Goal: Task Accomplishment & Management: Complete application form

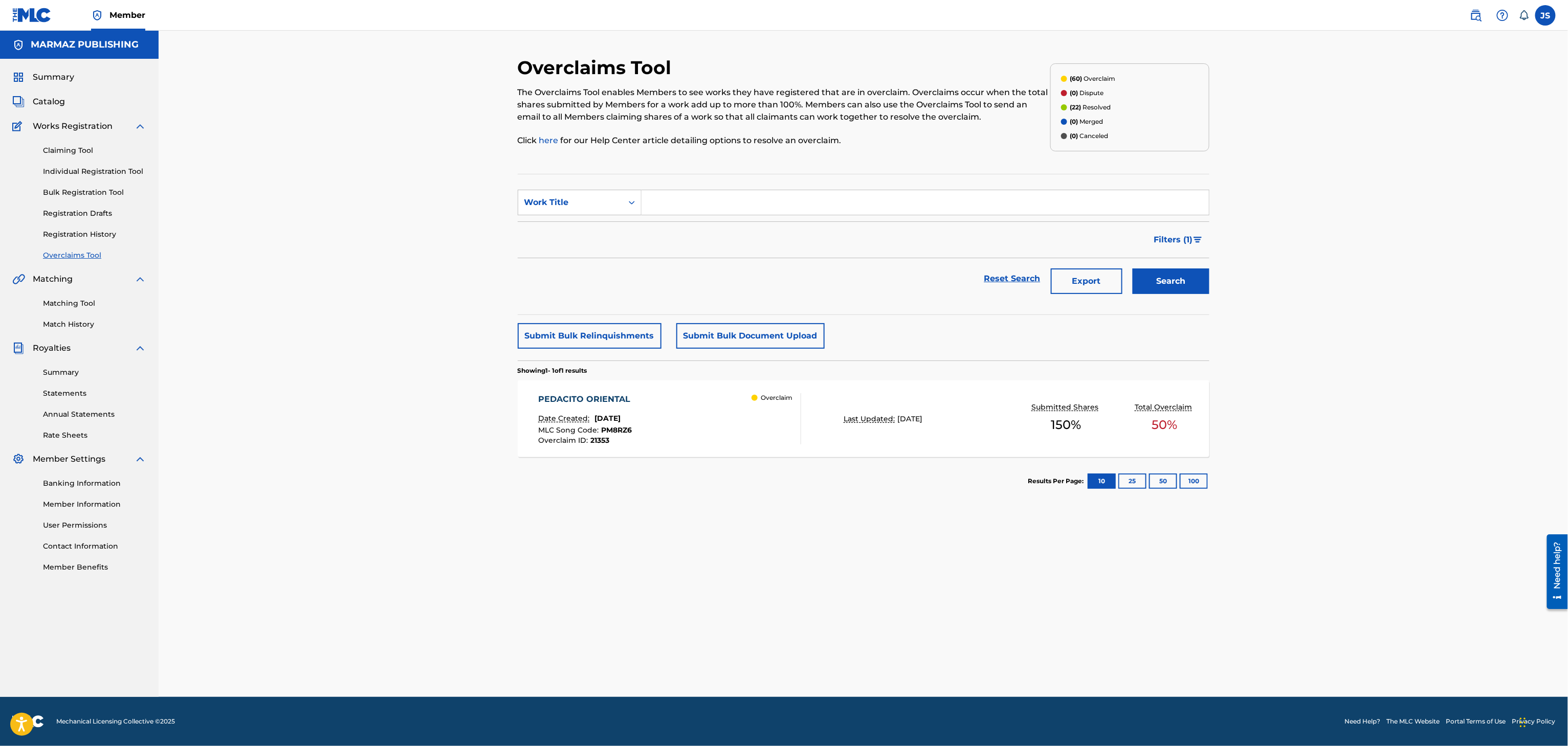
paste input "LOS HOMBRES PA LAS MUJERES"
type input "LOS HOMBRES PA LAS MUJERES"
click at [1125, 271] on div "Export" at bounding box center [1087, 278] width 82 height 41
click at [1152, 266] on div "Search" at bounding box center [1168, 278] width 82 height 41
click at [1175, 289] on button "Search" at bounding box center [1171, 281] width 77 height 26
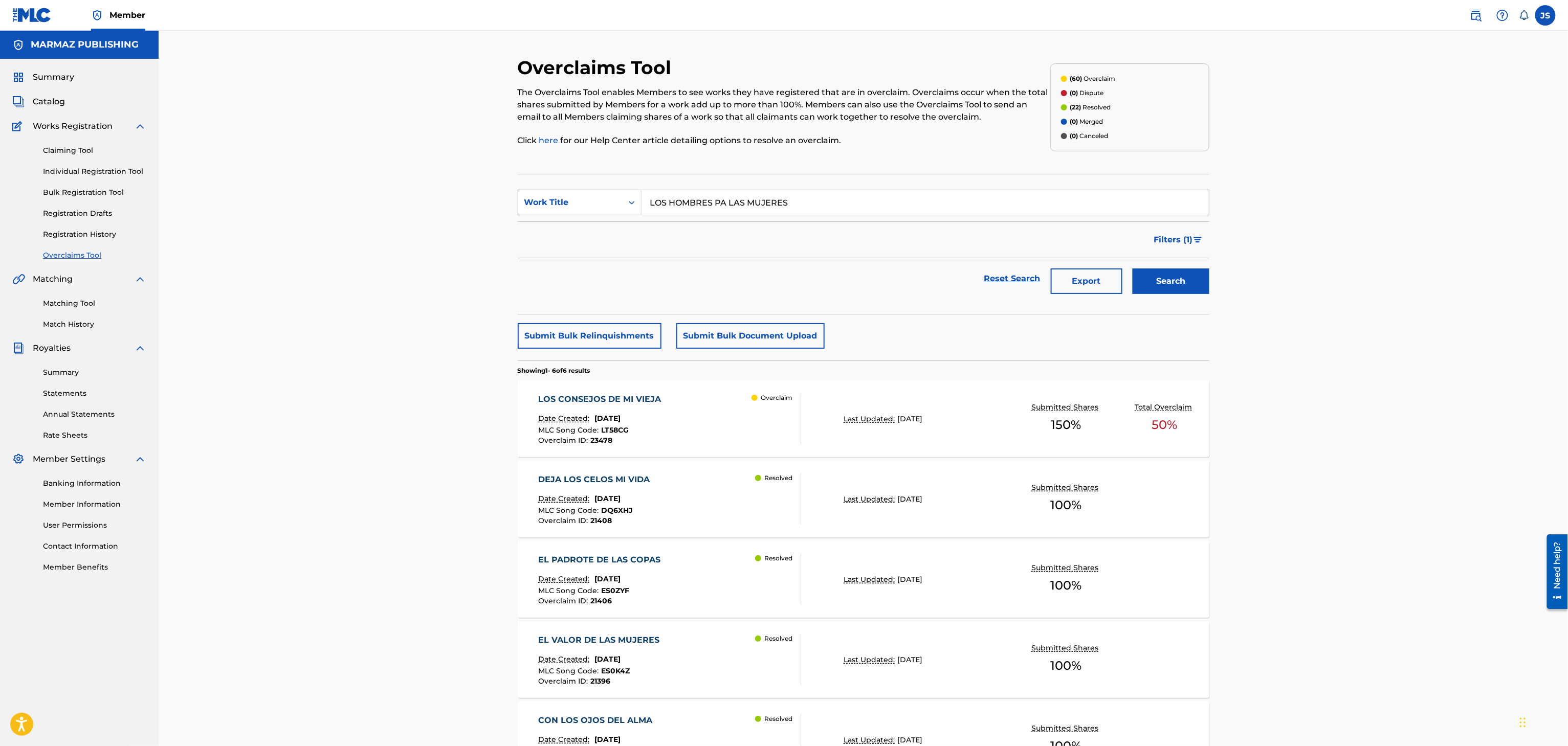
click at [55, 104] on span "Catalog" at bounding box center [49, 102] width 32 height 12
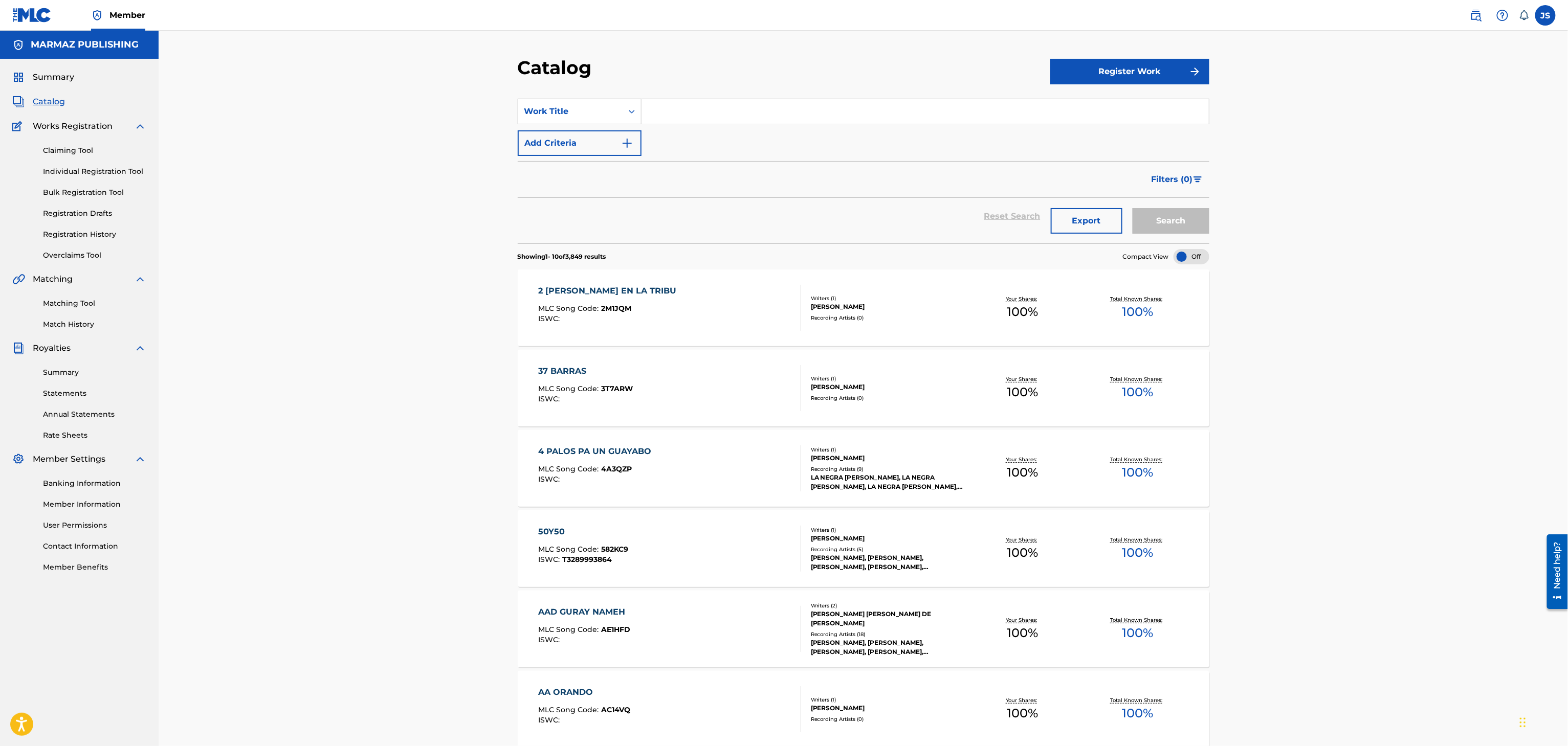
click at [601, 117] on div "Work Title" at bounding box center [570, 111] width 104 height 19
click at [583, 192] on div "ISWC" at bounding box center [579, 188] width 123 height 26
drag, startPoint x: 675, startPoint y: 109, endPoint x: 699, endPoint y: 95, distance: 27.8
click at [675, 109] on input "Search Form" at bounding box center [925, 111] width 567 height 24
paste input "T3257720273"
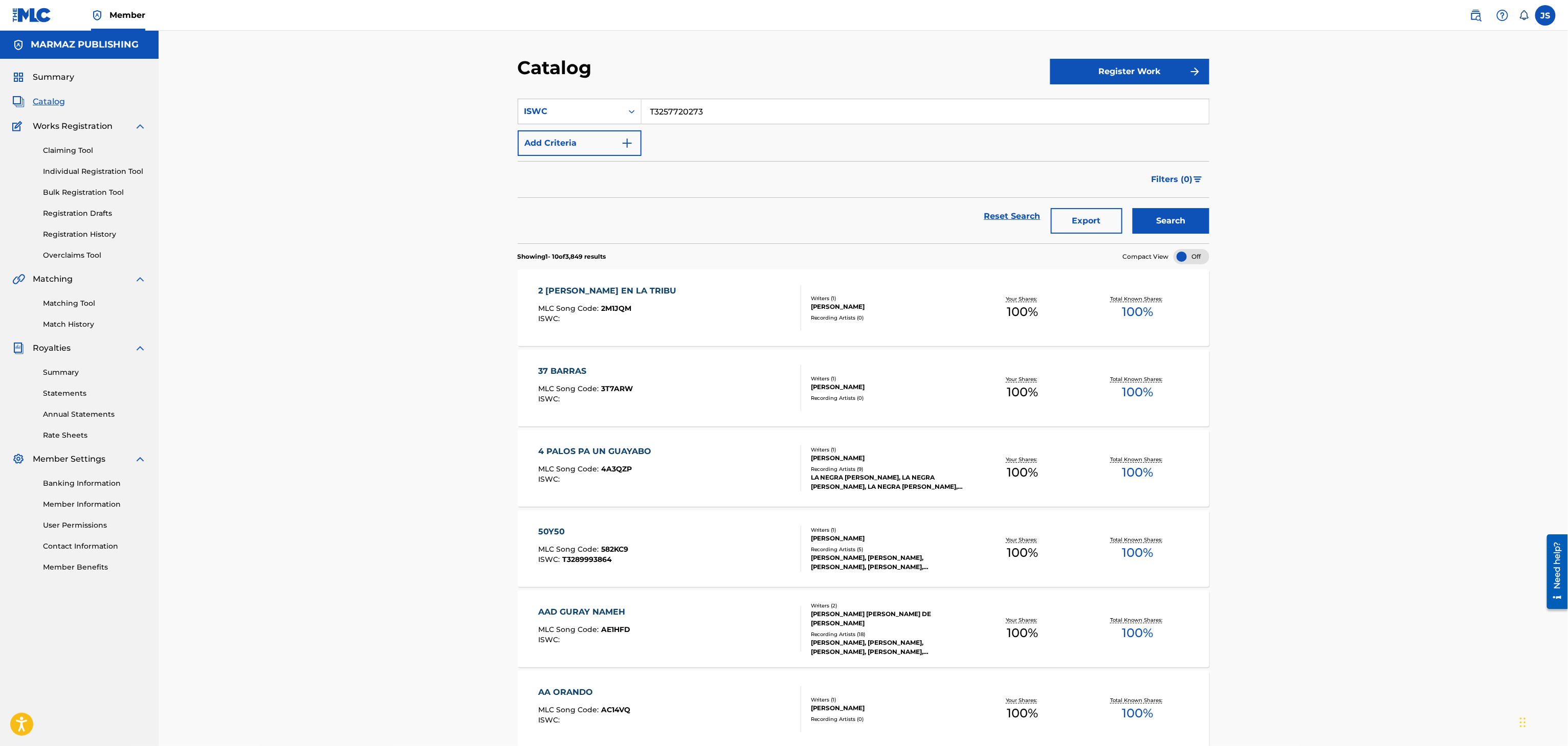
type input "T3257720273"
drag, startPoint x: 746, startPoint y: 69, endPoint x: 1121, endPoint y: 202, distance: 397.9
click at [746, 69] on div "Catalog" at bounding box center [784, 71] width 533 height 30
click at [1154, 225] on button "Search" at bounding box center [1171, 221] width 77 height 26
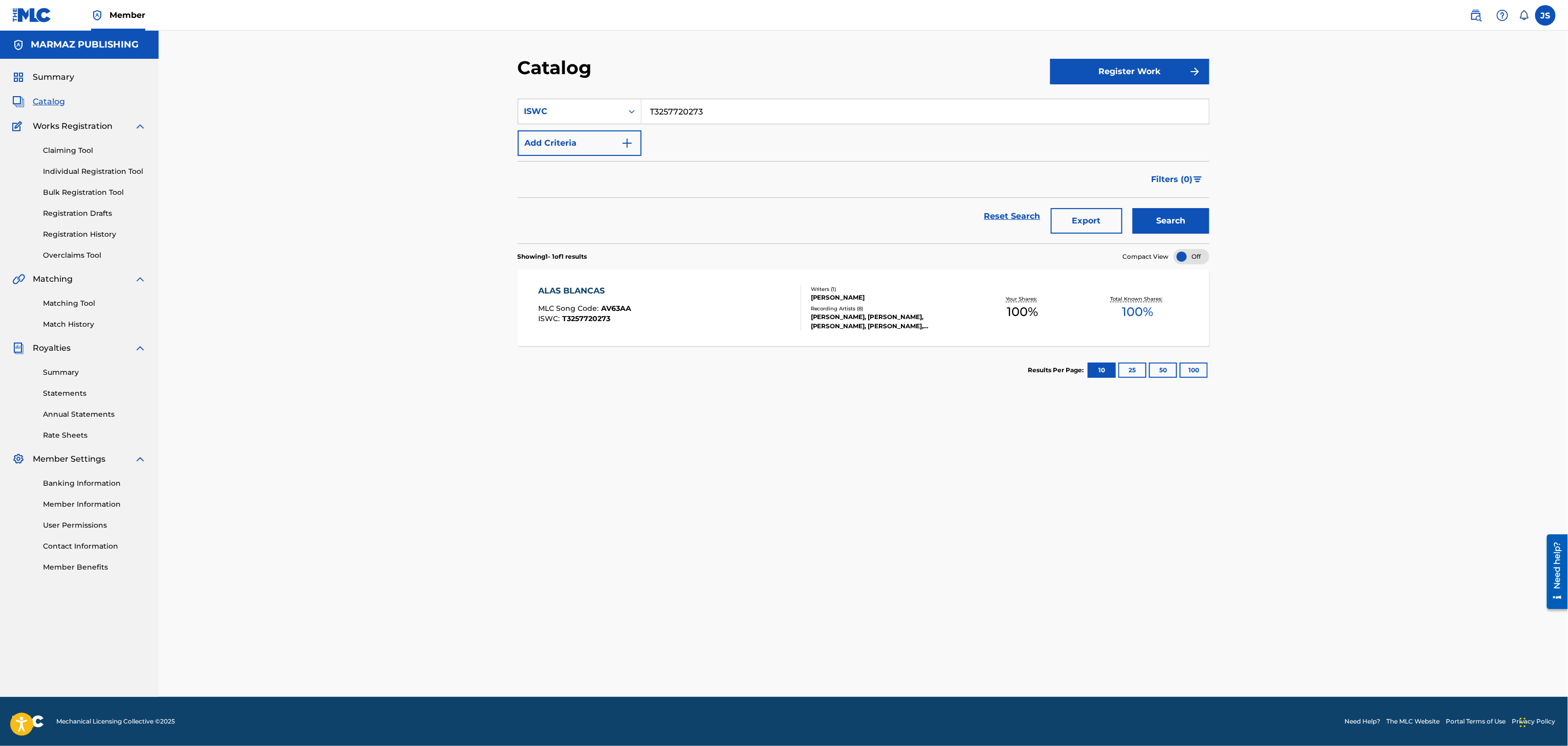
click at [587, 290] on div "ALAS BLANCAS" at bounding box center [584, 291] width 93 height 12
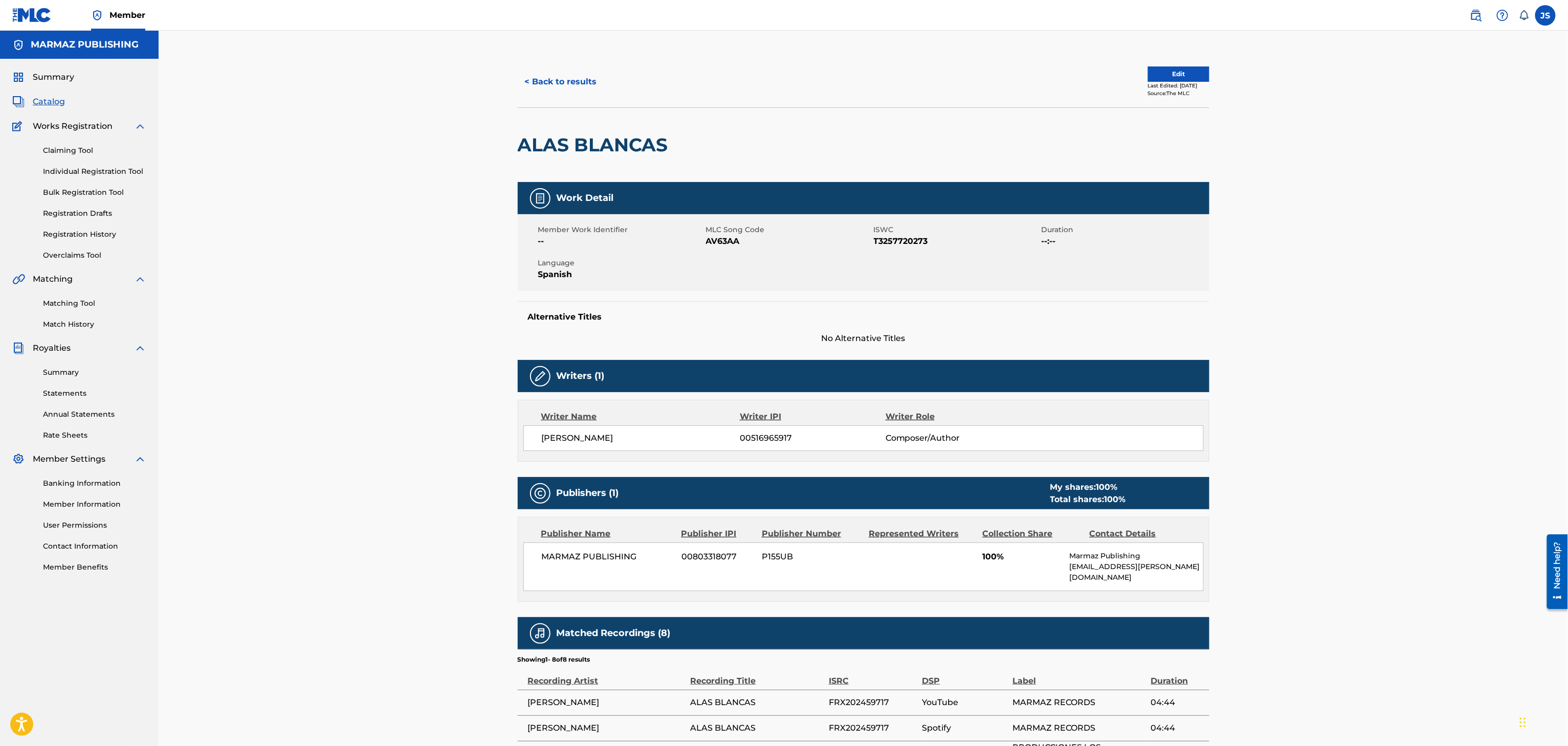
drag, startPoint x: 555, startPoint y: 66, endPoint x: 571, endPoint y: 76, distance: 18.9
click at [555, 66] on div "< Back to results Edit Last Edited: February 03, 2025 Source: The MLC" at bounding box center [864, 82] width 691 height 51
click at [571, 76] on button "< Back to results" at bounding box center [561, 82] width 86 height 26
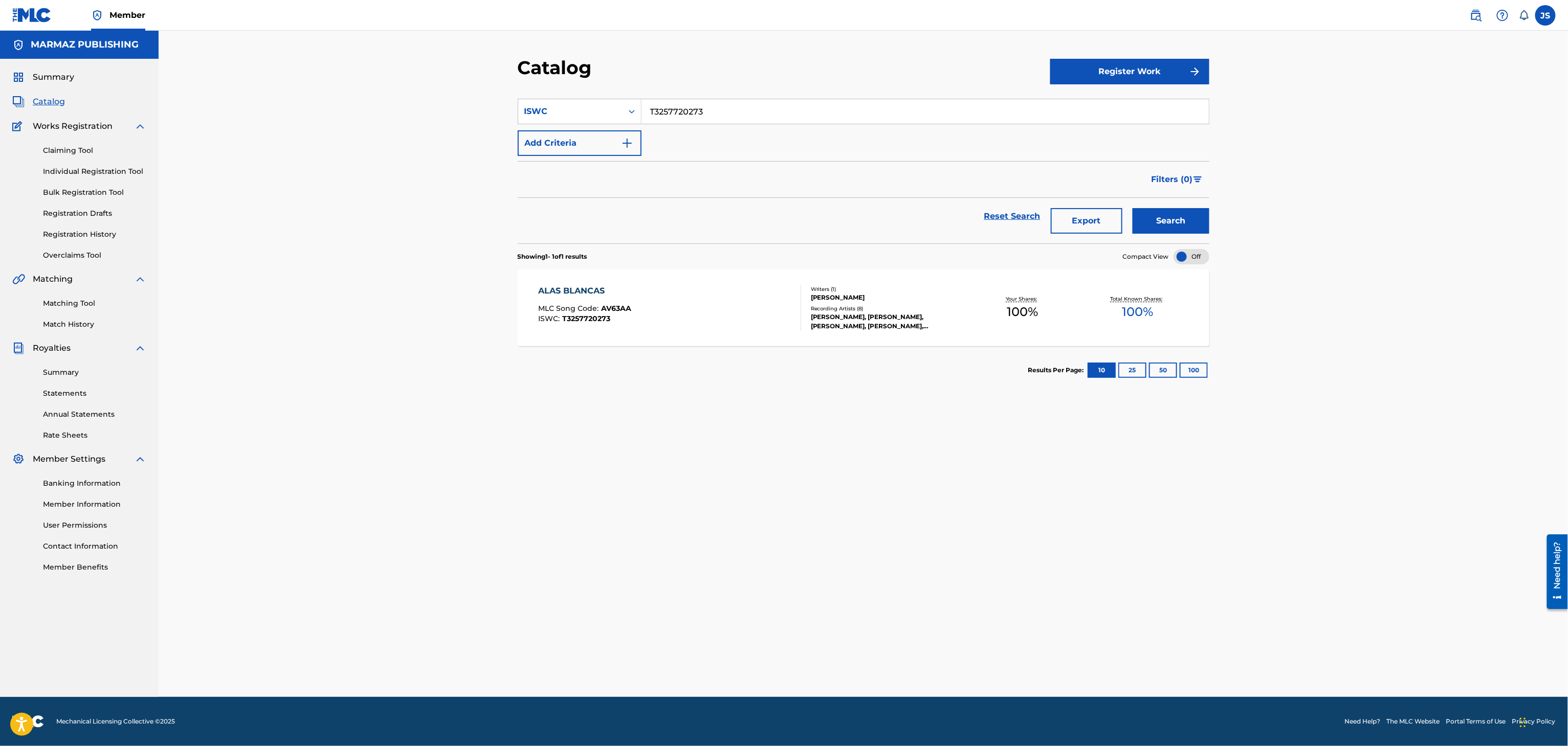
click at [611, 95] on section "SearchWithCriteria7bd043c6-6ebd-449b-8c73-b83ab1bdd5ef ISWC T3257720273 Add Cri…" at bounding box center [864, 165] width 691 height 157
click at [607, 108] on div "ISWC" at bounding box center [570, 111] width 92 height 12
click at [565, 146] on div "Work Title" at bounding box center [579, 137] width 123 height 26
click at [682, 117] on input "T3257720273" at bounding box center [925, 111] width 567 height 24
click at [682, 117] on input "Search Form" at bounding box center [925, 111] width 567 height 24
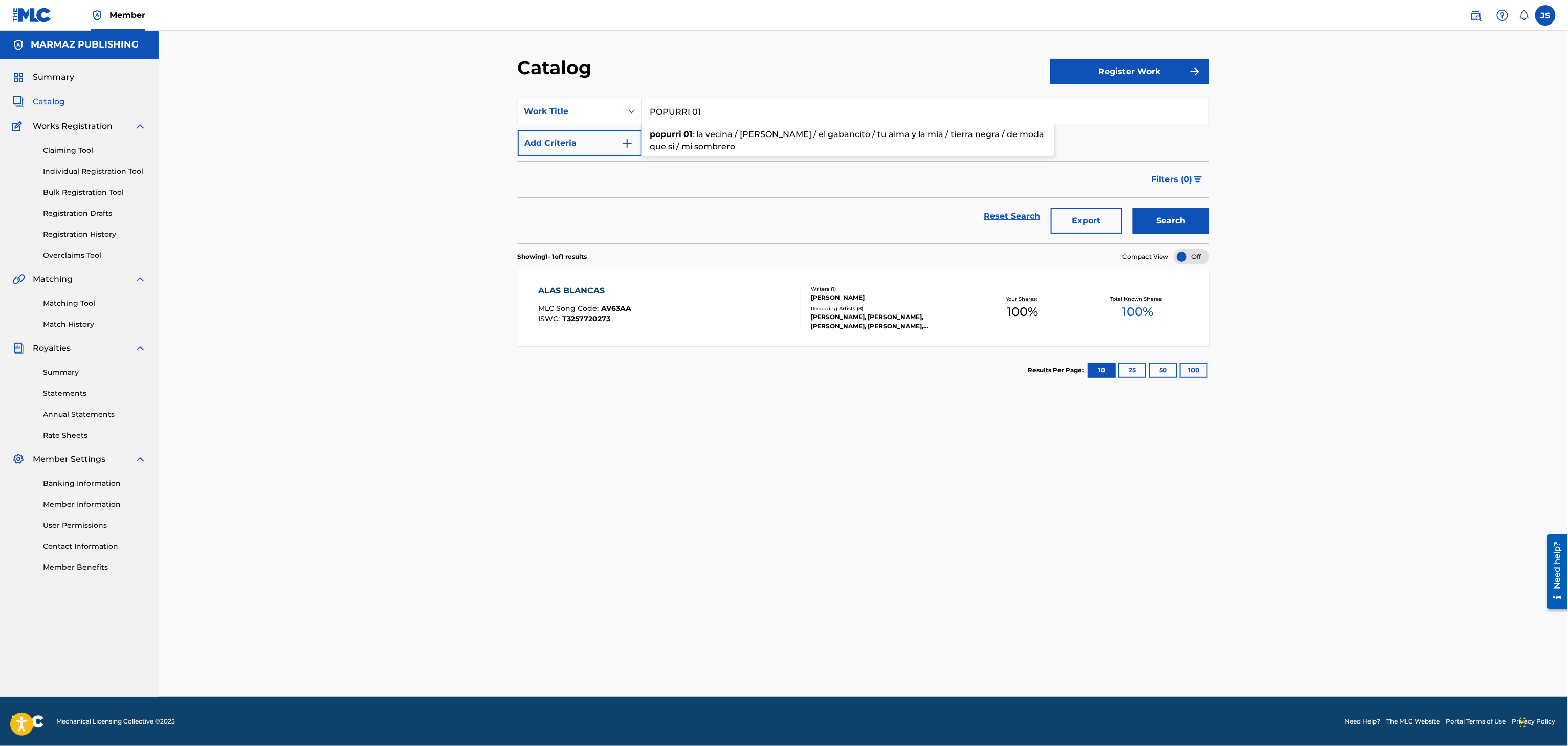
type input "POPURRI 01"
click at [1133, 208] on button "Search" at bounding box center [1171, 221] width 77 height 26
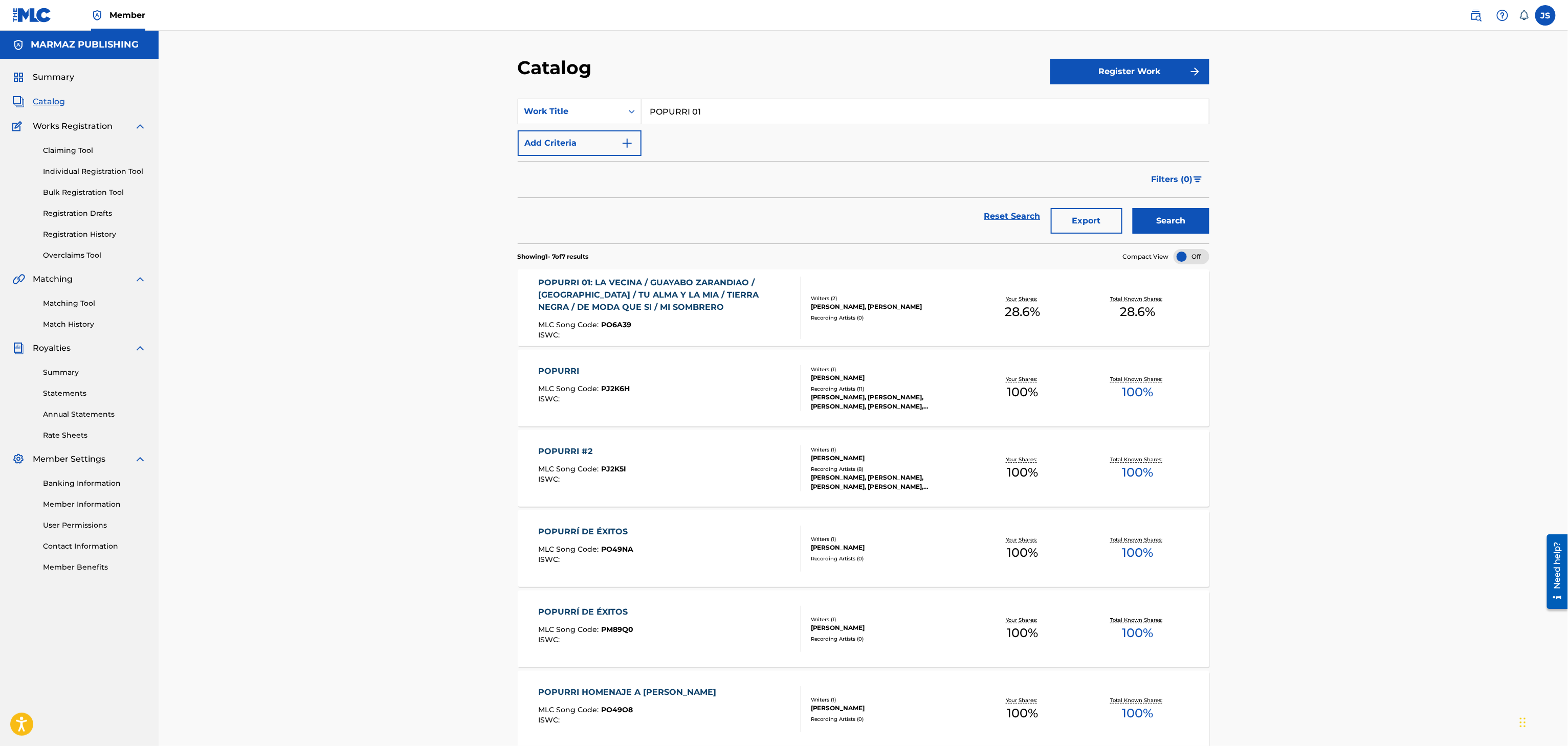
click at [663, 306] on div "POPURRI 01: LA VECINA / GUAYABO ZARANDIAO / EL GABANCITO / TU ALMA Y LA MIA / T…" at bounding box center [665, 295] width 254 height 37
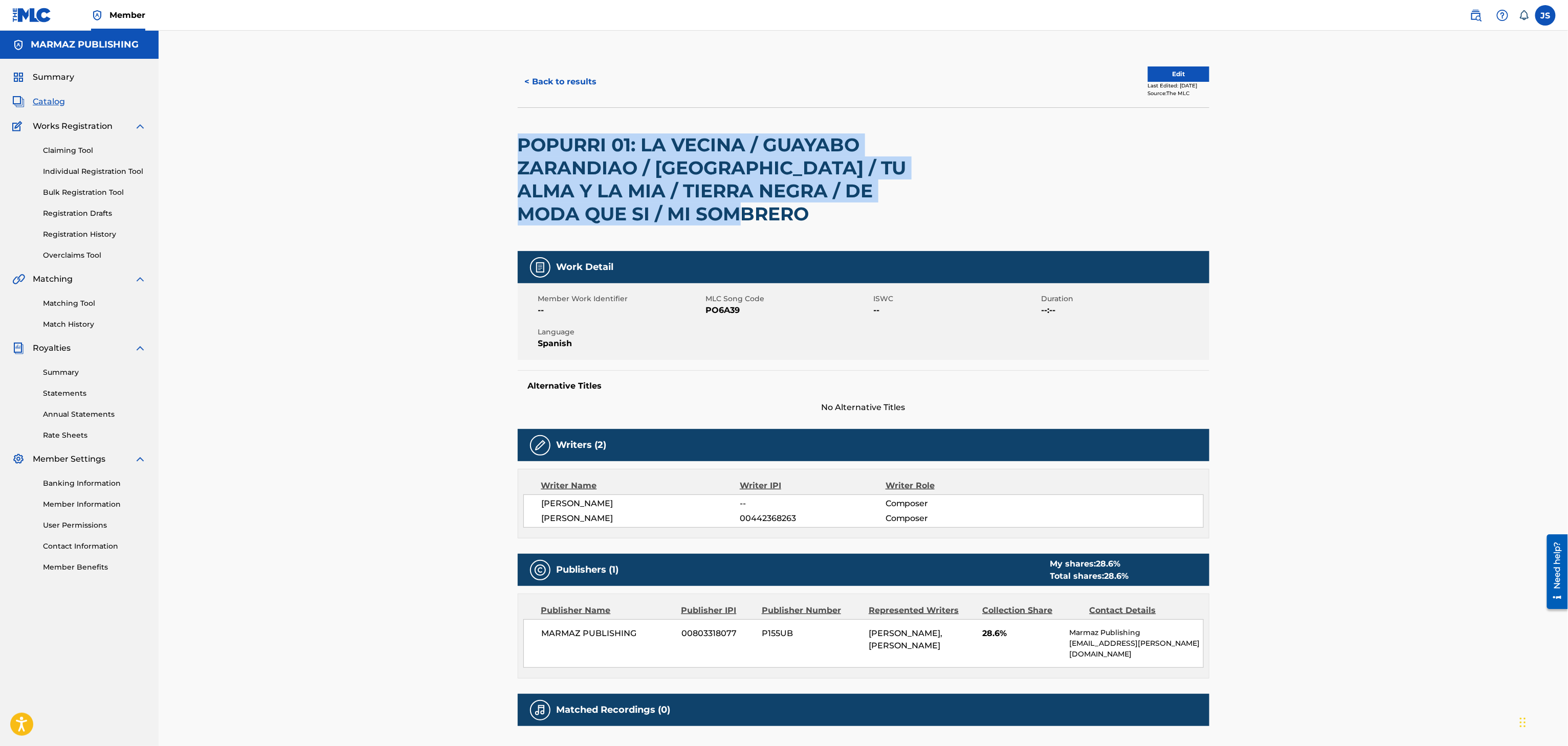
drag, startPoint x: 705, startPoint y: 225, endPoint x: 514, endPoint y: 136, distance: 210.7
click at [514, 136] on div "< Back to results Edit Last Edited: August 28, 2025 Source: The MLC POPURRI 01:…" at bounding box center [863, 428] width 716 height 744
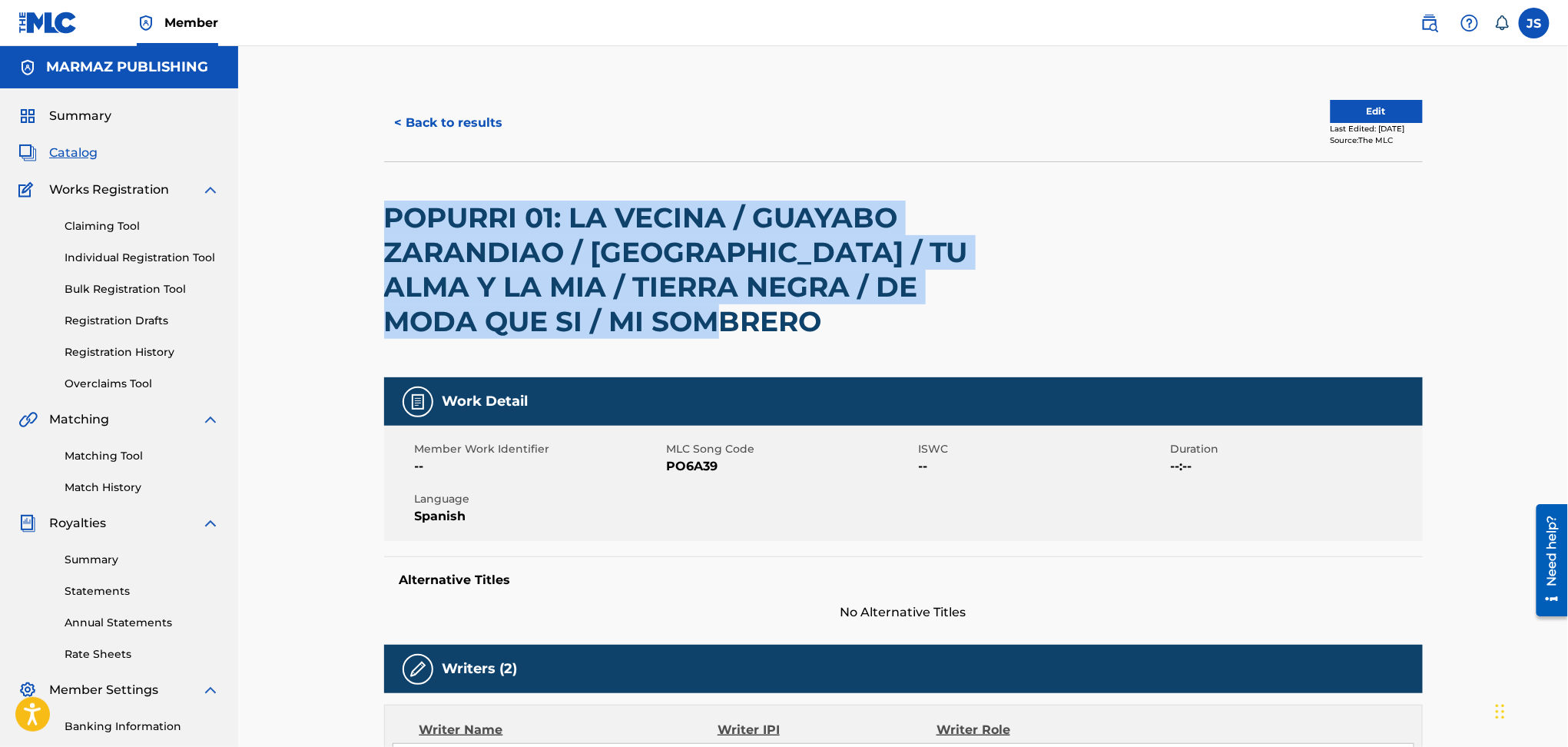
click at [76, 154] on span "Catalog" at bounding box center [73, 153] width 48 height 18
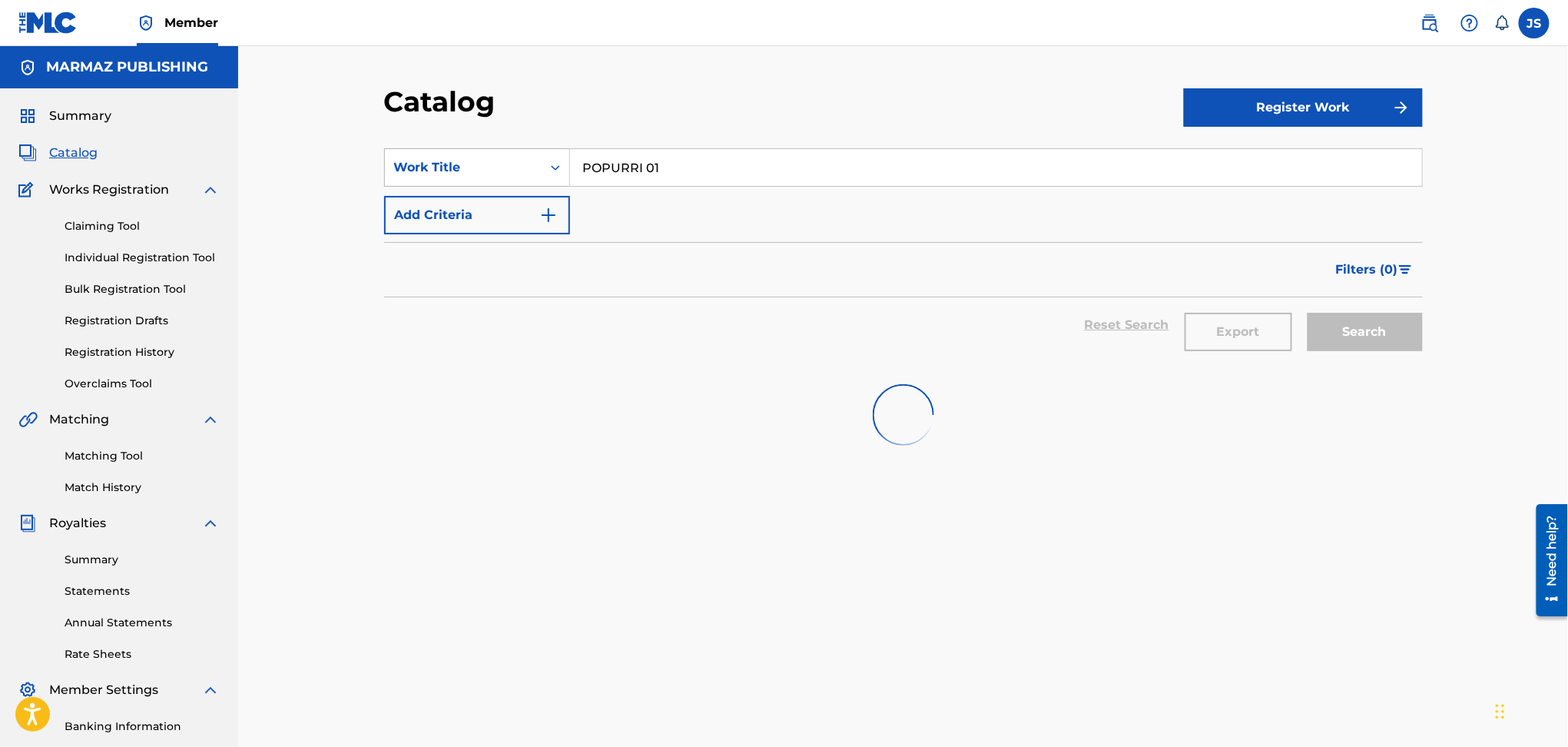
click at [532, 154] on div "Work Title" at bounding box center [463, 167] width 156 height 29
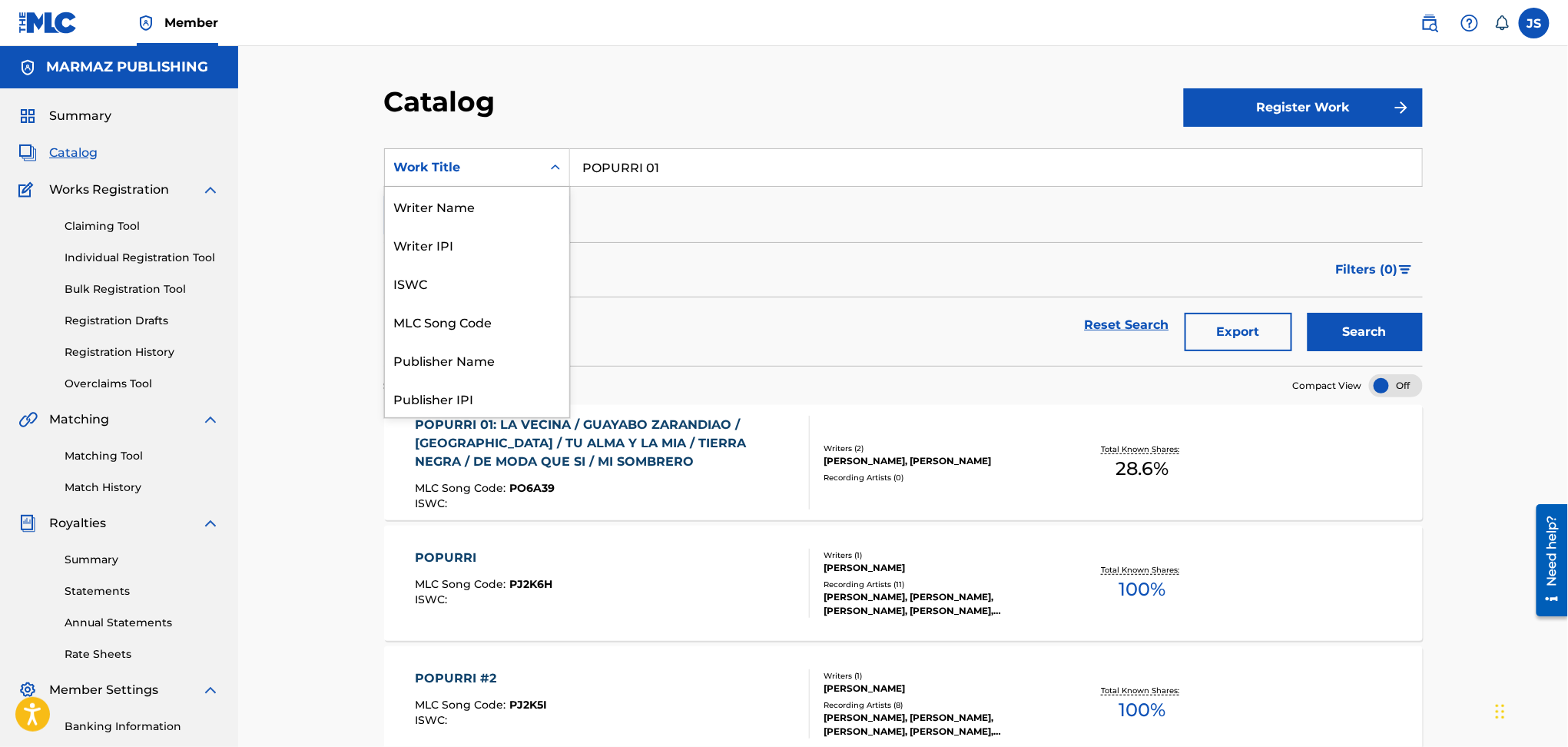
click at [498, 417] on div "MLC Publisher Number" at bounding box center [477, 436] width 185 height 38
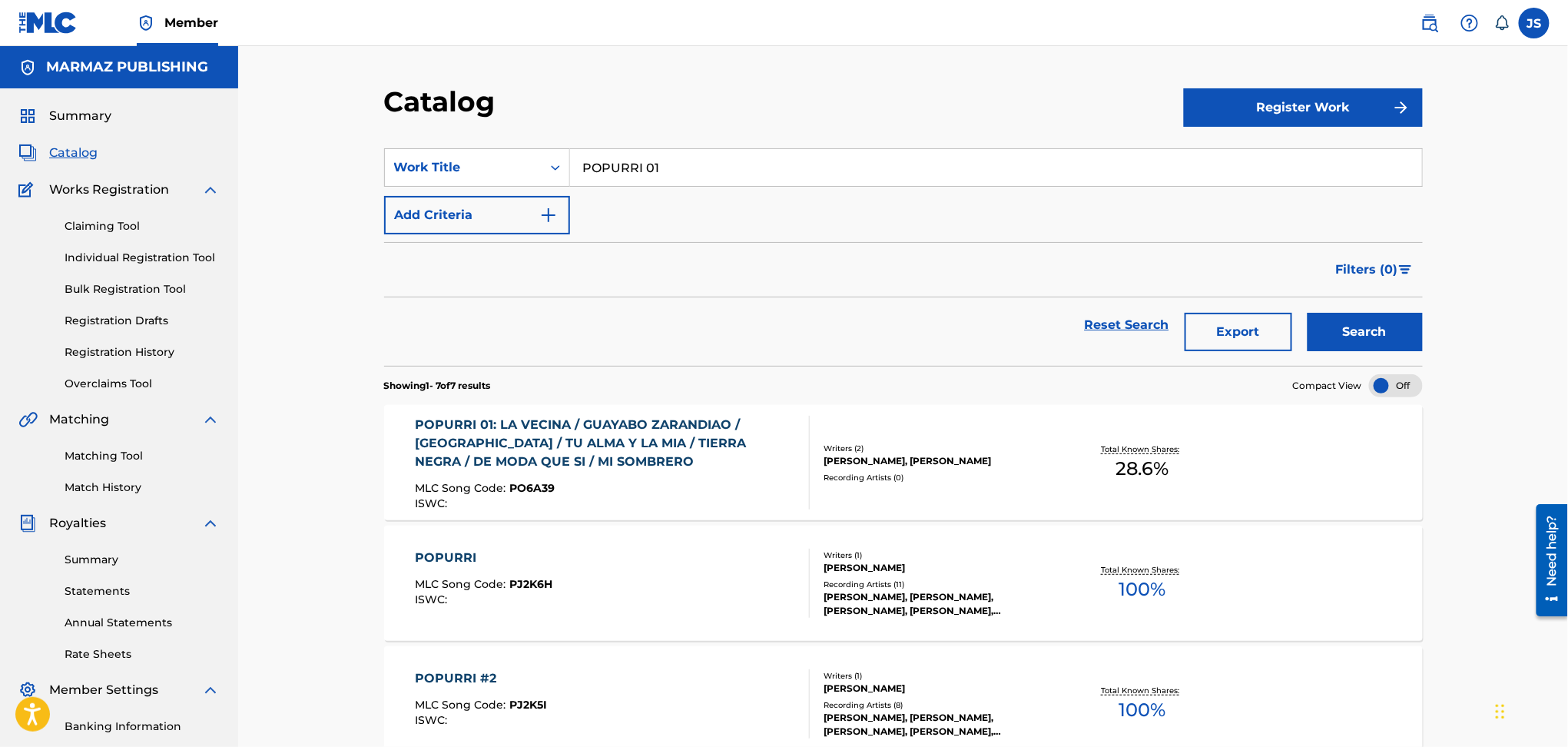
click at [638, 169] on input "POPURRI 01" at bounding box center [997, 167] width 852 height 37
click at [668, 172] on input "Search Form" at bounding box center [997, 167] width 852 height 37
paste input "MW3WXI"
type input "MW3WXI"
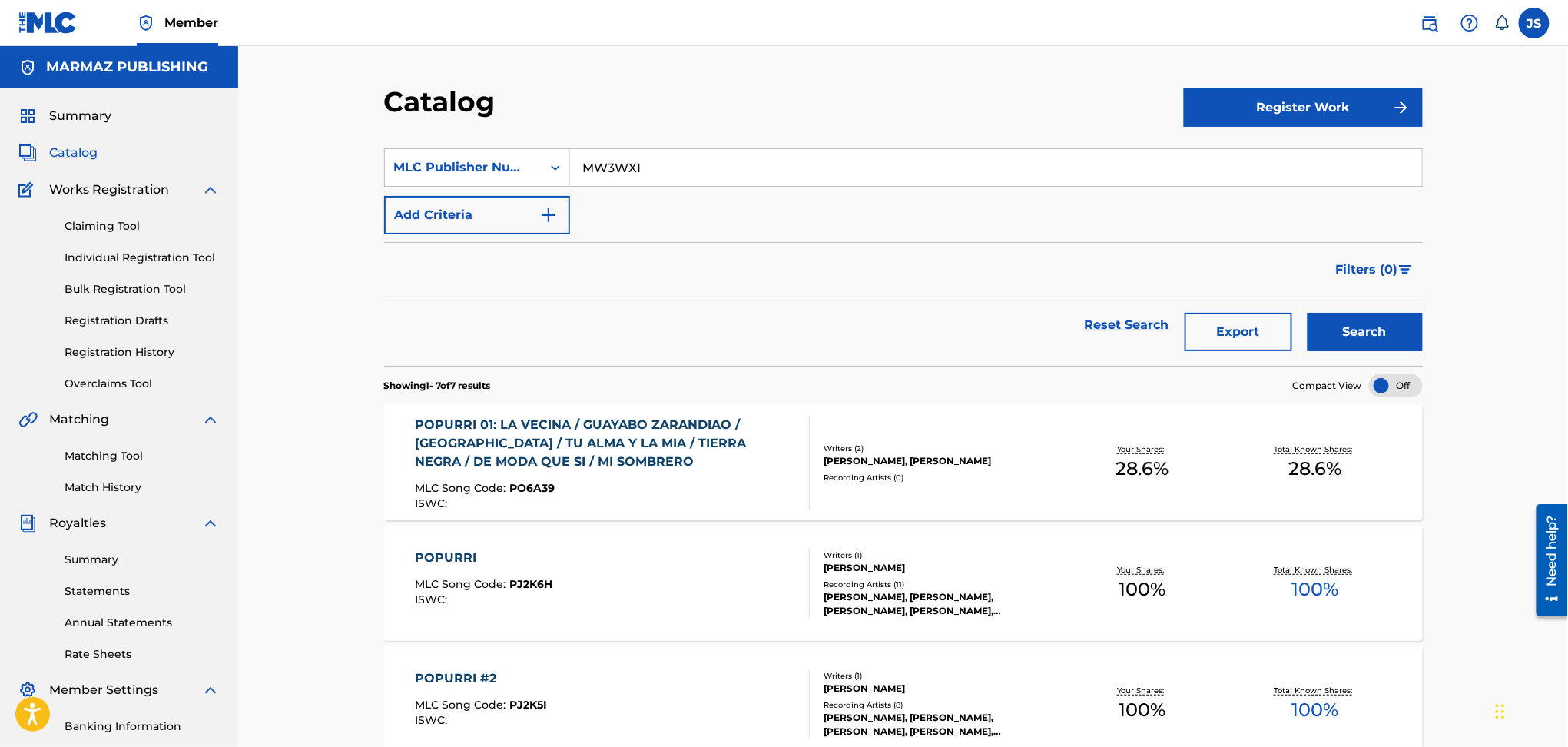
click at [728, 109] on div "Catalog" at bounding box center [784, 107] width 800 height 46
click at [1380, 333] on button "Search" at bounding box center [1365, 332] width 115 height 38
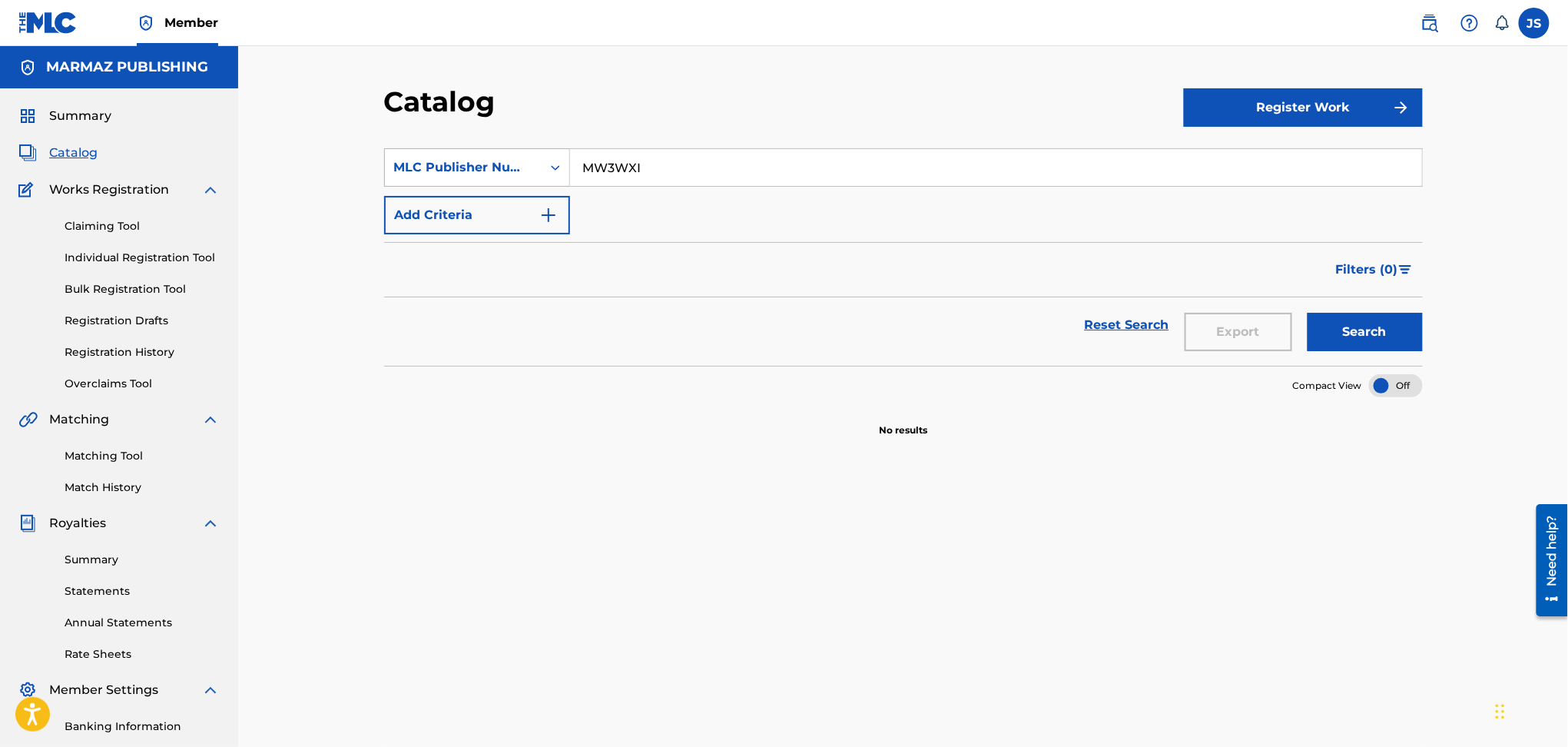
click at [514, 173] on div "MLC Publisher Number" at bounding box center [463, 167] width 138 height 18
click at [484, 210] on div "Work Title" at bounding box center [477, 206] width 185 height 38
click at [1307, 313] on button "Search" at bounding box center [1365, 332] width 115 height 38
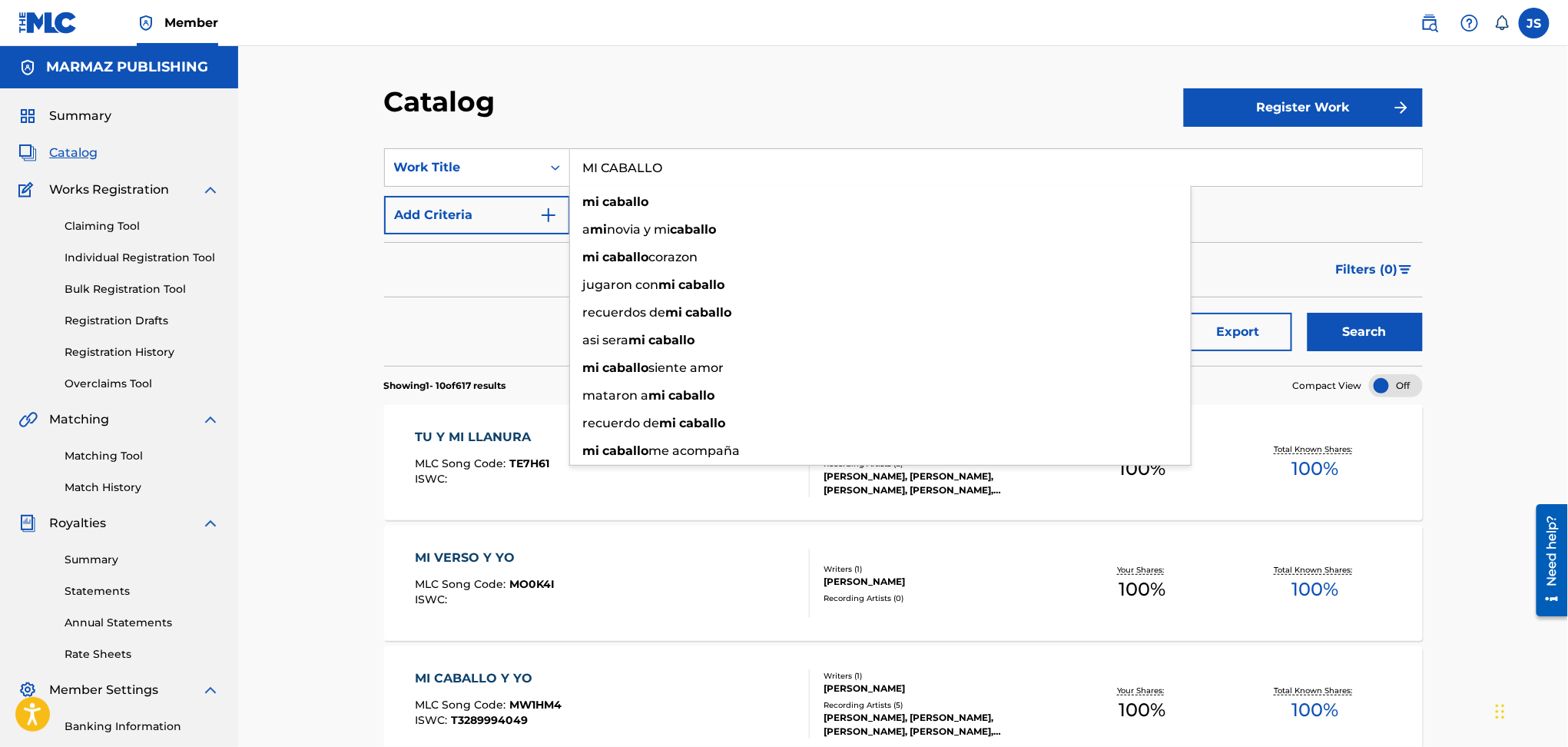
click at [1307, 313] on button "Search" at bounding box center [1365, 332] width 115 height 38
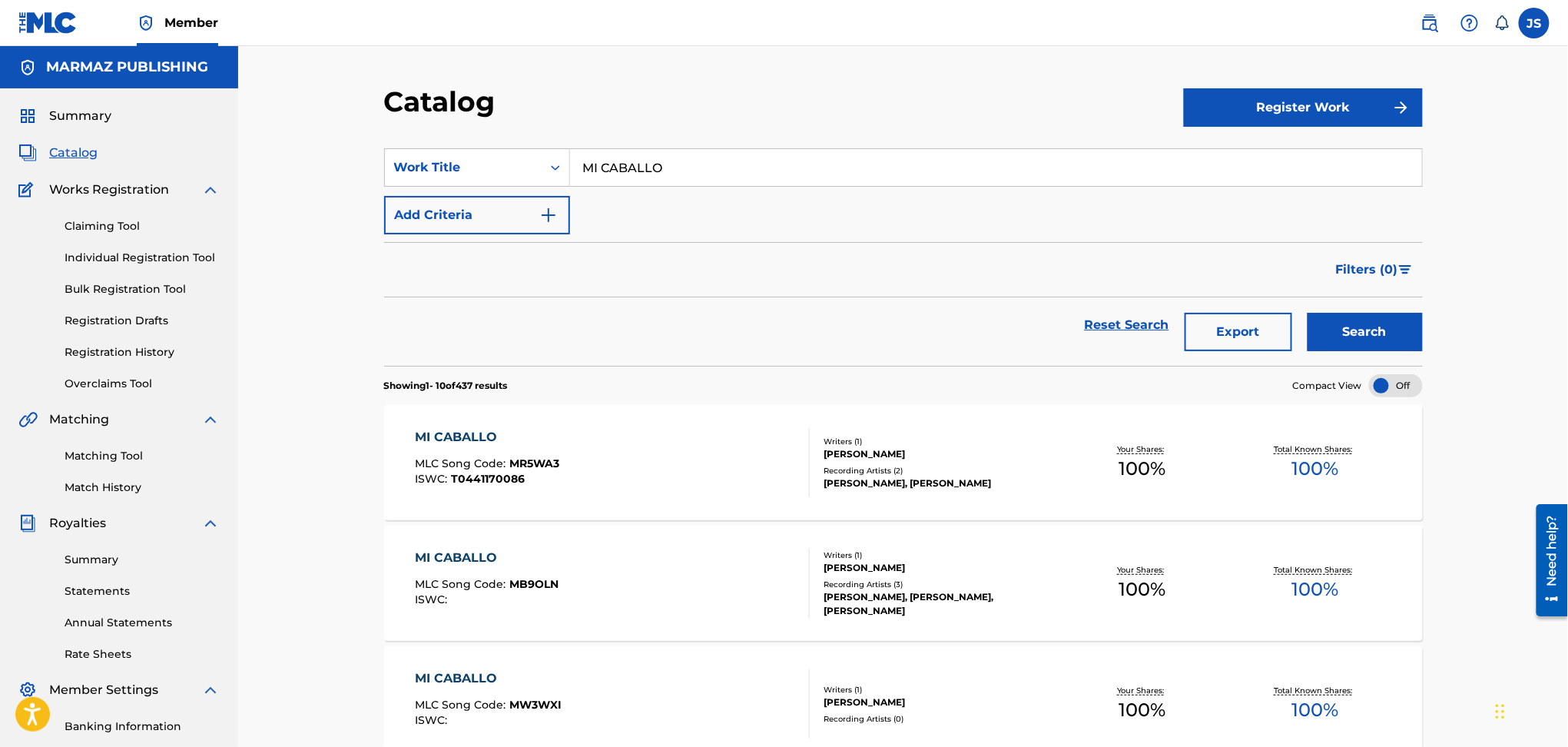
scroll to position [102, 0]
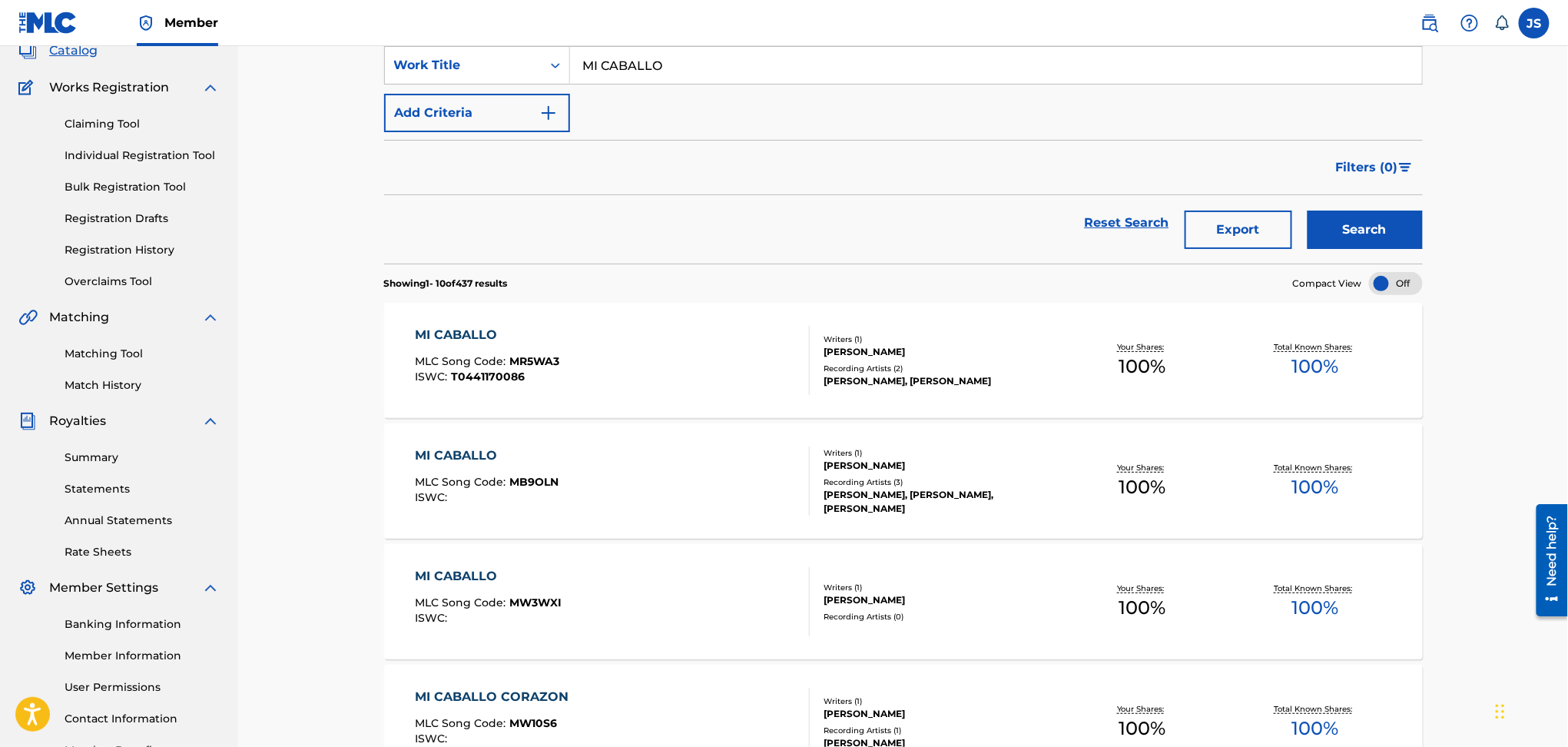
click at [776, 69] on input "MI CABALLO" at bounding box center [997, 65] width 852 height 37
type input "MI CABALLO Y YO"
click at [1307, 210] on button "Search" at bounding box center [1365, 229] width 115 height 38
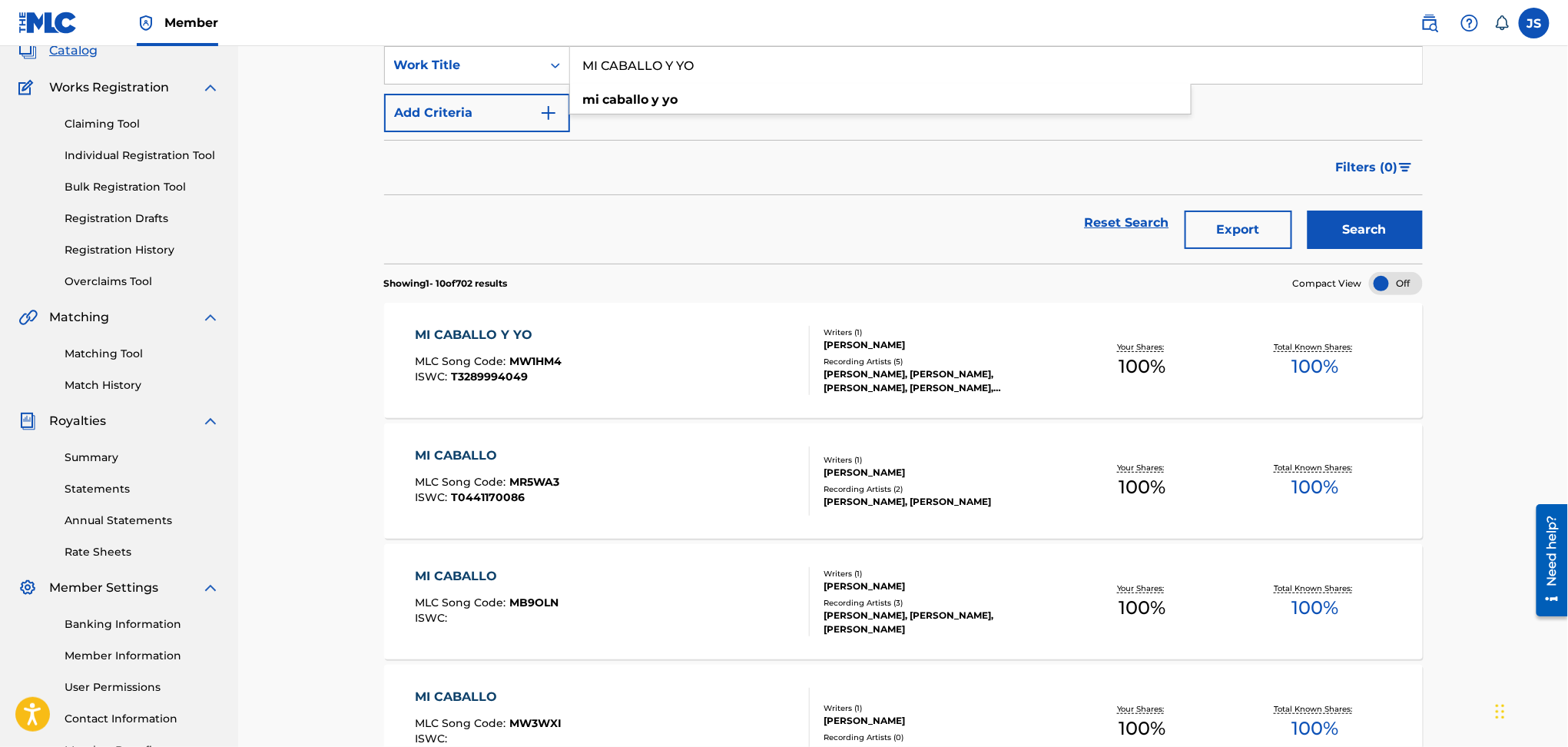
scroll to position [205, 0]
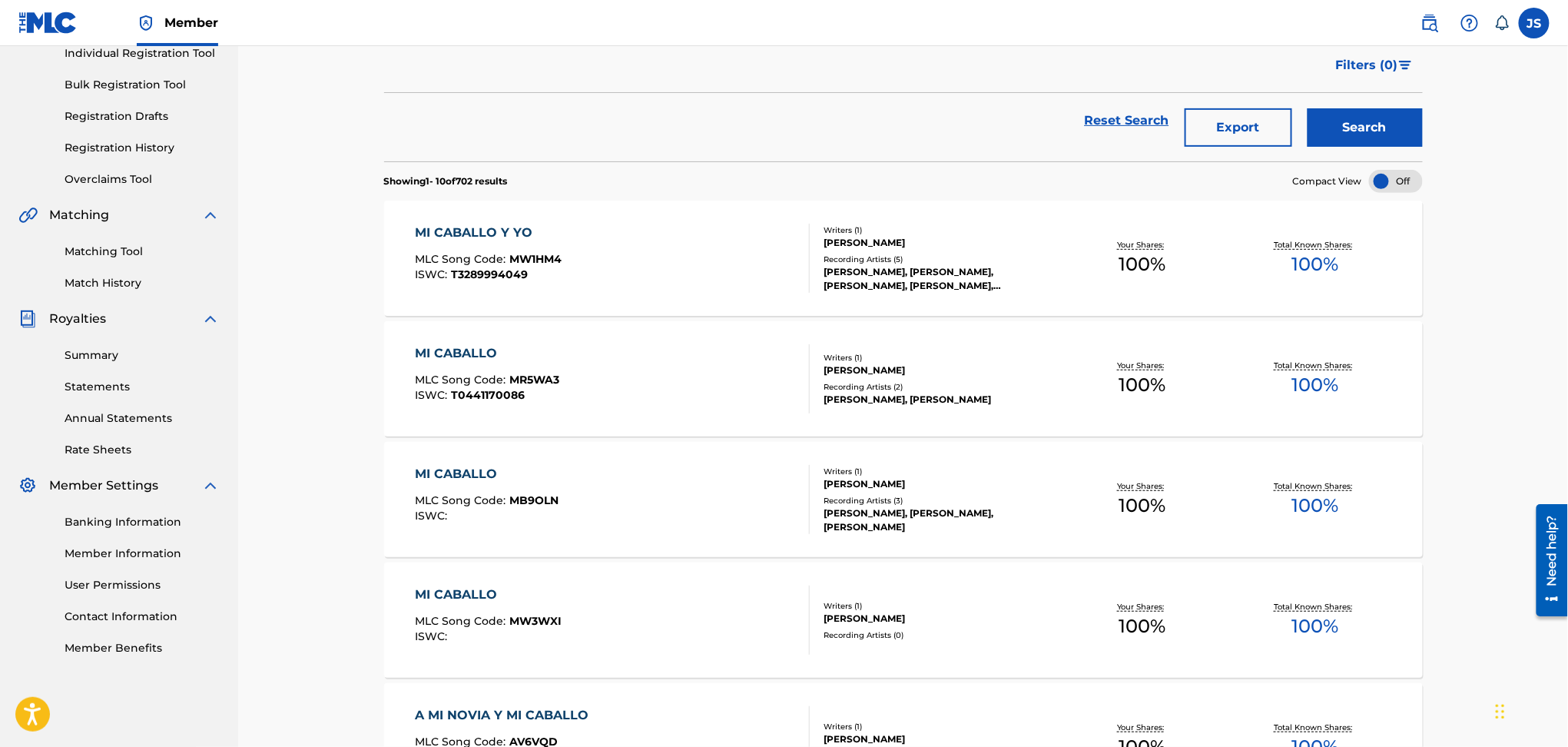
click at [489, 391] on span "T0441170086" at bounding box center [487, 394] width 74 height 14
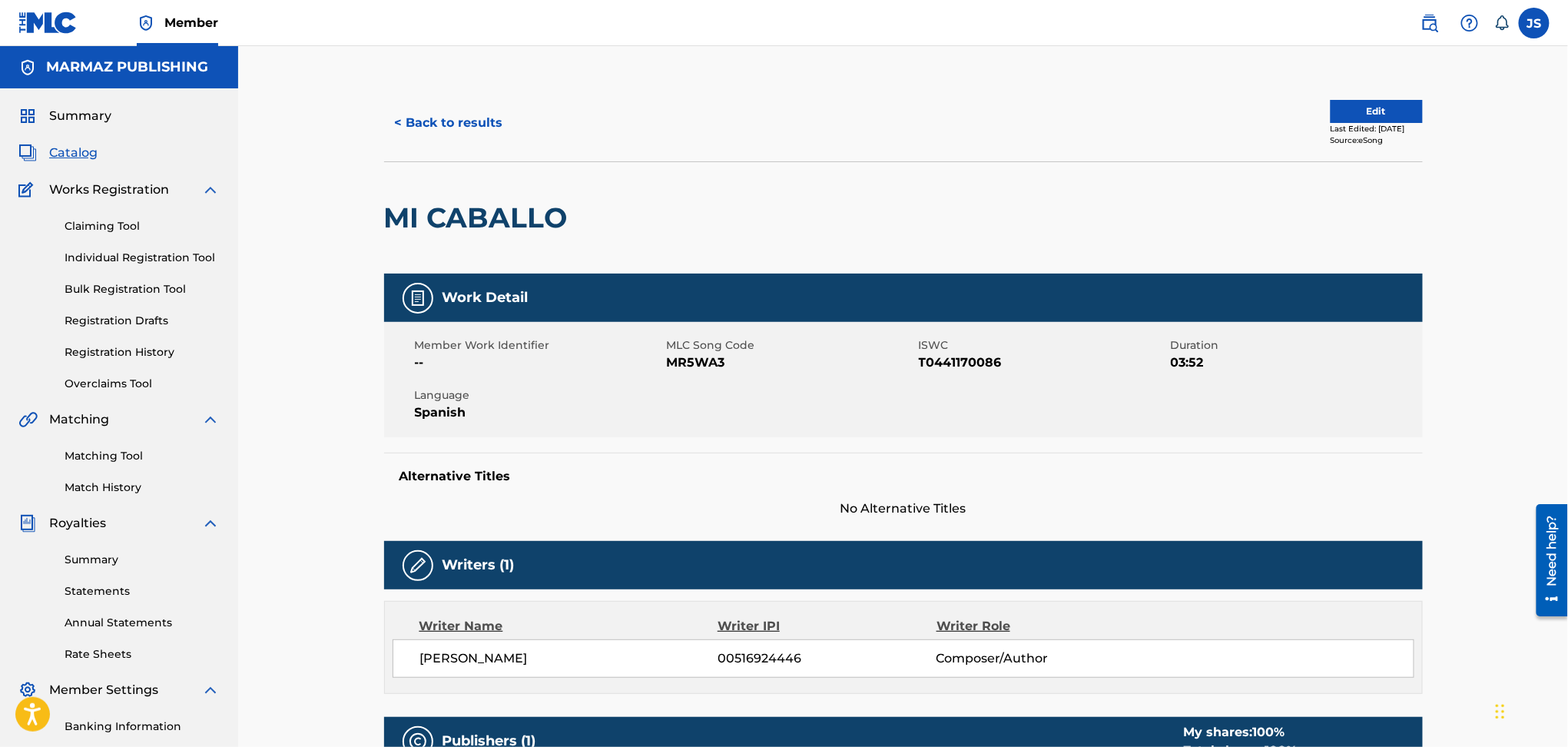
click at [965, 362] on span "T0441170086" at bounding box center [1042, 363] width 248 height 18
click at [705, 368] on span "MR5WA3" at bounding box center [791, 363] width 248 height 18
copy span "MR5WA3"
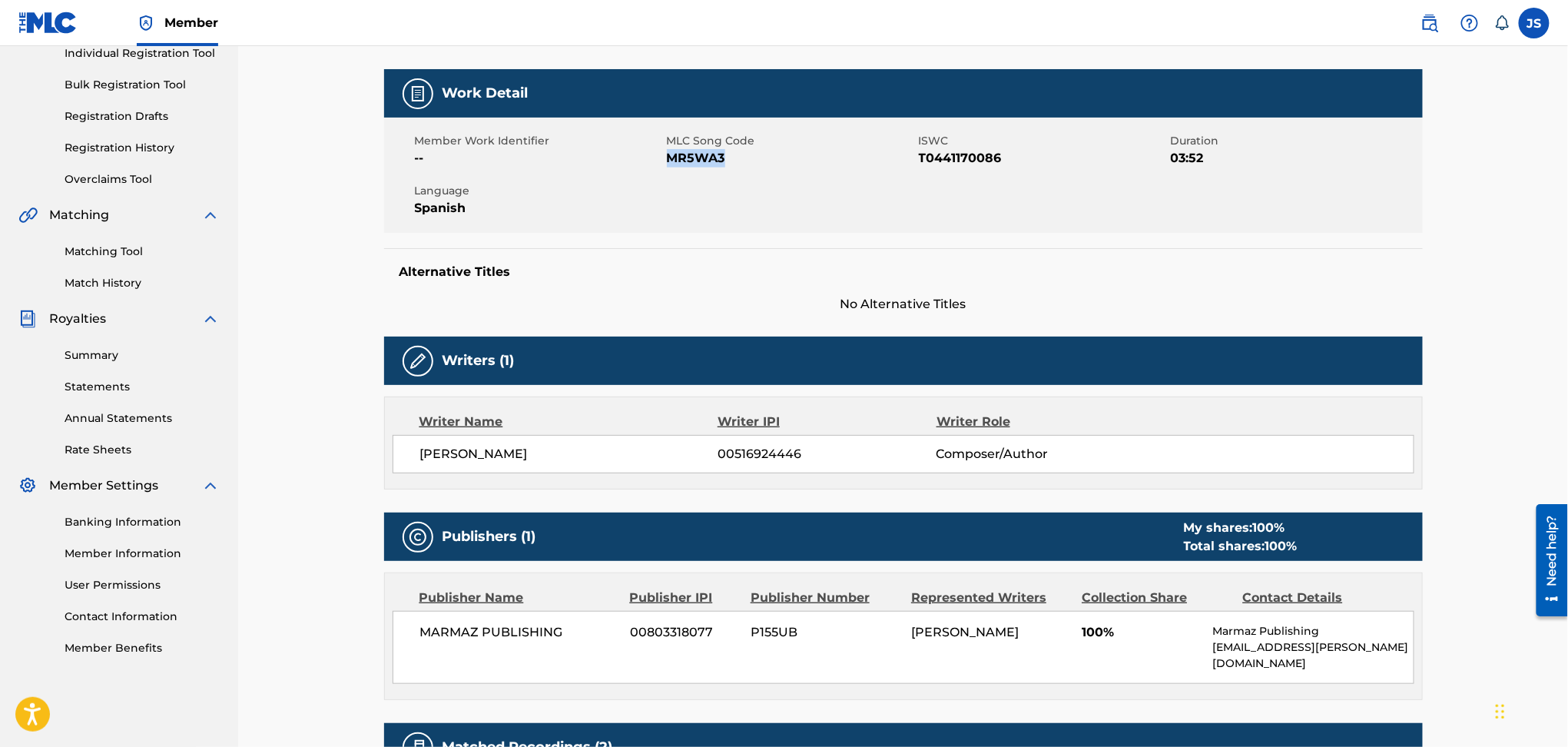
scroll to position [410, 0]
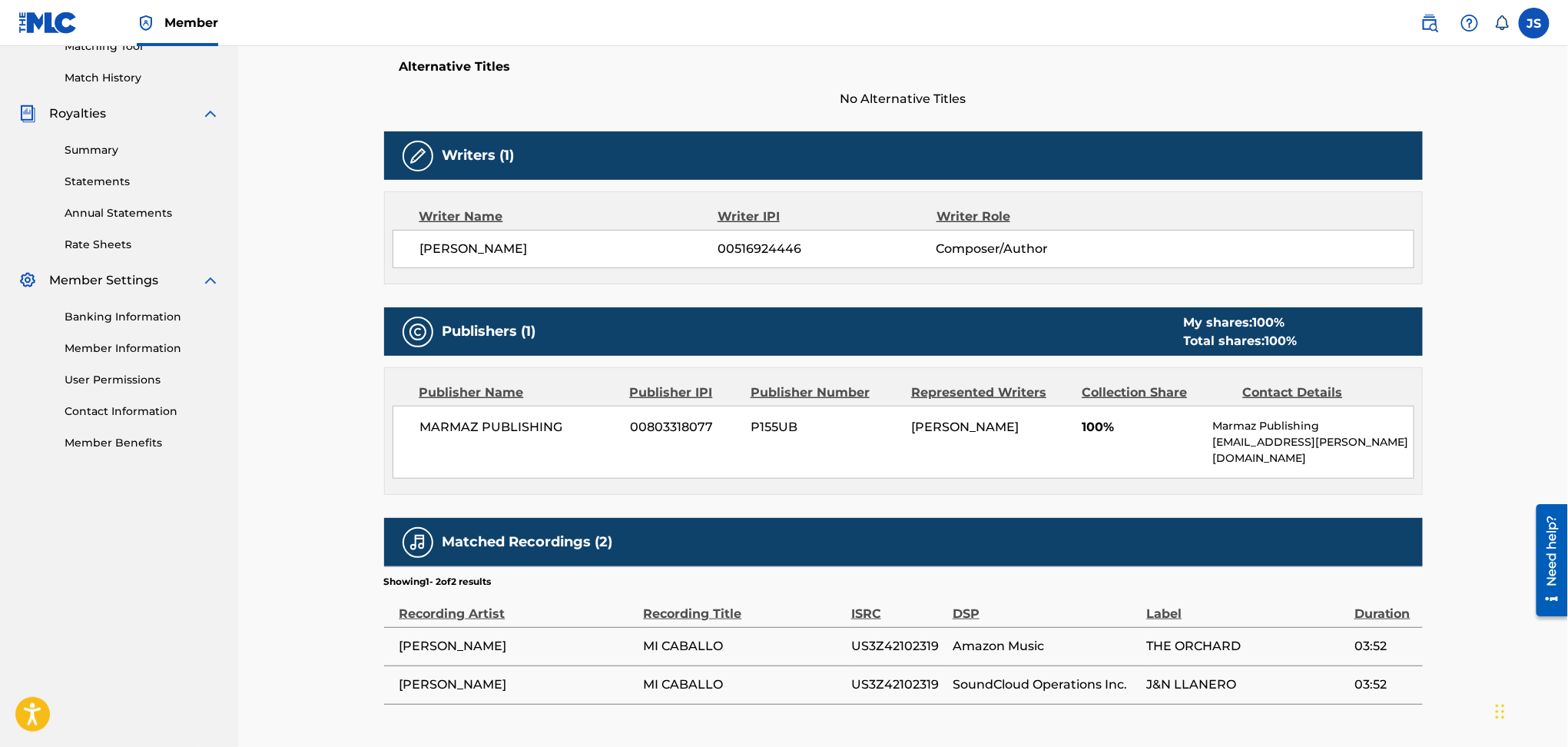
click at [902, 637] on span "US3Z42102319" at bounding box center [898, 646] width 94 height 18
copy span "US3Z42102319"
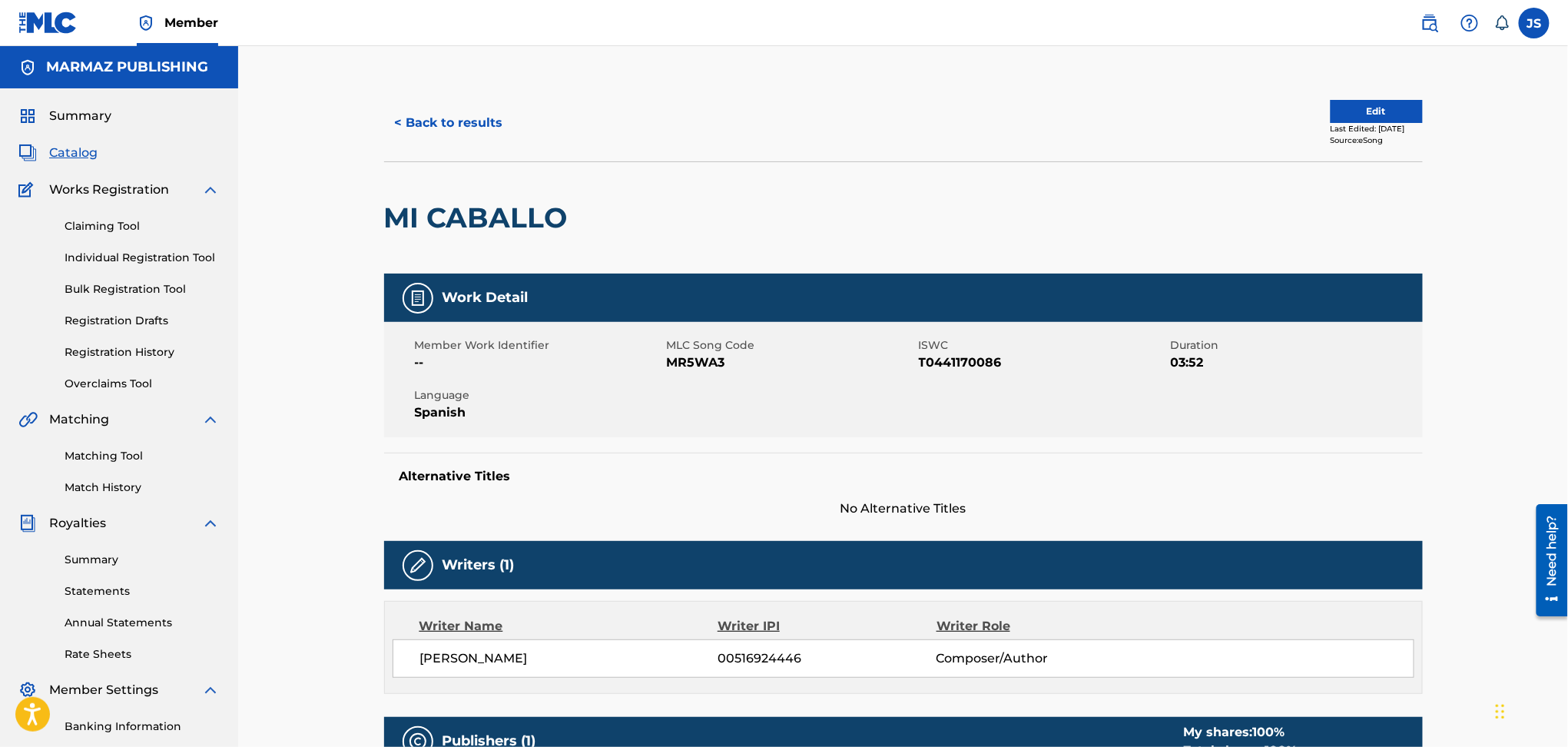
click at [420, 127] on button "< Back to results" at bounding box center [449, 123] width 130 height 38
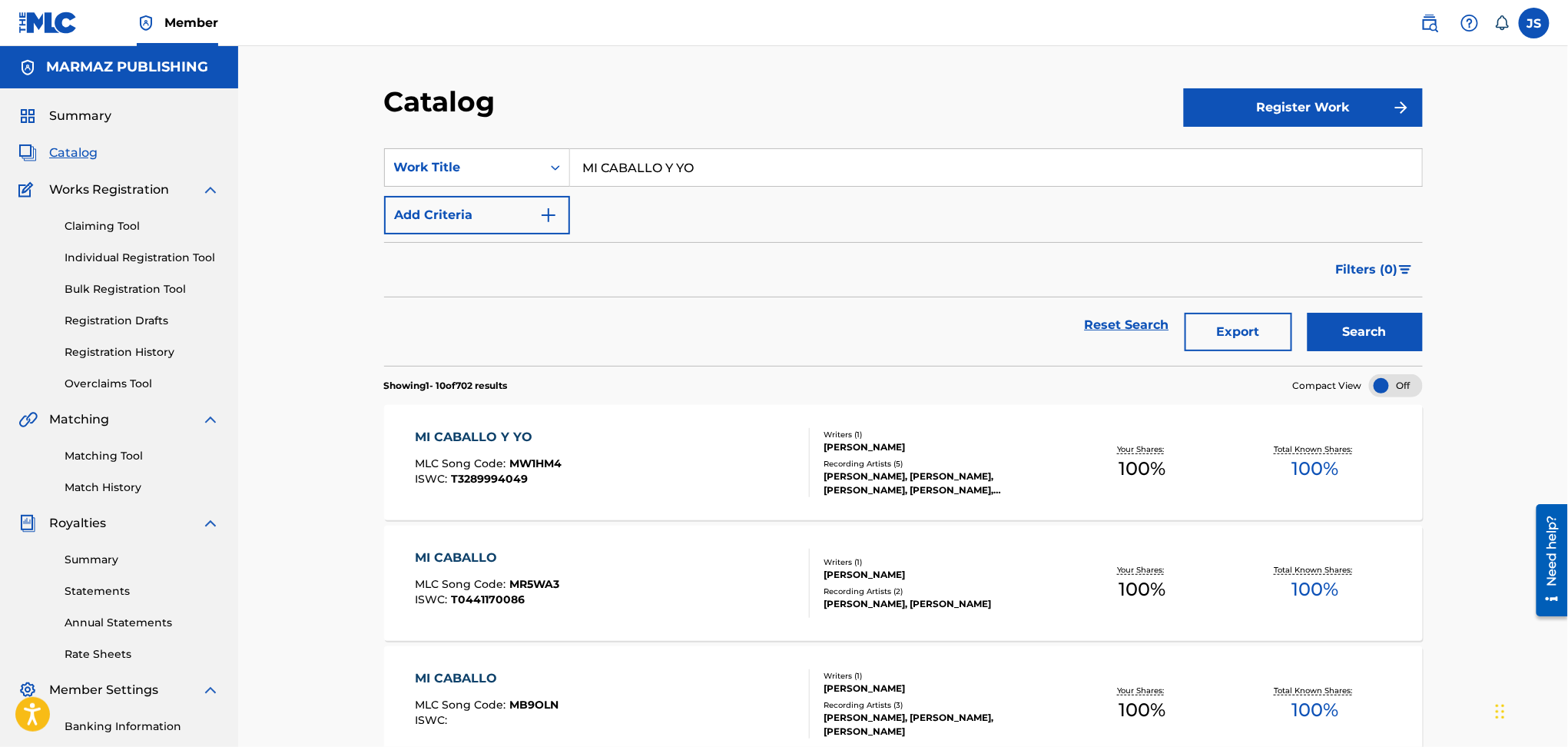
click at [542, 216] on img "Search Form" at bounding box center [549, 215] width 18 height 18
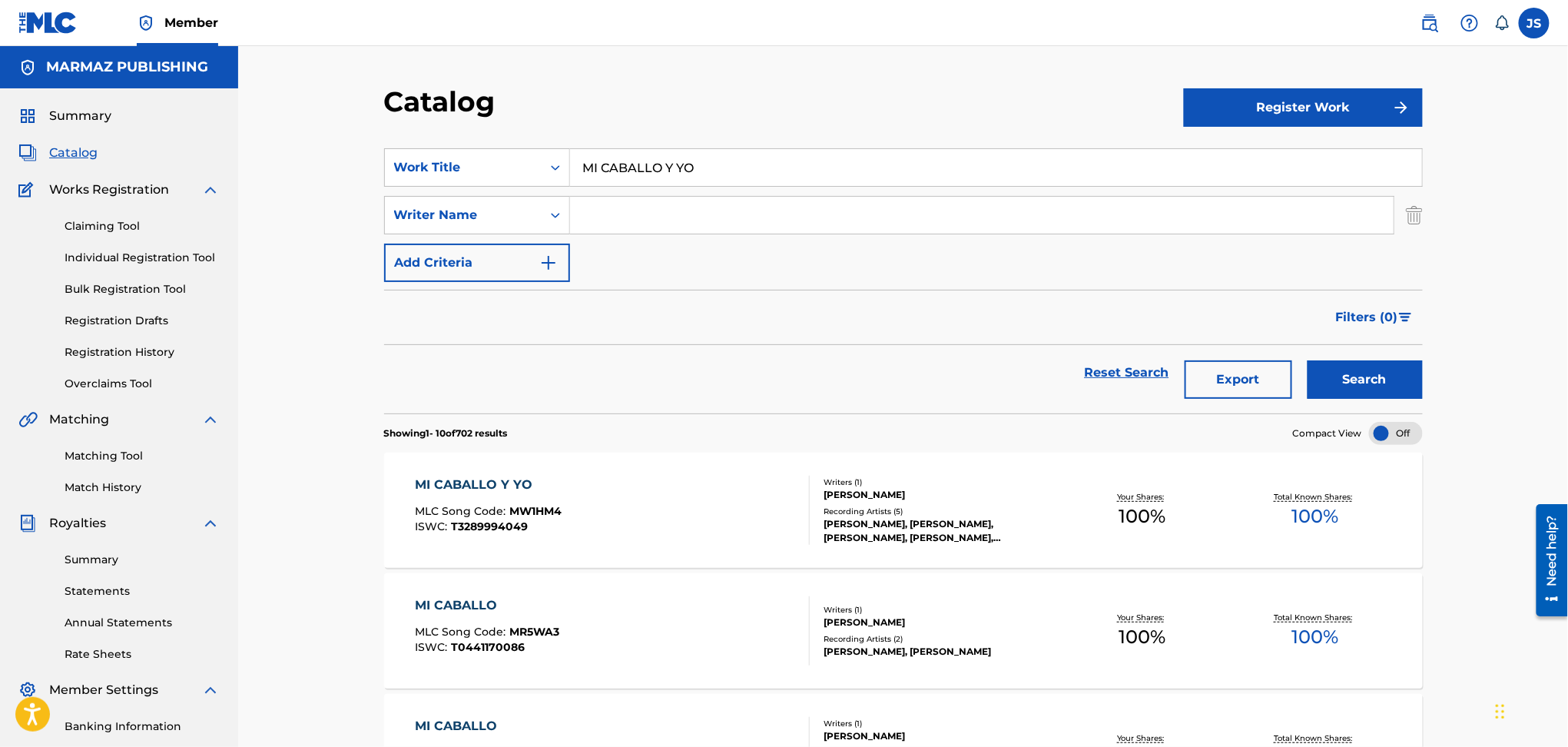
click at [624, 215] on input "Search Form" at bounding box center [982, 215] width 824 height 37
type input "JOSE MANUEL HERNANDEZ PRISCO"
click at [1307, 360] on button "Search" at bounding box center [1365, 379] width 115 height 38
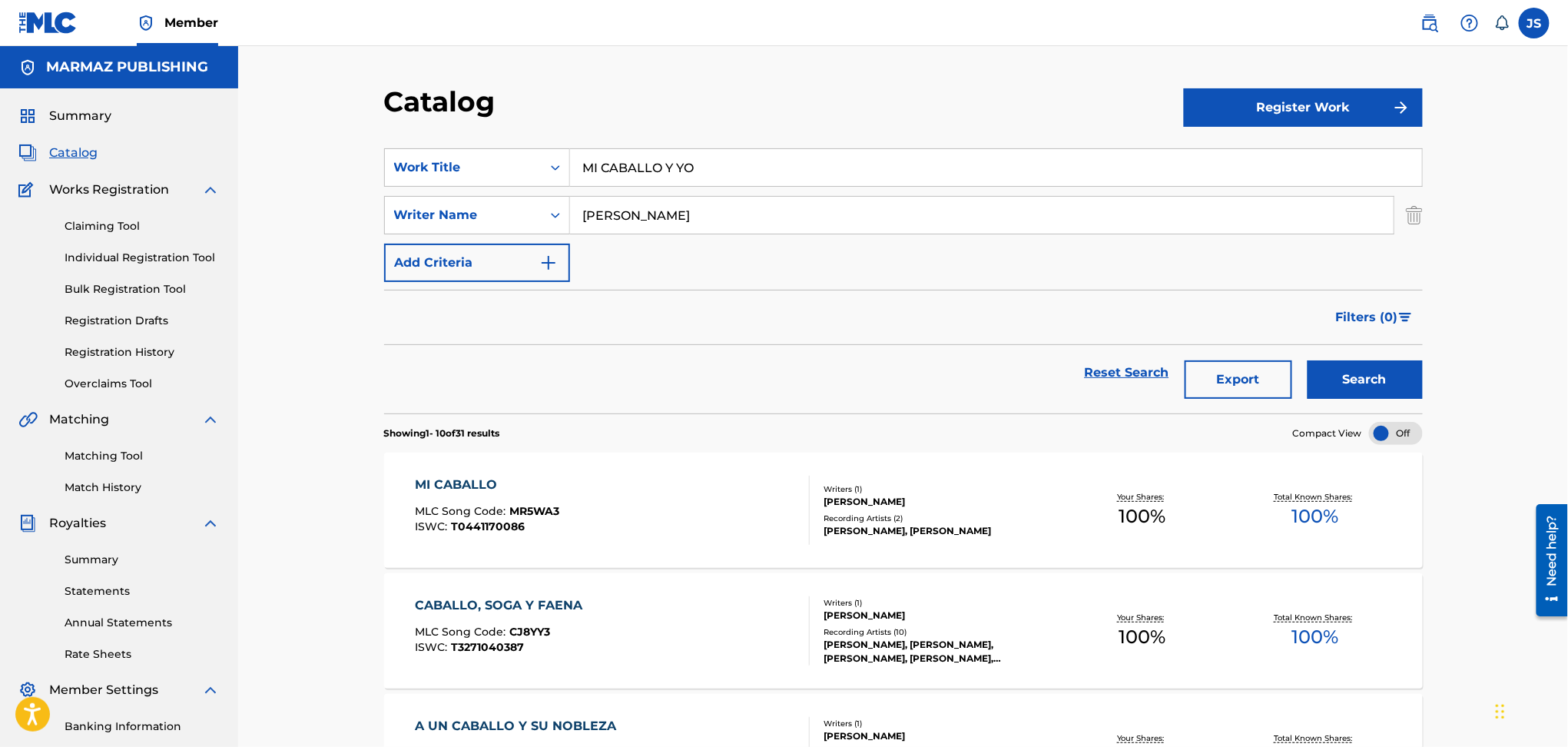
click at [127, 232] on link "Claiming Tool" at bounding box center [143, 227] width 155 height 16
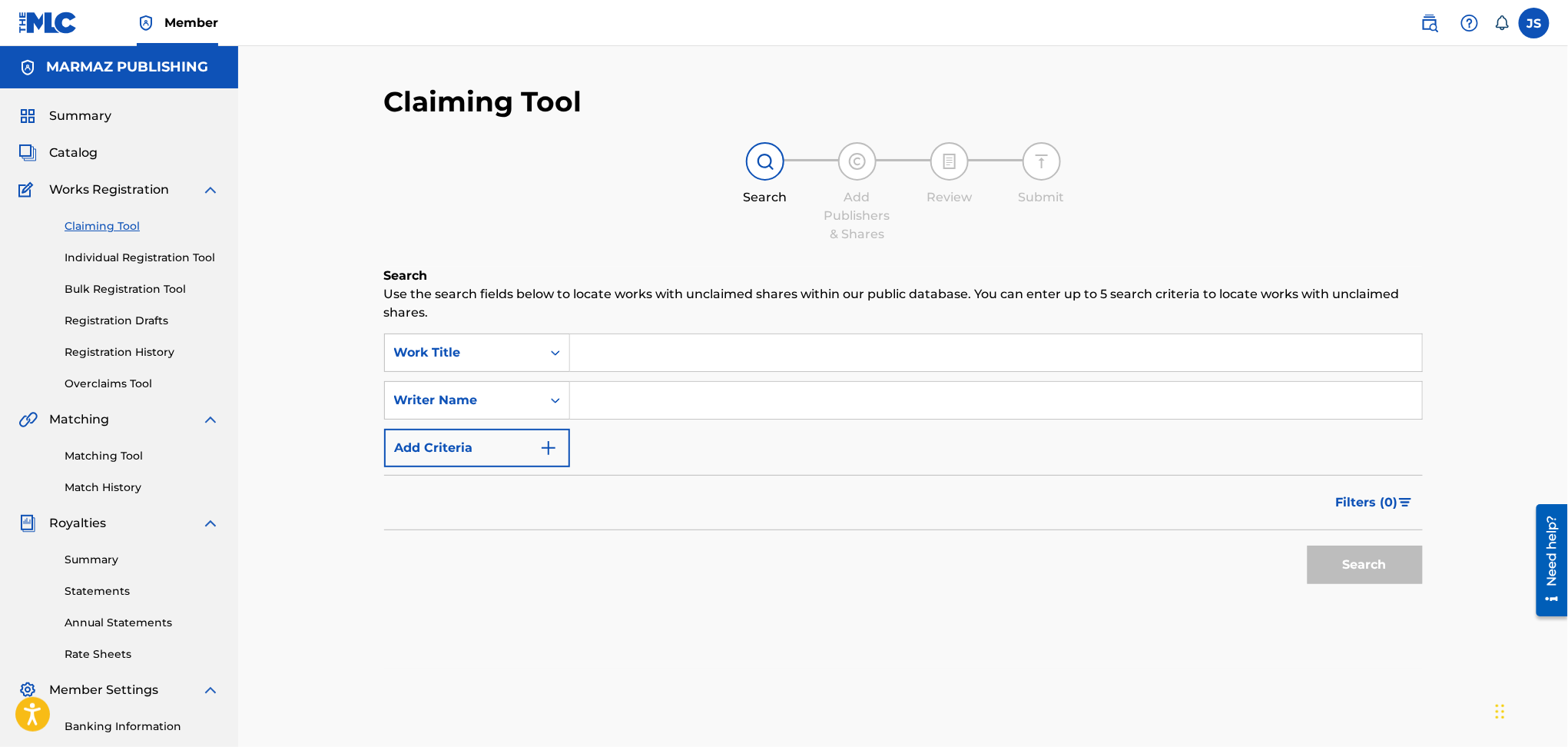
click at [729, 371] on div "Search Form" at bounding box center [997, 353] width 853 height 38
click at [730, 362] on input "Search Form" at bounding box center [997, 353] width 852 height 37
type input "MI CABALLO Y YO"
click at [1307, 546] on button "Search" at bounding box center [1365, 565] width 115 height 38
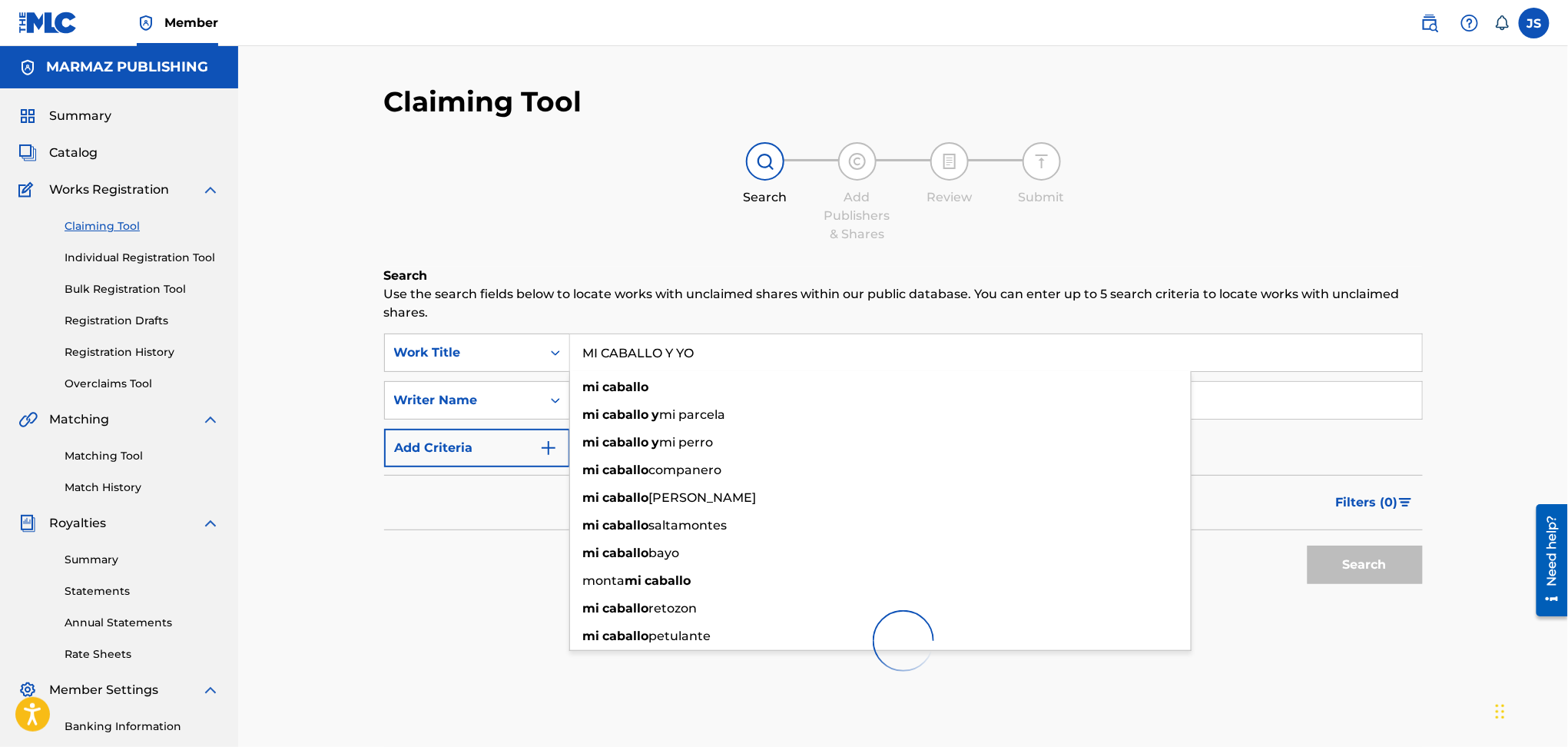
click at [467, 595] on div at bounding box center [903, 641] width 1039 height 99
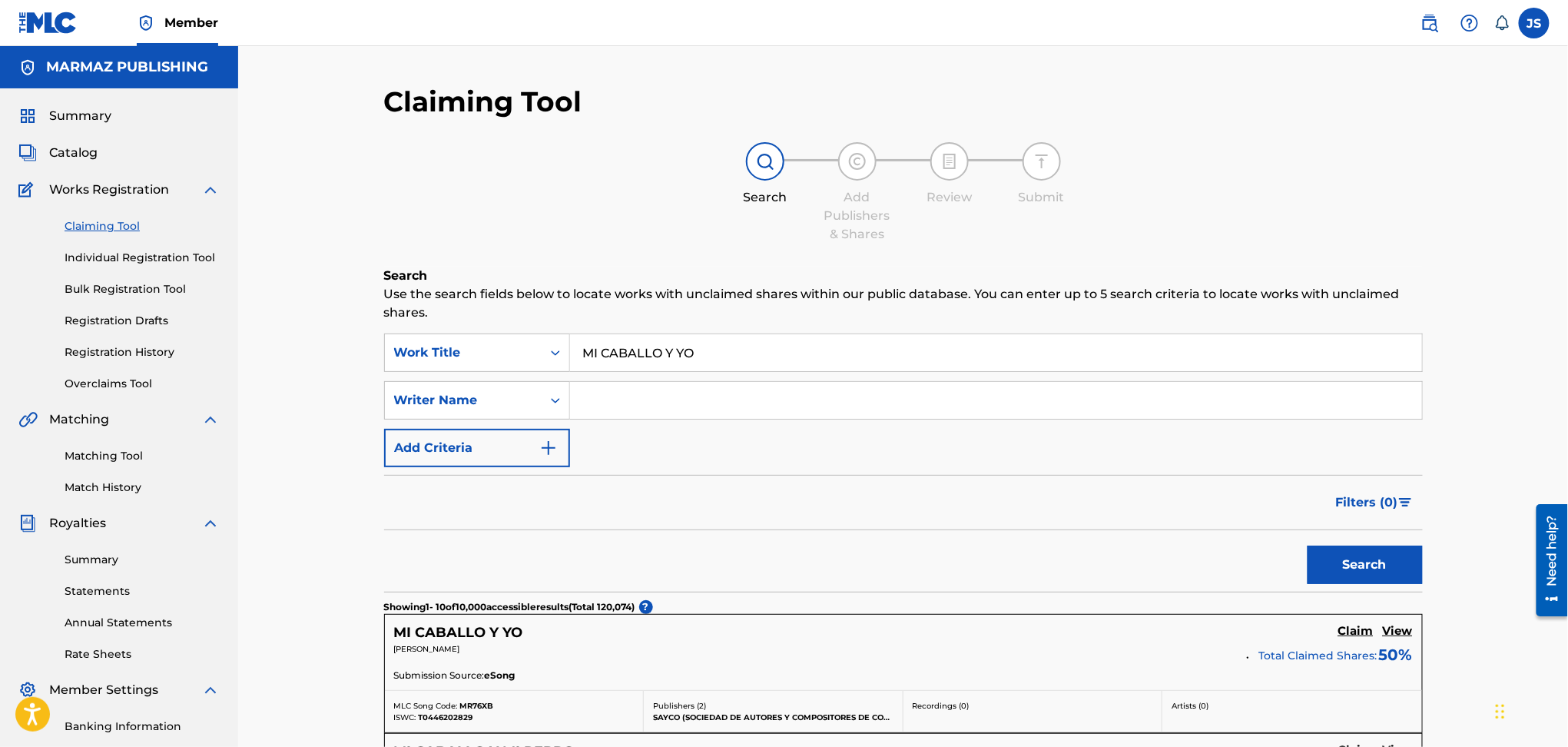
click at [752, 407] on input "Search Form" at bounding box center [997, 400] width 852 height 37
type input "H"
type input "JOSE MANUEL HERNANDEZ PRISCO"
click at [1307, 546] on button "Search" at bounding box center [1365, 565] width 115 height 38
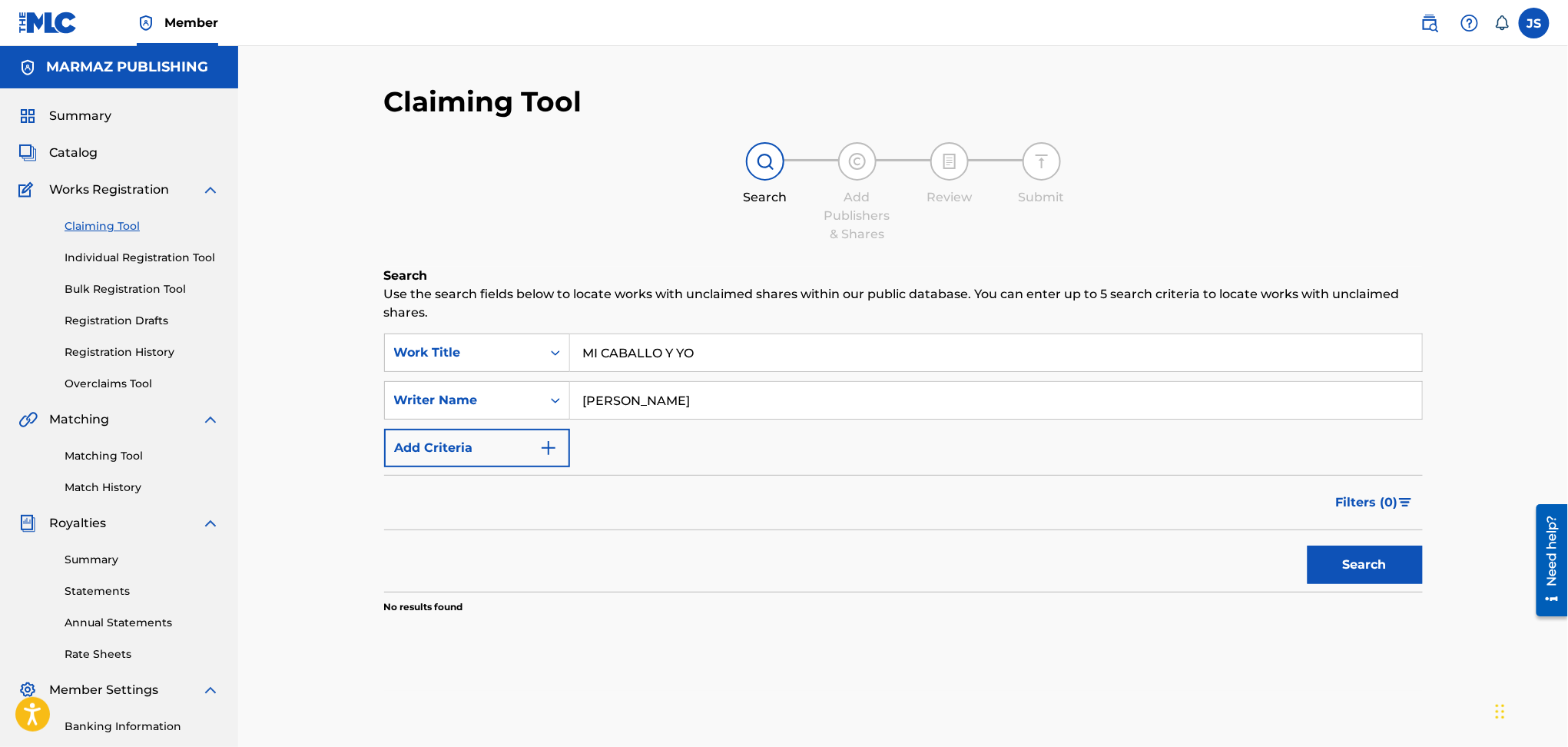
click at [1403, 579] on button "Search" at bounding box center [1365, 565] width 115 height 38
click at [166, 259] on link "Individual Registration Tool" at bounding box center [143, 258] width 155 height 16
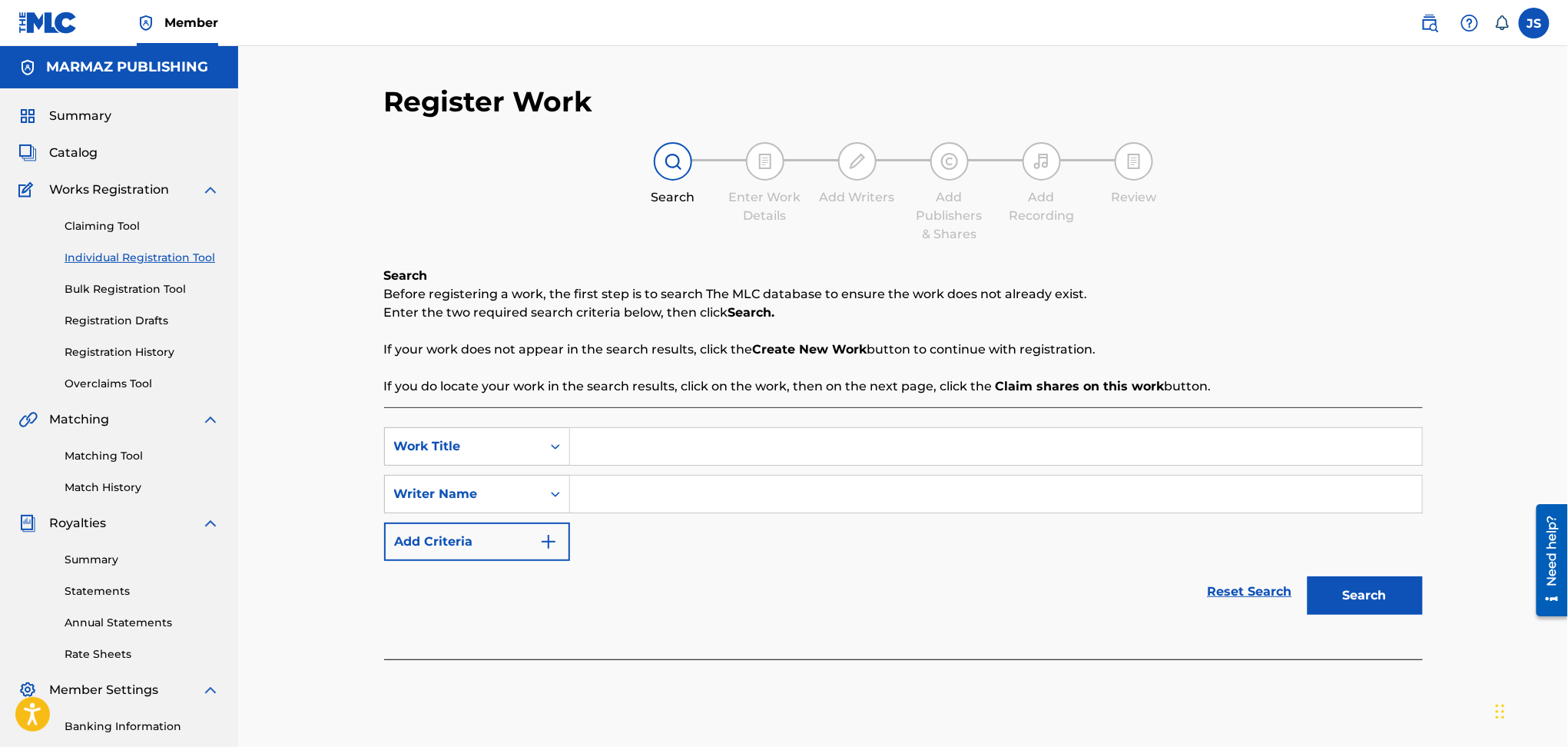
click at [657, 458] on input "Search Form" at bounding box center [997, 446] width 852 height 37
type input "MI CABALLO Y YO"
type input "JOSE MANUEL HERNANDEZ PRISCO"
click at [1307, 576] on button "Search" at bounding box center [1365, 595] width 115 height 38
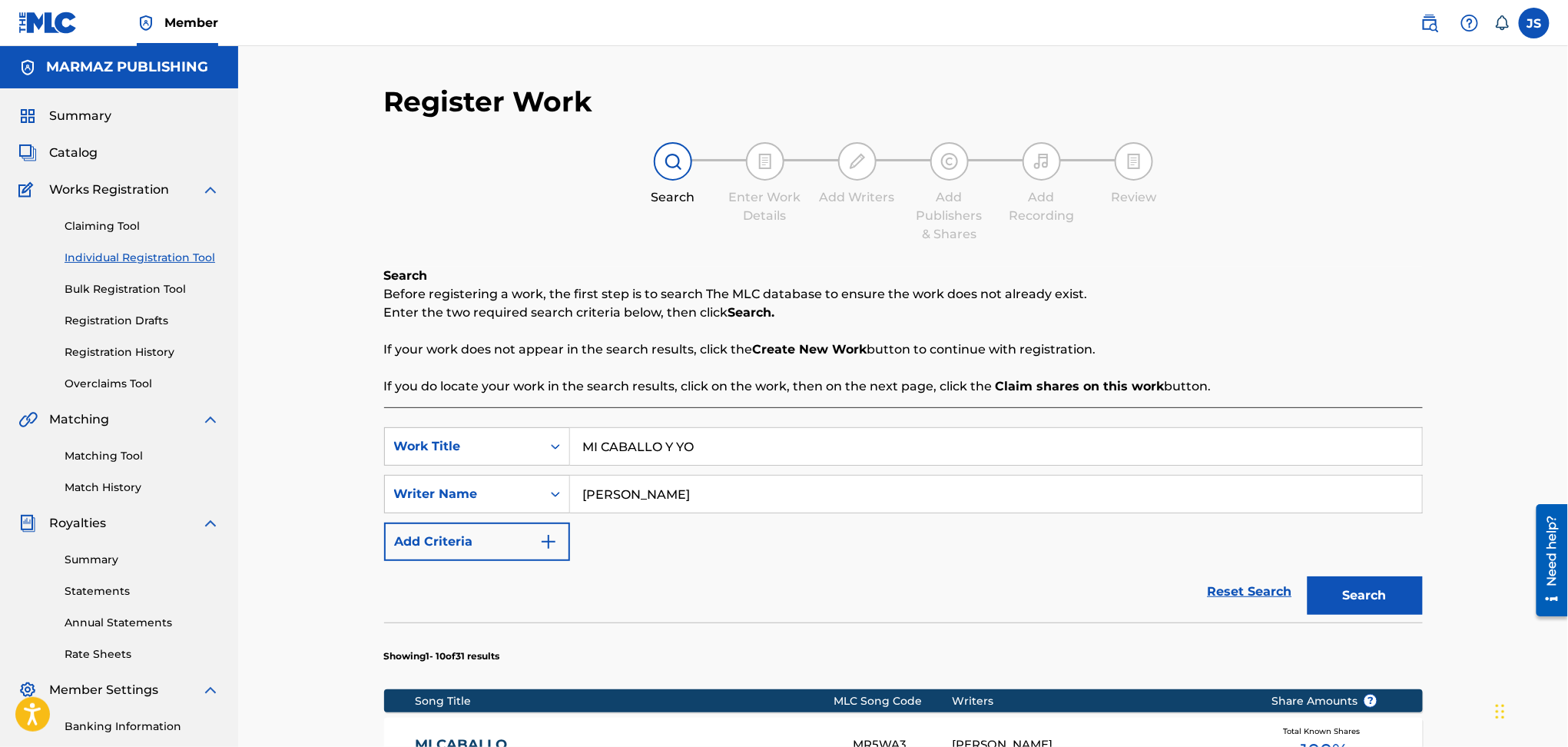
drag, startPoint x: 84, startPoint y: 150, endPoint x: 247, endPoint y: 252, distance: 192.3
click at [84, 150] on span "Catalog" at bounding box center [73, 153] width 48 height 18
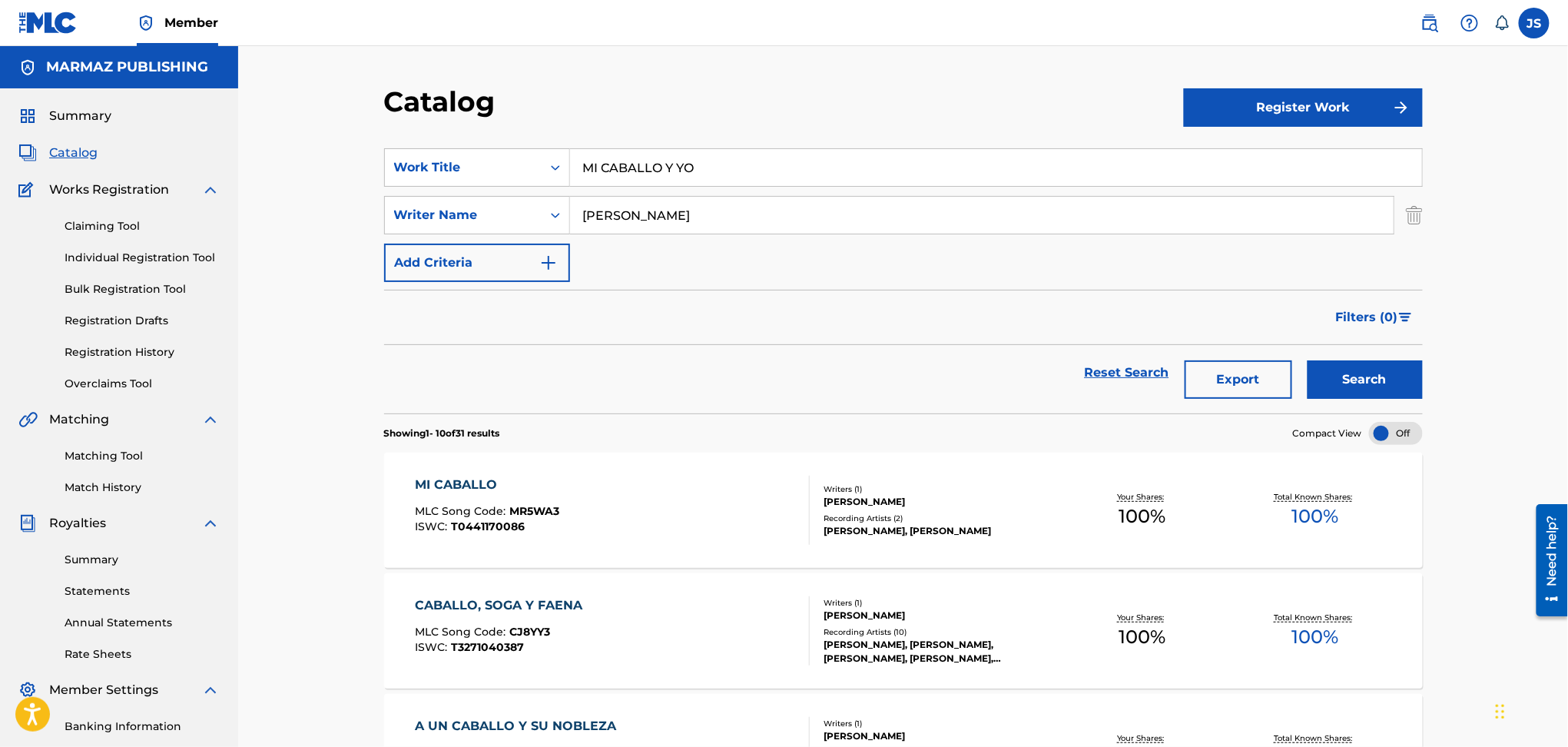
click at [127, 227] on link "Claiming Tool" at bounding box center [143, 227] width 155 height 16
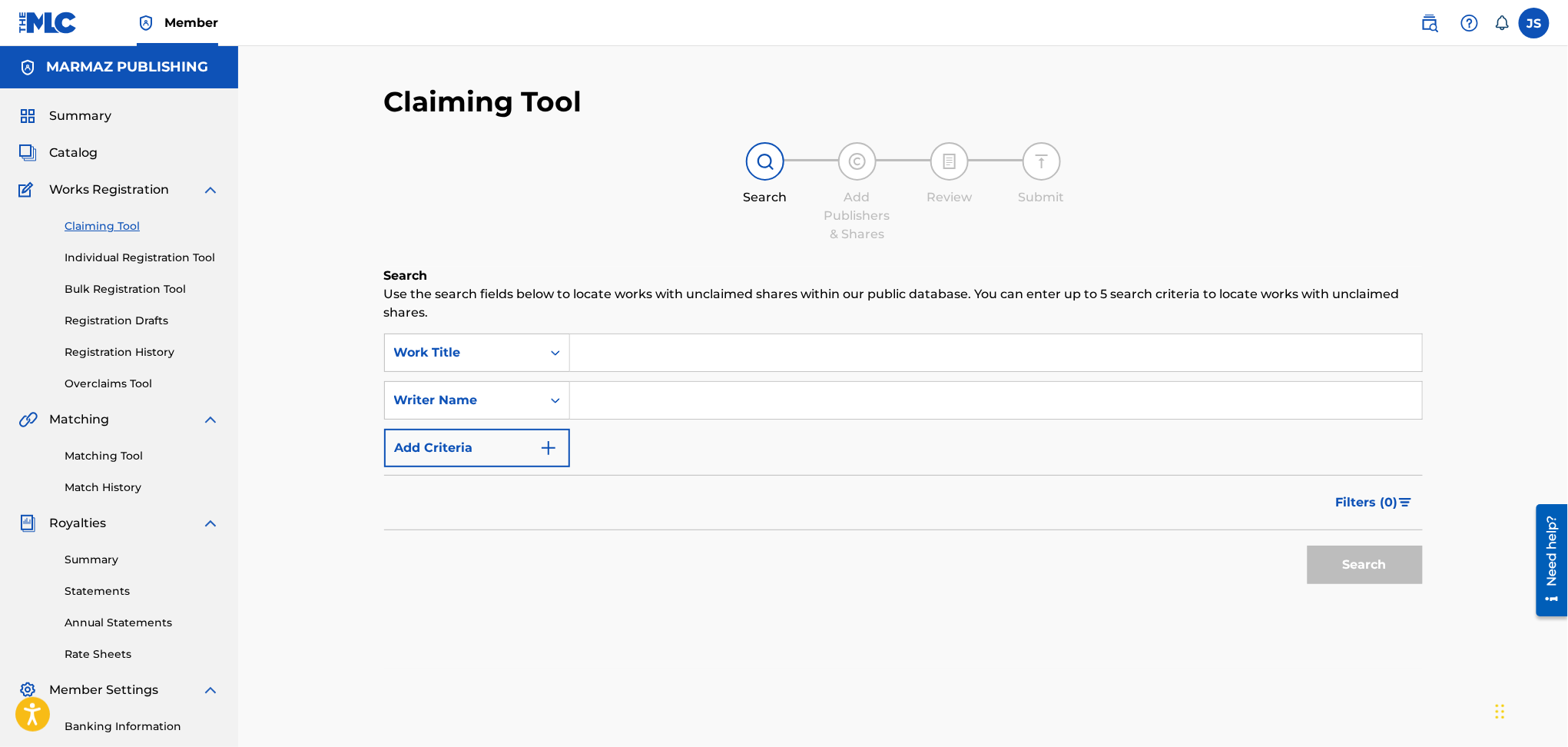
click at [637, 358] on input "Search Form" at bounding box center [997, 353] width 852 height 37
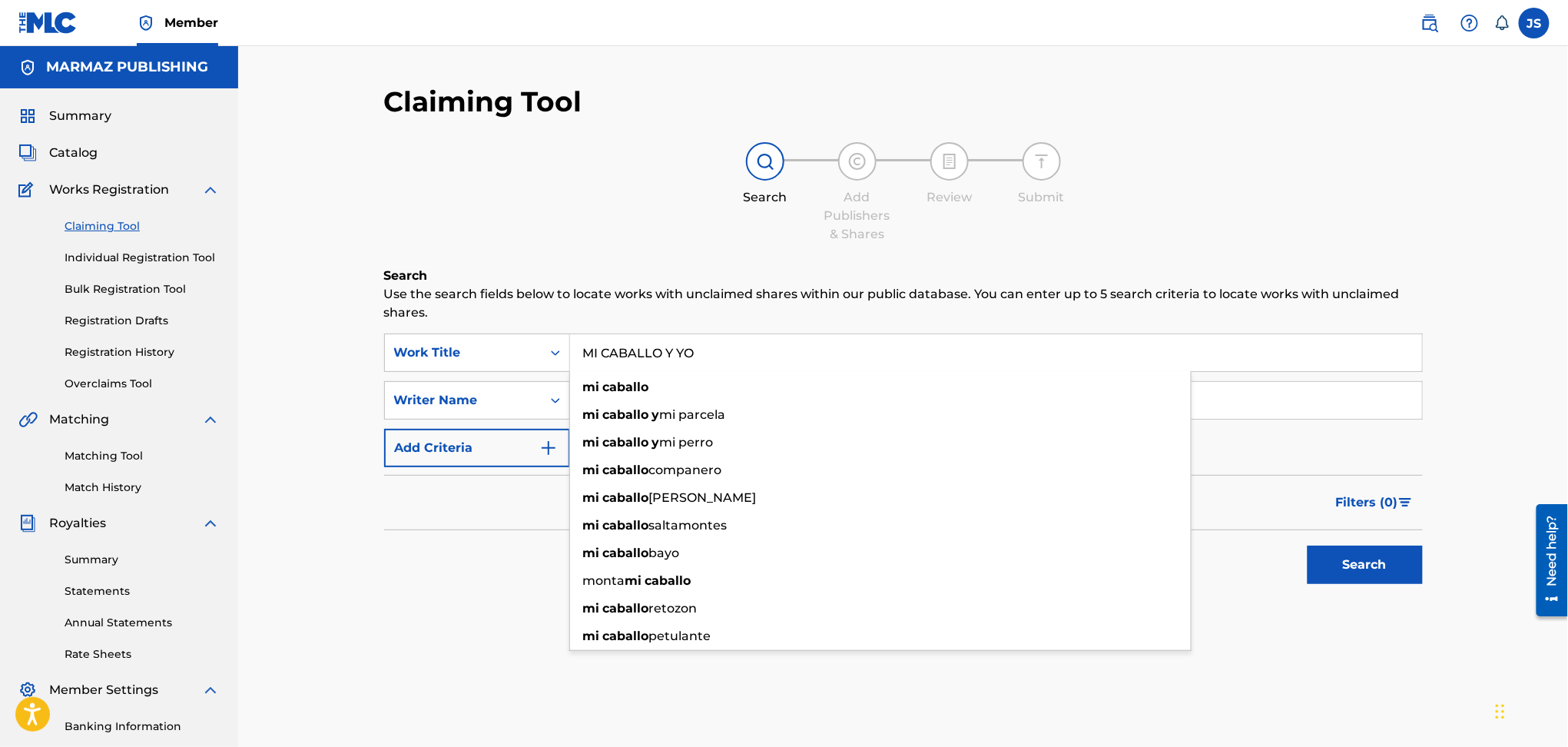
type input "MI CABALLO Y YO"
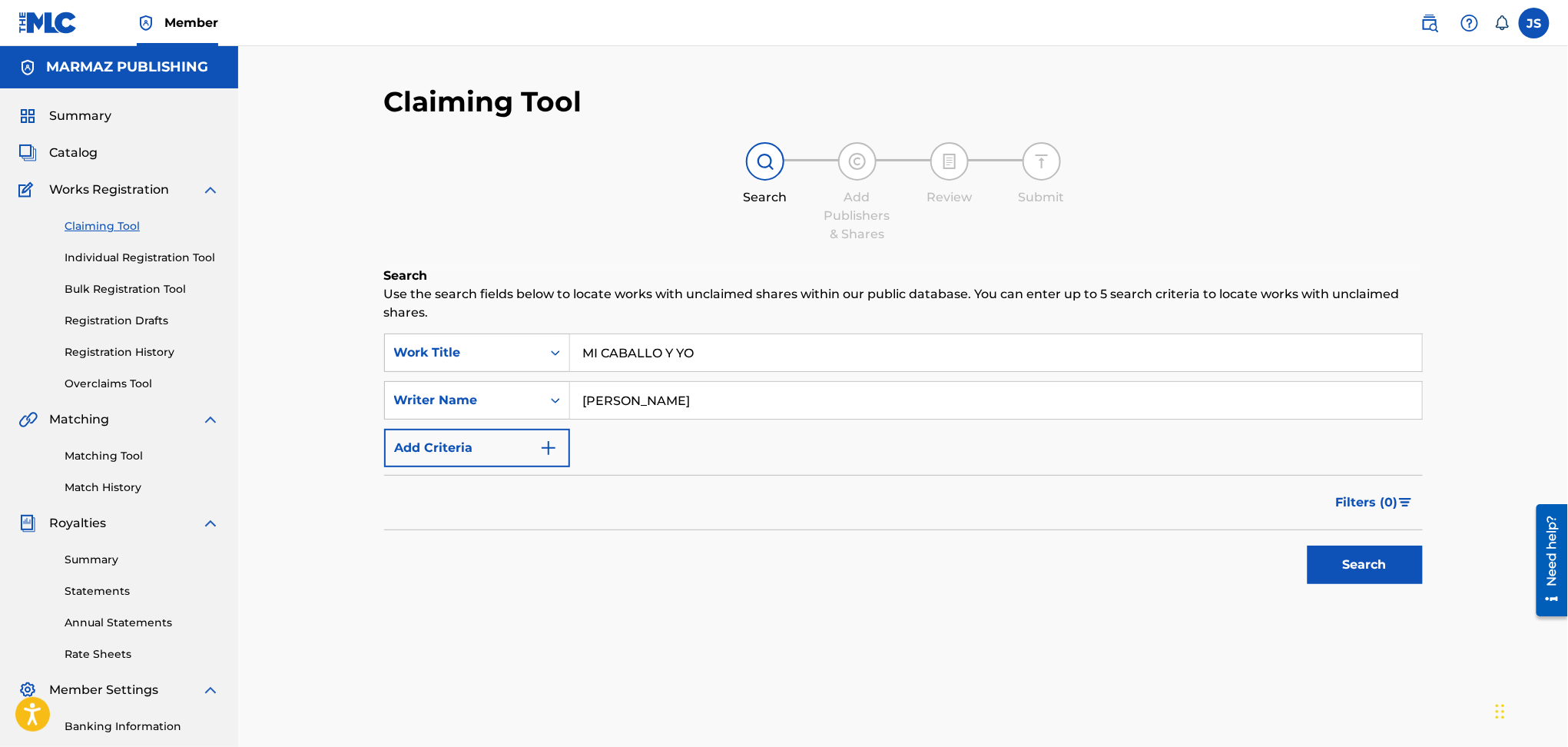
type input "WILSON ORLANDO VALDERRAMA AGUILAR"
click at [1307, 546] on button "Search" at bounding box center [1365, 565] width 115 height 38
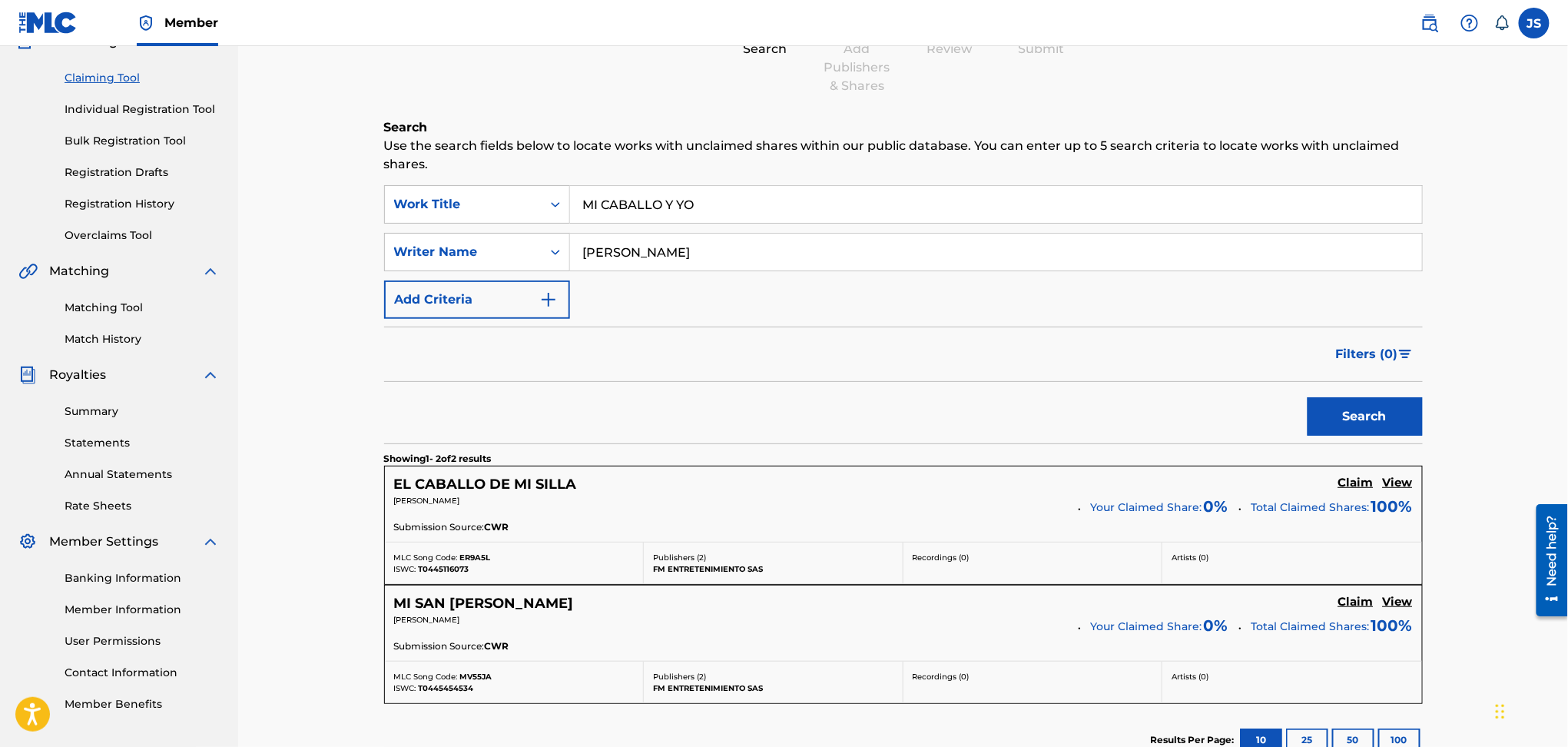
scroll to position [205, 0]
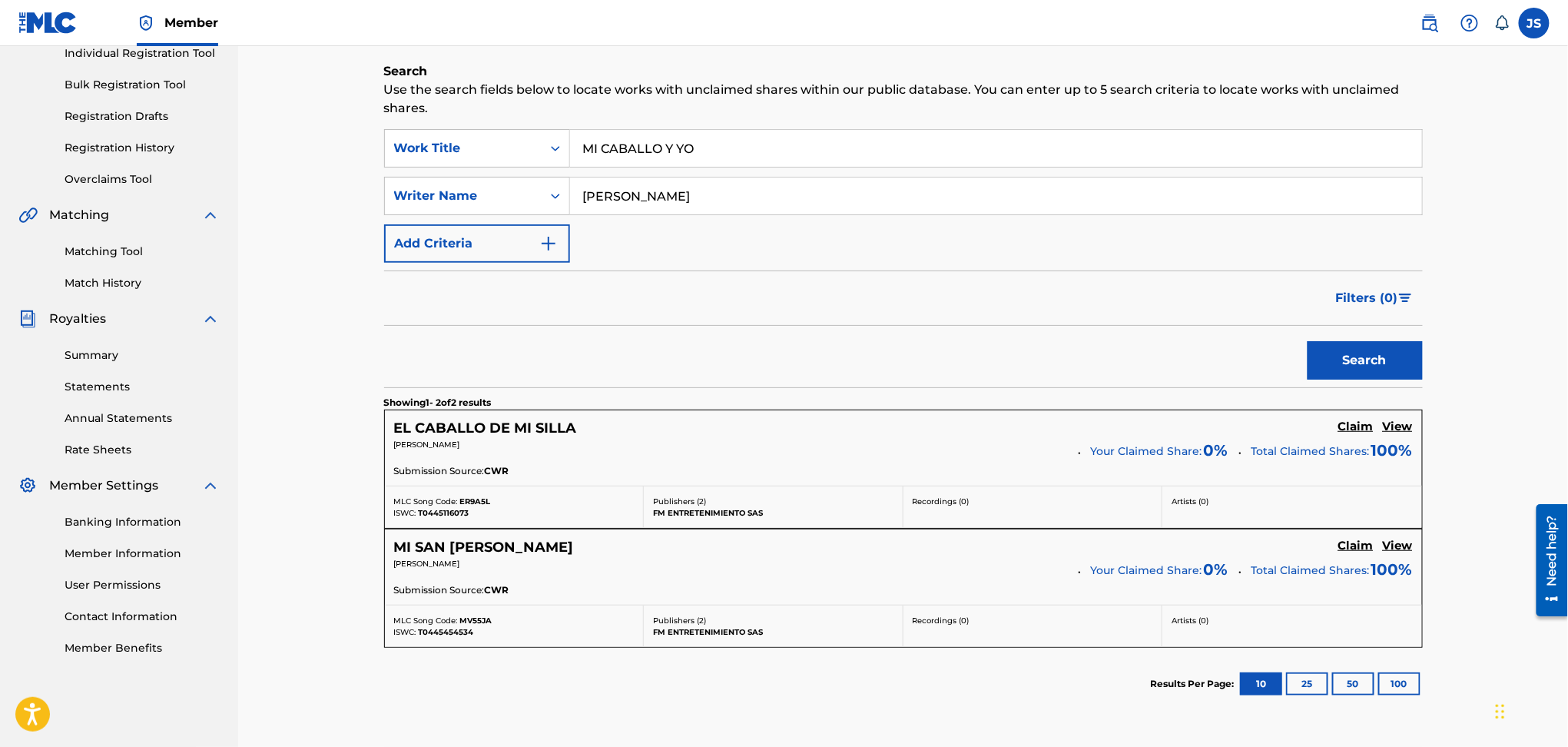
click at [547, 248] on img "Search Form" at bounding box center [549, 243] width 18 height 18
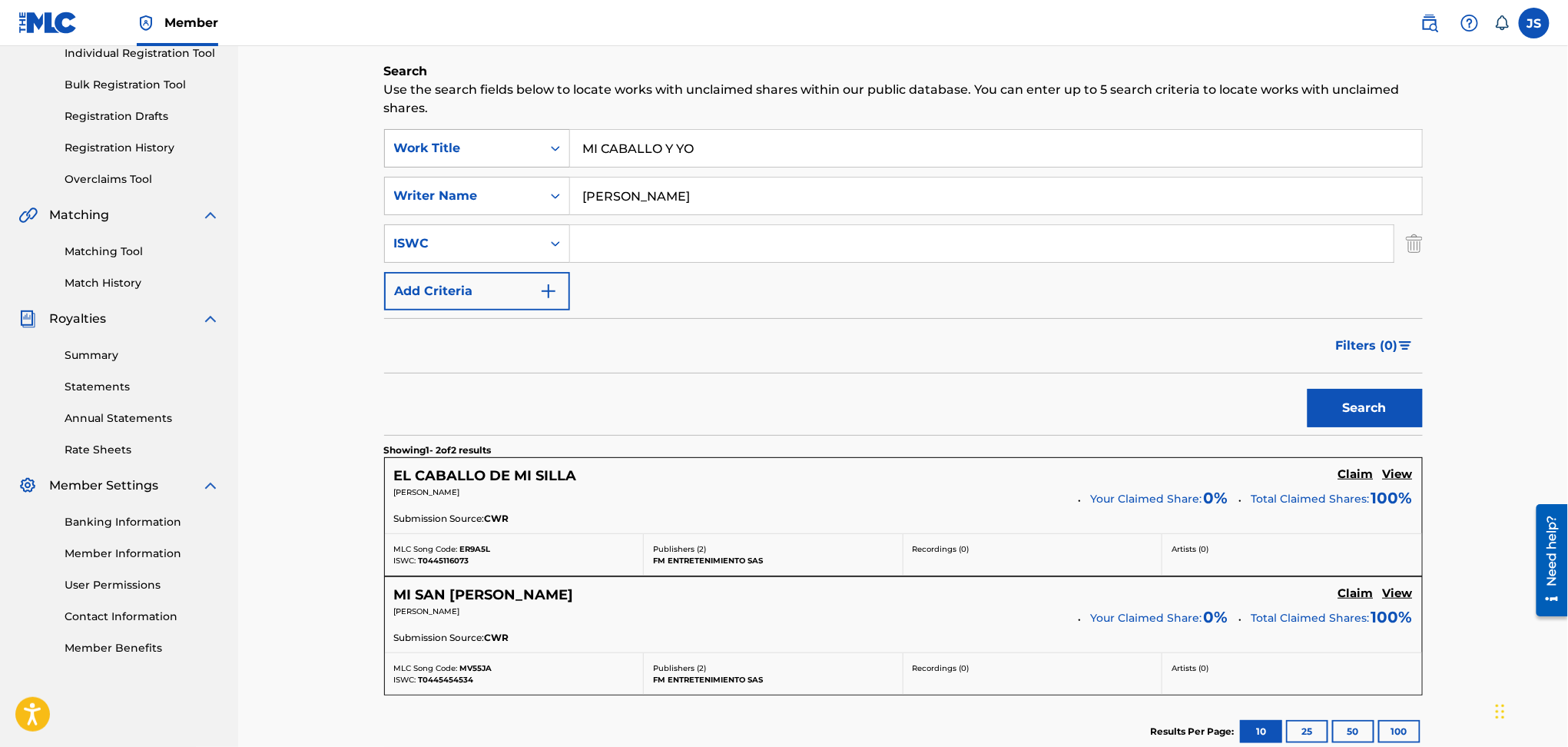
scroll to position [0, 0]
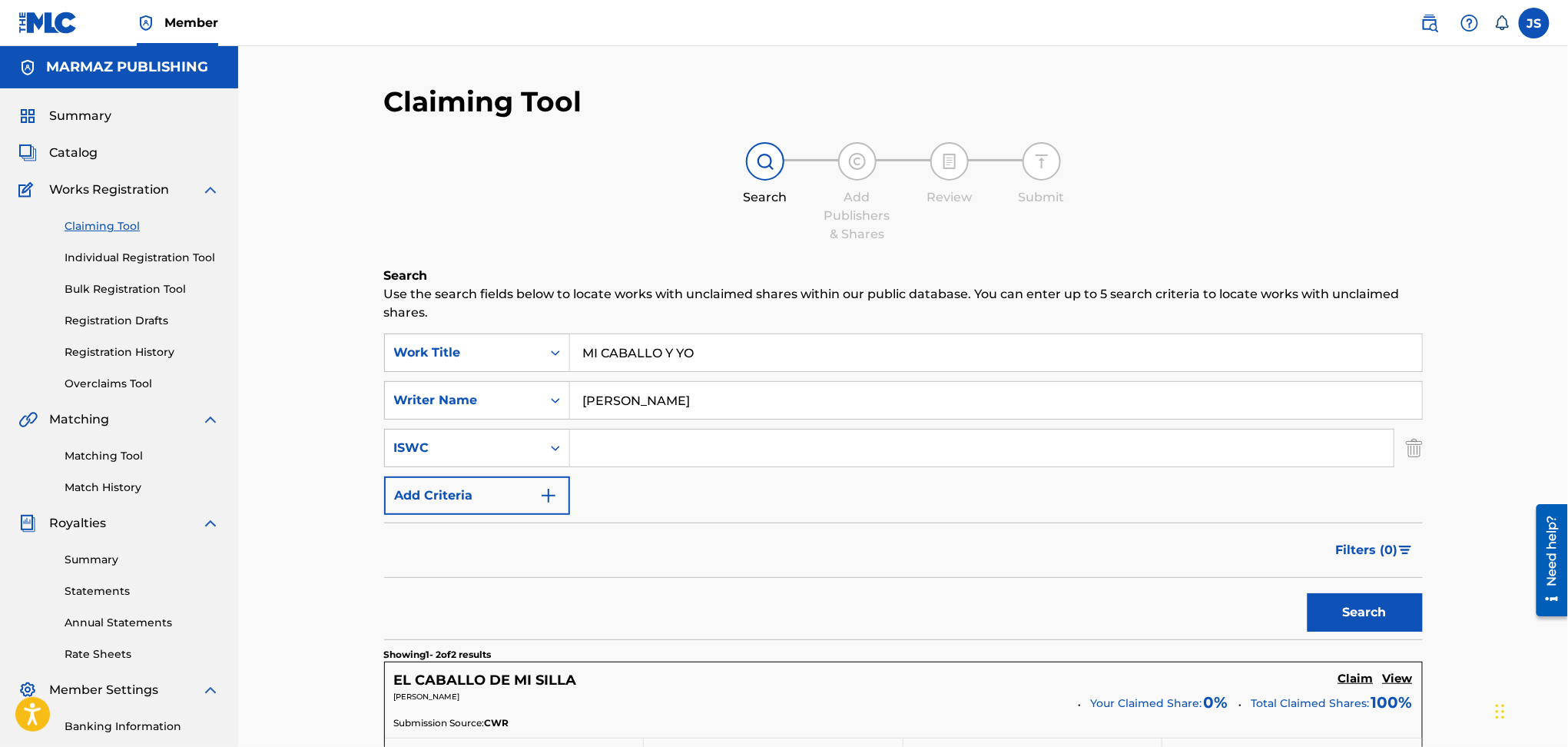
click at [89, 152] on span "Catalog" at bounding box center [73, 153] width 48 height 18
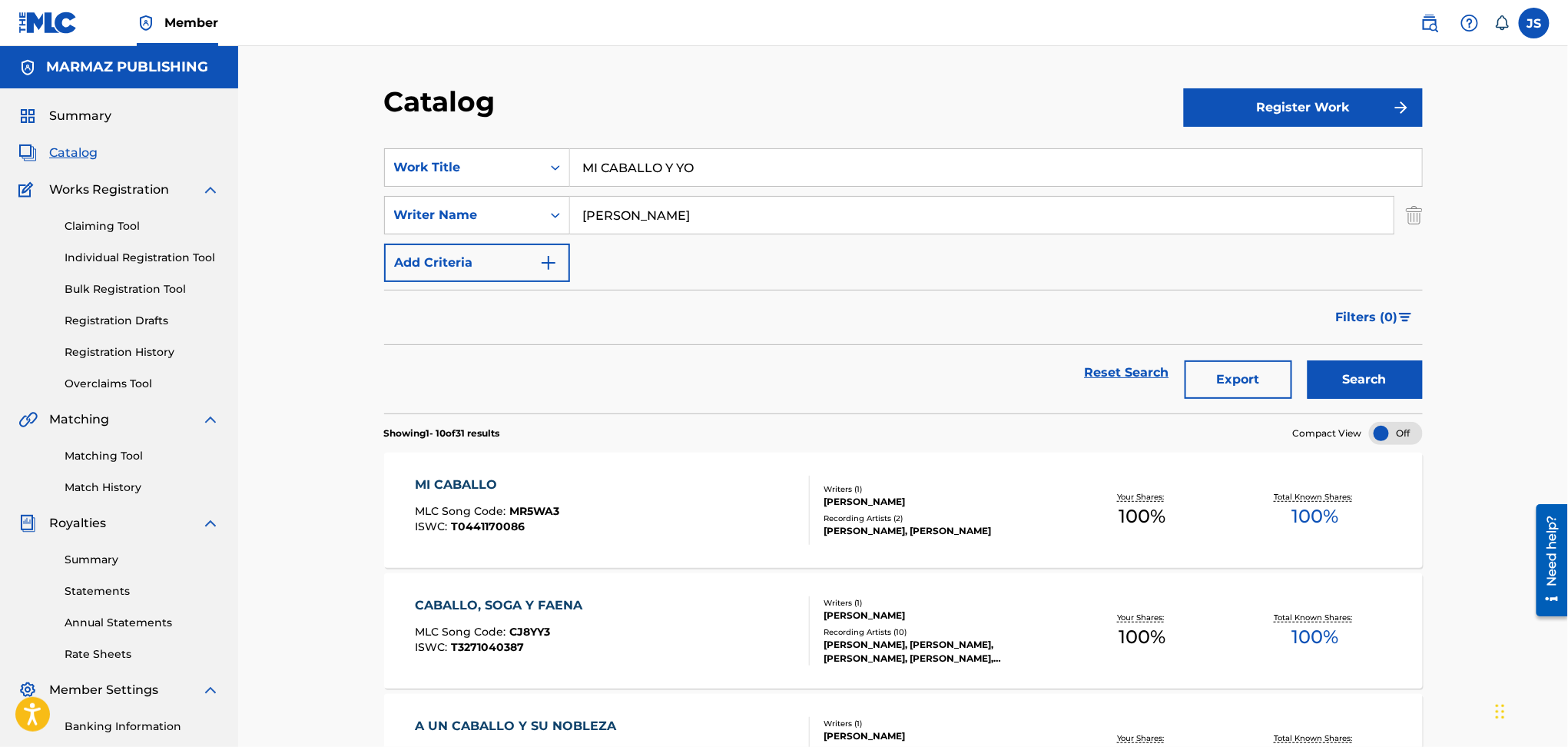
click at [133, 222] on link "Claiming Tool" at bounding box center [143, 227] width 155 height 16
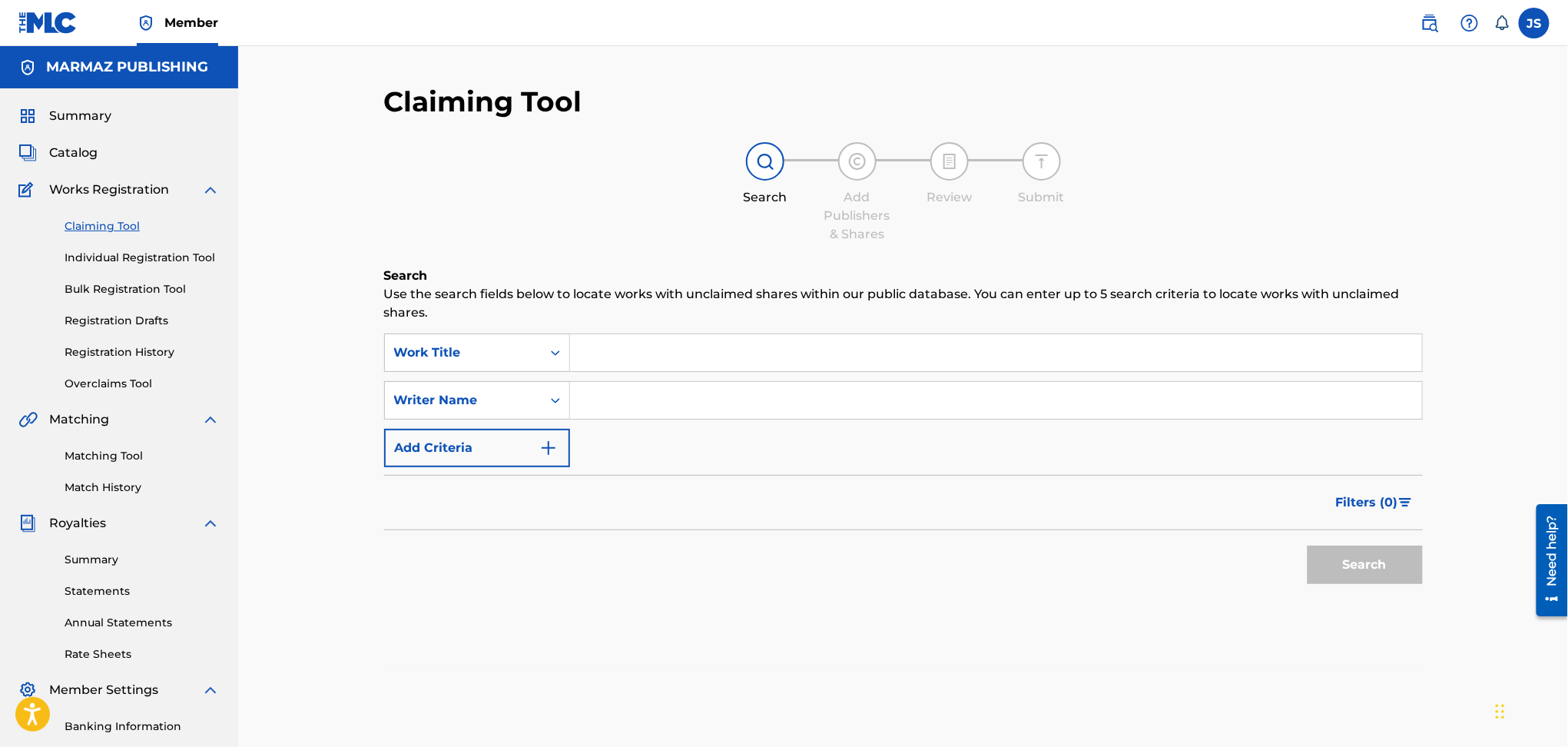
click at [117, 258] on link "Individual Registration Tool" at bounding box center [143, 258] width 155 height 16
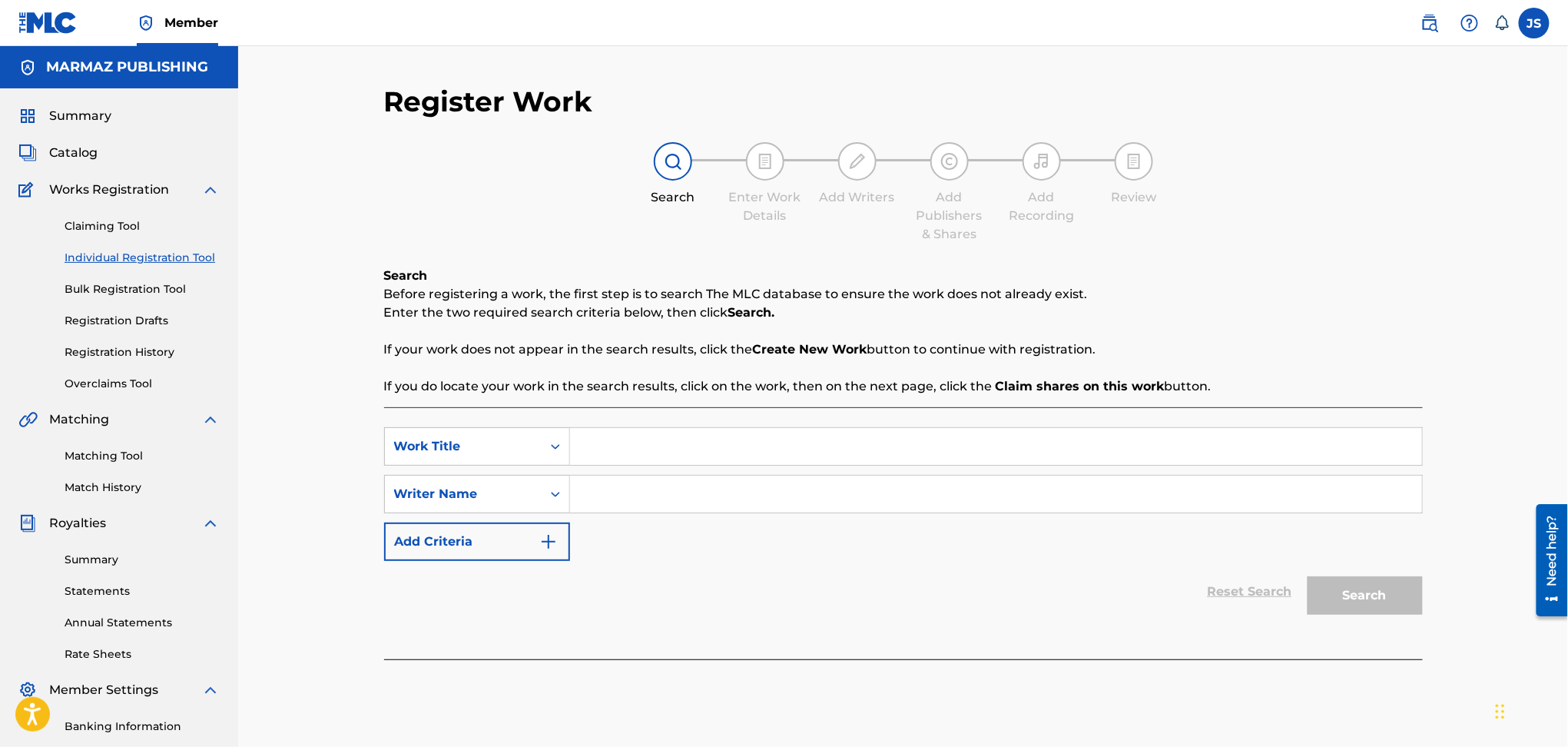
click at [131, 227] on link "Claiming Tool" at bounding box center [143, 227] width 155 height 16
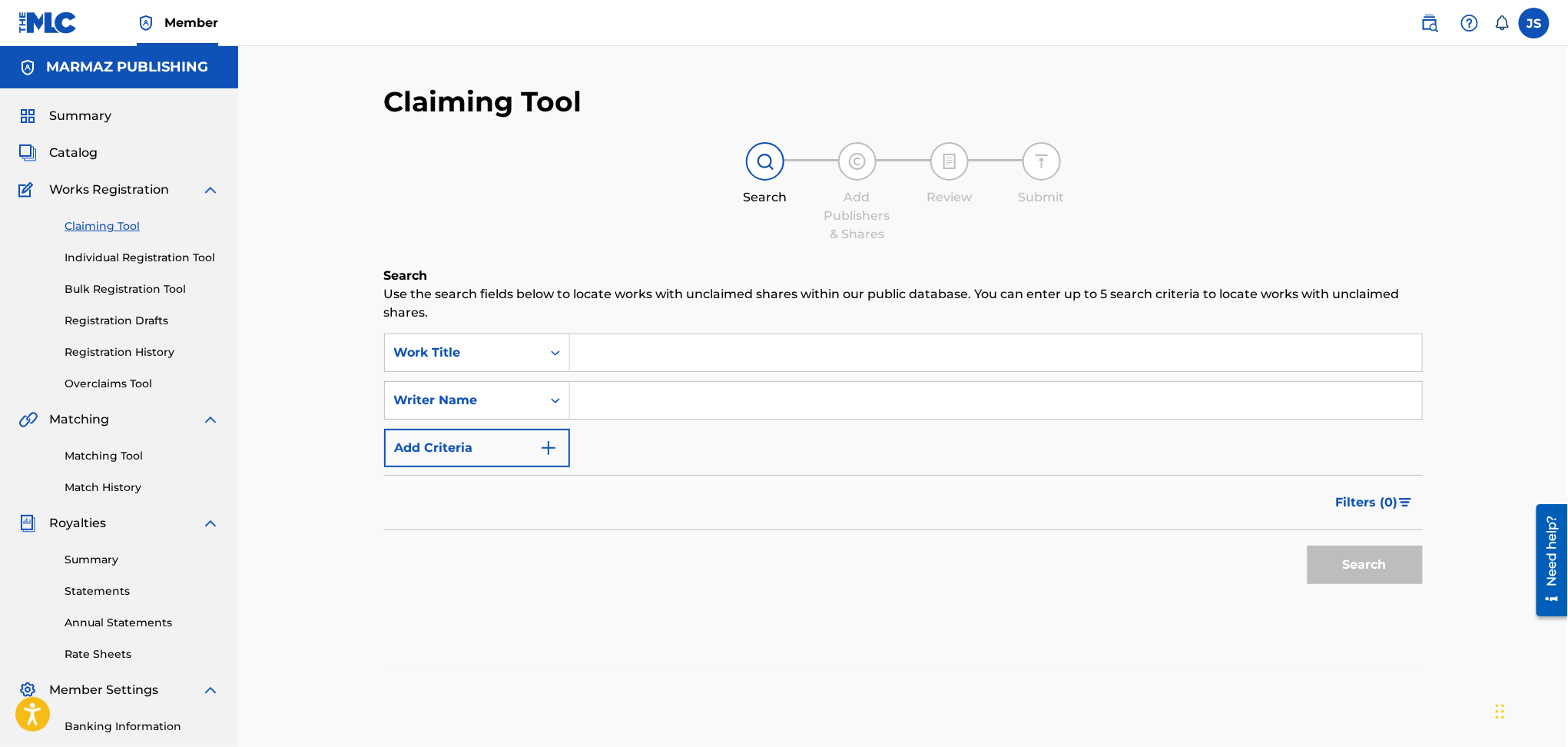
click at [636, 371] on div "Search Form" at bounding box center [997, 353] width 853 height 38
click at [645, 364] on input "Search Form" at bounding box center [997, 353] width 852 height 37
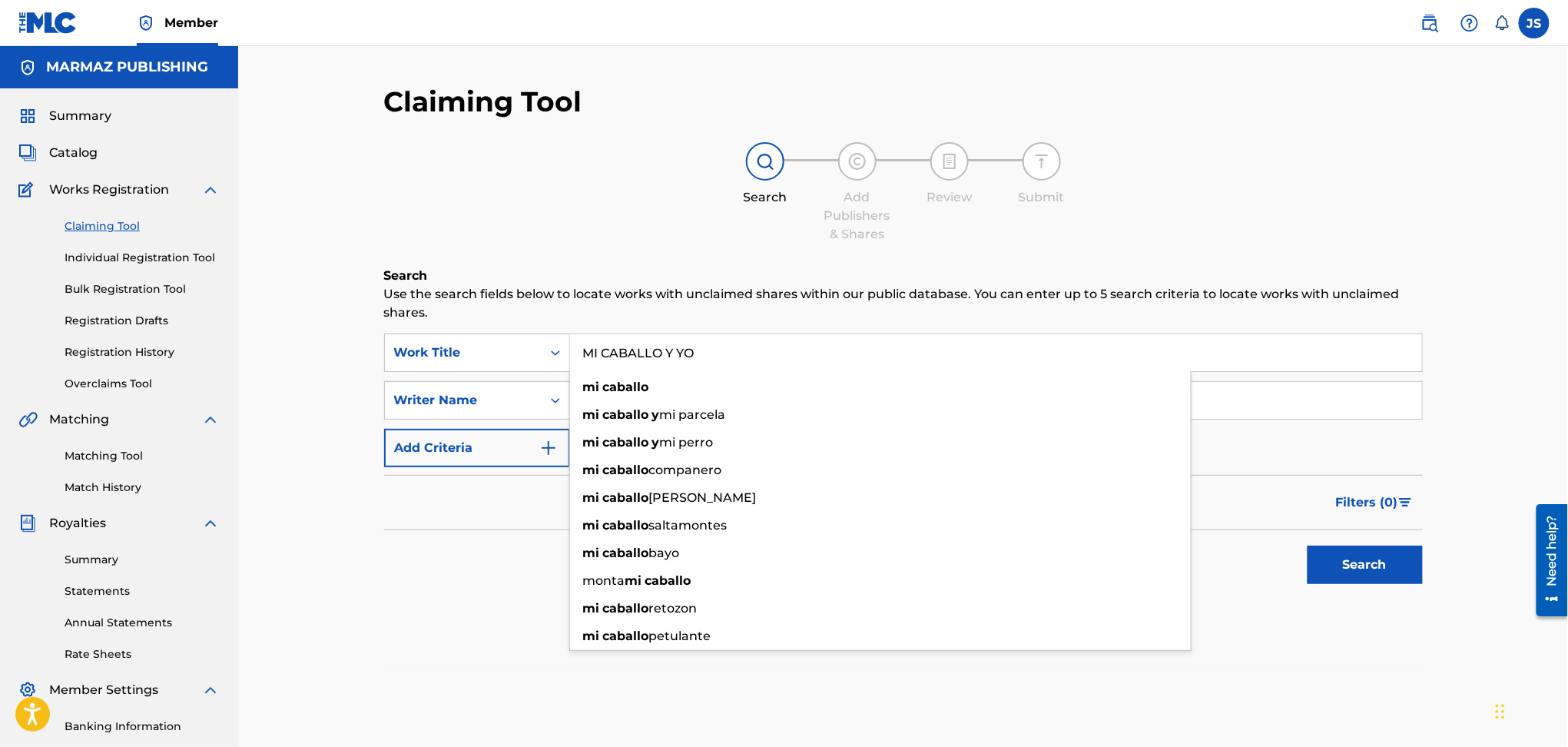
type input "MI CABALLO Y YO"
click at [1307, 546] on button "Search" at bounding box center [1365, 565] width 115 height 38
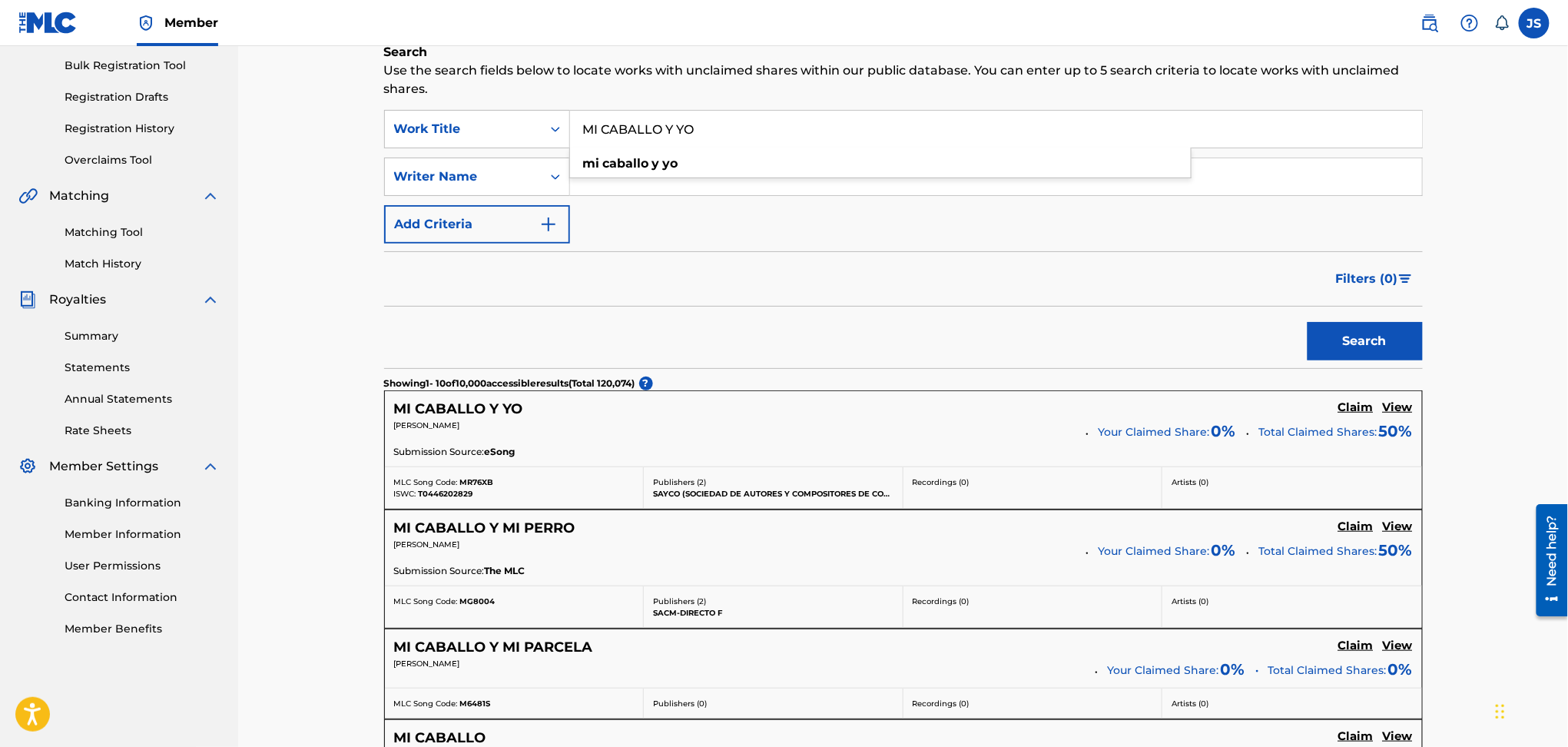
scroll to position [205, 0]
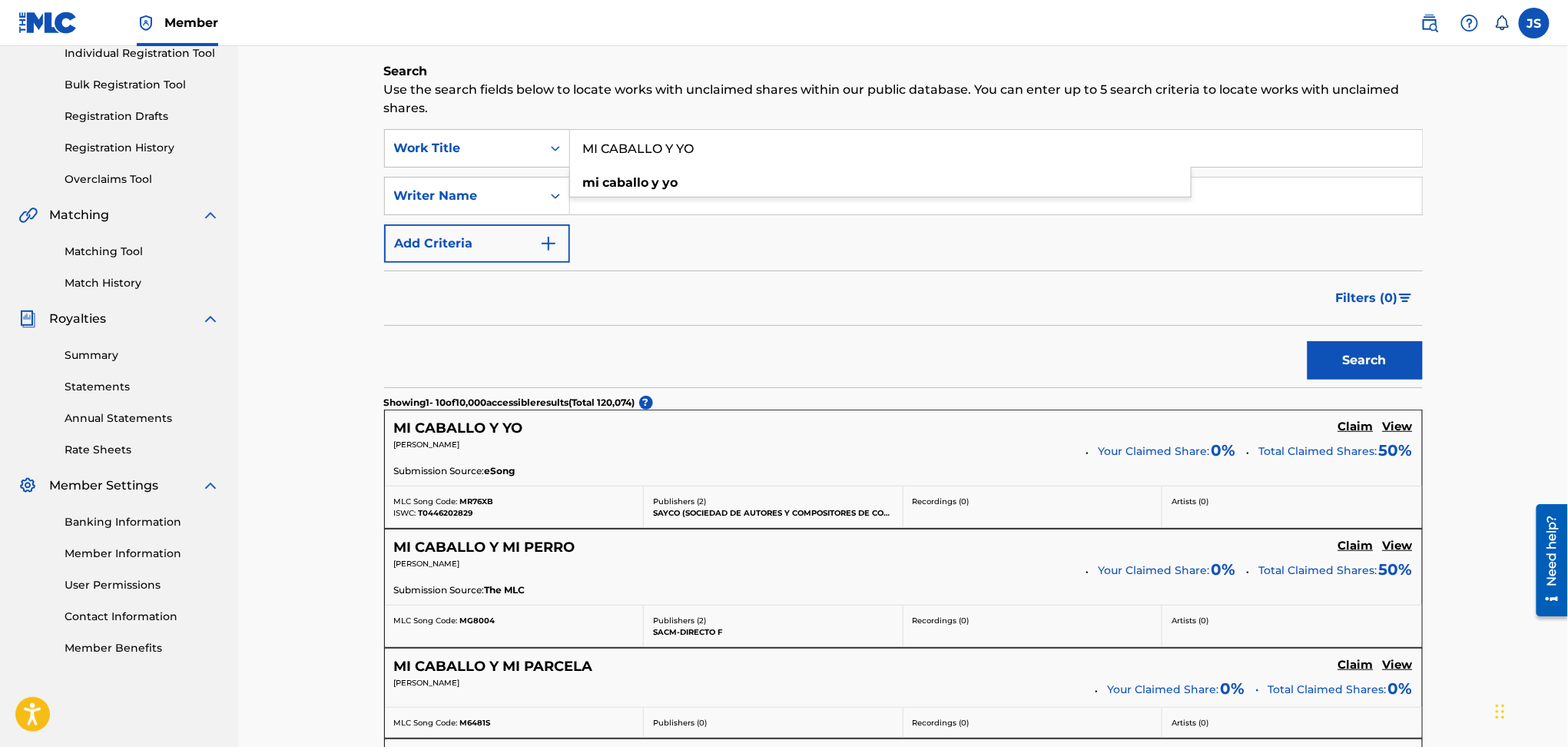
click at [728, 264] on form "SearchWithCriteria80794997-3bd0-4b05-aaf5-0c9c9e49a23f Work Title MI CABALLO Y …" at bounding box center [903, 258] width 1039 height 258
click at [622, 202] on input "Search Form" at bounding box center [997, 196] width 852 height 37
type input "Wilson Orlando Valderrama Aguilar"
click at [1367, 348] on button "Search" at bounding box center [1365, 360] width 115 height 38
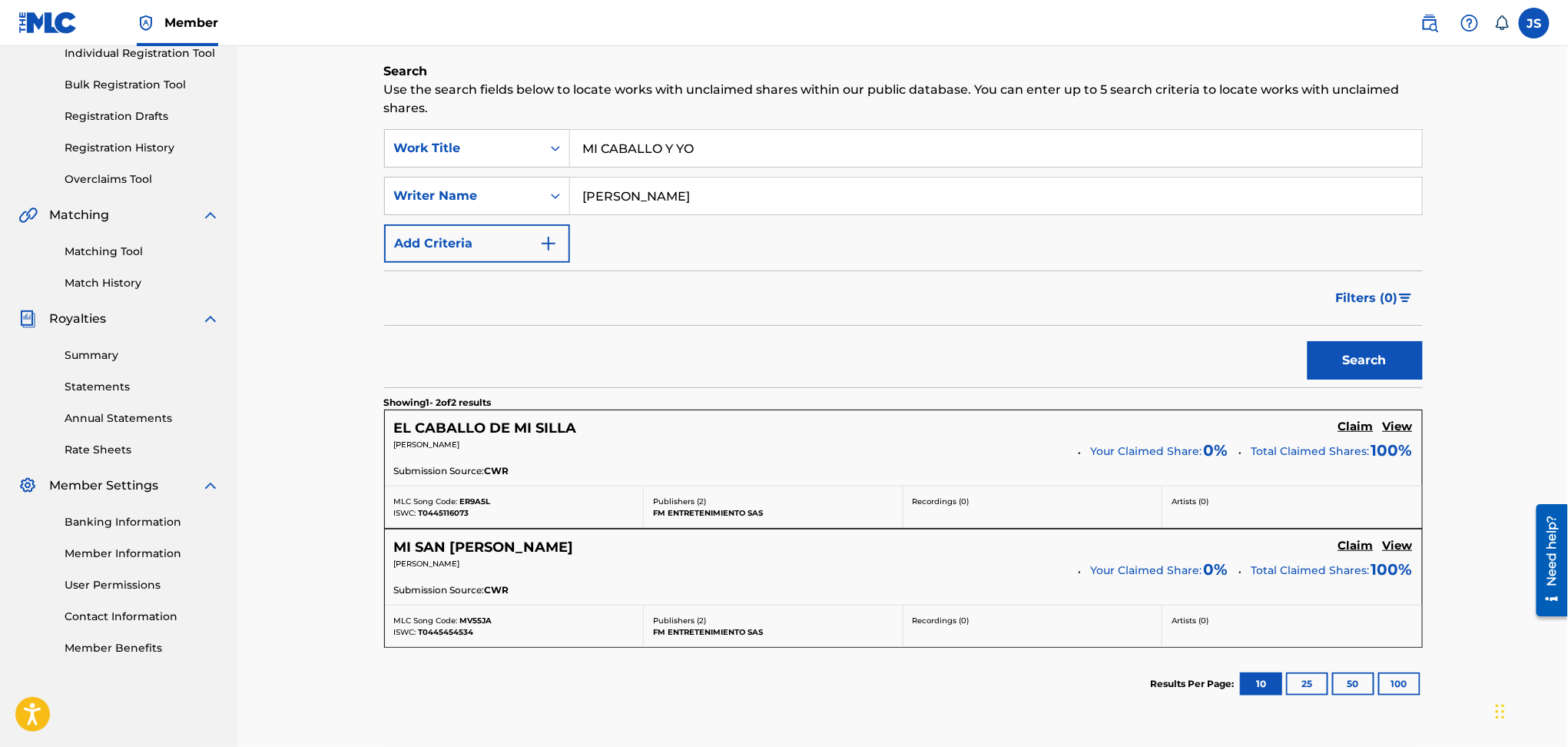
scroll to position [0, 0]
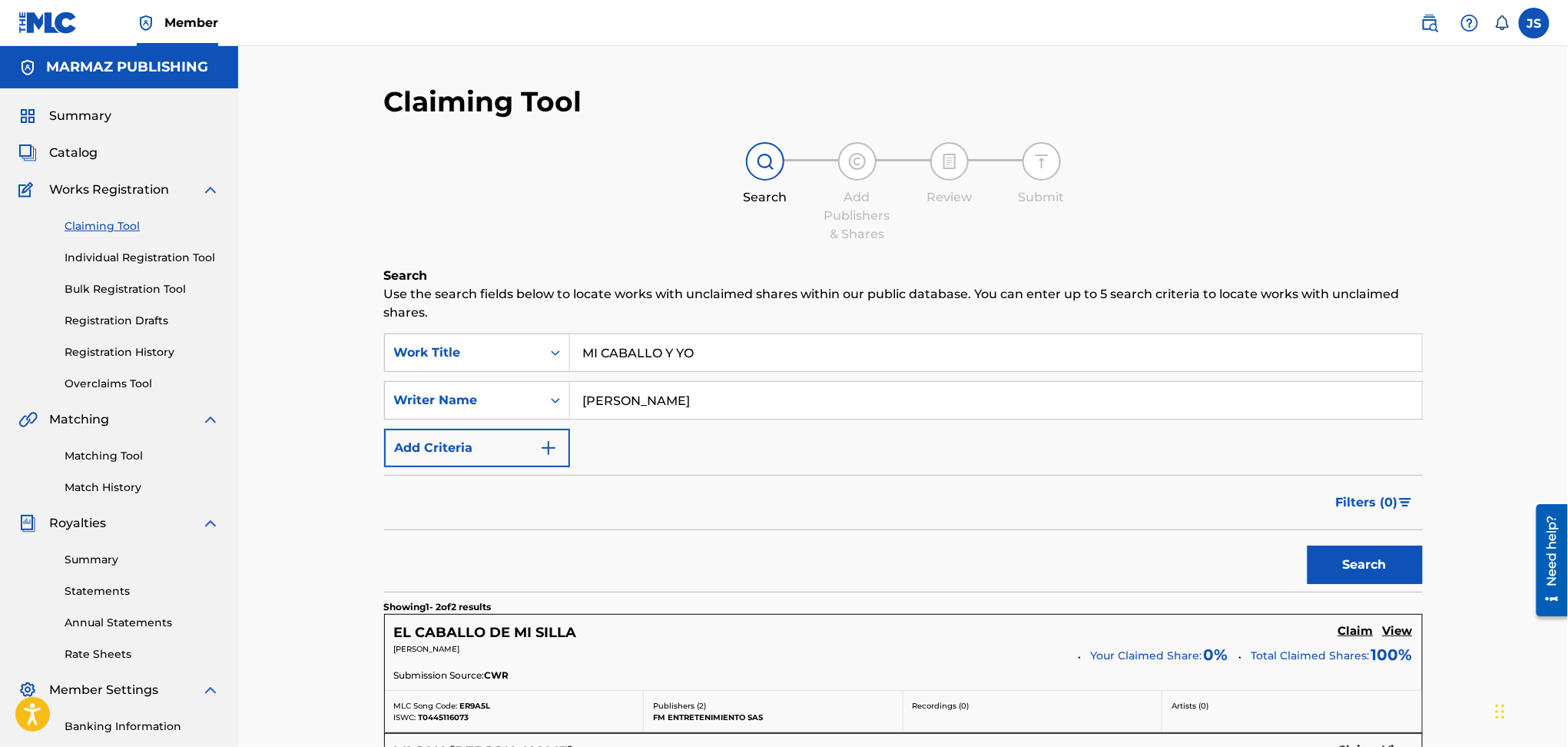
click at [145, 253] on link "Individual Registration Tool" at bounding box center [143, 258] width 155 height 16
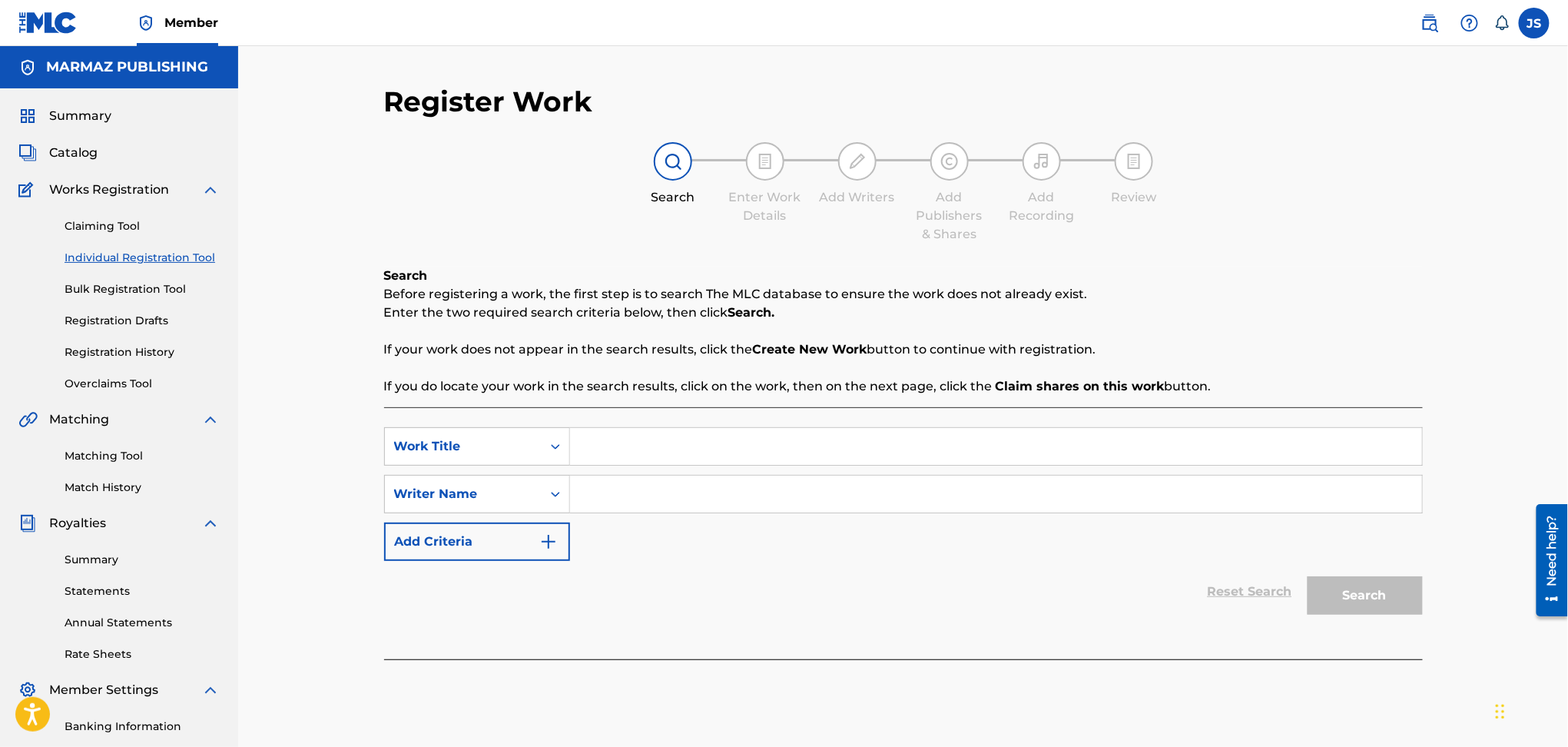
click at [97, 282] on link "Bulk Registration Tool" at bounding box center [143, 290] width 155 height 16
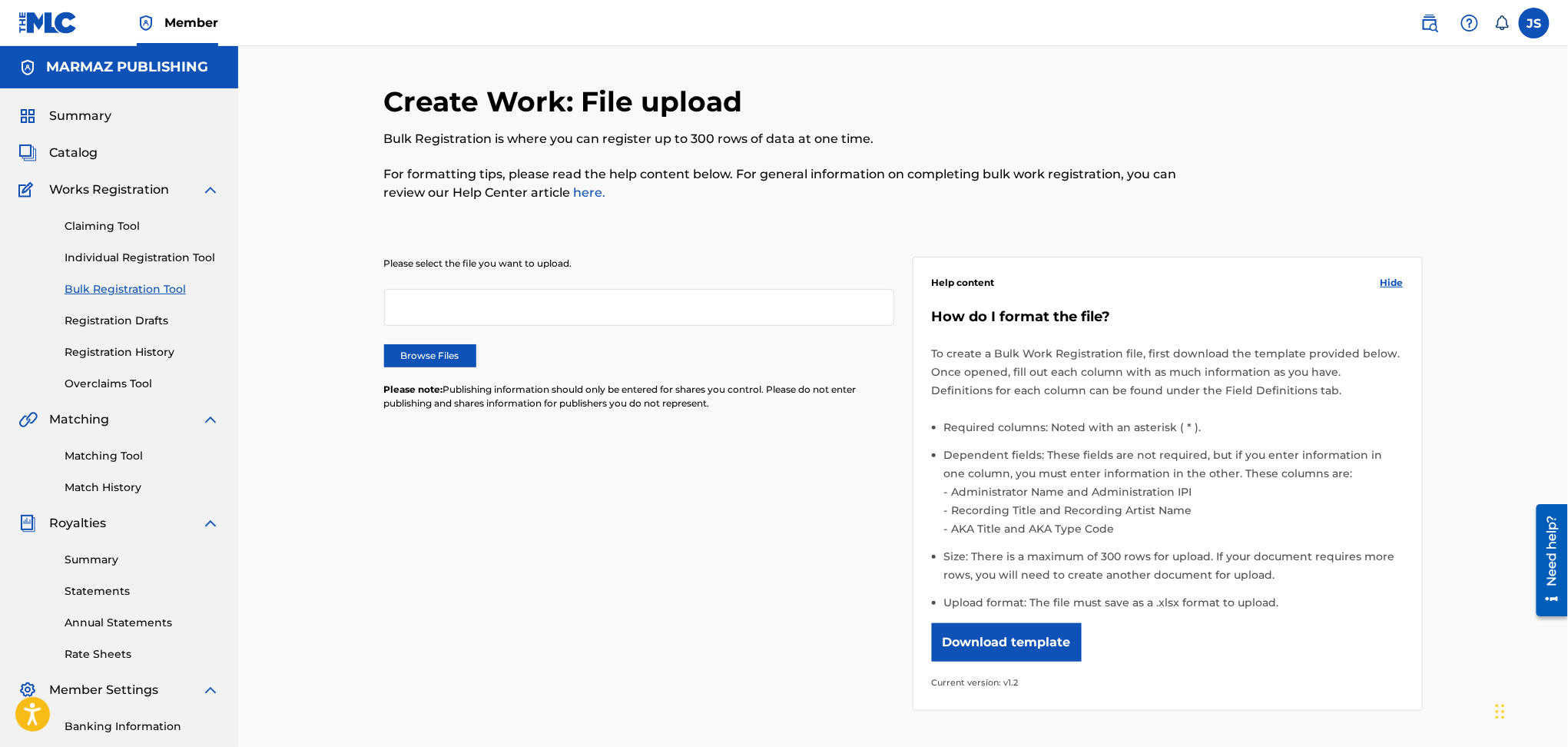
click at [121, 318] on link "Registration Drafts" at bounding box center [143, 321] width 155 height 16
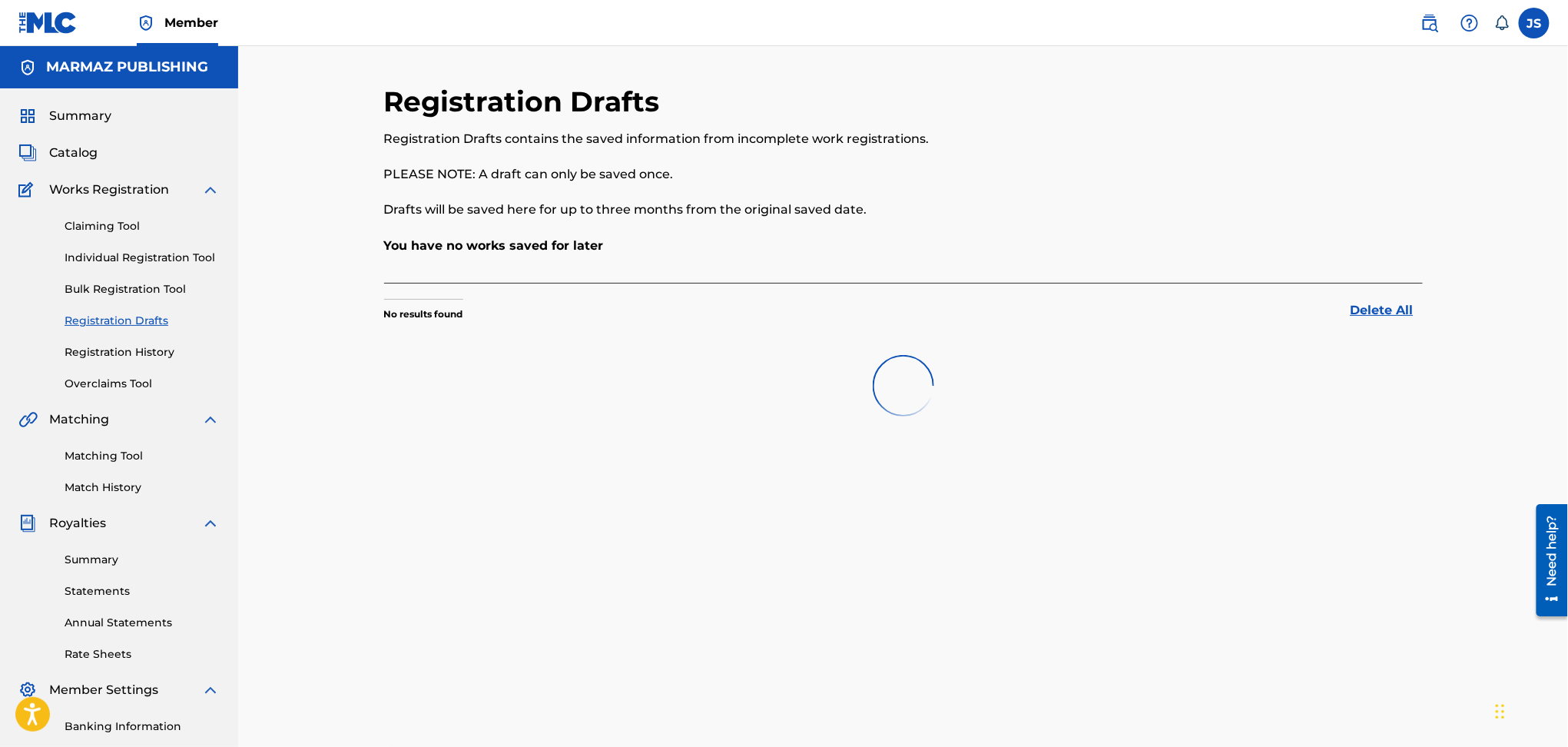
click at [146, 351] on link "Registration History" at bounding box center [143, 353] width 155 height 16
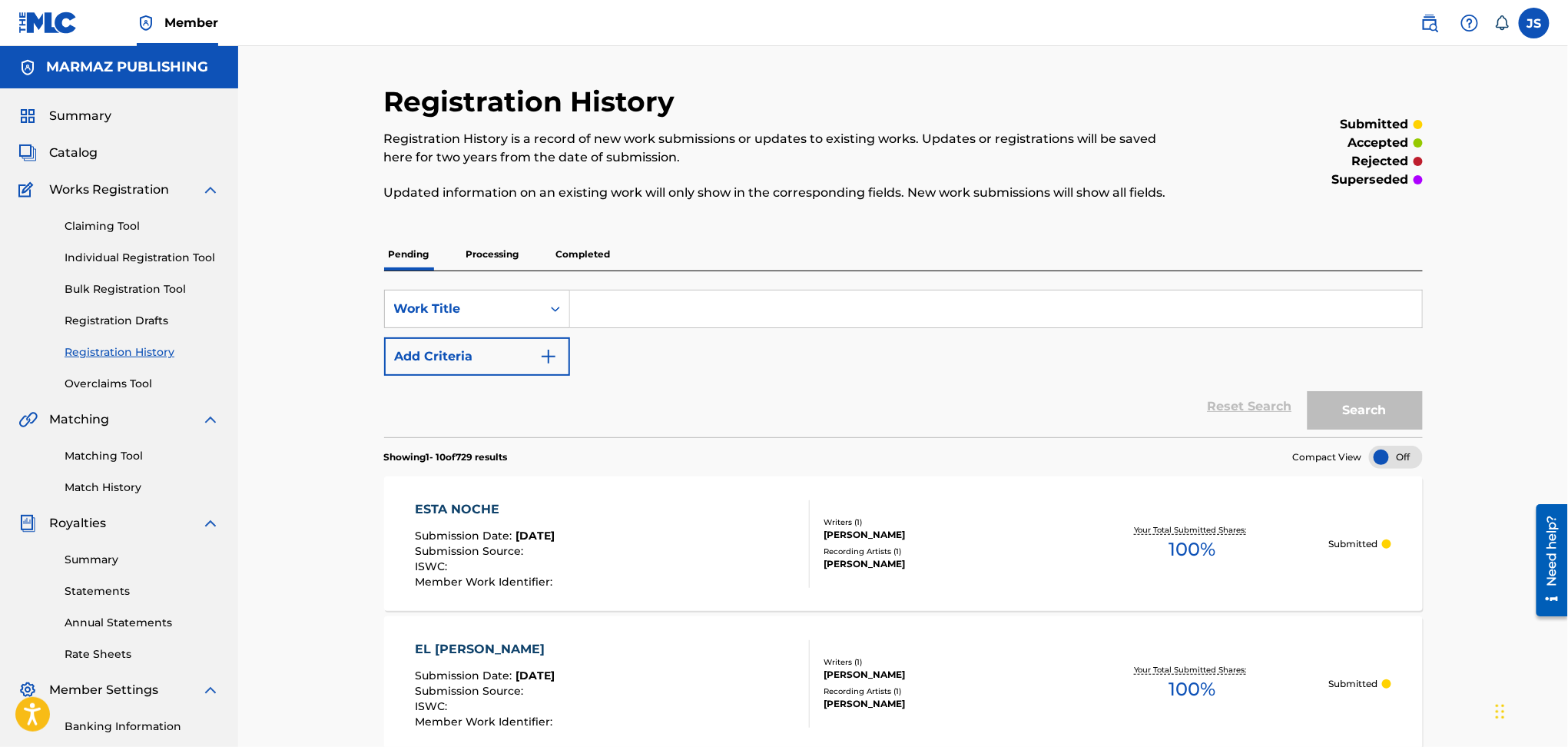
drag, startPoint x: 624, startPoint y: 341, endPoint x: 658, endPoint y: 322, distance: 38.9
click at [624, 341] on div "SearchWithCriteriaeaae7c05-2b5f-4583-a59f-9066c023c953 Work Title Add Criteria" at bounding box center [903, 333] width 1039 height 86
click at [680, 308] on input "Search Form" at bounding box center [997, 309] width 852 height 37
type input "MI CABALLO Y YO"
click at [1307, 391] on button "Search" at bounding box center [1365, 411] width 115 height 38
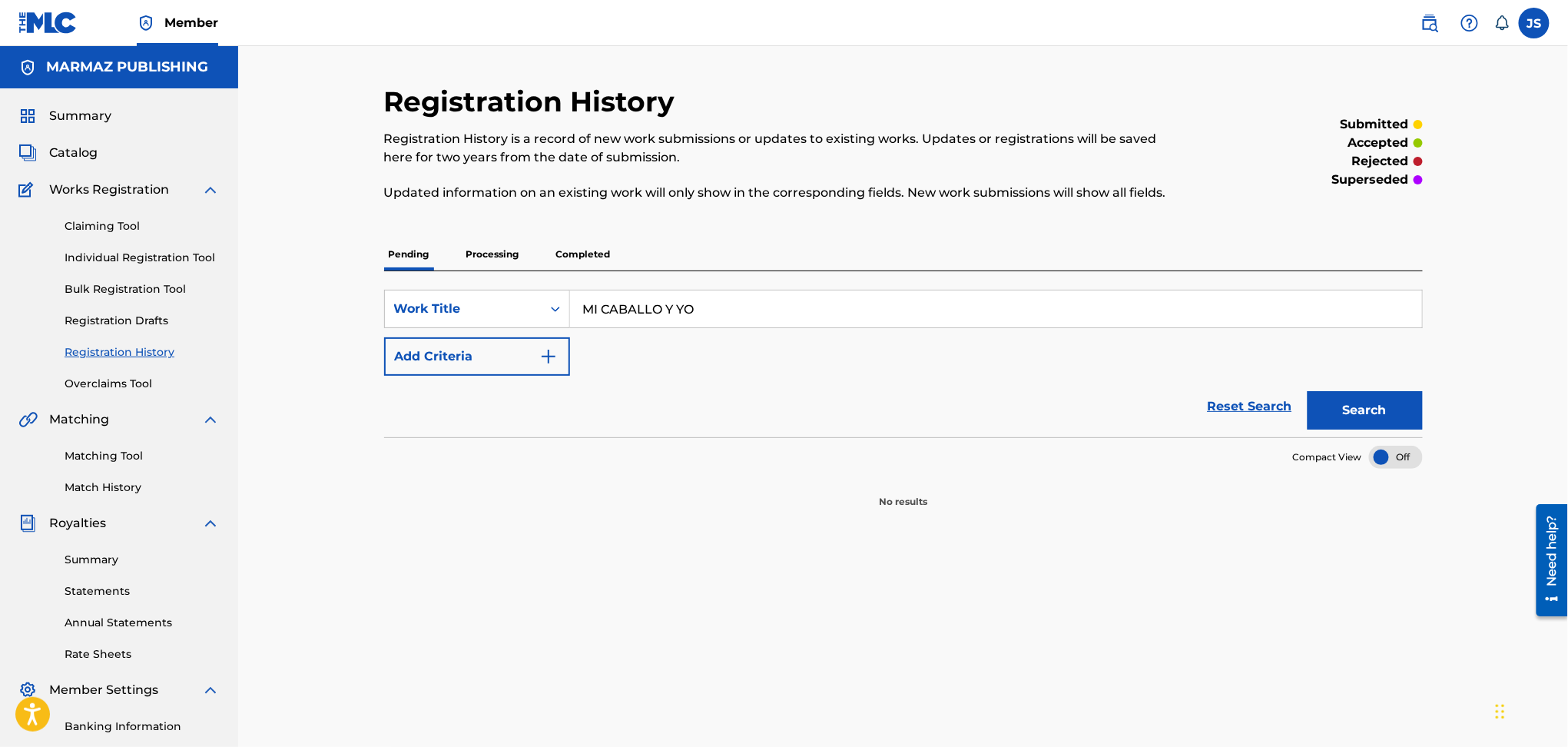
scroll to position [205, 0]
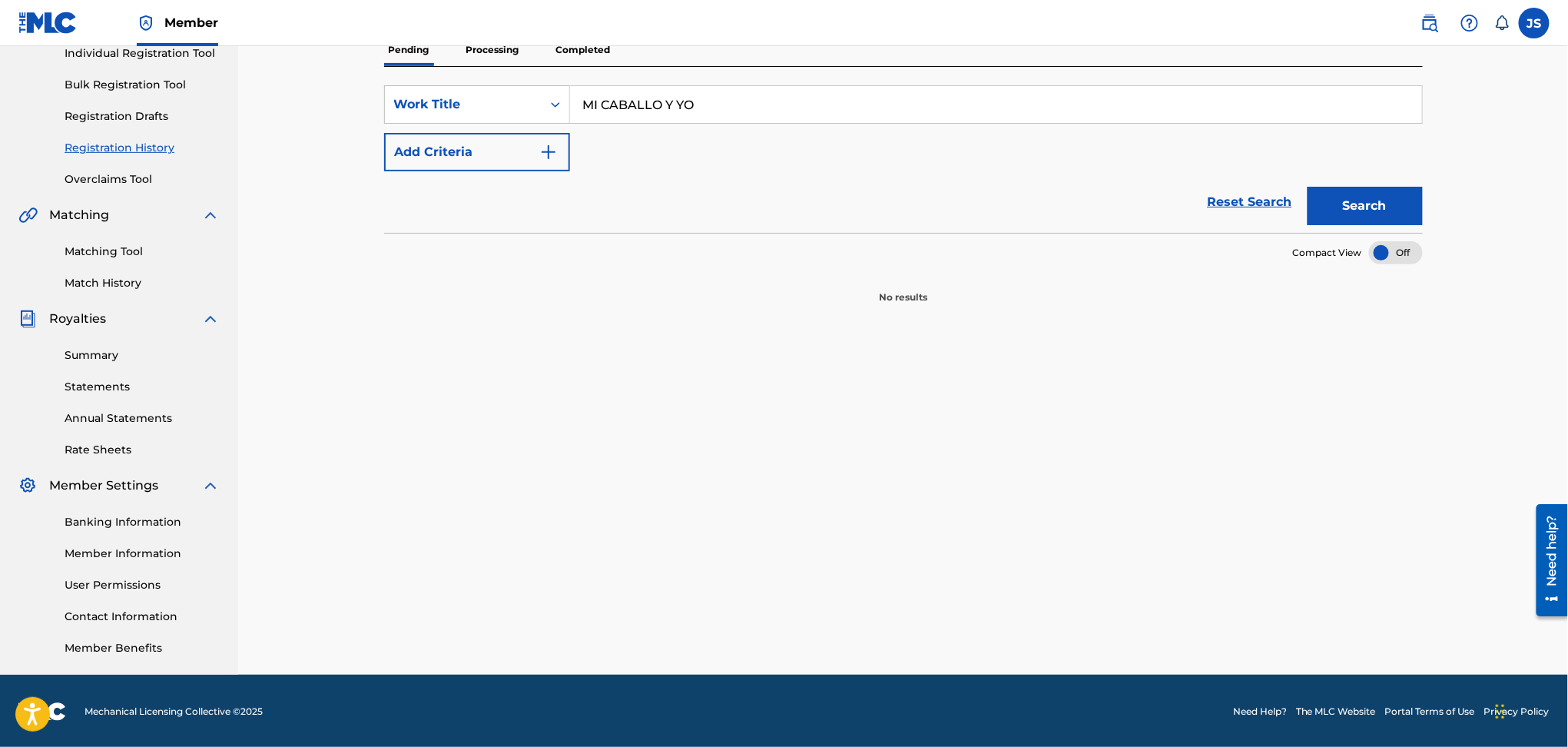
click at [1398, 180] on div "Search" at bounding box center [1361, 201] width 123 height 61
click at [1403, 195] on button "Search" at bounding box center [1365, 206] width 115 height 38
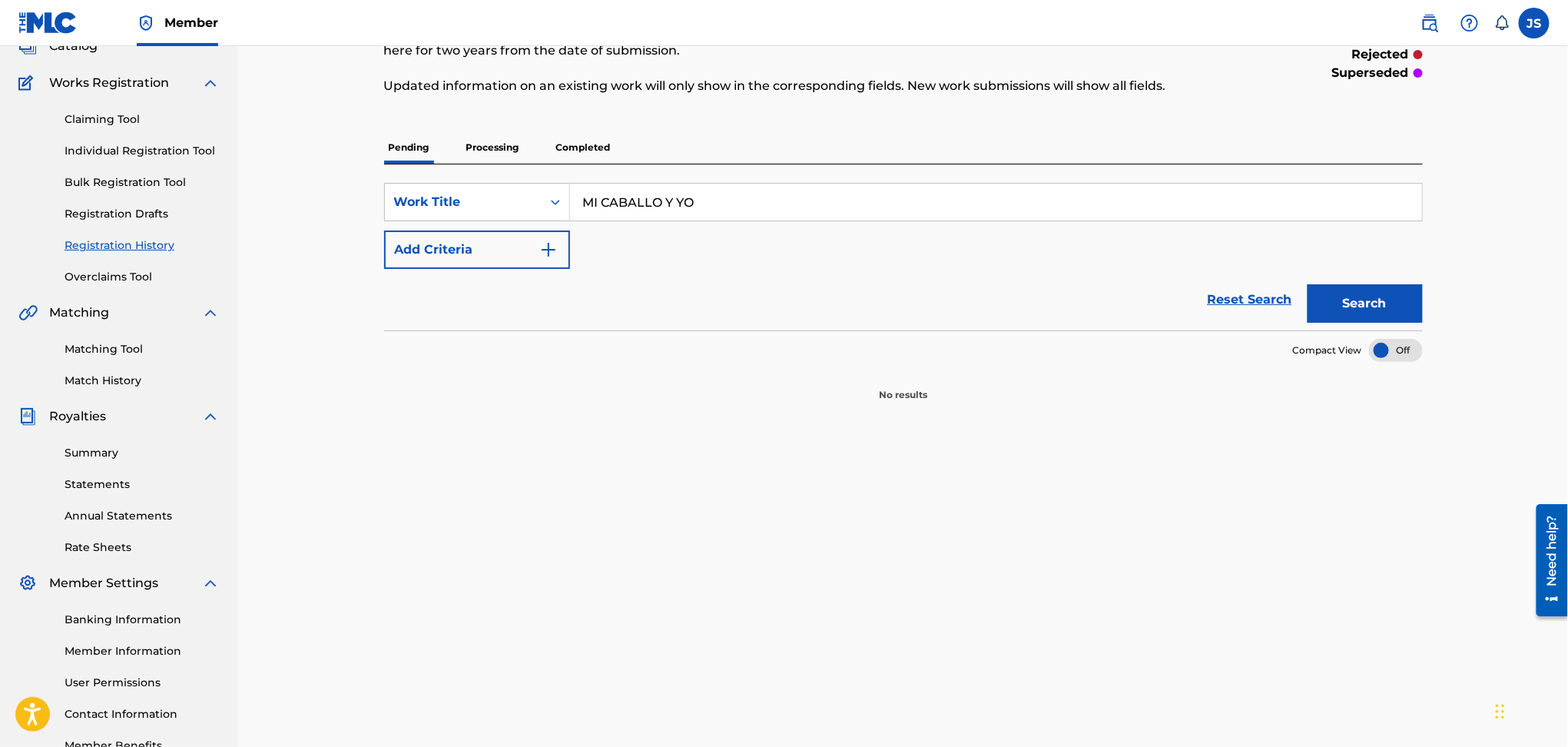
scroll to position [102, 0]
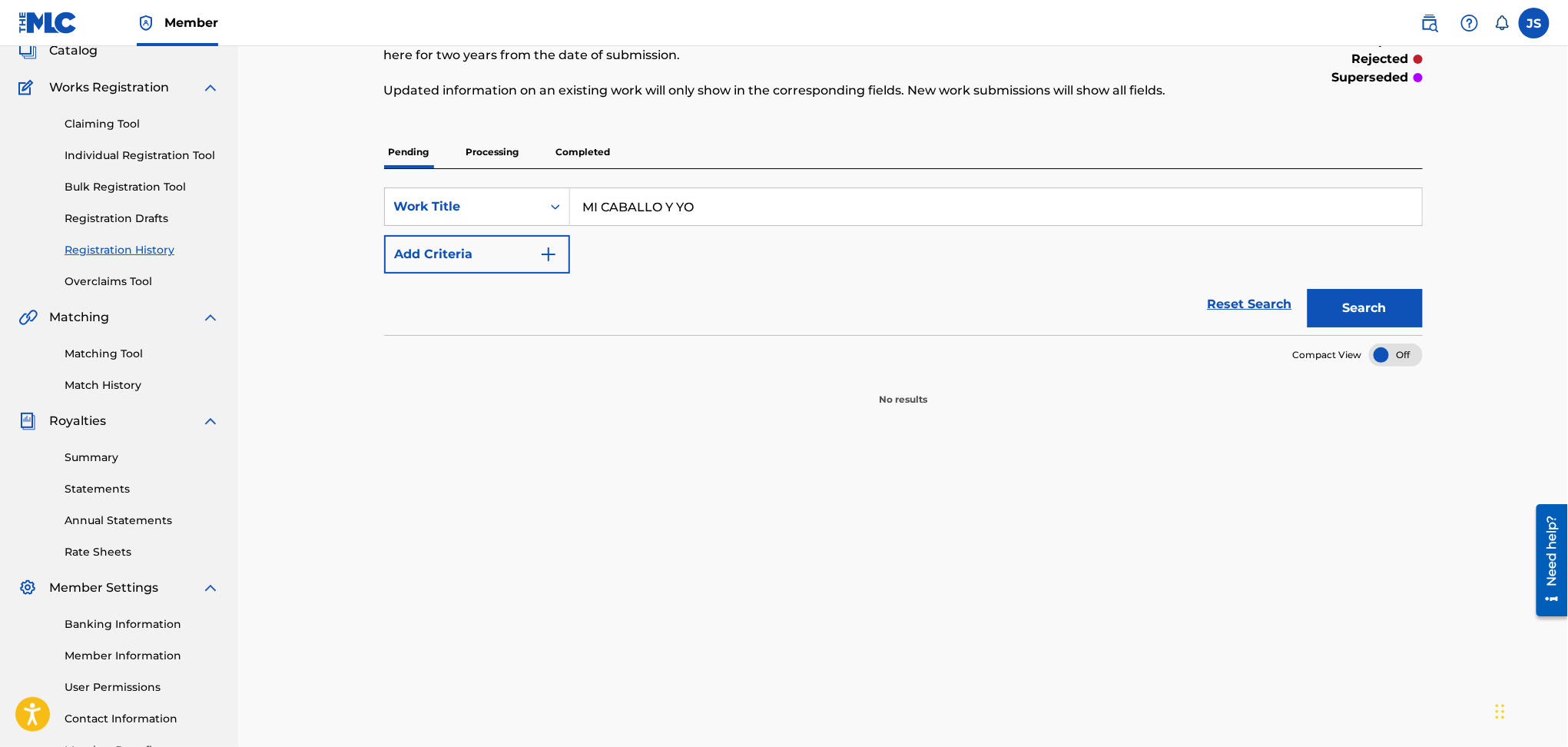
click at [498, 157] on p "Processing" at bounding box center [493, 152] width 62 height 32
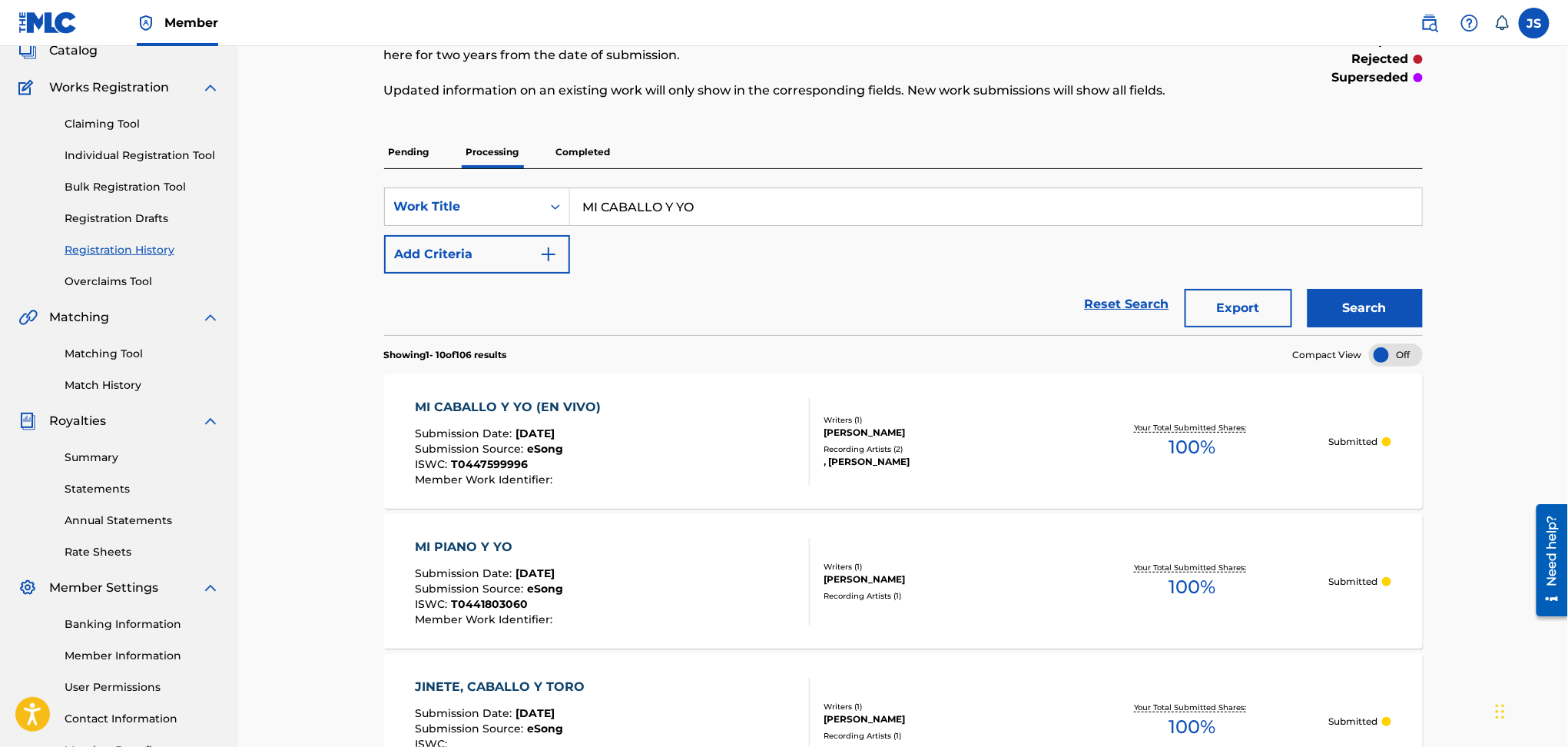
scroll to position [205, 0]
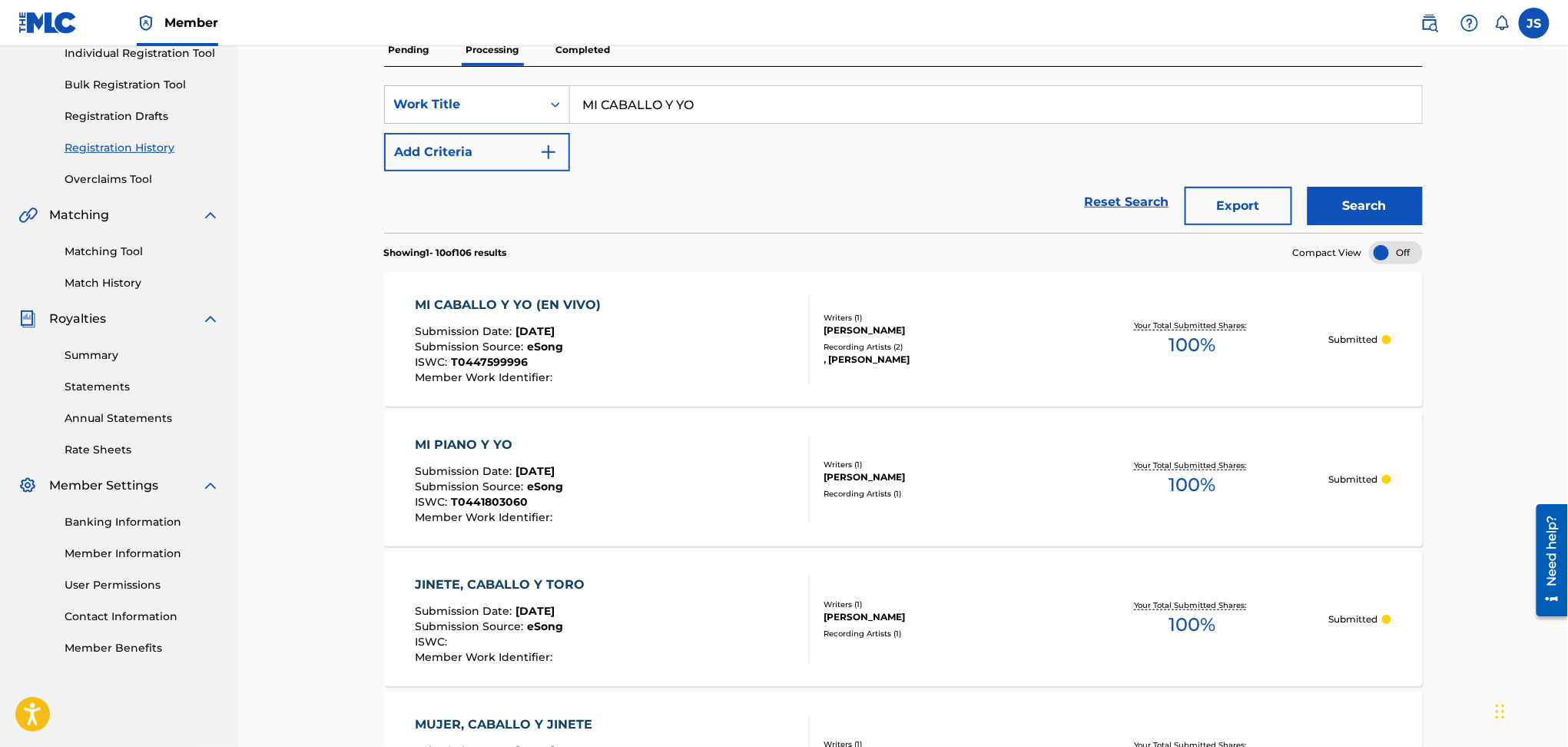
click at [1378, 339] on p "Submitted" at bounding box center [1353, 339] width 49 height 14
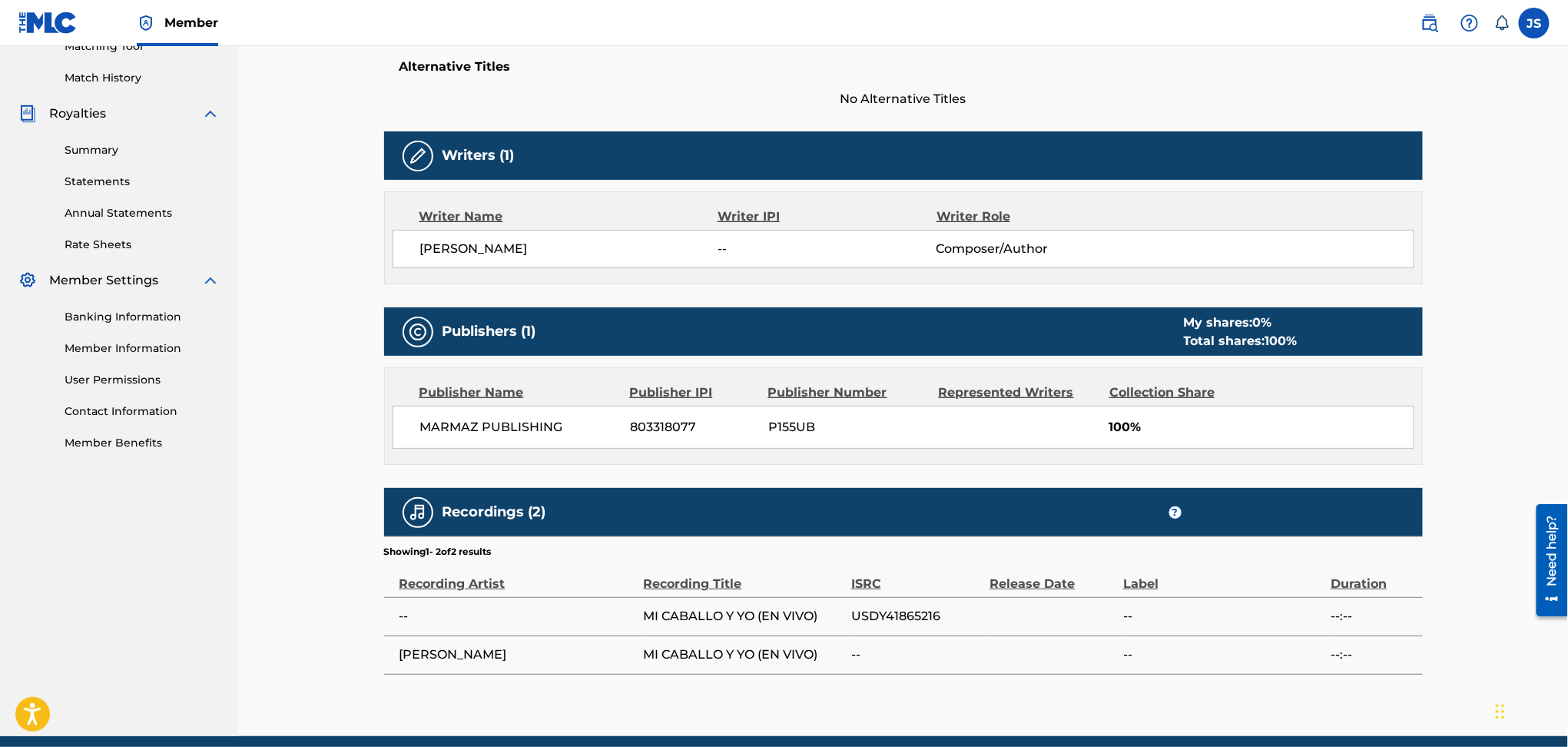
scroll to position [472, 0]
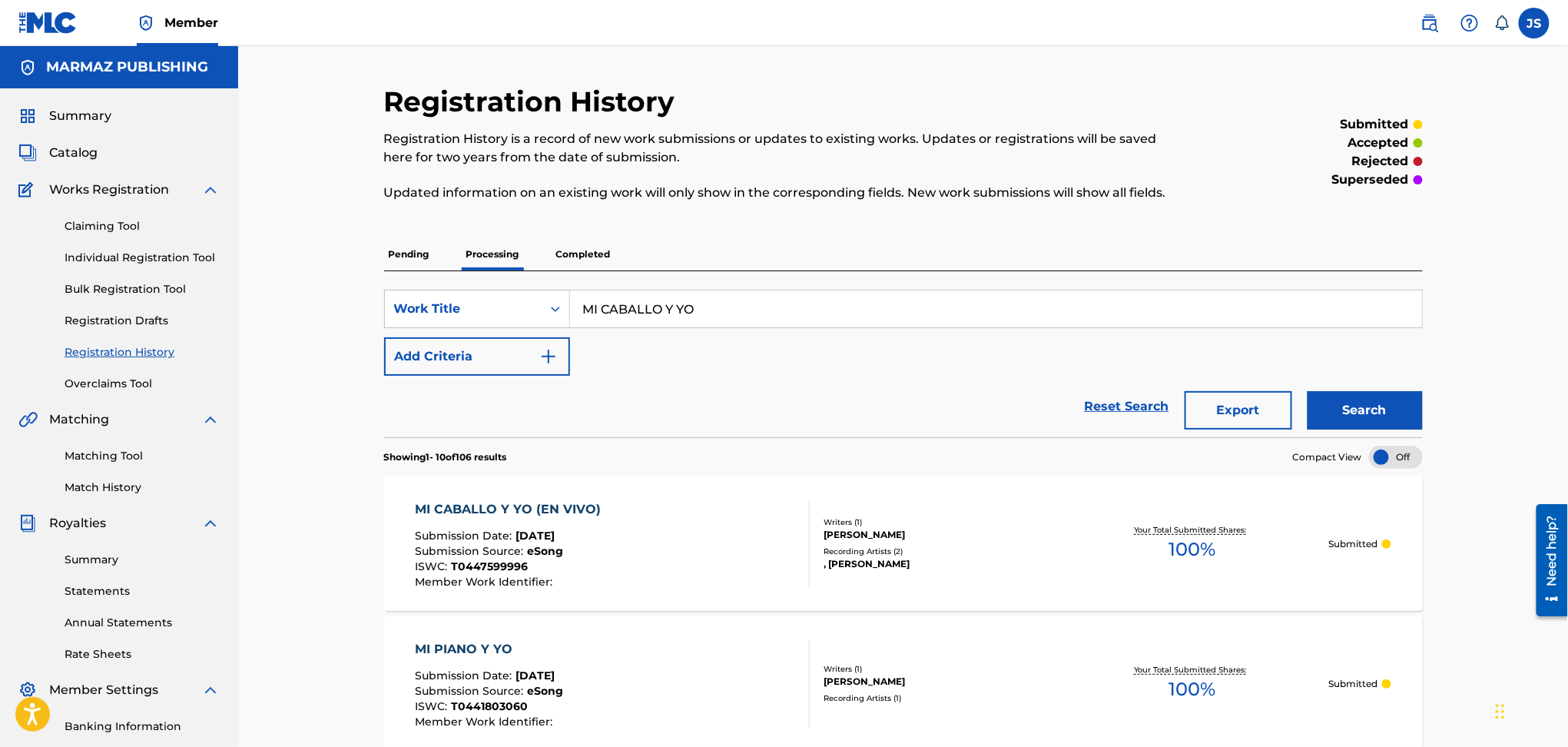
click at [592, 251] on p "Completed" at bounding box center [583, 254] width 64 height 32
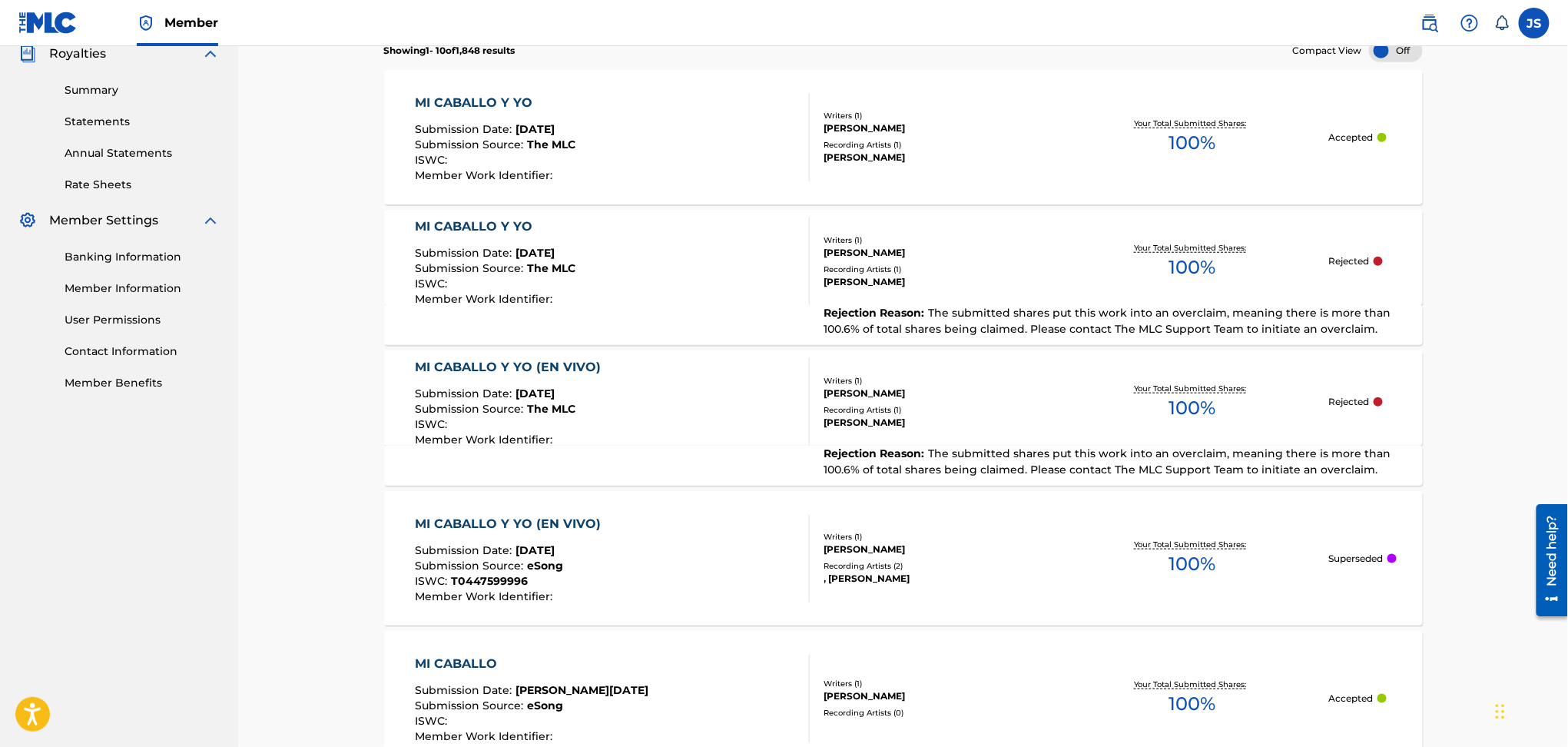
scroll to position [717, 0]
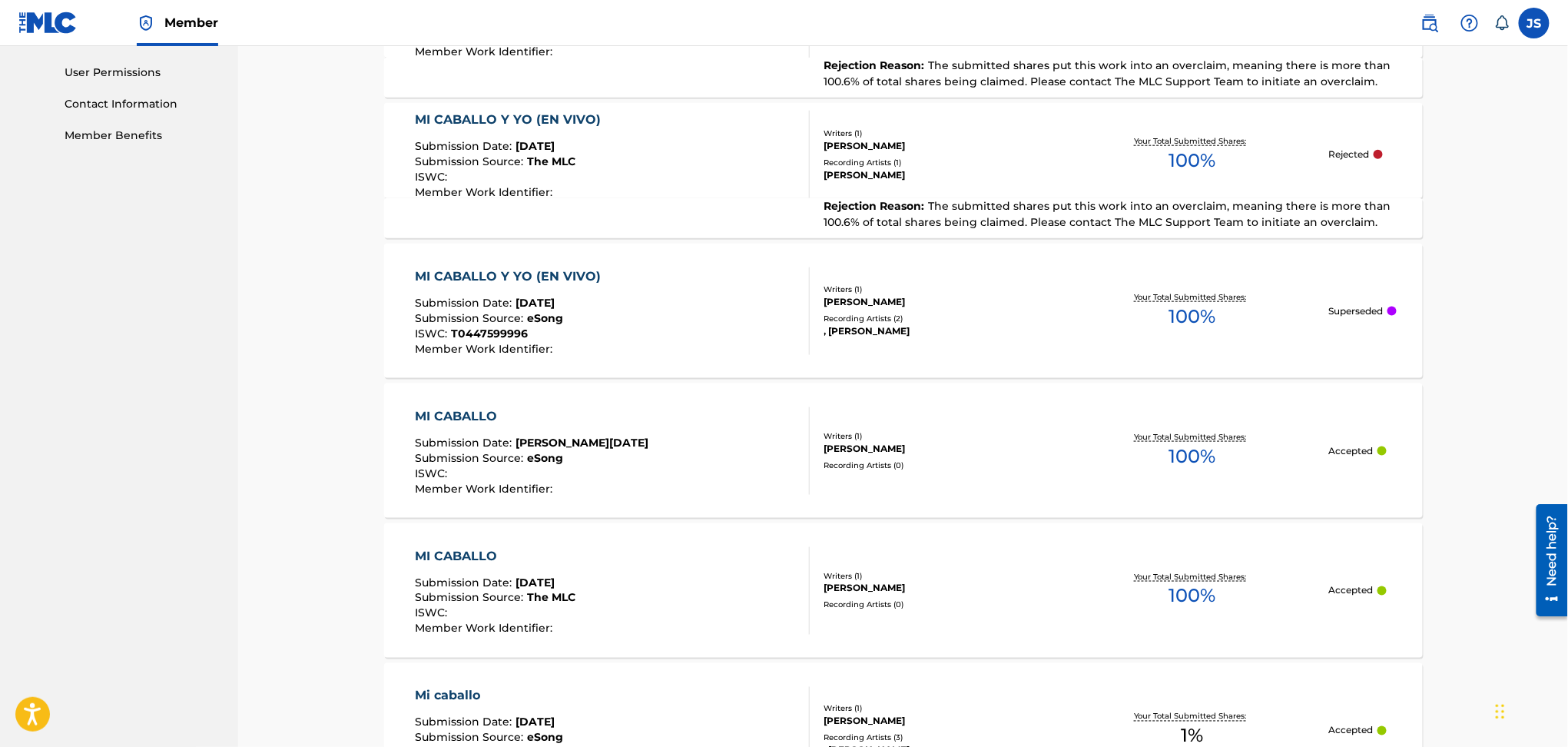
click at [536, 273] on div "MI CABALLO Y YO (EN VIVO)" at bounding box center [512, 276] width 194 height 18
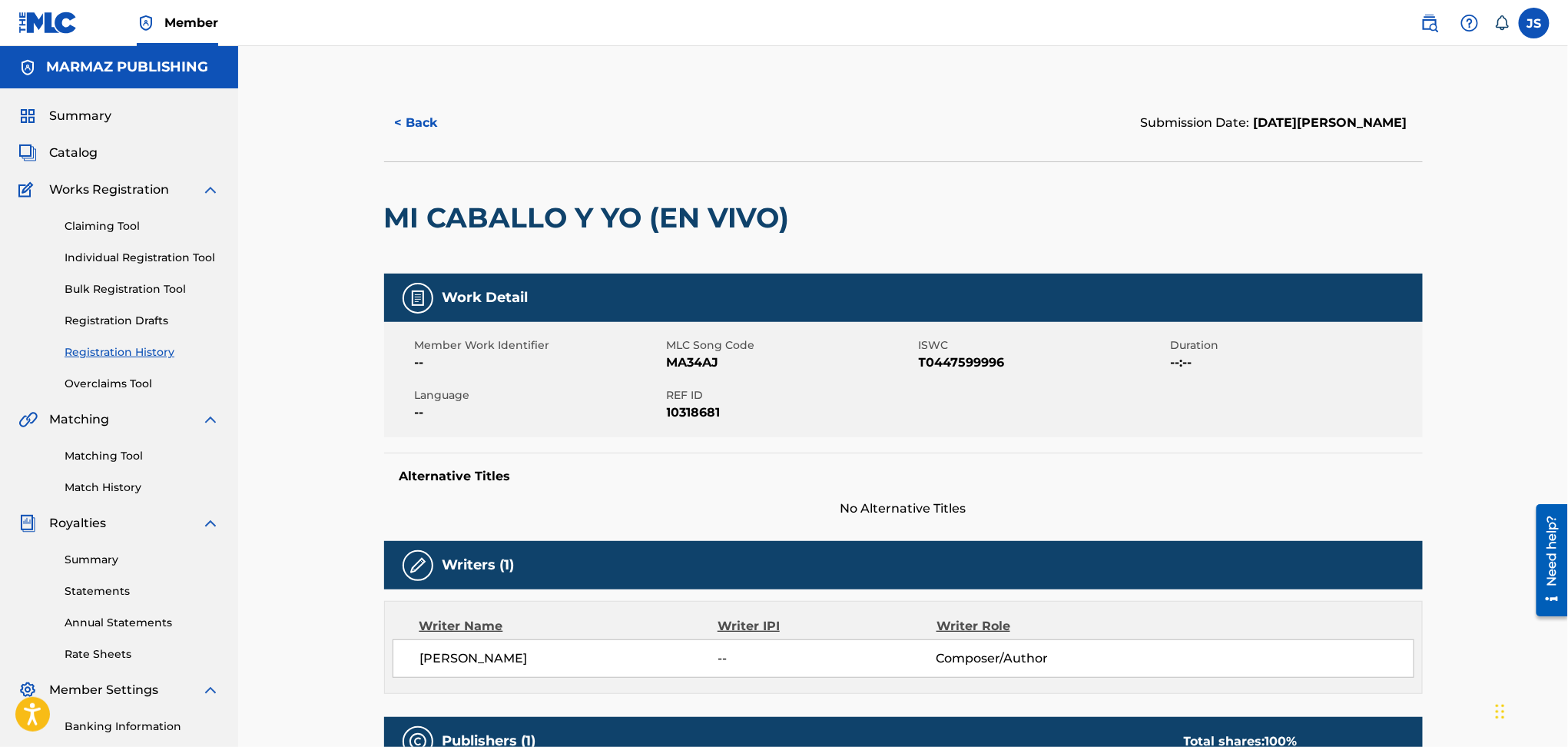
click at [423, 128] on button "< Back" at bounding box center [430, 123] width 92 height 38
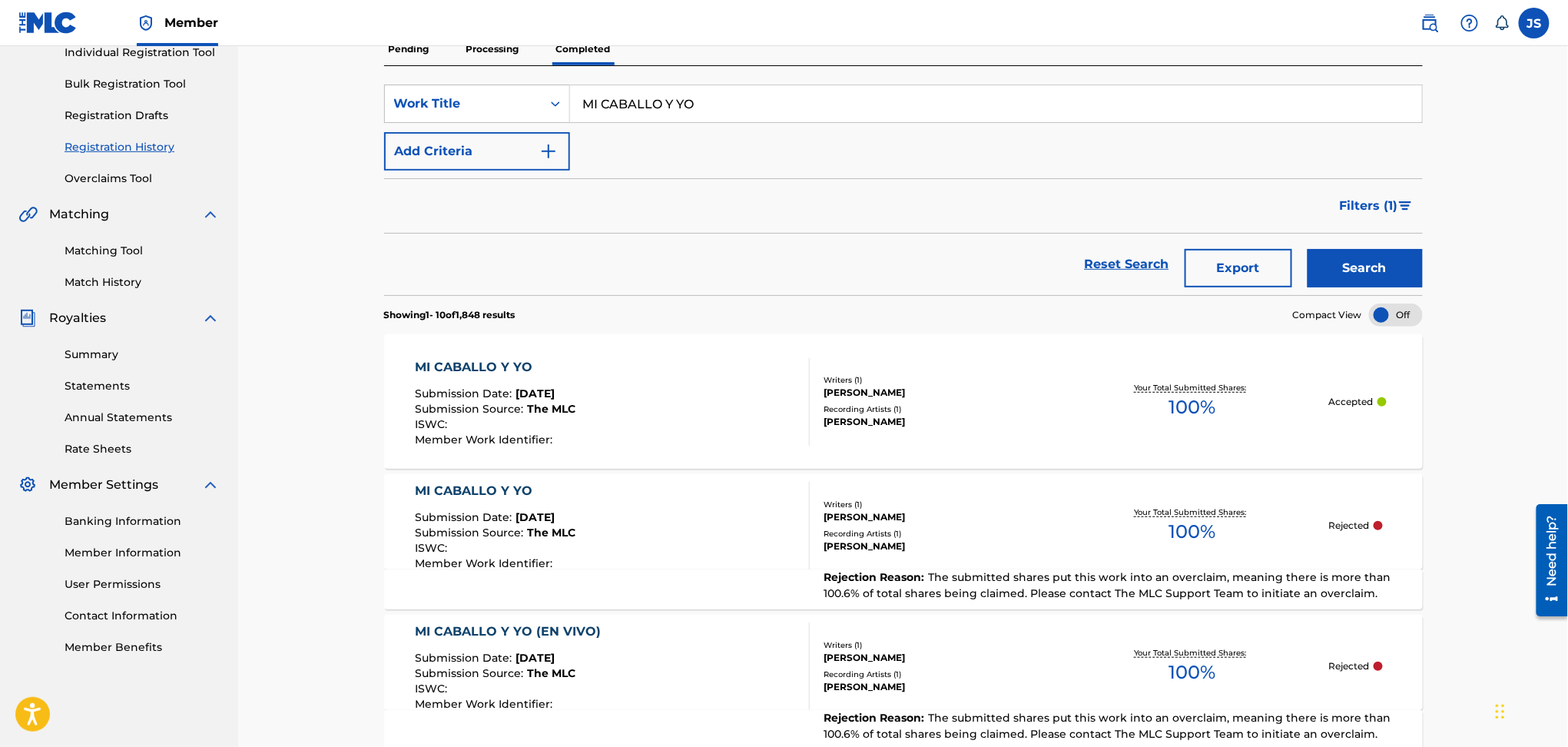
scroll to position [411, 0]
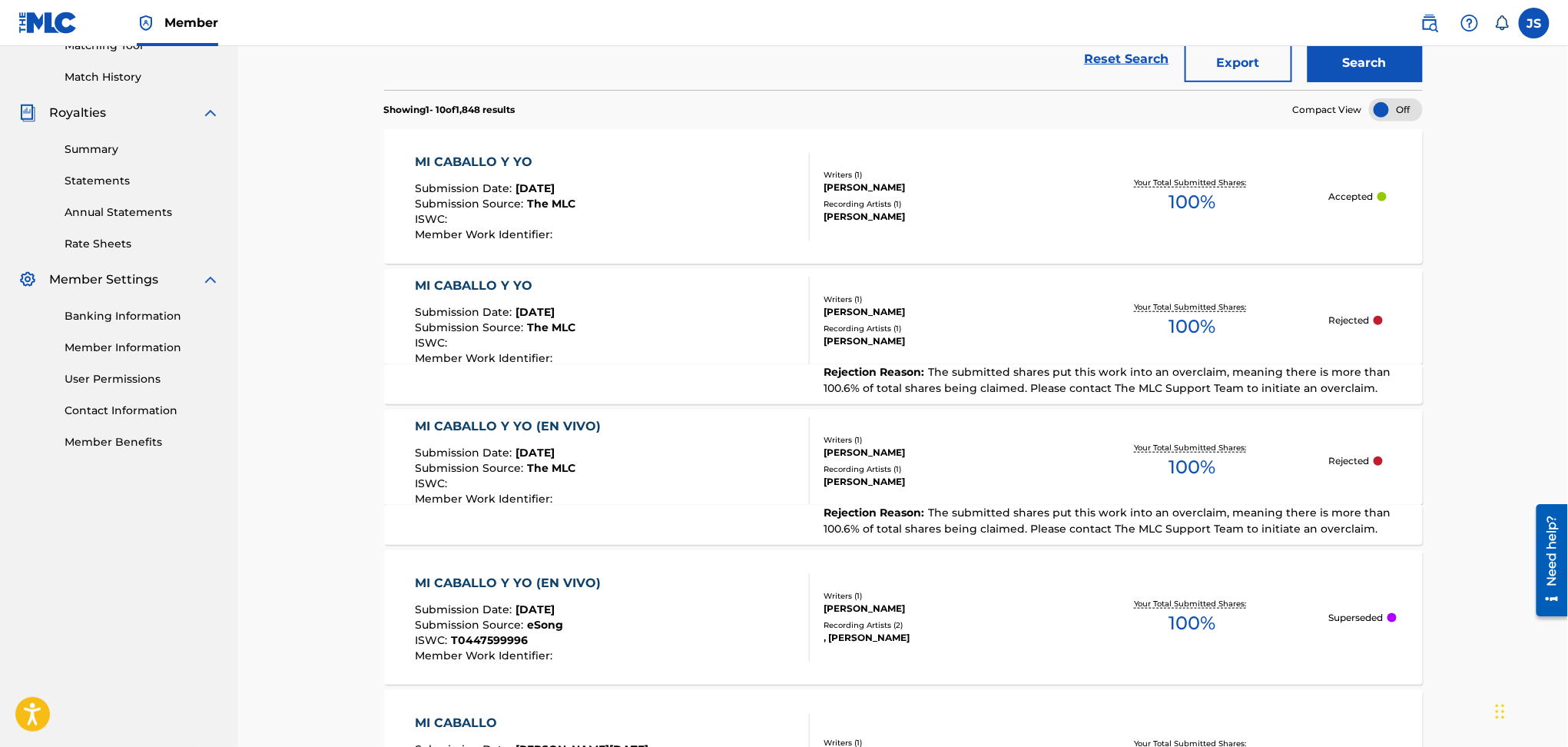
click at [508, 290] on div "MI CABALLO Y YO" at bounding box center [496, 286] width 161 height 18
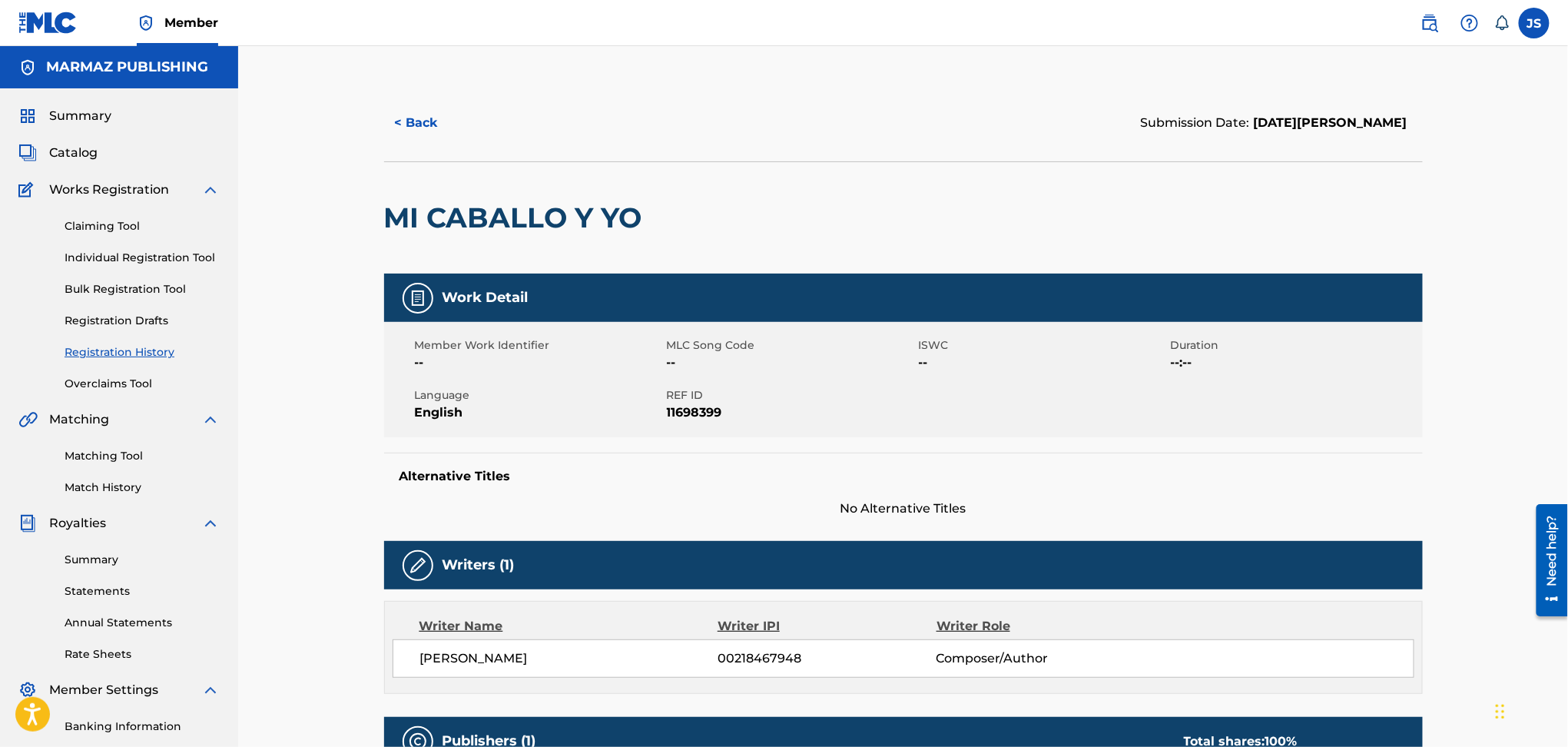
click at [431, 123] on button "< Back" at bounding box center [430, 123] width 92 height 38
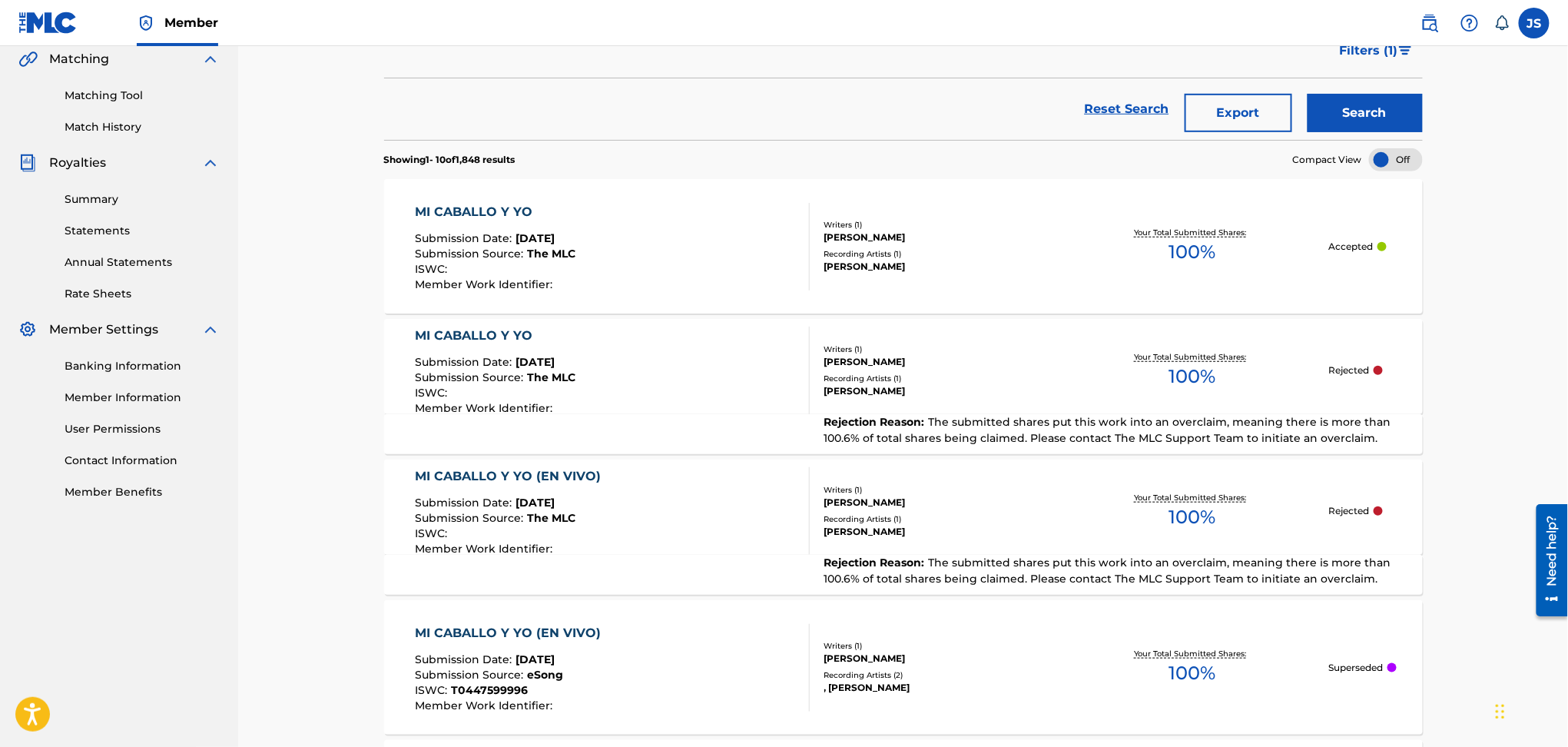
scroll to position [411, 0]
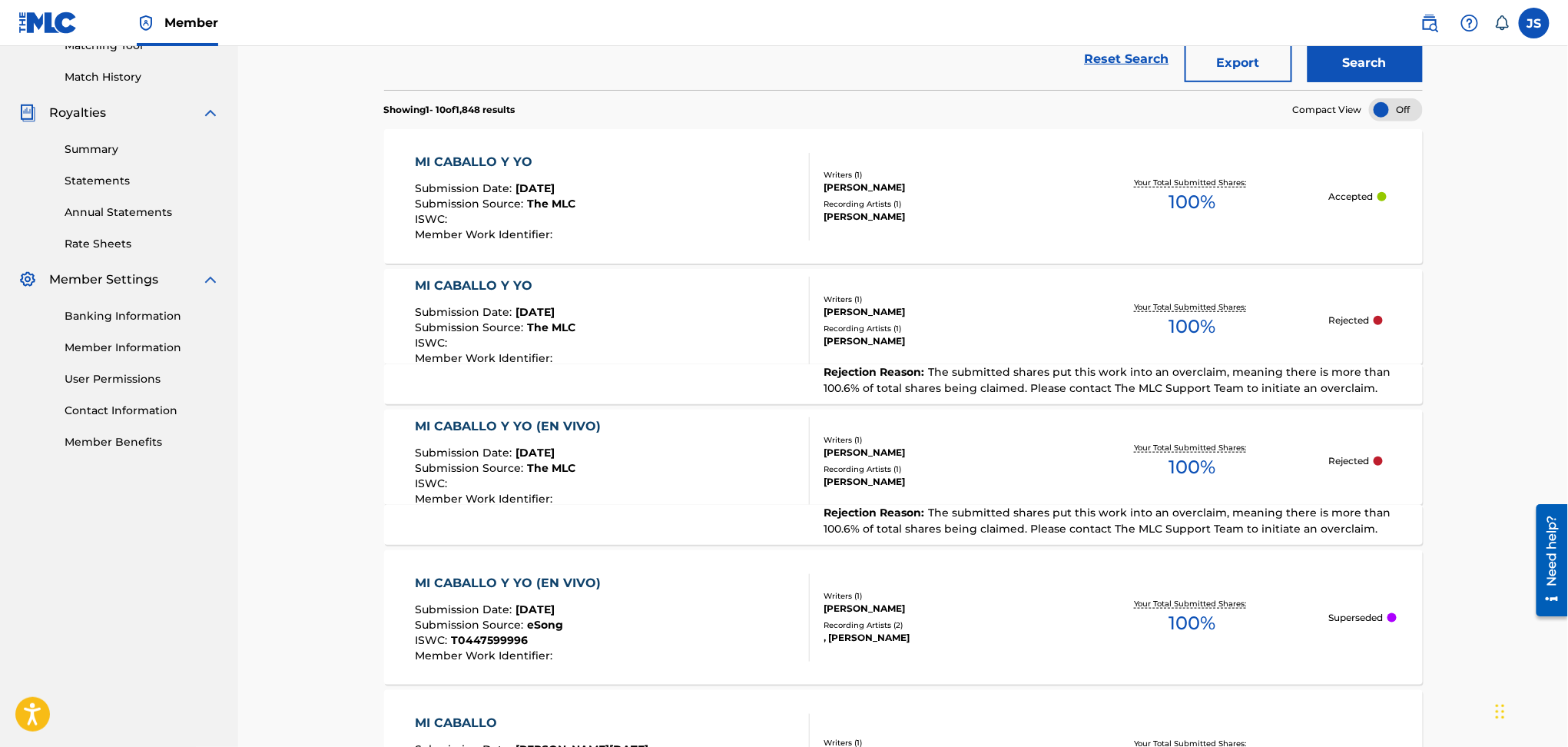
click at [503, 429] on div "MI CABALLO Y YO (EN VIVO)" at bounding box center [512, 426] width 194 height 18
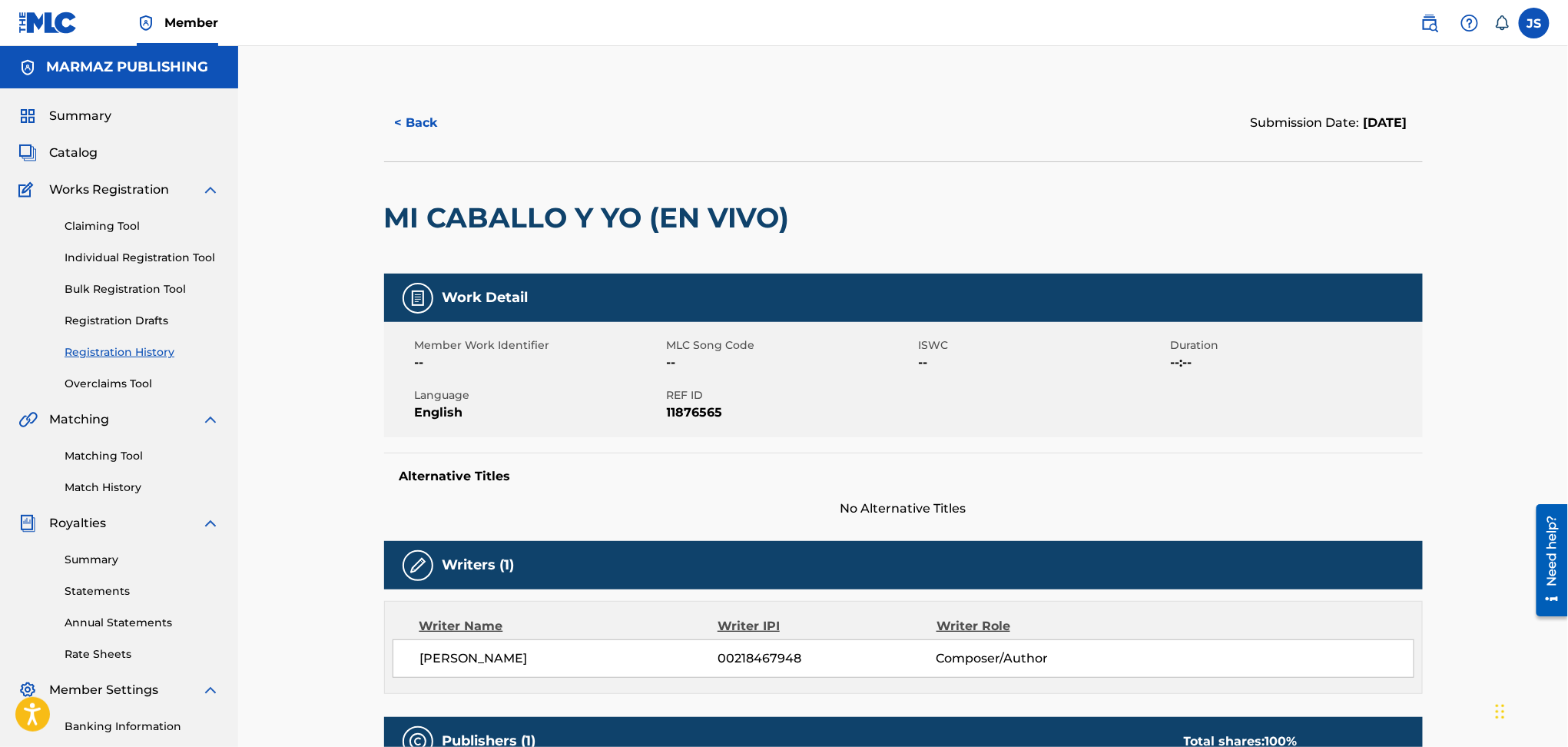
click at [431, 124] on button "< Back" at bounding box center [430, 123] width 92 height 38
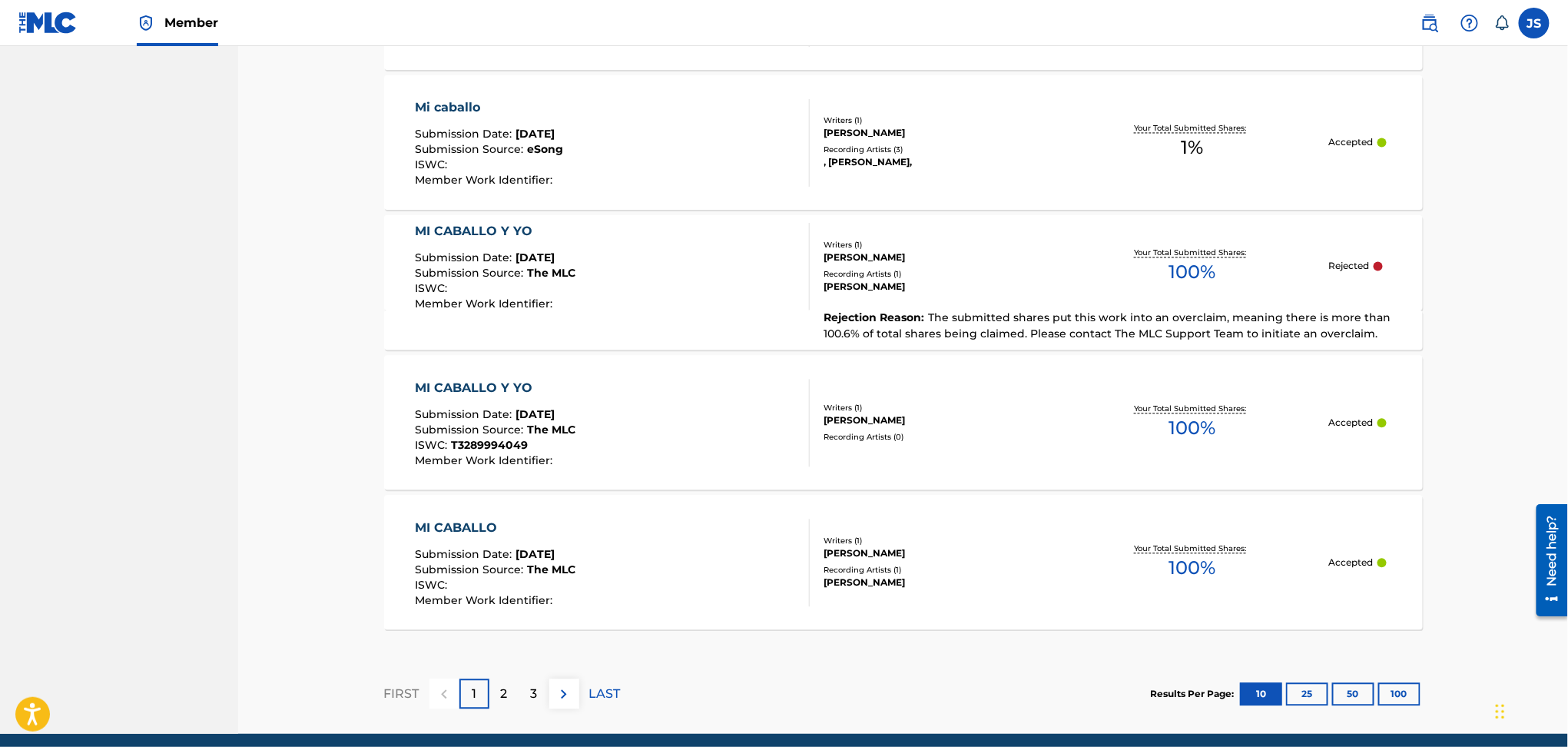
scroll to position [1332, 0]
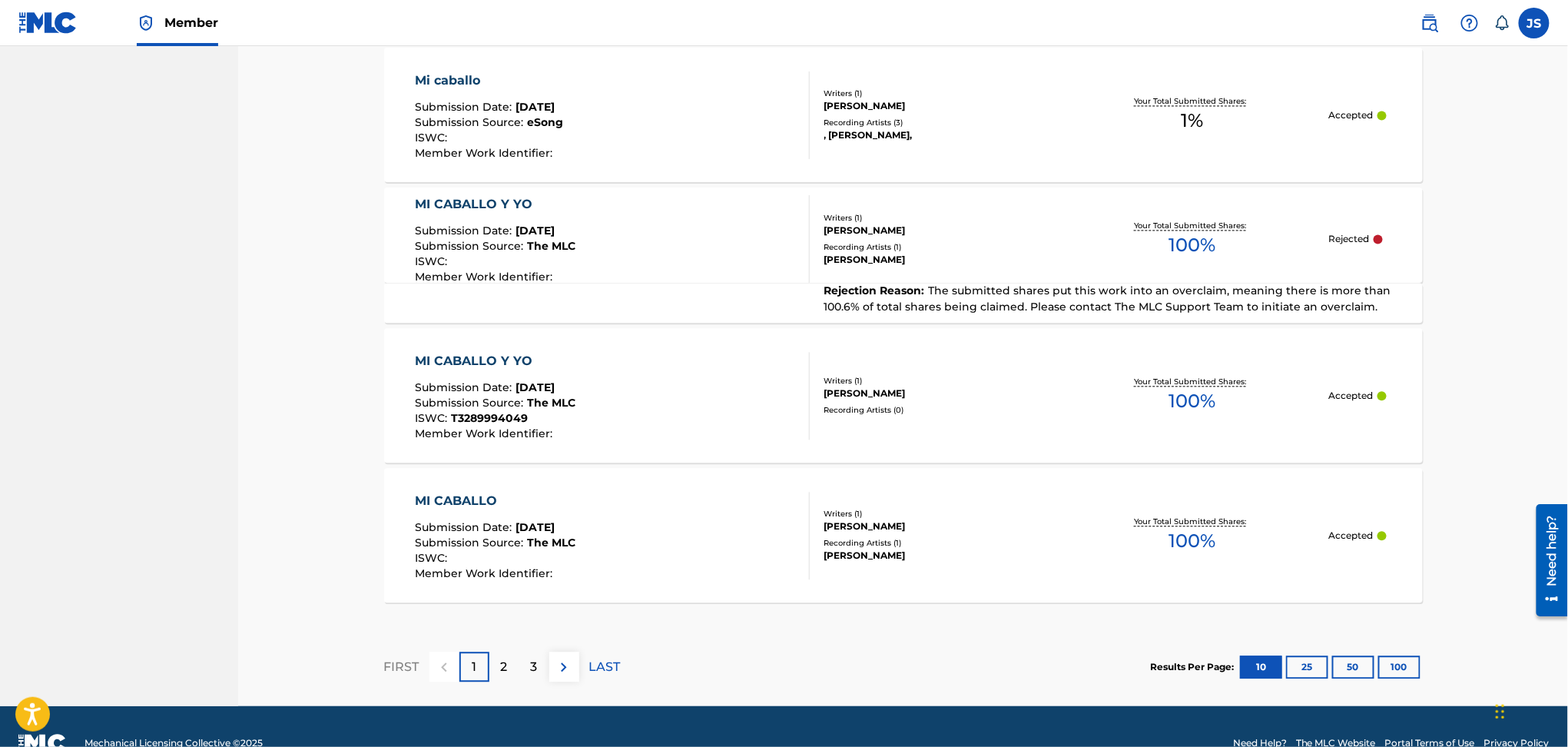
click at [507, 206] on div "MI CABALLO Y YO" at bounding box center [496, 204] width 161 height 18
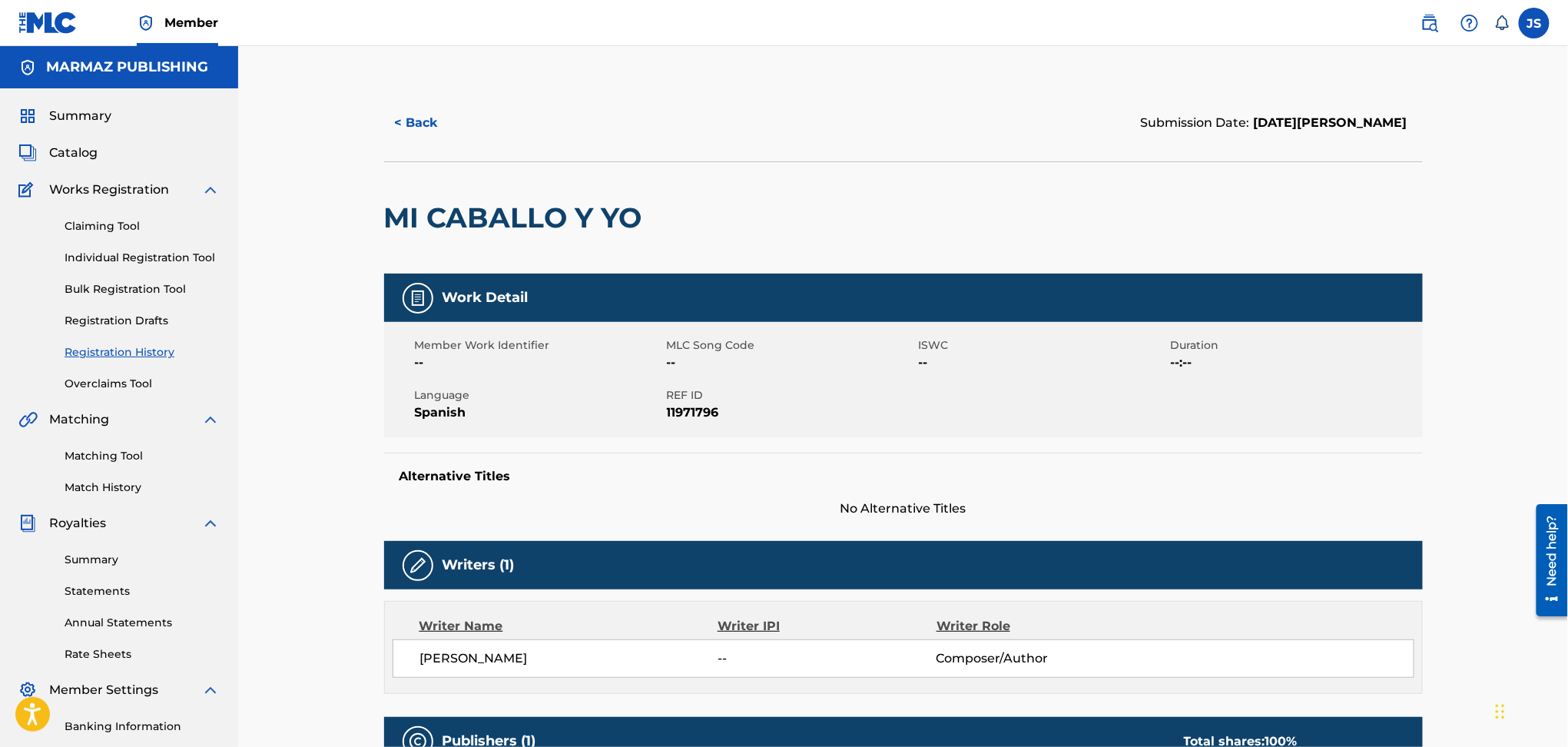
scroll to position [433, 0]
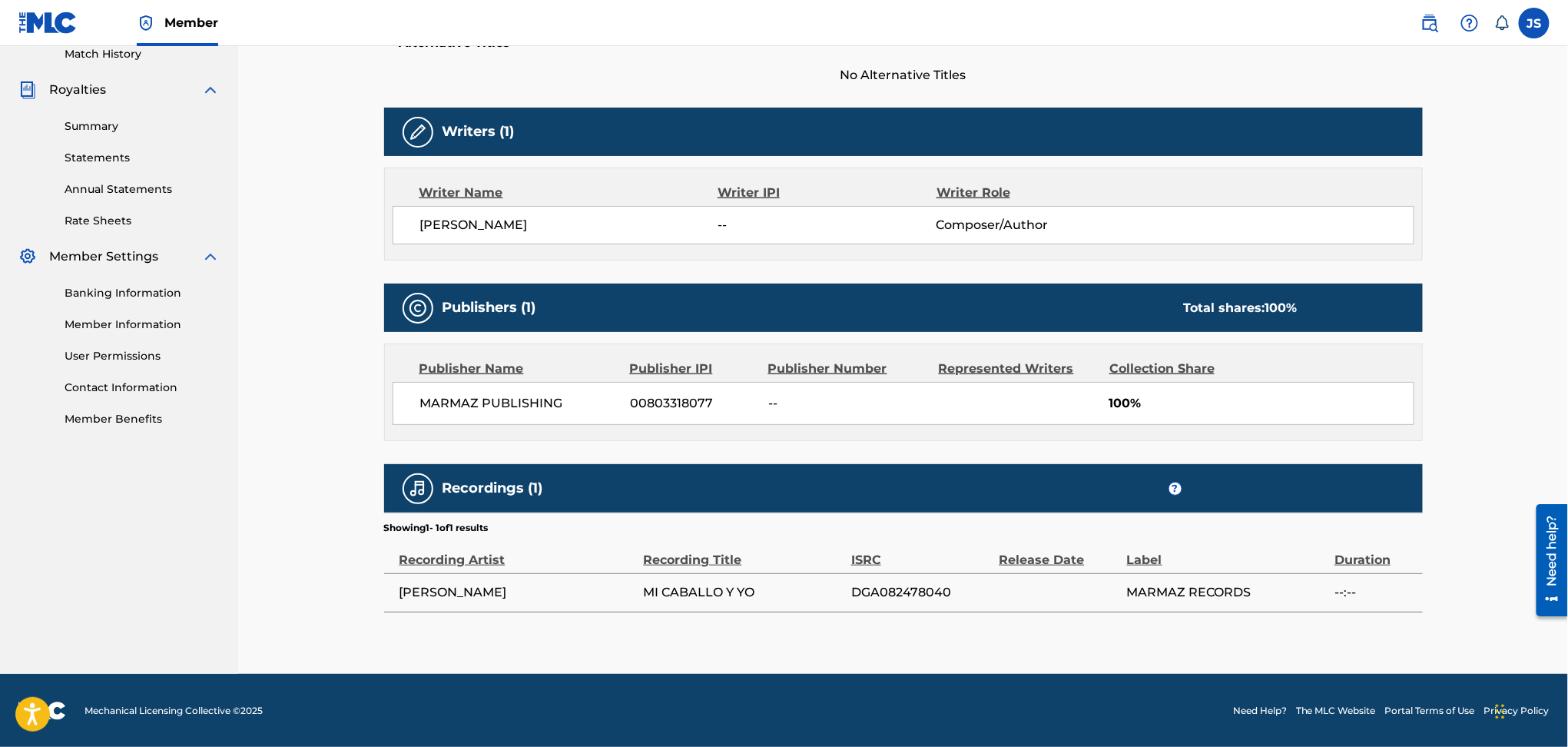
click at [911, 590] on span "DGA082478040" at bounding box center [922, 592] width 141 height 18
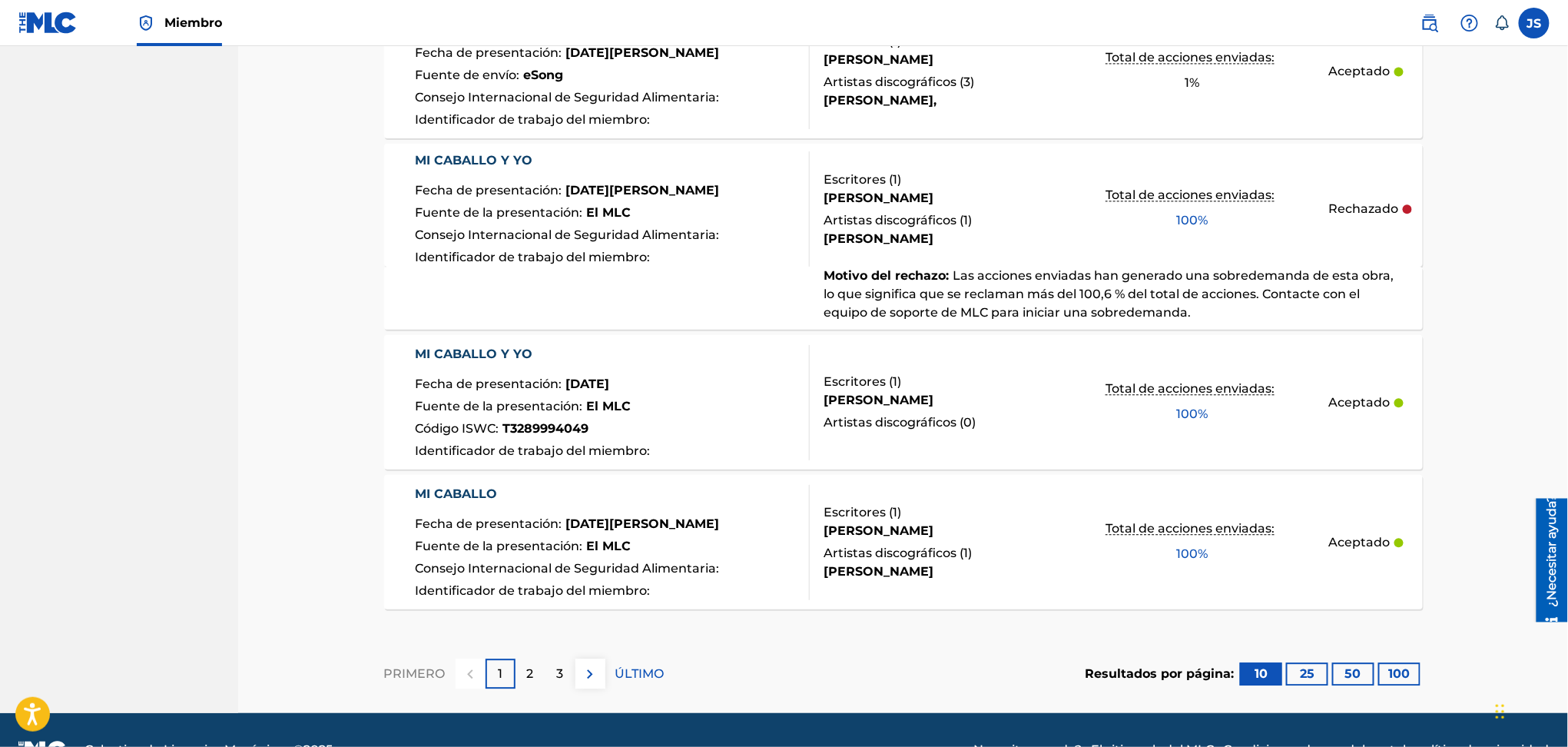
scroll to position [1540, 0]
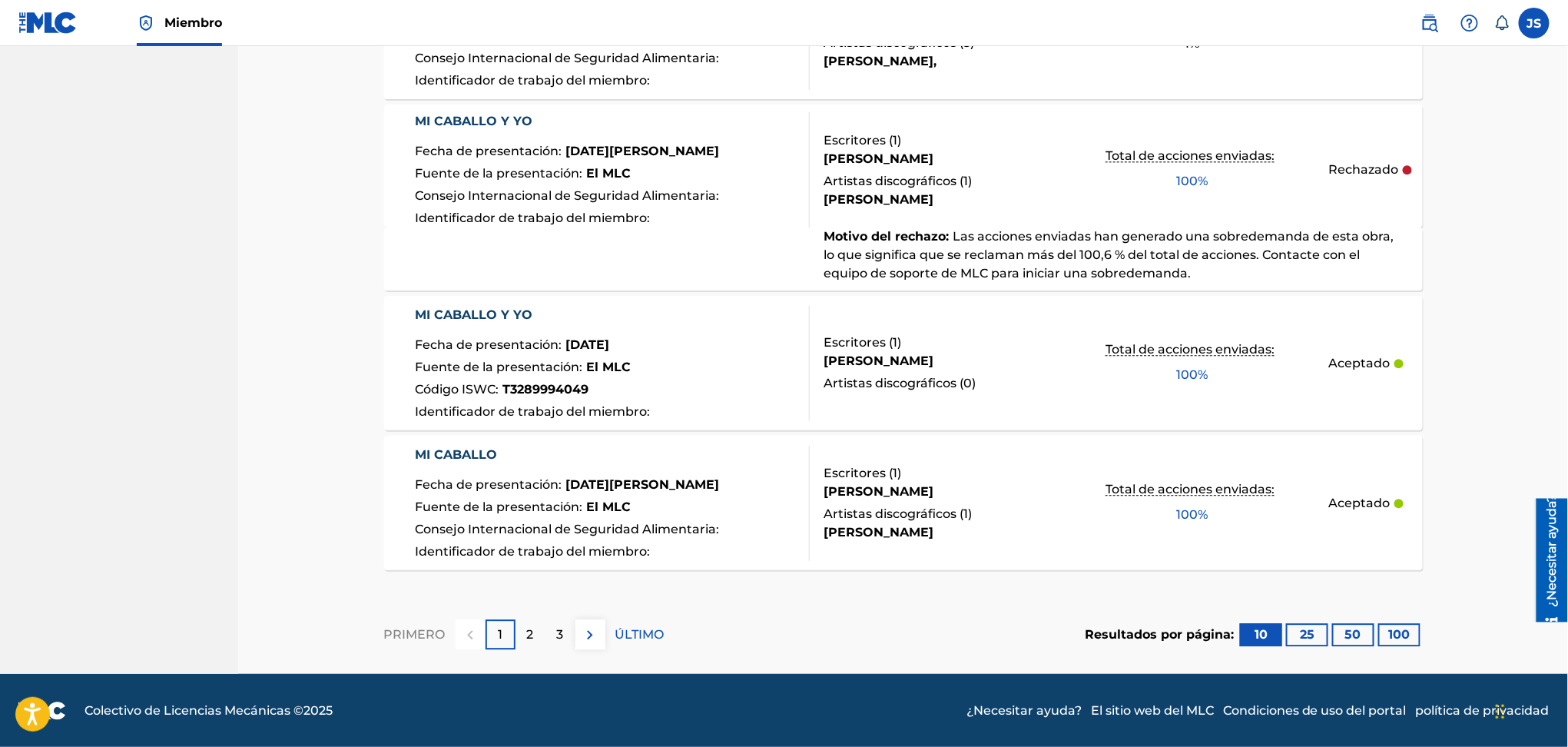
click at [1411, 638] on button "100" at bounding box center [1400, 635] width 42 height 23
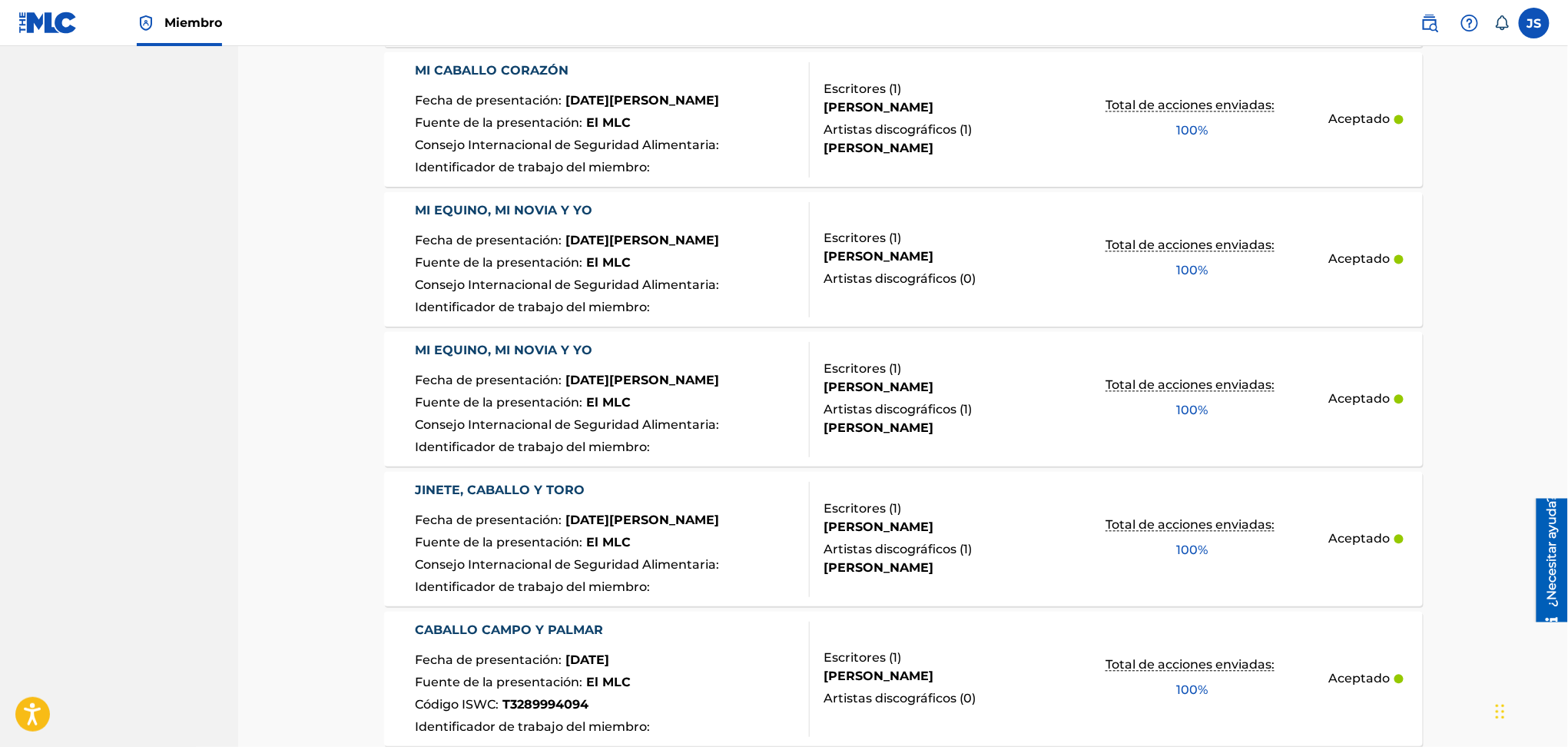
scroll to position [0, 0]
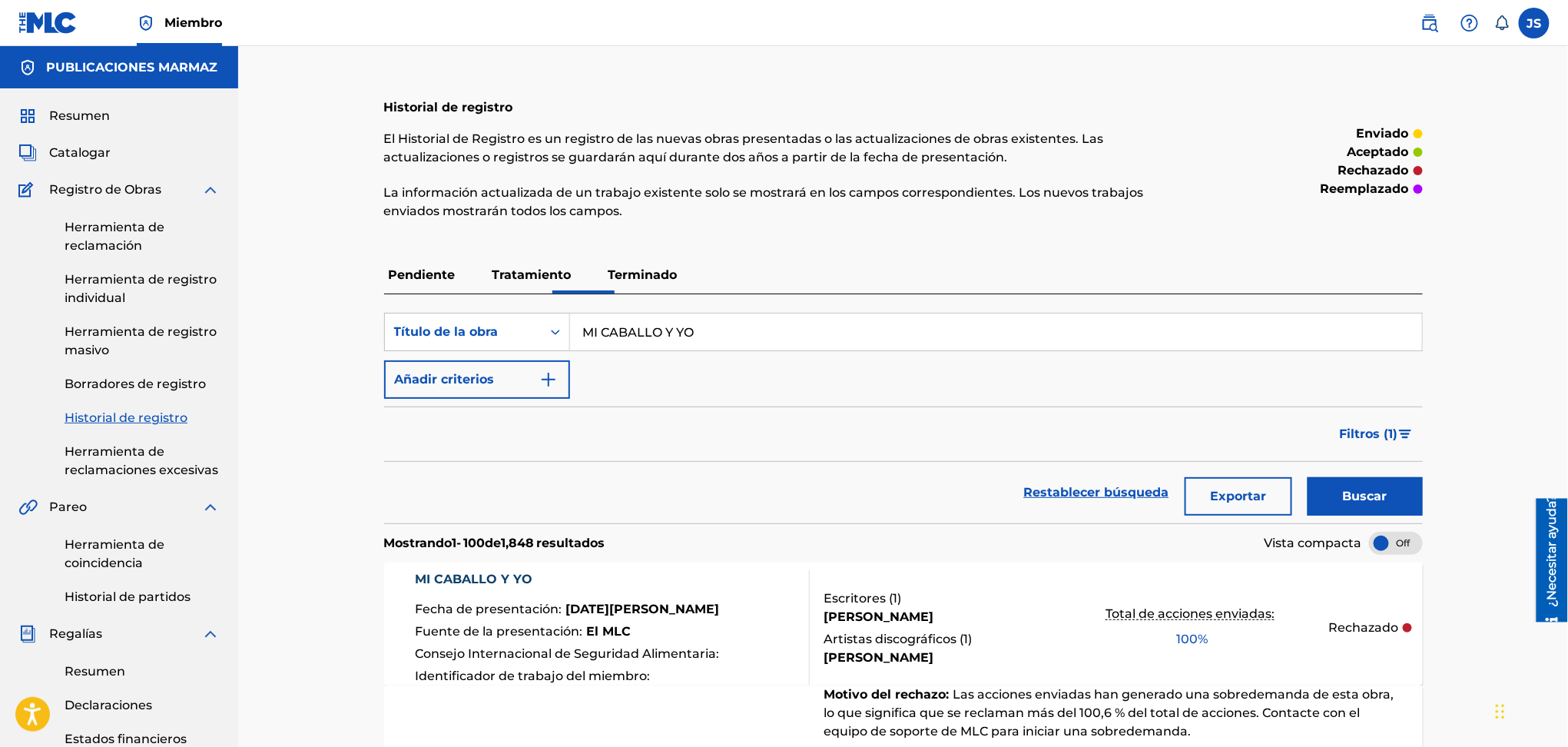
click at [1394, 434] on font ")" at bounding box center [1396, 433] width 5 height 15
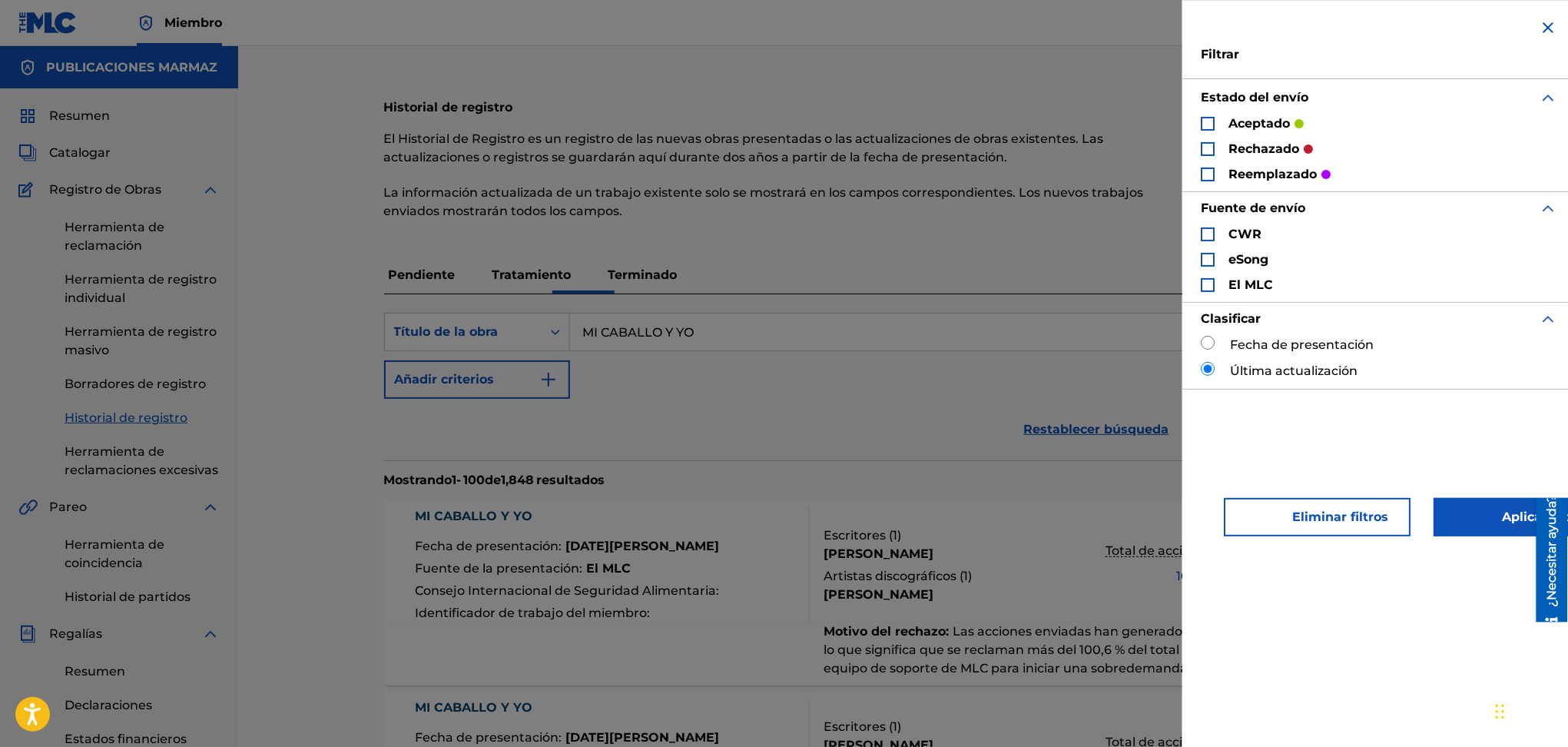
click at [904, 455] on div "Restablecer búsqueda Exportar Buscar" at bounding box center [903, 429] width 1039 height 61
click at [987, 466] on section "Mostrando 1 - 100 de 1,848 resultados Vista compacta" at bounding box center [903, 475] width 1039 height 31
click at [1548, 27] on img "Formulario de búsqueda" at bounding box center [1548, 27] width 18 height 18
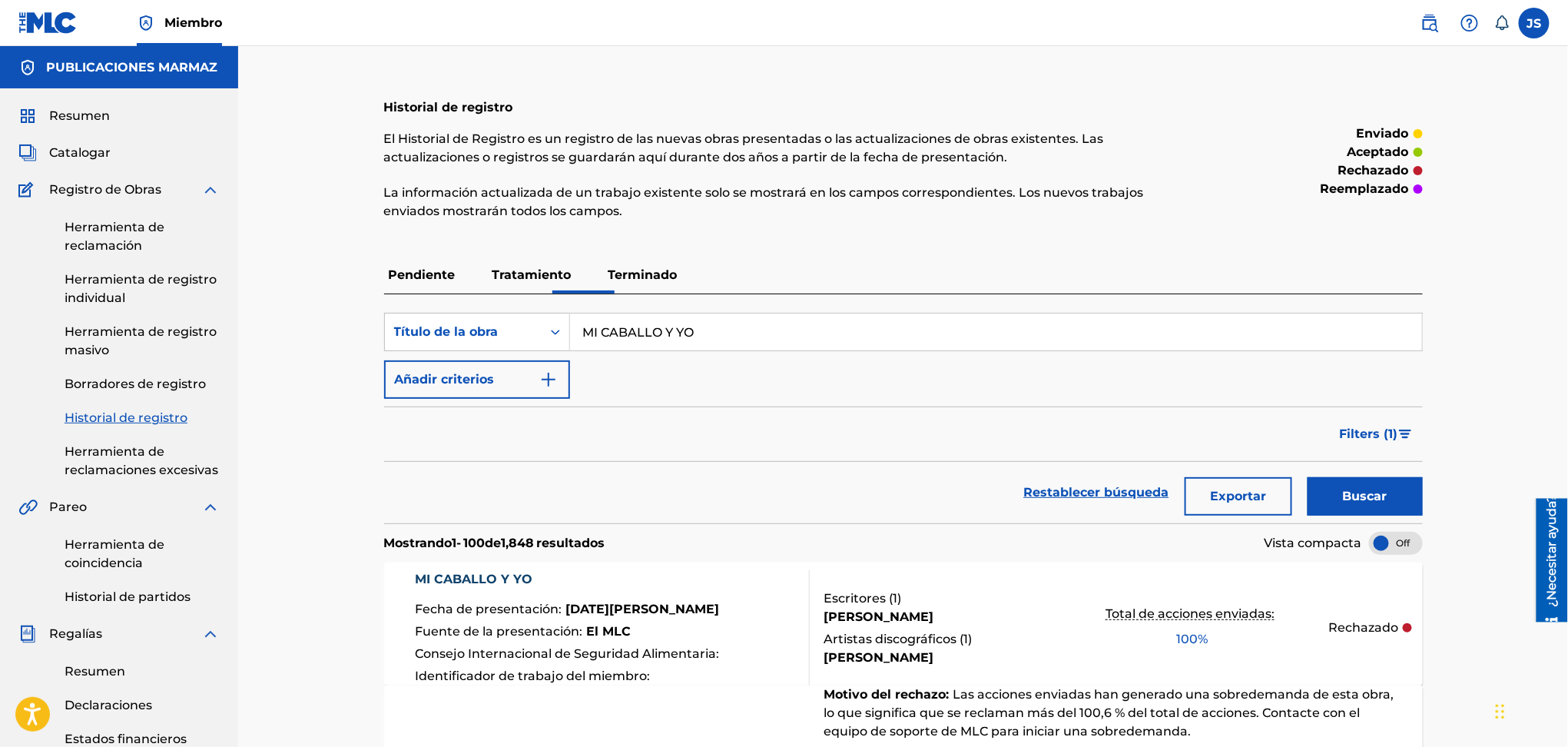
scroll to position [307, 0]
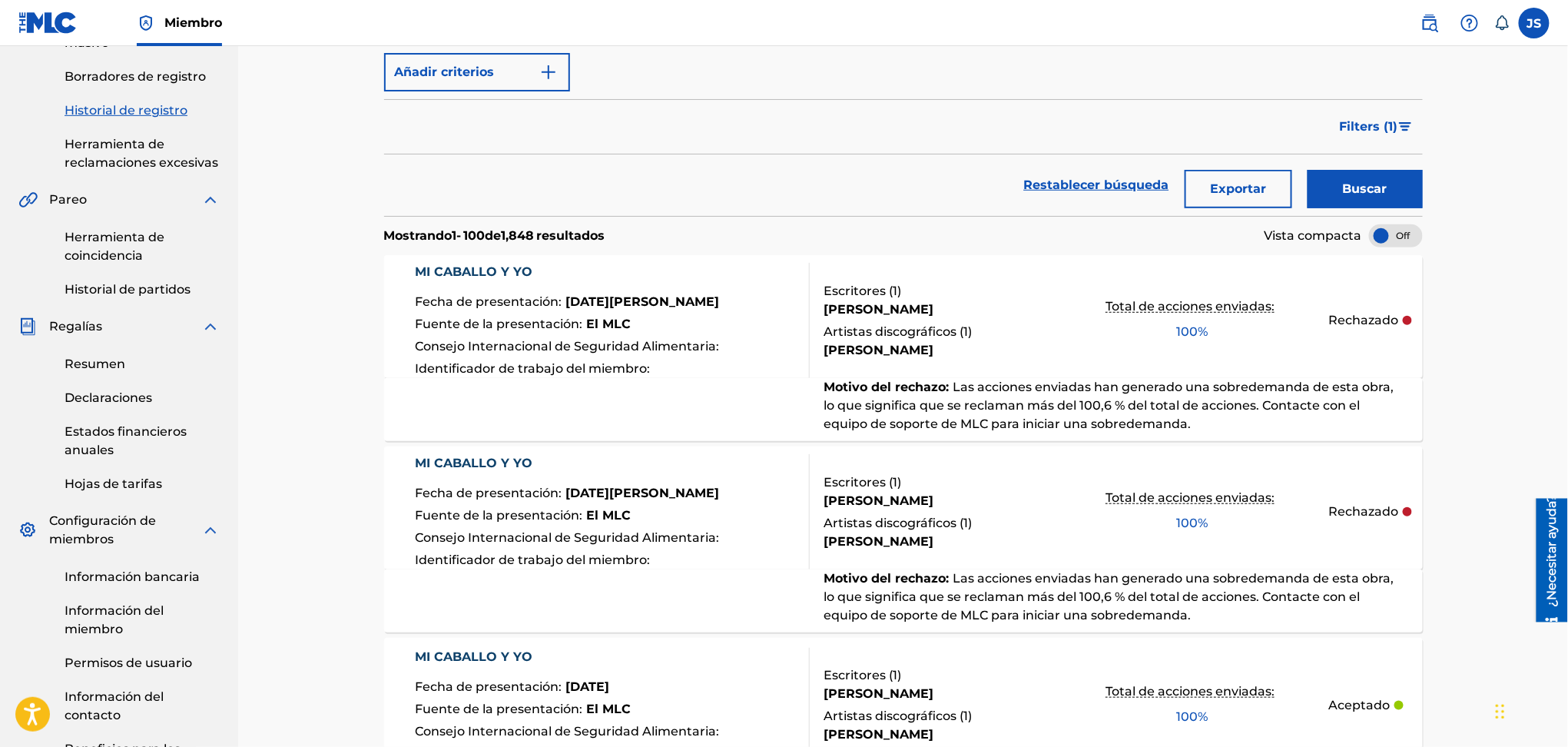
click at [492, 281] on font "MI CABALLO Y YO" at bounding box center [474, 272] width 118 height 18
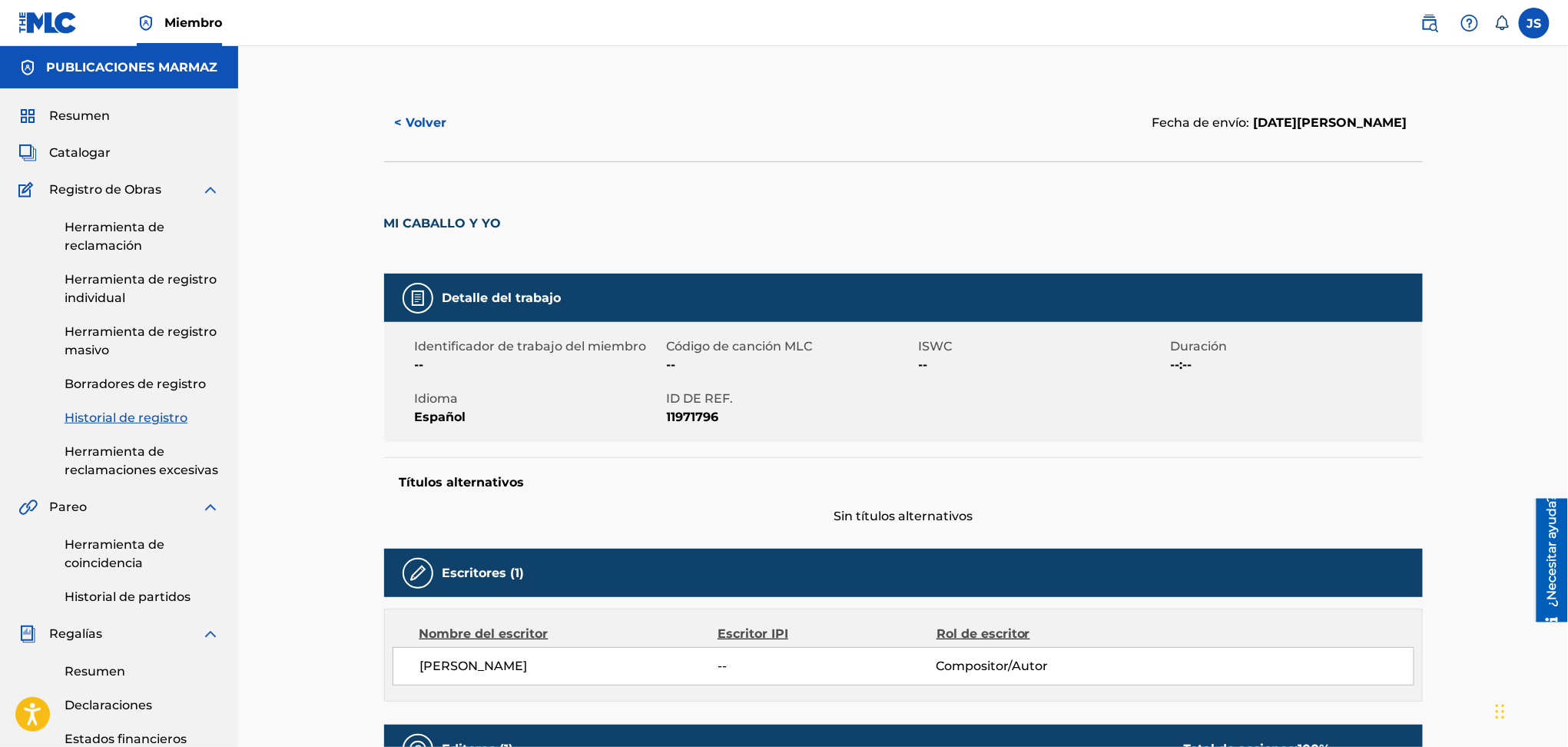
click at [395, 123] on font "< Volver" at bounding box center [421, 123] width 52 height 15
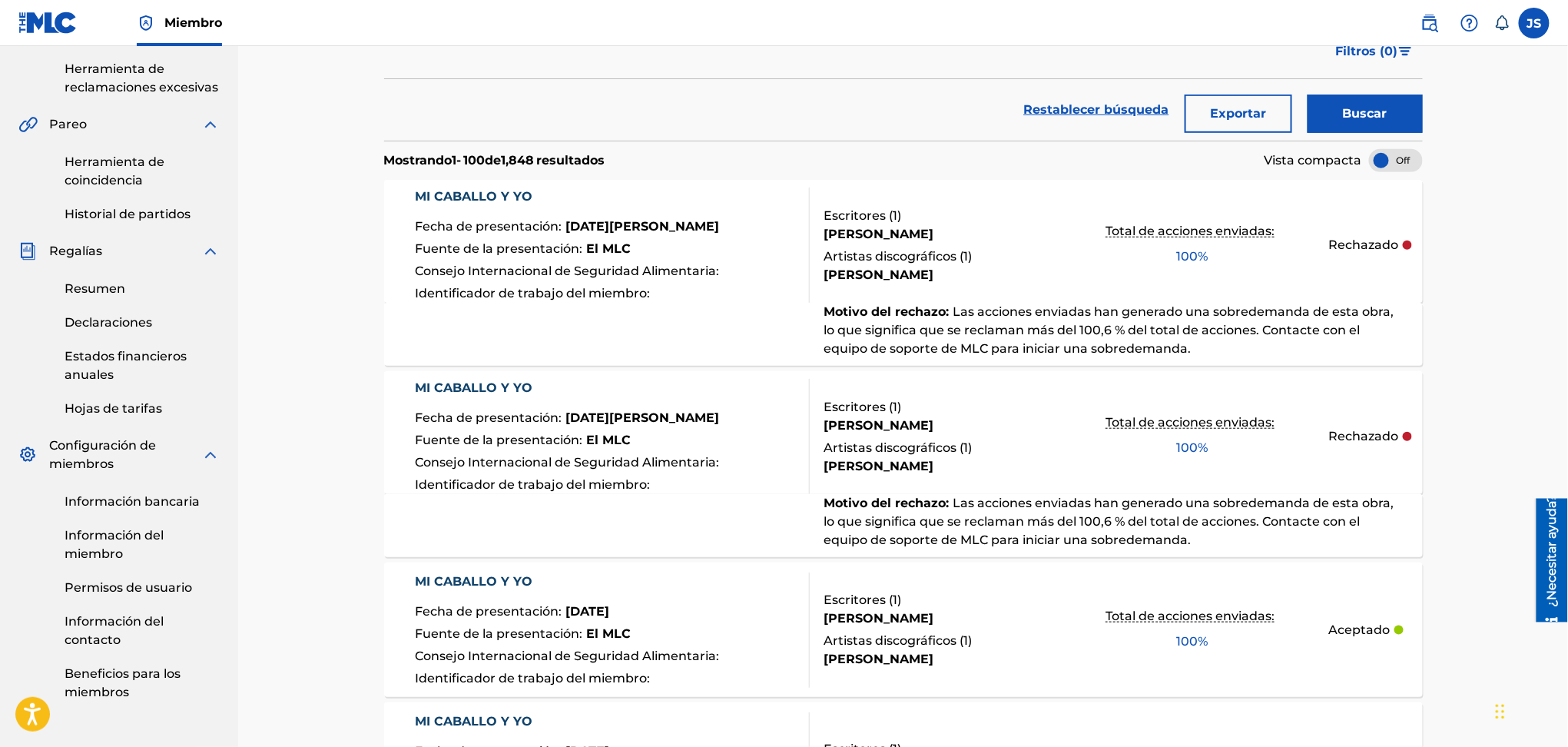
scroll to position [307, 0]
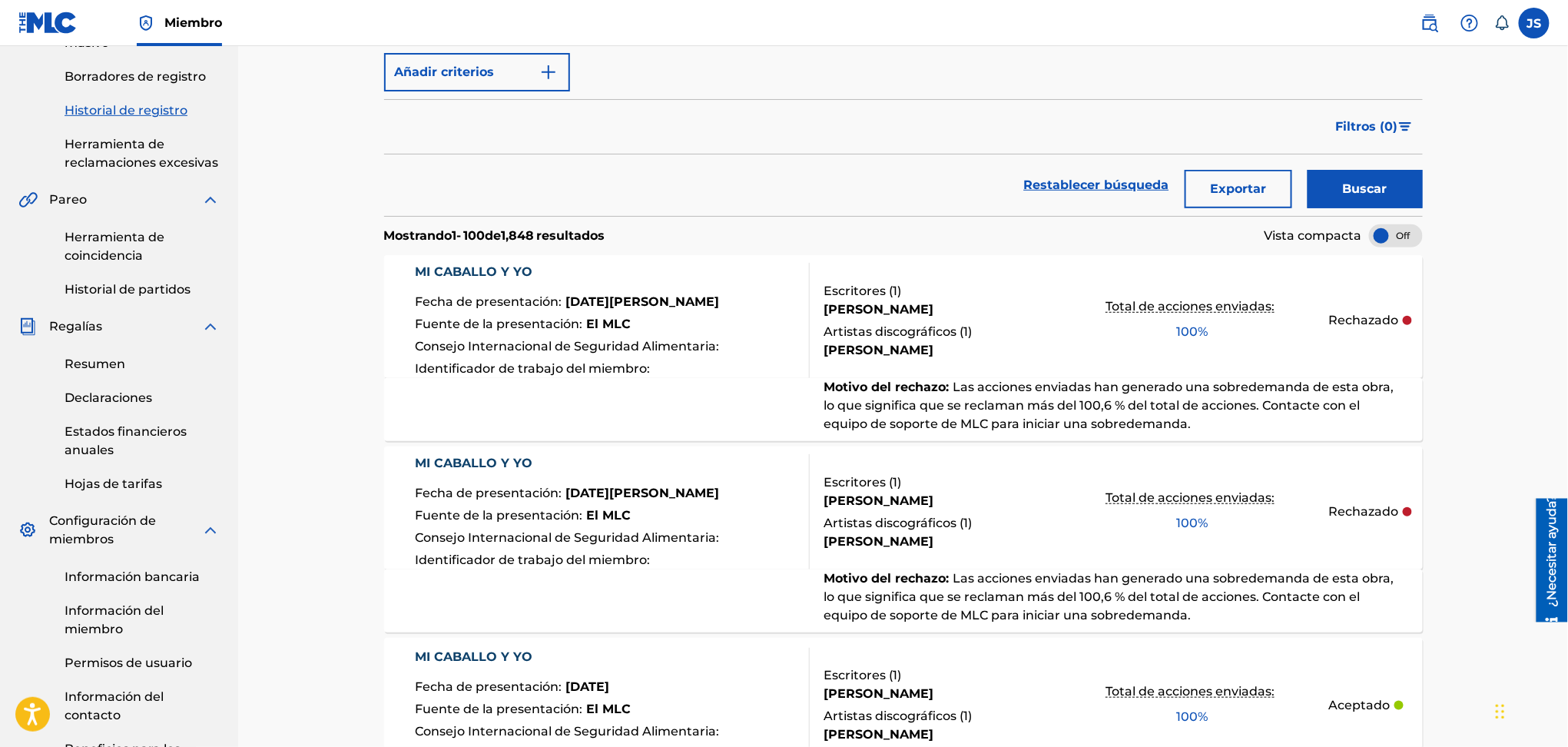
click at [133, 248] on font "Herramienta de coincidencia" at bounding box center [114, 246] width 100 height 33
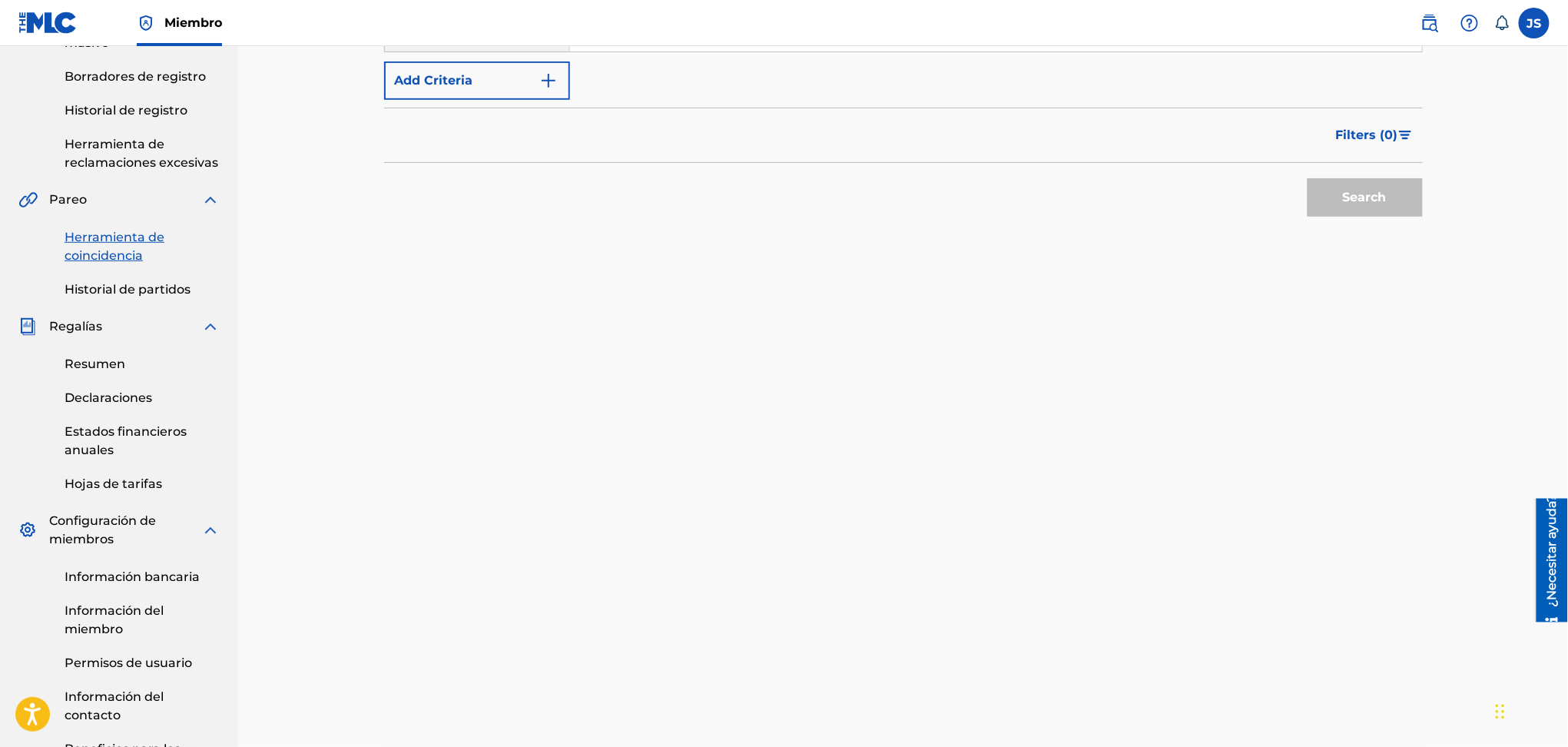
paste input "TAMBIEN EL LLANO ES COLOMBIA"
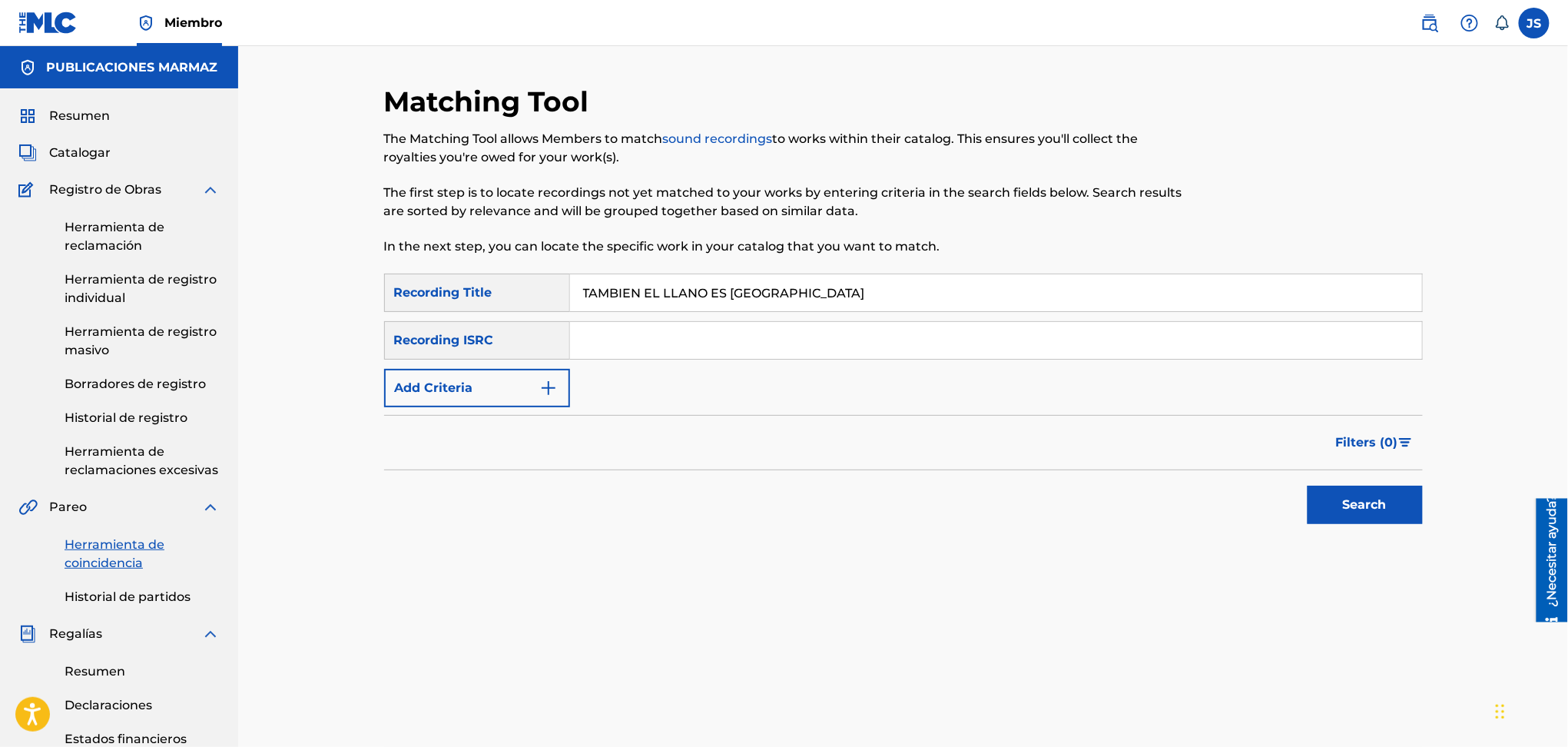
type input "TAMBIEN EL LLANO ES COLOMBIA"
click at [1396, 496] on button "Search" at bounding box center [1365, 505] width 115 height 38
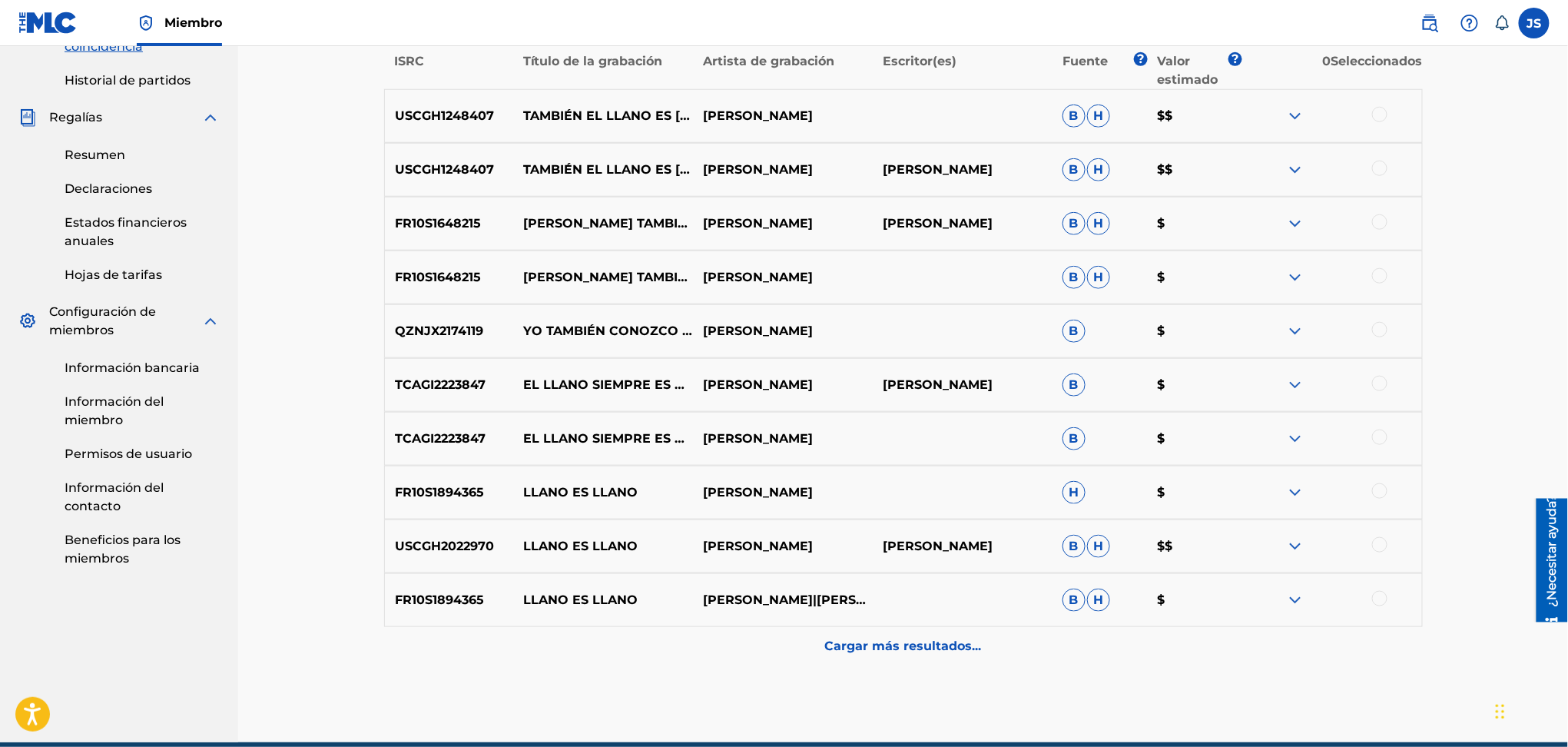
scroll to position [571, 0]
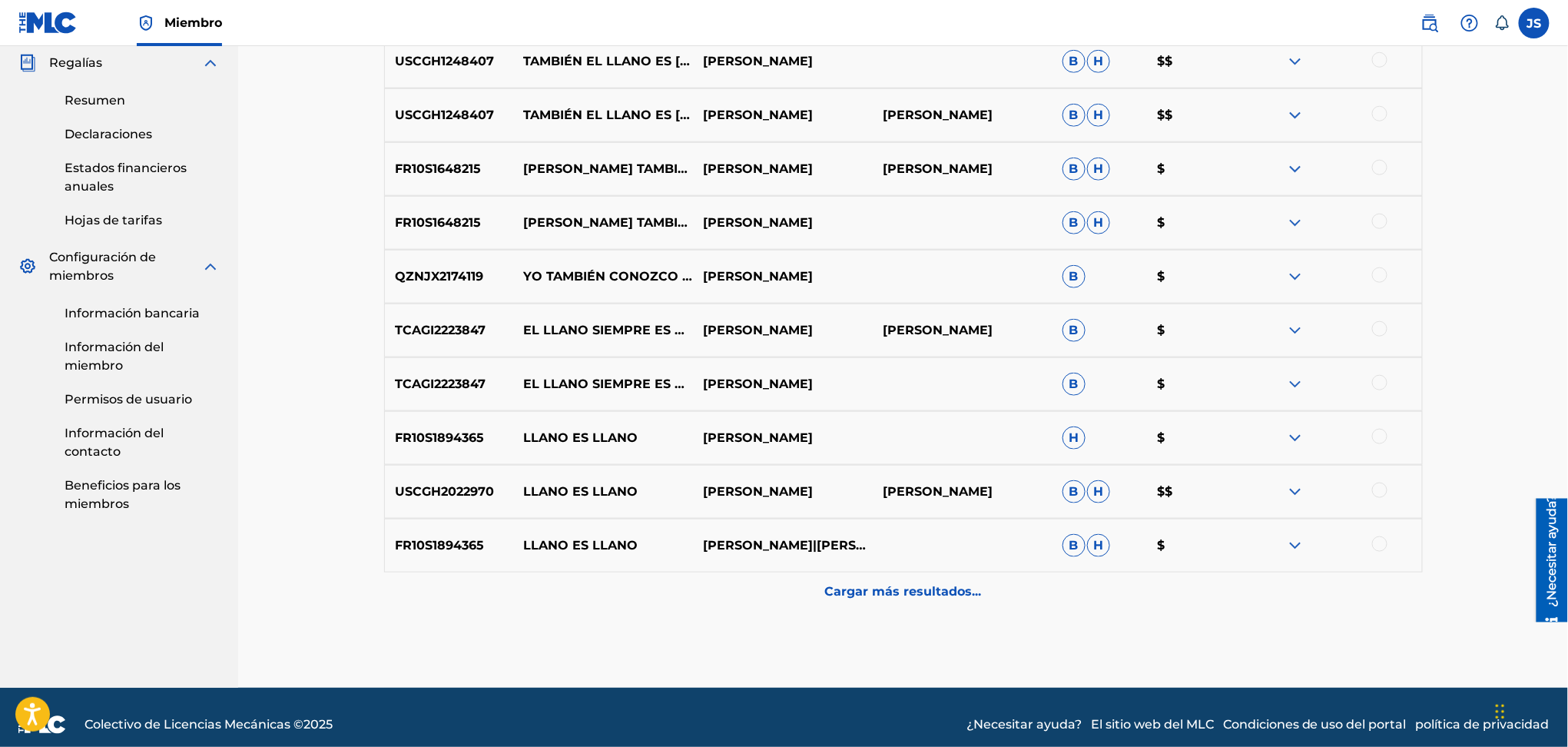
click at [457, 108] on font "USCGH1248407" at bounding box center [444, 115] width 99 height 15
copy font "USCGH1248407"
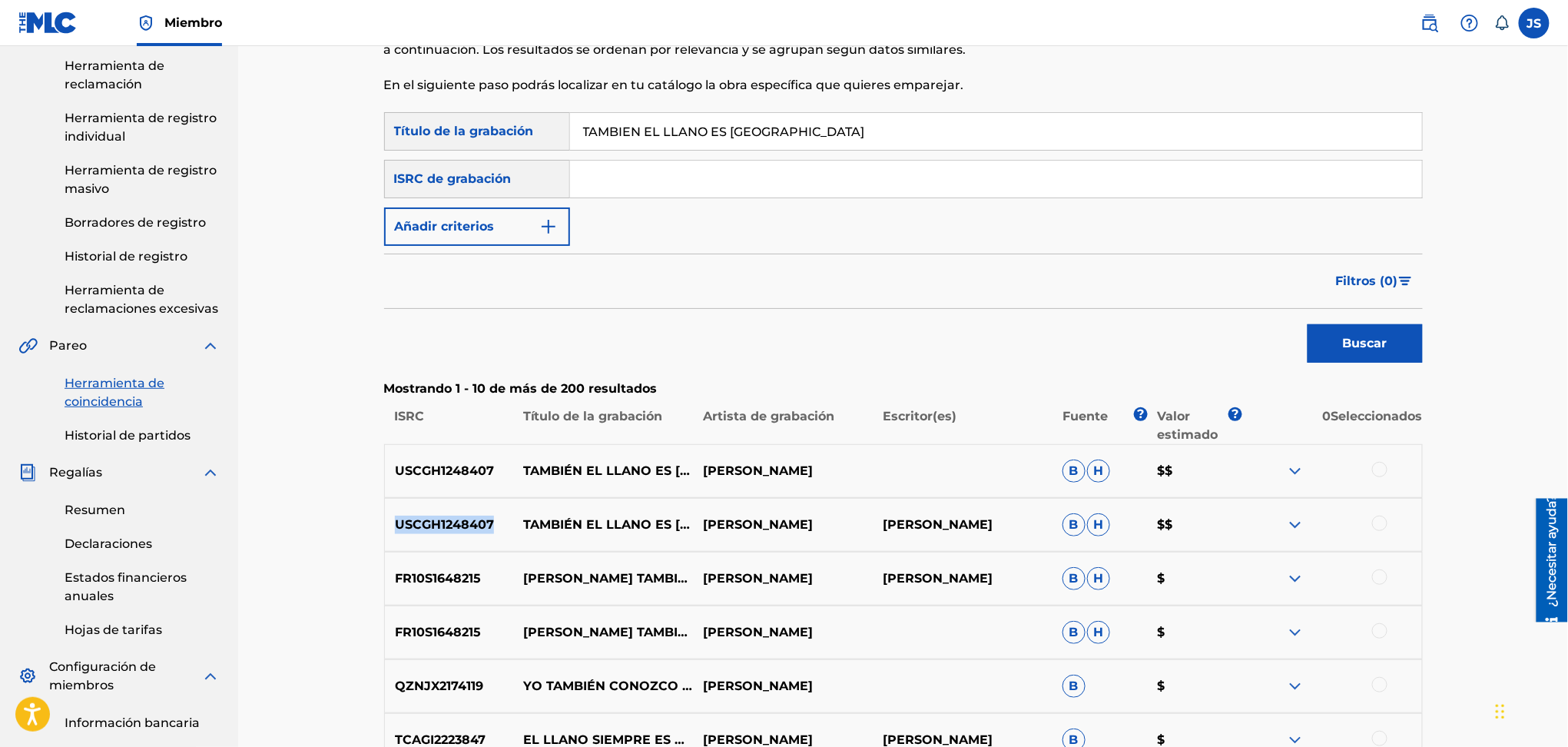
drag, startPoint x: 680, startPoint y: 187, endPoint x: 743, endPoint y: 151, distance: 72.6
click at [680, 187] on input "Formulario de búsqueda" at bounding box center [997, 179] width 852 height 37
paste input "USCGH1248407"
type input "USCGH1248407"
click at [116, 87] on main "PUBLICACIONES MARMAZ Resumen Catalogar Registro de Obras Herramienta de reclama…" at bounding box center [784, 491] width 1568 height 1212
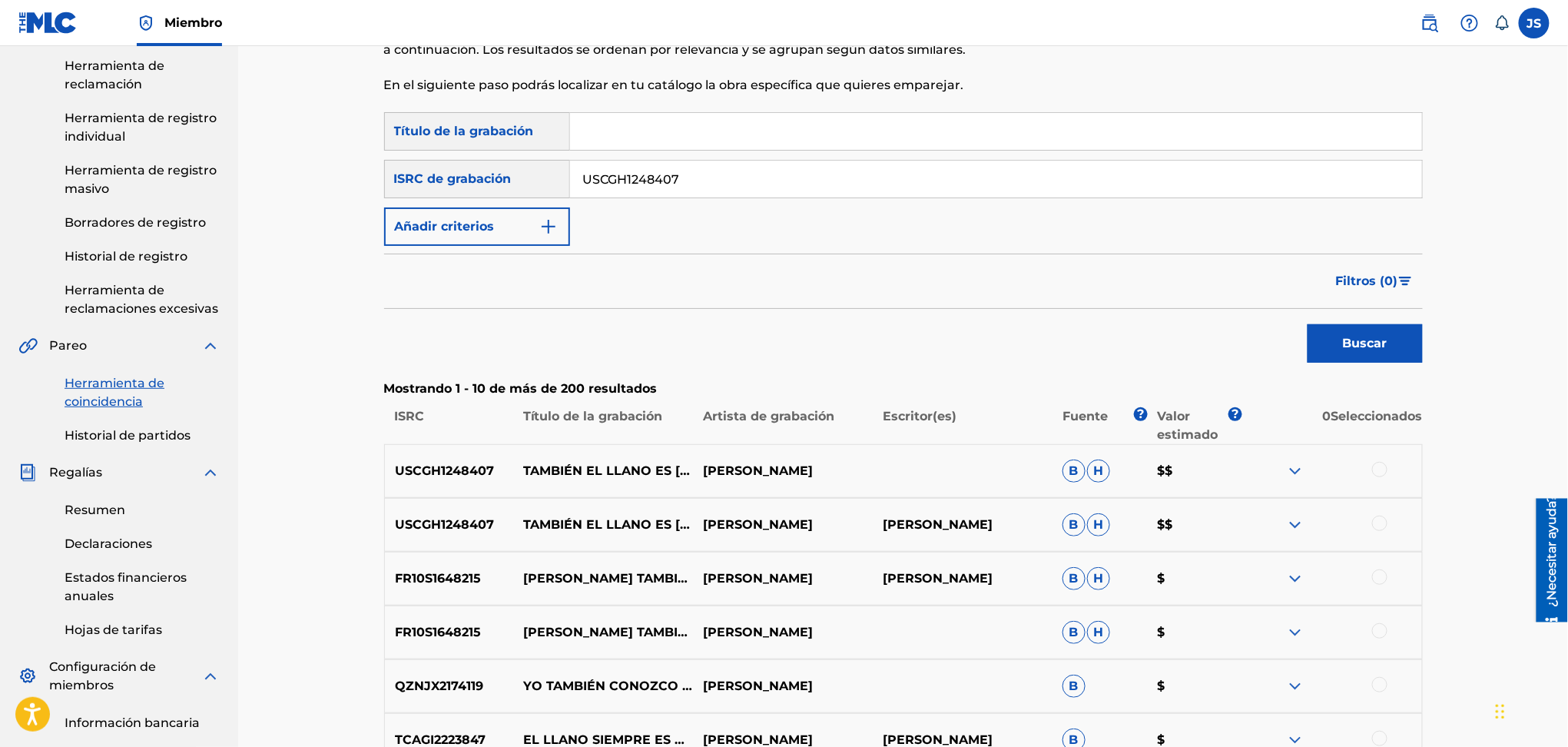
click at [1307, 325] on button "Buscar" at bounding box center [1365, 344] width 115 height 38
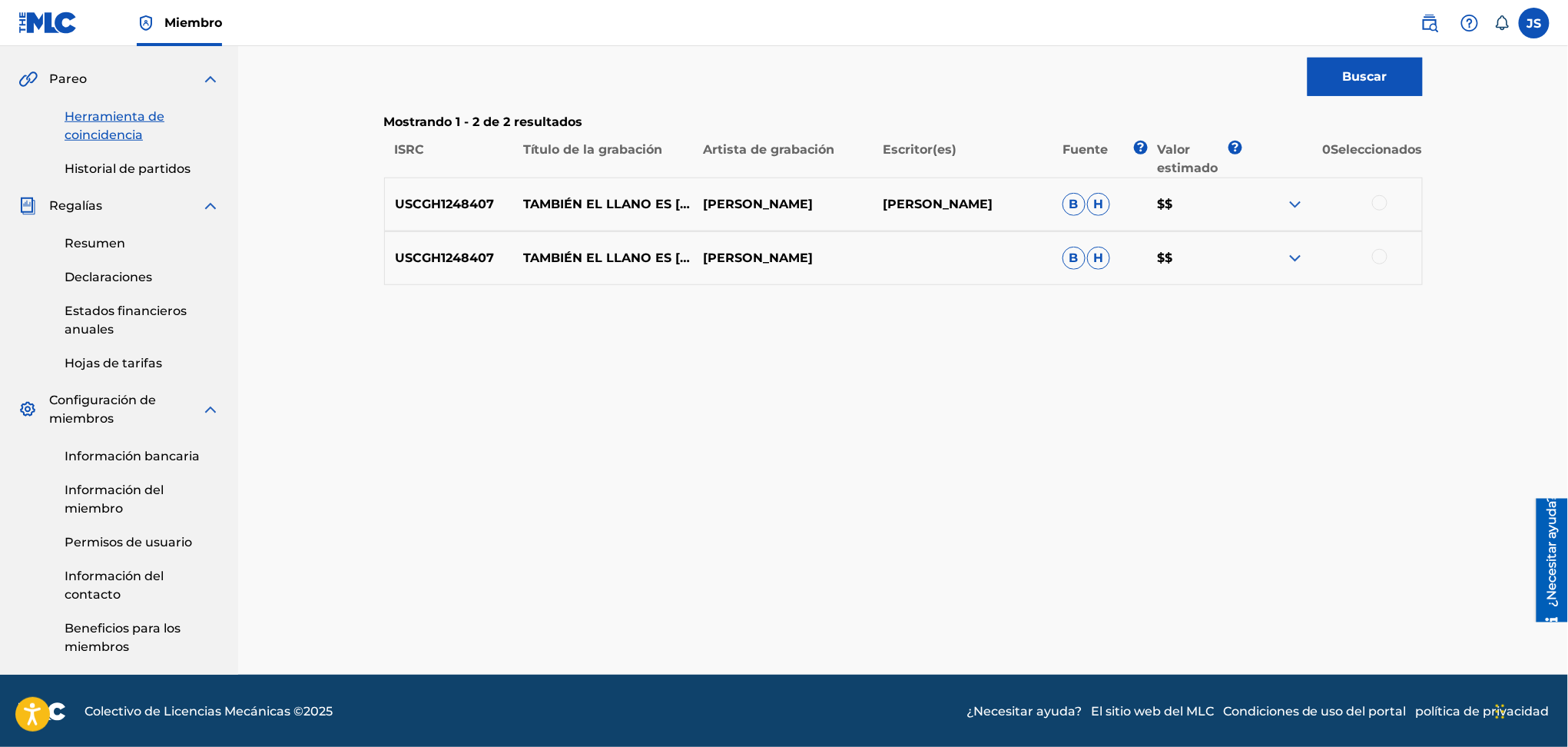
scroll to position [0, 0]
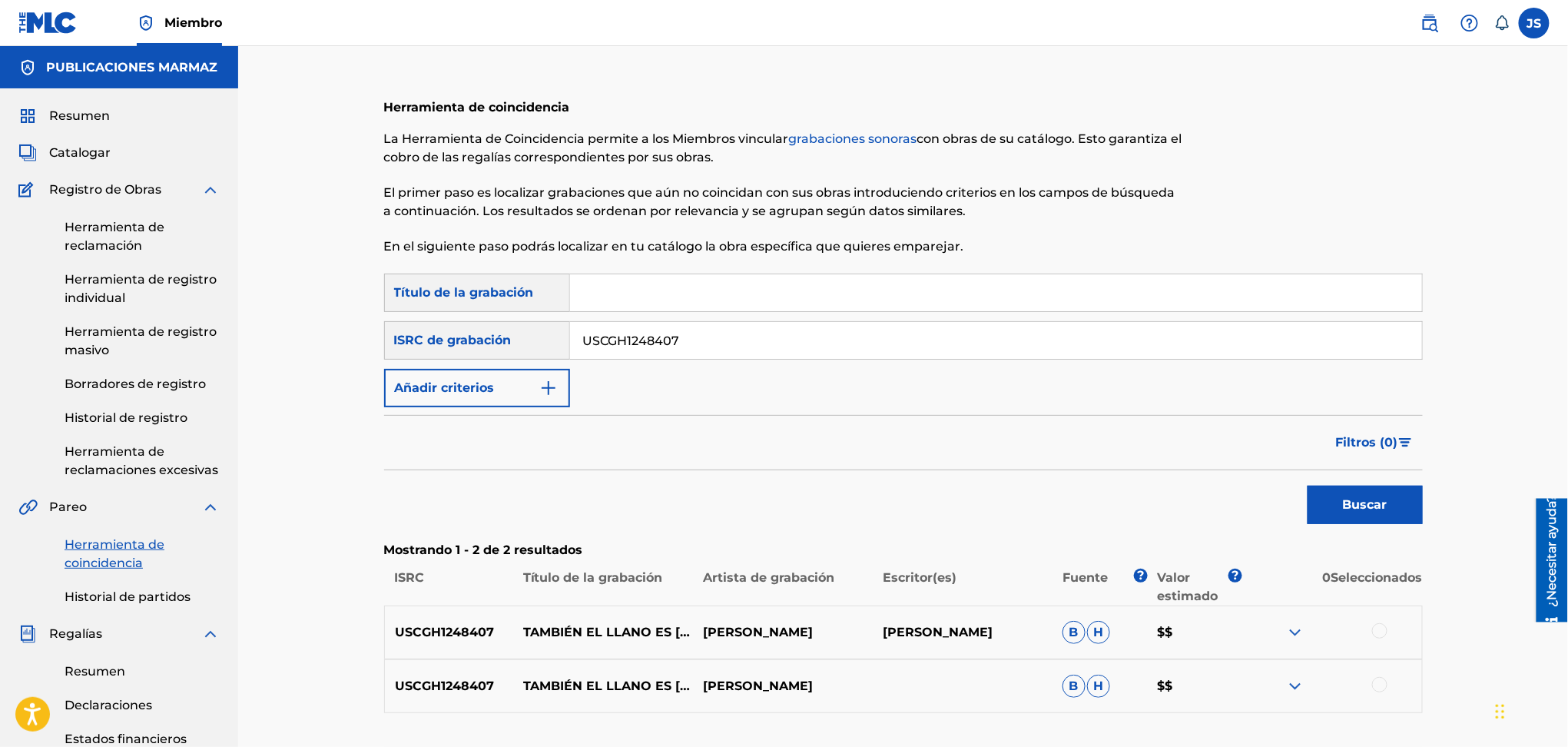
paste input "LLEGO EL JOROPO"
type input "LLEGO EL JOROPO"
drag, startPoint x: 733, startPoint y: 345, endPoint x: 449, endPoint y: 333, distance: 284.3
click at [437, 345] on div "Búsqueda con criterios 6b720ee5-f07a-4bb6-a253-e87da9a9c114 ISRC de grabación U…" at bounding box center [903, 340] width 1039 height 38
click at [1307, 486] on button "Buscar" at bounding box center [1365, 505] width 115 height 38
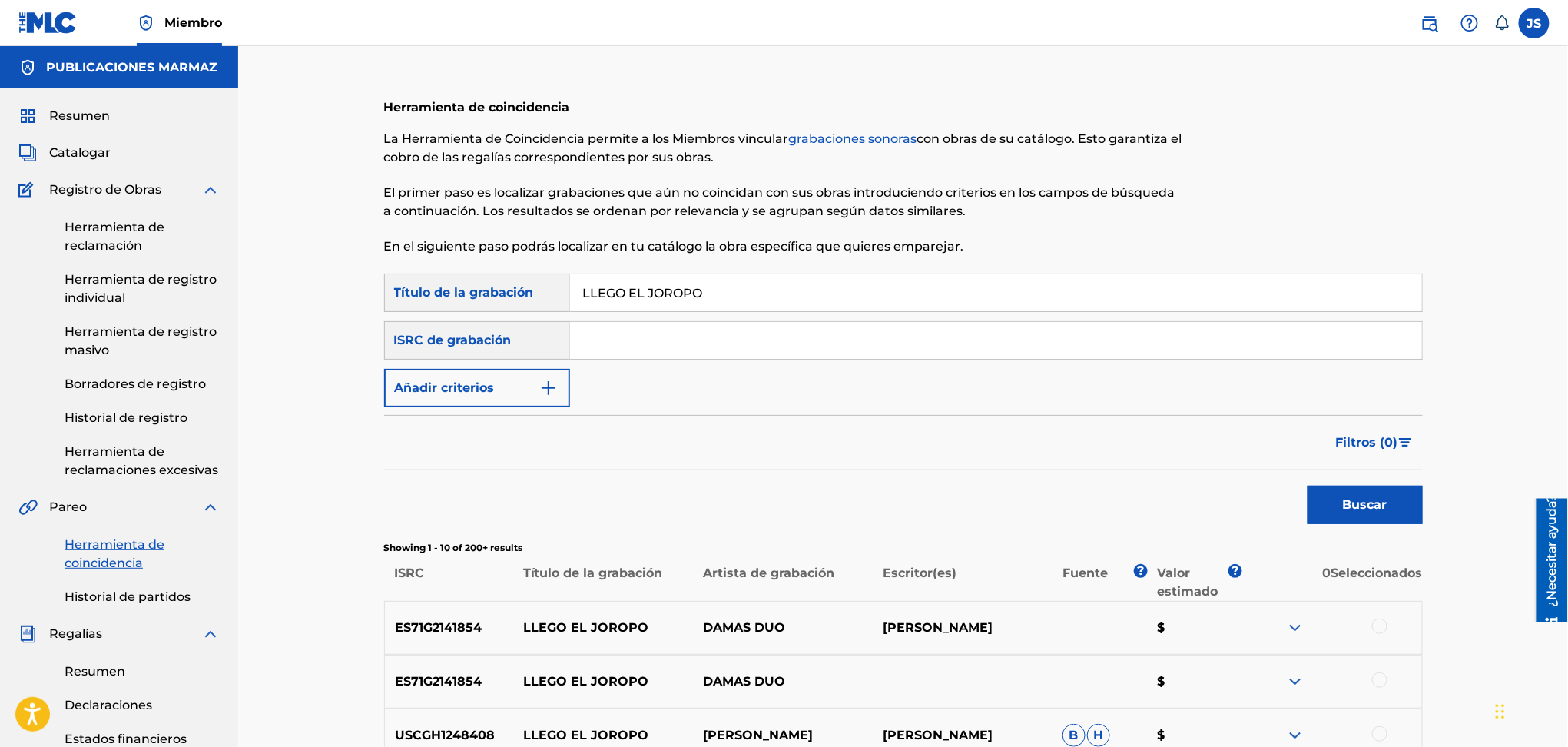
scroll to position [205, 0]
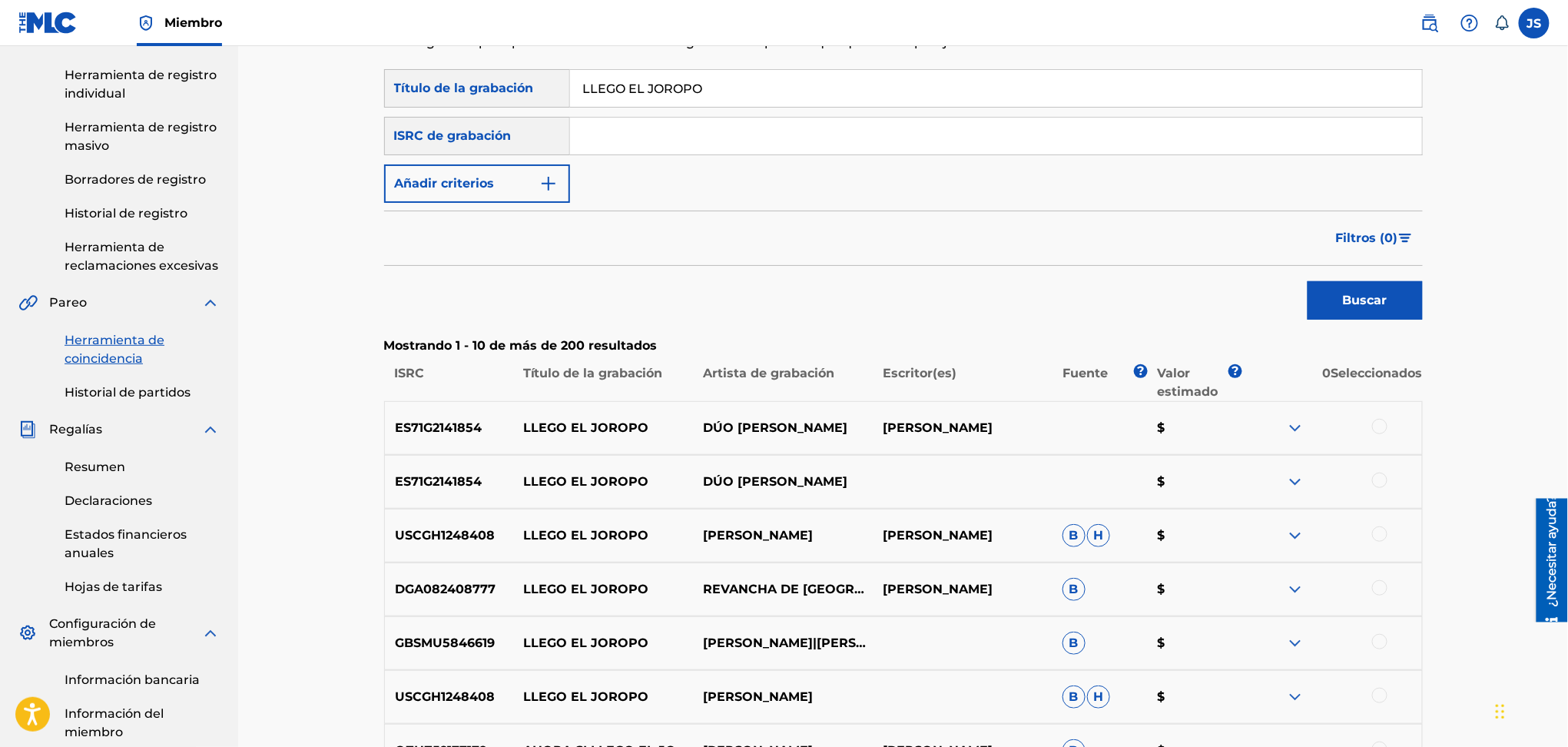
click at [434, 539] on font "USCGH1248408" at bounding box center [444, 535] width 100 height 15
copy font "USCGH1248408"
click at [681, 145] on input "Formulario de búsqueda" at bounding box center [997, 136] width 852 height 37
paste input "USCGH1248408"
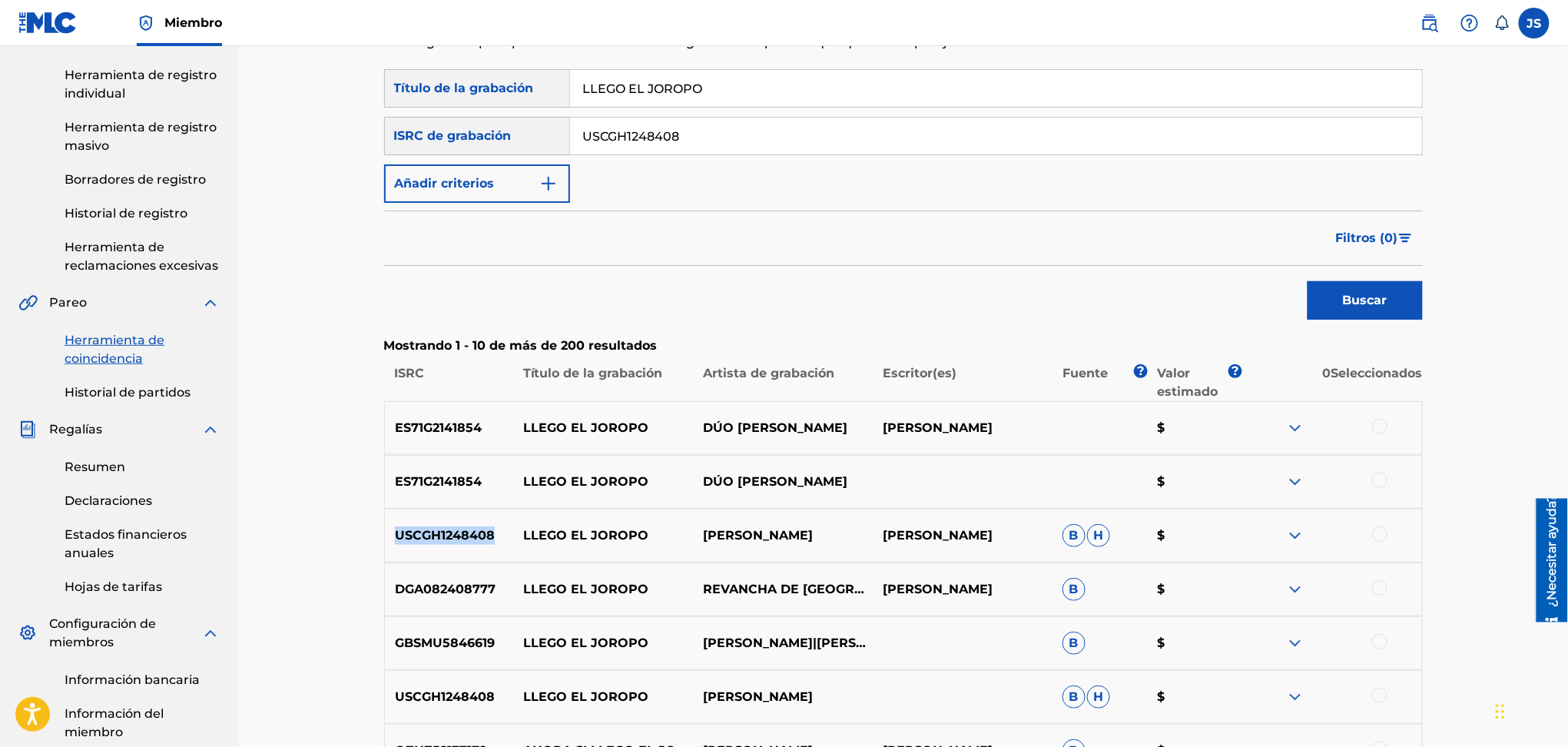
type input "USCGH1248408"
click at [112, 68] on main "PUBLICACIONES MARMAZ Resumen Catalogar Registro de Obras Herramienta de reclama…" at bounding box center [784, 448] width 1568 height 1212
click at [1307, 282] on button "Buscar" at bounding box center [1365, 301] width 115 height 38
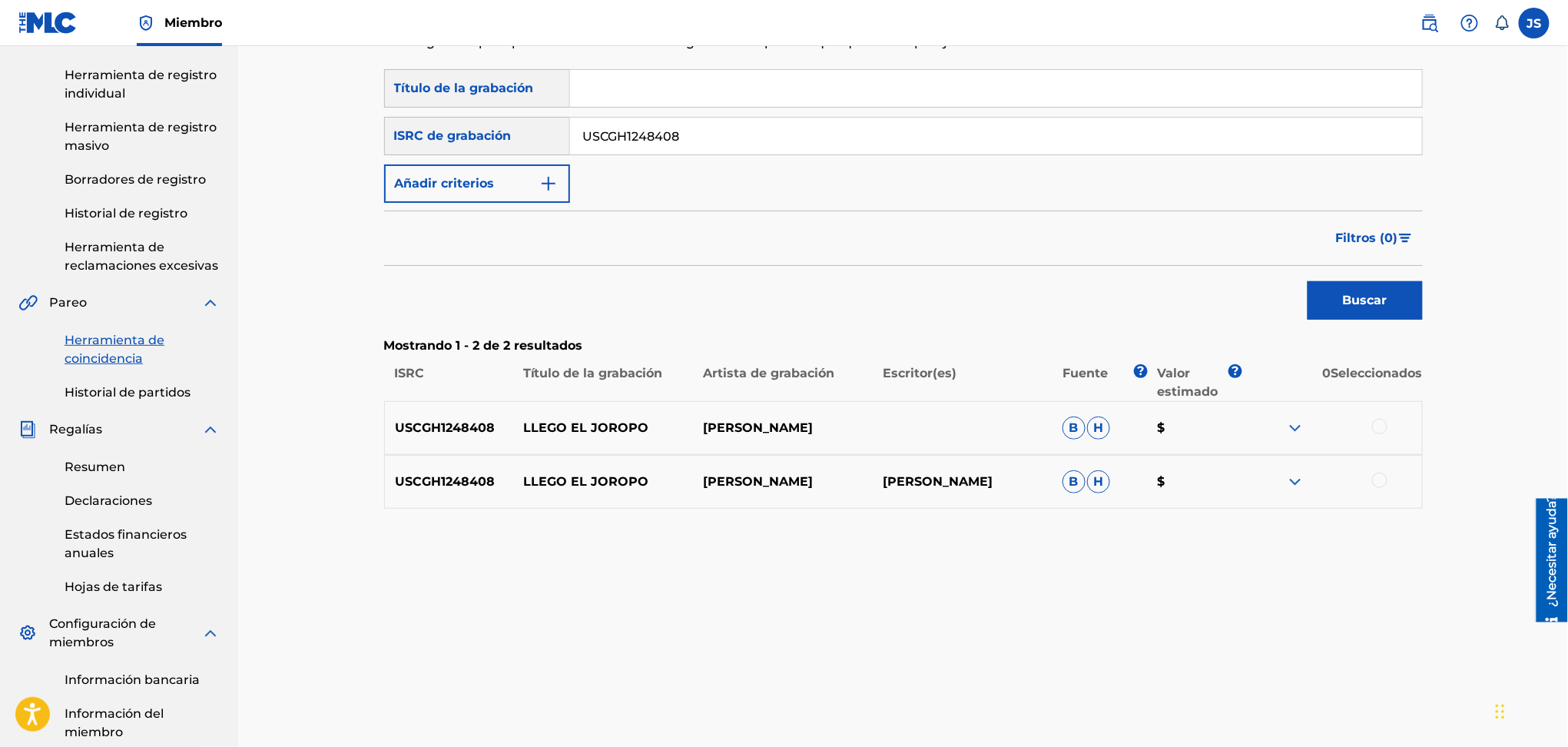
click at [1381, 431] on div at bounding box center [1380, 426] width 16 height 16
click at [1382, 475] on div at bounding box center [1380, 480] width 16 height 16
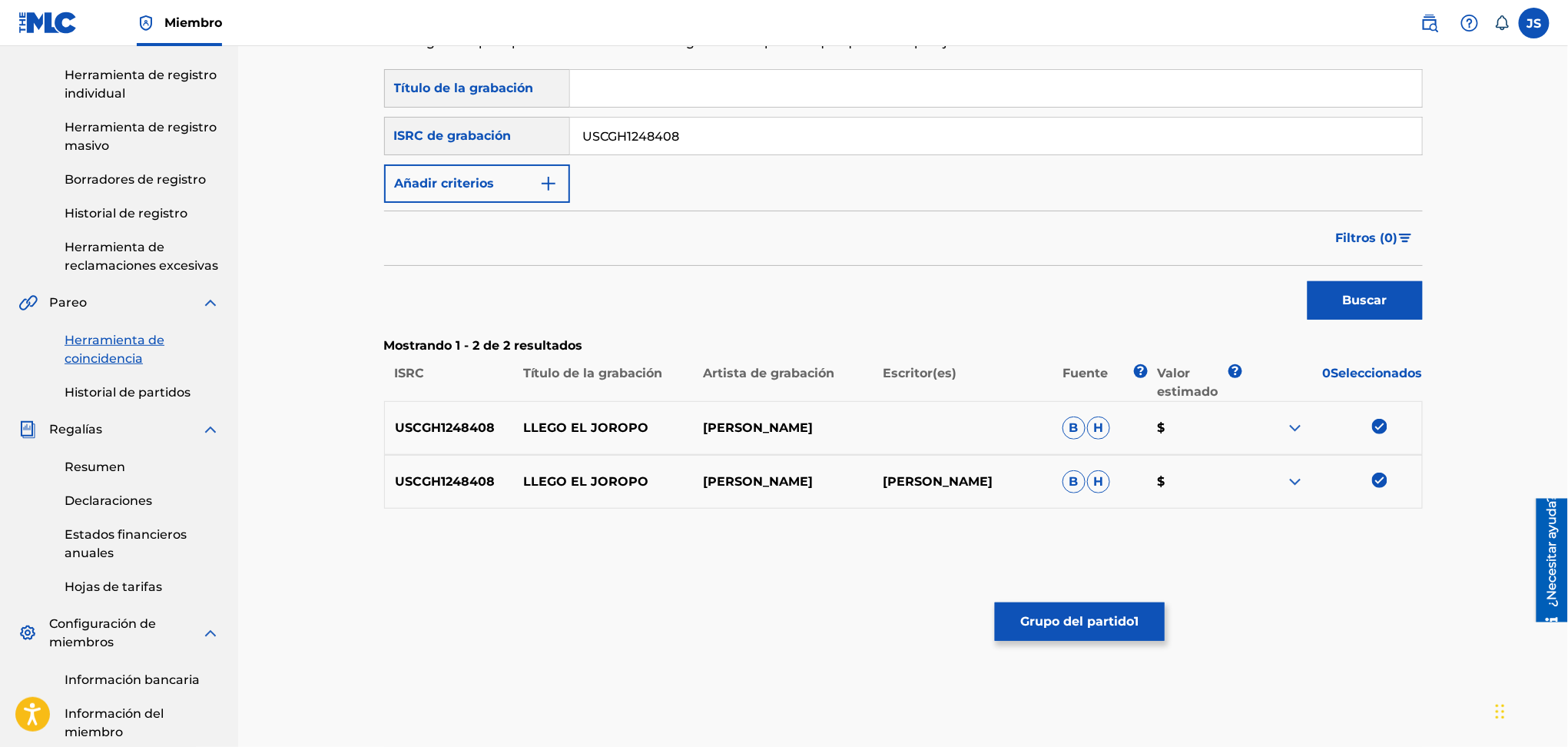
click at [1158, 566] on div "Herramienta de coincidencia La Herramienta de Coincidencia permite a los Miembr…" at bounding box center [903, 390] width 1039 height 1019
click at [724, 80] on input "Formulario de búsqueda" at bounding box center [997, 88] width 852 height 37
paste input "EL FOLKLORE ESTÁ EN LA CIMA"
type input "EL FOLKLORE ESTÁ EN LA CIMA"
drag, startPoint x: 234, startPoint y: 127, endPoint x: 211, endPoint y: 123, distance: 23.3
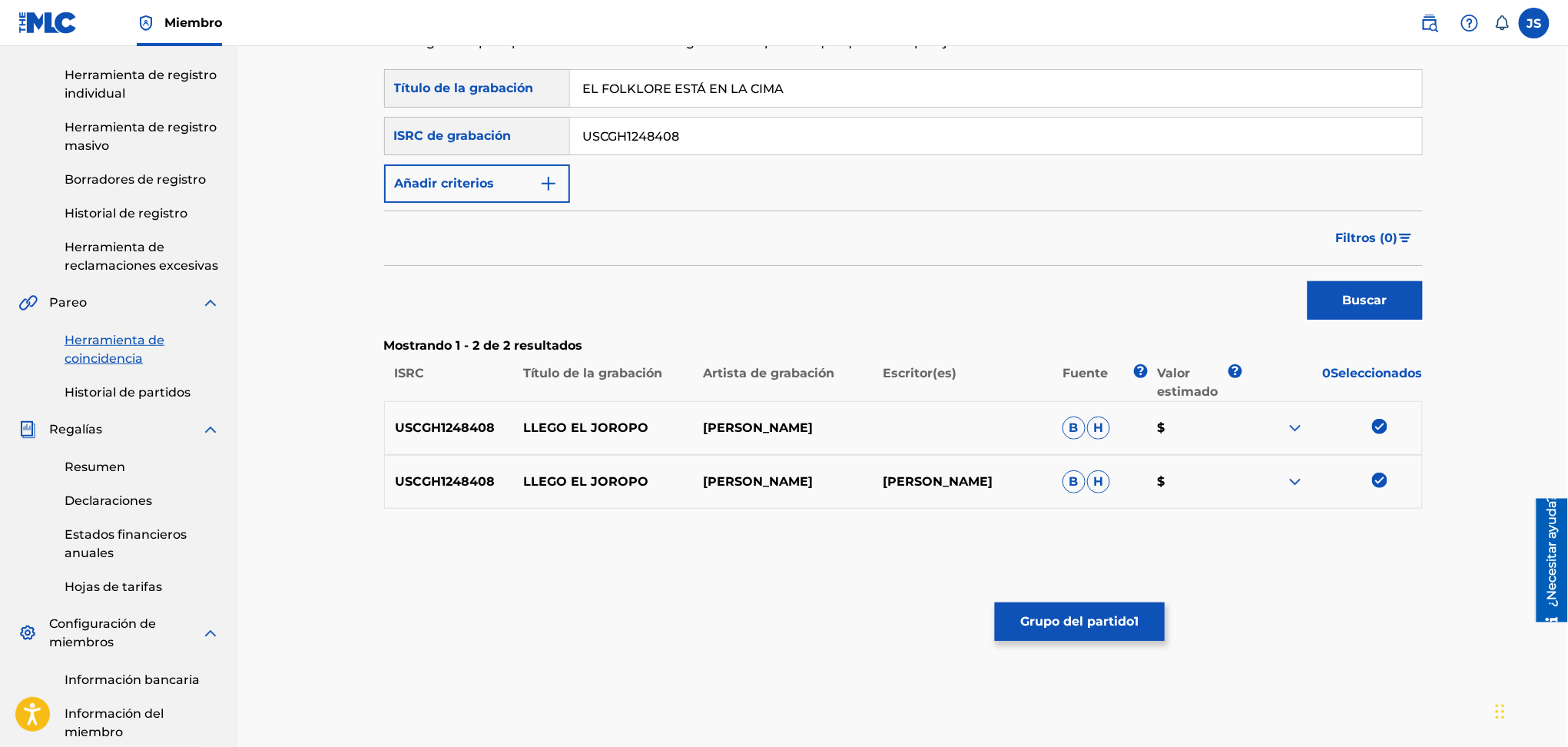
click at [205, 127] on main "PUBLICACIONES MARMAZ Resumen Catalogar Registro de Obras Herramienta de reclama…" at bounding box center [784, 370] width 1568 height 1057
click at [1307, 282] on button "Buscar" at bounding box center [1365, 301] width 115 height 38
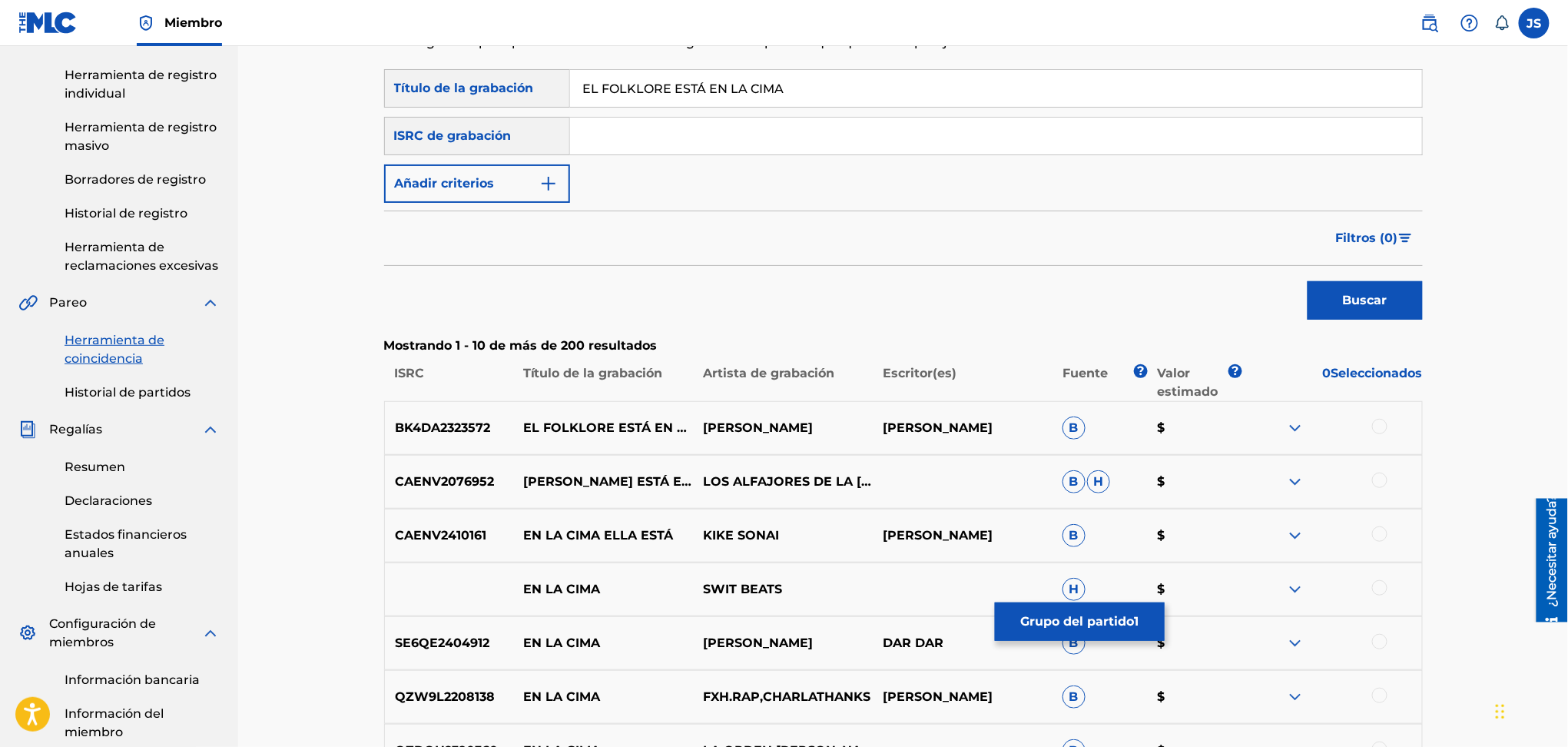
click at [474, 423] on font "BK4DA2323572" at bounding box center [443, 428] width 95 height 15
copy font "BK4DA2323572"
drag, startPoint x: 850, startPoint y: 64, endPoint x: 0, endPoint y: 52, distance: 850.1
click at [0, 52] on main "PUBLICACIONES MARMAZ Resumen Catalogar Registro de Obras Herramienta de reclama…" at bounding box center [784, 448] width 1568 height 1212
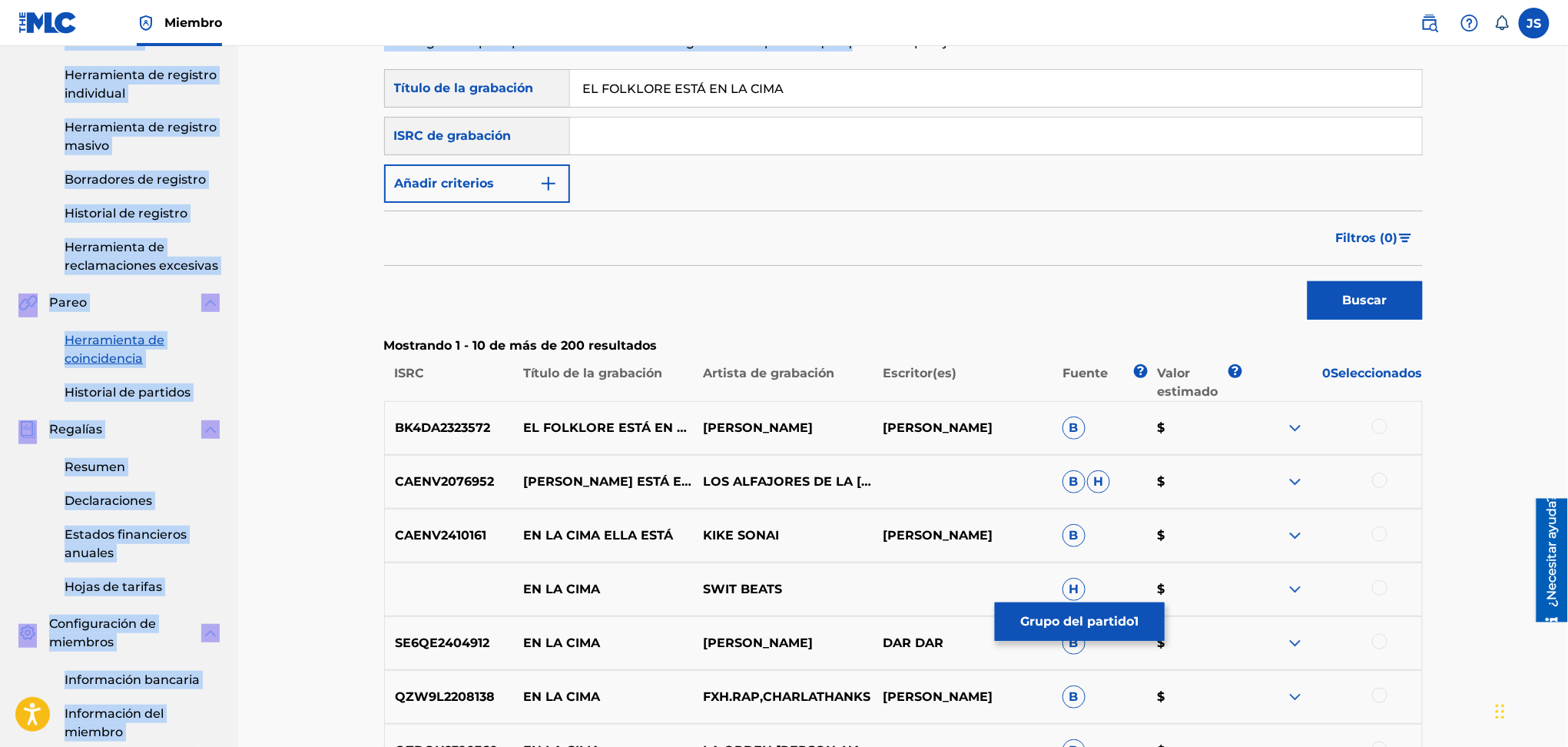
click at [527, 128] on div "ISRC de grabación" at bounding box center [476, 136] width 186 height 38
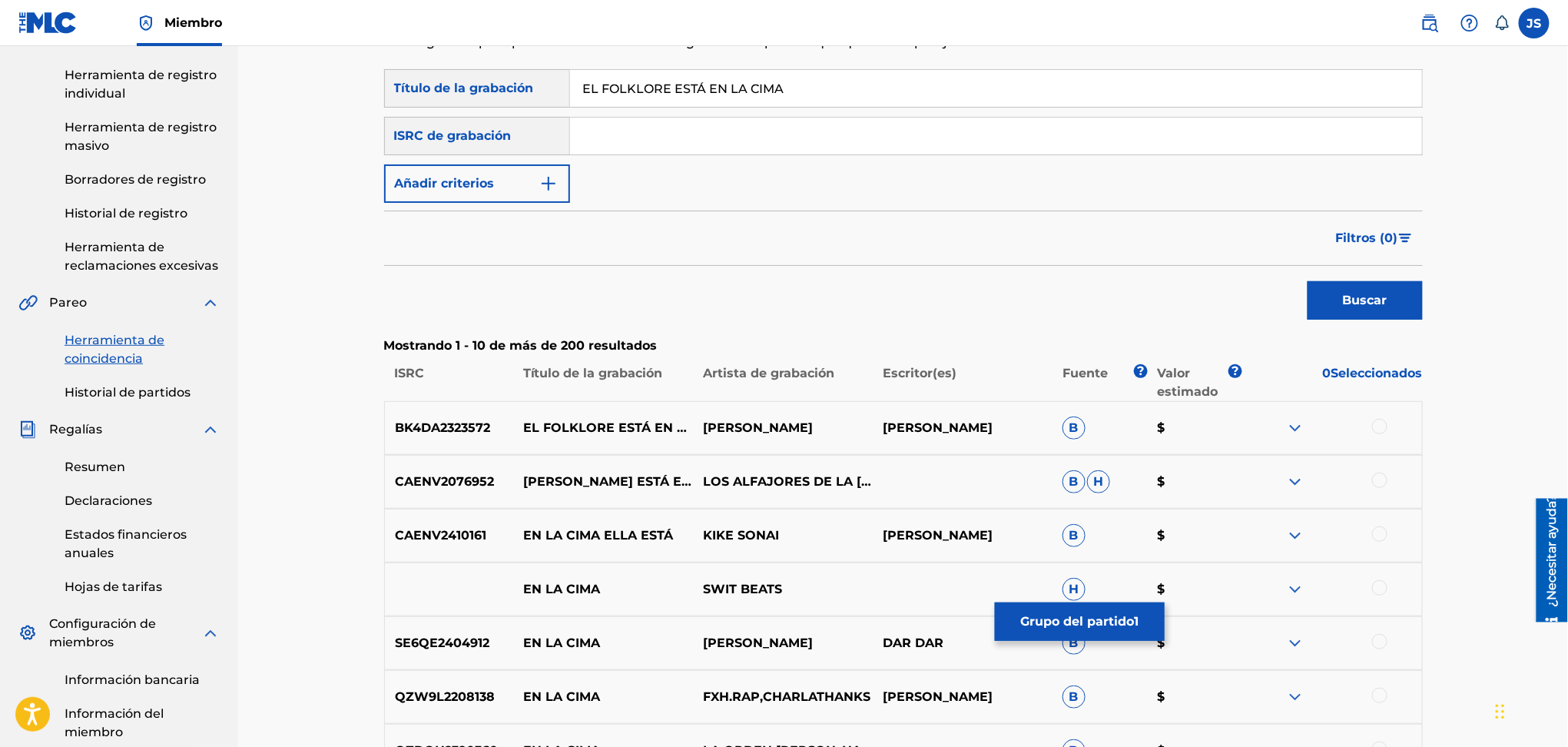
click at [643, 123] on input "Formulario de búsqueda" at bounding box center [997, 136] width 852 height 37
paste input "BK4DA2323572"
type input "BK4DA2323572"
click at [113, 91] on main "PUBLICACIONES MARMAZ Resumen Catalogar Registro de Obras Herramienta de reclama…" at bounding box center [784, 448] width 1568 height 1212
click at [1307, 282] on button "Buscar" at bounding box center [1365, 301] width 115 height 38
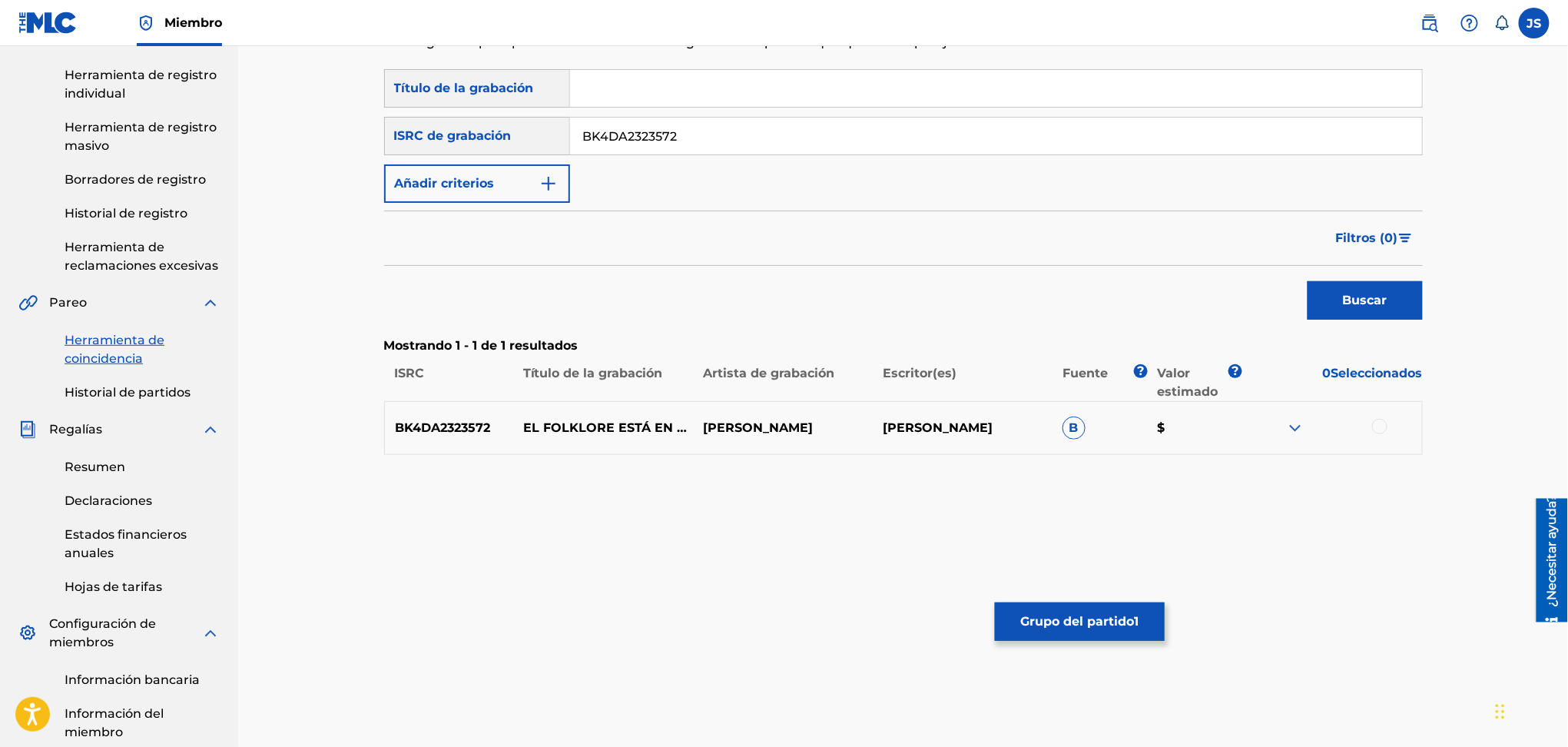
paste input "EN LA SOMBRA DEL MAMON"
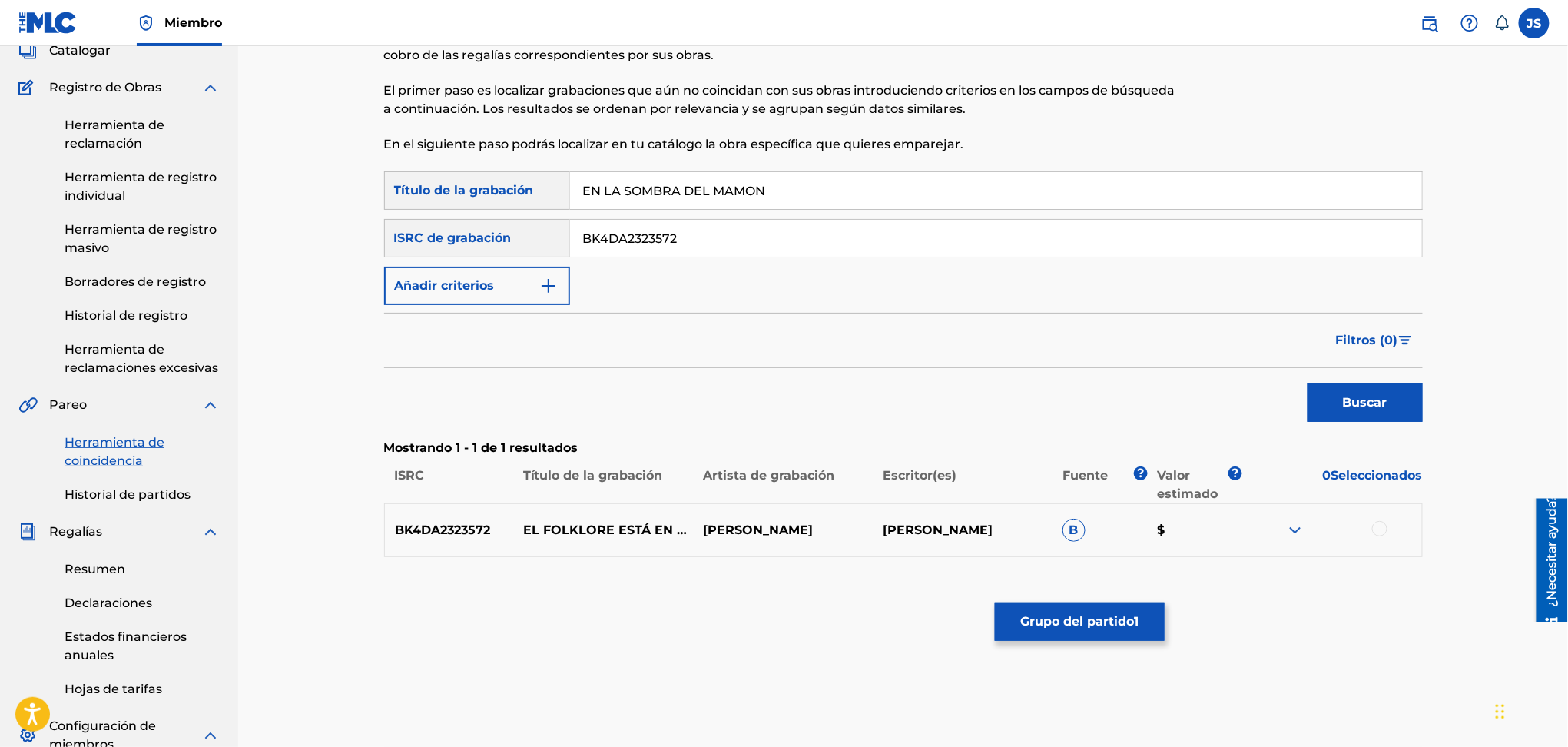
type input "EN LA SOMBRA DEL MAMON"
drag, startPoint x: 720, startPoint y: 248, endPoint x: 471, endPoint y: 277, distance: 250.7
click at [471, 277] on div "Buscar con criterios87b5dd02-9c89-46ba-9ad6-9e51a3dd606b Título de la grabación…" at bounding box center [903, 238] width 1039 height 133
click at [1317, 411] on button "Buscar" at bounding box center [1365, 402] width 115 height 38
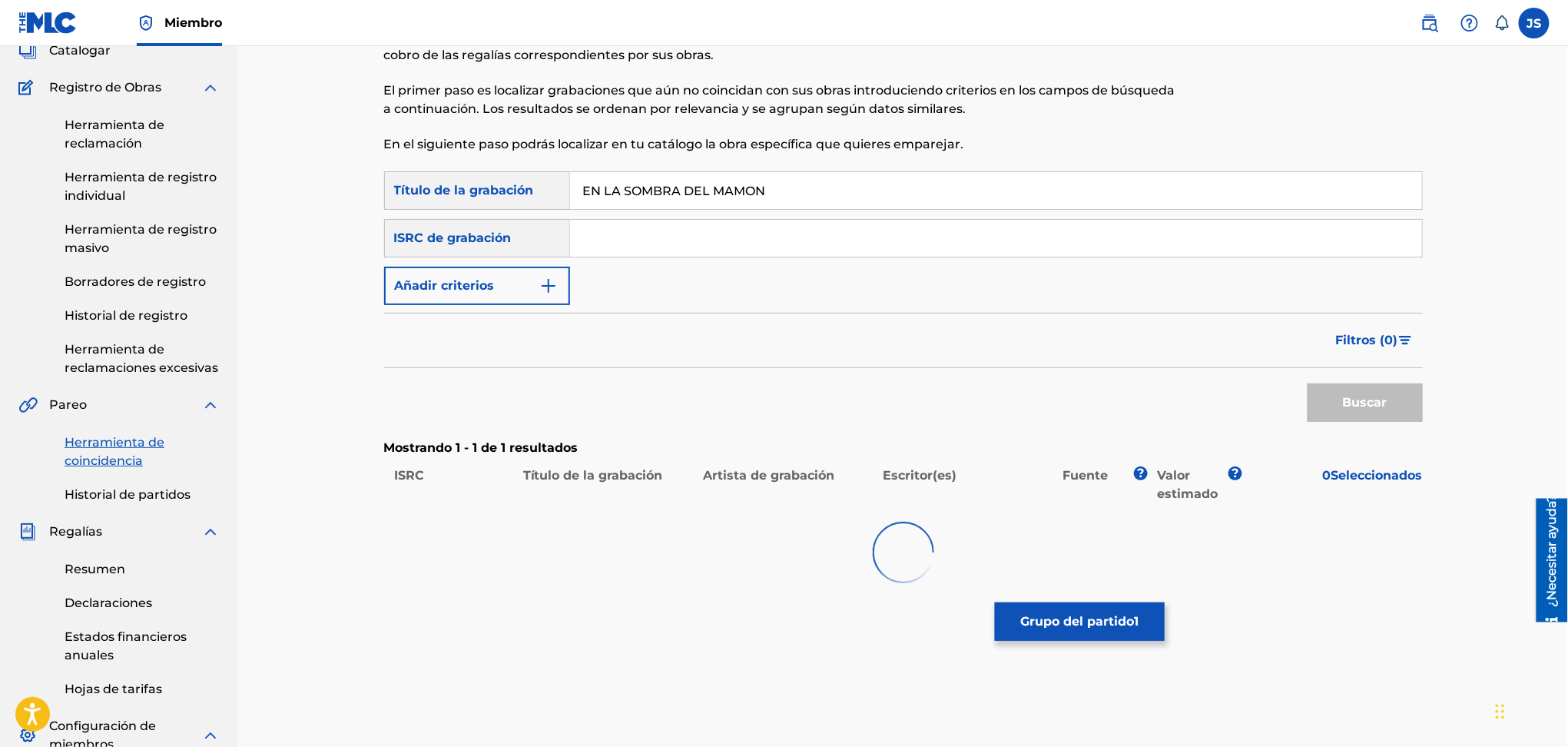
scroll to position [0, 0]
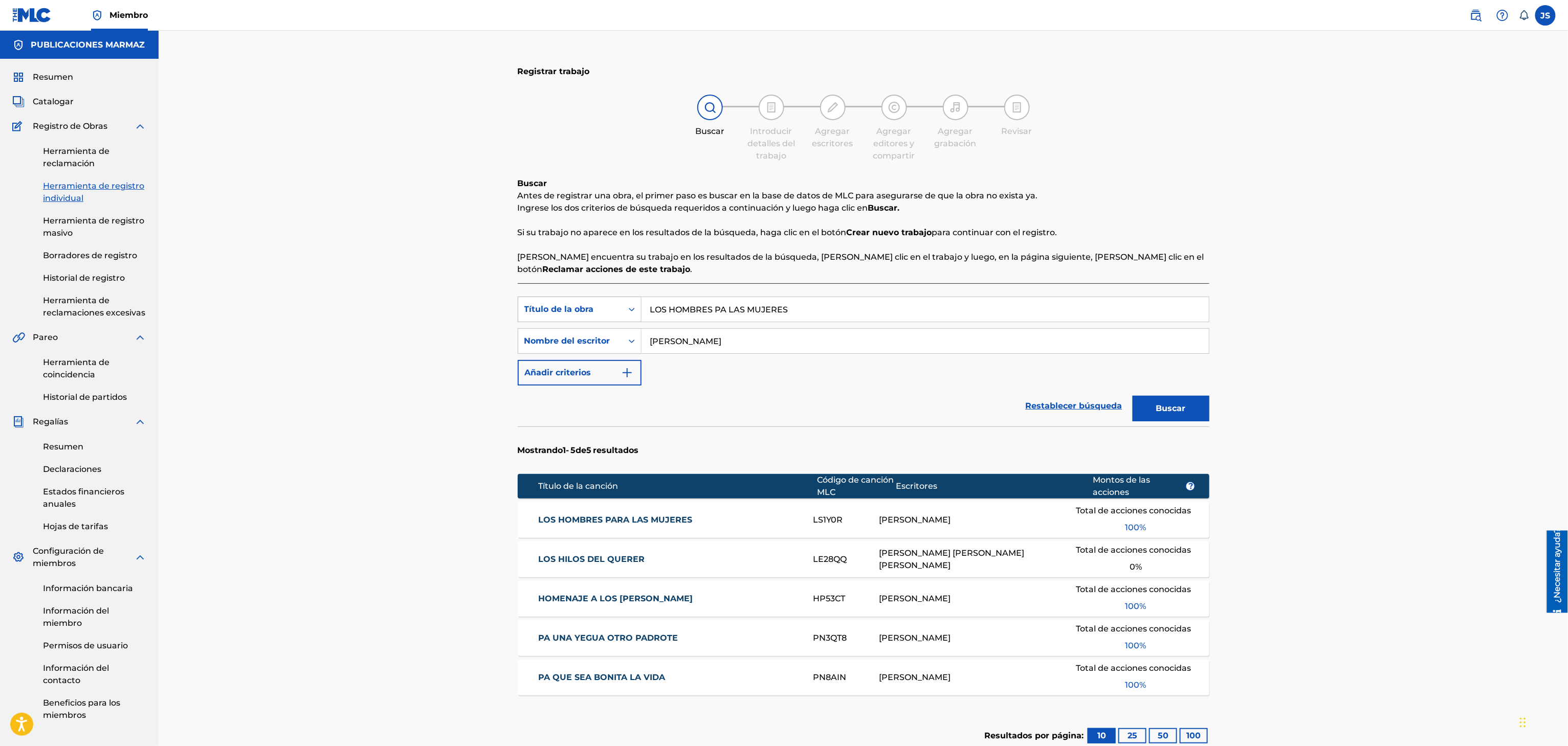
drag, startPoint x: 800, startPoint y: 309, endPoint x: 551, endPoint y: 299, distance: 249.2
click at [531, 309] on div "Búsqueda con criterios f33a84eb-a9c6-4b1c-aadc-60cf18706579 Título de la obra L…" at bounding box center [864, 309] width 691 height 26
click at [1406, 287] on div "Registrar trabajo Buscar Introducir detalles del trabajo Agregar escritores Agr…" at bounding box center [863, 425] width 1409 height 790
click at [1176, 396] on button "Buscar" at bounding box center [1171, 409] width 77 height 26
click at [665, 511] on div "LOS HOMBRES PARA LAS MUJERES LS1Y0R FÉLIX E ROMERO Total de acciones conocidas …" at bounding box center [864, 520] width 691 height 36
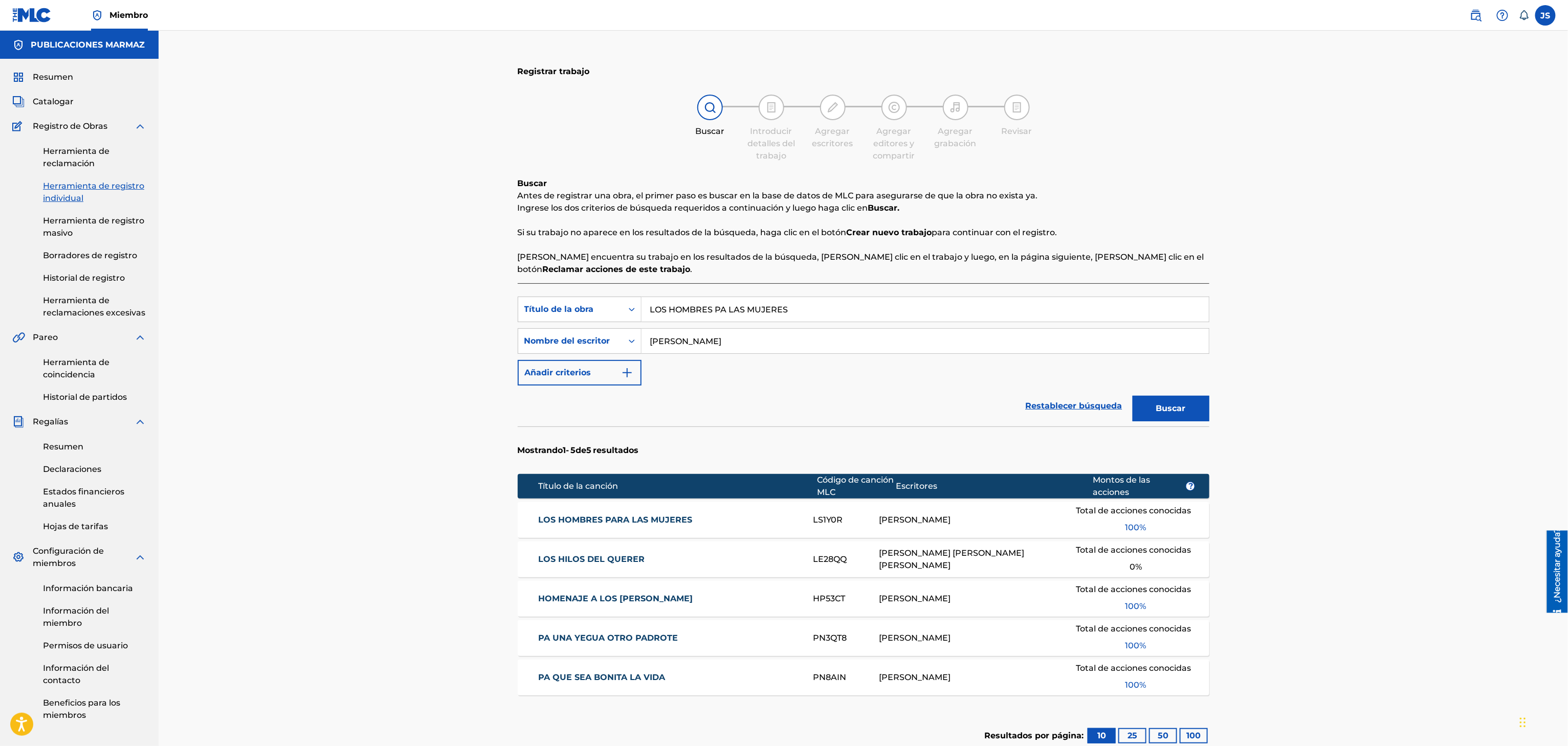
click at [665, 515] on div "Registrar trabajo Buscar Introducir detalles del trabajo Agregar escritores Agr…" at bounding box center [863, 438] width 716 height 764
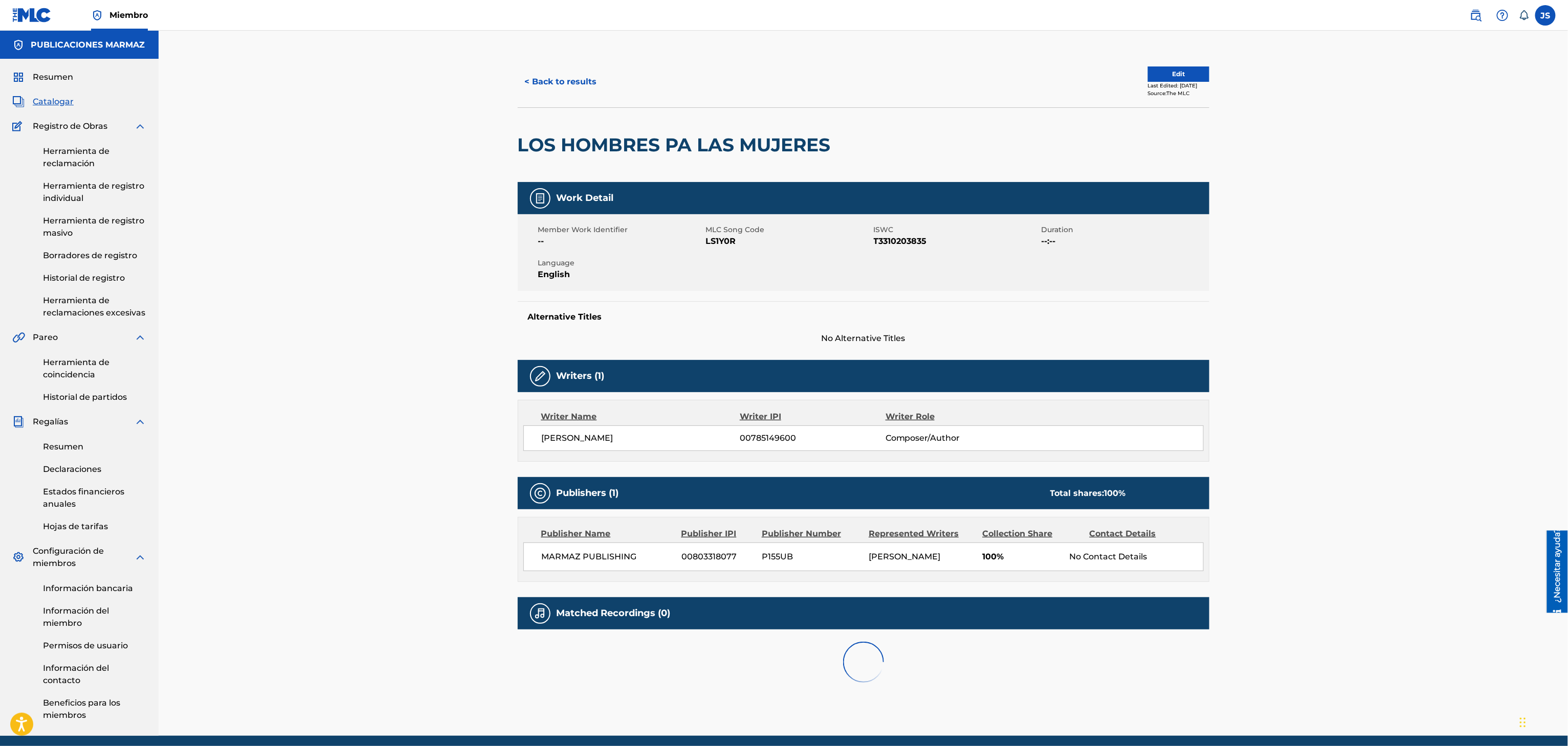
scroll to position [41, 0]
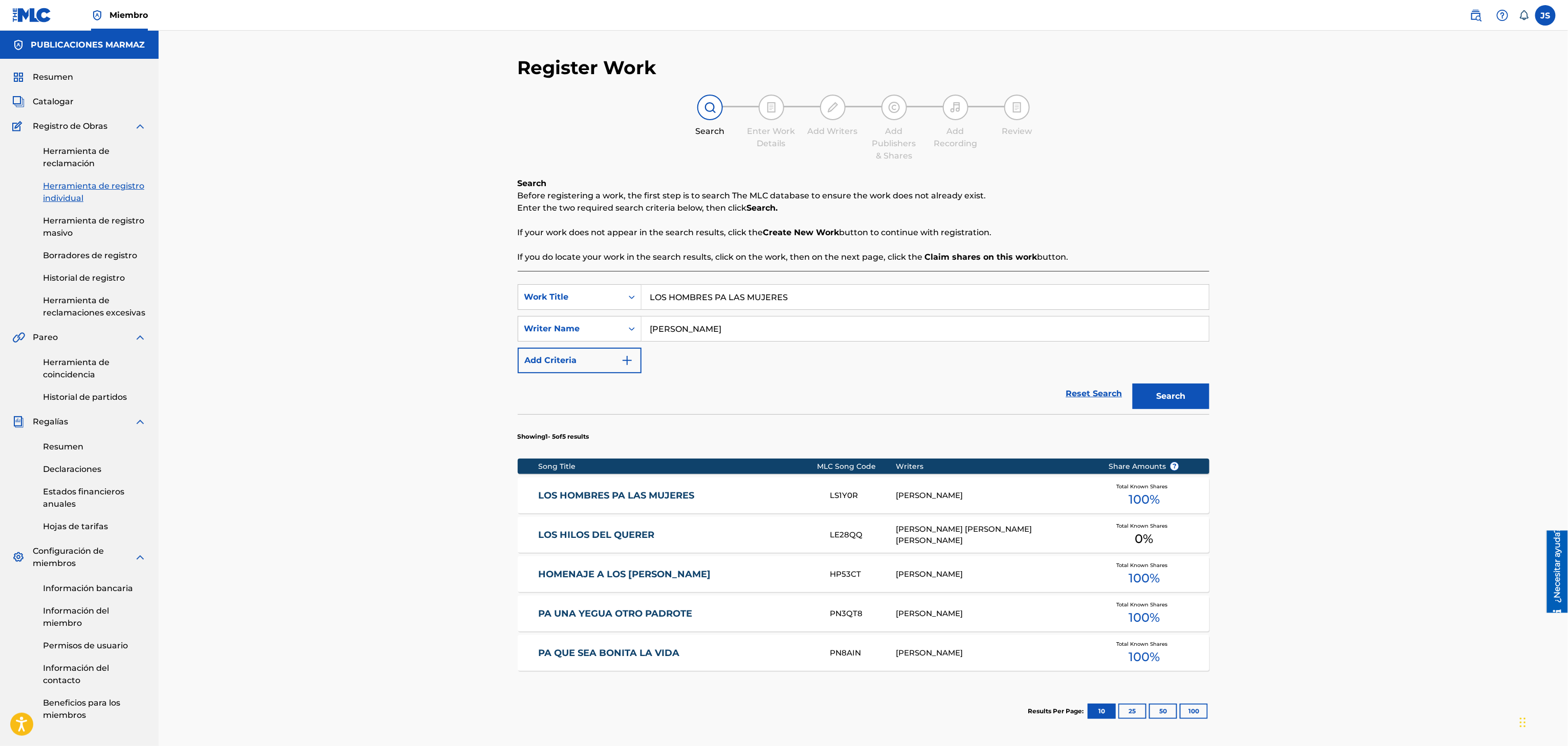
drag, startPoint x: 752, startPoint y: 330, endPoint x: 820, endPoint y: 296, distance: 76.0
click at [744, 330] on input "Felix Romero" at bounding box center [925, 329] width 567 height 24
drag, startPoint x: 820, startPoint y: 296, endPoint x: 778, endPoint y: 306, distance: 43.2
click at [450, 287] on div "Register Work Search Enter Work Details Add Writers Add Publishers & Shares Add…" at bounding box center [863, 413] width 1409 height 765
paste input "MI GABAN ROMANCERO"
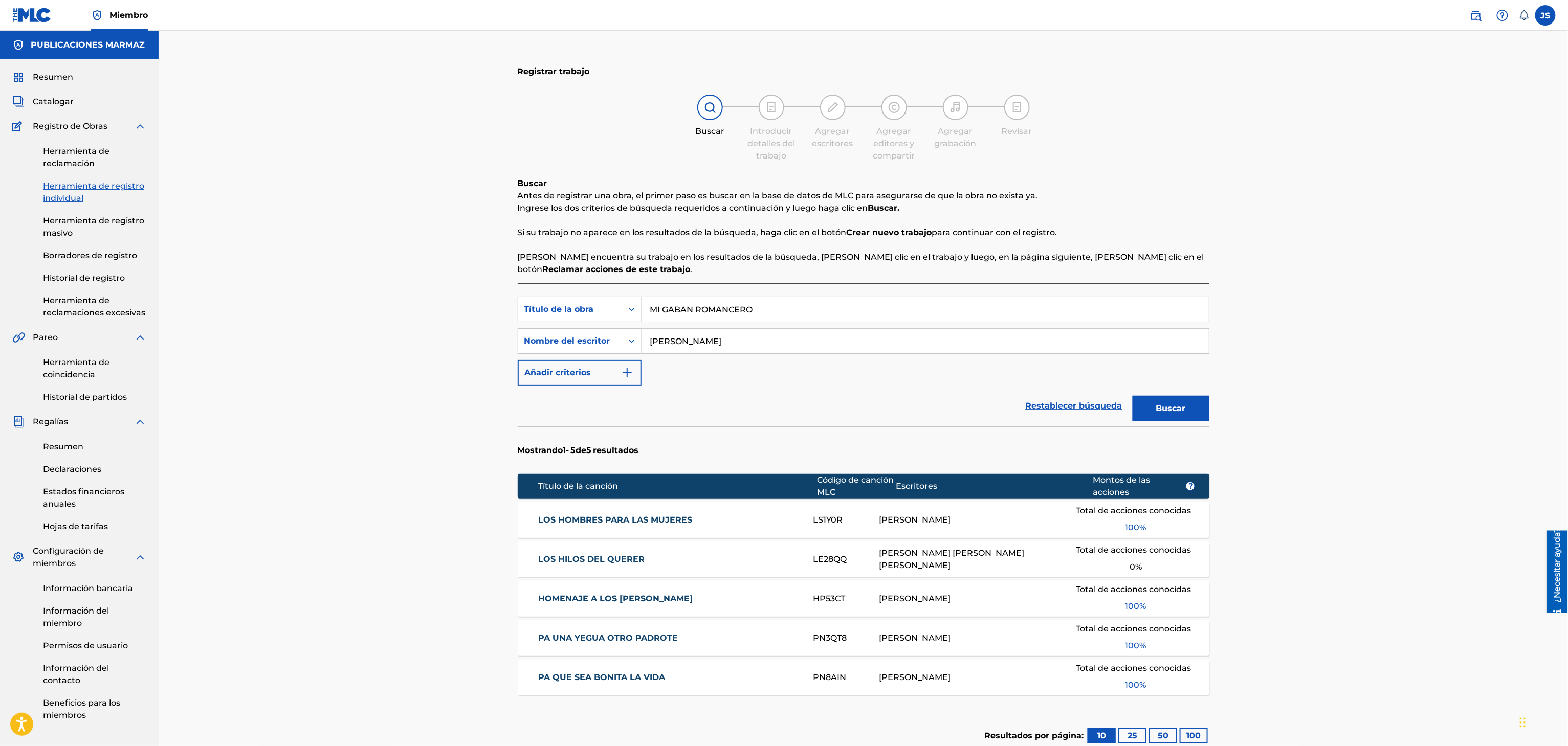
type input "MI GABAN ROMANCERO"
click at [1397, 290] on div "Registrar trabajo Buscar Introducir detalles del trabajo Agregar escritores Agr…" at bounding box center [863, 425] width 1409 height 790
click at [1191, 402] on button "Buscar" at bounding box center [1171, 409] width 77 height 26
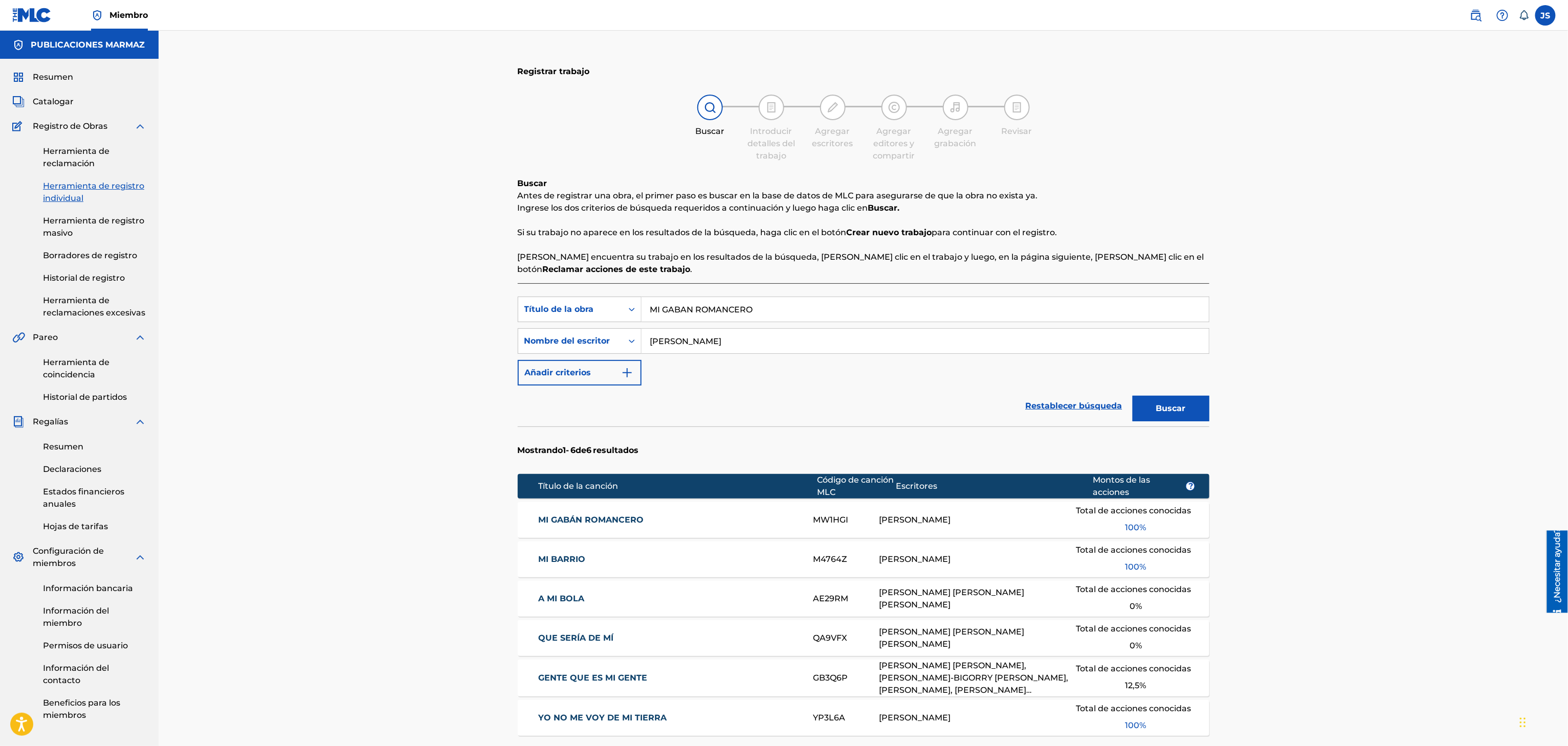
click at [583, 503] on div "MI GABÁN ROMANCERO MW1HGI FÉLIX E ROMERO Total de acciones conocidas 100 %" at bounding box center [864, 520] width 691 height 36
click at [592, 514] on div "Registrar trabajo Buscar Introducir detalles del trabajo Agregar escritores Agr…" at bounding box center [863, 458] width 716 height 805
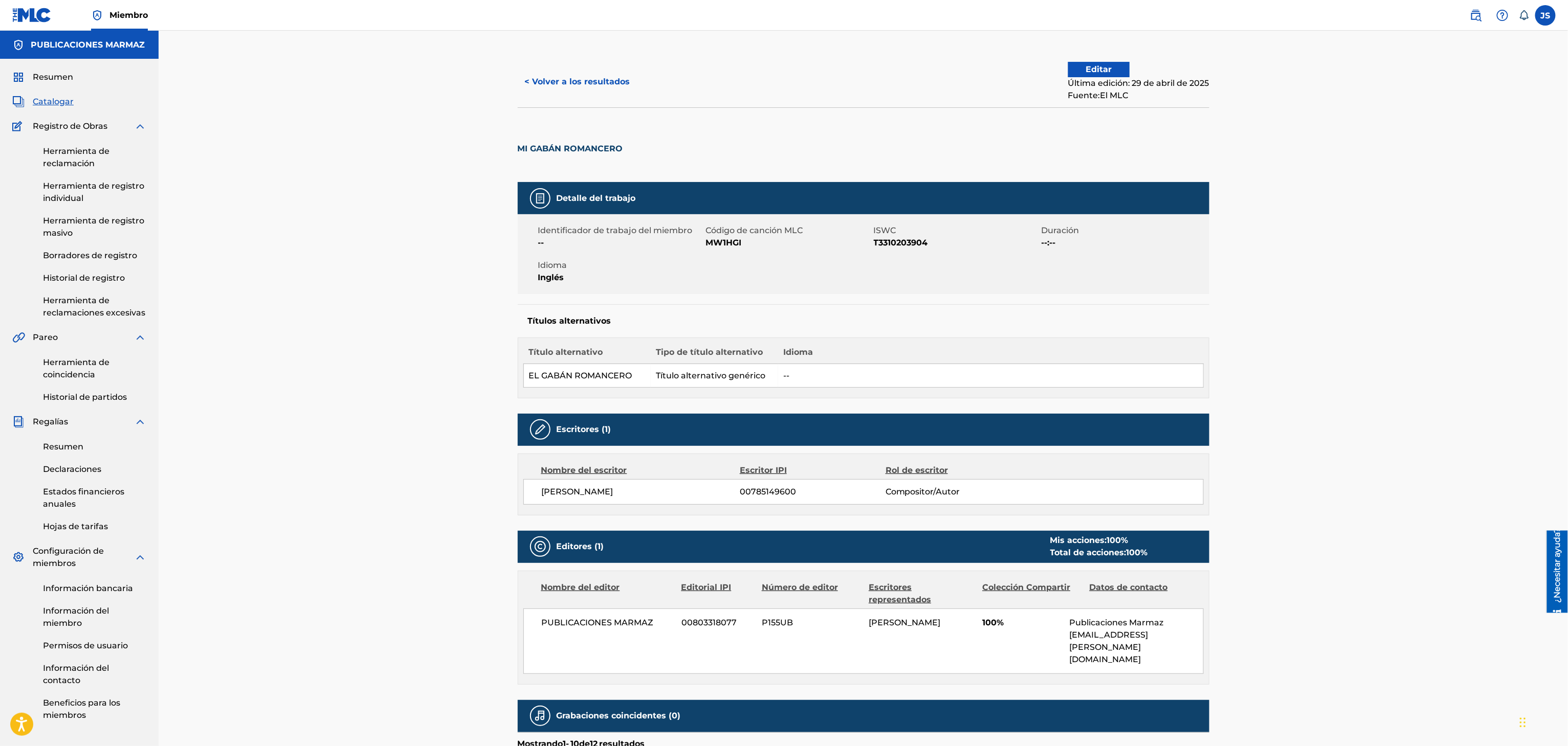
click at [551, 94] on button "< Volver a los resultados" at bounding box center [578, 82] width 120 height 26
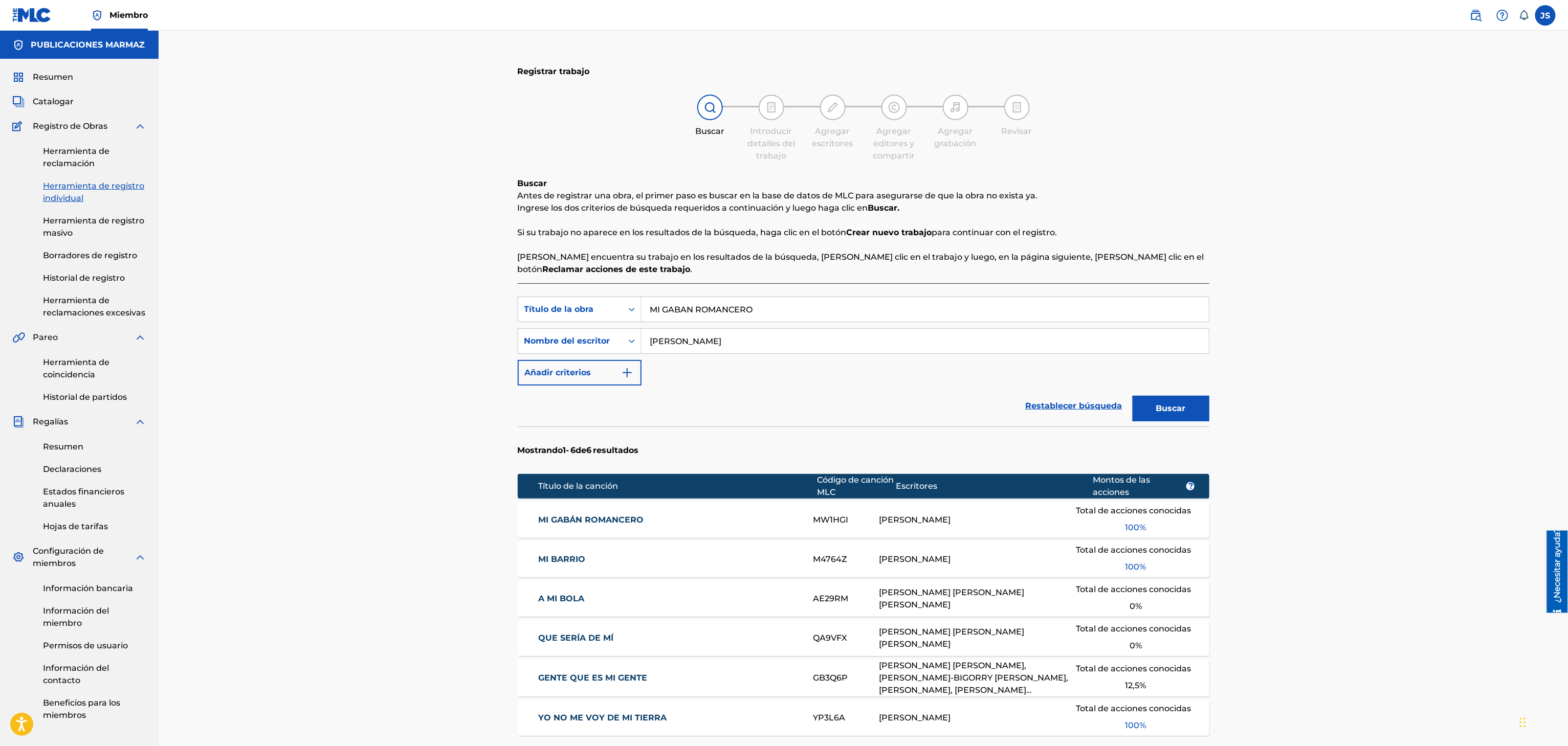
drag, startPoint x: 794, startPoint y: 311, endPoint x: 685, endPoint y: 258, distance: 121.2
click at [459, 321] on div "Registrar trabajo Buscar Introducir detalles del trabajo Agregar escritores Agr…" at bounding box center [863, 445] width 1409 height 831
paste input "LOS HOMBRES PA LAS MUJERES"
type input "LOS HOMBRES PA LAS MUJERES"
drag, startPoint x: 1175, startPoint y: 204, endPoint x: 1176, endPoint y: 222, distance: 18.0
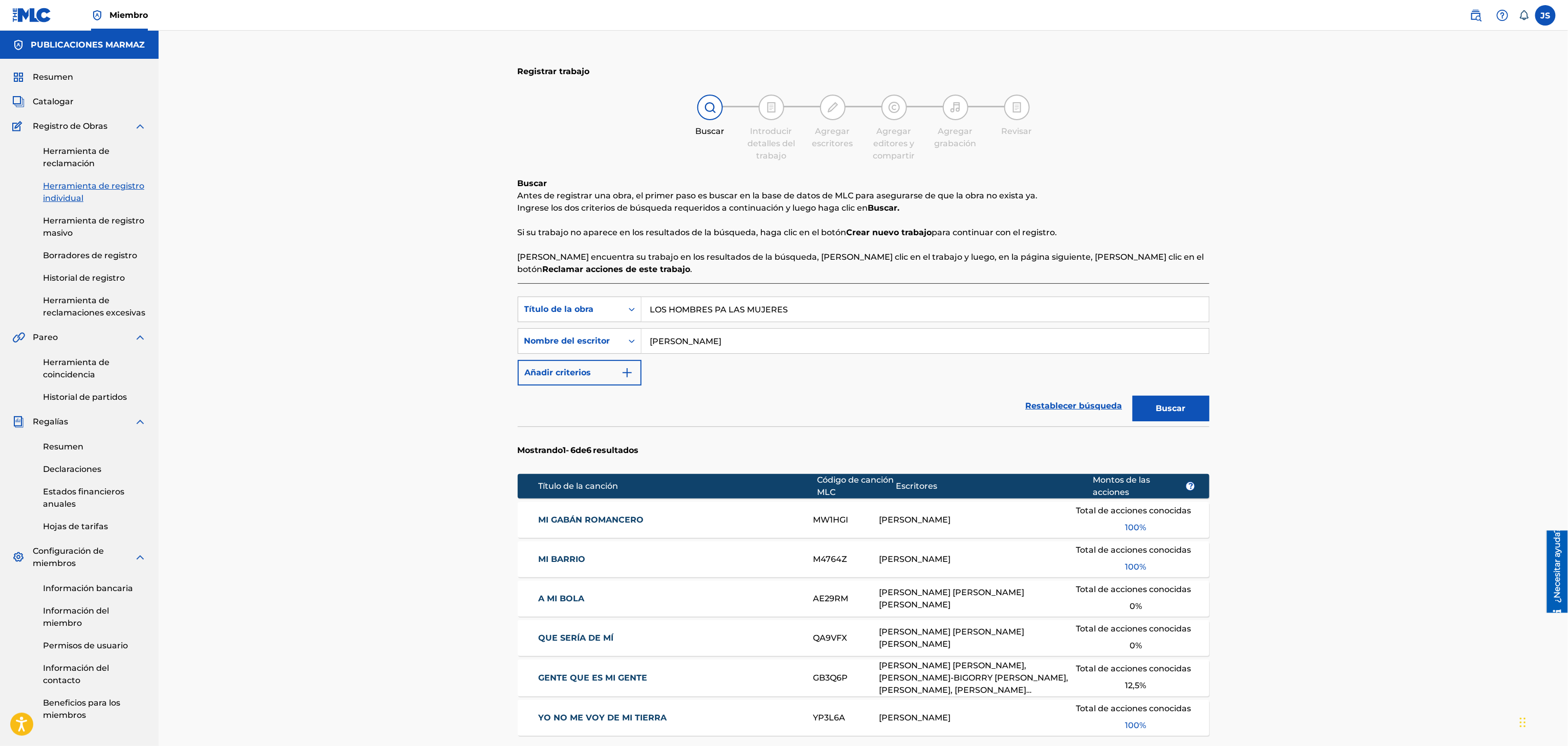
click at [1176, 206] on p "Ingrese los dos criterios de búsqueda requeridos a continuación y luego haga cl…" at bounding box center [864, 208] width 691 height 12
click at [1172, 409] on font "Buscar" at bounding box center [1171, 408] width 30 height 10
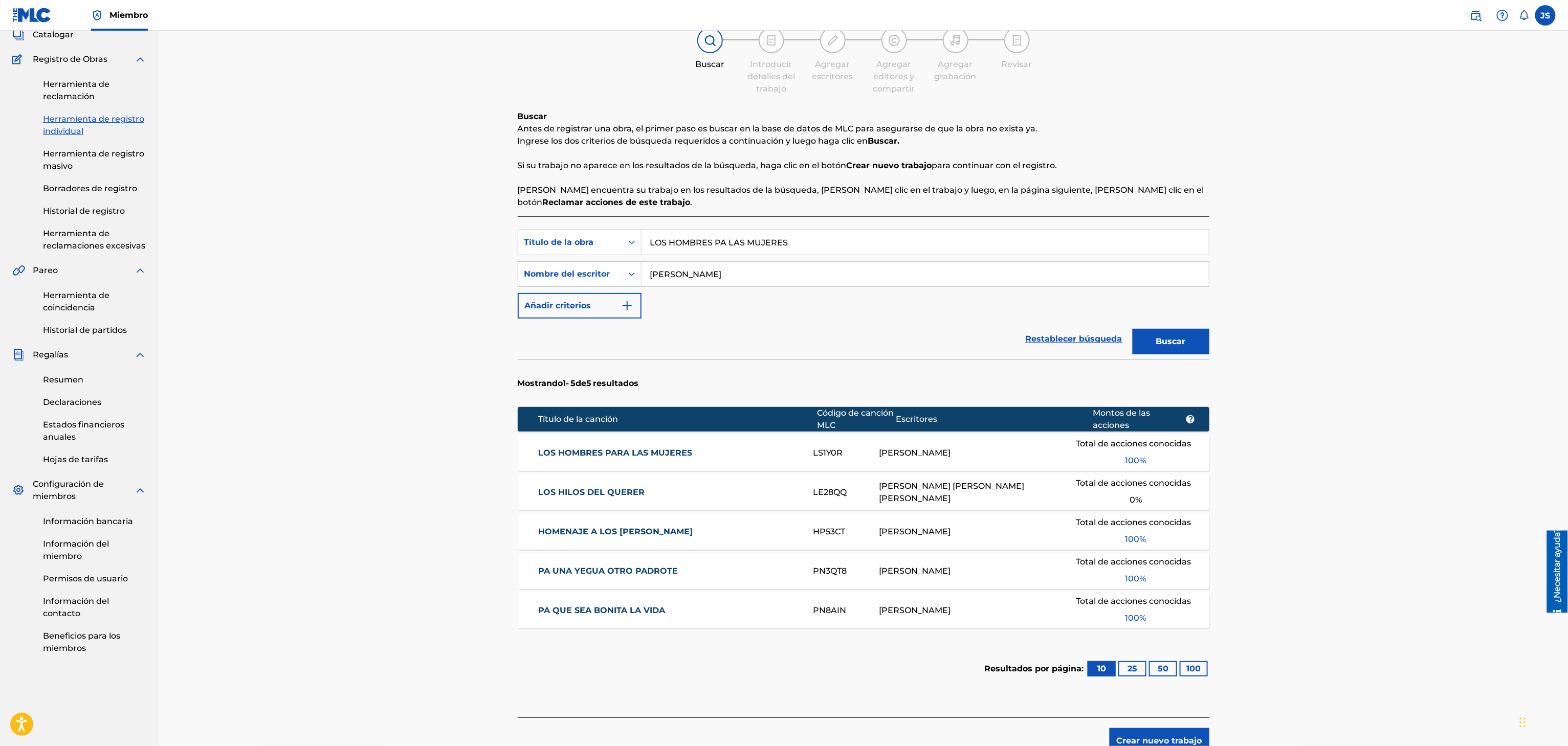
scroll to position [102, 0]
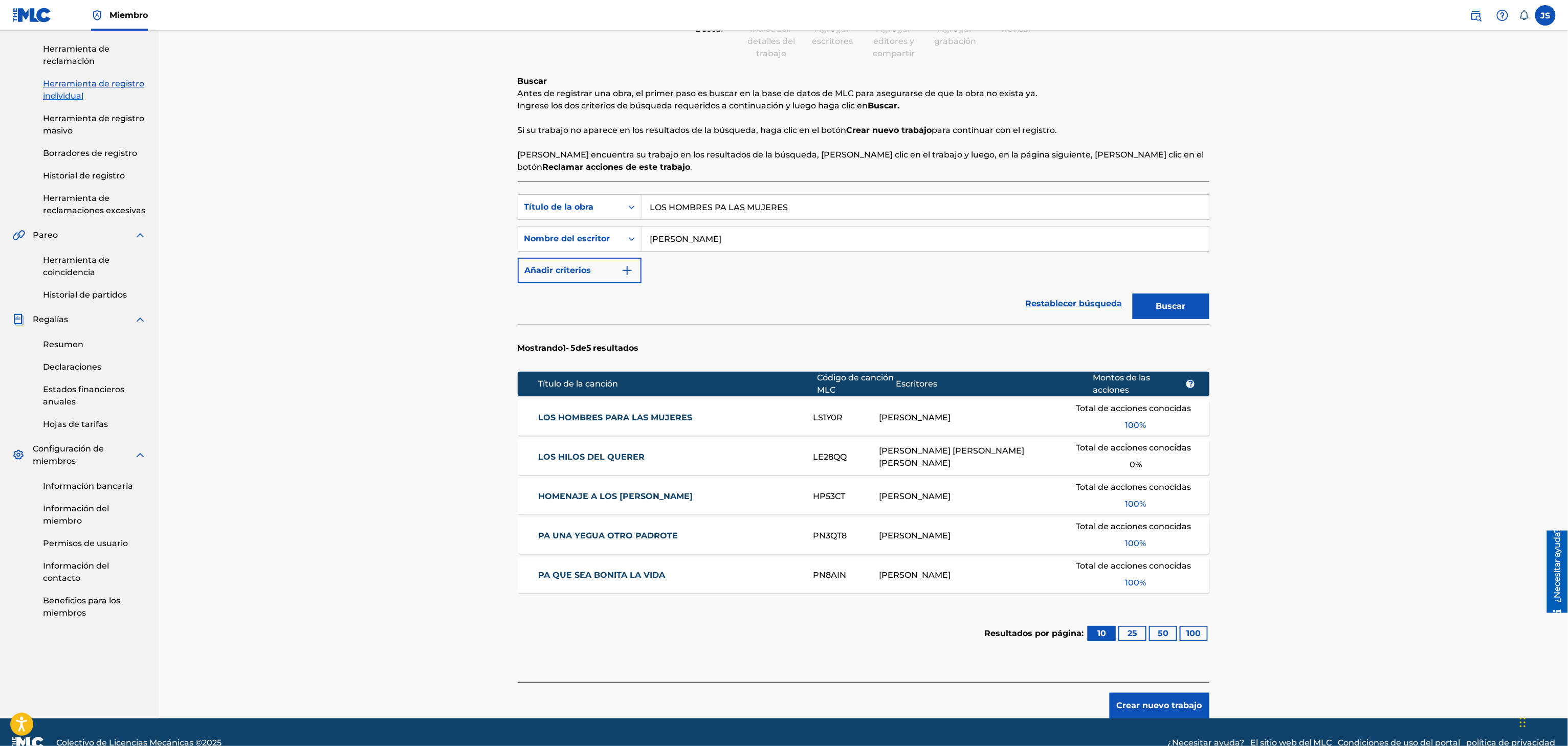
click at [646, 422] on font "LOS HOMBRES PARA LAS MUJERES" at bounding box center [615, 417] width 154 height 10
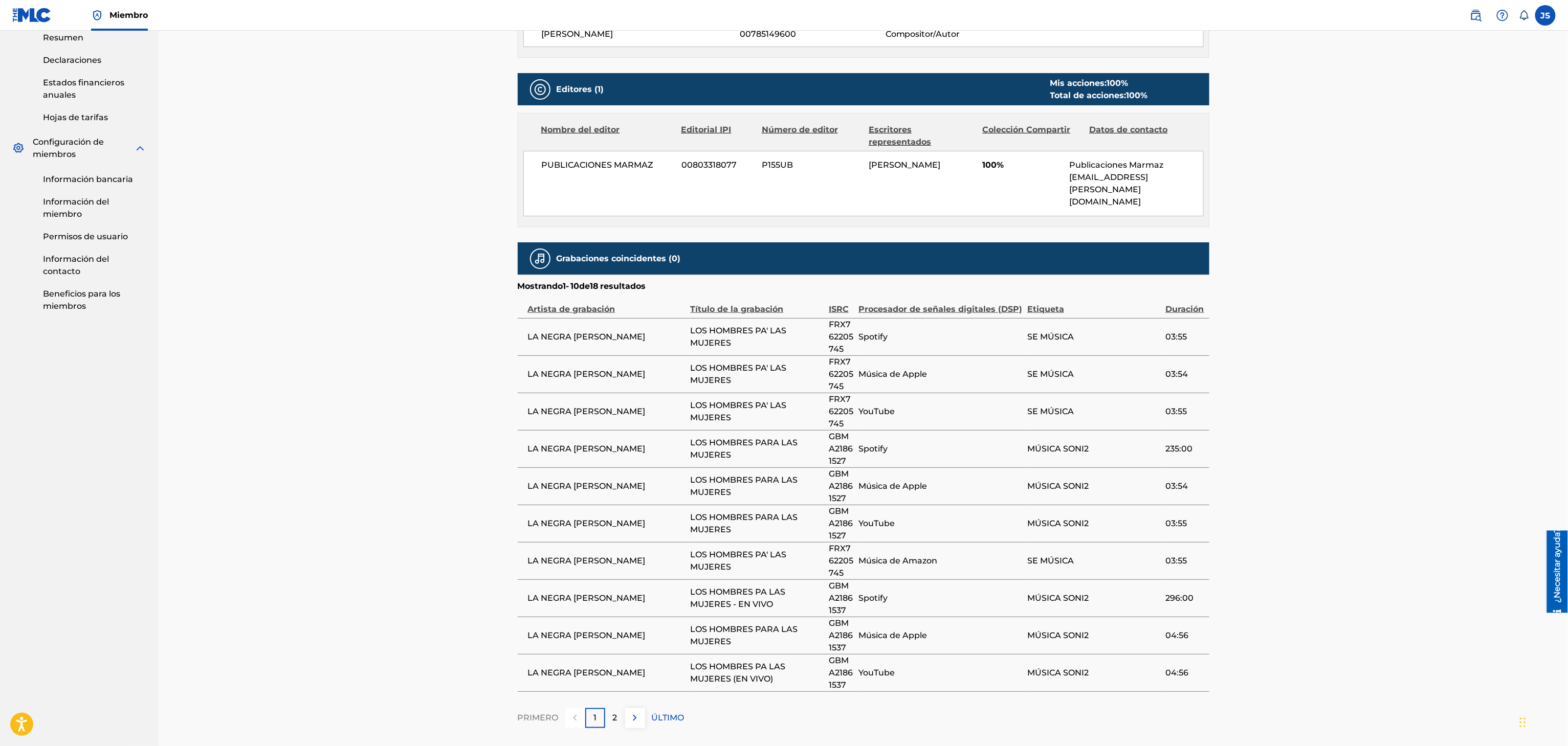
drag, startPoint x: 800, startPoint y: 401, endPoint x: 794, endPoint y: 400, distance: 6.1
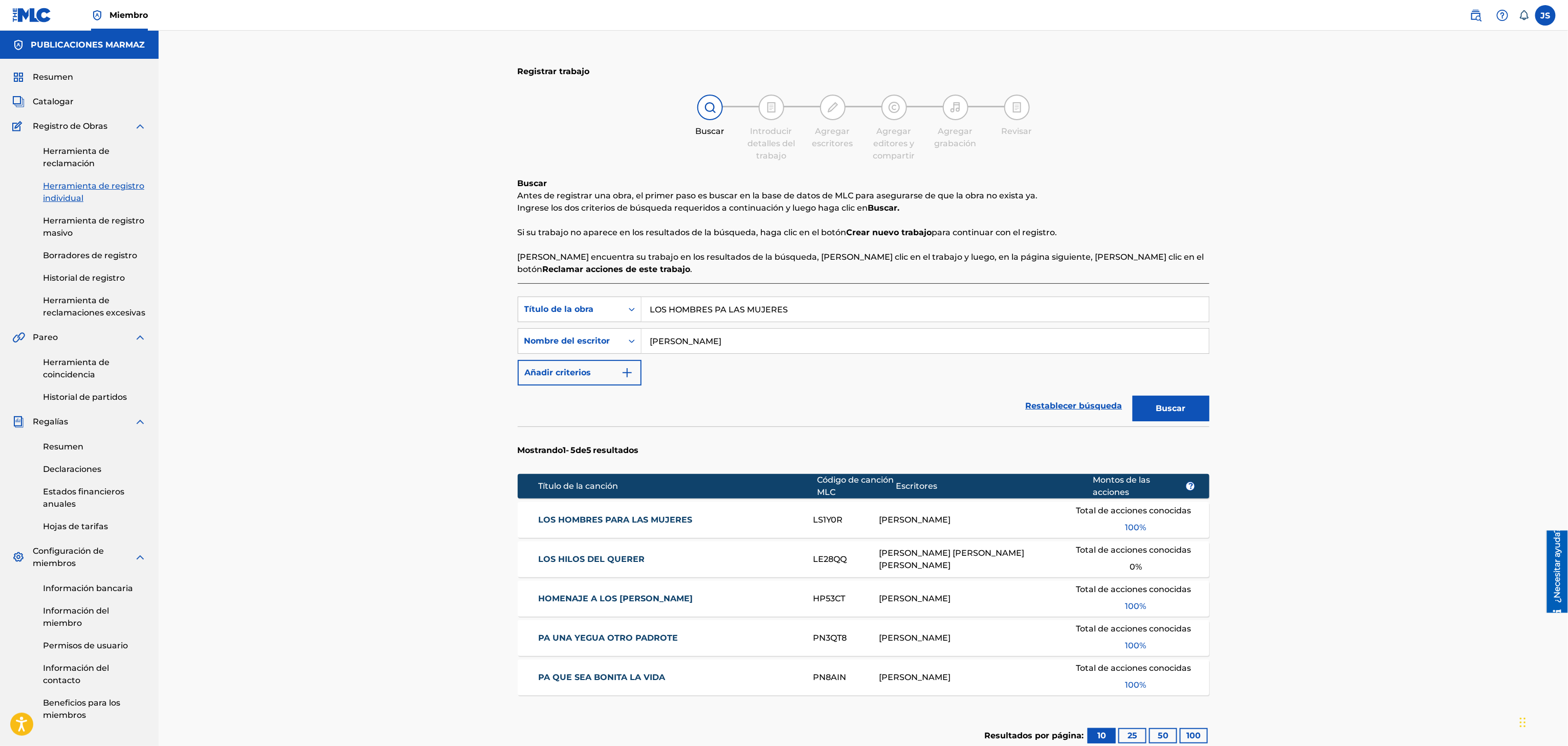
click at [423, 341] on div "Registrar trabajo Buscar Introducir detalles del trabajo Agregar escritores Agr…" at bounding box center [863, 425] width 1409 height 790
paste input "EL GABAN ROMANCERO"
type input "EL GABAN ROMANCERO"
click at [1135, 223] on div "Buscar Antes de registrar una obra, el primer paso es buscar en la base de dato…" at bounding box center [864, 226] width 691 height 98
click at [1198, 404] on button "Buscar" at bounding box center [1171, 409] width 77 height 26
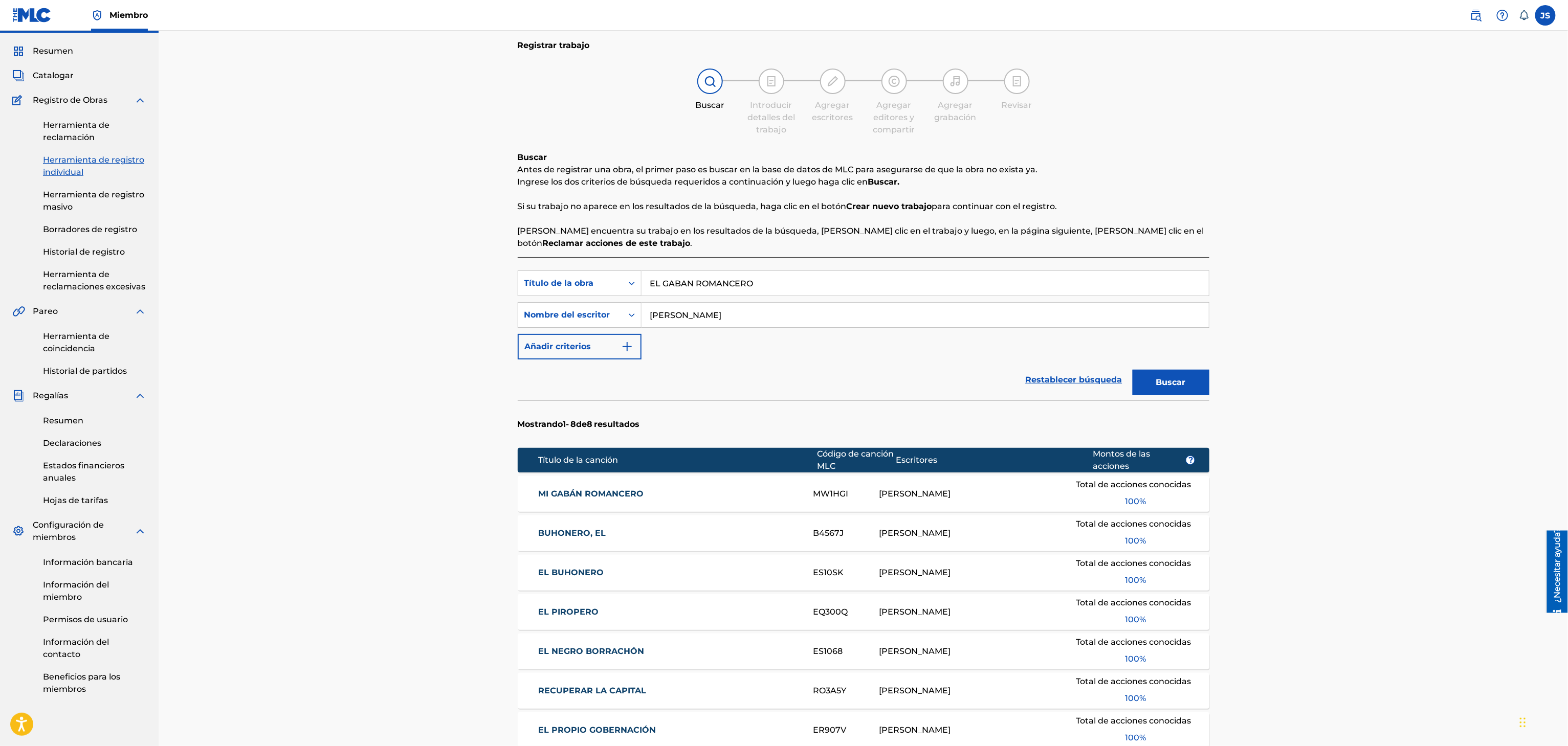
scroll to position [102, 0]
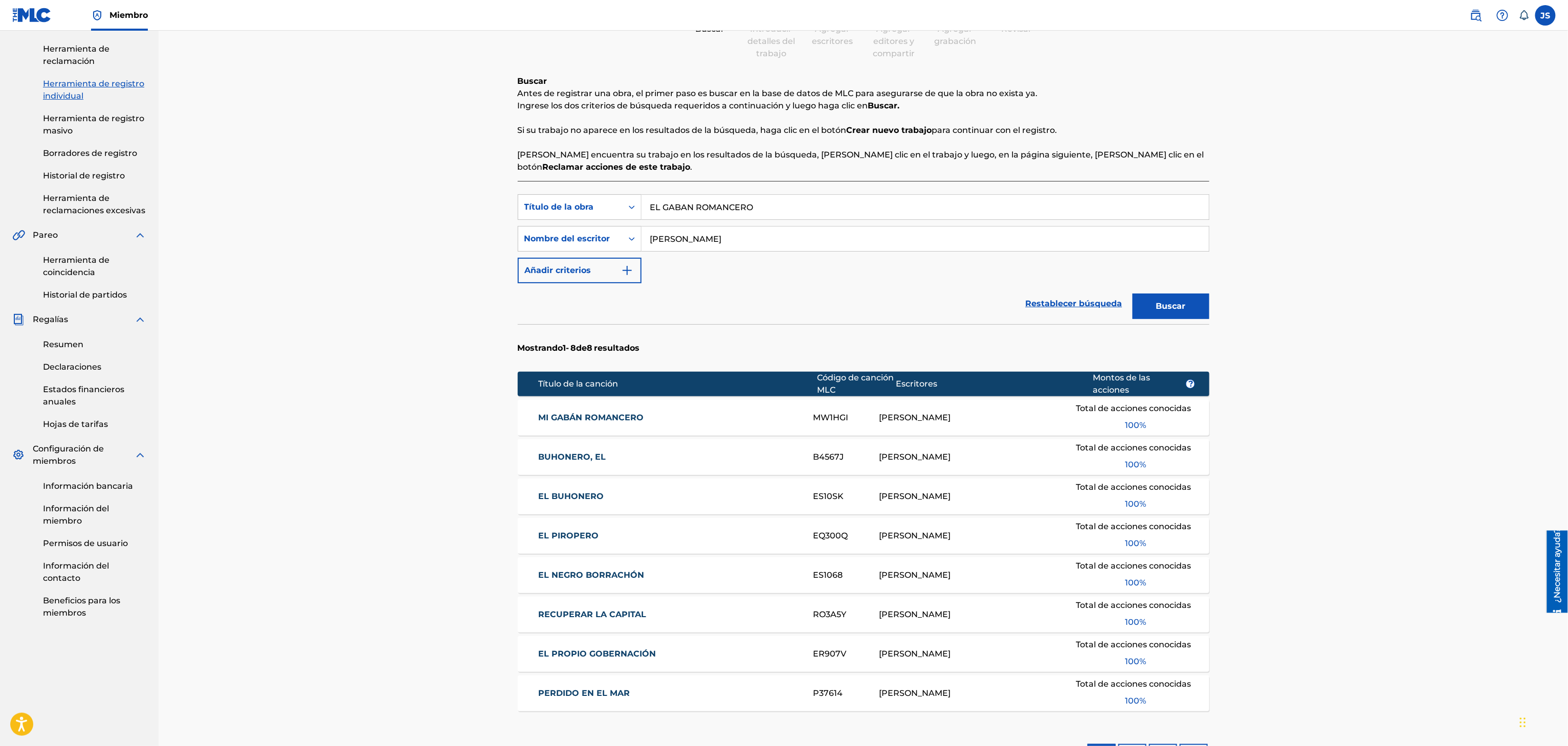
click at [602, 416] on font "MI GABÁN ROMANCERO" at bounding box center [590, 417] width 105 height 10
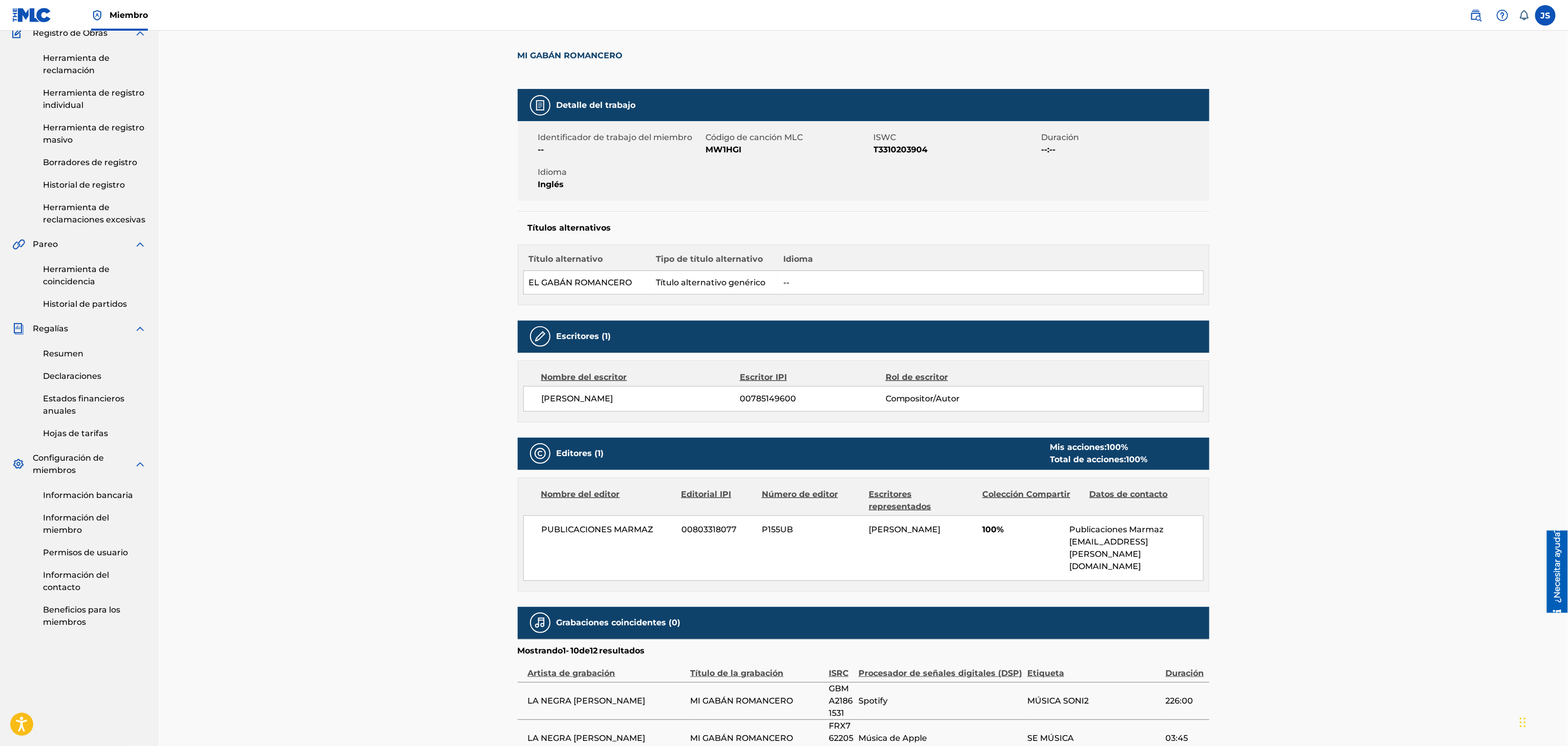
scroll to position [204, 0]
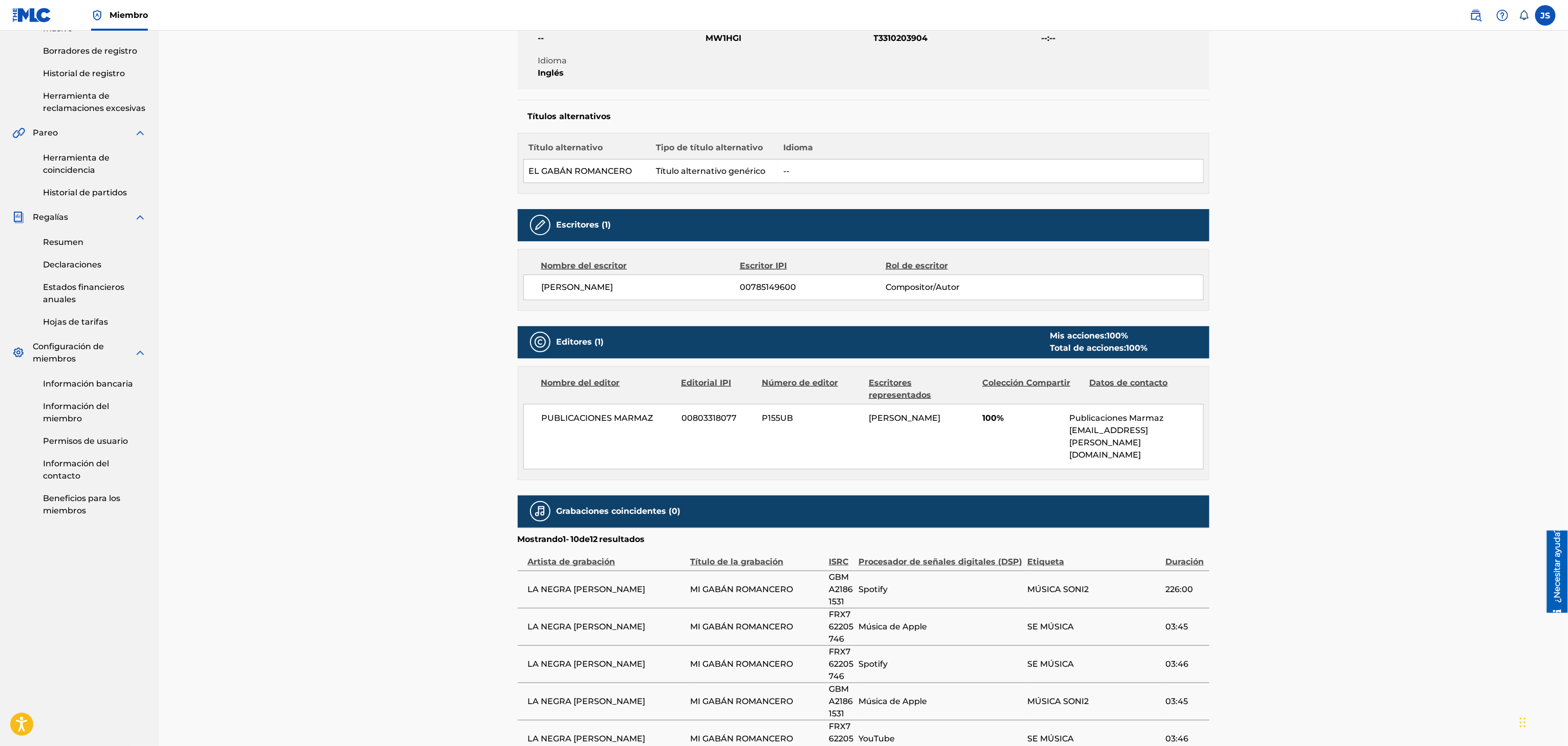
drag, startPoint x: 771, startPoint y: 268, endPoint x: 790, endPoint y: 268, distance: 19.0
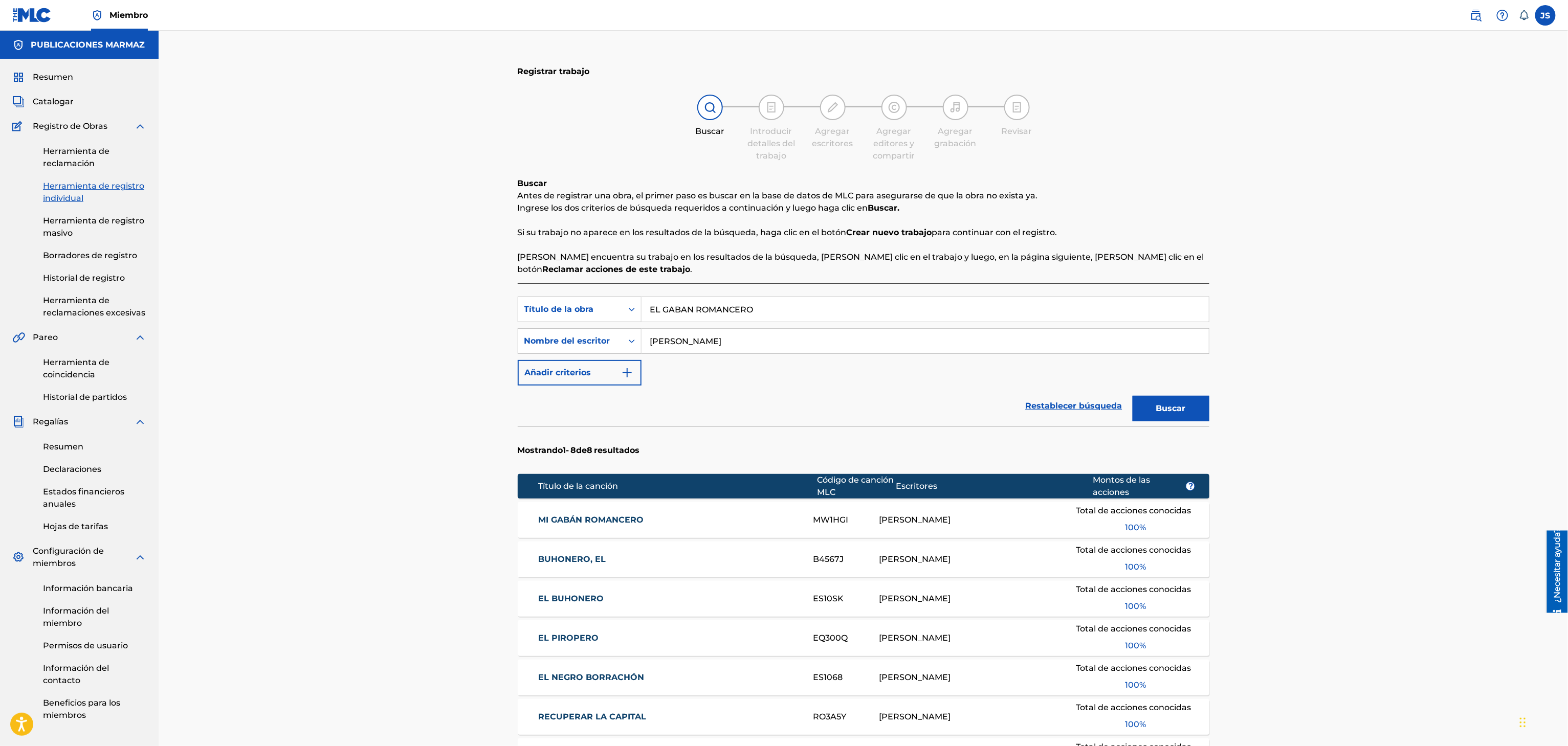
drag, startPoint x: 746, startPoint y: 306, endPoint x: 819, endPoint y: 213, distance: 118.2
click at [486, 338] on div "Registrar trabajo Buscar Introducir detalles del trabajo Agregar escritores Agr…" at bounding box center [863, 484] width 1409 height 908
paste input "MAS CLARA QUE NUNCA"
type input "MAS CLARA QUE NUNCA"
click at [909, 187] on div "Buscar Antes de registrar una obra, el primer paso es buscar en la base de dato…" at bounding box center [864, 226] width 691 height 98
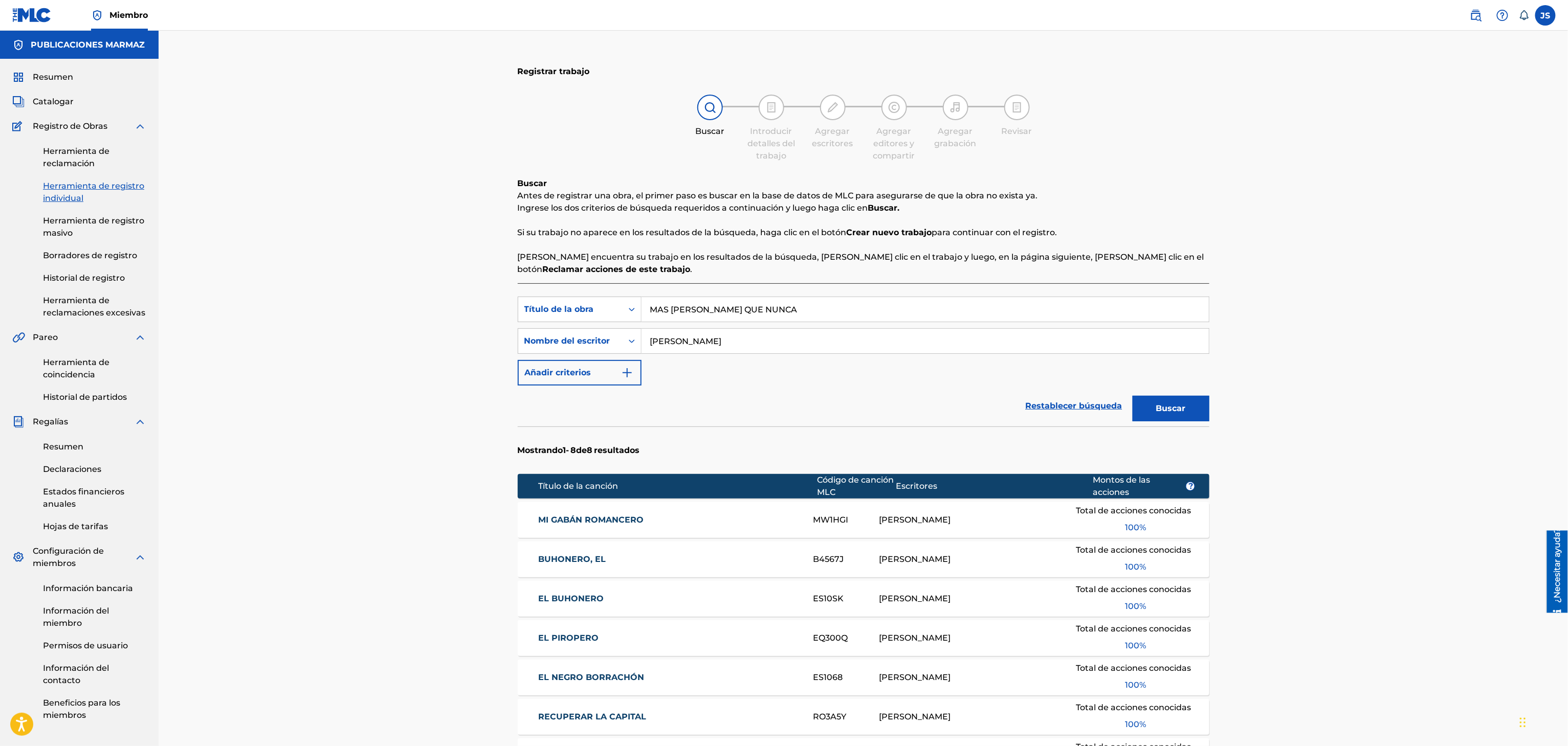
click at [1183, 405] on button "Buscar" at bounding box center [1171, 409] width 77 height 26
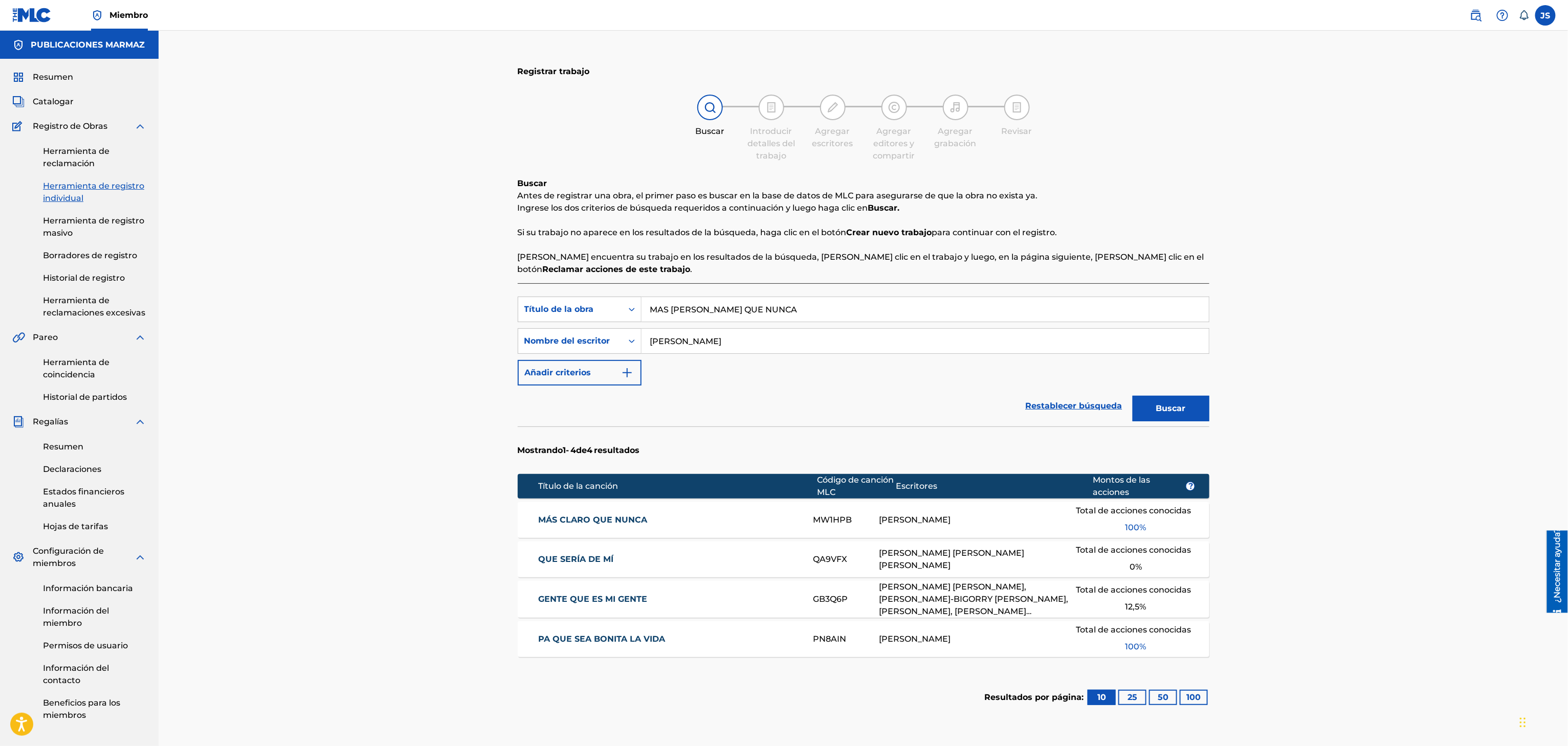
click at [620, 521] on font "MÁS CLARO QUE NUNCA" at bounding box center [592, 520] width 109 height 10
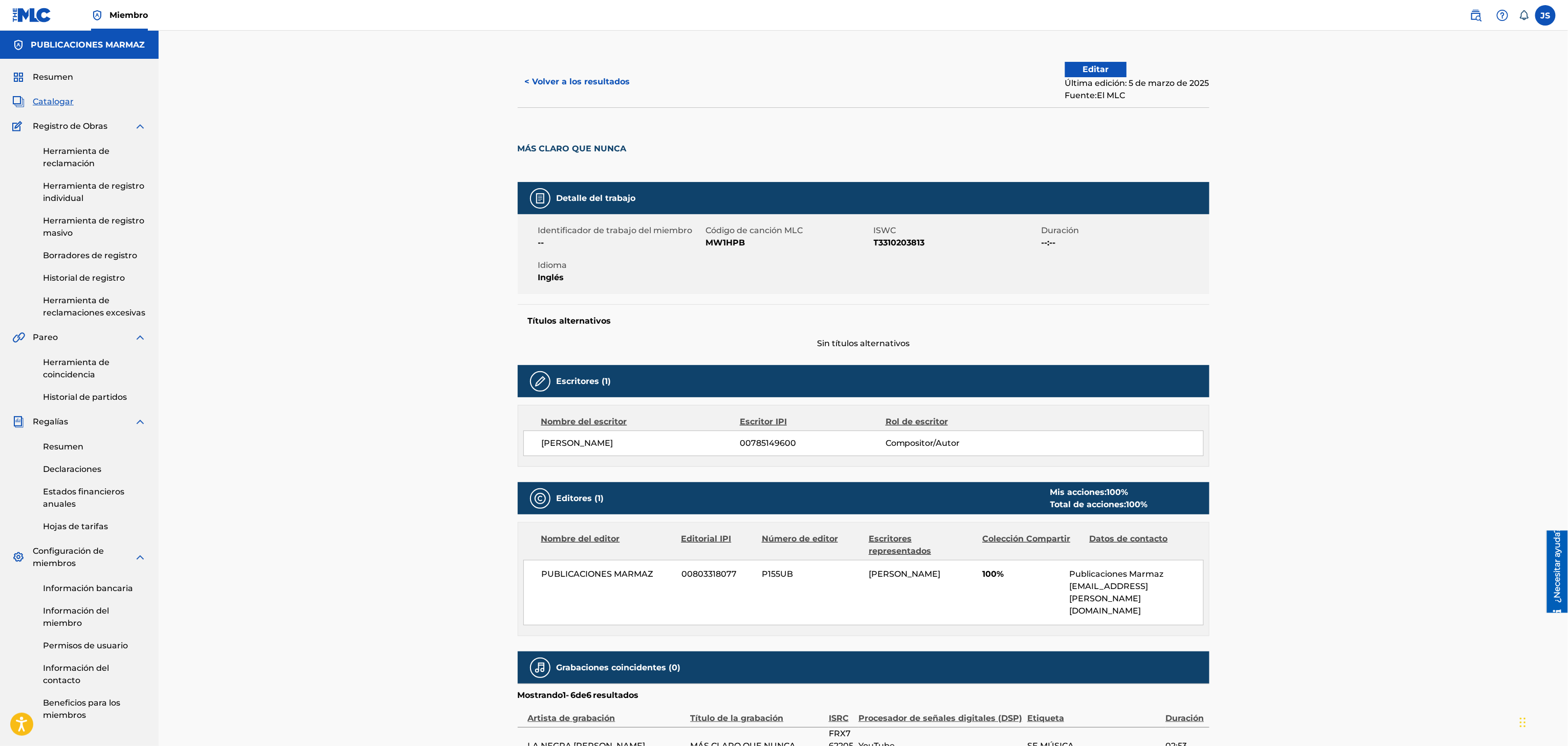
click at [1093, 265] on div "Identificador de trabajo del miembro -- Código de canción MLC MW1HPB ISWC T3310…" at bounding box center [864, 254] width 691 height 80
click at [592, 91] on button "< Volver a los resultados" at bounding box center [578, 82] width 120 height 26
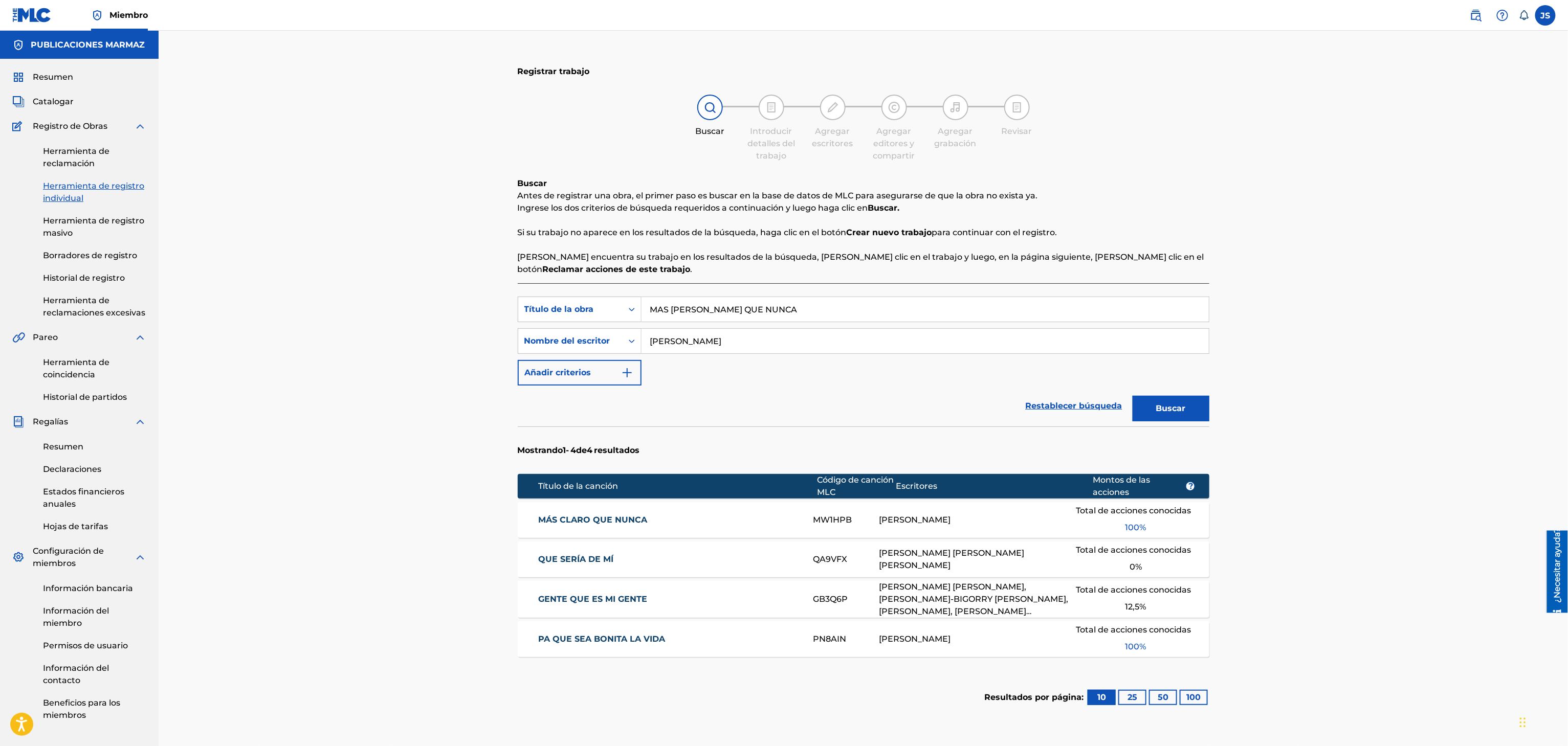
drag, startPoint x: 793, startPoint y: 307, endPoint x: 604, endPoint y: 277, distance: 191.4
click at [521, 320] on div "Búsqueda con criterios f33a84eb-a9c6-4b1c-aadc-60cf18706579 Título de la obra M…" at bounding box center [864, 309] width 691 height 26
paste input "LA TIERRA DE MIS AÑORANZAS"
type input "LA TIERRA DE MIS AÑORANZAS"
click at [1318, 204] on div "Registrar trabajo Buscar Introducir detalles del trabajo Agregar escritores Agr…" at bounding box center [863, 406] width 1409 height 751
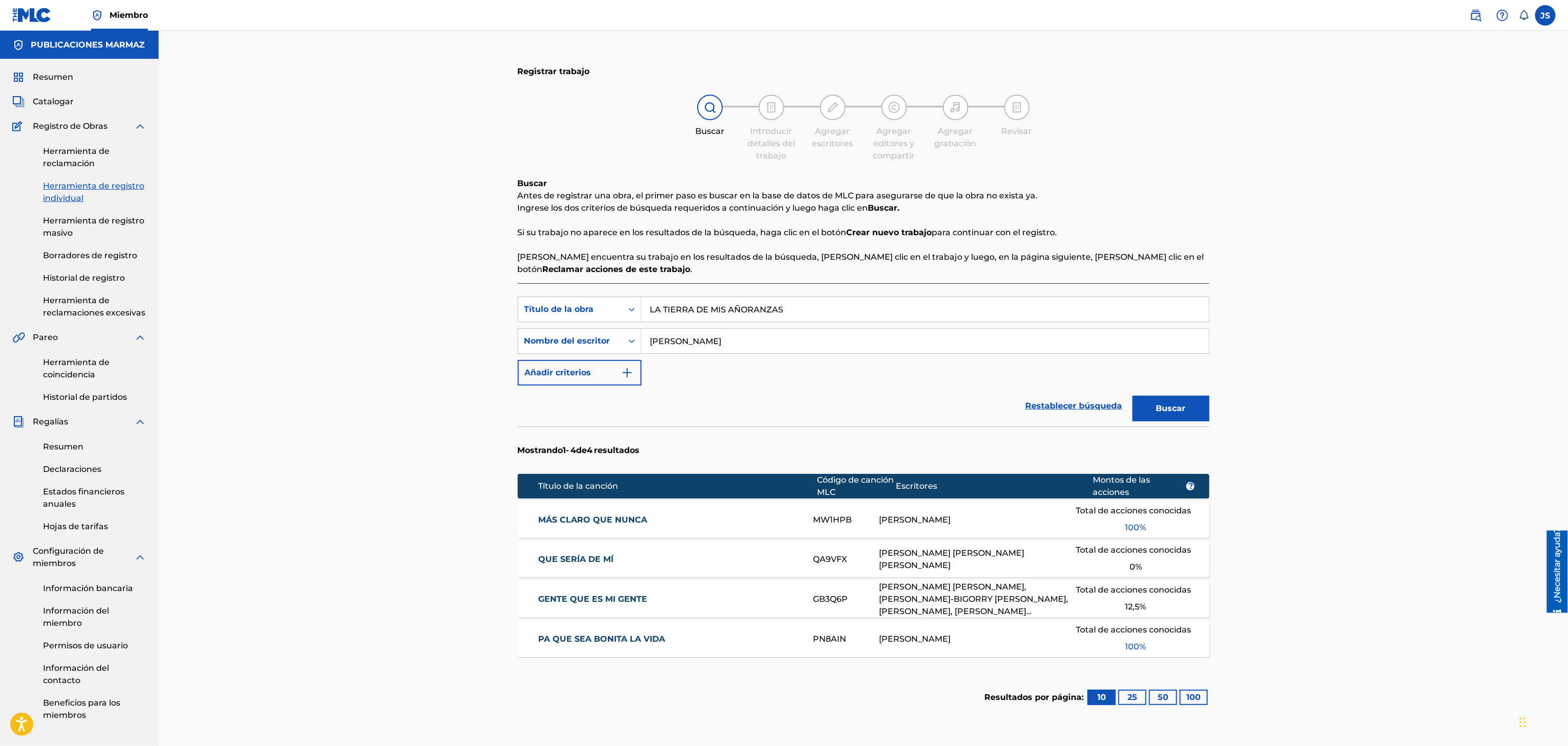
click at [1197, 415] on button "Buscar" at bounding box center [1171, 409] width 77 height 26
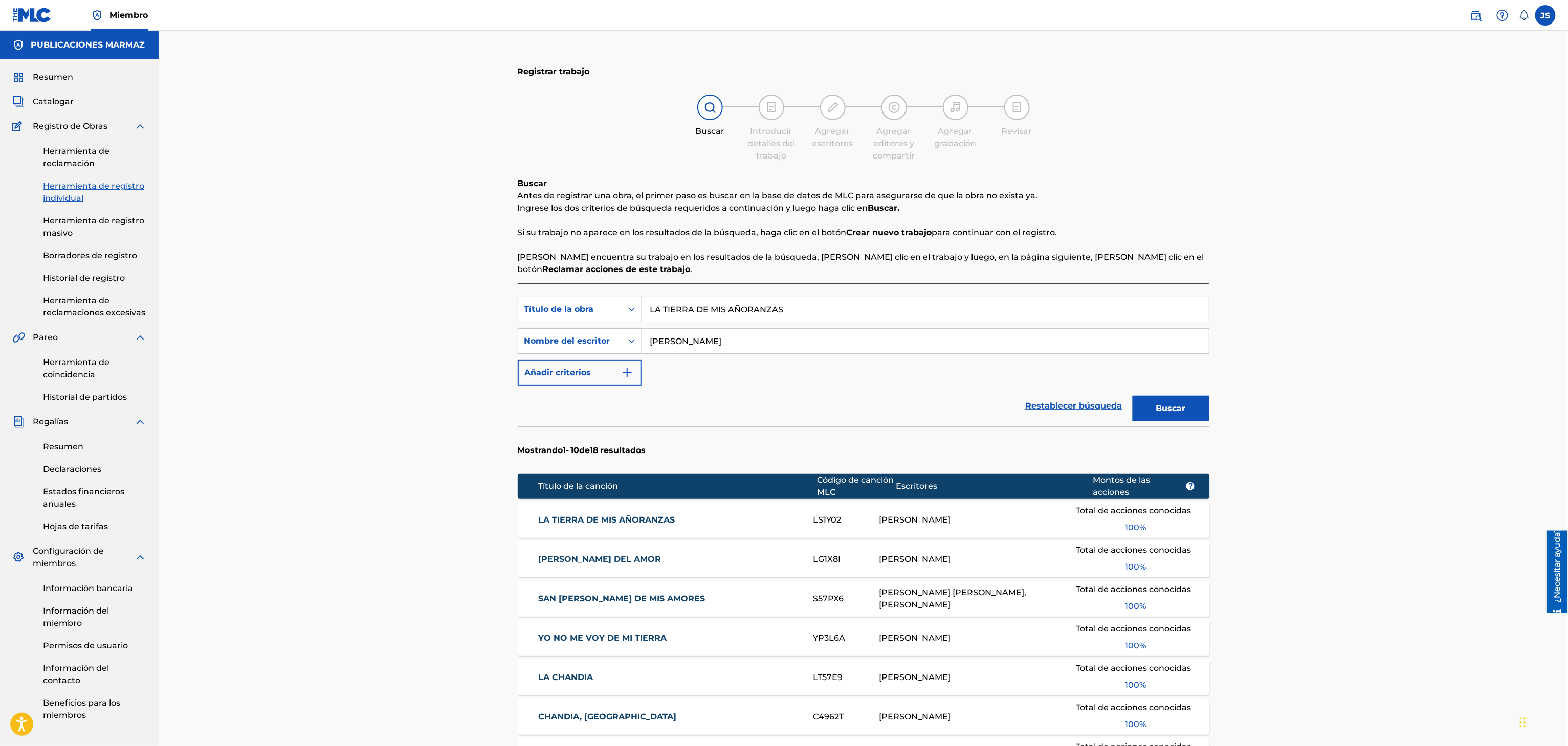
click at [628, 523] on font "LA TIERRA DE MIS AÑORANZAS" at bounding box center [606, 520] width 136 height 10
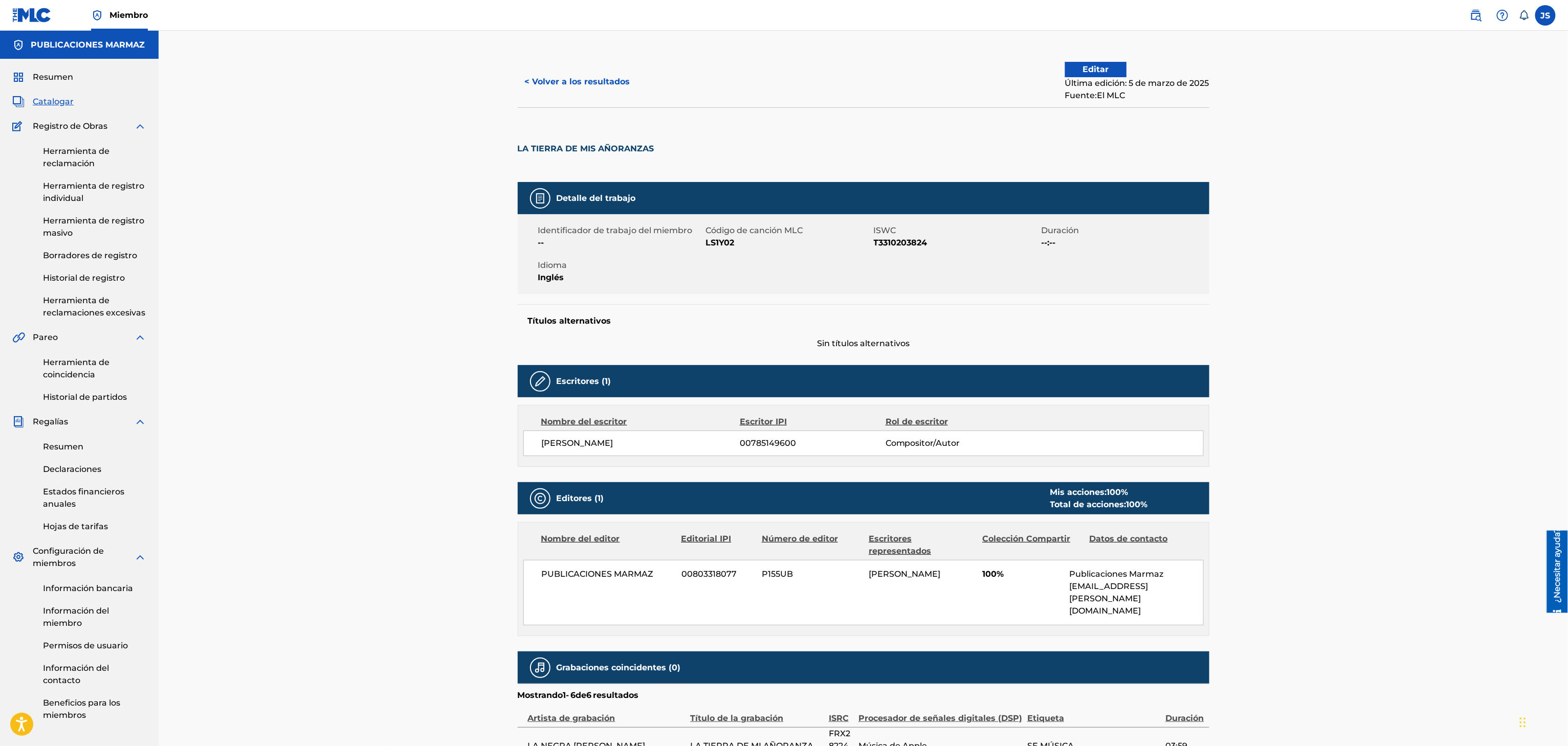
click at [617, 83] on font "< Volver a los resultados" at bounding box center [577, 82] width 105 height 10
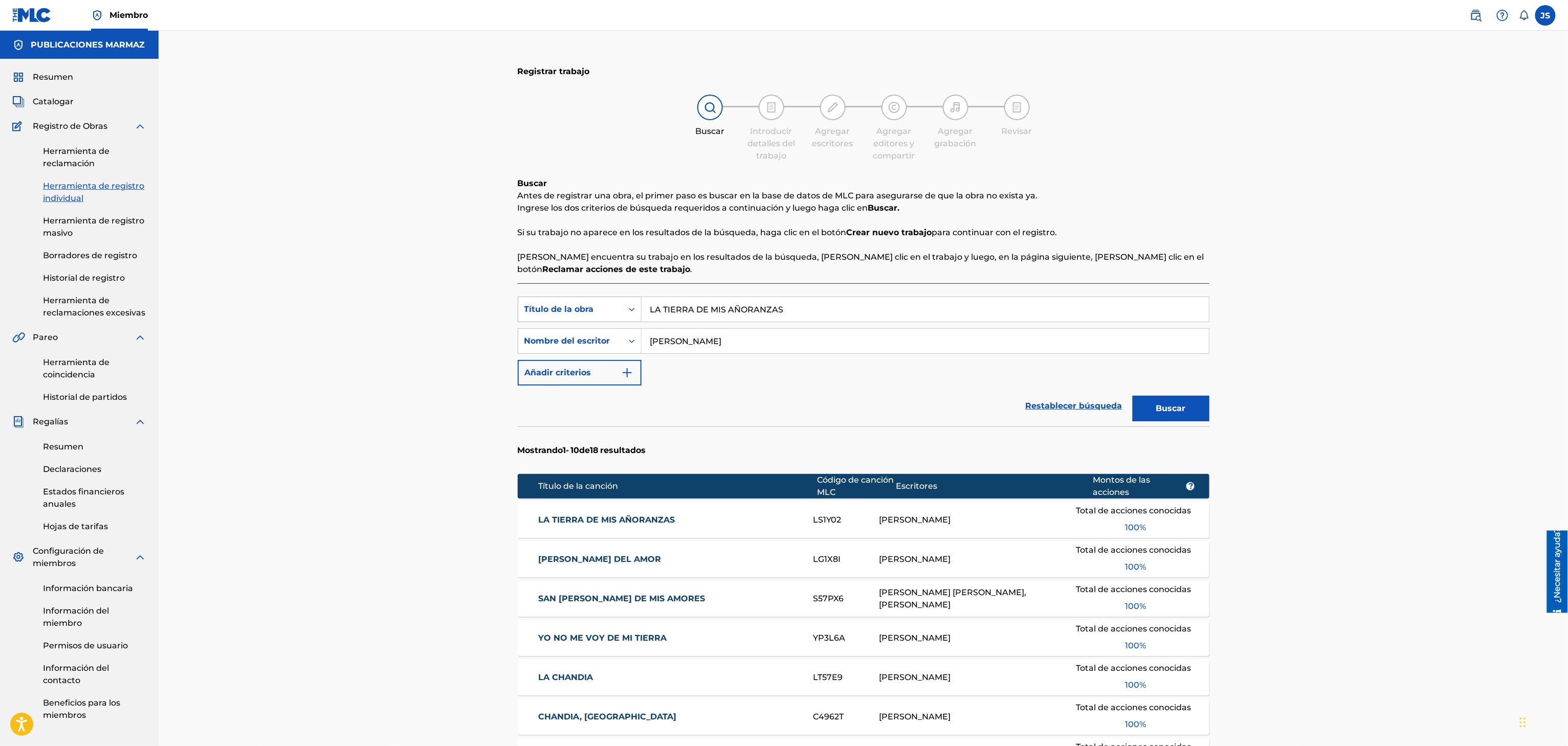
drag, startPoint x: 751, startPoint y: 304, endPoint x: 531, endPoint y: 316, distance: 220.3
click at [531, 316] on div "Búsqueda con criterios f33a84eb-a9c6-4b1c-aadc-60cf18706579 Título de la obra L…" at bounding box center [864, 309] width 691 height 26
paste input "CUANDO HAY AMOR"
type input "CUANDO HAY AMOR"
click at [1179, 190] on div "Buscar Antes de registrar una obra, el primer paso es buscar en la base de dato…" at bounding box center [864, 226] width 691 height 98
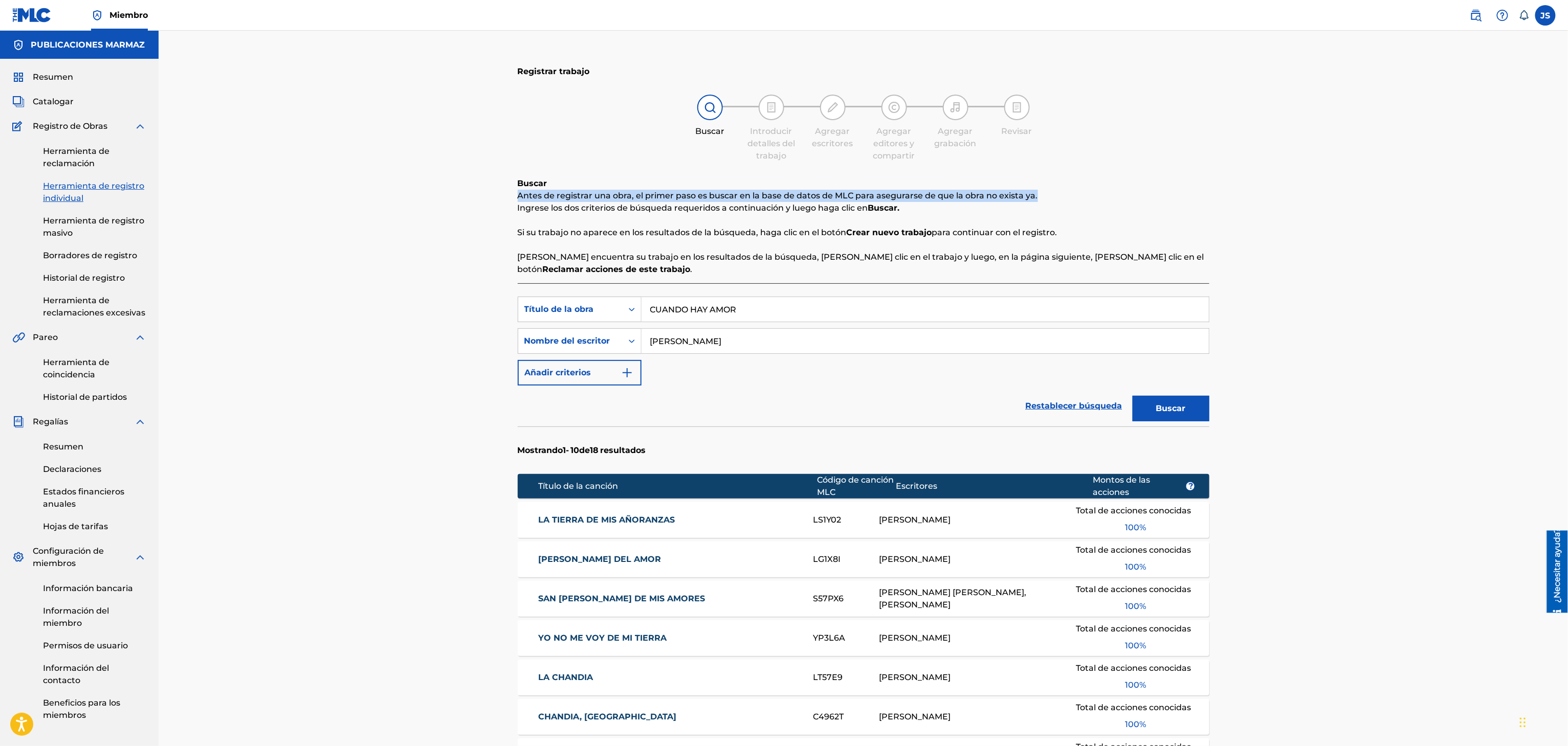
drag, startPoint x: 1197, startPoint y: 401, endPoint x: 1209, endPoint y: 338, distance: 64.1
click at [1197, 404] on button "Buscar" at bounding box center [1171, 409] width 77 height 26
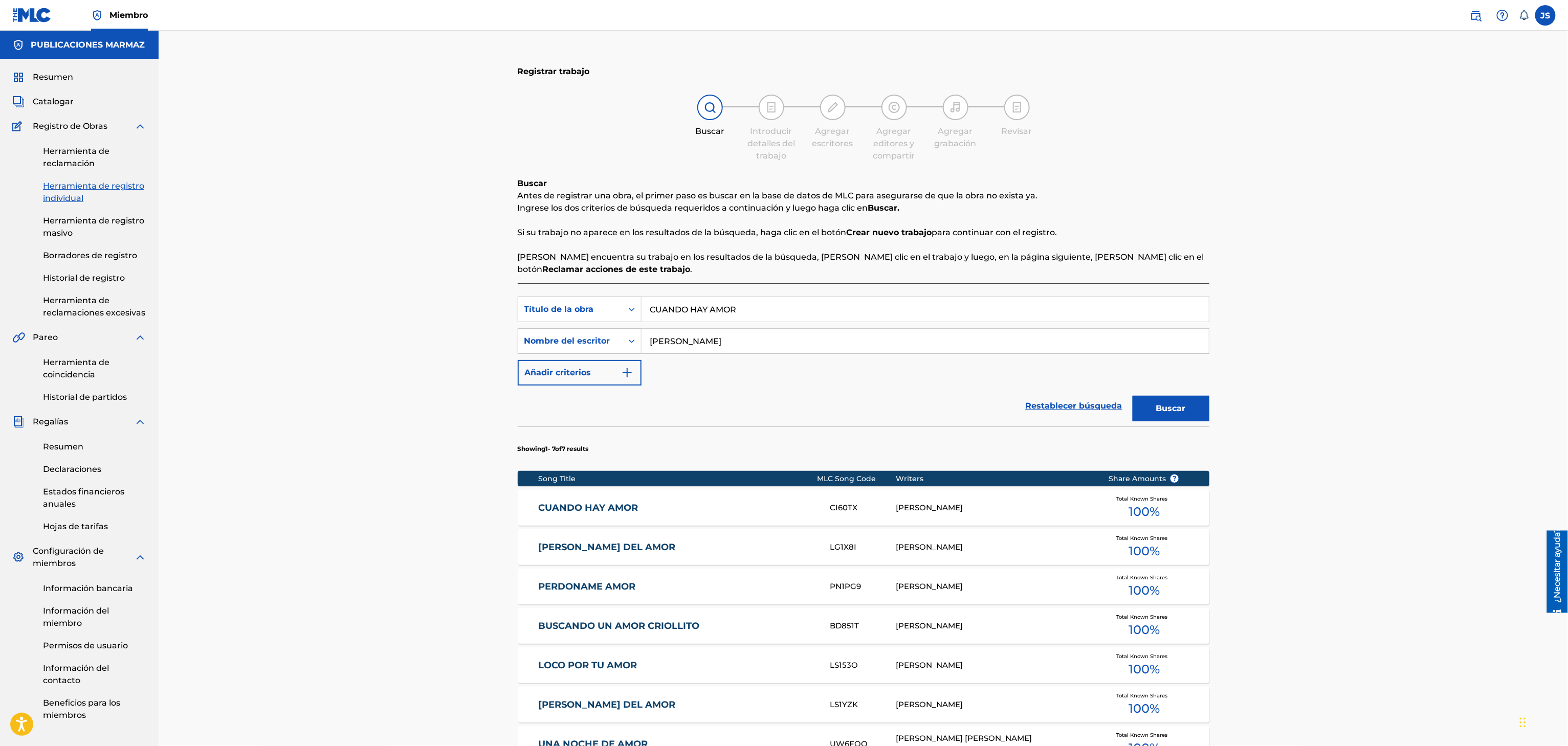
click at [579, 521] on div "CUANDO HAY AMOR CI60TX FELIX E ROMERO Total Known Shares 100 %" at bounding box center [864, 507] width 691 height 36
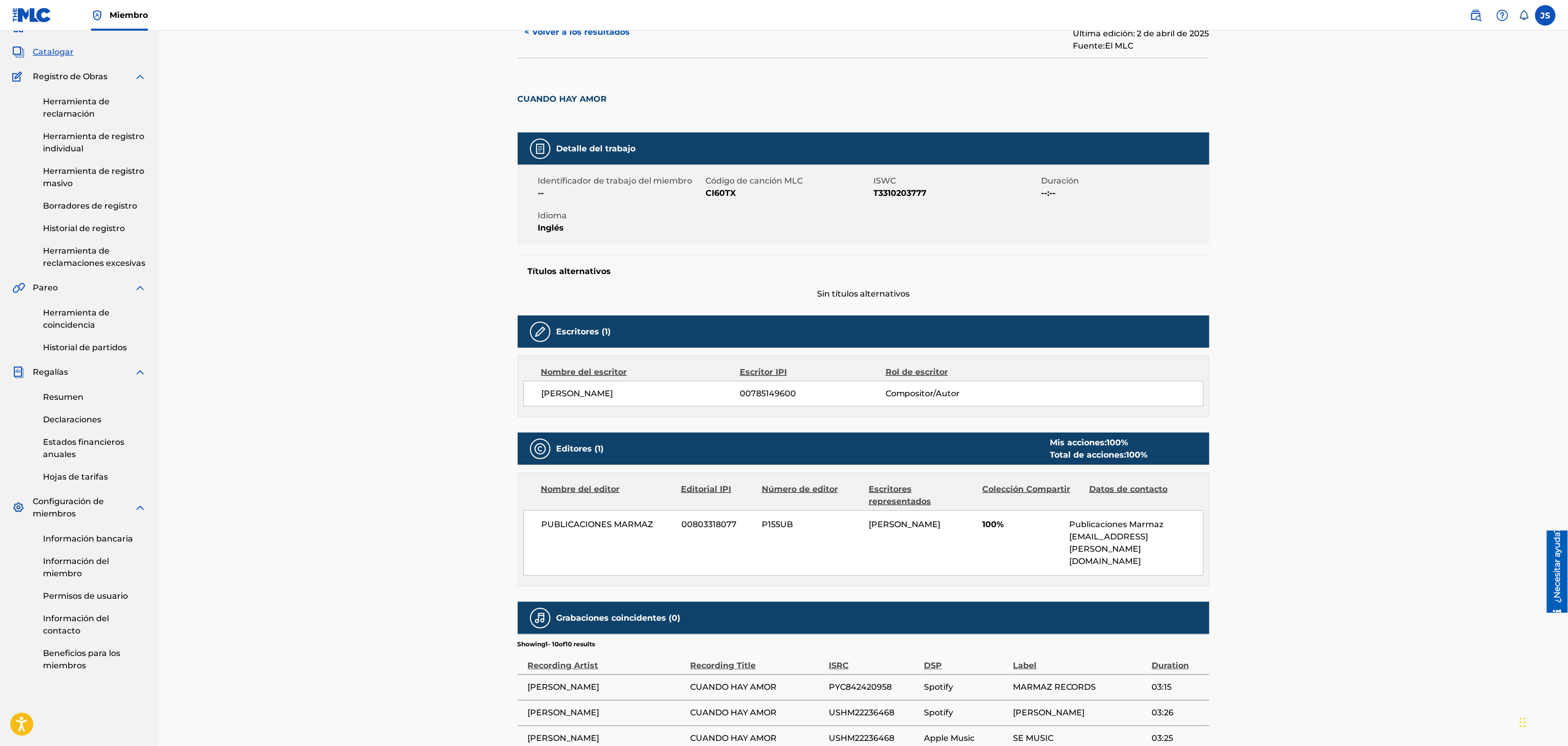
scroll to position [51, 0]
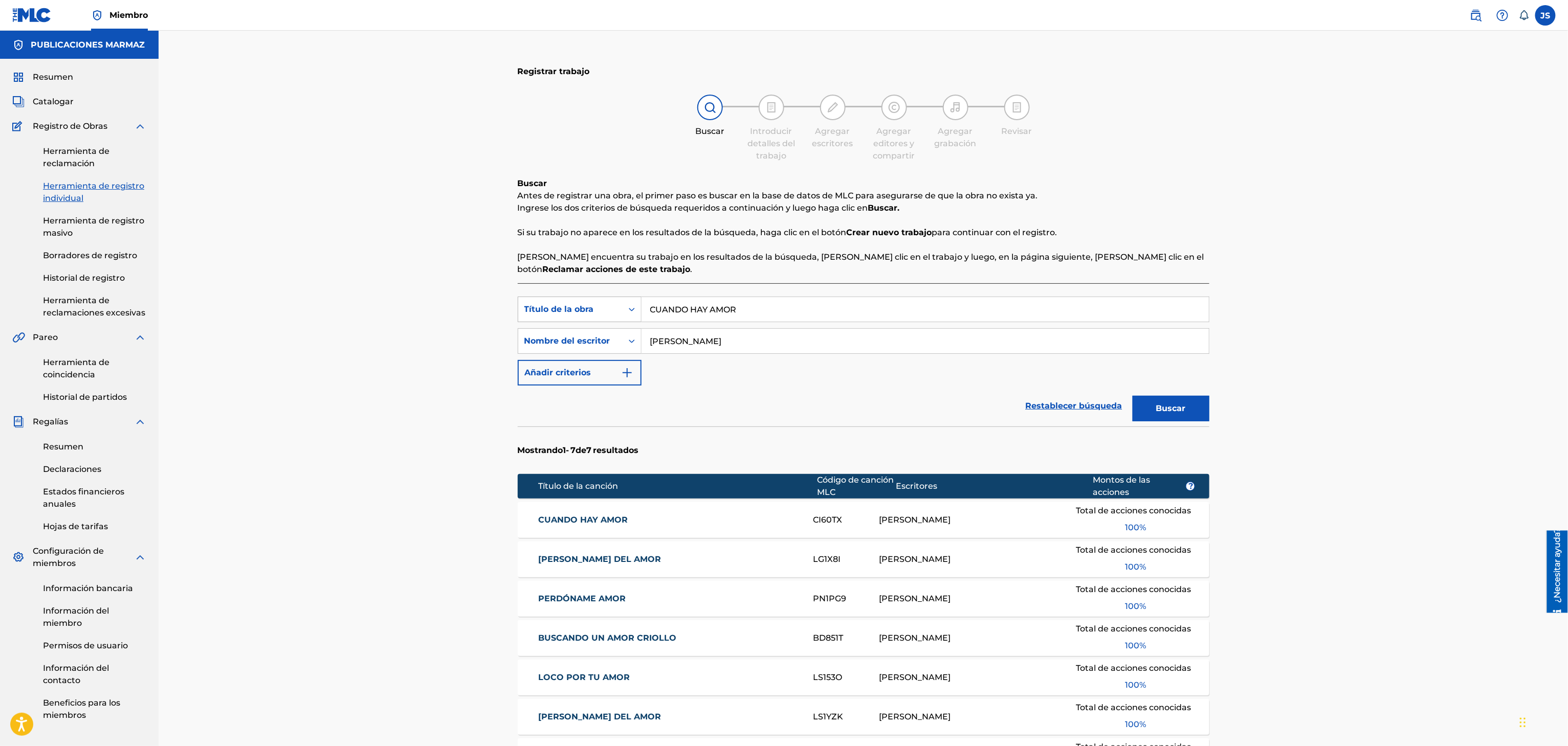
drag, startPoint x: 757, startPoint y: 306, endPoint x: 533, endPoint y: 300, distance: 224.1
click at [523, 305] on div "Búsqueda con criterios f33a84eb-a9c6-4b1c-aadc-60cf18706579 Título de la obra C…" at bounding box center [864, 309] width 691 height 26
paste input "LA LEY DEL"
type input "LA LEY DEL AMOR"
click at [1140, 249] on div "Buscar Antes de registrar una obra, el primer paso es buscar en la base de dato…" at bounding box center [864, 226] width 691 height 98
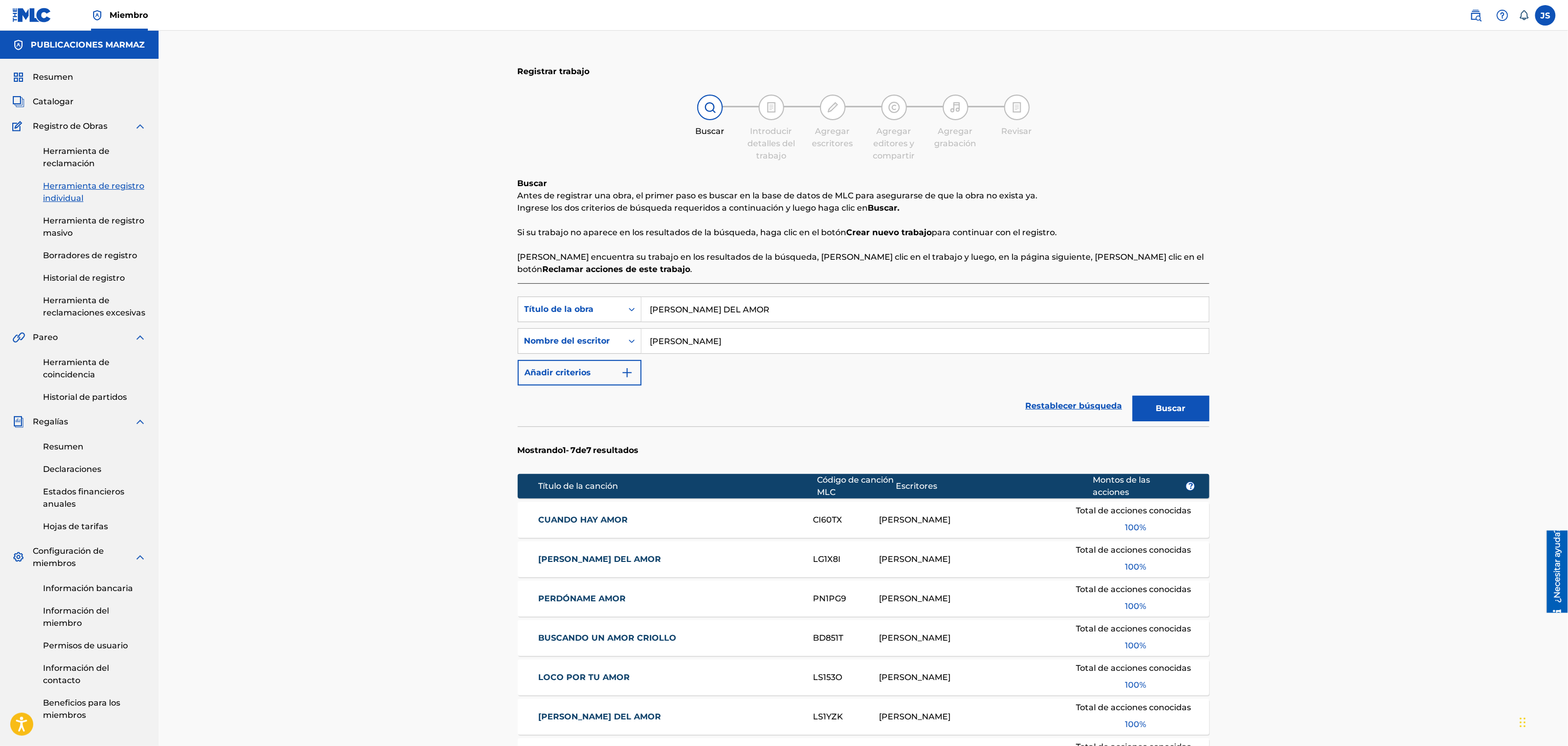
click at [1163, 394] on div "Buscar" at bounding box center [1168, 406] width 82 height 41
click at [1175, 402] on button "Buscar" at bounding box center [1171, 409] width 77 height 26
click at [587, 524] on font "LA LEY DEL AMOR" at bounding box center [600, 520] width 123 height 10
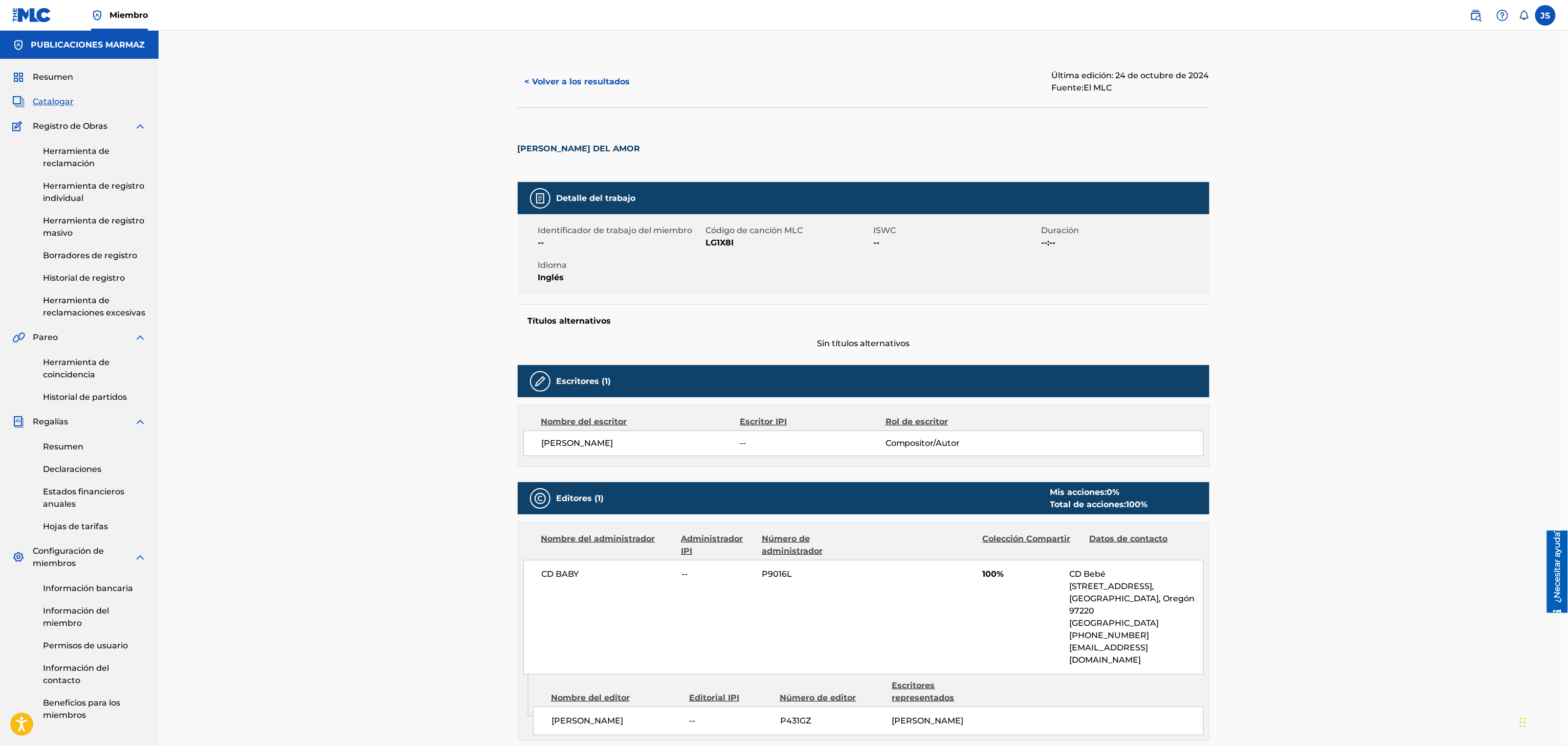
click at [546, 101] on div "< Volver a los resultados Última edición: 24 de octubre de 2024 Fuente: El MLC" at bounding box center [864, 82] width 691 height 51
click at [547, 86] on font "< Volver a los resultados" at bounding box center [577, 82] width 105 height 10
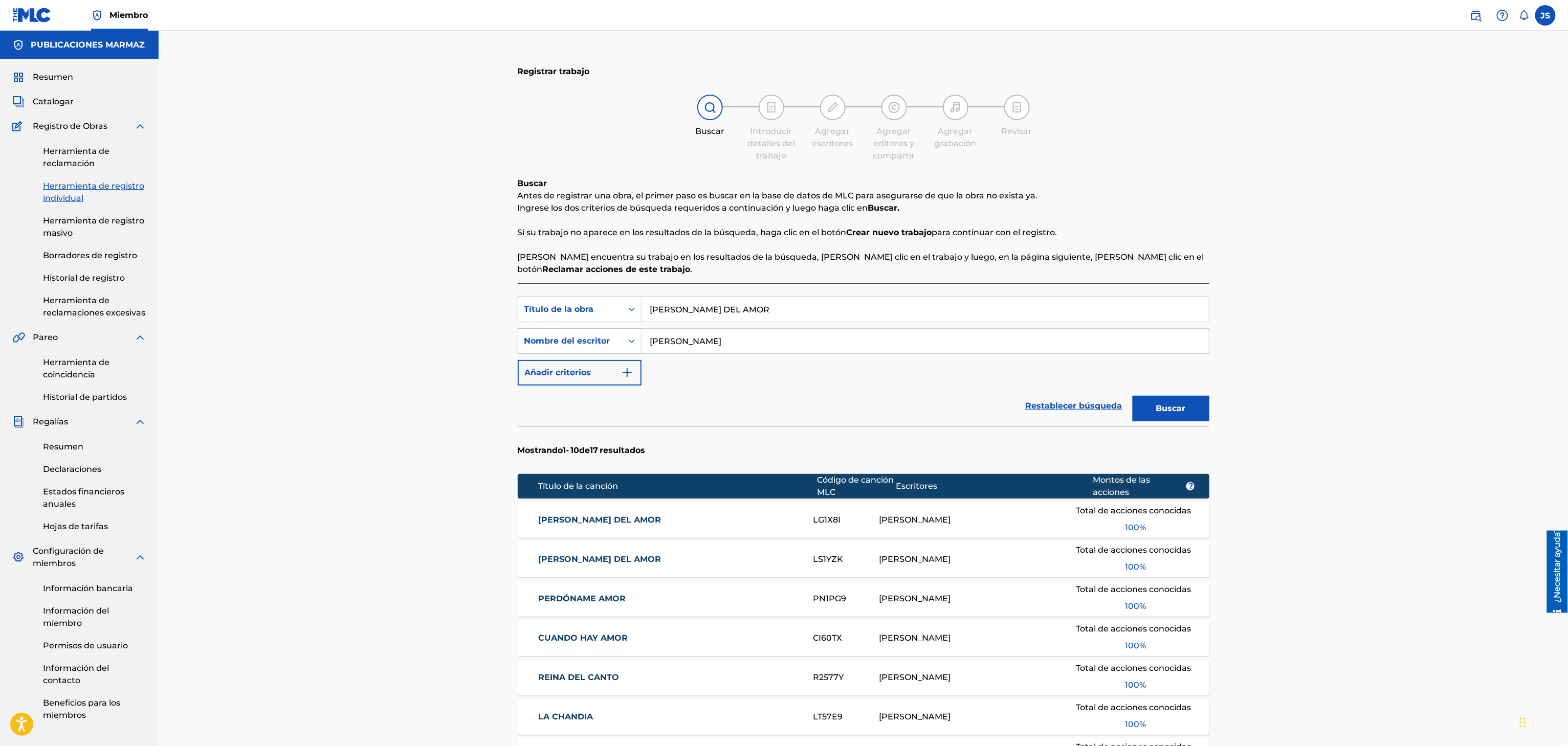
drag, startPoint x: 788, startPoint y: 290, endPoint x: 791, endPoint y: 310, distance: 20.2
click at [786, 295] on div "Búsqueda con criterios f33a84eb-a9c6-4b1c-aadc-60cf18706579 Título de la obra L…" at bounding box center [864, 635] width 691 height 703
drag, startPoint x: 791, startPoint y: 311, endPoint x: 1006, endPoint y: 147, distance: 270.4
click at [557, 311] on div "Búsqueda con criterios f33a84eb-a9c6-4b1c-aadc-60cf18706579 Título de la obra L…" at bounding box center [864, 309] width 691 height 26
paste input "OCO POR TU"
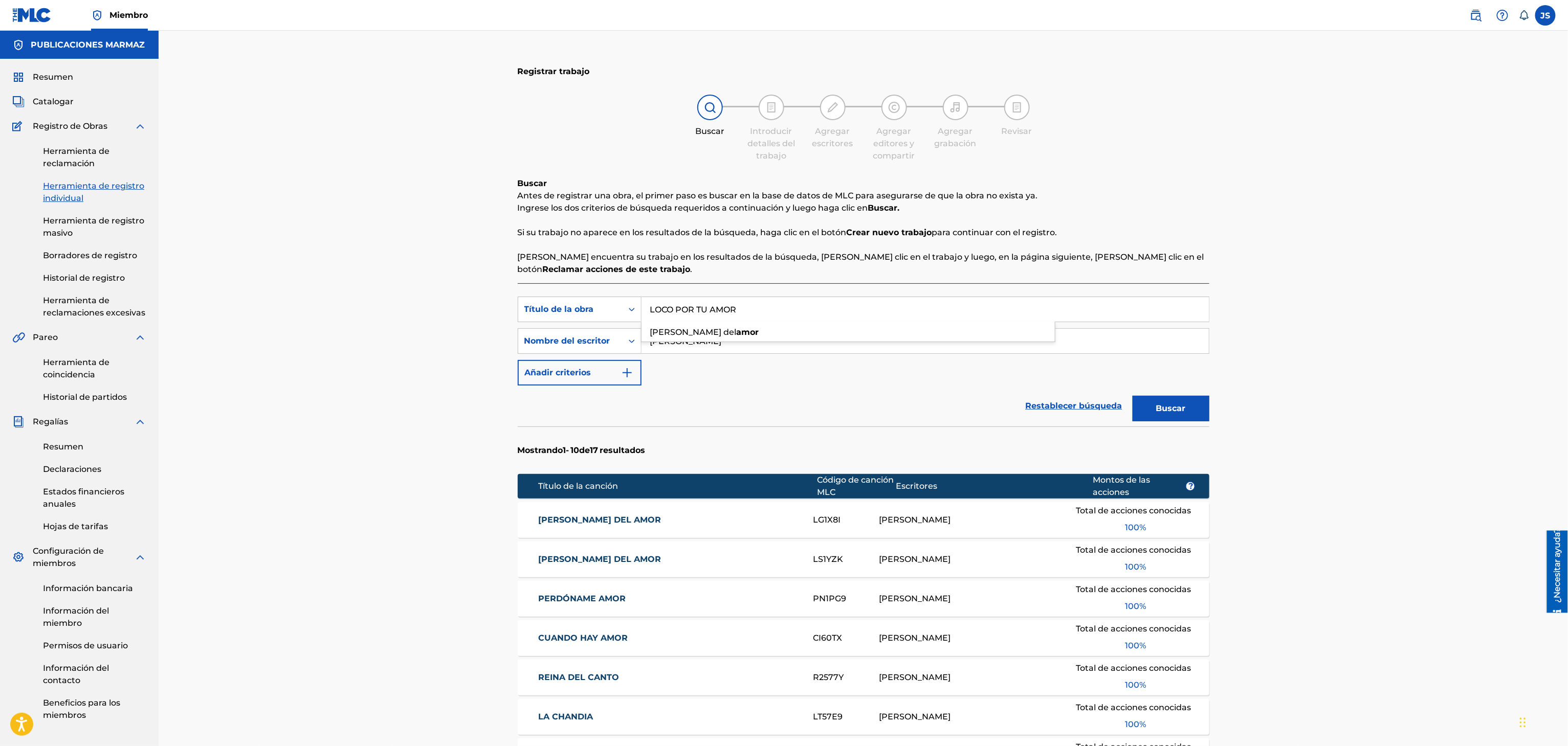
click at [1257, 124] on div "Registrar trabajo Buscar Introducir detalles del trabajo Agregar escritores Agr…" at bounding box center [863, 526] width 1409 height 992
click at [1169, 410] on font "Buscar" at bounding box center [1171, 408] width 30 height 10
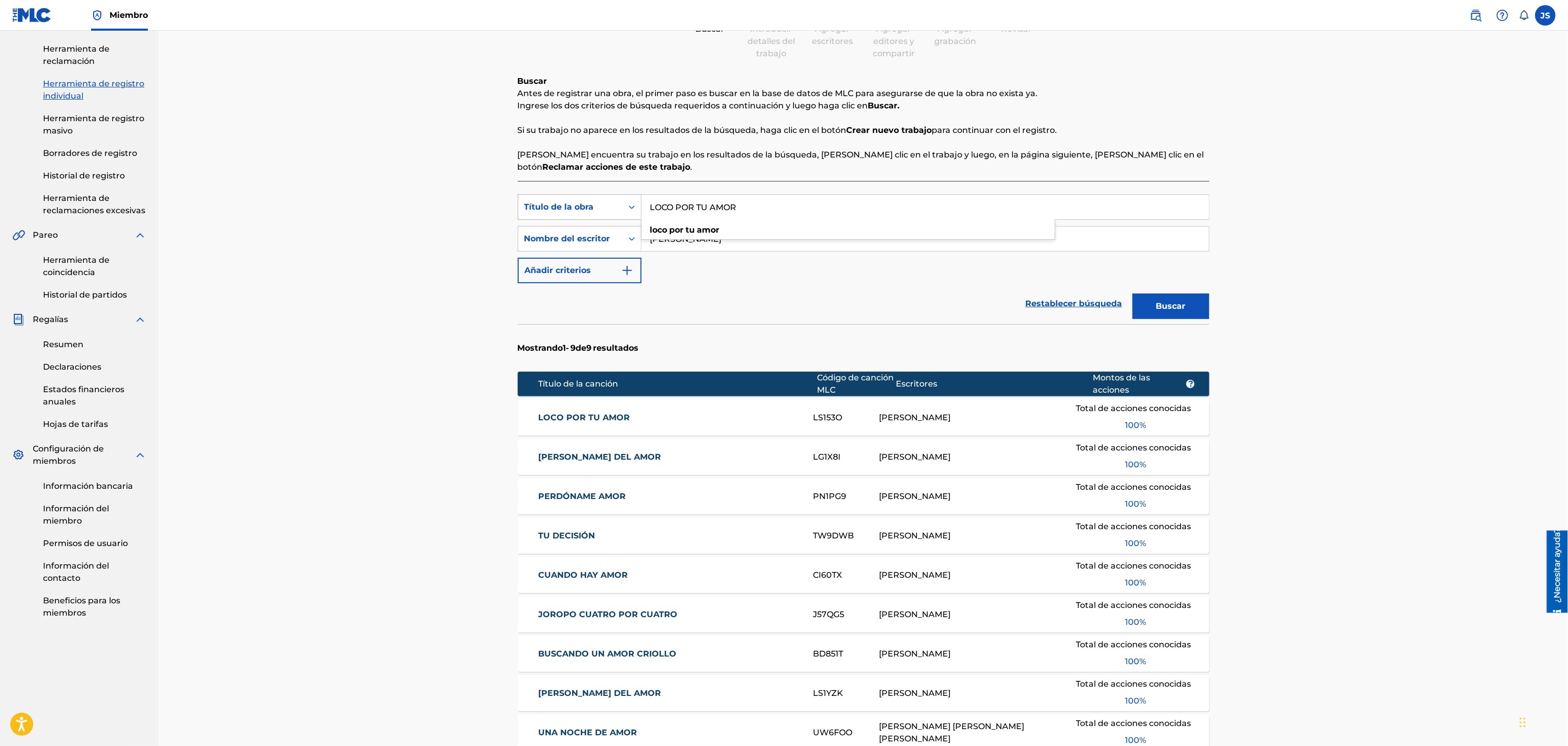
drag, startPoint x: 698, startPoint y: 211, endPoint x: 562, endPoint y: 207, distance: 136.1
click at [539, 223] on div "Búsqueda con criterios f33a84eb-a9c6-4b1c-aadc-60cf18706579 Título de la obra L…" at bounding box center [864, 239] width 691 height 89
paste input "ELLA Y YO"
type input "ELLA Y YO"
click at [1146, 173] on p "Si encuentra su trabajo en los resultados de la búsqueda, haga clic en el traba…" at bounding box center [864, 161] width 691 height 24
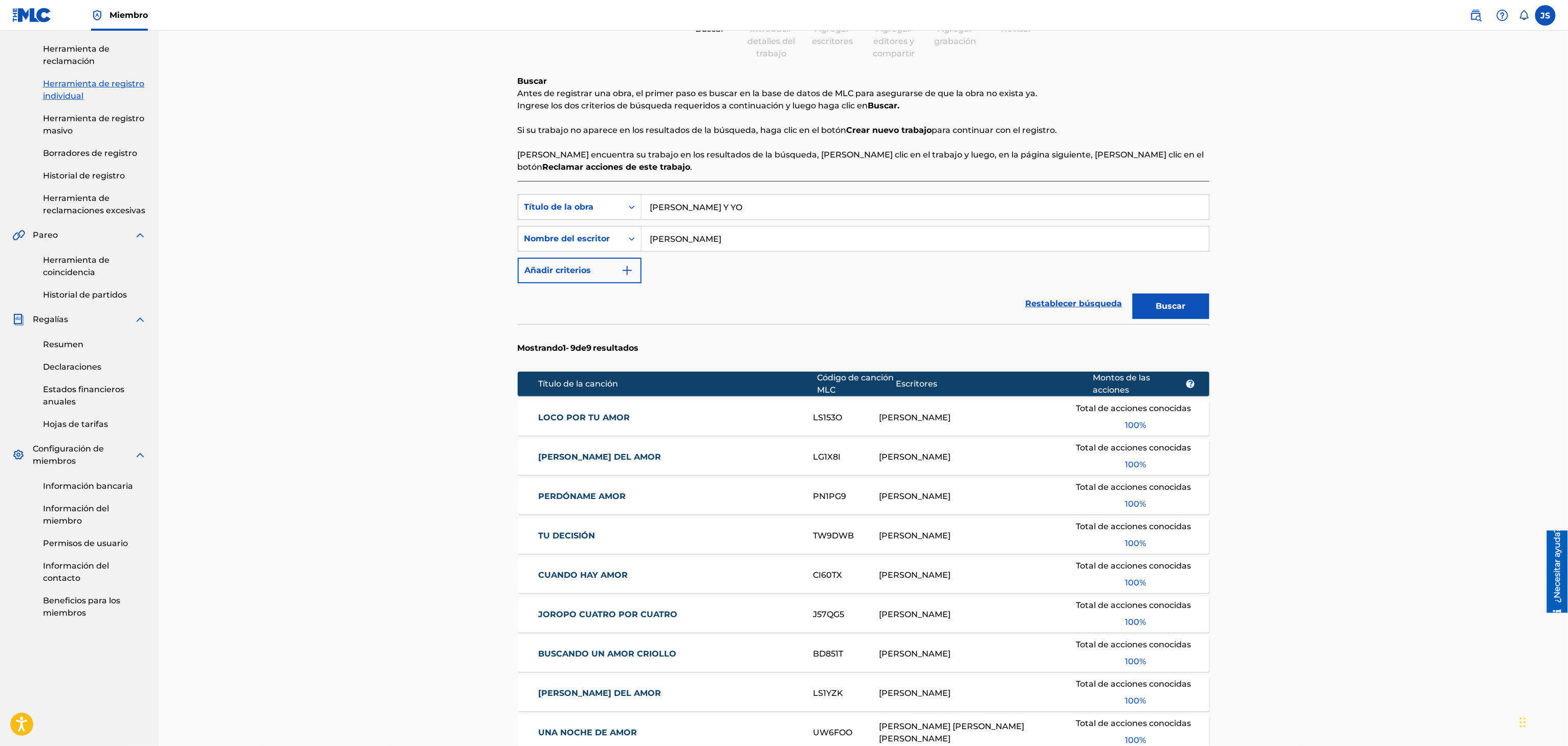
click at [1209, 313] on button "Buscar" at bounding box center [1171, 306] width 77 height 26
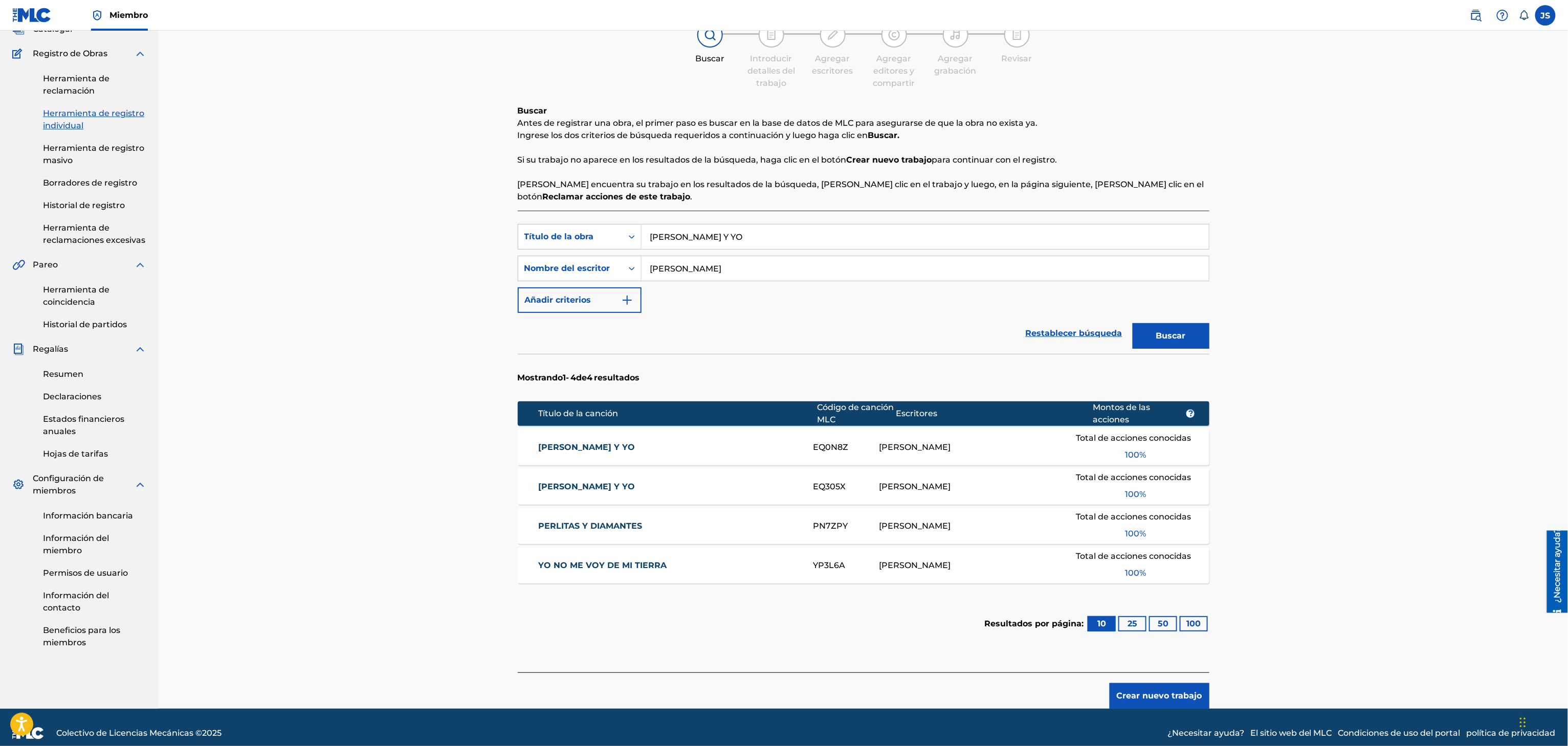
scroll to position [85, 0]
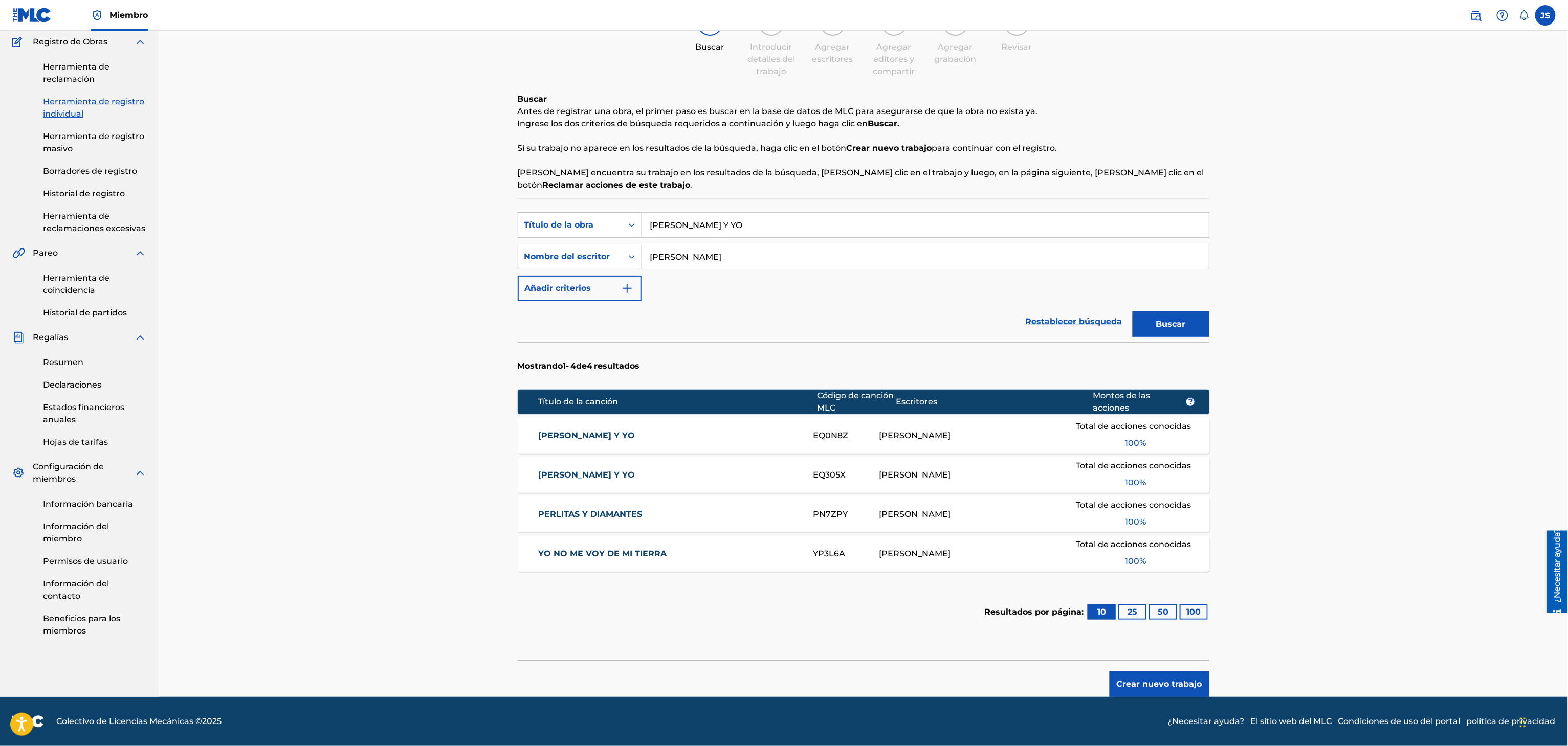
drag, startPoint x: 554, startPoint y: 437, endPoint x: 564, endPoint y: 433, distance: 10.8
click at [553, 437] on font "ELLA Y YO" at bounding box center [586, 436] width 97 height 10
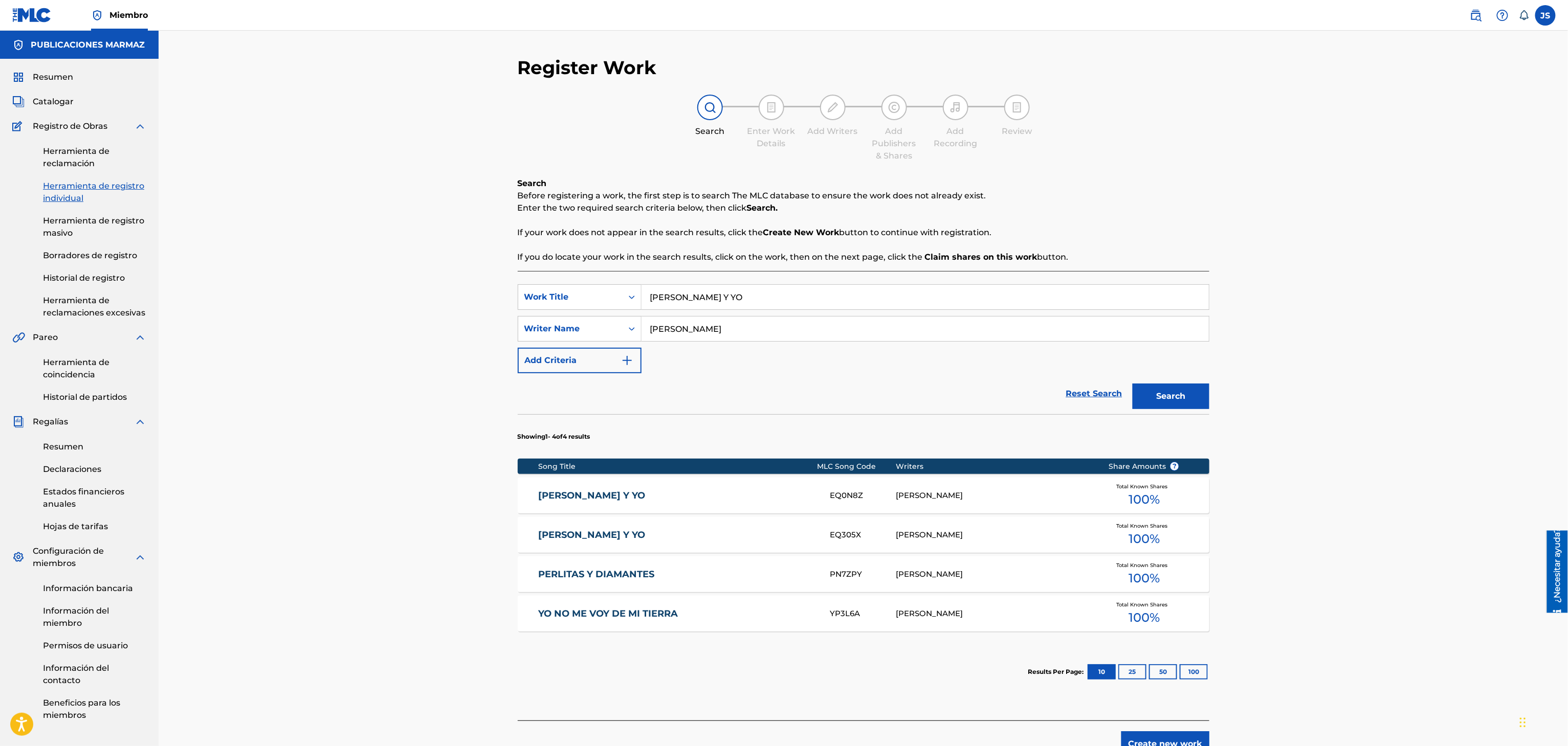
scroll to position [39, 0]
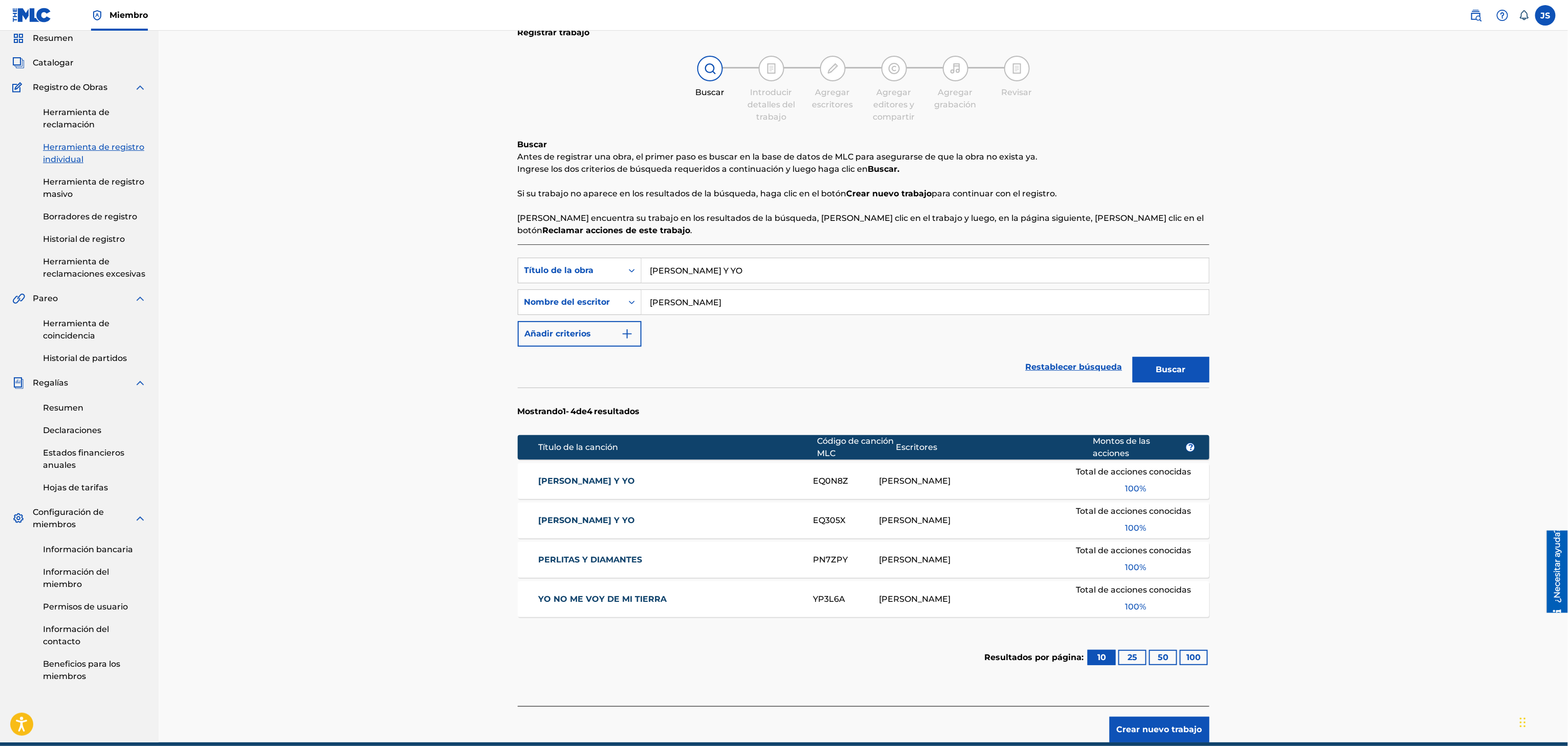
drag, startPoint x: 624, startPoint y: 273, endPoint x: 723, endPoint y: 251, distance: 101.4
click at [611, 270] on div "Búsqueda con criterios f33a84eb-a9c6-4b1c-aadc-60cf18706579 Título de la obra E…" at bounding box center [864, 271] width 691 height 26
paste input "PA UNA YEGUA OTRO PADROTE"
type input "PA UNA YEGUA OTRO PADROTE"
click at [1332, 213] on div "Registrar trabajo Buscar Introducir detalles del trabajo Agregar escritores Agr…" at bounding box center [863, 368] width 1409 height 751
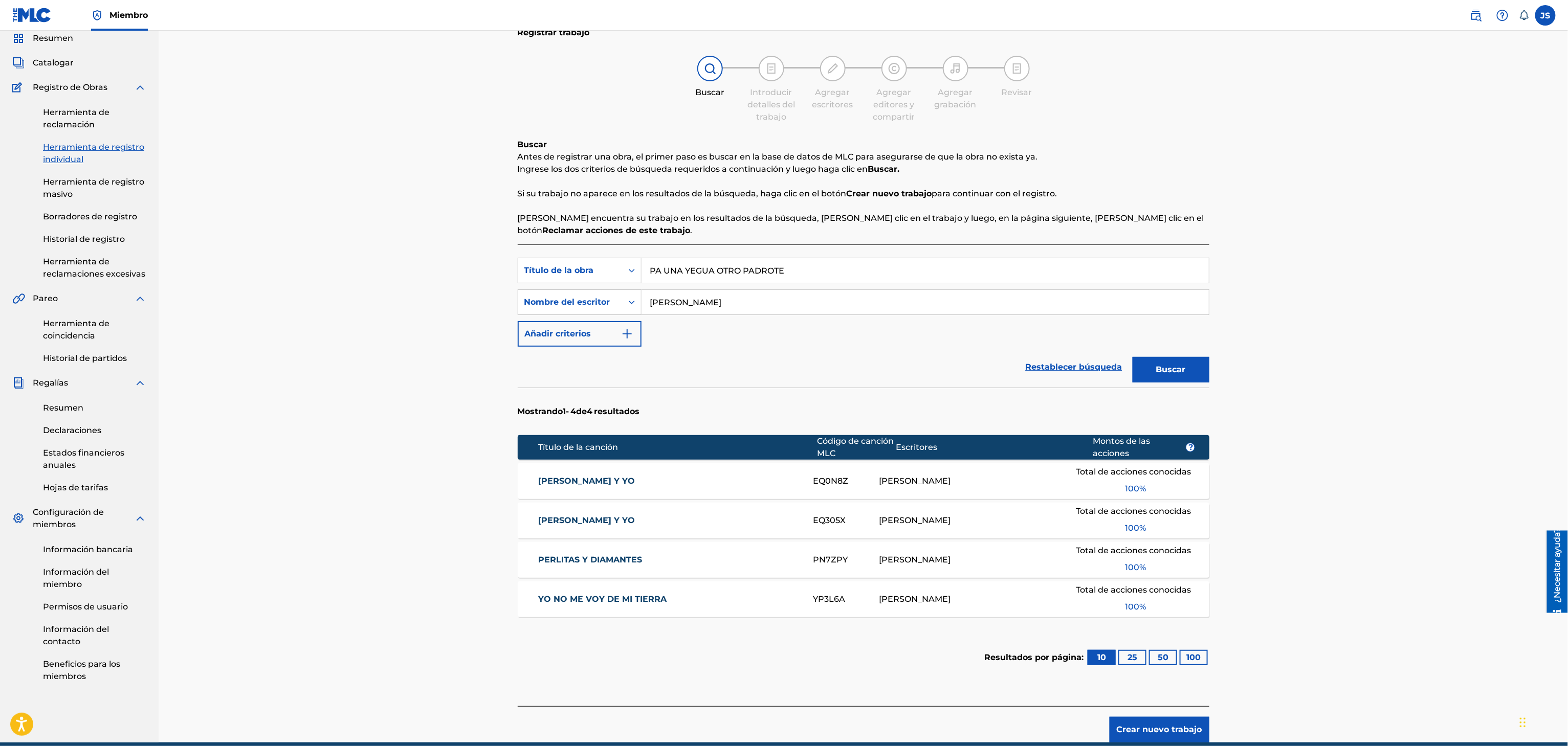
click at [1181, 369] on font "Buscar" at bounding box center [1171, 369] width 30 height 10
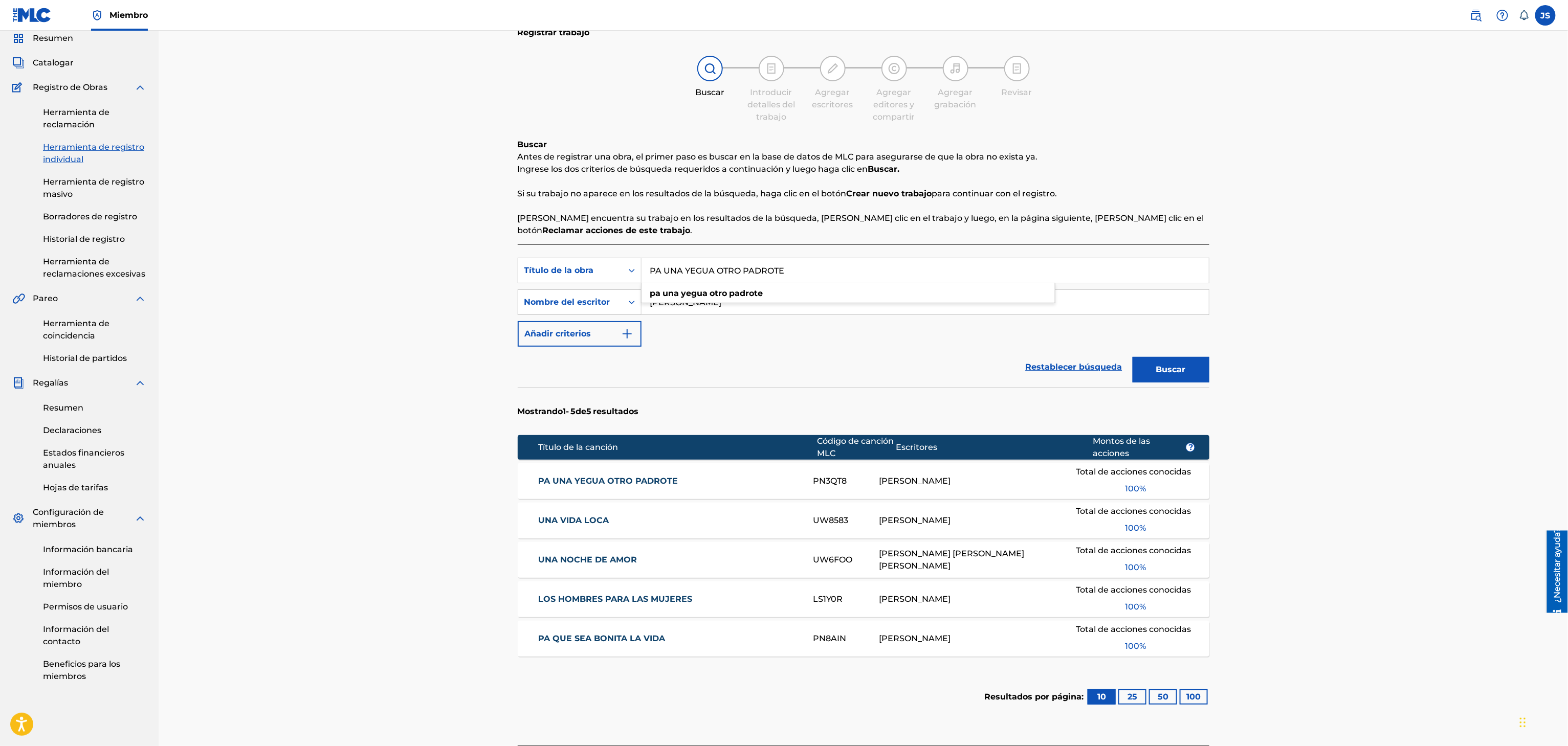
click at [833, 276] on input "PA UNA YEGUA OTRO PADROTE" at bounding box center [925, 270] width 567 height 24
click at [639, 470] on div "PA UNA YEGUA OTRO PADROTE PN3QT8 FÉLIX E ROMERO Total de acciones conocidas 100…" at bounding box center [864, 481] width 691 height 36
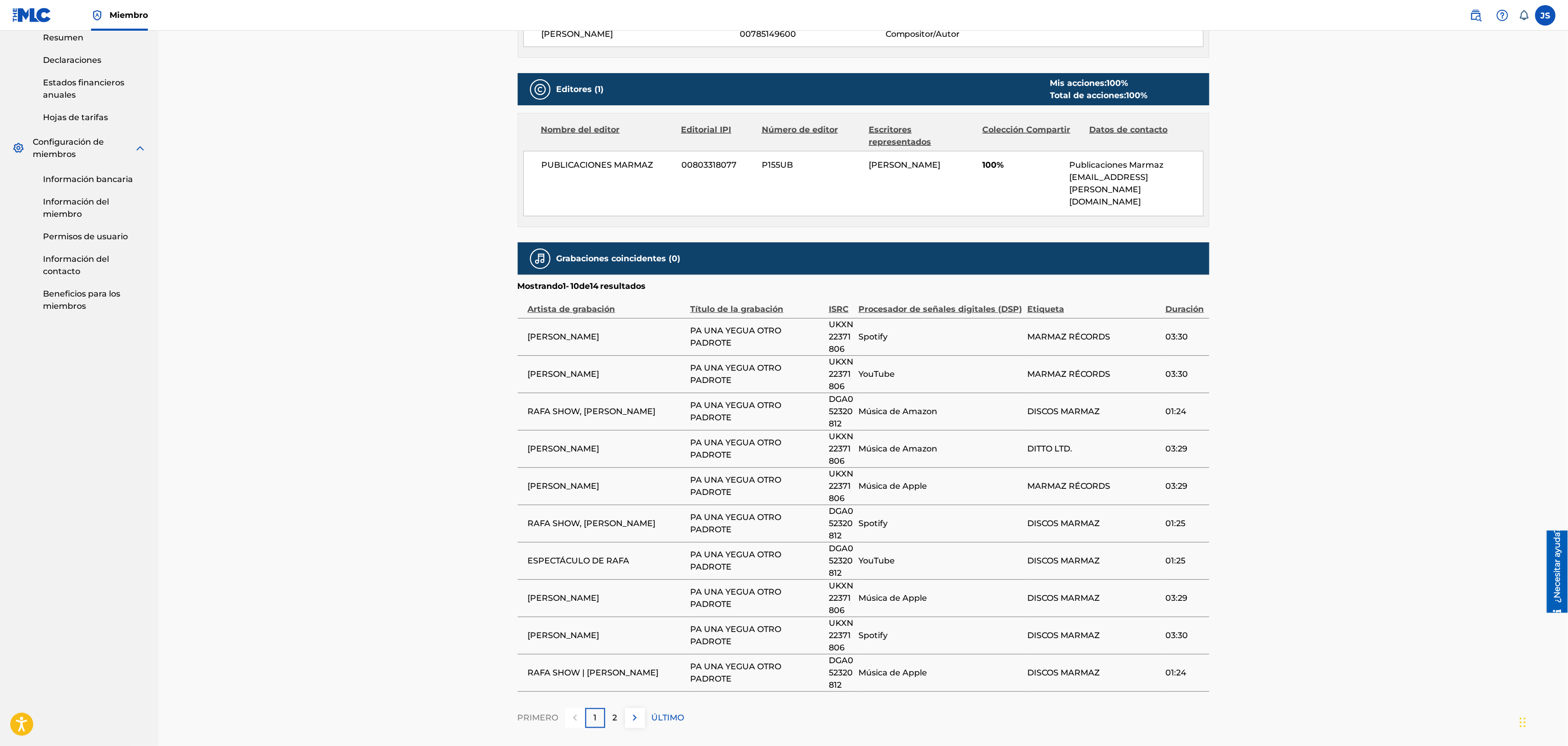
scroll to position [464, 0]
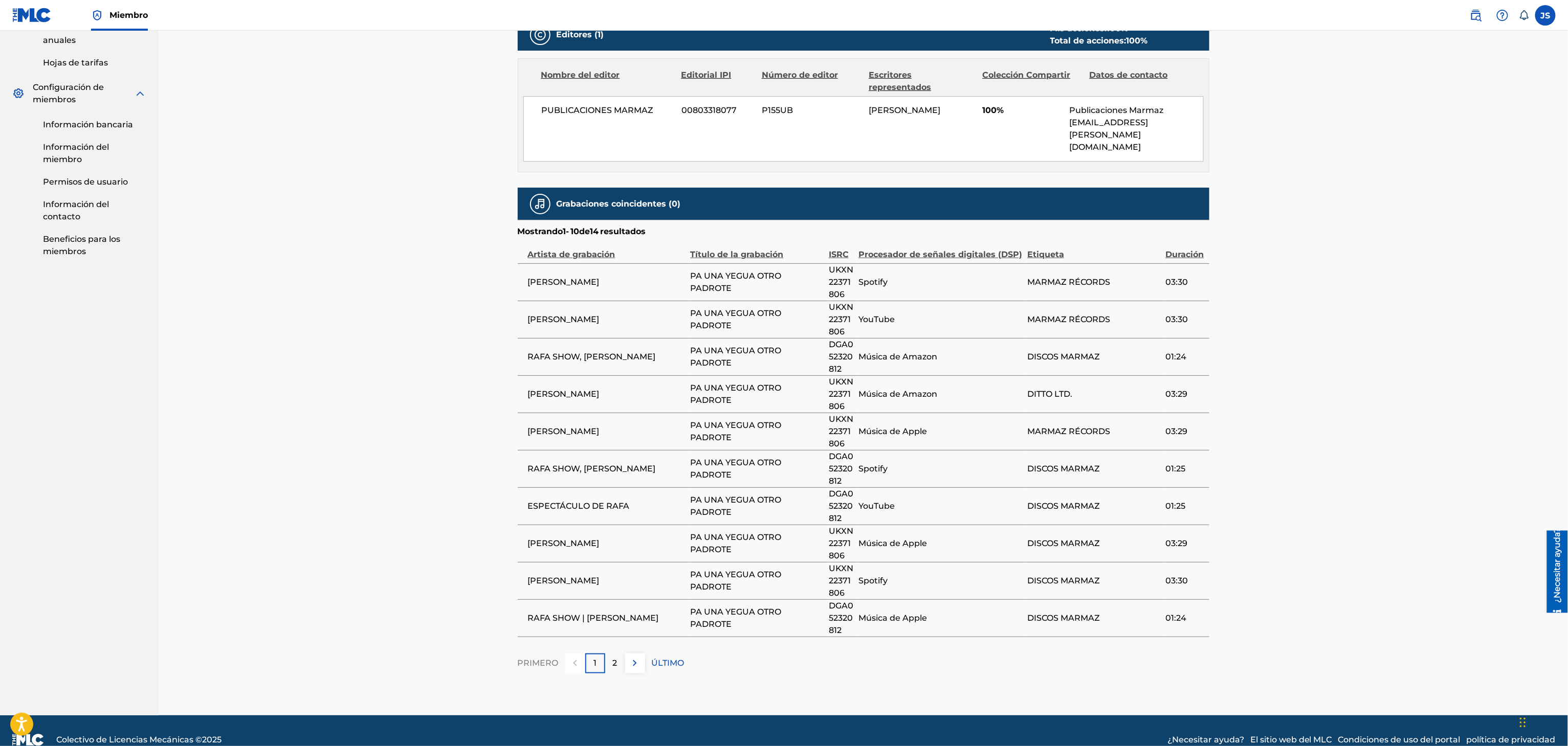
drag, startPoint x: 877, startPoint y: 434, endPoint x: 883, endPoint y: 435, distance: 6.1
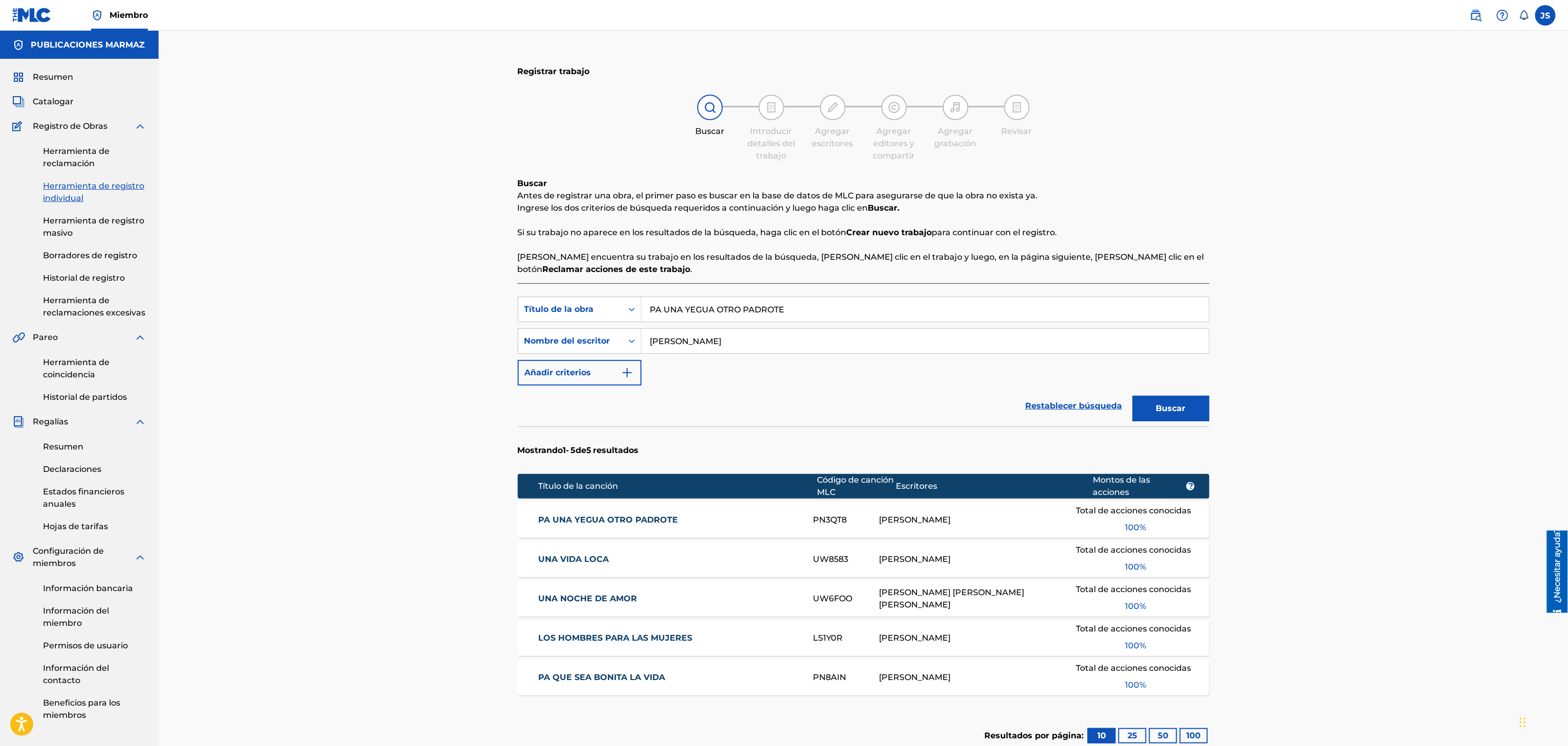
drag, startPoint x: 547, startPoint y: 318, endPoint x: 505, endPoint y: 316, distance: 42.0
click at [504, 318] on div "Registrar trabajo Buscar Introducir detalles del trabajo Agregar escritores Agr…" at bounding box center [863, 425] width 1409 height 790
paste input "CUANDO HAY AMOR"
type input "CUANDO HAY AMOR"
click at [1272, 242] on div "Registrar trabajo Buscar Introducir detalles del trabajo Agregar escritores Agr…" at bounding box center [863, 425] width 1409 height 790
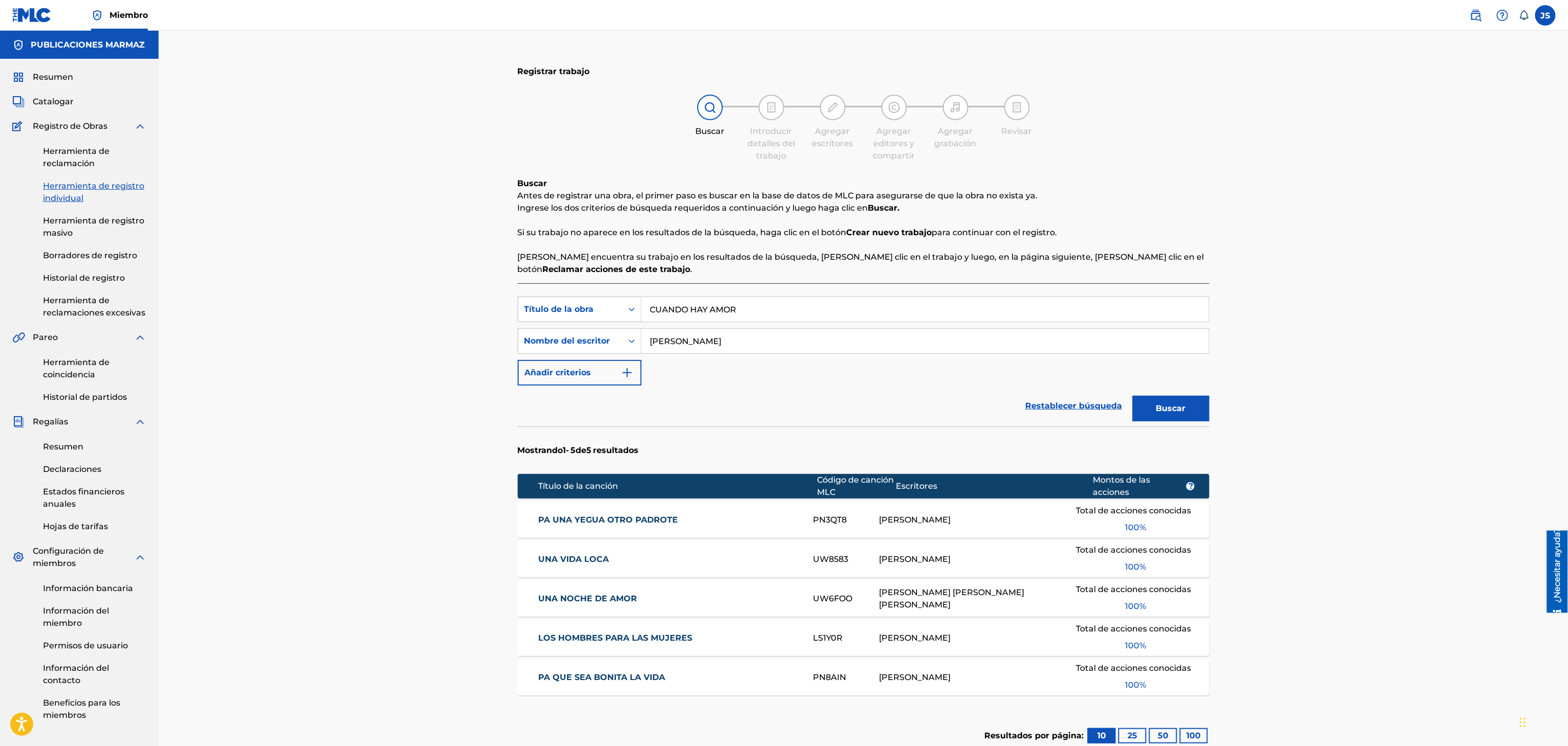
click at [1166, 408] on font "Buscar" at bounding box center [1171, 408] width 30 height 10
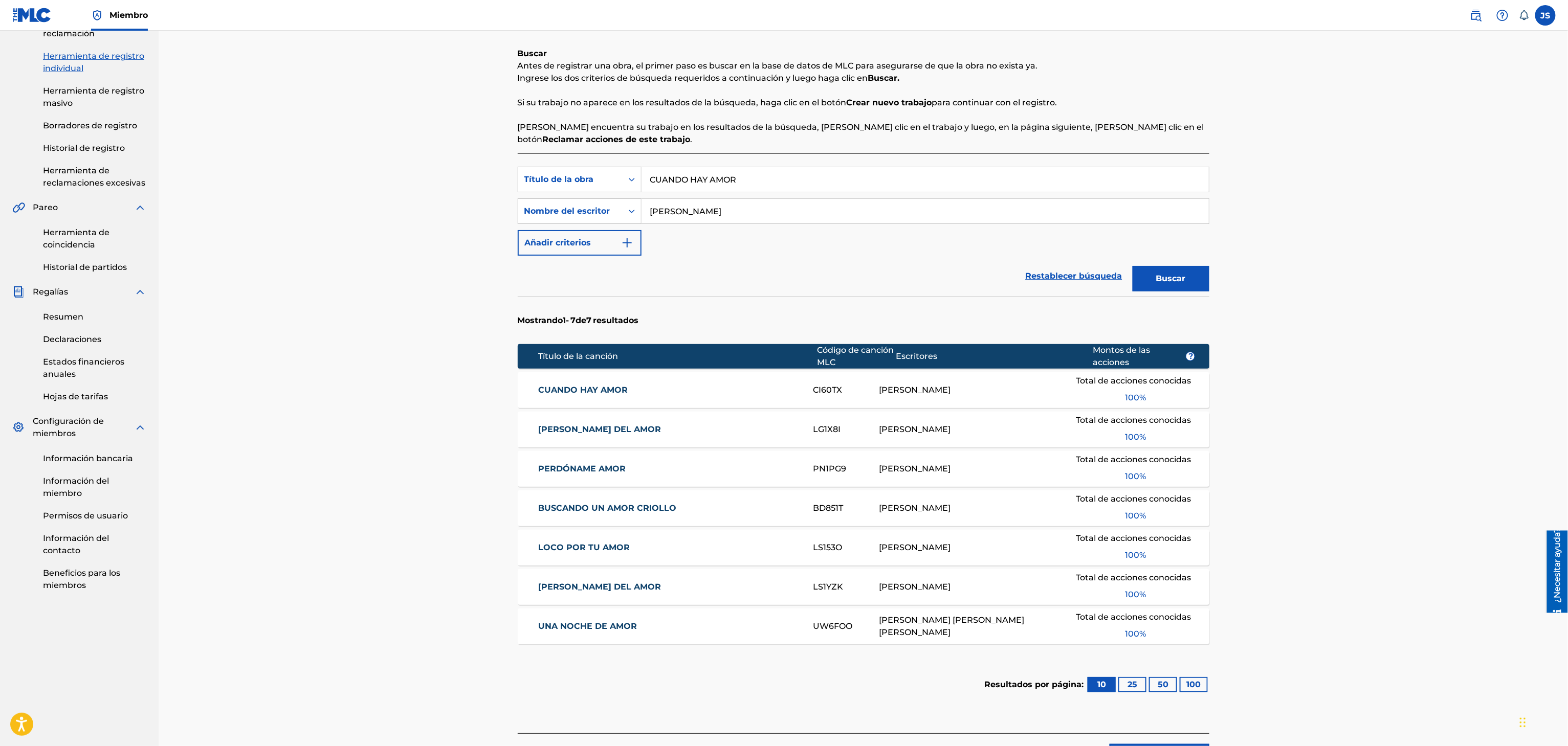
scroll to position [204, 0]
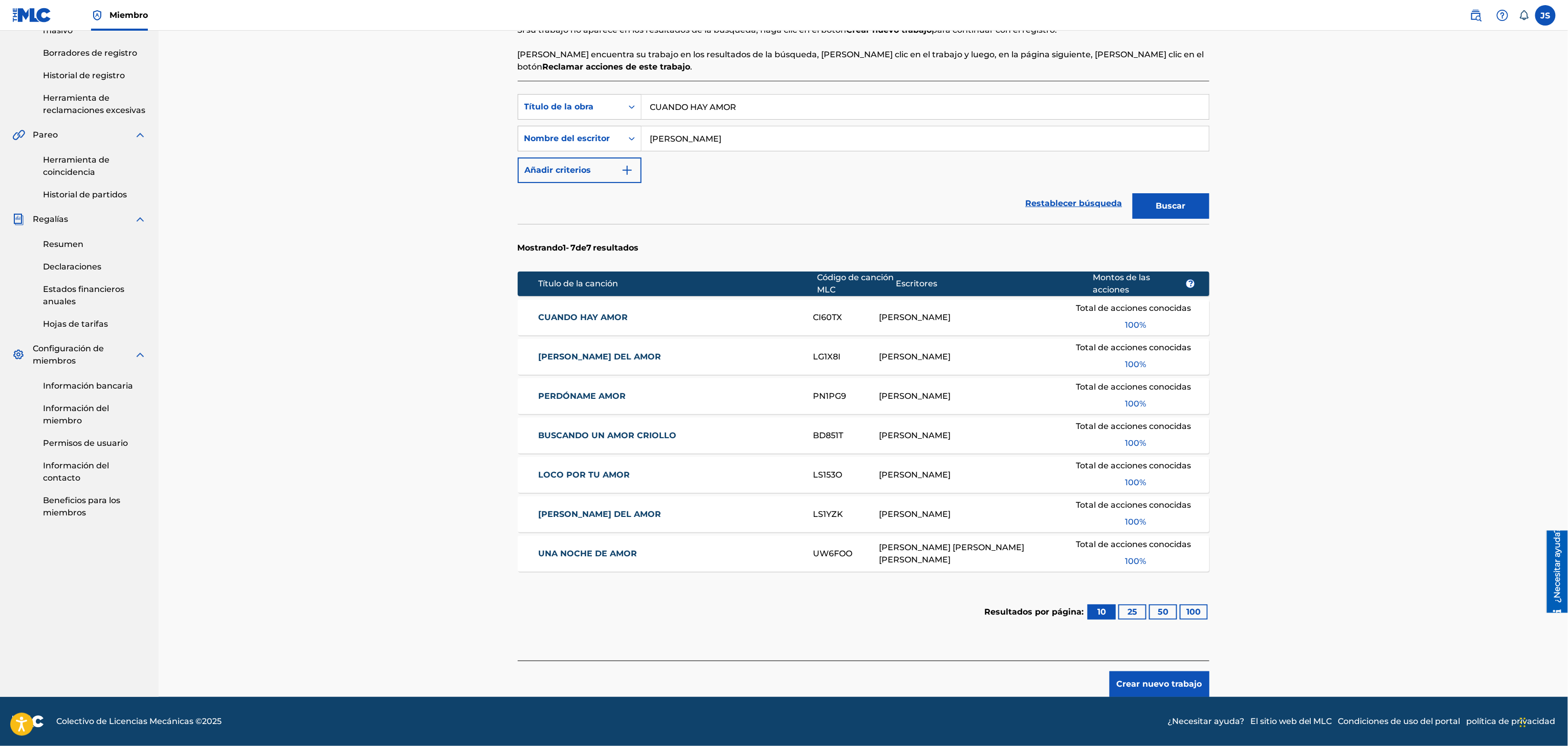
click at [565, 305] on div "CUANDO HAY AMOR CI60TX FÉLIX E ROMERO Total de acciones conocidas 100 %" at bounding box center [864, 318] width 691 height 36
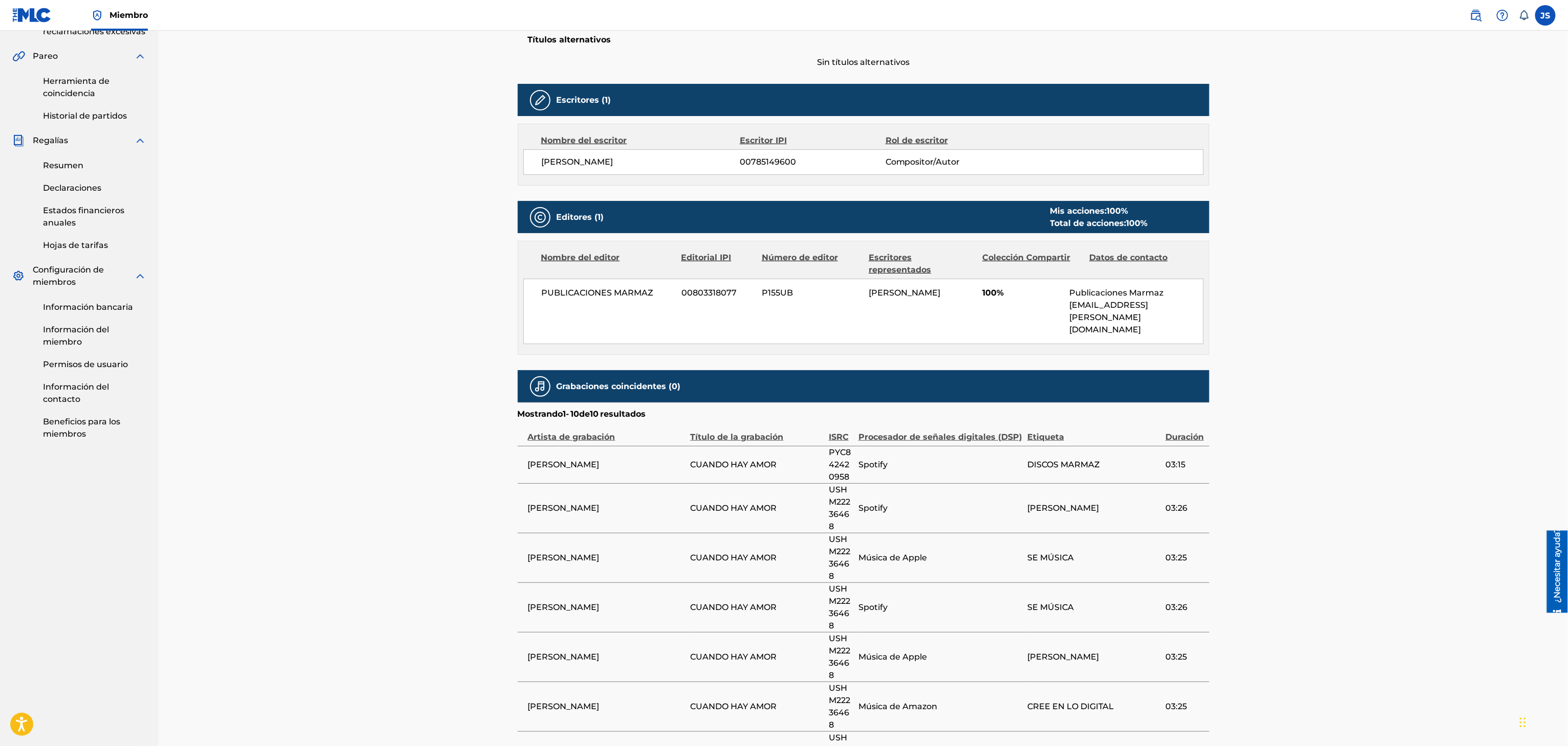
scroll to position [307, 0]
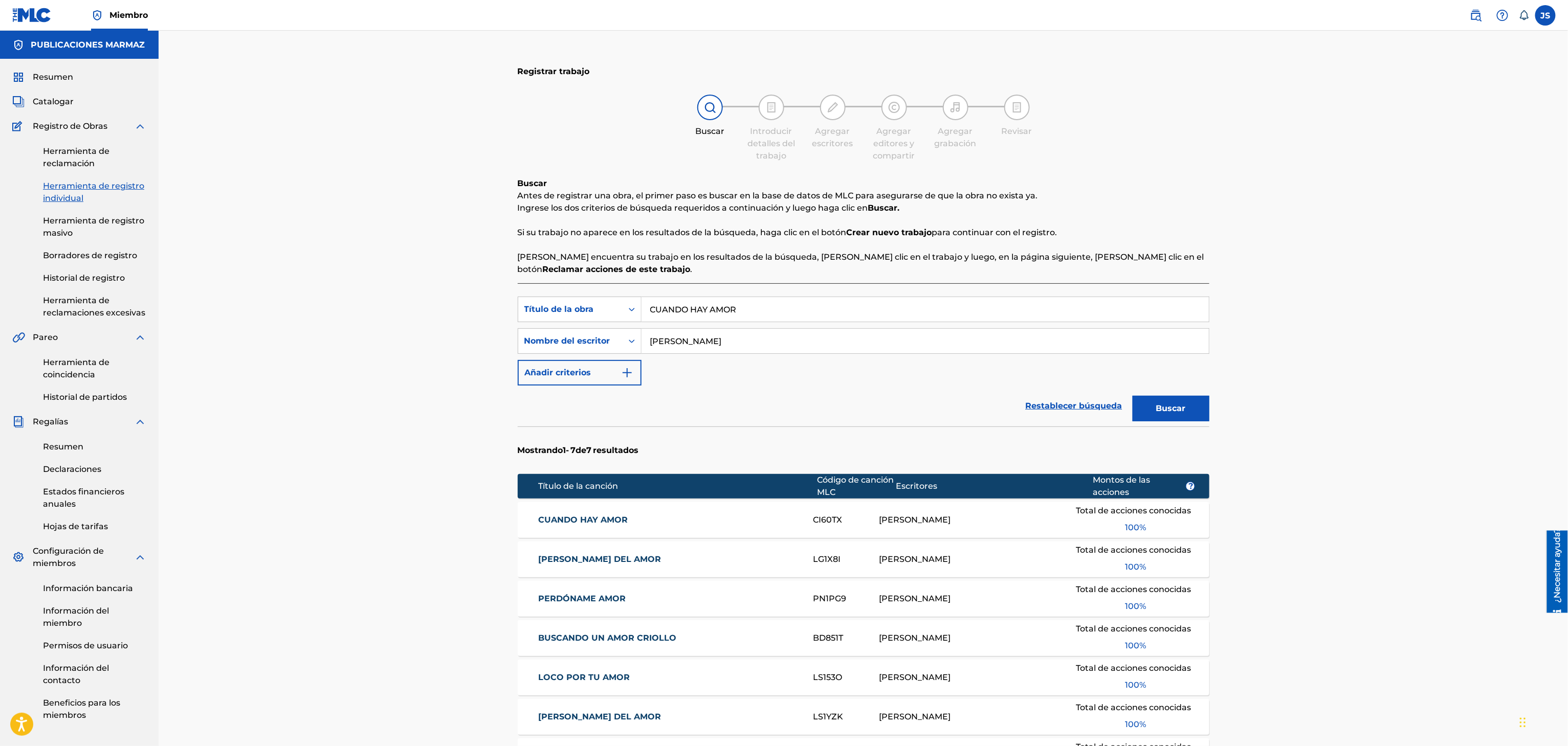
drag, startPoint x: 751, startPoint y: 300, endPoint x: 508, endPoint y: 284, distance: 243.5
click at [508, 284] on div "Registrar trabajo Buscar Introducir detalles del trabajo Agregar escritores Agr…" at bounding box center [863, 478] width 716 height 843
click at [1207, 332] on div "Registrar trabajo Buscar Introducir detalles del trabajo Agregar escritores Agr…" at bounding box center [863, 478] width 716 height 843
click at [1185, 404] on font "Buscar" at bounding box center [1171, 408] width 30 height 10
click at [577, 517] on font "CUANDO HAY AMOR" at bounding box center [583, 520] width 89 height 10
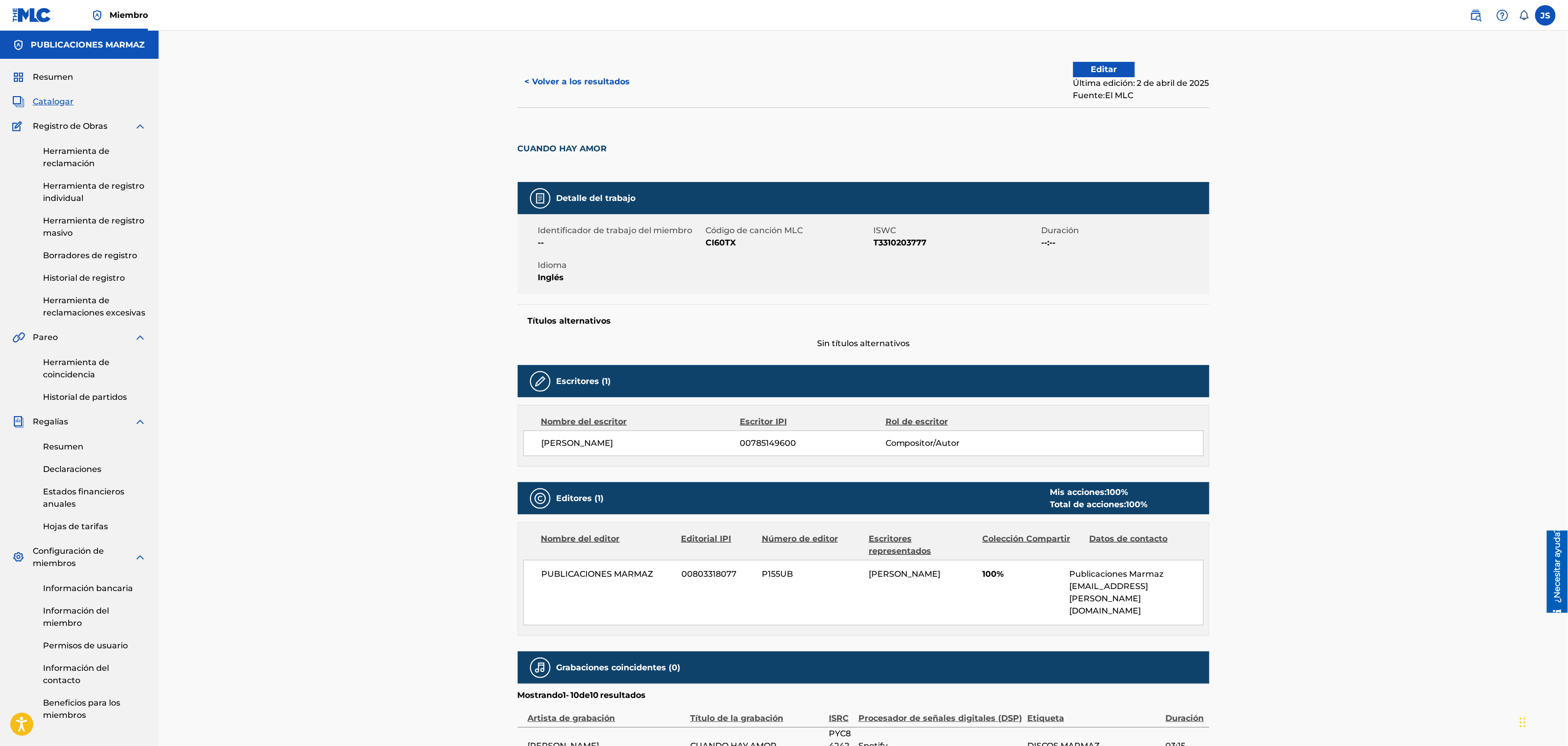
click at [578, 85] on font "< Volver a los resultados" at bounding box center [577, 82] width 105 height 10
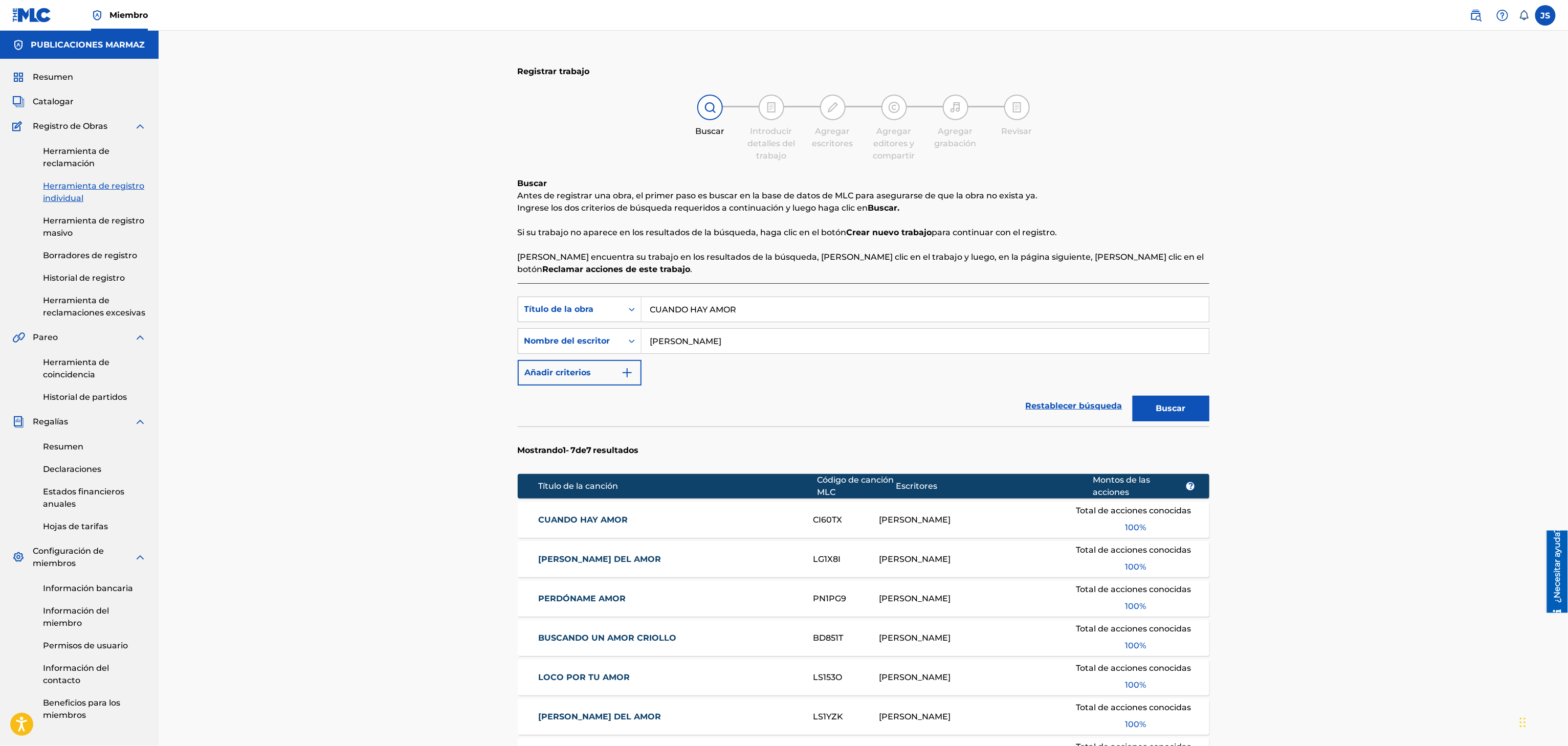
drag, startPoint x: 749, startPoint y: 300, endPoint x: 703, endPoint y: 266, distance: 57.2
click at [569, 302] on div "Búsqueda con criterios f33a84eb-a9c6-4b1c-aadc-60cf18706579 Título de la obra C…" at bounding box center [864, 309] width 691 height 26
paste input "LA LEY DEL"
type input "LA LEY DEL AMOR"
drag, startPoint x: 1180, startPoint y: 186, endPoint x: 1186, endPoint y: 195, distance: 10.8
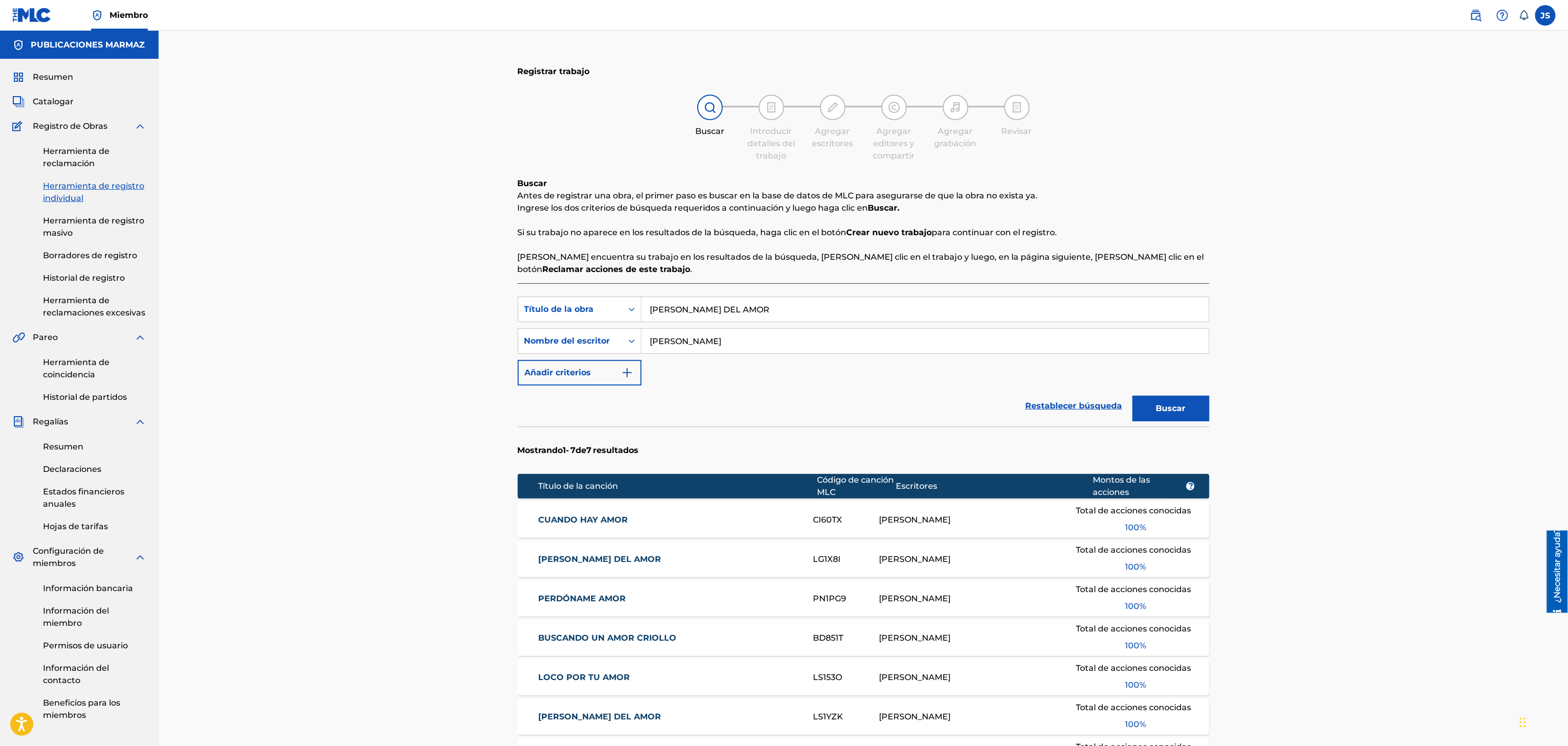
click at [1180, 187] on div "Buscar Antes de registrar una obra, el primer paso es buscar en la base de dato…" at bounding box center [864, 226] width 691 height 98
click at [1167, 413] on font "Buscar" at bounding box center [1171, 408] width 30 height 10
click at [601, 521] on font "LA LEY DEL AMOR" at bounding box center [600, 520] width 123 height 10
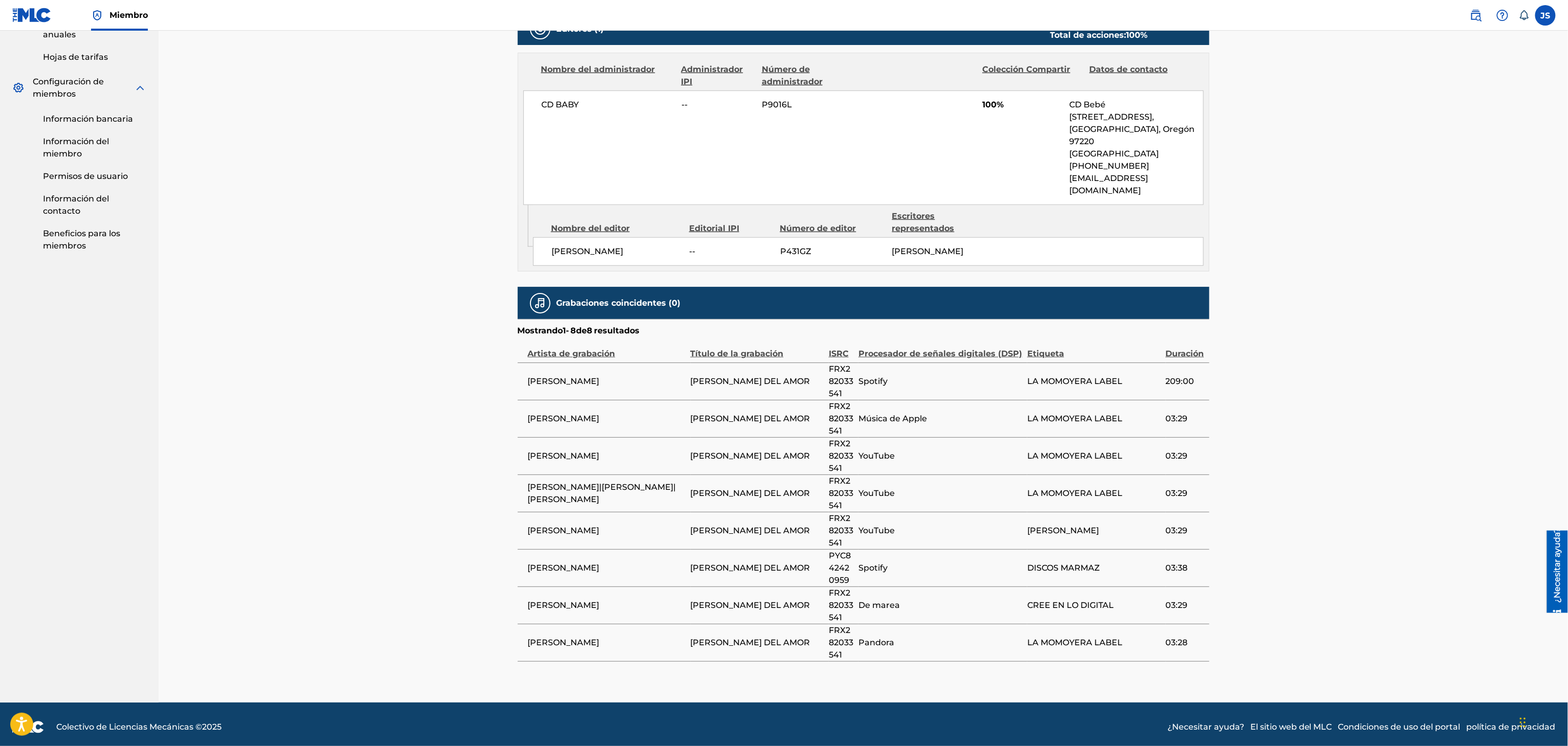
scroll to position [265, 0]
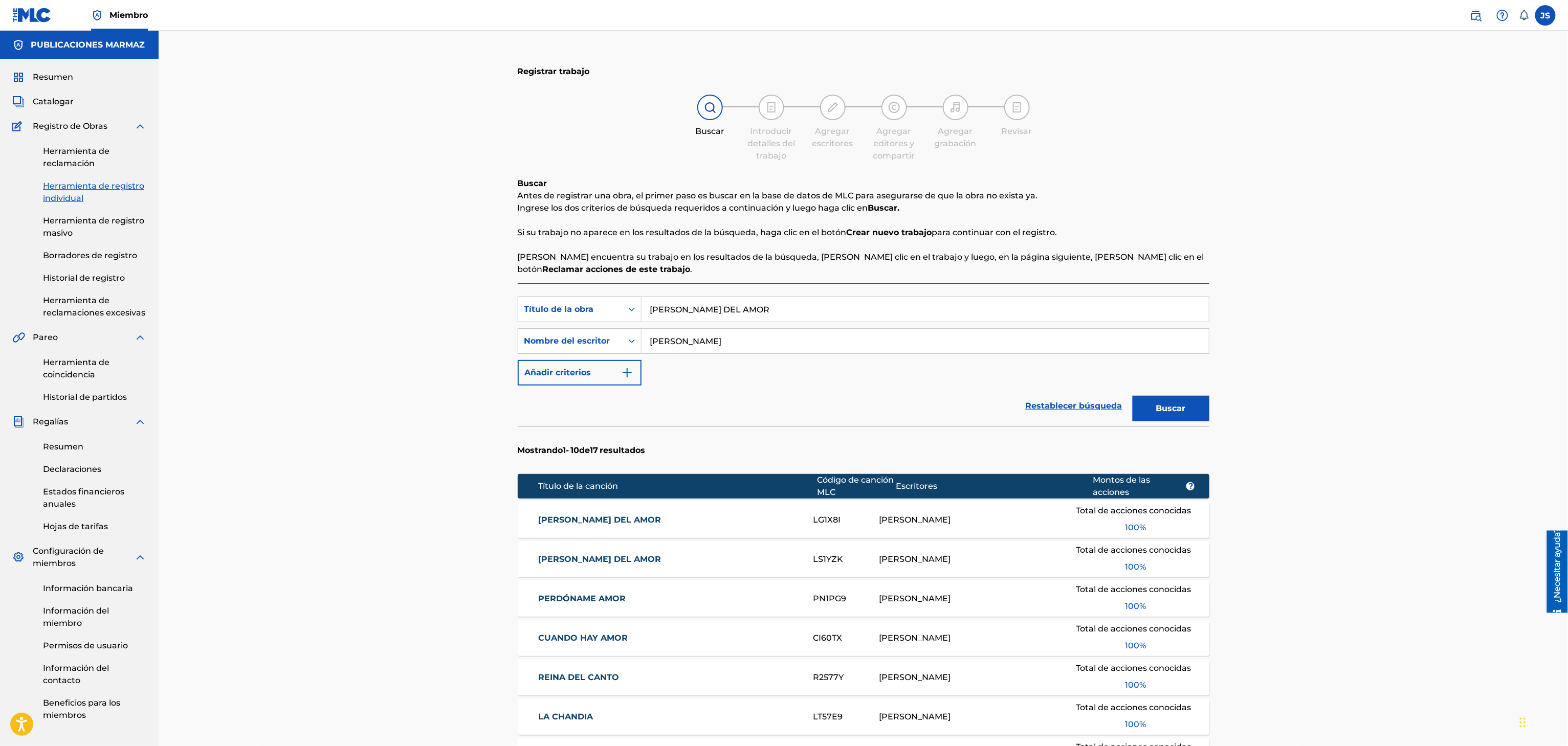
click at [590, 560] on font "LA LEY DEL AMOR" at bounding box center [600, 559] width 123 height 10
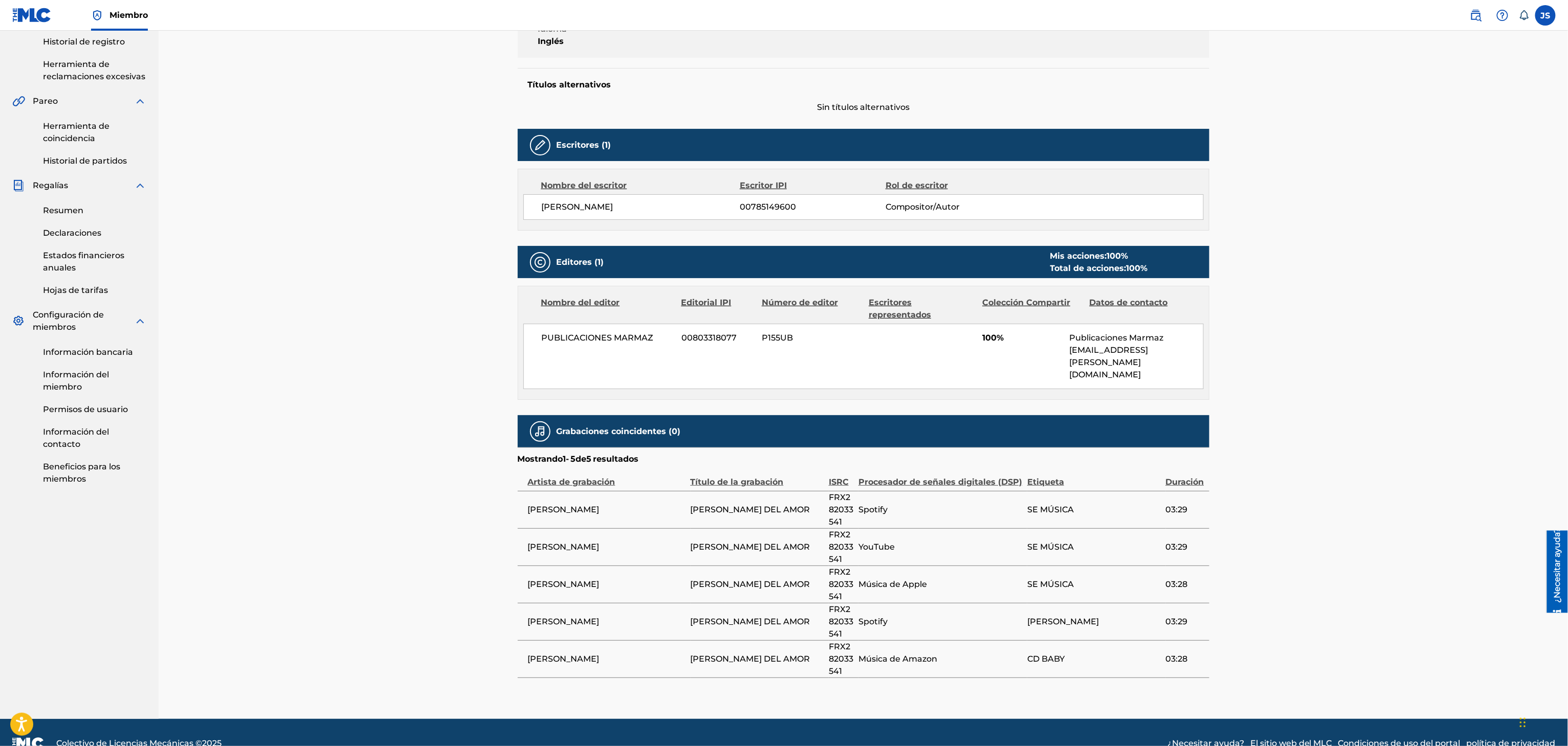
scroll to position [238, 0]
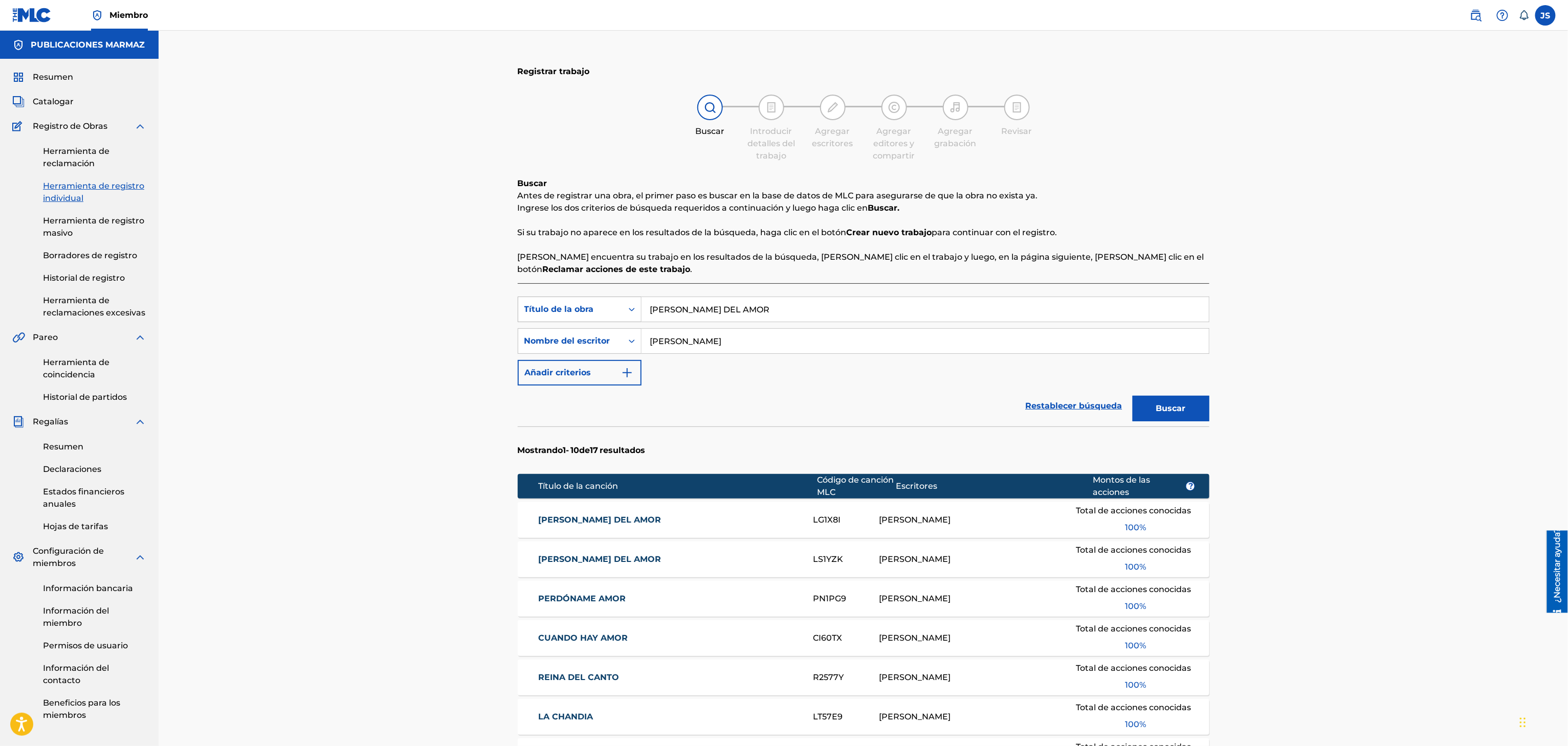
drag, startPoint x: 771, startPoint y: 307, endPoint x: 530, endPoint y: 297, distance: 241.2
click at [532, 298] on div "Búsqueda con criterios f33a84eb-a9c6-4b1c-aadc-60cf18706579 Título de la obra L…" at bounding box center [864, 309] width 691 height 26
paste input "OCO POR TU"
type input "LOCO POR TU AMOR"
click at [1311, 258] on div "Registrar trabajo Buscar Introducir detalles del trabajo Agregar escritores Agr…" at bounding box center [863, 526] width 1409 height 992
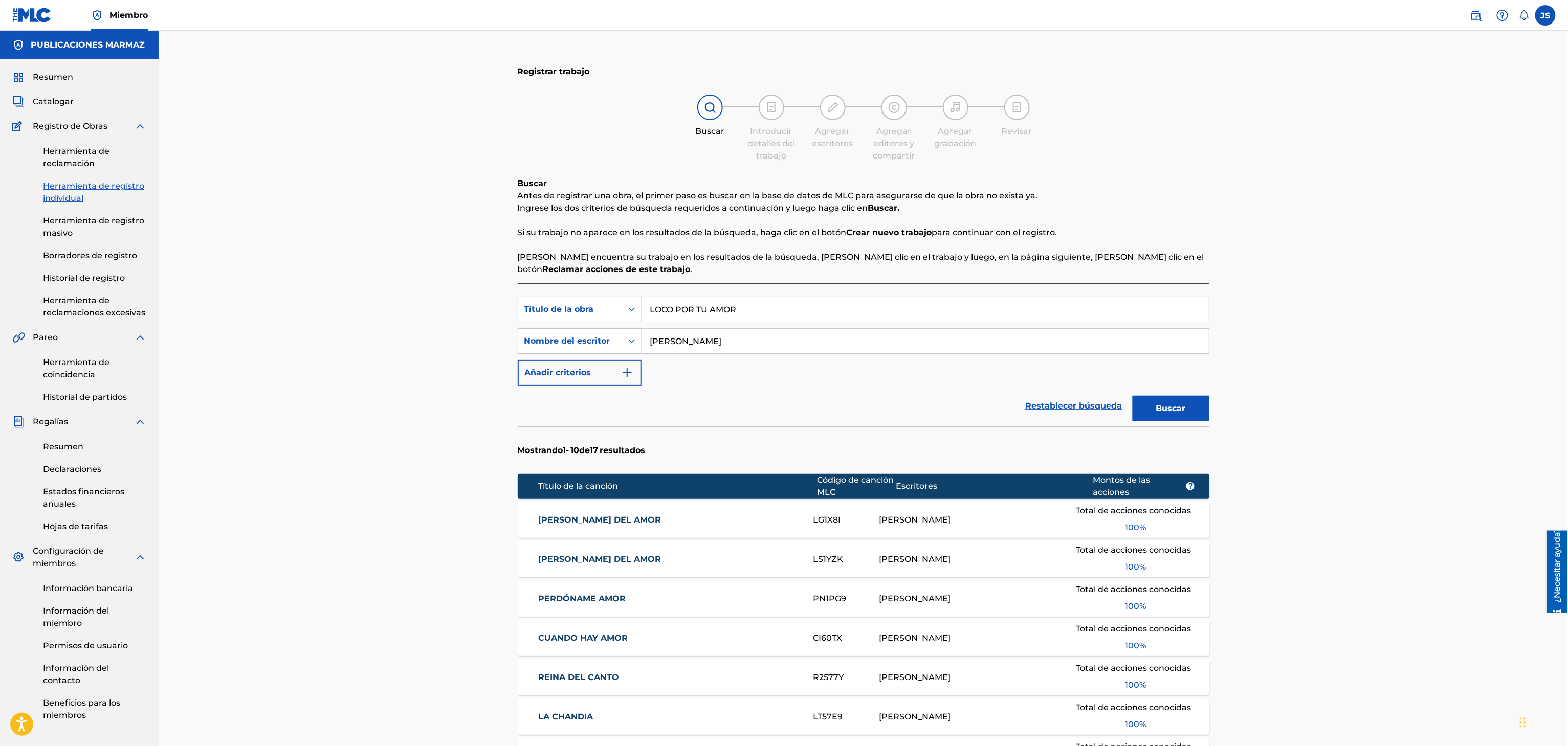
click at [1174, 410] on font "Buscar" at bounding box center [1171, 408] width 30 height 10
click at [569, 517] on font "LOCO POR TU AMOR" at bounding box center [584, 520] width 91 height 10
drag, startPoint x: 771, startPoint y: 300, endPoint x: 542, endPoint y: 324, distance: 230.3
click at [542, 324] on div "Búsqueda con criterios f33a84eb-a9c6-4b1c-aadc-60cf18706579 Título de la obra L…" at bounding box center [864, 341] width 691 height 89
paste input "ELLA Y YO"
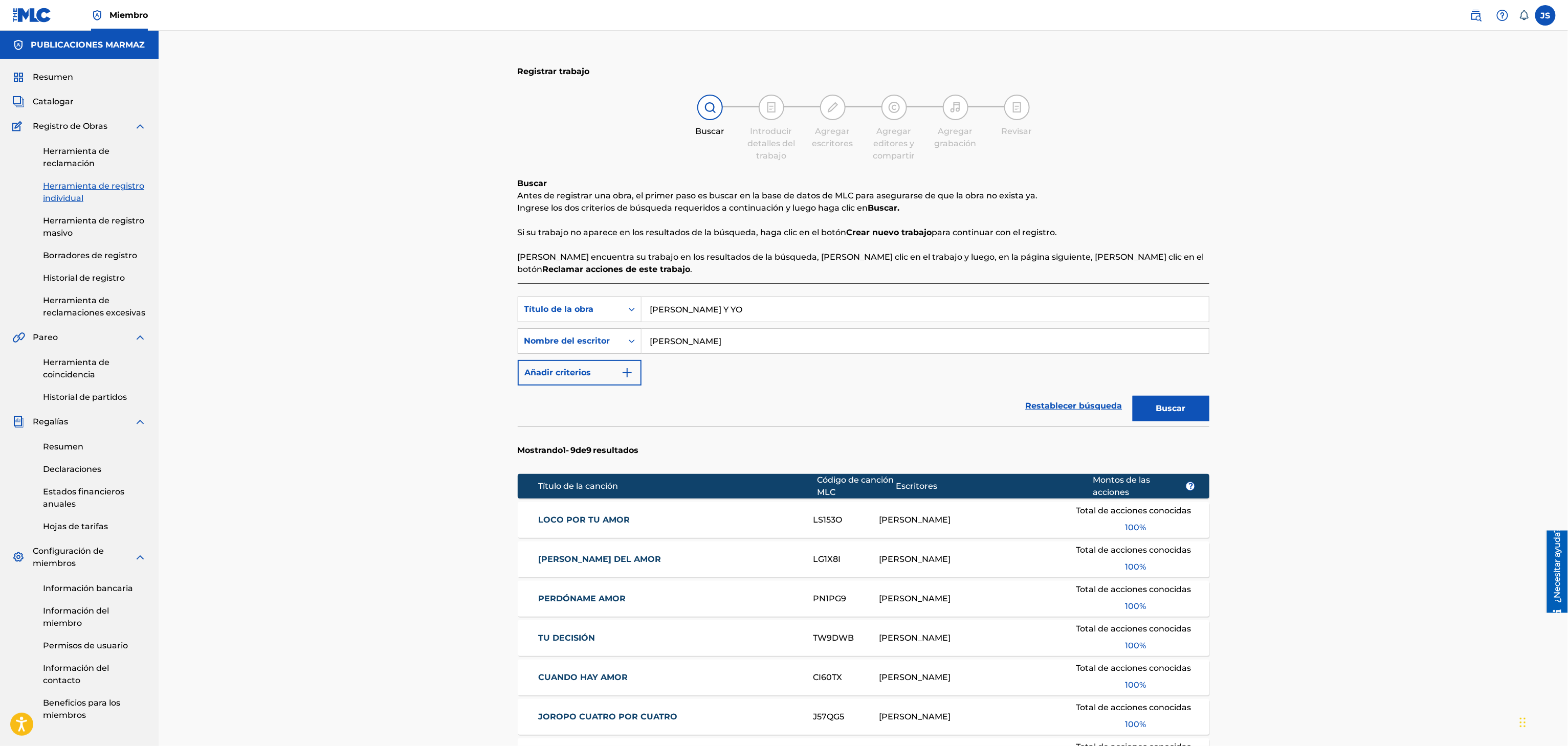
type input "ELLA Y YO"
click at [1318, 120] on div "Registrar trabajo Buscar Introducir detalles del trabajo Agregar escritores Agr…" at bounding box center [863, 504] width 1409 height 947
click at [1188, 413] on button "Buscar" at bounding box center [1171, 409] width 77 height 26
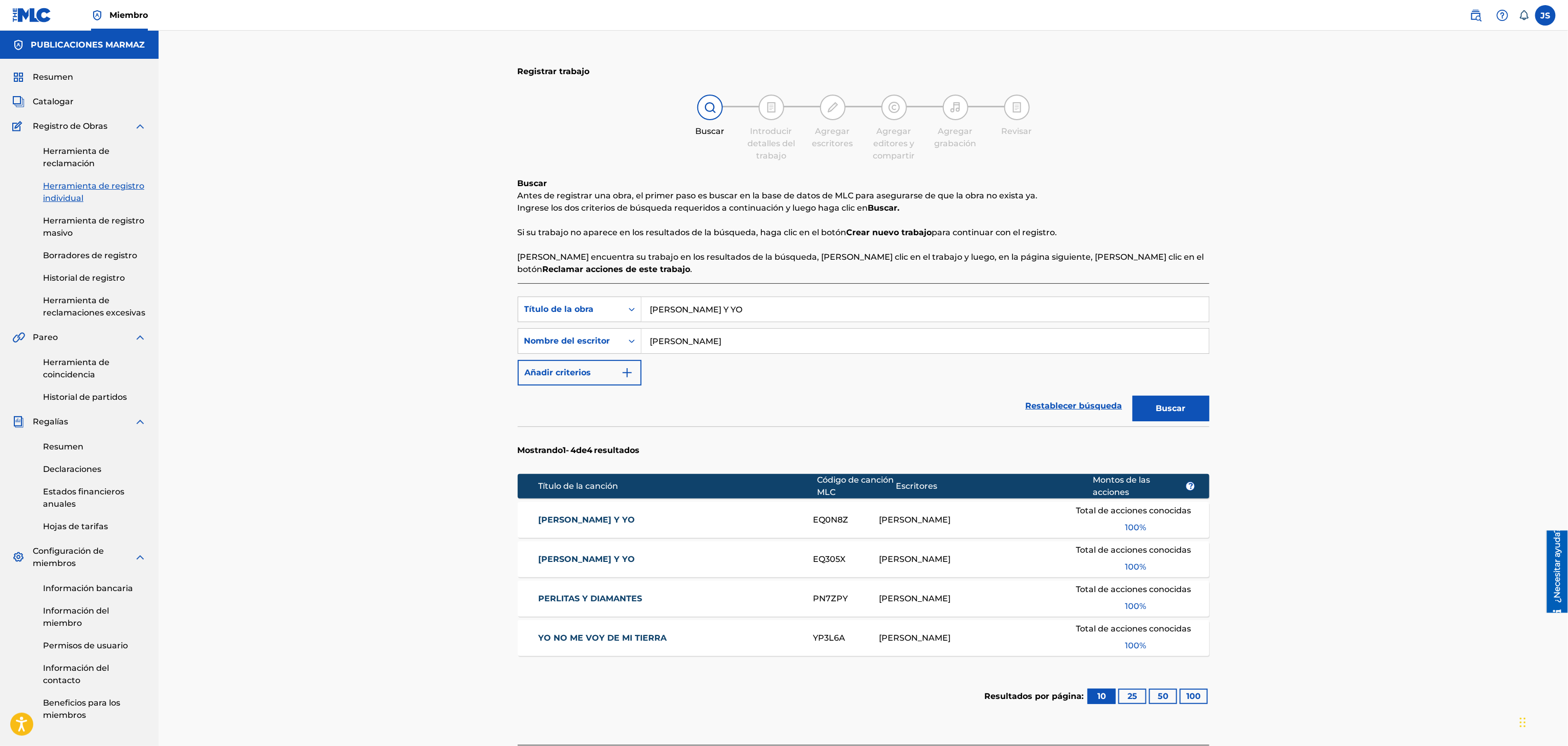
click at [579, 521] on font "ELLA Y YO" at bounding box center [586, 520] width 97 height 10
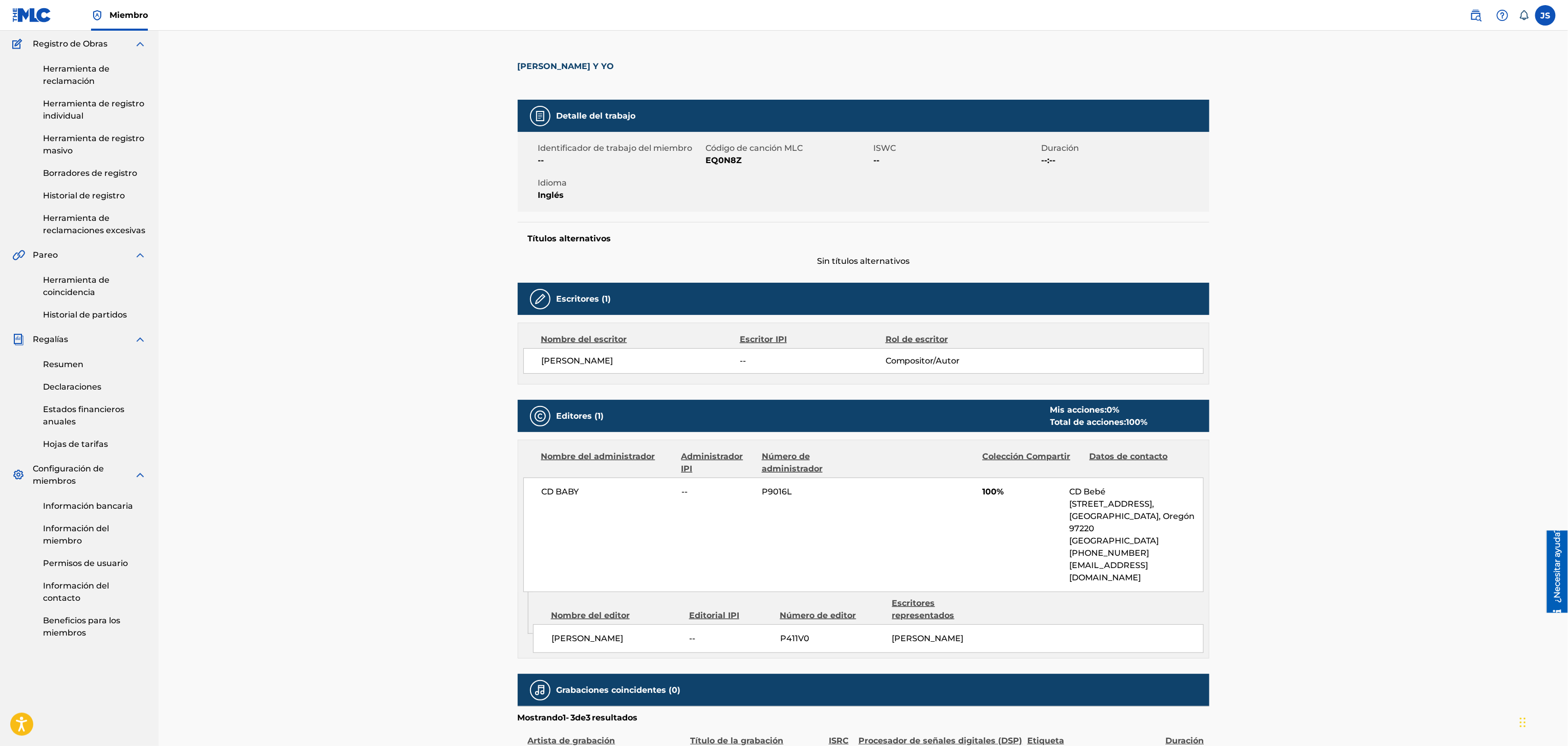
scroll to position [204, 0]
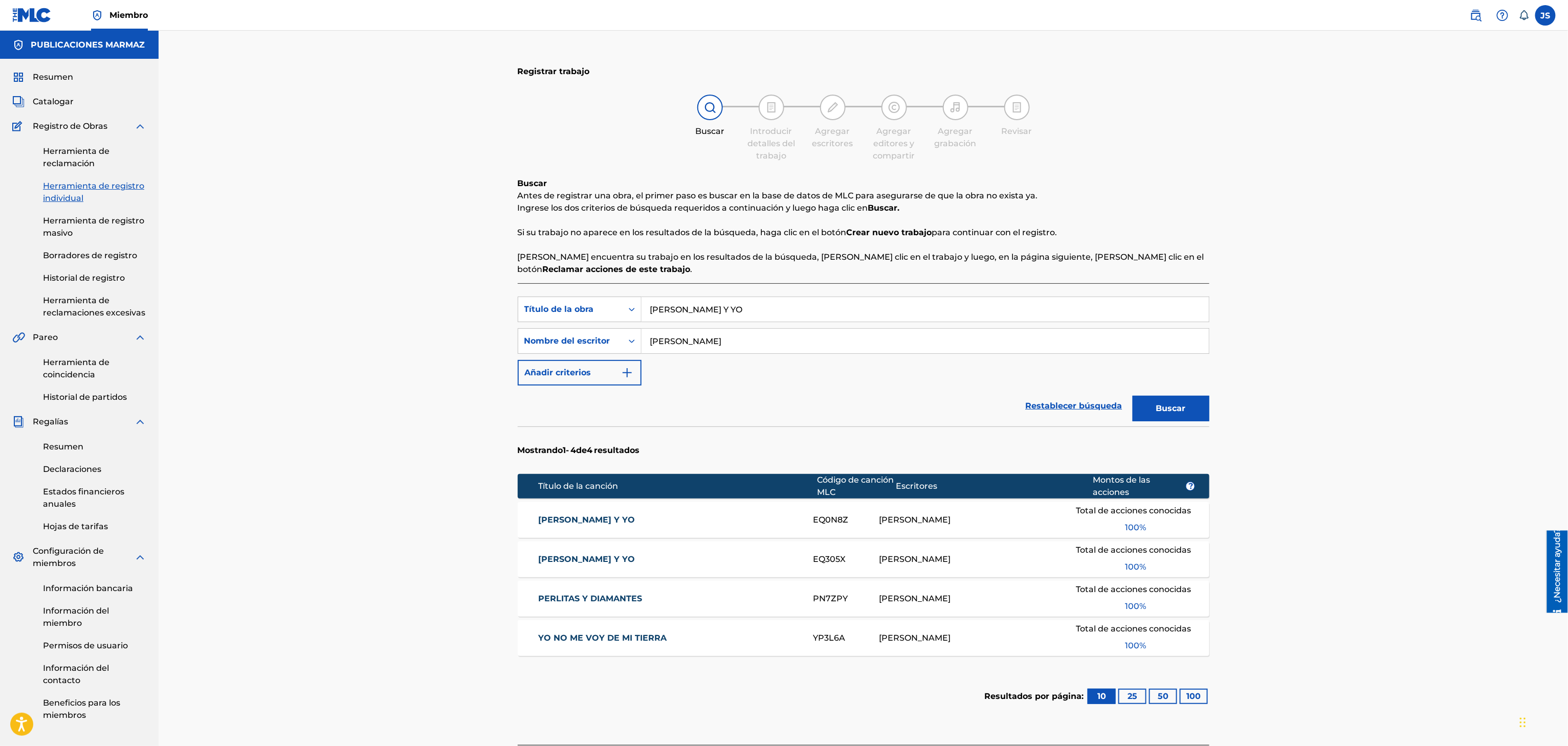
click at [568, 560] on font "ELLA Y YO" at bounding box center [586, 559] width 97 height 10
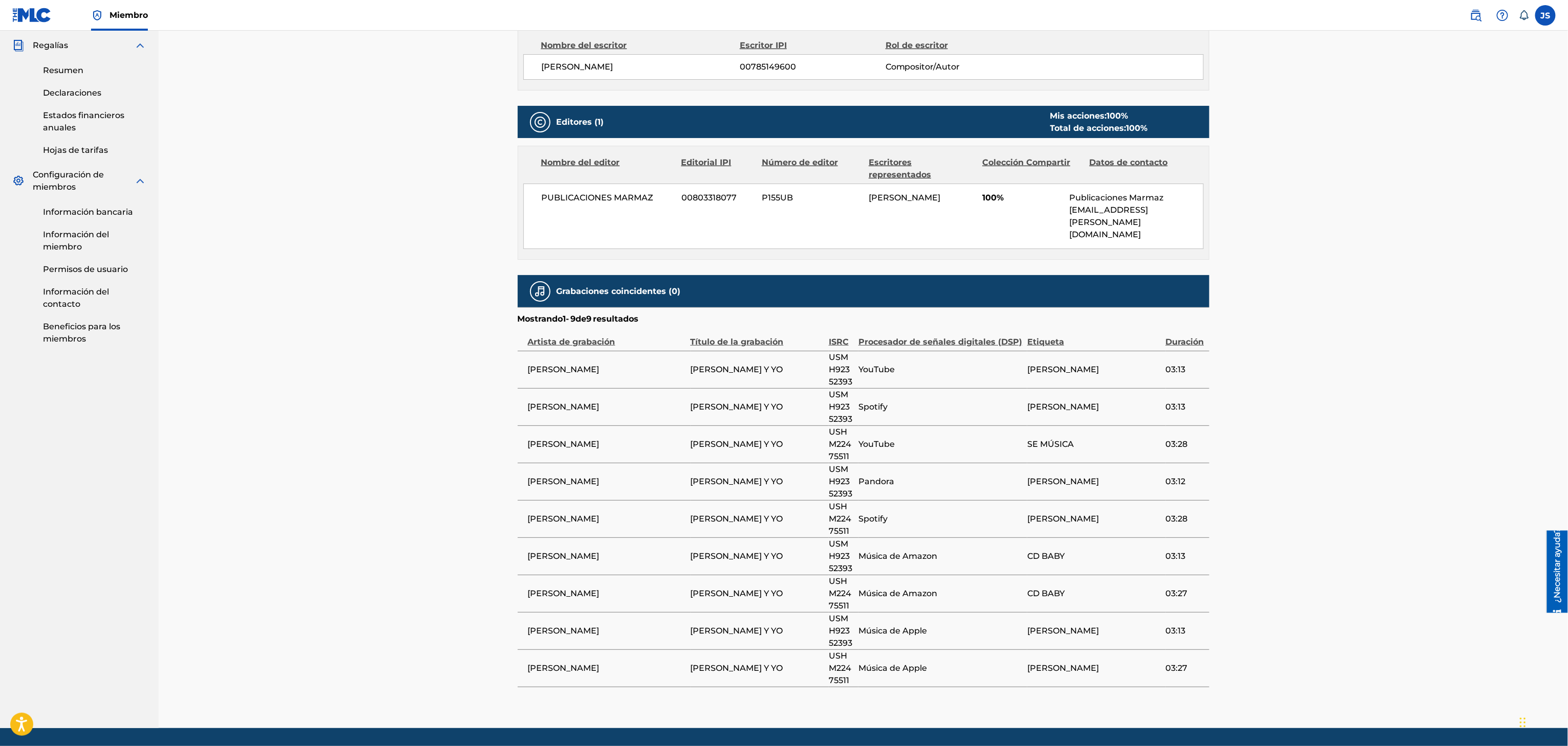
scroll to position [389, 0]
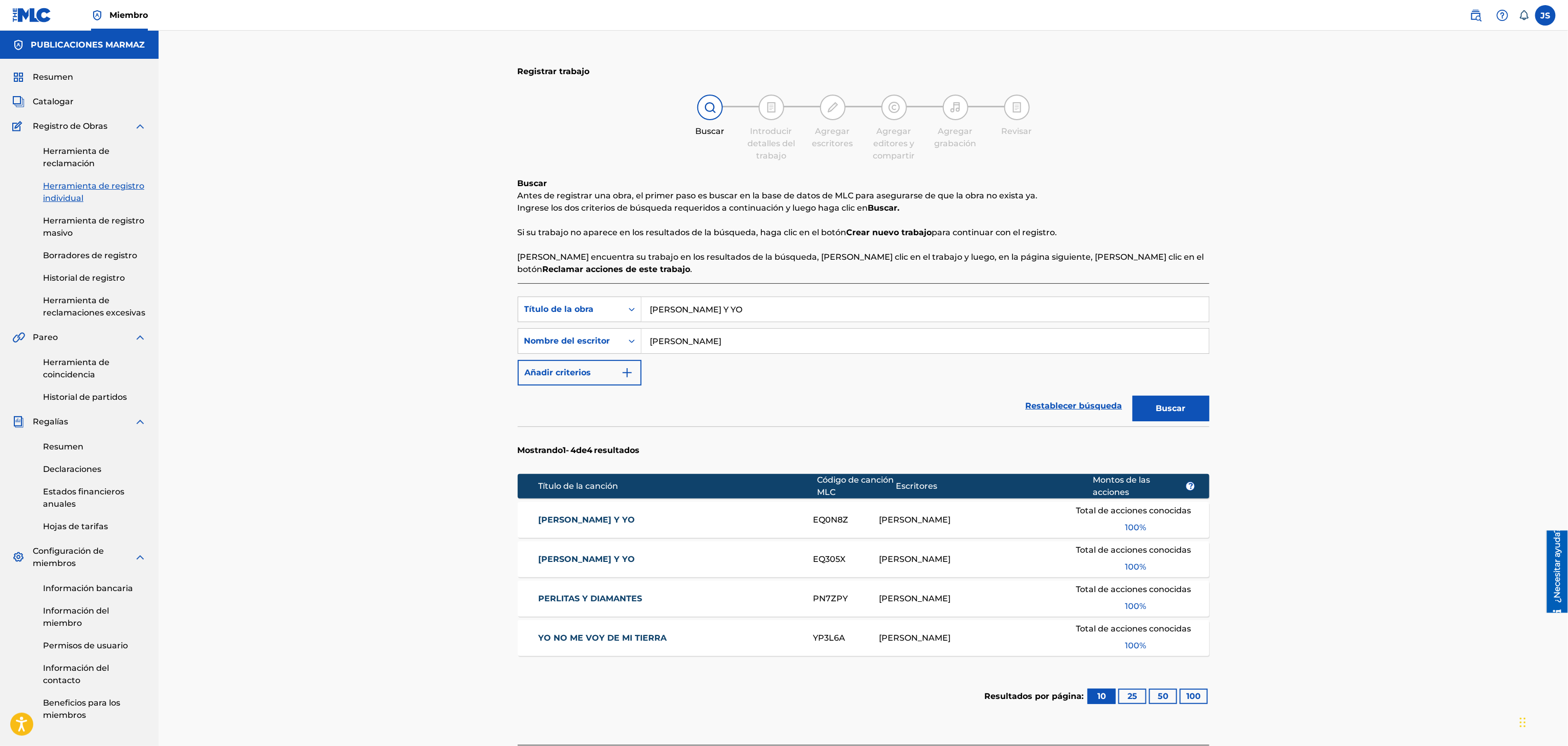
click at [580, 526] on link "ELLA Y YO" at bounding box center [668, 520] width 261 height 12
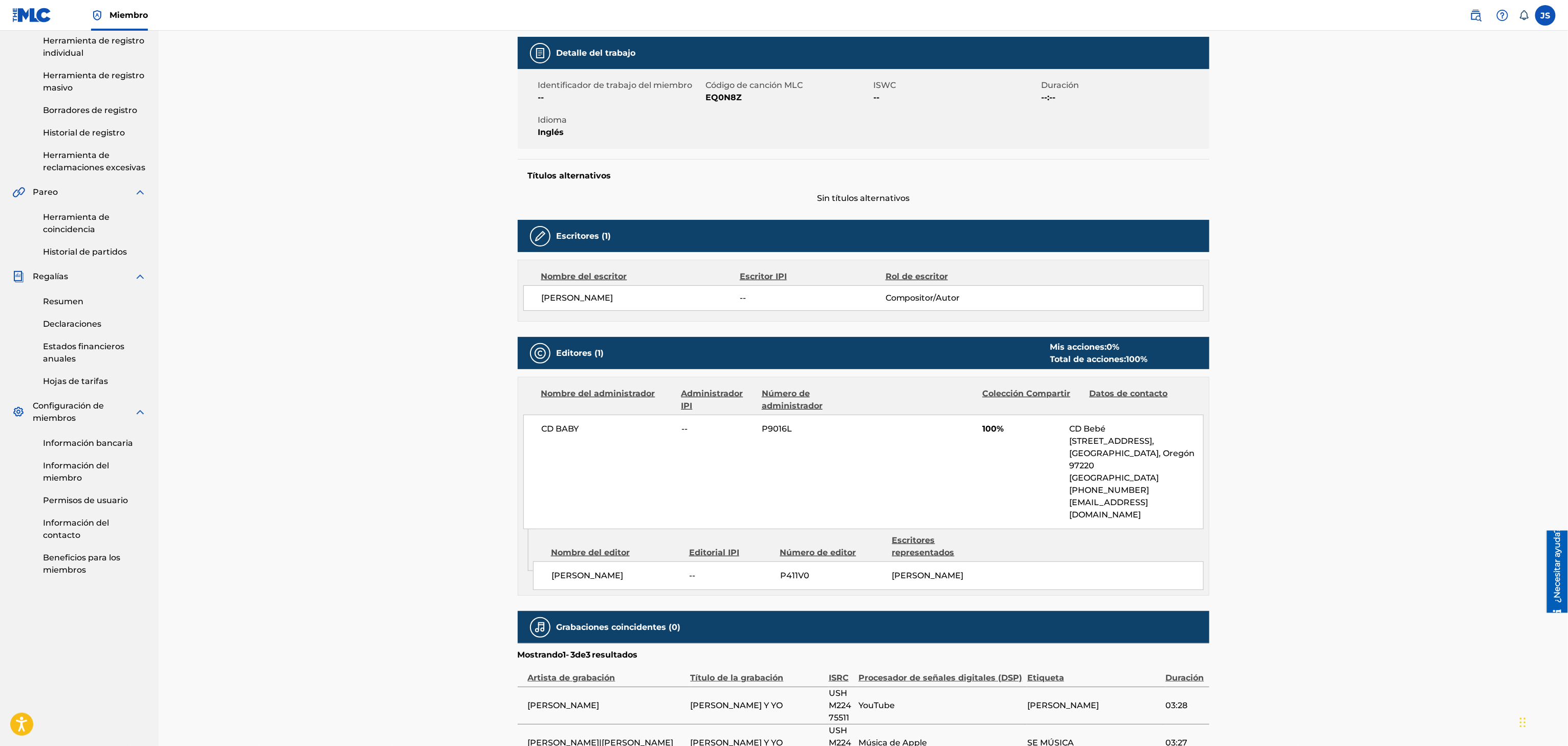
scroll to position [281, 0]
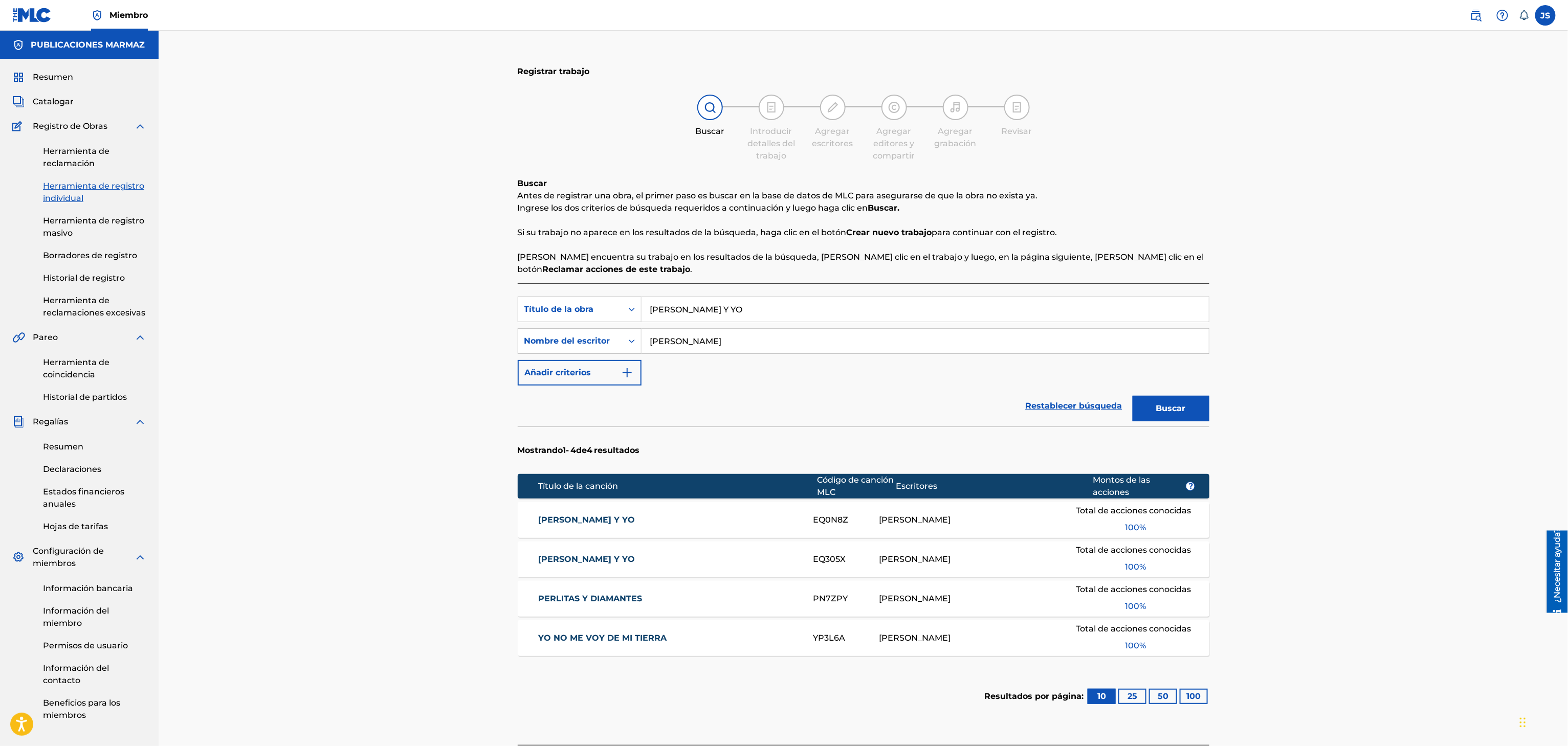
click at [565, 557] on font "ELLA Y YO" at bounding box center [586, 559] width 97 height 10
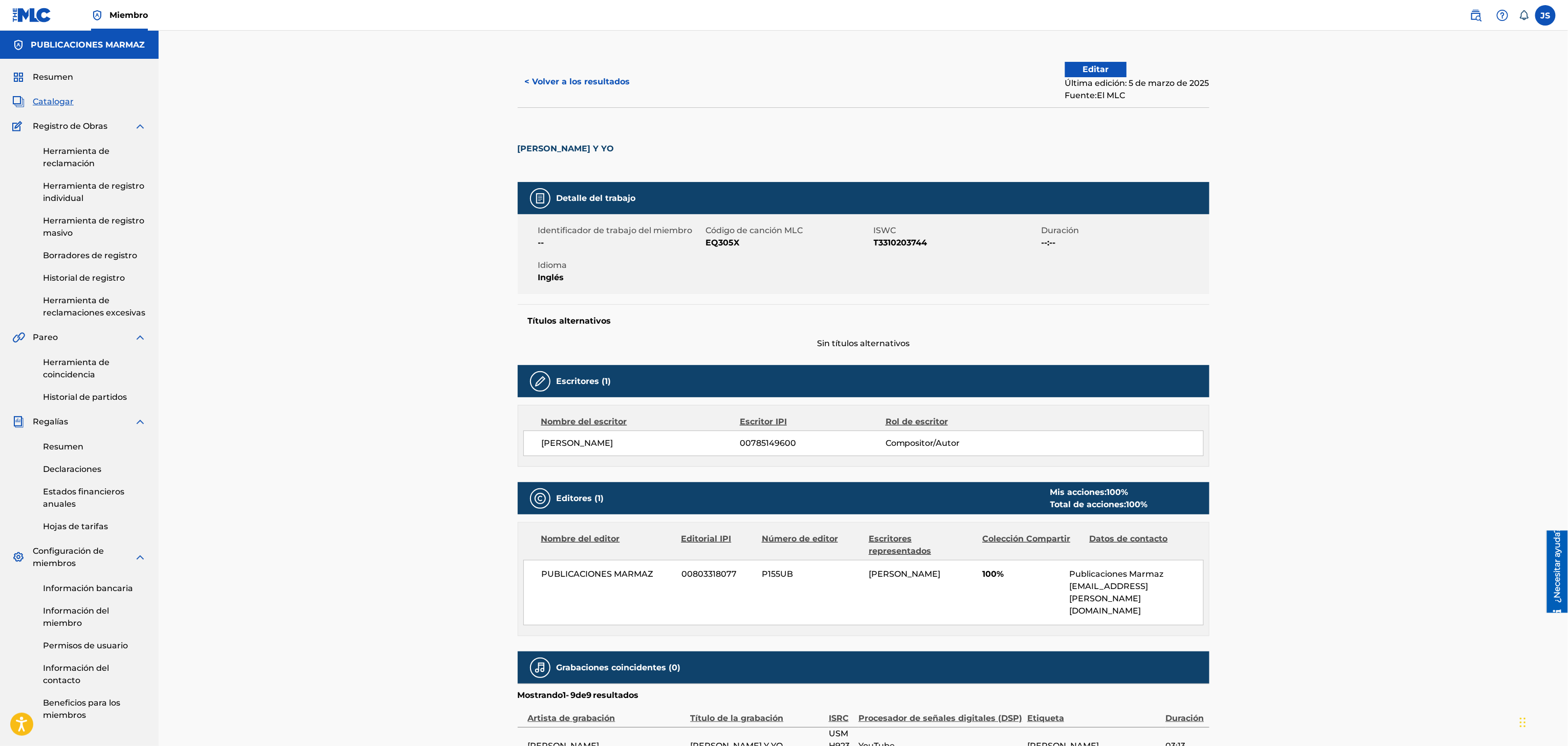
click at [563, 74] on button "< Volver a los resultados" at bounding box center [578, 82] width 120 height 26
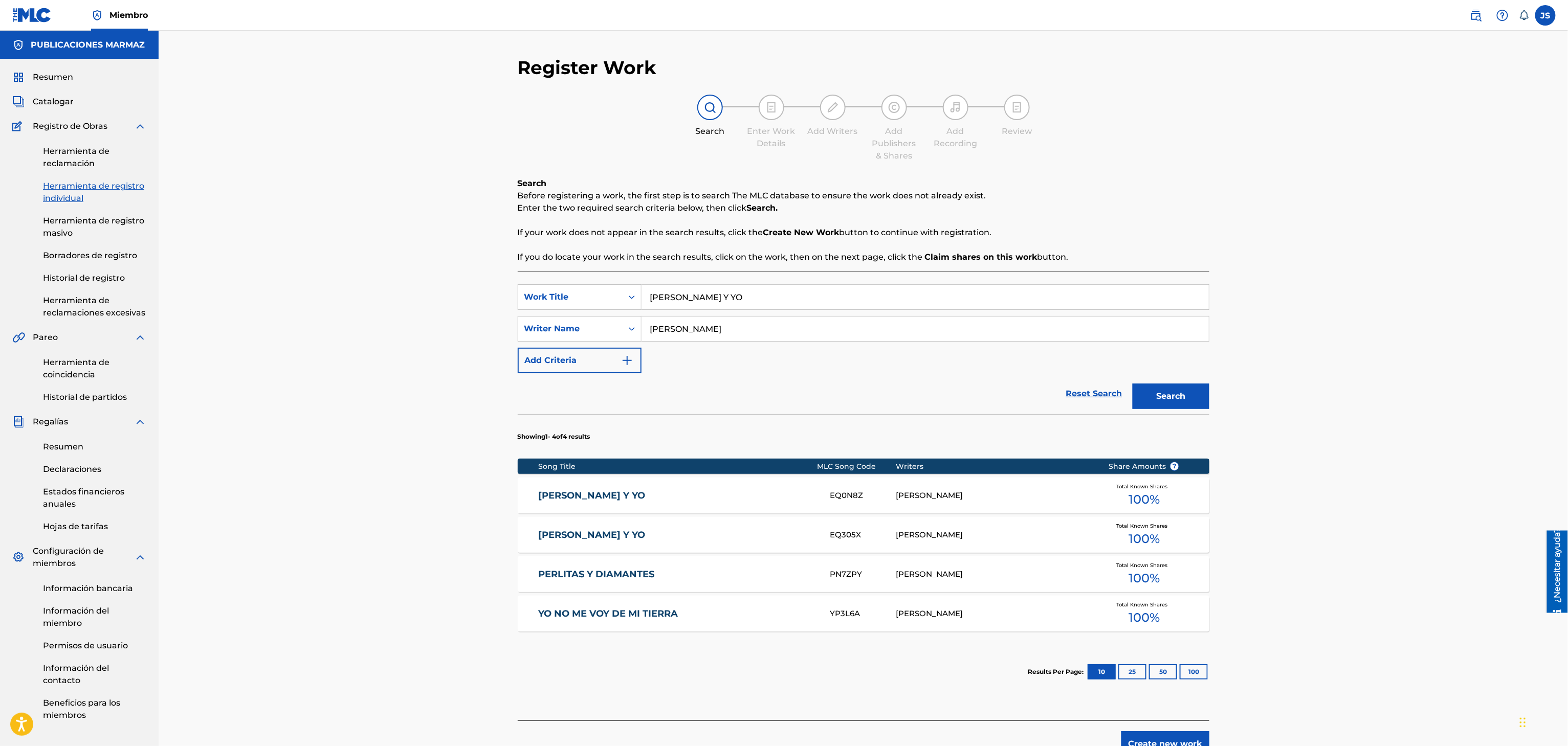
click at [769, 336] on input "Felix Romero" at bounding box center [925, 329] width 567 height 24
click at [461, 296] on div "Register Work Search Enter Work Details Add Writers Add Publishers & Shares Add…" at bounding box center [863, 393] width 1409 height 726
paste input "PA UNA YEGUA OTRO PADROTE"
type input "PA UNA YEGUA OTRO PADROTE"
click at [1164, 200] on p "Before registering a work, the first step is to search The MLC database to ensu…" at bounding box center [864, 196] width 691 height 12
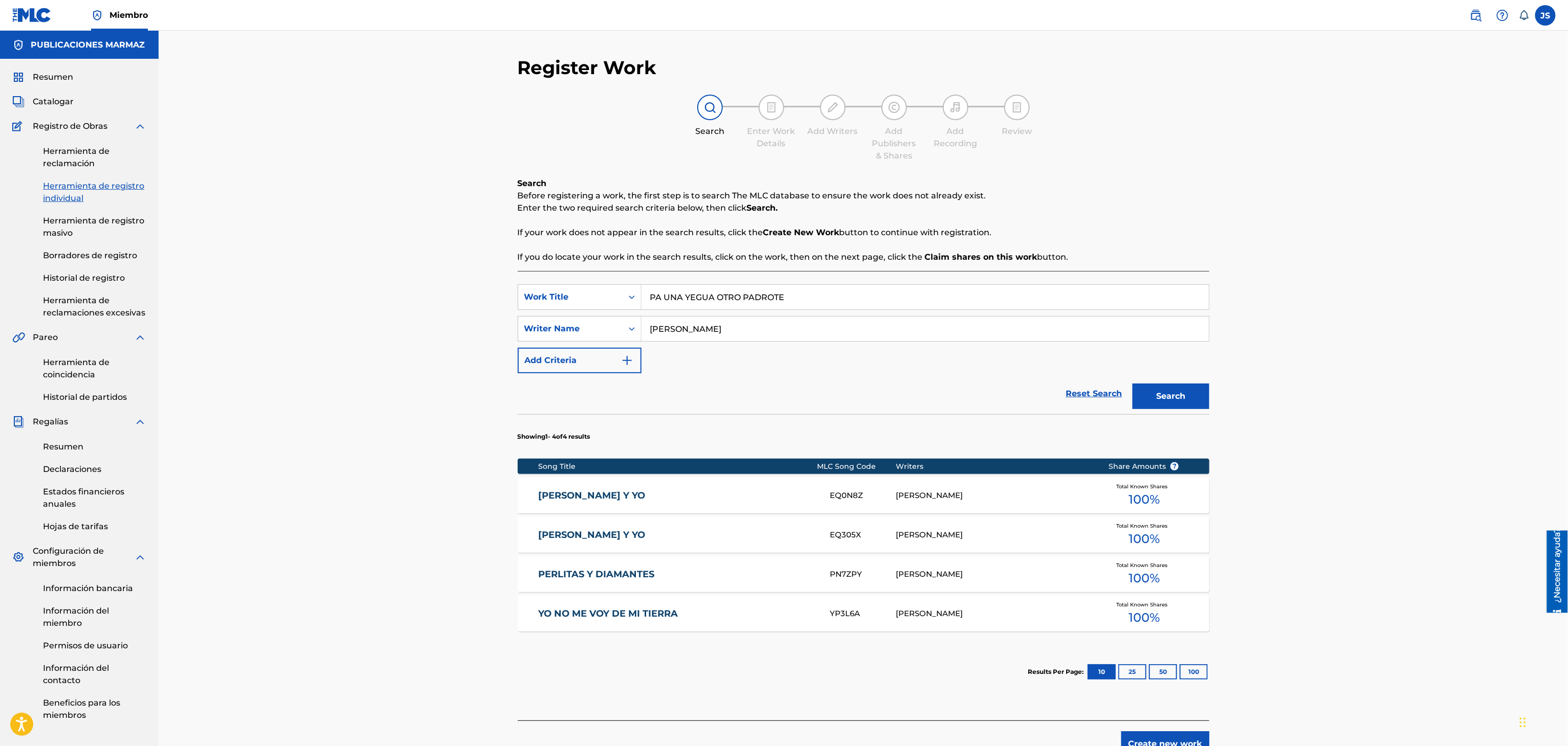
click at [1195, 392] on button "Search" at bounding box center [1171, 396] width 77 height 26
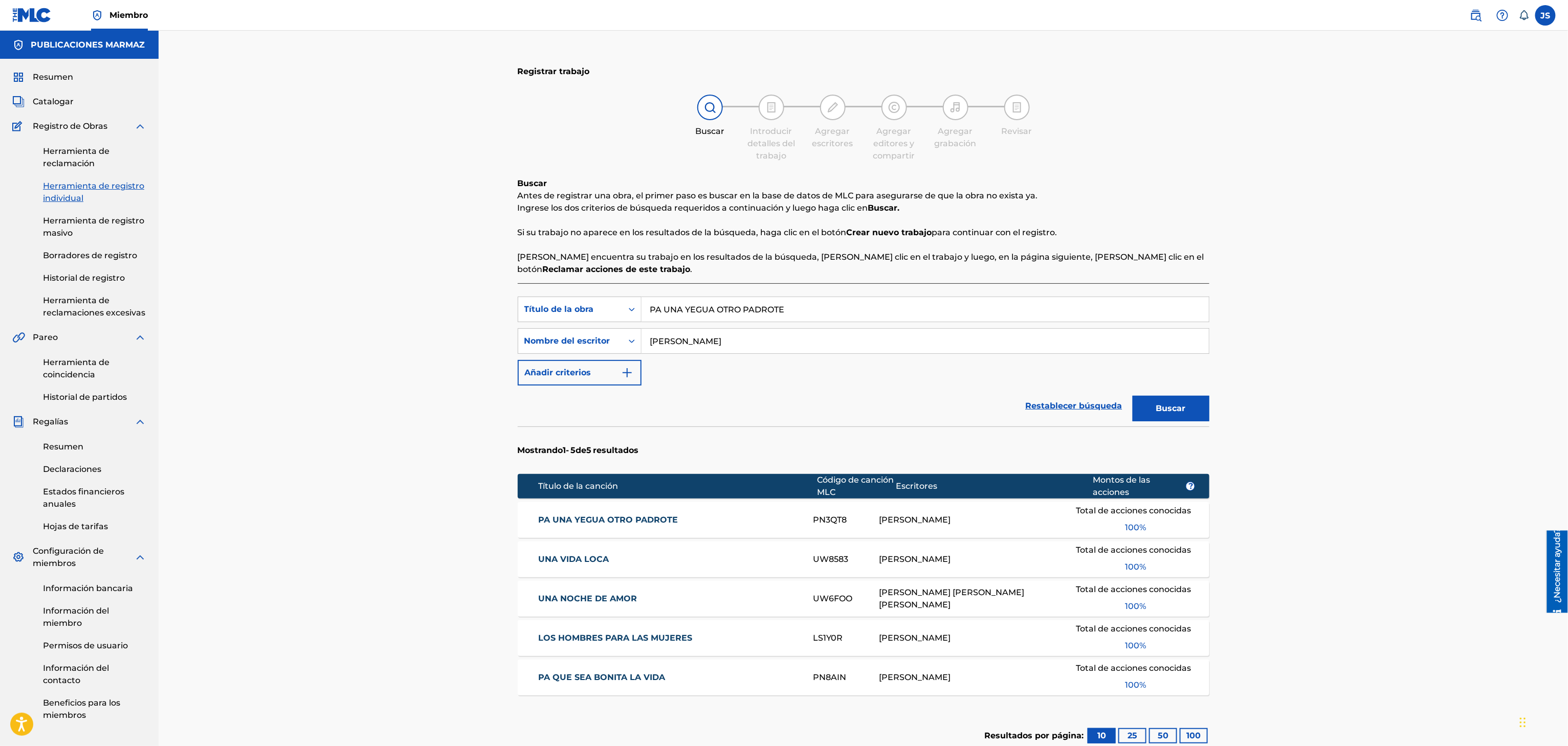
click at [663, 502] on div "PA UNA YEGUA OTRO PADROTE PN3QT8 FÉLIX E ROMERO Total de acciones conocidas 100…" at bounding box center [864, 520] width 691 height 36
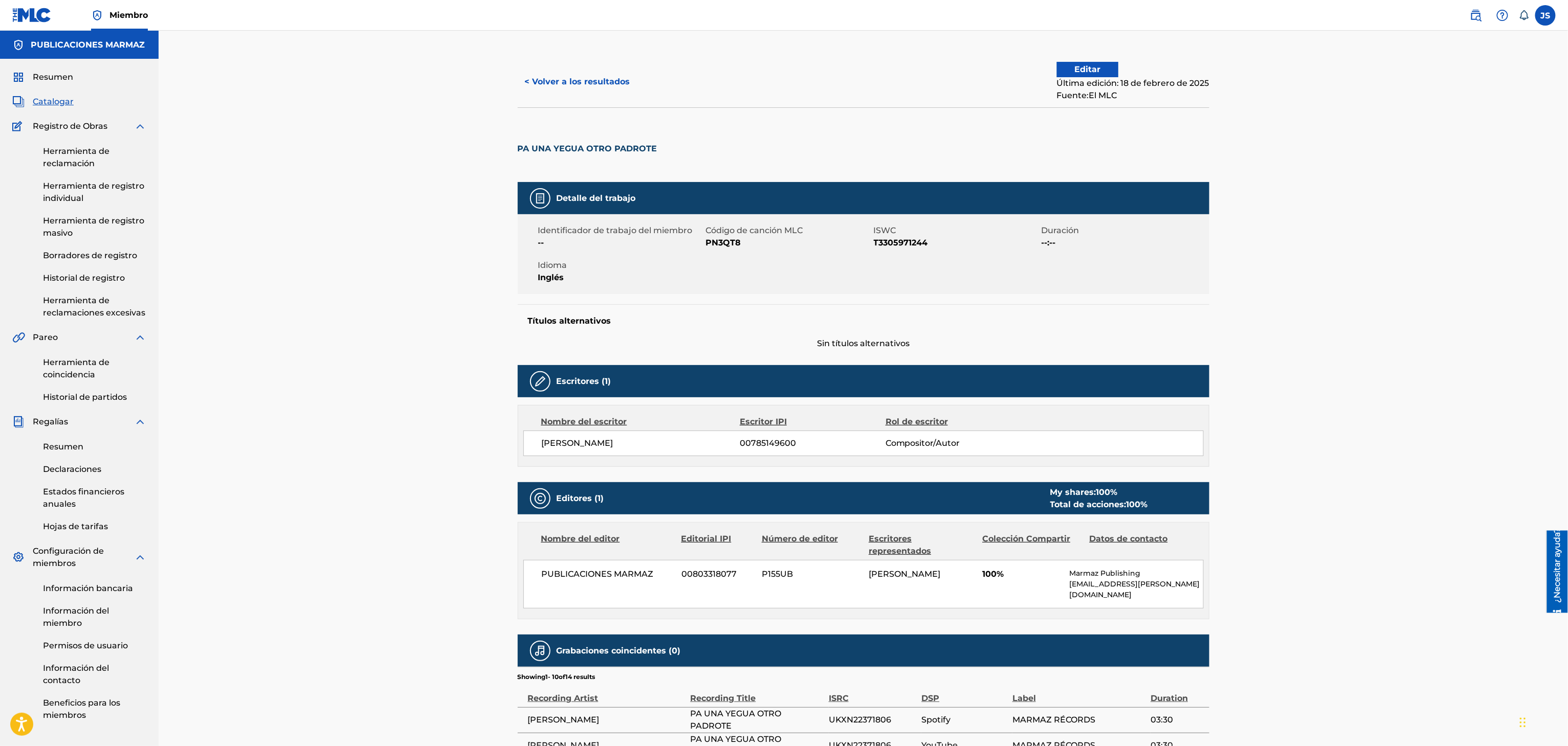
scroll to position [204, 0]
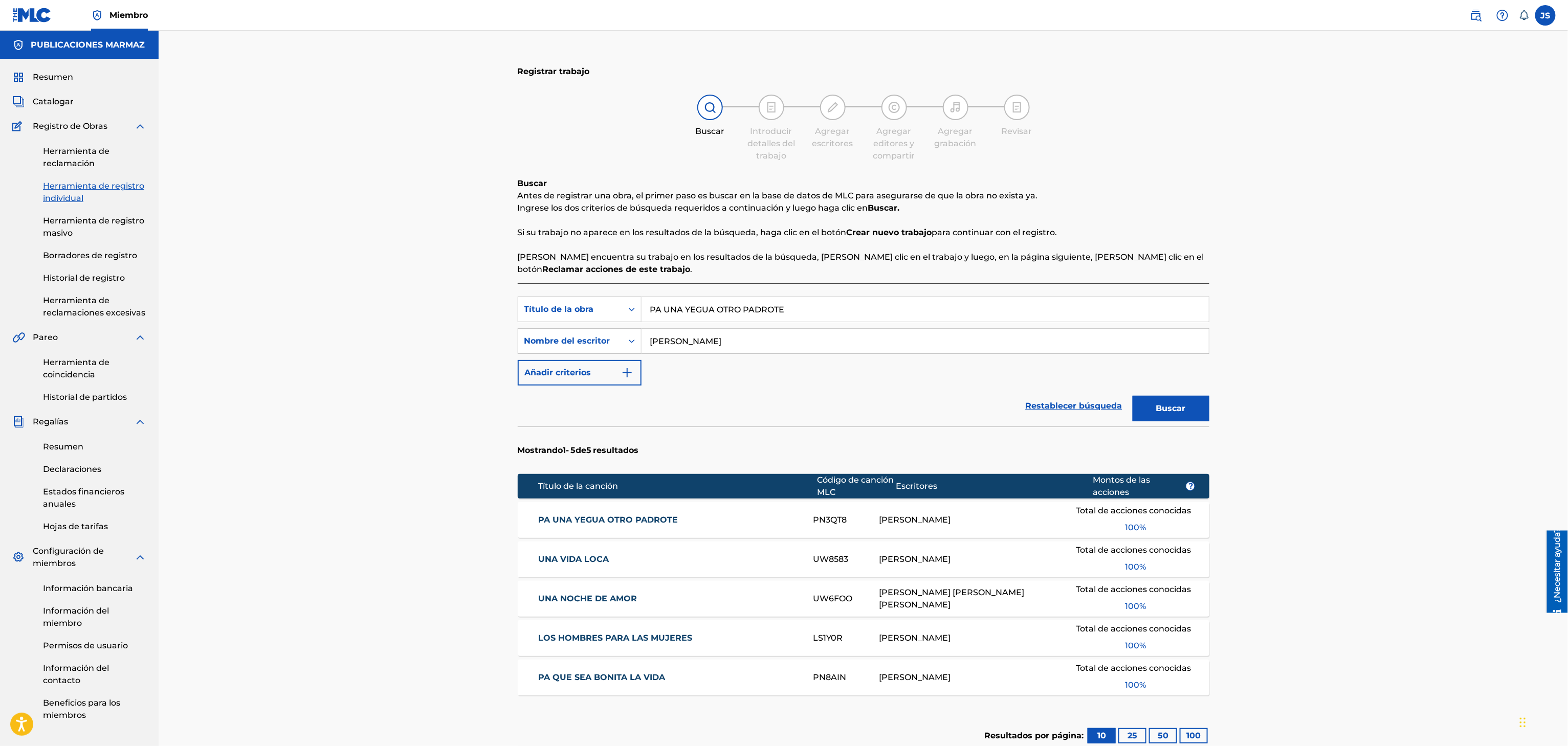
drag, startPoint x: 805, startPoint y: 307, endPoint x: 576, endPoint y: 327, distance: 229.9
click at [576, 327] on div "Búsqueda con criterios f33a84eb-a9c6-4b1c-aadc-60cf18706579 Título de la obra P…" at bounding box center [864, 341] width 691 height 89
paste input "CUANDO HAY AMOR"
type input "CUANDO HAY AMOR"
click at [1221, 175] on div "Registrar trabajo Buscar Introducir detalles del trabajo Agregar escritores Agr…" at bounding box center [863, 438] width 716 height 764
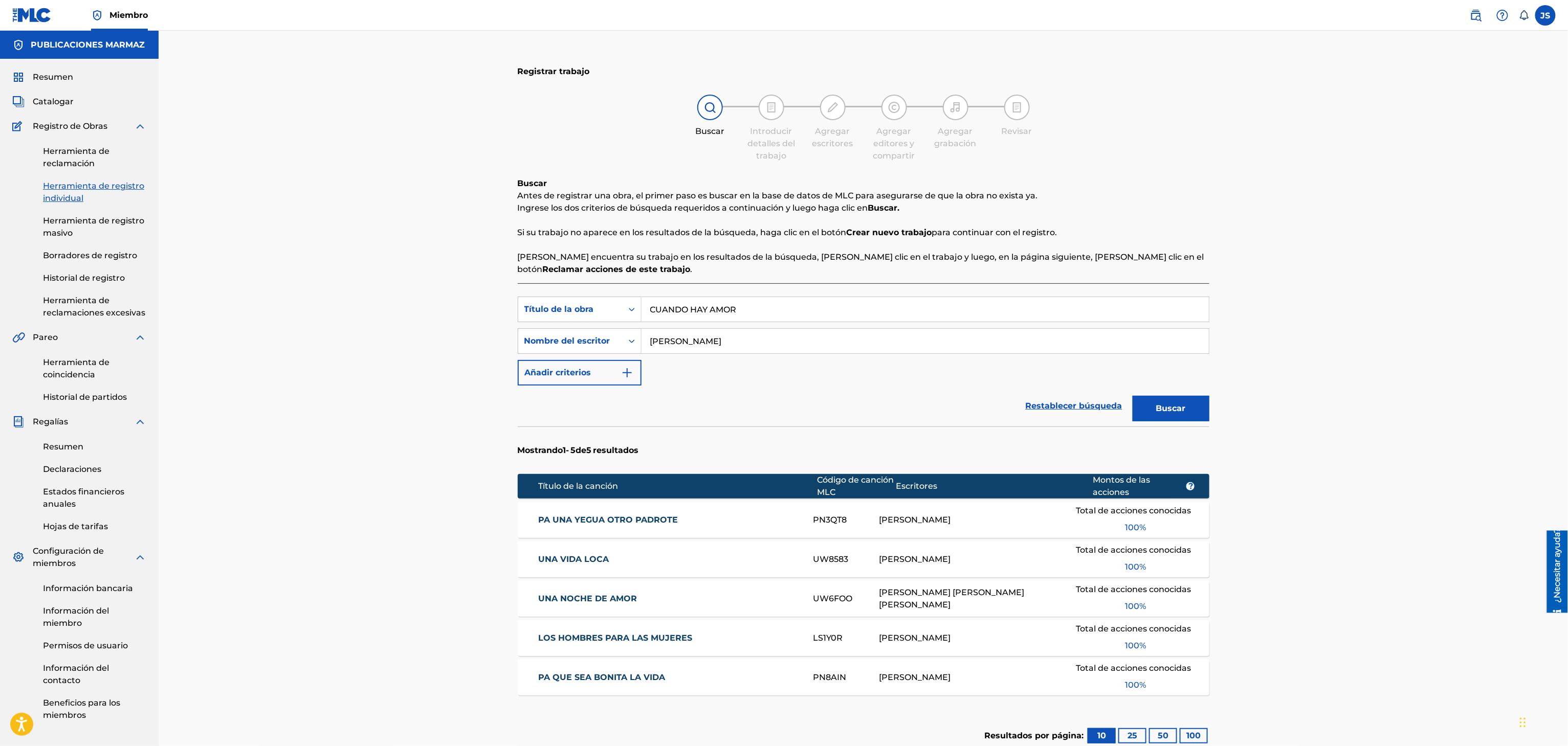
click at [1198, 400] on button "Buscar" at bounding box center [1171, 409] width 77 height 26
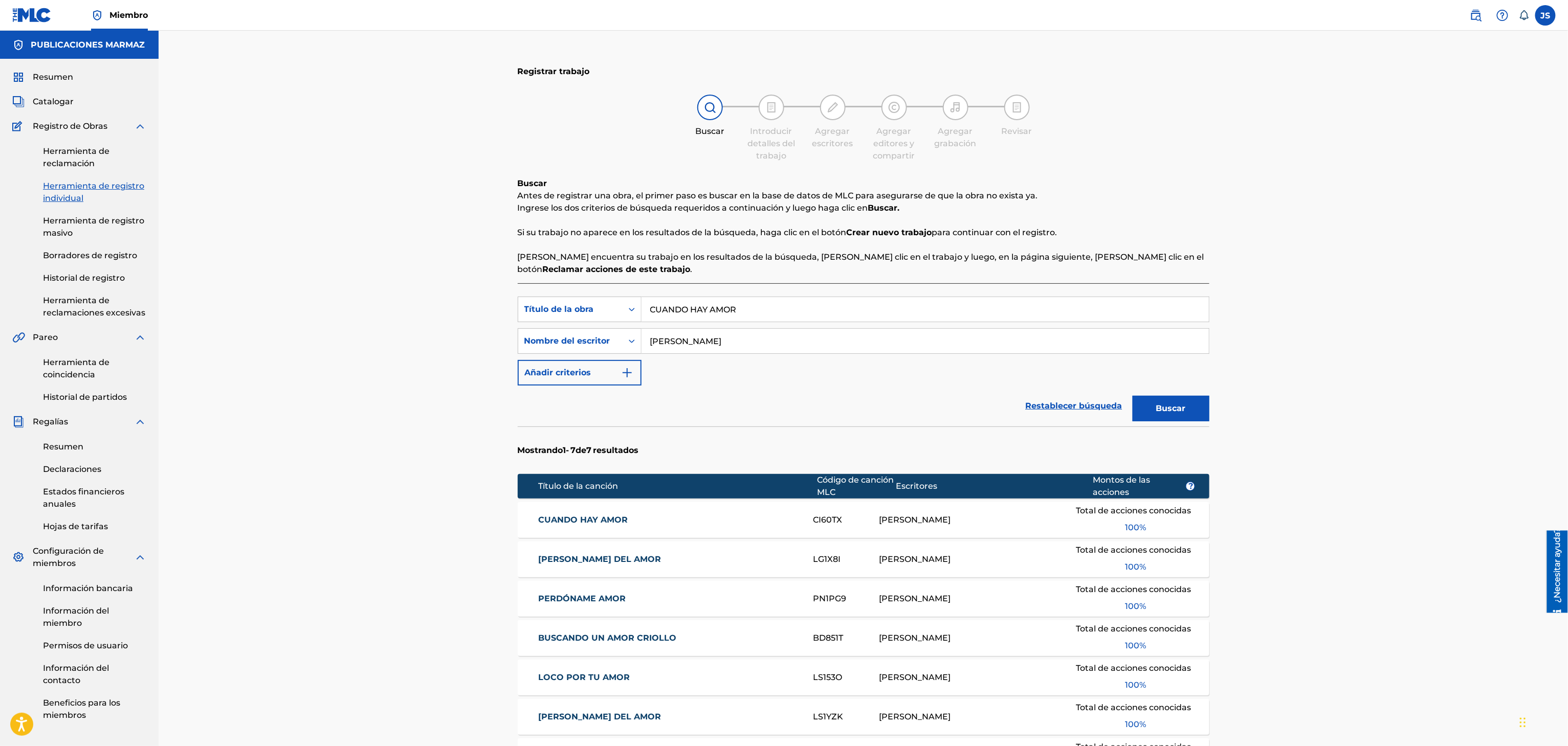
click at [569, 517] on font "CUANDO HAY AMOR" at bounding box center [583, 520] width 89 height 10
drag, startPoint x: 741, startPoint y: 316, endPoint x: 492, endPoint y: 320, distance: 249.0
click at [492, 320] on div "Registrar trabajo Buscar Introducir detalles del trabajo Agregar escritores Agr…" at bounding box center [863, 465] width 1409 height 869
paste input "LA INTERESADA"
type input "LA INTERESADA"
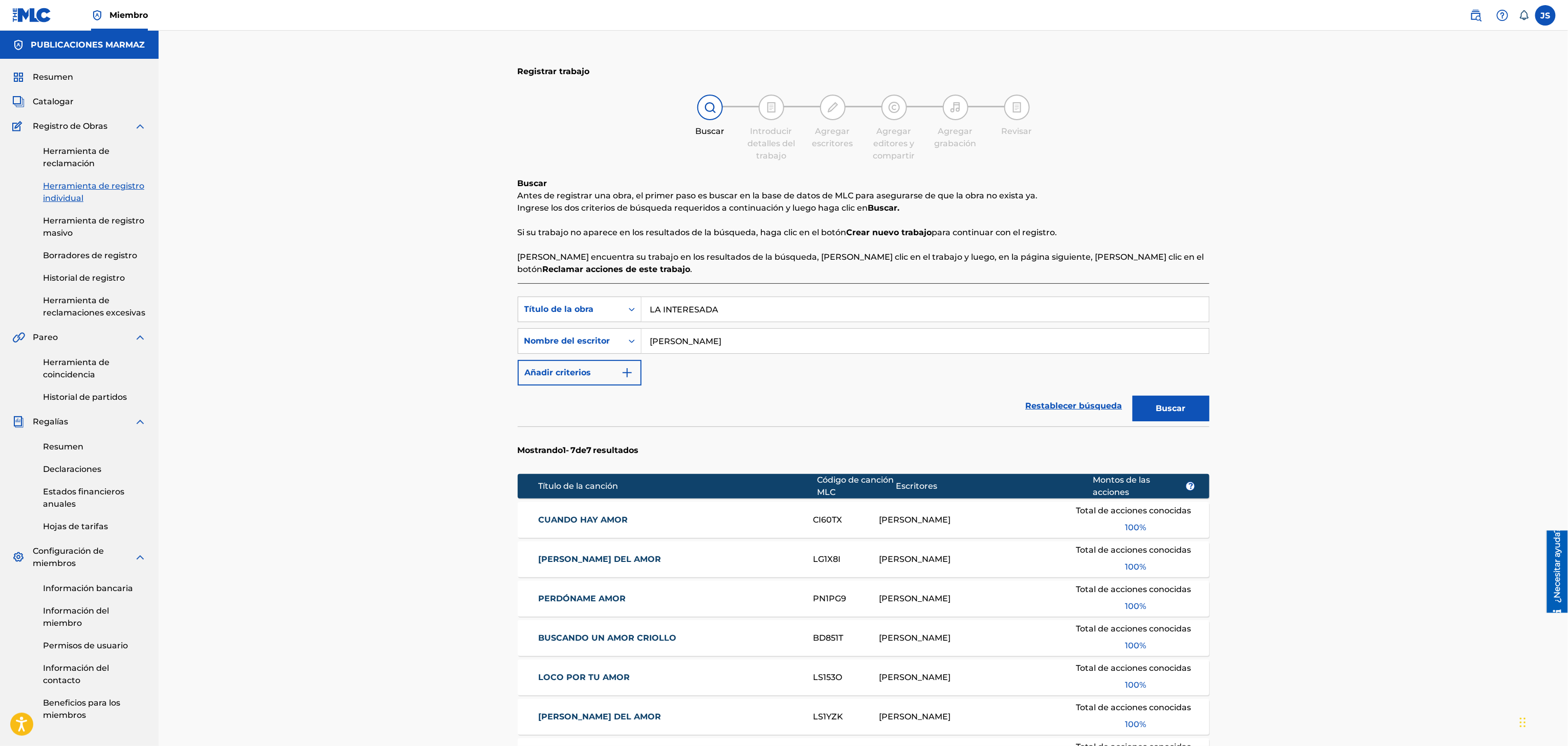
click at [1056, 158] on div "Buscar Introducir detalles del trabajo Agregar escritores Agregar editores y co…" at bounding box center [864, 128] width 691 height 68
click at [1192, 400] on button "Buscar" at bounding box center [1171, 409] width 77 height 26
click at [595, 518] on font "LA INTERESADA" at bounding box center [573, 520] width 69 height 10
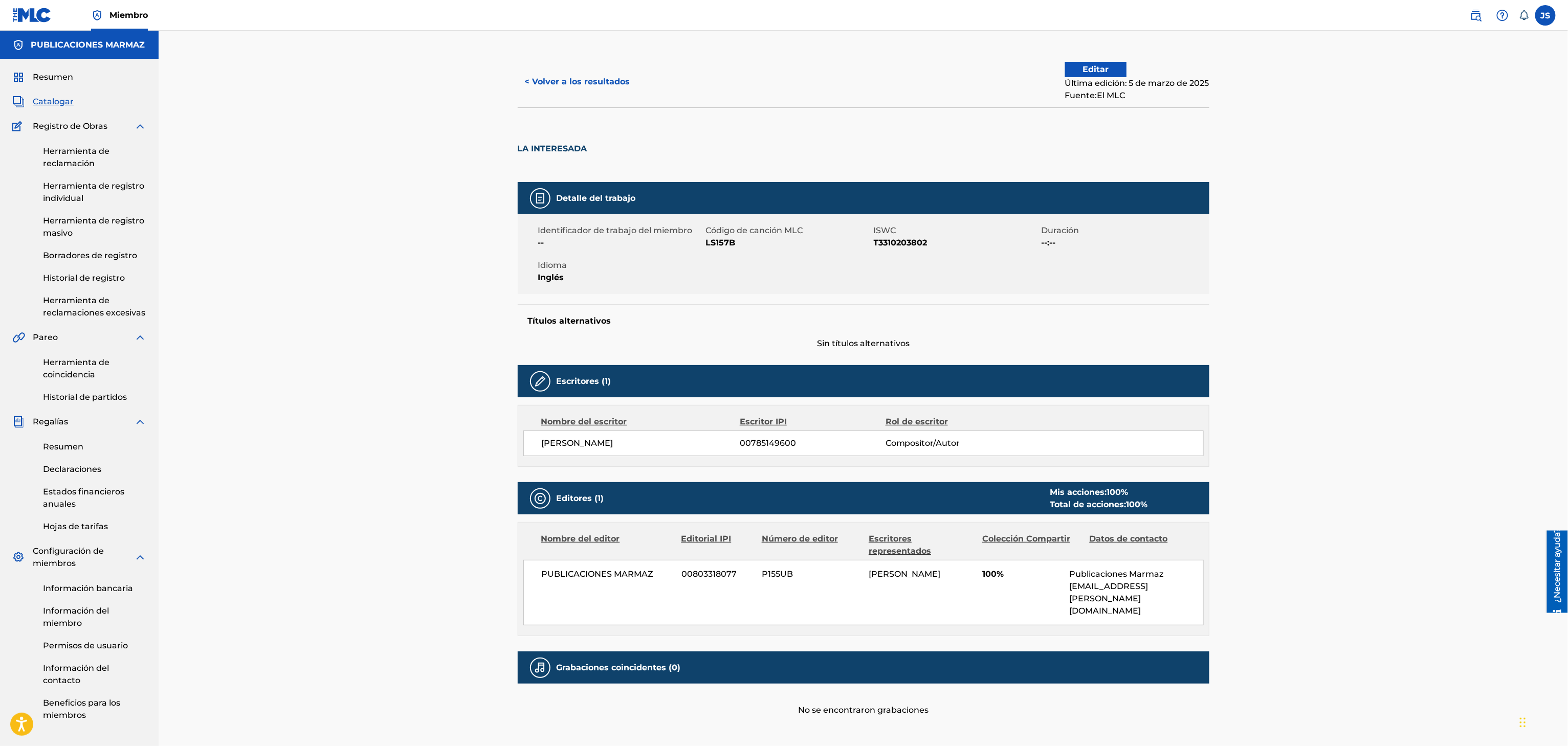
click at [585, 89] on button "< Volver a los resultados" at bounding box center [578, 82] width 120 height 26
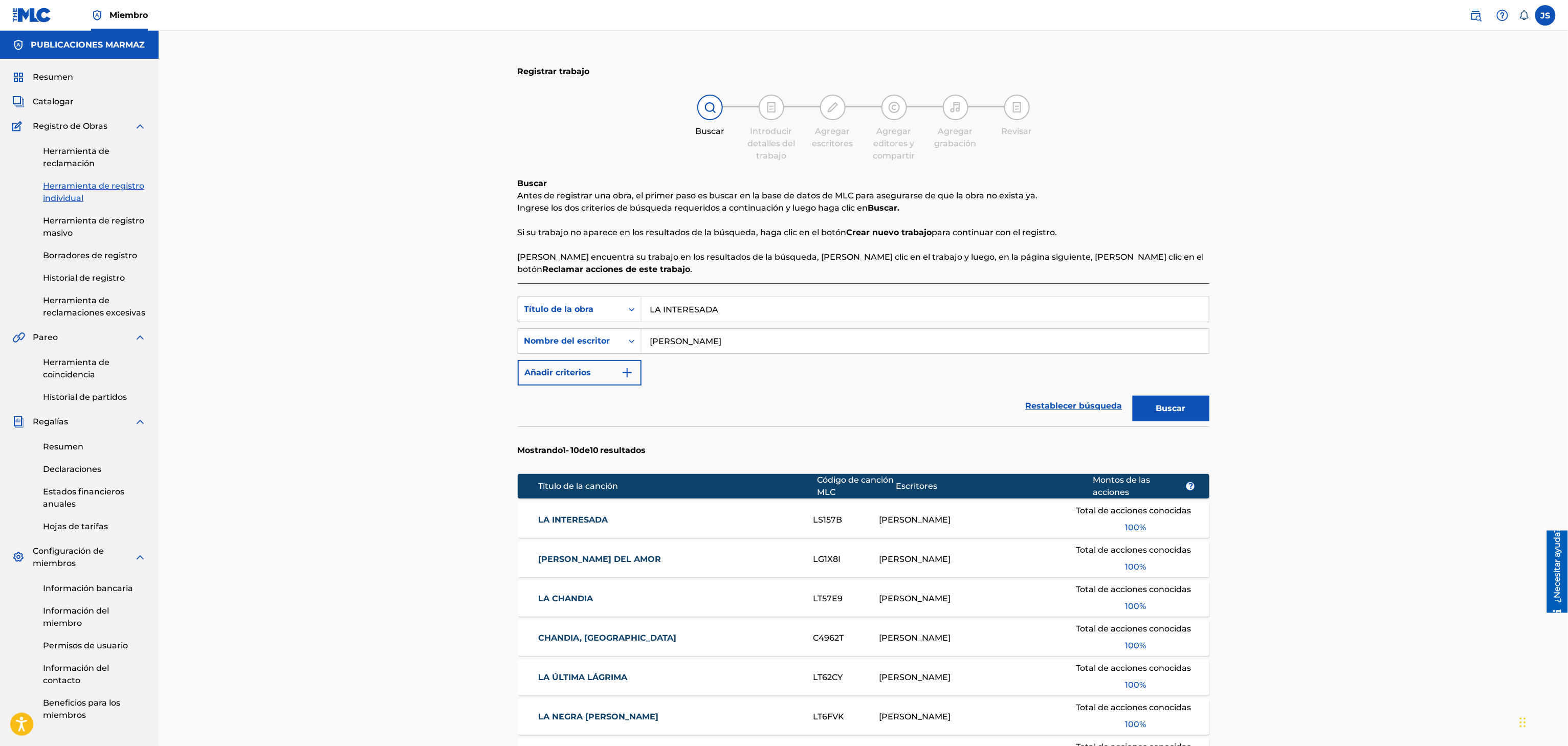
drag, startPoint x: 733, startPoint y: 326, endPoint x: 733, endPoint y: 314, distance: 12.0
click at [730, 321] on div "Búsqueda con criterios f33a84eb-a9c6-4b1c-aadc-60cf18706579 Título de la obra L…" at bounding box center [864, 341] width 691 height 89
drag, startPoint x: 738, startPoint y: 309, endPoint x: 589, endPoint y: 316, distance: 149.2
click at [589, 319] on div "Búsqueda con criterios f33a84eb-a9c6-4b1c-aadc-60cf18706579 Título de la obra L…" at bounding box center [864, 309] width 691 height 26
paste input "A SANGRE FRIA"
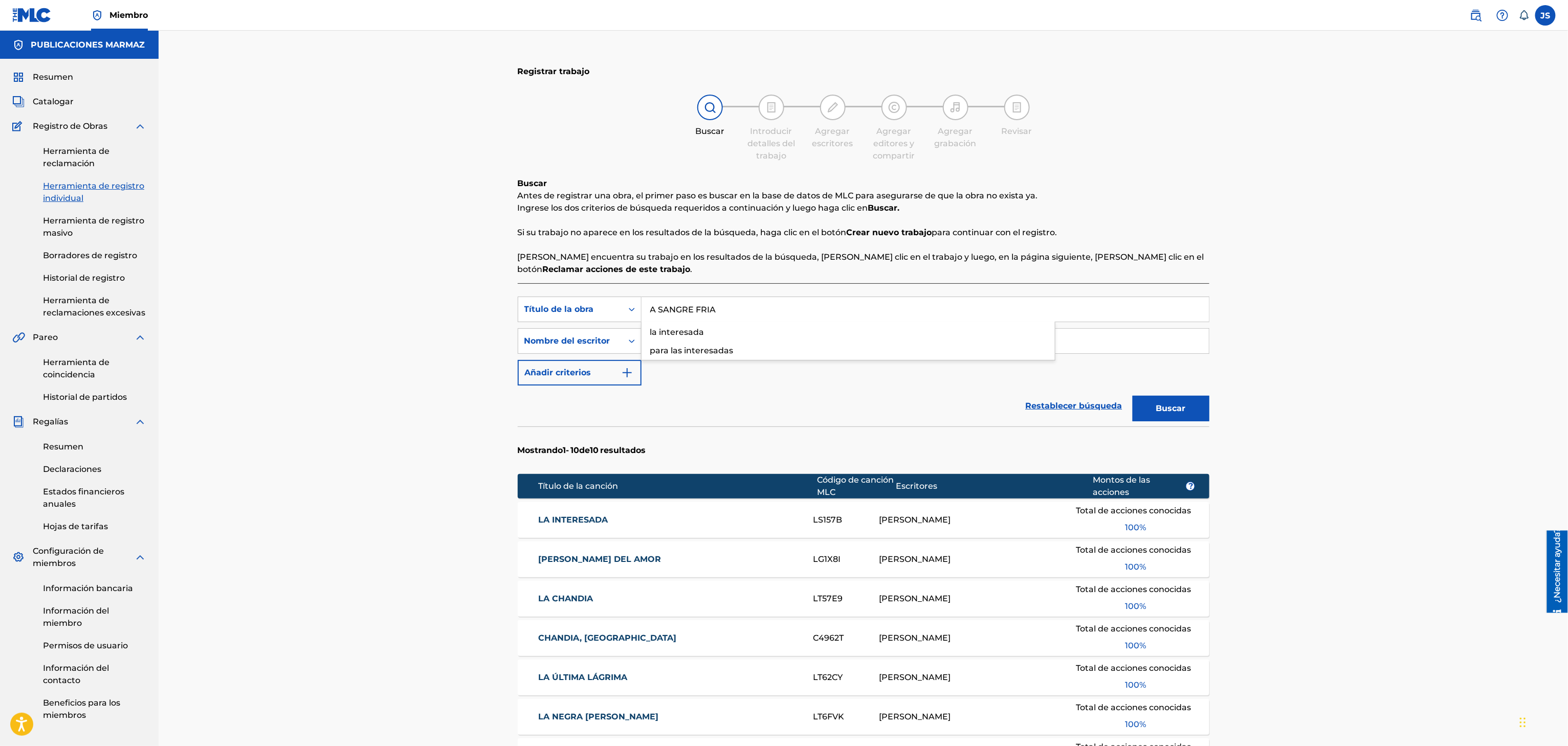
type input "A SANGRE FRIA"
click at [1172, 165] on div "Registrar trabajo Buscar Introducir detalles del trabajo Agregar escritores Agr…" at bounding box center [864, 537] width 691 height 961
click at [1185, 406] on font "Buscar" at bounding box center [1171, 408] width 30 height 10
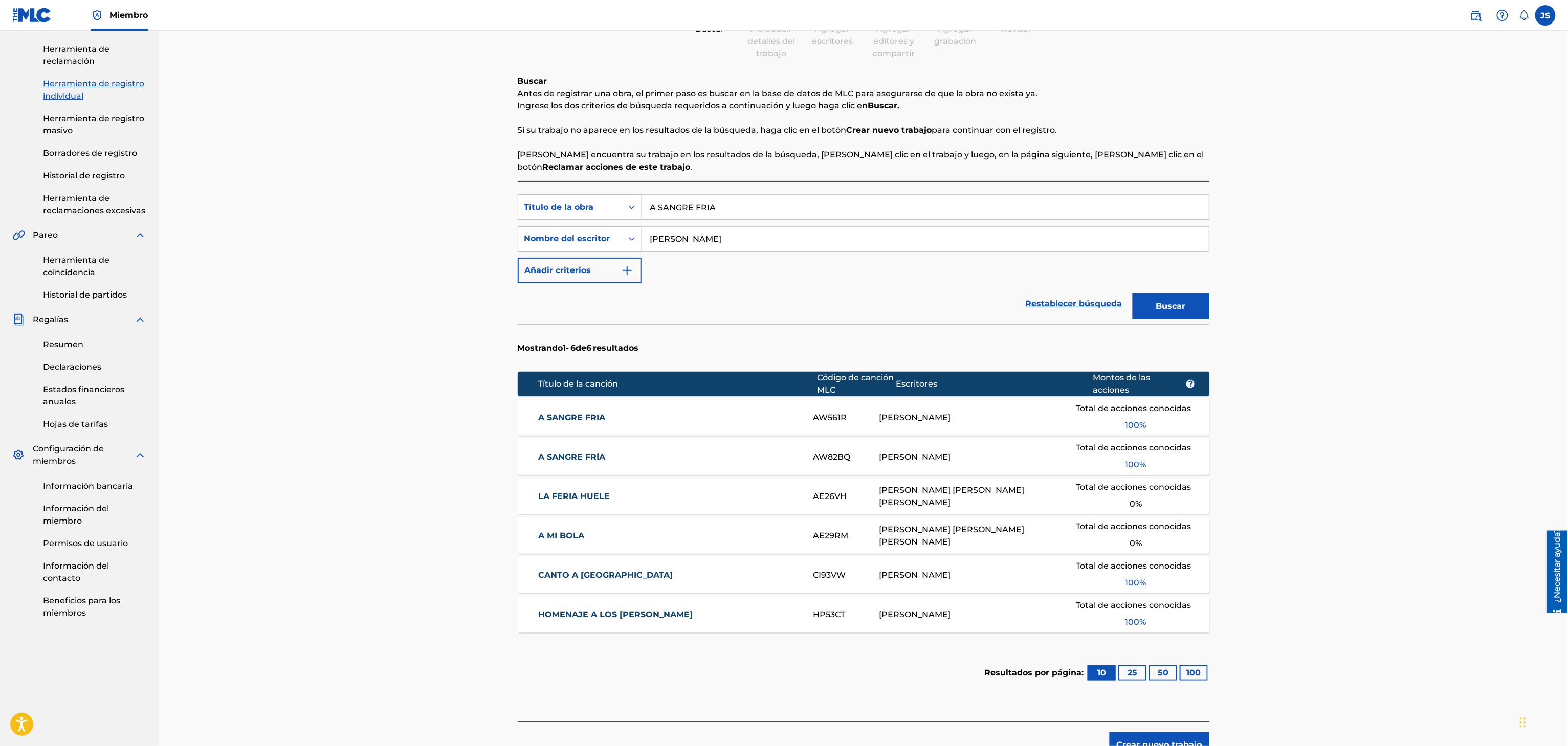
click at [575, 420] on font "A SANGRE FRIA" at bounding box center [572, 417] width 67 height 10
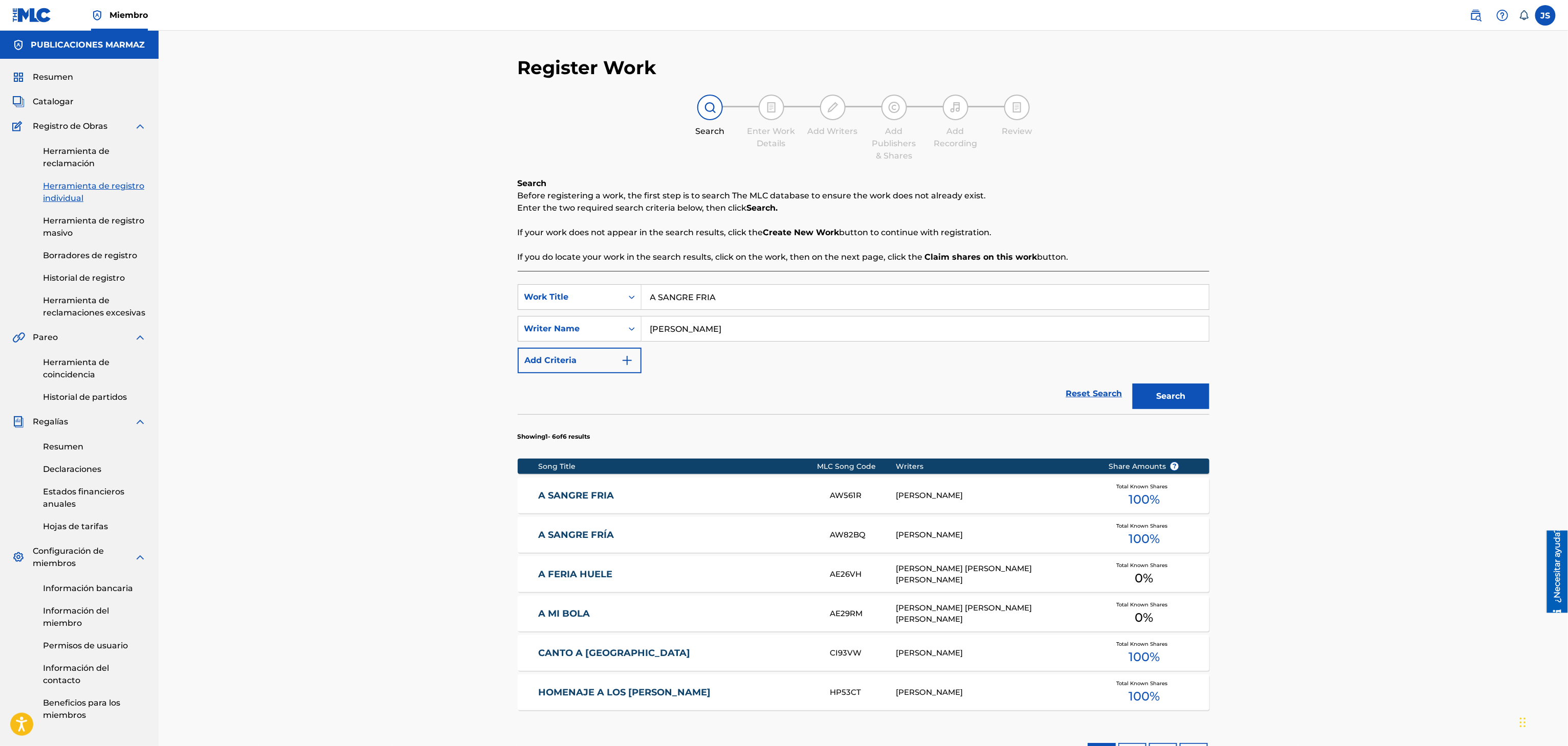
scroll to position [39, 0]
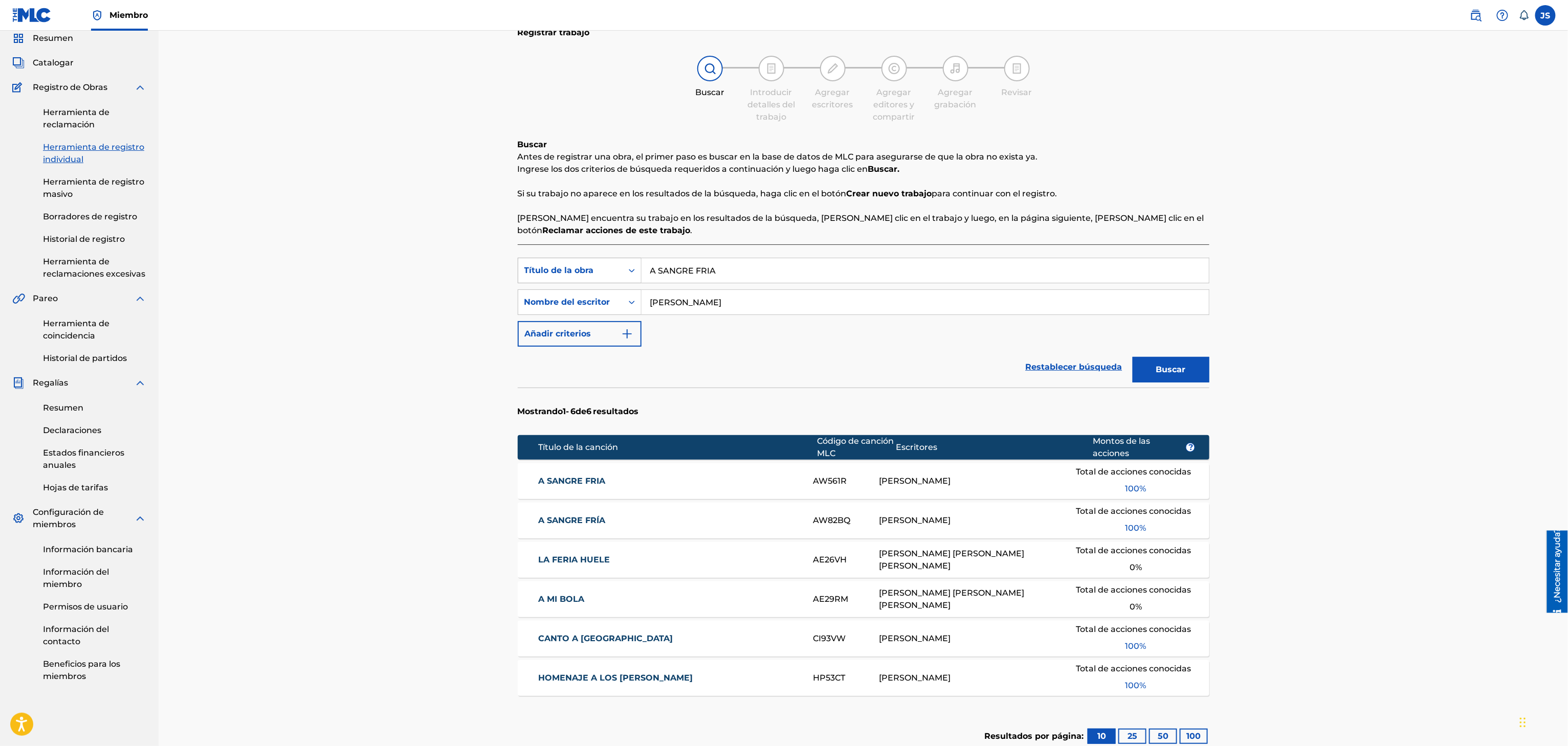
drag, startPoint x: 730, startPoint y: 278, endPoint x: 607, endPoint y: 277, distance: 123.0
click at [607, 277] on div "Búsqueda con criterios f33a84eb-a9c6-4b1c-aadc-60cf18706579 Título de la obra A…" at bounding box center [864, 271] width 691 height 26
paste input "EL PIROPERO"
type input "EL PIROPERO"
click at [1188, 222] on p "Si encuentra su trabajo en los resultados de la búsqueda, haga clic en el traba…" at bounding box center [864, 225] width 691 height 24
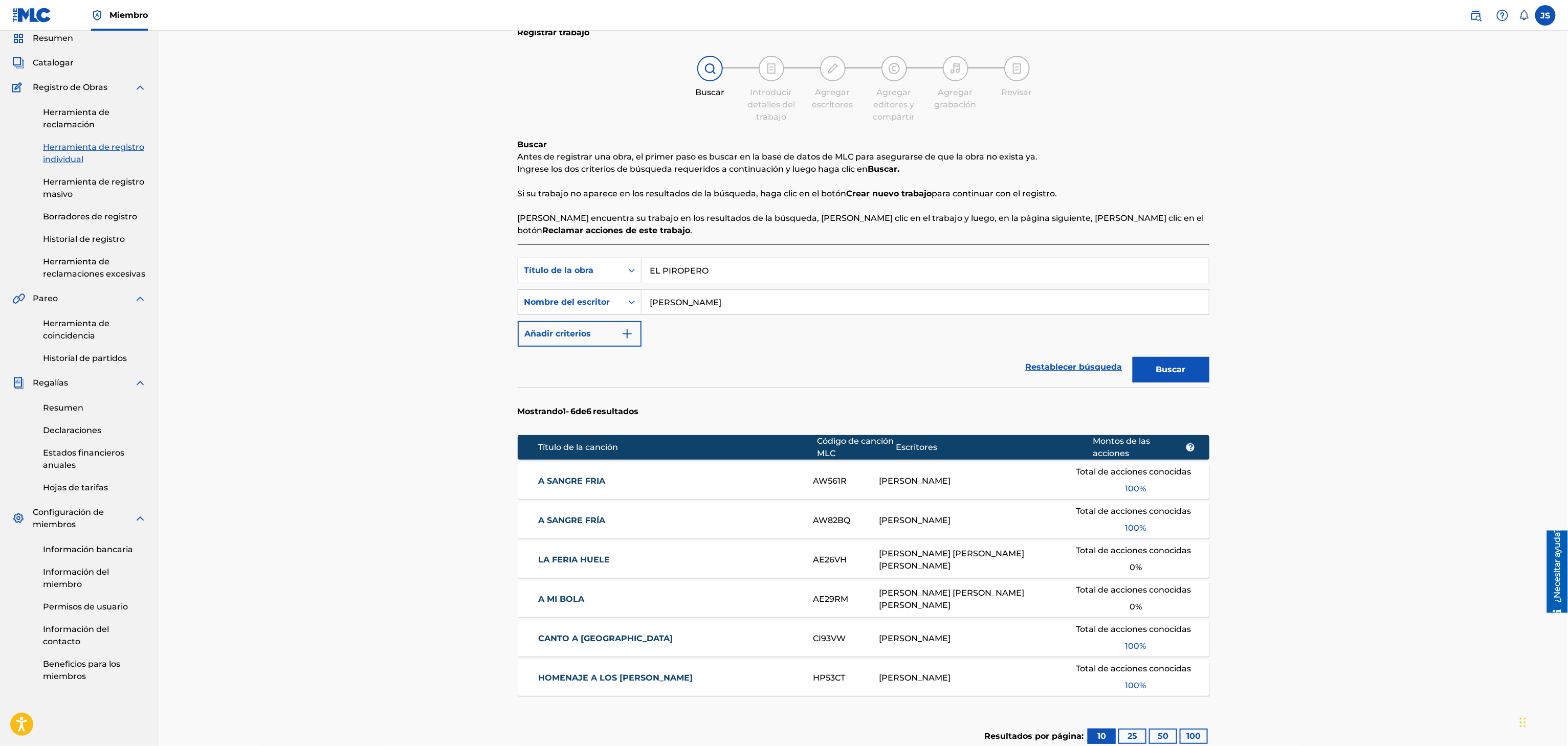
click at [1175, 368] on font "Buscar" at bounding box center [1171, 369] width 30 height 10
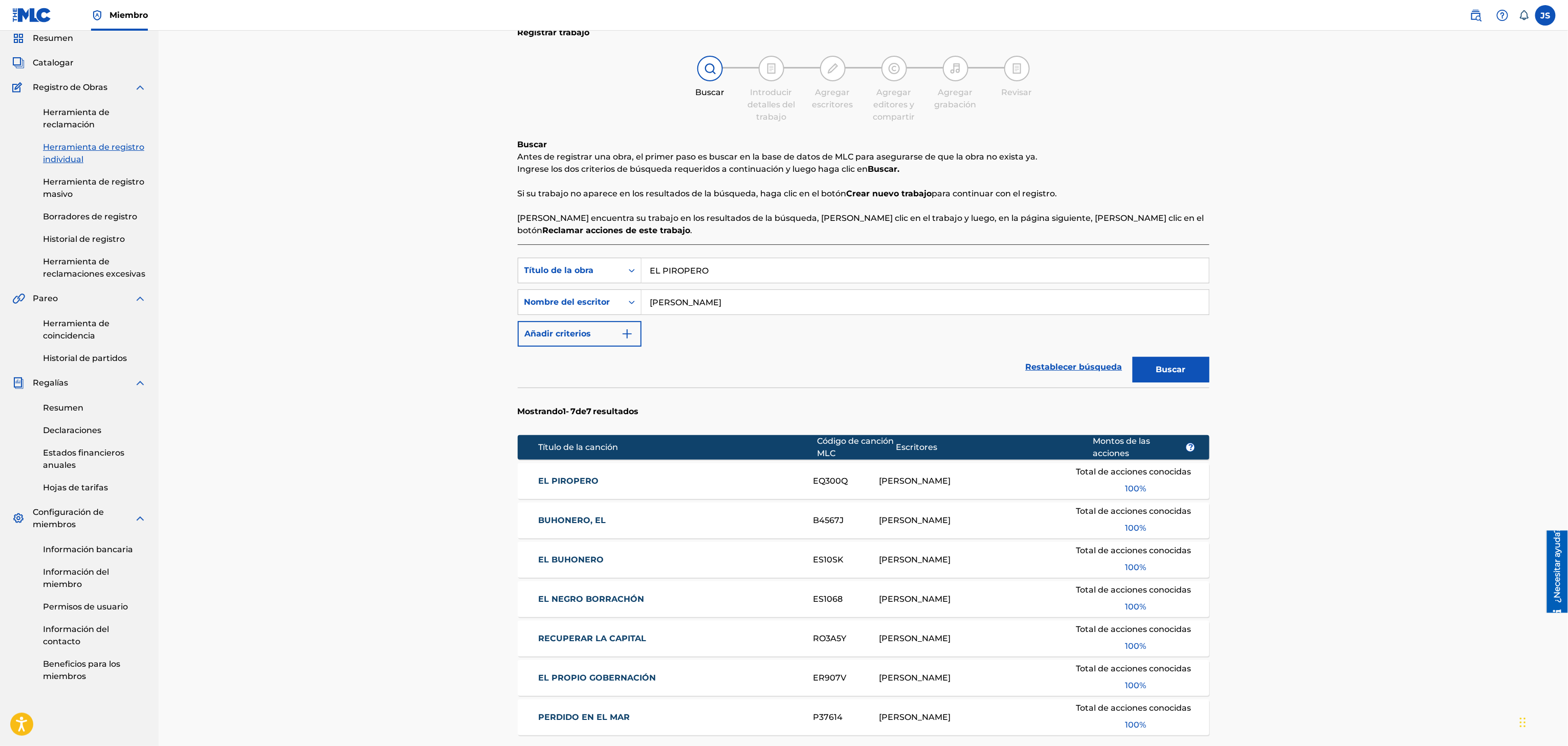
click at [589, 473] on div "EL PIROPERO EQ300Q FÉLIX E ROMERO Total de acciones conocidas 100 %" at bounding box center [864, 481] width 691 height 36
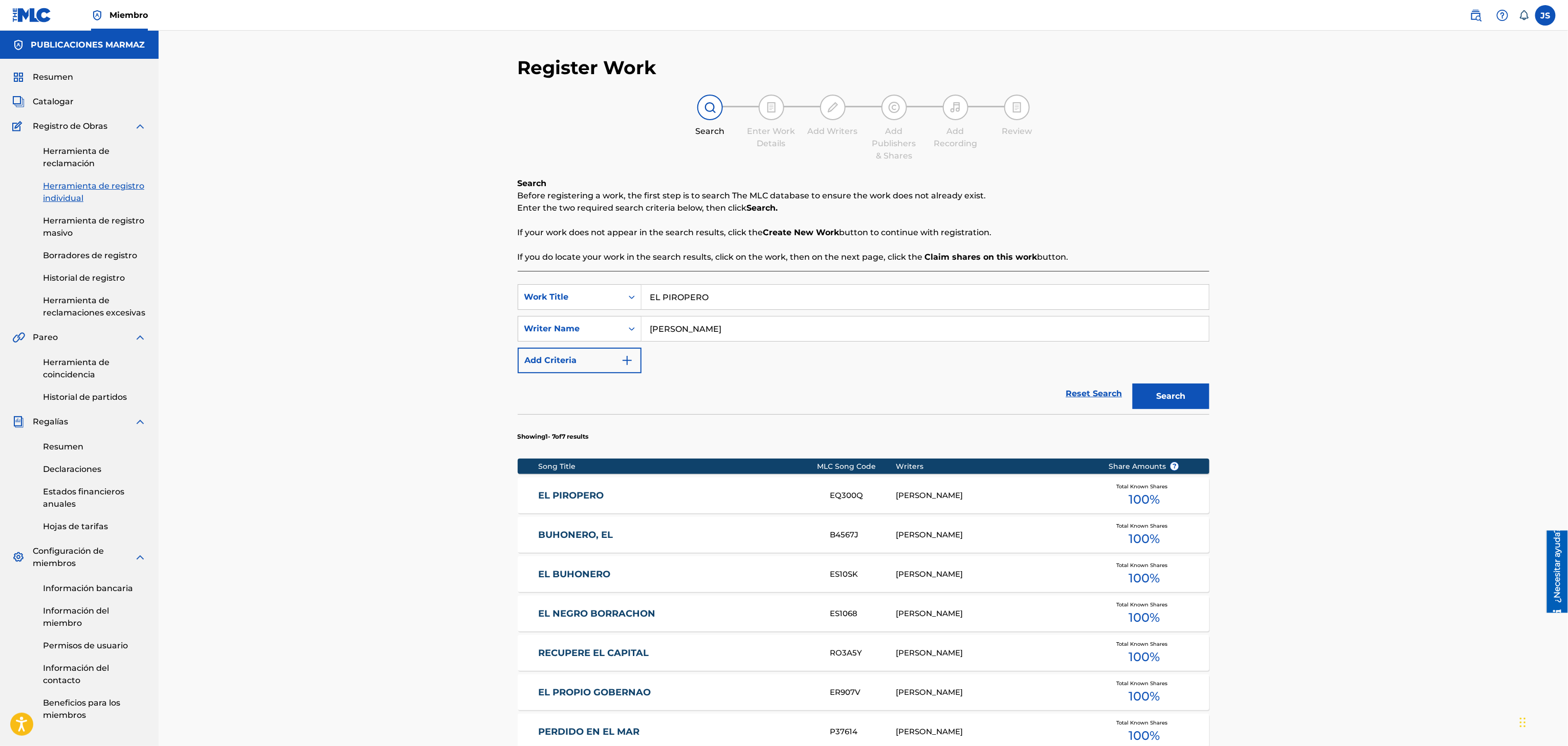
scroll to position [39, 0]
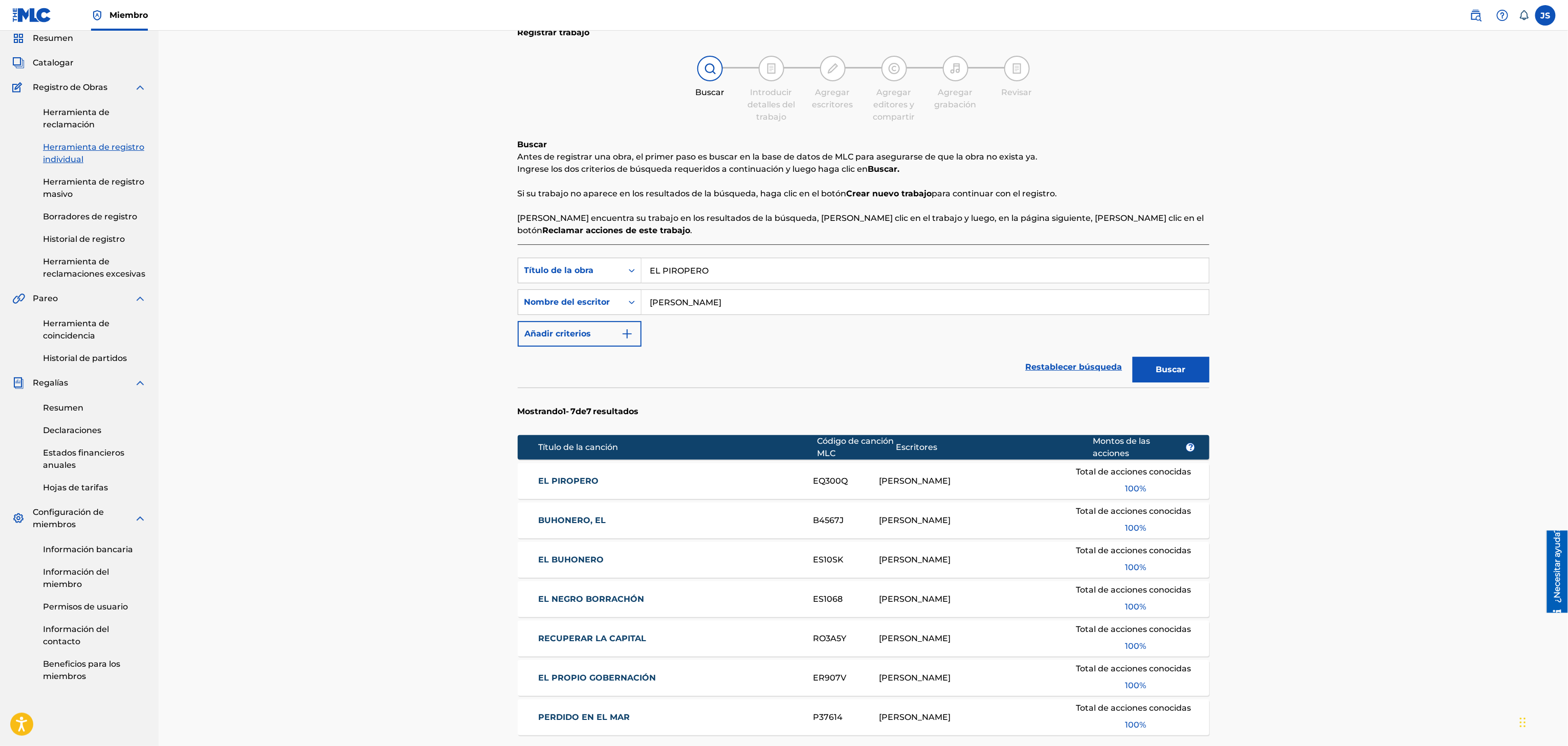
drag, startPoint x: 595, startPoint y: 476, endPoint x: 601, endPoint y: 482, distance: 8.5
click at [595, 476] on font "EL PIROPERO" at bounding box center [568, 481] width 60 height 10
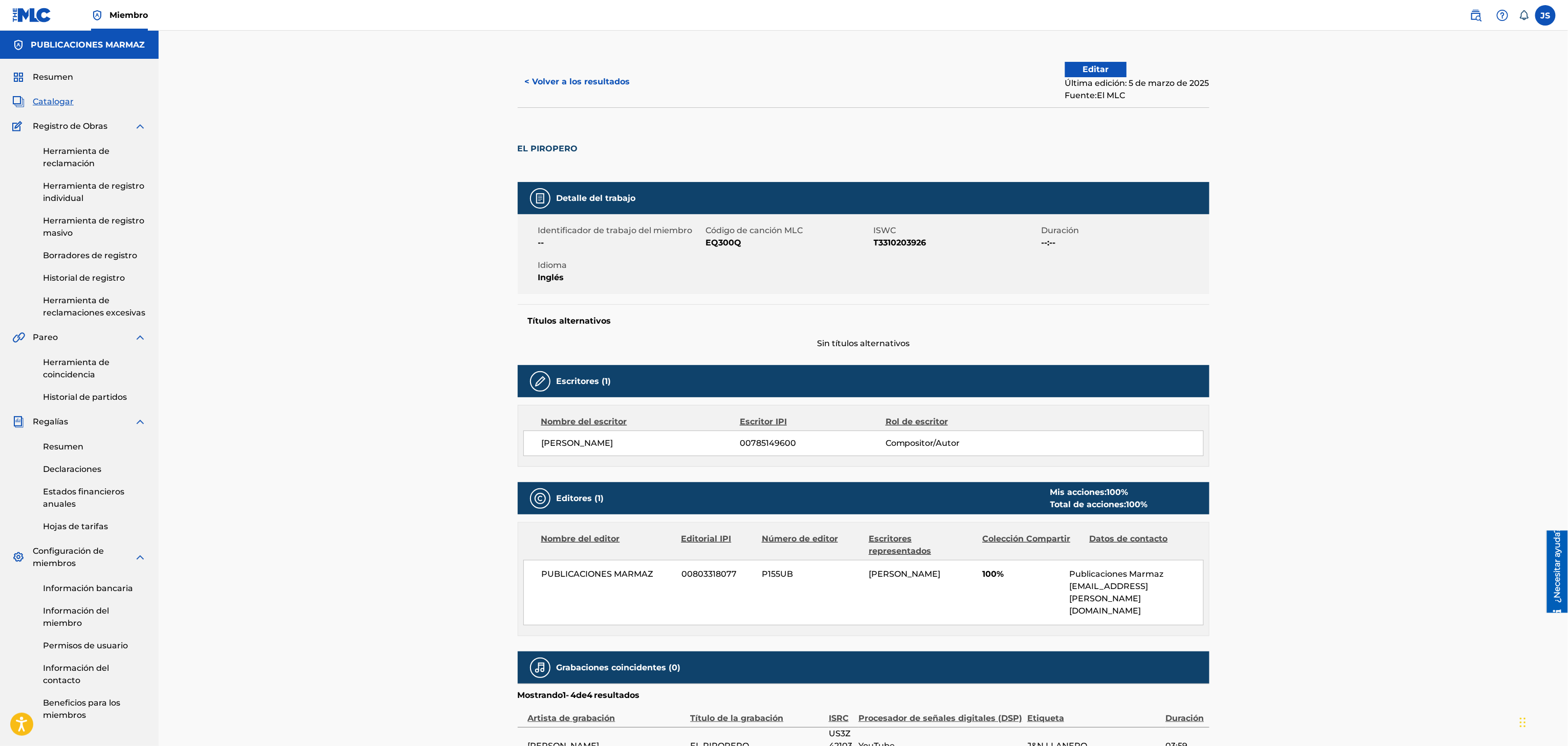
click at [585, 93] on button "< Volver a los resultados" at bounding box center [578, 82] width 120 height 26
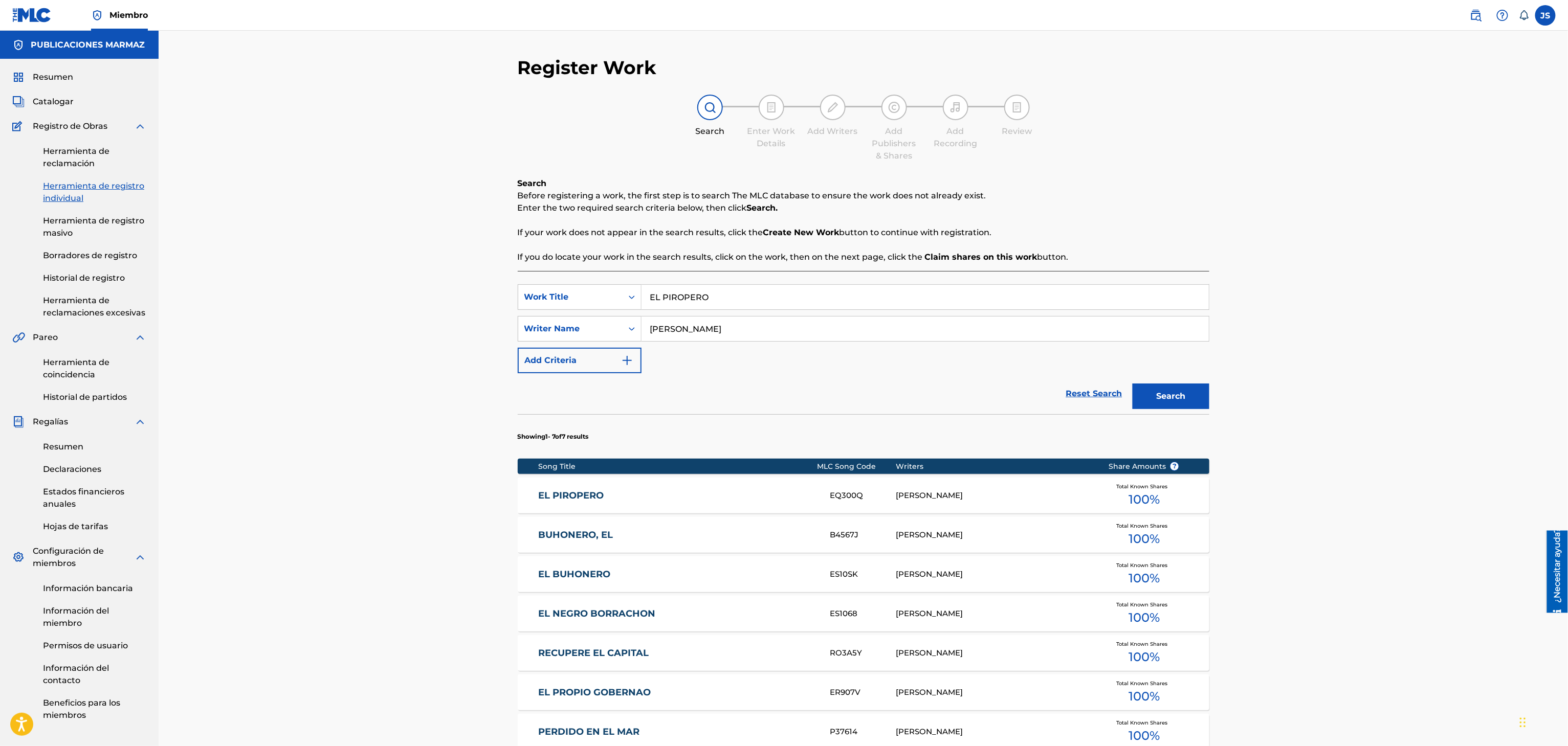
scroll to position [39, 0]
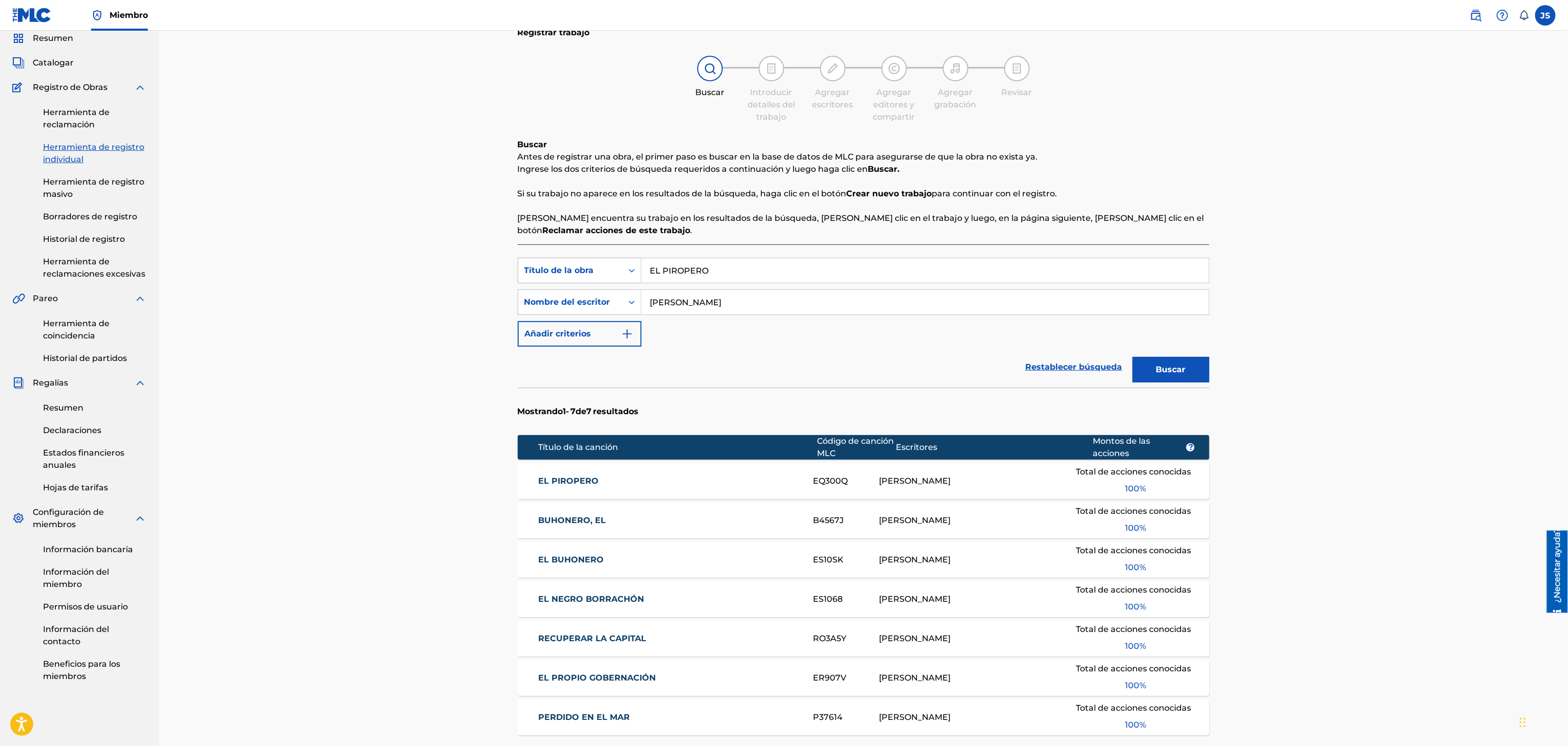
drag, startPoint x: 747, startPoint y: 265, endPoint x: 542, endPoint y: 276, distance: 205.3
click at [542, 276] on div "Búsqueda con criterios f33a84eb-a9c6-4b1c-aadc-60cf18706579 Título de la obra E…" at bounding box center [864, 271] width 691 height 26
paste input "RECUPERE EL CAPITAL"
type input "RECUPERE EL CAPITAL"
click at [1500, 225] on div "Registrar trabajo Buscar Introducir detalles del trabajo Agregar escritores Agr…" at bounding box center [863, 427] width 1409 height 869
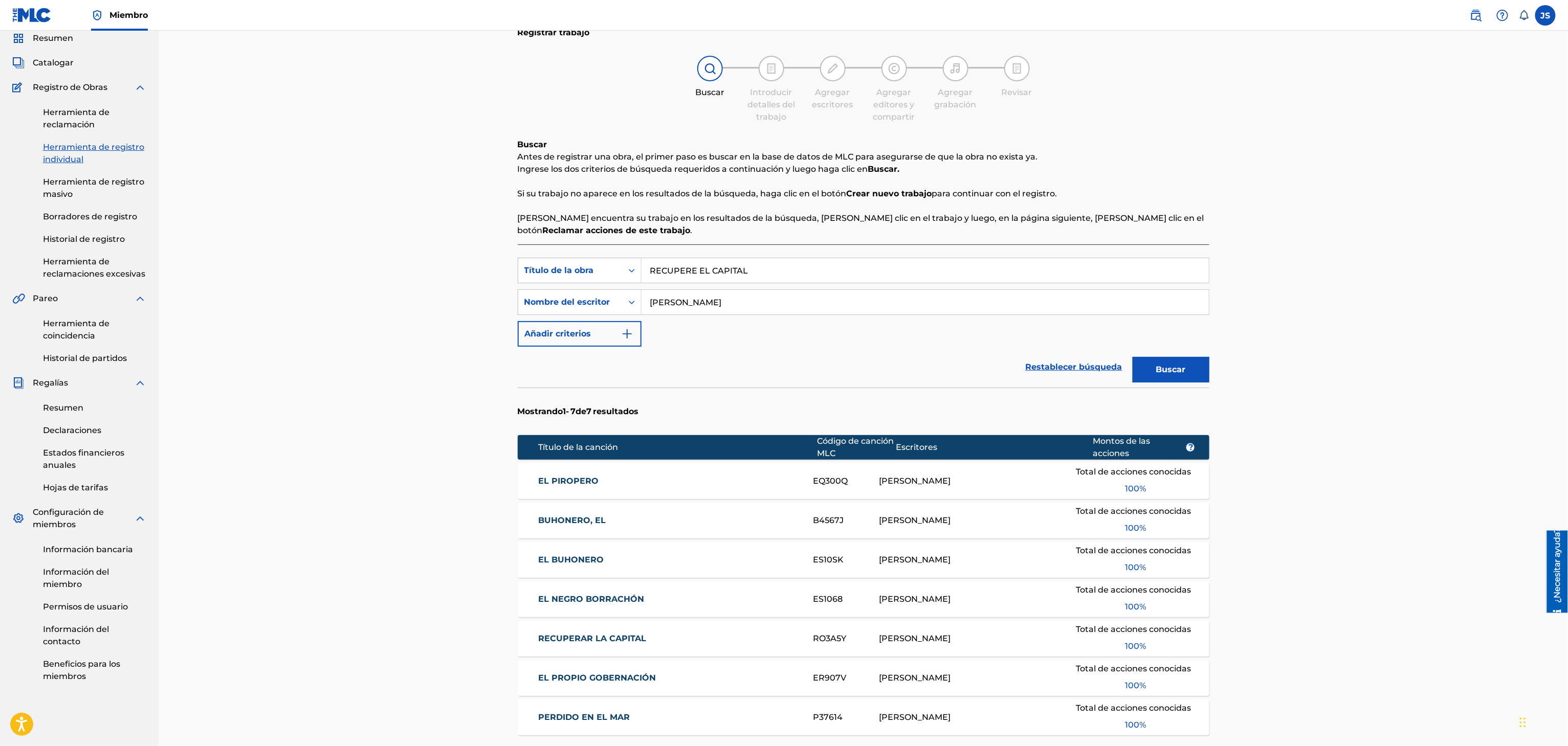
click at [1138, 368] on button "Buscar" at bounding box center [1171, 370] width 77 height 26
click at [598, 480] on font "RECUPERAR LA CAPITAL" at bounding box center [592, 481] width 108 height 10
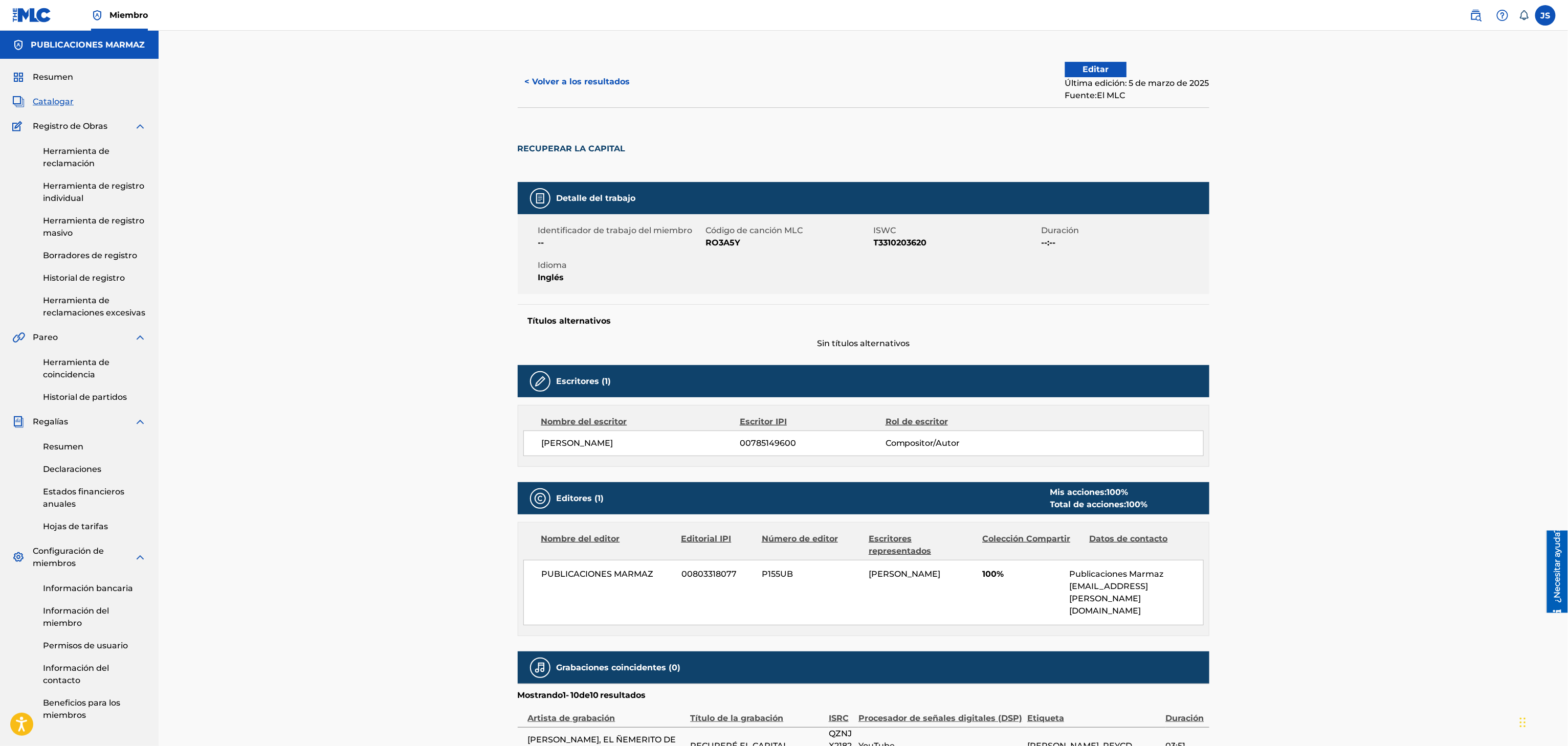
scroll to position [204, 0]
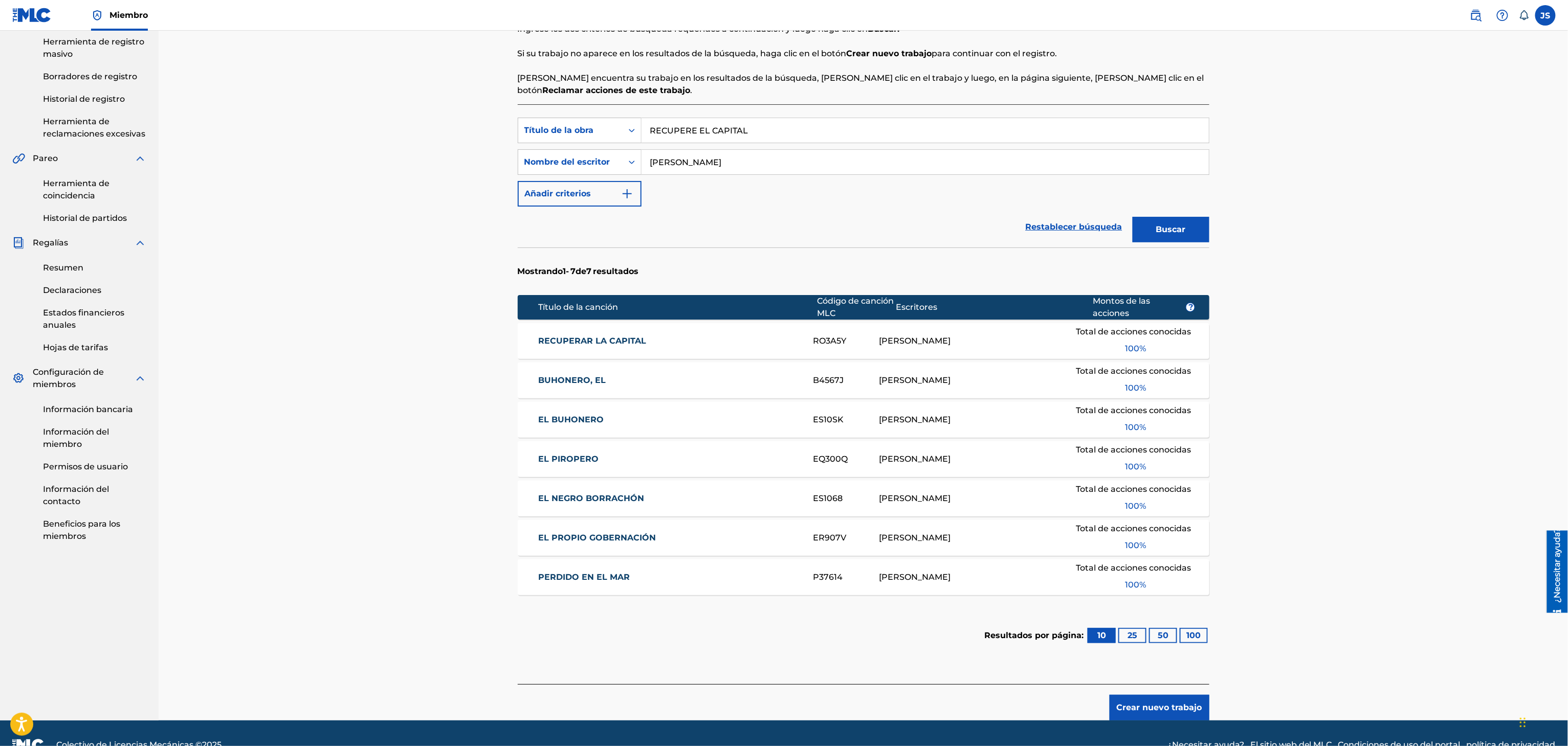
scroll to position [204, 0]
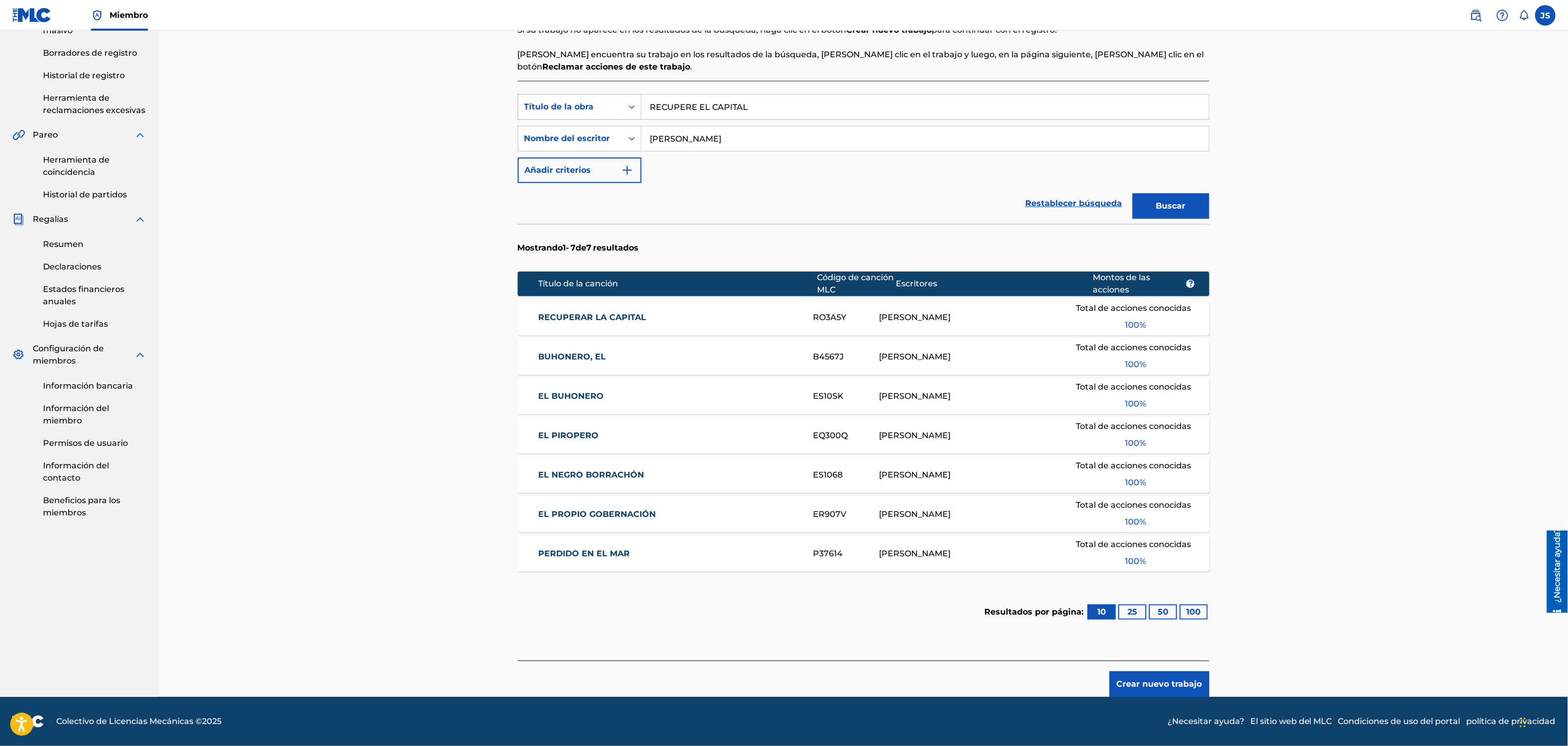
drag, startPoint x: 790, startPoint y: 109, endPoint x: 581, endPoint y: 114, distance: 209.1
click at [581, 114] on div "Búsqueda con criterios f33a84eb-a9c6-4b1c-aadc-60cf18706579 Título de la obra R…" at bounding box center [864, 107] width 691 height 26
paste input "CUANDO HAY AMOR"
type input "CUANDO HAY AMOR"
click at [1497, 218] on div "Registrar trabajo Buscar Introducir detalles del trabajo Agregar escritores Agr…" at bounding box center [863, 263] width 1409 height 869
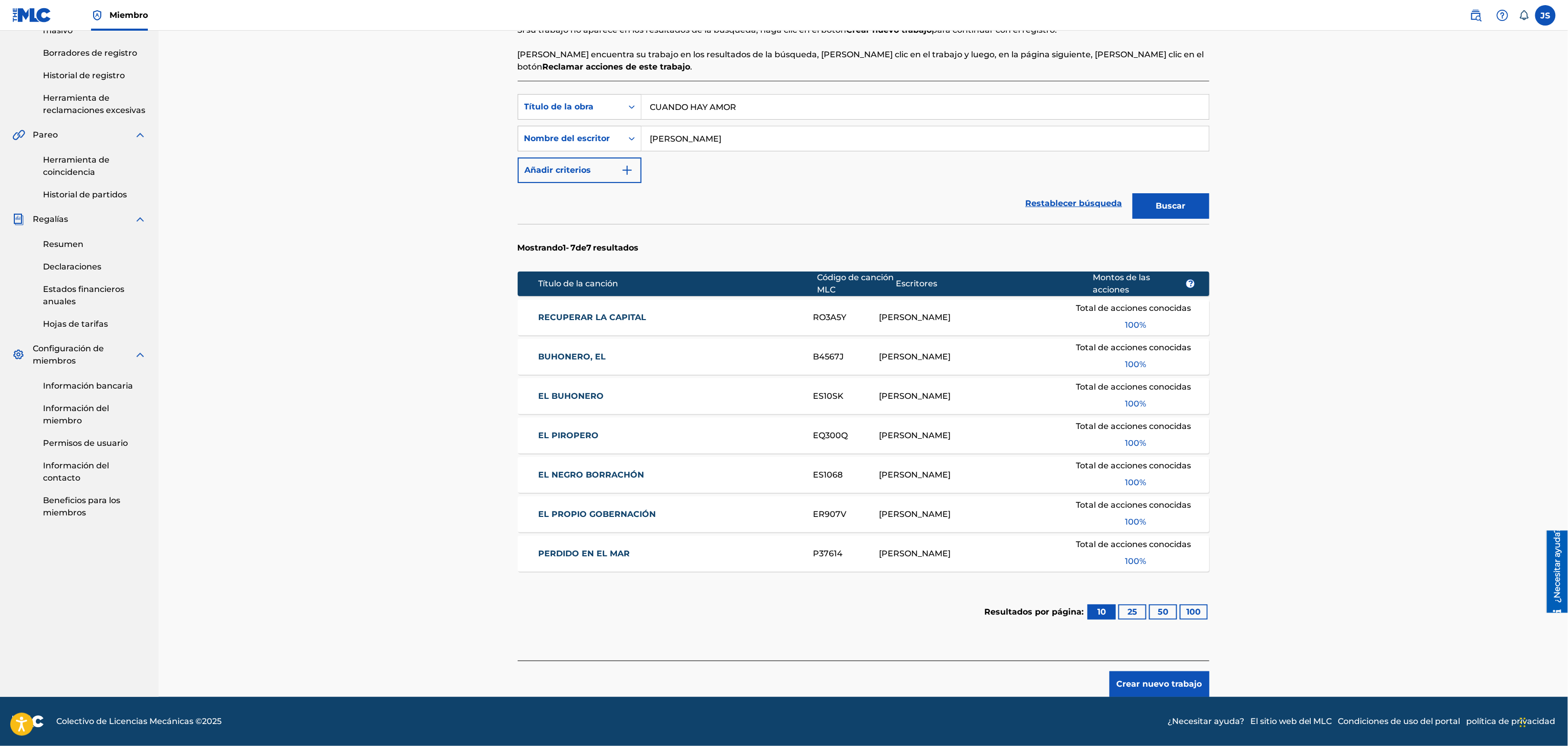
click at [1152, 200] on button "Buscar" at bounding box center [1171, 206] width 77 height 26
click at [618, 318] on font "CUANDO HAY AMOR" at bounding box center [583, 318] width 89 height 10
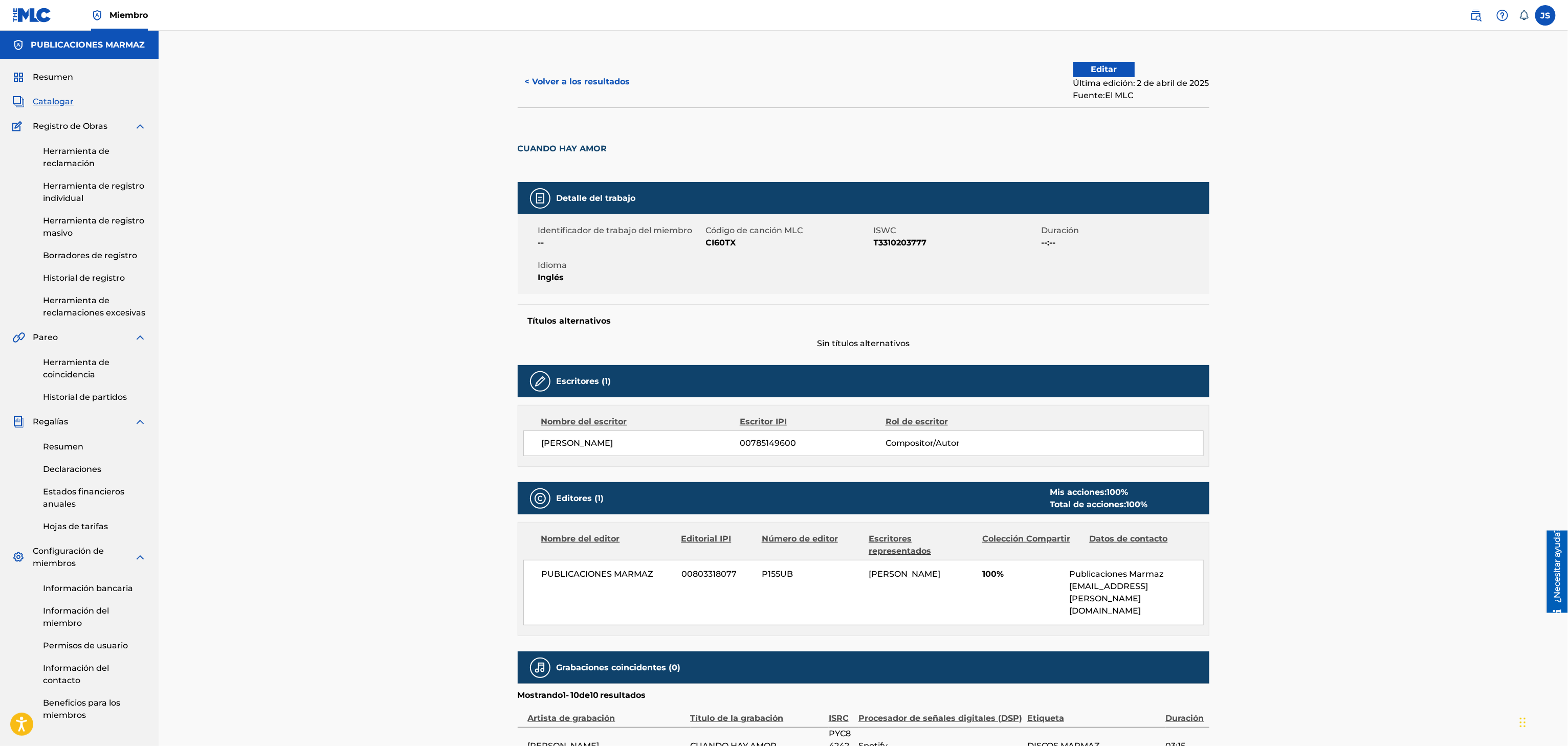
click at [578, 90] on button "< Volver a los resultados" at bounding box center [578, 82] width 120 height 26
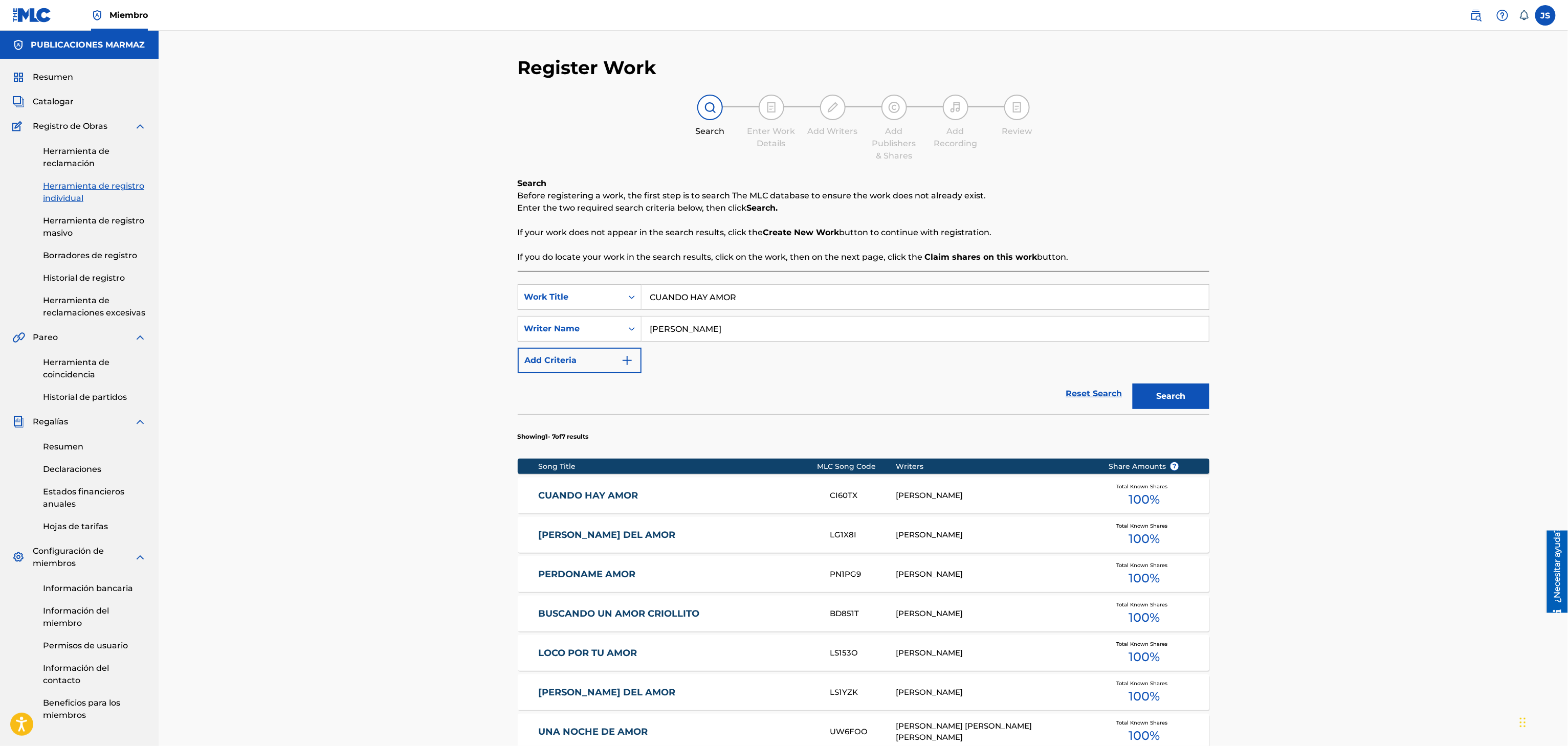
scroll to position [39, 0]
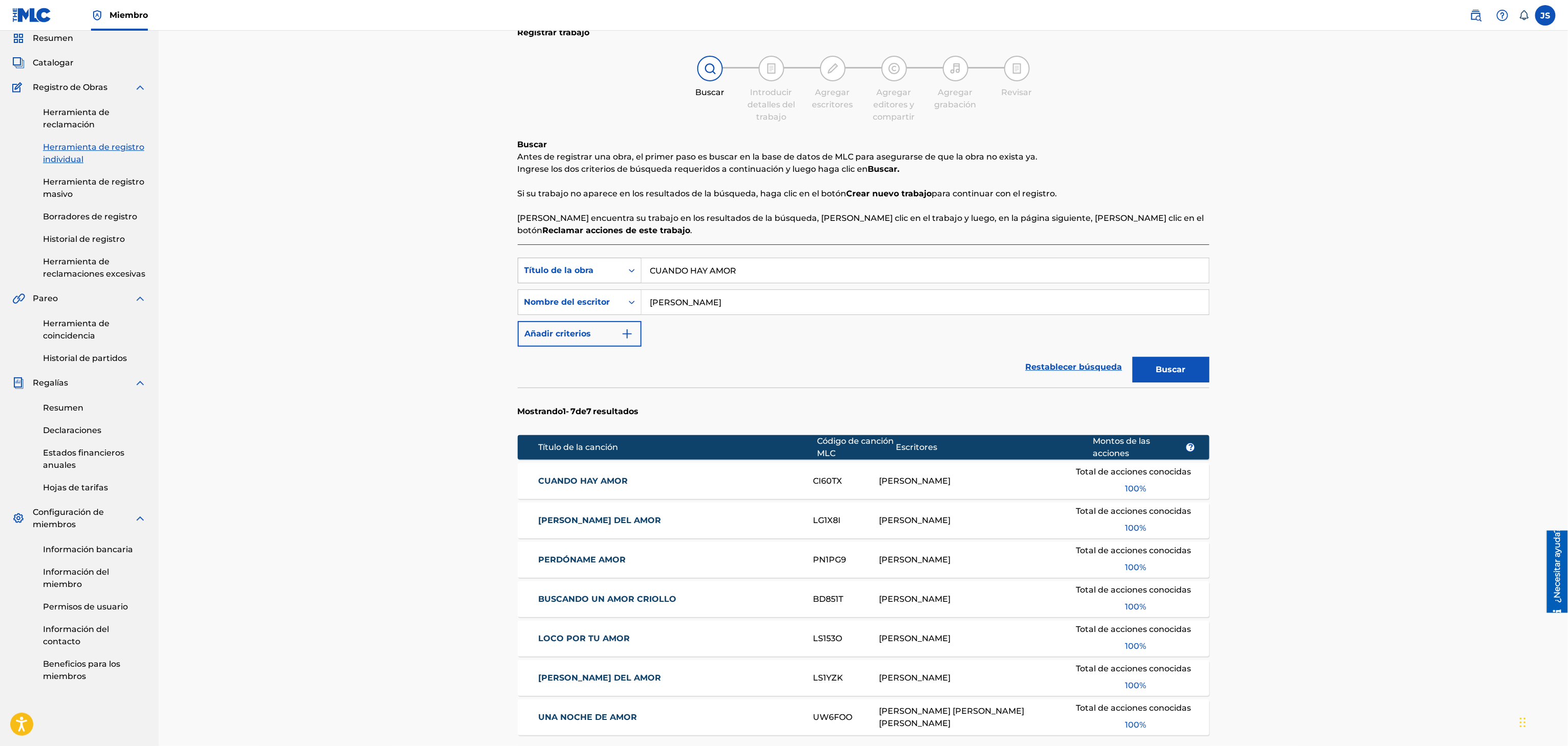
drag, startPoint x: 782, startPoint y: 263, endPoint x: 531, endPoint y: 277, distance: 251.4
click at [531, 277] on div "Búsqueda con criterios f33a84eb-a9c6-4b1c-aadc-60cf18706579 Título de la obra C…" at bounding box center [864, 271] width 691 height 26
paste input "LA LEY DEL"
type input "LA LEY DEL AMOR"
click at [1381, 180] on div "Registrar trabajo Buscar Introducir detalles del trabajo Agregar escritores Agr…" at bounding box center [863, 427] width 1409 height 869
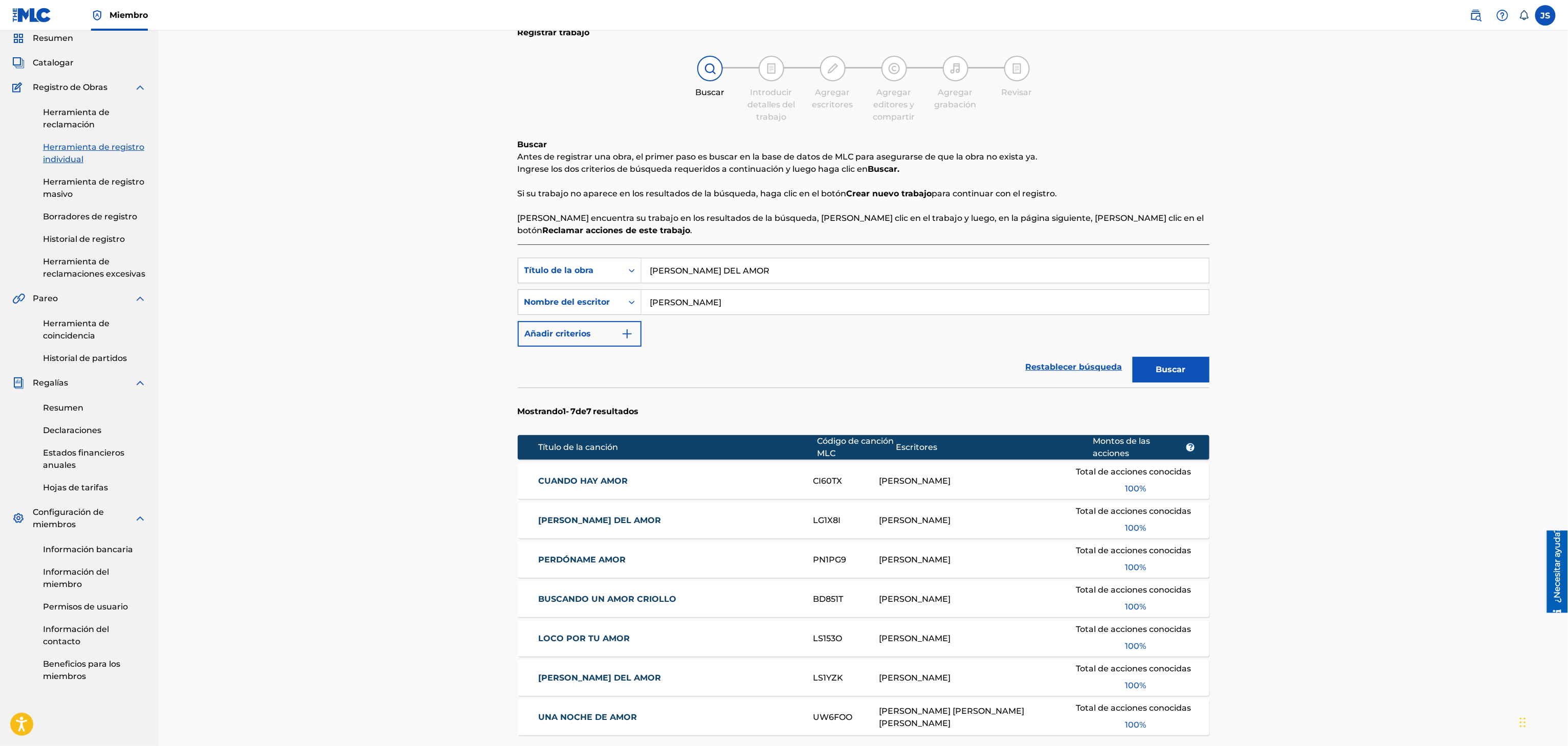
click at [1172, 365] on font "Buscar" at bounding box center [1171, 369] width 30 height 10
click at [565, 484] on font "LA LEY DEL AMOR" at bounding box center [600, 481] width 123 height 10
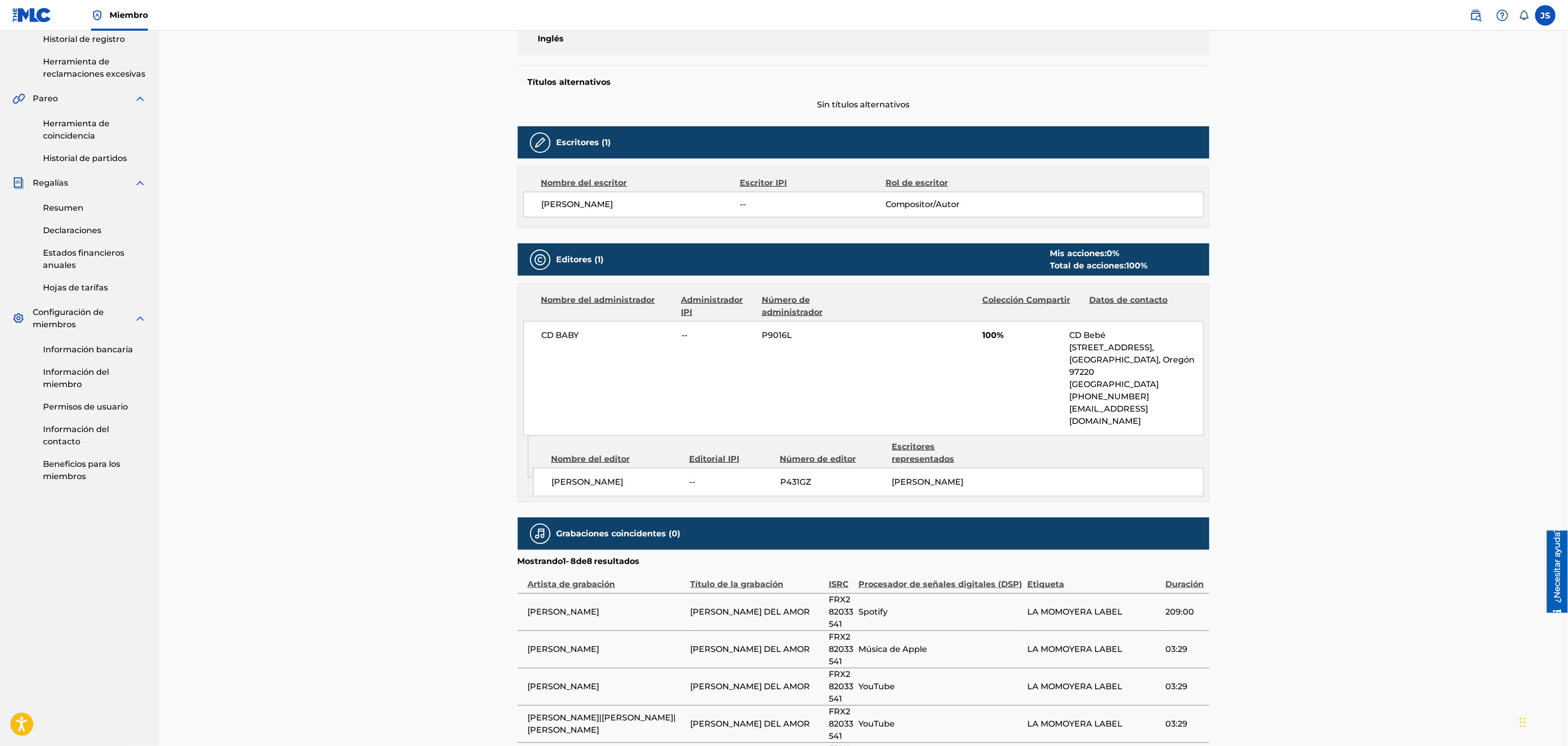
scroll to position [307, 0]
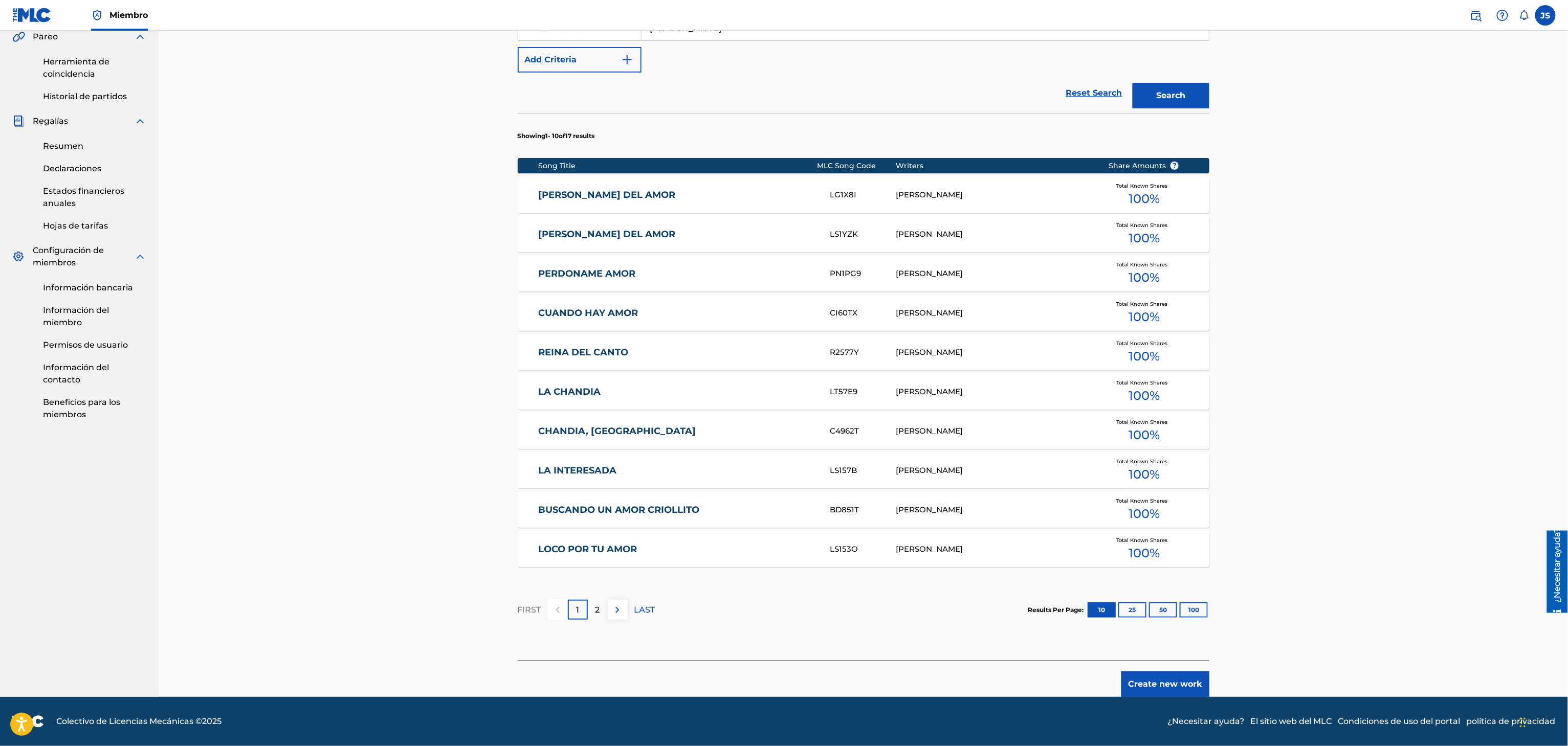
scroll to position [307, 0]
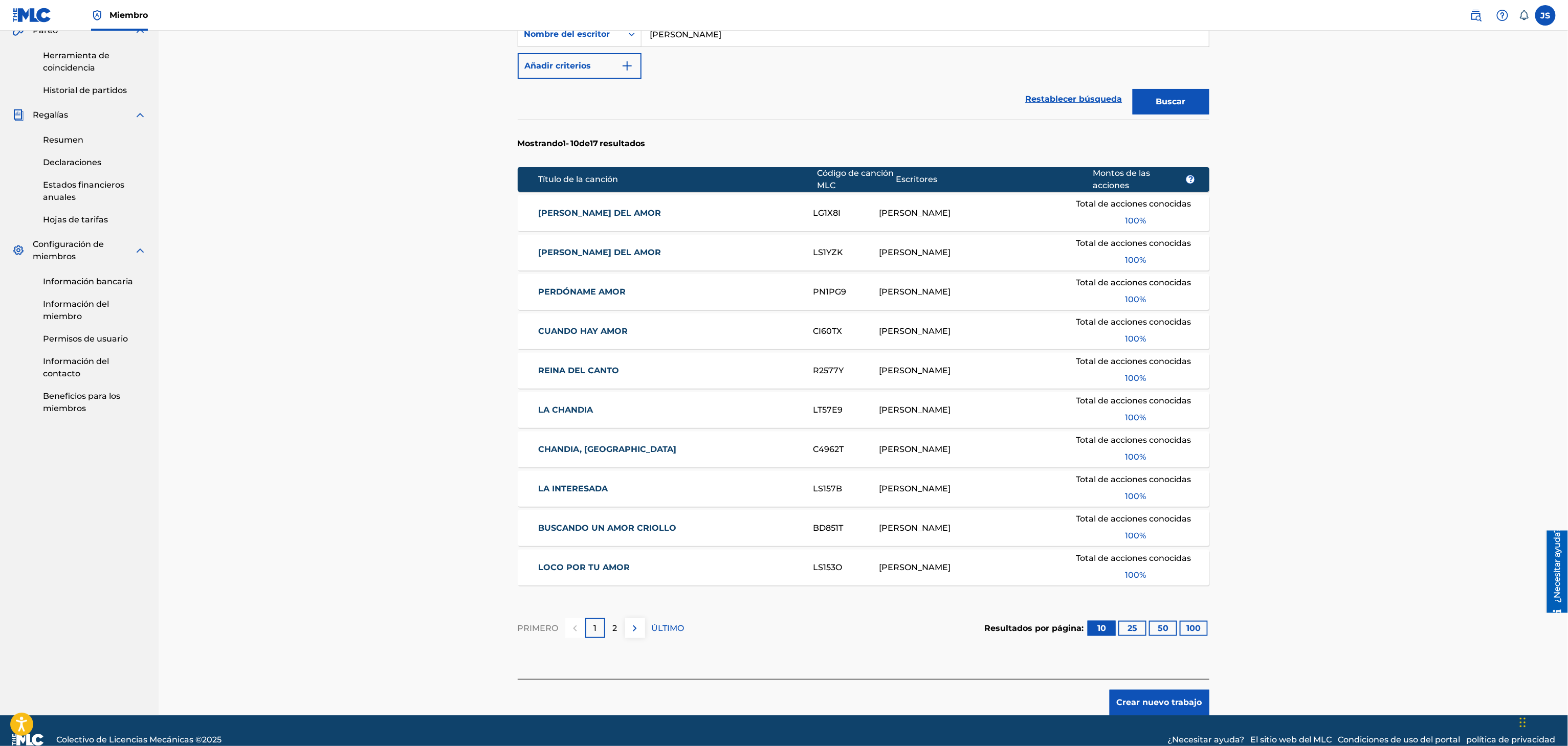
click at [583, 254] on font "LA LEY DEL AMOR" at bounding box center [600, 253] width 123 height 10
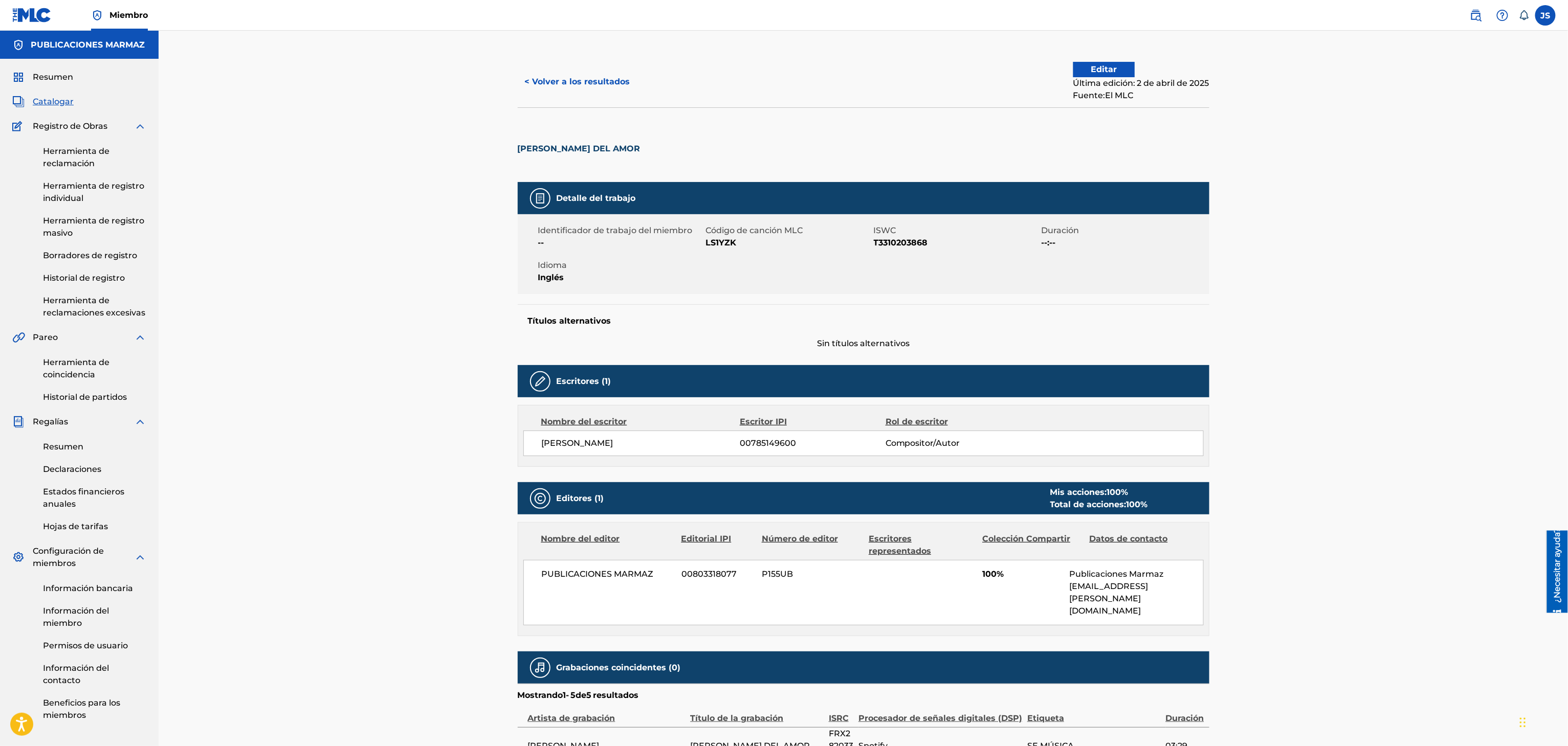
click at [545, 83] on font "< Volver a los resultados" at bounding box center [577, 82] width 105 height 10
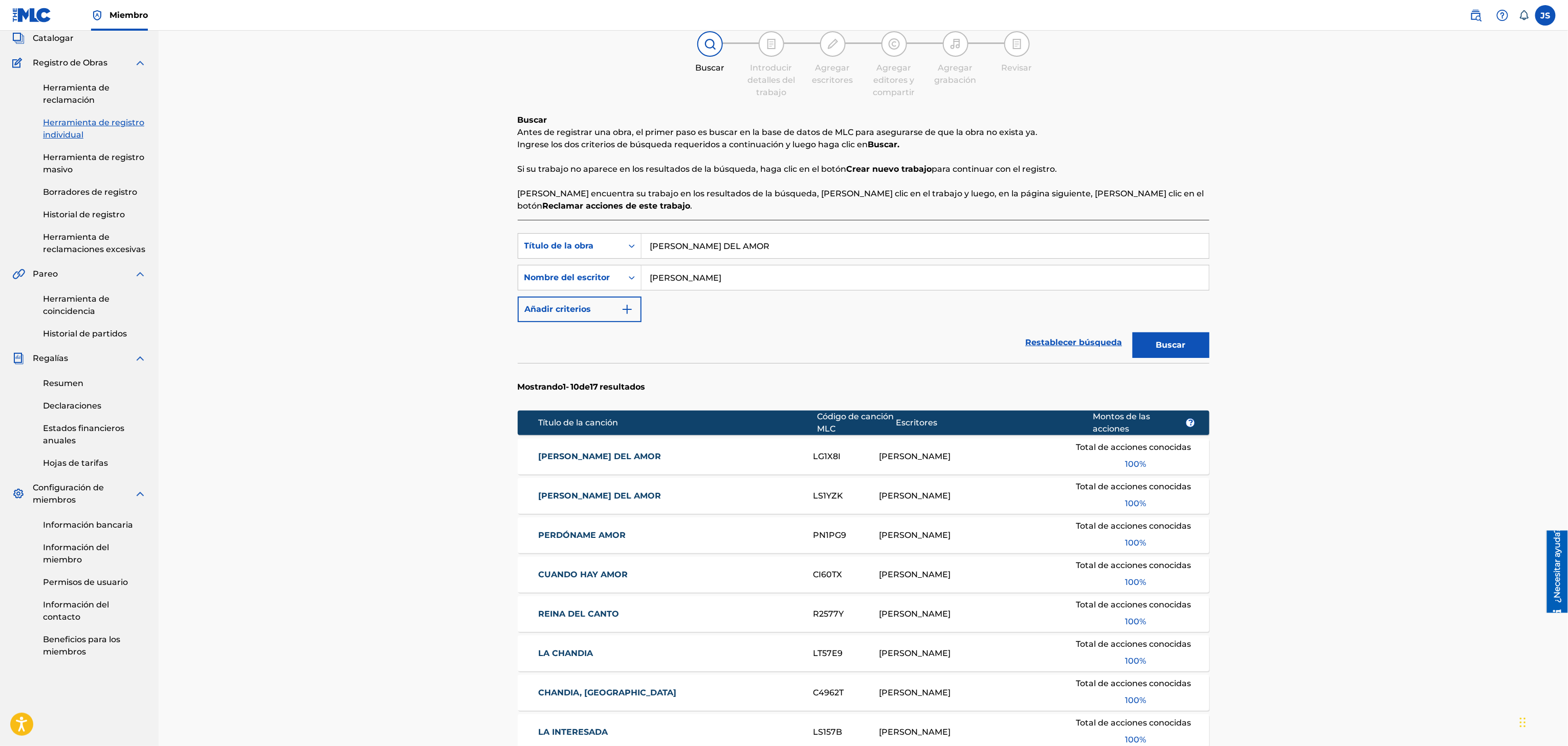
scroll to position [141, 0]
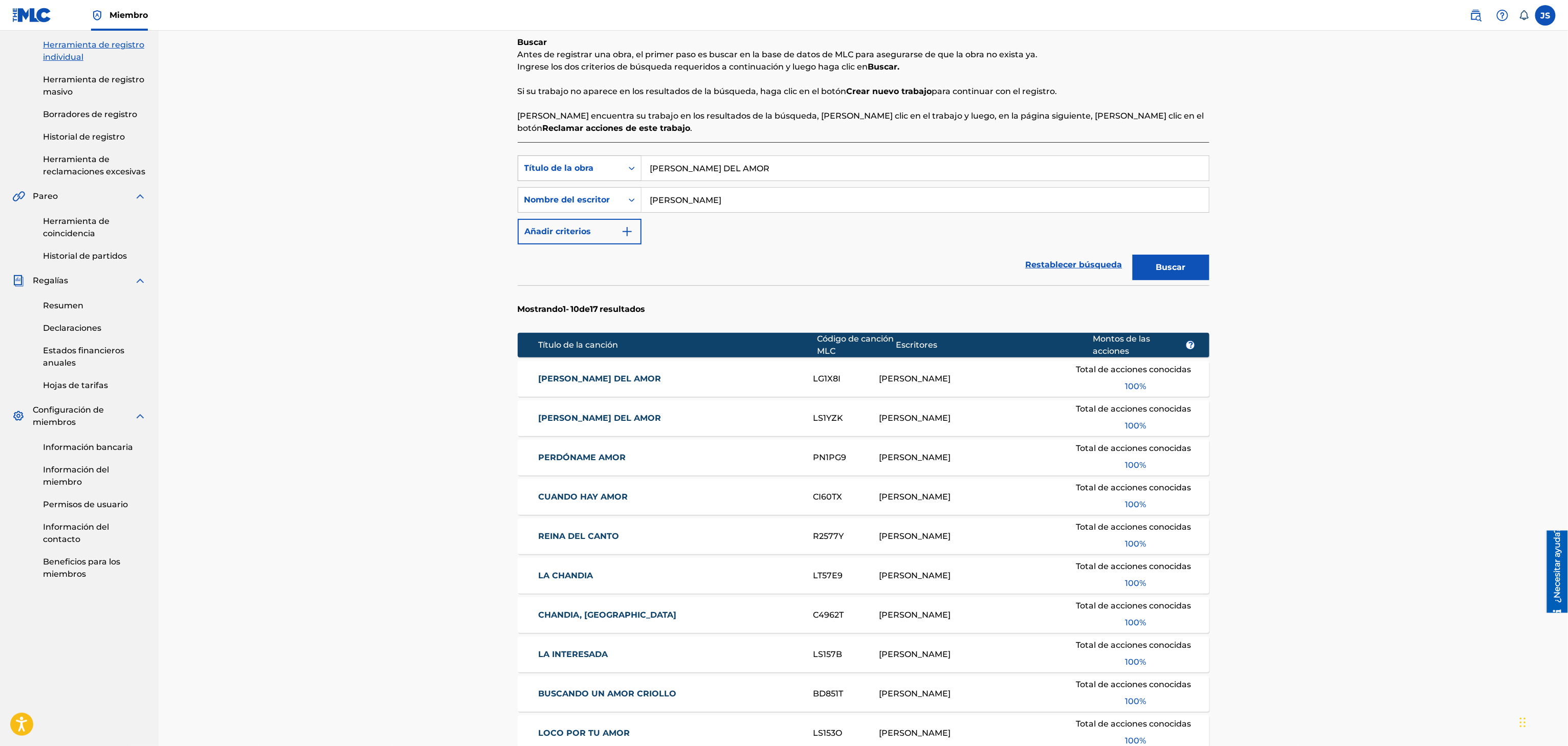
drag, startPoint x: 732, startPoint y: 170, endPoint x: 544, endPoint y: 171, distance: 188.0
click at [528, 171] on div "Búsqueda con criterios f33a84eb-a9c6-4b1c-aadc-60cf18706579 Título de la obra L…" at bounding box center [864, 168] width 691 height 26
paste input "HABLAME DE TI"
type input "HABLAME DE TI"
click at [1339, 242] on div "Registrar trabajo Buscar Introducir detalles del trabajo Agregar escritores Agr…" at bounding box center [863, 385] width 1409 height 992
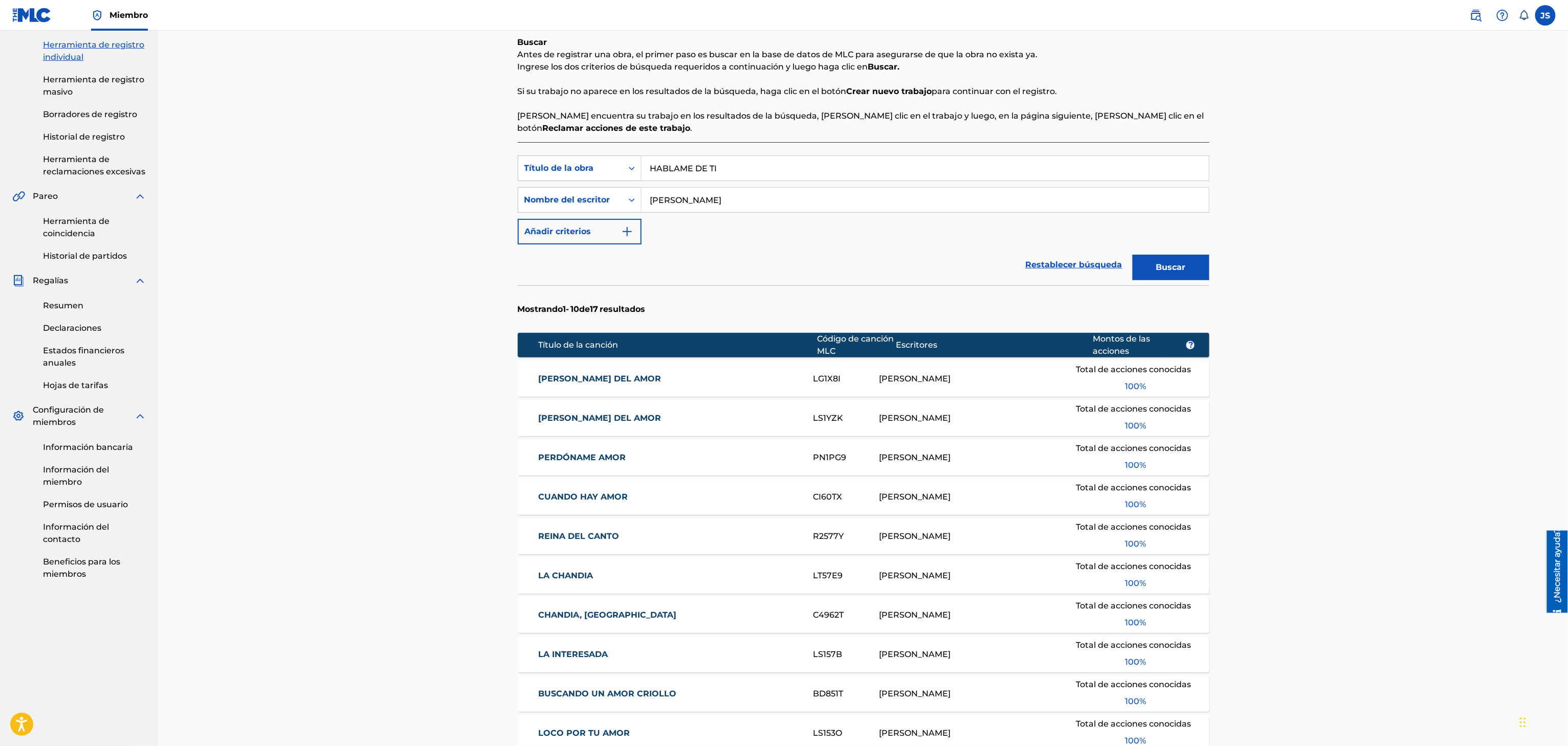
click at [1172, 280] on button "Buscar" at bounding box center [1171, 268] width 77 height 26
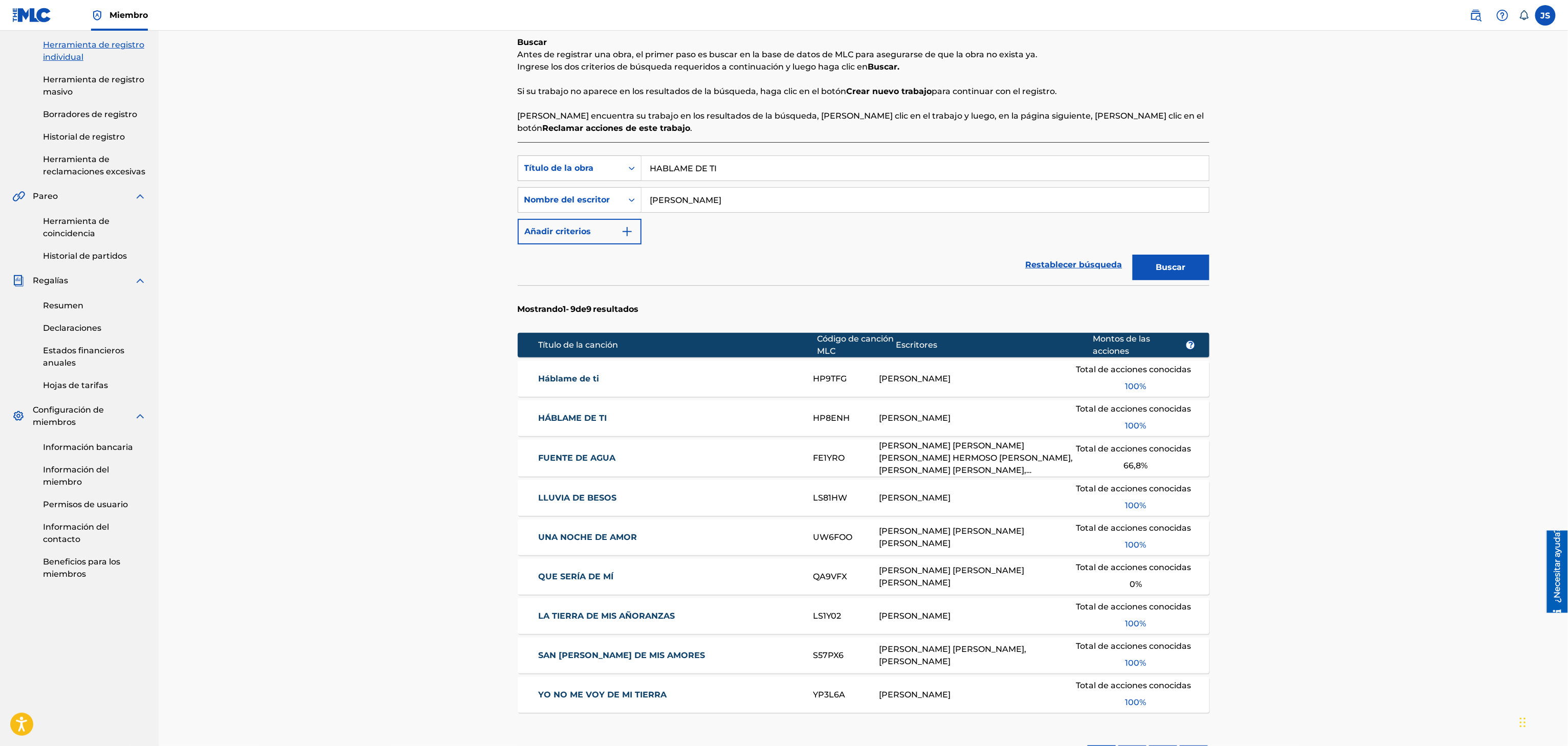
click at [553, 378] on font "Háblame de ti" at bounding box center [569, 378] width 61 height 10
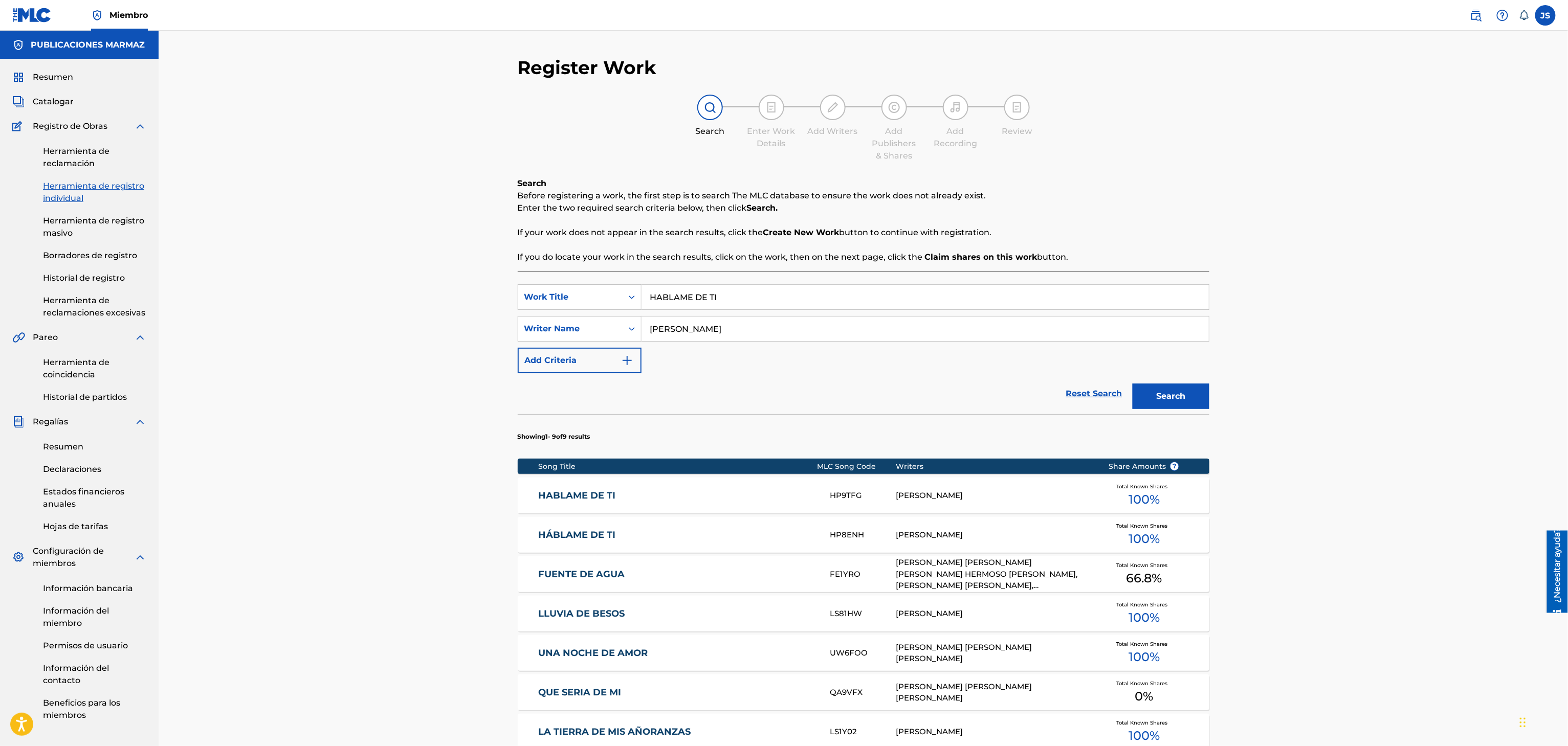
scroll to position [39, 0]
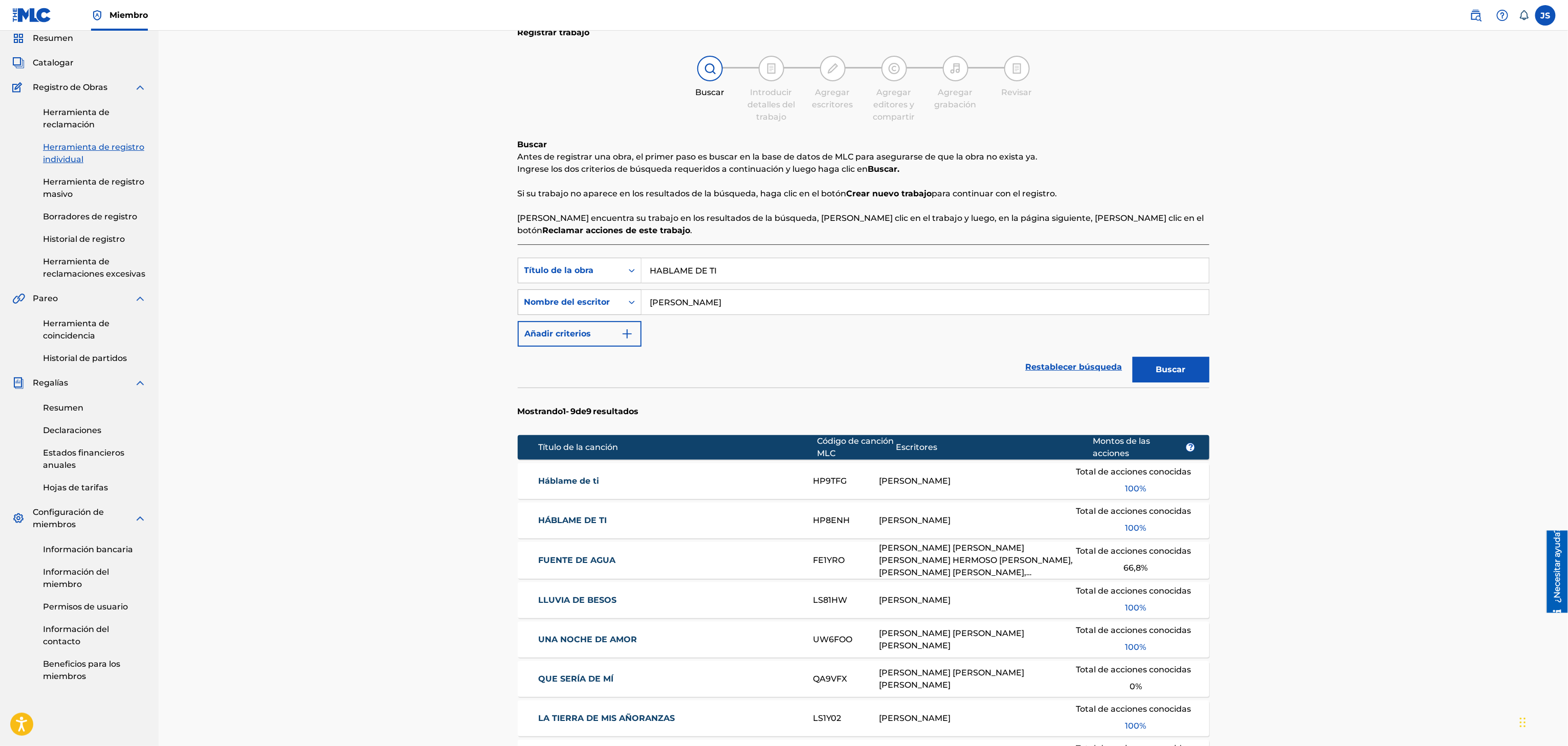
drag, startPoint x: 746, startPoint y: 271, endPoint x: 570, endPoint y: 300, distance: 178.4
click at [570, 300] on div "Búsqueda con criterios f33a84eb-a9c6-4b1c-aadc-60cf18706579 Título de la obra H…" at bounding box center [864, 302] width 691 height 89
paste input "GUAYABO CANALLA"
type input "GUAYABO CANALLA"
click at [1362, 305] on div "Registrar trabajo Buscar Introducir detalles del trabajo Agregar escritores Agr…" at bounding box center [863, 466] width 1409 height 949
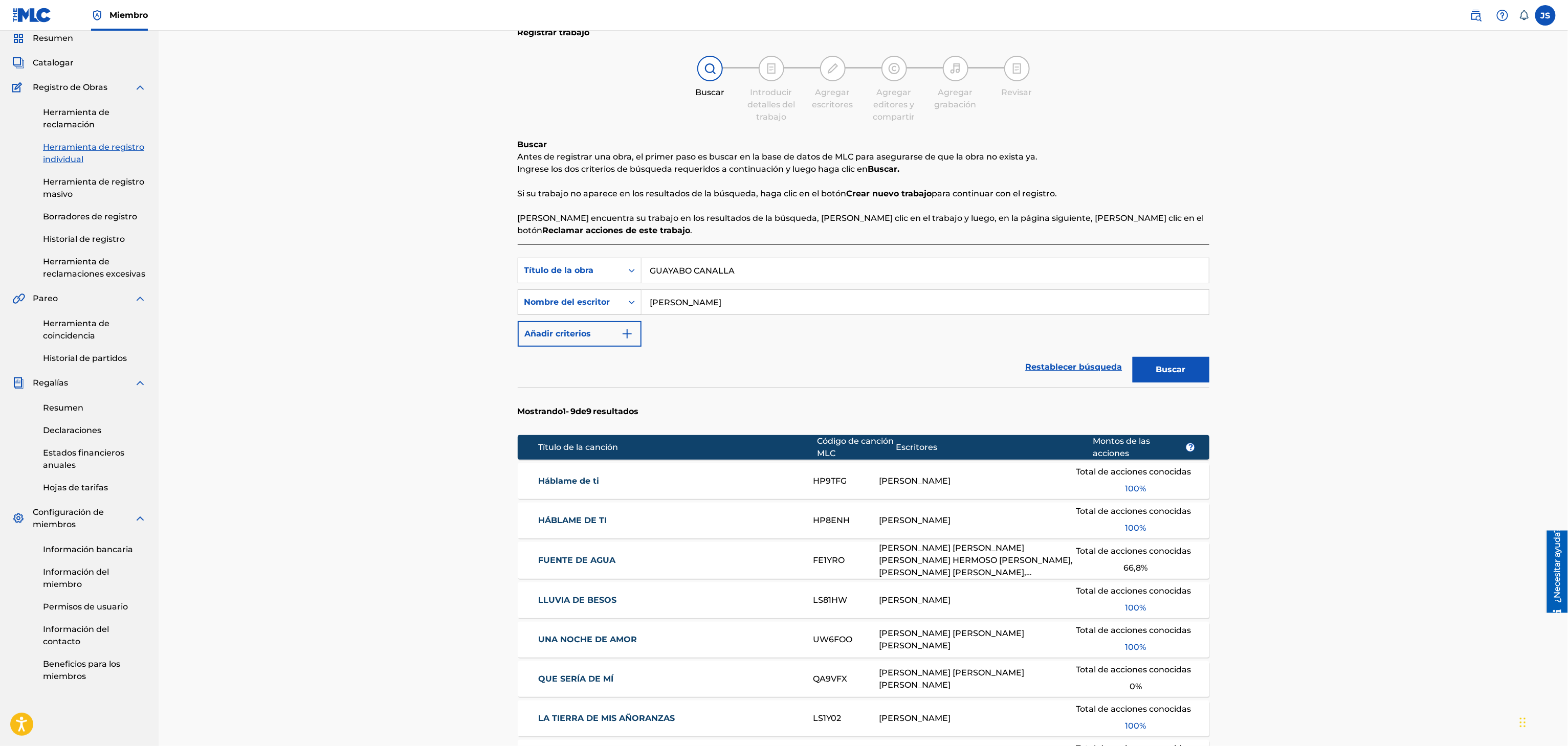
click at [1188, 368] on button "Buscar" at bounding box center [1171, 370] width 77 height 26
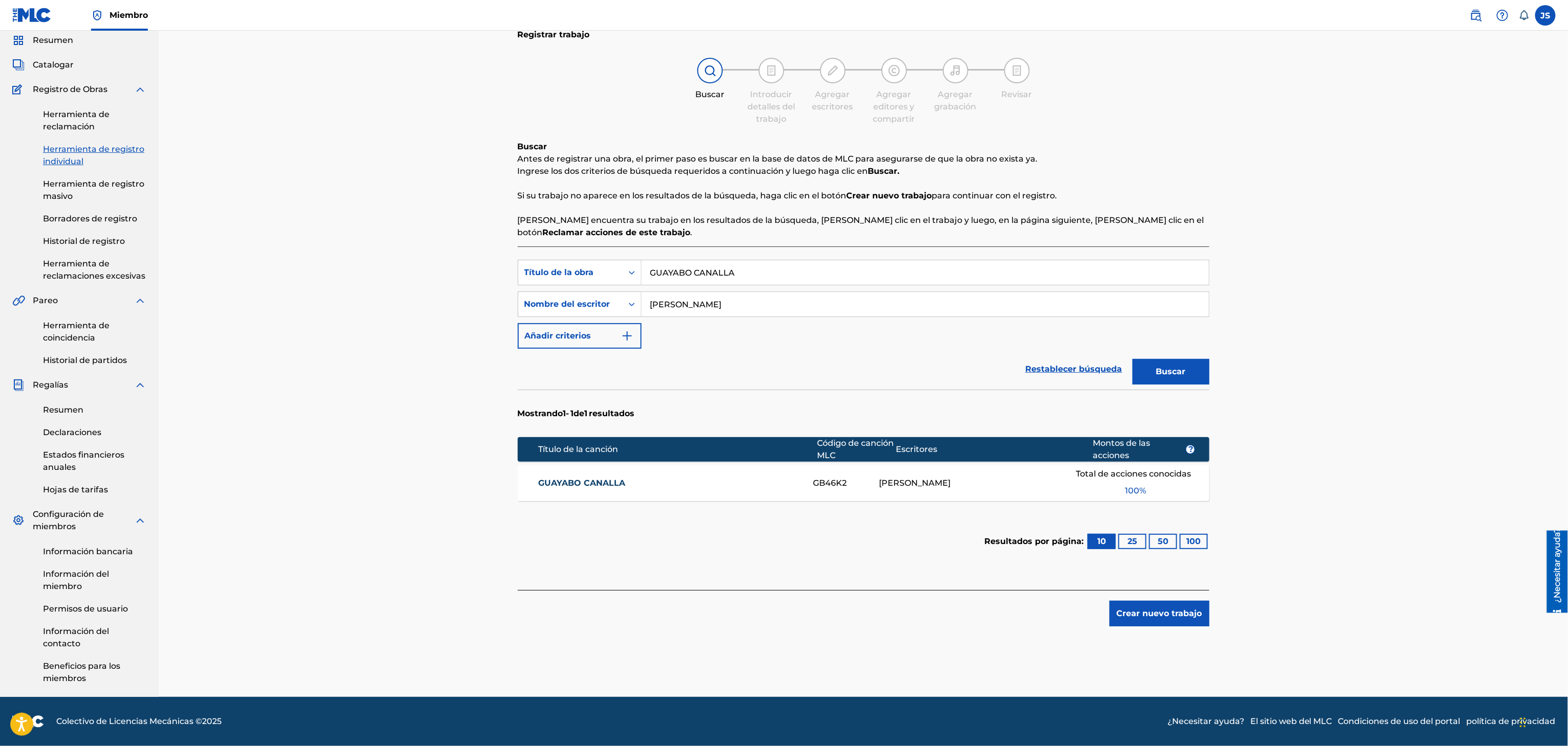
click at [599, 480] on font "GUAYABO CANALLA" at bounding box center [581, 483] width 87 height 10
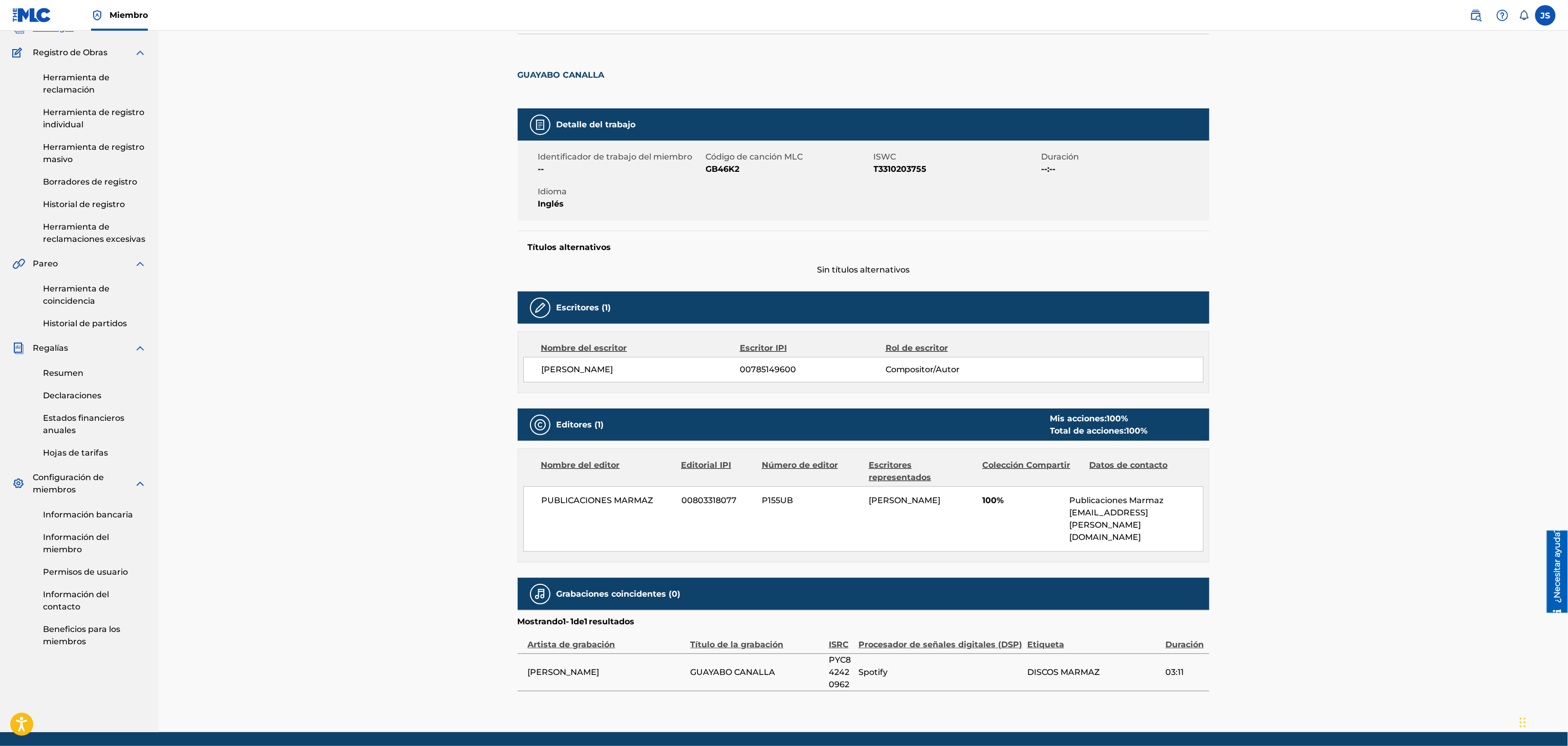
scroll to position [88, 0]
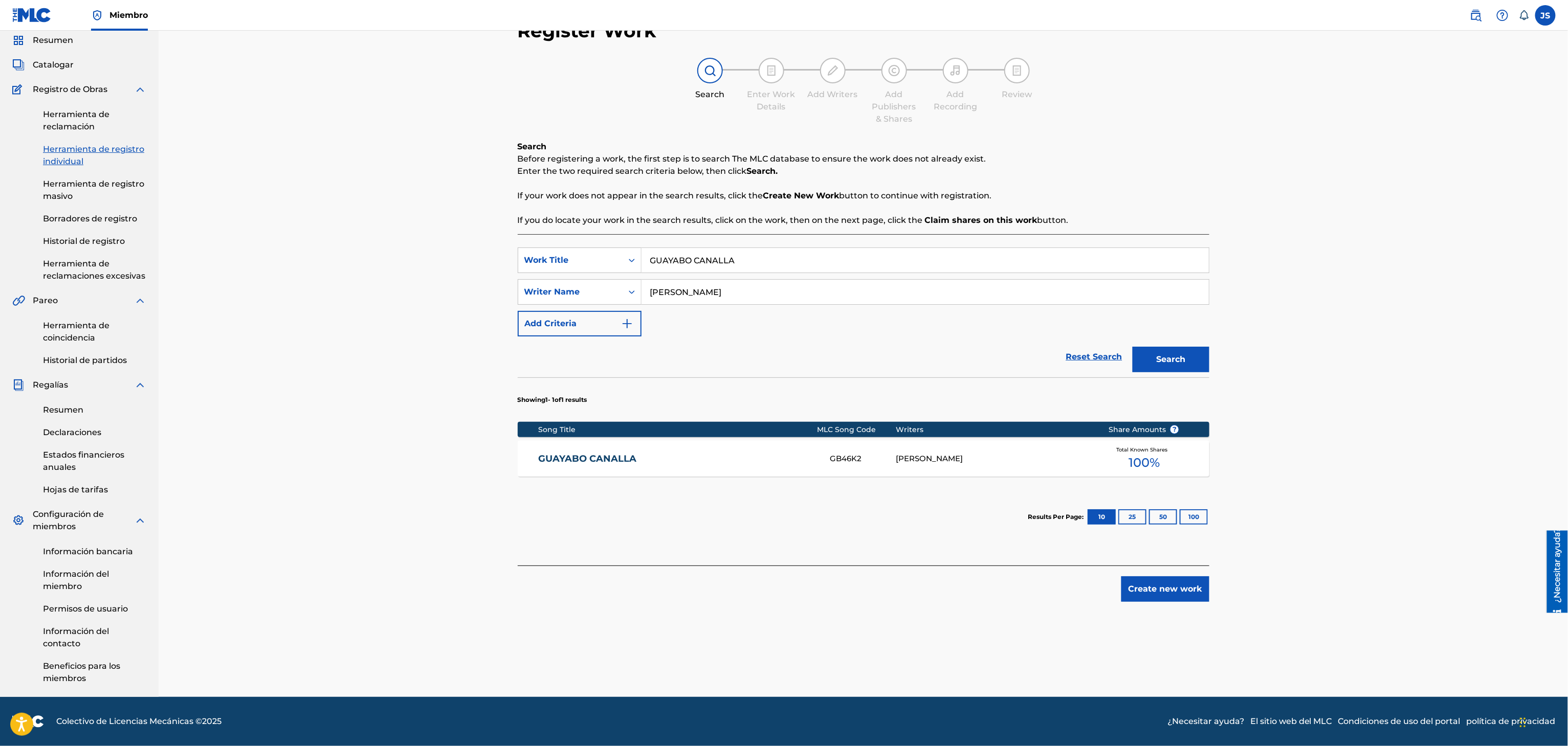
scroll to position [39, 0]
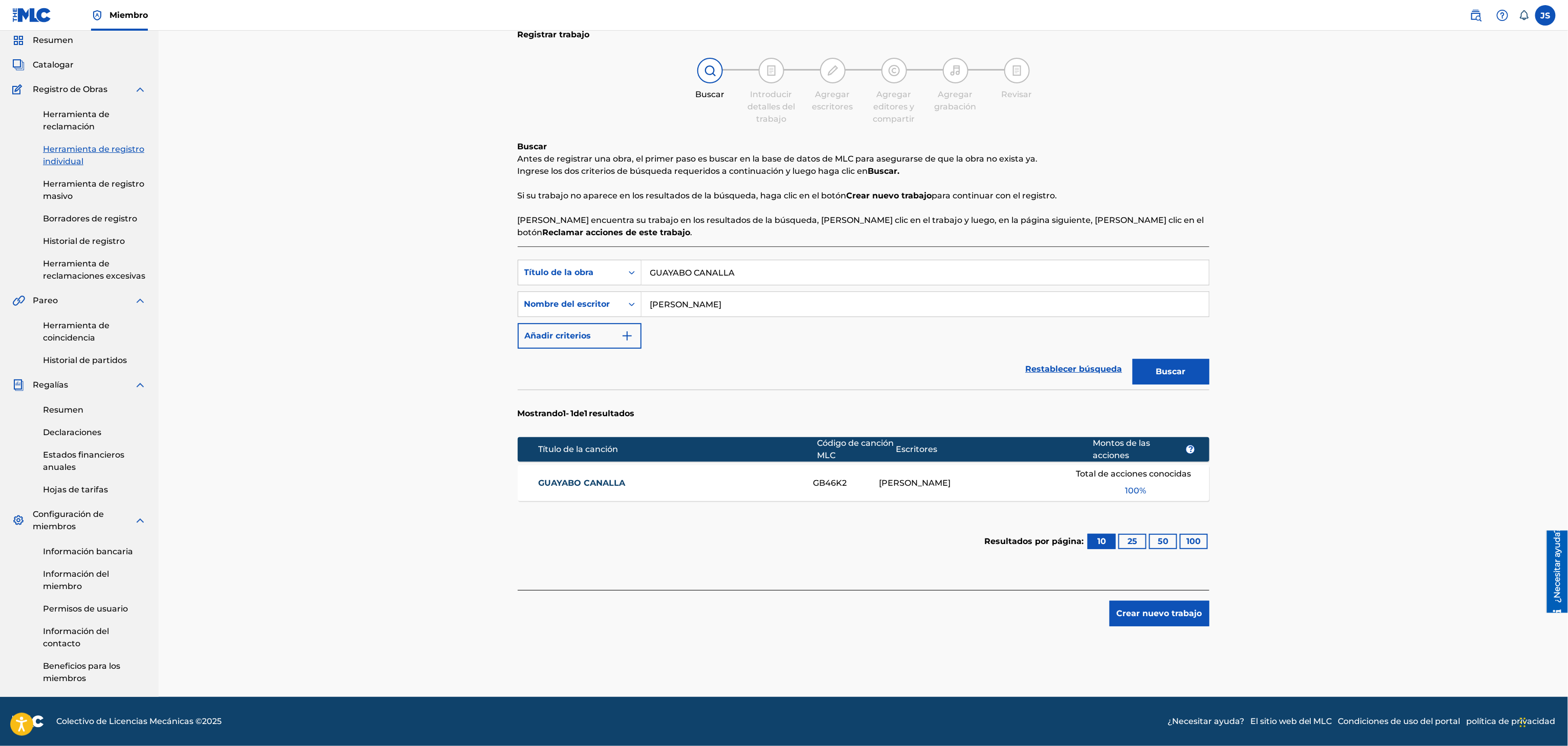
paste input "UNA NOCHE DE AMOR"
drag, startPoint x: 783, startPoint y: 268, endPoint x: 915, endPoint y: 240, distance: 134.9
click at [566, 268] on div "Búsqueda con criterios f33a84eb-a9c6-4b1c-aadc-60cf18706579 Título de la obra G…" at bounding box center [864, 273] width 691 height 26
type input "UNA NOCHE DE AMOR"
click at [1311, 217] on div "Registrar trabajo Buscar Introducir detalles del trabajo Agregar escritores Agr…" at bounding box center [863, 346] width 1409 height 703
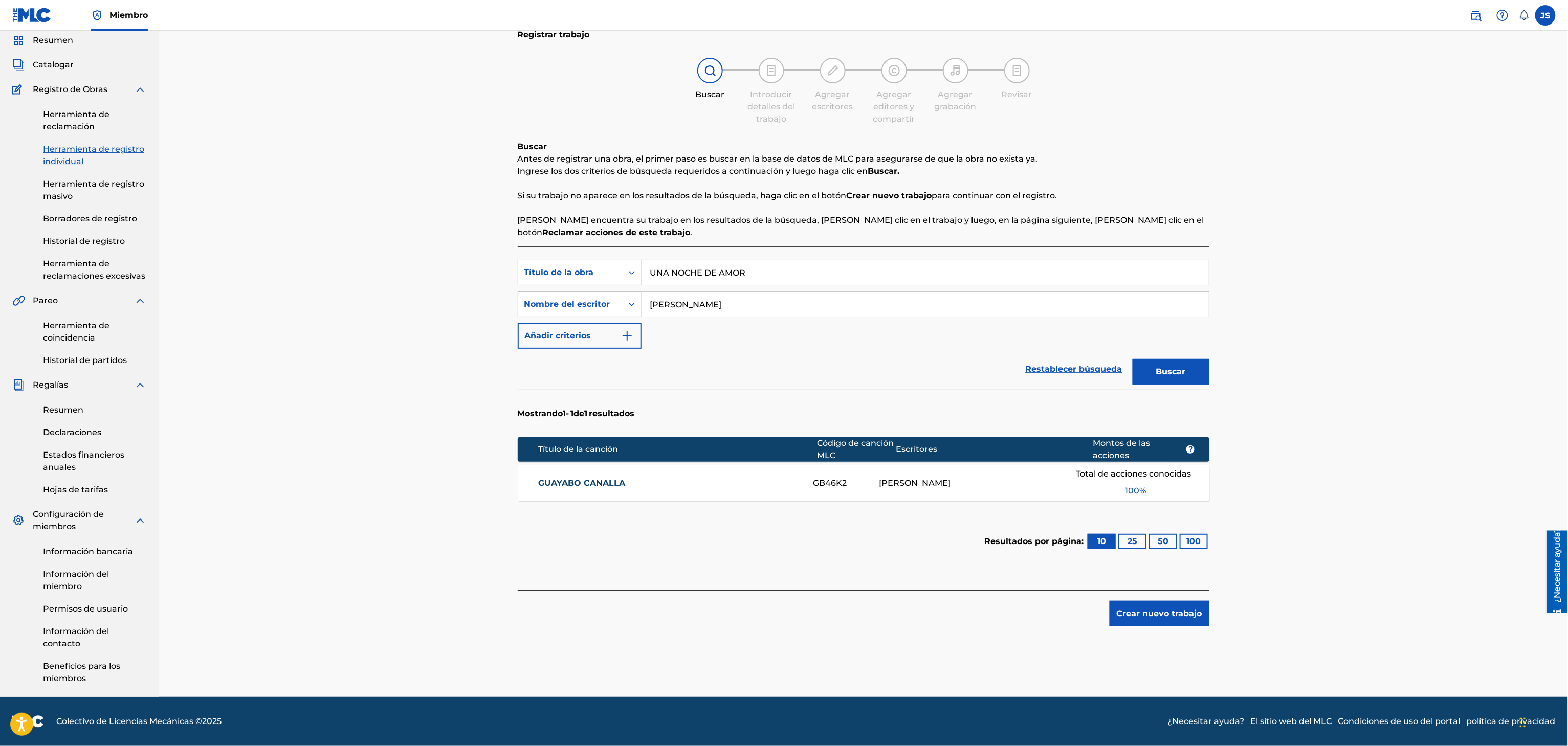
click at [1201, 372] on button "Buscar" at bounding box center [1171, 372] width 77 height 26
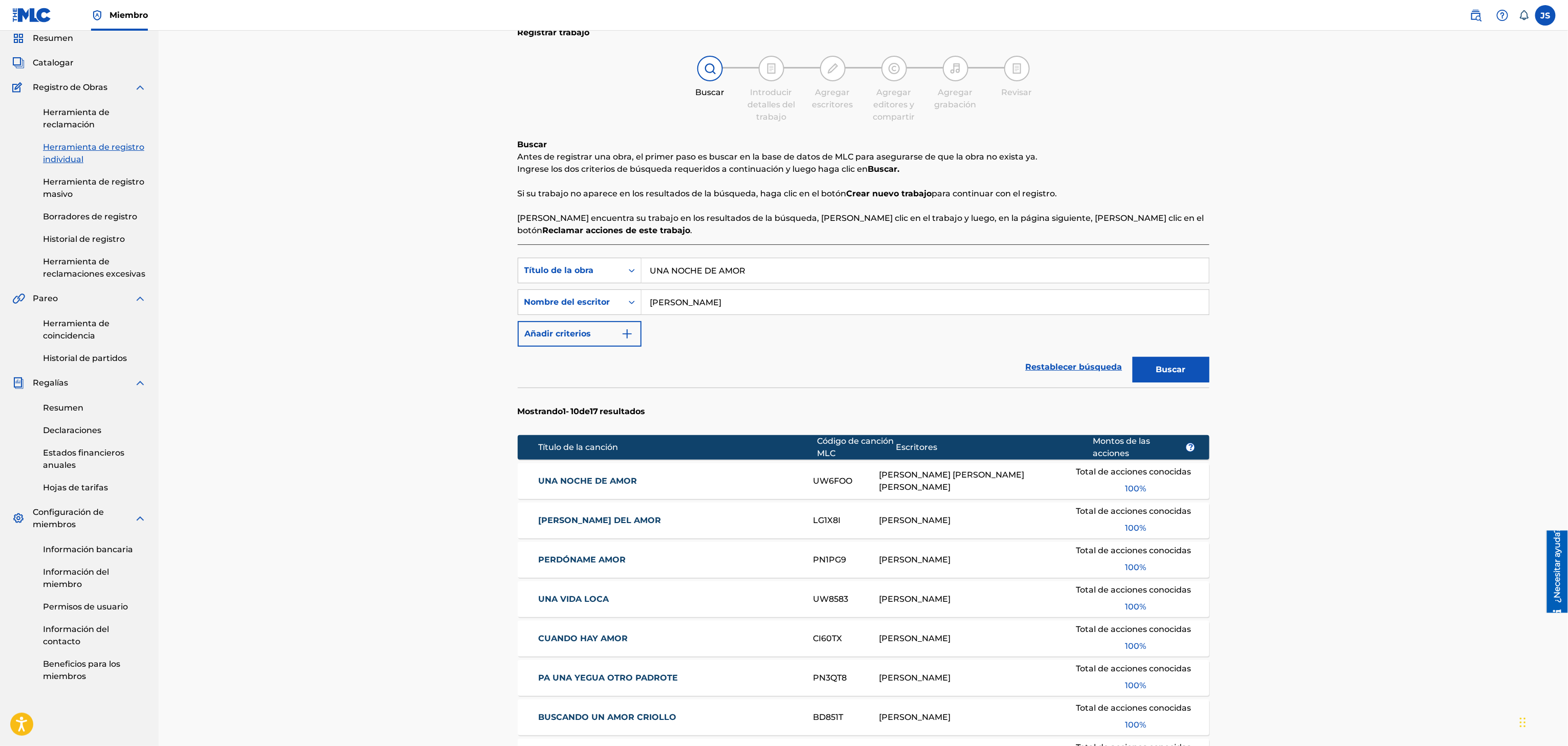
click at [576, 489] on div "UNA NOCHE DE AMOR UW6FOO FÉLIX JOSÉ ROMERO RODRÍGUEZ Total de acciones conocida…" at bounding box center [864, 481] width 691 height 36
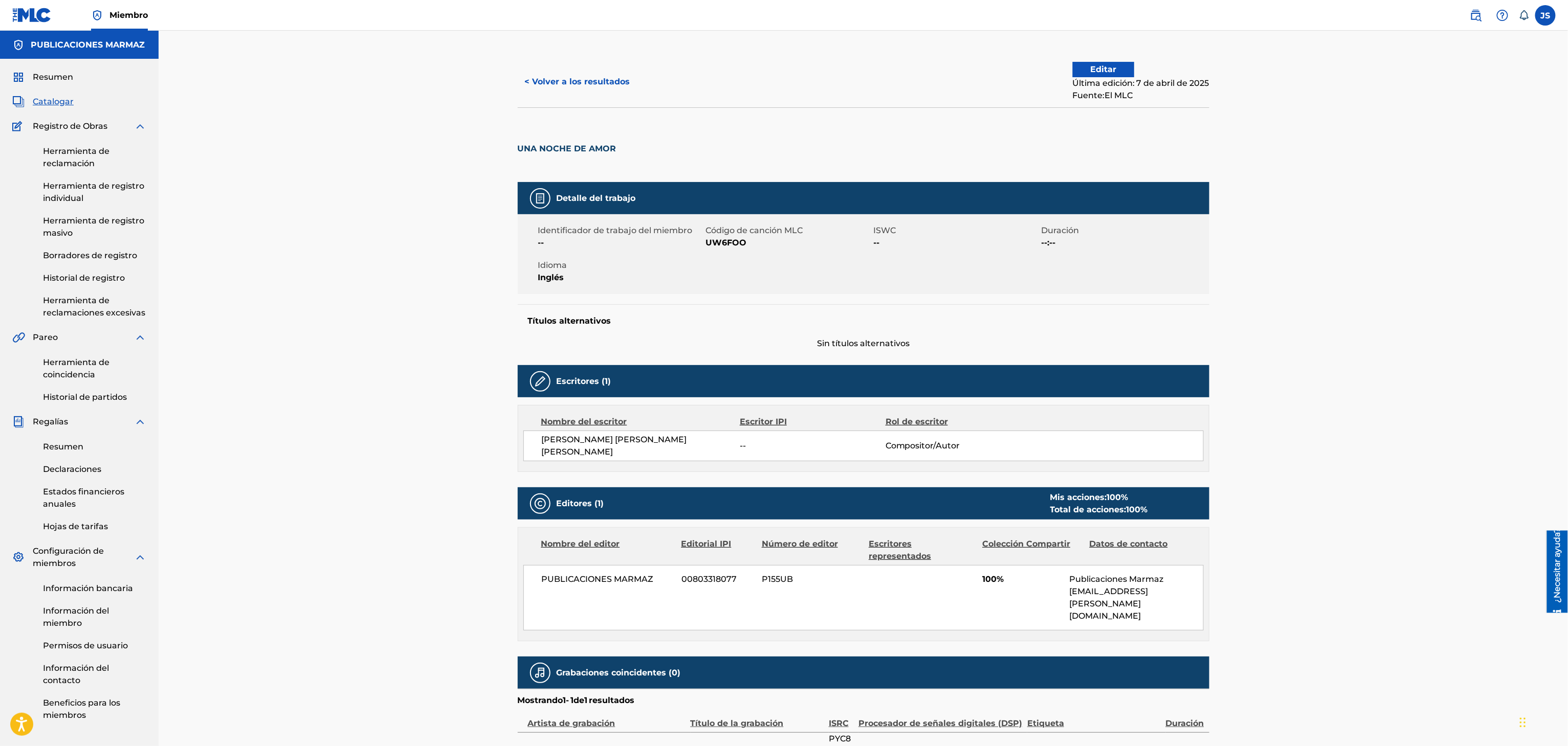
scroll to position [88, 0]
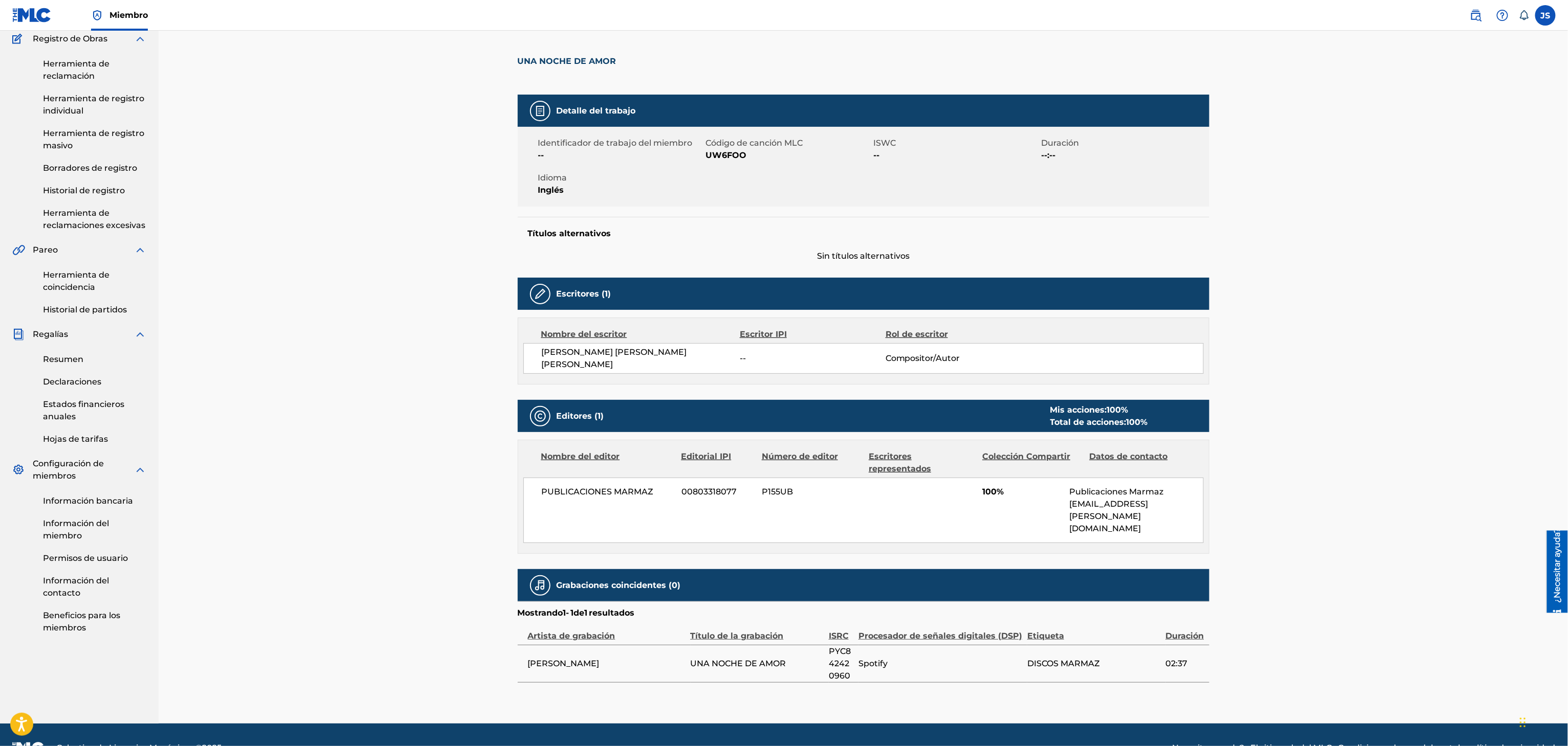
drag, startPoint x: 714, startPoint y: 498, endPoint x: 725, endPoint y: 499, distance: 11.0
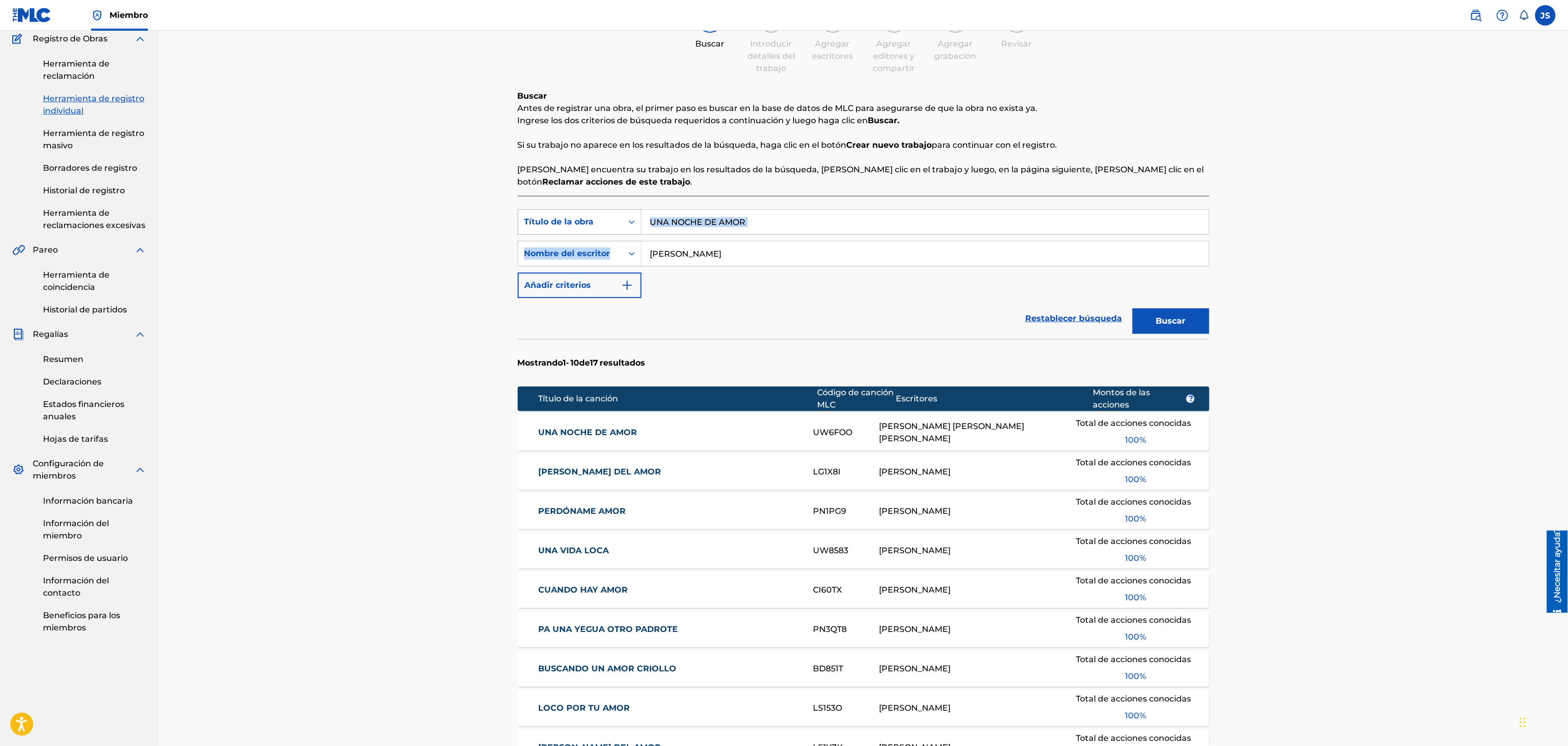
drag, startPoint x: 779, startPoint y: 235, endPoint x: 629, endPoint y: 230, distance: 150.1
click at [629, 230] on div "Búsqueda con criterios f33a84eb-a9c6-4b1c-aadc-60cf18706579 Título de la obra U…" at bounding box center [864, 254] width 691 height 89
click at [796, 224] on input "UNA NOCHE DE AMOR" at bounding box center [925, 222] width 567 height 24
drag, startPoint x: 807, startPoint y: 218, endPoint x: 564, endPoint y: 228, distance: 243.2
click at [564, 228] on div "Búsqueda con criterios f33a84eb-a9c6-4b1c-aadc-60cf18706579 Título de la obra U…" at bounding box center [864, 222] width 691 height 26
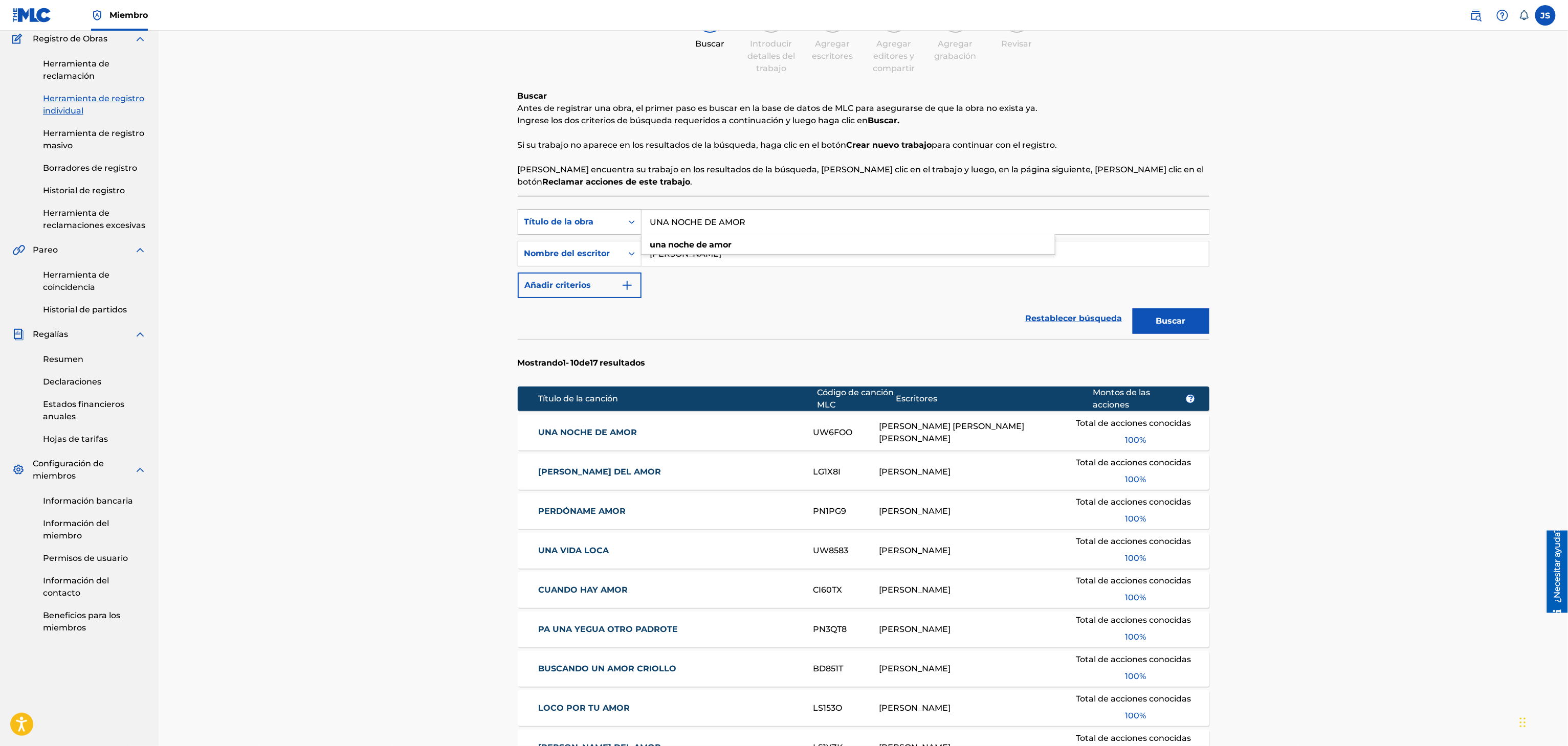
paste input "A SANGRE FRÍA"
type input "A SANGRE FRÍA"
click at [1351, 245] on div "Registrar trabajo Buscar Introducir detalles del trabajo Agregar escritores Agr…" at bounding box center [863, 439] width 1409 height 992
click at [1185, 339] on section "Mostrando 1 - 10 de 17 resultados" at bounding box center [864, 360] width 691 height 43
click at [1192, 319] on button "Buscar" at bounding box center [1171, 321] width 77 height 26
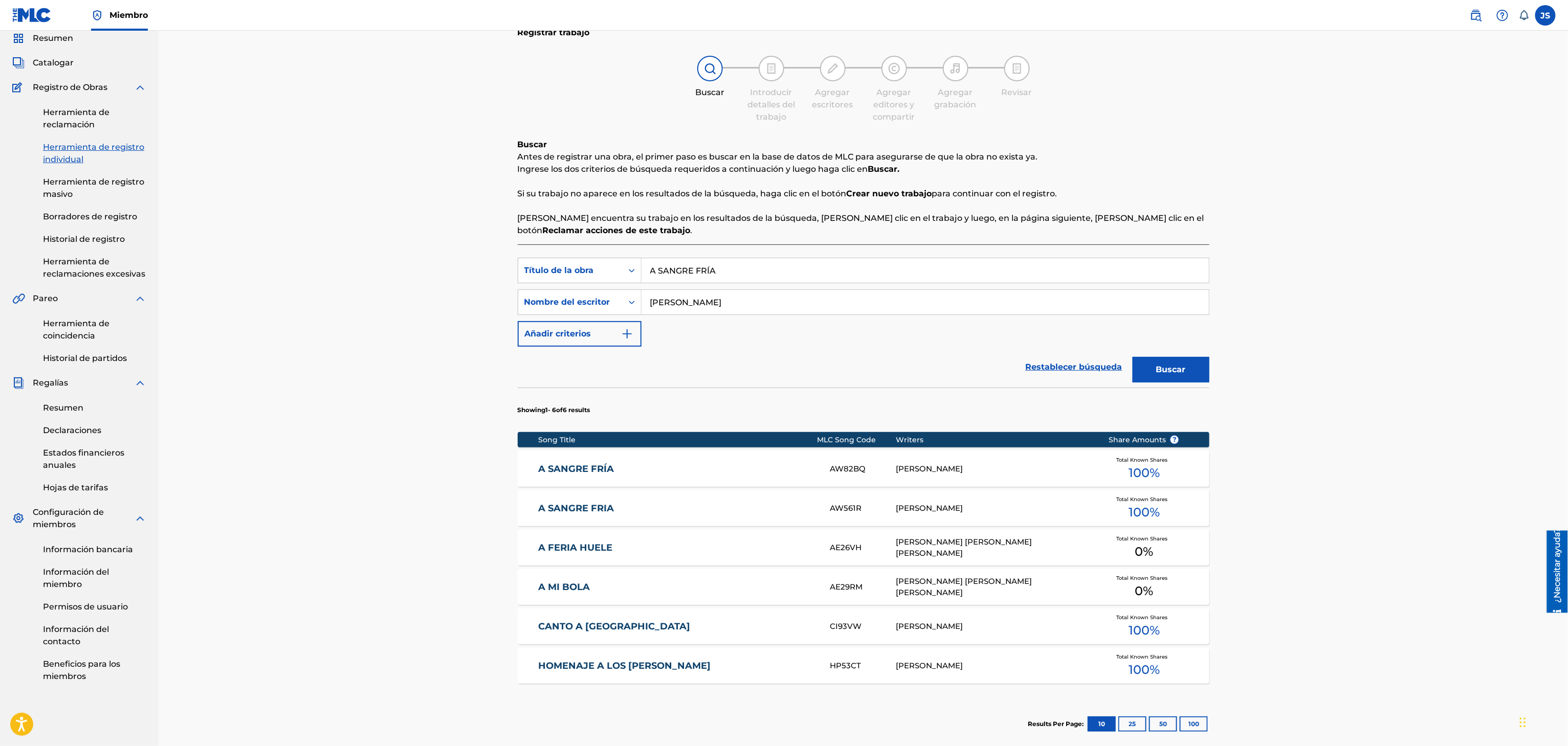
scroll to position [88, 0]
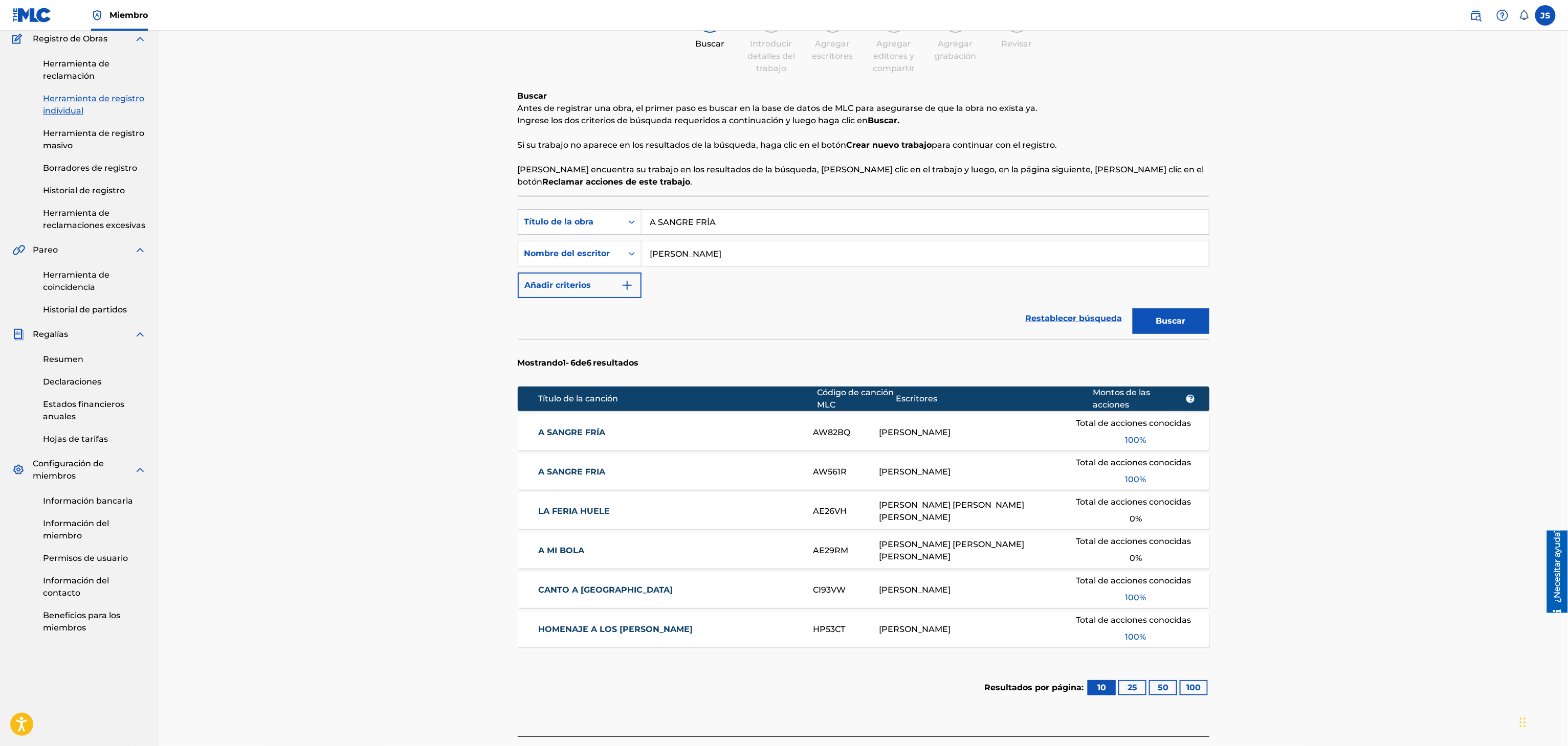
click at [572, 431] on font "A SANGRE FRÍA" at bounding box center [572, 433] width 67 height 10
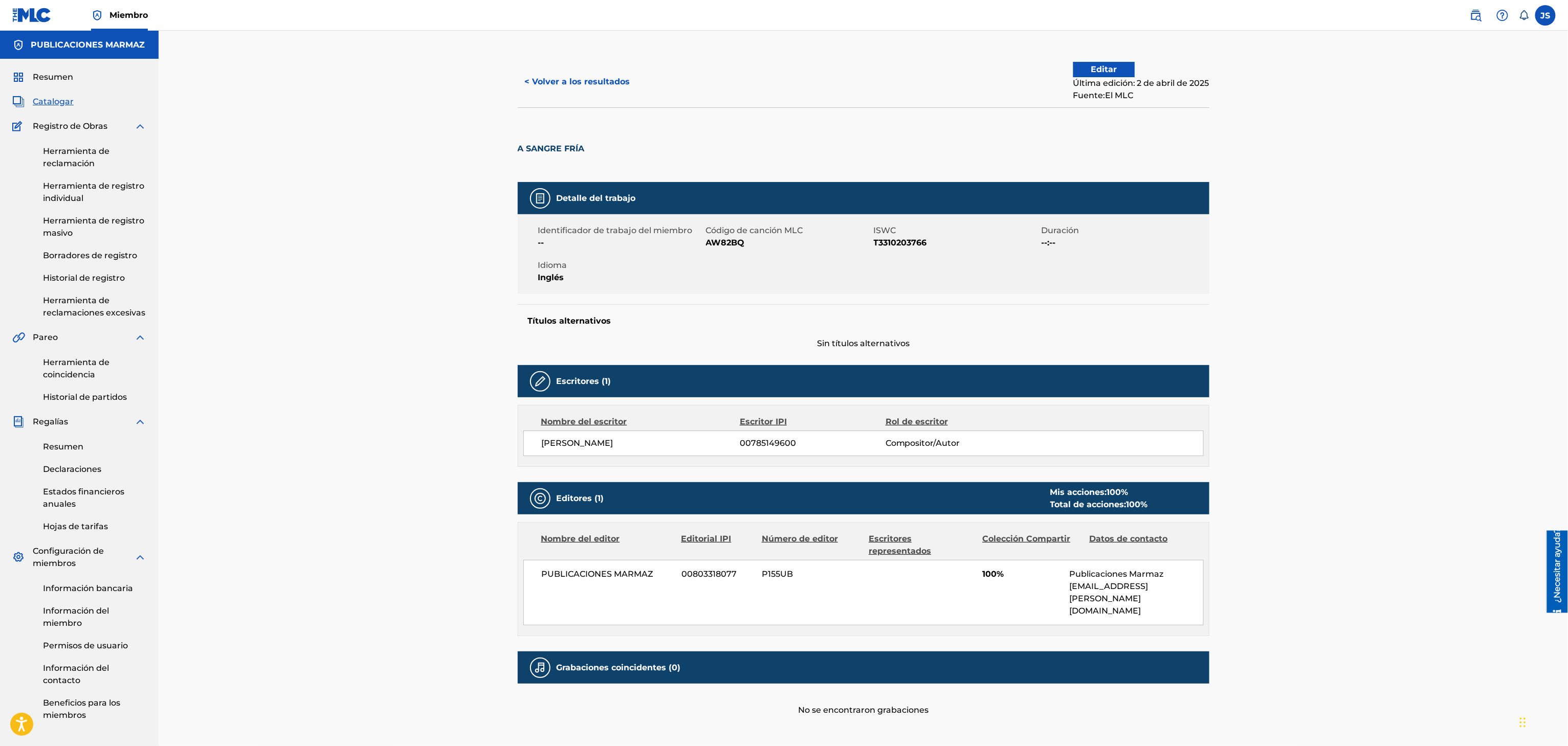
click at [562, 66] on div "< Volver a los resultados Editar Última edición: 2 de abril de 2025 Fuente: El …" at bounding box center [864, 82] width 691 height 51
click at [566, 77] on font "< Volver a los resultados" at bounding box center [577, 82] width 105 height 10
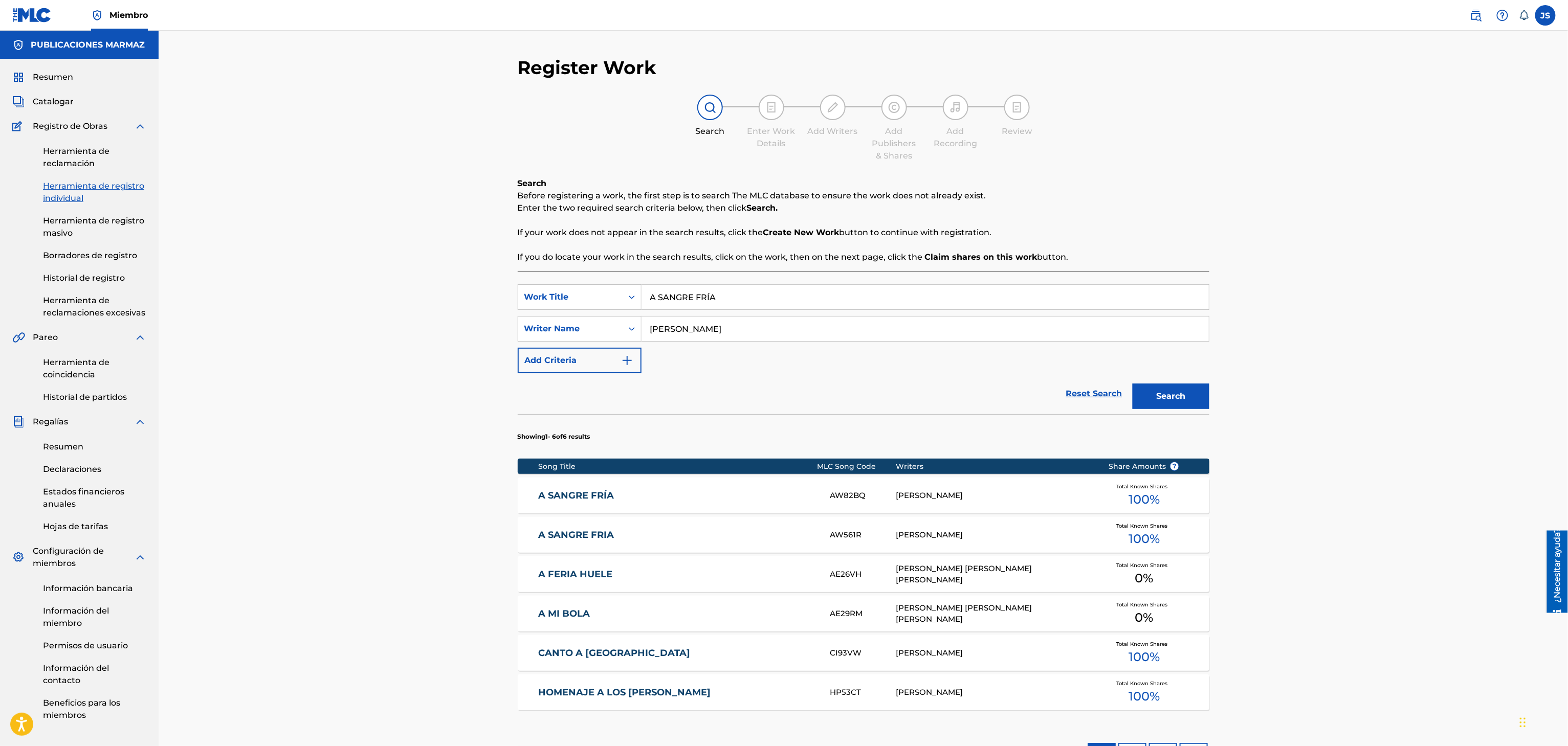
scroll to position [39, 0]
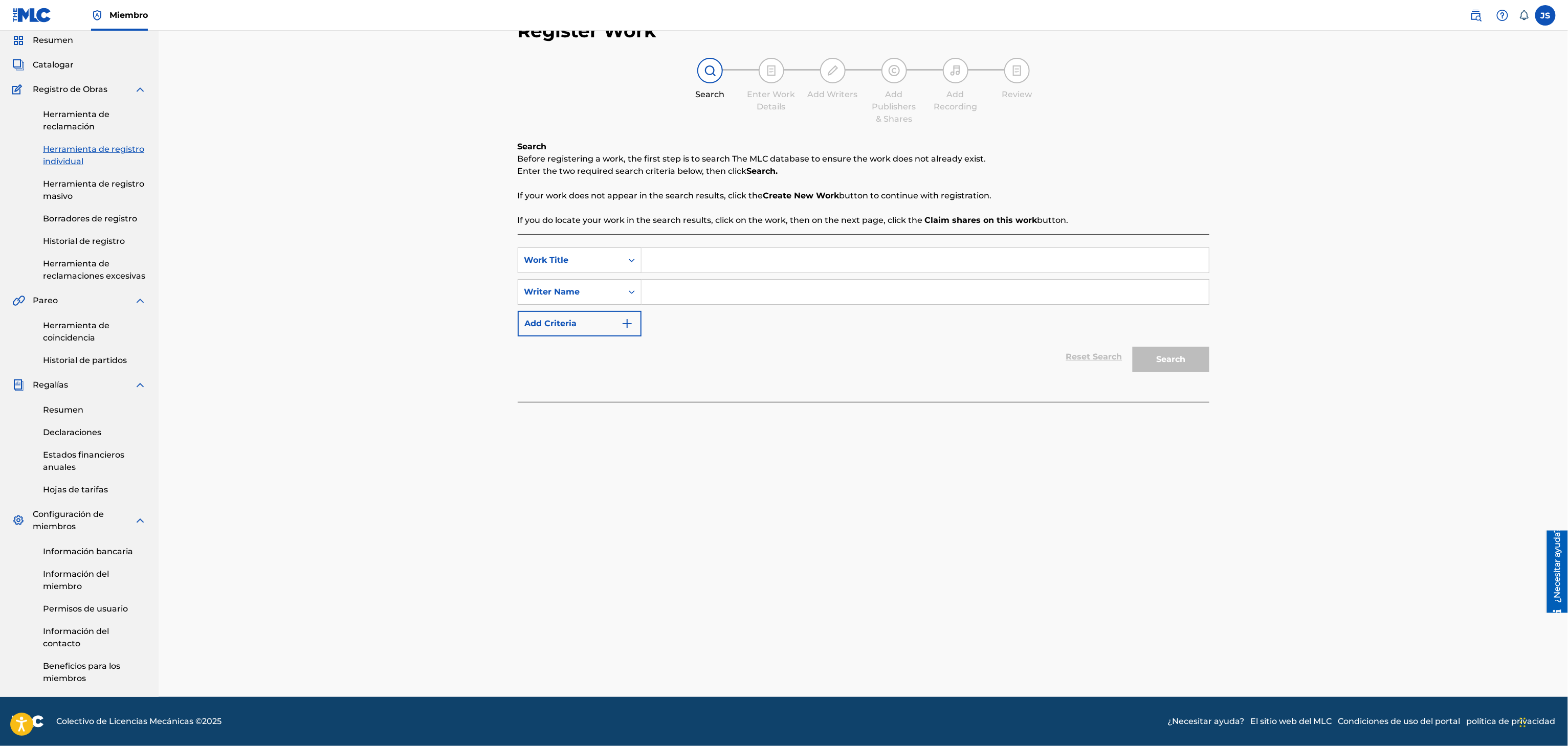
click at [672, 292] on input "Search Form" at bounding box center [925, 292] width 567 height 24
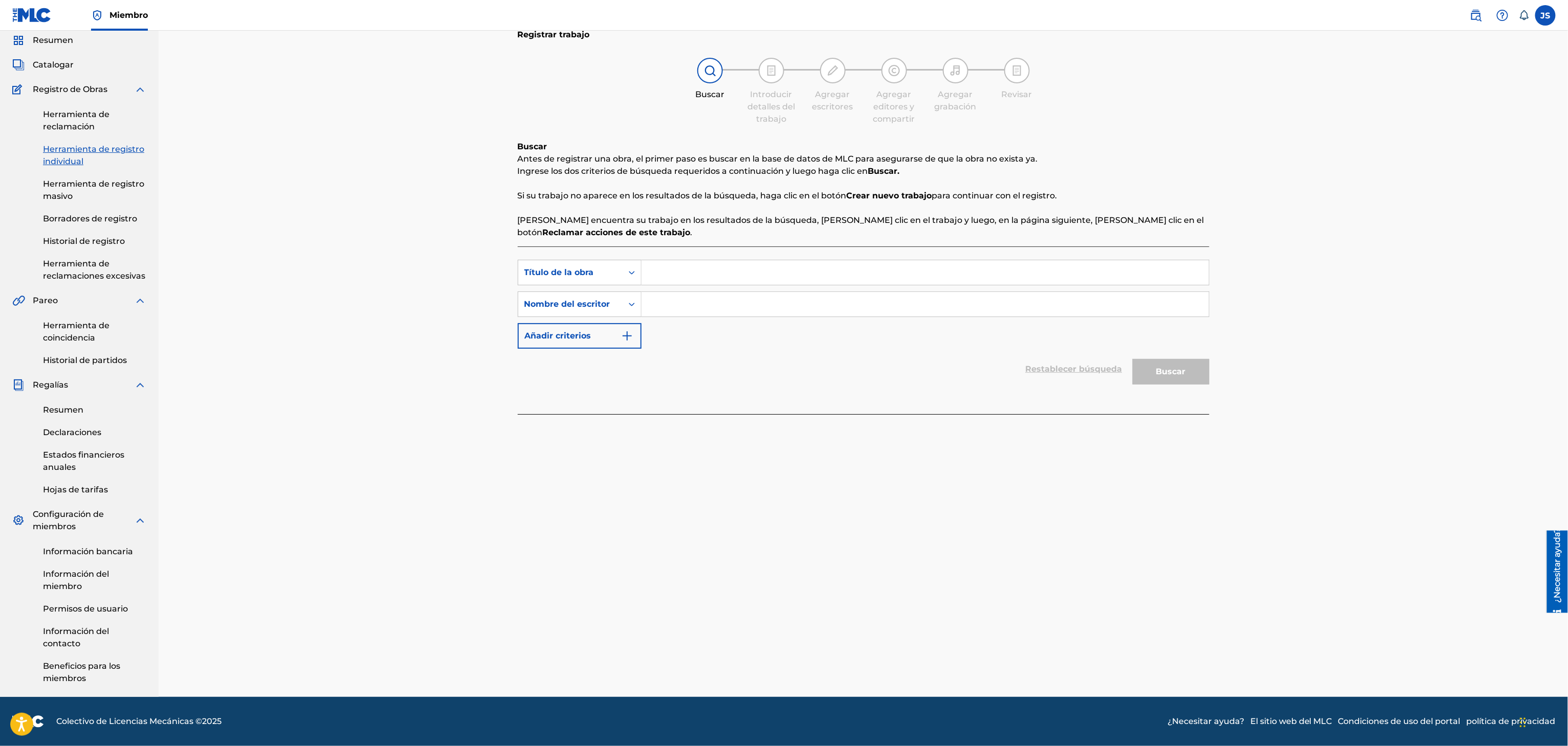
paste input "Ronald Silva"
type input "Ronald Silva"
click at [771, 279] on input "Formulario de búsqueda" at bounding box center [925, 273] width 567 height 24
paste input "SOLO UNA NOCHE"
type input "SOLO UNA NOCHE"
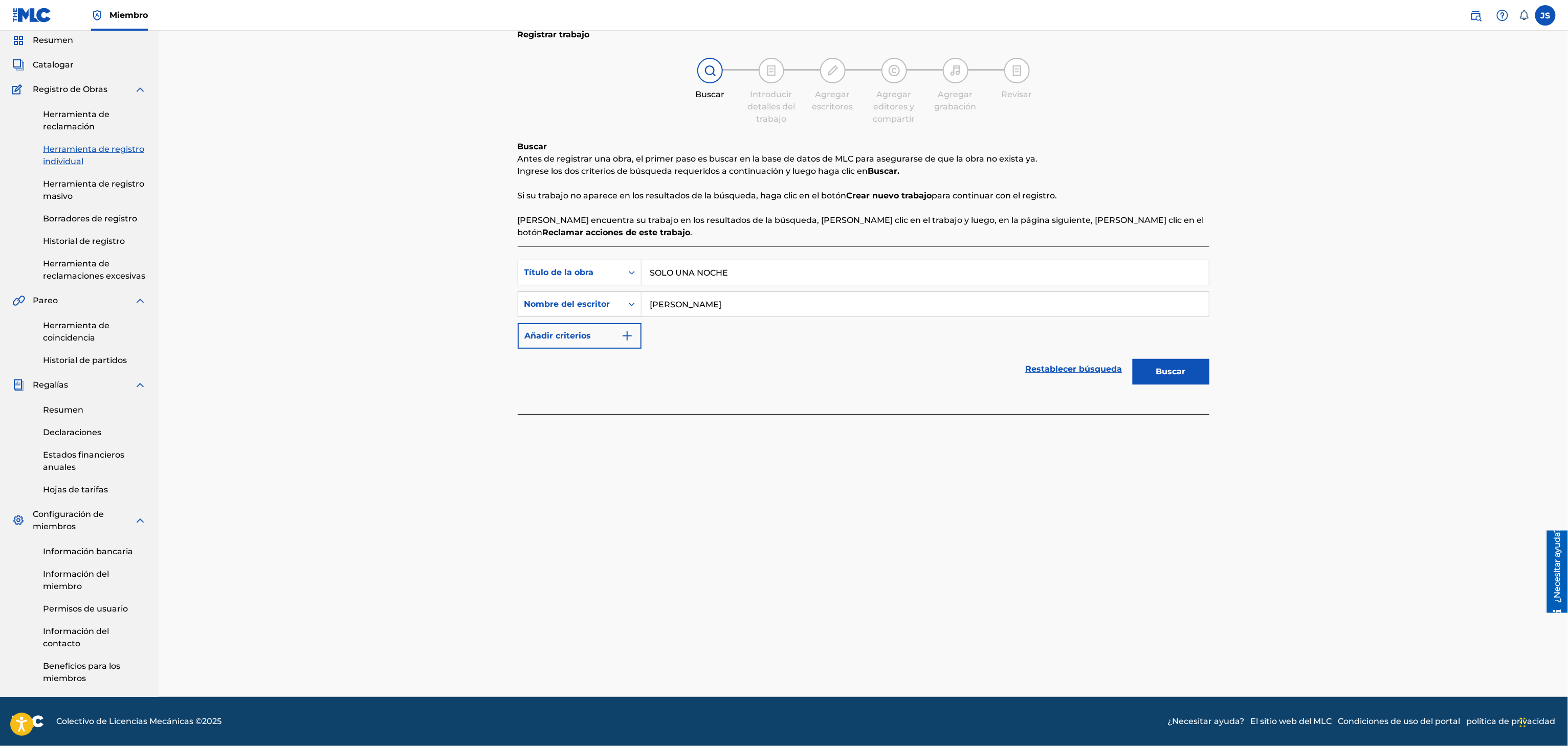
drag, startPoint x: 1262, startPoint y: 230, endPoint x: 1239, endPoint y: 255, distance: 34.0
click at [1262, 232] on div "Registrar trabajo Buscar Introducir detalles del trabajo Agregar escritores Agr…" at bounding box center [863, 346] width 1409 height 703
click at [1175, 367] on font "Buscar" at bounding box center [1171, 372] width 30 height 10
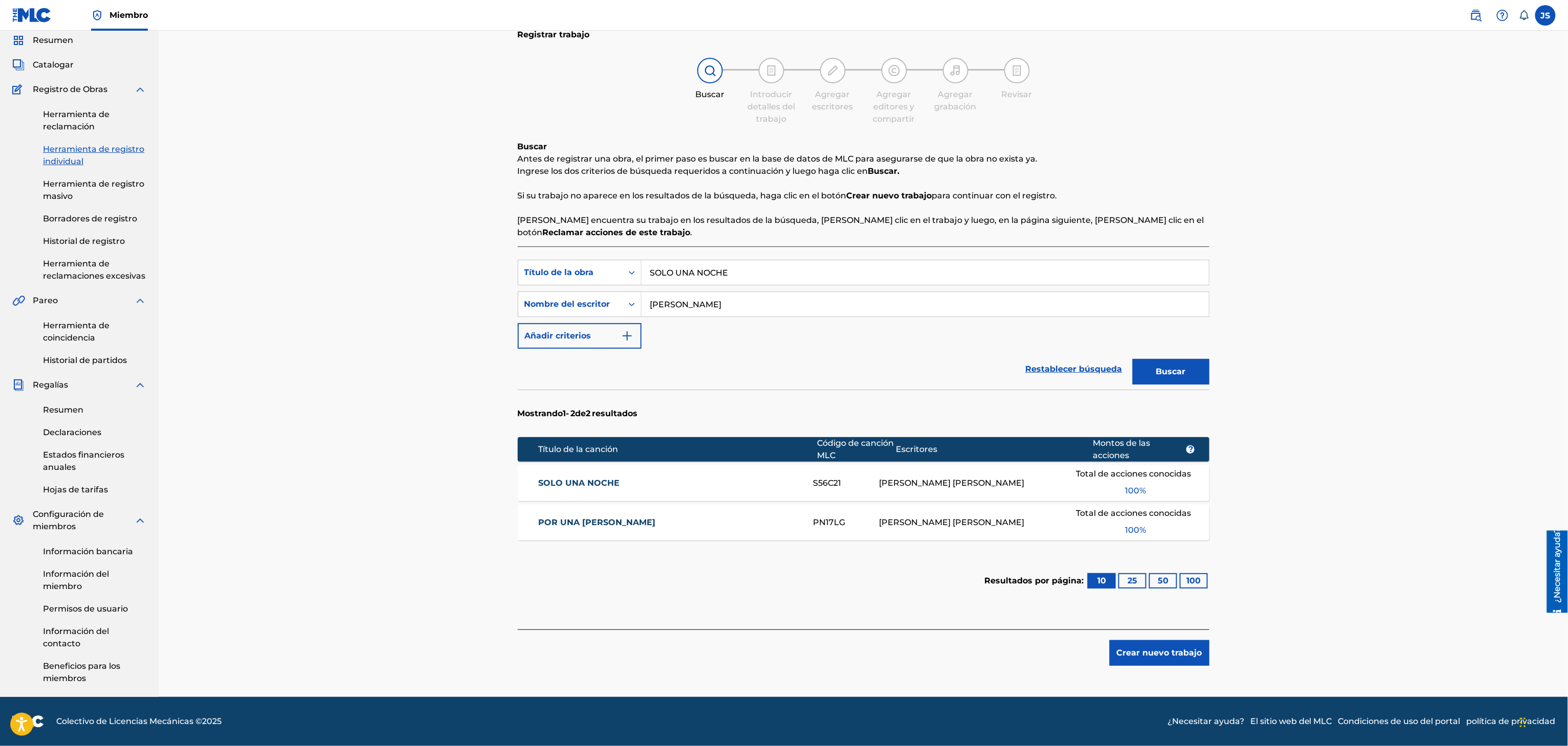
click at [598, 479] on font "SOLO UNA NOCHE" at bounding box center [579, 483] width 82 height 10
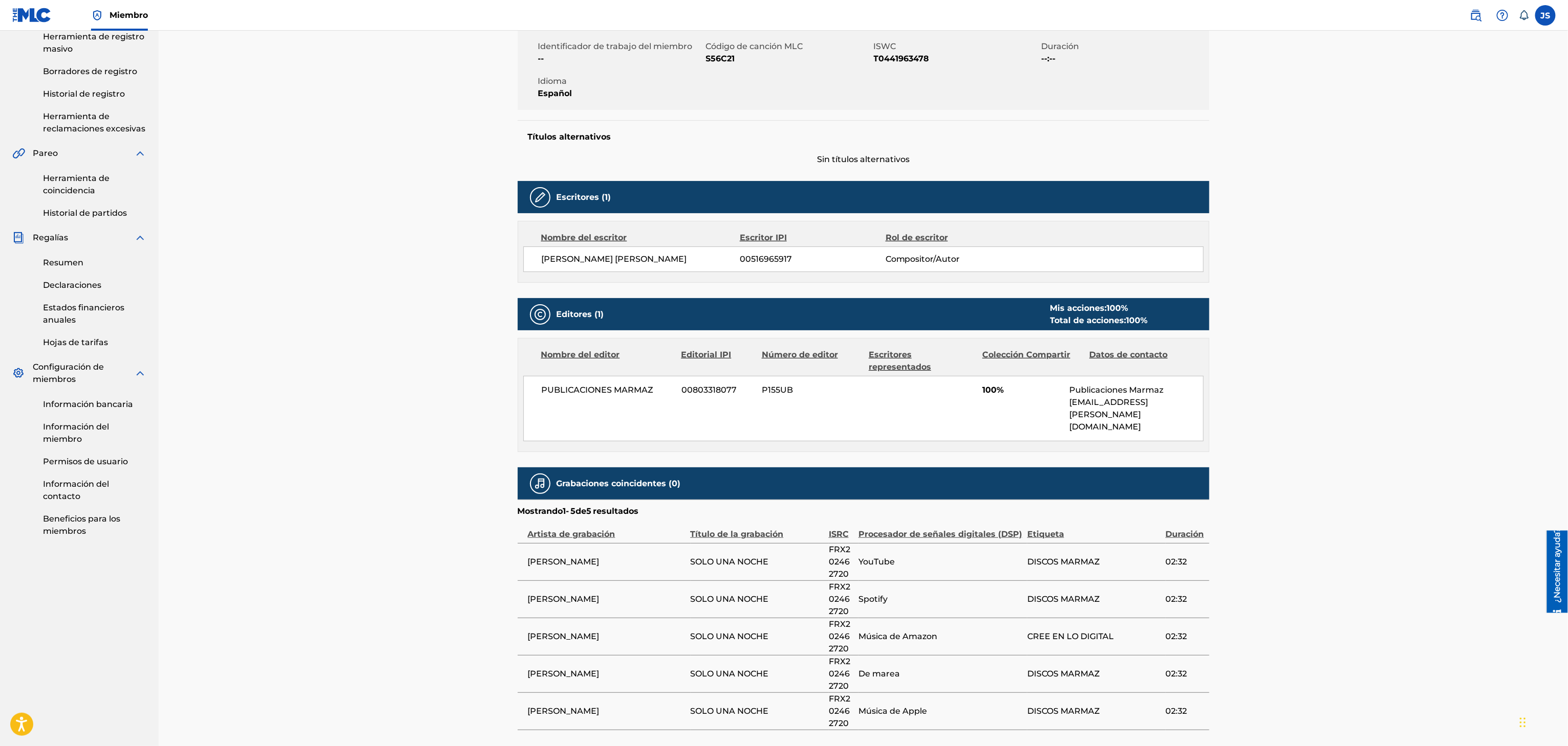
scroll to position [204, 0]
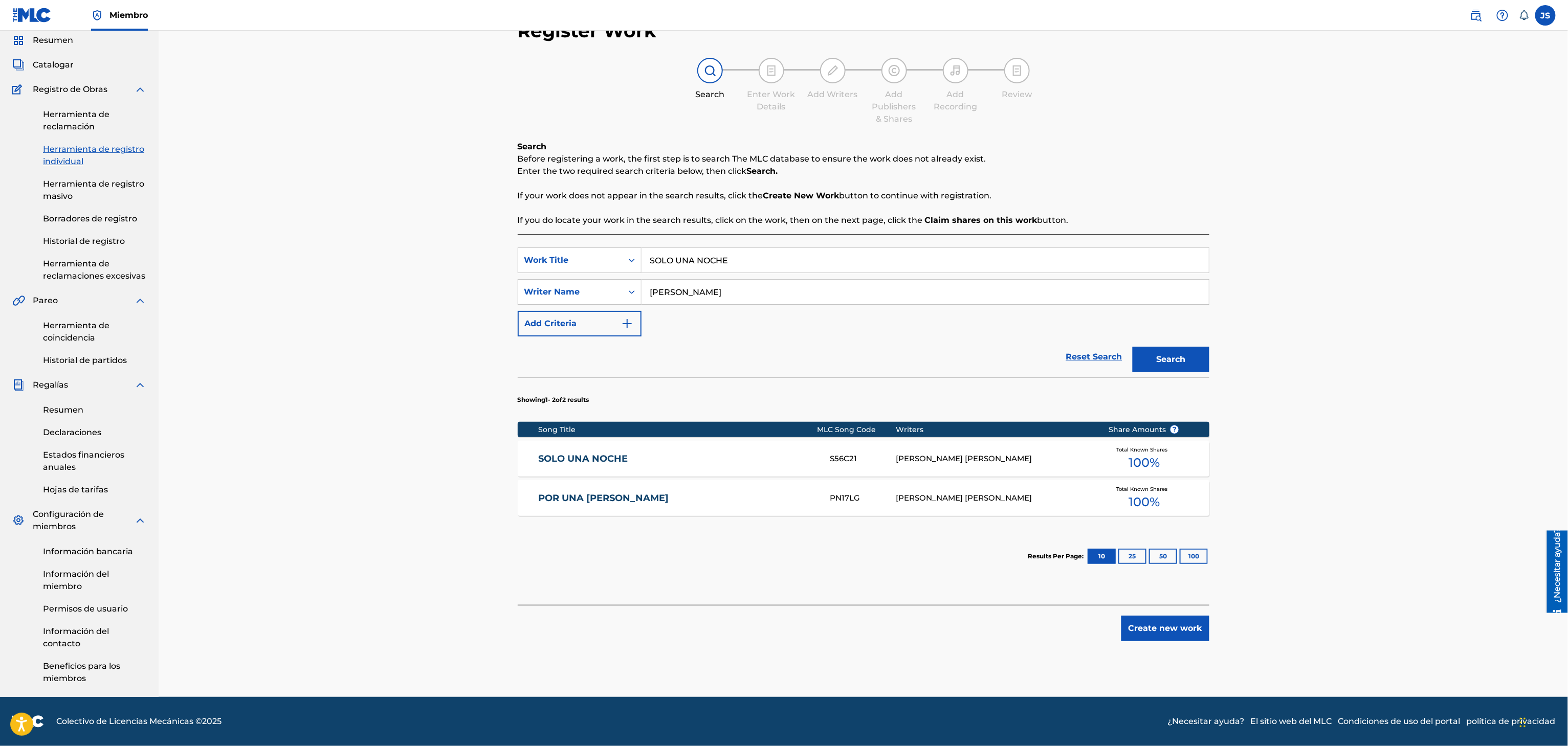
scroll to position [39, 0]
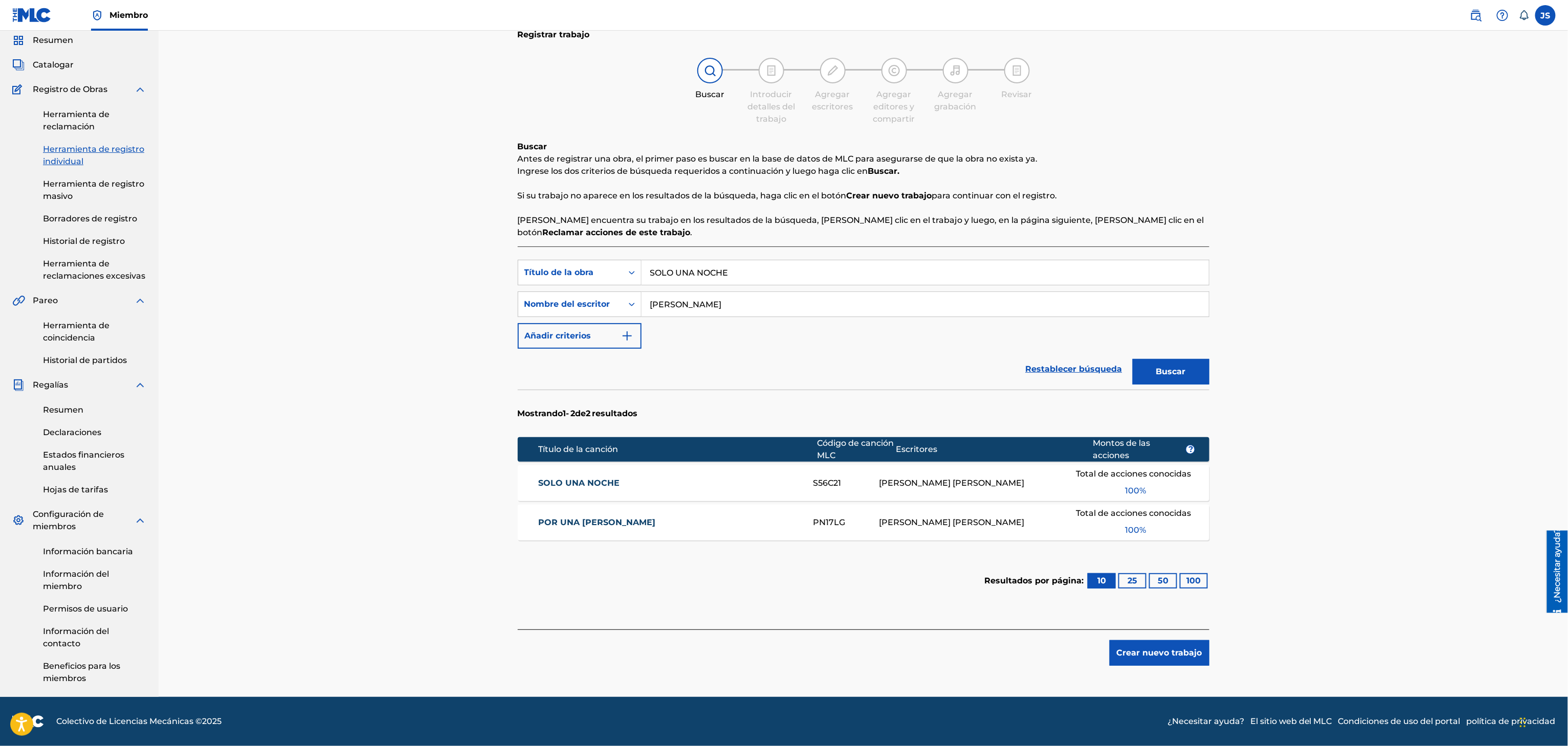
drag, startPoint x: 642, startPoint y: 290, endPoint x: 666, endPoint y: 284, distance: 24.7
click at [558, 290] on div "Búsqueda con criterios f33a84eb-a9c6-4b1c-aadc-60cf18706579 Título de la obra S…" at bounding box center [864, 304] width 691 height 89
paste input "DE QUE TE OLVIDO TE OLVIDO"
type input "DE QUE TE OLVIDO TE OLVIDO"
click at [1381, 207] on div "Registrar trabajo Buscar Introducir detalles del trabajo Agregar escritores Agr…" at bounding box center [863, 346] width 1409 height 703
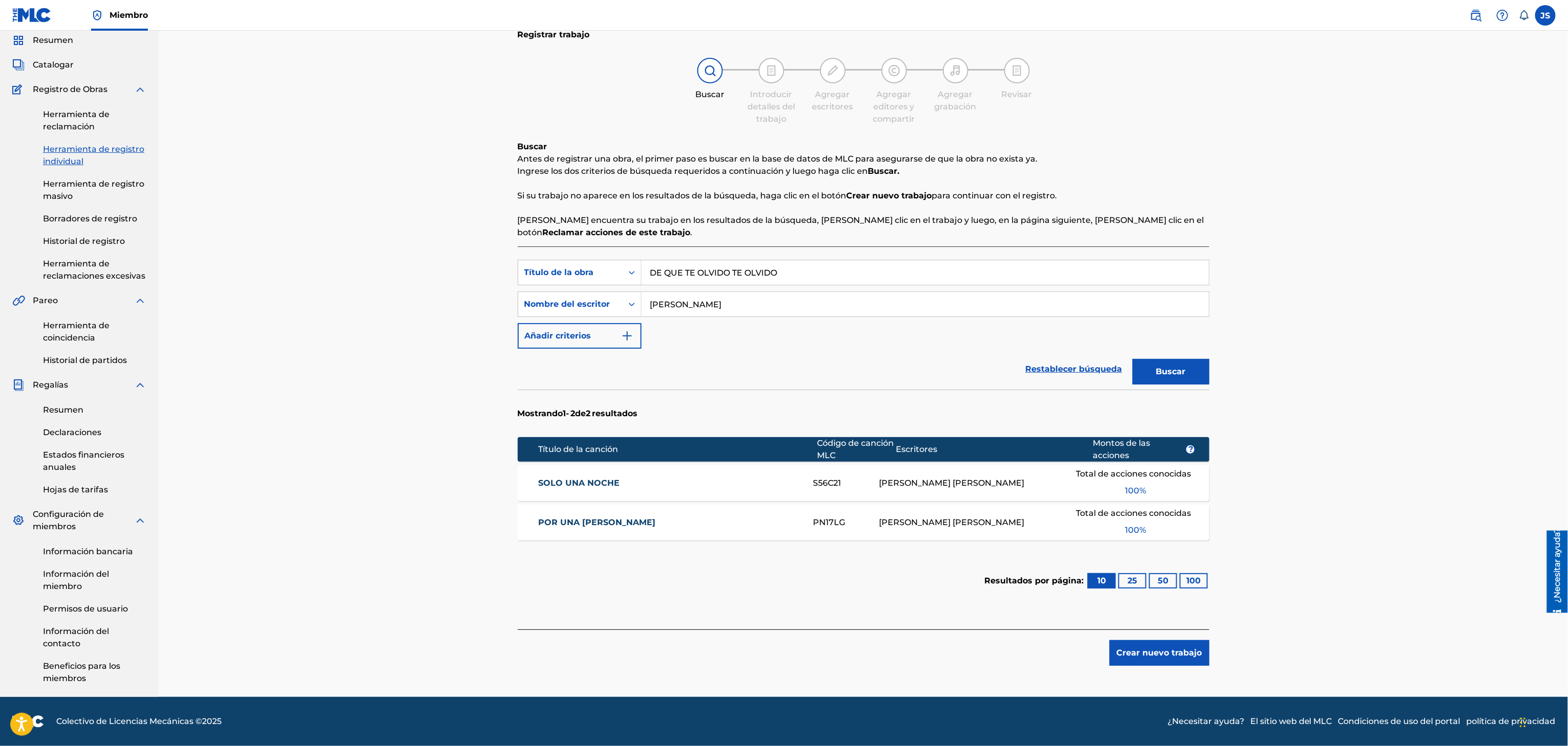
click at [1202, 367] on button "Buscar" at bounding box center [1171, 372] width 77 height 26
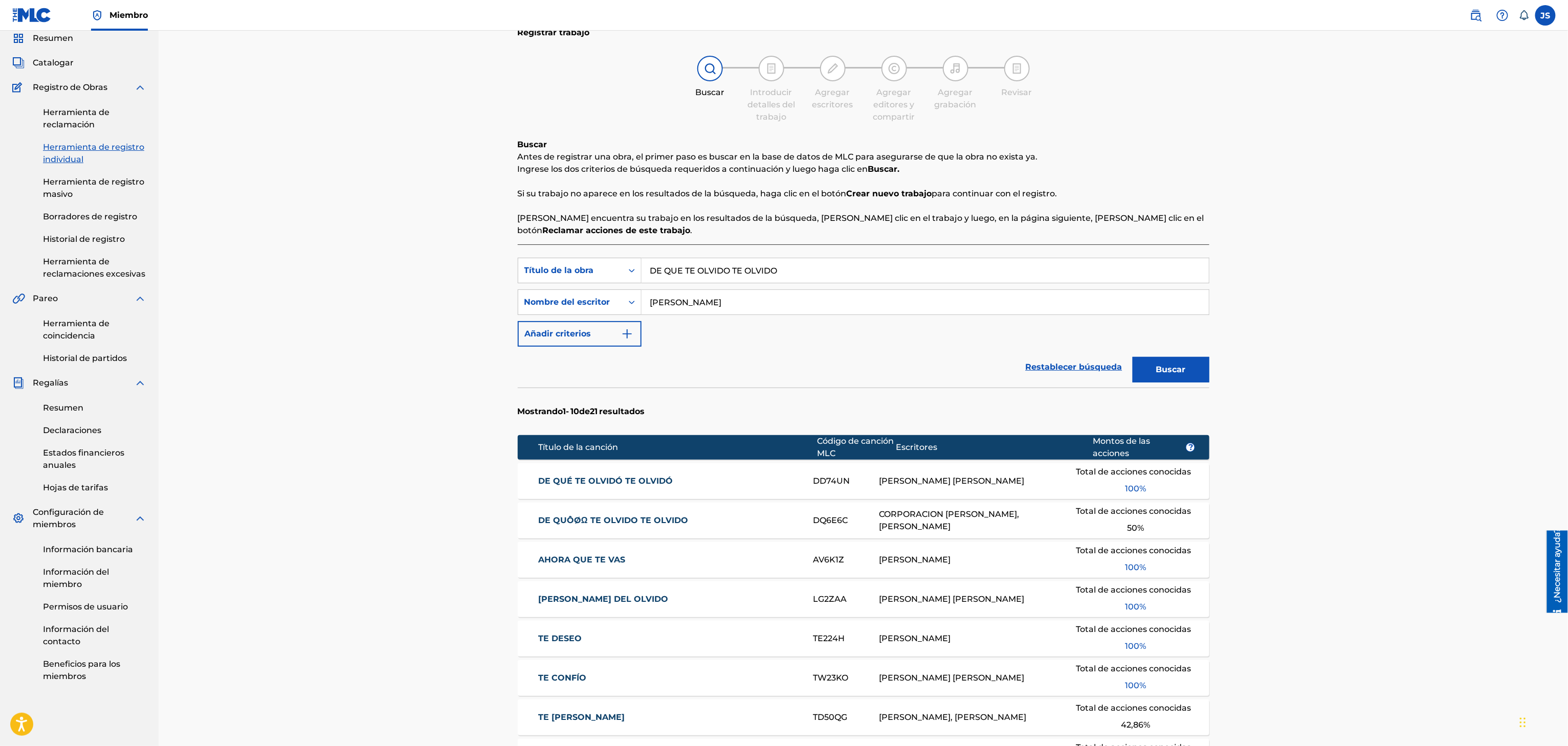
drag, startPoint x: 589, startPoint y: 479, endPoint x: 577, endPoint y: 455, distance: 26.8
click at [589, 479] on font "DE QUÉ TE OLVIDÓ TE OLVIDÓ" at bounding box center [605, 481] width 135 height 10
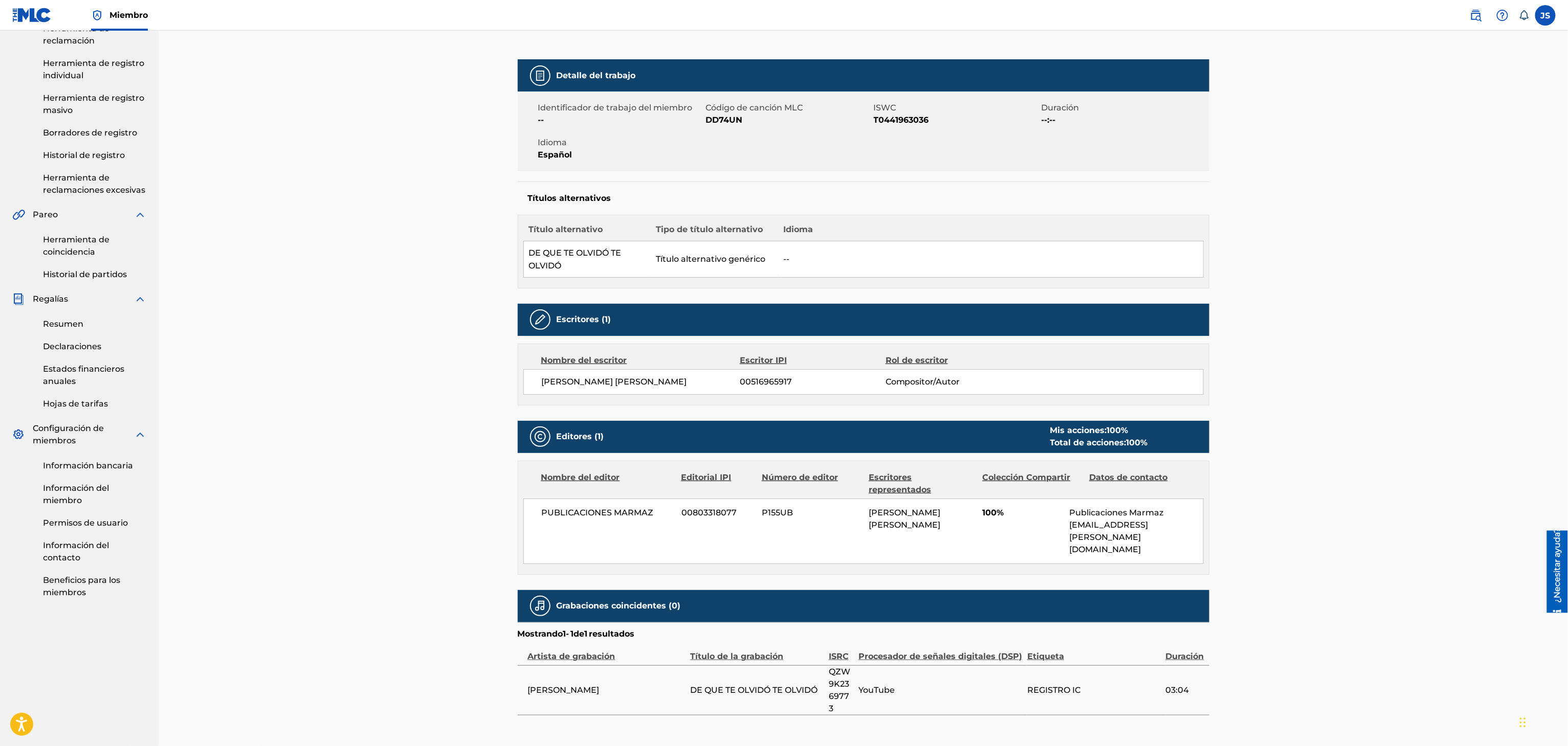
scroll to position [136, 0]
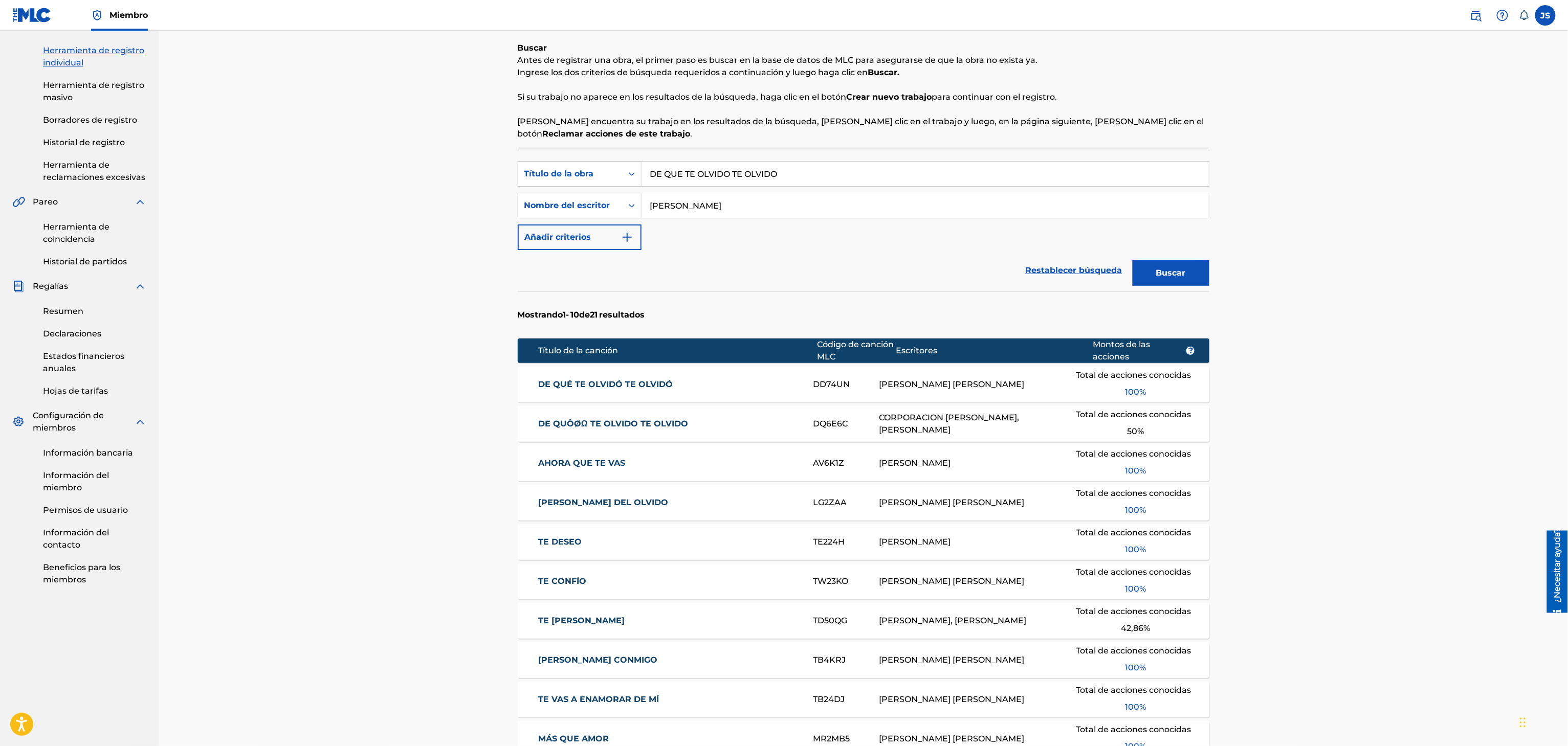
click at [415, 172] on div "Registrar trabajo Buscar Introducir detalles del trabajo Agregar escritores Agr…" at bounding box center [863, 391] width 1409 height 992
paste input "MI GOLPESIT"
type input "MI GOLPESITO"
click at [1179, 269] on font "Buscar" at bounding box center [1171, 273] width 30 height 10
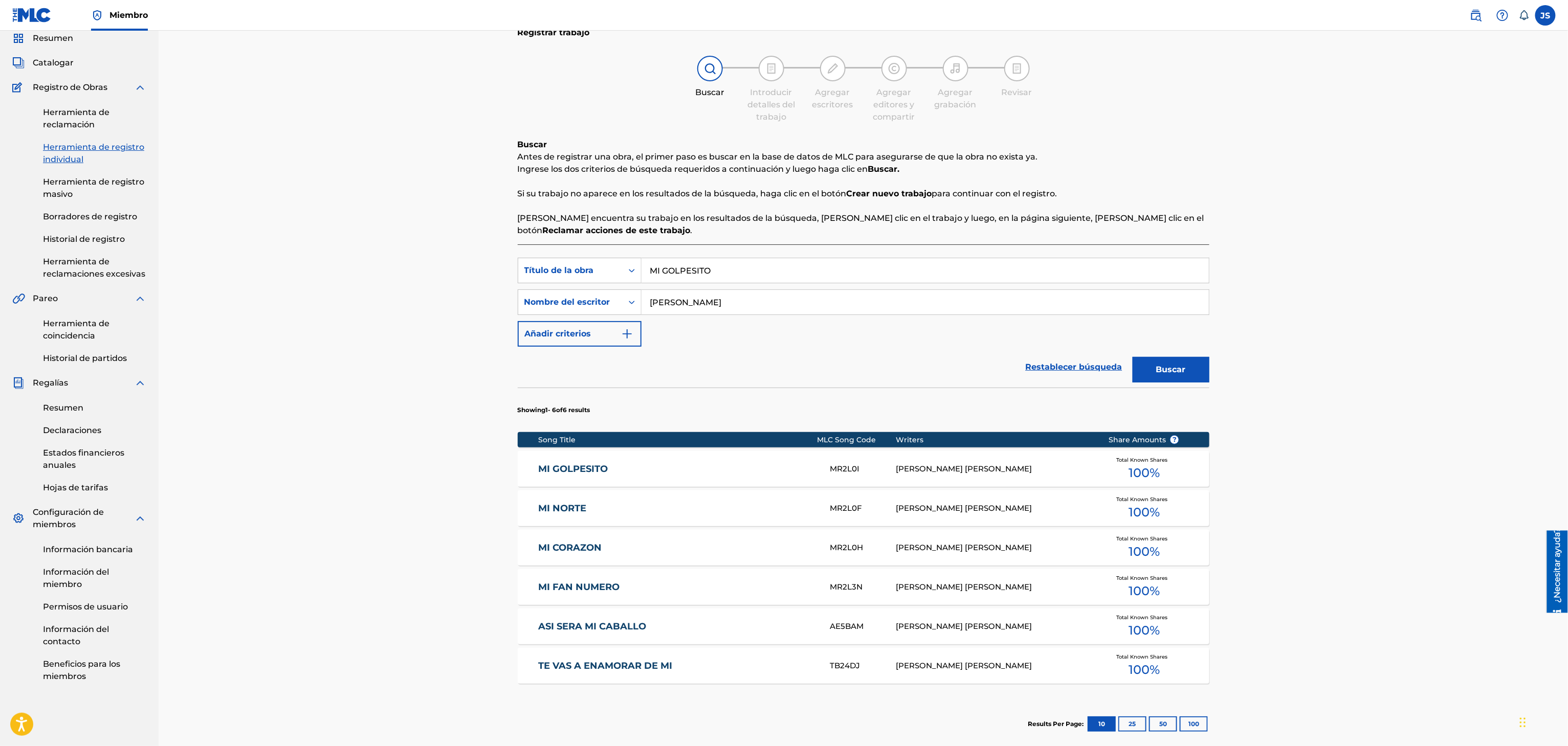
scroll to position [136, 0]
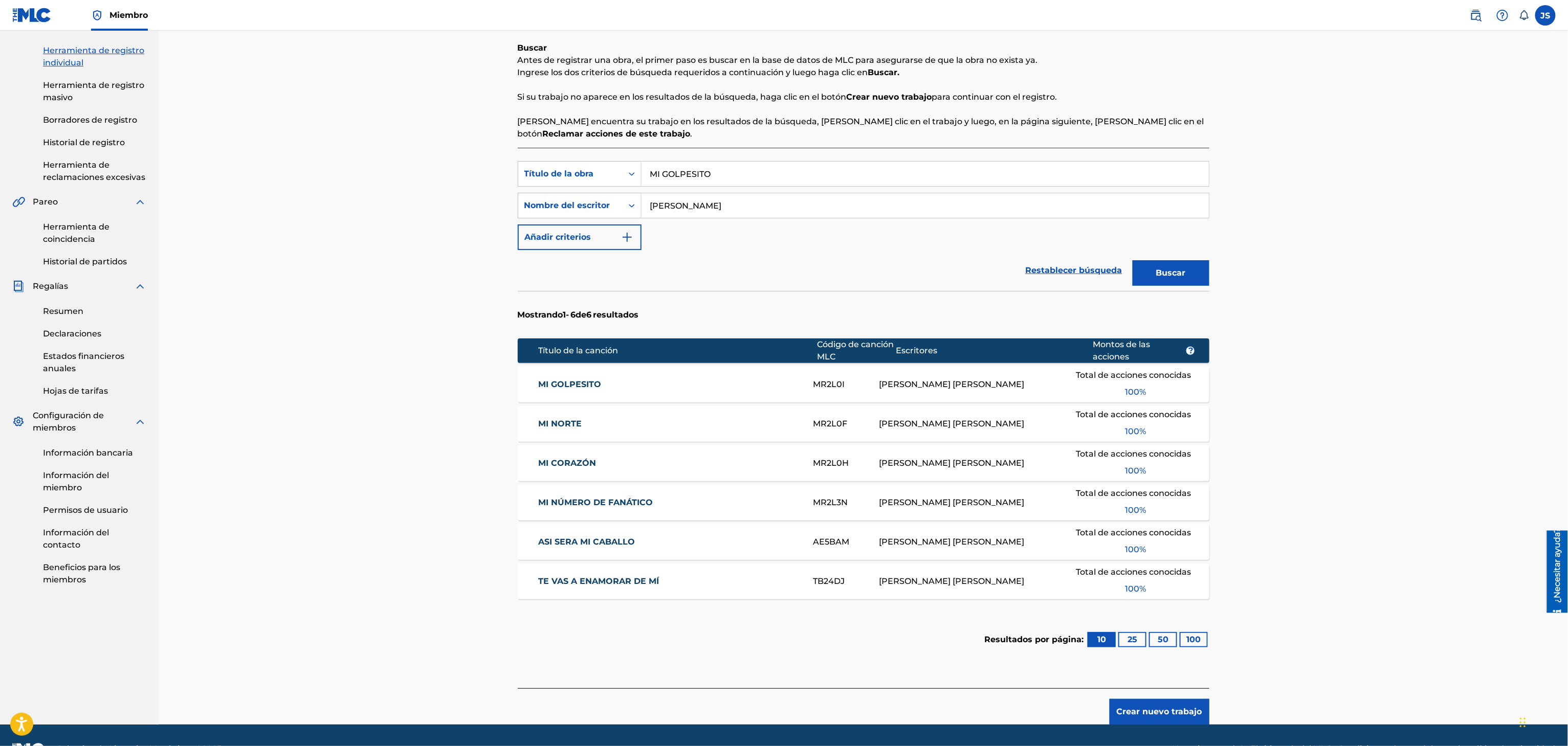
click at [557, 387] on font "MI GOLPESITO" at bounding box center [569, 385] width 63 height 10
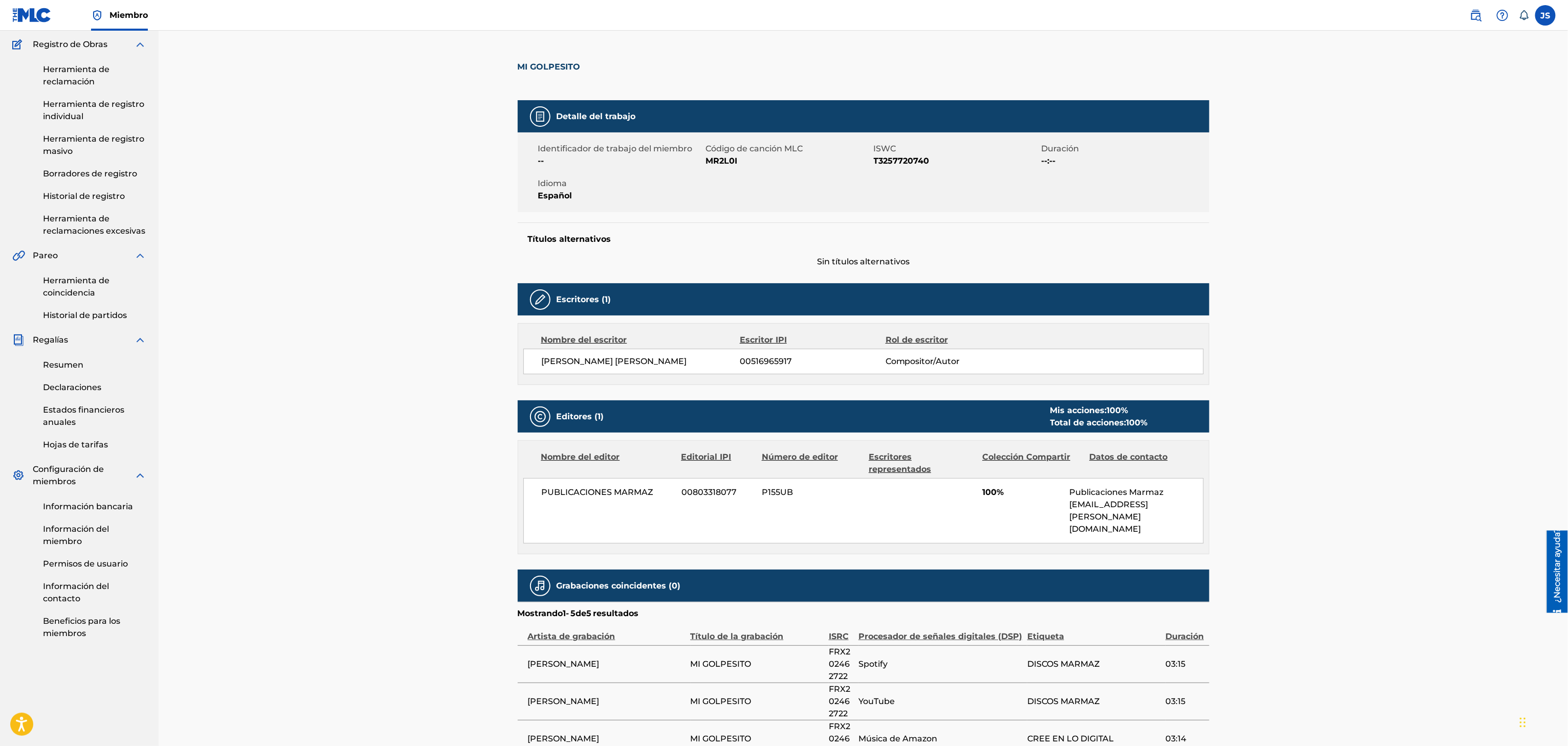
scroll to position [102, 0]
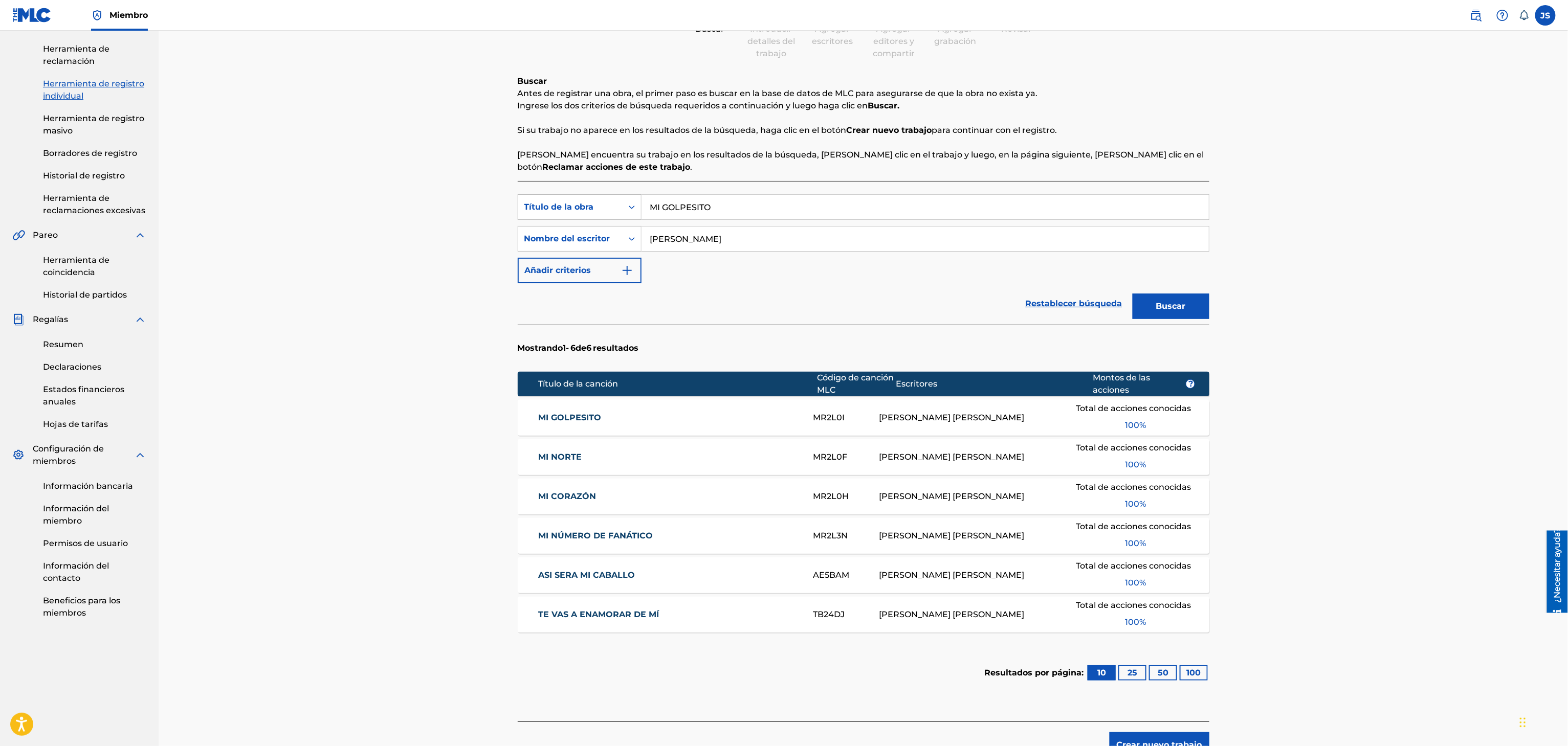
drag, startPoint x: 723, startPoint y: 214, endPoint x: 575, endPoint y: 214, distance: 148.0
click at [575, 214] on div "Búsqueda con criterios f33a84eb-a9c6-4b1c-aadc-60cf18706579 Título de la obra M…" at bounding box center [864, 207] width 691 height 26
paste input "TE VAS A ENAMORAR DE MI"
type input "TE VAS A ENAMORAR DE MI"
click at [1272, 218] on div "Registrar trabajo Buscar Introducir detalles del trabajo Agregar escritores Agr…" at bounding box center [863, 343] width 1409 height 829
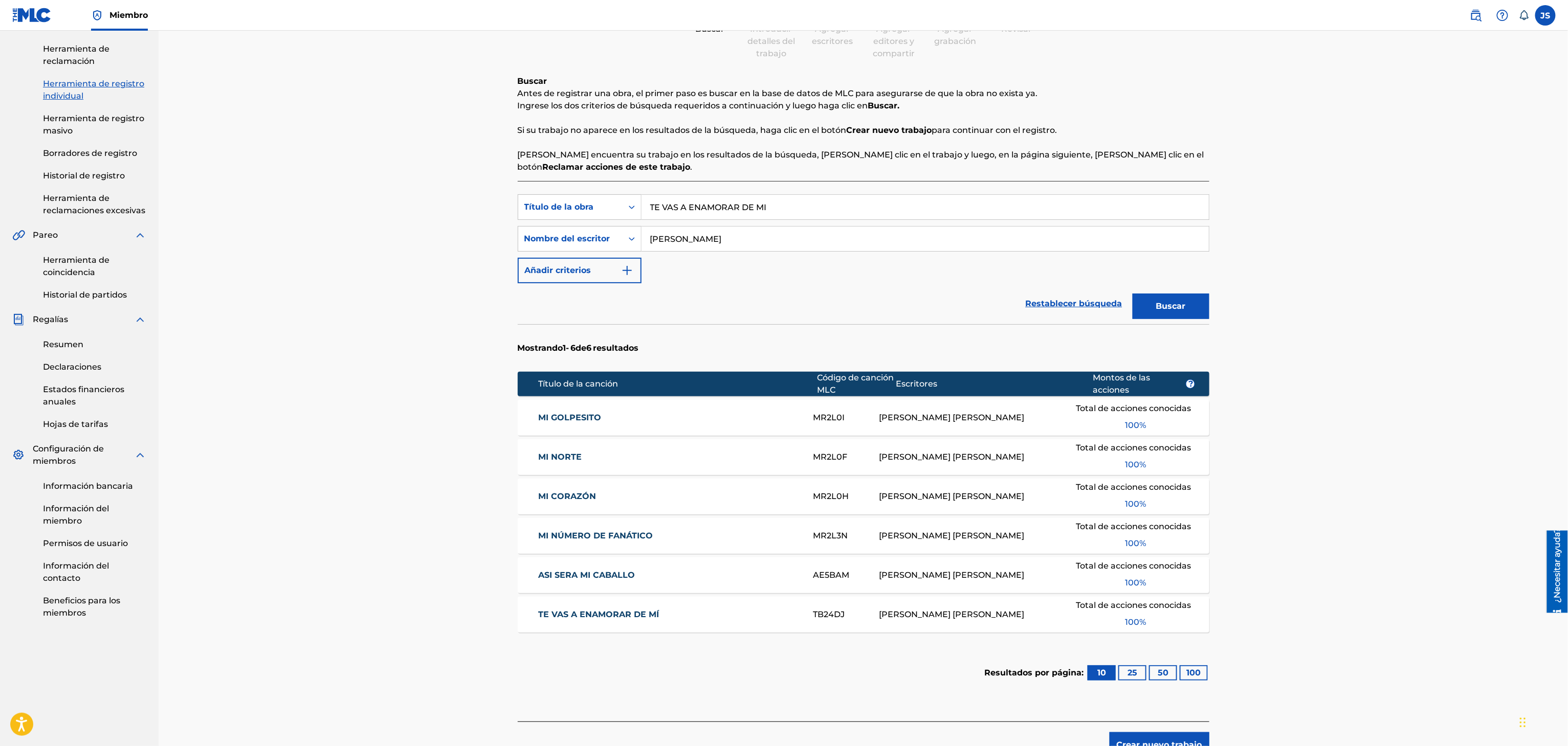
click at [1188, 314] on button "Buscar" at bounding box center [1171, 306] width 77 height 26
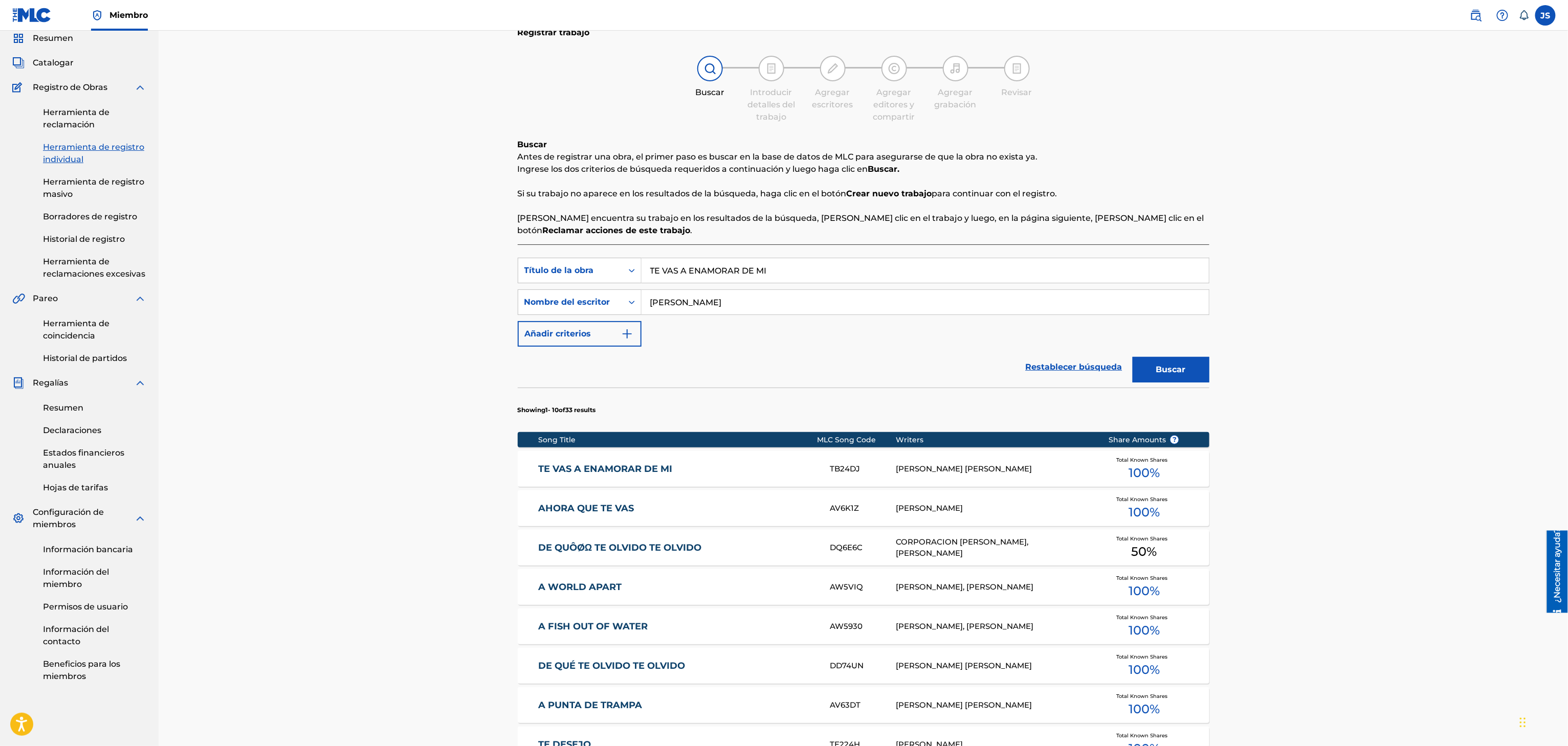
scroll to position [102, 0]
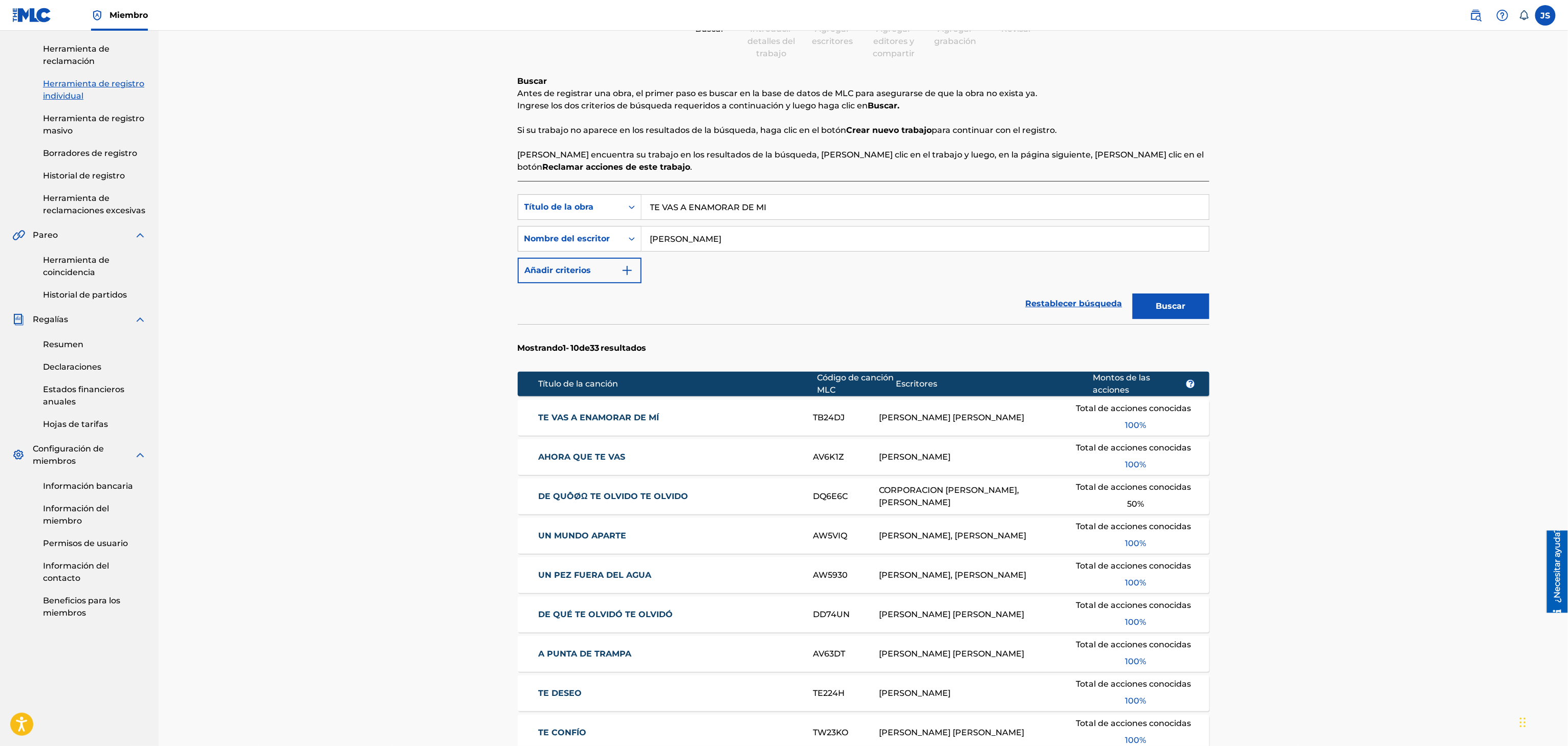
click at [592, 422] on font "TE VAS A ENAMORAR DE MÍ" at bounding box center [598, 417] width 121 height 10
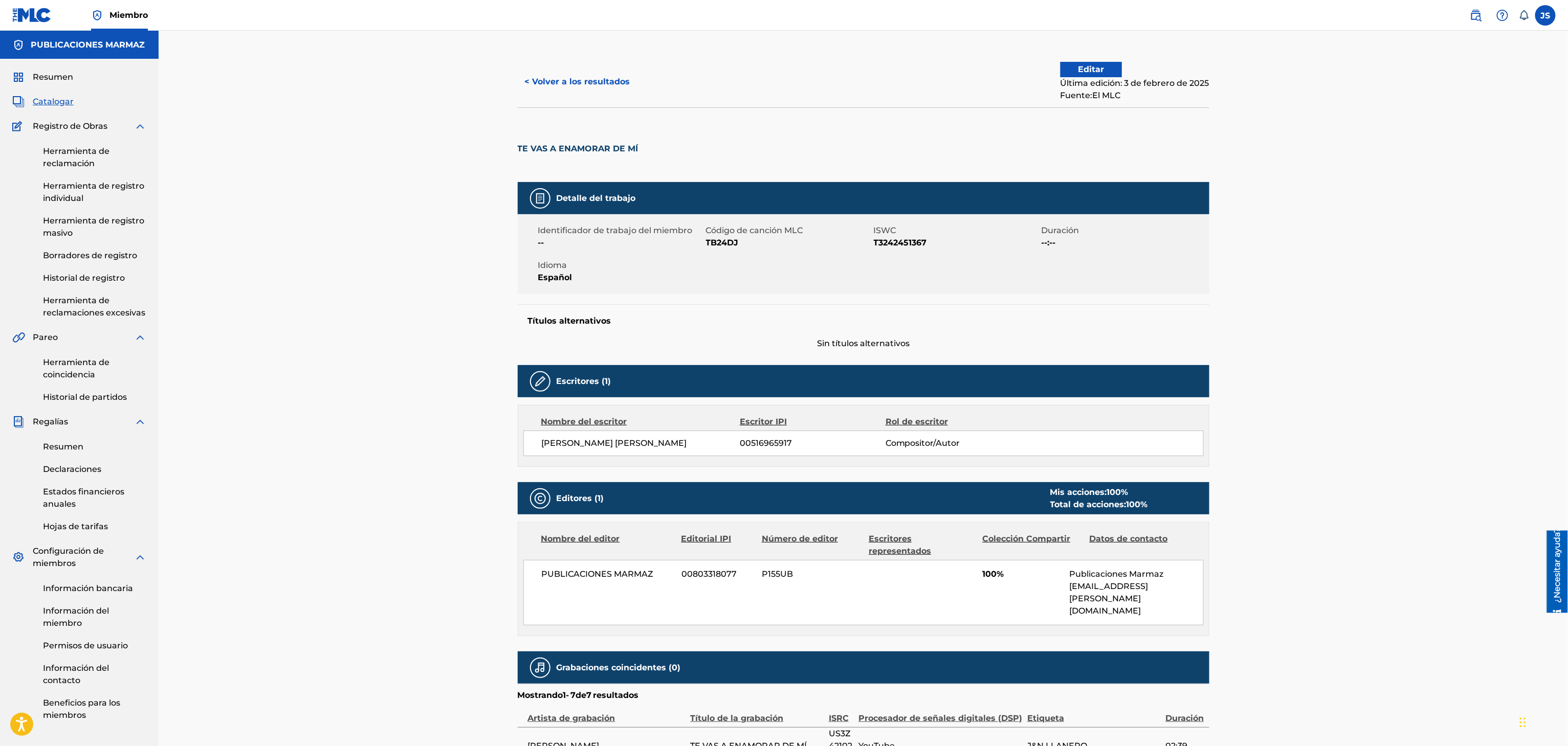
scroll to position [204, 0]
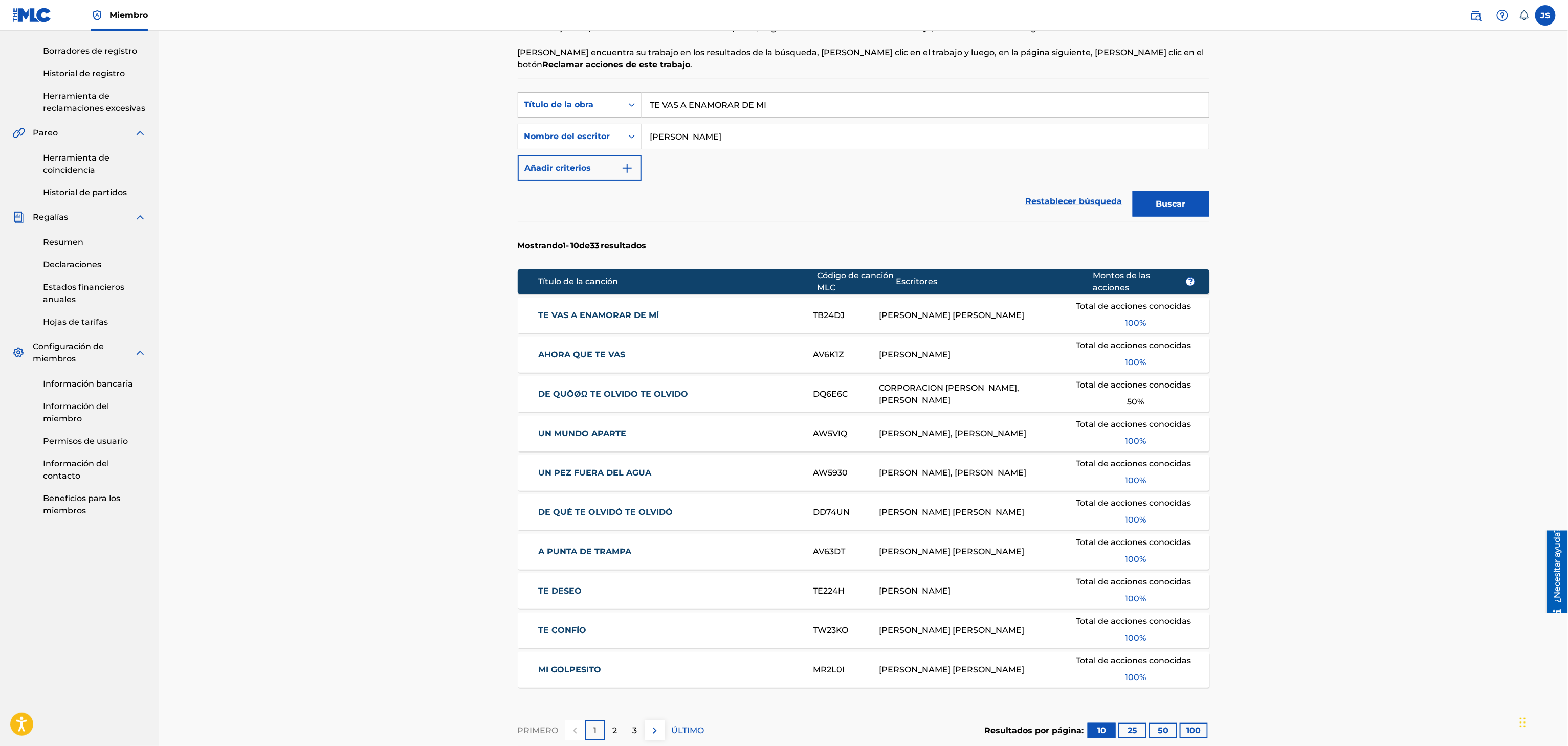
drag, startPoint x: 591, startPoint y: 121, endPoint x: 537, endPoint y: 120, distance: 54.0
click at [537, 120] on div "Búsqueda con criterios f33a84eb-a9c6-4b1c-aadc-60cf18706579 Título de la obra T…" at bounding box center [864, 136] width 691 height 89
paste input "NO ESCAPARAS"
type input "NO ESCAPARAS"
click at [1333, 157] on div "Registrar trabajo Buscar Introducir detalles del trabajo Agregar escritores Agr…" at bounding box center [863, 322] width 1409 height 992
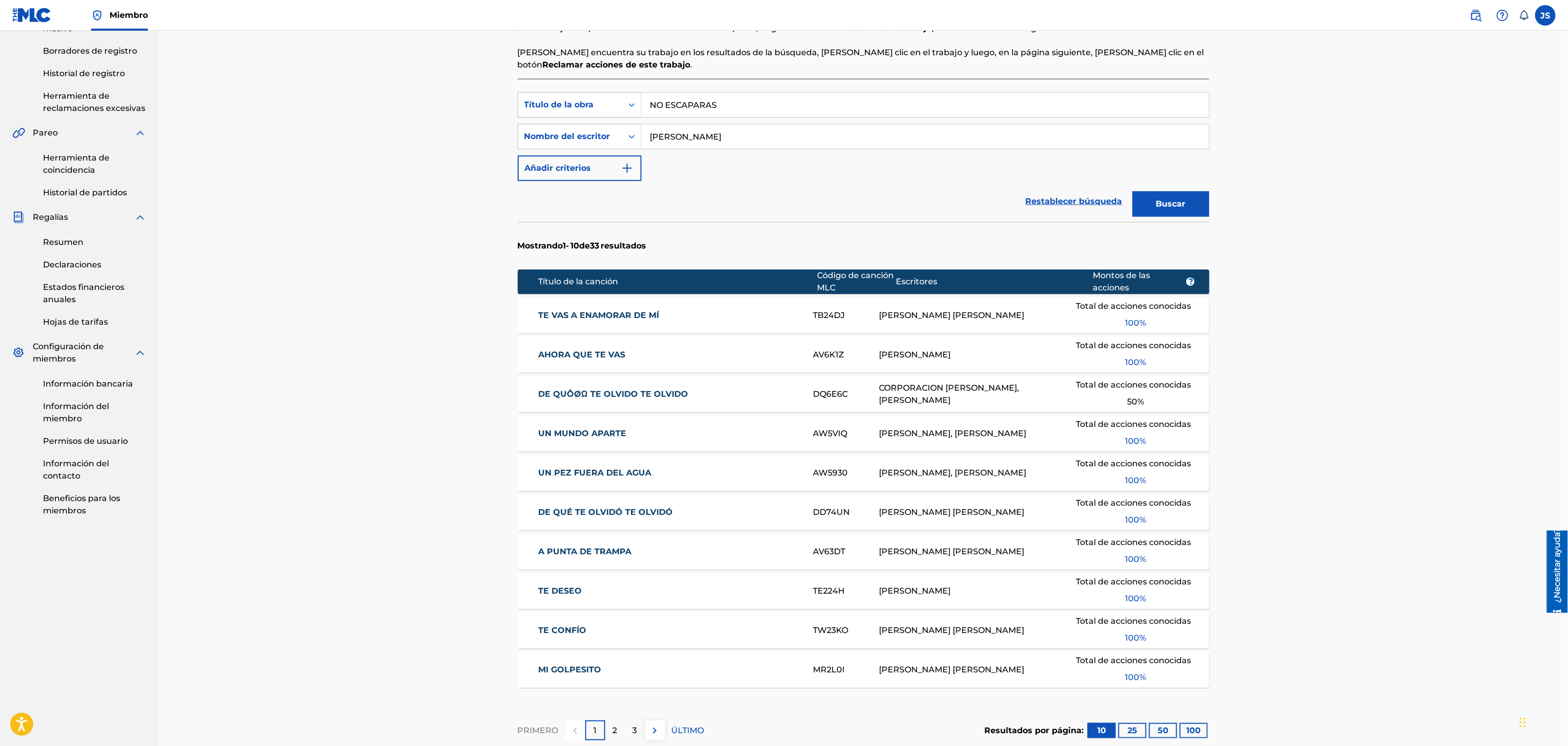
drag, startPoint x: 1185, startPoint y: 211, endPoint x: 1153, endPoint y: 243, distance: 45.3
click at [1183, 211] on button "Buscar" at bounding box center [1171, 204] width 77 height 26
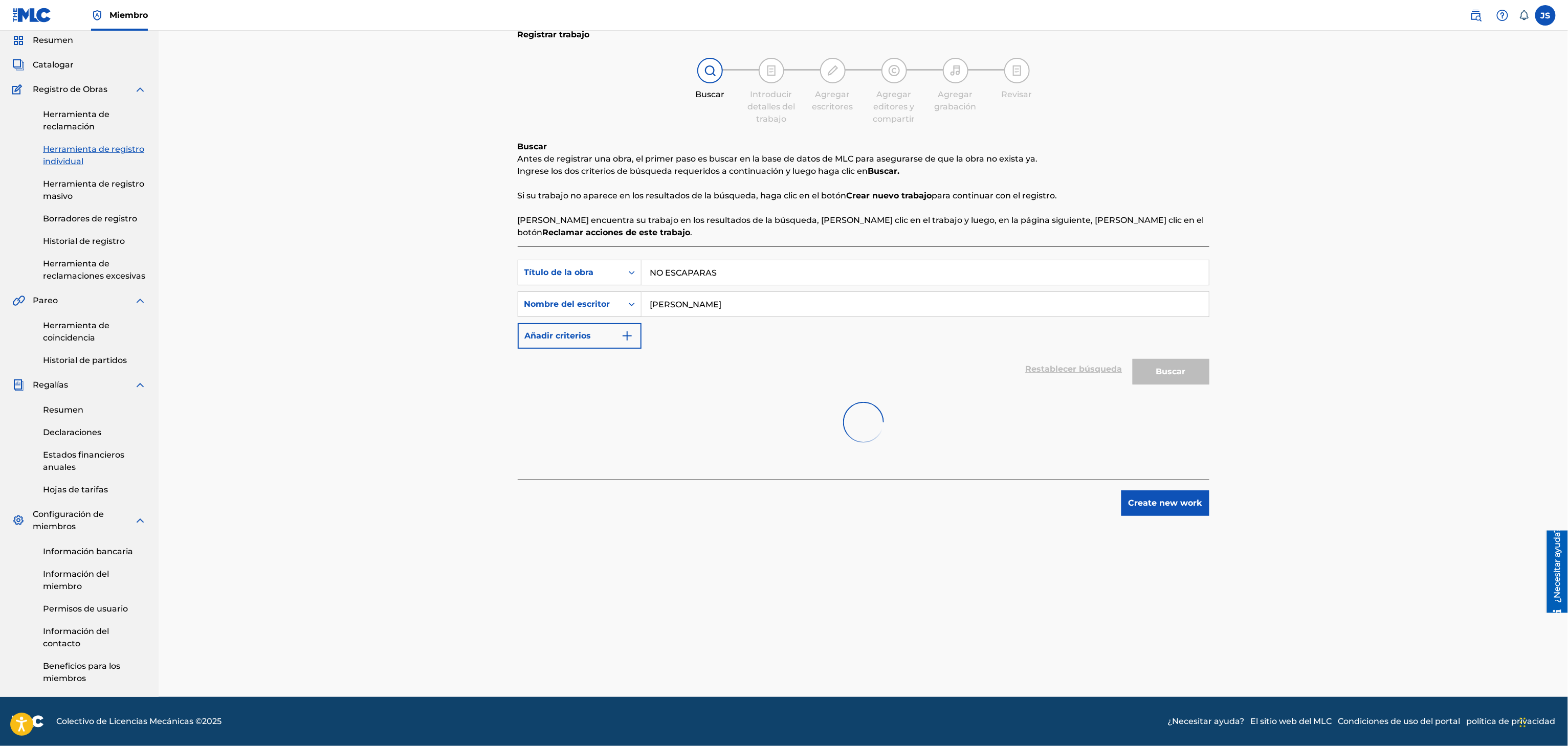
scroll to position [72, 0]
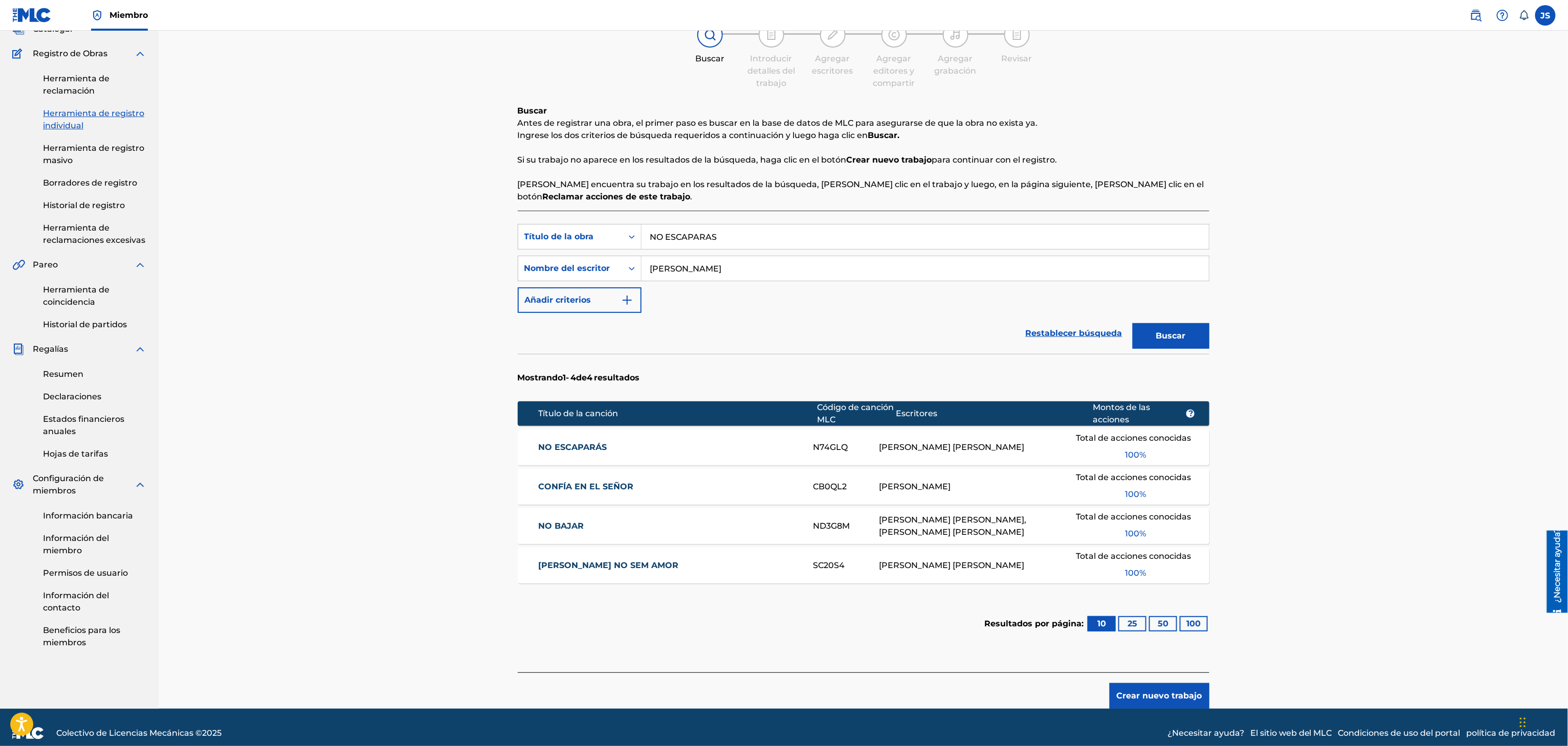
click at [564, 430] on div "NO ESCAPARÁS N74GLQ RONALD EDGARDO SILVA TORRALBA Total de acciones conocidas 1…" at bounding box center [864, 447] width 691 height 36
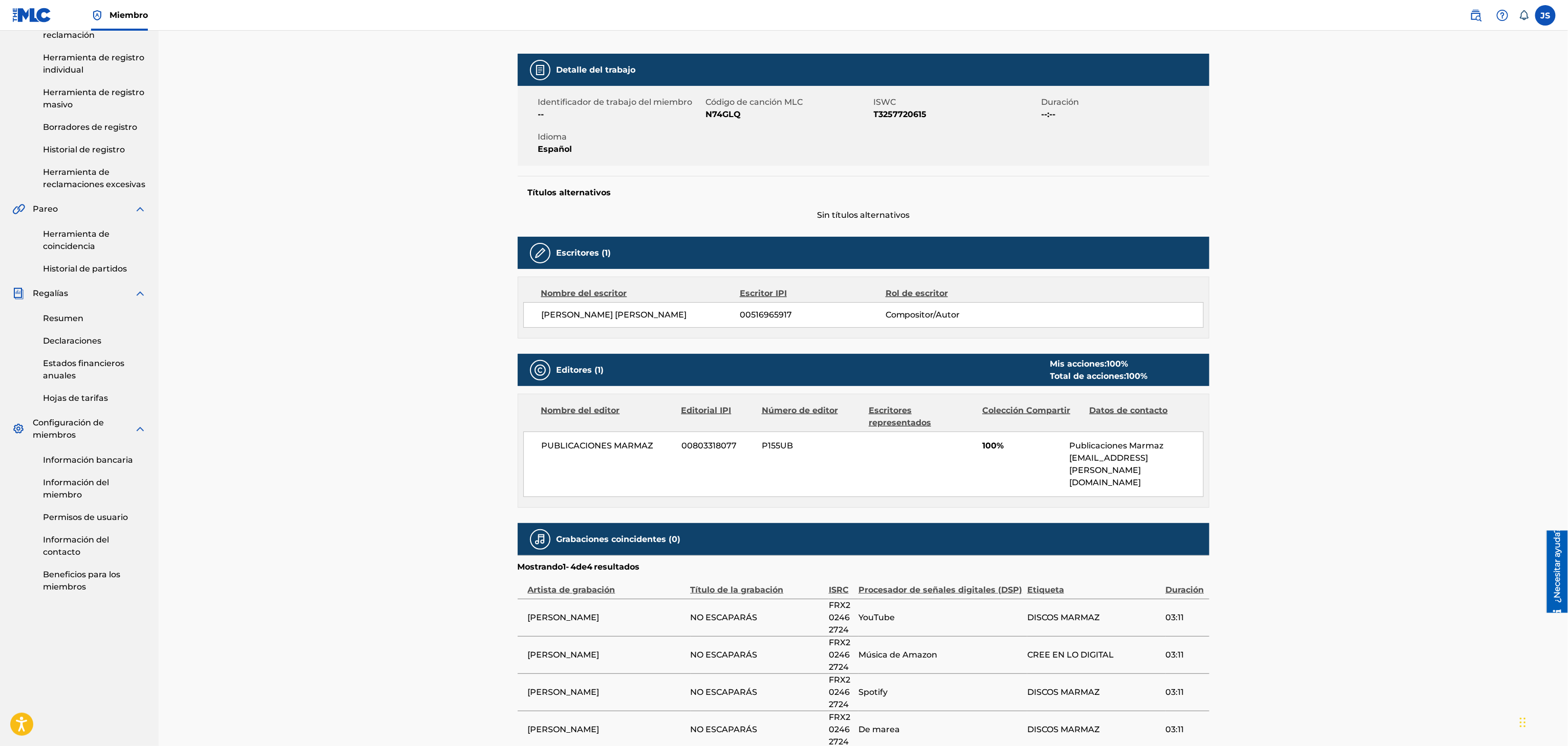
scroll to position [200, 0]
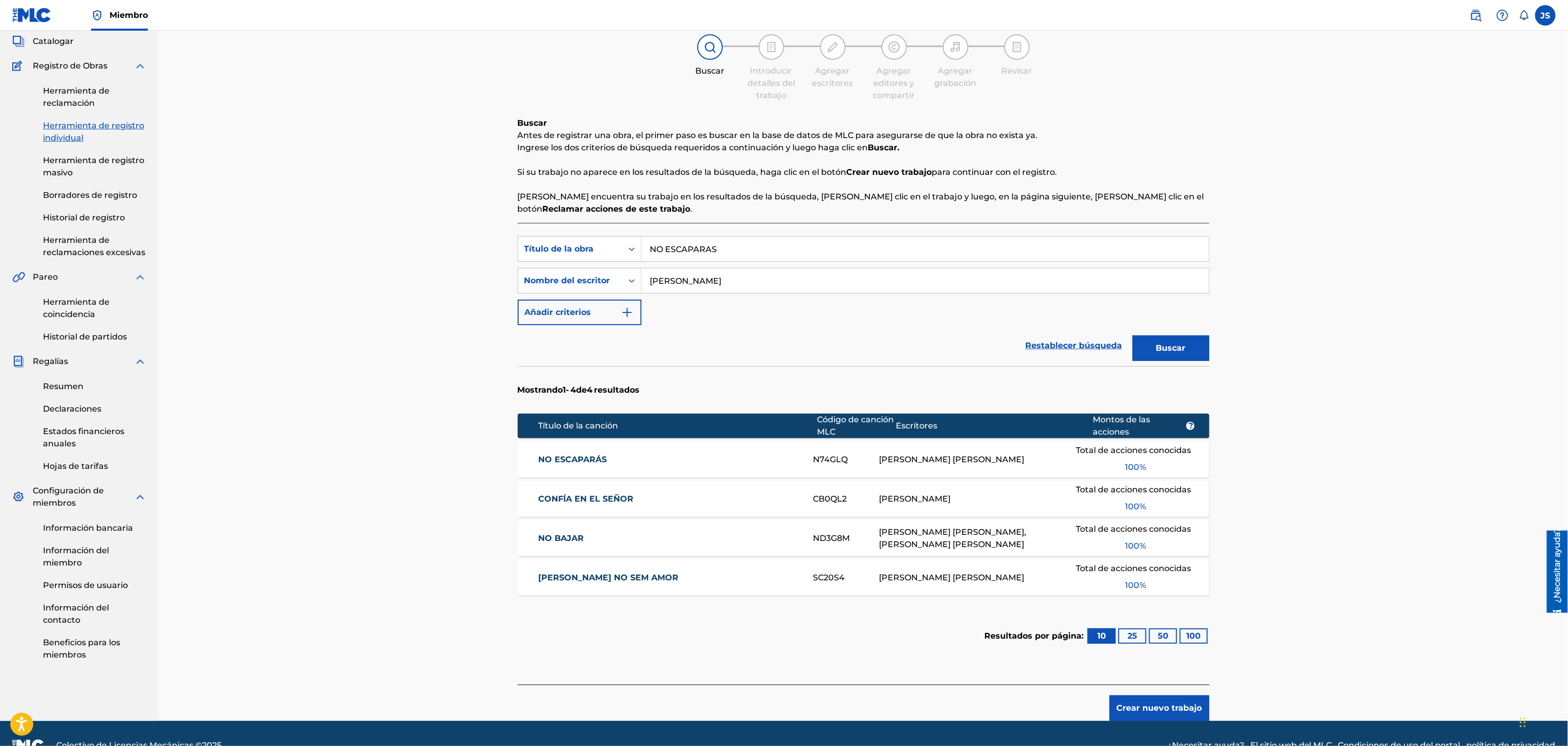
scroll to position [85, 0]
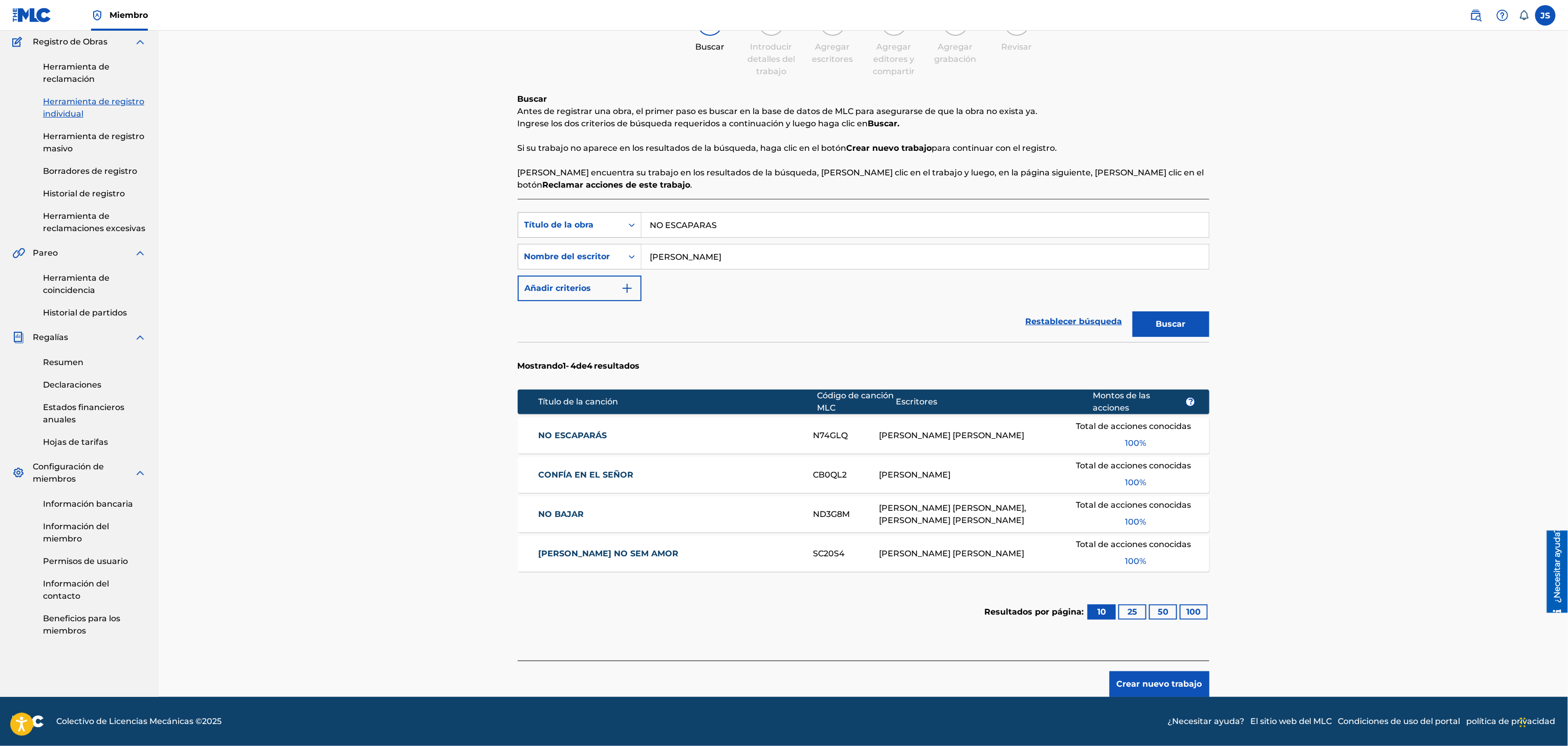
drag, startPoint x: 739, startPoint y: 229, endPoint x: 632, endPoint y: 212, distance: 108.3
click at [632, 212] on div "Búsqueda con criterios f33a84eb-a9c6-4b1c-aadc-60cf18706579 Título de la obra N…" at bounding box center [864, 225] width 691 height 26
paste input "MI NORTE"
type input "MI NORTE"
click at [1220, 236] on div "Registrar trabajo Buscar Introducir detalles del trabajo Agregar escritores Agr…" at bounding box center [863, 335] width 716 height 725
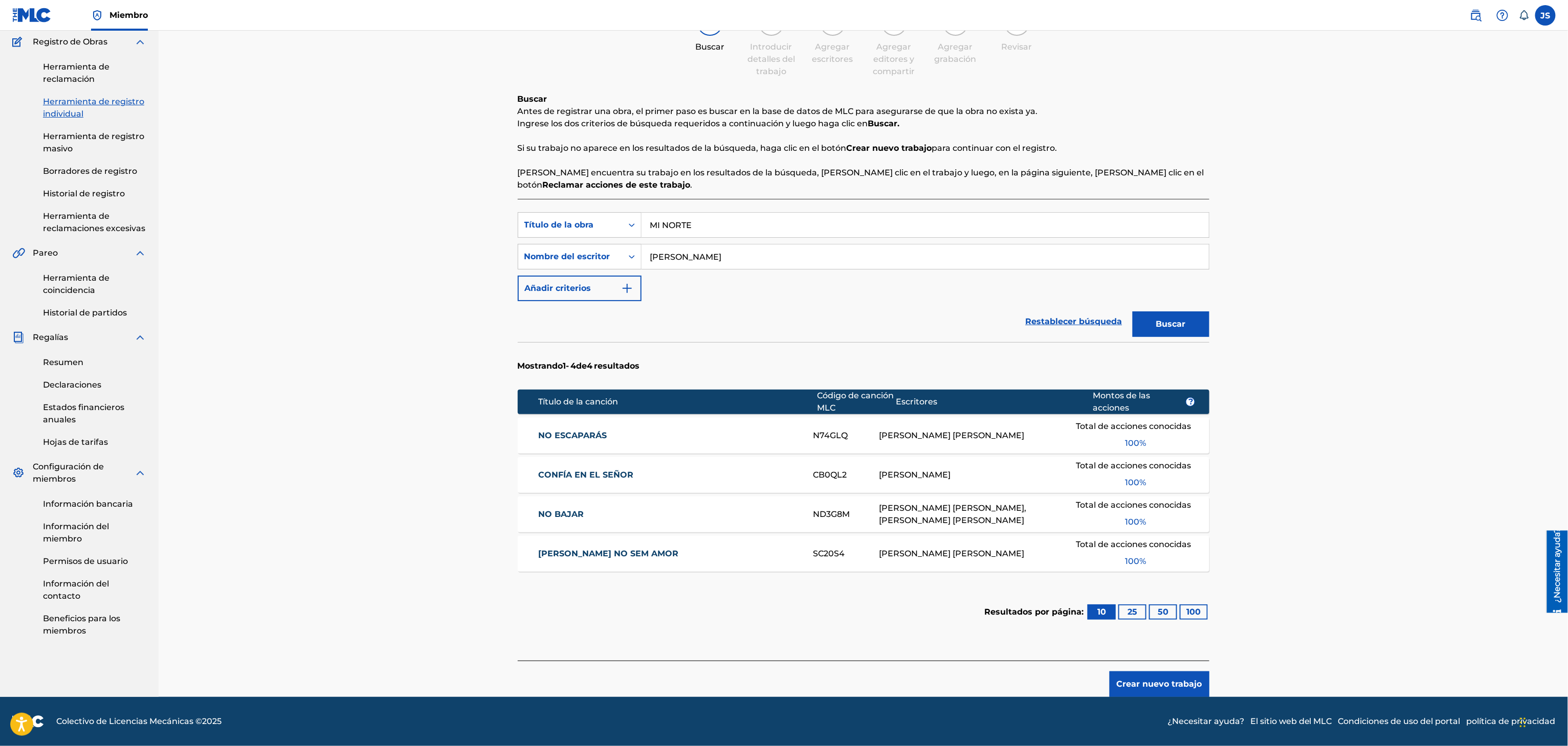
click at [1197, 332] on button "Buscar" at bounding box center [1171, 324] width 77 height 26
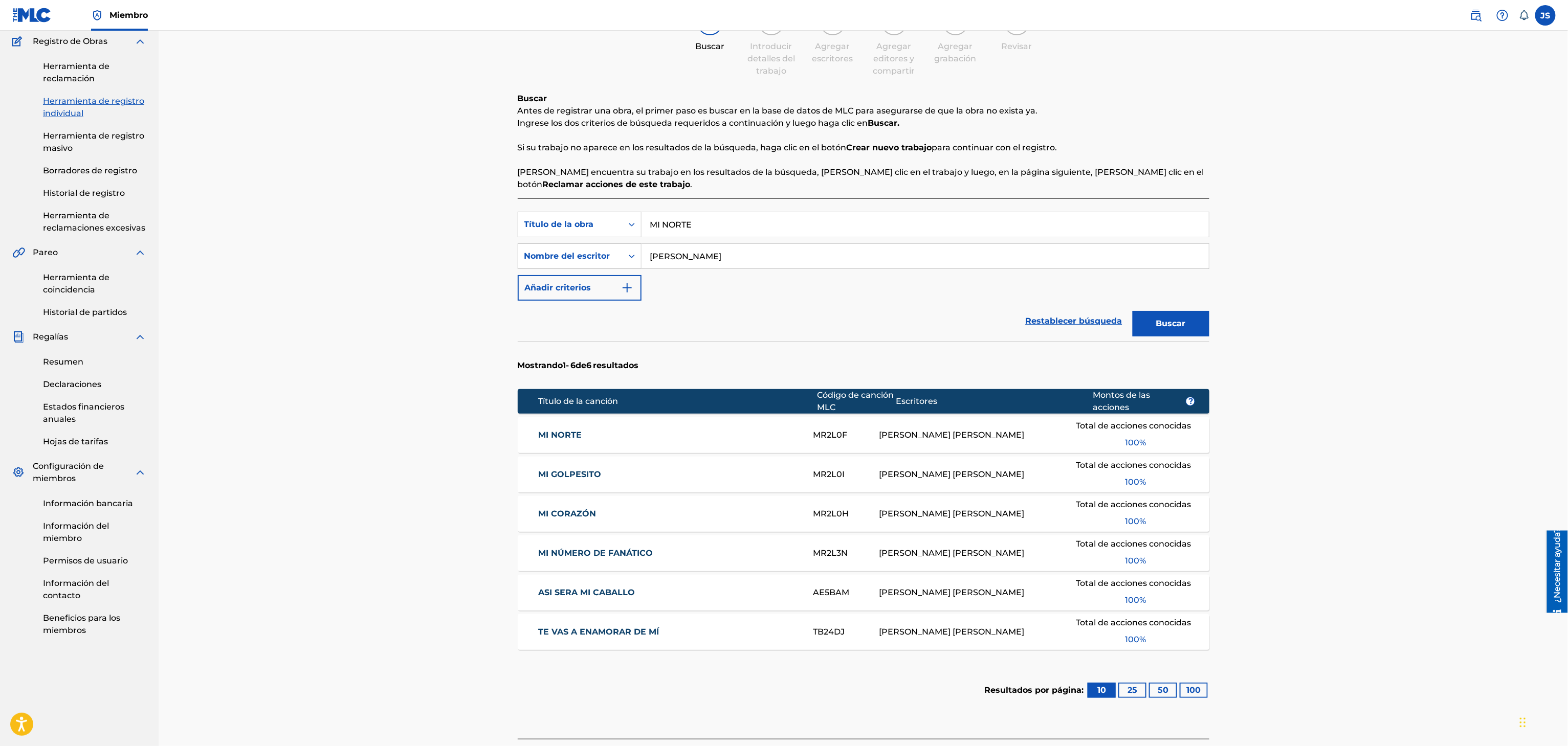
click at [569, 441] on link "MI NORTE" at bounding box center [668, 435] width 261 height 12
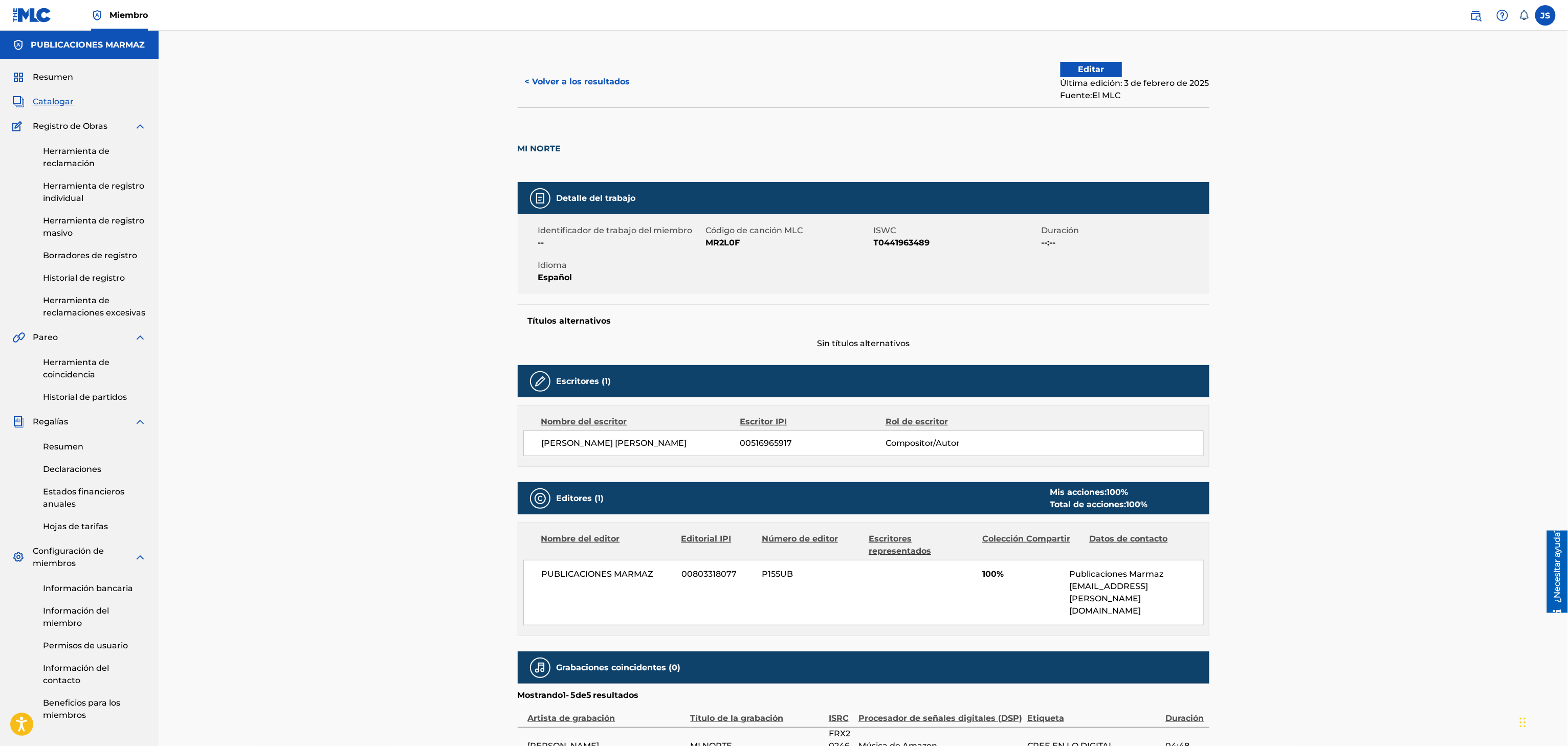
scroll to position [204, 0]
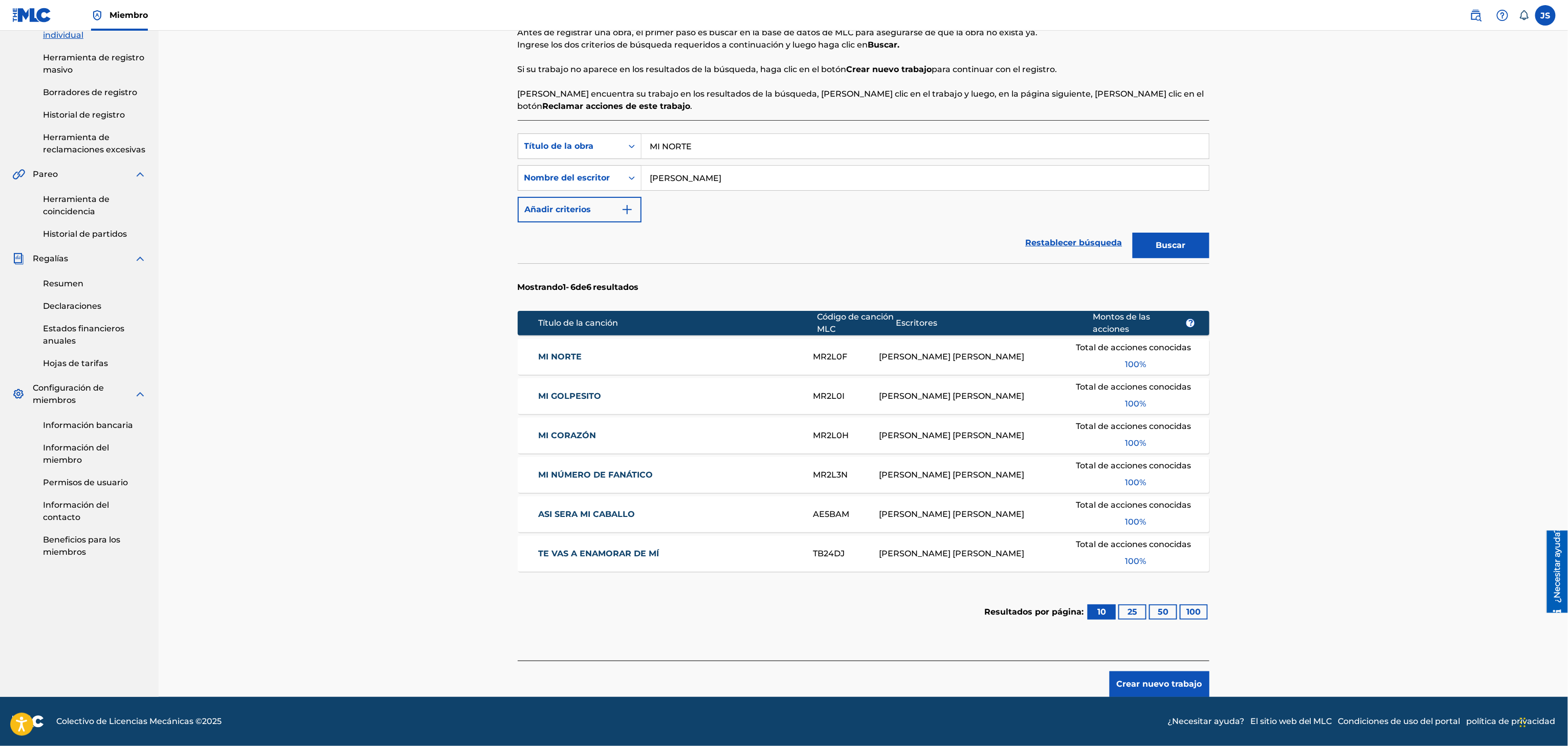
scroll to position [164, 0]
paste input "REGALAM"
drag, startPoint x: 704, startPoint y: 150, endPoint x: 682, endPoint y: 146, distance: 22.4
click at [569, 138] on div "Búsqueda con criterios f33a84eb-a9c6-4b1c-aadc-60cf18706579 Título de la obra M…" at bounding box center [864, 146] width 691 height 26
type input "REGALAME"
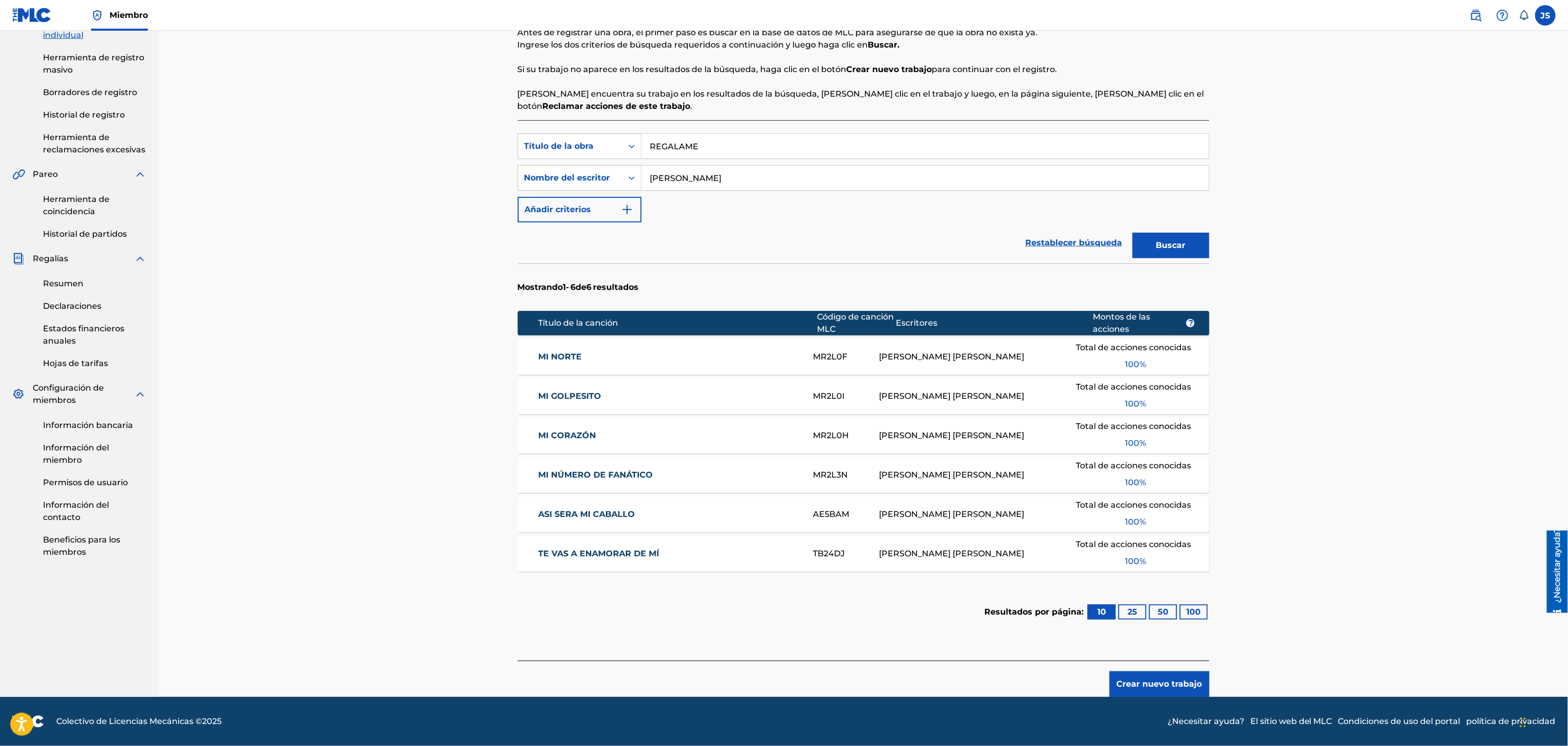
click at [1421, 155] on div "Registrar trabajo Buscar Introducir detalles del trabajo Agregar escritores Agr…" at bounding box center [863, 282] width 1409 height 829
click at [1195, 253] on button "Buscar" at bounding box center [1171, 245] width 77 height 26
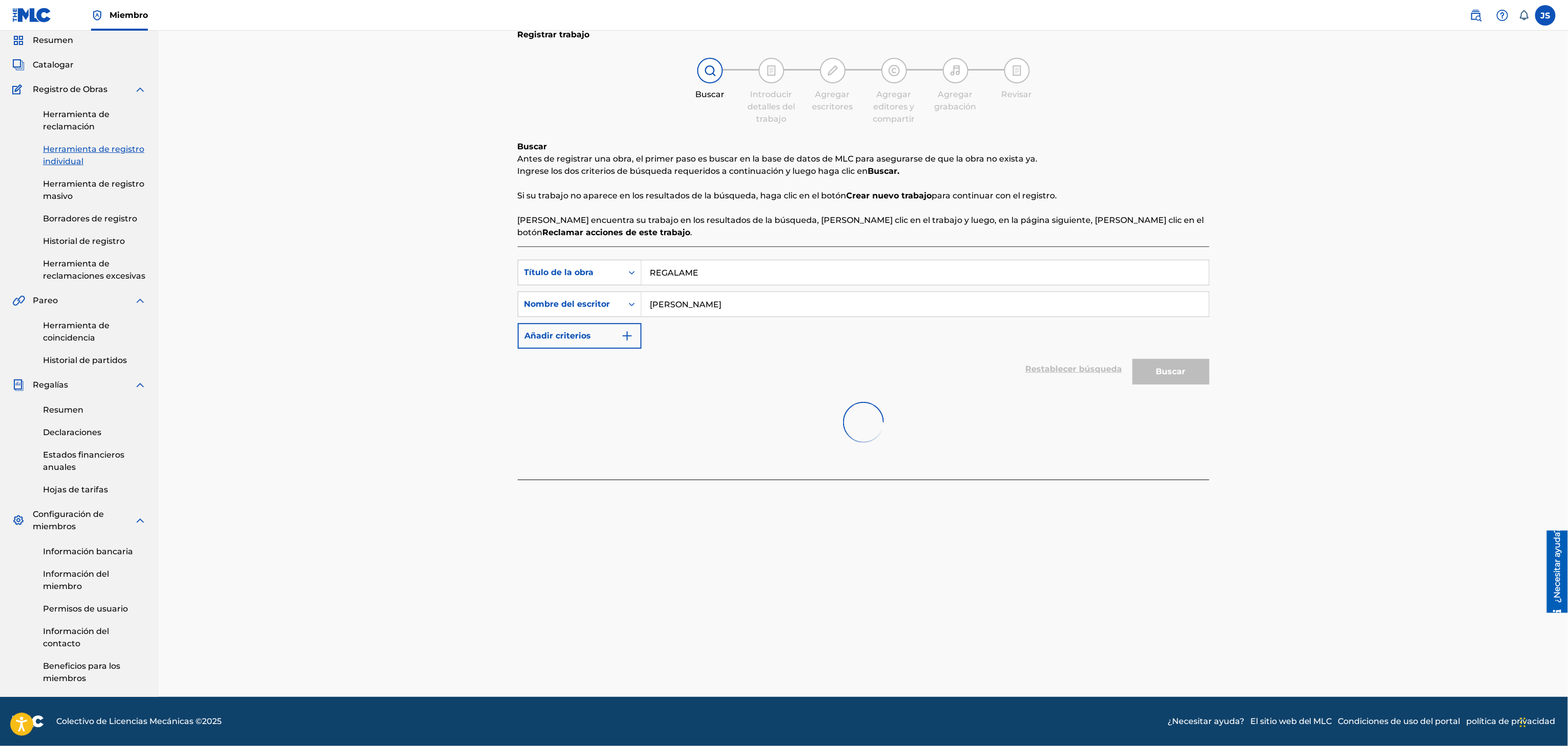
scroll to position [39, 0]
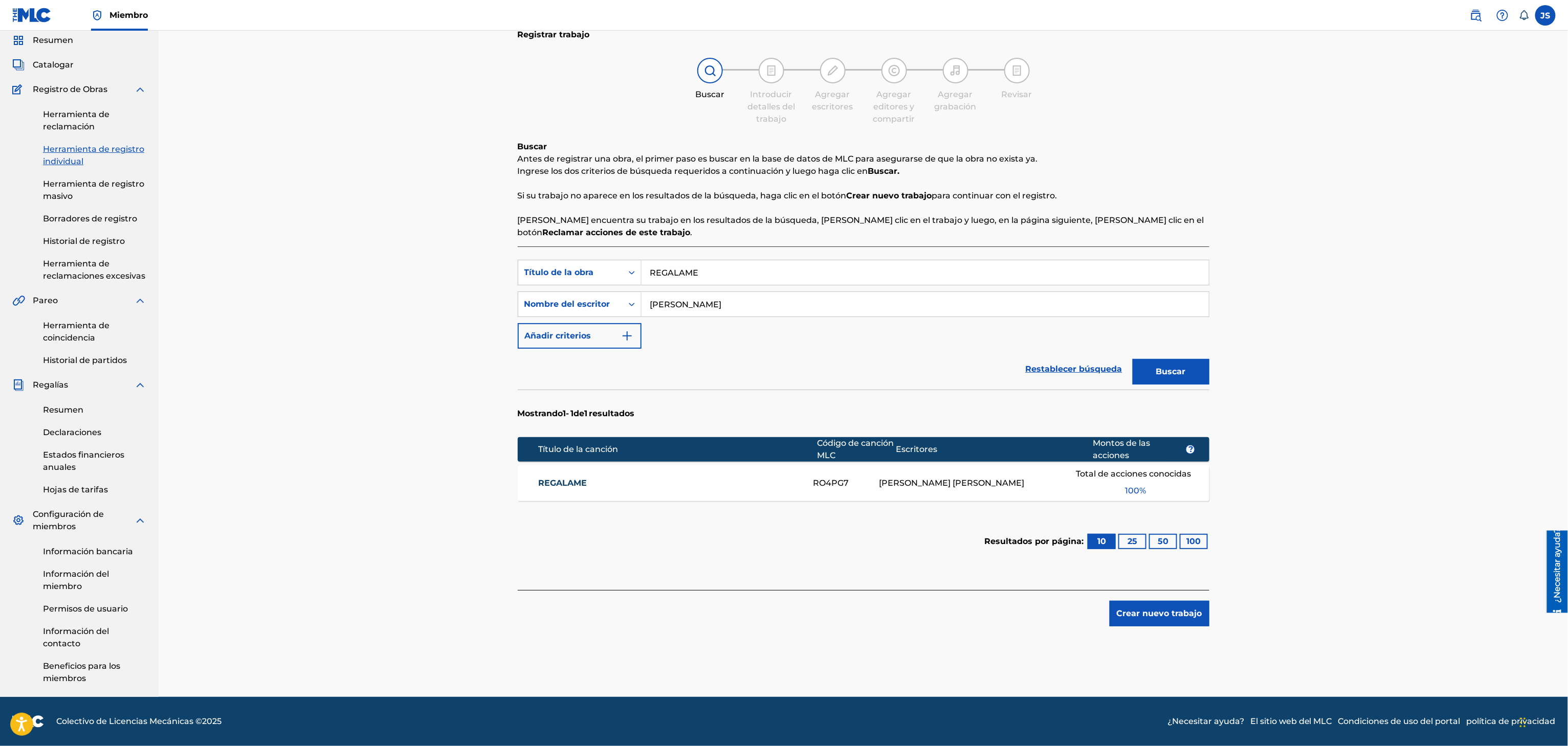
click at [583, 481] on font "REGALAME" at bounding box center [562, 483] width 49 height 10
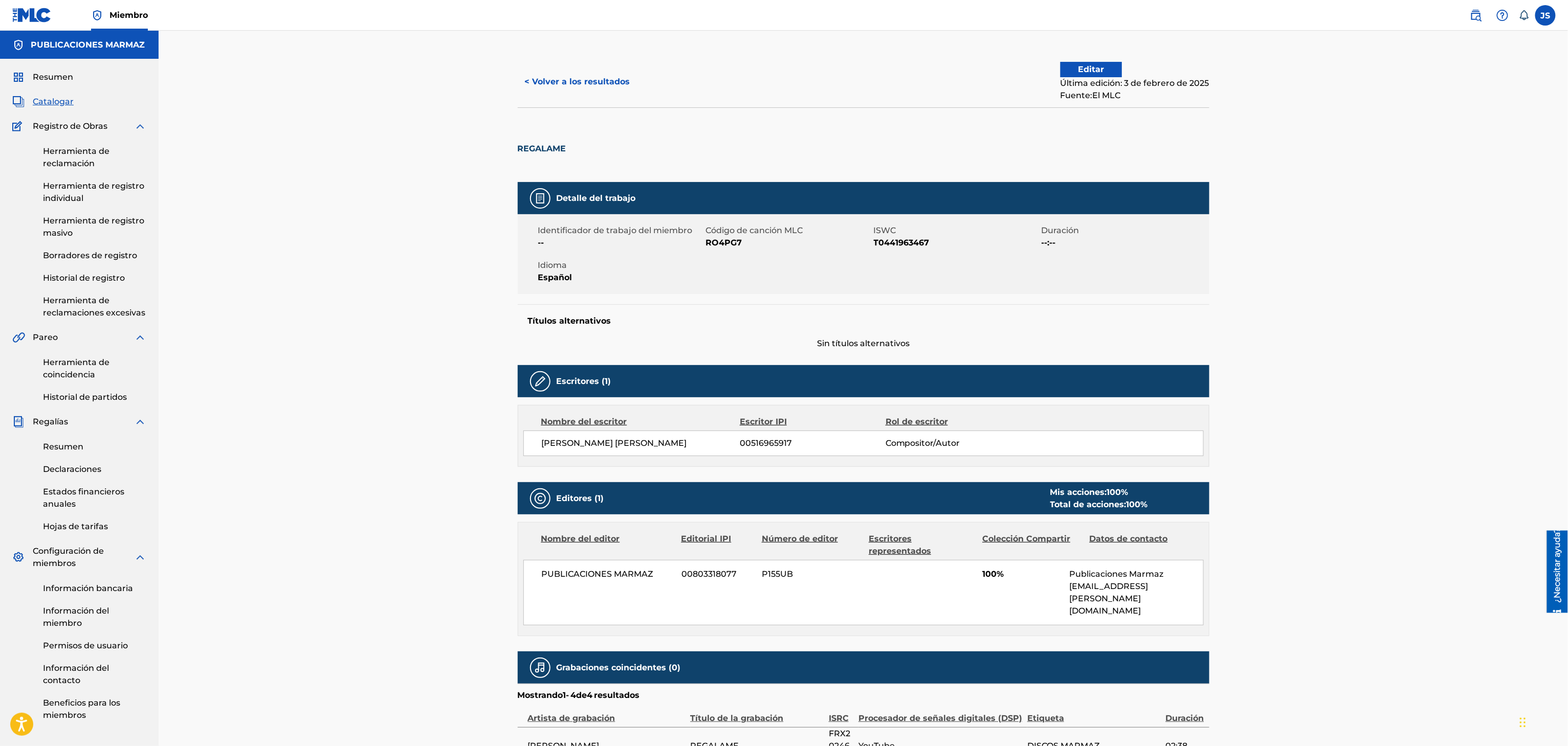
click at [573, 77] on font "< Volver a los resultados" at bounding box center [577, 82] width 105 height 10
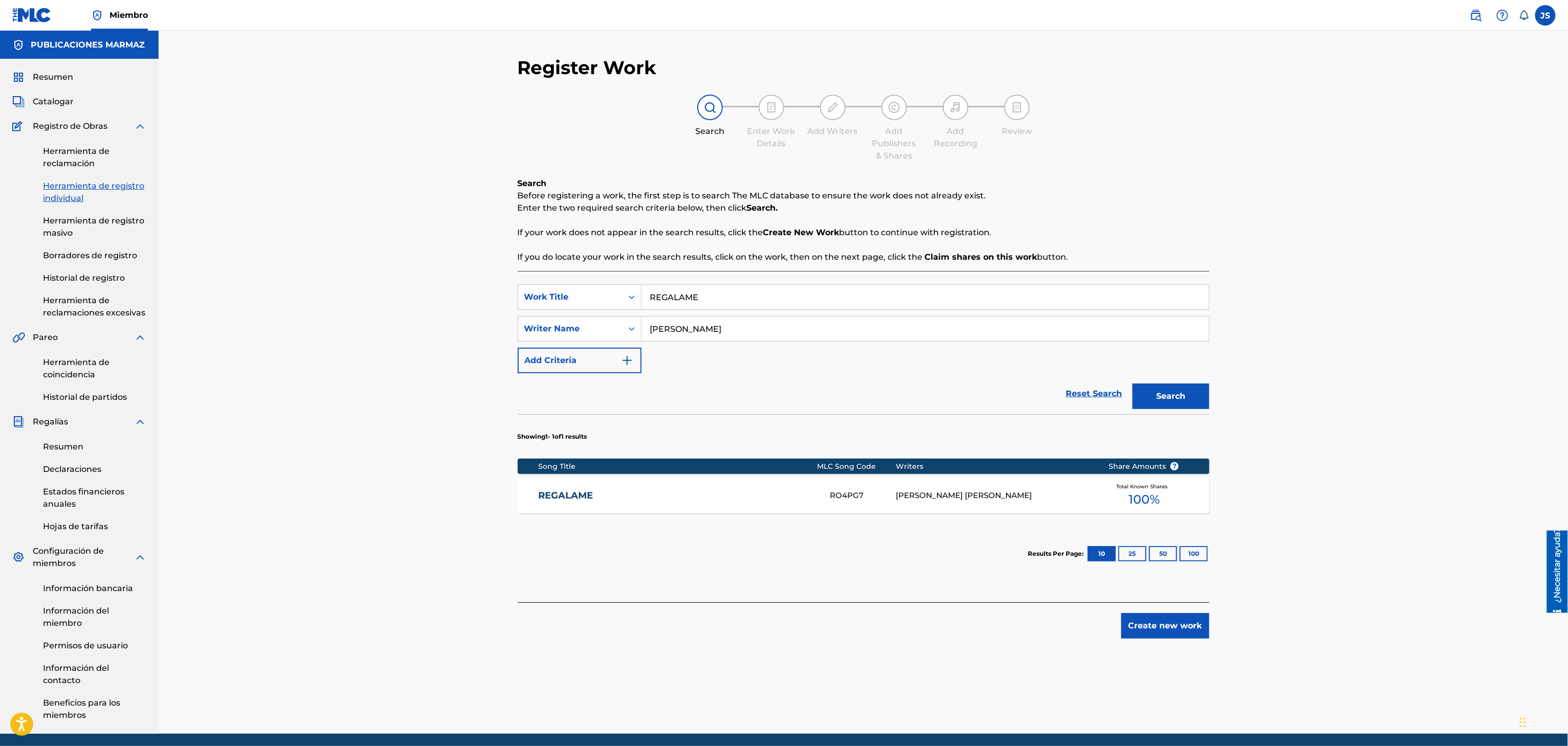
scroll to position [39, 0]
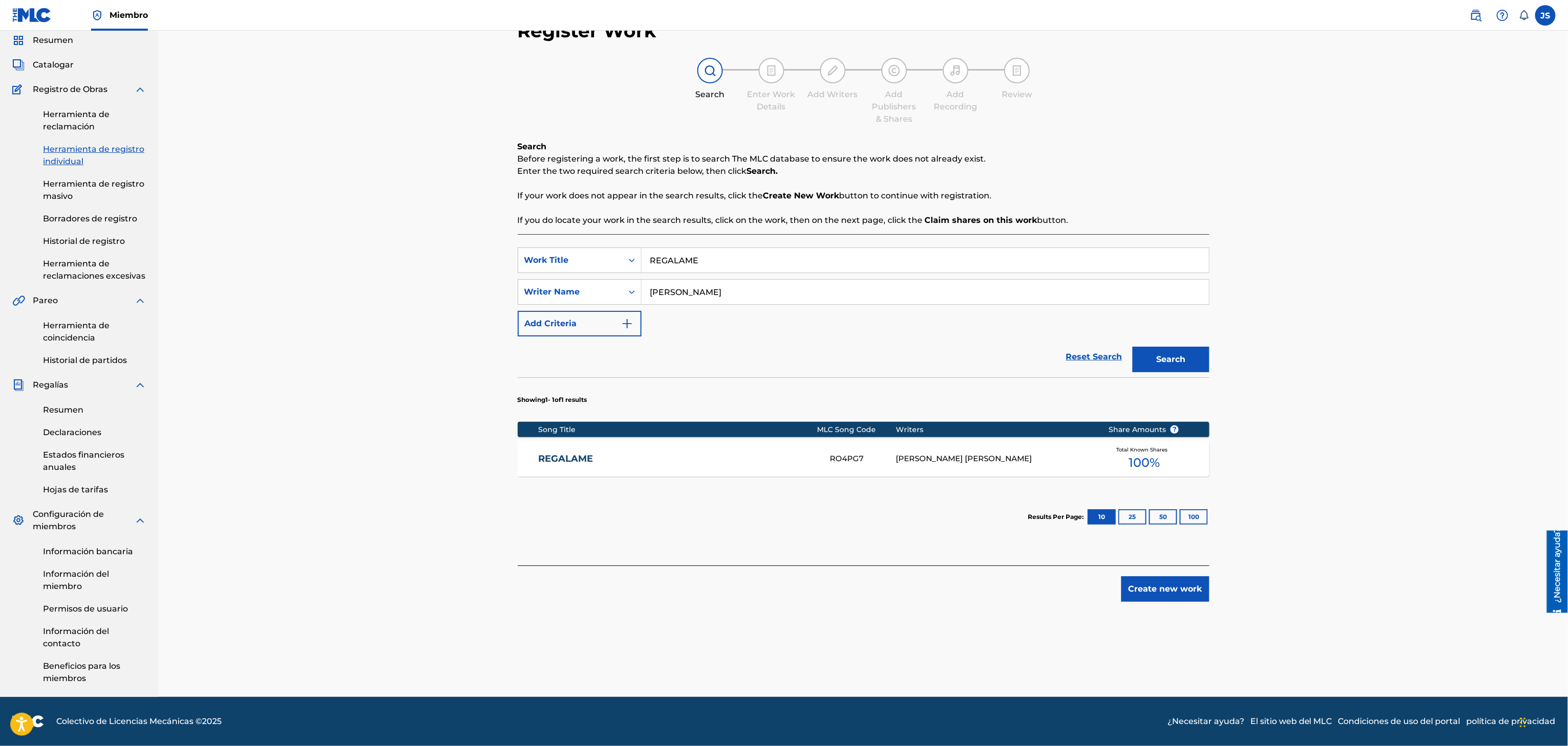
click at [309, 231] on div "Register Work Search Enter Work Details Add Writers Add Publishers & Shares Add…" at bounding box center [863, 346] width 1409 height 703
paste input "MANTECALEÑA"
type input "MANTECALEÑA"
click at [1451, 285] on div "Register Work Search Enter Work Details Add Writers Add Publishers & Shares Add…" at bounding box center [863, 346] width 1409 height 703
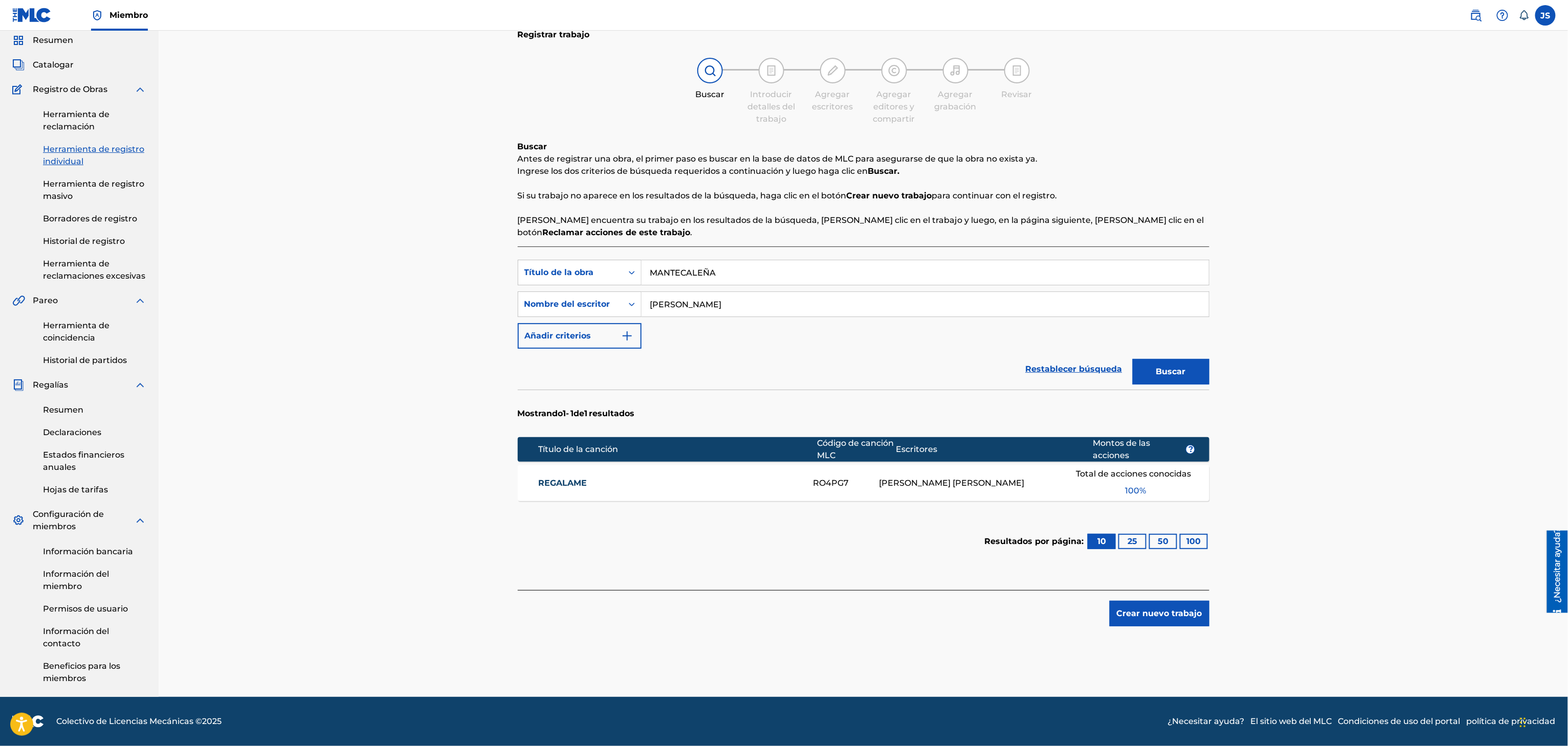
click at [1159, 349] on div "Buscar" at bounding box center [1168, 369] width 82 height 41
click at [1171, 360] on button "Buscar" at bounding box center [1171, 372] width 77 height 26
drag, startPoint x: 572, startPoint y: 482, endPoint x: 586, endPoint y: 470, distance: 18.4
click at [572, 482] on font "MANTECALEÑA" at bounding box center [572, 483] width 67 height 10
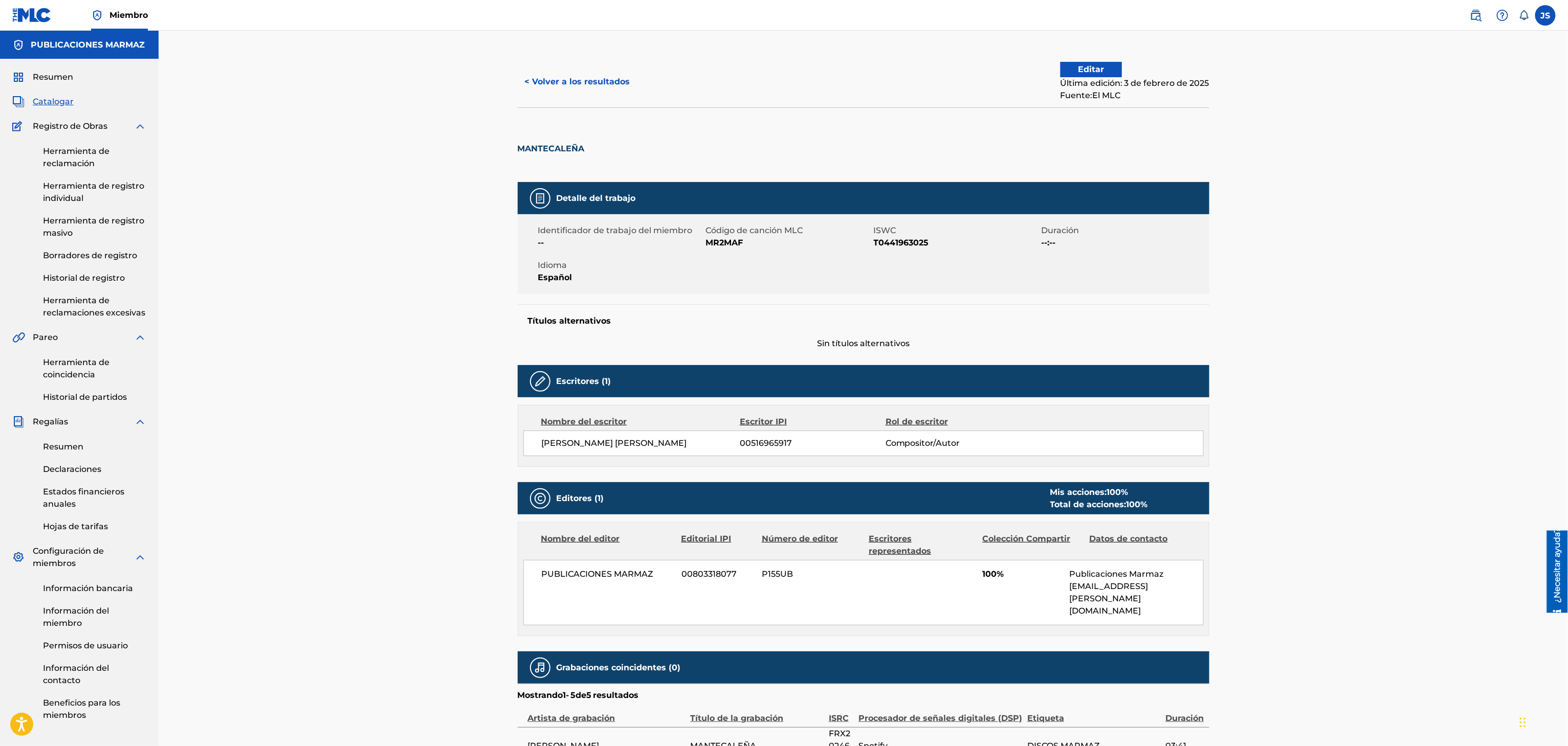
click at [565, 77] on font "< Volver a los resultados" at bounding box center [577, 82] width 105 height 10
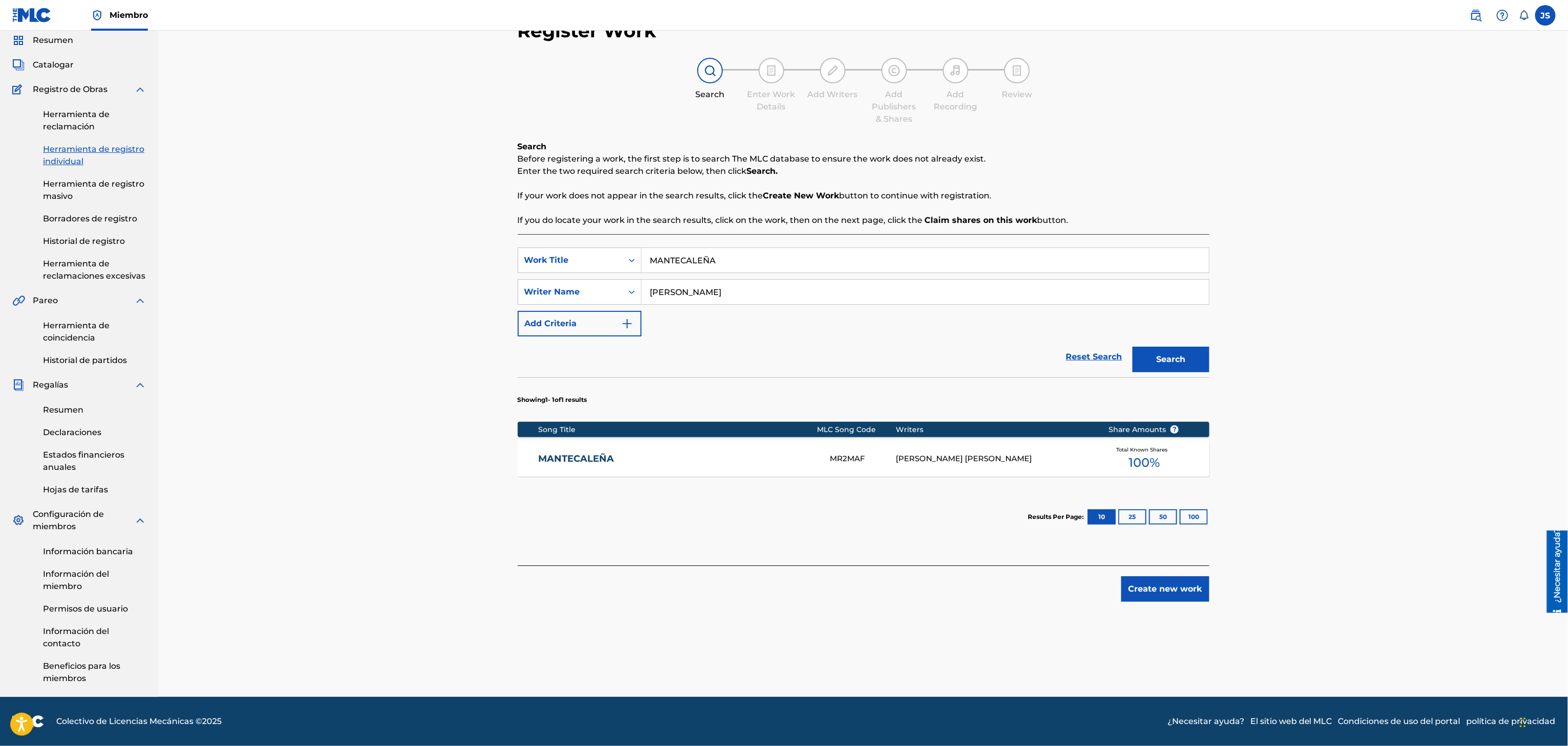
drag, startPoint x: 775, startPoint y: 304, endPoint x: 1494, endPoint y: 232, distance: 722.6
click at [542, 273] on div "SearchWithCriteriaf33a84eb-a9c6-4b1c-aadc-60cf18706579 Work Title MANTECALEÑA" at bounding box center [864, 260] width 691 height 26
paste input "UJER"
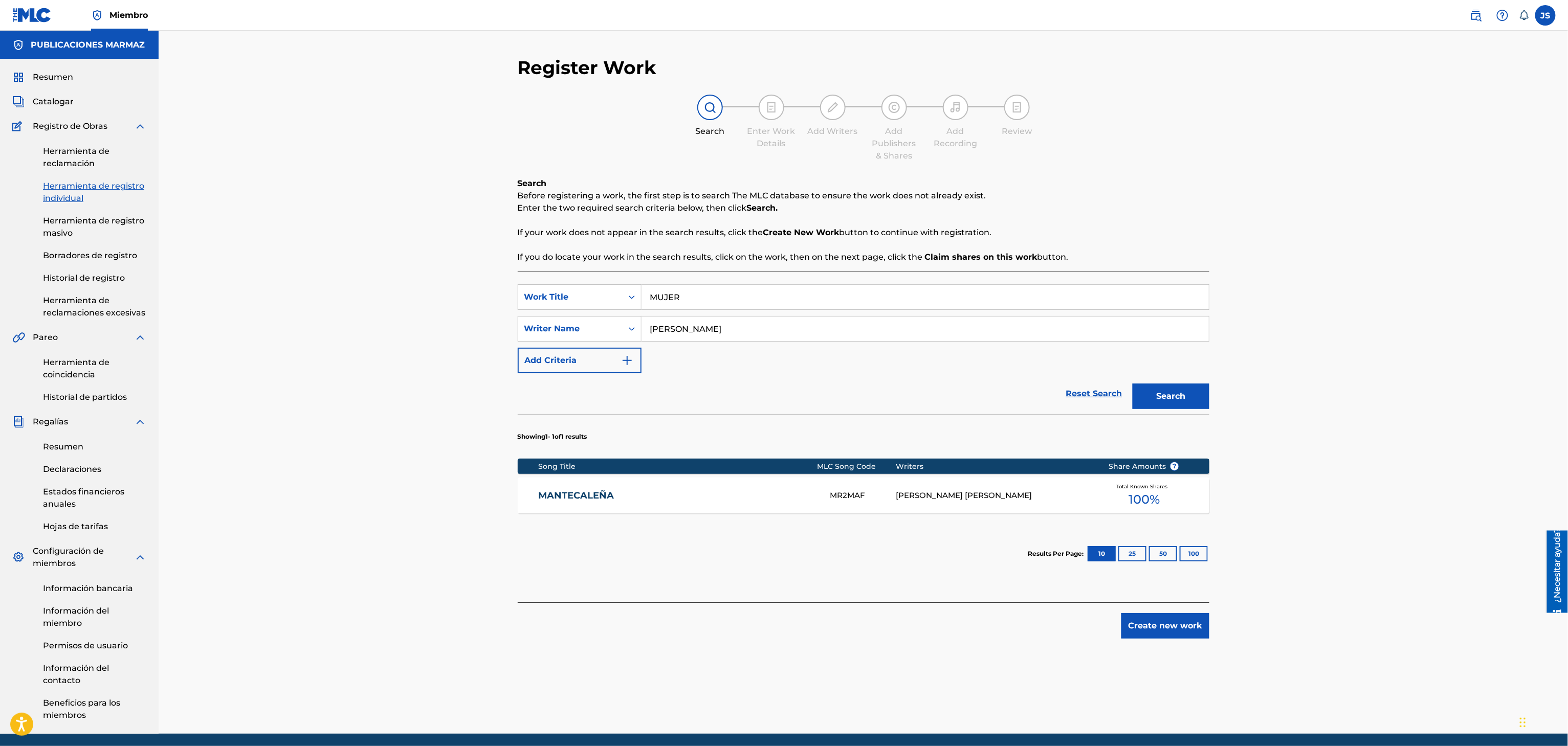
type input "MUJER"
click at [1494, 232] on div "Register Work Search Enter Work Details Add Writers Add Publishers & Shares Add…" at bounding box center [863, 382] width 1409 height 703
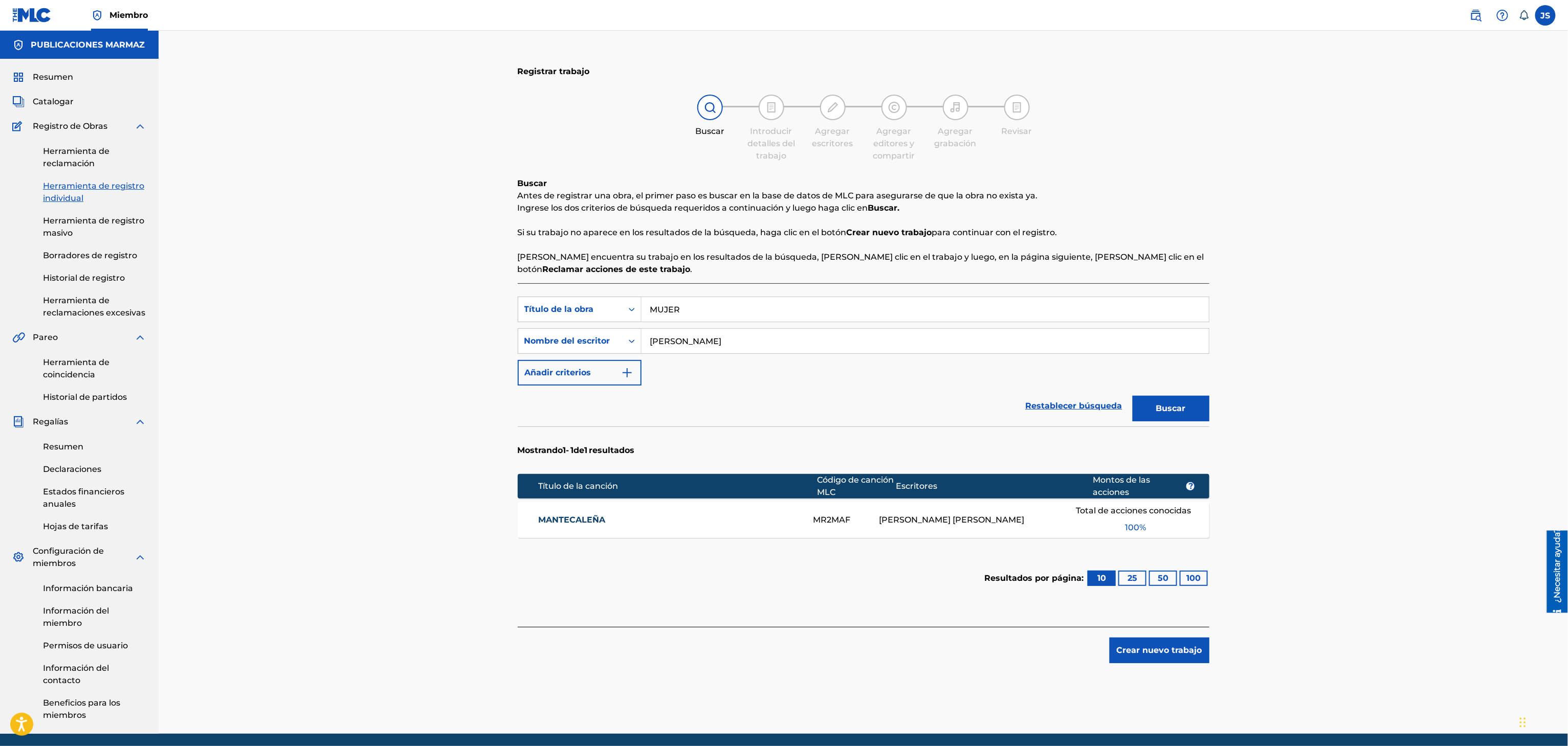
click at [1185, 402] on button "Buscar" at bounding box center [1171, 409] width 77 height 26
click at [538, 525] on link "MUJER" at bounding box center [668, 520] width 261 height 12
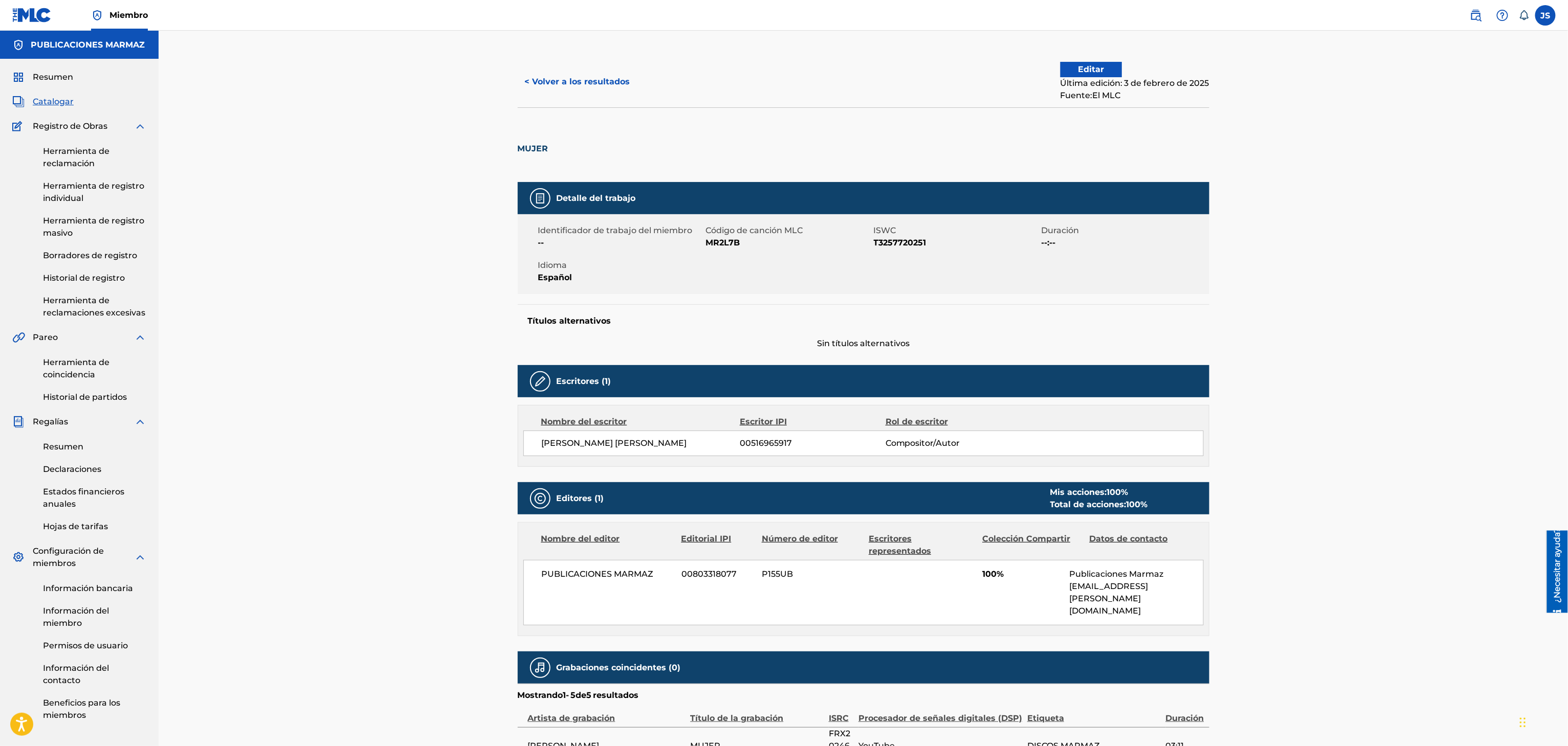
click at [553, 64] on div "< Volver a los resultados Editar Última edición: 3 de febrero de 2025 Fuente: E…" at bounding box center [864, 82] width 691 height 51
click at [559, 75] on button "< Volver a los resultados" at bounding box center [578, 82] width 120 height 26
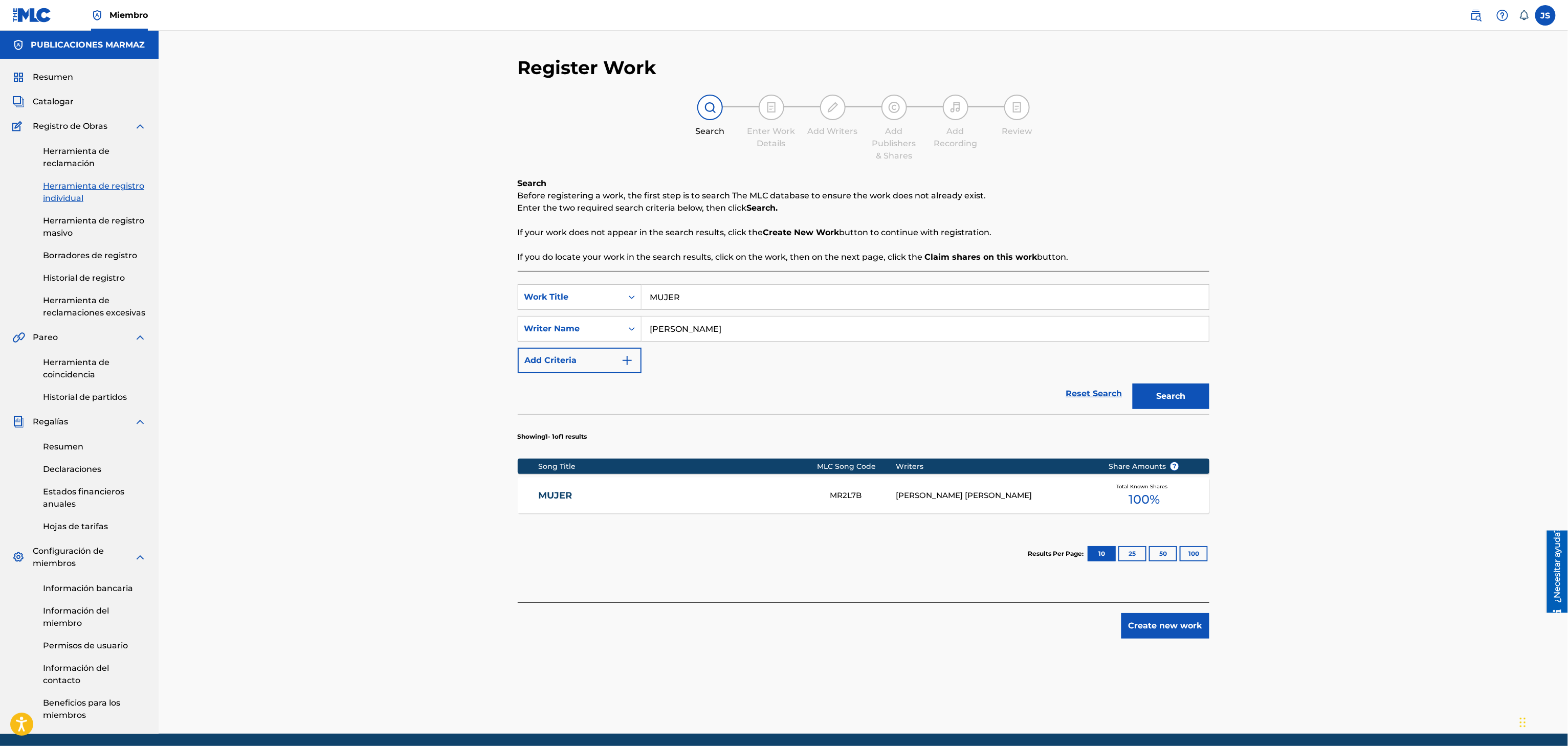
drag, startPoint x: 743, startPoint y: 299, endPoint x: 1269, endPoint y: 240, distance: 529.3
click at [570, 310] on div "SearchWithCriteriaf33a84eb-a9c6-4b1c-aadc-60cf18706579 Work Title MUJER SearchW…" at bounding box center [864, 329] width 691 height 89
paste input "CULPABLE"
type input "CULPABLE"
click at [1287, 242] on div "Register Work Search Enter Work Details Add Writers Add Publishers & Shares Add…" at bounding box center [863, 382] width 1409 height 703
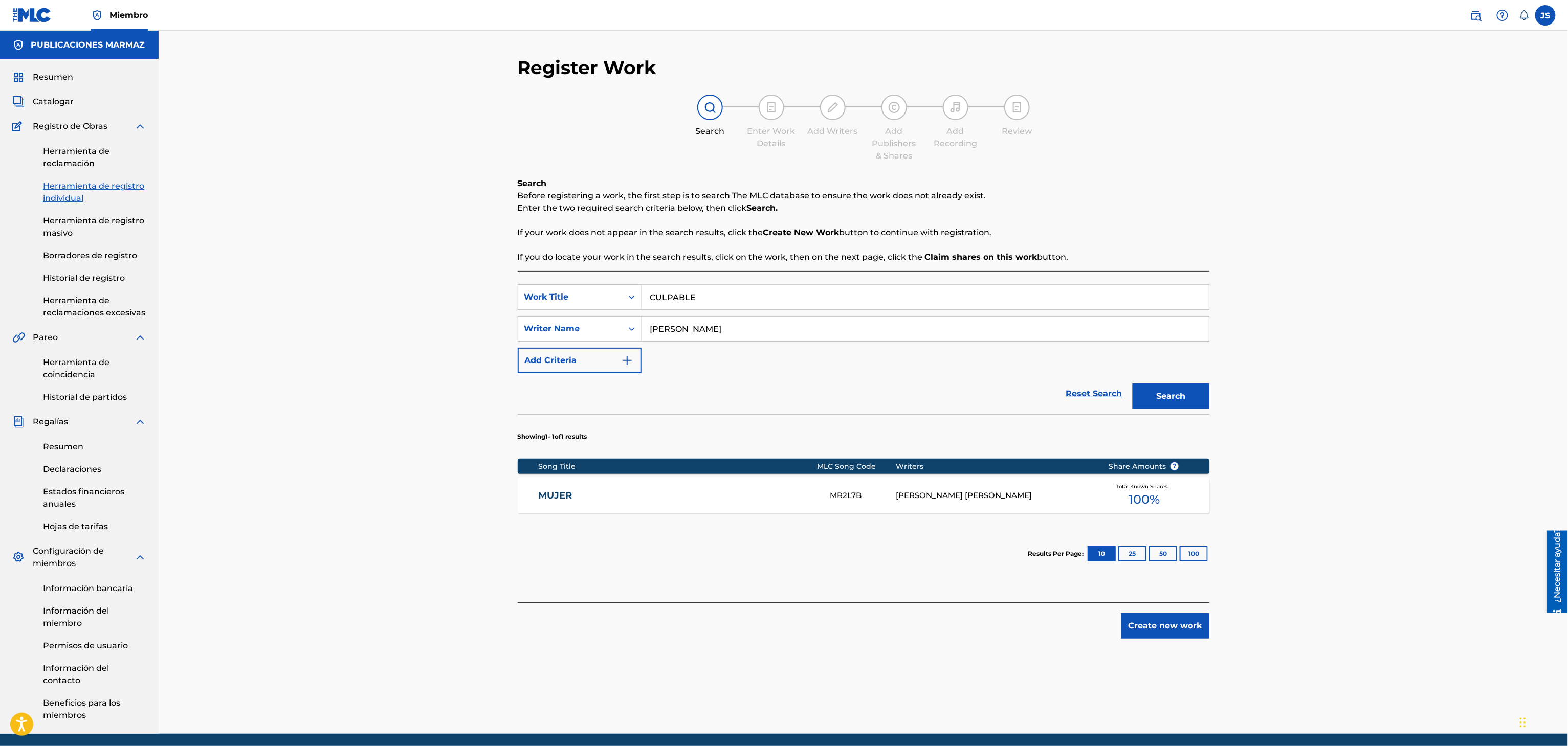
drag, startPoint x: 1197, startPoint y: 382, endPoint x: 1195, endPoint y: 399, distance: 17.1
click at [1197, 382] on div "Search" at bounding box center [1168, 394] width 82 height 41
click at [1195, 399] on button "Search" at bounding box center [1171, 396] width 77 height 26
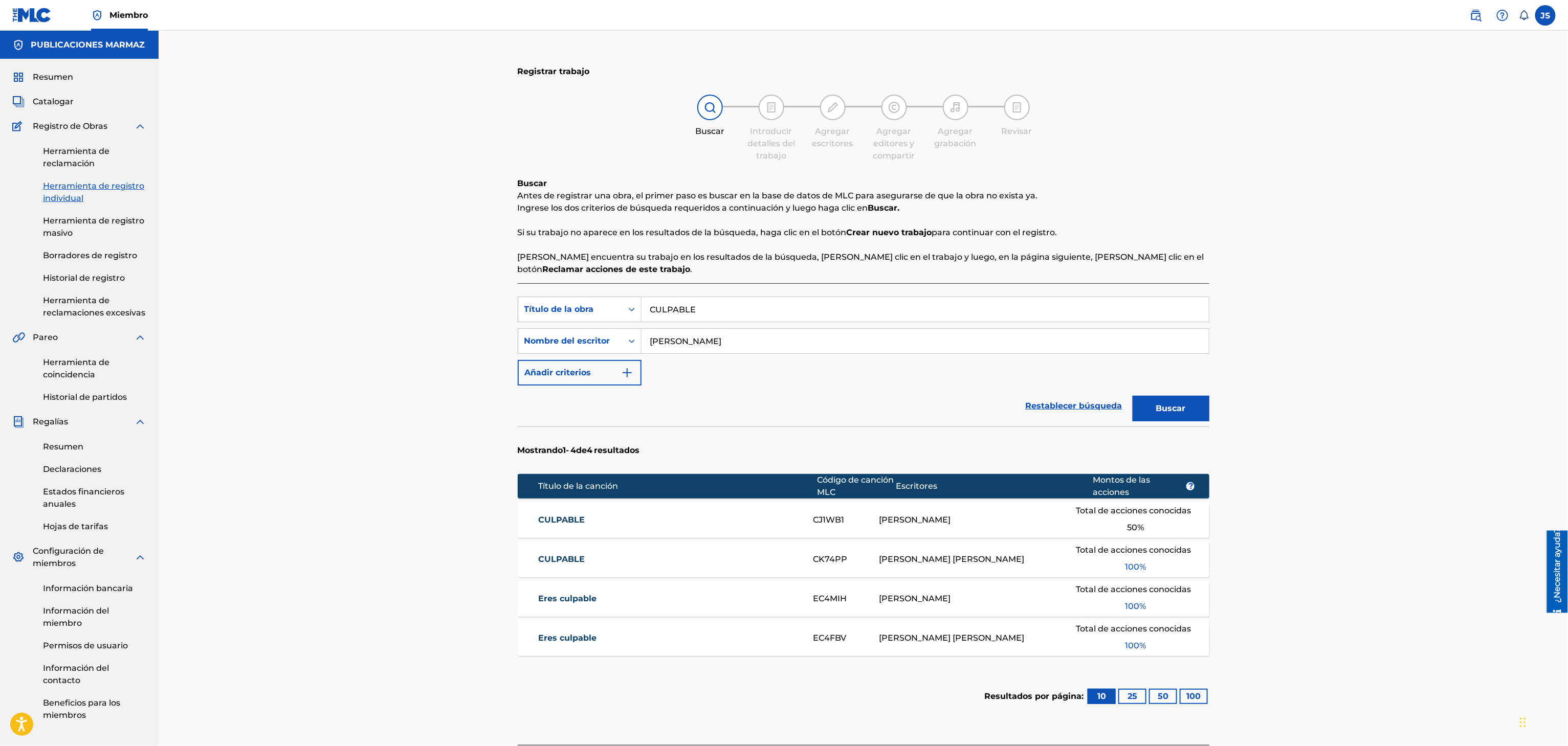
click at [567, 560] on font "CULPABLE" at bounding box center [561, 559] width 46 height 10
click at [598, 313] on div "Búsqueda con criterios f33a84eb-a9c6-4b1c-aadc-60cf18706579 Título de la obra C…" at bounding box center [864, 309] width 691 height 26
paste input "POR UNA LINDA LLANERA"
type input "POR UNA LINDA LLANERA"
click at [1268, 304] on div "Registrar trabajo Buscar Introducir detalles del trabajo Agregar escritores Agr…" at bounding box center [863, 406] width 1409 height 751
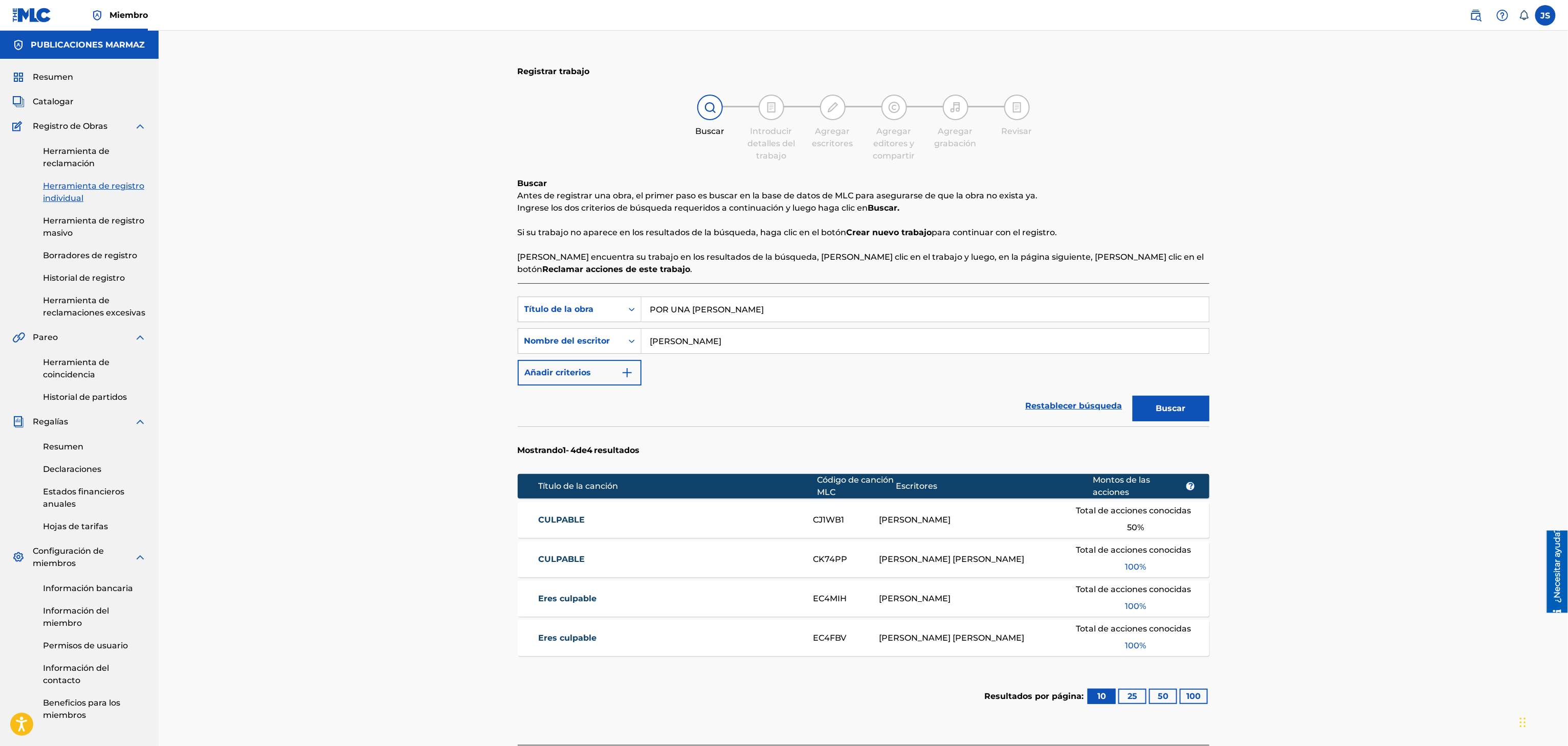
drag, startPoint x: 1205, startPoint y: 403, endPoint x: 1211, endPoint y: 402, distance: 6.1
click at [1204, 404] on button "Buscar" at bounding box center [1171, 409] width 77 height 26
drag, startPoint x: 587, startPoint y: 503, endPoint x: 595, endPoint y: 509, distance: 10.0
click at [587, 503] on div "POR UNA LINDA LLANERA PN17LG RONALD EDGARDO SILVA TORRALBA Total de acciones co…" at bounding box center [864, 520] width 691 height 36
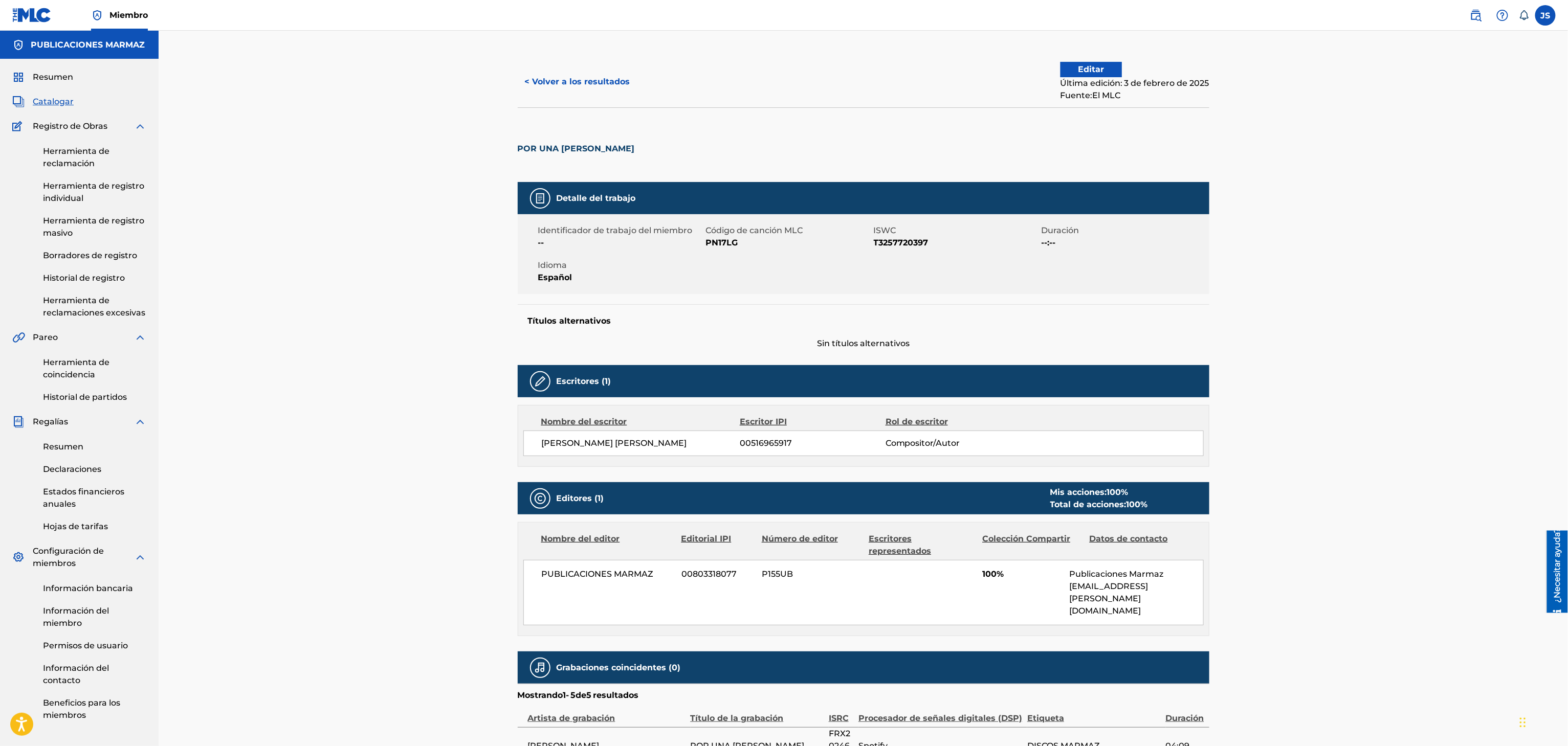
drag, startPoint x: 772, startPoint y: 511, endPoint x: 779, endPoint y: 504, distance: 9.9
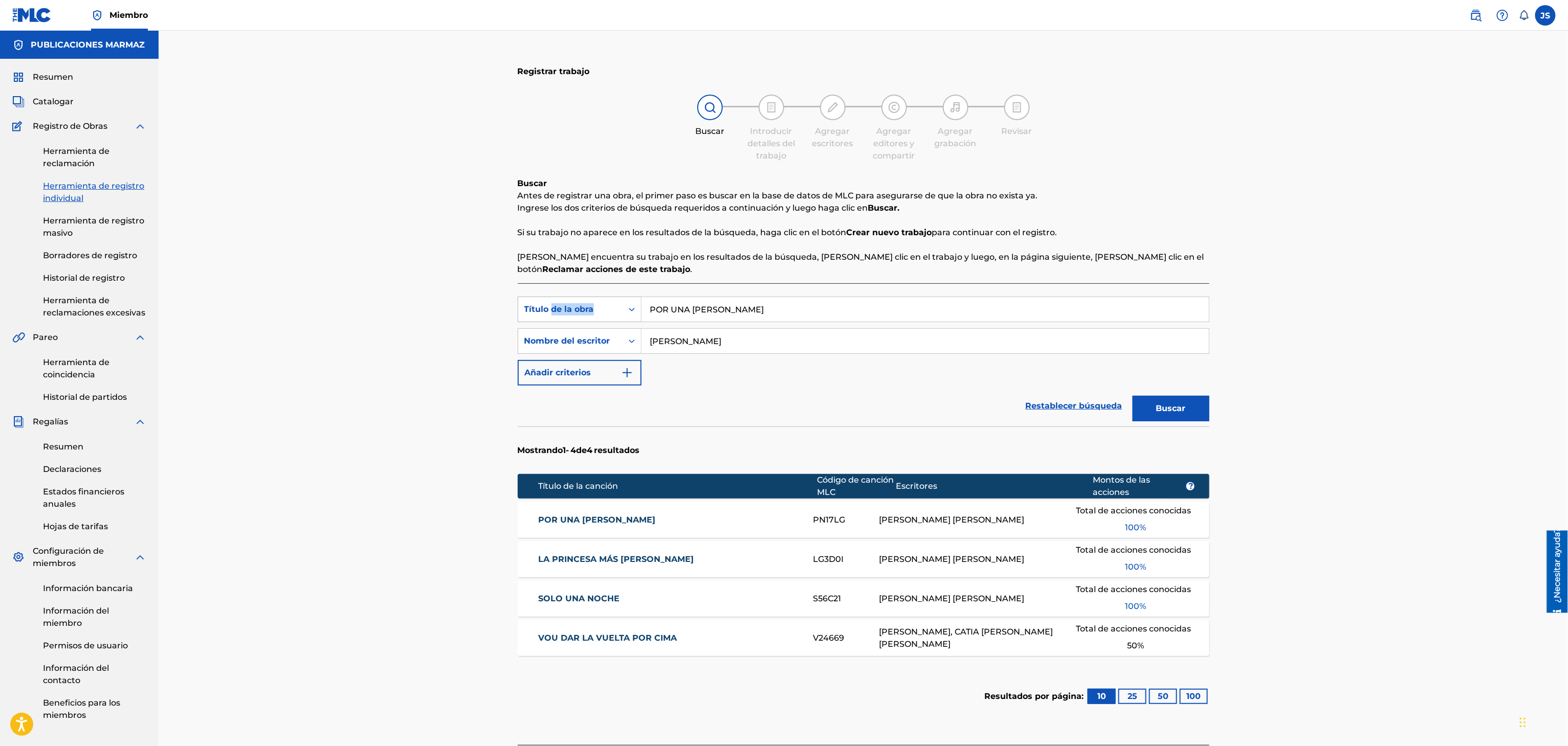
drag, startPoint x: 753, startPoint y: 297, endPoint x: 550, endPoint y: 313, distance: 203.6
click at [550, 313] on div "Búsqueda con criterios f33a84eb-a9c6-4b1c-aadc-60cf18706579 Título de la obra P…" at bounding box center [864, 309] width 691 height 26
click at [808, 306] on input "POR UNA LINDA LLANERA" at bounding box center [925, 309] width 567 height 24
drag, startPoint x: 839, startPoint y: 309, endPoint x: 408, endPoint y: 320, distance: 431.1
click at [390, 327] on div "Registrar trabajo Buscar Introducir detalles del trabajo Agregar escritores Agr…" at bounding box center [863, 406] width 1409 height 751
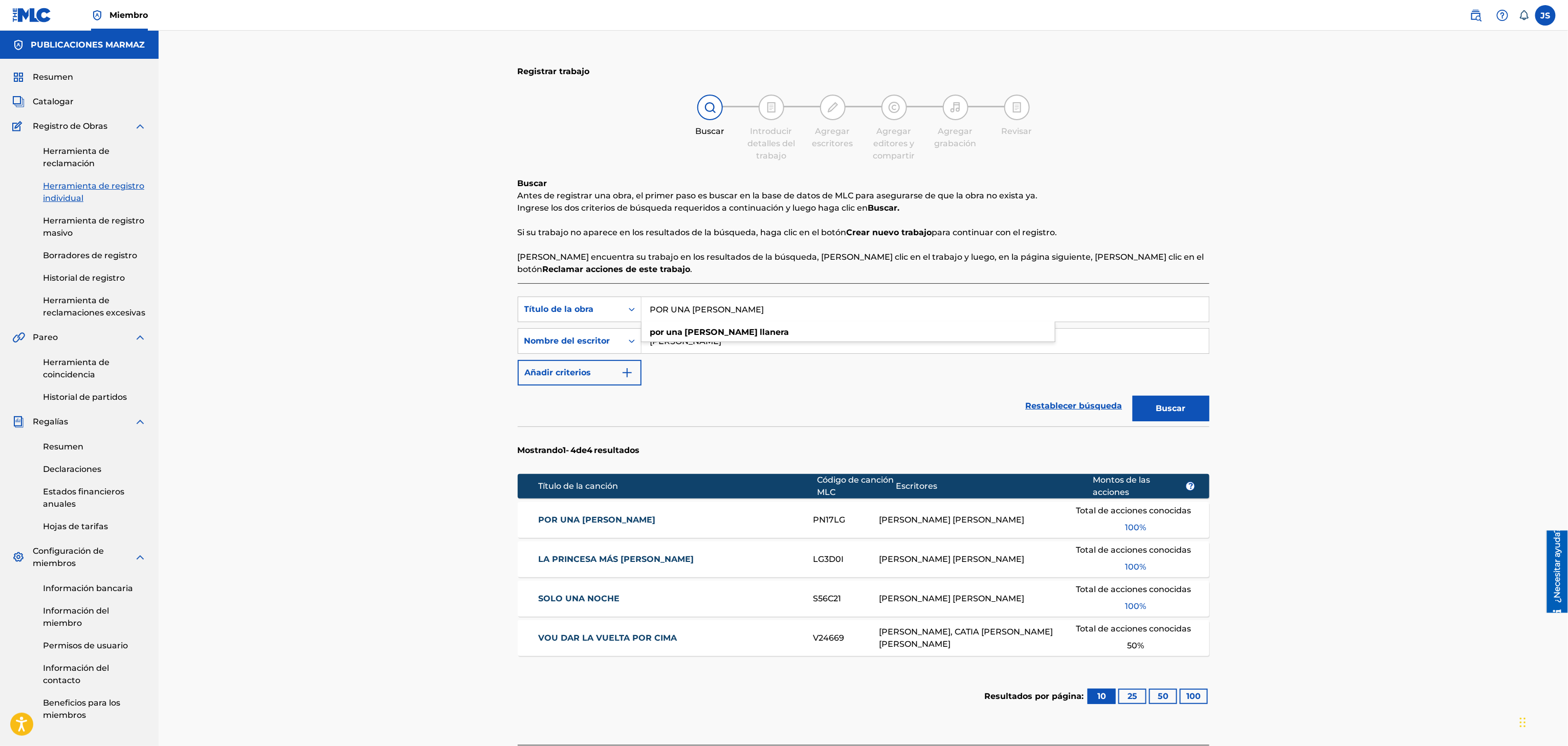
paste input "CAMILA Y MARISEL"
type input "CAMILA Y MARISELA"
click at [955, 428] on section "Mostrando 1 - 4 de 4 resultados" at bounding box center [864, 448] width 691 height 43
click at [1166, 405] on font "Buscar" at bounding box center [1171, 408] width 30 height 10
click at [611, 523] on font "CAMILA Y MARISELA" at bounding box center [575, 520] width 73 height 10
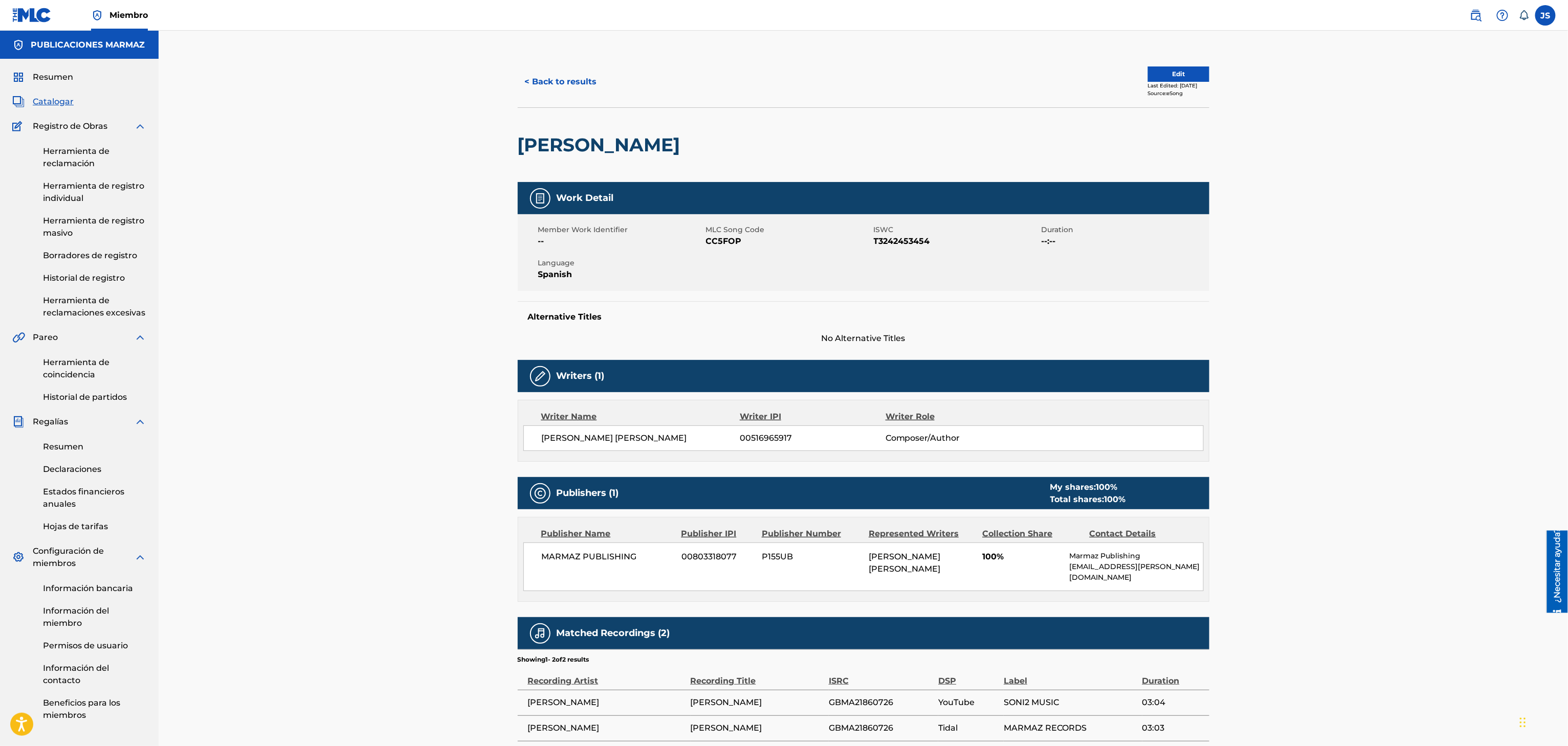
scroll to position [80, 0]
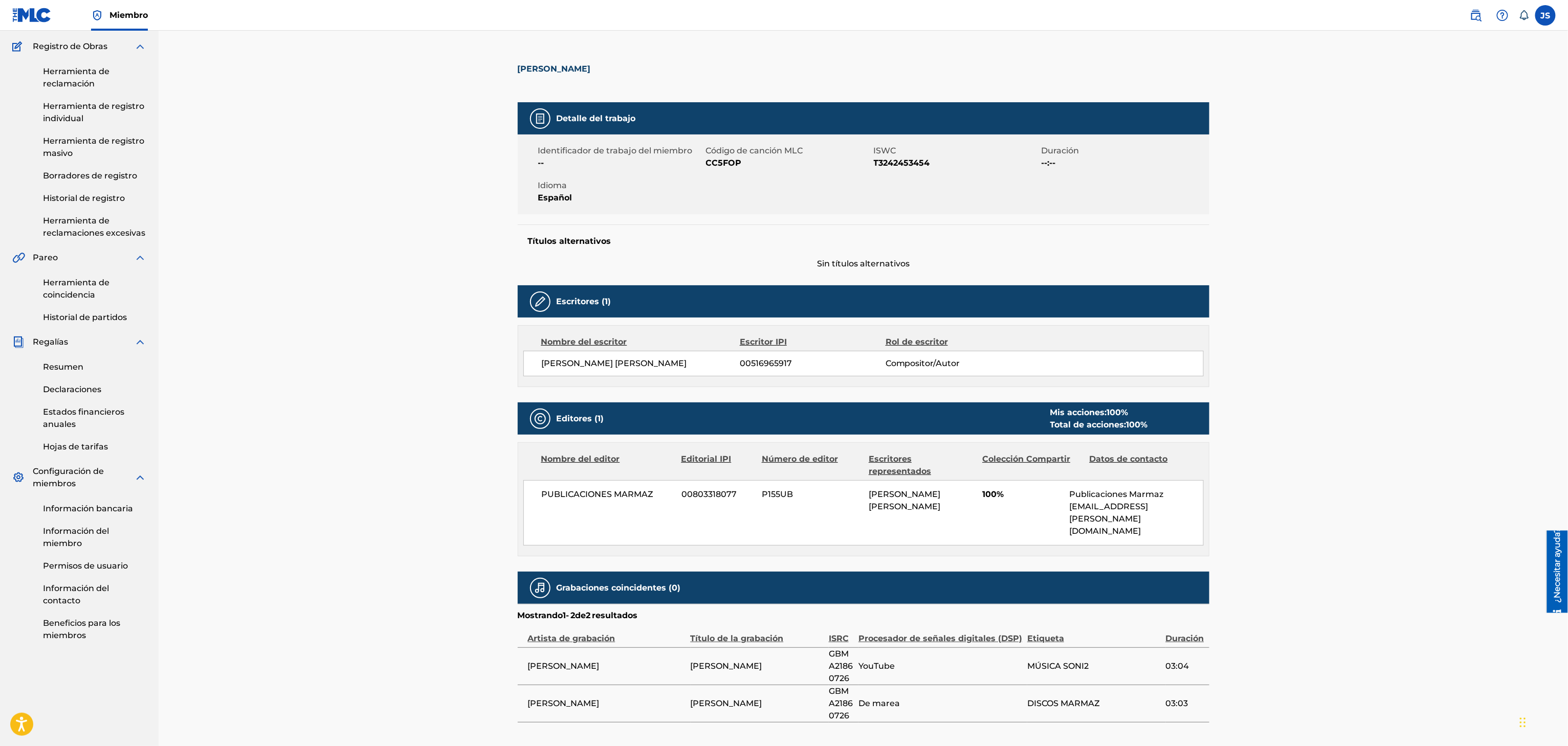
click at [533, 78] on div "CAMILA Y MARISELA" at bounding box center [557, 65] width 79 height 74
drag, startPoint x: 575, startPoint y: 93, endPoint x: 581, endPoint y: 97, distance: 7.2
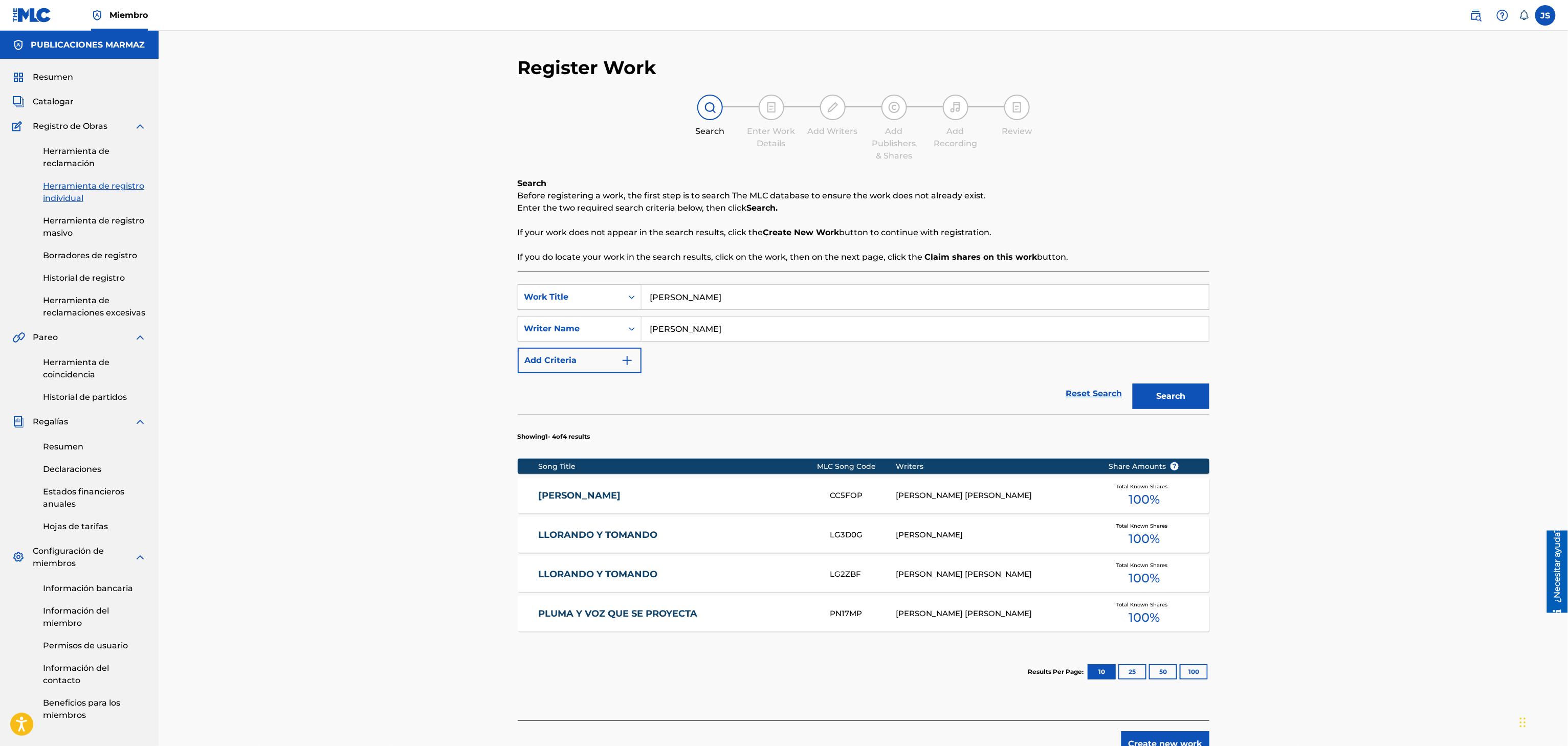
drag, startPoint x: 733, startPoint y: 323, endPoint x: 720, endPoint y: 326, distance: 13.3
click at [720, 326] on input "Ronald Silva" at bounding box center [925, 329] width 567 height 24
drag, startPoint x: 659, startPoint y: 296, endPoint x: 692, endPoint y: 290, distance: 33.5
click at [477, 314] on div "Register Work Search Enter Work Details Add Writers Add Publishers & Shares Add…" at bounding box center [863, 393] width 1409 height 726
paste input "PRIMICIA DE AMOR"
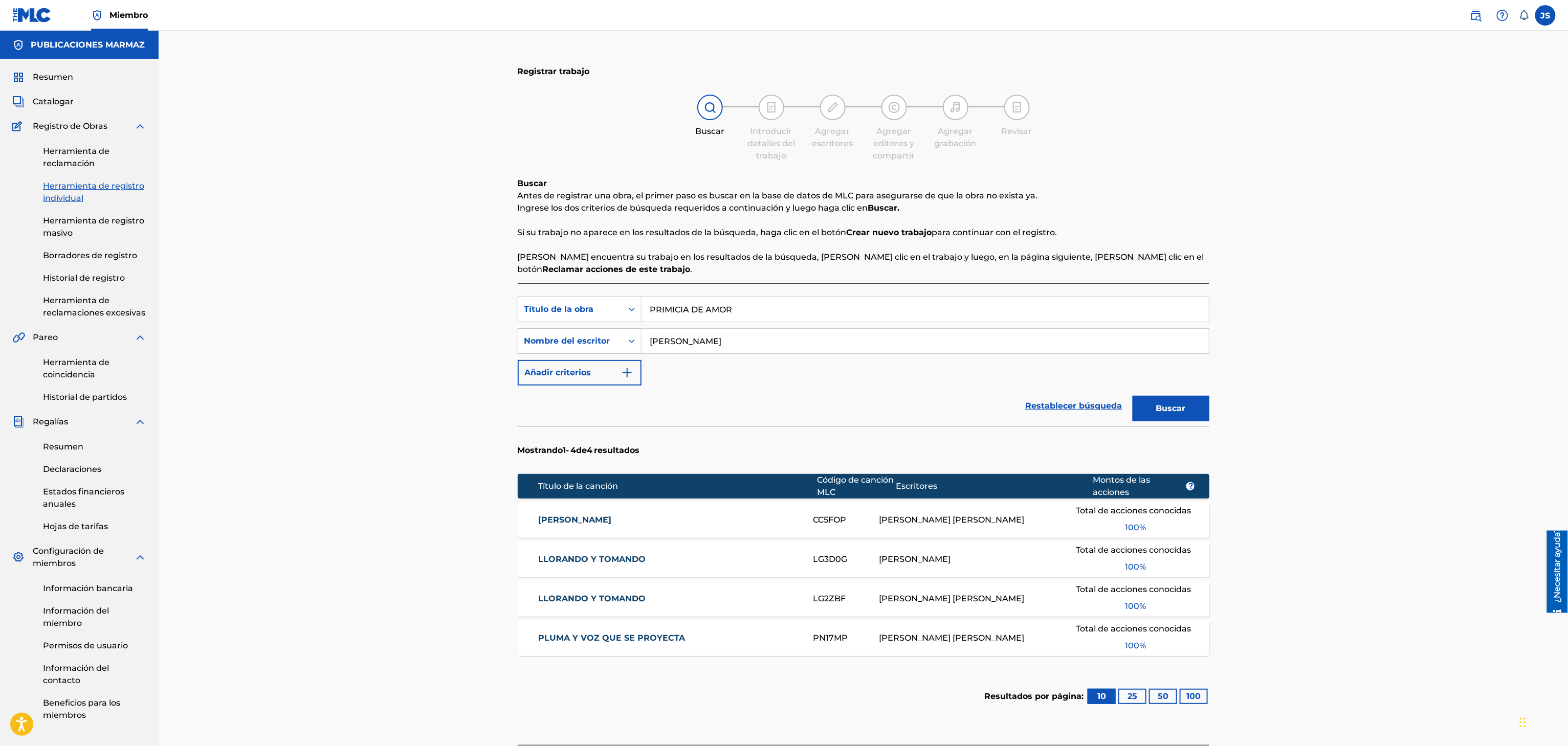
type input "PRIMICIA DE AMOR"
click at [1422, 228] on div "Registrar trabajo Buscar Introducir detalles del trabajo Agregar escritores Agr…" at bounding box center [863, 406] width 1409 height 751
click at [1177, 401] on button "Buscar" at bounding box center [1171, 409] width 77 height 26
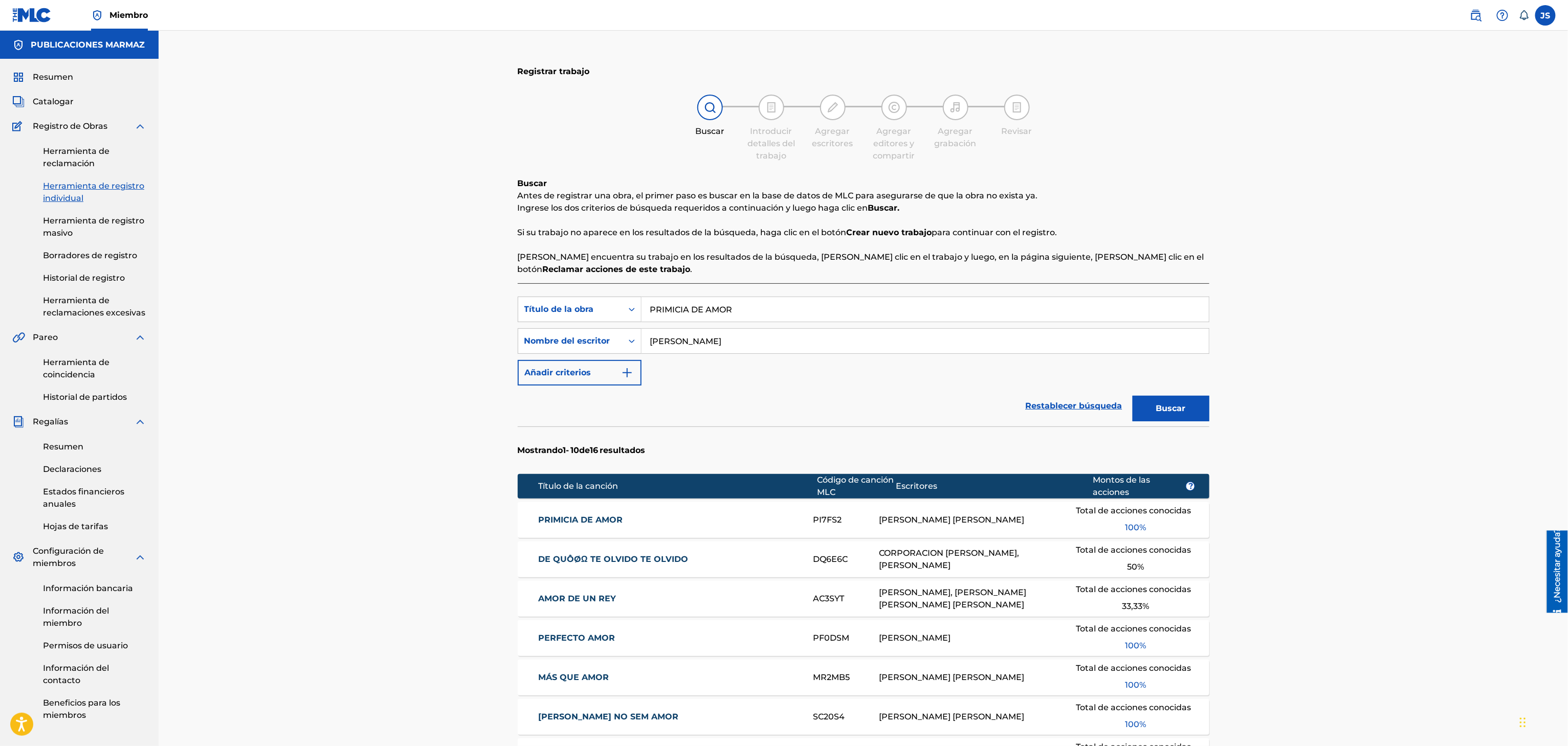
click at [572, 523] on font "PRIMICIA DE AMOR" at bounding box center [580, 520] width 85 height 10
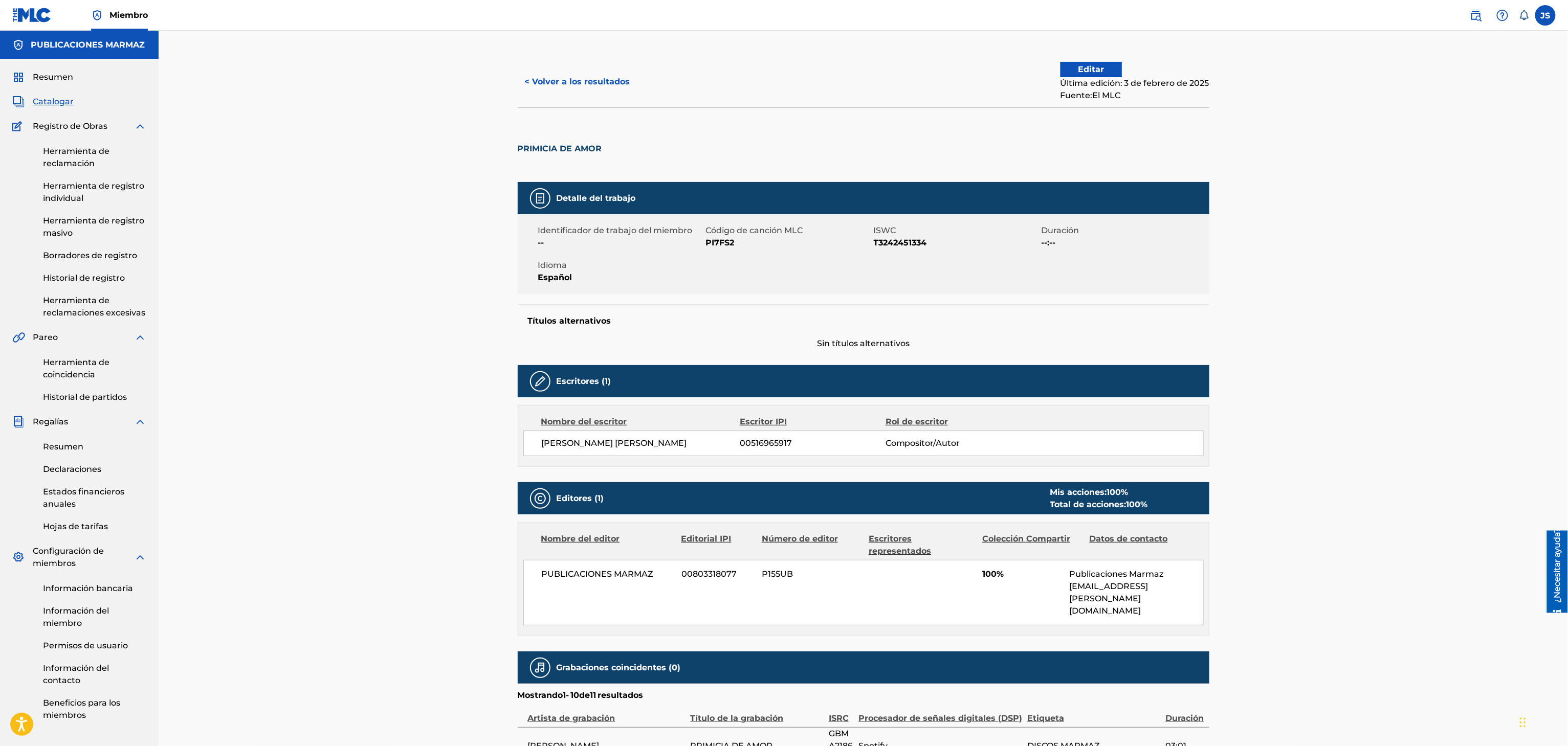
click at [553, 90] on button "< Volver a los resultados" at bounding box center [578, 82] width 120 height 26
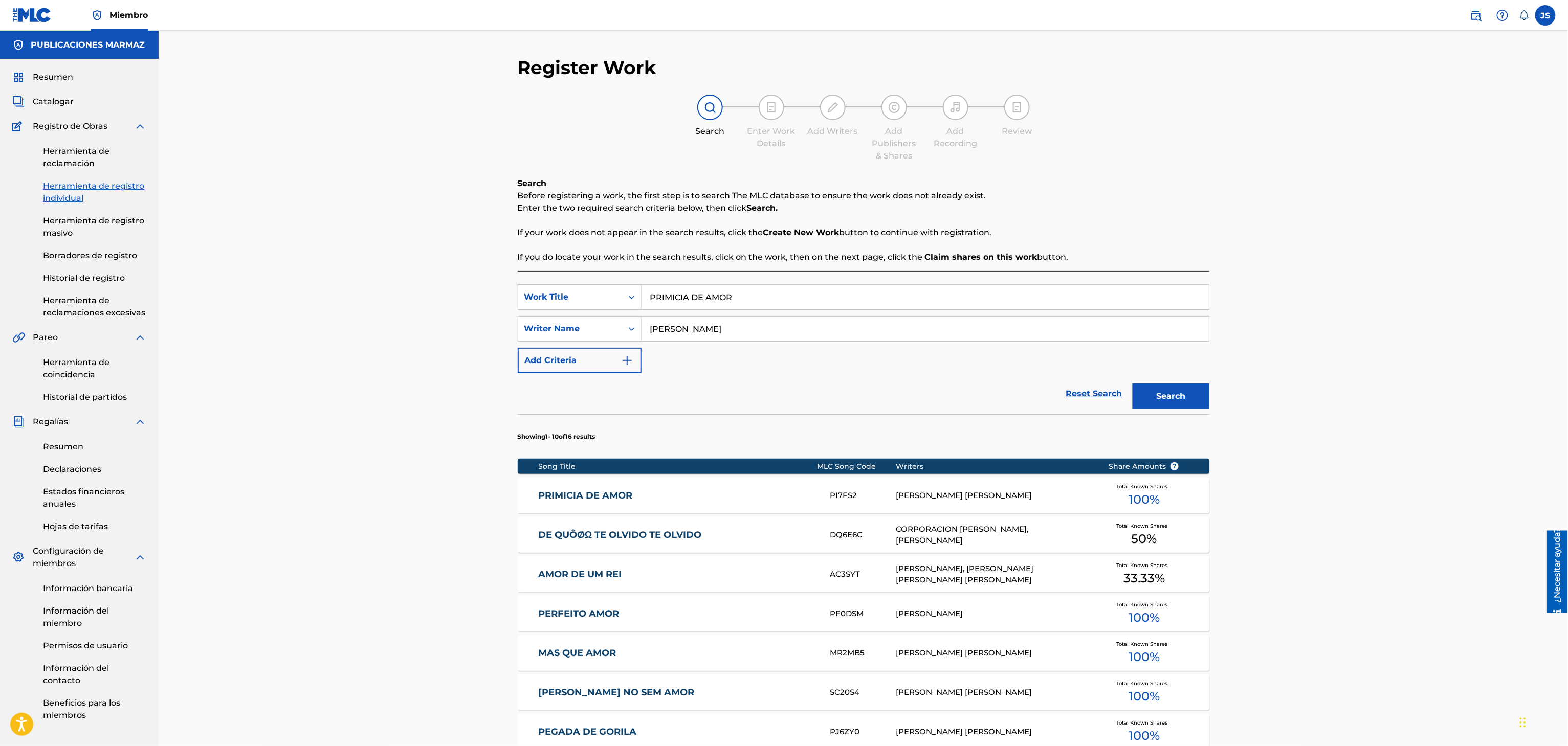
click at [385, 290] on div "Register Work Search Enter Work Details Add Writers Add Publishers & Shares Add…" at bounding box center [863, 514] width 1409 height 967
paste input "ASI SERA MI CABALLO"
type input "ASI SERA MI CABALLO"
click at [1318, 103] on div "Register Work Search Enter Work Details Add Writers Add Publishers & Shares Add…" at bounding box center [863, 514] width 1409 height 967
click at [1176, 394] on button "Search" at bounding box center [1171, 396] width 77 height 26
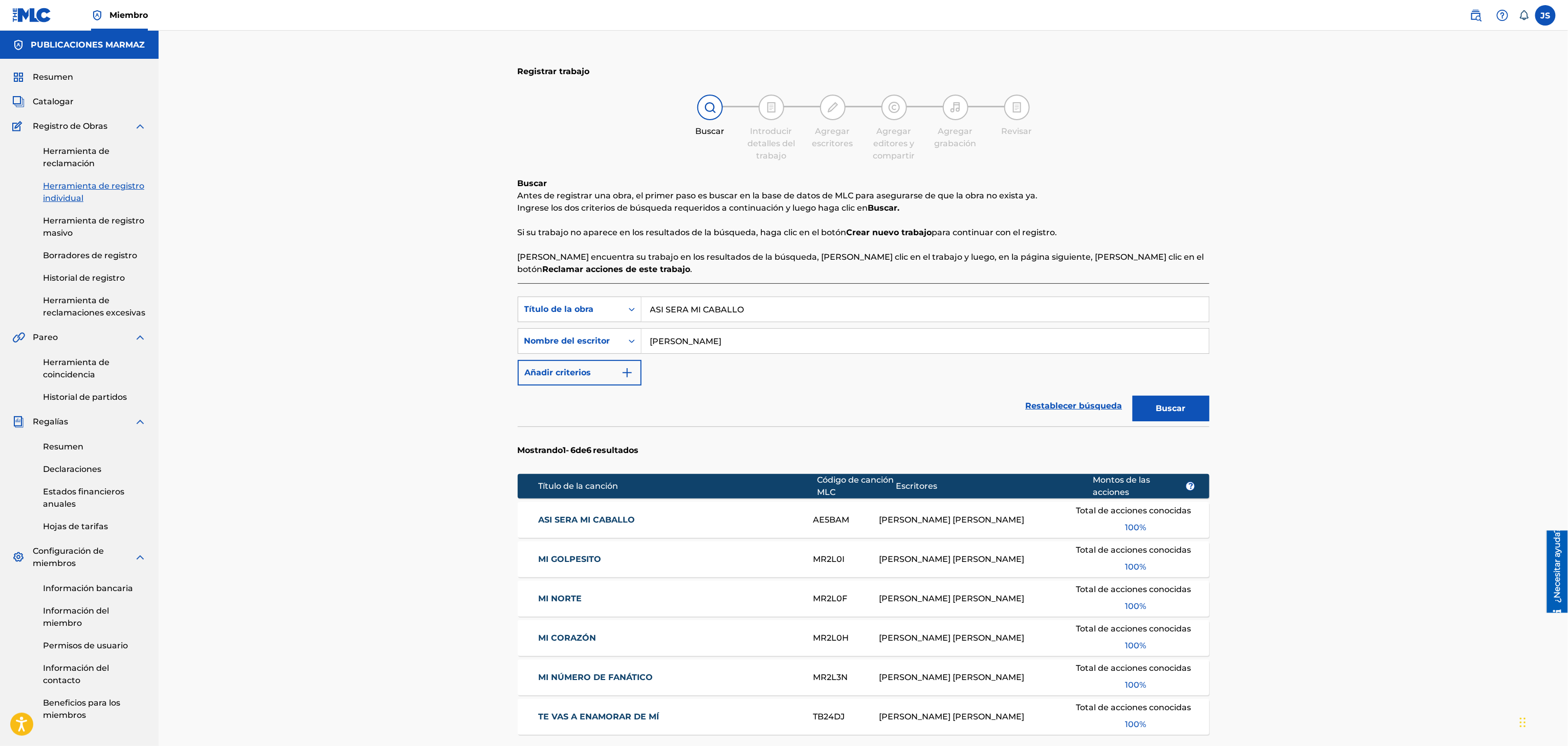
click at [610, 524] on font "ASI SERA MI CABALLO" at bounding box center [586, 520] width 97 height 10
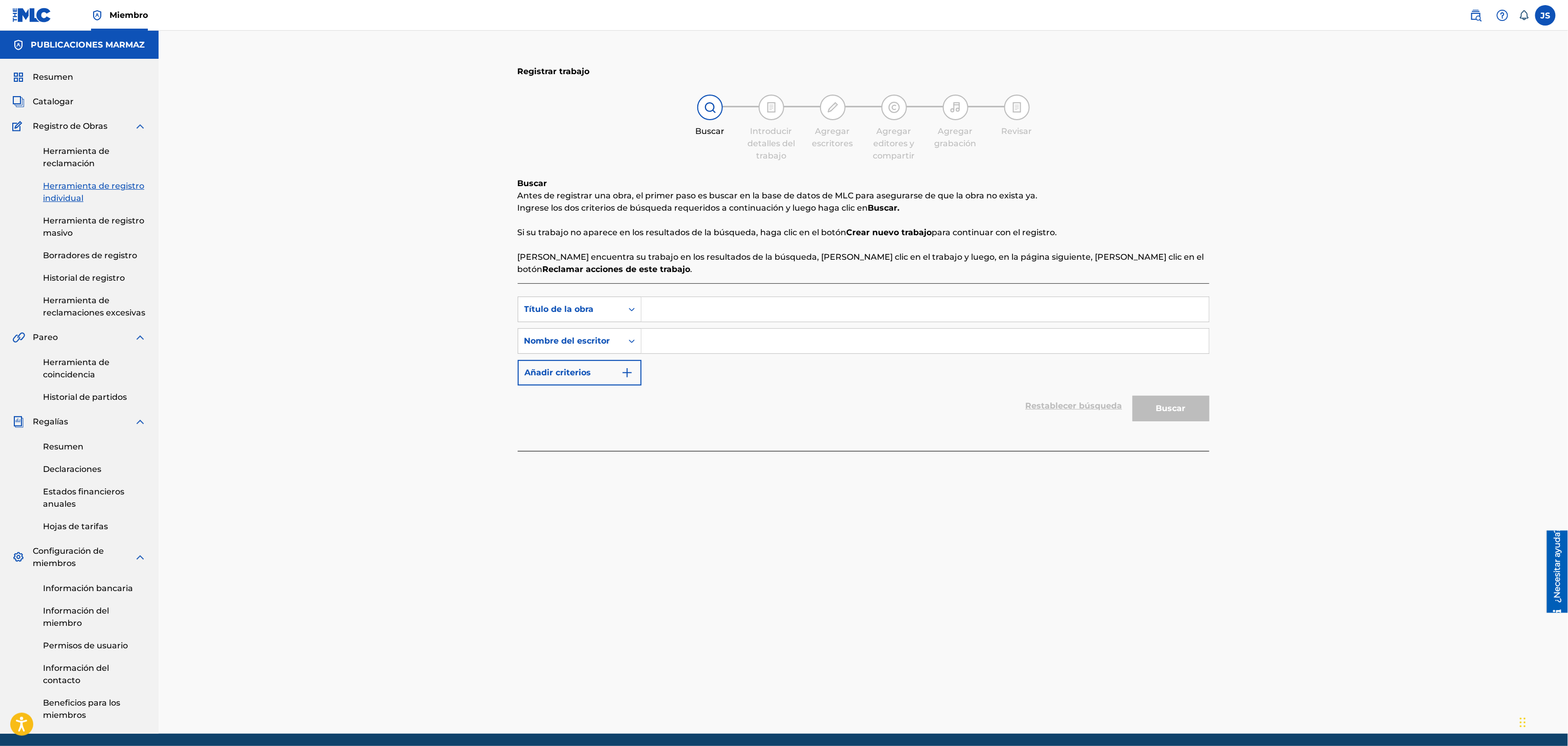
click at [730, 316] on input "Formulario de búsqueda" at bounding box center [925, 309] width 567 height 24
paste input "LLANERO DE CORAZON"
type input "LLANERO DE CORAZON"
click at [730, 348] on input "Formulario de búsqueda" at bounding box center [925, 341] width 567 height 24
paste input "Ronald Silva"
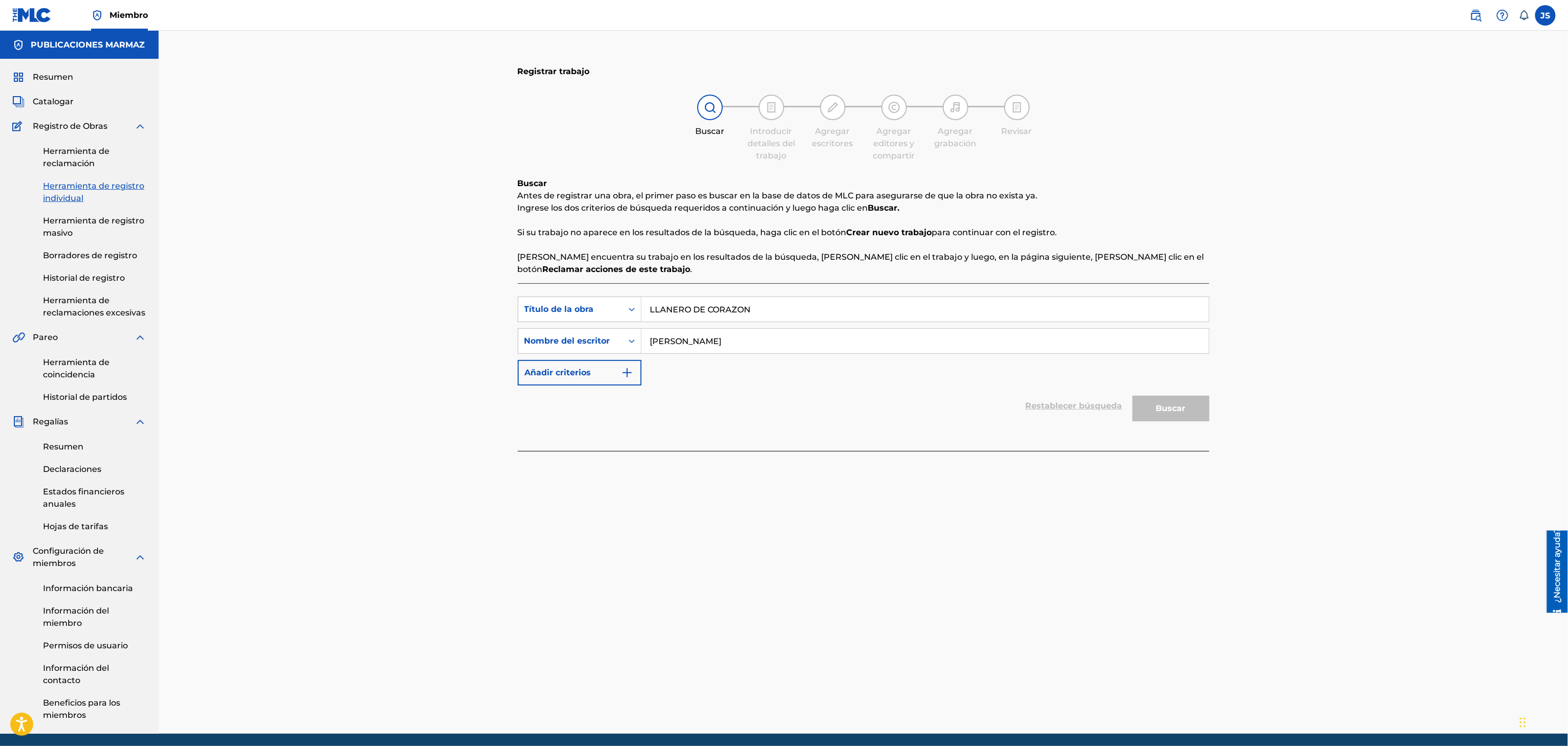
type input "Ronald Silva"
click at [1175, 410] on font "Buscar" at bounding box center [1171, 408] width 30 height 10
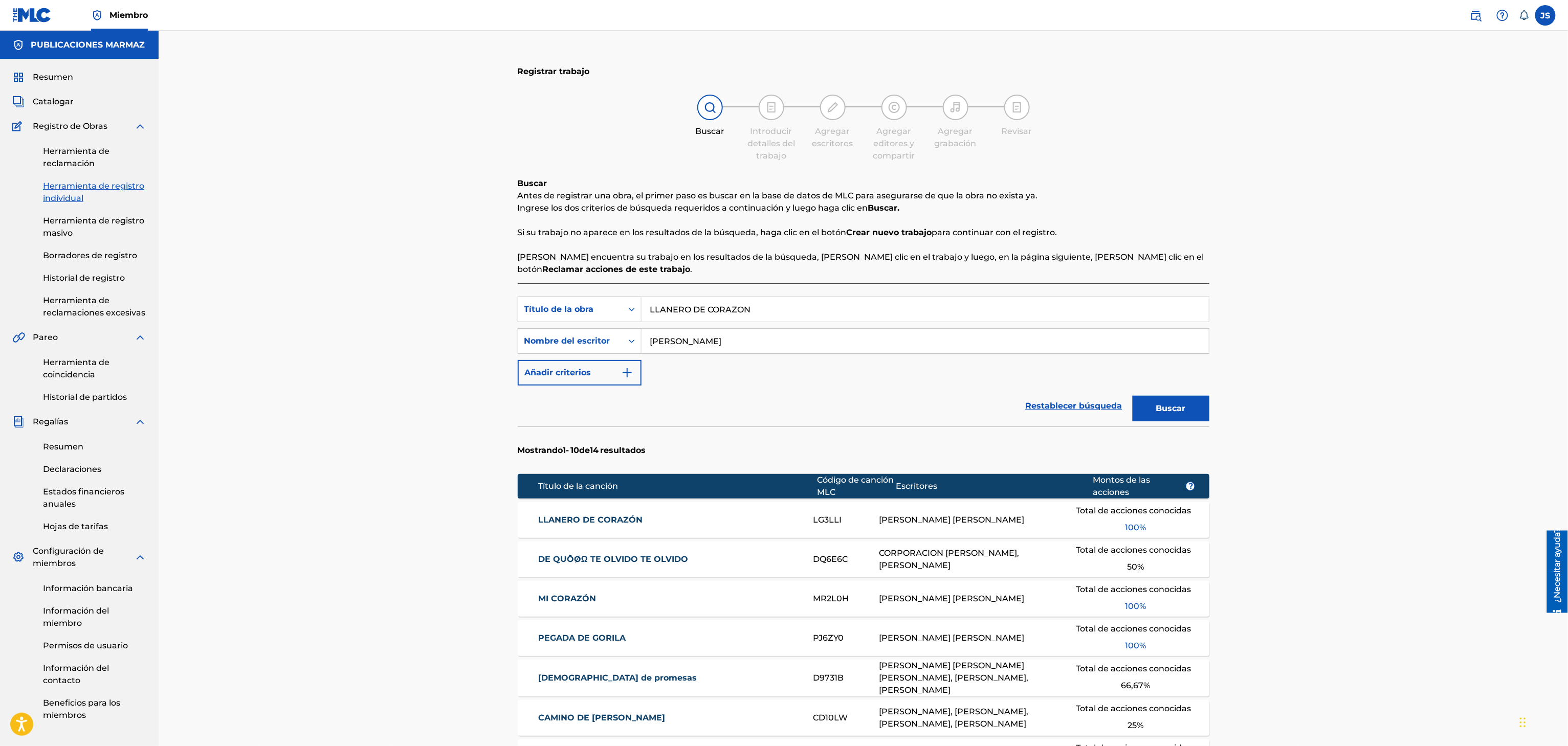
click at [584, 529] on div "LLANERO DE CORAZÓN LG3LLI RONALD EDGARDO SILVA TORRALBA Total de acciones conoc…" at bounding box center [864, 520] width 691 height 36
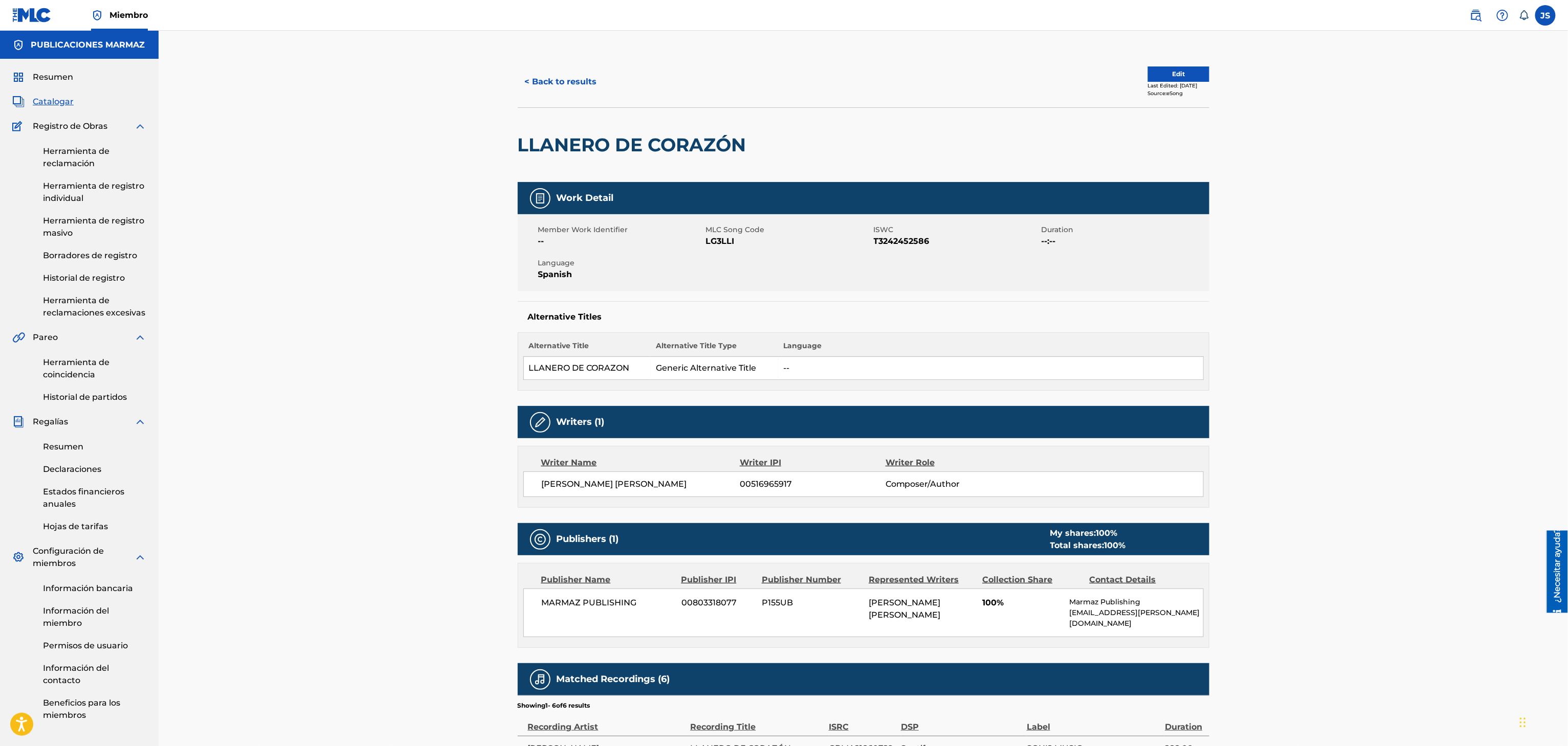
scroll to position [100, 0]
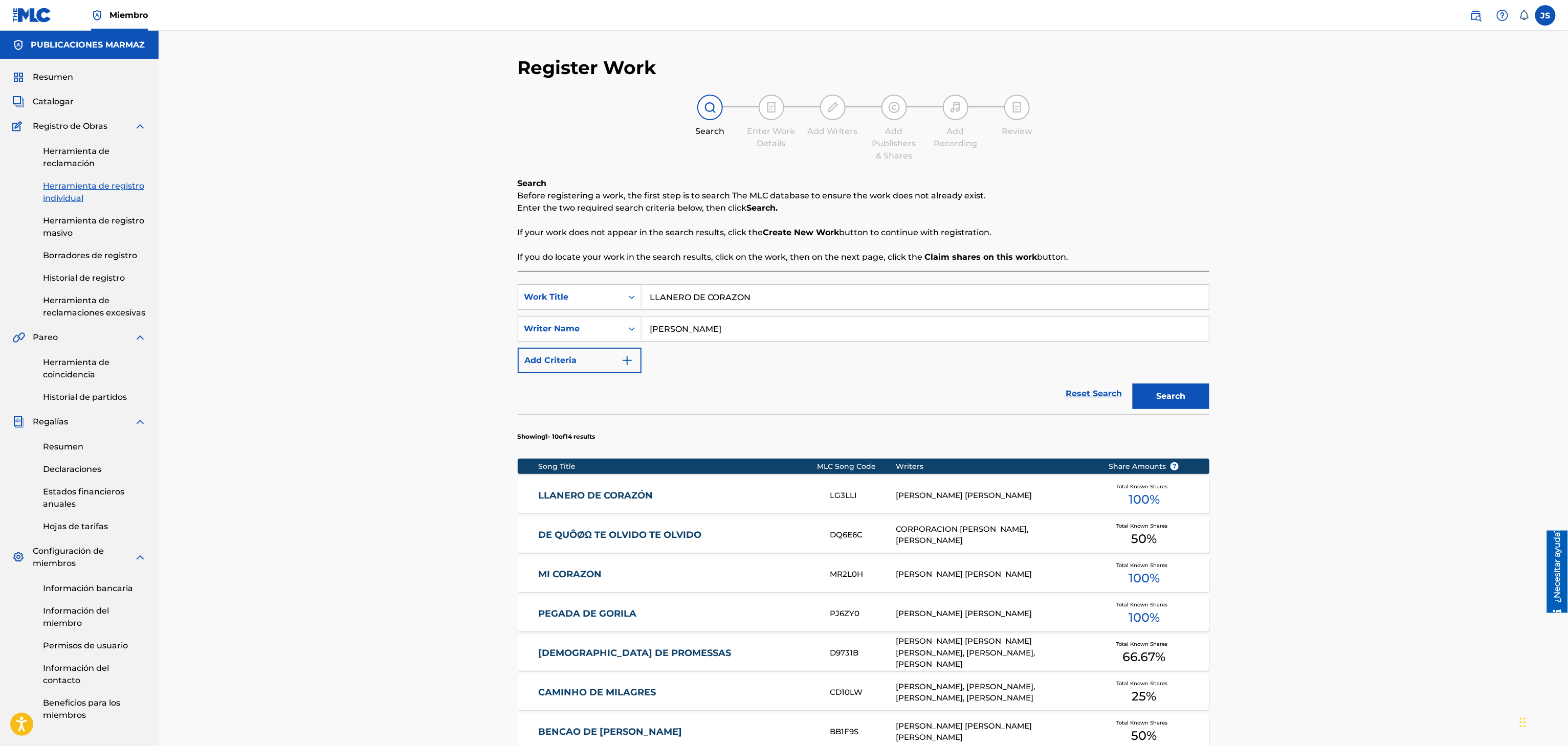
drag, startPoint x: 778, startPoint y: 291, endPoint x: 1094, endPoint y: 155, distance: 344.0
click at [573, 288] on div "SearchWithCriteriaf33a84eb-a9c6-4b1c-aadc-60cf18706579 Work Title LLANERO DE CO…" at bounding box center [864, 297] width 691 height 26
paste input "TE CASAS CONMIGO"
type input "TE CASAS CONMIGO"
click at [1139, 155] on div "Search Enter Work Details Add Writers Add Publishers & Shares Add Recording Rev…" at bounding box center [864, 128] width 691 height 68
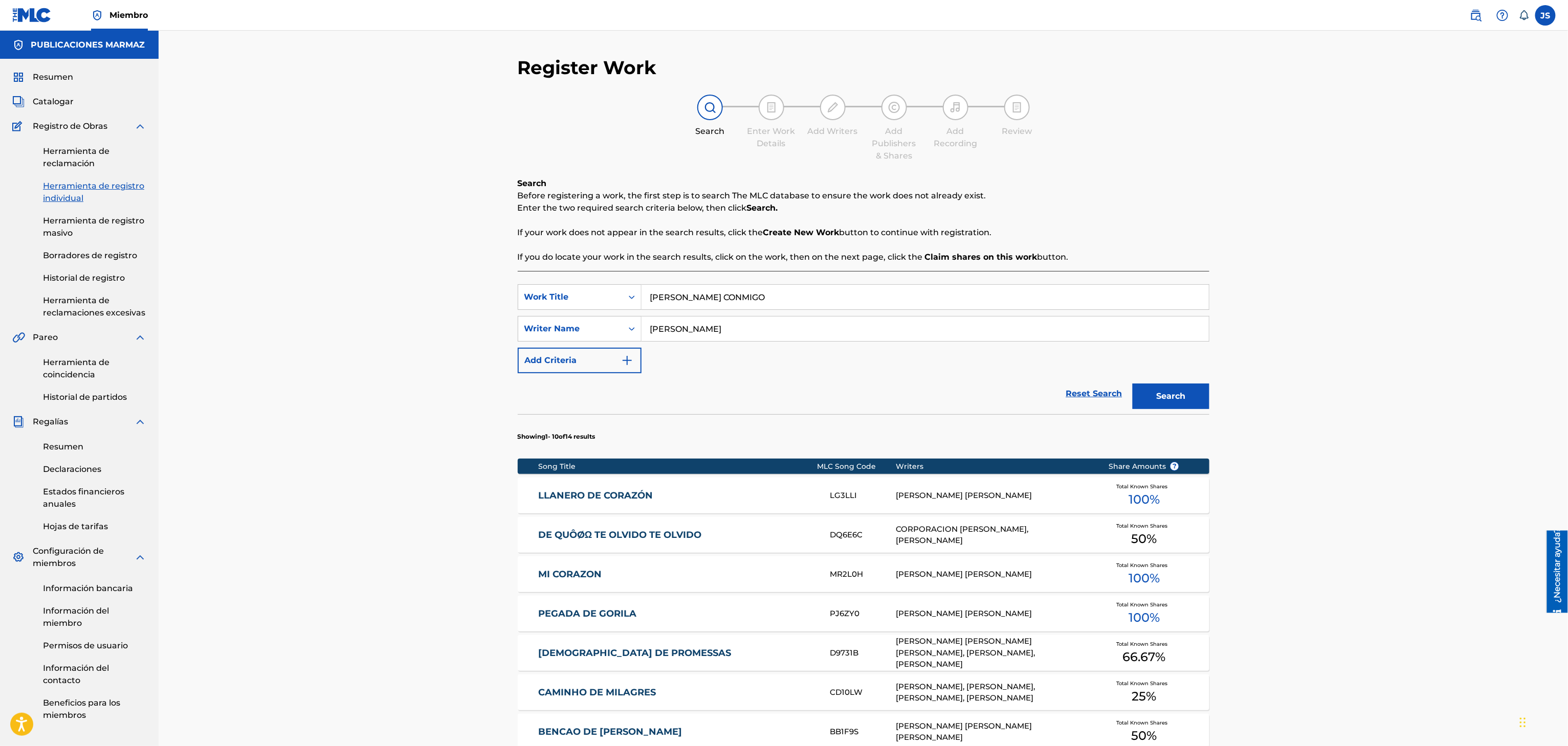
click at [1181, 416] on section "Showing 1 - 10 of 14 results" at bounding box center [864, 434] width 691 height 40
click at [1183, 401] on button "Search" at bounding box center [1171, 396] width 77 height 26
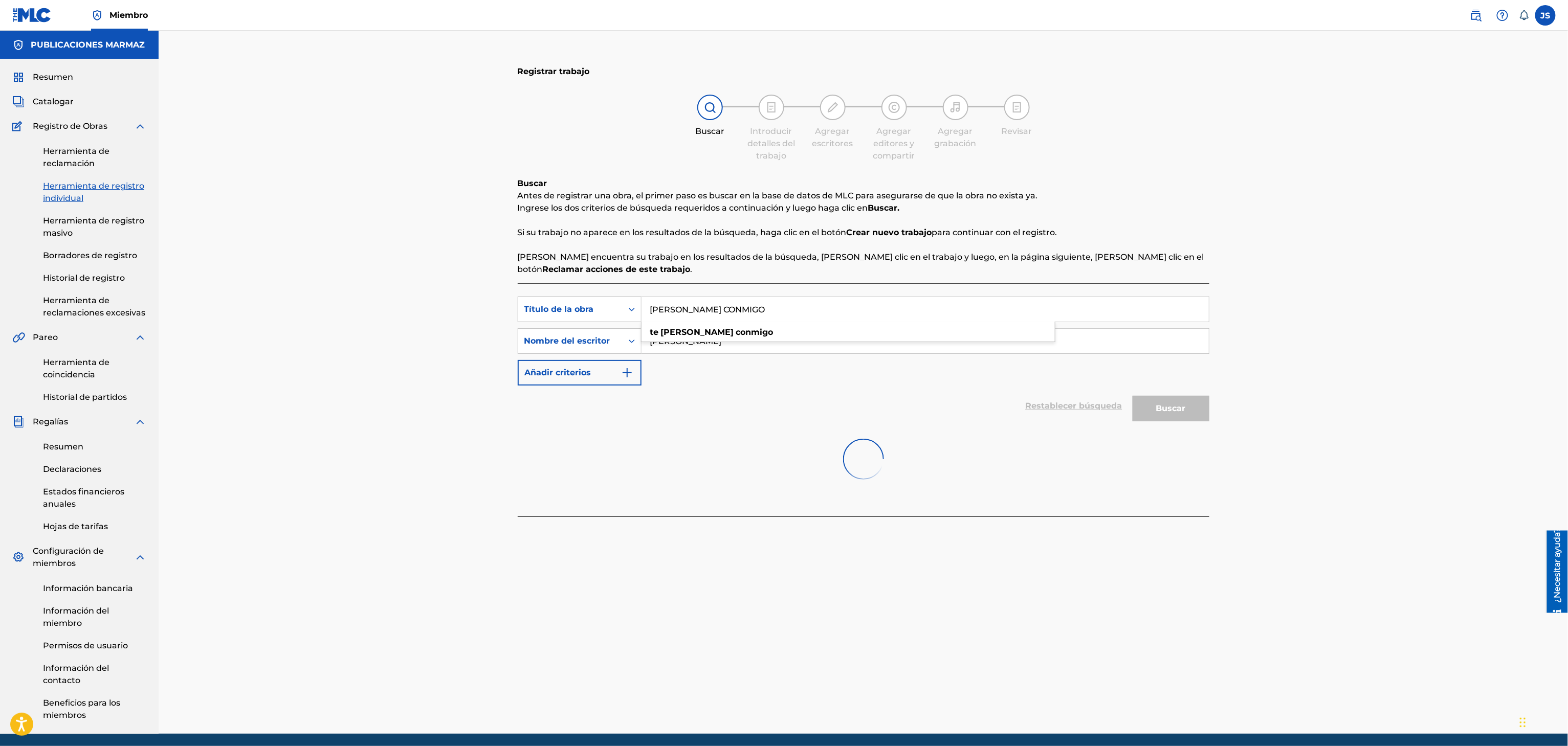
drag, startPoint x: 732, startPoint y: 315, endPoint x: 541, endPoint y: 320, distance: 191.1
click at [518, 327] on div "Búsqueda con criterios f33a84eb-a9c6-4b1c-aadc-60cf18706579 Título de la obra T…" at bounding box center [864, 341] width 691 height 89
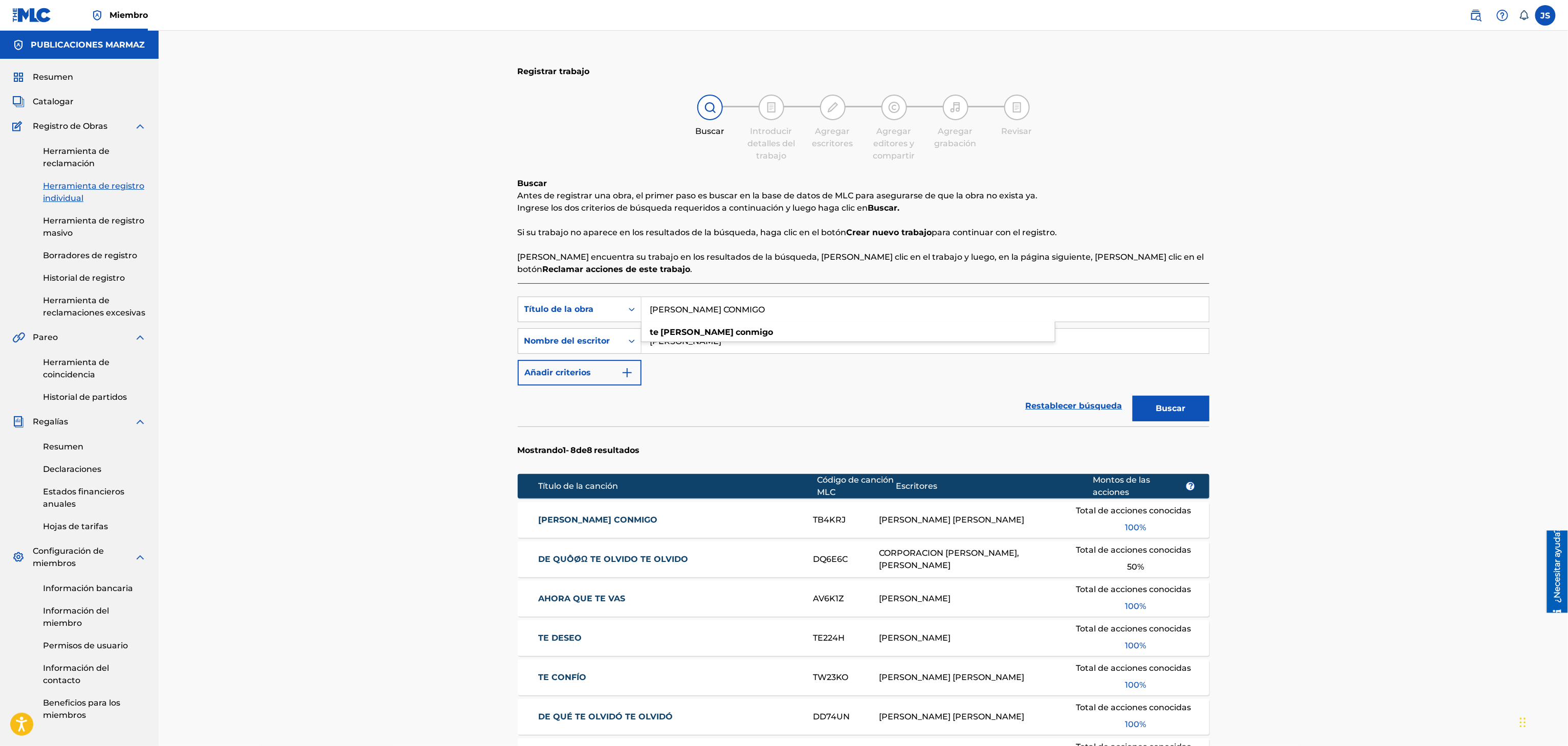
click at [581, 524] on font "TE CASAS CONMIGO" at bounding box center [598, 520] width 119 height 10
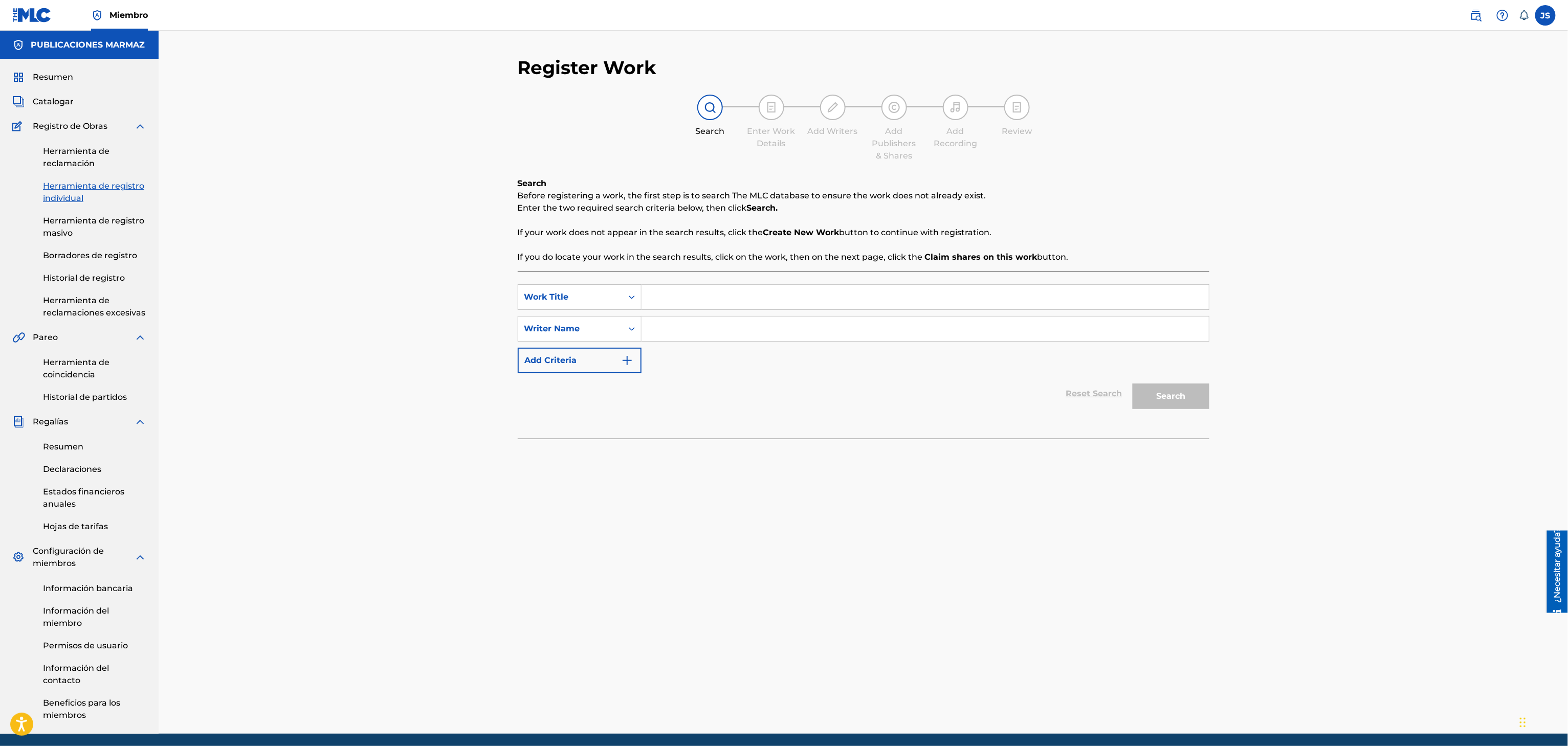
click at [679, 305] on input "Search Form" at bounding box center [925, 297] width 567 height 24
paste input "GUARIQUEÑA"
type input "GUARIQUEÑA"
paste input "Search Form"
click at [811, 341] on div "Search Form" at bounding box center [925, 329] width 568 height 26
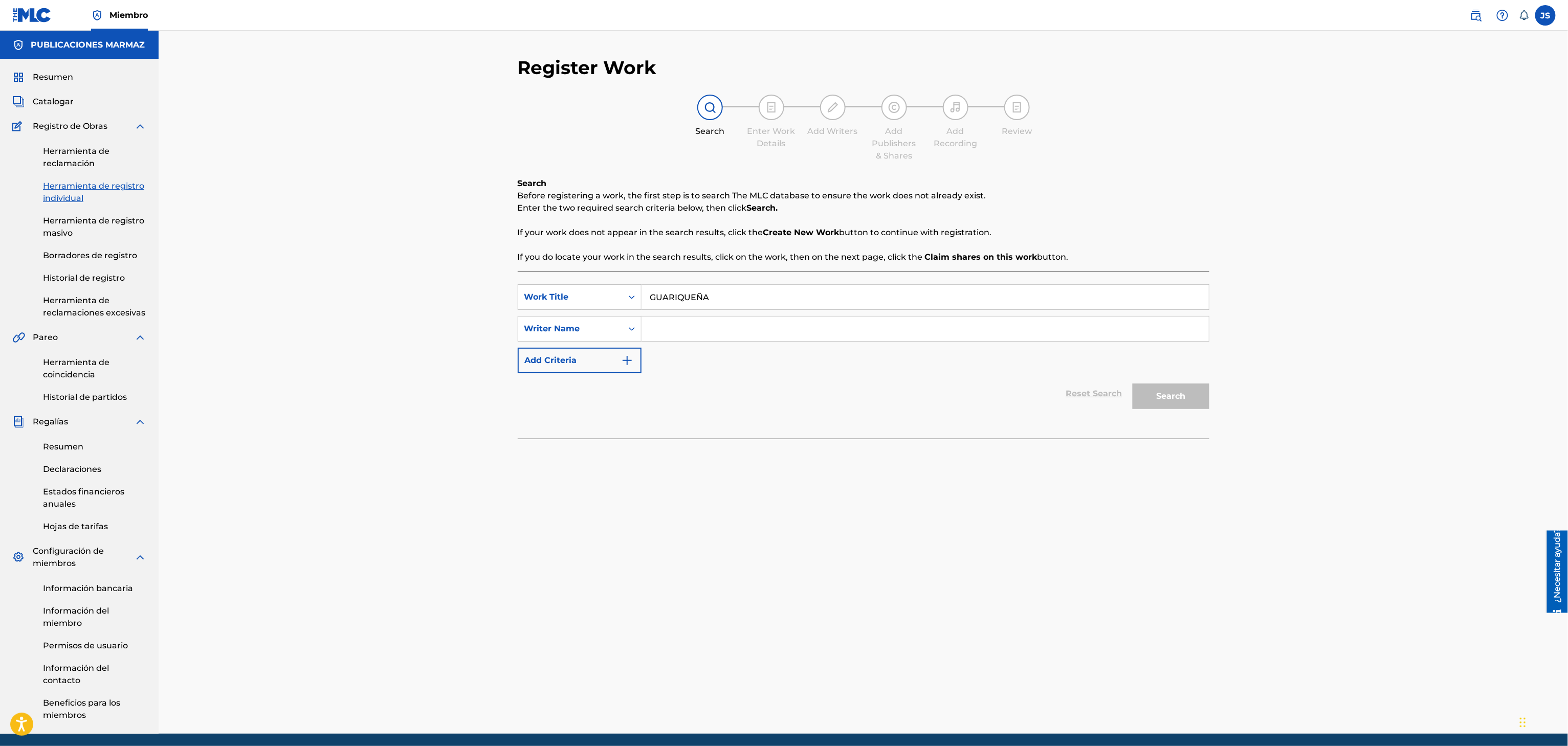
click at [819, 332] on input "Search Form" at bounding box center [925, 329] width 567 height 24
paste input "Ronald Silva"
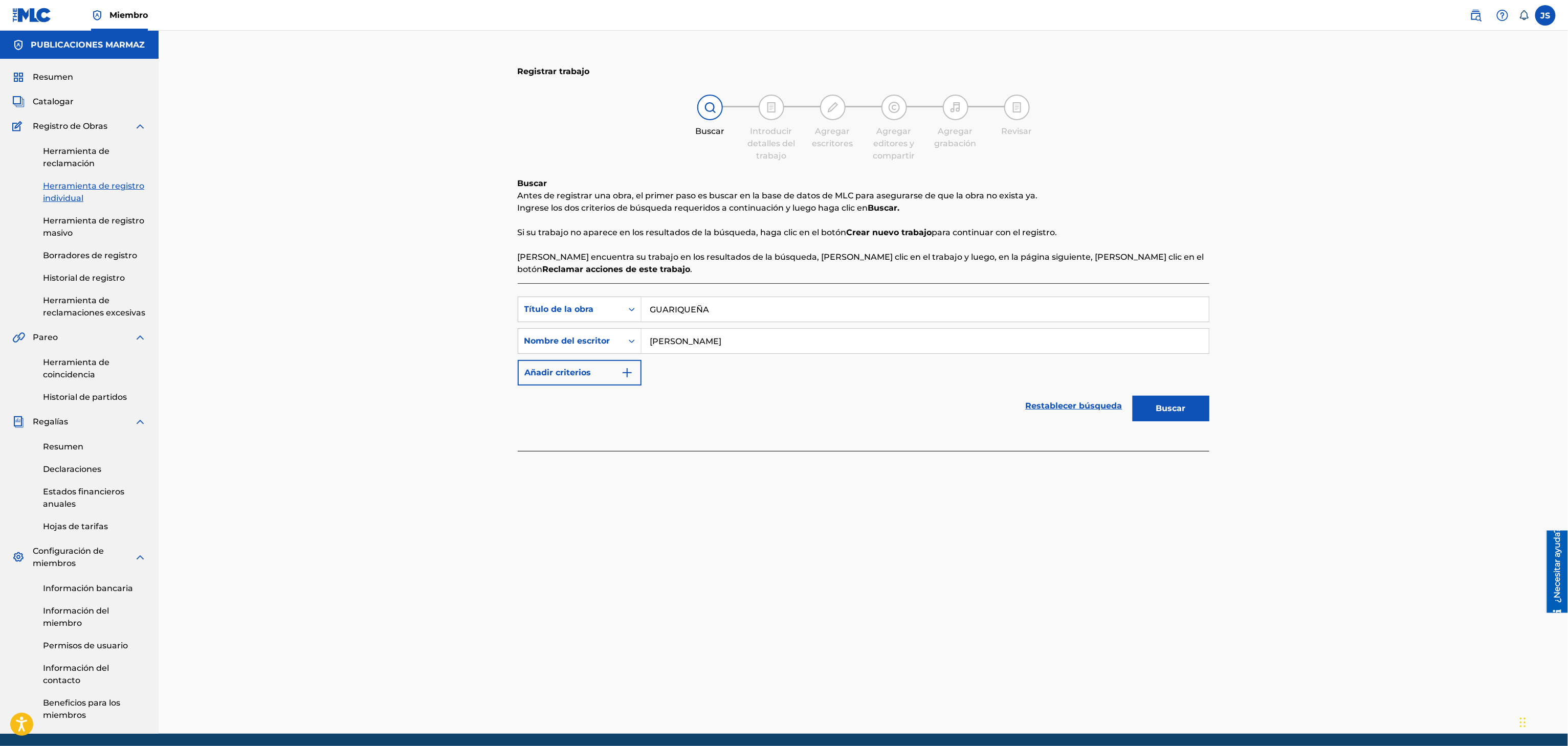
type input "Ronald Silva"
click at [814, 415] on div "Restablecer búsqueda Buscar" at bounding box center [864, 406] width 691 height 41
click at [1187, 424] on div "Buscar" at bounding box center [1168, 406] width 82 height 41
click at [1185, 418] on button "Buscar" at bounding box center [1171, 409] width 77 height 26
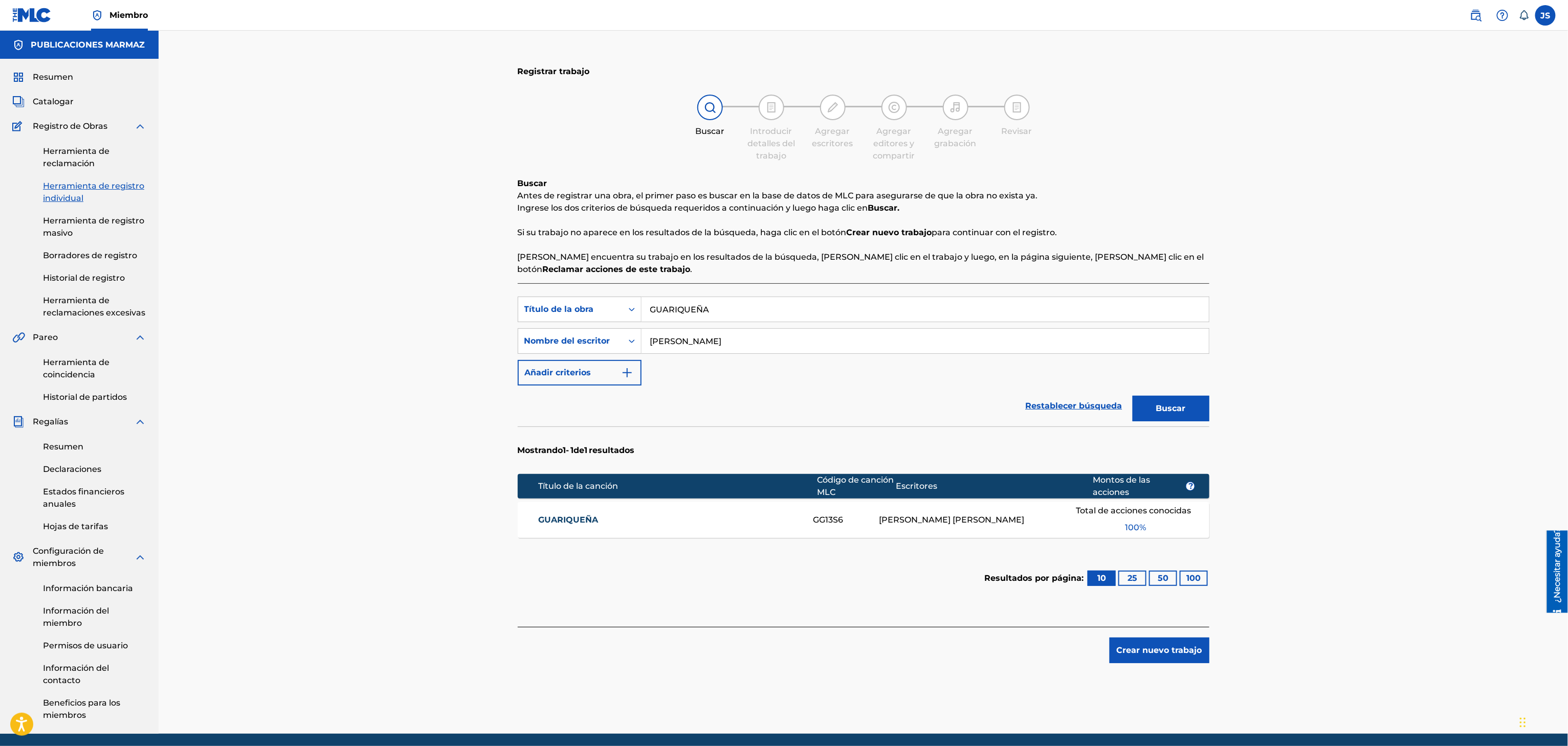
click at [567, 517] on font "GUARIQUEÑA" at bounding box center [568, 520] width 60 height 10
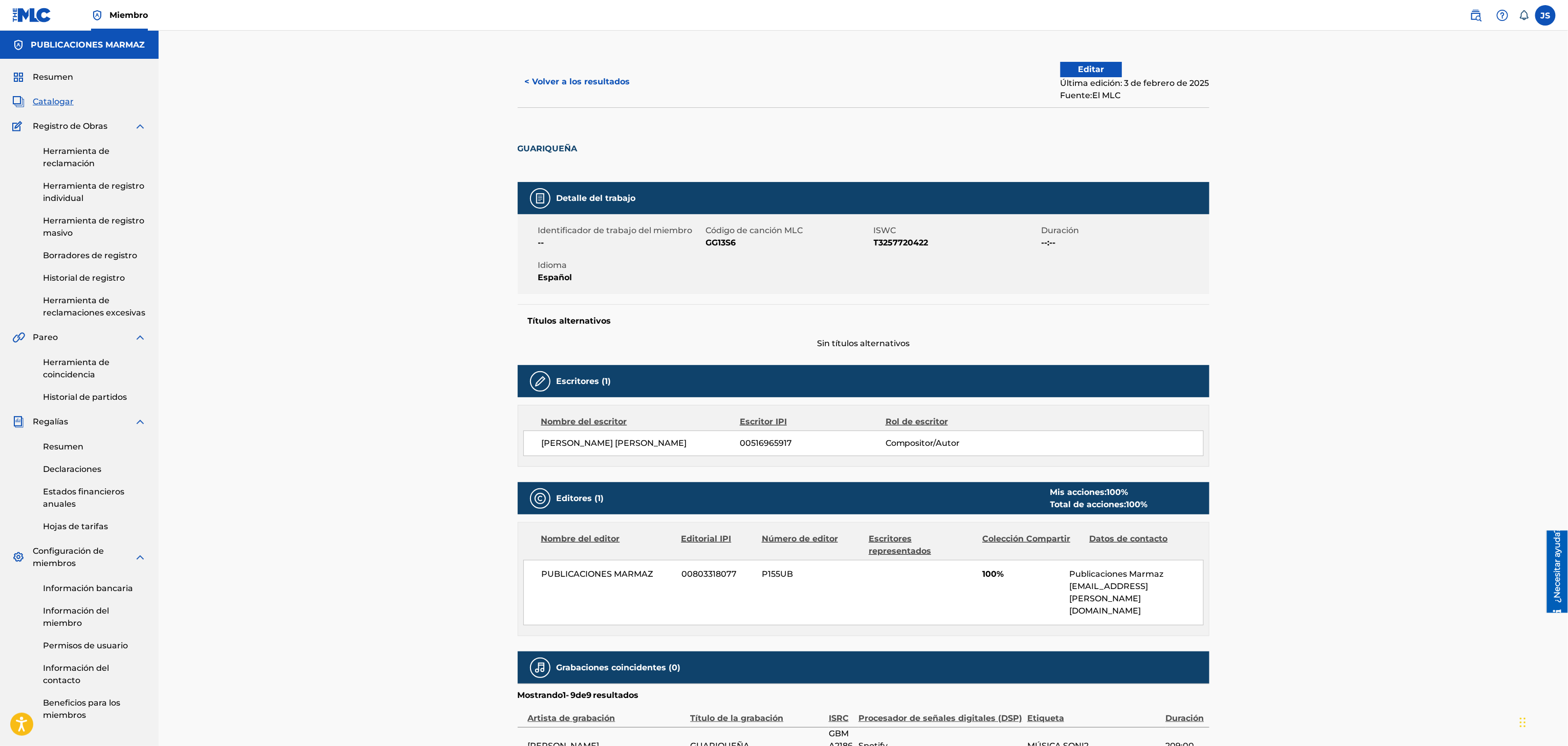
scroll to position [24, 0]
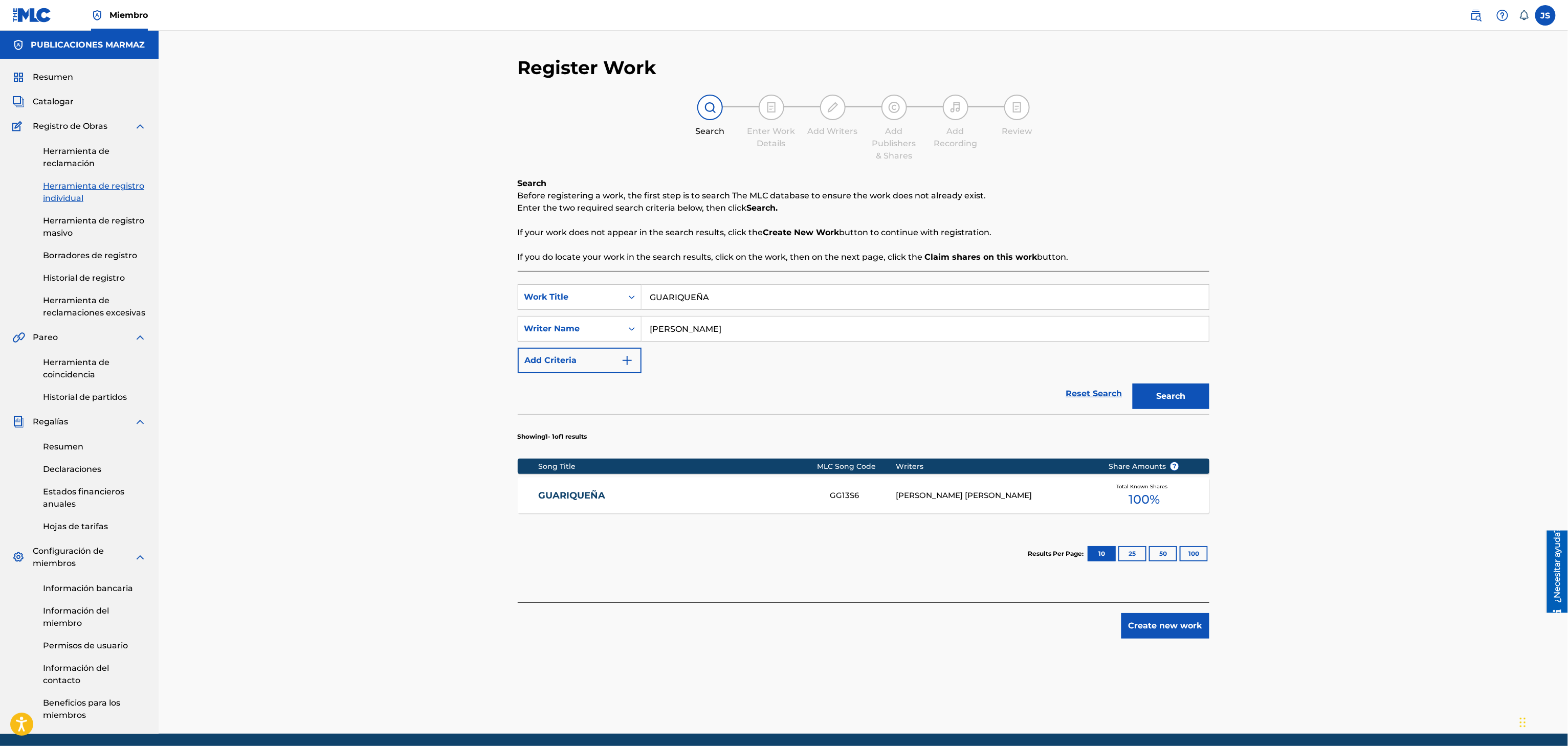
drag, startPoint x: 733, startPoint y: 324, endPoint x: 710, endPoint y: 300, distance: 33.2
click at [613, 325] on div "SearchWithCriteriaf06237d6-df90-4427-8707-392c3773bc8d Writer Name Ronald Silva" at bounding box center [864, 329] width 691 height 26
paste input "BENDITA TENTACION"
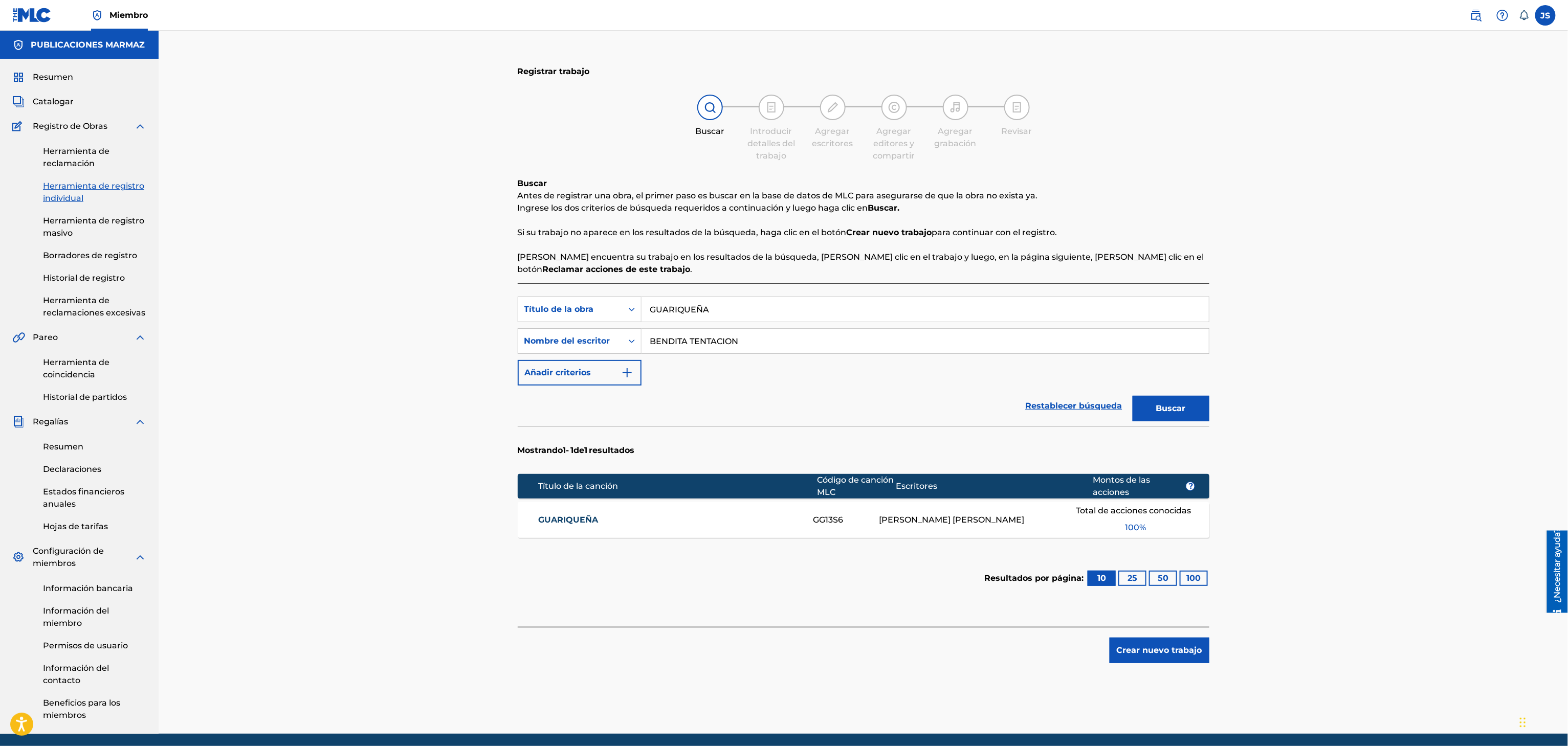
type input "Ronald Silva"
drag, startPoint x: 791, startPoint y: 304, endPoint x: 737, endPoint y: 212, distance: 106.7
click at [493, 299] on div "Registrar trabajo Buscar Introducir detalles del trabajo Agregar escritores Agr…" at bounding box center [863, 382] width 1409 height 703
paste input "BENDITA TENTACION"
type input "BENDITA TENTACION"
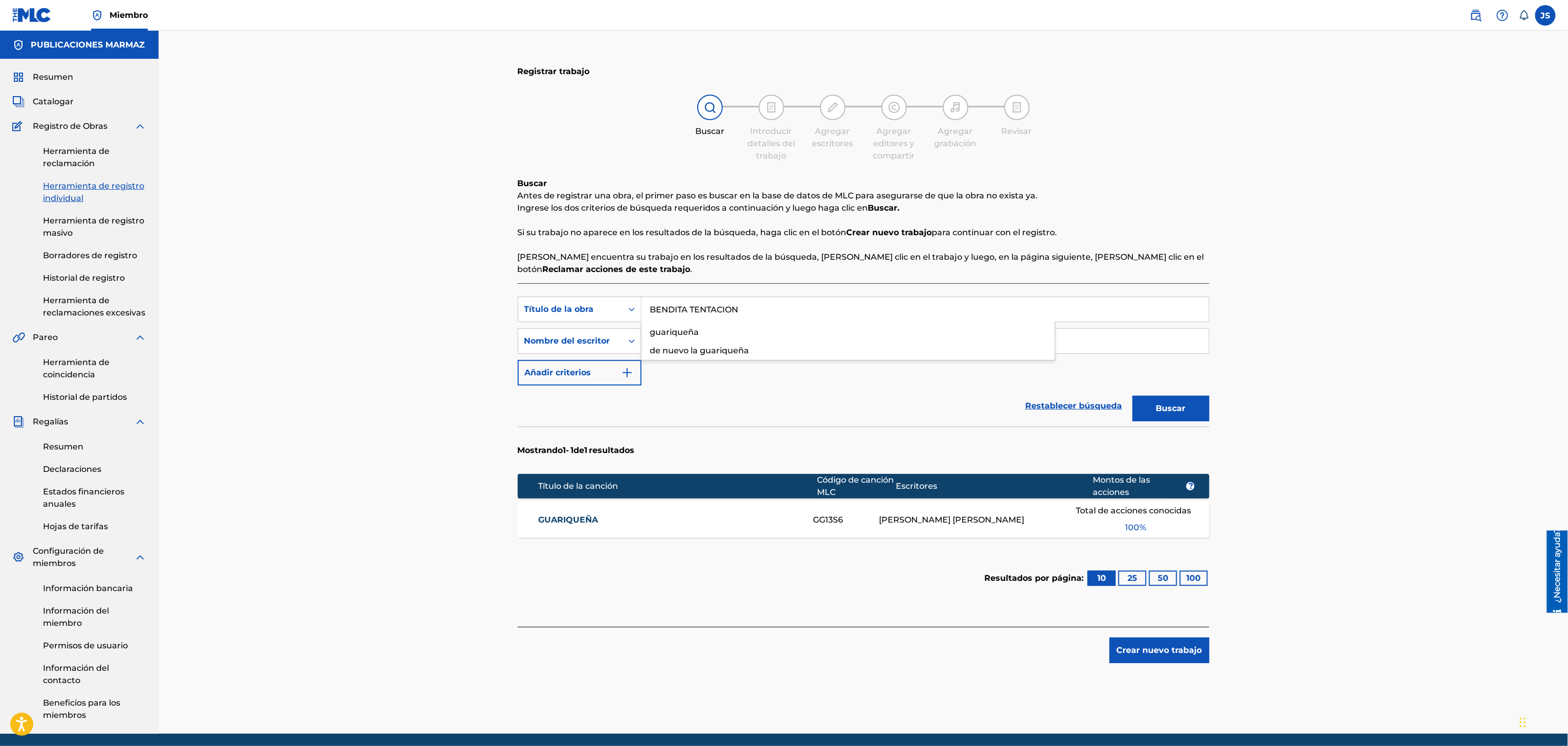
click at [1095, 224] on div "Buscar Antes de registrar una obra, el primer paso es buscar en la base de dato…" at bounding box center [864, 226] width 691 height 98
click at [1171, 408] on font "Buscar" at bounding box center [1171, 408] width 30 height 10
click at [621, 520] on font "BENDITA TENTACIÓN" at bounding box center [584, 520] width 91 height 10
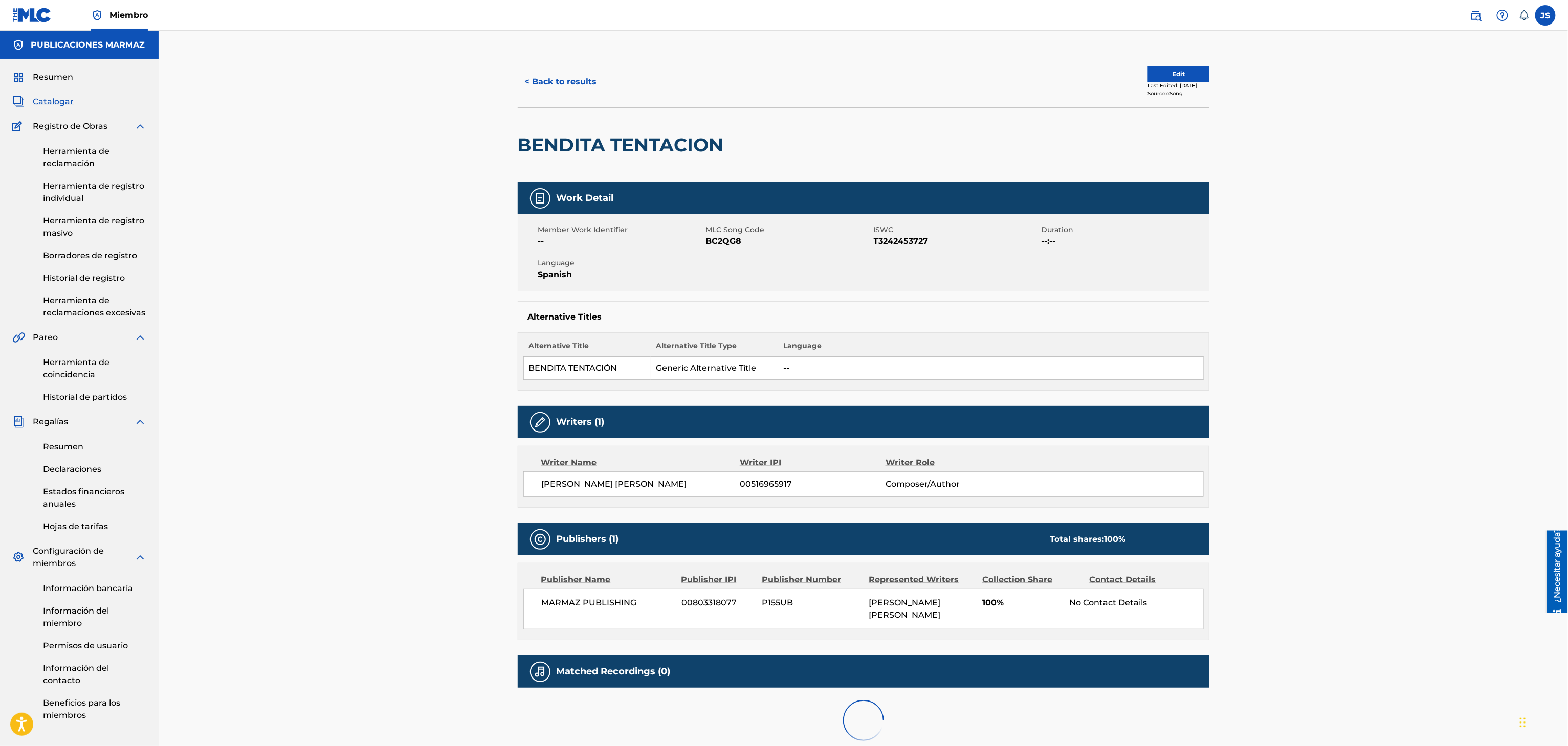
drag, startPoint x: 634, startPoint y: 518, endPoint x: 774, endPoint y: 412, distance: 175.6
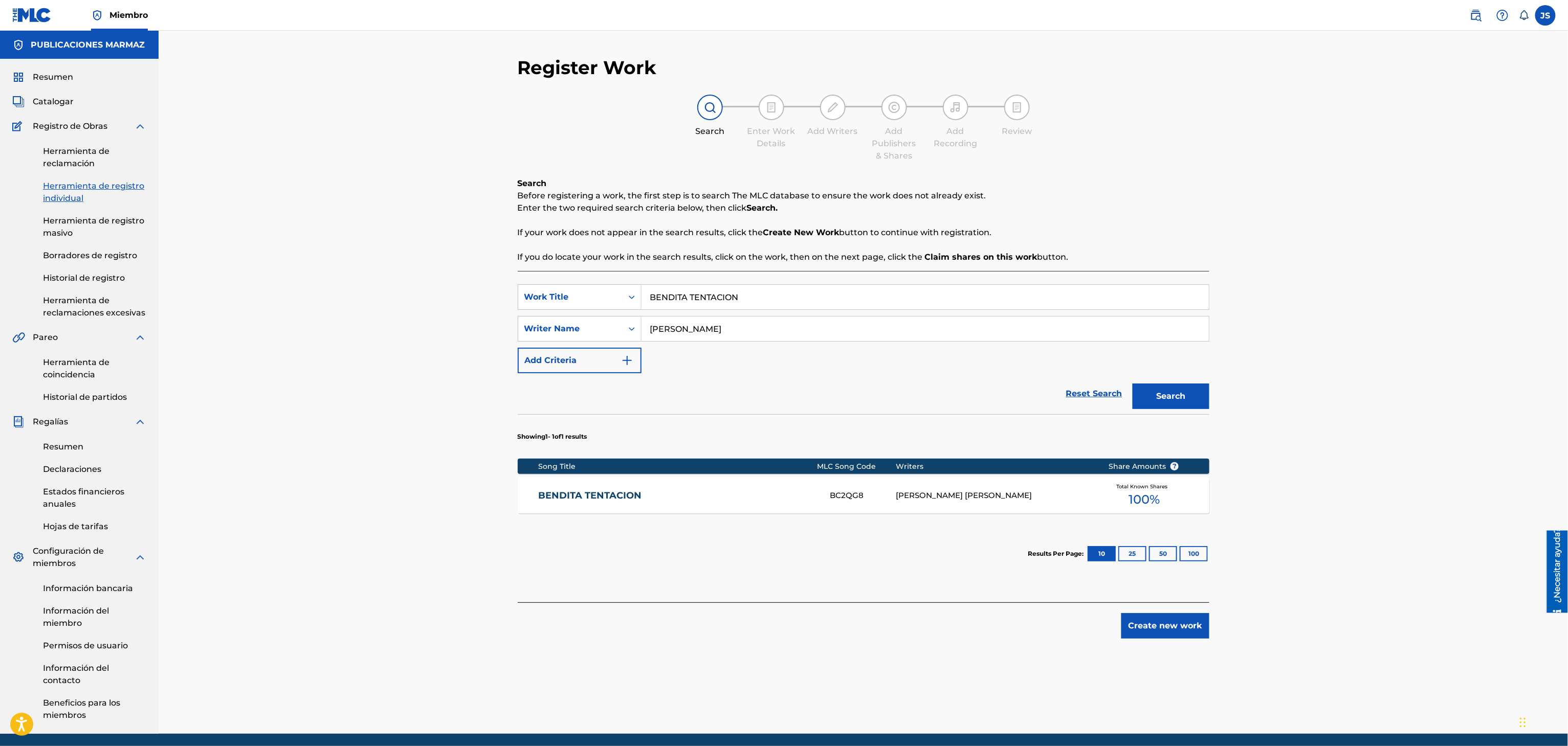
click at [573, 296] on div "SearchWithCriteriaf33a84eb-a9c6-4b1c-aadc-60cf18706579 Work Title BENDITA TENTA…" at bounding box center [864, 297] width 691 height 26
paste input "A PUNTA DE TRAMPA"
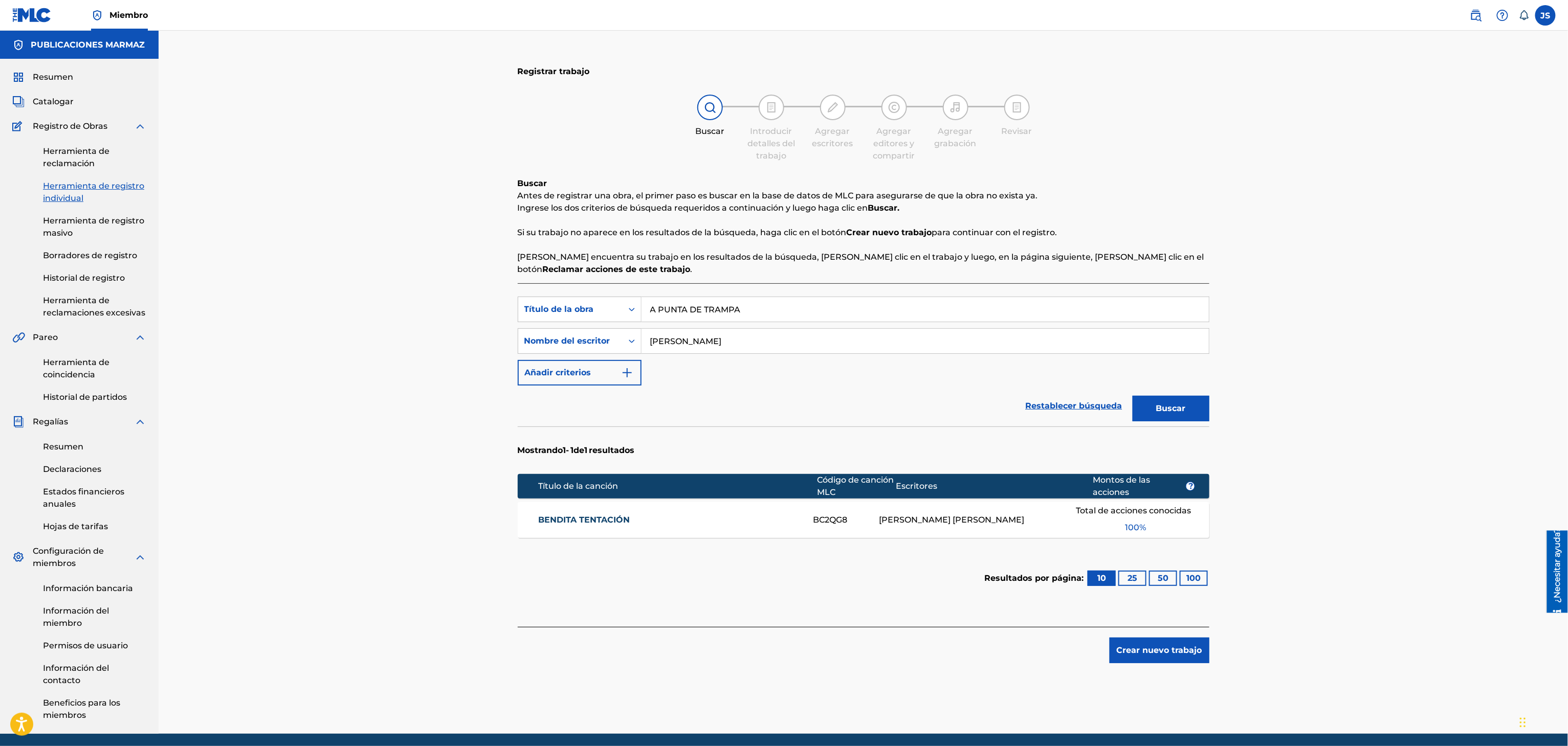
type input "A PUNTA DE TRAMPA"
click at [1278, 271] on div "Registrar trabajo Buscar Introducir detalles del trabajo Agregar escritores Agr…" at bounding box center [863, 382] width 1409 height 703
click at [1212, 422] on div "Registrar trabajo Buscar Introducir detalles del trabajo Agregar escritores Agr…" at bounding box center [863, 395] width 716 height 678
click at [1185, 409] on font "Buscar" at bounding box center [1171, 408] width 30 height 10
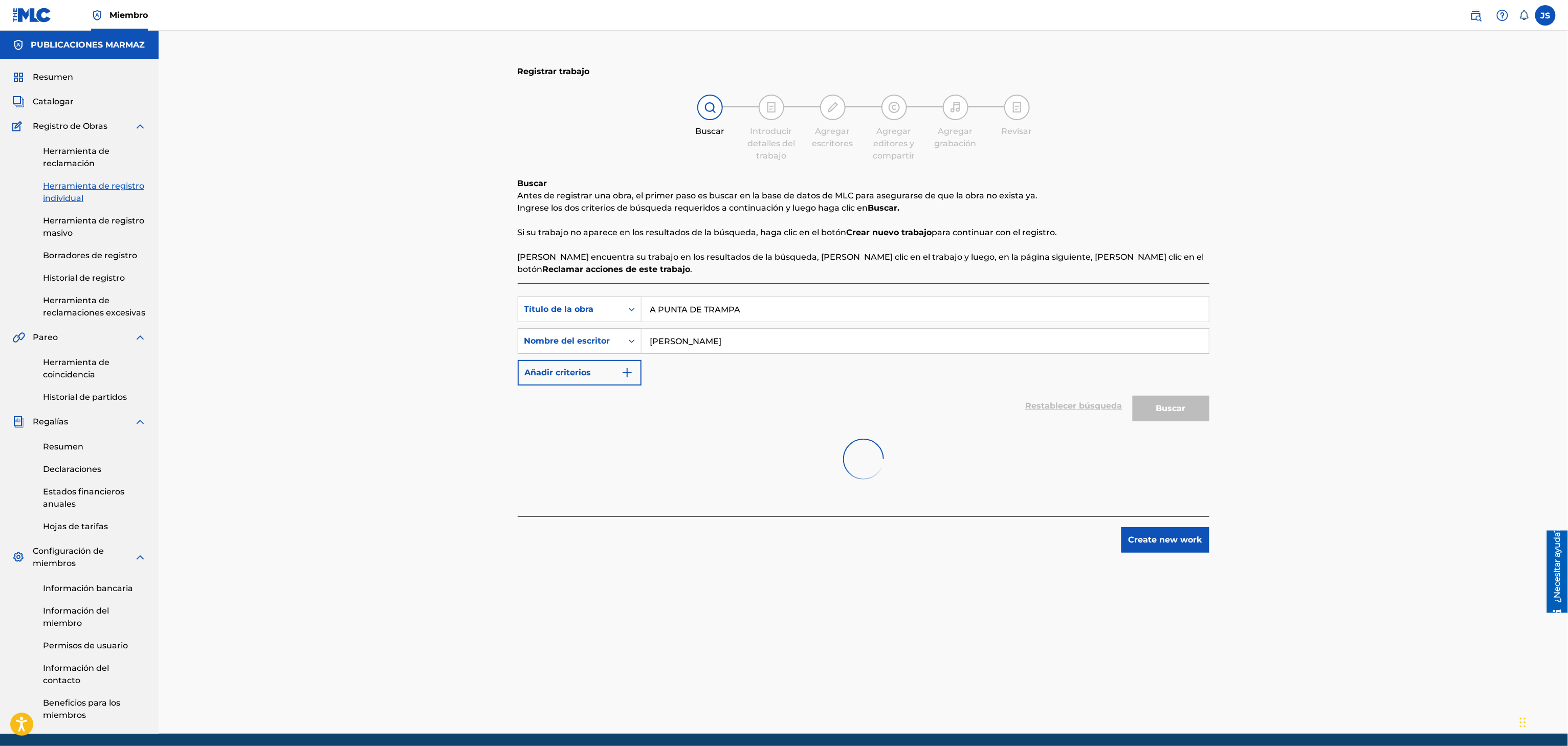
scroll to position [39, 0]
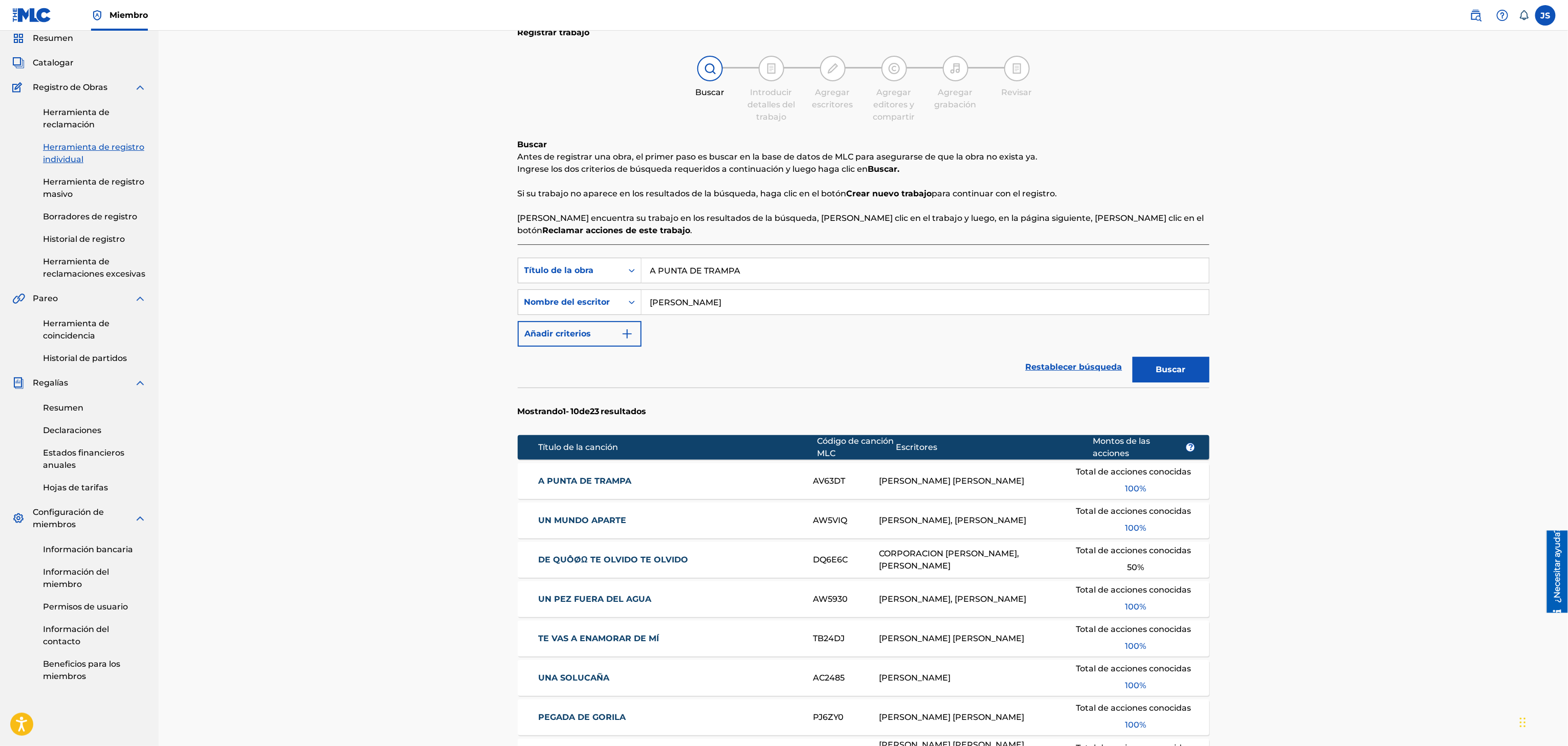
drag, startPoint x: 555, startPoint y: 486, endPoint x: 572, endPoint y: 488, distance: 17.1
click at [555, 486] on font "A PUNTA DE TRAMPA" at bounding box center [584, 481] width 93 height 10
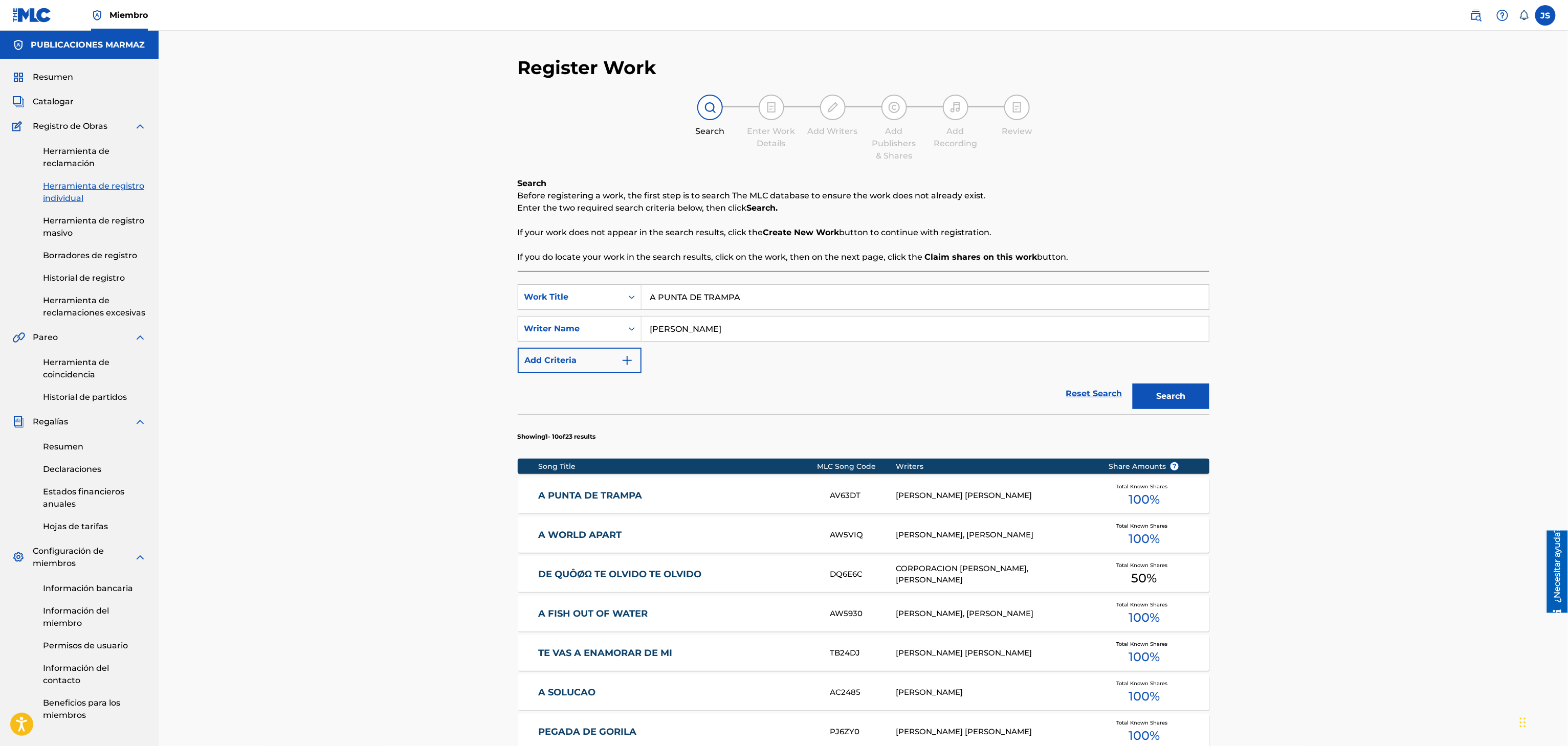
scroll to position [39, 0]
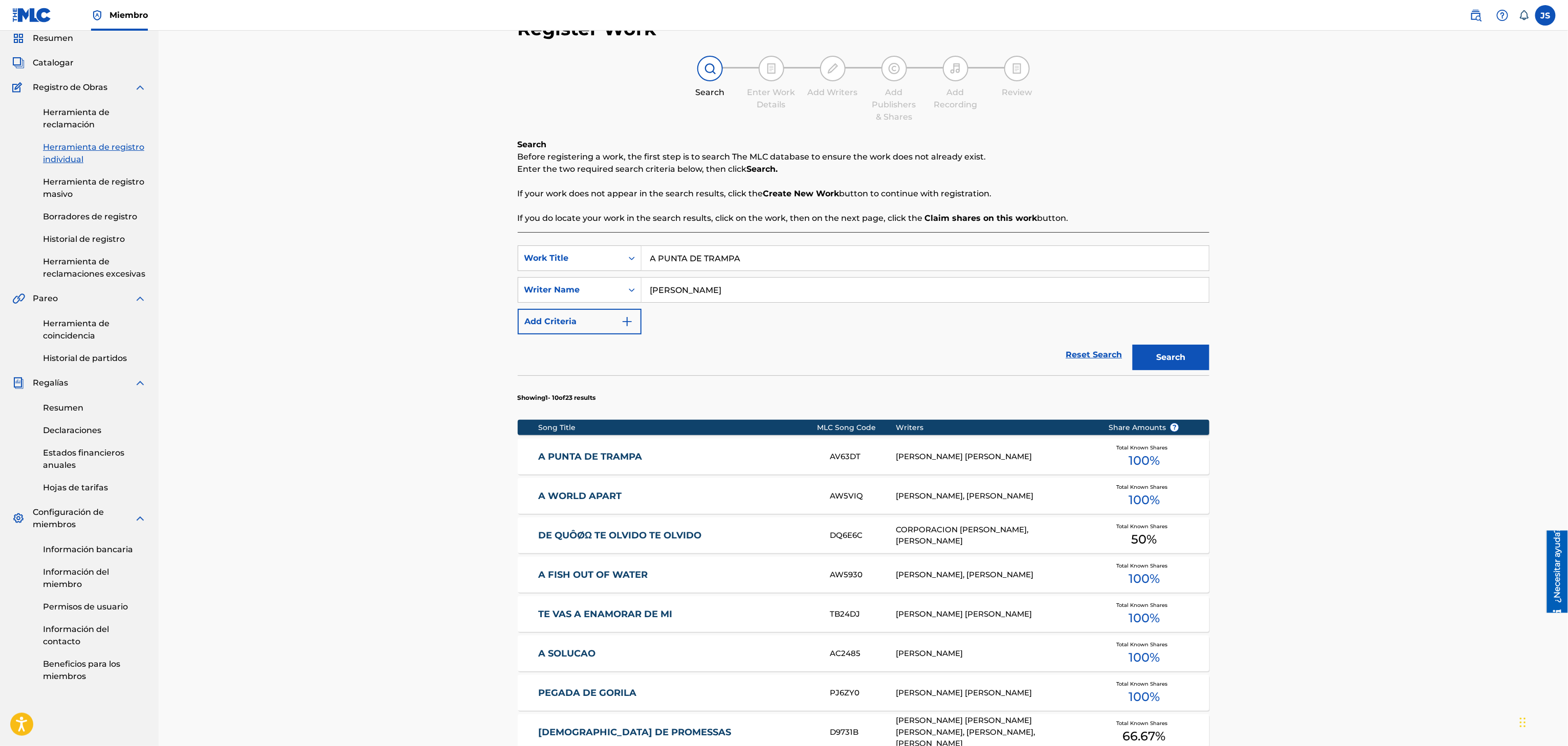
drag, startPoint x: 766, startPoint y: 252, endPoint x: 1093, endPoint y: 207, distance: 330.1
click at [557, 263] on div "SearchWithCriteriaf33a84eb-a9c6-4b1c-aadc-60cf18706579 Work Title A PUNTA DE TR…" at bounding box center [864, 258] width 691 height 26
paste input "TU POET"
type input "TU POETA"
click at [1093, 207] on div "Search Before registering a work, the first step is to search The MLC database …" at bounding box center [864, 181] width 691 height 86
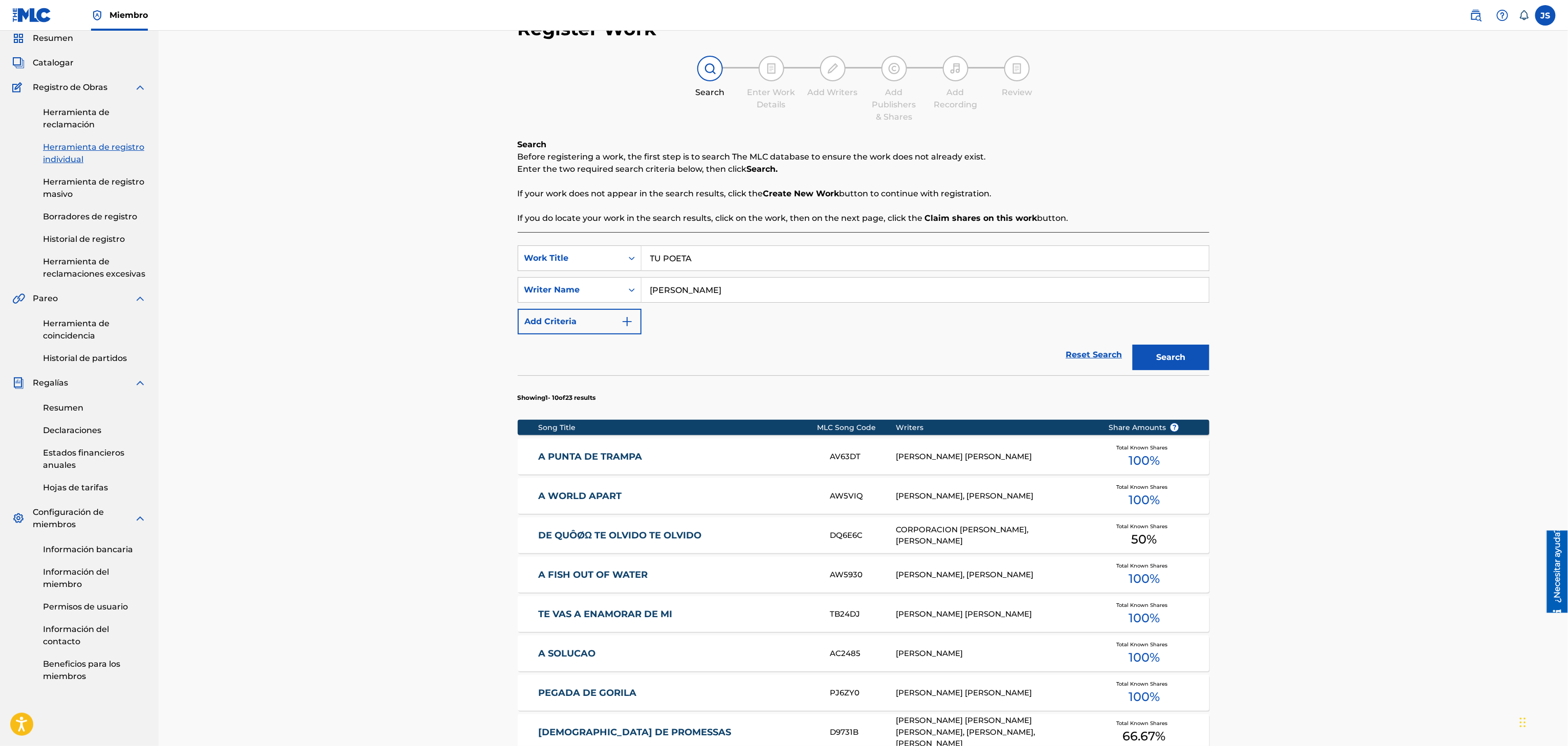
click at [1192, 367] on button "Search" at bounding box center [1171, 357] width 77 height 26
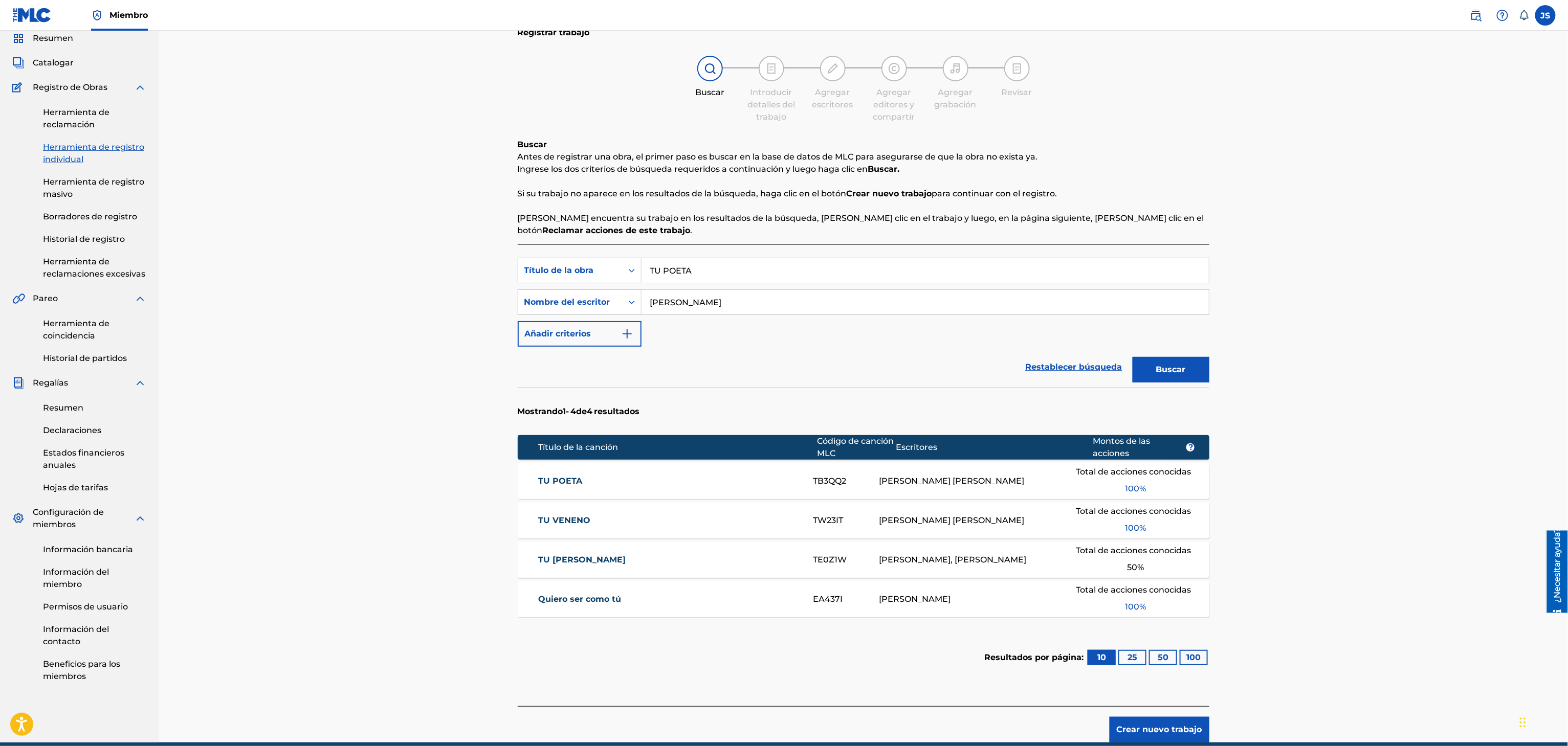
click at [555, 482] on font "TU POETA" at bounding box center [560, 481] width 44 height 10
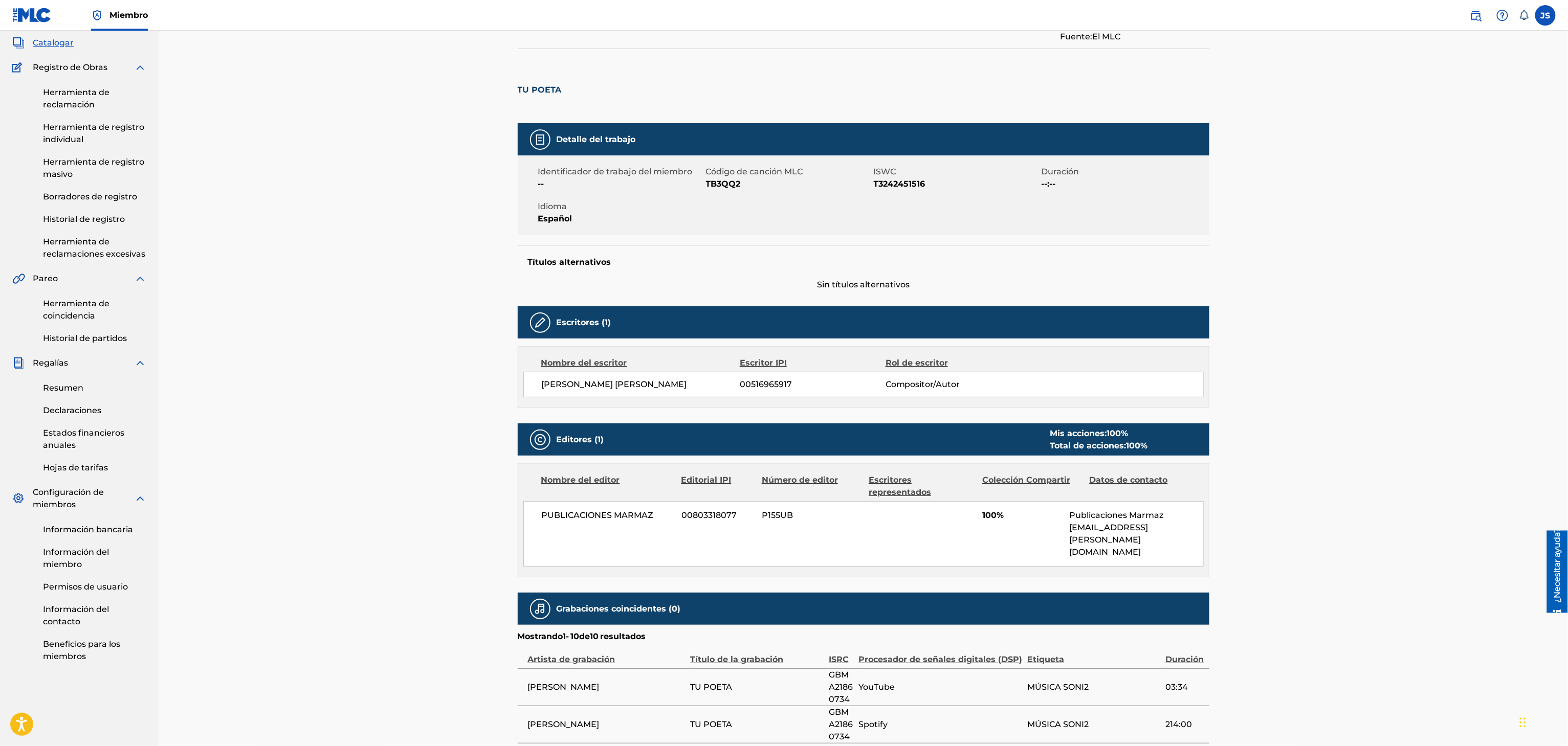
scroll to position [17, 0]
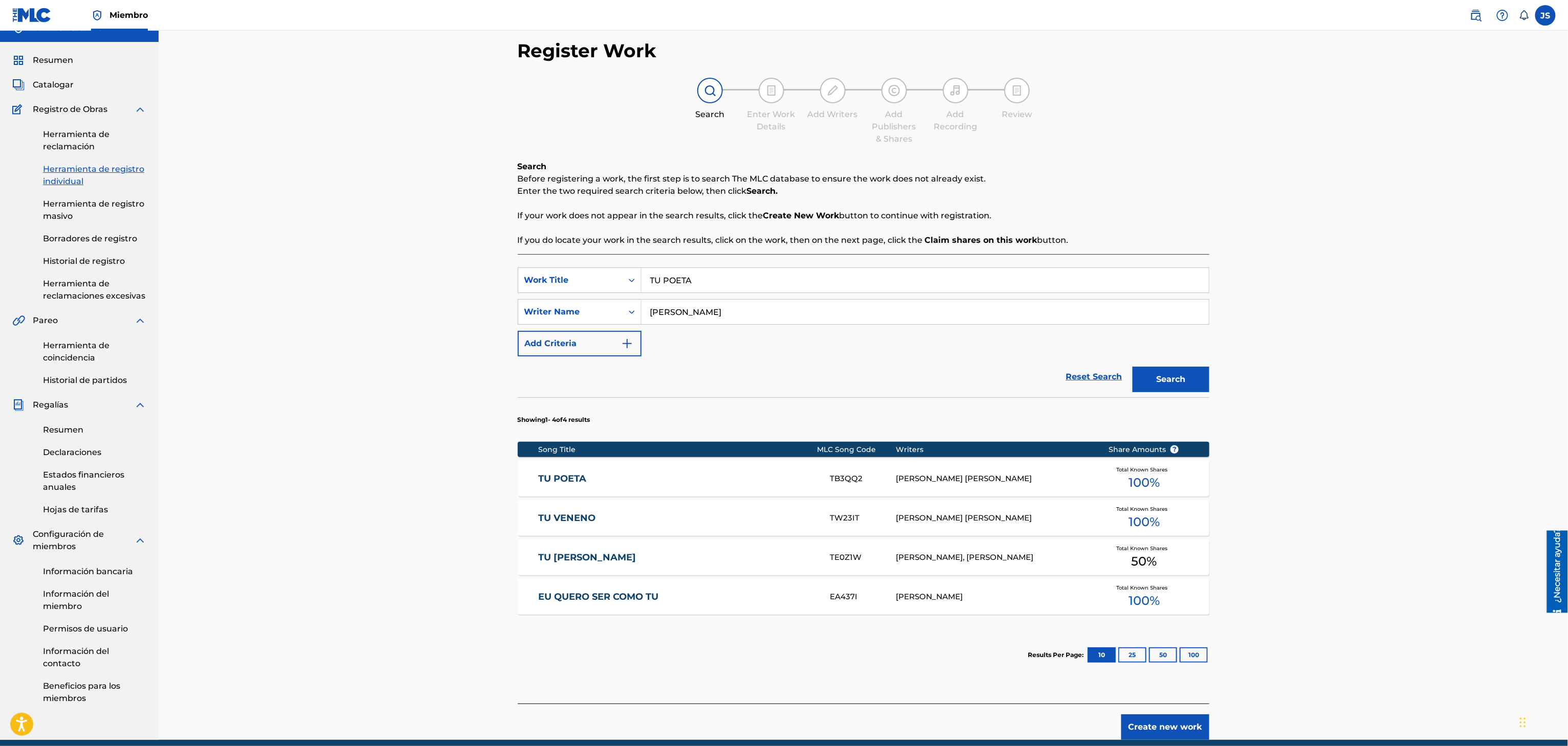
scroll to position [39, 0]
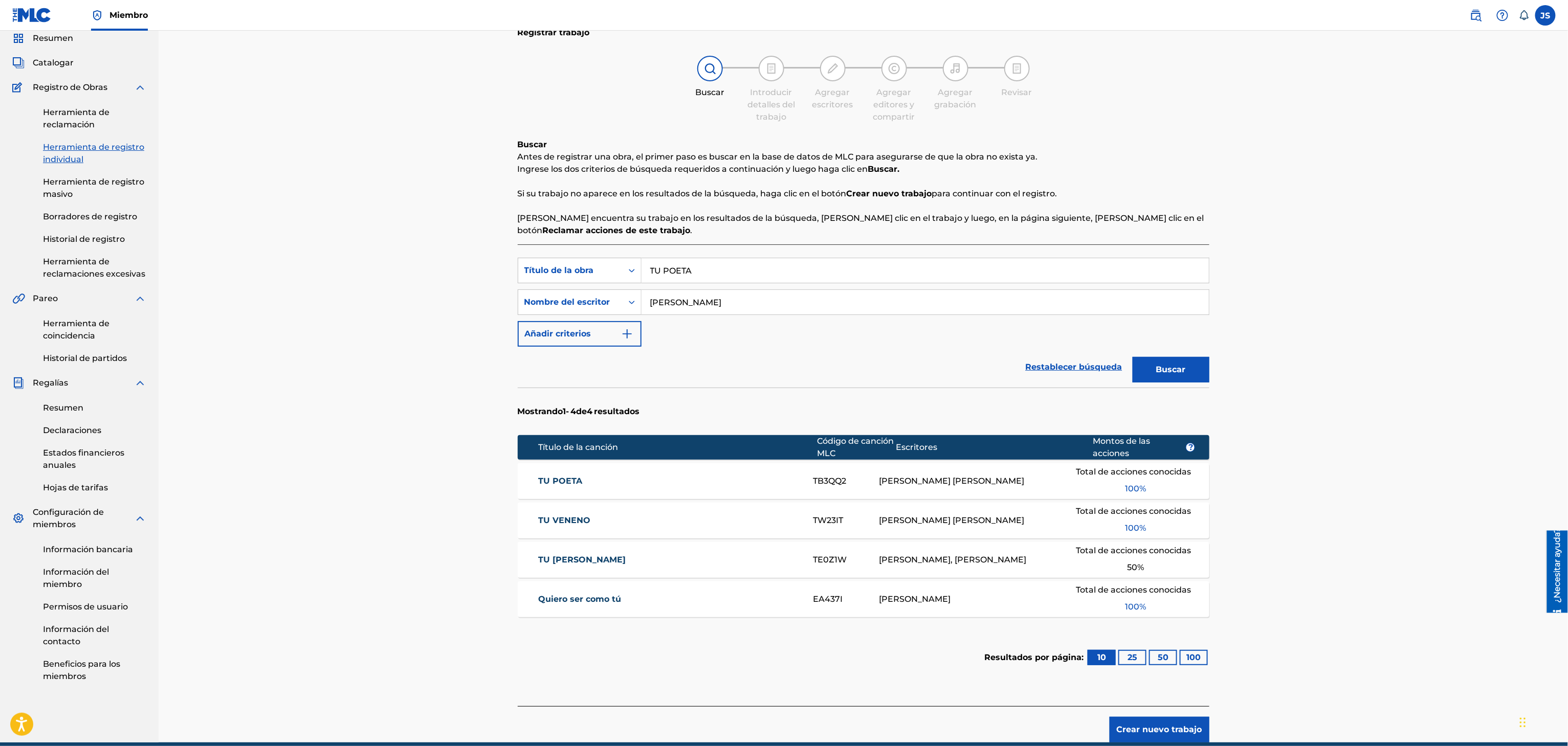
drag, startPoint x: 784, startPoint y: 275, endPoint x: 1062, endPoint y: 231, distance: 281.5
click at [562, 277] on div "Búsqueda con criterios f33a84eb-a9c6-4b1c-aadc-60cf18706579 Título de la obra T…" at bounding box center [864, 271] width 691 height 26
paste input "ME VOY PA ELORZ"
type input "ME VOY PA ELORZA"
click at [1220, 225] on div "Registrar trabajo Buscar Introducir detalles del trabajo Agregar escritores Agr…" at bounding box center [863, 380] width 716 height 725
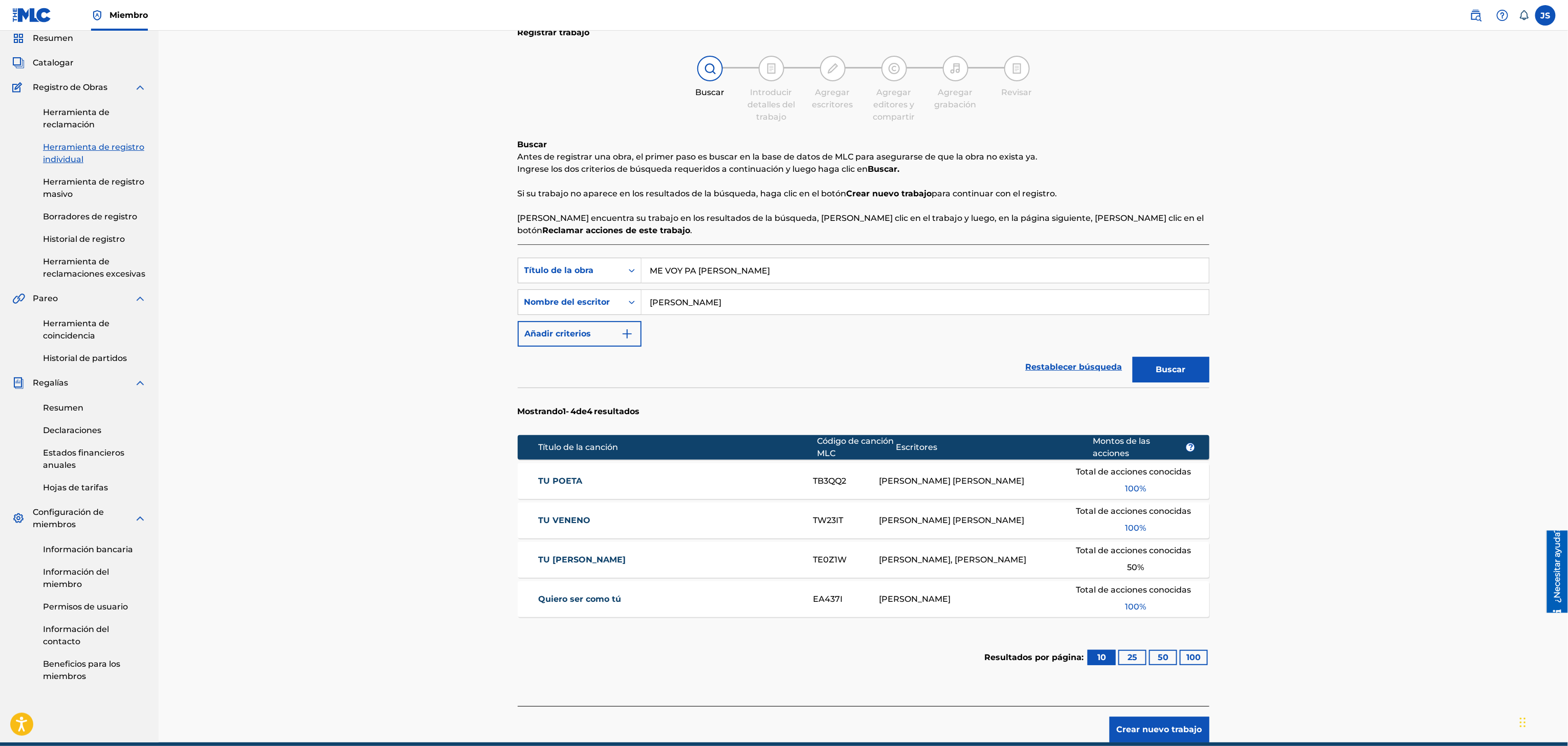
click at [1164, 374] on font "Buscar" at bounding box center [1171, 369] width 30 height 10
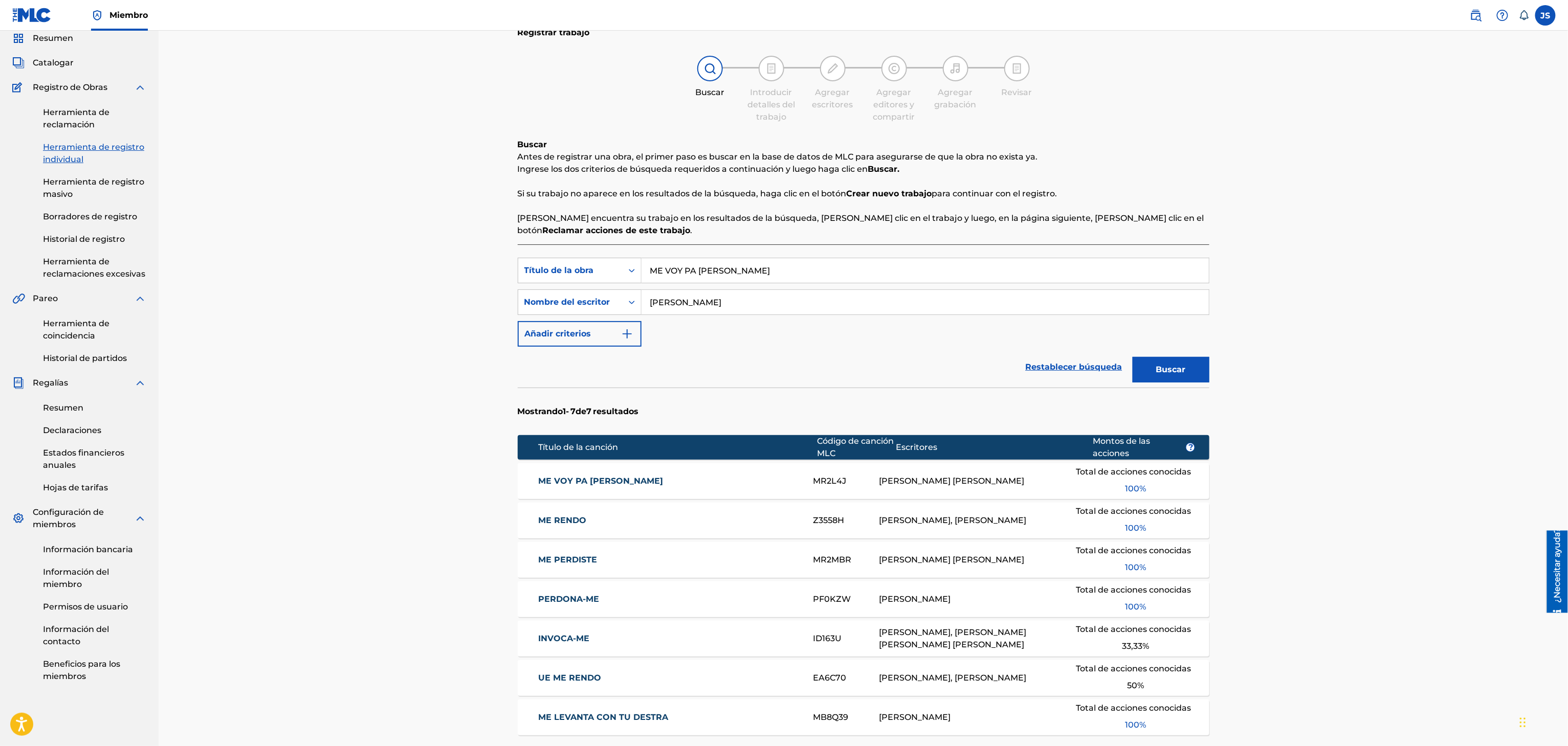
click at [609, 472] on div "ME VOY PA ELORZA MR2L4J RONALD EDGARDO SILVA TORRALBA Total de acciones conocid…" at bounding box center [864, 481] width 691 height 36
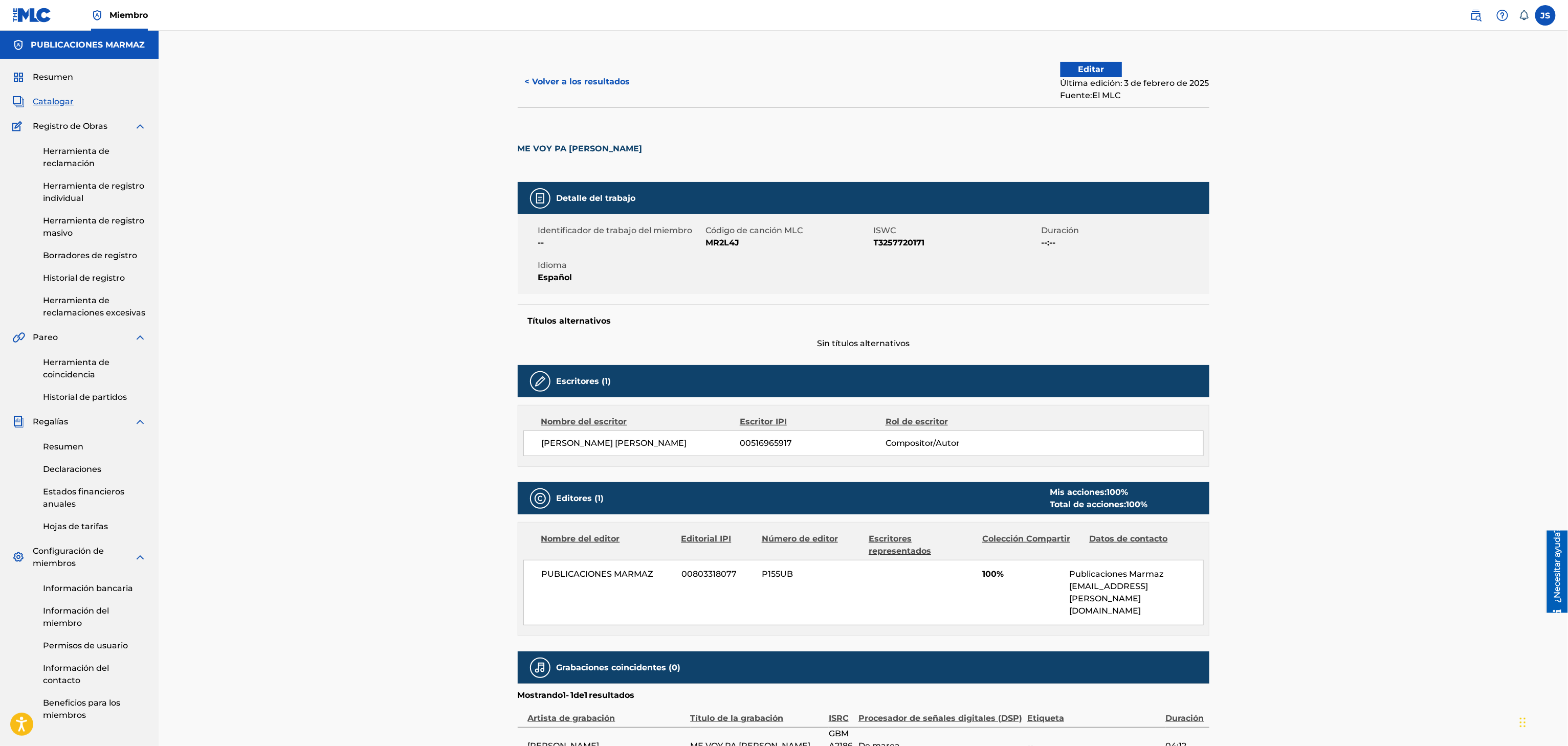
click at [562, 83] on font "< Volver a los resultados" at bounding box center [577, 82] width 105 height 10
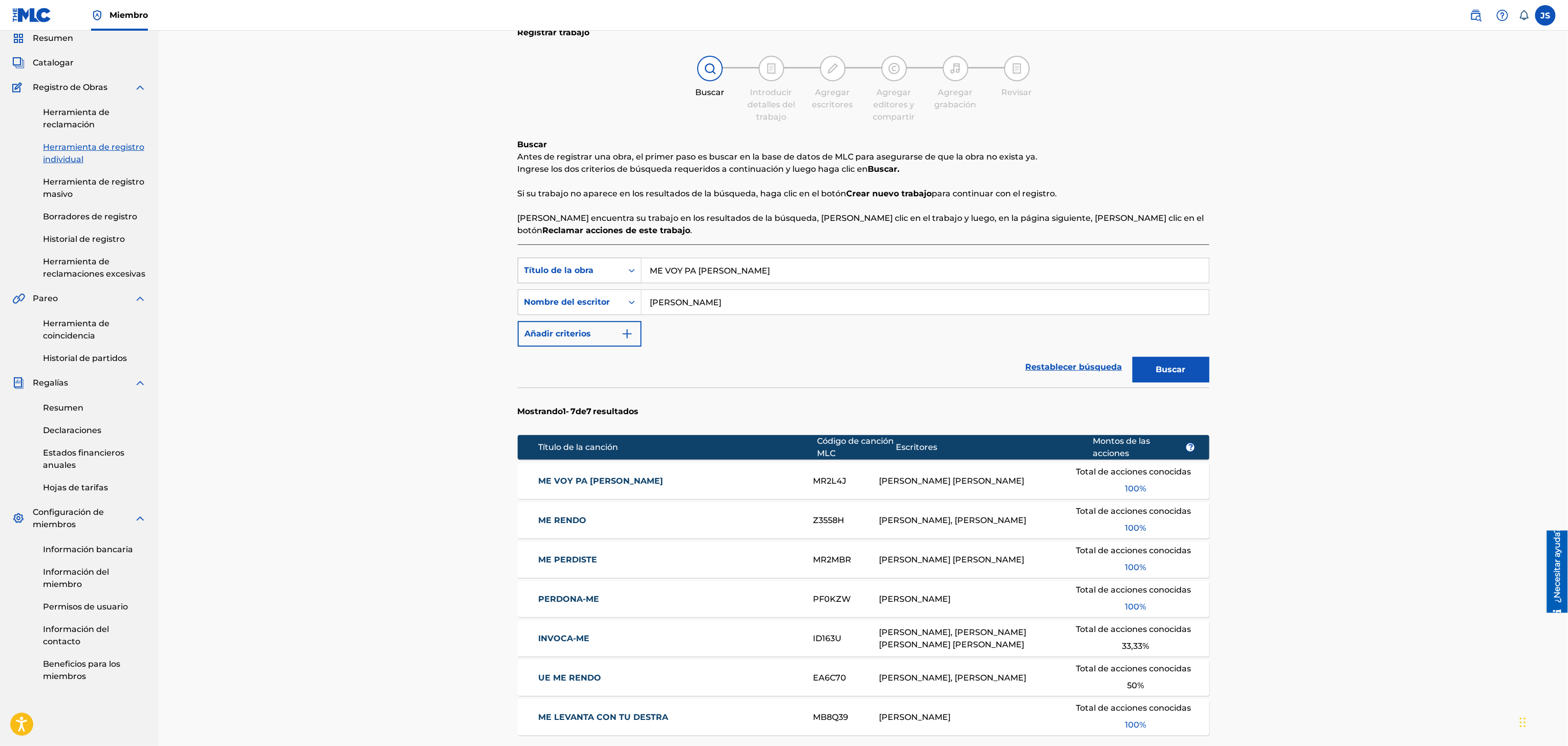
drag, startPoint x: 807, startPoint y: 271, endPoint x: 593, endPoint y: 282, distance: 214.3
click at [590, 282] on div "Búsqueda con criterios f33a84eb-a9c6-4b1c-aadc-60cf18706579 Título de la obra M…" at bounding box center [864, 271] width 691 height 26
paste input "DIVINO PECADO"
type input "DIVINO PECADO"
click at [1267, 214] on div "Registrar trabajo Buscar Introducir detalles del trabajo Agregar escritores Agr…" at bounding box center [863, 427] width 1409 height 869
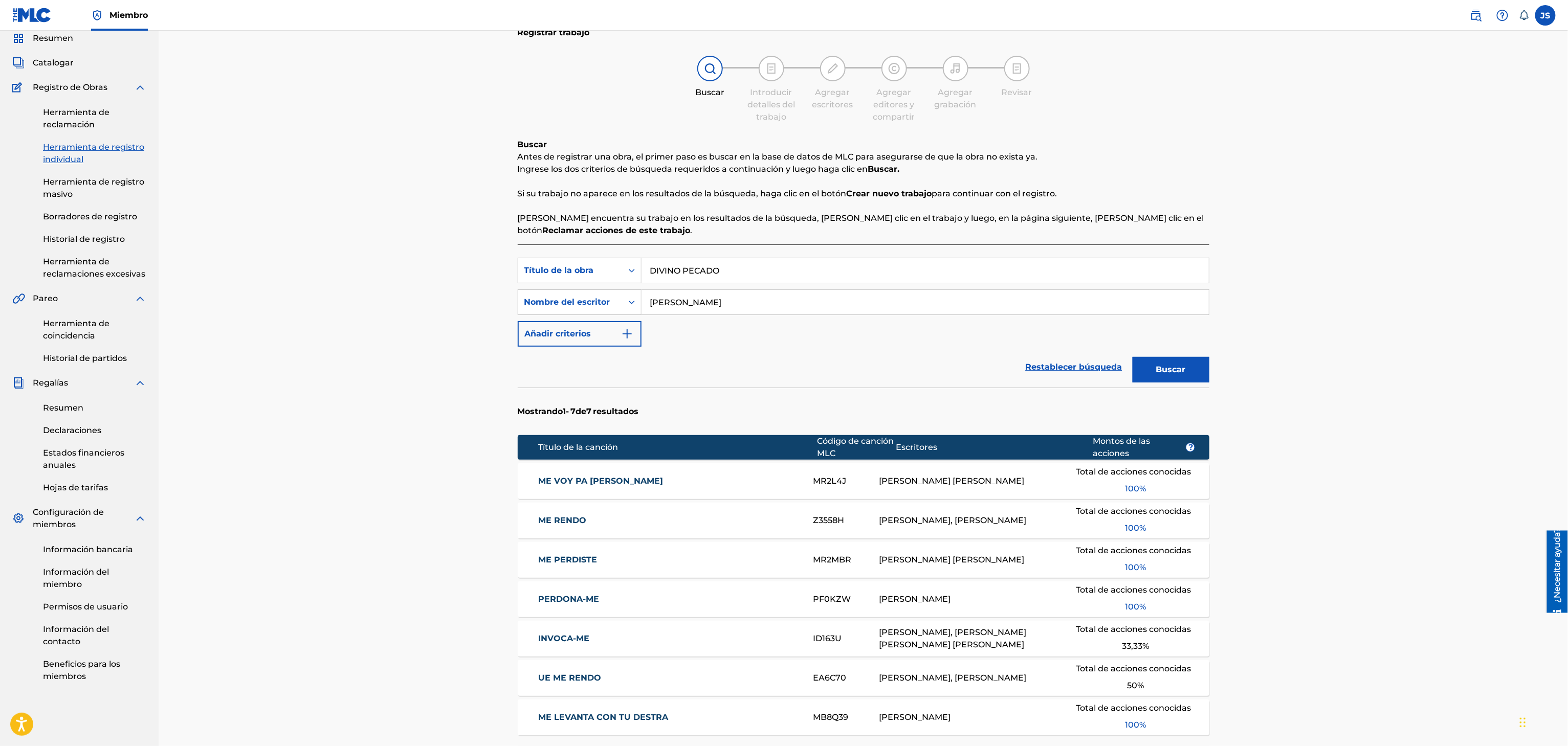
click at [1194, 372] on button "Buscar" at bounding box center [1171, 370] width 77 height 26
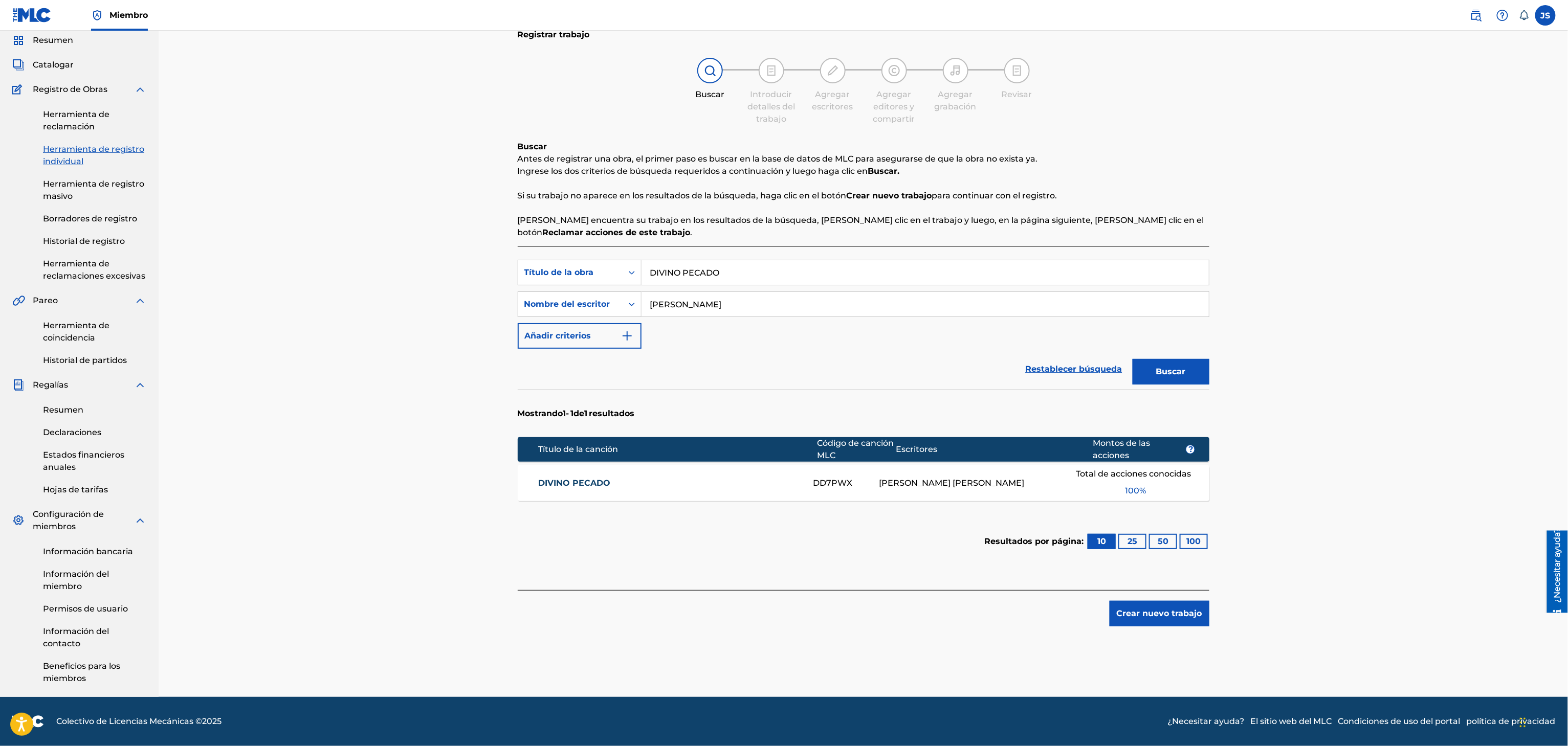
click at [572, 478] on font "DIVINO PECADO" at bounding box center [574, 483] width 72 height 10
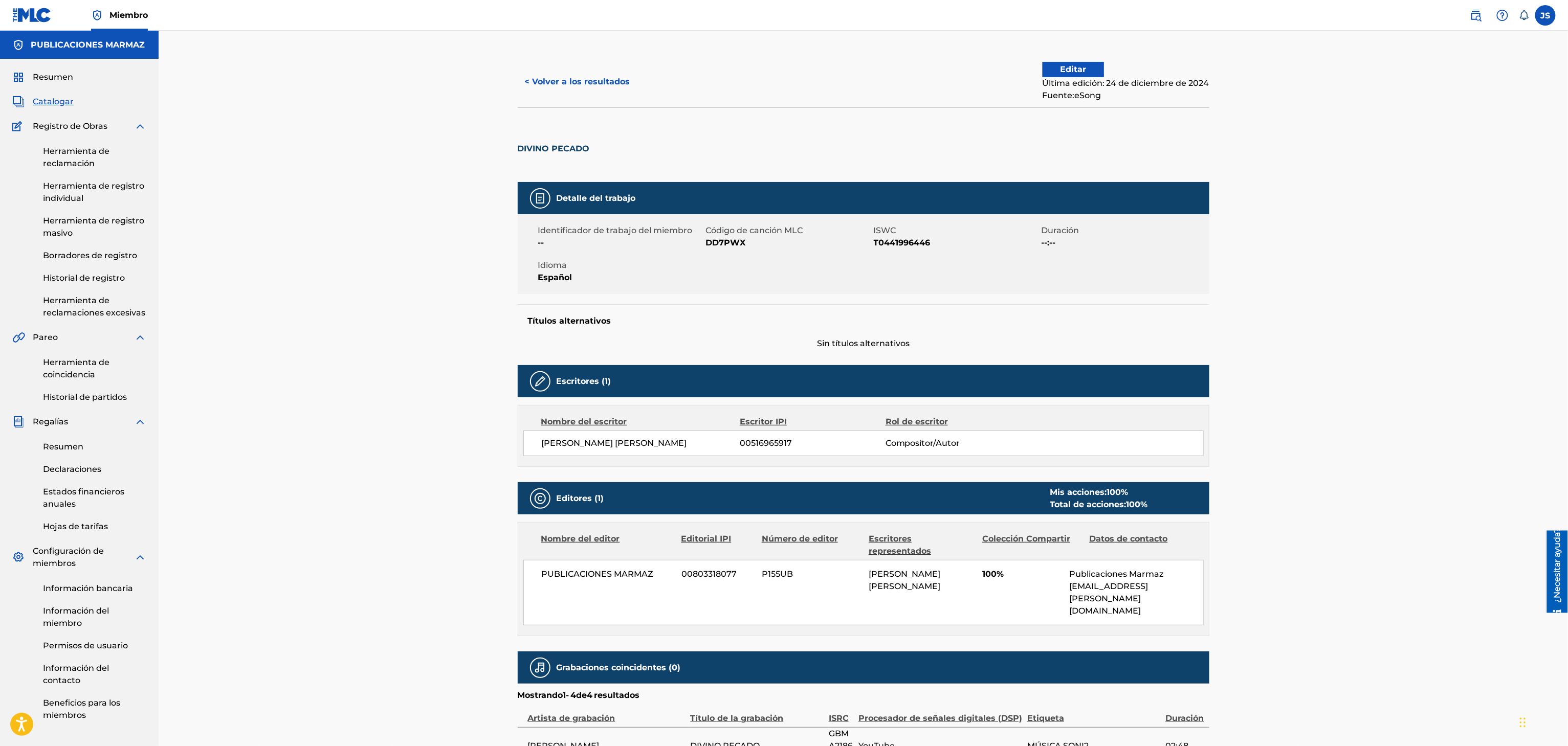
scroll to position [200, 0]
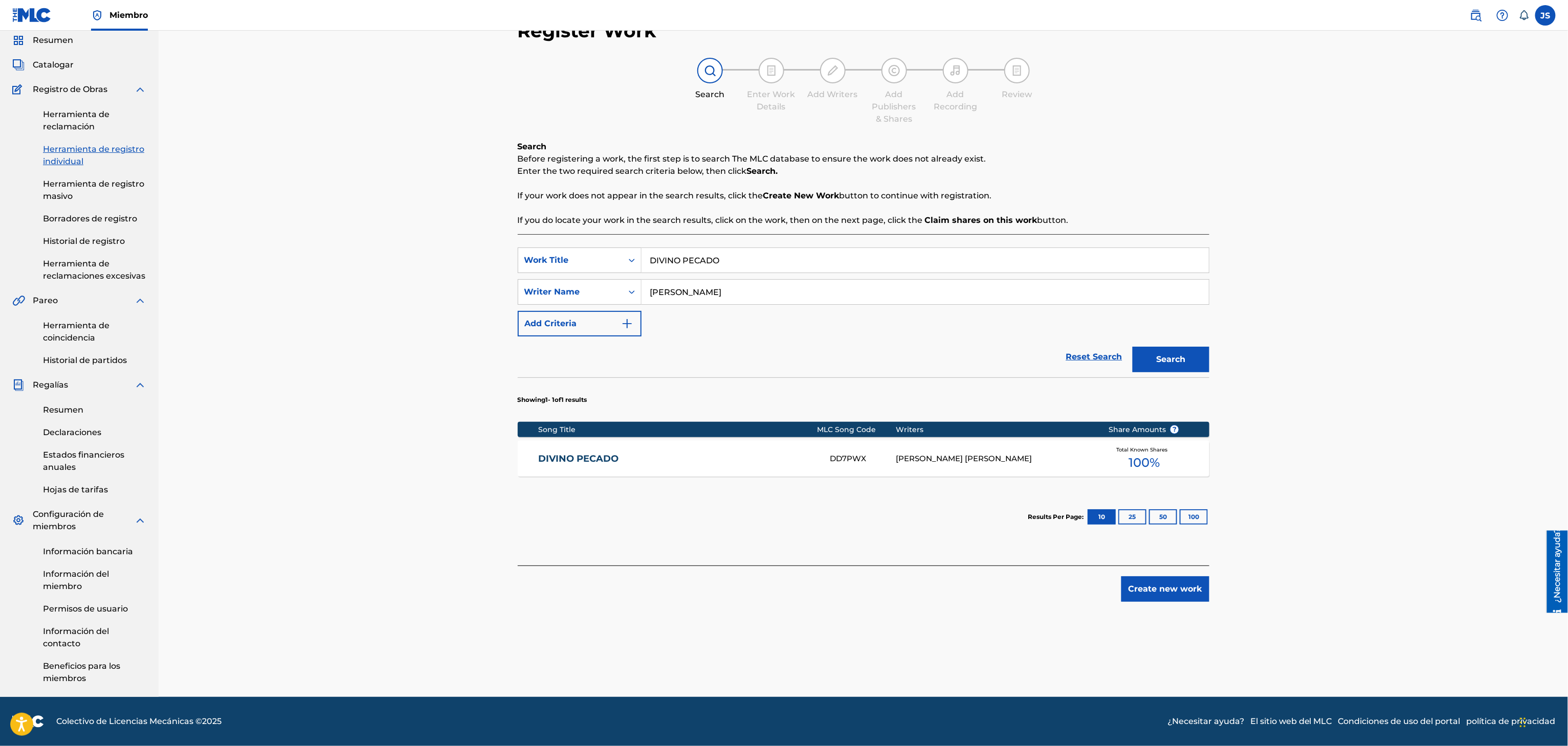
scroll to position [39, 0]
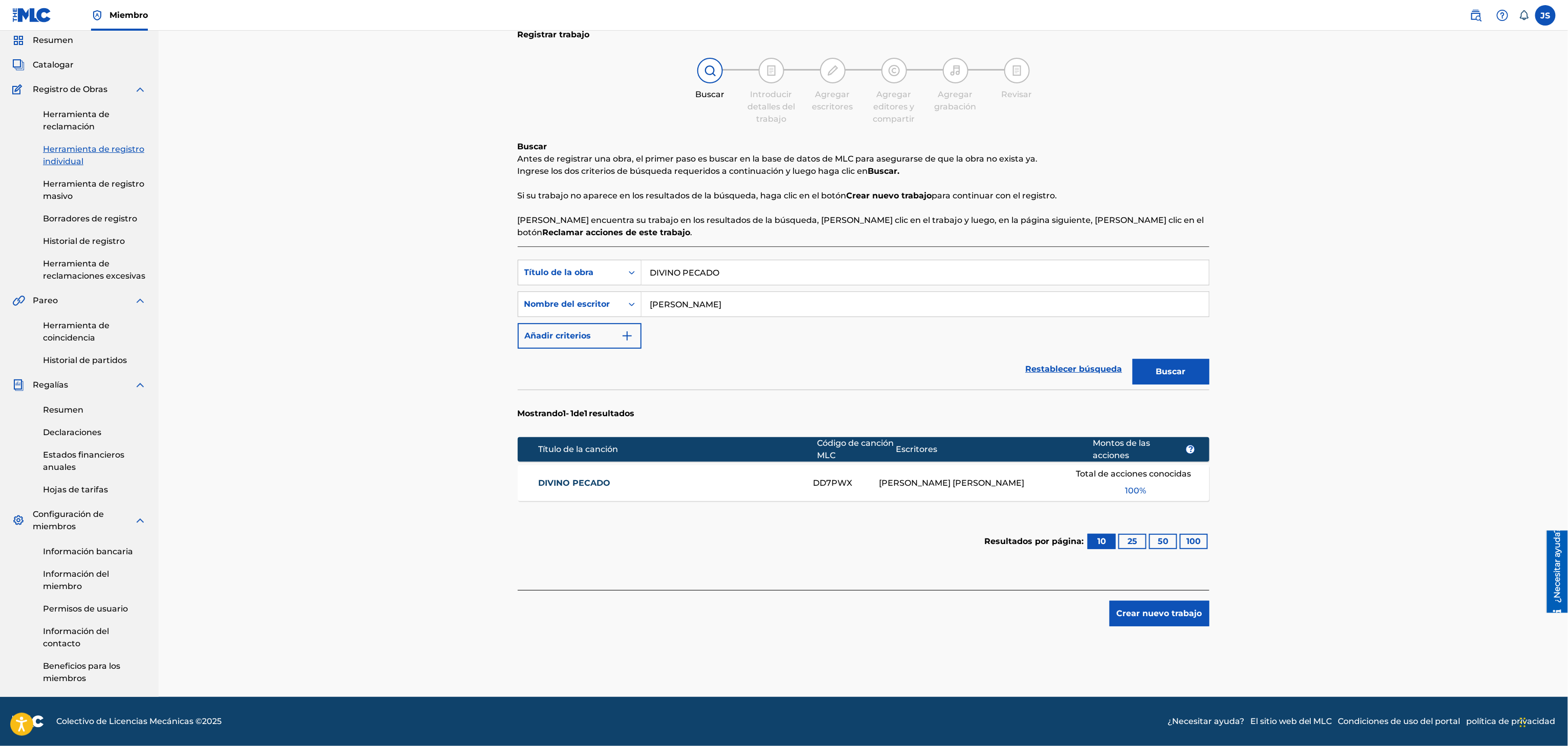
drag, startPoint x: 746, startPoint y: 284, endPoint x: 743, endPoint y: 280, distance: 5.0
click at [743, 284] on div "Búsqueda con criterios f33a84eb-a9c6-4b1c-aadc-60cf18706579 Título de la obra D…" at bounding box center [864, 304] width 691 height 89
drag, startPoint x: 741, startPoint y: 268, endPoint x: 454, endPoint y: 267, distance: 287.0
click at [454, 267] on div "Registrar trabajo Buscar Introducir detalles del trabajo Agregar escritores Agr…" at bounding box center [863, 346] width 1409 height 703
paste input "LA REVUELTA DEL OLVI"
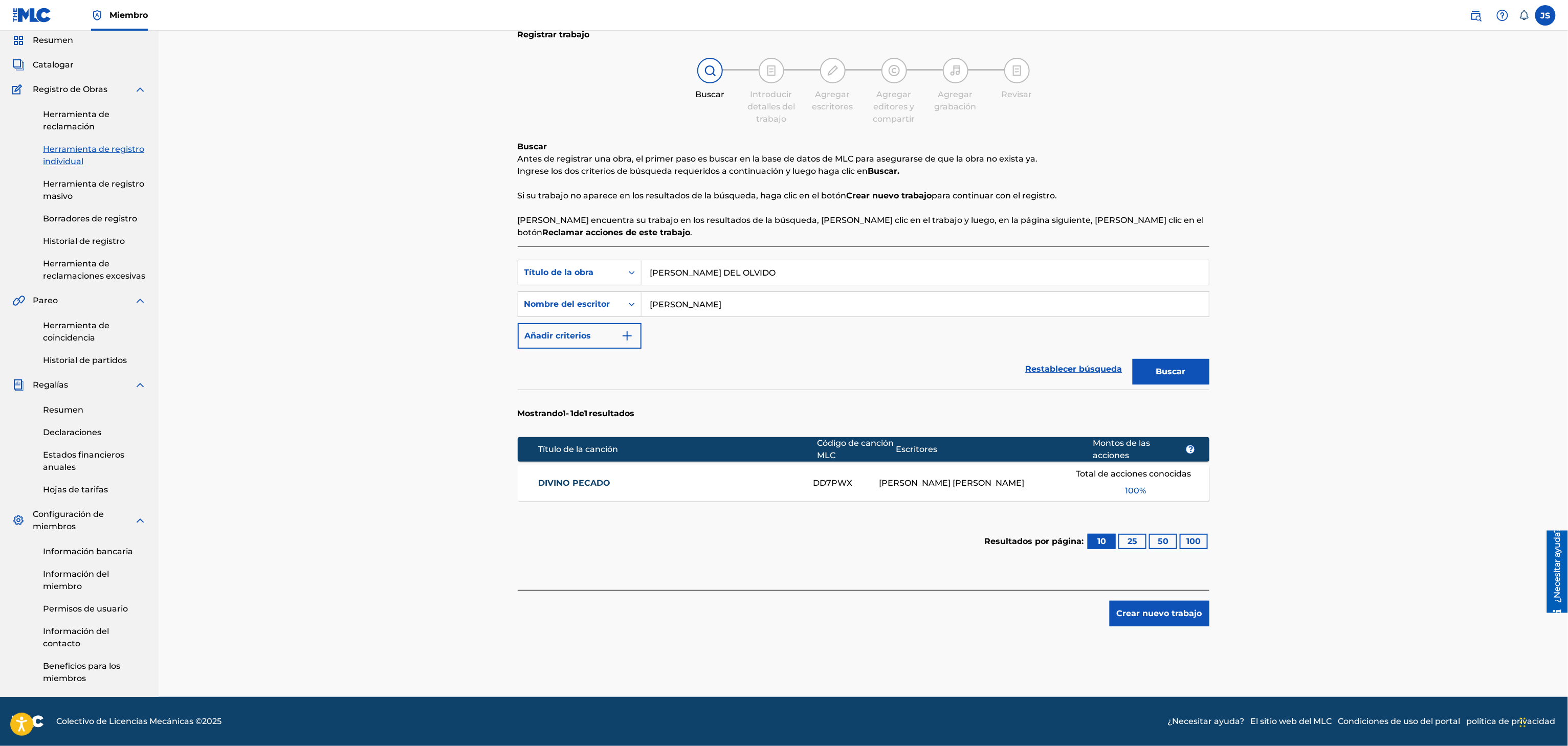
type input "LA REVUELTA DEL OLVIDO"
click at [1201, 192] on p "Si su trabajo no aparece en los resultados de la búsqueda, haga clic en el botó…" at bounding box center [864, 196] width 691 height 12
click at [1191, 371] on button "Buscar" at bounding box center [1171, 372] width 77 height 26
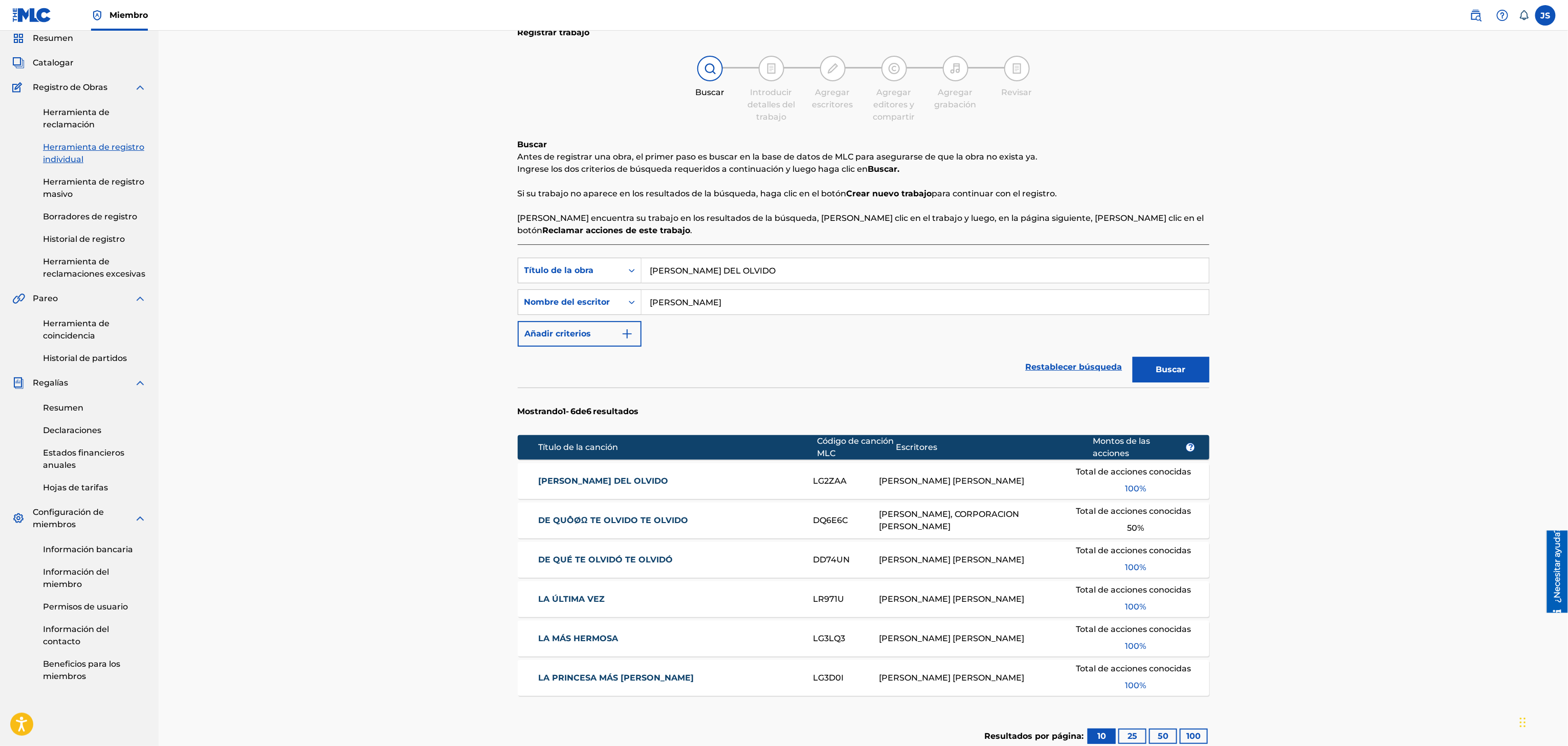
click at [594, 478] on font "LA REVUELTA DEL OLVIDO" at bounding box center [603, 481] width 130 height 10
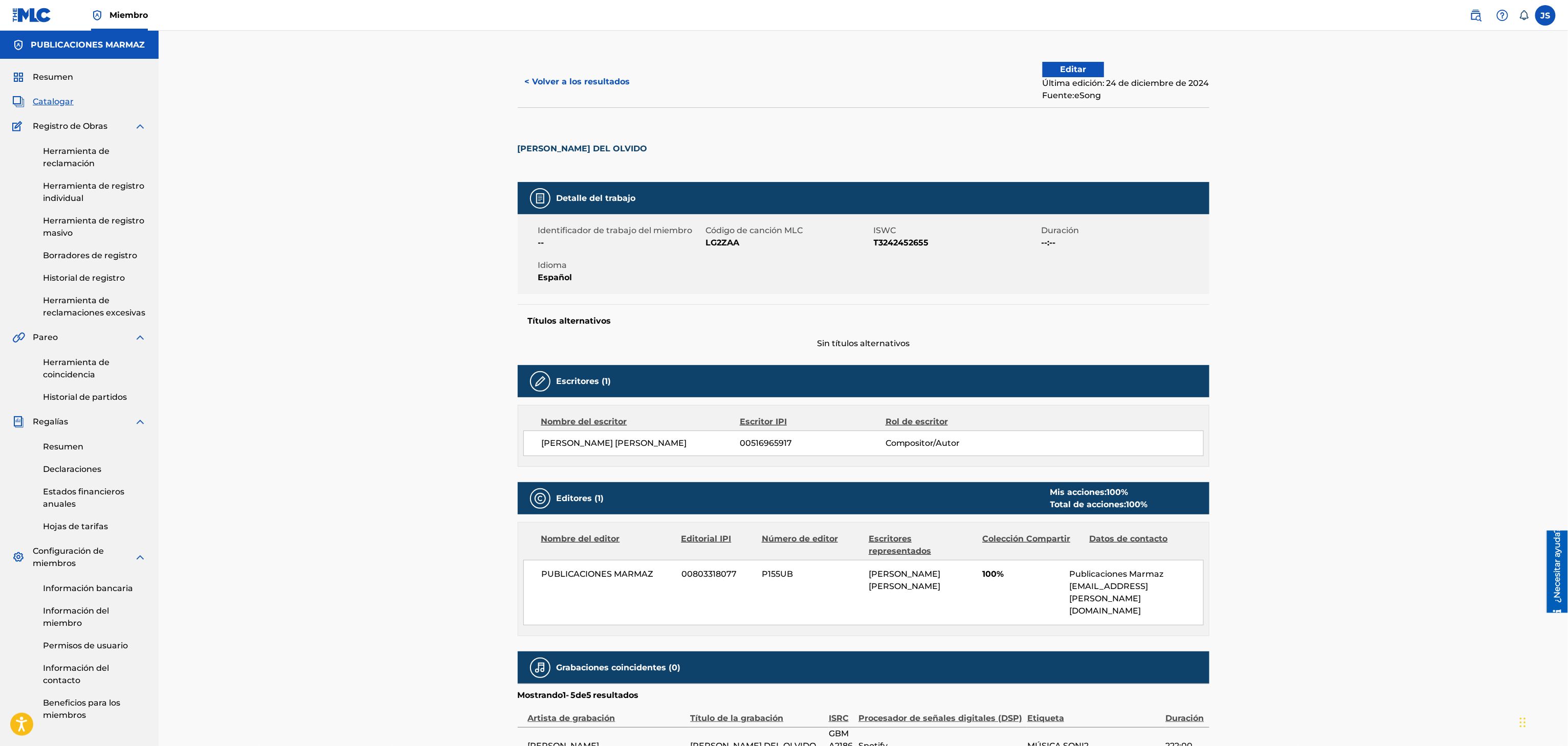
drag, startPoint x: 594, startPoint y: 478, endPoint x: 600, endPoint y: 478, distance: 6.0
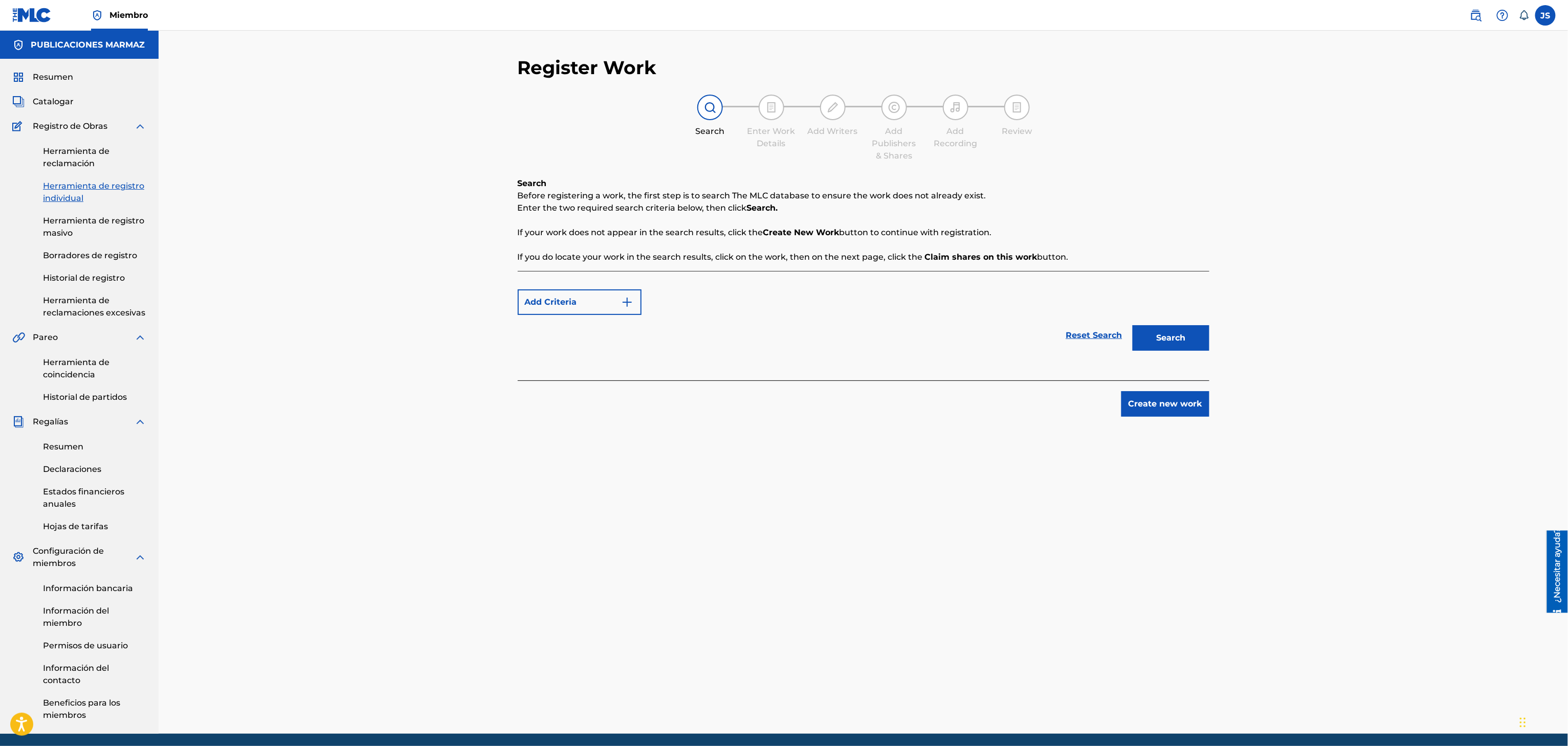
scroll to position [39, 0]
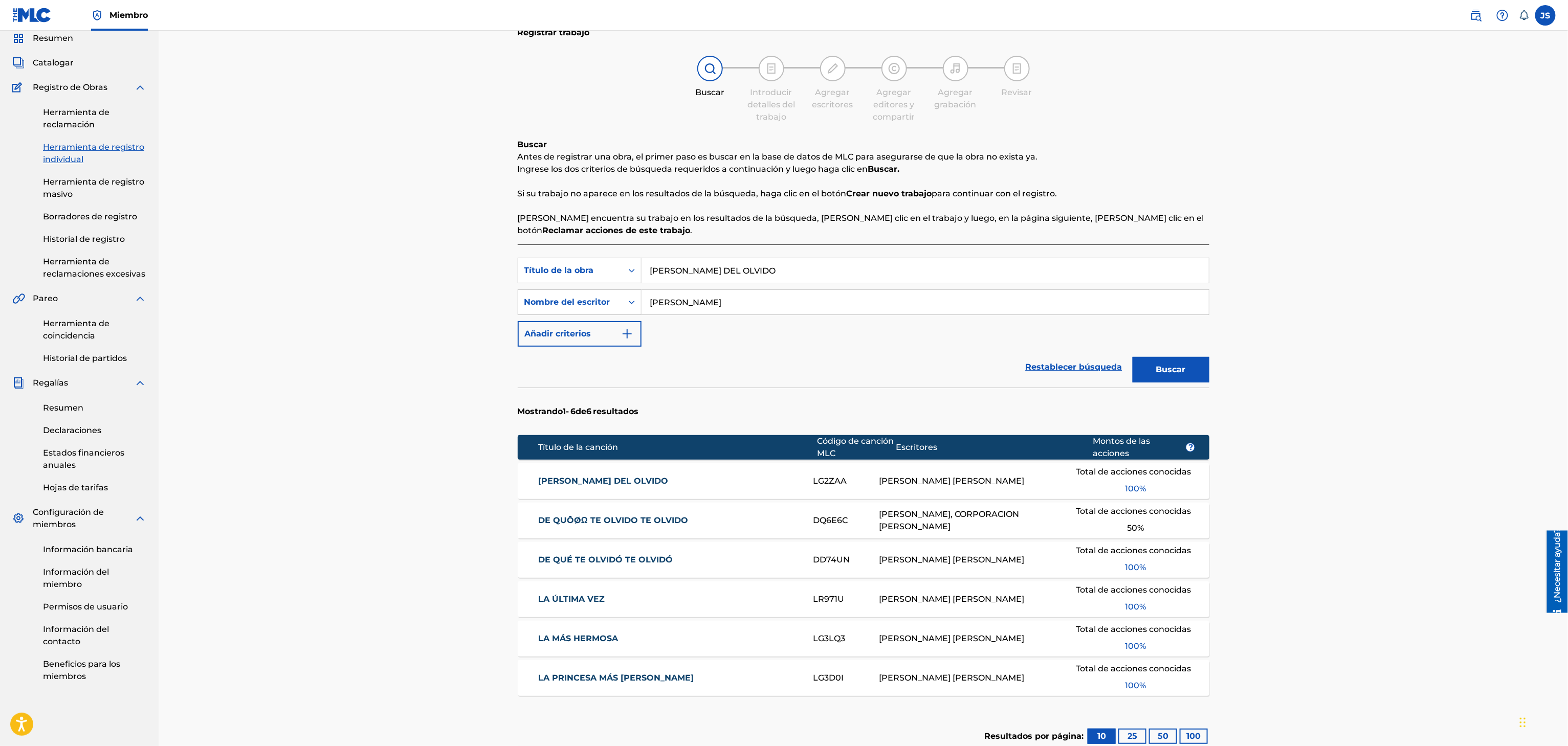
drag, startPoint x: 782, startPoint y: 259, endPoint x: 810, endPoint y: 199, distance: 66.2
click at [539, 262] on div "Búsqueda con criterios f33a84eb-a9c6-4b1c-aadc-60cf18706579 Título de la obra L…" at bounding box center [864, 271] width 691 height 26
paste input "SOY TUY"
type input "SOY TUYO"
click at [1231, 168] on div "Registrar trabajo Buscar Introducir detalles del trabajo Agregar escritores Agr…" at bounding box center [863, 406] width 1409 height 829
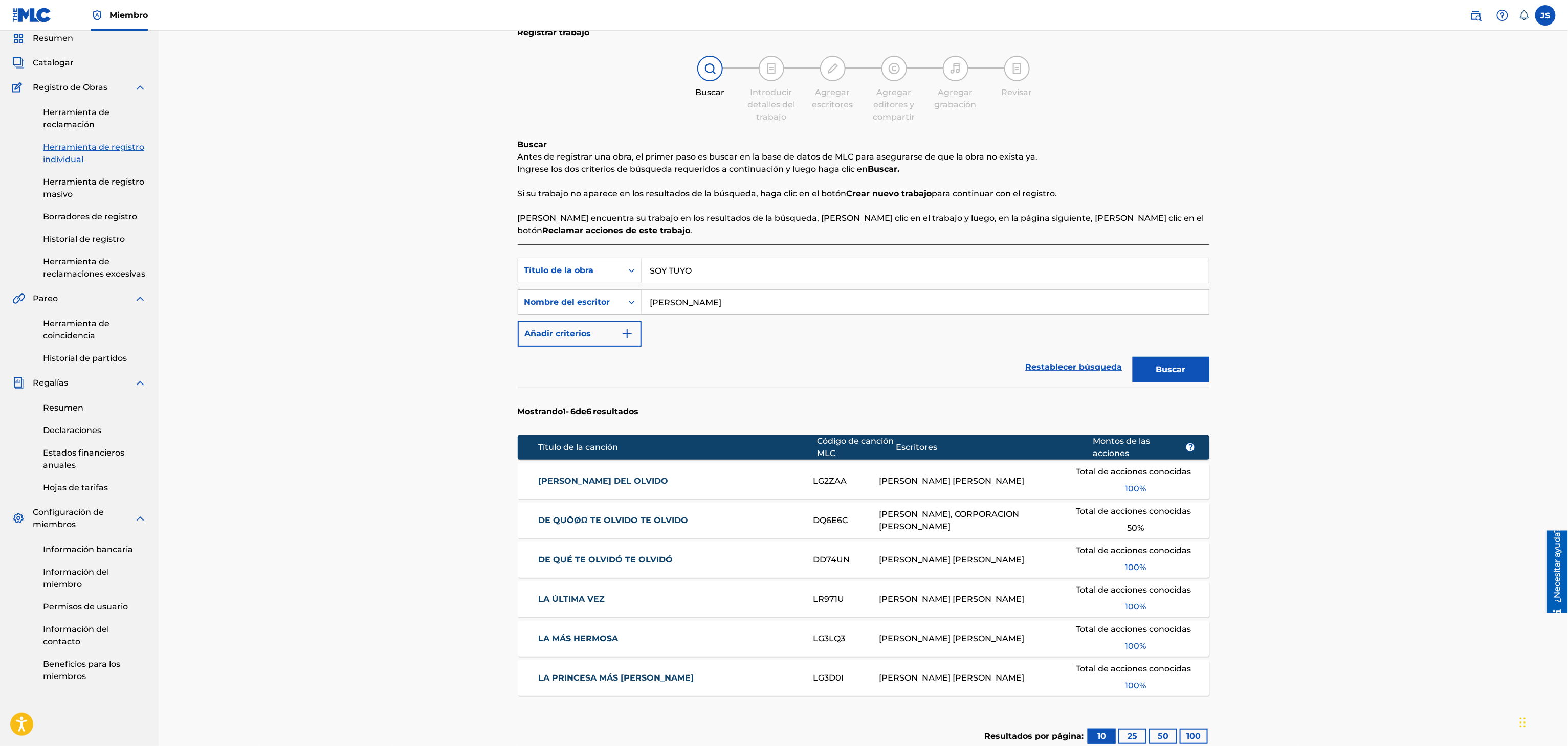
click at [1193, 354] on div "Buscar" at bounding box center [1168, 367] width 82 height 41
click at [1197, 374] on button "Buscar" at bounding box center [1171, 370] width 77 height 26
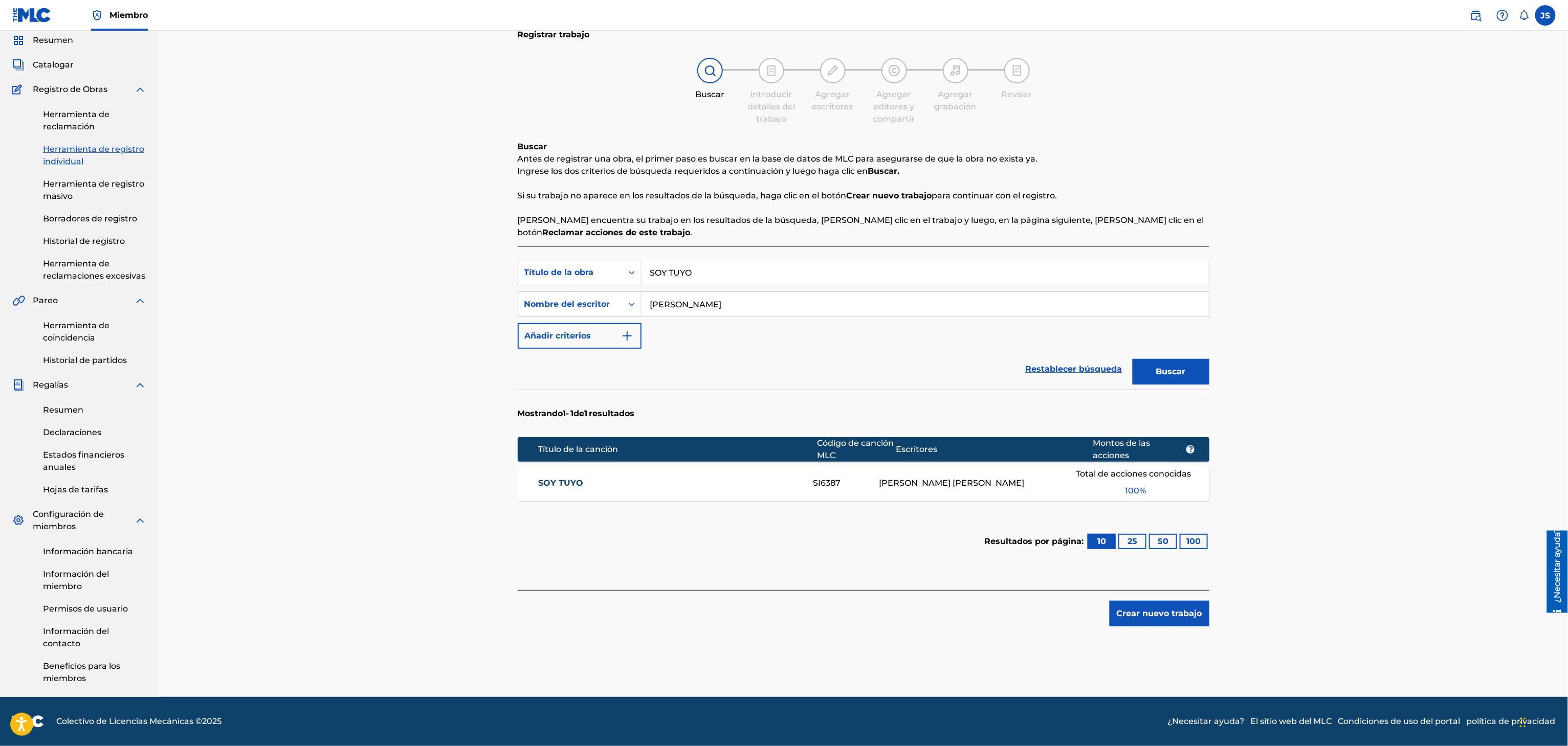
click at [570, 481] on font "SOY TUYO" at bounding box center [561, 483] width 45 height 10
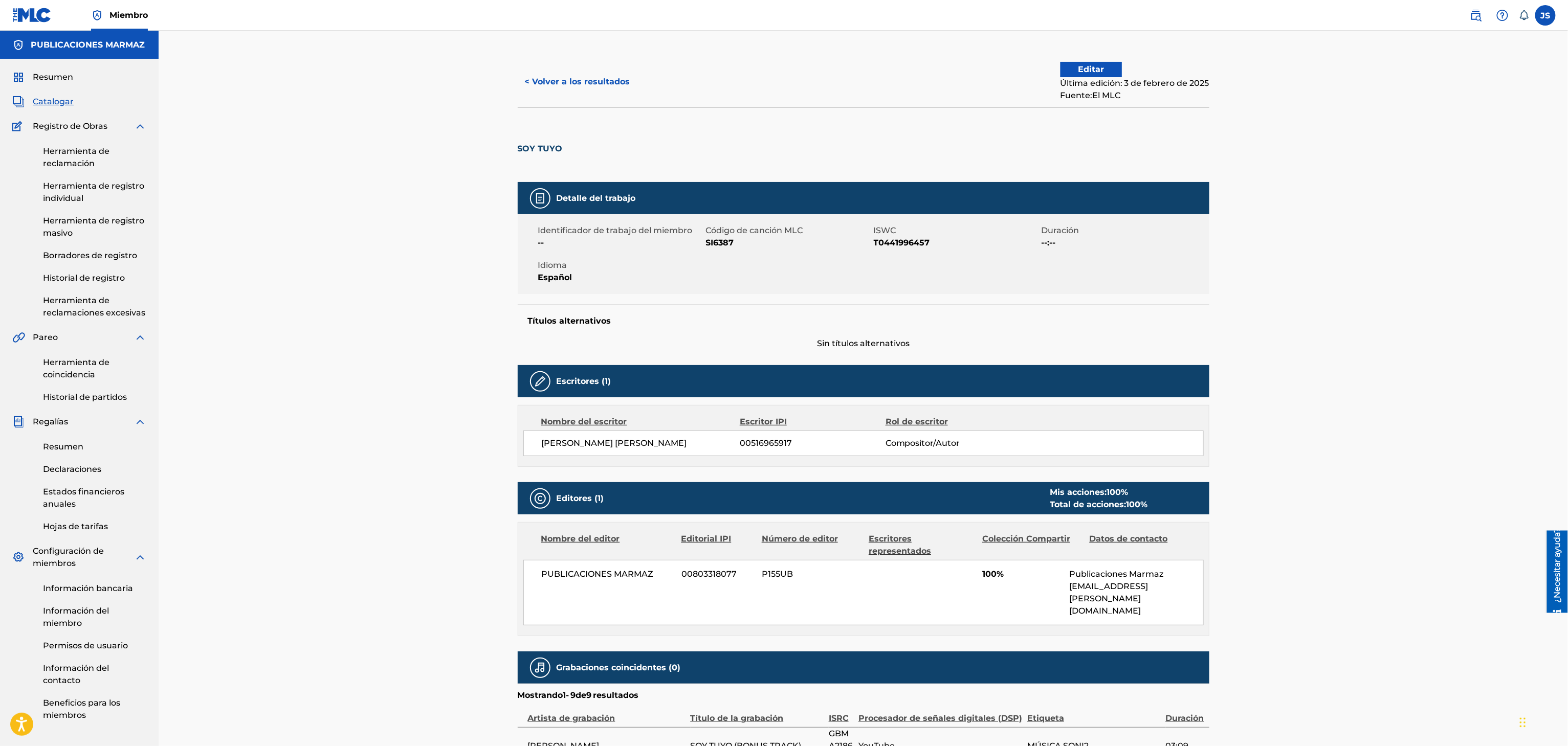
drag, startPoint x: 587, startPoint y: 386, endPoint x: 573, endPoint y: 394, distance: 16.1
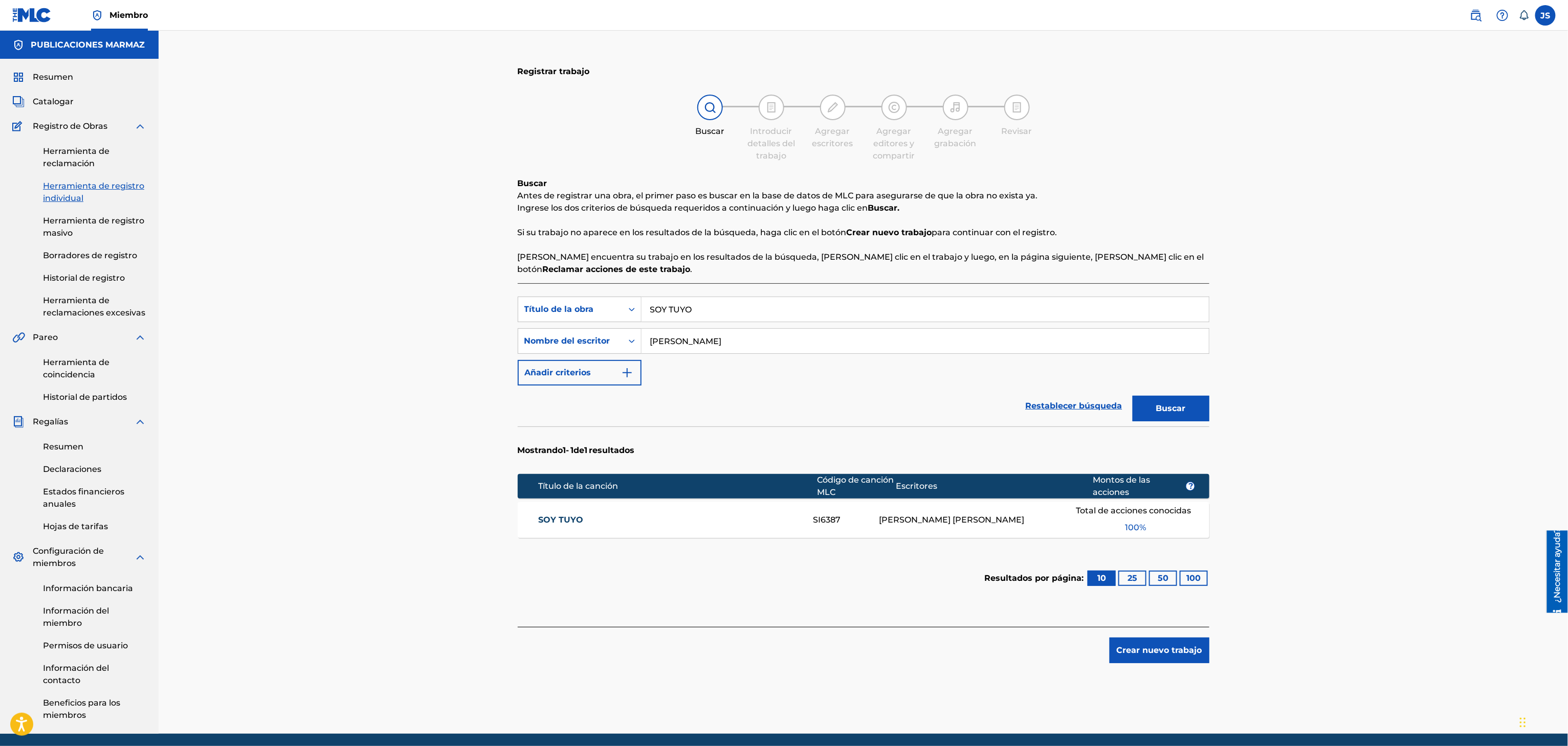
scroll to position [39, 0]
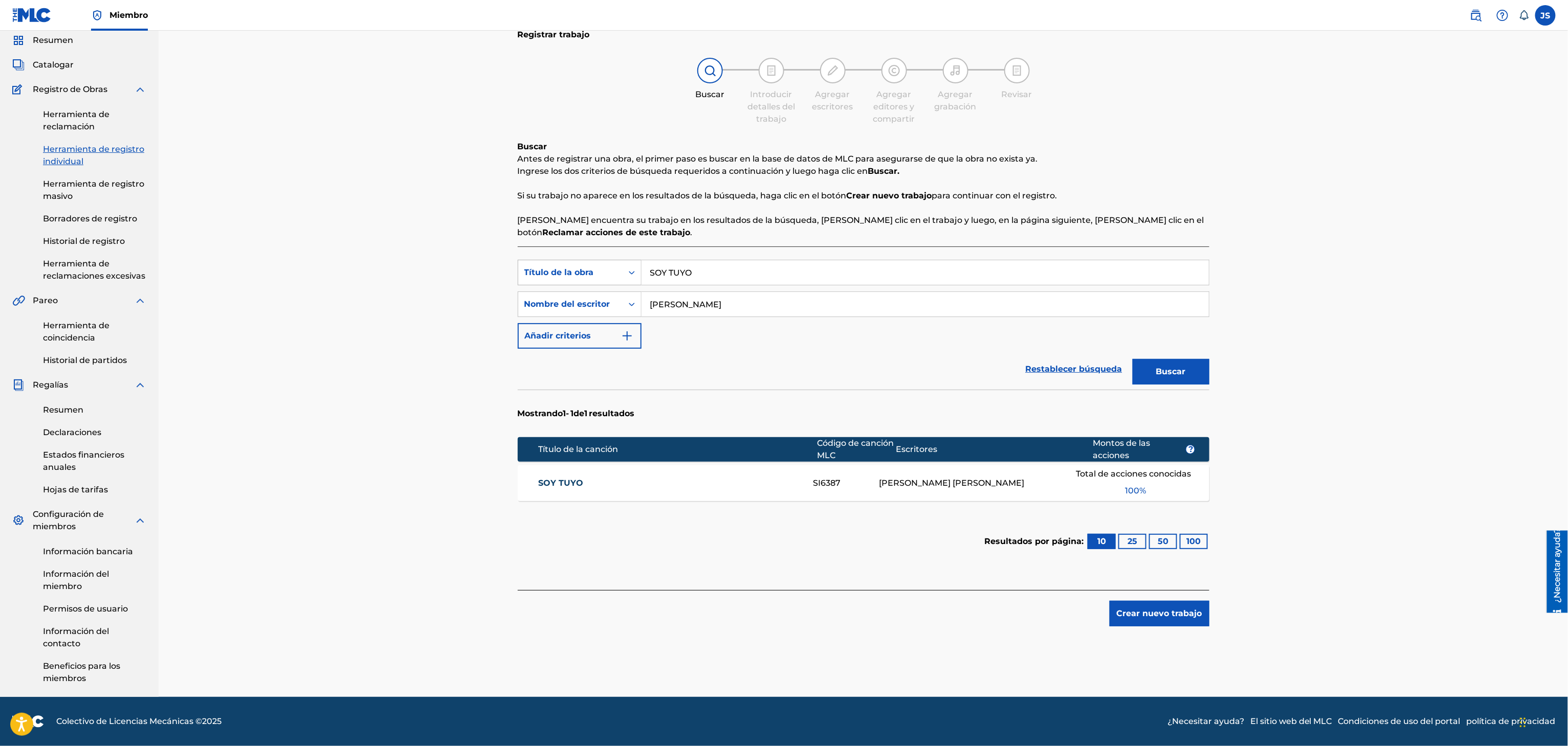
drag, startPoint x: 718, startPoint y: 273, endPoint x: 610, endPoint y: 271, distance: 108.0
click at [609, 271] on div "Búsqueda con criterios f33a84eb-a9c6-4b1c-aadc-60cf18706579 Título de la obra S…" at bounding box center [864, 273] width 691 height 26
paste input "EL HIJO SOÑAD"
type input "EL HIJO SOÑADO"
click at [1414, 245] on div "Registrar trabajo Buscar Introducir detalles del trabajo Agregar escritores Agr…" at bounding box center [863, 346] width 1409 height 703
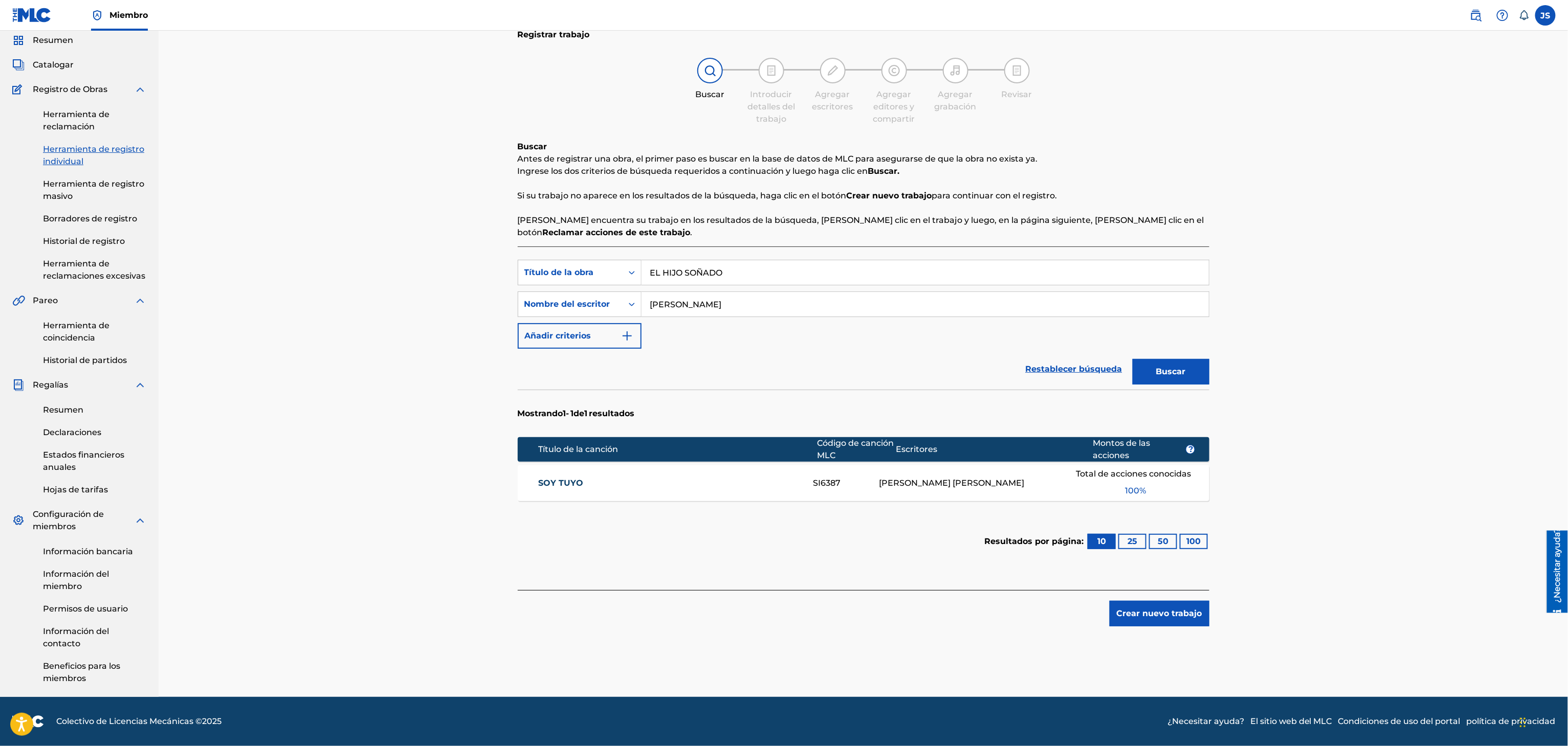
click at [1183, 371] on font "Buscar" at bounding box center [1171, 372] width 30 height 10
click at [573, 491] on div "EL HIJO SOÑADO EQ2KS9 RONALD EDGARDO SILVA TORRALBA Total de acciones conocidas…" at bounding box center [864, 483] width 691 height 36
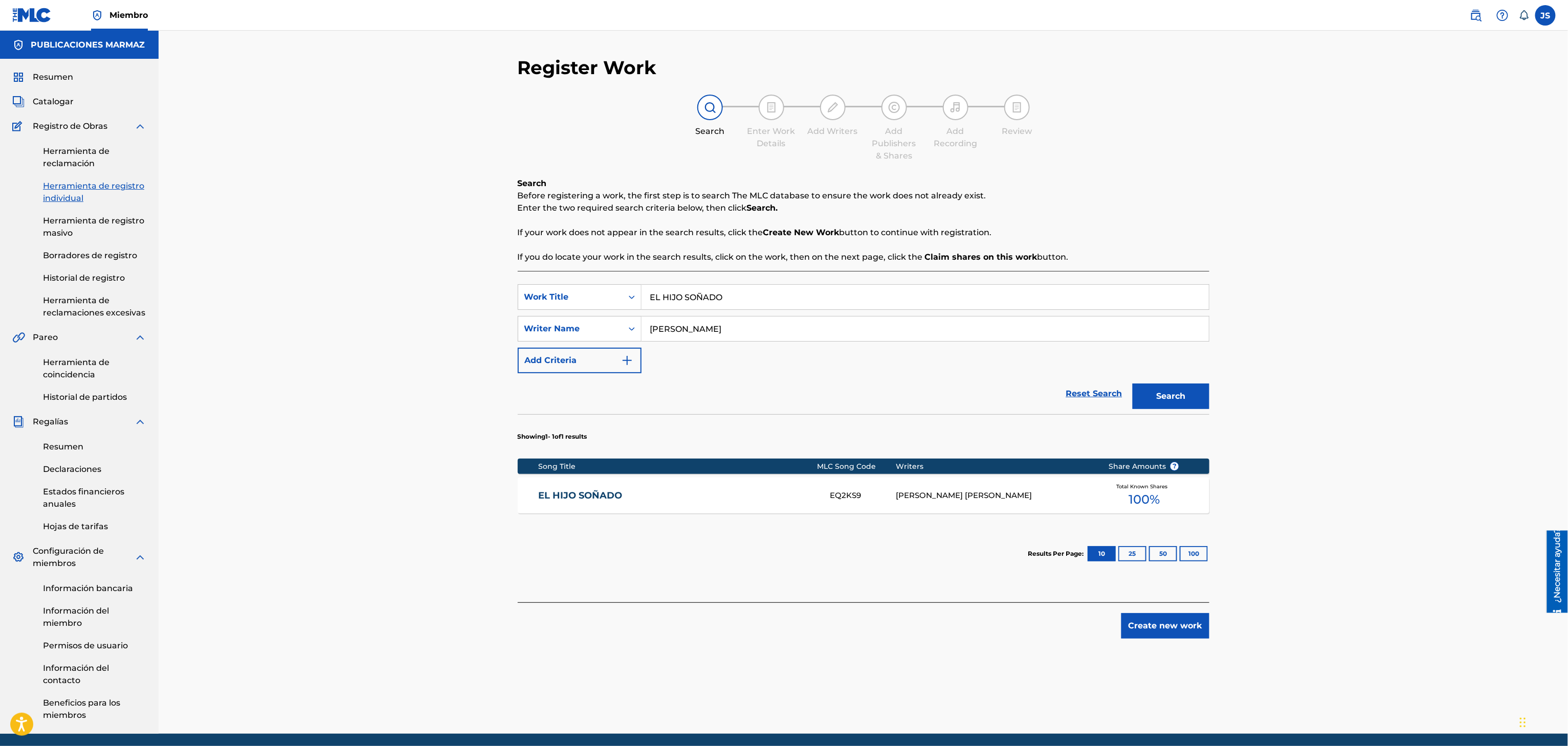
scroll to position [39, 0]
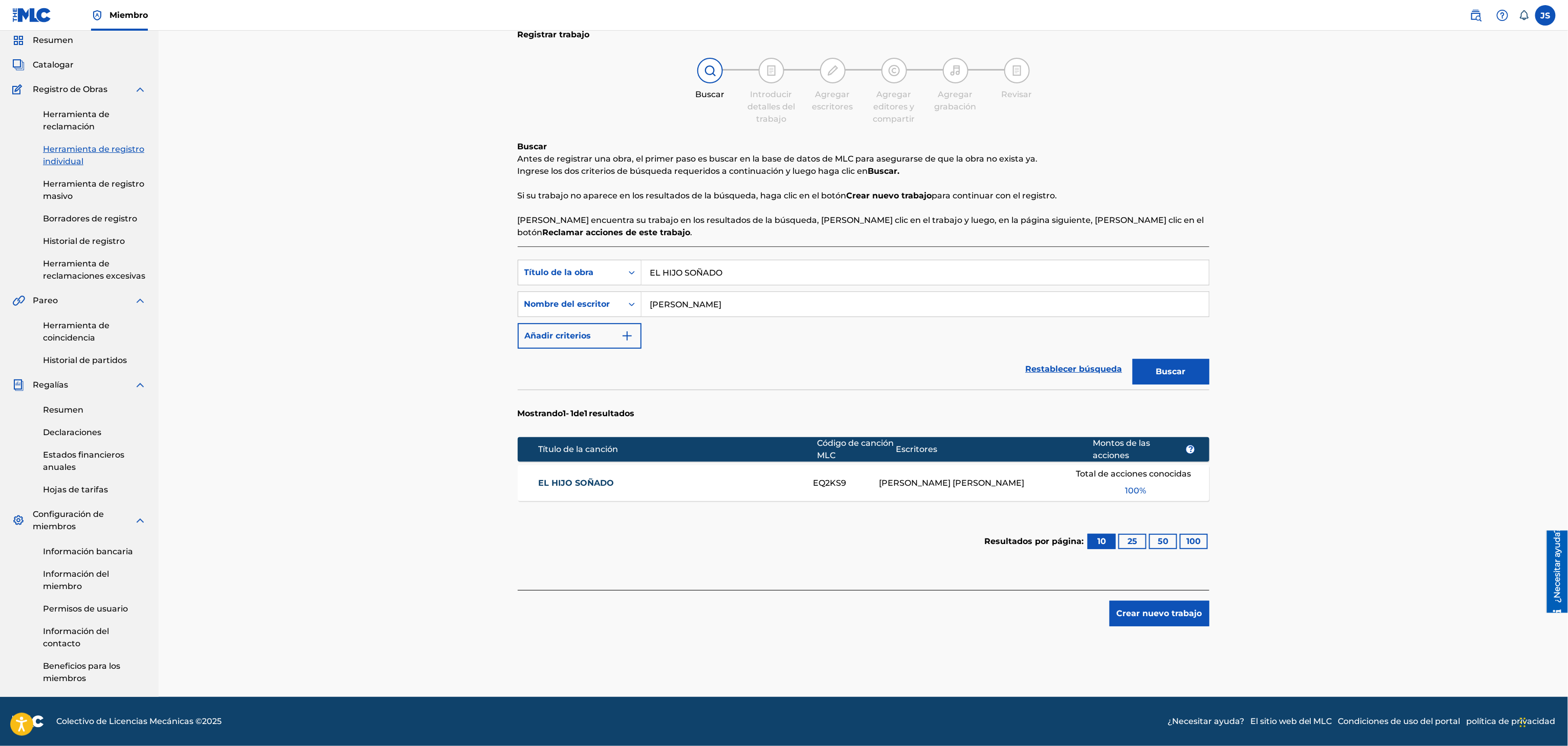
drag, startPoint x: 749, startPoint y: 267, endPoint x: 1040, endPoint y: 245, distance: 291.8
click at [564, 293] on div "Búsqueda con criterios f33a84eb-a9c6-4b1c-aadc-60cf18706579 Título de la obra E…" at bounding box center [864, 304] width 691 height 89
paste input "LA MAS HERMOSA"
type input "LA MAS HERMOSA"
drag, startPoint x: 1420, startPoint y: 225, endPoint x: 1358, endPoint y: 304, distance: 100.4
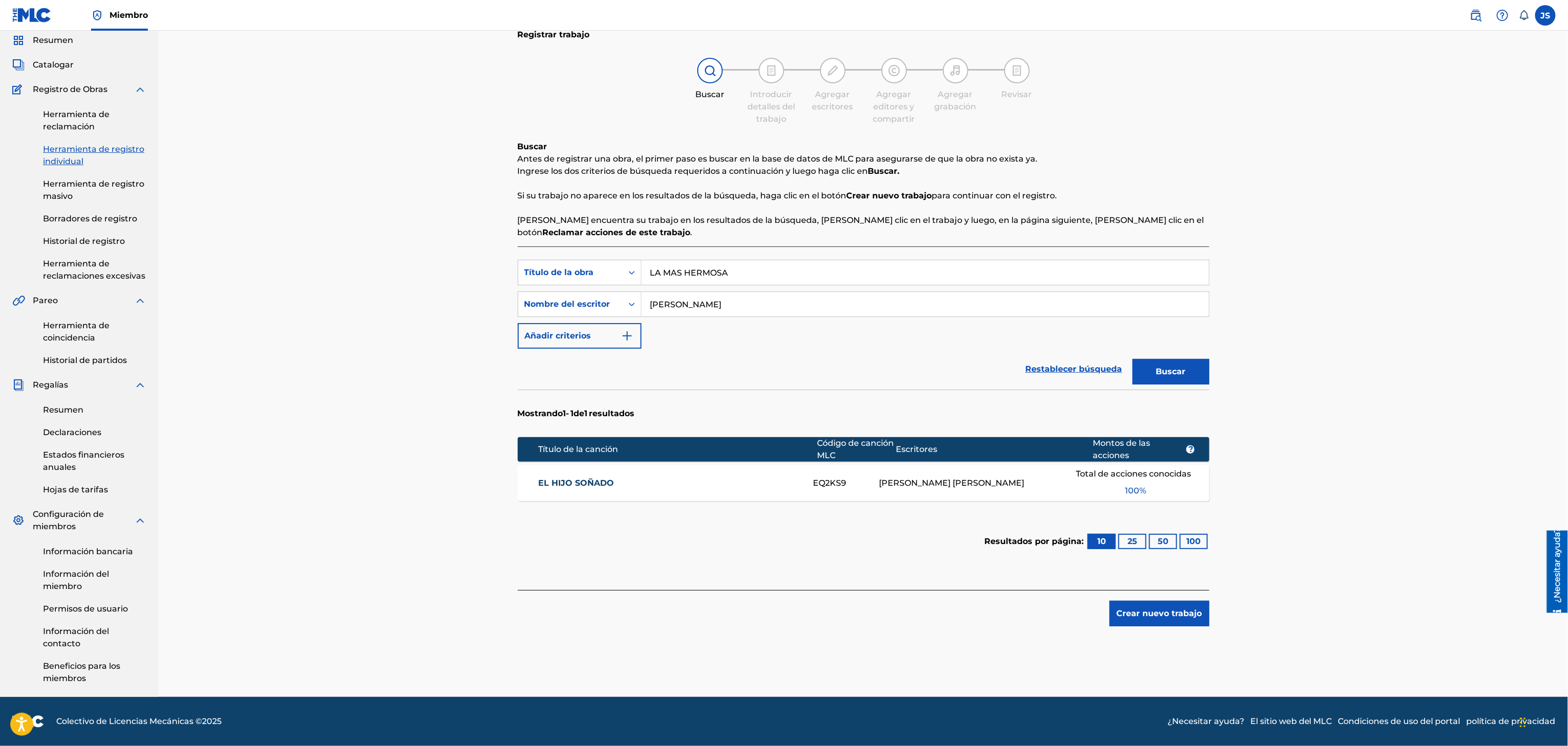
click at [1420, 228] on div "Registrar trabajo Buscar Introducir detalles del trabajo Agregar escritores Agr…" at bounding box center [863, 346] width 1409 height 703
click at [1188, 377] on button "Buscar" at bounding box center [1171, 372] width 77 height 26
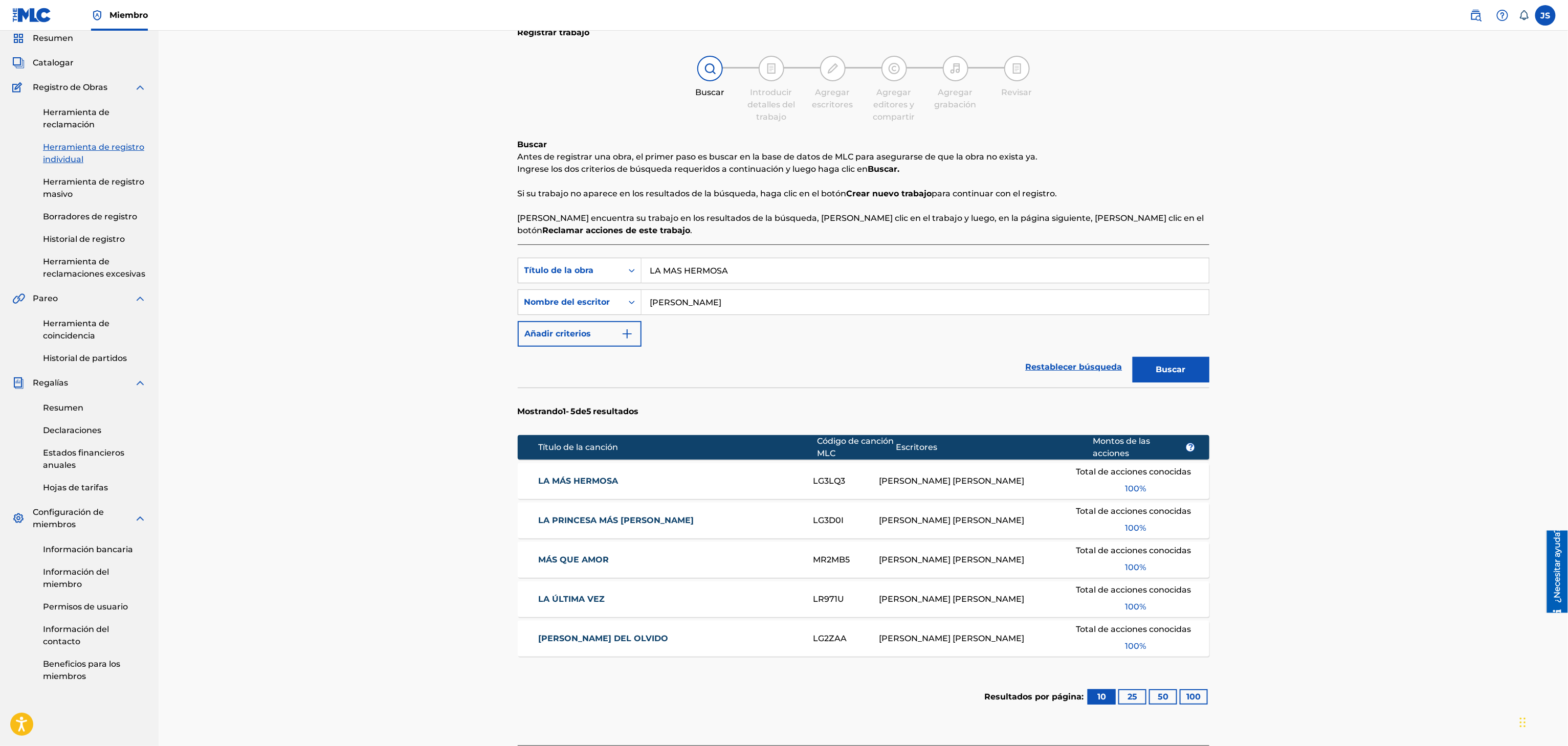
click at [613, 470] on div "LA MÁS HERMOSA LG3LQ3 RONALD EDGARDO SILVA TORRALBA Total de acciones conocidas…" at bounding box center [864, 481] width 691 height 36
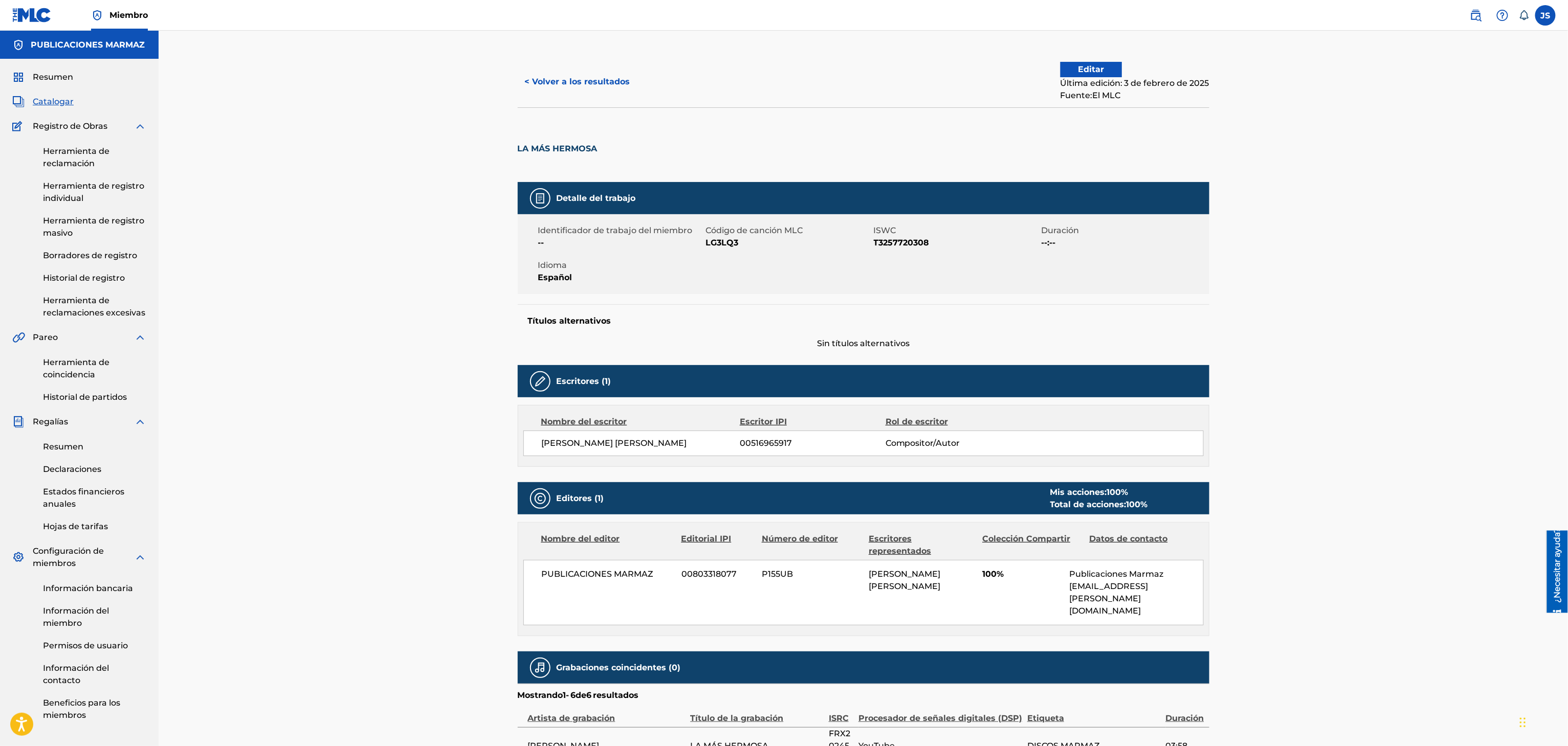
click at [592, 85] on font "< Volver a los resultados" at bounding box center [577, 82] width 105 height 10
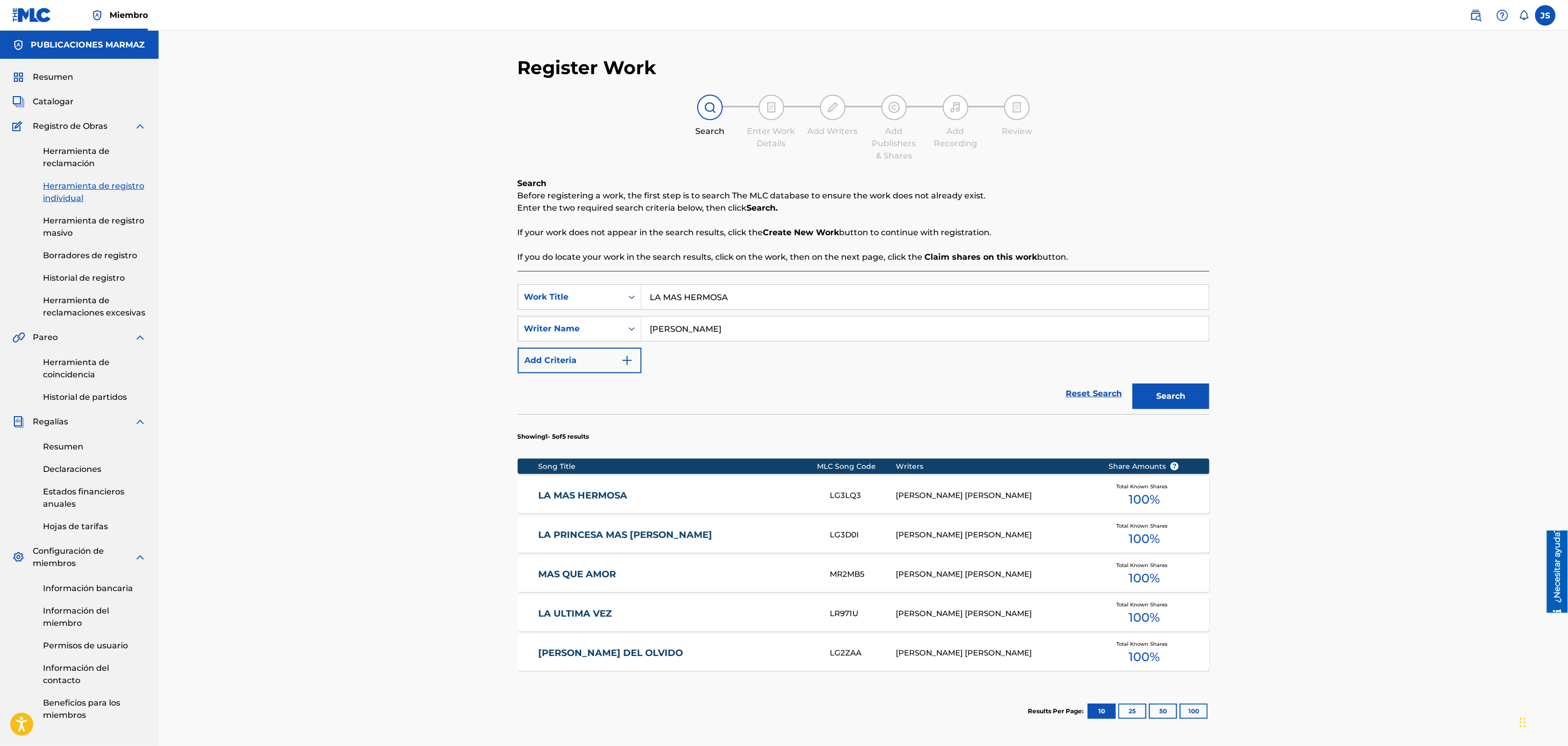
scroll to position [39, 0]
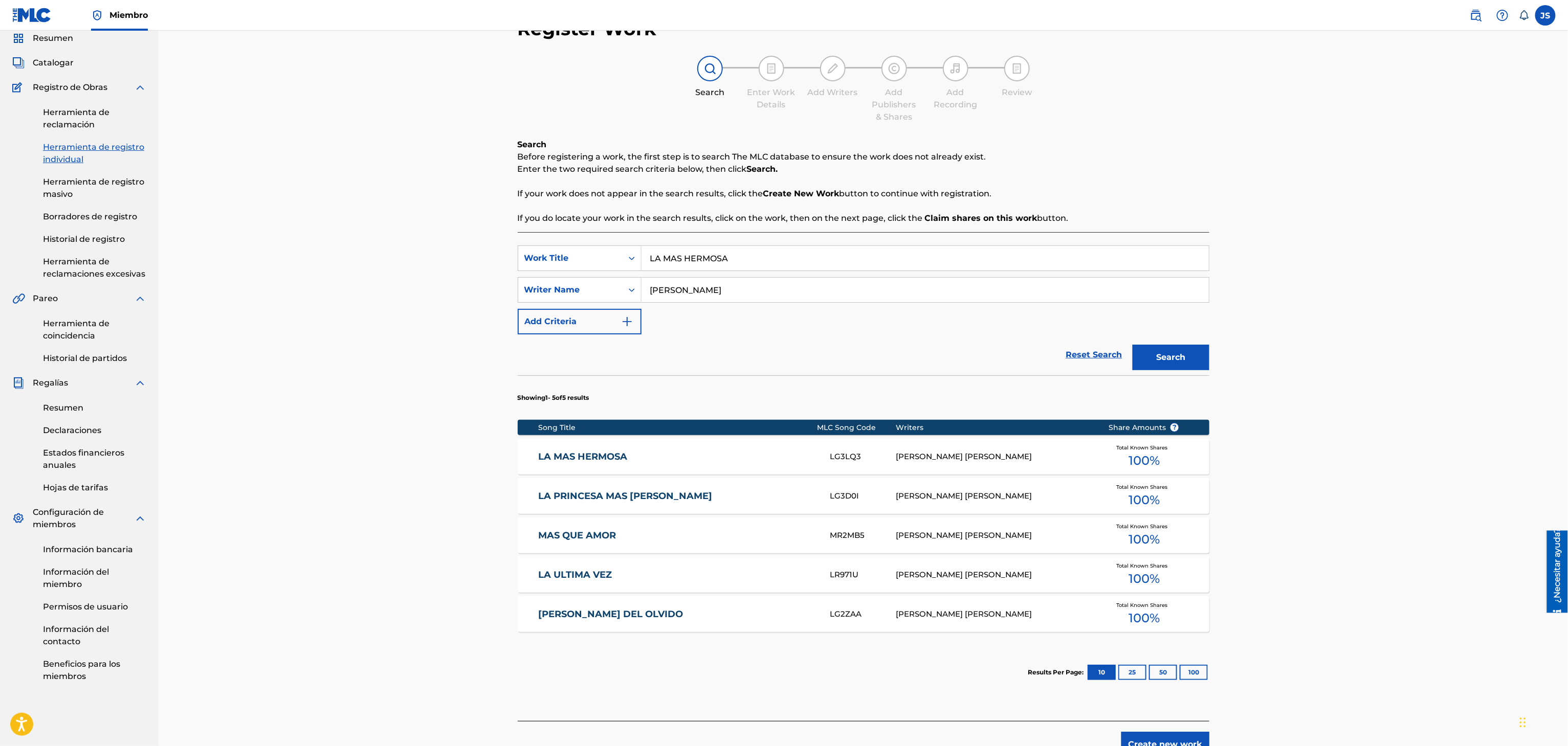
drag, startPoint x: 768, startPoint y: 252, endPoint x: 858, endPoint y: 184, distance: 112.8
click at [581, 253] on div "SearchWithCriteriaf33a84eb-a9c6-4b1c-aadc-60cf18706579 Work Title LA MAS HERMOSA" at bounding box center [864, 258] width 691 height 26
paste input "TU VENENO"
type input "TU VENENO"
click at [1323, 193] on div "Register Work Search Enter Work Details Add Writers Add Publishers & Shares Add…" at bounding box center [863, 375] width 1409 height 765
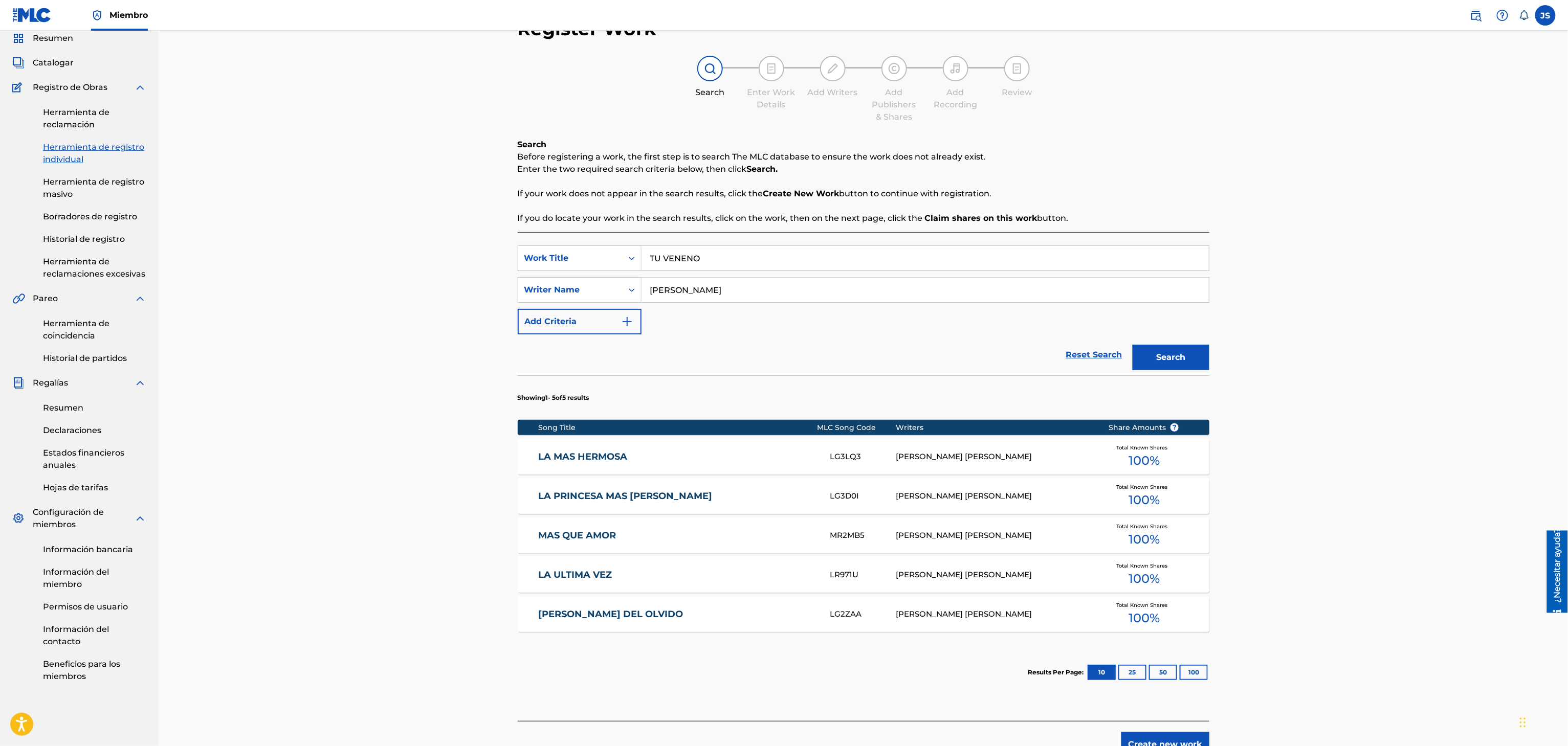
click at [1212, 348] on div "Register Work Search Enter Work Details Add Writers Add Publishers & Shares Add…" at bounding box center [863, 388] width 716 height 740
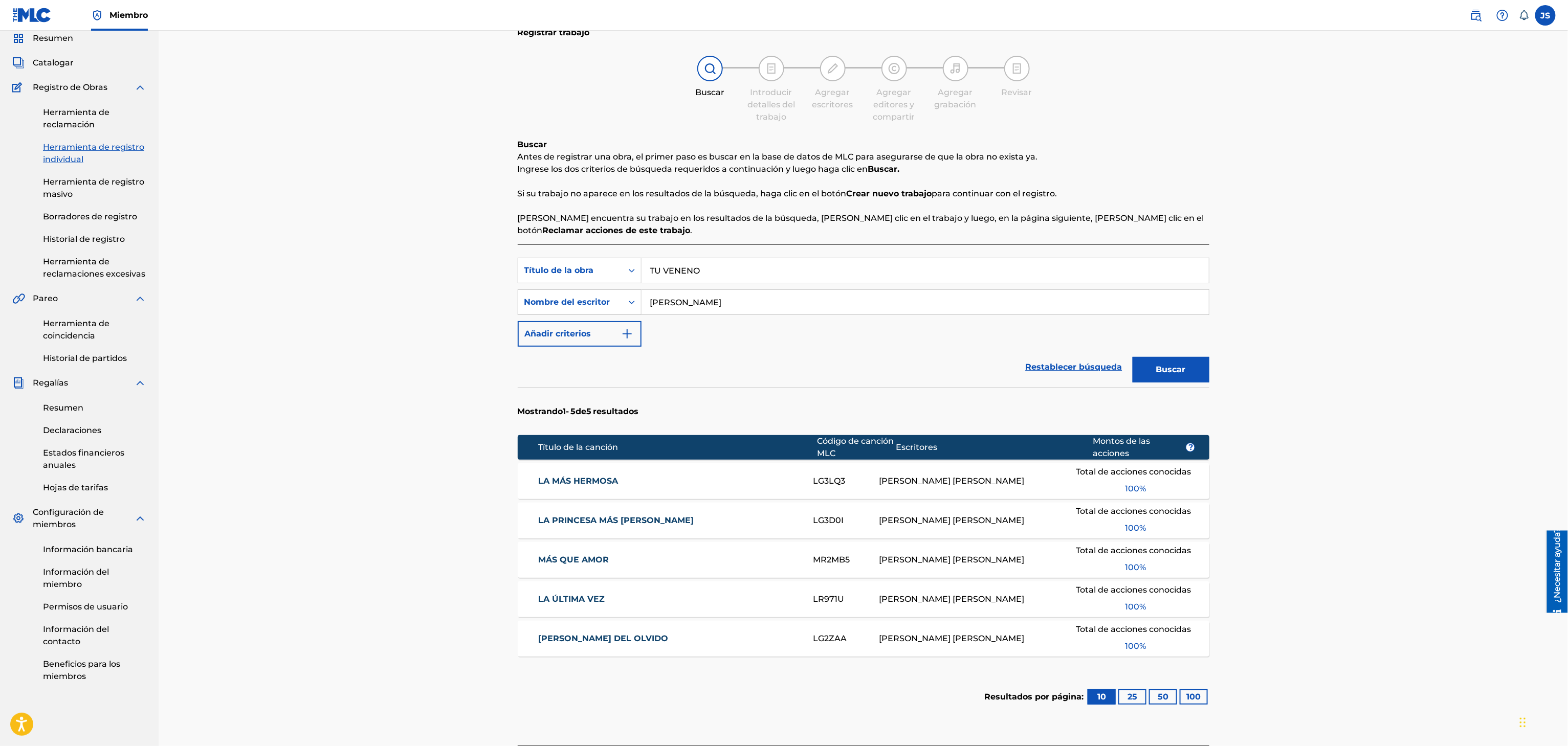
click at [1201, 357] on button "Buscar" at bounding box center [1171, 370] width 77 height 26
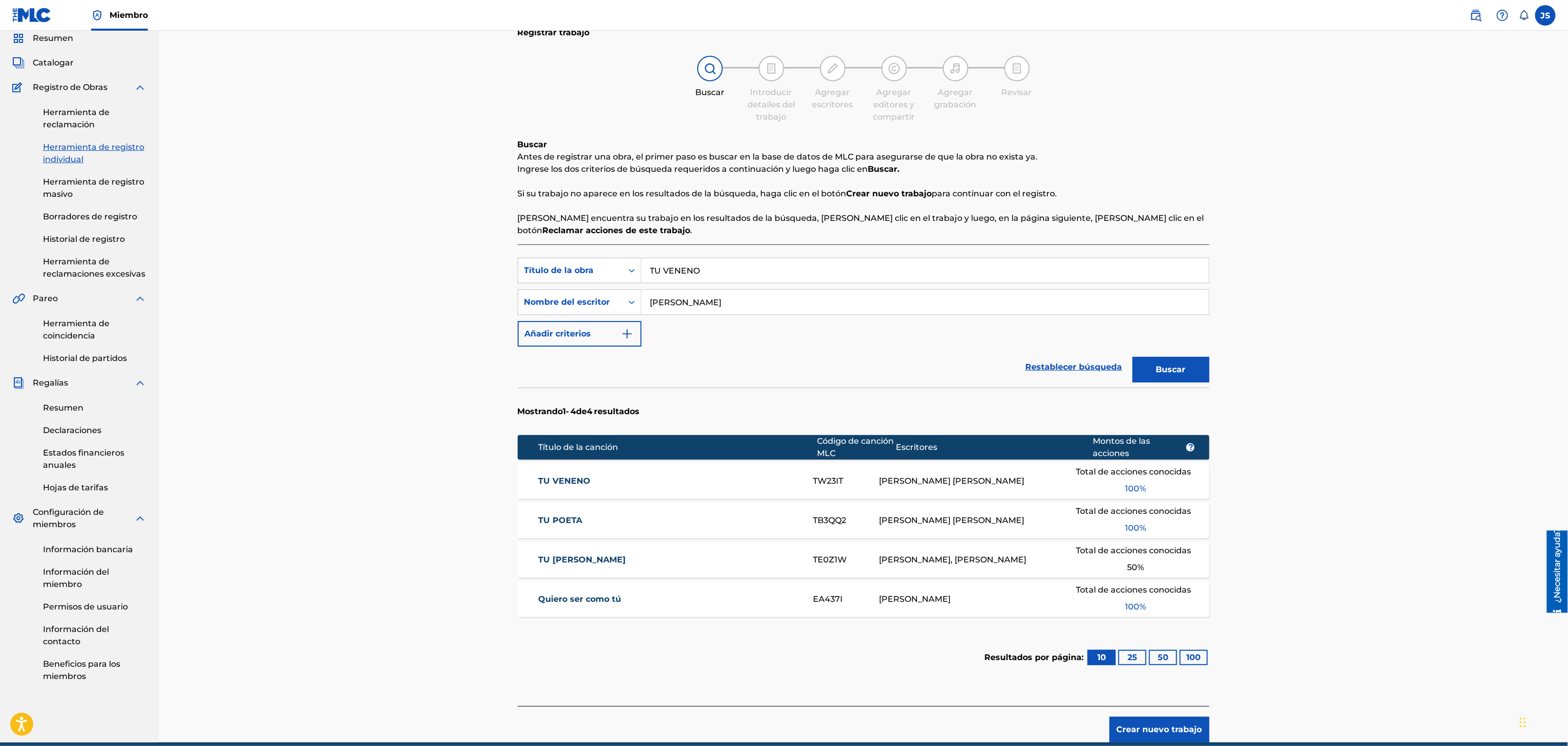
click at [556, 473] on div "TU VENENO TW23IT RONALD EDGARDO SILVA TORRALBA Total de acciones conocidas 100 %" at bounding box center [864, 481] width 691 height 36
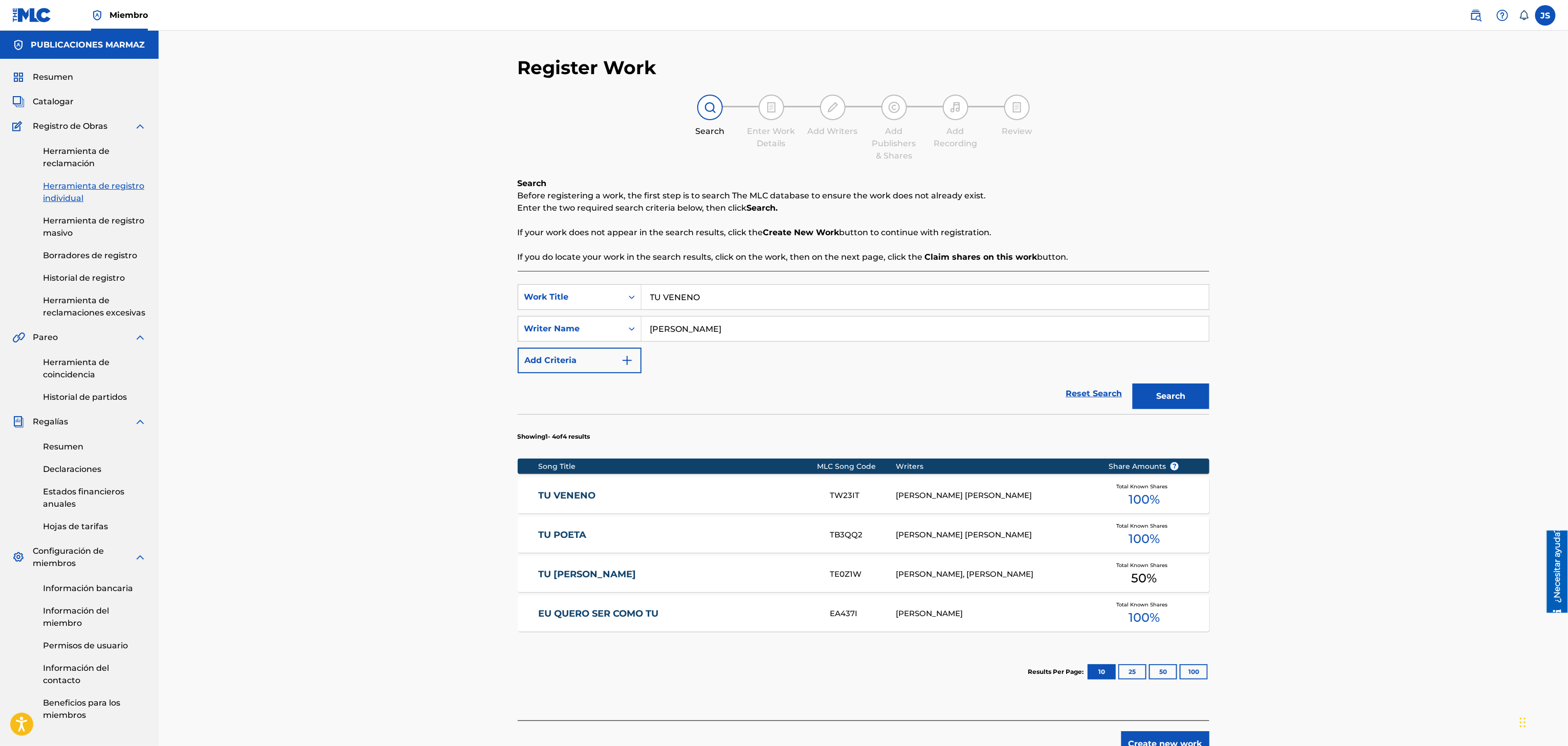
scroll to position [39, 0]
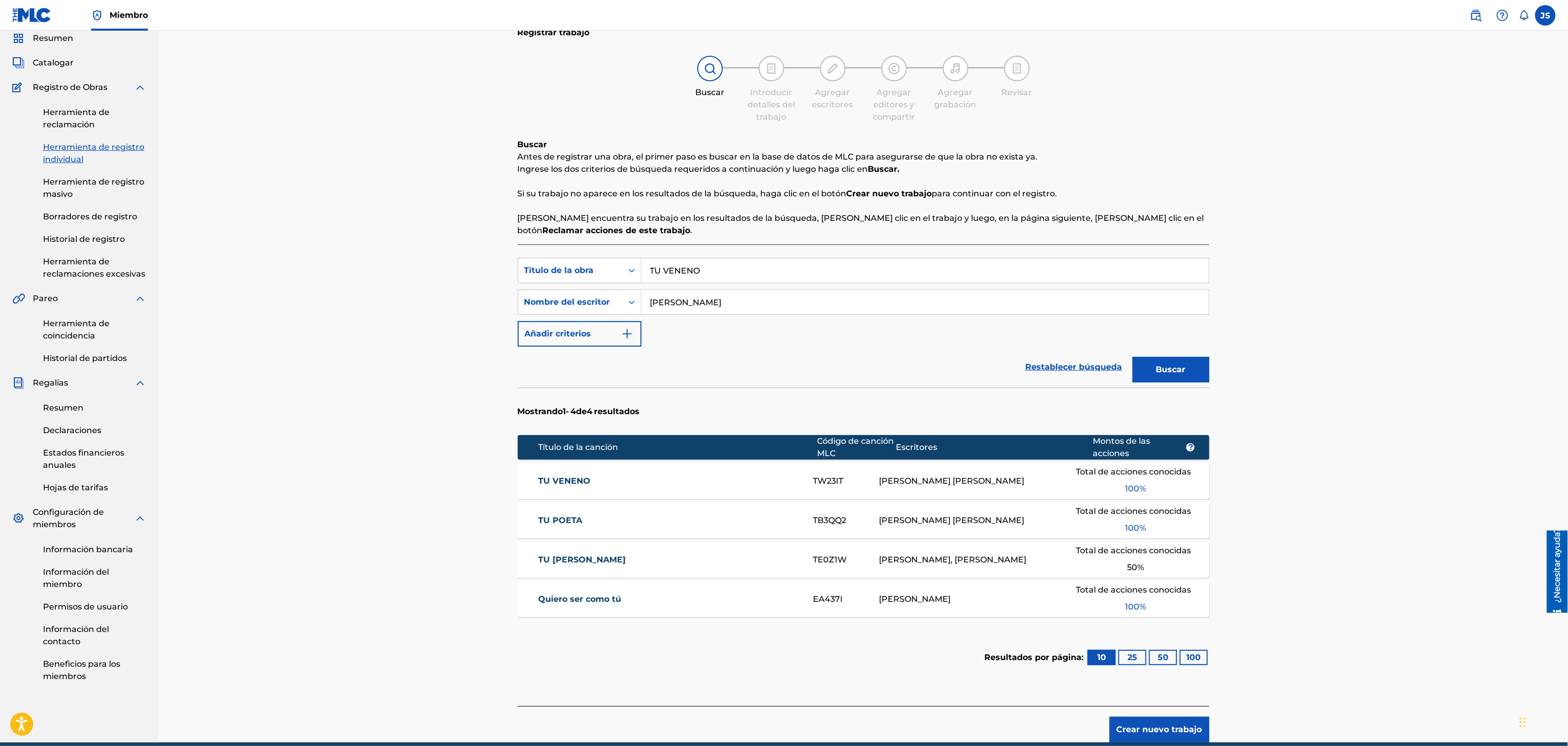
drag, startPoint x: 701, startPoint y: 267, endPoint x: 663, endPoint y: 256, distance: 39.6
click at [591, 265] on div "Búsqueda con criterios f33a84eb-a9c6-4b1c-aadc-60cf18706579 Título de la obra T…" at bounding box center [864, 271] width 691 height 26
paste input "LLORO"
type input "LLORO"
click at [1355, 220] on div "Registrar trabajo Buscar Introducir detalles del trabajo Agregar escritores Agr…" at bounding box center [863, 368] width 1409 height 751
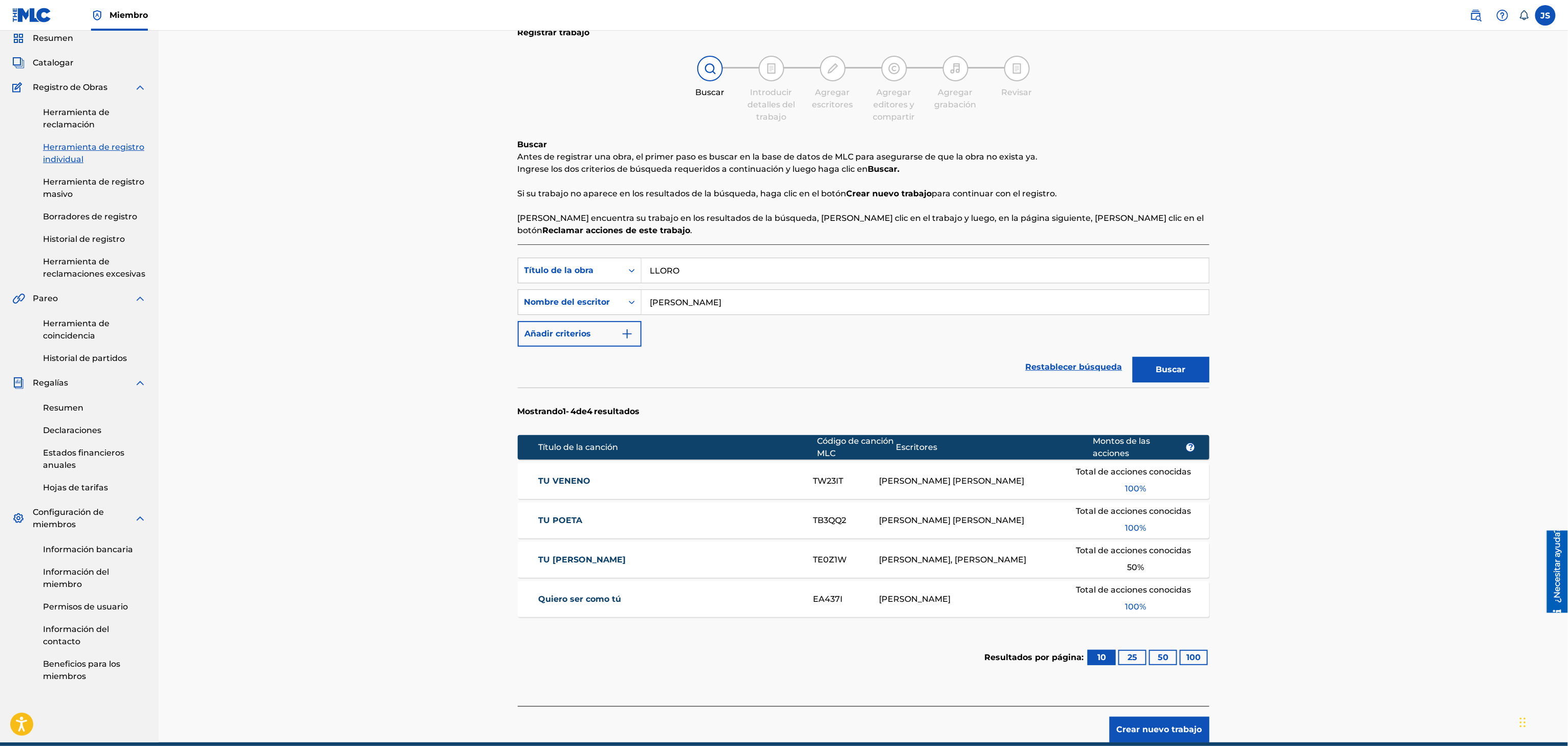
click at [1169, 380] on button "Buscar" at bounding box center [1171, 370] width 77 height 26
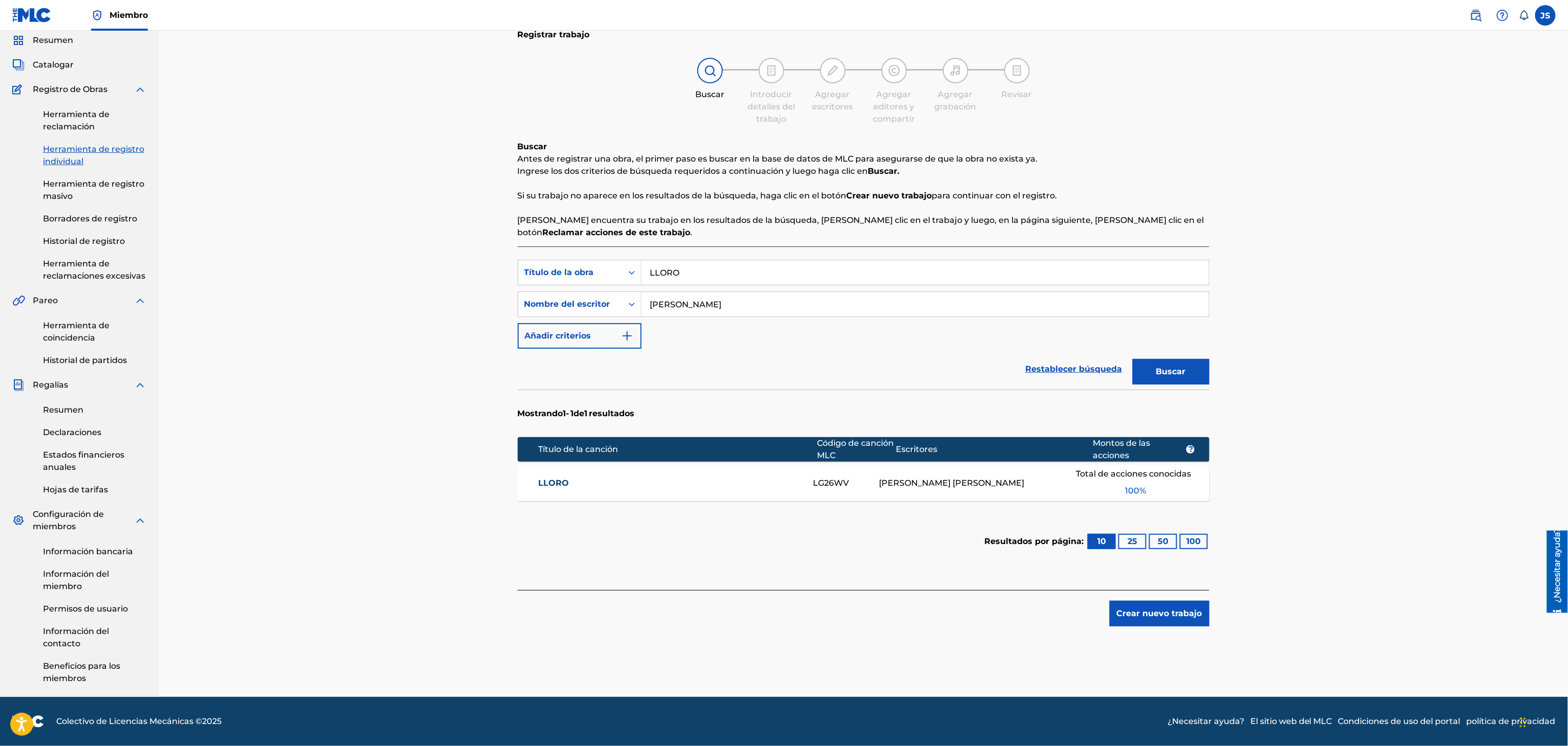
click at [549, 472] on div "LLORO LG26WV RONALD EDGARDO SILVA TORRALBA Total de acciones conocidas 100 %" at bounding box center [864, 483] width 691 height 36
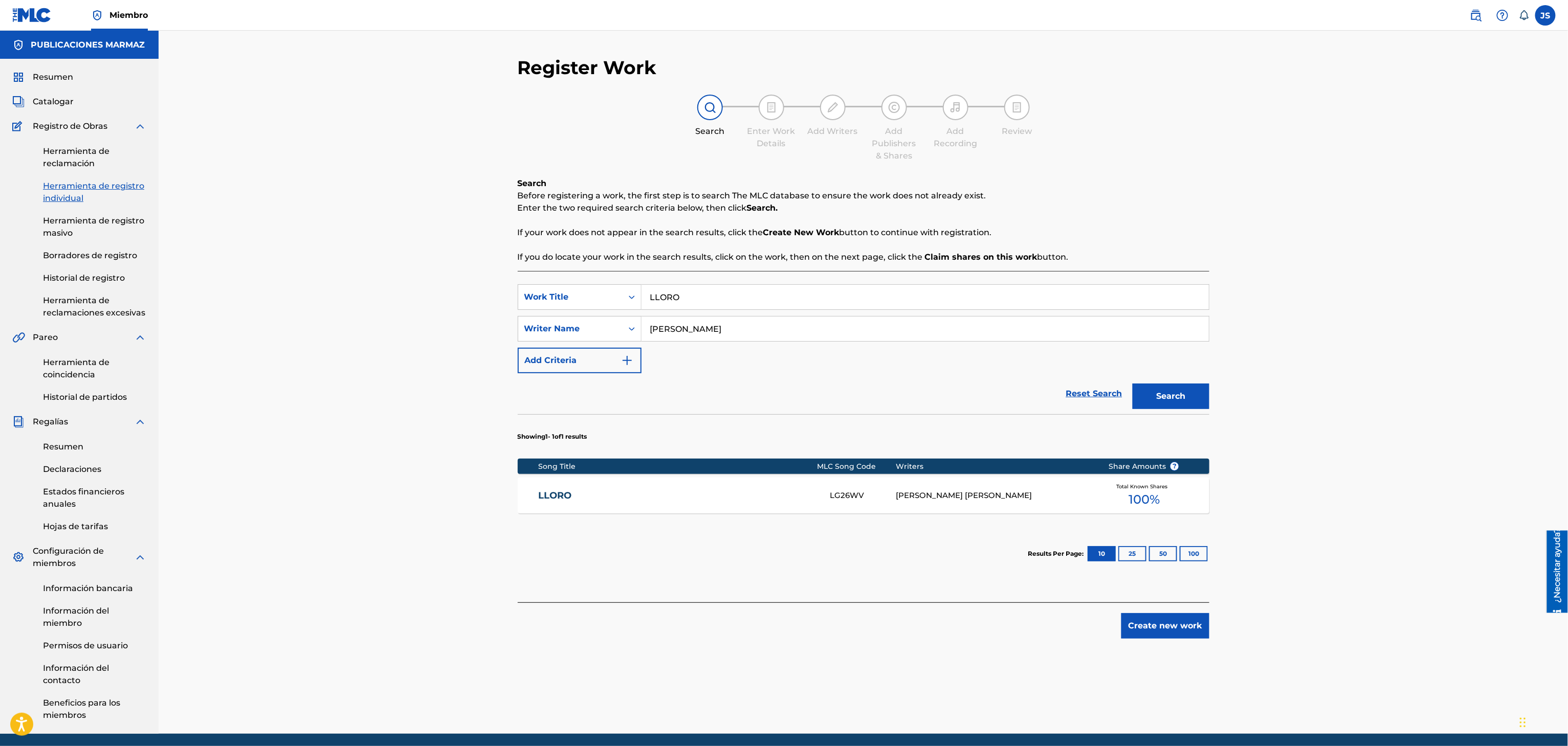
scroll to position [39, 0]
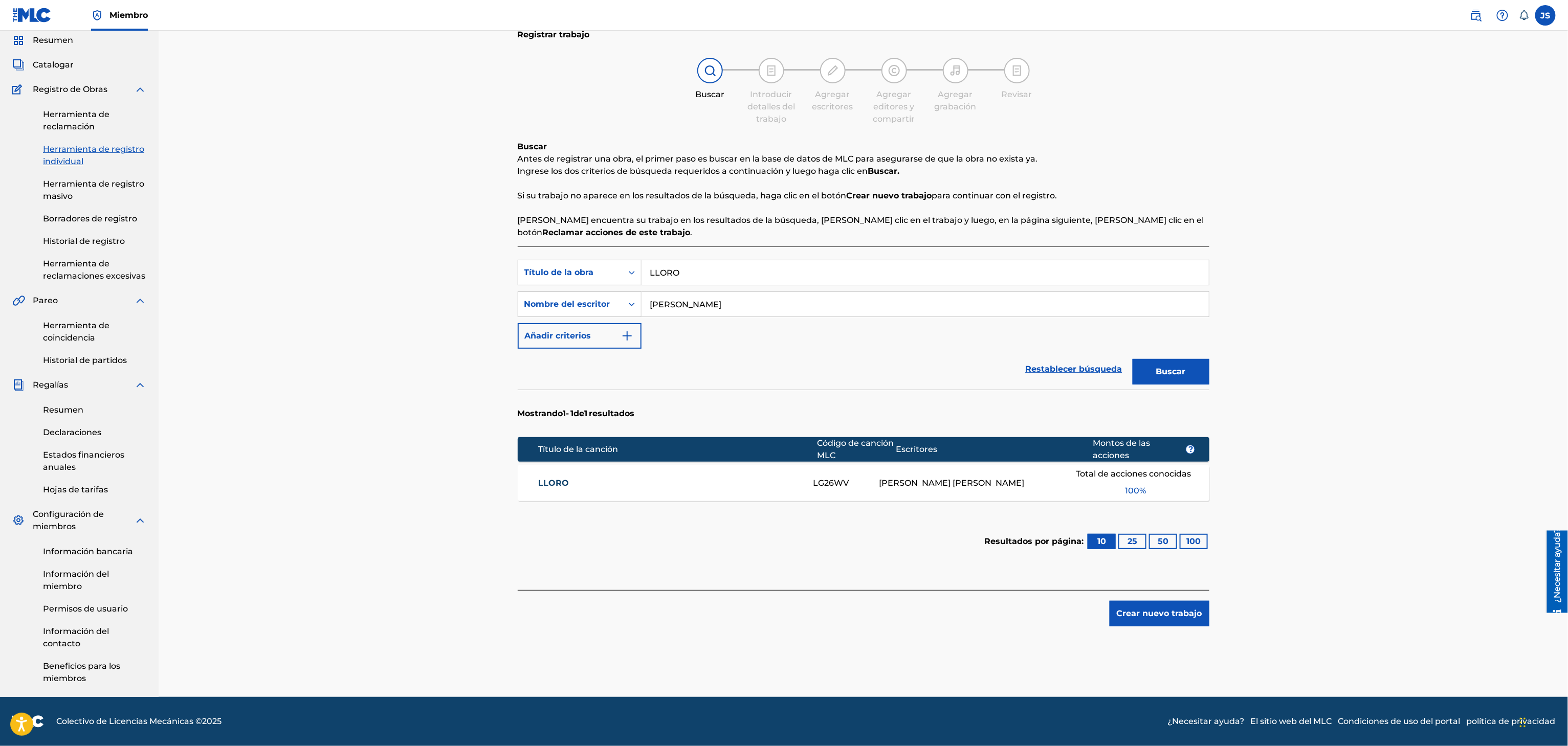
drag, startPoint x: 723, startPoint y: 280, endPoint x: 520, endPoint y: 244, distance: 206.2
click at [520, 246] on div "Búsqueda con criterios f33a84eb-a9c6-4b1c-aadc-60cf18706579 Título de la obra L…" at bounding box center [864, 418] width 691 height 344
paste input "ALAS BLANCAS"
type input "ALAS BLANCAS"
click at [1220, 179] on div "Registrar trabajo Buscar Introducir detalles del trabajo Agregar escritores Agr…" at bounding box center [863, 358] width 716 height 678
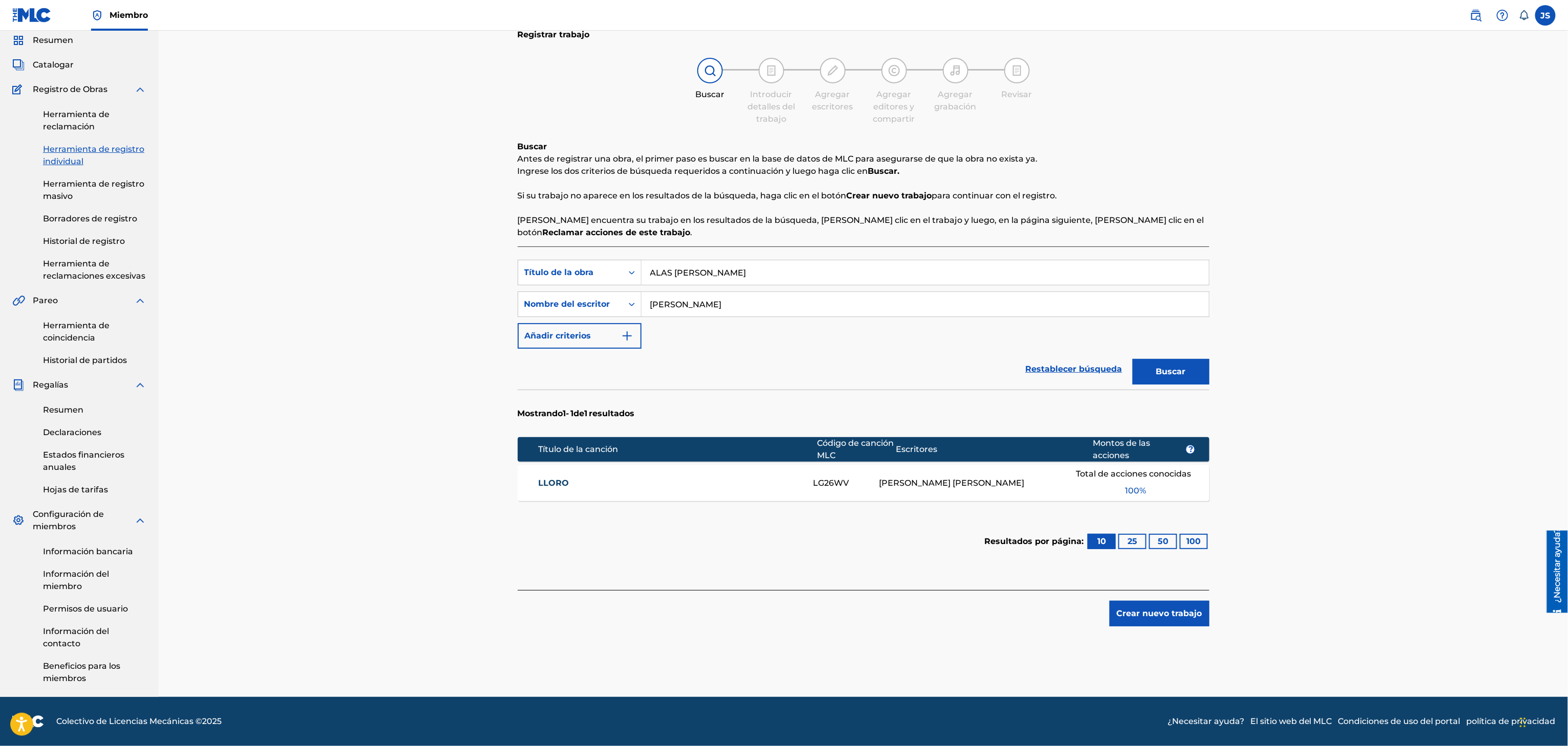
click at [1172, 374] on font "Buscar" at bounding box center [1171, 372] width 30 height 10
click at [584, 479] on font "AY BLANCAS" at bounding box center [575, 483] width 73 height 10
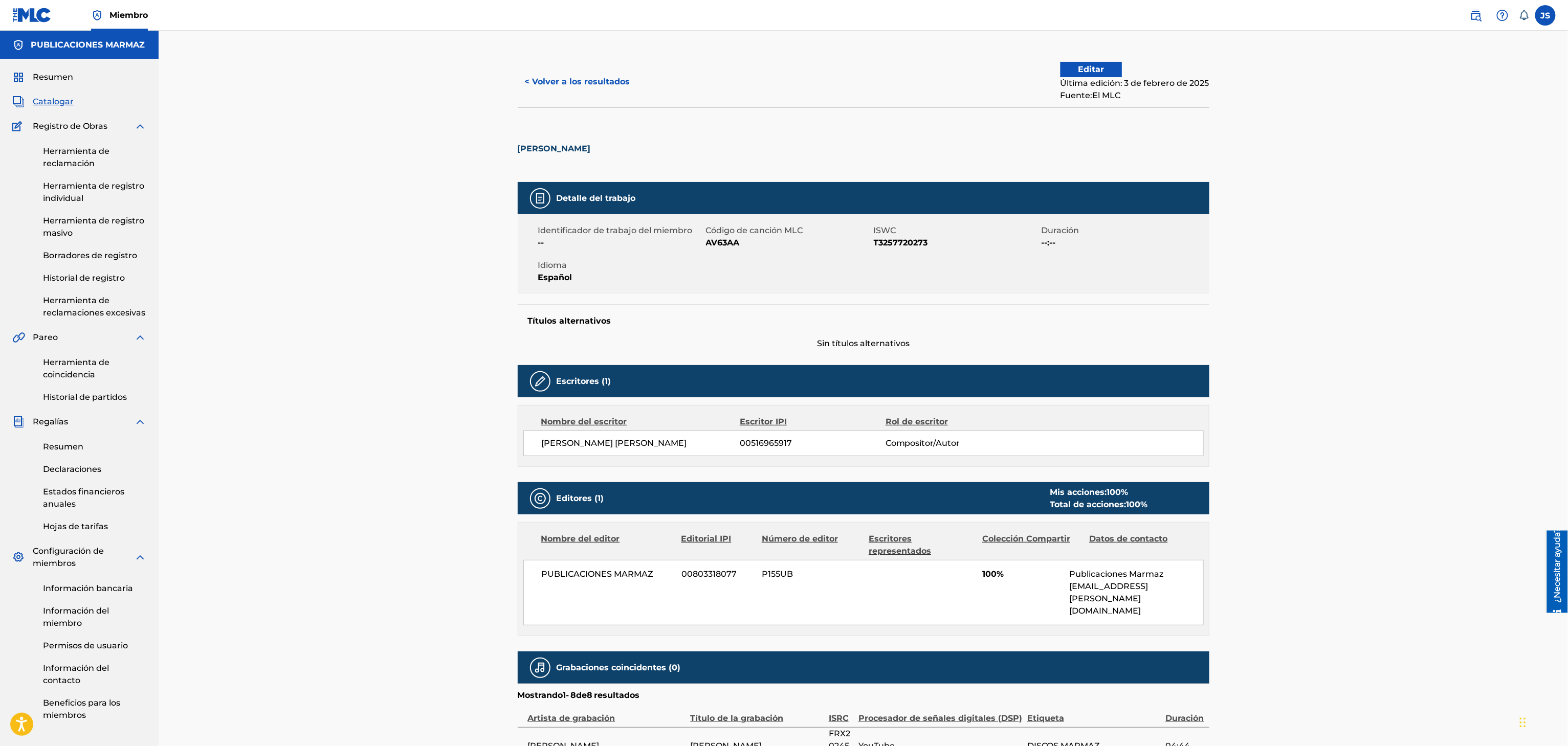
click at [883, 248] on span "T3257720273" at bounding box center [956, 243] width 165 height 12
click at [884, 248] on font "T3257720273" at bounding box center [901, 243] width 54 height 10
copy font "T3257720273"
click at [553, 79] on font "< Volver a los resultados" at bounding box center [577, 82] width 105 height 10
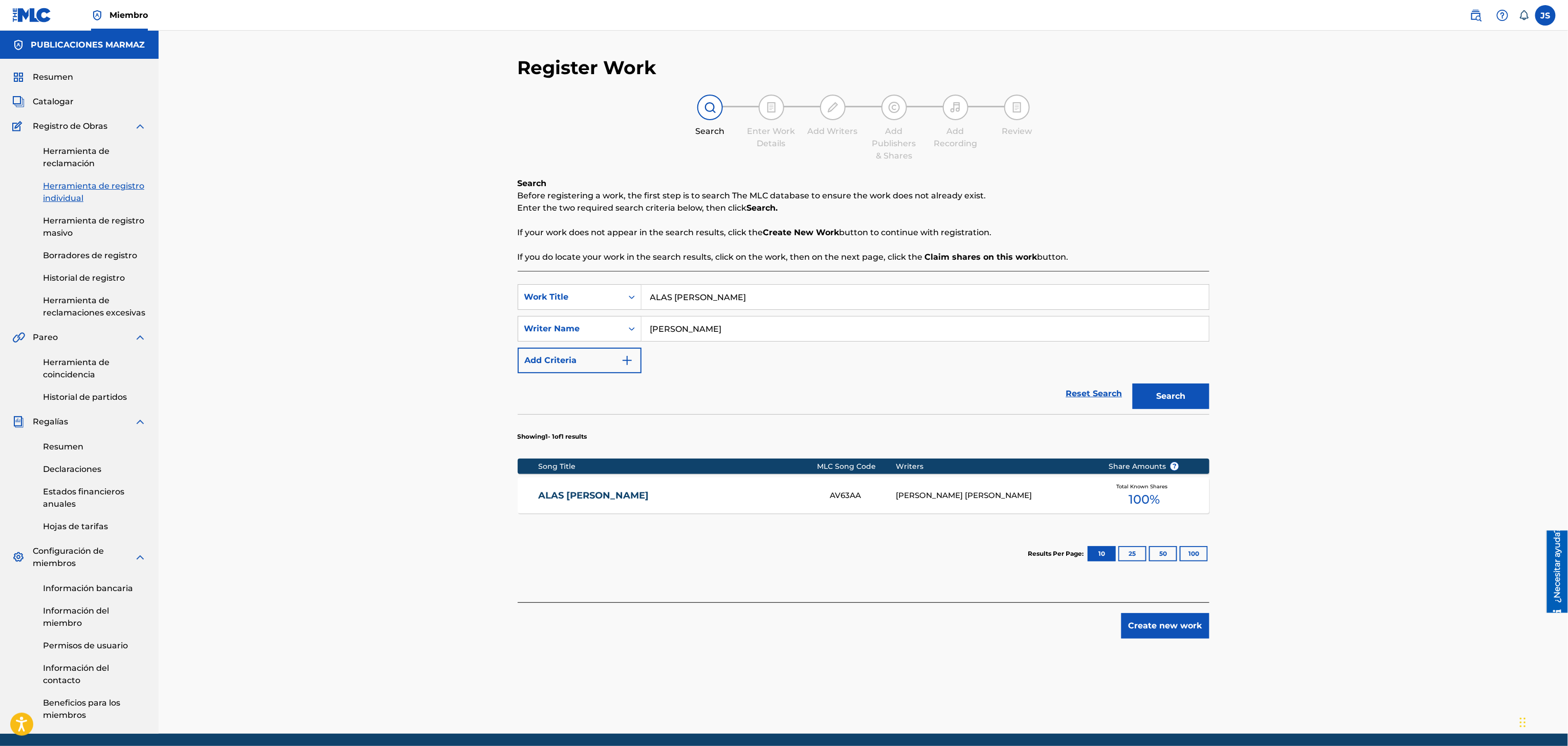
click at [763, 285] on input "ALAS BLANCAS" at bounding box center [925, 297] width 567 height 24
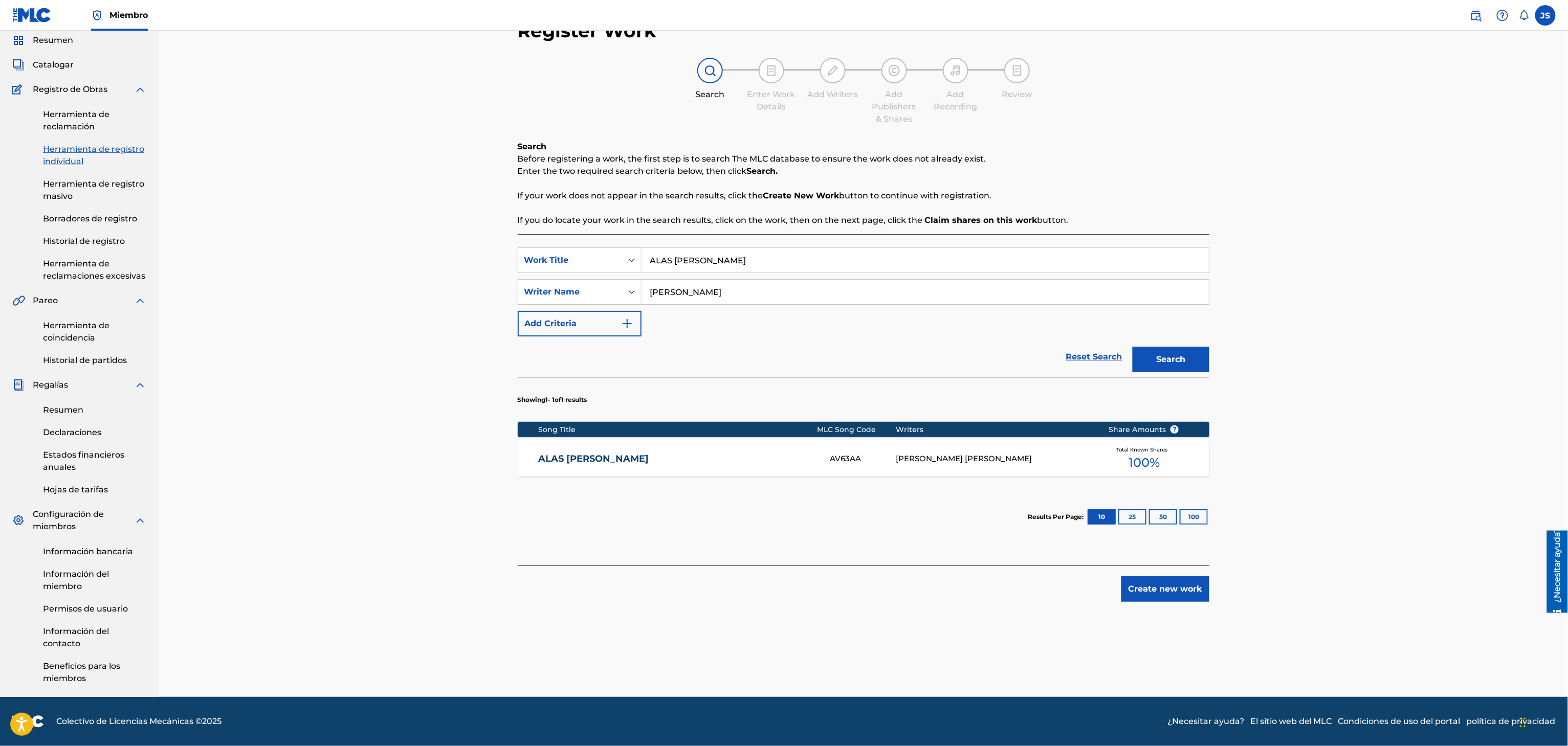
drag, startPoint x: 550, startPoint y: 455, endPoint x: 557, endPoint y: 458, distance: 7.6
click at [550, 455] on link "ALAS BLANCAS" at bounding box center [677, 459] width 278 height 12
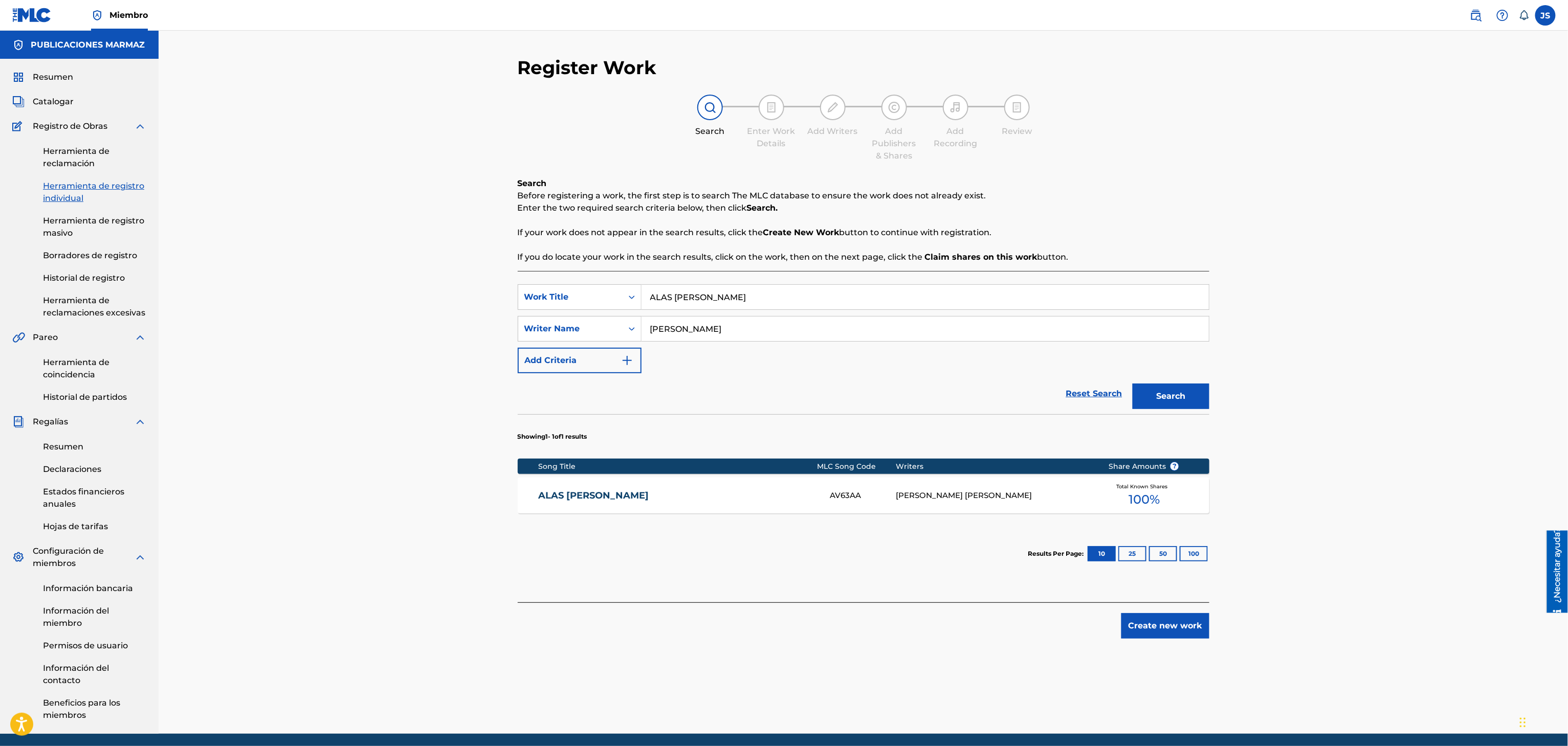
scroll to position [39, 0]
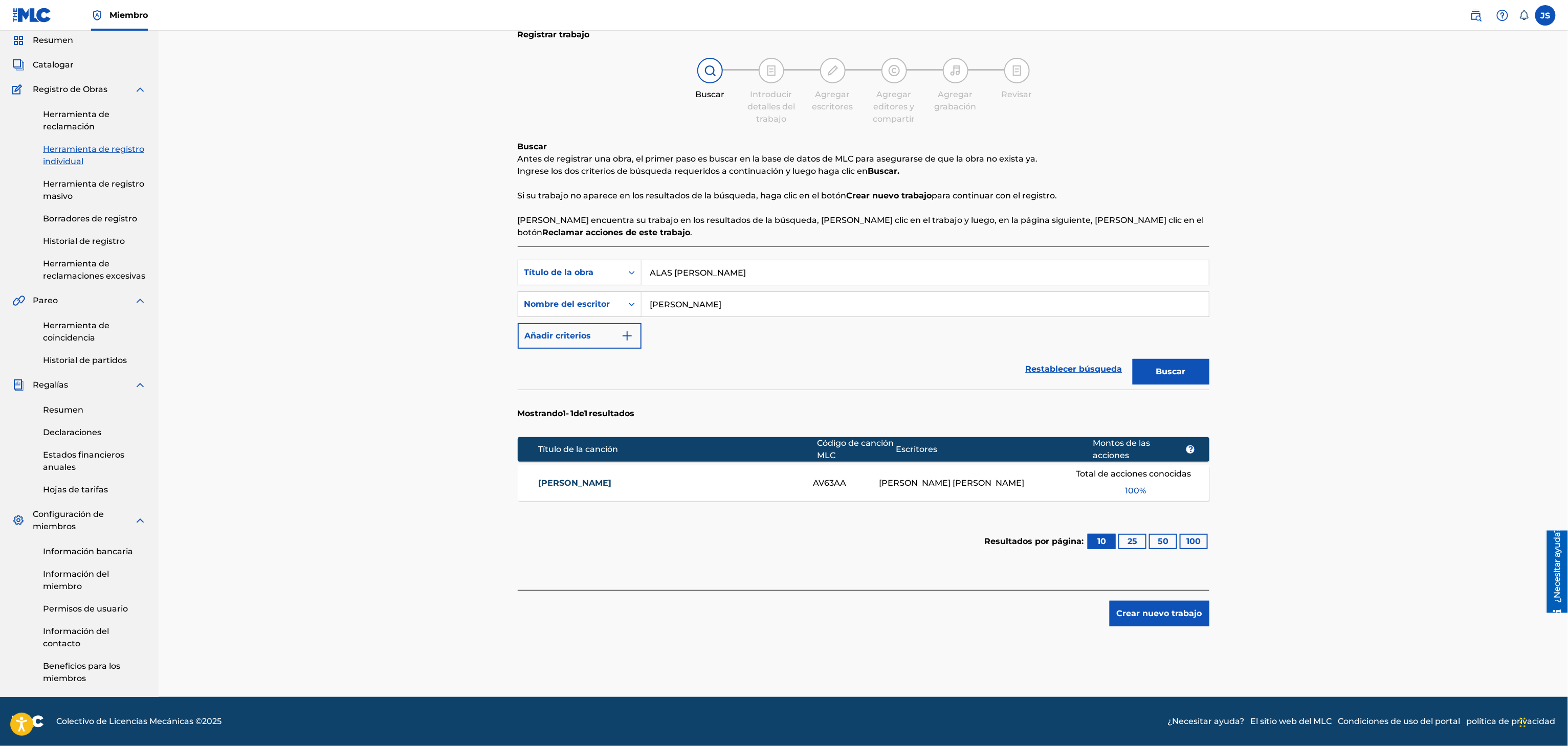
drag, startPoint x: 688, startPoint y: 262, endPoint x: 589, endPoint y: 254, distance: 99.3
click at [589, 254] on div "Búsqueda con criterios f33a84eb-a9c6-4b1c-aadc-60cf18706579 Título de la obra A…" at bounding box center [864, 418] width 691 height 344
paste input "MI CORAZON"
type input "MI CORAZON"
click at [1247, 254] on div "Registrar trabajo Buscar Introducir detalles del trabajo Agregar escritores Agr…" at bounding box center [863, 346] width 1409 height 703
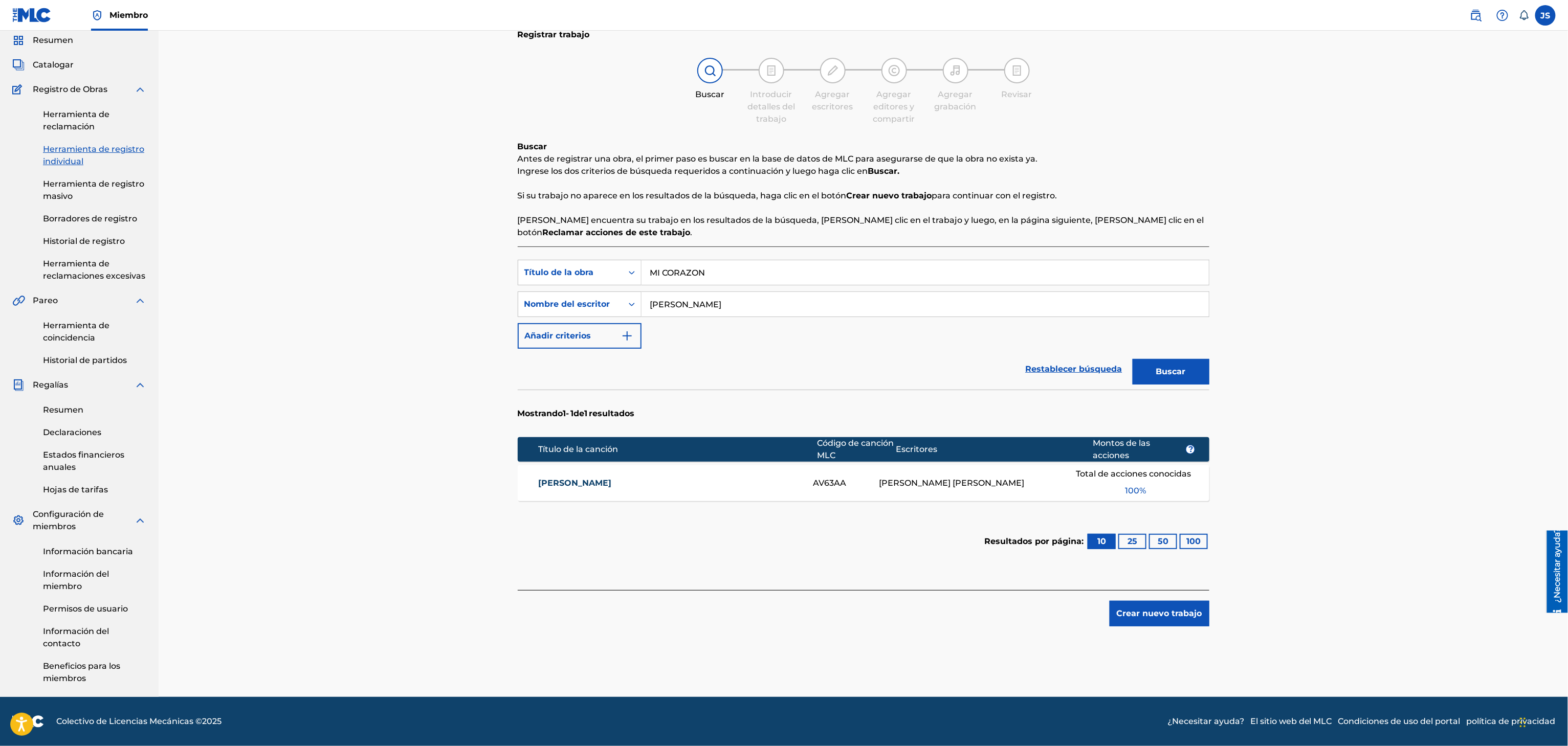
click at [1172, 359] on button "Buscar" at bounding box center [1171, 372] width 77 height 26
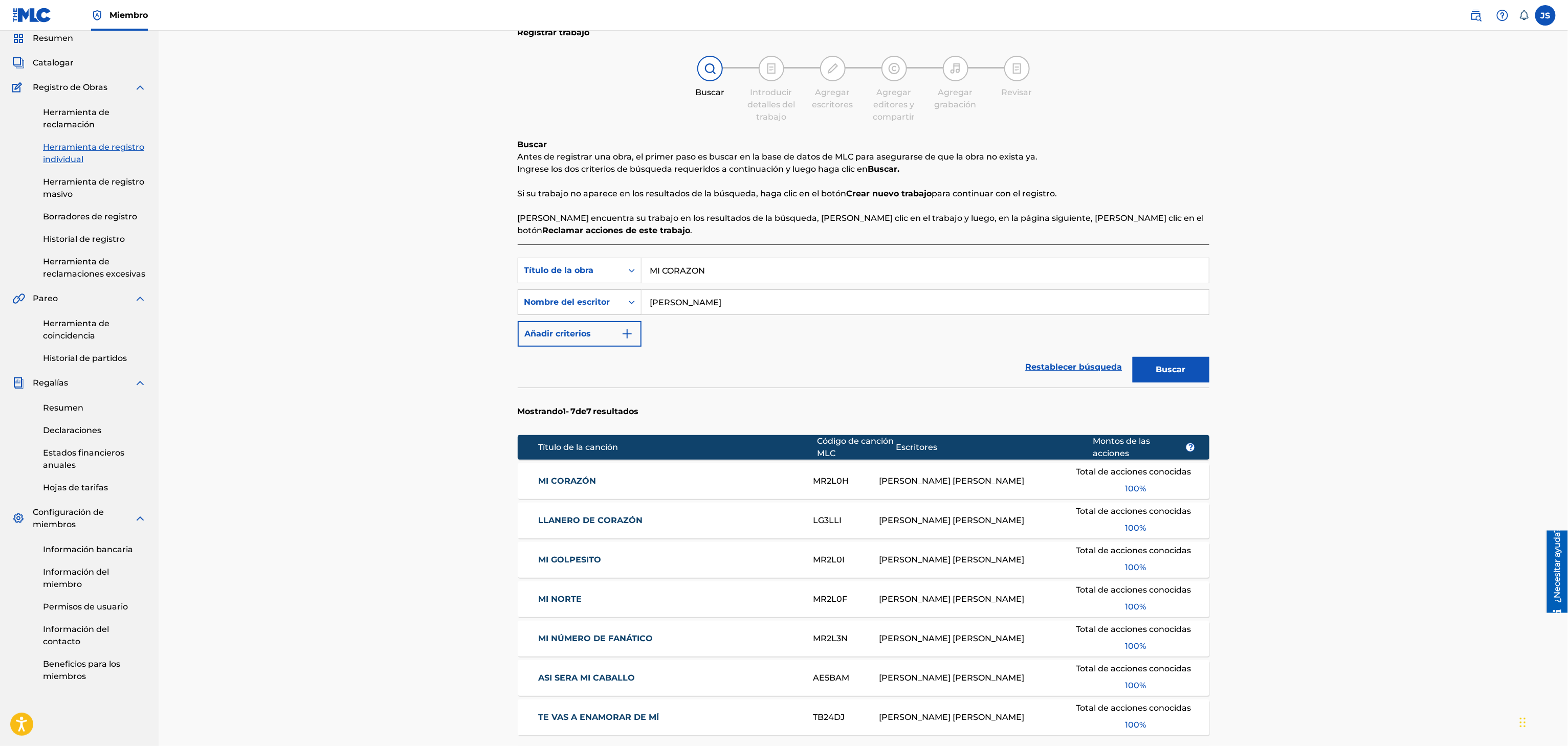
scroll to position [141, 0]
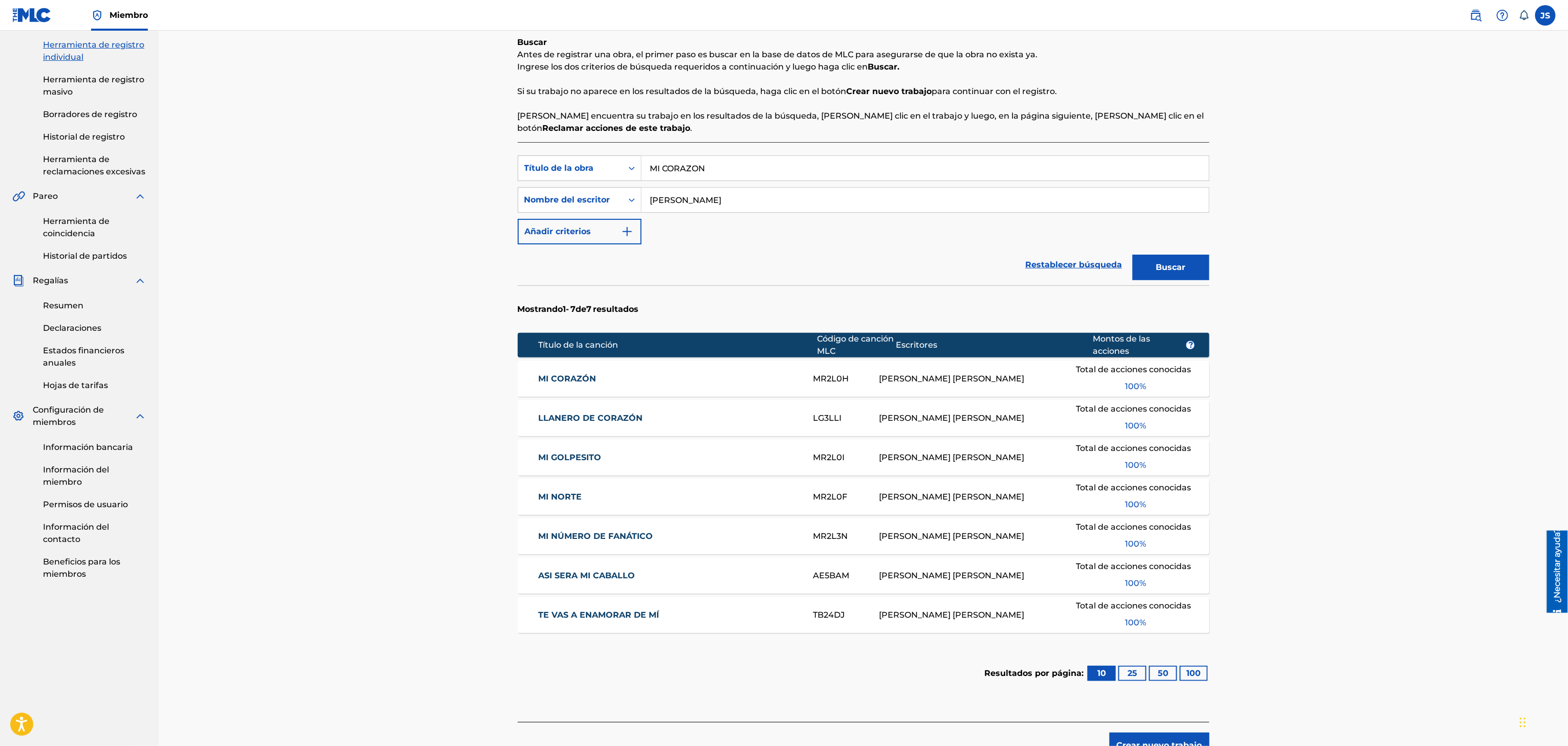
click at [576, 374] on font "MI CORAZÓN" at bounding box center [567, 378] width 58 height 10
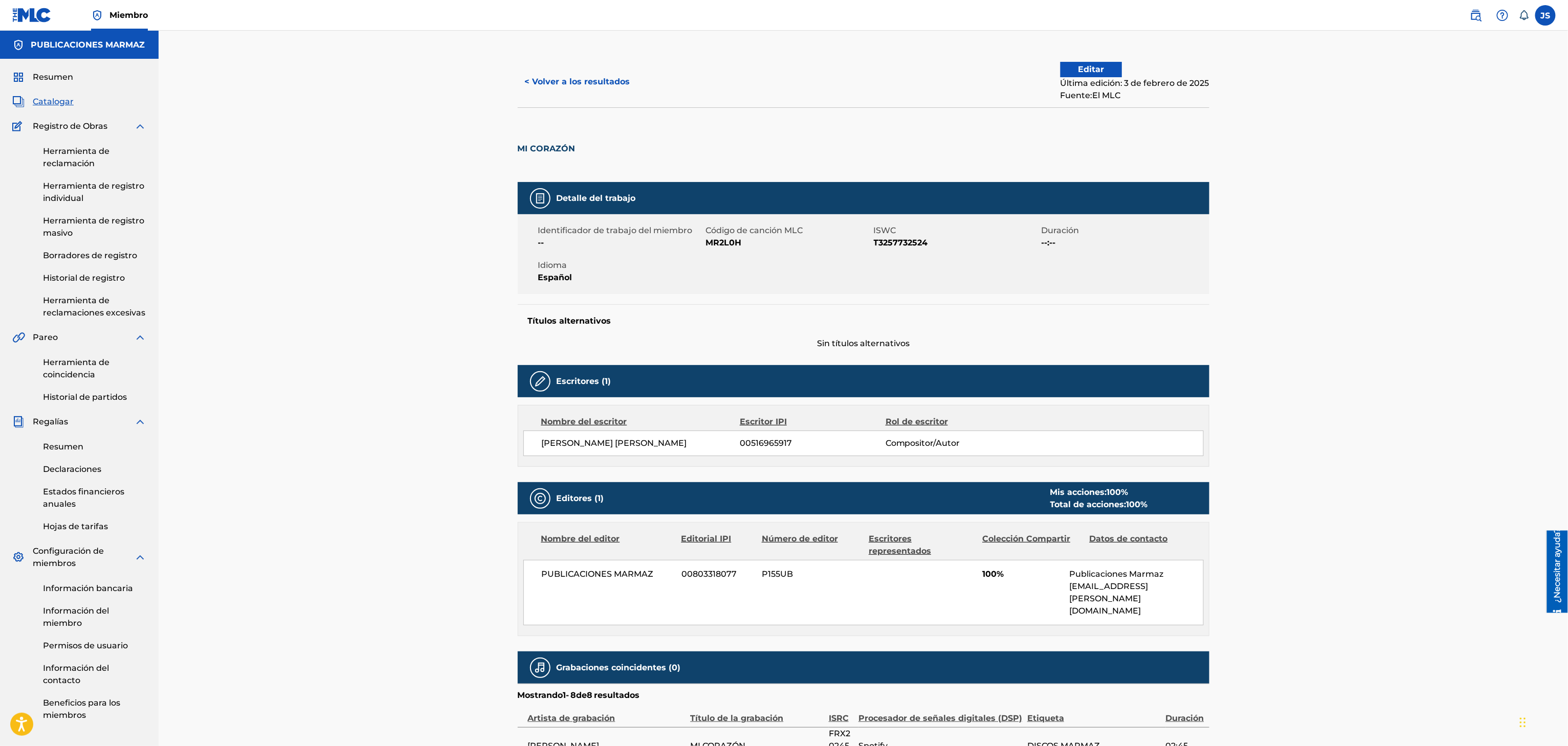
click at [598, 88] on button "< Volver a los resultados" at bounding box center [578, 82] width 120 height 26
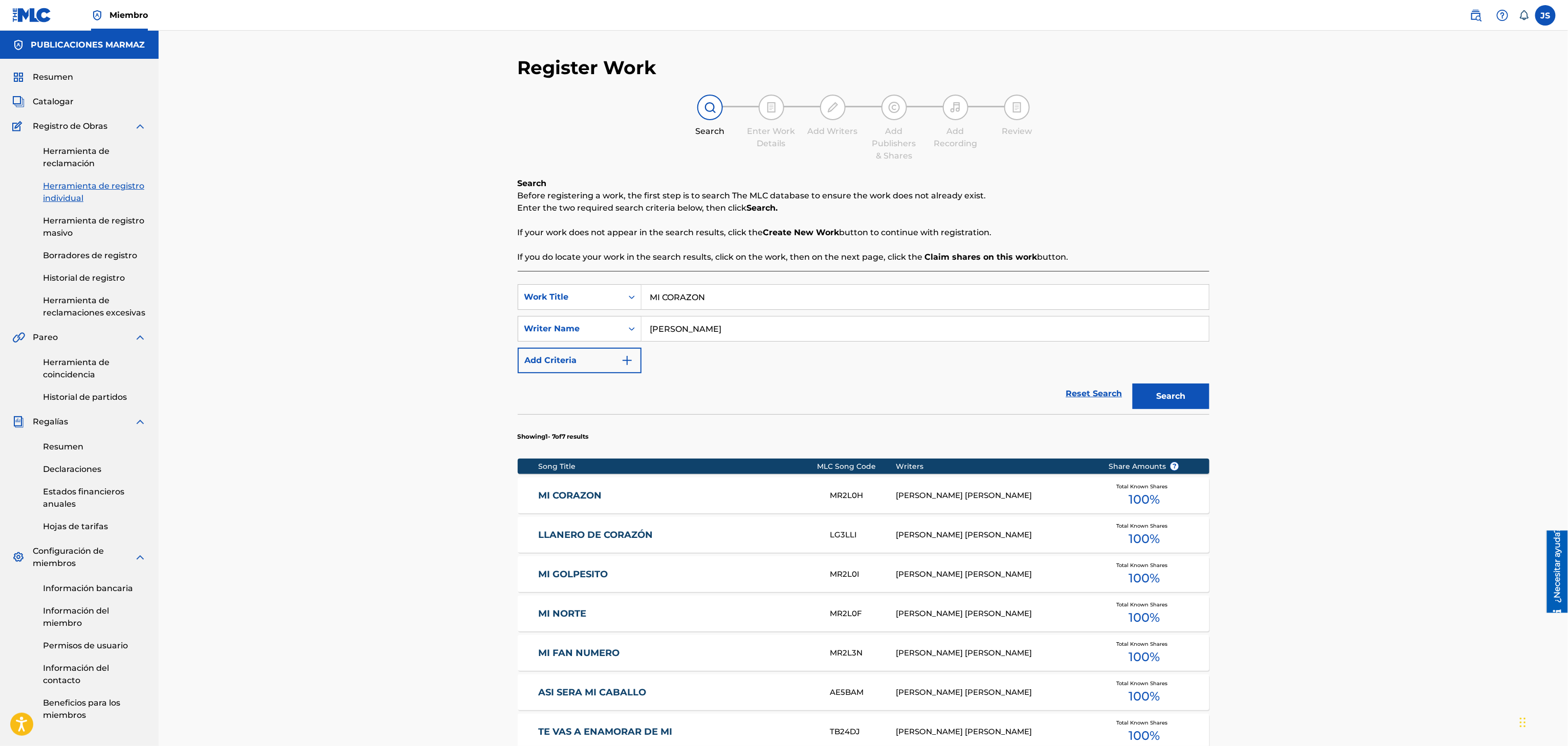
scroll to position [39, 0]
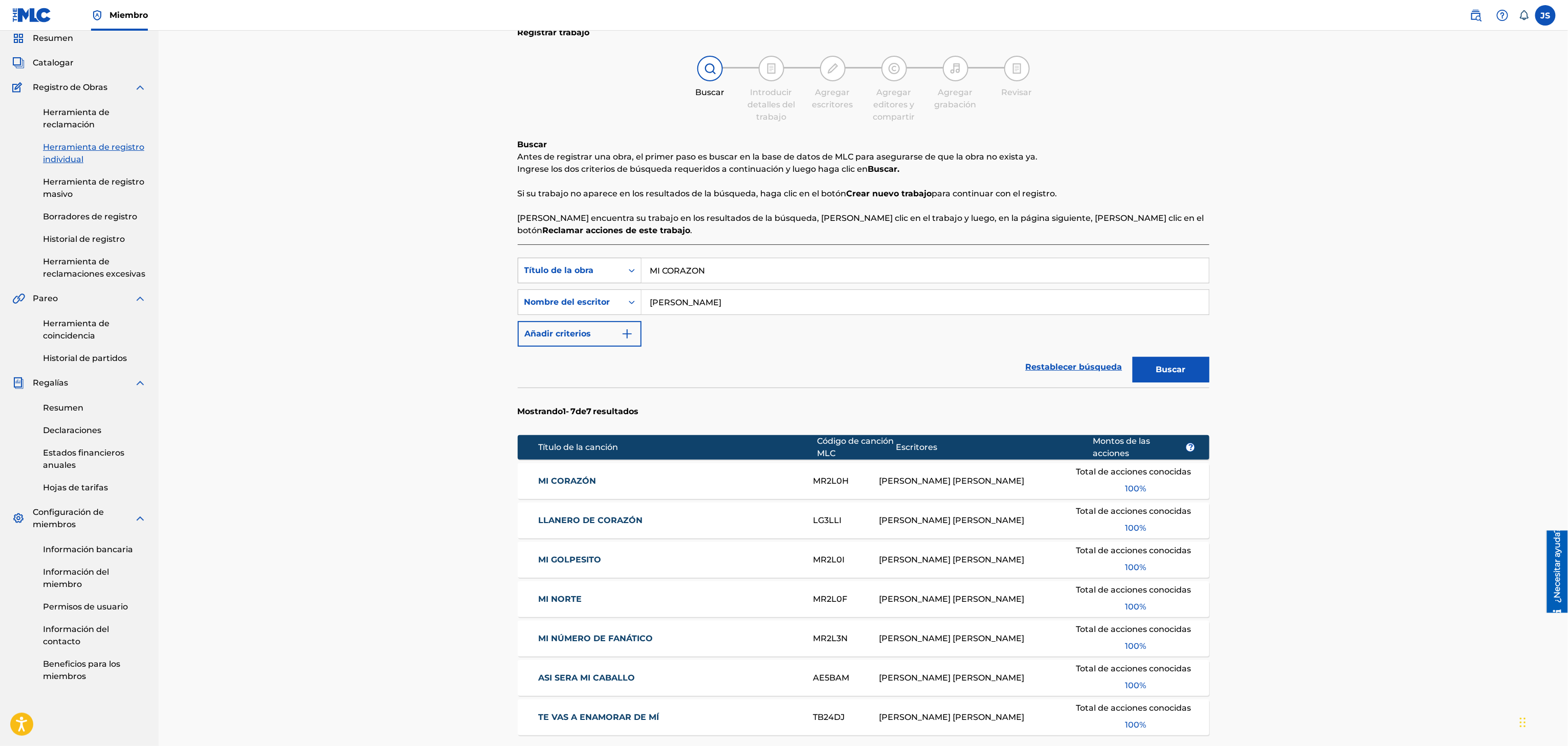
paste input "LA ULTIMA VEZ"
drag, startPoint x: 659, startPoint y: 277, endPoint x: 609, endPoint y: 275, distance: 50.0
click at [607, 275] on div "Búsqueda con criterios f33a84eb-a9c6-4b1c-aadc-60cf18706579 Título de la obra M…" at bounding box center [864, 271] width 691 height 26
type input "LA ULTIMA VEZ"
click at [1214, 242] on div "Registrar trabajo Buscar Introducir detalles del trabajo Agregar escritores Agr…" at bounding box center [863, 439] width 716 height 843
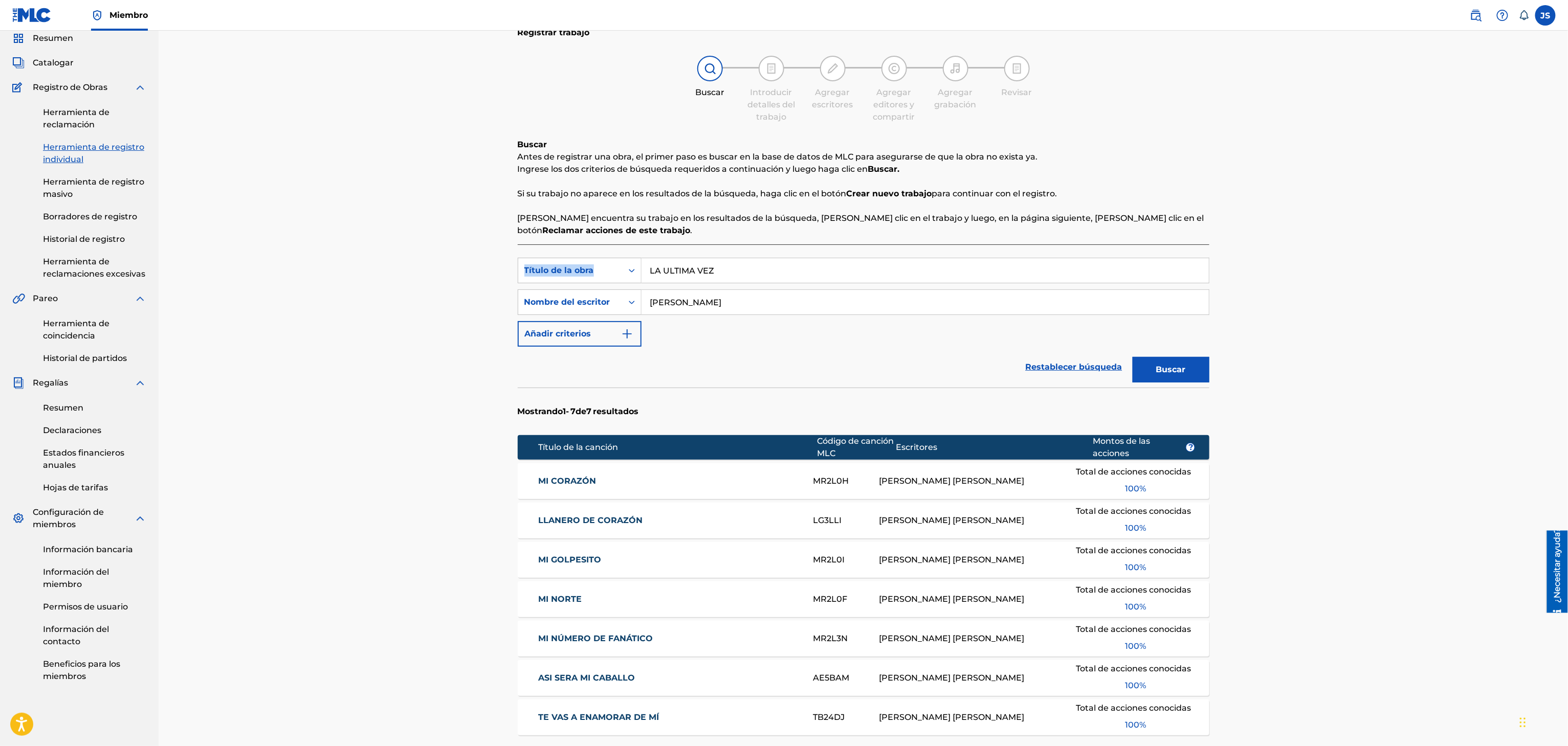
click at [1201, 370] on button "Buscar" at bounding box center [1171, 370] width 77 height 26
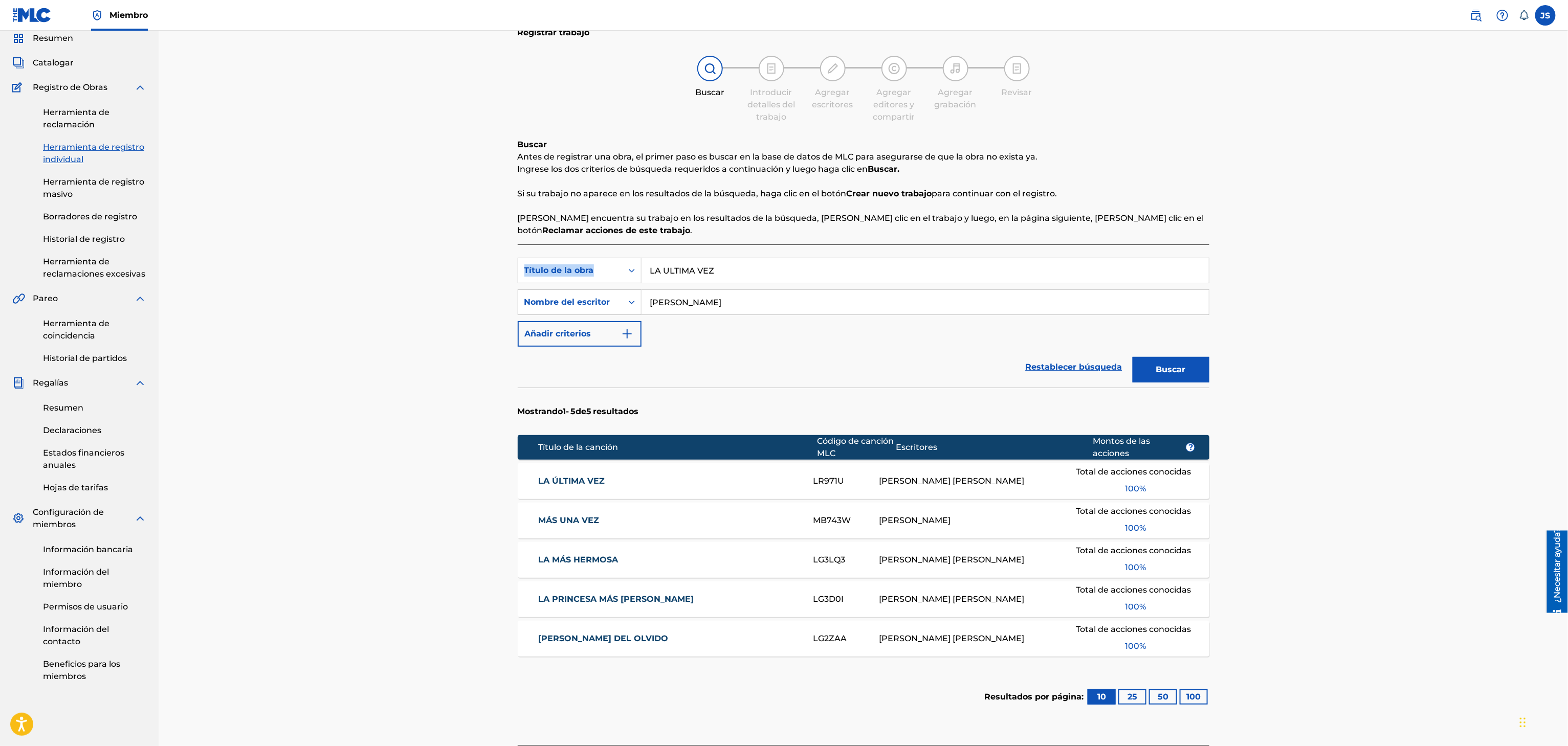
drag, startPoint x: 582, startPoint y: 484, endPoint x: 977, endPoint y: 371, distance: 410.8
click at [581, 484] on font "LA ÚLTIMA VEZ" at bounding box center [571, 481] width 66 height 10
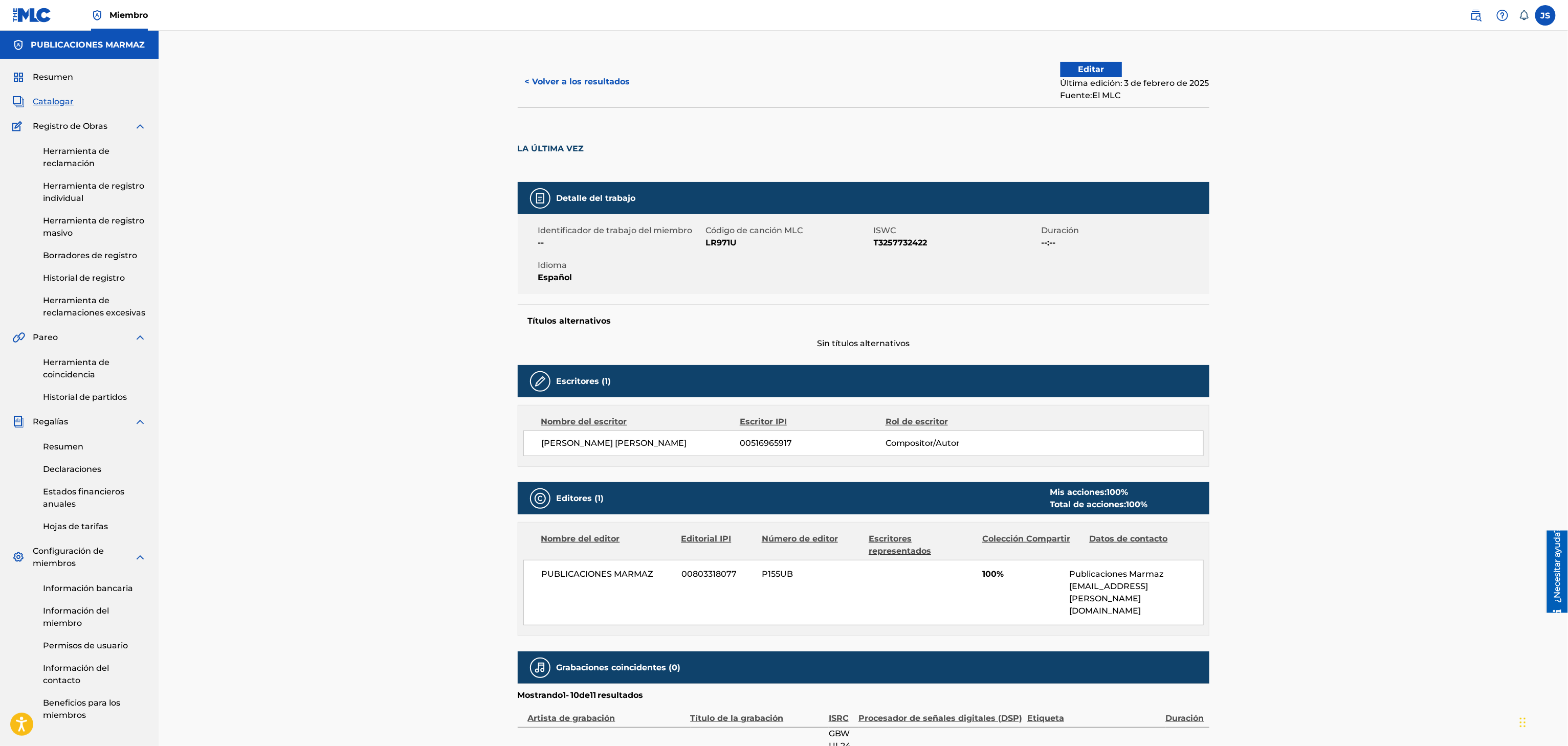
drag, startPoint x: 716, startPoint y: 322, endPoint x: 713, endPoint y: 316, distance: 6.7
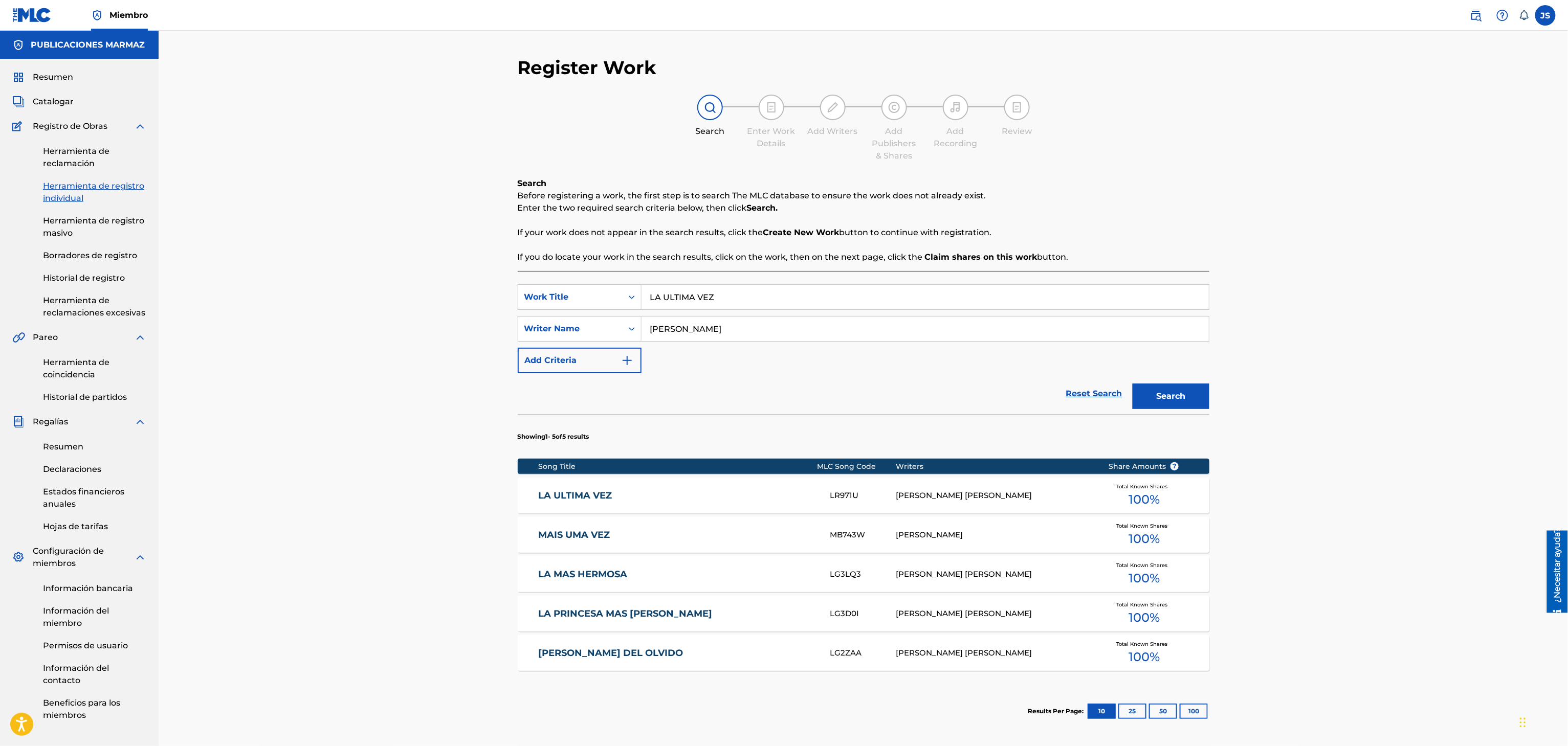
drag, startPoint x: 749, startPoint y: 255, endPoint x: 482, endPoint y: 265, distance: 267.2
click at [481, 265] on div "Register Work Search Enter Work Details Add Writers Add Publishers & Shares Add…" at bounding box center [863, 413] width 1409 height 765
paste input "MAS QUE AMOR"
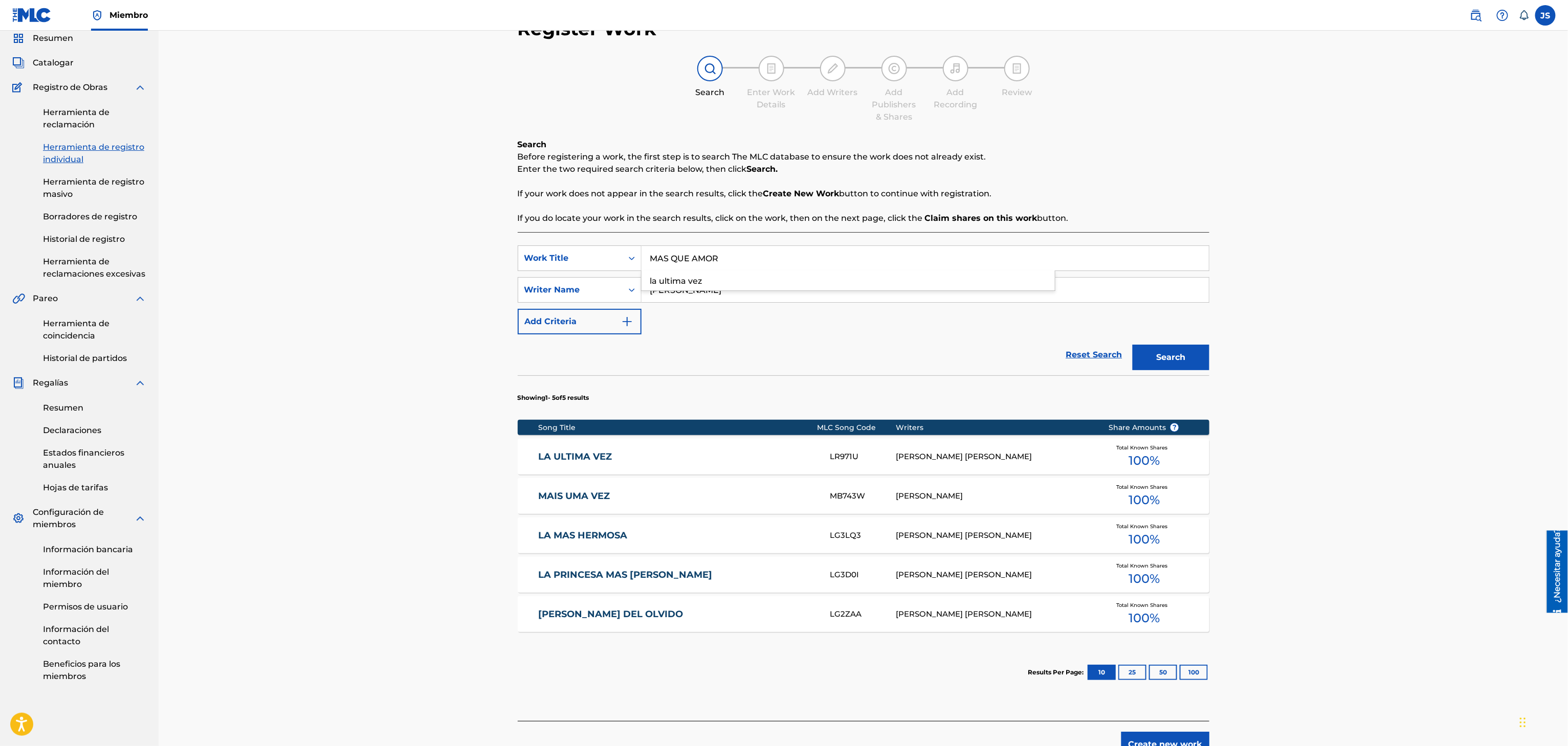
type input "MAS QUE AMOR"
click at [839, 358] on div "Reset Search Search" at bounding box center [864, 355] width 691 height 41
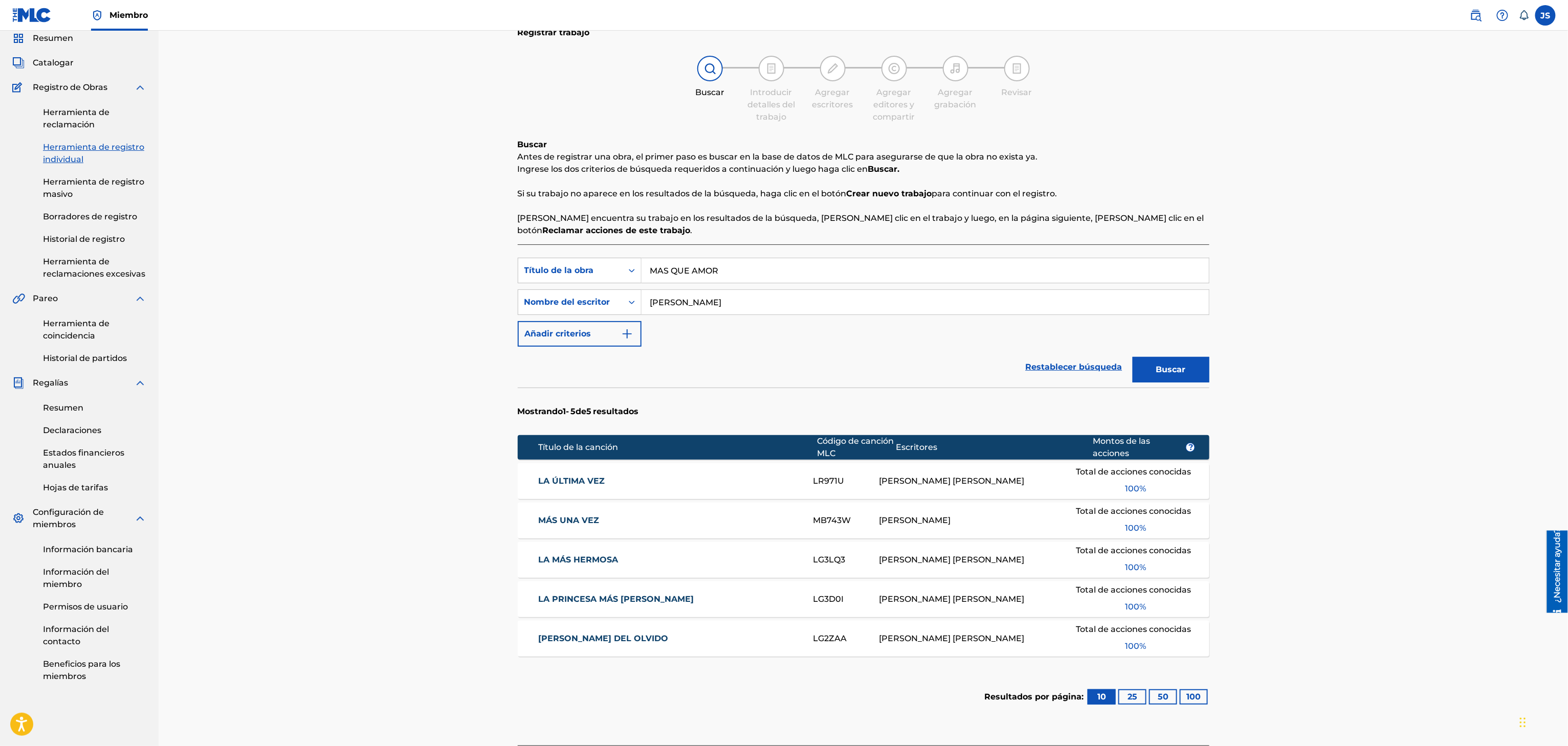
click at [1154, 365] on button "Buscar" at bounding box center [1171, 370] width 77 height 26
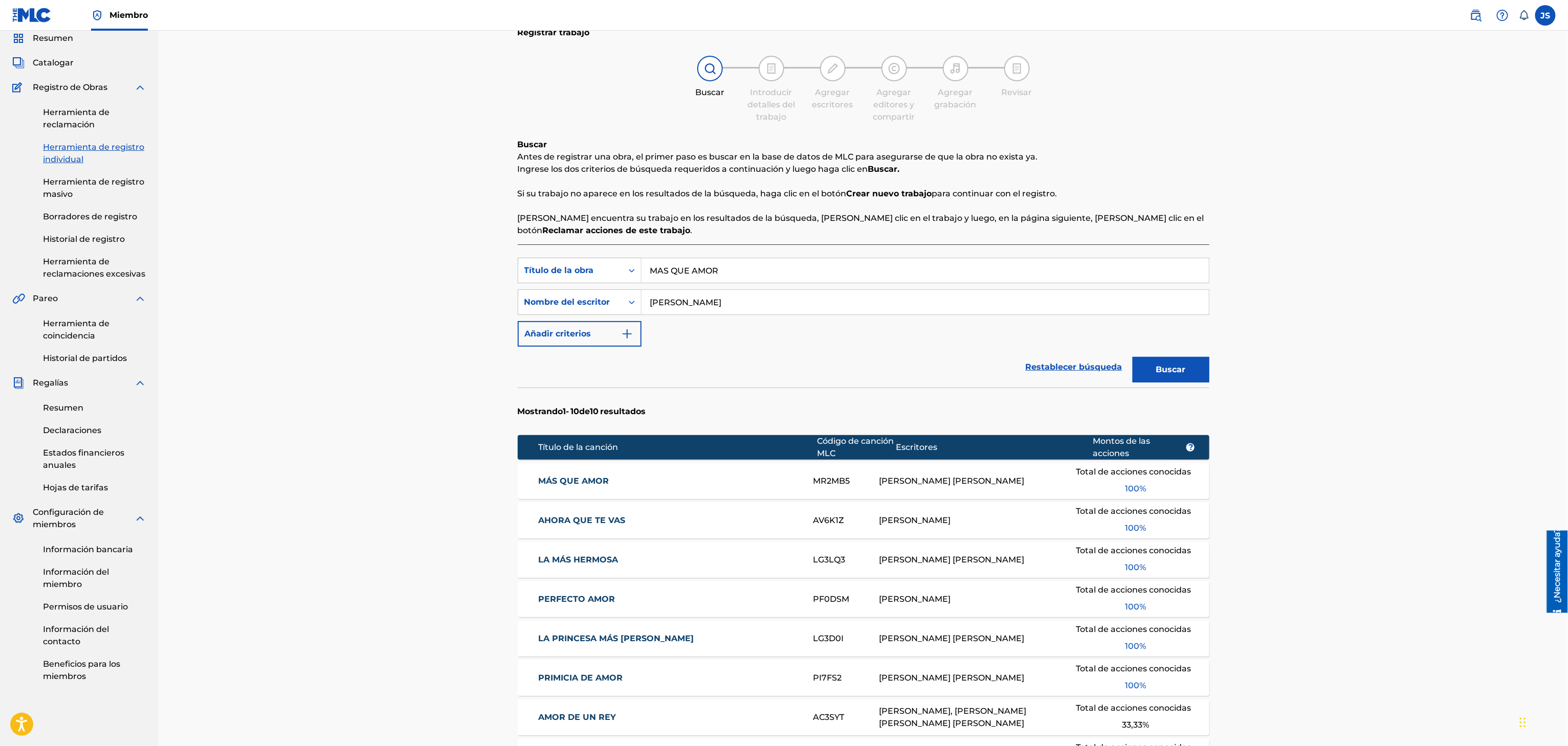
click at [559, 476] on font "MÁS QUE AMOR" at bounding box center [573, 481] width 71 height 10
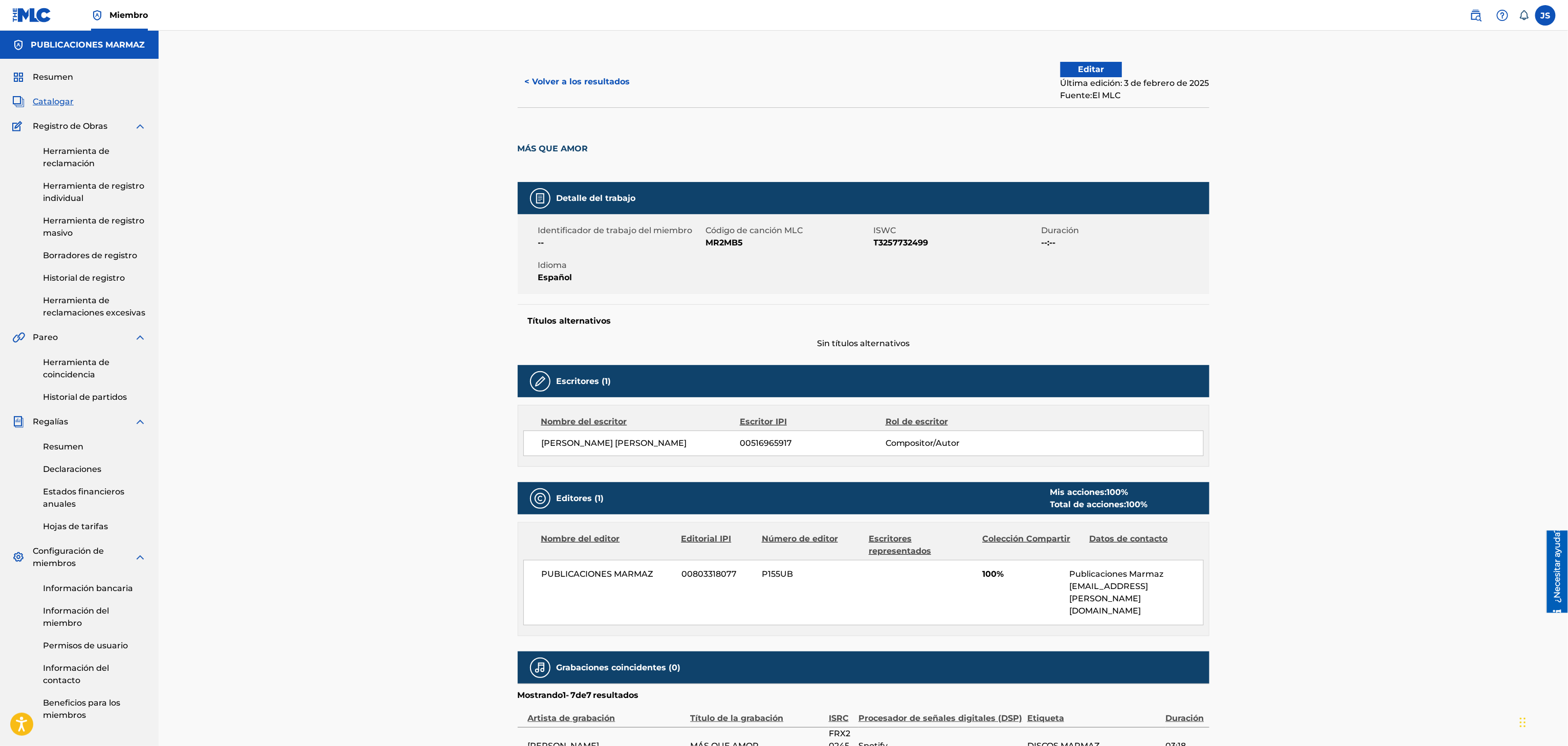
click at [547, 89] on button "< Volver a los resultados" at bounding box center [578, 82] width 120 height 26
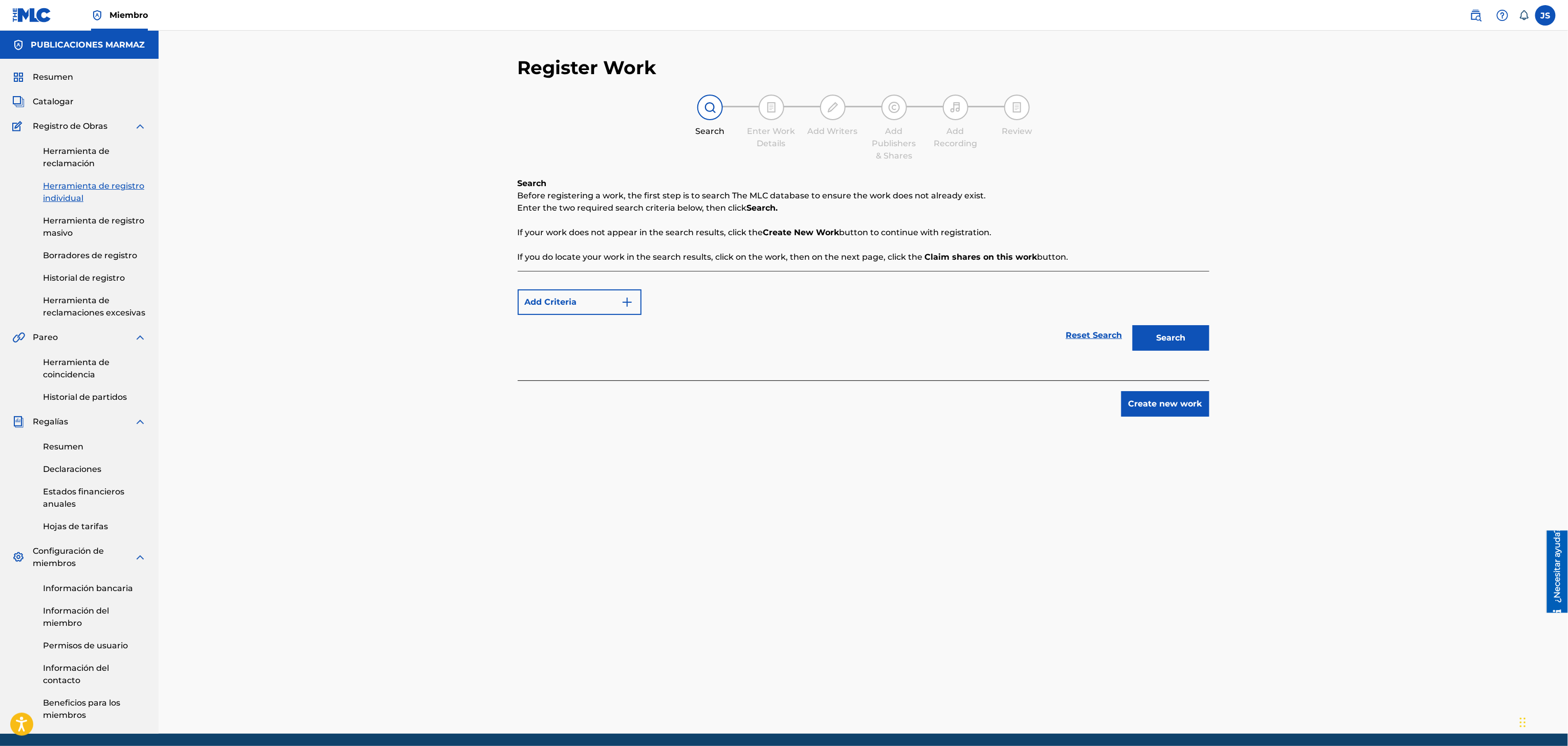
scroll to position [39, 0]
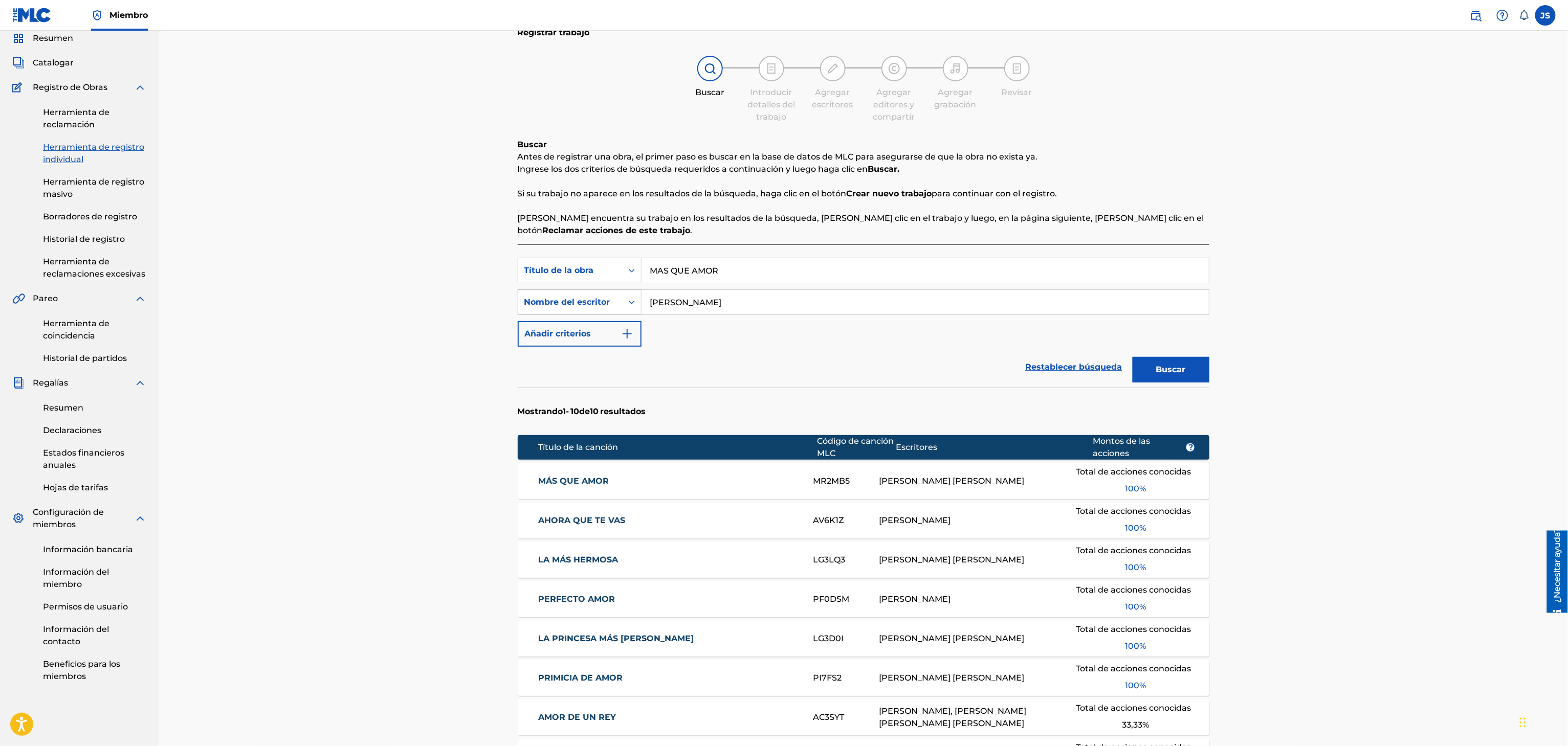
drag, startPoint x: 749, startPoint y: 305, endPoint x: 585, endPoint y: 312, distance: 164.1
click at [551, 333] on div "Búsqueda con criterios f33a84eb-a9c6-4b1c-aadc-60cf18706579 Título de la obra M…" at bounding box center [864, 302] width 691 height 89
paste input "MAS QUE AMOR"
click at [1418, 243] on div "Registrar trabajo Buscar Introducir detalles del trabajo Agregar escritores Agr…" at bounding box center [863, 486] width 1409 height 987
type input "Ronald Silva"
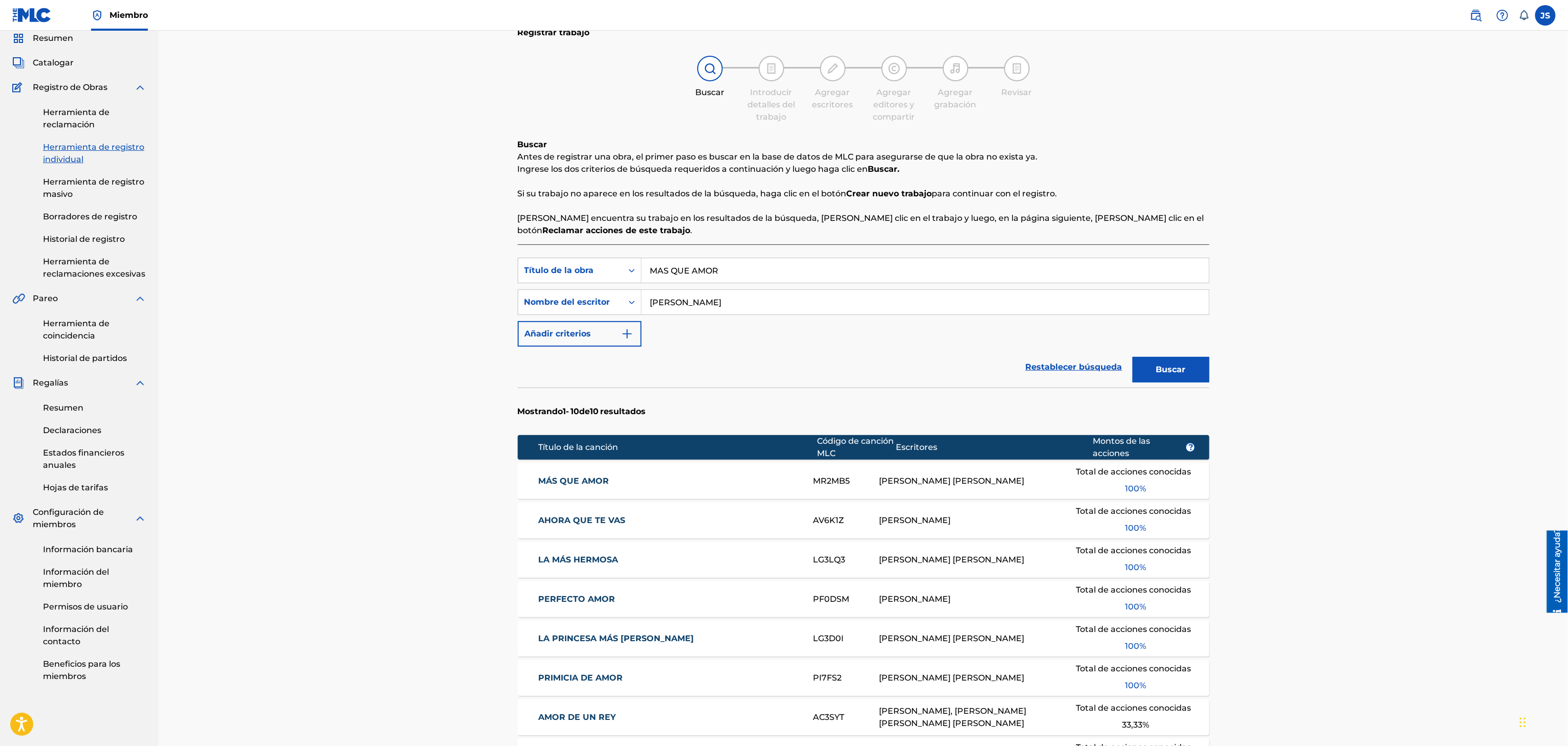
drag, startPoint x: 744, startPoint y: 266, endPoint x: 1012, endPoint y: 221, distance: 271.8
click at [534, 266] on div "Búsqueda con criterios f33a84eb-a9c6-4b1c-aadc-60cf18706579 Título de la obra M…" at bounding box center [864, 271] width 691 height 26
paste input "TE CONFIESO"
type input "TE CONFIESO"
click at [1464, 278] on div "Registrar trabajo Buscar Introducir detalles del trabajo Agregar escritores Agr…" at bounding box center [863, 486] width 1409 height 987
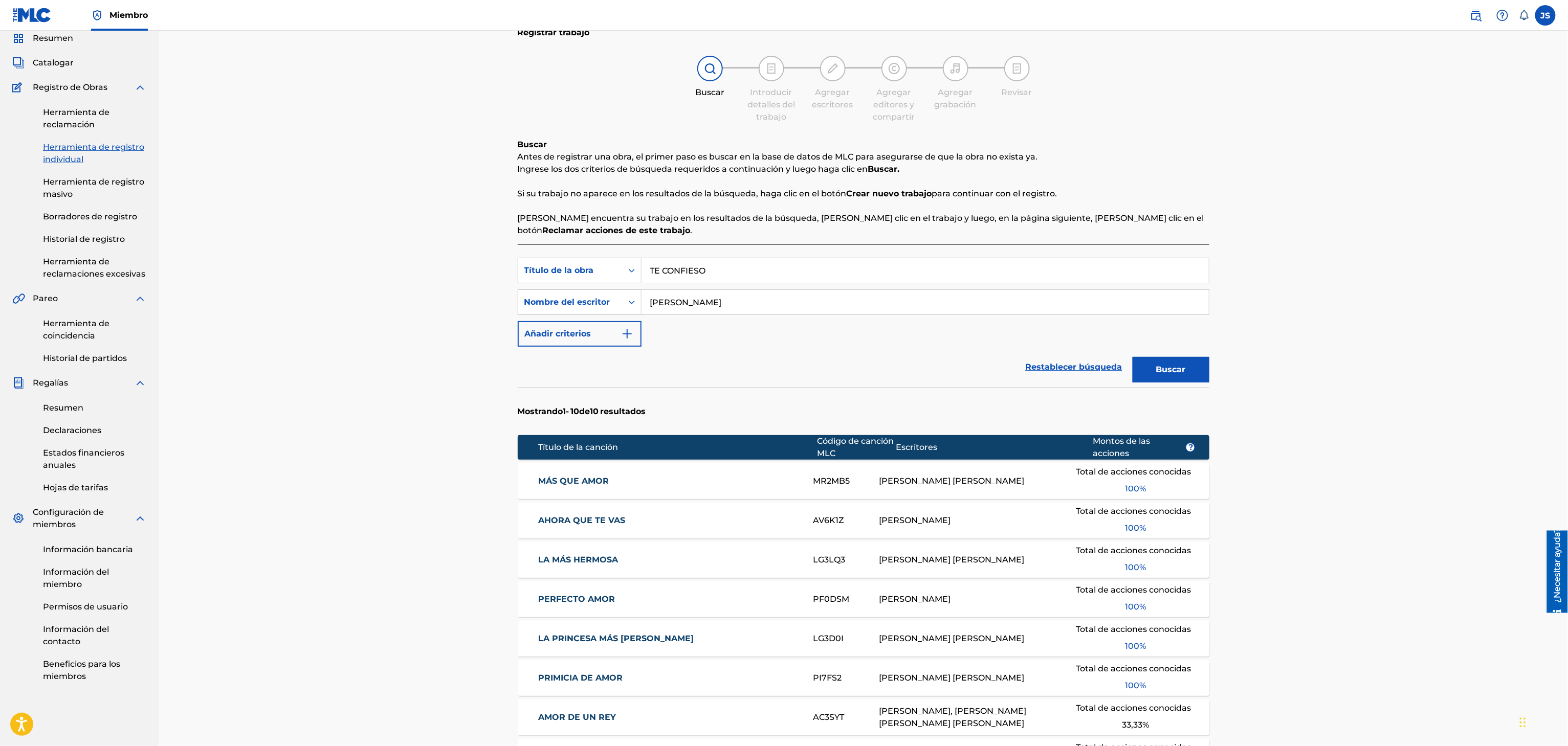
click at [1167, 382] on button "Buscar" at bounding box center [1171, 370] width 77 height 26
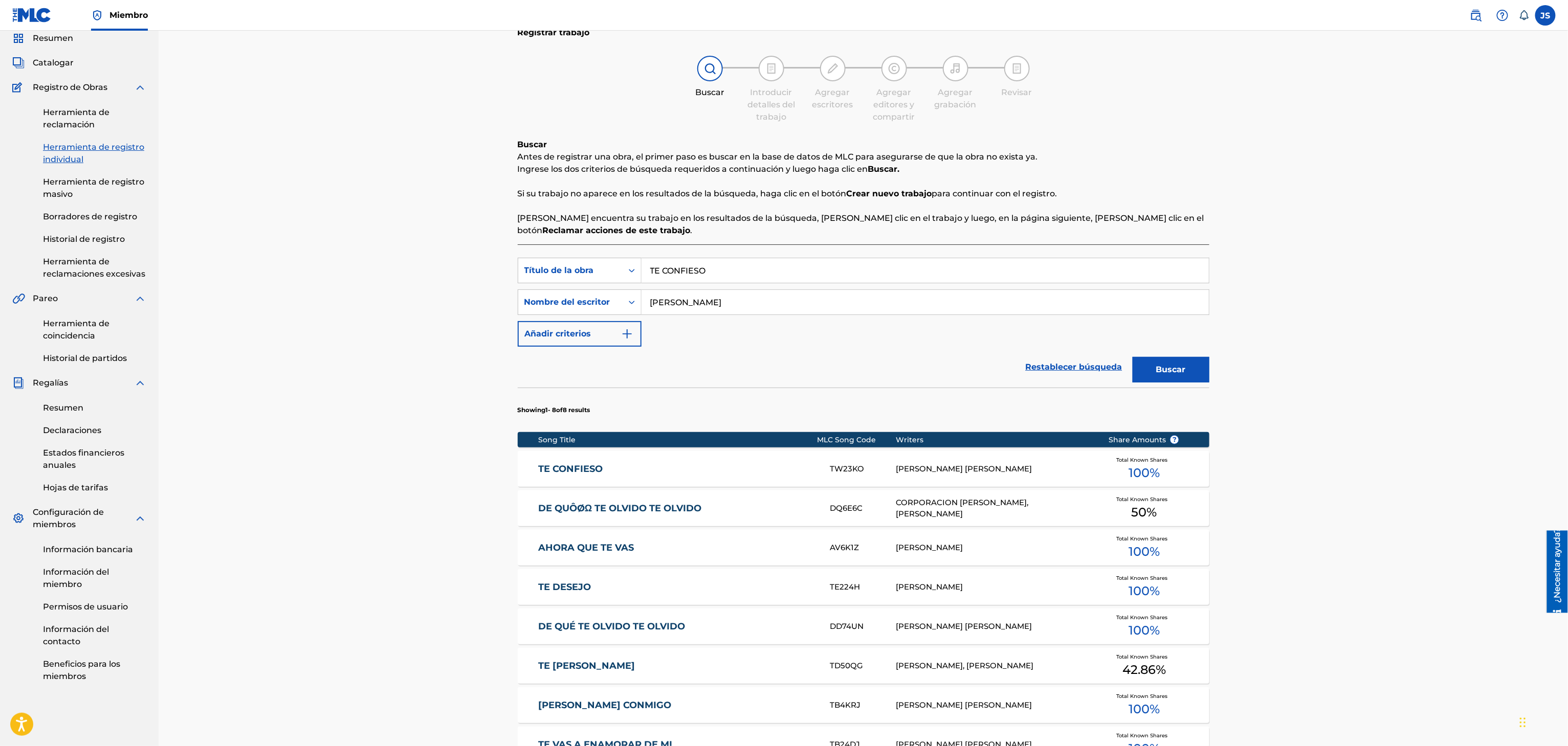
click at [565, 465] on div "TE CONFIESO TW23KO RONALD EDGARDO SILVA TORREALBA Total Known Shares 100 %" at bounding box center [864, 469] width 691 height 36
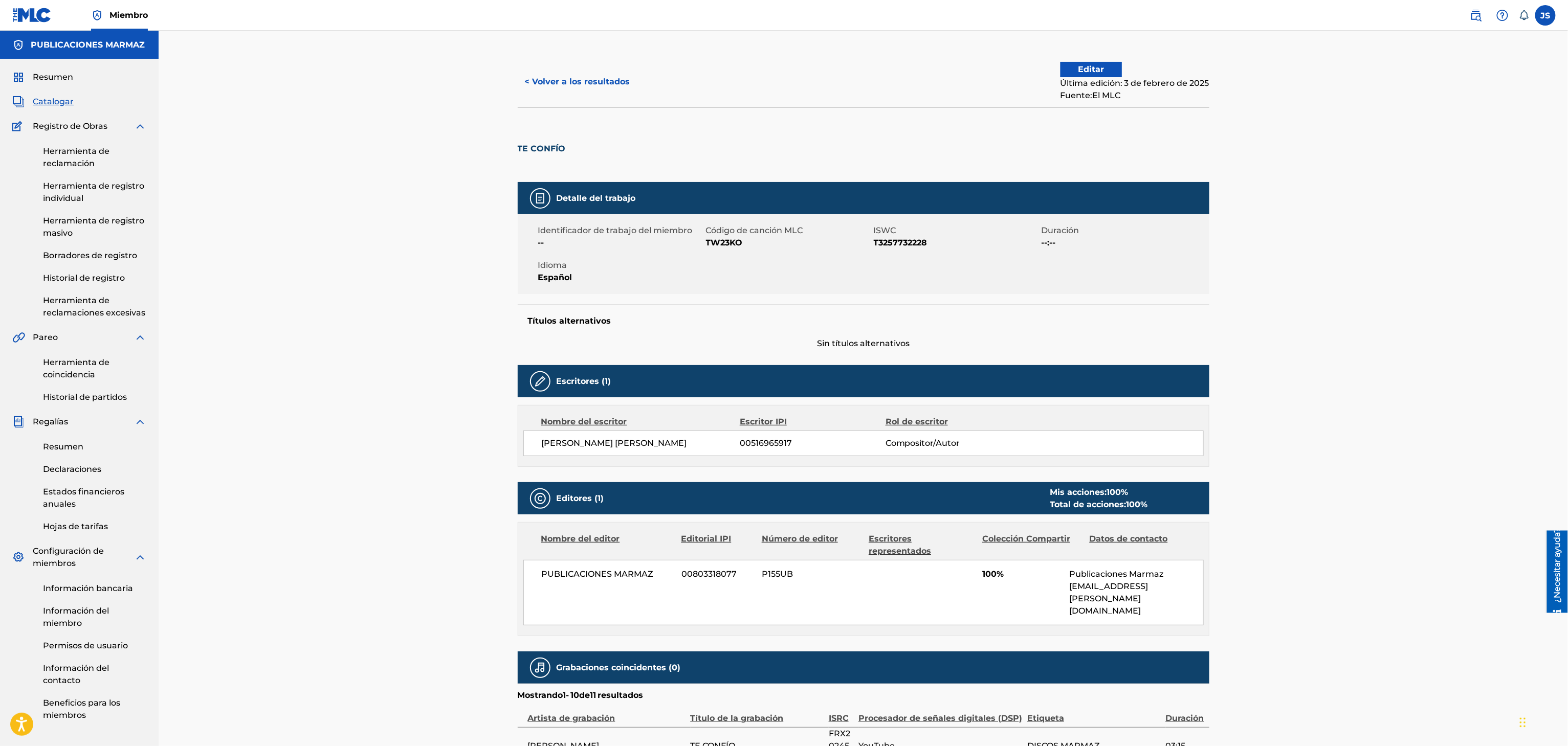
click at [582, 90] on button "< Volver a los resultados" at bounding box center [578, 82] width 120 height 26
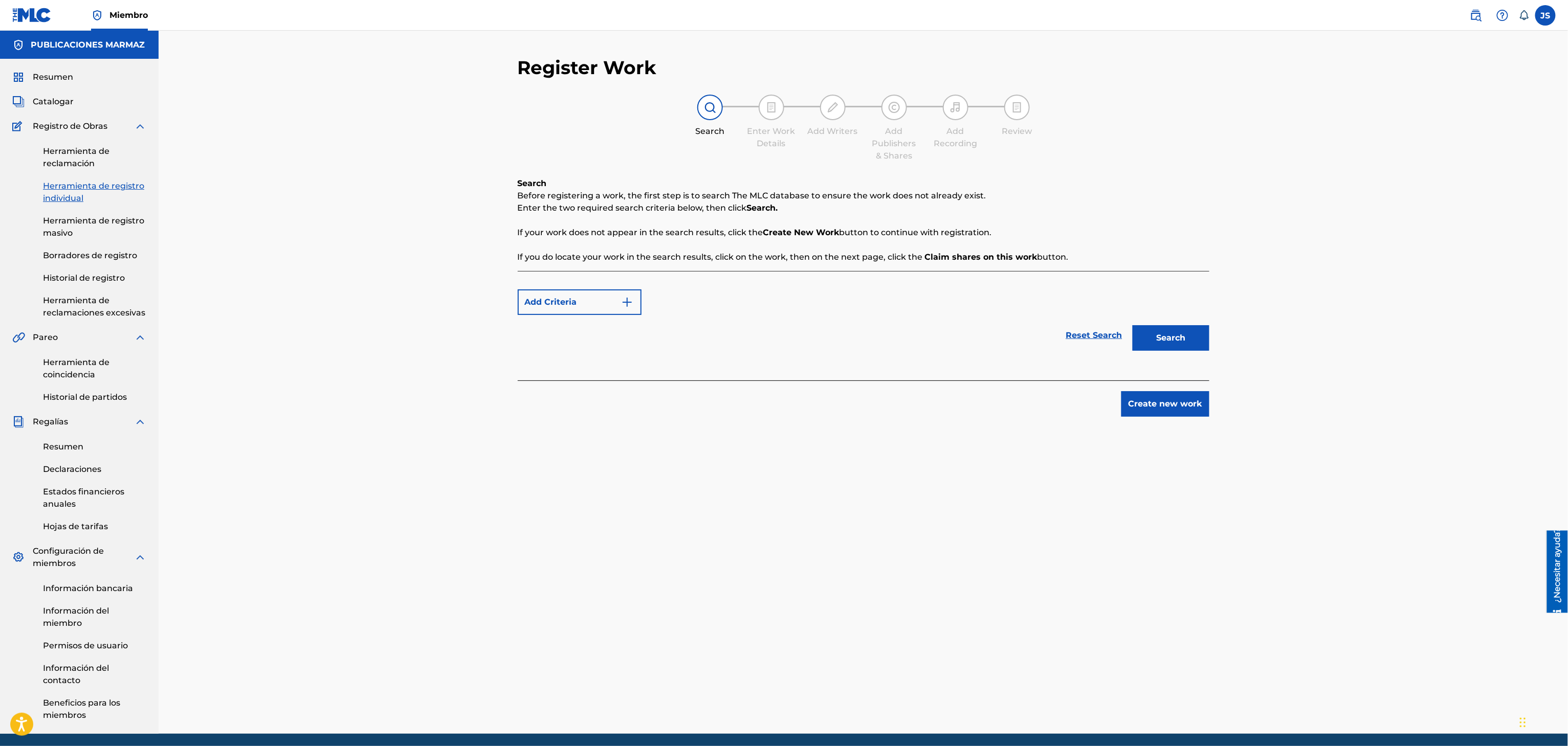
scroll to position [39, 0]
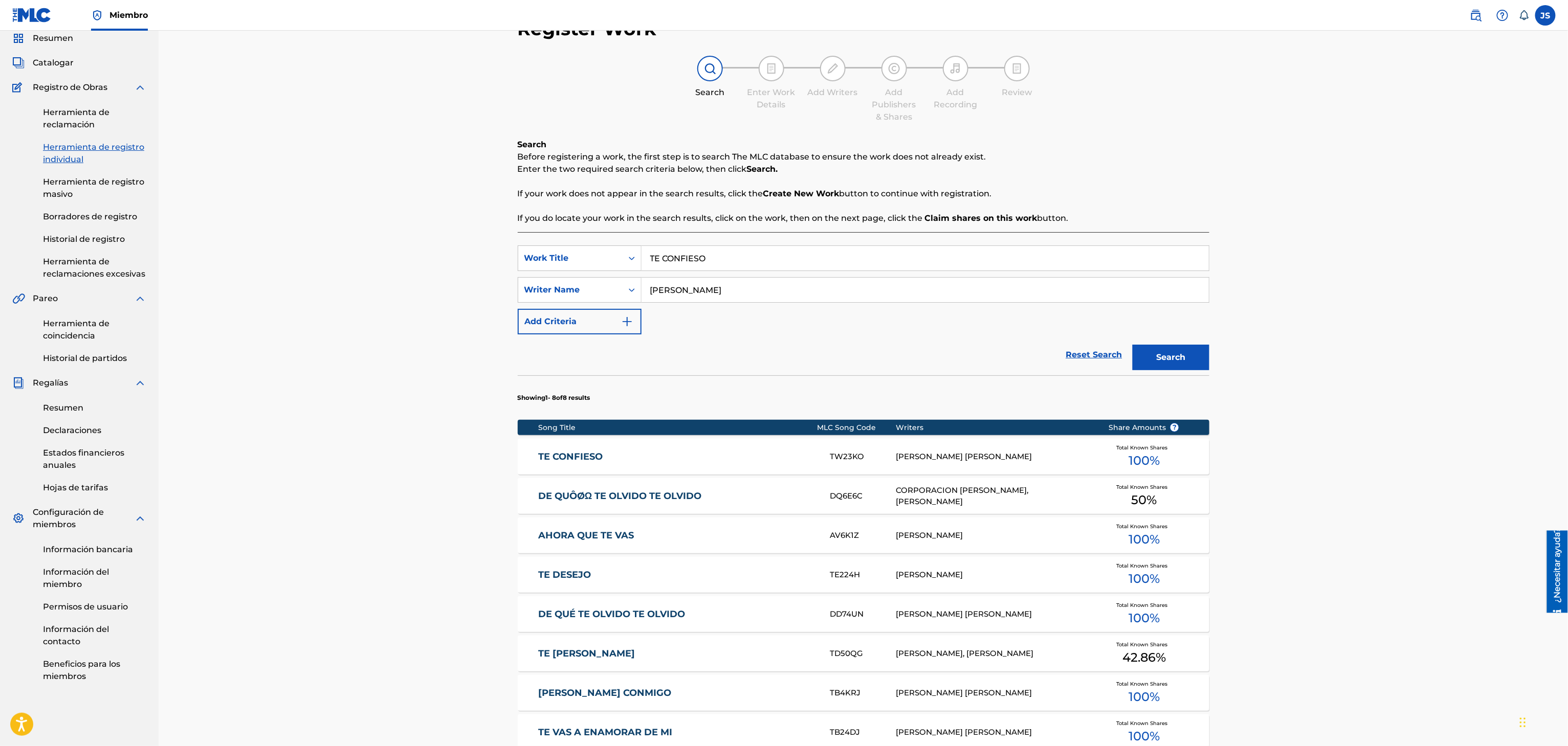
paste input "PLUMA Y VOZ QUE SE PROYECTA"
click at [493, 239] on div "Register Work Search Enter Work Details Add Writers Add Publishers & Shares Add…" at bounding box center [863, 434] width 1409 height 884
type input "PLUMA Y VOZ QUE SE PROYECTA"
click at [1163, 368] on button "Search" at bounding box center [1171, 357] width 77 height 26
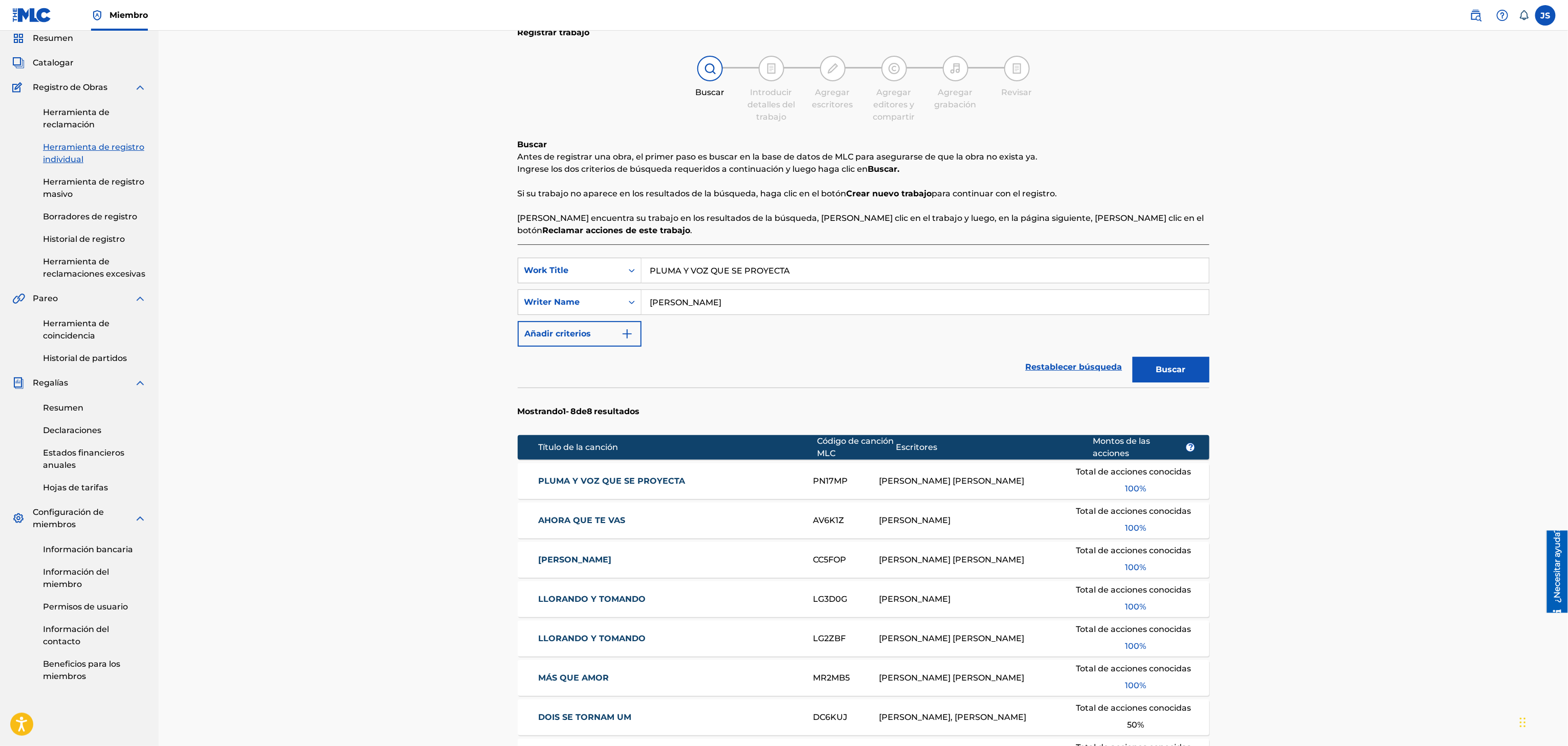
click at [656, 477] on font "PLUMA Y VOZ QUE SE PROYECTA" at bounding box center [611, 481] width 147 height 10
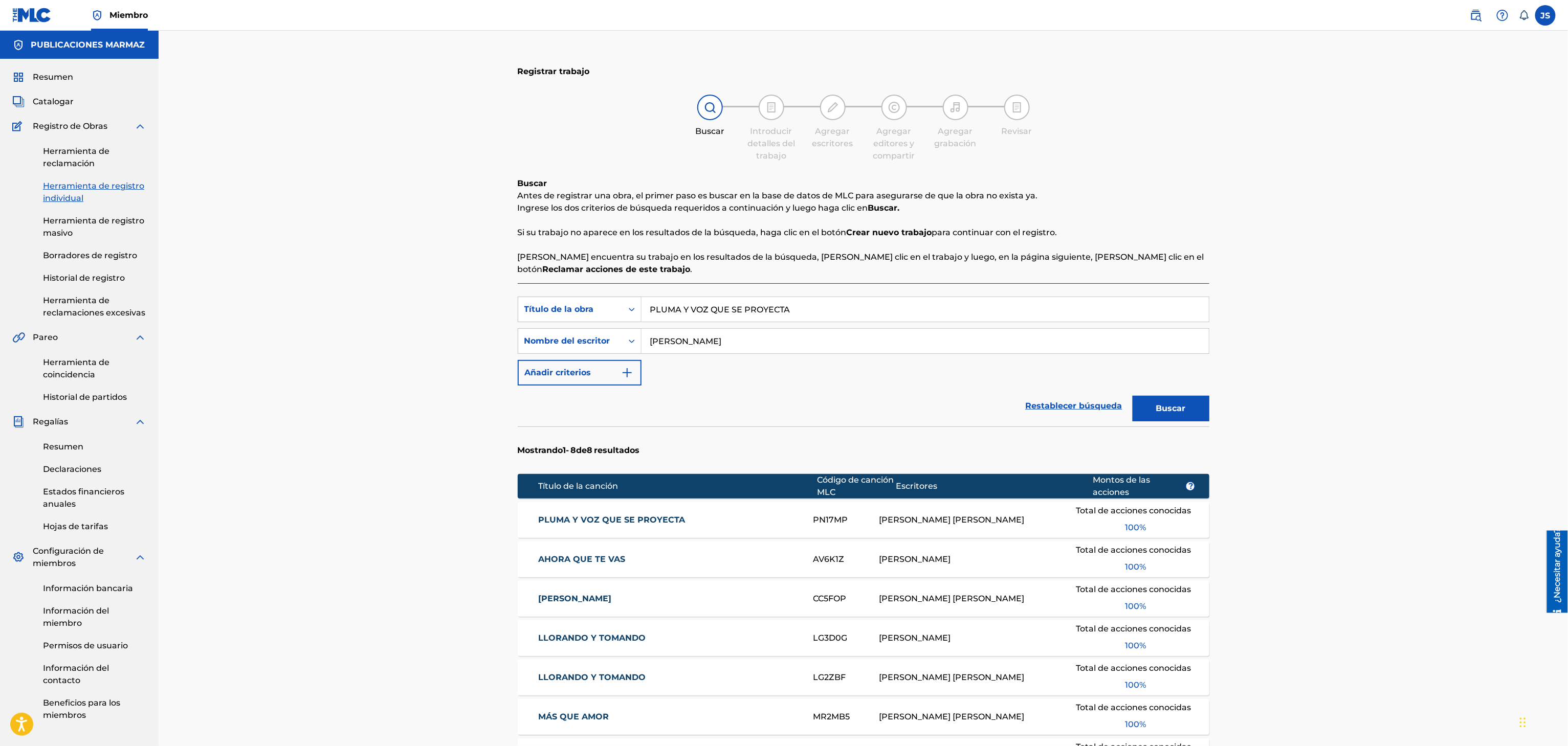
scroll to position [39, 0]
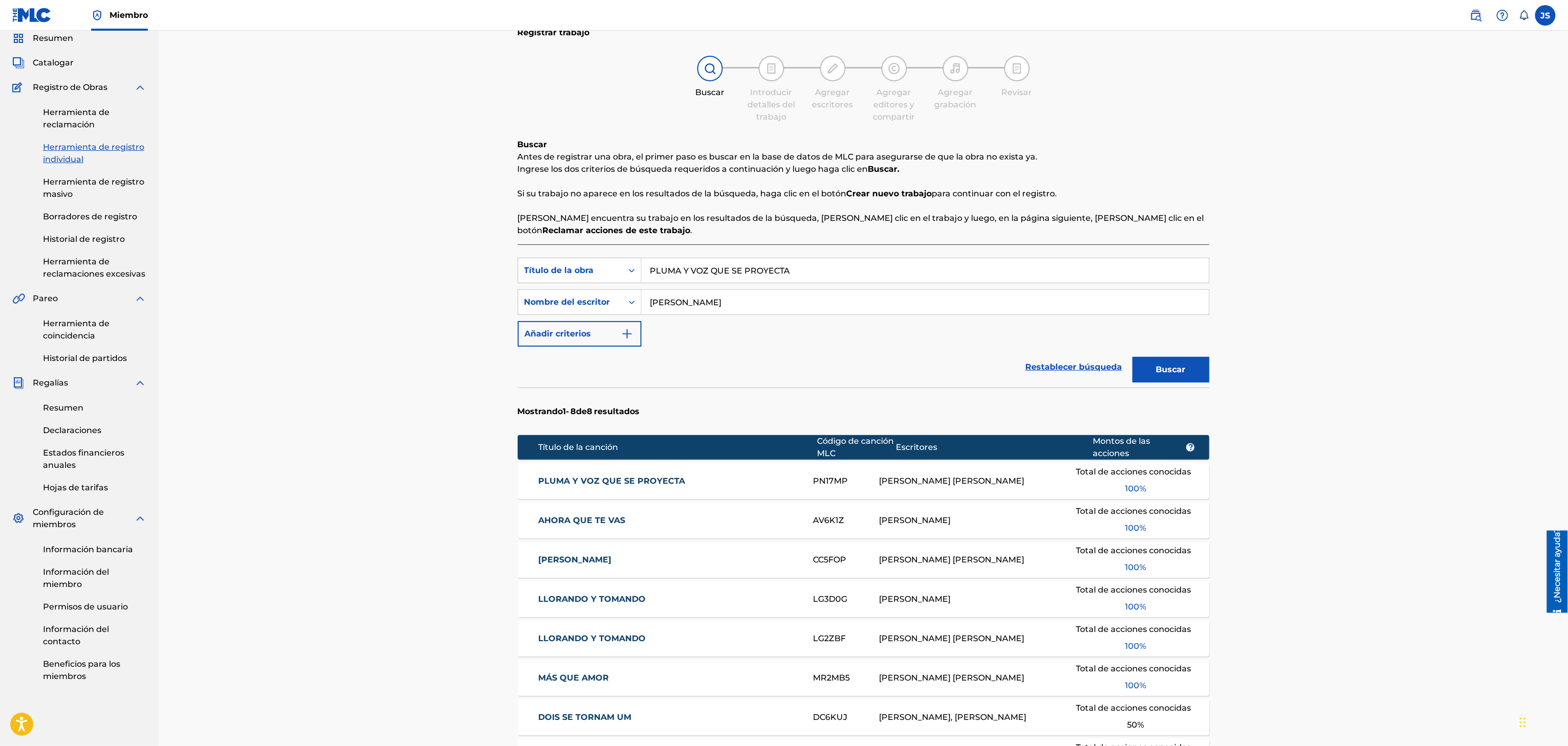
click at [505, 274] on div "Registrar trabajo Buscar Introducir detalles del trabajo Agregar escritores Agr…" at bounding box center [863, 459] width 716 height 883
paste input "ERDONAME"
type input "PERDONAME"
click at [1315, 192] on div "Registrar trabajo Buscar Introducir detalles del trabajo Agregar escritores Agr…" at bounding box center [863, 446] width 1409 height 908
click at [1188, 375] on button "Buscar" at bounding box center [1171, 370] width 77 height 26
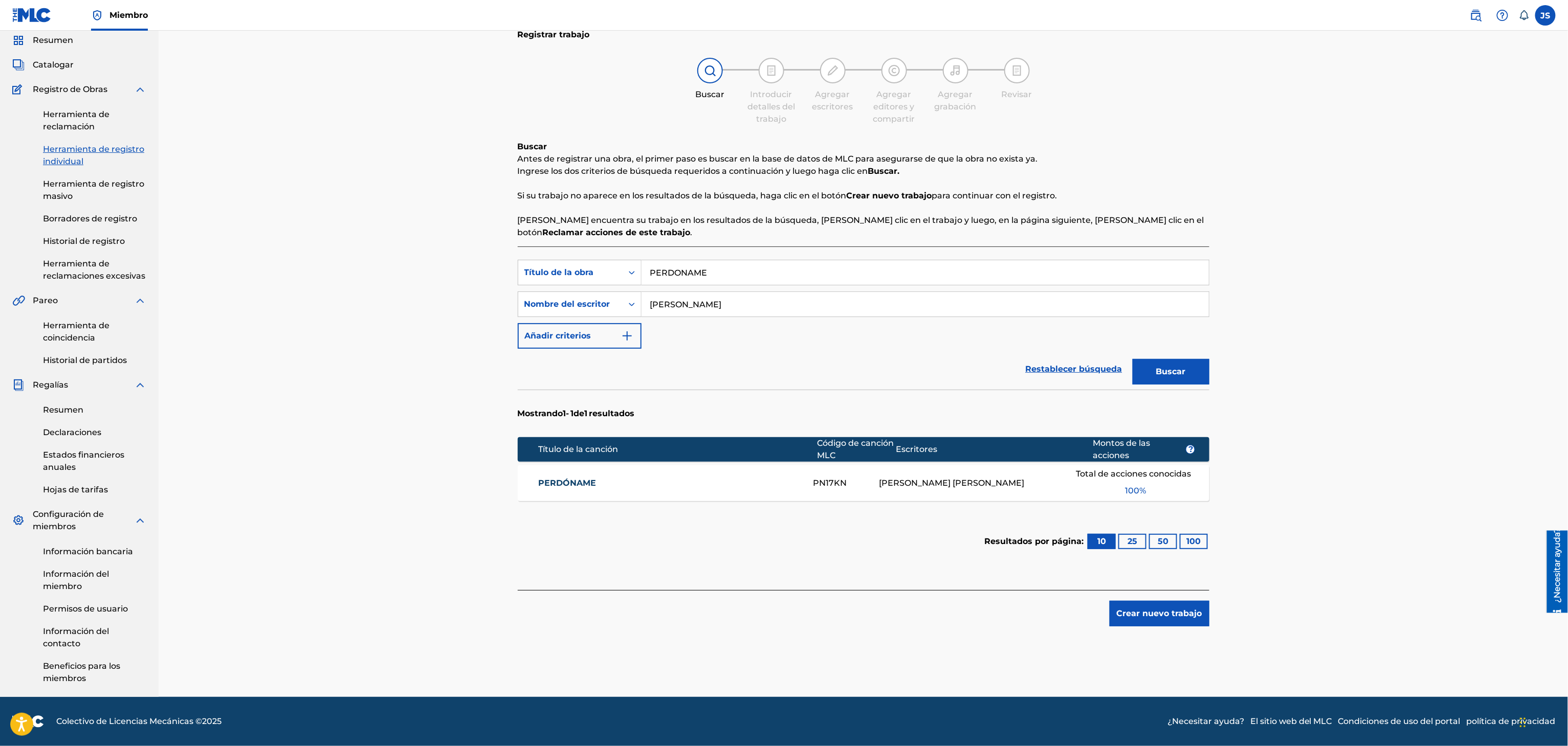
click at [575, 478] on font "PERDÓNAME" at bounding box center [567, 483] width 58 height 10
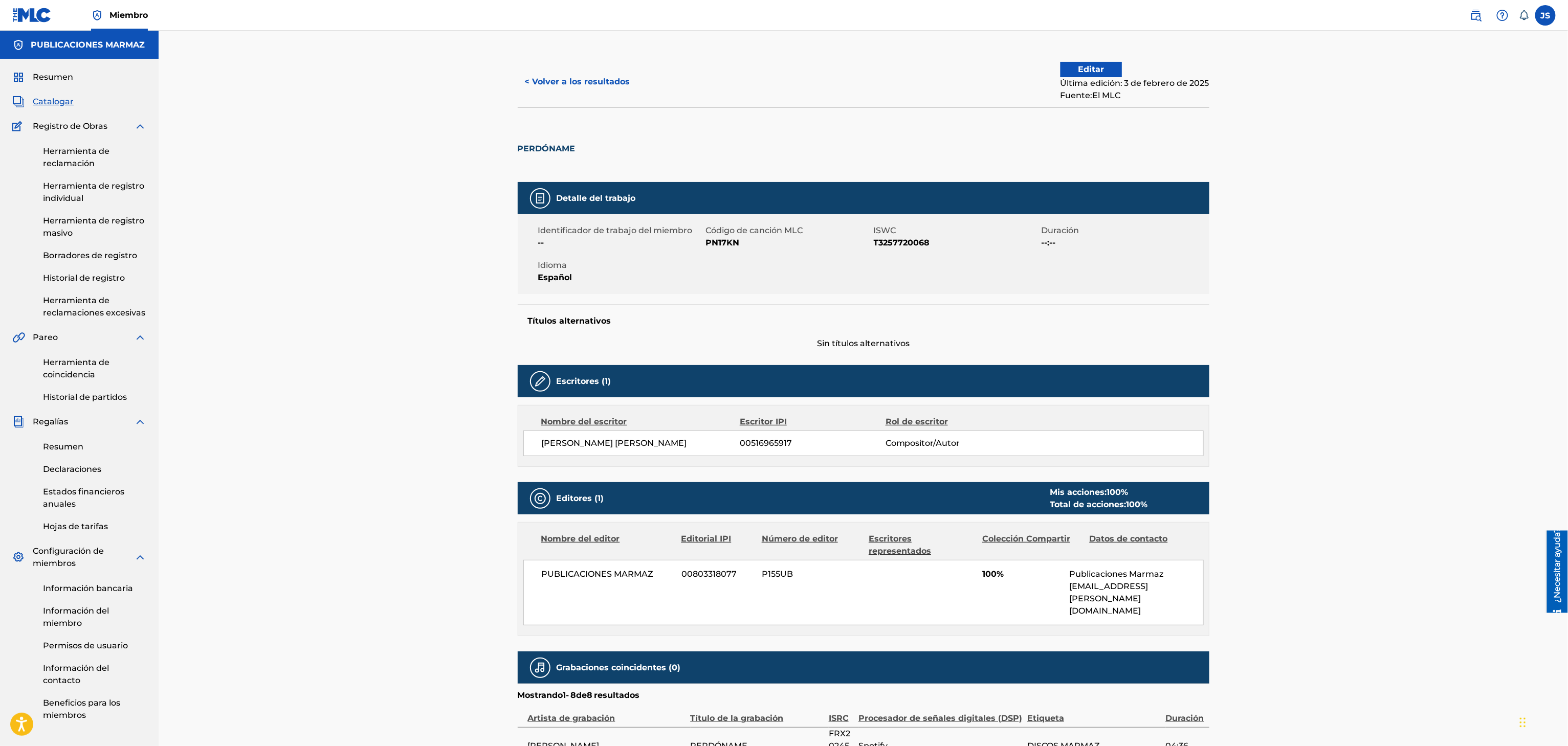
scroll to position [39, 0]
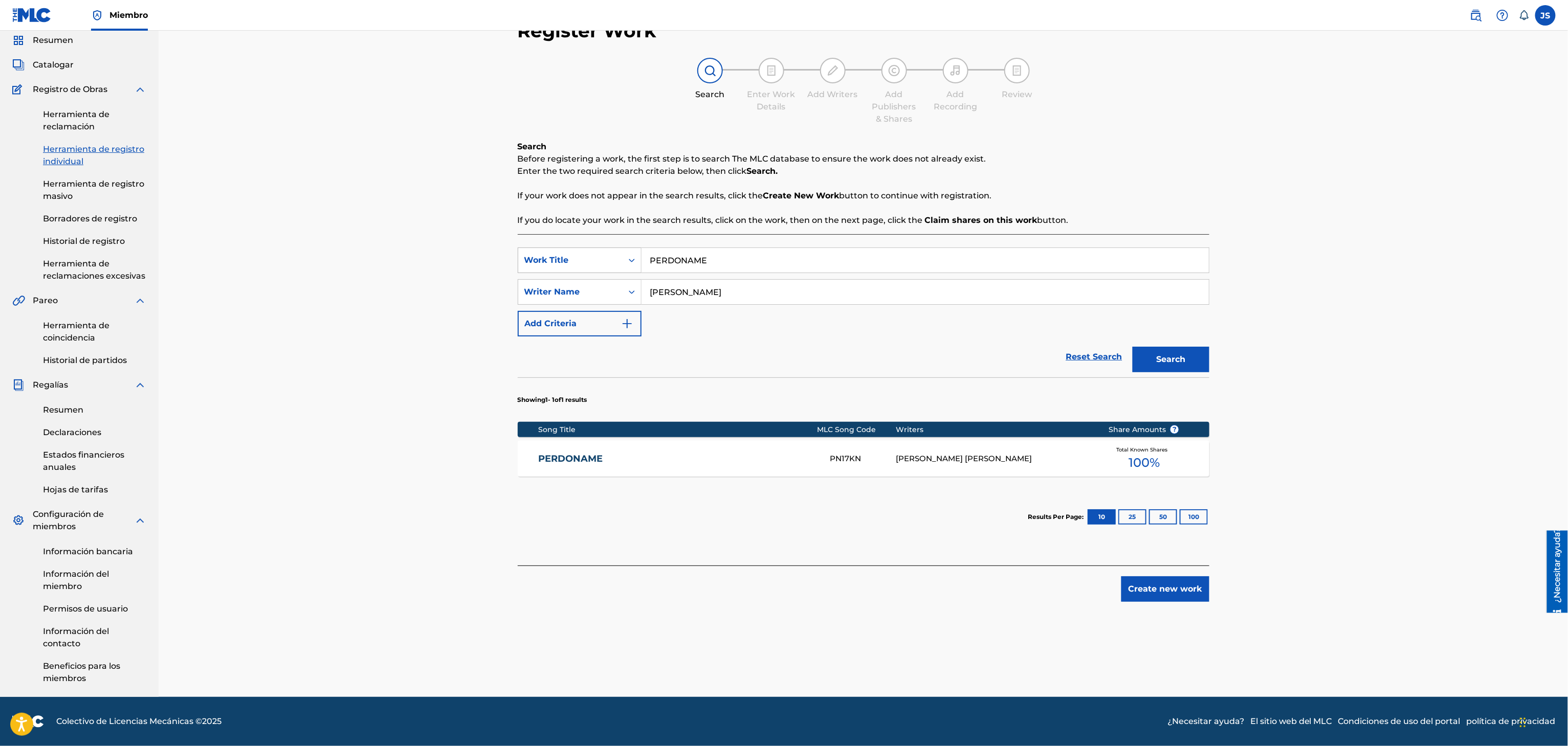
drag, startPoint x: 754, startPoint y: 256, endPoint x: 530, endPoint y: 260, distance: 224.0
click at [528, 262] on div "SearchWithCriteriaf33a84eb-a9c6-4b1c-aadc-60cf18706579 Work Title PERDONAME" at bounding box center [864, 260] width 691 height 26
paste input "NAVIDAD"
type input "NAVIDAD"
click at [1169, 194] on p "If your work does not appear in the search results, click the Create New Work b…" at bounding box center [864, 196] width 691 height 12
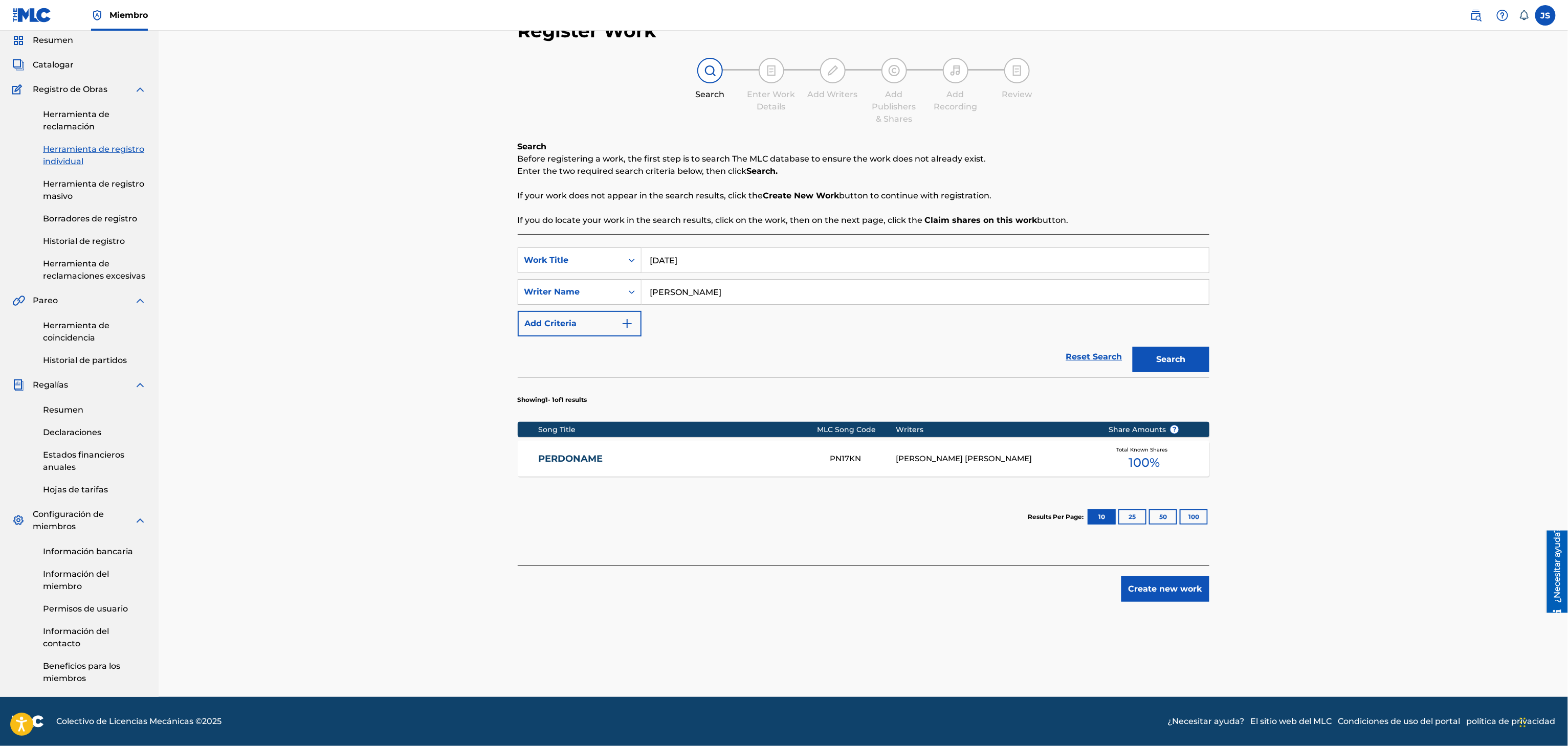
click at [1189, 359] on button "Search" at bounding box center [1171, 360] width 77 height 26
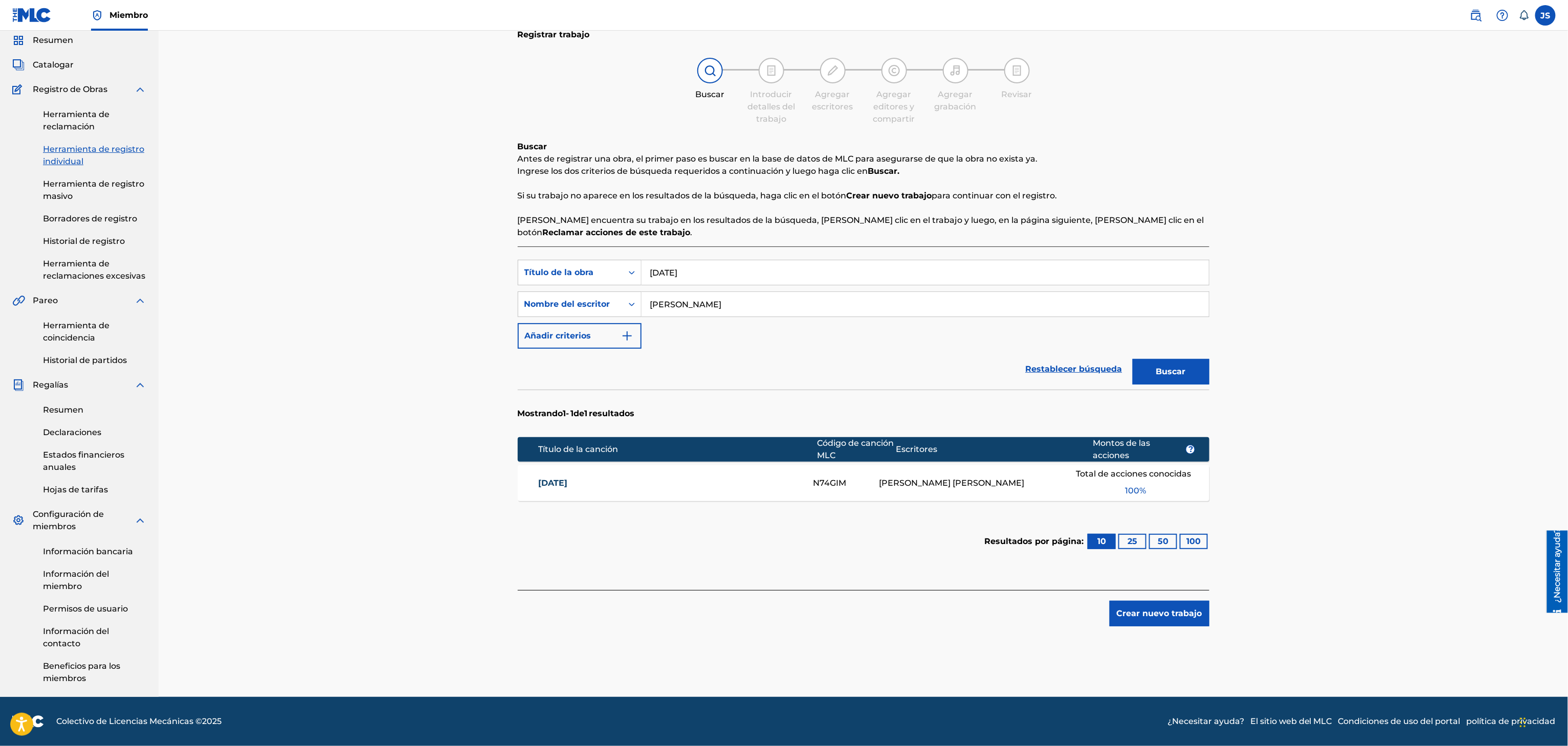
click at [553, 478] on font "NAVIDAD" at bounding box center [553, 483] width 29 height 10
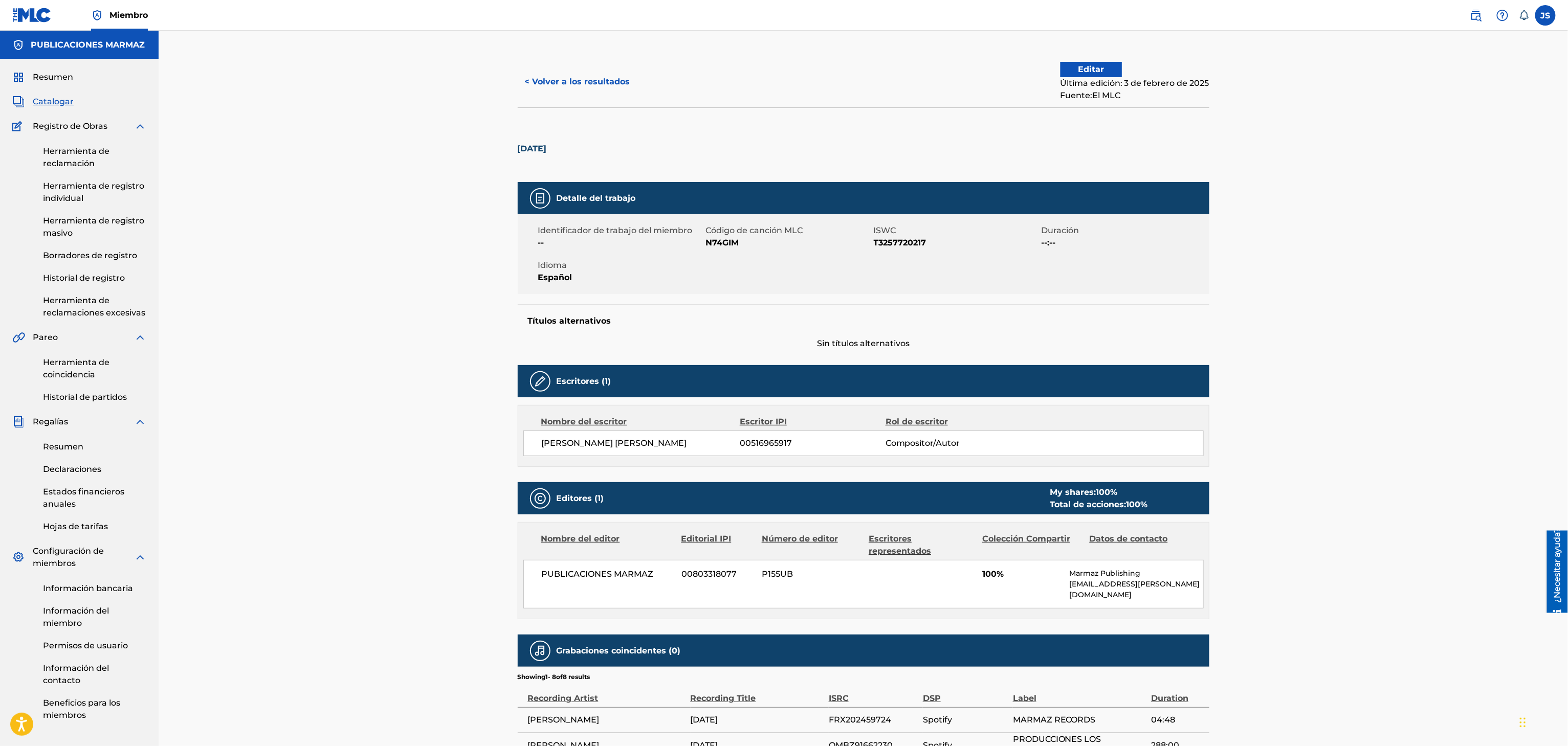
scroll to position [39, 0]
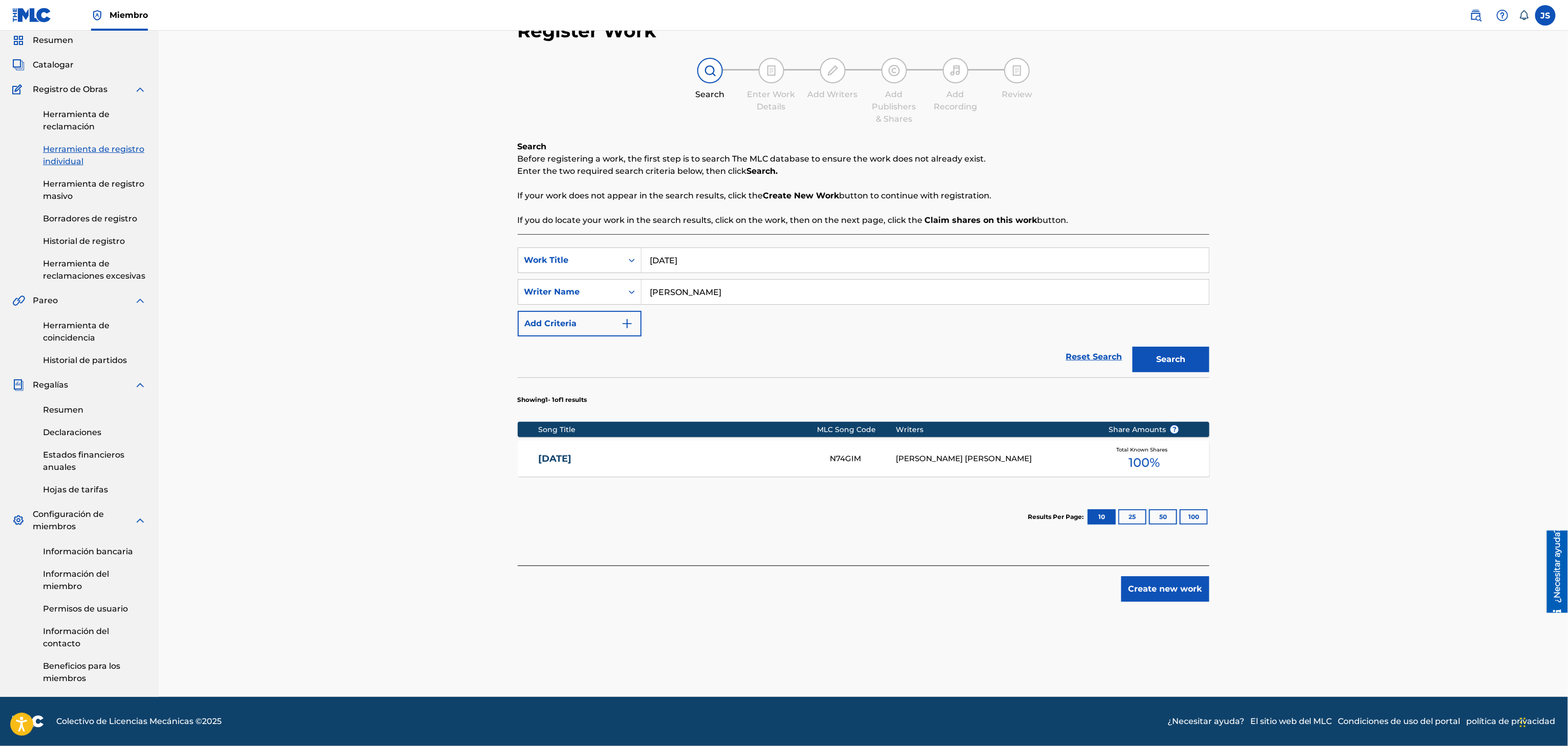
drag, startPoint x: 743, startPoint y: 262, endPoint x: 755, endPoint y: 232, distance: 32.3
click at [578, 269] on div "SearchWithCriteriaf33a84eb-a9c6-4b1c-aadc-60cf18706579 Work Title NAVIDAD" at bounding box center [864, 260] width 691 height 26
paste input "ENAMORADO"
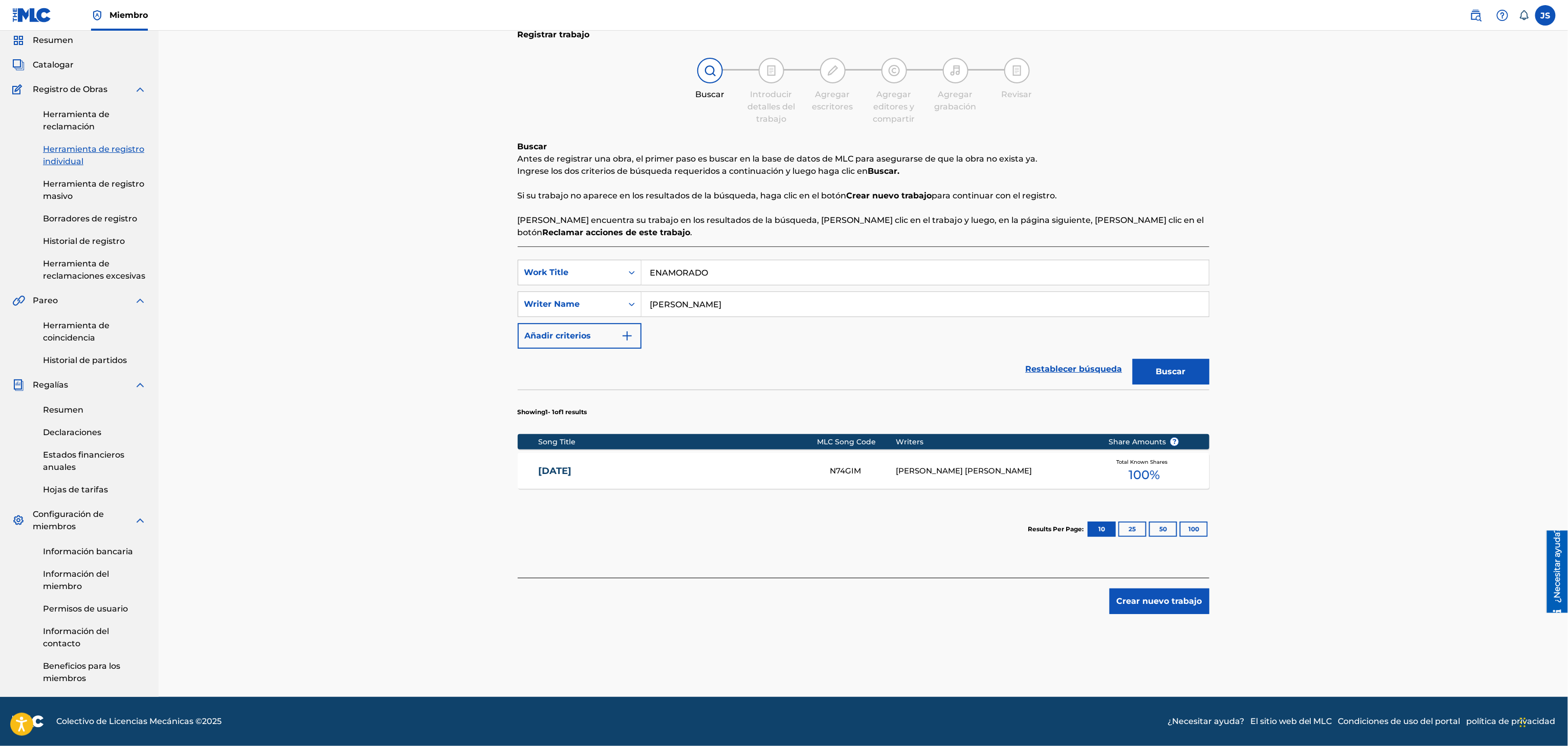
click at [1332, 158] on div "Registrar trabajo Buscar Introducir detalles del trabajo Agregar escritores Agr…" at bounding box center [863, 346] width 1409 height 703
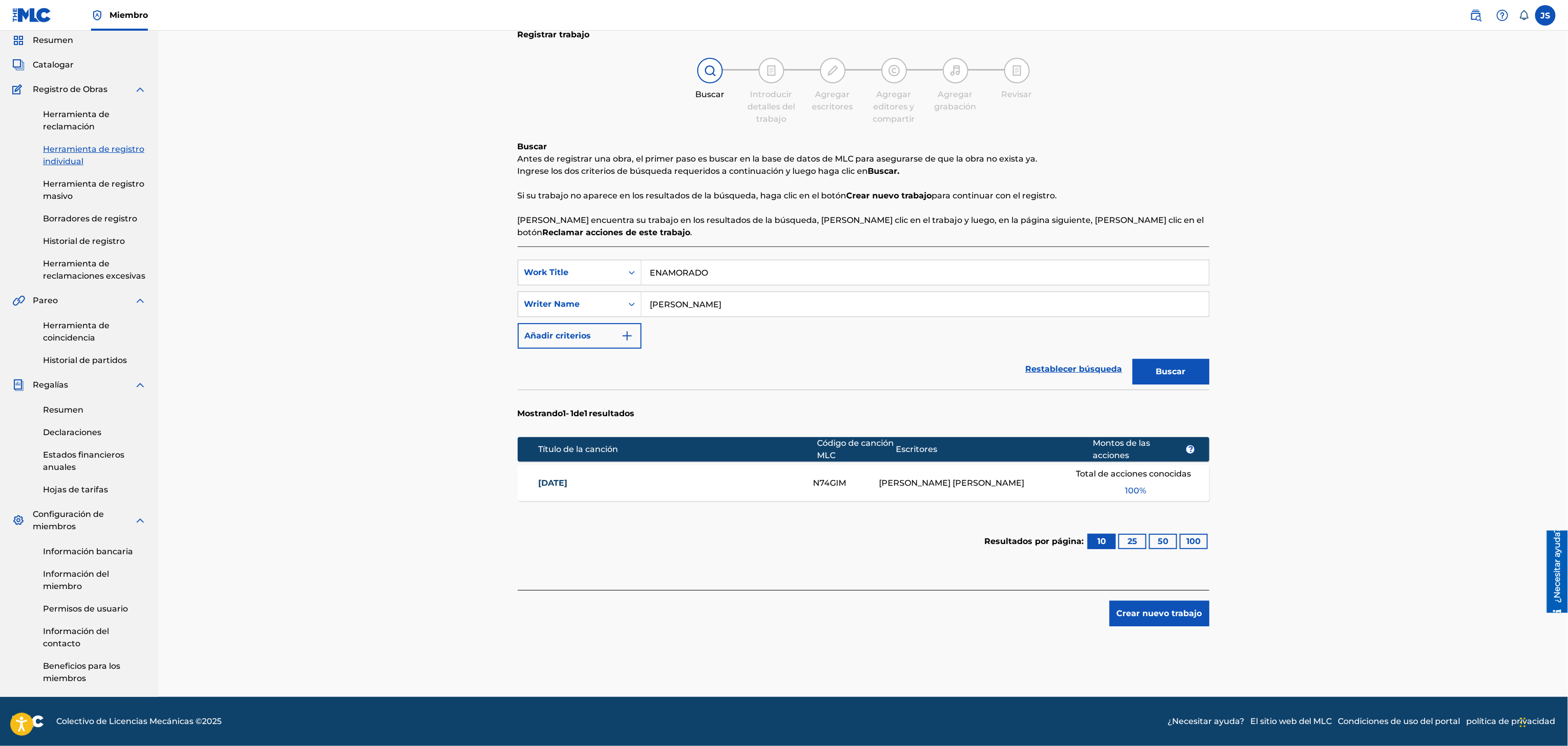
click at [1159, 359] on button "Buscar" at bounding box center [1171, 372] width 77 height 26
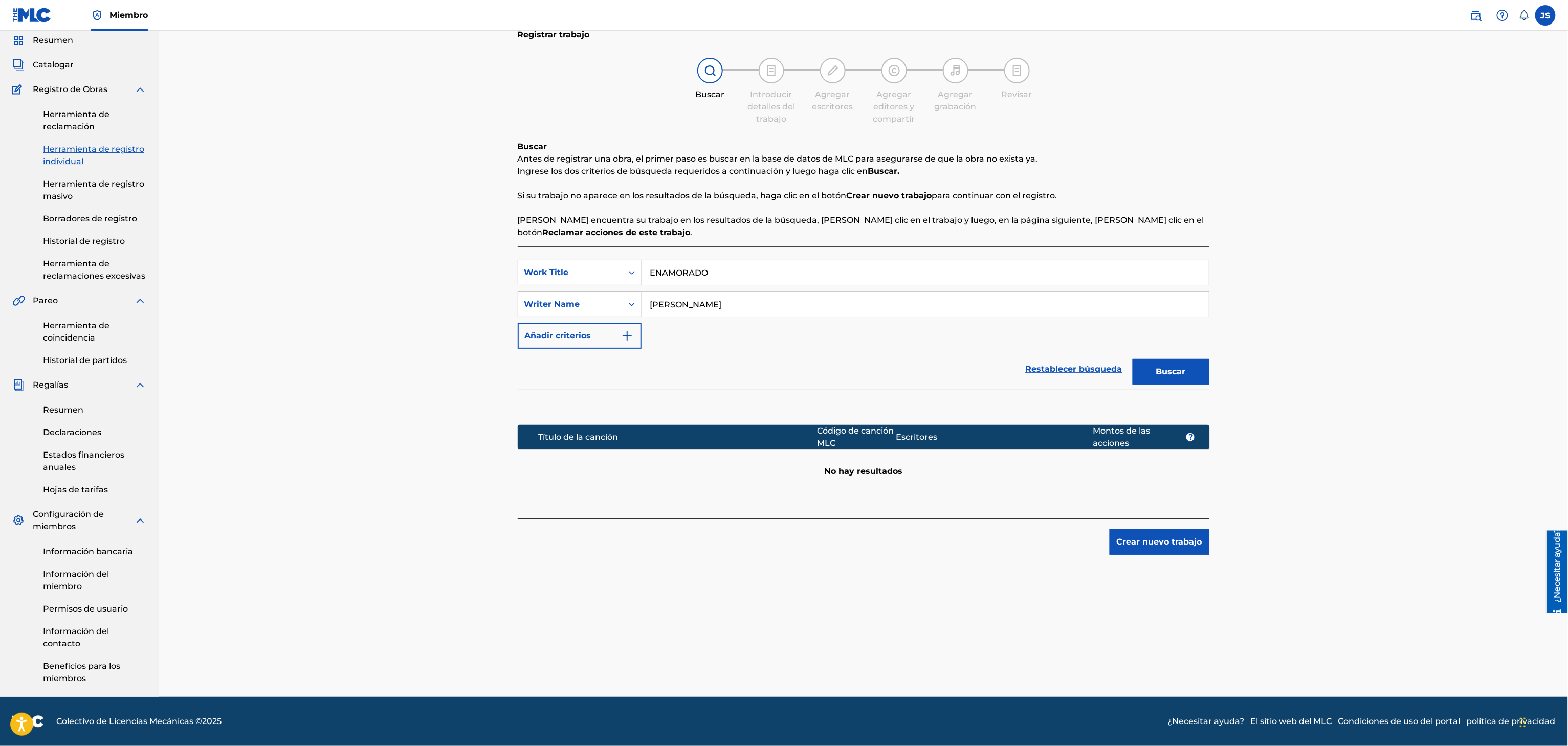
click at [780, 267] on input "ENAMORADO" at bounding box center [925, 273] width 567 height 24
type input "ENAMORADO"
click at [1133, 359] on button "Buscar" at bounding box center [1171, 372] width 77 height 26
click at [768, 304] on input "Ronald Silva" at bounding box center [925, 304] width 567 height 24
type input "Ronald Silva"
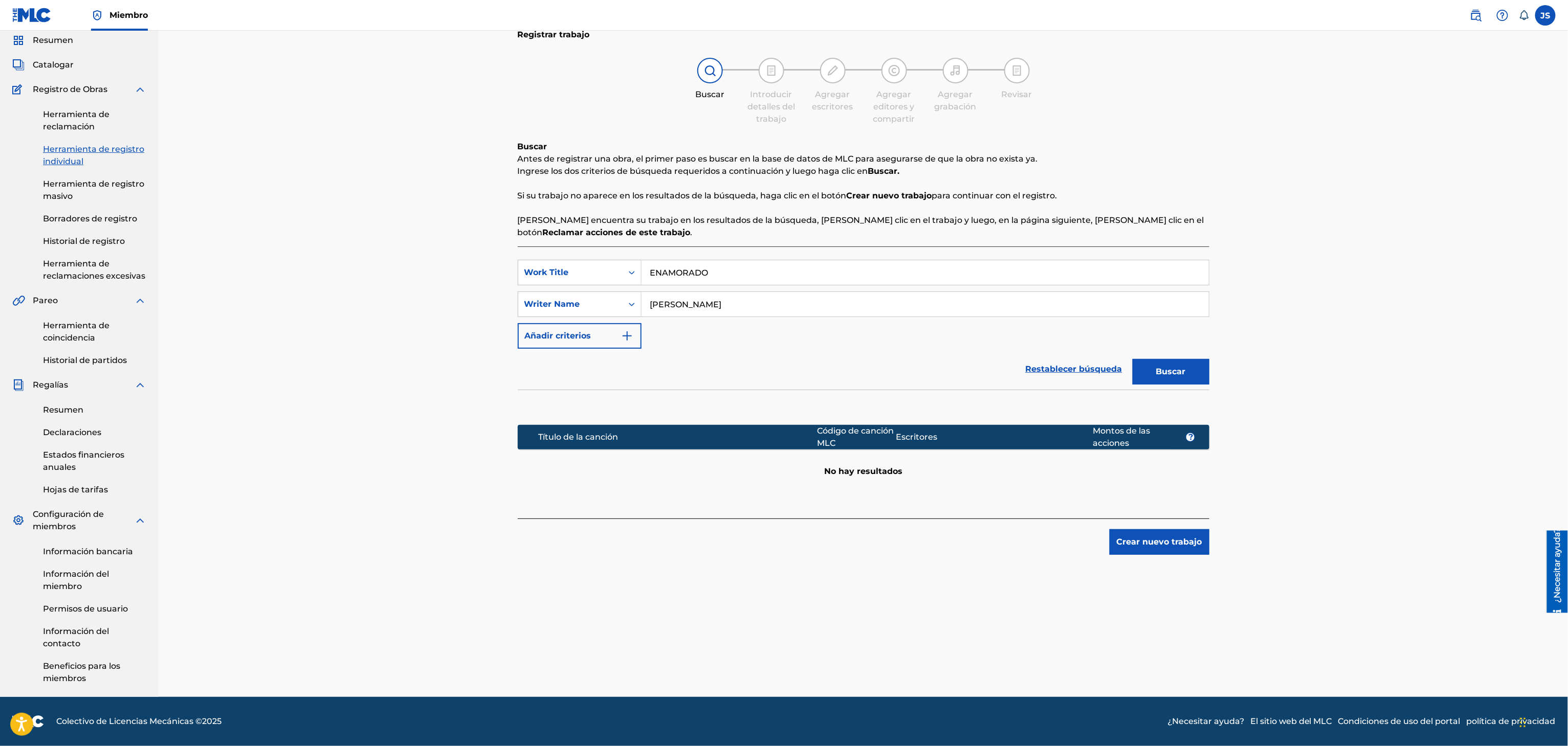
click at [1133, 359] on button "Buscar" at bounding box center [1171, 372] width 77 height 26
drag, startPoint x: 771, startPoint y: 261, endPoint x: 829, endPoint y: 252, distance: 58.7
click at [561, 267] on div "SearchWithCriteriaf33a84eb-a9c6-4b1c-aadc-60cf18706579 Work Title ENAMORADO" at bounding box center [864, 273] width 691 height 26
paste input "TENGO TODO EXCEPTO A TI"
click at [1290, 186] on div "Registrar trabajo Buscar Introducir detalles del trabajo Agregar escritores Agr…" at bounding box center [863, 346] width 1409 height 703
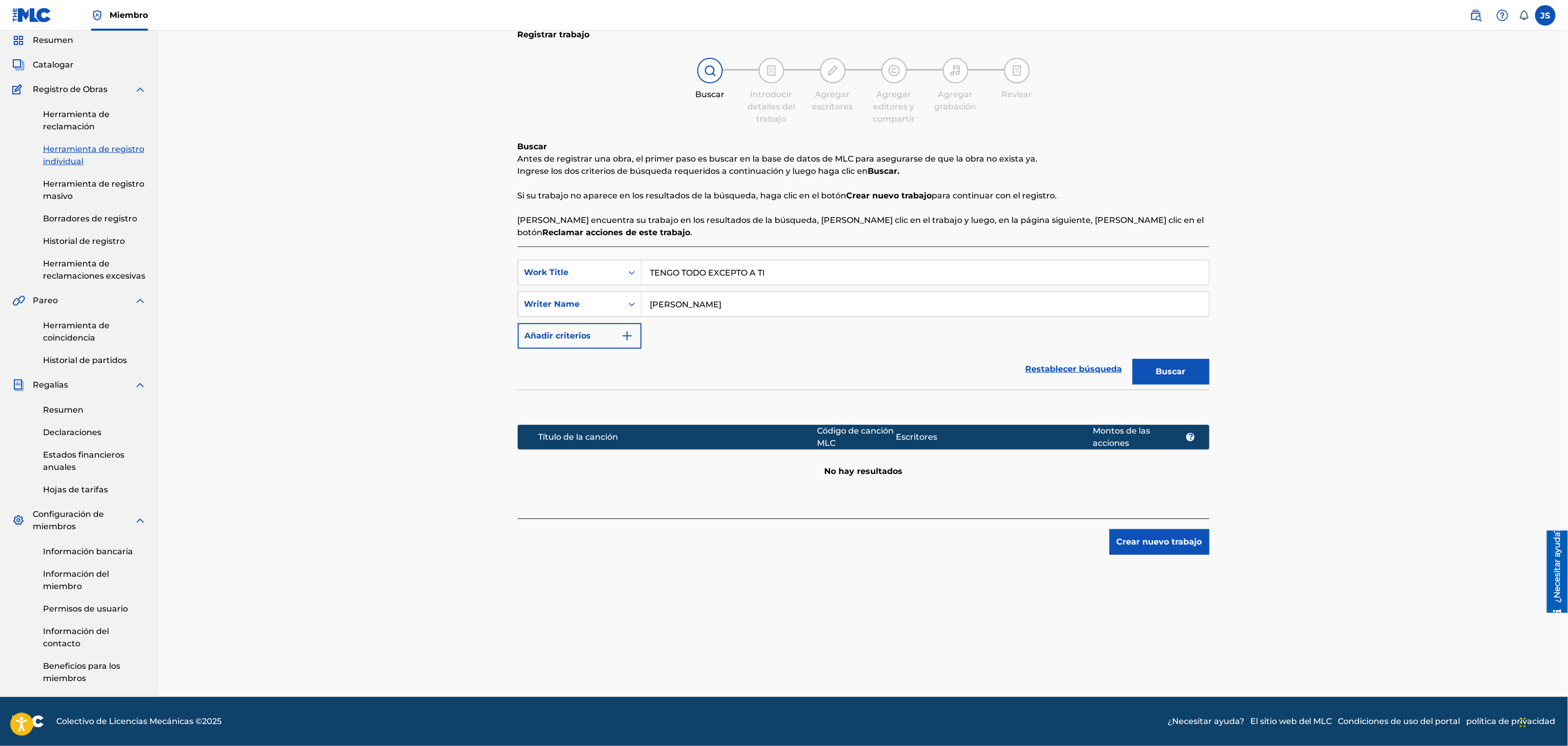
click at [1181, 367] on font "Buscar" at bounding box center [1171, 372] width 30 height 10
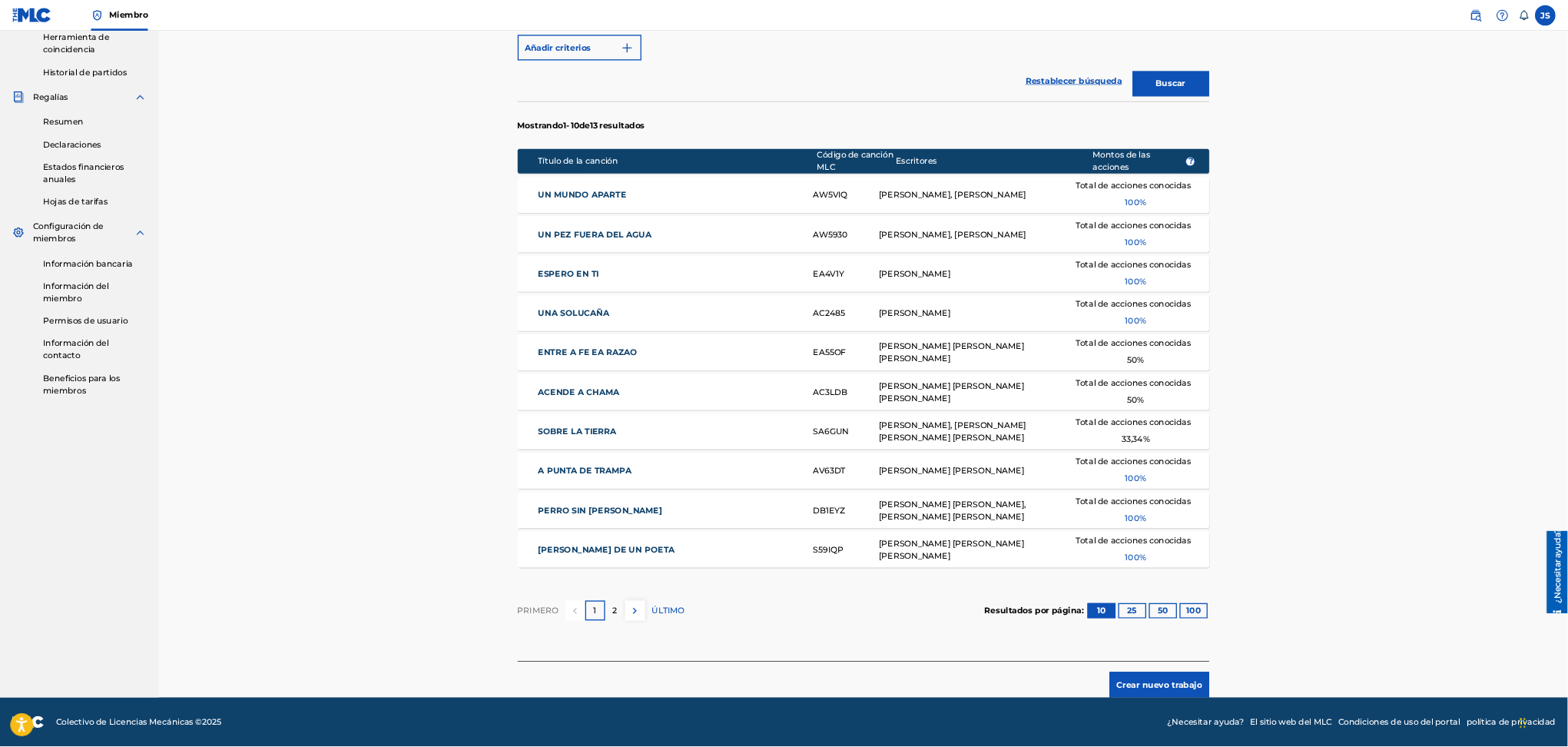
scroll to position [0, 0]
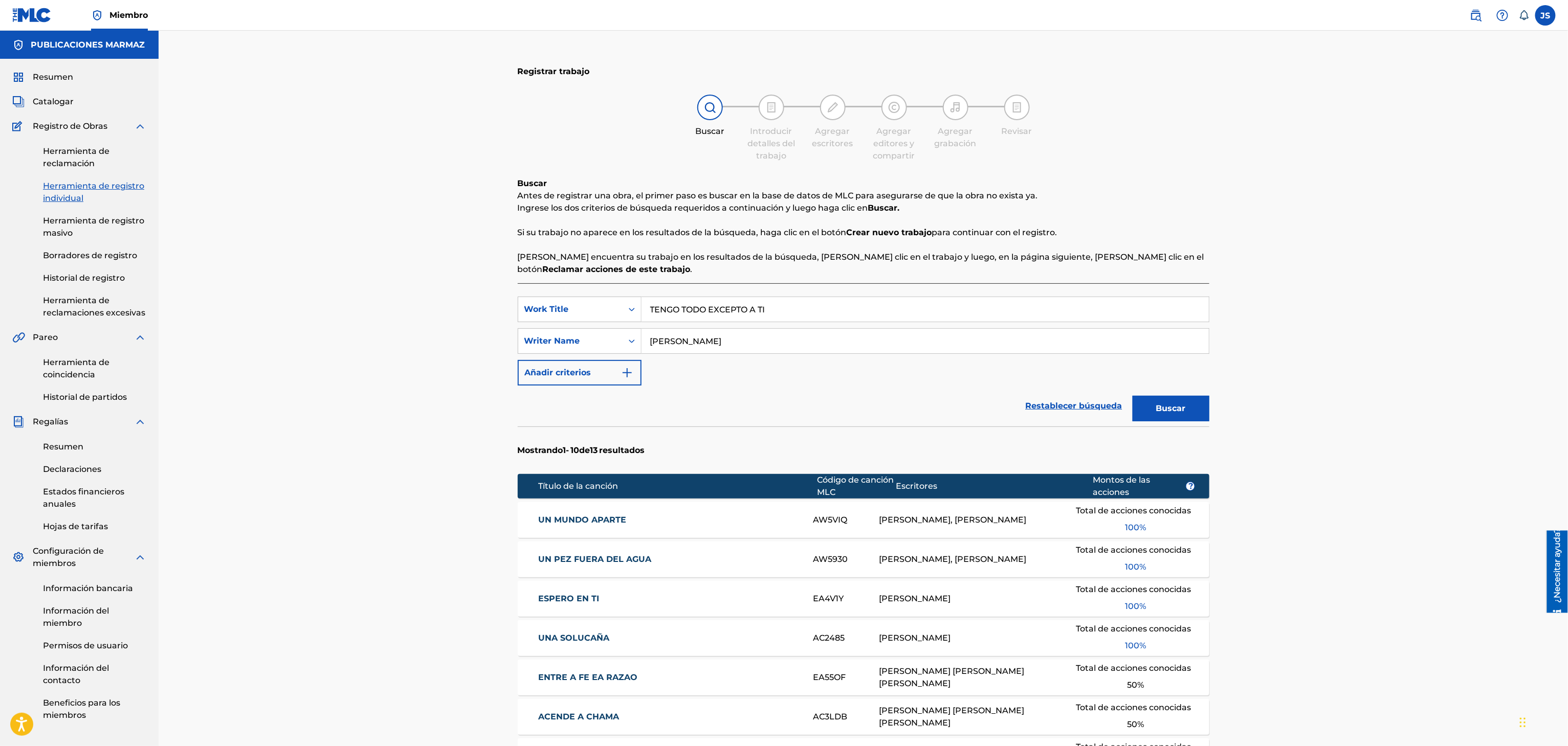
drag, startPoint x: 825, startPoint y: 313, endPoint x: 432, endPoint y: 312, distance: 393.0
click at [432, 312] on div "Registrar trabajo Buscar Introducir detalles del trabajo Agregar escritores Agr…" at bounding box center [863, 526] width 1409 height 992
type input "POPURRI 01"
click at [1133, 396] on button "Buscar" at bounding box center [1171, 409] width 77 height 26
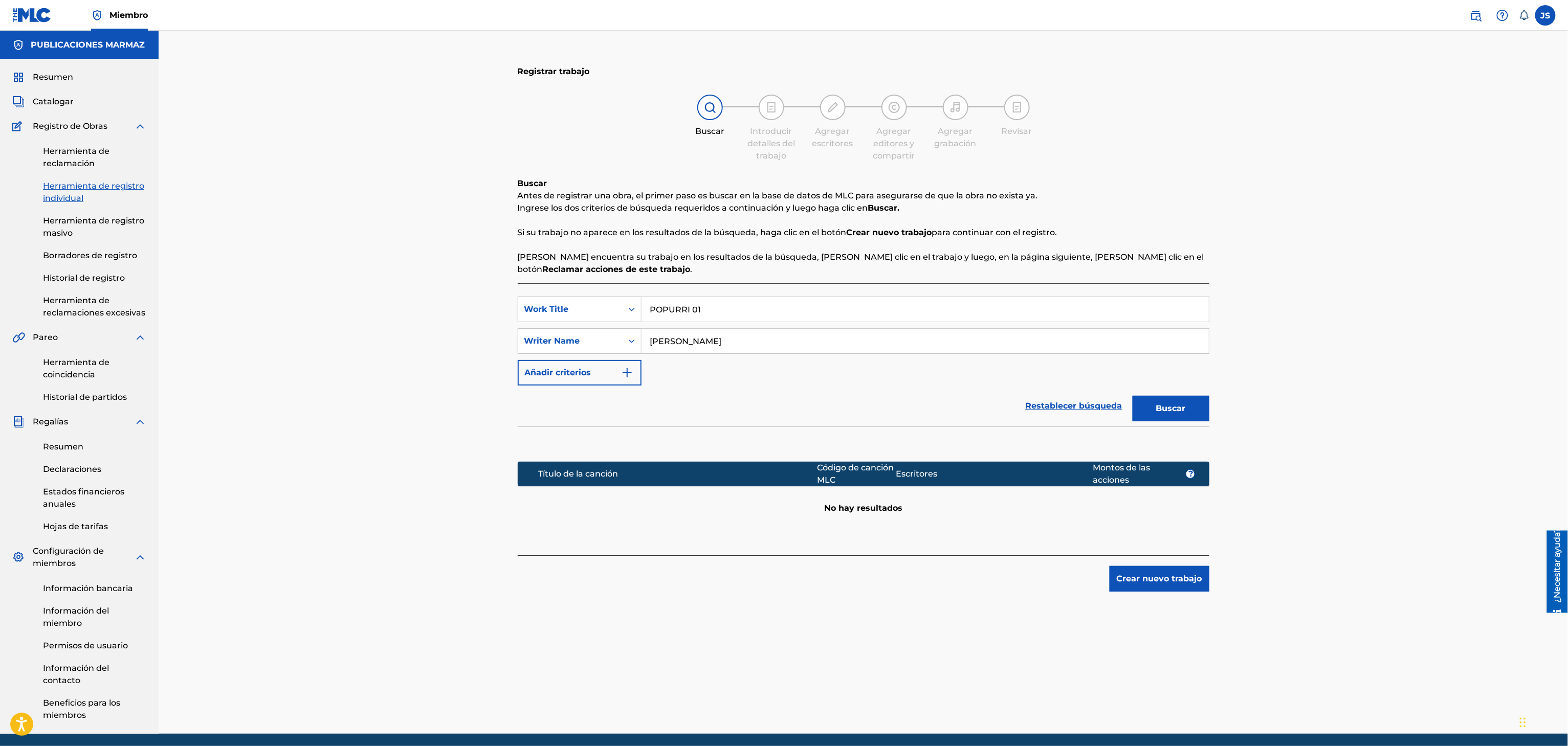
drag, startPoint x: 755, startPoint y: 341, endPoint x: 291, endPoint y: 349, distance: 464.1
click at [291, 349] on div "Registrar trabajo Buscar Introducir detalles del trabajo Agregar escritores Agr…" at bounding box center [863, 382] width 1409 height 703
type input "EMILY"
click at [1133, 396] on button "Buscar" at bounding box center [1171, 409] width 77 height 26
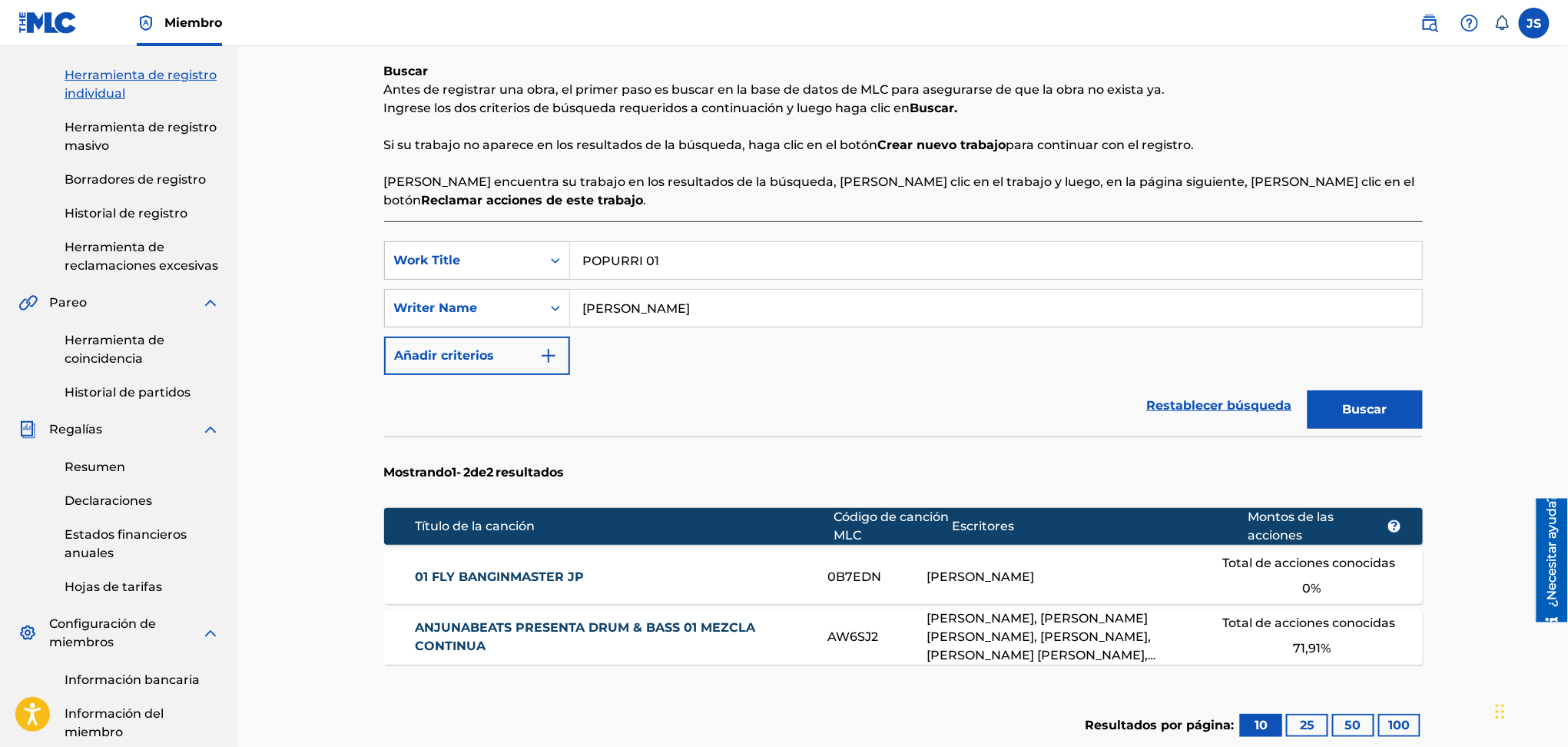
scroll to position [307, 0]
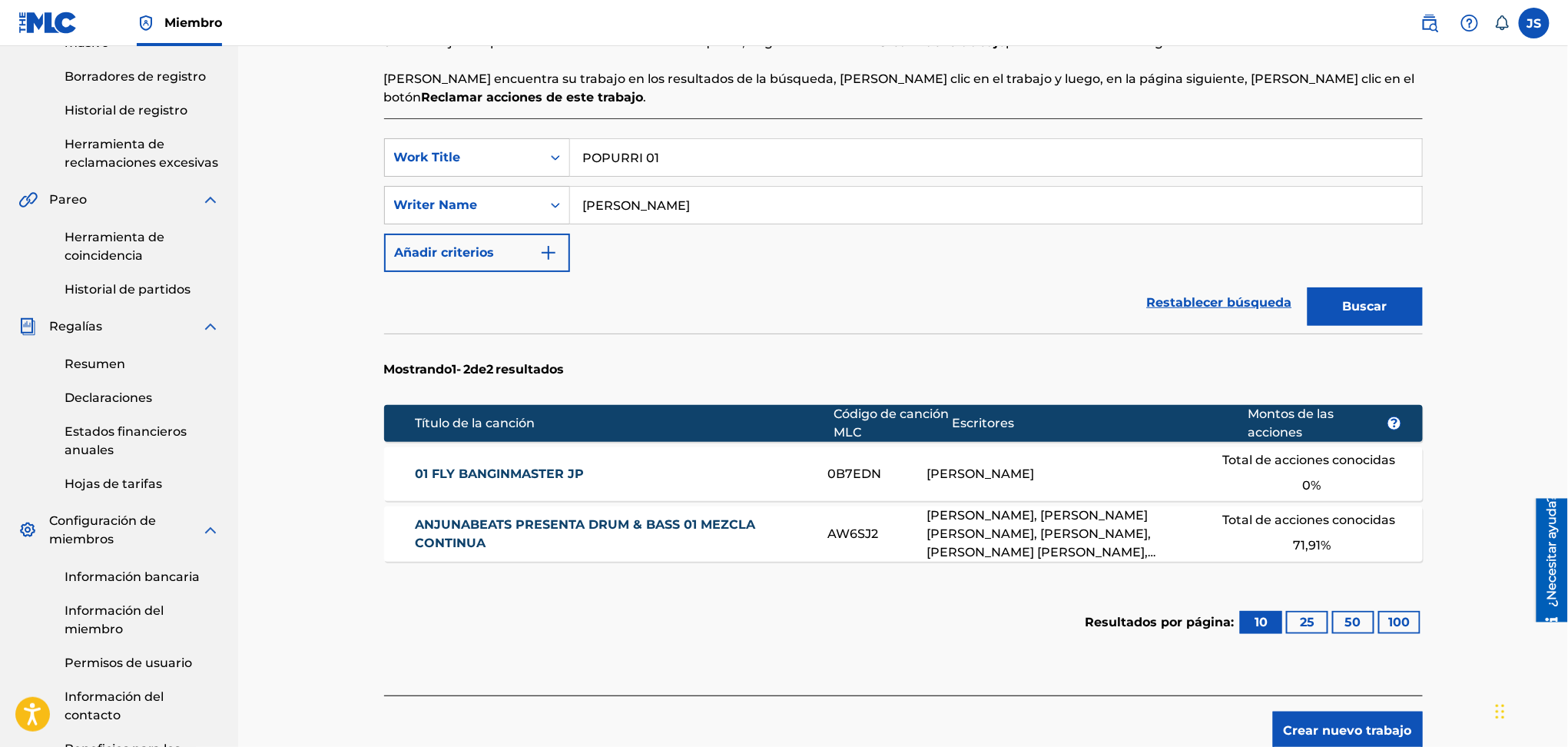
click at [1365, 303] on font "Buscar" at bounding box center [1365, 306] width 45 height 15
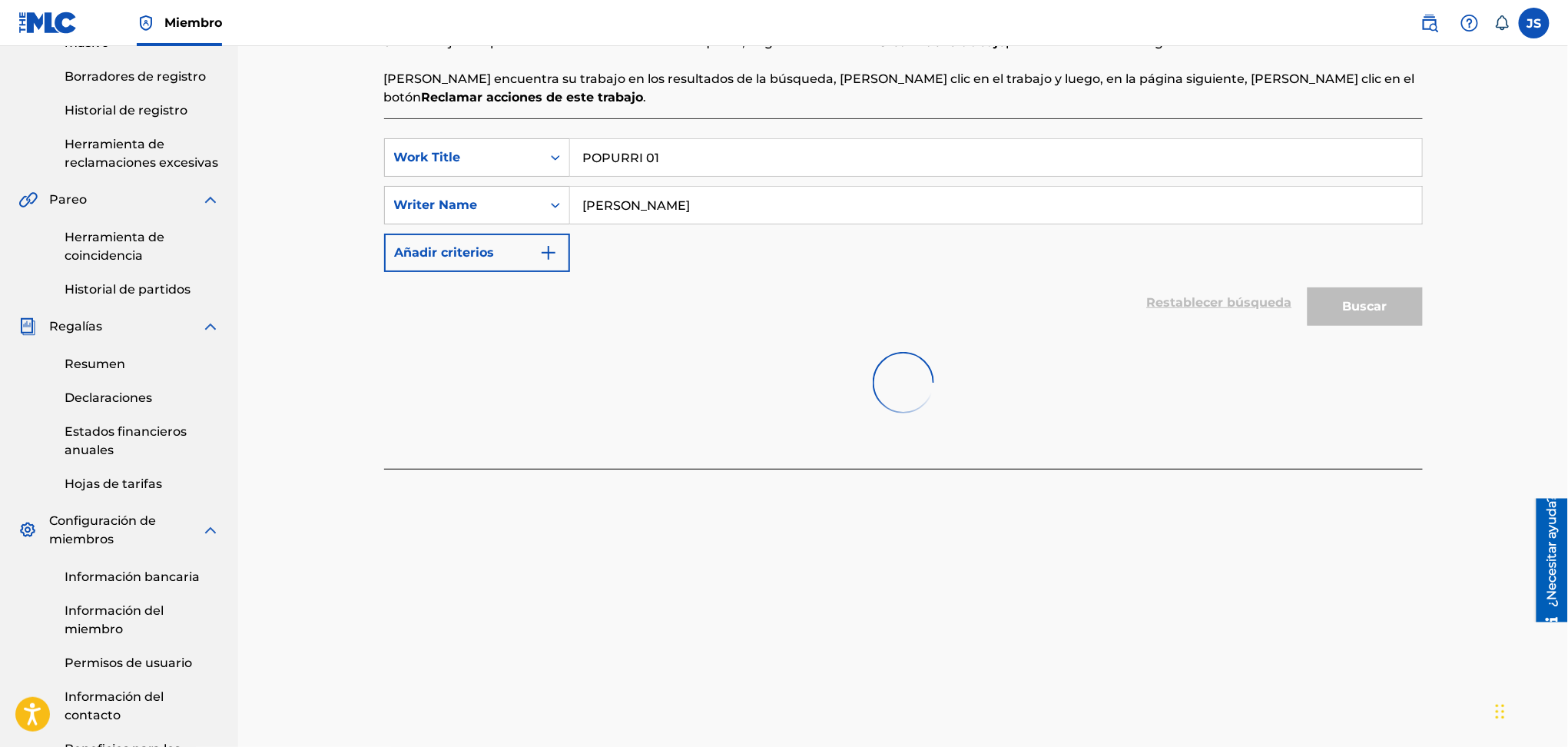
click at [869, 159] on input "POPURRI 01" at bounding box center [997, 157] width 852 height 37
click at [1307, 287] on button "Buscar" at bounding box center [1365, 306] width 115 height 38
type input "popurri 01: la vecina / guayabo zarandiao / el gabancito / tu alma y la mia / t…"
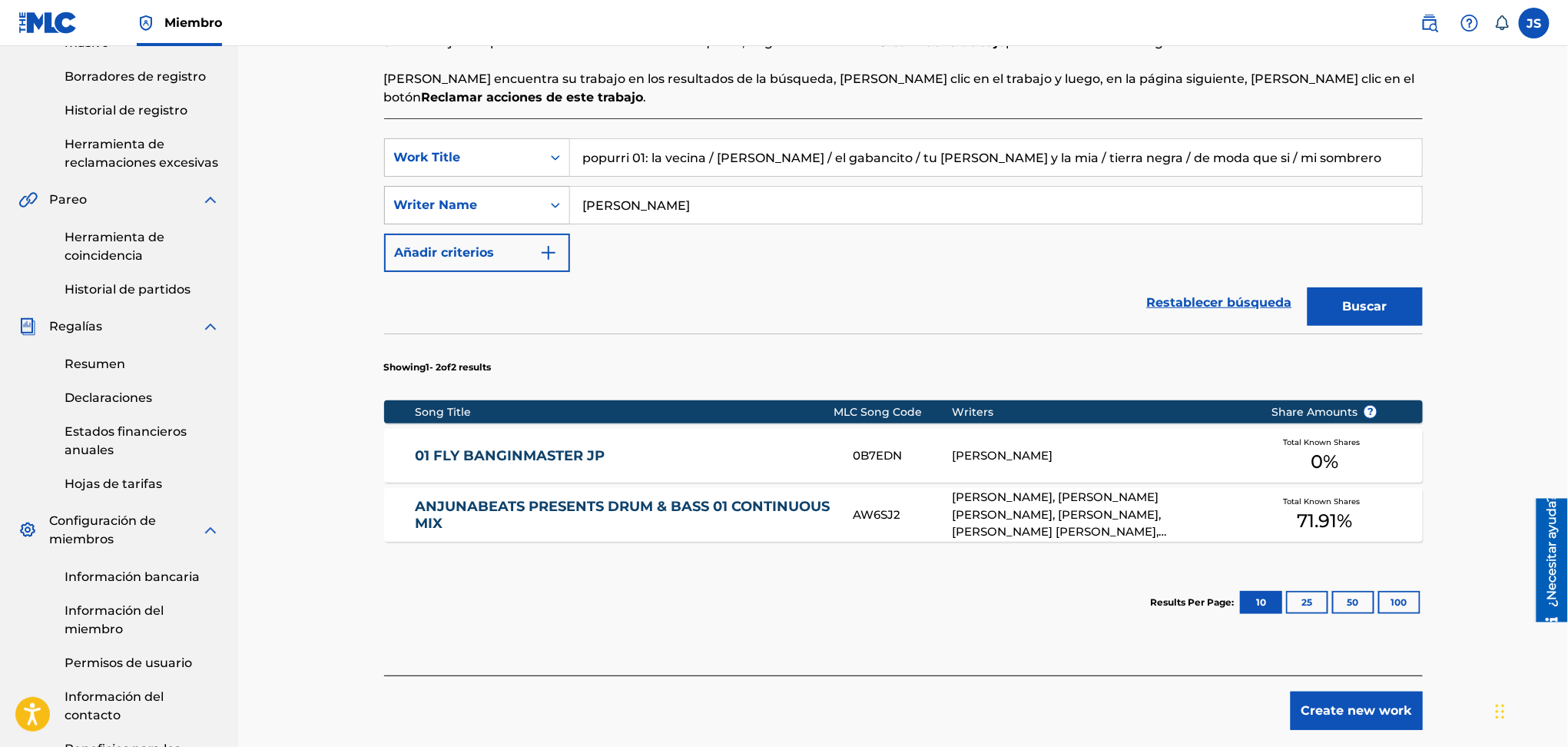
drag, startPoint x: 734, startPoint y: 203, endPoint x: 443, endPoint y: 191, distance: 291.2
click at [444, 191] on div "SearchWithCriteriaf06237d6-df90-4427-8707-392c3773bc8d Writer Name EMILY" at bounding box center [903, 205] width 1039 height 38
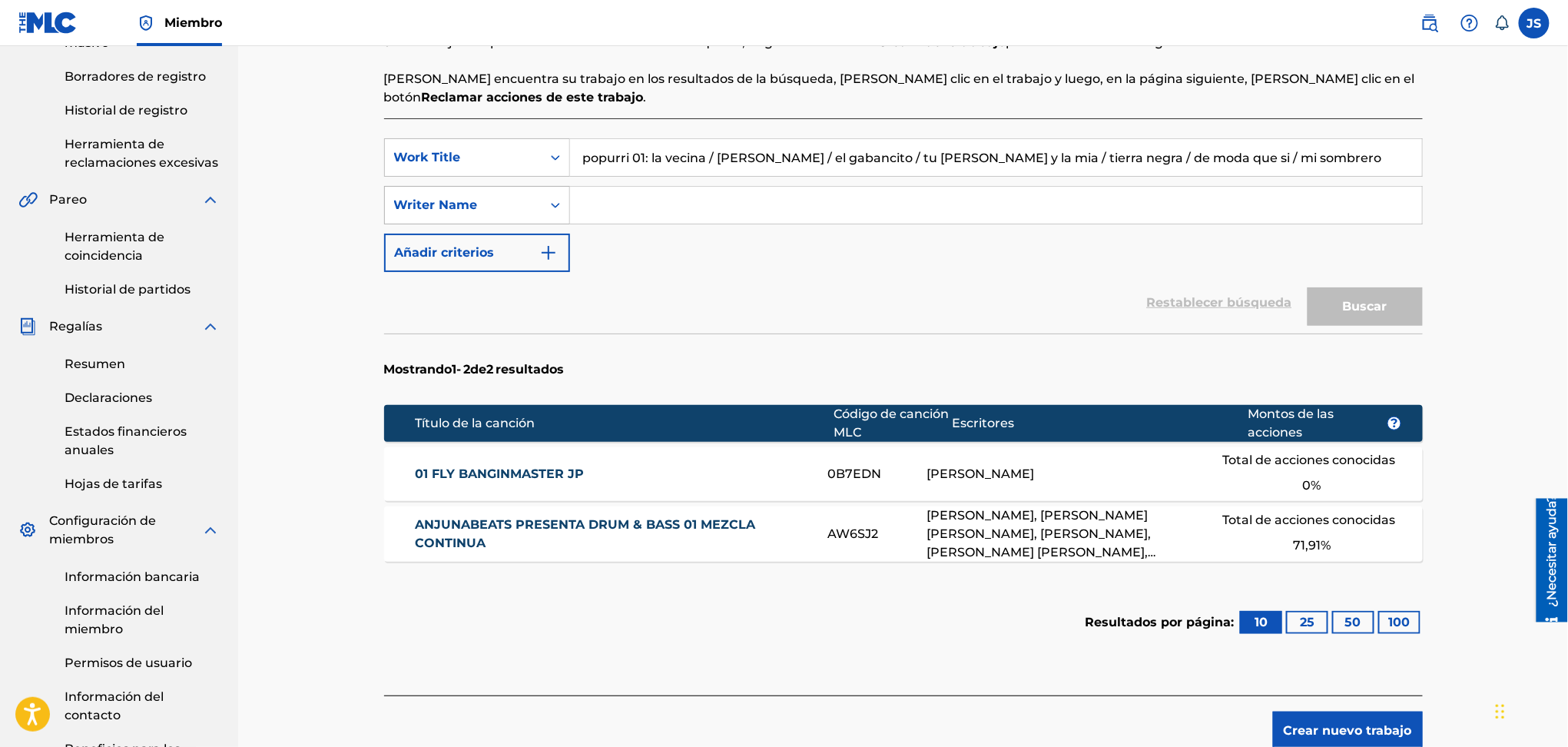
click at [431, 191] on div "Writer Name" at bounding box center [463, 205] width 156 height 29
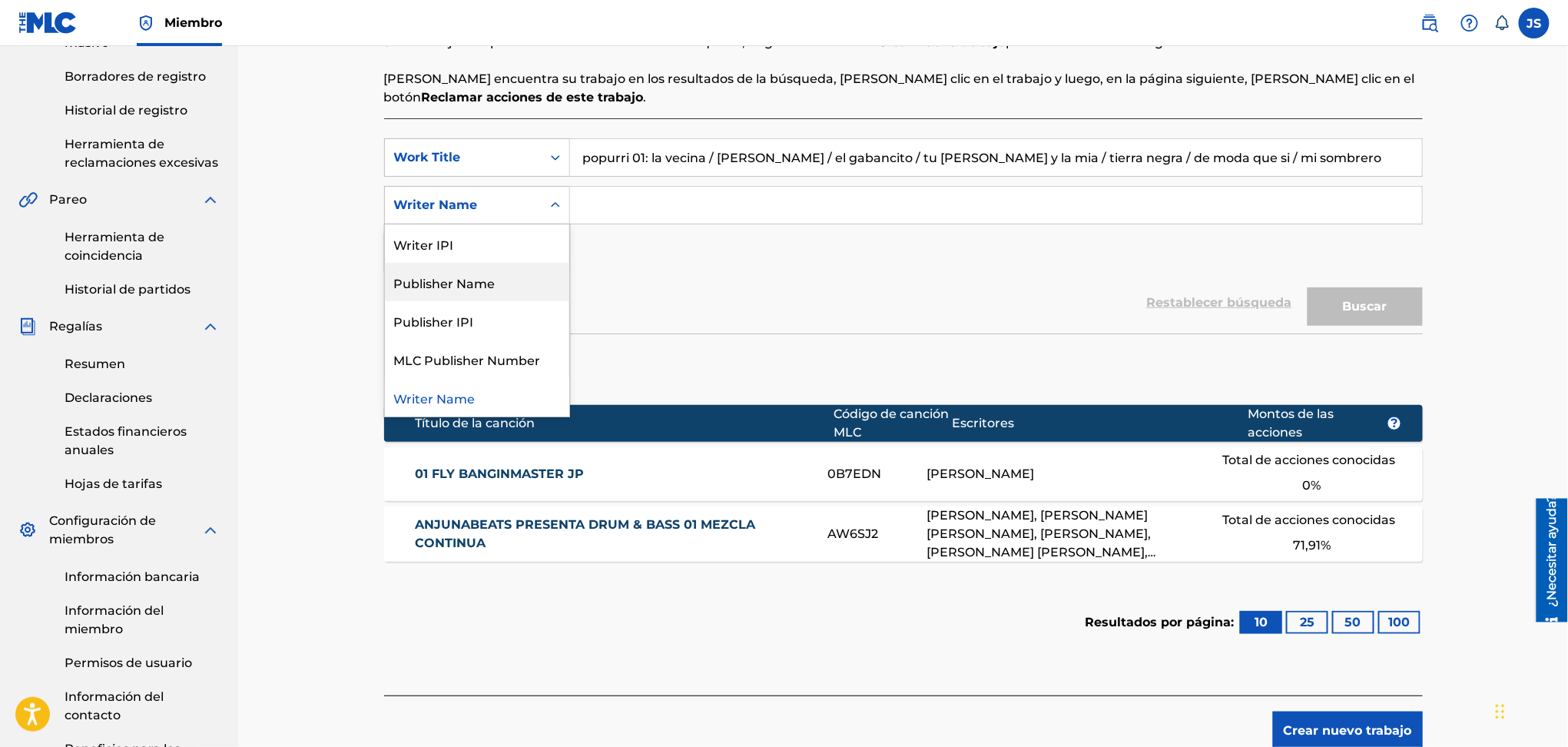
click at [500, 291] on div "Publisher Name" at bounding box center [477, 282] width 185 height 38
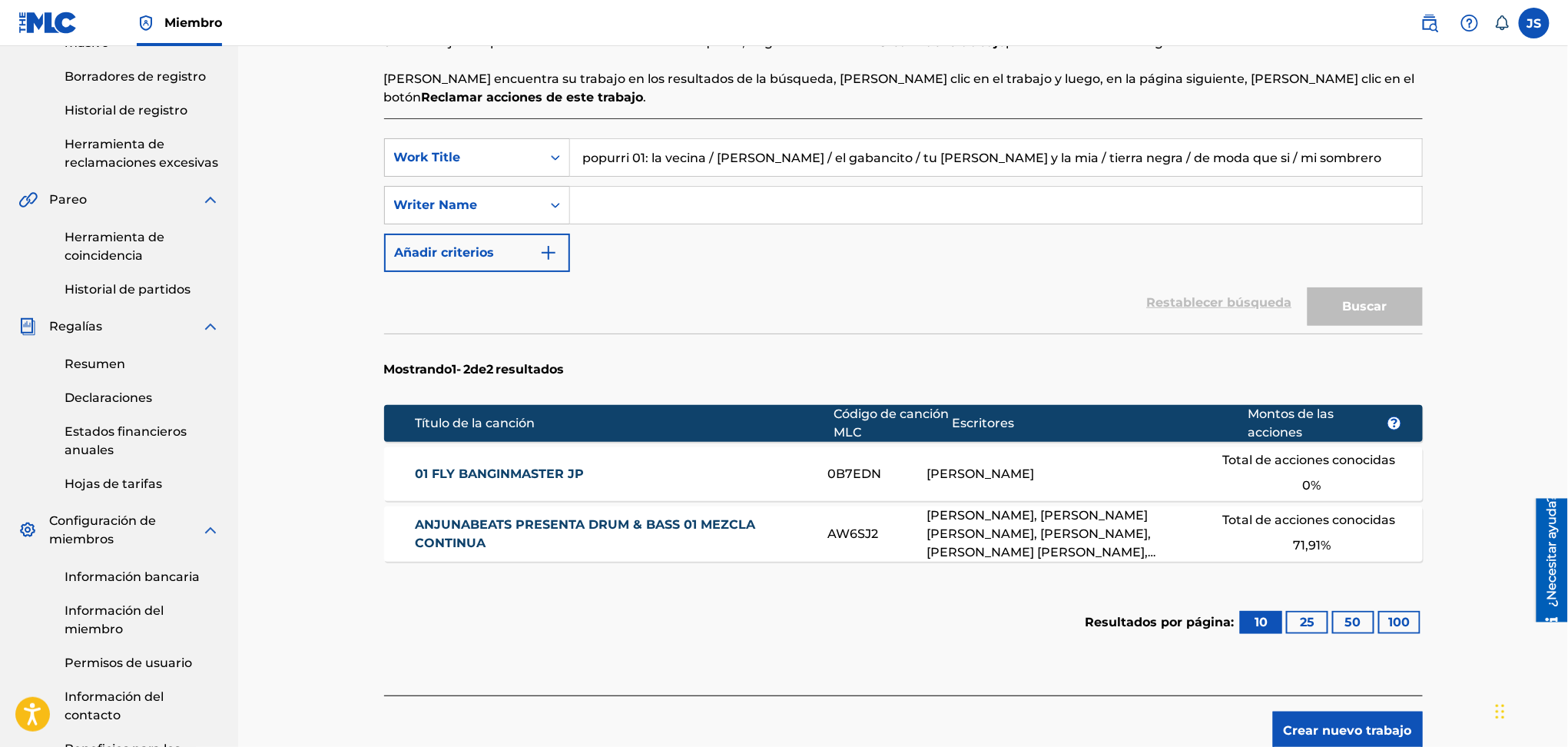
click at [599, 199] on input "Formulario de búsqueda" at bounding box center [997, 205] width 852 height 37
type input "MARMAZ"
click at [1307, 287] on button "Buscar" at bounding box center [1365, 306] width 115 height 38
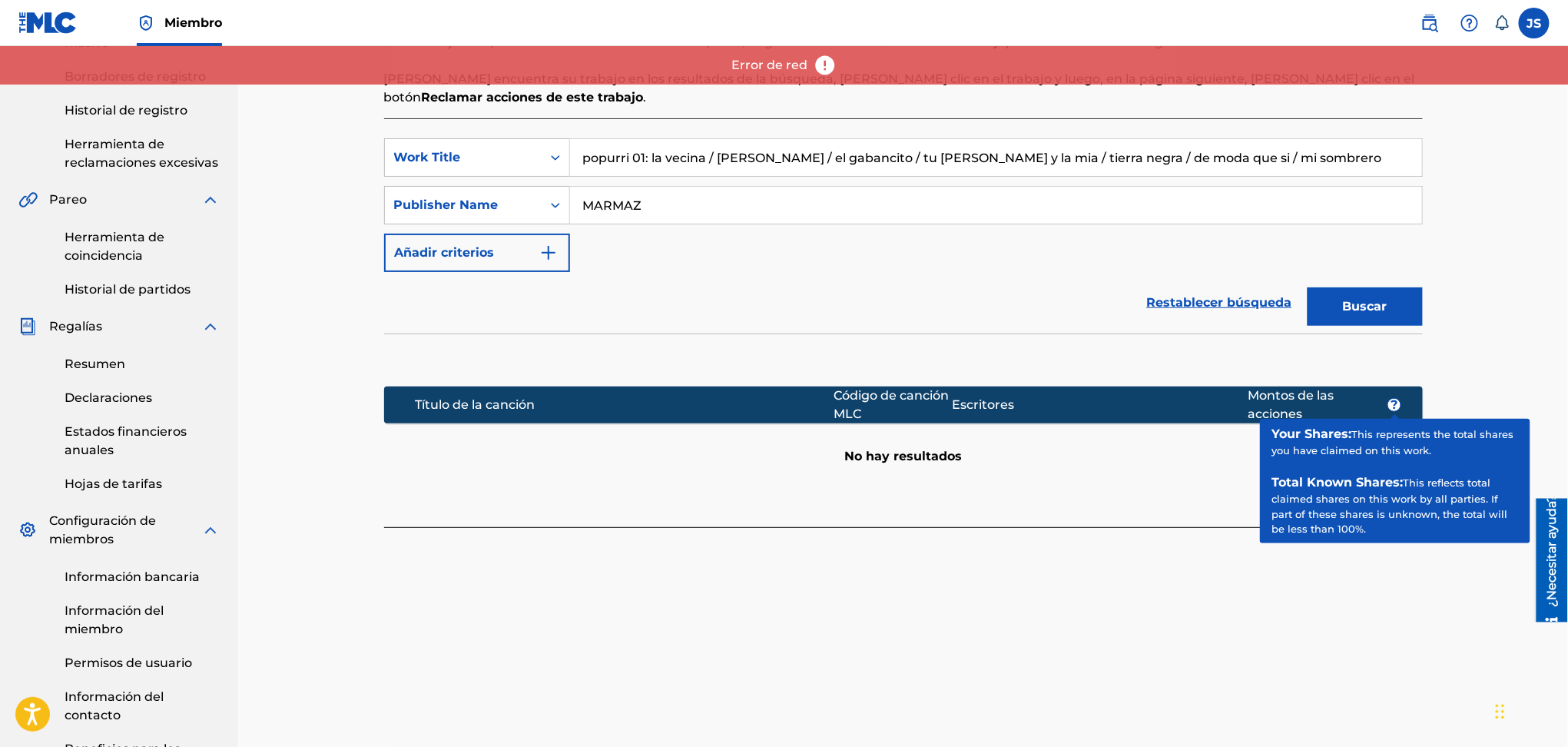
click at [1370, 280] on div "Buscar" at bounding box center [1361, 303] width 123 height 61
click at [1371, 306] on font "Buscar" at bounding box center [1365, 306] width 45 height 15
click at [1371, 306] on div "Buscar" at bounding box center [1361, 303] width 123 height 61
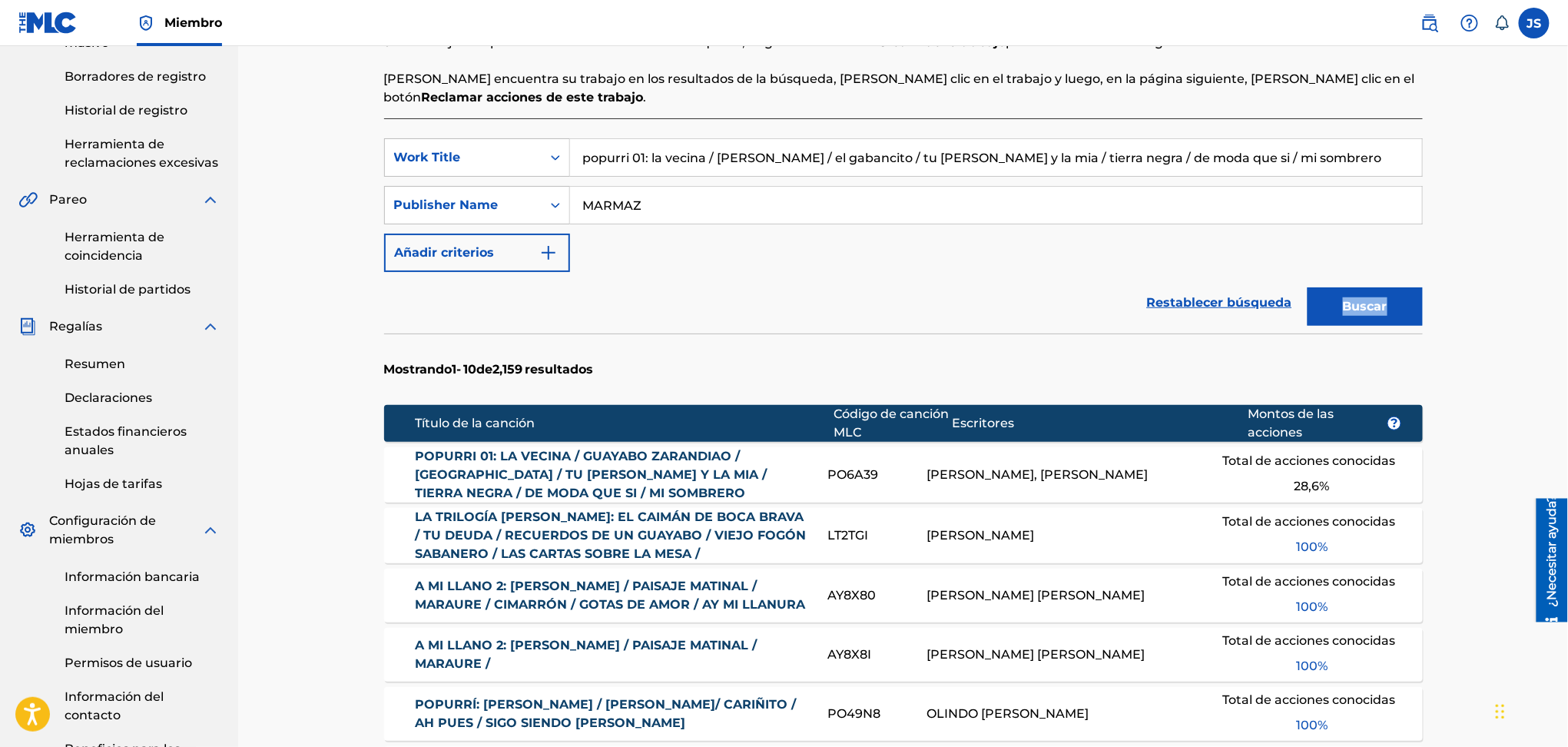
click at [605, 462] on font "POPURRI 01: LA VECINA / GUAYABO ZARANDIAO / EL GABANCITO / TU ALMA Y LA MIA / T…" at bounding box center [591, 475] width 352 height 51
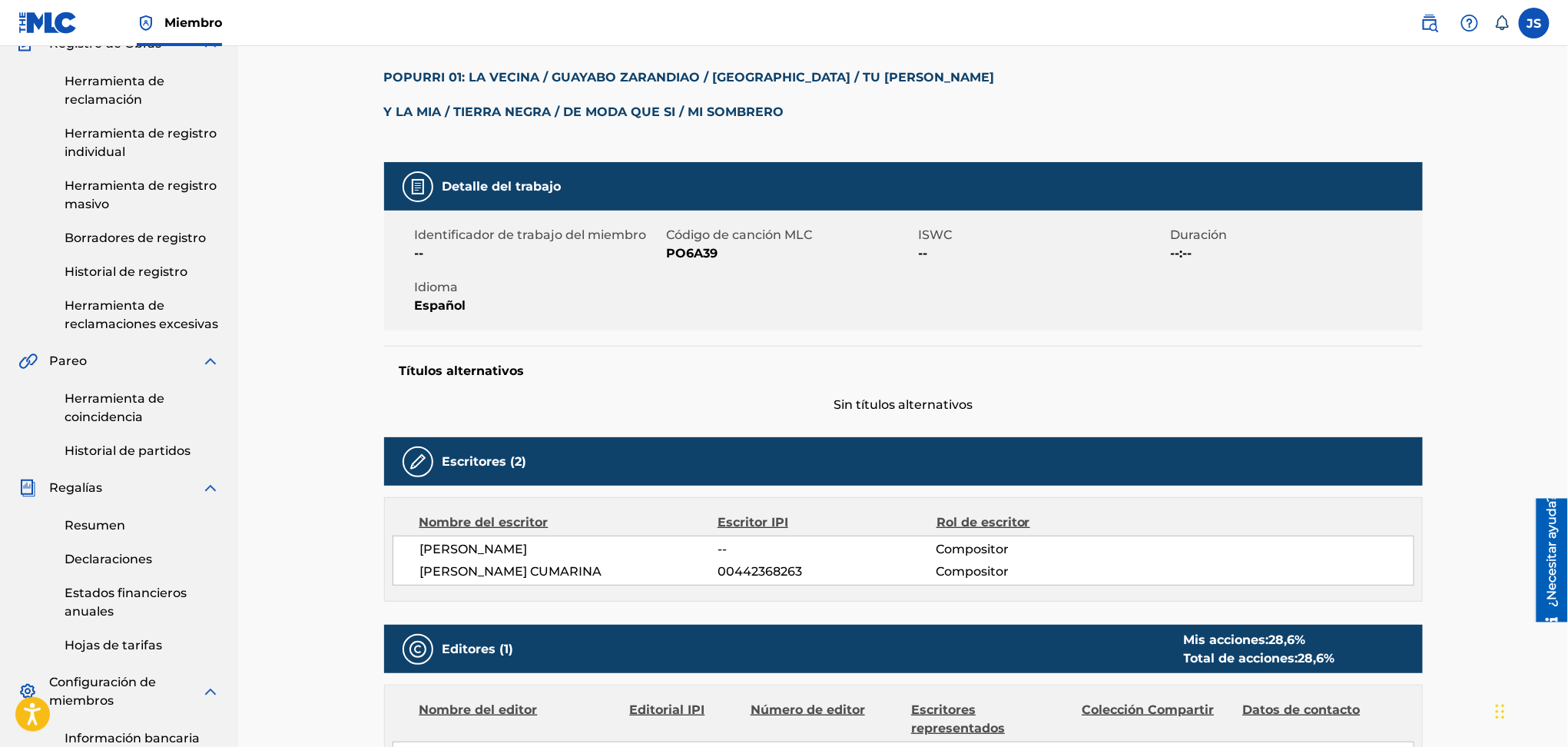
scroll to position [144, 0]
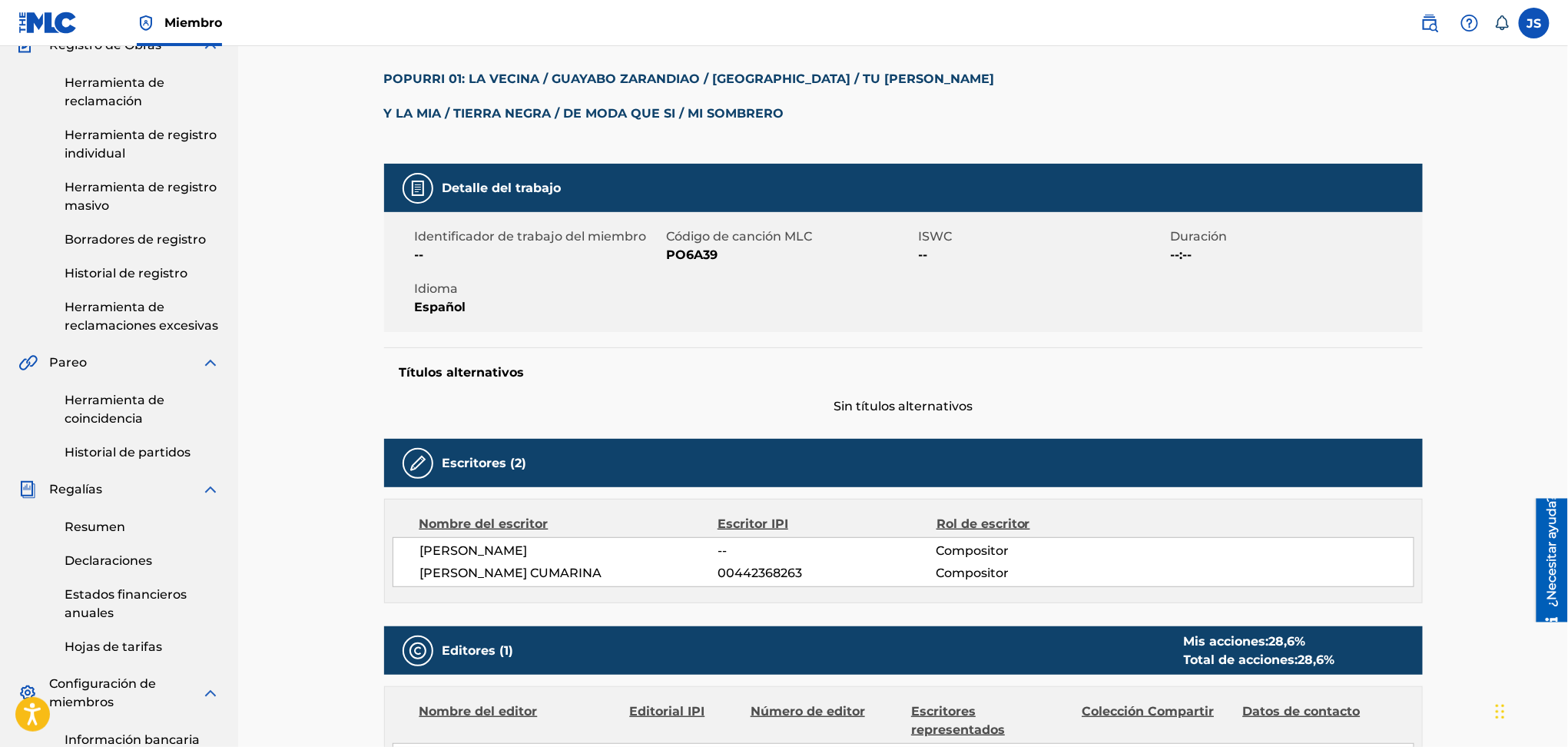
click at [684, 248] on font "PO6A39" at bounding box center [693, 255] width 51 height 15
click at [699, 253] on font "PO6A39" at bounding box center [693, 255] width 51 height 15
copy font "PO6A39"
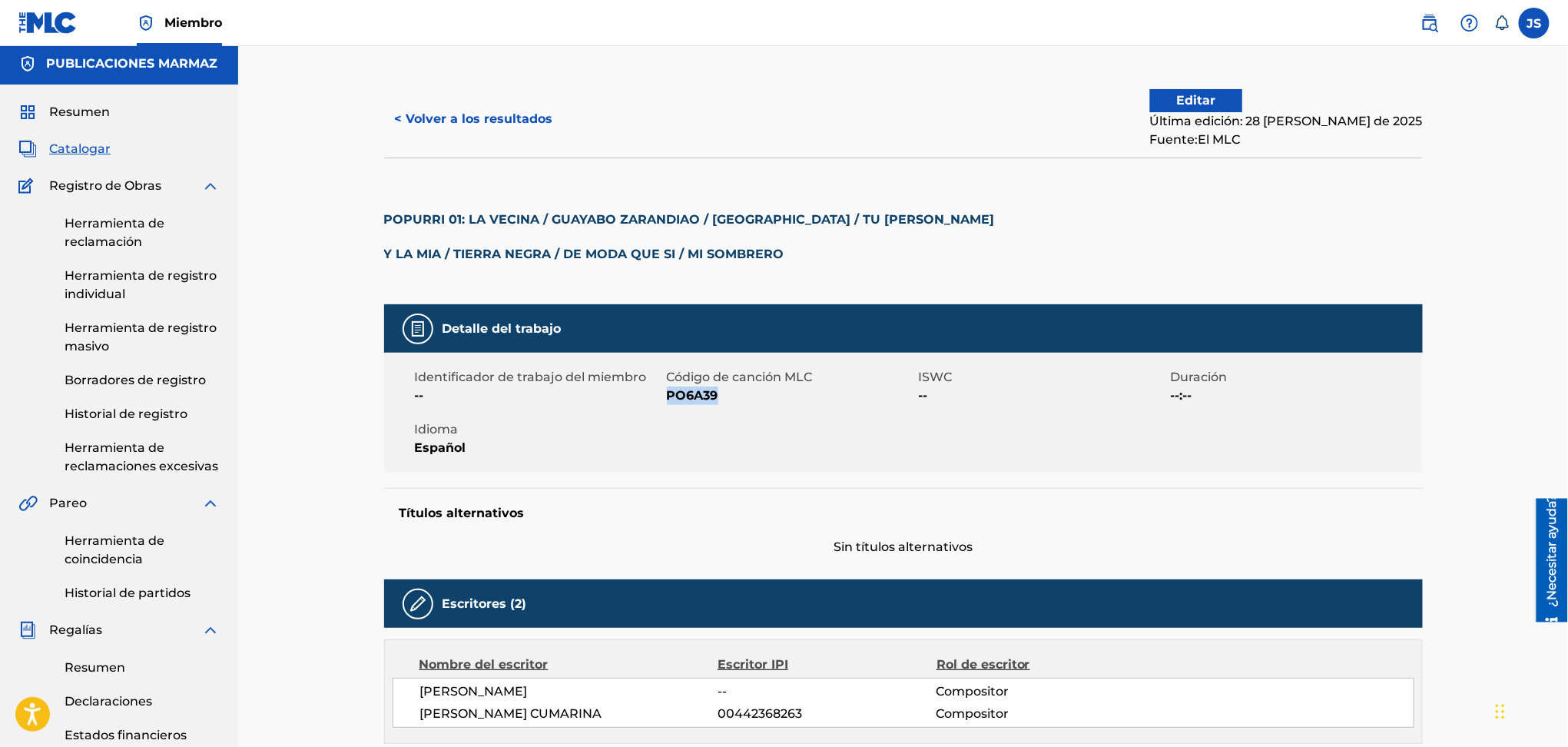
scroll to position [0, 0]
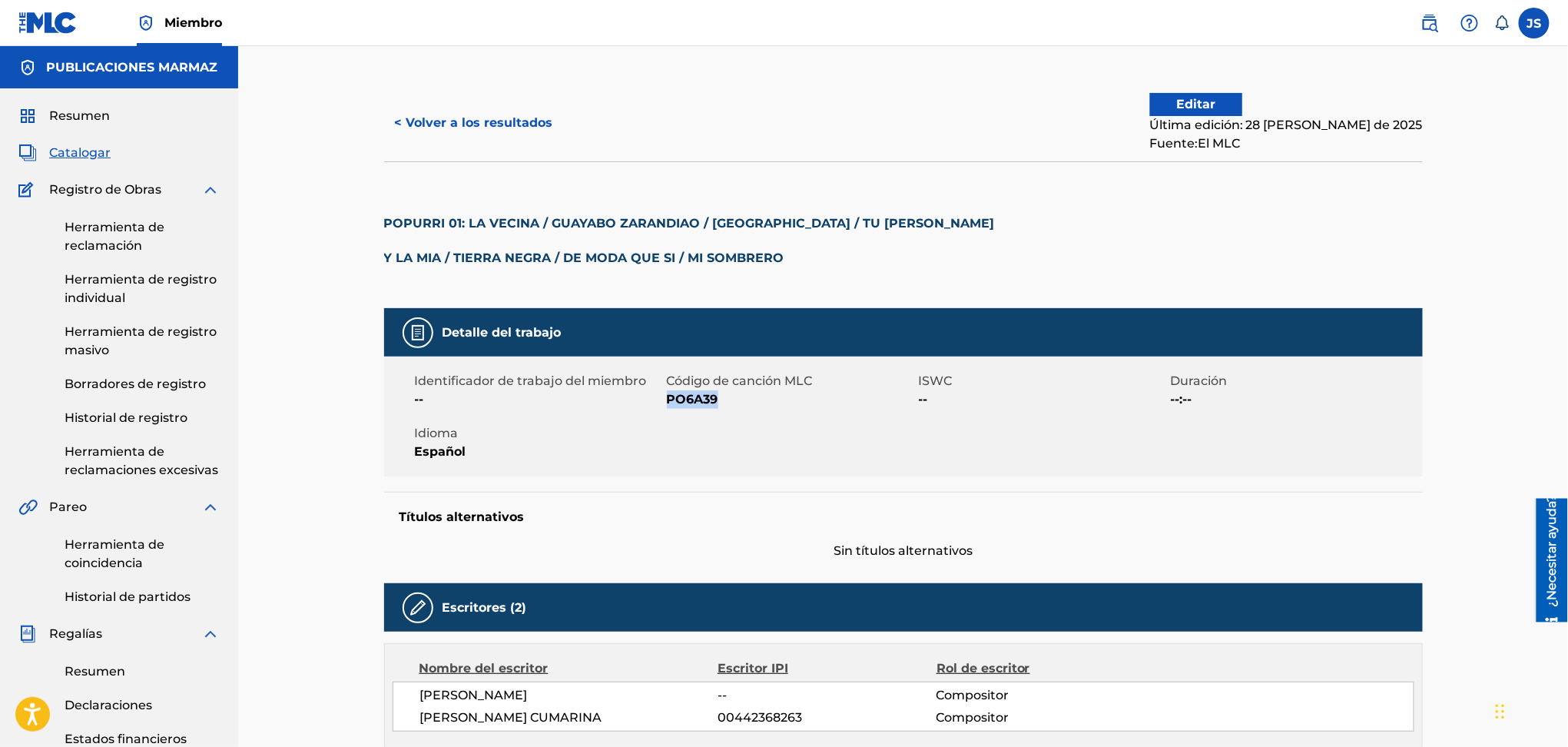
click at [496, 128] on font "< Volver a los resultados" at bounding box center [474, 123] width 158 height 15
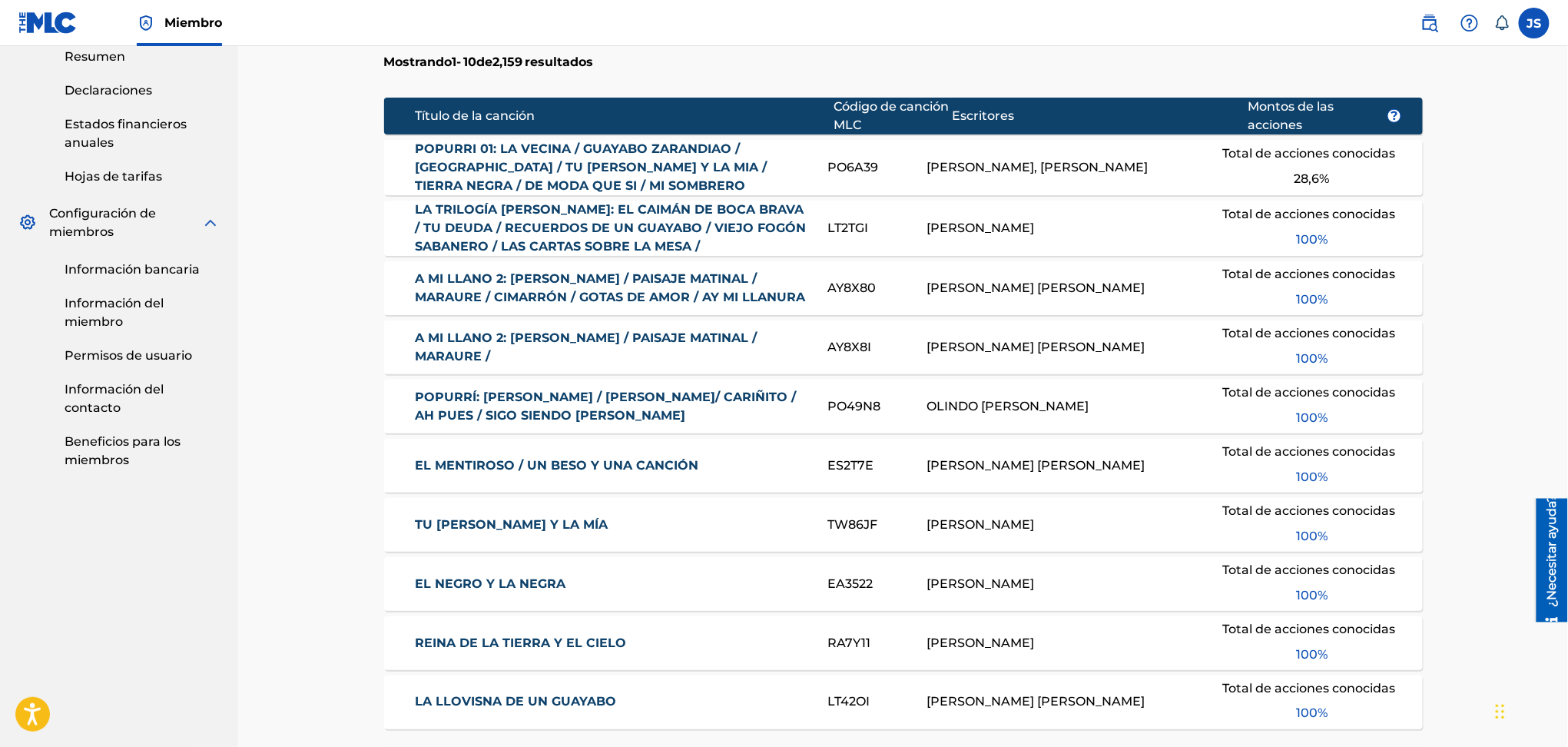
scroll to position [205, 0]
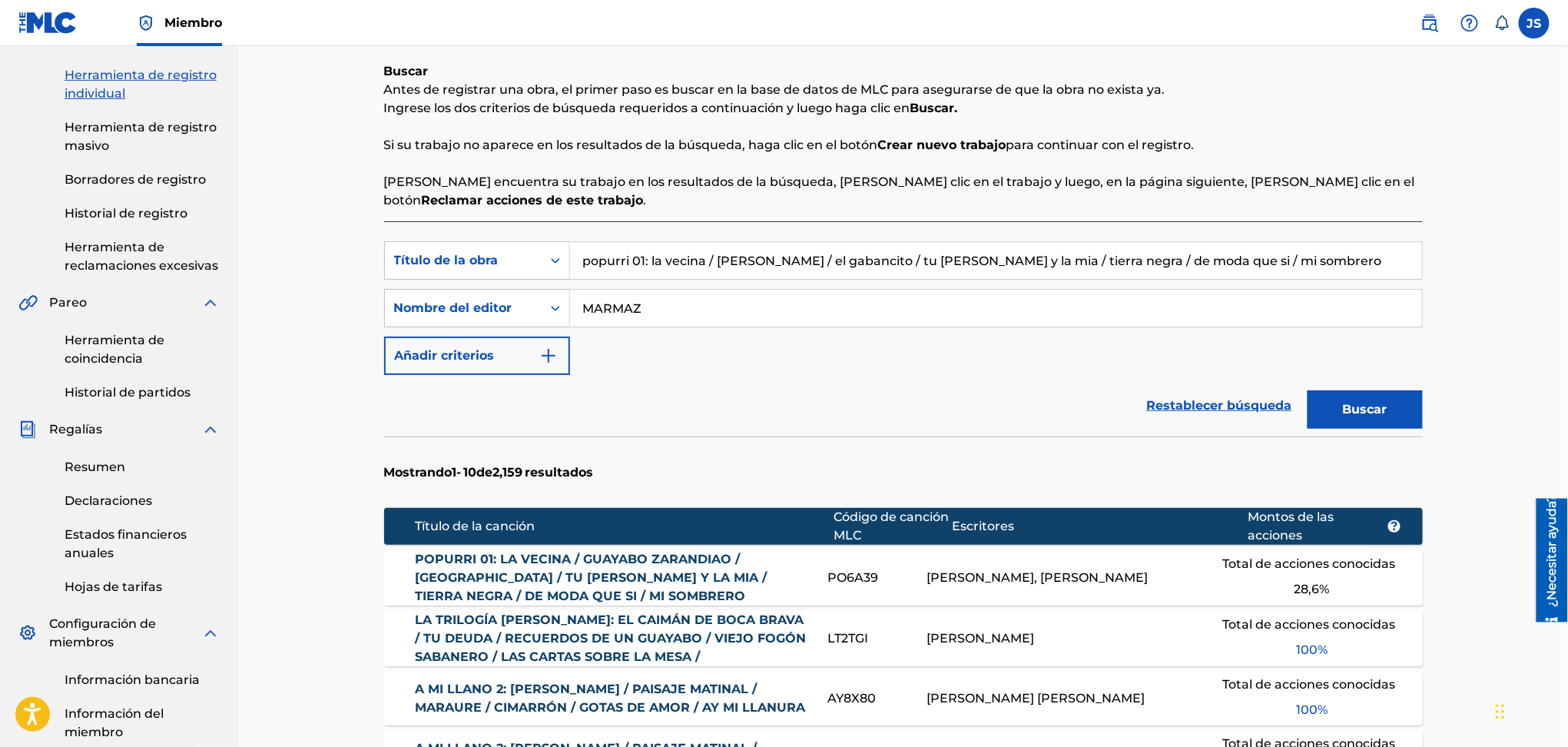
click at [642, 262] on input "popurri 01: la vecina / guayabo zarandiao / el gabancito / tu alma y la mia / t…" at bounding box center [997, 261] width 852 height 37
paste input "MI CABALLO Y YO"
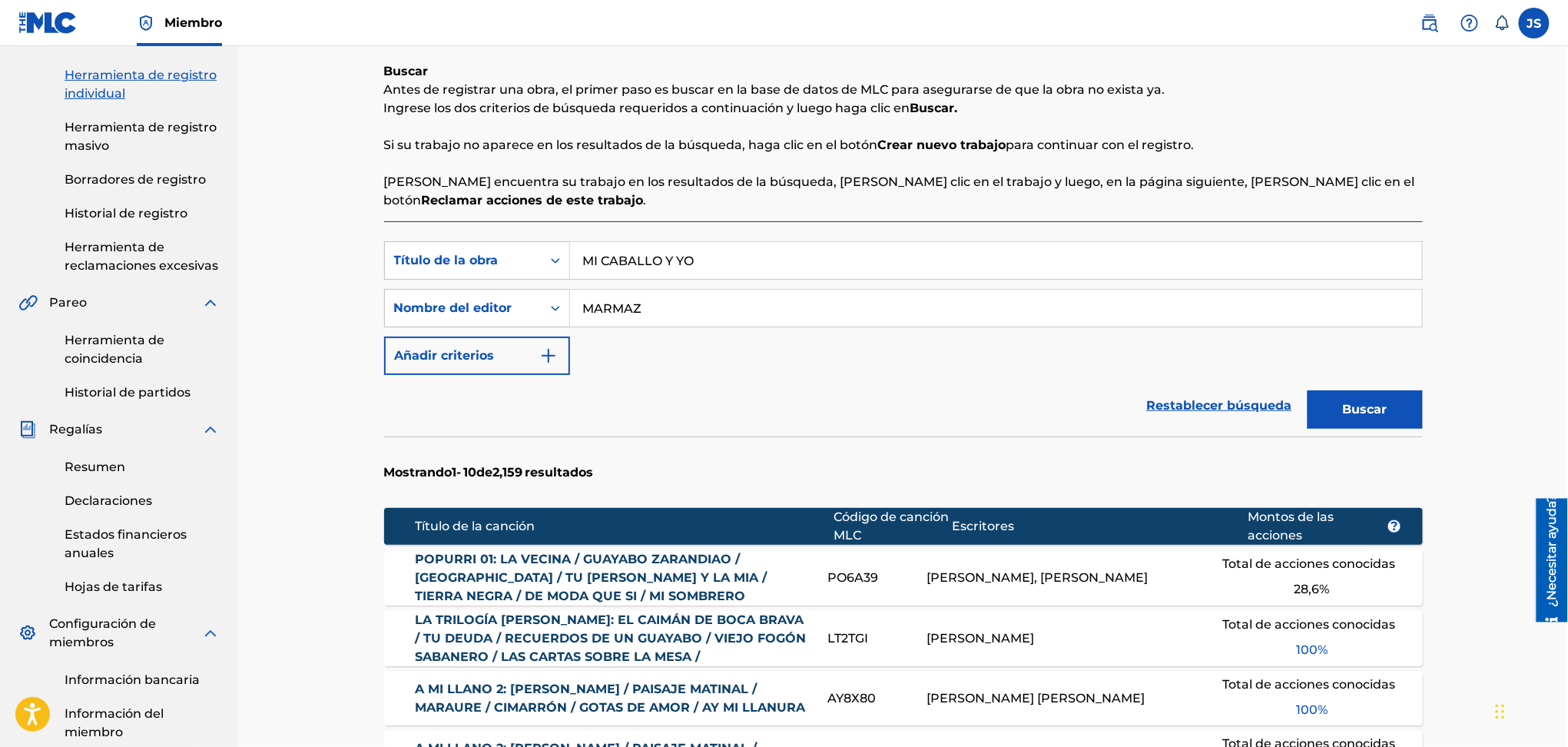
type input "MI CABALLO Y YO"
click at [1358, 397] on button "Buscar" at bounding box center [1365, 410] width 115 height 38
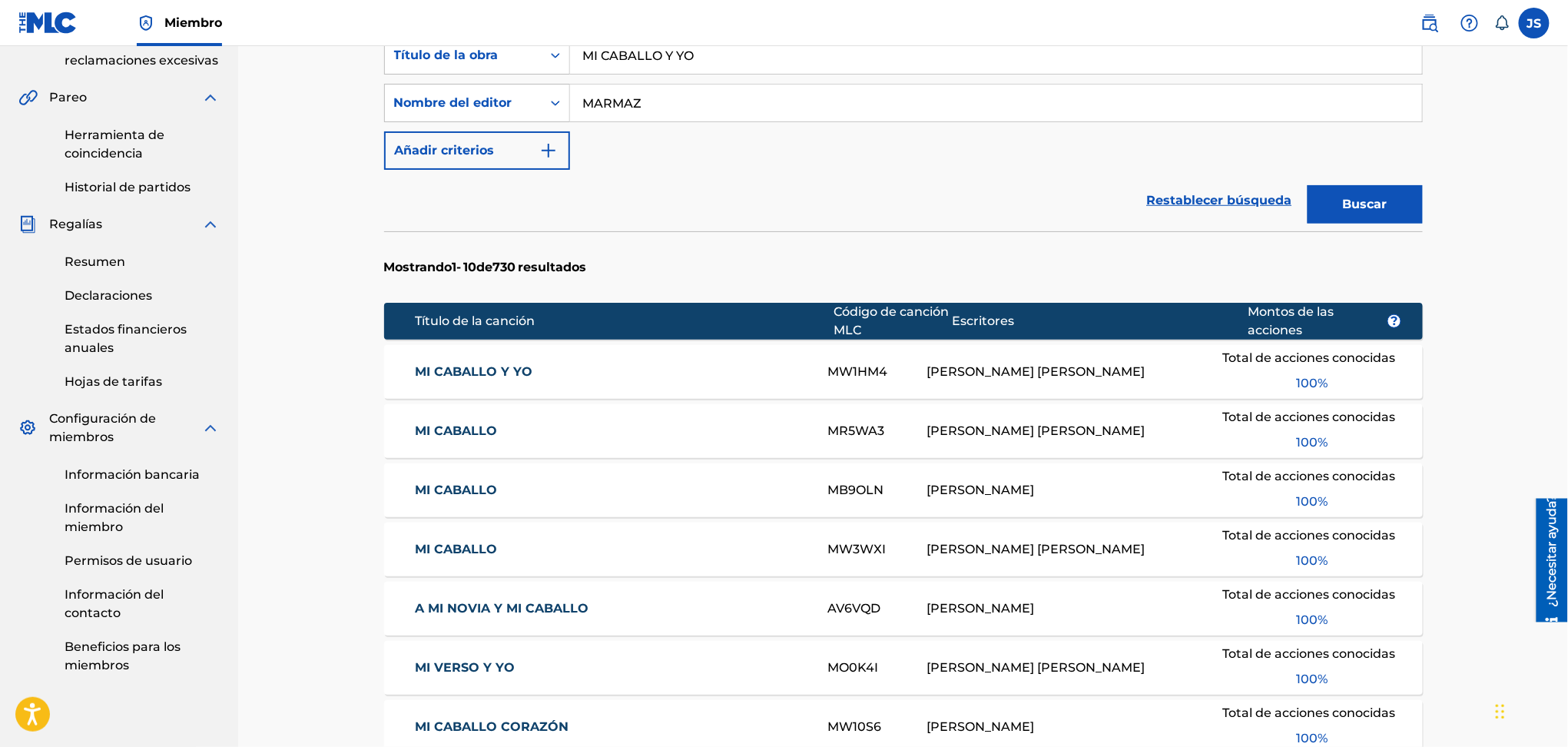
scroll to position [512, 0]
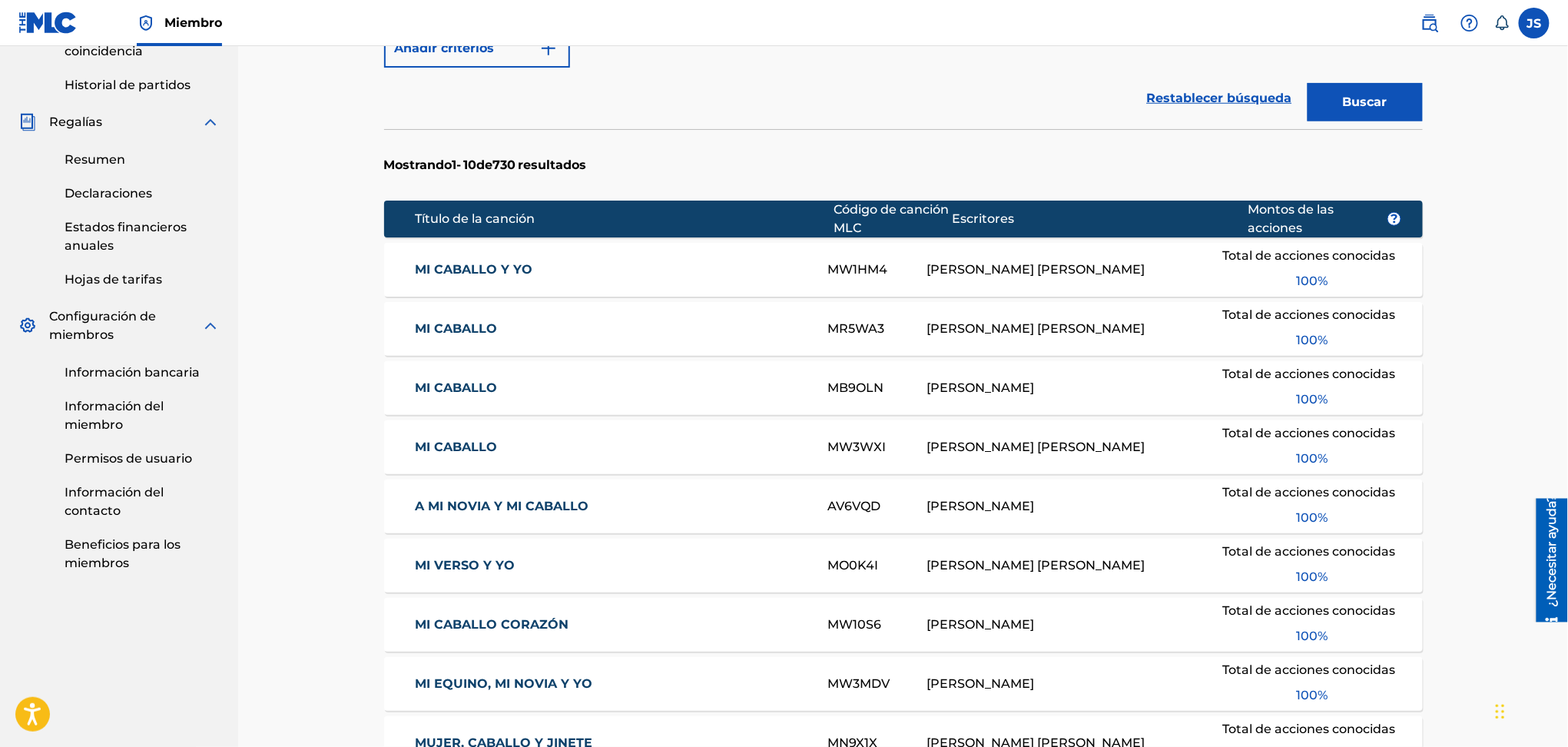
click at [470, 451] on font "MI CABALLO" at bounding box center [456, 447] width 82 height 15
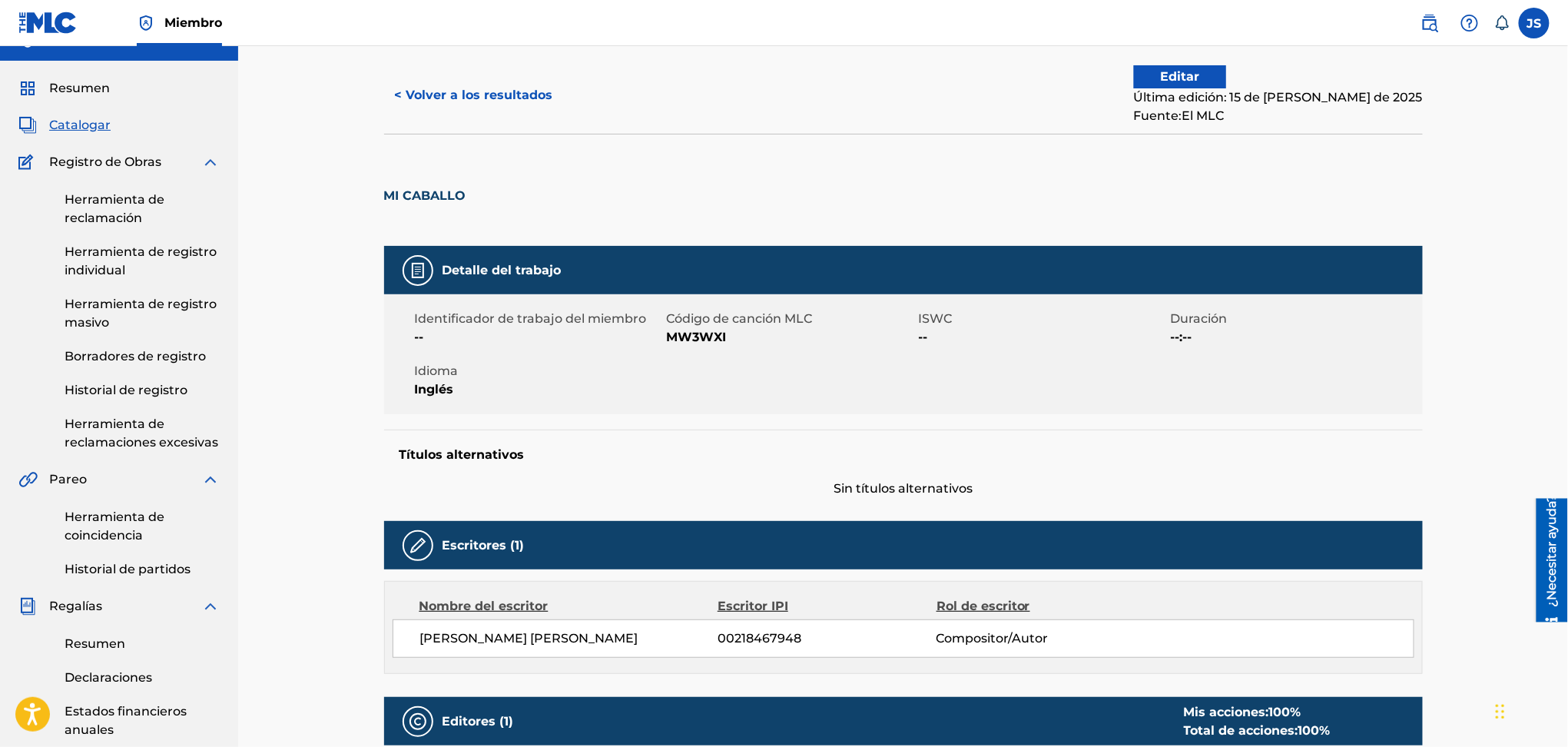
scroll to position [18, 0]
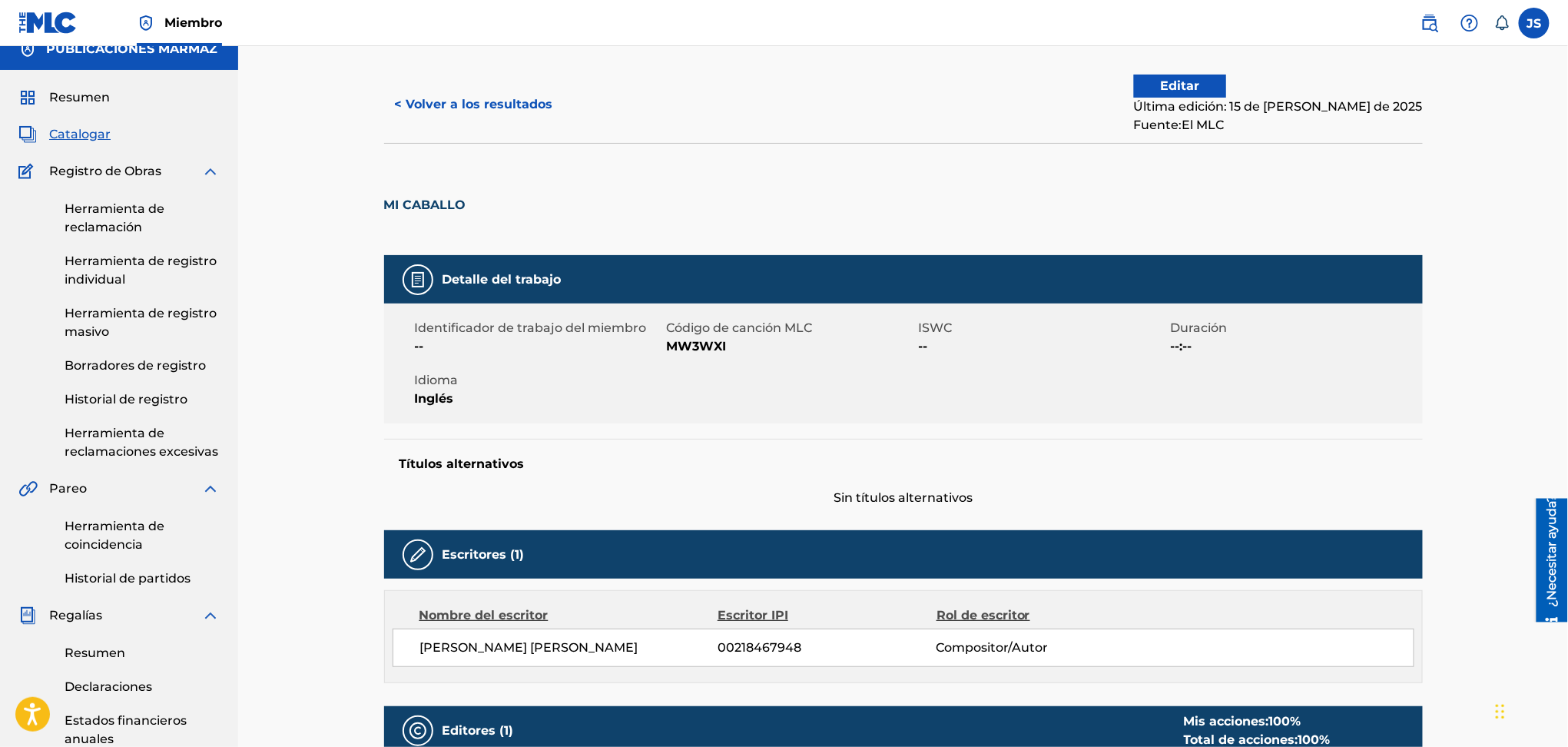
click at [715, 349] on font "MW3WXI" at bounding box center [698, 347] width 60 height 15
copy font "MW3WXI"
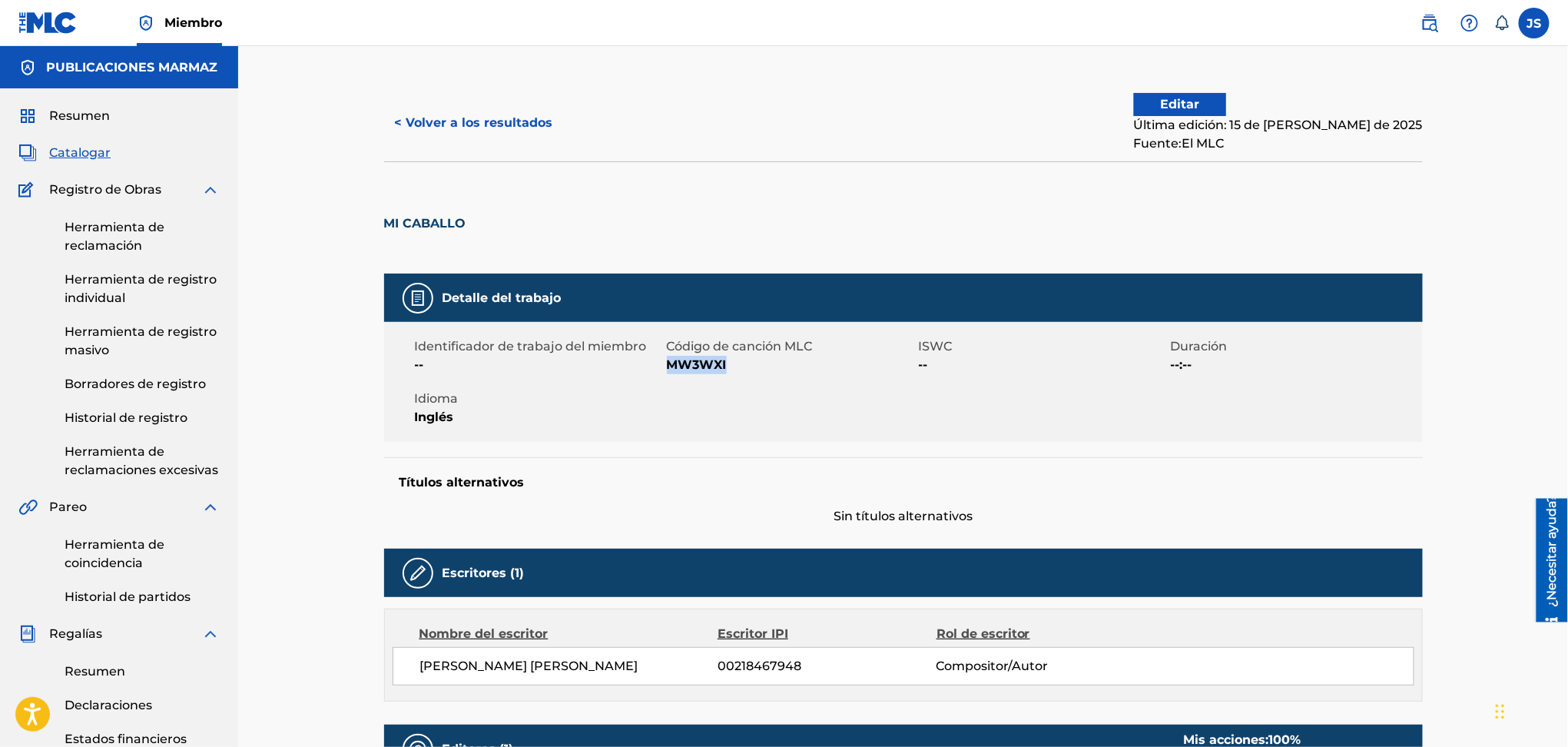
click at [464, 123] on font "< Volver a los resultados" at bounding box center [474, 123] width 158 height 15
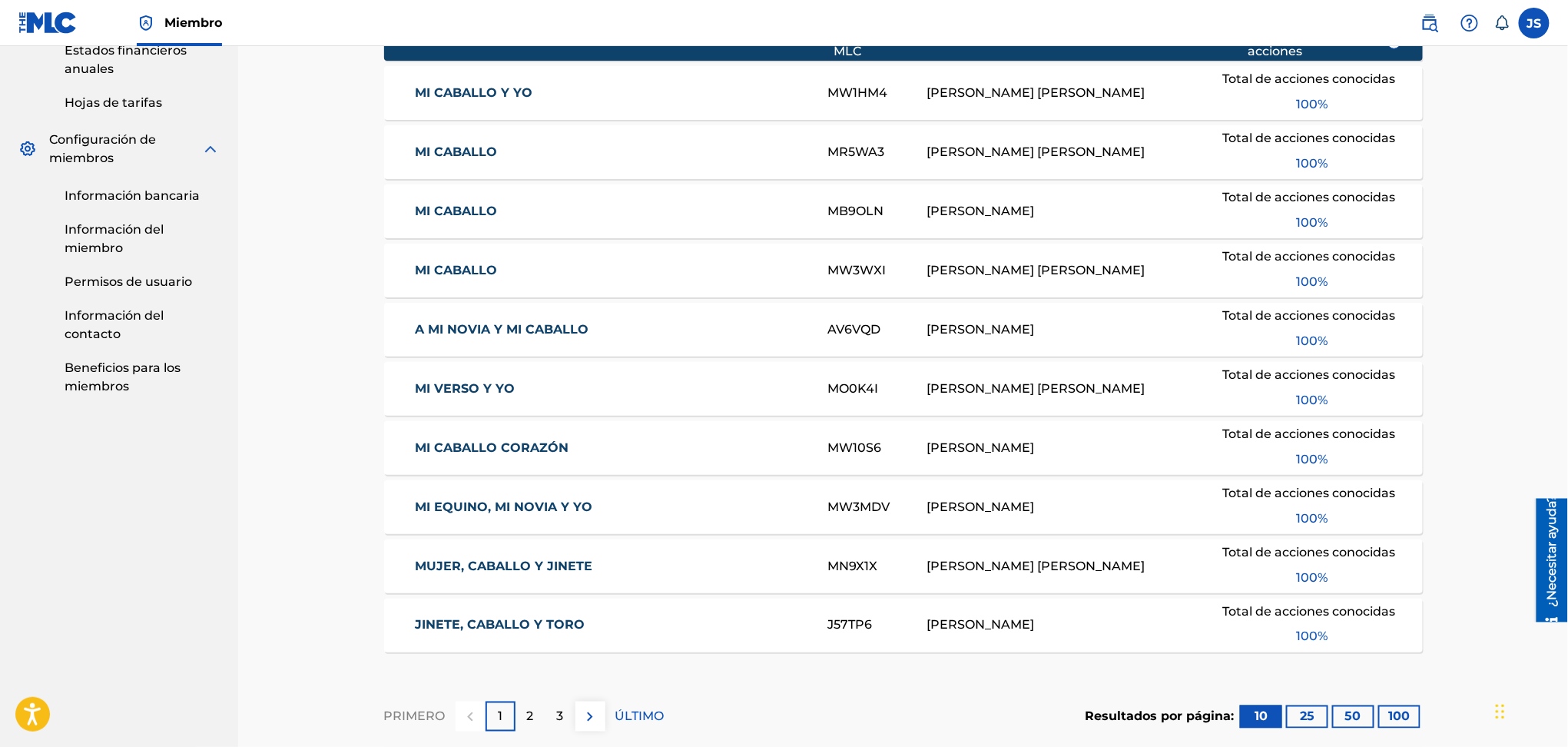
scroll to position [862, 0]
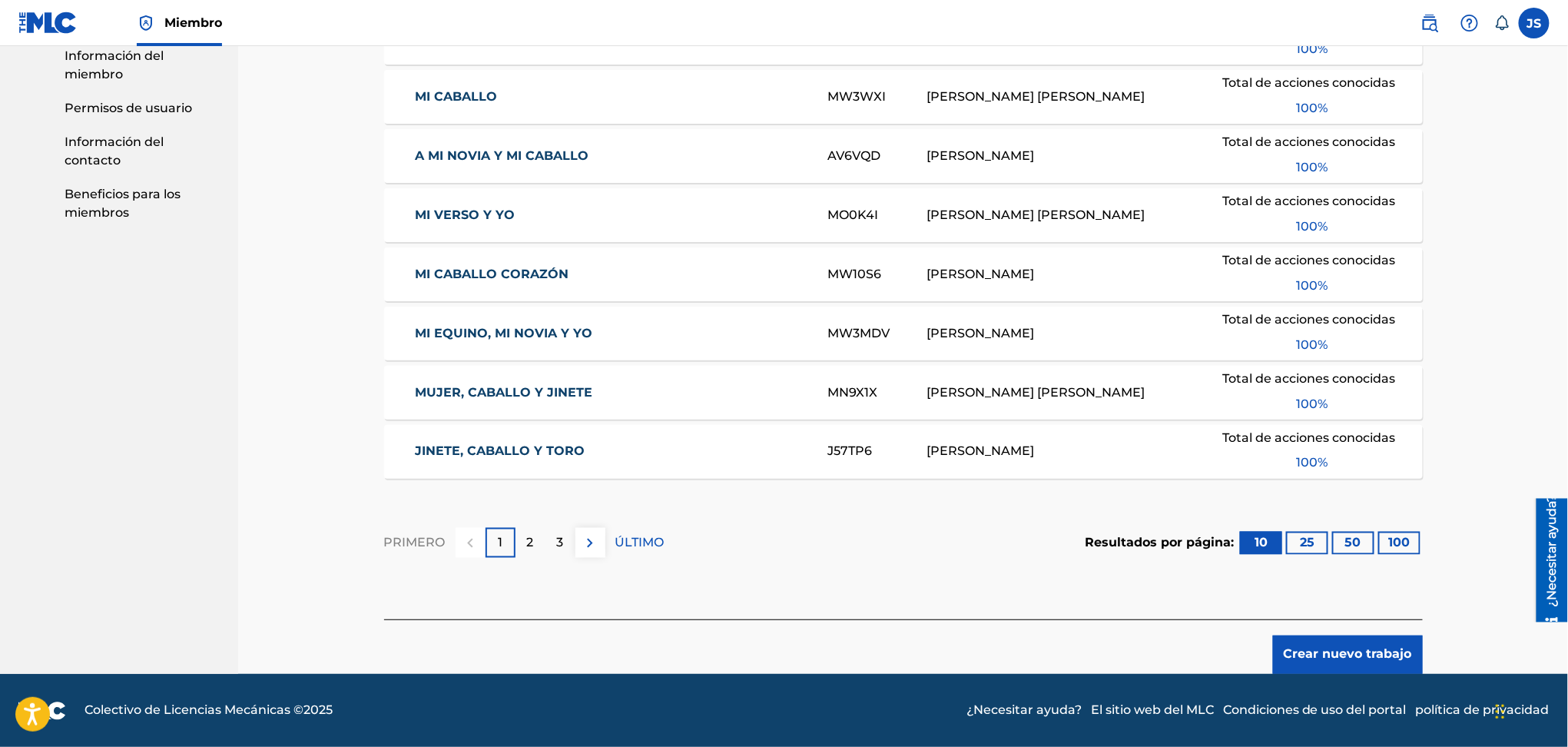
click at [1392, 655] on font "Crear nuevo trabajo" at bounding box center [1348, 655] width 128 height 15
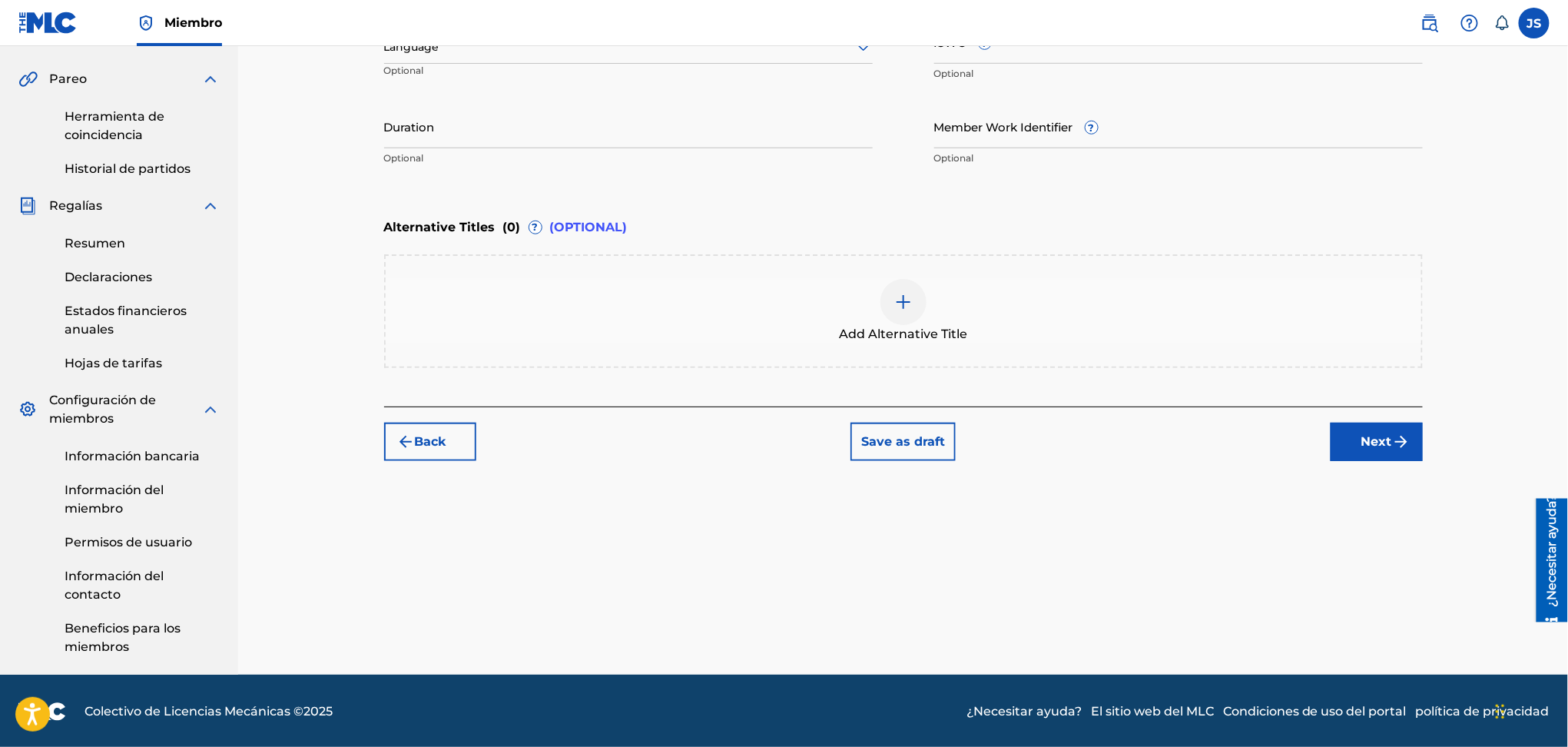
scroll to position [18, 0]
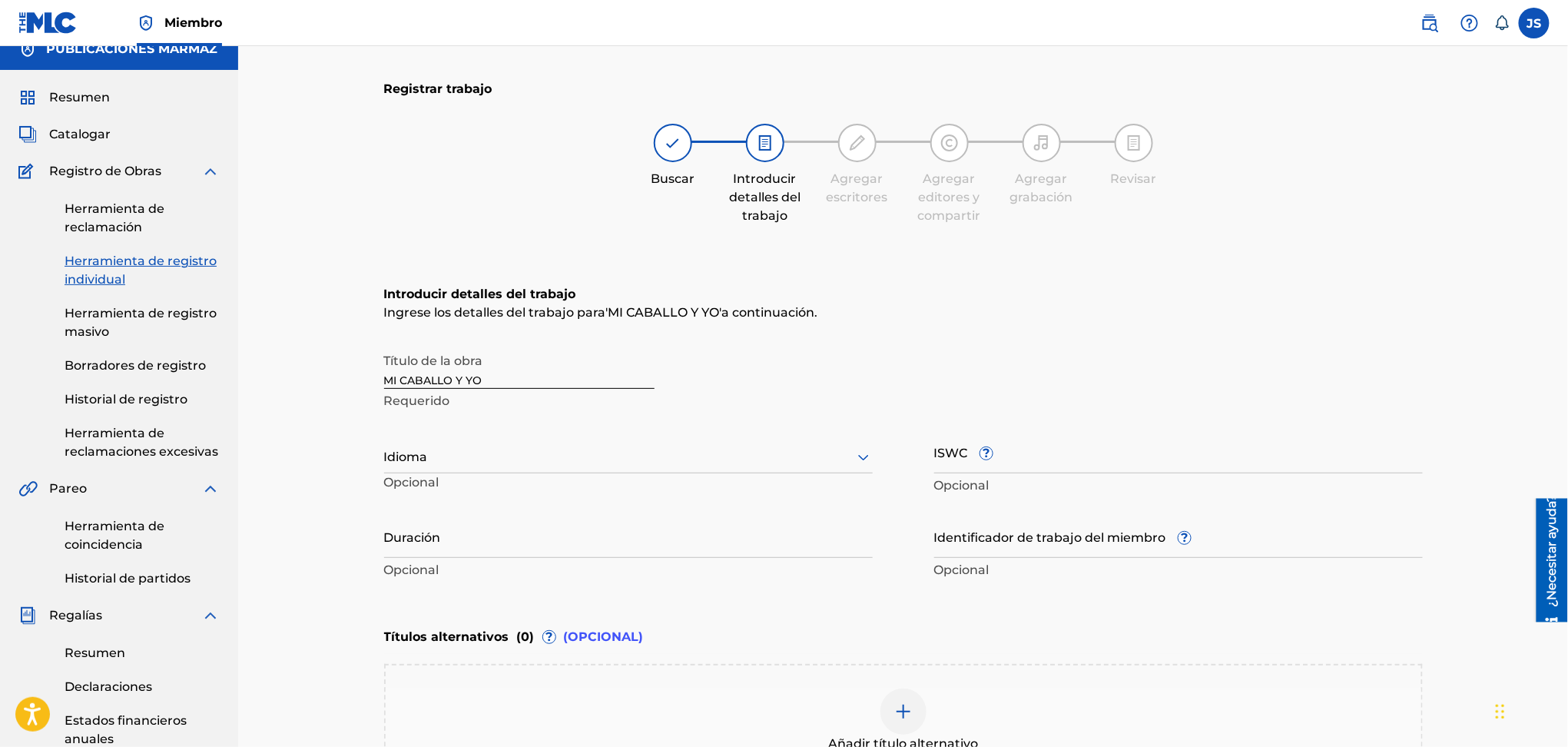
click at [1135, 464] on input "ISWC ?" at bounding box center [1179, 452] width 489 height 44
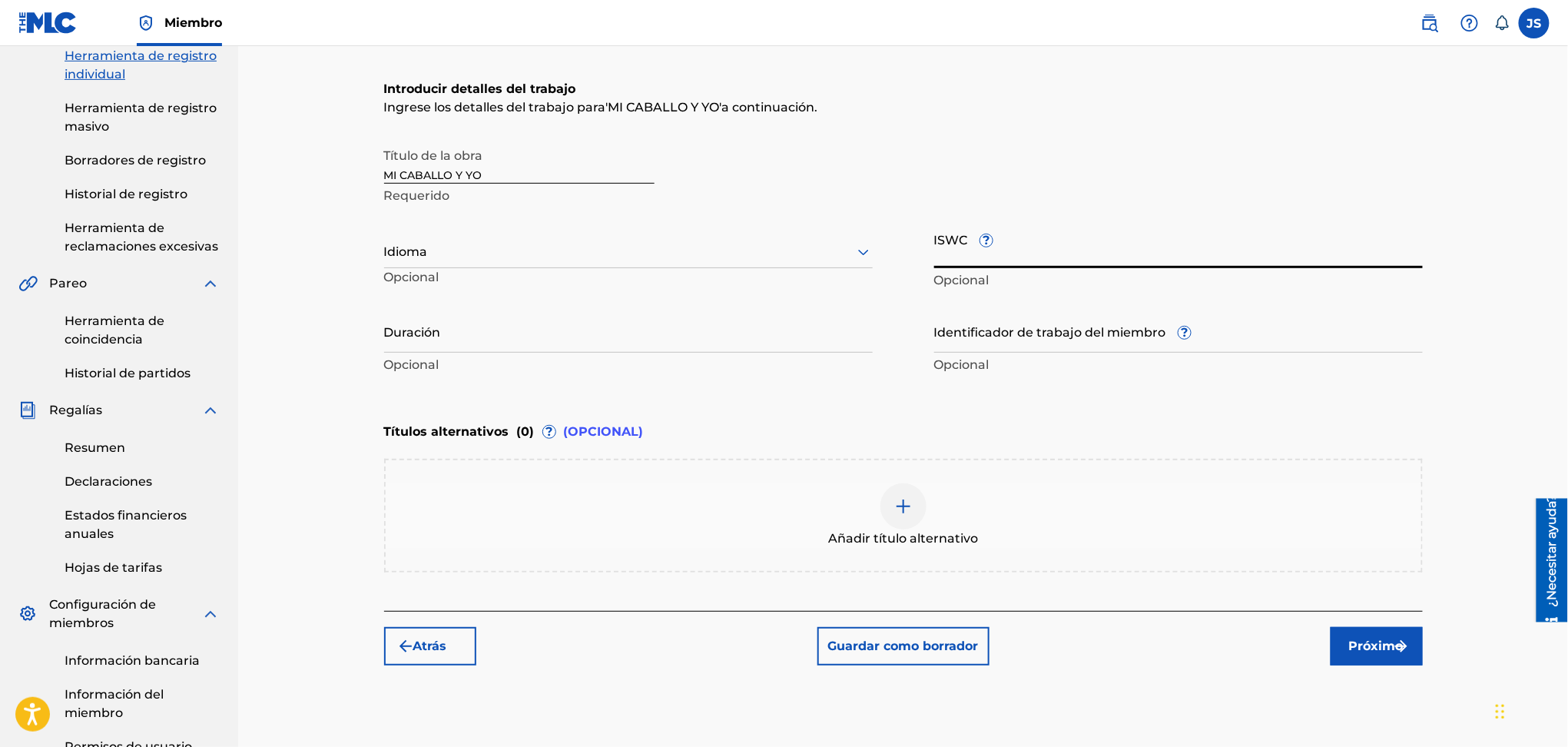
scroll to position [428, 0]
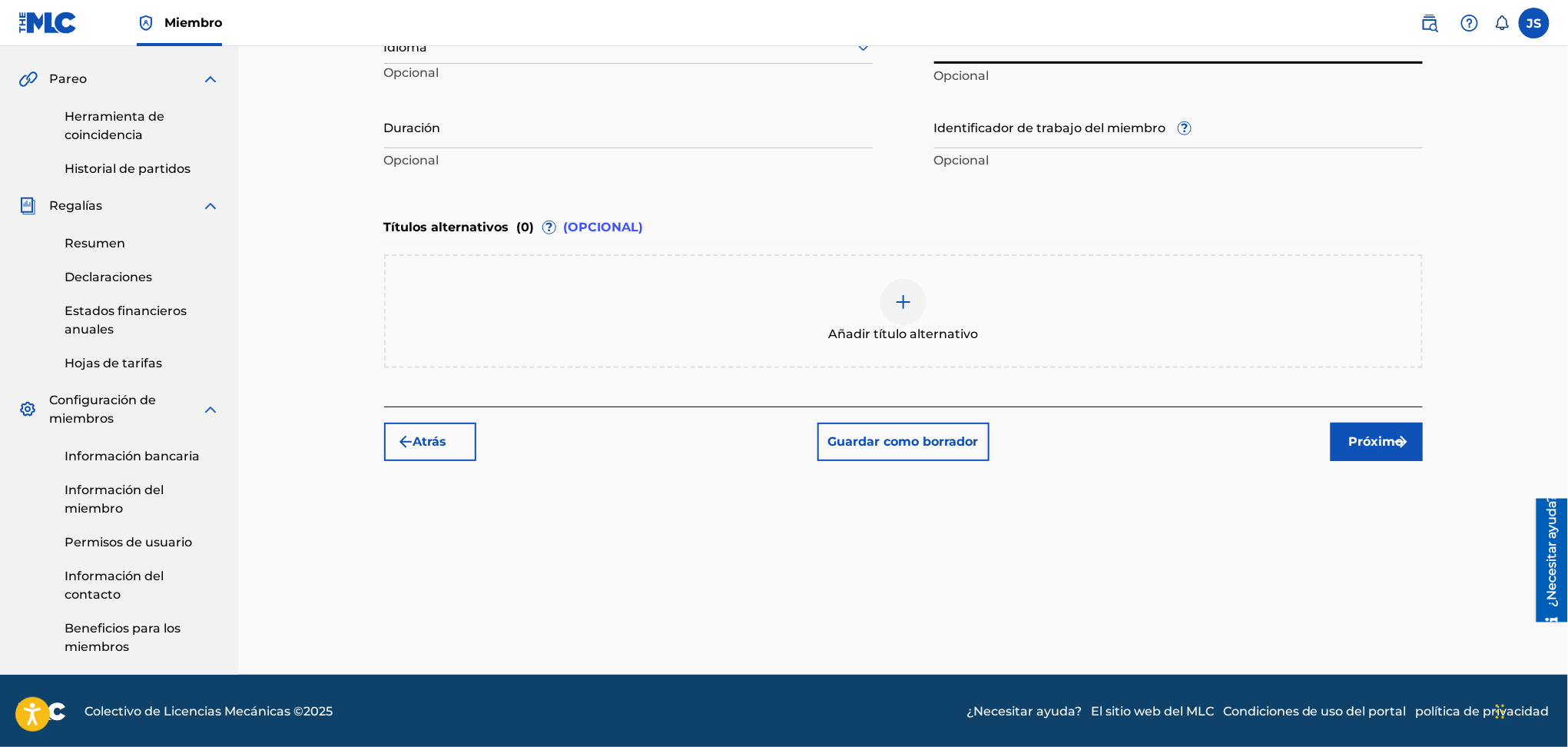
click at [409, 450] on button "Atrás" at bounding box center [430, 442] width 92 height 38
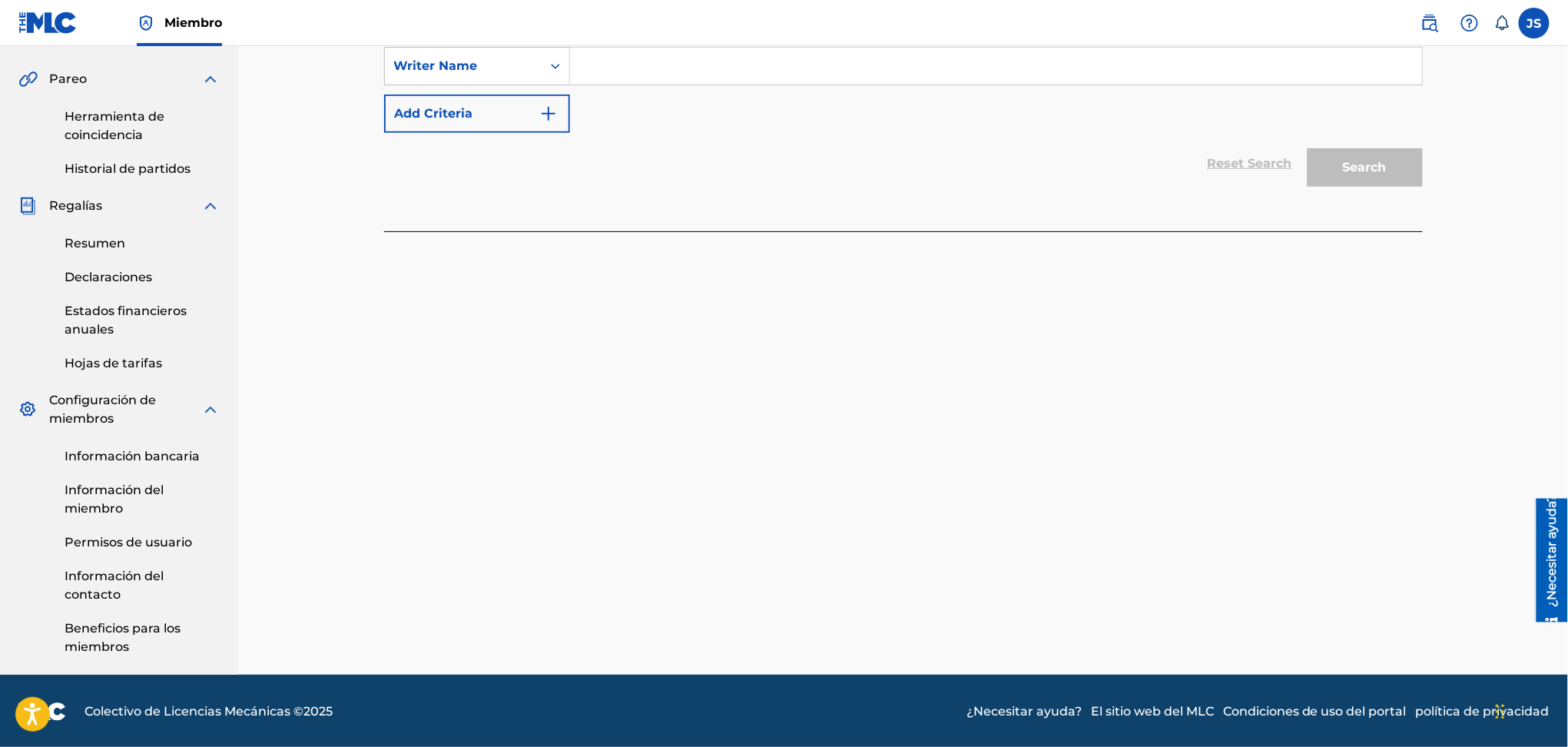
click at [532, 80] on div "Writer Name" at bounding box center [463, 66] width 156 height 29
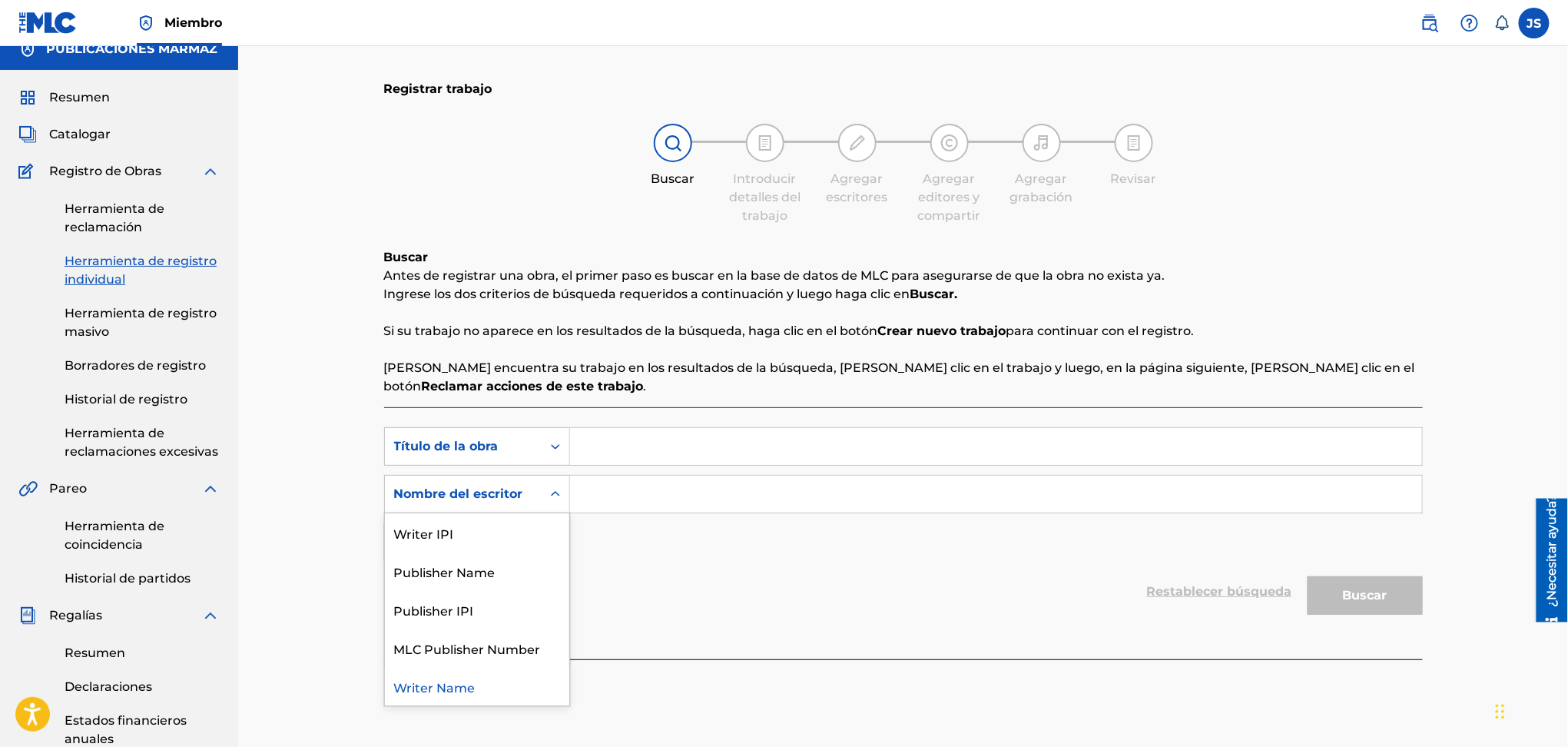
scroll to position [121, 0]
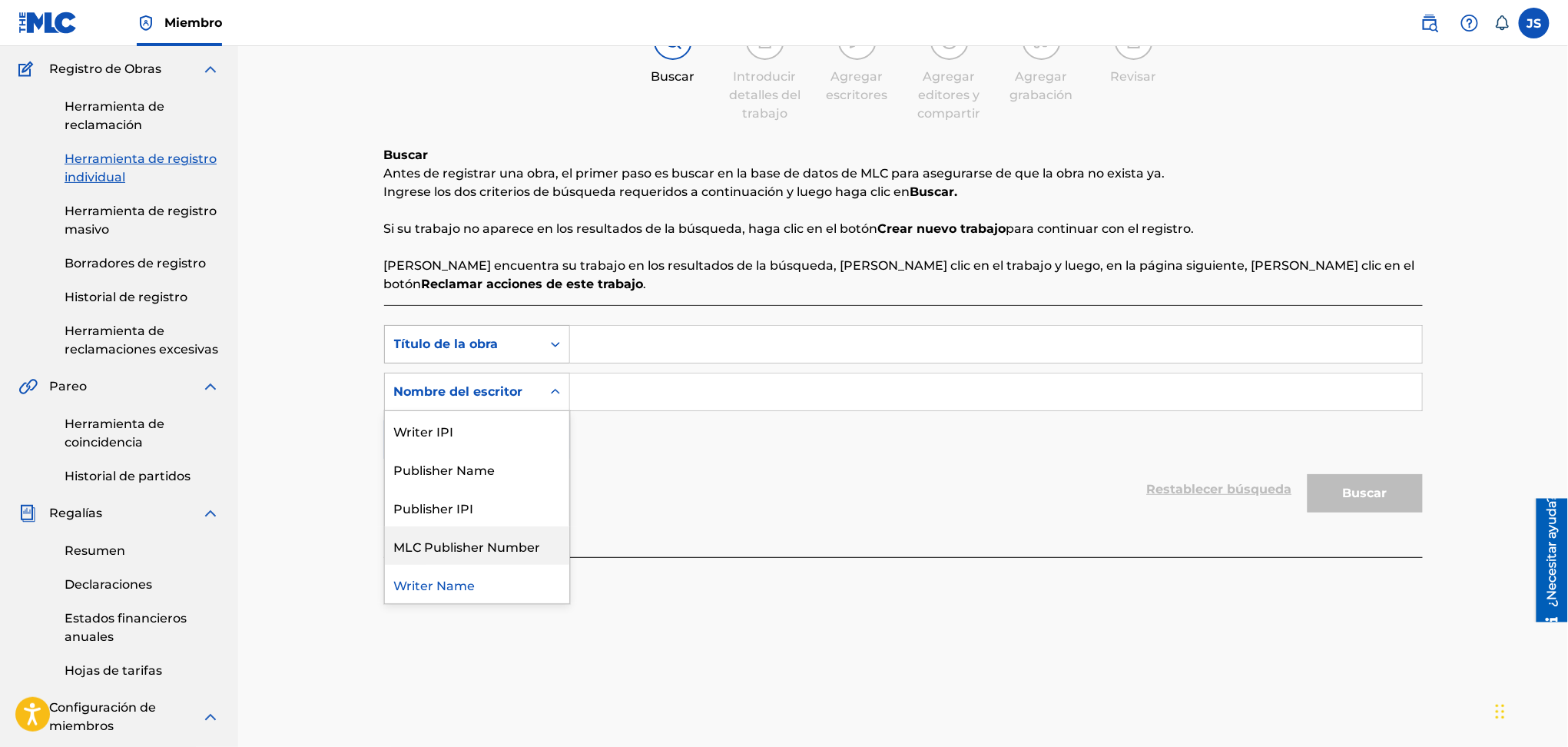
click at [513, 345] on div "Título de la obra" at bounding box center [463, 344] width 138 height 18
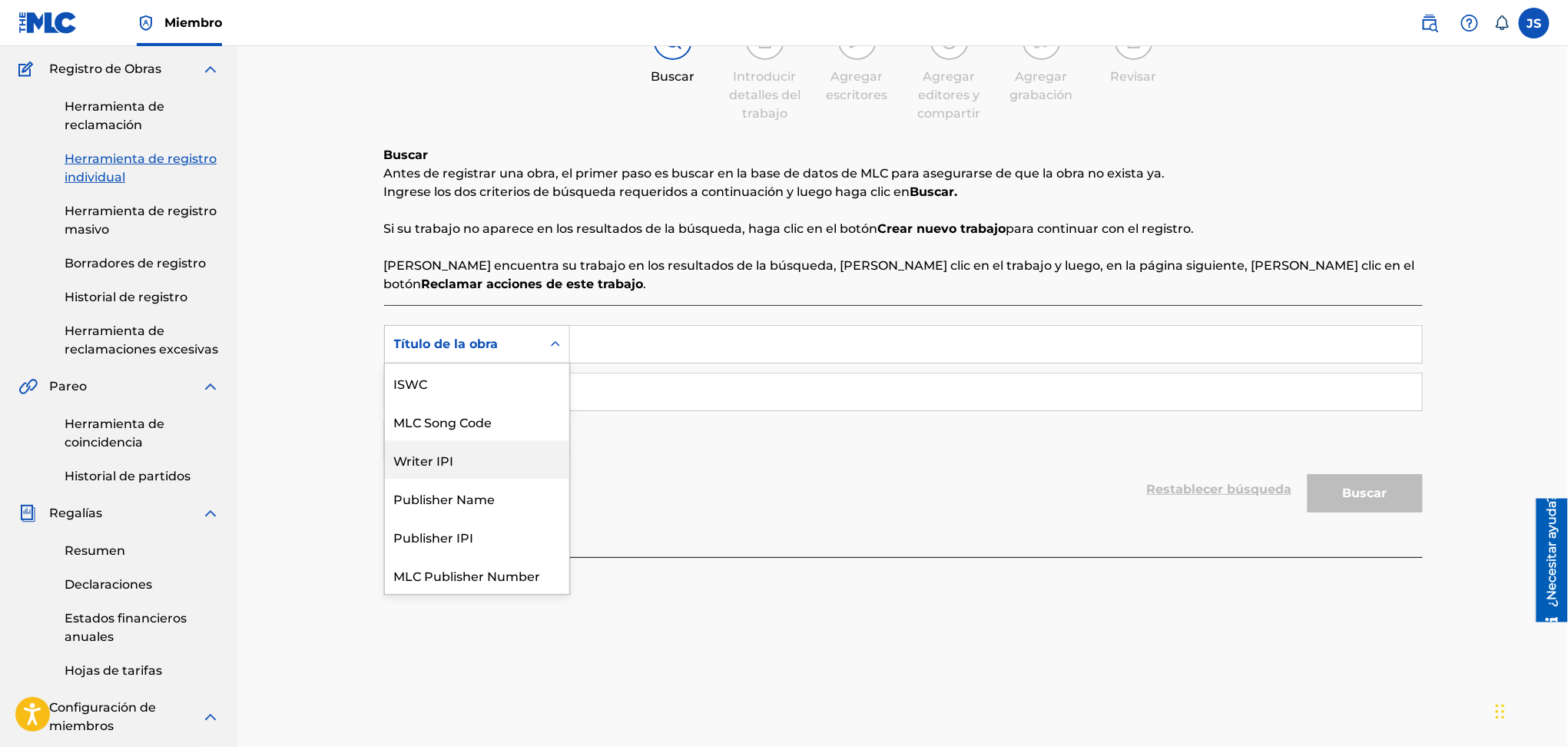
scroll to position [38, 0]
click at [655, 352] on input "Formulario de búsqueda" at bounding box center [997, 344] width 852 height 37
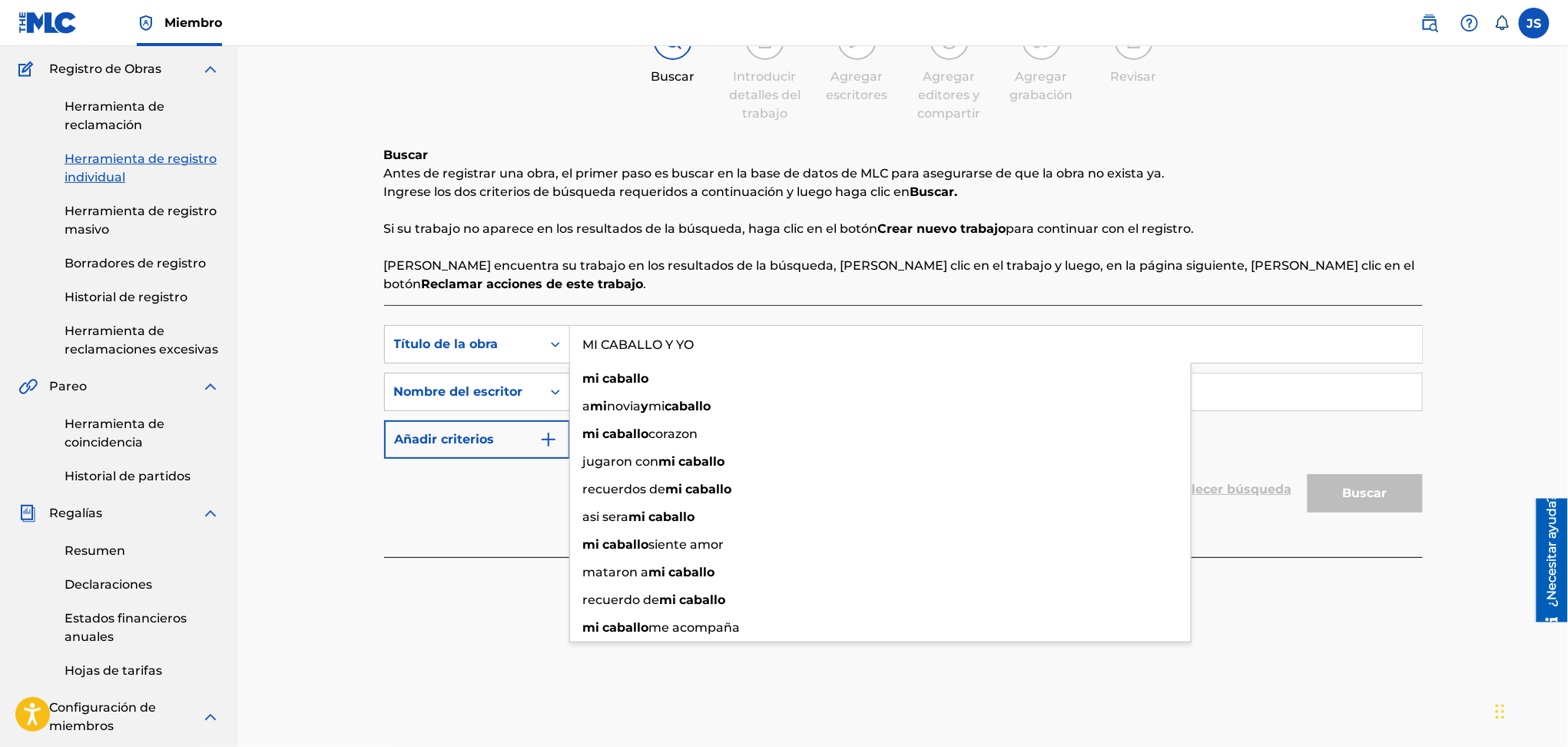
type input "MI CABALLO Y YO"
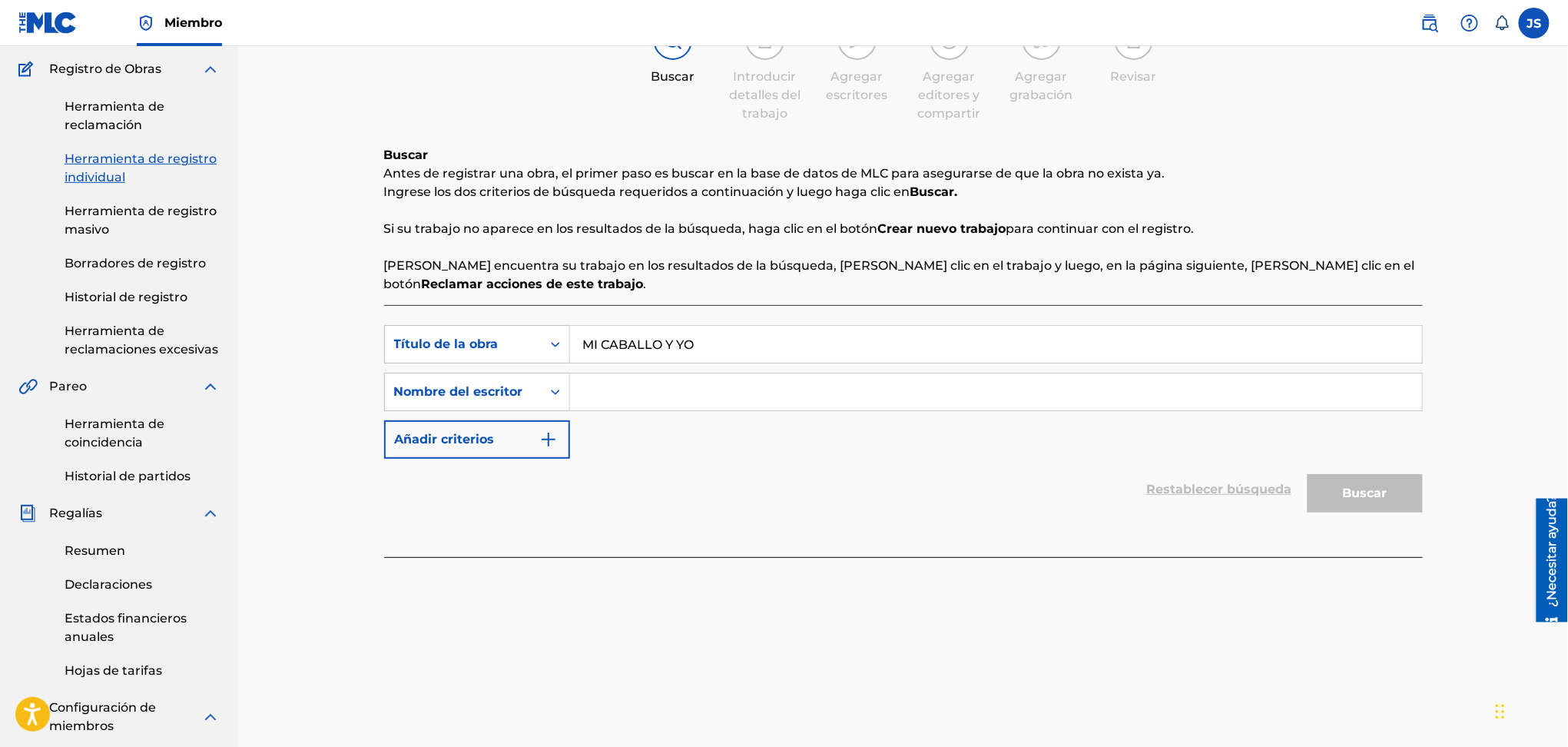
click at [525, 406] on div "Nombre del escritor" at bounding box center [476, 392] width 186 height 38
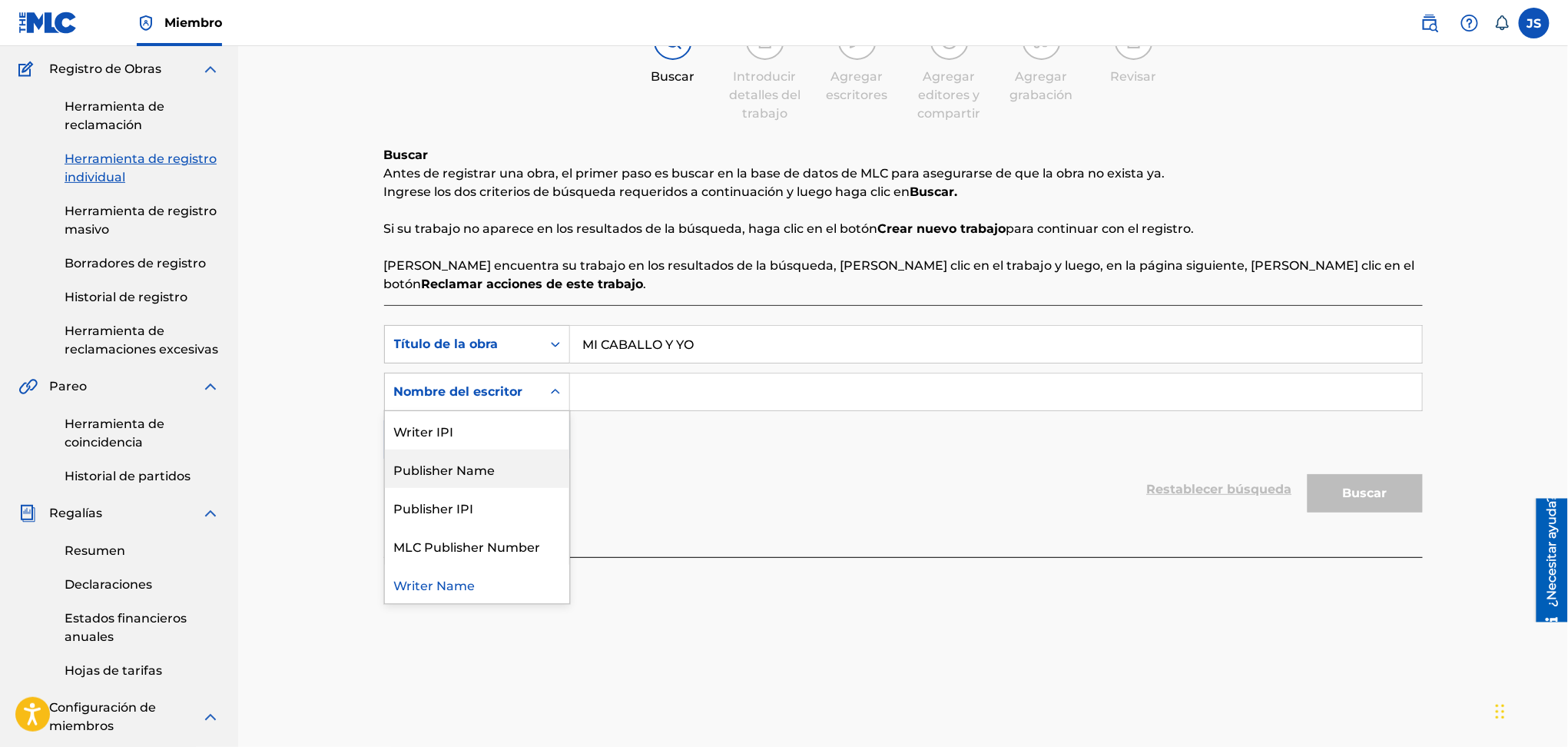
click at [624, 393] on input "Formulario de búsqueda" at bounding box center [997, 391] width 852 height 37
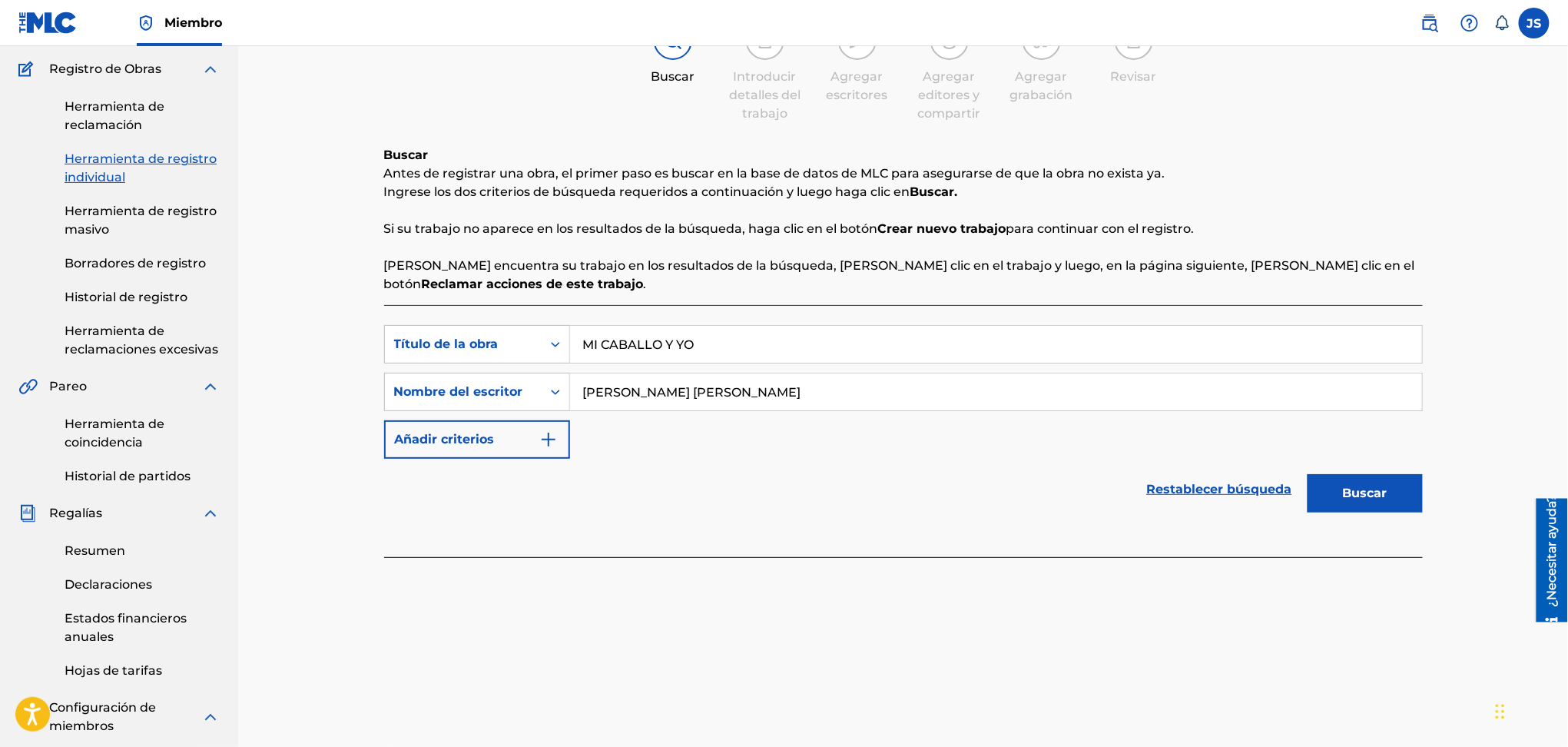
type input "JOSE MANUEL HERANDEZ PRISCO"
drag, startPoint x: 848, startPoint y: 455, endPoint x: 868, endPoint y: 459, distance: 20.4
click at [849, 455] on div "Búsqueda con criterios f33a84eb-a9c6-4b1c-aadc-60cf18706579 Título de la obra M…" at bounding box center [903, 392] width 1039 height 133
click at [1346, 495] on font "Buscar" at bounding box center [1365, 493] width 45 height 15
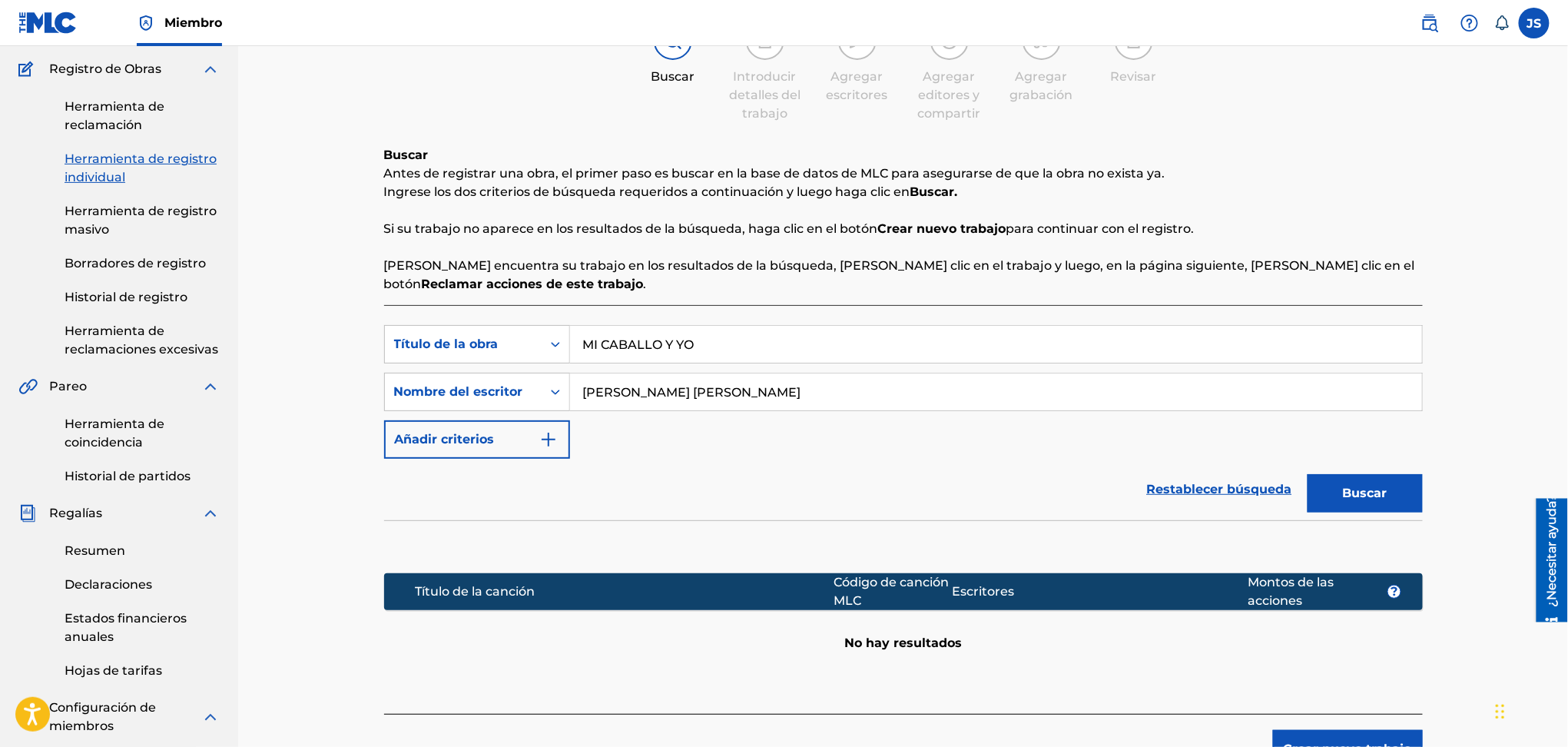
scroll to position [428, 0]
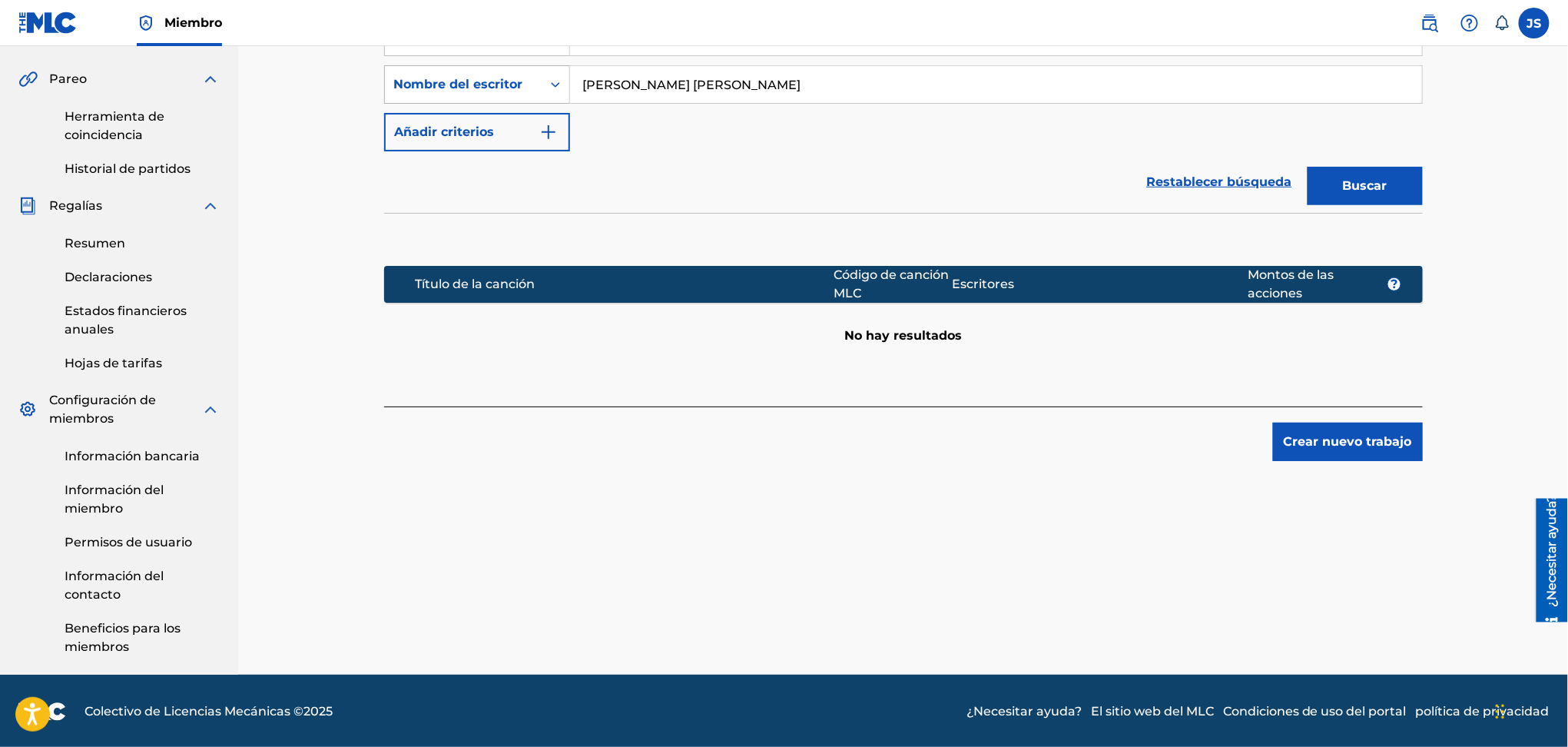
drag, startPoint x: 827, startPoint y: 90, endPoint x: 417, endPoint y: 99, distance: 410.1
click at [417, 99] on div "Búsqueda con criterios f06237d6-df90-4427-8707-392c3773bc8d Nombre del escritor…" at bounding box center [903, 84] width 1039 height 38
click at [1391, 422] on button "Crear nuevo trabajo" at bounding box center [1349, 442] width 150 height 38
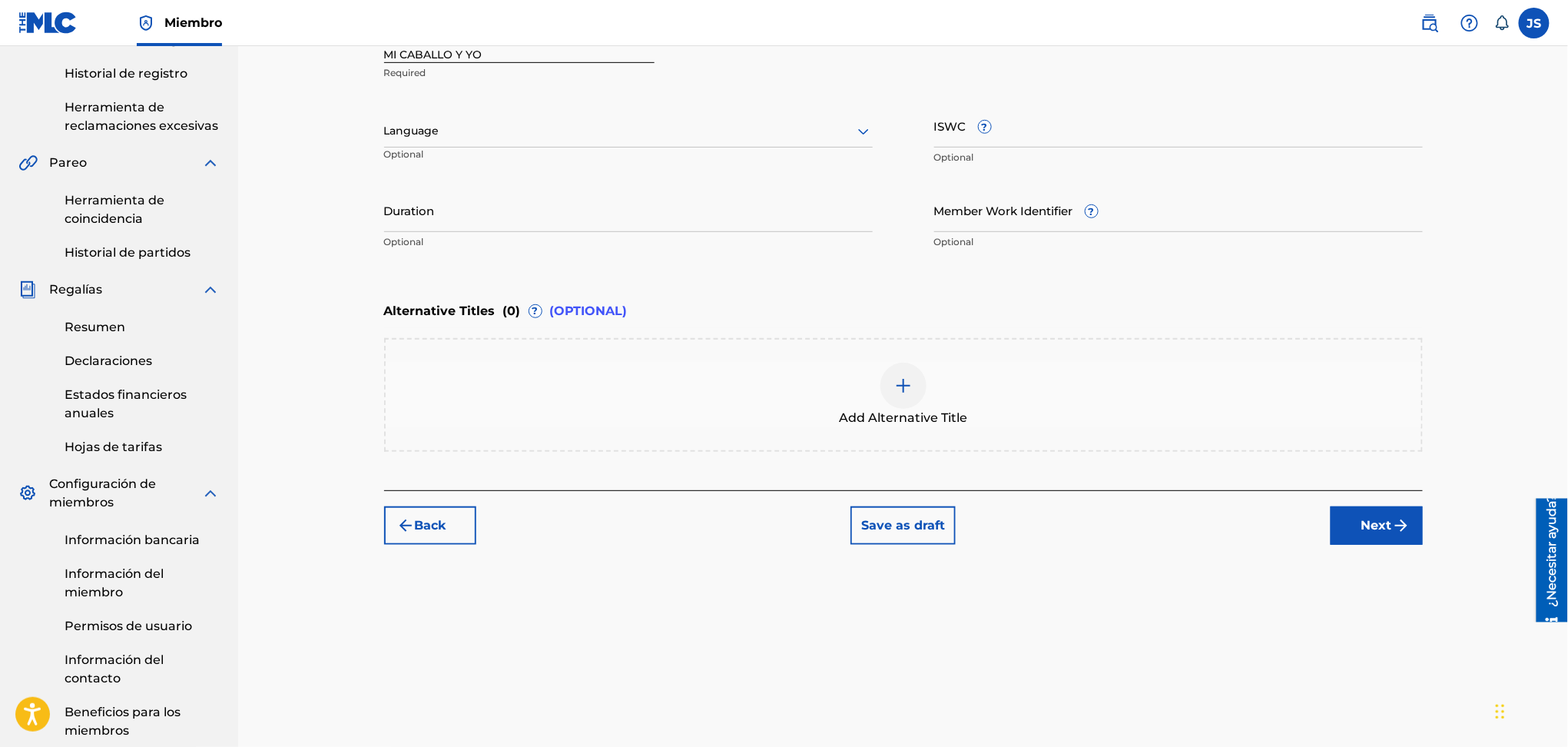
scroll to position [224, 0]
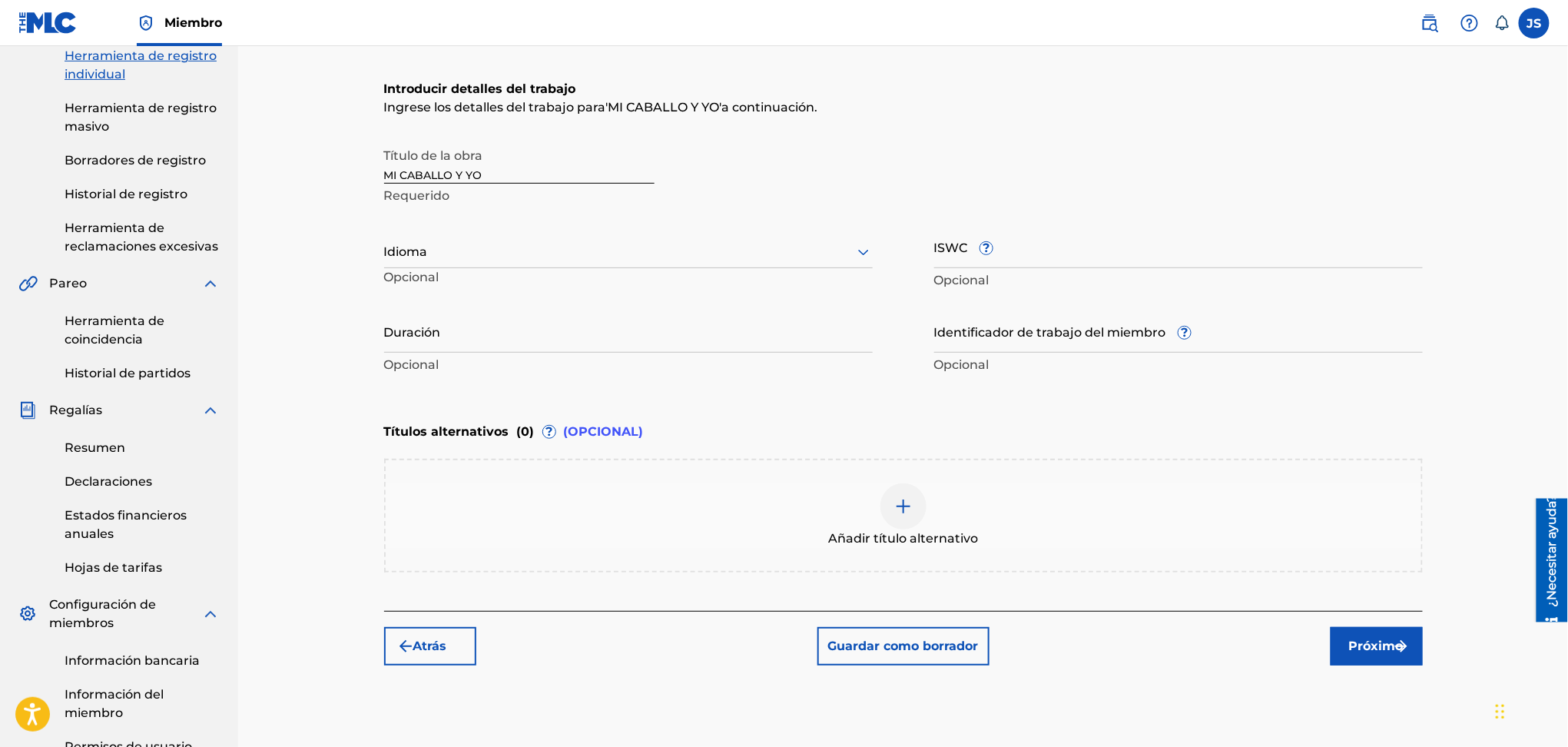
click at [604, 259] on div at bounding box center [628, 251] width 489 height 19
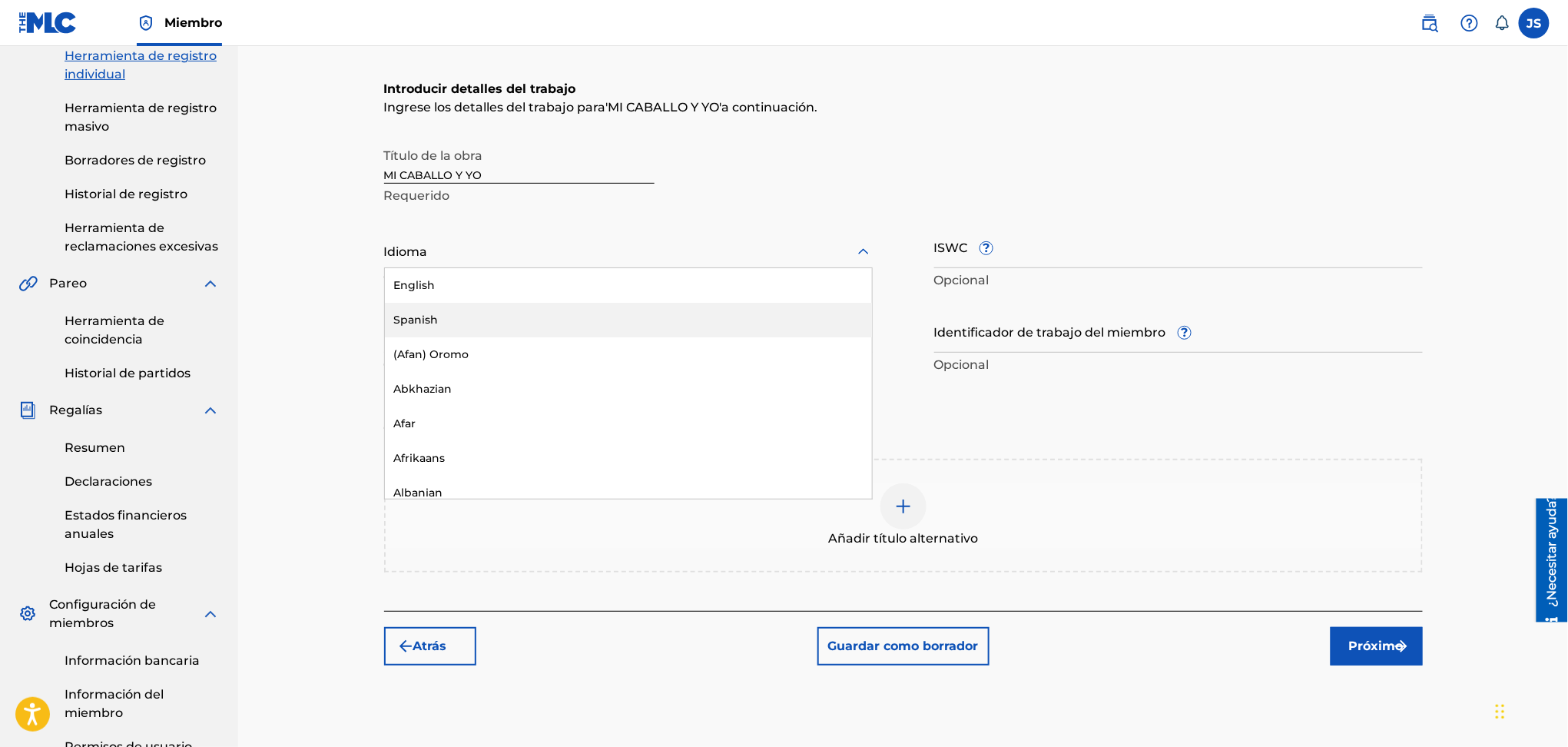
click at [551, 320] on div "Spanish" at bounding box center [628, 320] width 487 height 35
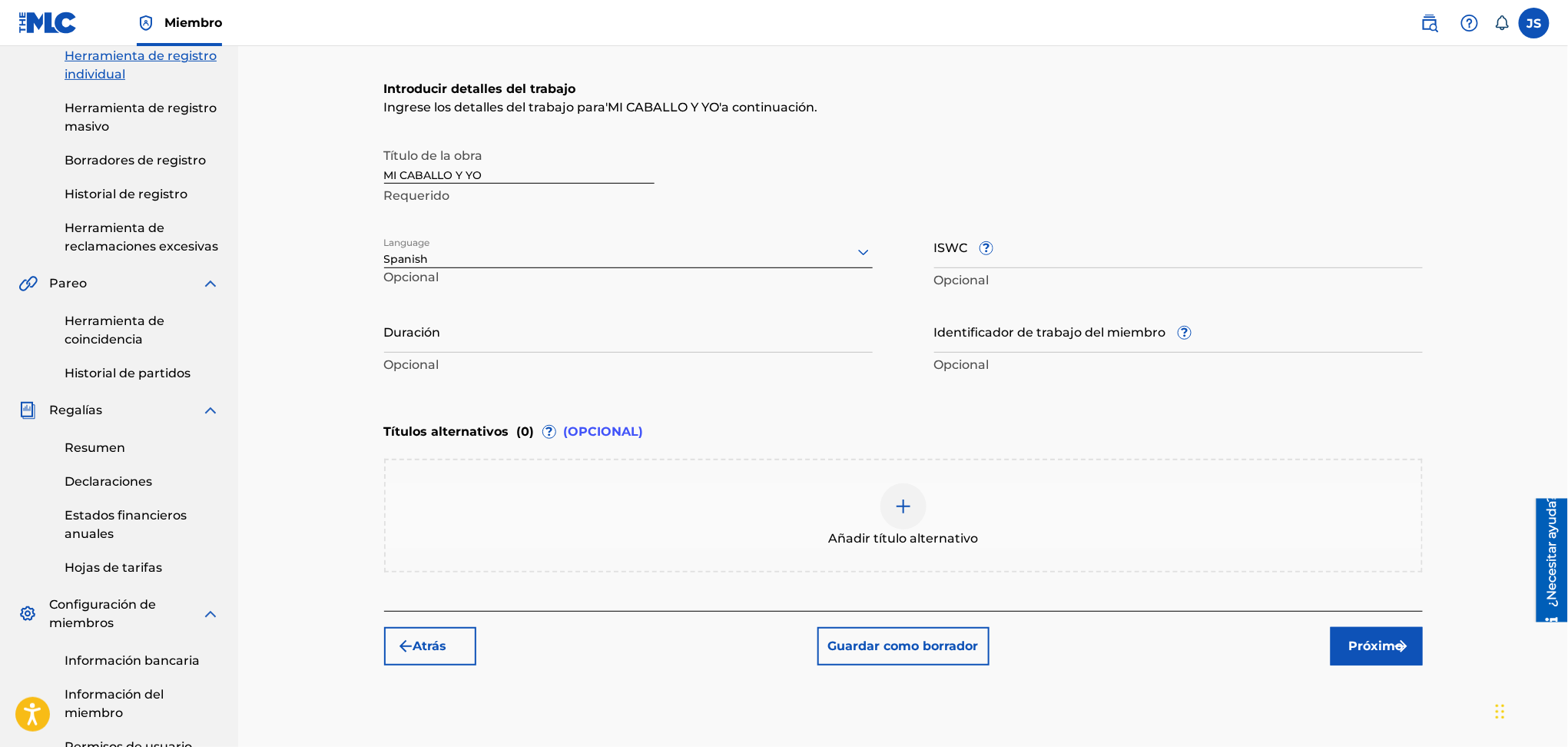
click at [1096, 256] on input "ISWC ?" at bounding box center [1179, 246] width 489 height 44
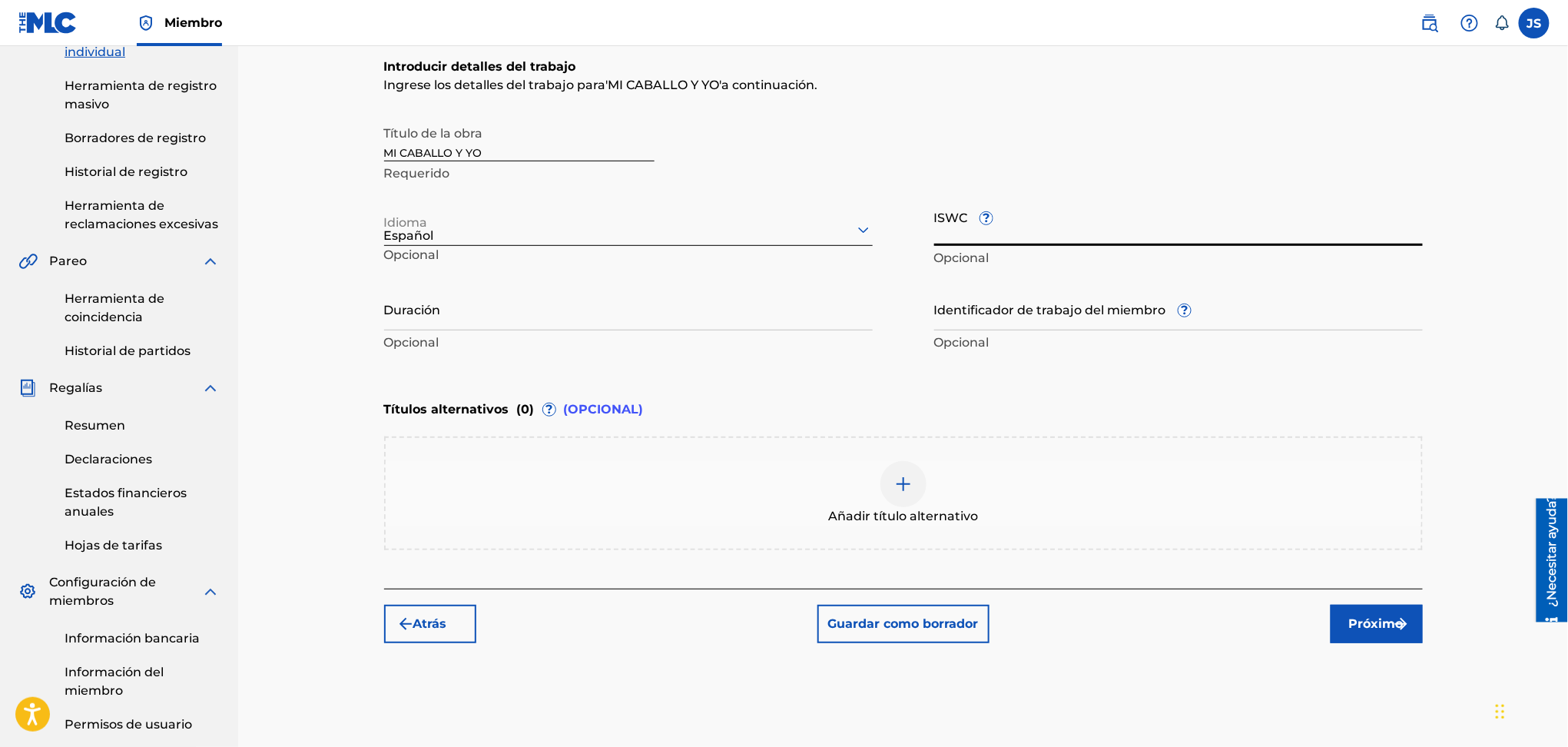
scroll to position [307, 0]
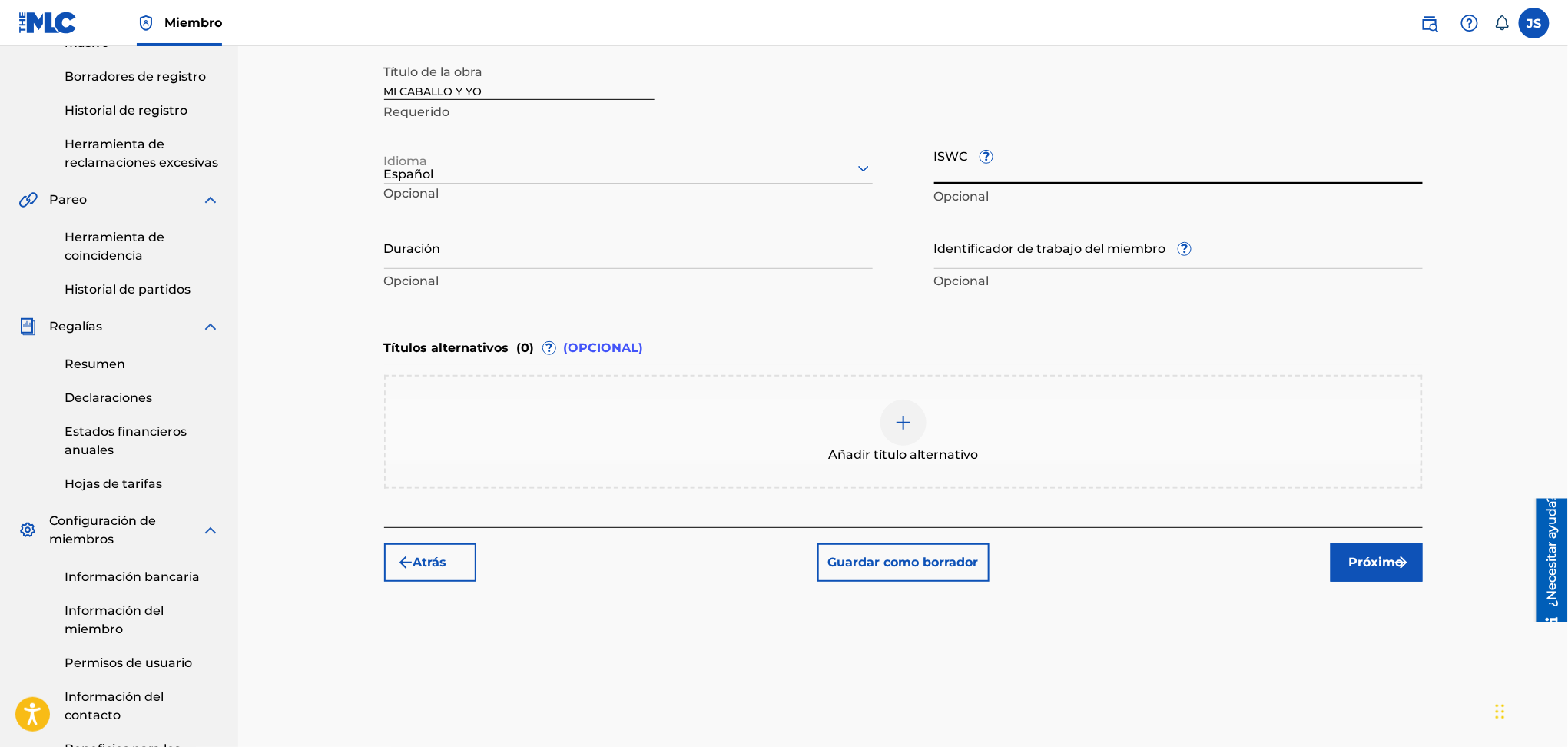
click at [898, 409] on div at bounding box center [903, 422] width 46 height 46
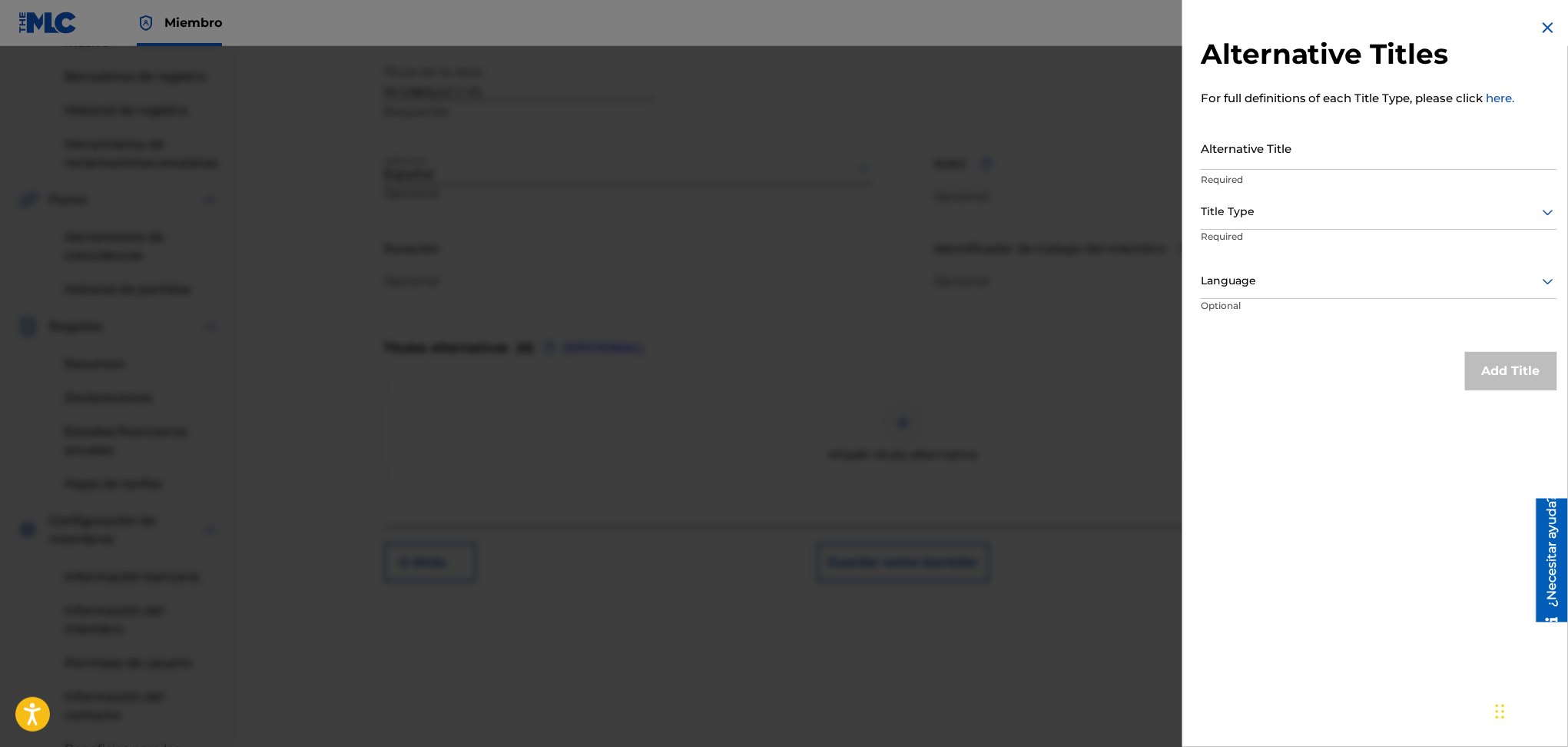
click at [1303, 142] on input "Alternative Title" at bounding box center [1380, 148] width 357 height 44
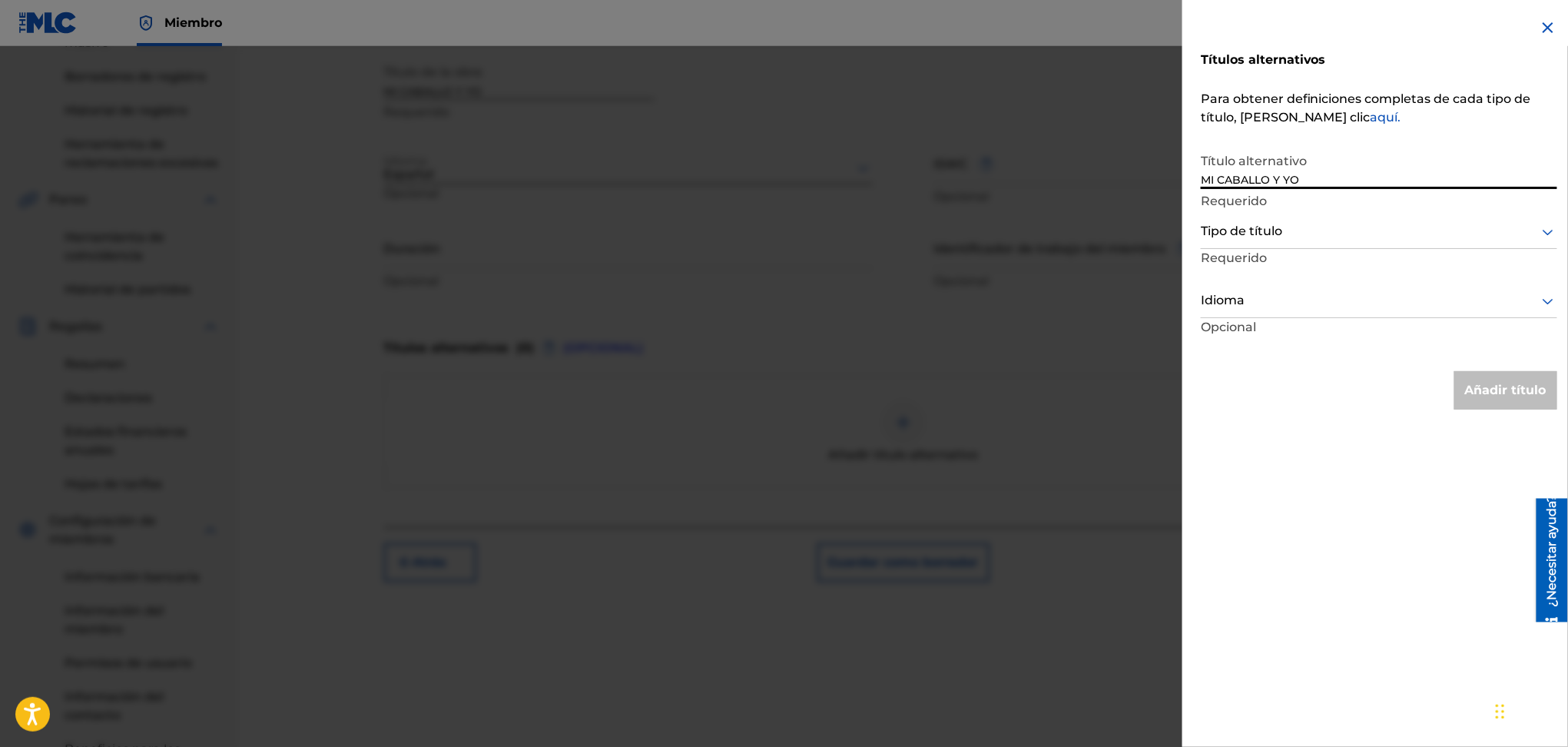
type input "MI CABALLO Y YO"
click at [1333, 233] on div at bounding box center [1380, 231] width 357 height 19
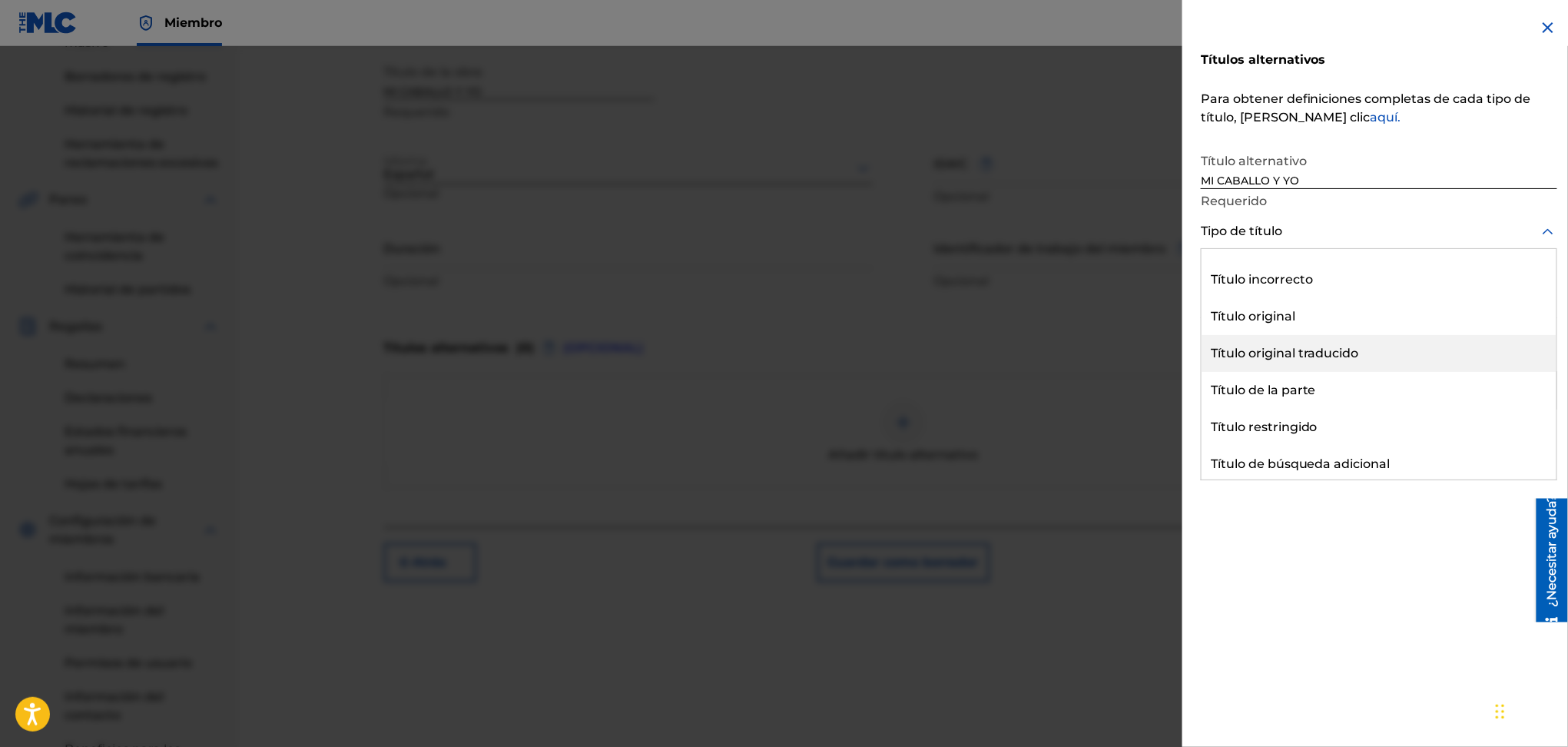
scroll to position [50, 0]
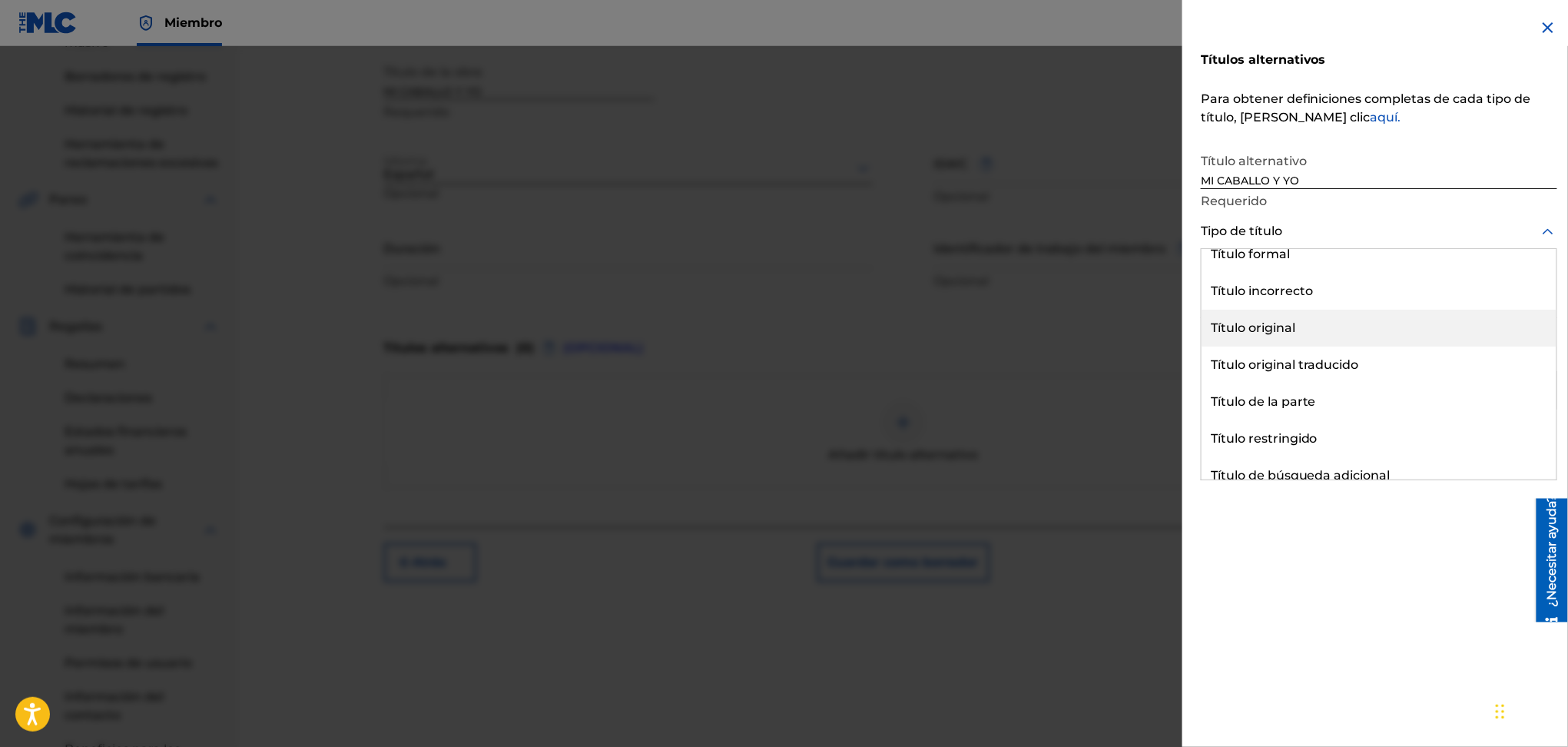
click at [1338, 336] on div "Título original" at bounding box center [1379, 328] width 355 height 37
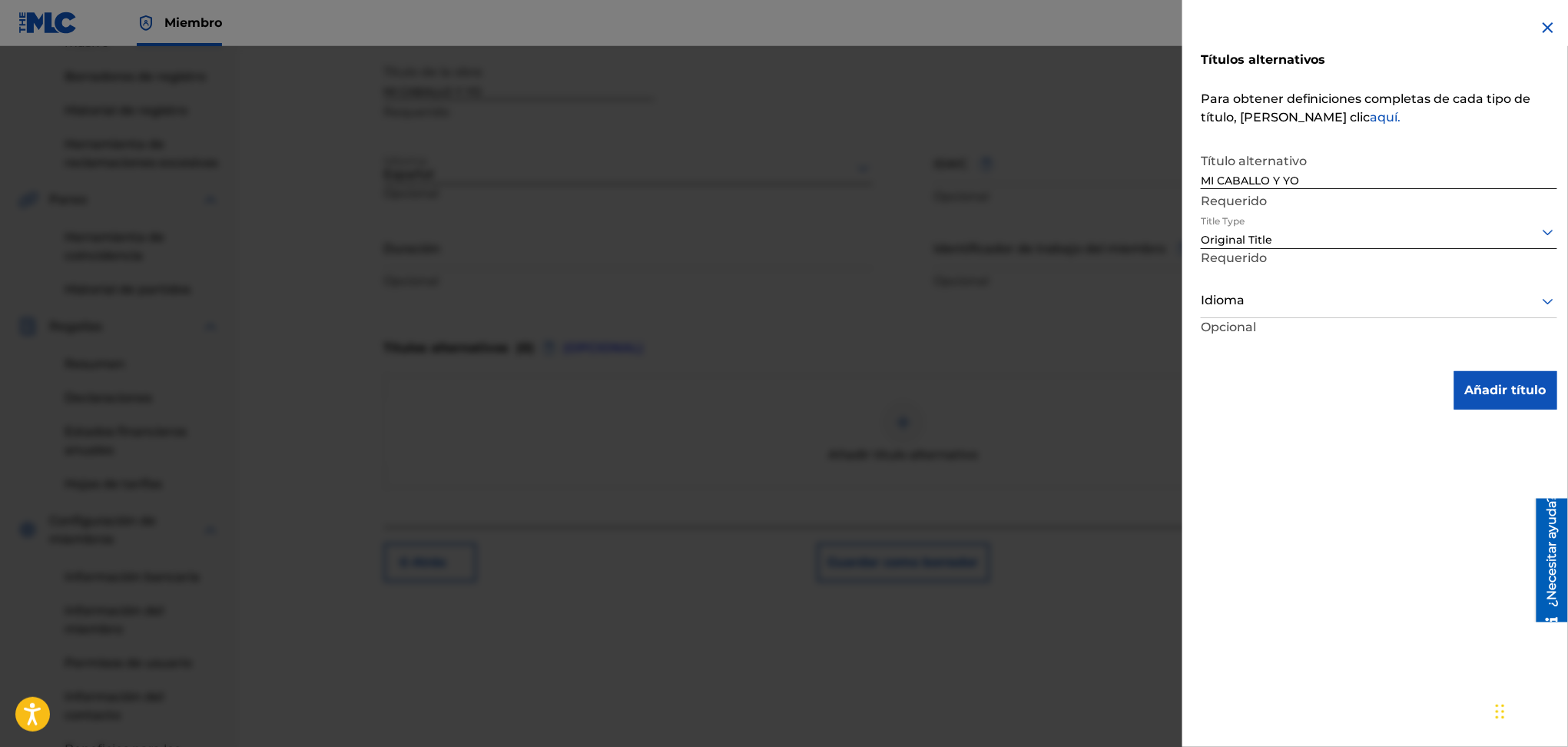
click at [1298, 308] on div at bounding box center [1380, 301] width 357 height 19
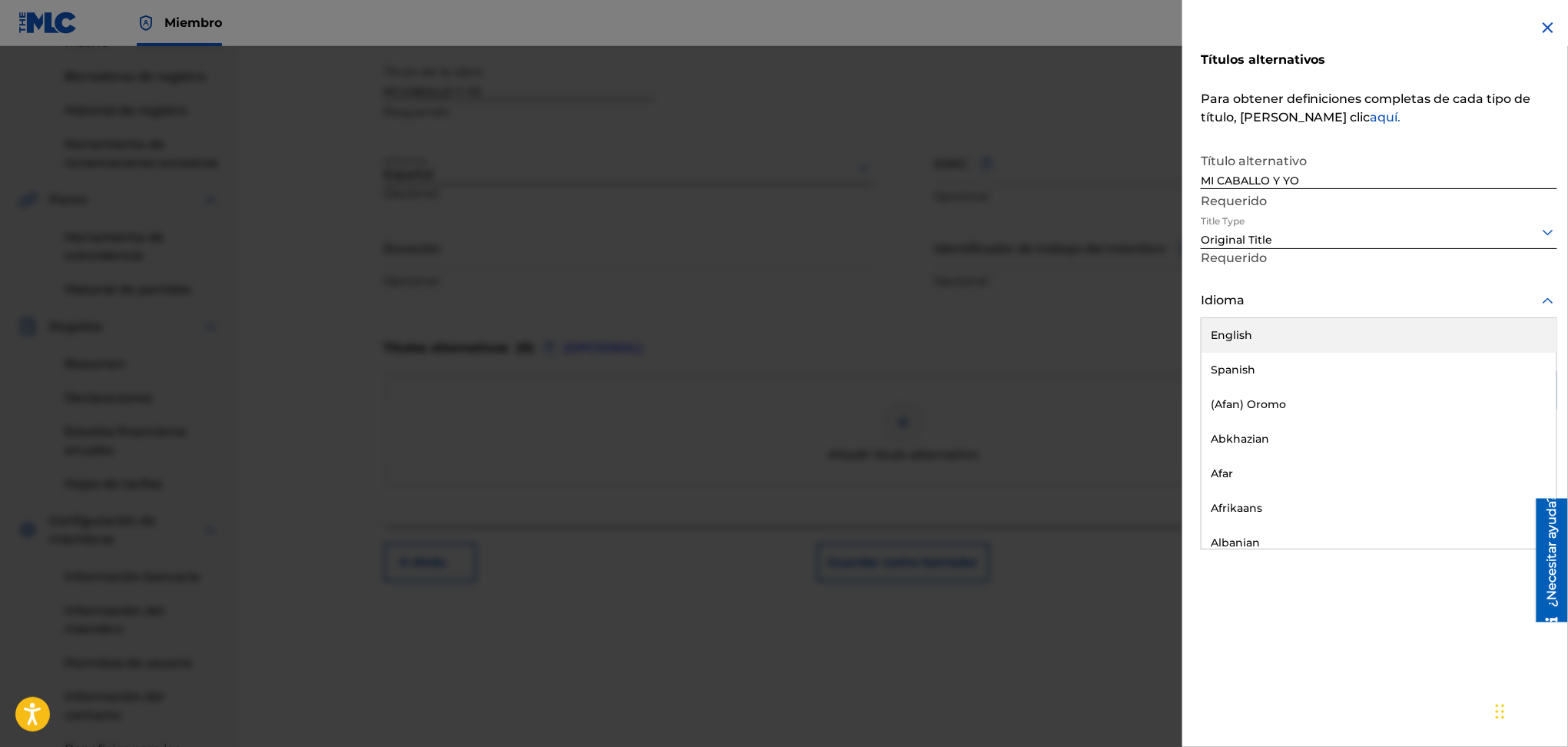
click at [1298, 374] on div "Spanish" at bounding box center [1379, 370] width 355 height 35
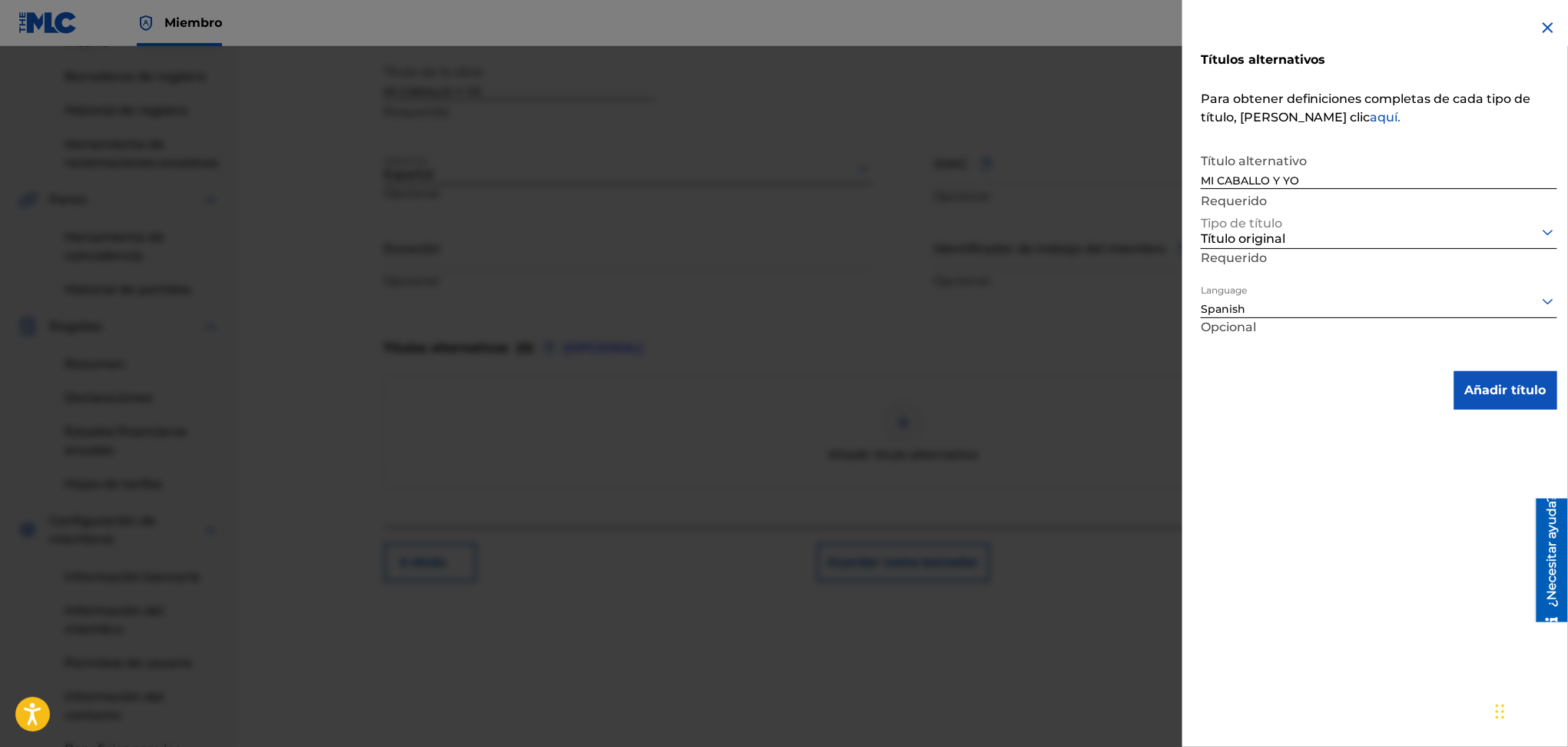
click at [1566, 395] on div "Títulos alternativos Para obtener definiciones completas de cada tipo de título…" at bounding box center [1379, 214] width 393 height 428
click at [1508, 395] on font "Añadir título" at bounding box center [1506, 390] width 81 height 15
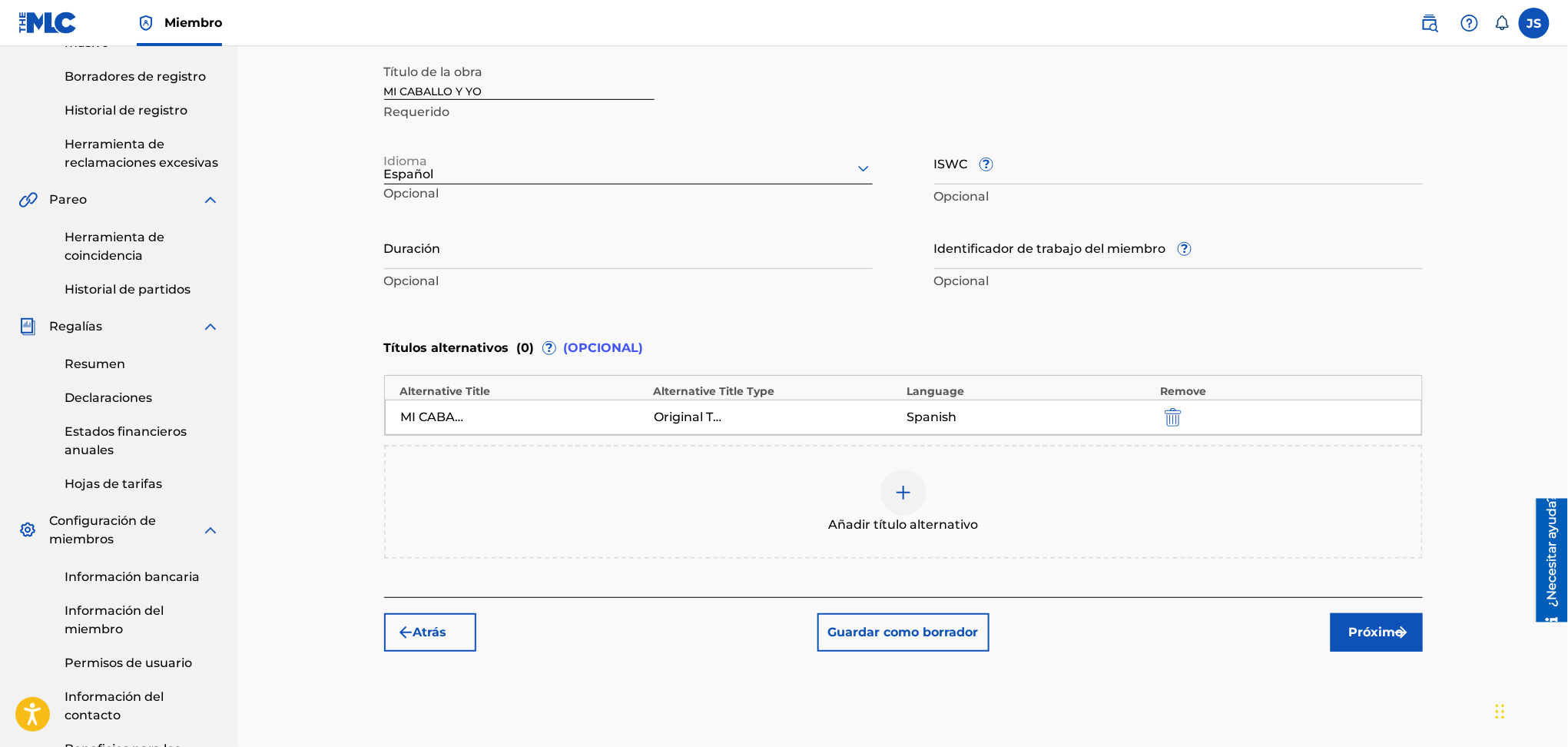
click at [1385, 630] on font "Próximo" at bounding box center [1377, 632] width 55 height 15
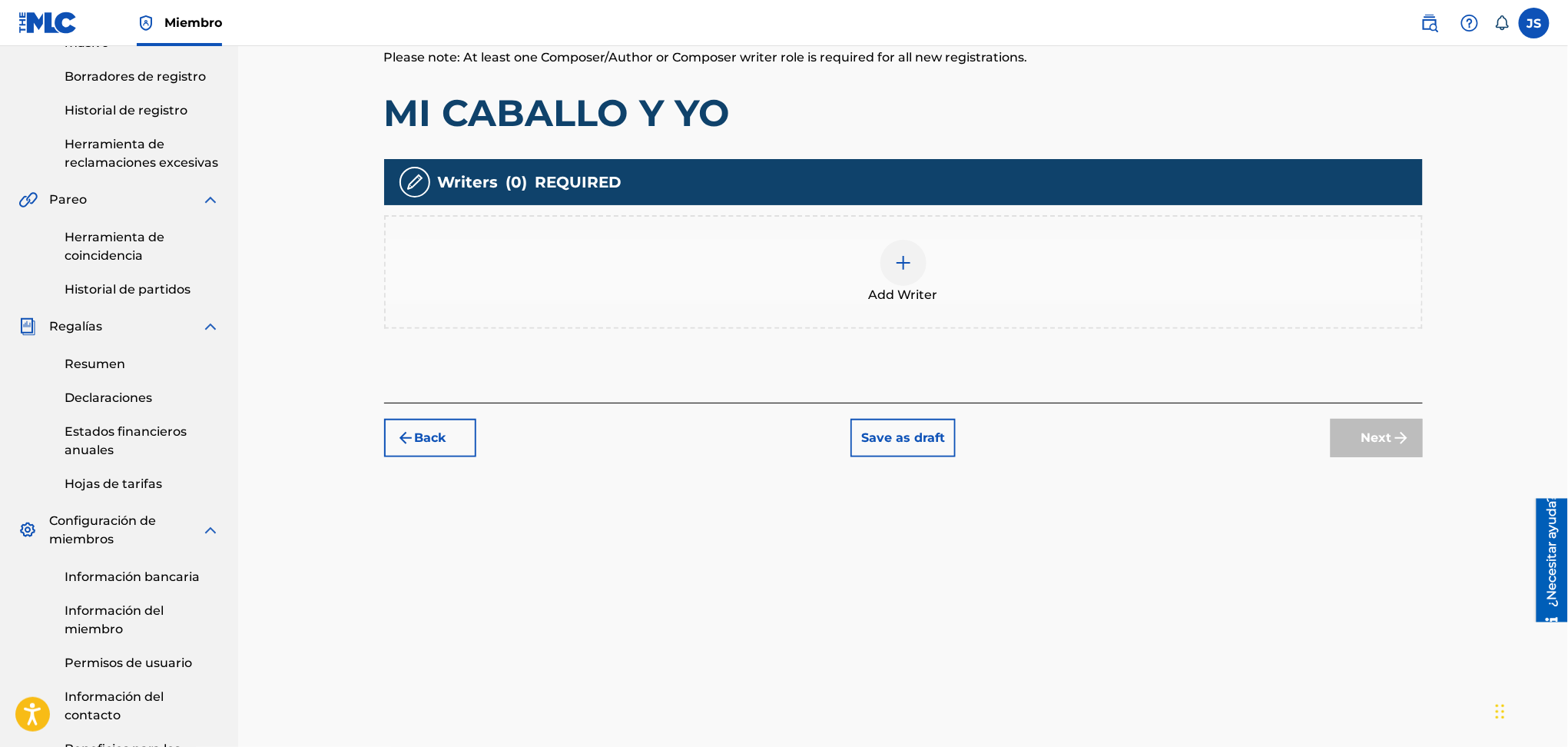
scroll to position [273, 0]
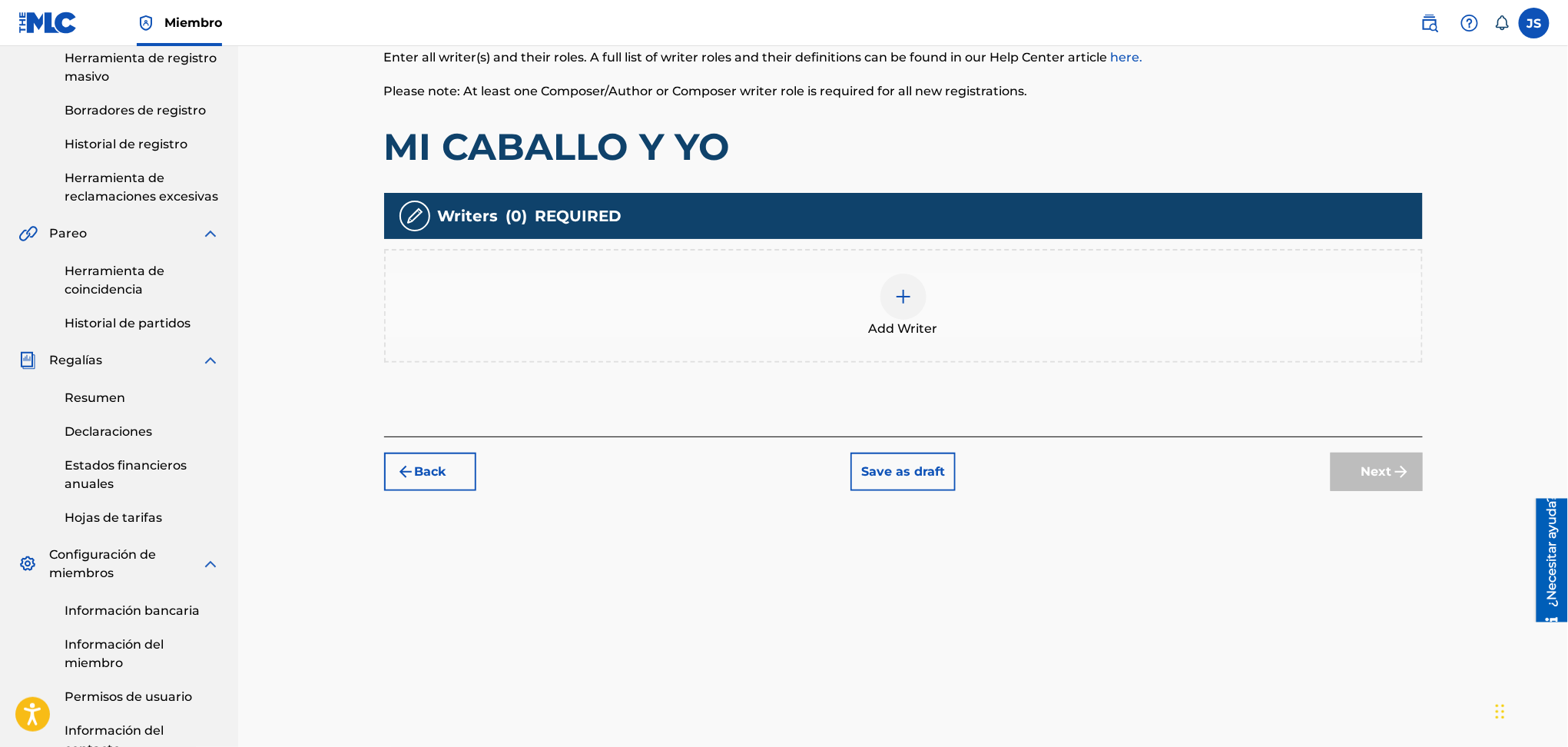
click at [891, 296] on div at bounding box center [903, 296] width 46 height 46
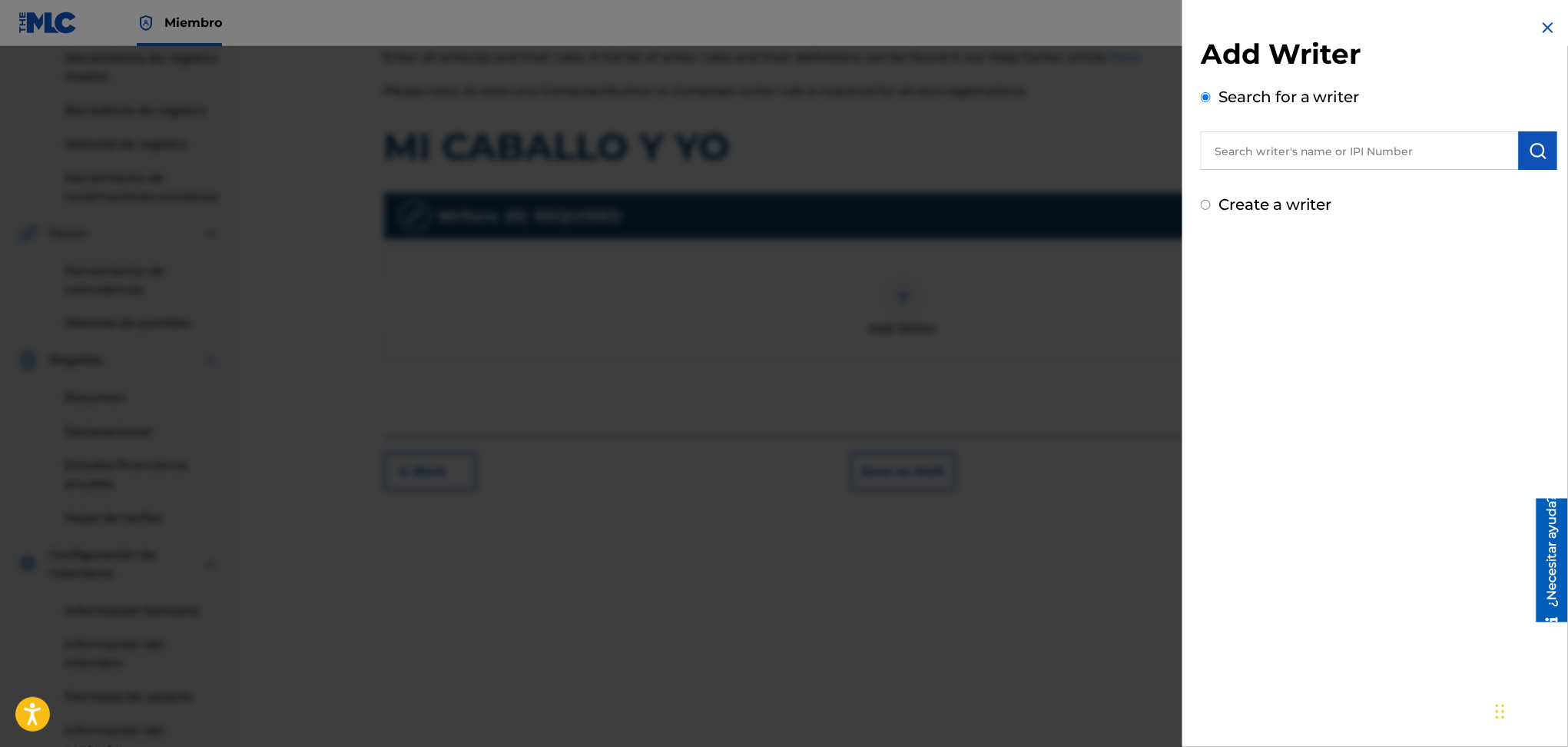
drag, startPoint x: 1263, startPoint y: 160, endPoint x: 1277, endPoint y: 163, distance: 14.3
click at [1263, 161] on input "text" at bounding box center [1360, 151] width 318 height 38
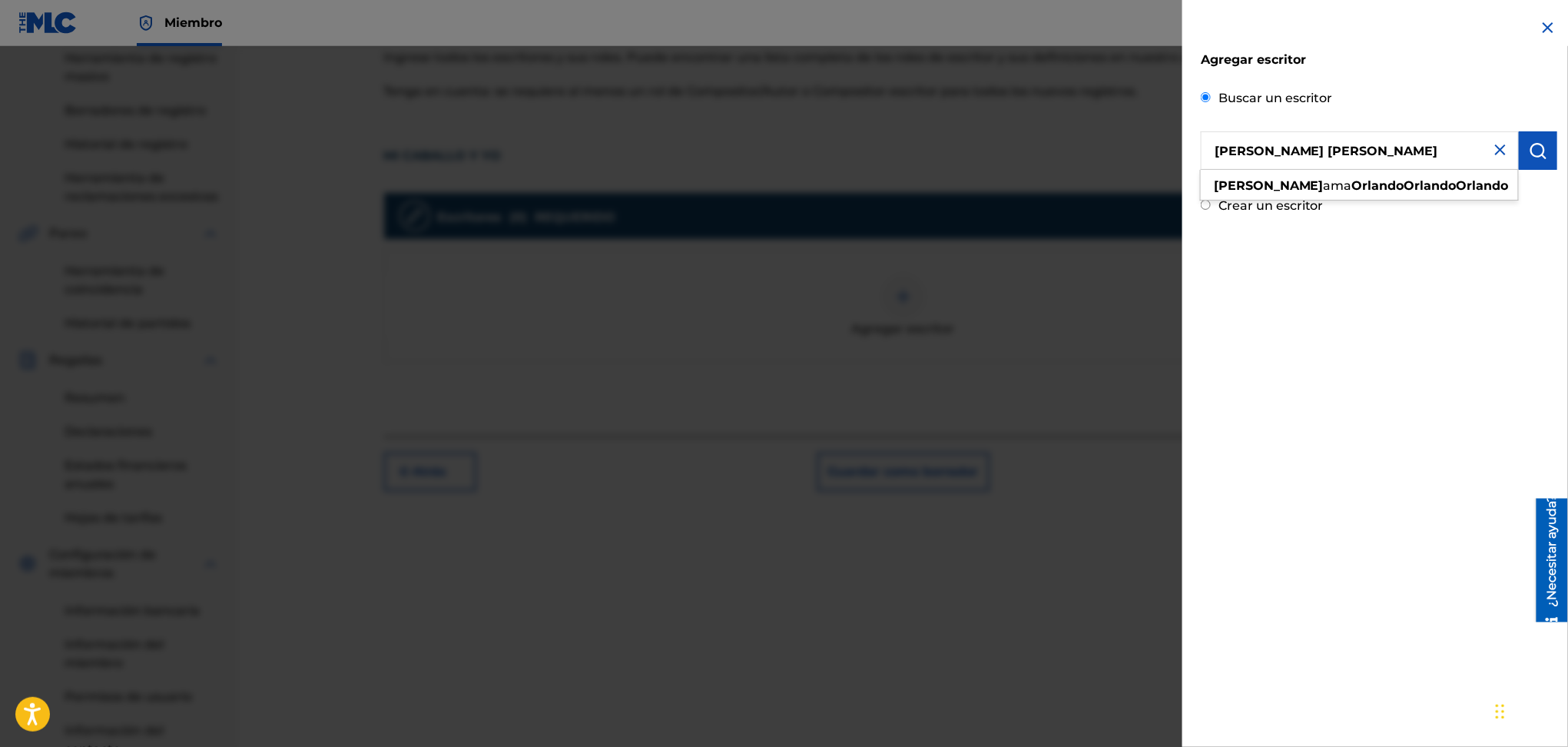
click at [1326, 240] on div "Agregar escritor Buscar un escritor WILSON ORLANDO VALDERRAMA AGUILAR Wilson am…" at bounding box center [1379, 373] width 393 height 747
click at [1307, 159] on input "WILSON ORLANDO VALDERRAMA AGUILAR" at bounding box center [1360, 151] width 318 height 38
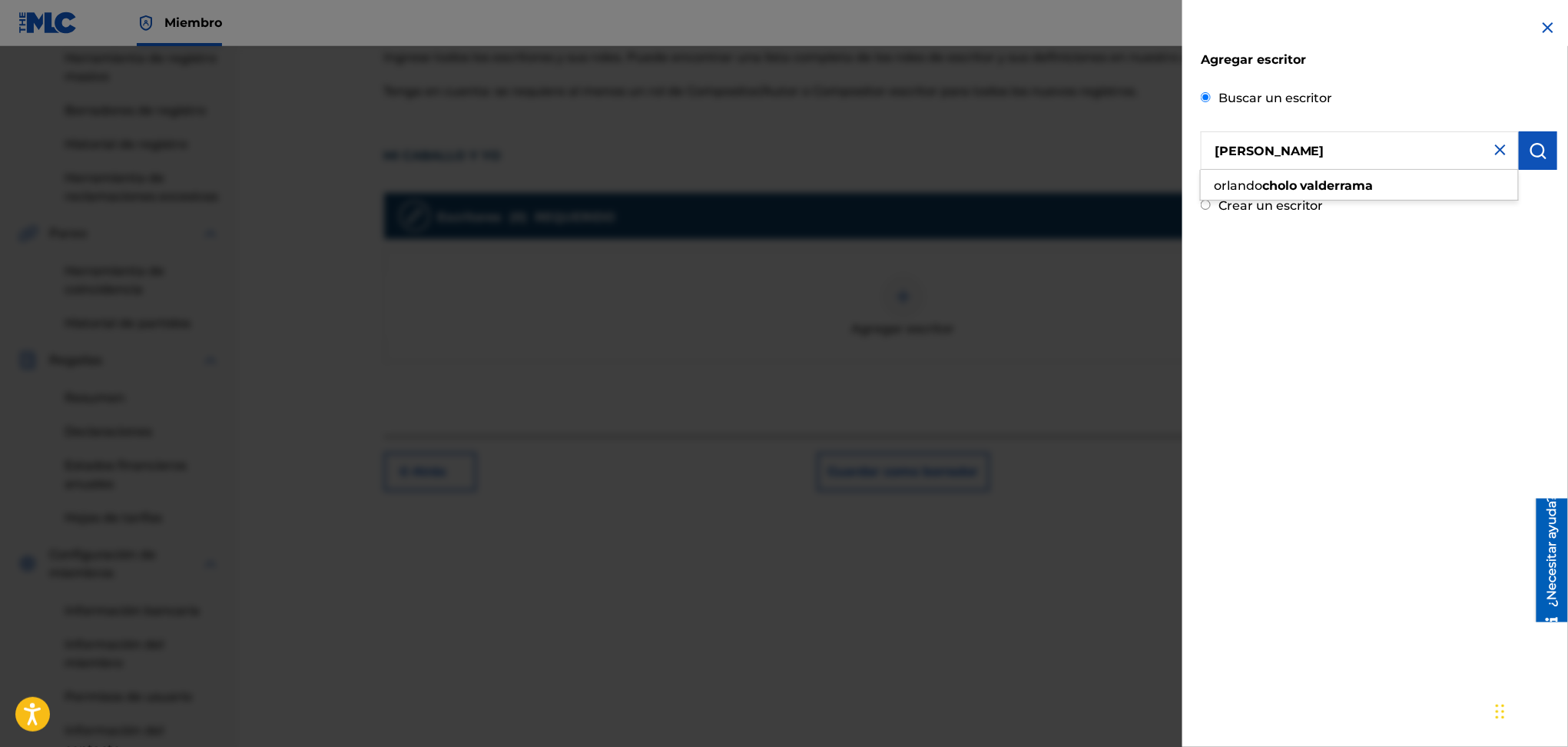
click at [1105, 156] on div "Agregar escritor Buscar un escritor CHOLO VALDERRAMA orlando cholo valderrama C…" at bounding box center [784, 396] width 1568 height 700
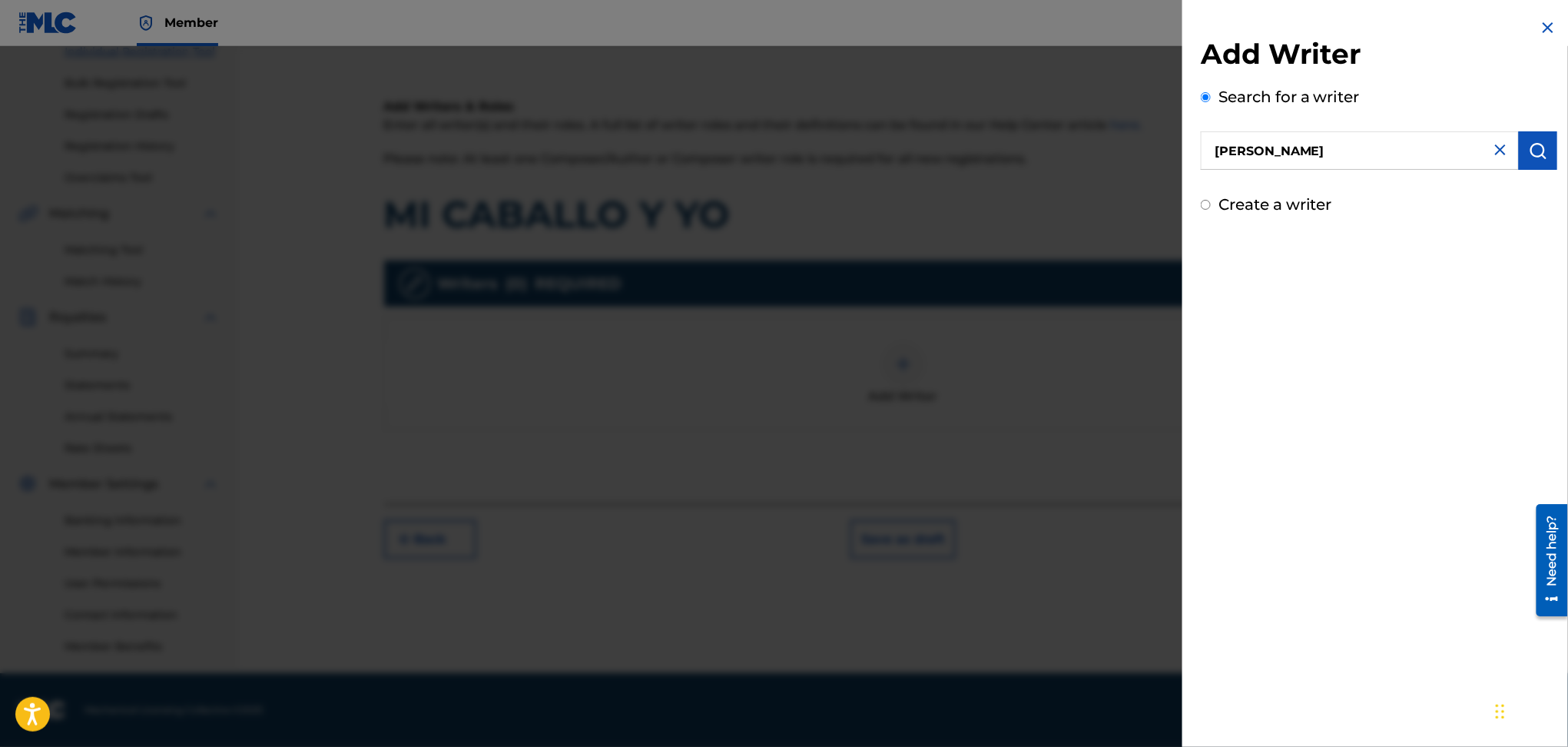
scroll to position [205, 0]
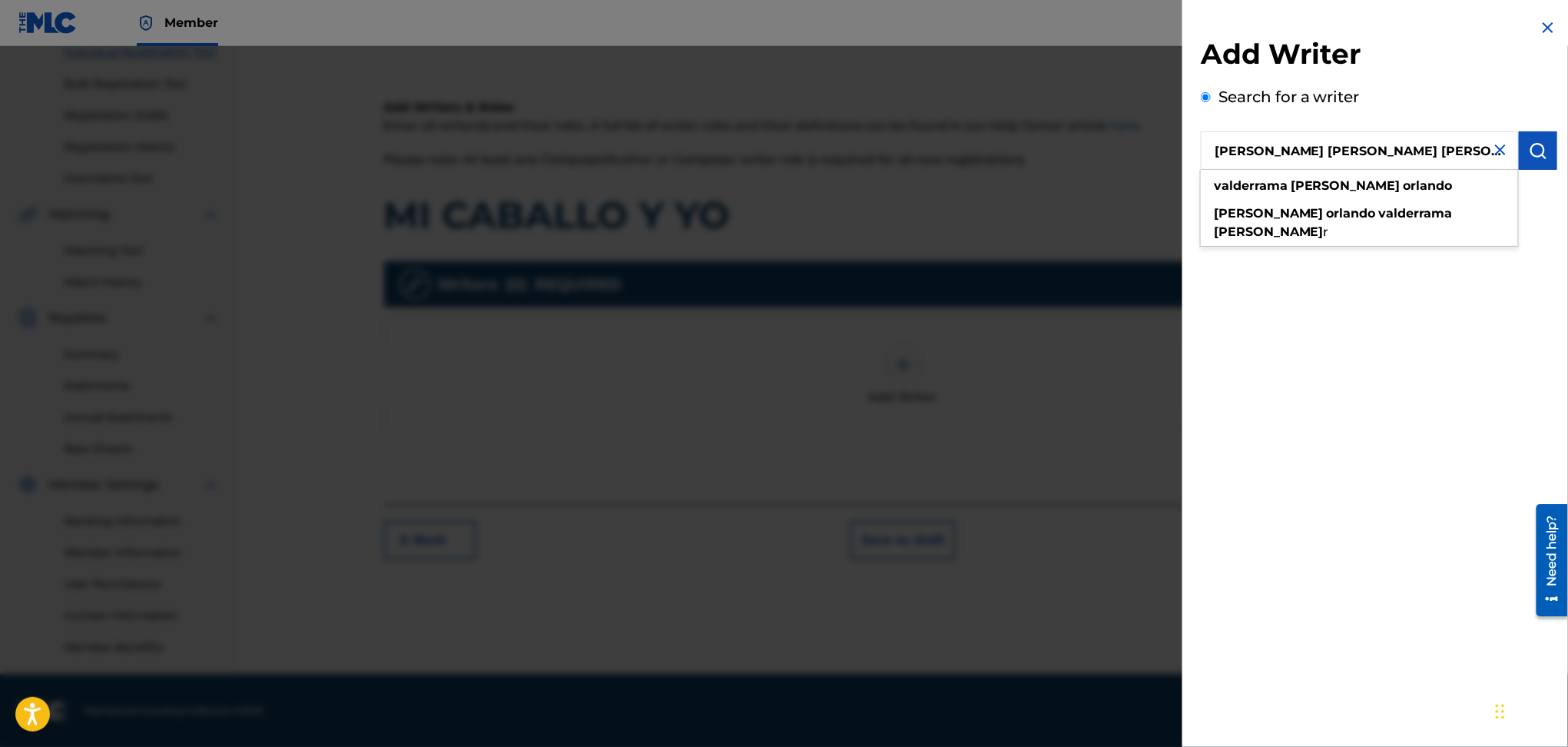
type input "WILSON ORLANDO VALDERRAMA AGUILAR"
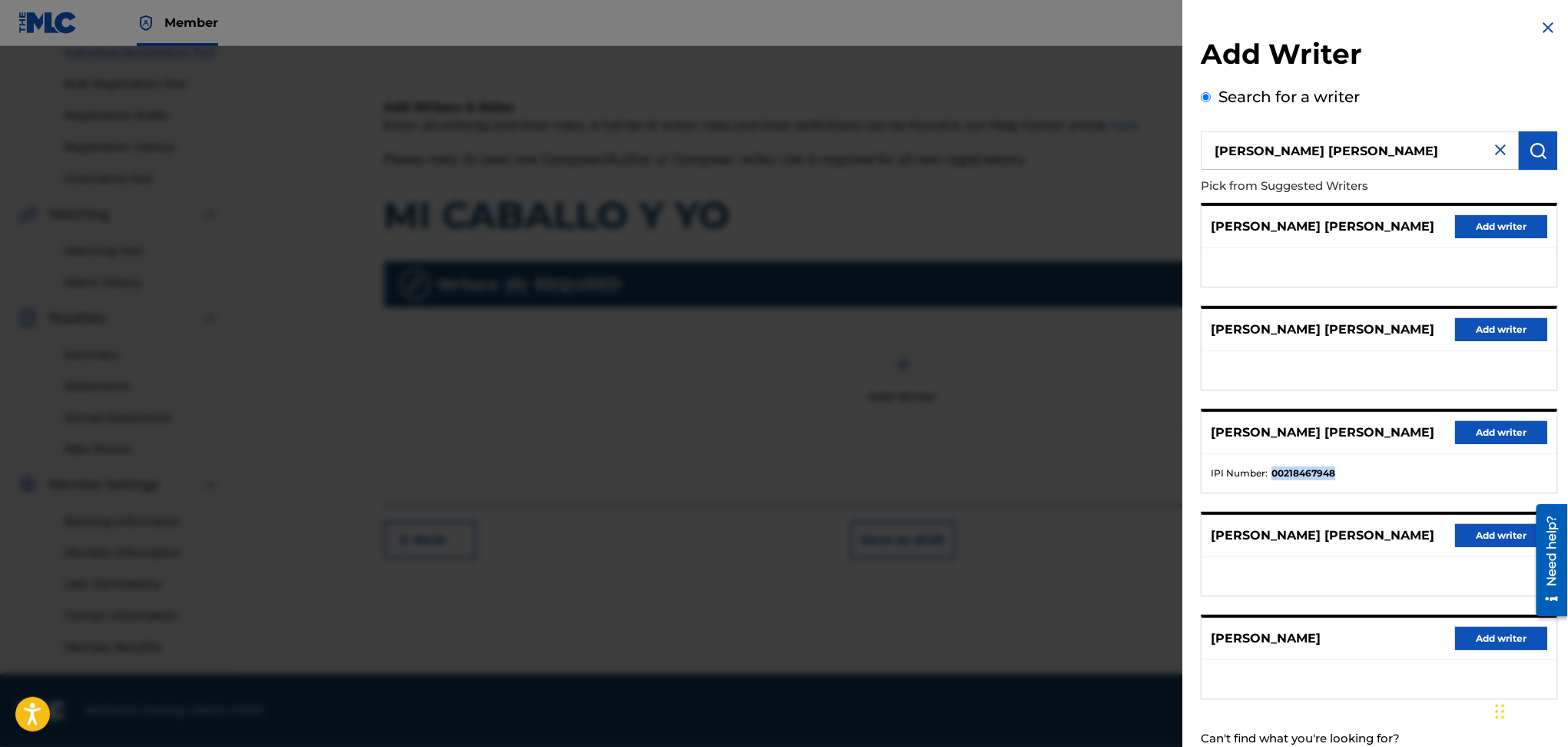
drag, startPoint x: 1332, startPoint y: 497, endPoint x: 1268, endPoint y: 503, distance: 64.3
click at [1268, 480] on li "IPI Number : 00218467948" at bounding box center [1380, 473] width 336 height 14
copy li "00218467948"
click at [1474, 444] on button "Add writer" at bounding box center [1501, 432] width 92 height 23
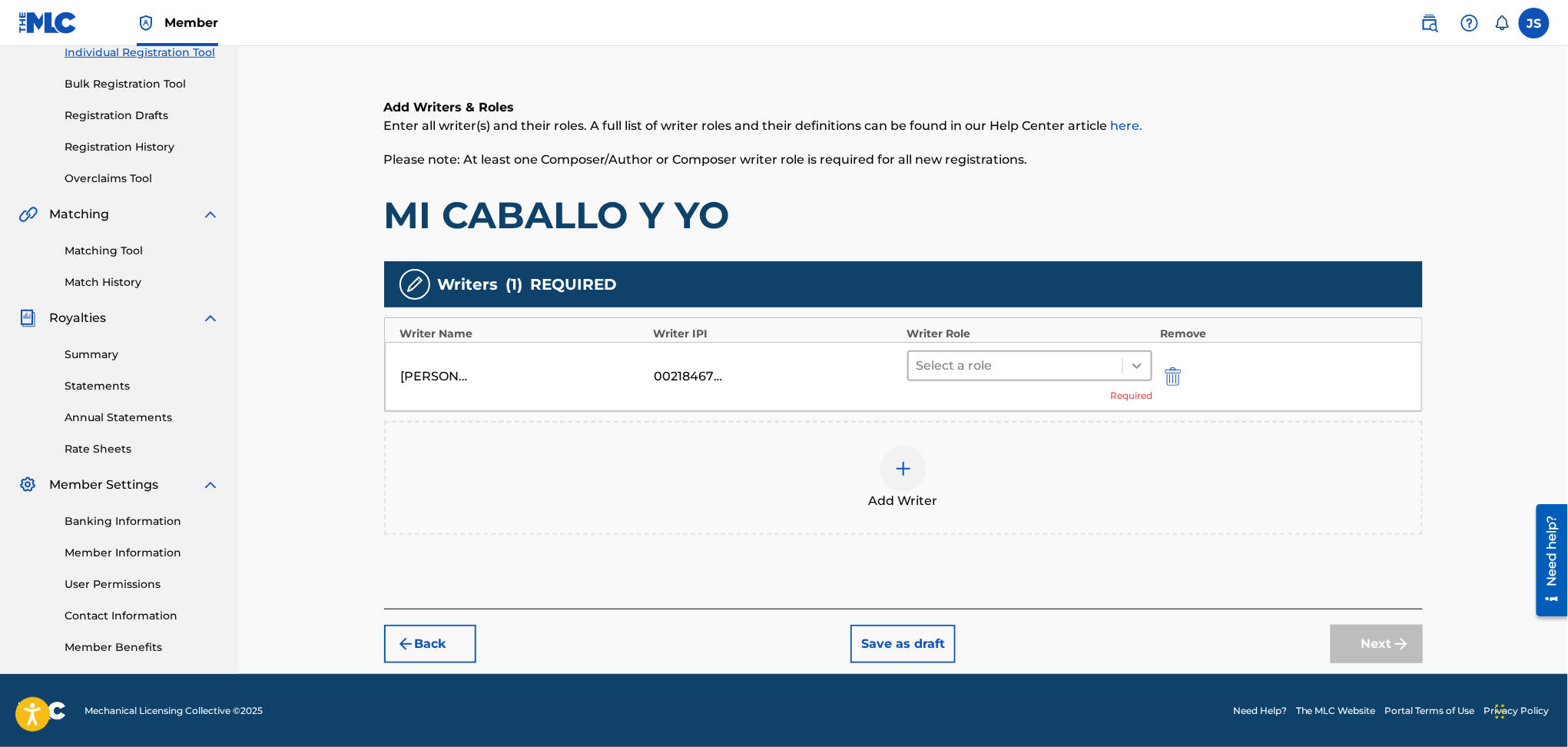
click at [1137, 363] on icon at bounding box center [1136, 366] width 16 height 16
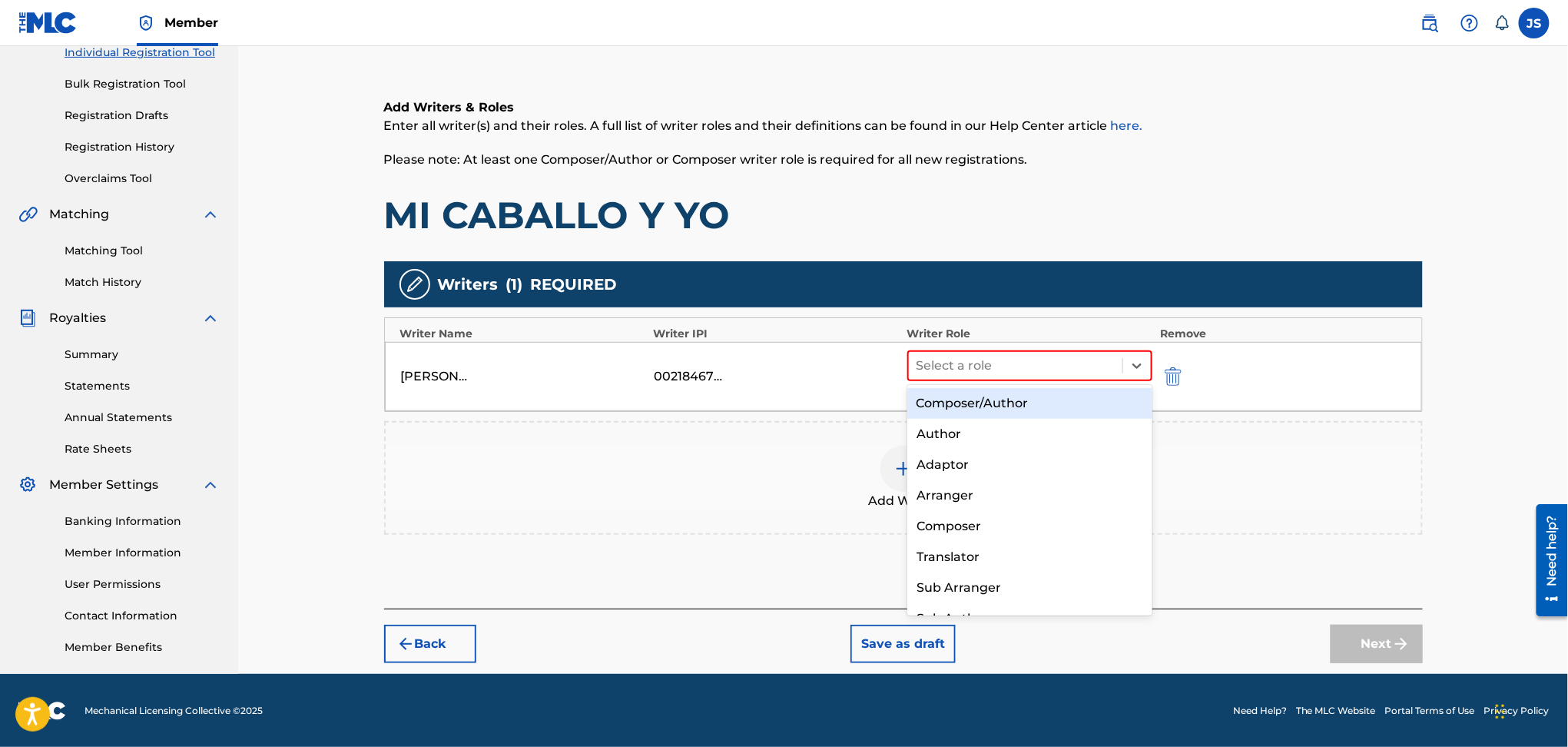
click at [1063, 410] on div "Composer/Author" at bounding box center [1030, 403] width 245 height 31
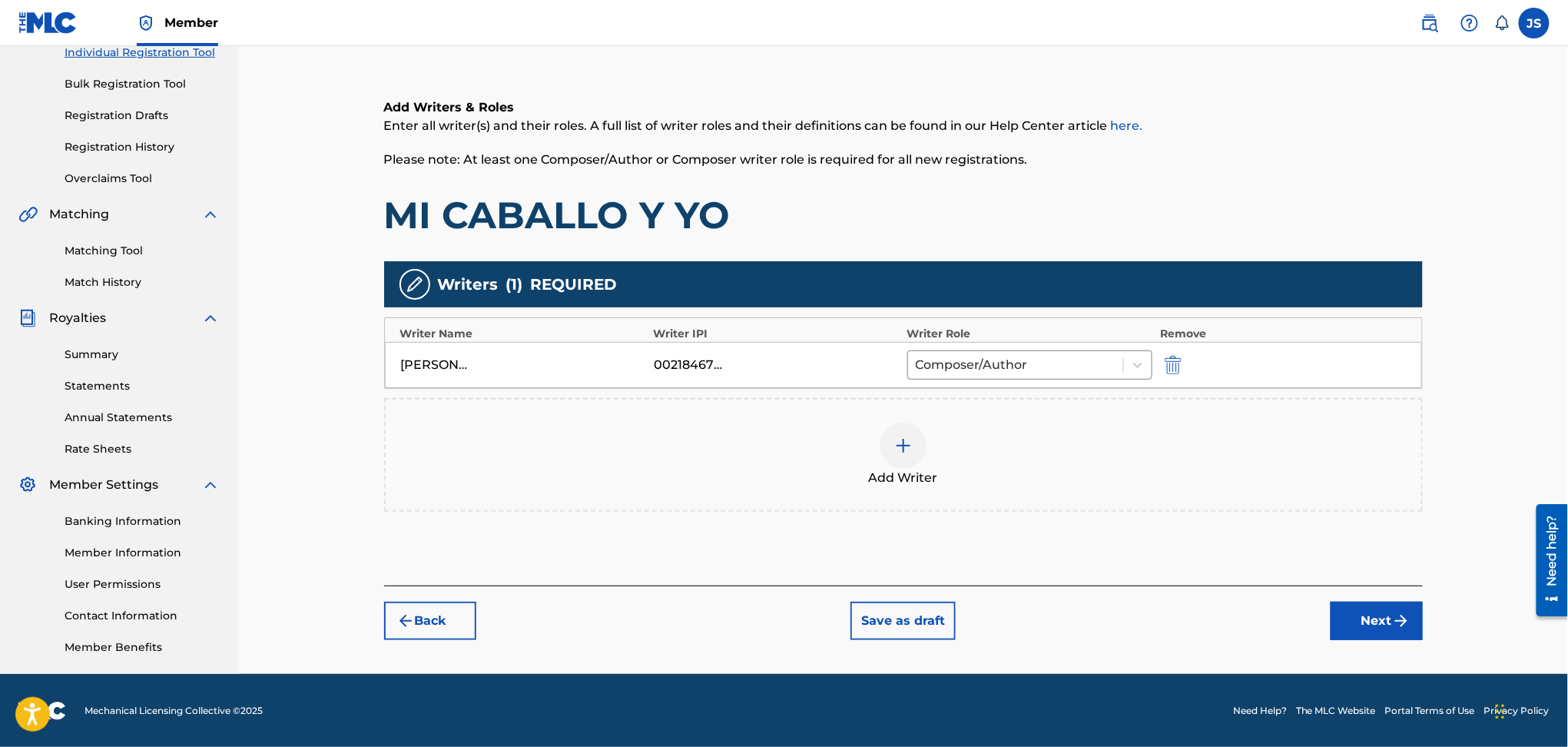
click at [1080, 492] on div "Add Writer" at bounding box center [903, 454] width 1039 height 113
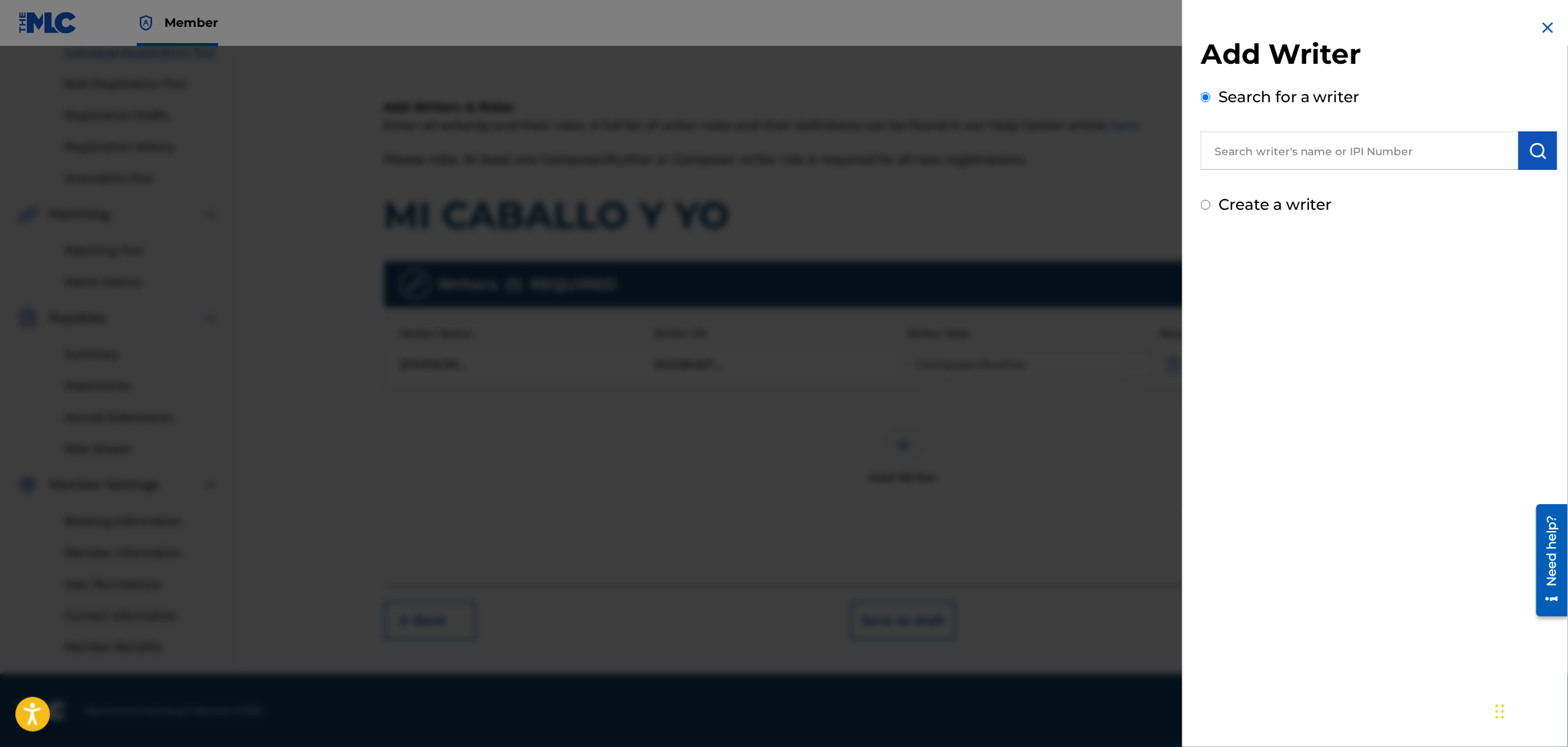
click at [1121, 540] on div at bounding box center [784, 419] width 1568 height 747
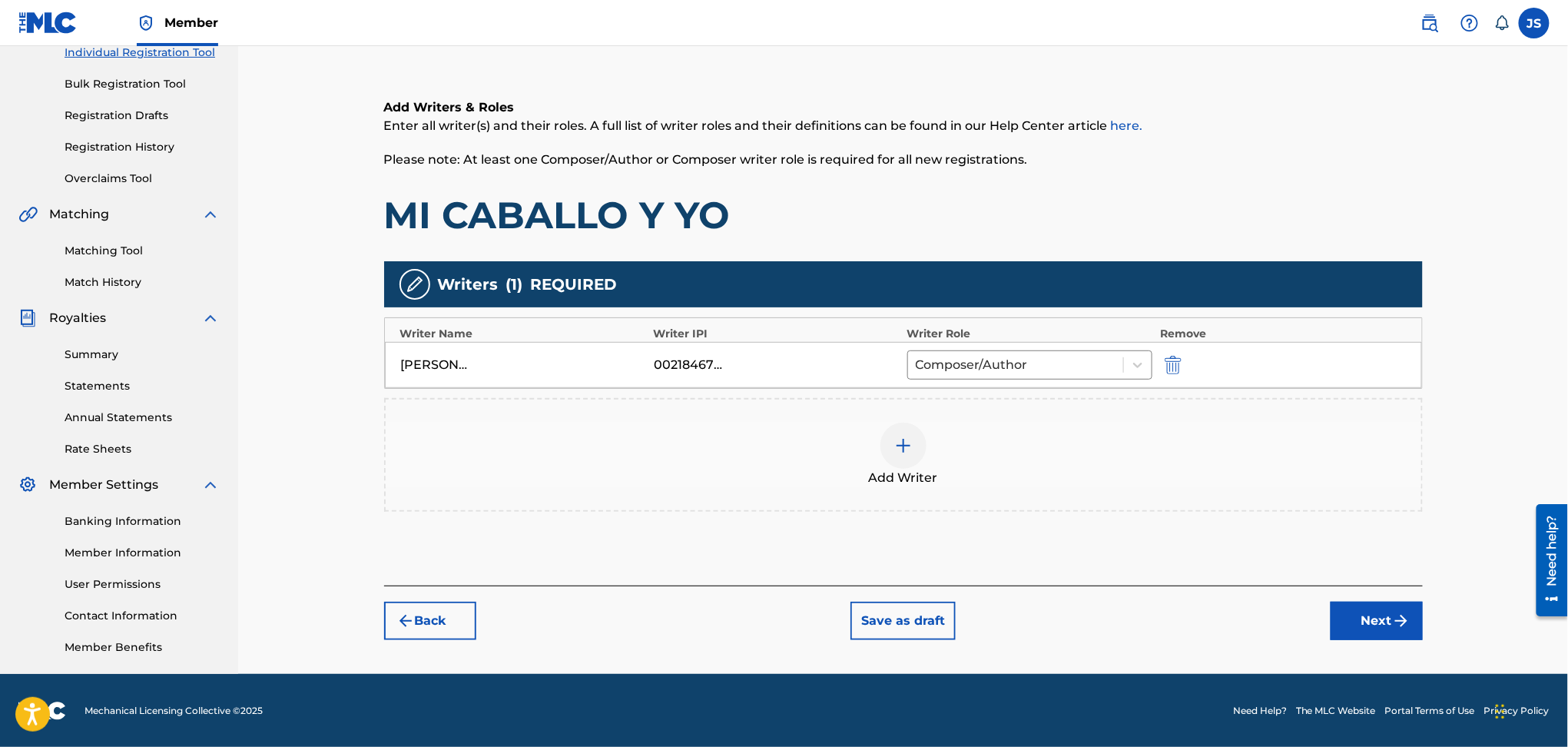
click at [1360, 605] on button "Next" at bounding box center [1377, 621] width 92 height 38
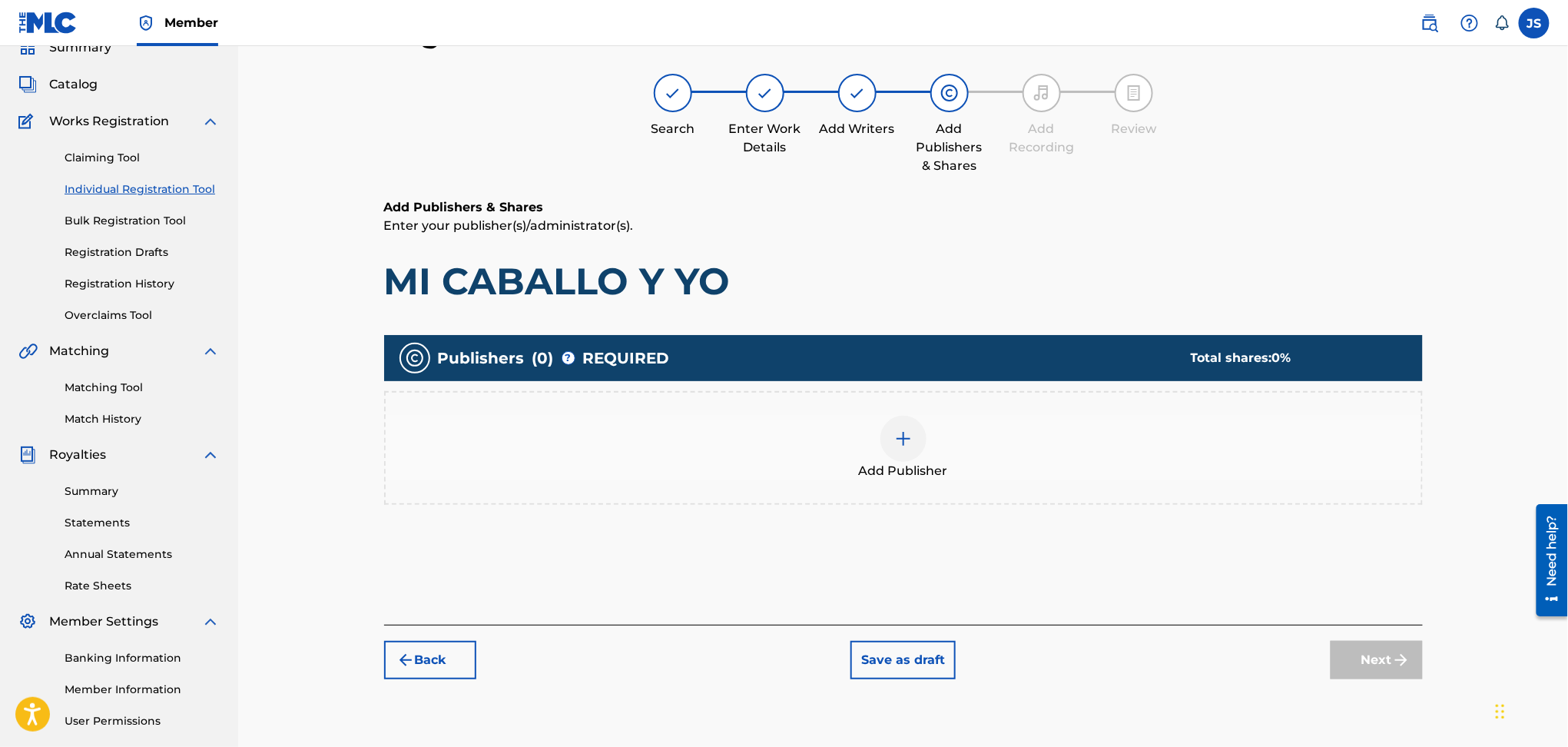
scroll to position [0, 0]
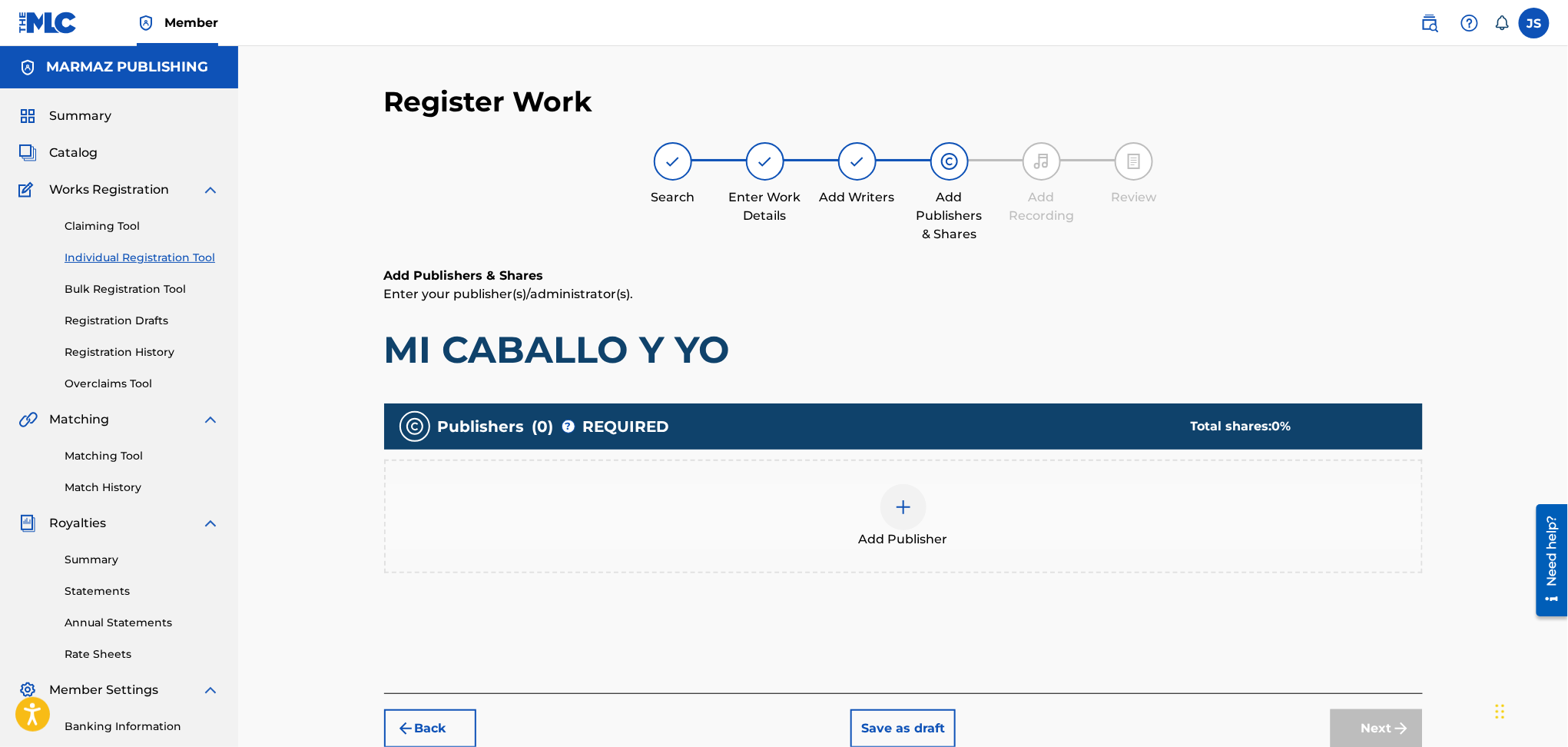
click at [884, 508] on div at bounding box center [903, 507] width 46 height 46
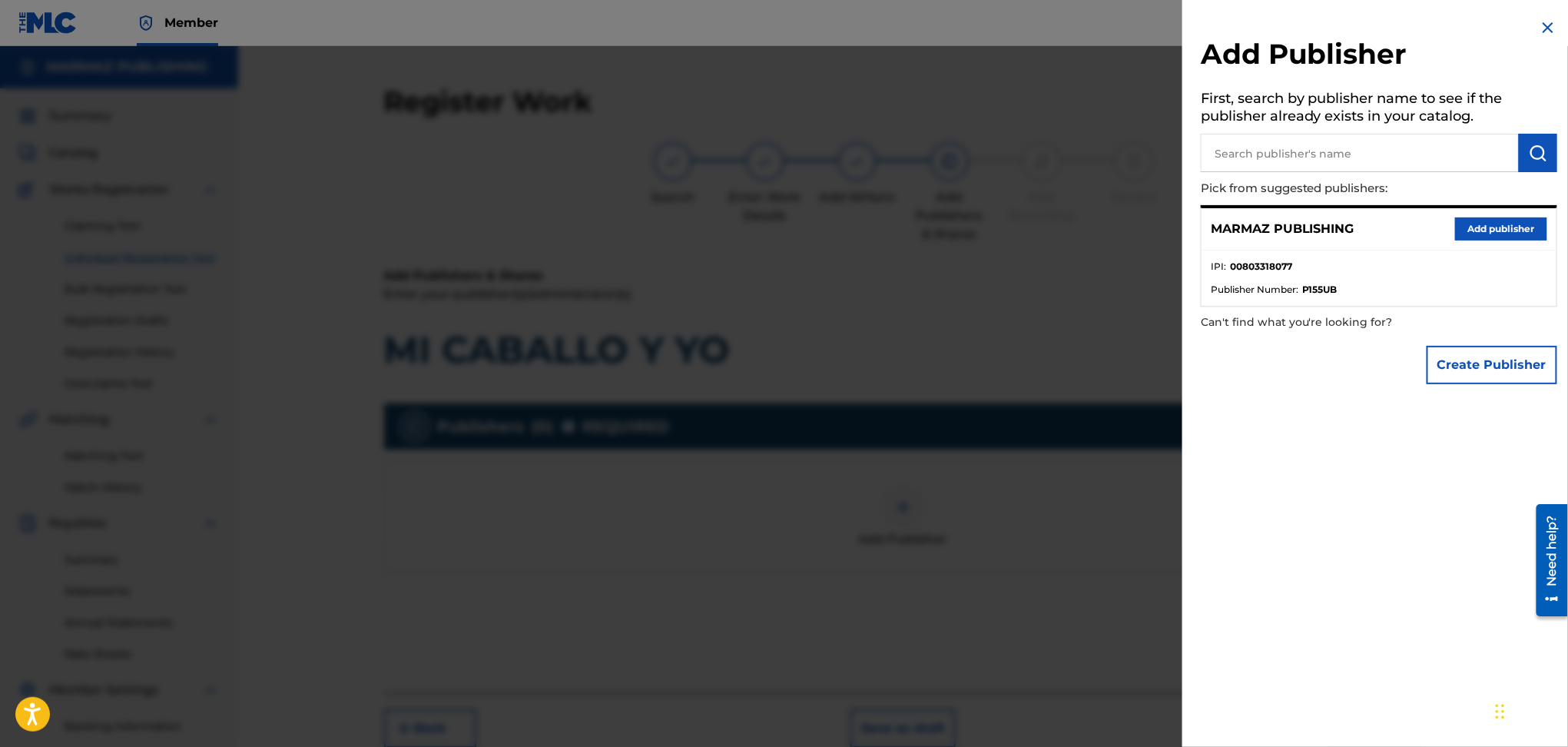
click at [1505, 234] on button "Add publisher" at bounding box center [1501, 229] width 92 height 23
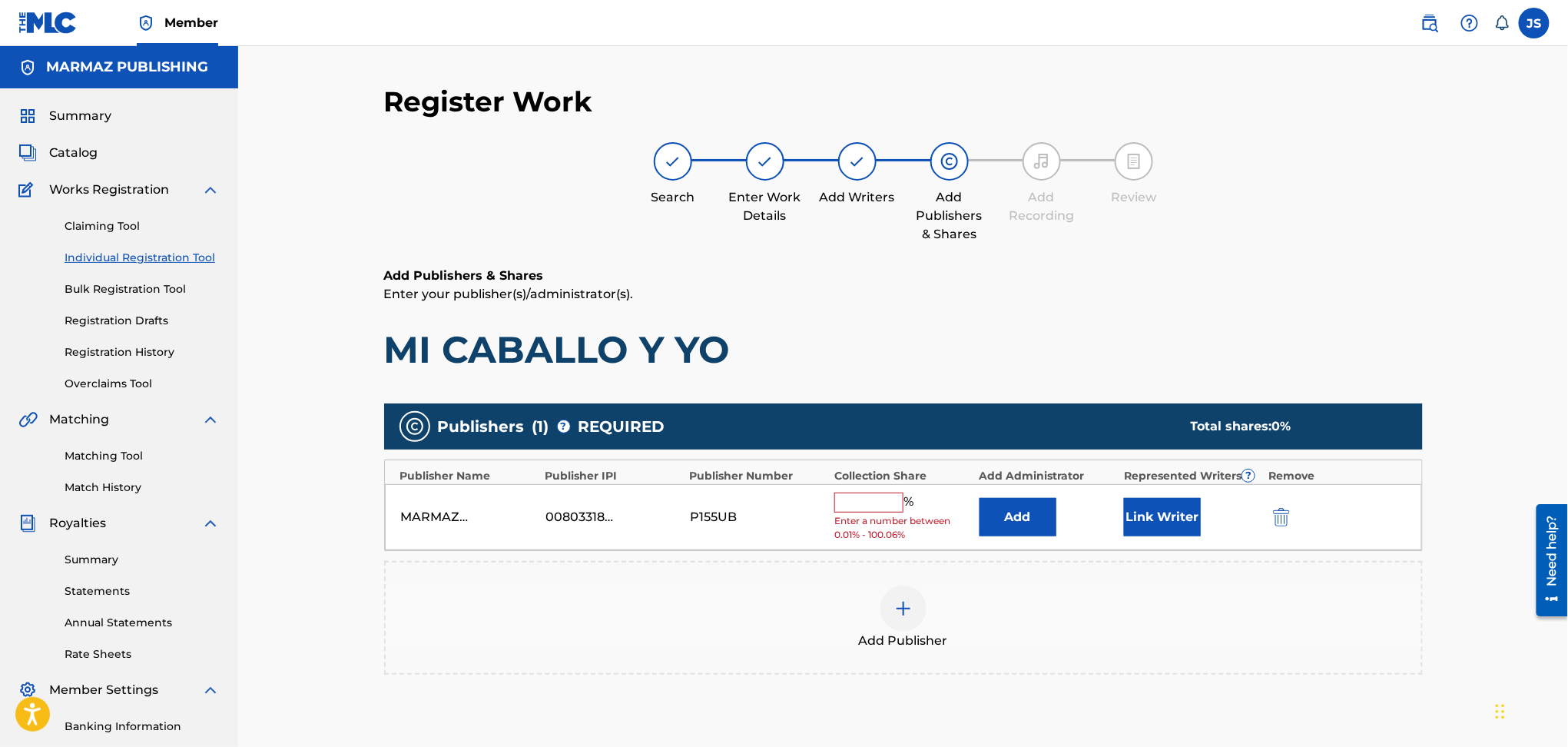
click at [862, 489] on div "MARMAZ PUBLISHING 00803318077 P155UB % Enter a number between 0.01% - 100.06% A…" at bounding box center [903, 517] width 1038 height 67
click at [869, 504] on input "text" at bounding box center [869, 503] width 69 height 20
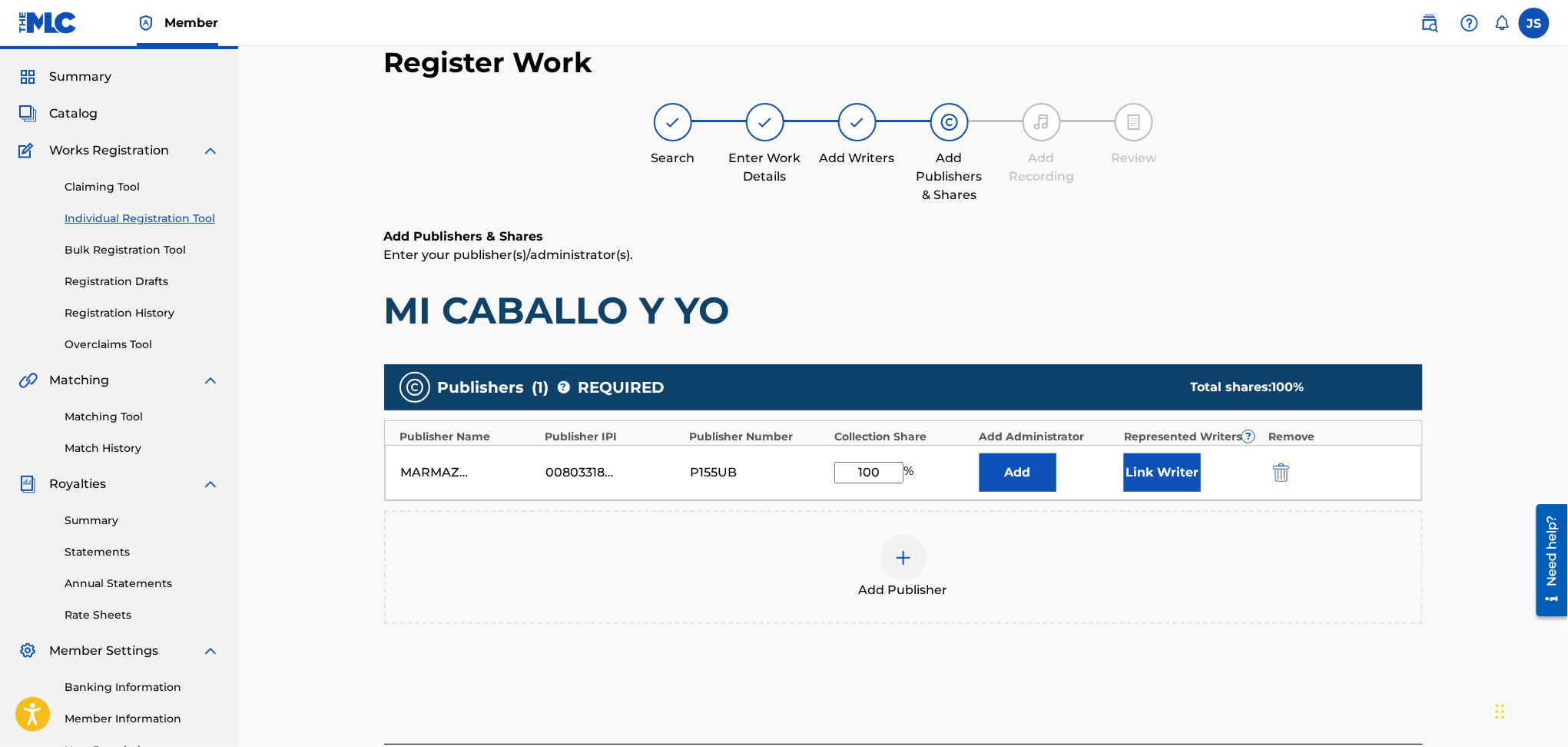
scroll to position [205, 0]
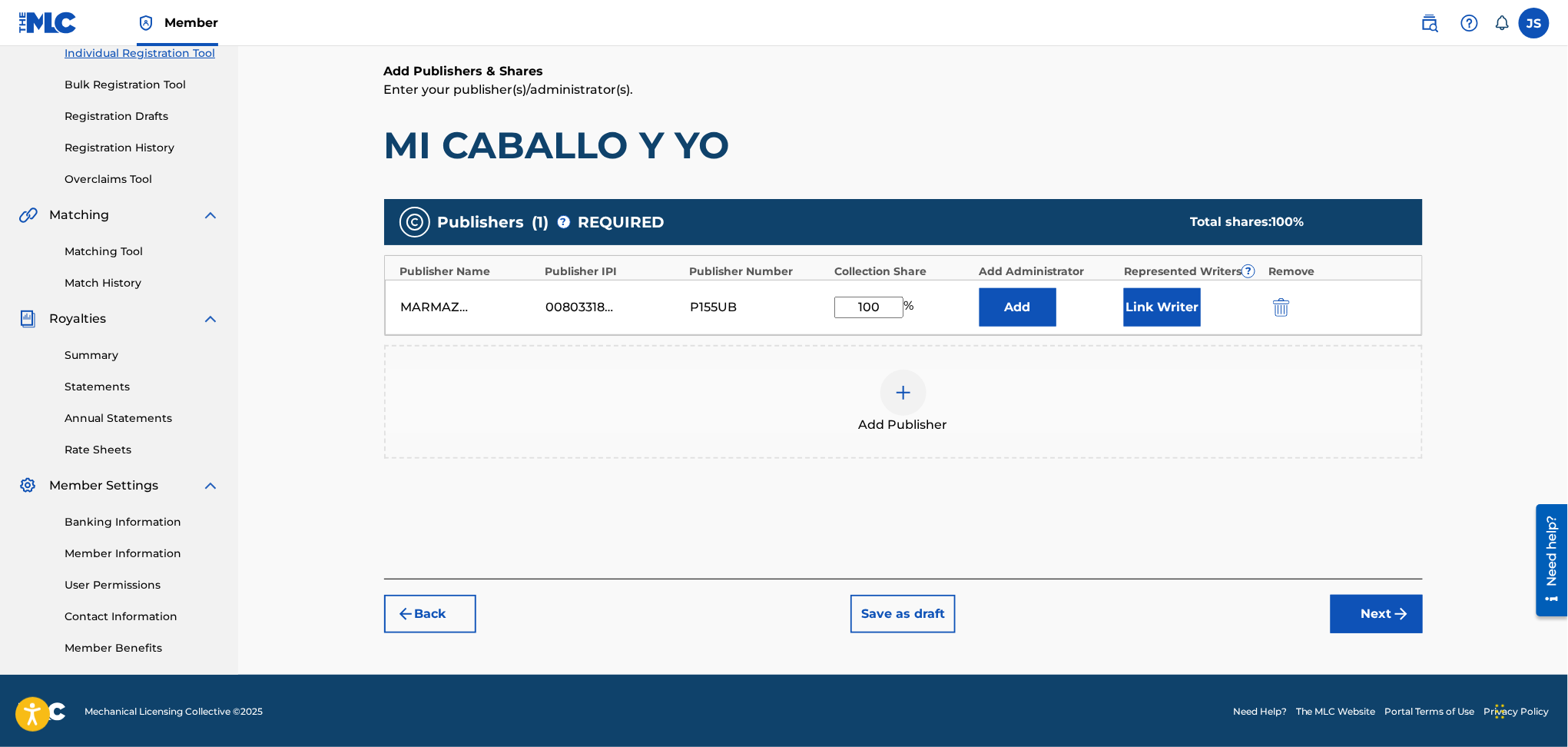
type input "100"
click at [1354, 604] on button "Next" at bounding box center [1377, 614] width 92 height 38
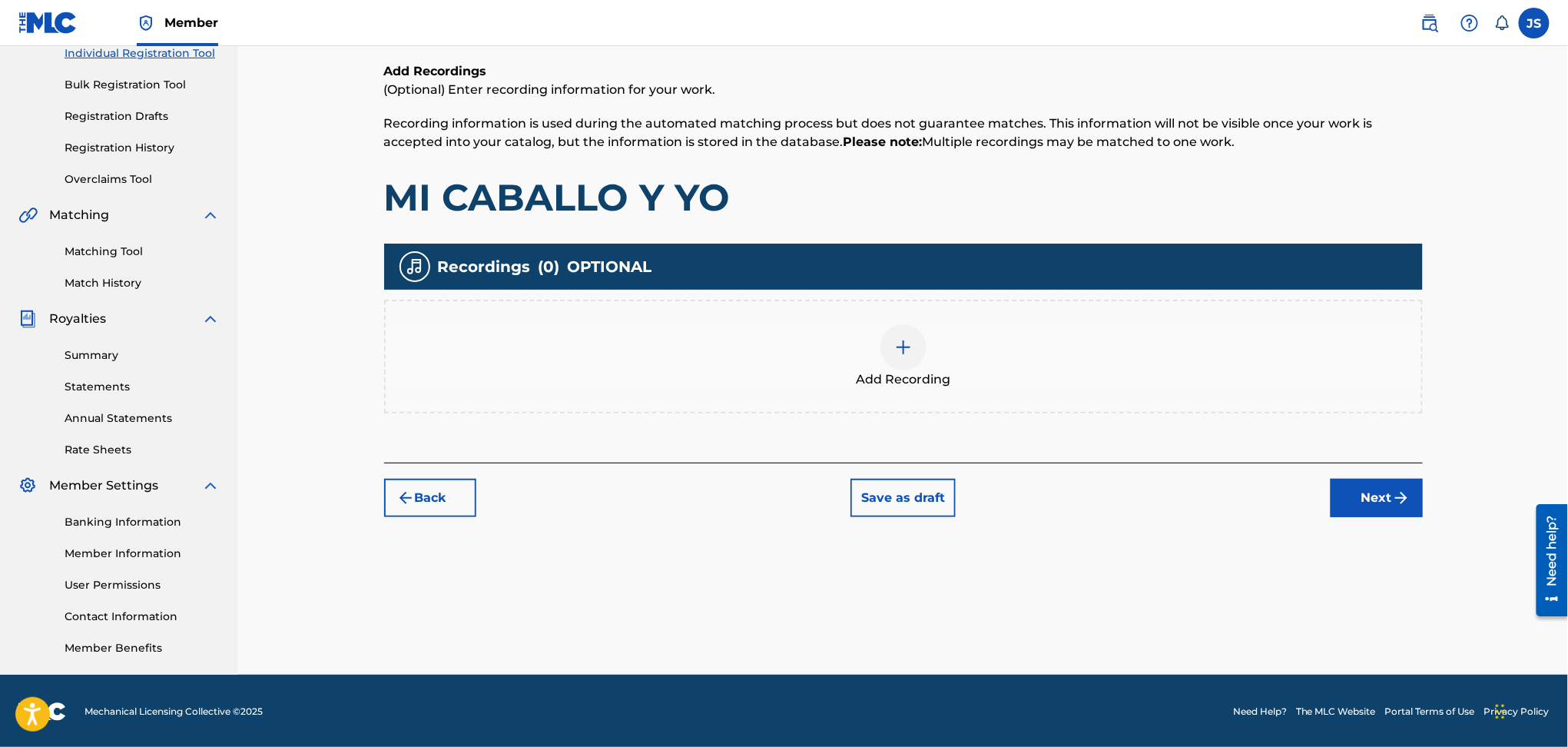
scroll to position [69, 0]
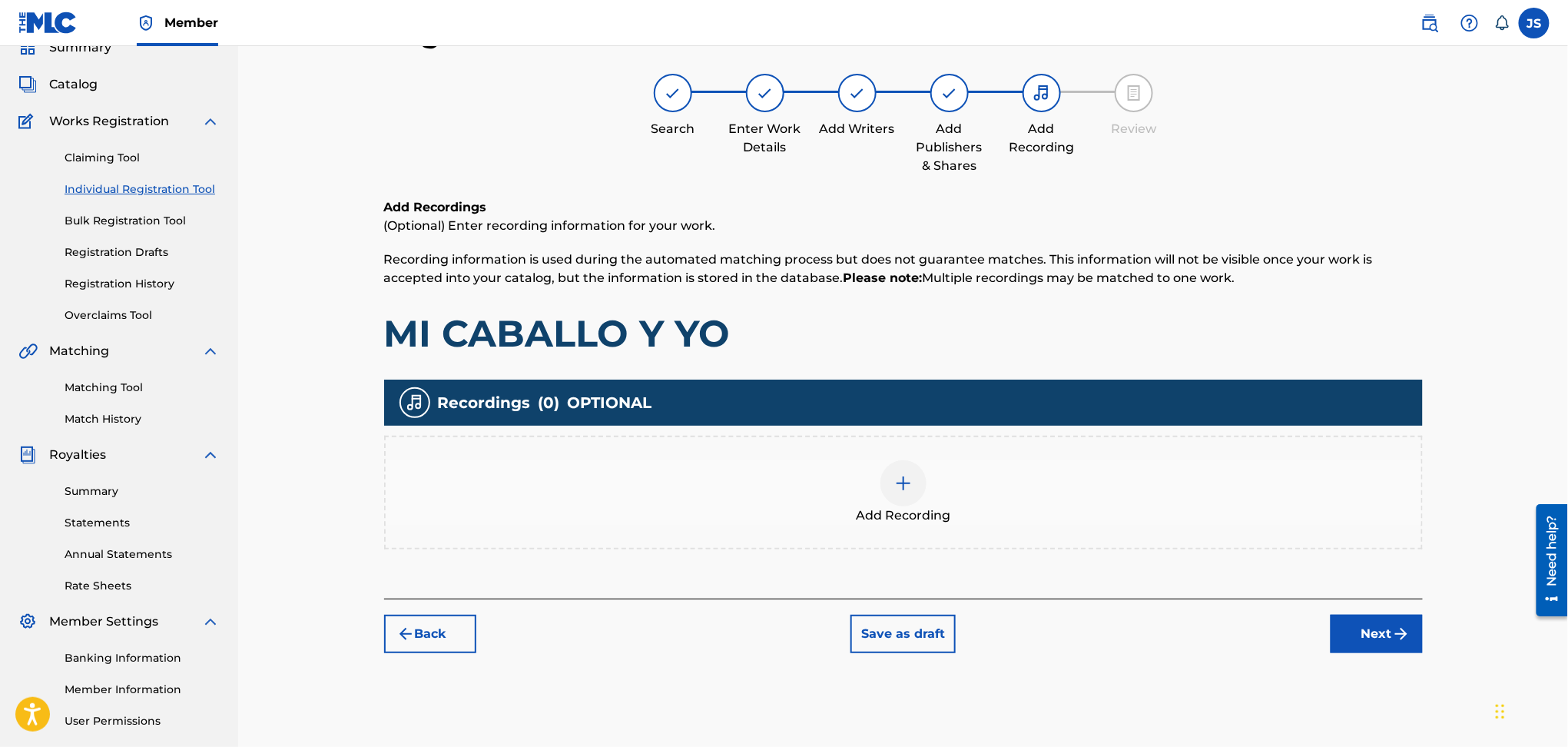
click at [898, 489] on img at bounding box center [903, 484] width 18 height 18
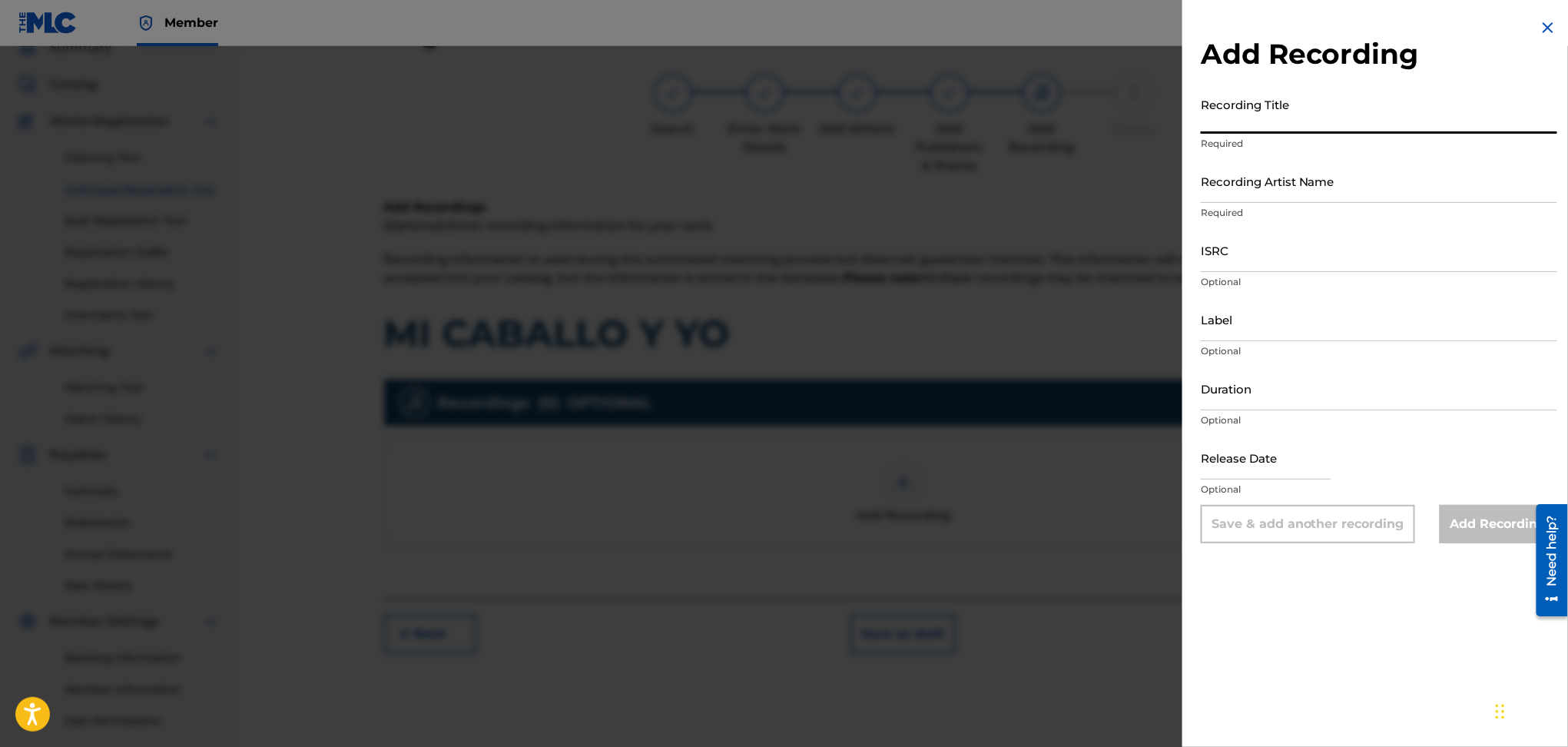
click at [1269, 128] on input "Recording Title" at bounding box center [1380, 112] width 357 height 44
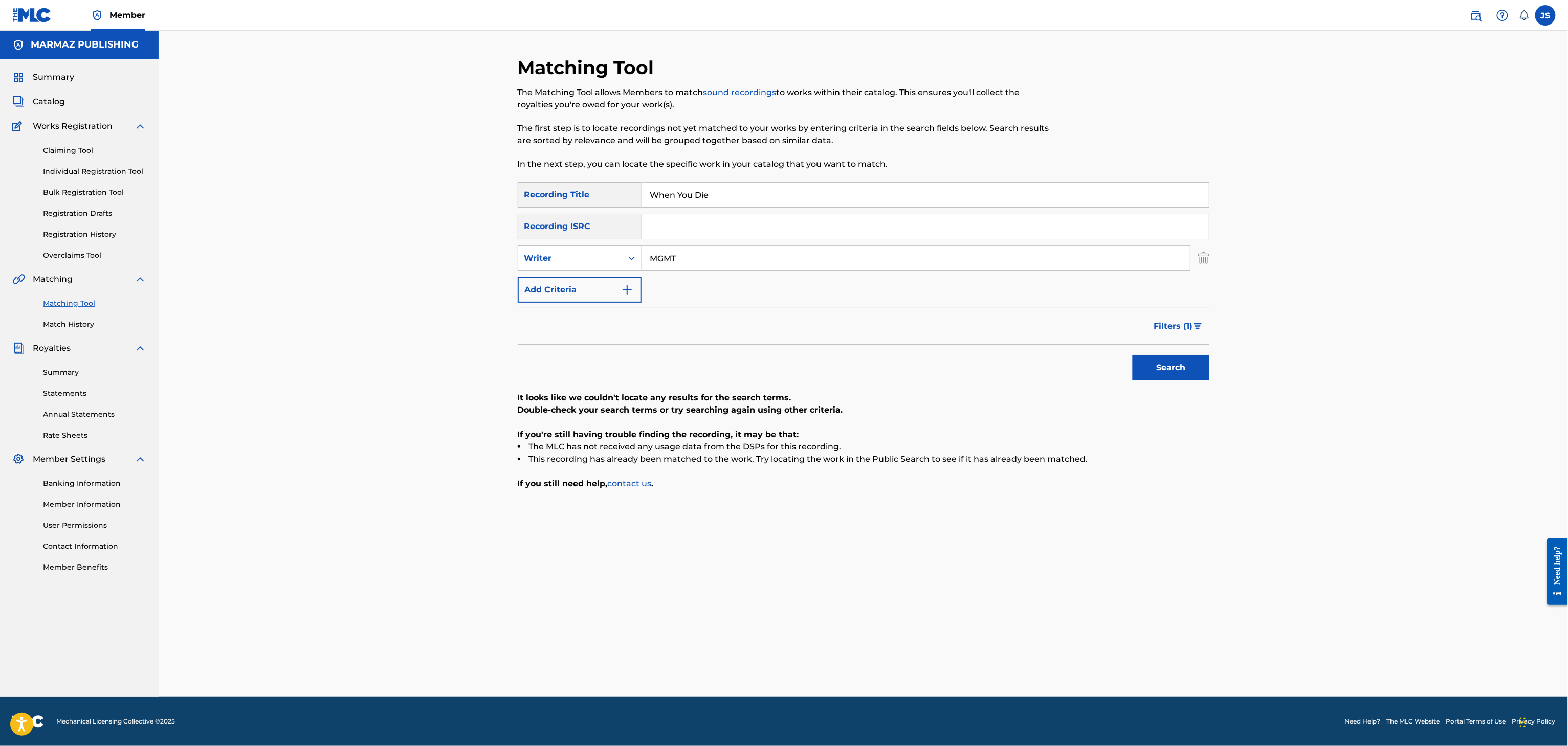
drag, startPoint x: 752, startPoint y: 194, endPoint x: 629, endPoint y: 199, distance: 123.1
click at [554, 197] on div "SearchWithCriteria6c3e9670-42cc-46ec-9014-c3a90057665e Recording Title When You…" at bounding box center [864, 195] width 691 height 26
paste input "POPURRI 01: LA VECINA / GUAYABO ZARANDIAO / [GEOGRAPHIC_DATA] / TU [PERSON_NAME…"
type input "POPURRI 01: LA VECINA / GUAYABO ZARANDIAO / [GEOGRAPHIC_DATA] / TU [PERSON_NAME…"
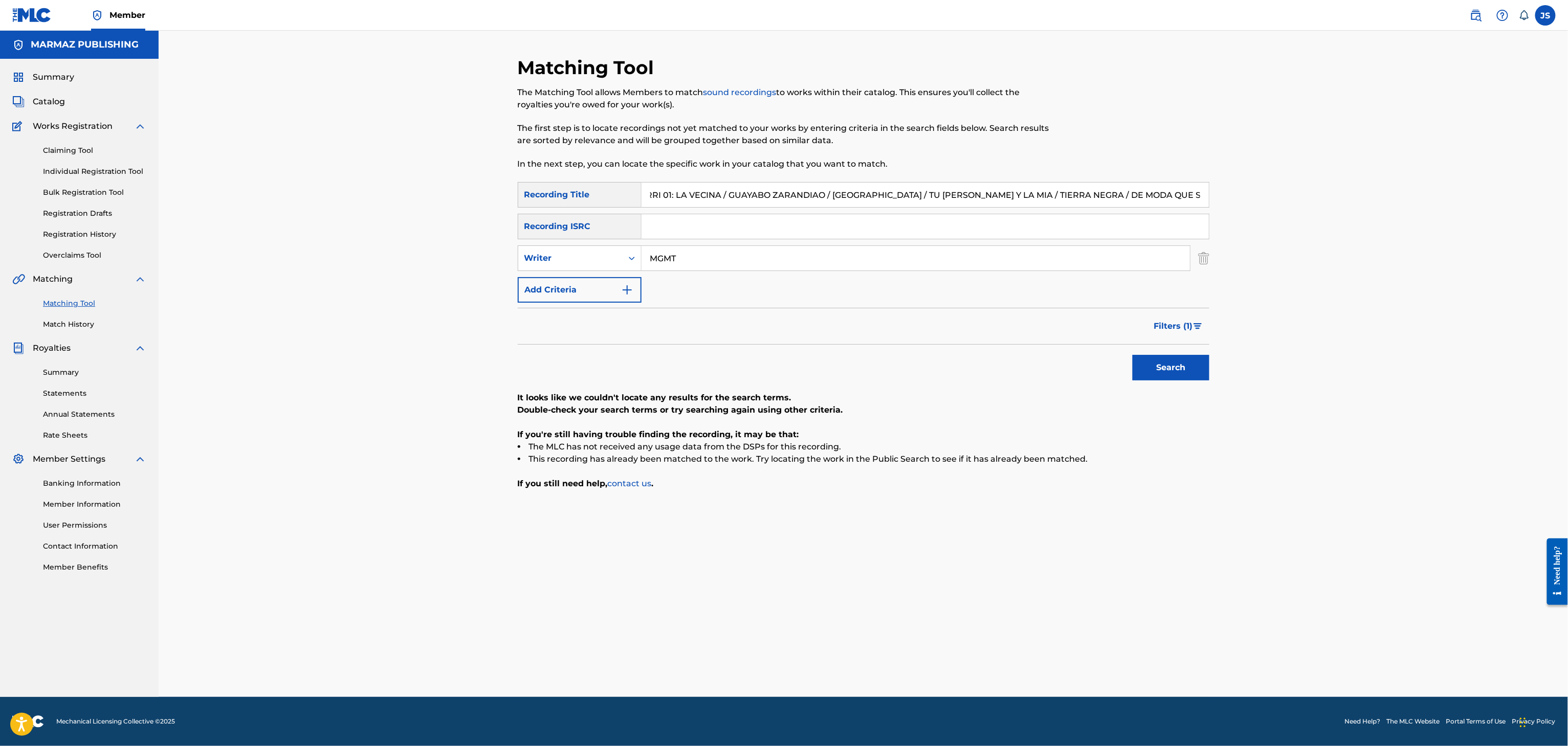
click at [1460, 209] on div "Matching Tool The Matching Tool allows Members to match sound recordings to wor…" at bounding box center [863, 363] width 1409 height 666
click at [1166, 378] on button "Search" at bounding box center [1171, 368] width 77 height 26
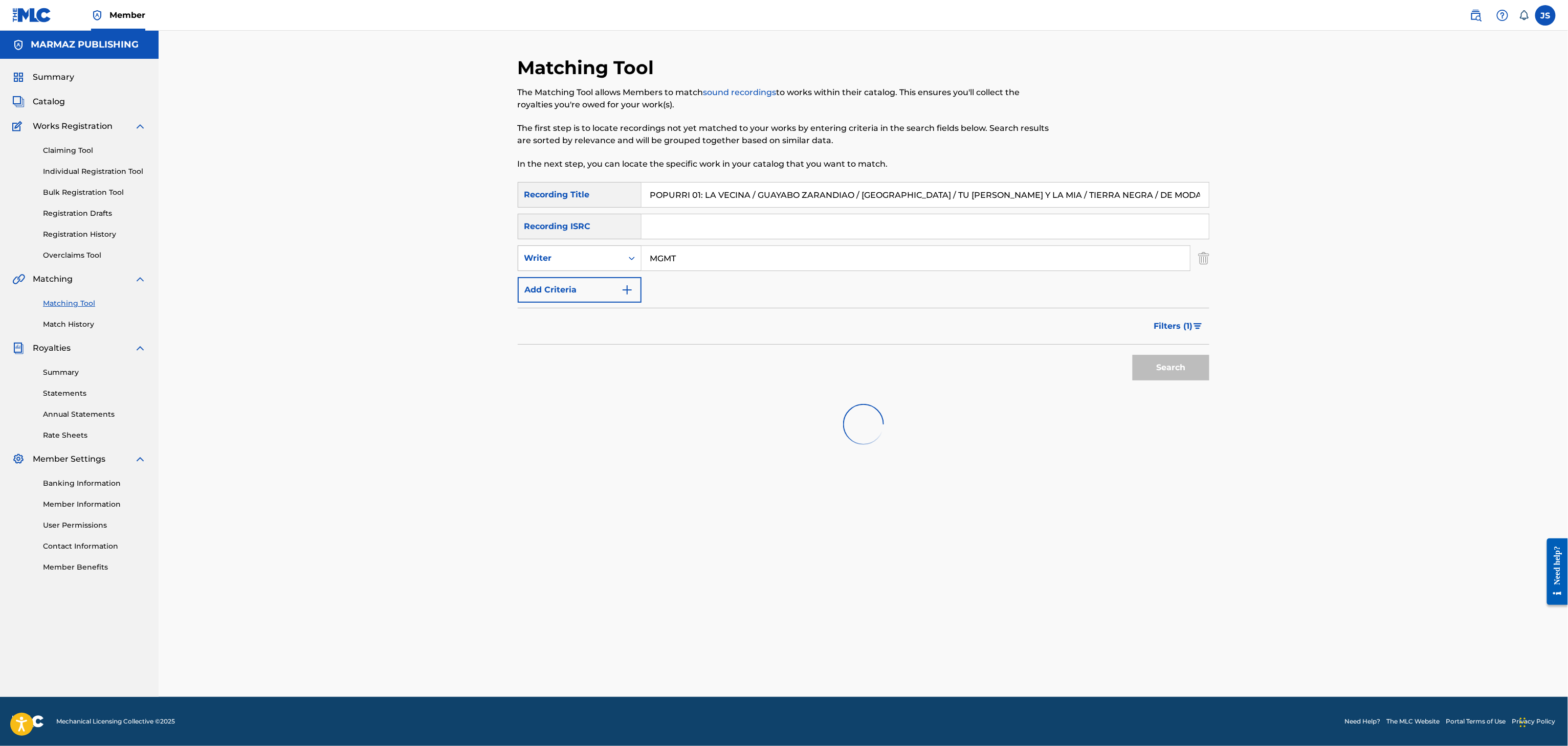
drag, startPoint x: 654, startPoint y: 255, endPoint x: 580, endPoint y: 248, distance: 74.3
click at [582, 248] on div "SearchWithCriteria93492b0c-4798-43be-9b34-7d6034b32ec4 Writer MGMT" at bounding box center [864, 258] width 691 height 26
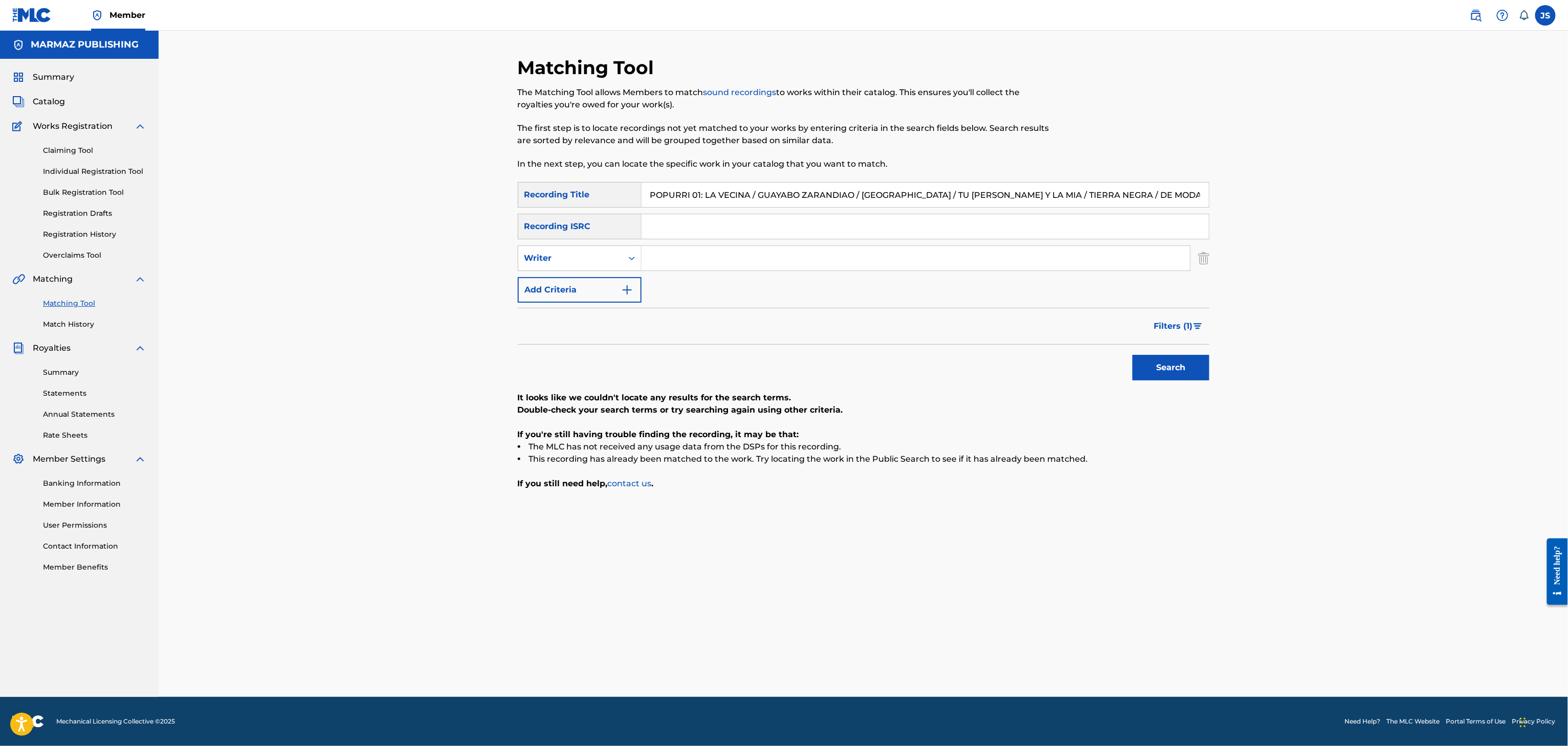
click at [1175, 369] on button "Search" at bounding box center [1171, 368] width 77 height 26
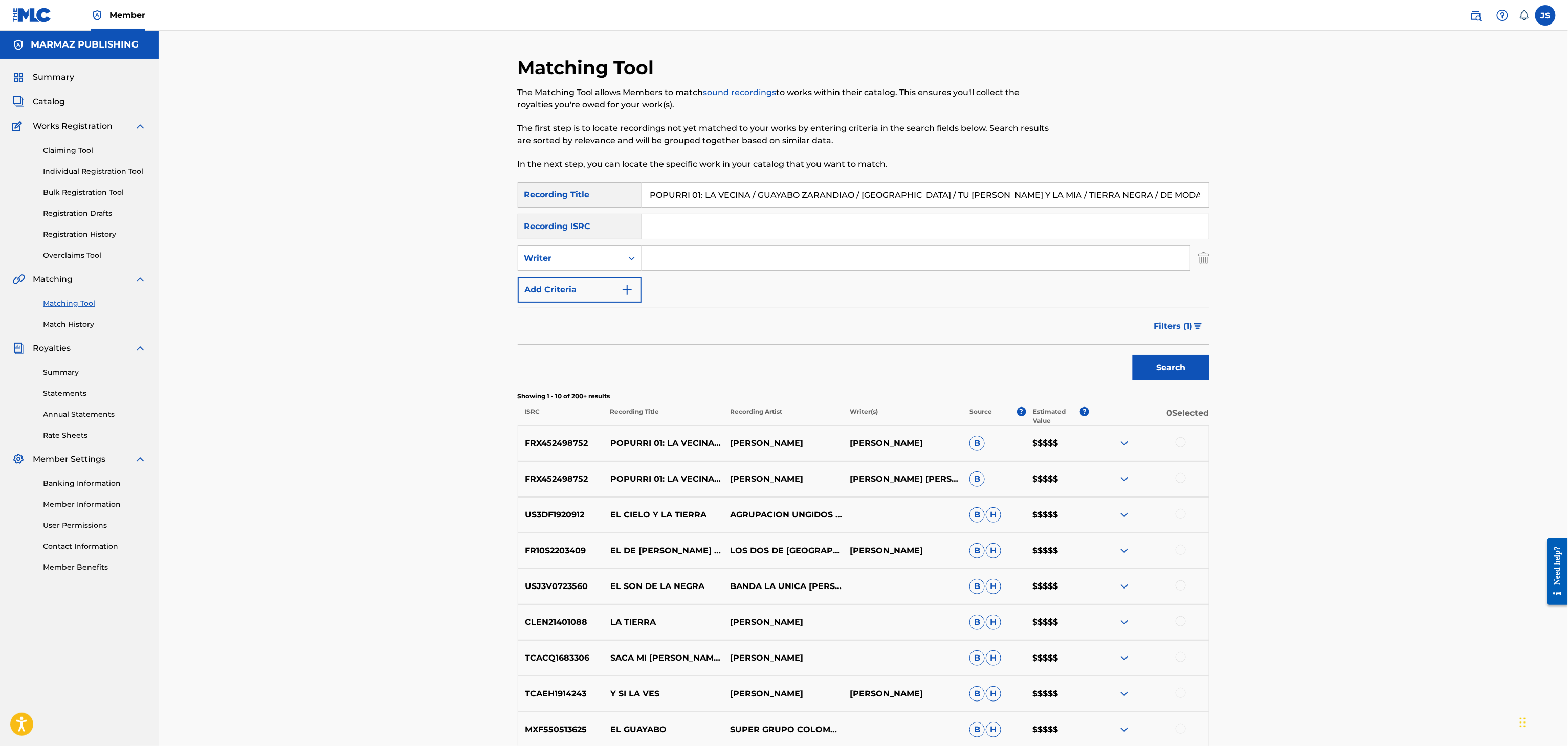
click at [667, 197] on input "POPURRI 01: LA VECINA / GUAYABO ZARANDIAO / EL GABANCITO / TU ALMA Y LA MIA / T…" at bounding box center [925, 195] width 567 height 24
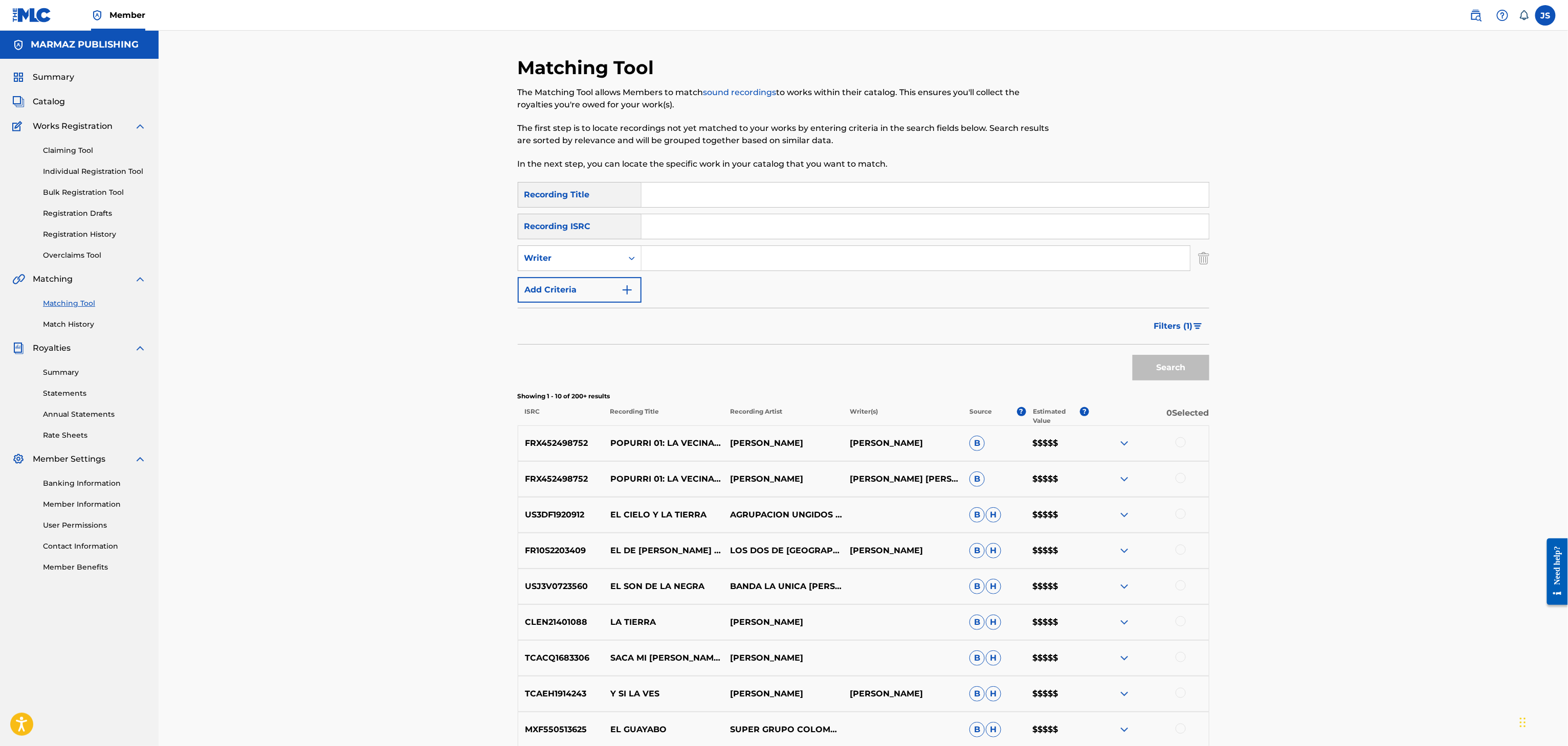
click at [600, 235] on div "Recording ISRC" at bounding box center [579, 226] width 124 height 26
drag, startPoint x: 653, startPoint y: 228, endPoint x: 660, endPoint y: 226, distance: 7.3
click at [653, 228] on input "Search Form" at bounding box center [925, 226] width 567 height 24
paste input "FRX452498752"
type input "FRX452498752"
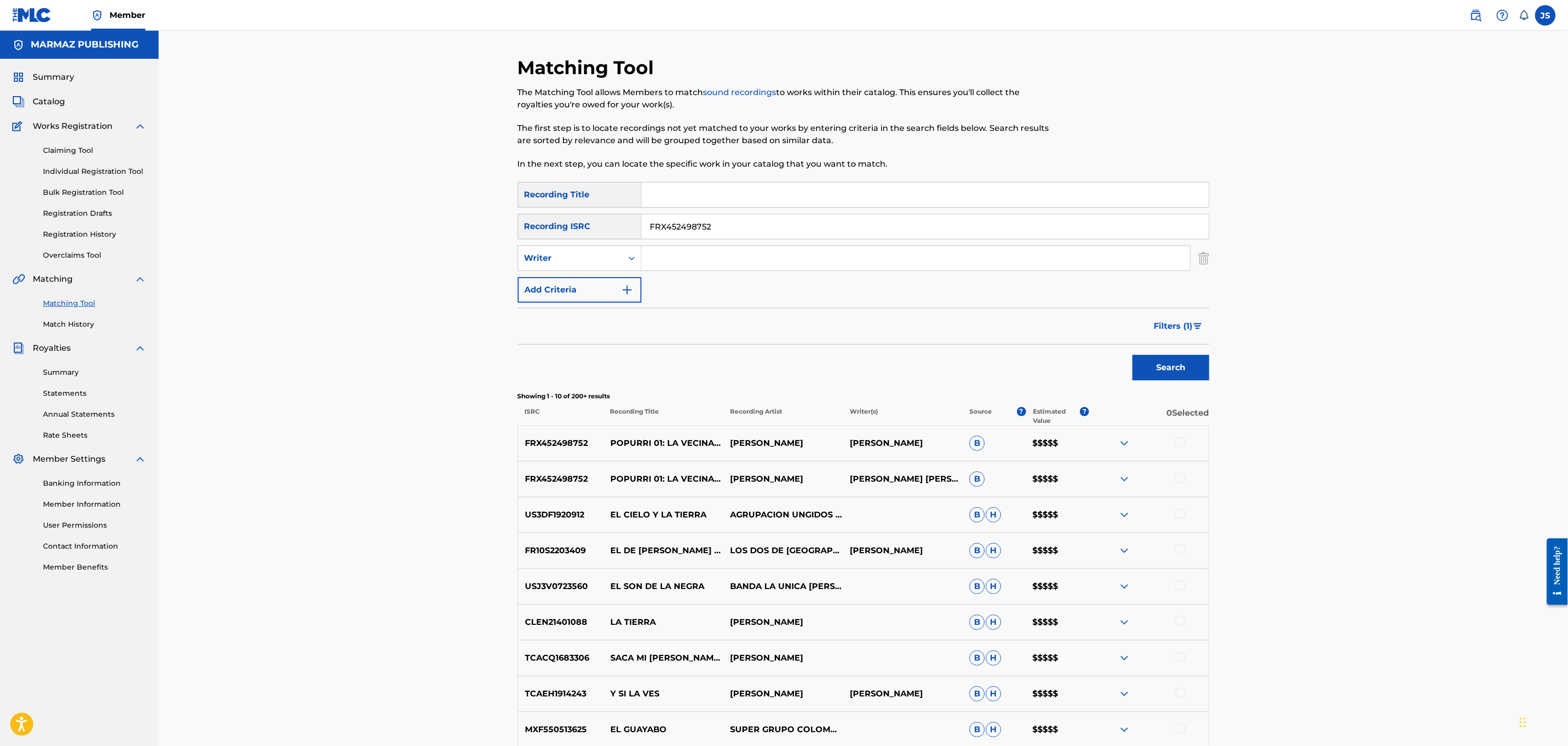
click at [1314, 257] on div "Matching Tool The Matching Tool allows Members to match sound recordings to wor…" at bounding box center [863, 445] width 1409 height 829
click at [1194, 368] on button "Search" at bounding box center [1171, 368] width 77 height 26
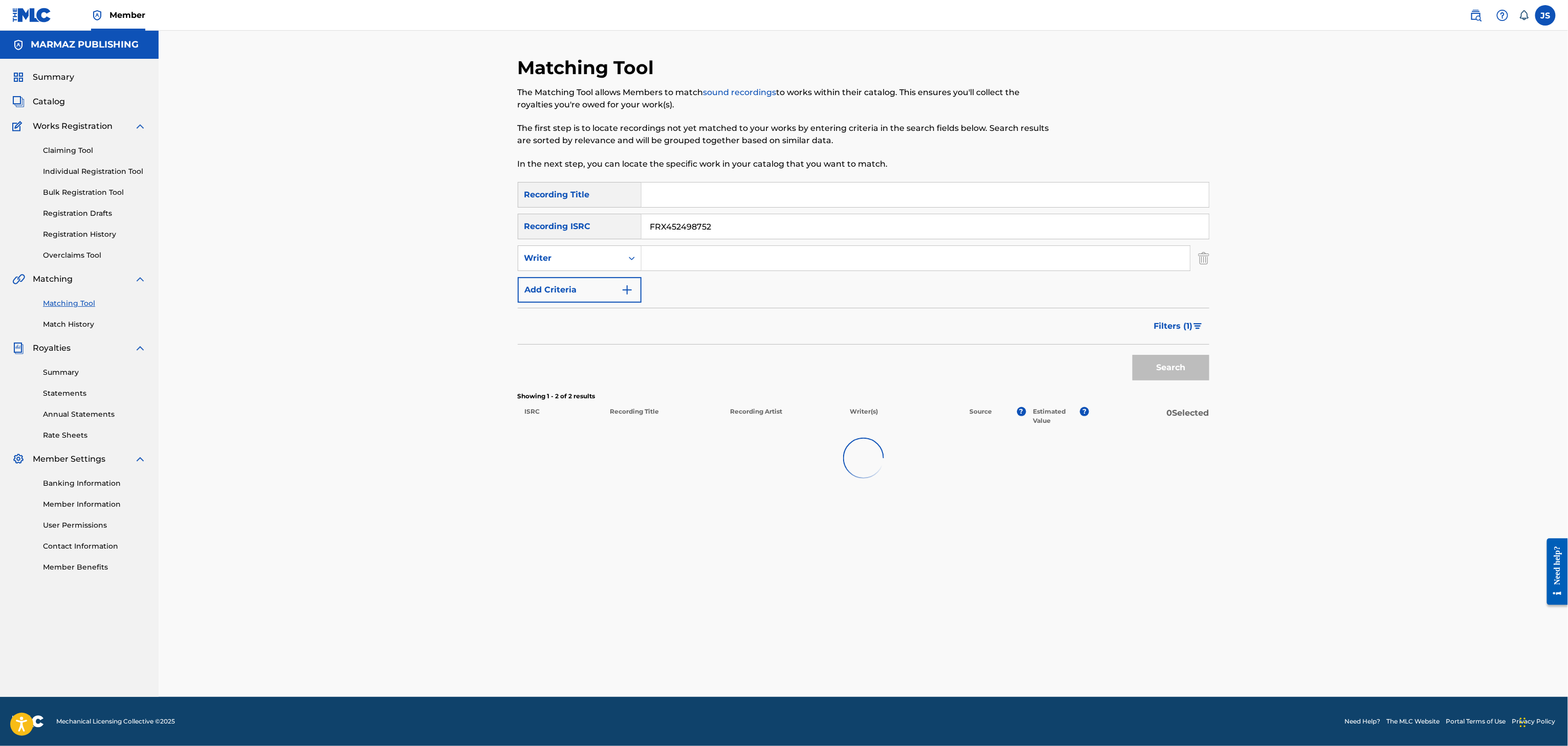
click at [1191, 326] on span "Filters ( 1 )" at bounding box center [1174, 326] width 39 height 12
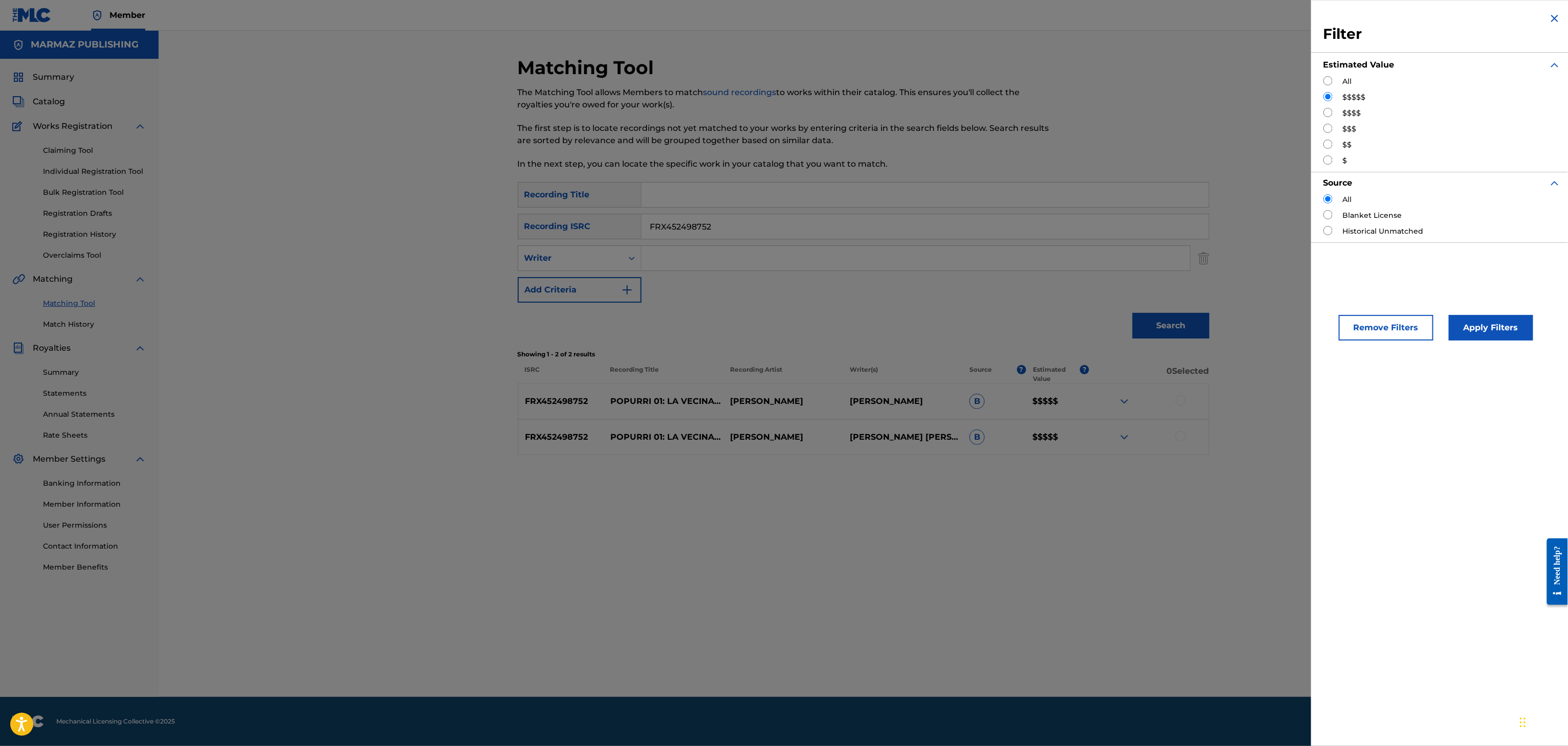
click at [1390, 330] on button "Remove Filters" at bounding box center [1385, 328] width 94 height 26
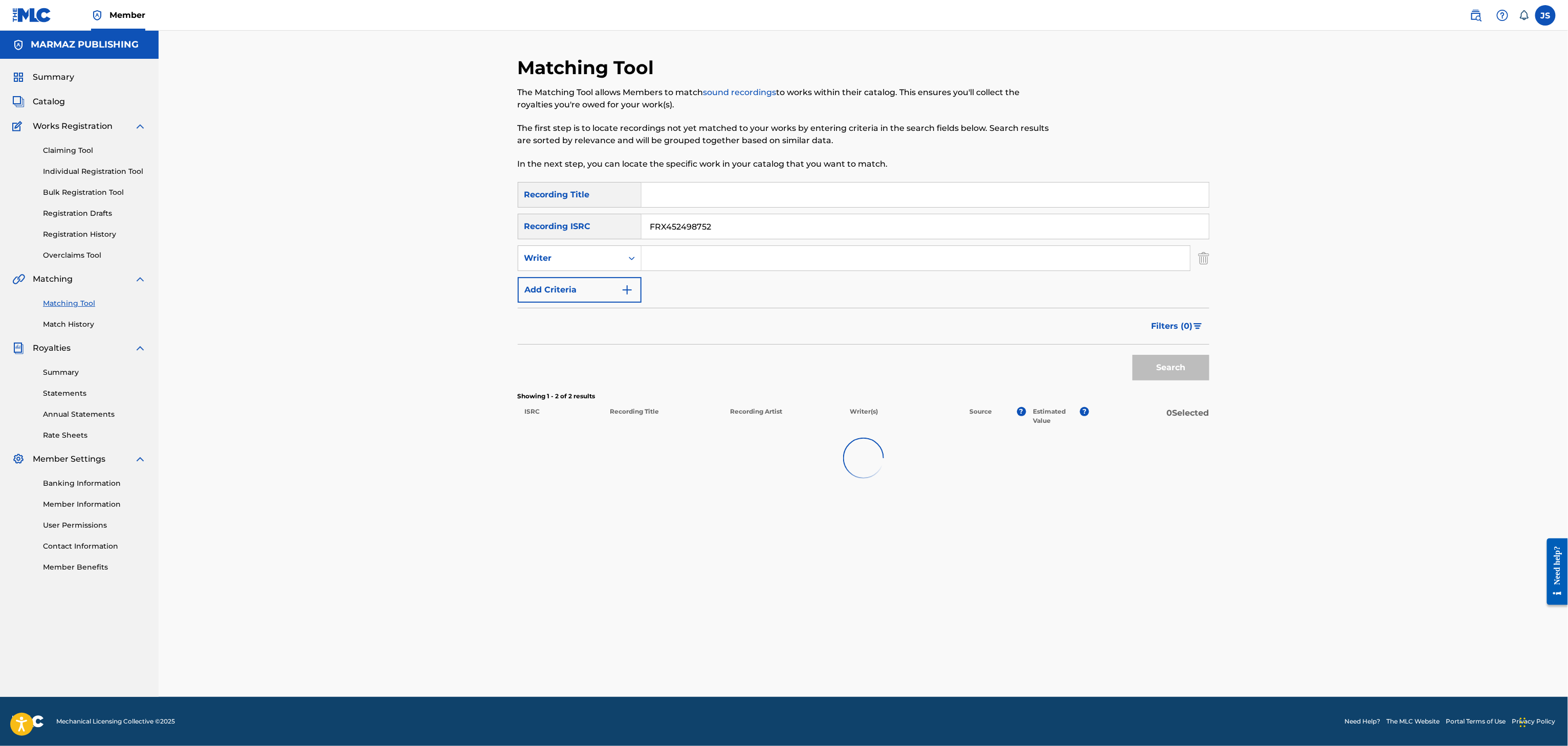
click at [1027, 546] on div "Matching Tool The Matching Tool allows Members to match sound recordings to wor…" at bounding box center [864, 376] width 691 height 641
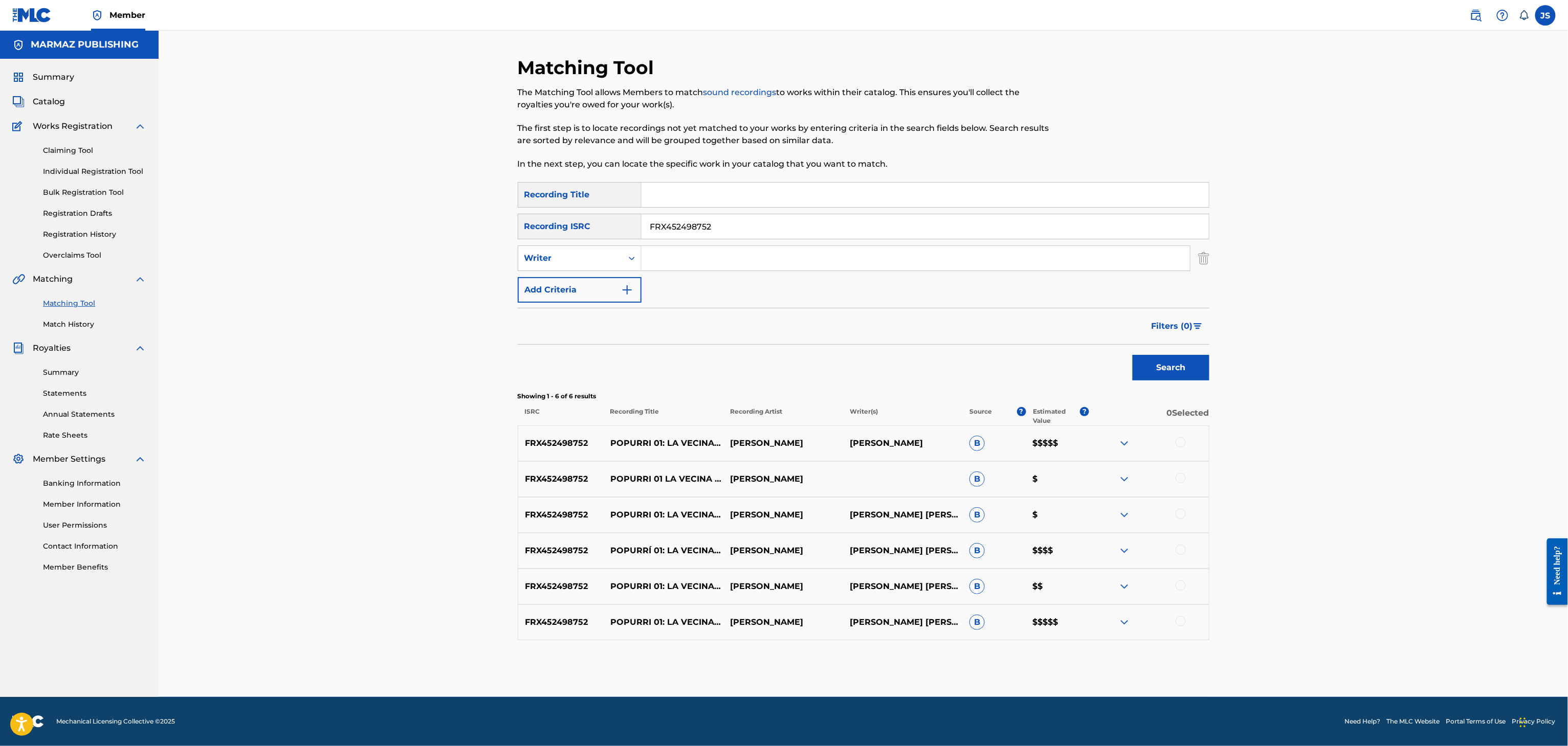
click at [1181, 451] on div "FRX452498752 POPURRI 01: LA VECINA / GUAYABO ZARANDIAO / EL GABANCITO / TU ALMA…" at bounding box center [864, 443] width 691 height 36
click at [1181, 448] on div at bounding box center [1149, 444] width 120 height 12
drag, startPoint x: 1181, startPoint y: 477, endPoint x: 1181, endPoint y: 456, distance: 21.0
click at [1181, 479] on div at bounding box center [1180, 478] width 10 height 10
click at [1178, 441] on div at bounding box center [1180, 442] width 10 height 10
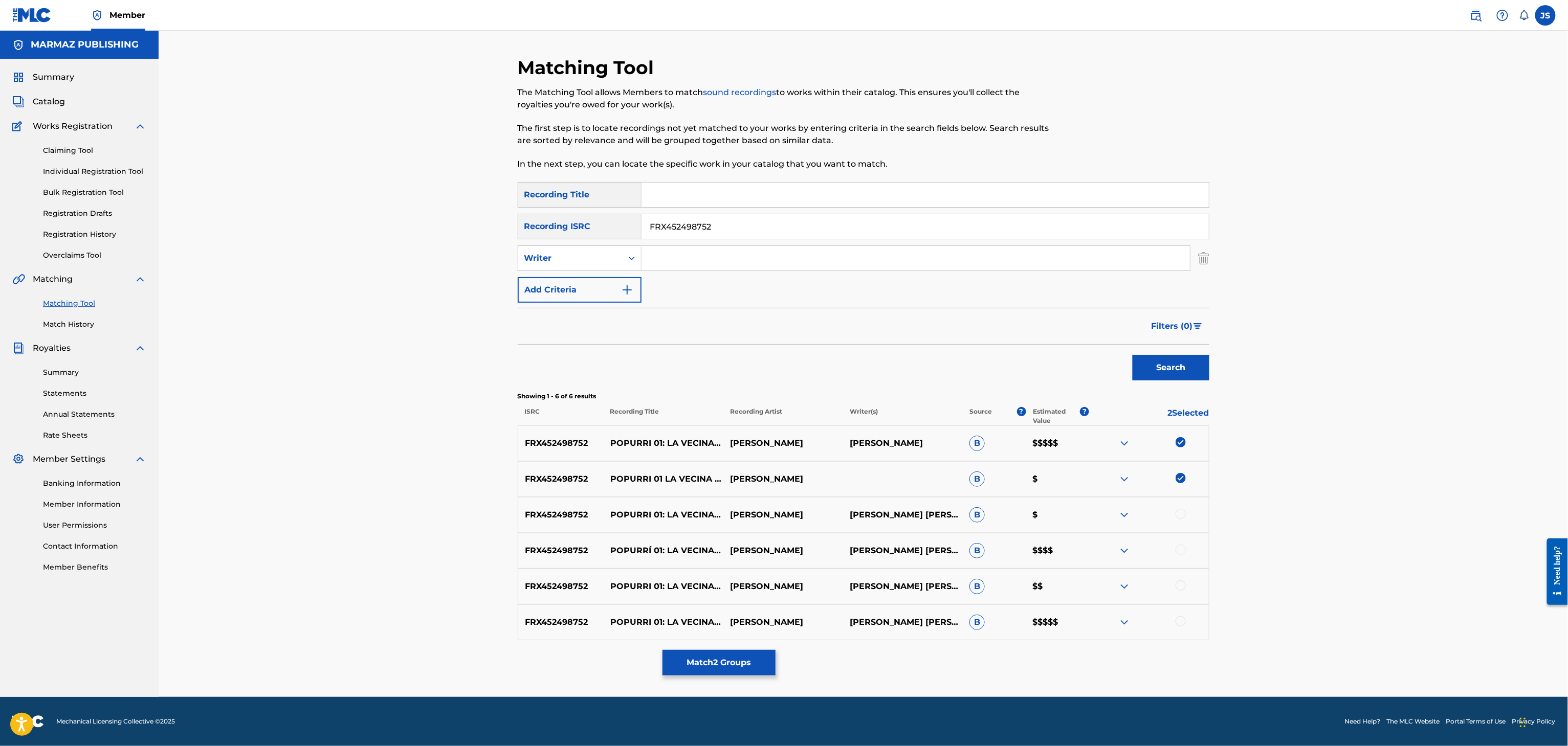
click at [1185, 513] on div at bounding box center [1180, 514] width 10 height 10
click at [1180, 549] on div at bounding box center [1180, 549] width 10 height 10
click at [1180, 584] on div at bounding box center [1180, 585] width 10 height 10
click at [1180, 625] on div at bounding box center [1180, 621] width 10 height 10
click at [737, 670] on button "Match 6 Groups" at bounding box center [719, 663] width 113 height 26
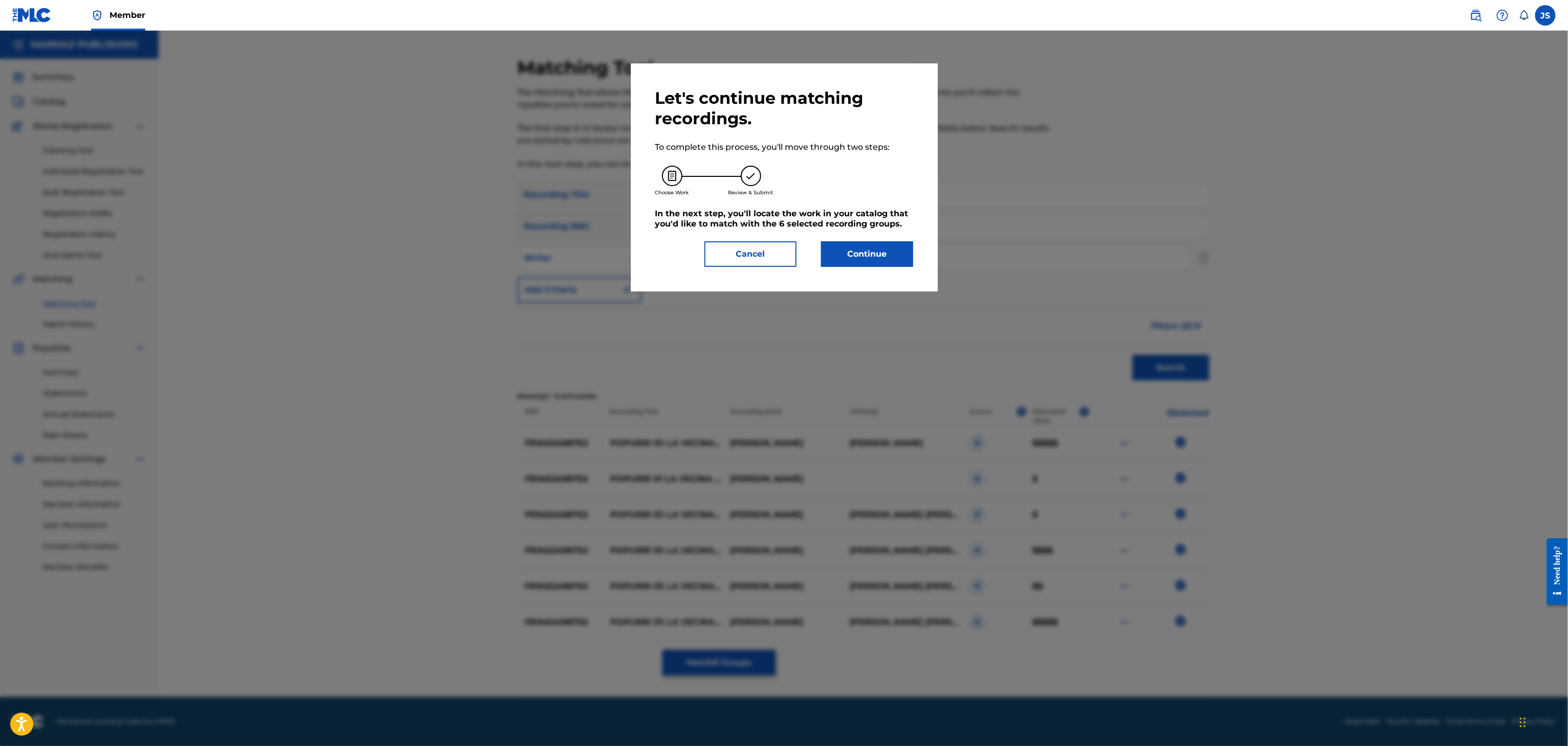
click at [877, 273] on div "Let's continue matching recordings. To complete this process, you'll move throu…" at bounding box center [784, 177] width 307 height 228
click at [877, 262] on button "Continue" at bounding box center [867, 254] width 92 height 26
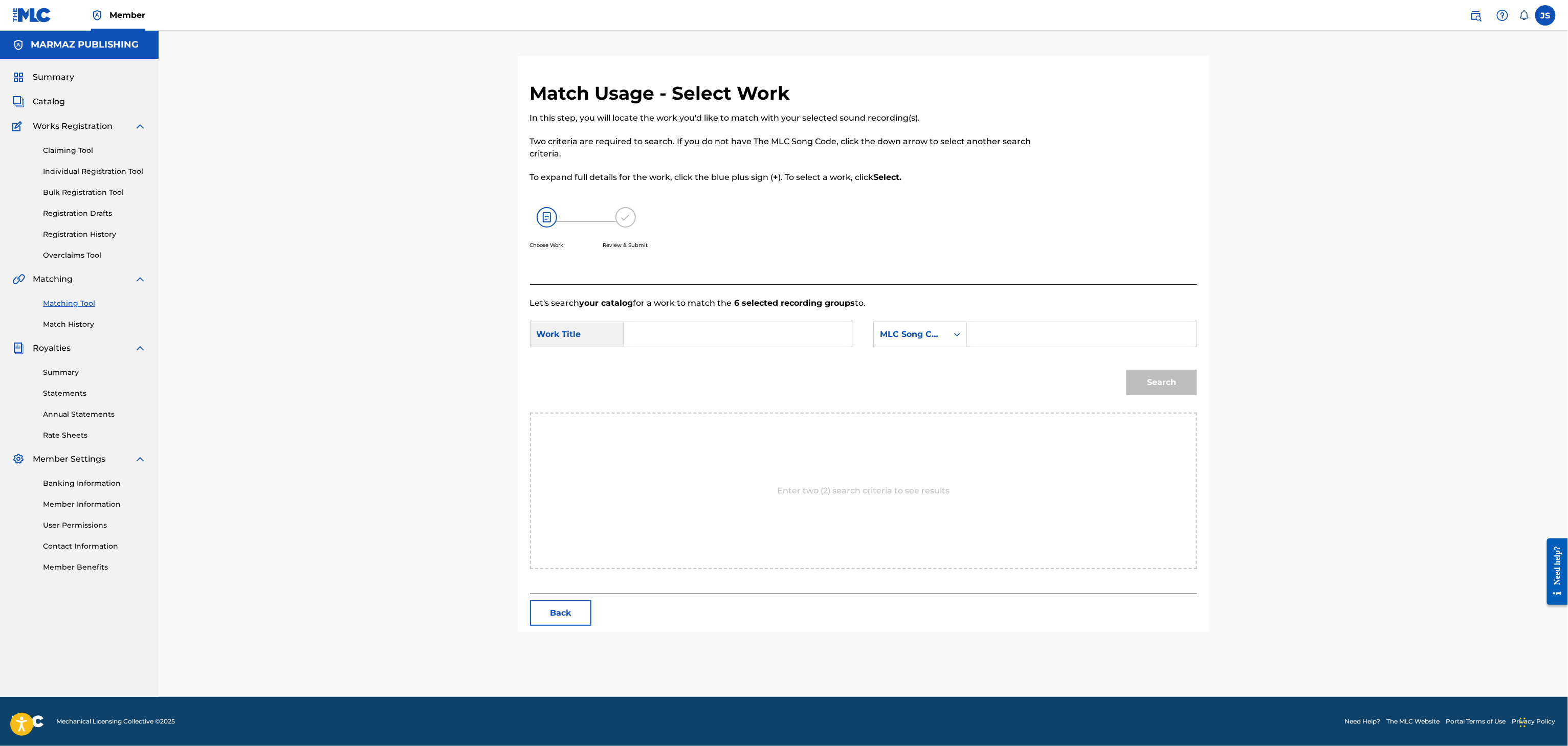
click at [687, 330] on input "Search Form" at bounding box center [738, 334] width 212 height 24
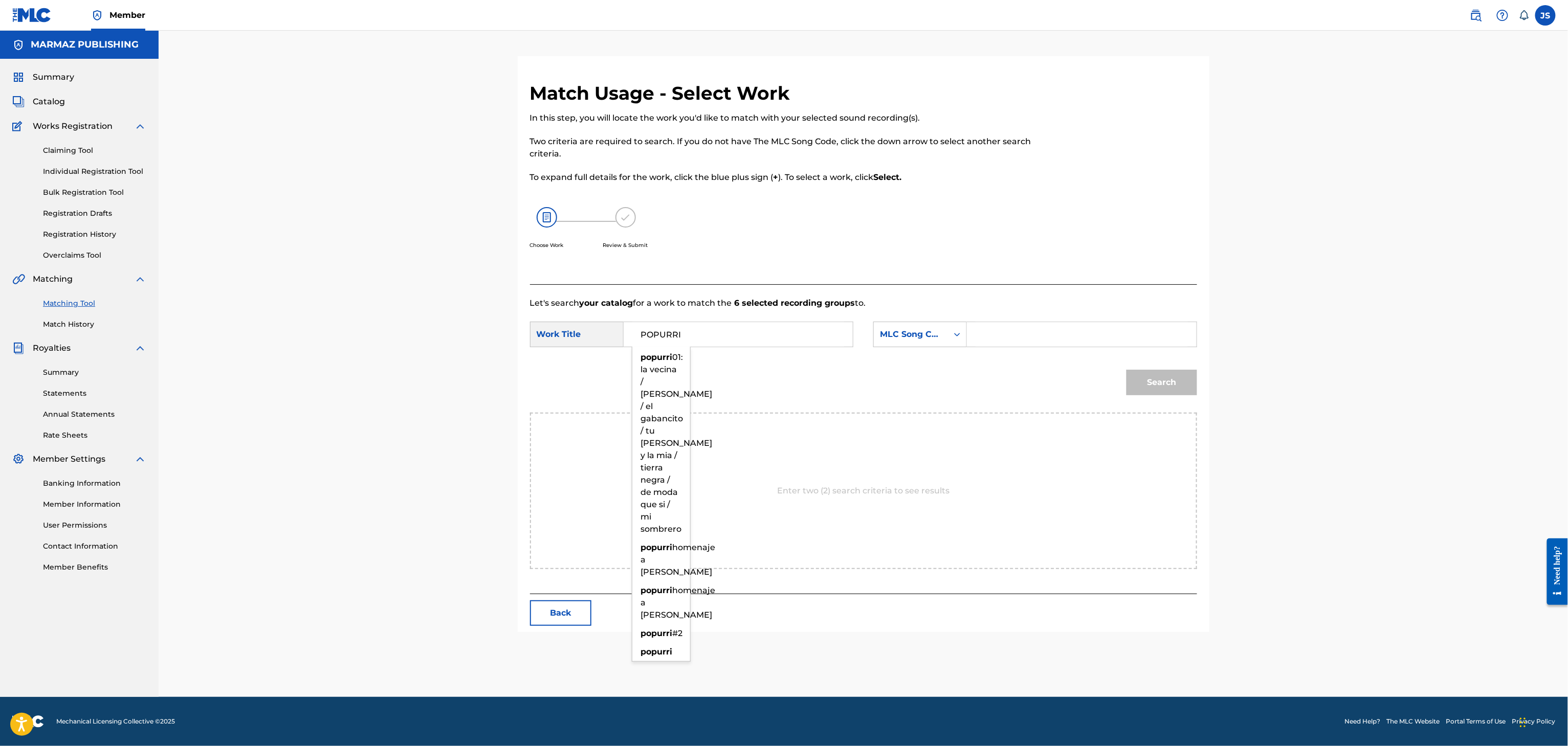
type input "POPURRI"
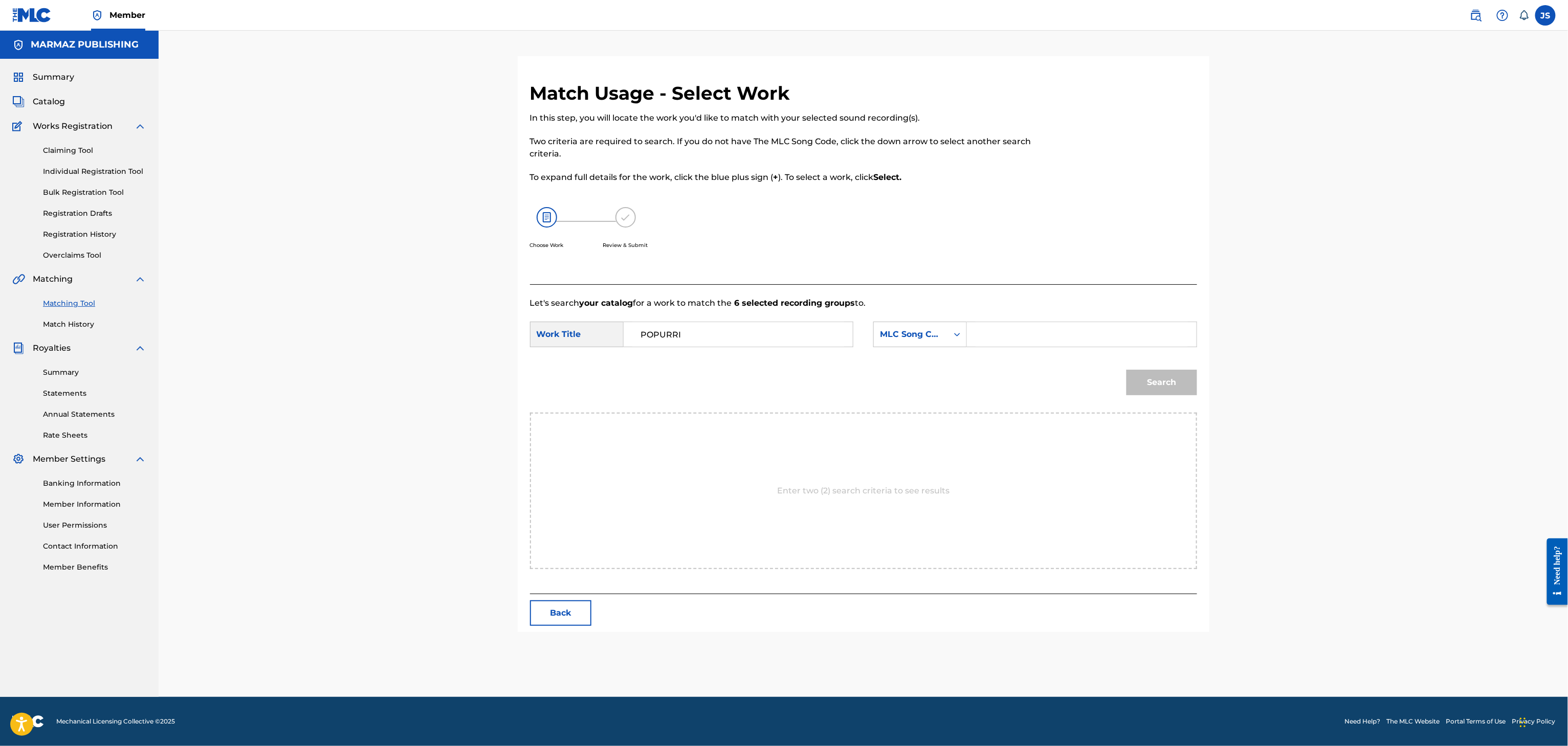
click at [877, 327] on div "MLC Song Code" at bounding box center [911, 335] width 74 height 19
click at [923, 386] on div "Publisher Name" at bounding box center [920, 399] width 93 height 26
click at [983, 326] on input "Search Form" at bounding box center [1082, 334] width 212 height 24
type input "MARMAZ"
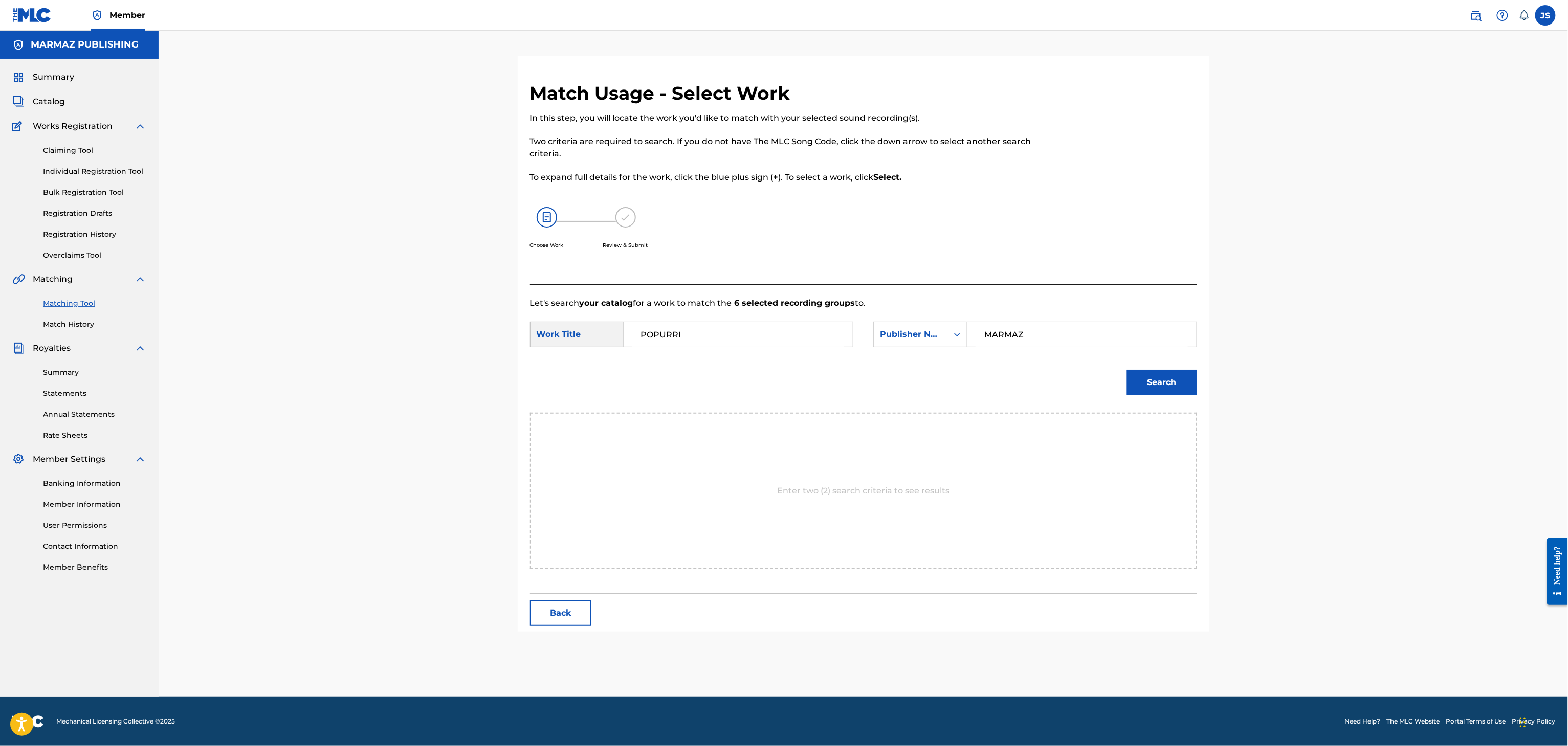
click at [1127, 370] on button "Search" at bounding box center [1162, 383] width 71 height 26
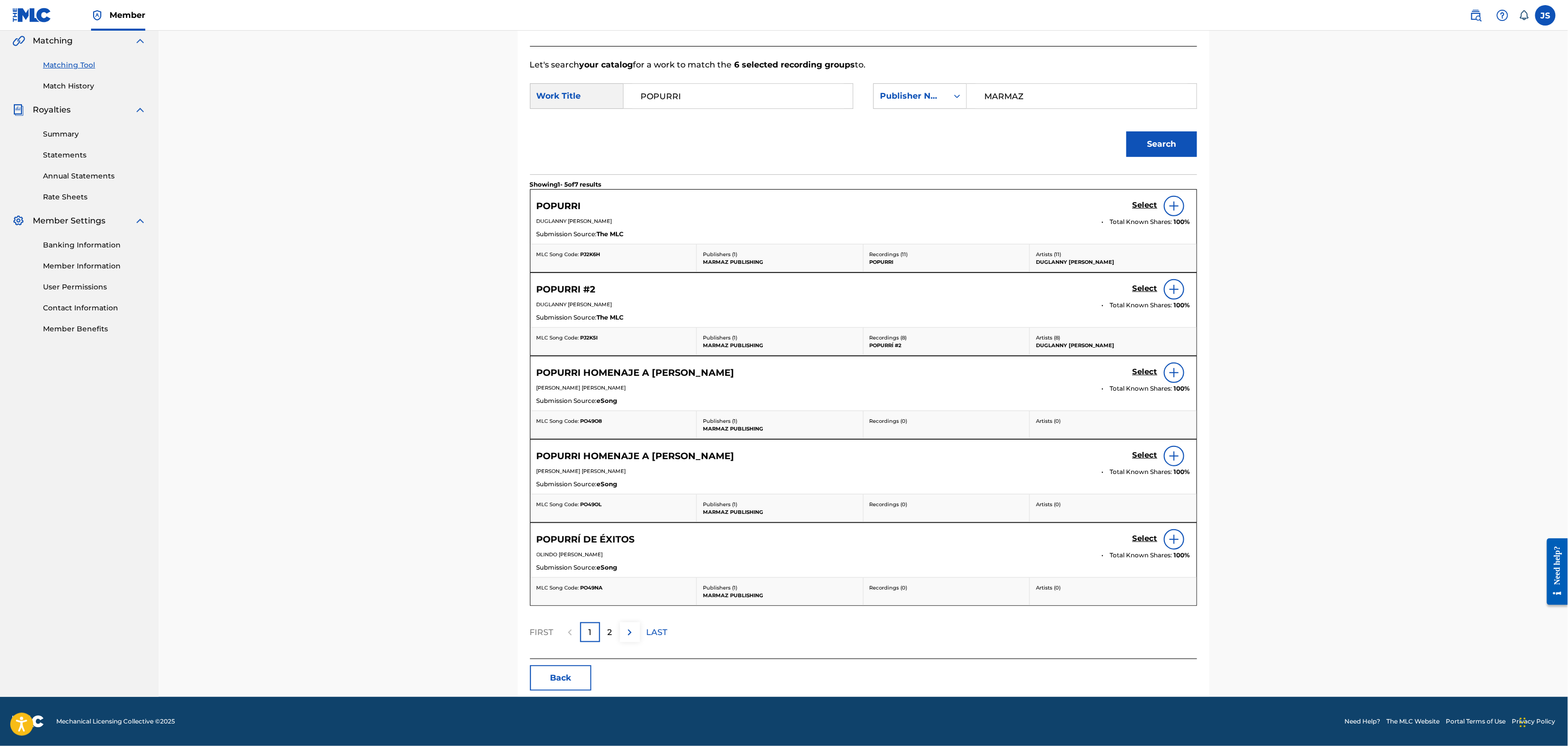
scroll to position [39, 0]
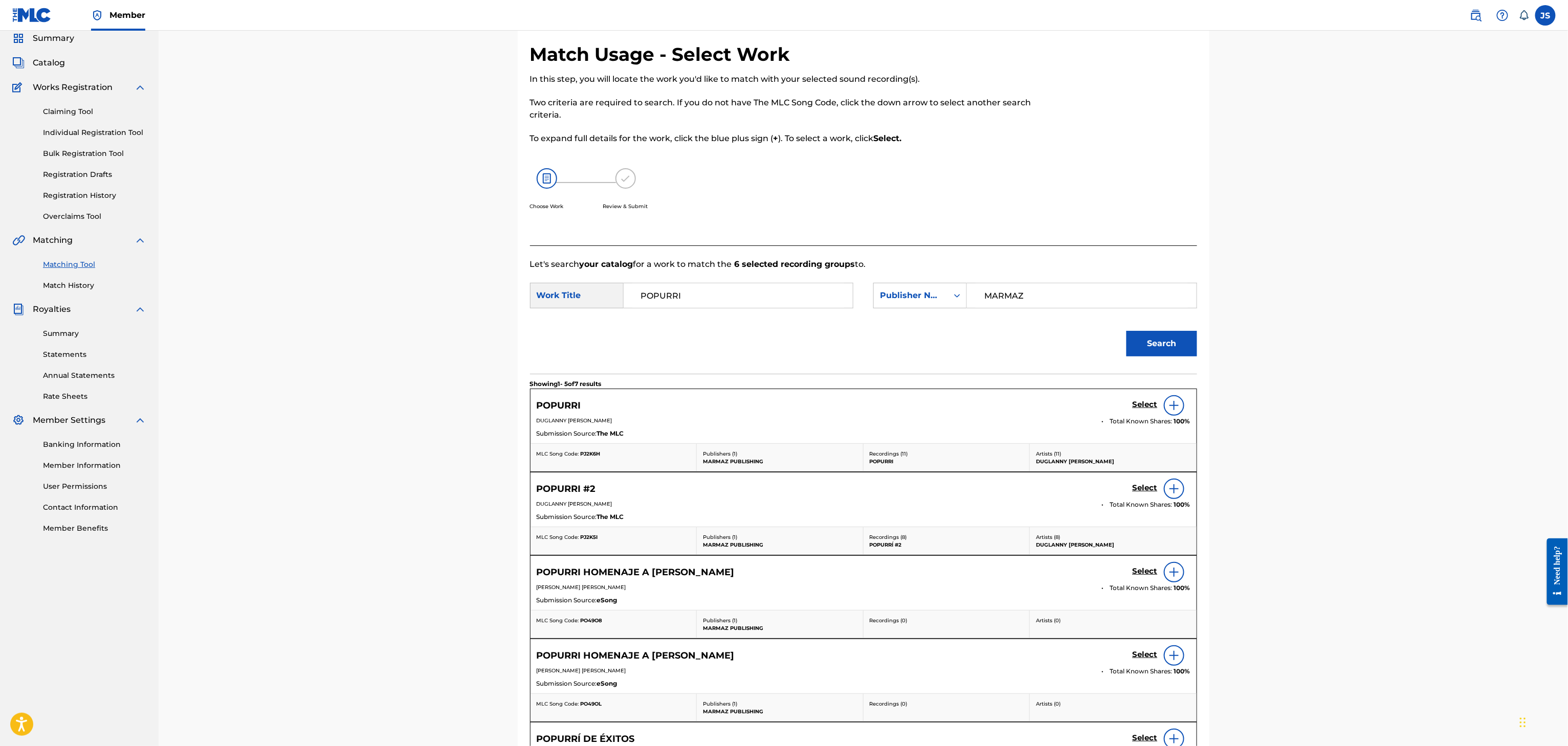
click at [751, 296] on input "POPURRI" at bounding box center [738, 296] width 212 height 24
click at [1127, 331] on button "Search" at bounding box center [1162, 344] width 71 height 26
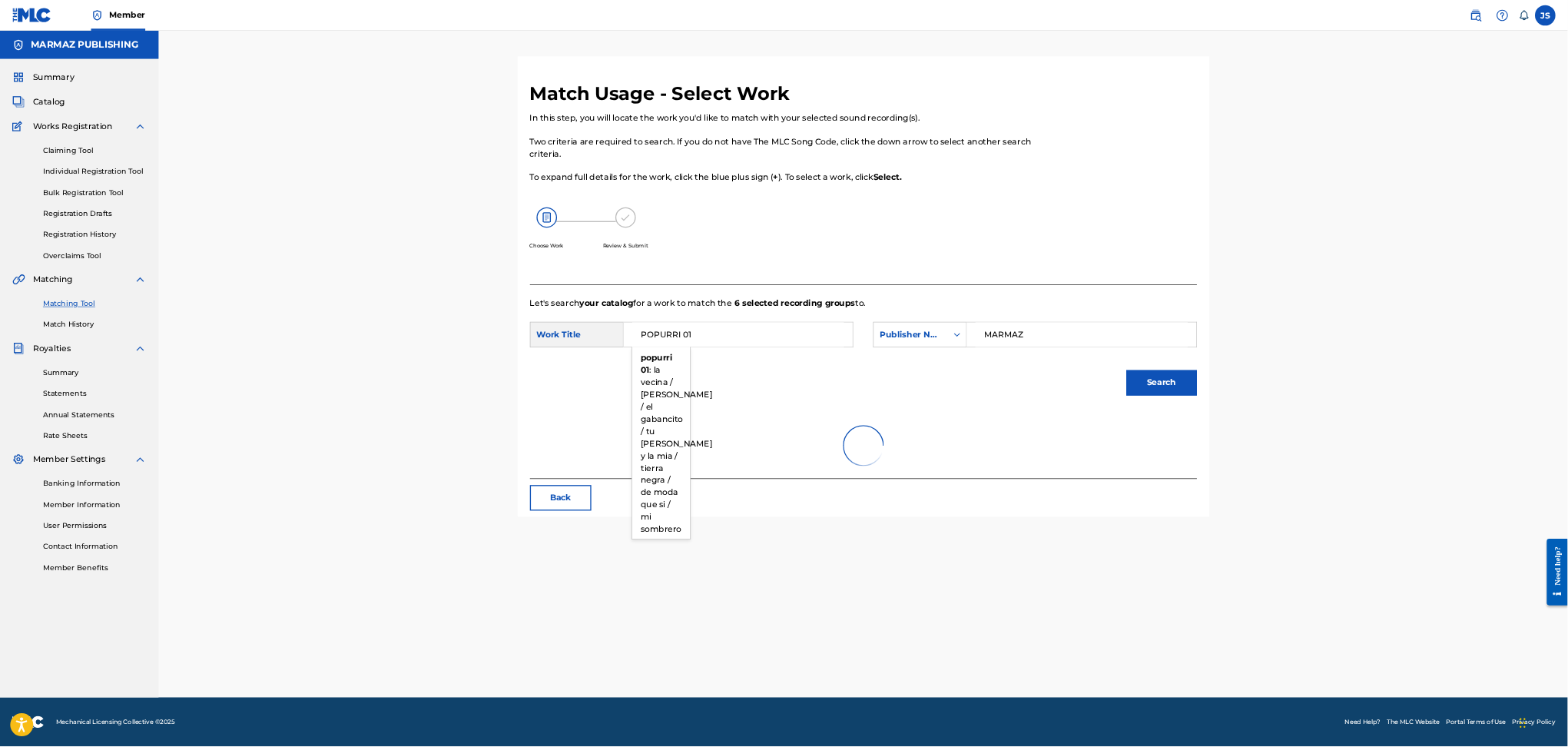
scroll to position [0, 0]
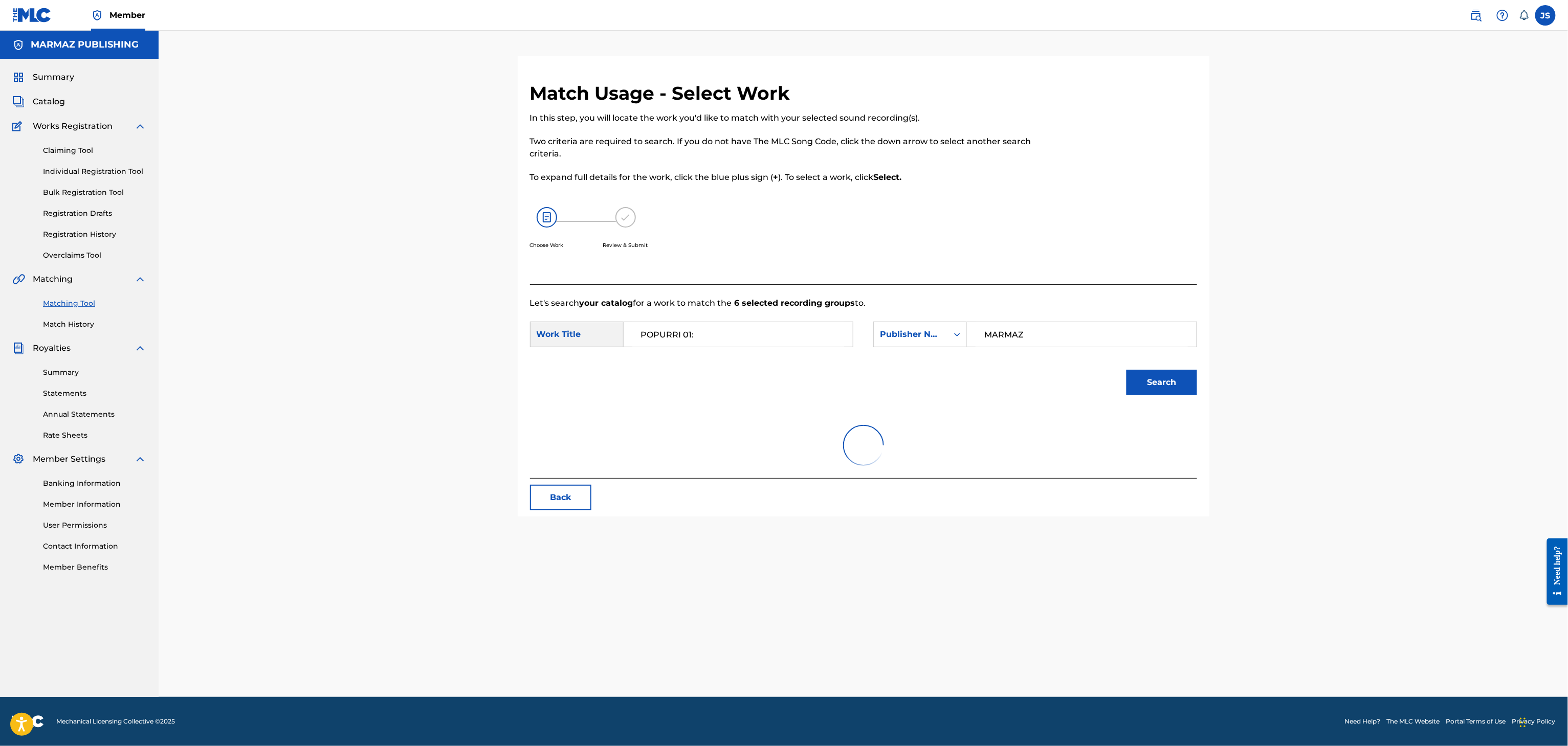
type input "POPURRI 01:"
click at [1127, 370] on button "Search" at bounding box center [1162, 383] width 71 height 26
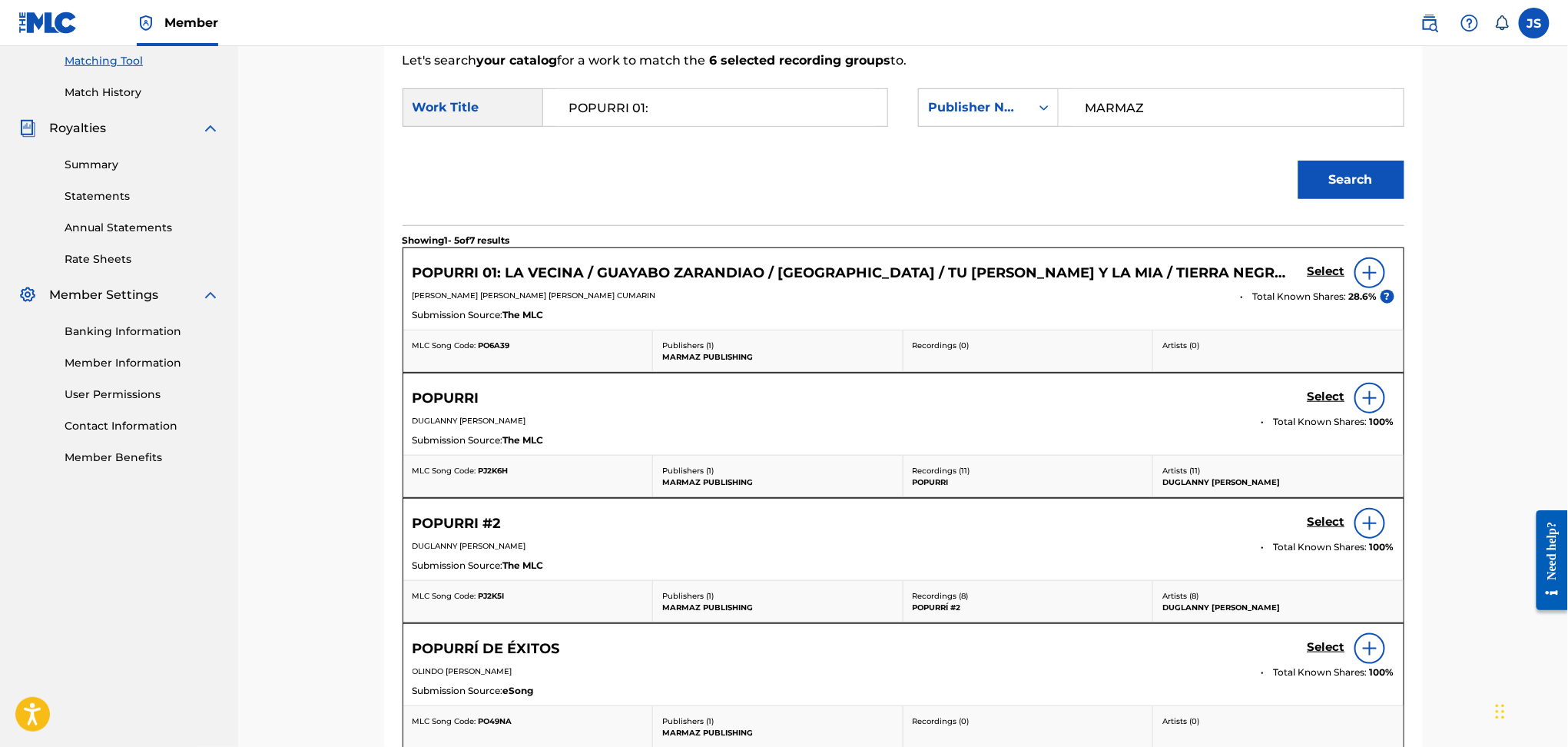
scroll to position [205, 0]
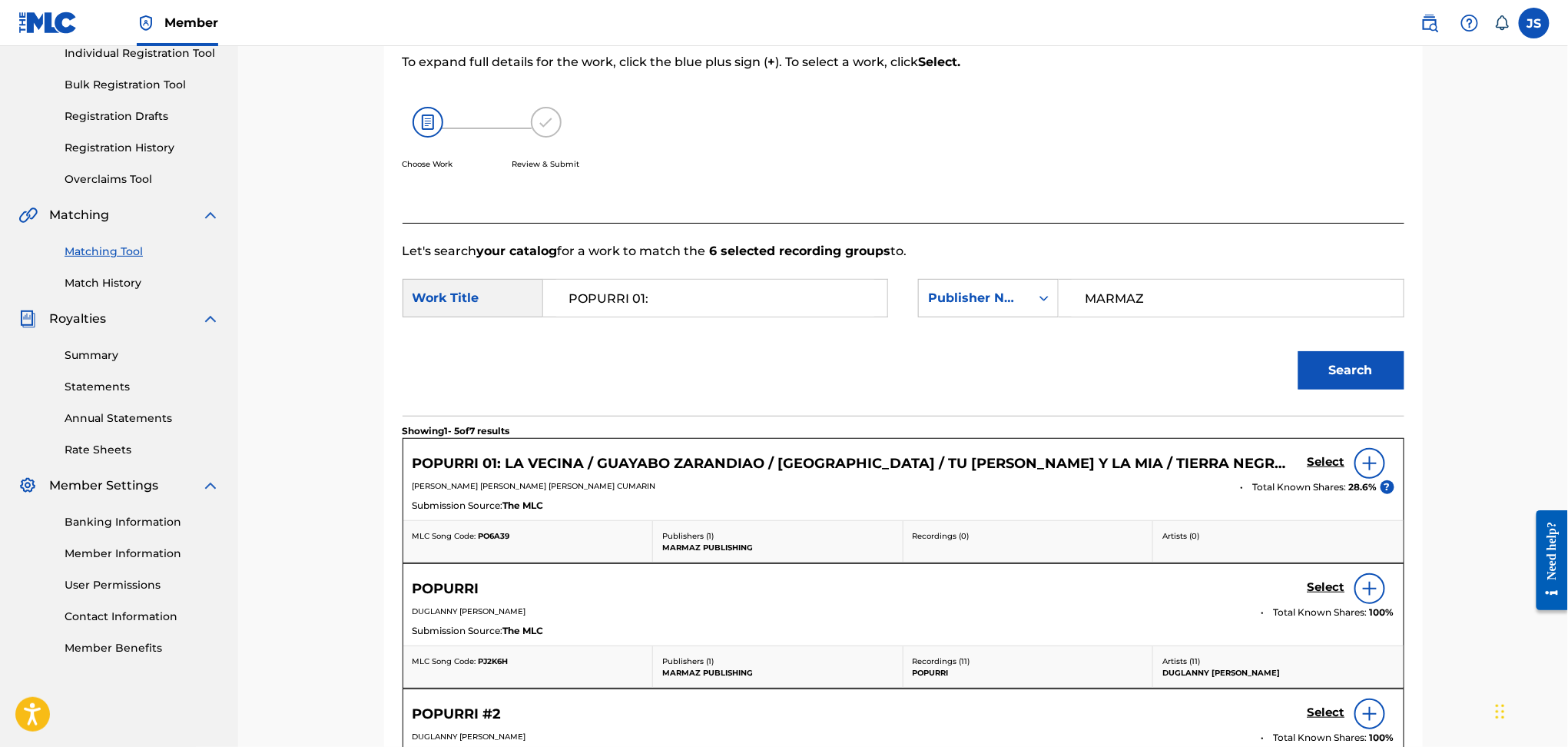
click at [1321, 458] on h5 "Select" at bounding box center [1326, 463] width 37 height 15
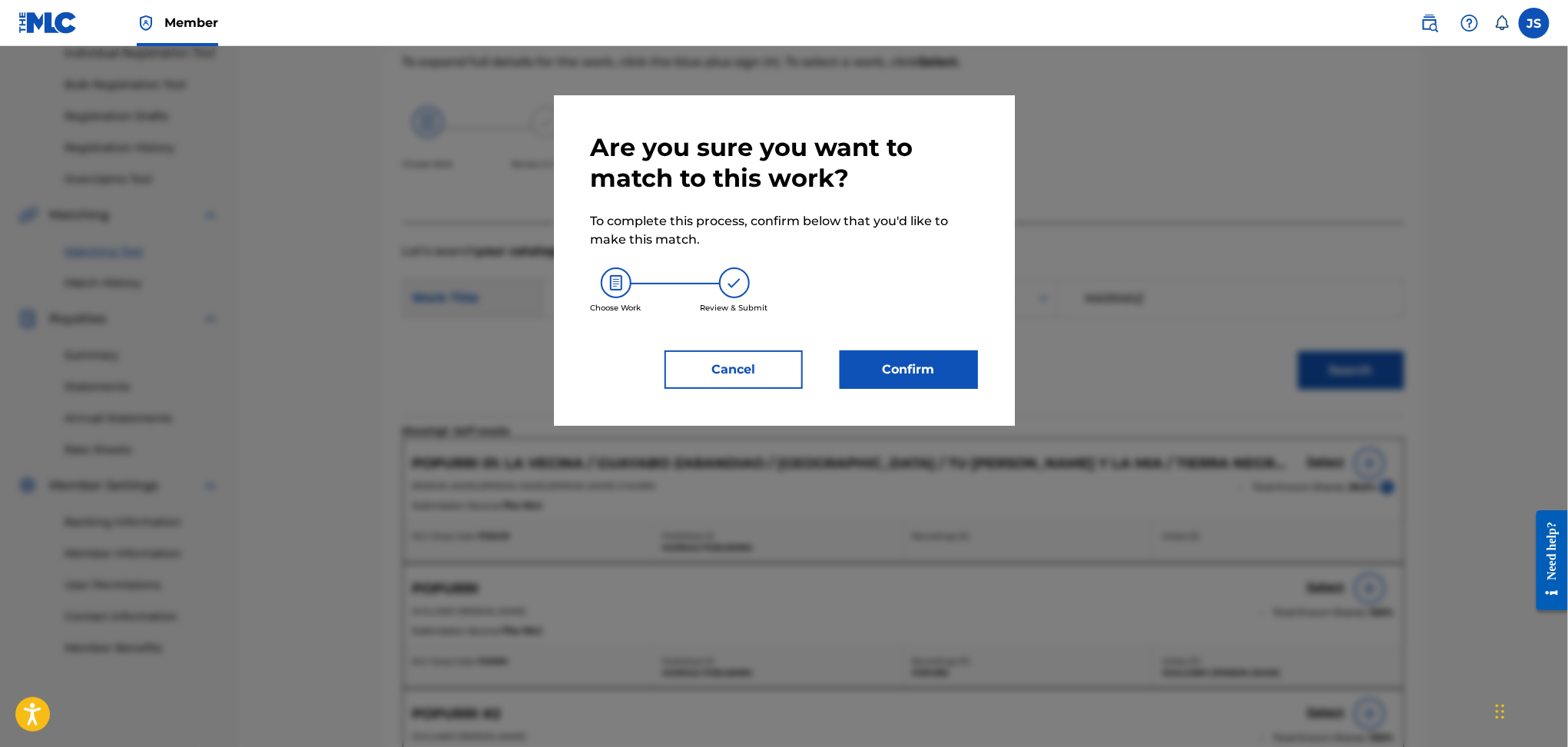
click at [945, 369] on button "Confirm" at bounding box center [909, 369] width 138 height 38
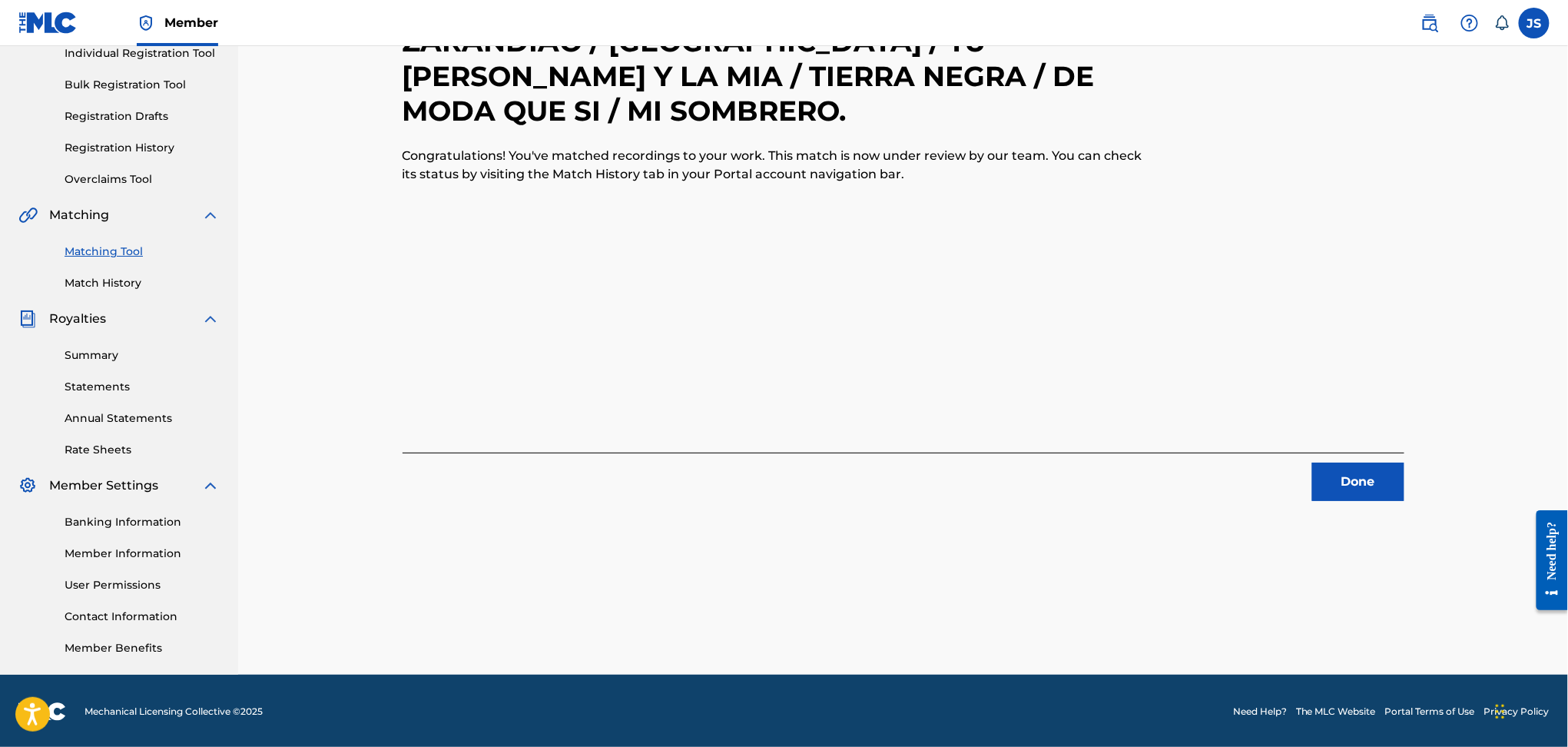
scroll to position [0, 0]
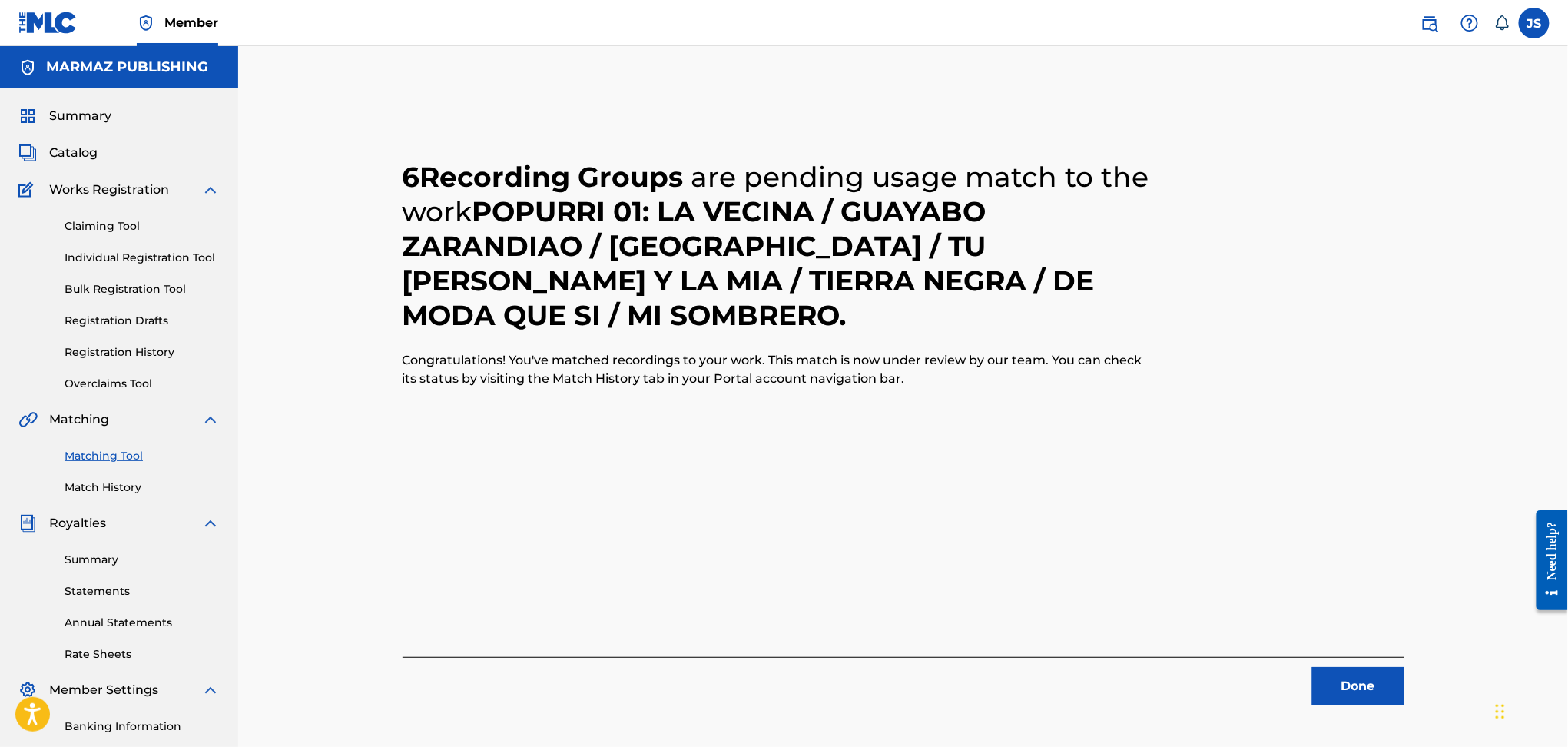
click at [1366, 678] on button "Done" at bounding box center [1359, 687] width 92 height 38
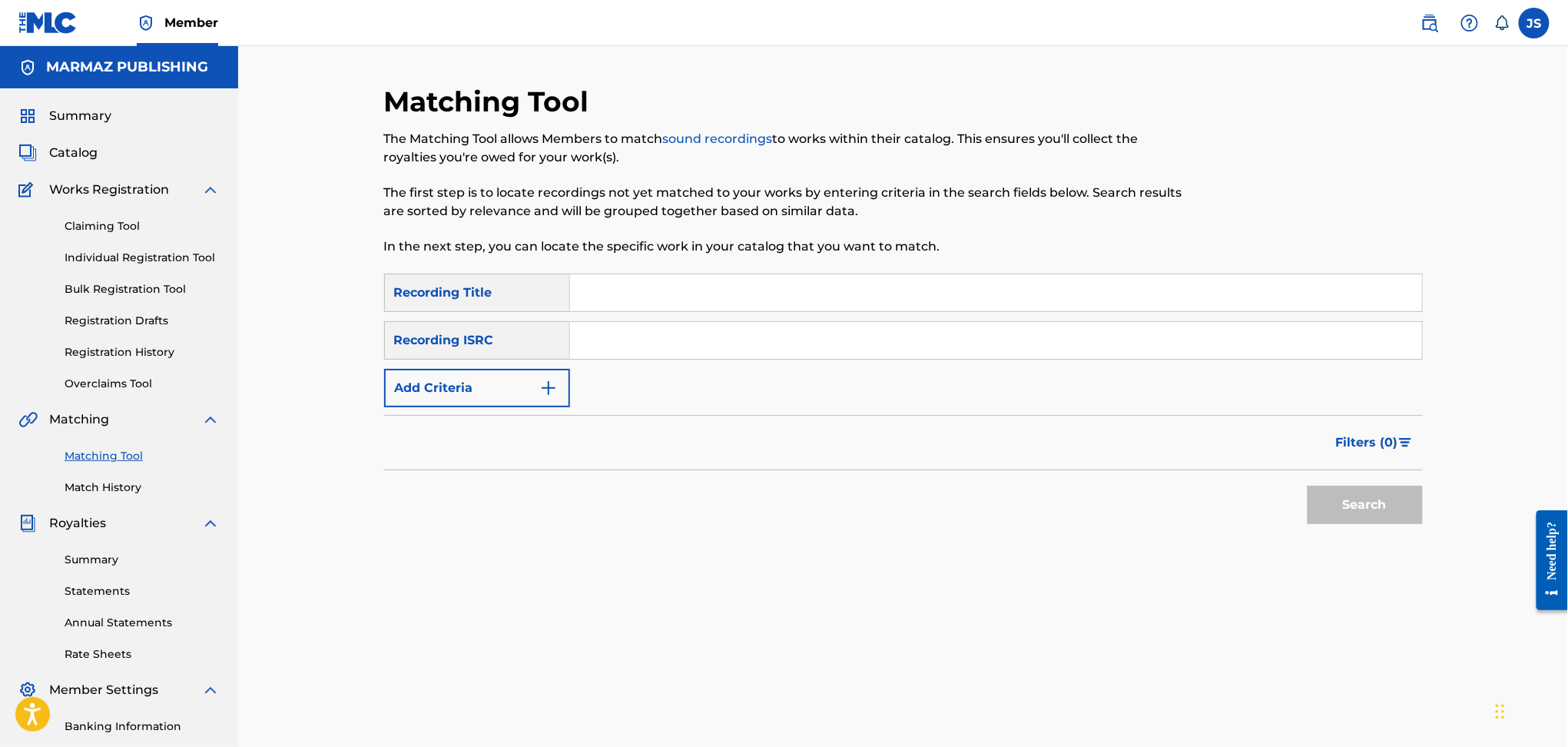
click at [768, 283] on input "Search Form" at bounding box center [997, 293] width 852 height 37
type input "POPURRI 01: LA VECINA / GUAYABO ZARANDIAO / EL GABANCITO / TU ALMA Y LA MIA / T…"
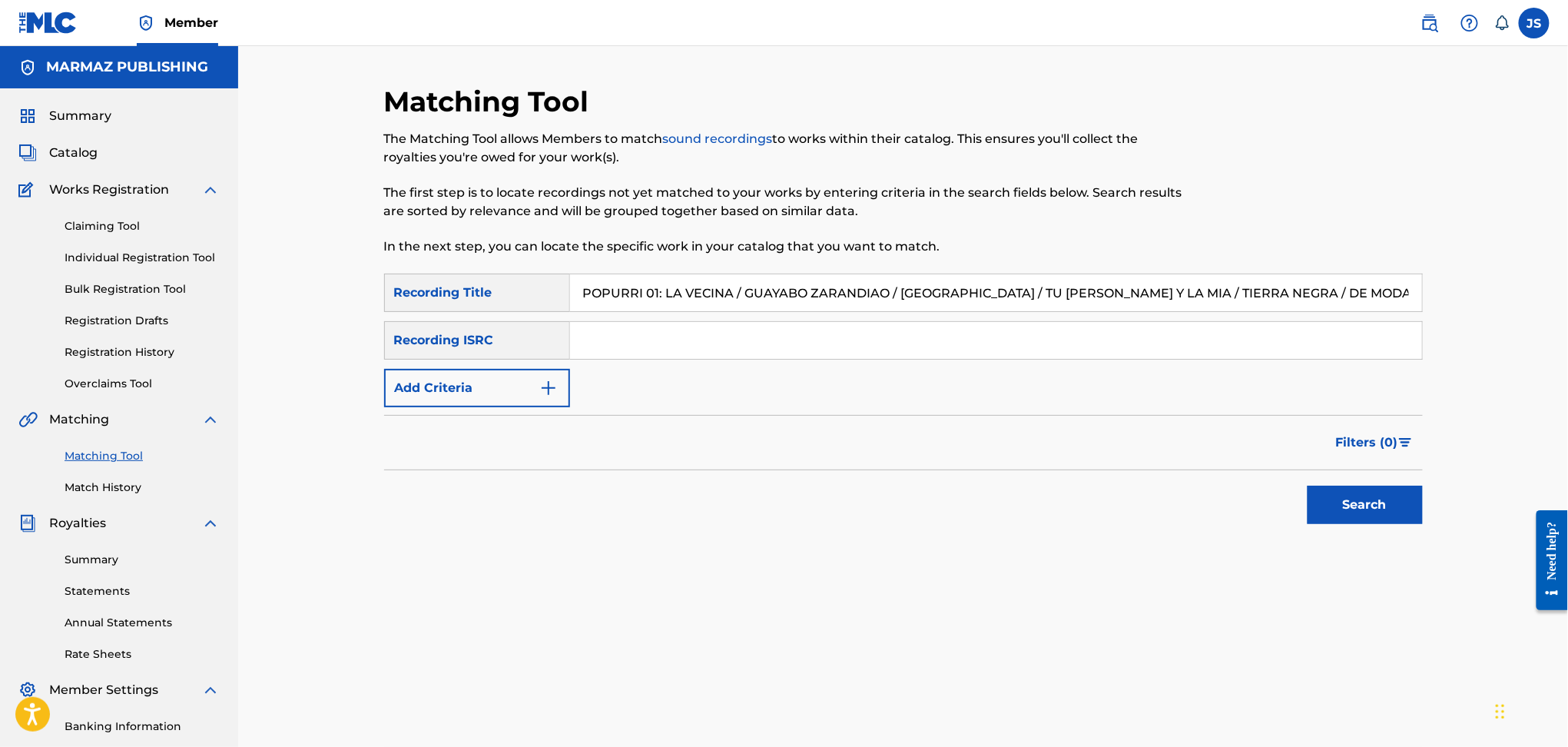
click at [1398, 508] on button "Search" at bounding box center [1365, 505] width 115 height 38
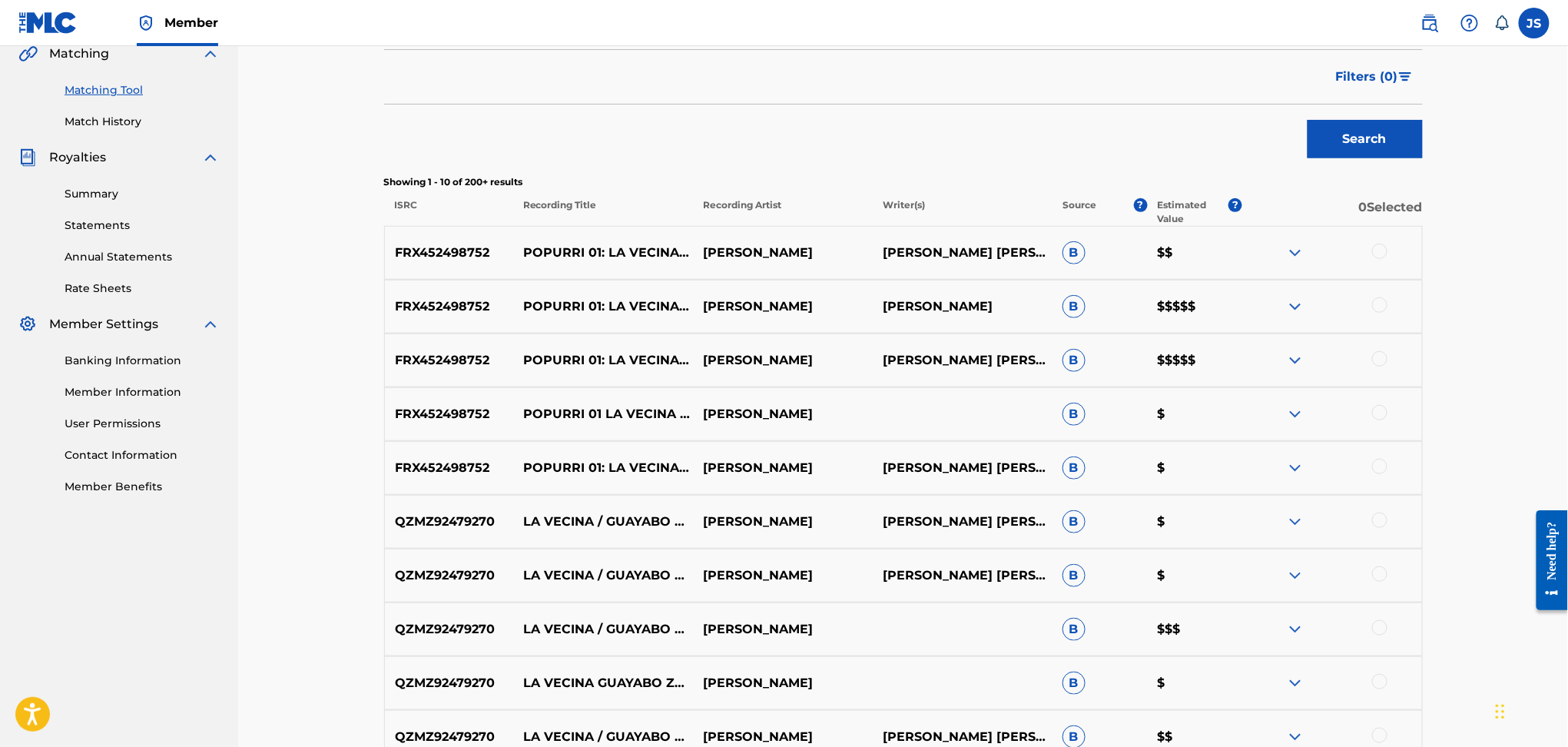
scroll to position [469, 0]
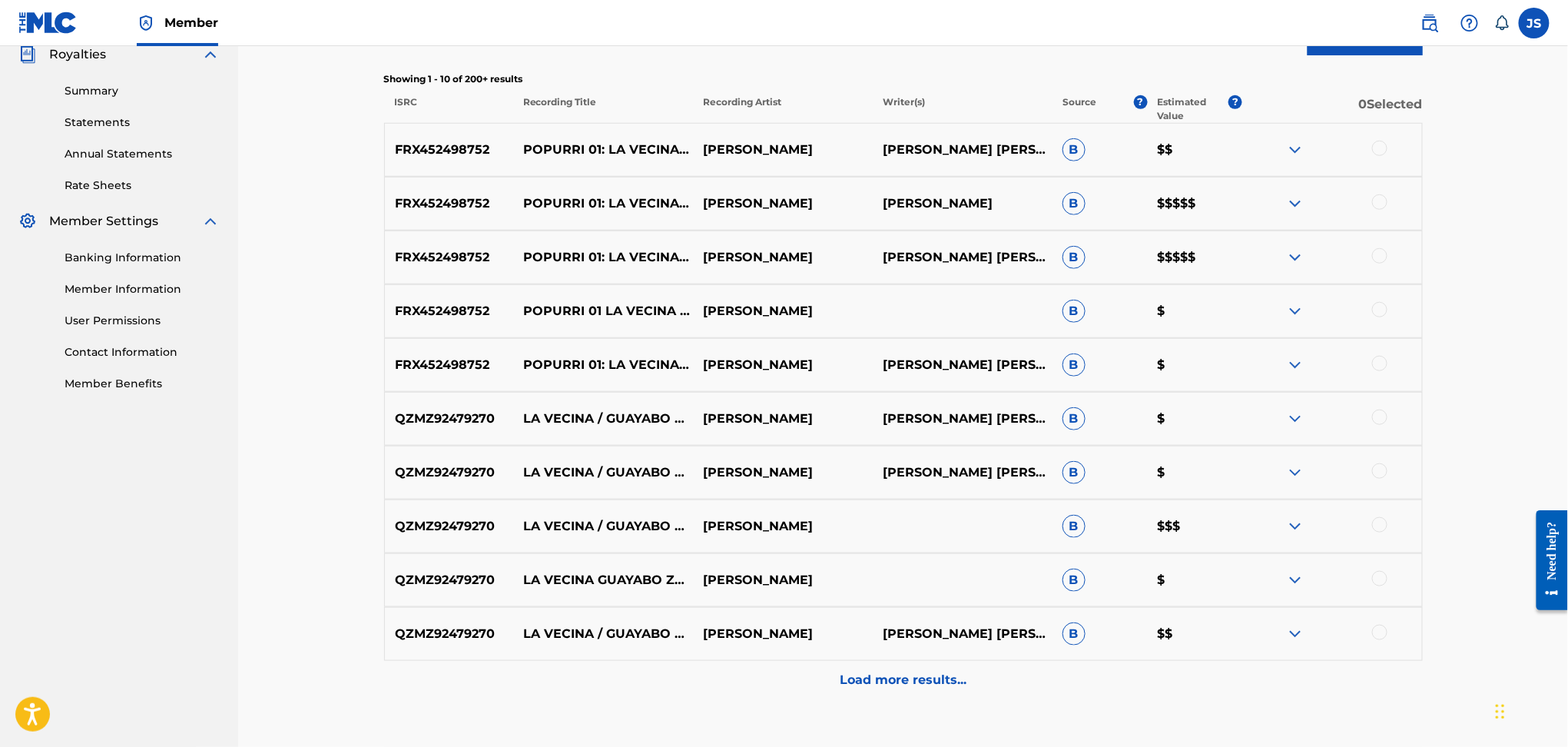
click at [1377, 634] on div at bounding box center [1380, 632] width 16 height 16
click at [1381, 576] on div at bounding box center [1380, 578] width 16 height 16
click at [1382, 521] on div at bounding box center [1380, 525] width 16 height 16
click at [1375, 470] on div at bounding box center [1380, 471] width 16 height 16
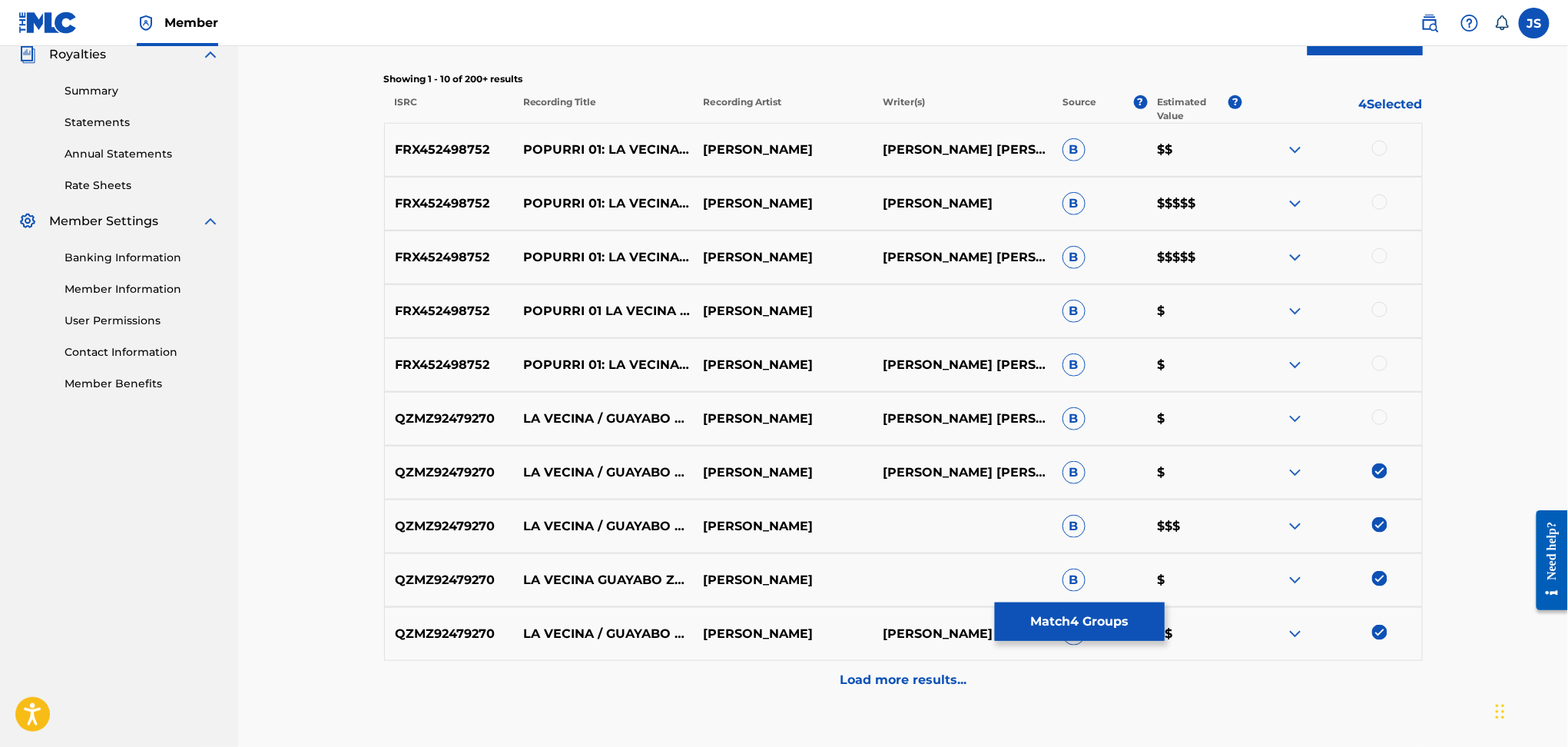
click at [1381, 419] on div at bounding box center [1380, 417] width 16 height 16
click at [1381, 367] on div at bounding box center [1380, 363] width 16 height 16
click at [1381, 313] on div at bounding box center [1380, 309] width 16 height 16
click at [1380, 258] on div at bounding box center [1380, 255] width 16 height 16
click at [1382, 208] on div at bounding box center [1380, 202] width 16 height 16
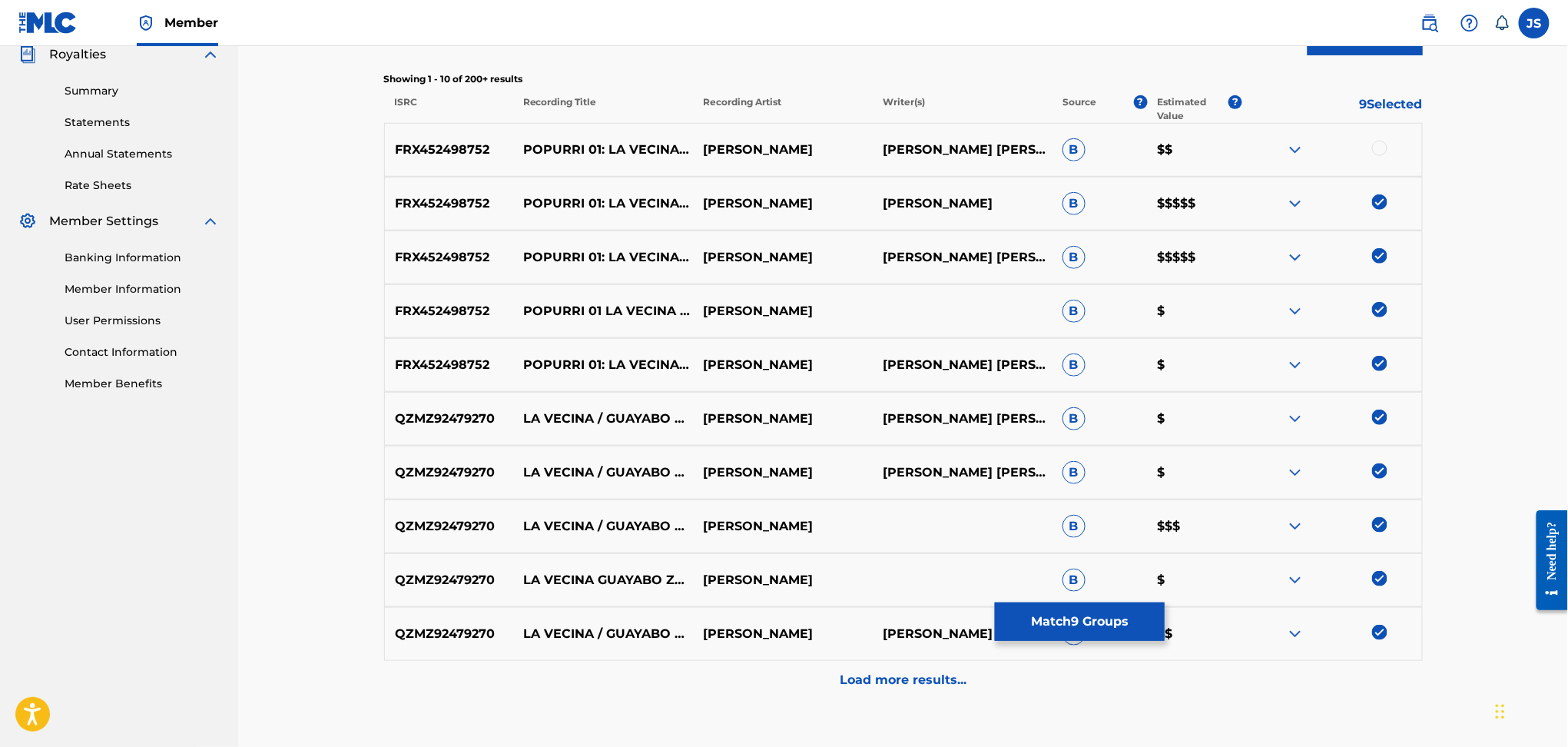
click at [1388, 147] on div at bounding box center [1332, 150] width 180 height 18
click at [1381, 147] on div at bounding box center [1380, 148] width 16 height 16
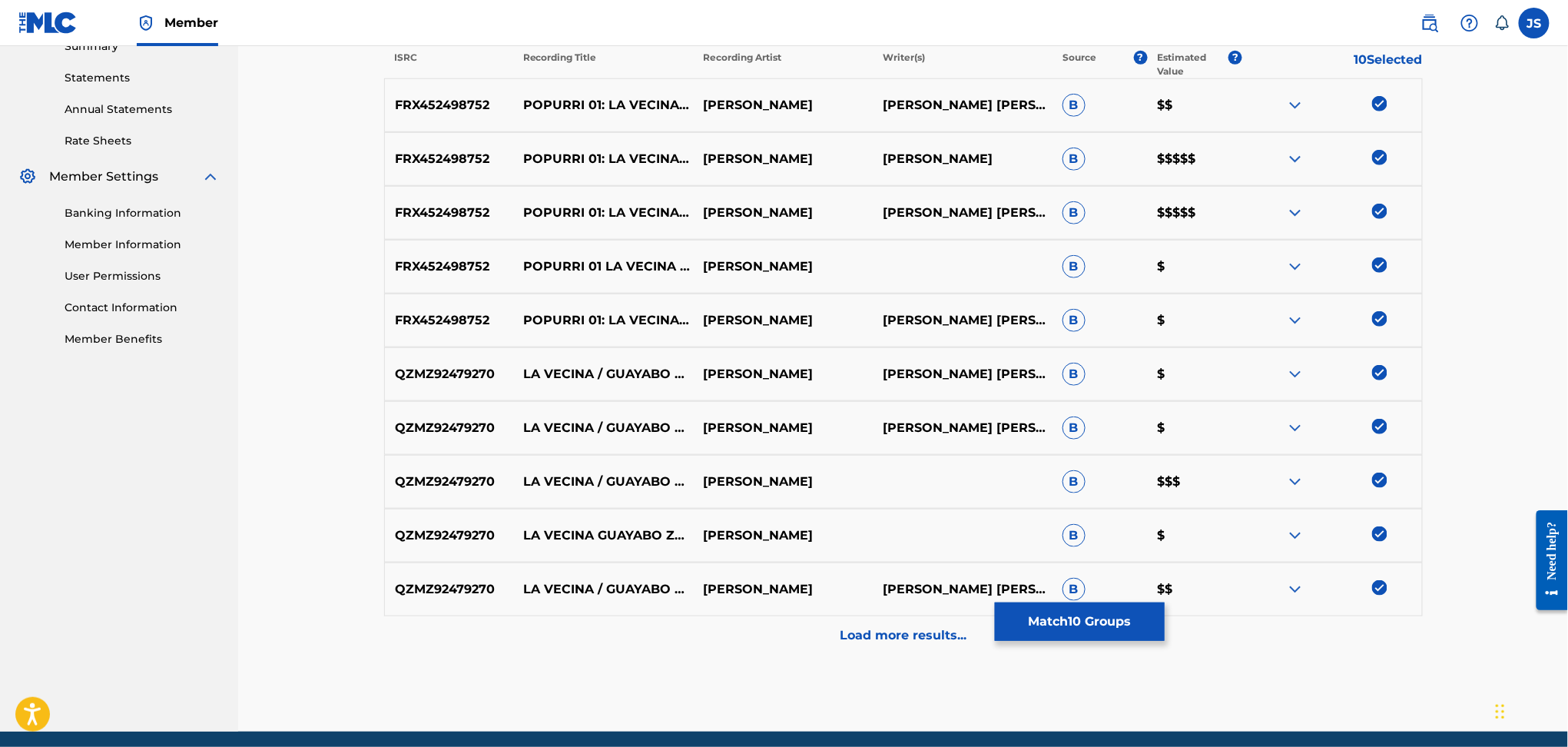
scroll to position [571, 0]
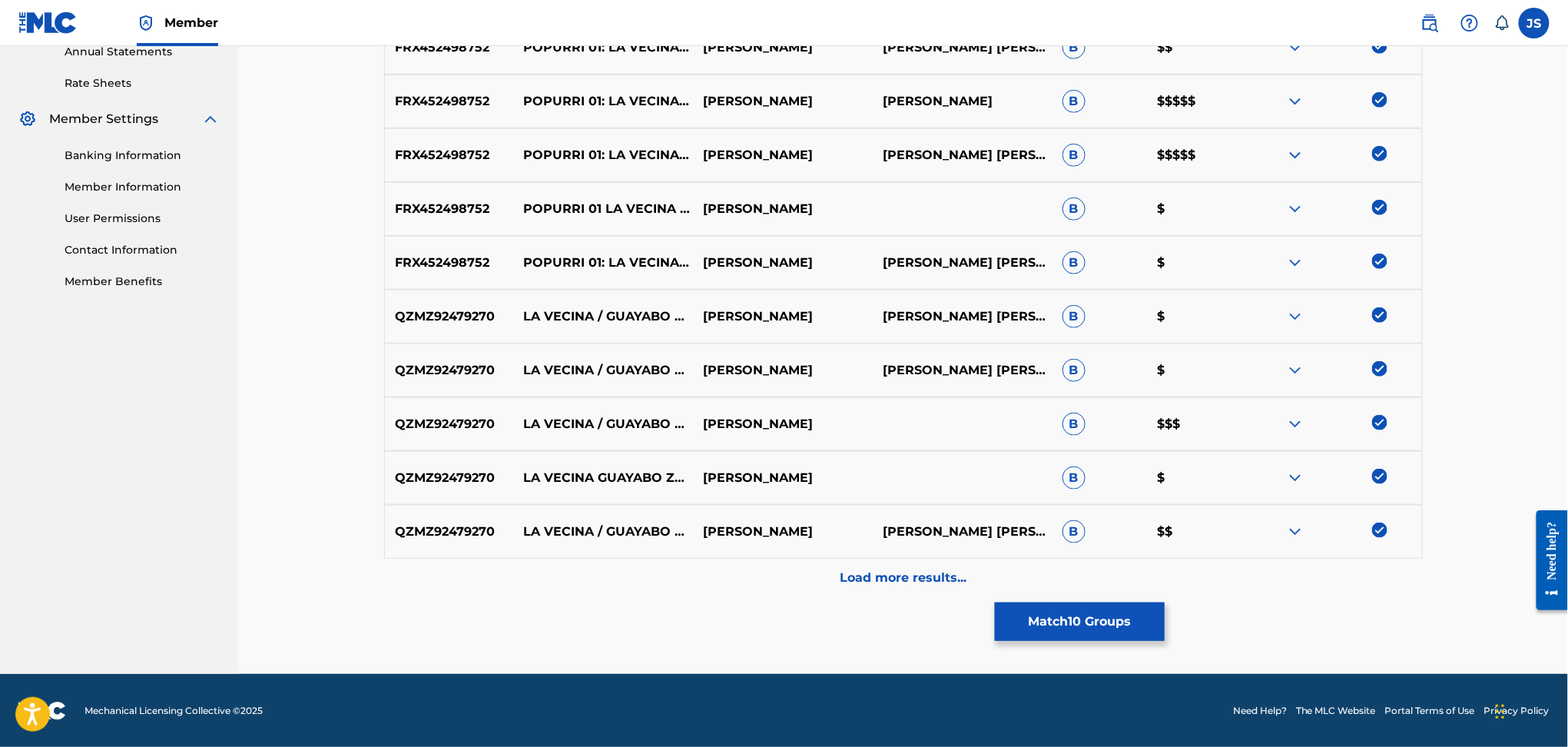
click at [1111, 619] on button "Match 10 Groups" at bounding box center [1080, 622] width 170 height 38
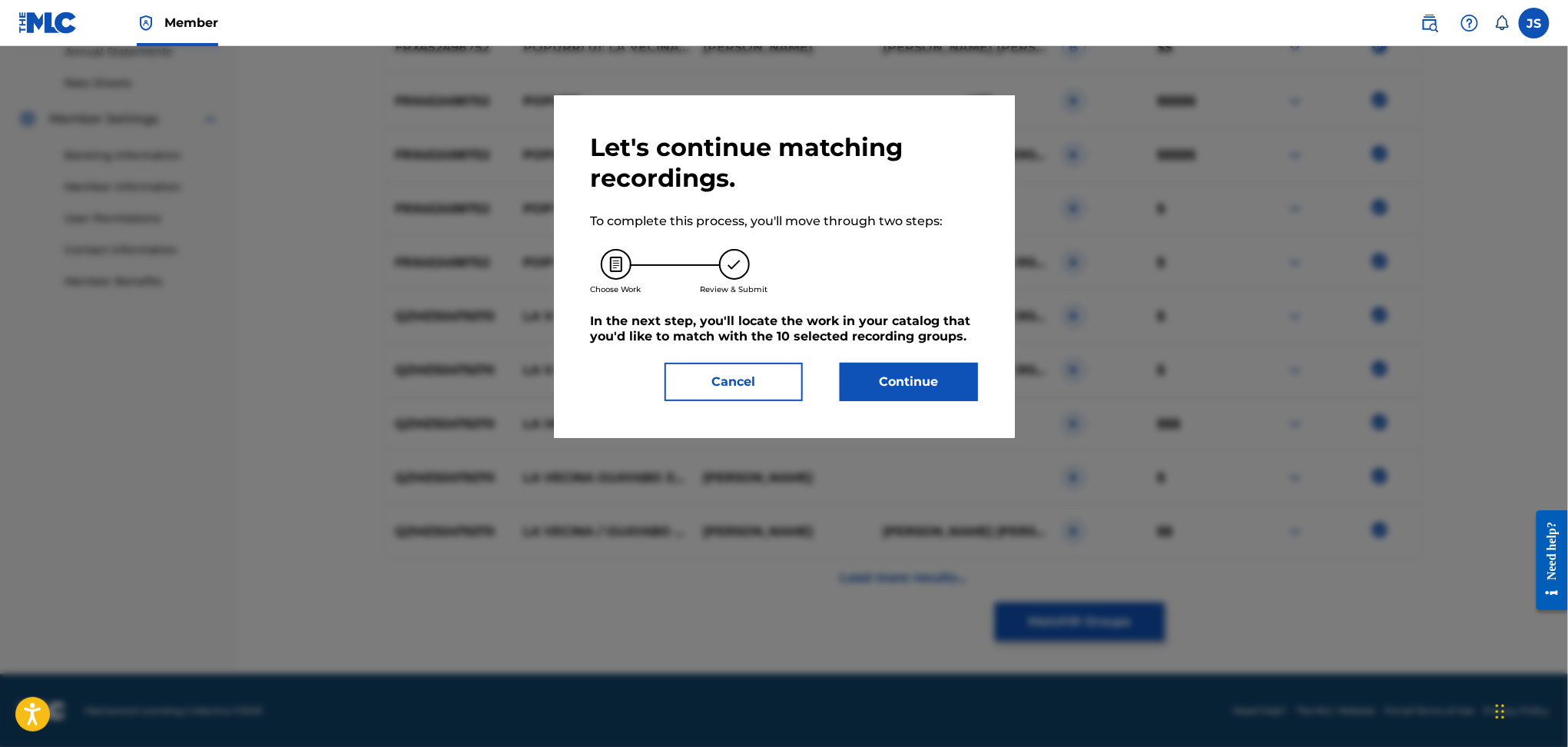
click at [915, 371] on button "Continue" at bounding box center [909, 382] width 138 height 38
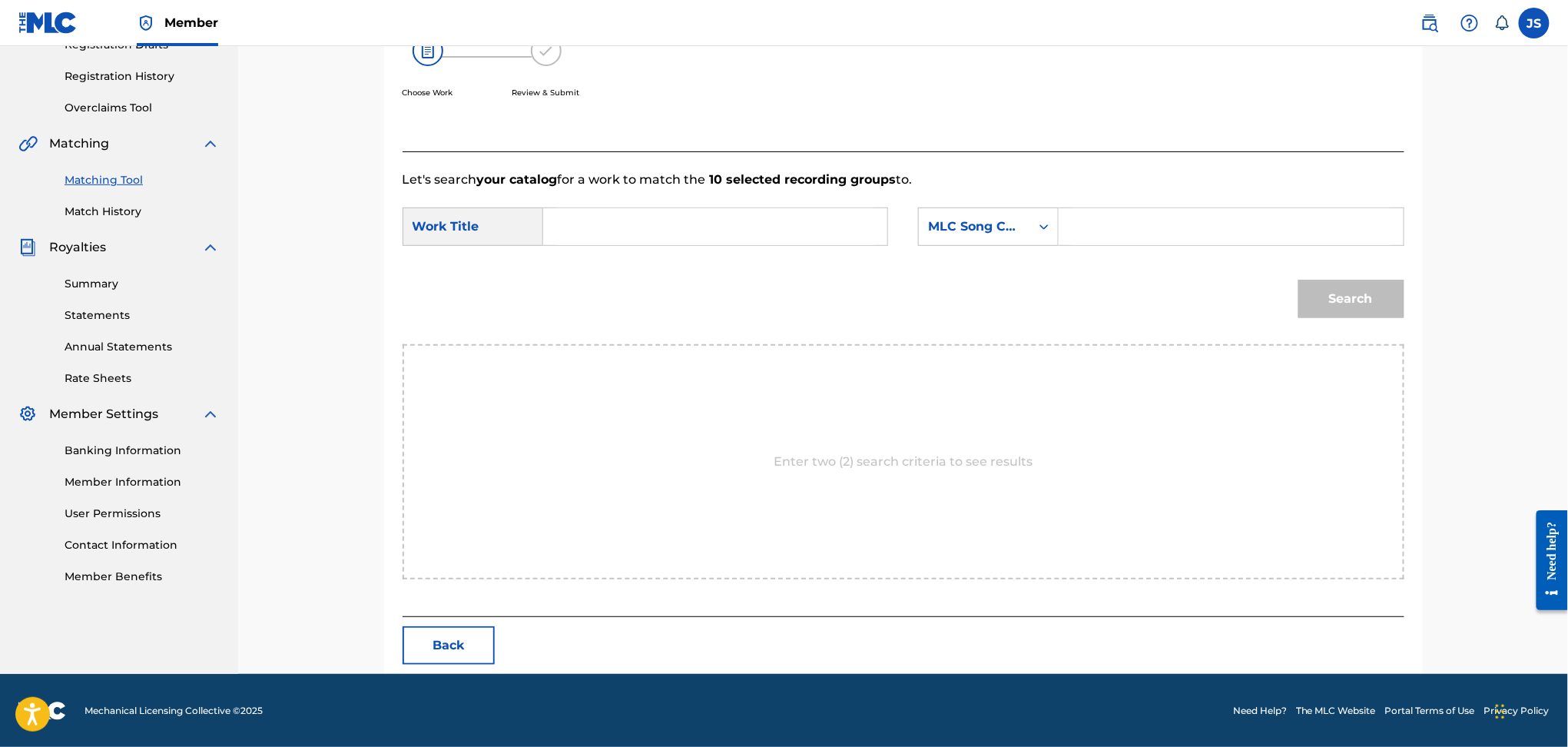
click at [669, 240] on input "Search Form" at bounding box center [715, 227] width 318 height 37
paste input "POPURRI 01: GUAYABO ZARANDIAO / TU ALMA Y LA MIA"
drag, startPoint x: 581, startPoint y: 226, endPoint x: 445, endPoint y: 215, distance: 136.4
click at [446, 216] on div "SearchWithCriteriaa02ab802-00bc-4e99-96d4-05e84748a30c Work Title POPURRI 01: G…" at bounding box center [645, 227] width 485 height 38
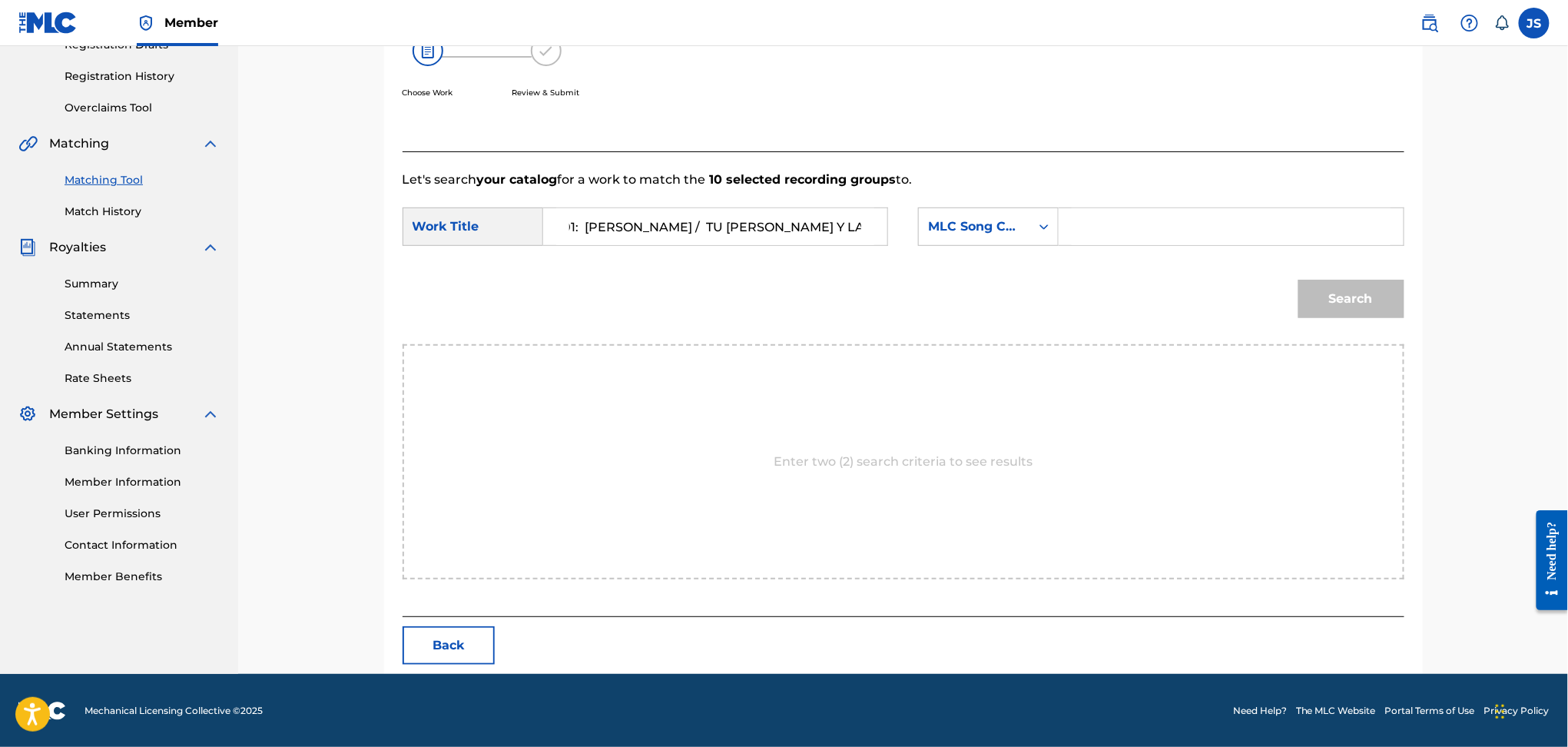
scroll to position [0, 0]
type input "POPURRI 01: GUAYABO ZARANDIAO / TU ALMA Y LA MIA"
click at [996, 232] on div "MLC Song Code" at bounding box center [975, 227] width 93 height 18
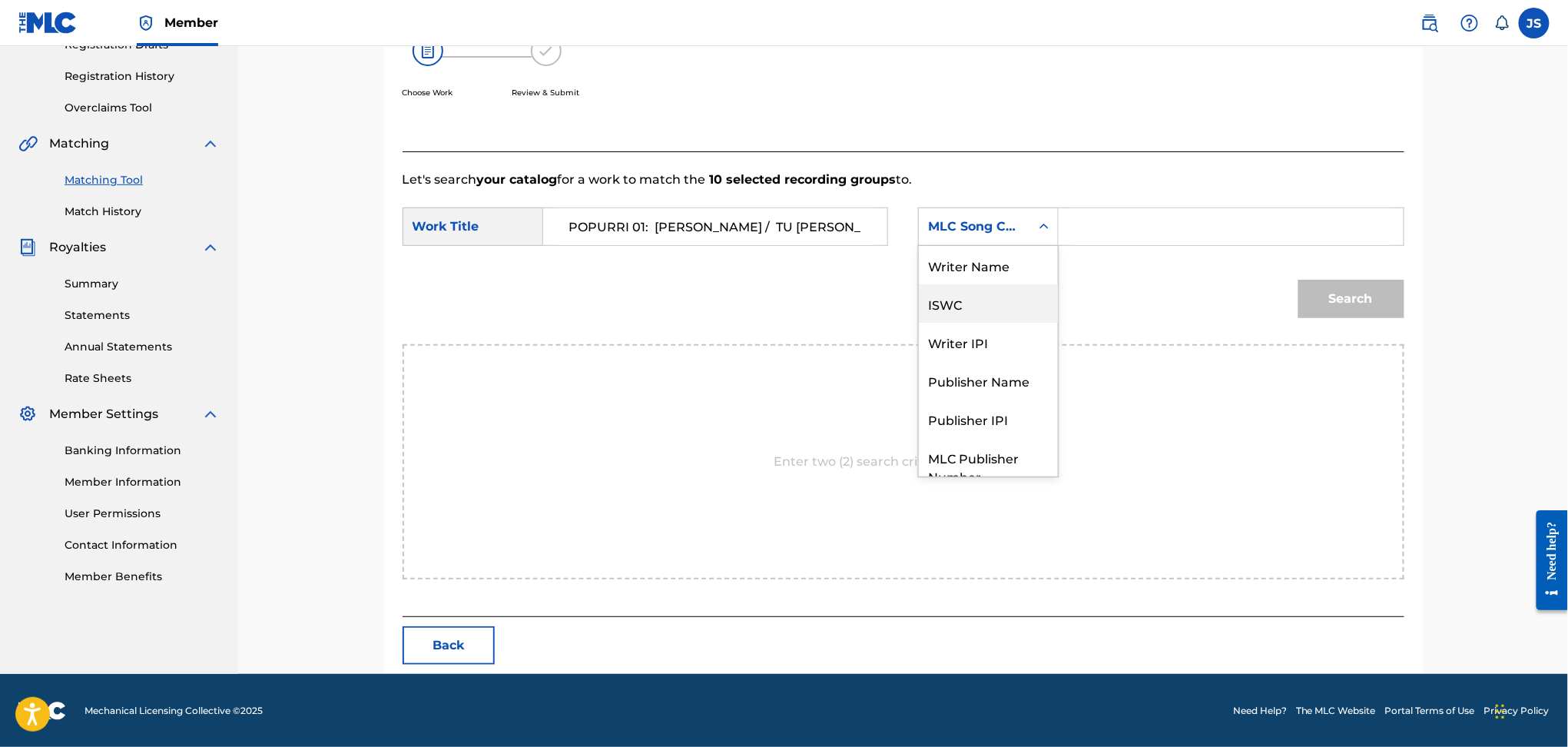
click at [992, 361] on div "Publisher Name" at bounding box center [988, 380] width 139 height 38
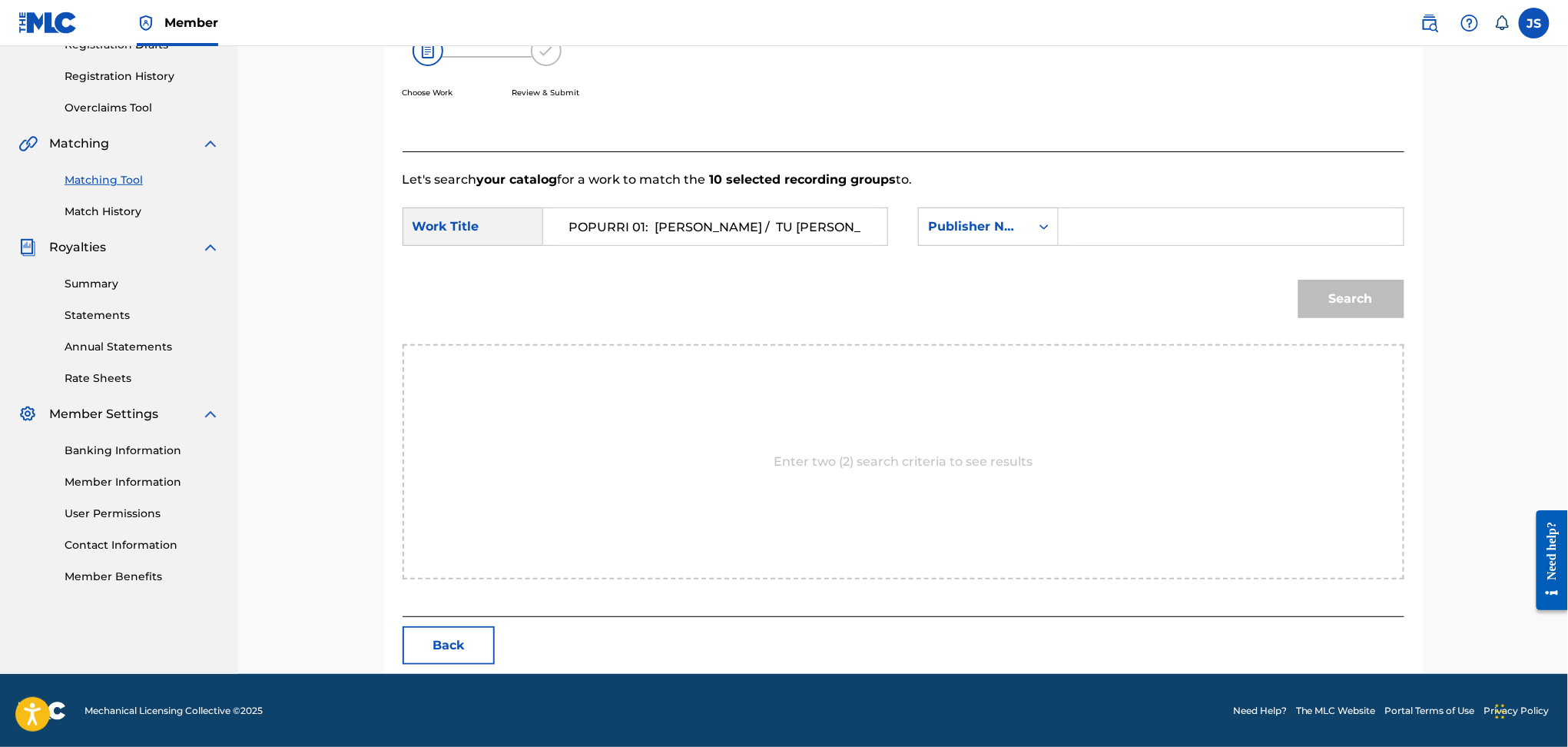
click at [1085, 224] on input "Search Form" at bounding box center [1231, 227] width 318 height 37
type input "MARMAZ"
click at [1298, 280] on button "Search" at bounding box center [1351, 299] width 106 height 38
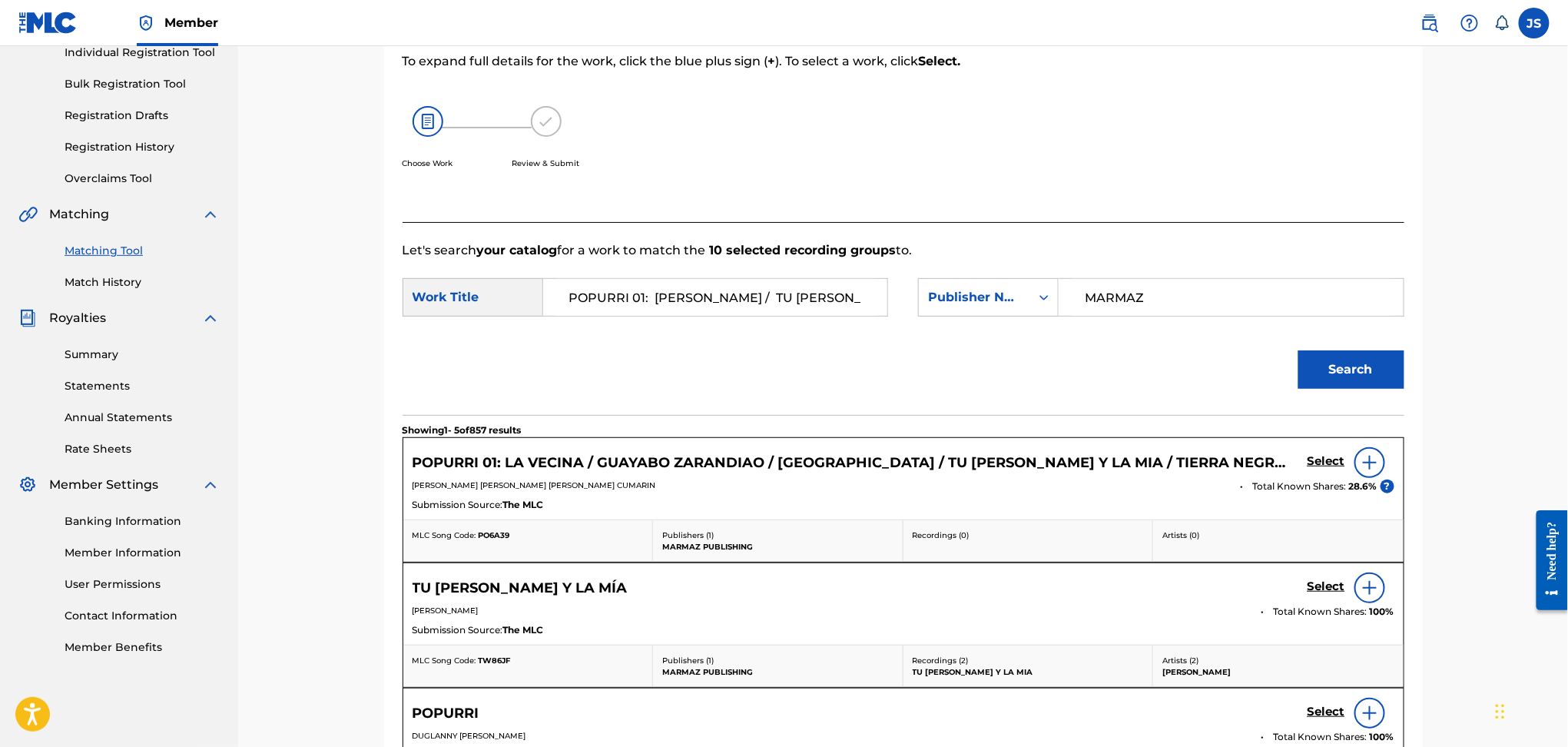
scroll to position [276, 0]
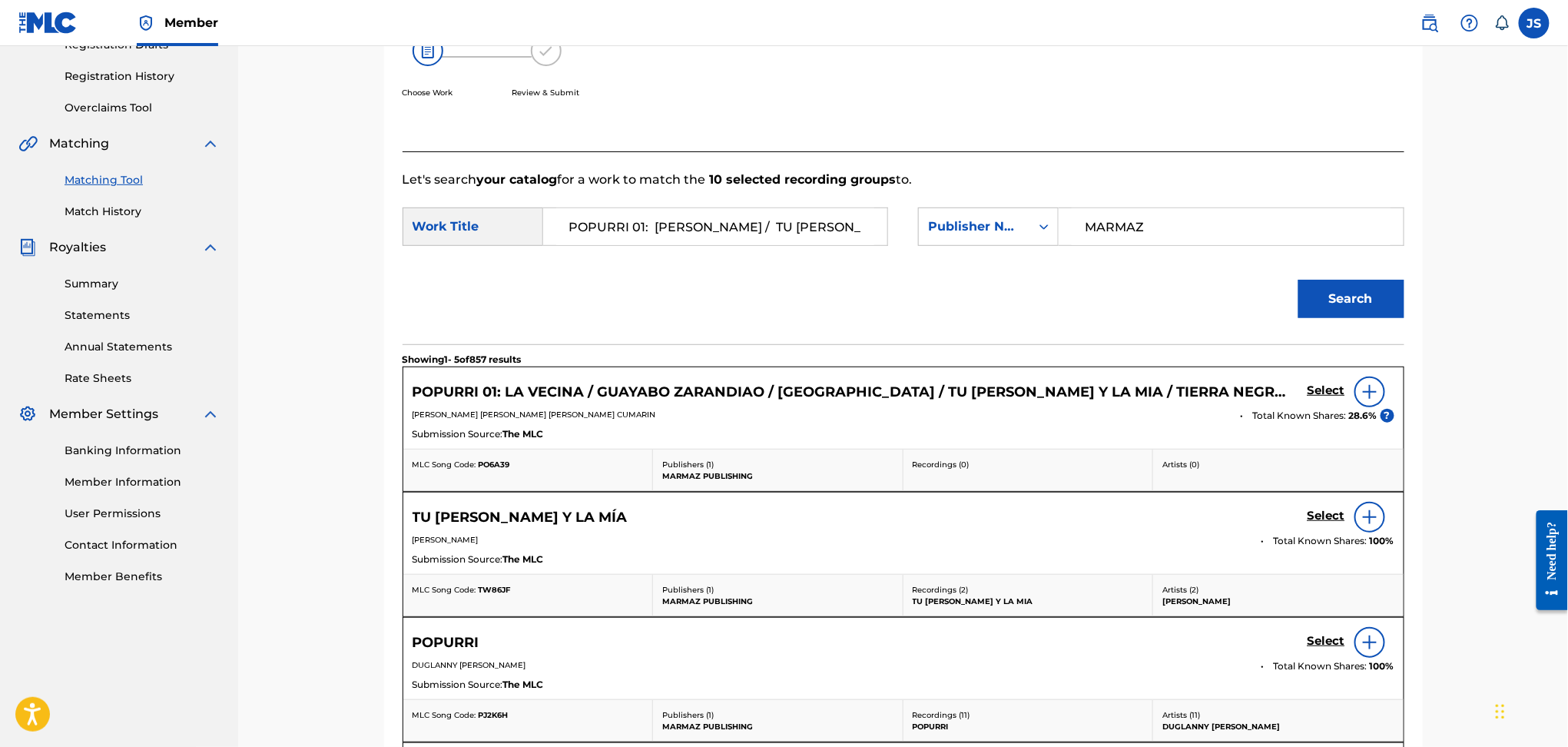
click at [1328, 388] on h5 "Select" at bounding box center [1326, 390] width 37 height 15
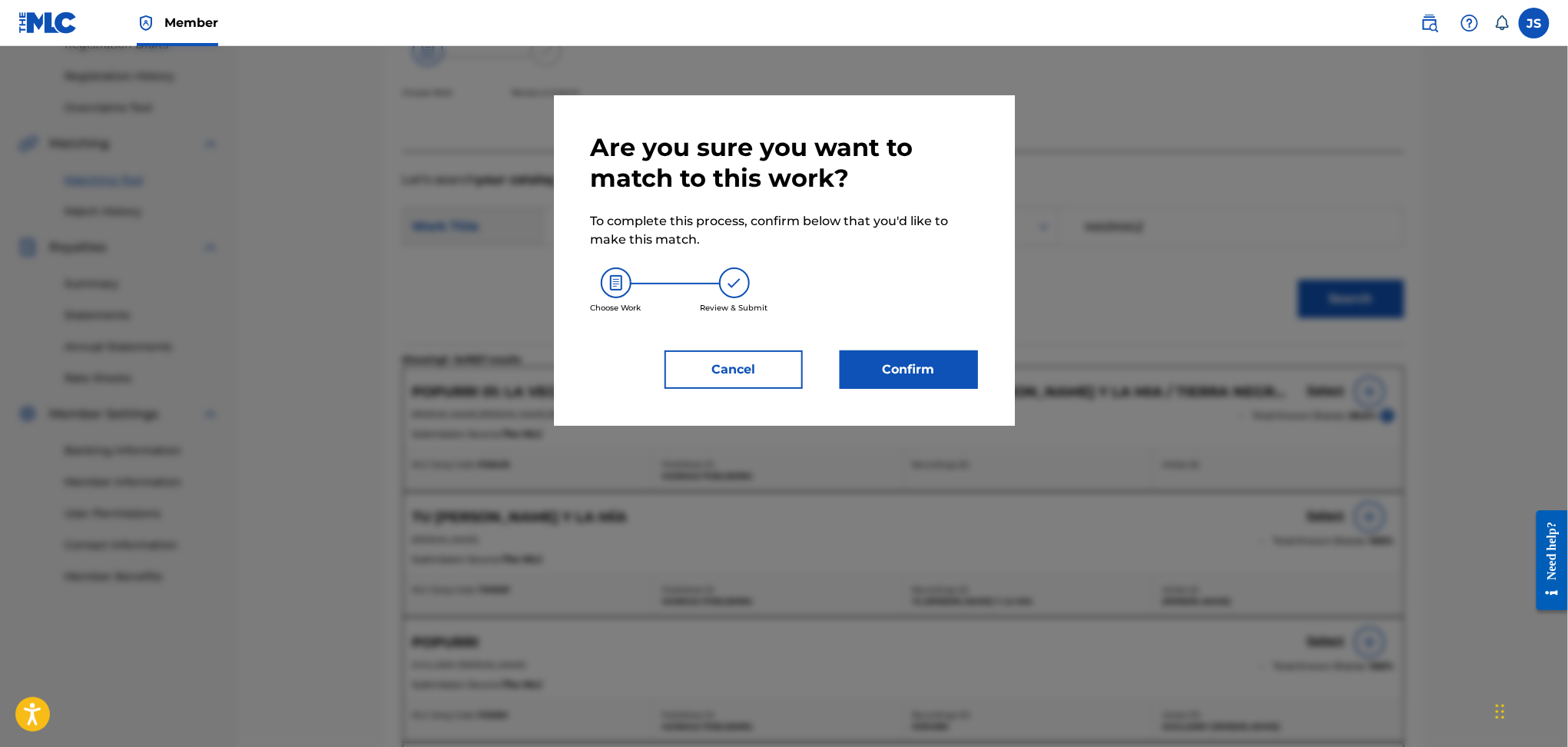
click at [939, 361] on button "Confirm" at bounding box center [909, 369] width 138 height 38
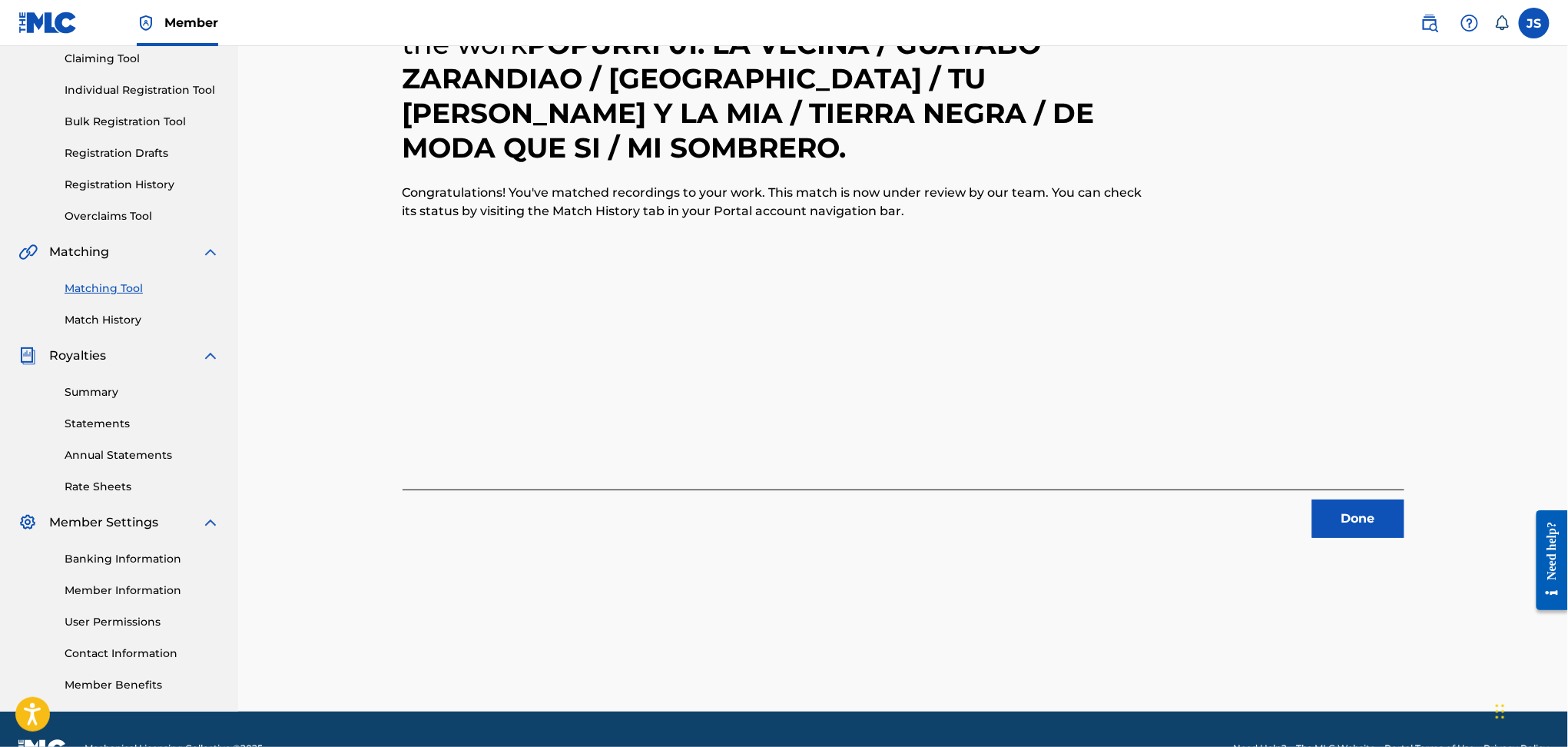
scroll to position [103, 0]
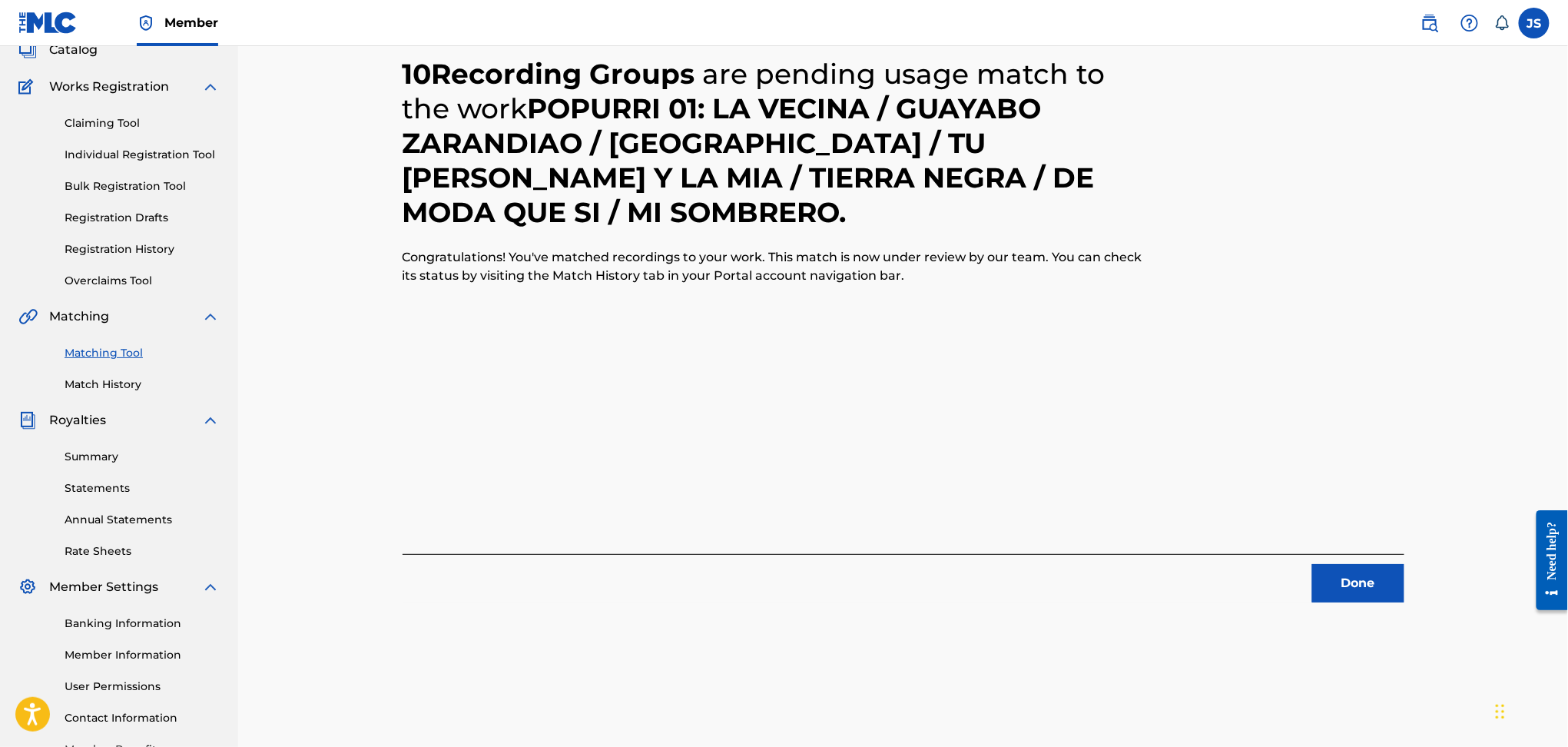
click at [1341, 576] on button "Done" at bounding box center [1359, 583] width 92 height 38
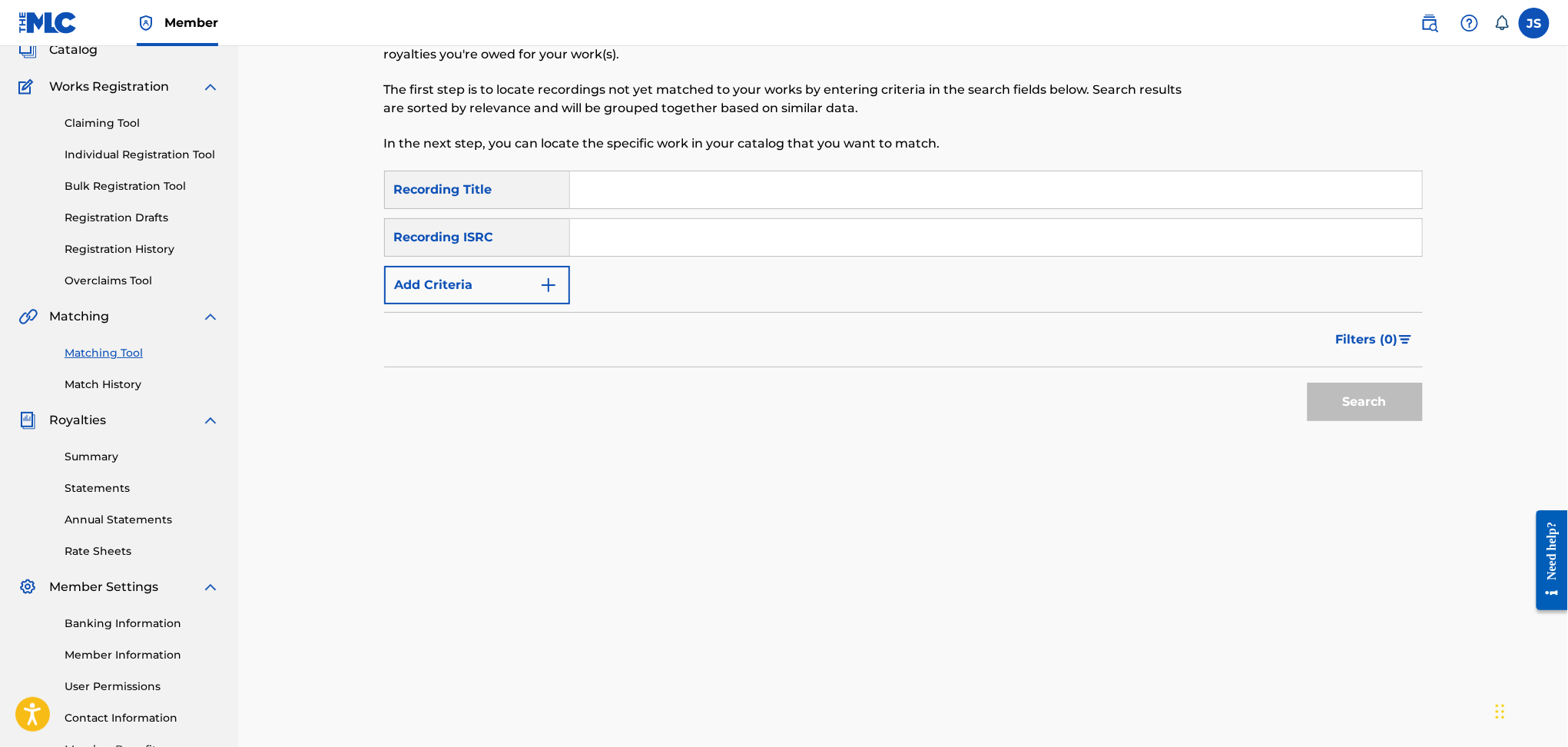
scroll to position [0, 0]
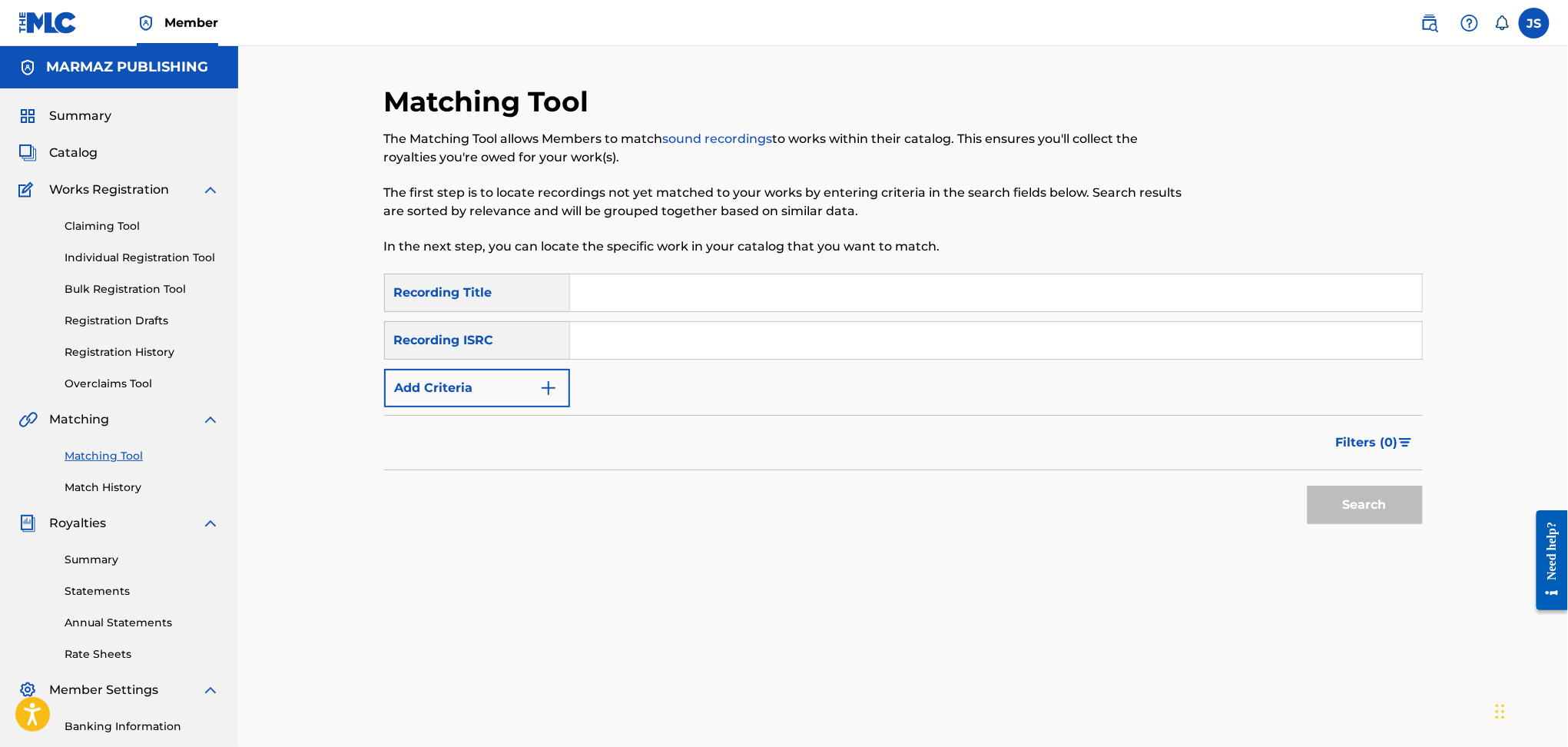
click at [622, 304] on input "Search Form" at bounding box center [997, 293] width 852 height 37
paste input "POPURRI 01: GUAYABO ZARANDIAO / TU ALMA Y LA MIA"
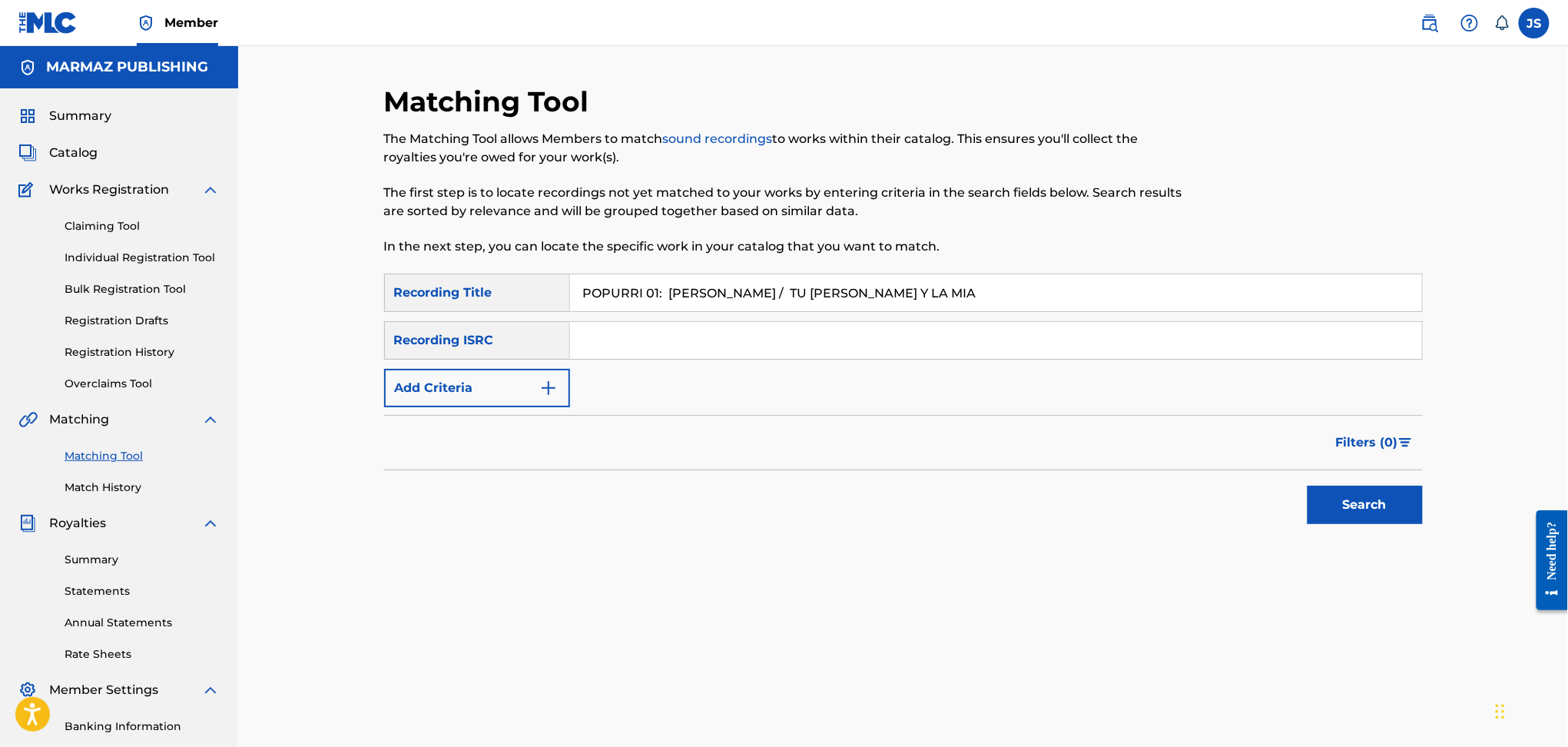
click at [1378, 509] on button "Search" at bounding box center [1365, 505] width 115 height 38
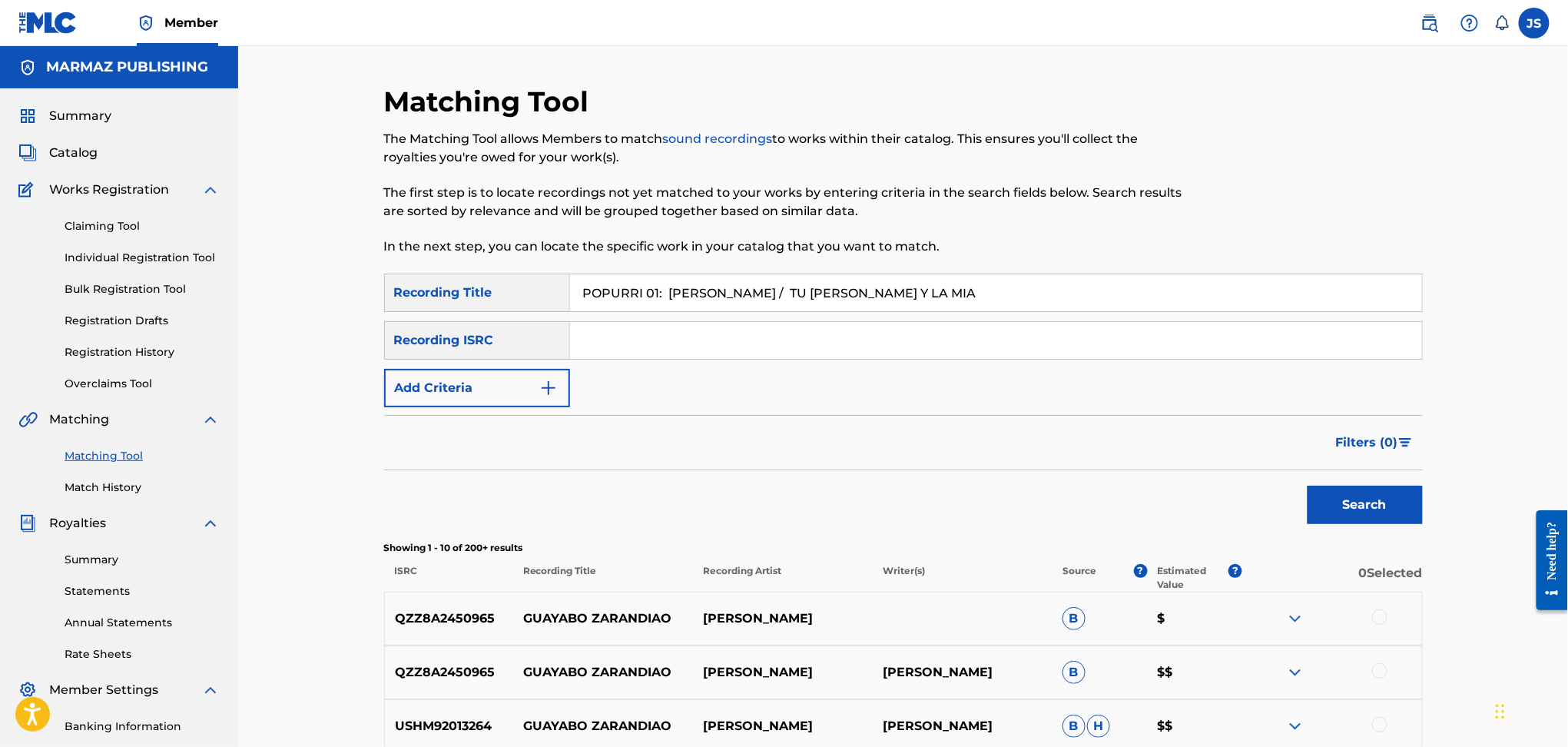
drag, startPoint x: 969, startPoint y: 289, endPoint x: 68, endPoint y: 265, distance: 901.3
click at [68, 265] on main "MARMAZ PUBLISHING Summary Catalog Works Registration Claiming Tool Individual R…" at bounding box center [784, 645] width 1568 height 1199
paste input "DGA082478040"
type input "DGA082478040"
click at [1232, 182] on div at bounding box center [1303, 178] width 239 height 189
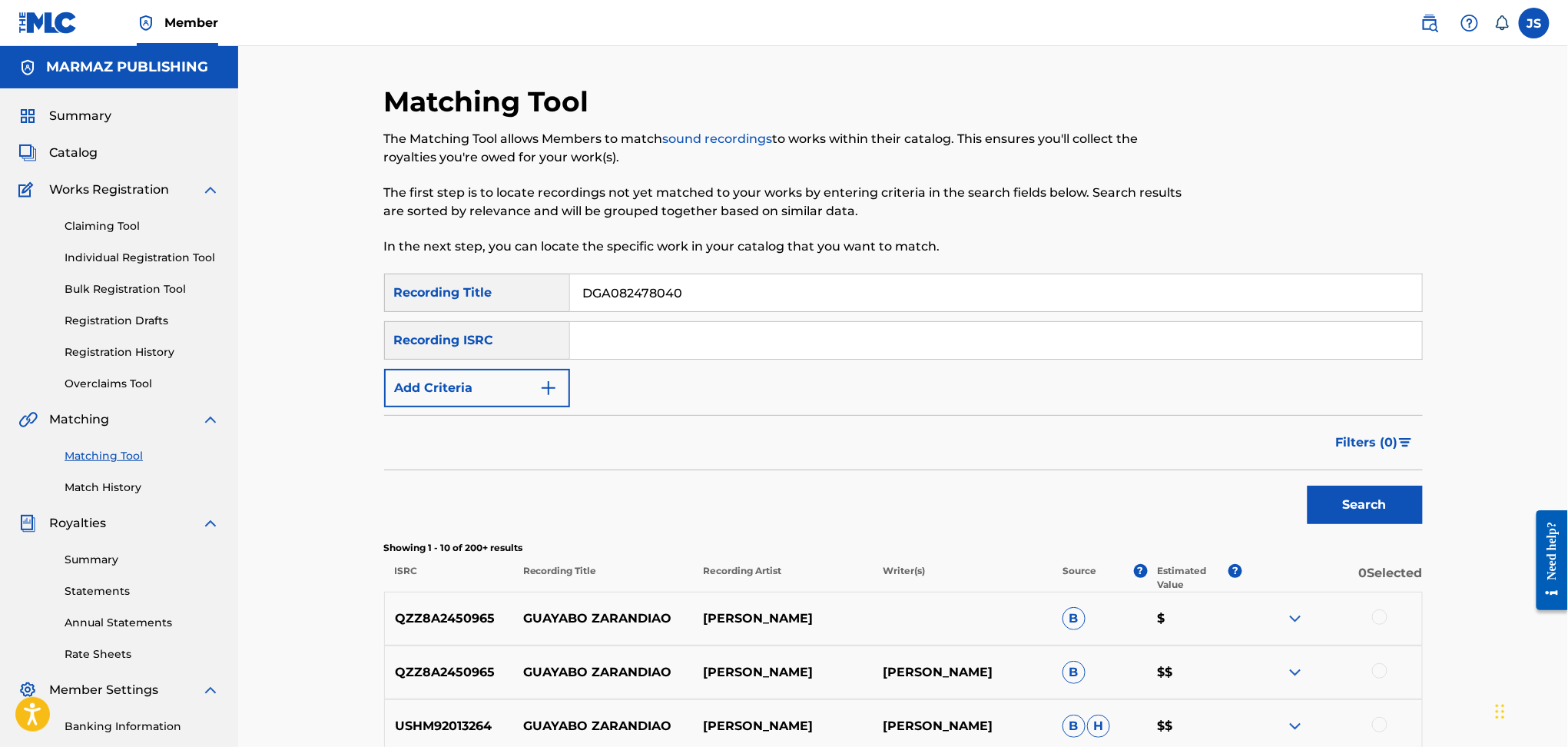
click at [630, 336] on input "Search Form" at bounding box center [997, 340] width 852 height 37
paste input "DGA082478040"
type input "DGA082478040"
drag, startPoint x: 239, startPoint y: 304, endPoint x: 274, endPoint y: 319, distance: 38.1
click at [229, 302] on main "MARMAZ PUBLISHING Summary Catalog Works Registration Claiming Tool Individual R…" at bounding box center [784, 645] width 1568 height 1199
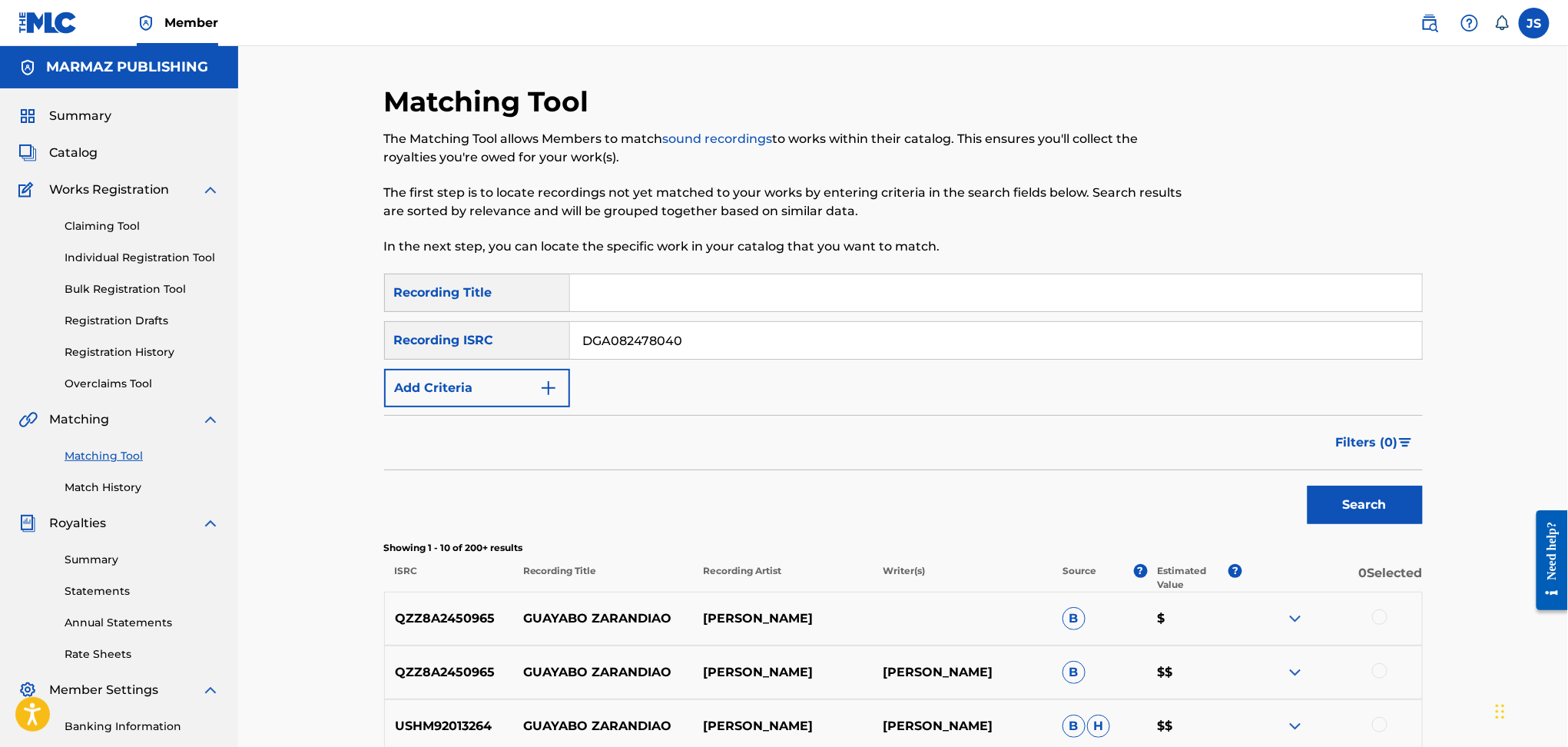
click at [1307, 486] on button "Search" at bounding box center [1365, 505] width 115 height 38
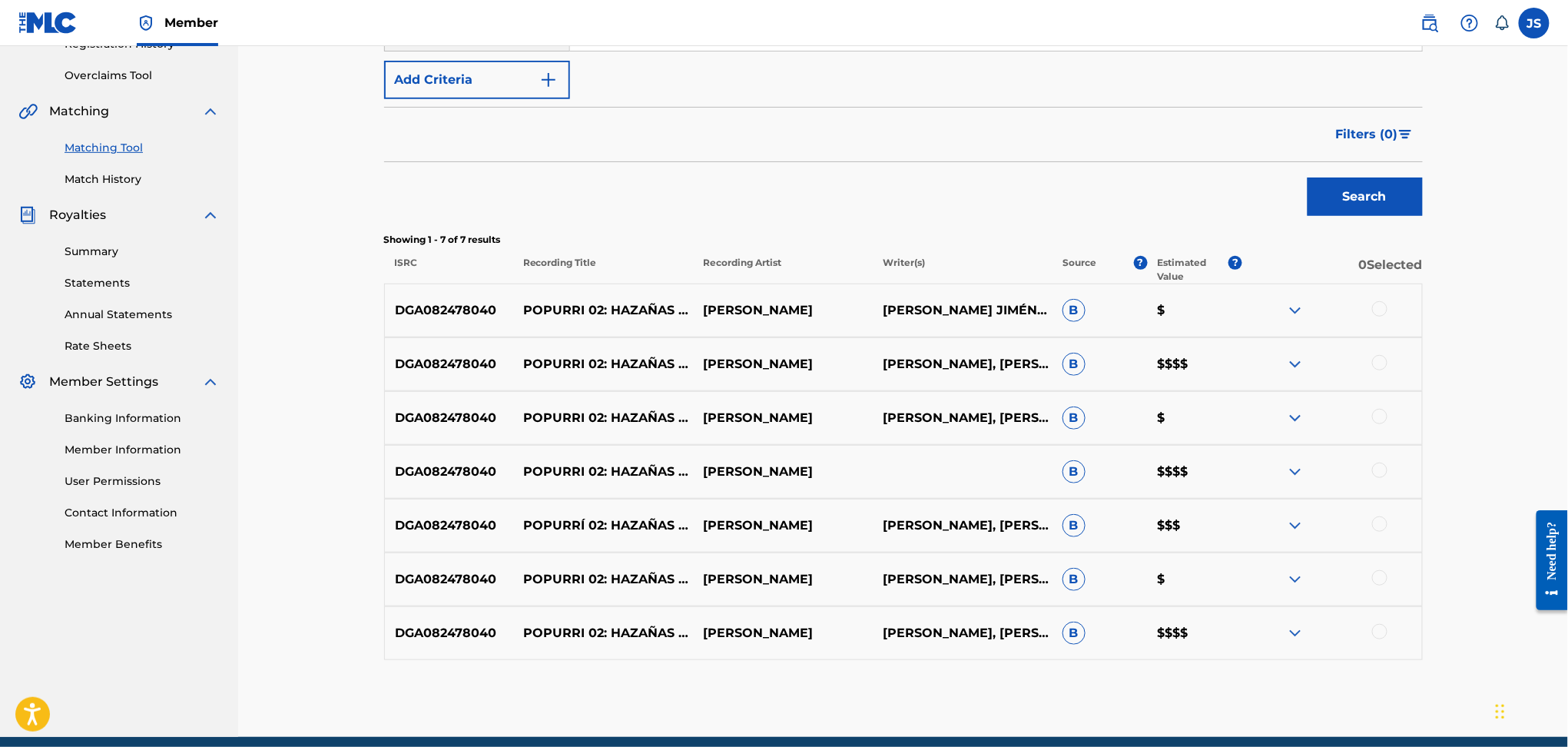
scroll to position [371, 0]
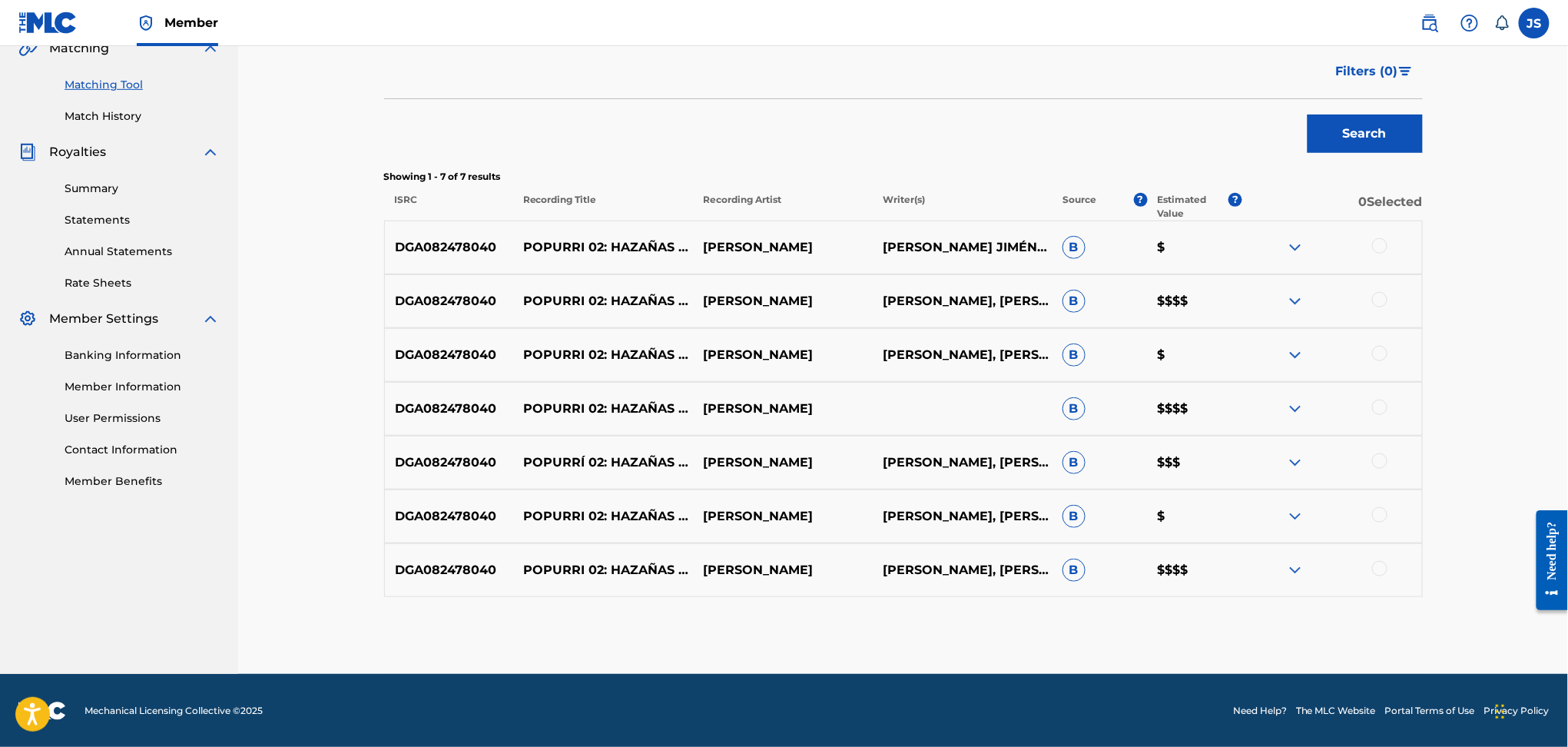
click at [652, 250] on p "POPURRI 02: HAZAÑAS DE UN LLANERO / EL HOMBRE QUE TANTO AMÉ / POR ESE SUSPIRO /…" at bounding box center [603, 248] width 180 height 18
copy p "POPURRI 02: HAZAÑAS DE UN LLANERO / EL HOMBRE QUE TANTO AMÉ / POR ESE SUSPIRO /…"
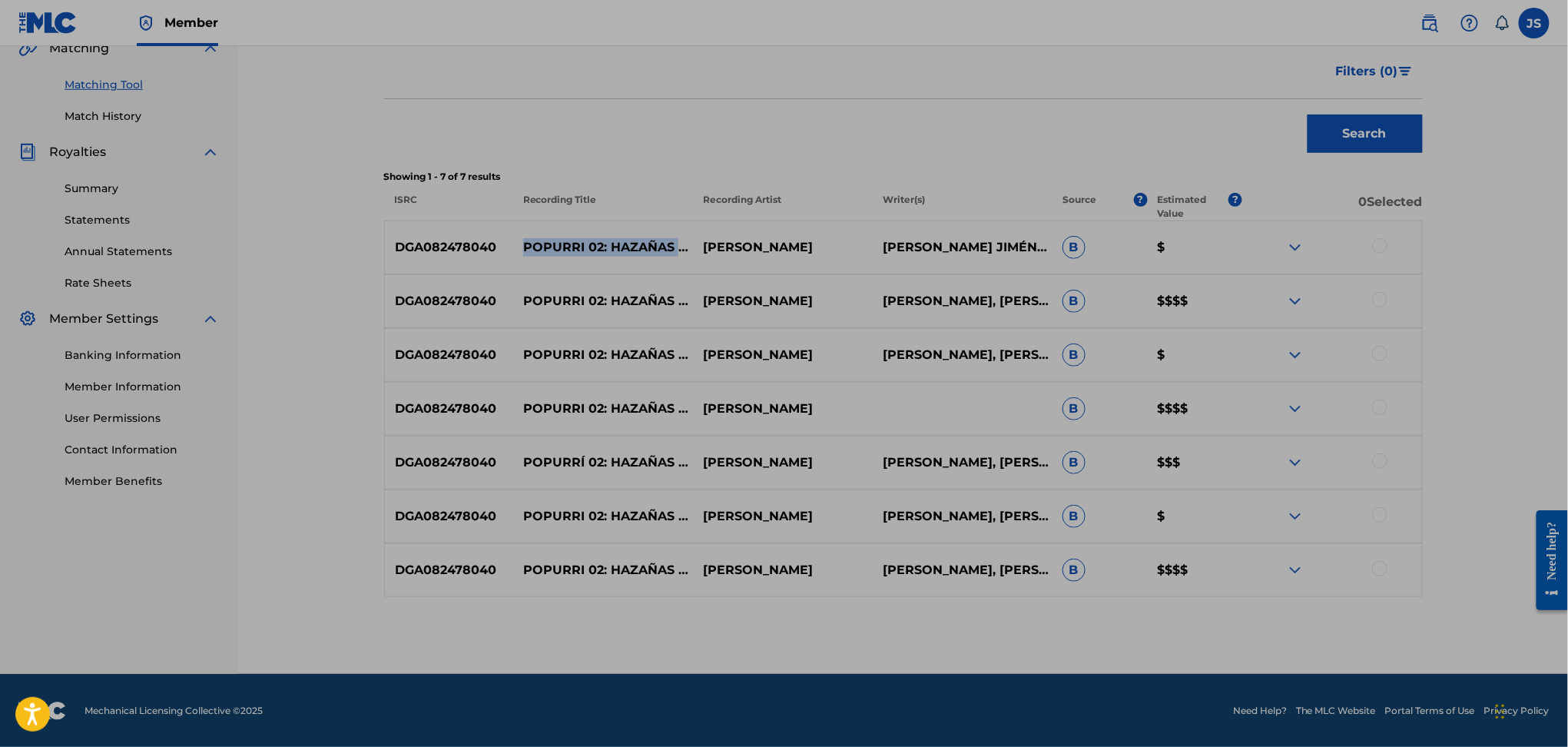
click at [692, 146] on div "Search" at bounding box center [903, 129] width 1039 height 61
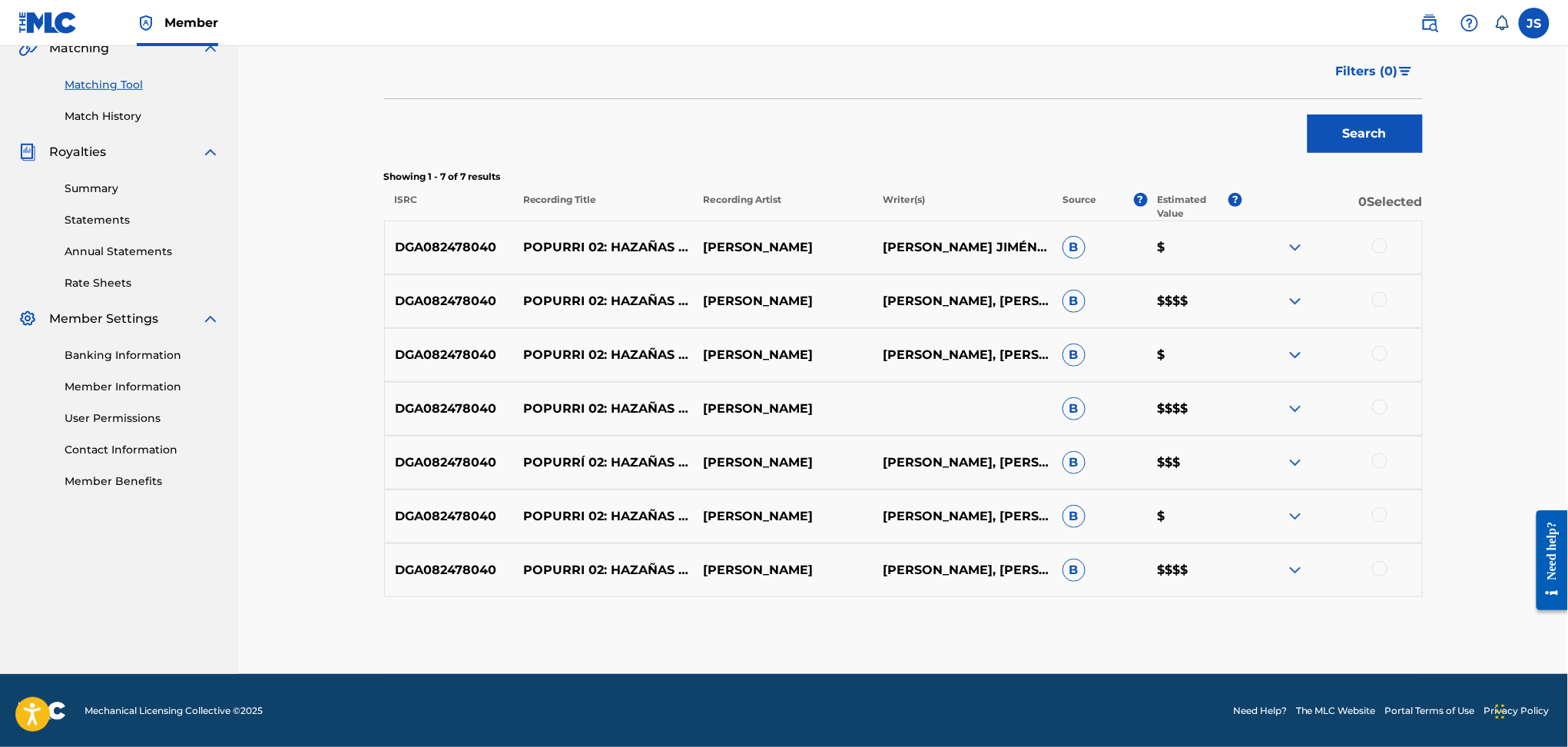
scroll to position [0, 0]
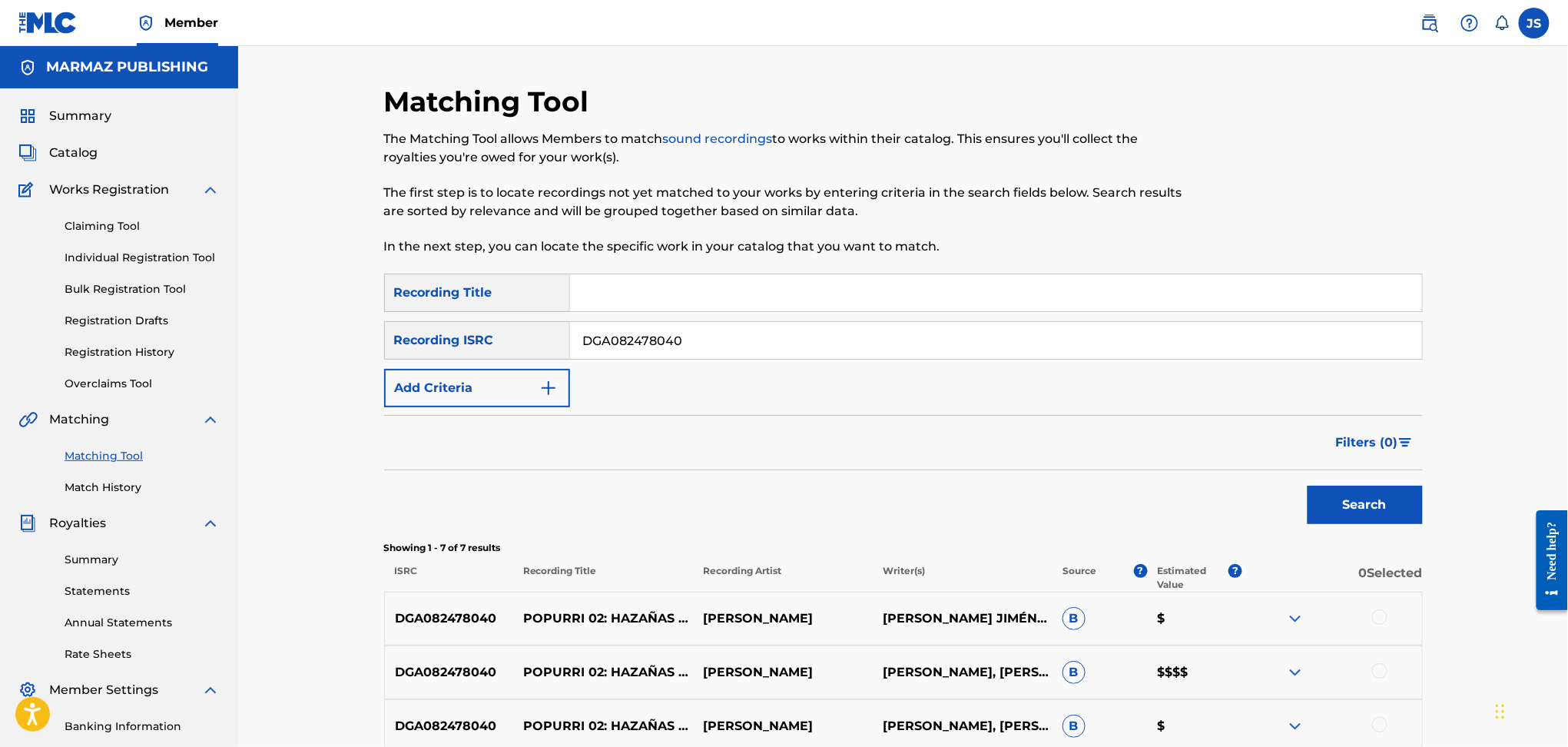
drag, startPoint x: 143, startPoint y: 349, endPoint x: 155, endPoint y: 345, distance: 12.6
click at [143, 349] on link "Registration History" at bounding box center [143, 353] width 155 height 16
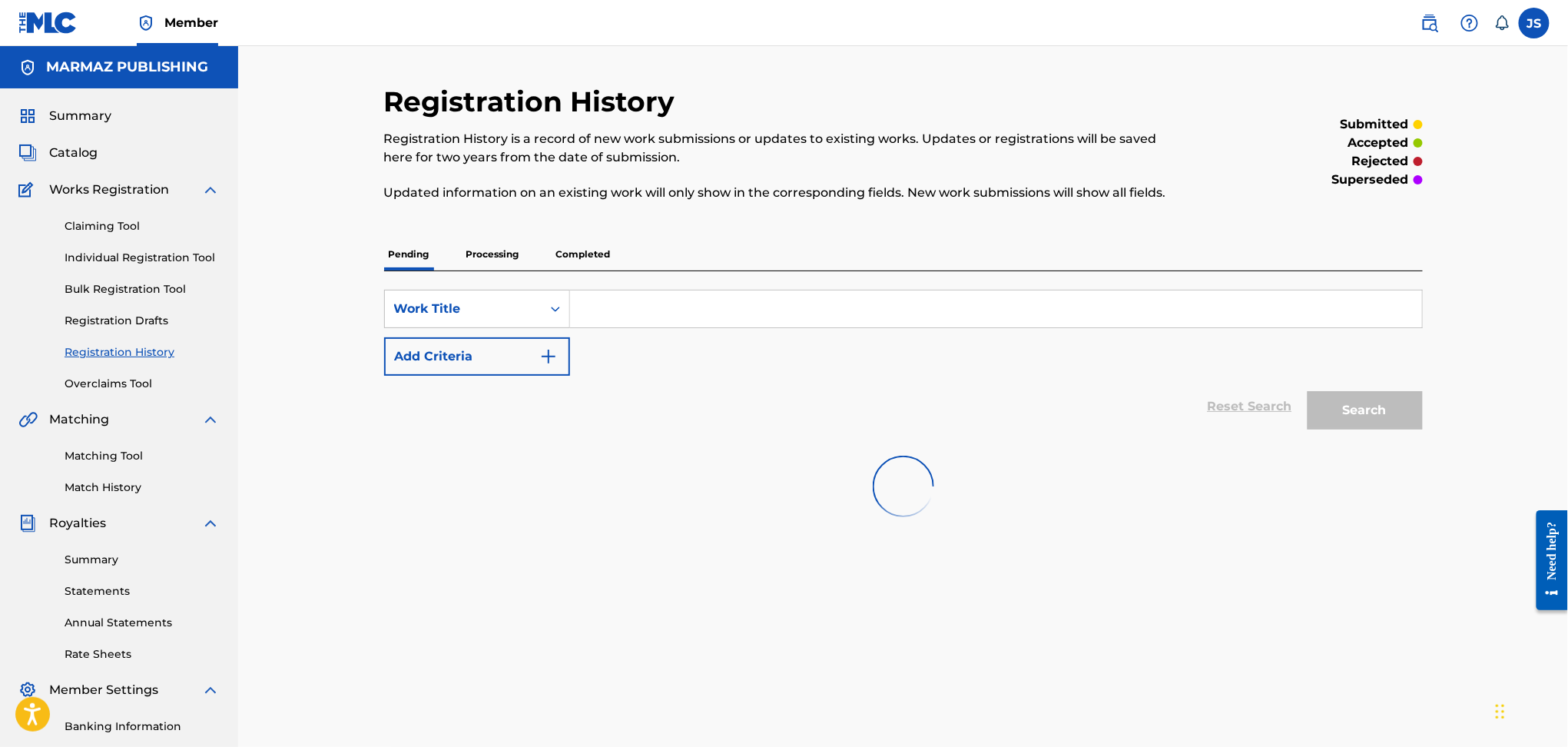
click at [739, 318] on input "Search Form" at bounding box center [997, 309] width 852 height 37
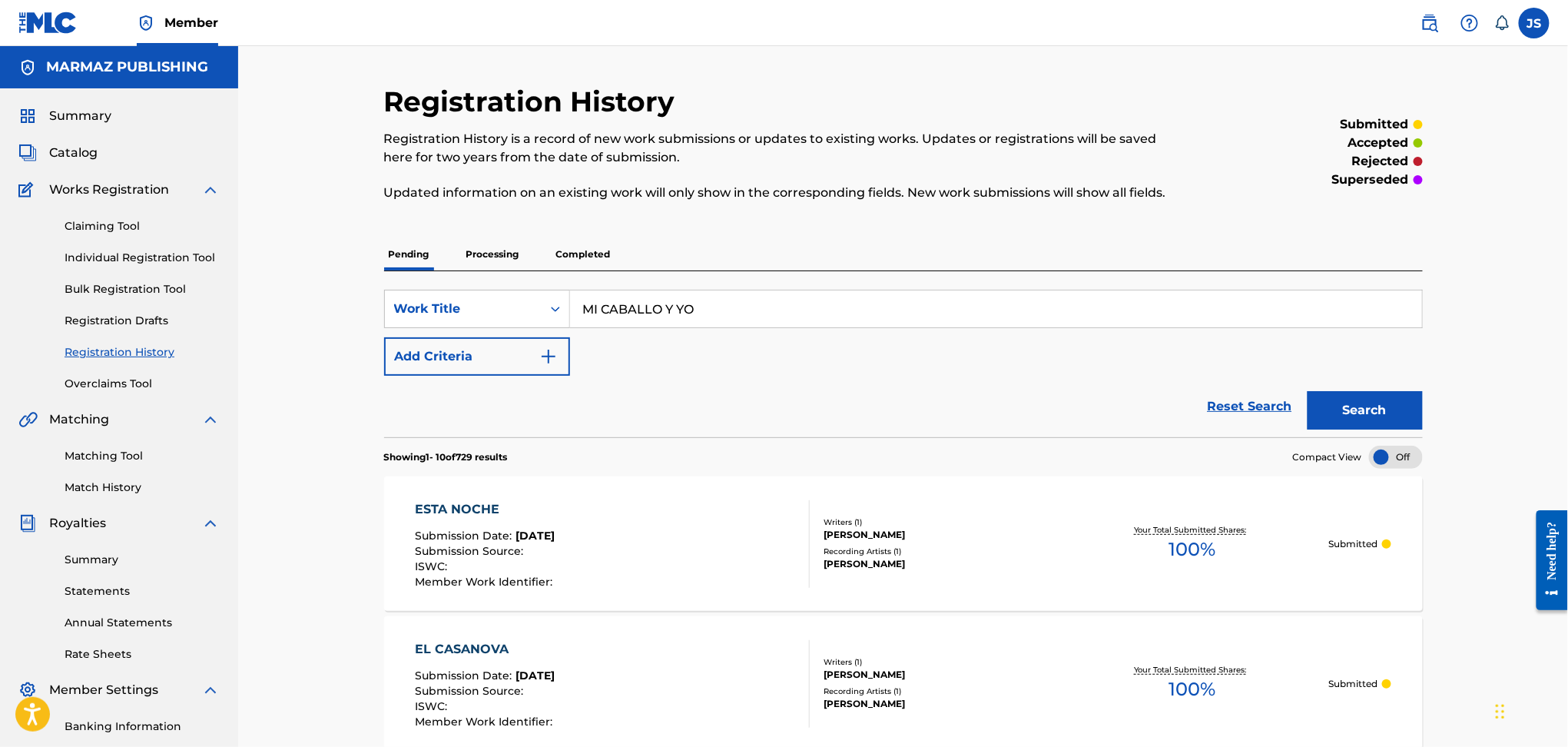
type input "MI CABALLO Y YO"
click at [1307, 391] on button "Search" at bounding box center [1365, 411] width 115 height 38
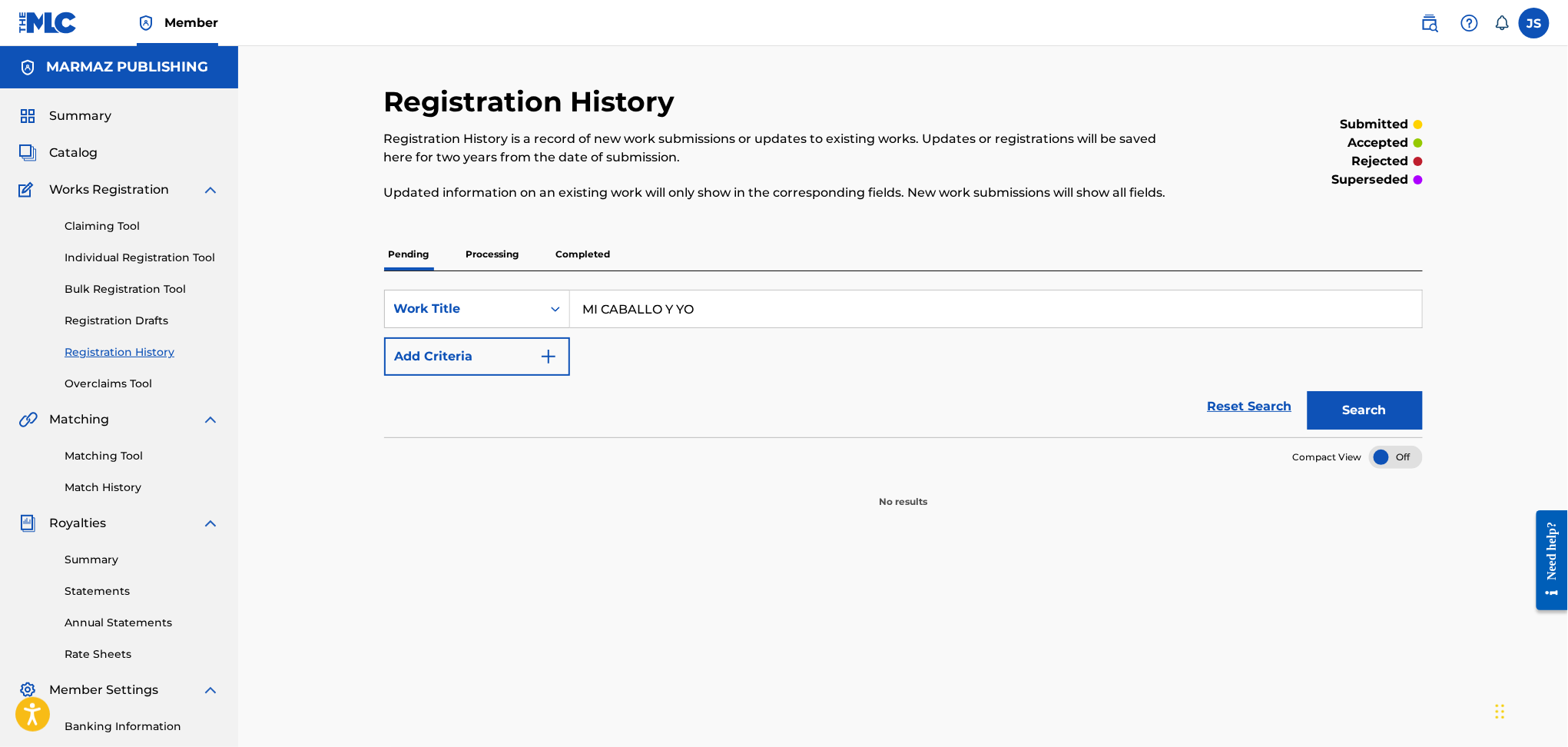
click at [475, 467] on section "Compact View" at bounding box center [903, 453] width 1039 height 31
click at [470, 261] on p "Processing" at bounding box center [493, 254] width 62 height 32
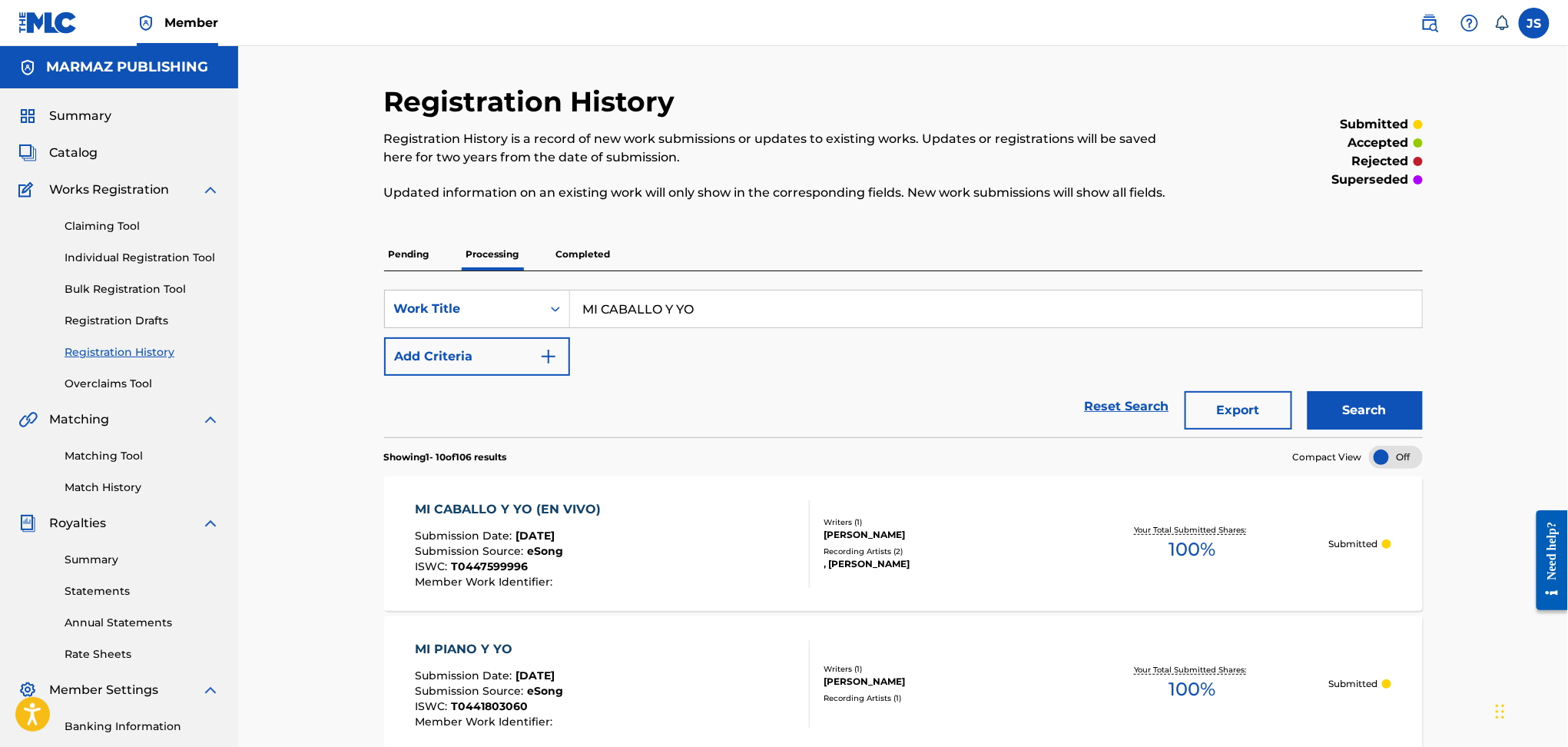
scroll to position [102, 0]
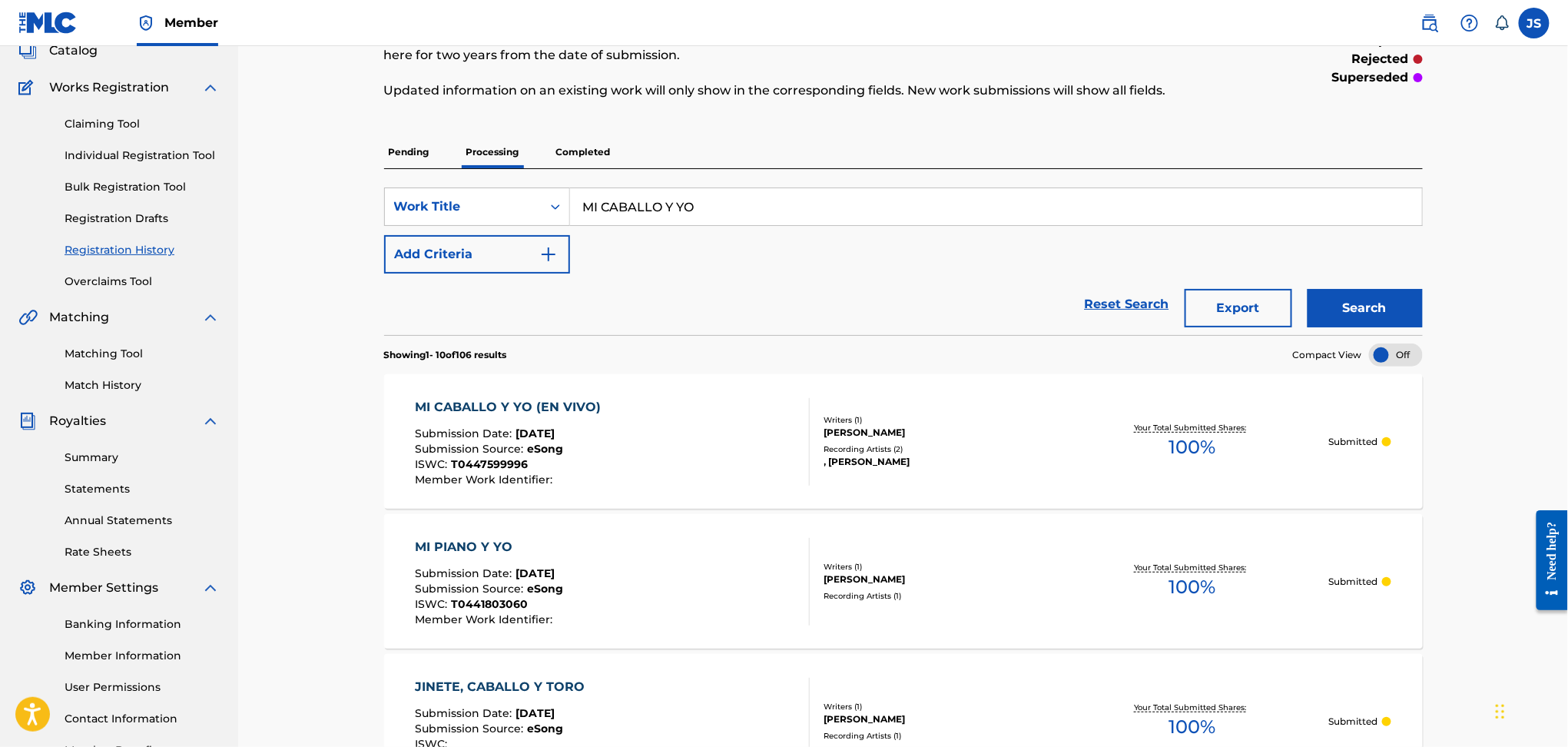
click at [539, 406] on div "MI CABALLO Y YO (EN VIVO)" at bounding box center [512, 407] width 194 height 18
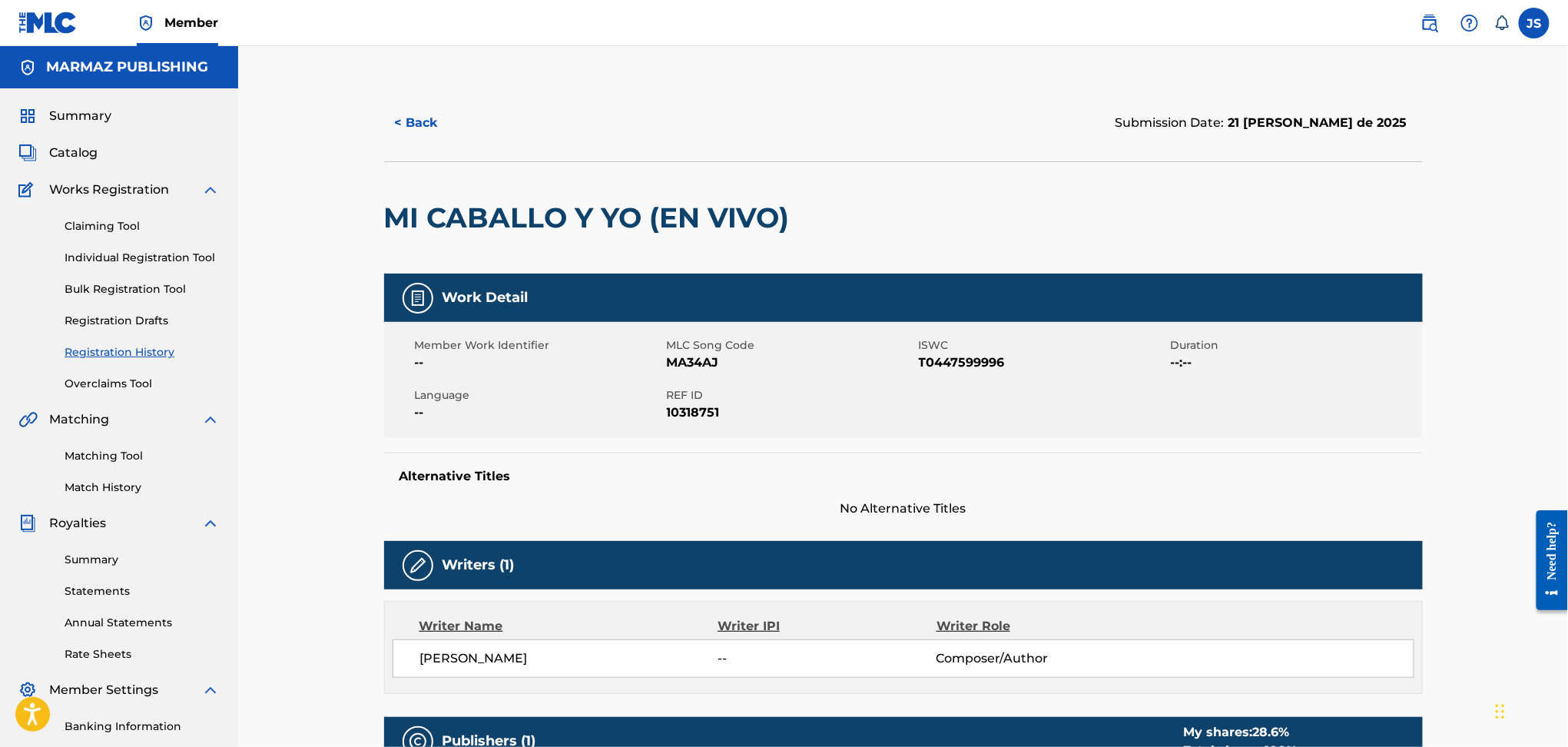
click at [432, 111] on button "< Back" at bounding box center [430, 123] width 92 height 38
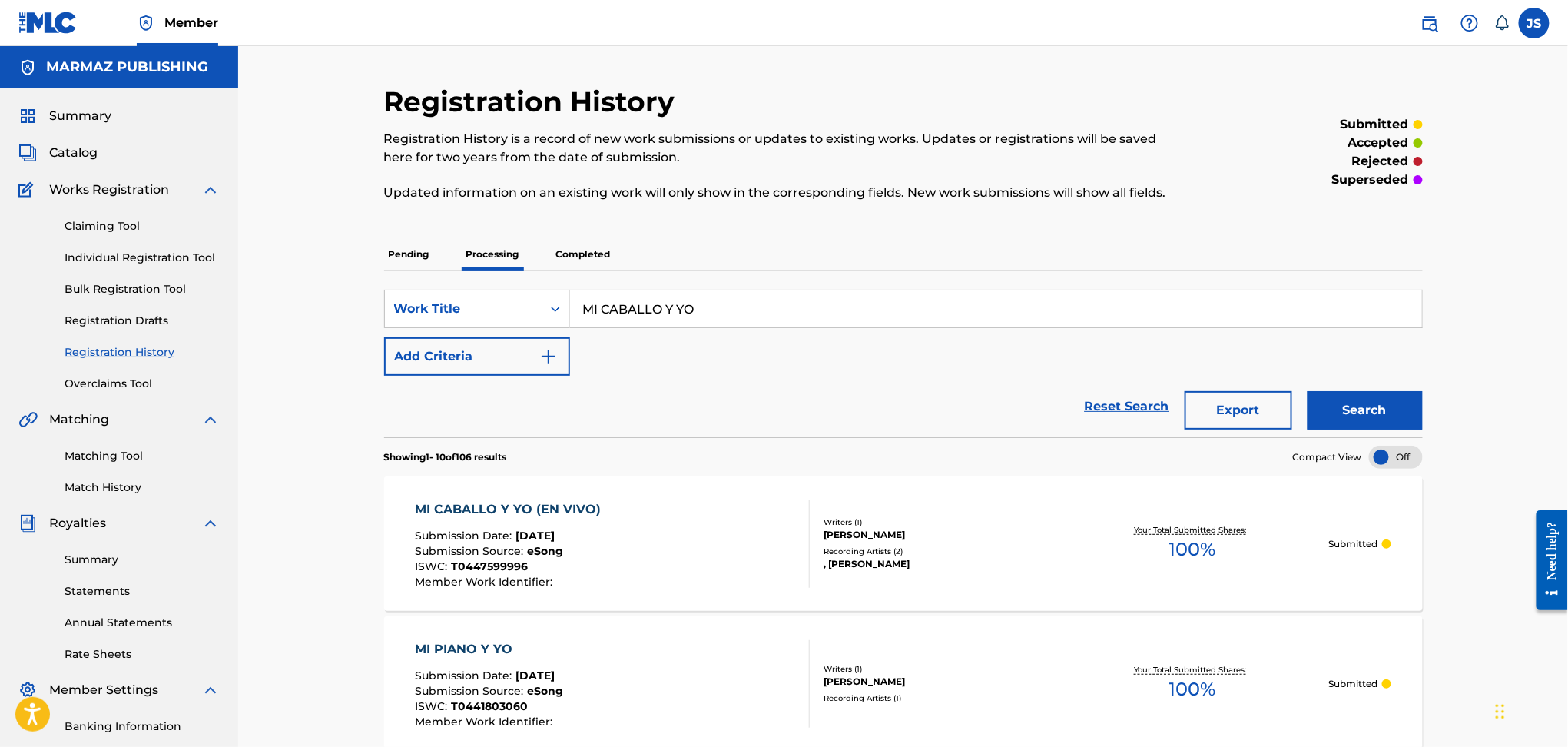
click at [586, 251] on p "Completed" at bounding box center [583, 254] width 64 height 32
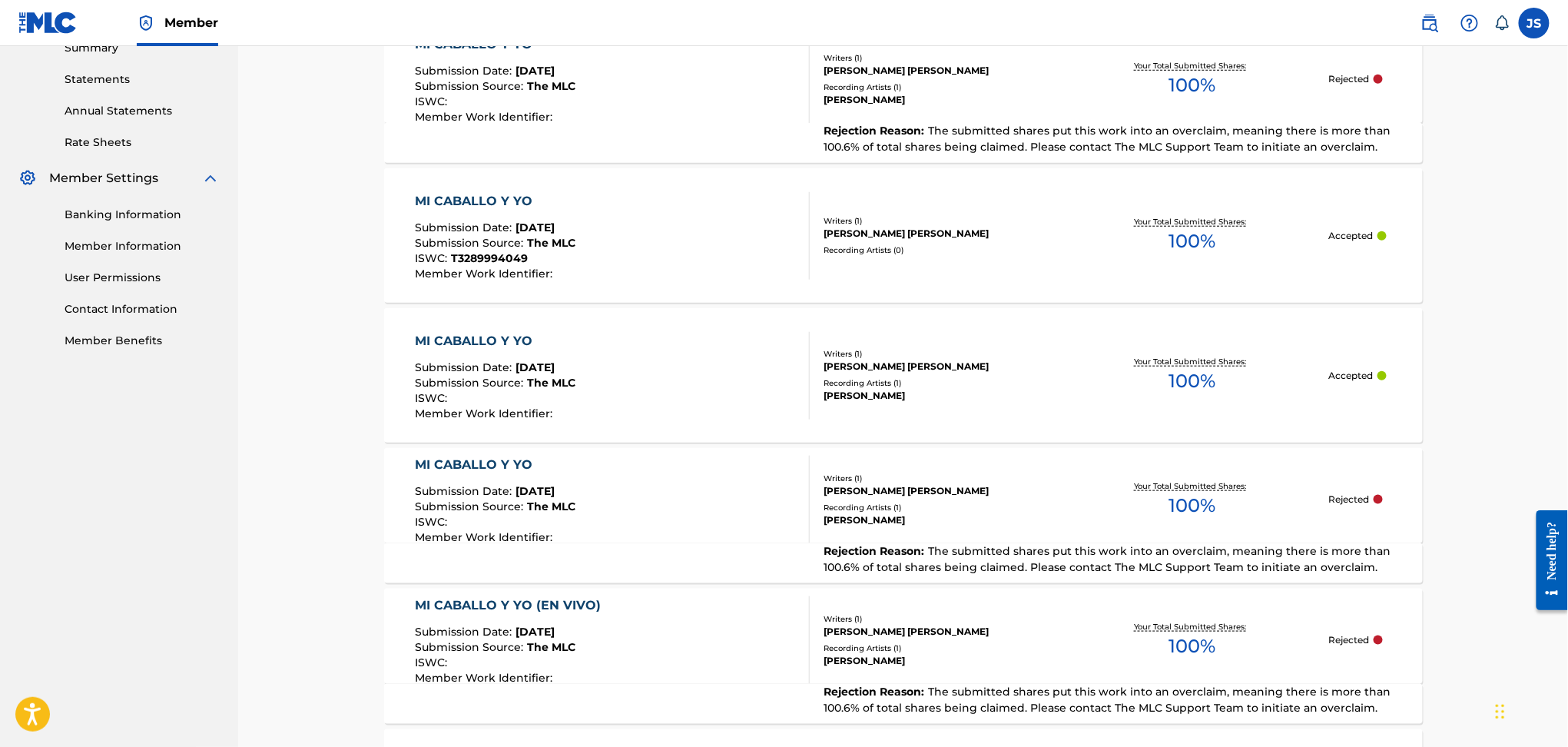
scroll to position [307, 0]
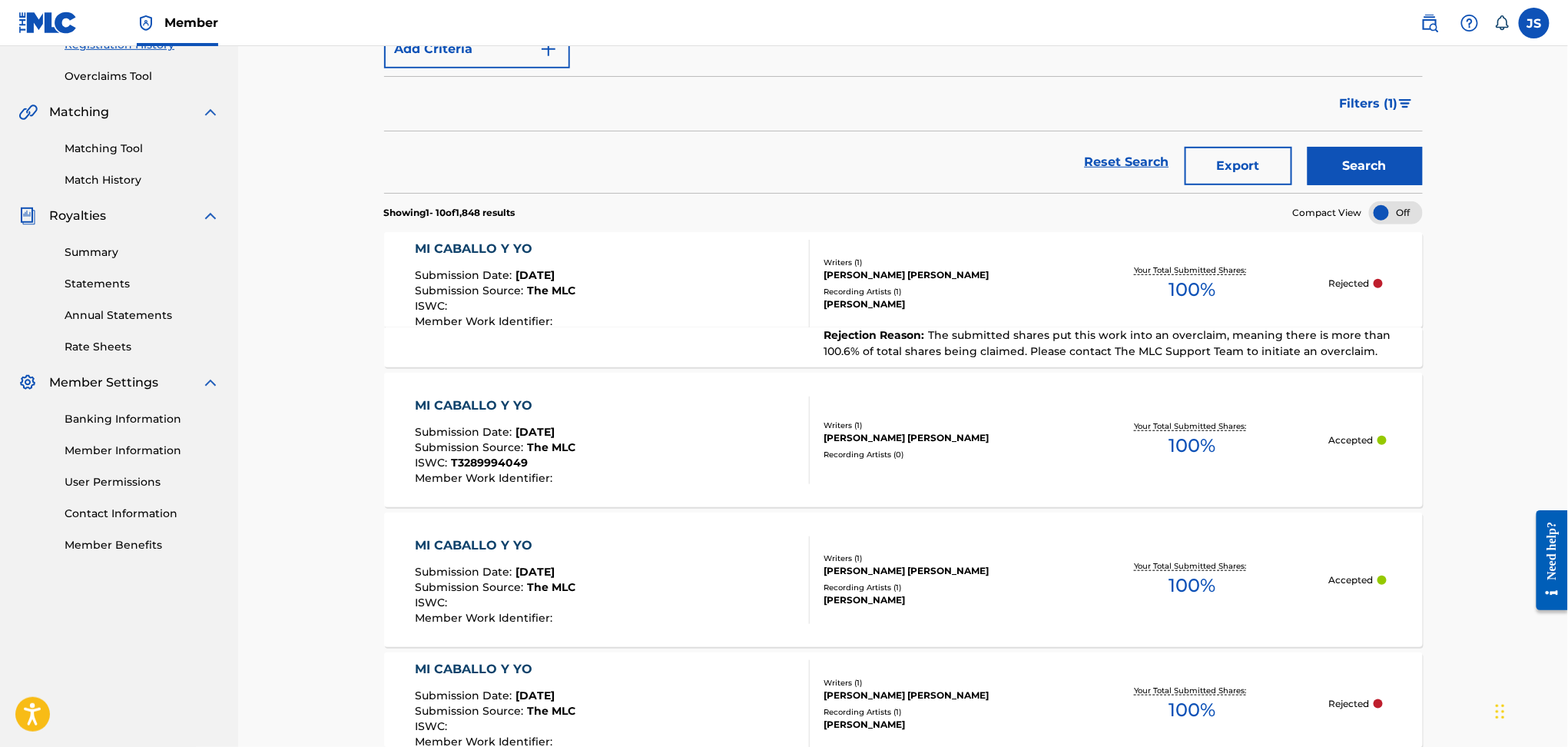
click at [520, 247] on div "MI CABALLO Y YO" at bounding box center [496, 249] width 161 height 18
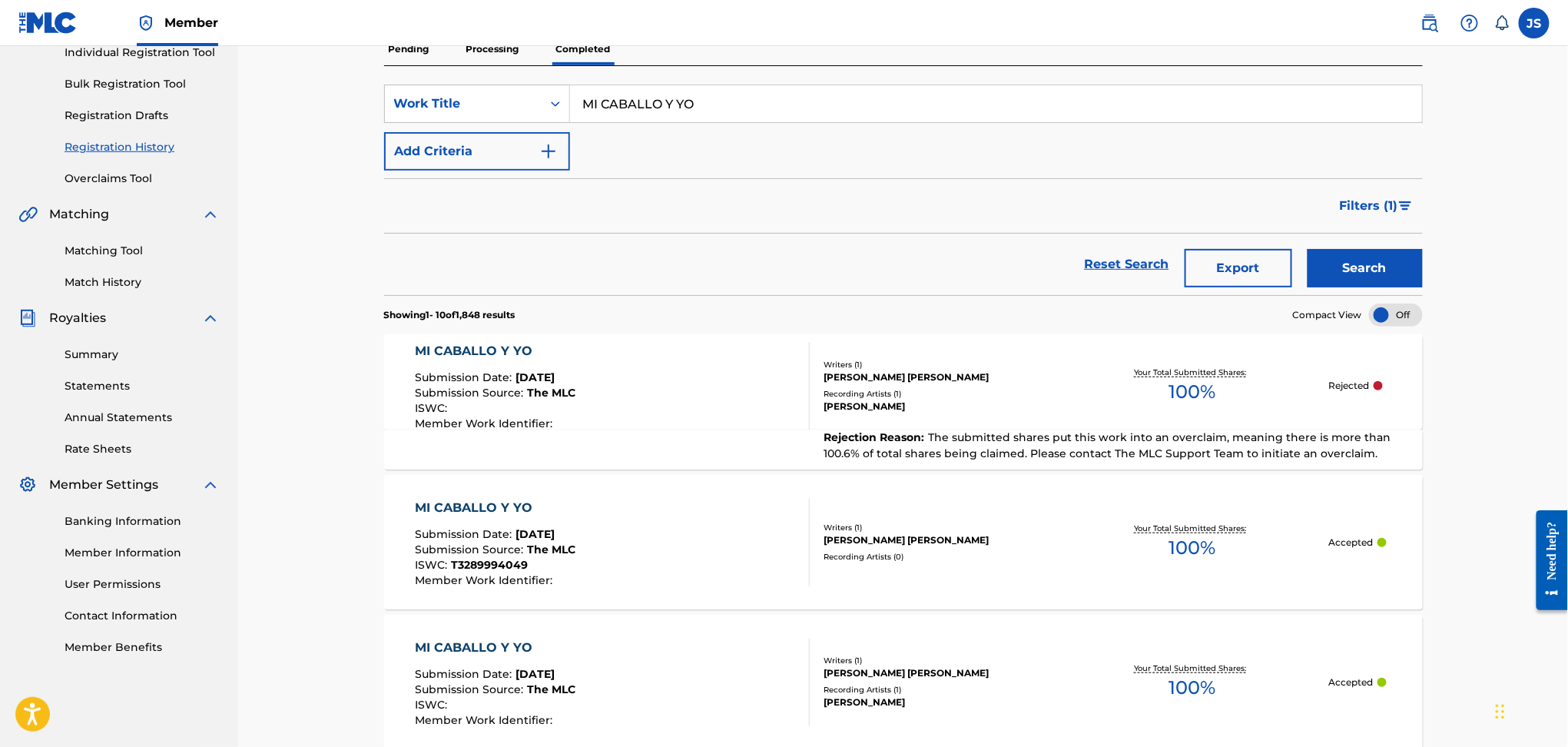
scroll to position [411, 0]
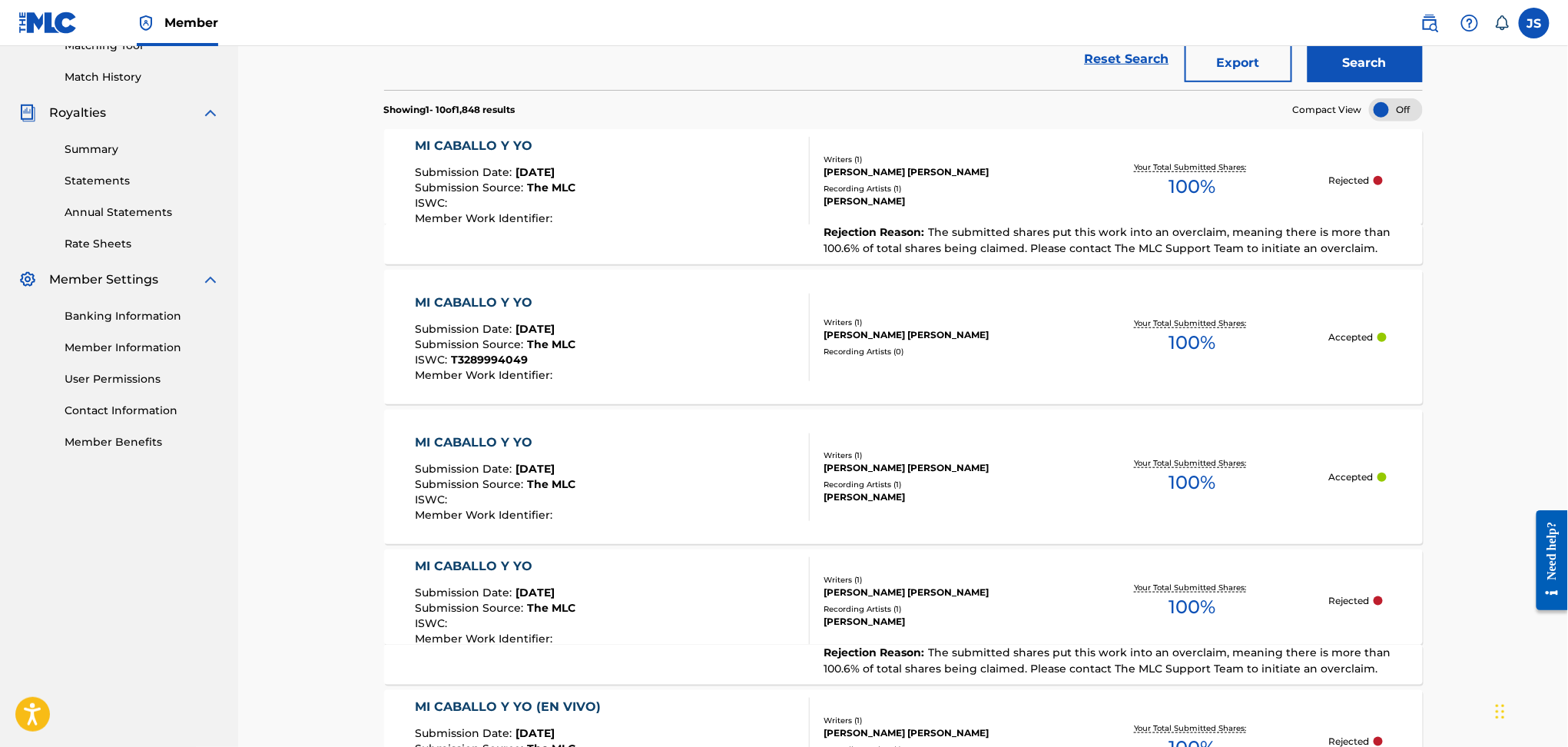
click at [501, 433] on div "MI CABALLO Y YO" at bounding box center [496, 443] width 161 height 18
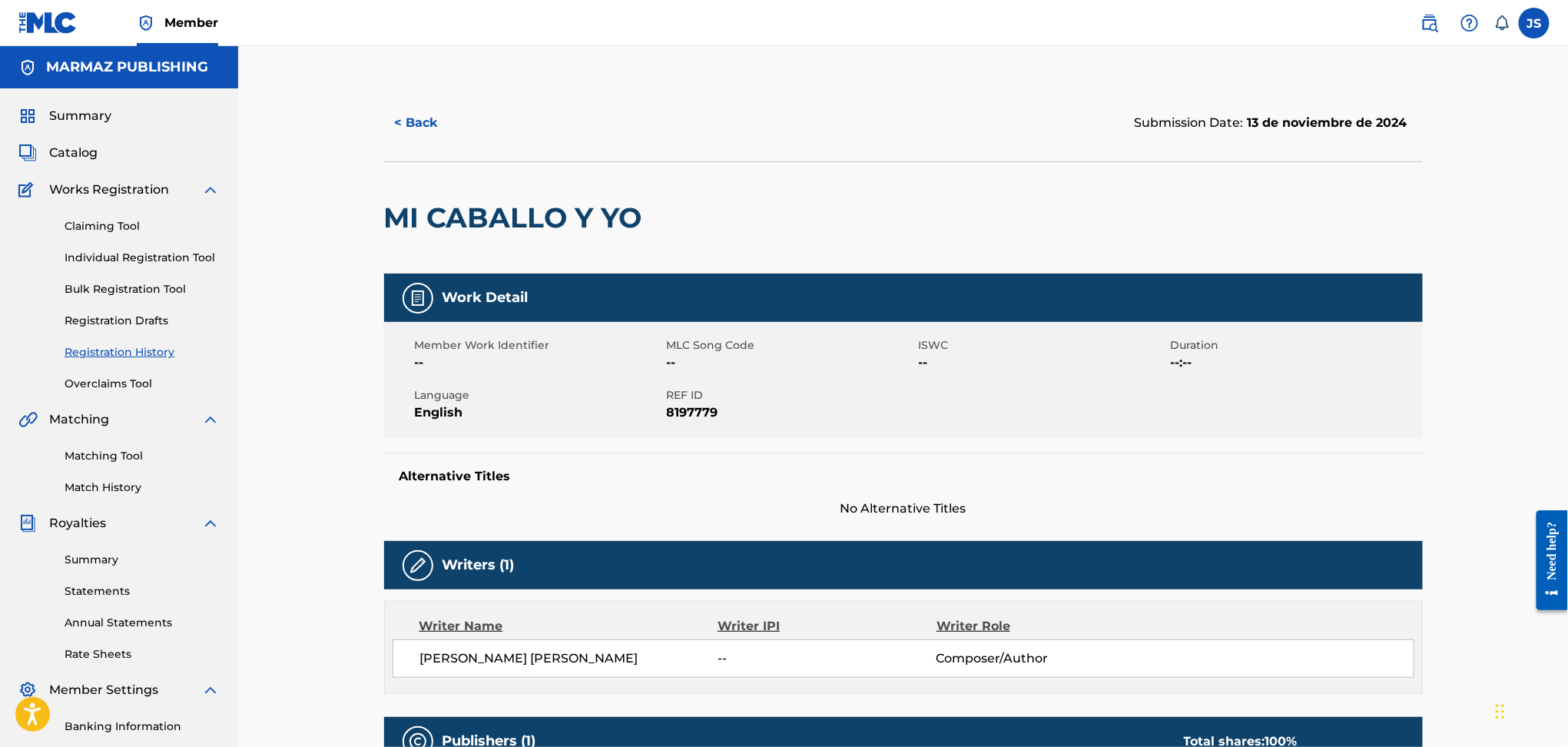
drag, startPoint x: 475, startPoint y: 124, endPoint x: 451, endPoint y: 123, distance: 24.0
click at [451, 123] on button "< Back" at bounding box center [430, 123] width 92 height 38
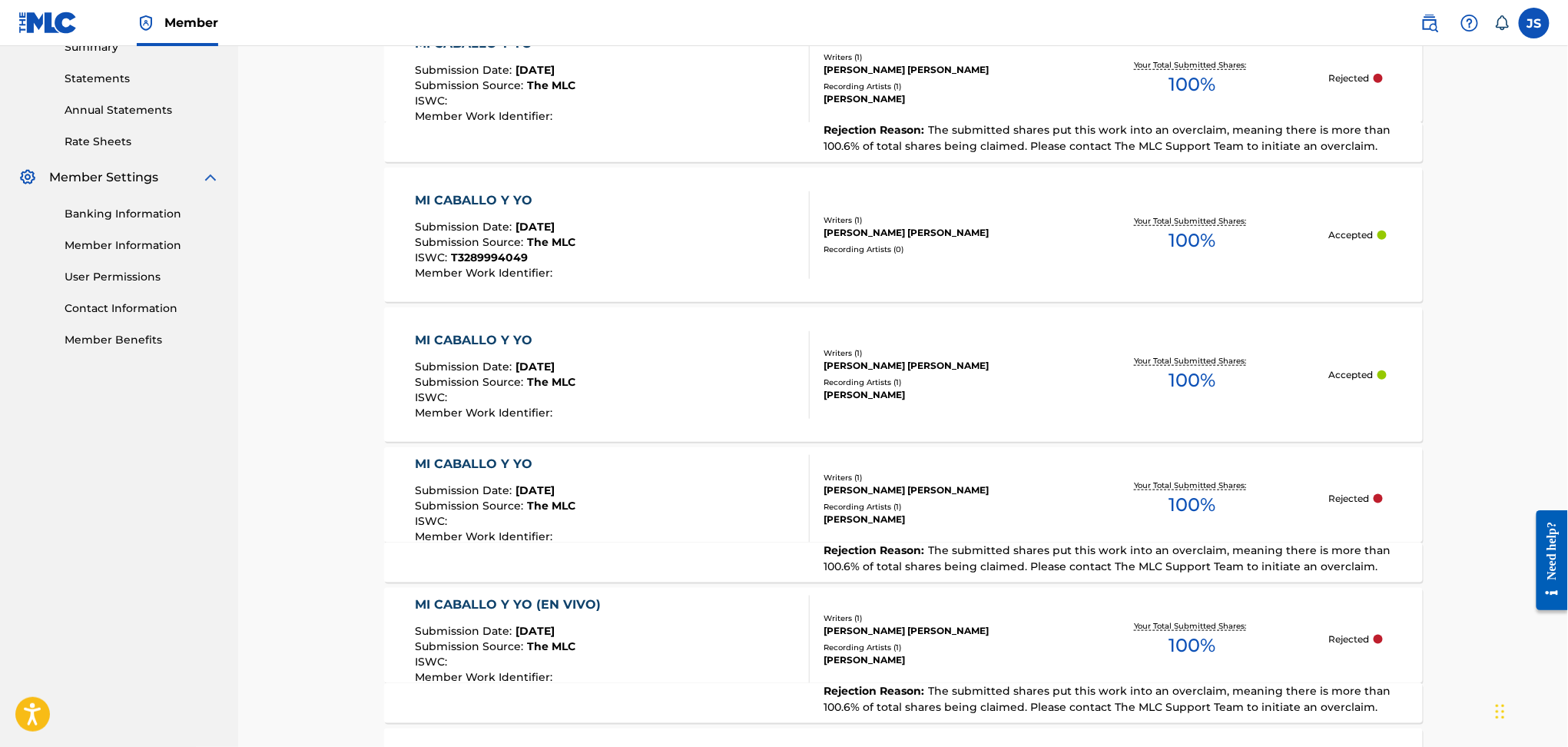
scroll to position [615, 0]
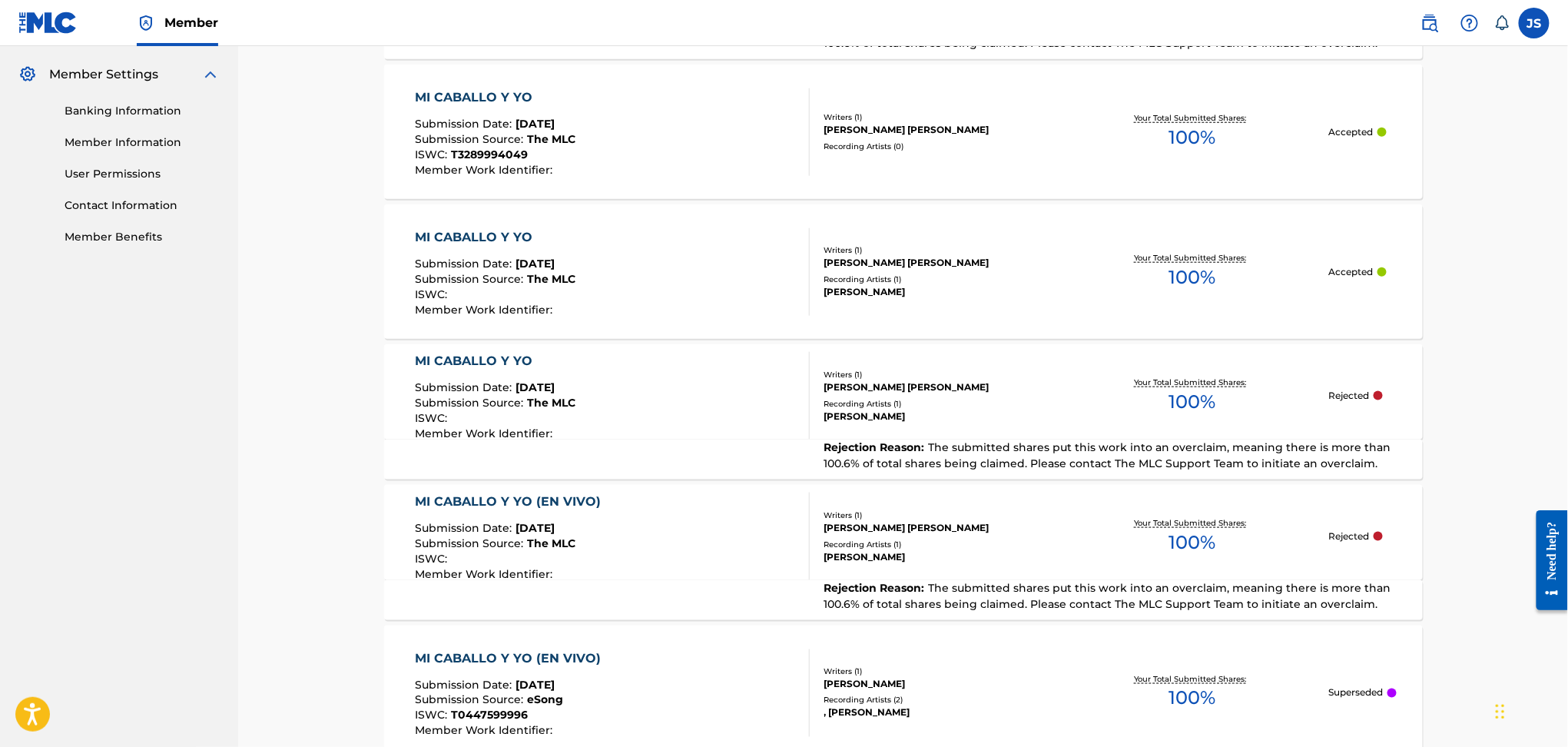
click at [445, 357] on div "MI CABALLO Y YO" at bounding box center [496, 361] width 161 height 18
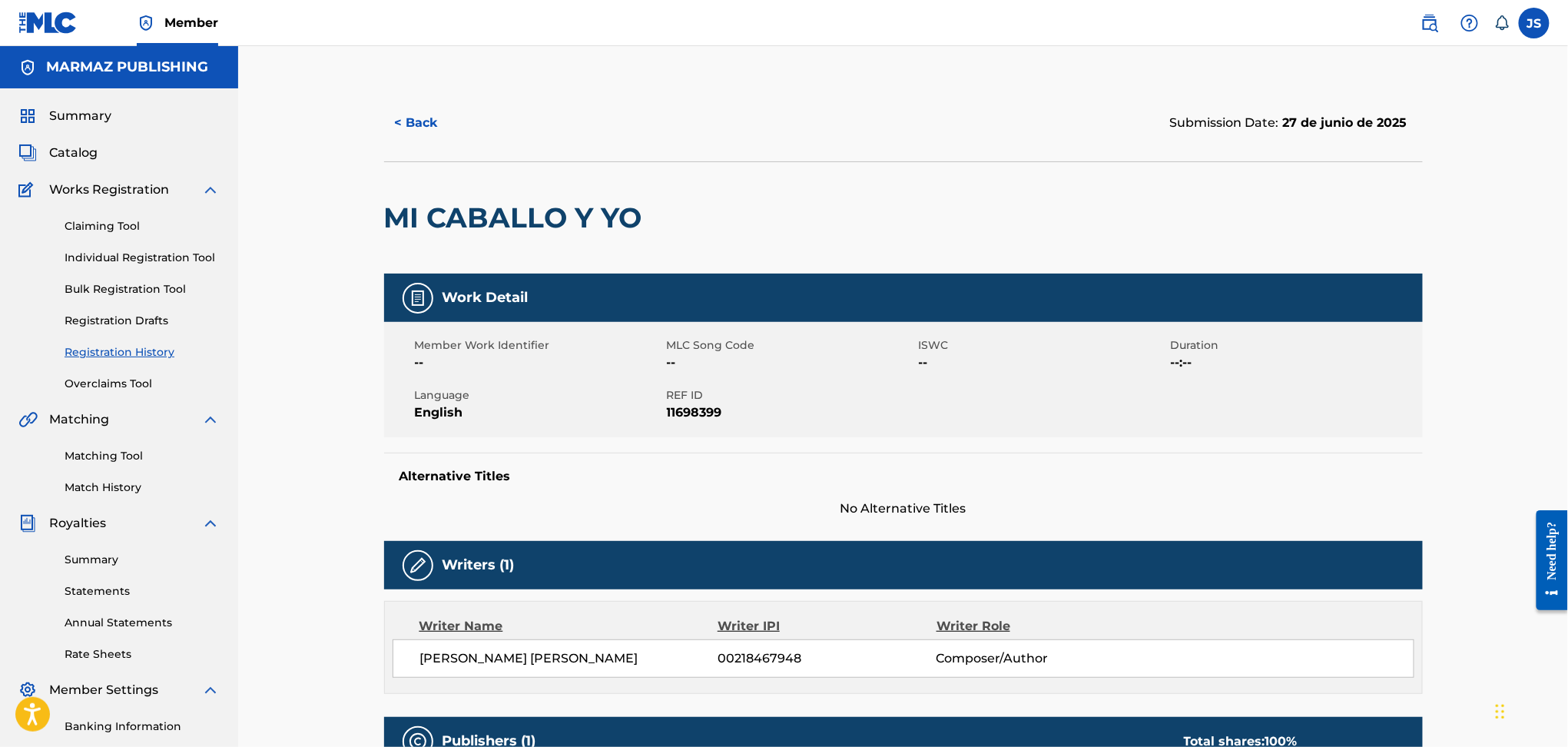
click at [408, 108] on button "< Back" at bounding box center [430, 123] width 92 height 38
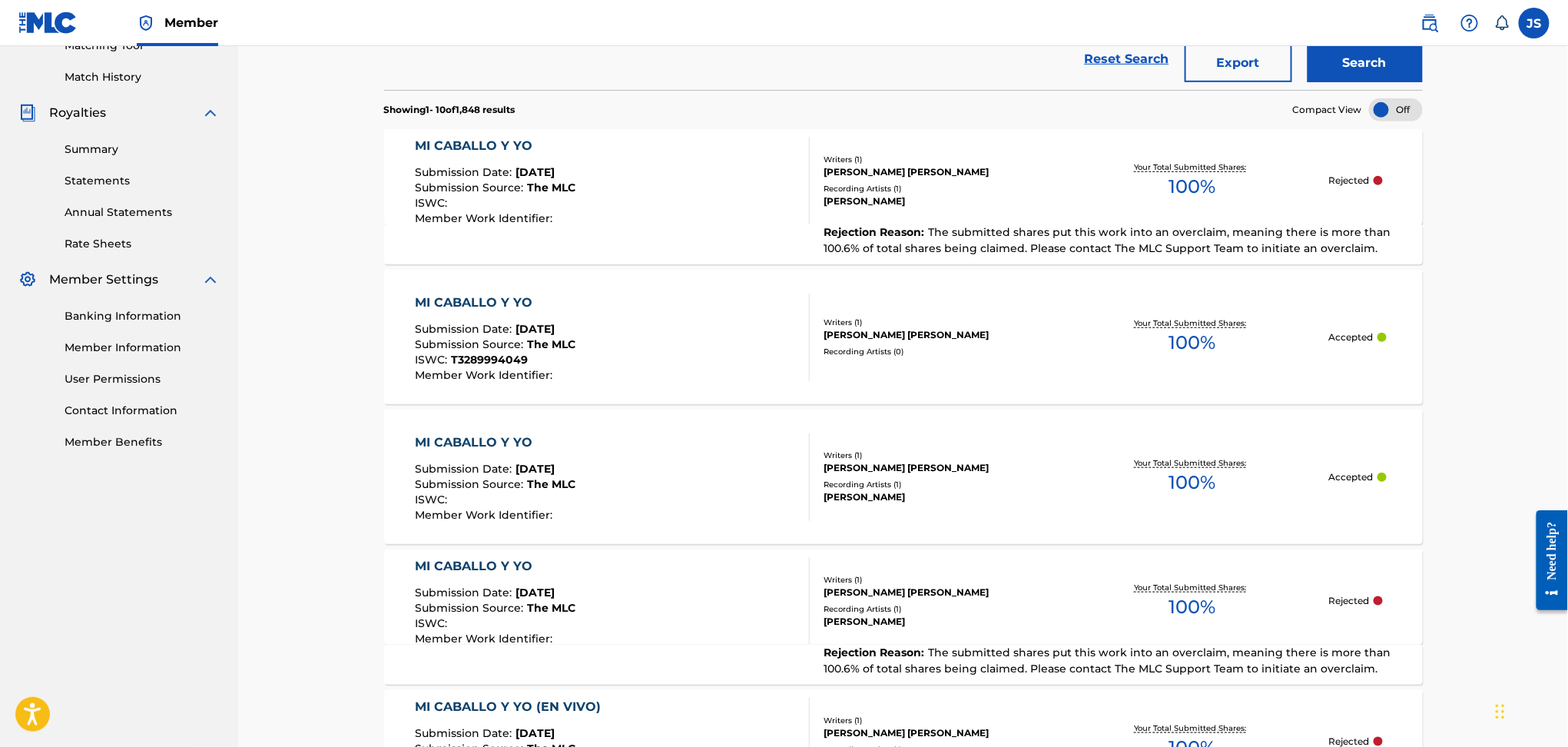
scroll to position [308, 0]
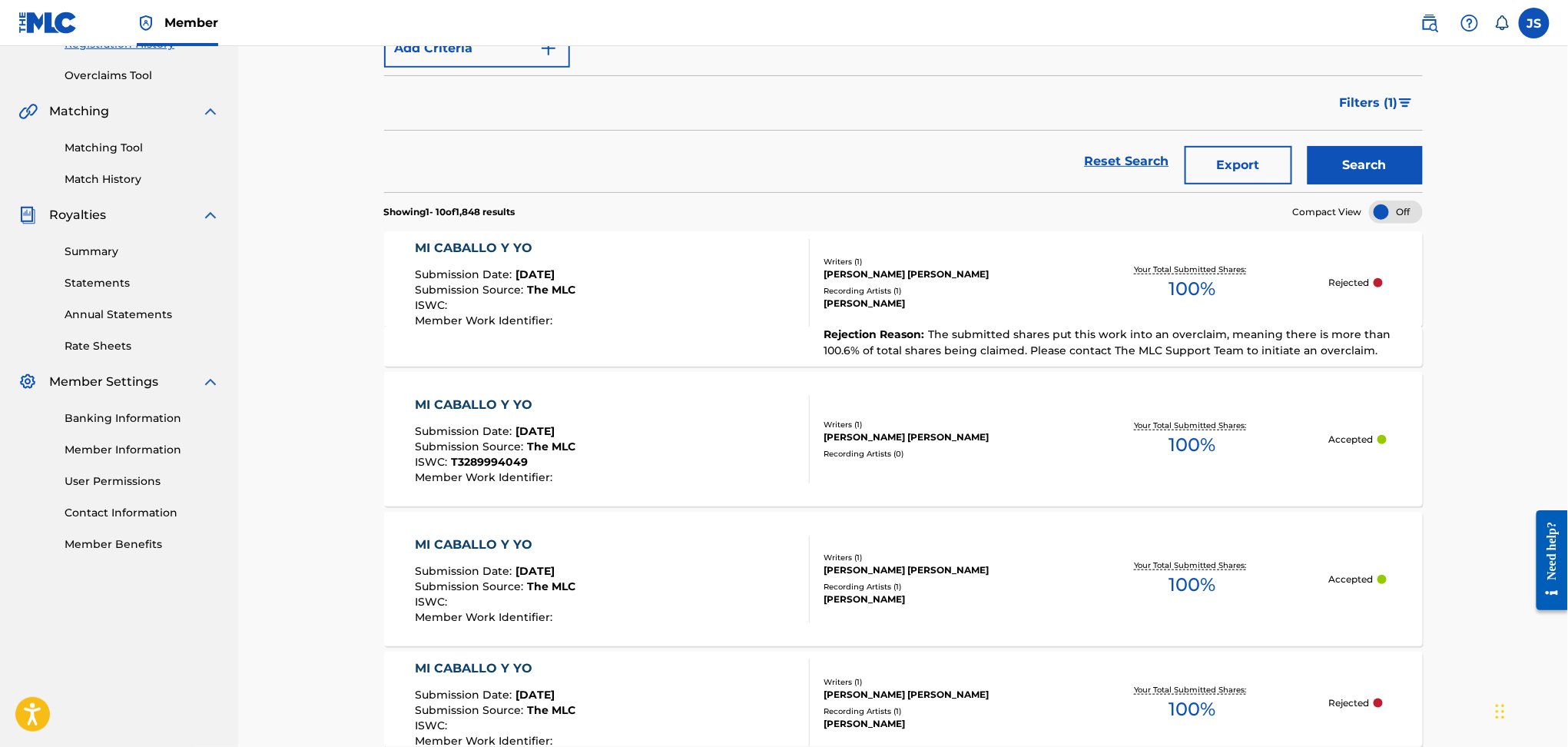
click at [463, 253] on div "MI CABALLO Y YO" at bounding box center [496, 248] width 161 height 18
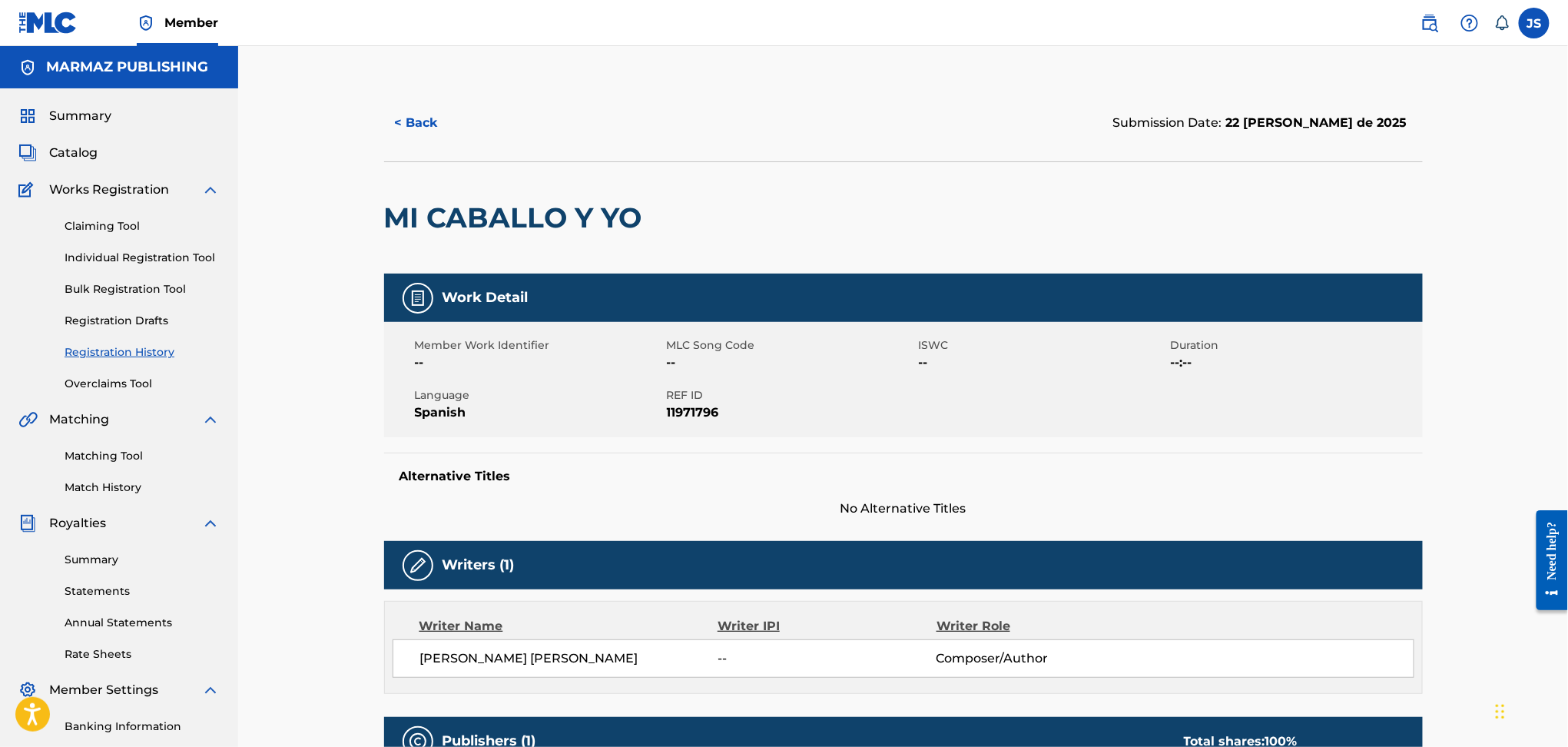
click at [408, 113] on button "< Back" at bounding box center [430, 123] width 92 height 38
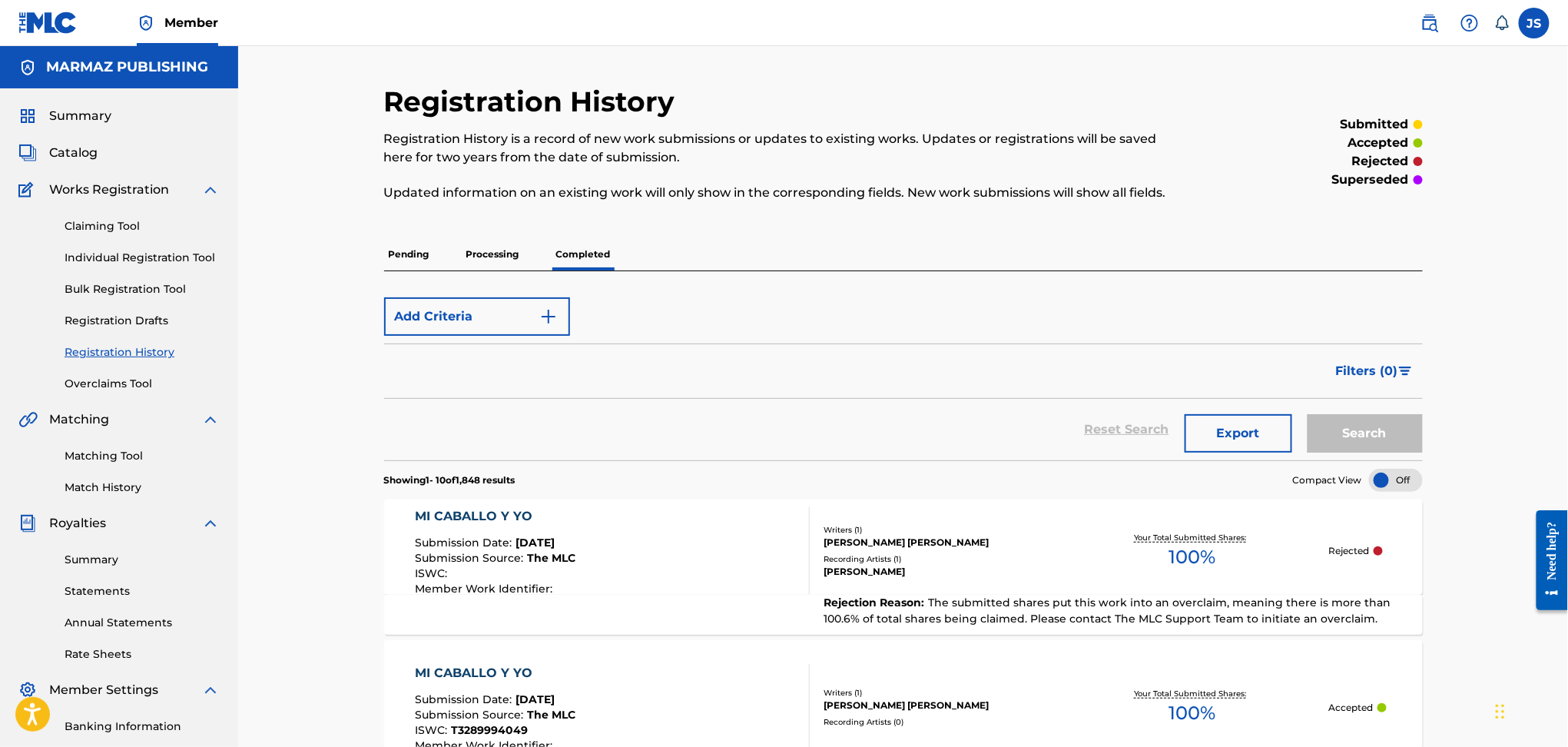
scroll to position [1, 0]
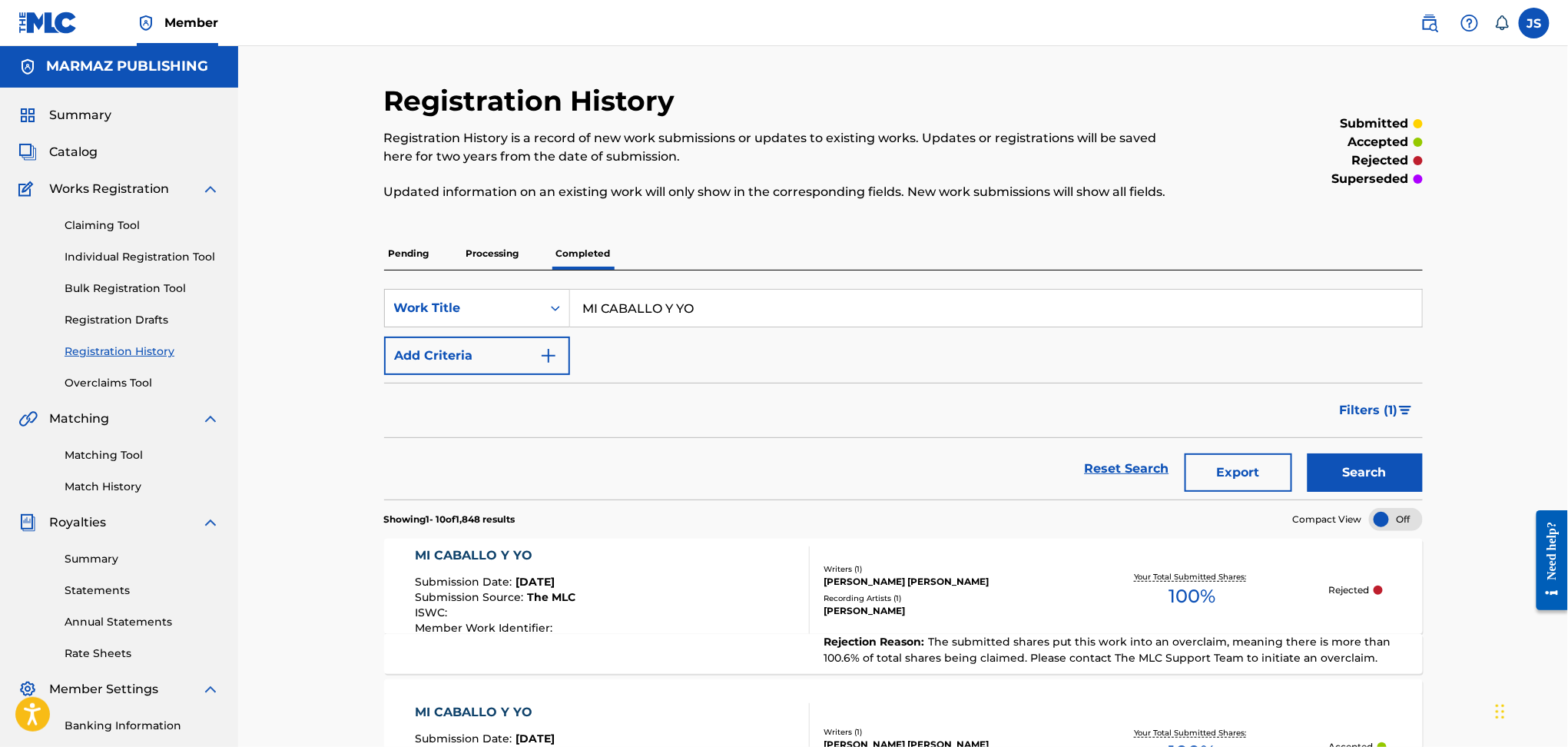
click at [511, 359] on button "Add Criteria" at bounding box center [476, 356] width 186 height 38
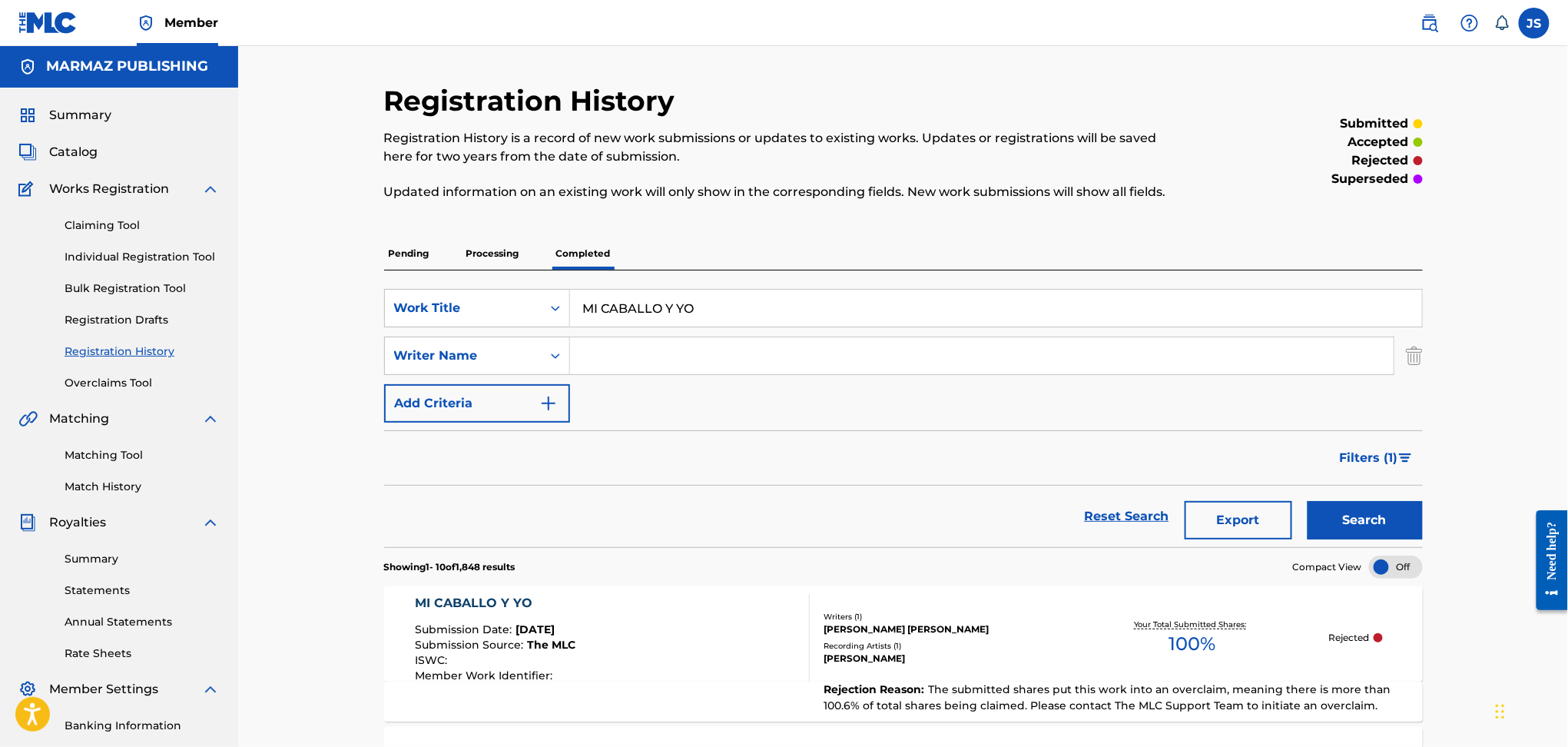
click at [666, 364] on input "Search Form" at bounding box center [982, 356] width 824 height 37
paste input "WILSON VALDERRAMA"
drag, startPoint x: 741, startPoint y: 369, endPoint x: 456, endPoint y: 348, distance: 285.8
click at [456, 348] on div "SearchWithCriteriacf82829d-bd34-497e-bf87-9f4ffb5093af Writer Name WILSON VALDE…" at bounding box center [903, 356] width 1039 height 38
click at [1341, 528] on button "Search" at bounding box center [1365, 520] width 115 height 38
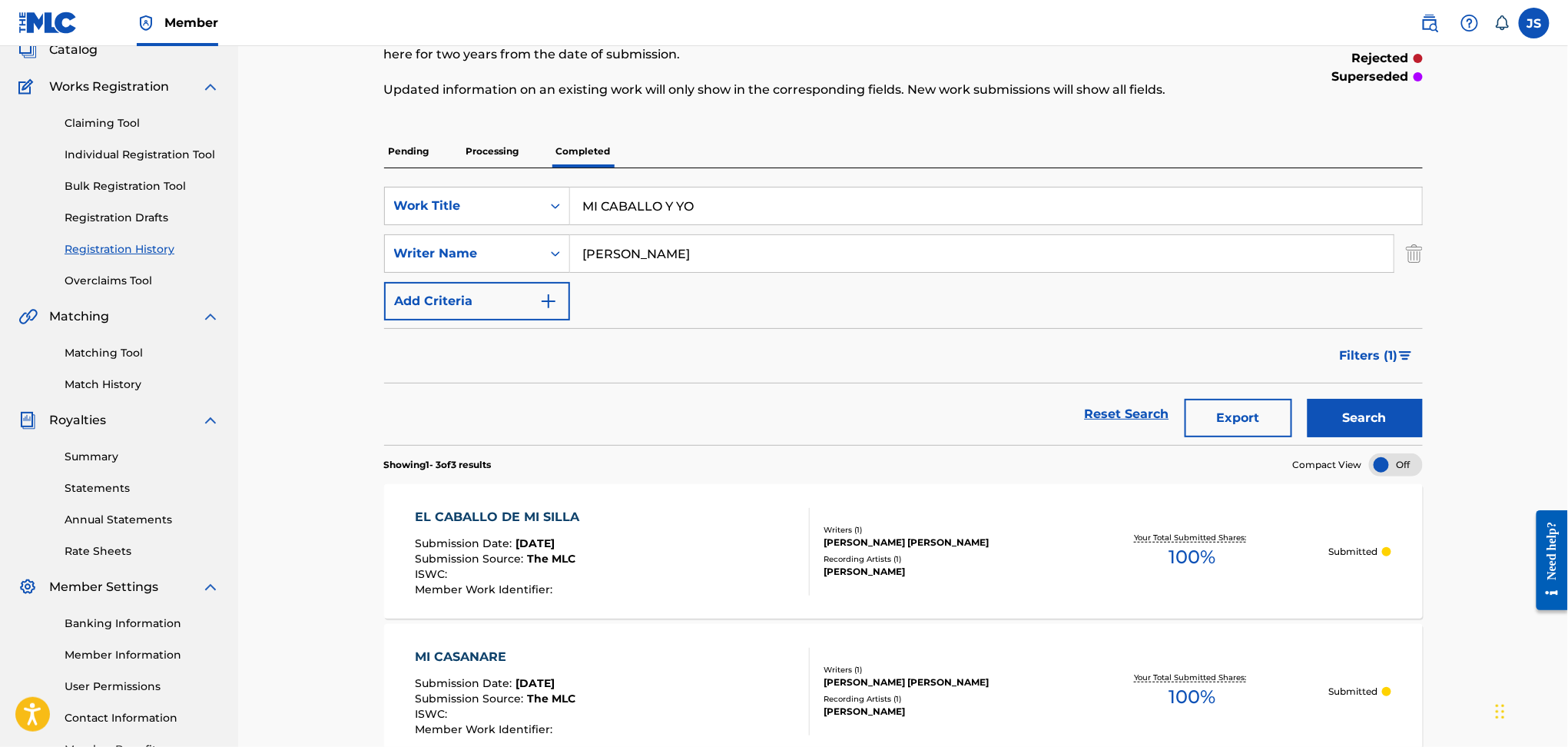
scroll to position [205, 0]
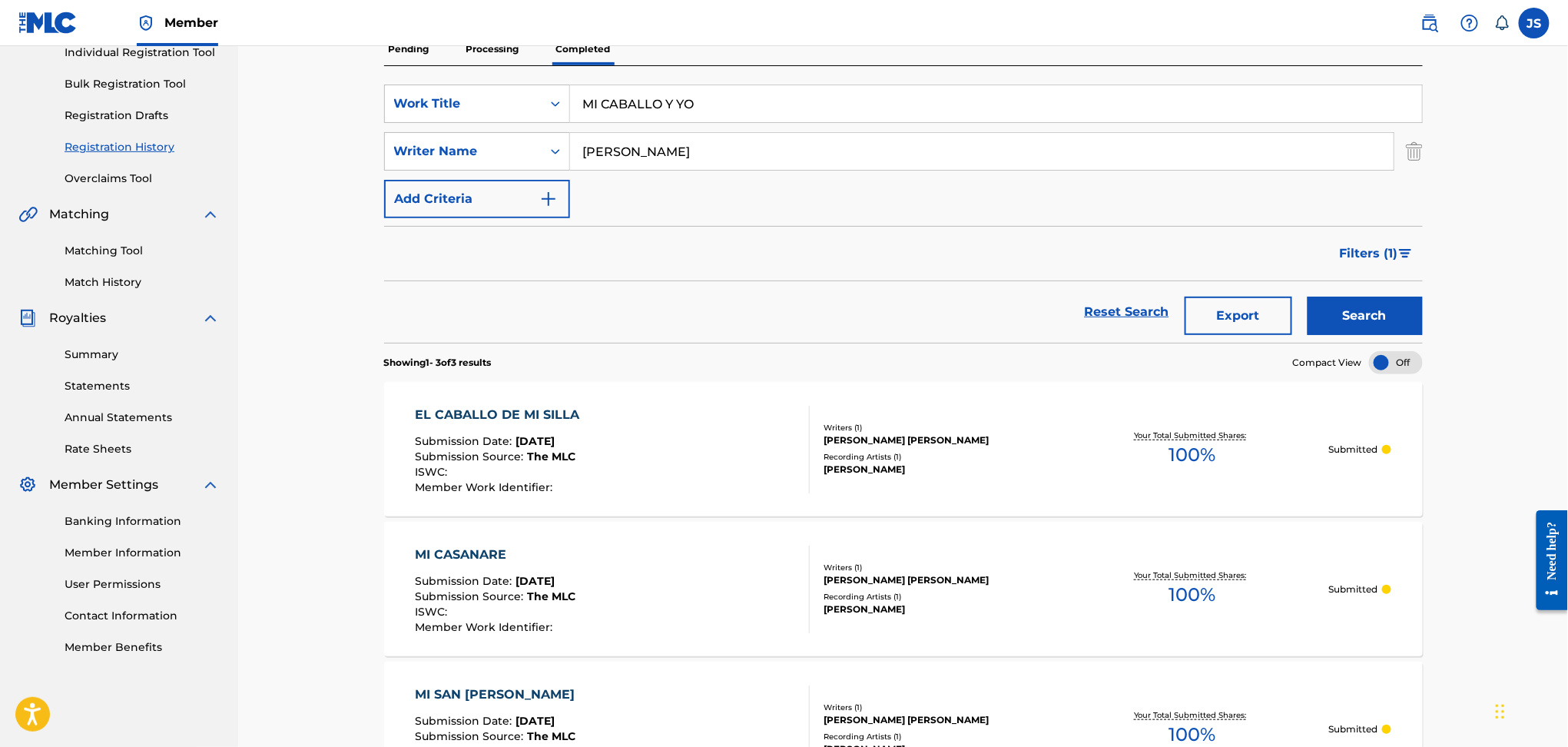
drag, startPoint x: 640, startPoint y: 154, endPoint x: 684, endPoint y: 178, distance: 50.1
click at [640, 154] on input "WILSON VALDERRAMA" at bounding box center [982, 151] width 824 height 37
type input "[PERSON_NAME]"
click at [384, 180] on button "Add Criteria" at bounding box center [476, 199] width 186 height 38
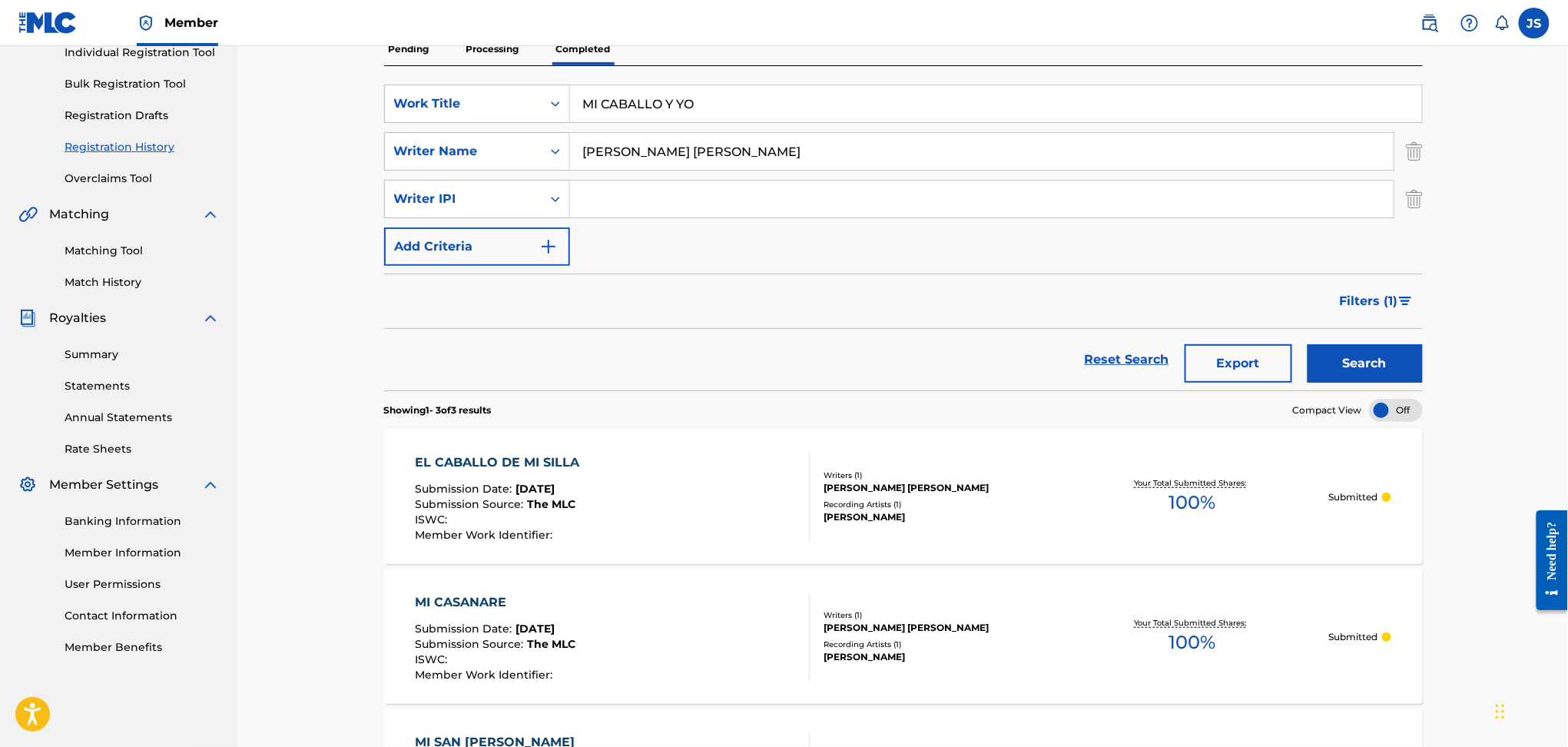
click at [1494, 290] on div "Registration History Registration History is a record of new work submissions o…" at bounding box center [903, 390] width 1330 height 1100
click at [1411, 364] on button "Search" at bounding box center [1365, 364] width 115 height 38
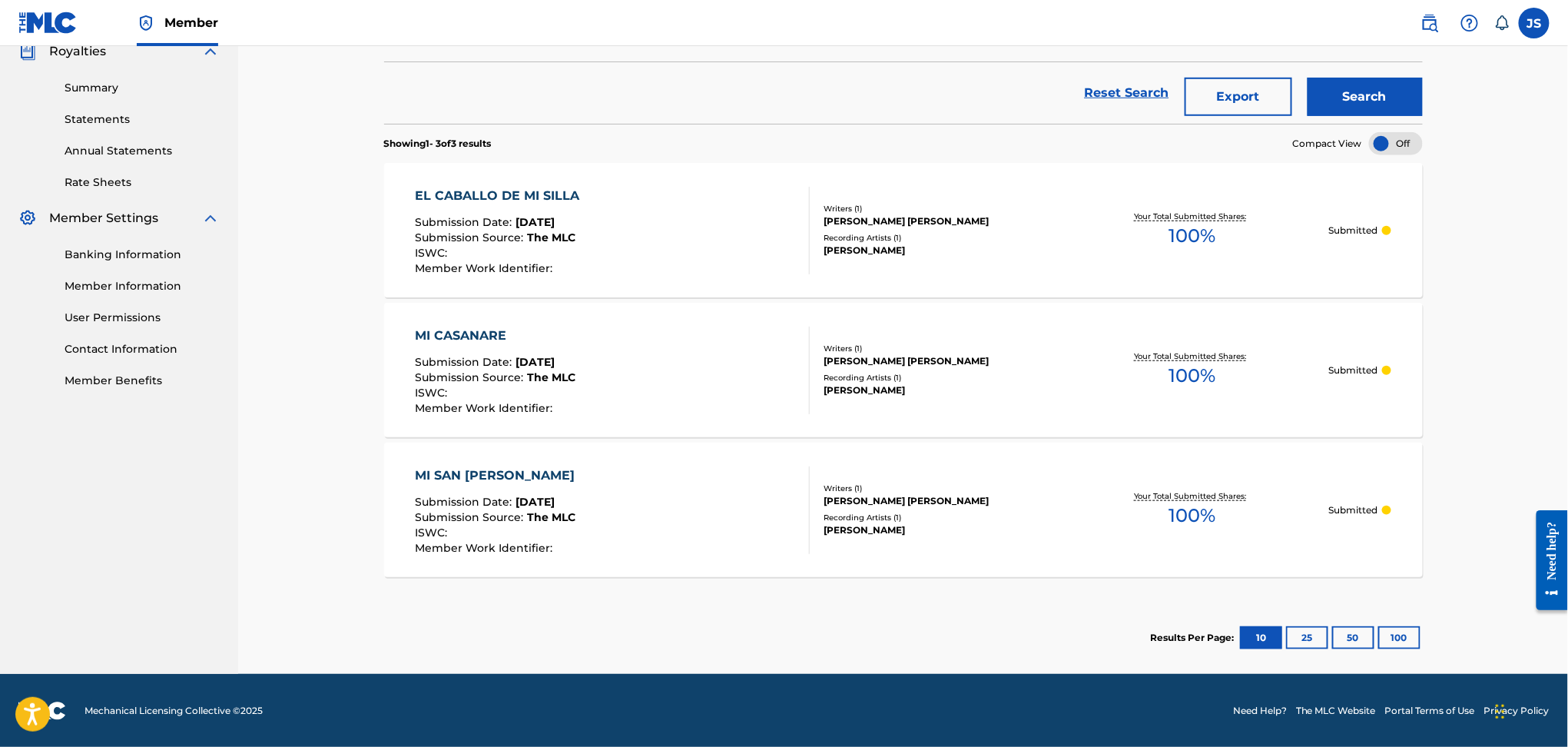
scroll to position [0, 0]
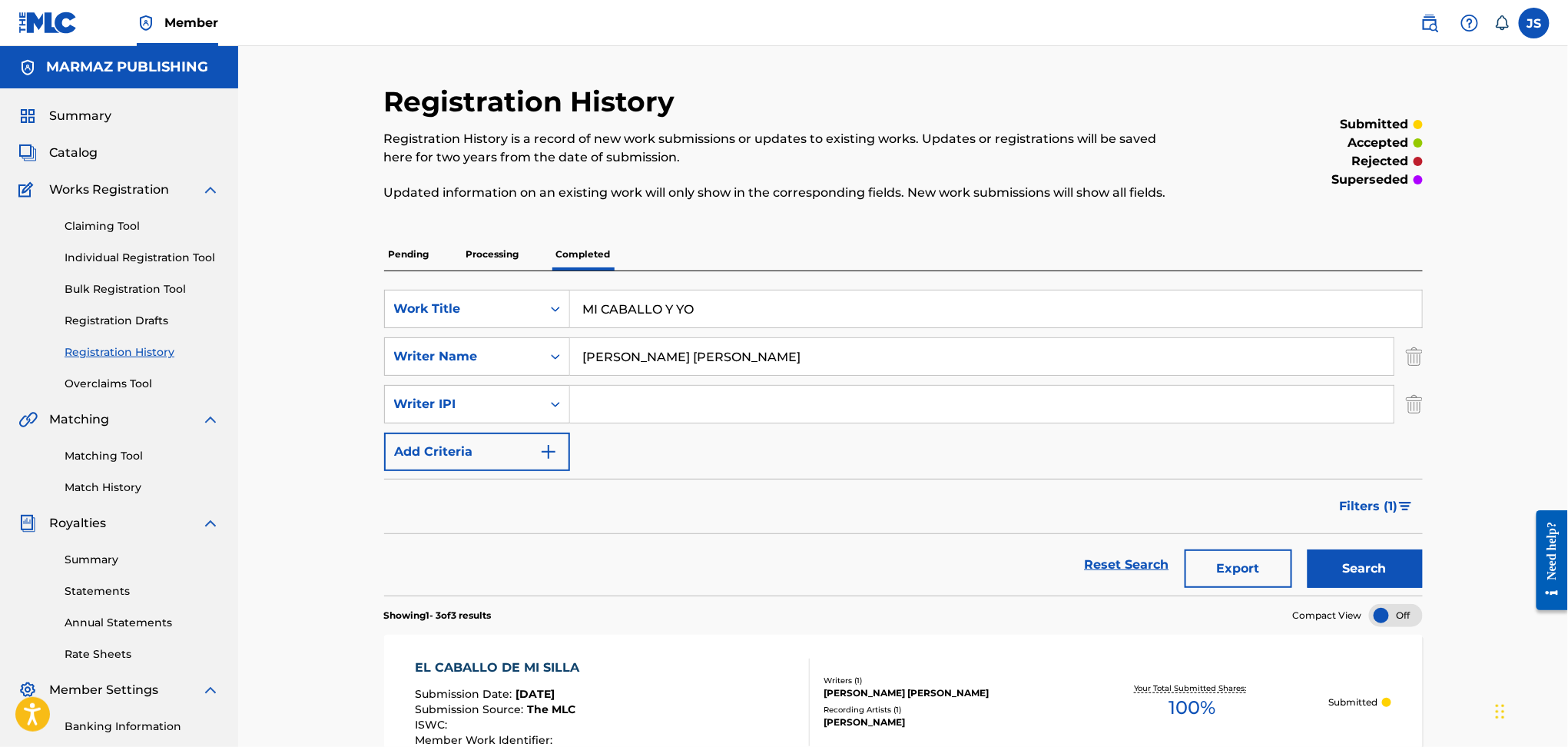
click at [596, 411] on input "Search Form" at bounding box center [982, 404] width 824 height 37
paste input "00218467948"
type input "00218467948"
drag, startPoint x: 914, startPoint y: 354, endPoint x: 51, endPoint y: 283, distance: 865.9
click at [52, 283] on main "MARMAZ PUBLISHING Summary Catalog Works Registration Claiming Tool Individual R…" at bounding box center [784, 595] width 1568 height 1100
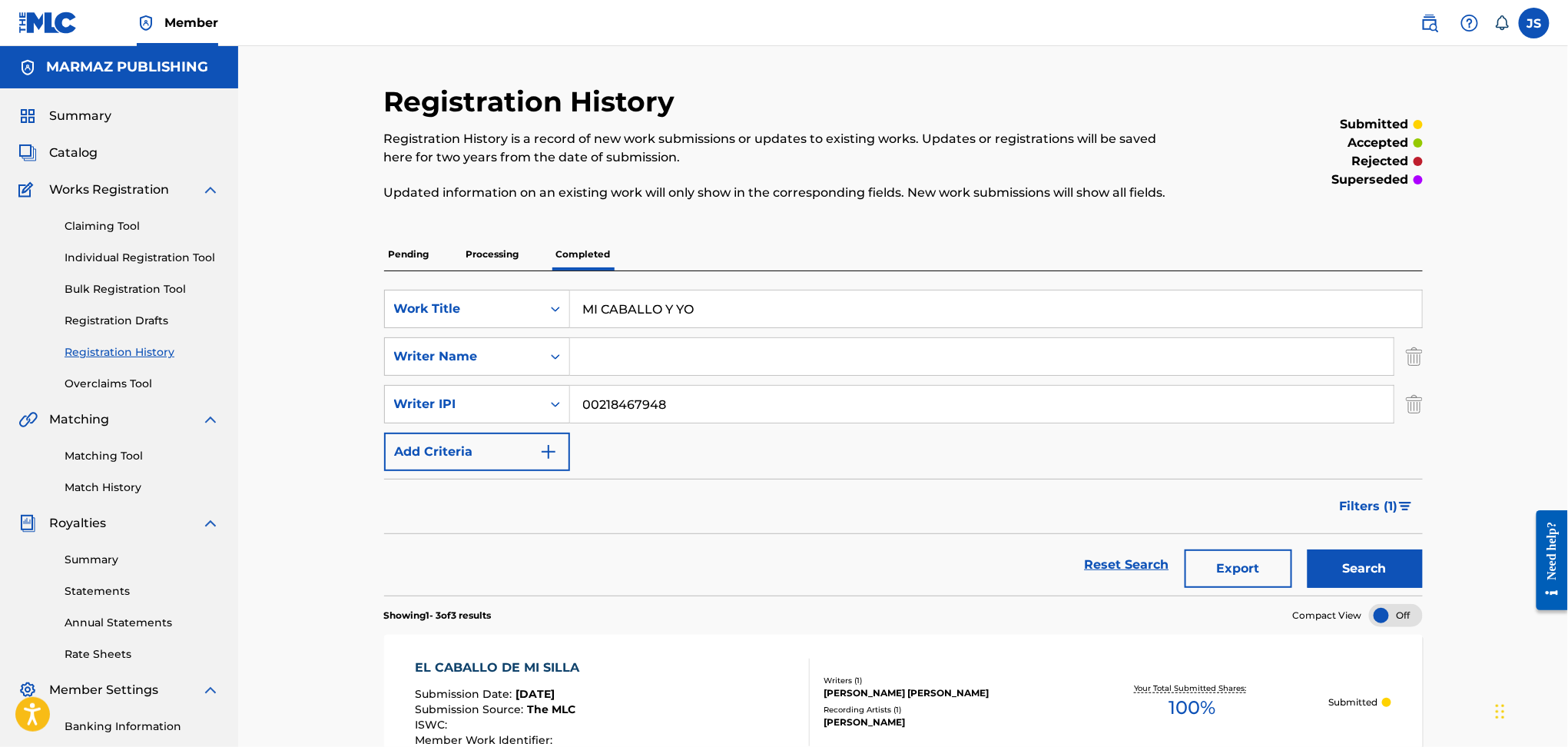
click at [1307, 550] on button "Search" at bounding box center [1365, 569] width 115 height 38
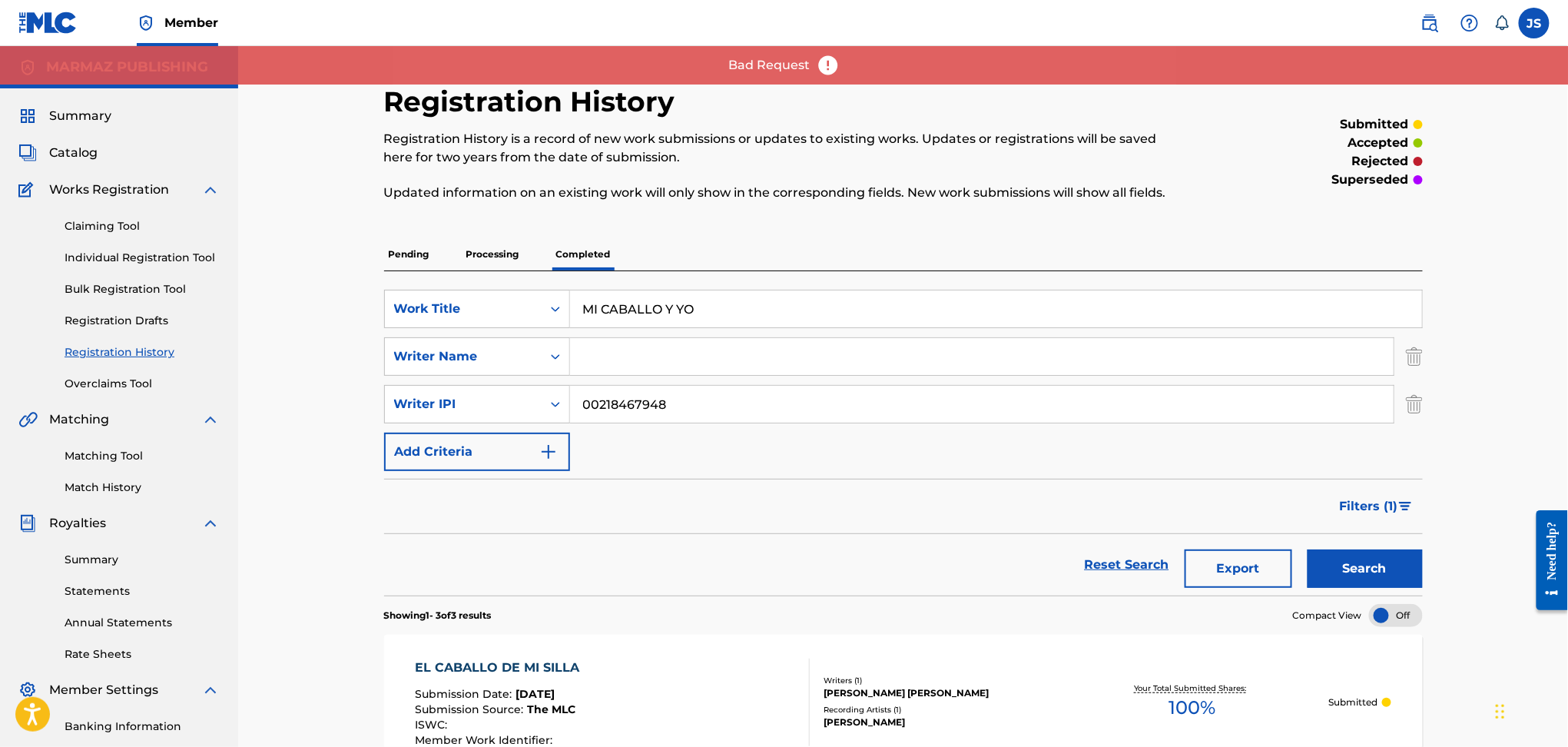
drag, startPoint x: 730, startPoint y: 307, endPoint x: 666, endPoint y: 311, distance: 64.1
click at [666, 311] on input "MI CABALLO Y YO" at bounding box center [997, 309] width 852 height 37
click at [1307, 550] on button "Search" at bounding box center [1365, 569] width 115 height 38
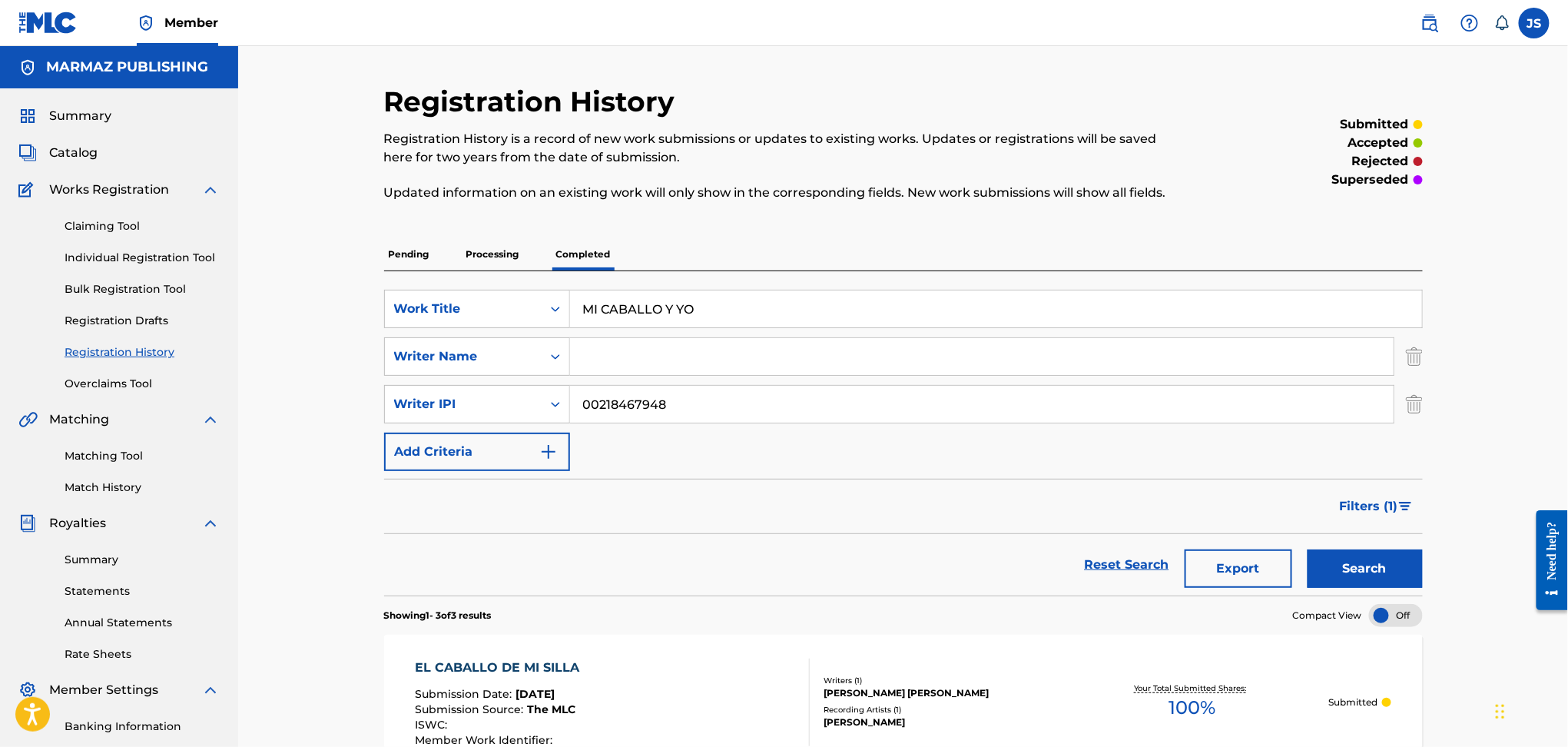
type input "MI CABALLO Y YO"
click at [1307, 550] on button "Search" at bounding box center [1365, 569] width 115 height 38
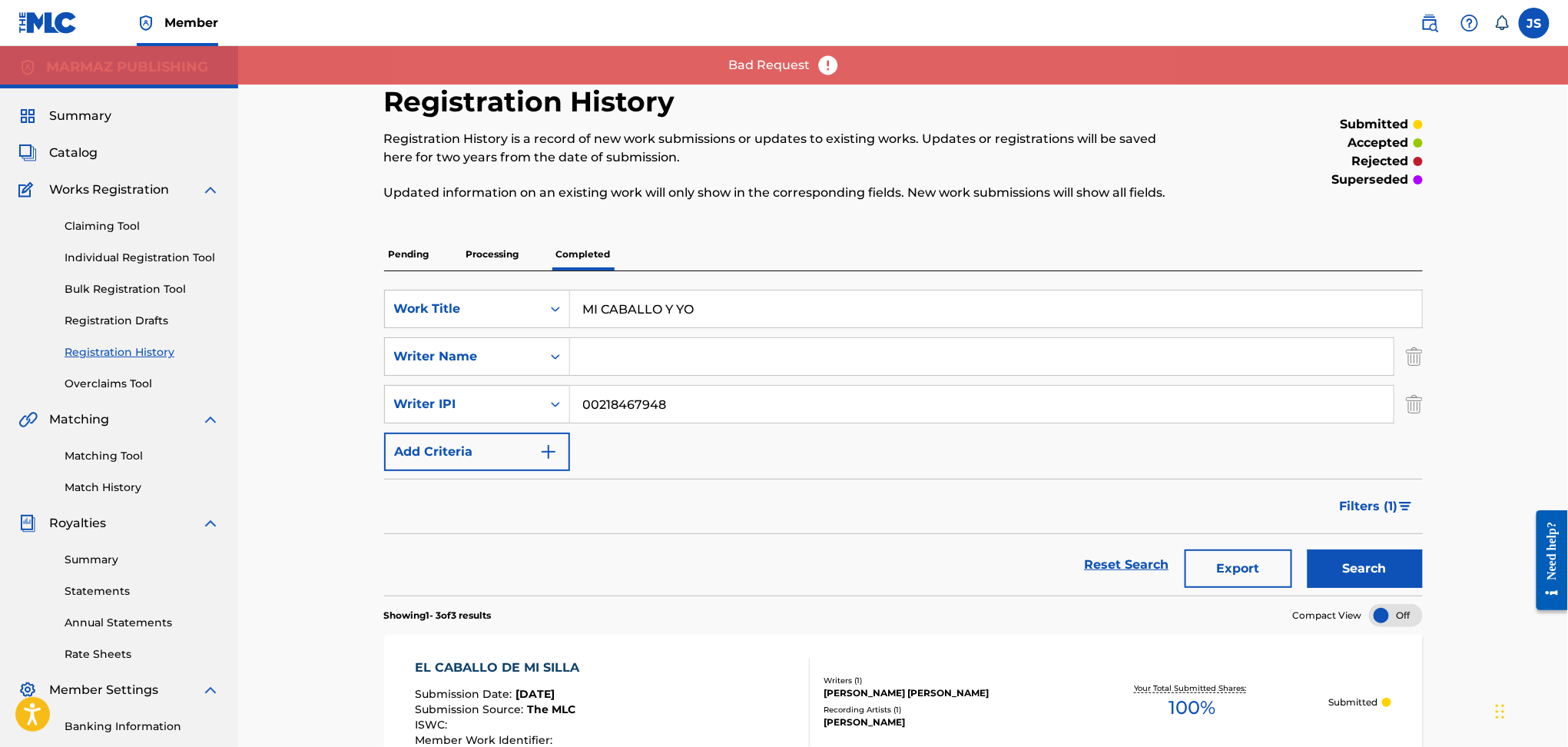
click at [905, 558] on div "Reset Search Export Search" at bounding box center [903, 564] width 1039 height 61
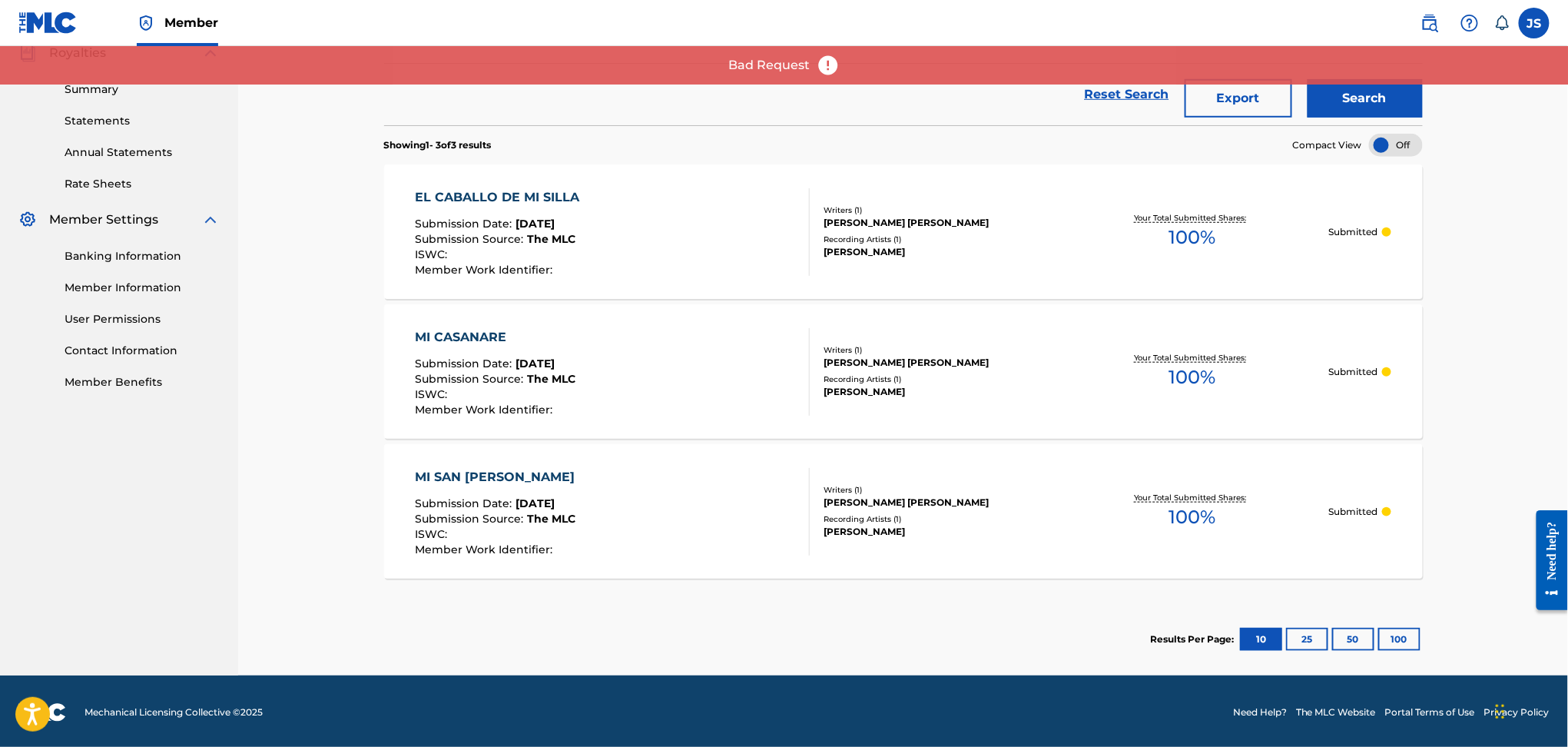
scroll to position [62, 0]
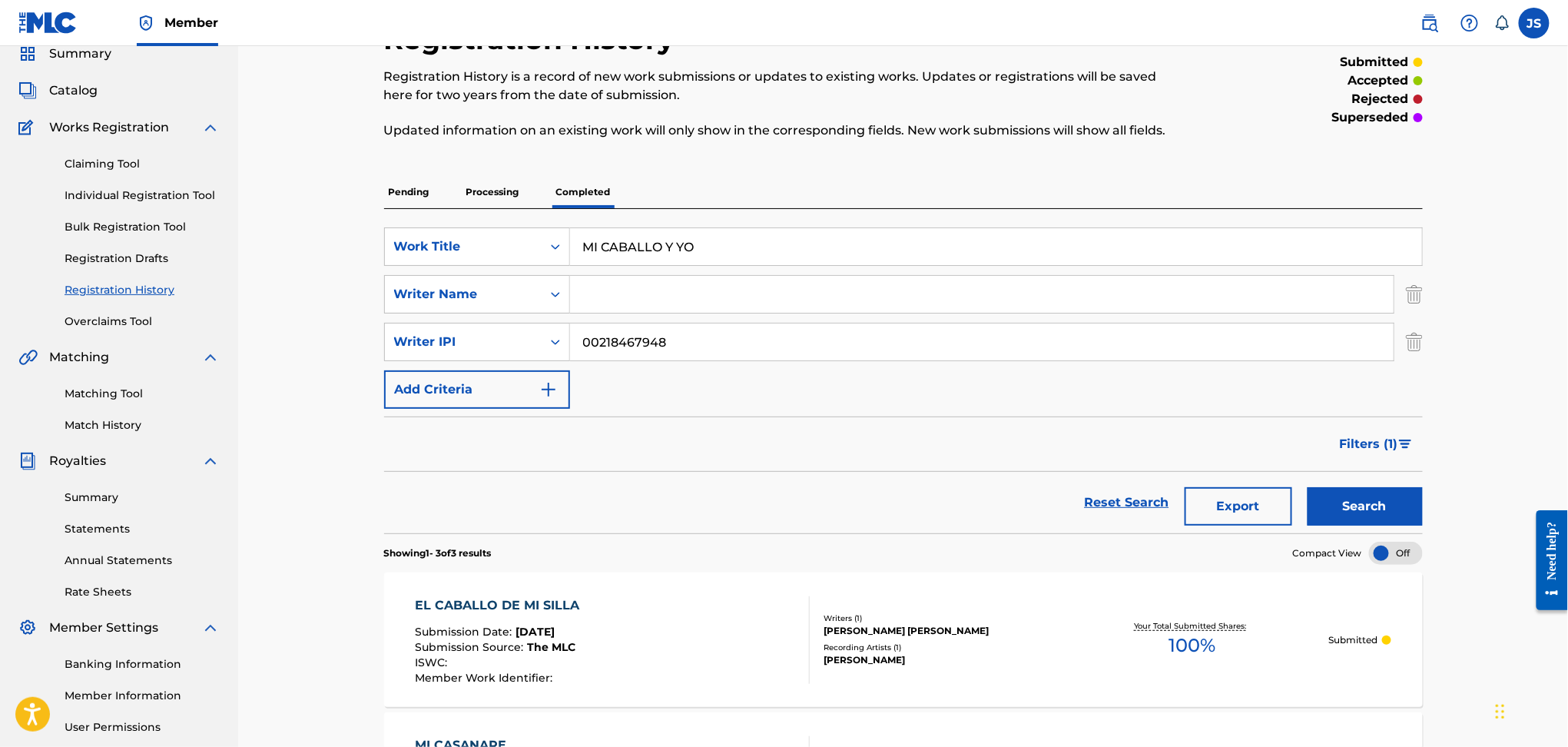
drag, startPoint x: 720, startPoint y: 347, endPoint x: 266, endPoint y: 325, distance: 454.5
click at [267, 326] on div "Registration History Registration History is a record of new work submissions o…" at bounding box center [903, 533] width 1330 height 1100
click at [1367, 505] on button "Search" at bounding box center [1365, 507] width 115 height 38
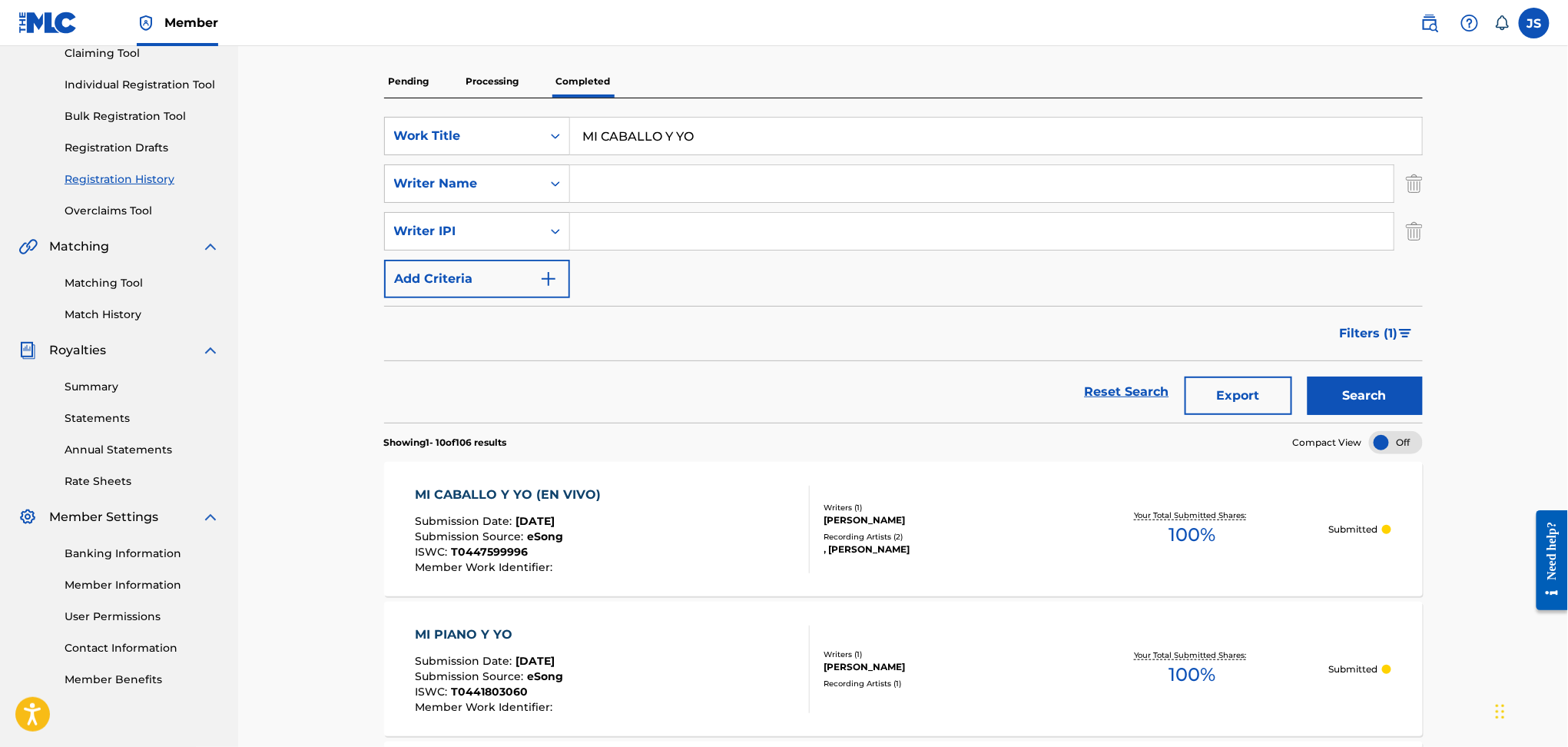
scroll to position [205, 0]
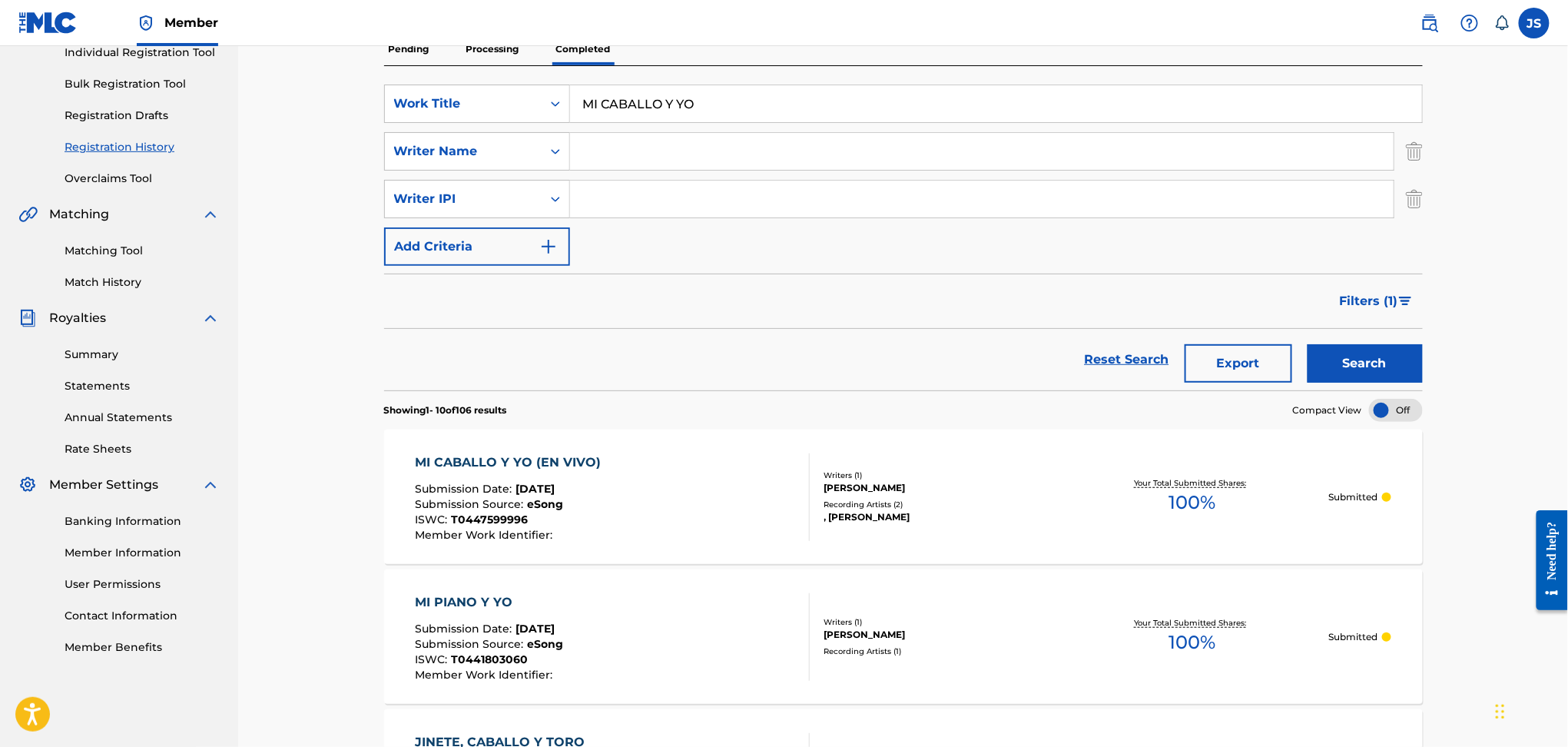
click at [508, 522] on span "T0447599996" at bounding box center [489, 519] width 77 height 14
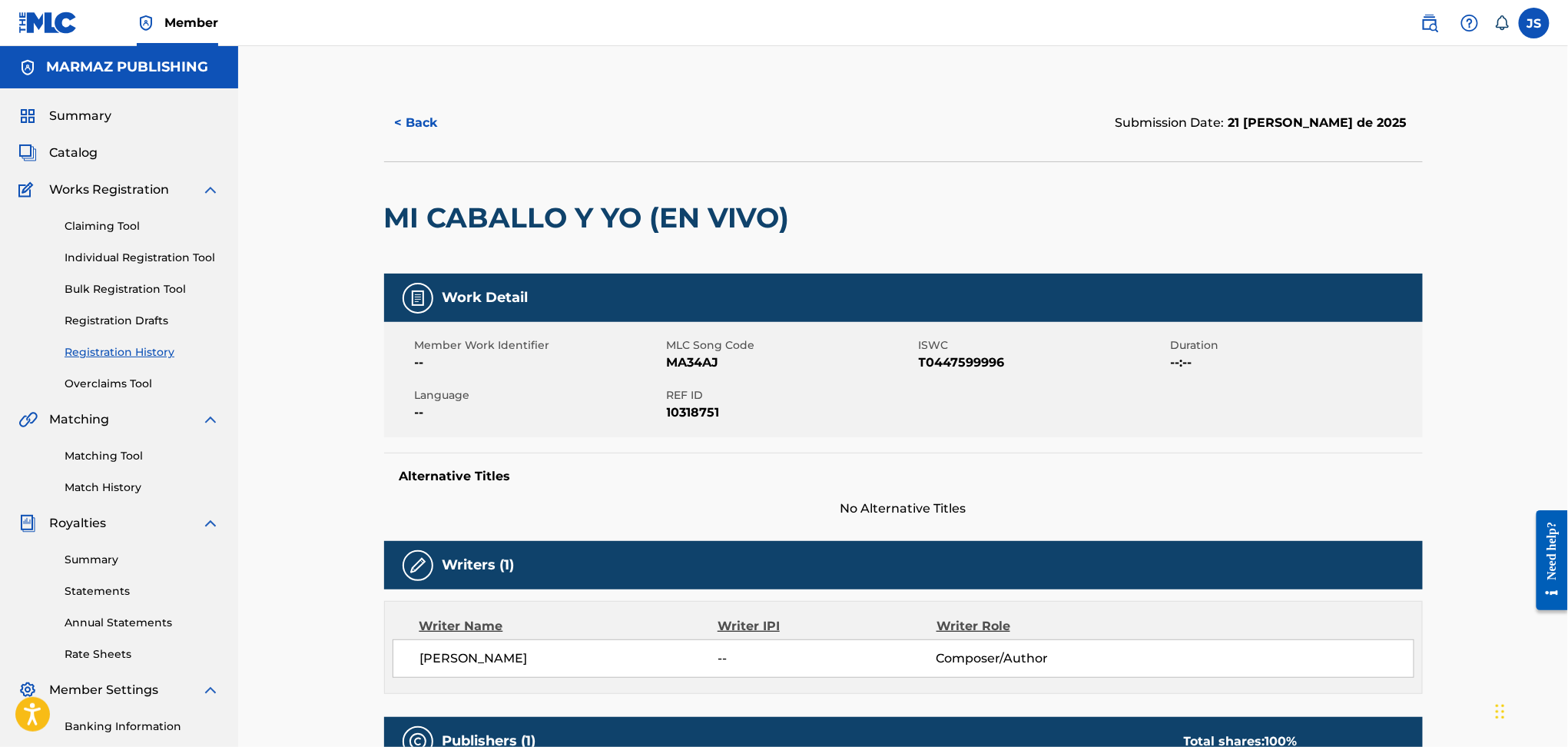
click at [999, 367] on span "T0447599996" at bounding box center [1042, 363] width 248 height 18
copy span "T0447599996"
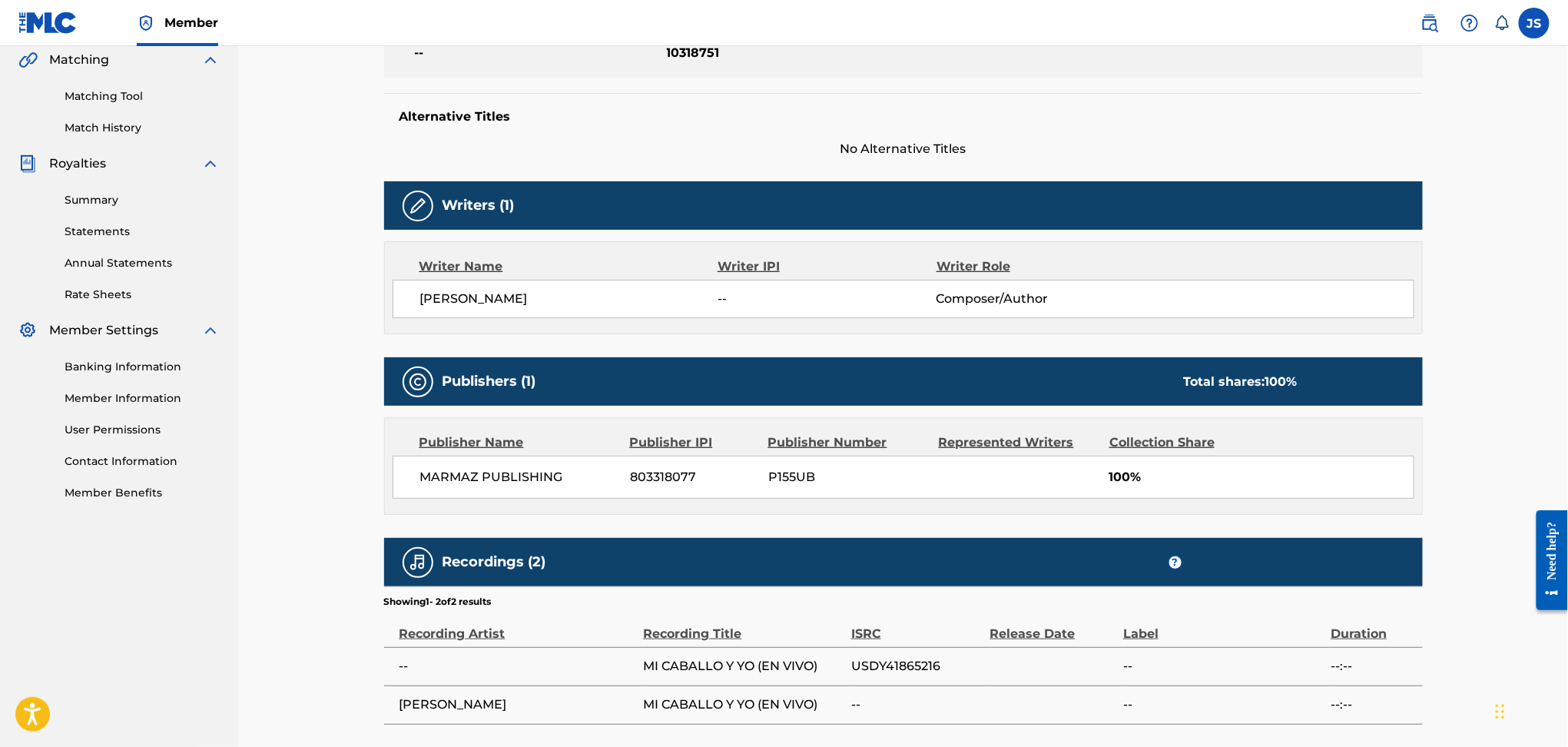
scroll to position [410, 0]
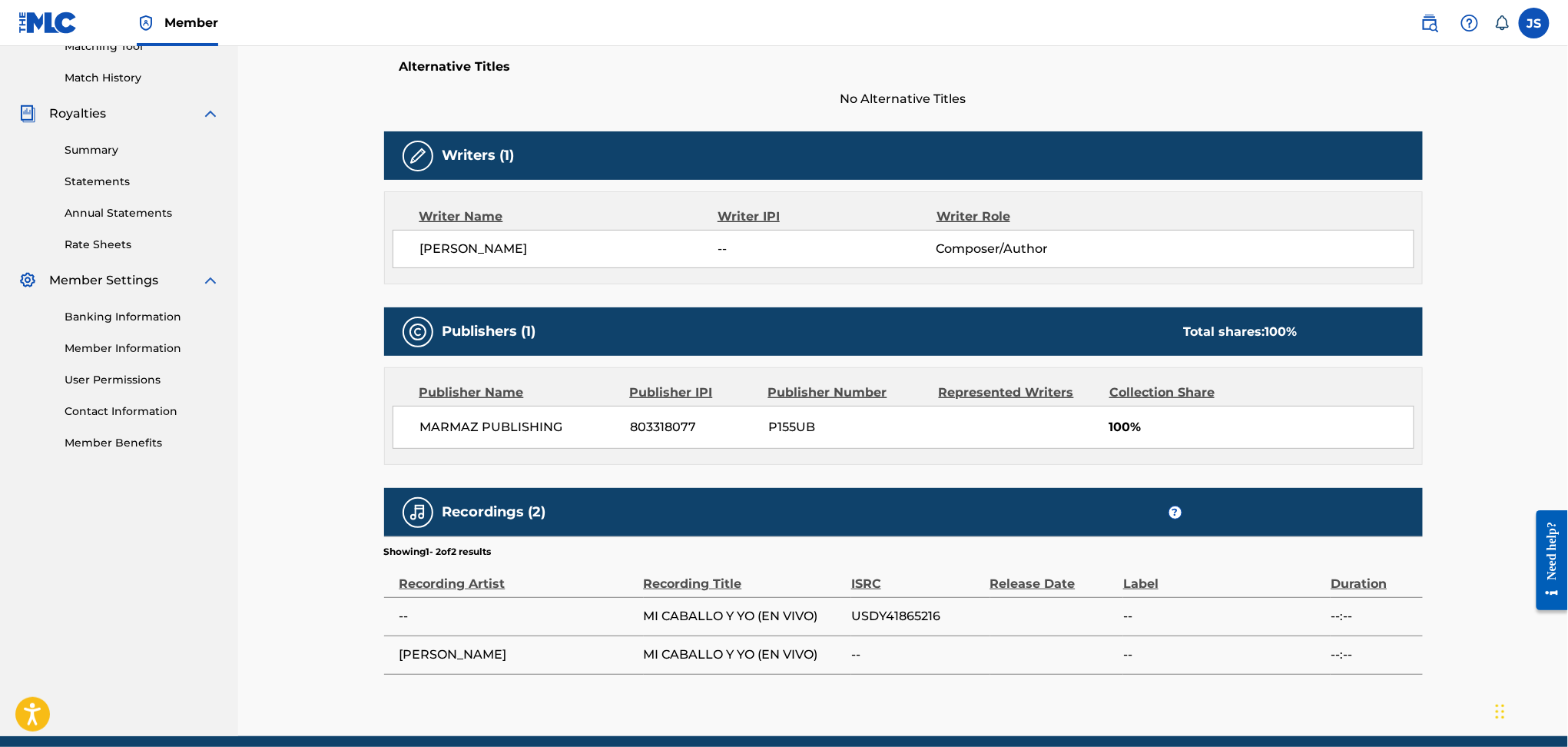
click at [899, 618] on span "USDY41865216" at bounding box center [917, 616] width 132 height 18
copy span "USDY41865216"
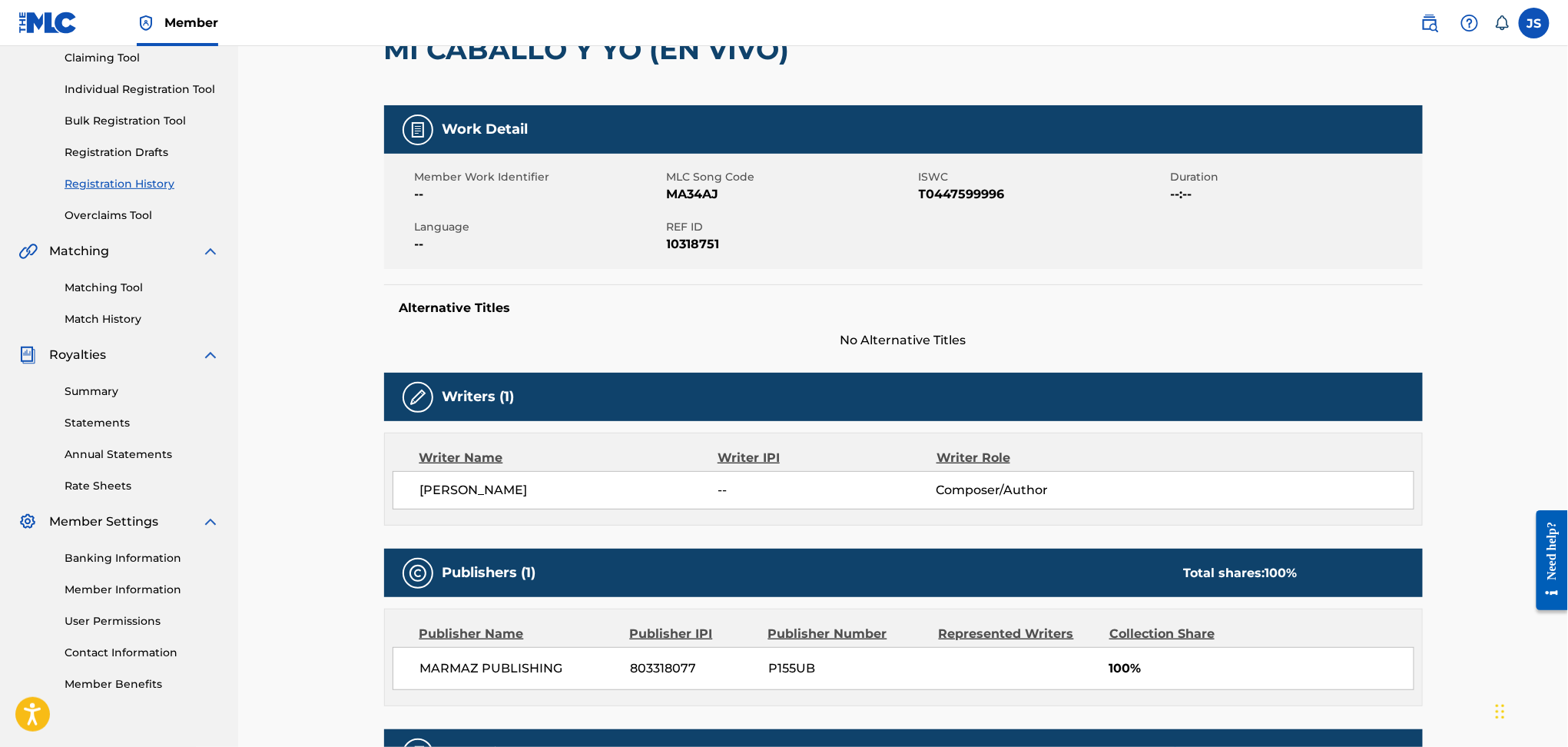
scroll to position [102, 0]
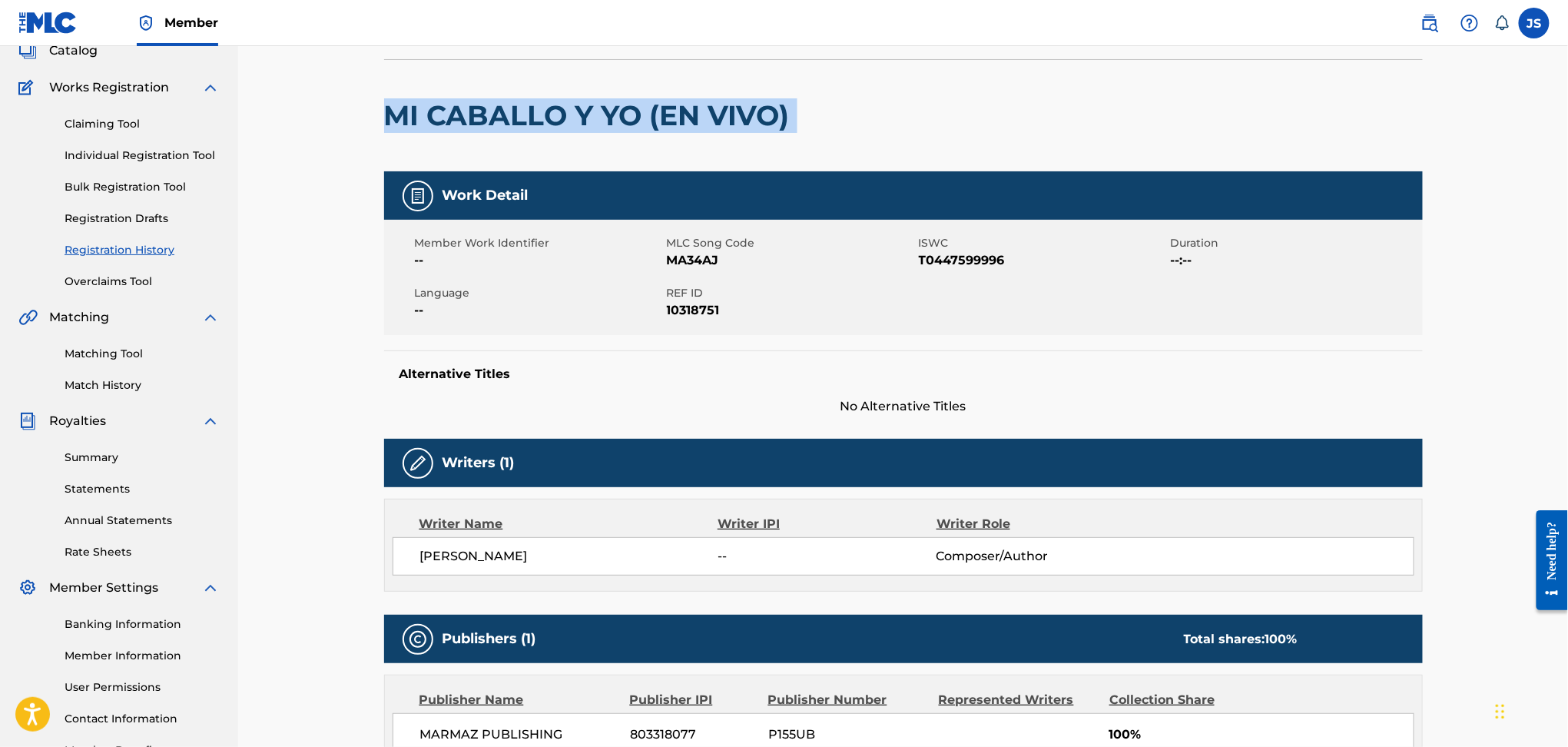
copy div "MI CABALLO Y YO (EN VIVO)"
drag, startPoint x: 821, startPoint y: 116, endPoint x: 354, endPoint y: 120, distance: 467.0
click at [354, 120] on div "< Back Submission Date: 21 de agosto de 2025 MI CABALLO Y YO (EN VIVO) Work Det…" at bounding box center [903, 494] width 1330 height 1100
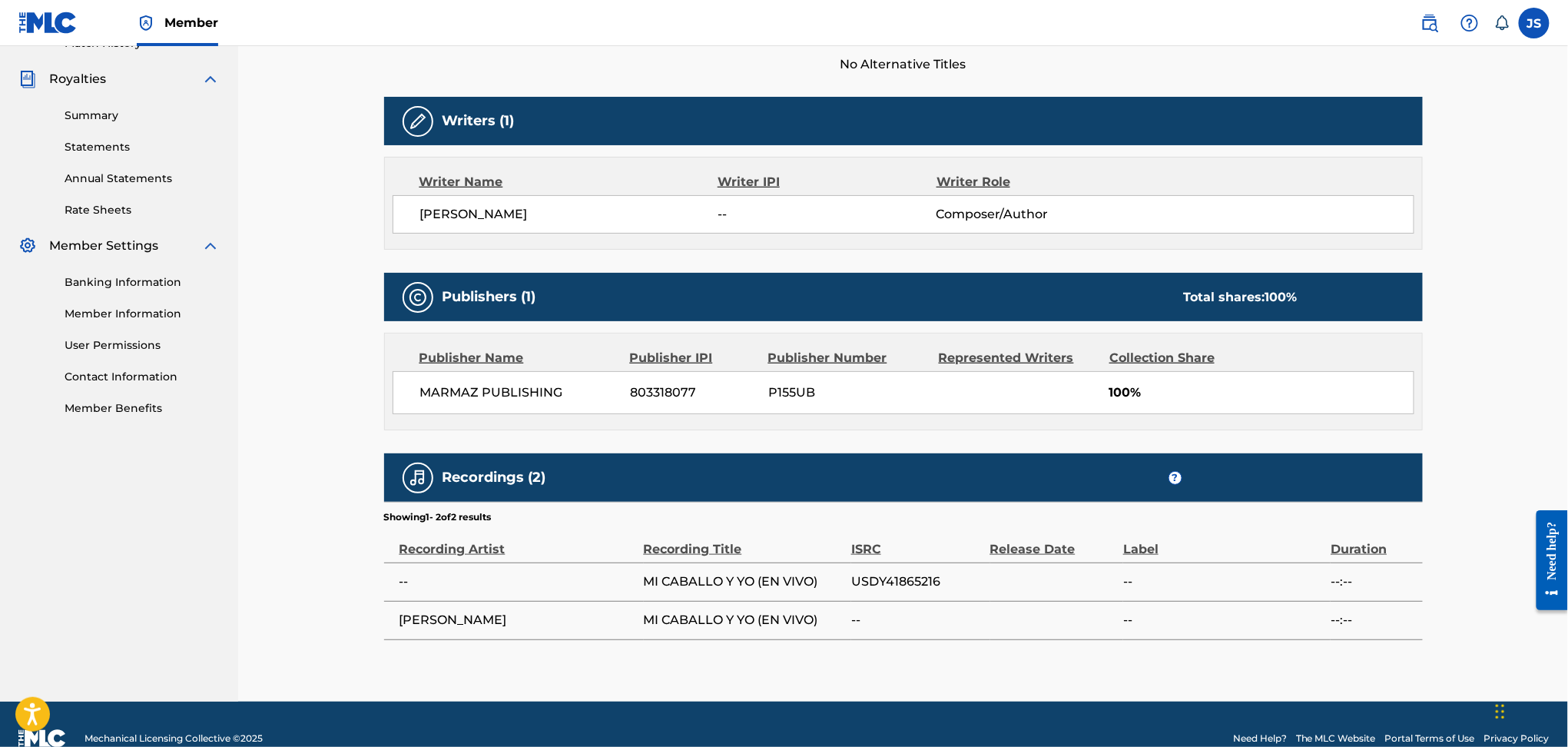
scroll to position [0, 0]
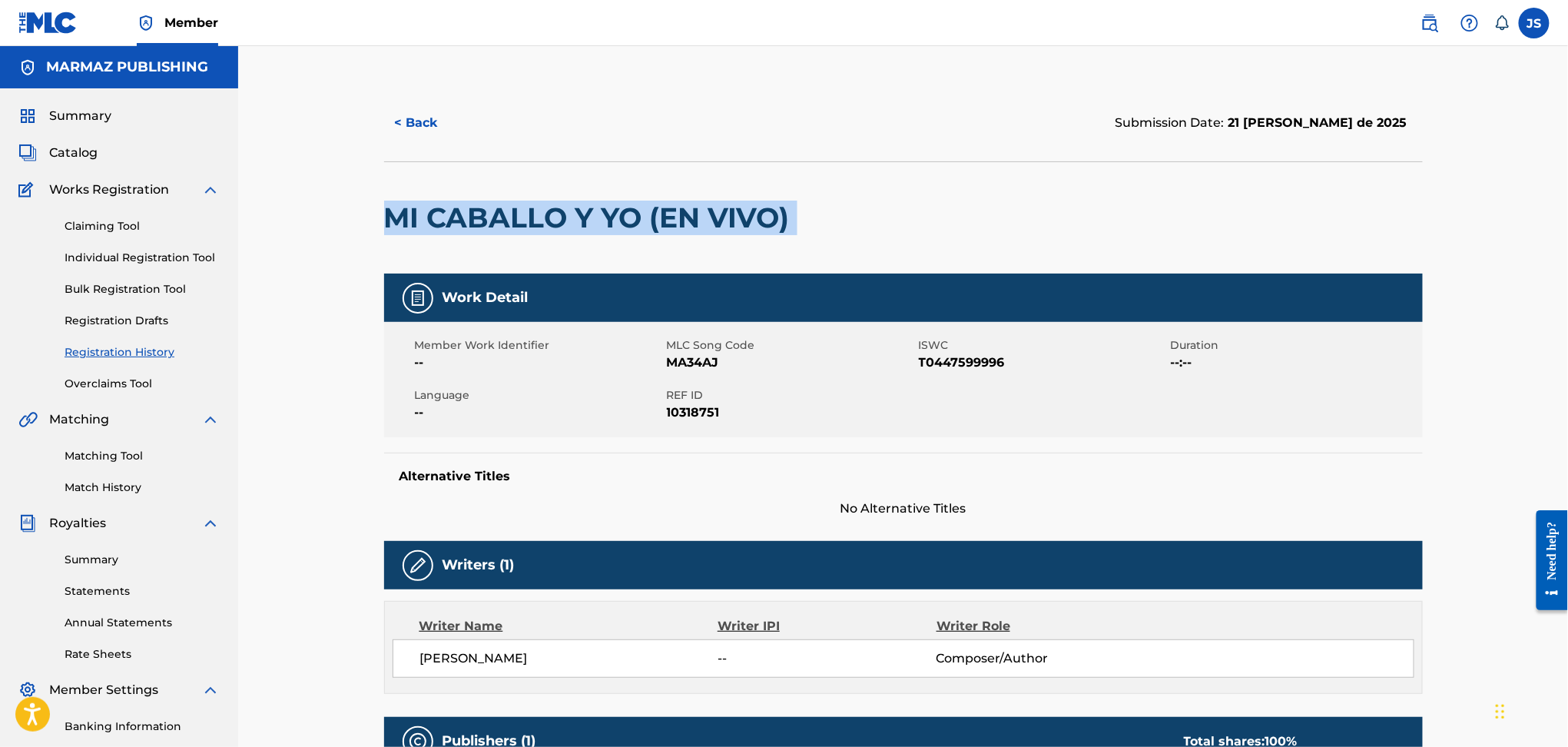
click at [417, 117] on button "< Back" at bounding box center [430, 123] width 92 height 38
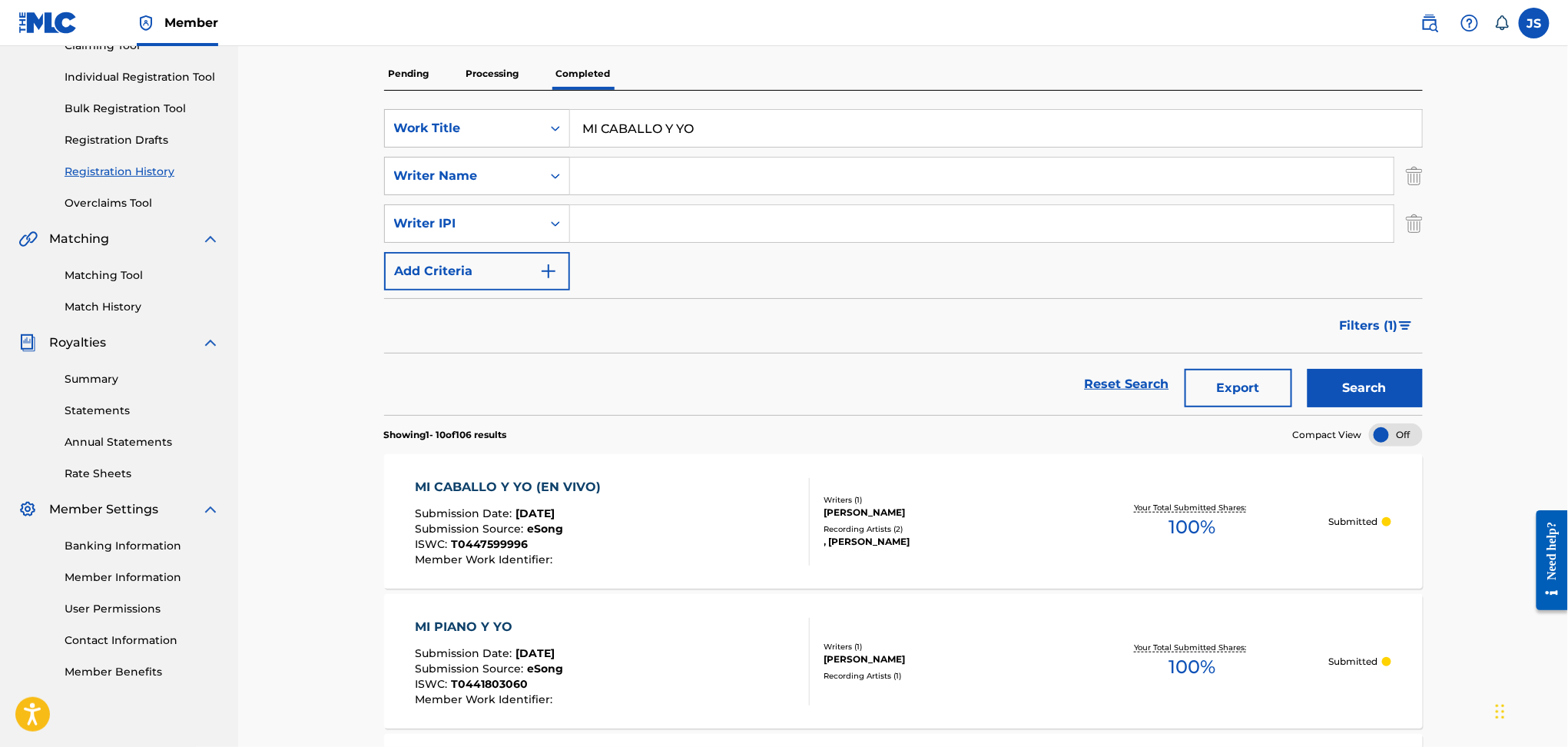
scroll to position [103, 0]
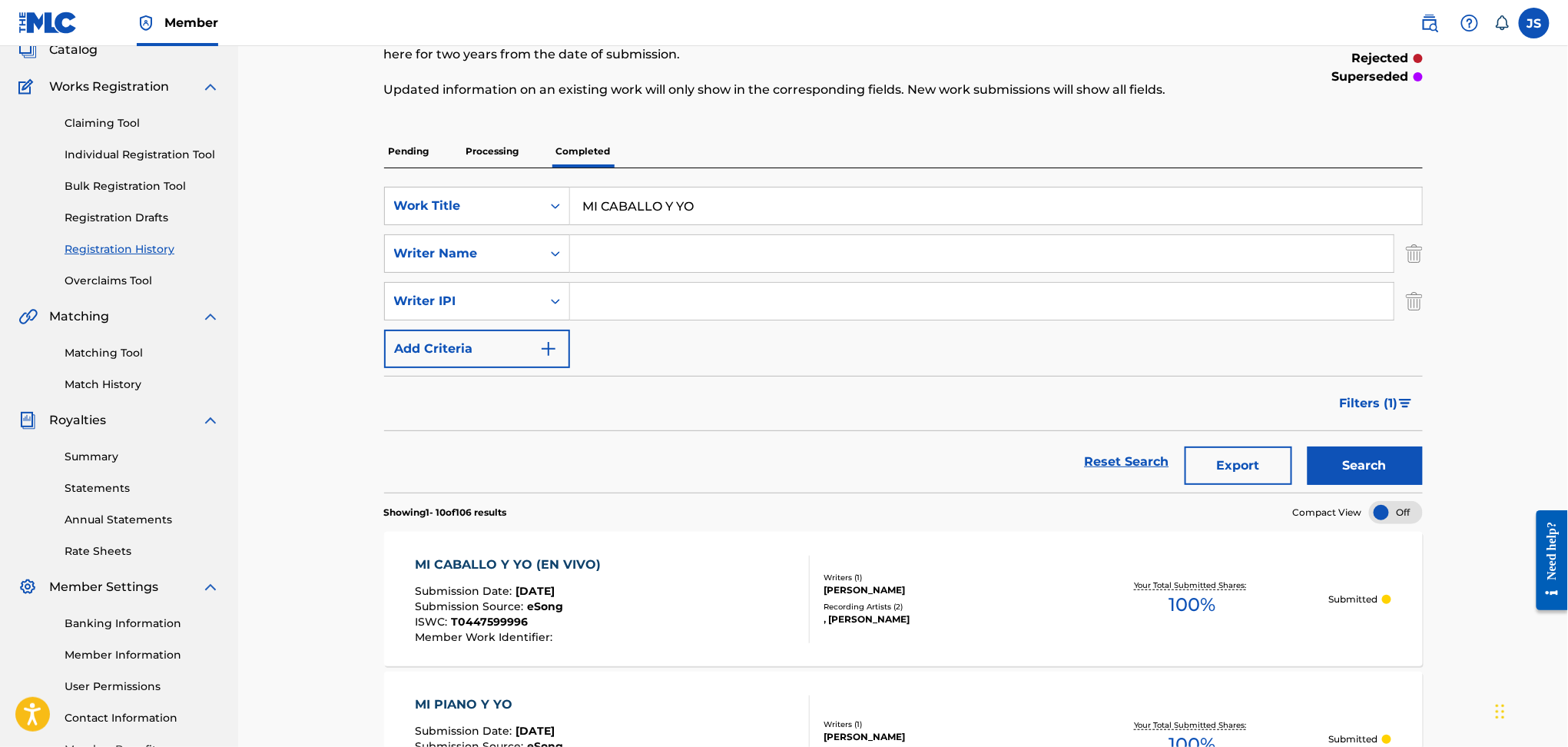
click at [514, 551] on div "MI CABALLO Y YO (EN VIVO) Submission Date : Aug 21, 2025 Submission Source : eS…" at bounding box center [903, 599] width 1039 height 134
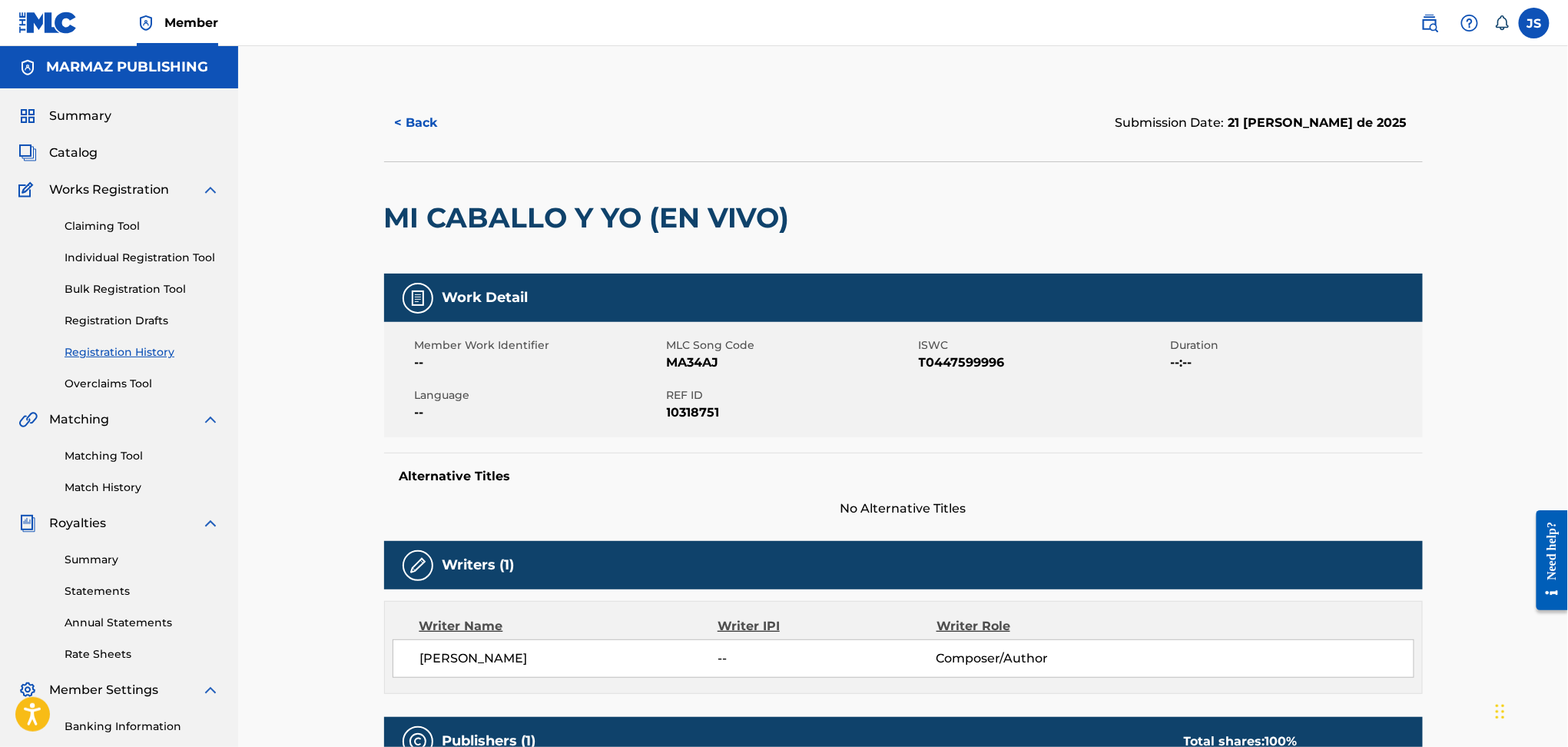
click at [412, 115] on button "< Back" at bounding box center [430, 123] width 92 height 38
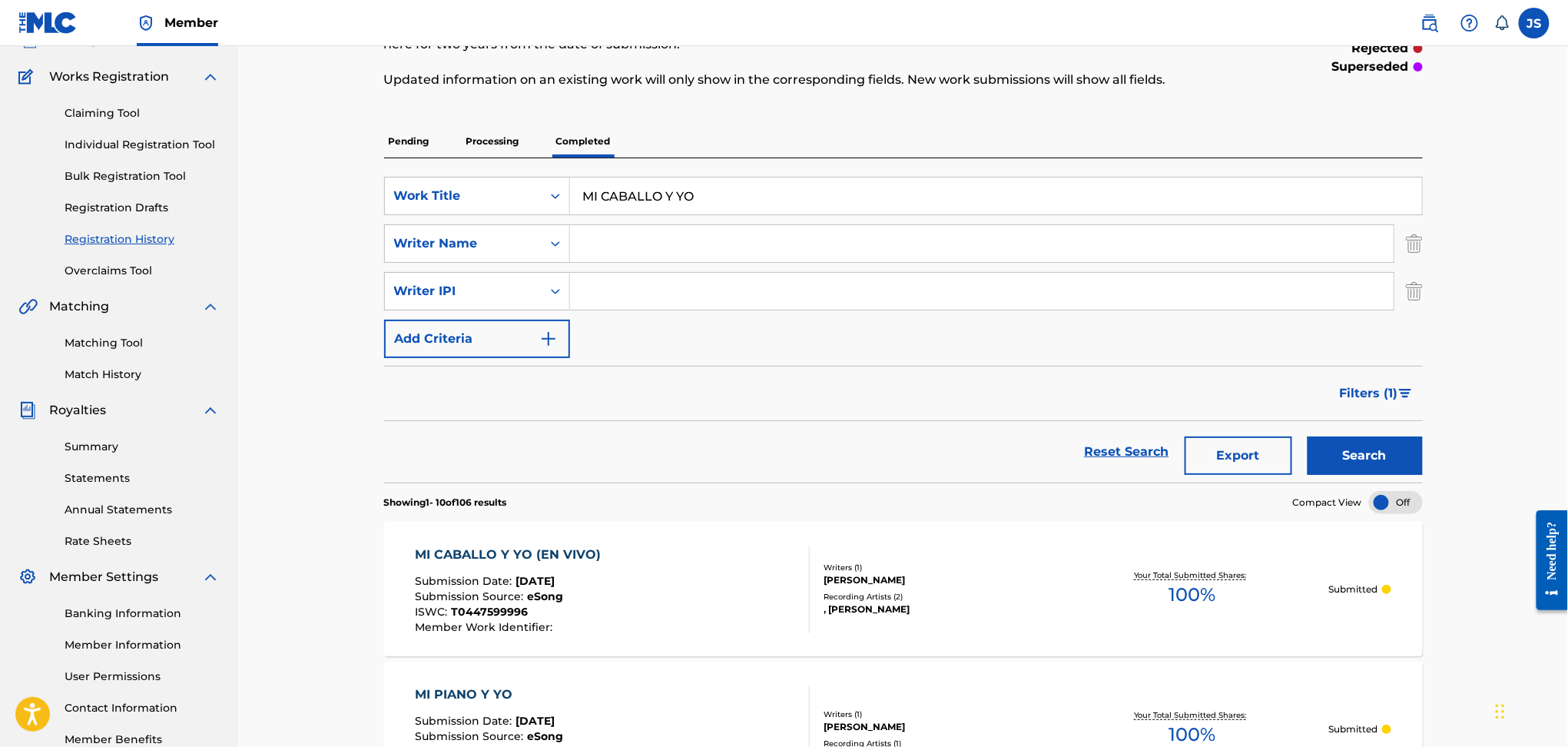
scroll to position [103, 0]
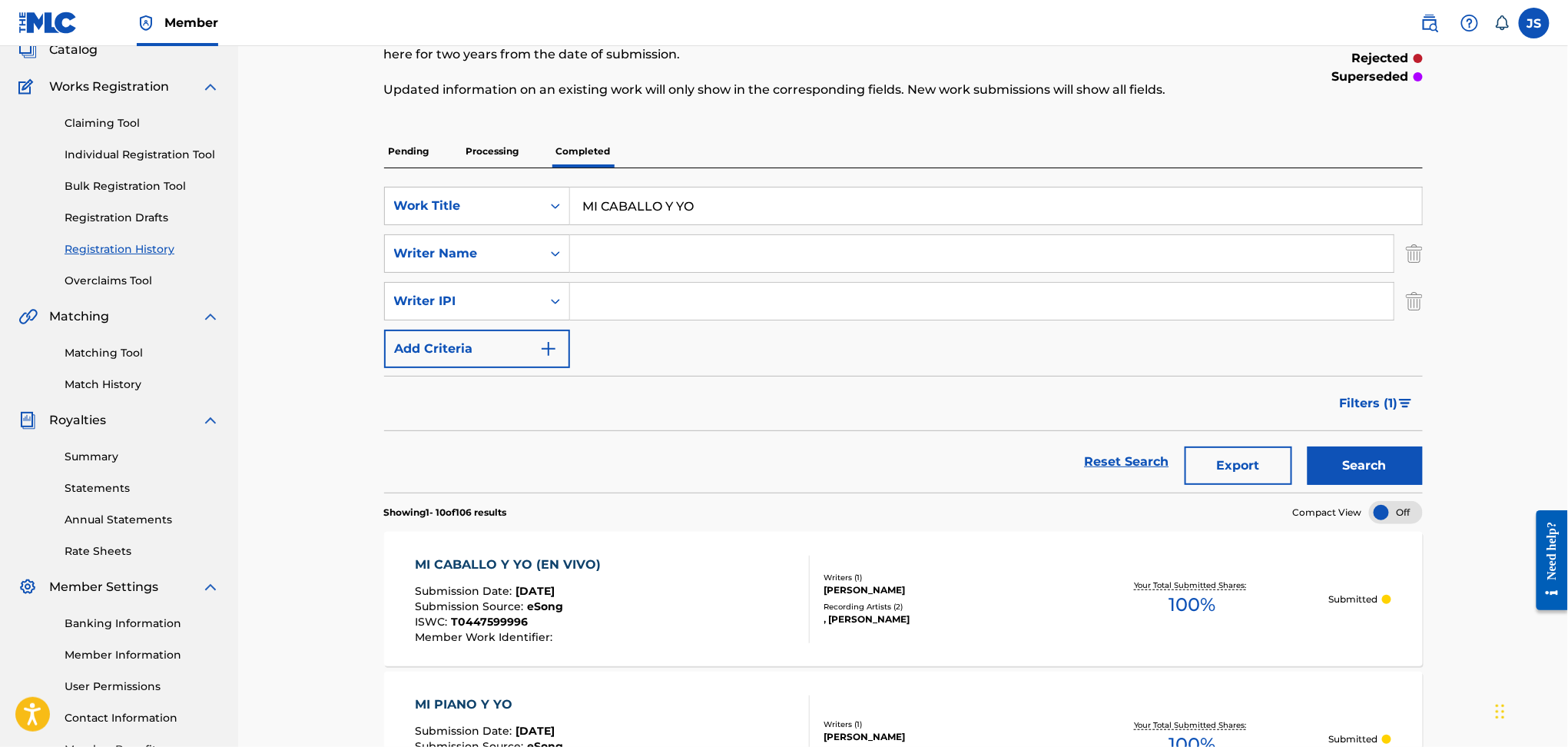
click at [506, 147] on p "Processing" at bounding box center [493, 151] width 62 height 32
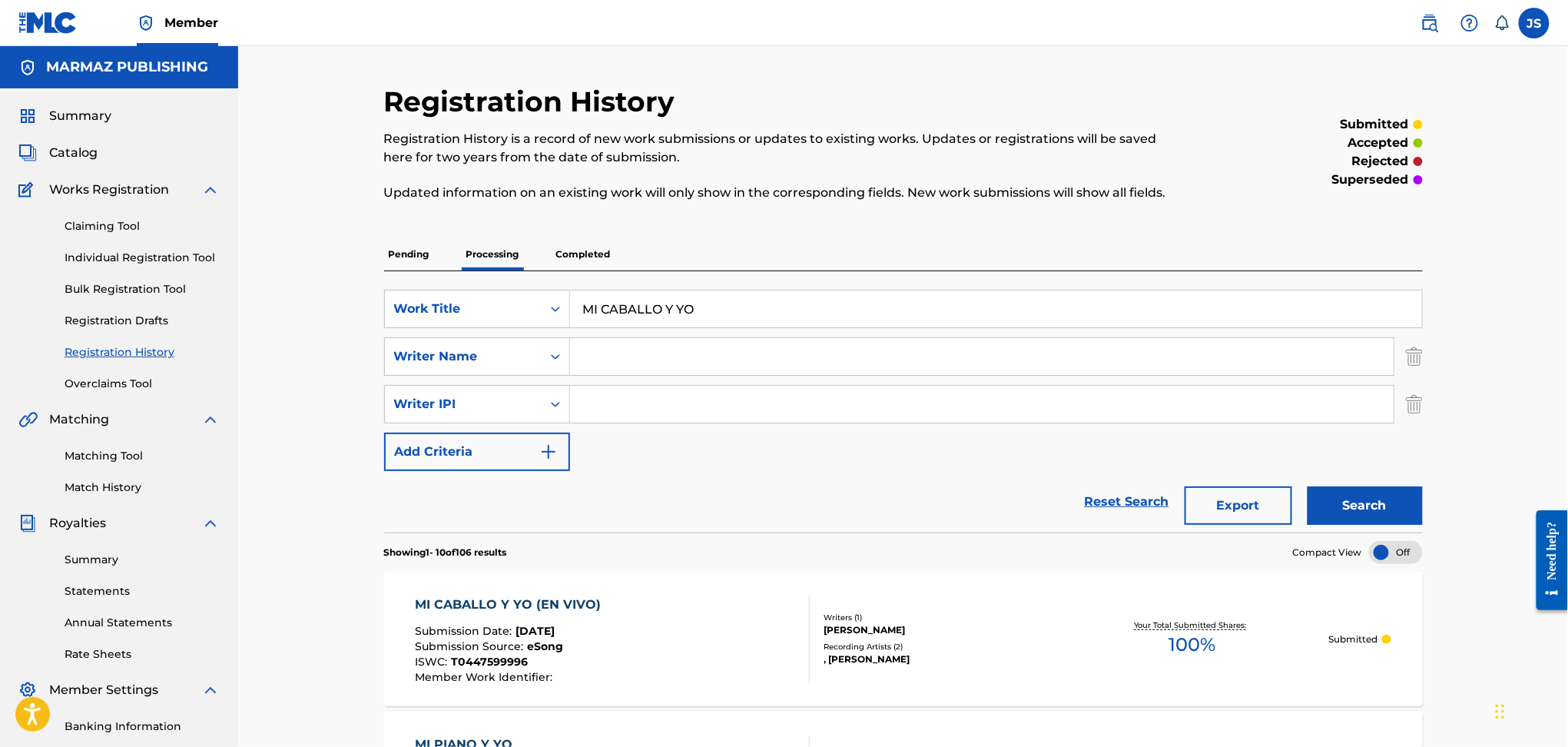
click at [419, 258] on p "Pending" at bounding box center [409, 254] width 50 height 32
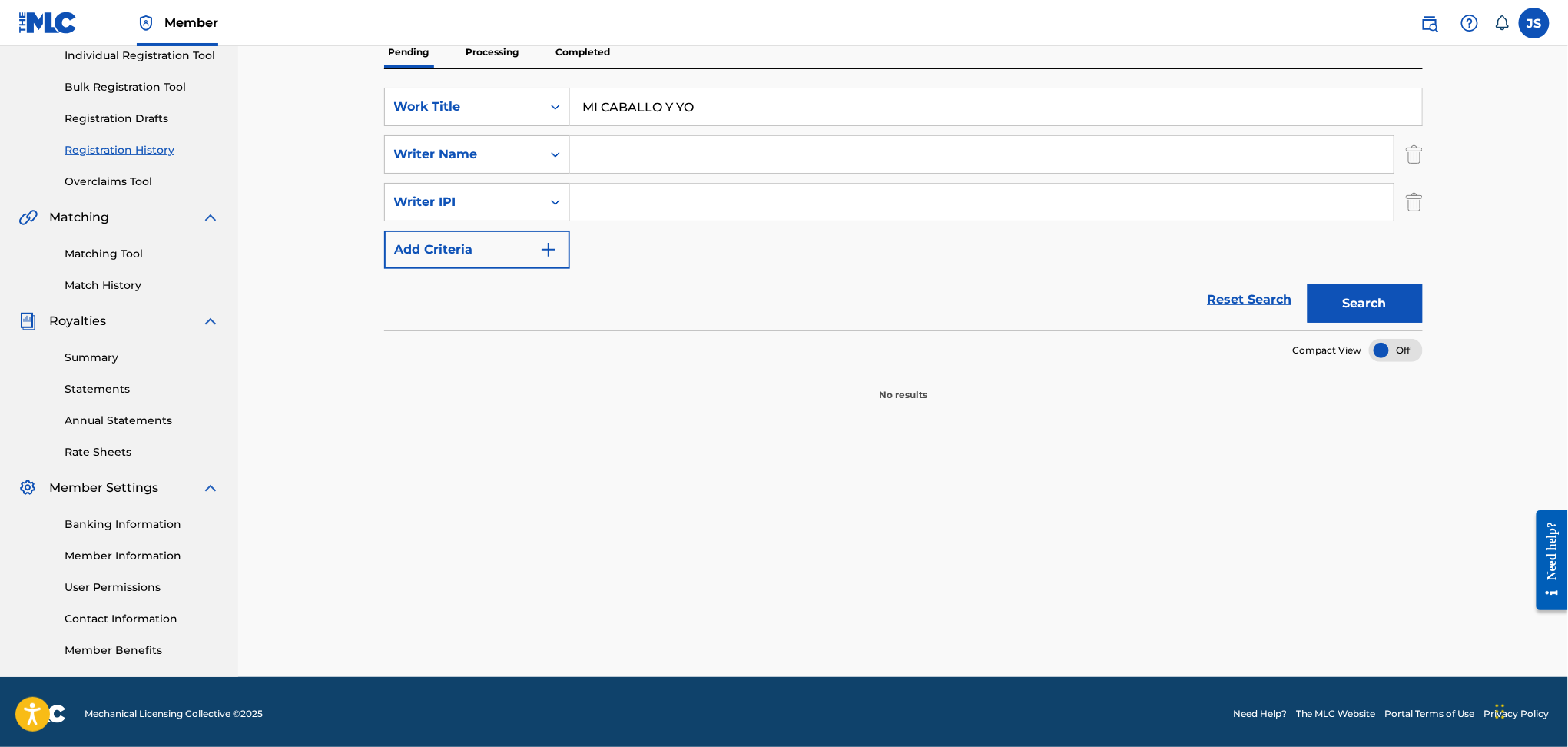
scroll to position [205, 0]
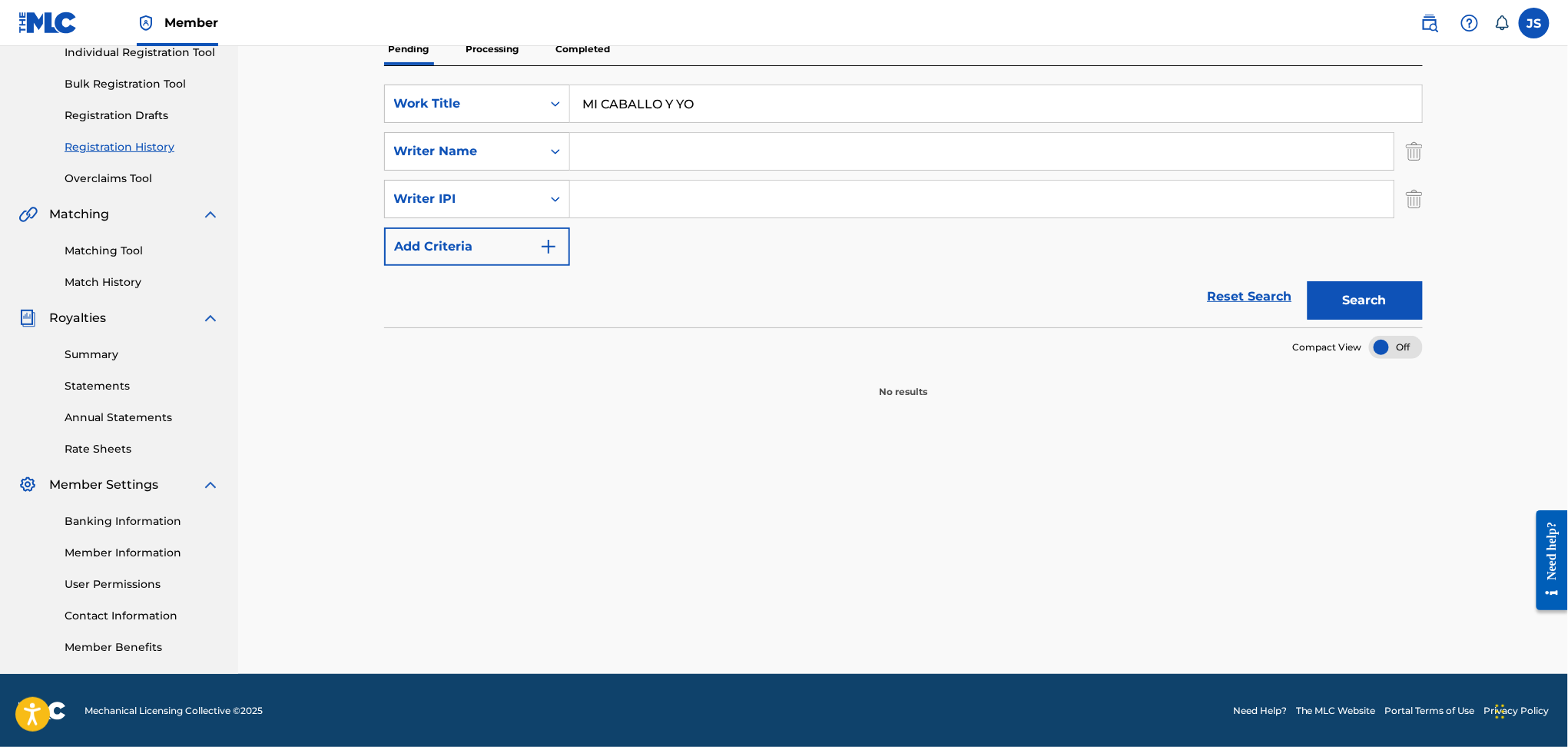
click at [513, 59] on p "Processing" at bounding box center [493, 48] width 62 height 32
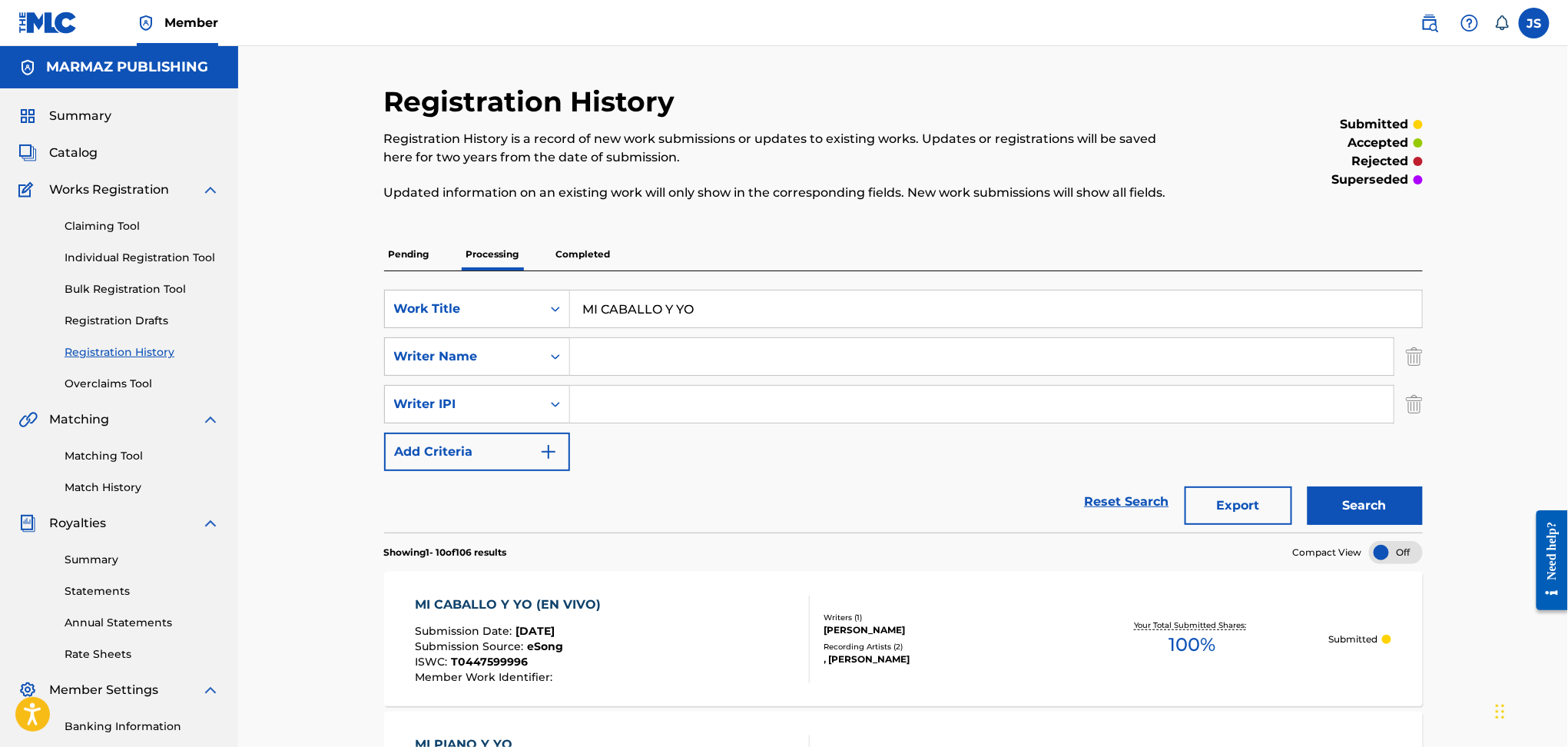
click at [599, 255] on p "Completed" at bounding box center [583, 254] width 64 height 32
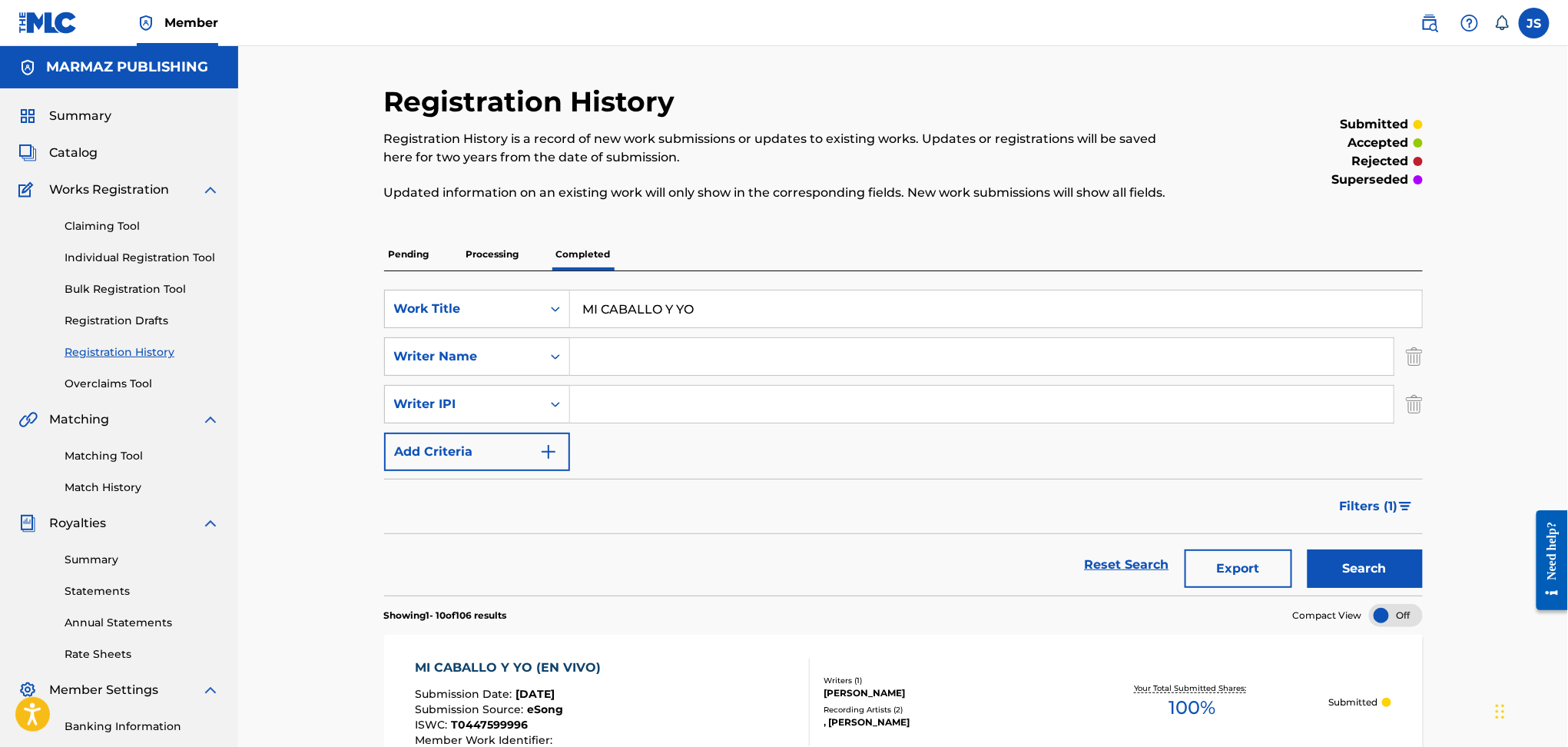
click at [84, 224] on link "Claiming Tool" at bounding box center [143, 227] width 155 height 16
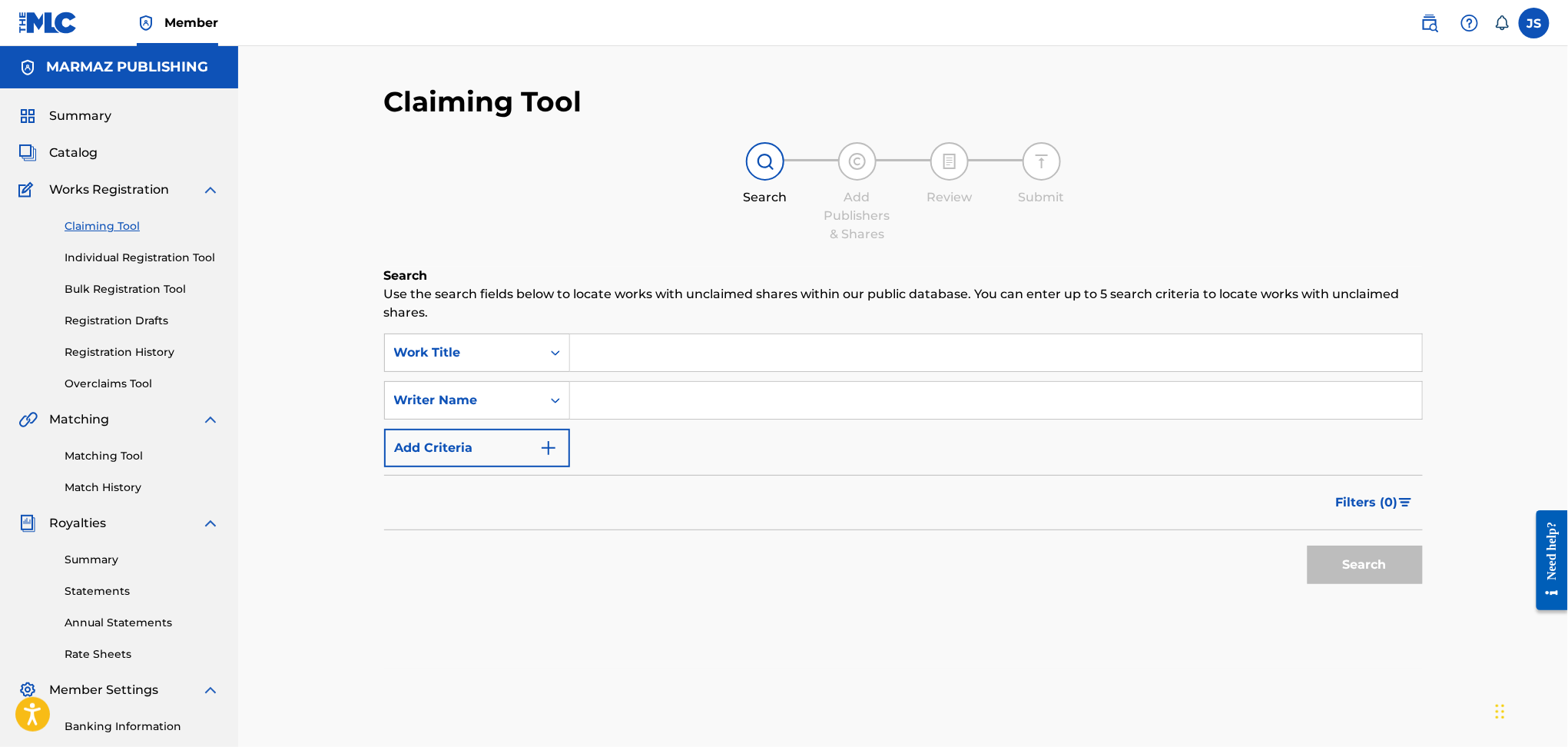
click at [678, 341] on input "Search Form" at bounding box center [997, 353] width 852 height 37
type input "M"
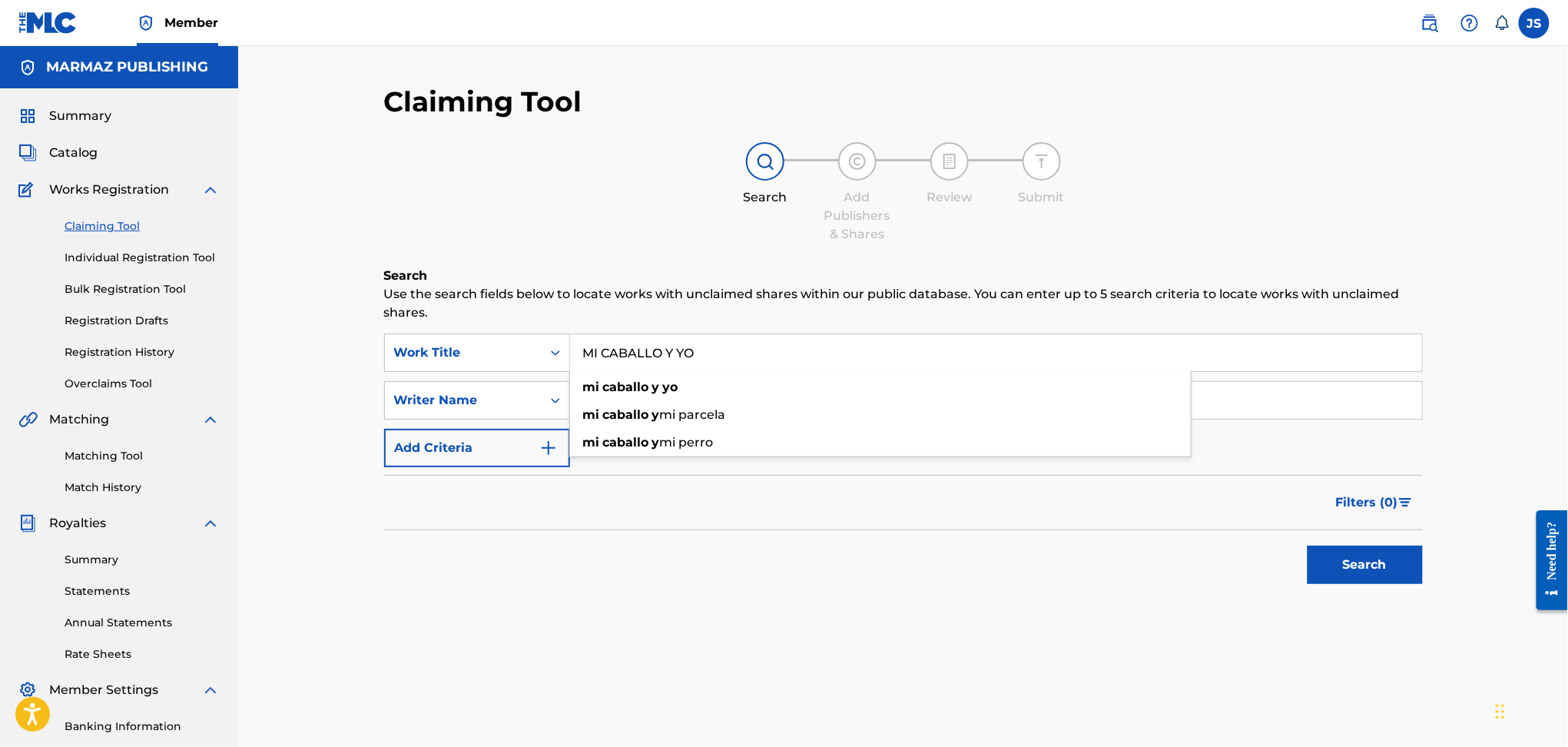
type input "MI CABALLO Y YO"
click at [1307, 546] on button "Search" at bounding box center [1365, 565] width 115 height 38
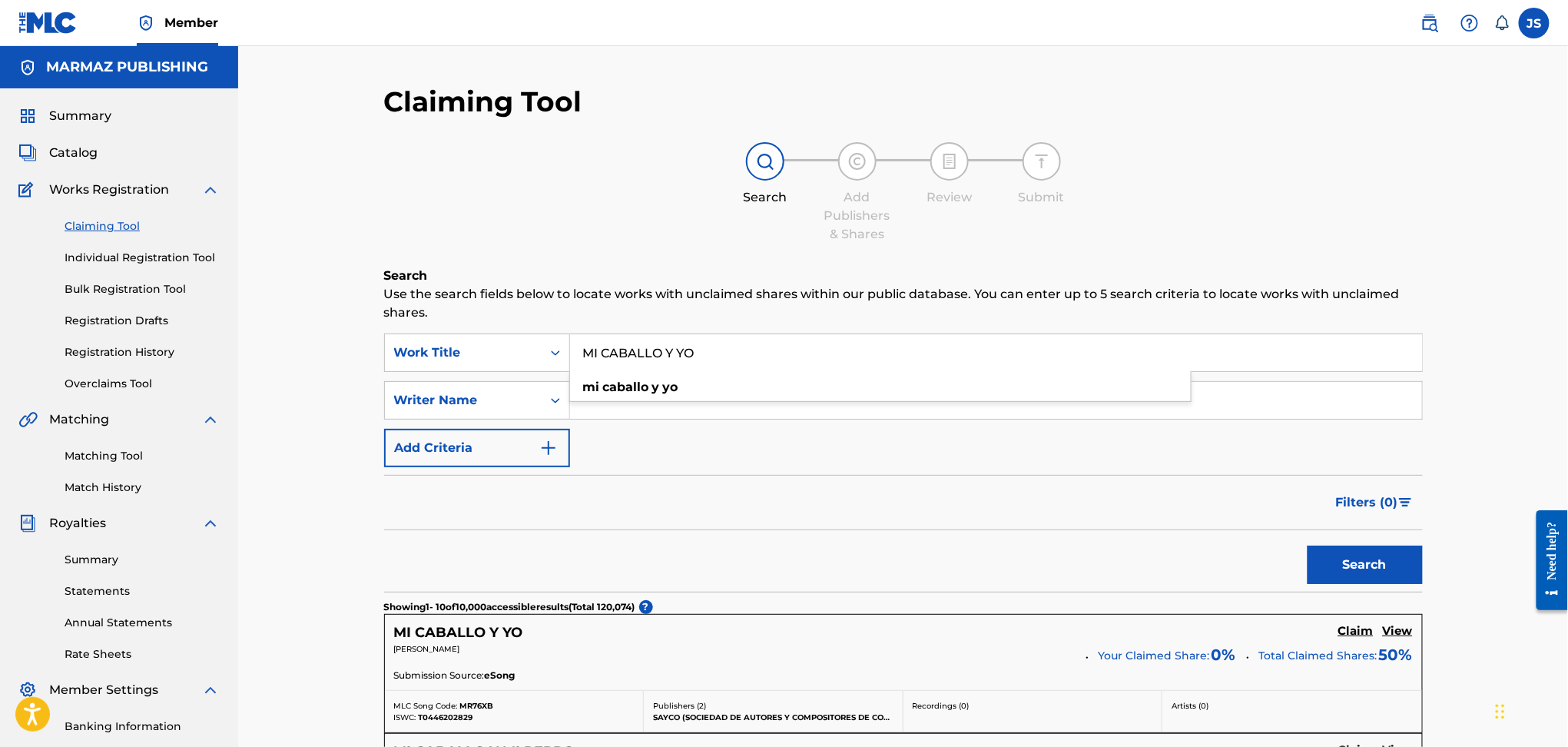
click at [784, 523] on div "Filters ( 0 )" at bounding box center [903, 502] width 1039 height 56
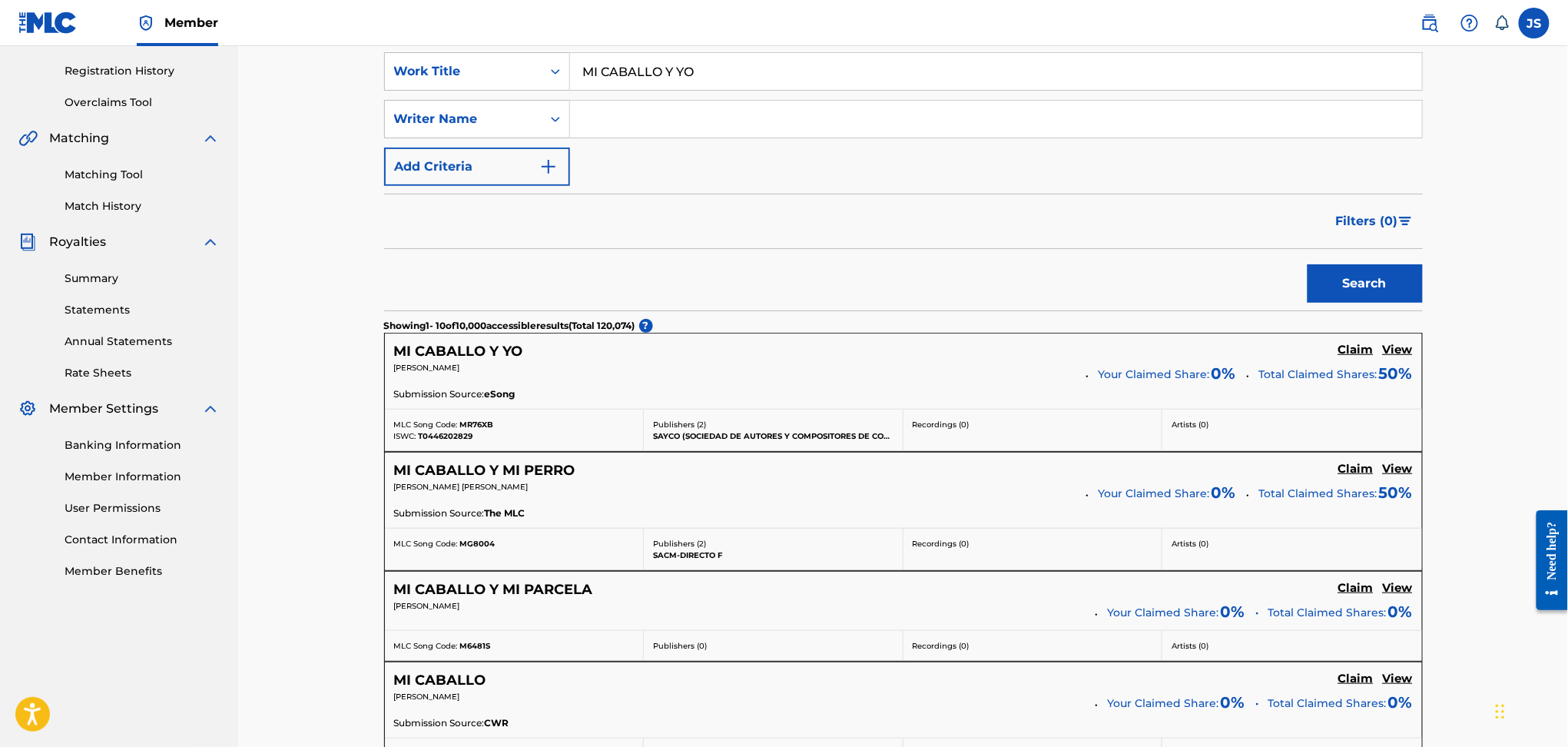
scroll to position [307, 0]
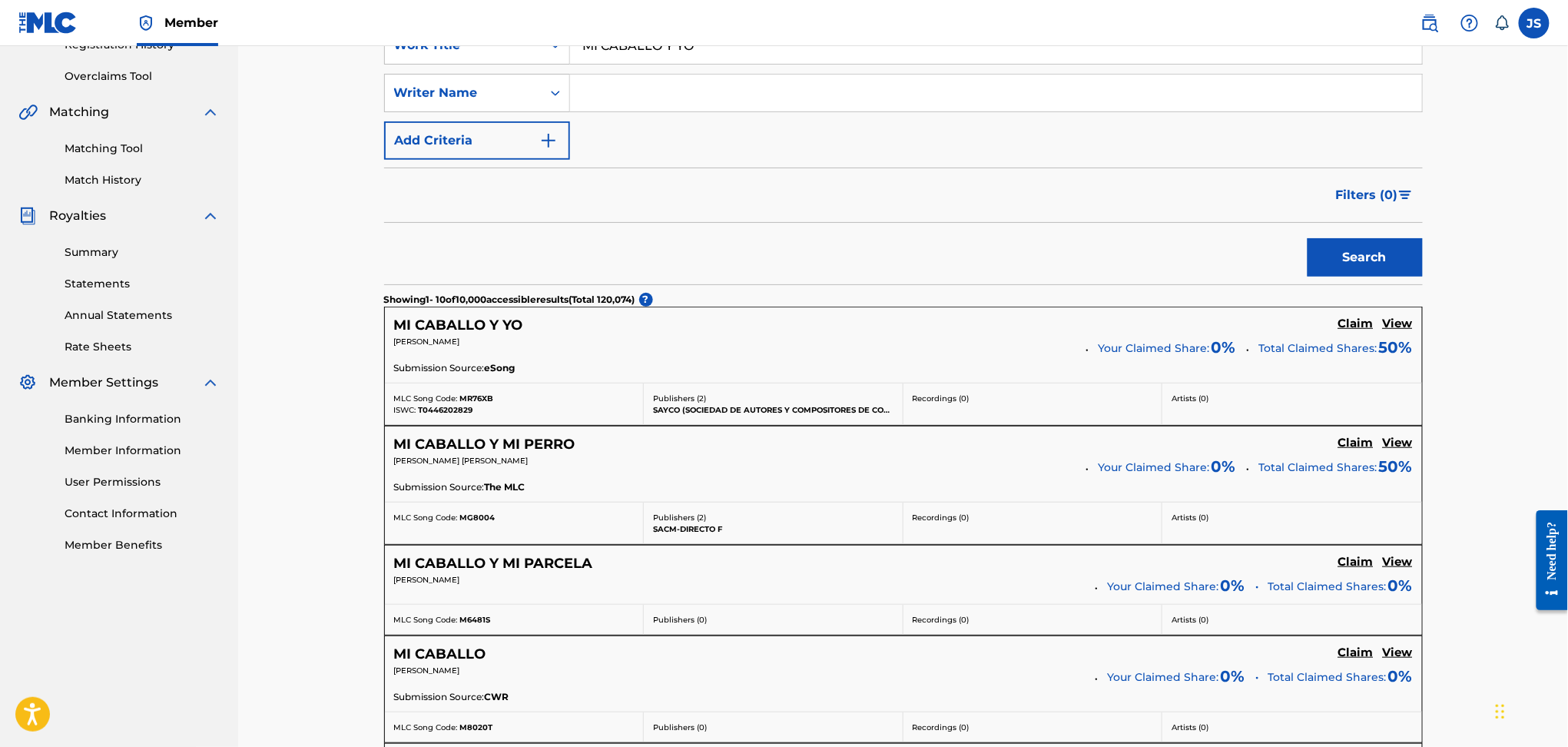
click at [681, 101] on input "Search Form" at bounding box center [997, 93] width 852 height 37
type input "WILSON ORLADO VALDERRAMA AGUILAR"
click at [1307, 239] on button "Search" at bounding box center [1365, 258] width 115 height 38
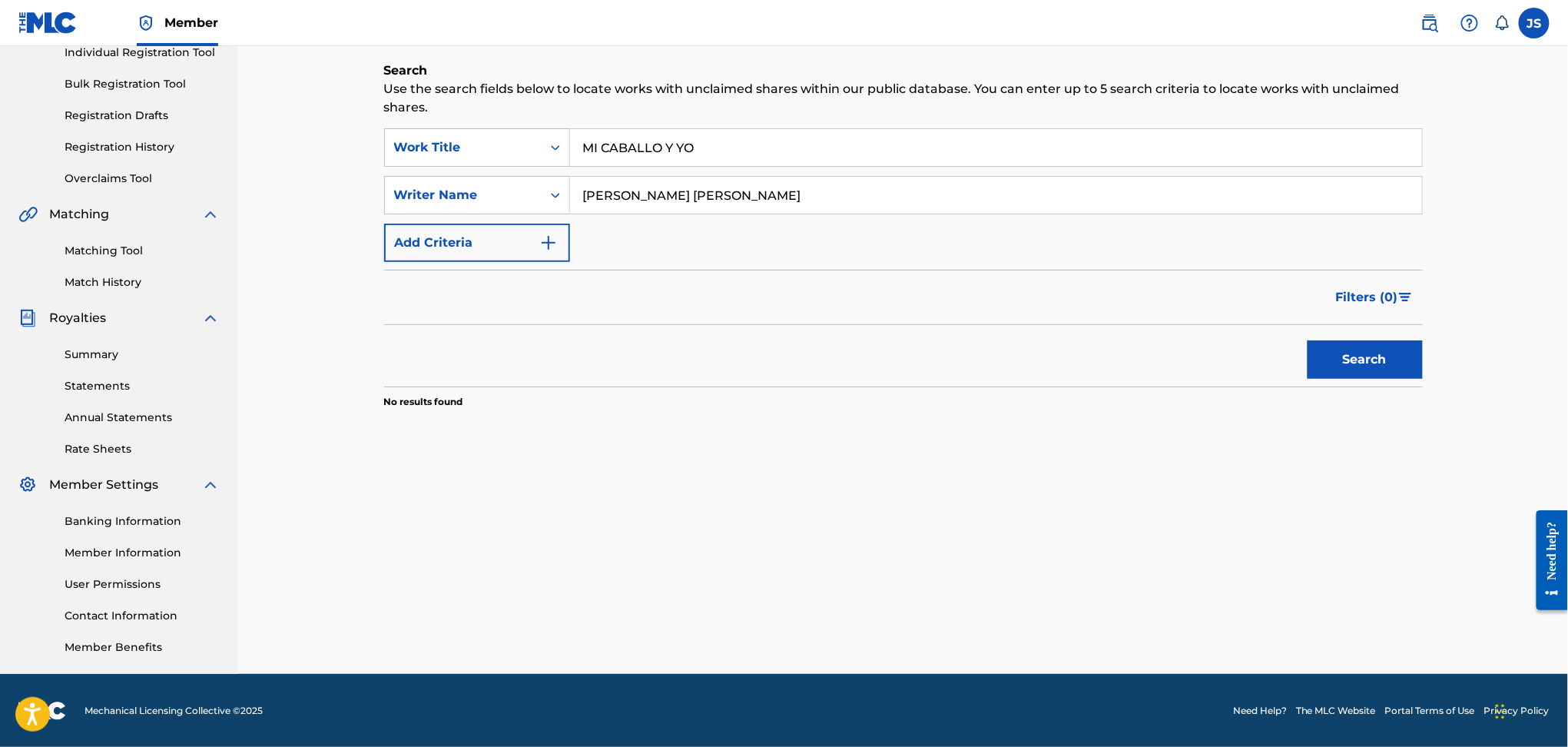
scroll to position [0, 0]
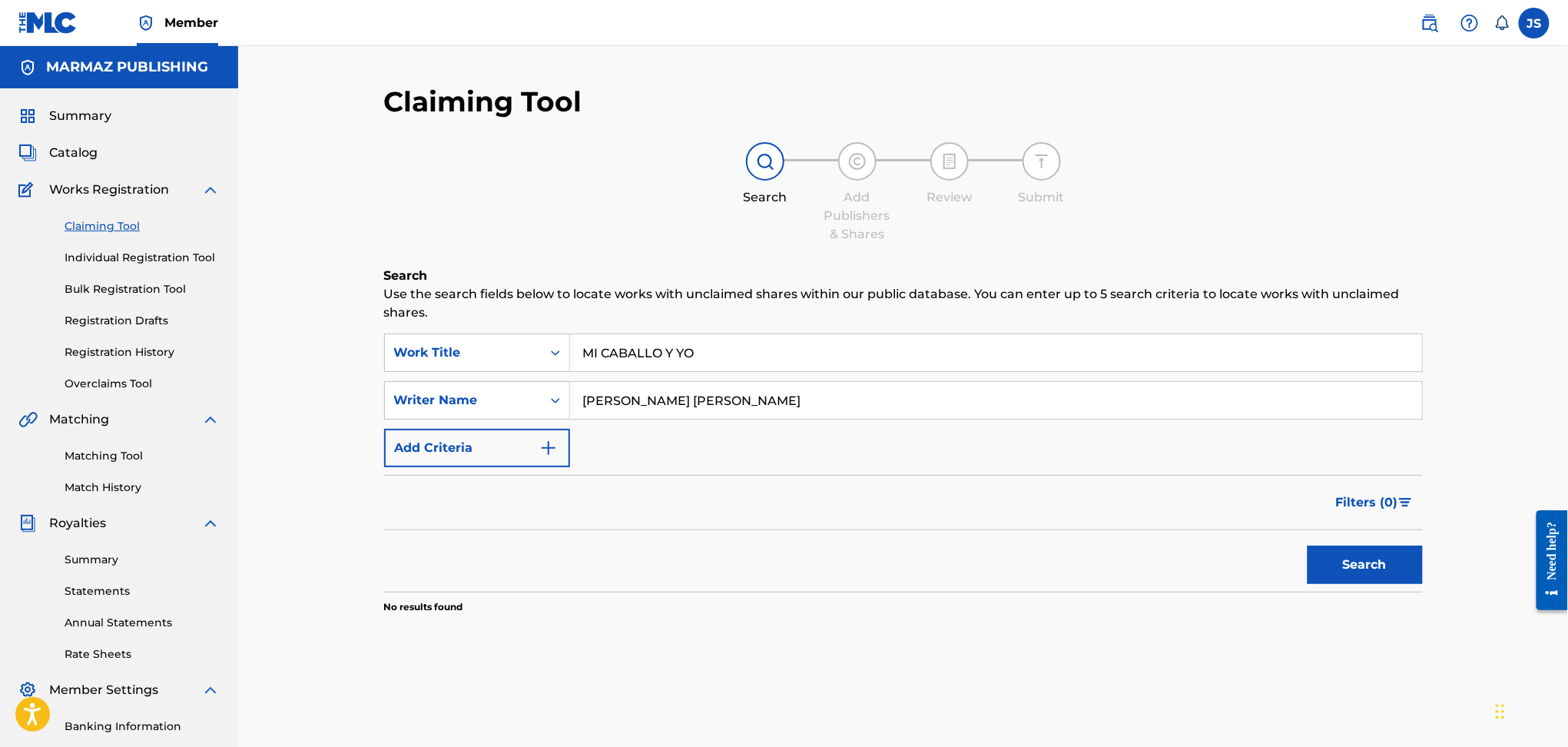
click at [1316, 558] on button "Search" at bounding box center [1365, 565] width 115 height 38
click at [133, 256] on link "Individual Registration Tool" at bounding box center [143, 258] width 155 height 16
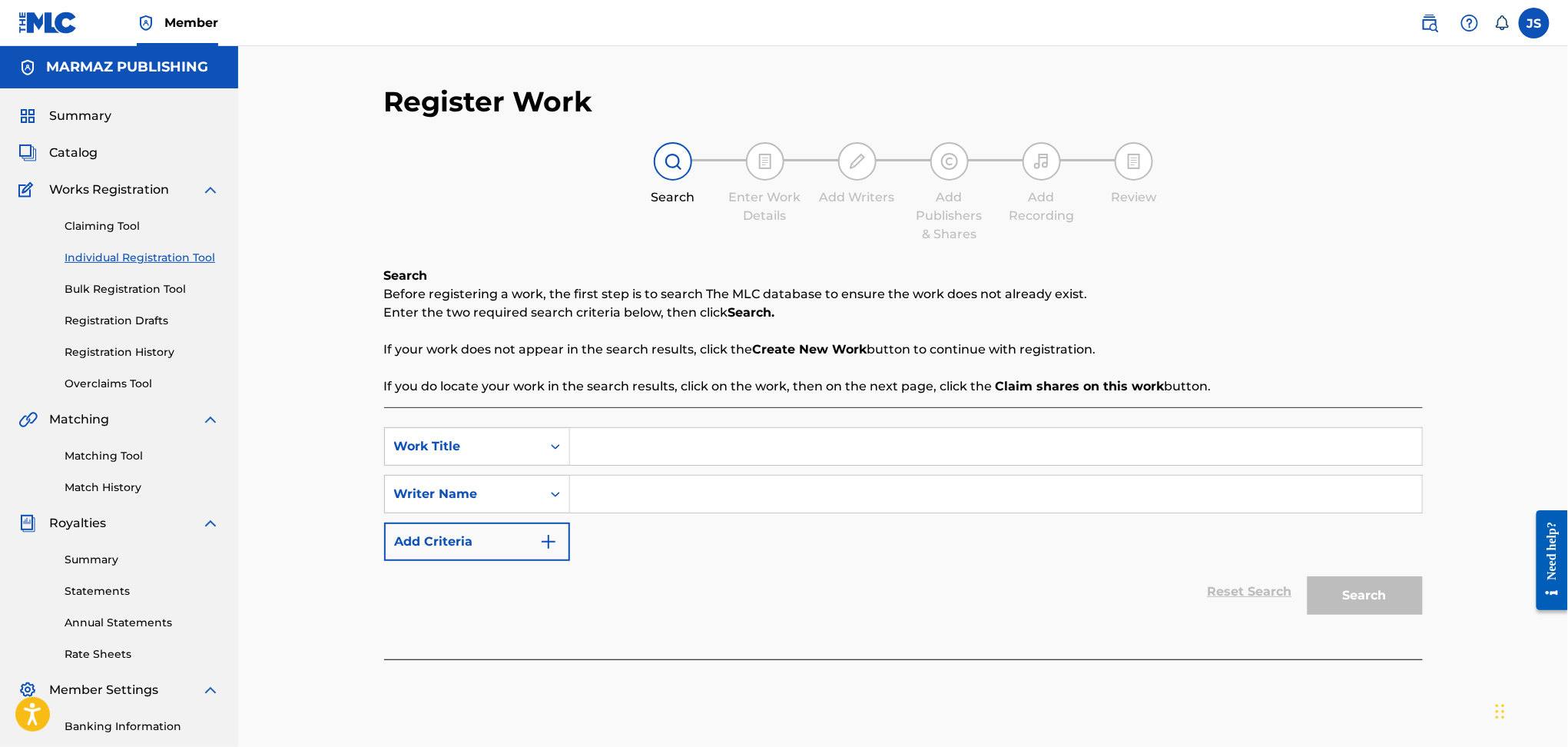
click at [714, 442] on input "Search Form" at bounding box center [997, 446] width 852 height 37
type input "MI CABALLO Y YO"
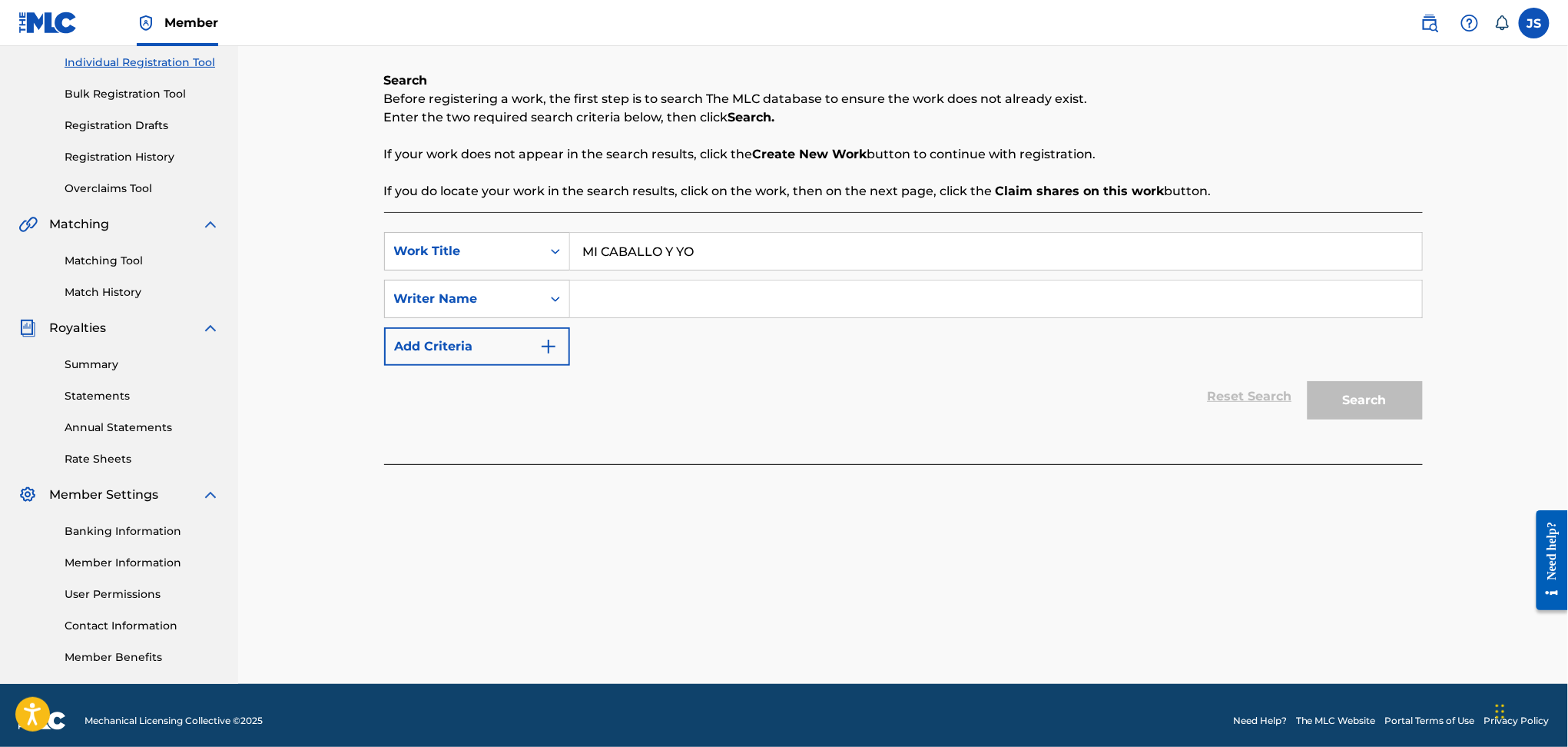
scroll to position [205, 0]
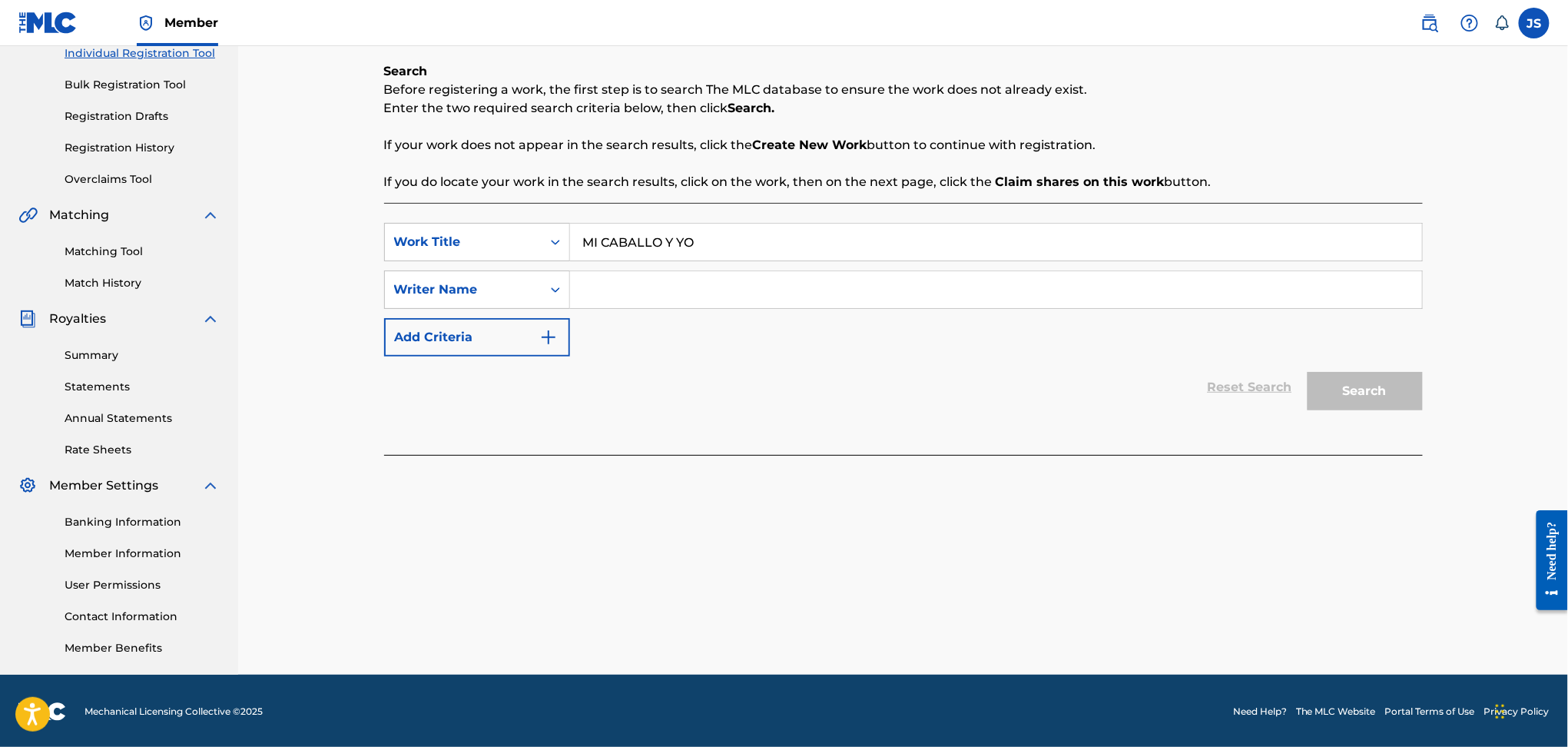
click at [634, 291] on input "Search Form" at bounding box center [997, 290] width 852 height 37
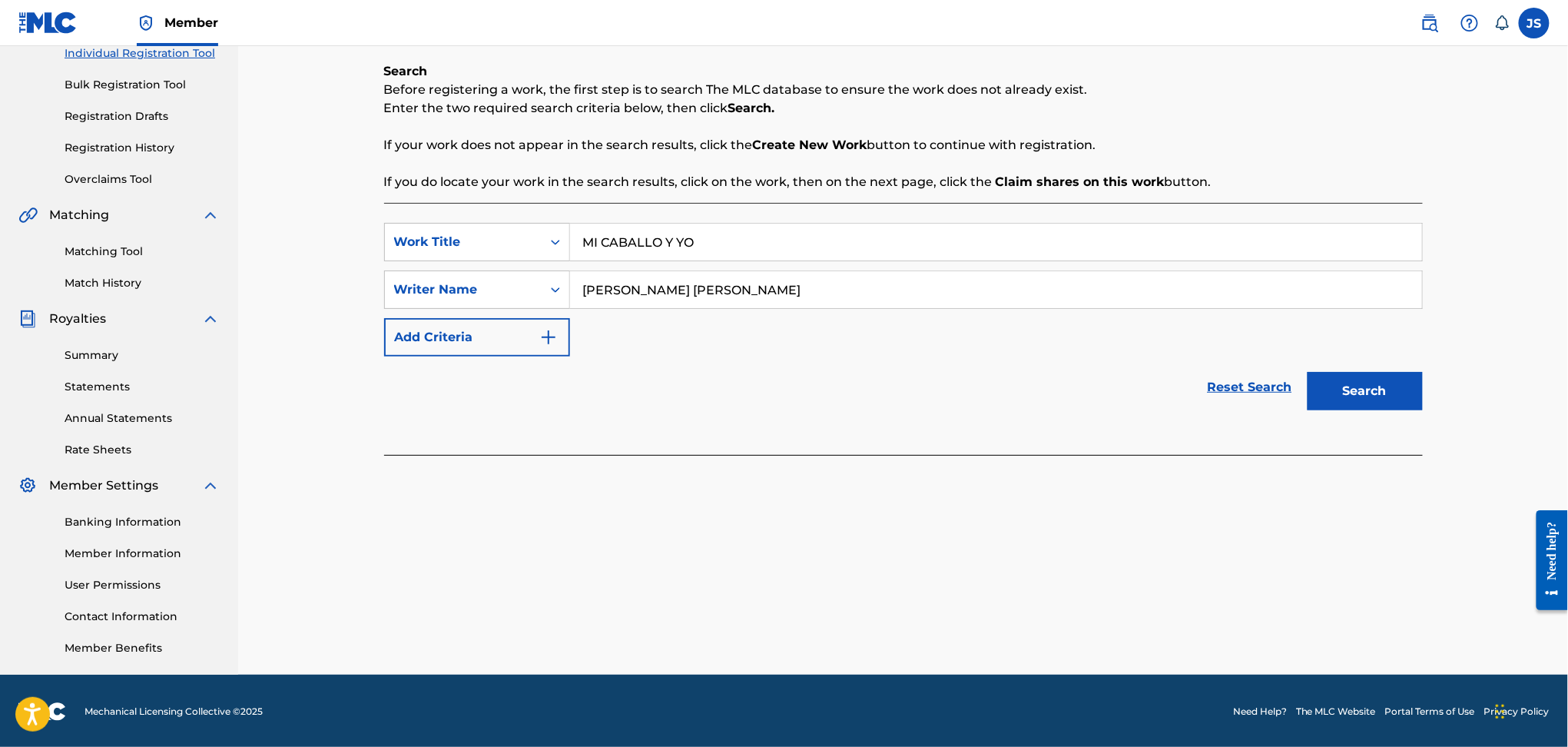
type input "[PERSON_NAME]"
click at [1396, 386] on button "Search" at bounding box center [1365, 391] width 115 height 38
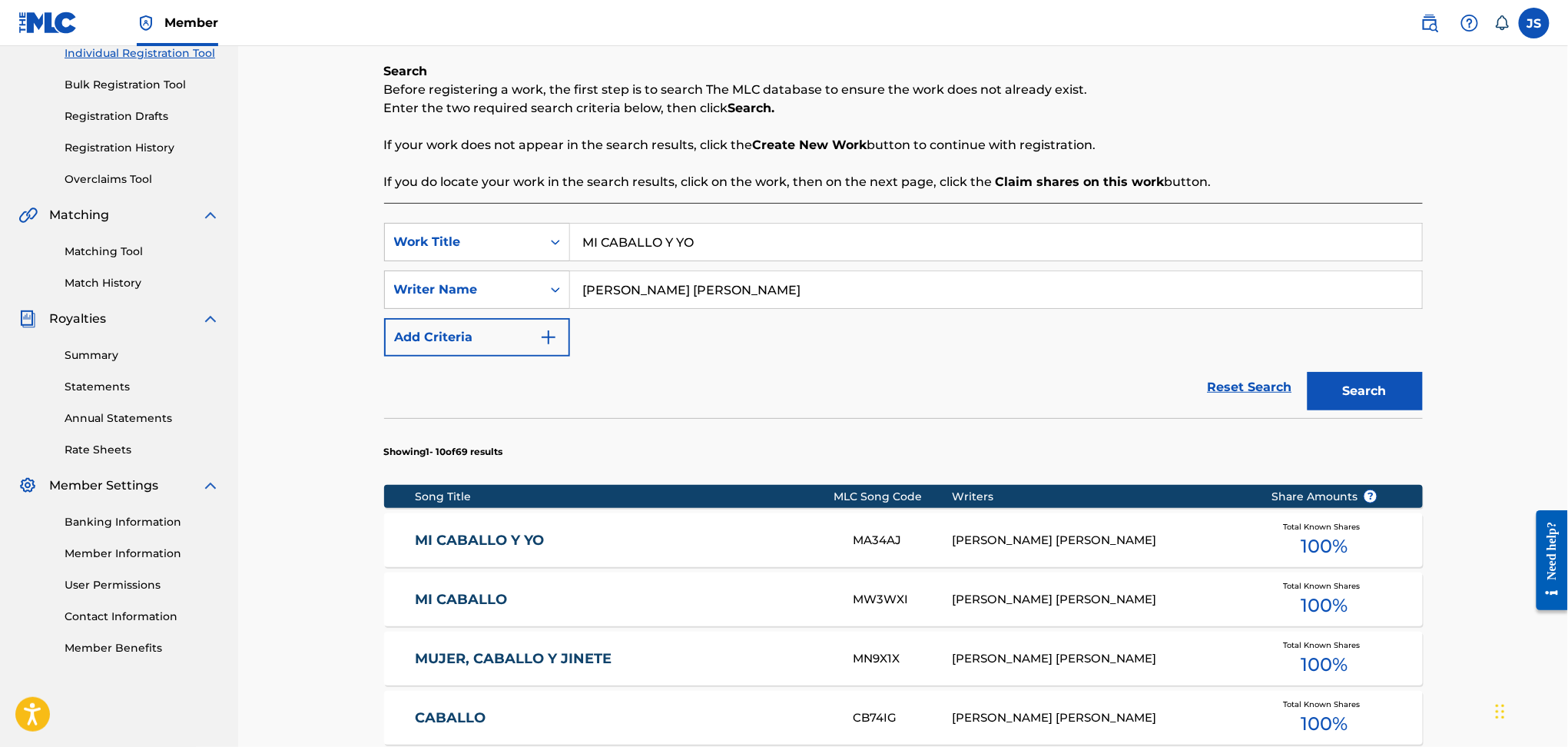
click at [470, 552] on div "MI CABALLO Y YO MA34AJ WILSON ORLANDO VALDERRAMA AGUILAR Total Known Shares 100…" at bounding box center [903, 539] width 1039 height 54
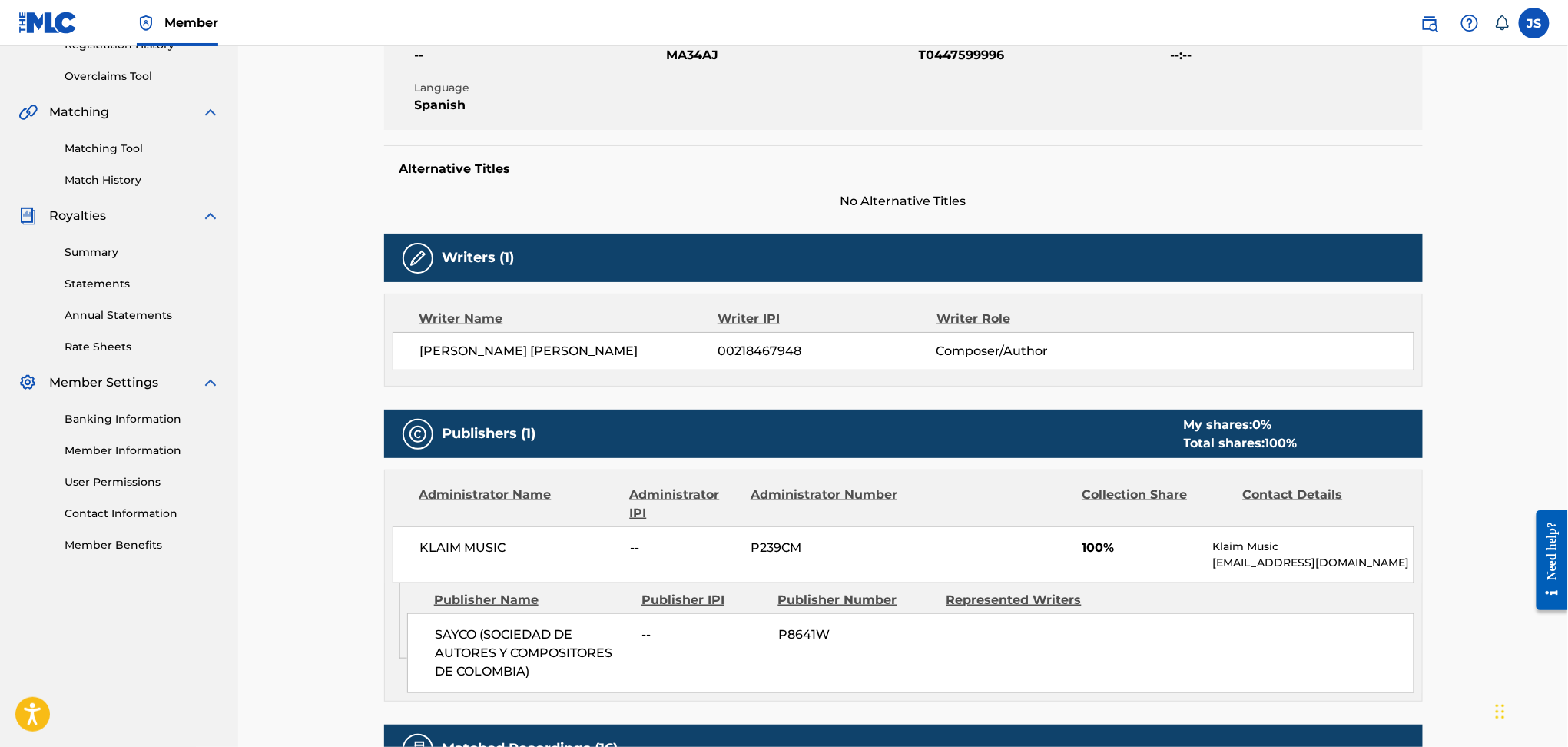
scroll to position [410, 0]
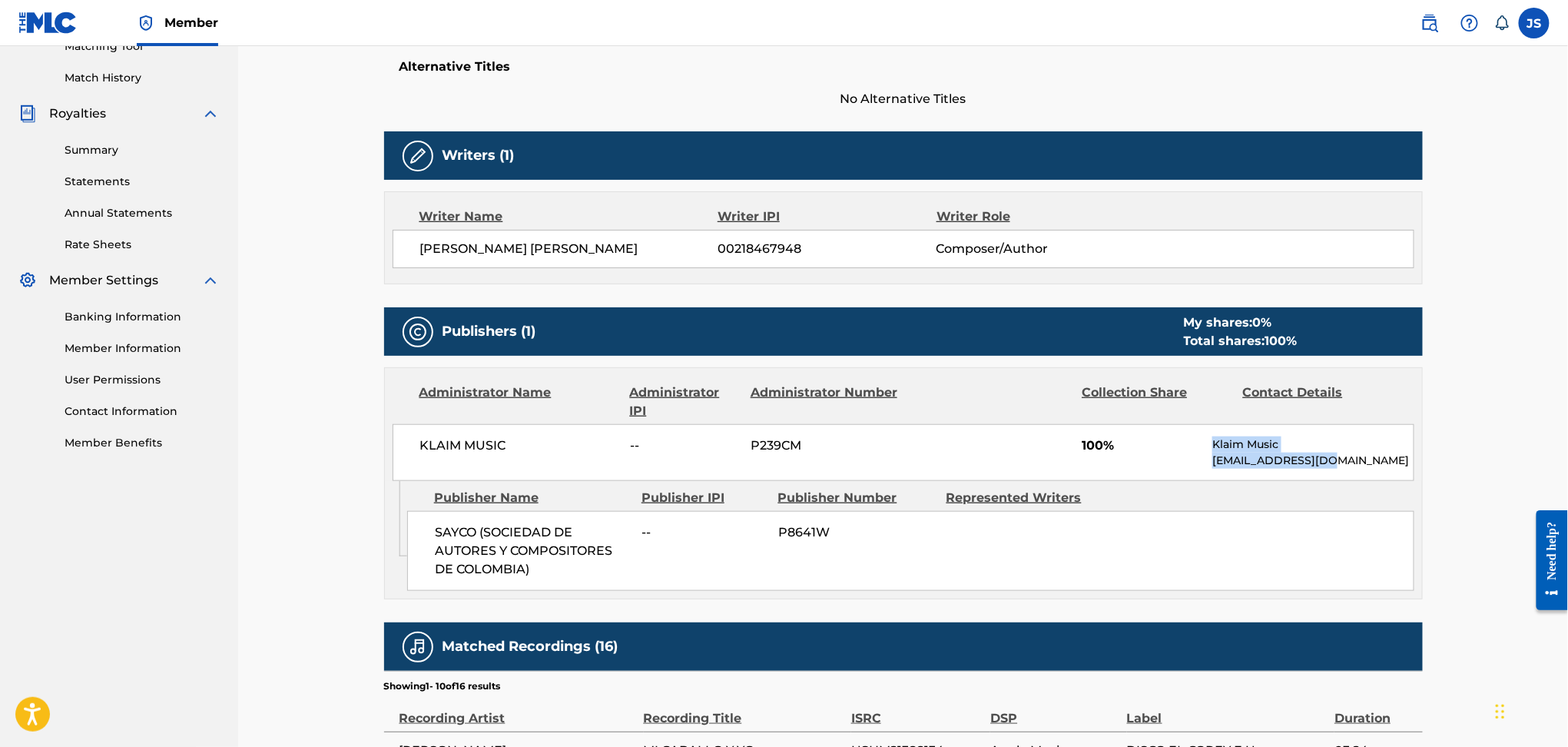
drag, startPoint x: 1334, startPoint y: 463, endPoint x: 1206, endPoint y: 443, distance: 129.6
click at [1206, 443] on div "KLAIM MUSIC -- P239CM 100% Klaim Music law@klaimmusic.com" at bounding box center [903, 453] width 1022 height 57
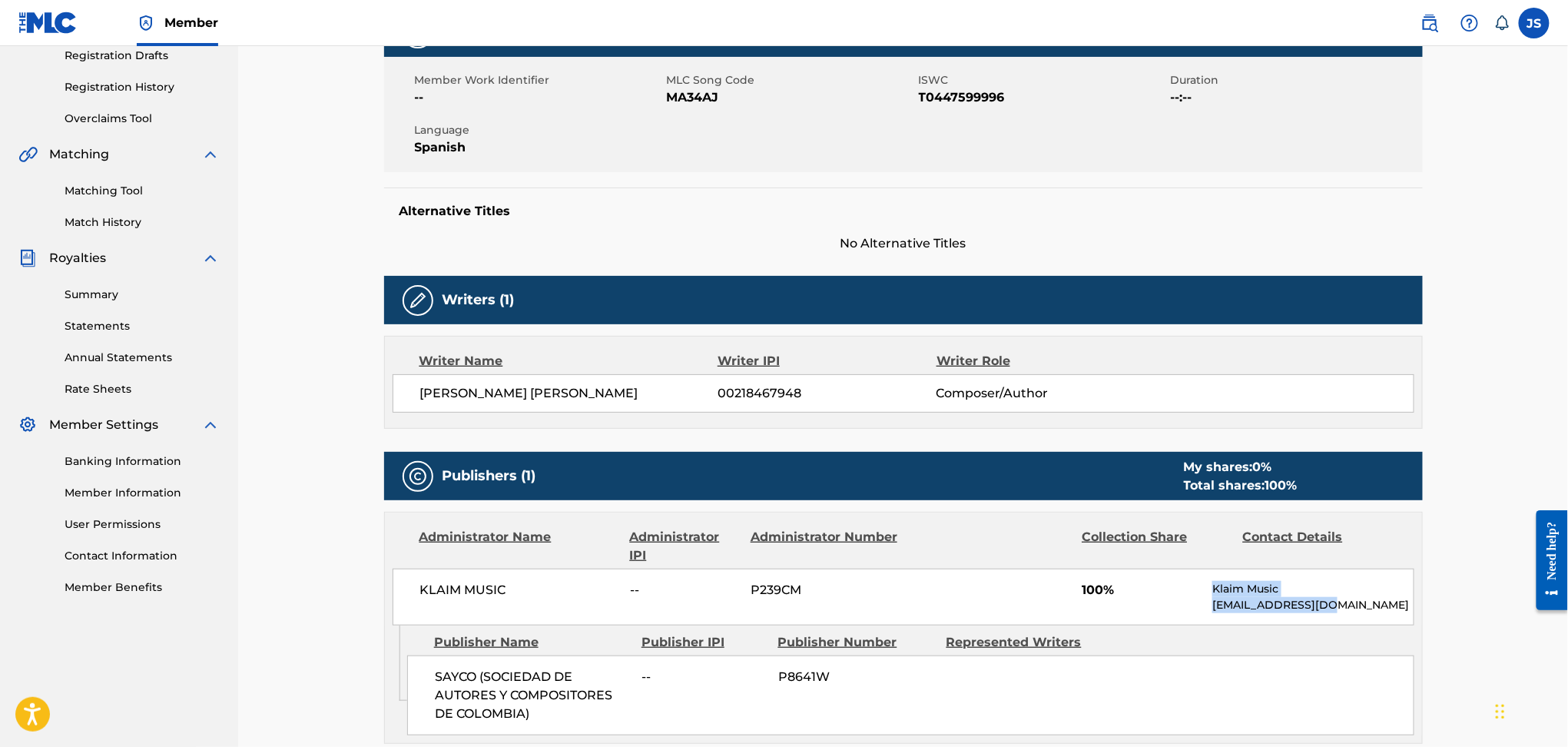
scroll to position [205, 0]
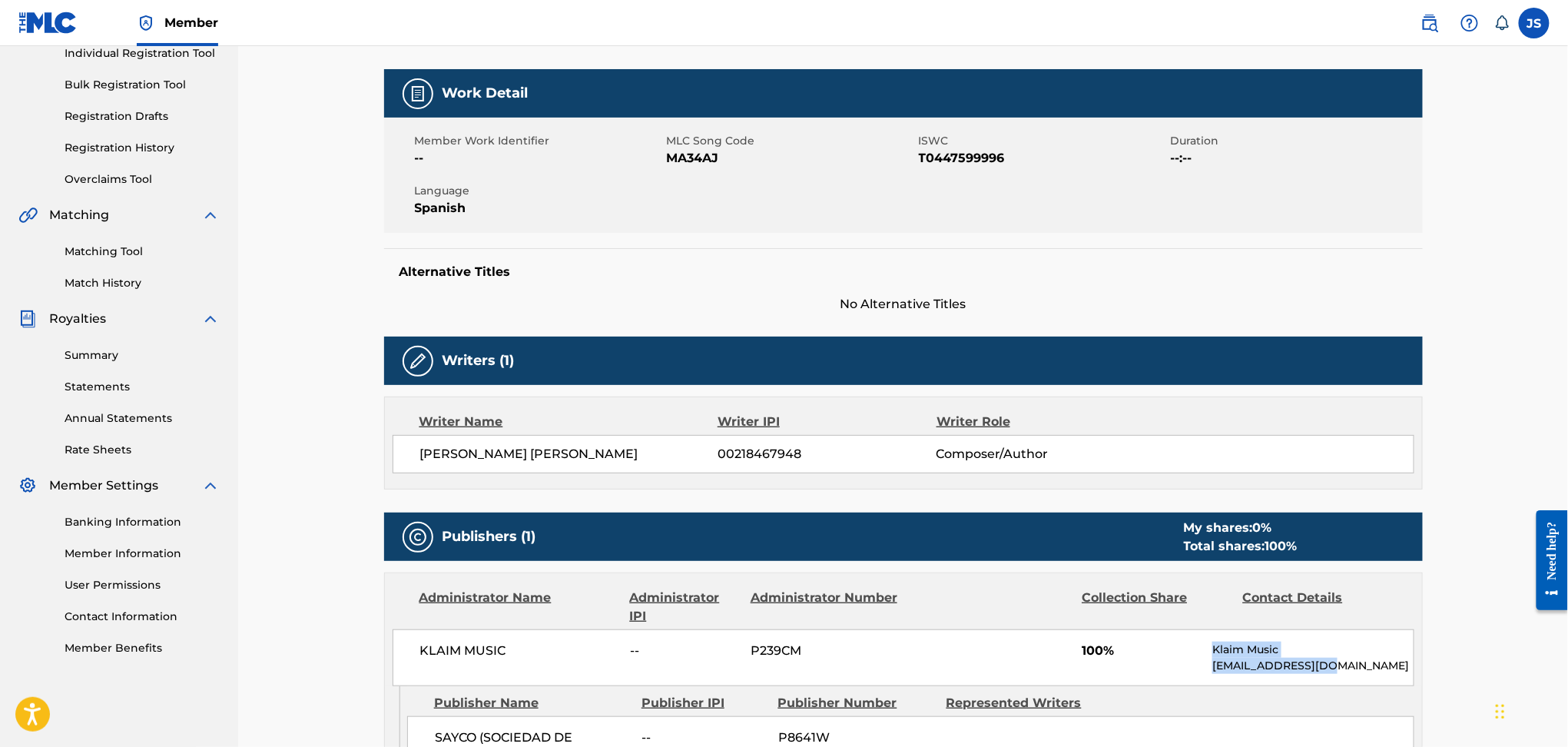
click at [976, 158] on span "T0447599996" at bounding box center [1042, 158] width 248 height 18
copy span "T0447599996"
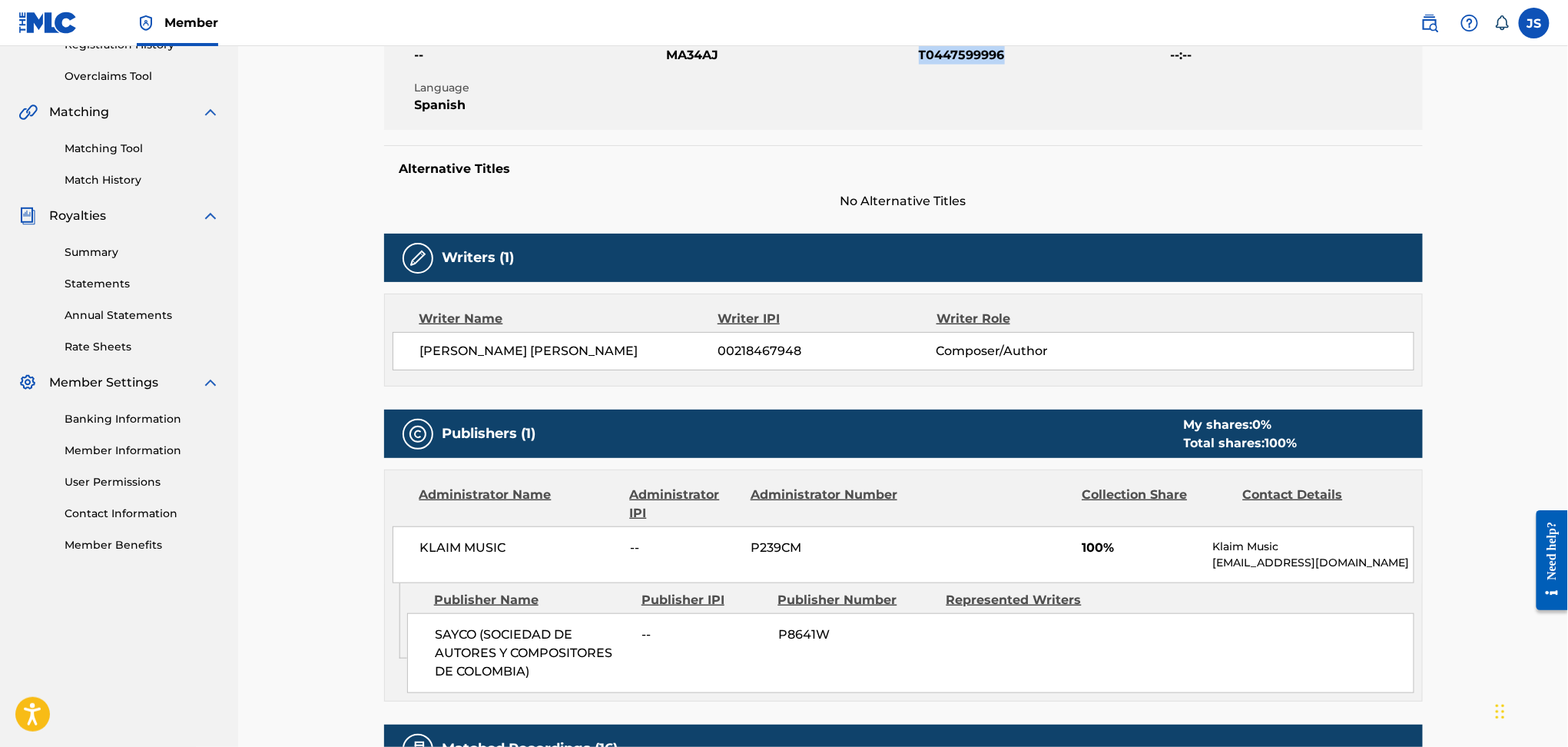
scroll to position [614, 0]
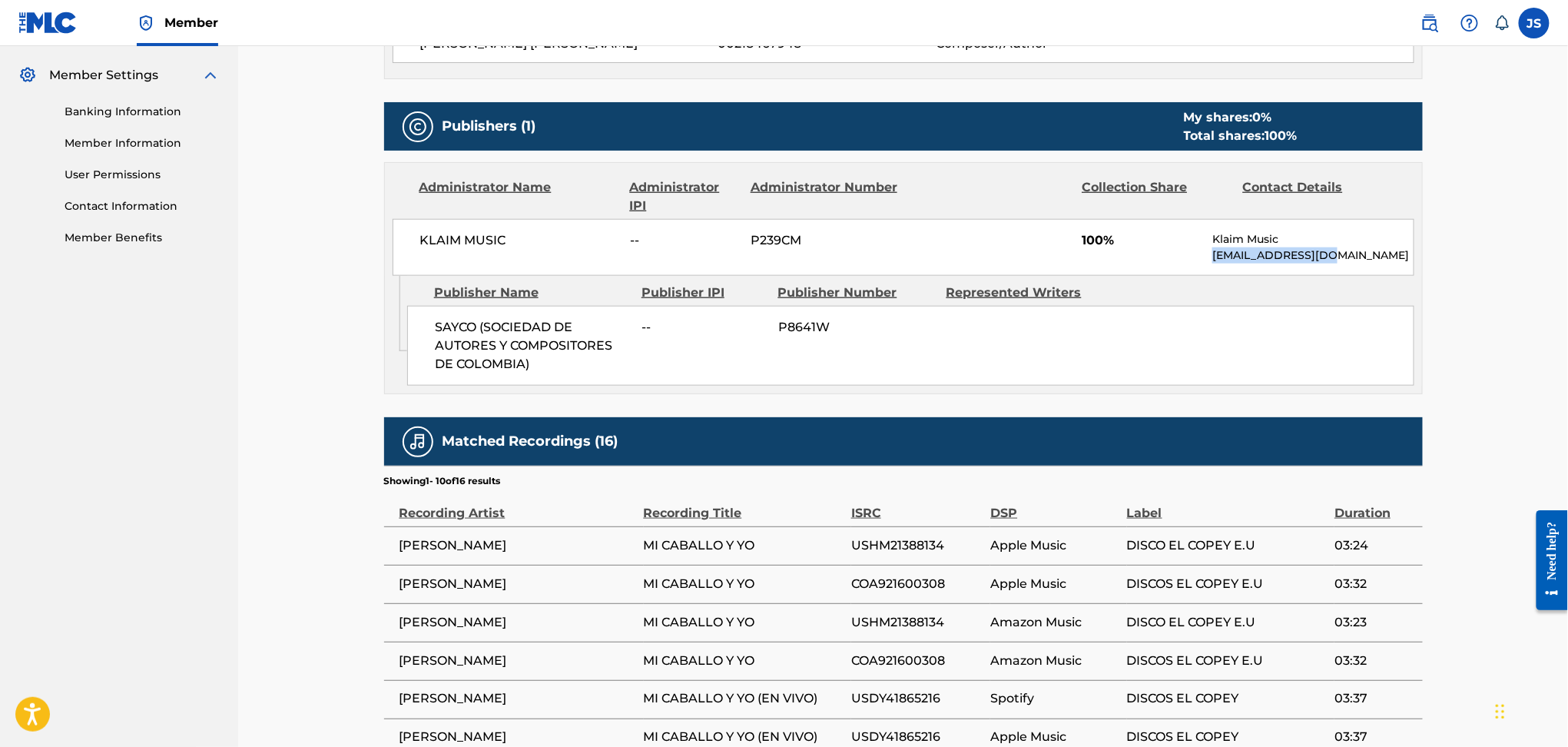
drag, startPoint x: 1340, startPoint y: 256, endPoint x: 1208, endPoint y: 269, distance: 132.6
click at [1208, 269] on div "KLAIM MUSIC -- P239CM 100% Klaim Music law@klaimmusic.com" at bounding box center [903, 248] width 1022 height 57
copy p "[EMAIL_ADDRESS][DOMAIN_NAME]"
copy span "KLAIM MUSIC"
drag, startPoint x: 506, startPoint y: 241, endPoint x: 412, endPoint y: 240, distance: 94.0
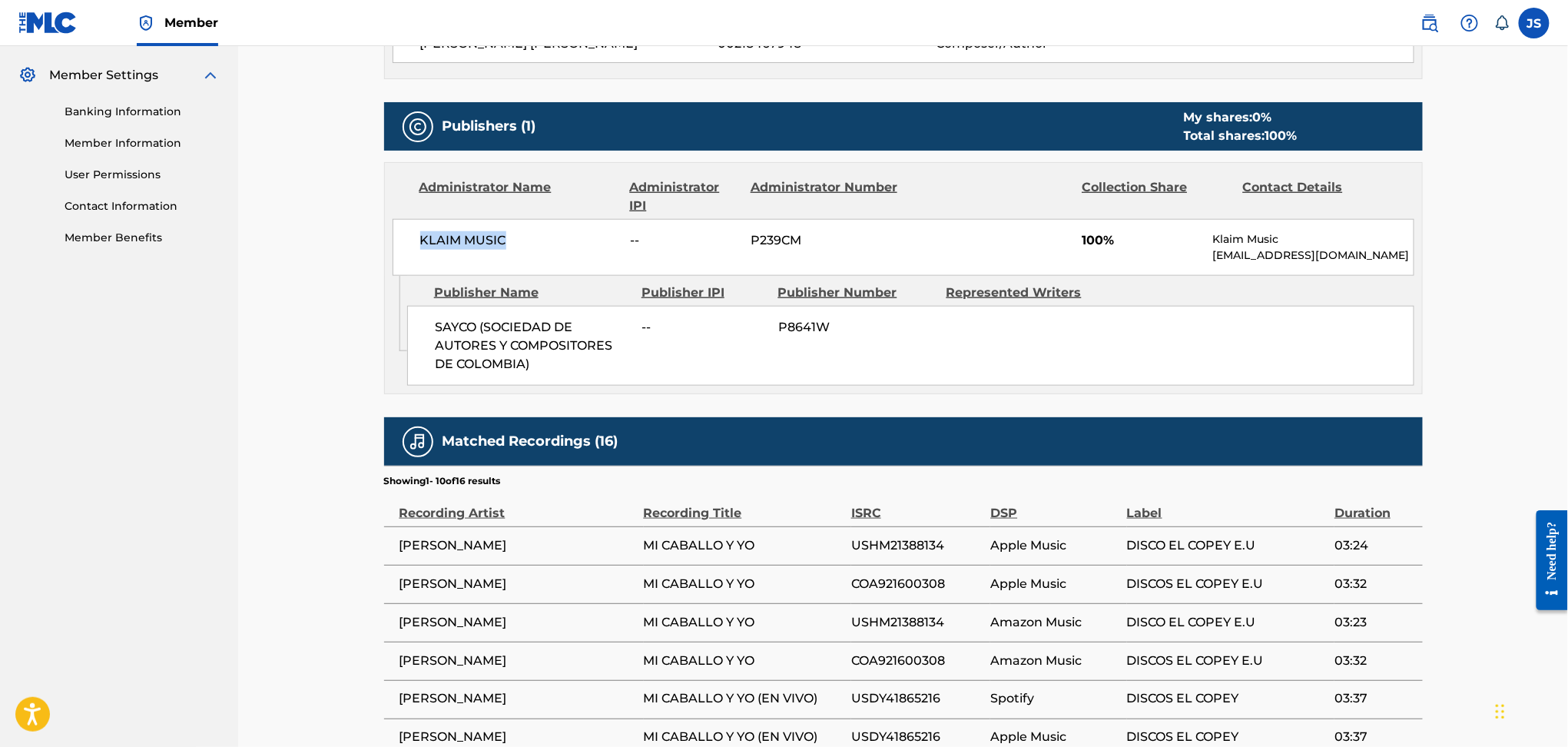
click at [412, 240] on div "KLAIM MUSIC -- P239CM 100% Klaim Music law@klaimmusic.com" at bounding box center [903, 248] width 1022 height 57
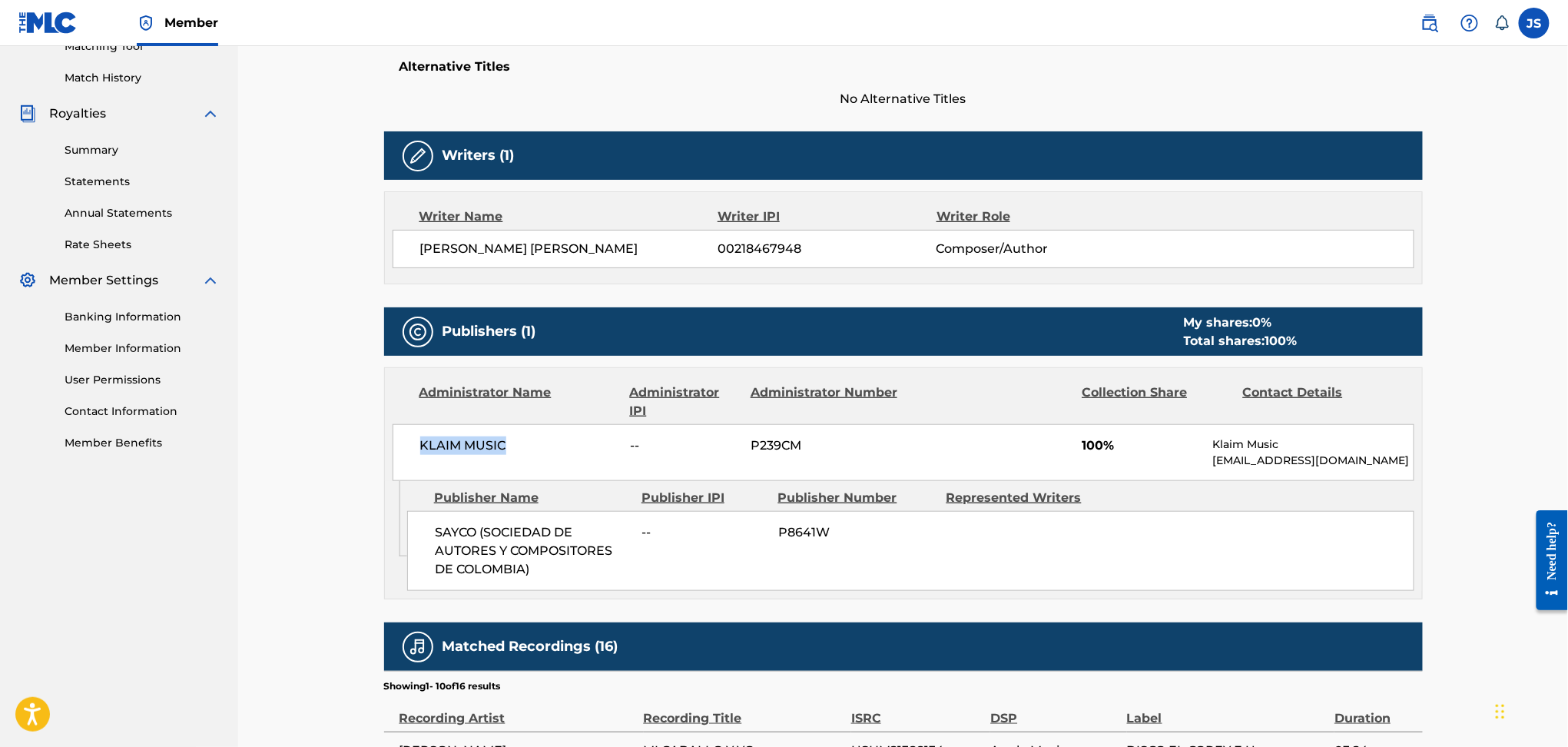
scroll to position [512, 0]
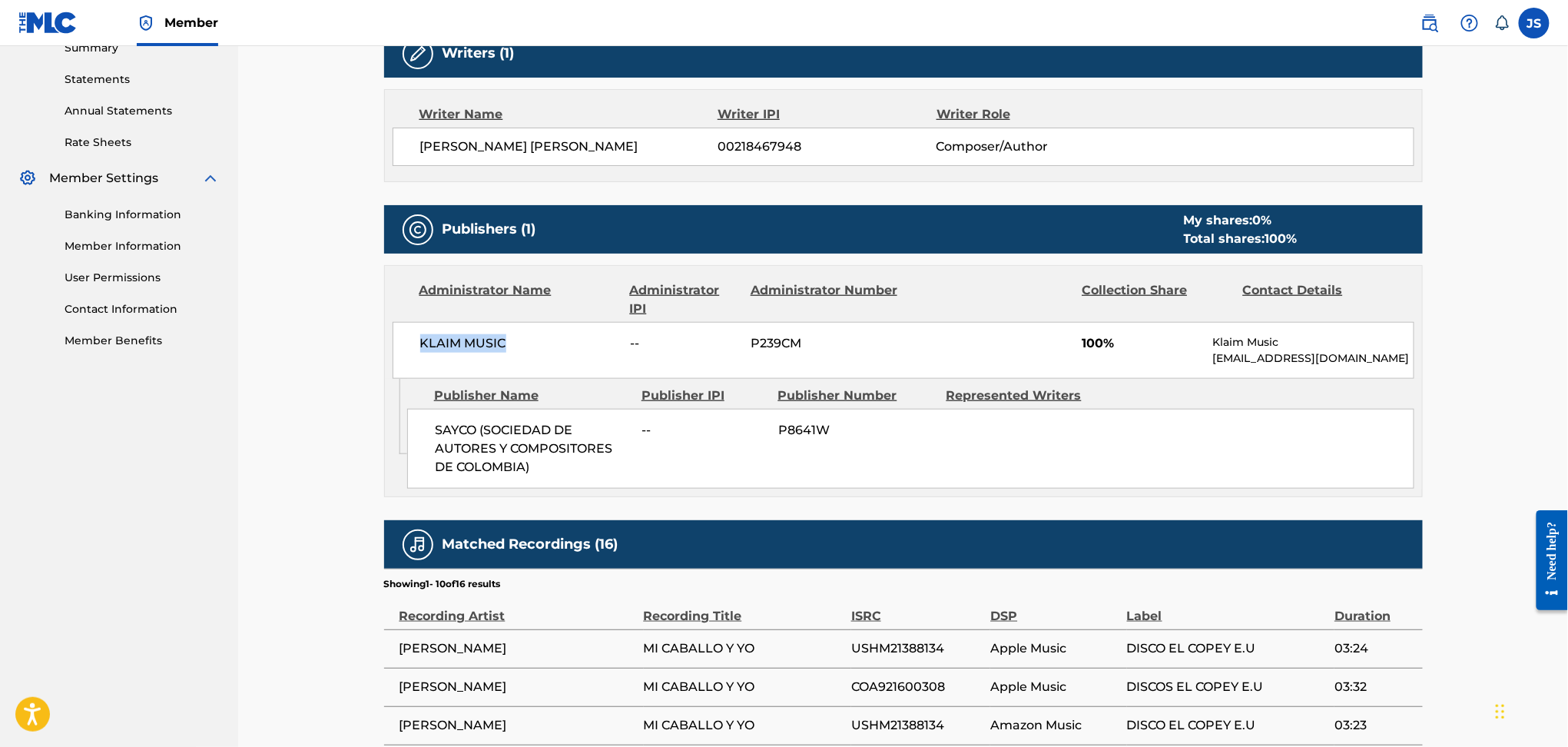
click at [1486, 443] on div "< Back to results Last Edited: February 16, 2023 Source: eSong MI CABALLO Y YO …" at bounding box center [903, 333] width 1330 height 1597
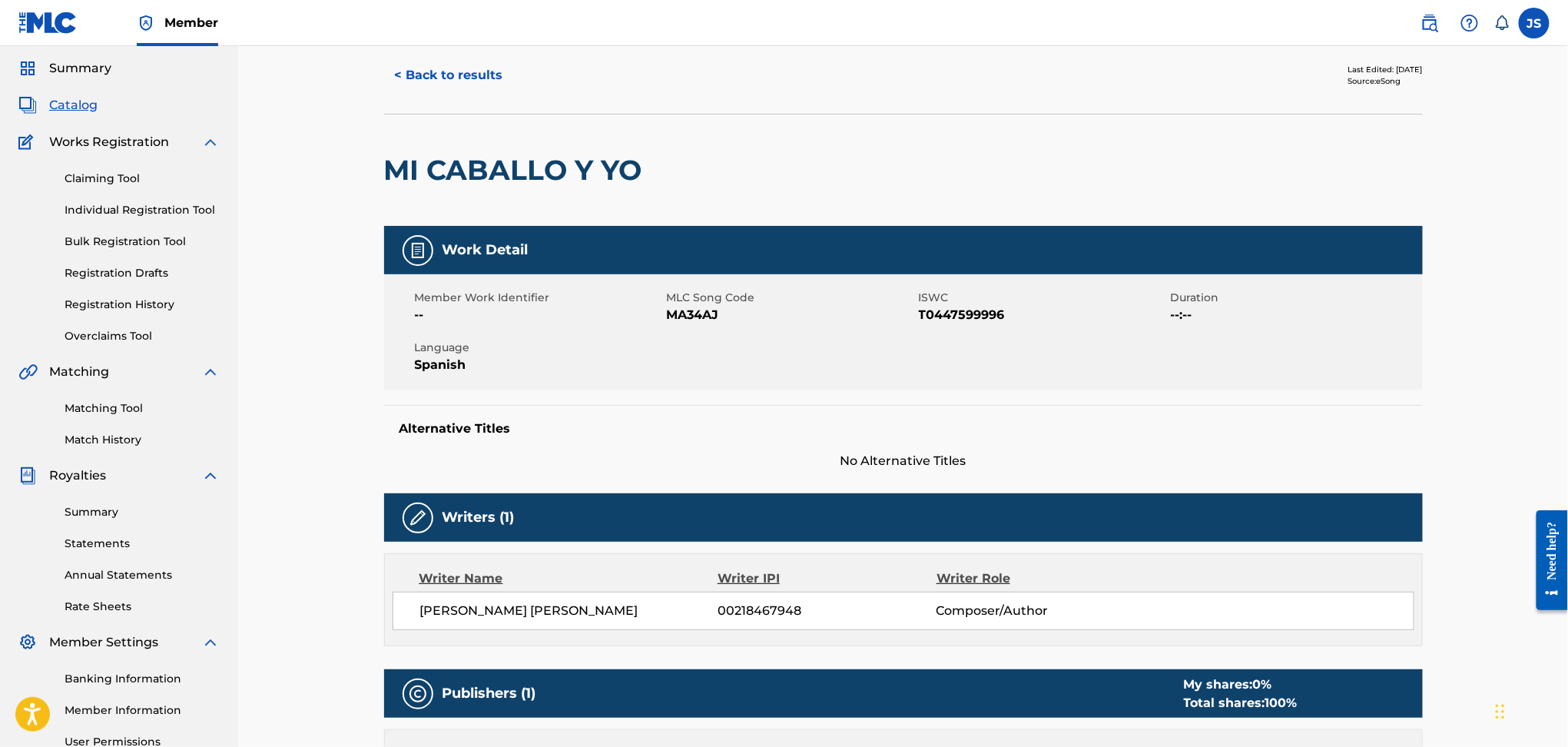
scroll to position [0, 0]
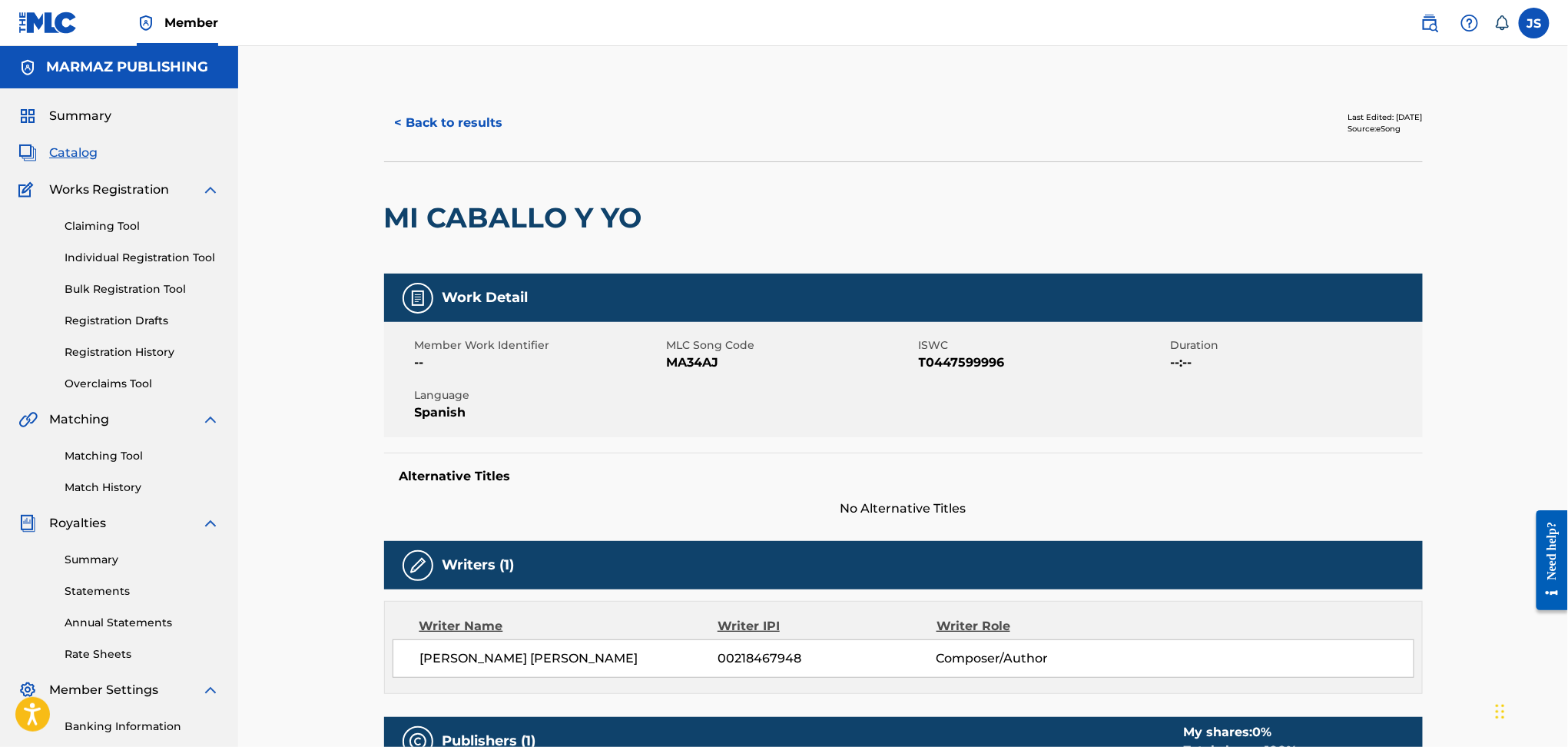
click at [998, 363] on span "T0447599996" at bounding box center [1042, 363] width 248 height 18
click at [481, 130] on button "< Back to results" at bounding box center [449, 123] width 130 height 38
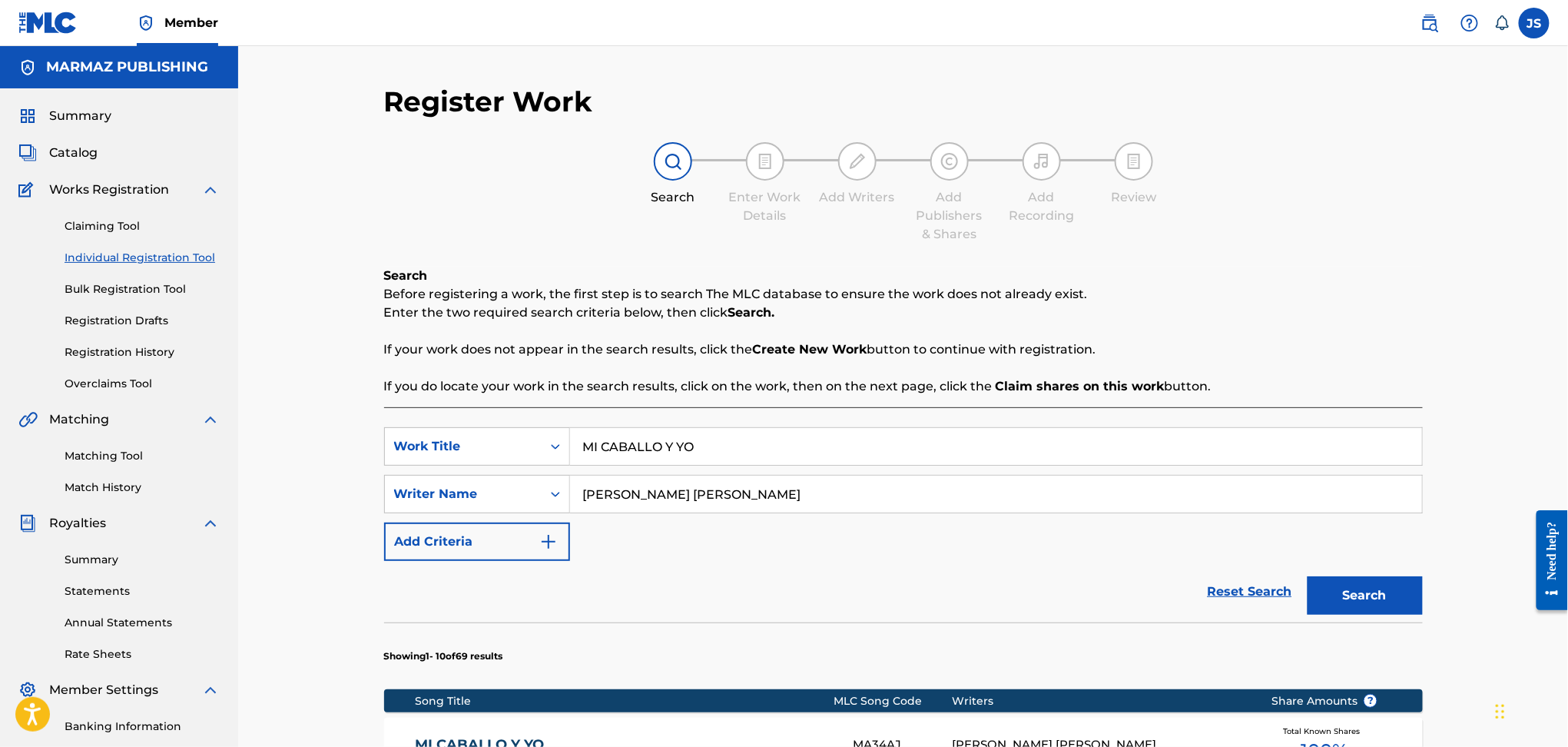
click at [759, 459] on input "MI CABALLO Y YO" at bounding box center [997, 446] width 852 height 37
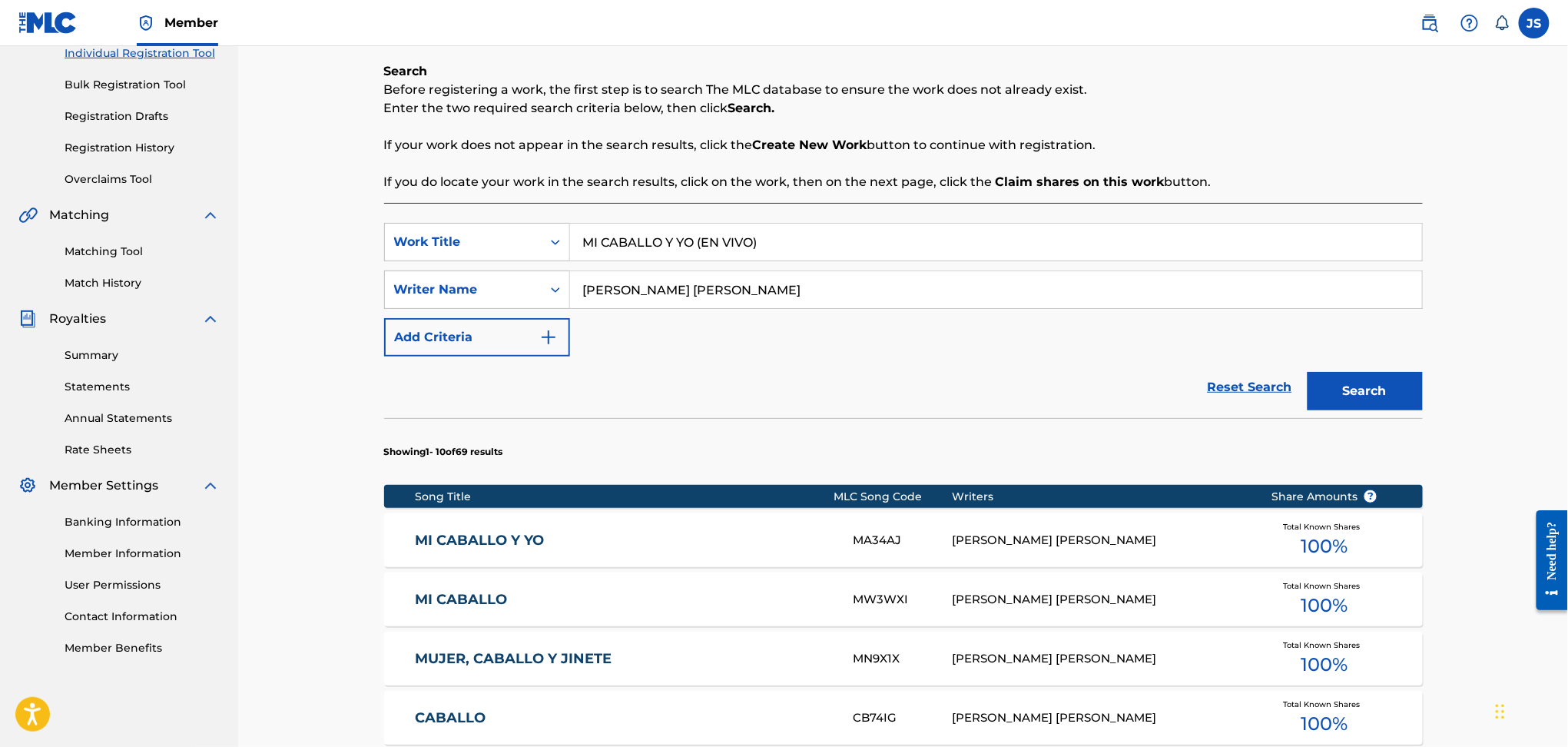
type input "MI CABALLO Y YO (EN VIVO)"
click at [1307, 372] on button "Search" at bounding box center [1365, 391] width 115 height 38
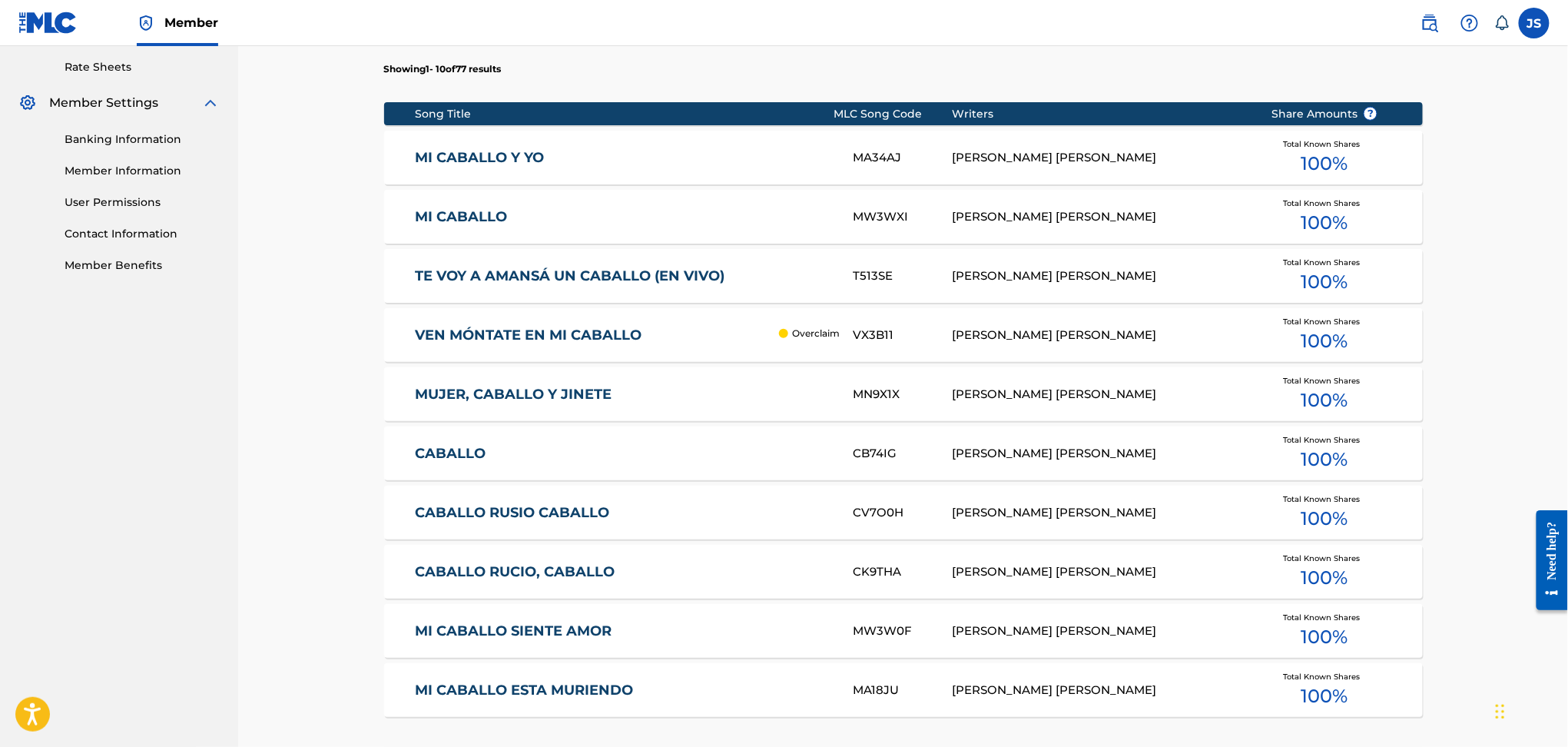
scroll to position [614, 0]
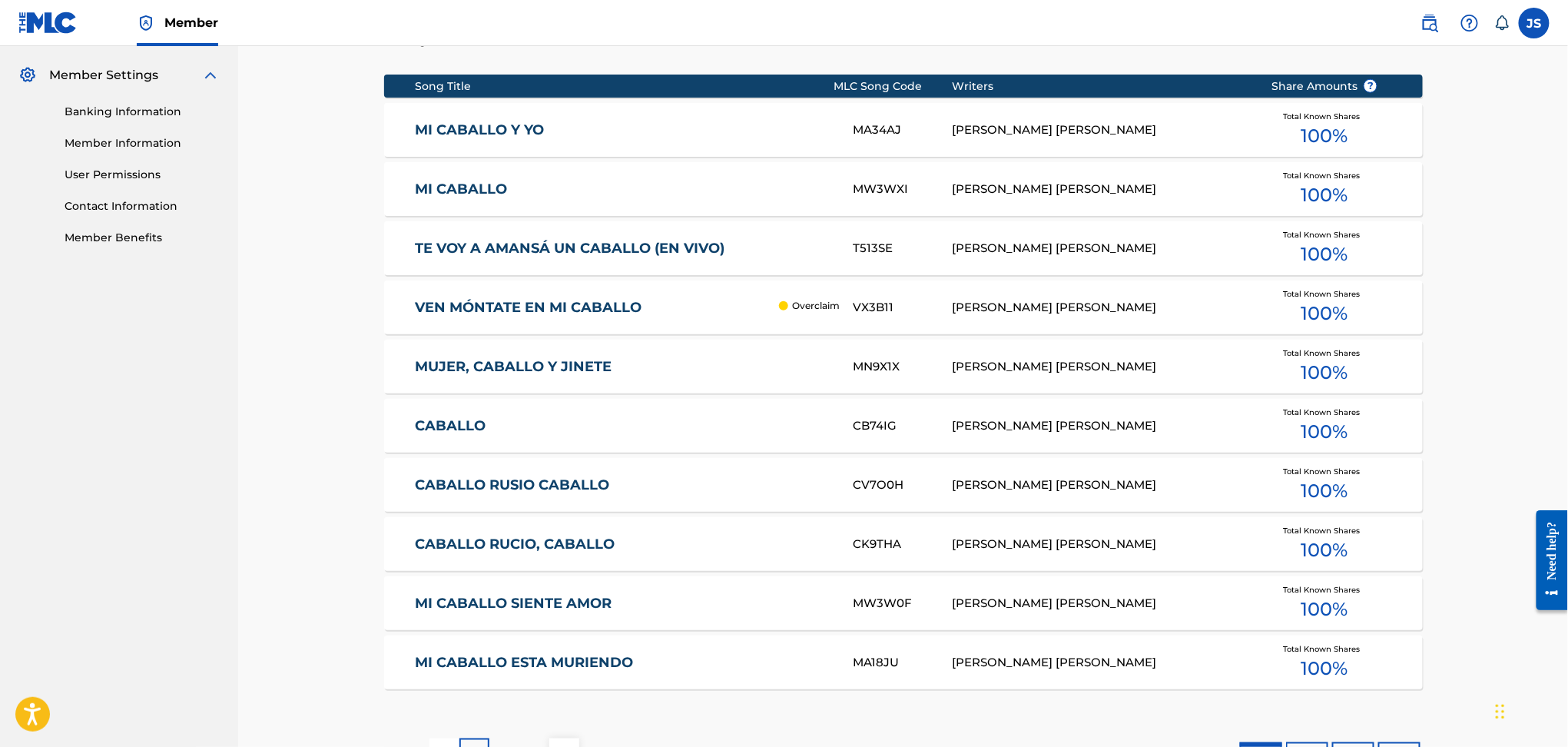
click at [893, 122] on div "MA34AJ" at bounding box center [903, 130] width 99 height 17
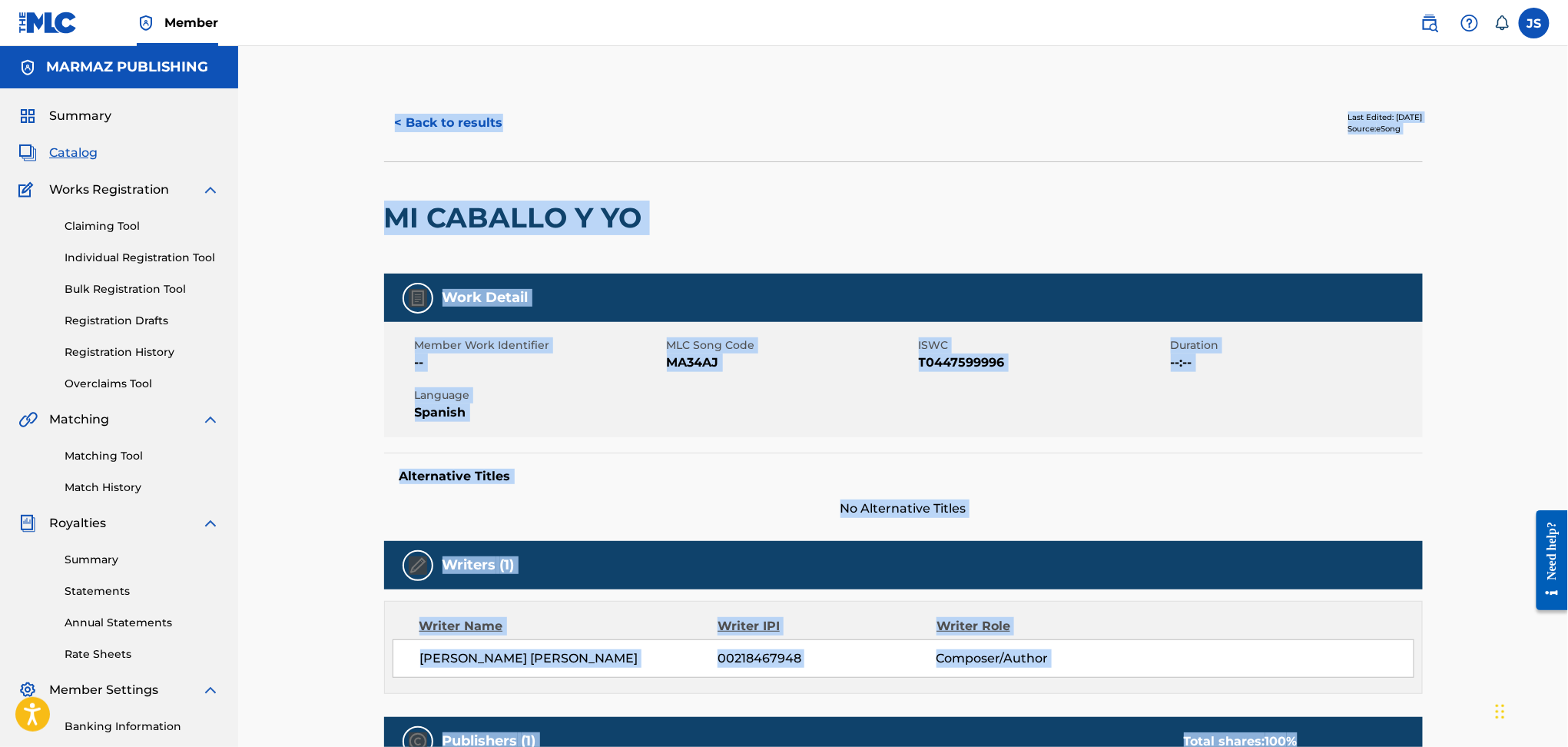
click at [799, 351] on span "MLC Song Code" at bounding box center [791, 346] width 248 height 16
click at [705, 364] on span "MA34AJ" at bounding box center [791, 363] width 248 height 18
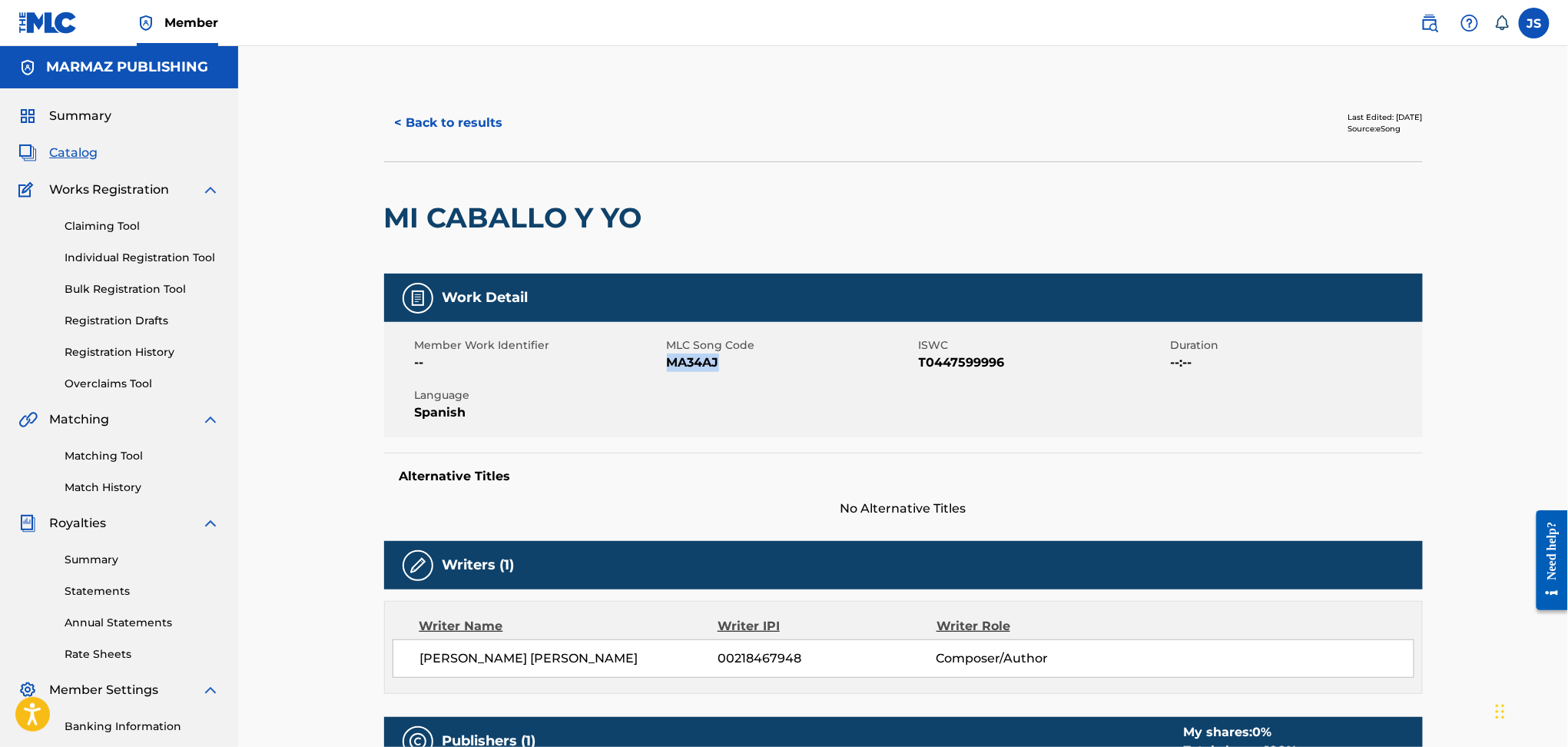
click at [489, 128] on button "< Back to results" at bounding box center [449, 123] width 130 height 38
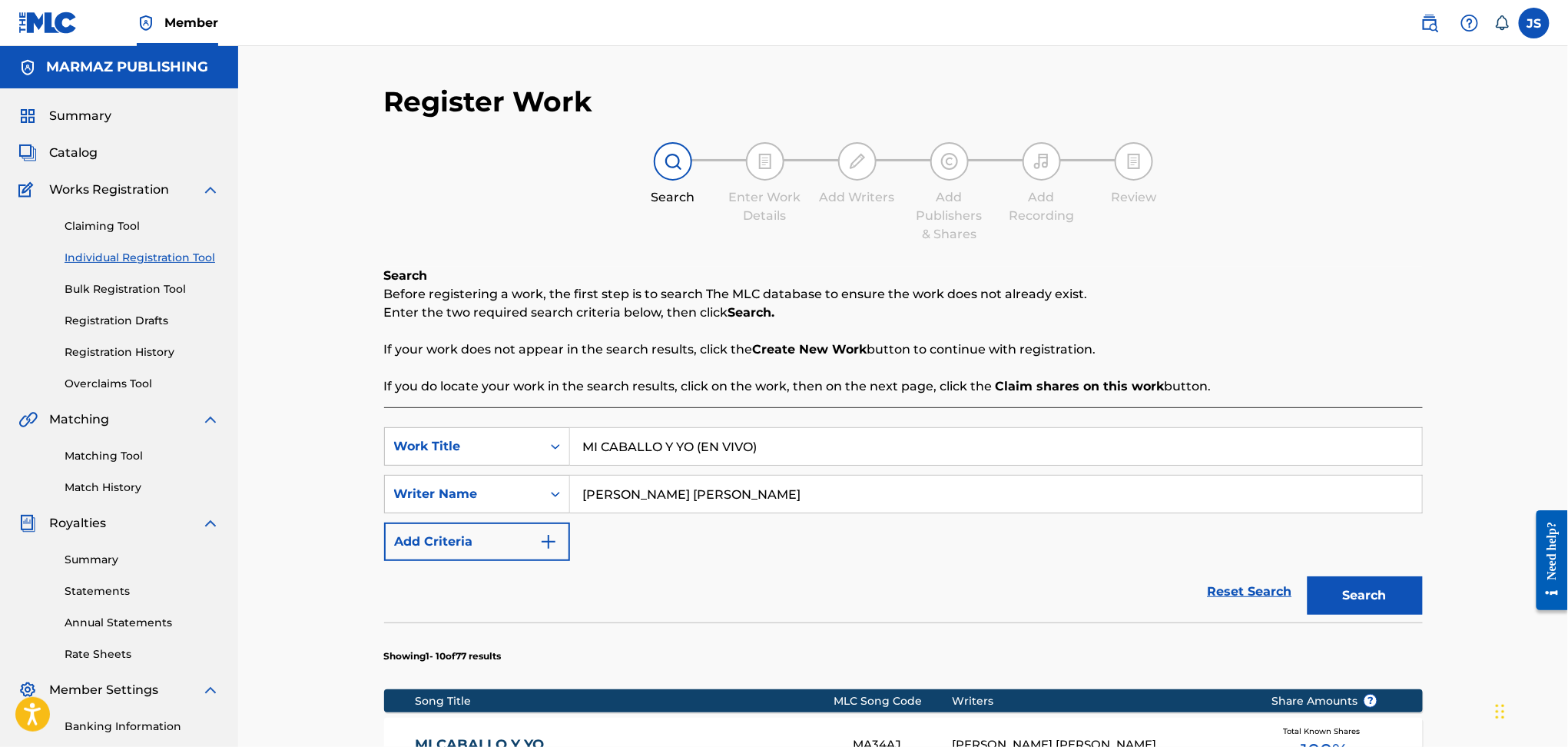
scroll to position [205, 0]
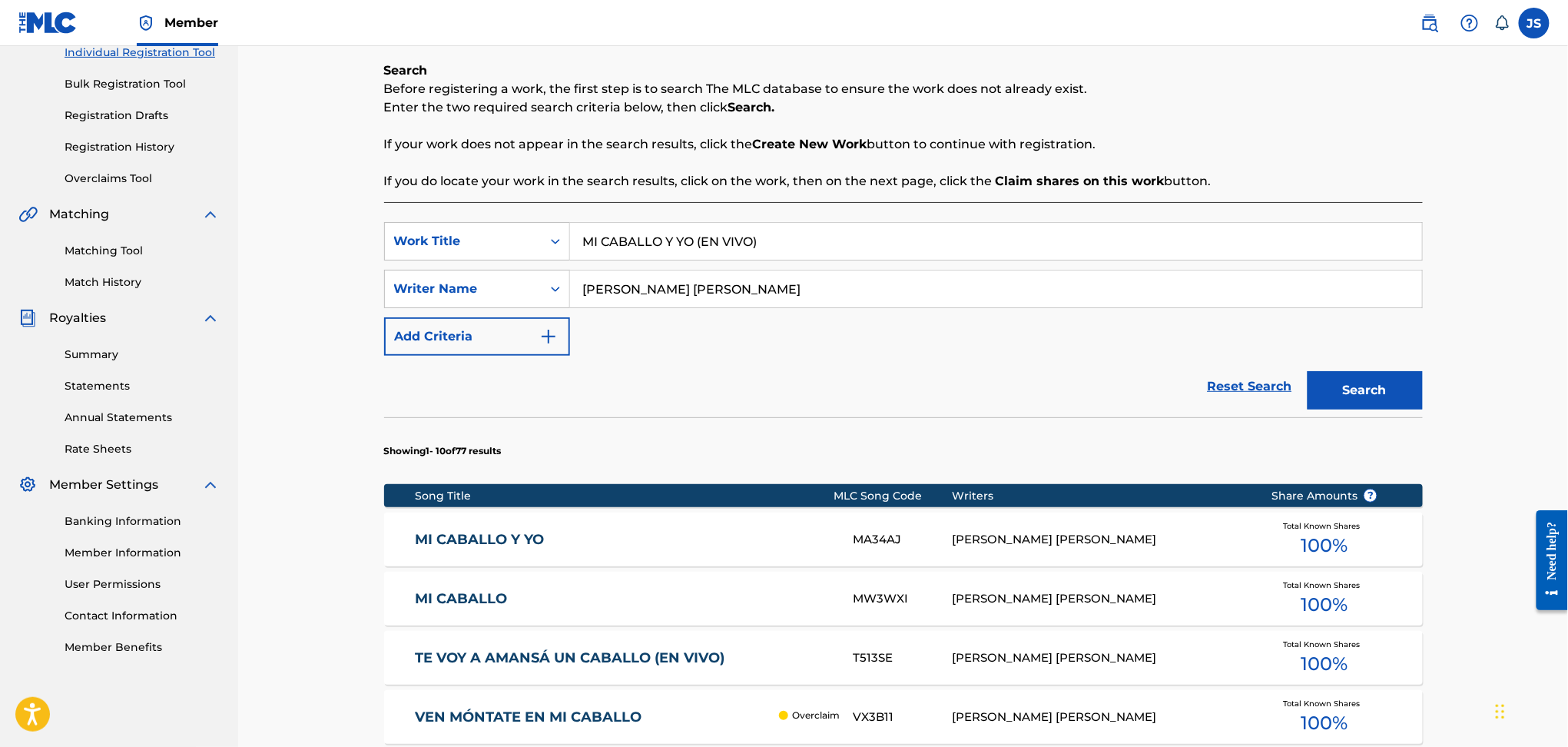
click at [481, 535] on link "MI CABALLO Y YO" at bounding box center [624, 539] width 418 height 17
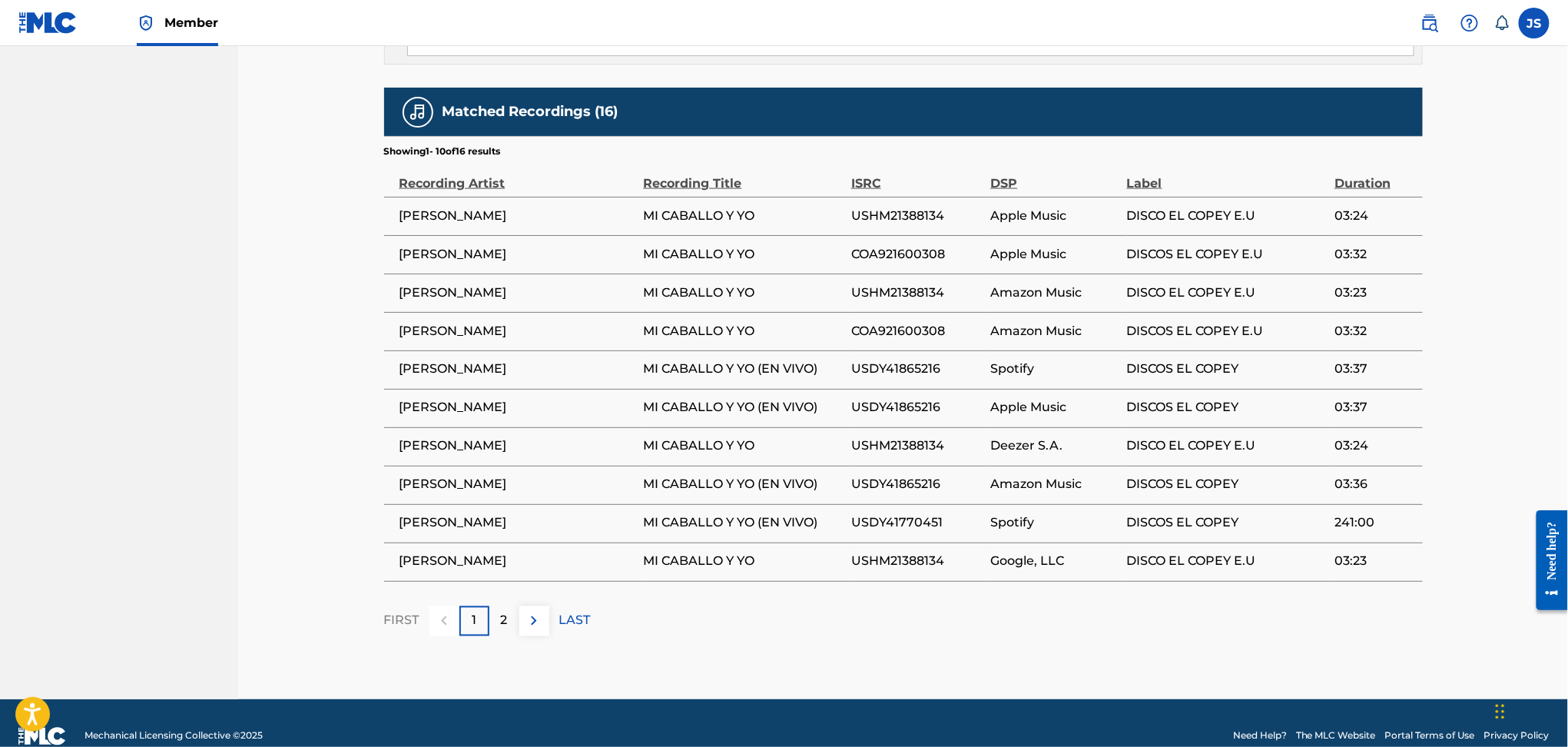
scroll to position [963, 0]
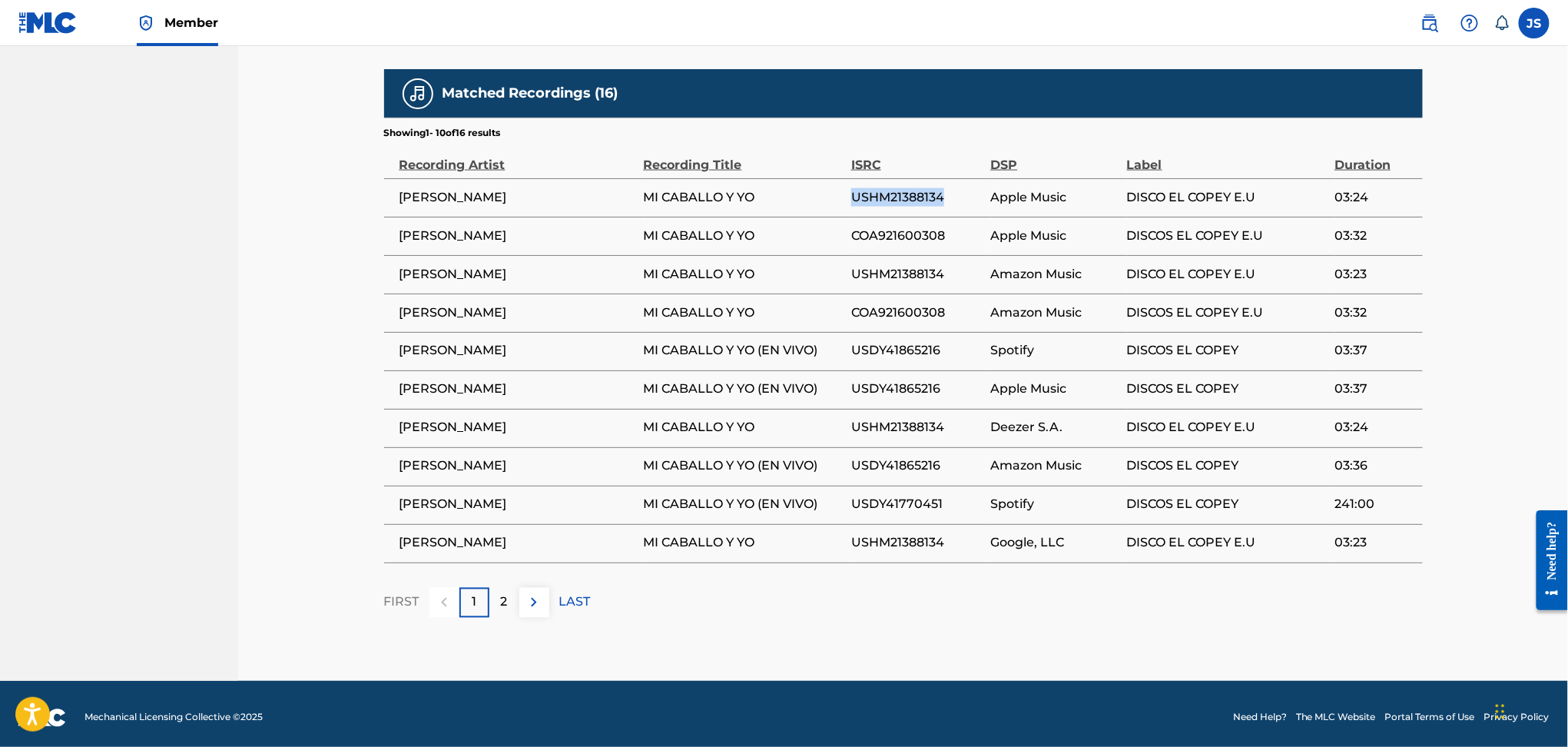
drag, startPoint x: 953, startPoint y: 200, endPoint x: 855, endPoint y: 204, distance: 98.1
click at [855, 204] on span "USHM21388134" at bounding box center [917, 197] width 133 height 18
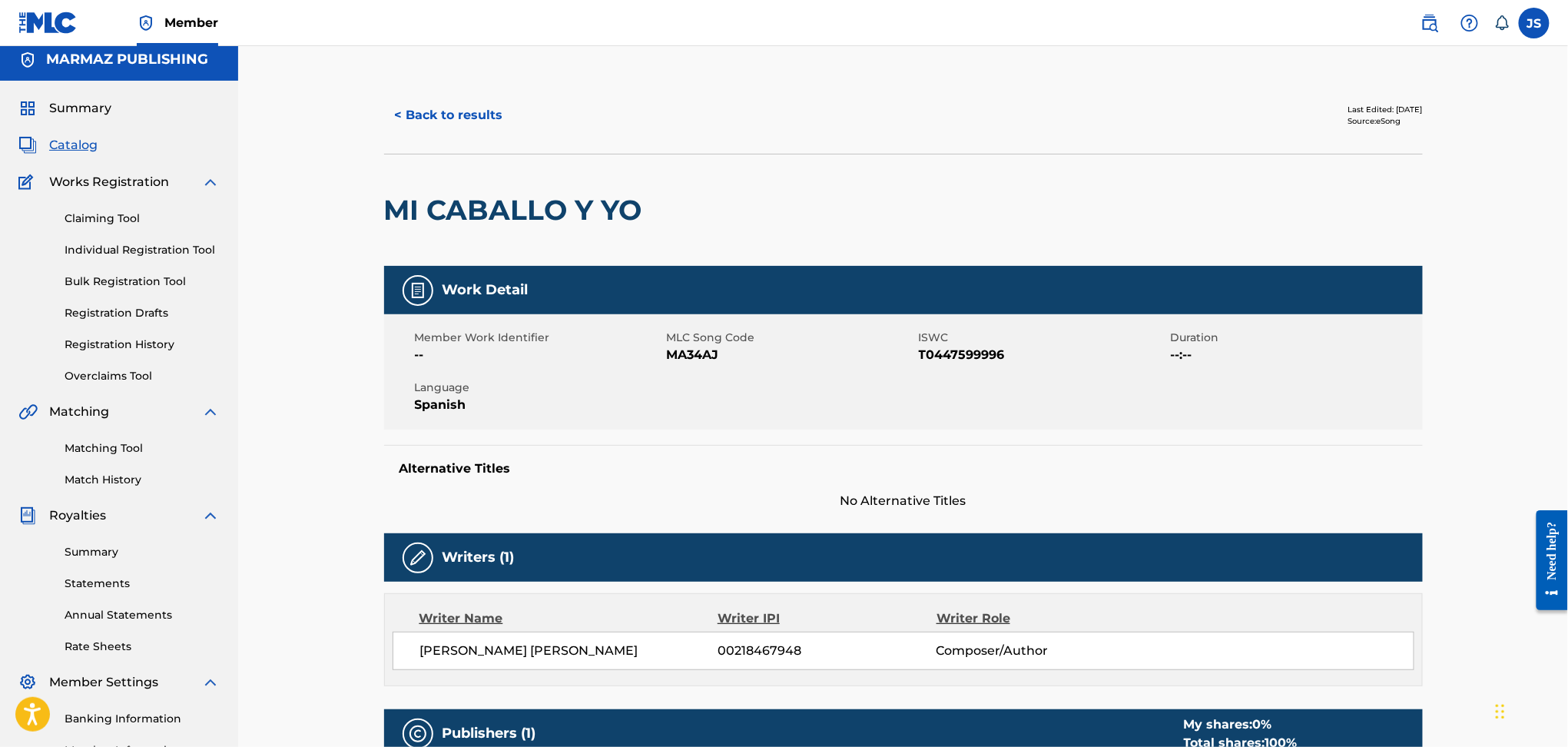
scroll to position [0, 0]
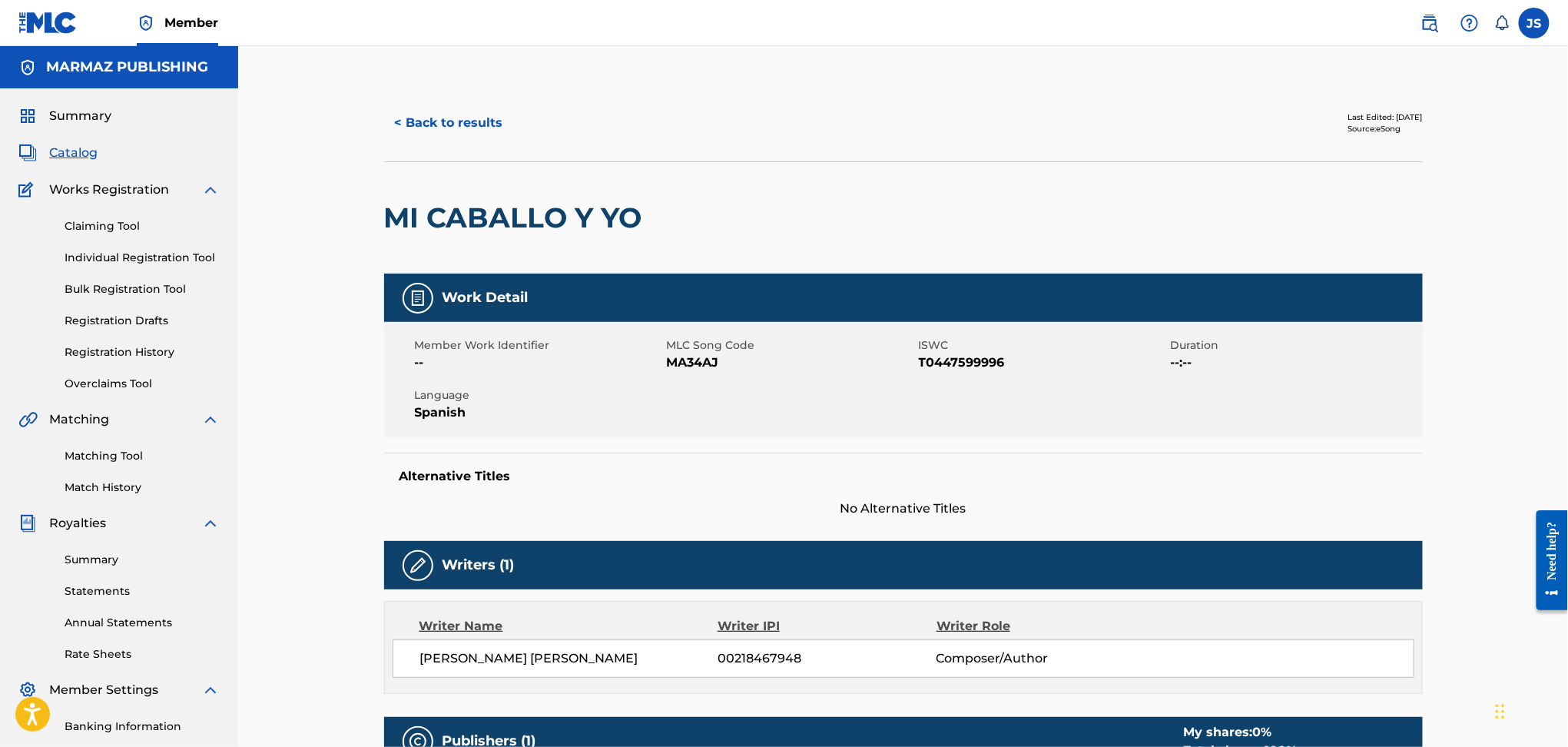
click at [480, 129] on button "< Back to results" at bounding box center [449, 123] width 130 height 38
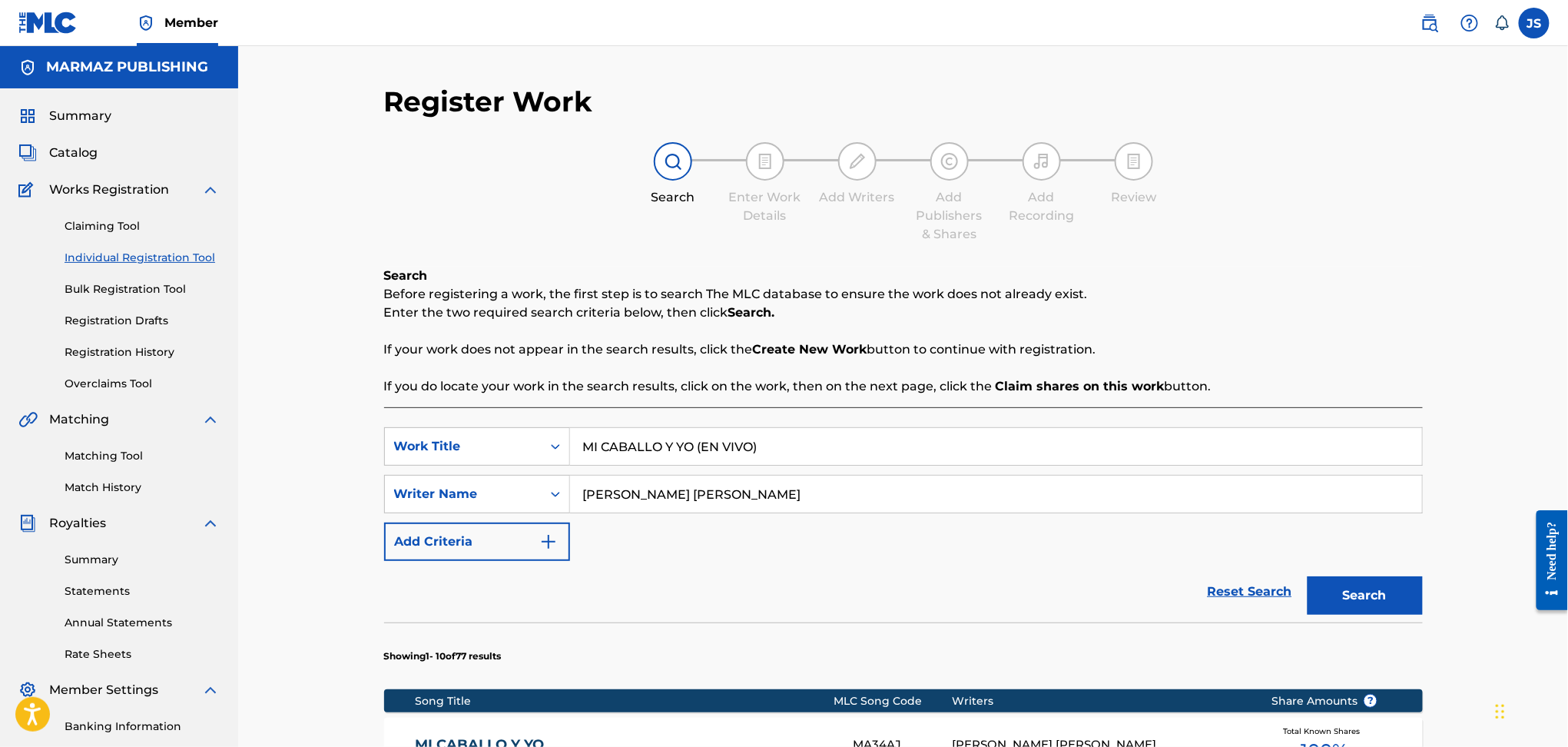
scroll to position [307, 0]
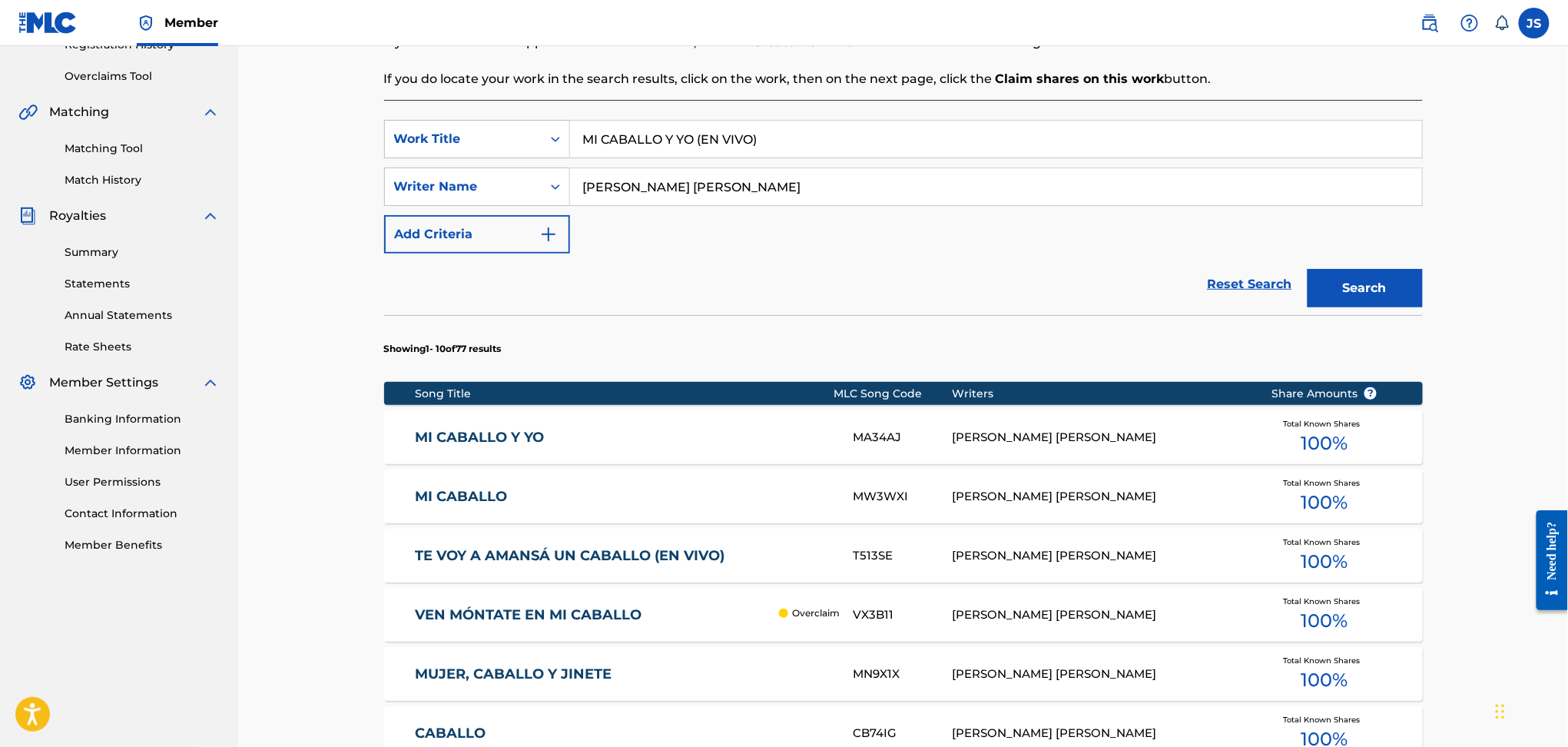
click at [884, 440] on div "MA34AJ" at bounding box center [903, 437] width 99 height 17
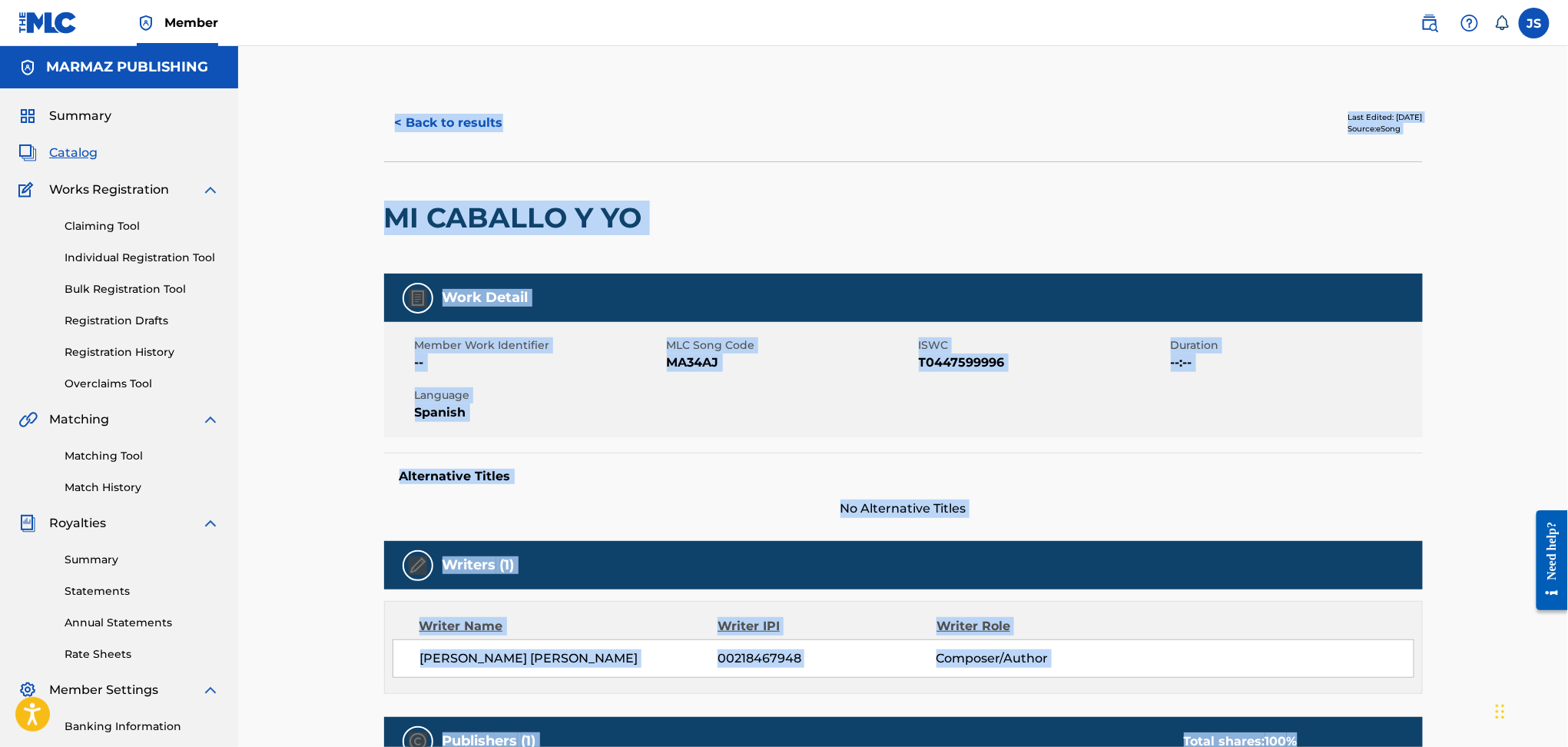
click at [709, 374] on div "Member Work Identifier -- MLC Song Code MA34AJ ISWC T0447599996 Duration --:-- …" at bounding box center [903, 379] width 1039 height 115
click at [704, 363] on span "MA34AJ" at bounding box center [791, 363] width 248 height 18
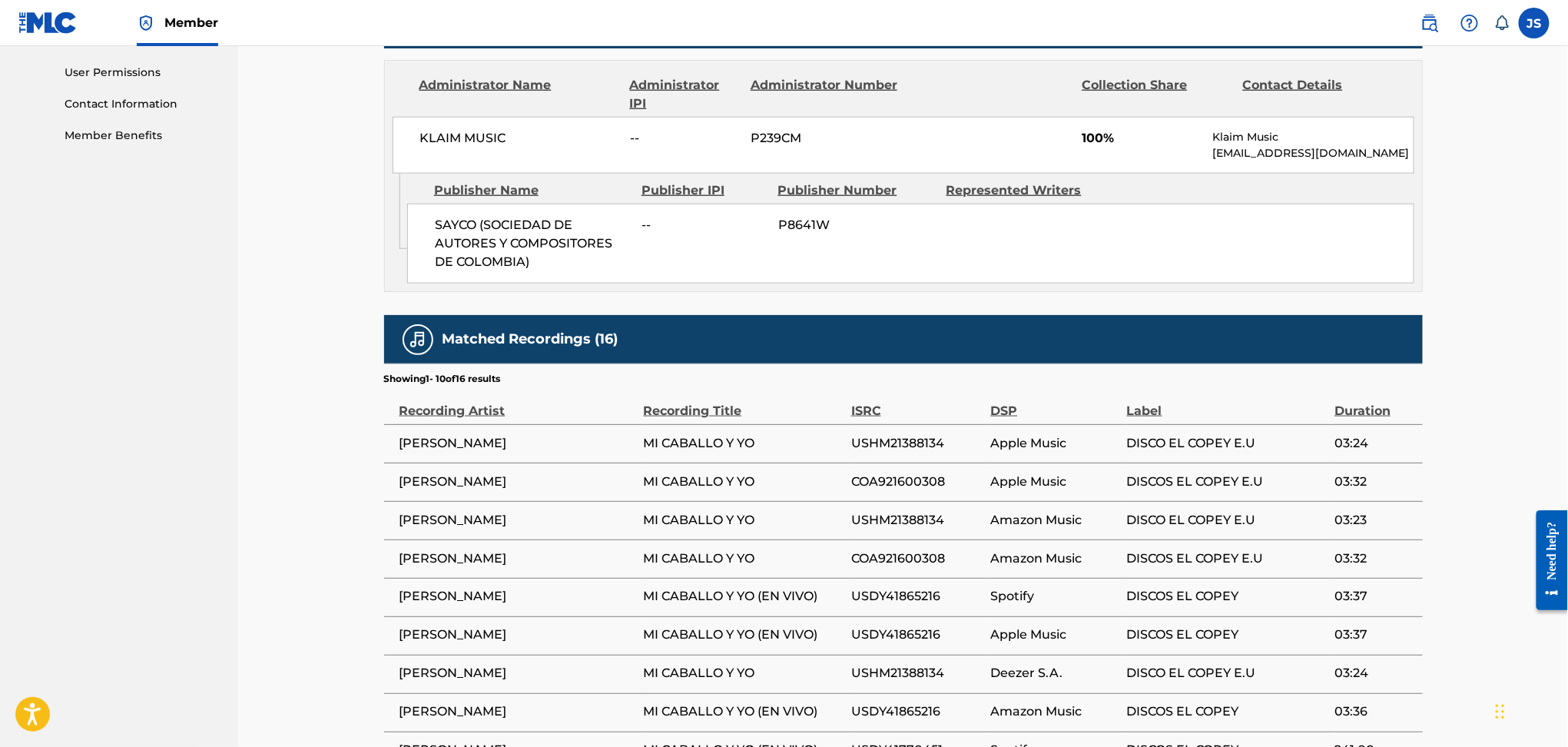
scroll to position [614, 0]
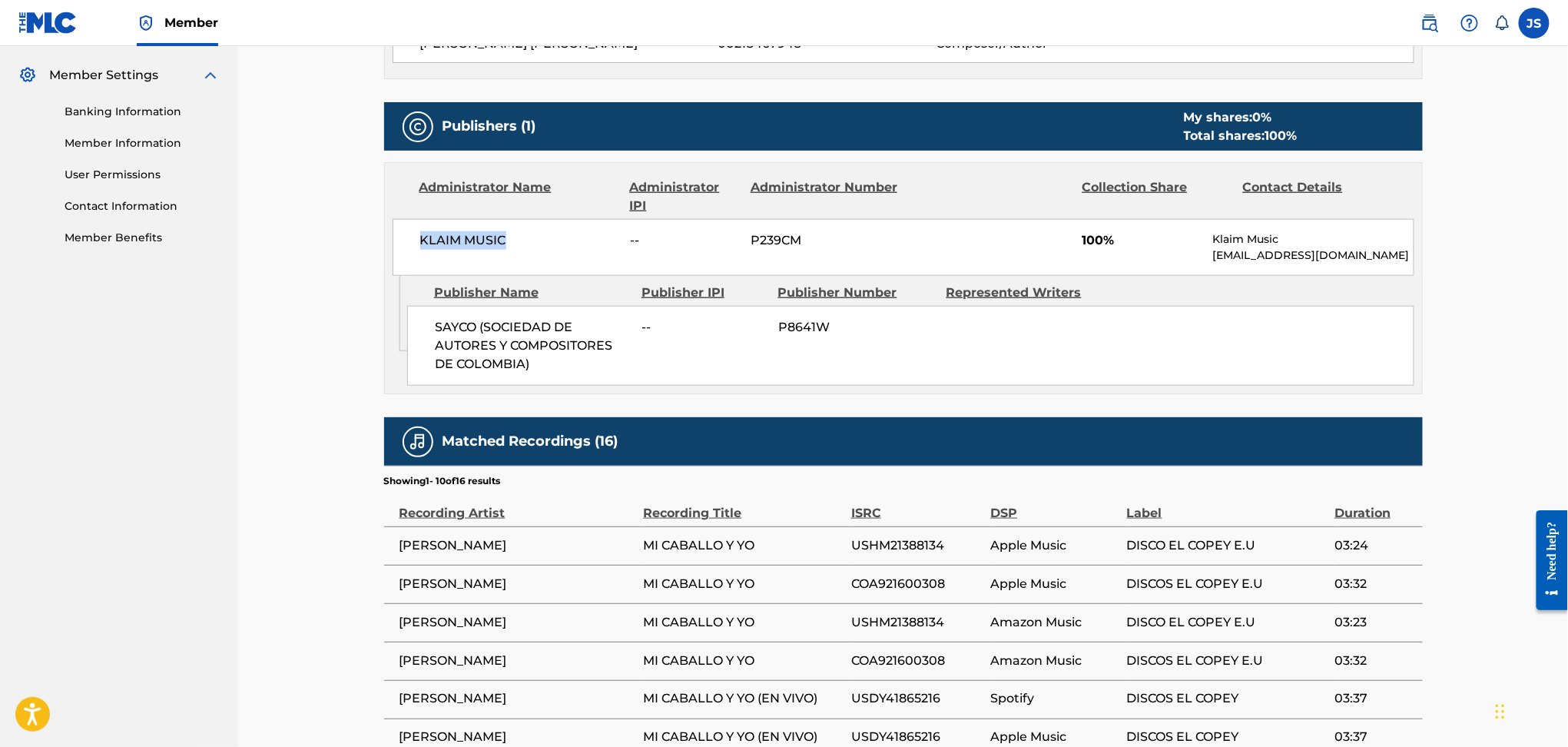
drag, startPoint x: 513, startPoint y: 228, endPoint x: 417, endPoint y: 241, distance: 96.9
click at [417, 241] on div "KLAIM MUSIC -- P239CM 100% Klaim Music law@klaimmusic.com" at bounding box center [903, 248] width 1022 height 57
copy span "KLAIM MUSIC"
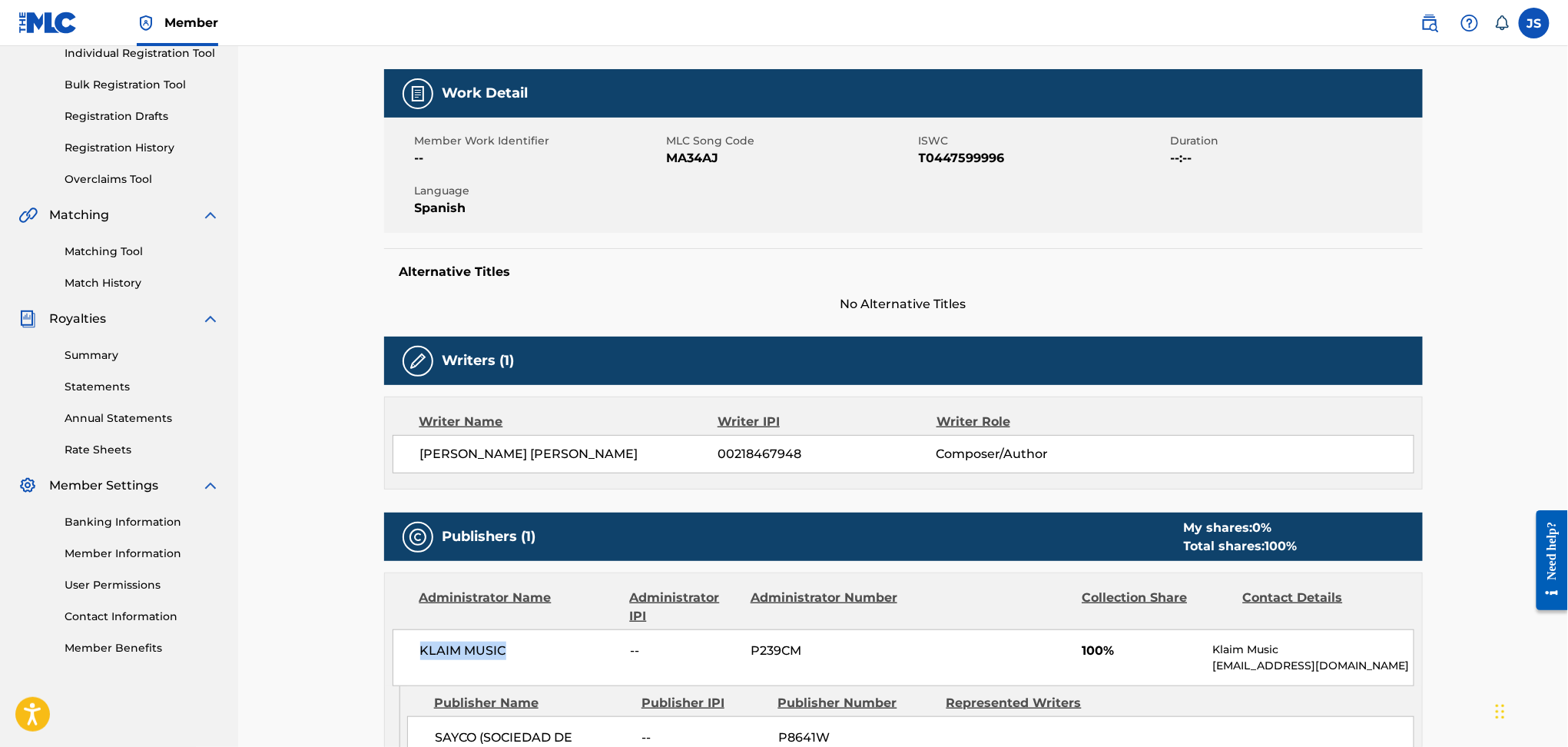
scroll to position [0, 0]
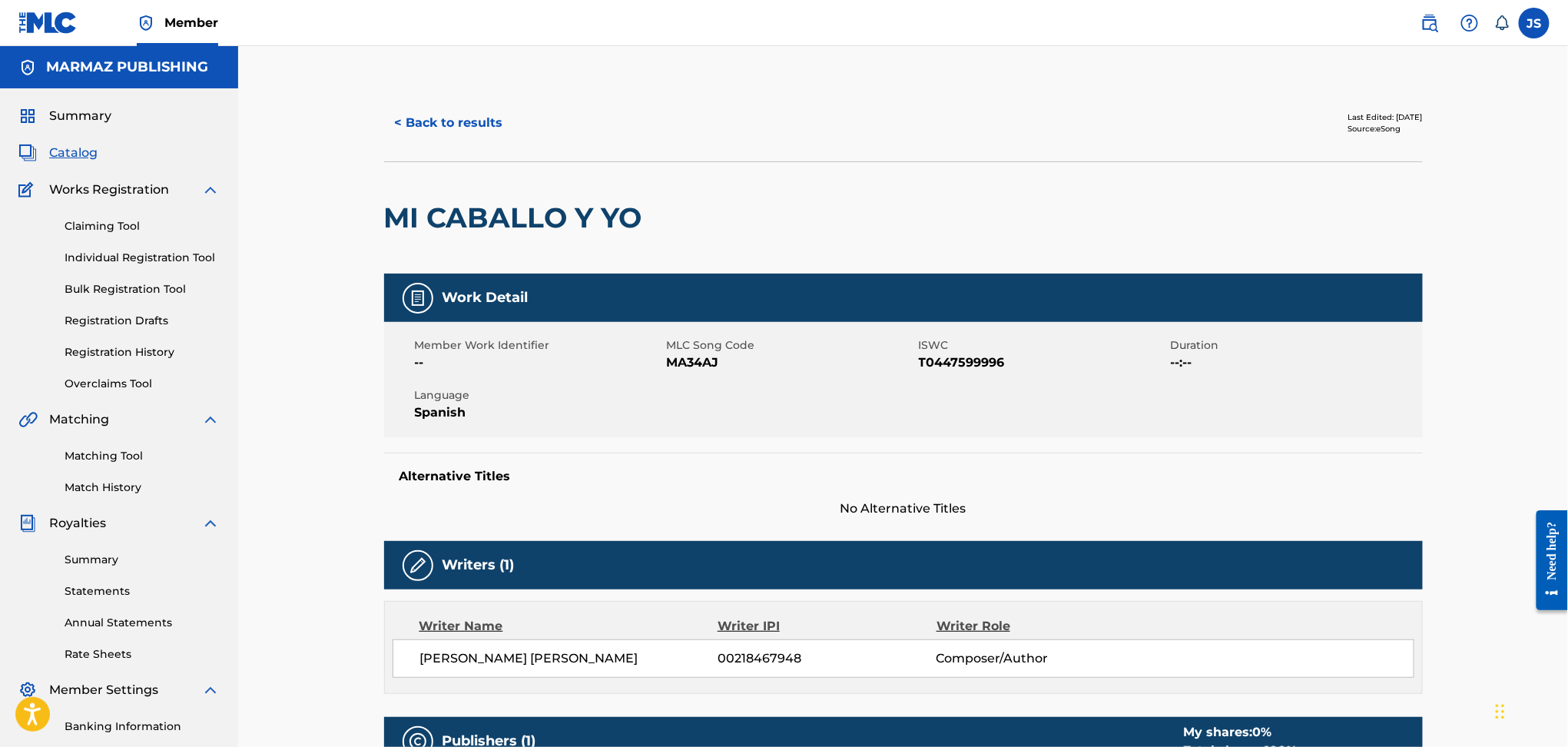
click at [61, 17] on img at bounding box center [48, 23] width 59 height 22
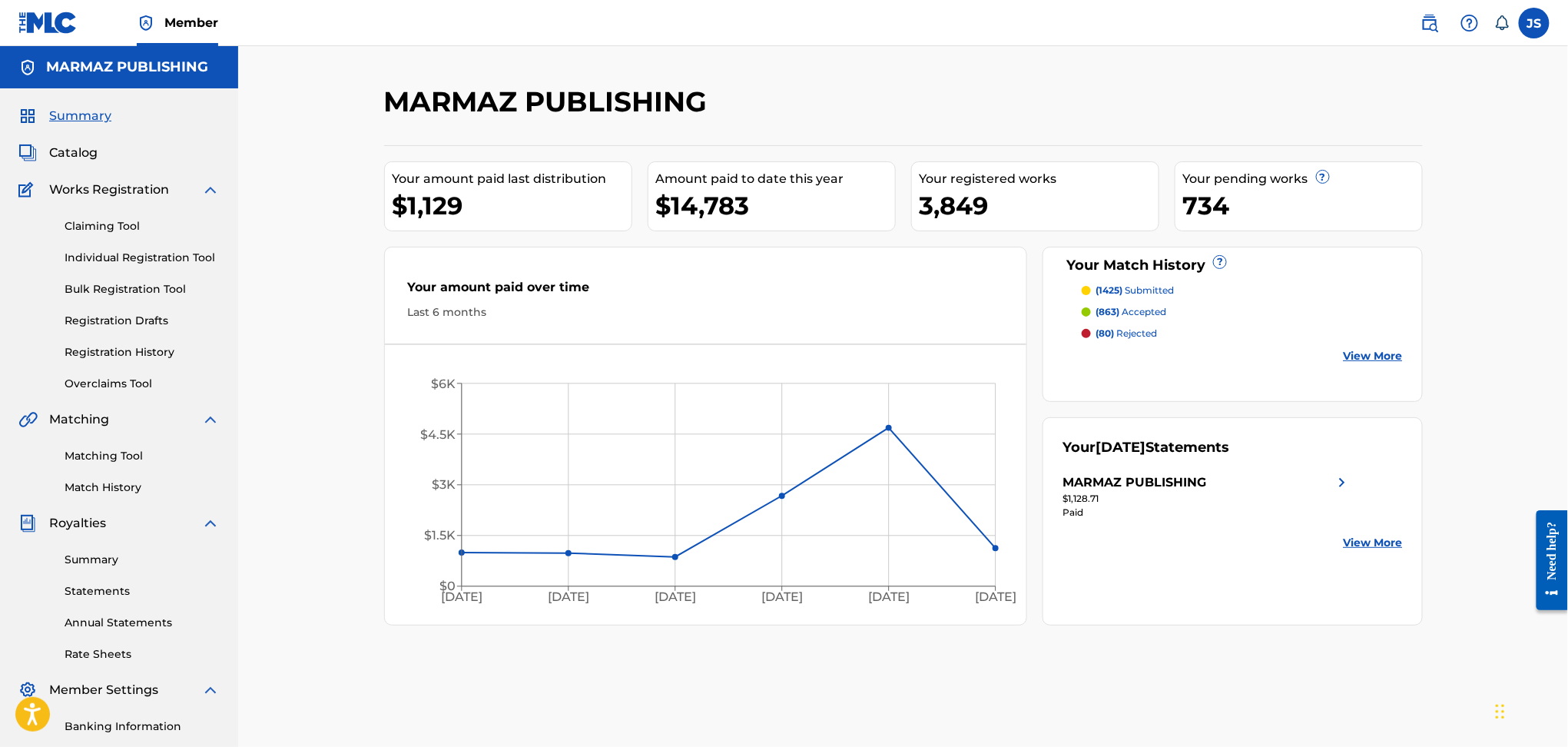
click at [142, 384] on link "Overclaims Tool" at bounding box center [143, 384] width 155 height 16
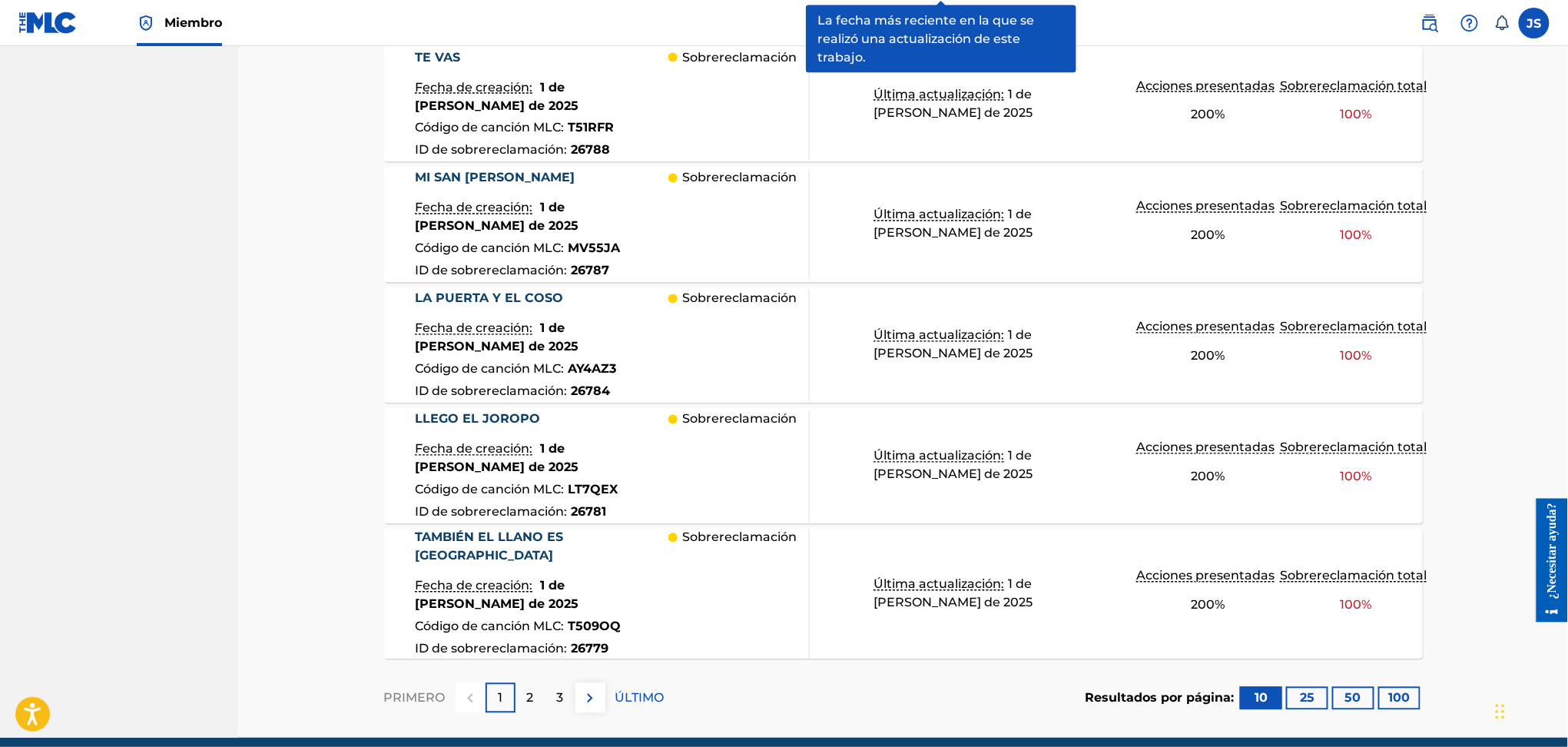
scroll to position [1220, 0]
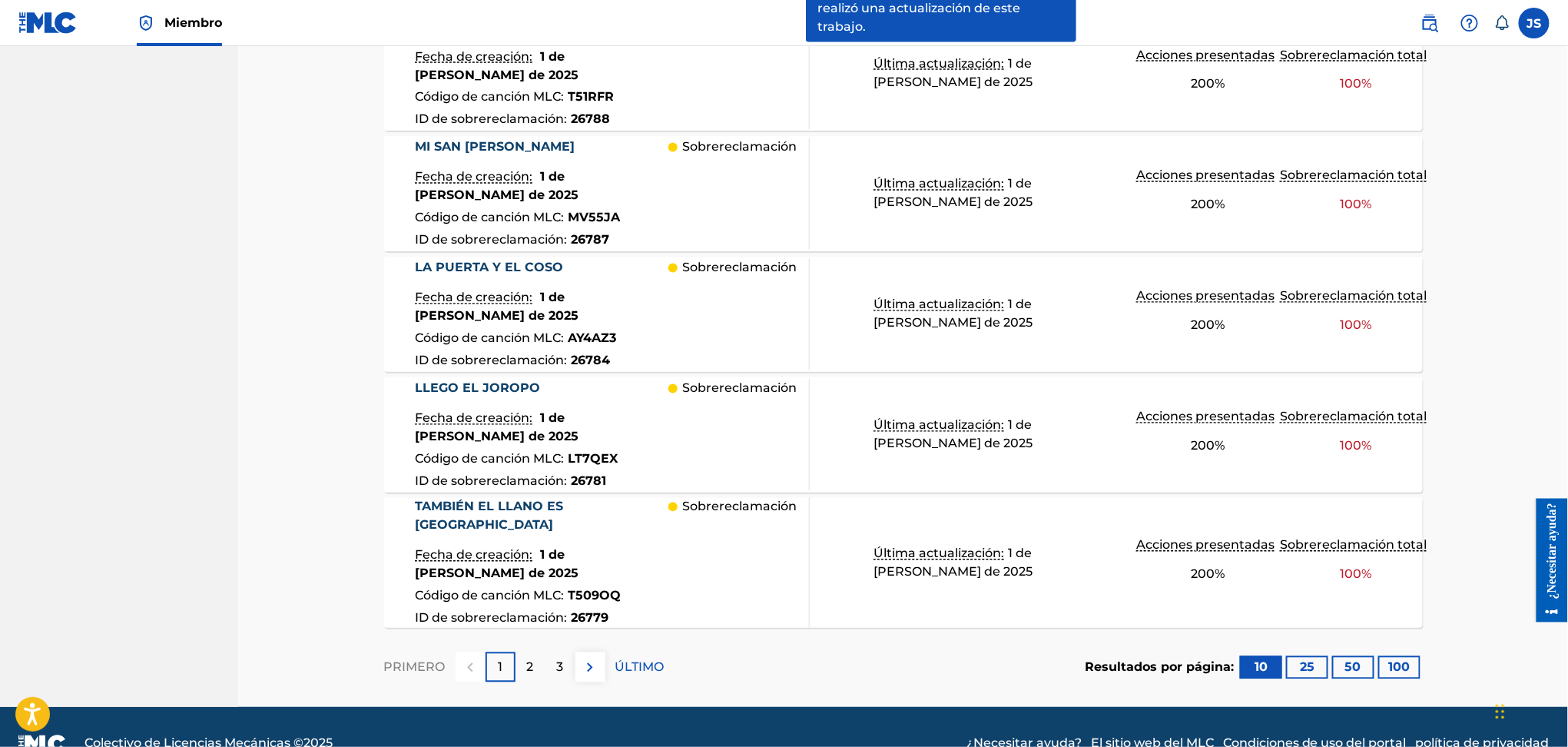
click at [558, 660] on font "3" at bounding box center [560, 667] width 7 height 15
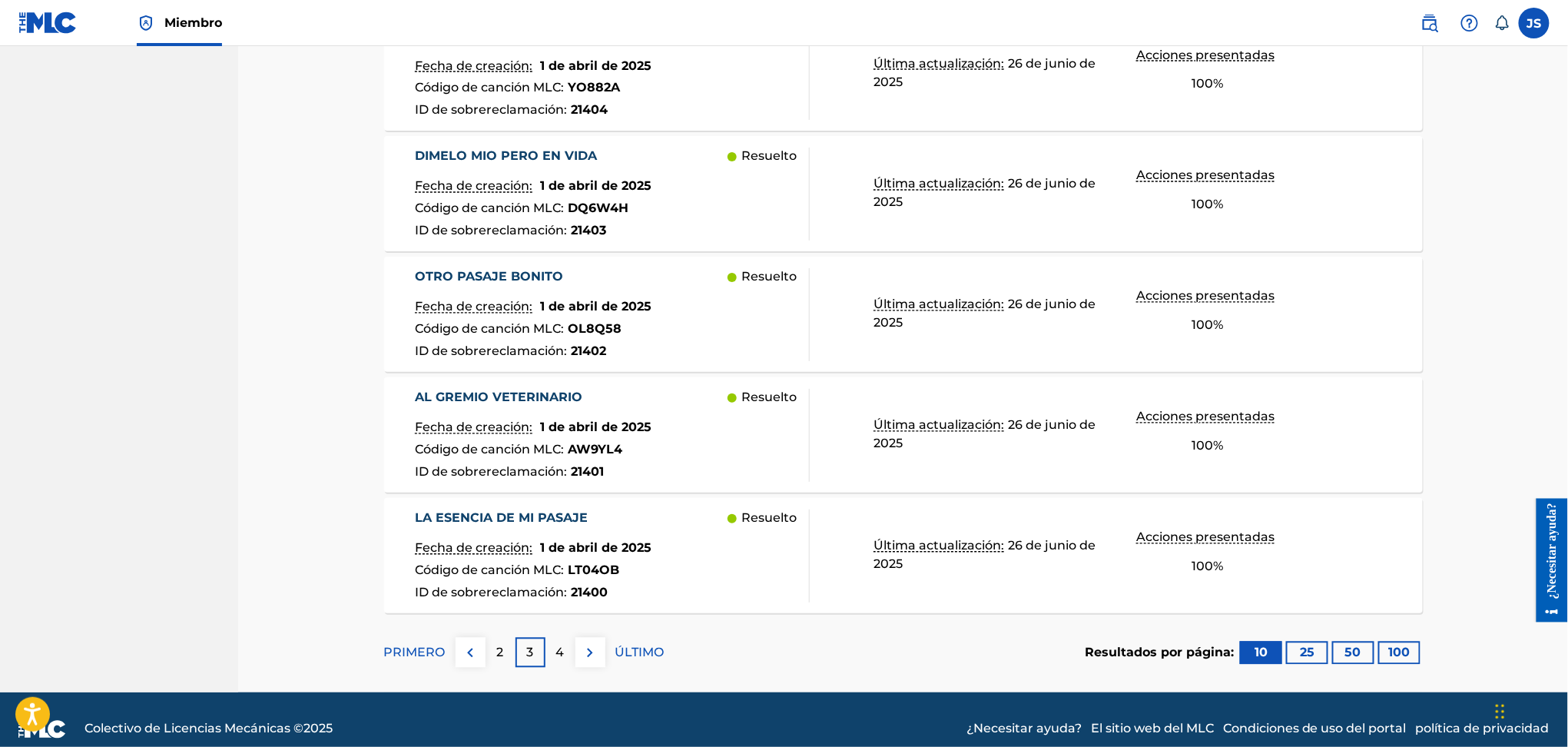
click at [497, 644] on p "2" at bounding box center [501, 653] width 7 height 18
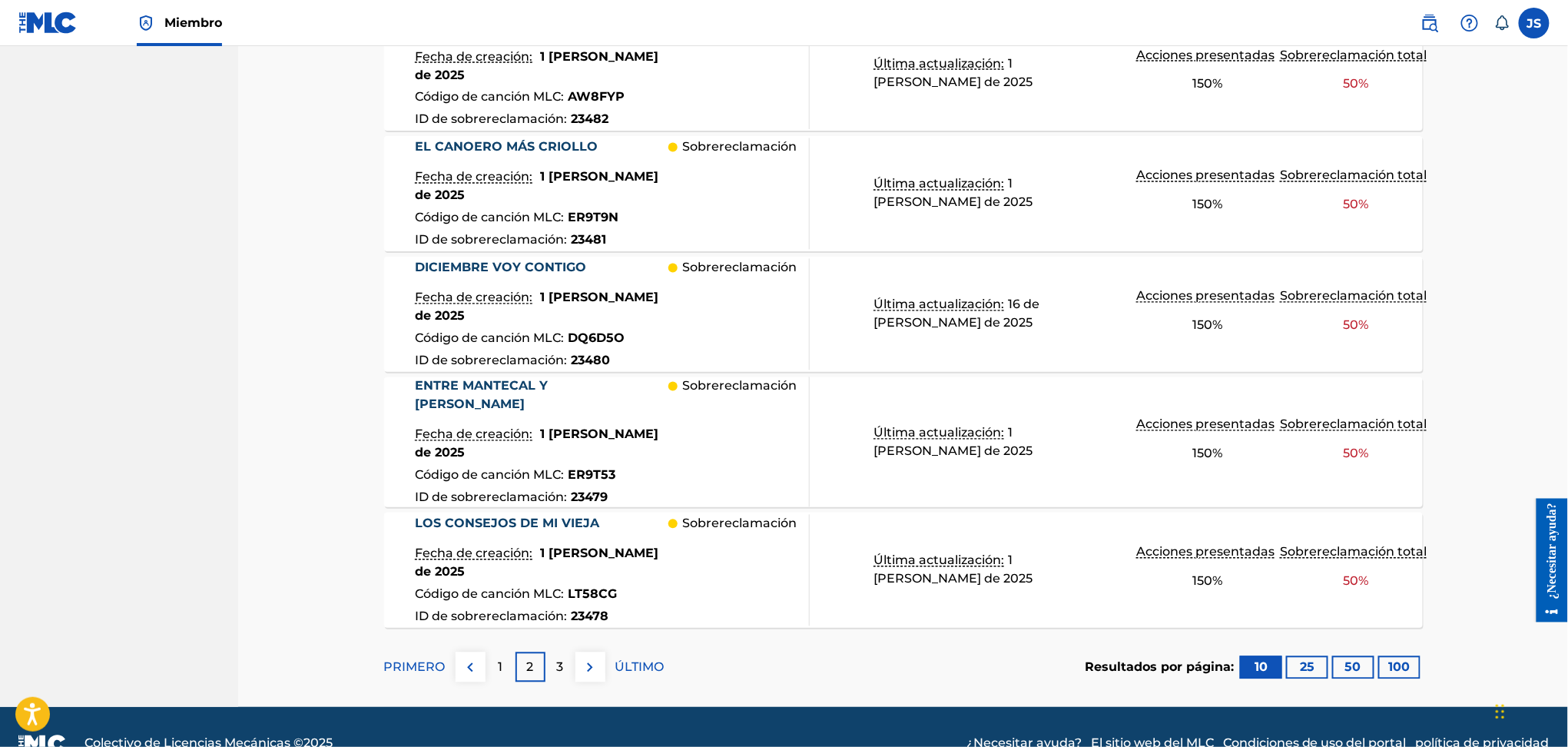
click at [507, 653] on div "1" at bounding box center [500, 667] width 30 height 30
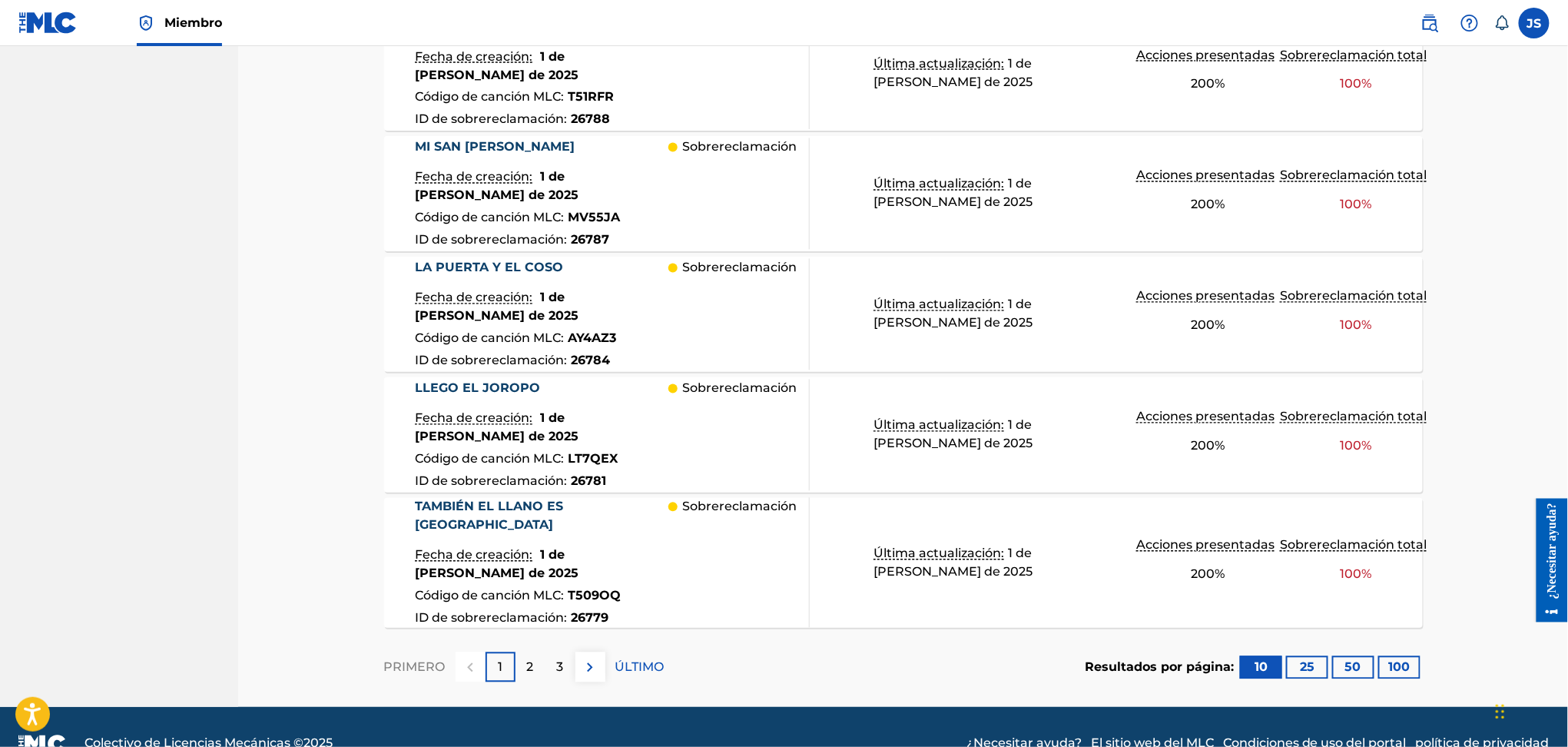
click at [563, 504] on font "TAMBIÉN EL LLANO ES [GEOGRAPHIC_DATA]" at bounding box center [489, 516] width 148 height 33
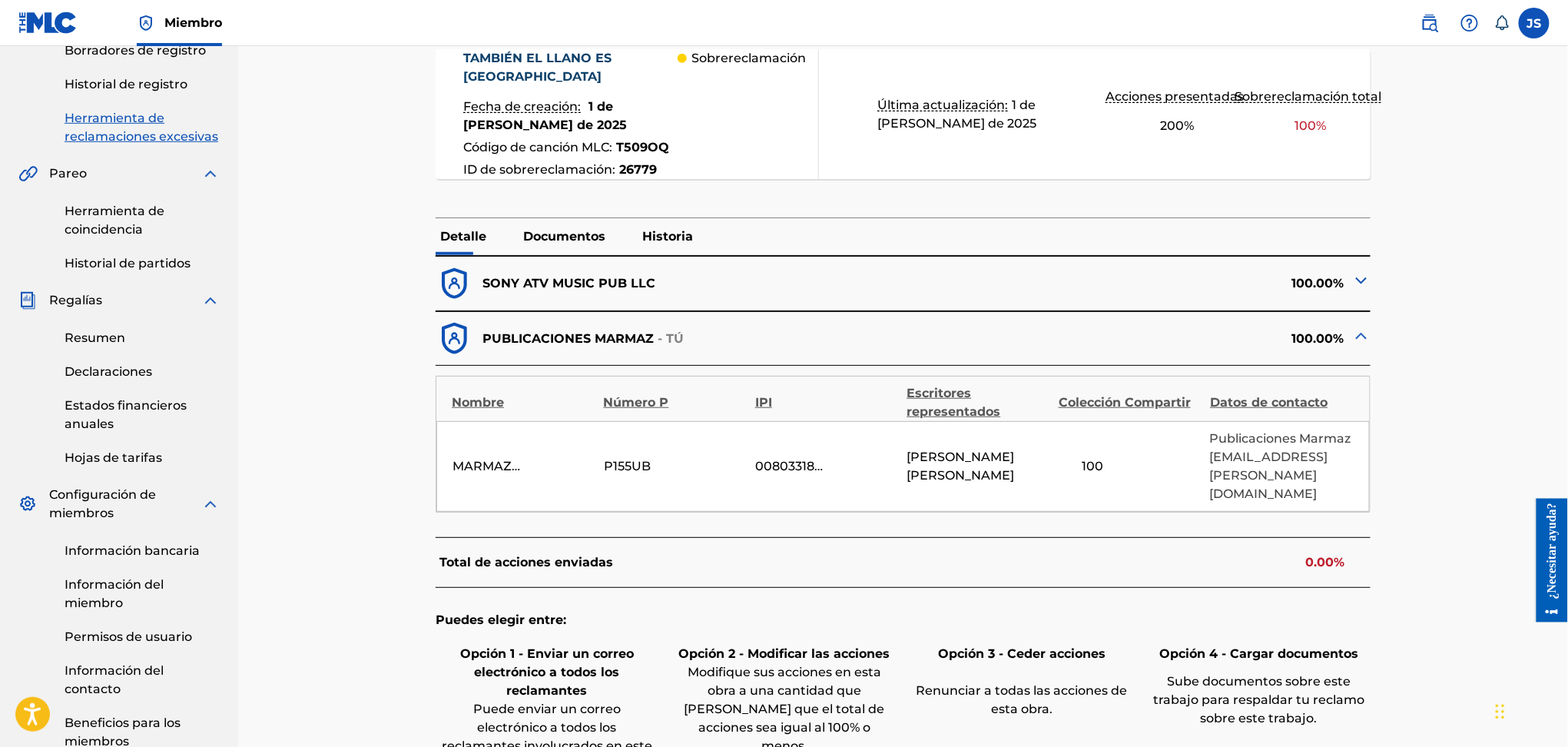
scroll to position [410, 0]
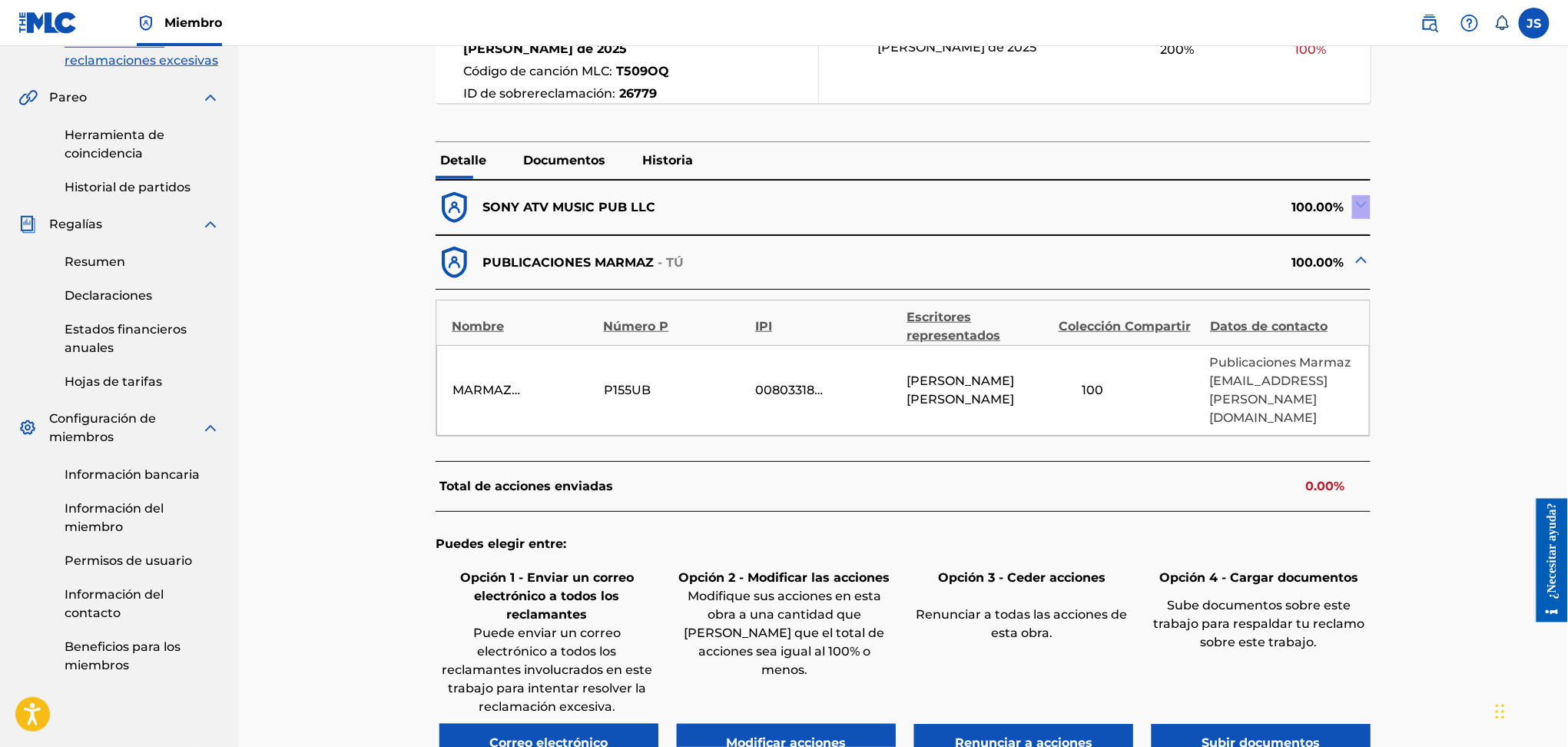
click at [1349, 213] on div "100.00%" at bounding box center [1136, 208] width 467 height 37
click at [1360, 208] on img at bounding box center [1361, 204] width 18 height 18
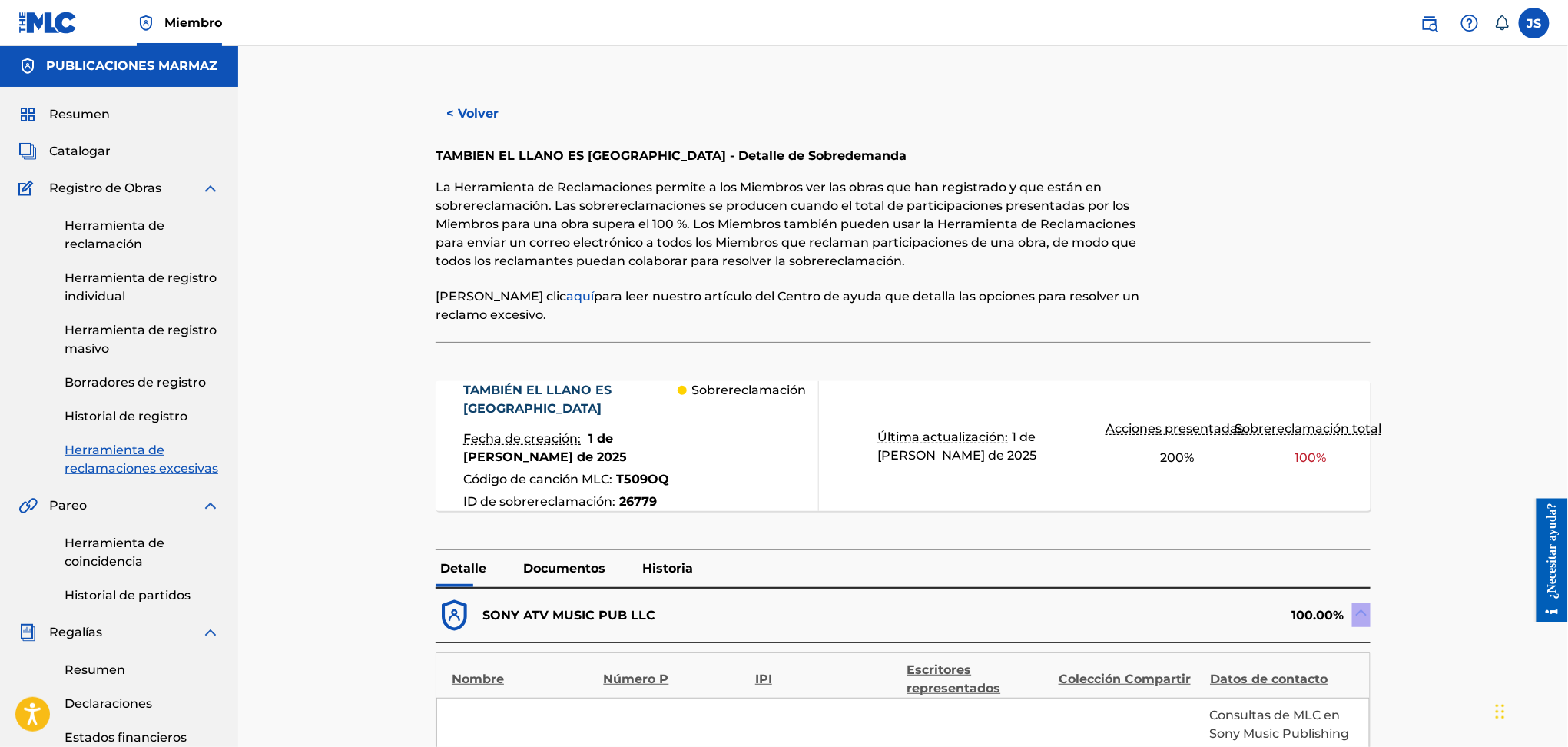
scroll to position [0, 0]
drag, startPoint x: 657, startPoint y: 161, endPoint x: 439, endPoint y: 162, distance: 218.0
click at [439, 162] on font "TAMBIEN EL LLANO ES COLOMBIA - Detalle de Sobredemanda" at bounding box center [671, 157] width 471 height 15
copy font "TAMBIEN EL LLANO ES [GEOGRAPHIC_DATA]"
click at [458, 118] on font "< Volver" at bounding box center [472, 115] width 52 height 15
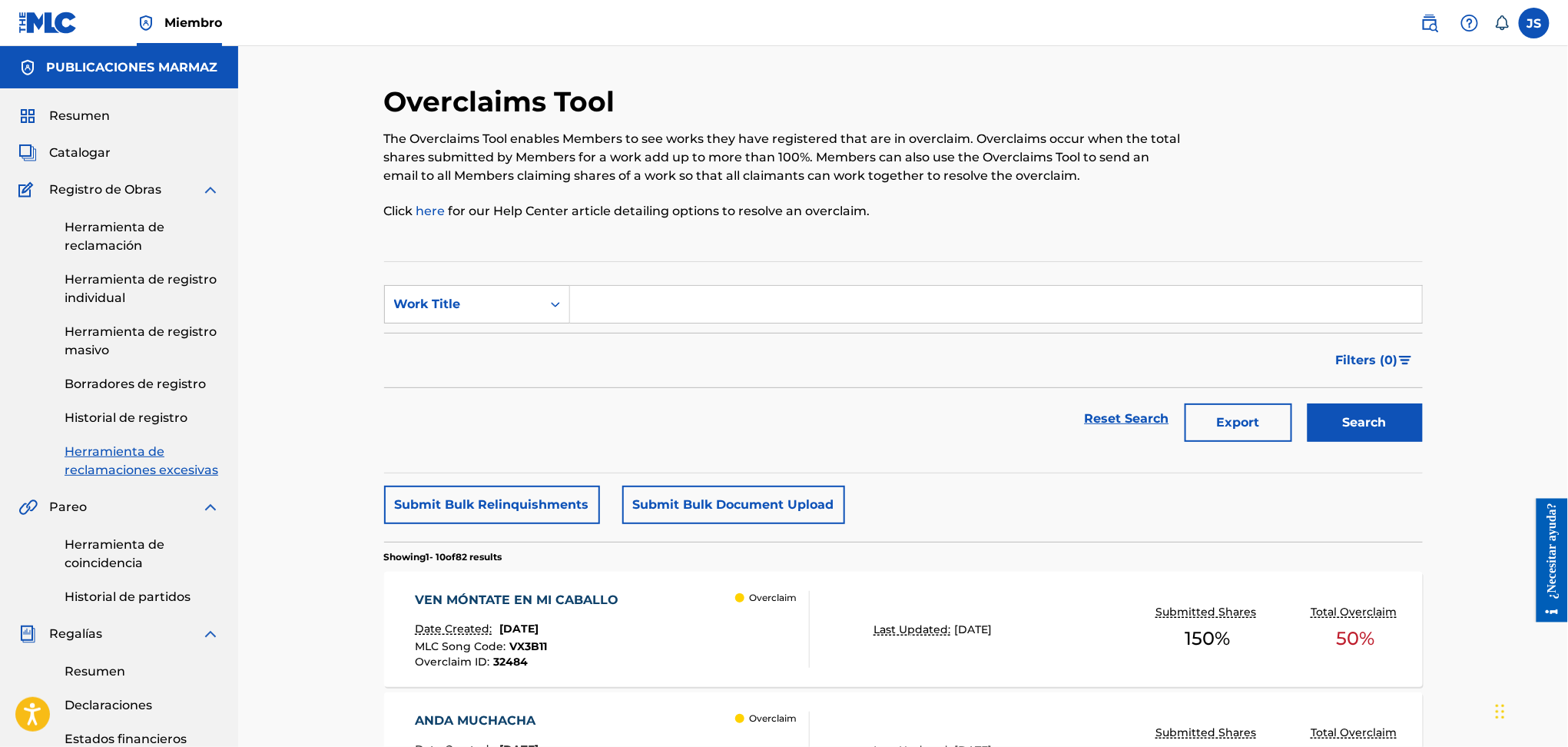
scroll to position [1138, 0]
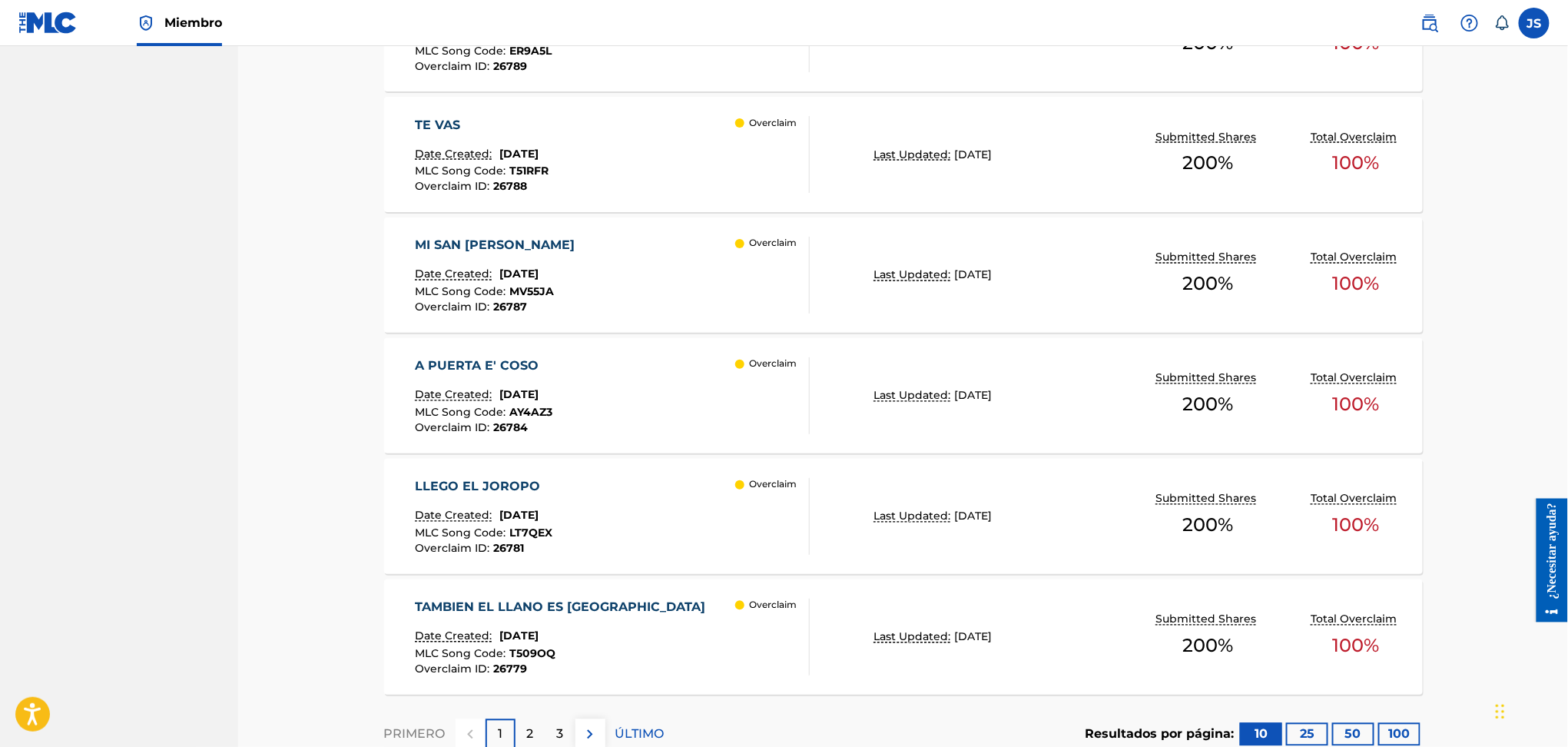
drag, startPoint x: 417, startPoint y: 465, endPoint x: 421, endPoint y: 475, distance: 10.8
click at [421, 478] on div "LLEGO EL JOROPO" at bounding box center [484, 487] width 137 height 18
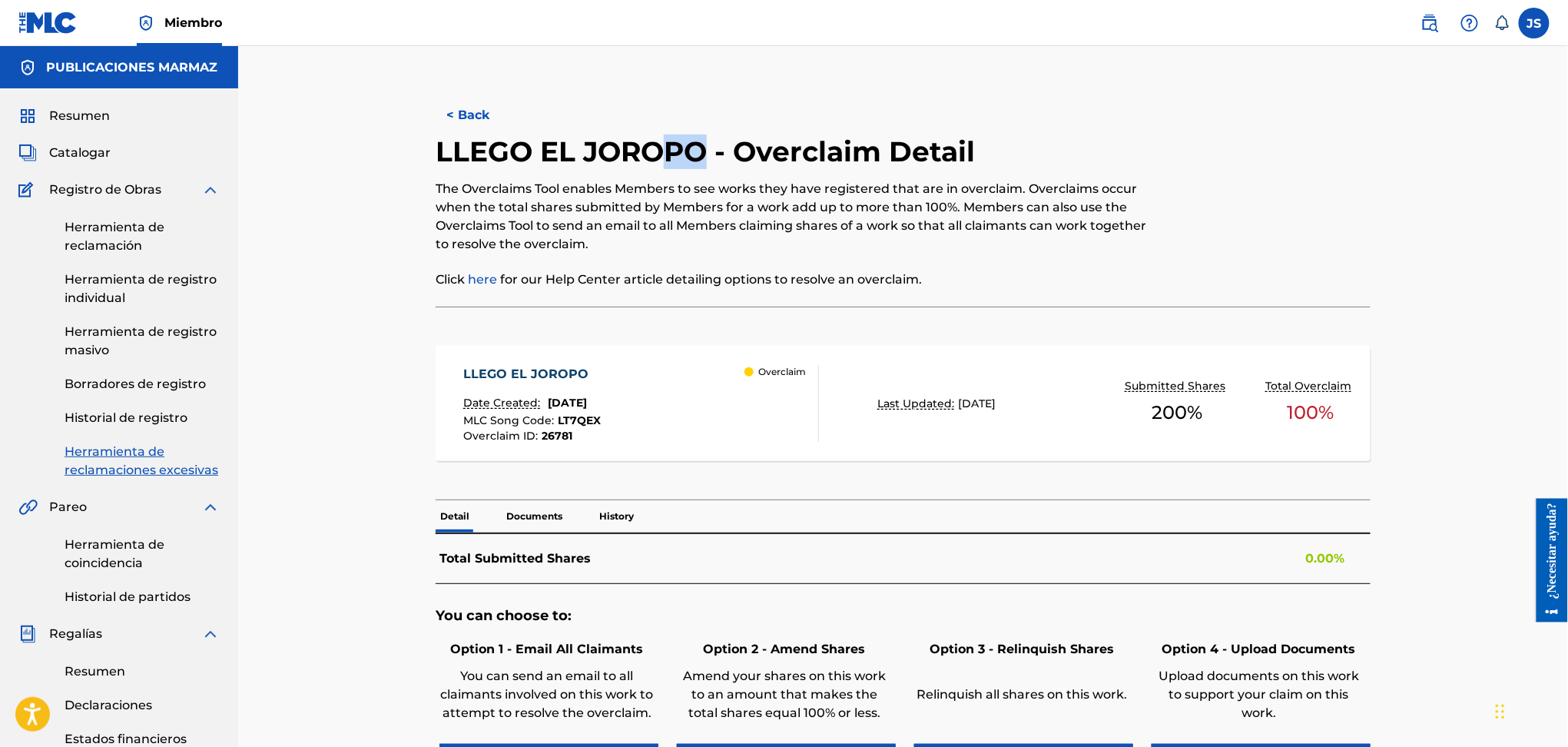
drag, startPoint x: 709, startPoint y: 152, endPoint x: 483, endPoint y: 133, distance: 226.8
click at [437, 157] on h2 "LLEGO EL JOROPO - Overclaim Detail" at bounding box center [709, 152] width 547 height 35
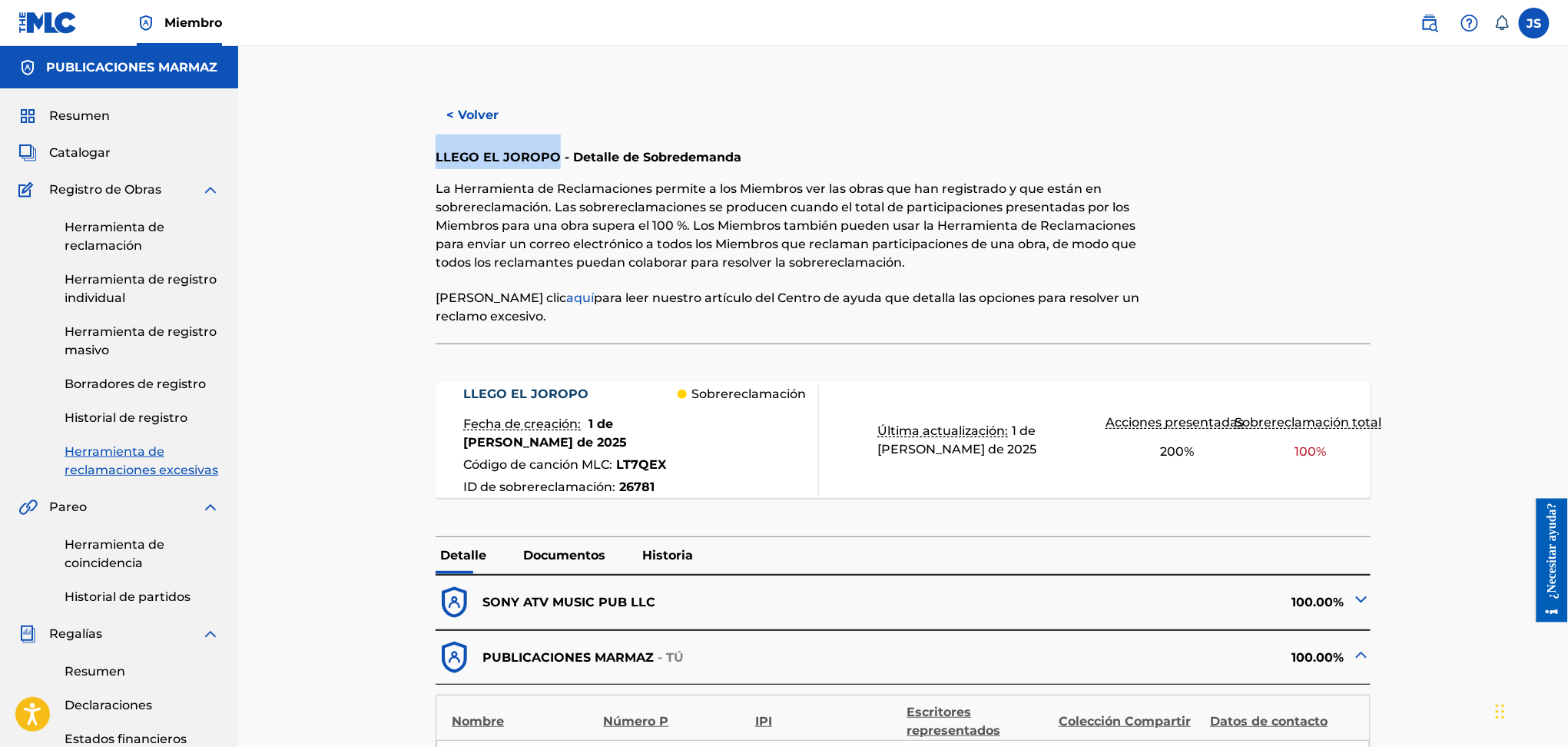
drag, startPoint x: 554, startPoint y: 161, endPoint x: 427, endPoint y: 162, distance: 127.0
click at [427, 162] on div "< Volver LLEGO EL JOROPO - Detalle de Sobredemanda La Herramienta de Reclamacio…" at bounding box center [903, 678] width 1039 height 1188
copy font "LLEGO EL JOROPO"
click at [496, 123] on button "< Volver" at bounding box center [482, 115] width 92 height 38
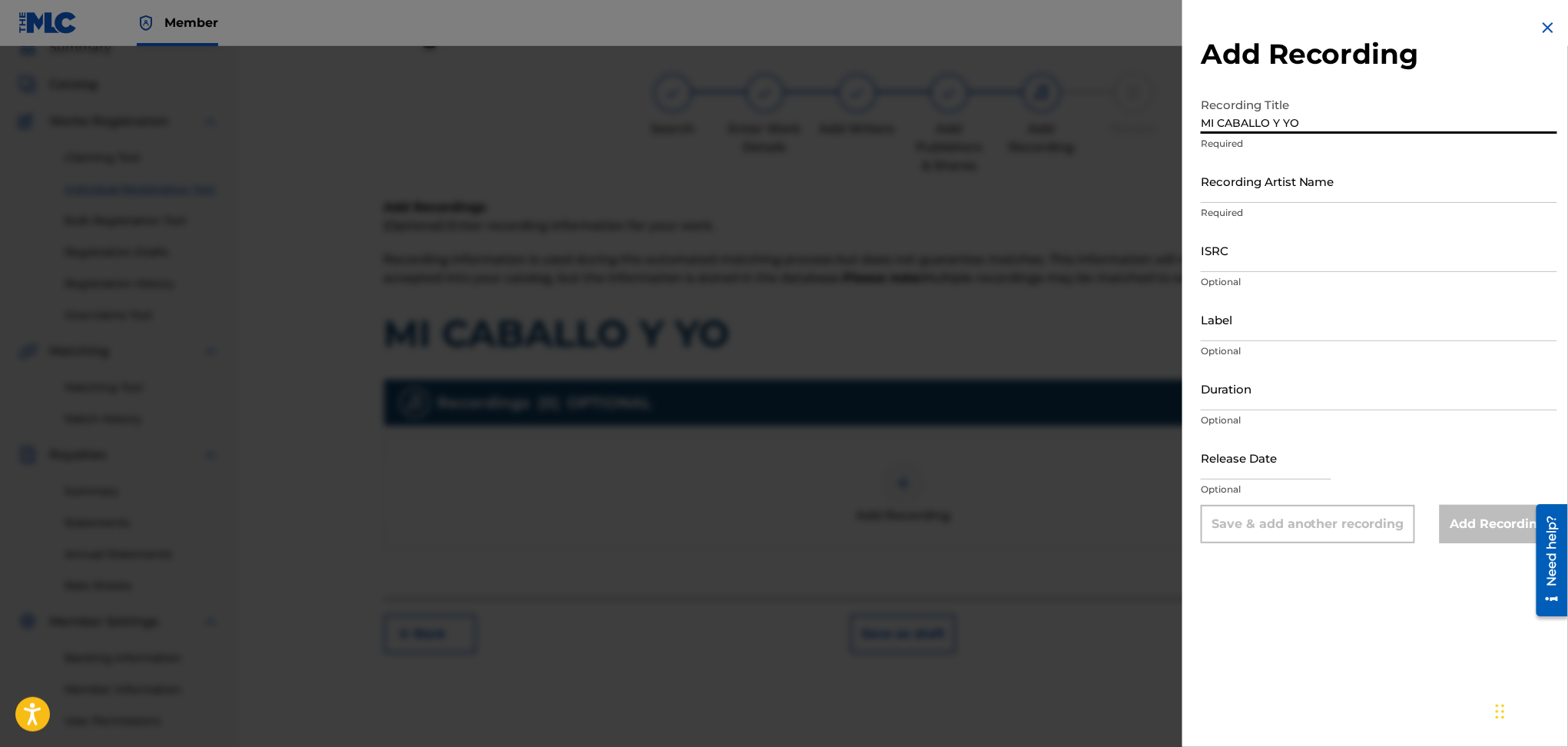
type input "MI CABALLO Y YO"
click at [1322, 188] on input "Recording Artist Name" at bounding box center [1380, 181] width 357 height 44
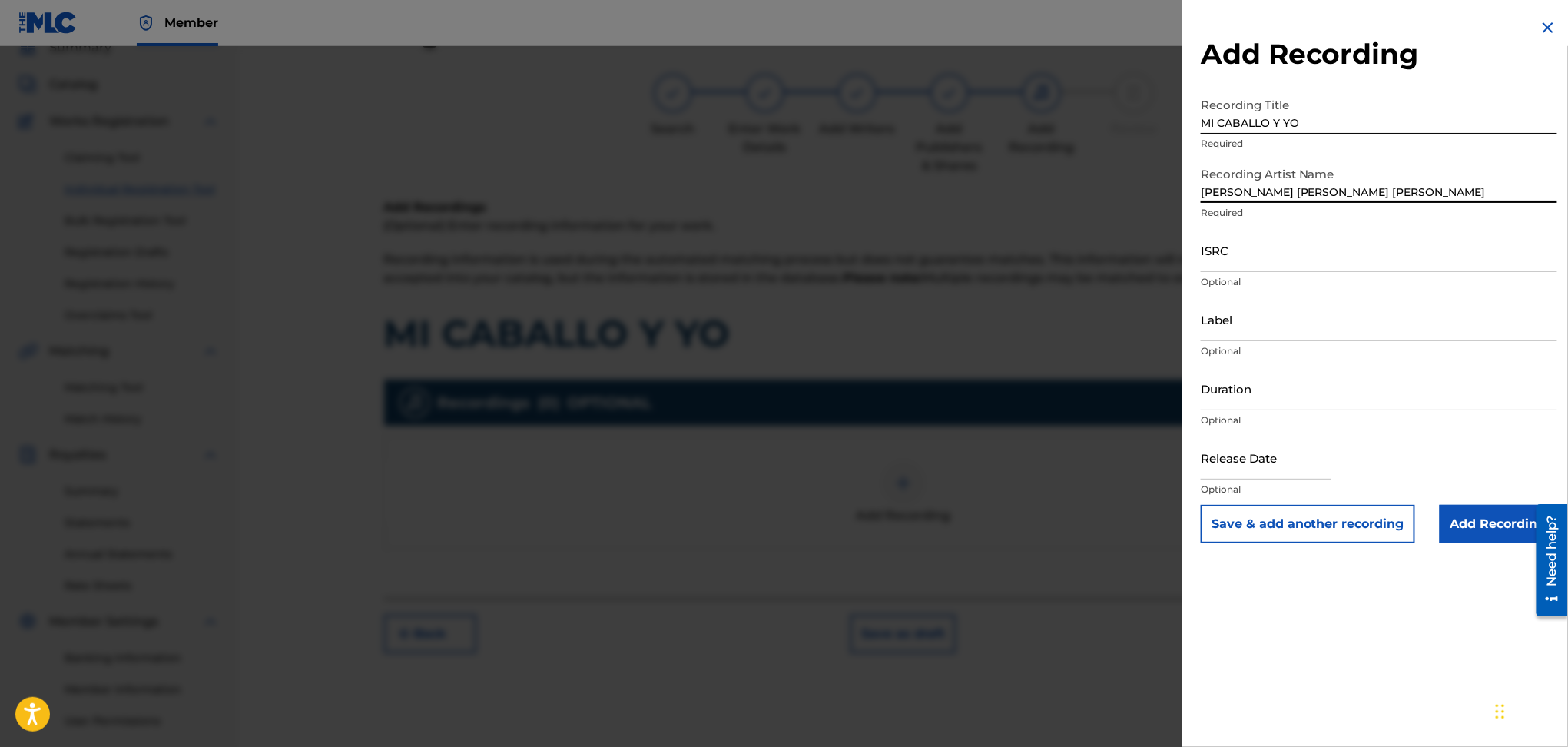
type input "[PERSON_NAME] [PERSON_NAME] [PERSON_NAME]"
paste input "USHM21388134"
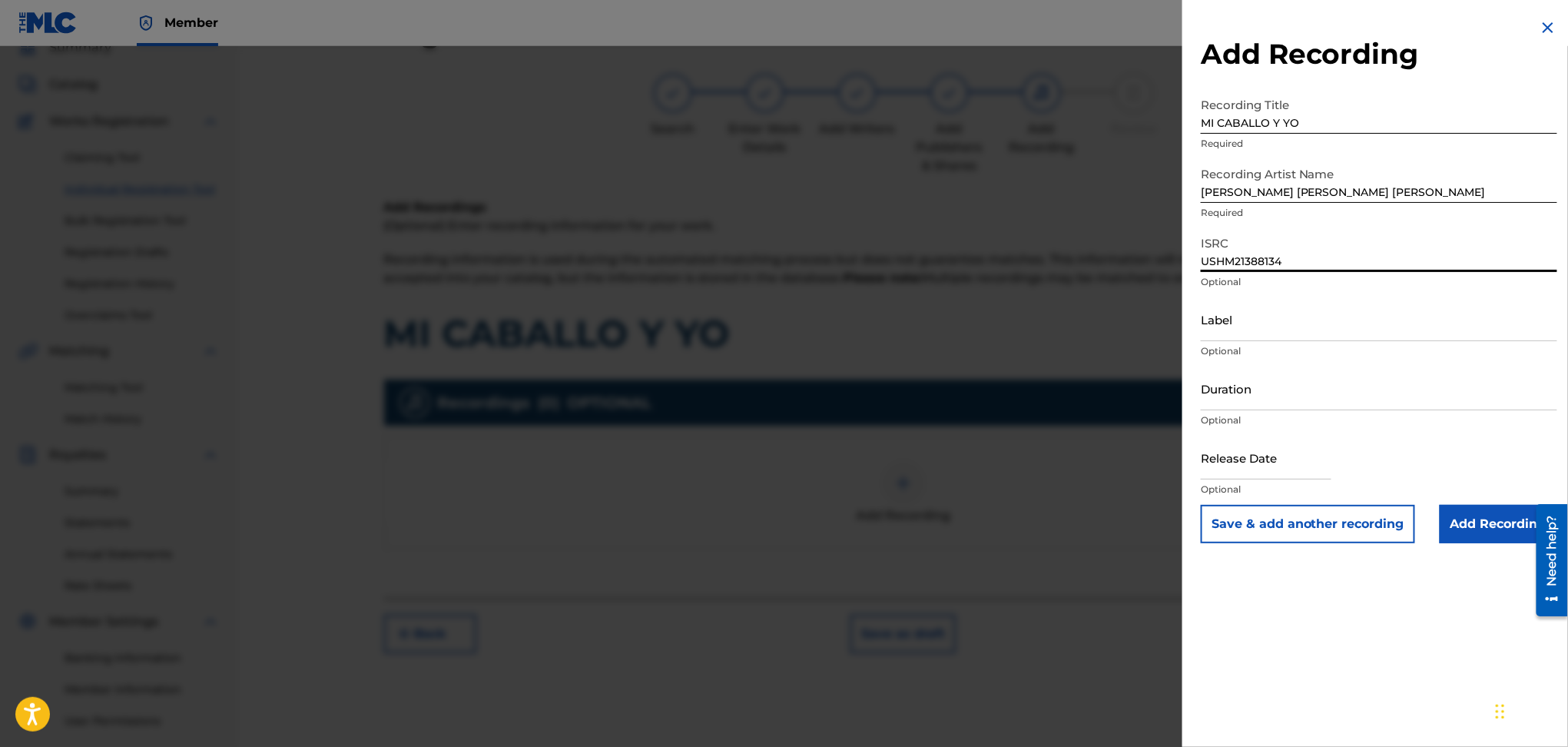
type input "USHM21388134"
click at [1456, 523] on input "Add Recording" at bounding box center [1499, 524] width 118 height 38
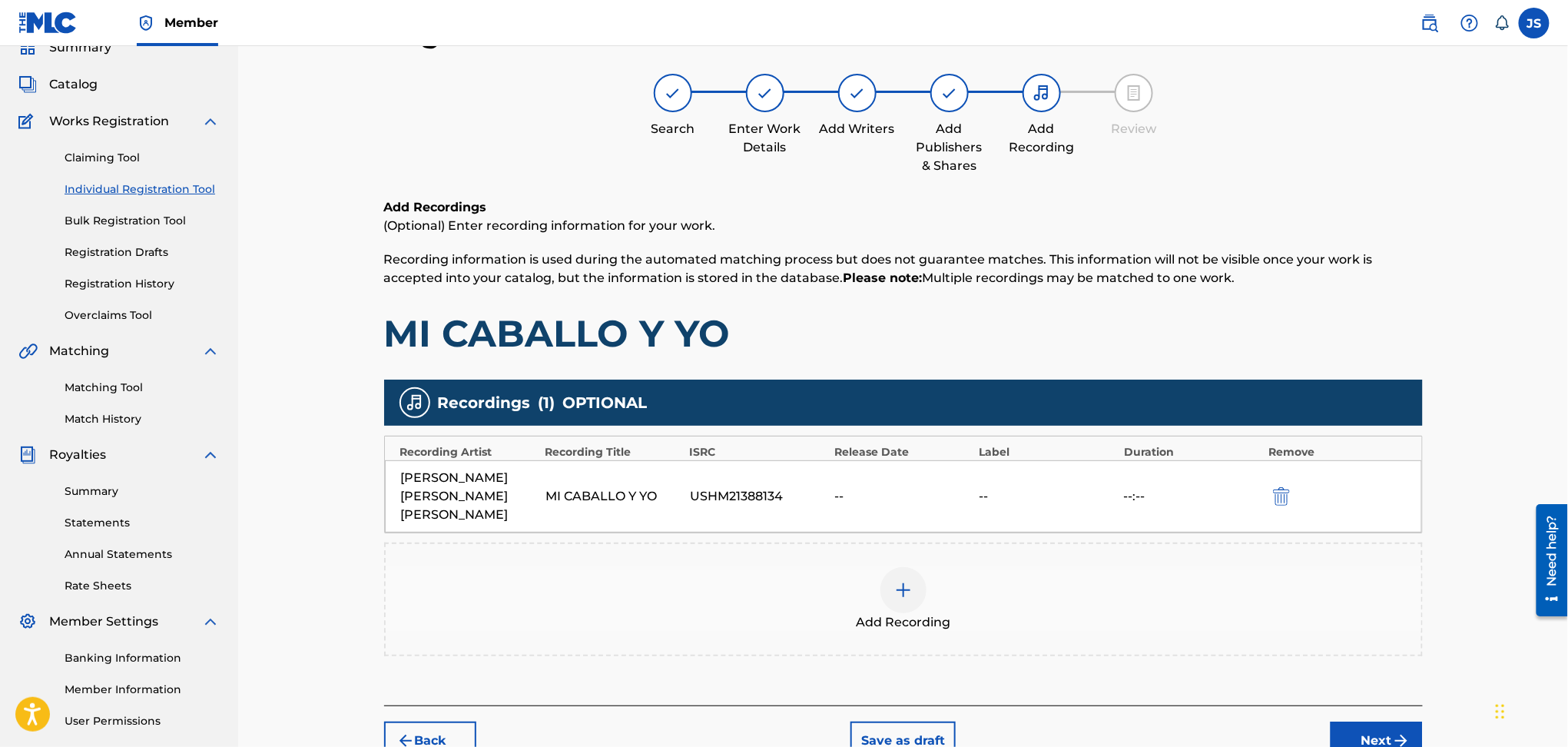
click at [908, 585] on img at bounding box center [903, 590] width 18 height 18
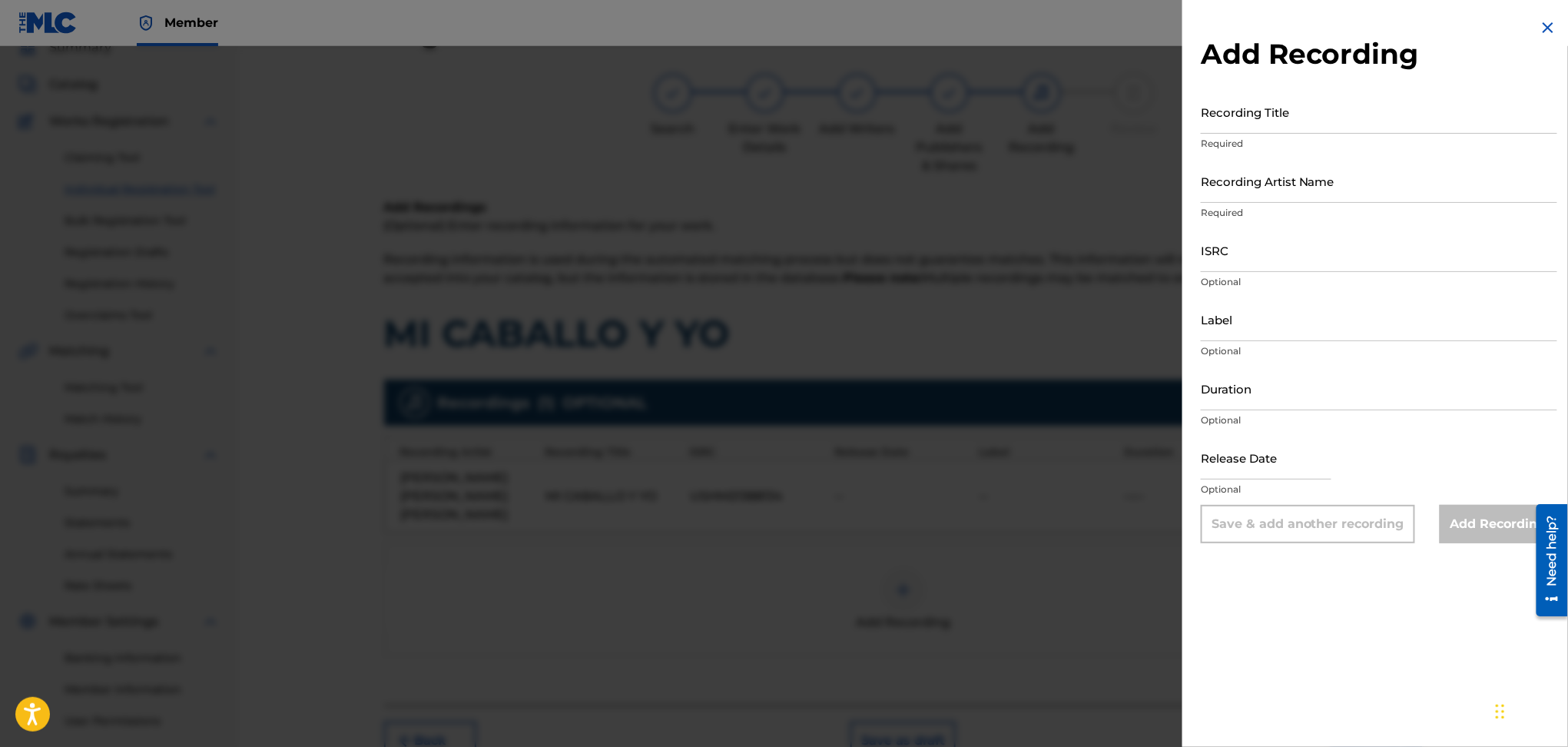
click at [1273, 123] on input "Recording Title" at bounding box center [1380, 112] width 357 height 44
type input "I"
type input "MI CABALLO Y YO"
click at [1095, 625] on div at bounding box center [784, 419] width 1568 height 747
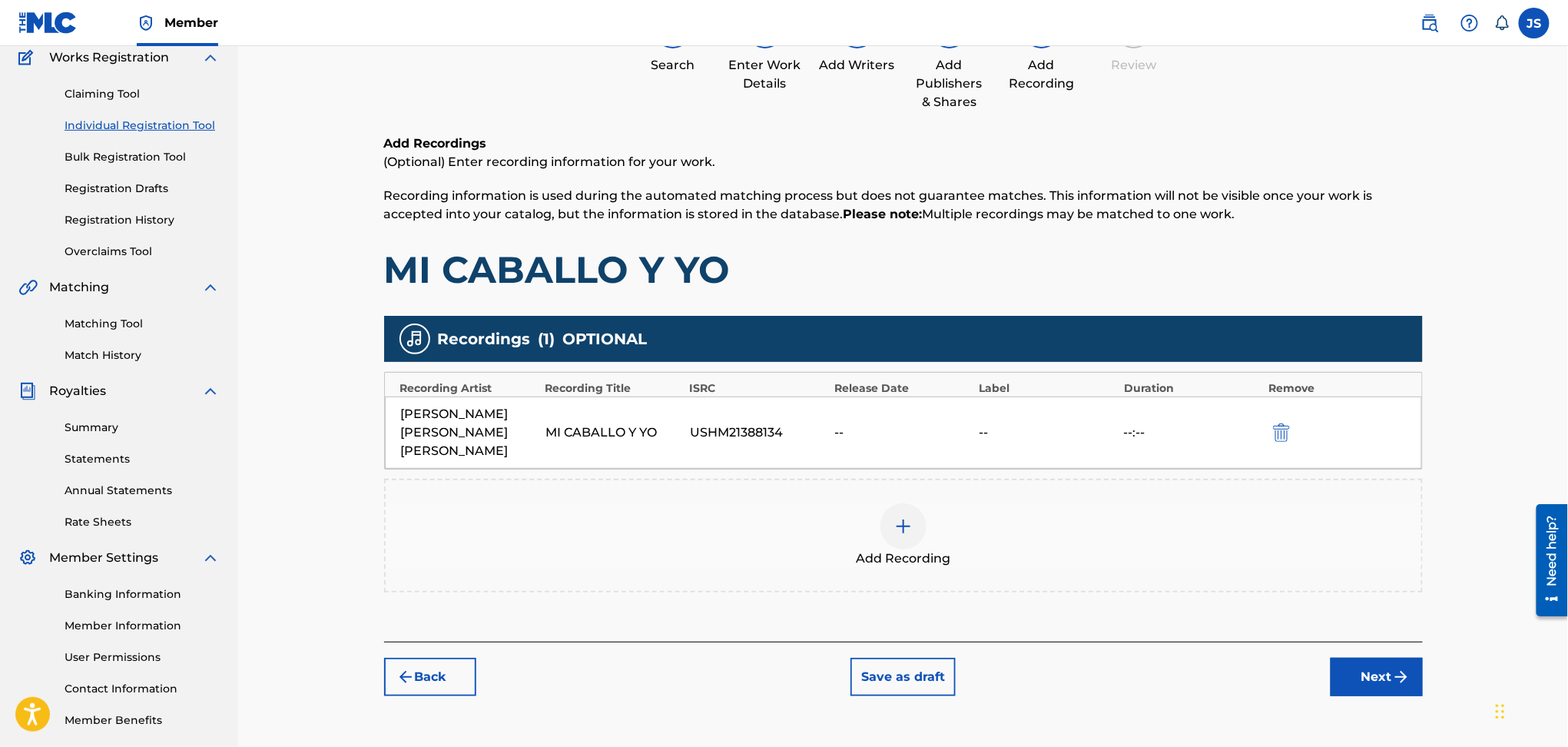
scroll to position [205, 0]
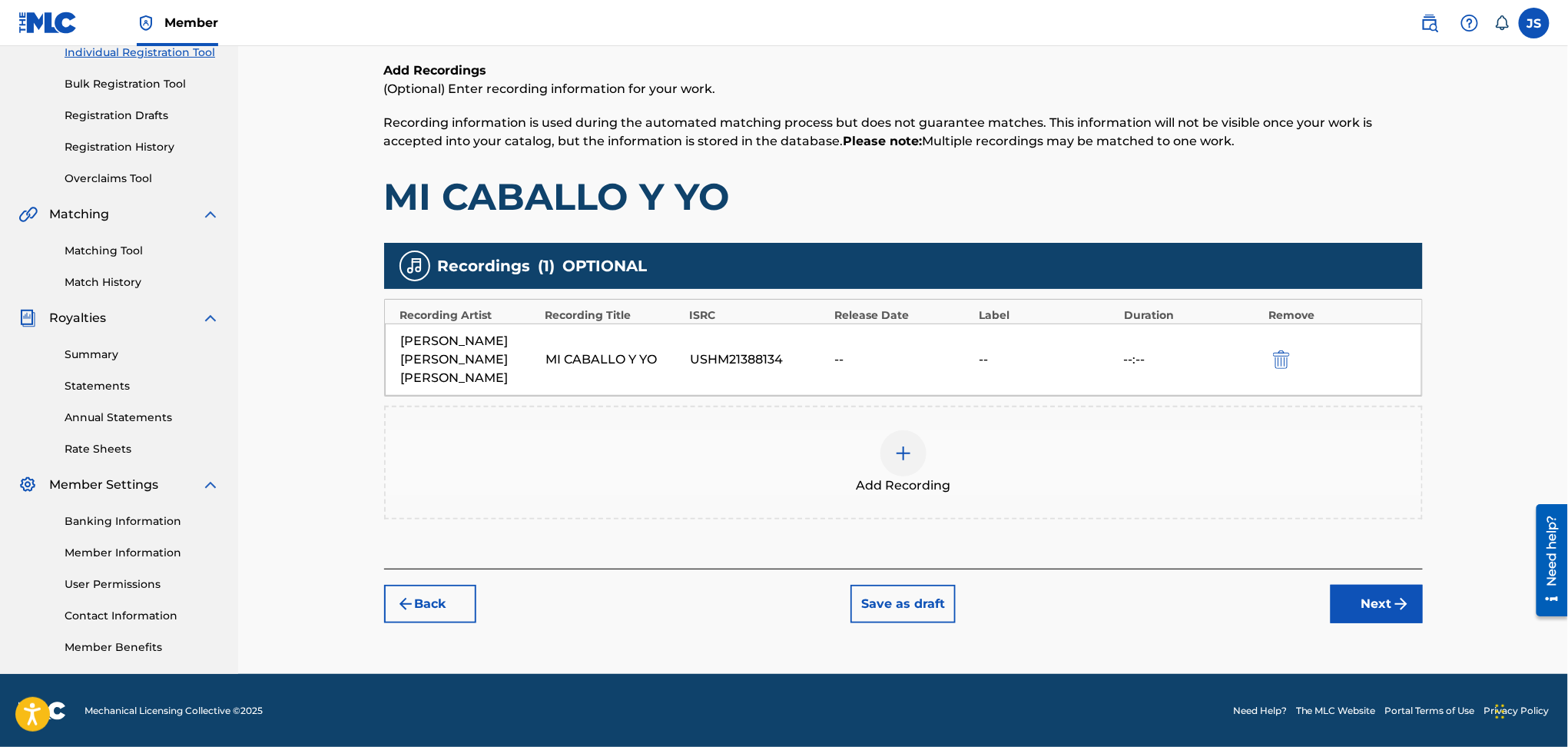
click at [905, 456] on img at bounding box center [903, 454] width 18 height 18
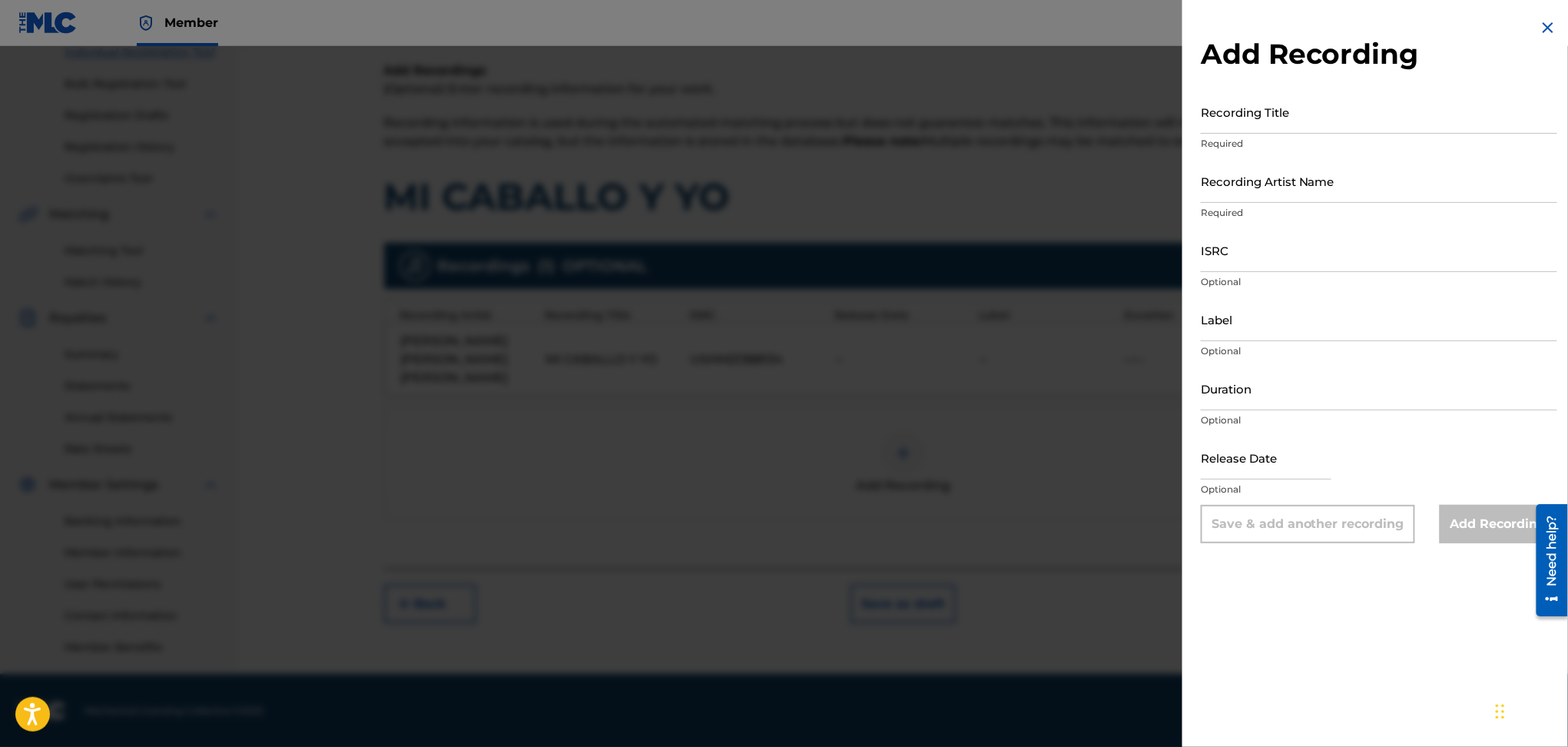
click at [1020, 469] on div at bounding box center [784, 419] width 1568 height 747
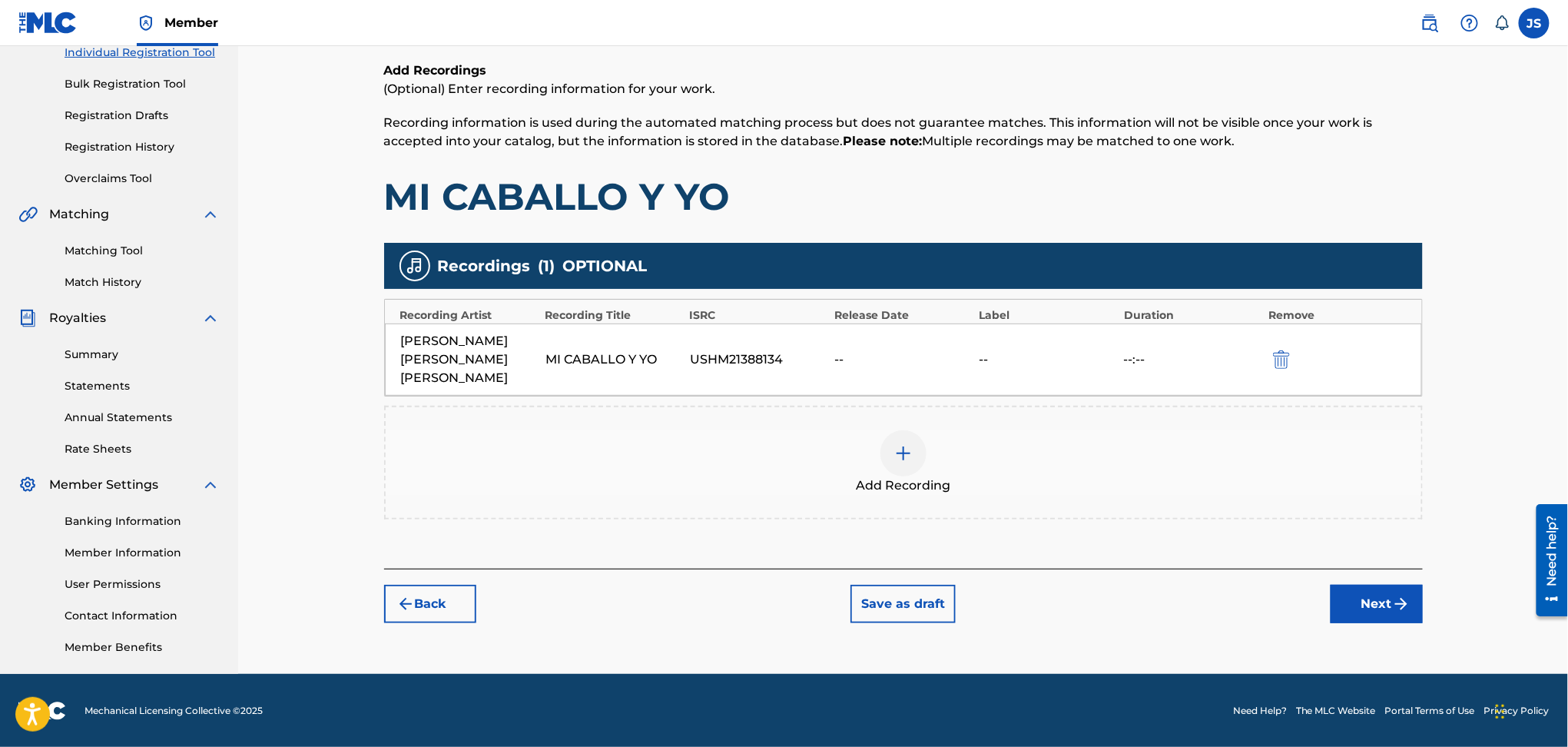
click at [911, 442] on div at bounding box center [903, 454] width 46 height 46
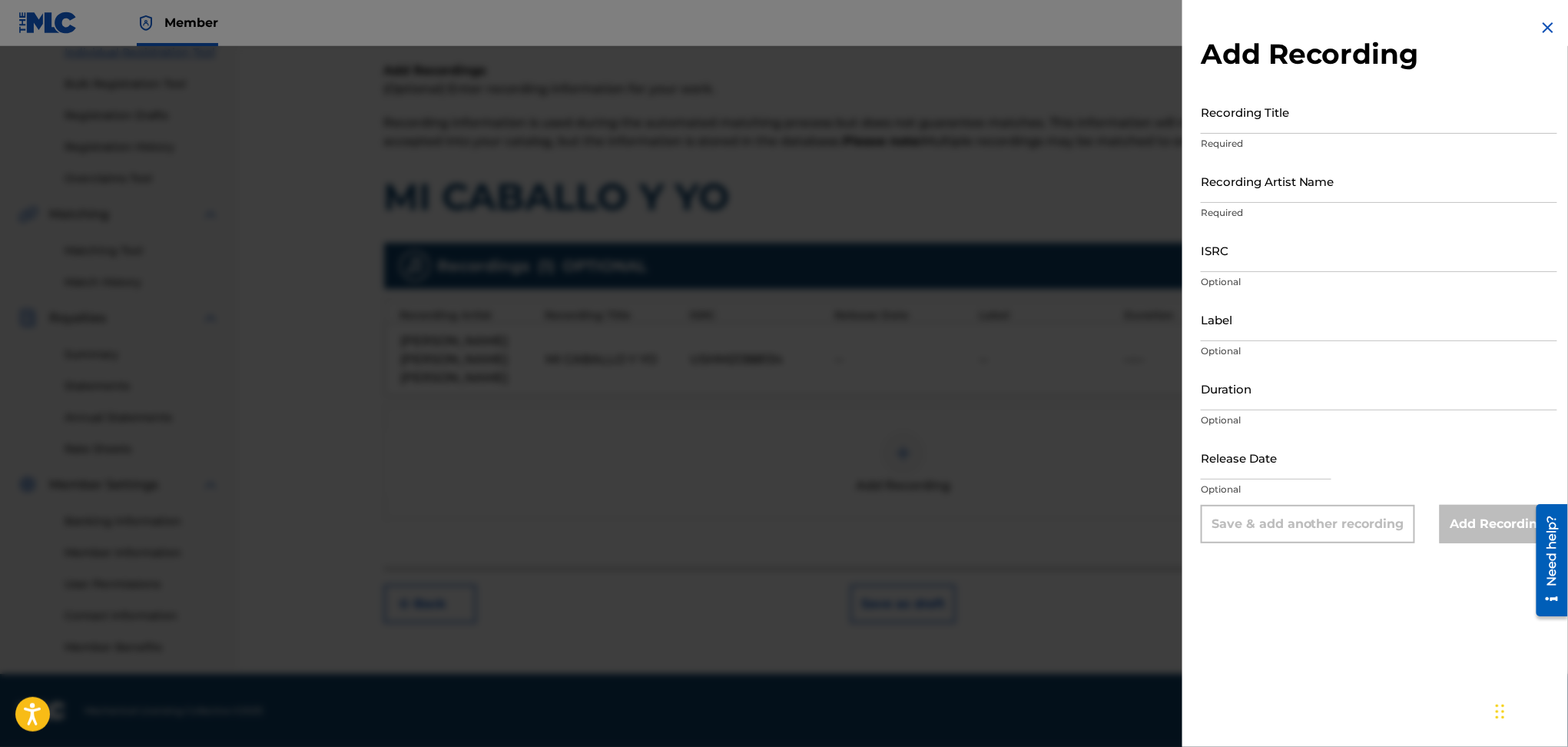
click at [1314, 262] on input "ISRC" at bounding box center [1380, 251] width 357 height 44
paste input "DGA082478040"
type input "DGA082478040"
click at [1358, 188] on input "Recording Artist Name" at bounding box center [1380, 181] width 357 height 44
click at [1357, 127] on input "Recording Title" at bounding box center [1380, 112] width 357 height 44
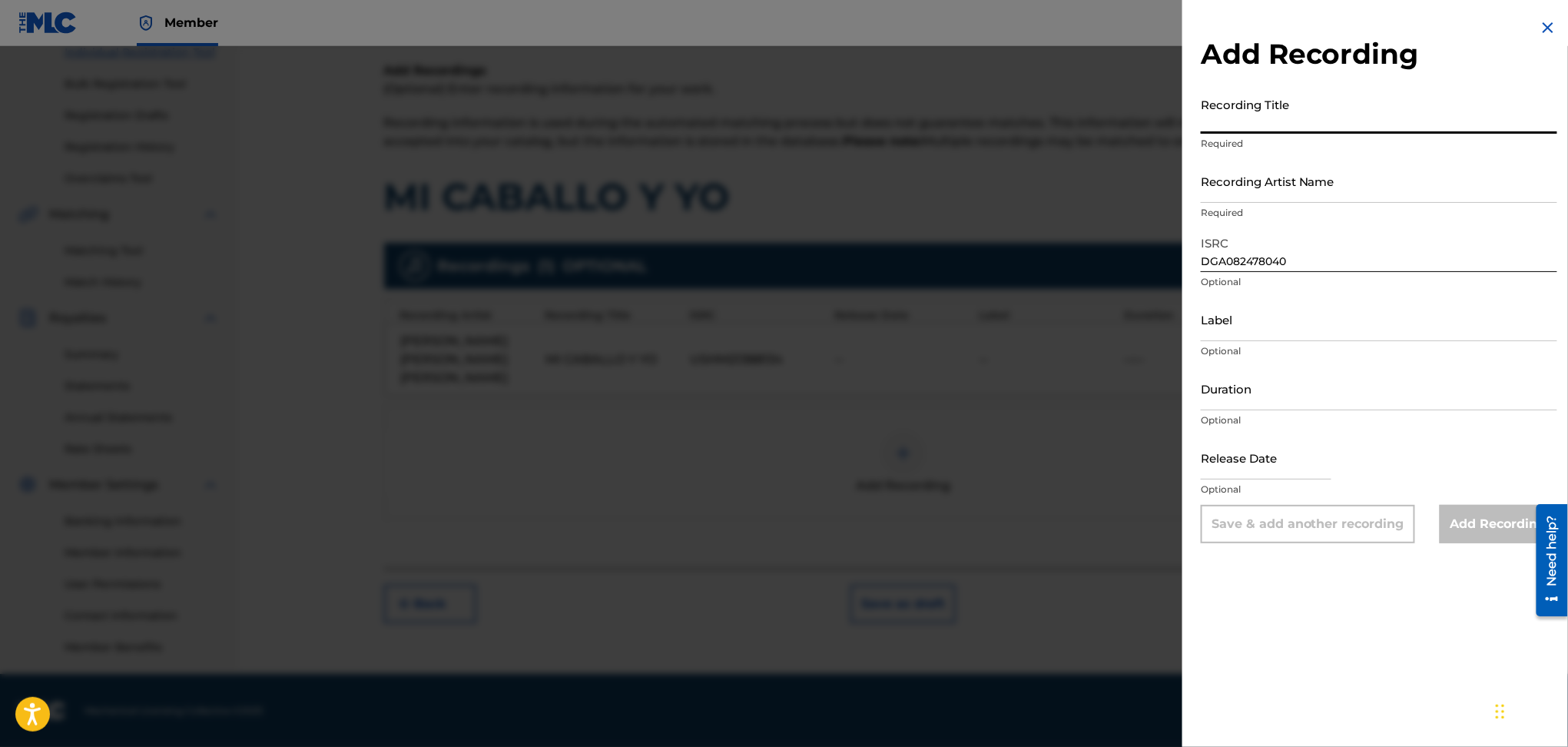
paste input ""POPURRI 02: HAZAÑAS DE UN LLANERO / EL HOMBRE QUE TANTO AMÉ / POR ESE SUSPIRO …"
type input ""POPURRI 02: HAZAÑAS DE UN LLANERO / EL HOMBRE QUE TANTO AMÉ / POR ESE SUSPIRO …"
click at [1337, 197] on input "Recording Artist Name" at bounding box center [1380, 181] width 357 height 44
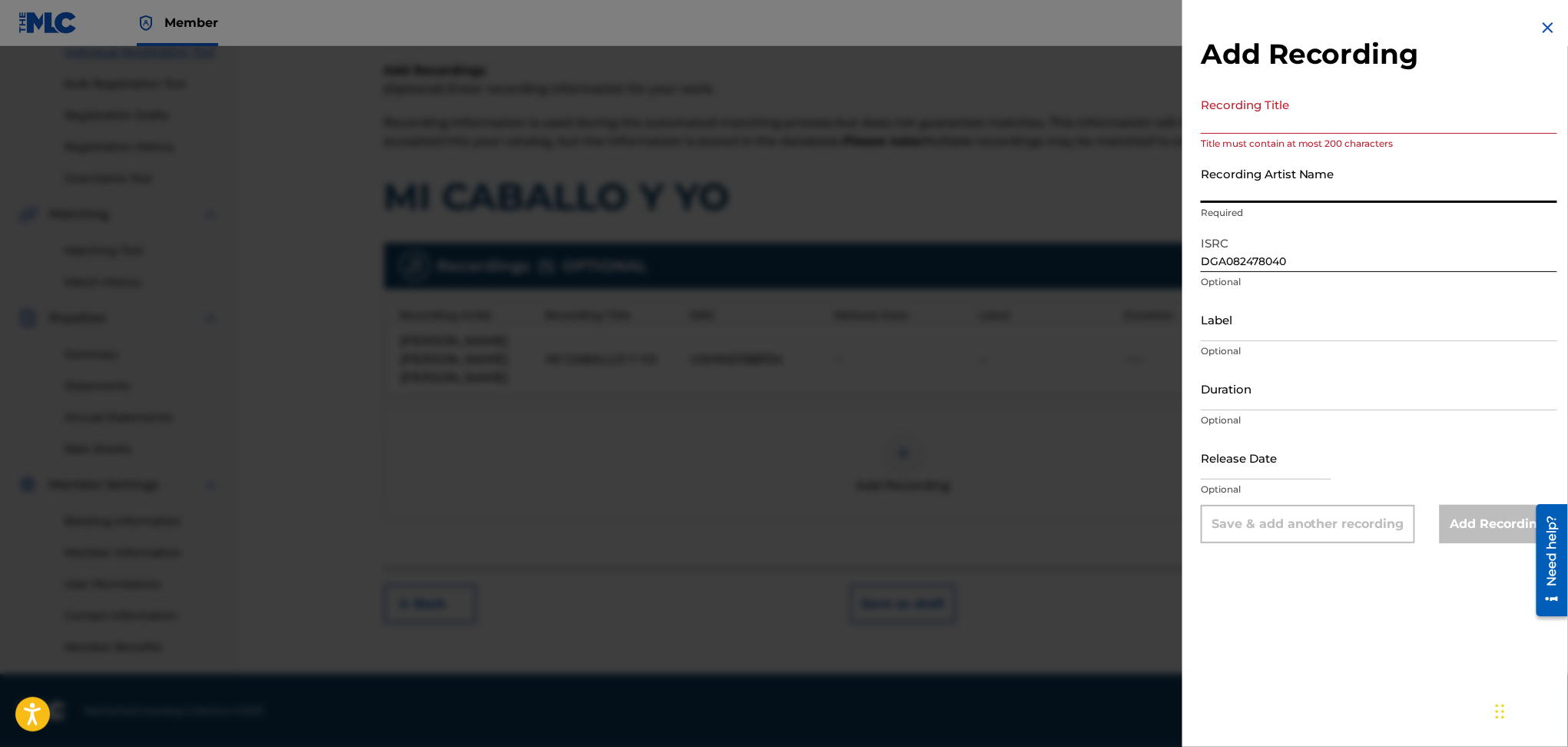
scroll to position [0, 0]
type input "[PERSON_NAME]"
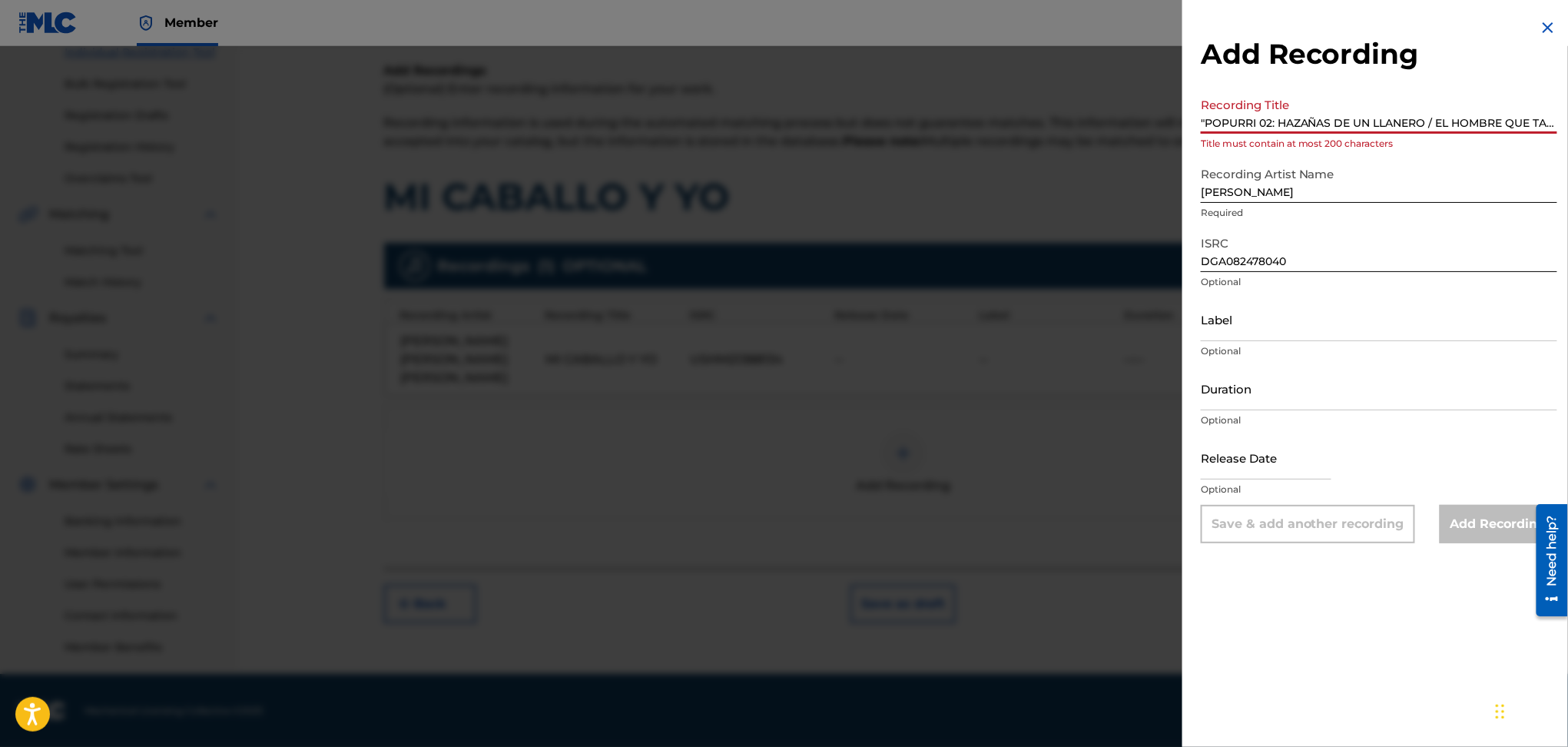
drag, startPoint x: 1573, startPoint y: 148, endPoint x: 1573, endPoint y: 206, distance: 58.0
click at [1568, 206] on html "Accessibility Screen-Reader Guide, Feedback, and Issue Reporting | New window M…" at bounding box center [784, 168] width 1568 height 747
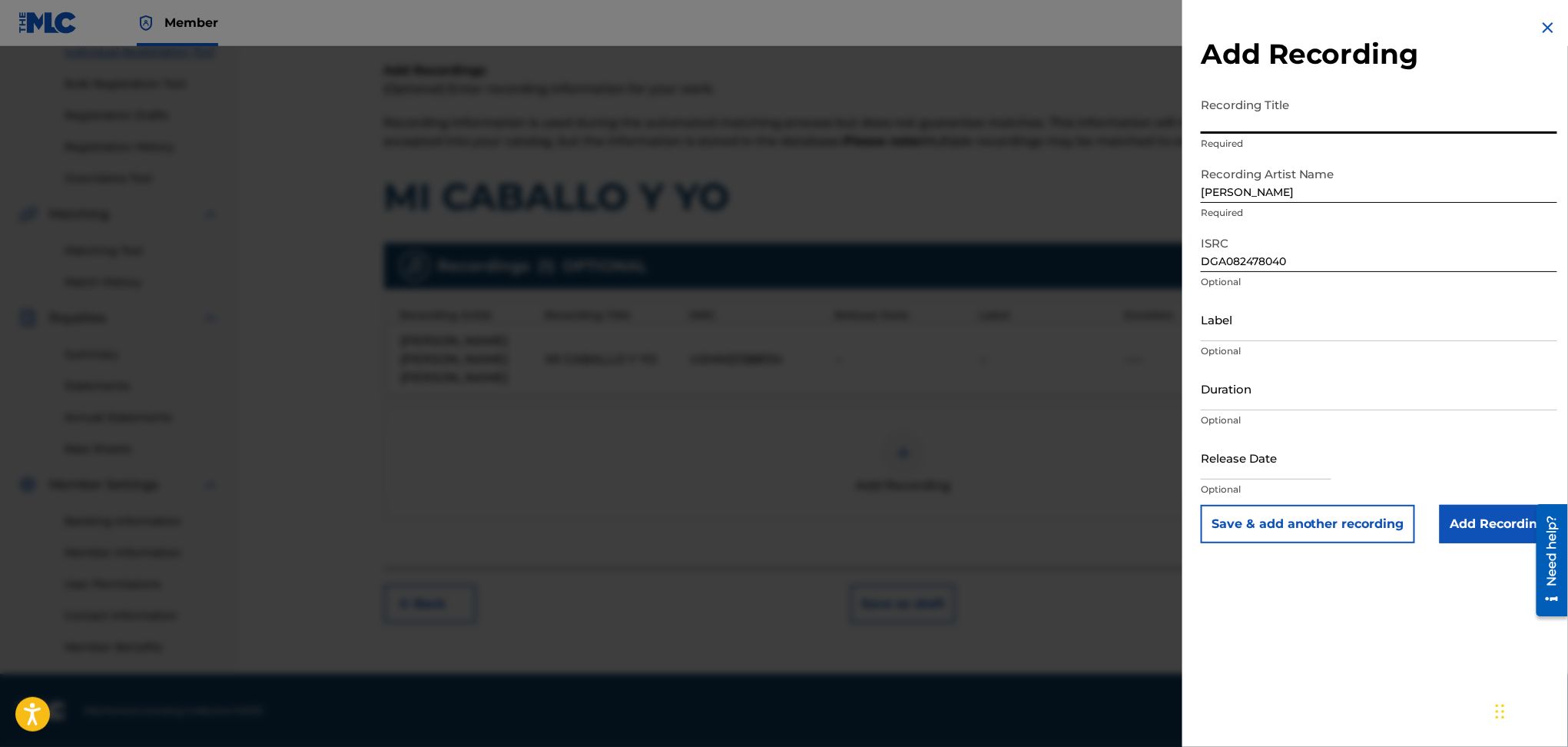
scroll to position [0, 70]
type input ""POPURRI 02"
click at [1498, 526] on input "Add Recording" at bounding box center [1499, 524] width 118 height 38
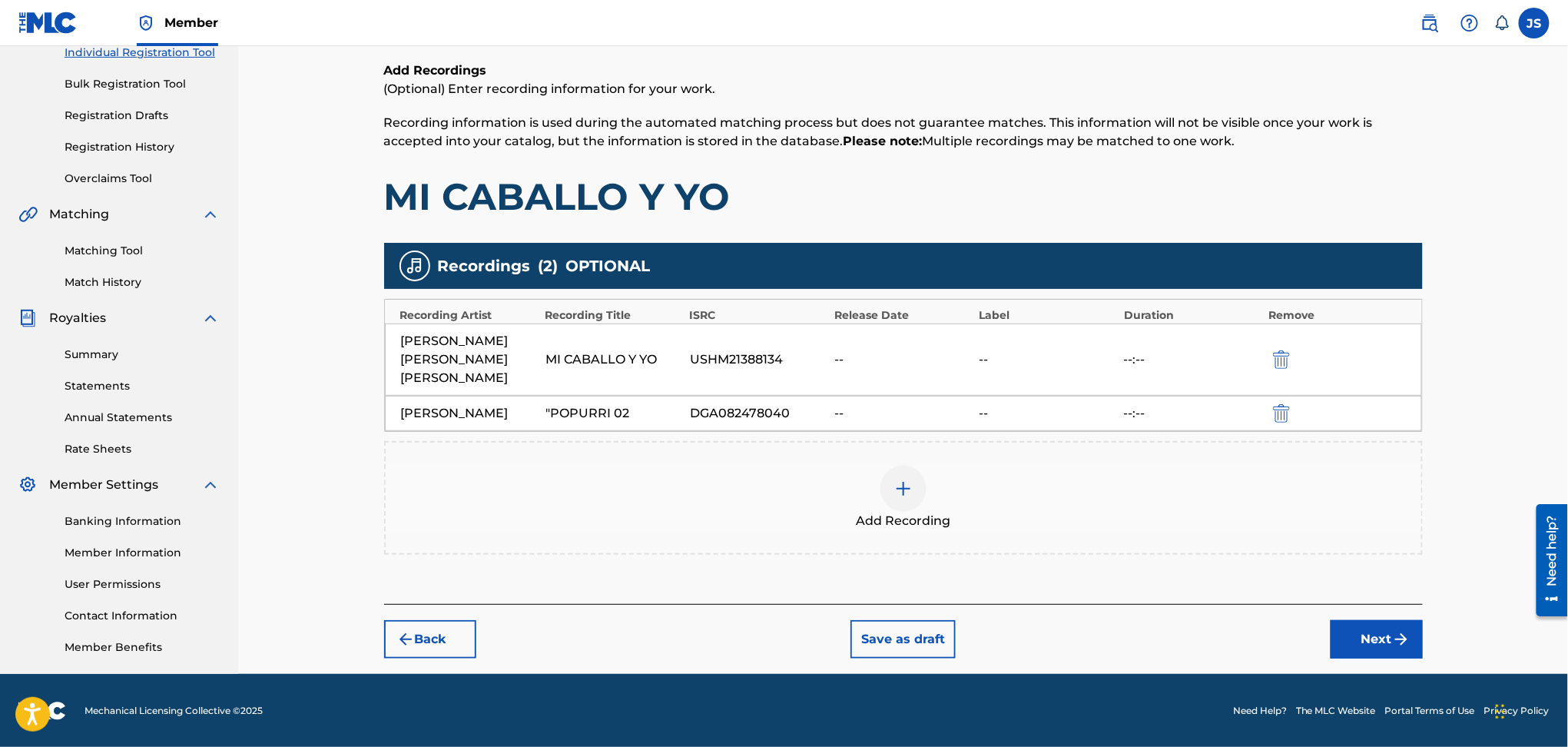
click at [1275, 406] on img "submit" at bounding box center [1282, 413] width 16 height 18
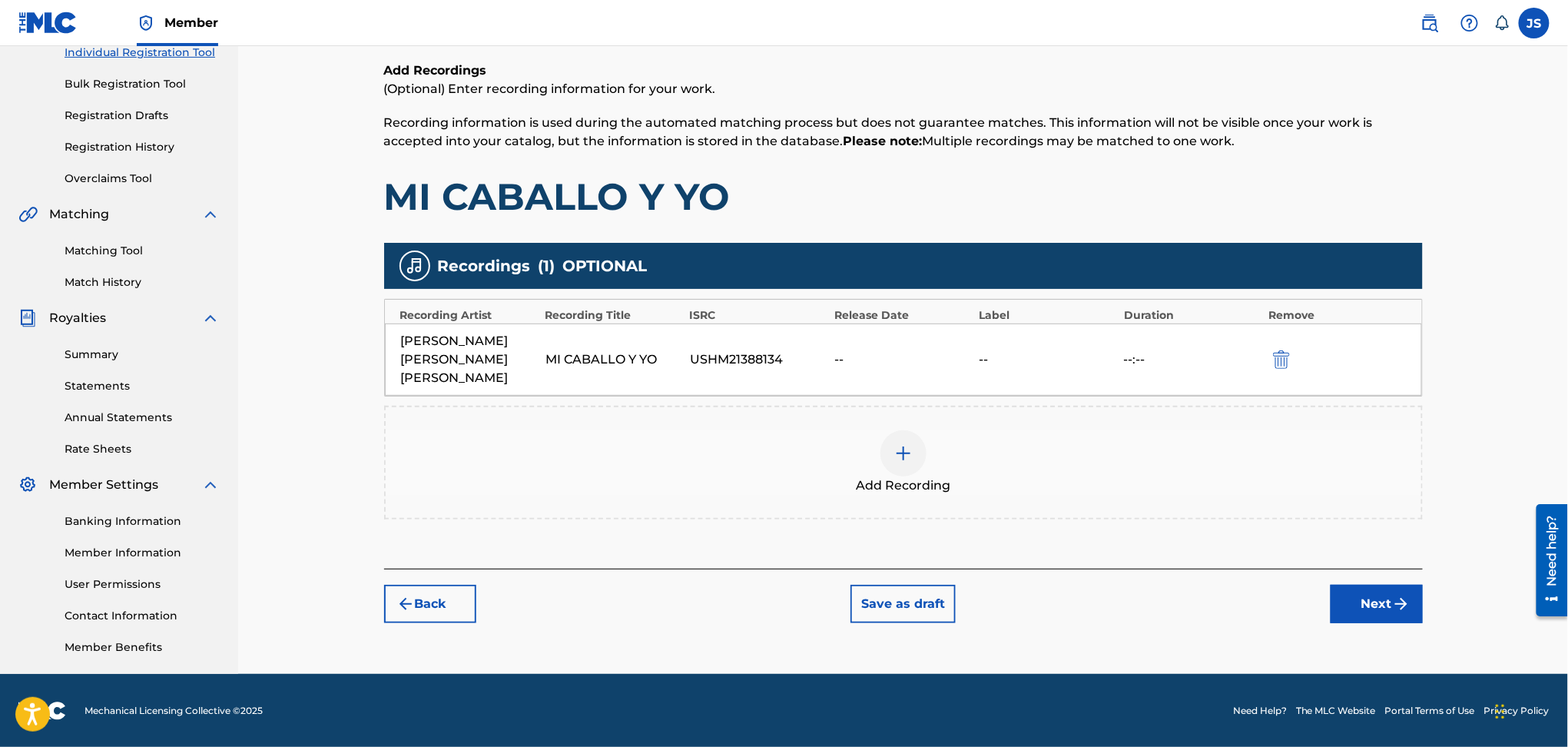
click at [899, 466] on div at bounding box center [903, 454] width 46 height 46
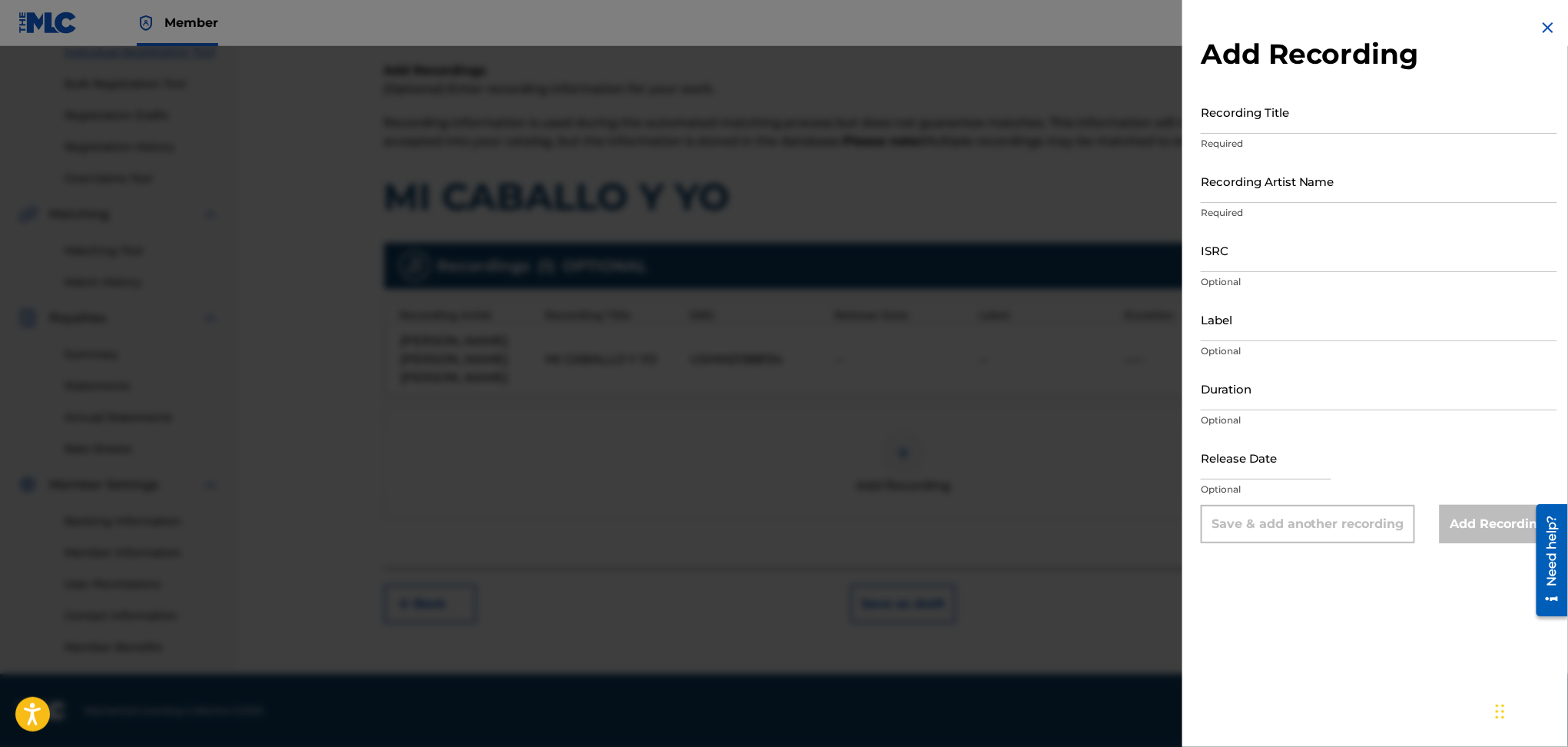
click at [1038, 519] on div at bounding box center [784, 419] width 1568 height 747
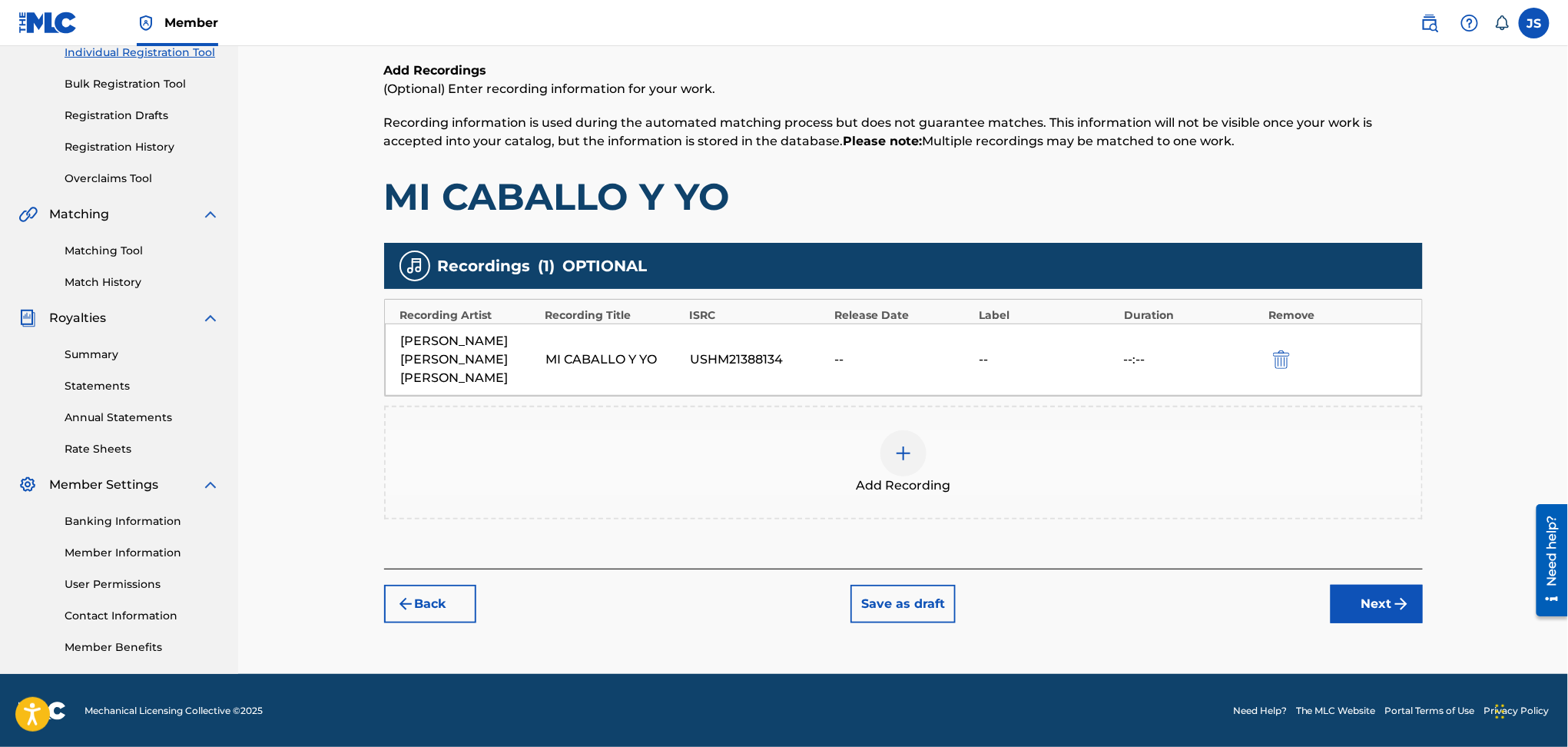
click at [905, 459] on img at bounding box center [903, 454] width 18 height 18
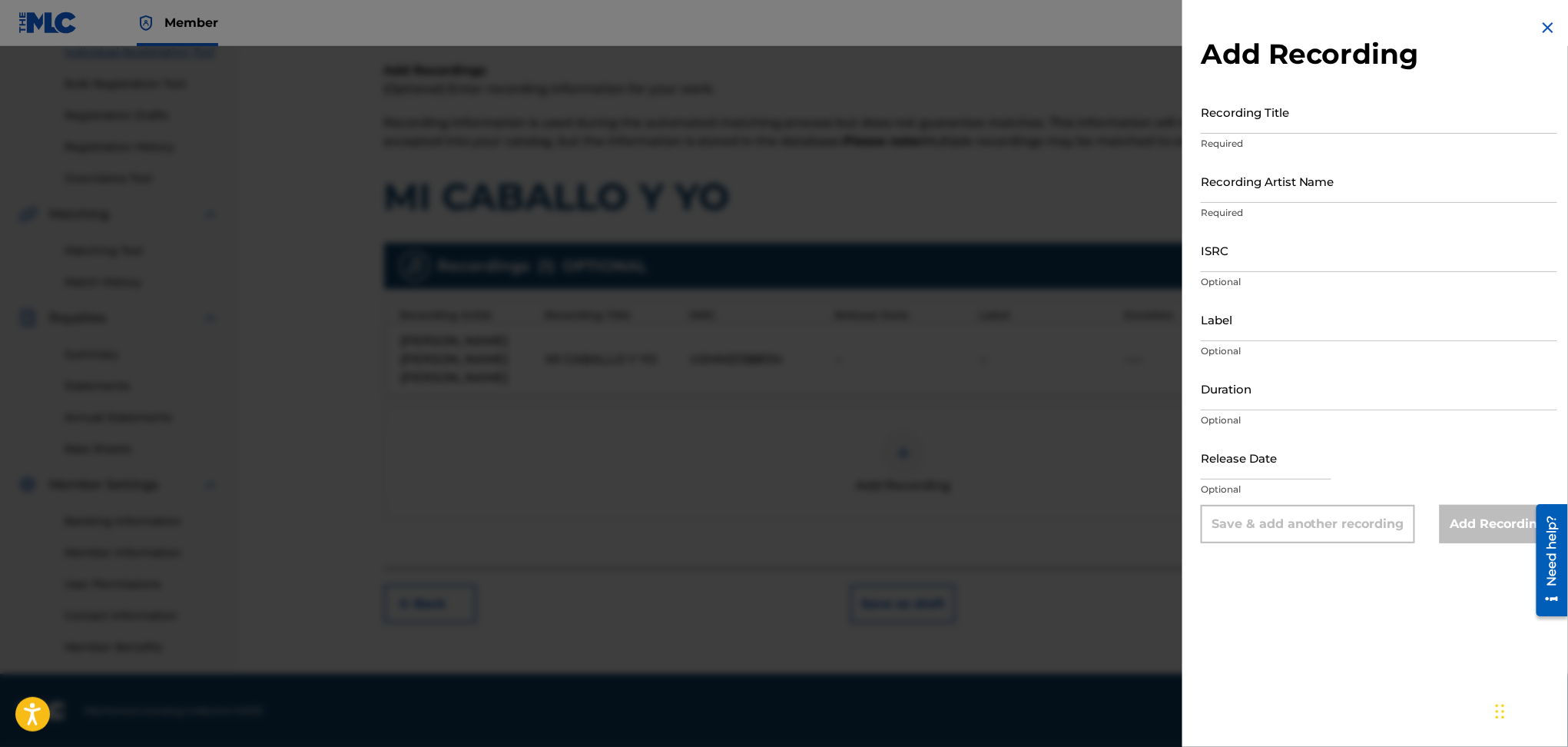
click at [817, 368] on div at bounding box center [784, 419] width 1568 height 747
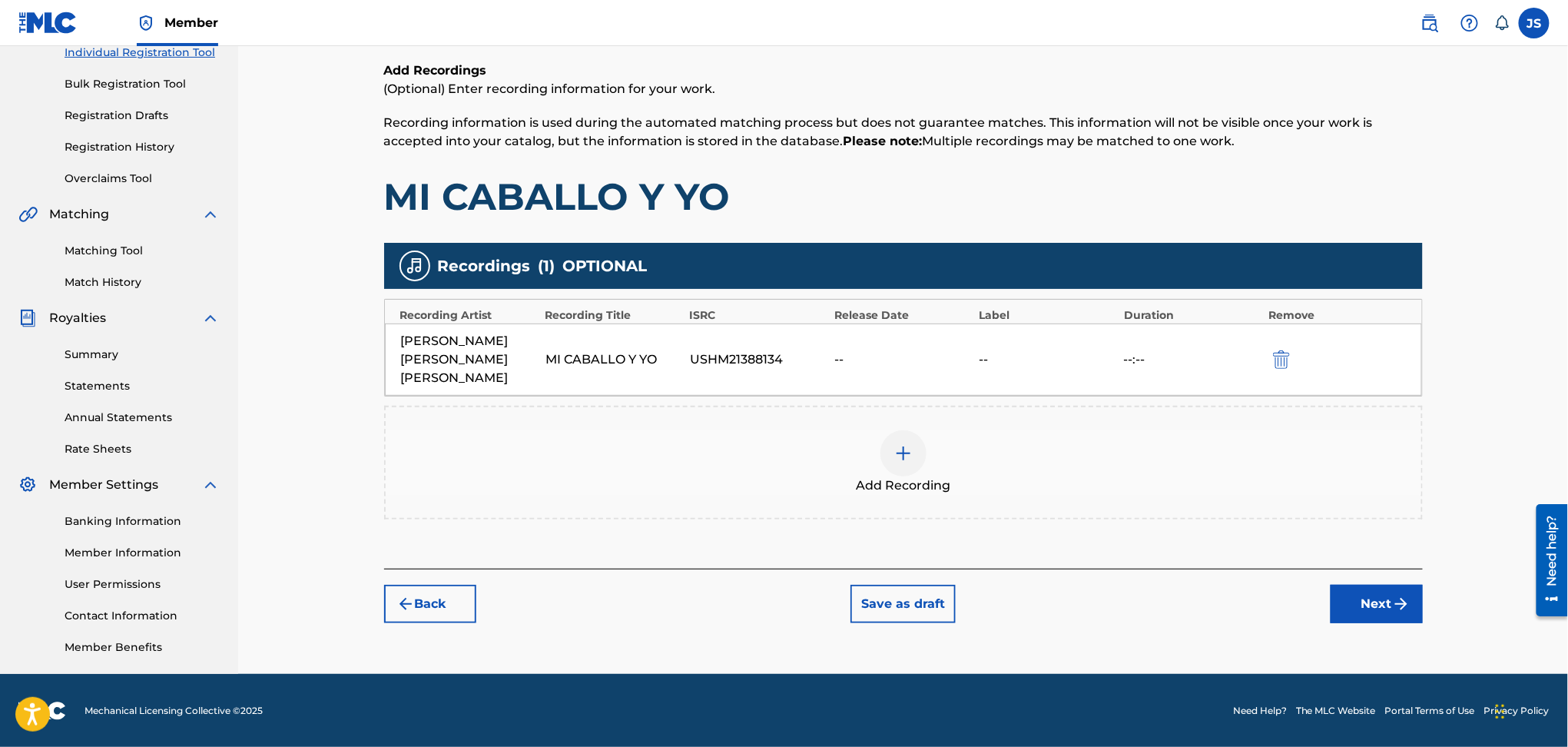
click at [891, 455] on div at bounding box center [903, 454] width 46 height 46
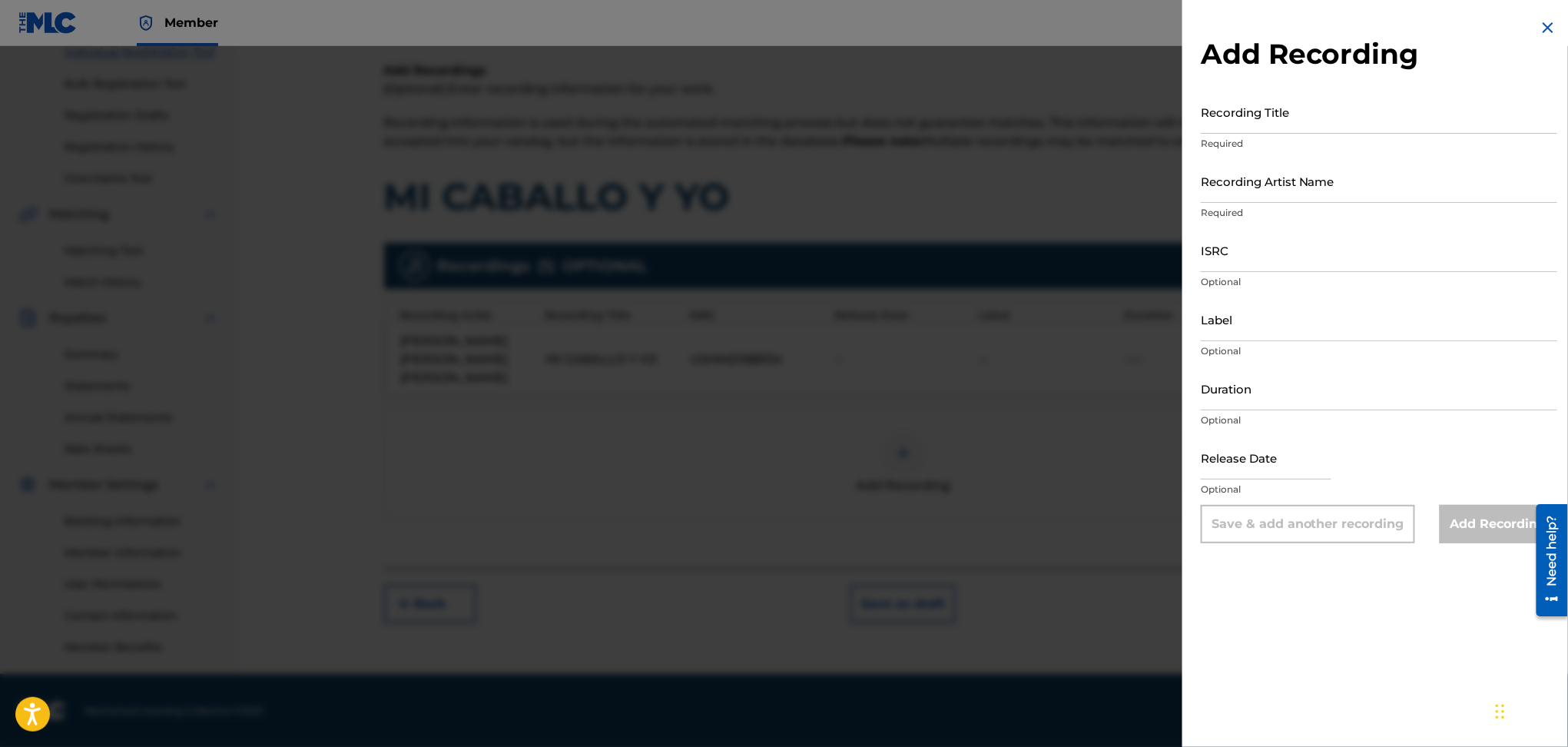
click at [1299, 265] on input "ISRC" at bounding box center [1380, 251] width 357 height 44
paste input "USDY41865216"
type input "USDY41865216"
click at [1270, 186] on input "Recording Artist Name" at bounding box center [1380, 181] width 357 height 44
type input "[PERSON_NAME] [PERSON_NAME] [PERSON_NAME]"
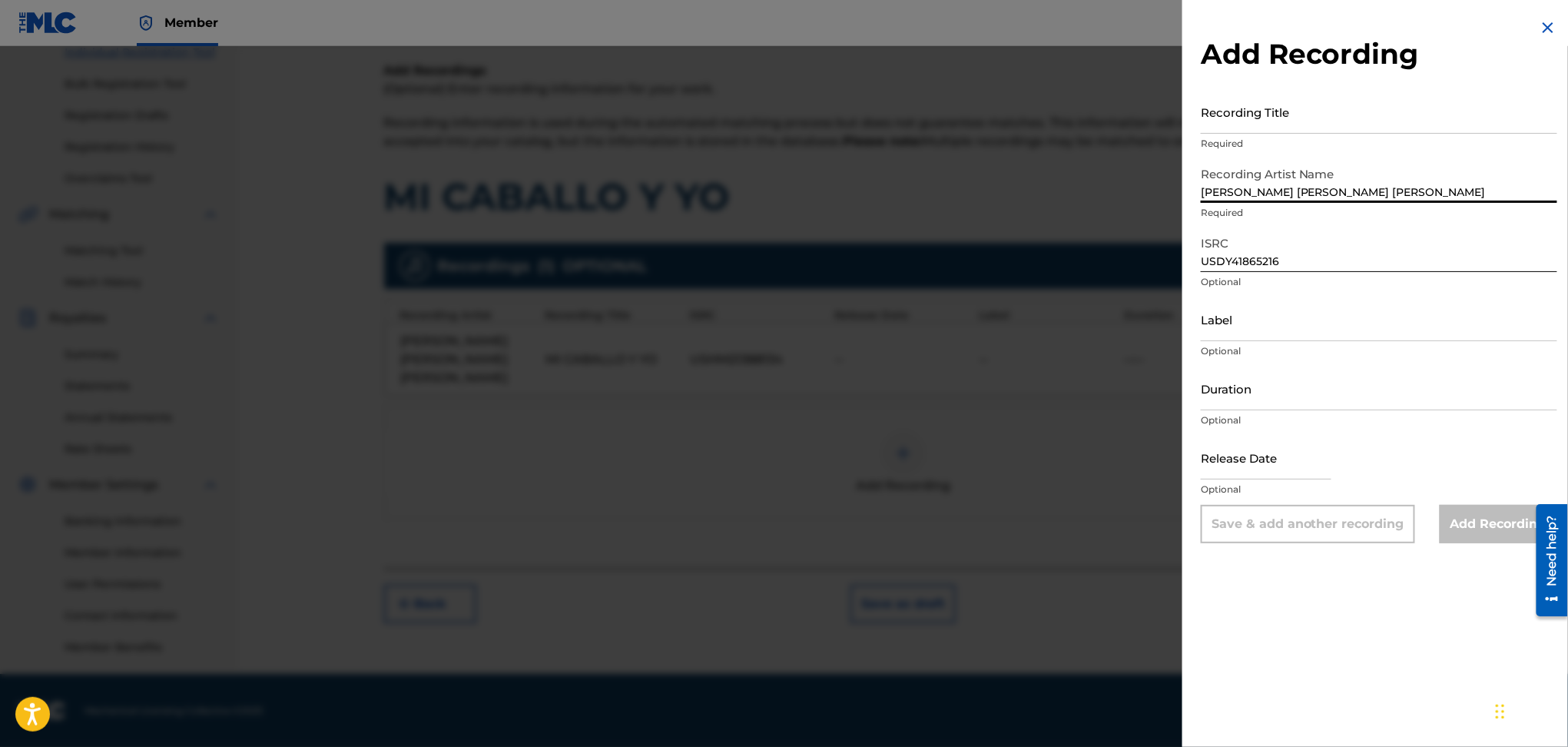
click at [1321, 133] on input "Recording Title" at bounding box center [1380, 112] width 357 height 44
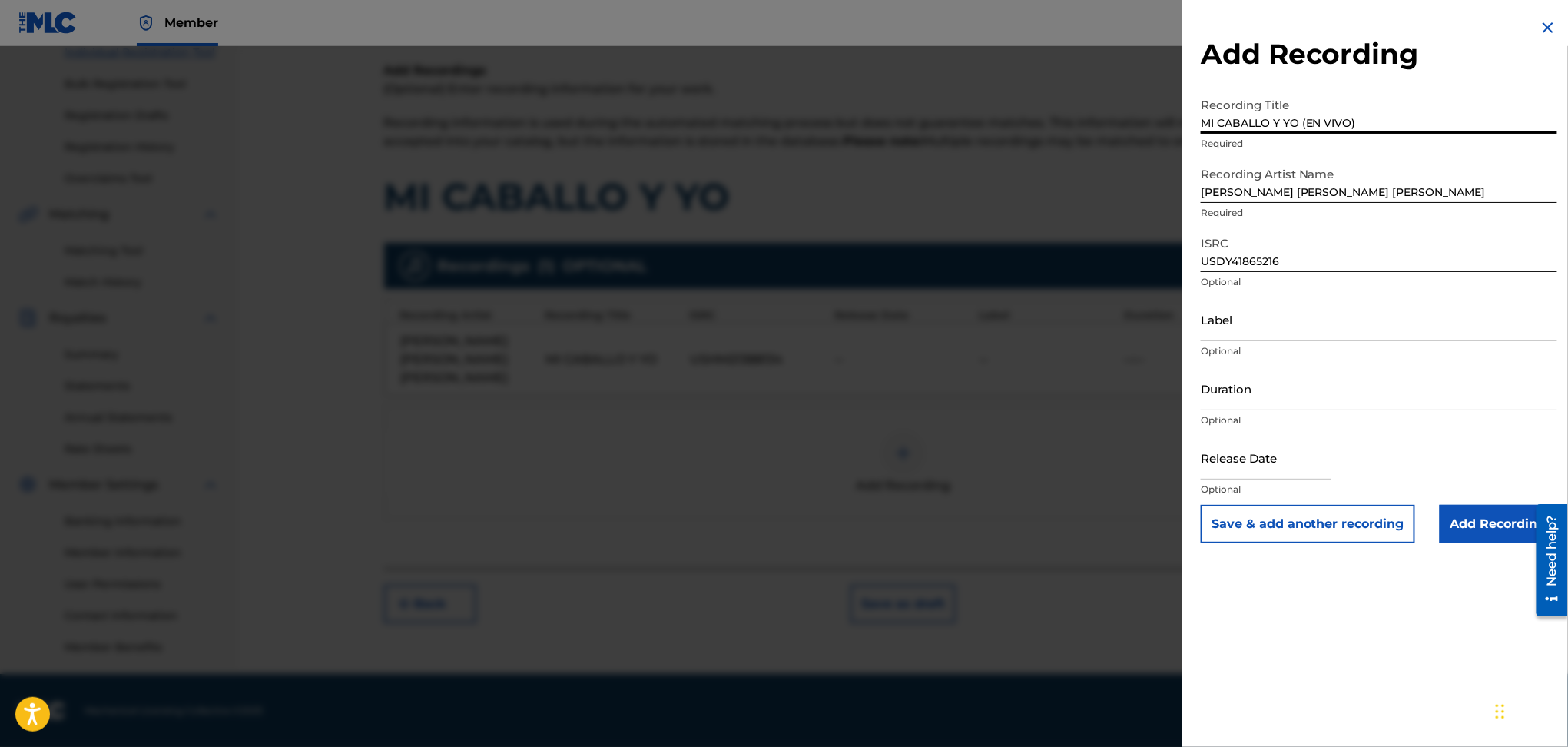
type input "MI CABALLO Y YO (EN VIVO)"
drag, startPoint x: 1359, startPoint y: 124, endPoint x: 986, endPoint y: 99, distance: 373.8
click at [986, 99] on div "Add Recording Recording Title MI CABALLO Y YO (EN VIVO) Required Recording Arti…" at bounding box center [784, 396] width 1568 height 700
click at [1498, 523] on input "Add Recording" at bounding box center [1499, 524] width 118 height 38
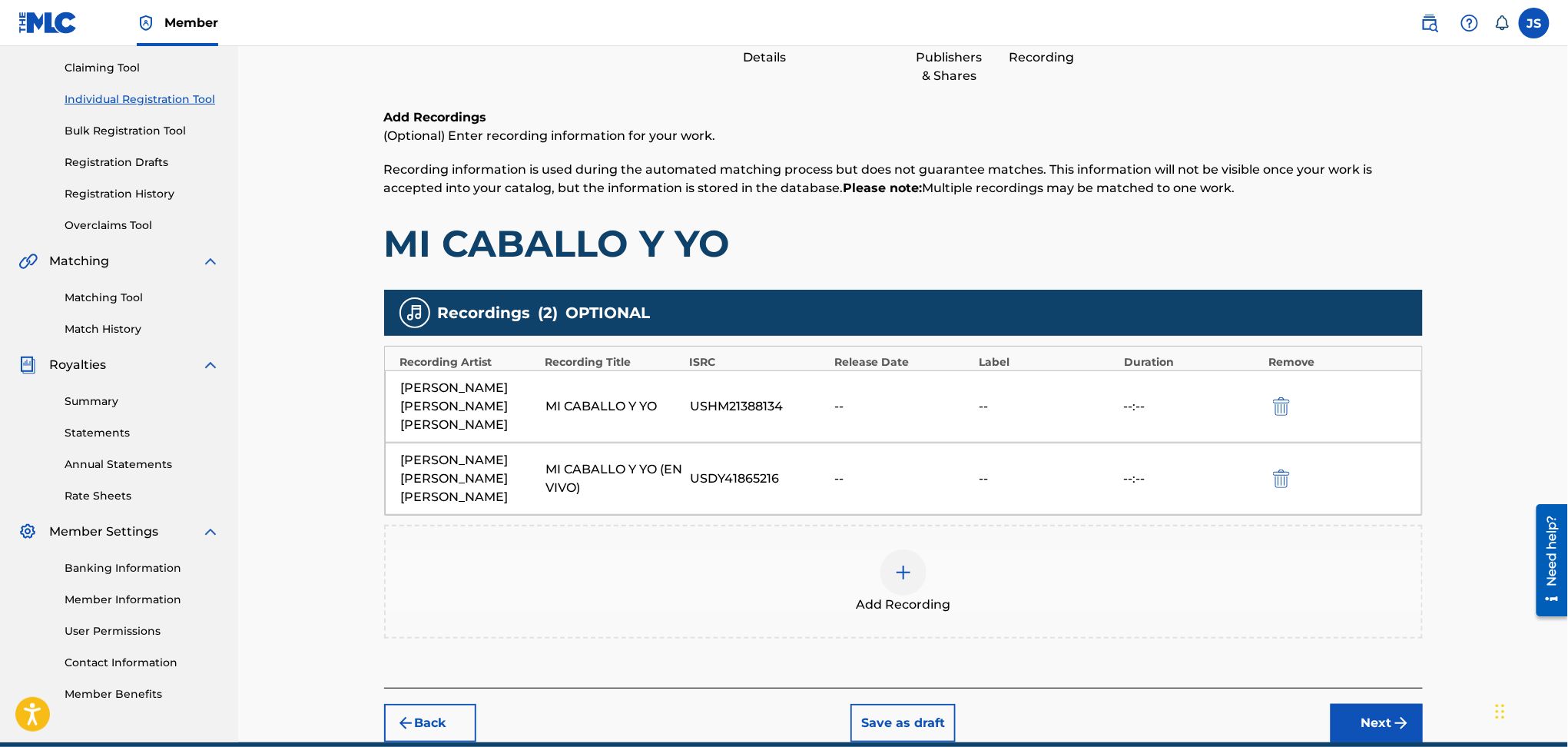
scroll to position [225, 0]
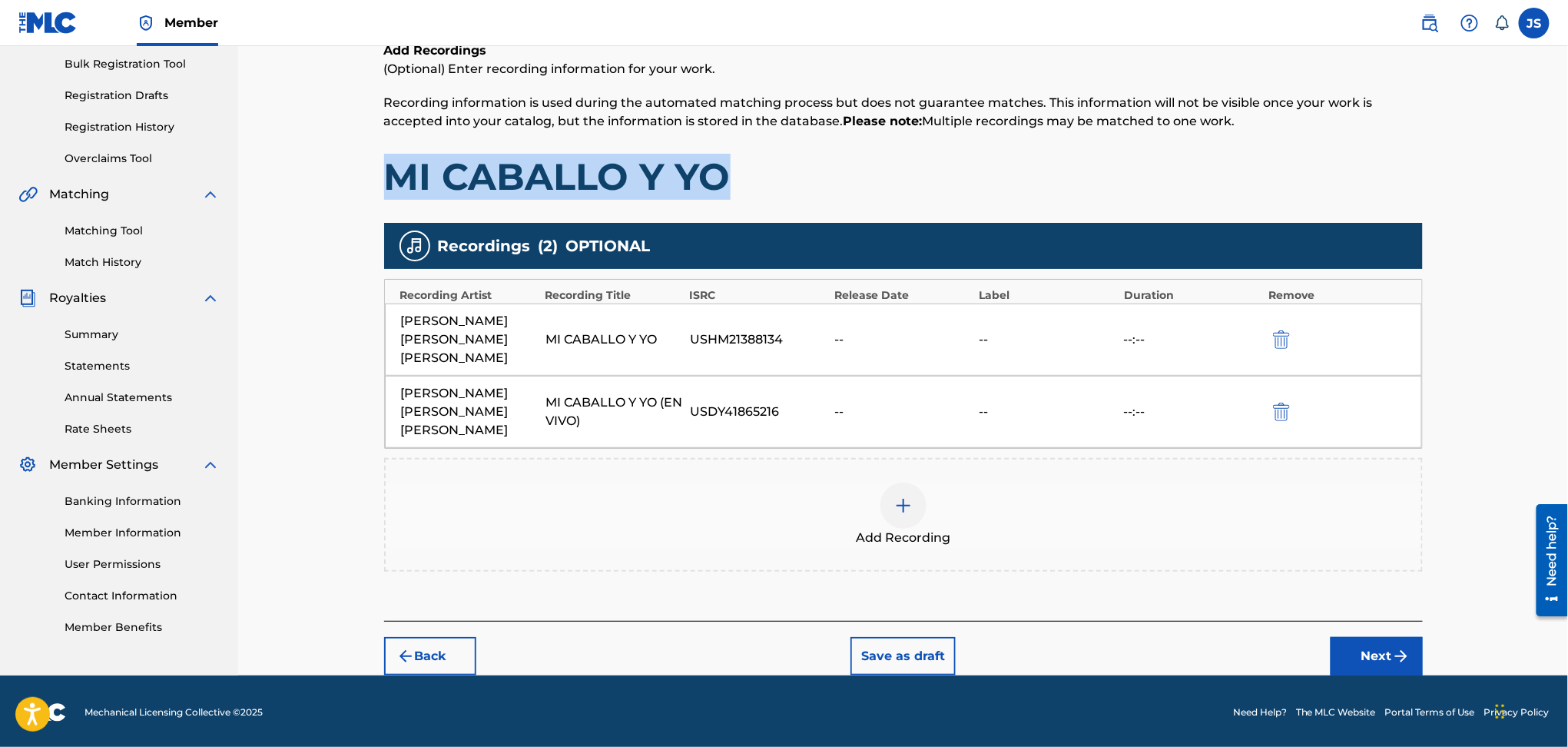
copy h1 "MI CABALLO Y YO"
drag, startPoint x: 726, startPoint y: 184, endPoint x: 386, endPoint y: 184, distance: 340.0
click at [386, 184] on h1 "MI CABALLO Y YO" at bounding box center [903, 176] width 1039 height 46
click at [432, 656] on button "Back" at bounding box center [430, 656] width 92 height 38
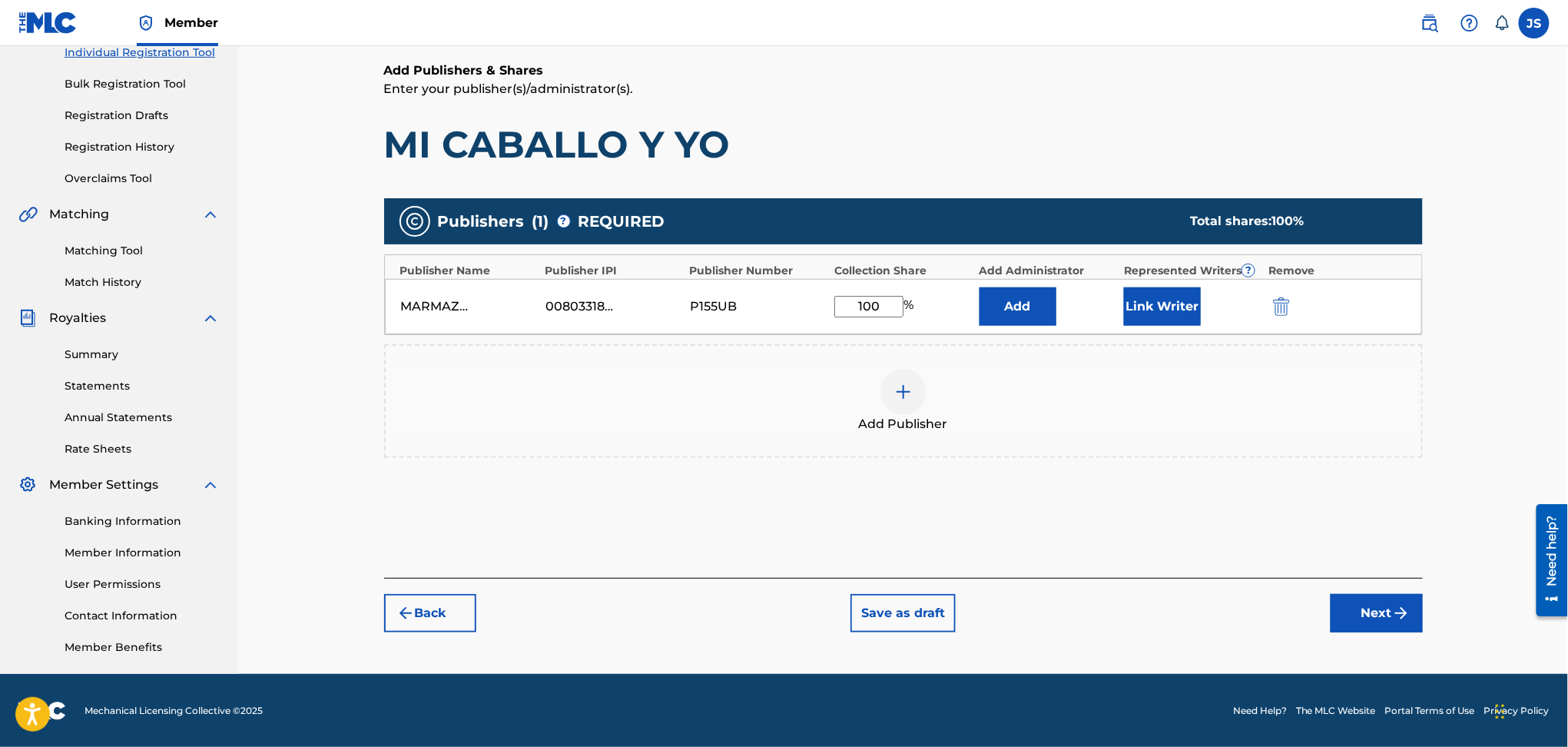
click at [432, 656] on div "Register Work Search Enter Work Details Add Writers Add Publishers & Shares Add…" at bounding box center [903, 276] width 1076 height 795
click at [432, 617] on button "Back" at bounding box center [430, 614] width 92 height 38
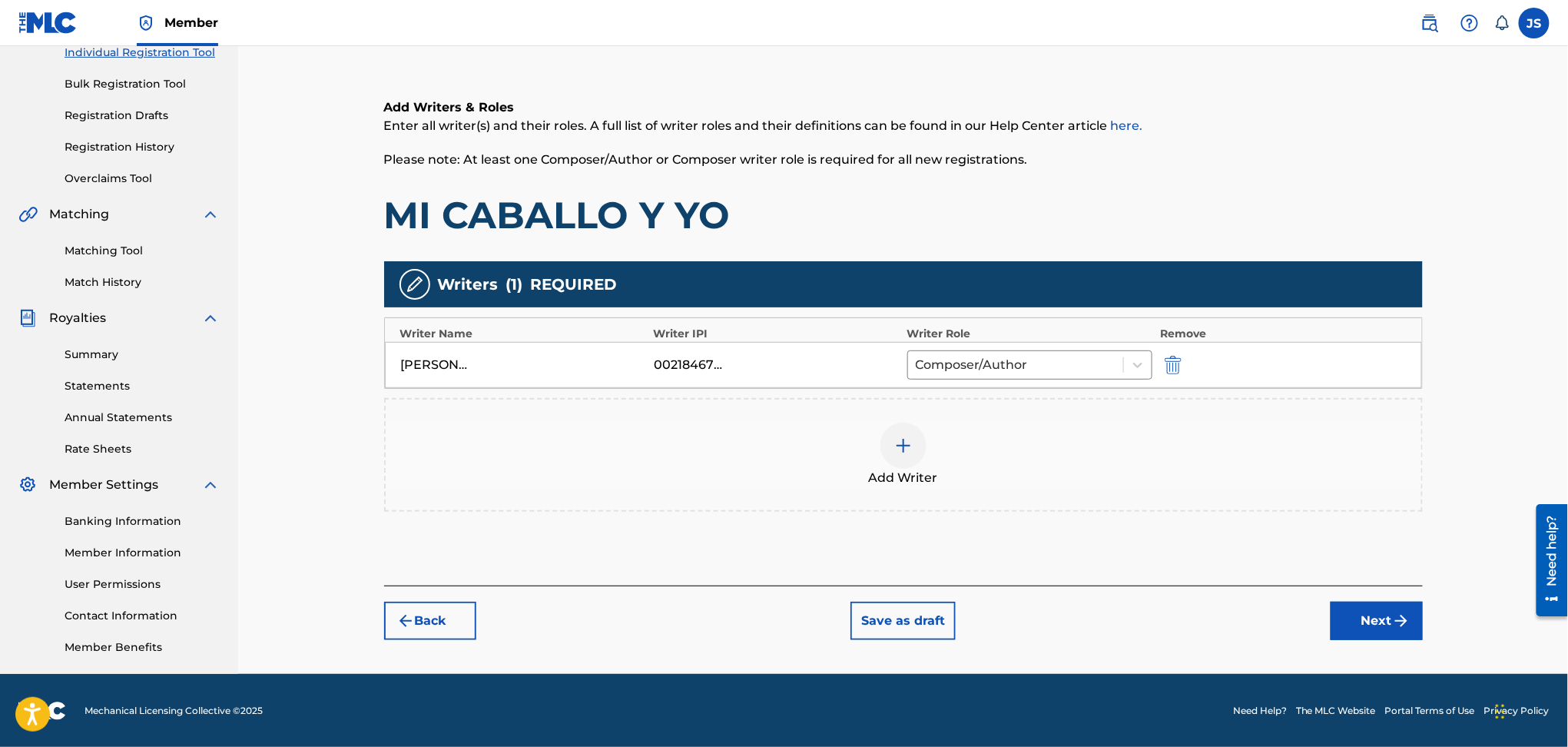
click at [427, 615] on button "Back" at bounding box center [430, 621] width 92 height 38
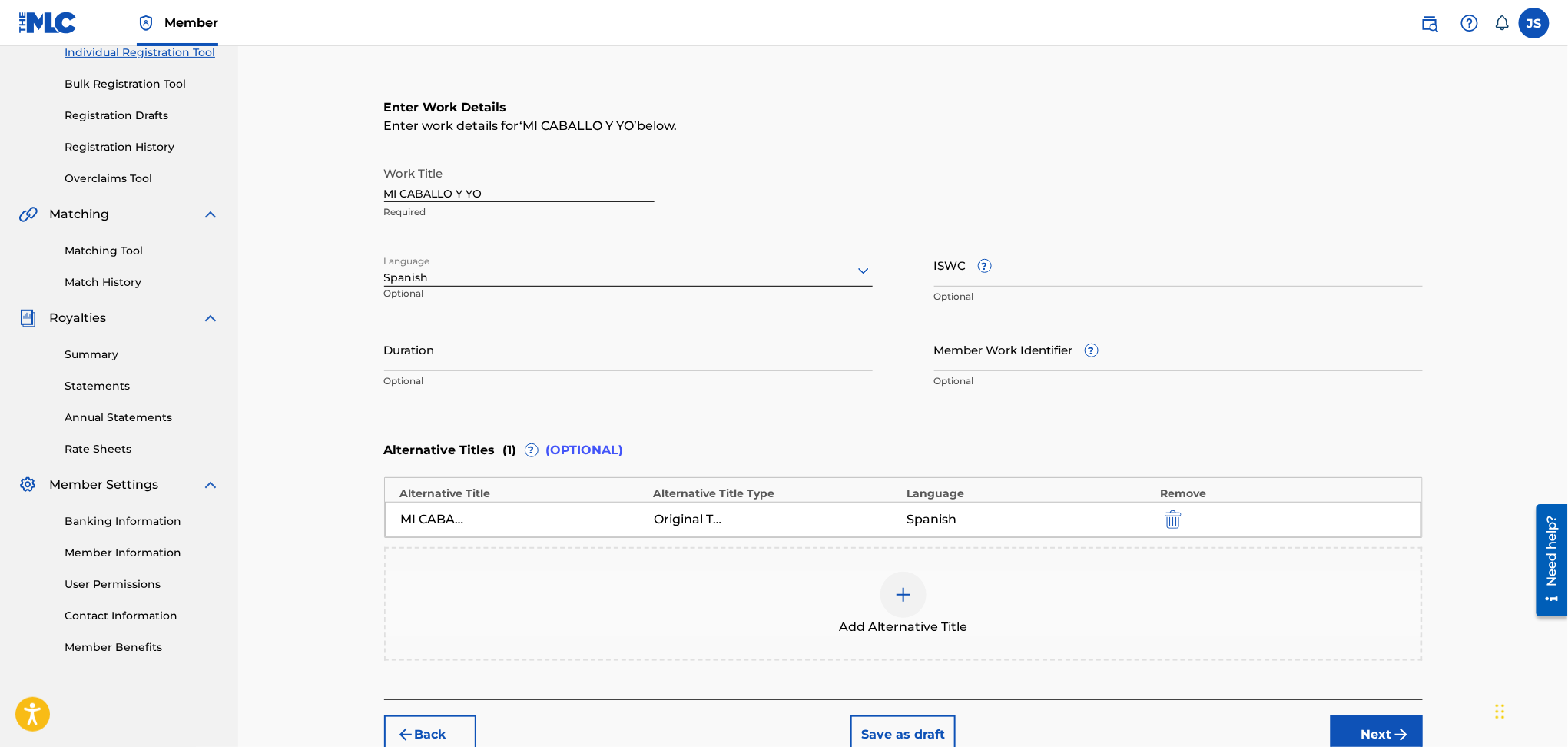
scroll to position [284, 0]
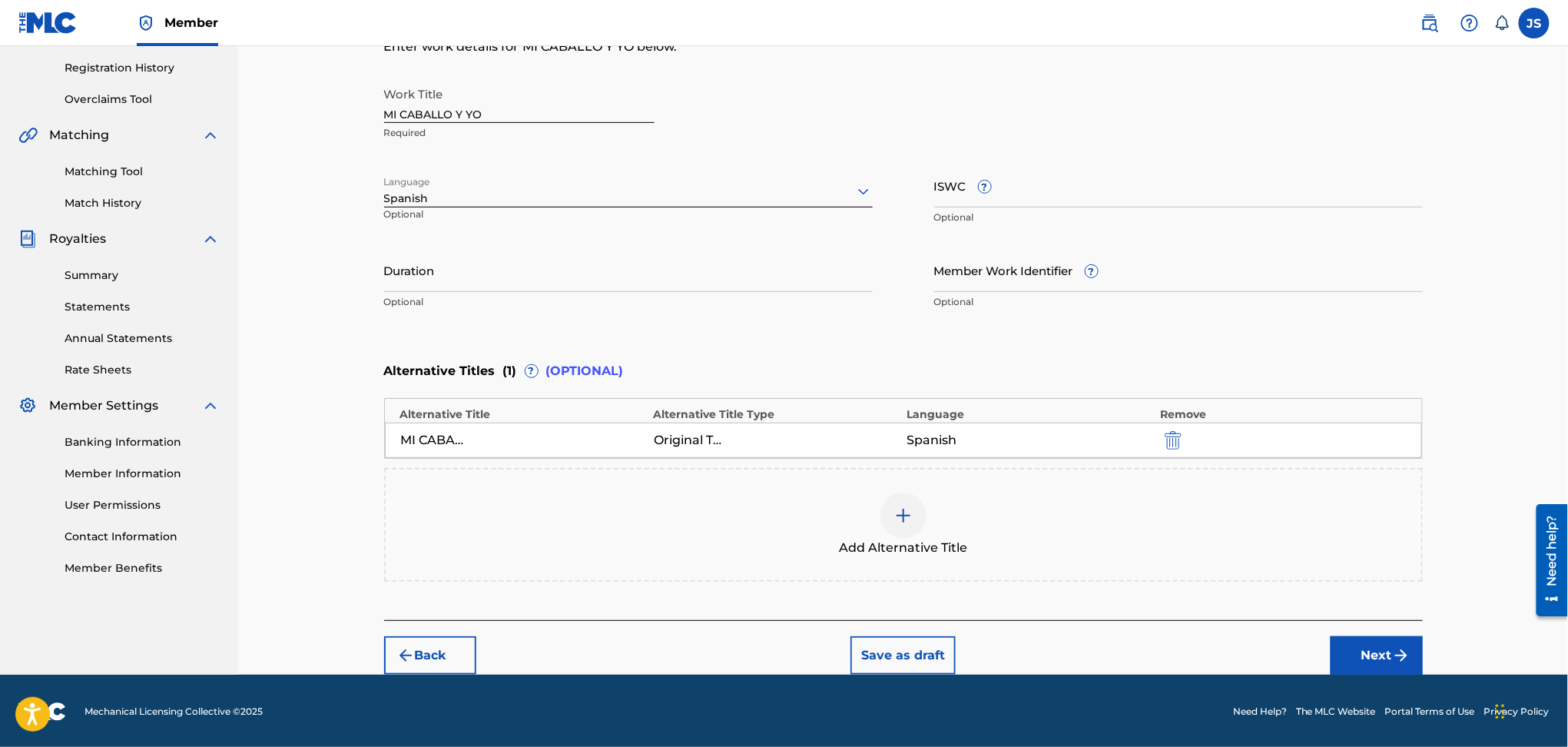
click at [429, 643] on button "Back" at bounding box center [430, 656] width 92 height 38
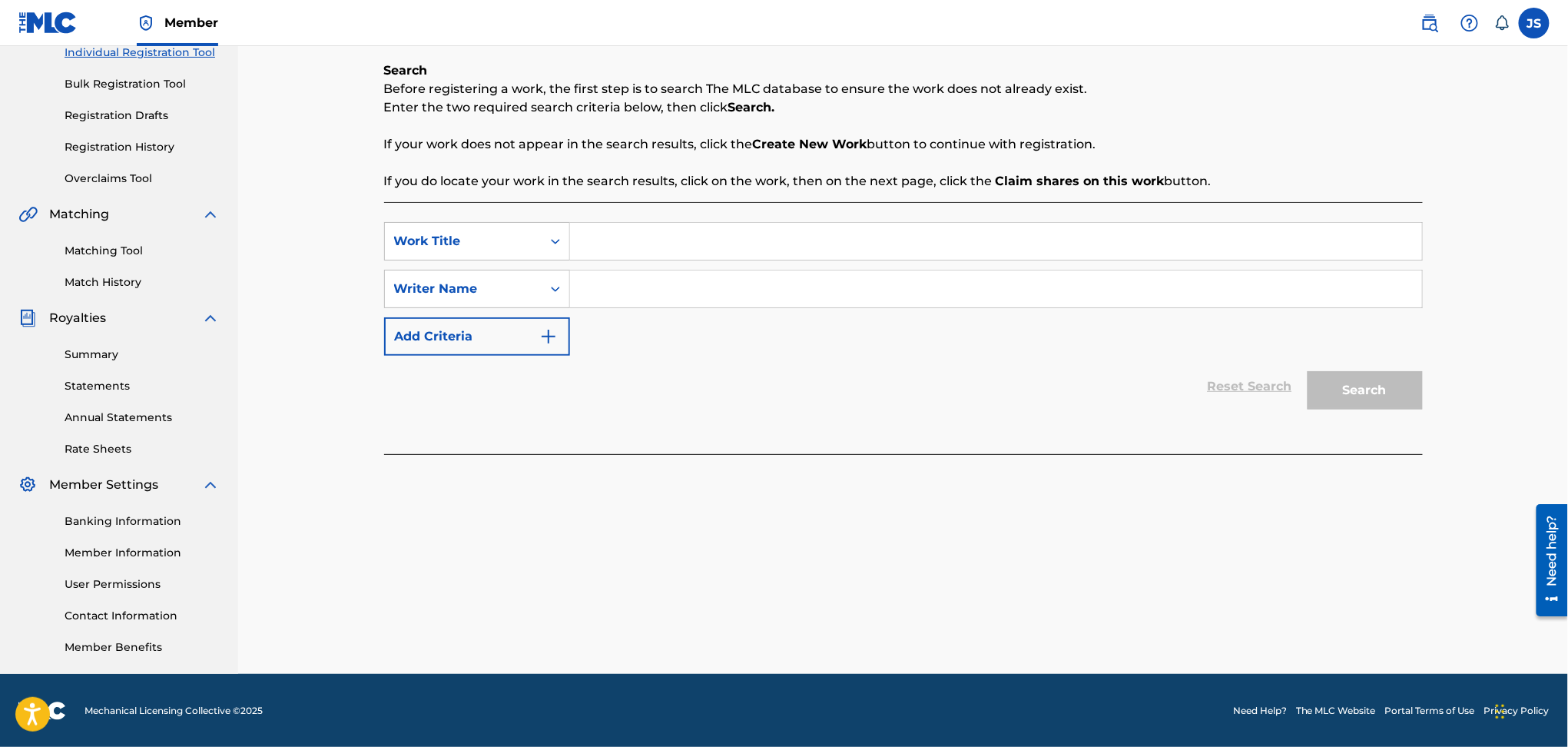
scroll to position [103, 0]
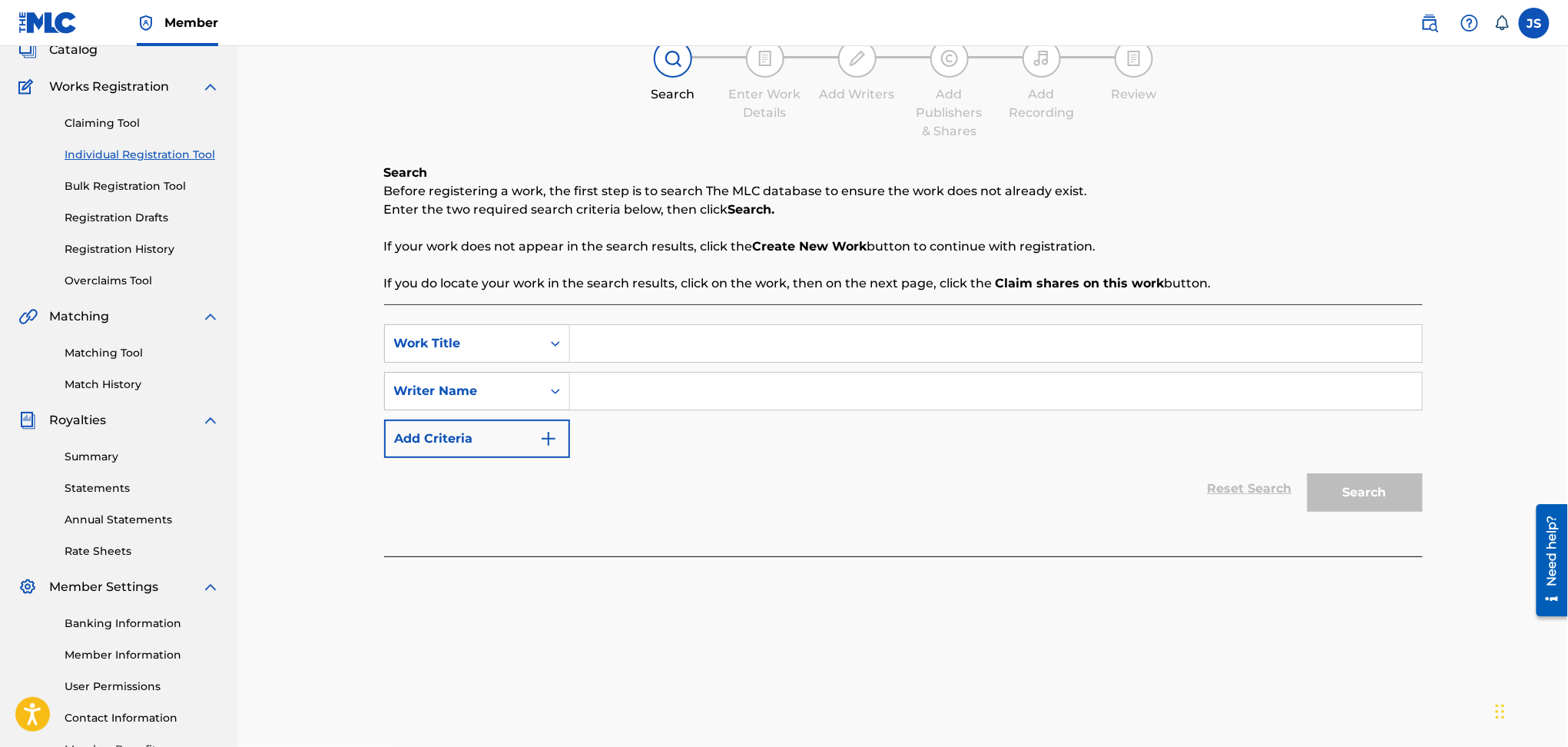
click at [113, 277] on link "Overclaims Tool" at bounding box center [143, 281] width 155 height 16
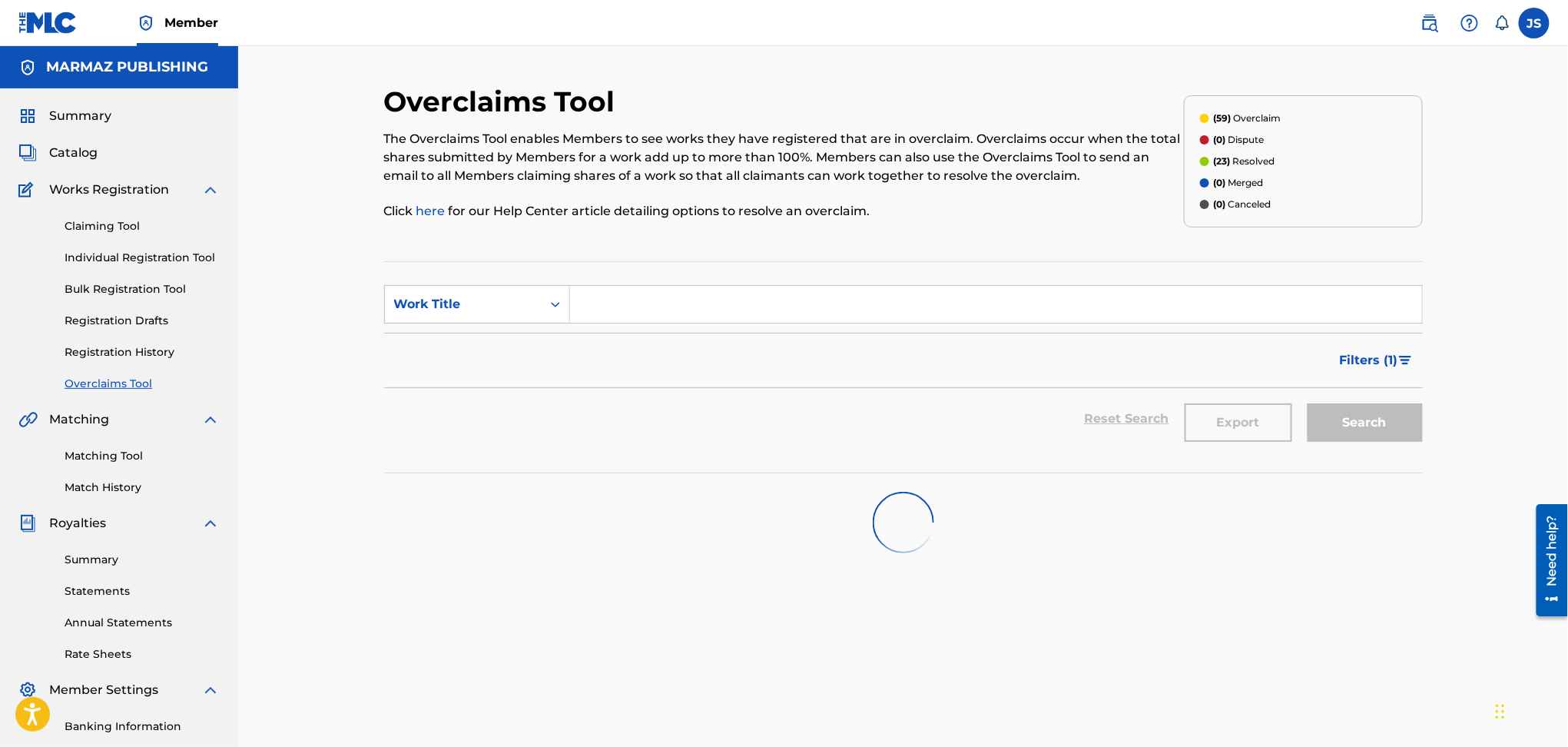
click at [677, 317] on input "Search Form" at bounding box center [997, 304] width 852 height 37
type input "m"
type input "MI CABALLO Y YO"
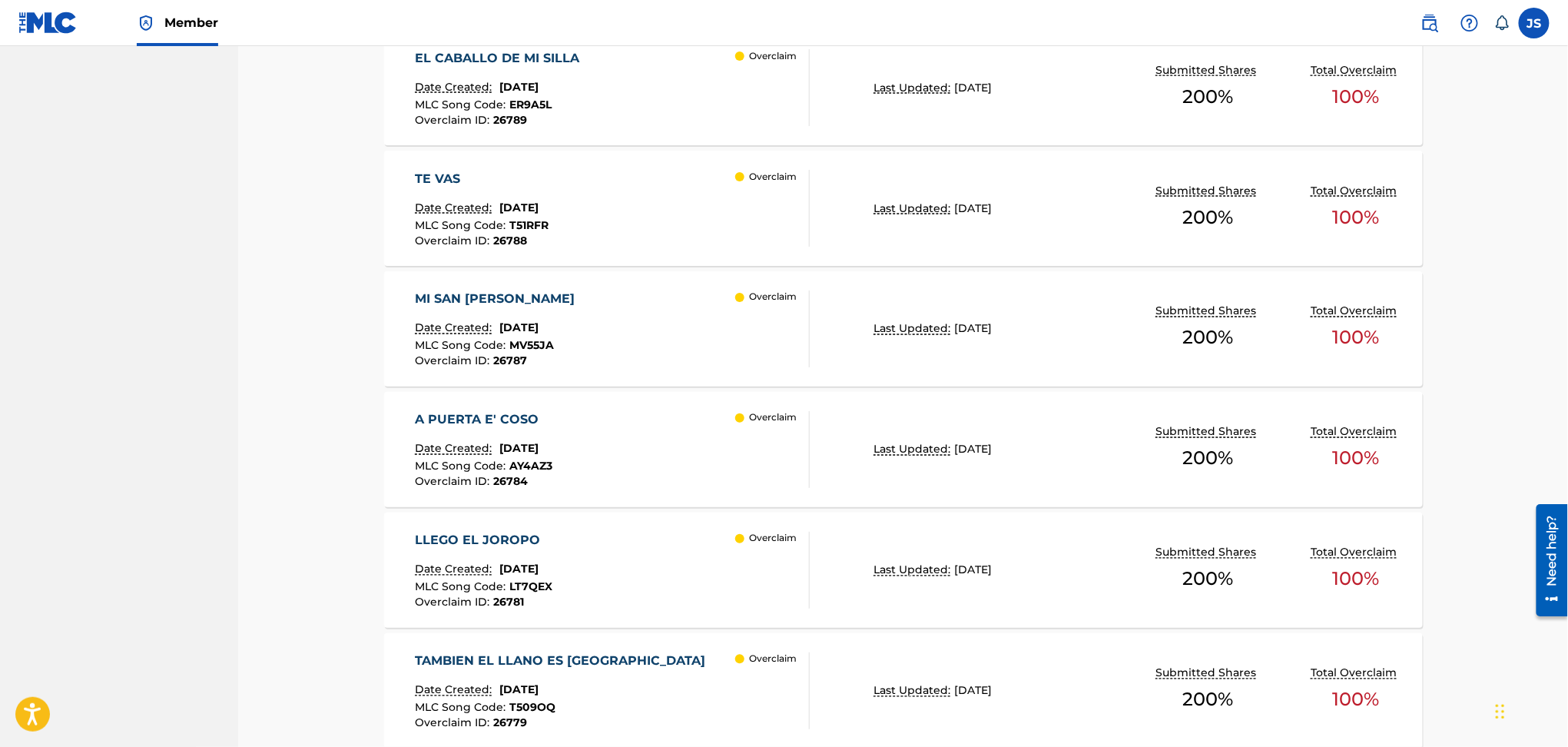
scroll to position [1178, 0]
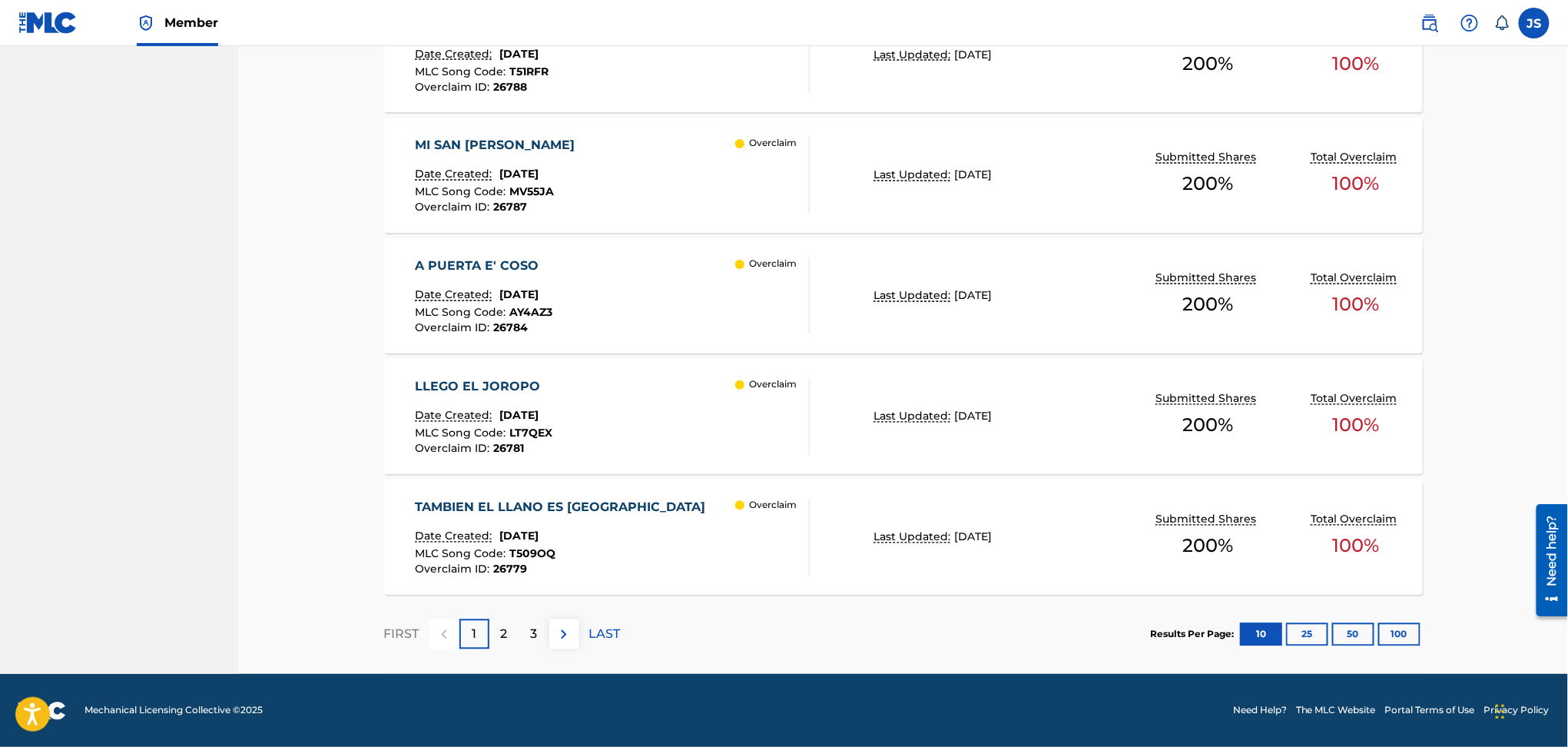
click at [505, 625] on p "2" at bounding box center [505, 635] width 7 height 18
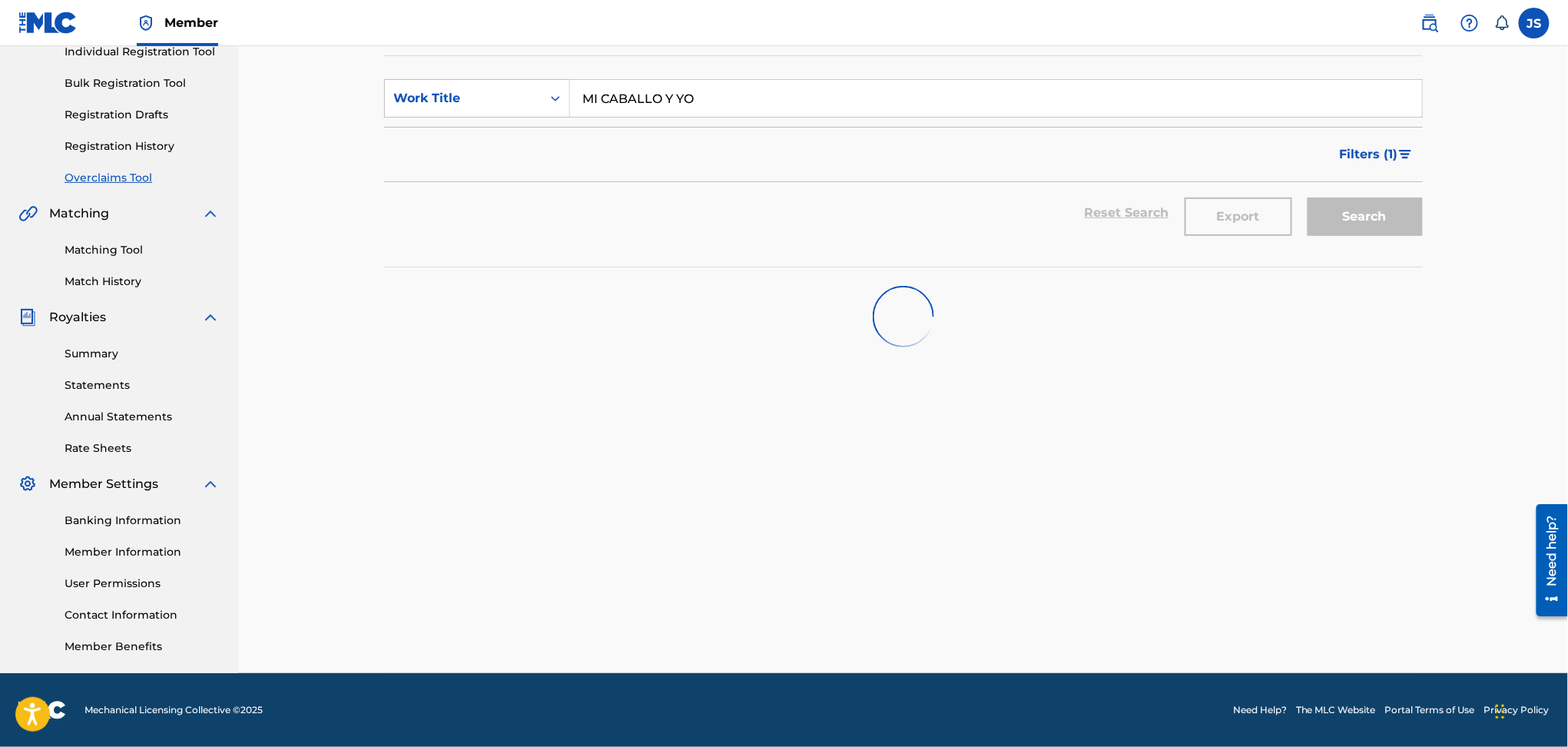
scroll to position [205, 0]
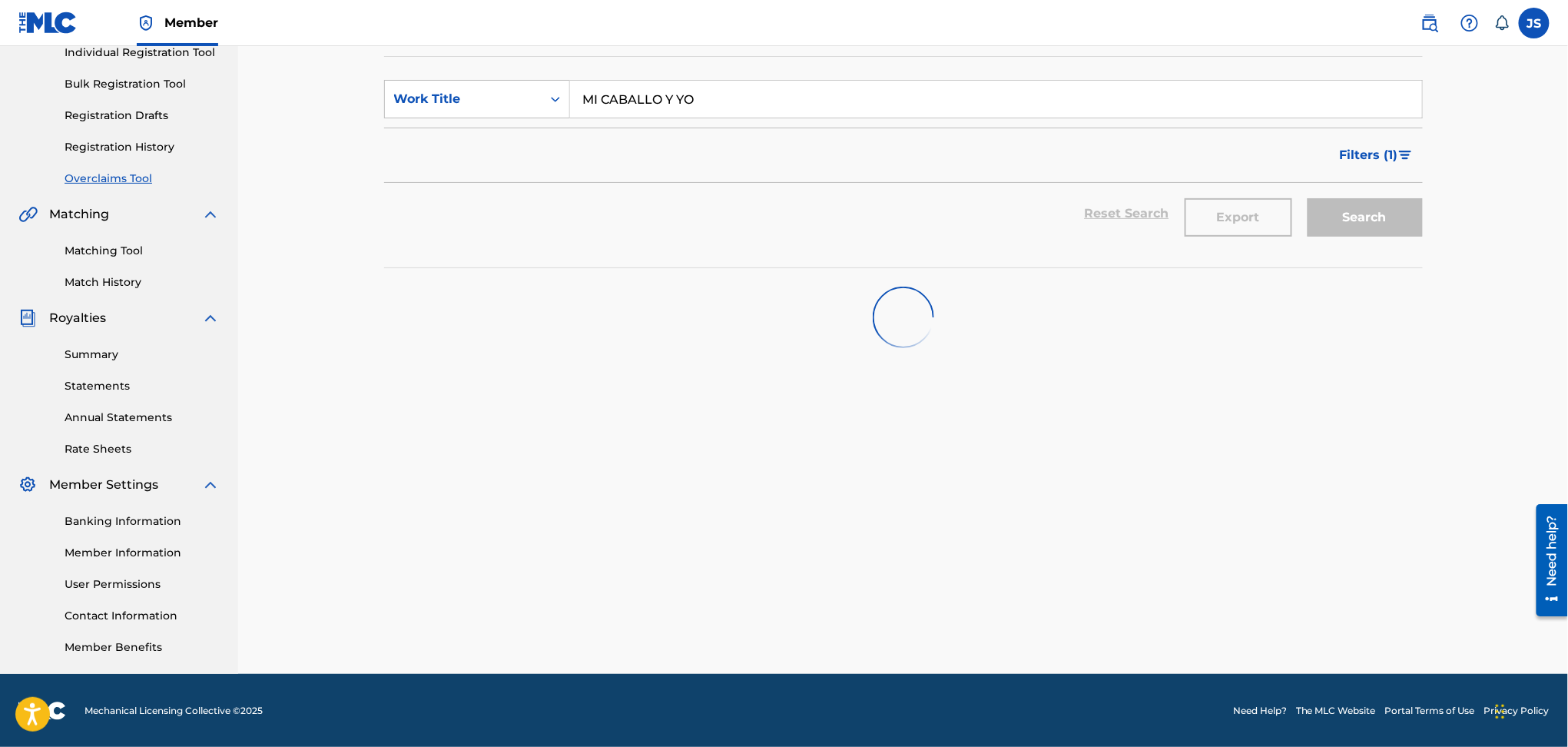
click at [1357, 152] on span "Filters ( 1 )" at bounding box center [1370, 155] width 59 height 18
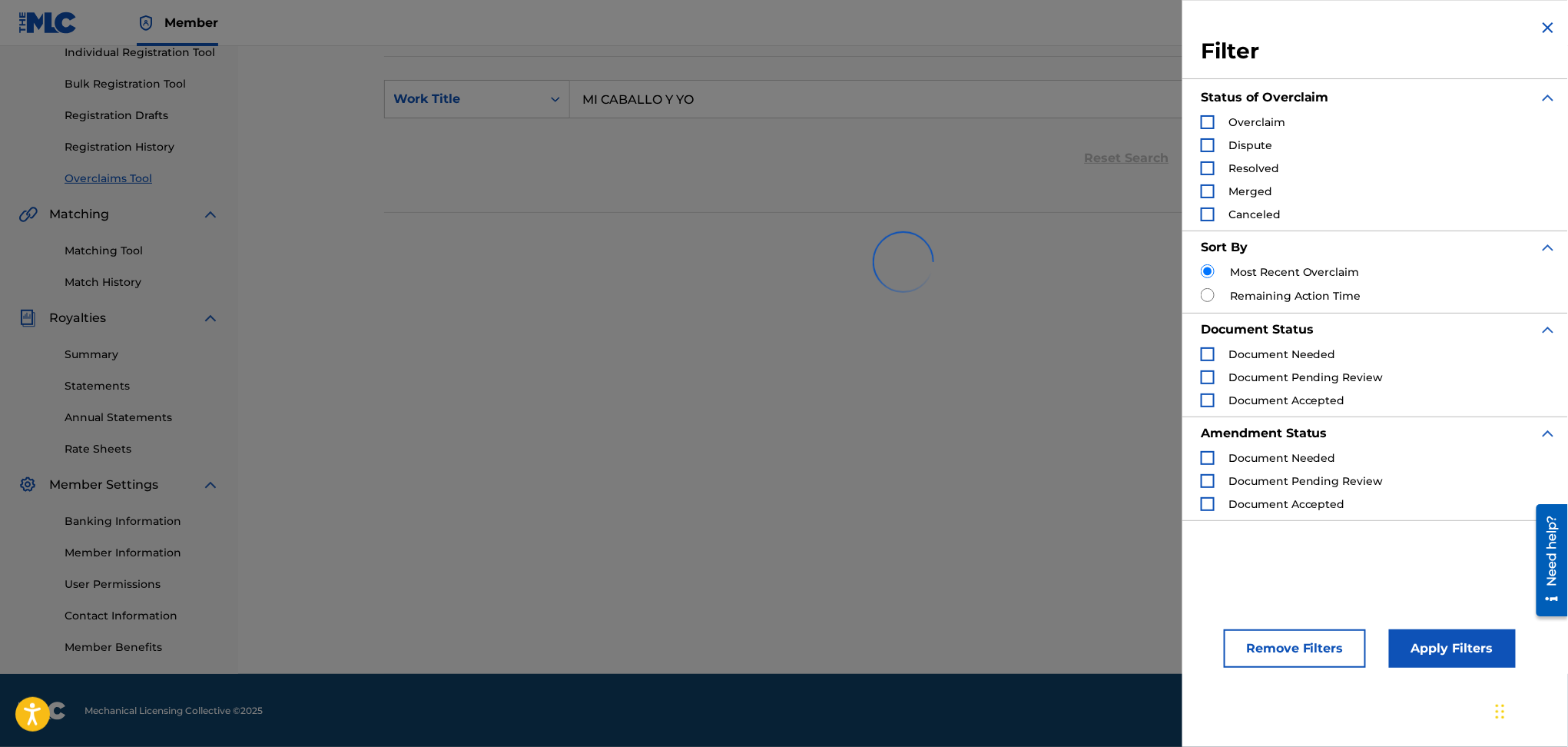
click at [812, 146] on div "Reset Search Export Search" at bounding box center [903, 158] width 1039 height 61
click at [710, 213] on div at bounding box center [903, 262] width 1039 height 99
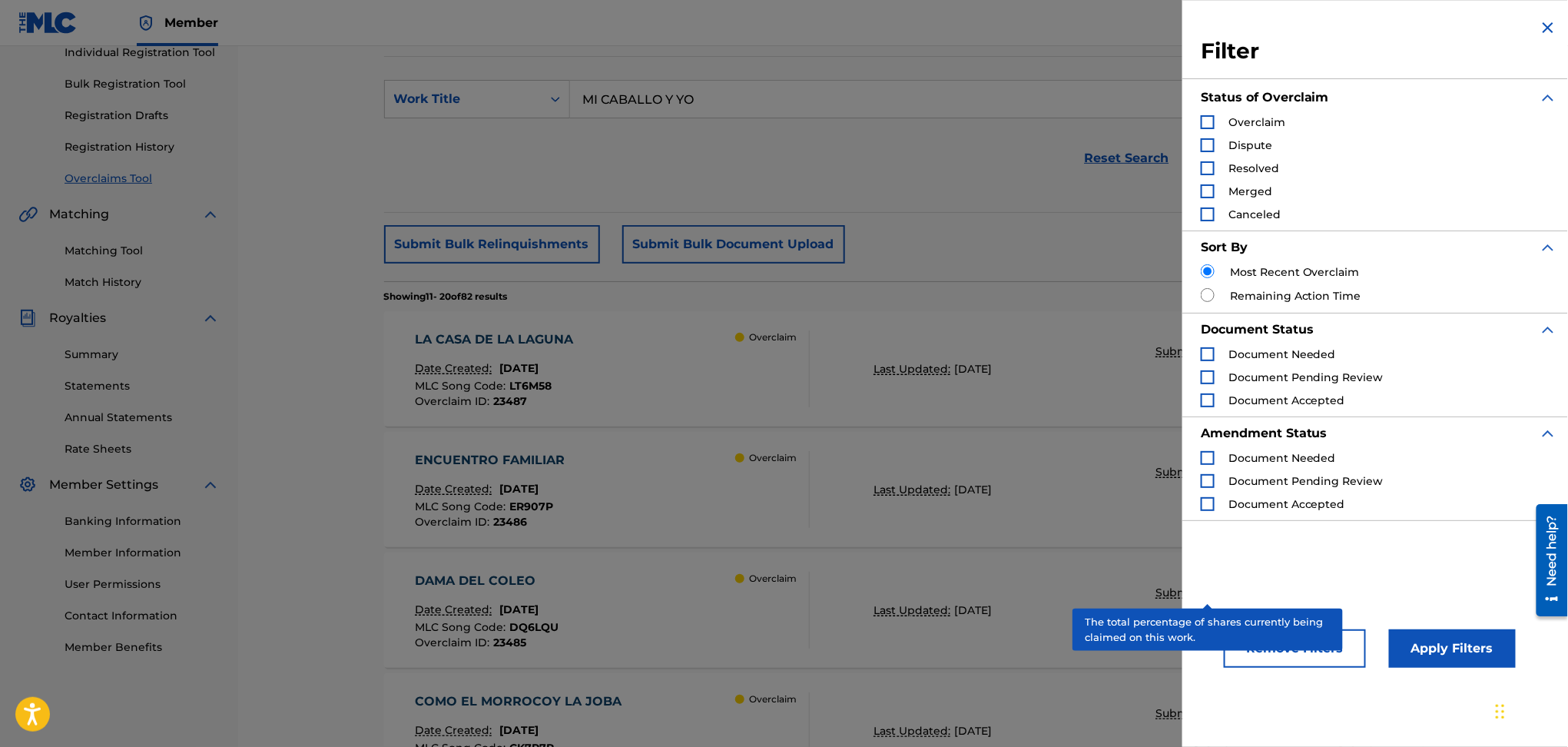
click at [960, 335] on div "LA CASA DE LA LAGUNA Date Created: [DATE] MLC Song Code : LT6M58 Overclaim ID :…" at bounding box center [903, 368] width 1039 height 115
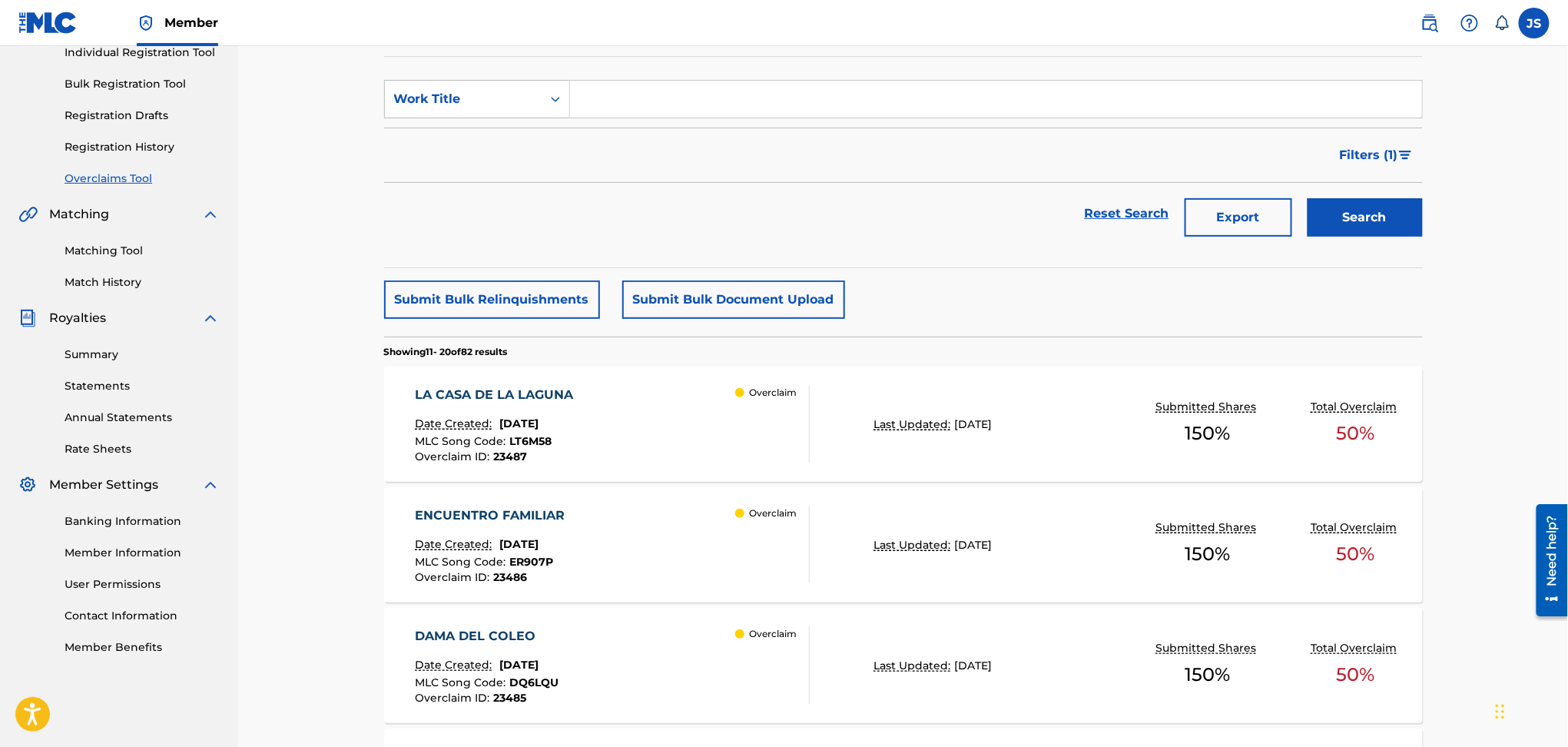
scroll to position [1, 0]
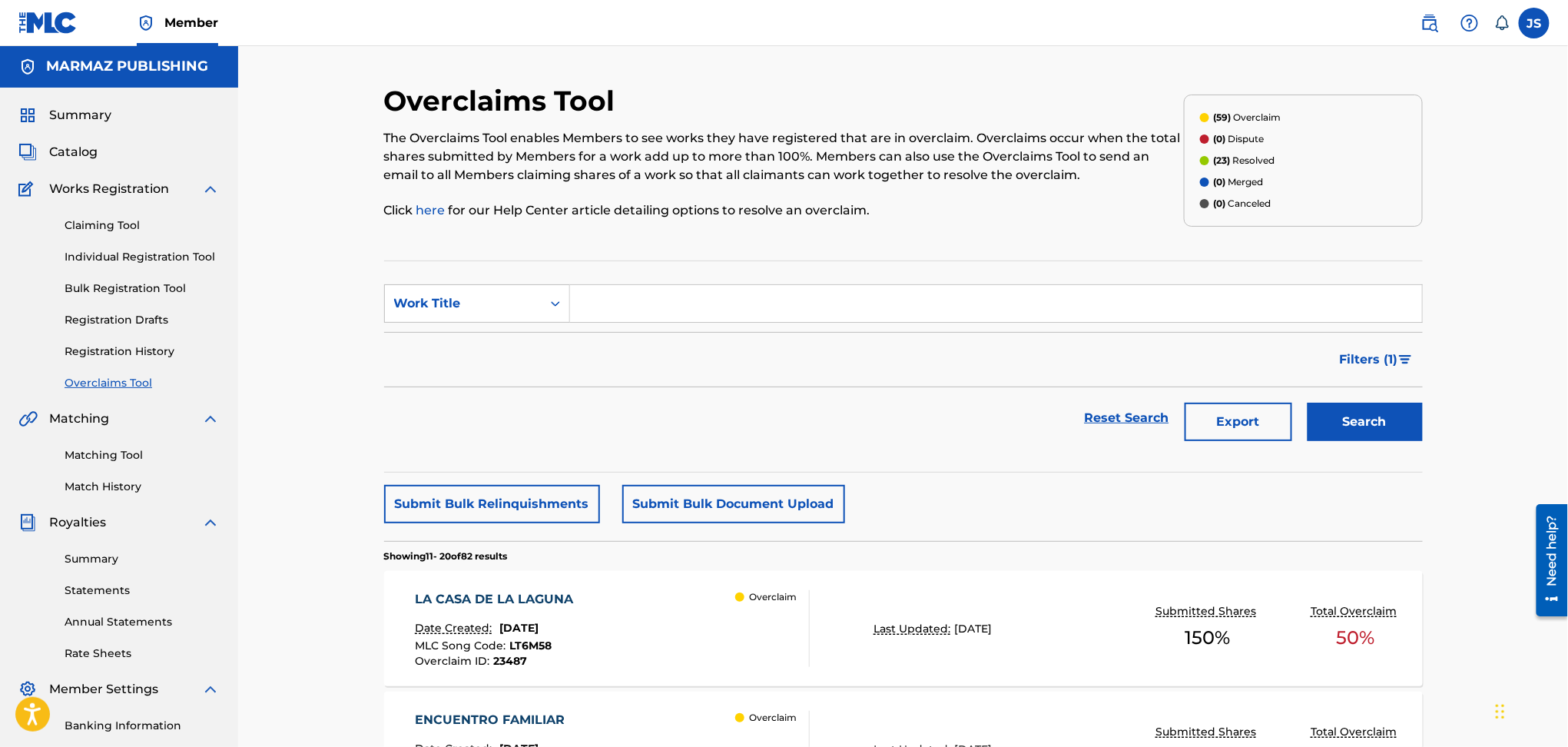
click at [641, 301] on input "Search Form" at bounding box center [997, 304] width 852 height 37
type input "MI CABALLO Y YO"
click at [1307, 402] on button "Search" at bounding box center [1365, 422] width 115 height 38
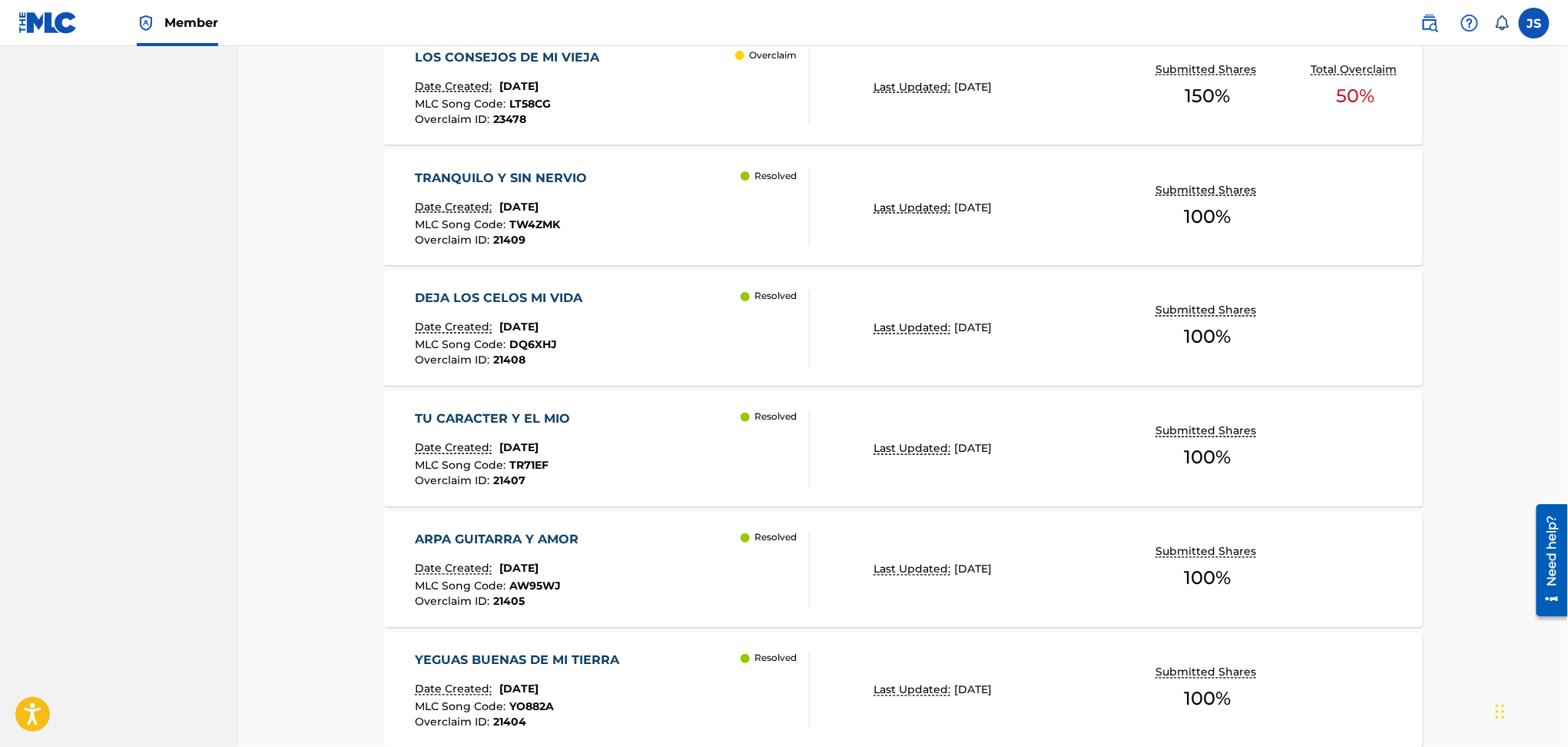
scroll to position [1178, 0]
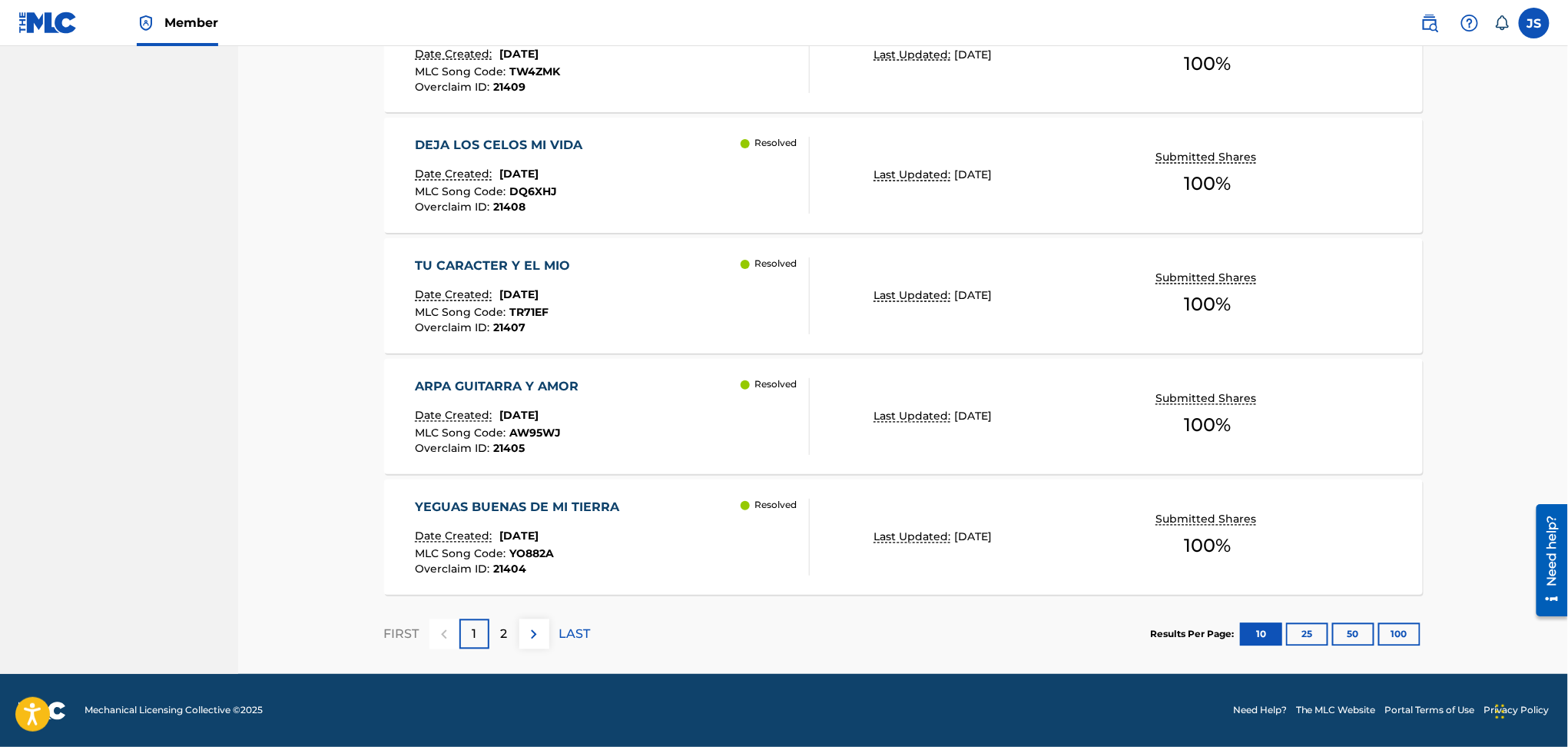
click at [505, 628] on p "2" at bounding box center [505, 635] width 7 height 18
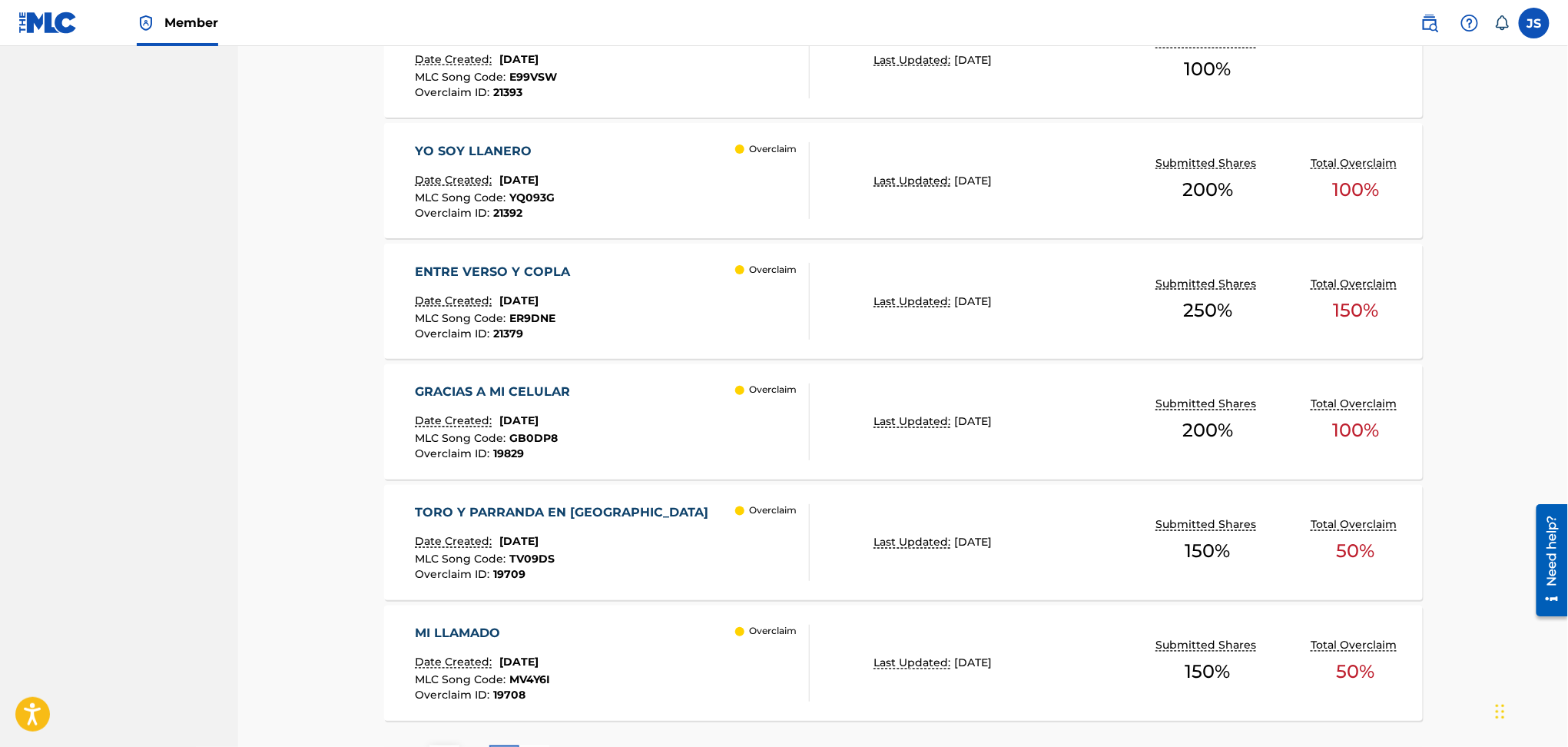
scroll to position [955, 0]
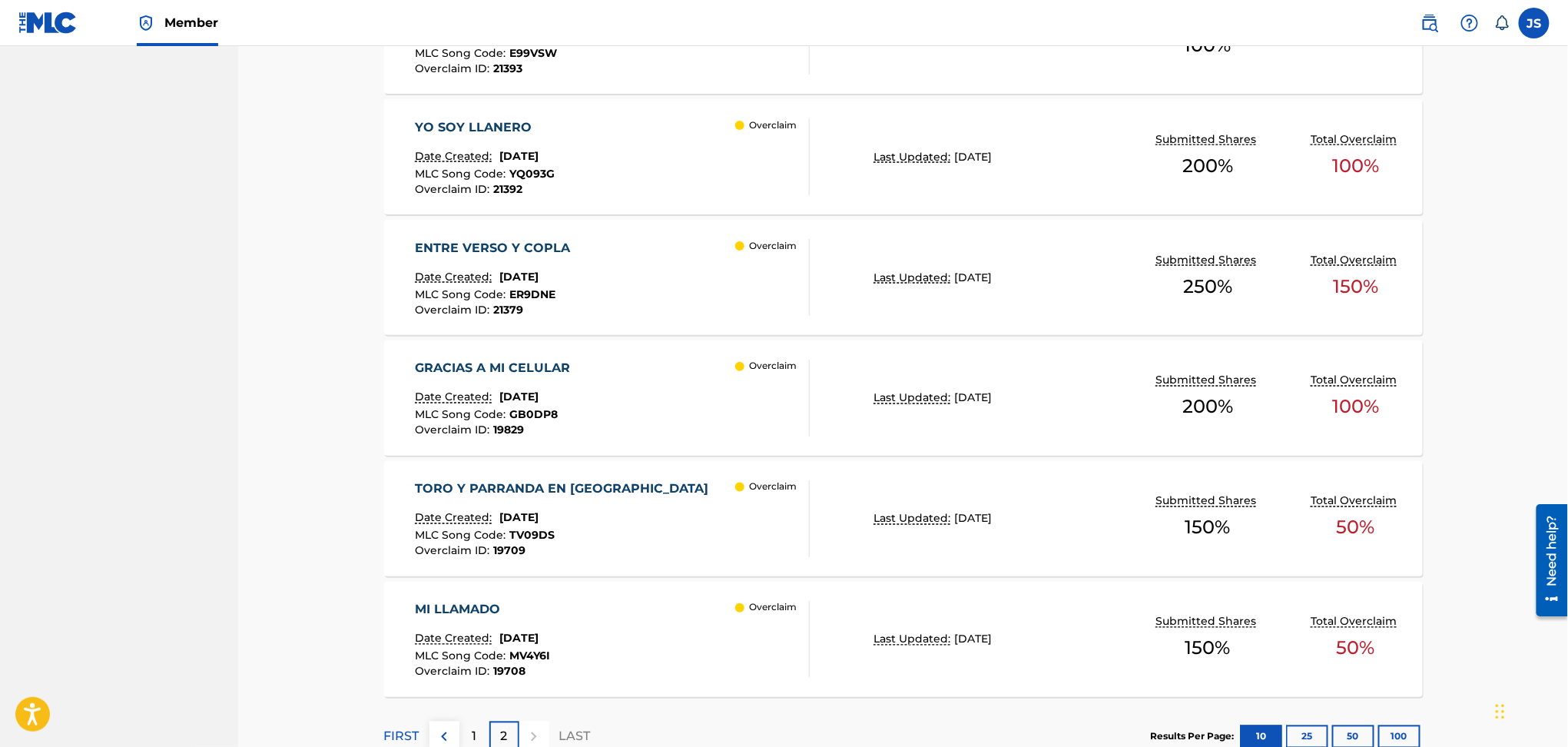
click at [1394, 734] on button "100" at bounding box center [1400, 736] width 42 height 23
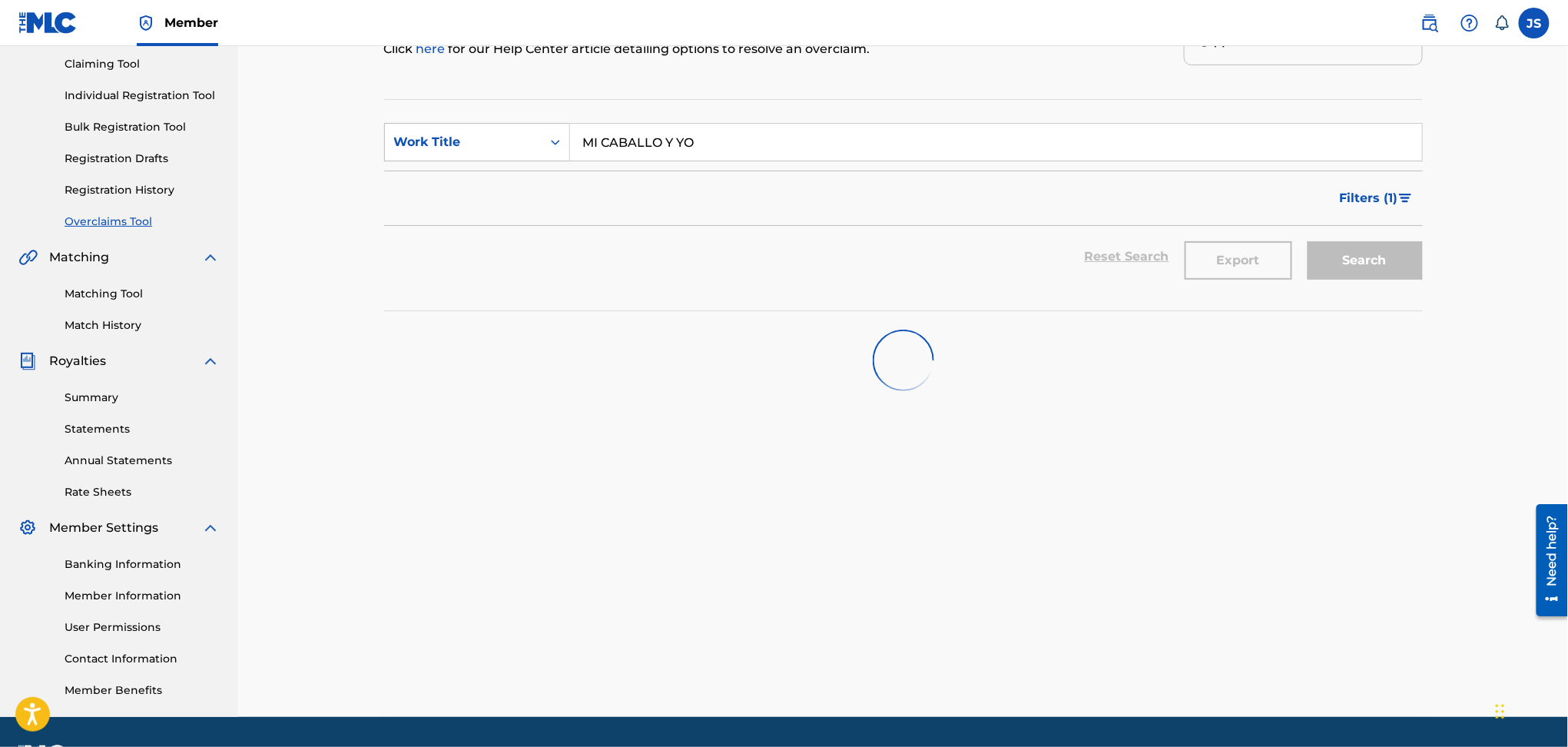
scroll to position [0, 0]
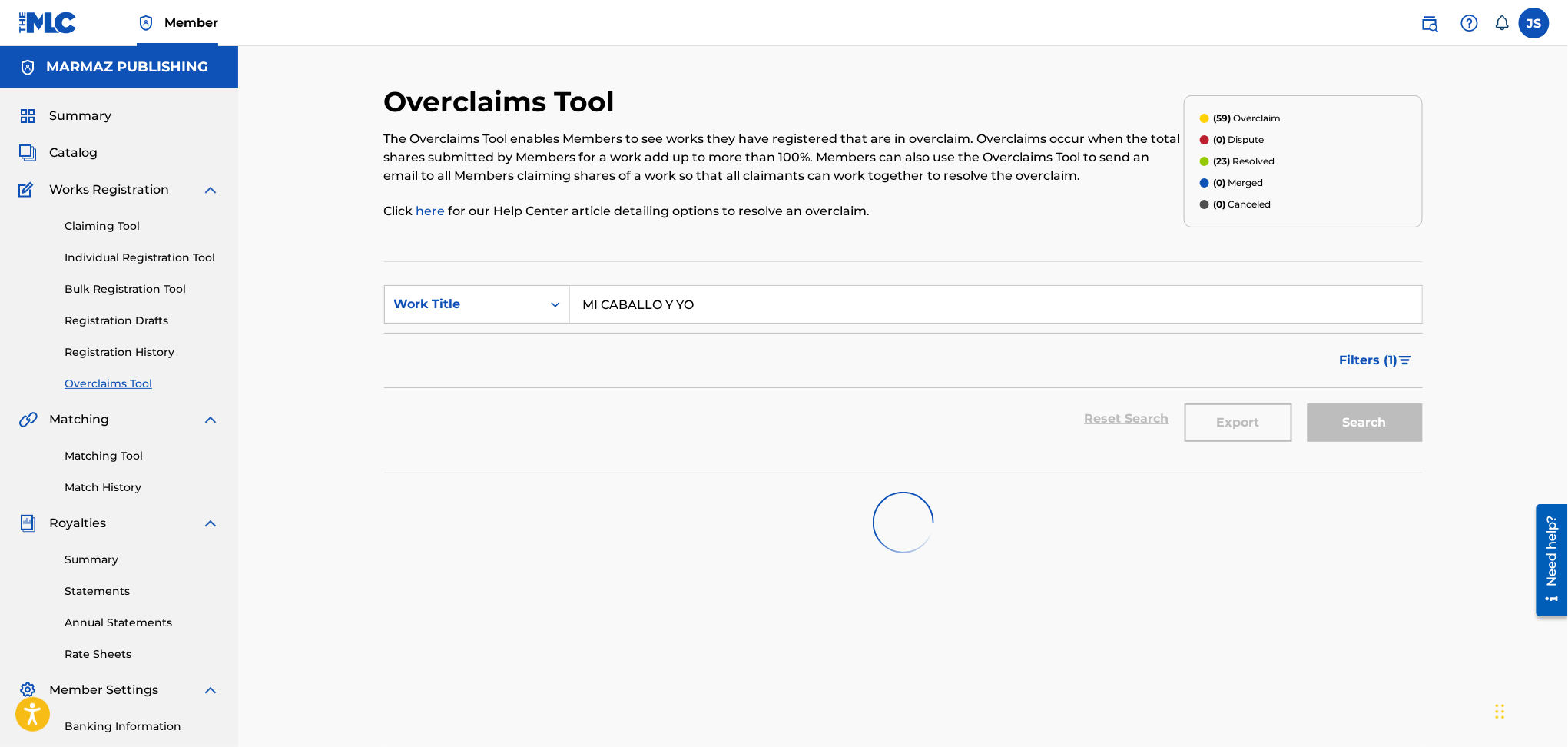
click at [1349, 362] on span "Filters ( 1 )" at bounding box center [1370, 360] width 59 height 18
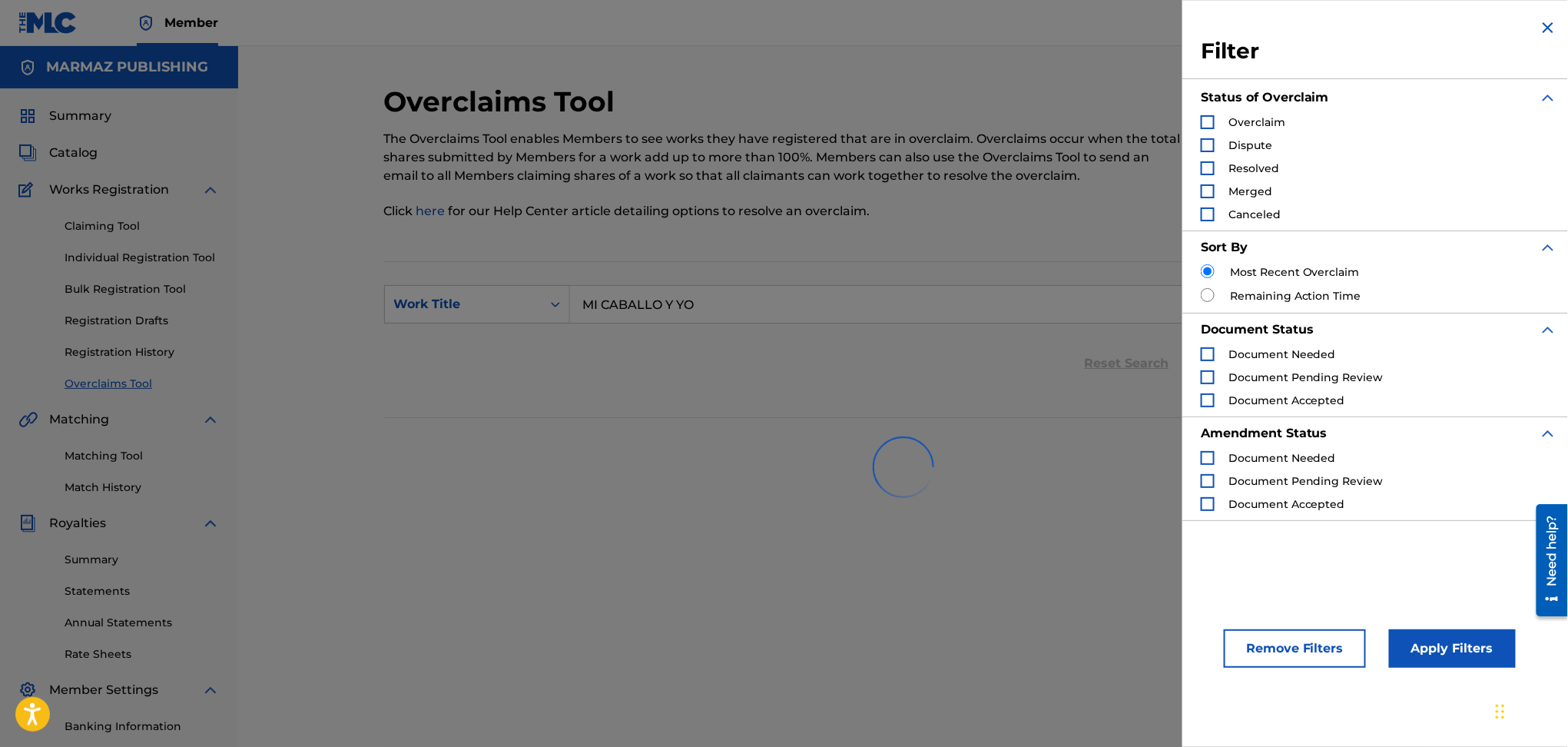
click at [1028, 394] on section "SearchWithCriteriac3526f0f-3eed-4315-b799-aaf0c5e0c2d1 Work Title MI CABALLO Y …" at bounding box center [903, 339] width 1039 height 156
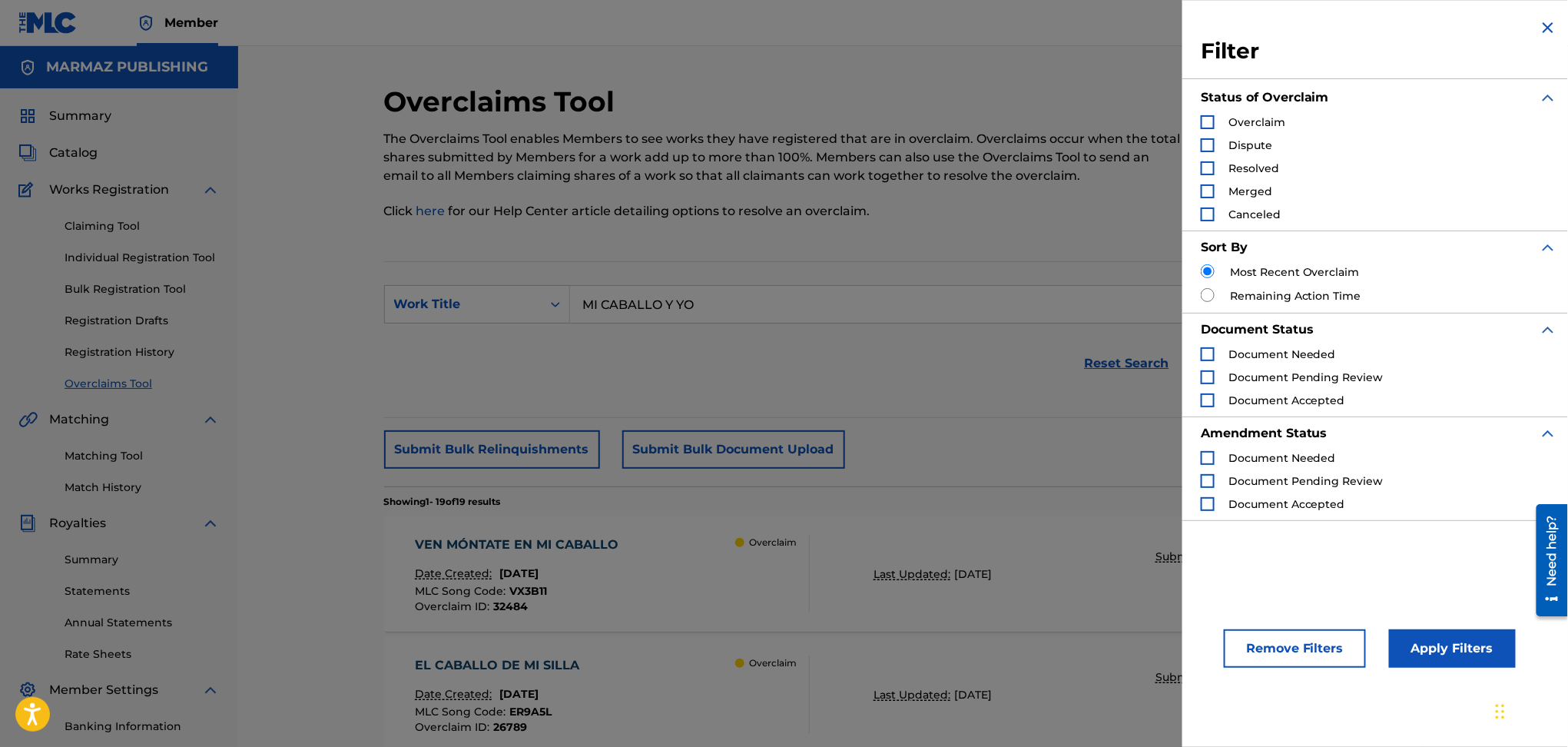
click at [834, 374] on div "Reset Search Export Search" at bounding box center [903, 363] width 1039 height 61
click at [1409, 642] on button "Apply Filters" at bounding box center [1453, 648] width 127 height 38
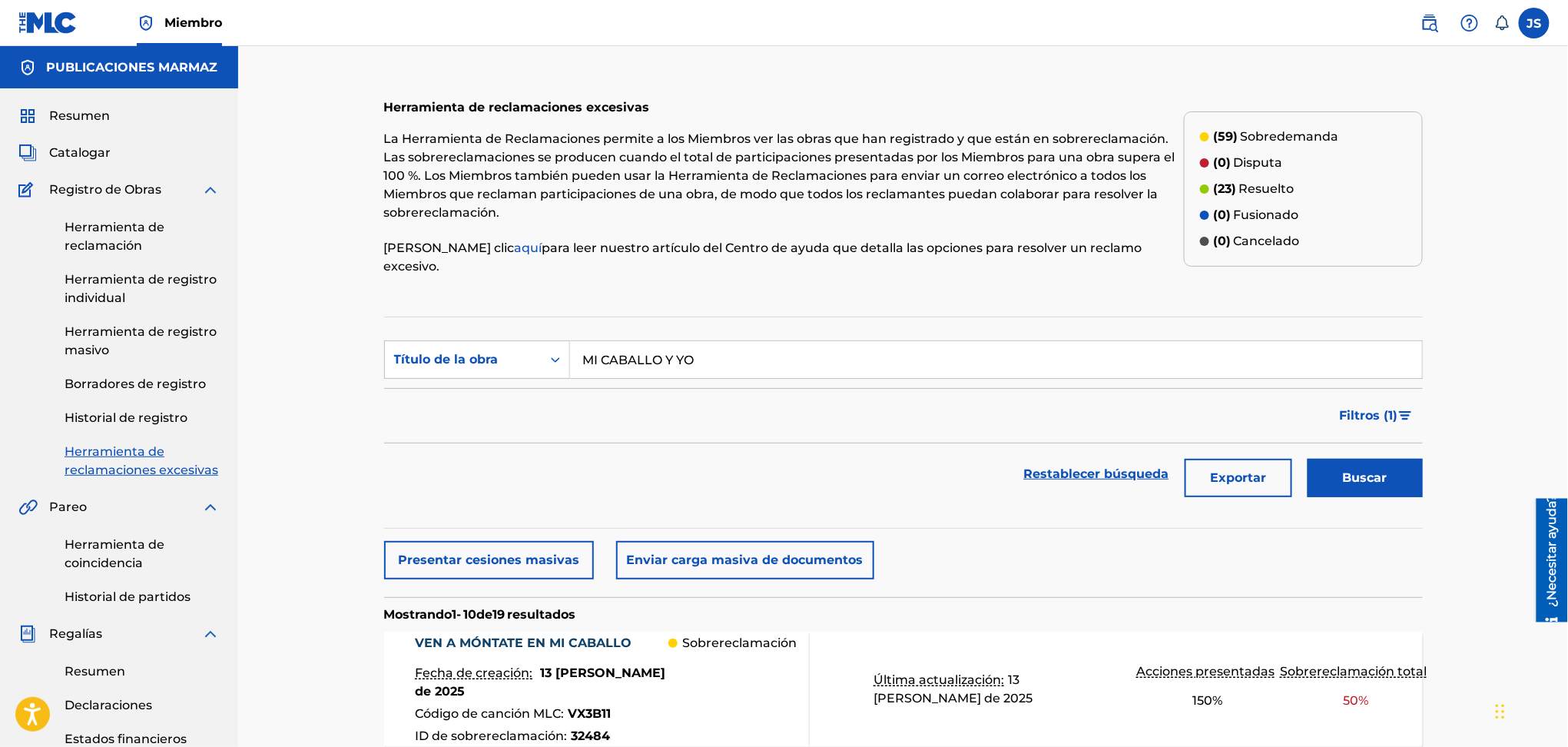
click at [1078, 240] on font "para leer nuestro artículo del Centro de ayuda que detalla las opciones para re…" at bounding box center [763, 257] width 759 height 33
click at [1241, 129] on font "Sobredemanda" at bounding box center [1290, 136] width 99 height 15
click at [1222, 134] on p "(59) [PERSON_NAME]" at bounding box center [1276, 137] width 125 height 18
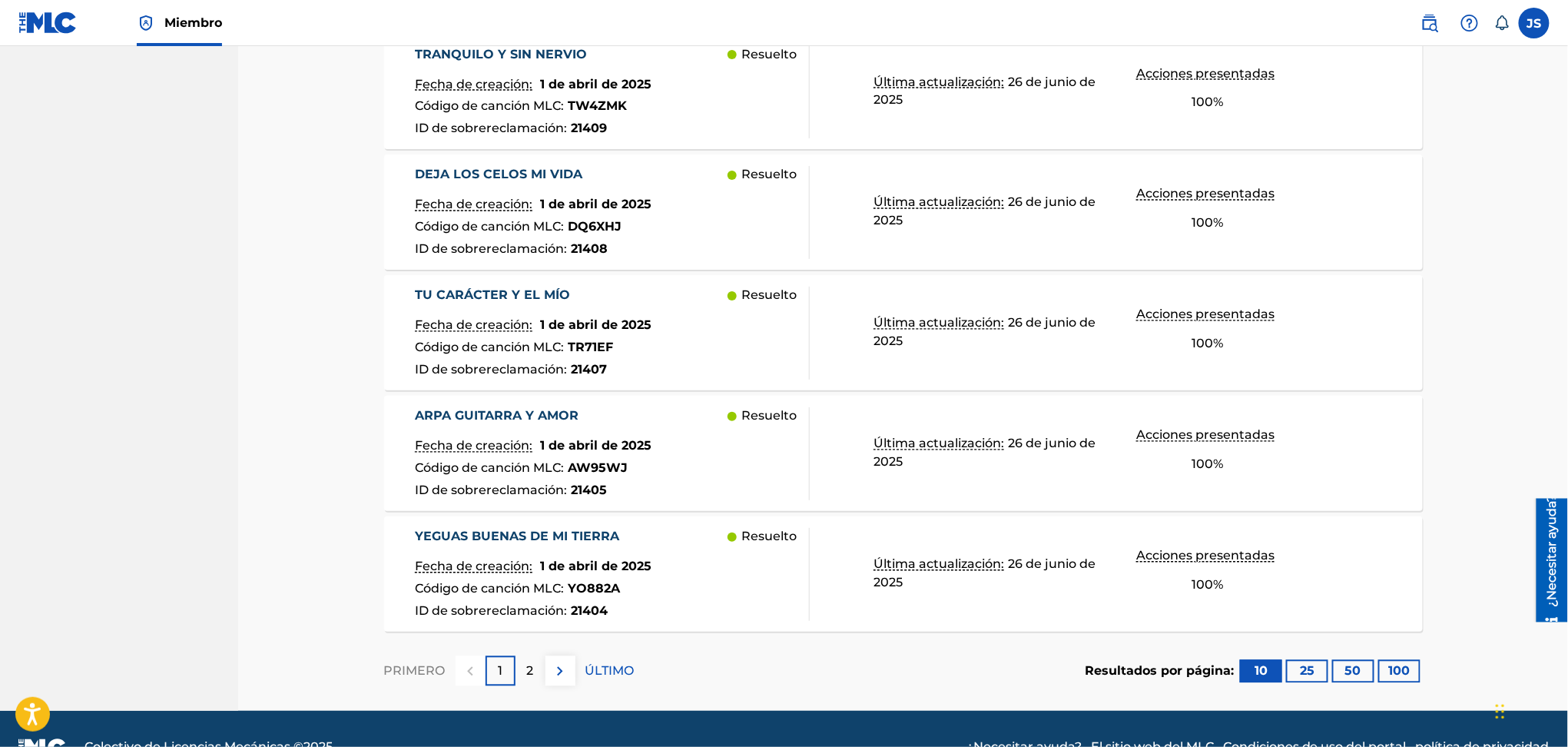
scroll to position [1220, 0]
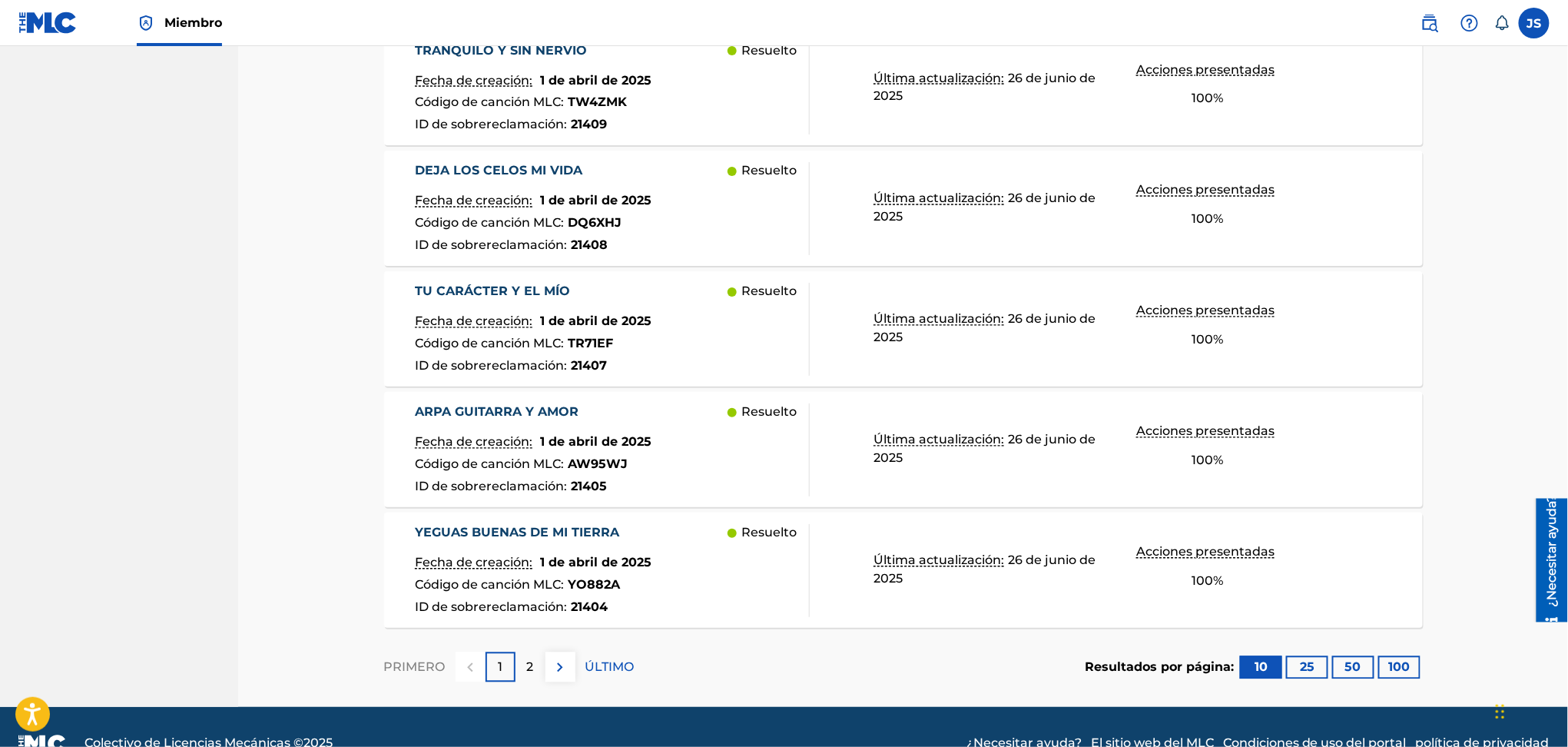
click at [531, 660] on font "2" at bounding box center [531, 667] width 7 height 15
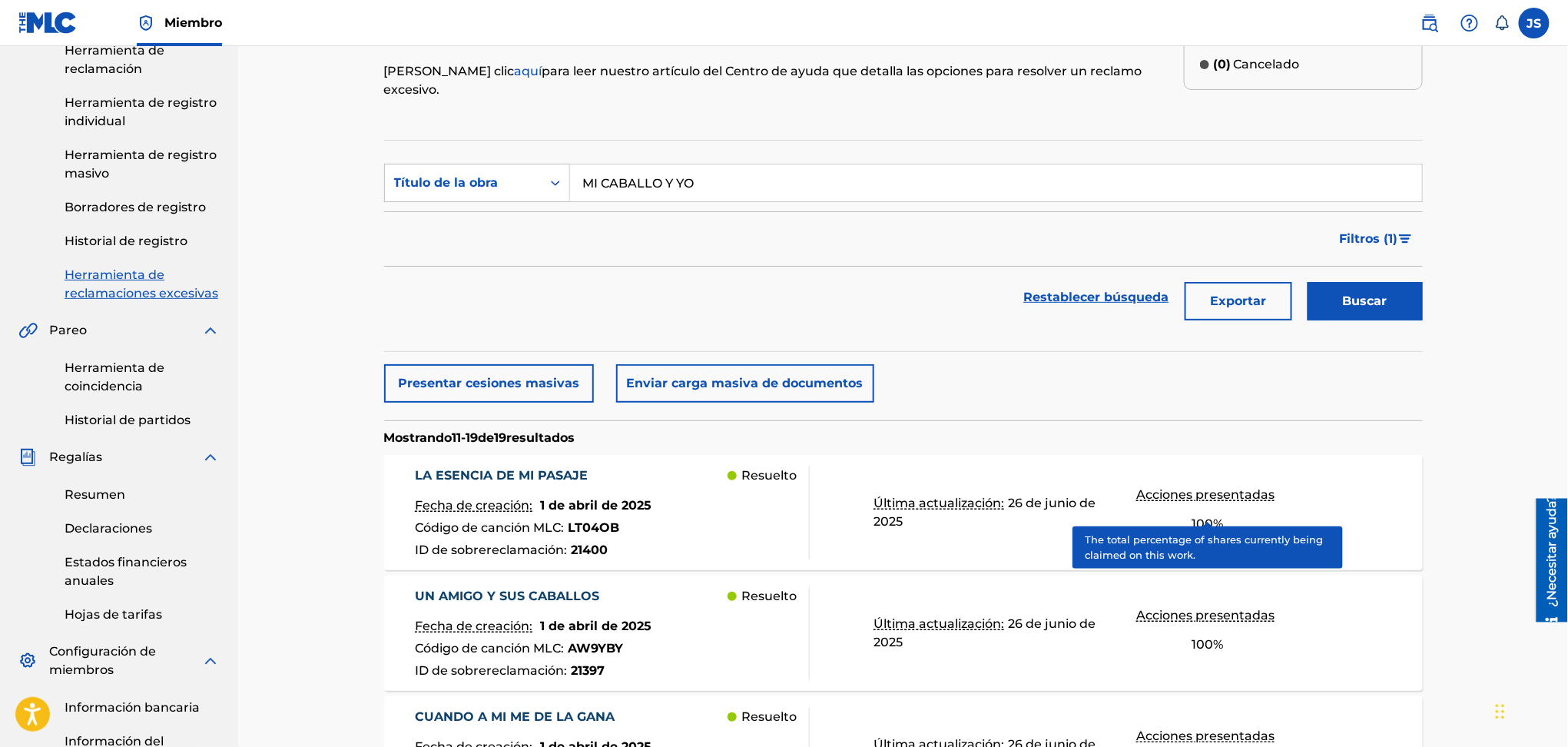
scroll to position [0, 0]
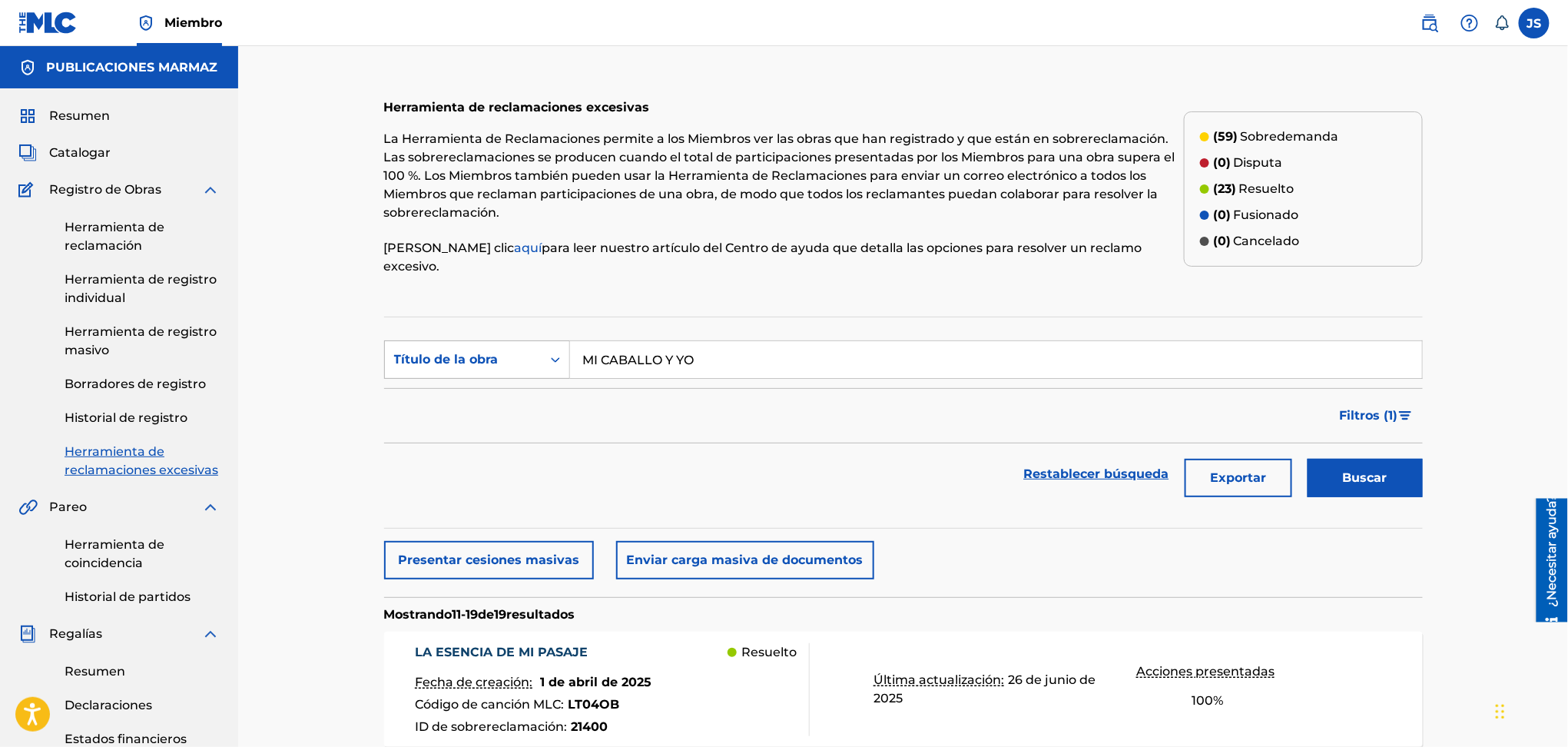
click at [523, 350] on div "Título de la obra" at bounding box center [463, 359] width 138 height 18
click at [533, 379] on div "MLC Song Code" at bounding box center [477, 398] width 185 height 38
click at [665, 341] on input "Formulario de búsqueda" at bounding box center [997, 359] width 852 height 37
paste input "MA34AJ"
type input "MA34AJ"
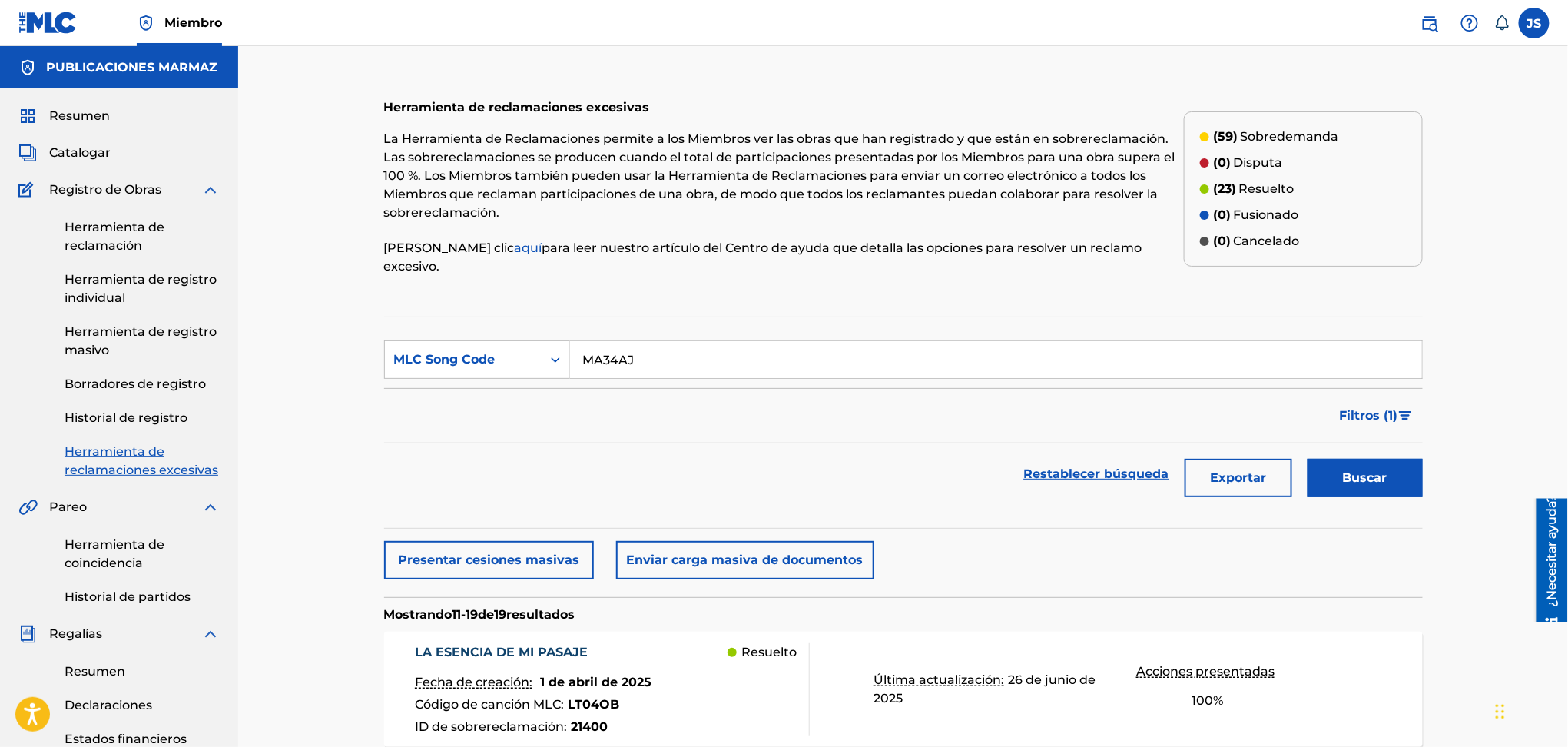
click at [903, 261] on div "Herramienta de reclamaciones excesivas La Herramienta de Reclamaciones permite …" at bounding box center [784, 188] width 800 height 209
click at [1359, 482] on div "Buscar" at bounding box center [1361, 474] width 123 height 61
click at [1365, 470] on font "Buscar" at bounding box center [1365, 477] width 45 height 15
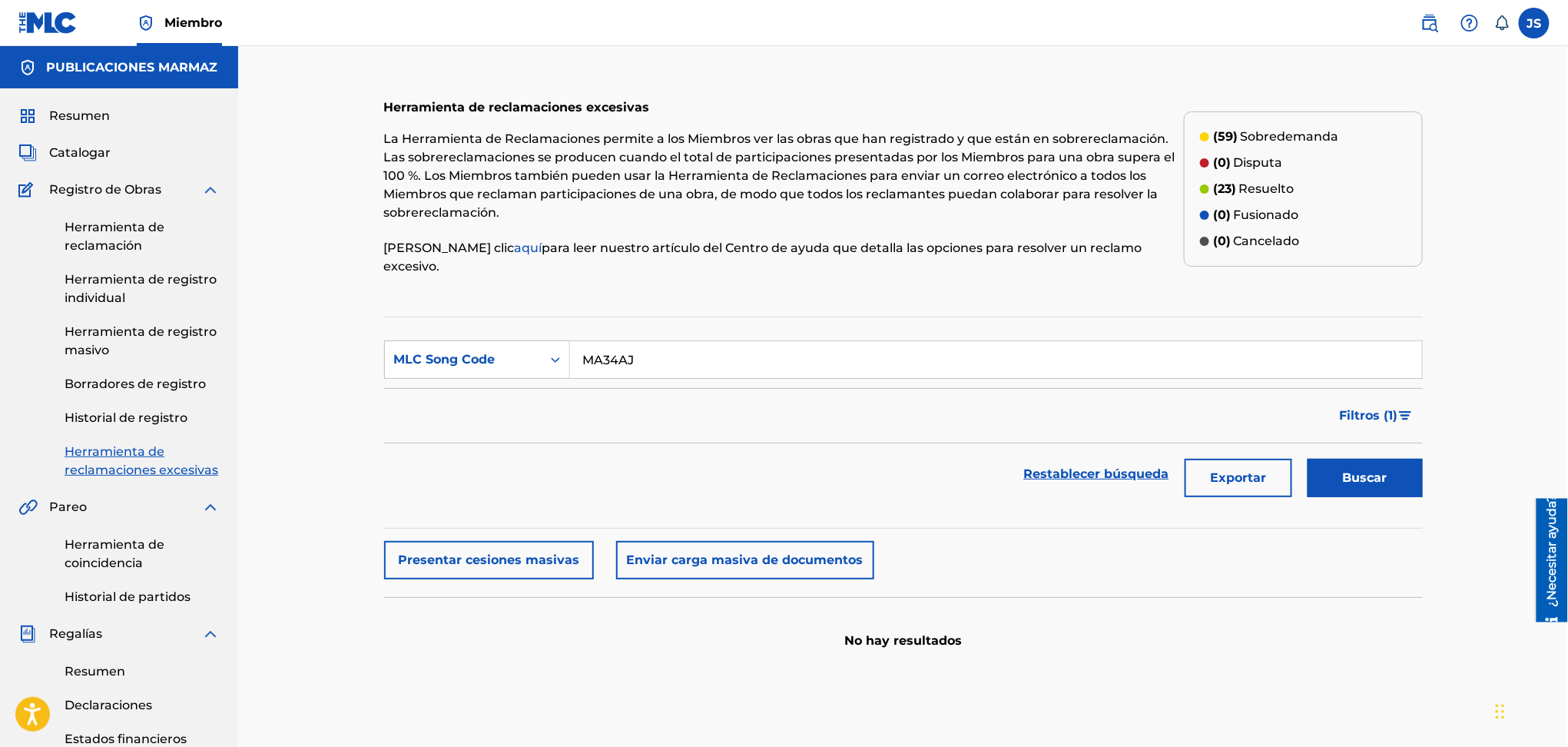
click at [1356, 408] on font "Filtros (" at bounding box center [1365, 415] width 49 height 15
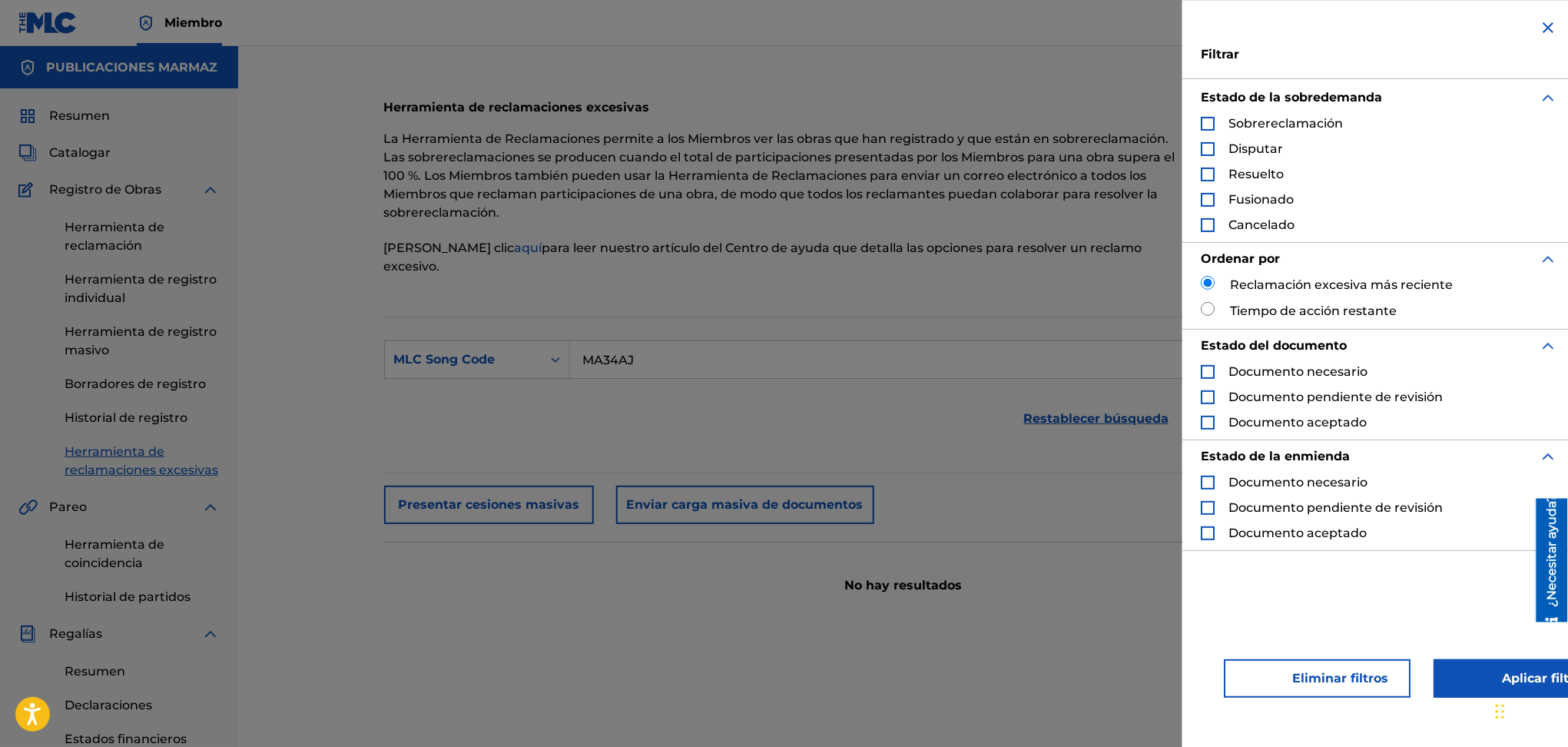
click at [1346, 672] on font "Eliminar filtros" at bounding box center [1340, 678] width 96 height 15
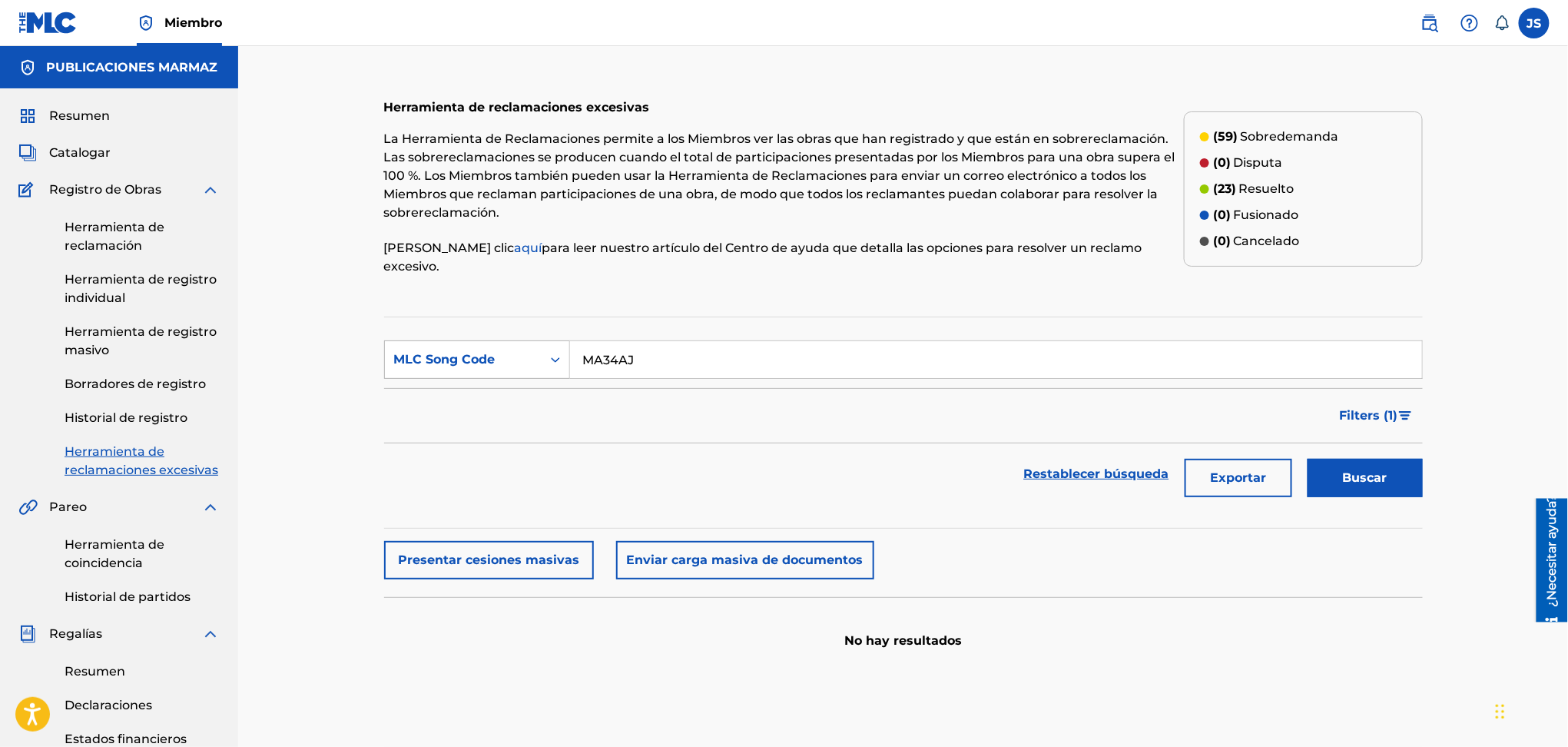
drag, startPoint x: 730, startPoint y: 339, endPoint x: 469, endPoint y: 345, distance: 261.1
click at [473, 345] on div "SearchWithCriteriac1da5462-49eb-4d1d-911d-f14fc320d232 MLC Song Code MA34AJ" at bounding box center [903, 359] width 1039 height 38
click at [470, 350] on div "MLC Song Code" at bounding box center [463, 359] width 138 height 18
click at [528, 379] on div "Work Title" at bounding box center [477, 398] width 185 height 38
click at [613, 344] on input "Formulario de búsqueda" at bounding box center [997, 359] width 852 height 37
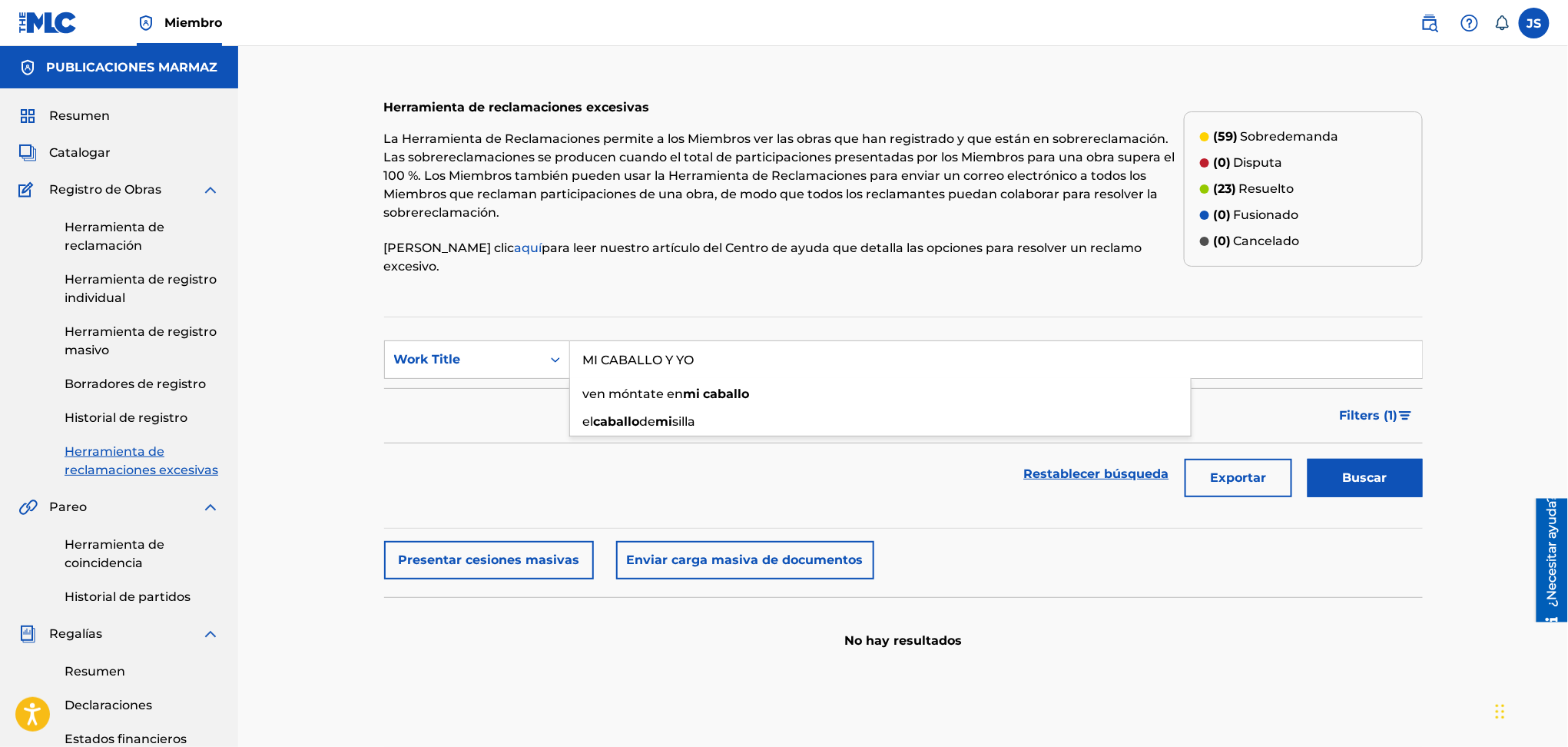
type input "MI CABALLO Y YO"
click at [1307, 459] on button "Buscar" at bounding box center [1365, 478] width 115 height 38
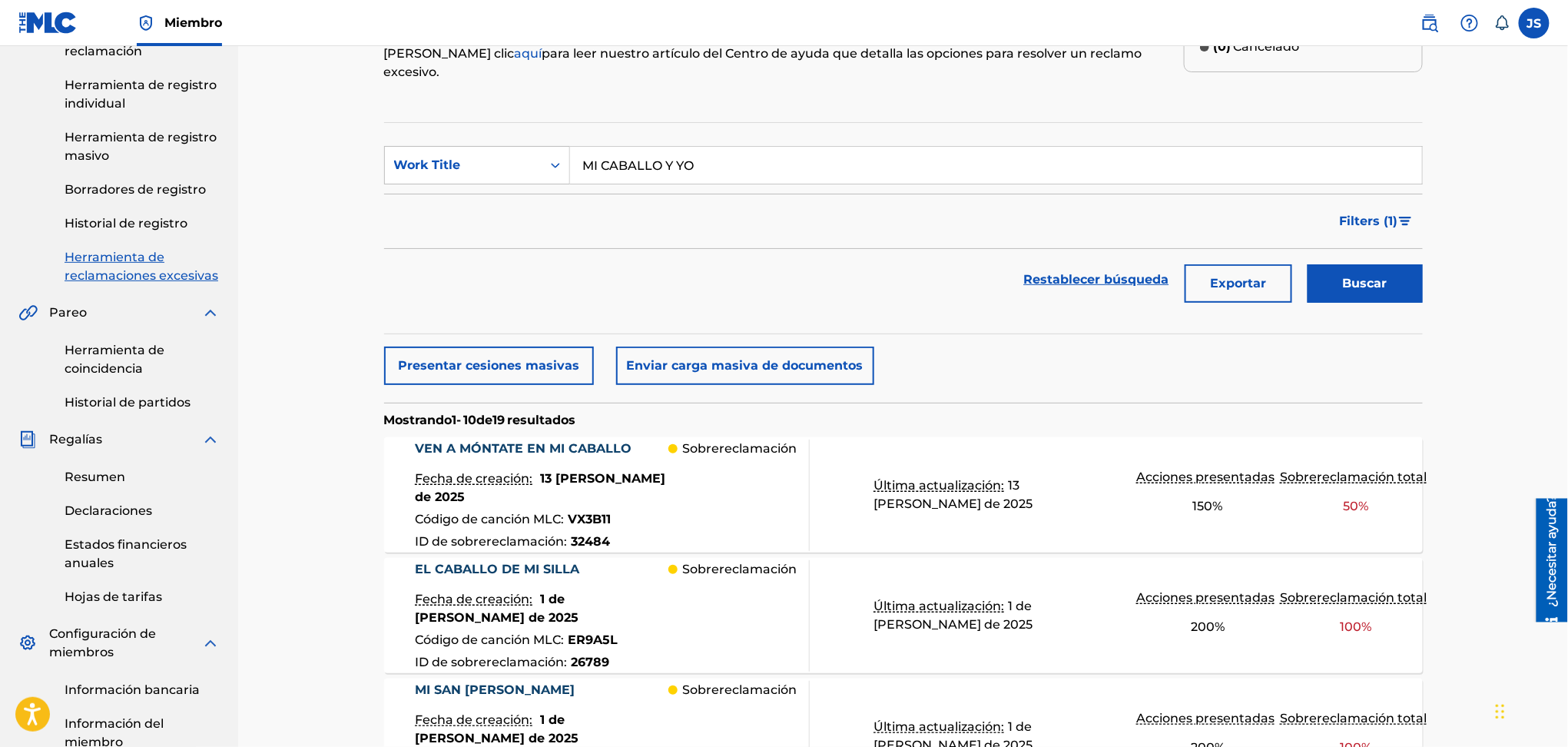
scroll to position [118, 0]
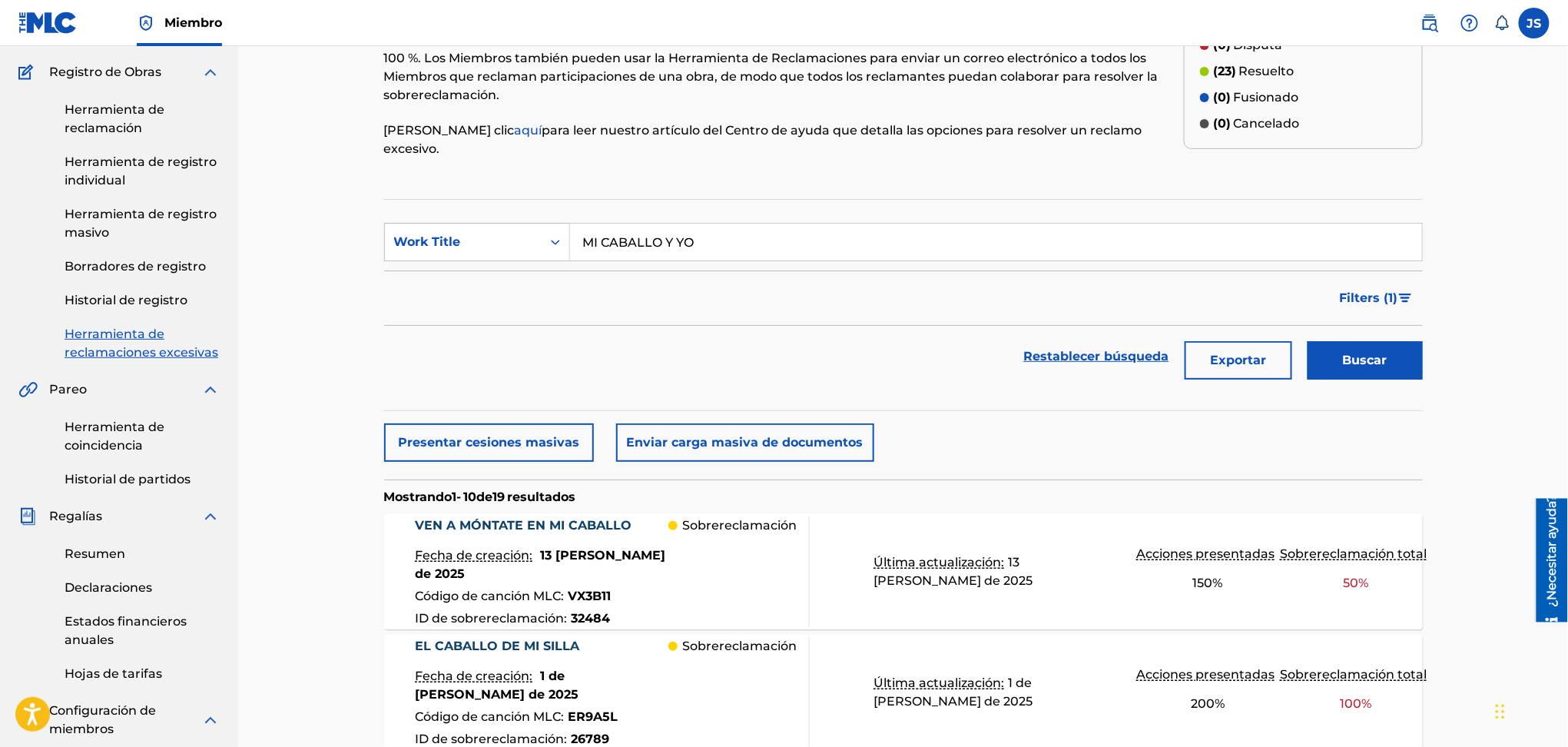
click at [515, 137] on font "aquí" at bounding box center [528, 130] width 27 height 15
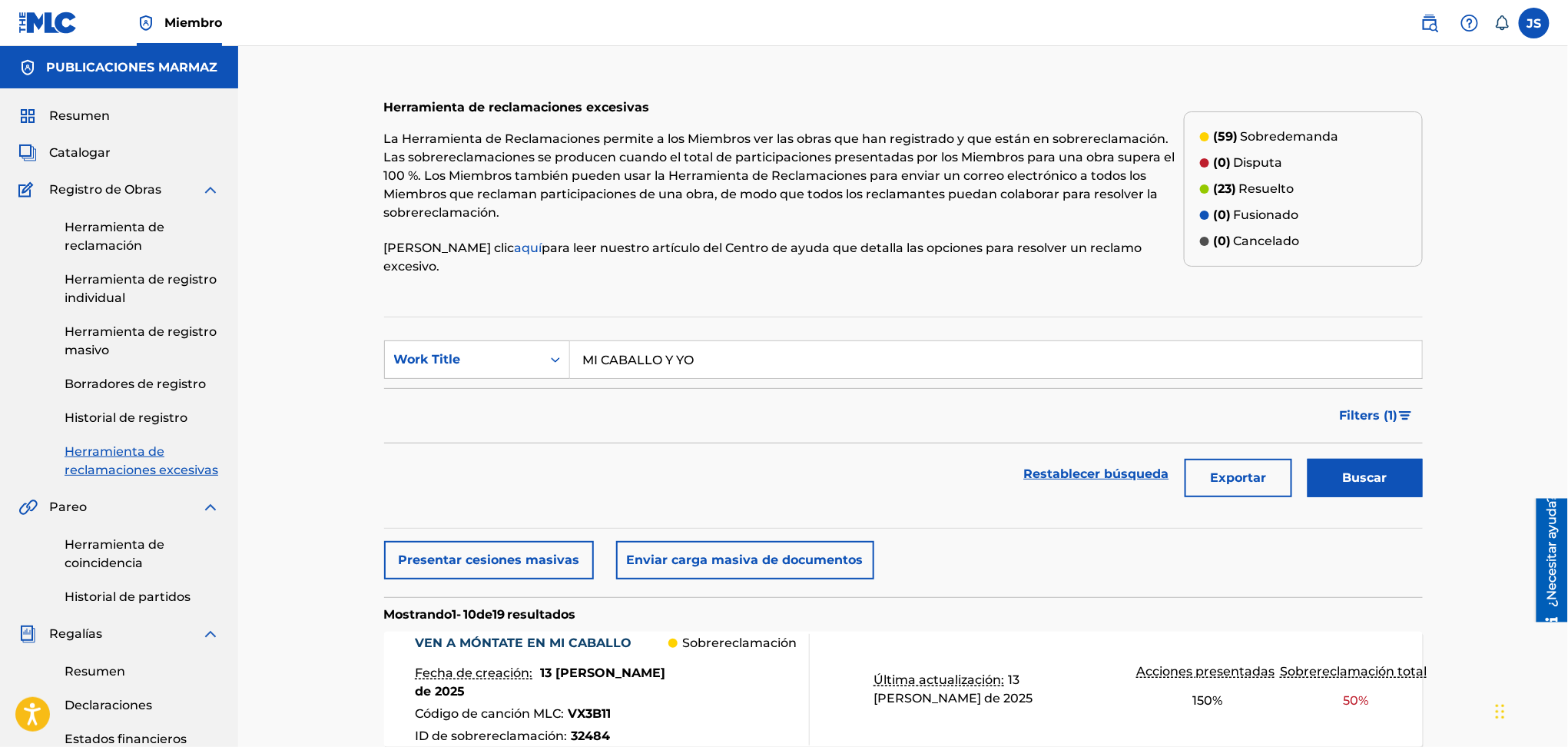
scroll to position [205, 0]
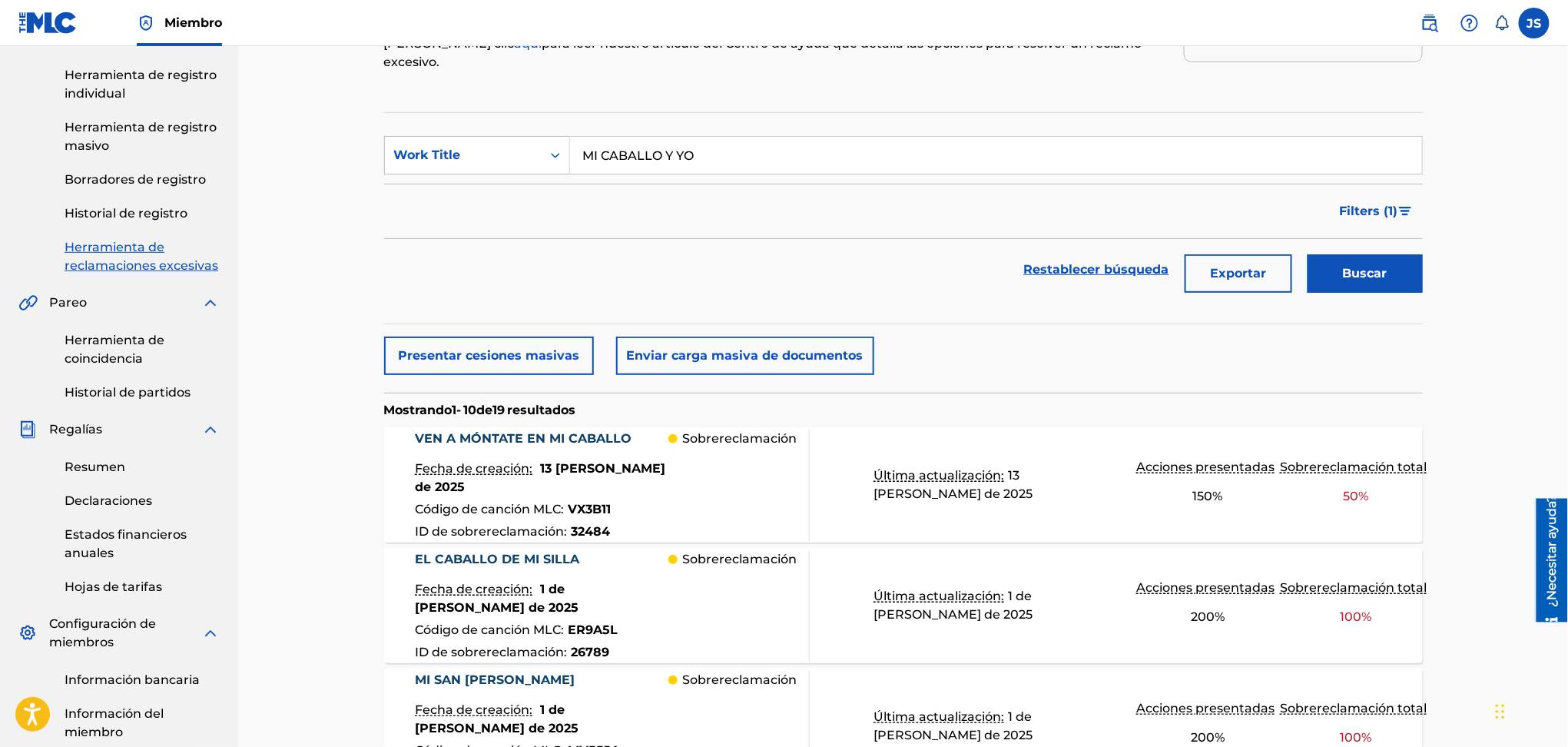
click at [122, 252] on font "Herramienta de reclamaciones excesivas" at bounding box center [142, 256] width 154 height 33
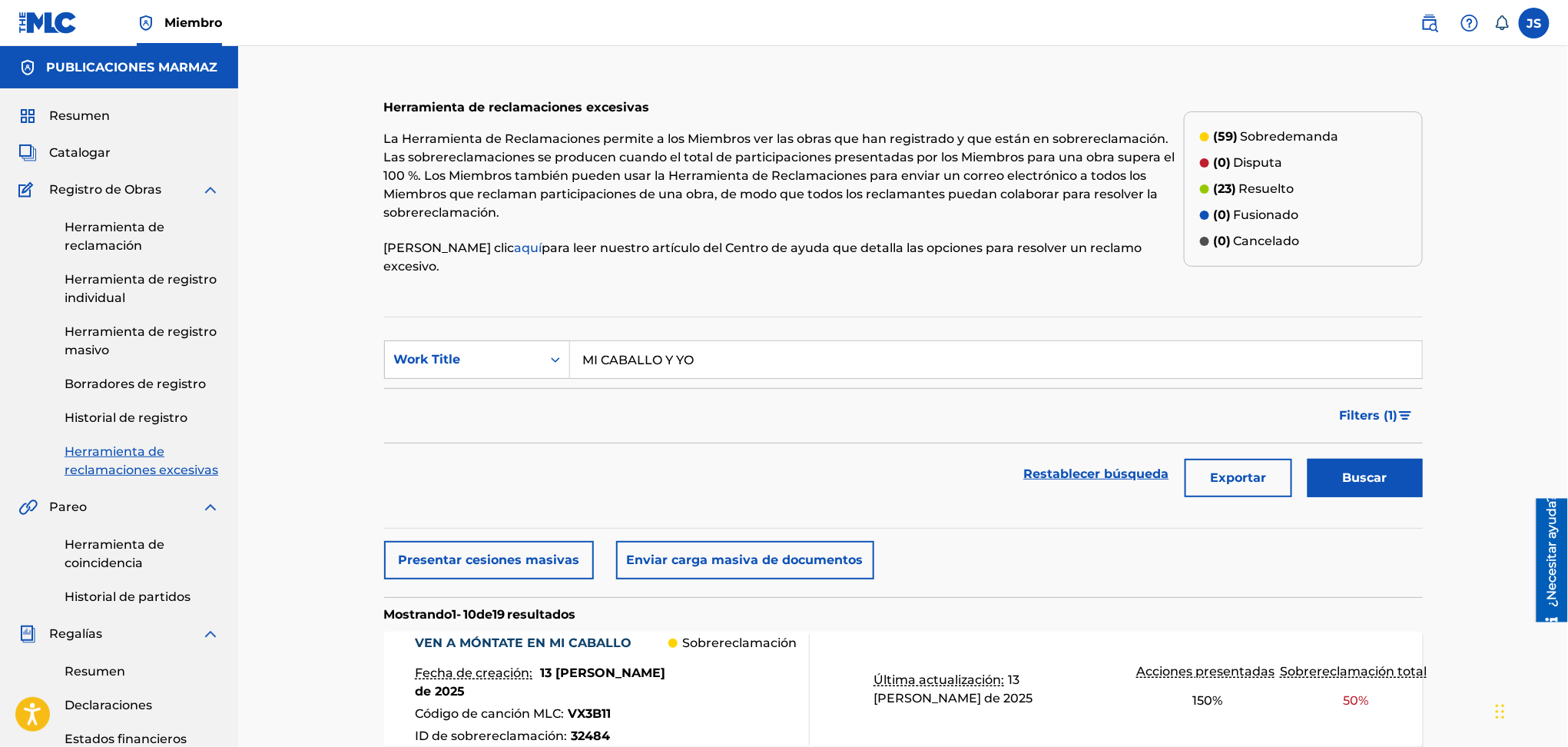
click at [146, 459] on link "Herramienta de reclamaciones excesivas" at bounding box center [143, 461] width 155 height 37
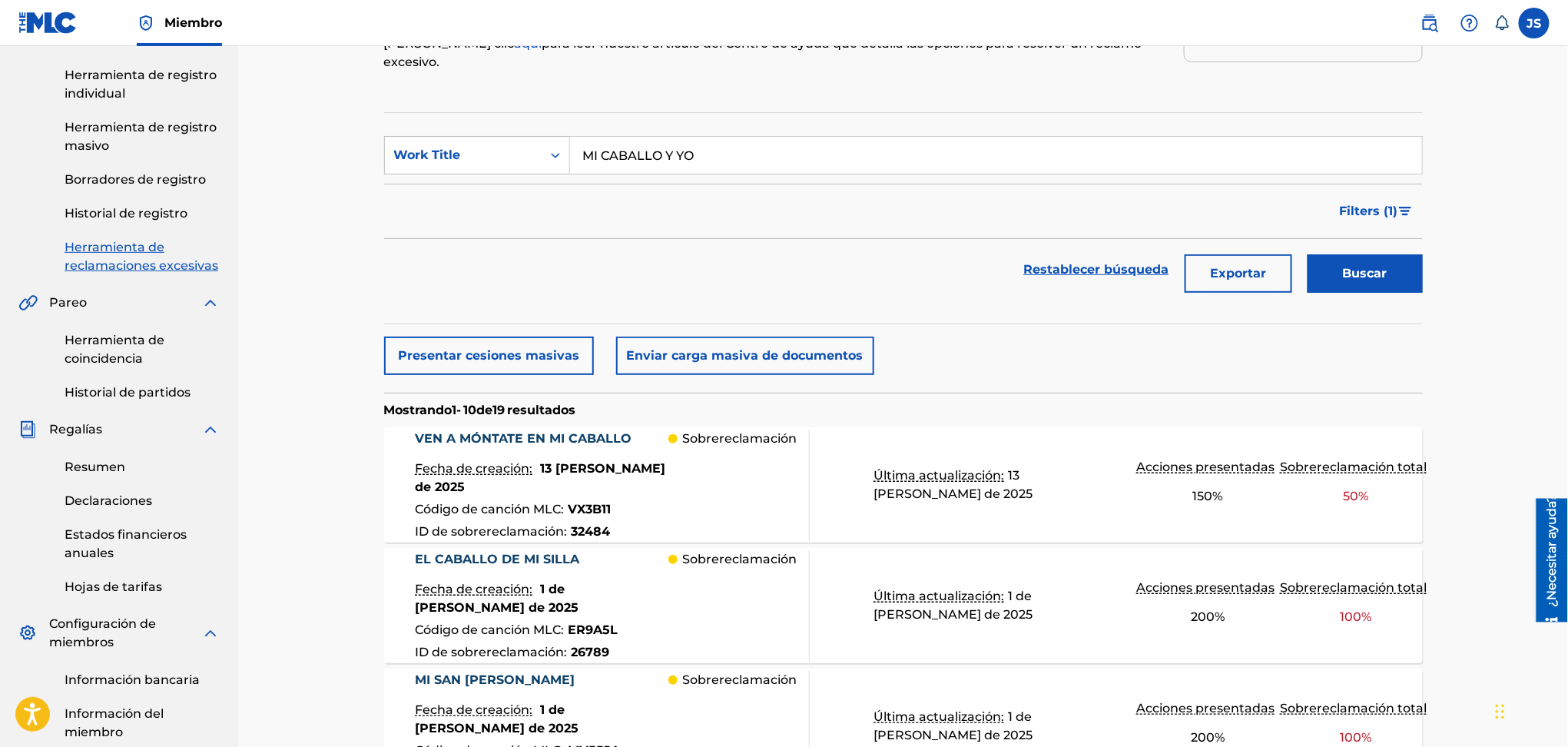
scroll to position [102, 0]
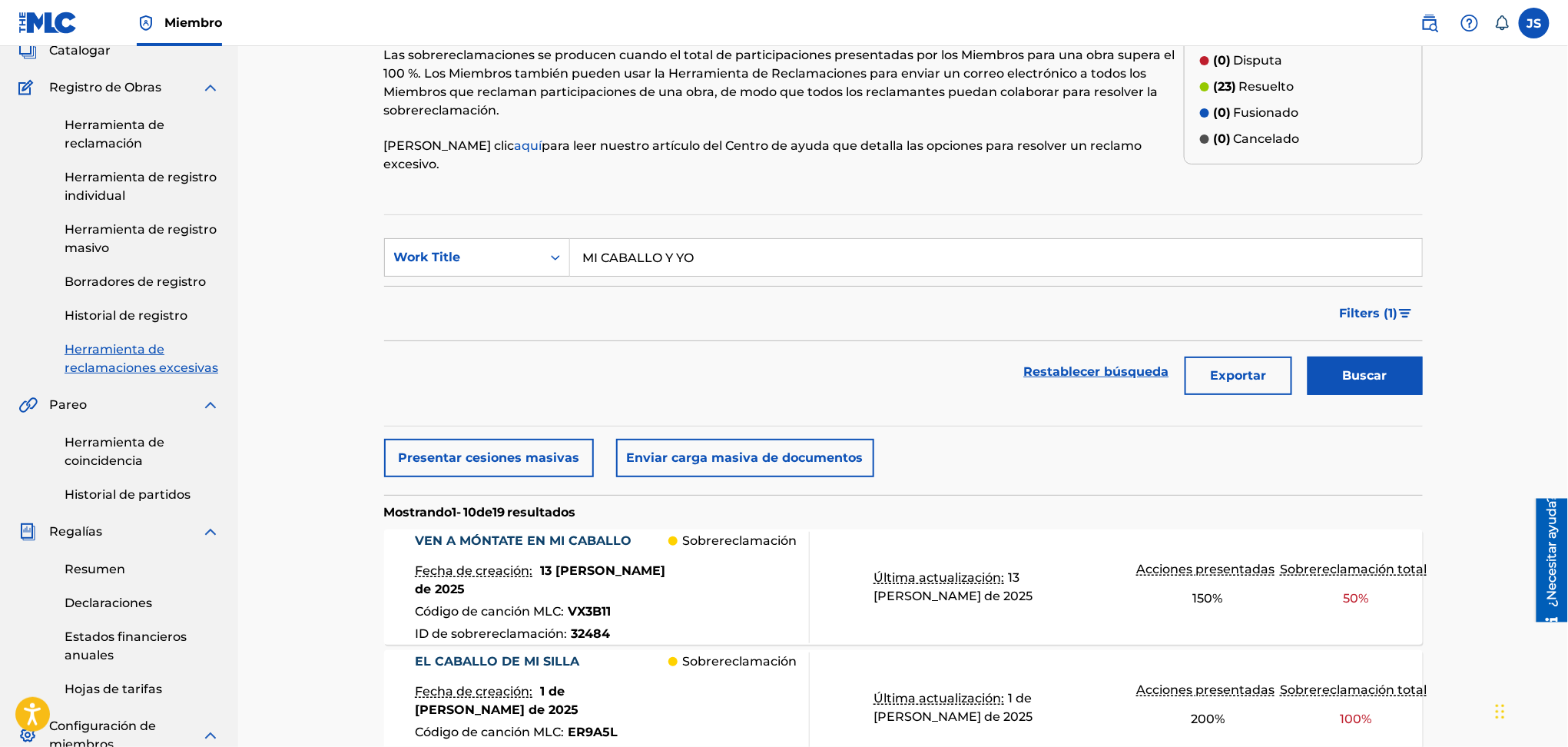
click at [149, 287] on font "Borradores de registro" at bounding box center [135, 282] width 142 height 15
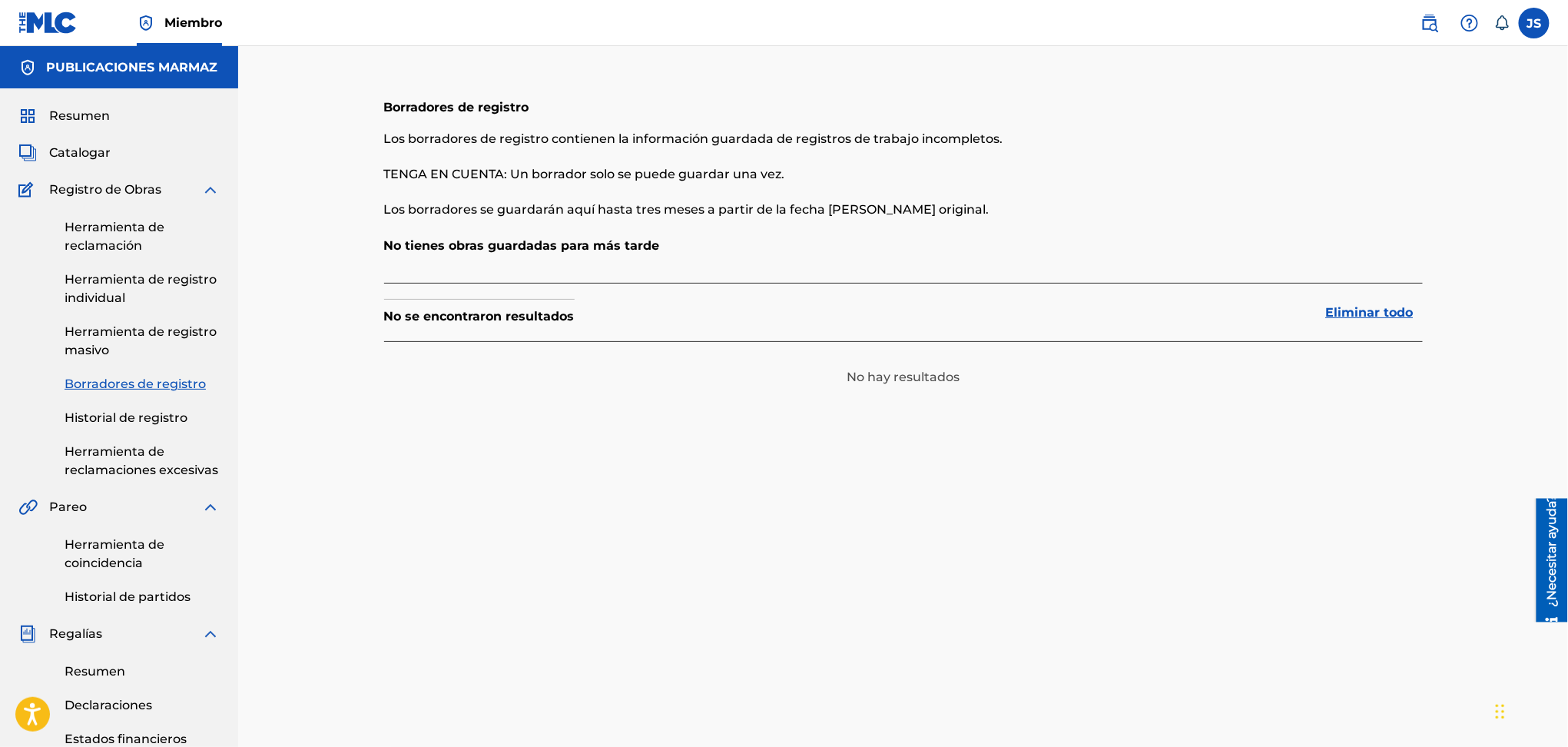
click at [423, 297] on section "No se encontraron resultados Eliminar todo" at bounding box center [903, 312] width 1039 height 59
click at [130, 336] on font "Herramienta de registro masivo" at bounding box center [141, 341] width 152 height 33
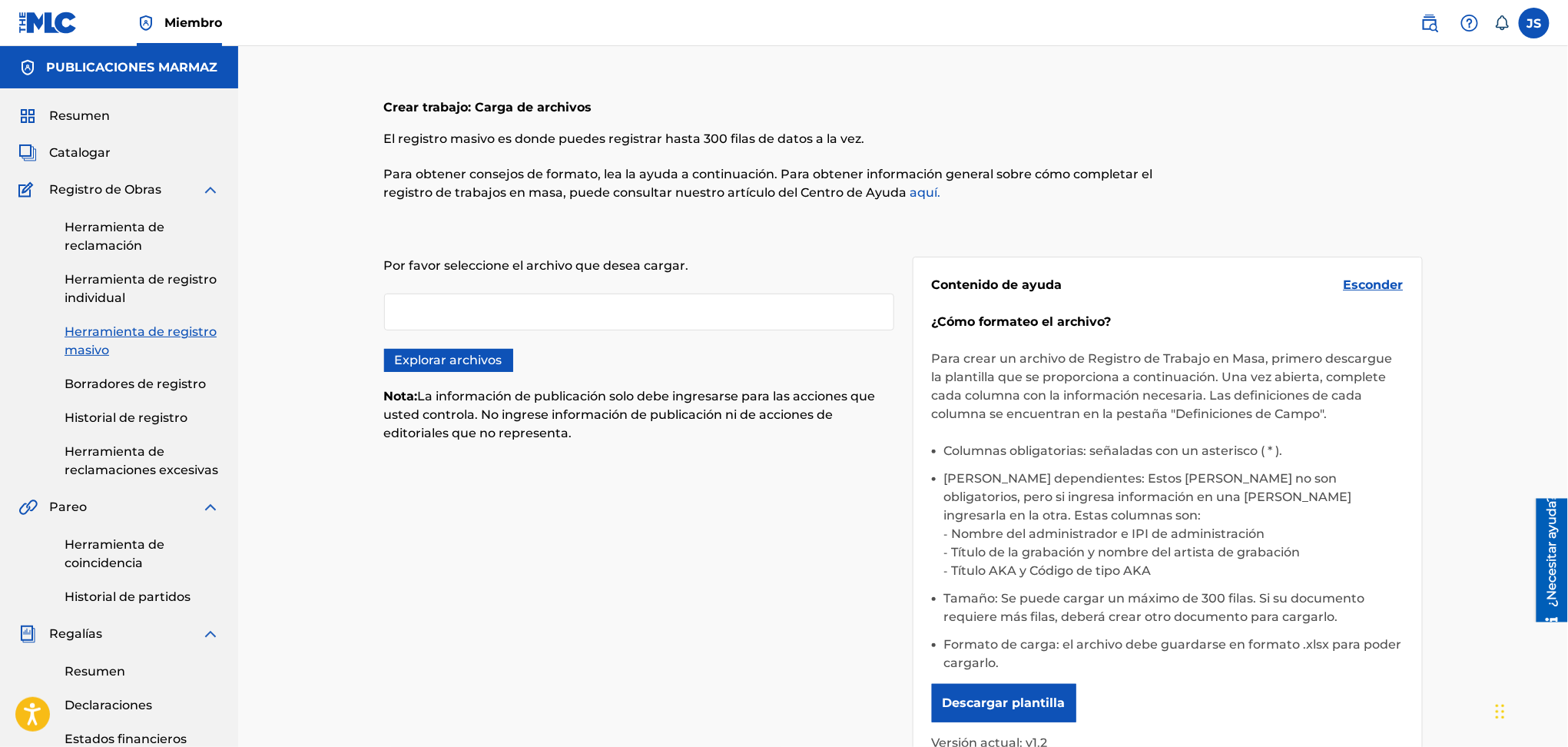
click at [79, 281] on font "Herramienta de registro individual" at bounding box center [141, 289] width 152 height 33
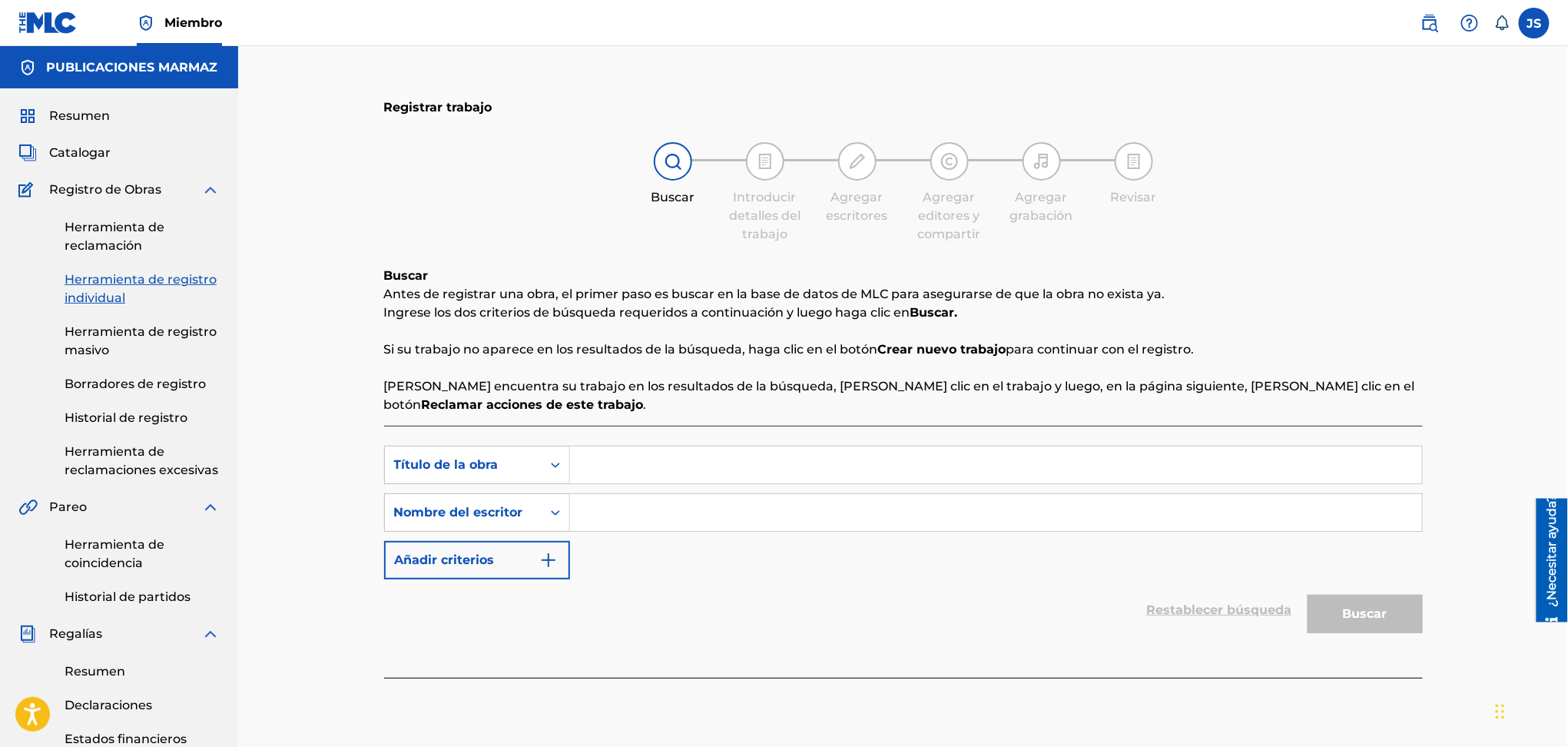
click at [103, 233] on font "Herramienta de reclamación" at bounding box center [114, 236] width 100 height 33
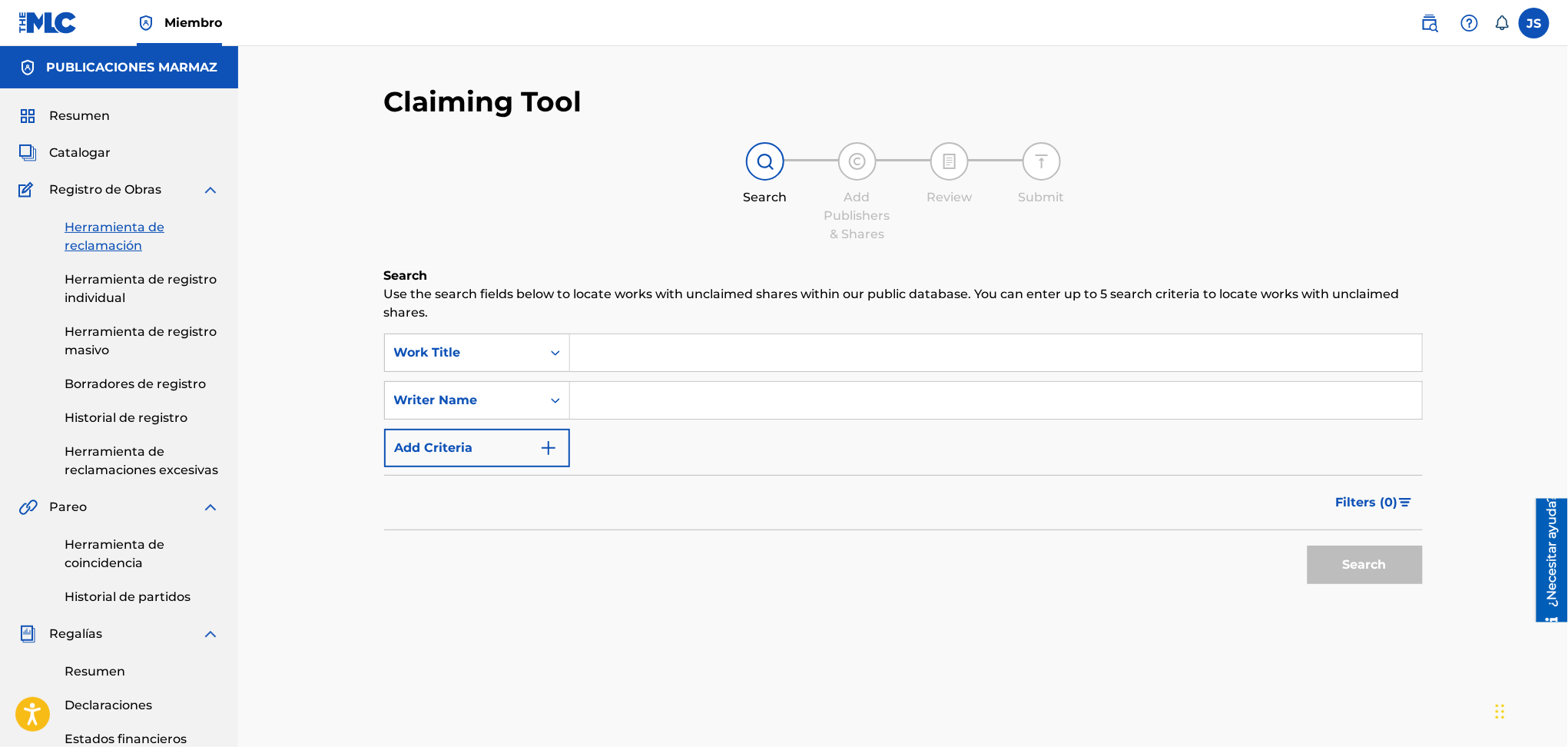
click at [593, 356] on input "Search Form" at bounding box center [997, 353] width 852 height 37
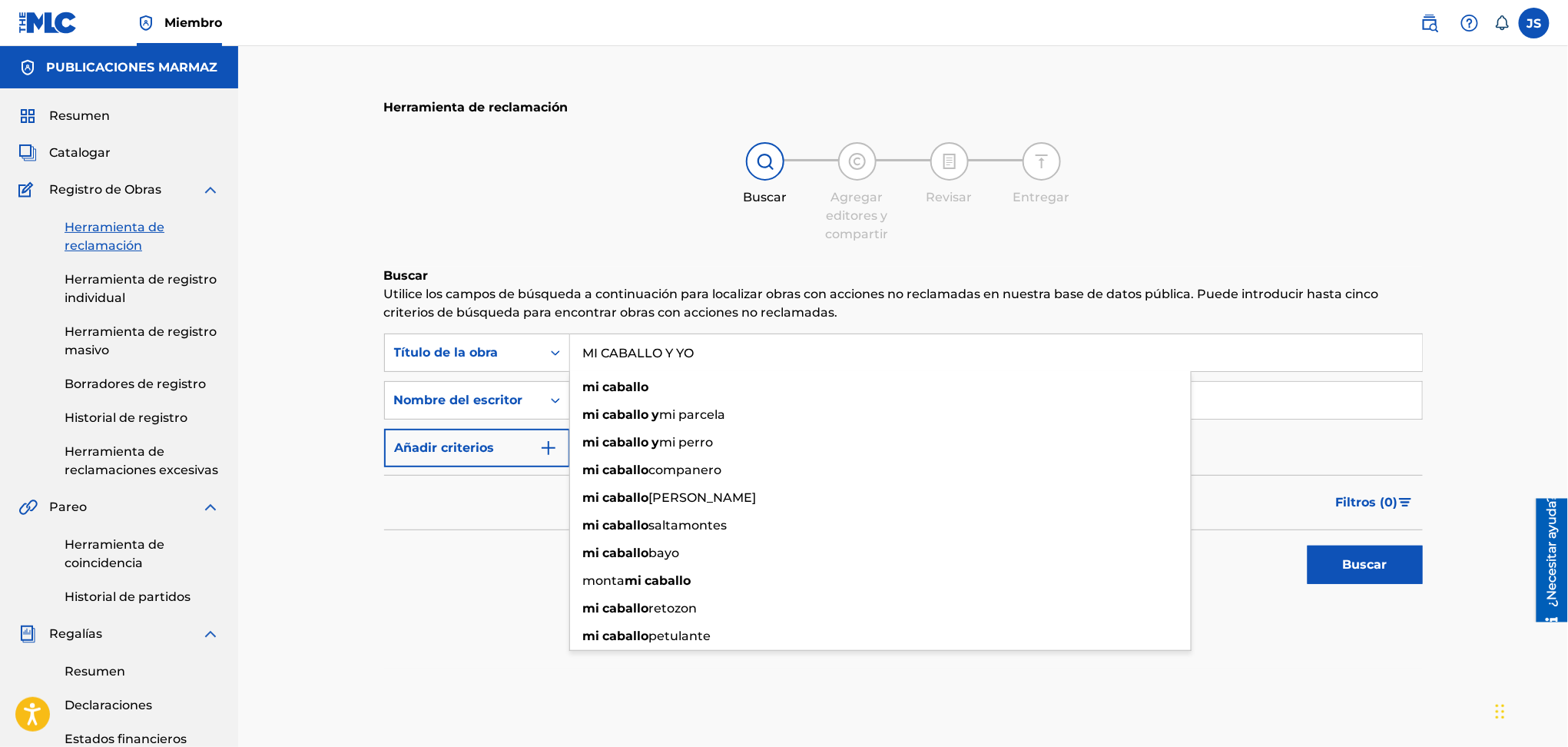
type input "MI CABALLO Y YO"
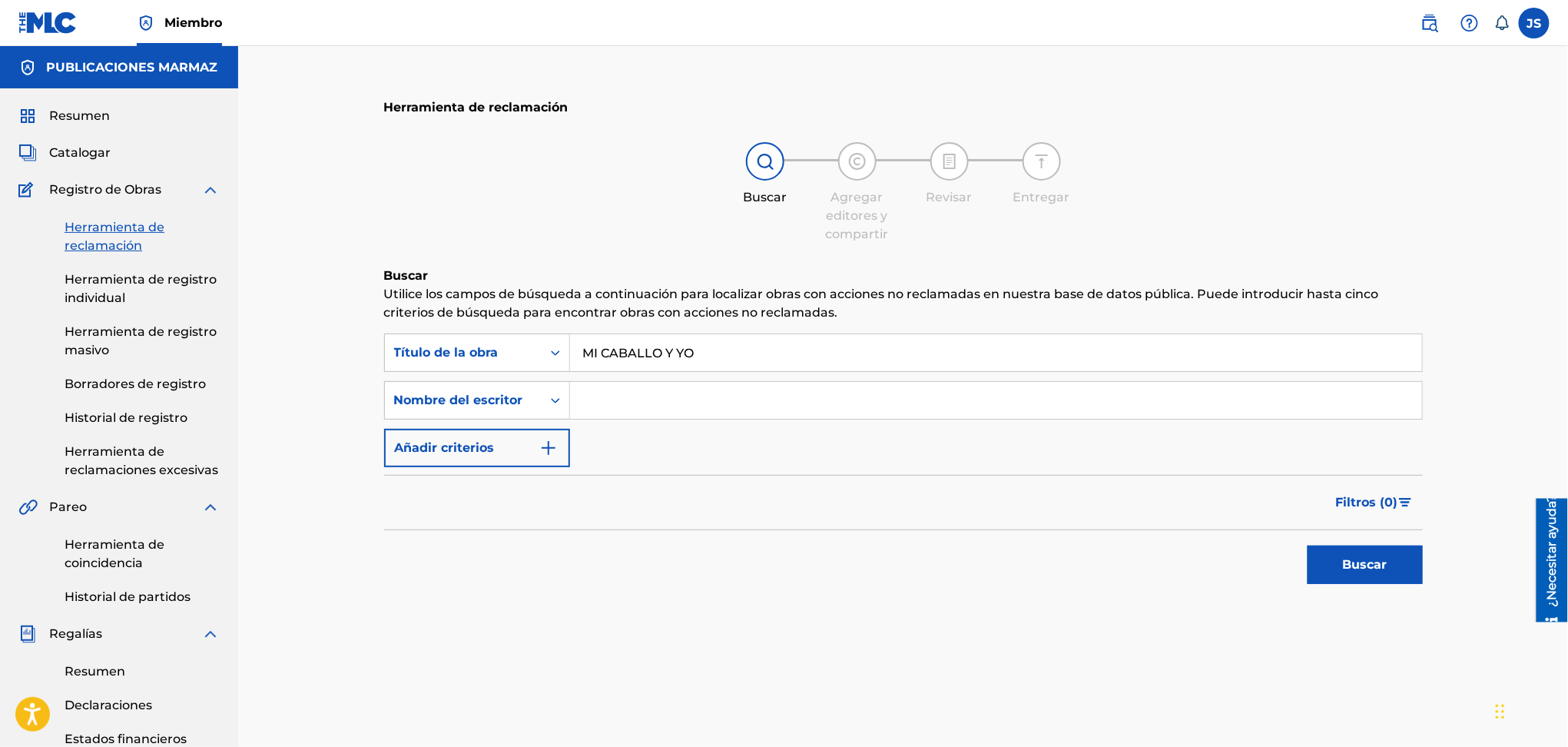
click at [1343, 551] on button "Buscar" at bounding box center [1365, 565] width 115 height 38
click at [763, 403] on input "Formulario de búsqueda" at bounding box center [997, 400] width 852 height 37
click at [524, 403] on div "Nombre del escritor" at bounding box center [463, 400] width 138 height 18
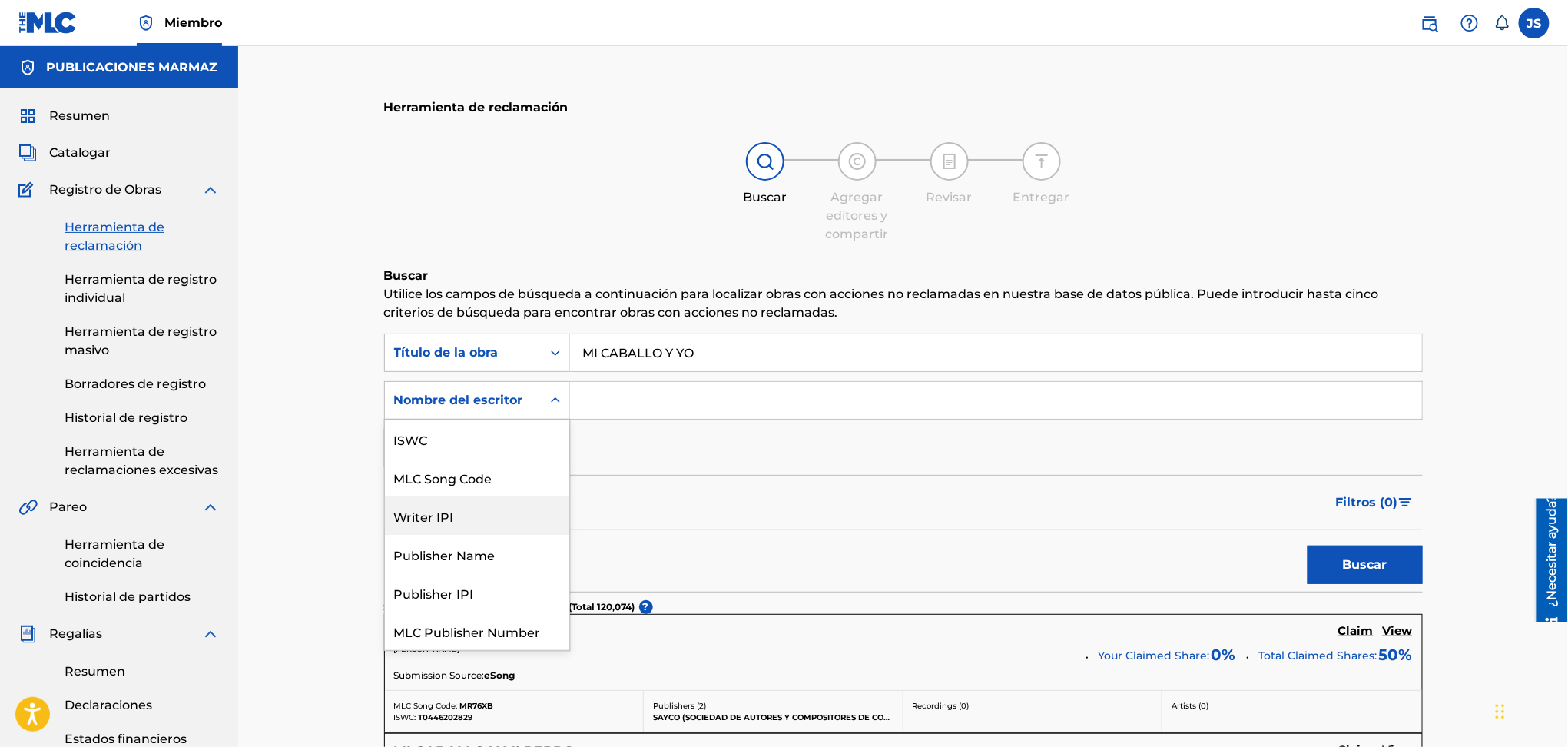
click at [499, 458] on div "MLC Song Code" at bounding box center [477, 477] width 185 height 38
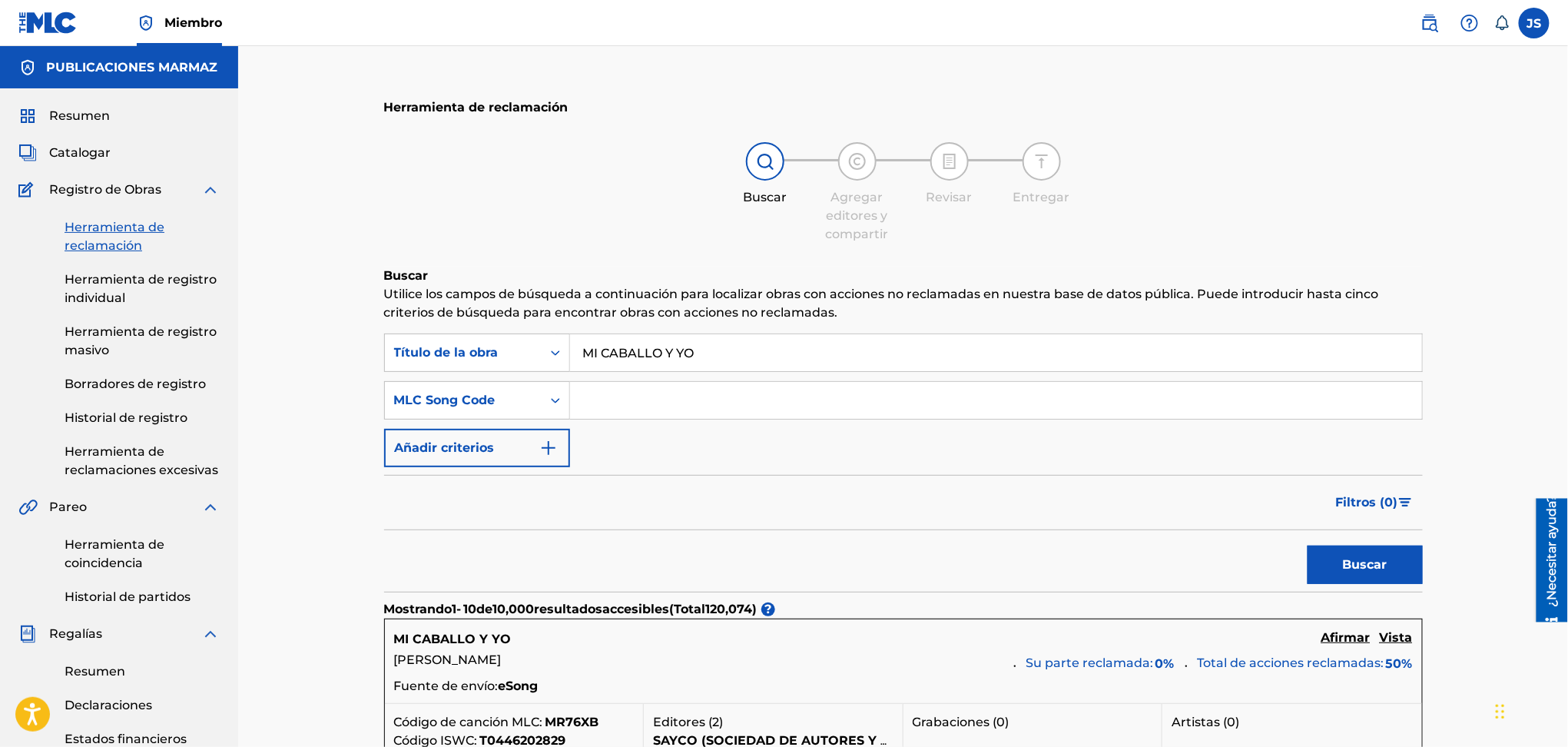
paste input "MA34AJ"
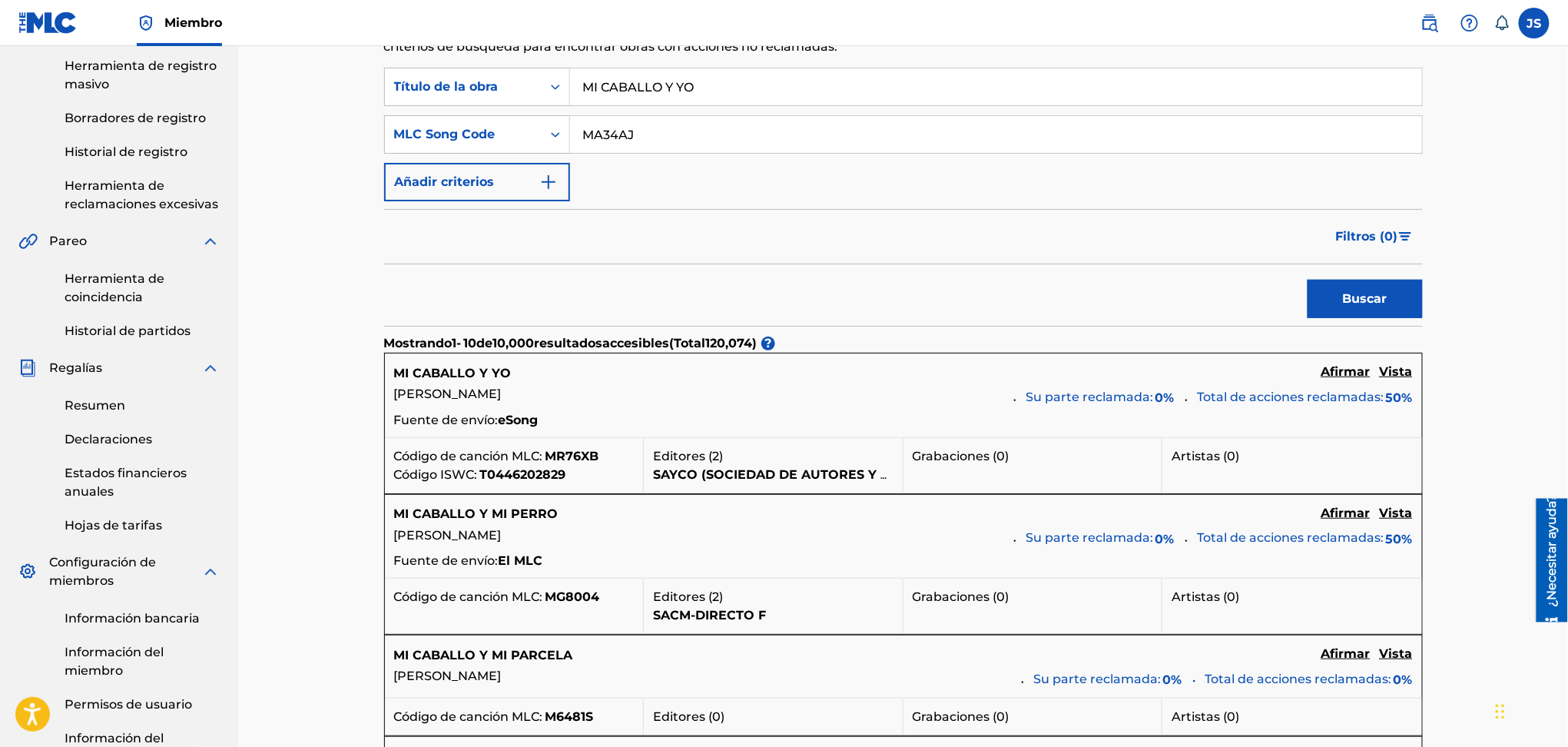
scroll to position [205, 0]
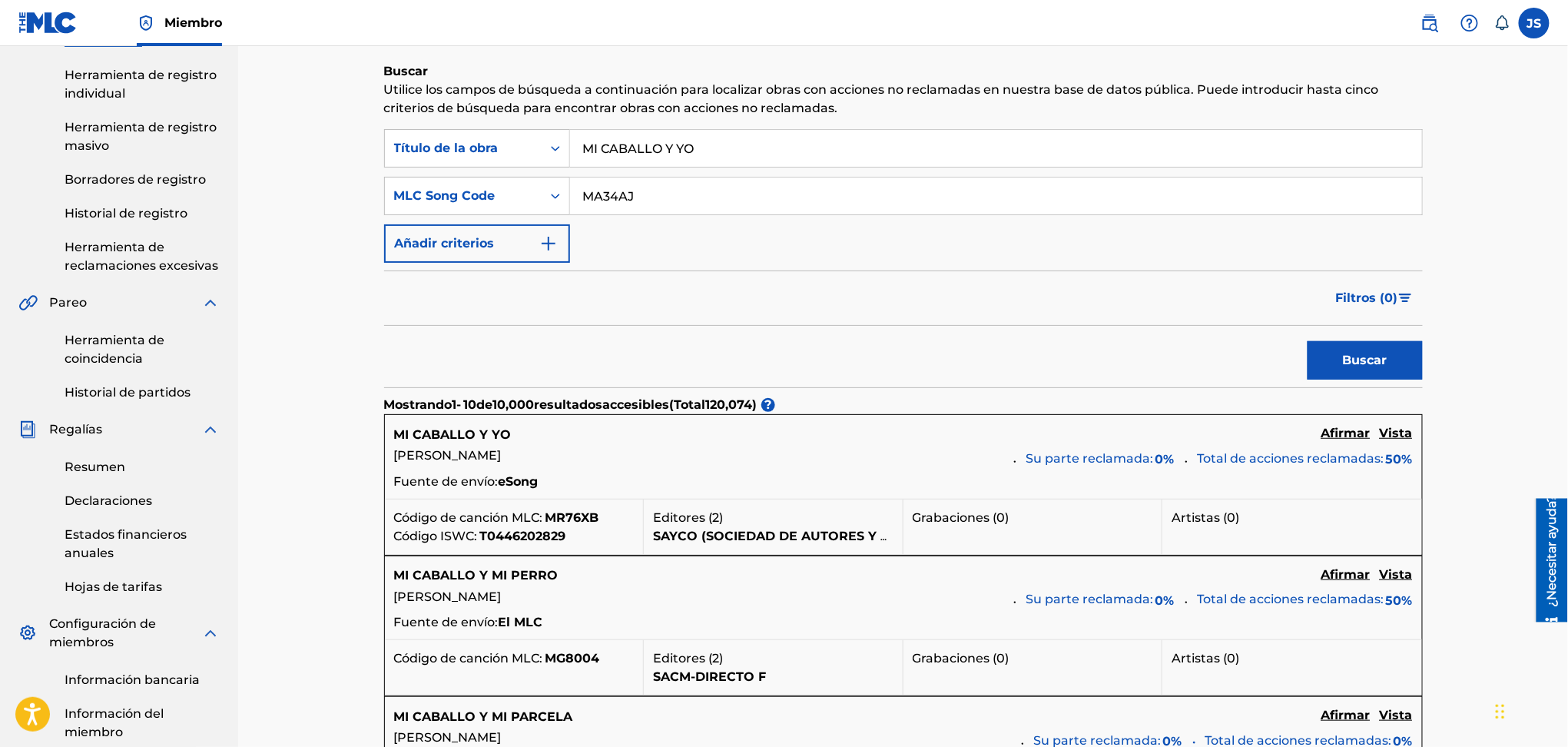
type input "MA34AJ"
click at [1328, 357] on button "Buscar" at bounding box center [1365, 360] width 115 height 38
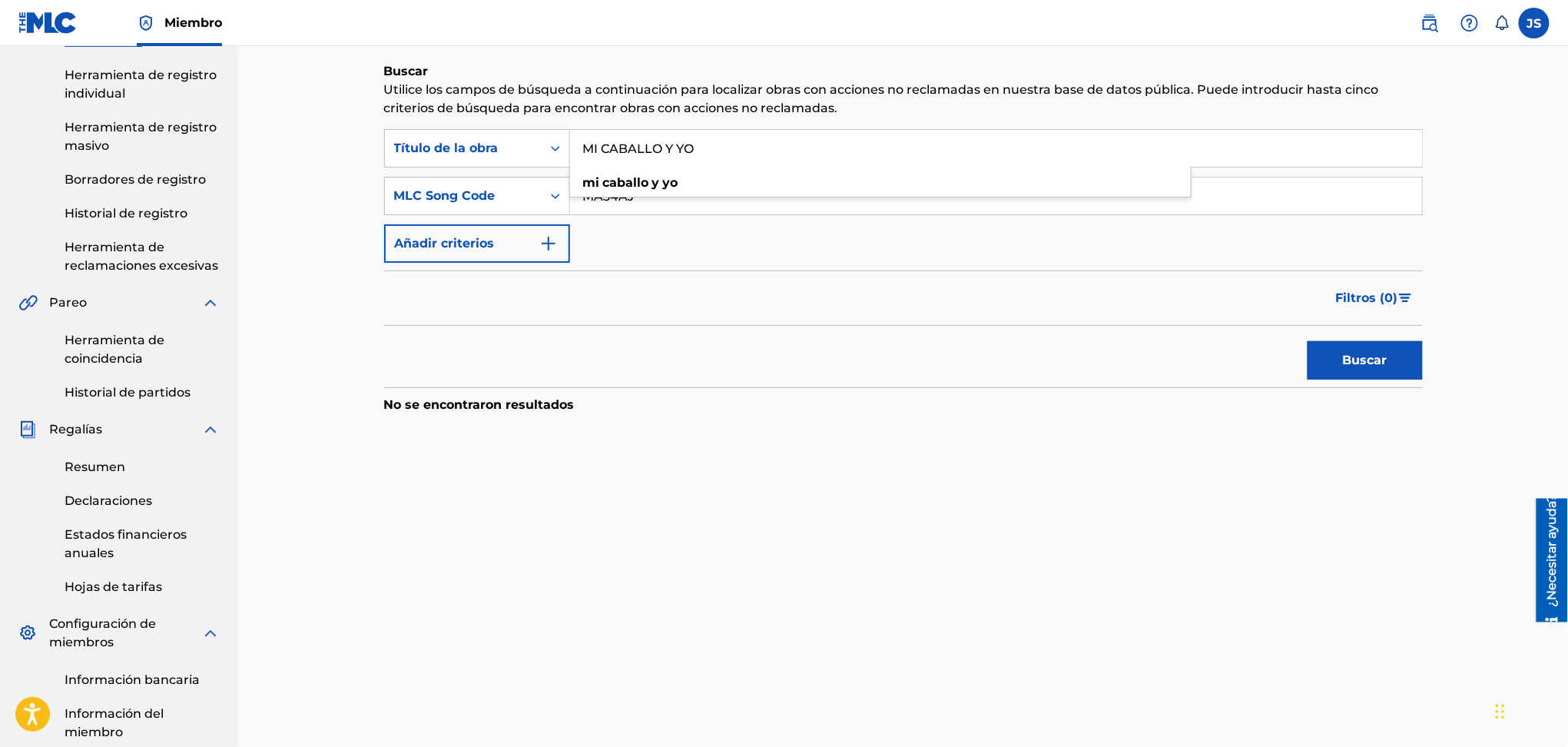
drag, startPoint x: 527, startPoint y: 120, endPoint x: 472, endPoint y: 115, distance: 55.2
click at [474, 115] on div "Buscar Utilice los campos de búsqueda a continuación para localizar obras con a…" at bounding box center [903, 276] width 1039 height 429
drag, startPoint x: 1368, startPoint y: 386, endPoint x: 1356, endPoint y: 363, distance: 25.9
click at [1360, 379] on div "Buscar con criterios4ca67b8b-956b-45c8-a18d-4d0919c4274c Título de la obra Sear…" at bounding box center [903, 272] width 1039 height 285
click at [1356, 361] on font "Buscar" at bounding box center [1365, 360] width 45 height 15
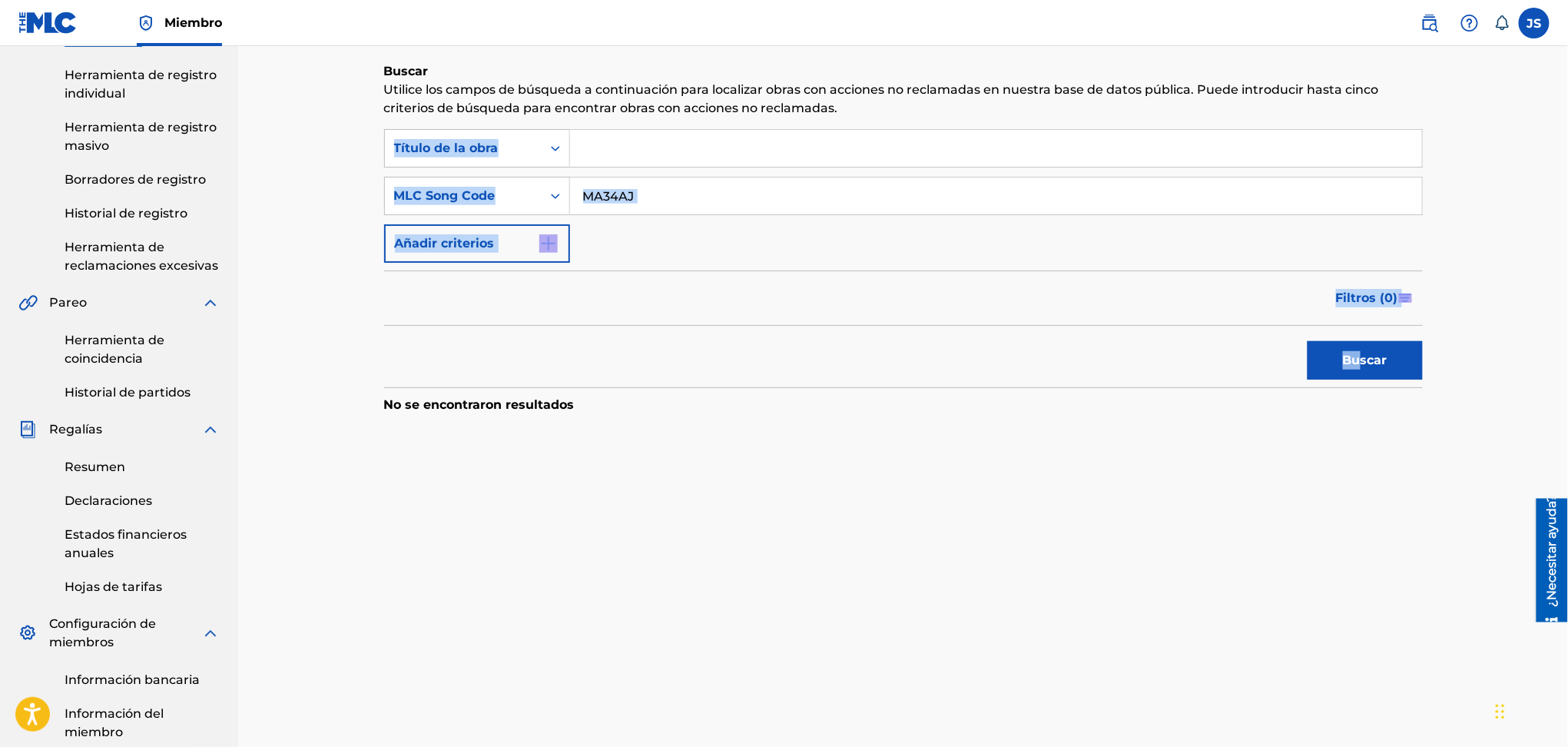
click at [584, 152] on input "Formulario de búsqueda" at bounding box center [997, 148] width 852 height 37
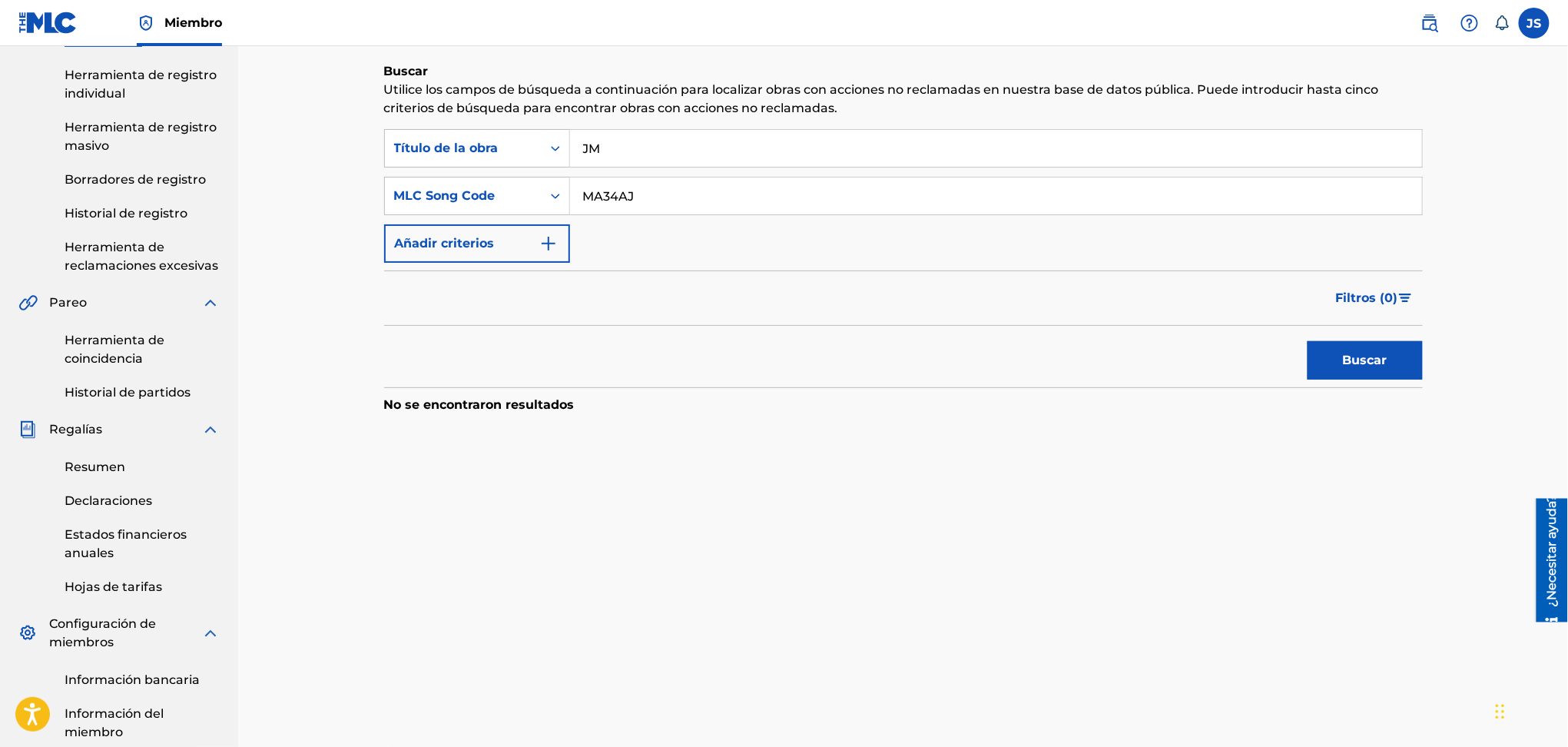
type input "J"
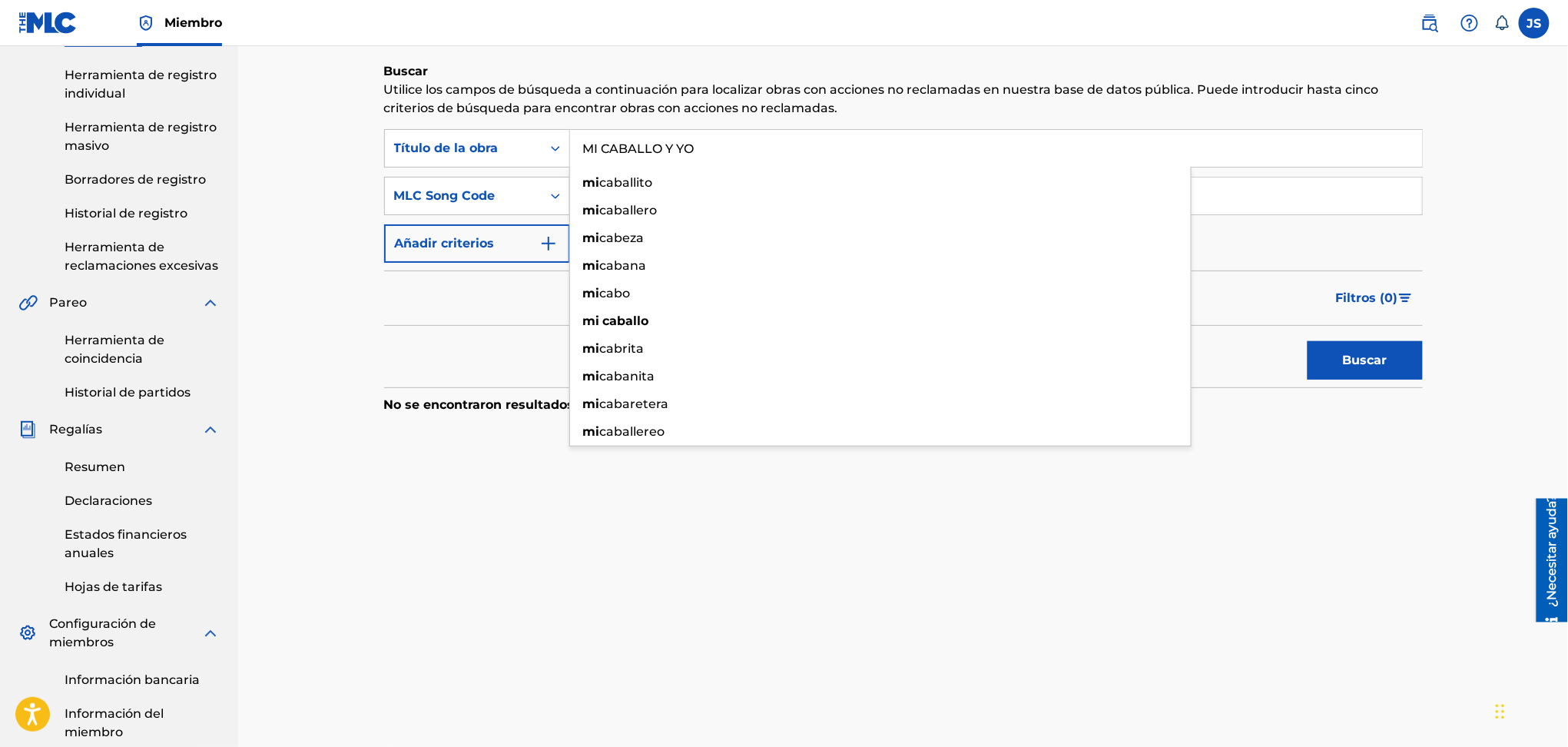
type input "MI CABALLO Y YO"
click at [1307, 341] on button "Buscar" at bounding box center [1365, 360] width 115 height 38
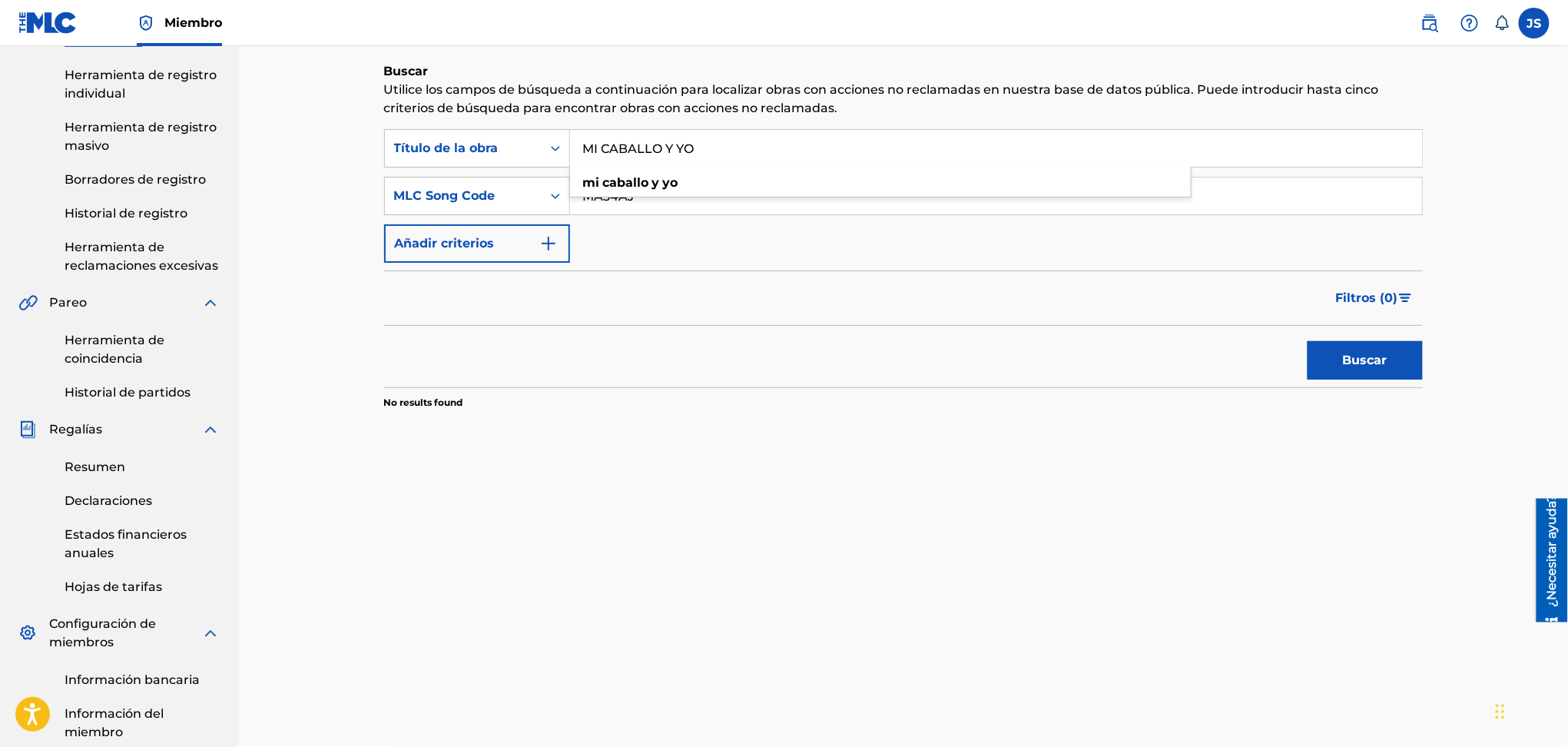
click at [773, 376] on div "Buscar" at bounding box center [903, 356] width 1039 height 61
click at [624, 205] on input "MA34AJ" at bounding box center [997, 196] width 852 height 37
click at [1307, 341] on button "Buscar" at bounding box center [1365, 360] width 115 height 38
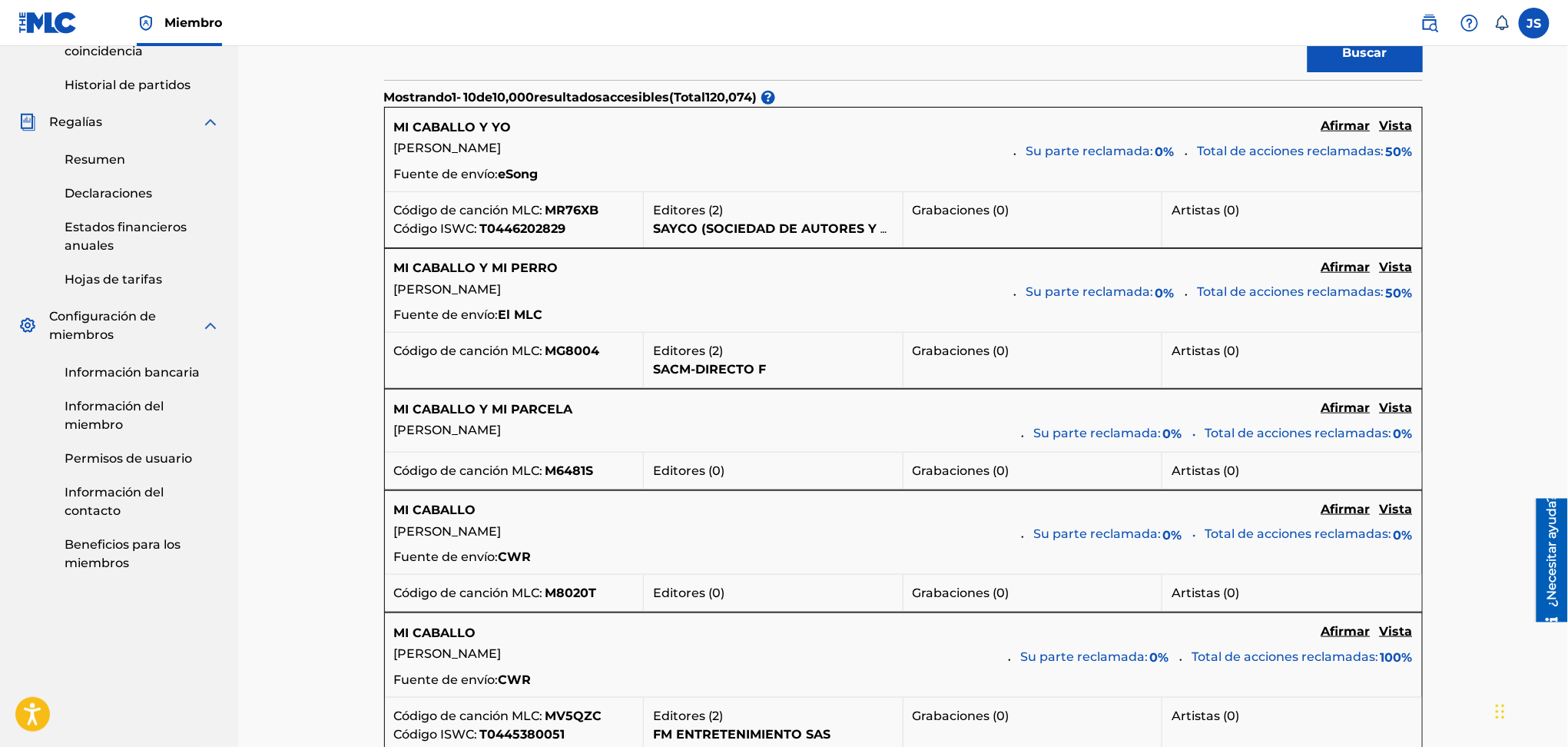
scroll to position [102, 0]
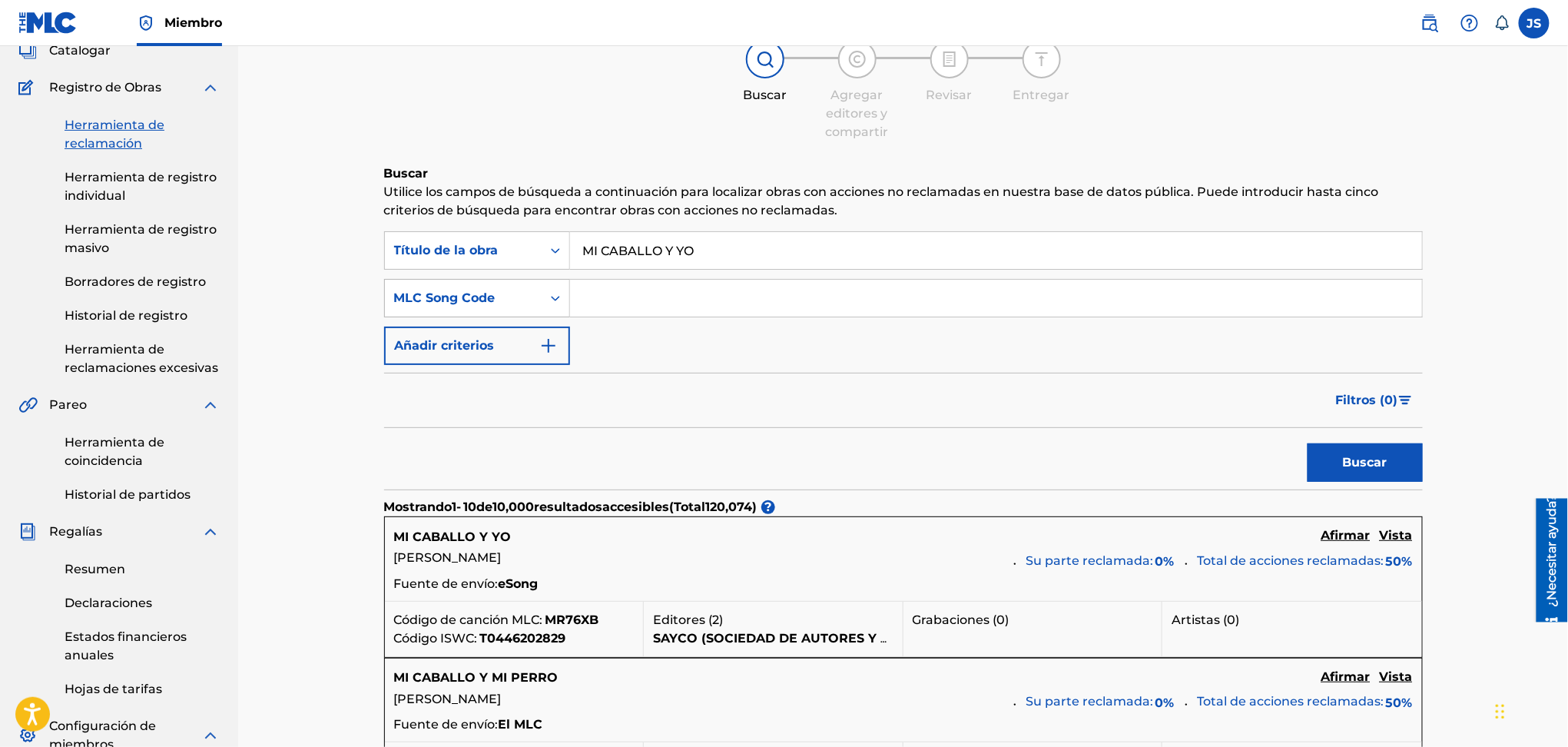
click at [548, 302] on icon "Formulario de búsqueda" at bounding box center [555, 298] width 16 height 16
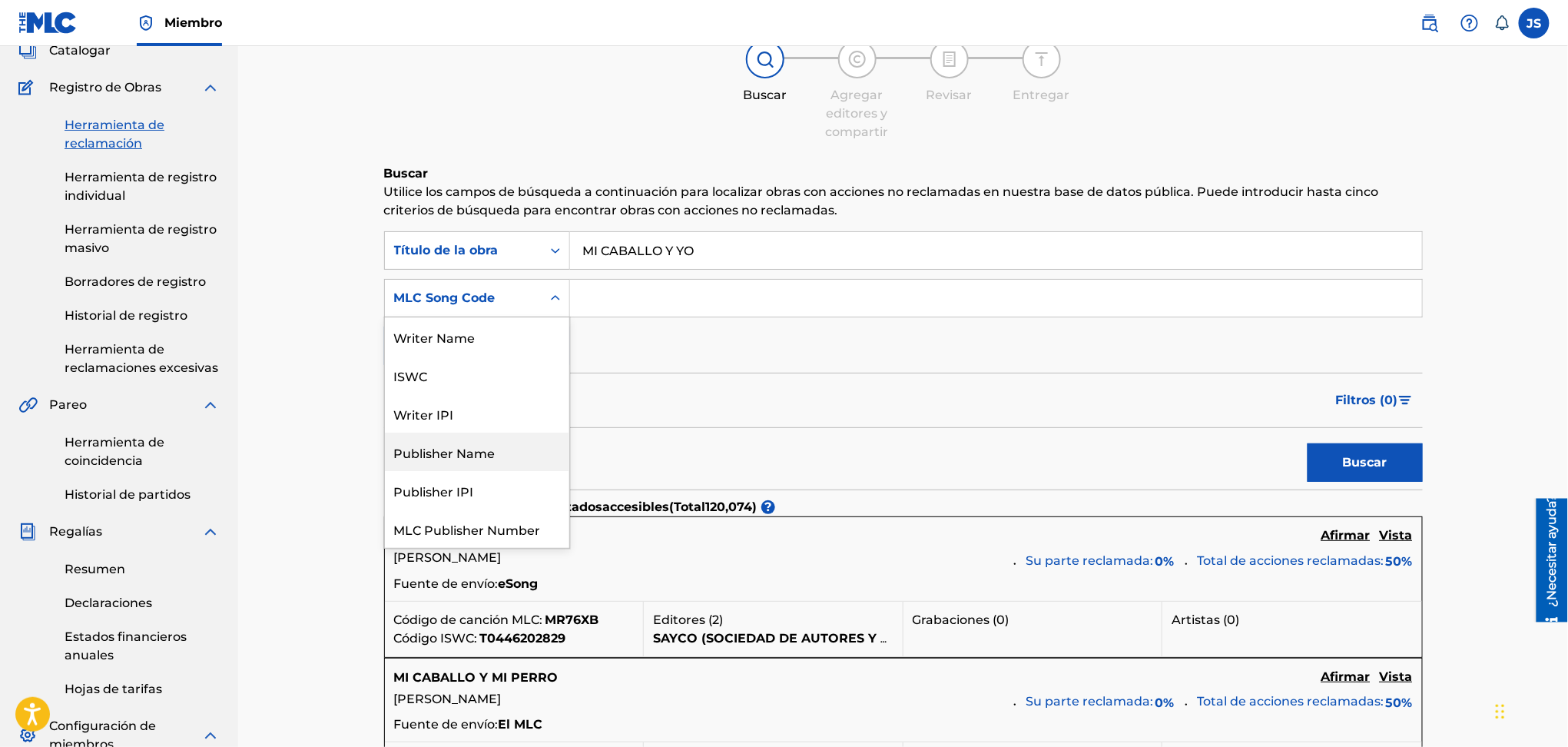
scroll to position [38, 0]
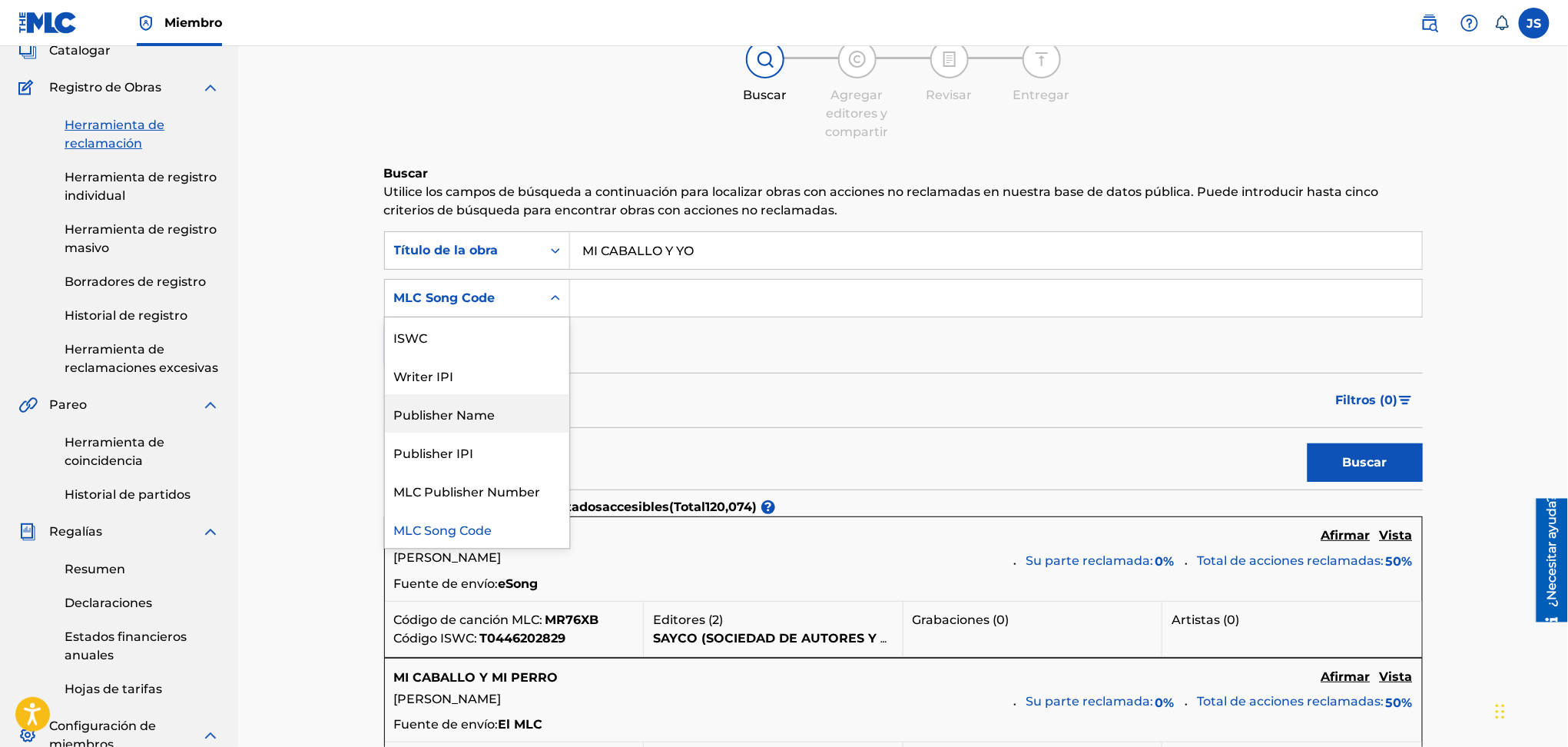
click at [508, 408] on div "Publisher Name" at bounding box center [477, 413] width 185 height 38
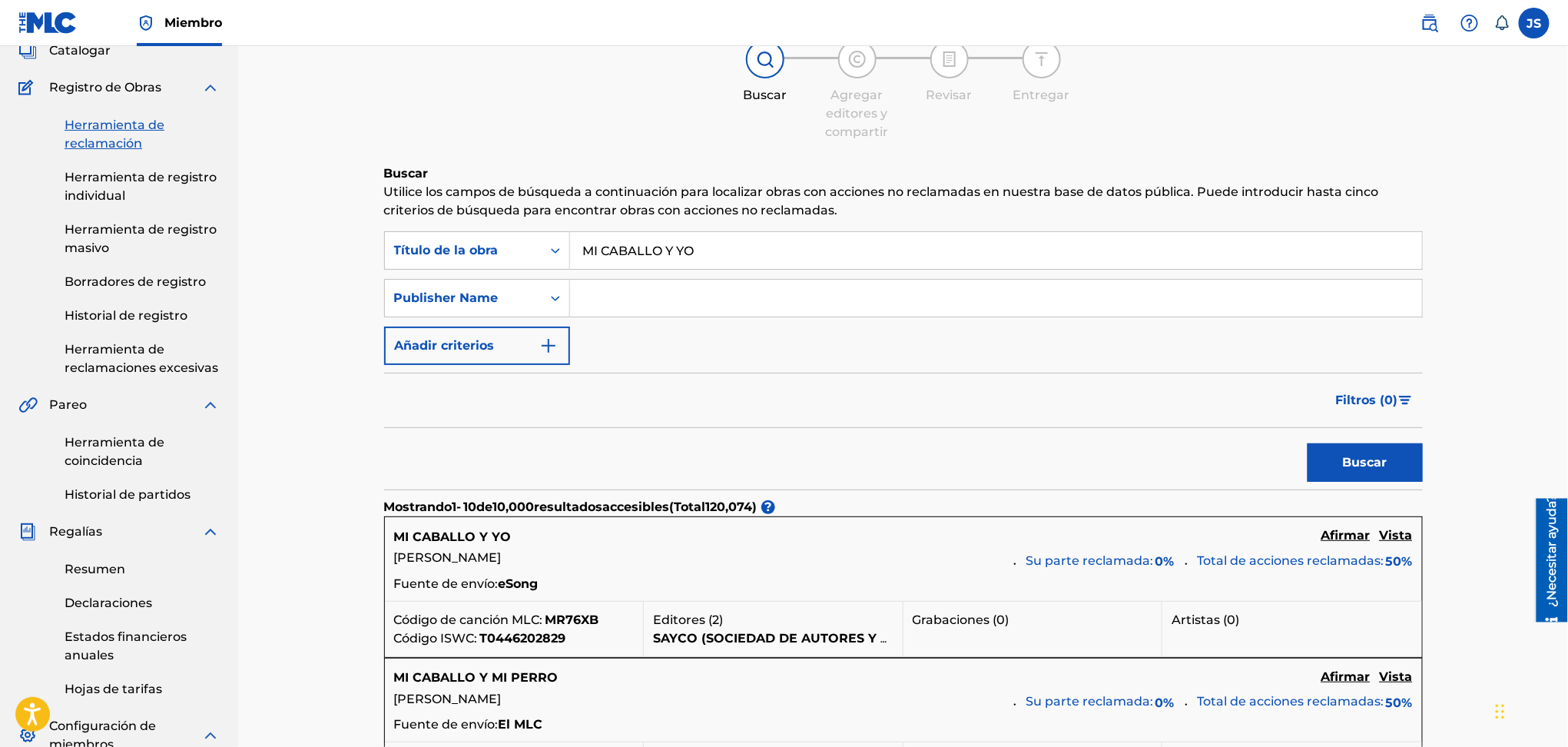
click at [624, 287] on input "Formulario de búsqueda" at bounding box center [997, 298] width 852 height 37
drag, startPoint x: 645, startPoint y: 317, endPoint x: 648, endPoint y: 303, distance: 14.3
click at [645, 314] on div "Formulario de búsqueda" at bounding box center [997, 298] width 853 height 38
click at [648, 300] on input "Formulario de búsqueda" at bounding box center [997, 298] width 852 height 37
paste input "KLAIM MUSIC"
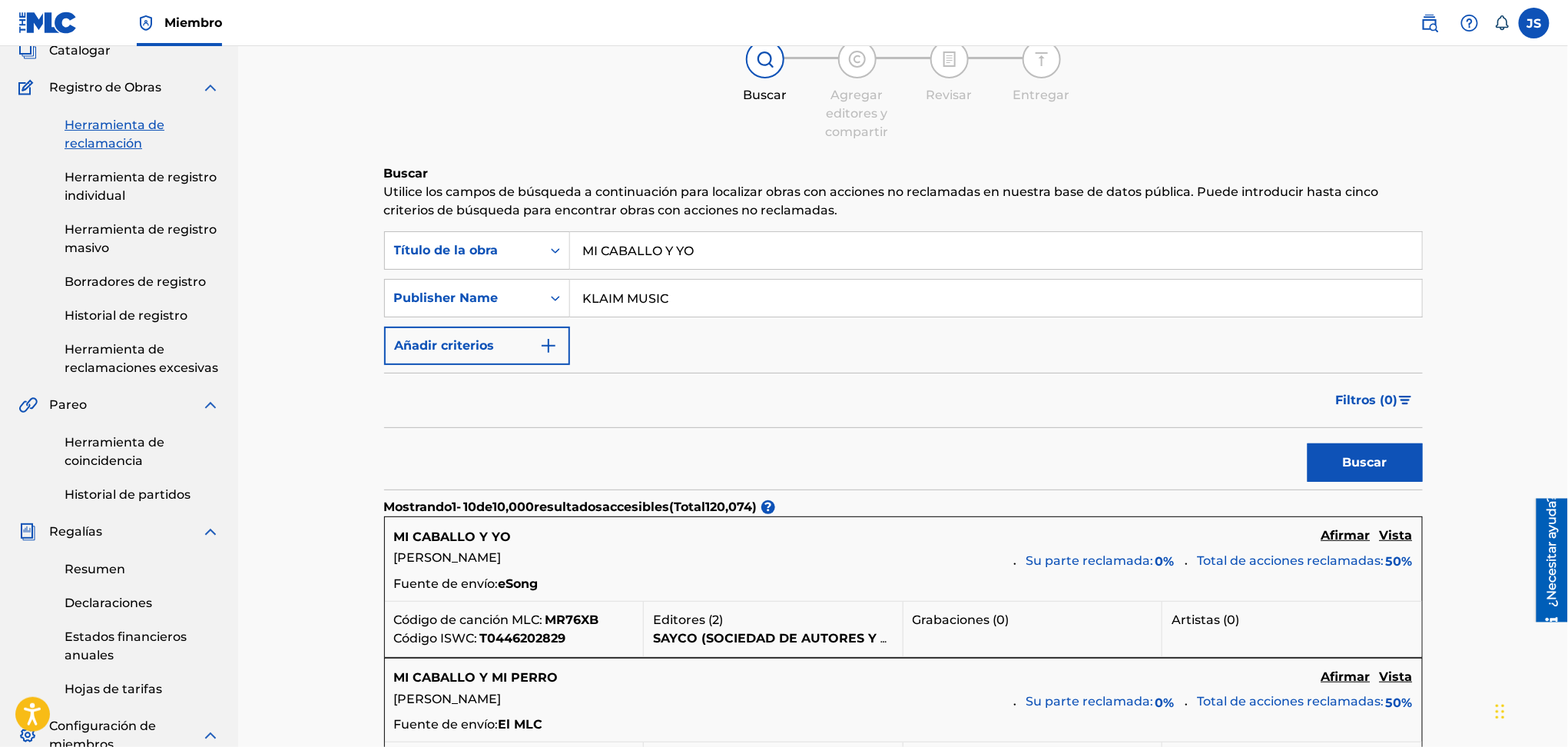
type input "KLAIM MUSIC"
click at [1201, 411] on div "Filtros ( 0 )" at bounding box center [903, 400] width 1039 height 56
click at [1391, 469] on button "Buscar" at bounding box center [1365, 463] width 115 height 38
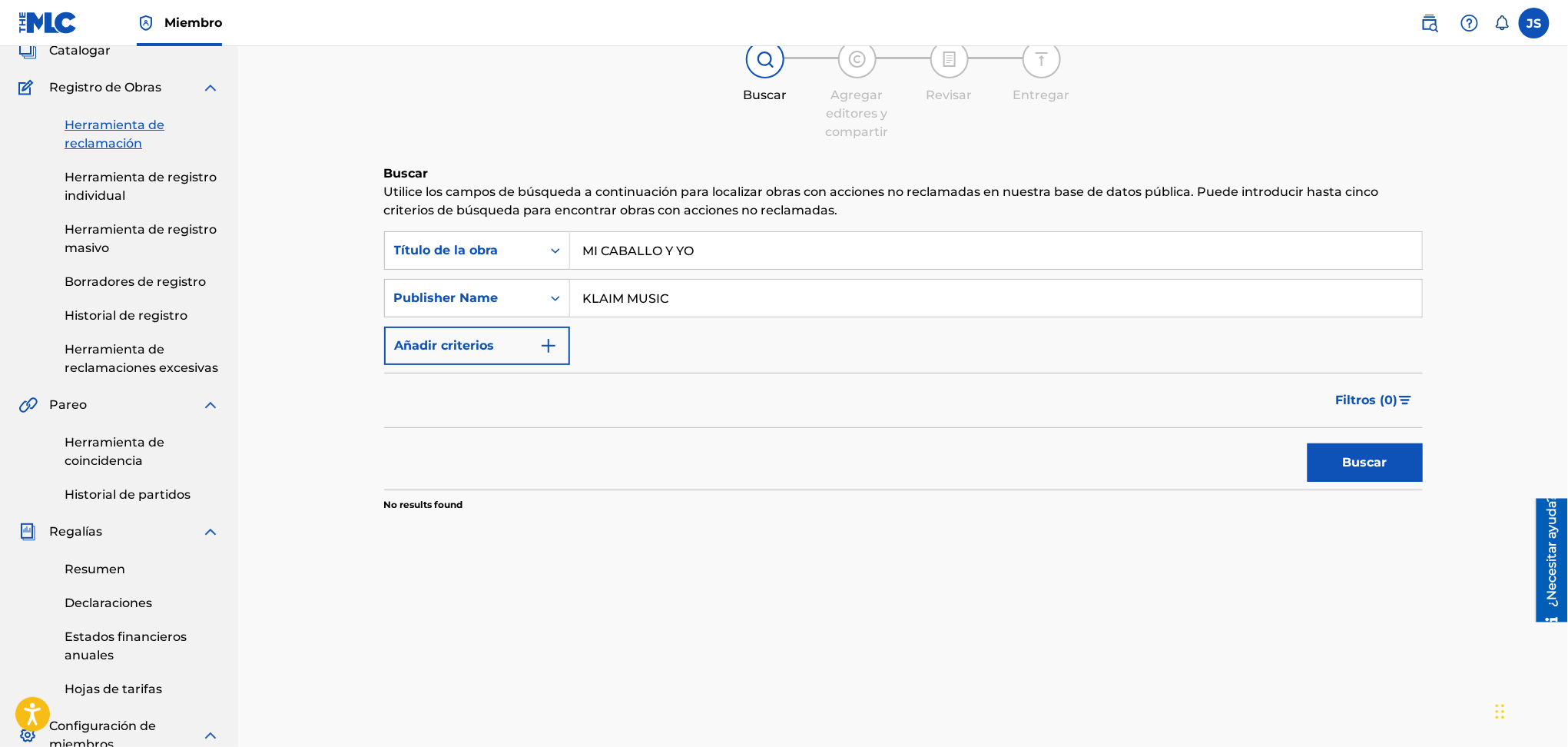
scroll to position [205, 0]
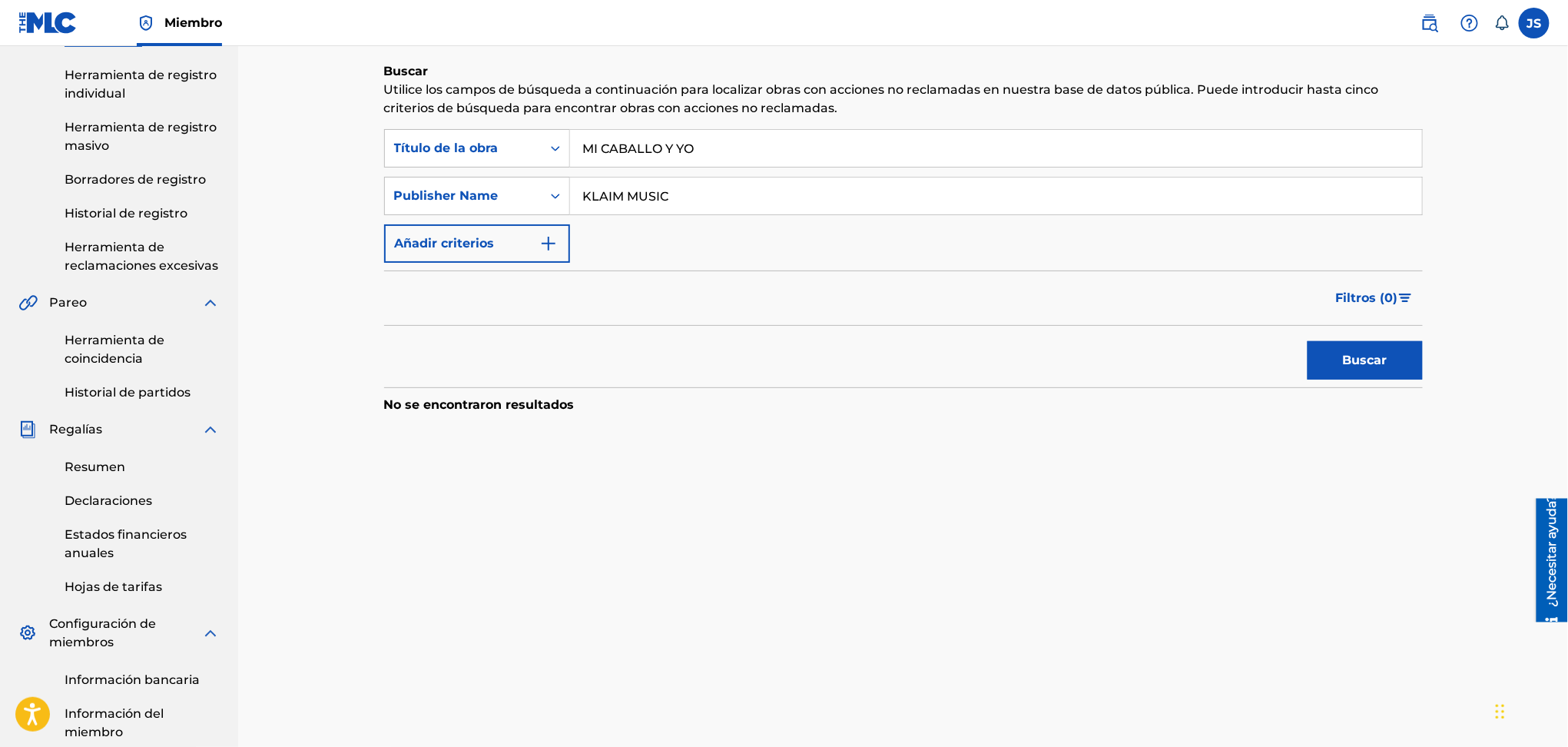
drag, startPoint x: 677, startPoint y: 196, endPoint x: 575, endPoint y: 199, distance: 102.0
click at [575, 199] on input "KLAIM MUSIC" at bounding box center [997, 196] width 852 height 37
click at [1330, 356] on button "Buscar" at bounding box center [1365, 360] width 115 height 38
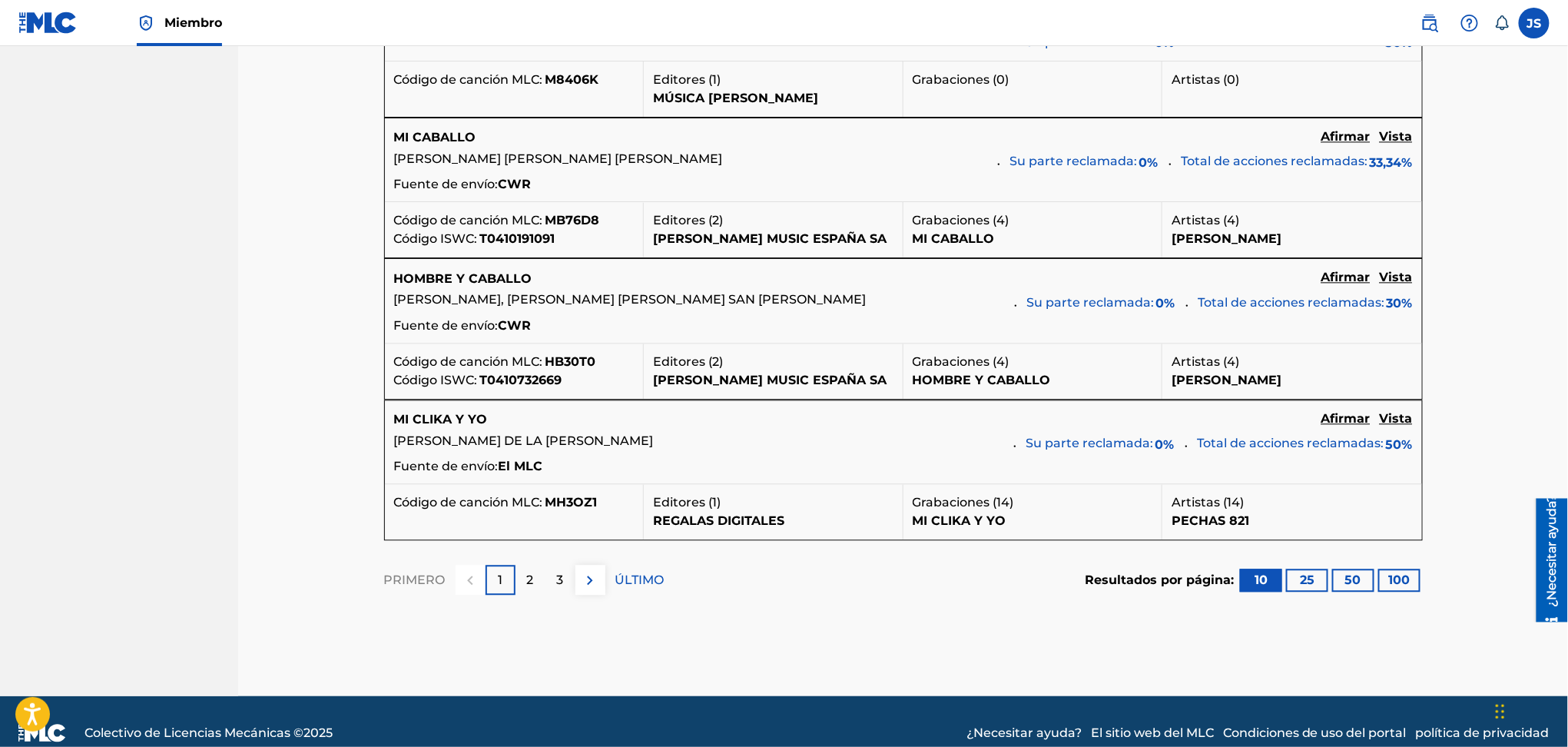
scroll to position [1447, 0]
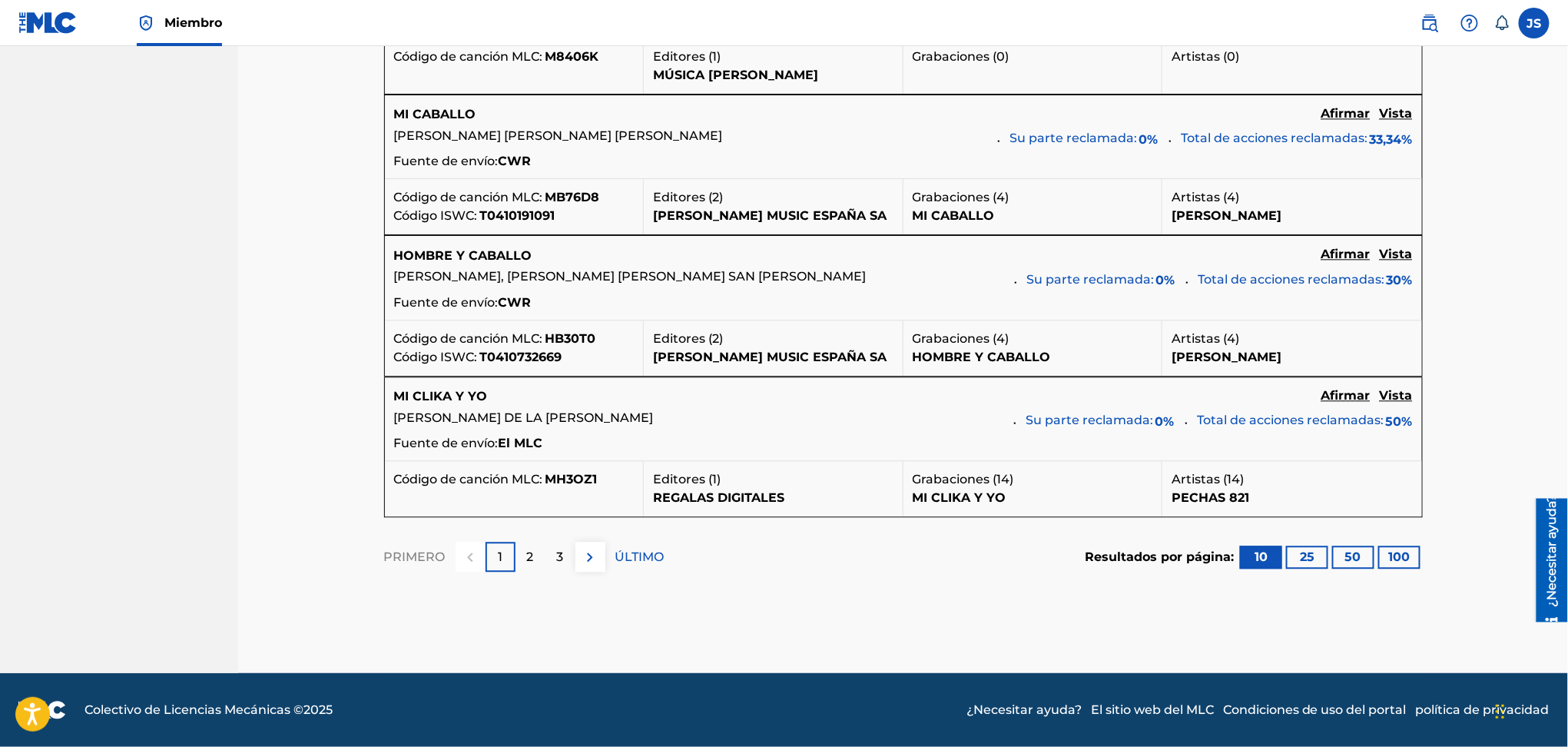
click at [1402, 560] on font "100" at bounding box center [1401, 557] width 22 height 15
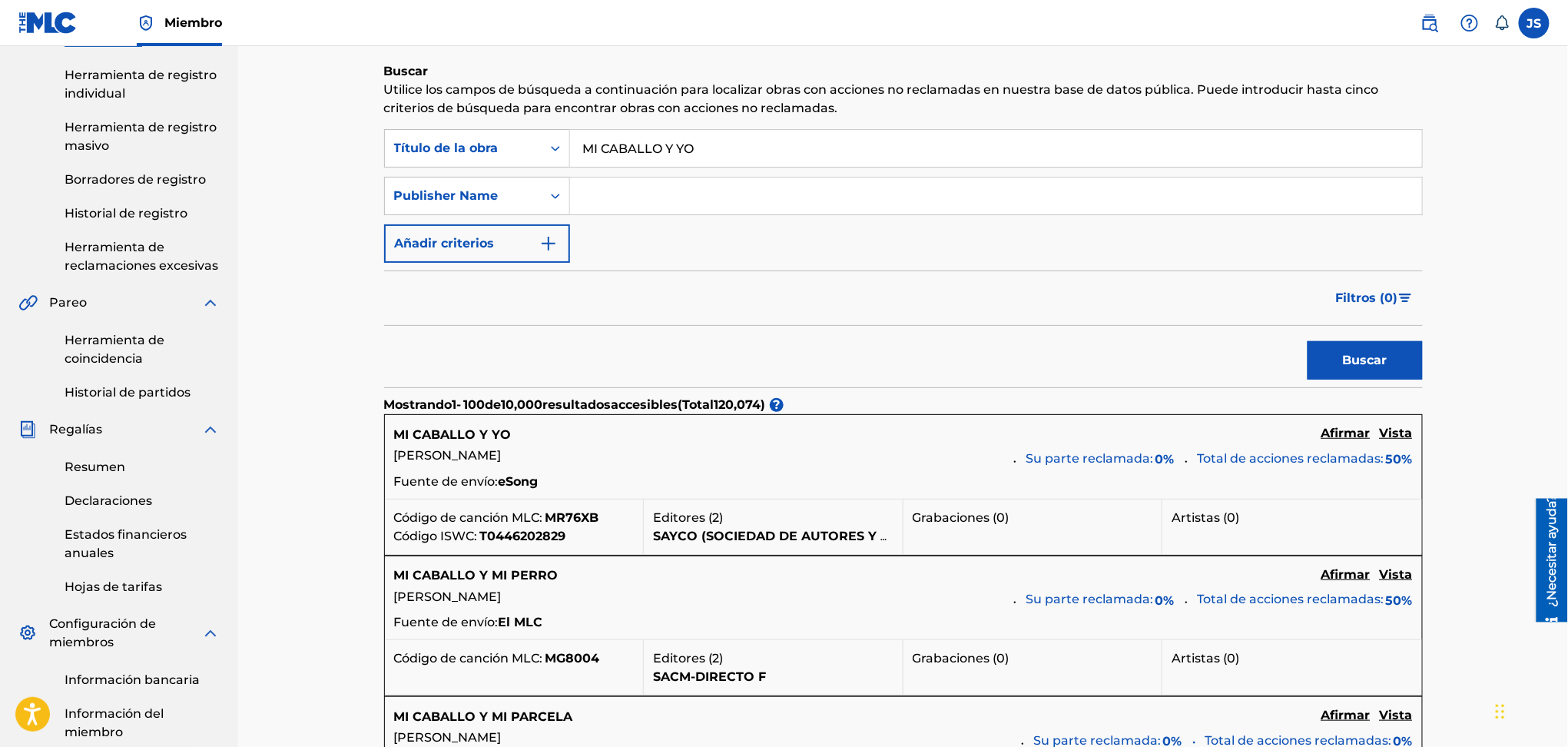
scroll to position [307, 0]
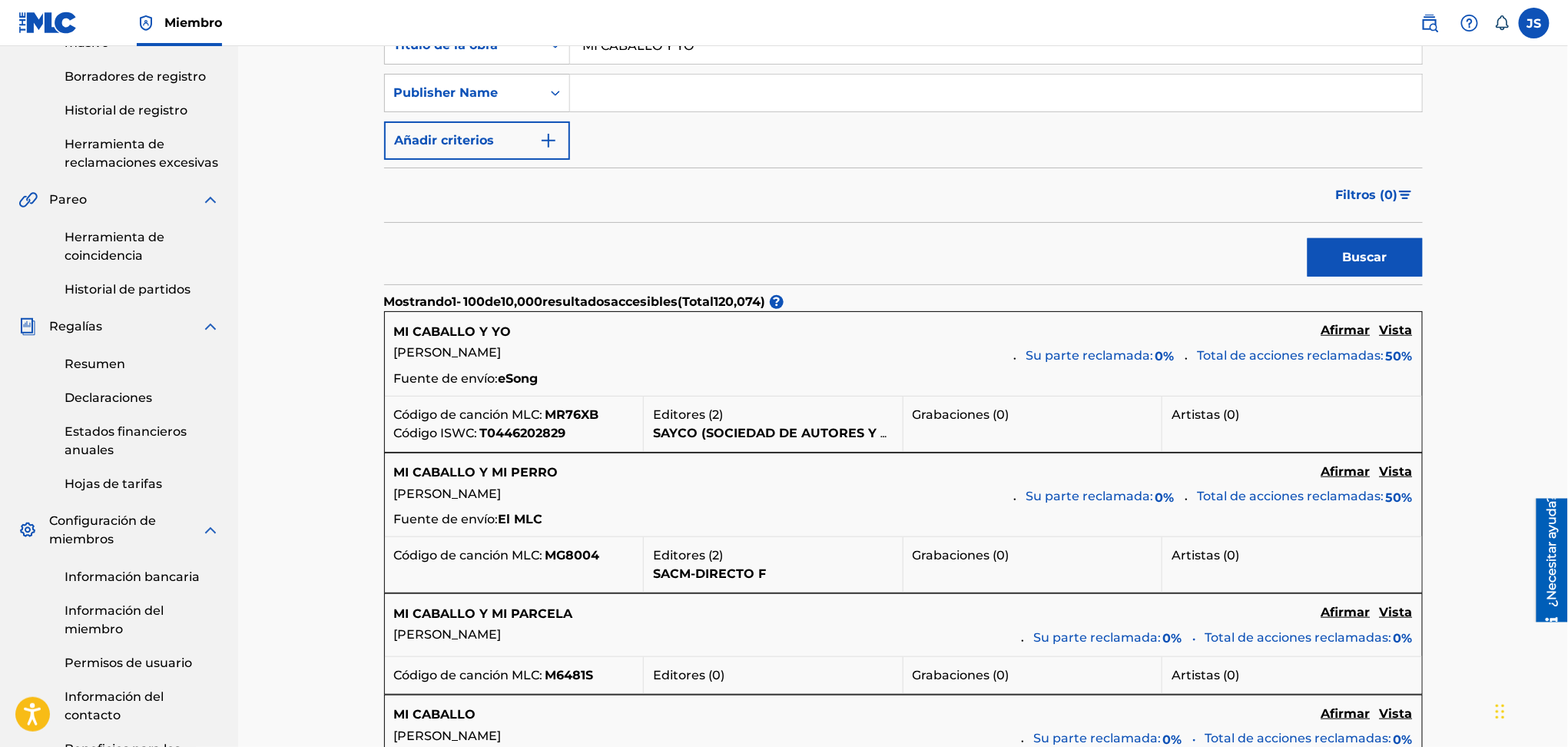
click at [426, 335] on font "MI CABALLO Y YO" at bounding box center [453, 332] width 118 height 15
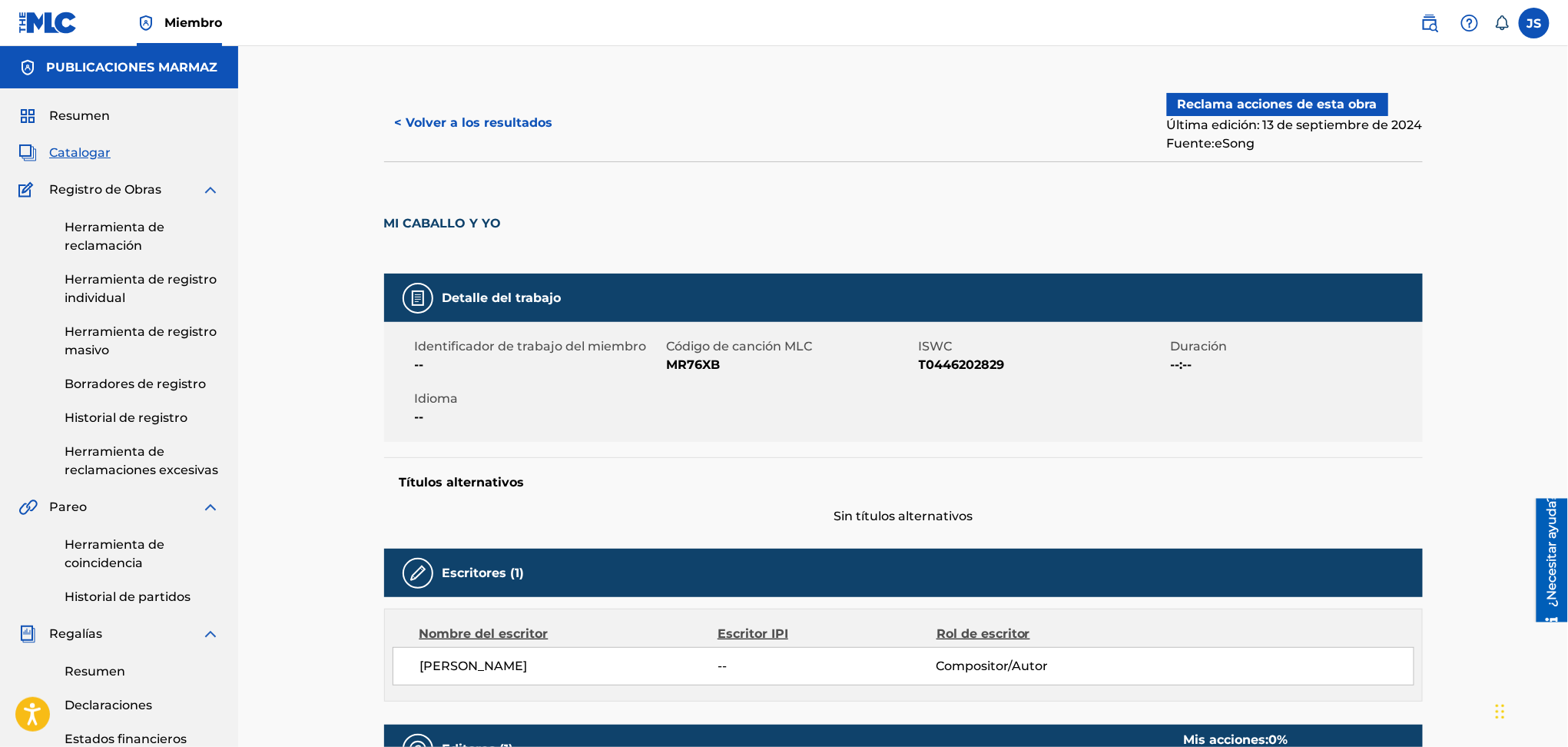
click at [446, 109] on button "< Volver a los resultados" at bounding box center [474, 123] width 180 height 38
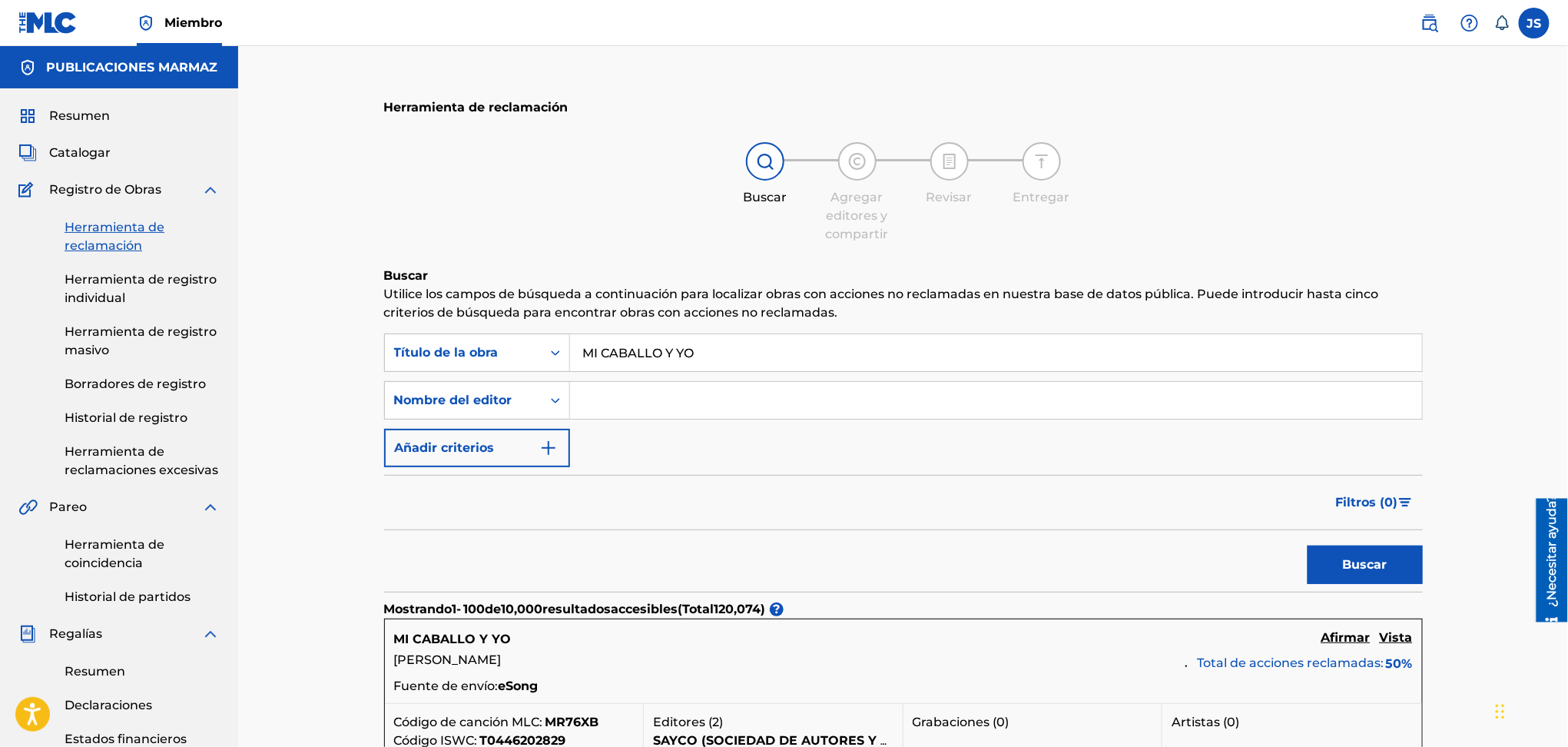
click at [617, 405] on input "Formulario de búsqueda" at bounding box center [997, 400] width 852 height 37
click at [509, 388] on div "Nombre del editor" at bounding box center [463, 400] width 156 height 29
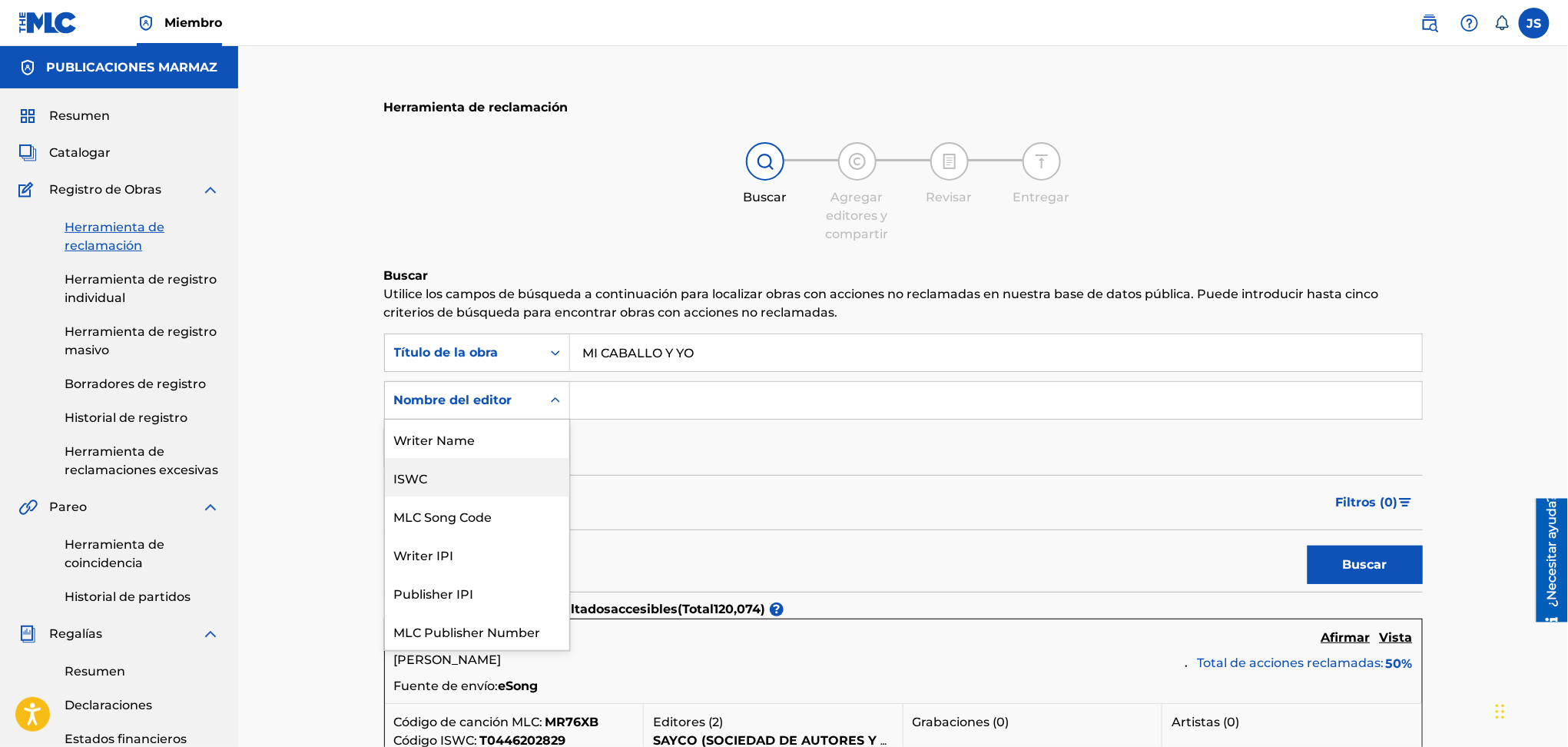
click at [496, 454] on div "Writer Name" at bounding box center [477, 439] width 185 height 38
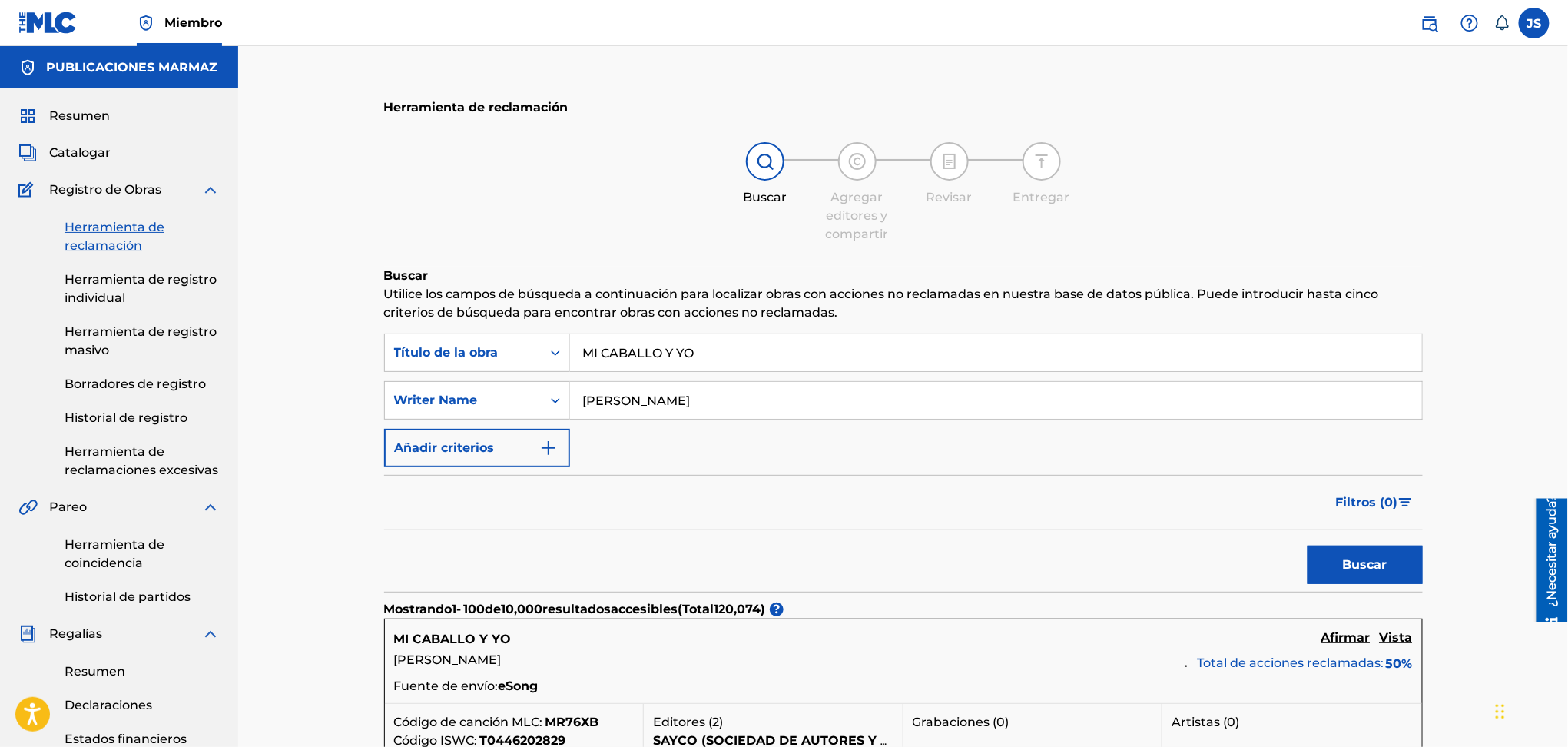
type input "Wilson Orlando Valderrama Aguilar"
click at [1240, 547] on div "Buscar" at bounding box center [903, 560] width 1039 height 61
click at [1333, 547] on button "Buscar" at bounding box center [1365, 565] width 115 height 38
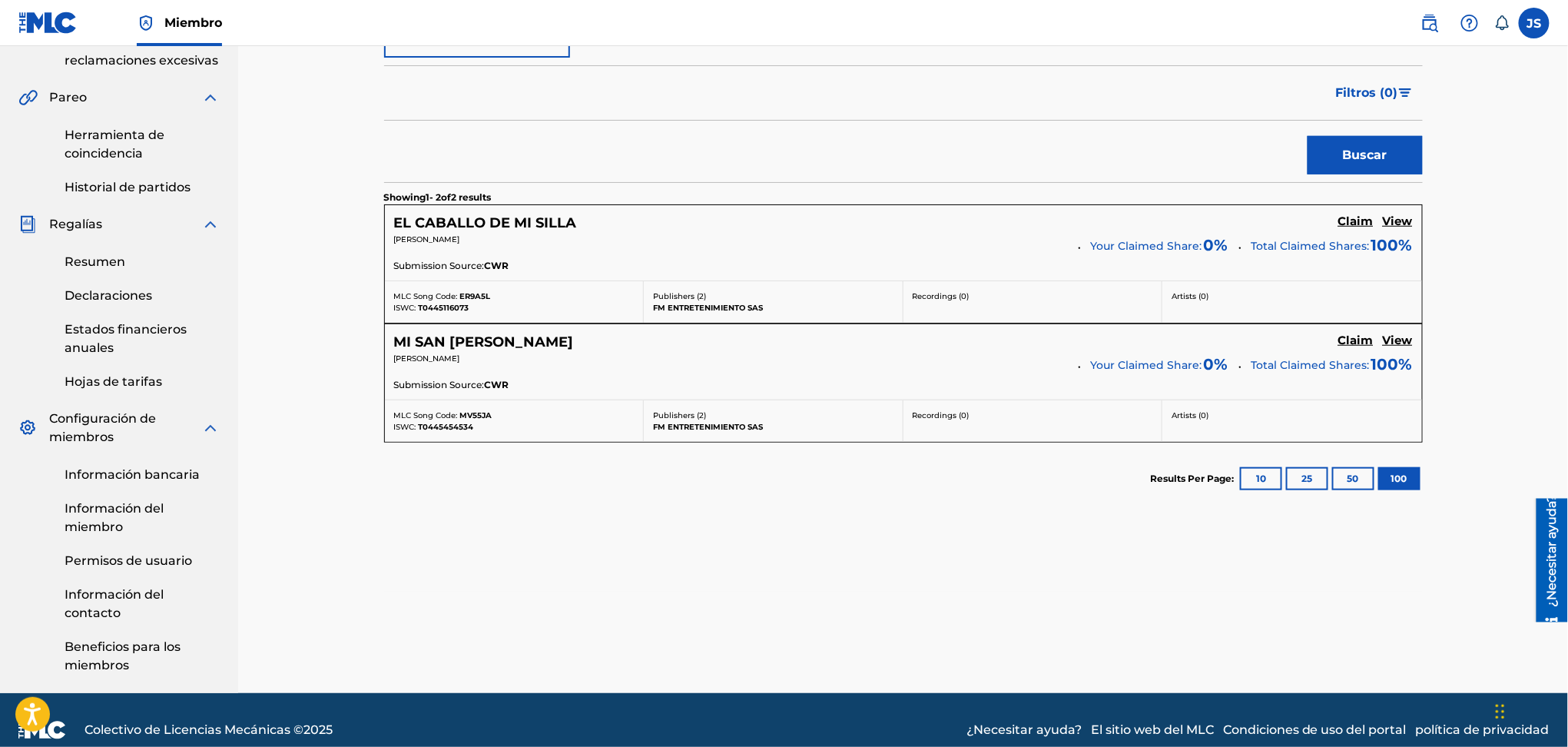
scroll to position [205, 0]
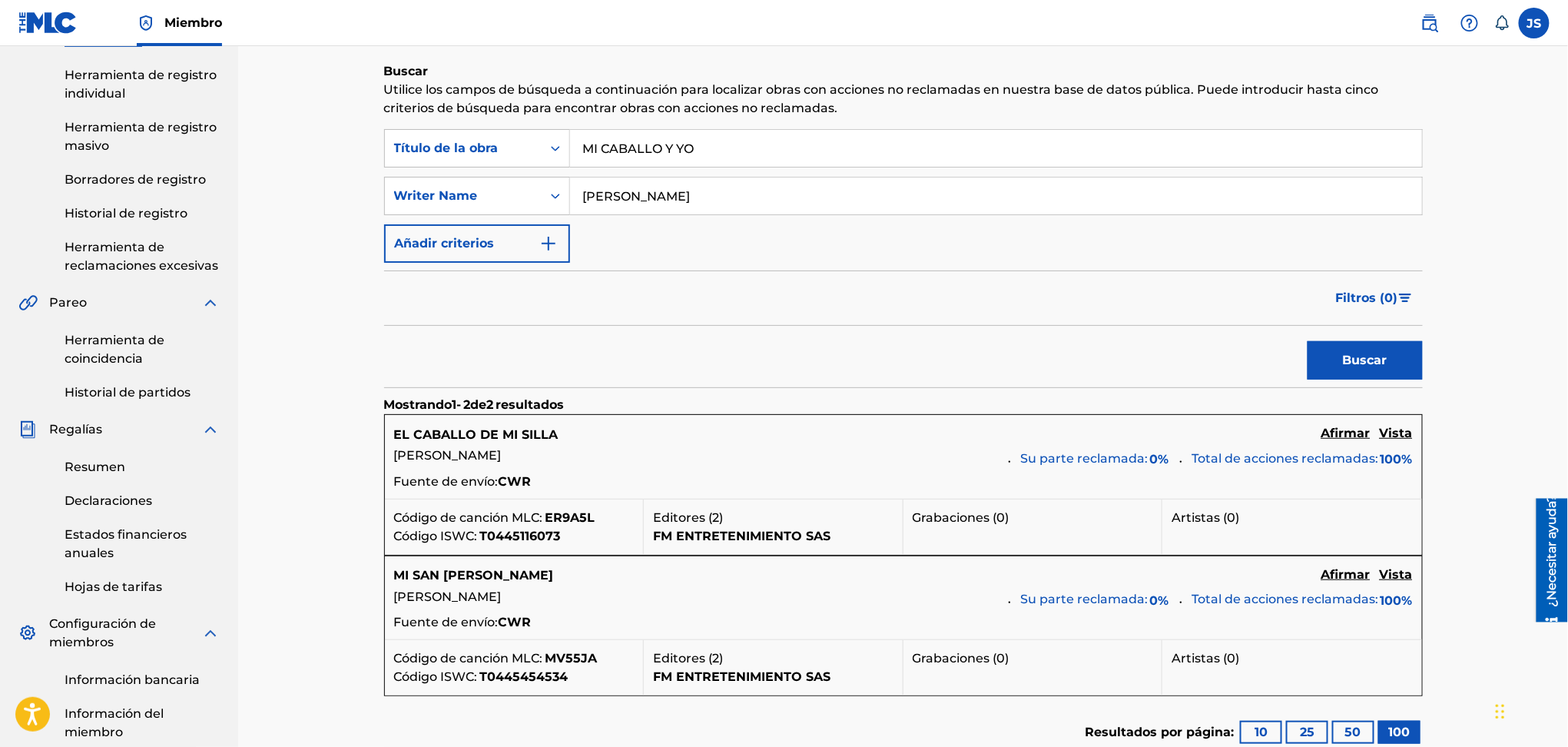
click at [484, 431] on font "EL CABALLO DE MI SILLA" at bounding box center [476, 434] width 165 height 15
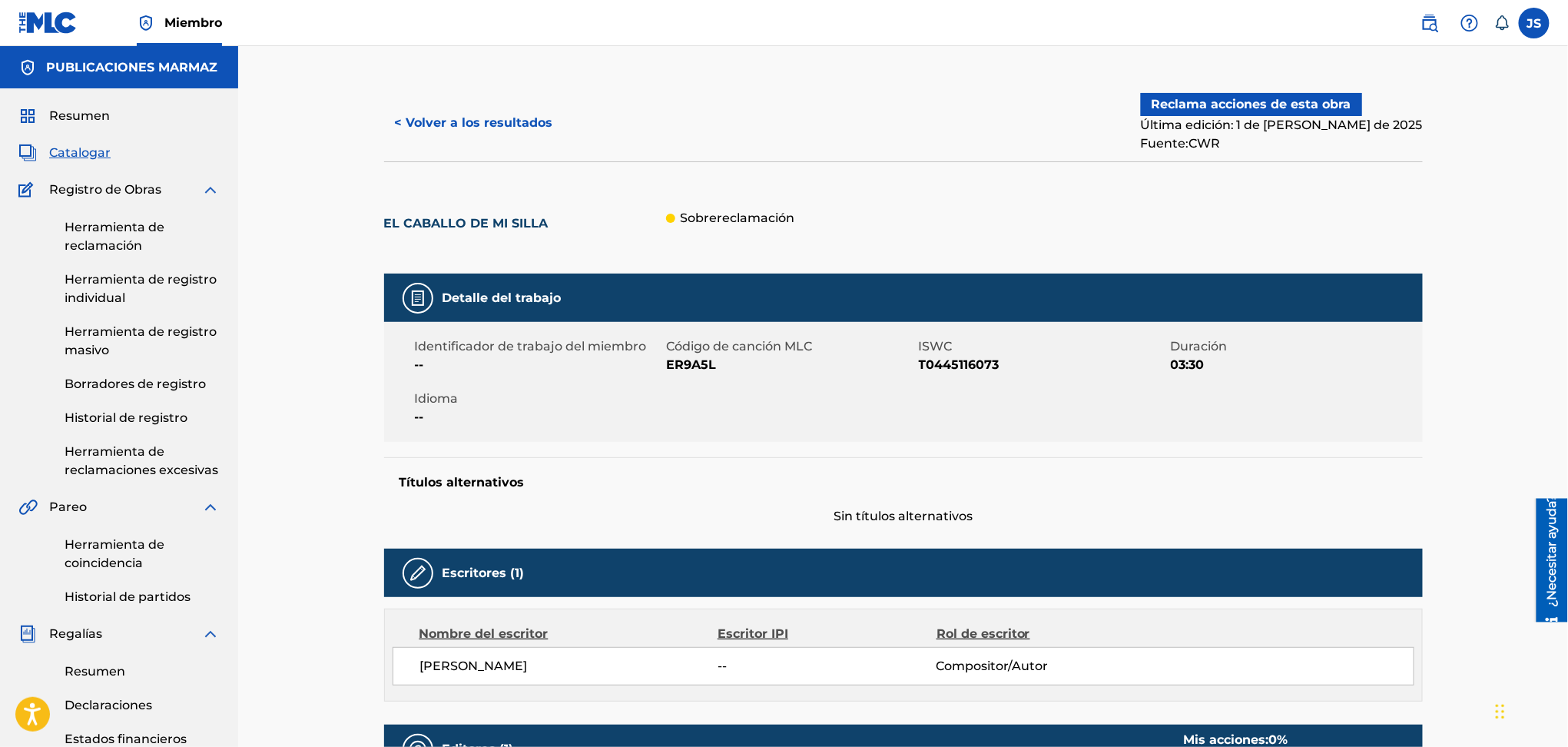
click at [1350, 93] on button "Reclama acciones de esta obra" at bounding box center [1252, 104] width 221 height 23
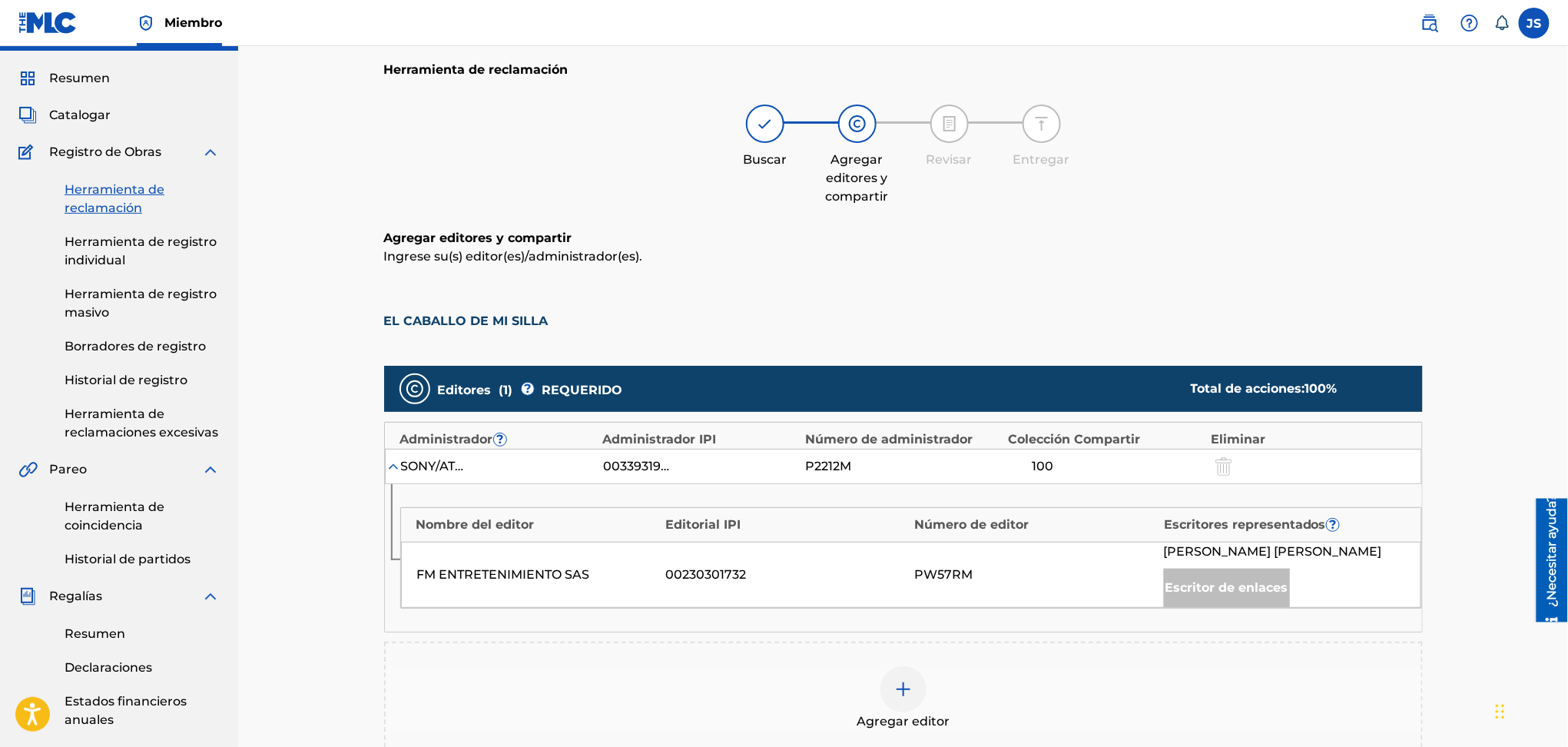
scroll to position [102, 0]
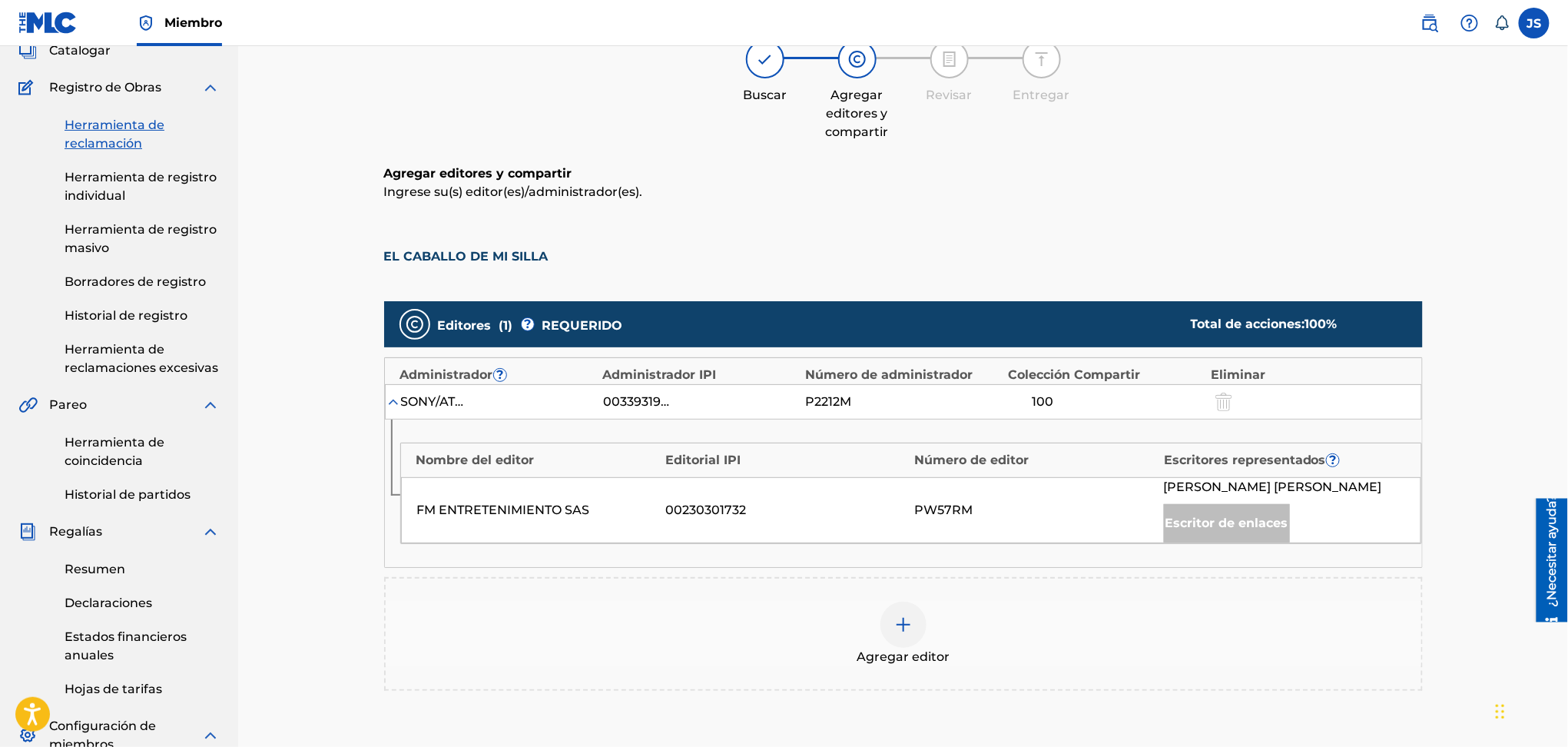
click at [1223, 412] on div "SONY/ATV DISCOS MUSIC PUBLISHING LLC 00339319841 P2212M 100" at bounding box center [903, 401] width 1038 height 36
click at [1226, 406] on div at bounding box center [1222, 400] width 23 height 17
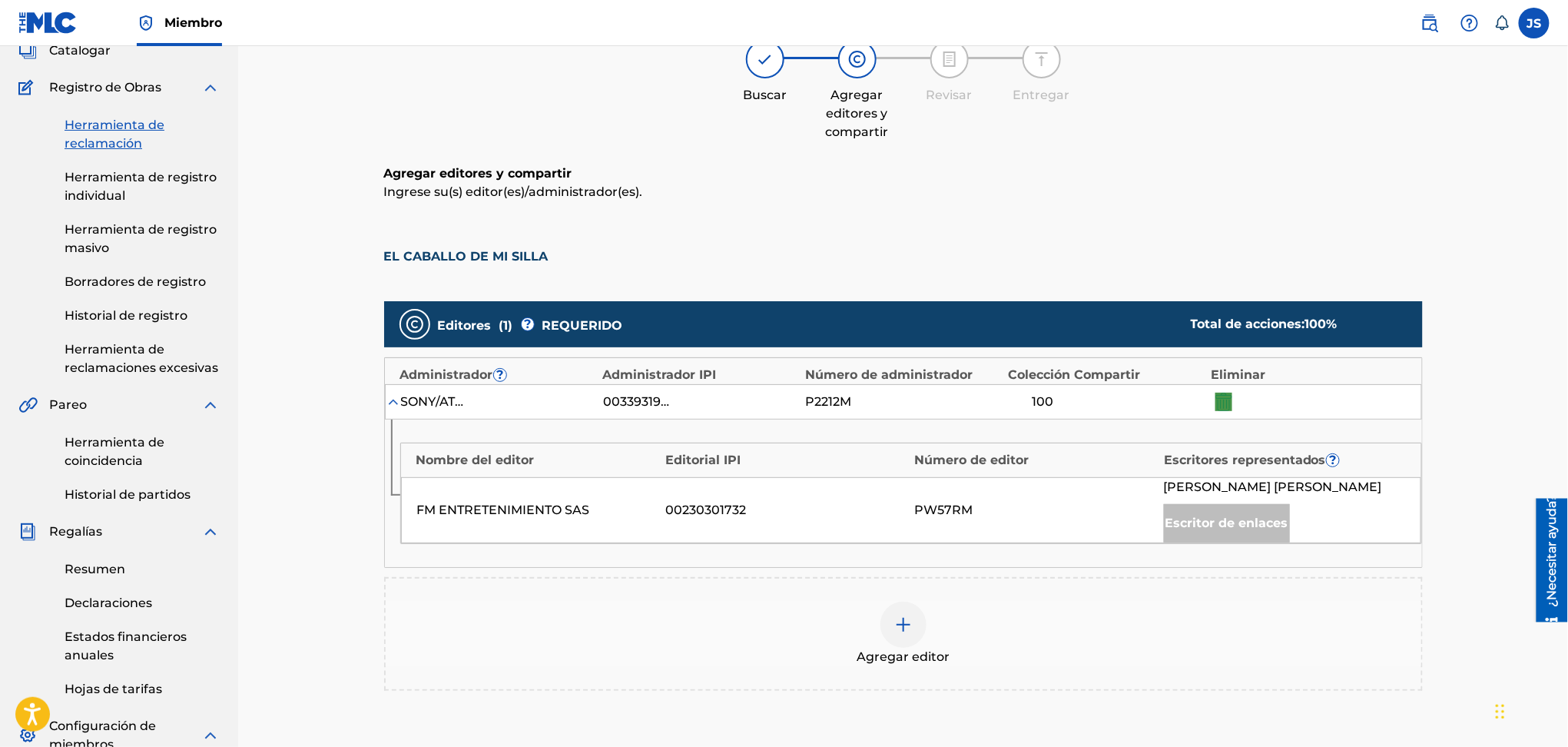
click at [899, 634] on img at bounding box center [903, 624] width 18 height 18
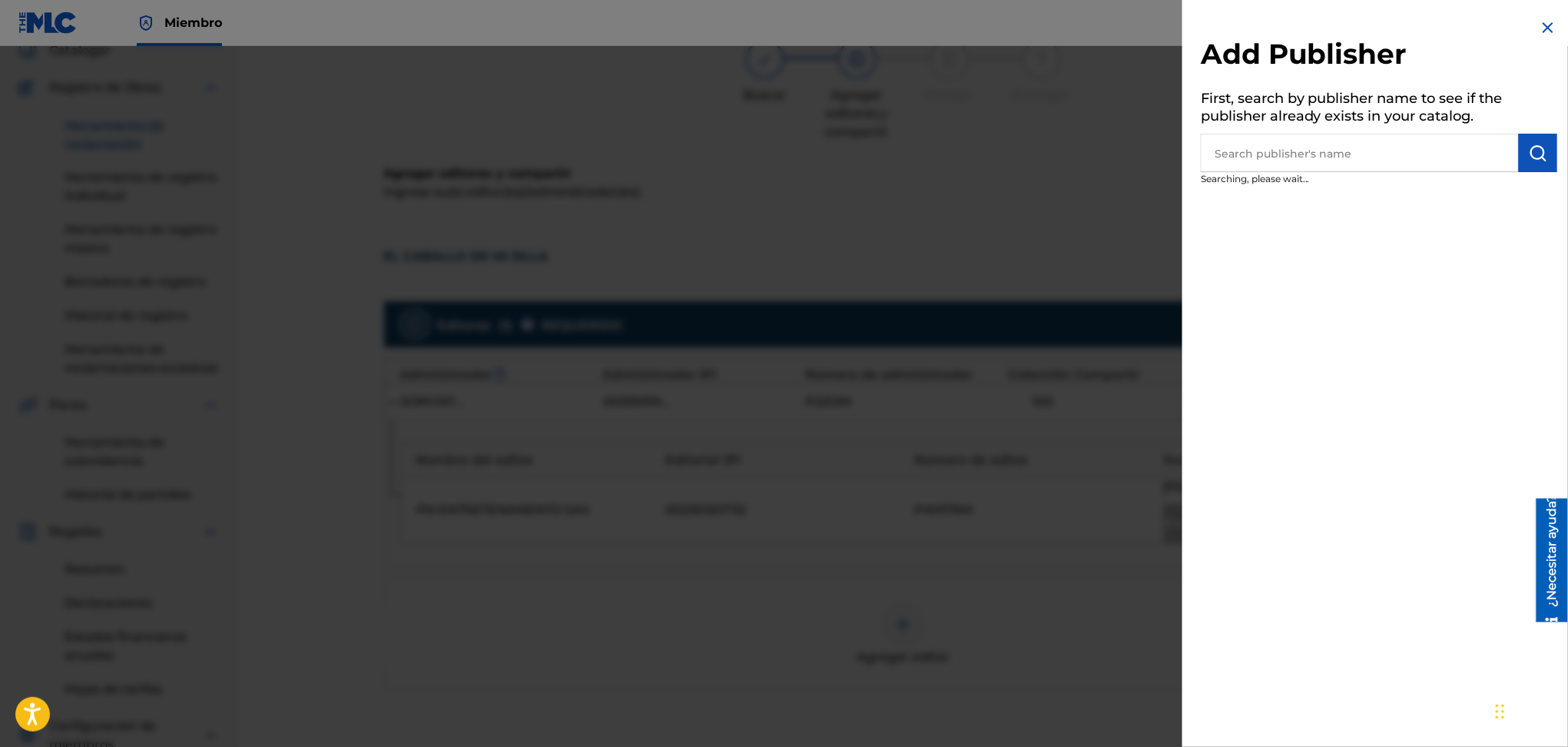
click at [1248, 144] on input "text" at bounding box center [1360, 153] width 318 height 38
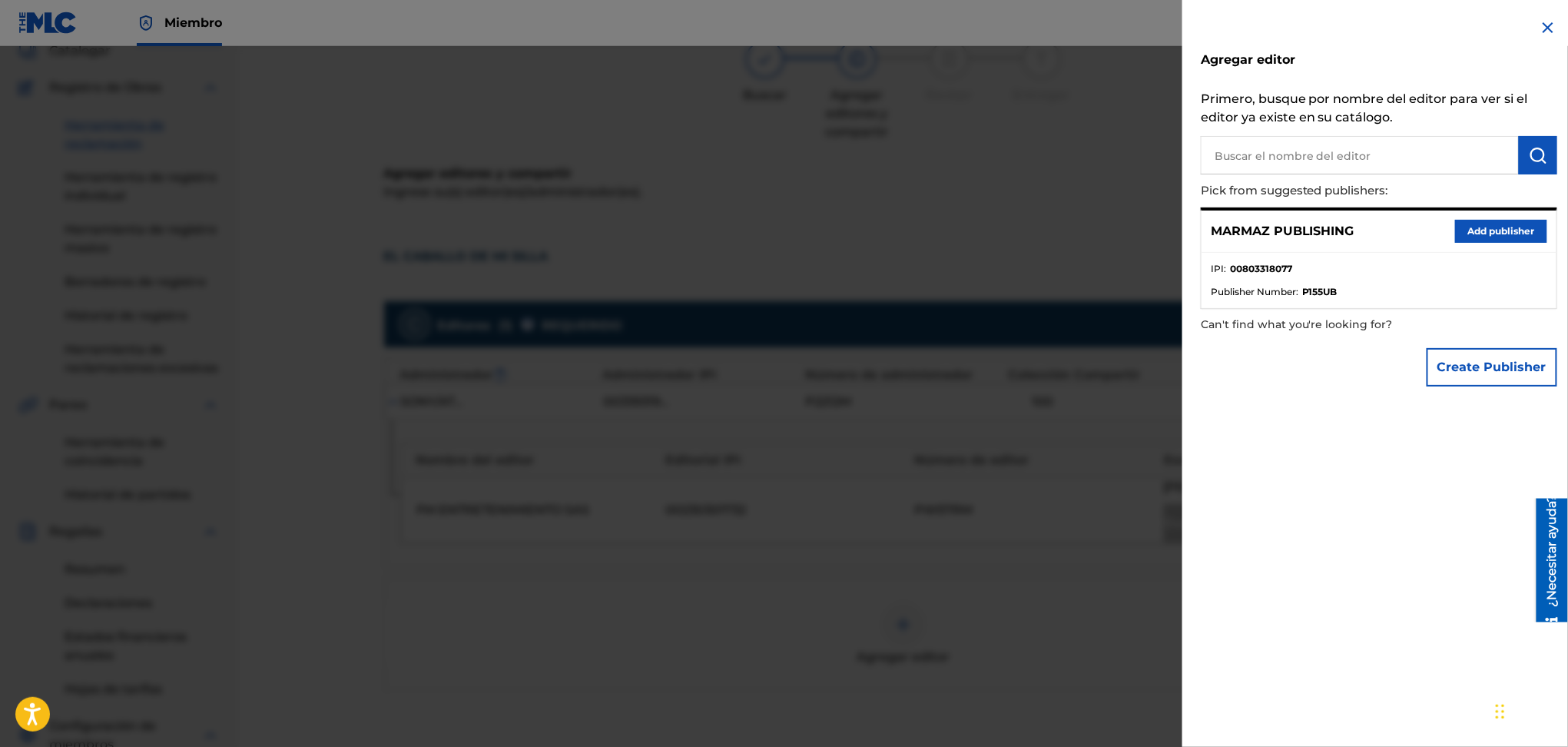
click at [1284, 224] on div "MARMAZ PUBLISHING Add publisher" at bounding box center [1379, 231] width 355 height 42
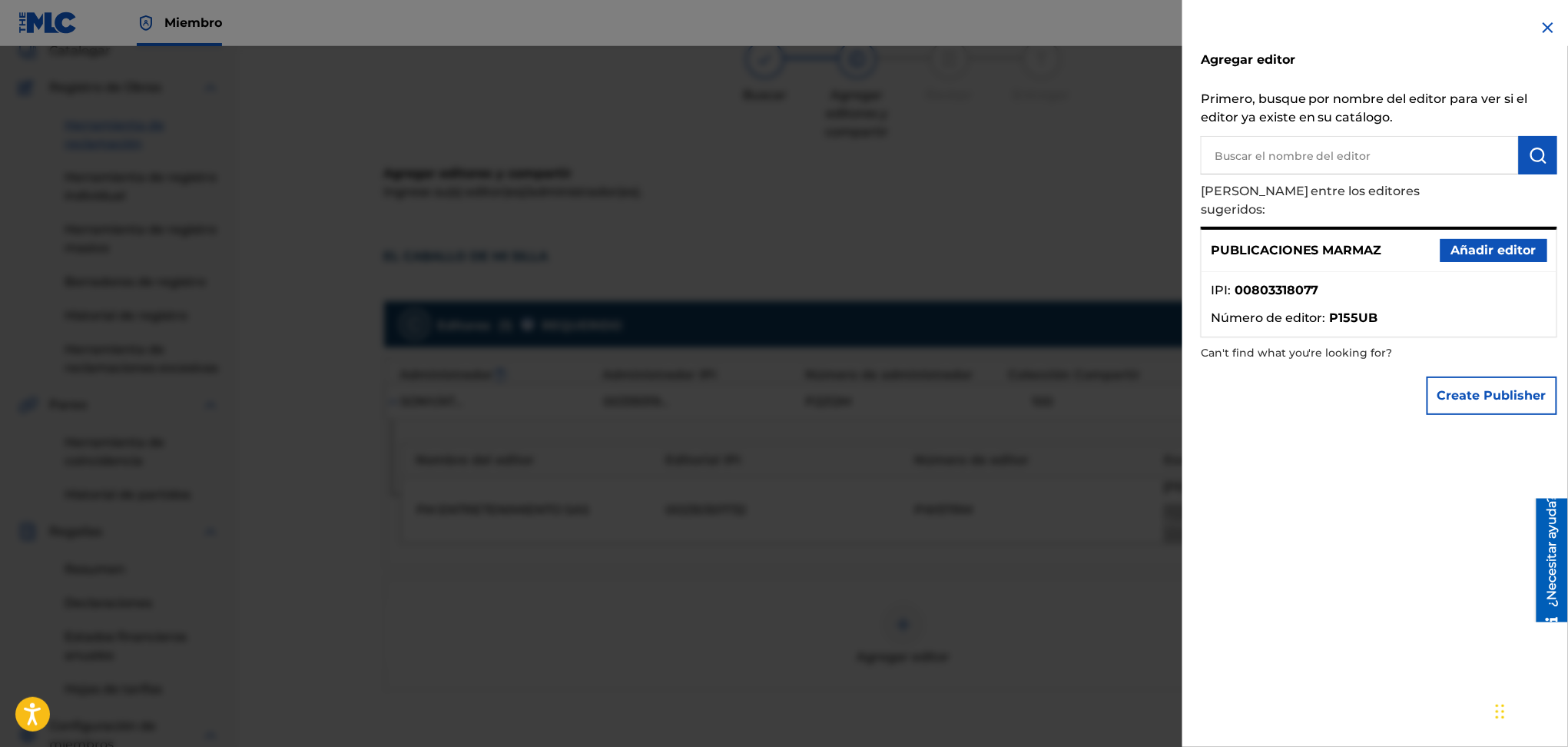
click at [1289, 272] on ul "IPI : 00803318077 Número de editor : P155UB" at bounding box center [1379, 304] width 355 height 65
click at [1289, 283] on font "00803318077" at bounding box center [1277, 290] width 84 height 15
drag, startPoint x: 1382, startPoint y: 275, endPoint x: 1399, endPoint y: 273, distance: 17.1
click at [1383, 282] on li "IPI : 00803318077" at bounding box center [1380, 295] width 336 height 27
click at [1399, 282] on li "IPI : 00803318077" at bounding box center [1380, 295] width 336 height 27
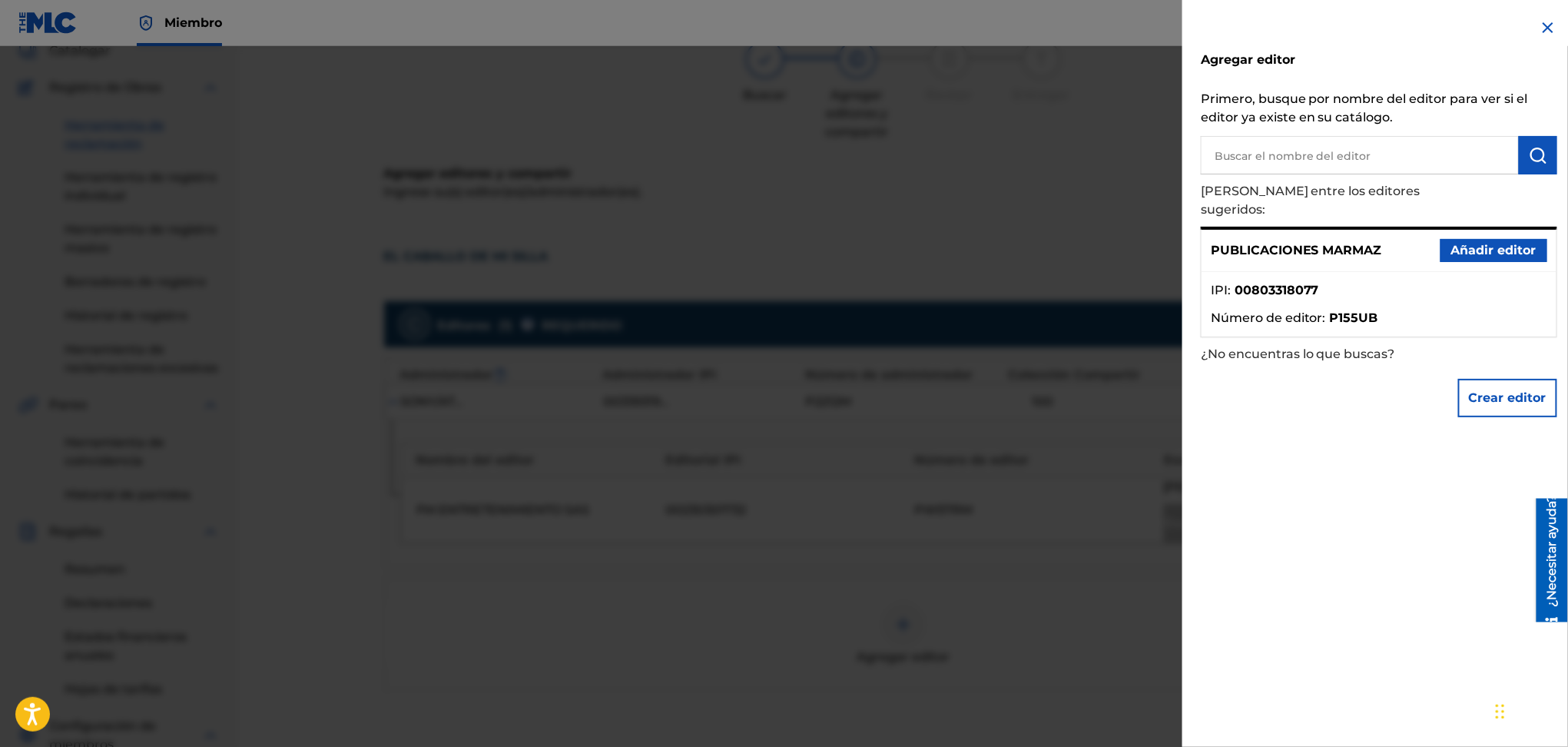
click at [1306, 283] on li "IPI : 00803318077" at bounding box center [1380, 295] width 336 height 27
click at [1468, 243] on font "Añadir editor" at bounding box center [1494, 251] width 85 height 15
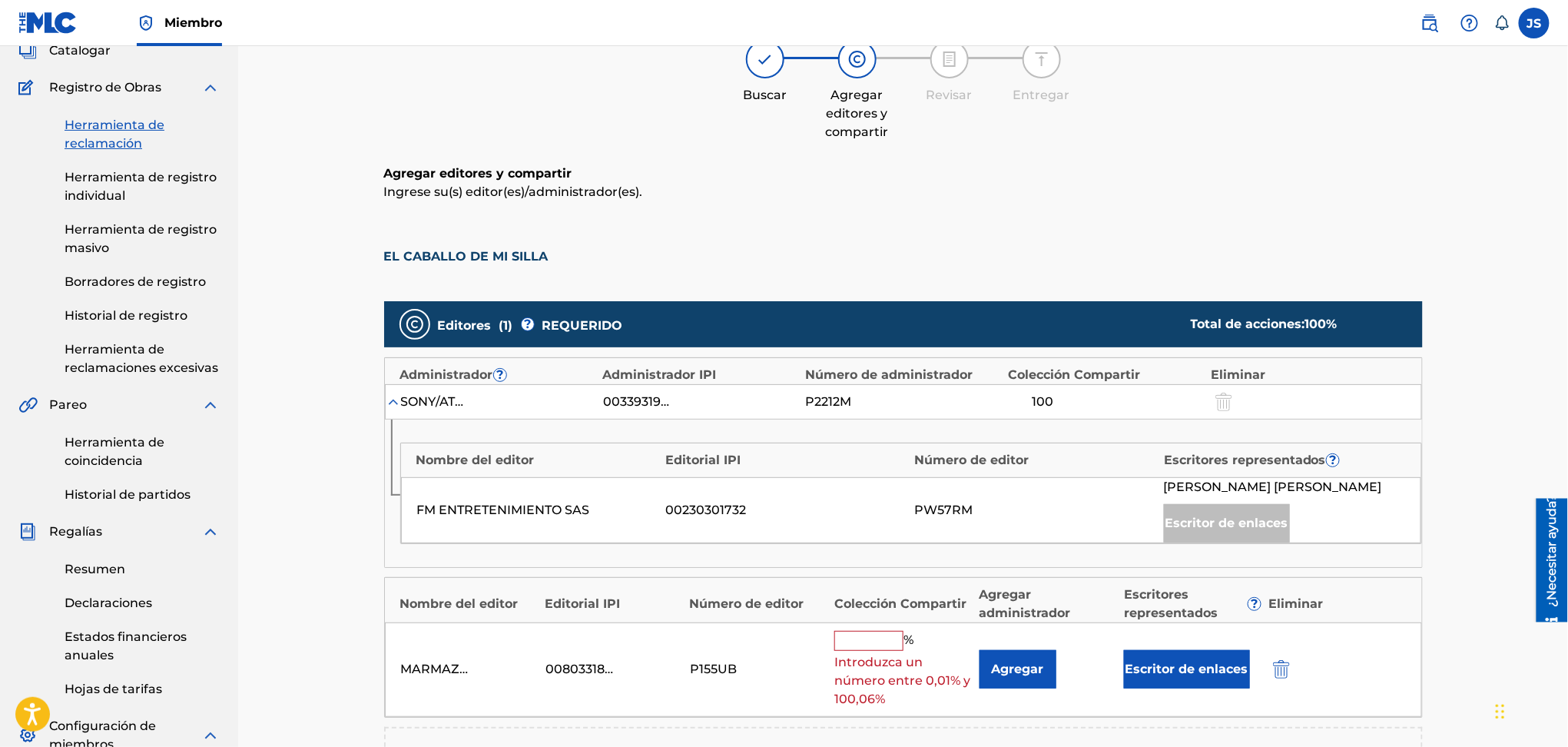
click at [850, 651] on input "text" at bounding box center [869, 641] width 69 height 20
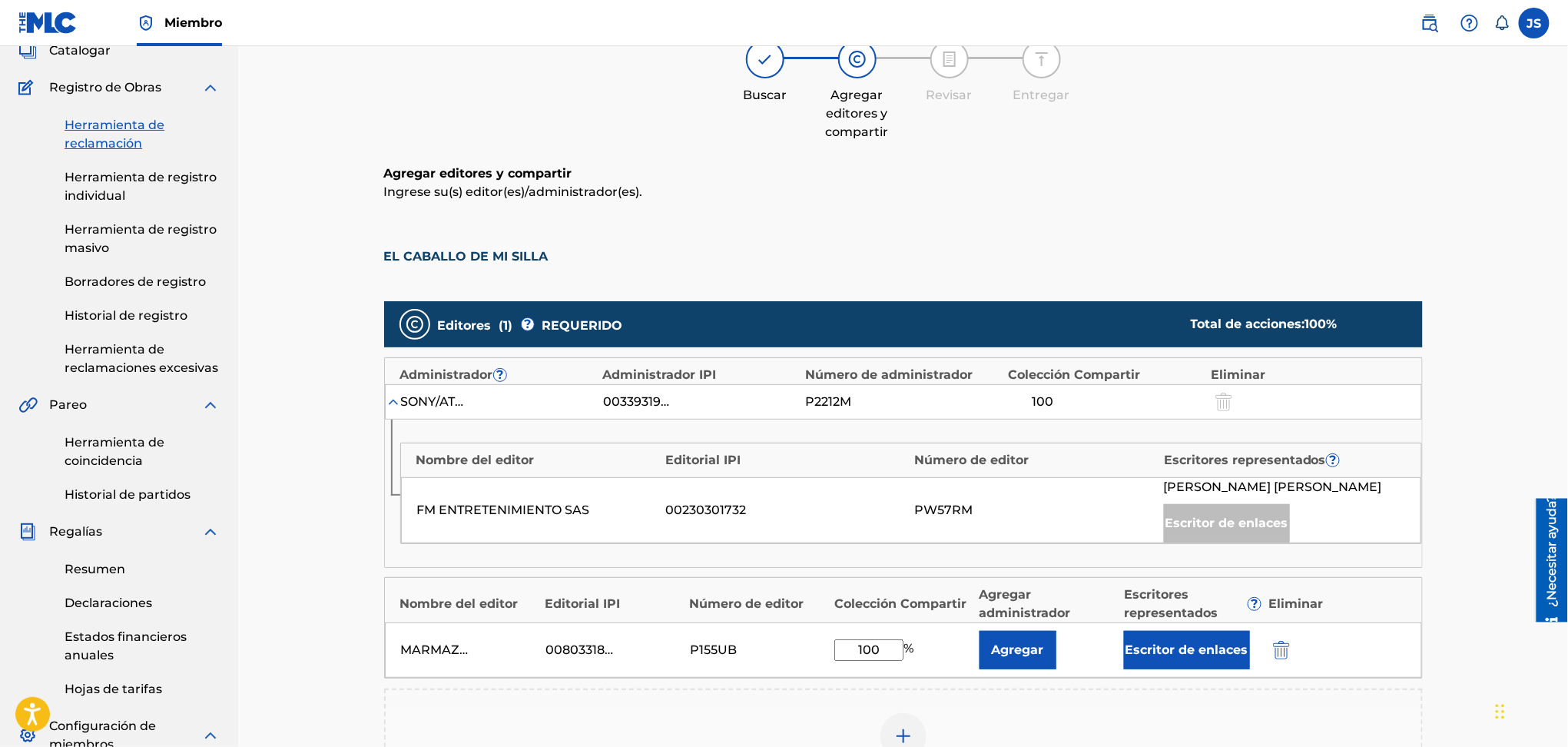
type input "100"
click at [807, 544] on div "Nombre del editor Editorial IPI Número de editor Escritores representados ? FM …" at bounding box center [912, 493] width 1022 height 101
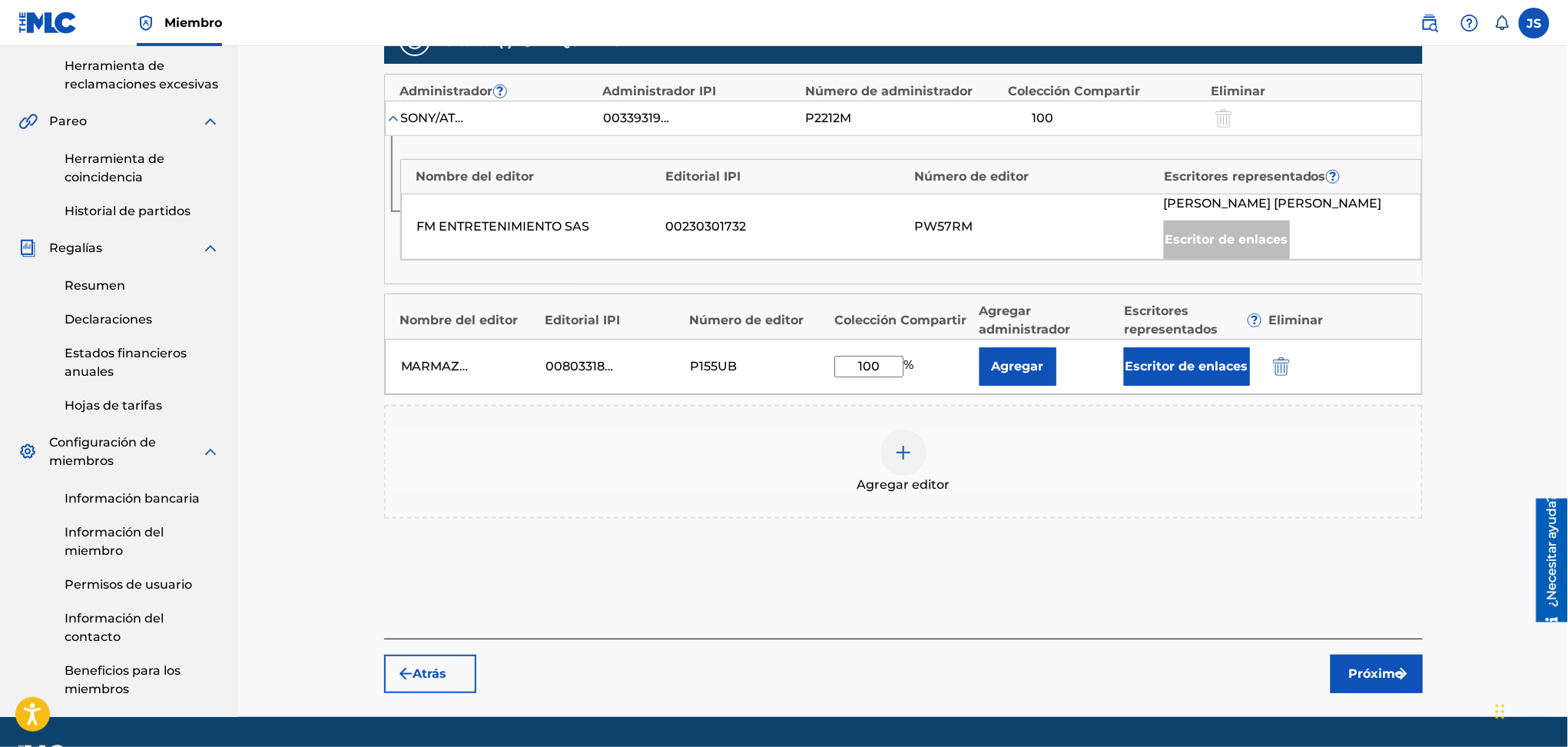
scroll to position [410, 0]
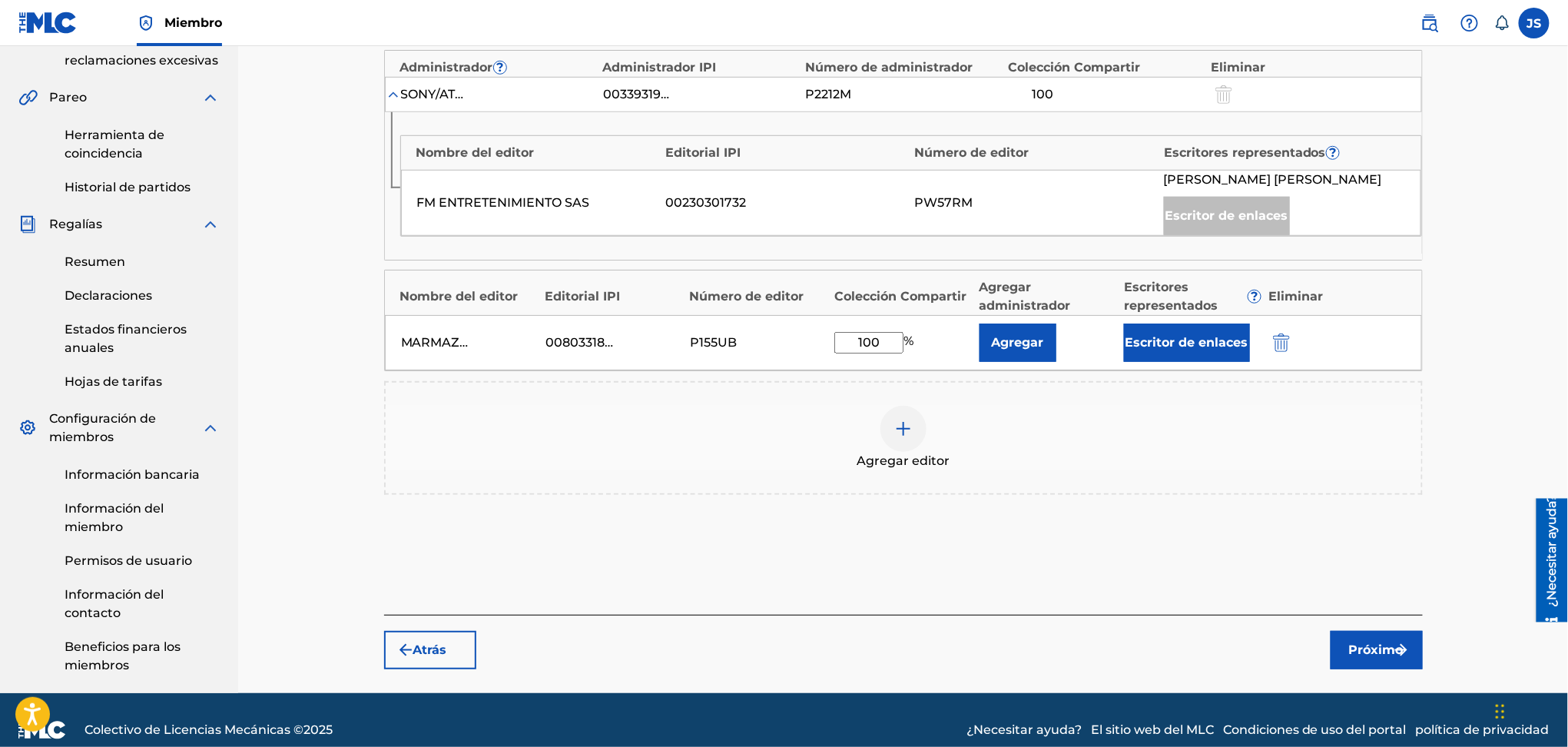
click at [1158, 349] on font "Escritor de enlaces" at bounding box center [1187, 342] width 123 height 15
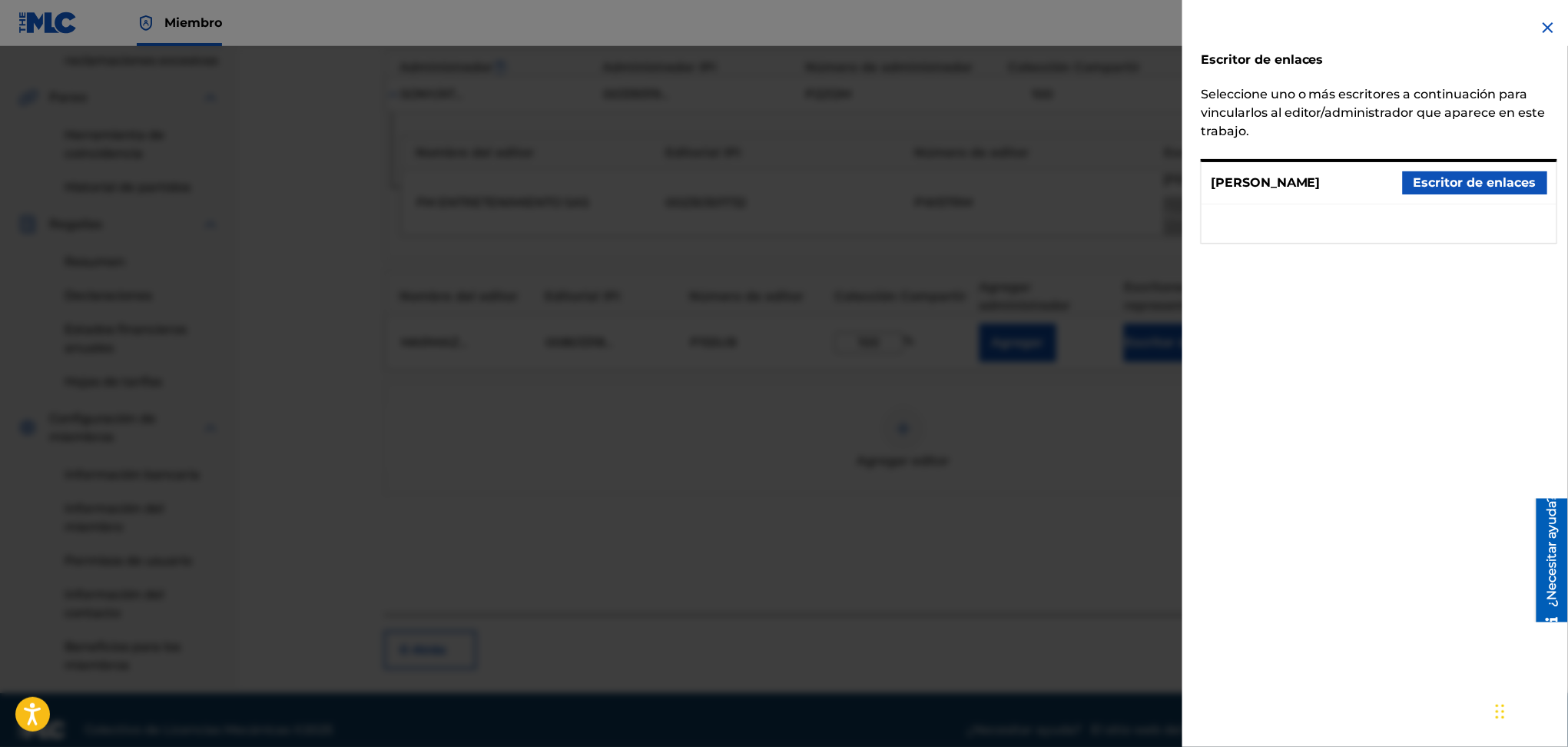
click at [1477, 190] on font "Escritor de enlaces" at bounding box center [1475, 183] width 123 height 15
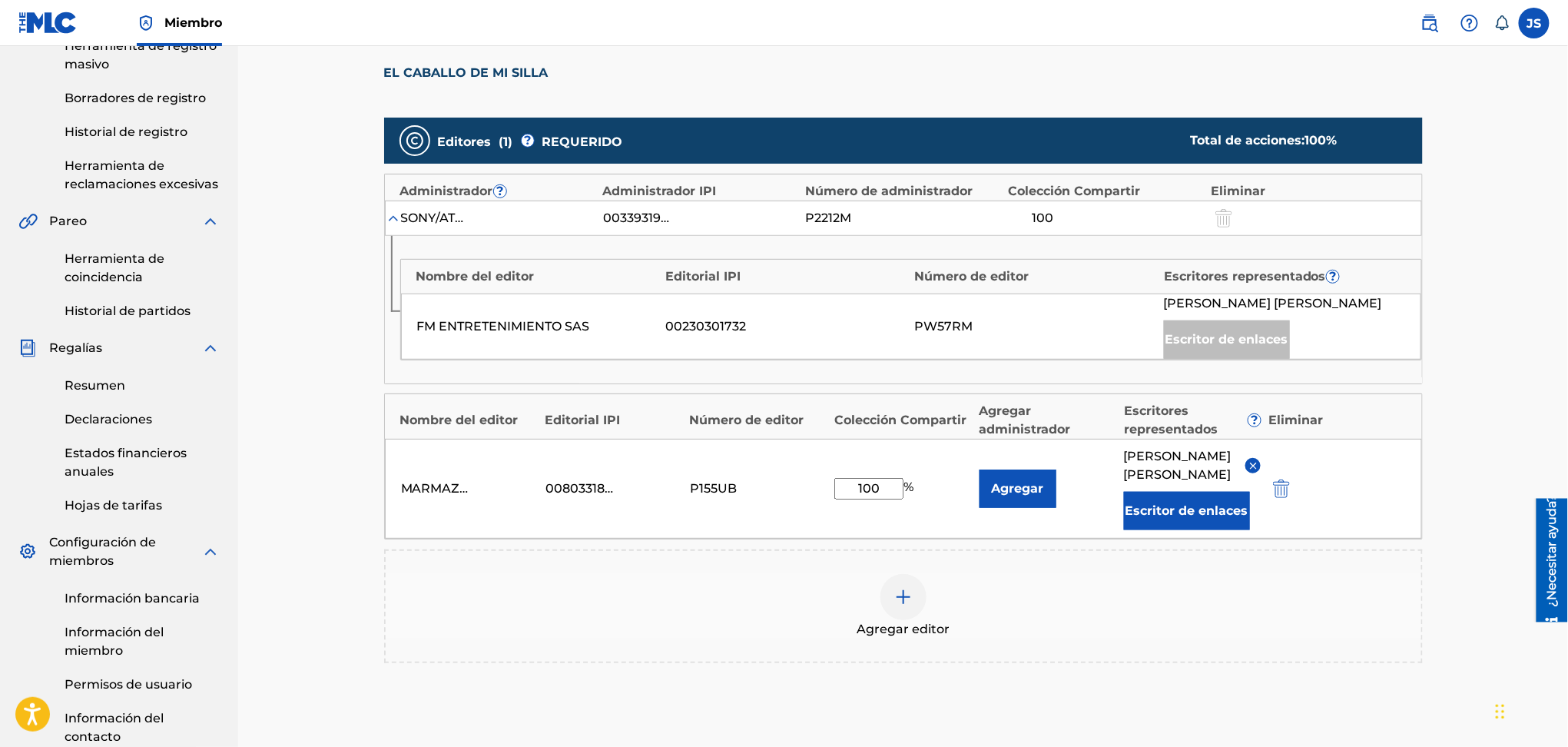
scroll to position [205, 0]
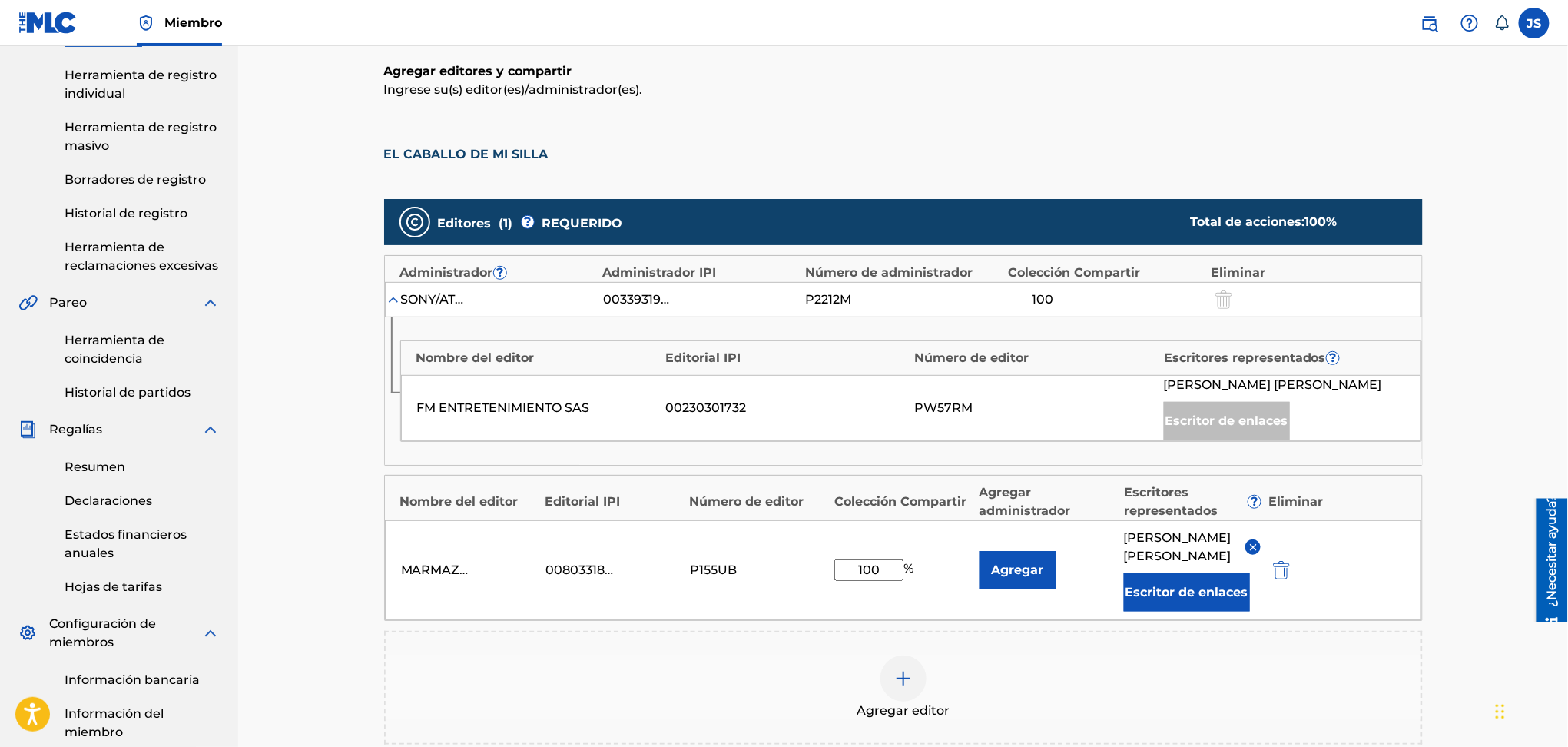
click at [1213, 286] on div "SONY/ATV DISCOS MUSIC PUBLISHING LLC 00339319841 P2212M 100" at bounding box center [903, 299] width 1038 height 36
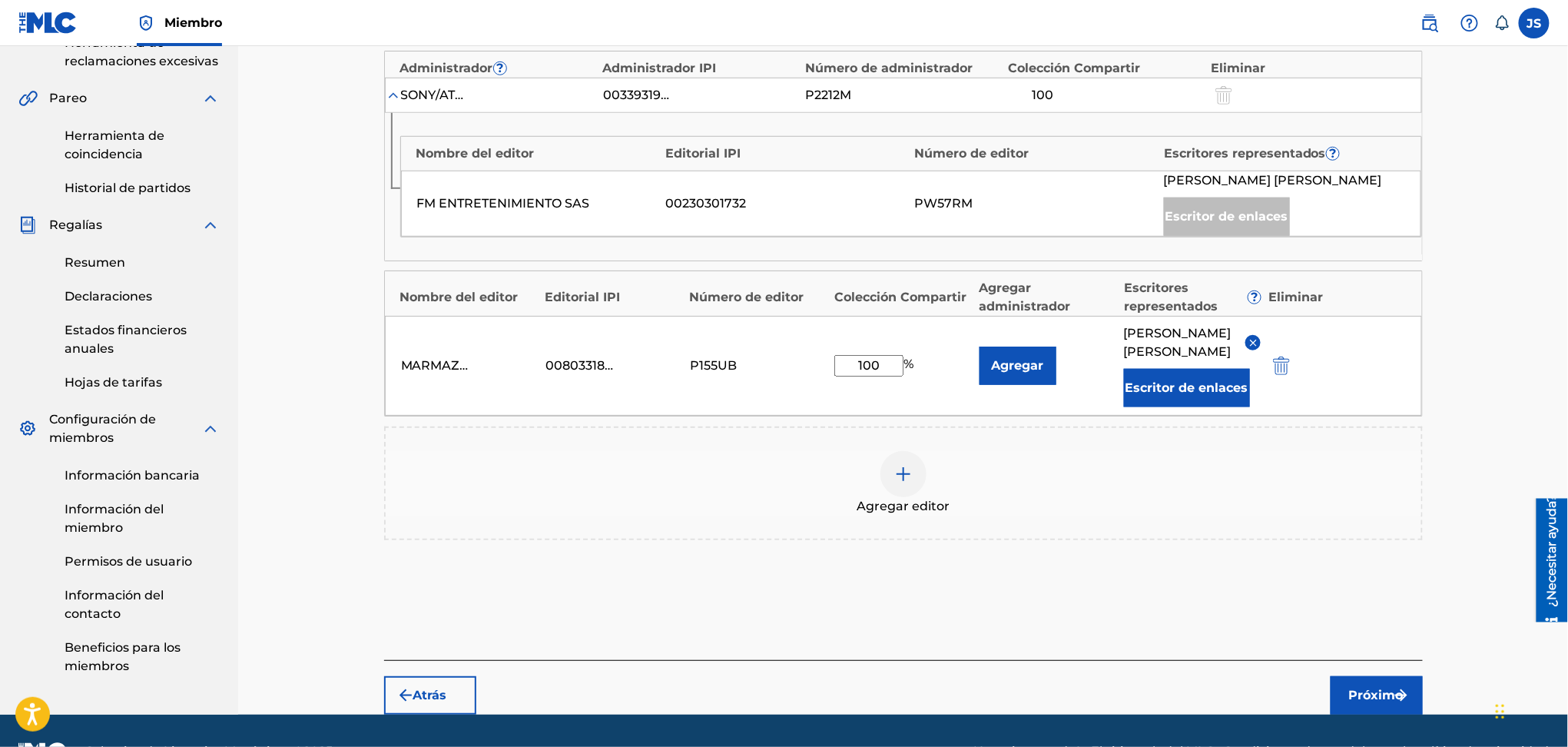
scroll to position [410, 0]
click at [1233, 235] on div "Escritor de enlaces" at bounding box center [1227, 216] width 126 height 38
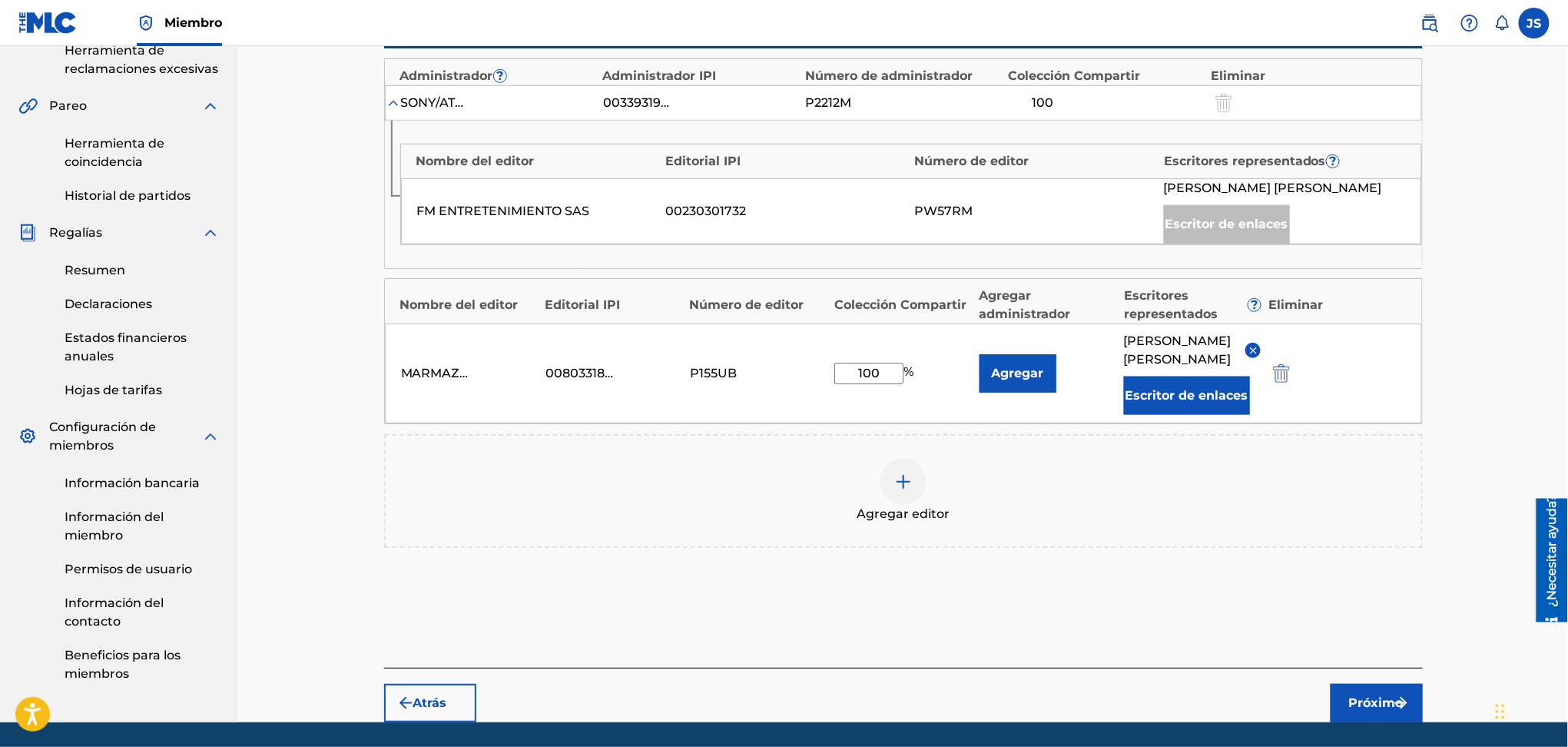
scroll to position [504, 0]
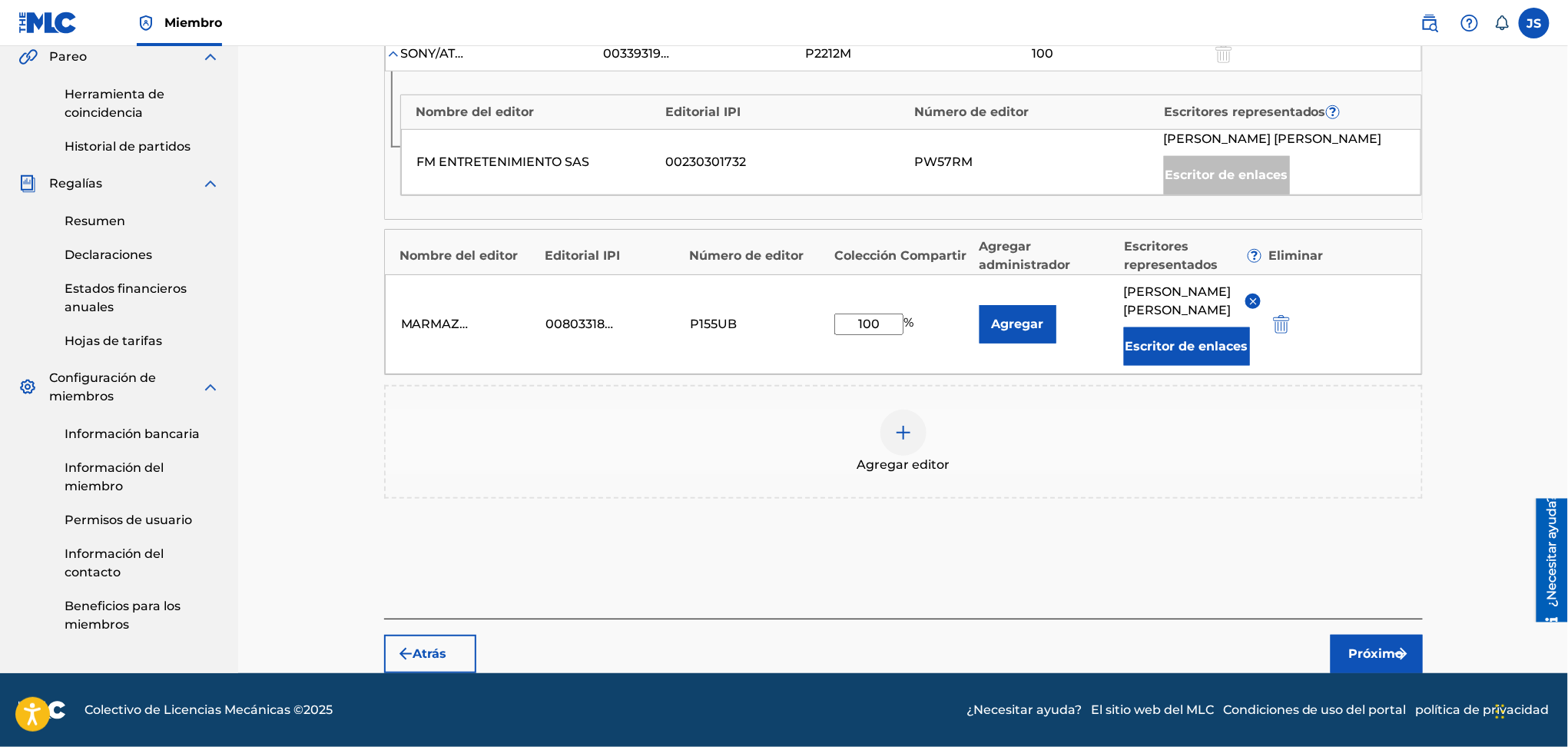
click at [1371, 640] on button "Próximo" at bounding box center [1377, 654] width 92 height 38
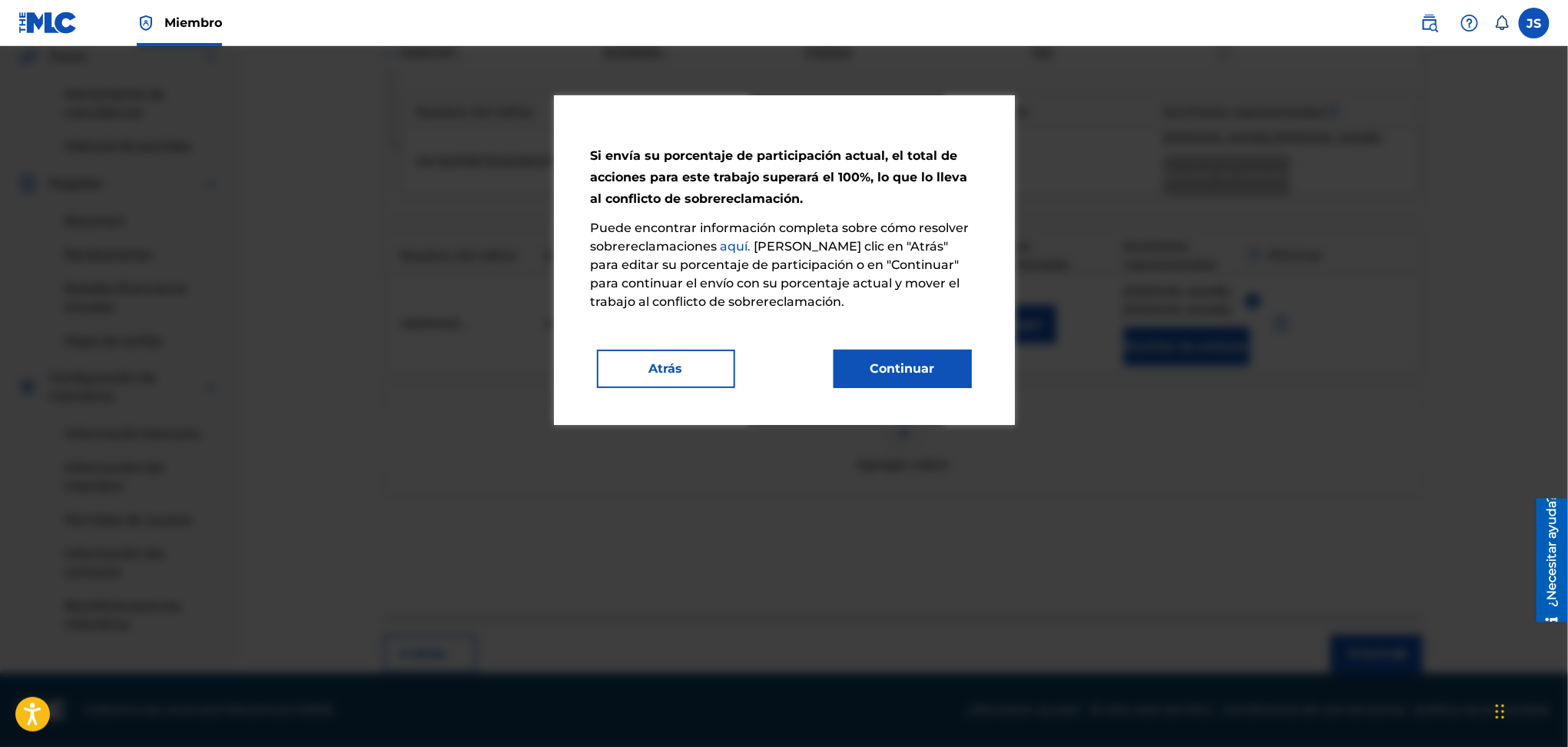
click at [942, 377] on button "Continuar" at bounding box center [902, 368] width 138 height 38
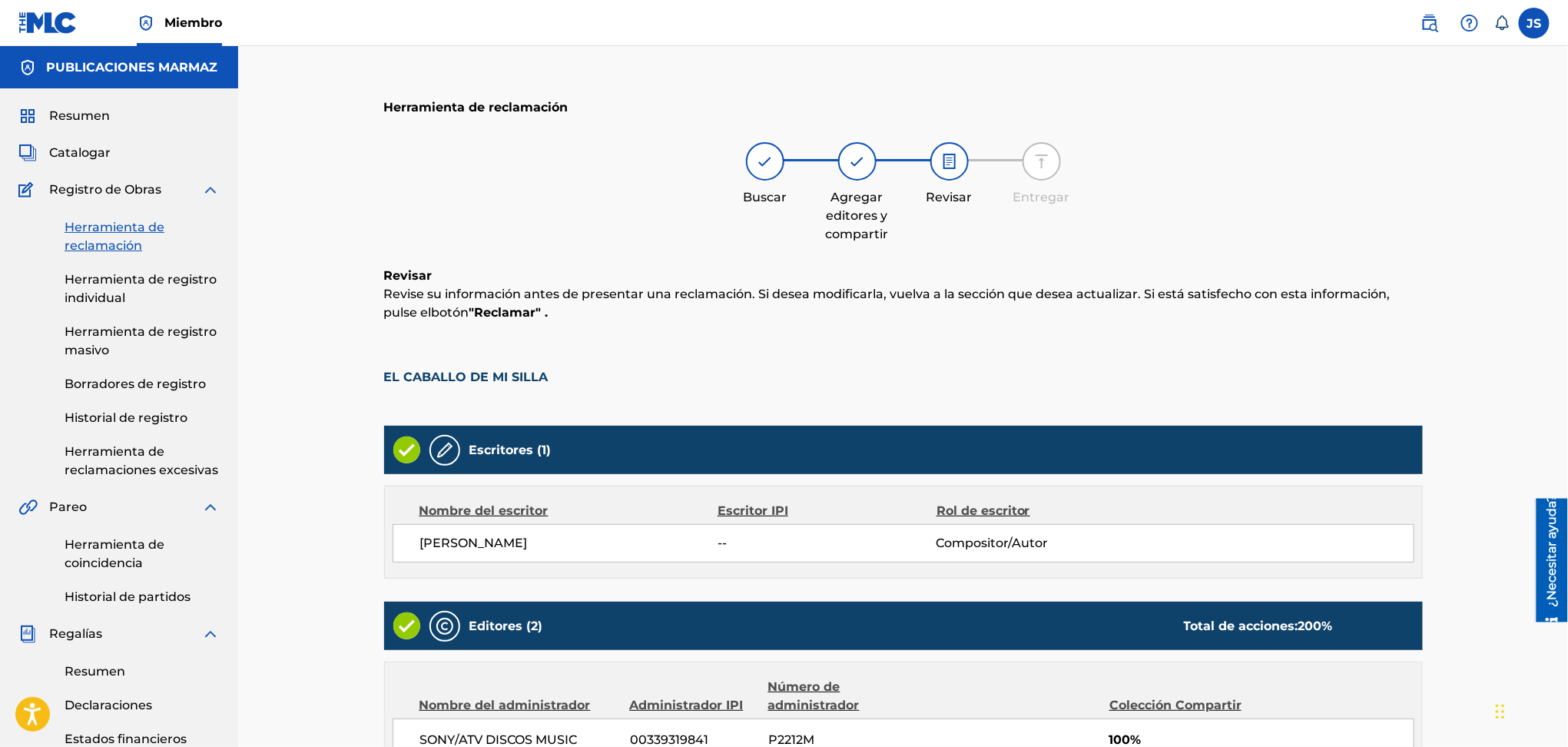
scroll to position [449, 0]
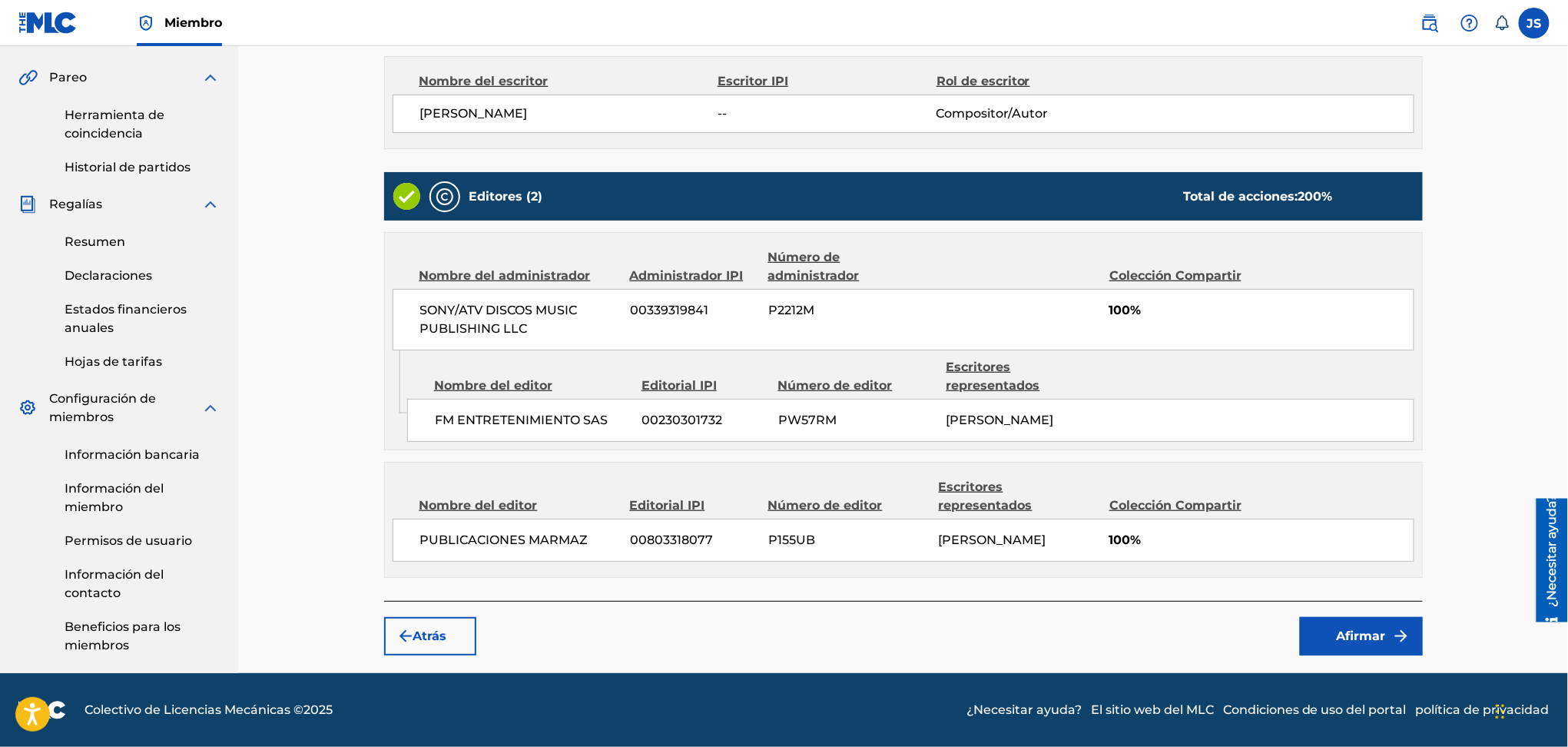
click at [1146, 267] on font "Colección Compartir" at bounding box center [1176, 276] width 133 height 18
click at [1147, 268] on font "Colección Compartir" at bounding box center [1176, 275] width 133 height 15
click at [1388, 652] on button "Afirmar" at bounding box center [1361, 636] width 123 height 38
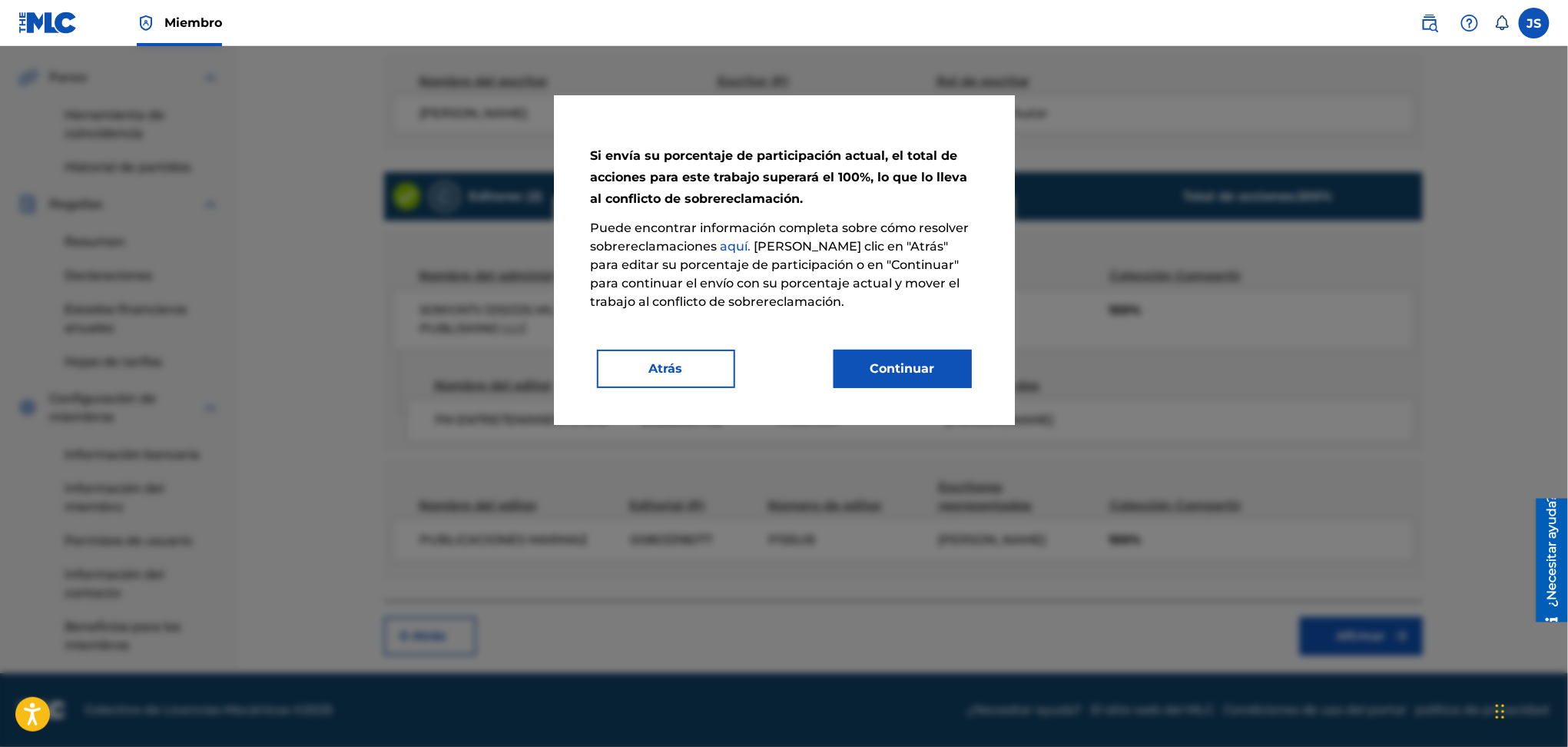
click at [898, 368] on font "Continuar" at bounding box center [902, 368] width 65 height 15
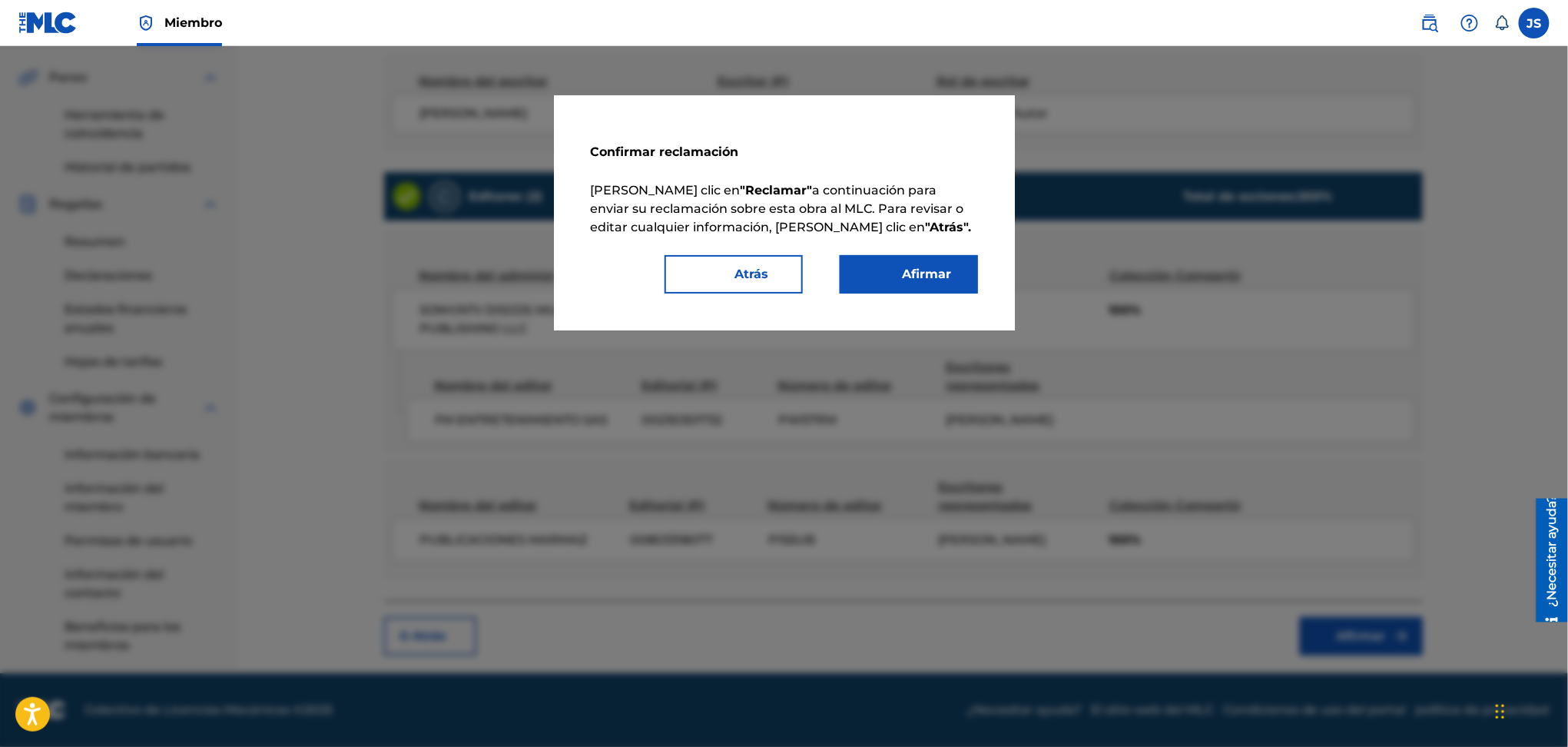
click at [914, 272] on font "Afirmar" at bounding box center [928, 274] width 49 height 15
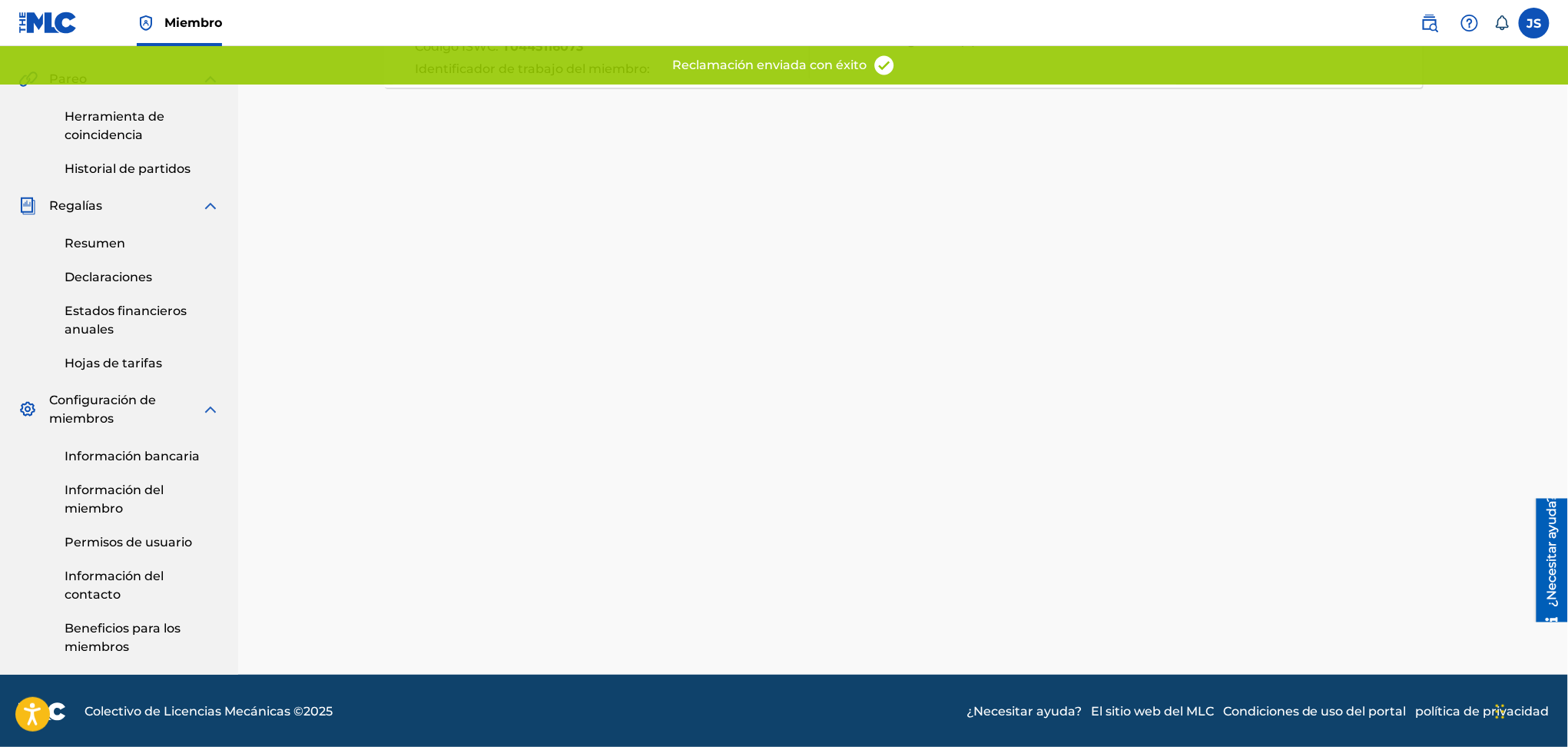
scroll to position [0, 0]
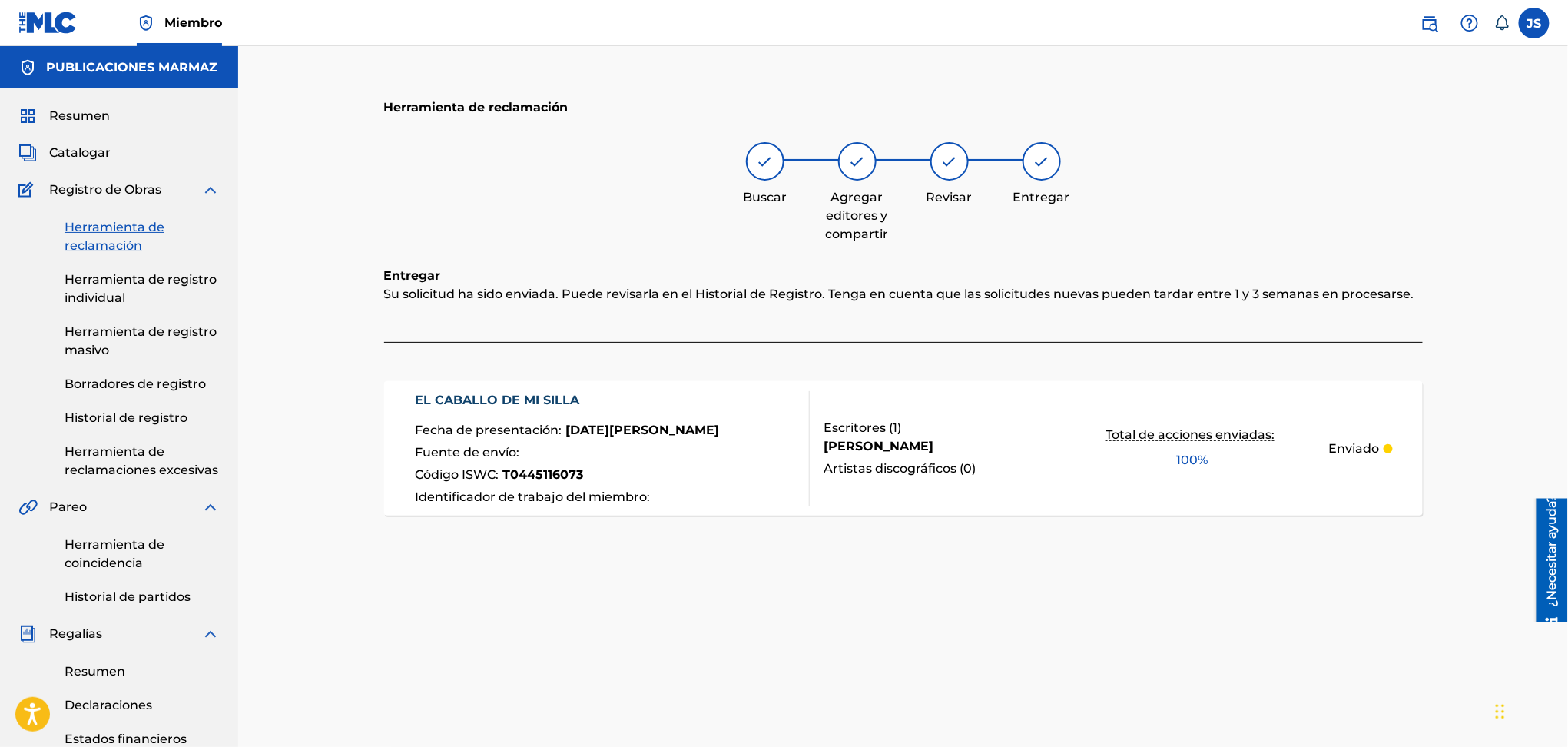
click at [126, 226] on font "Herramienta de reclamación" at bounding box center [114, 236] width 100 height 33
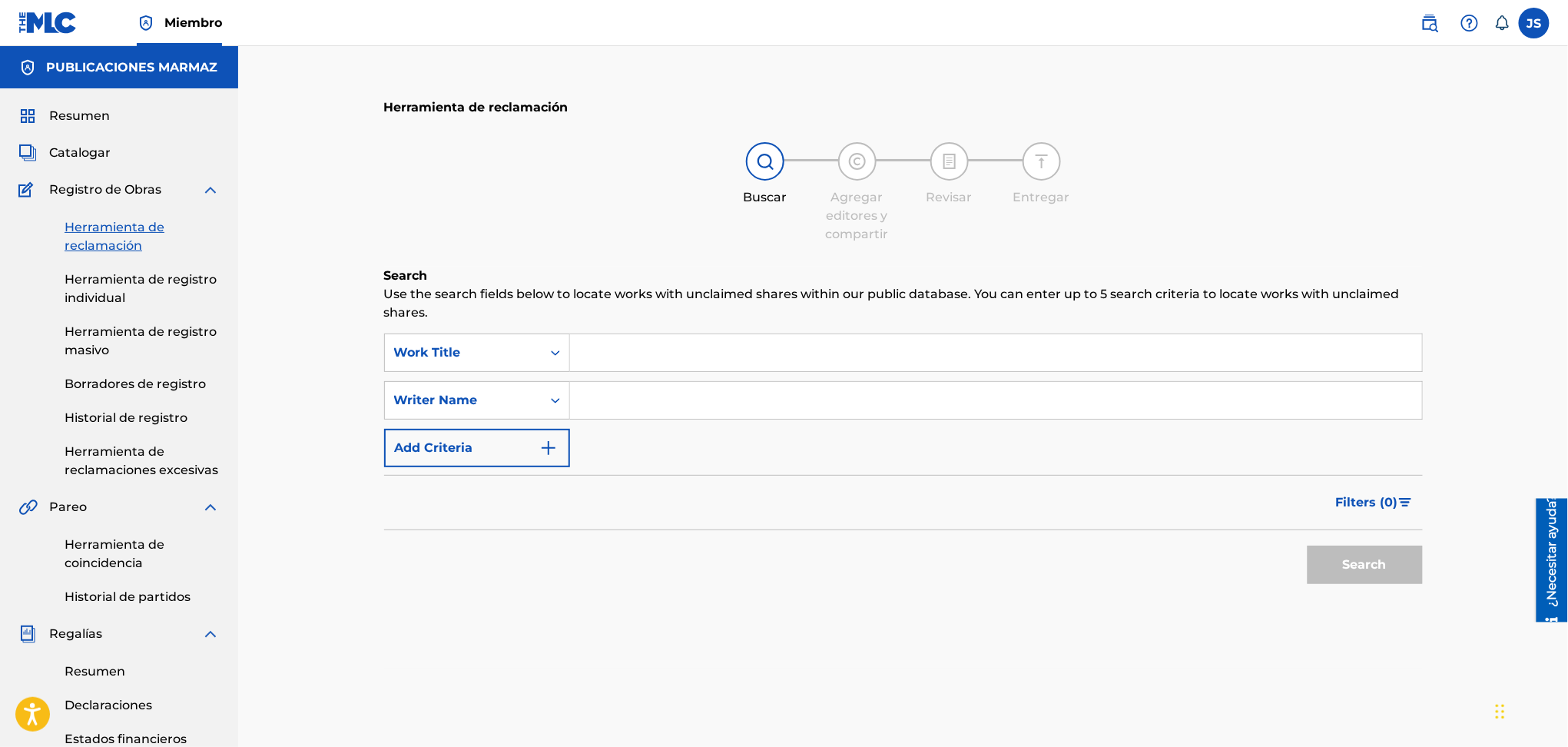
click at [686, 363] on input "Search Form" at bounding box center [997, 353] width 852 height 37
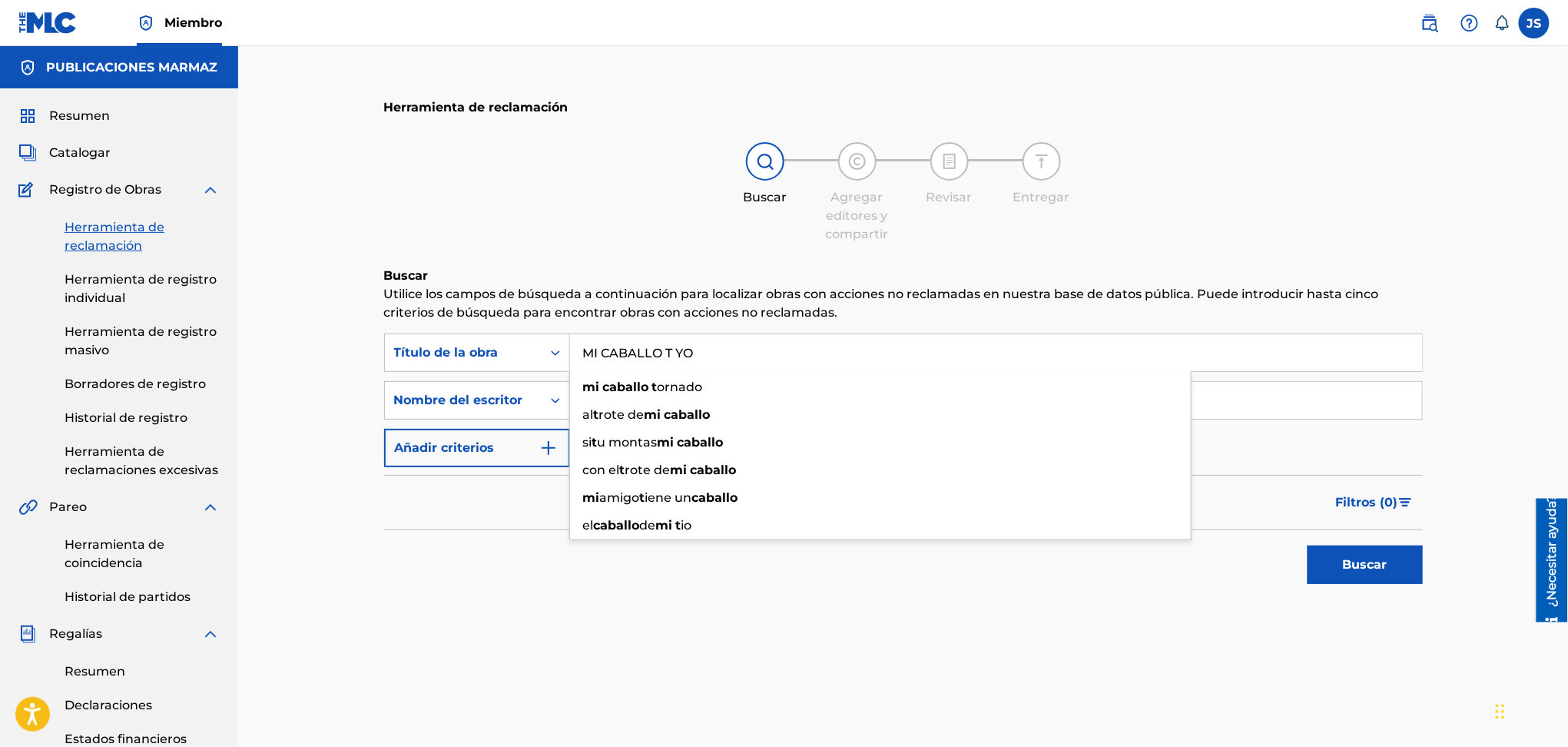
type input "MI CABALLO T YO"
click at [1307, 546] on button "Buscar" at bounding box center [1365, 565] width 115 height 38
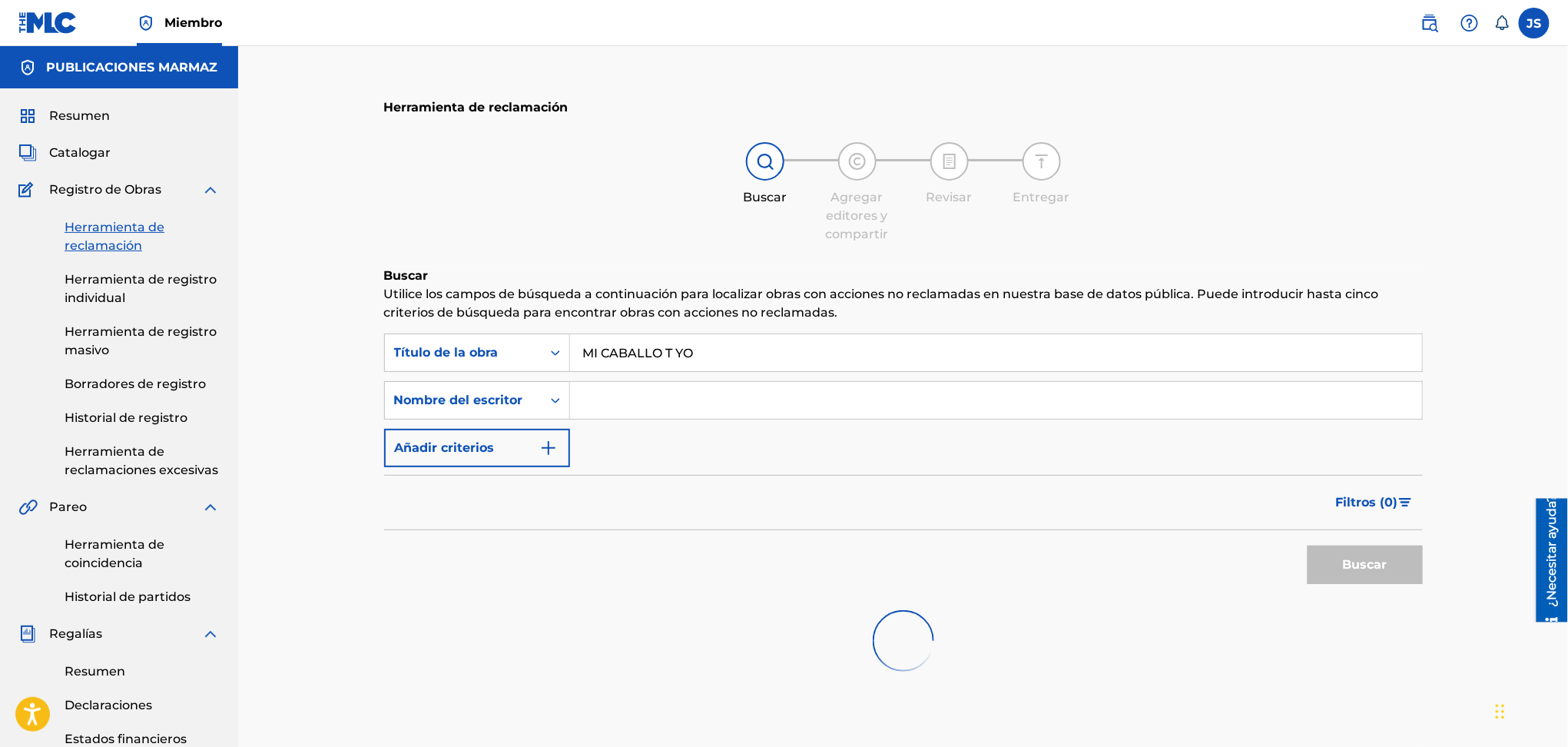
click at [735, 392] on input "Formulario de búsqueda" at bounding box center [997, 400] width 852 height 37
paste input "KLAIM MUSIC"
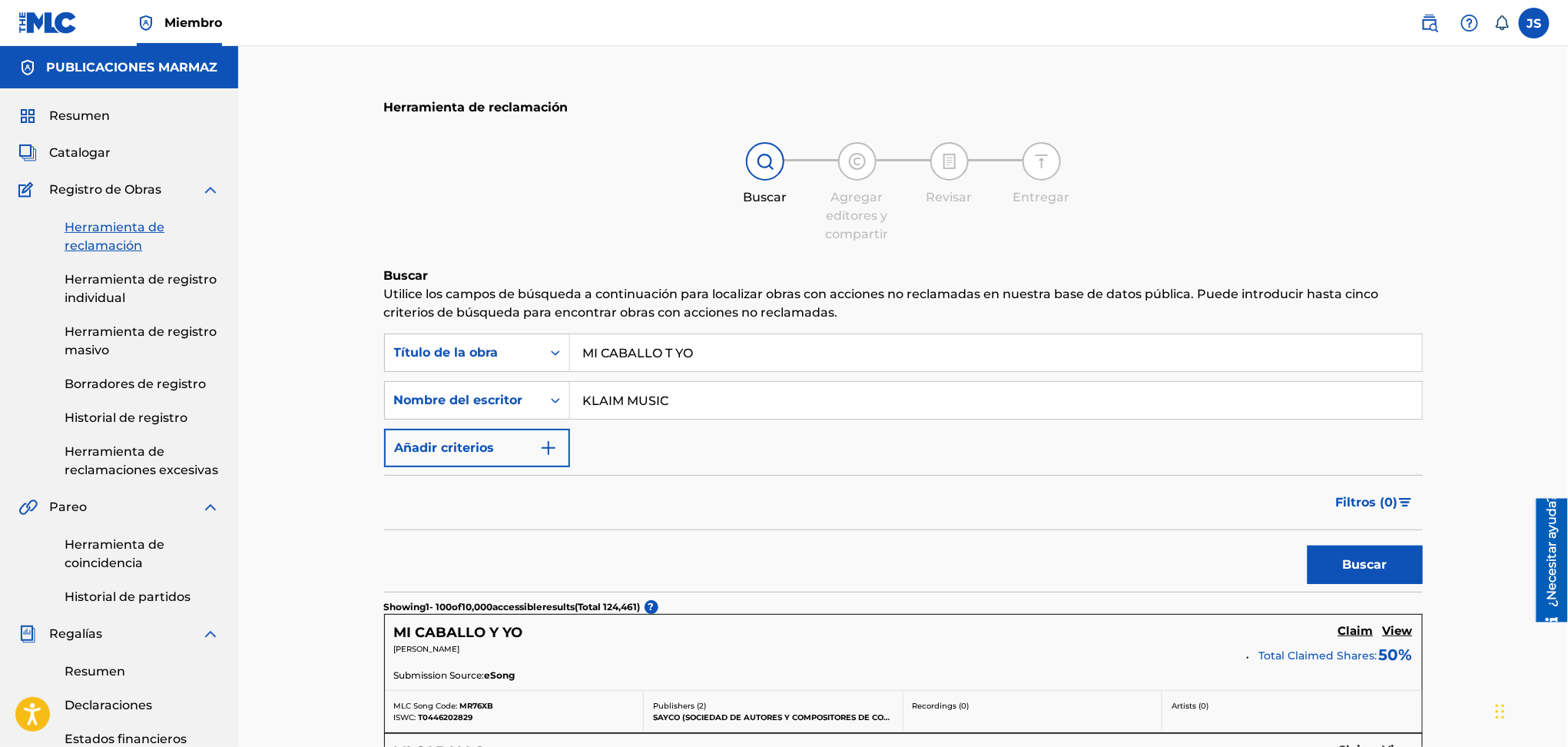
drag, startPoint x: 744, startPoint y: 392, endPoint x: 444, endPoint y: 374, distance: 300.5
click at [444, 376] on div "Buscar con criterios4ca67b8b-956b-45c8-a18d-4d0919c4274c Título de la obra MI C…" at bounding box center [903, 400] width 1039 height 133
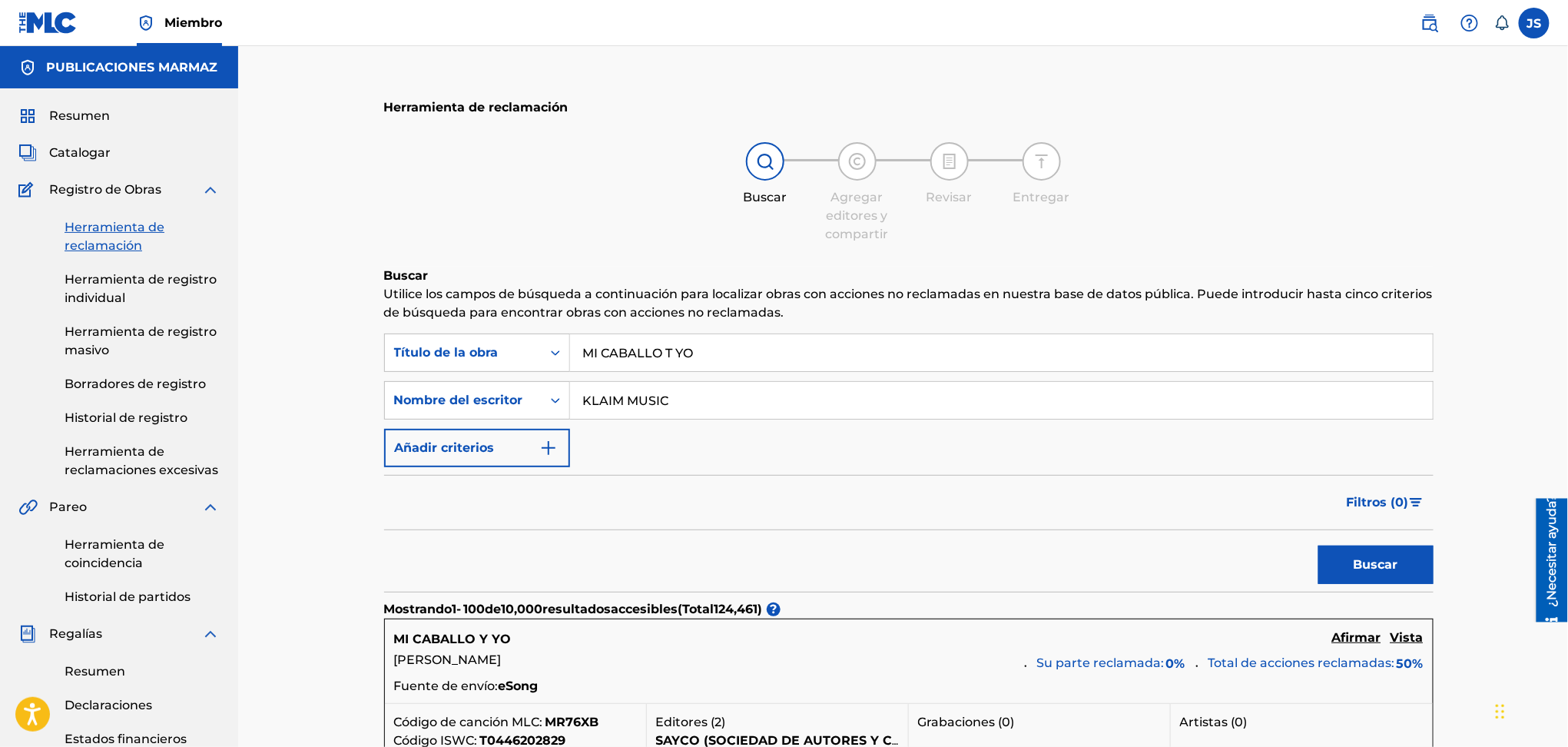
click at [691, 401] on input "KLAIM MUSIC" at bounding box center [1002, 400] width 863 height 37
drag, startPoint x: 730, startPoint y: 405, endPoint x: 485, endPoint y: 386, distance: 245.7
click at [485, 386] on div "Búsqueda con criterios 7ded3791-710b-435e-9041-df0385ac19e1 Nombre del escritor…" at bounding box center [909, 400] width 1050 height 38
type input "Wilson Orlando Valderrama Aguilar"
click at [1399, 565] on font "Buscar" at bounding box center [1376, 564] width 45 height 15
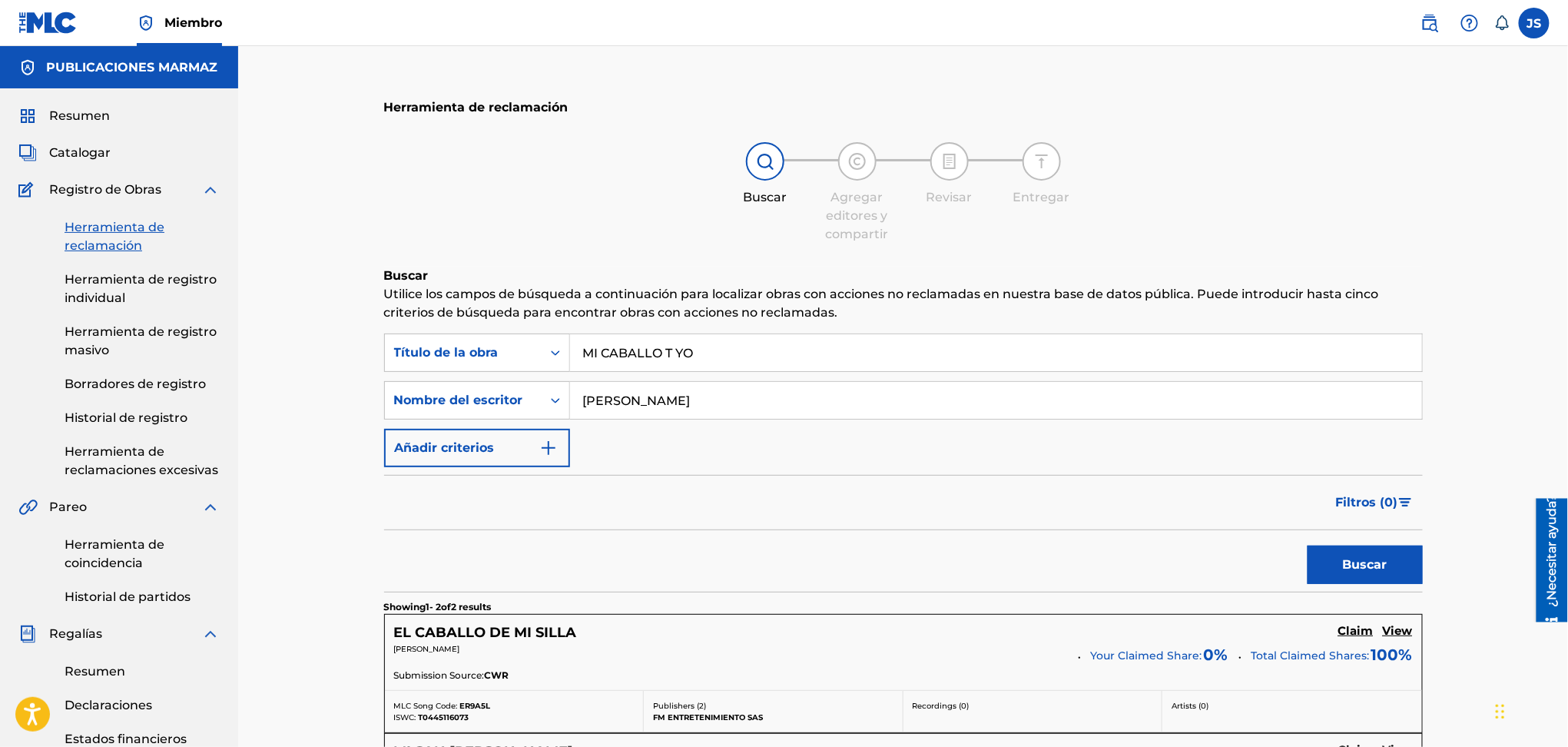
click at [677, 351] on input "MI CABALLO T YO" at bounding box center [997, 353] width 852 height 37
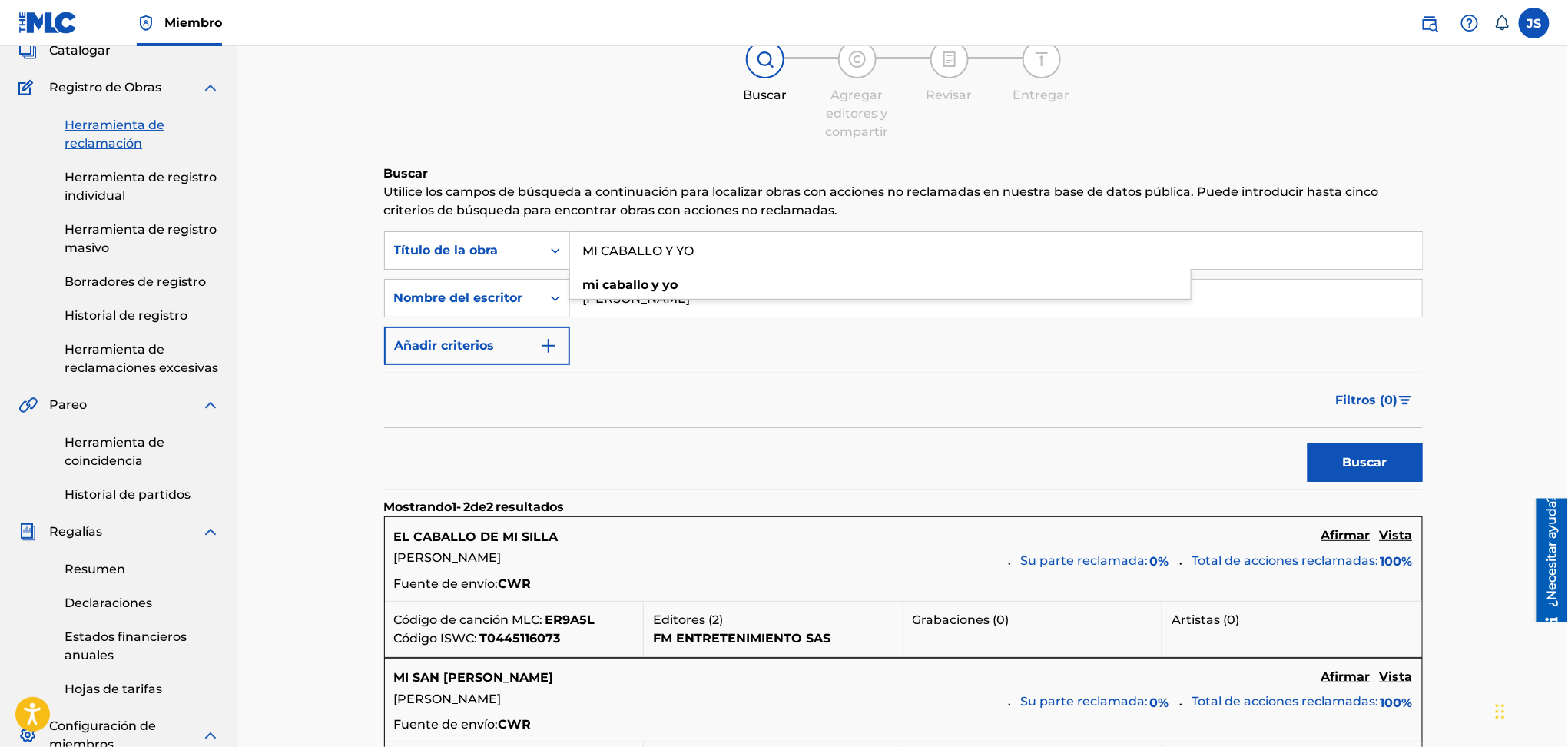
type input "MI CABALLO Y YO"
click at [1307, 443] on button "Buscar" at bounding box center [1365, 463] width 115 height 38
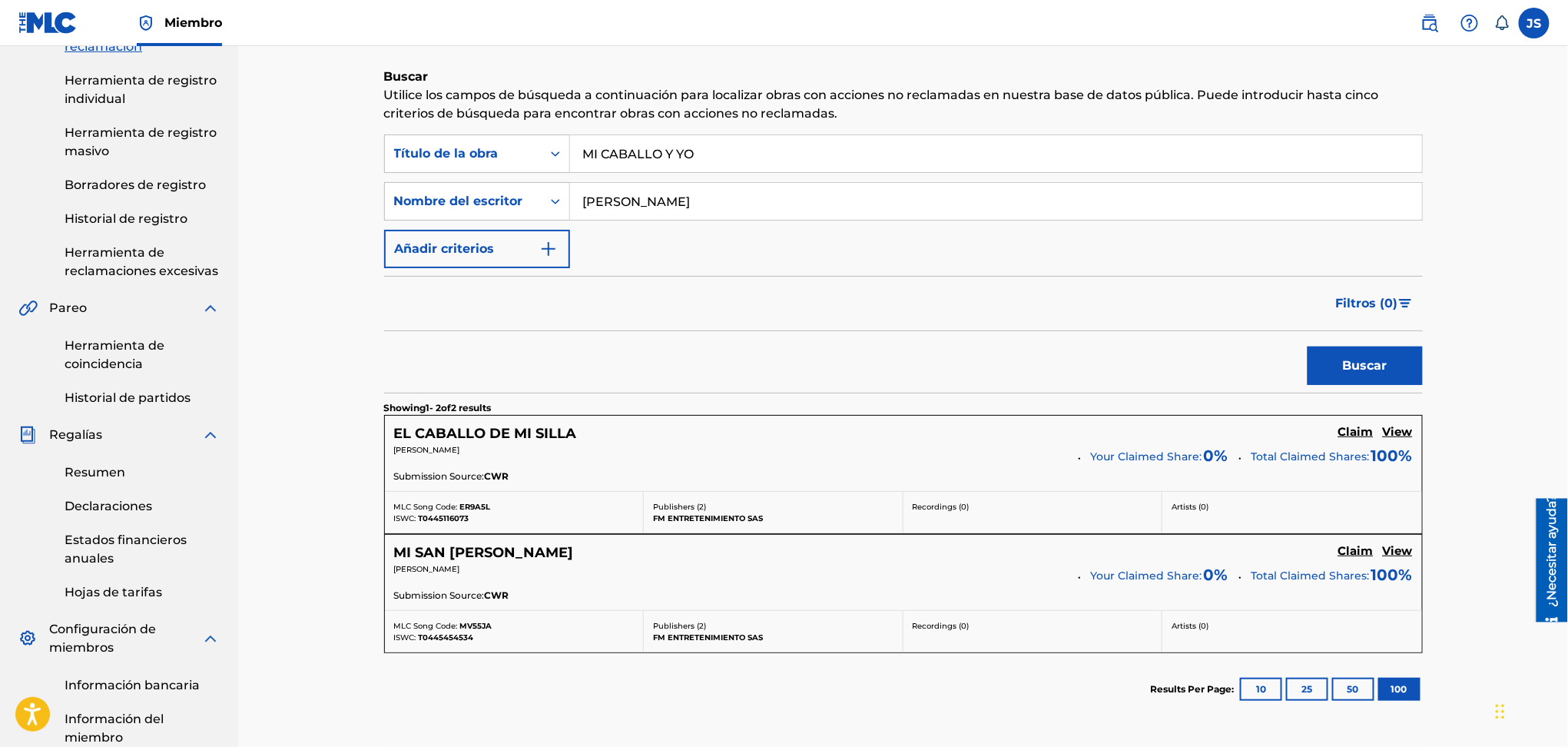
scroll to position [307, 0]
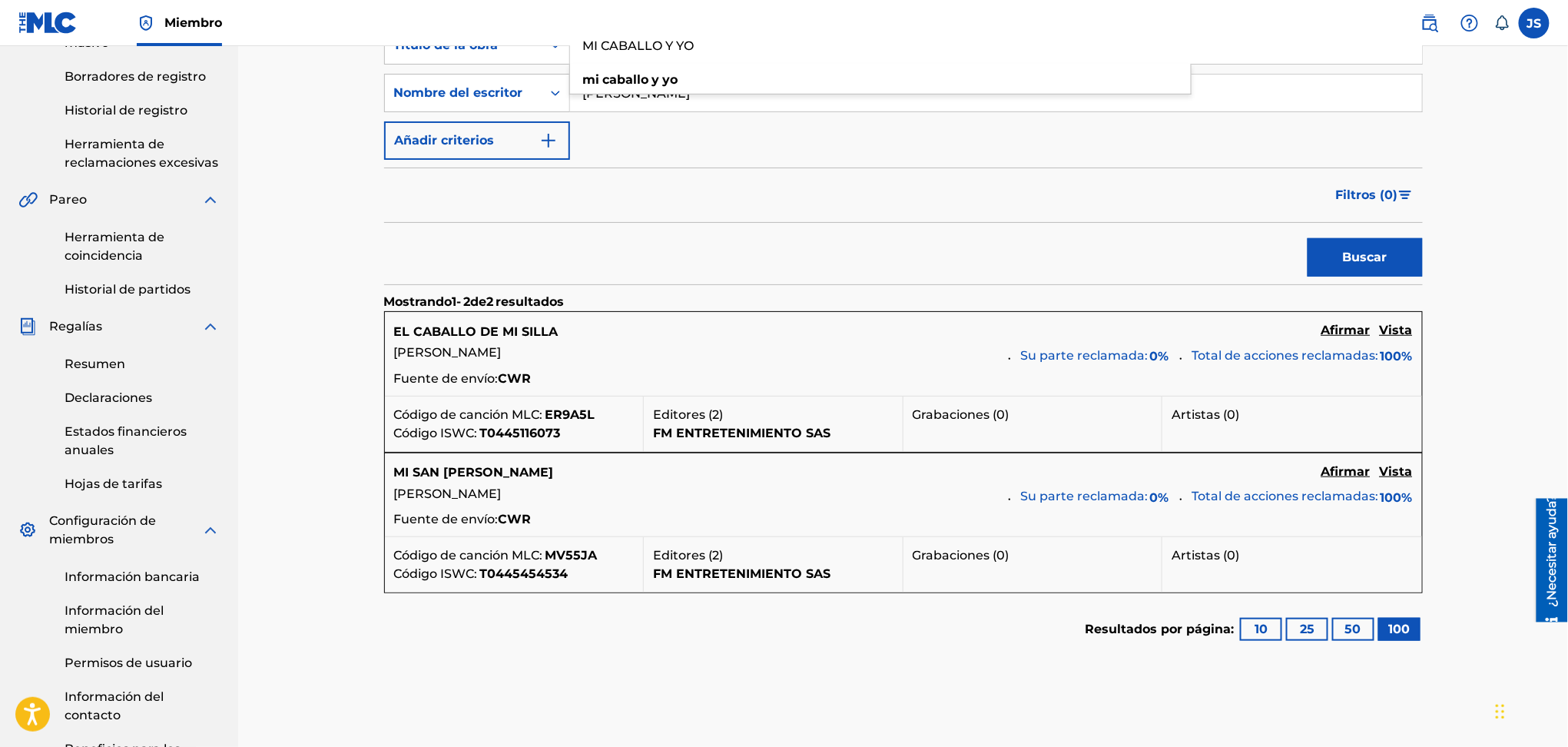
click at [1390, 335] on font "Vista" at bounding box center [1396, 330] width 33 height 15
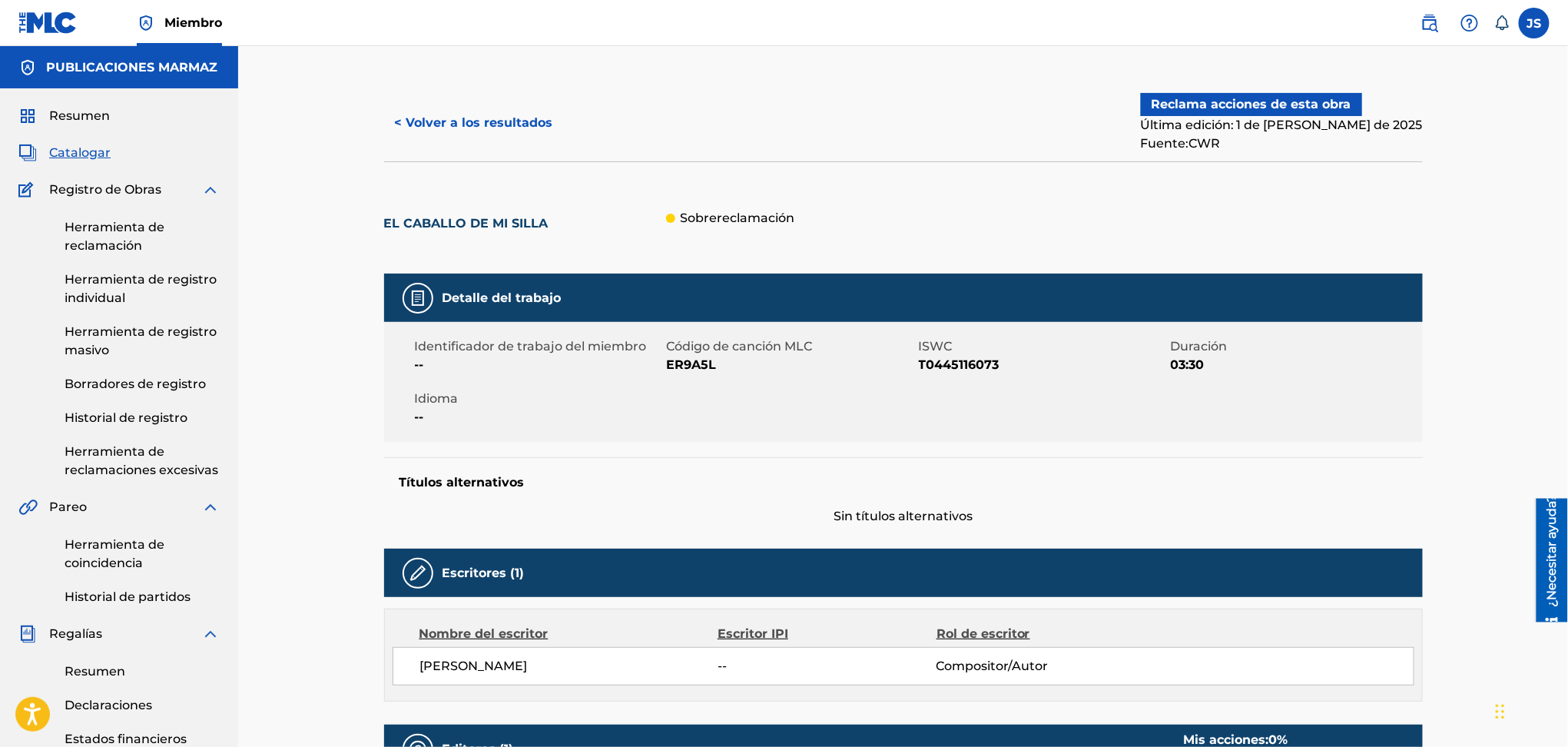
click at [1317, 108] on font "Reclama acciones de esta obra" at bounding box center [1252, 104] width 200 height 15
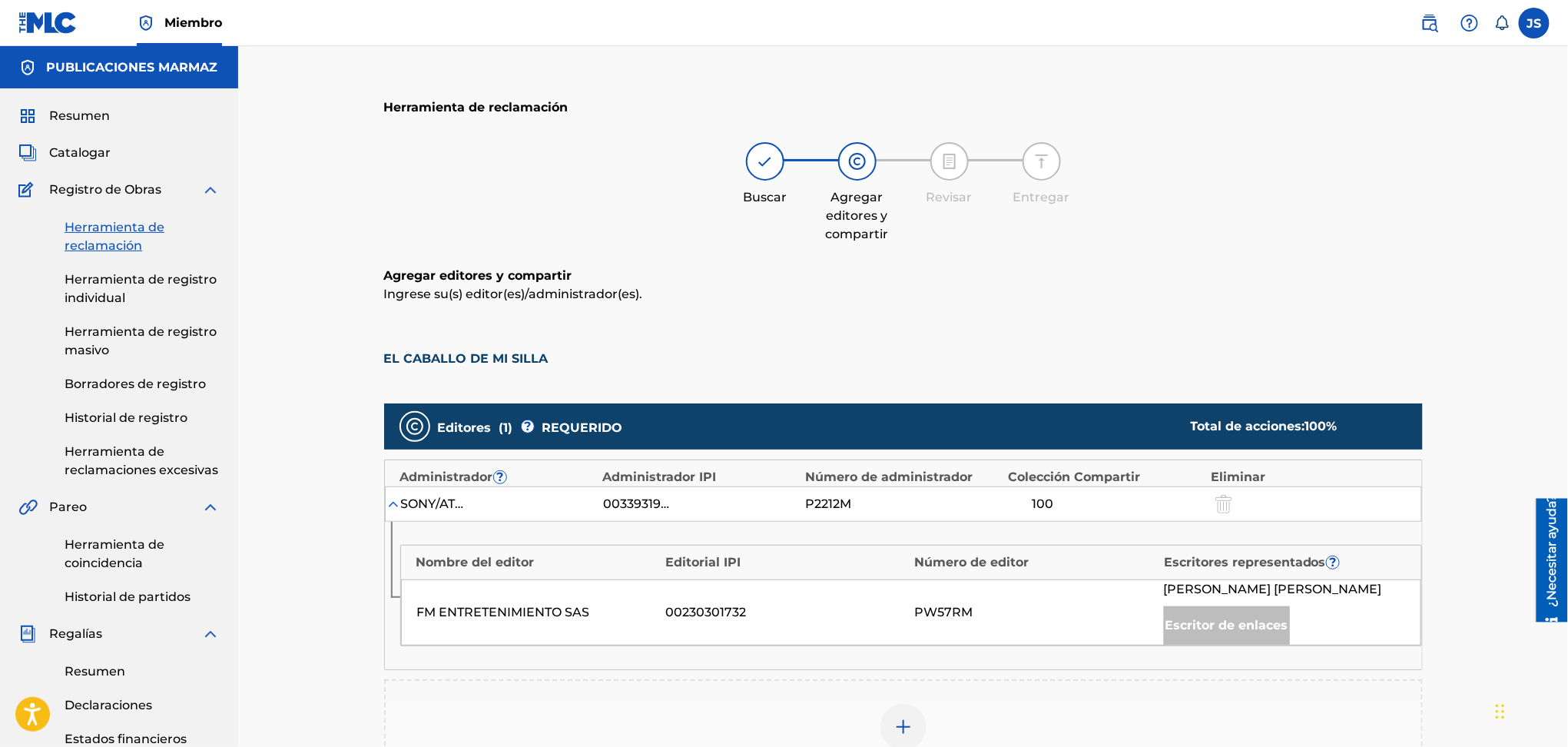
scroll to position [102, 0]
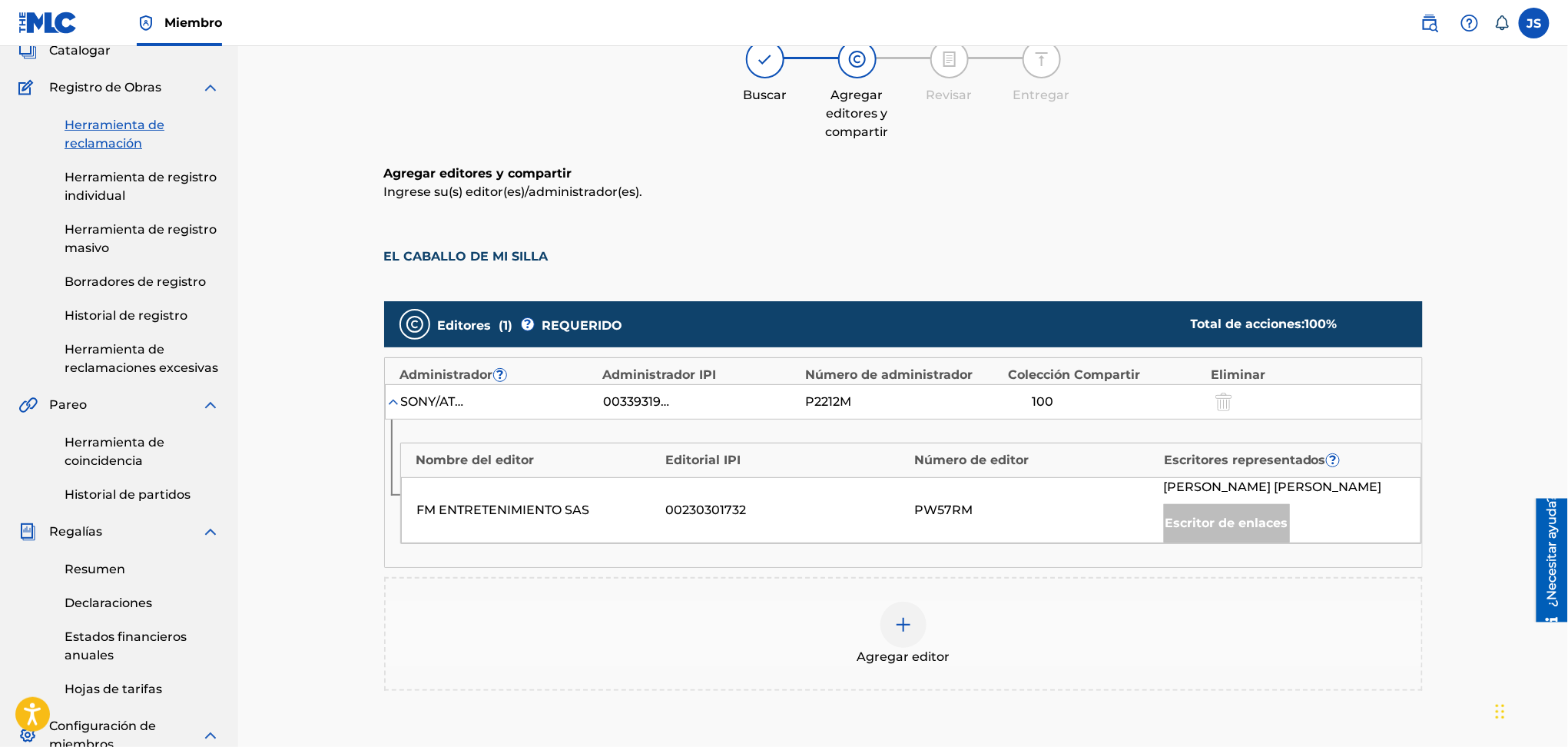
click at [899, 634] on img at bounding box center [903, 624] width 18 height 18
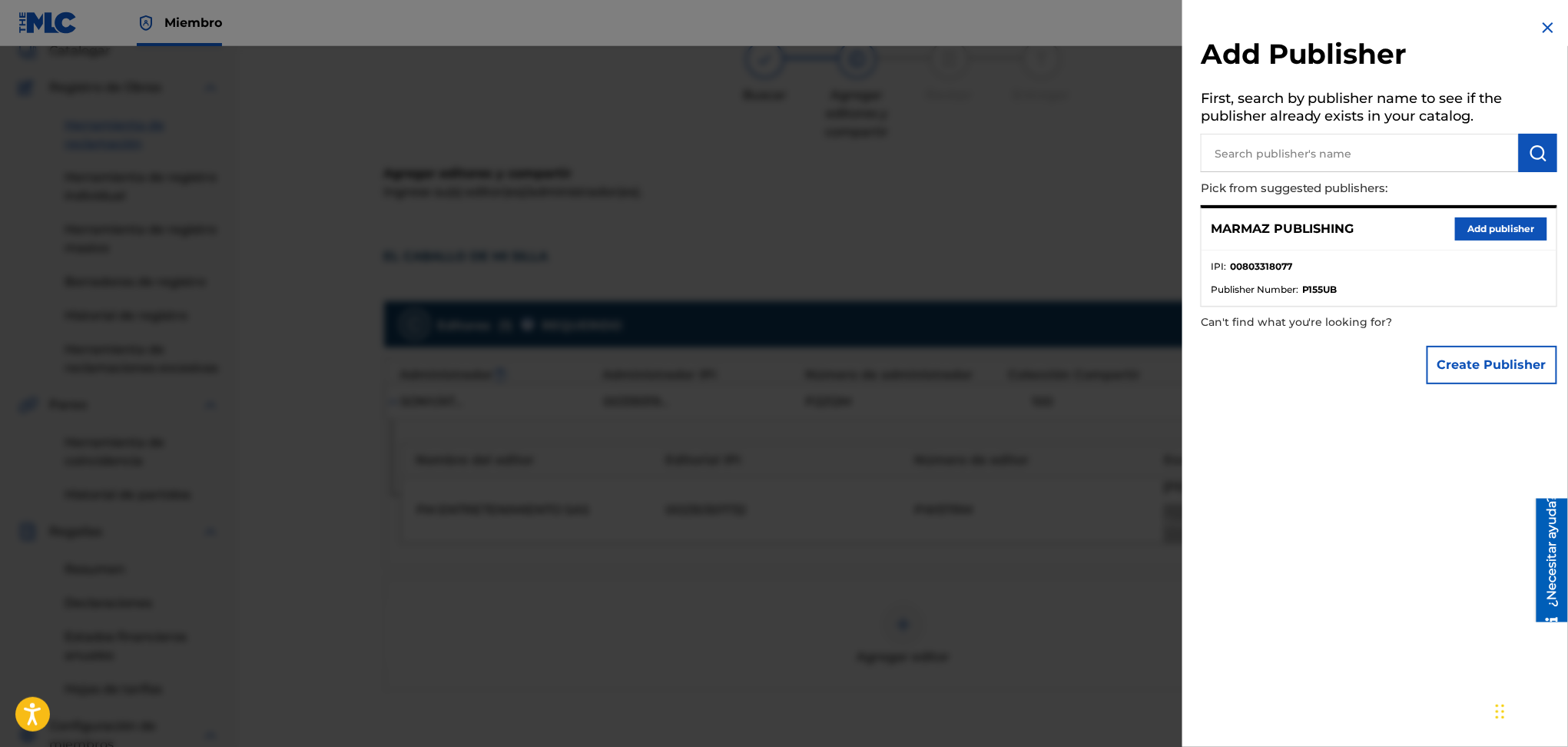
click at [1261, 150] on input "text" at bounding box center [1360, 153] width 318 height 38
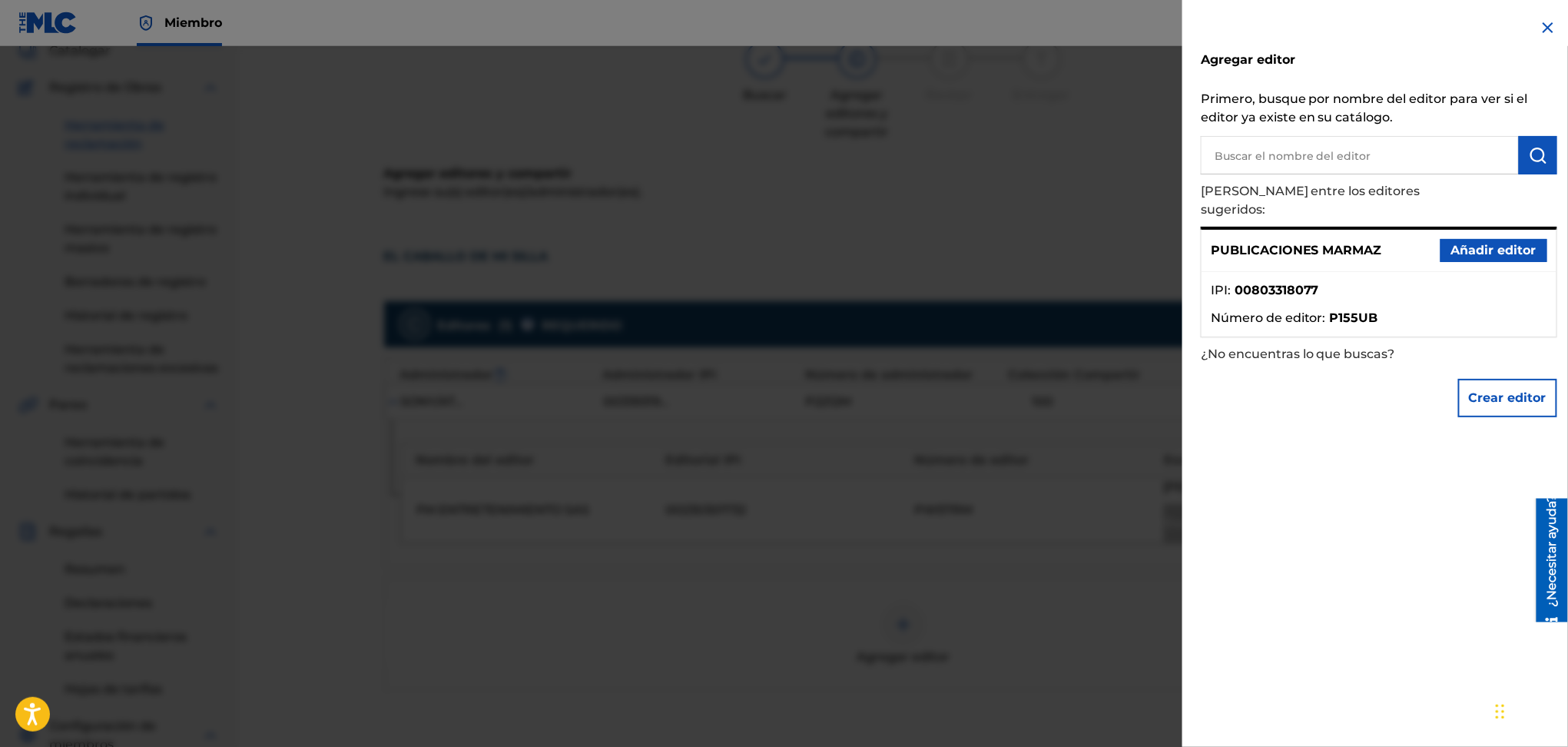
click at [1479, 243] on font "Añadir editor" at bounding box center [1494, 251] width 85 height 15
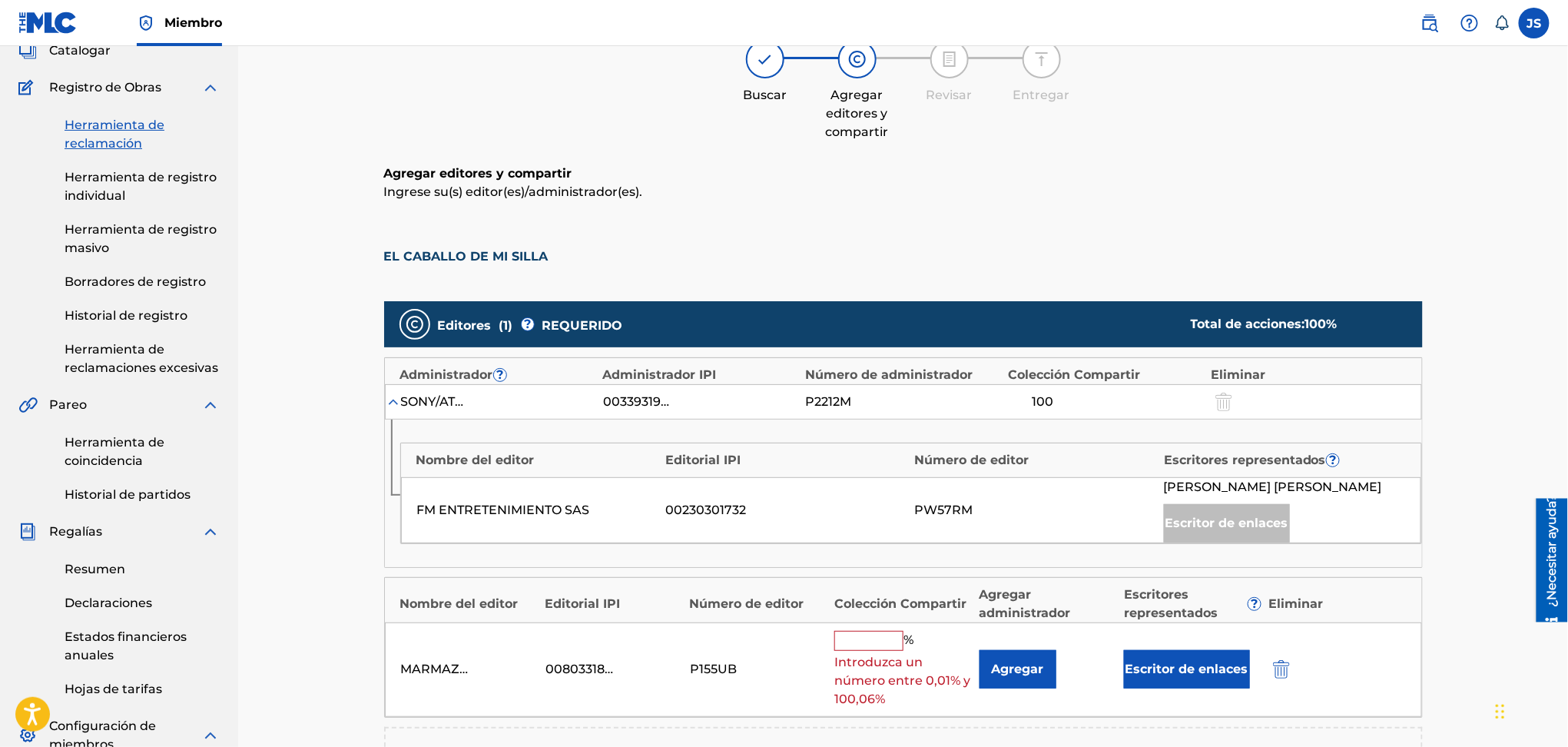
click at [847, 651] on input "text" at bounding box center [869, 641] width 69 height 20
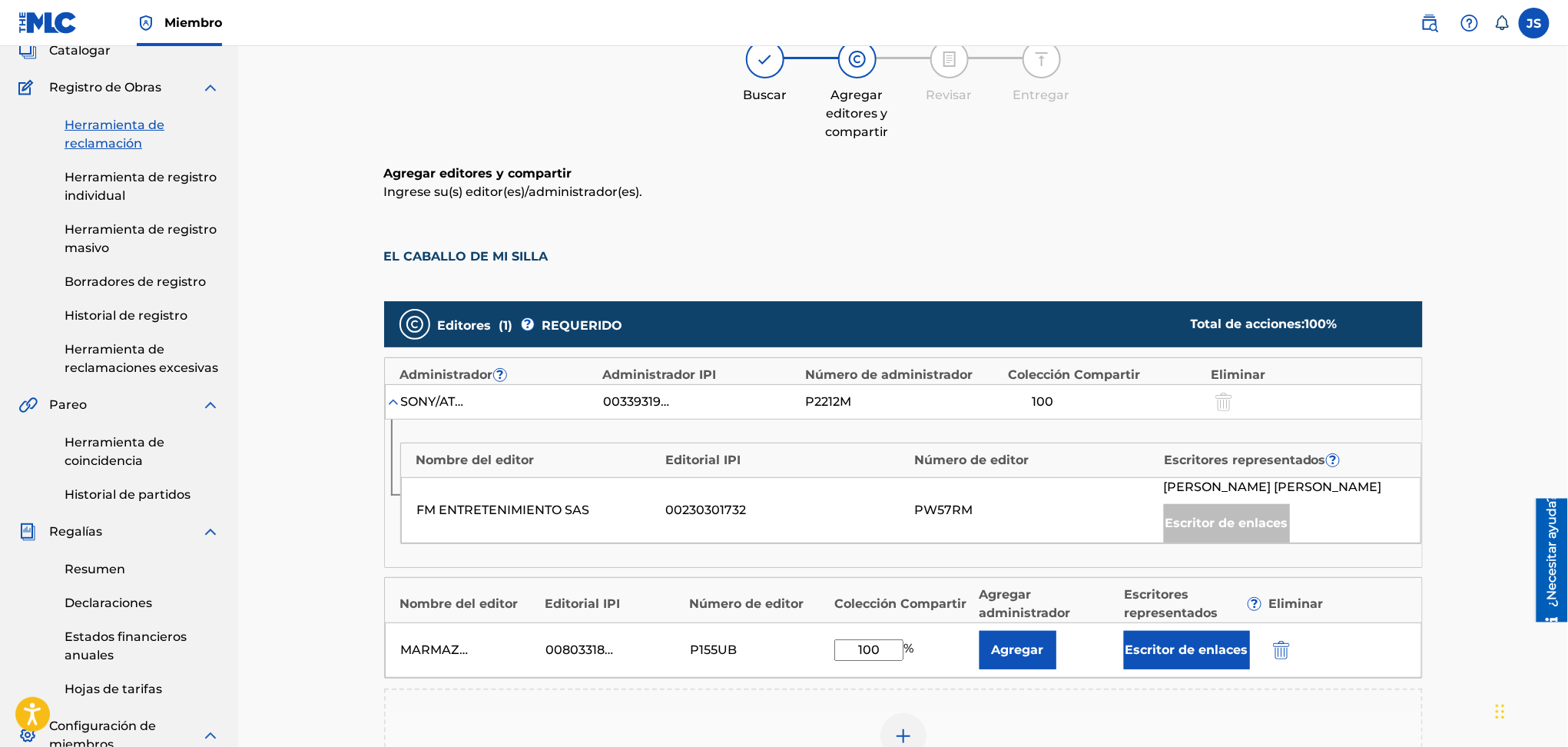
type input "100"
click at [1171, 657] on font "Escritor de enlaces" at bounding box center [1187, 650] width 123 height 15
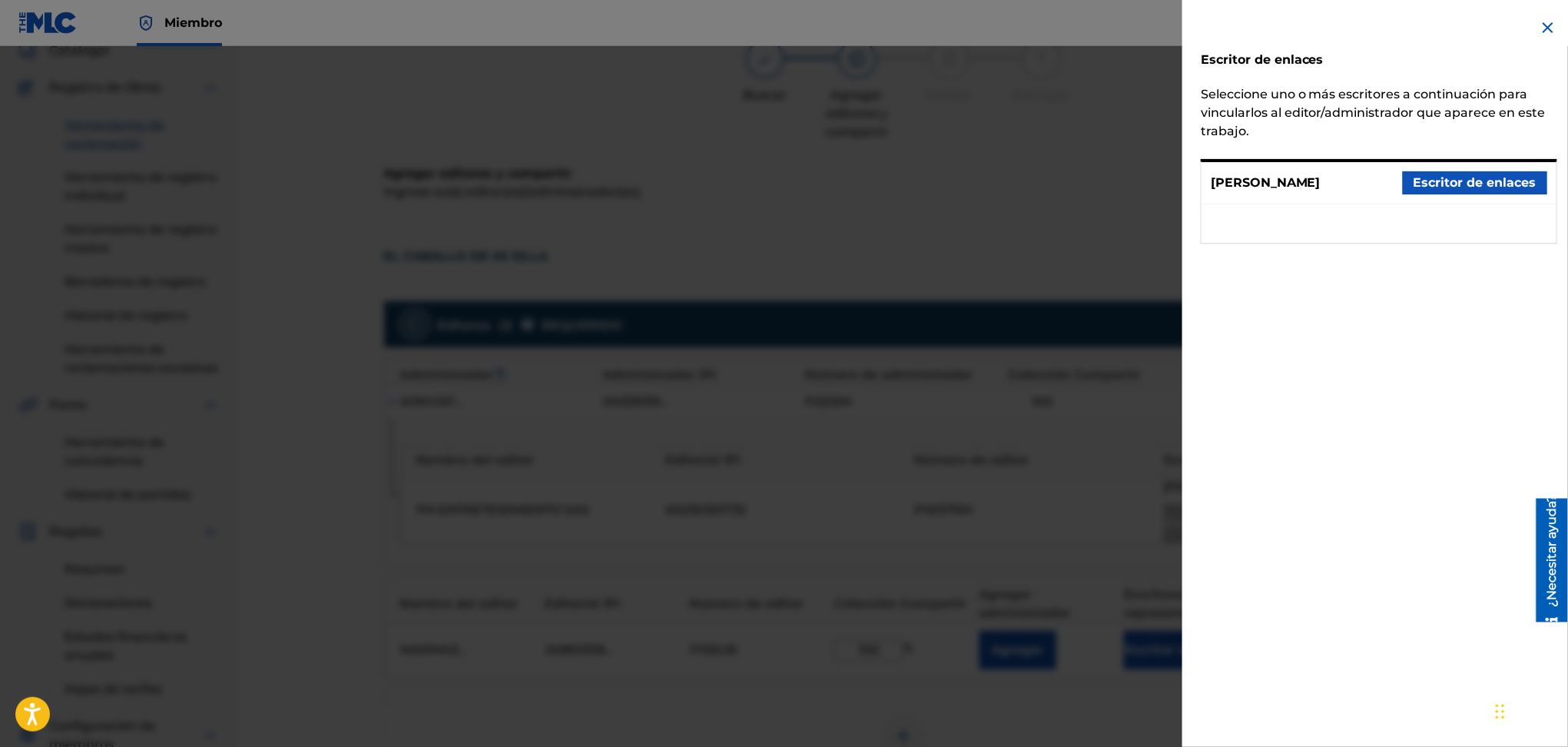
click at [1492, 179] on font "Escritor de enlaces" at bounding box center [1475, 183] width 123 height 18
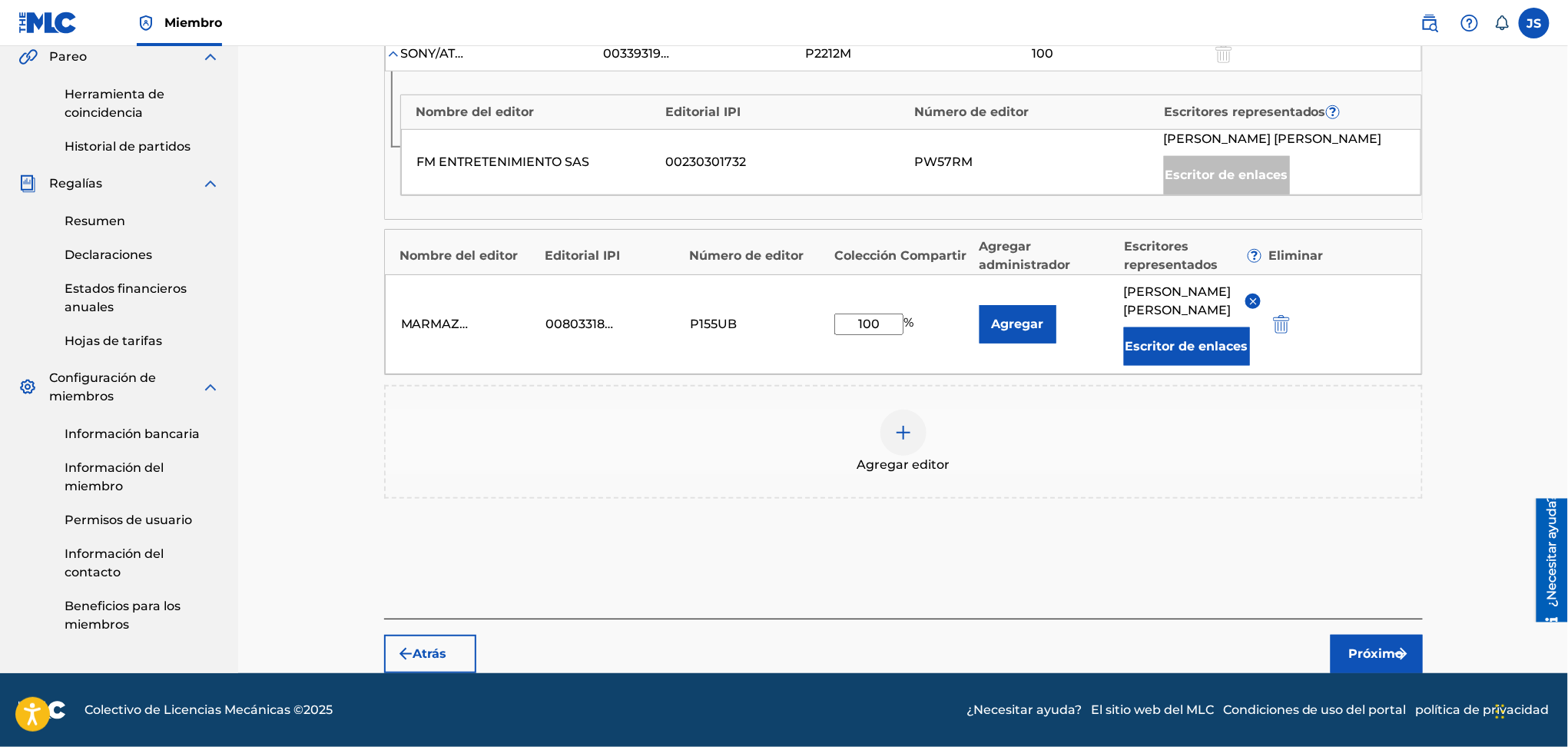
scroll to position [504, 0]
click at [1033, 316] on font "Agregar" at bounding box center [1018, 324] width 52 height 15
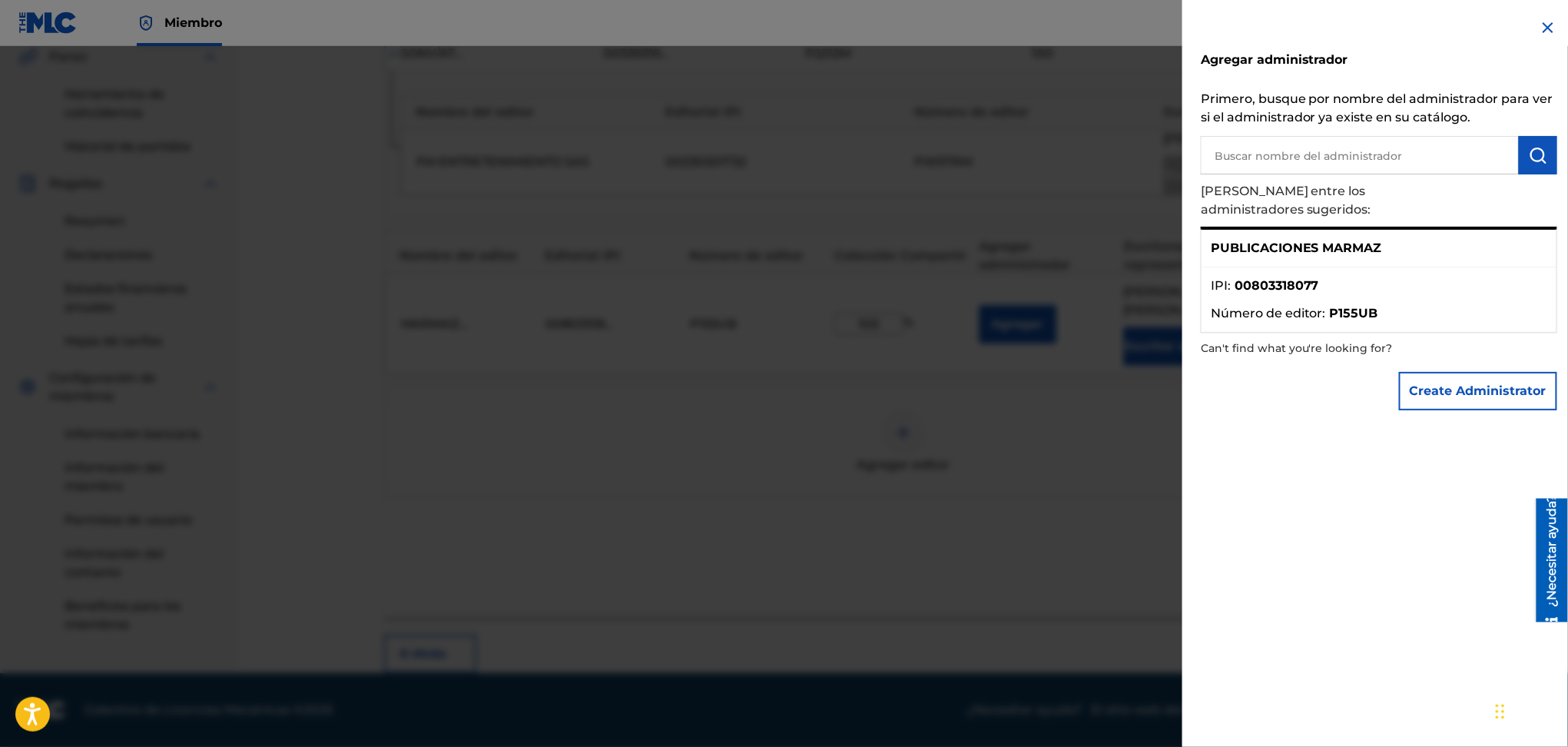
click at [1322, 277] on li "IPI : 00803318077" at bounding box center [1380, 291] width 336 height 27
click at [1360, 239] on p "PUBLICACIONES MARMAZ" at bounding box center [1296, 248] width 171 height 18
click at [1368, 240] on font "PUBLICACIONES MARMAZ" at bounding box center [1296, 248] width 171 height 15
click at [1317, 283] on li "IPI : 00803318077" at bounding box center [1380, 291] width 336 height 27
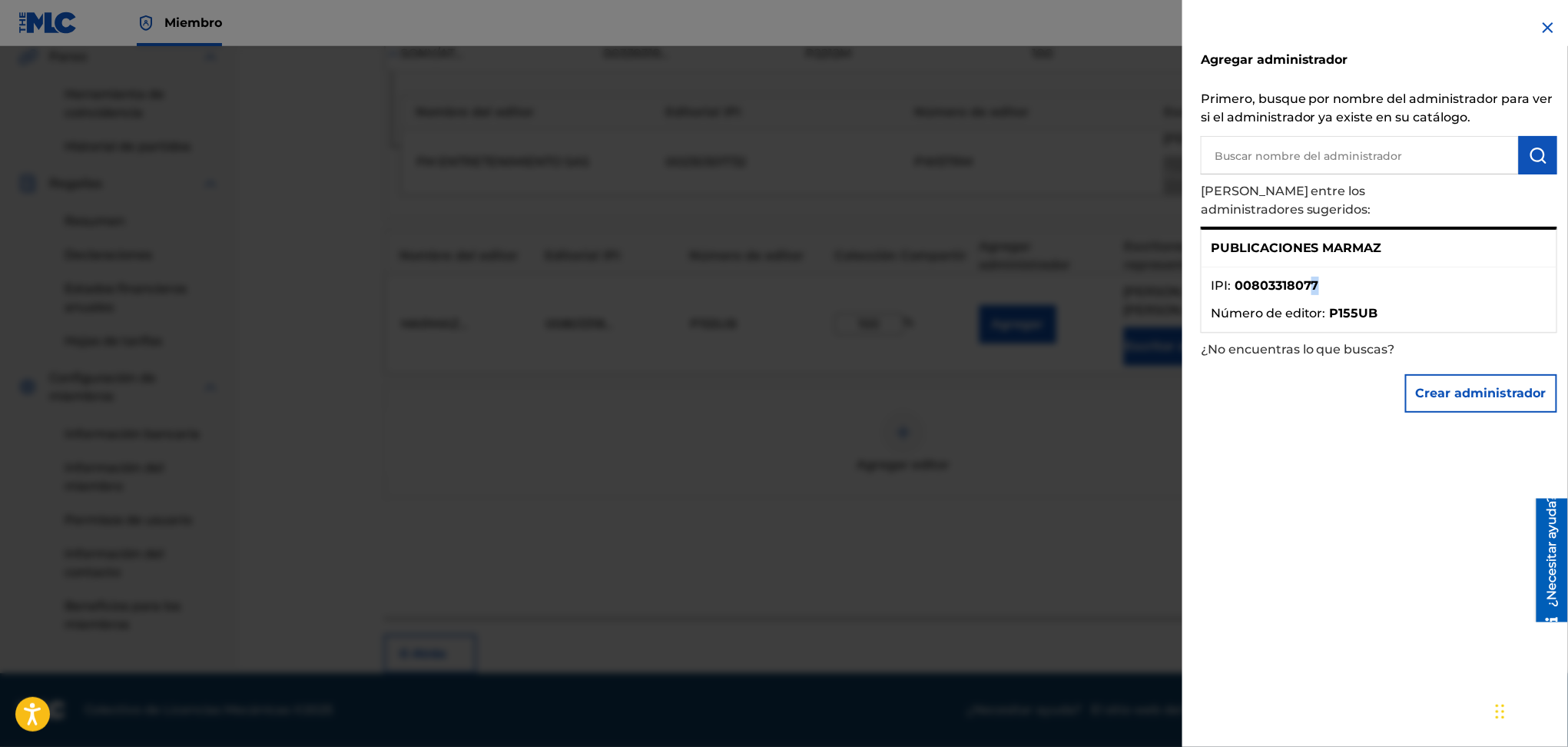
click at [1544, 34] on img at bounding box center [1548, 27] width 18 height 18
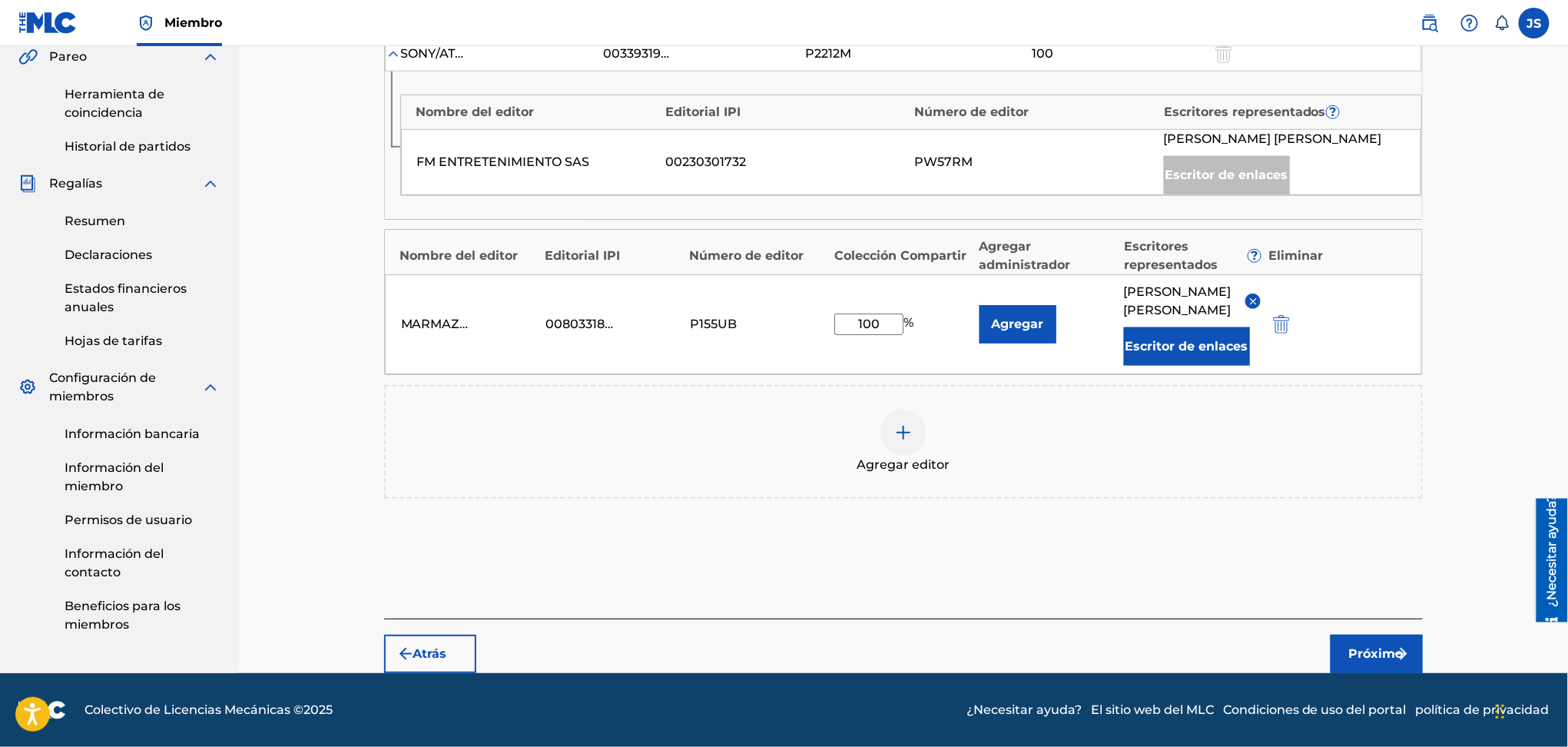
click at [1145, 476] on div "Agregar editor" at bounding box center [903, 442] width 1039 height 113
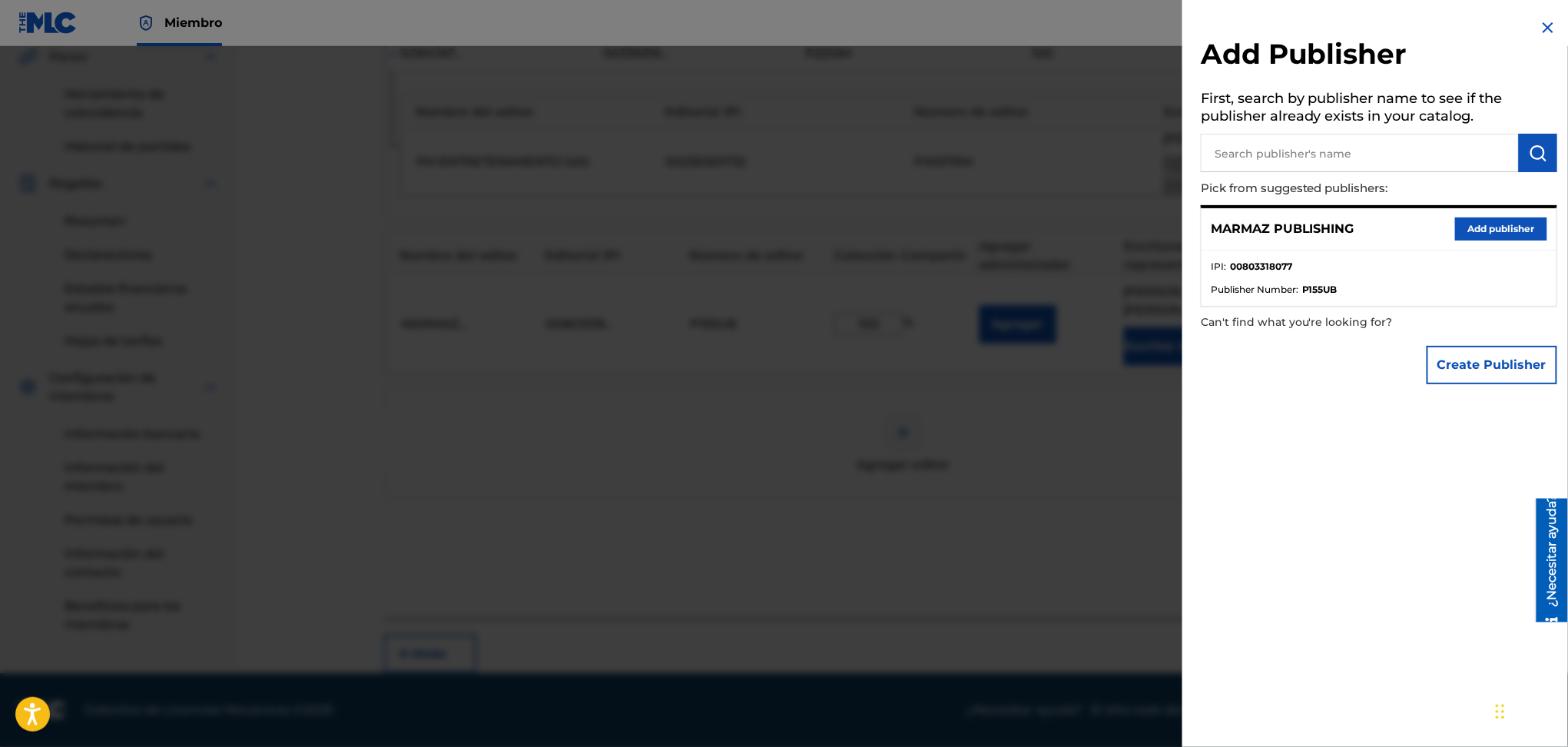
click at [1135, 519] on div at bounding box center [784, 419] width 1568 height 747
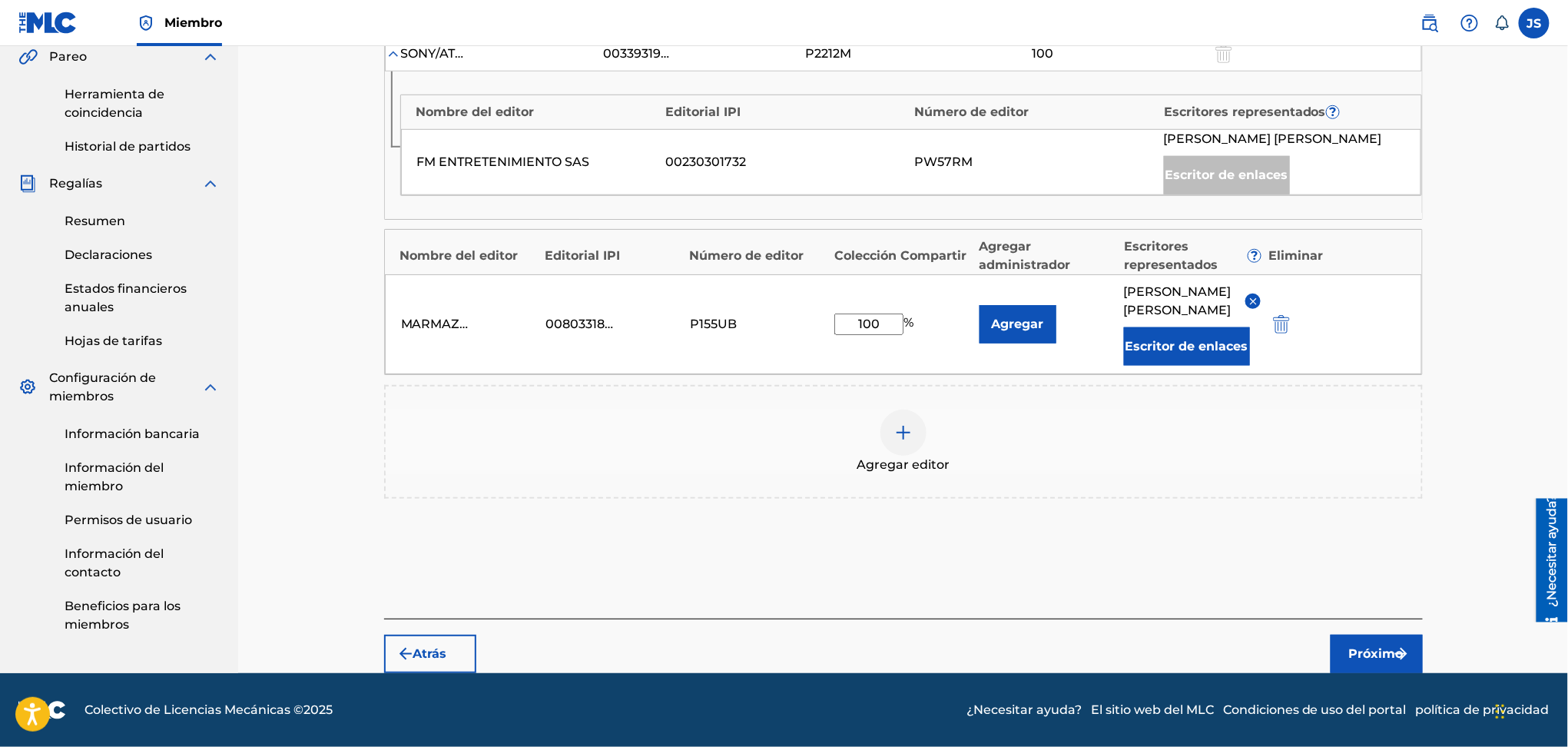
click at [1381, 666] on button "Próximo" at bounding box center [1377, 654] width 92 height 38
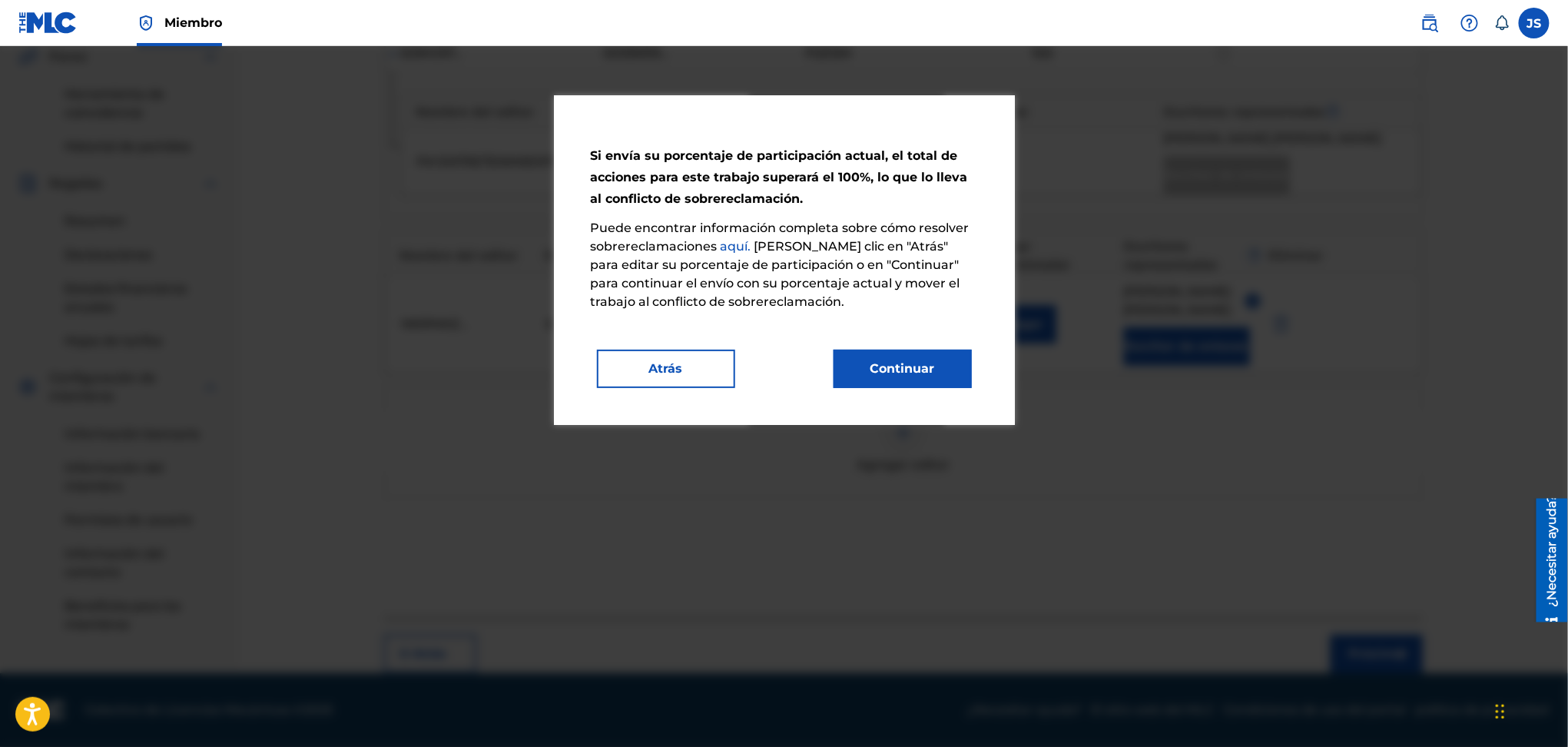
click at [908, 361] on font "Continuar" at bounding box center [902, 368] width 65 height 15
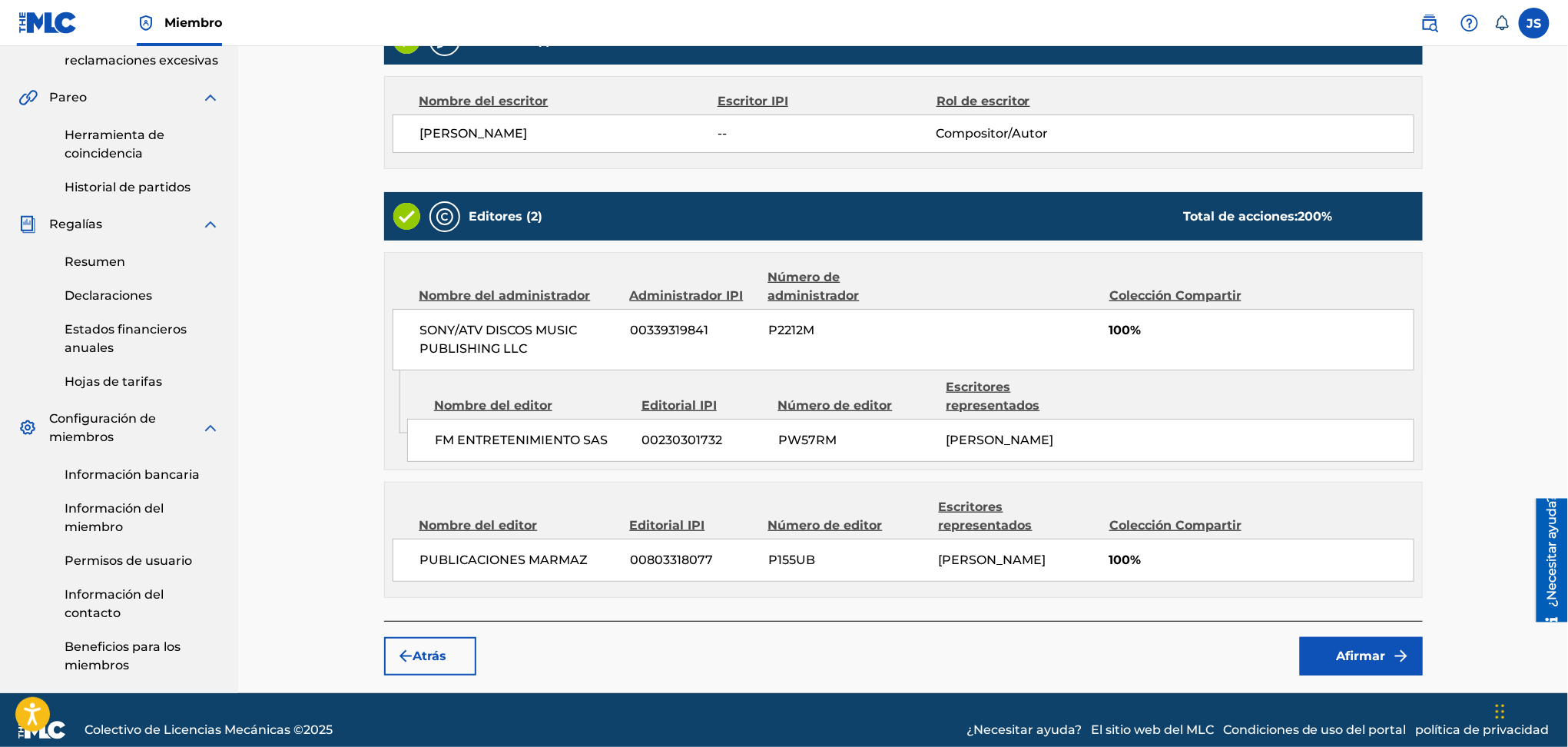
scroll to position [449, 0]
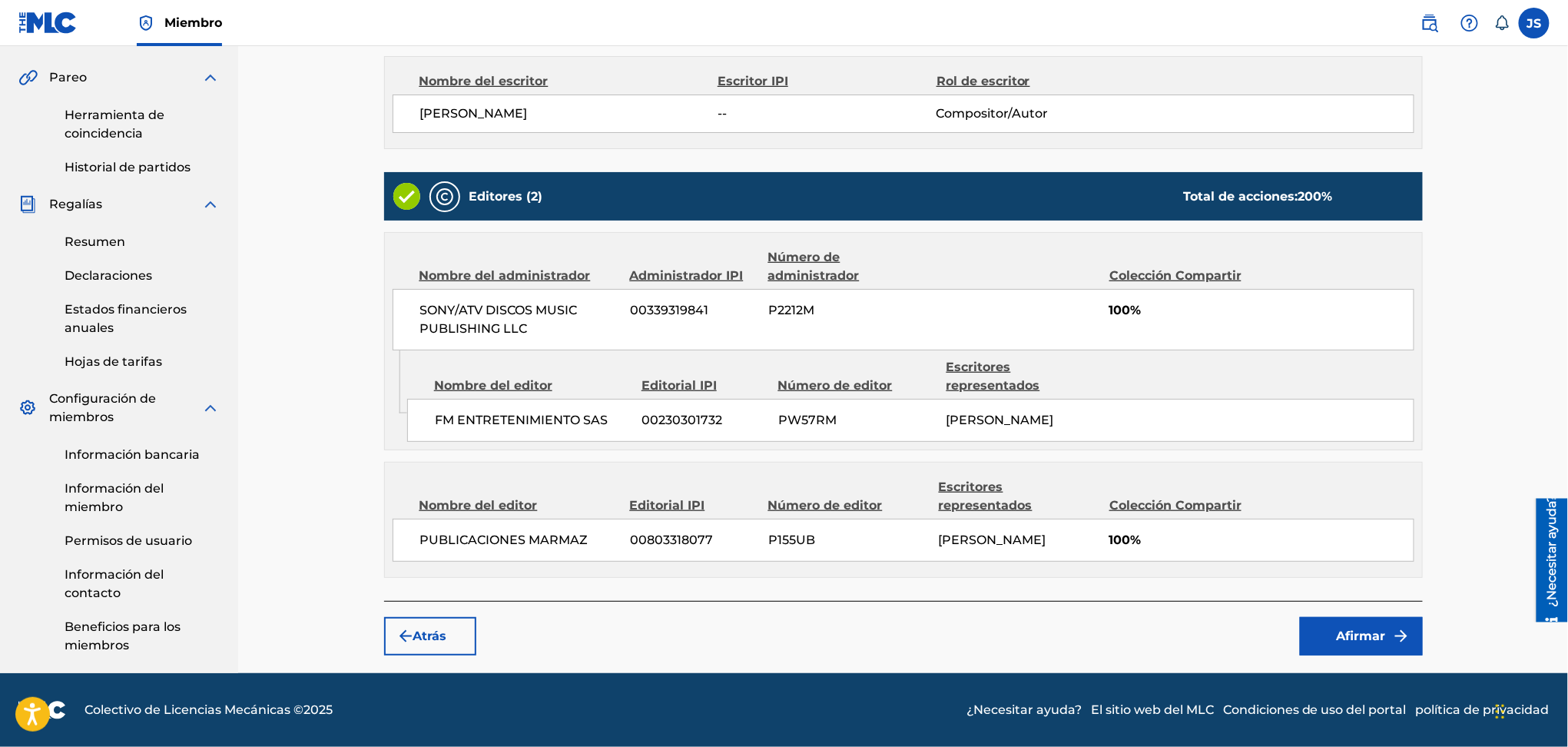
click at [1377, 643] on font "Afirmar" at bounding box center [1361, 635] width 49 height 15
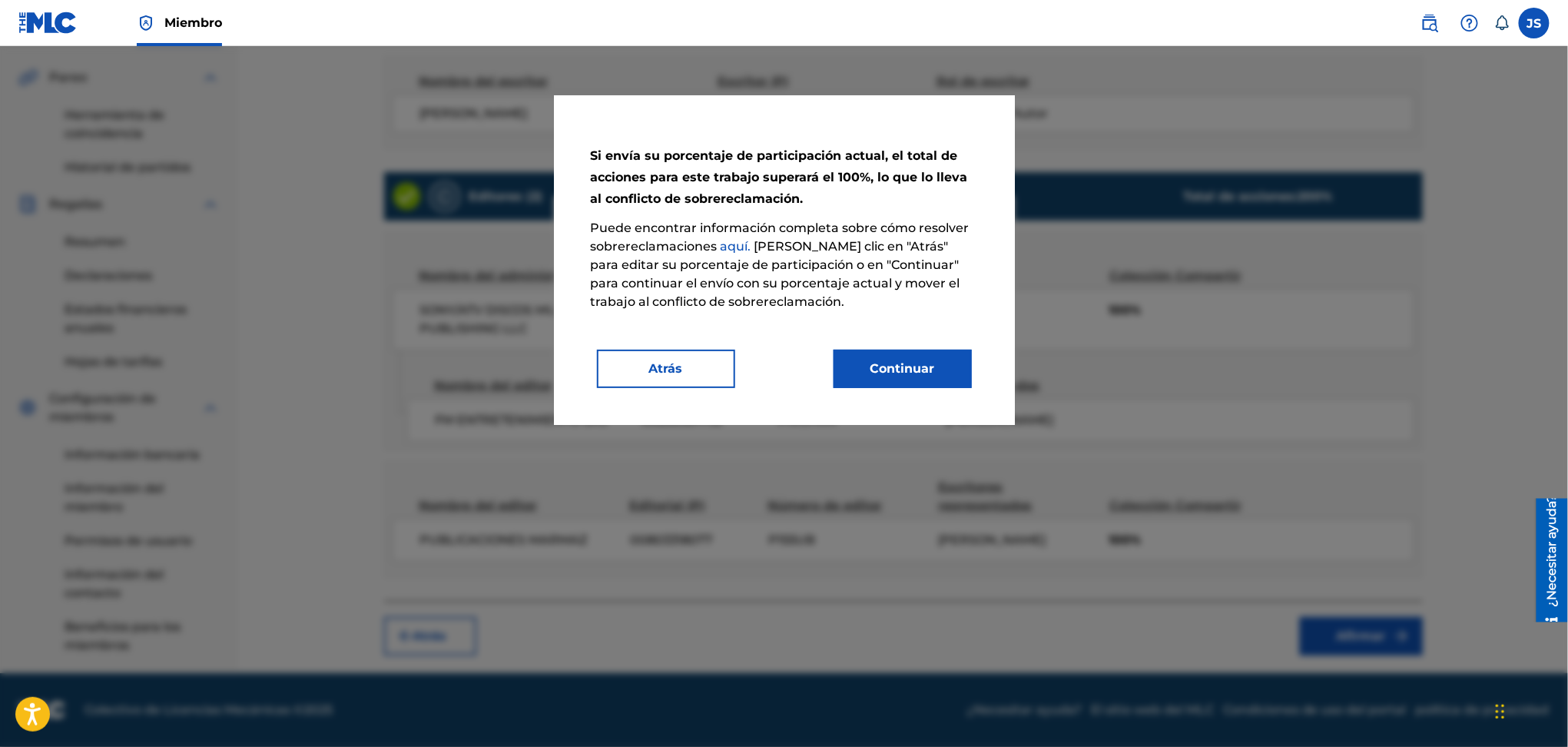
click at [929, 381] on button "Continuar" at bounding box center [902, 368] width 138 height 38
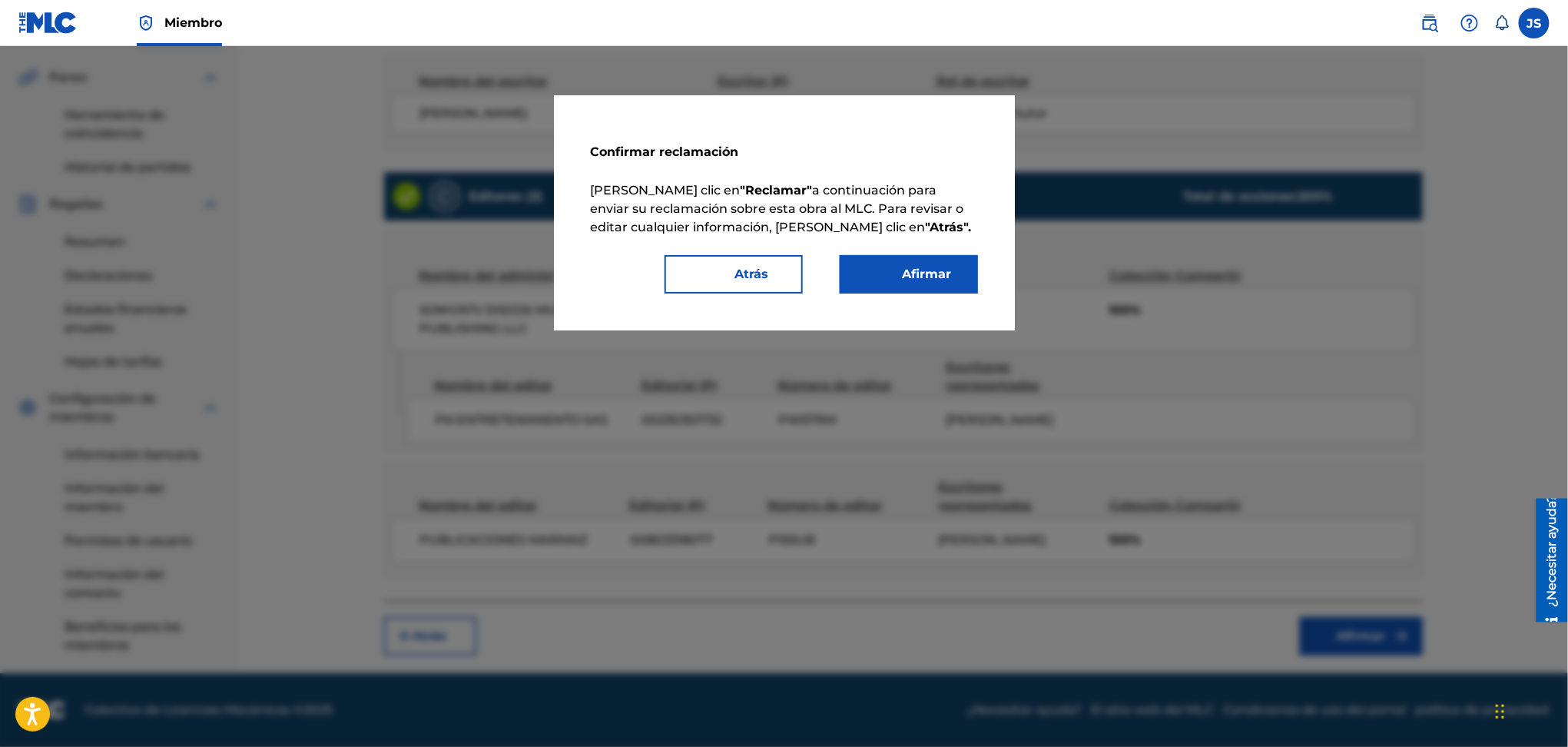
click at [919, 272] on font "Afirmar" at bounding box center [928, 274] width 49 height 15
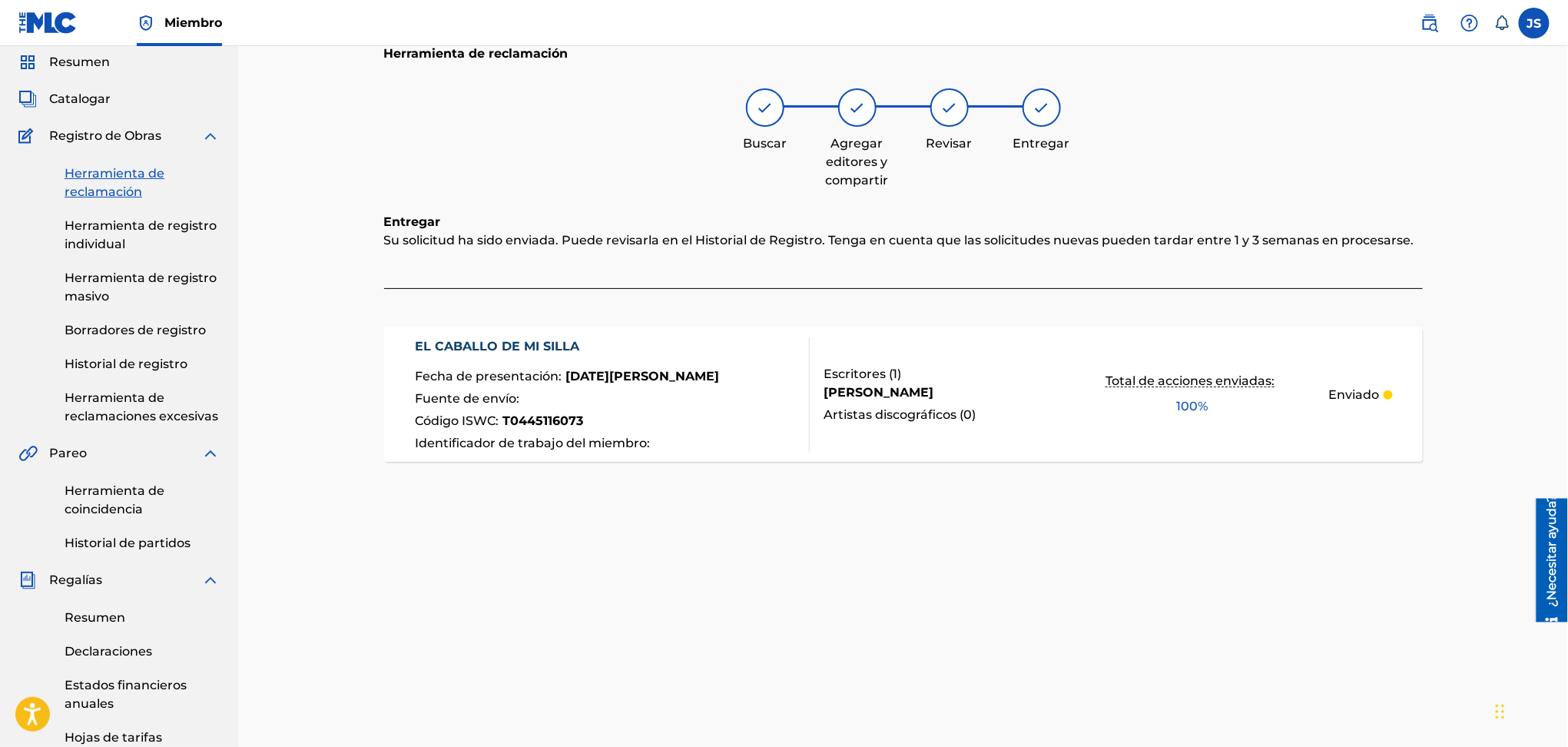
scroll to position [18, 0]
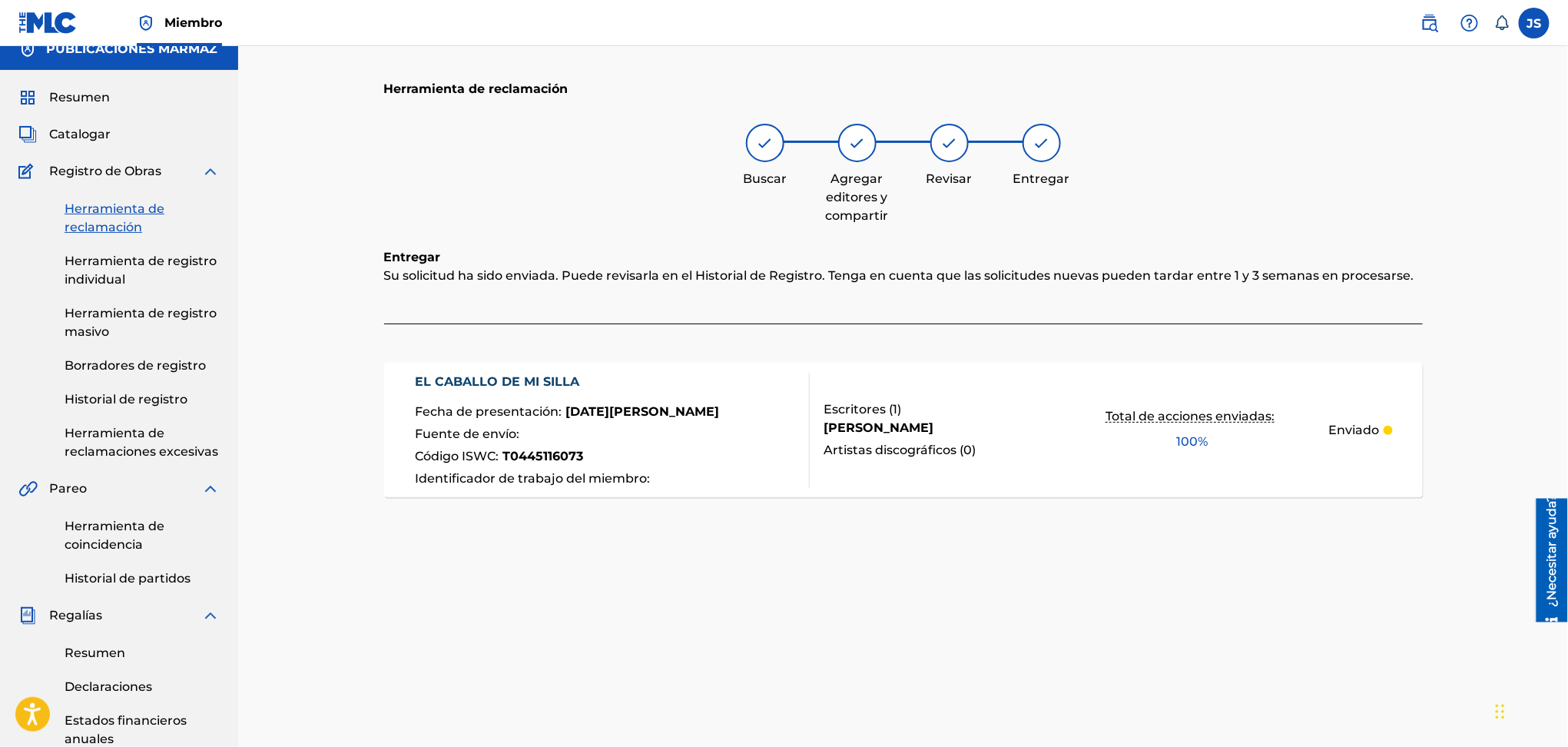
click at [508, 374] on font "EL CABALLO DE MI SILLA" at bounding box center [497, 381] width 165 height 15
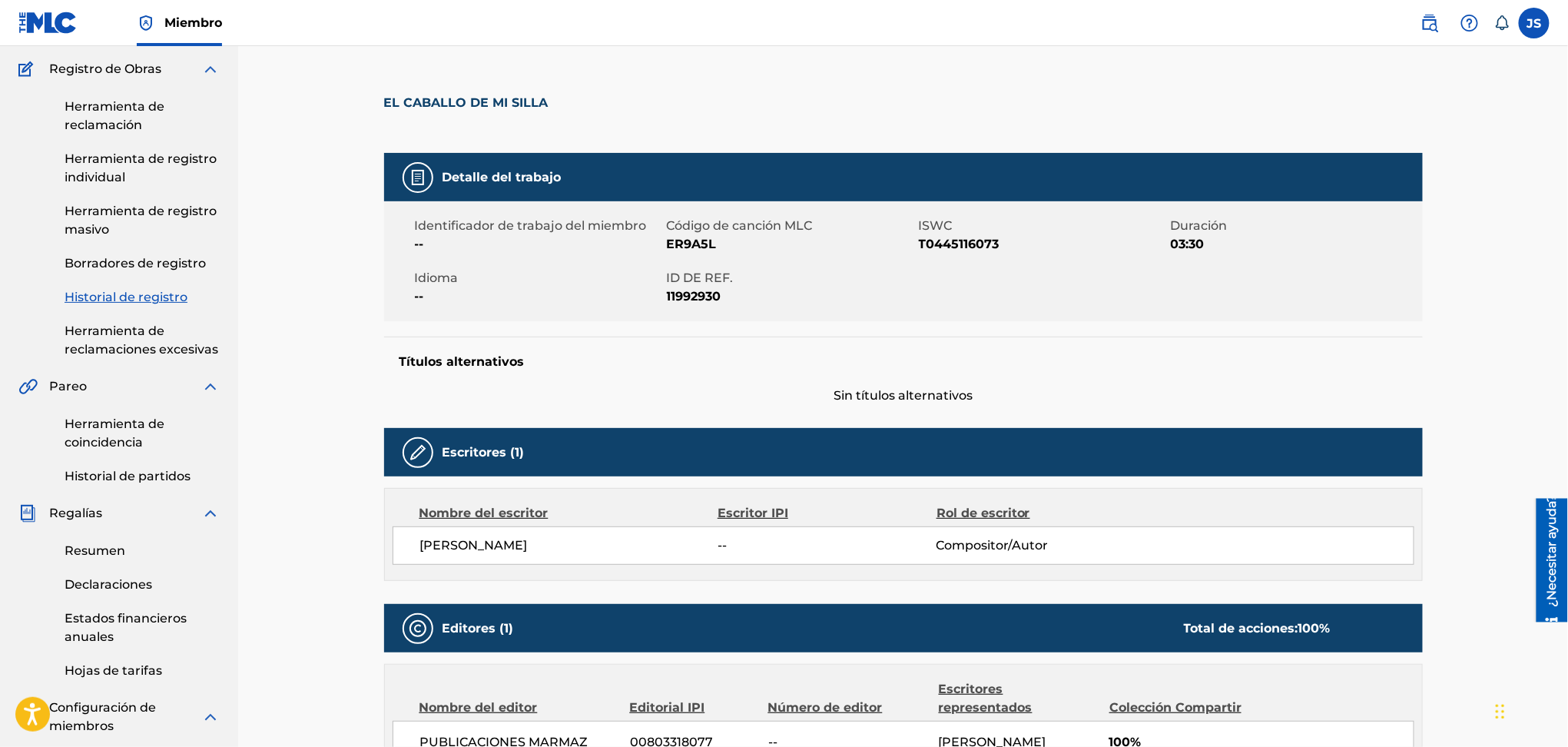
scroll to position [18, 0]
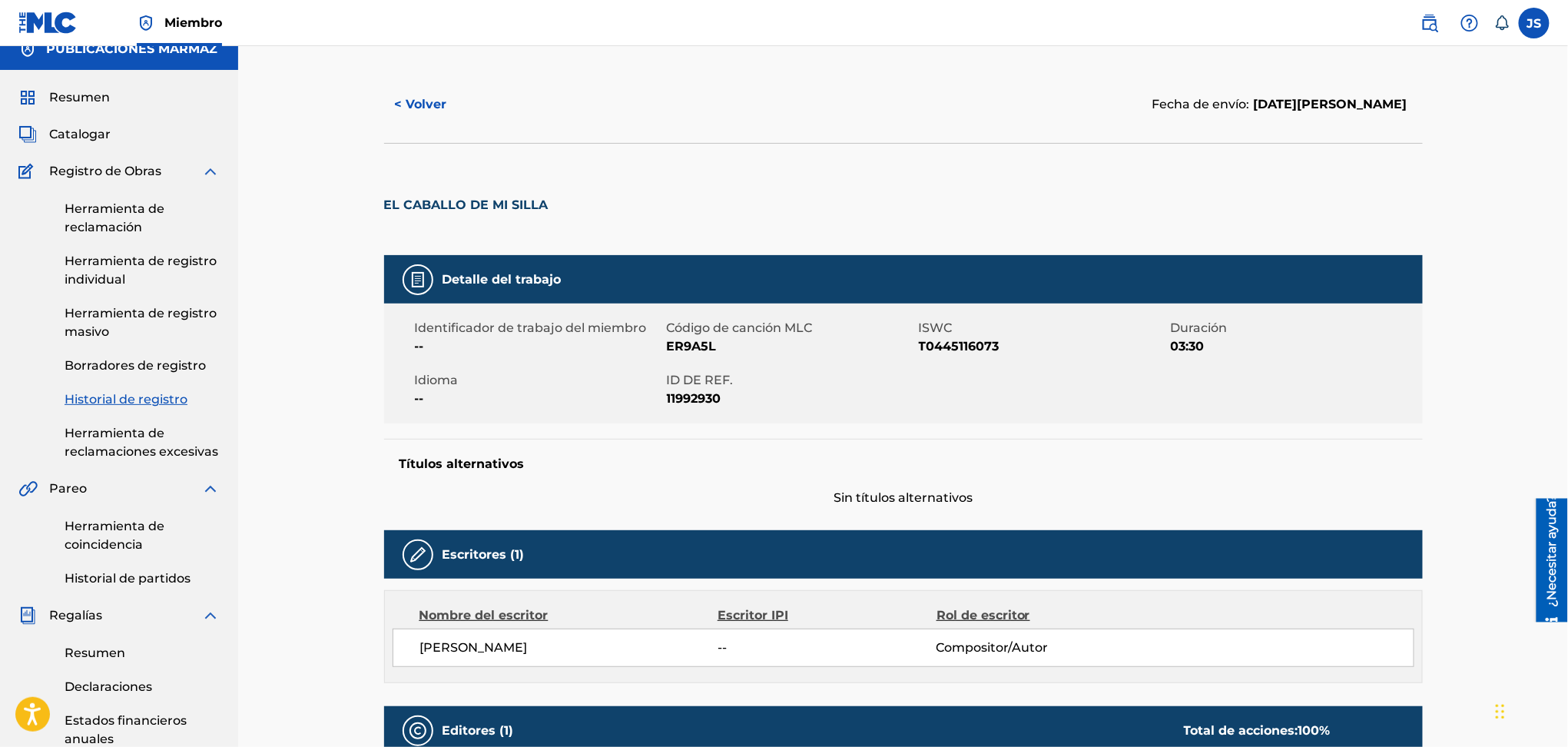
drag, startPoint x: 398, startPoint y: 122, endPoint x: 400, endPoint y: 102, distance: 20.1
click at [398, 111] on button "< Volver" at bounding box center [430, 104] width 92 height 38
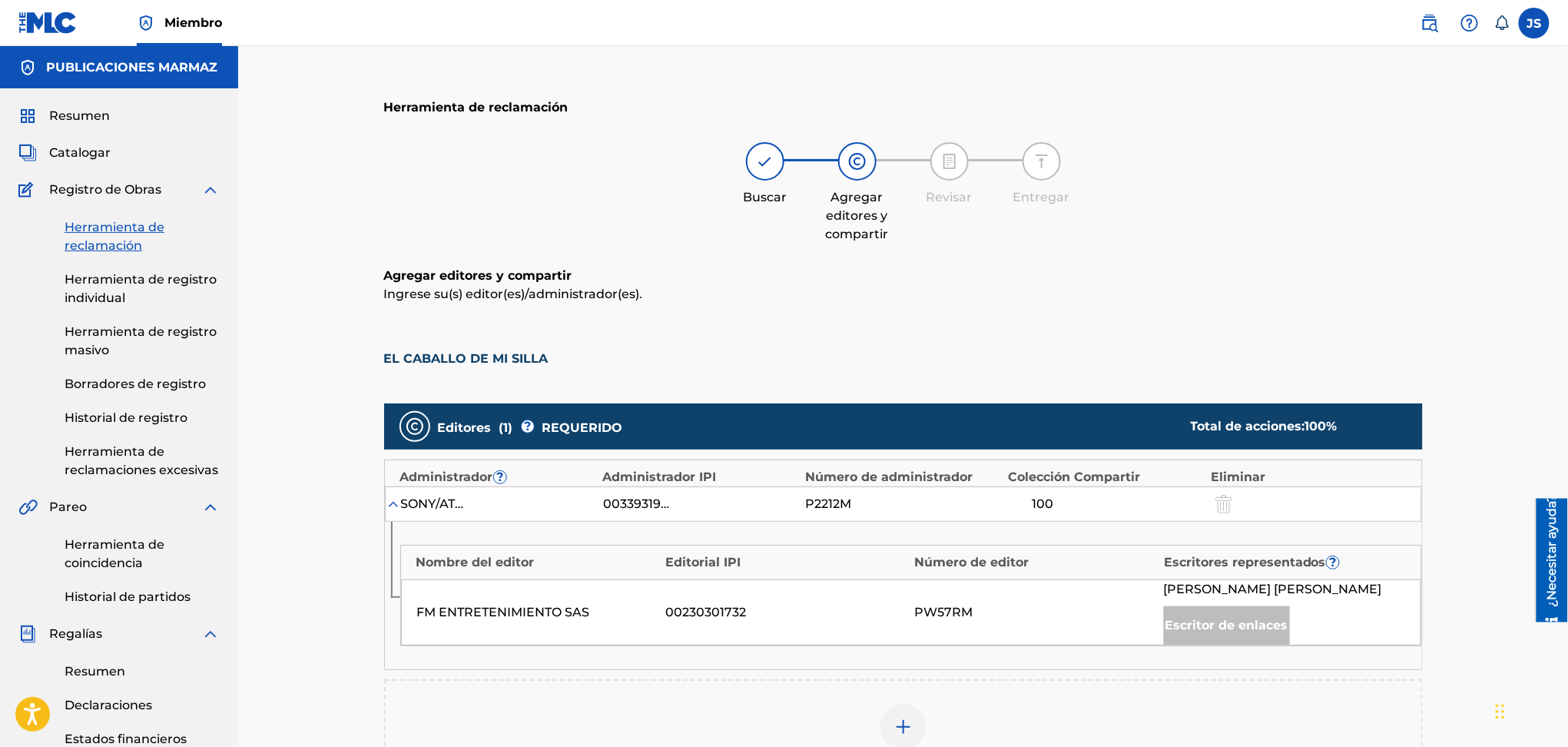
drag, startPoint x: 70, startPoint y: 232, endPoint x: 646, endPoint y: 214, distance: 576.3
click at [70, 232] on font "Herramienta de reclamación" at bounding box center [114, 236] width 100 height 33
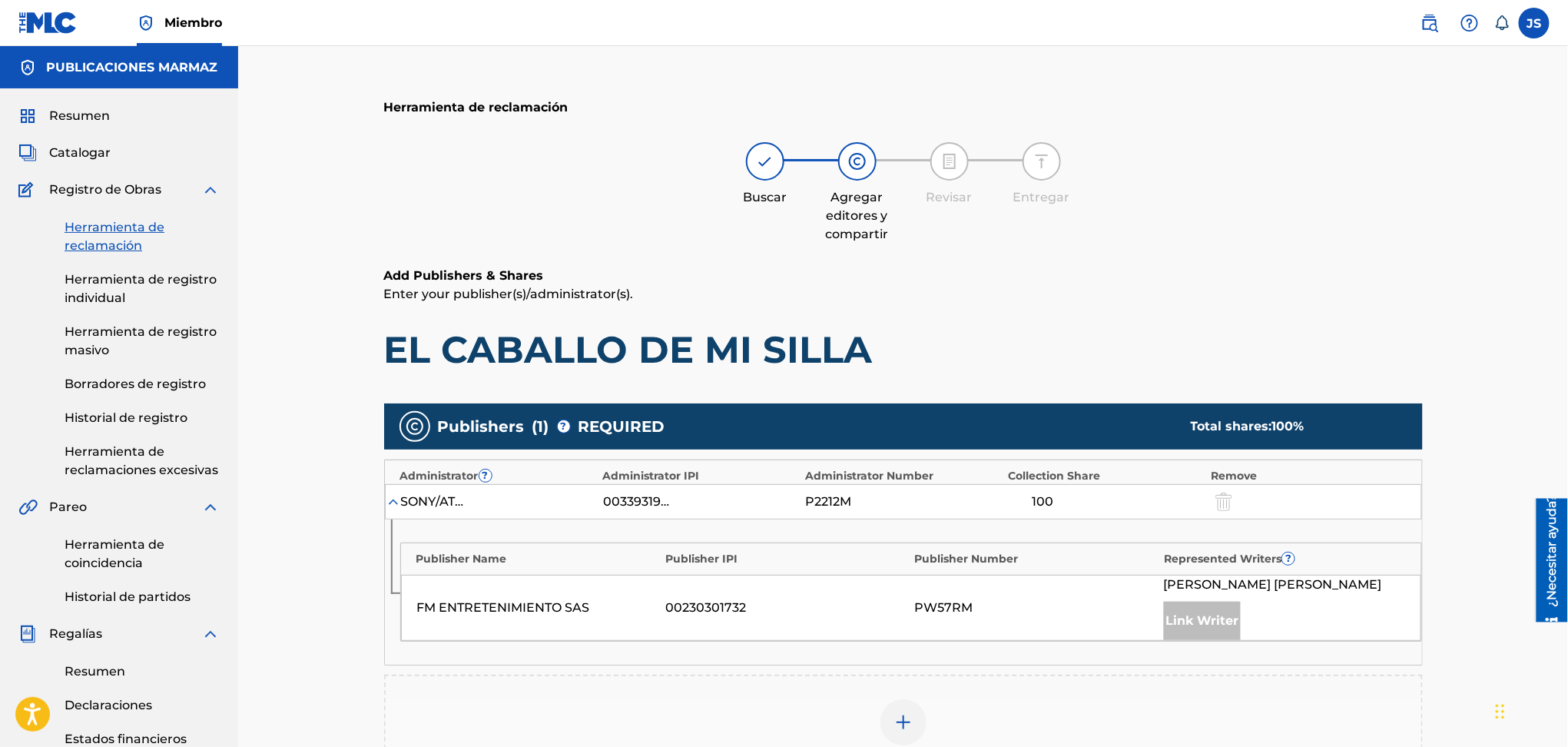
click at [128, 283] on font "Herramienta de registro individual" at bounding box center [141, 289] width 152 height 33
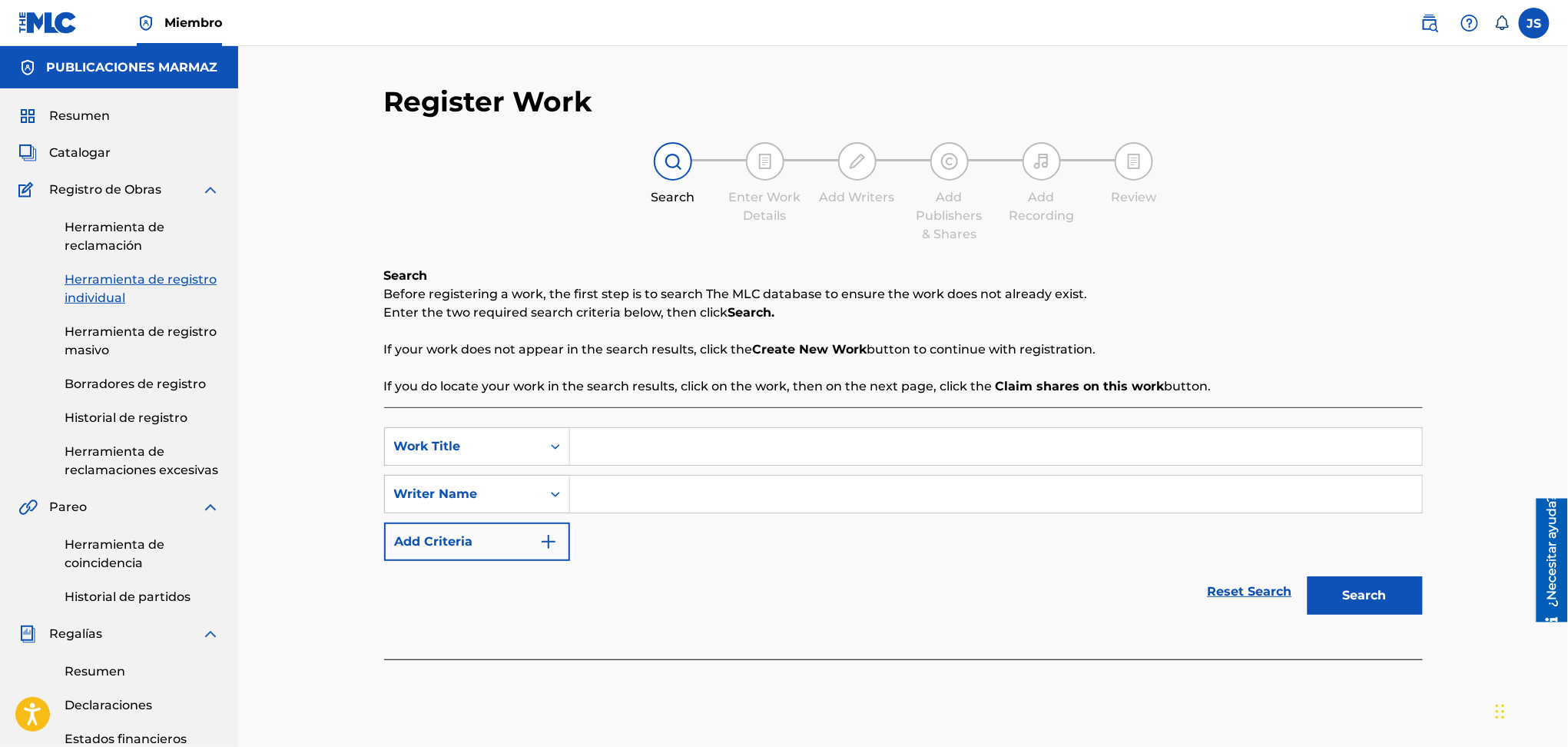
click at [116, 232] on font "Herramienta de reclamación" at bounding box center [114, 236] width 100 height 33
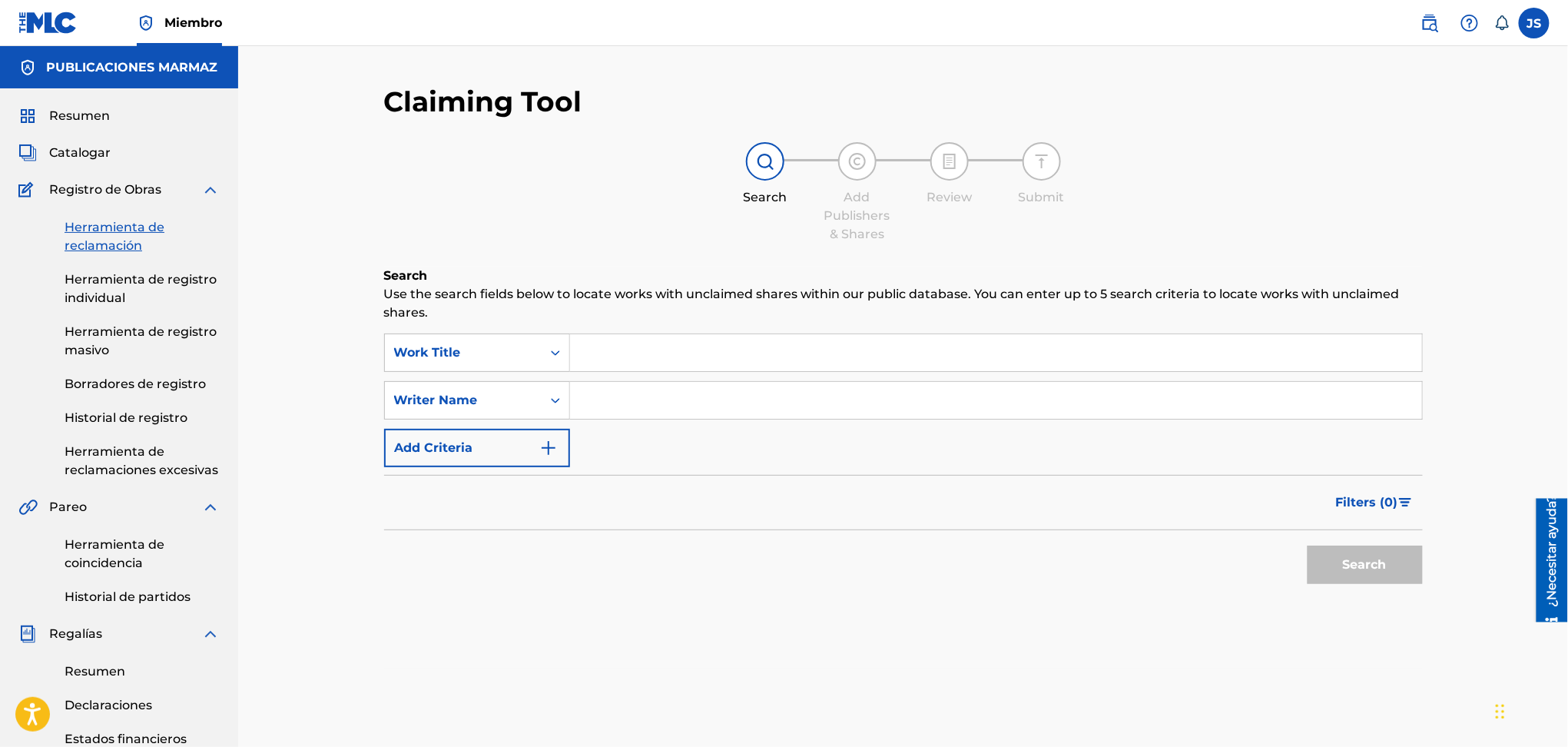
scroll to position [205, 0]
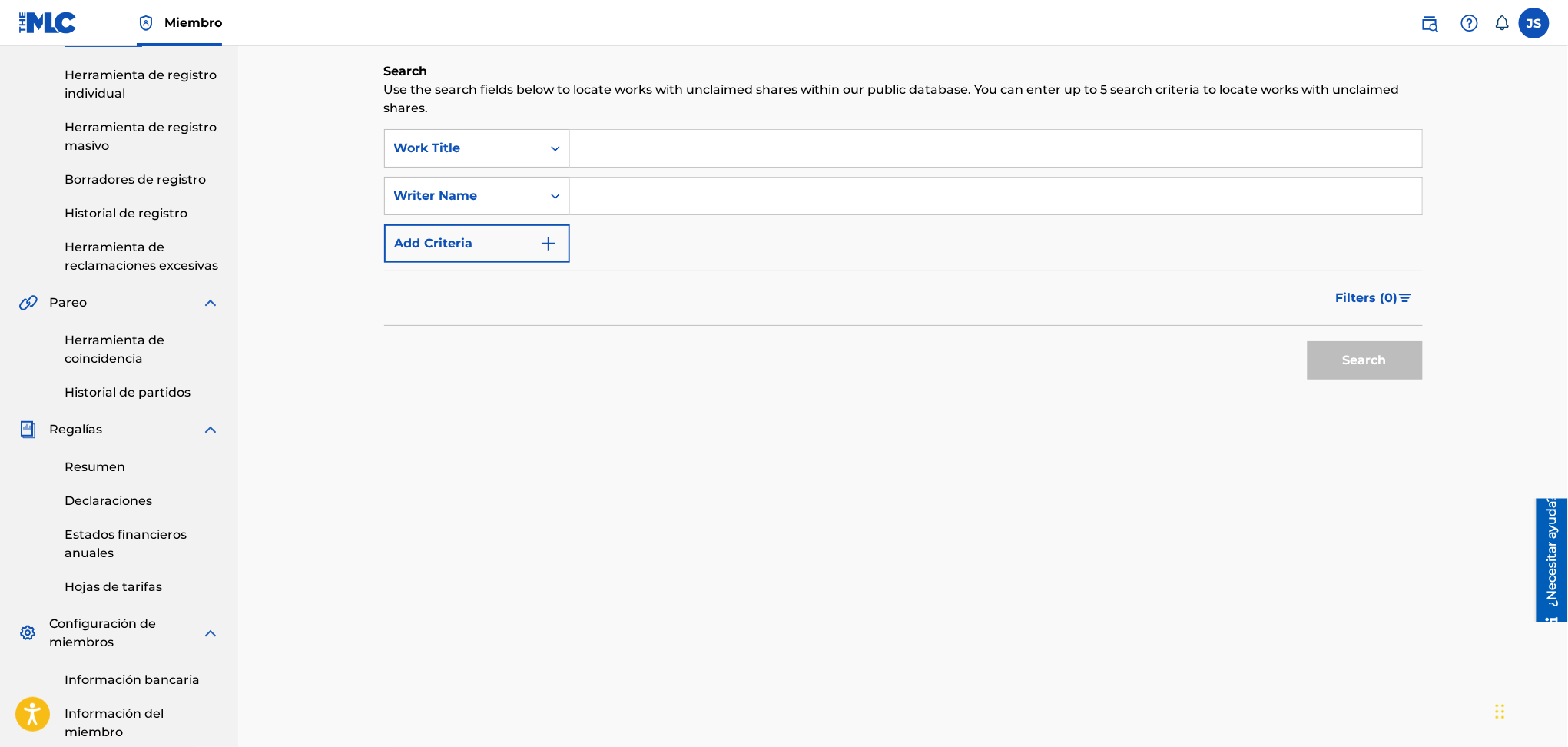
click at [591, 161] on input "Search Form" at bounding box center [997, 148] width 852 height 37
click at [1418, 360] on div "Search" at bounding box center [1361, 356] width 123 height 61
click at [701, 201] on input "Search Form" at bounding box center [997, 196] width 852 height 37
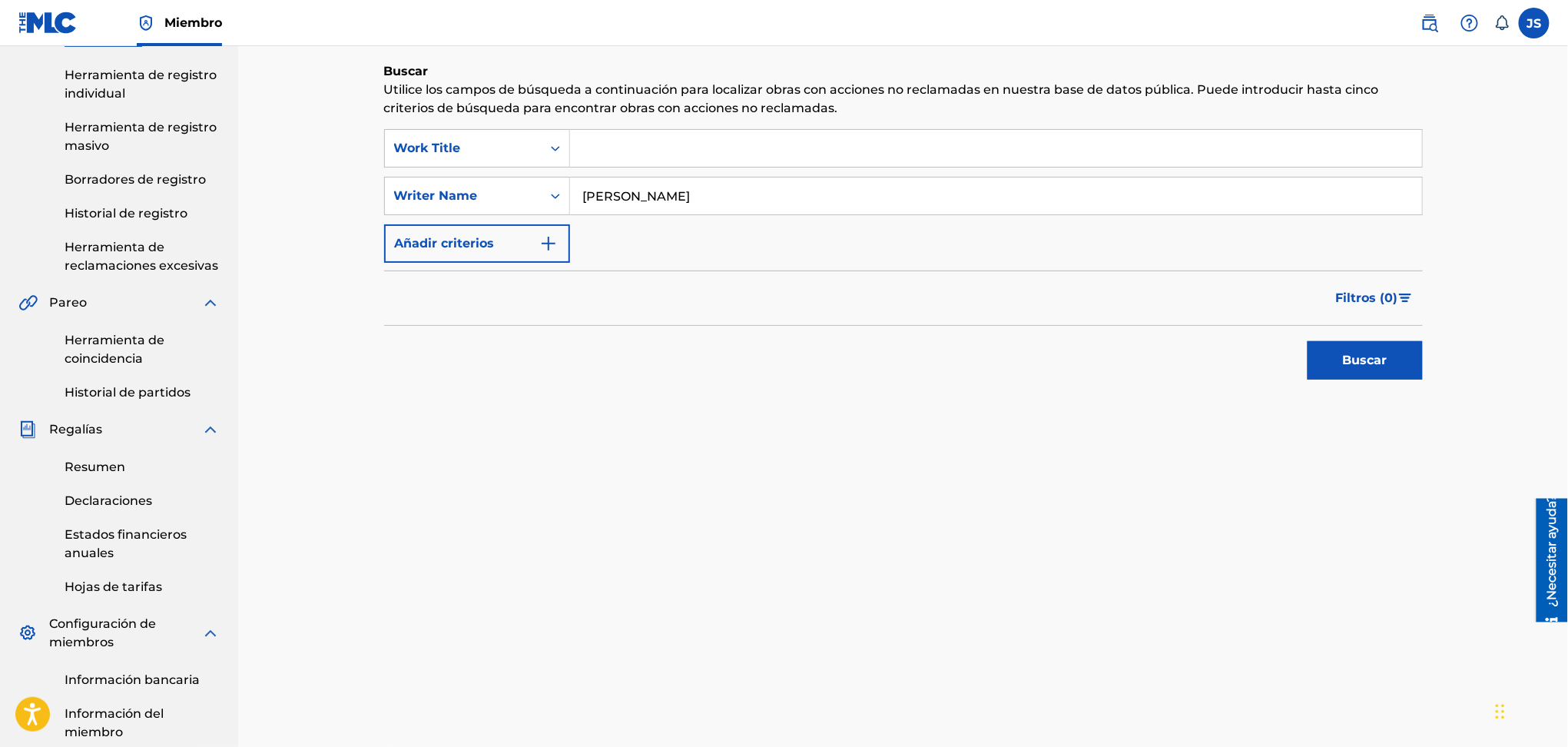
click at [1307, 341] on button "Buscar" at bounding box center [1365, 360] width 115 height 38
click at [847, 180] on input "WILOSN ORLANDO VALDERRAMA" at bounding box center [997, 196] width 852 height 37
type input "WILOSN ORLANDO VALDERRAMA AGUILAR"
click at [1307, 341] on button "Buscar" at bounding box center [1365, 360] width 115 height 38
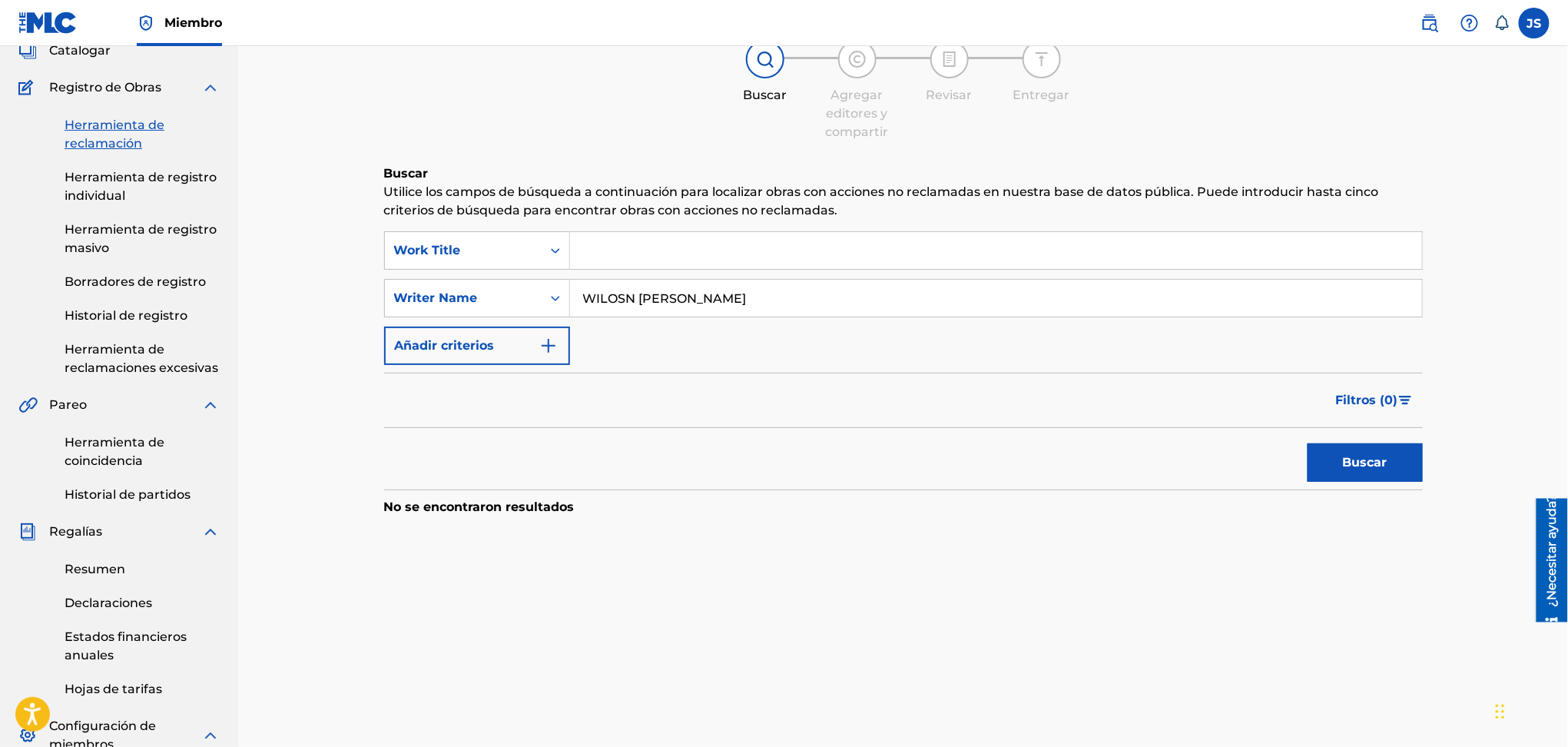
drag, startPoint x: 112, startPoint y: 128, endPoint x: 538, endPoint y: 182, distance: 429.4
click at [111, 128] on font "Herramienta de reclamación" at bounding box center [114, 134] width 100 height 33
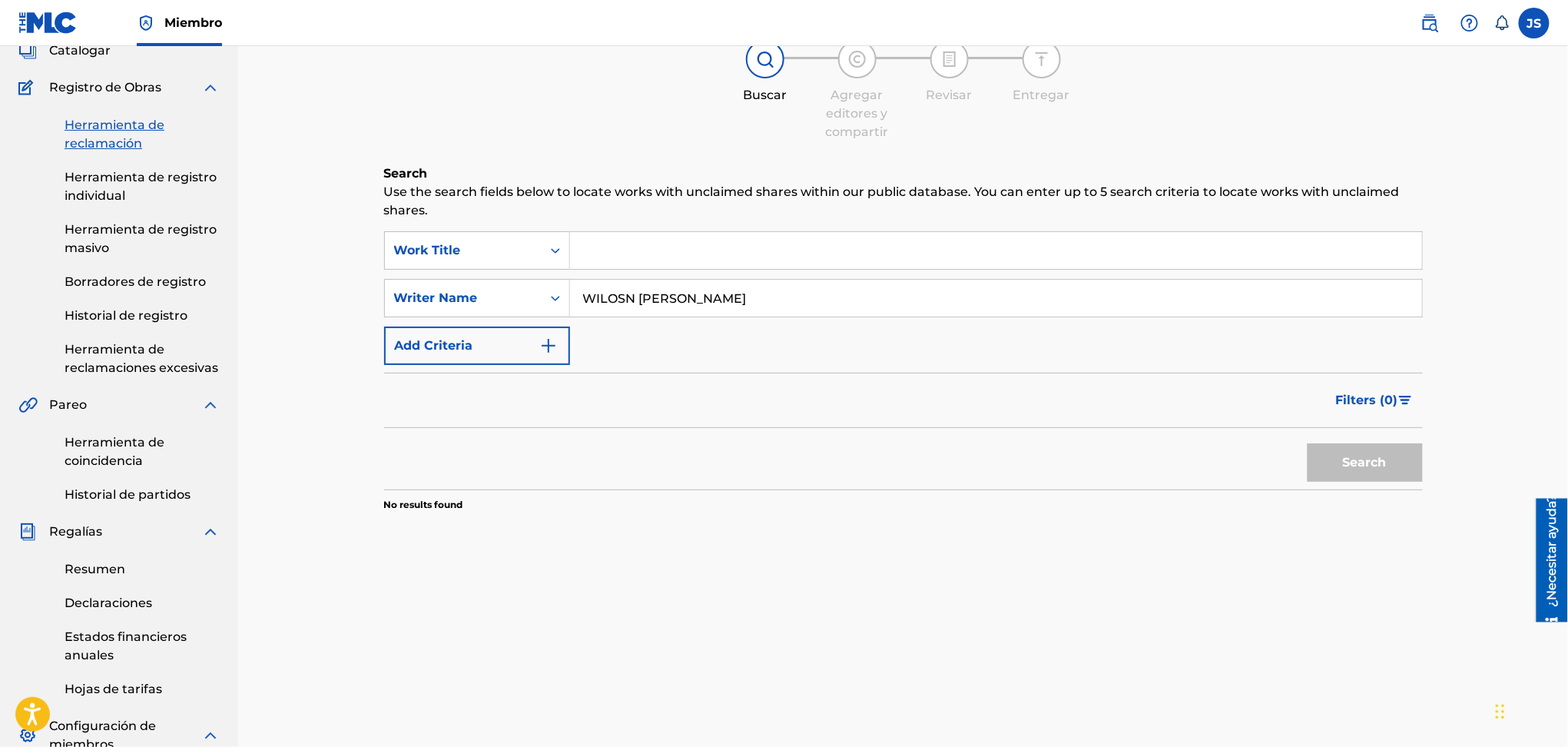
scroll to position [0, 0]
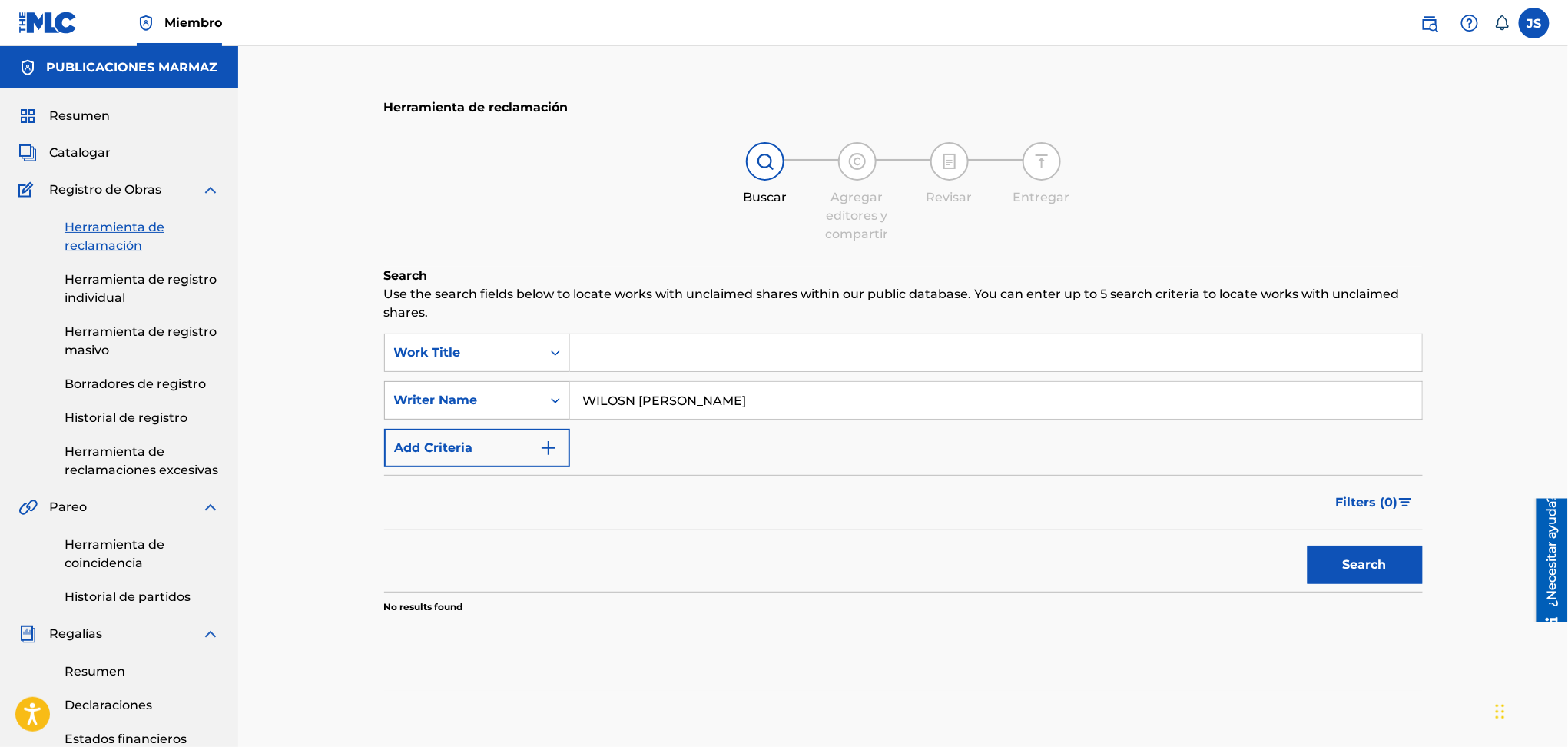
click at [421, 392] on div "SearchWithCriteria7ded3791-710b-435e-9041-df0385ac19e1 Writer Name WILOSN ORLAN…" at bounding box center [903, 400] width 1039 height 38
click at [767, 456] on div "Buscar con criterios4ca67b8b-956b-45c8-a18d-4d0919c4274c Título de la obra Búsq…" at bounding box center [903, 400] width 1039 height 133
click at [657, 362] on input "Formulario de búsqueda" at bounding box center [997, 353] width 852 height 37
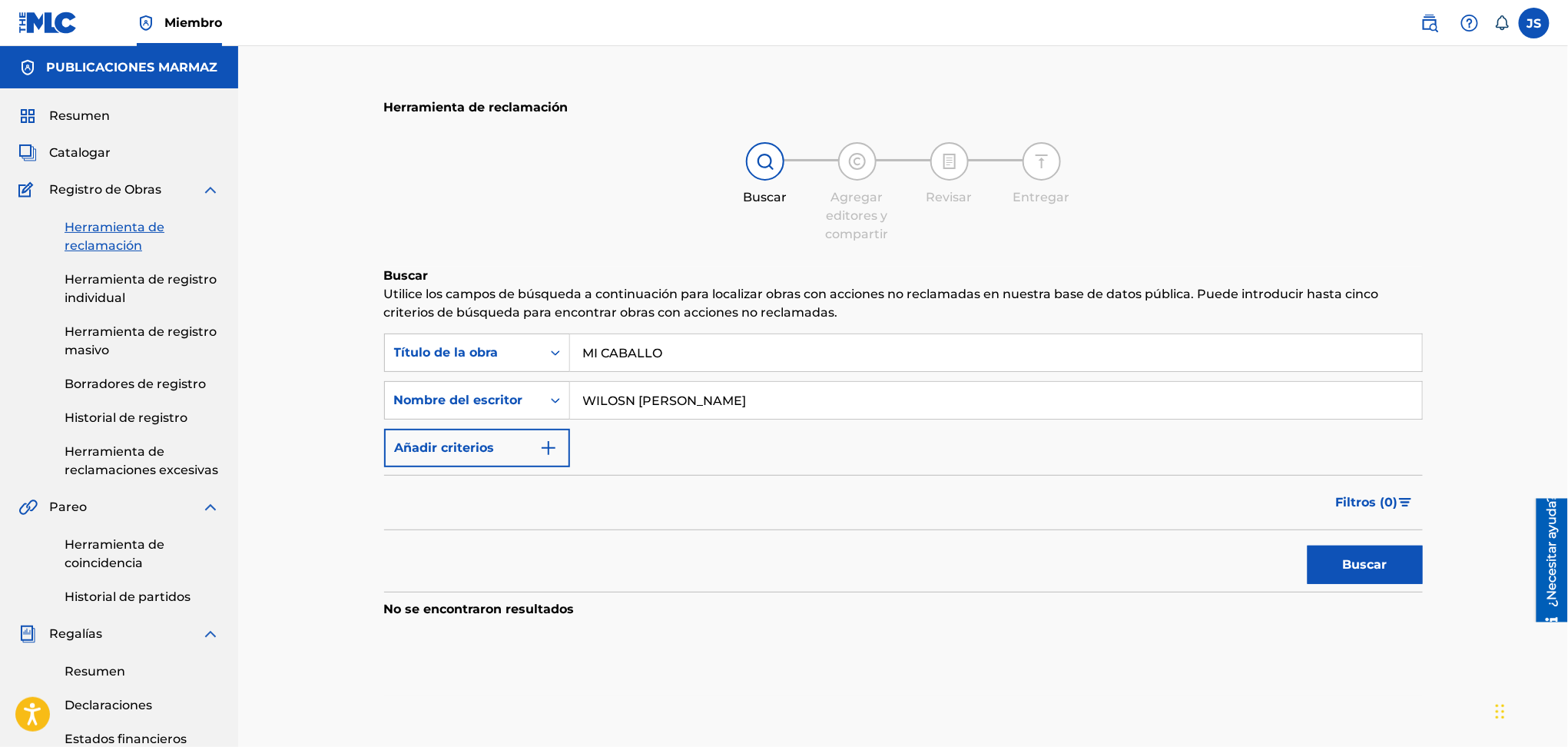
type input "MI CABALLO"
click at [1307, 546] on button "Buscar" at bounding box center [1365, 565] width 115 height 38
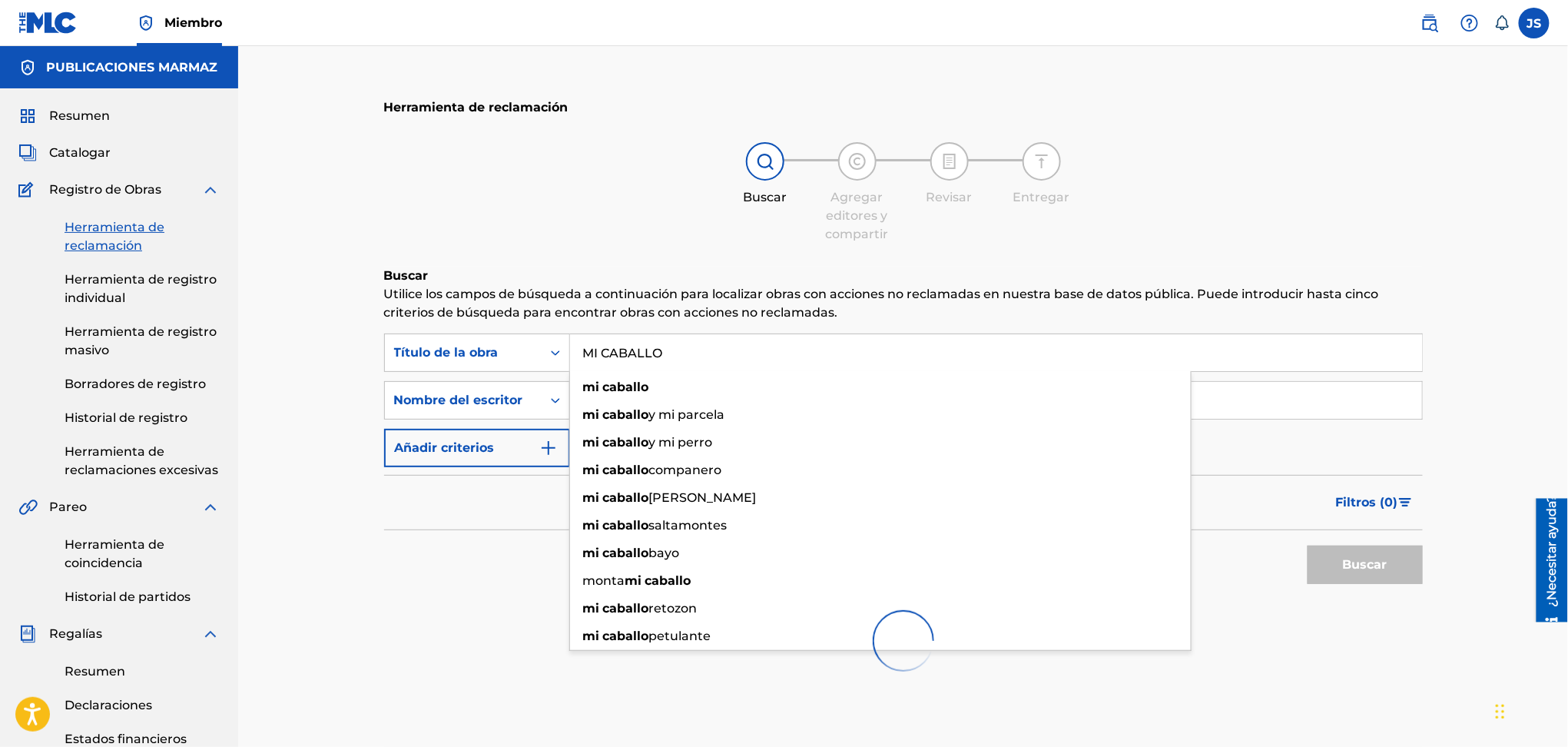
click at [449, 601] on div at bounding box center [903, 641] width 1039 height 99
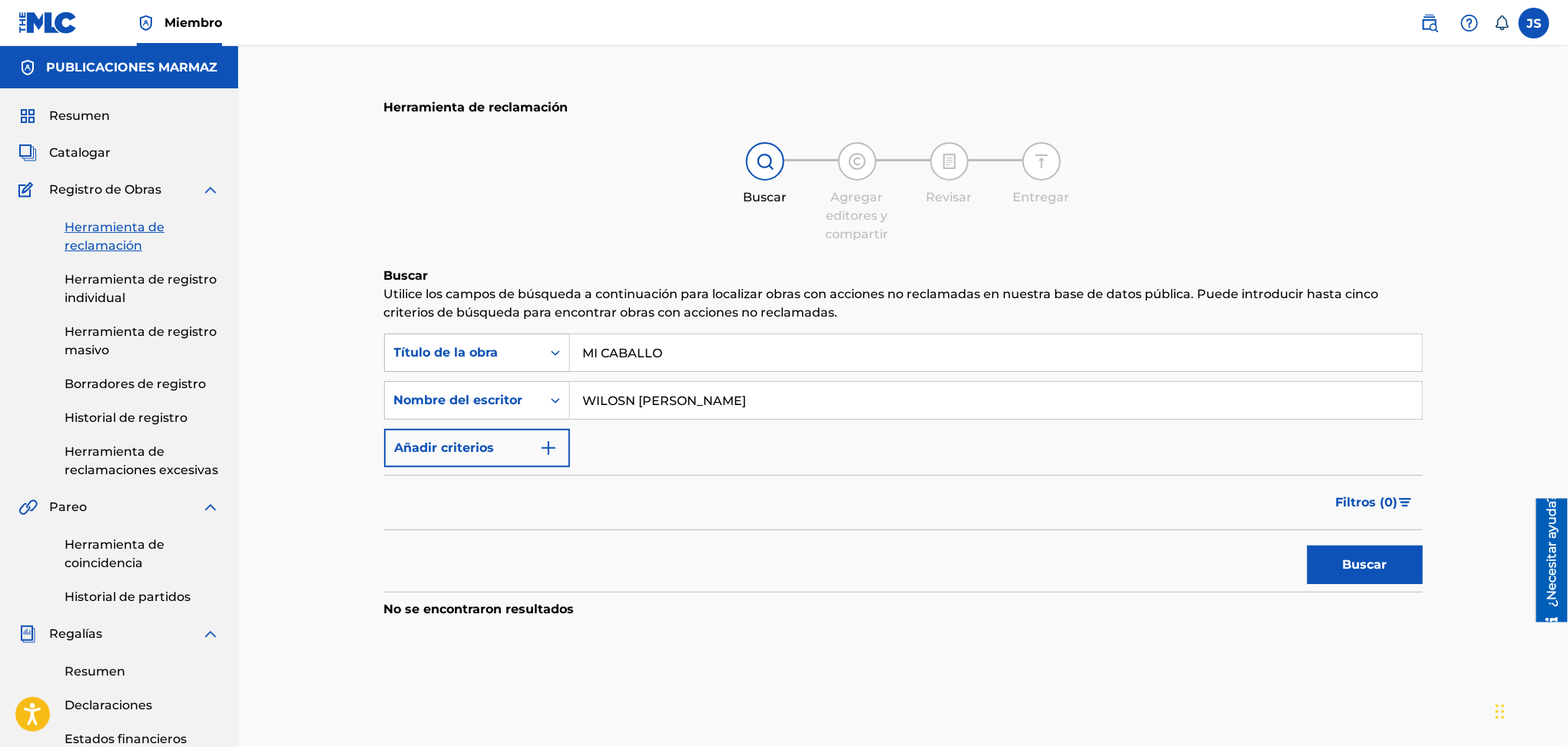
drag, startPoint x: 670, startPoint y: 358, endPoint x: 472, endPoint y: 349, distance: 198.2
click at [468, 351] on div "Buscar con criterios4ca67b8b-956b-45c8-a18d-4d0919c4274c Título de la obra MI C…" at bounding box center [903, 353] width 1039 height 38
click at [1391, 565] on button "Buscar" at bounding box center [1365, 565] width 115 height 38
click at [619, 399] on input "WILOSN ORLANDO VALDERRAMA AGUILAR" at bounding box center [997, 400] width 852 height 37
type input "WILSON ORLANDO VALDERRAMA AGUILAR"
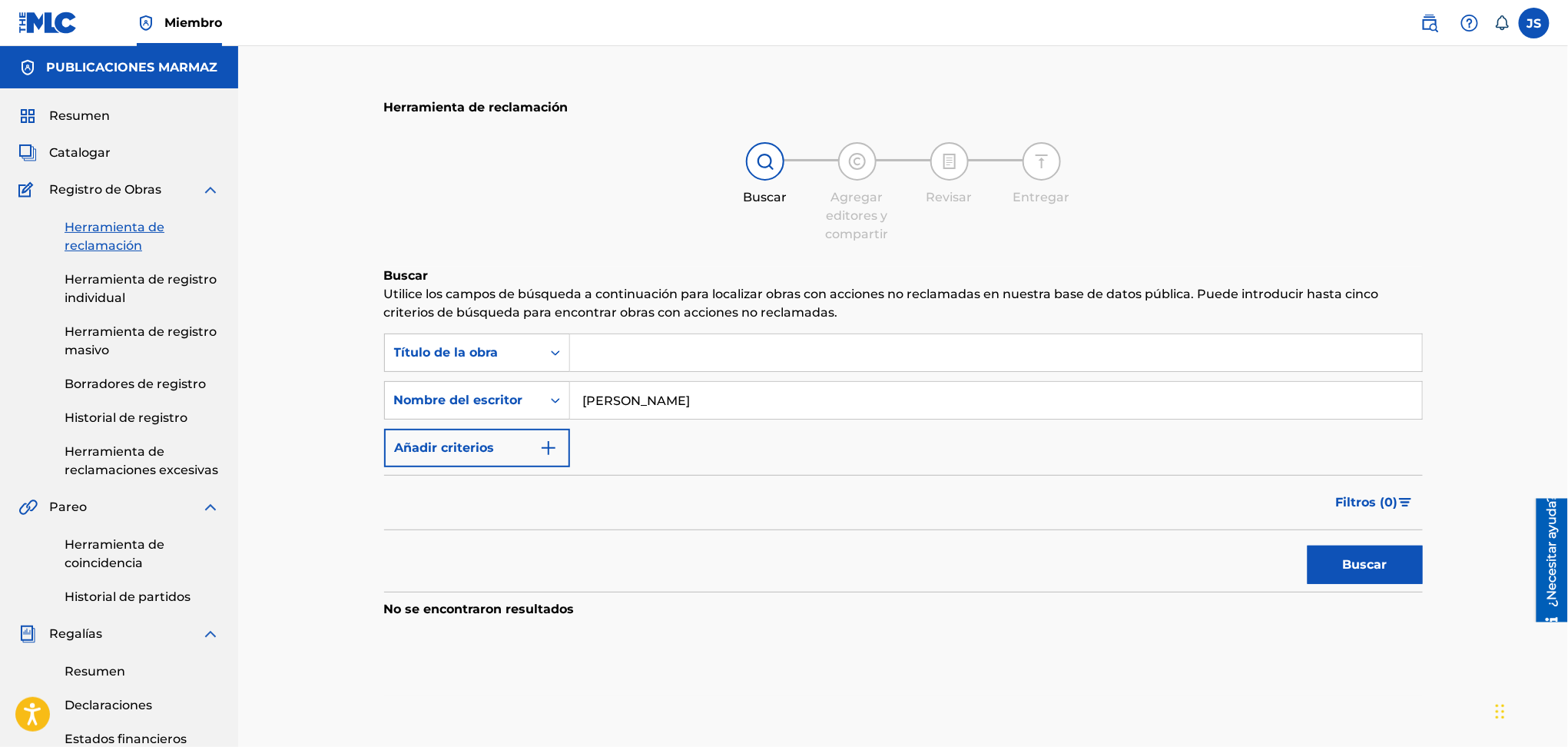
click at [1307, 546] on button "Buscar" at bounding box center [1365, 565] width 115 height 38
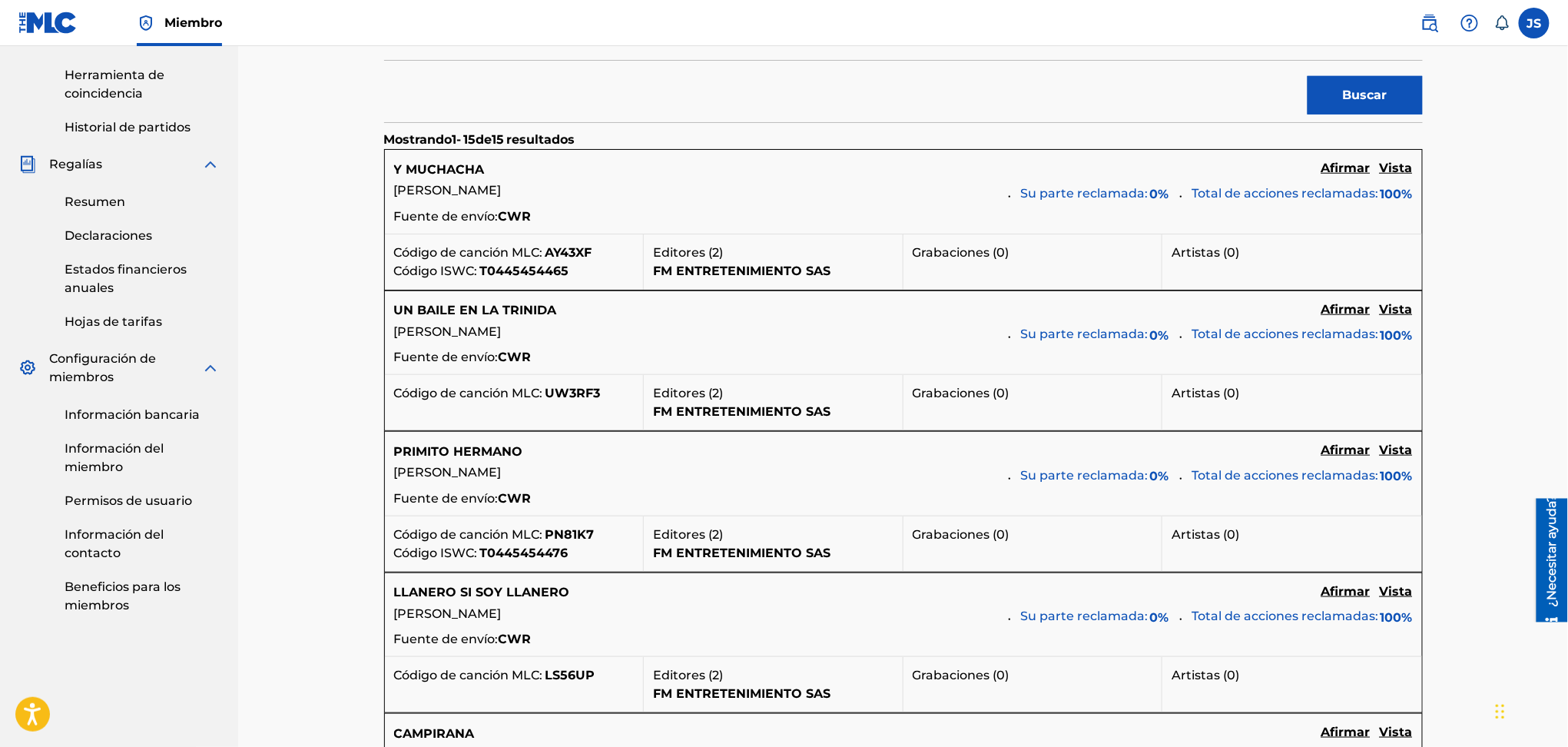
scroll to position [264, 0]
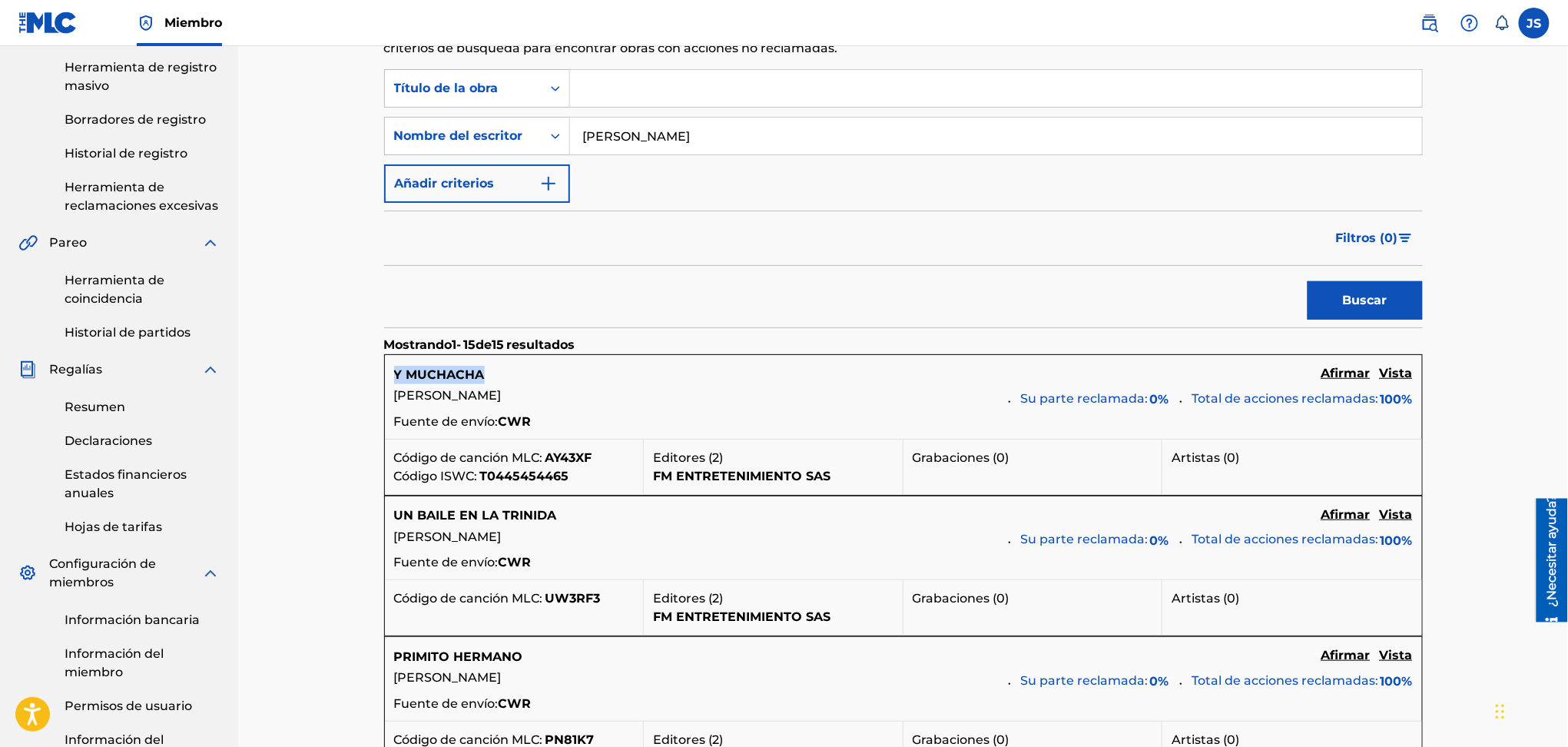
drag, startPoint x: 498, startPoint y: 373, endPoint x: 388, endPoint y: 373, distance: 110.0
click at [388, 373] on div "Y MUCHACHA Afirmar Vista WILSON ORLANDO VALDERRAMA AGUILAR Su parte reclamada: …" at bounding box center [903, 397] width 1038 height 84
copy font "Y MUCHACHA"
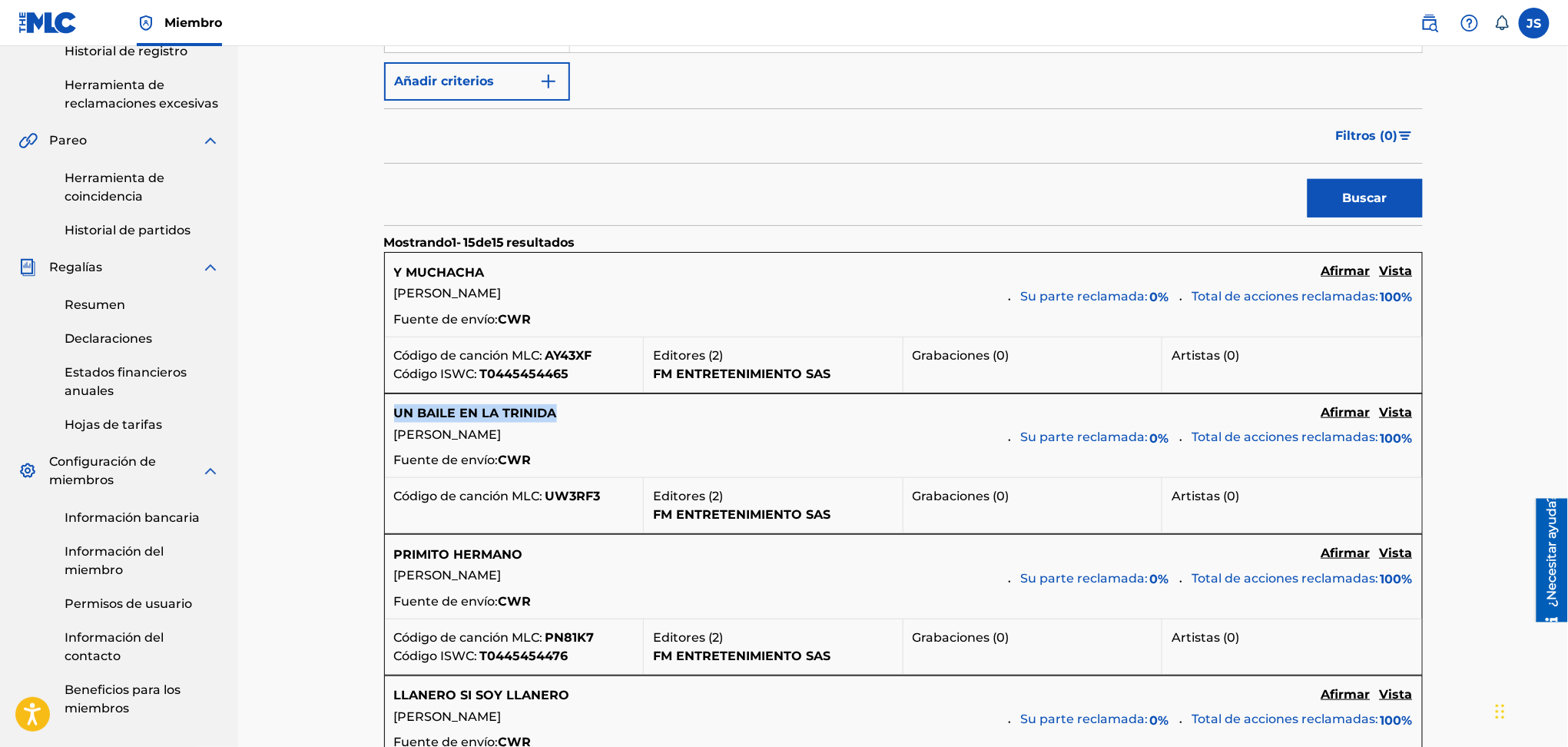
copy font "UN BAILE EN LA TRINIDA"
drag, startPoint x: 570, startPoint y: 406, endPoint x: 395, endPoint y: 416, distance: 175.3
click at [395, 416] on div "UN BAILE EN LA TRINIDA" at bounding box center [485, 413] width 181 height 18
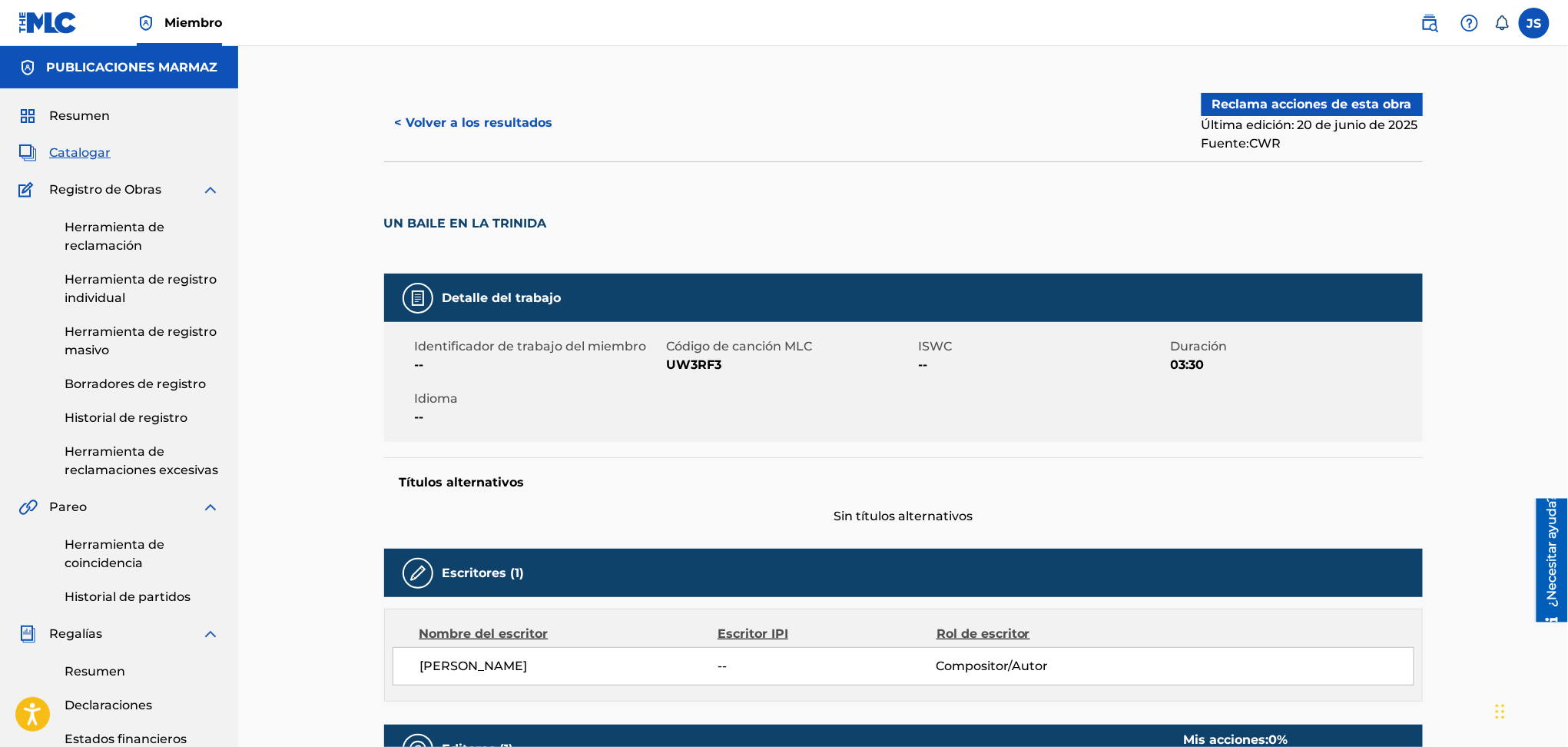
click at [512, 131] on button "< Volver a los resultados" at bounding box center [474, 123] width 180 height 38
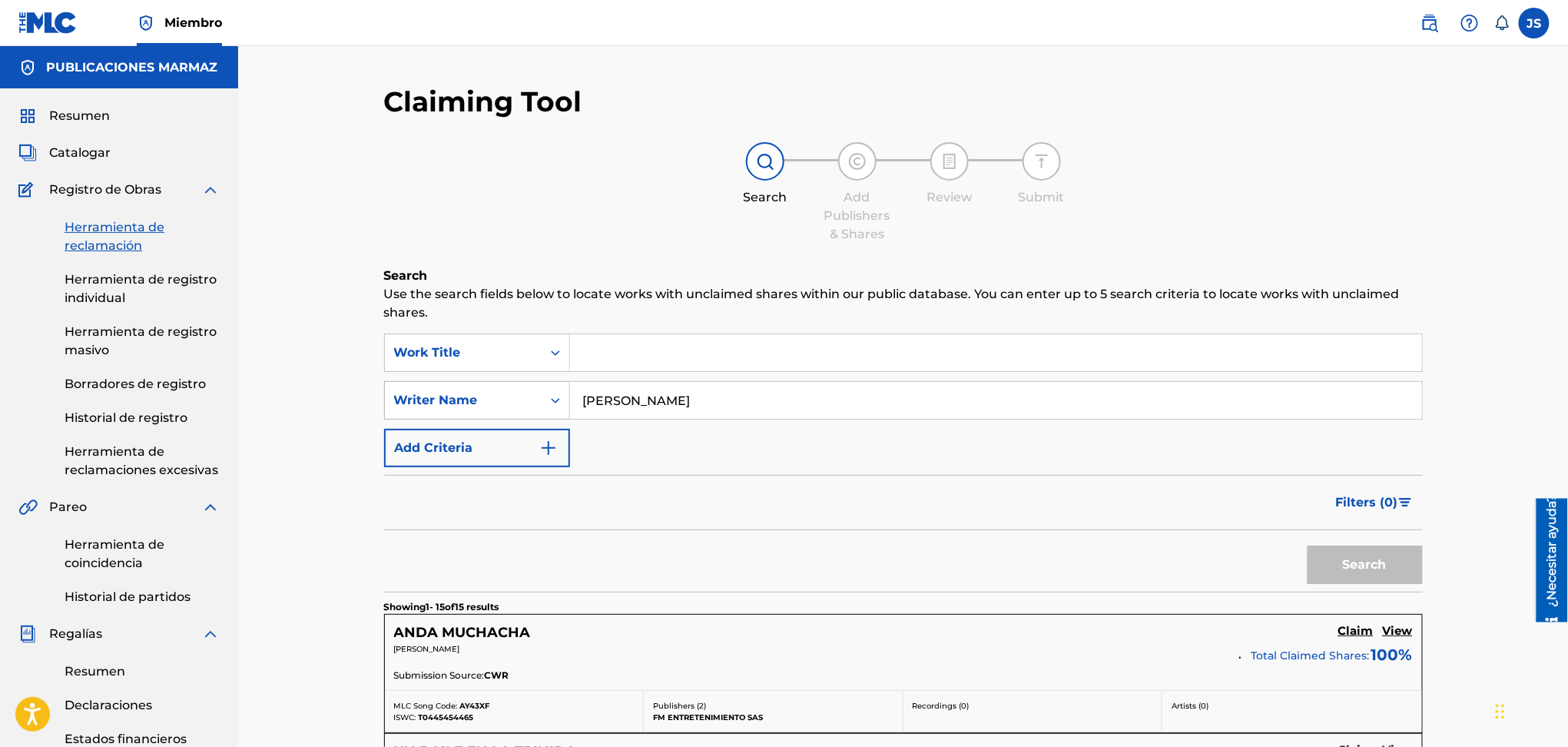
click at [486, 386] on div "SearchWithCriteria7ded3791-710b-435e-9041-df0385ac19e1 Writer Name WILSON ORLAN…" at bounding box center [903, 400] width 1039 height 38
paste input "Francisco Machado"
type input "Francisco Machado"
click at [1381, 296] on p "Use the search fields below to locate works with unclaimed shares within our pu…" at bounding box center [903, 304] width 1039 height 37
click at [1343, 557] on button "Search" at bounding box center [1365, 565] width 115 height 38
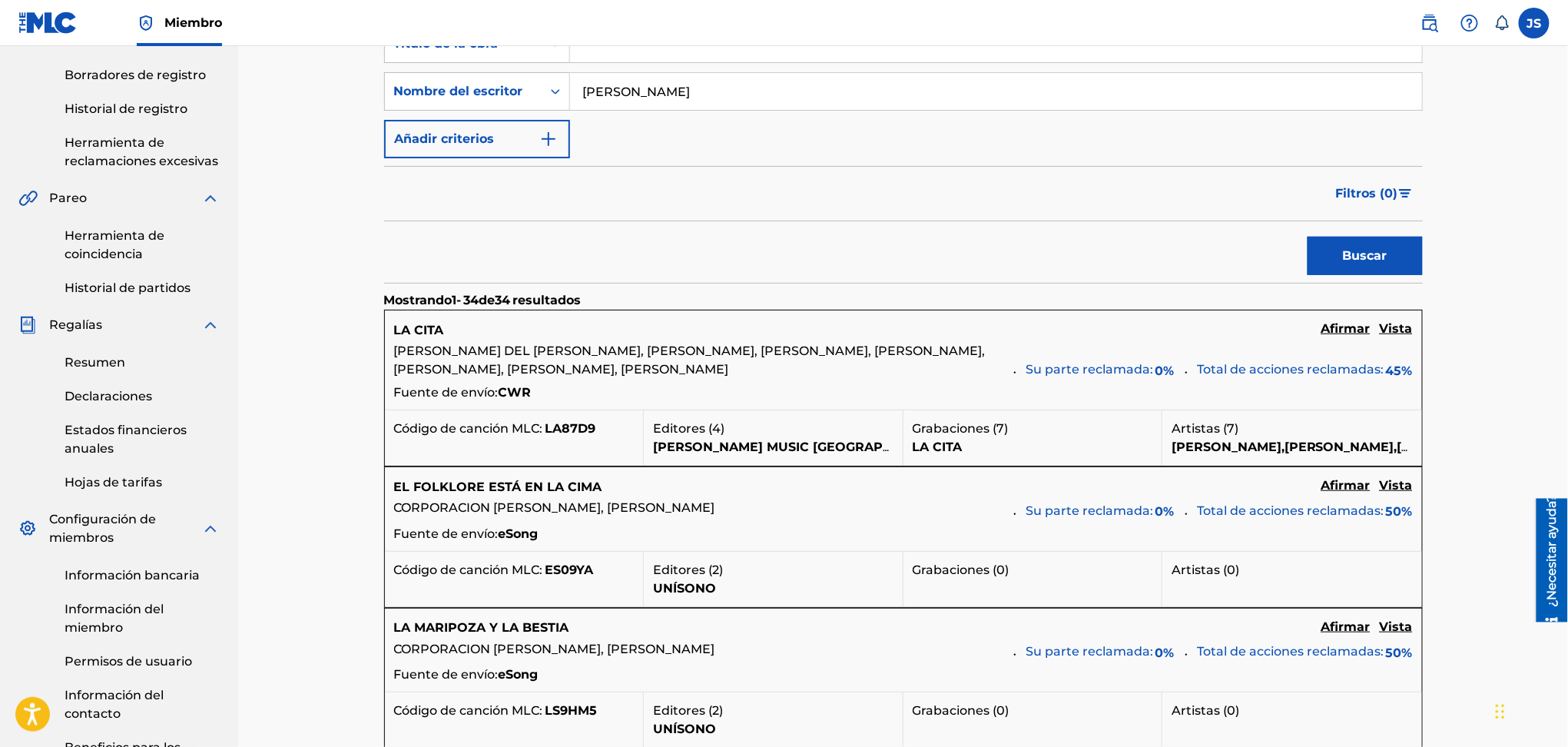
scroll to position [410, 0]
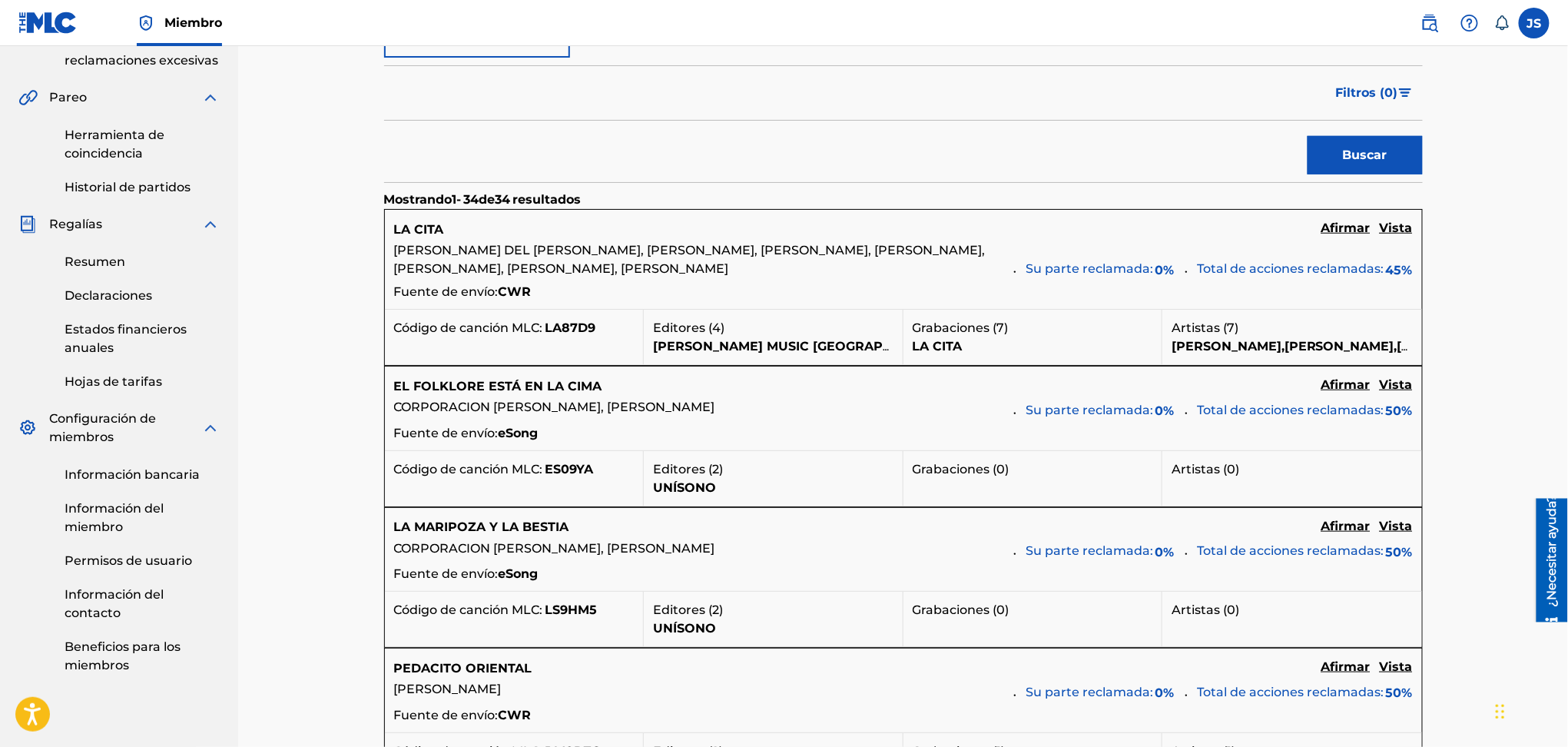
drag, startPoint x: 1397, startPoint y: 388, endPoint x: 1392, endPoint y: 398, distance: 11.2
click at [1397, 388] on font "Vista" at bounding box center [1396, 385] width 33 height 15
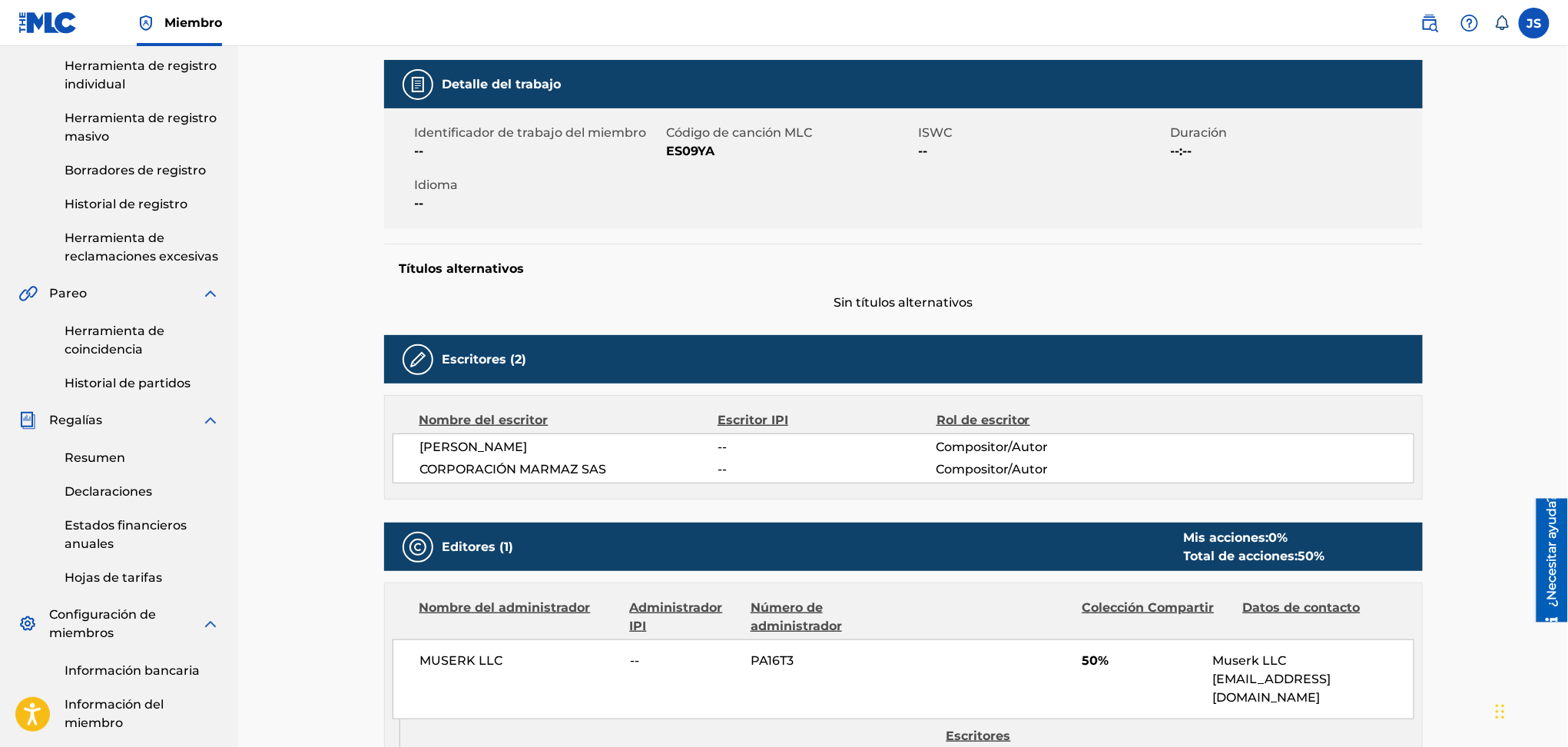
scroll to position [10, 0]
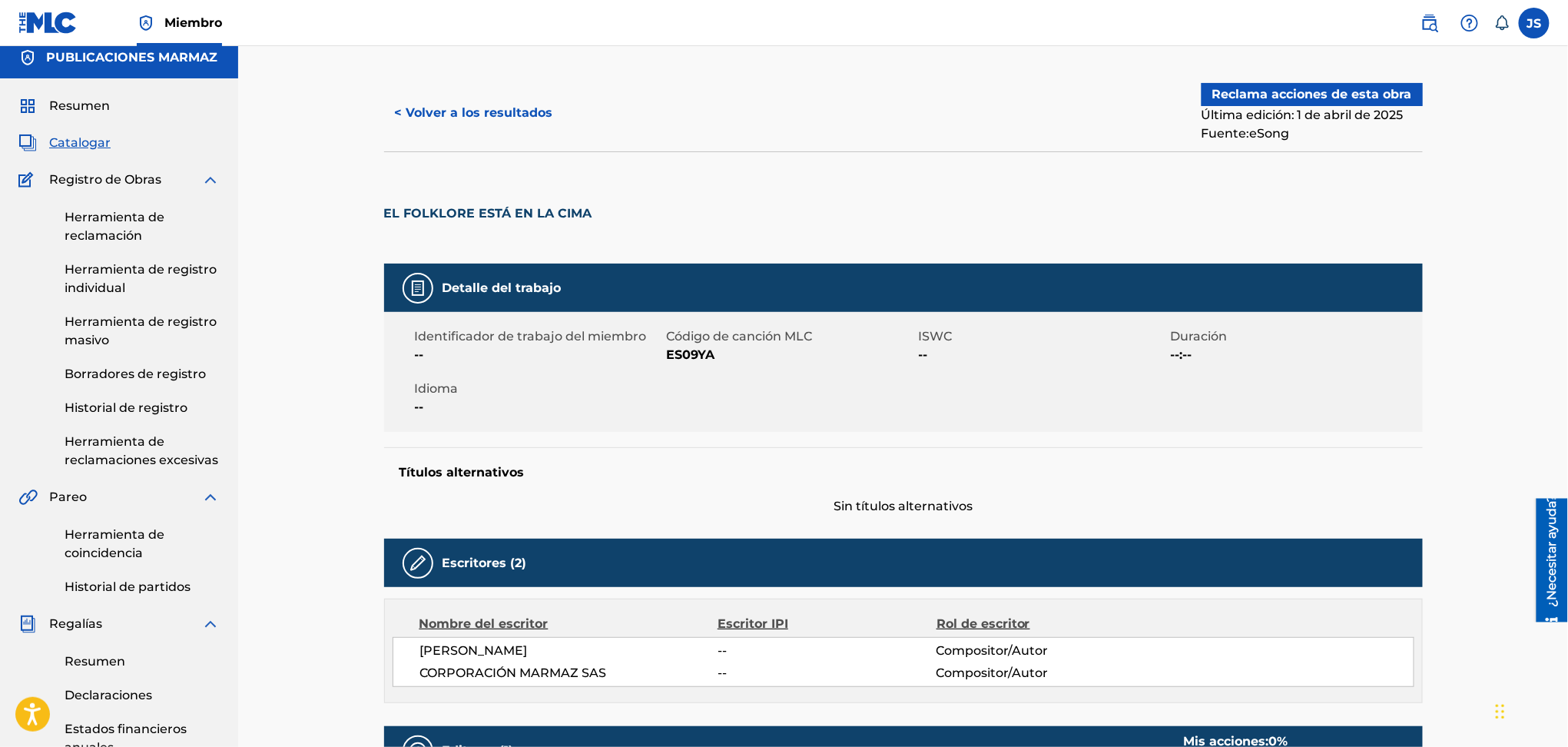
click at [1302, 99] on font "Reclama acciones de esta obra" at bounding box center [1312, 94] width 200 height 15
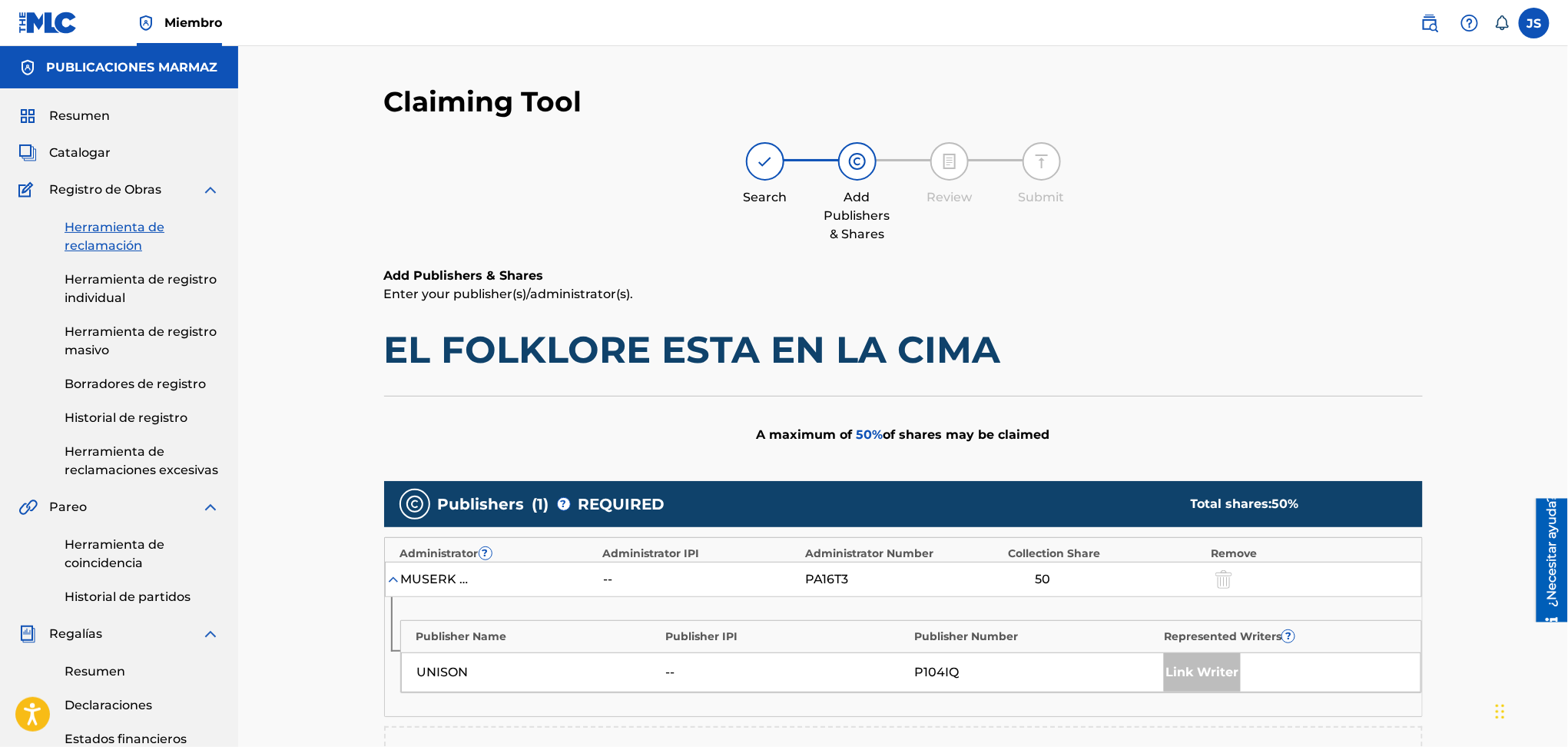
scroll to position [307, 0]
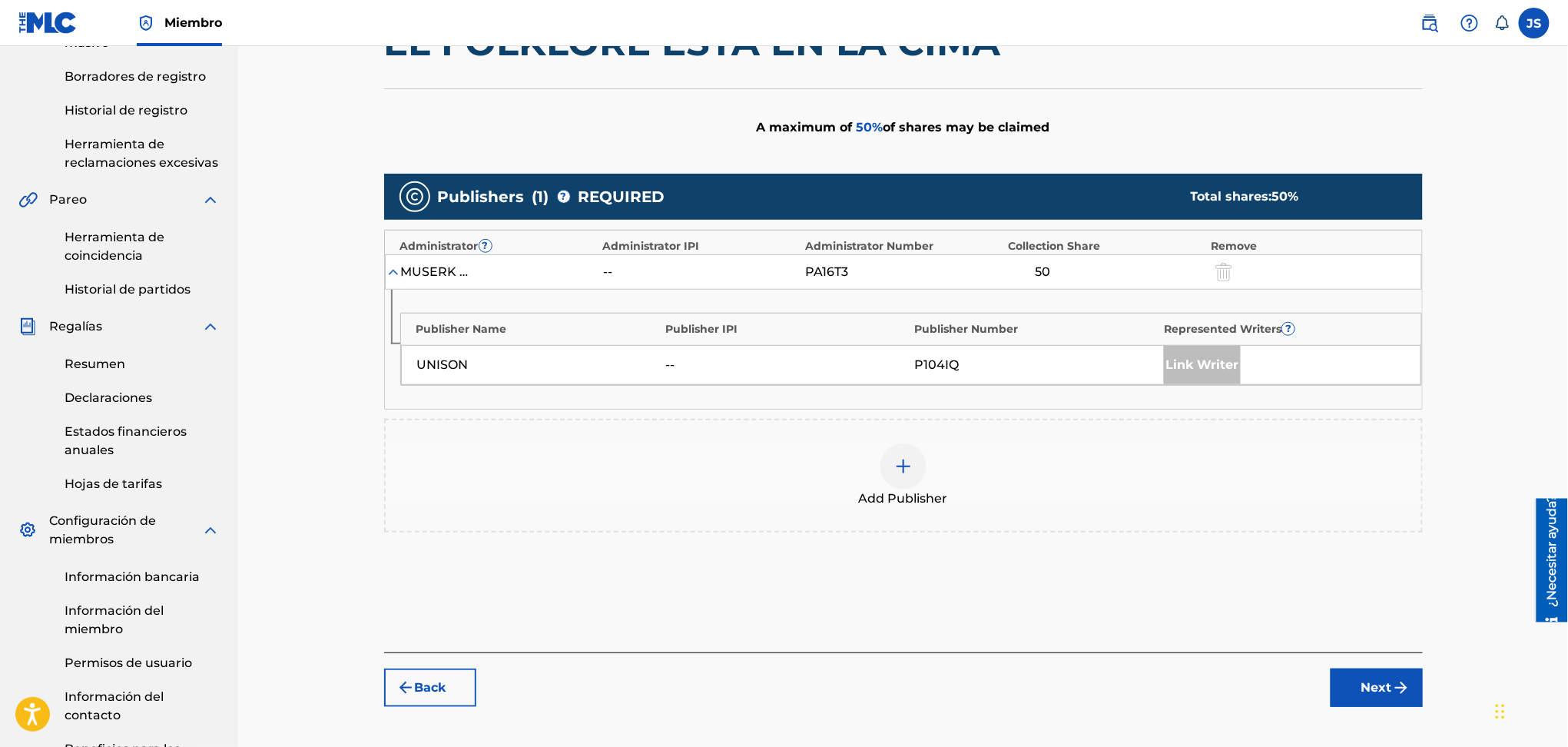
click at [900, 469] on img at bounding box center [903, 466] width 18 height 18
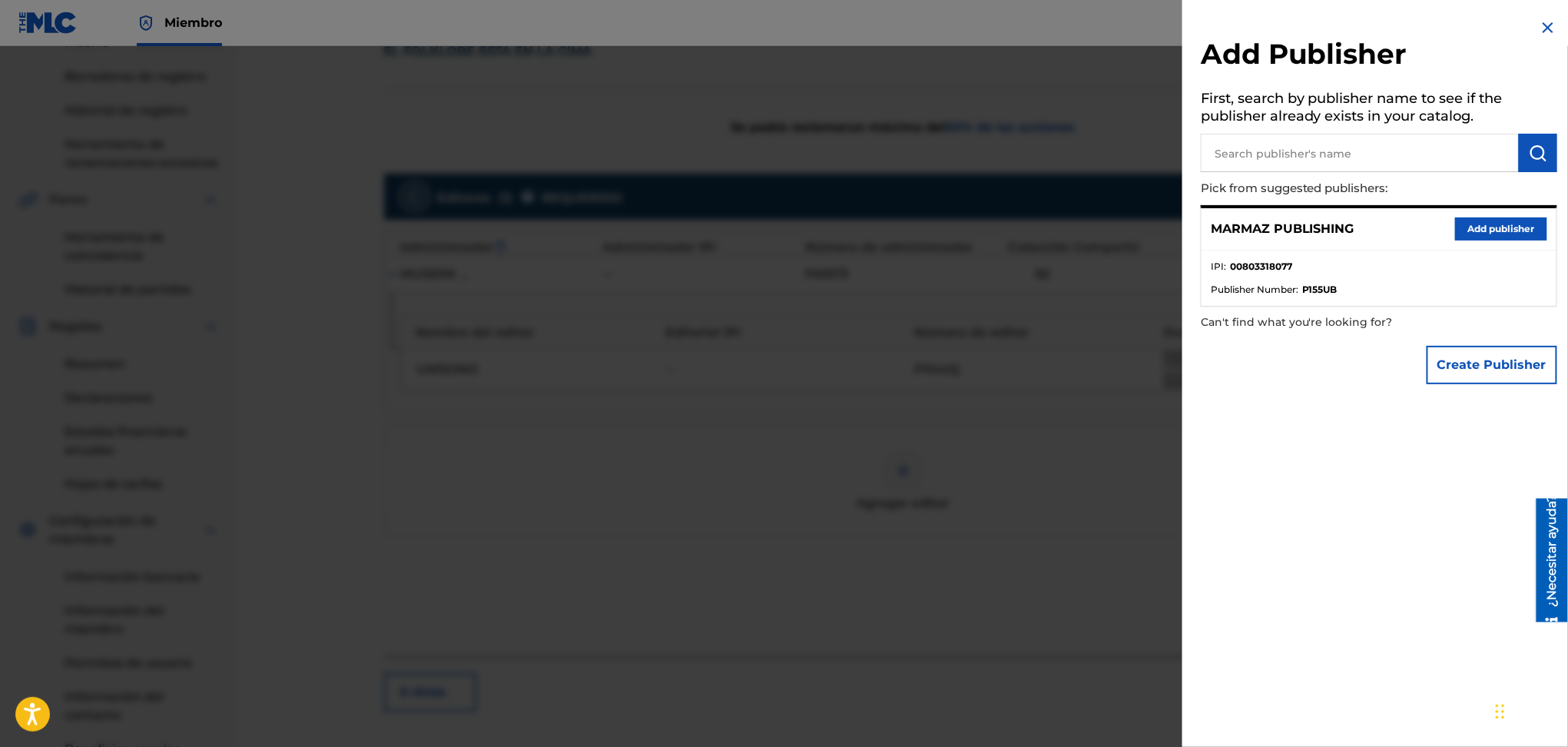
click at [1294, 149] on input "text" at bounding box center [1360, 153] width 318 height 38
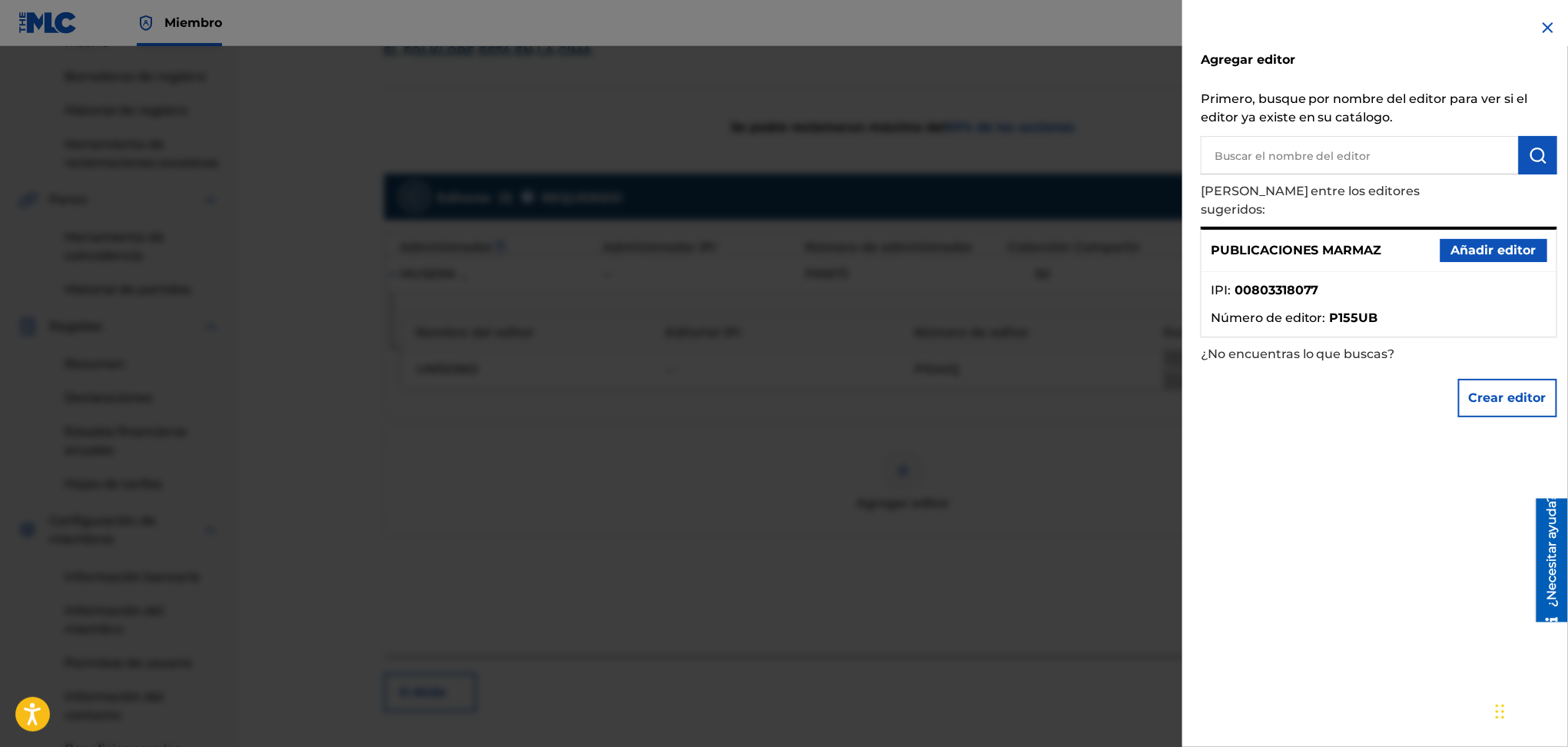
click at [1491, 241] on font "Añadir editor" at bounding box center [1494, 251] width 85 height 18
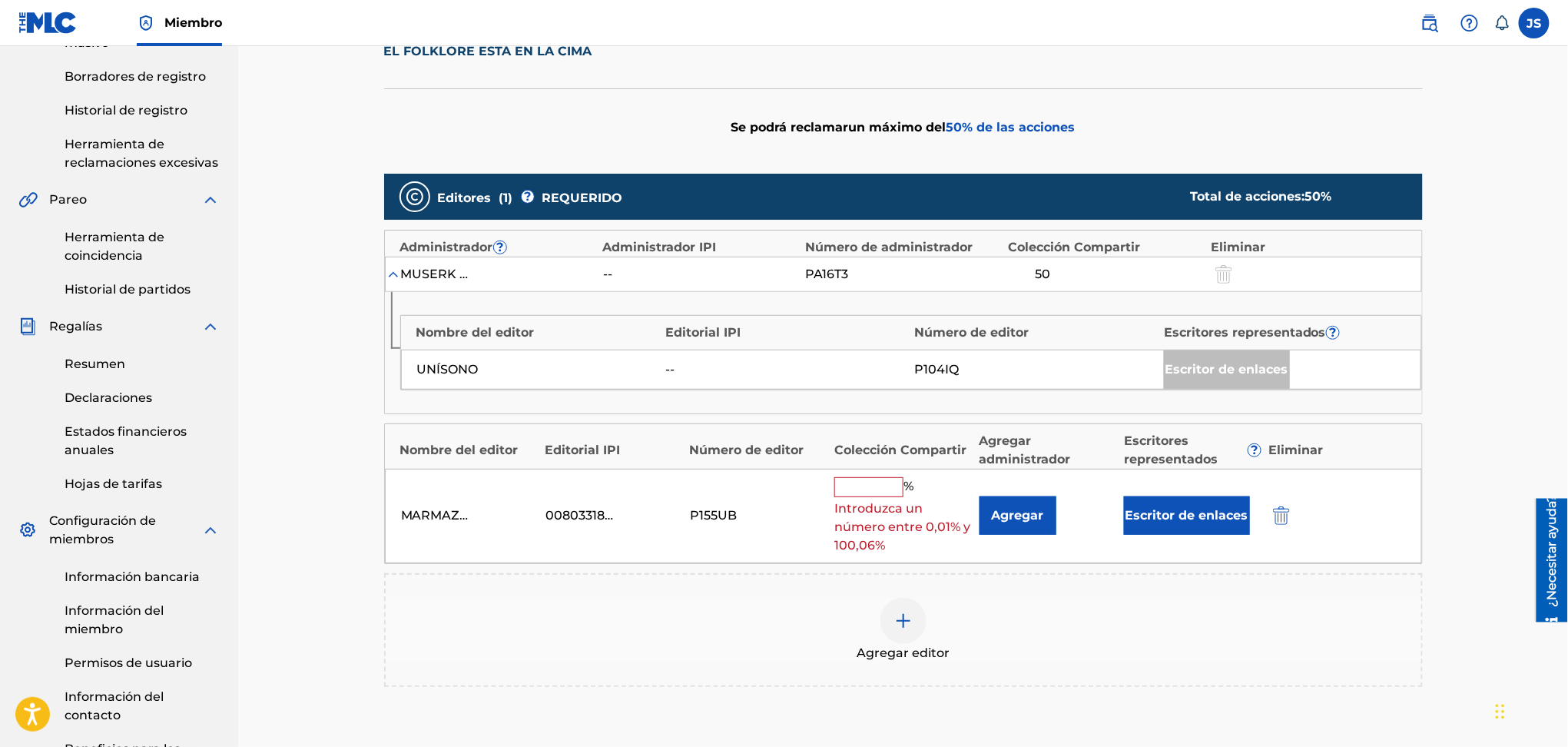
click at [886, 504] on font "Introduzca un número entre 0,01% y 100,06%" at bounding box center [902, 527] width 136 height 51
click at [885, 485] on input "text" at bounding box center [869, 487] width 69 height 20
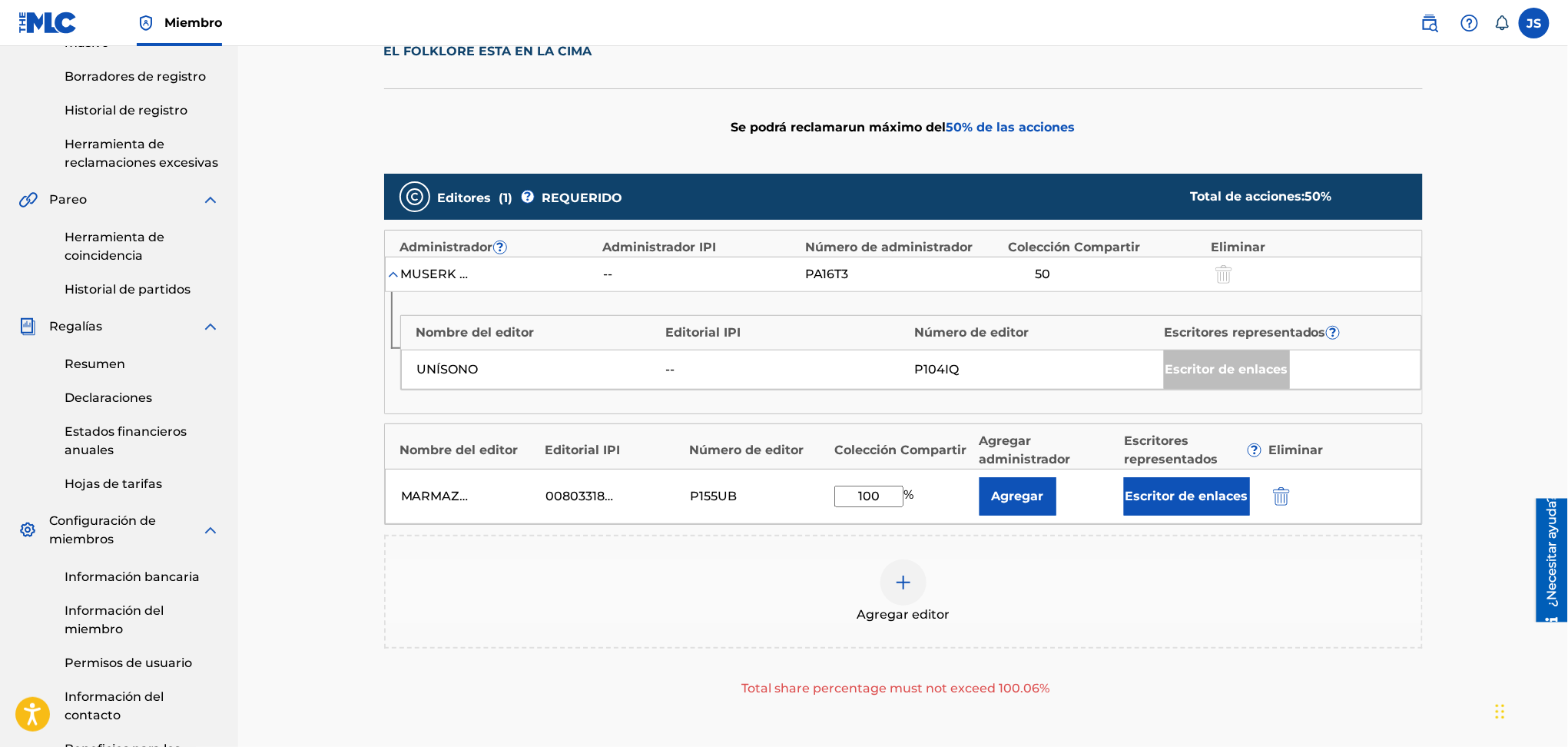
type input "100"
click at [1271, 607] on div "Agregar editor" at bounding box center [903, 592] width 1036 height 65
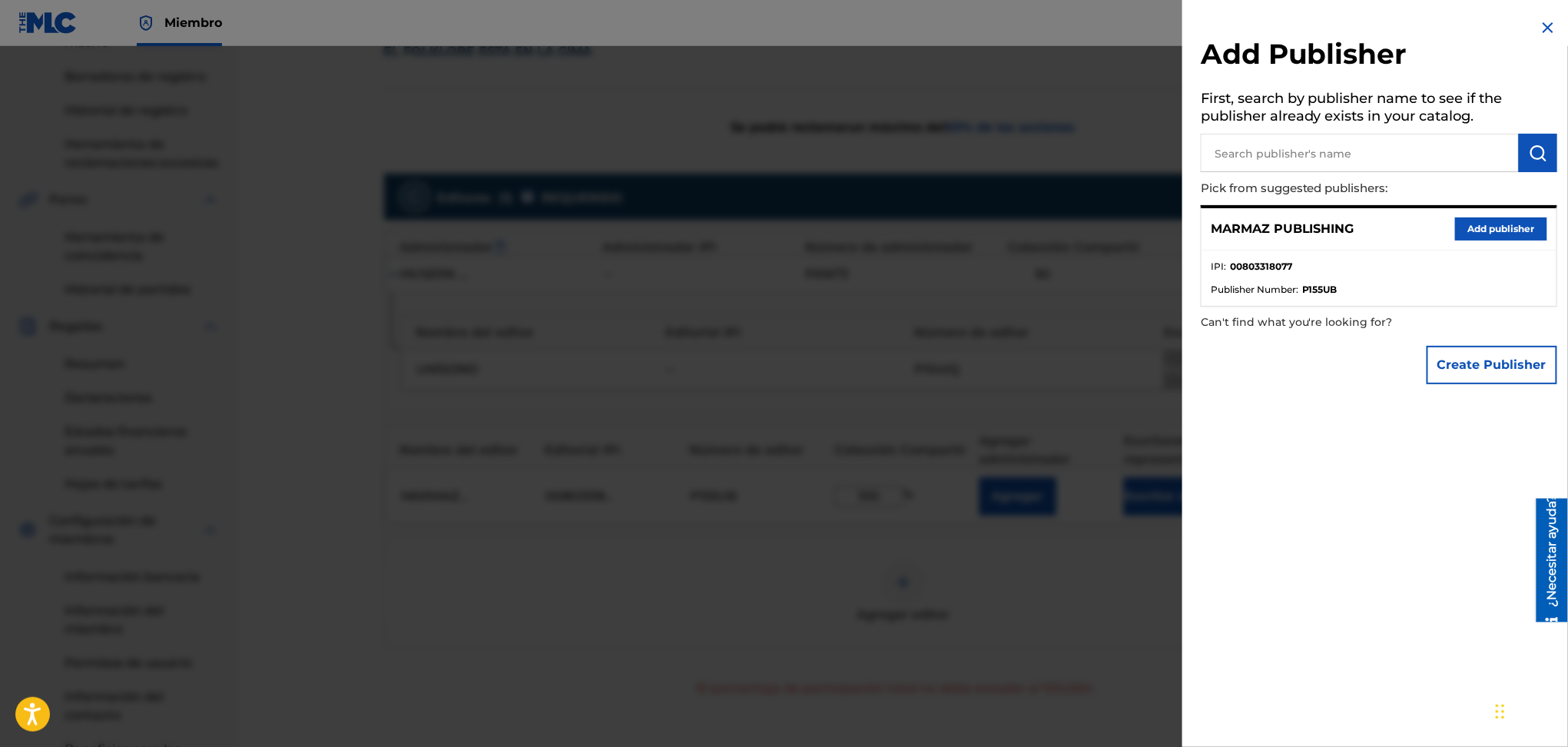
click at [1533, 16] on div "Add Publisher First, search by publisher name to see if the publisher already e…" at bounding box center [1379, 205] width 393 height 411
click at [1540, 27] on img at bounding box center [1548, 27] width 18 height 18
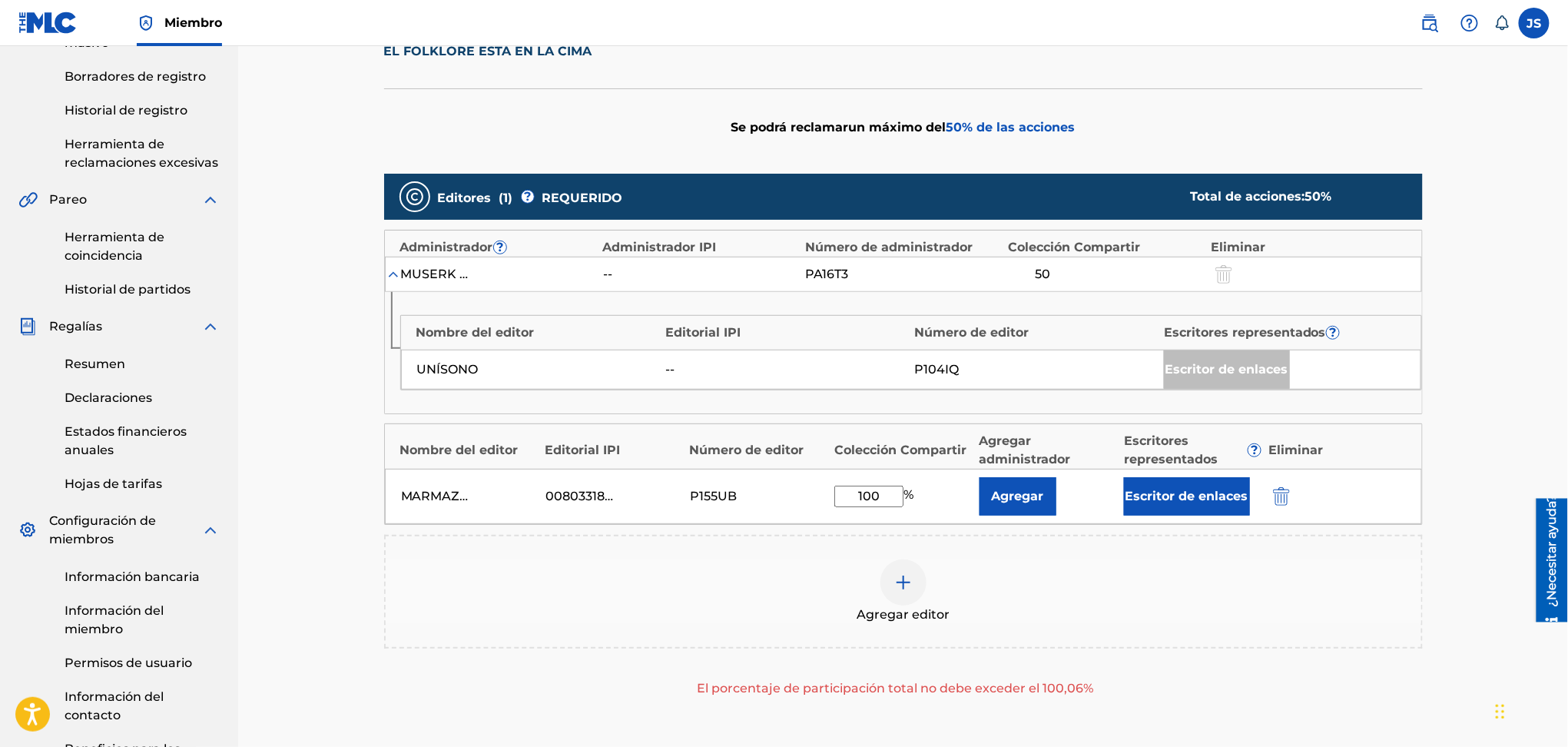
click at [1203, 497] on font "Escritor de enlaces" at bounding box center [1187, 496] width 123 height 15
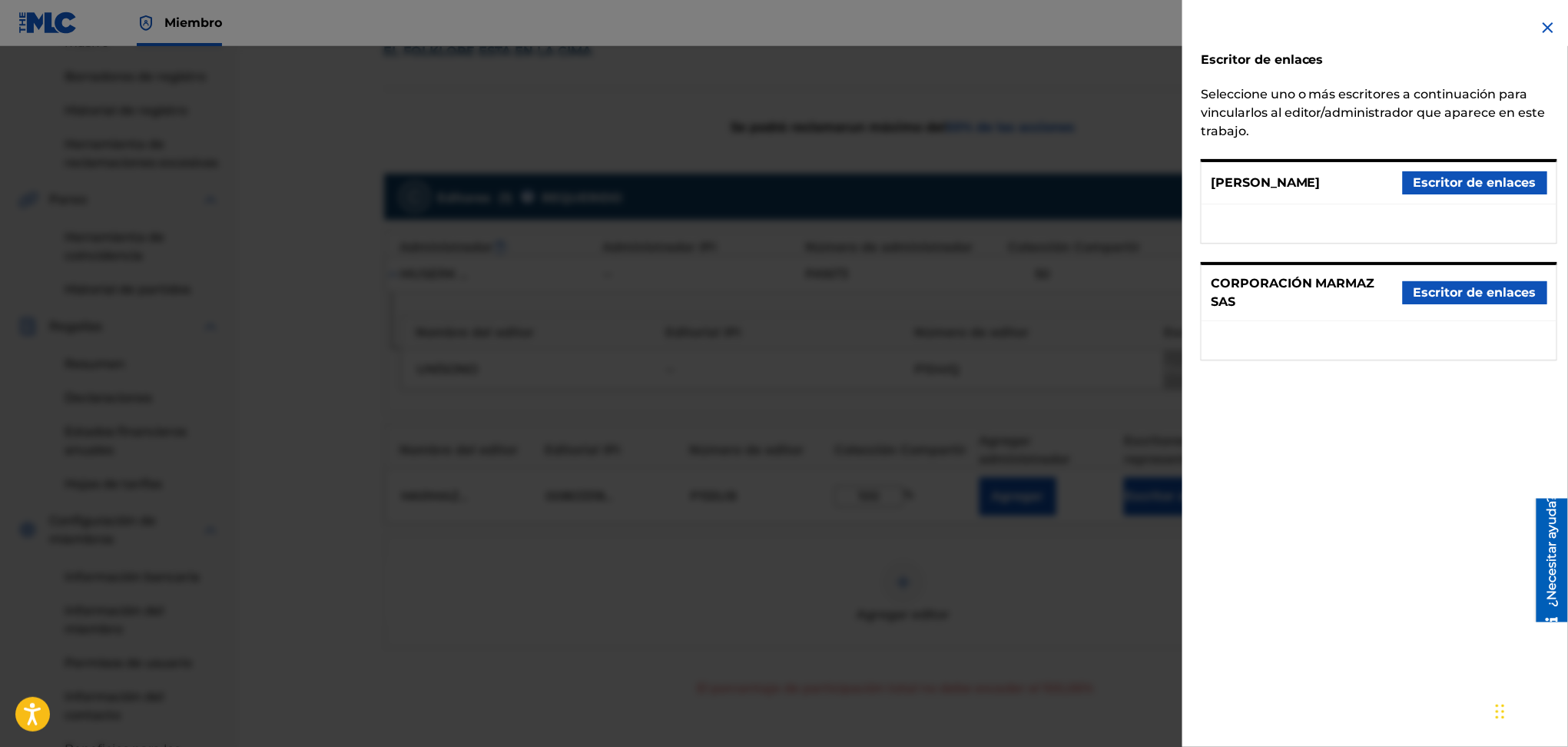
click at [1134, 576] on div at bounding box center [784, 419] width 1568 height 747
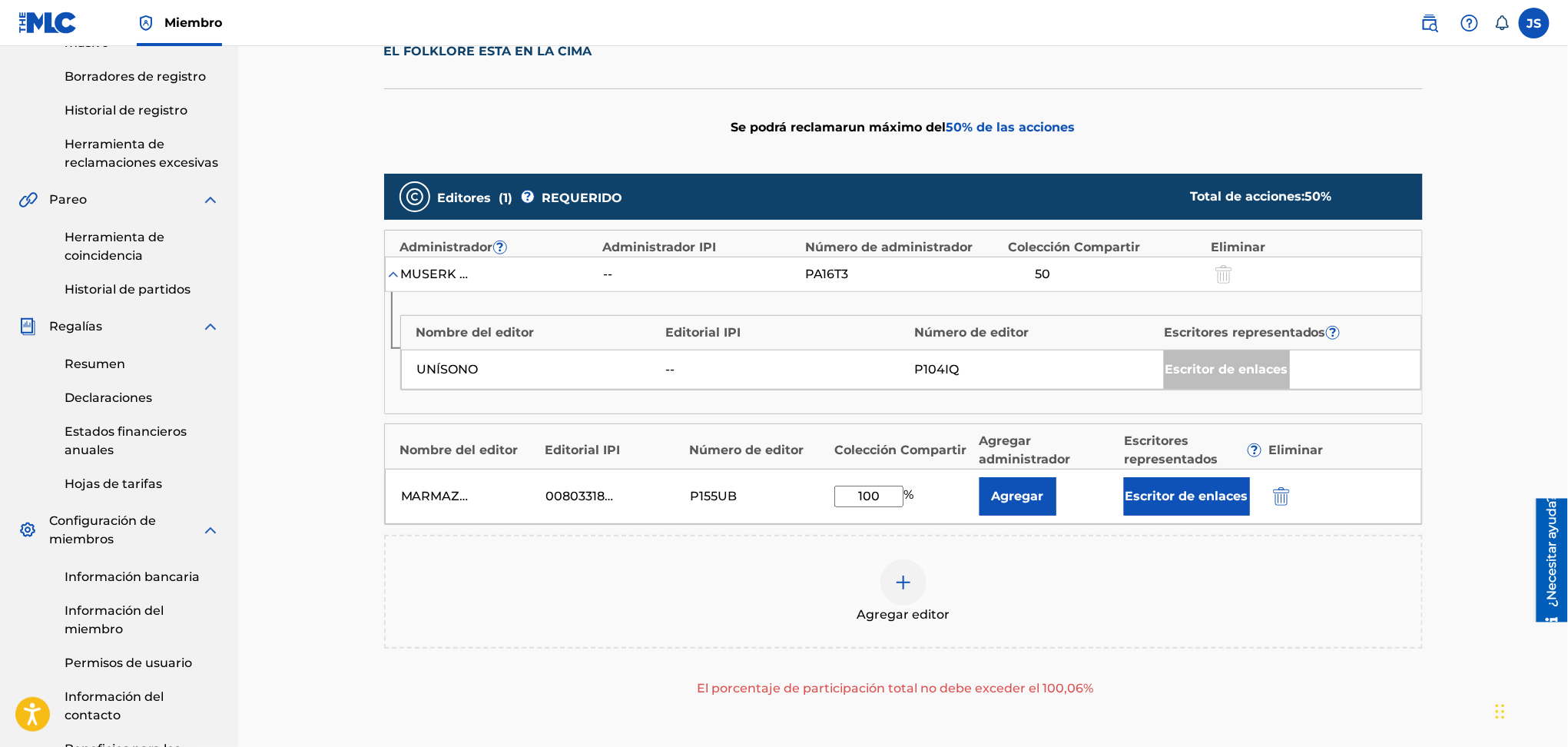
click at [1196, 501] on font "Escritor de enlaces" at bounding box center [1187, 496] width 123 height 15
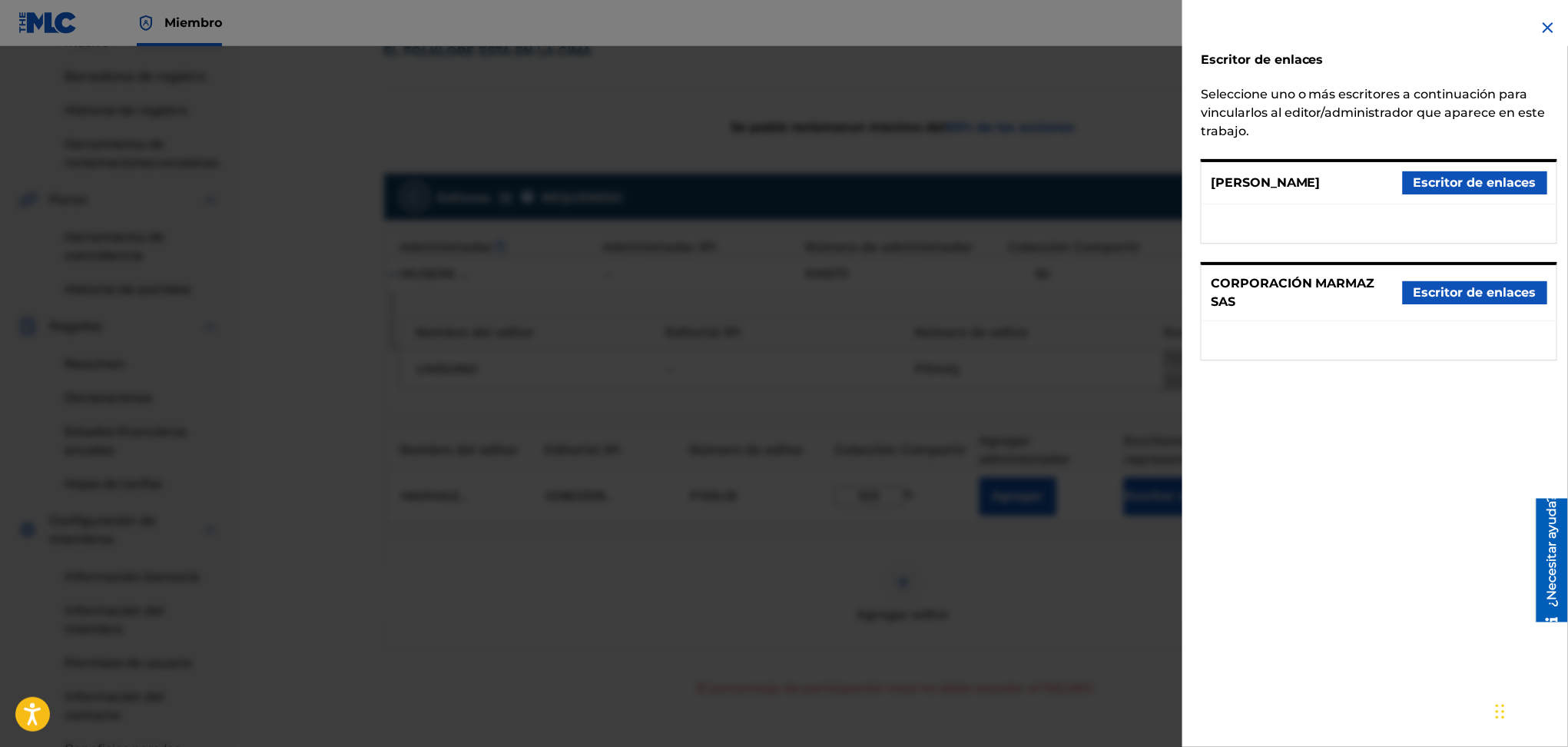
click at [1502, 177] on font "Escritor de enlaces" at bounding box center [1475, 183] width 123 height 15
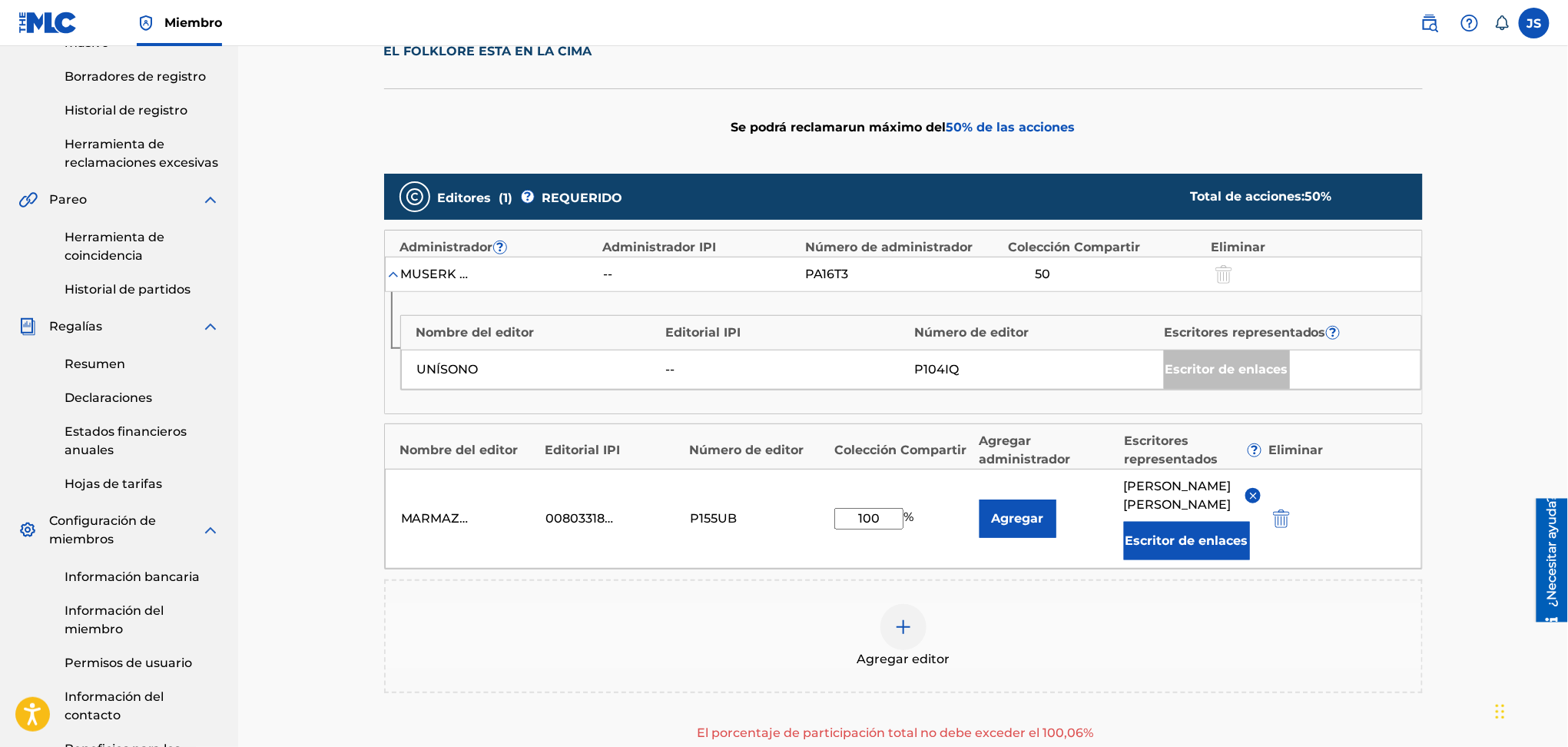
click at [1048, 523] on button "Agregar" at bounding box center [1019, 518] width 77 height 38
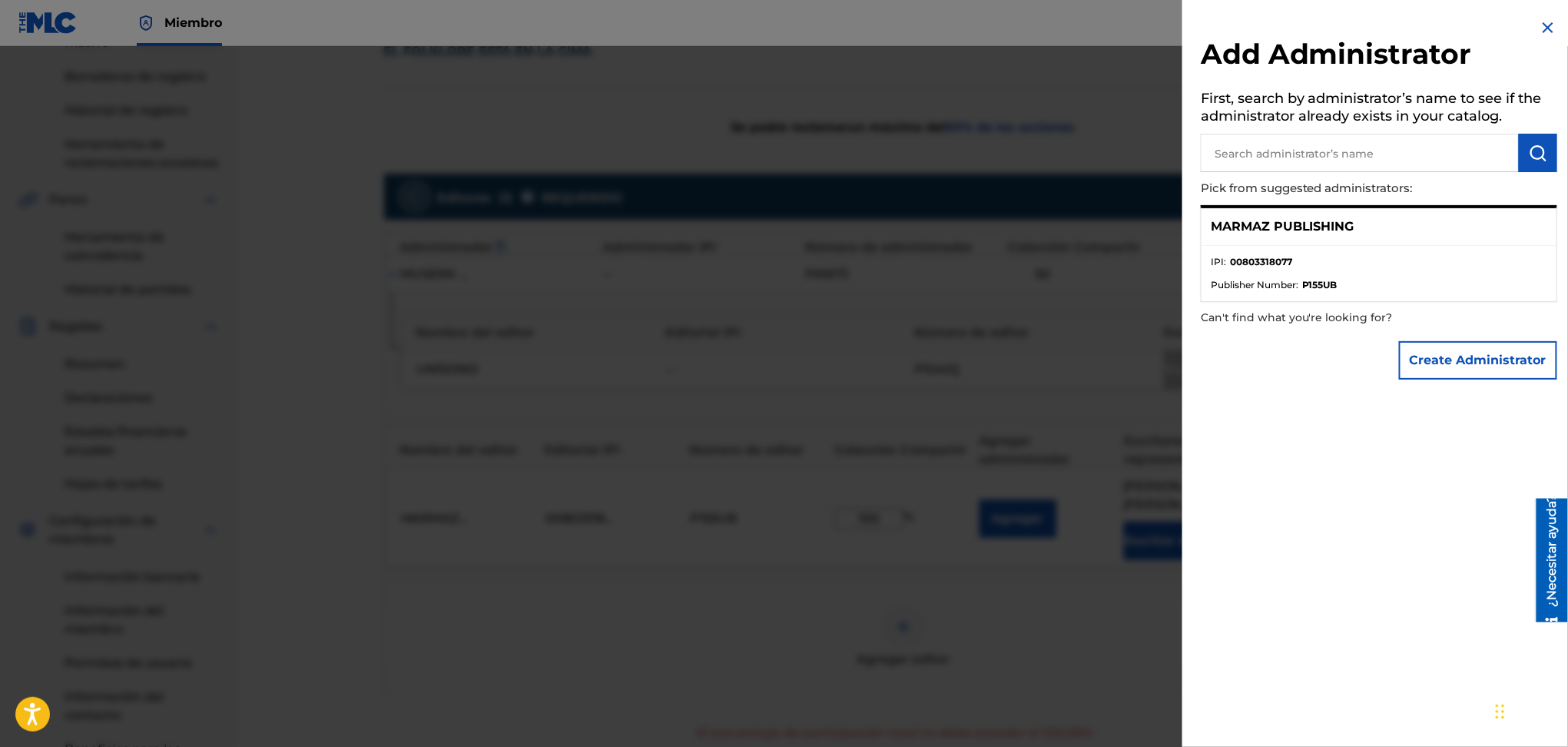
click at [1380, 227] on div "MARMAZ PUBLISHING" at bounding box center [1379, 227] width 355 height 37
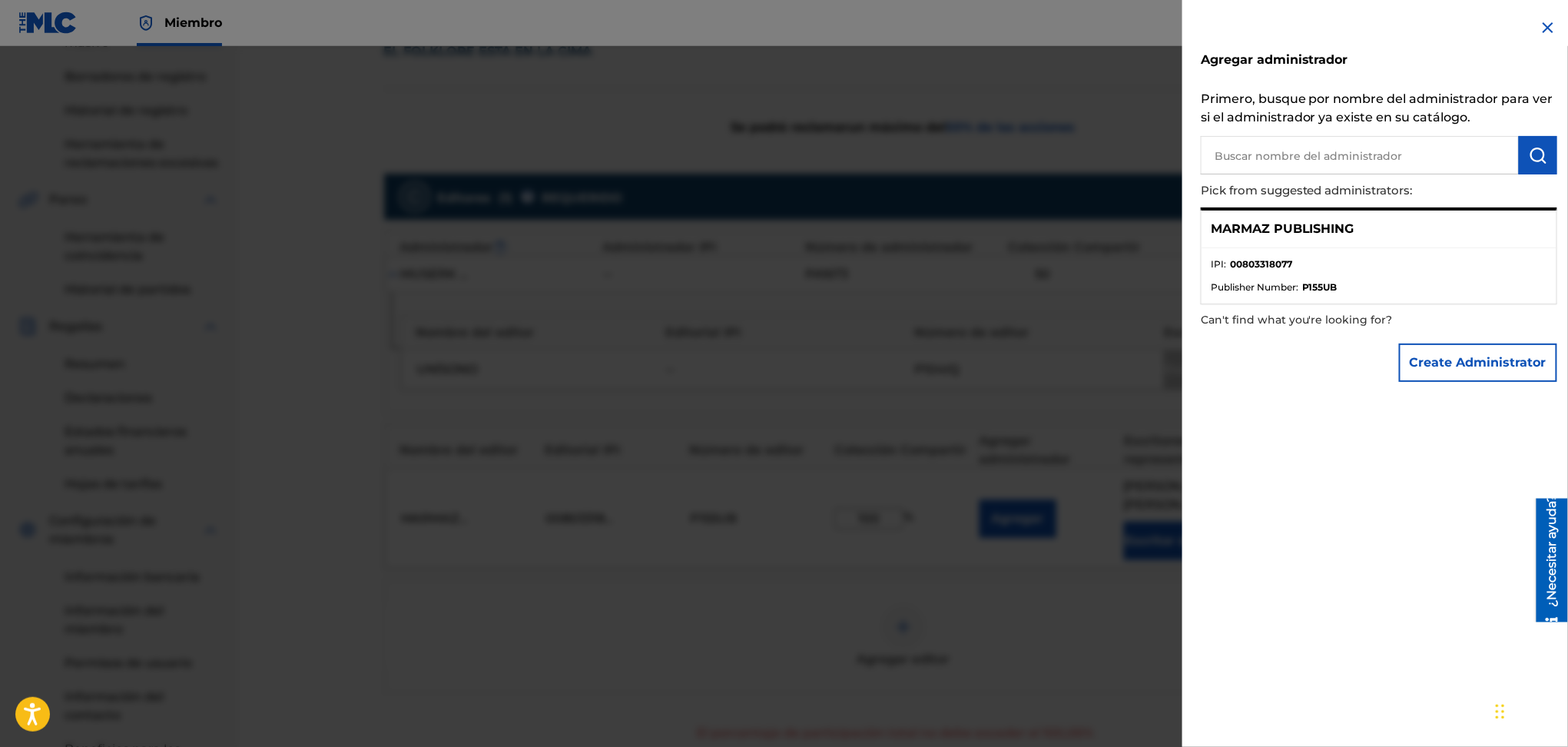
click at [1255, 238] on div "MARMAZ PUBLISHING" at bounding box center [1379, 229] width 355 height 37
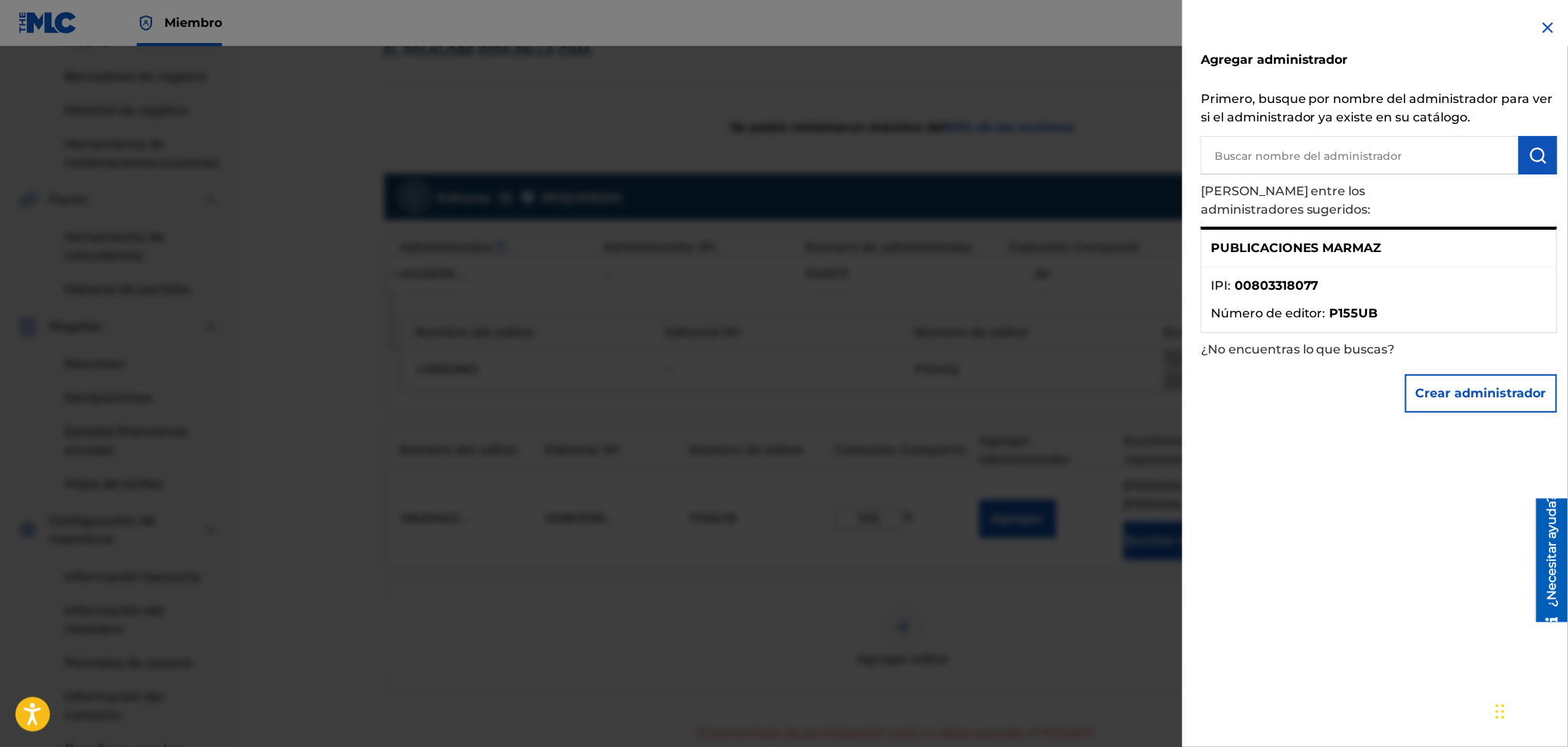
click at [1243, 278] on font "00803318077" at bounding box center [1277, 285] width 84 height 15
click at [1310, 306] on font "Número de editor" at bounding box center [1267, 314] width 112 height 15
click at [1375, 306] on font "P155UB" at bounding box center [1354, 314] width 48 height 15
click at [1086, 654] on div at bounding box center [784, 419] width 1568 height 747
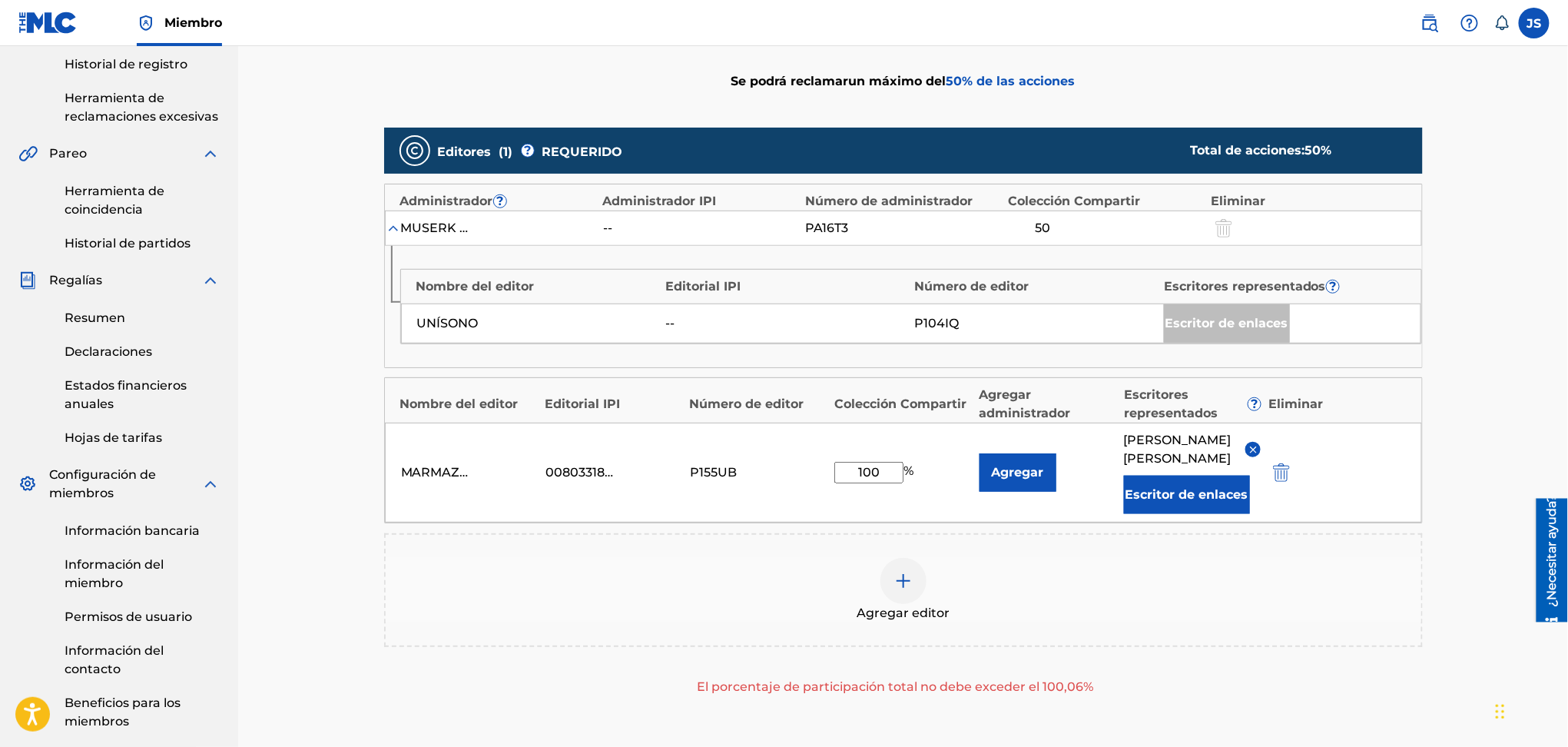
scroll to position [345, 0]
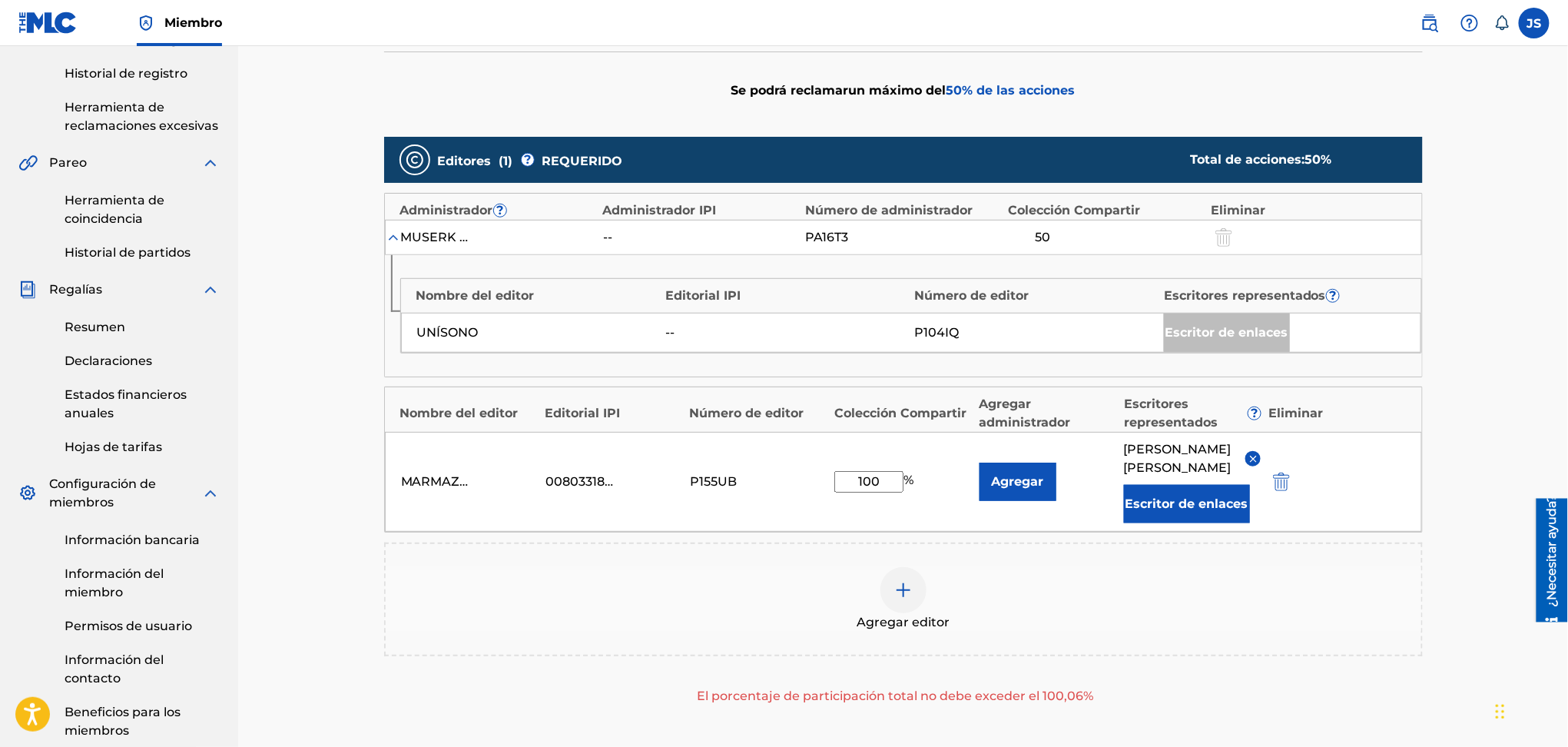
drag, startPoint x: 1085, startPoint y: 250, endPoint x: 1048, endPoint y: 236, distance: 39.6
click at [1084, 250] on div "MUSERK LLC -- PA16T3 50" at bounding box center [903, 237] width 1038 height 36
click at [1048, 236] on div "50" at bounding box center [1043, 238] width 69 height 18
click at [1042, 233] on div "50" at bounding box center [1043, 238] width 69 height 18
click at [1224, 240] on div at bounding box center [1222, 237] width 23 height 17
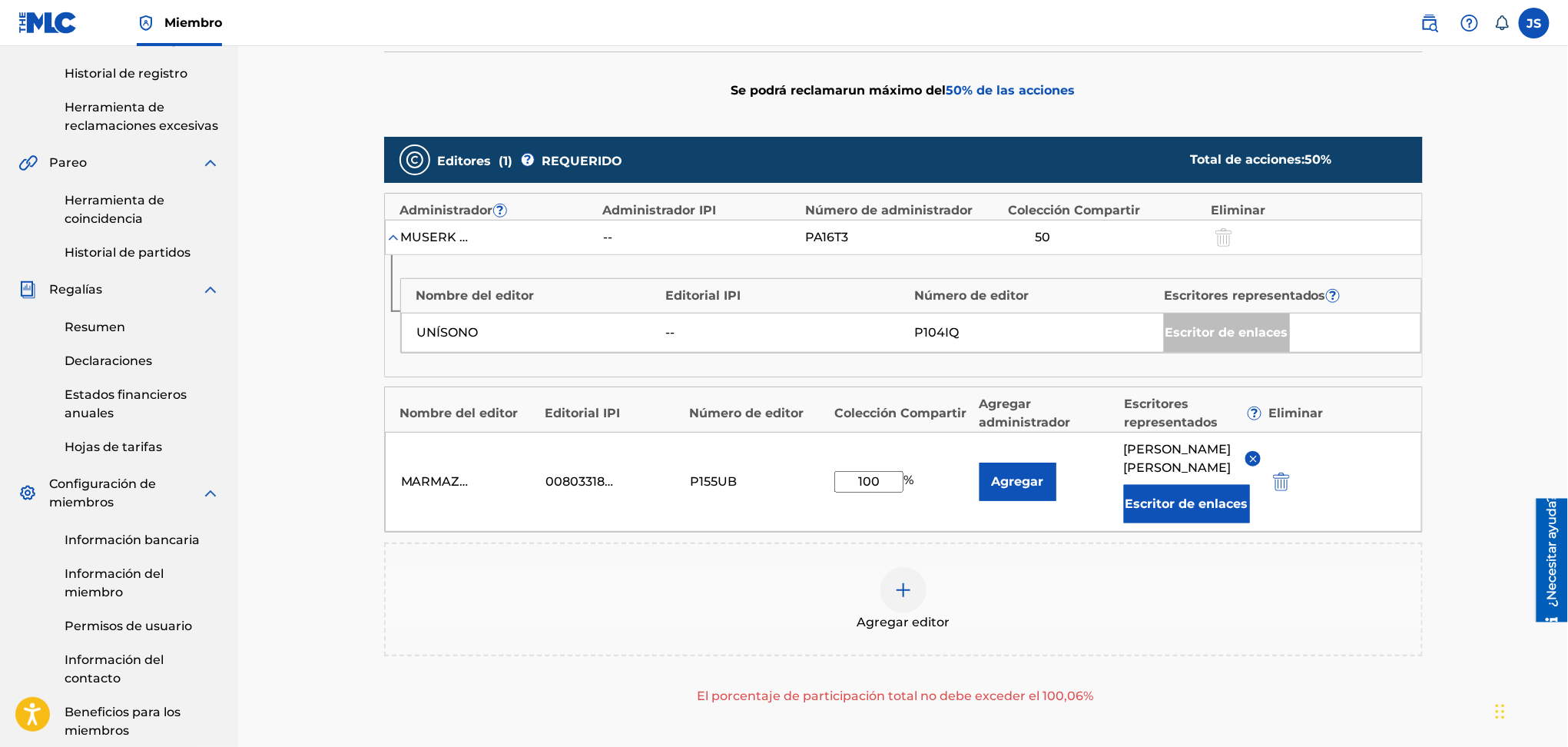
click at [1230, 240] on div at bounding box center [1222, 237] width 23 height 17
click at [1463, 368] on div "Herramienta de reclamación Buscar Agregar editores y compartir Revisar Entregar…" at bounding box center [903, 291] width 1330 height 1178
click at [1201, 342] on div "Escritor de enlaces" at bounding box center [1227, 333] width 126 height 38
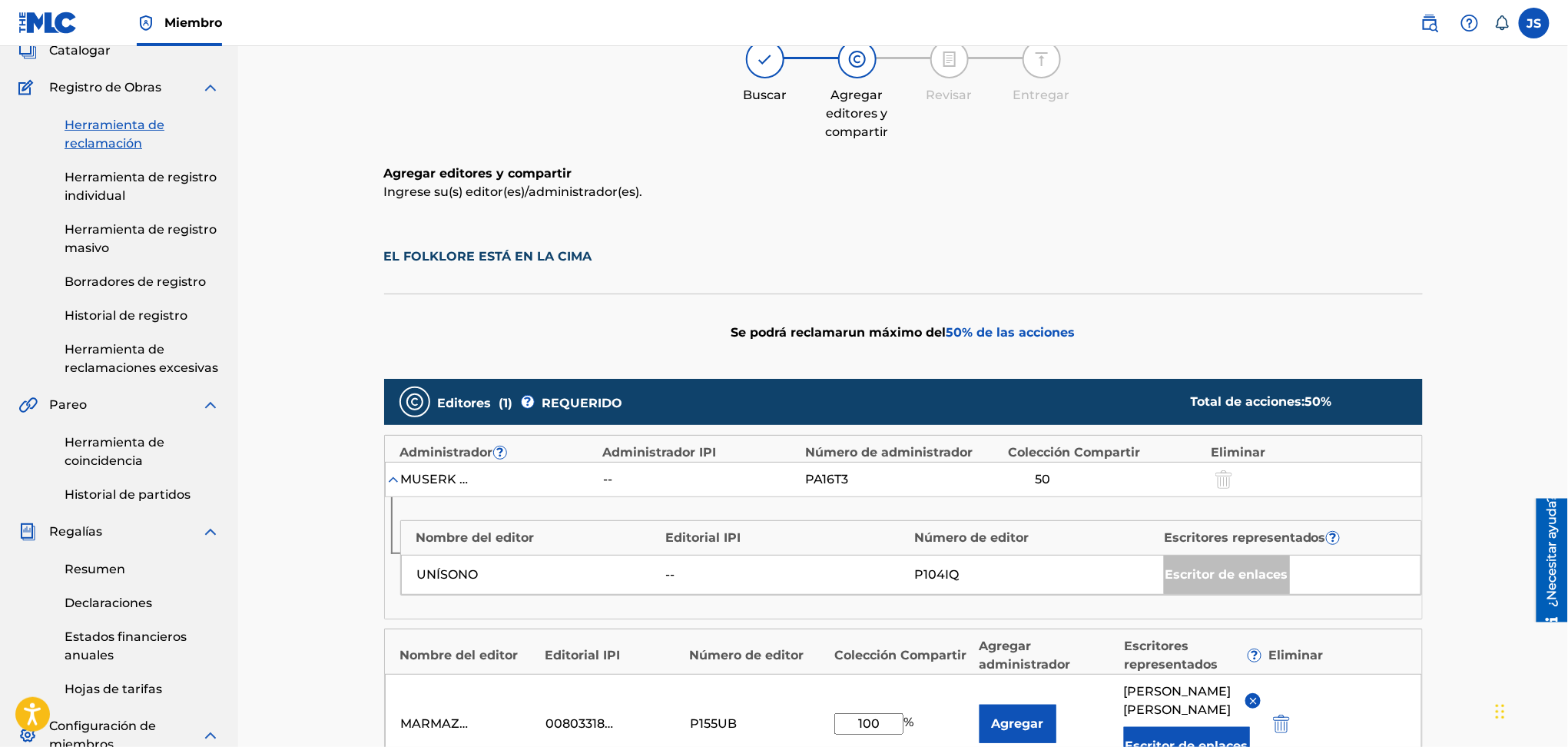
scroll to position [549, 0]
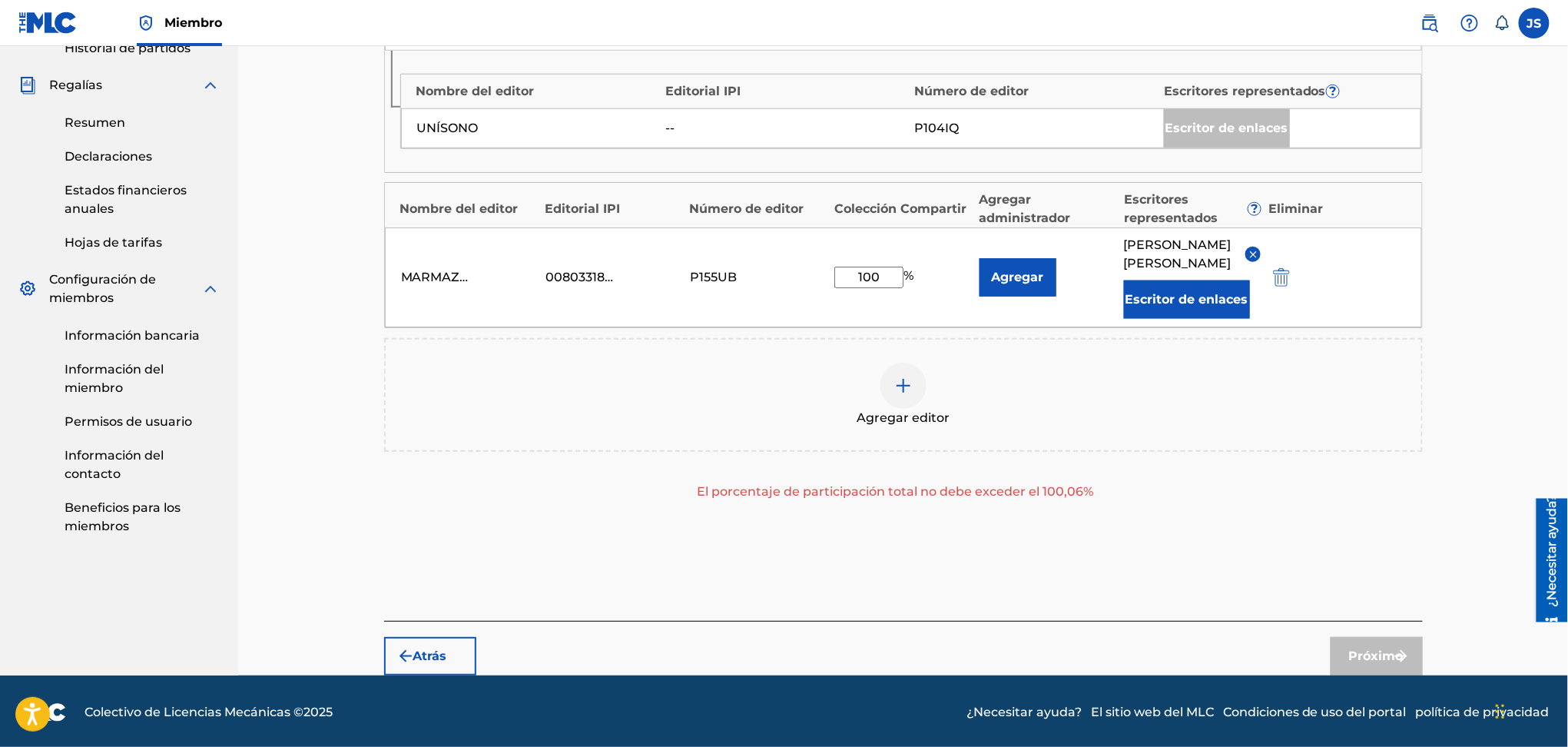
click at [472, 657] on button "Atrás" at bounding box center [430, 656] width 92 height 38
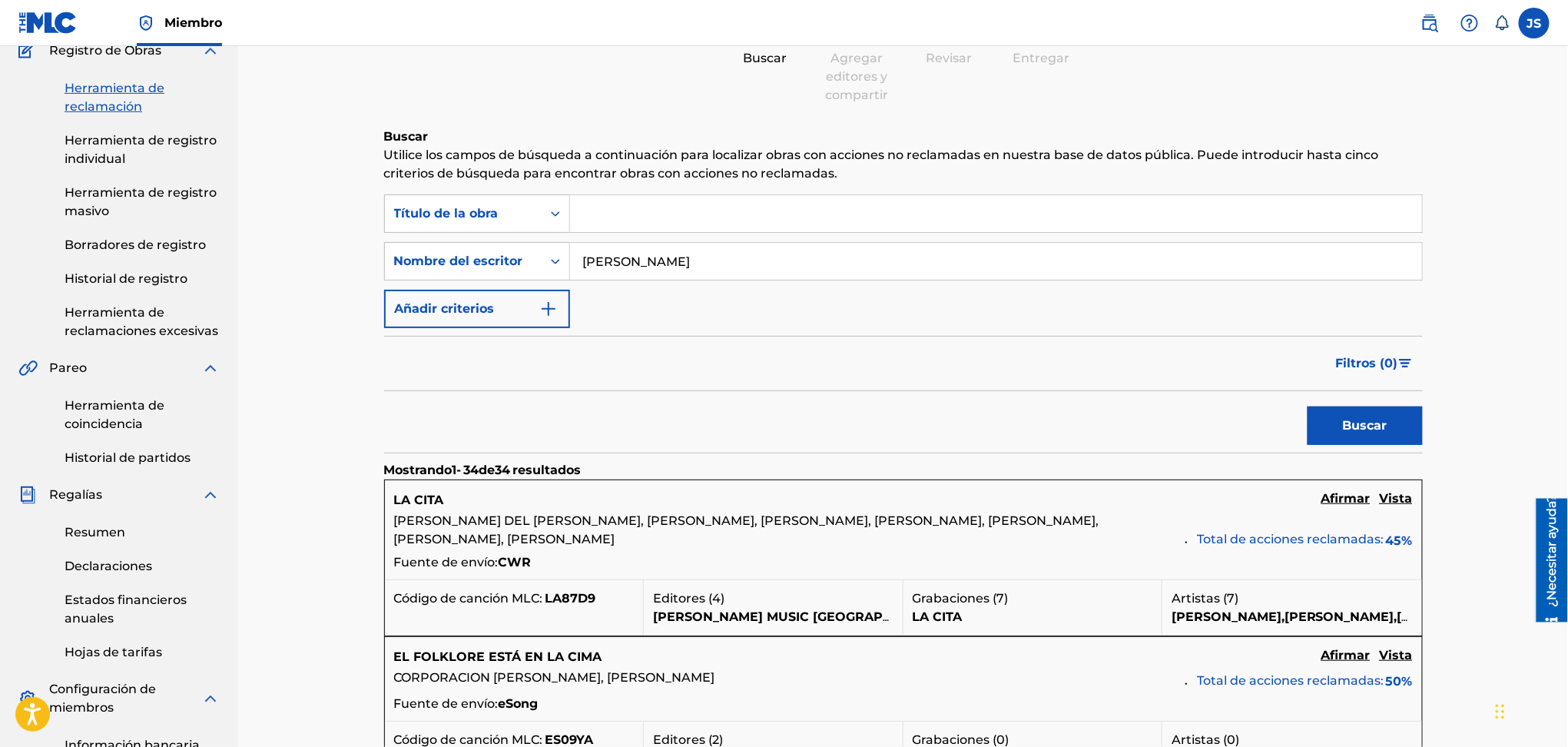
scroll to position [345, 0]
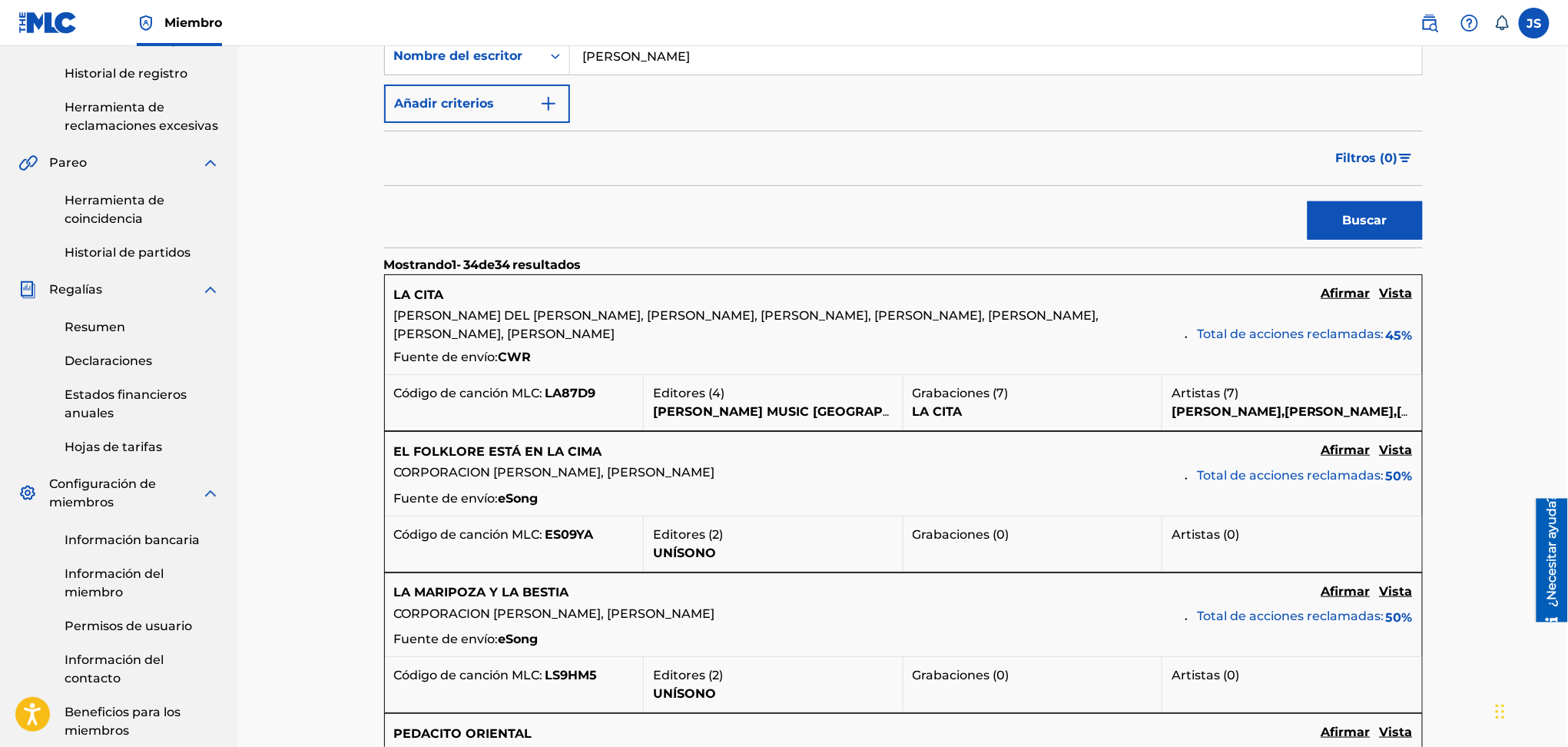
click at [1406, 451] on font "Vista" at bounding box center [1396, 450] width 33 height 15
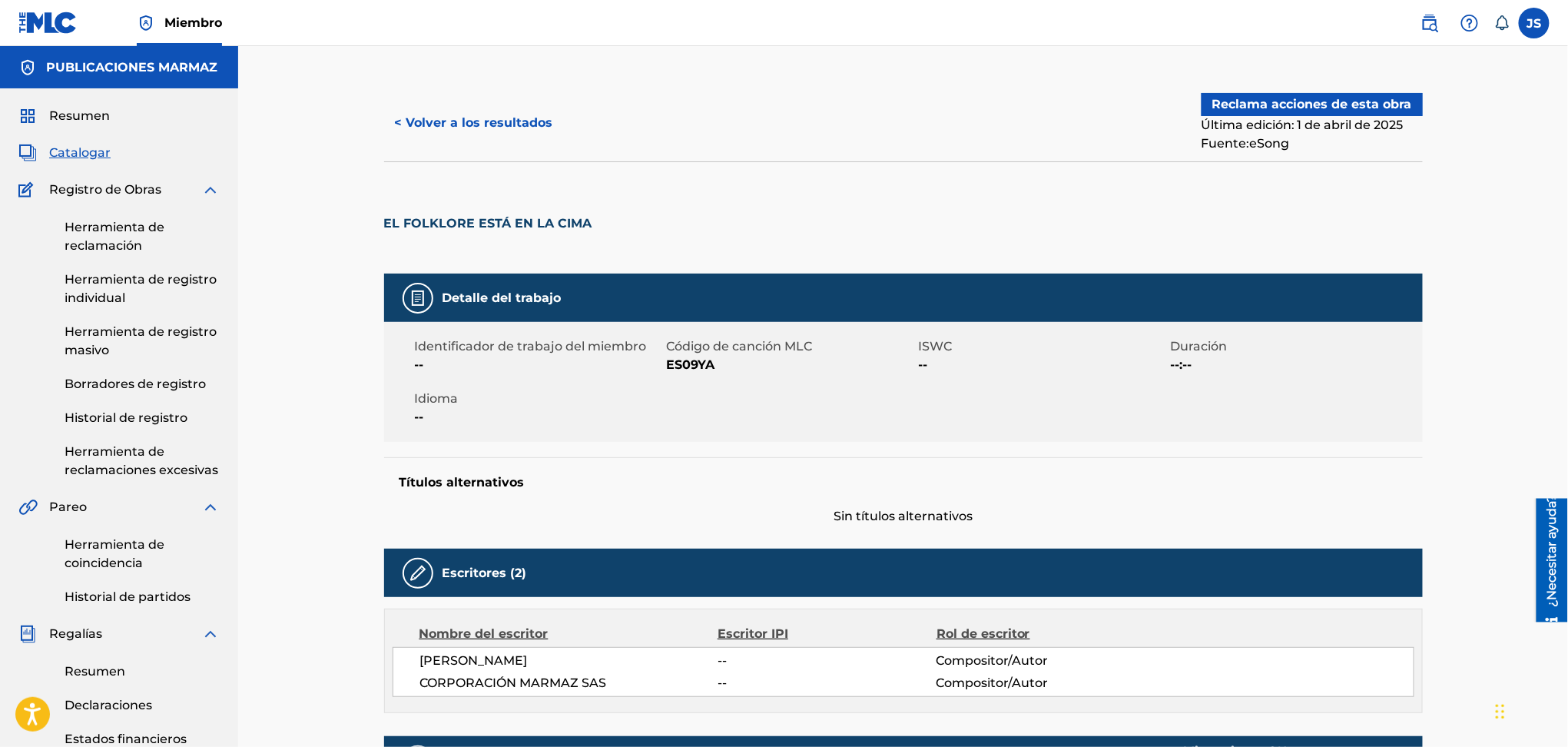
click at [514, 126] on font "< Volver a los resultados" at bounding box center [474, 123] width 158 height 15
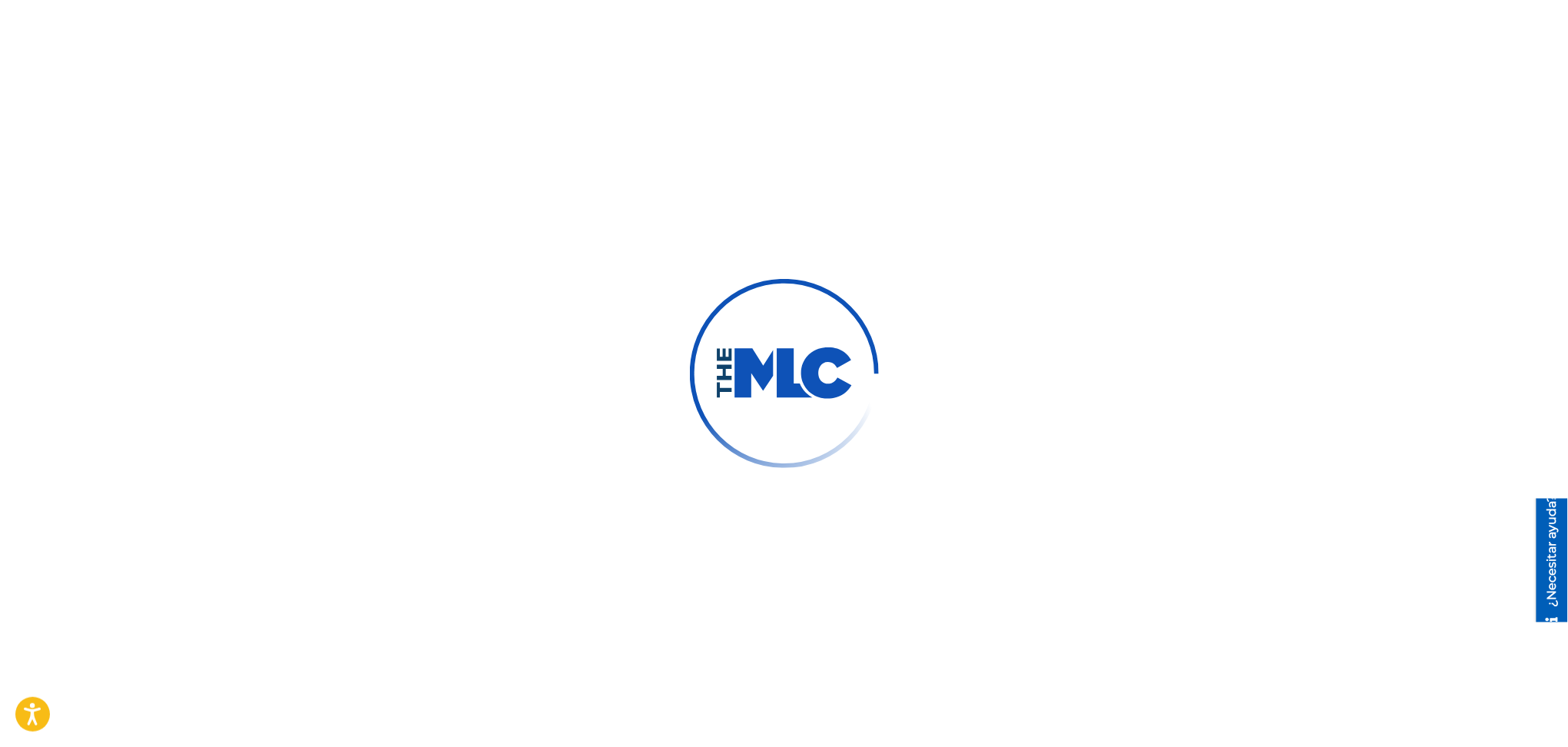
scroll to position [345, 0]
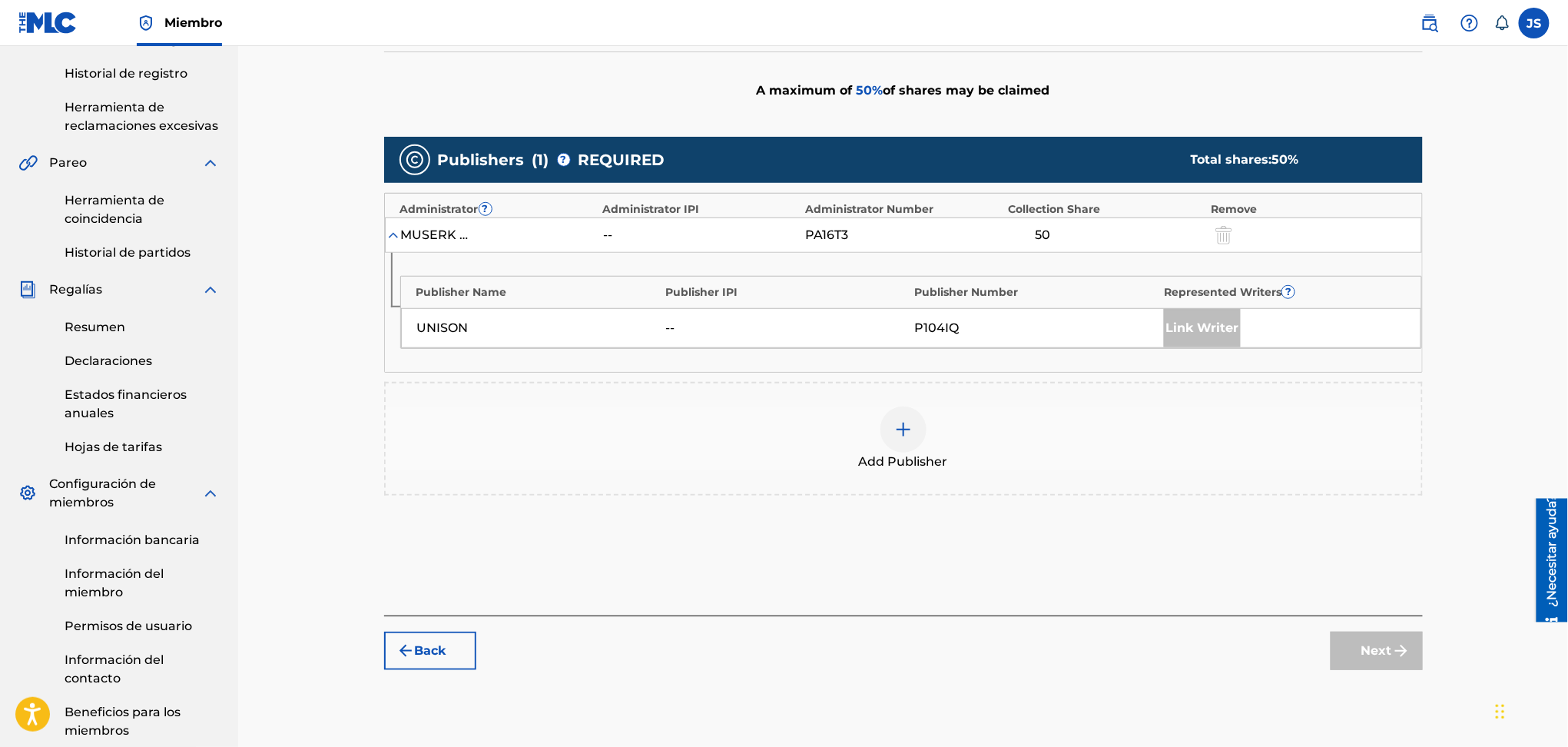
click at [450, 652] on button "Back" at bounding box center [430, 651] width 92 height 38
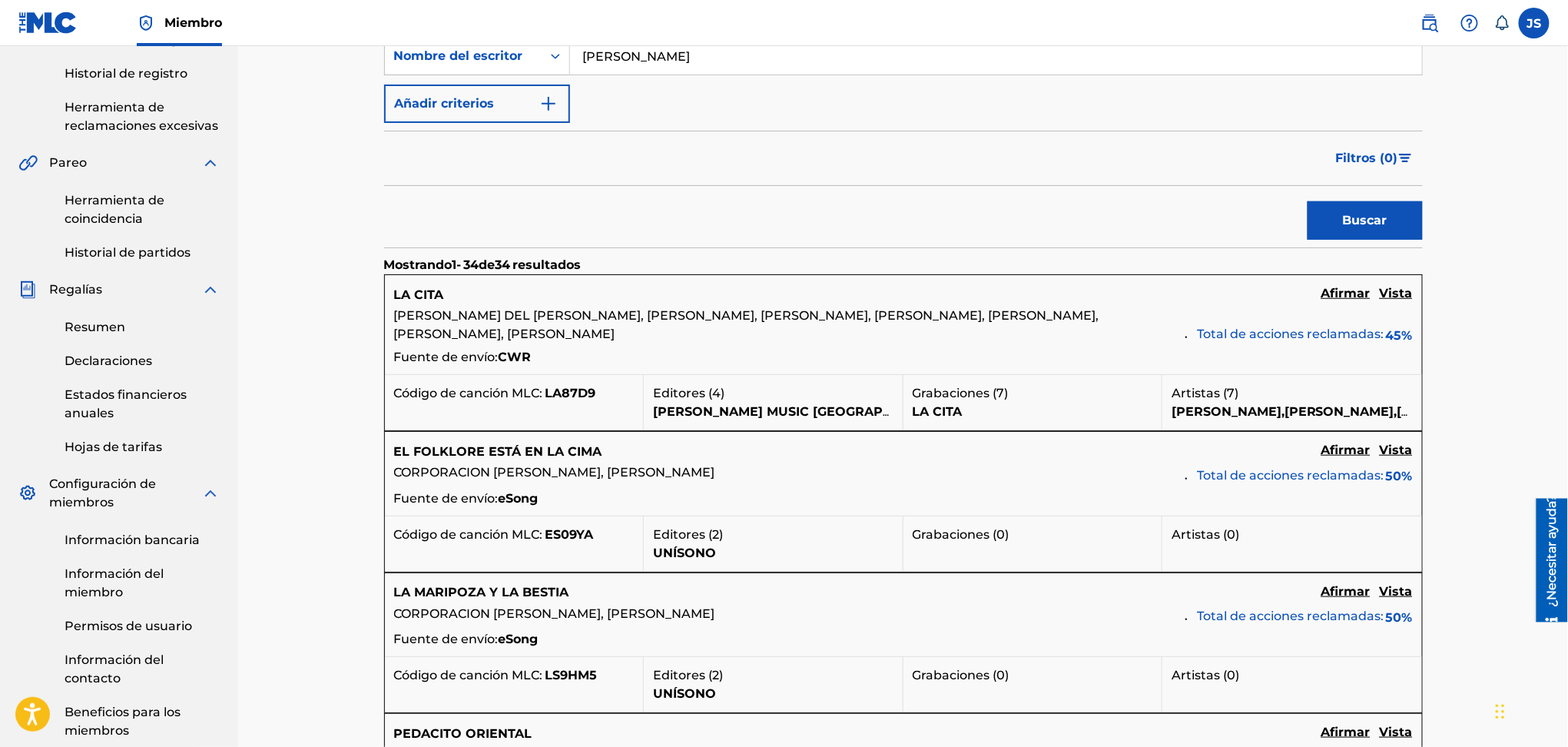
click at [1342, 453] on font "Afirmar" at bounding box center [1347, 450] width 49 height 15
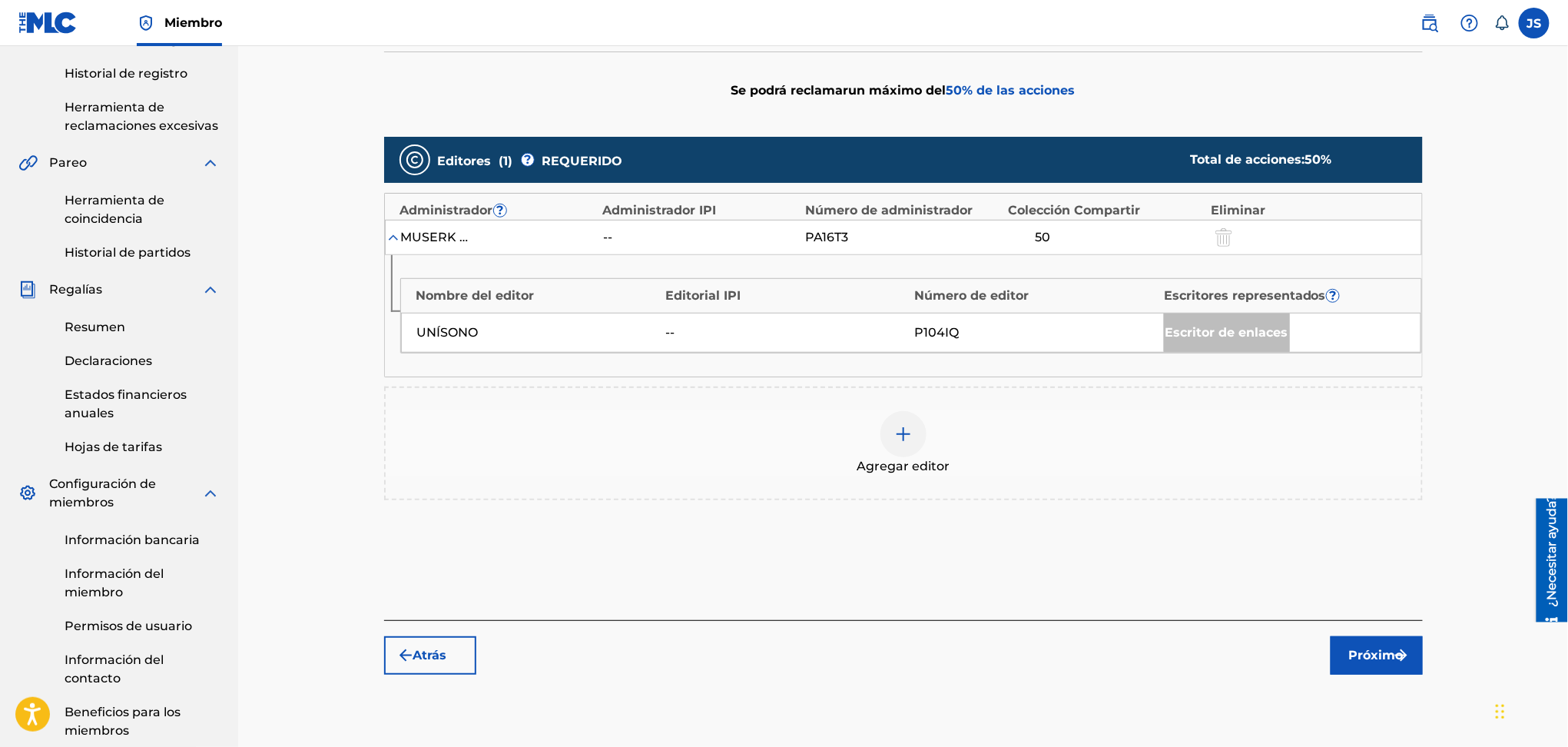
click at [912, 442] on img at bounding box center [903, 434] width 18 height 18
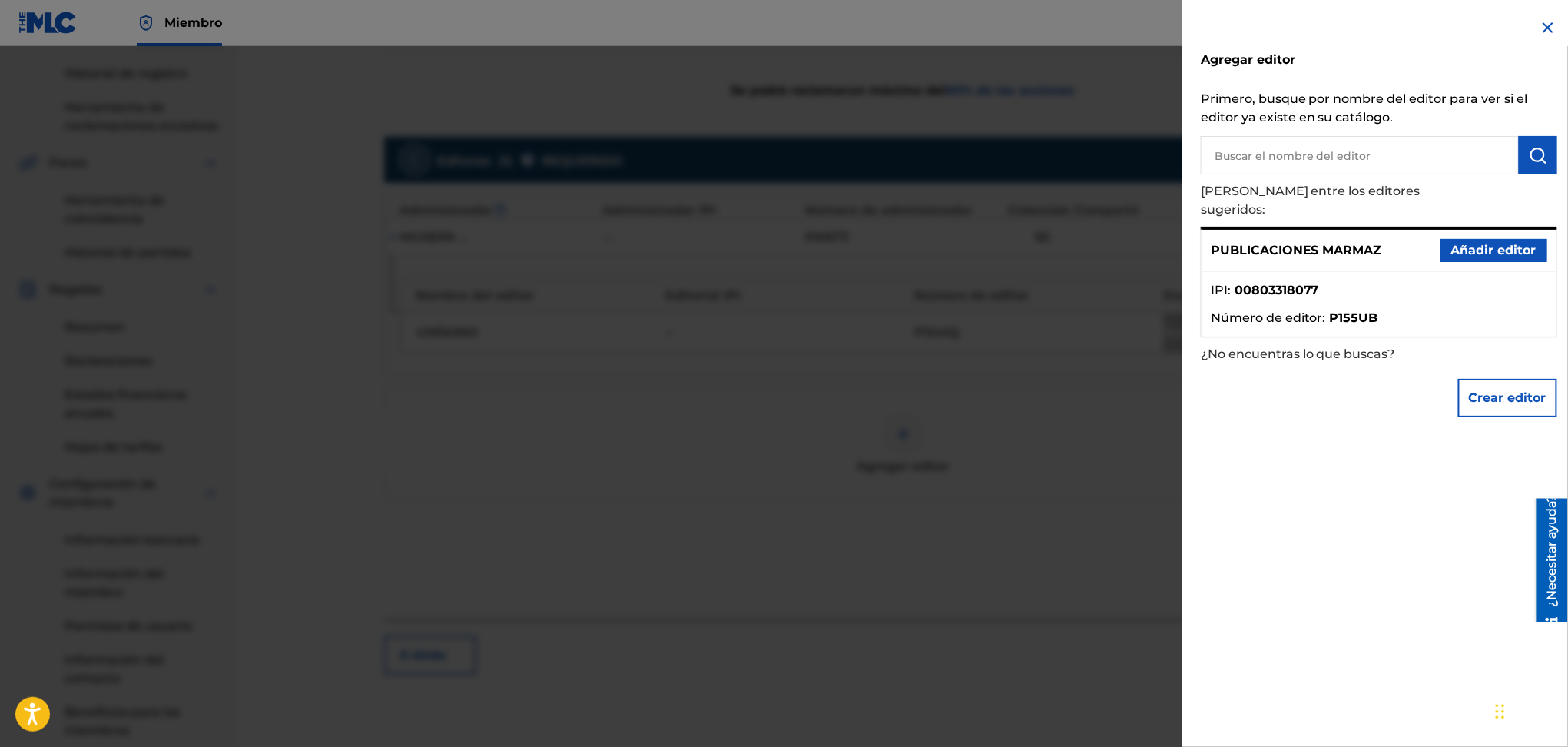
click at [1291, 243] on font "PUBLICACIONES MARMAZ" at bounding box center [1296, 251] width 171 height 15
click at [1479, 243] on font "Añadir editor" at bounding box center [1494, 251] width 85 height 15
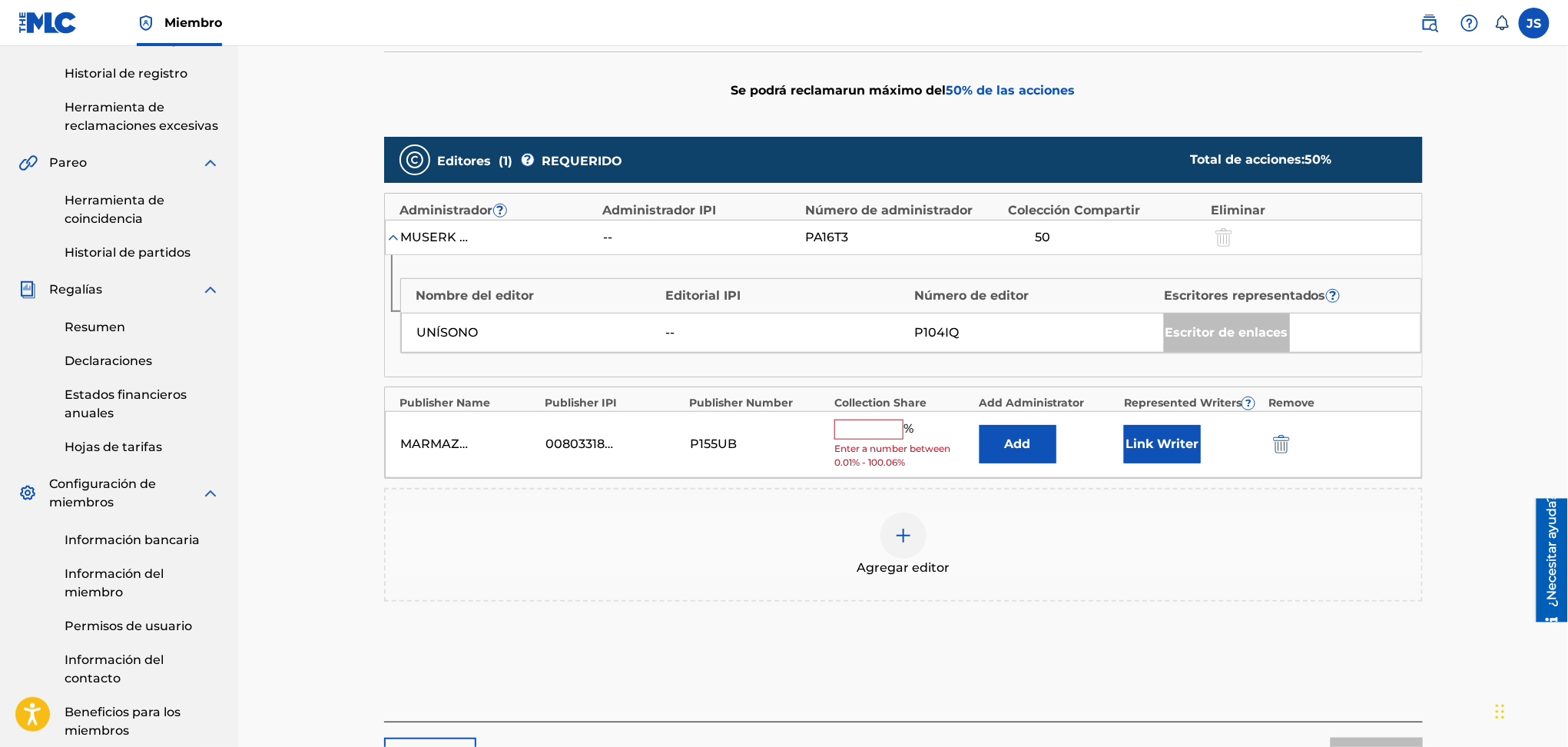
click at [865, 422] on input "text" at bounding box center [869, 430] width 69 height 20
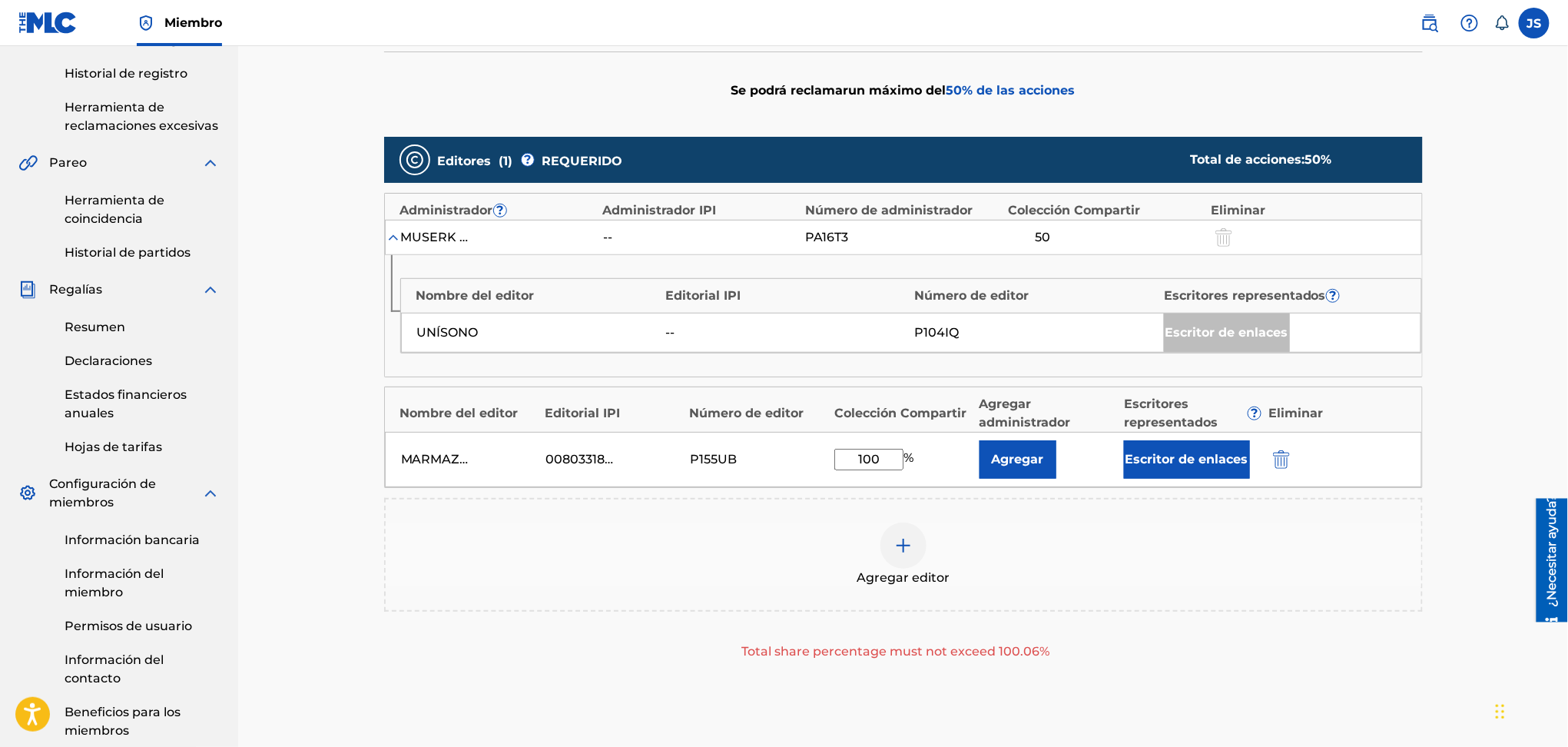
click at [600, 606] on div "Agregar editor" at bounding box center [903, 555] width 1039 height 113
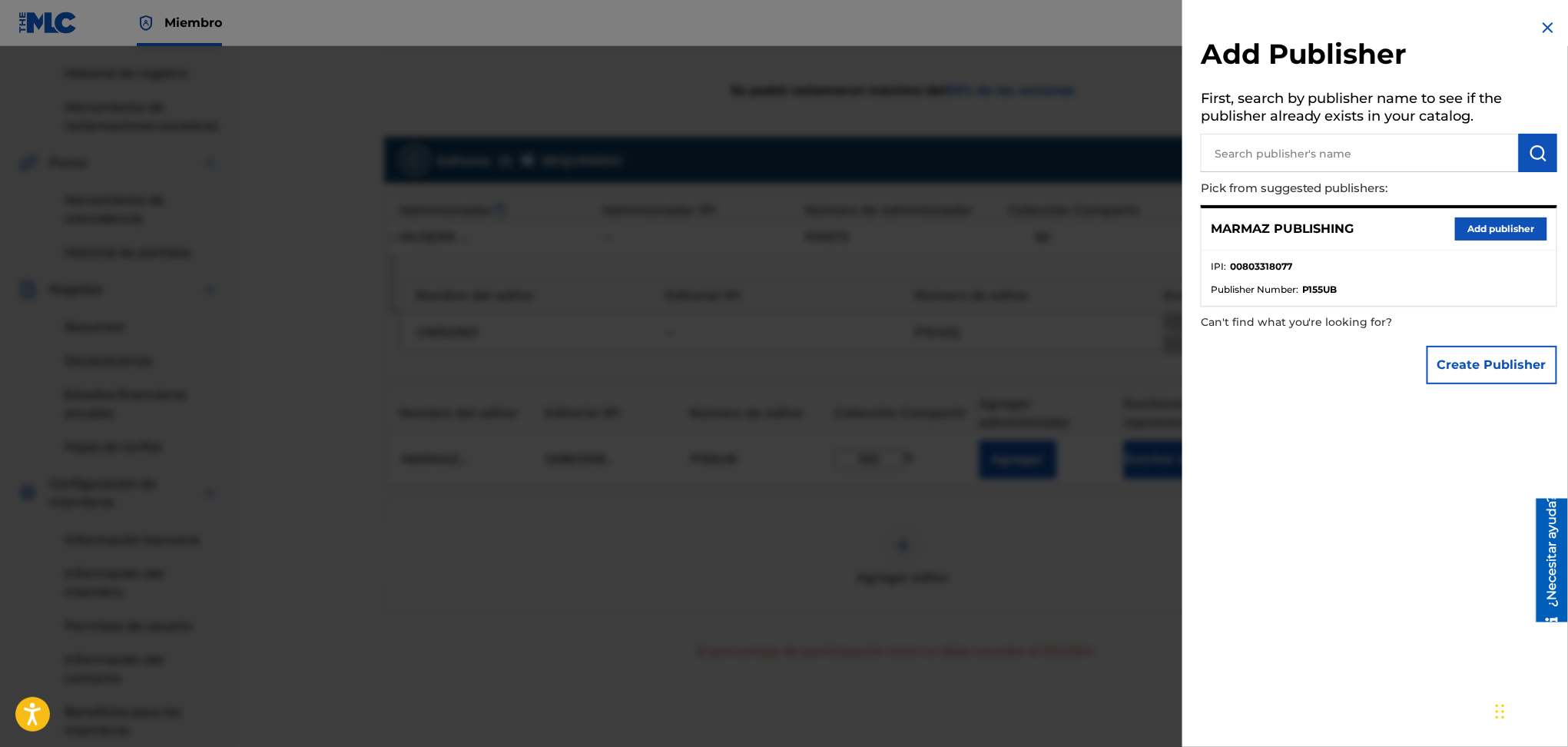
click at [1033, 649] on div at bounding box center [784, 419] width 1568 height 747
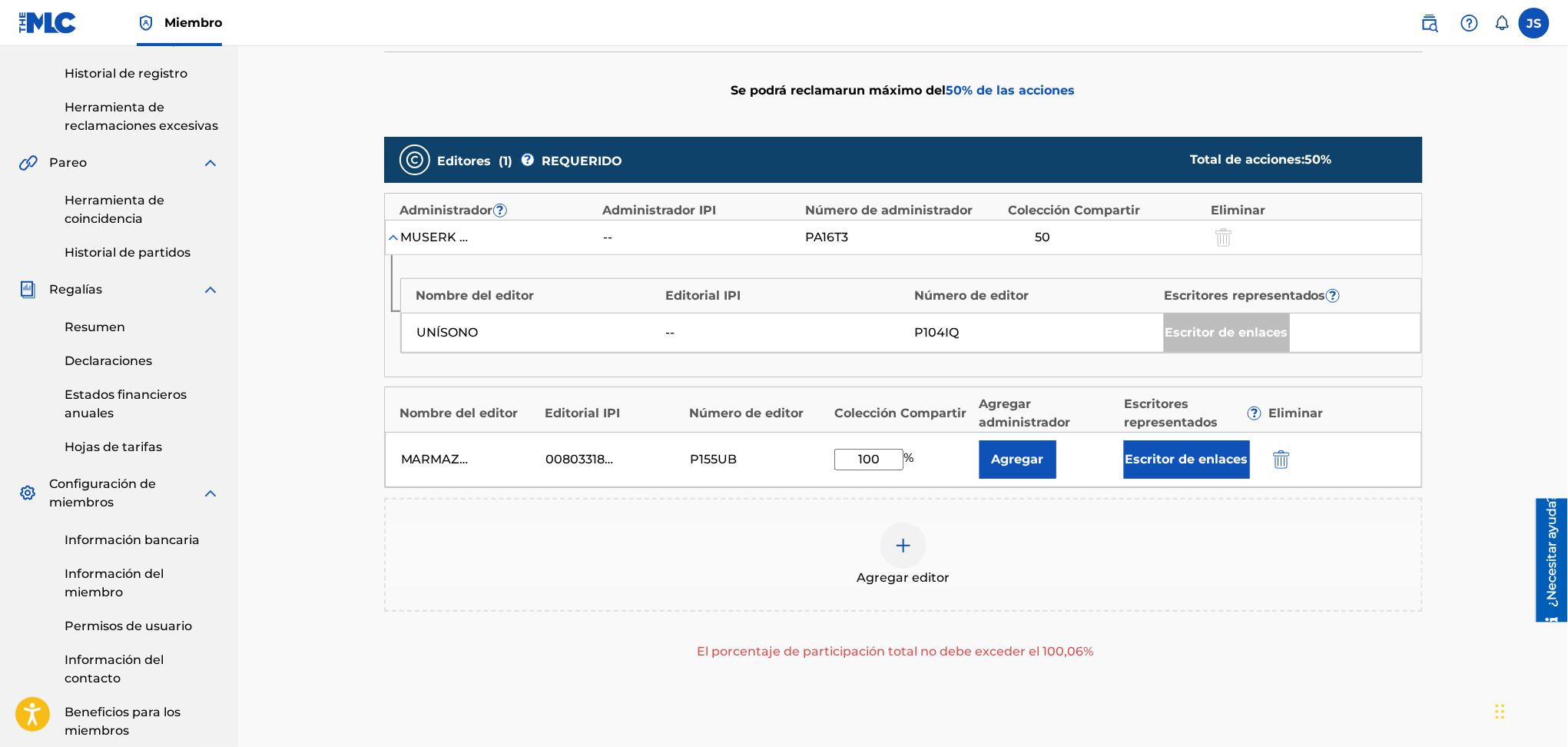
click at [1173, 470] on button "Escritor de enlaces" at bounding box center [1188, 460] width 126 height 38
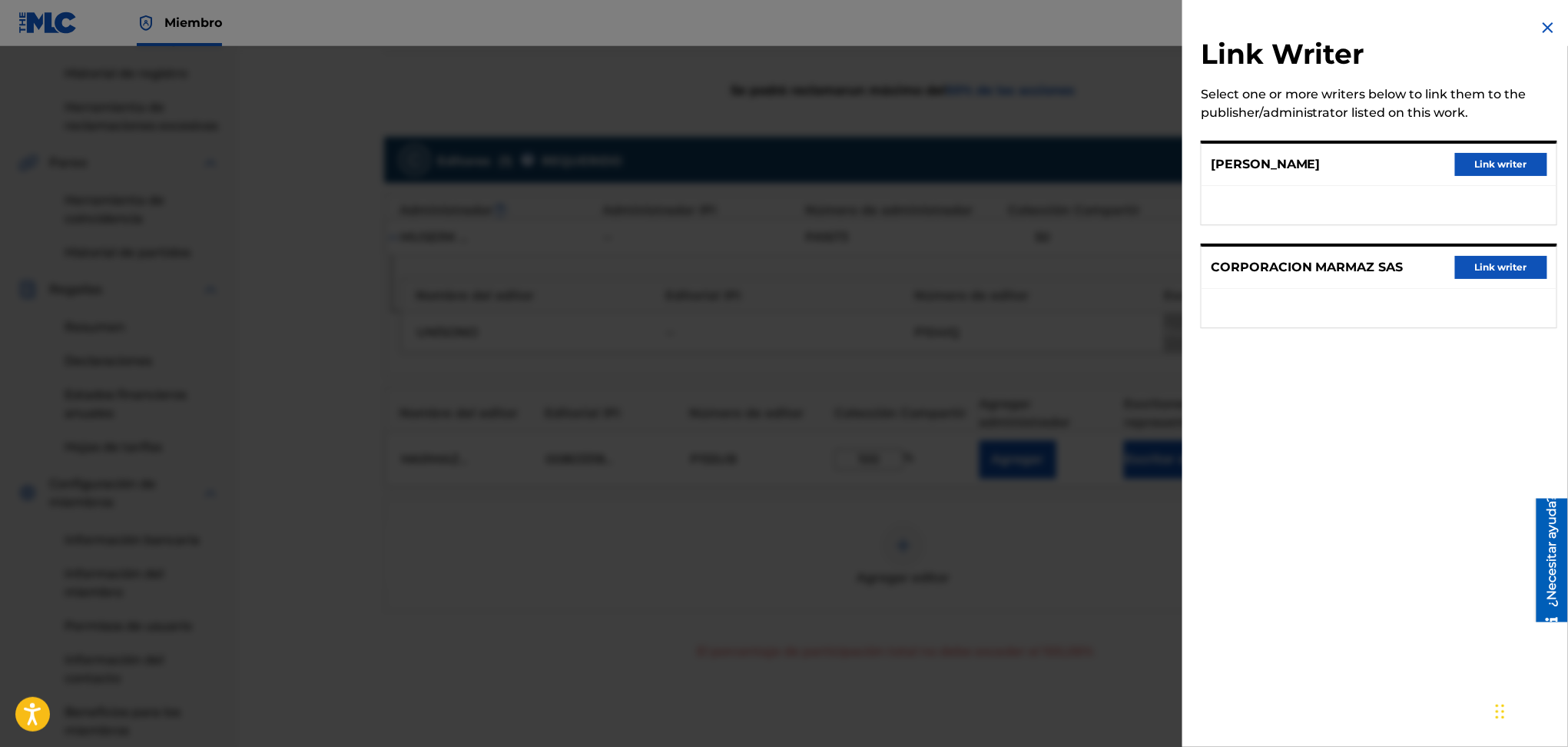
drag, startPoint x: 1481, startPoint y: 164, endPoint x: 1386, endPoint y: 240, distance: 121.7
click at [1481, 164] on button "Link writer" at bounding box center [1501, 164] width 92 height 23
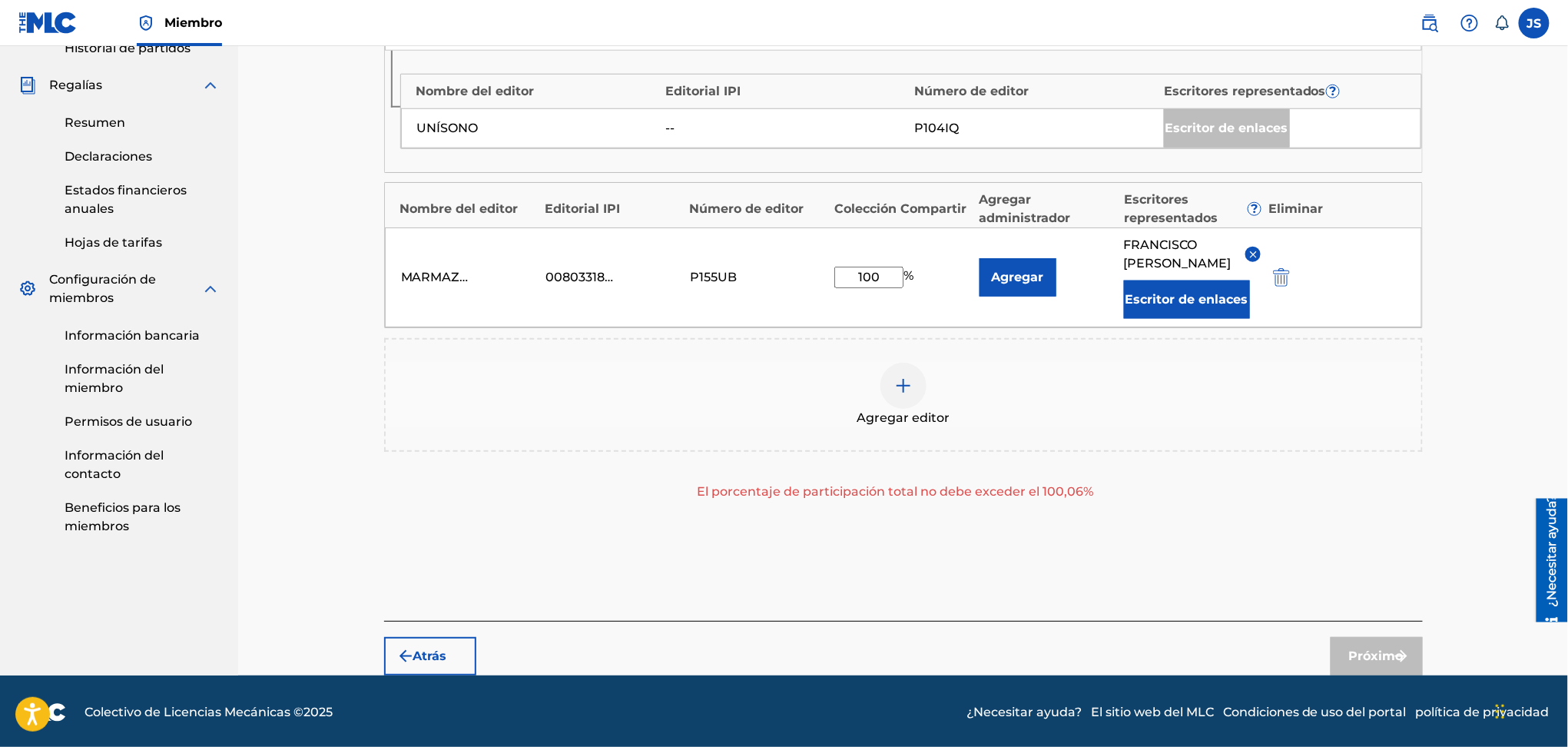
drag, startPoint x: 885, startPoint y: 275, endPoint x: 777, endPoint y: 283, distance: 108.3
click at [764, 281] on div "MARMAZ PUBLISHING 00803318077 P155UB 100 % Agregar FRANCISCO MACHADO Escritor d…" at bounding box center [903, 277] width 1038 height 100
type input "50"
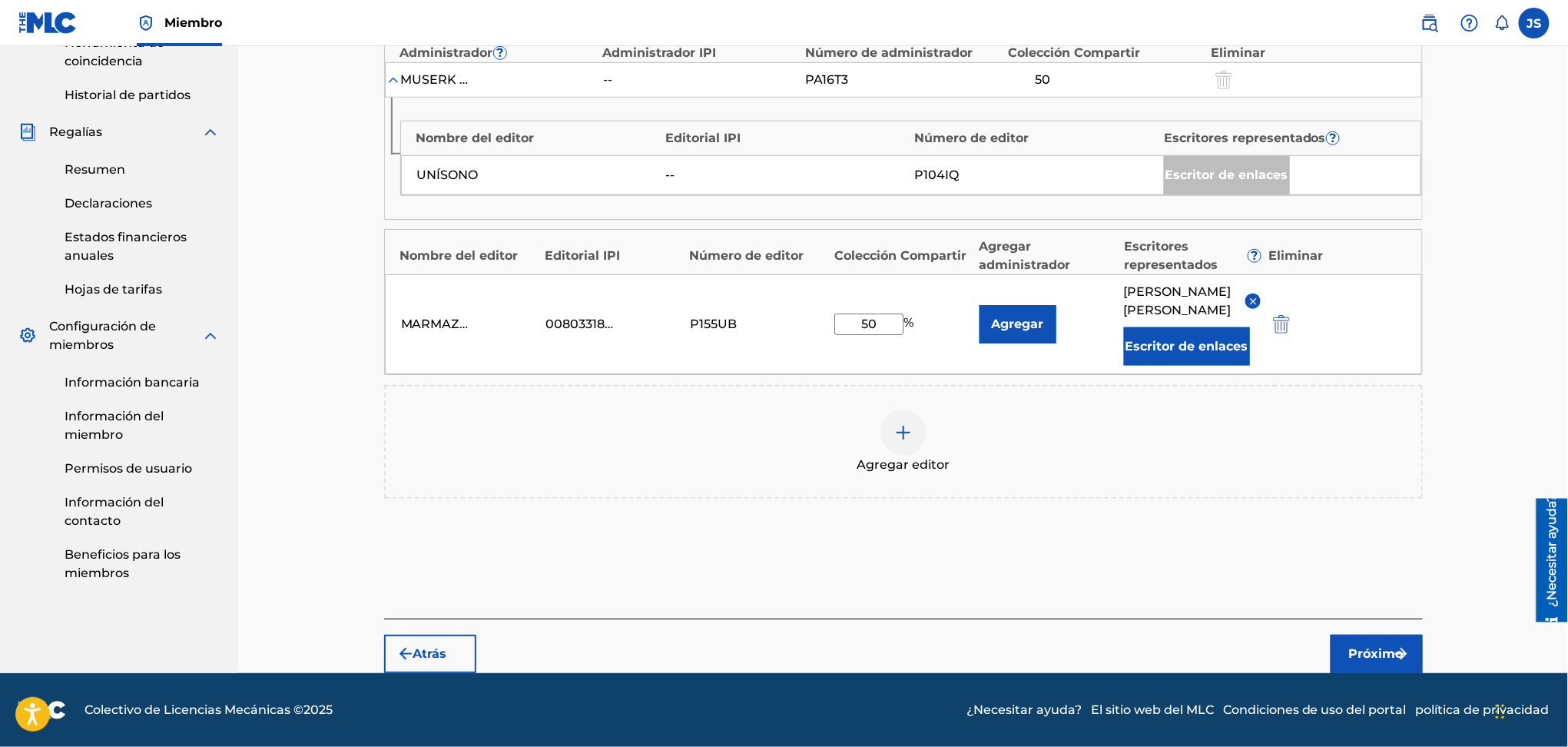
scroll to position [499, 0]
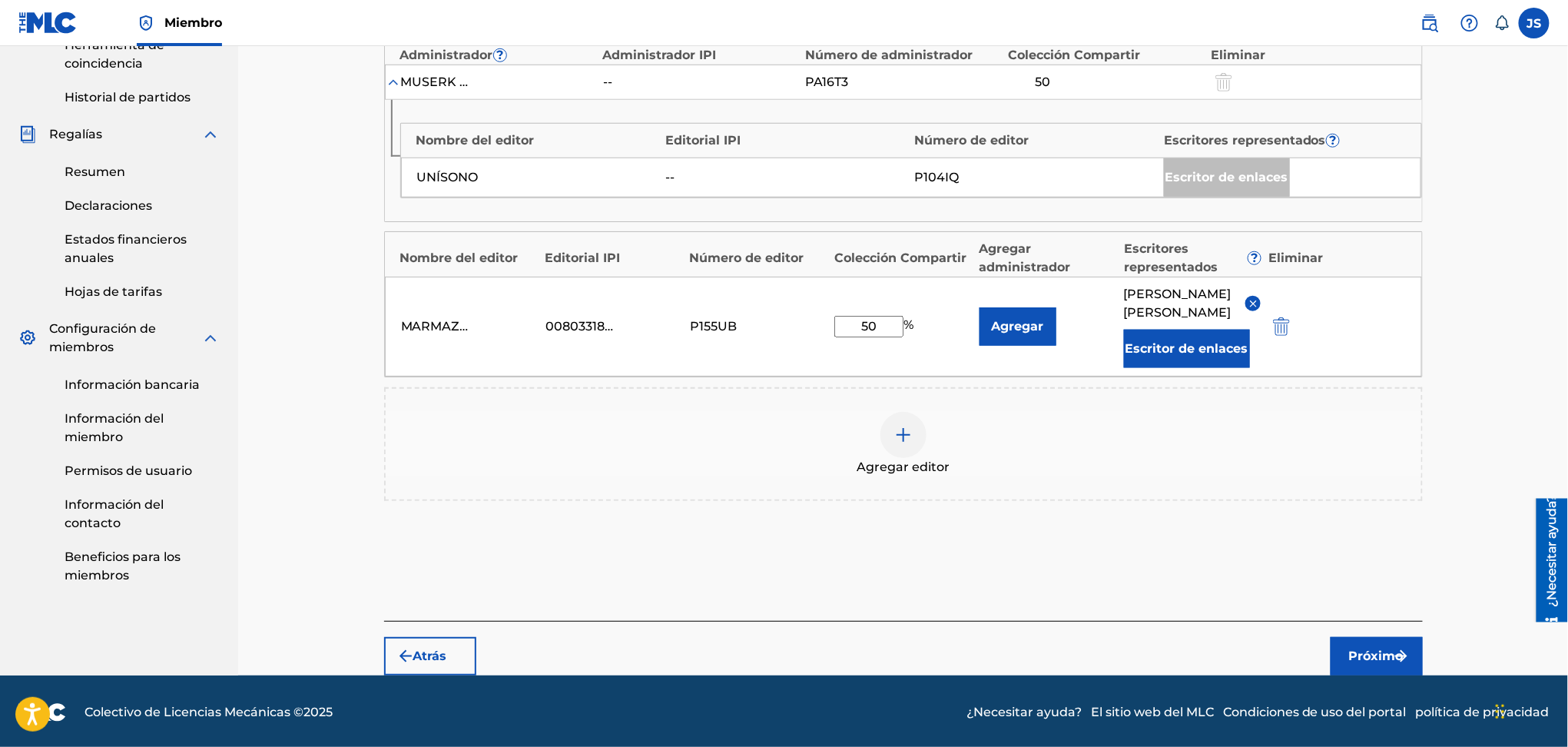
click at [1395, 648] on img "submit" at bounding box center [1402, 656] width 18 height 18
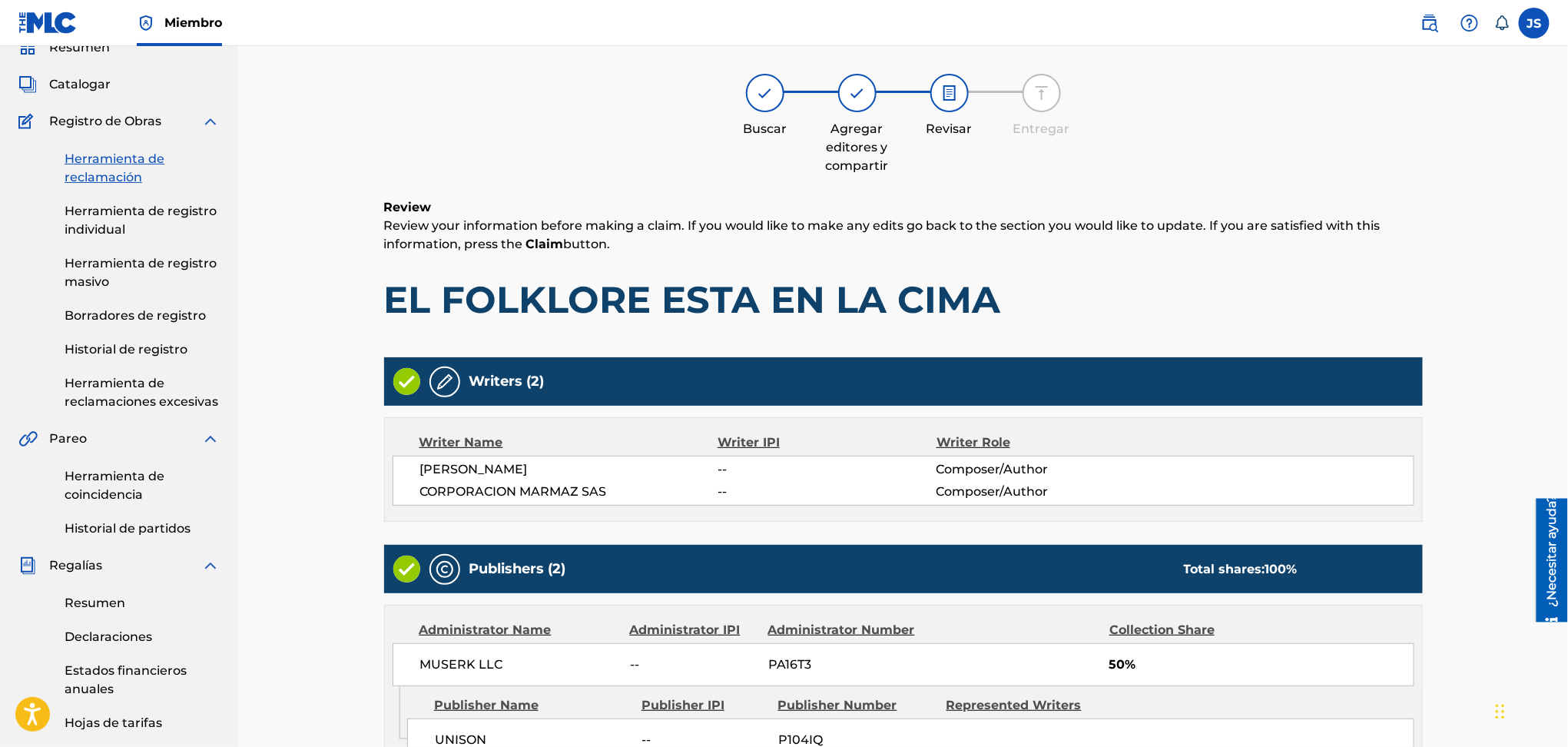
scroll to position [428, 0]
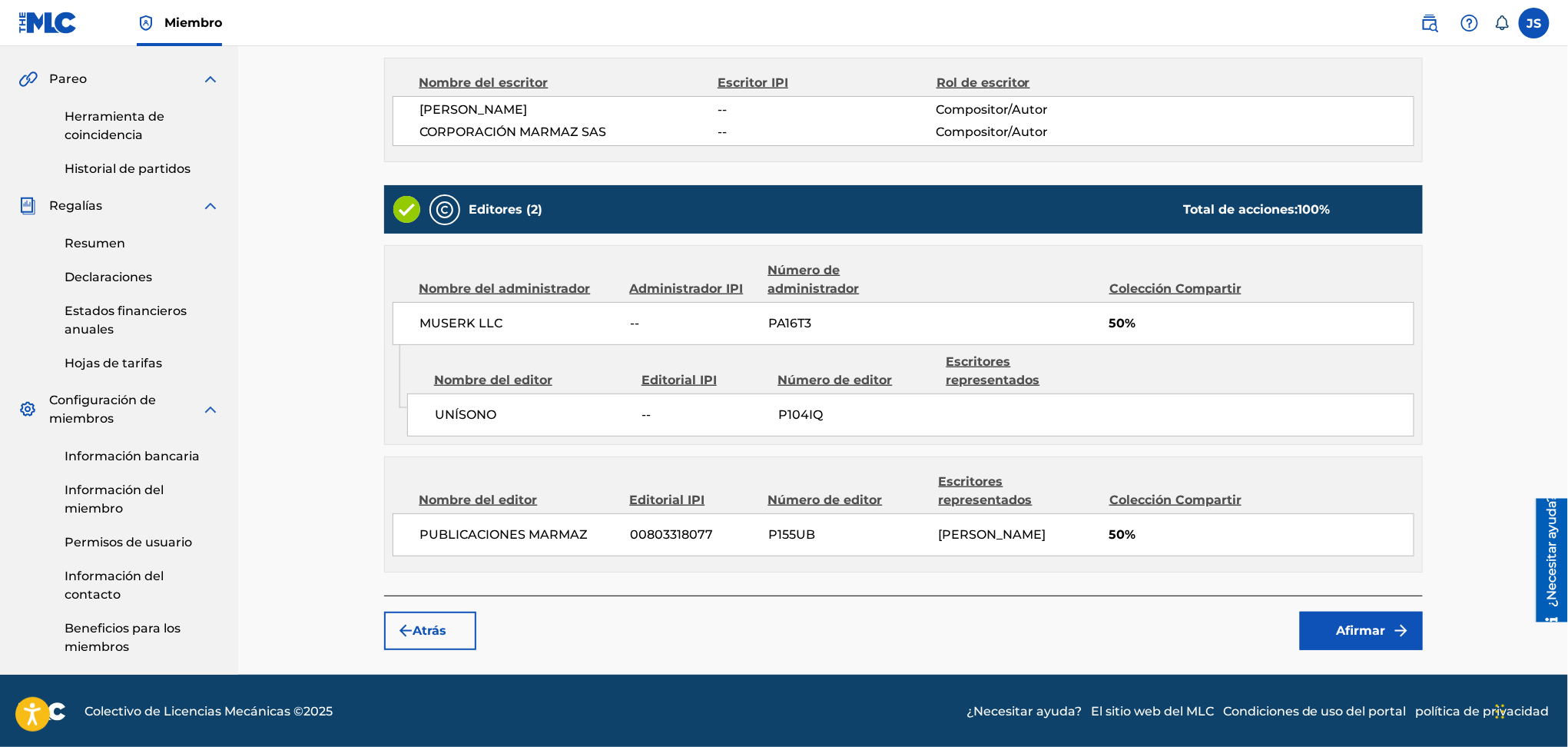
click at [1391, 634] on button "Afirmar" at bounding box center [1361, 631] width 123 height 38
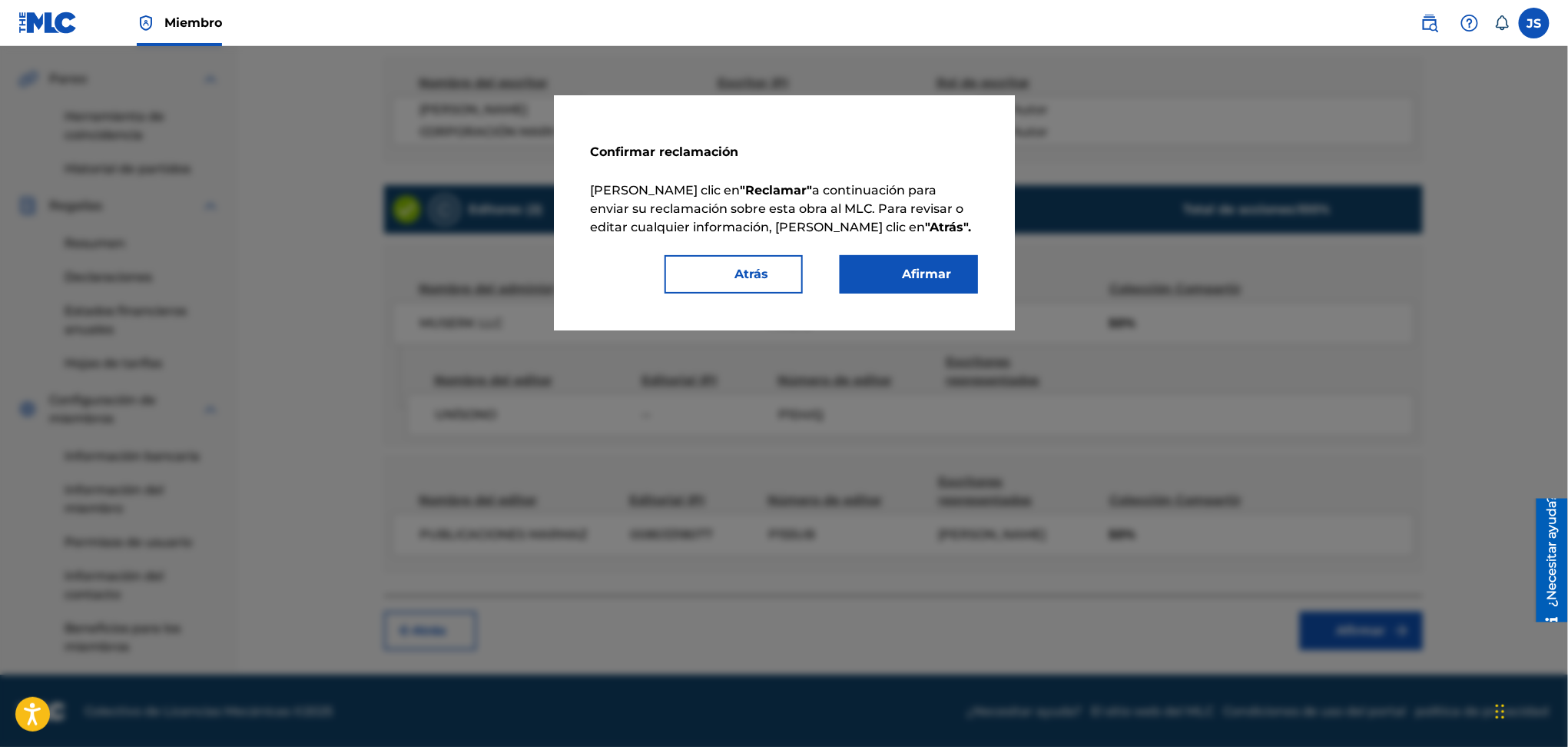
click at [924, 267] on font "Afirmar" at bounding box center [928, 274] width 49 height 15
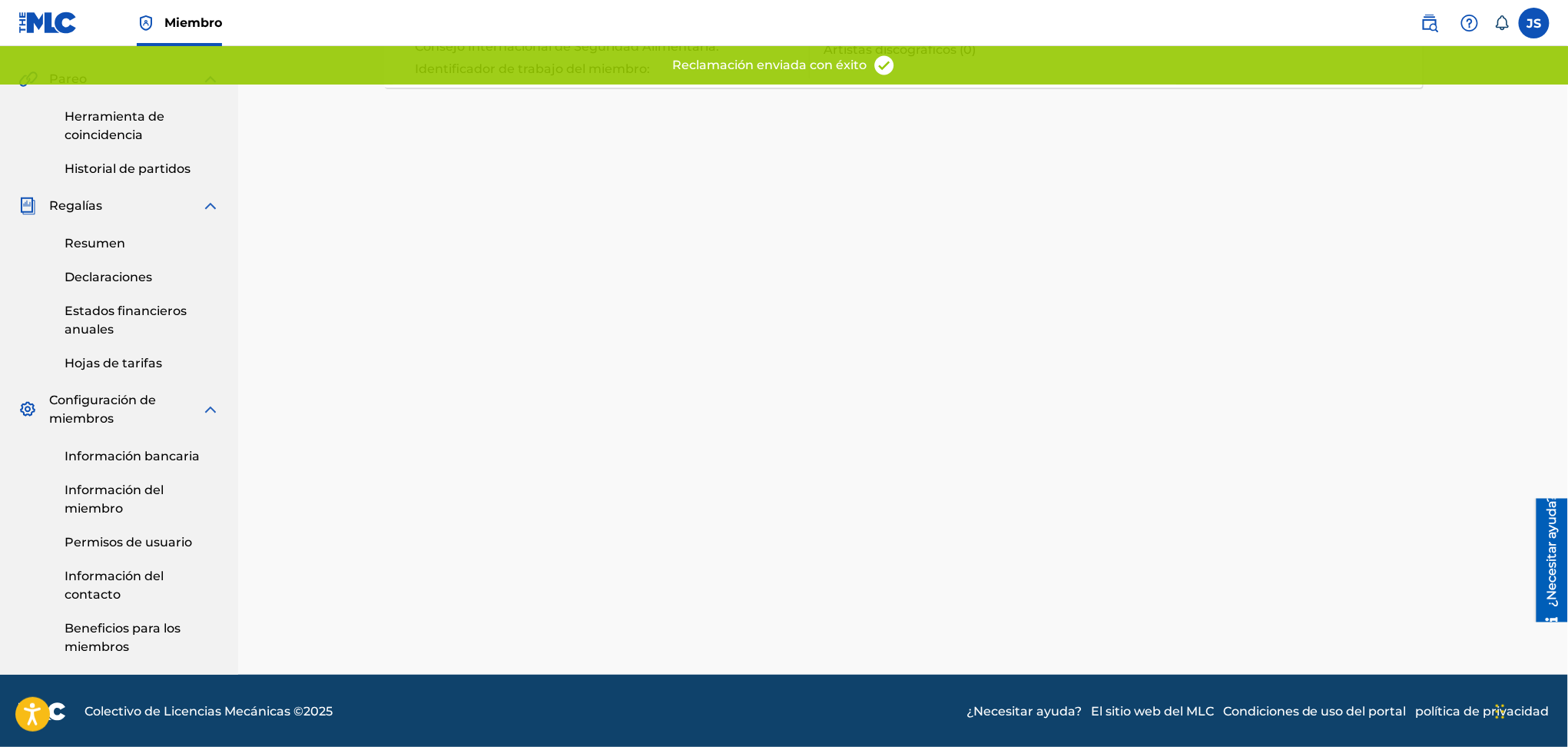
scroll to position [0, 0]
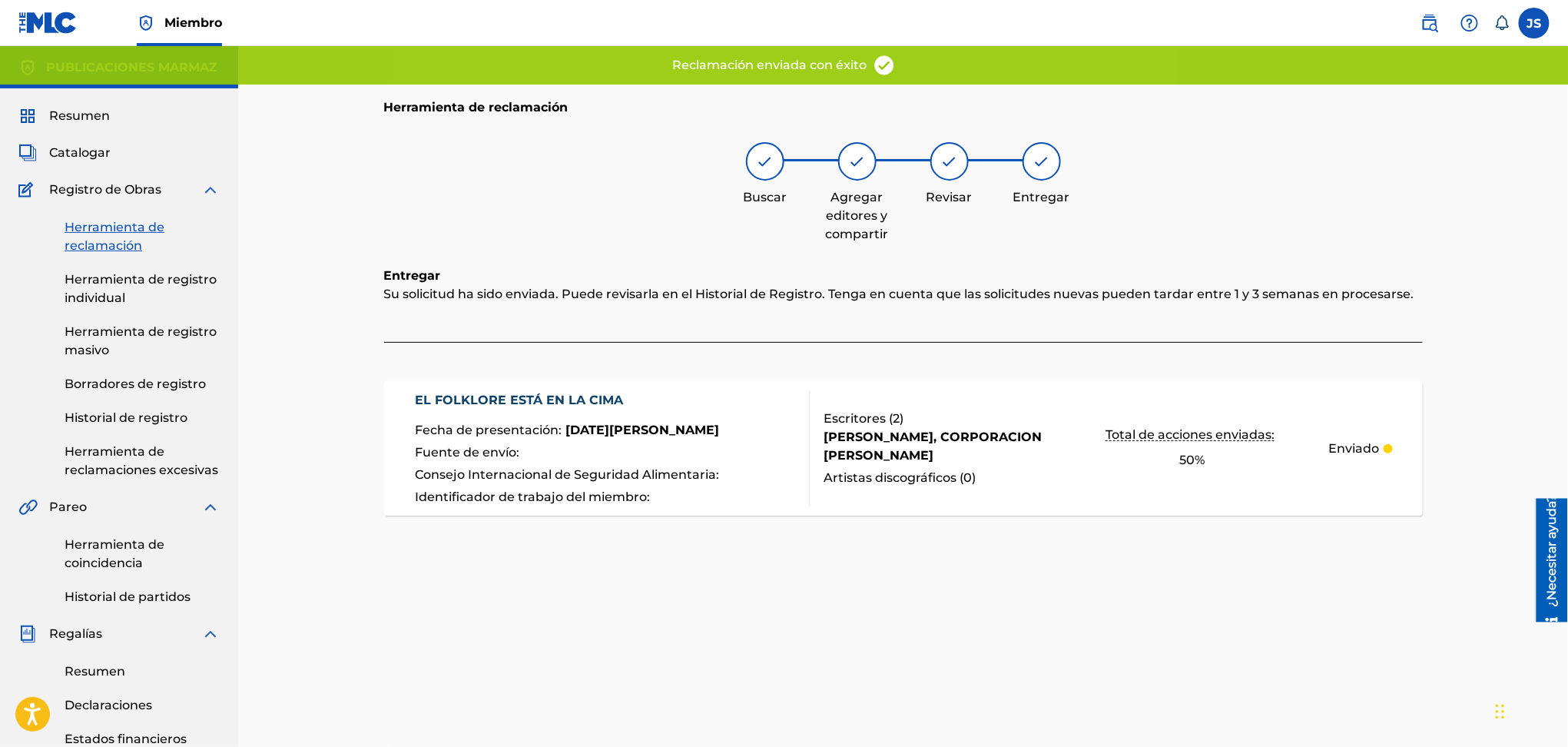
click at [118, 237] on font "Herramienta de reclamación" at bounding box center [114, 236] width 100 height 33
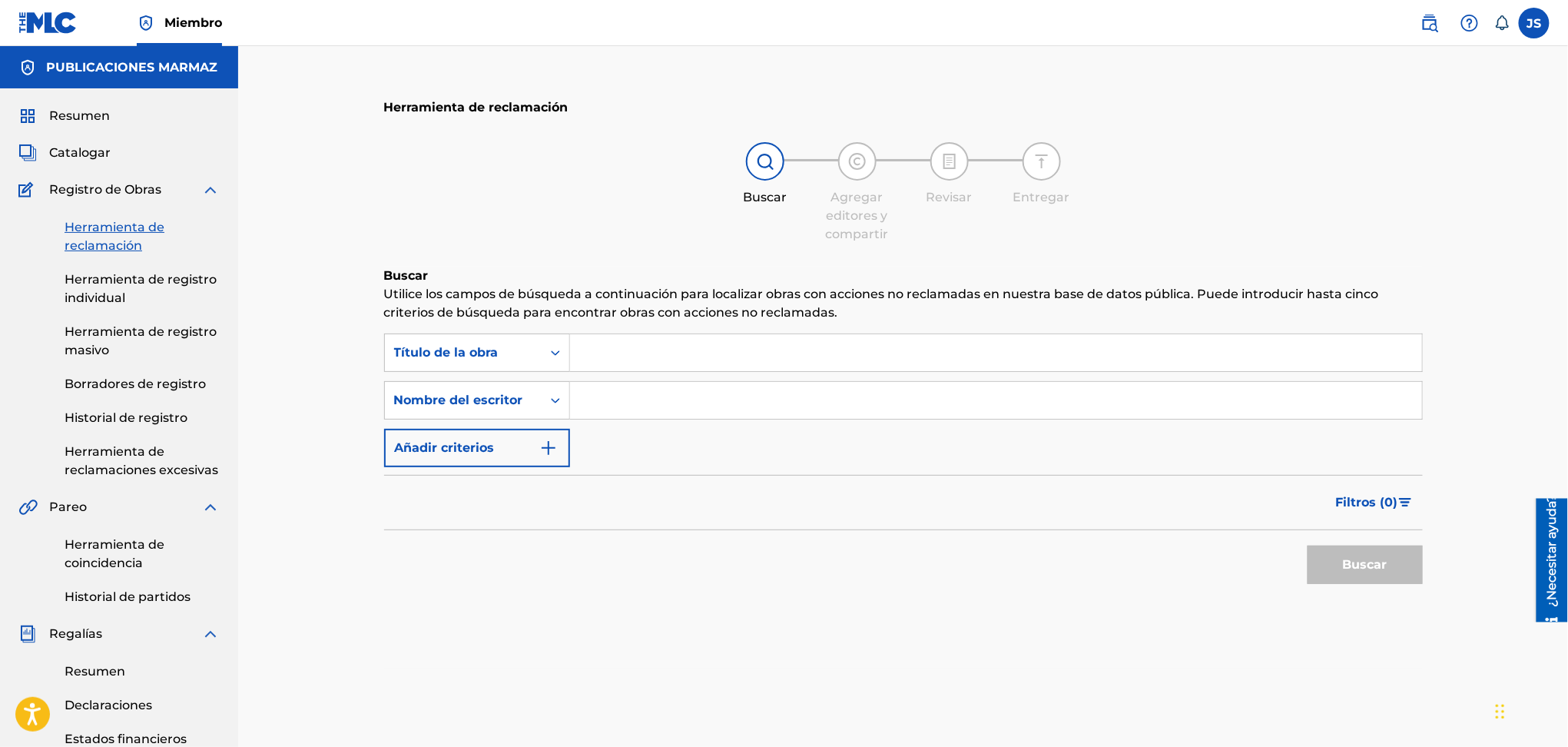
click at [666, 343] on input "Formulario de búsqueda" at bounding box center [997, 353] width 852 height 37
paste input "ABAJO LOS MUROS"
type input "ABAJO LOS MUROS"
click at [1077, 264] on div "Herramienta de reclamación Buscar Agregar editores y compartir Revisar Entregar…" at bounding box center [903, 376] width 1039 height 584
click at [1332, 565] on button "Buscar" at bounding box center [1365, 565] width 115 height 38
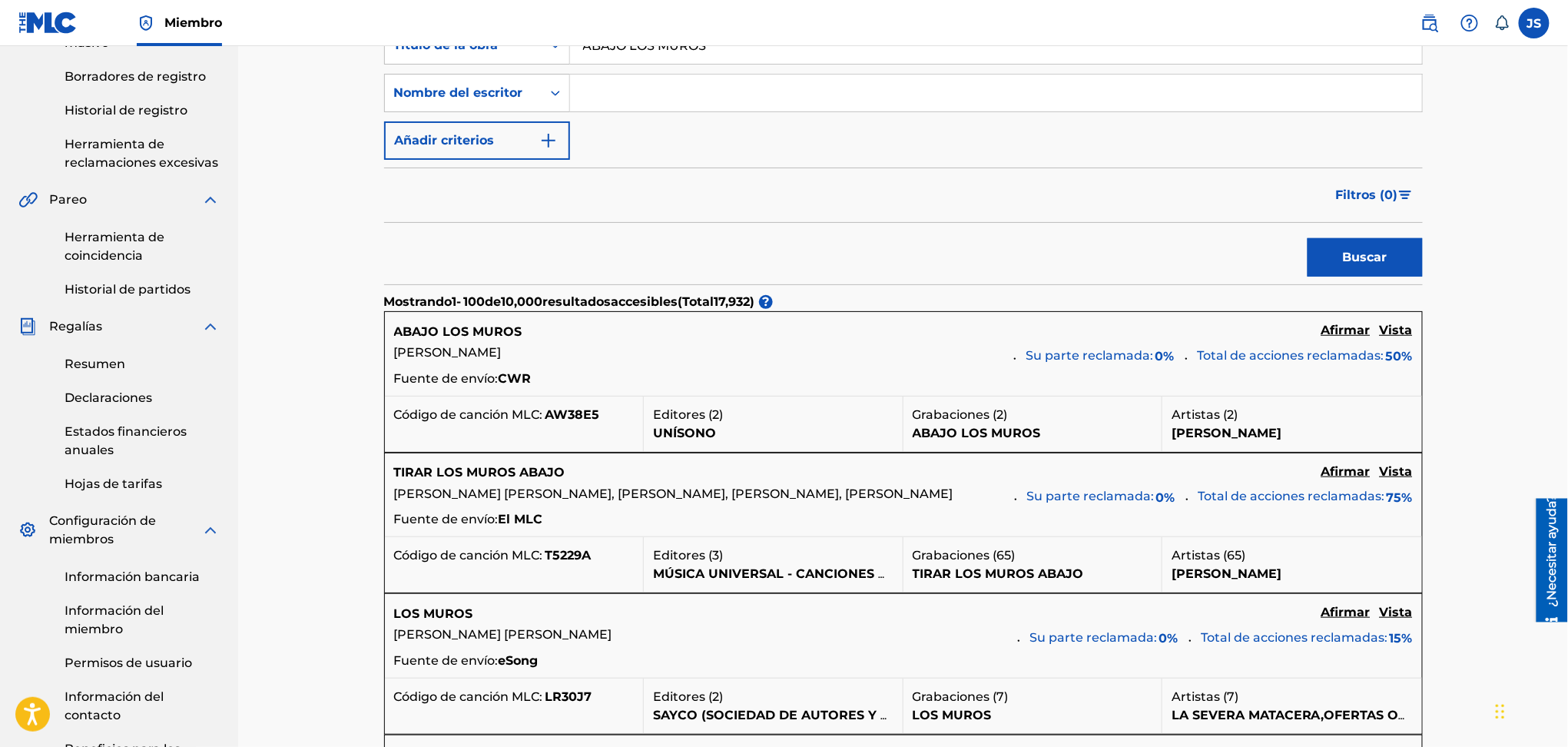
scroll to position [102, 0]
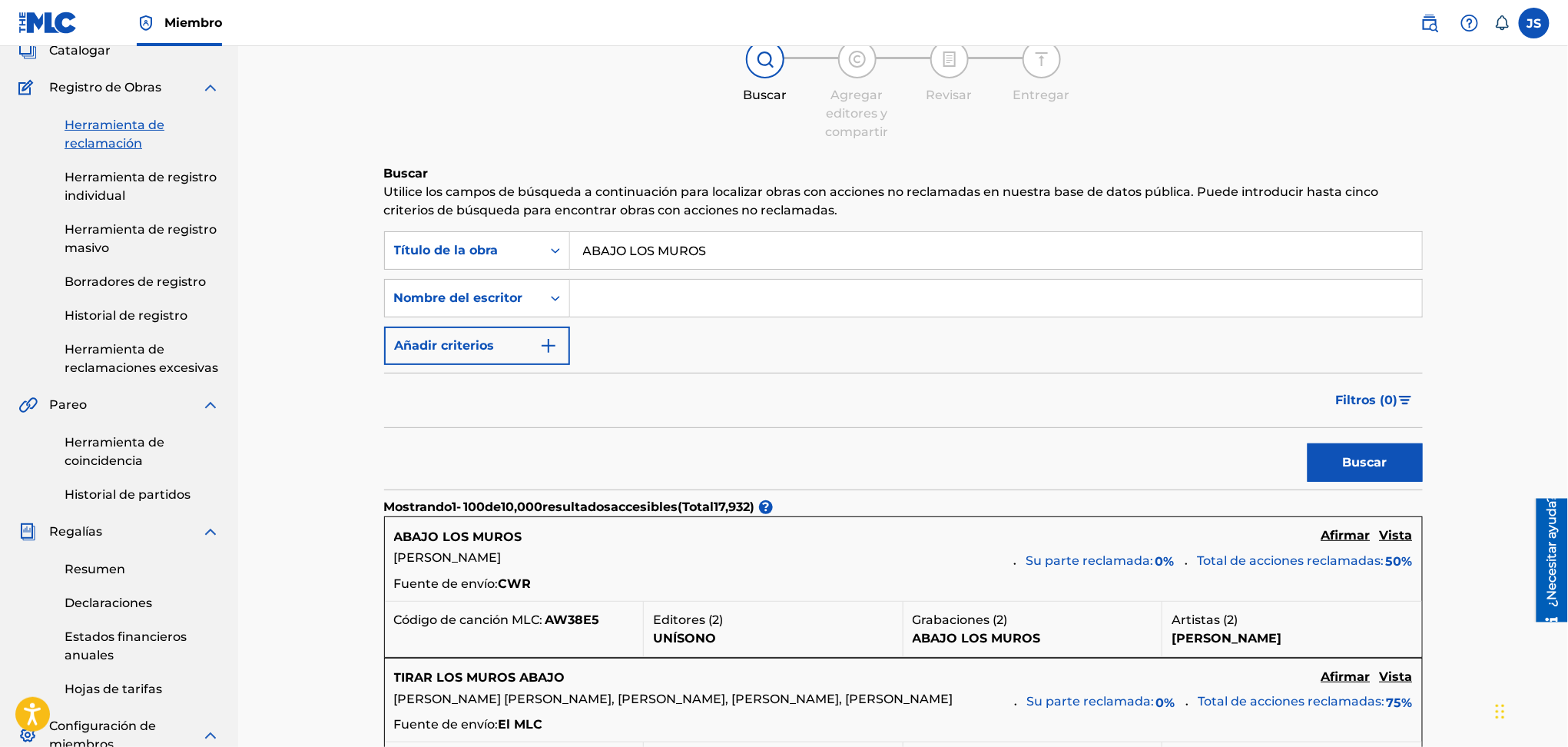
drag, startPoint x: 472, startPoint y: 562, endPoint x: 396, endPoint y: 563, distance: 76.0
click at [396, 563] on p "Francisco Machado" at bounding box center [699, 558] width 609 height 18
copy font "Francisco Machado"
click at [677, 282] on input "Formulario de búsqueda" at bounding box center [997, 298] width 852 height 37
paste input "Francisco Machado"
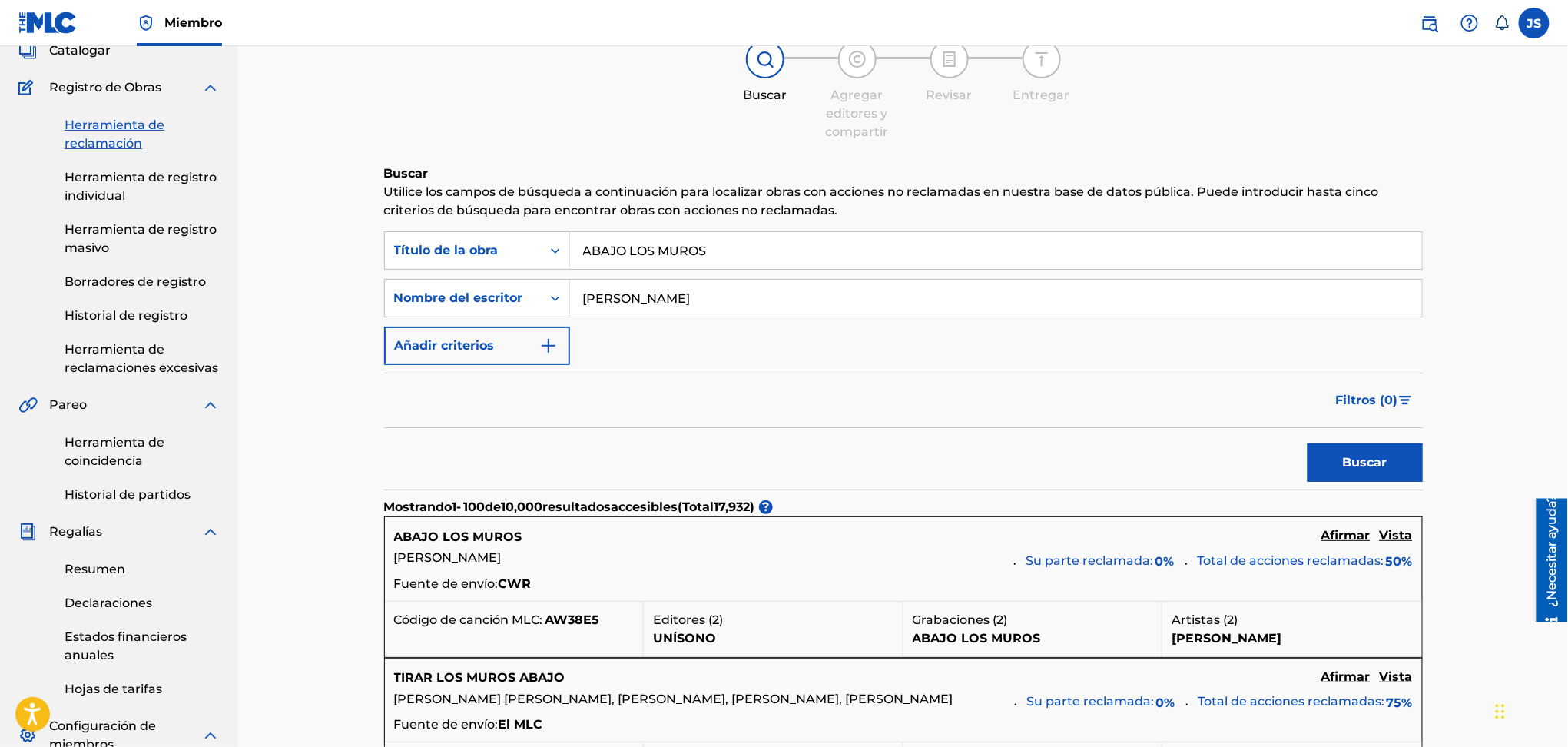
type input "Francisco Machado"
click at [1307, 443] on button "Buscar" at bounding box center [1365, 463] width 115 height 38
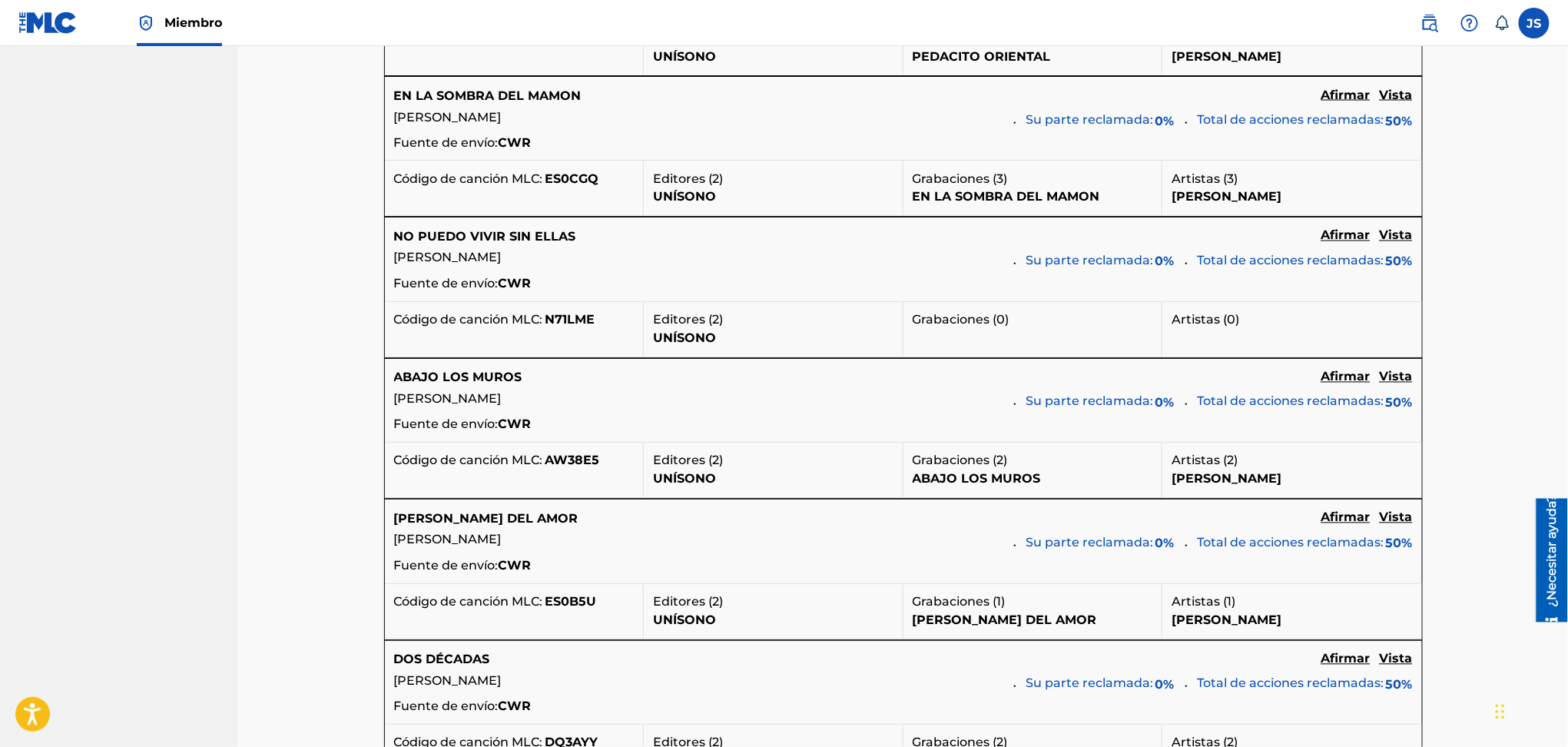
scroll to position [1126, 0]
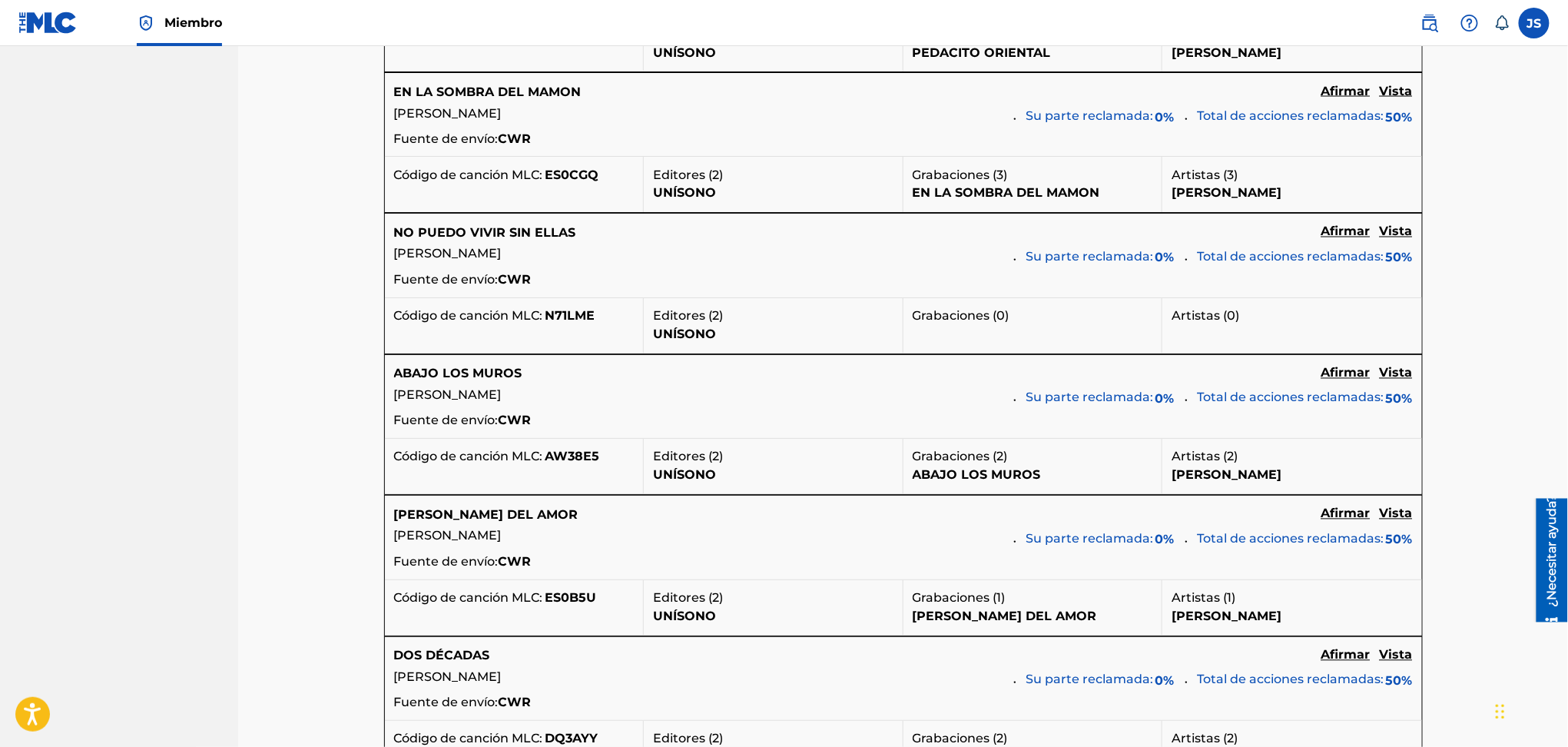
click at [1352, 379] on font "Afirmar" at bounding box center [1347, 373] width 49 height 15
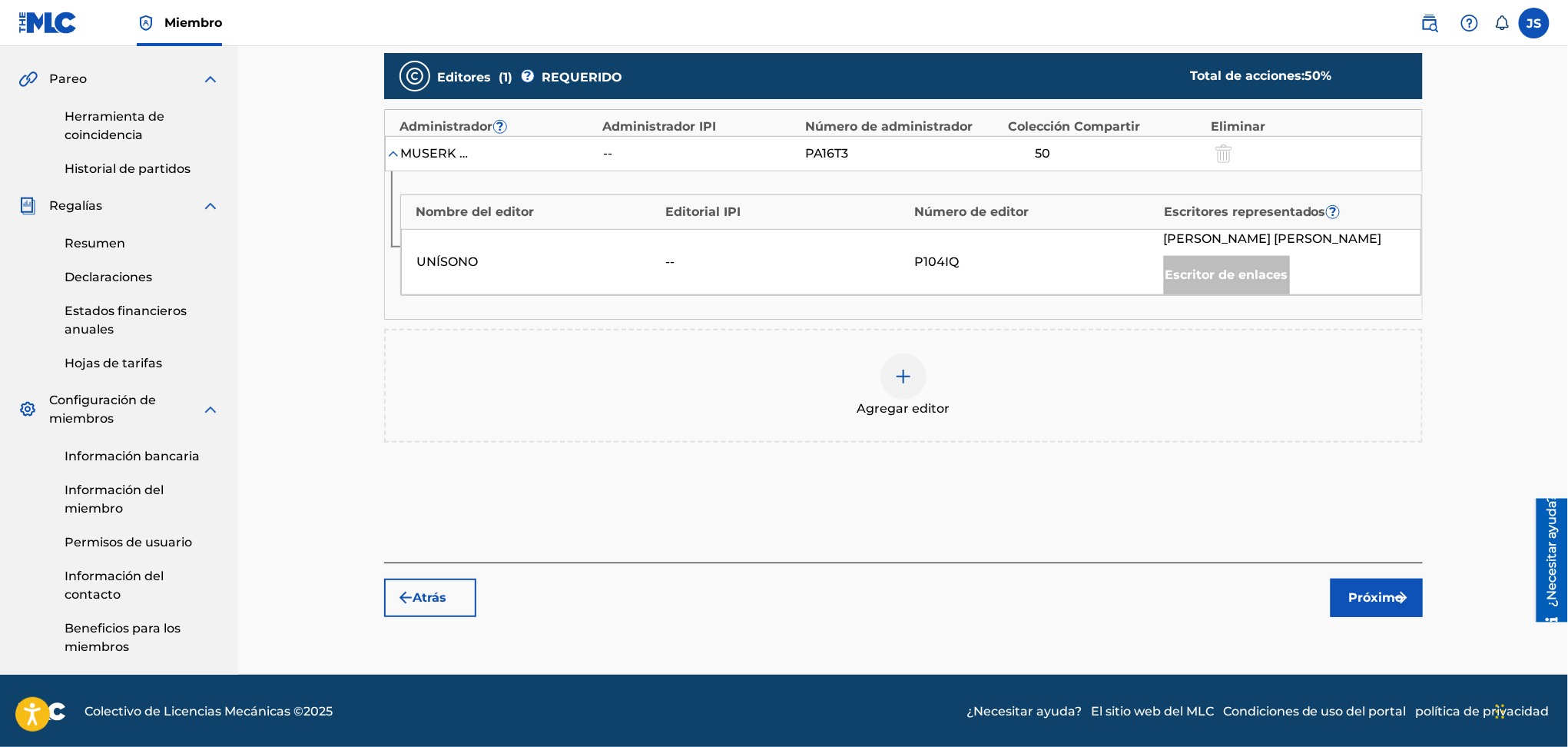
click at [912, 401] on font "Agregar editor" at bounding box center [903, 409] width 93 height 15
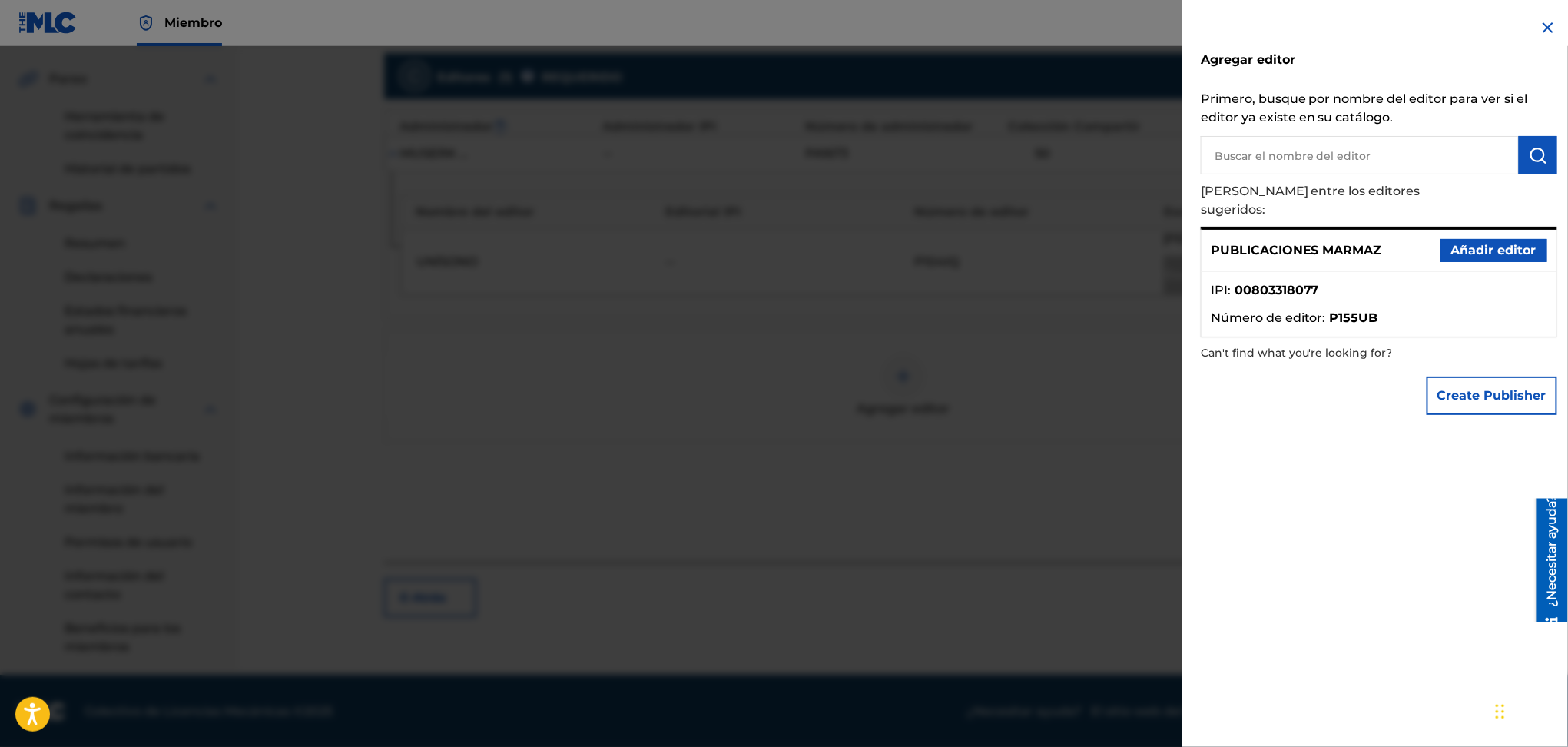
click at [1480, 243] on font "Añadir editor" at bounding box center [1494, 251] width 85 height 15
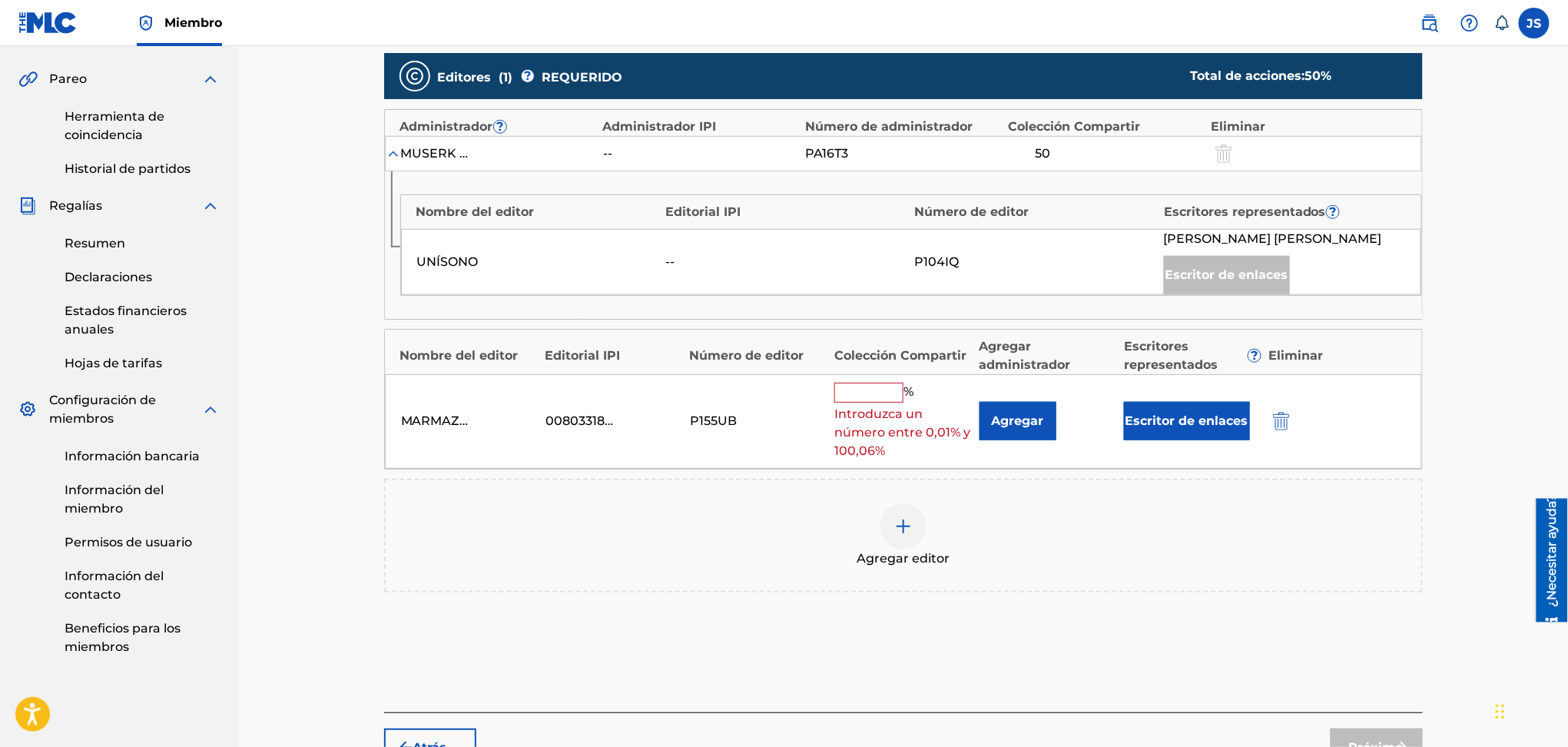
click at [863, 370] on div "Nombre del editor Editorial IPI Número de editor Colección Compartir Agregar ad…" at bounding box center [903, 352] width 1038 height 45
click at [879, 403] on div "% Introduzca un número entre 0,01% y 100,06%" at bounding box center [903, 422] width 137 height 78
click at [884, 397] on input "text" at bounding box center [869, 393] width 69 height 20
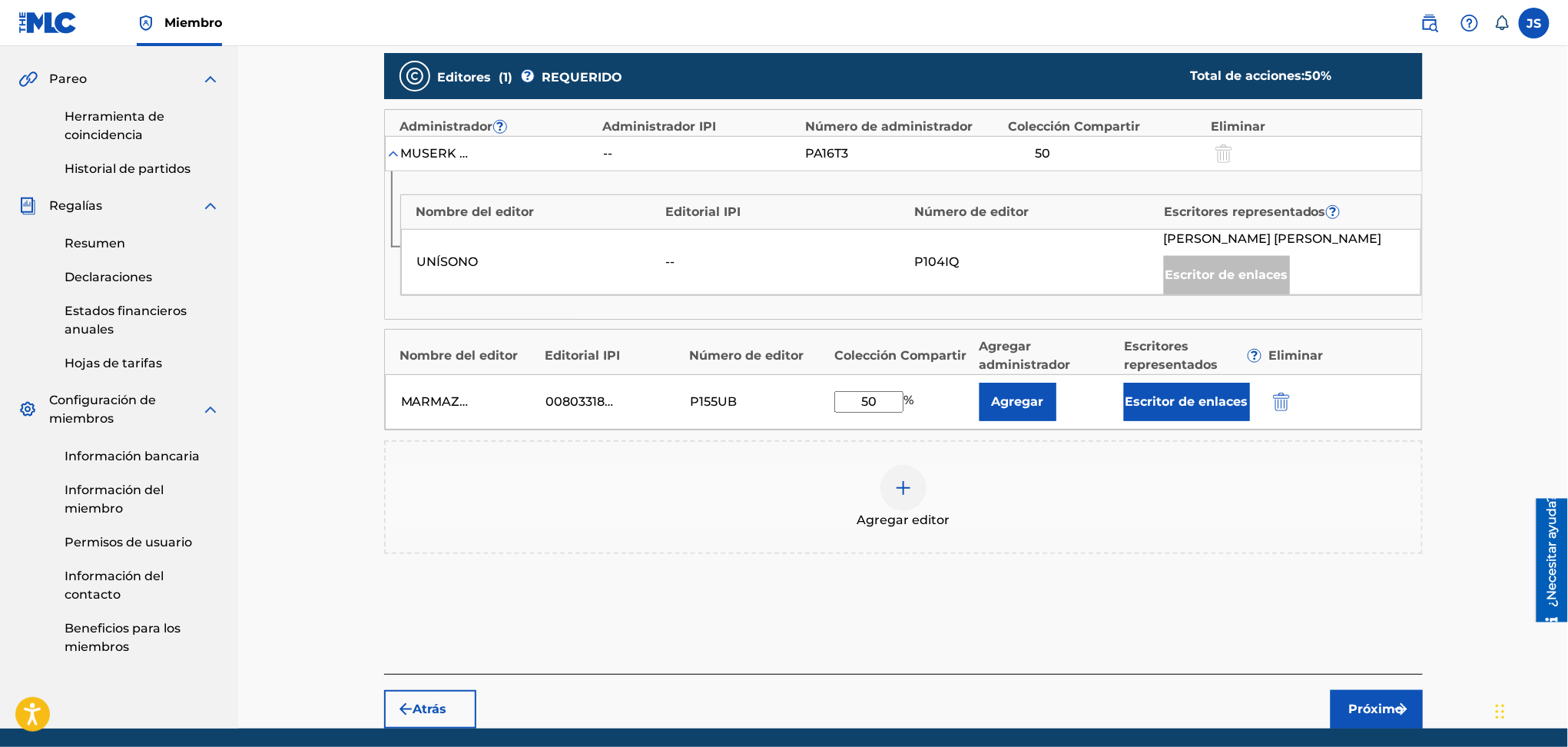
type input "50"
click at [1191, 394] on font "Escritor de enlaces" at bounding box center [1187, 401] width 123 height 15
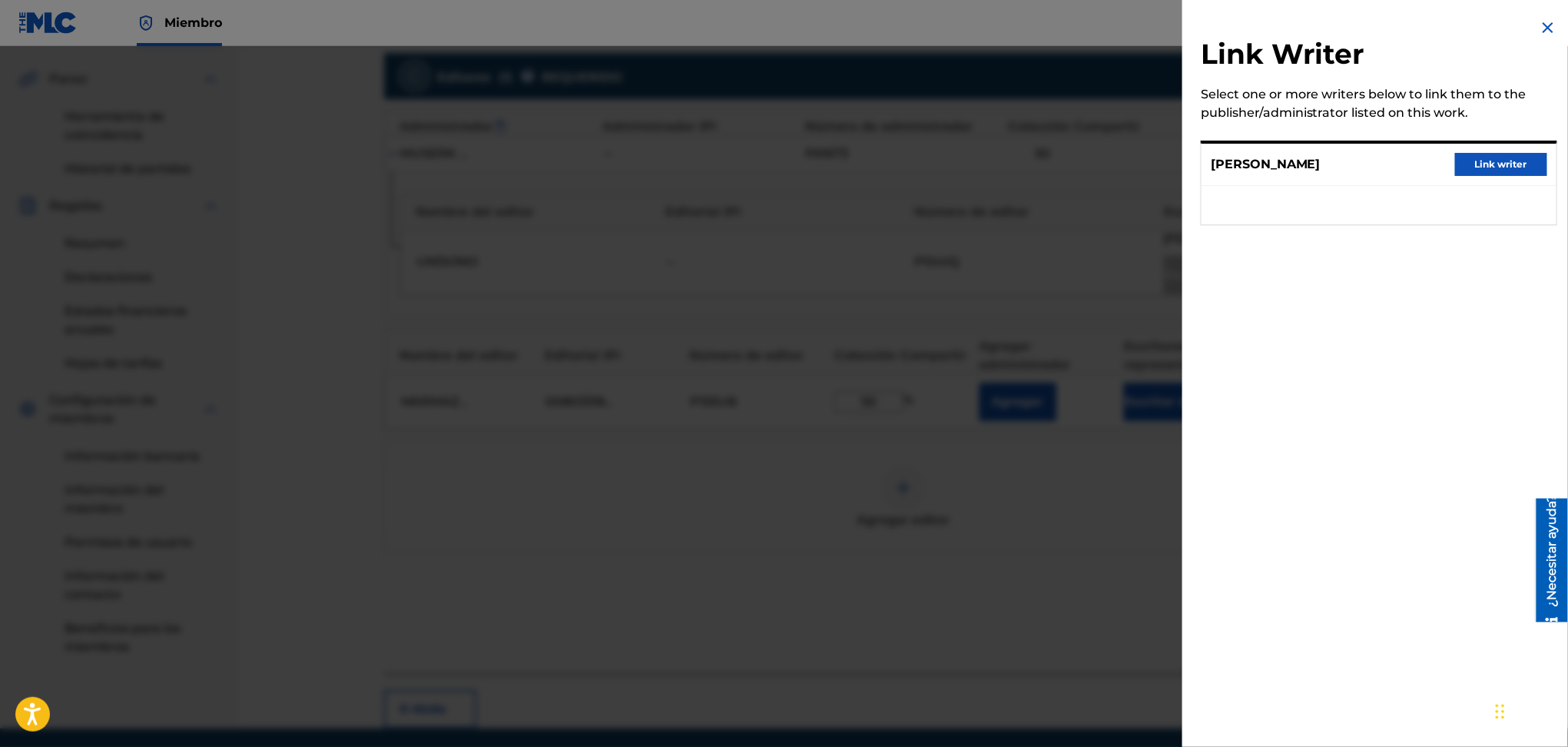
click at [1507, 160] on button "Link writer" at bounding box center [1501, 164] width 92 height 23
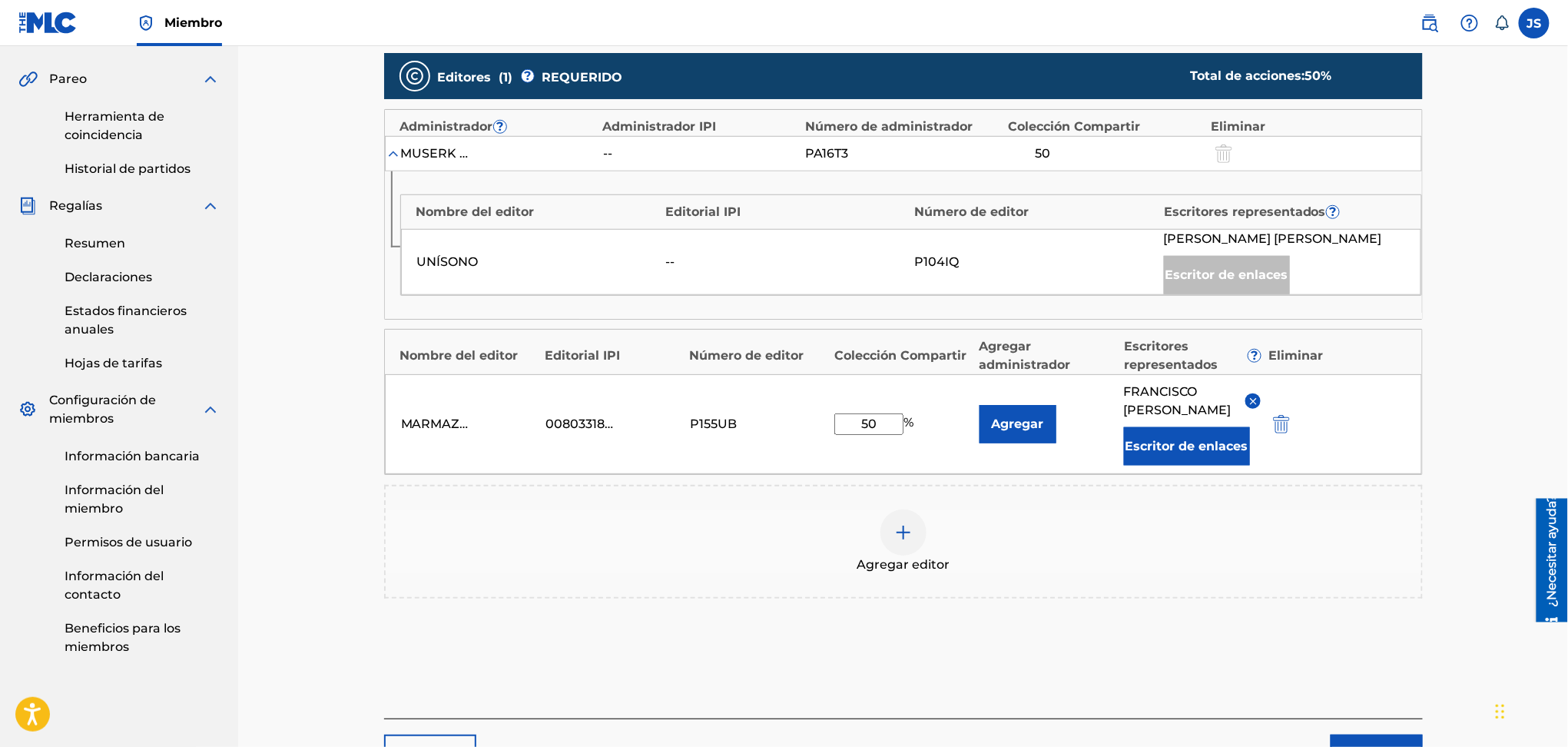
click at [1270, 595] on div "Agregar editor" at bounding box center [903, 541] width 1039 height 113
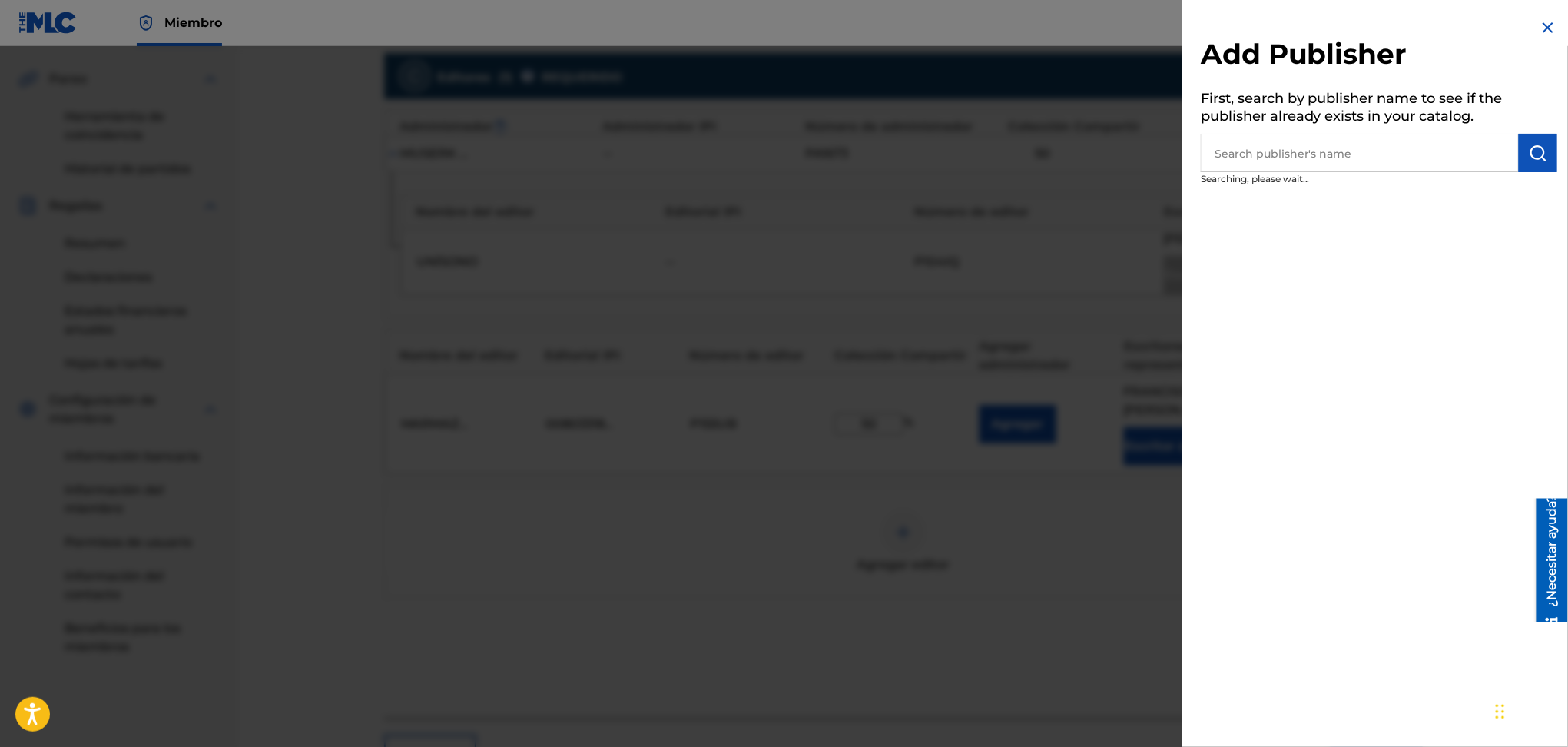
click at [1111, 619] on div at bounding box center [784, 419] width 1568 height 747
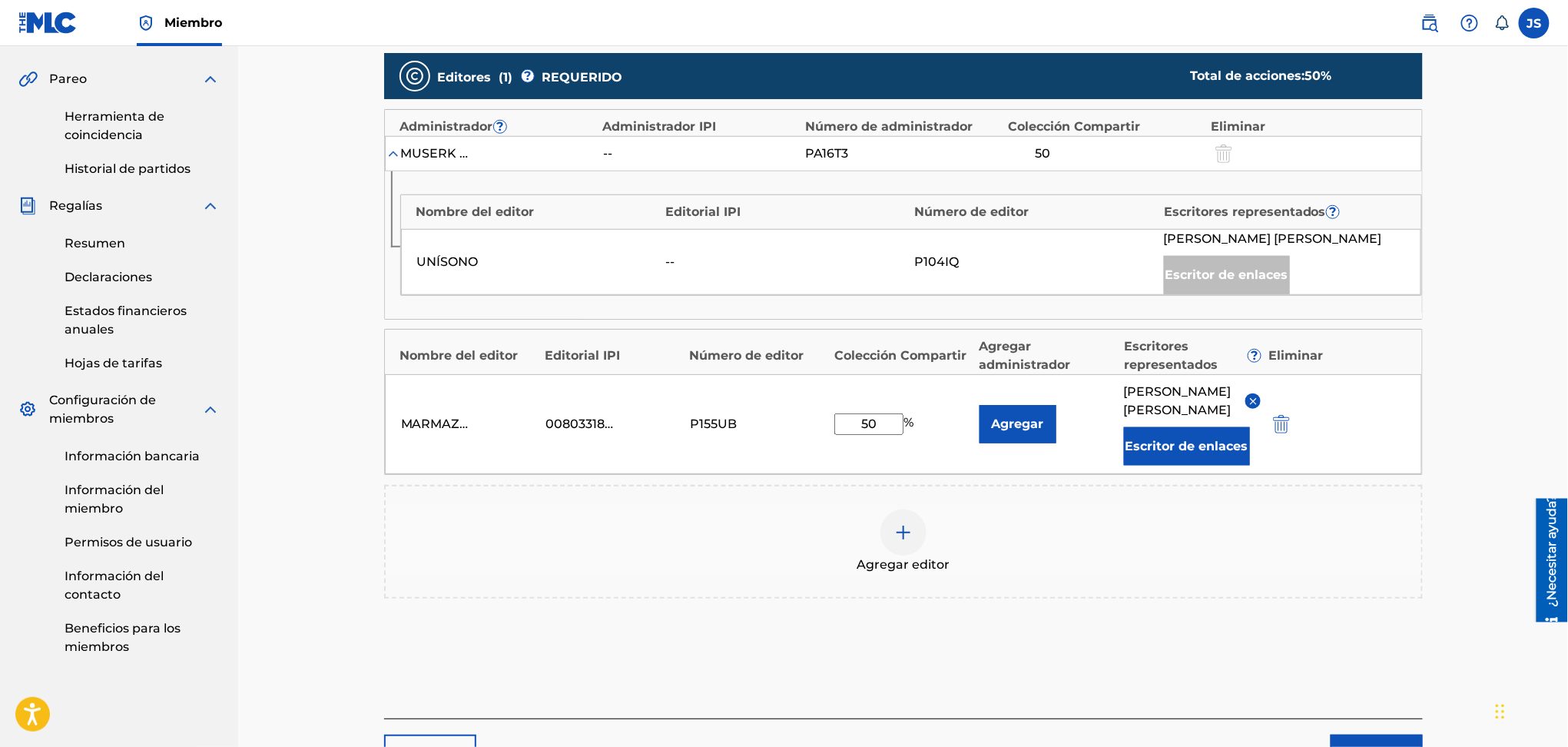
scroll to position [526, 0]
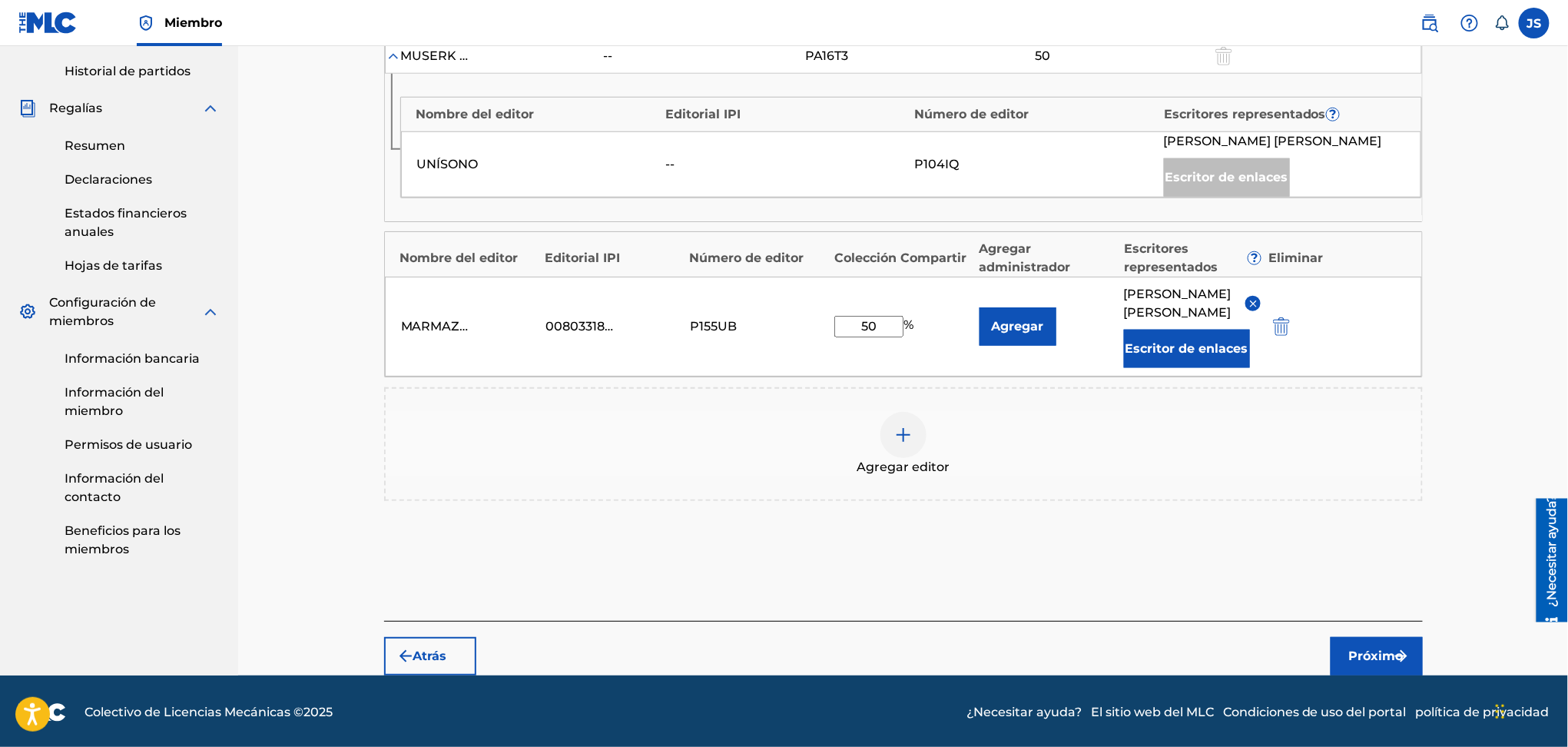
click at [1380, 652] on font "Próximo" at bounding box center [1377, 656] width 55 height 15
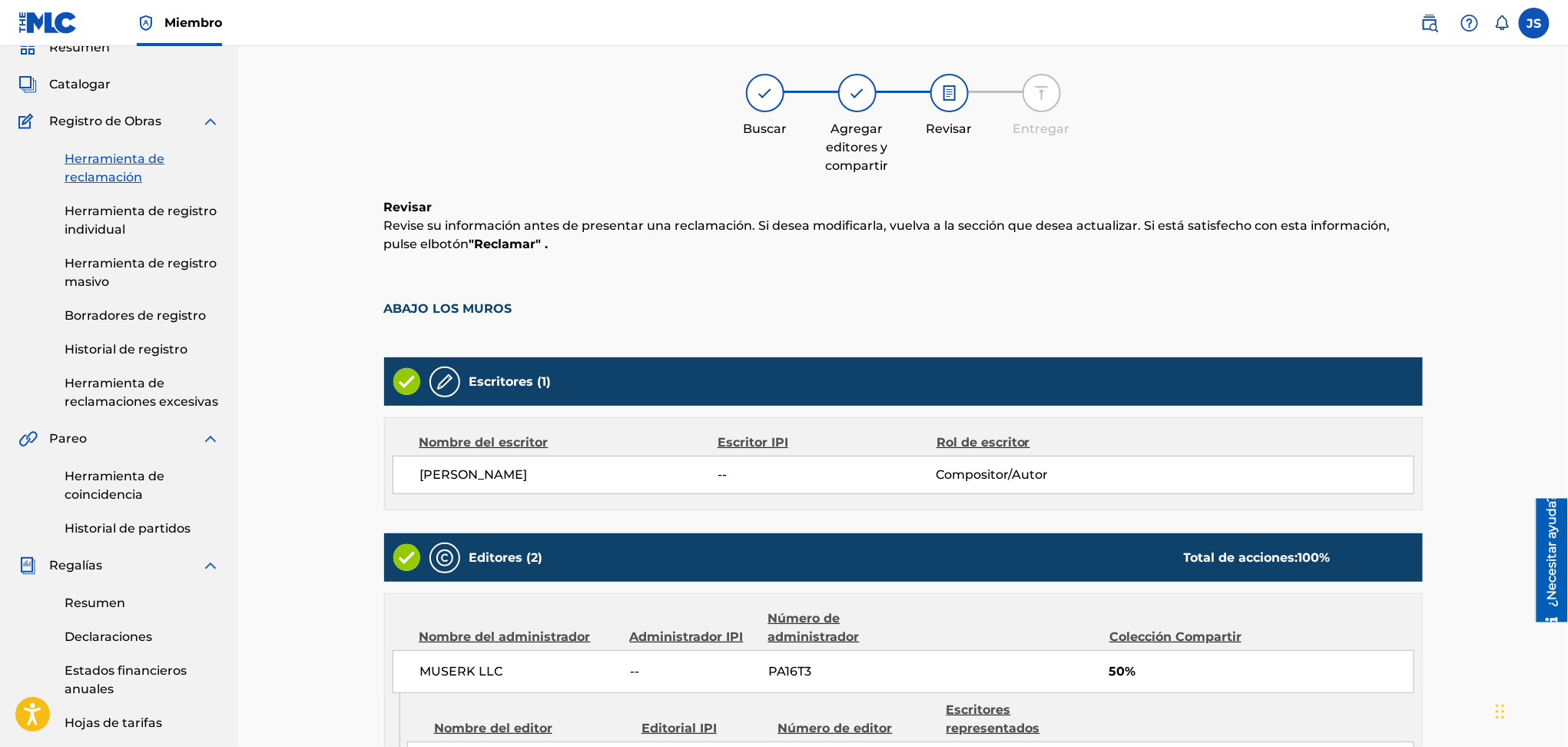
scroll to position [428, 0]
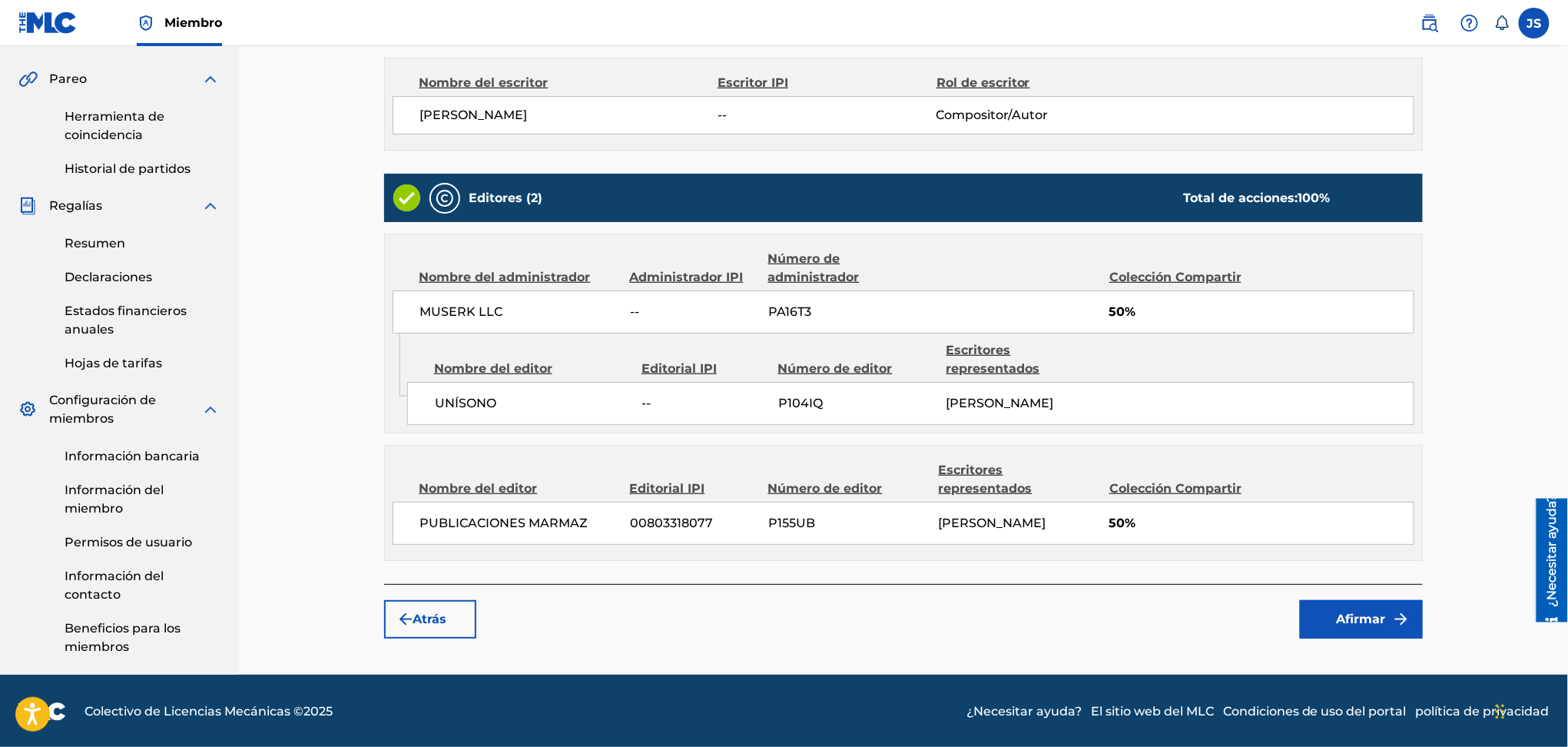
click at [1350, 608] on button "Afirmar" at bounding box center [1361, 619] width 123 height 38
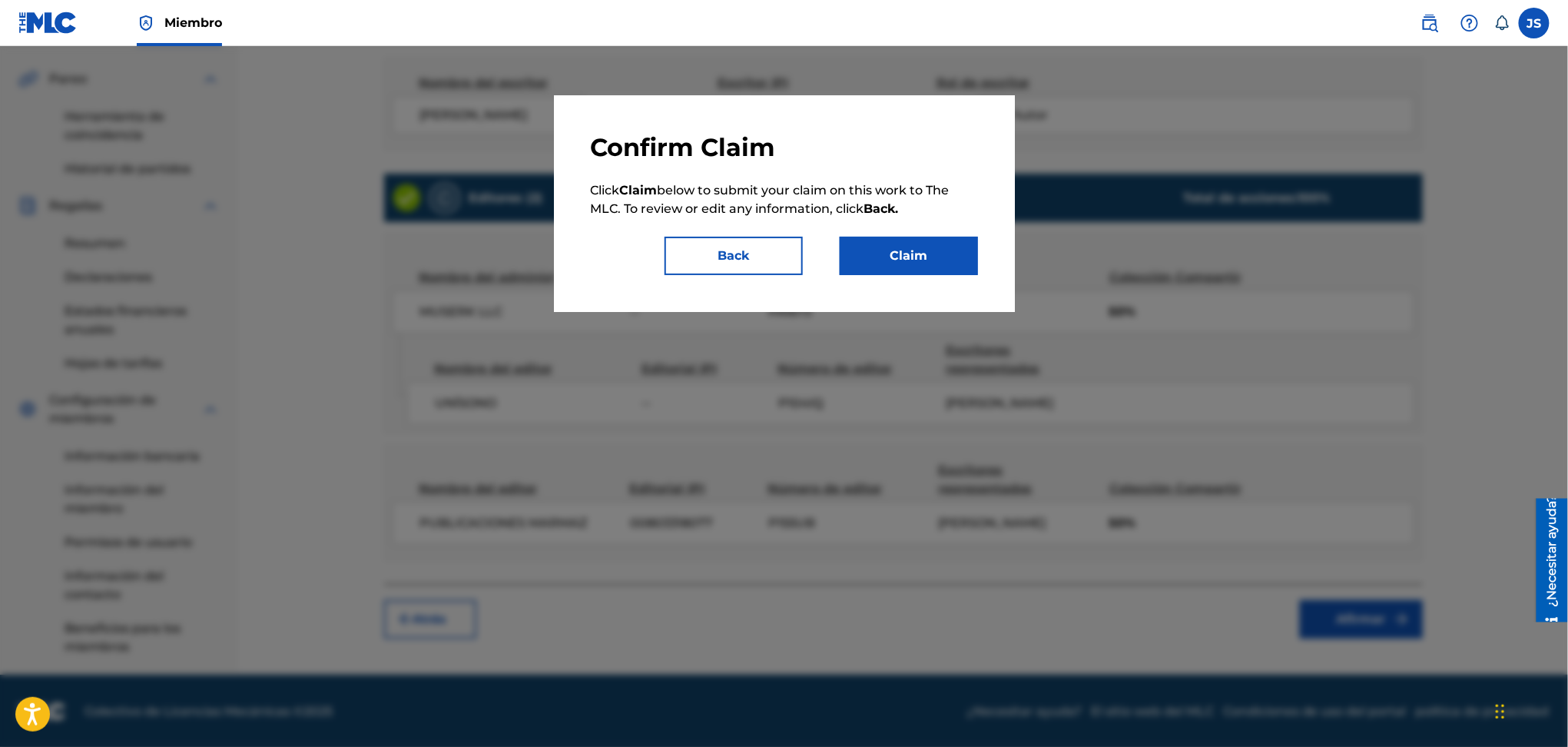
click at [908, 264] on button "Claim" at bounding box center [909, 256] width 138 height 38
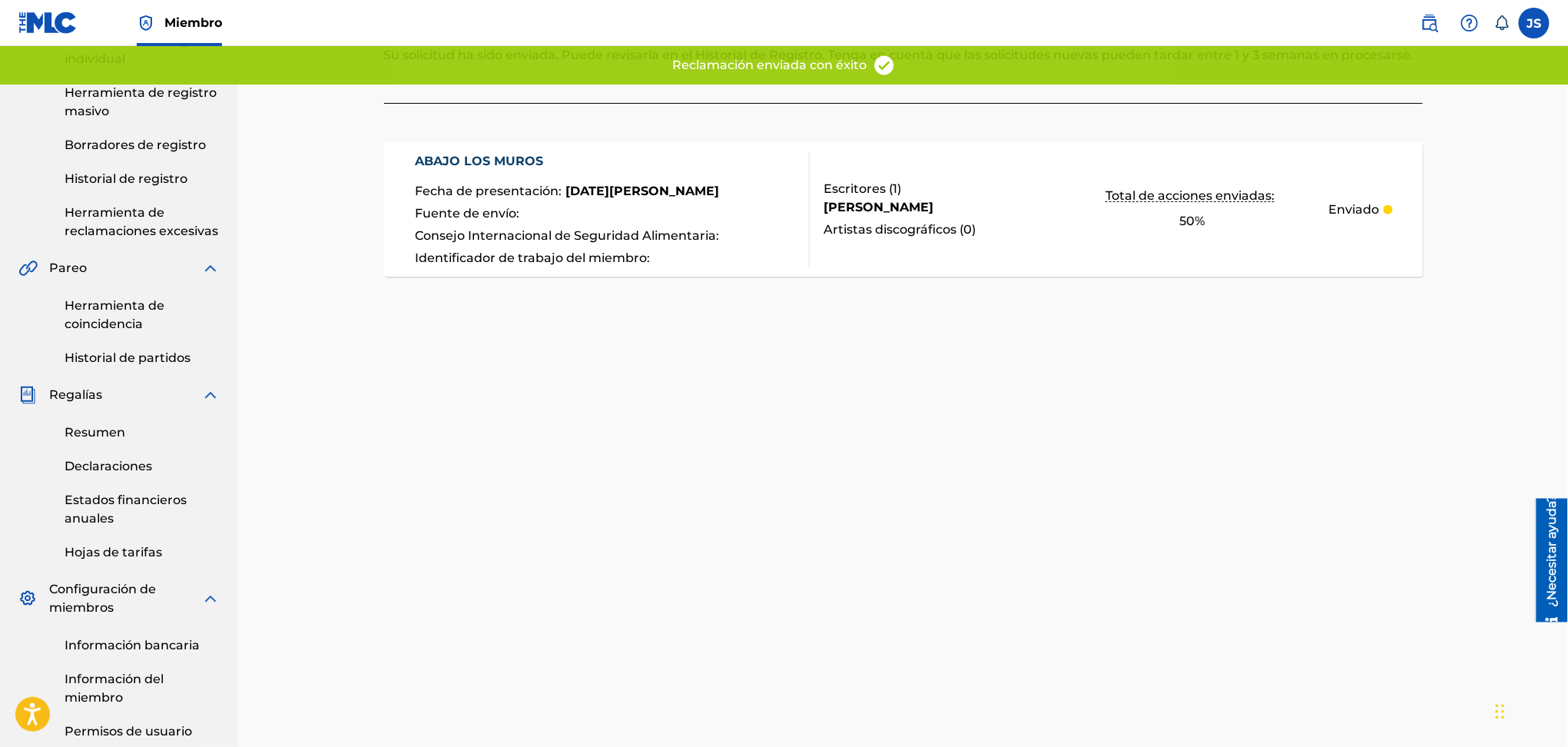
scroll to position [0, 0]
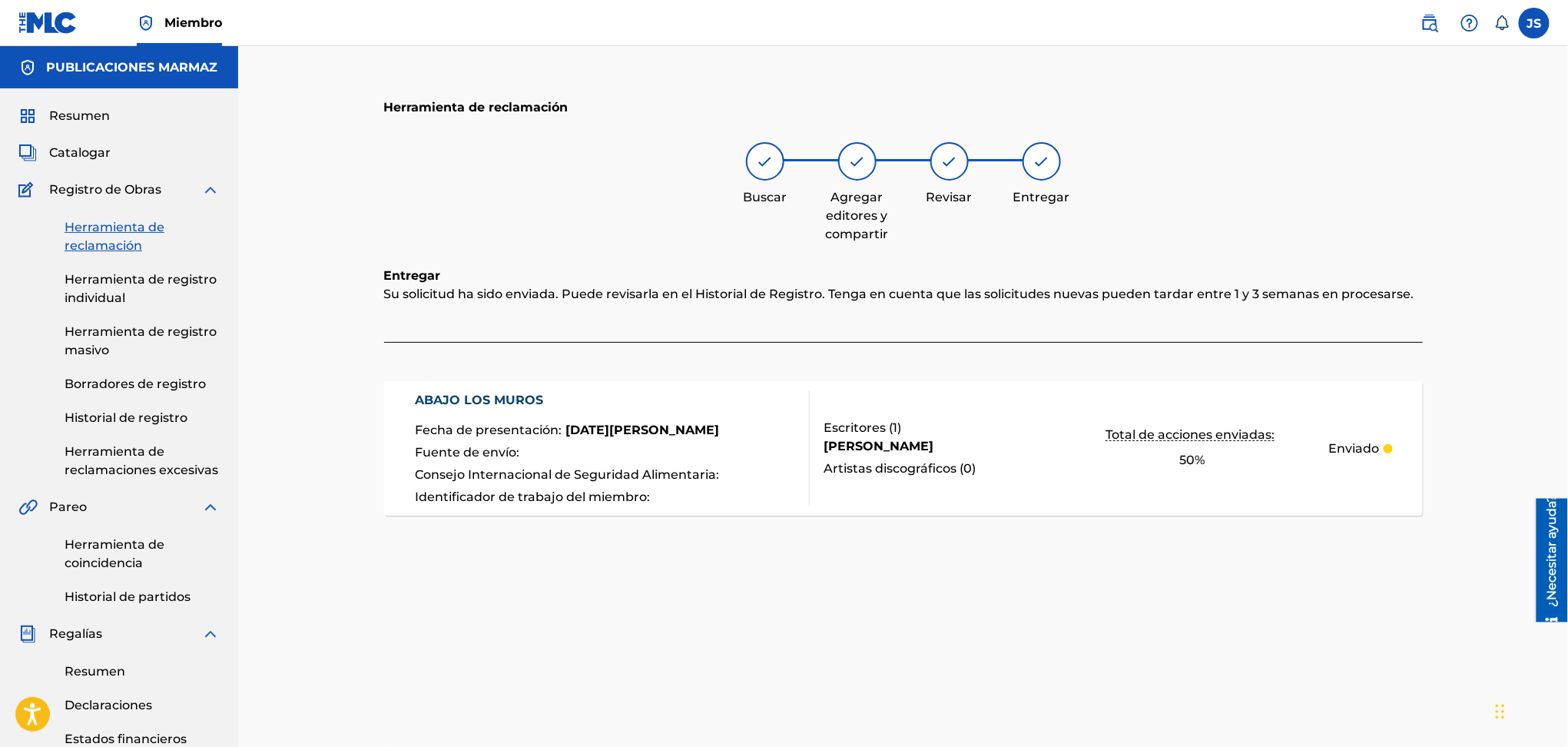
drag, startPoint x: 91, startPoint y: 248, endPoint x: 551, endPoint y: 259, distance: 460.1
click at [91, 247] on font "Herramienta de reclamación" at bounding box center [114, 236] width 100 height 33
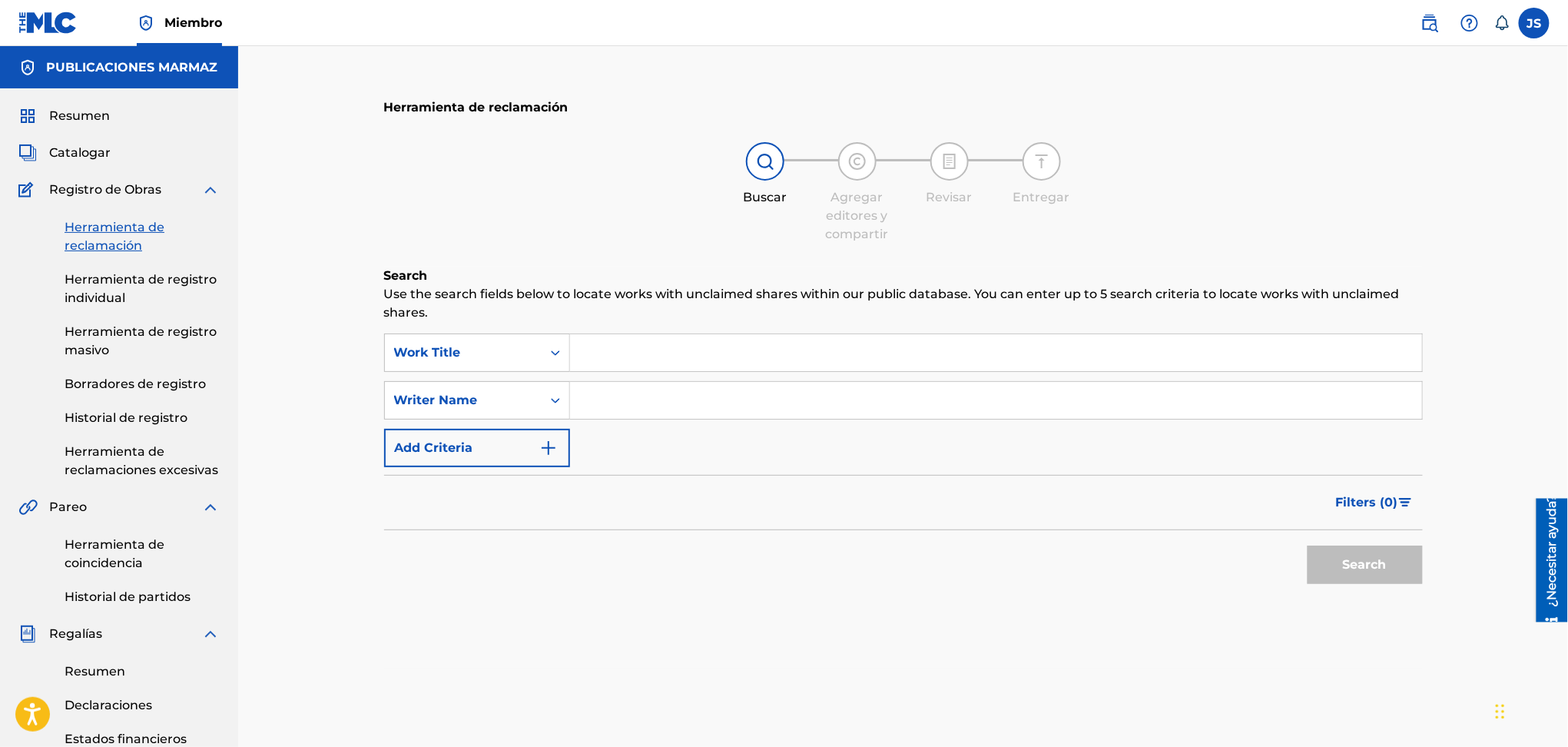
click at [721, 392] on input "Search Form" at bounding box center [997, 400] width 852 height 37
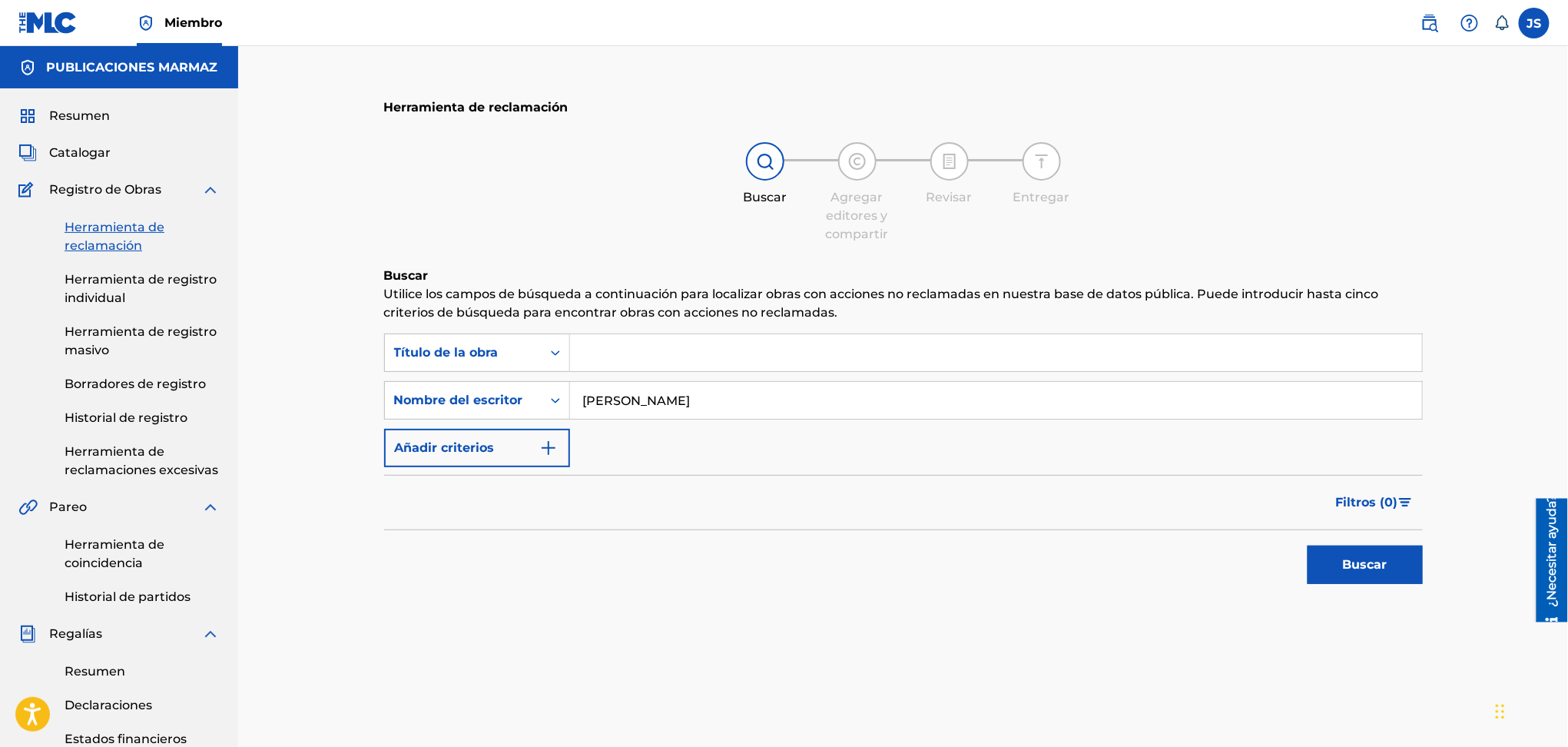
type input "[PERSON_NAME]"
click at [1307, 546] on button "Buscar" at bounding box center [1365, 565] width 115 height 38
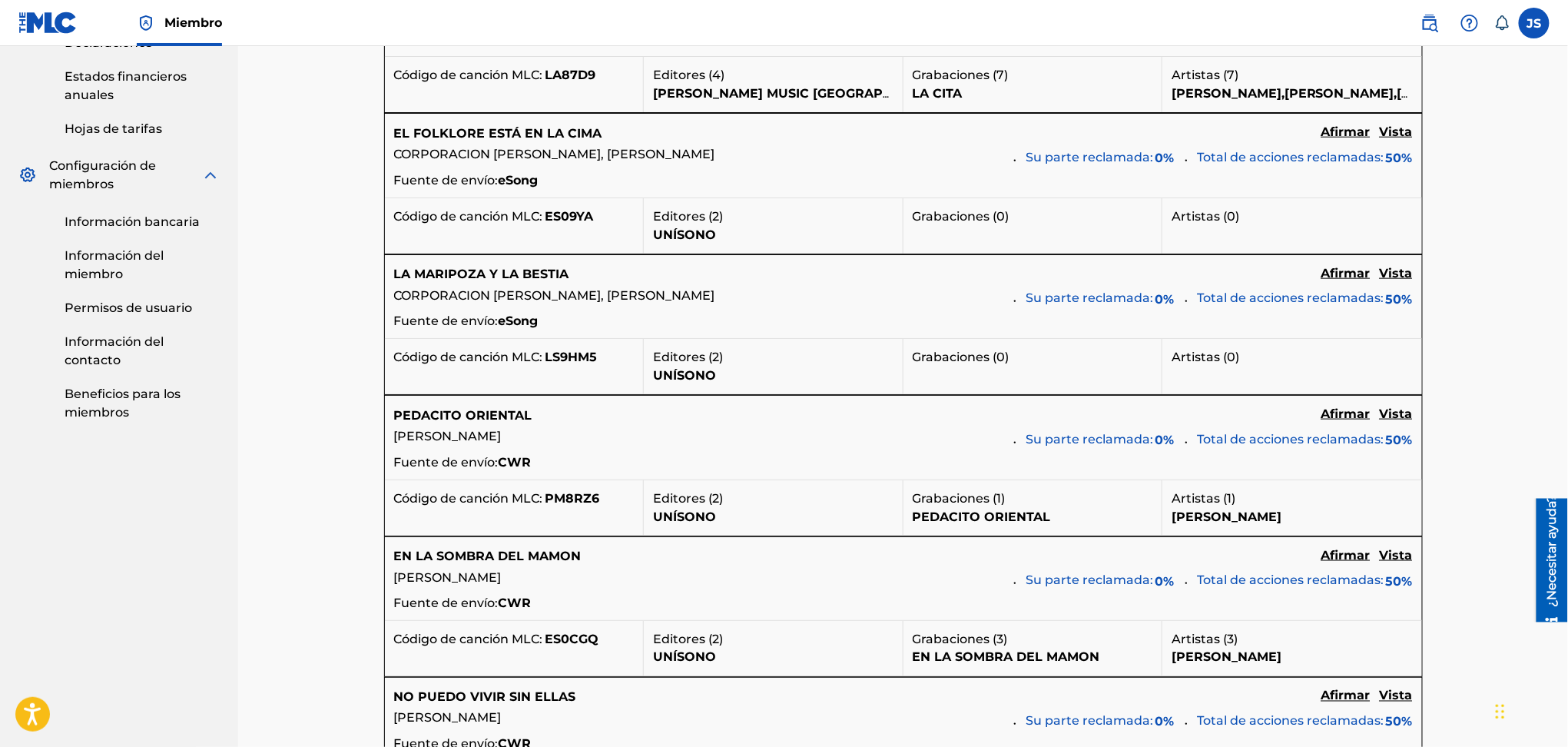
scroll to position [512, 0]
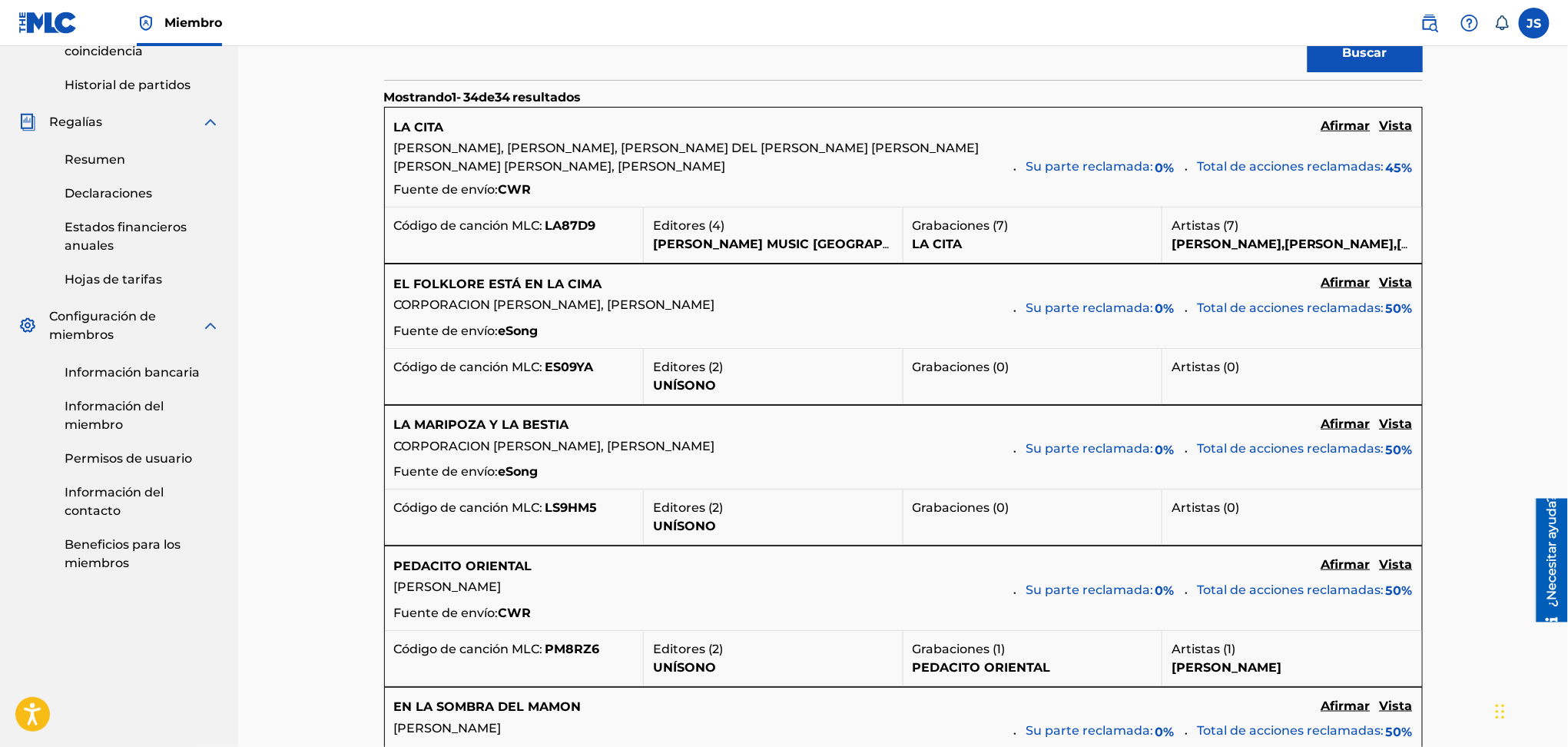
click at [1339, 282] on font "Afirmar" at bounding box center [1347, 283] width 49 height 15
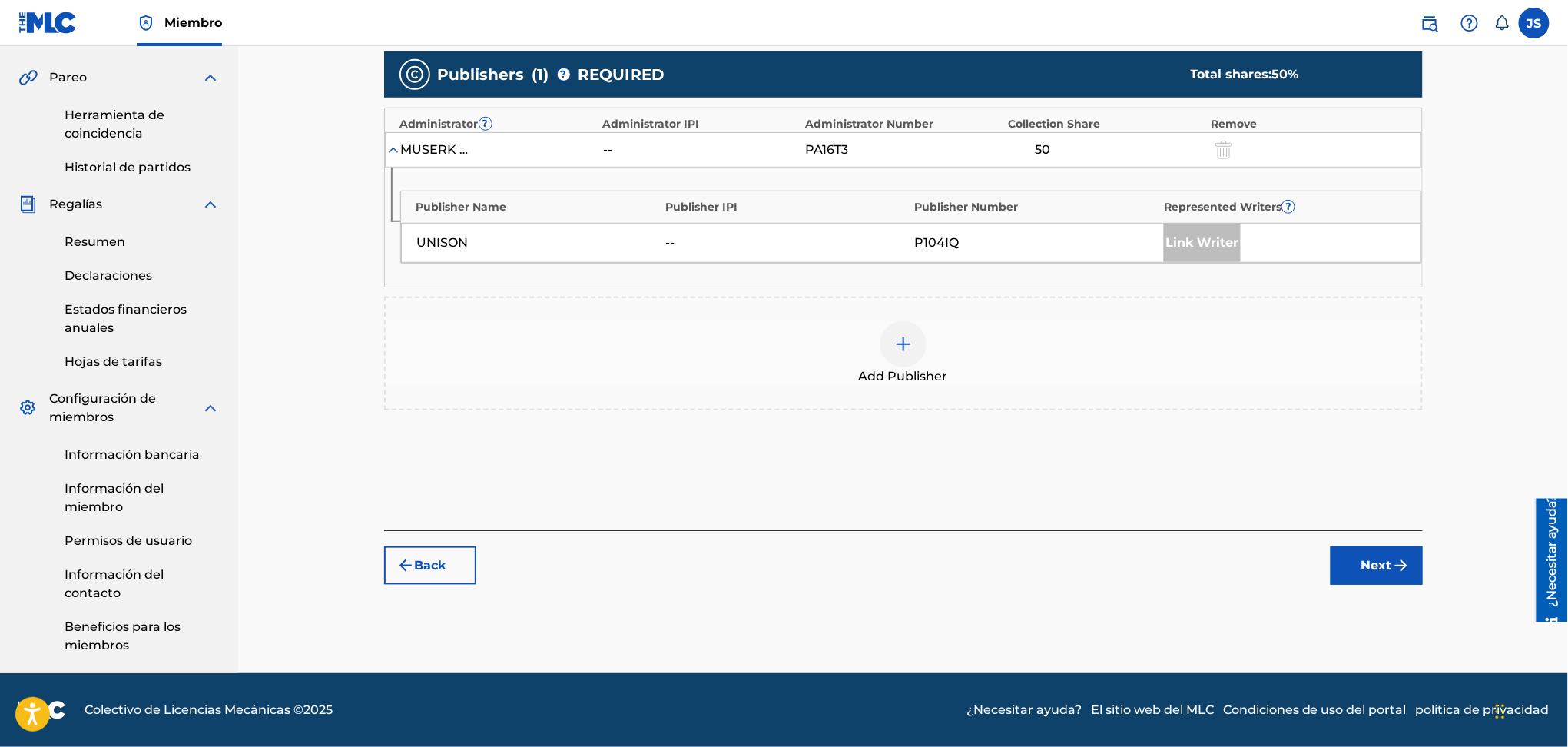
scroll to position [428, 0]
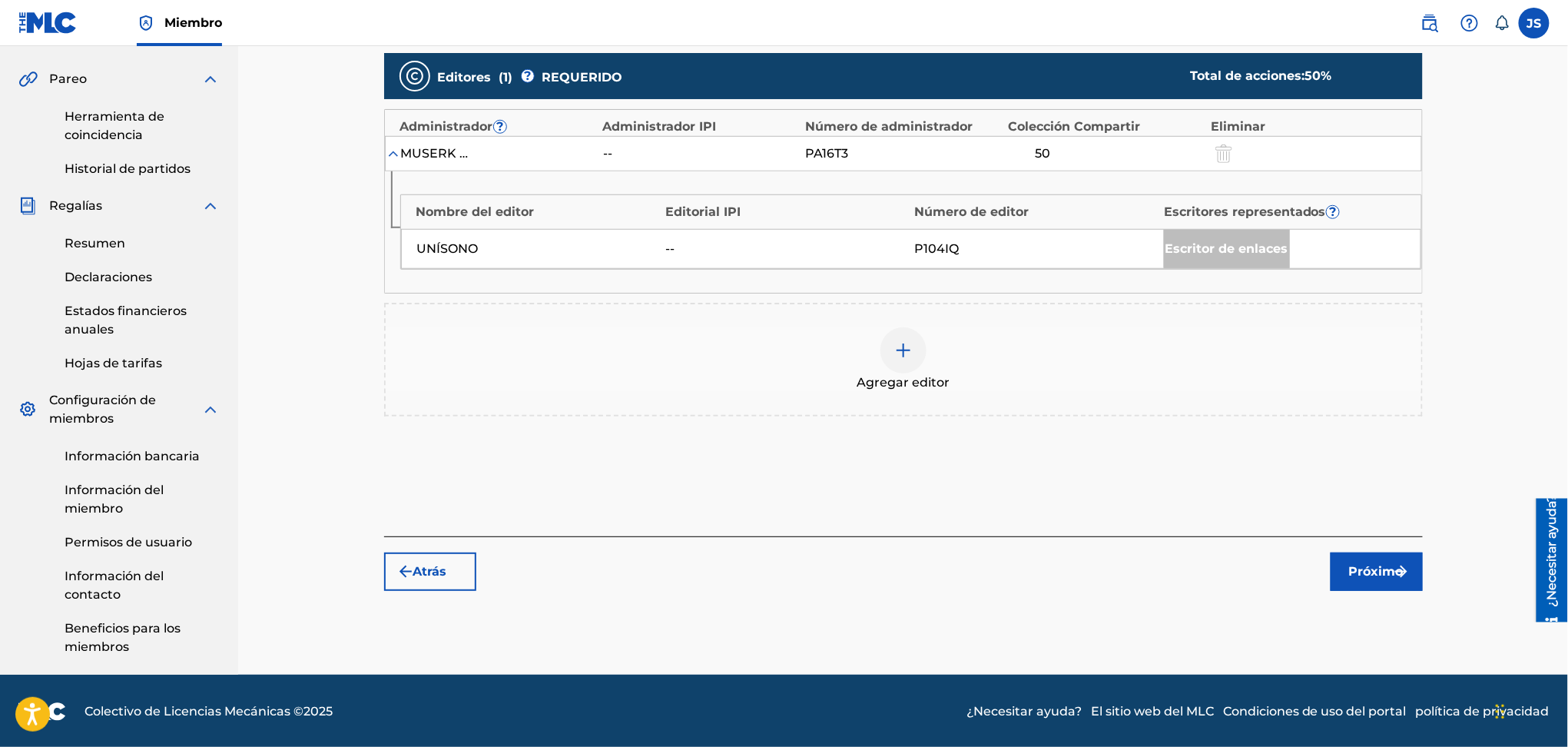
click at [914, 352] on div at bounding box center [903, 350] width 46 height 46
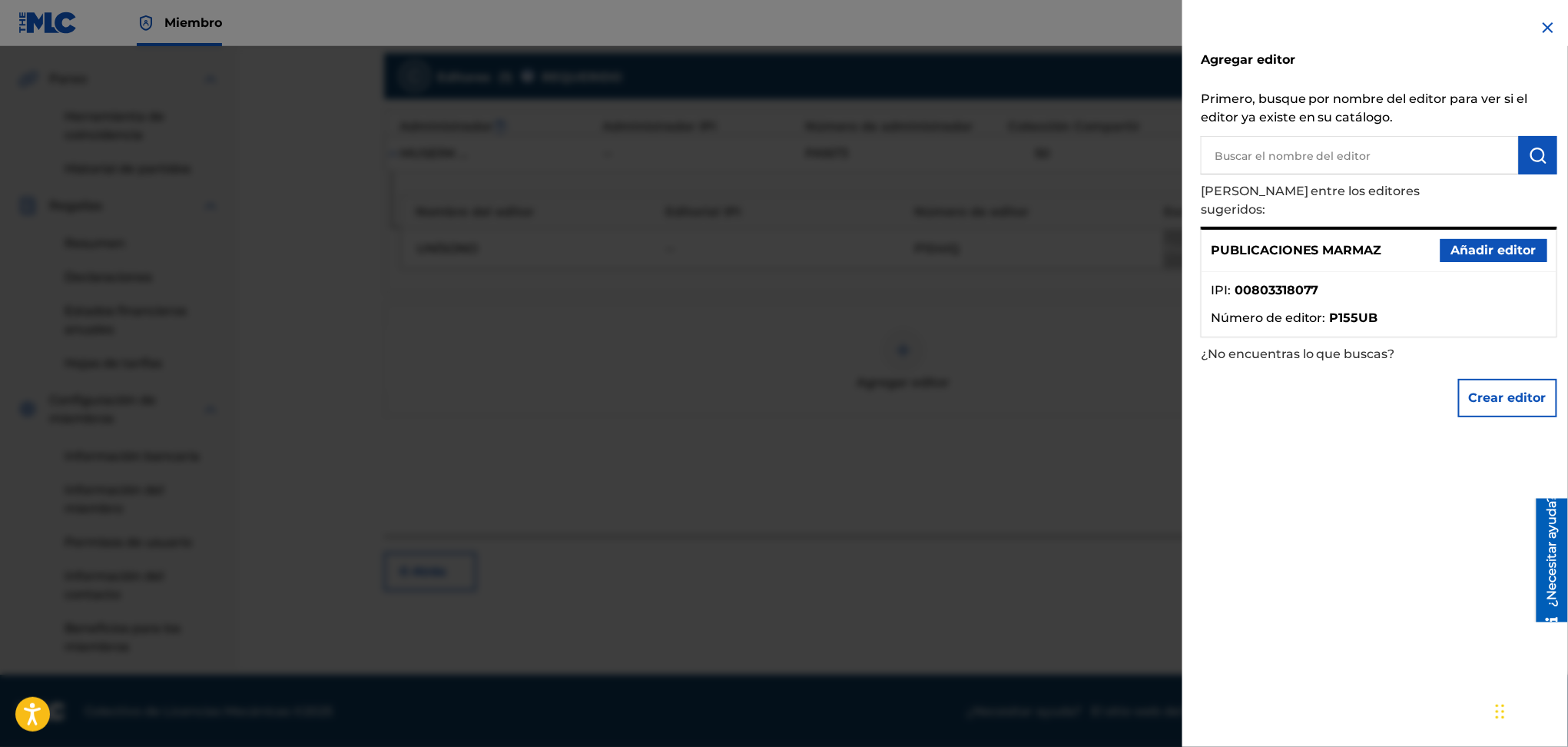
click at [1477, 243] on font "Añadir editor" at bounding box center [1494, 251] width 85 height 15
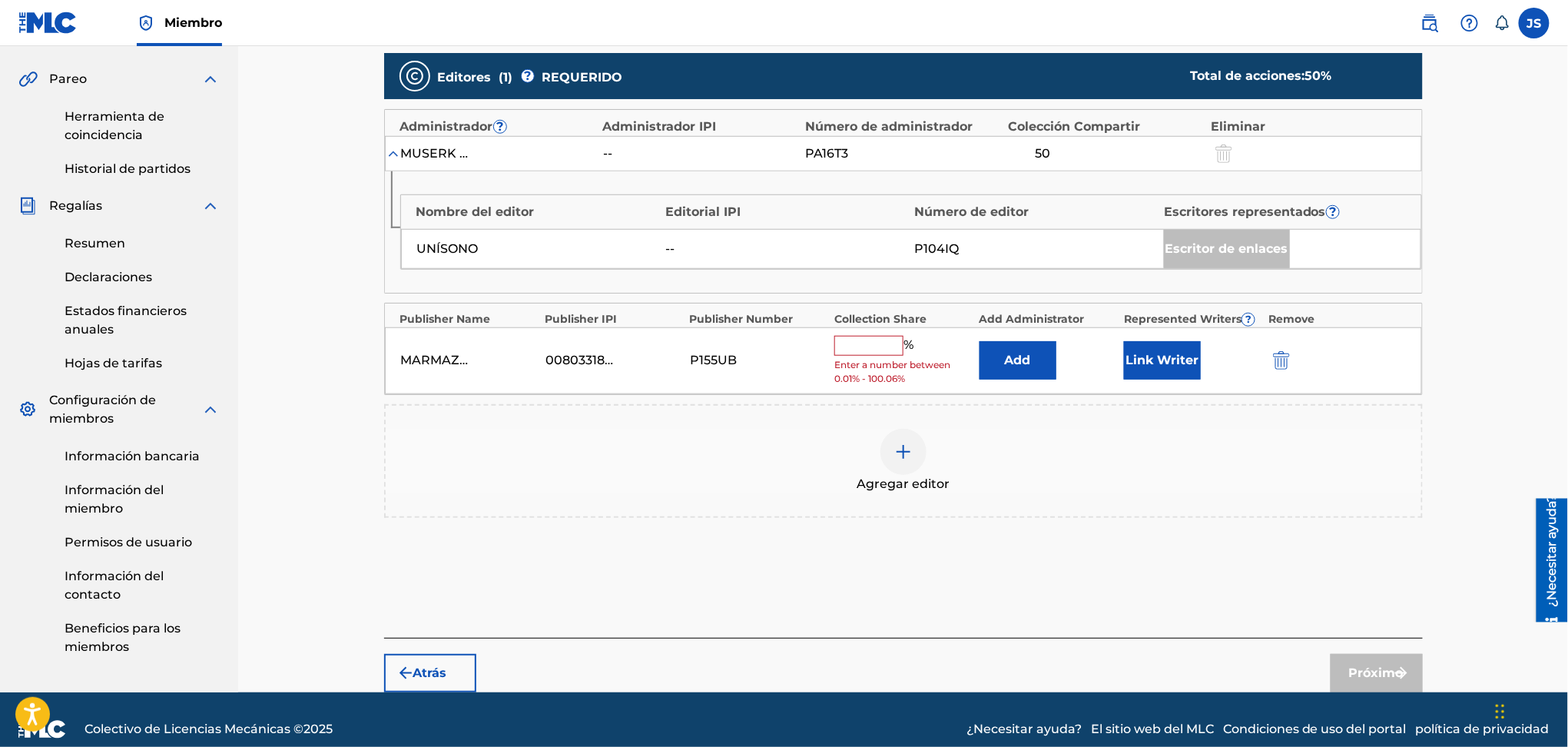
click at [835, 346] on input "text" at bounding box center [869, 346] width 69 height 20
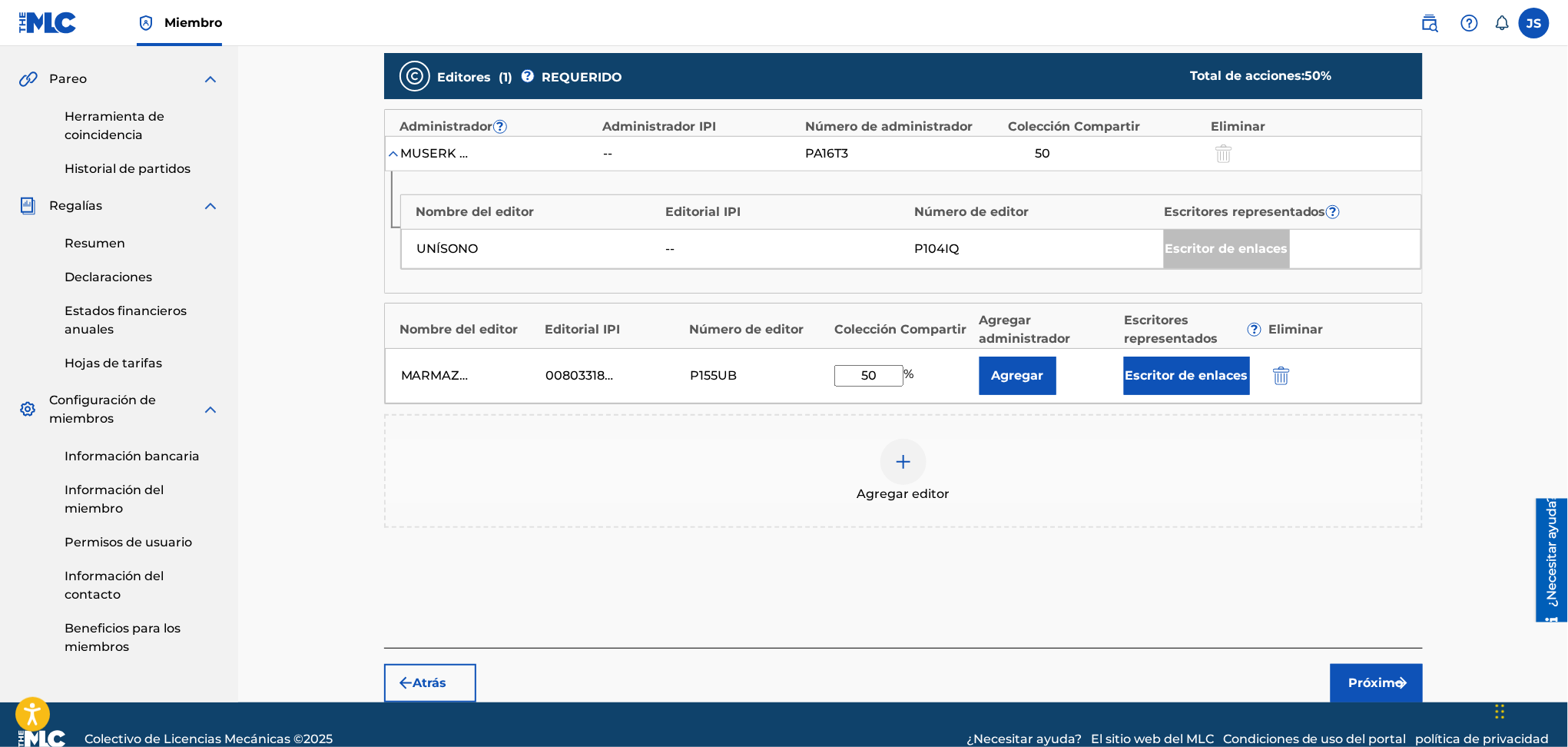
type input "50"
click at [1201, 394] on div "Nombre del editor Editorial IPI Número de editor Colección Compartir Agregar ad…" at bounding box center [903, 353] width 1039 height 101
click at [1196, 388] on button "Escritor de enlaces" at bounding box center [1188, 376] width 126 height 38
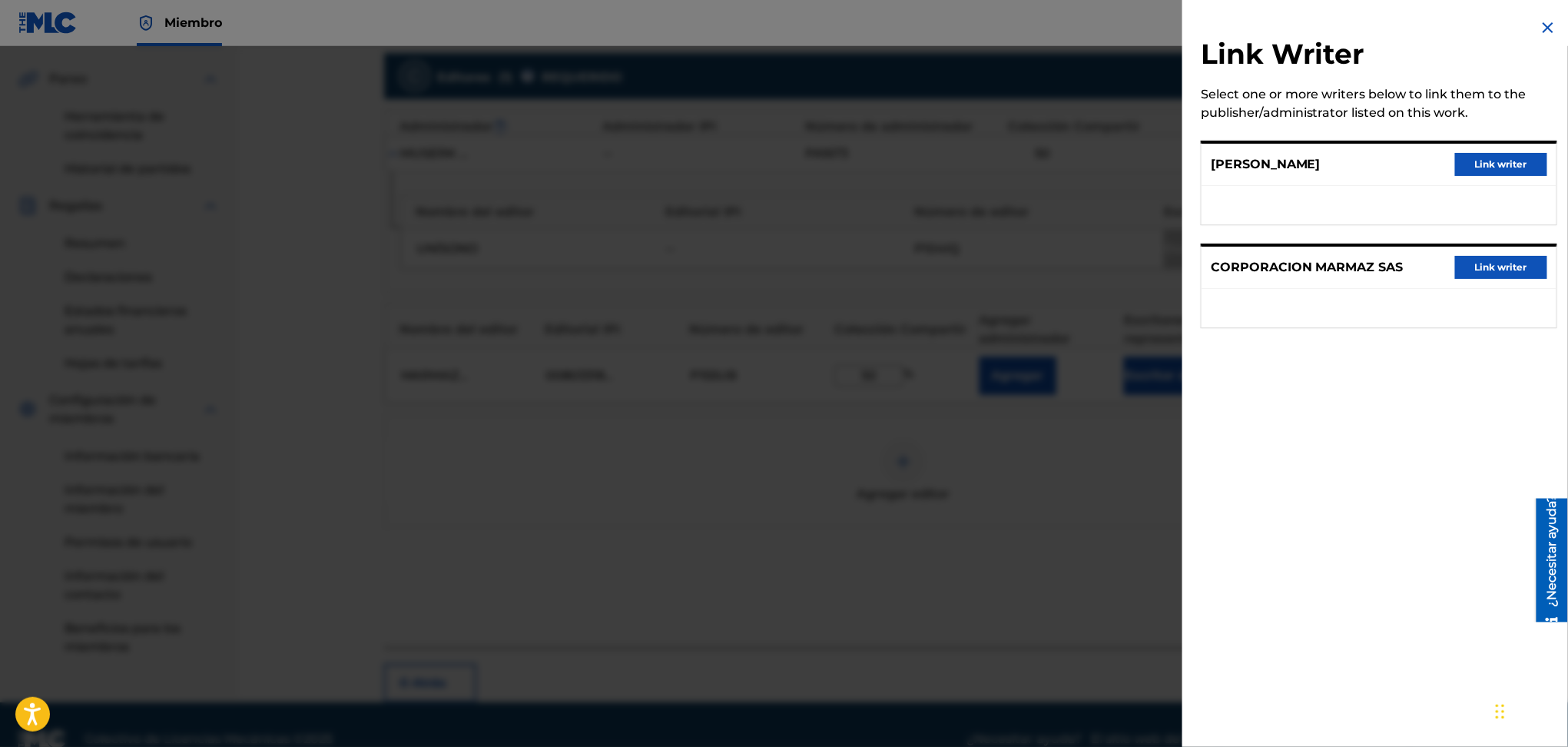
click at [1477, 166] on button "Link writer" at bounding box center [1501, 164] width 92 height 23
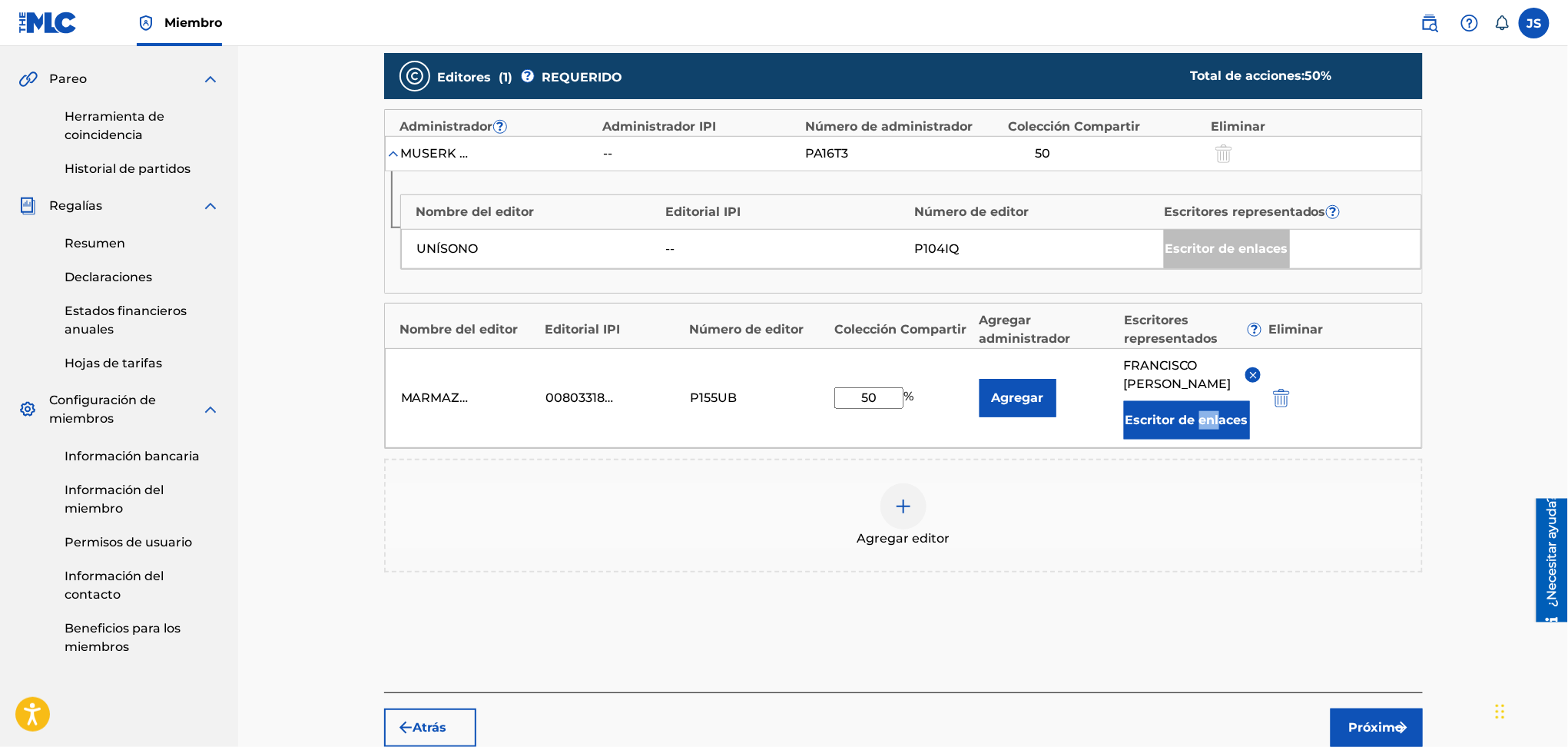
click at [1236, 582] on div "Editores ( 1 ) ? REQUERIDO Total de acciones: 50 % Administrador ? Administrado…" at bounding box center [903, 320] width 1039 height 535
click at [1369, 727] on font "Próximo" at bounding box center [1377, 728] width 55 height 15
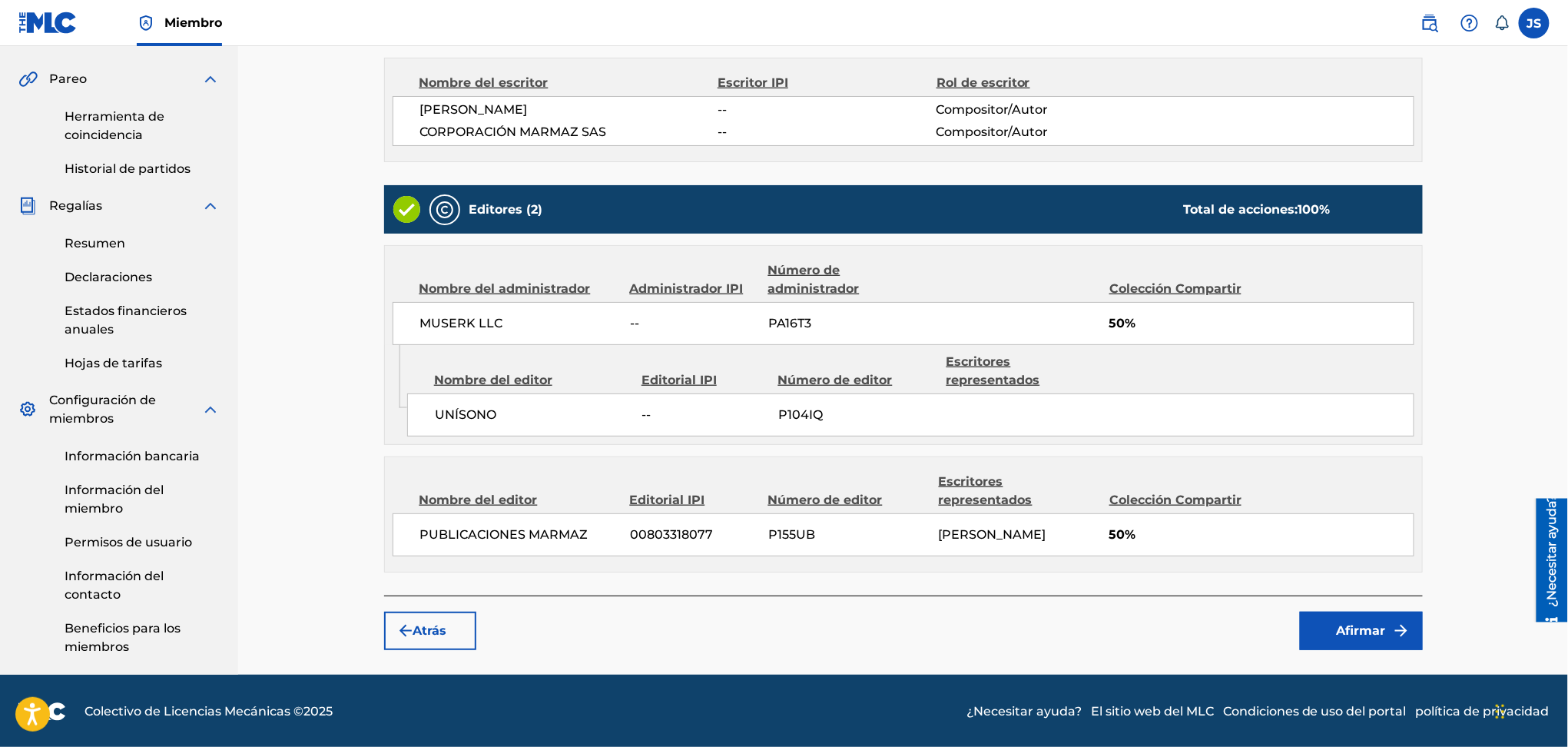
click at [1344, 629] on font "Afirmar" at bounding box center [1361, 631] width 49 height 15
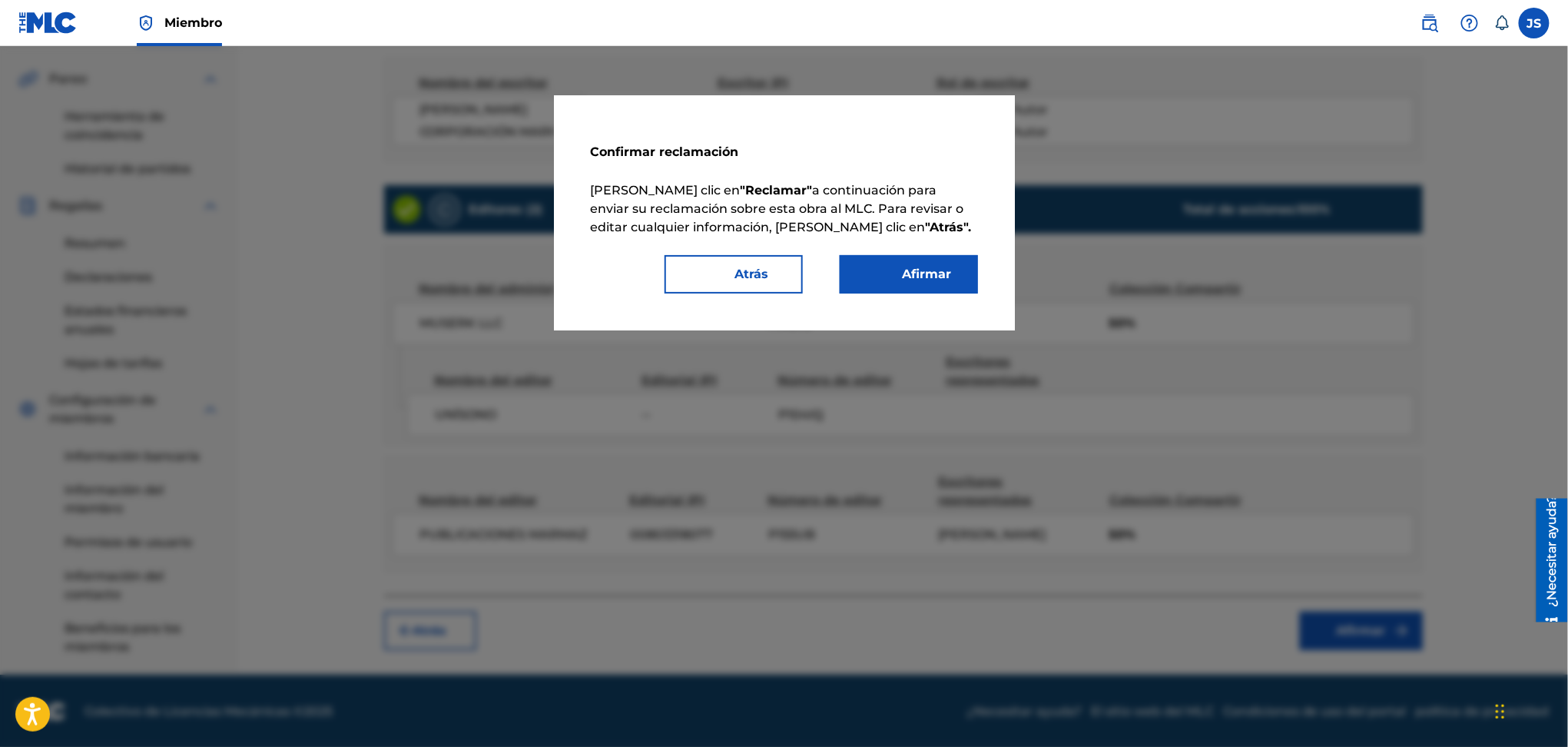
click at [880, 245] on div "Confirmar reclamación Haga clic en "Reclamar" a continuación para enviar su rec…" at bounding box center [784, 213] width 388 height 161
click at [885, 273] on font "Afirmar" at bounding box center [918, 274] width 68 height 18
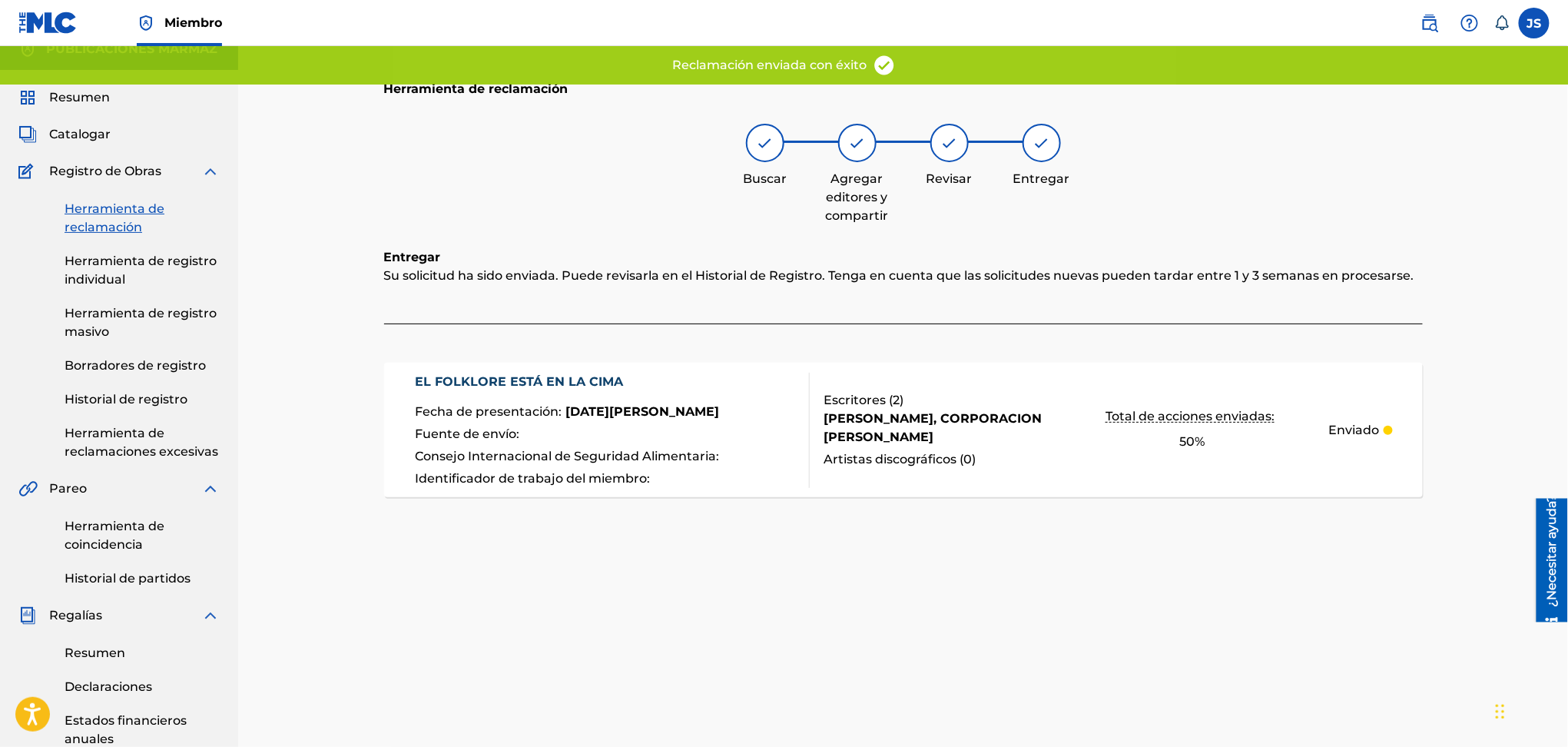
scroll to position [0, 0]
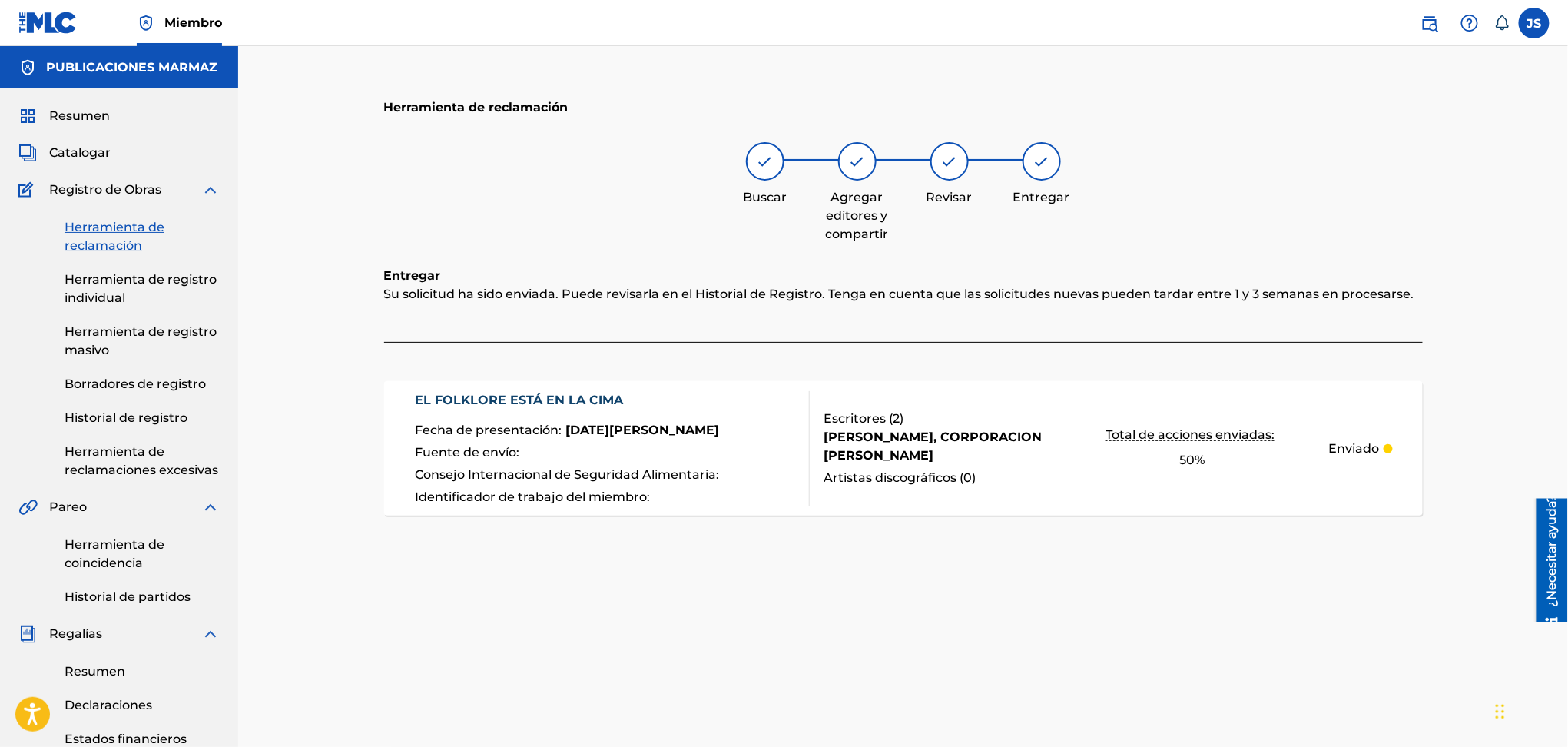
click at [108, 243] on font "Herramienta de reclamación" at bounding box center [114, 236] width 100 height 33
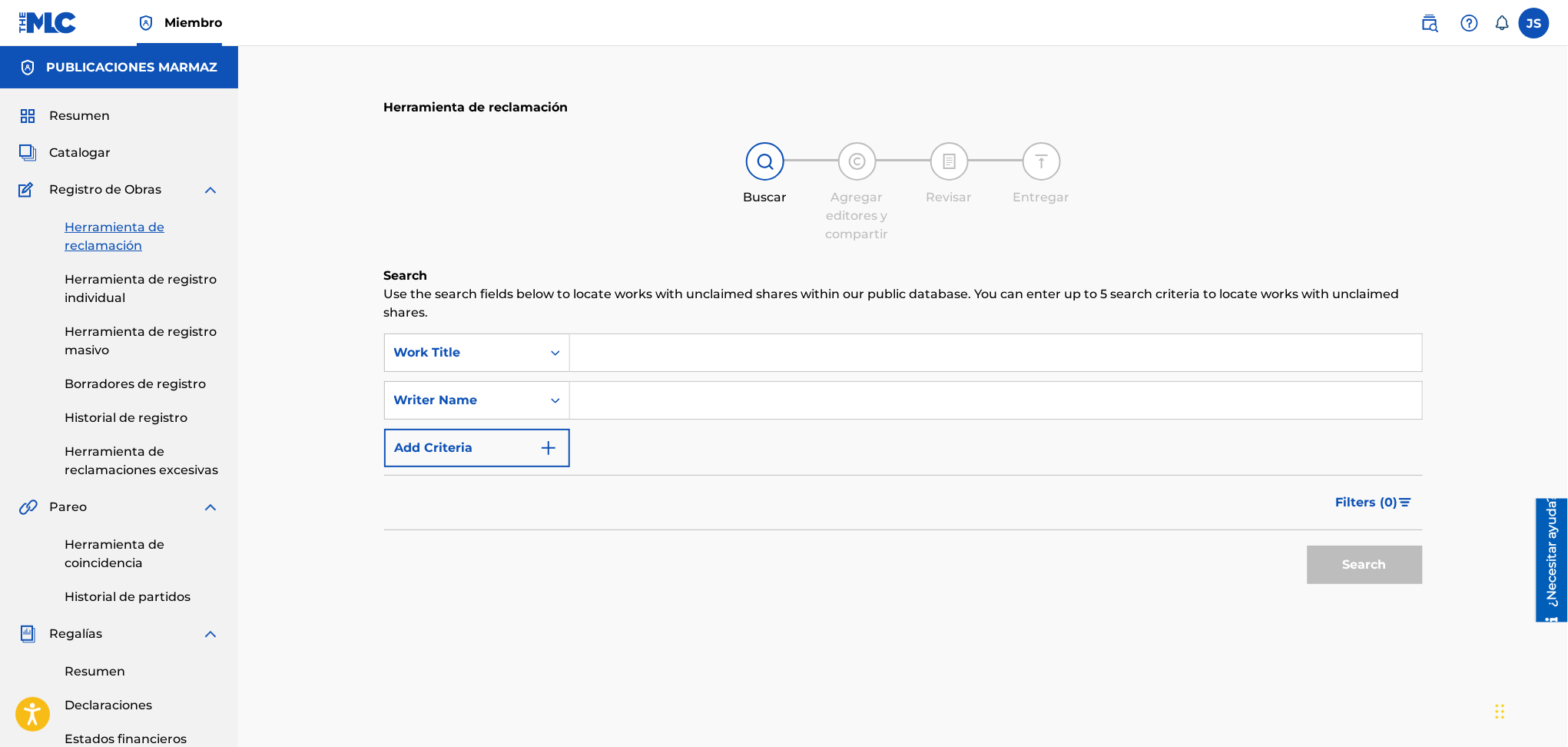
scroll to position [205, 0]
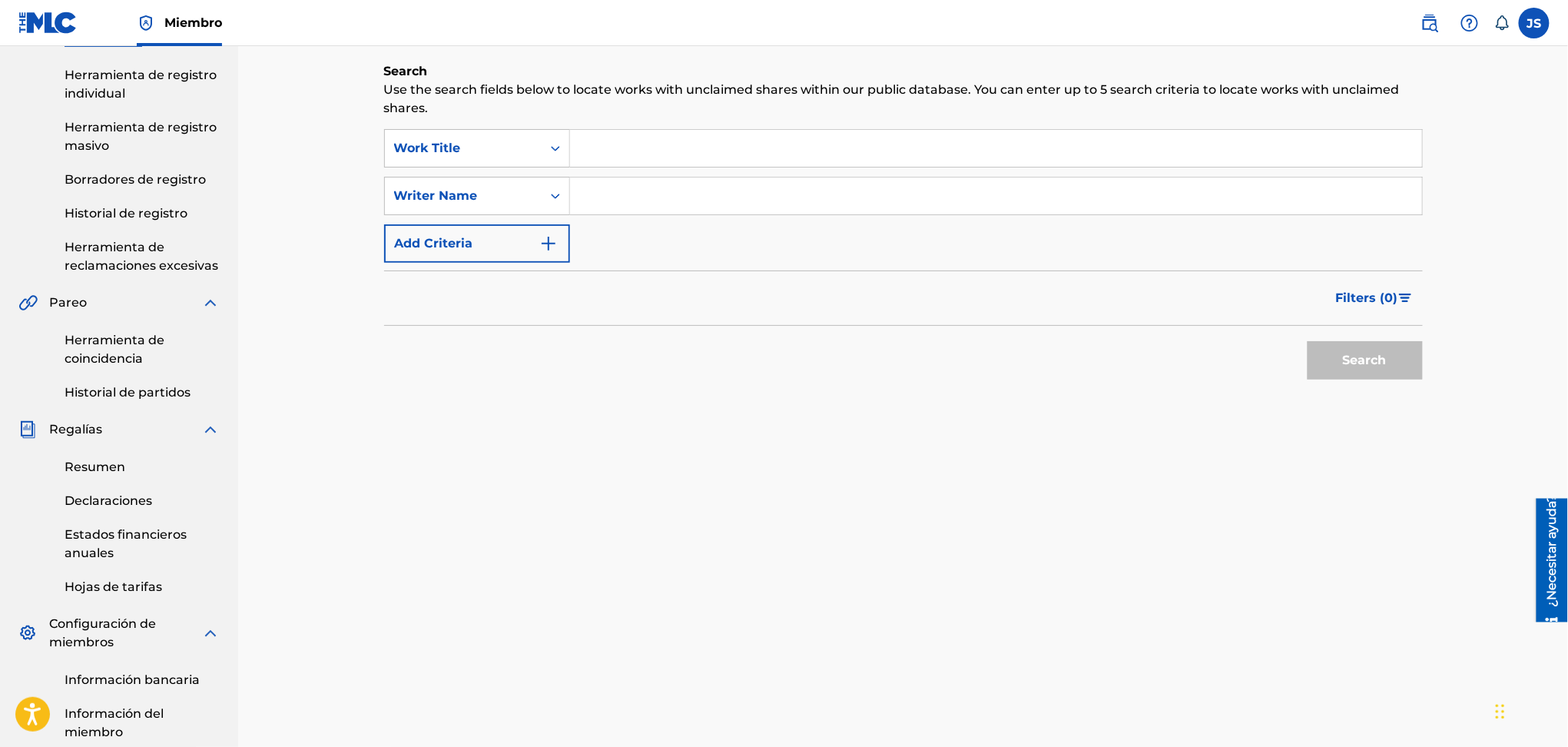
click at [717, 138] on input "Search Form" at bounding box center [997, 148] width 852 height 37
paste input "[PERSON_NAME] DEL AMOR"
type input "[PERSON_NAME] DEL AMOR"
click at [768, 354] on div "Search" at bounding box center [903, 356] width 1039 height 61
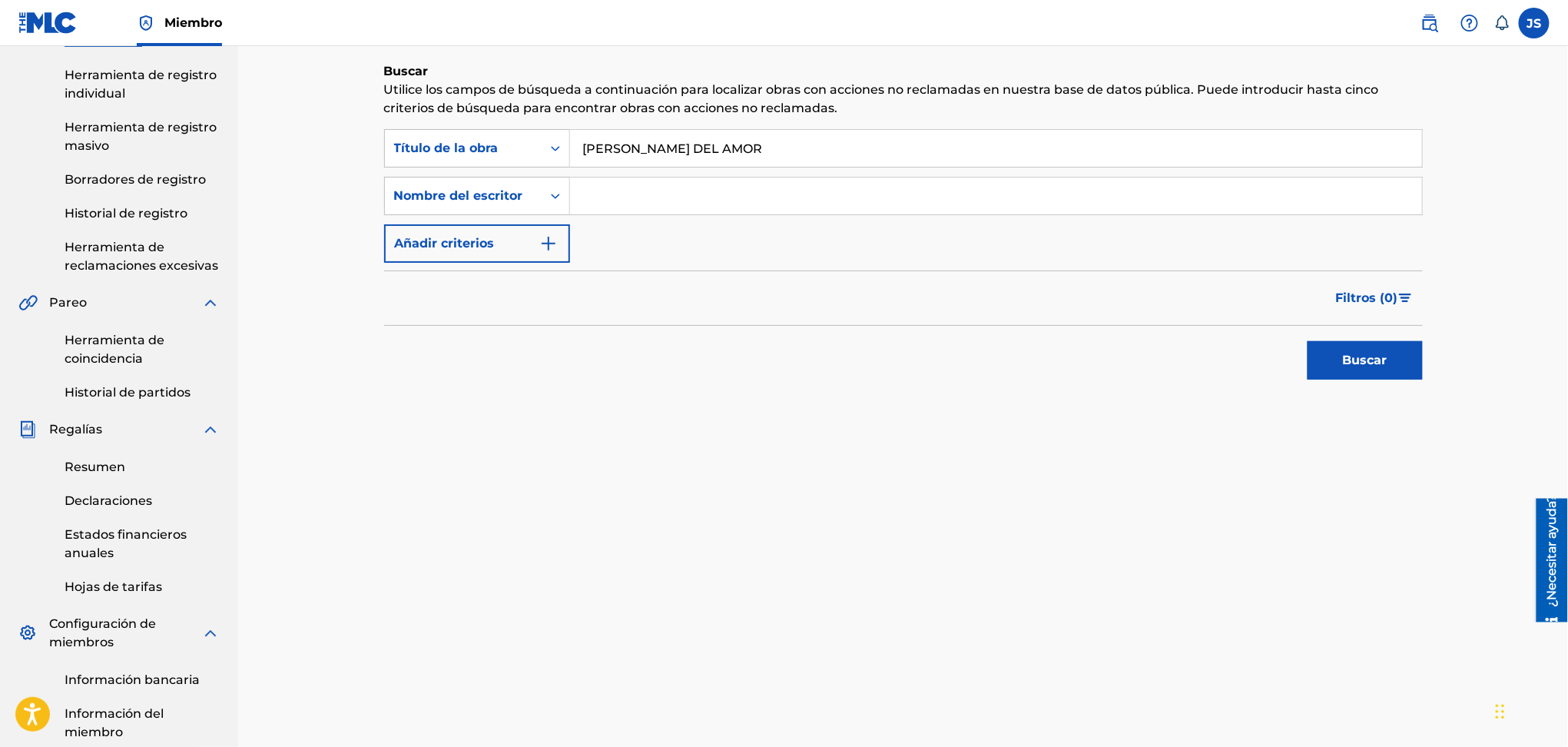
click at [1329, 341] on button "Buscar" at bounding box center [1365, 360] width 115 height 38
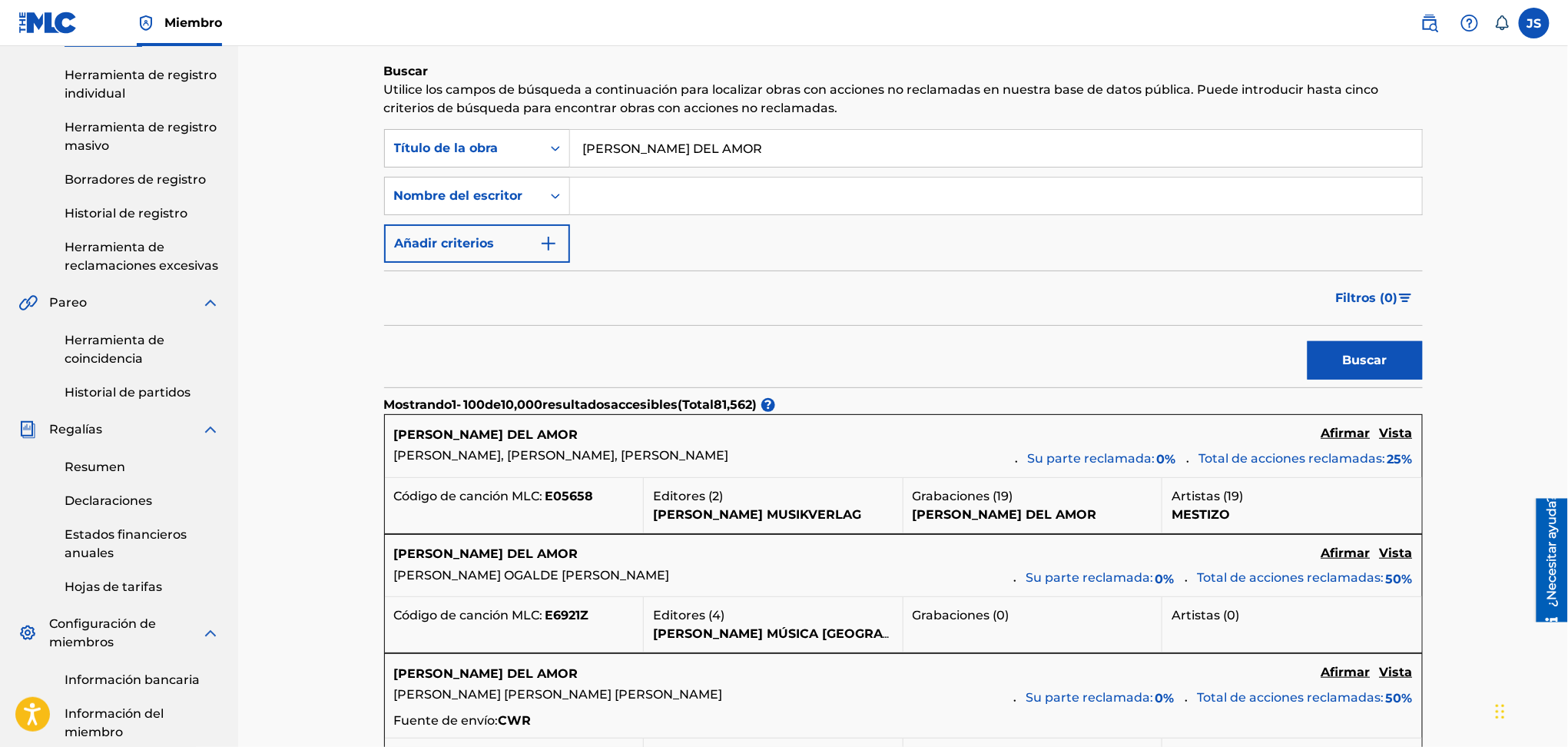
click at [677, 192] on input "Formulario de búsqueda" at bounding box center [997, 196] width 852 height 37
paste input "Francisco Machado"
type input "Francisco Machado"
click at [1307, 341] on button "Buscar" at bounding box center [1365, 360] width 115 height 38
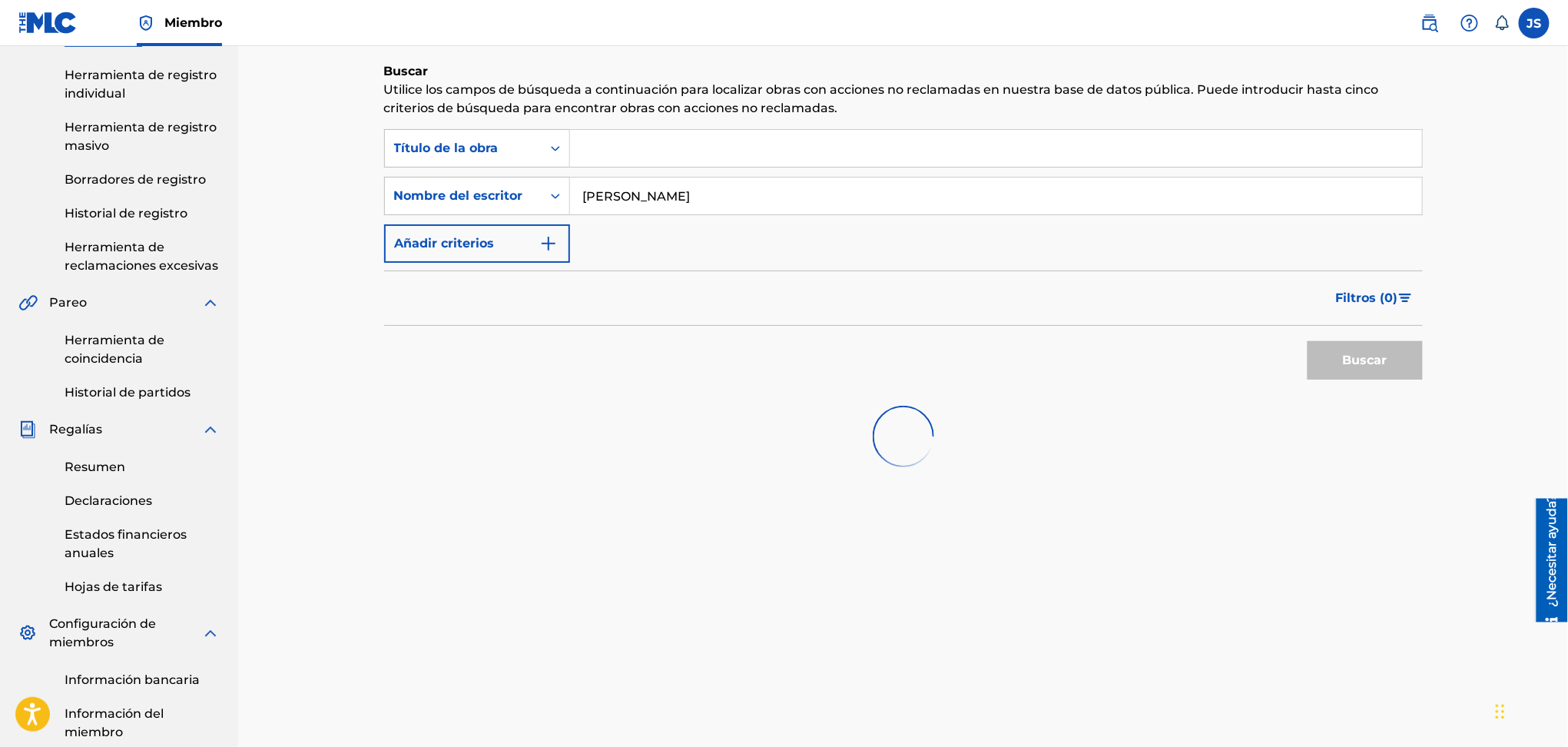
drag, startPoint x: 907, startPoint y: 217, endPoint x: 1008, endPoint y: 232, distance: 102.1
click at [998, 229] on div "Buscar con criterios4ca67b8b-956b-45c8-a18d-4d0919c4274c Título de la obra Búsq…" at bounding box center [903, 196] width 1039 height 133
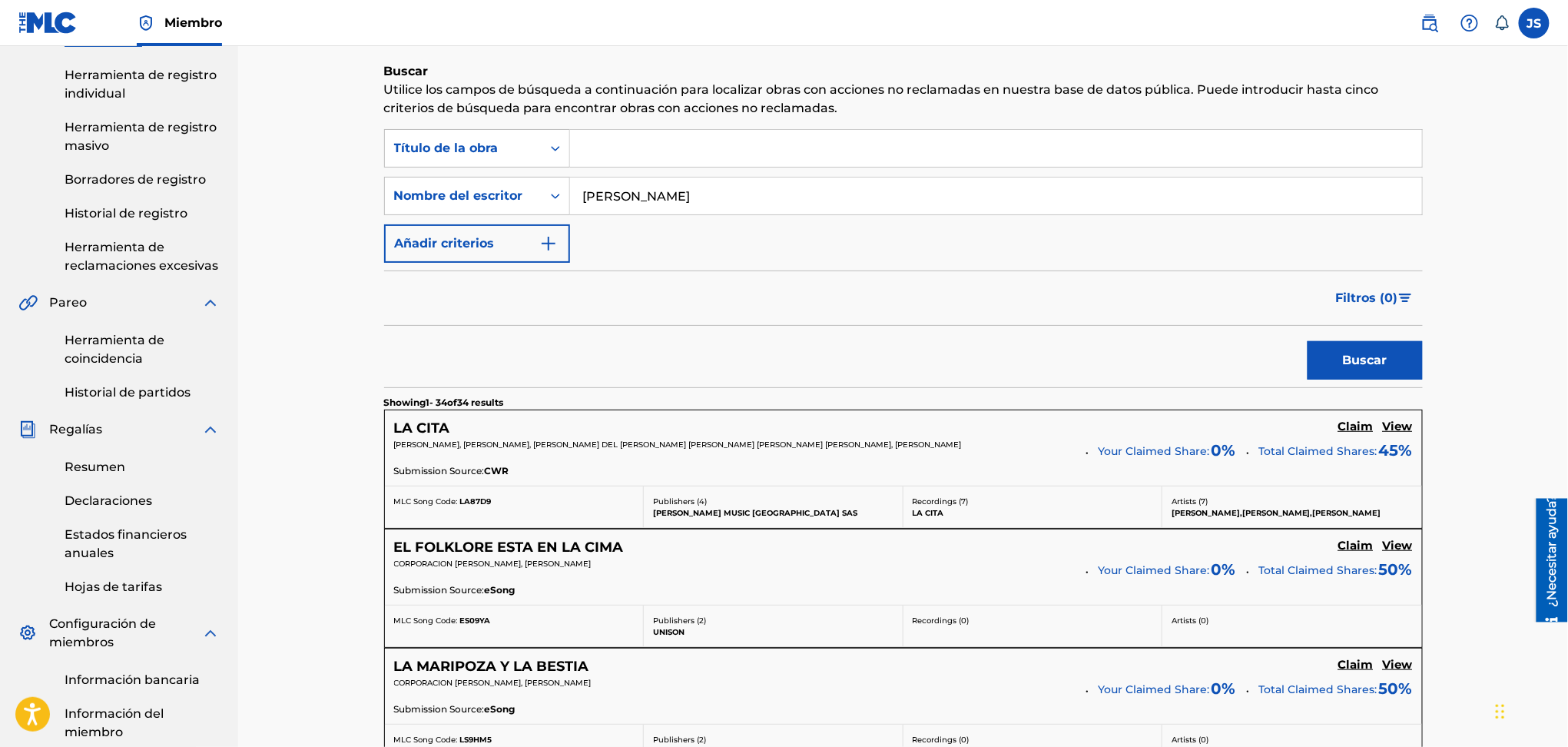
type input "Francisco Machado"
drag, startPoint x: 1068, startPoint y: 312, endPoint x: 1041, endPoint y: 261, distance: 57.7
click at [1068, 312] on div "Filtros ( 0 )" at bounding box center [903, 298] width 1039 height 56
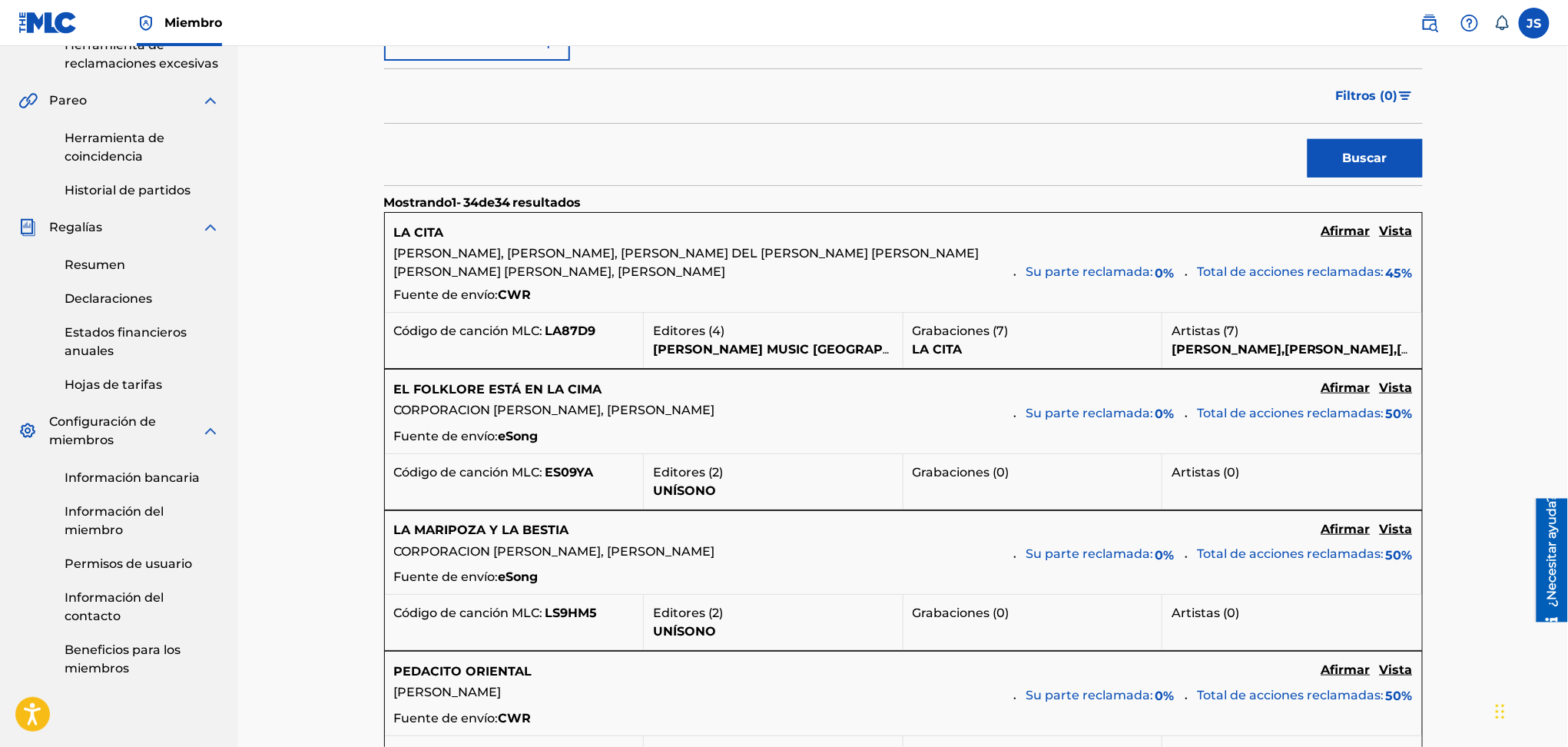
scroll to position [410, 0]
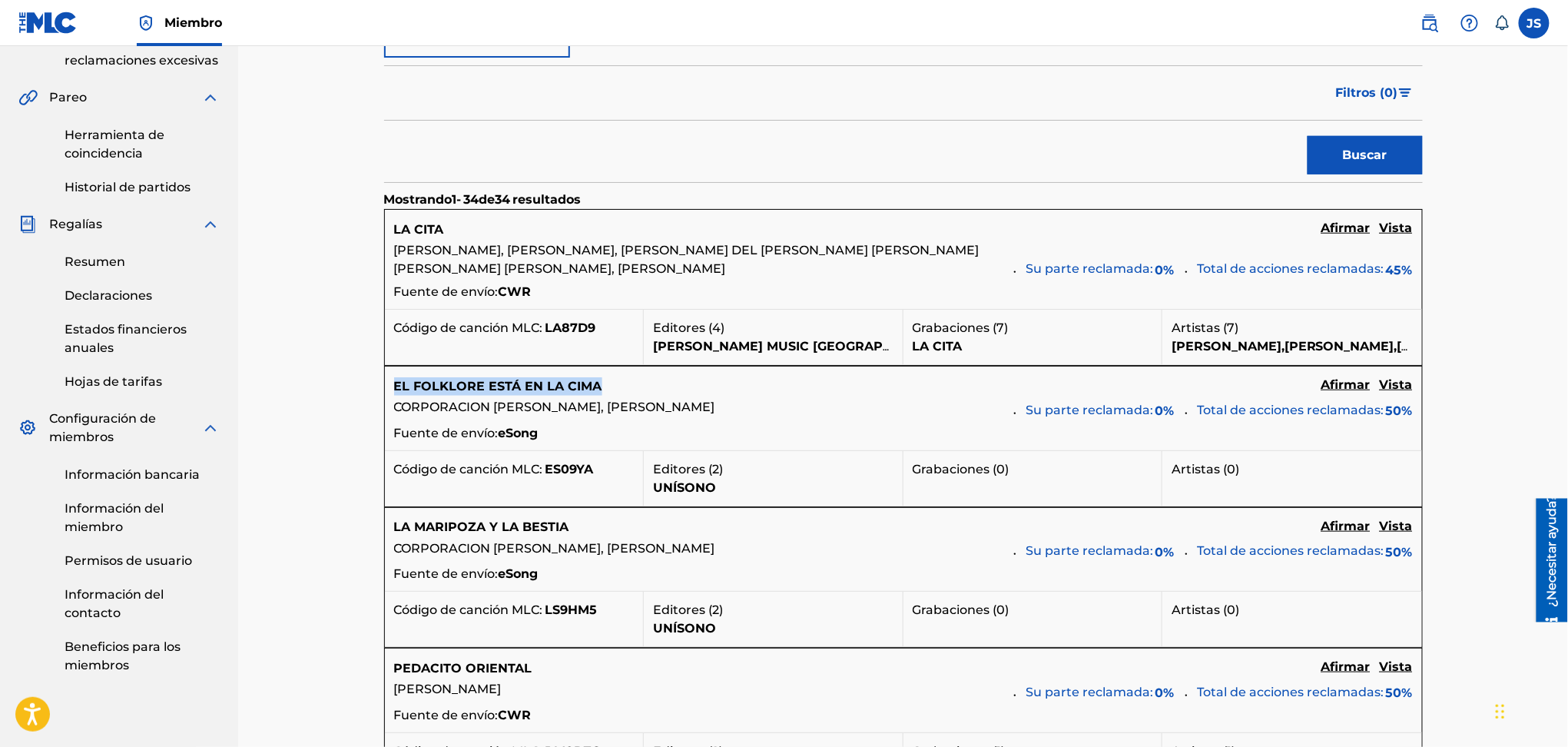
drag, startPoint x: 631, startPoint y: 385, endPoint x: 397, endPoint y: 392, distance: 234.1
click at [397, 392] on div "EL FOLKLORE ESTÁ EN LA CIMA Afirmar Vista" at bounding box center [903, 386] width 1019 height 21
copy font "EL FOLKLORE ESTÁ EN LA CIMA"
click at [534, 383] on font "EL FOLKLORE ESTÁ EN LA CIMA" at bounding box center [498, 386] width 208 height 15
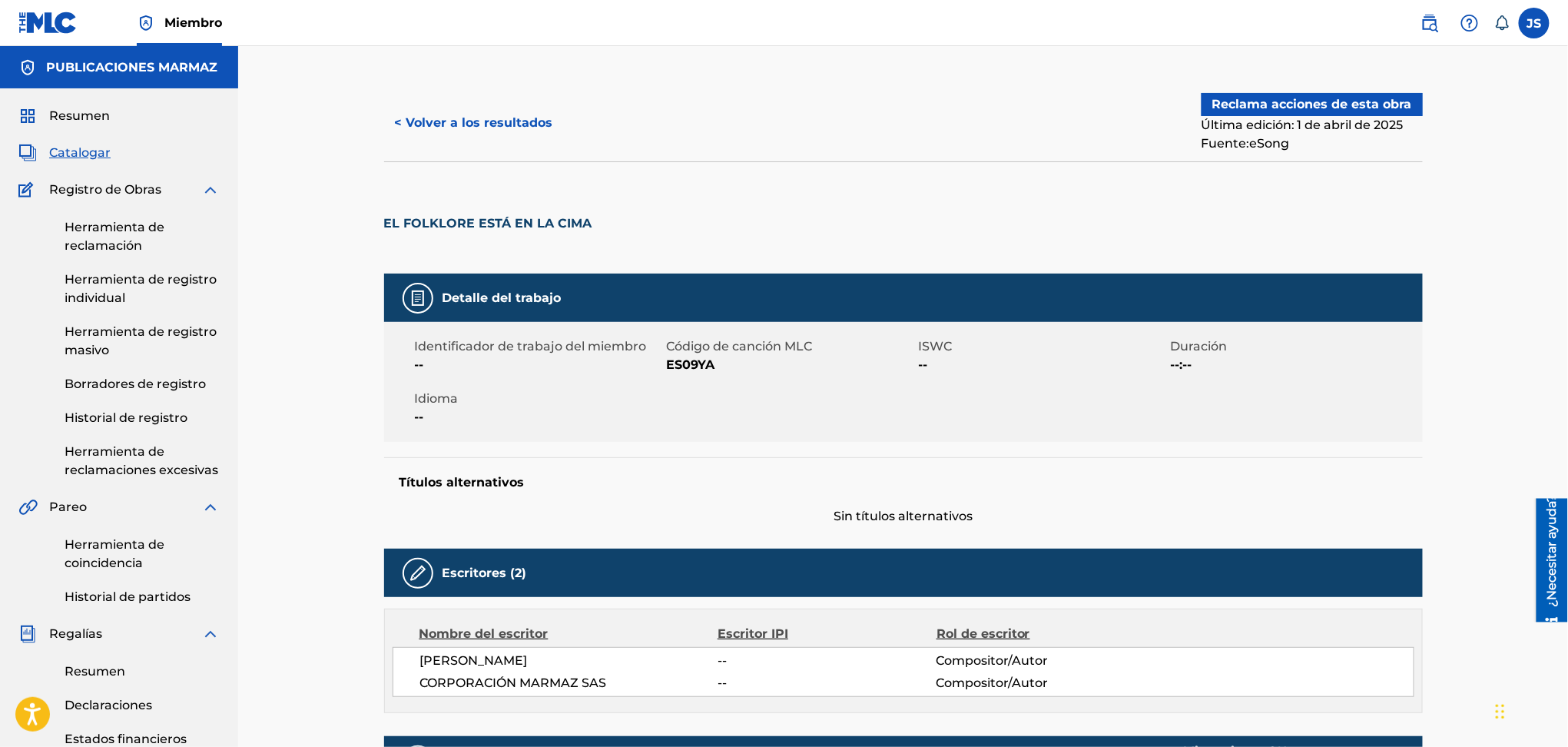
click at [503, 128] on font "< Volver a los resultados" at bounding box center [474, 123] width 158 height 15
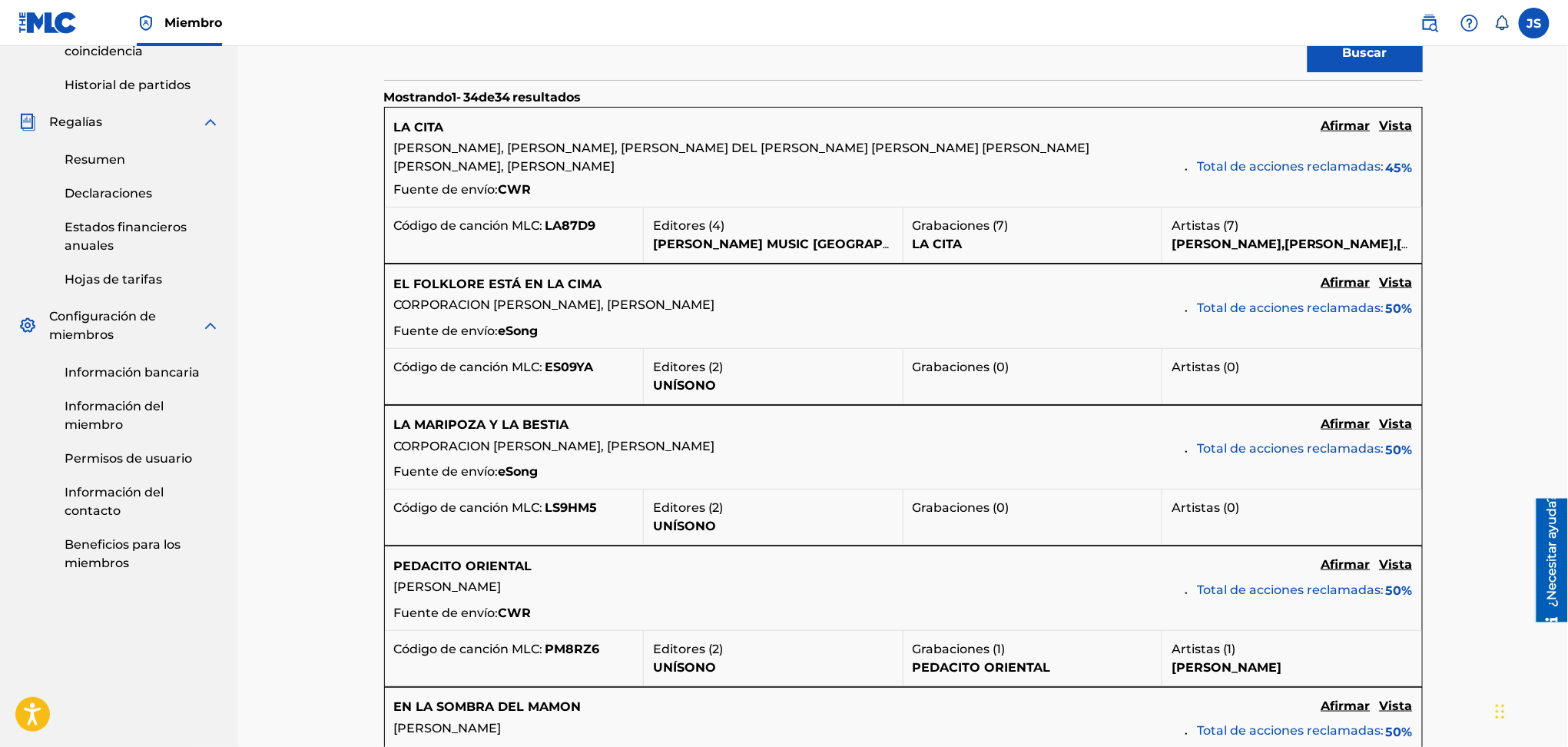
scroll to position [614, 0]
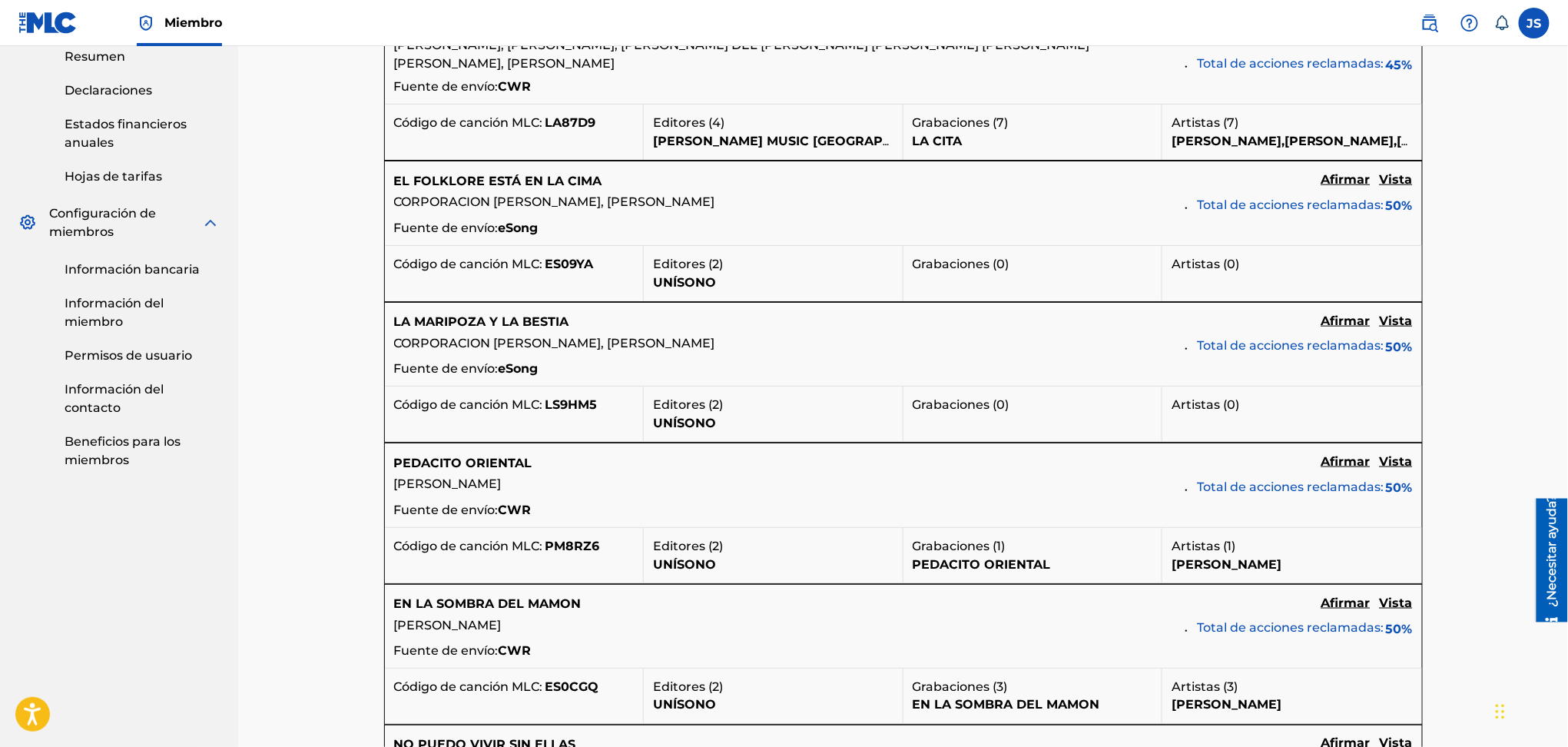
click at [1356, 176] on font "Afirmar" at bounding box center [1347, 179] width 49 height 15
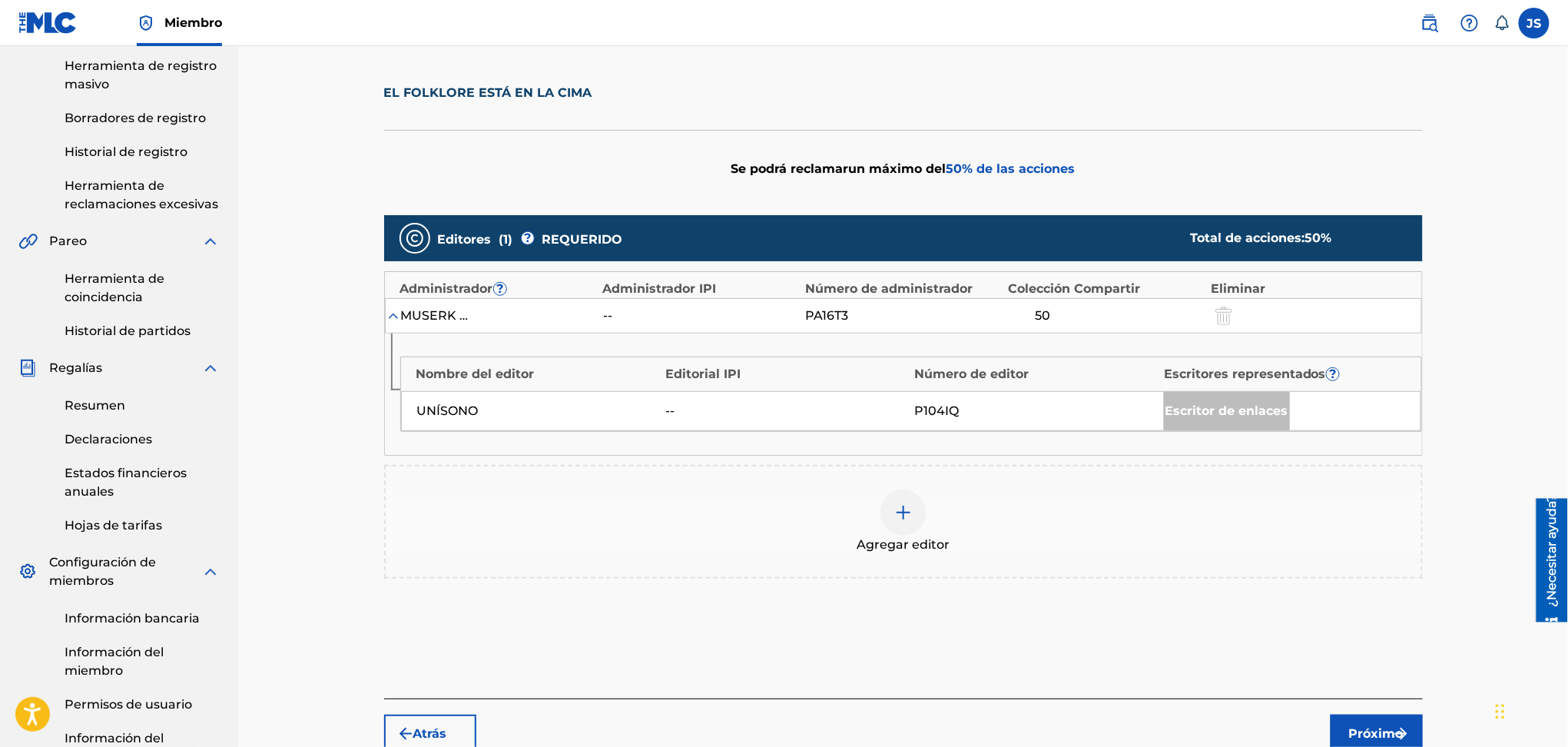
scroll to position [325, 0]
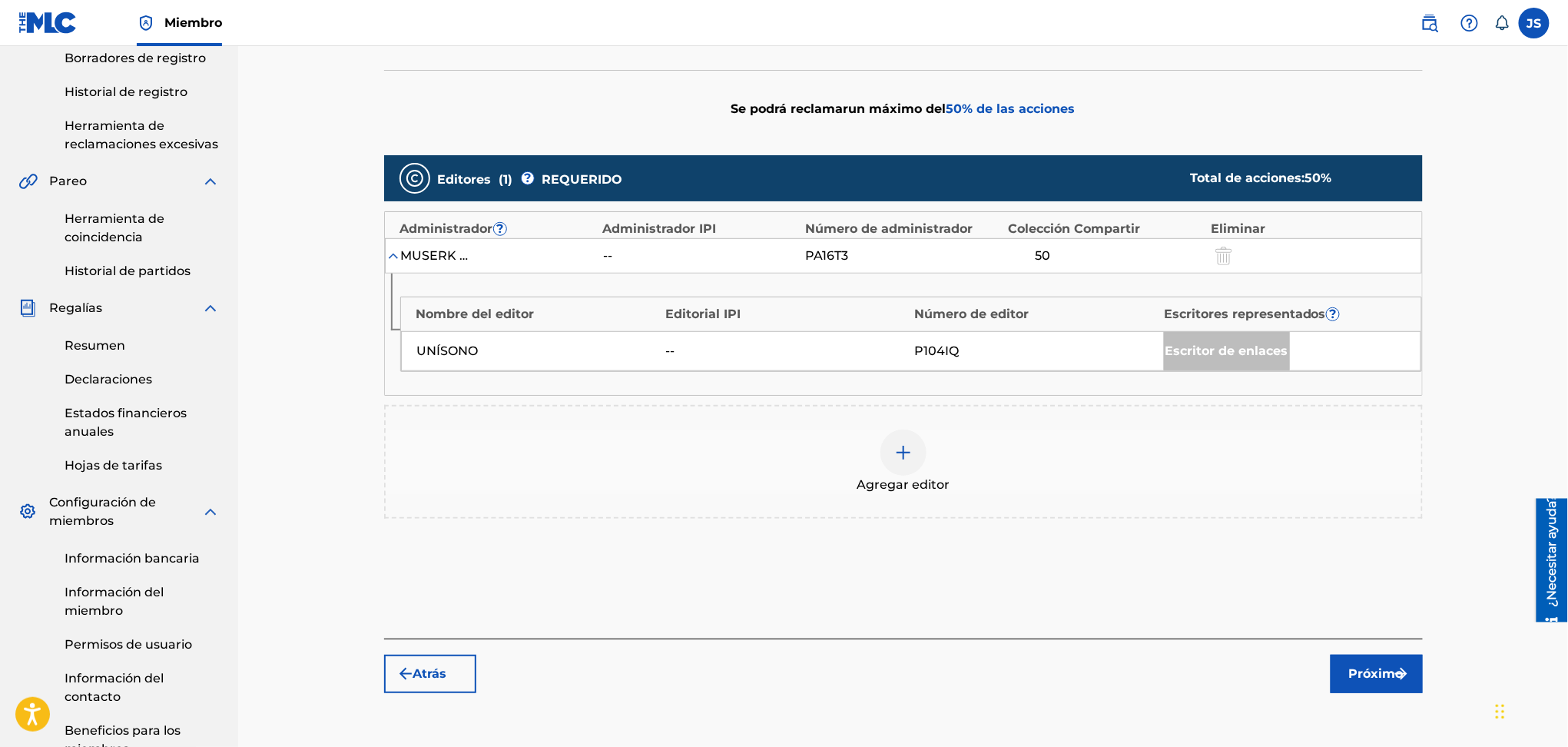
click at [902, 455] on img at bounding box center [903, 453] width 18 height 18
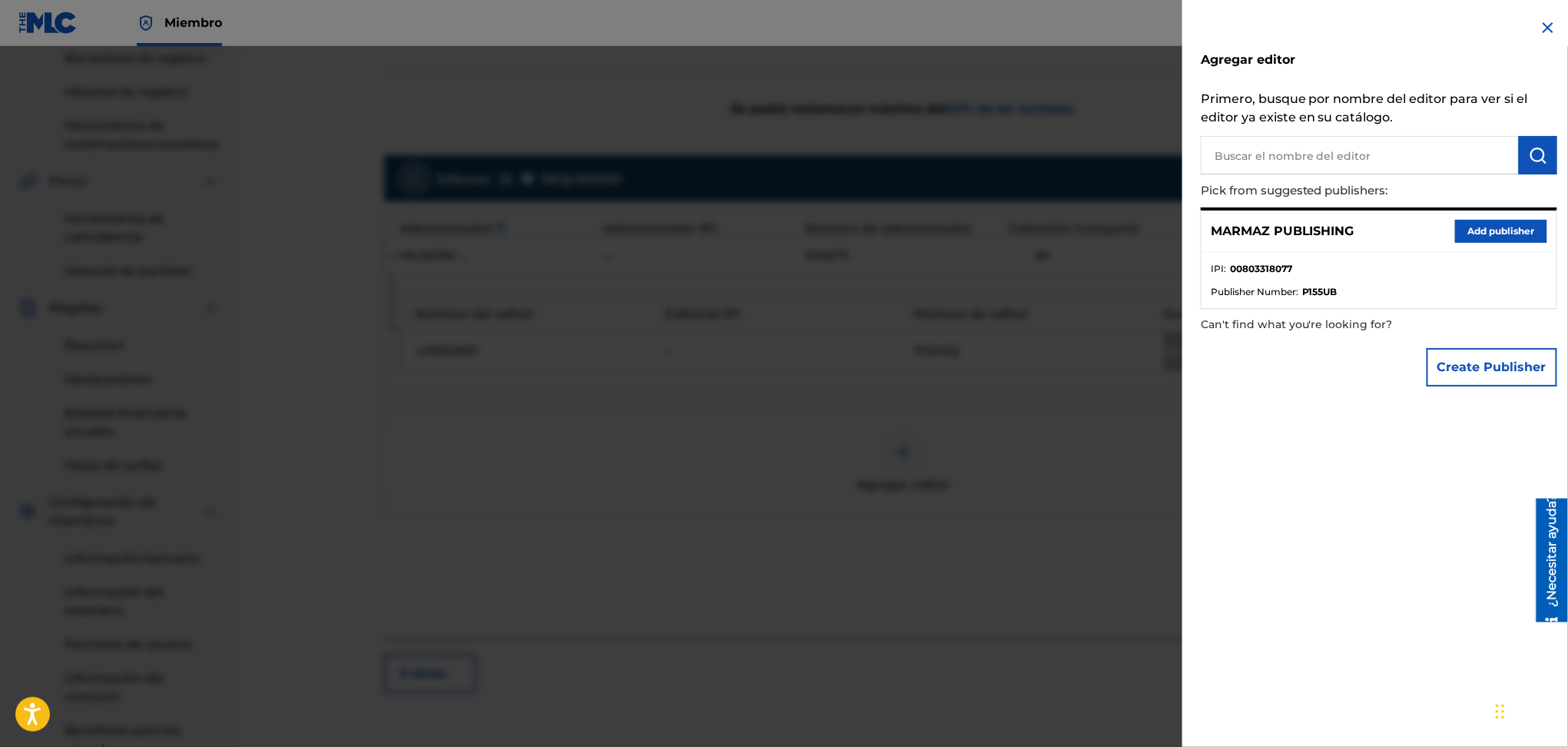
click at [1279, 220] on div "MARMAZ PUBLISHING Add publisher" at bounding box center [1379, 231] width 355 height 42
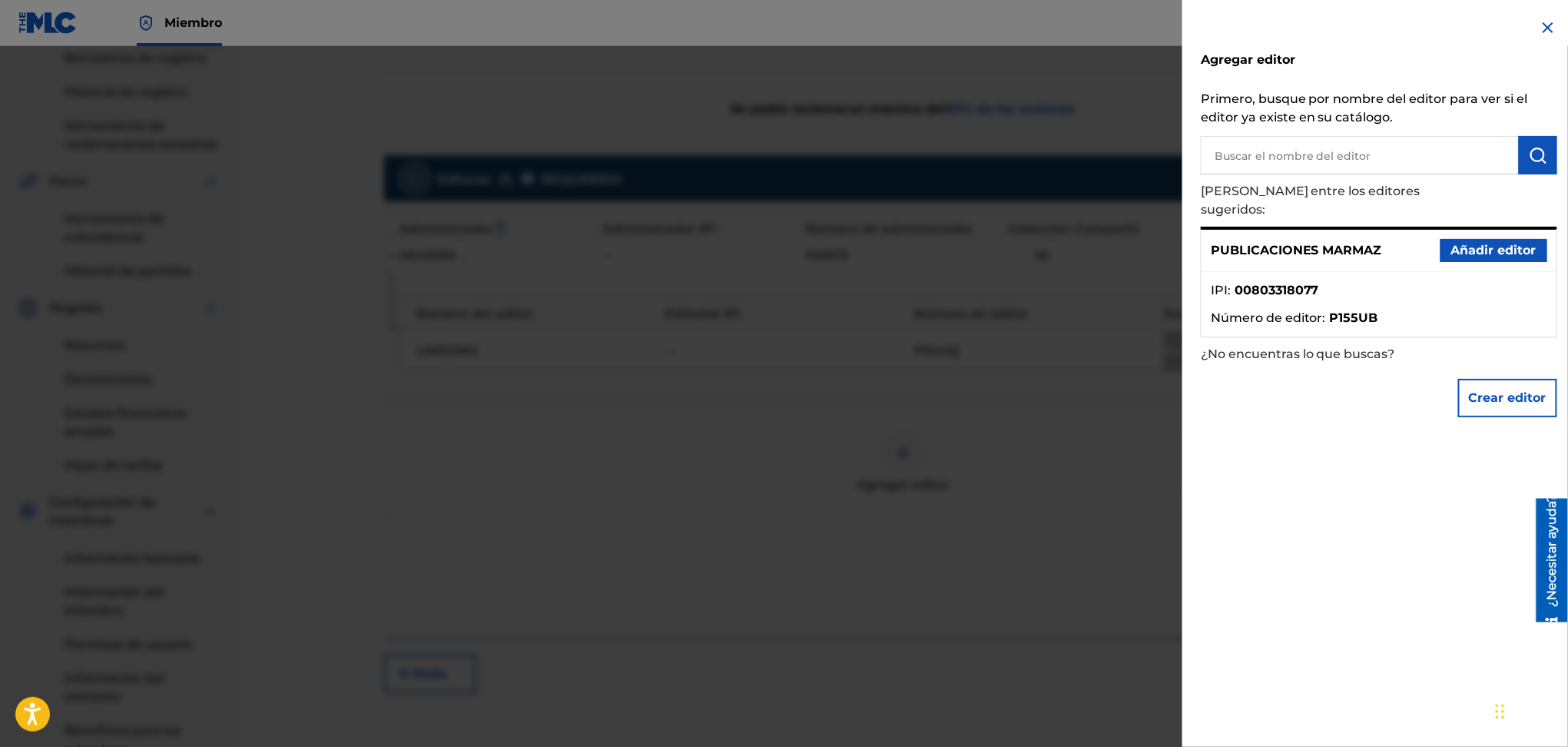
click at [1515, 241] on button "Añadir editor" at bounding box center [1494, 250] width 107 height 23
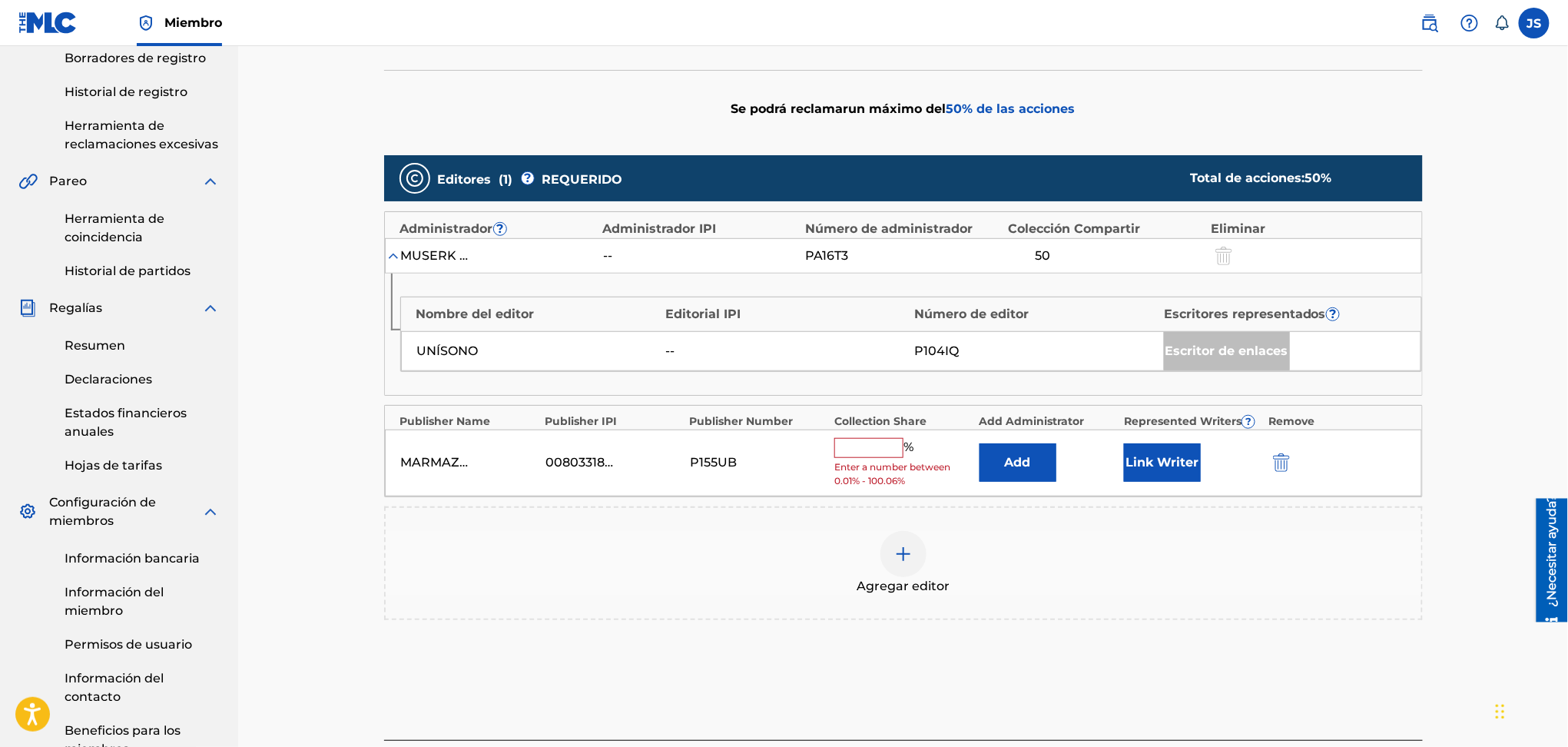
click at [874, 455] on input "text" at bounding box center [869, 448] width 69 height 20
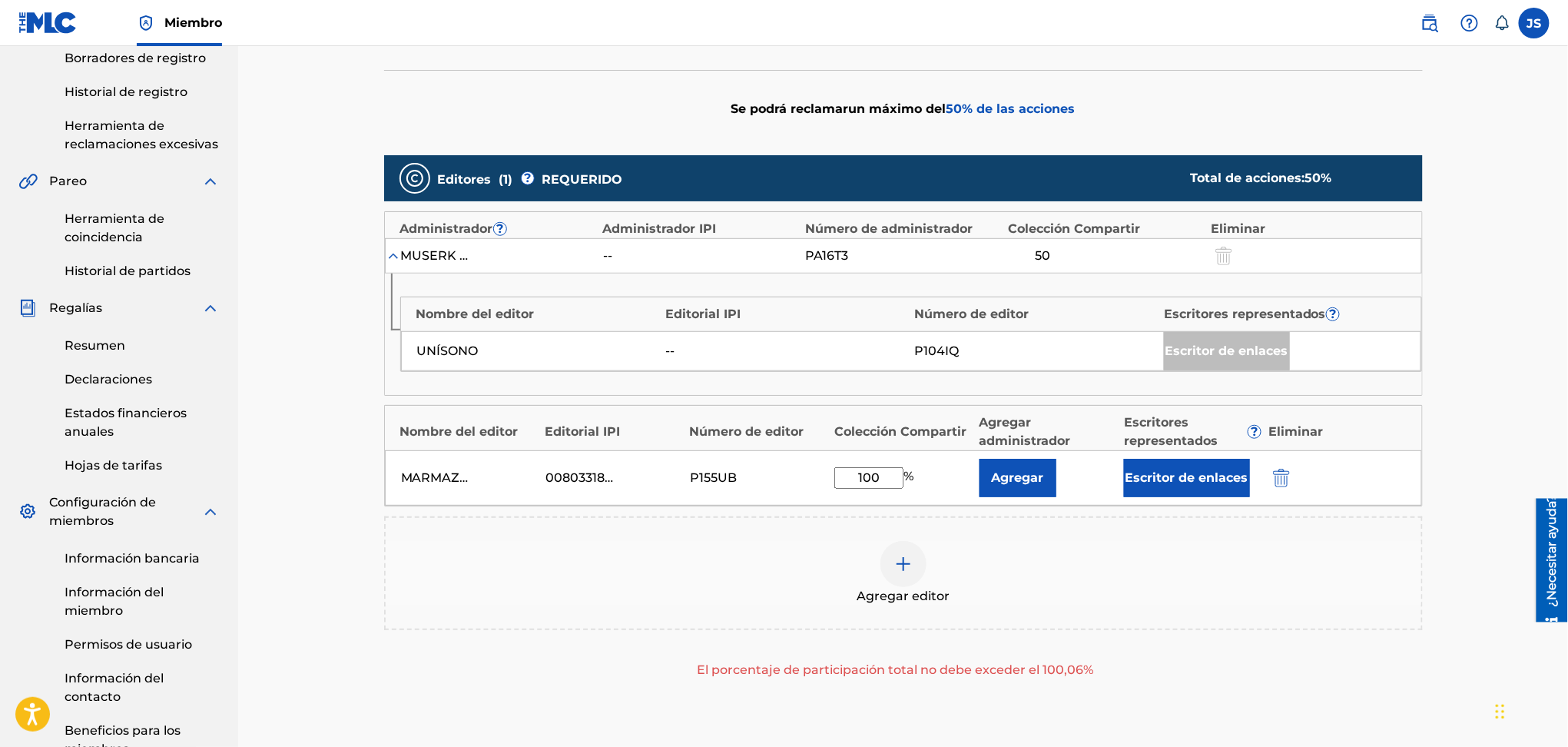
click at [1173, 479] on font "Escritor de enlaces" at bounding box center [1187, 477] width 123 height 15
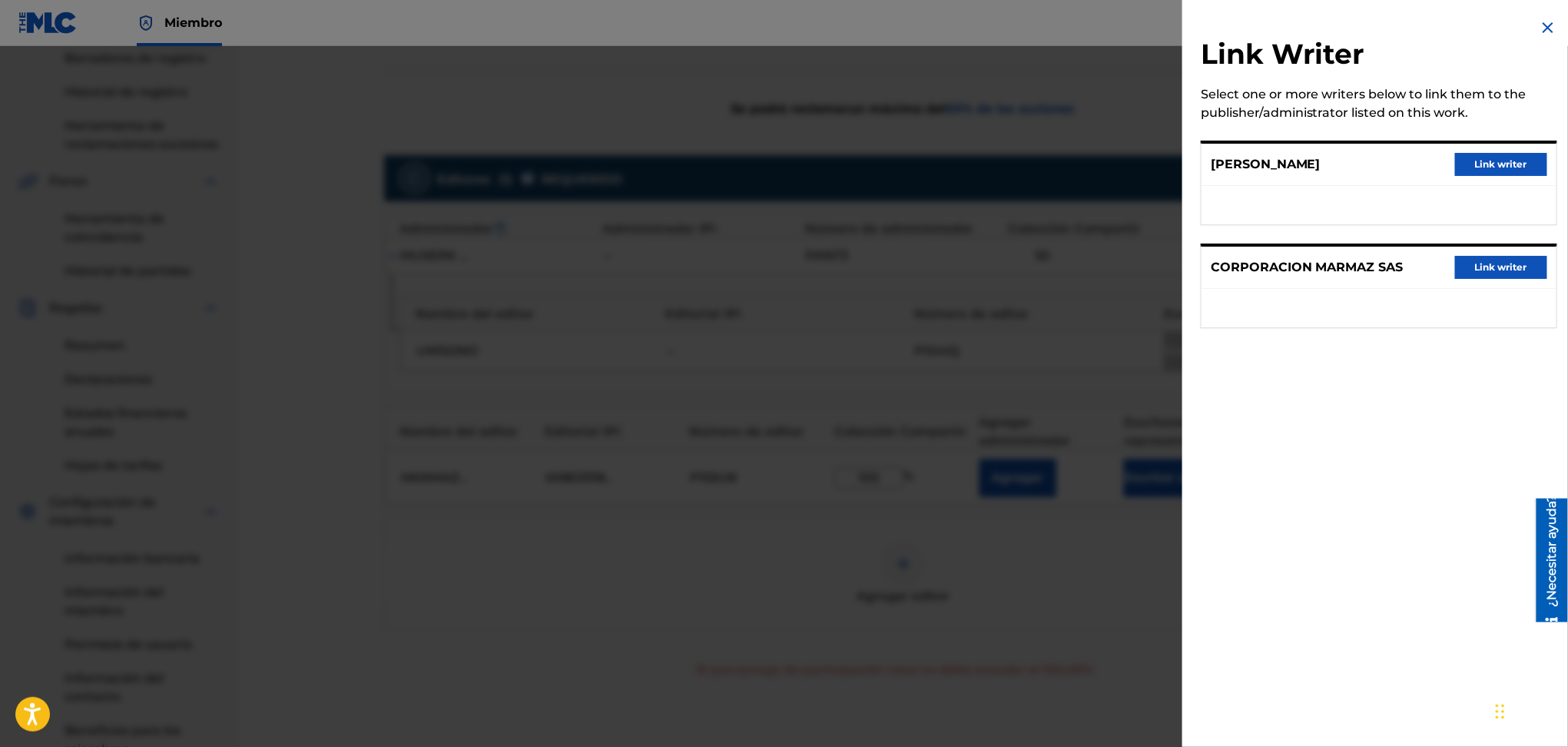
click at [1521, 166] on button "Link writer" at bounding box center [1501, 164] width 92 height 23
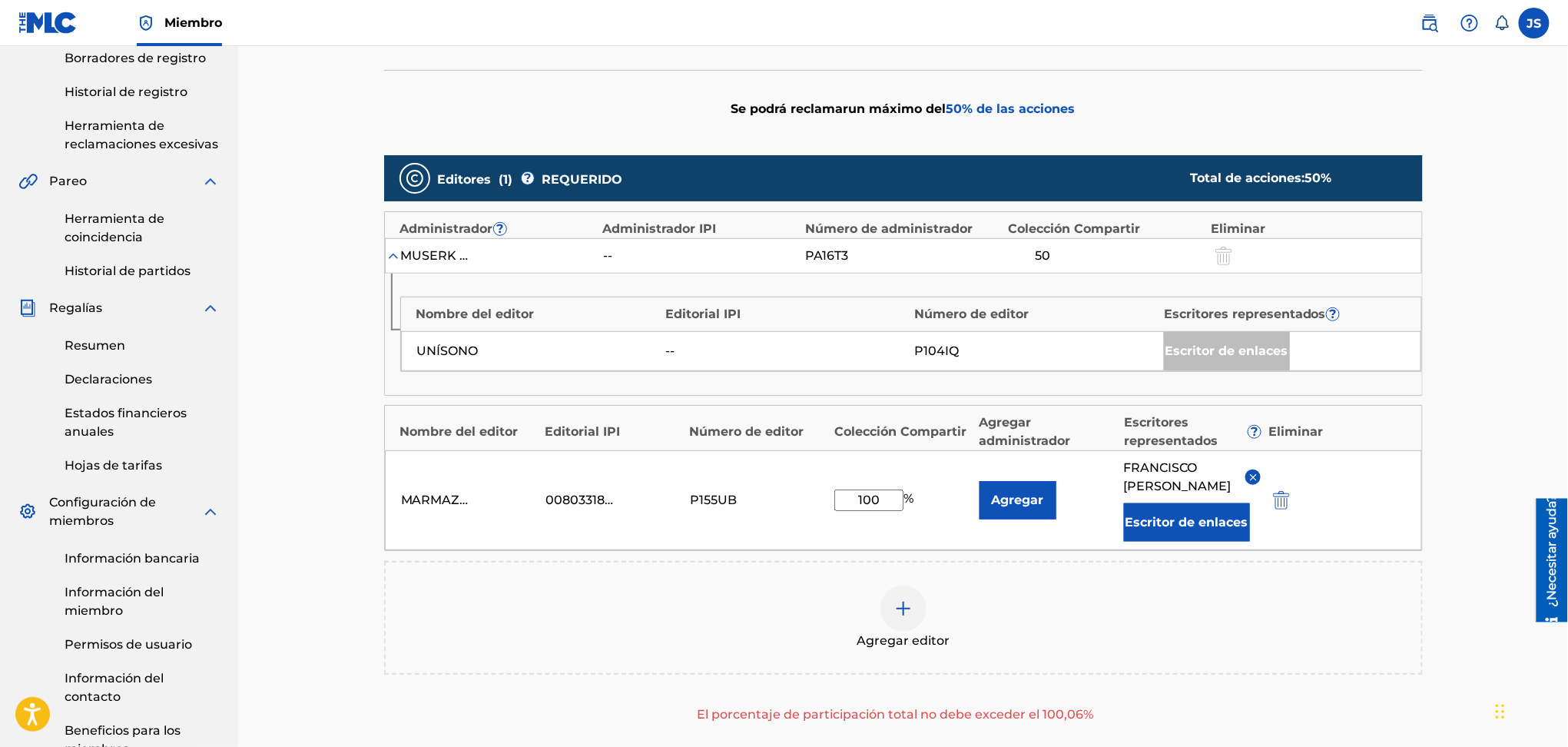
scroll to position [549, 0]
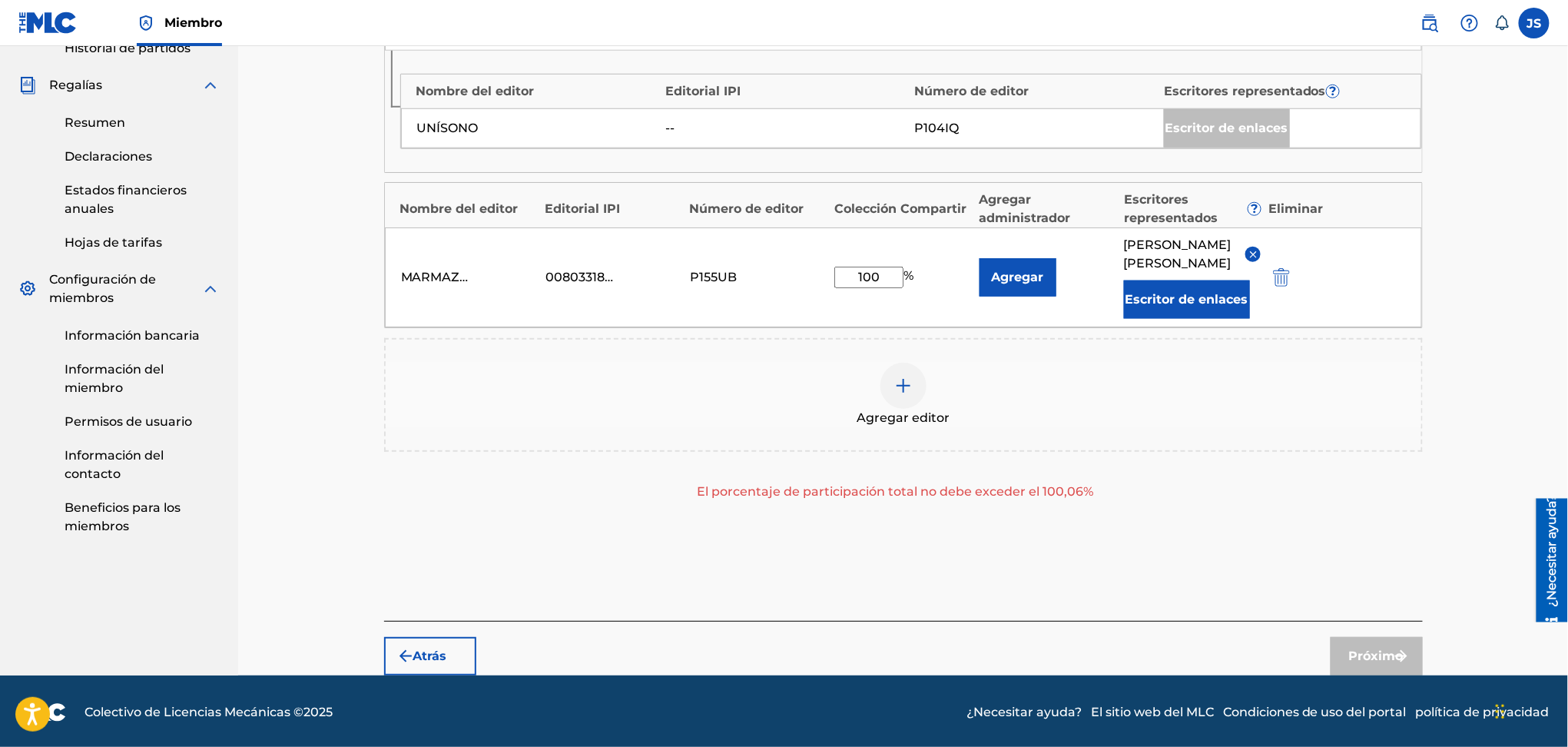
click at [1354, 647] on div "Próximo" at bounding box center [1377, 656] width 92 height 38
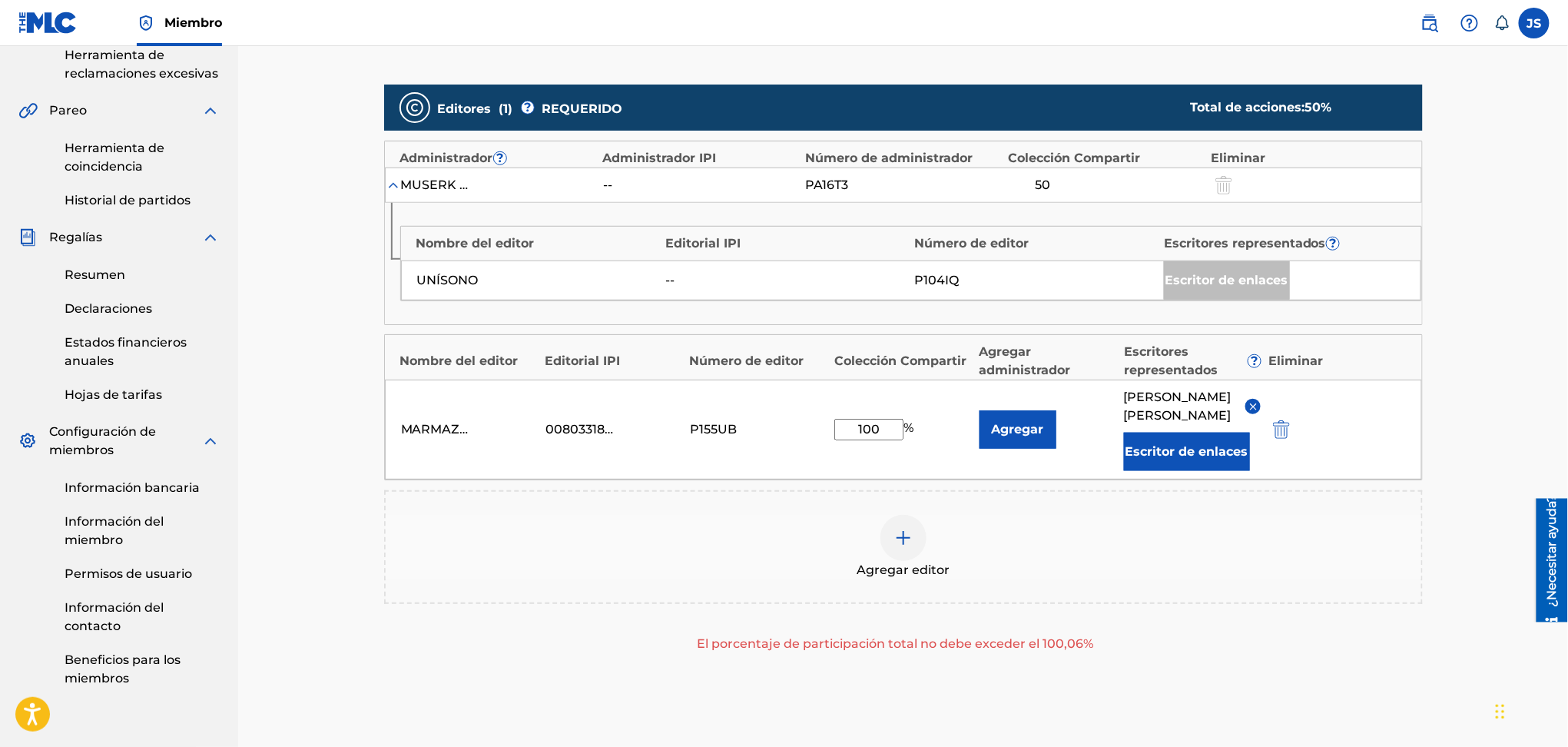
scroll to position [345, 0]
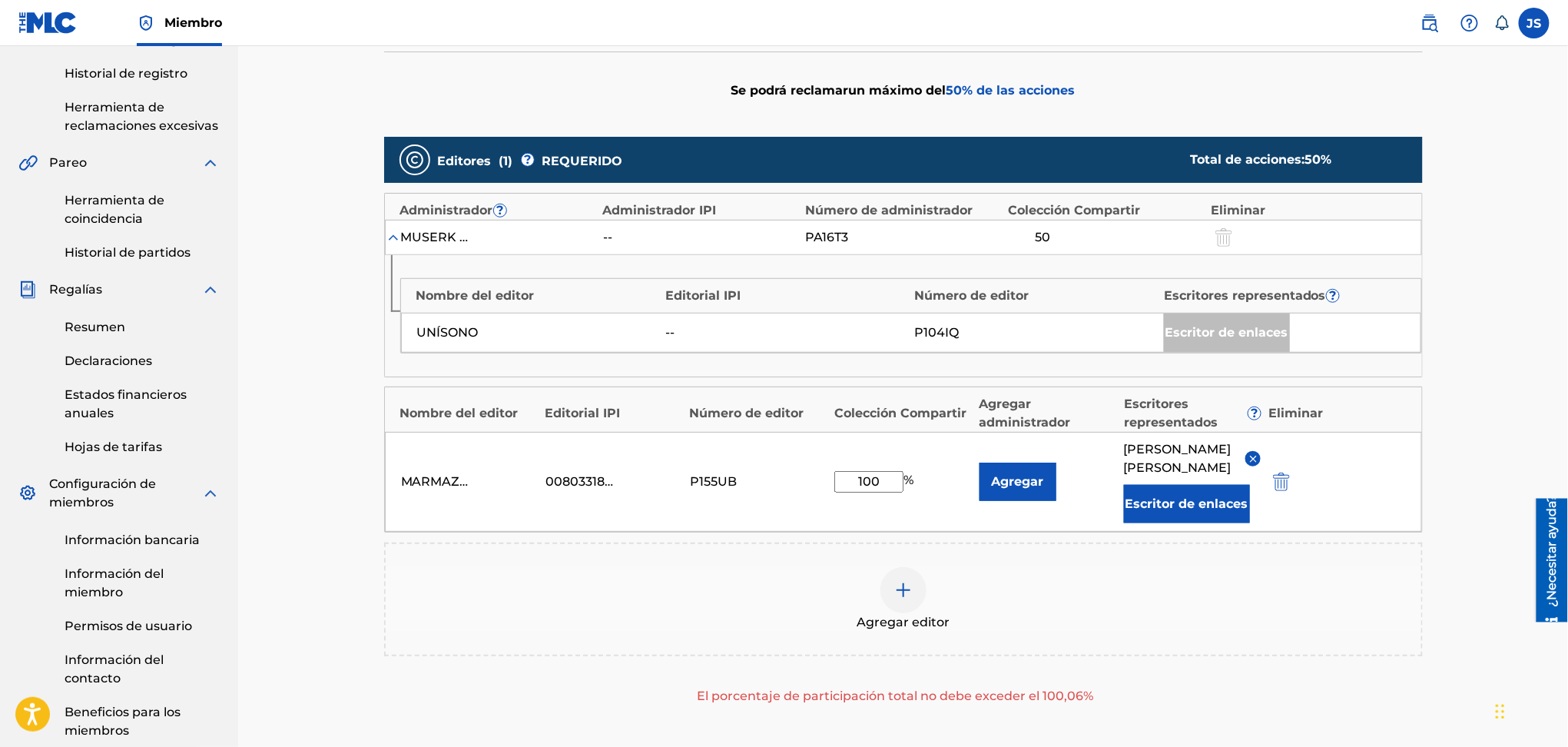
click at [1186, 323] on div "Escritor de enlaces" at bounding box center [1227, 333] width 126 height 38
click at [1206, 330] on div "Escritor de enlaces" at bounding box center [1227, 333] width 126 height 38
click at [1207, 330] on div "Escritor de enlaces" at bounding box center [1227, 333] width 126 height 38
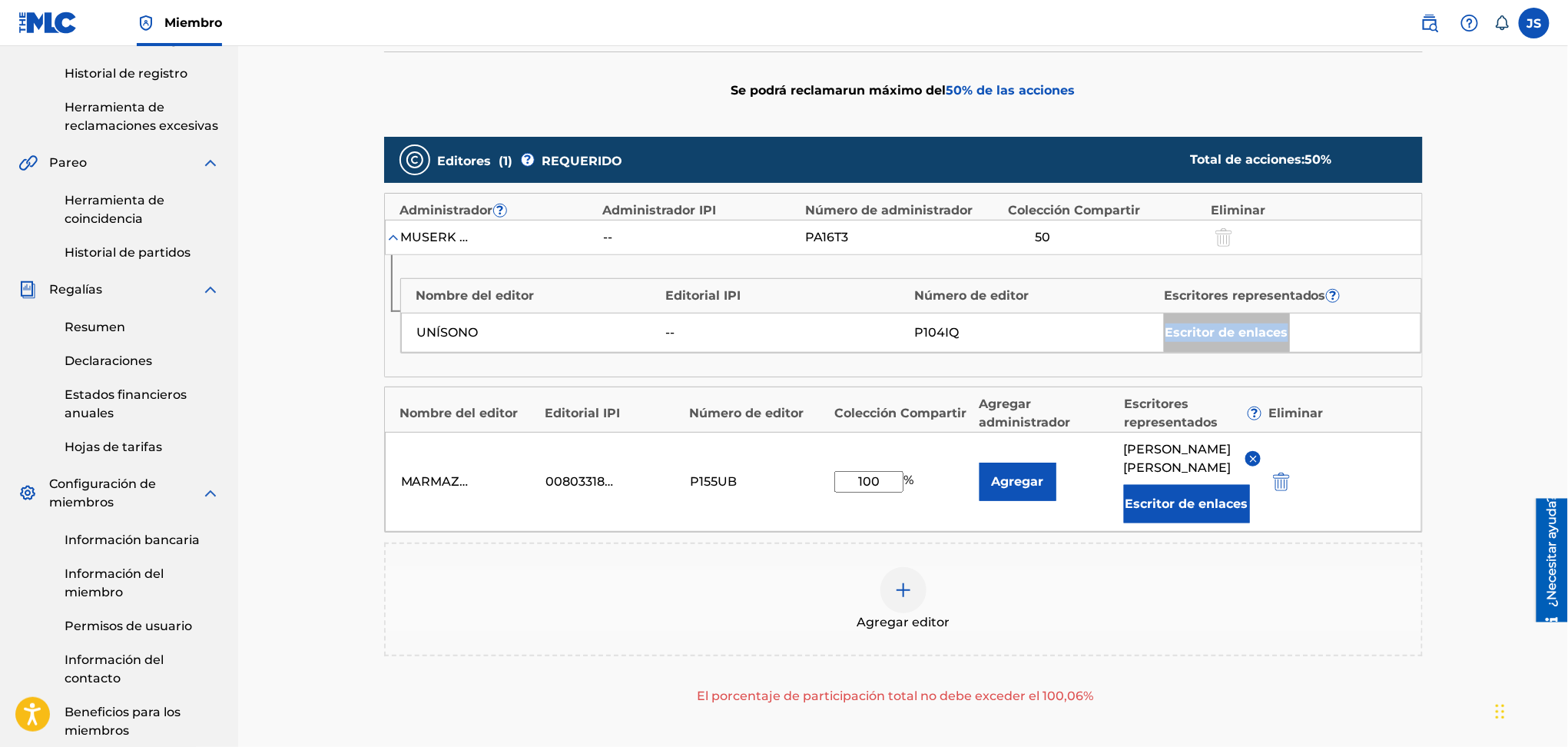
click at [389, 235] on img at bounding box center [393, 237] width 16 height 16
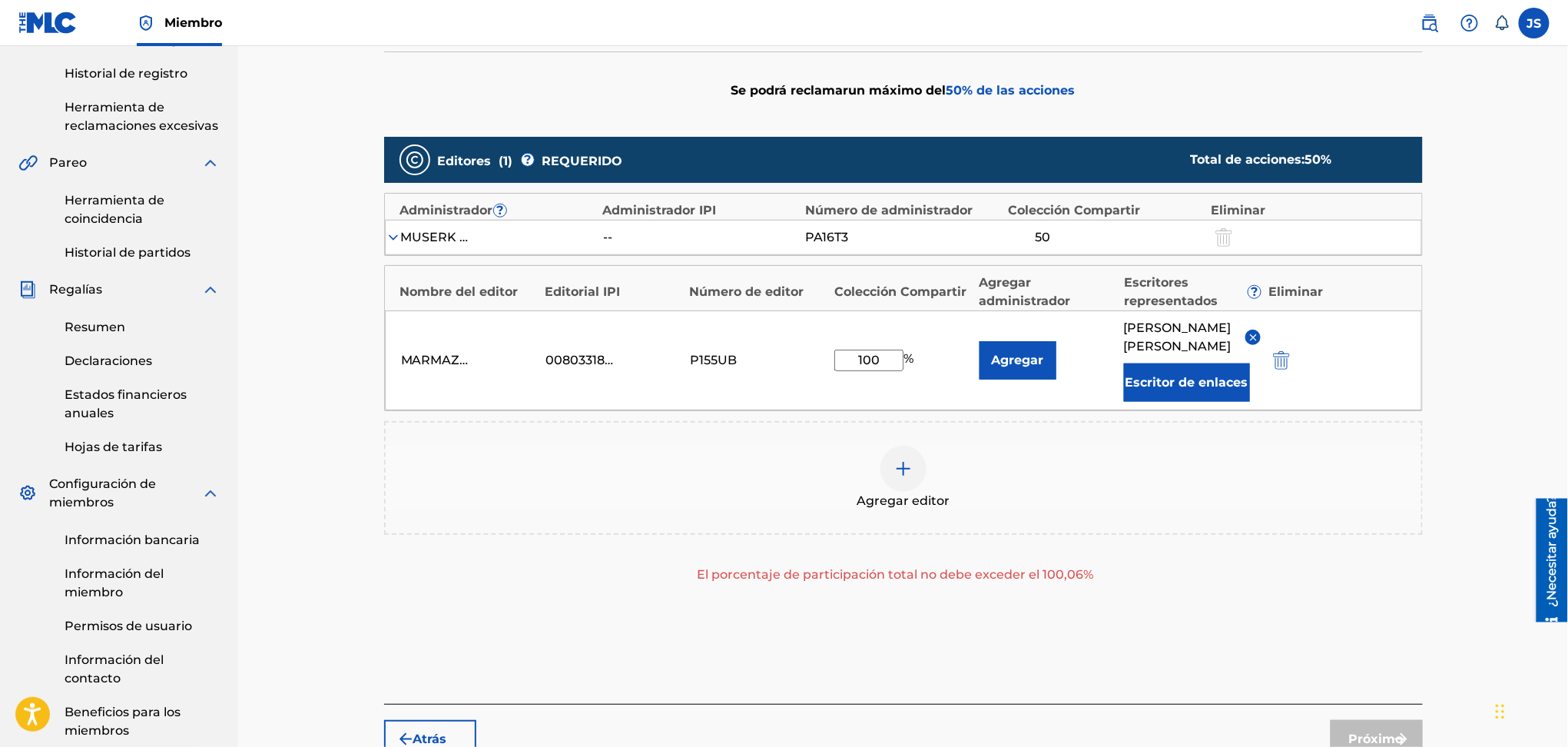
click at [394, 235] on img at bounding box center [393, 237] width 16 height 16
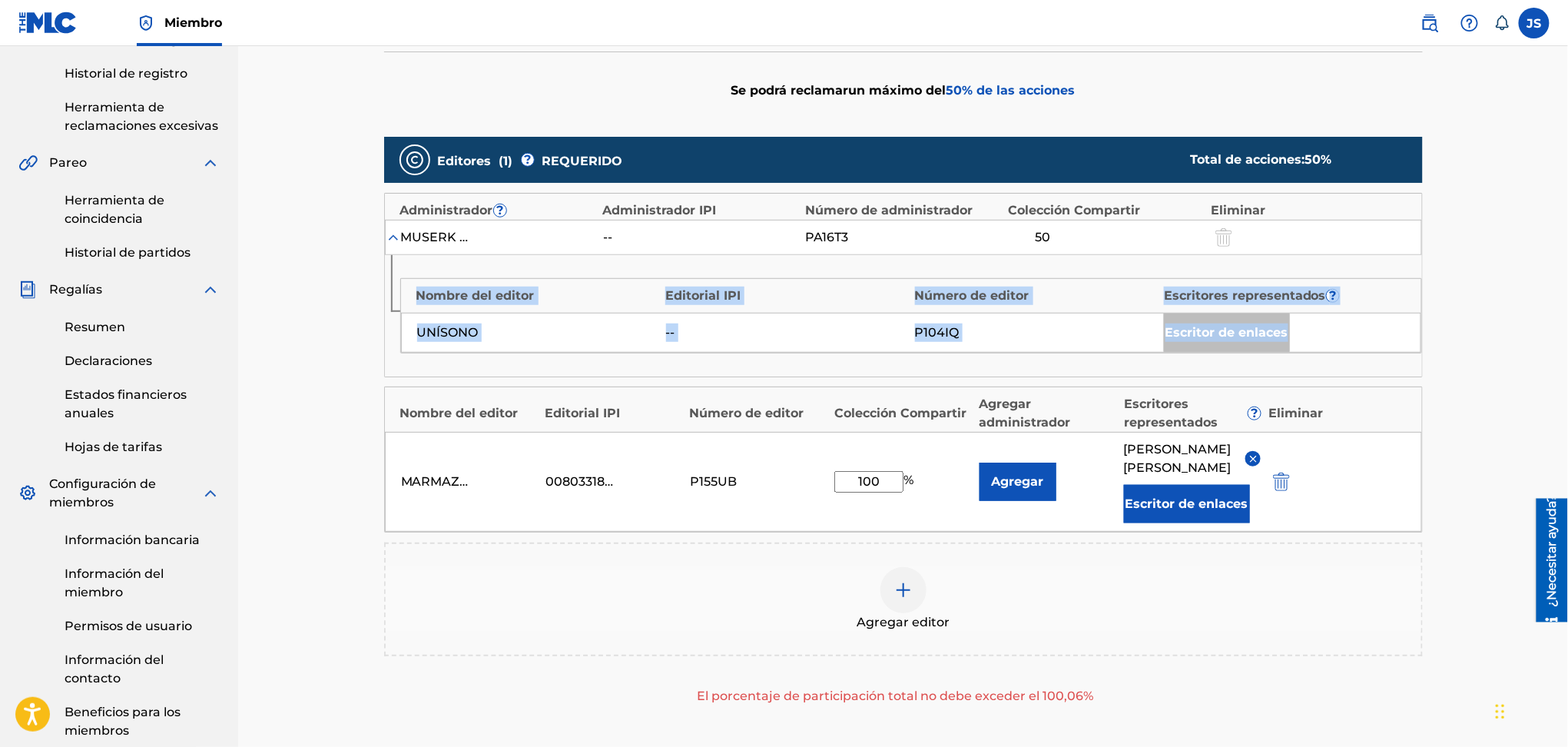
drag, startPoint x: 889, startPoint y: 483, endPoint x: 652, endPoint y: 522, distance: 240.2
click at [649, 526] on div "MARMAZ PUBLISHING 00803318077 P155UB 100 % Agregar Francisco Machado Escritor d…" at bounding box center [903, 481] width 1038 height 100
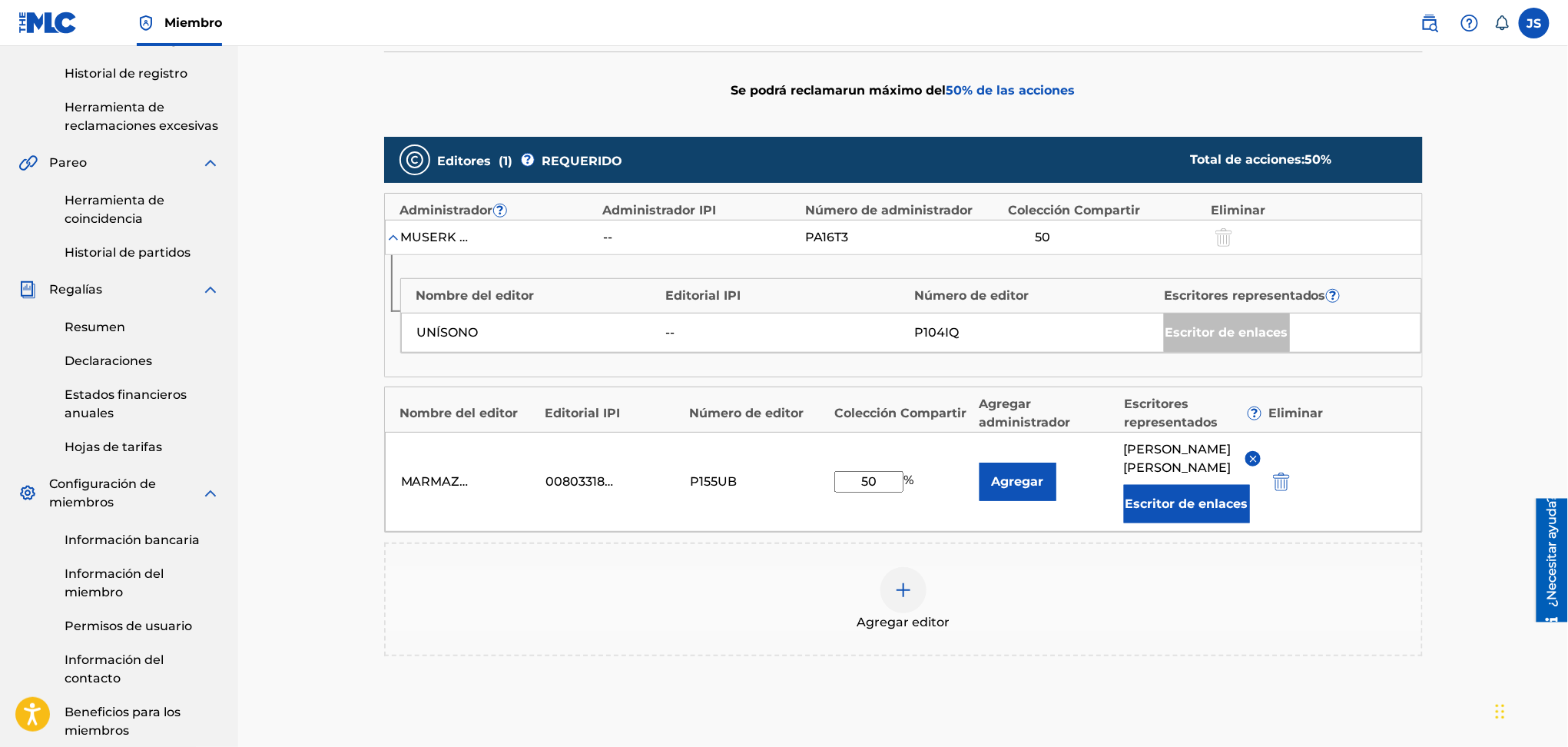
type input "50"
click at [1288, 609] on div "Agregar editor" at bounding box center [903, 599] width 1036 height 65
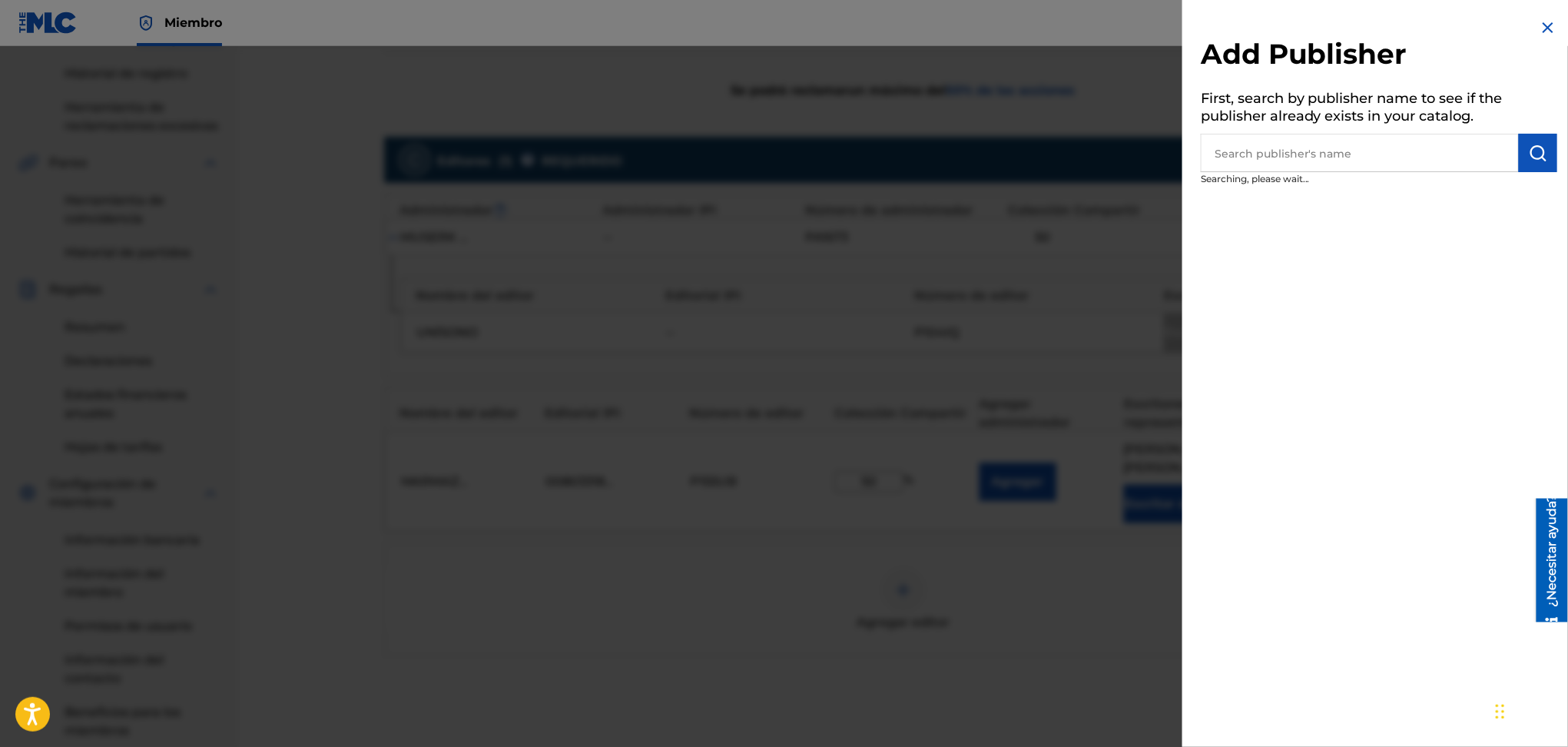
scroll to position [499, 0]
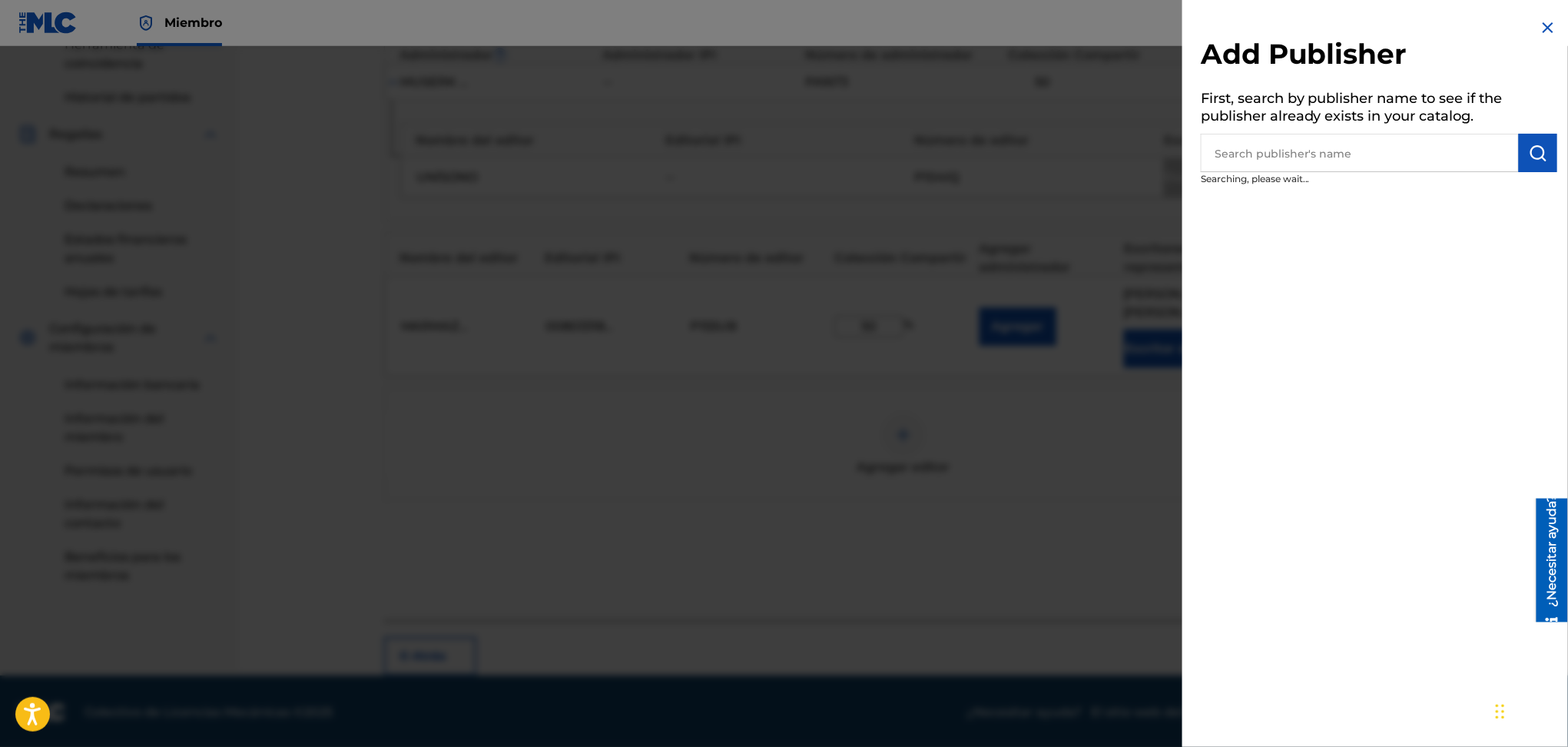
click at [1135, 609] on div at bounding box center [784, 419] width 1568 height 747
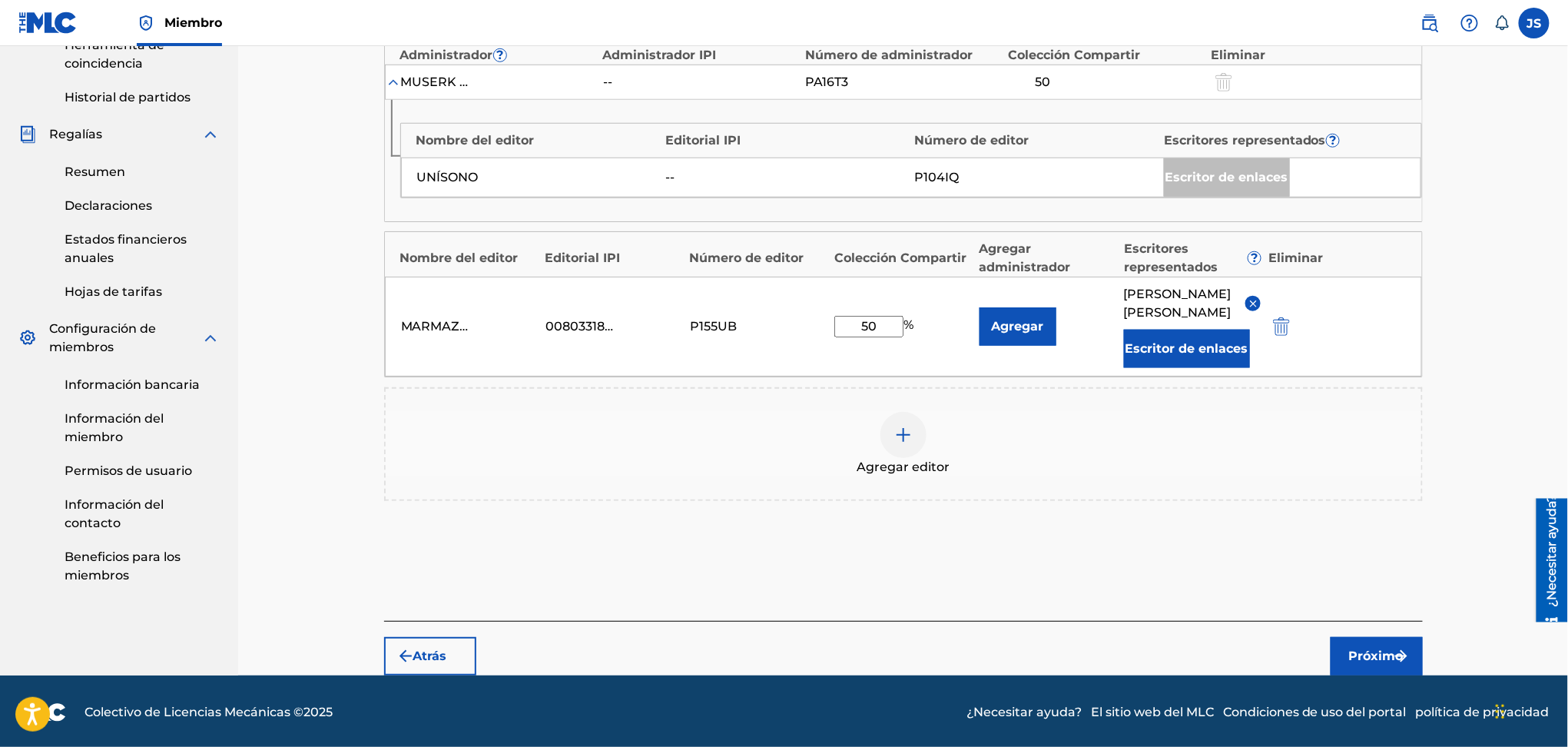
click at [1388, 658] on font "Próximo" at bounding box center [1377, 656] width 55 height 15
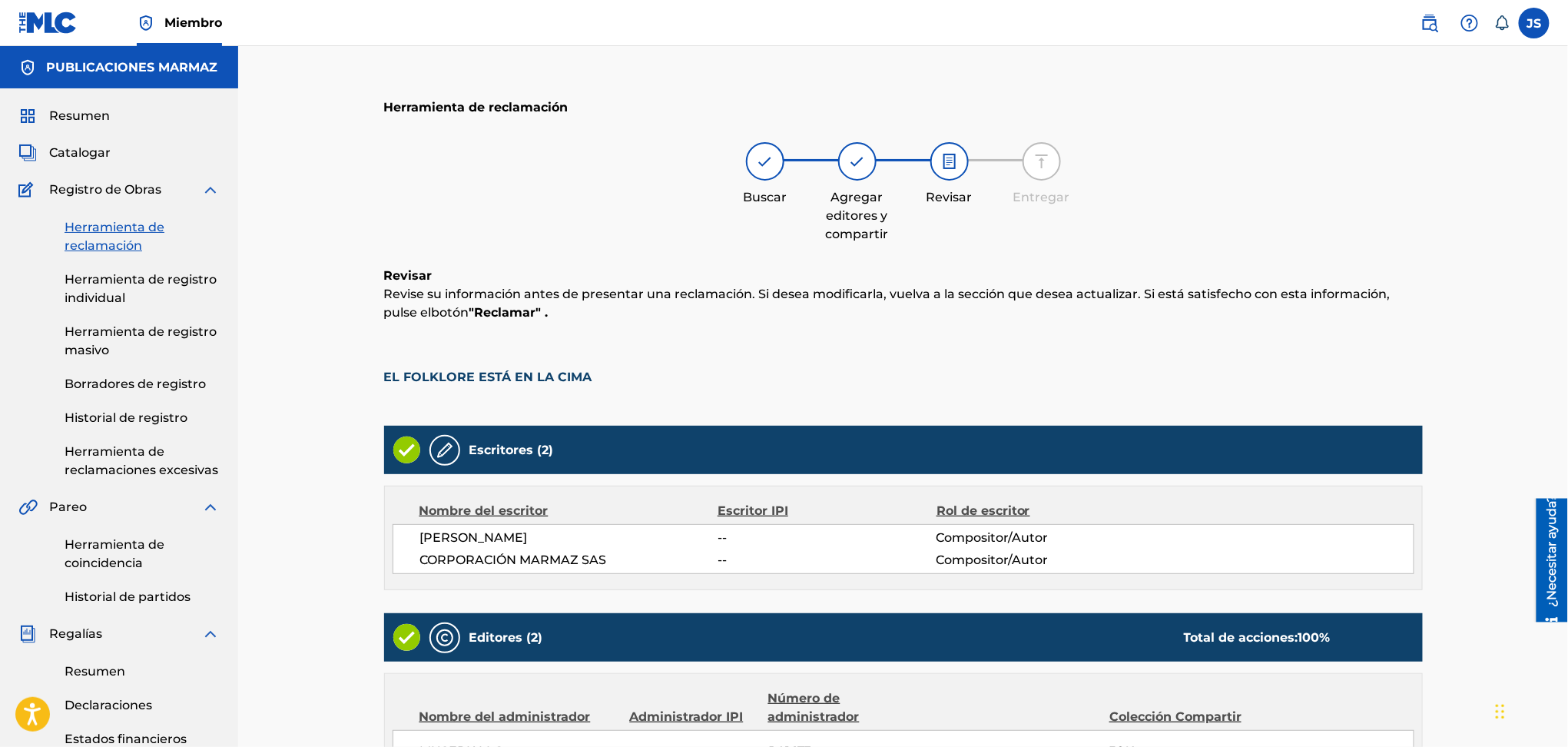
scroll to position [428, 0]
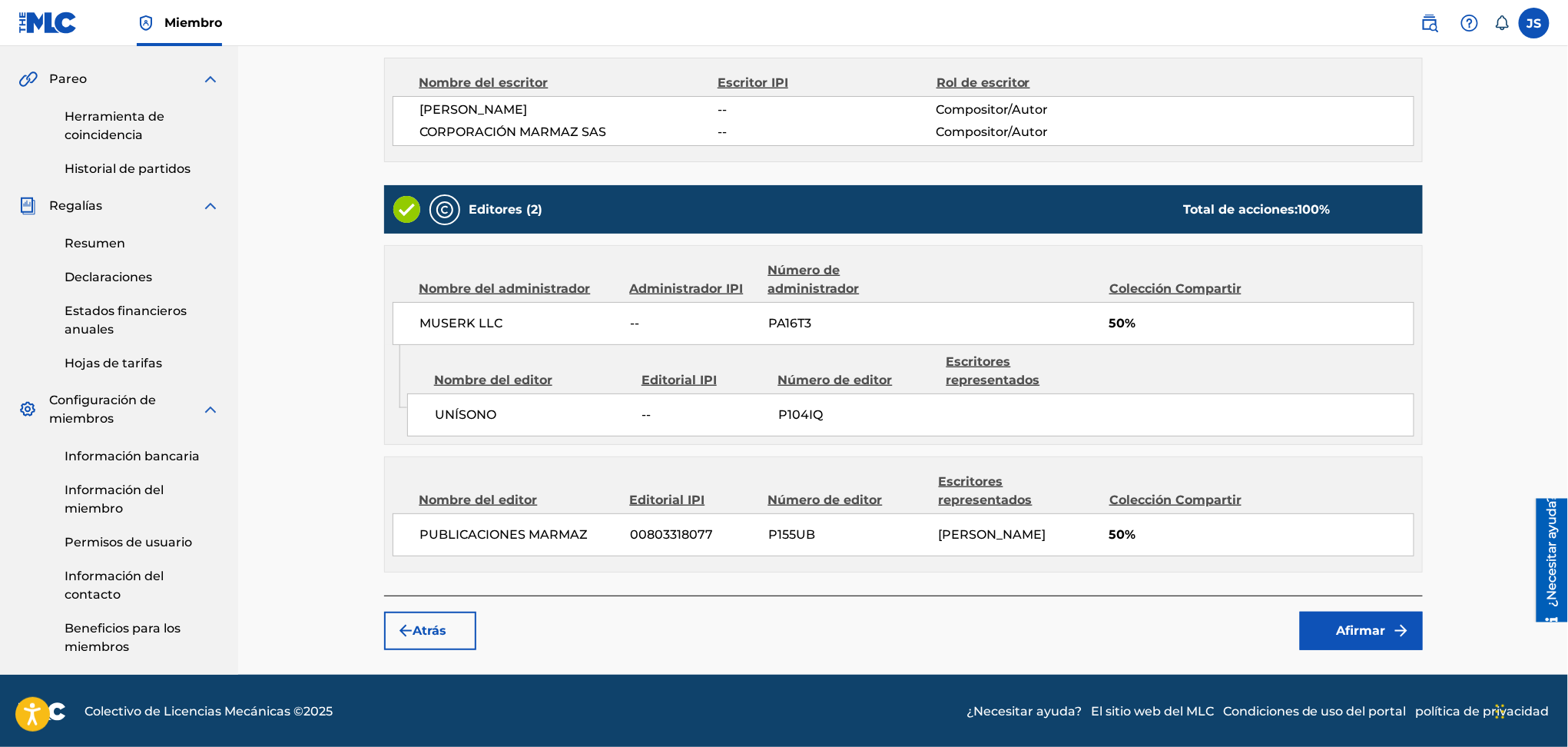
click at [1325, 637] on button "Afirmar" at bounding box center [1361, 631] width 123 height 38
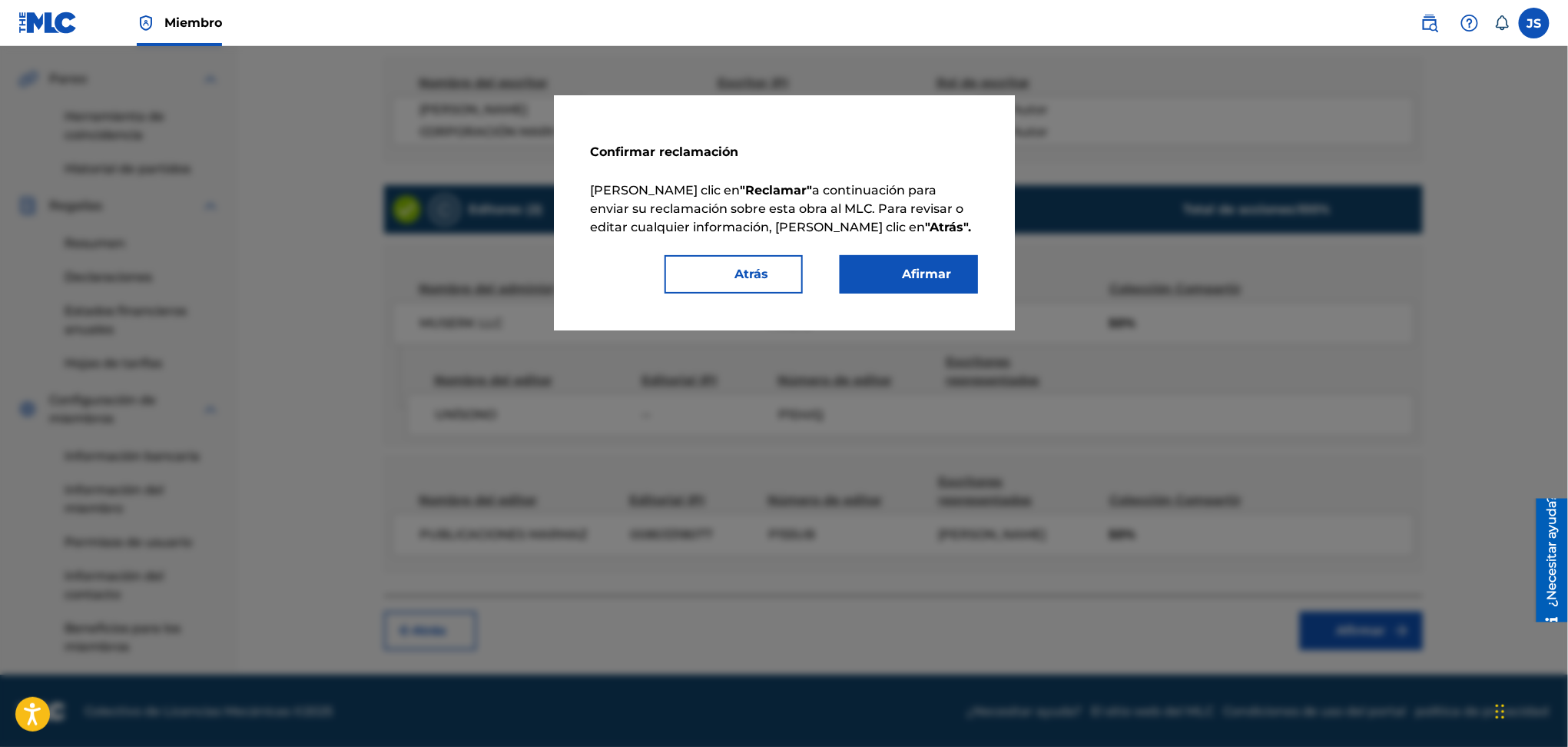
click at [955, 268] on button "Afirmar" at bounding box center [909, 274] width 138 height 38
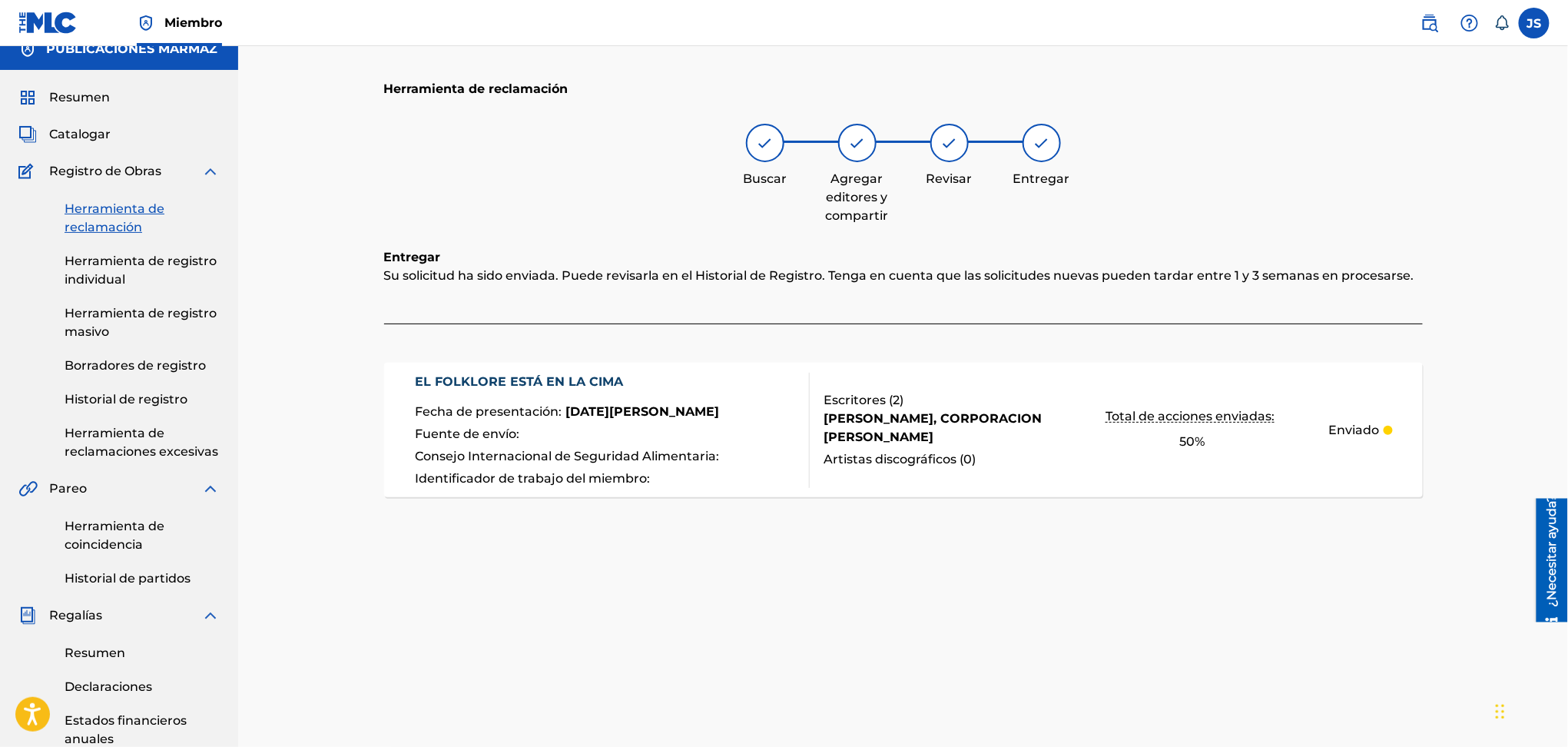
scroll to position [0, 0]
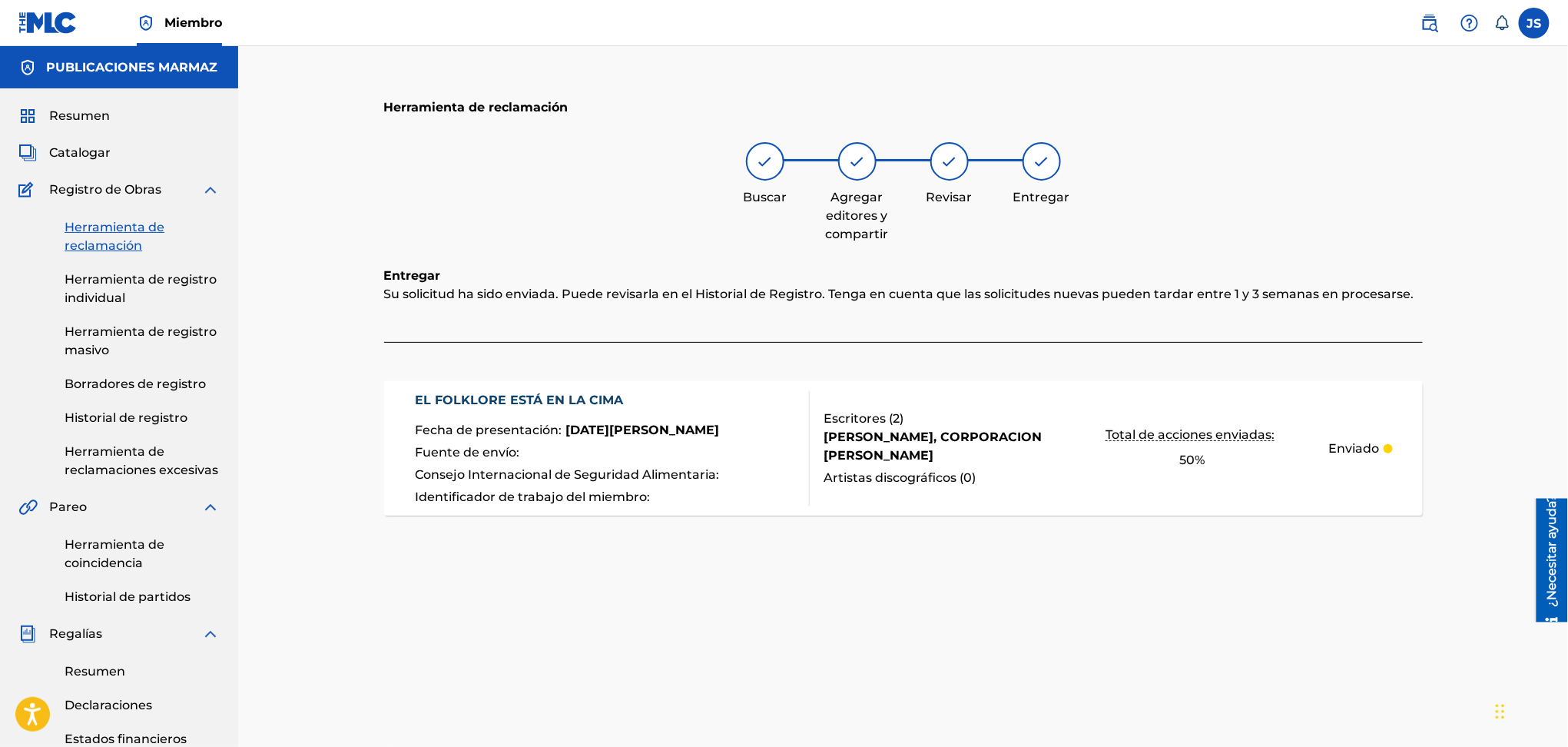
drag, startPoint x: 115, startPoint y: 241, endPoint x: 211, endPoint y: 267, distance: 99.5
click at [114, 241] on font "Herramienta de reclamación" at bounding box center [114, 236] width 100 height 33
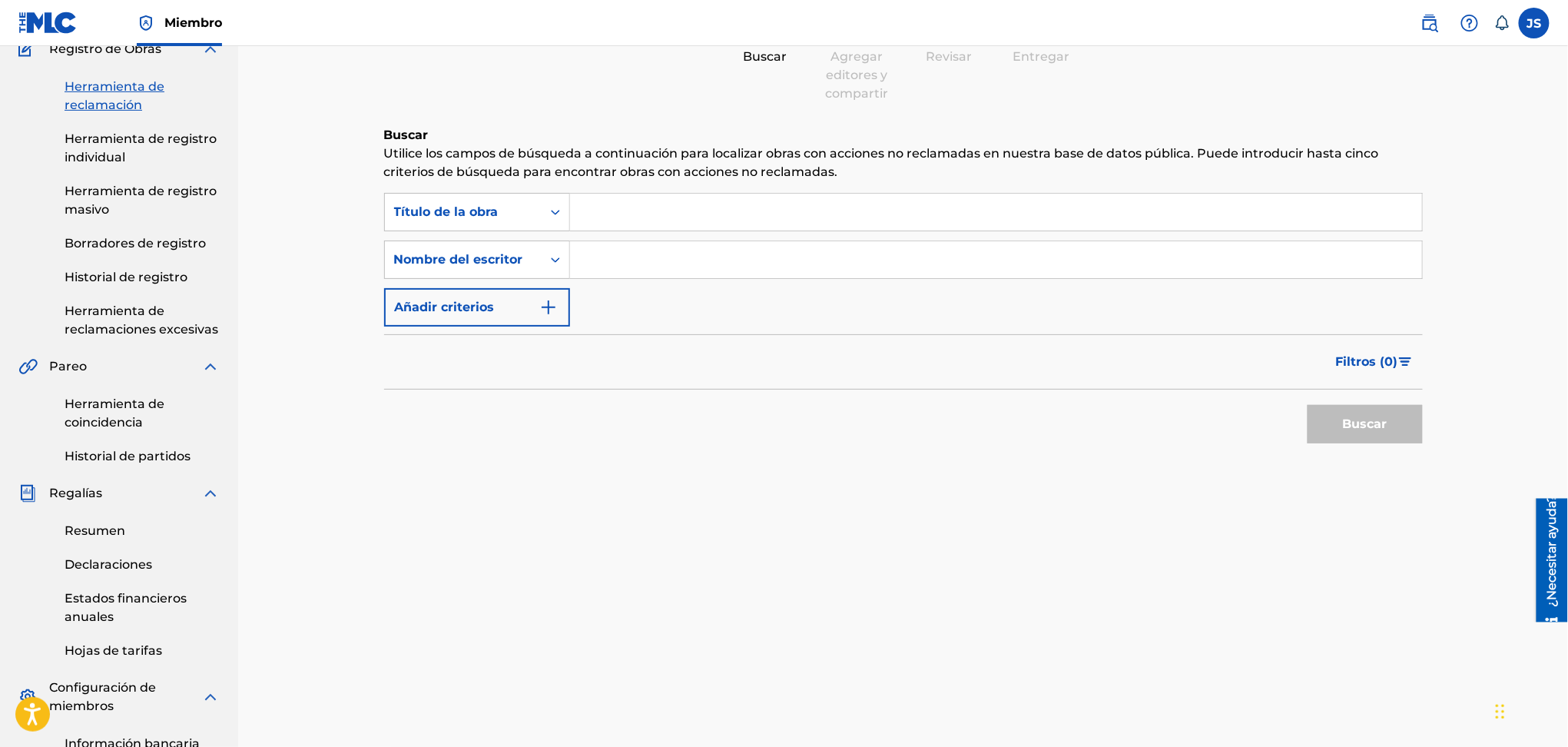
scroll to position [102, 0]
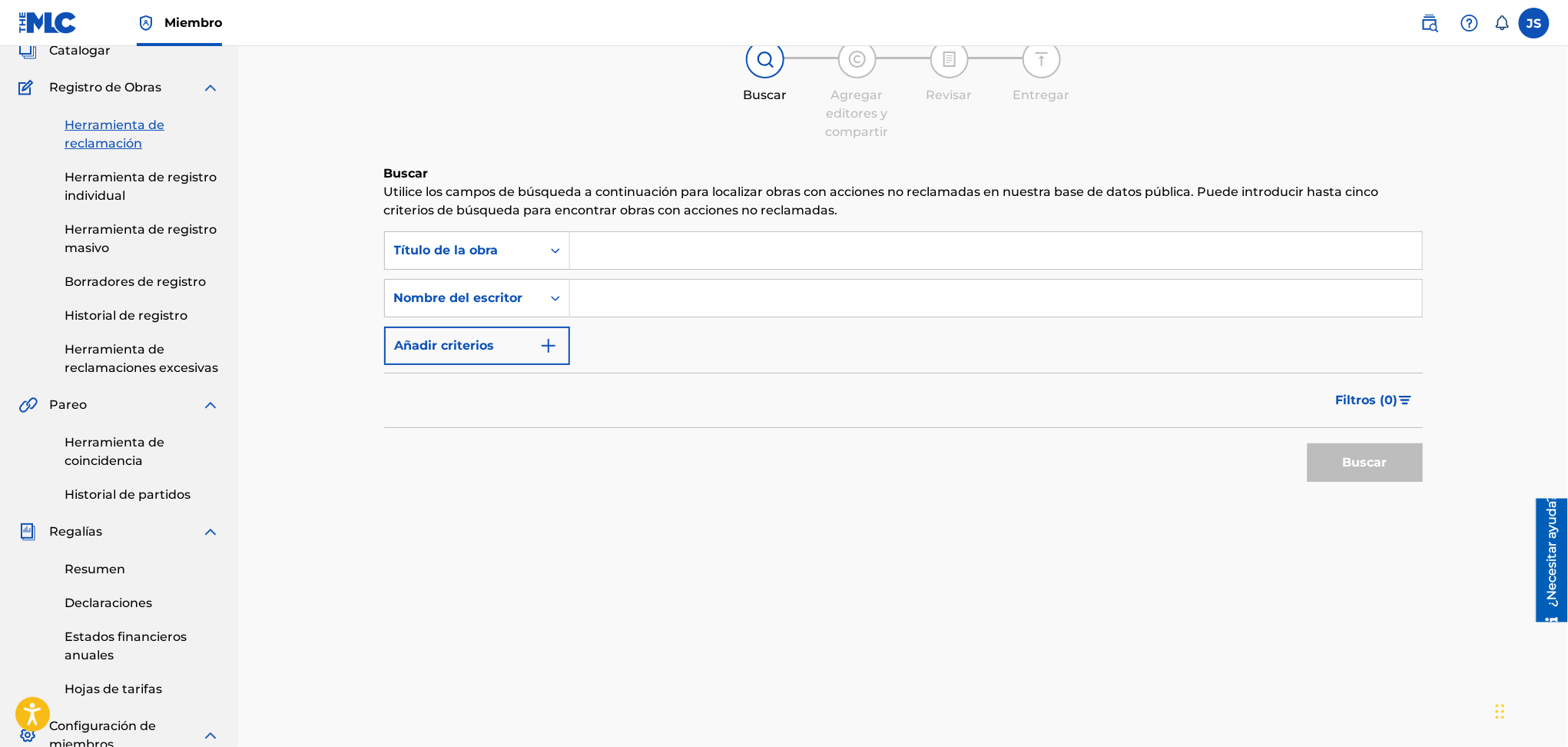
click at [137, 369] on font "Herramienta de reclamaciones excesivas" at bounding box center [142, 358] width 154 height 33
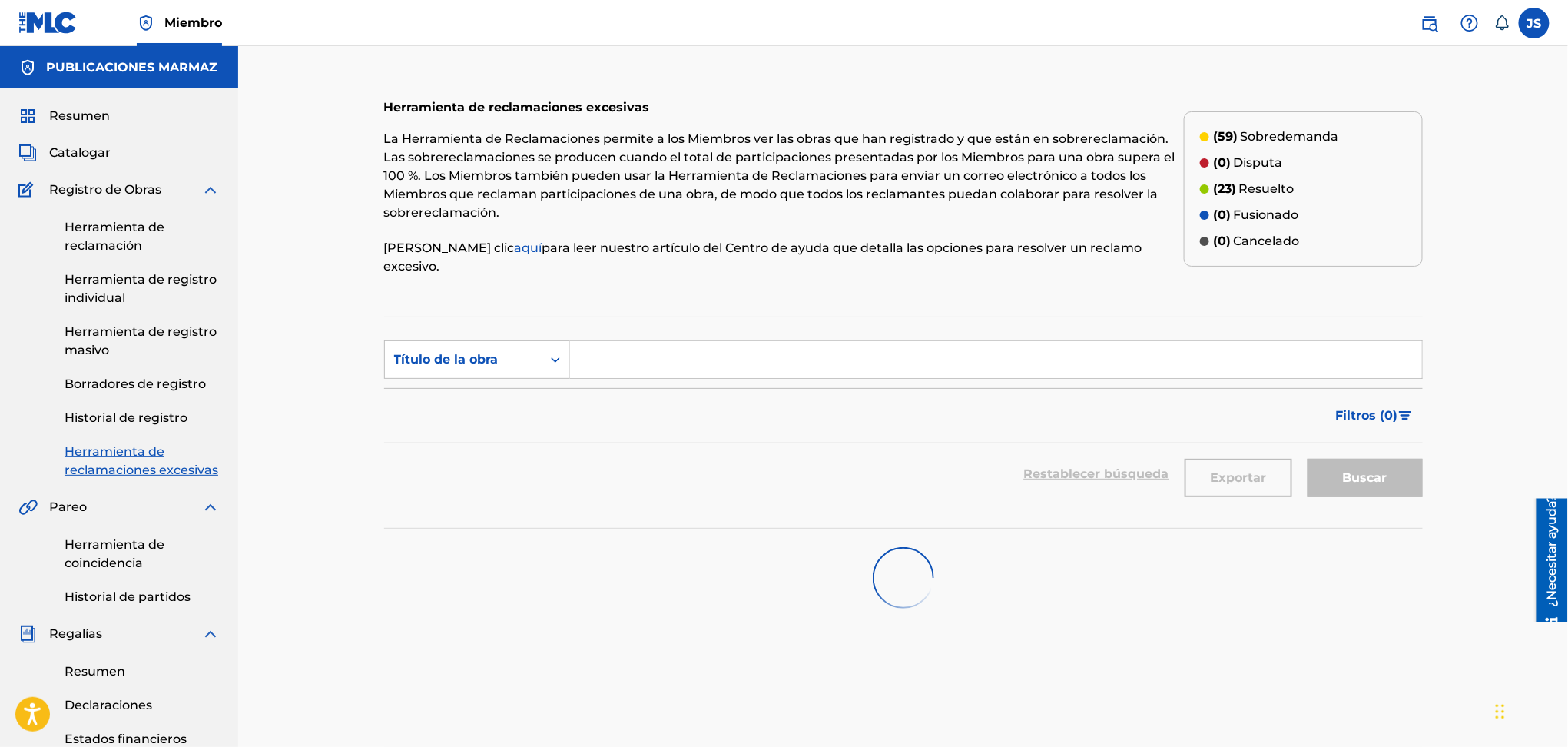
click at [1260, 129] on font "Sobredemanda" at bounding box center [1290, 136] width 99 height 15
click at [1392, 408] on font "0" at bounding box center [1389, 415] width 8 height 15
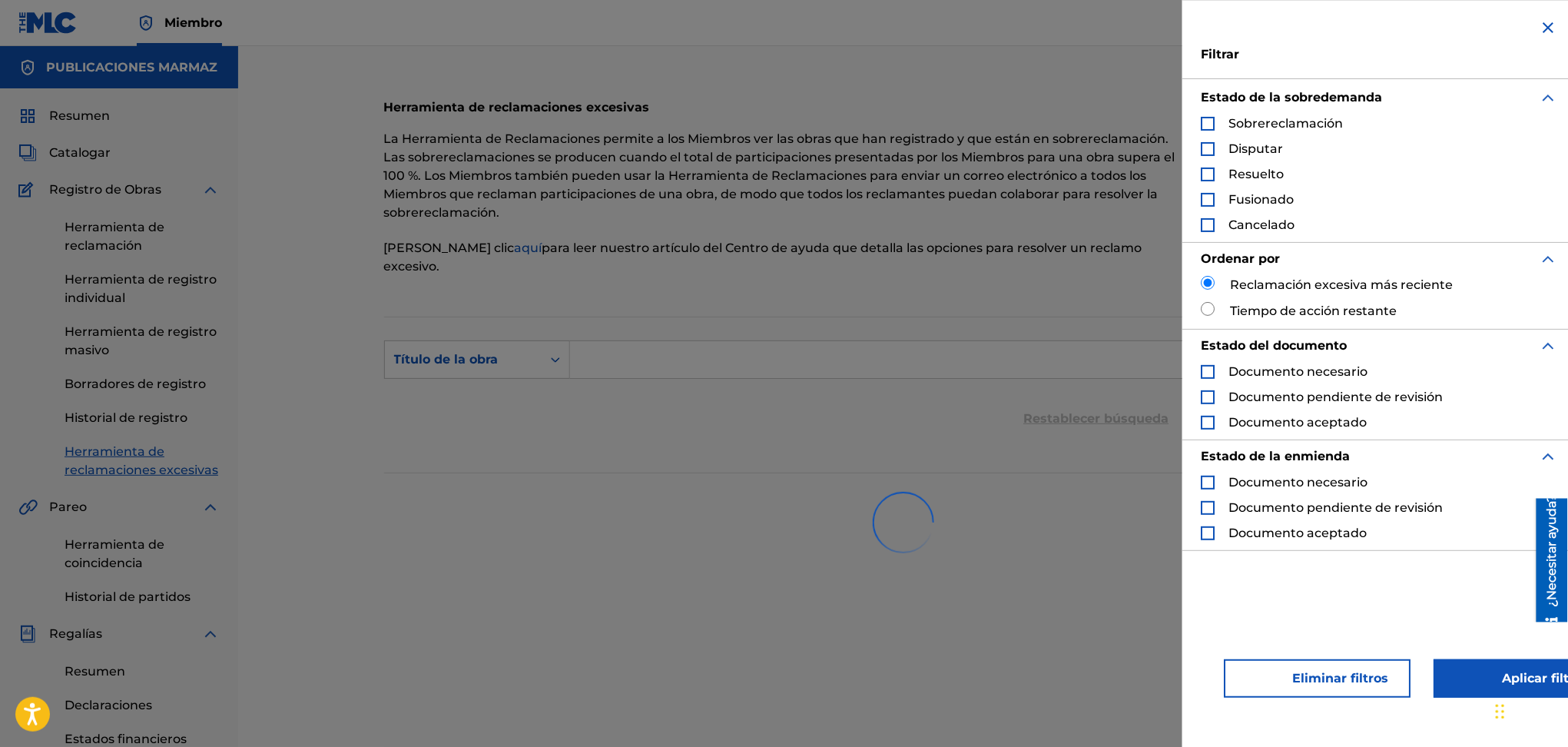
click at [1258, 123] on font "Sobrereclamación" at bounding box center [1285, 123] width 114 height 15
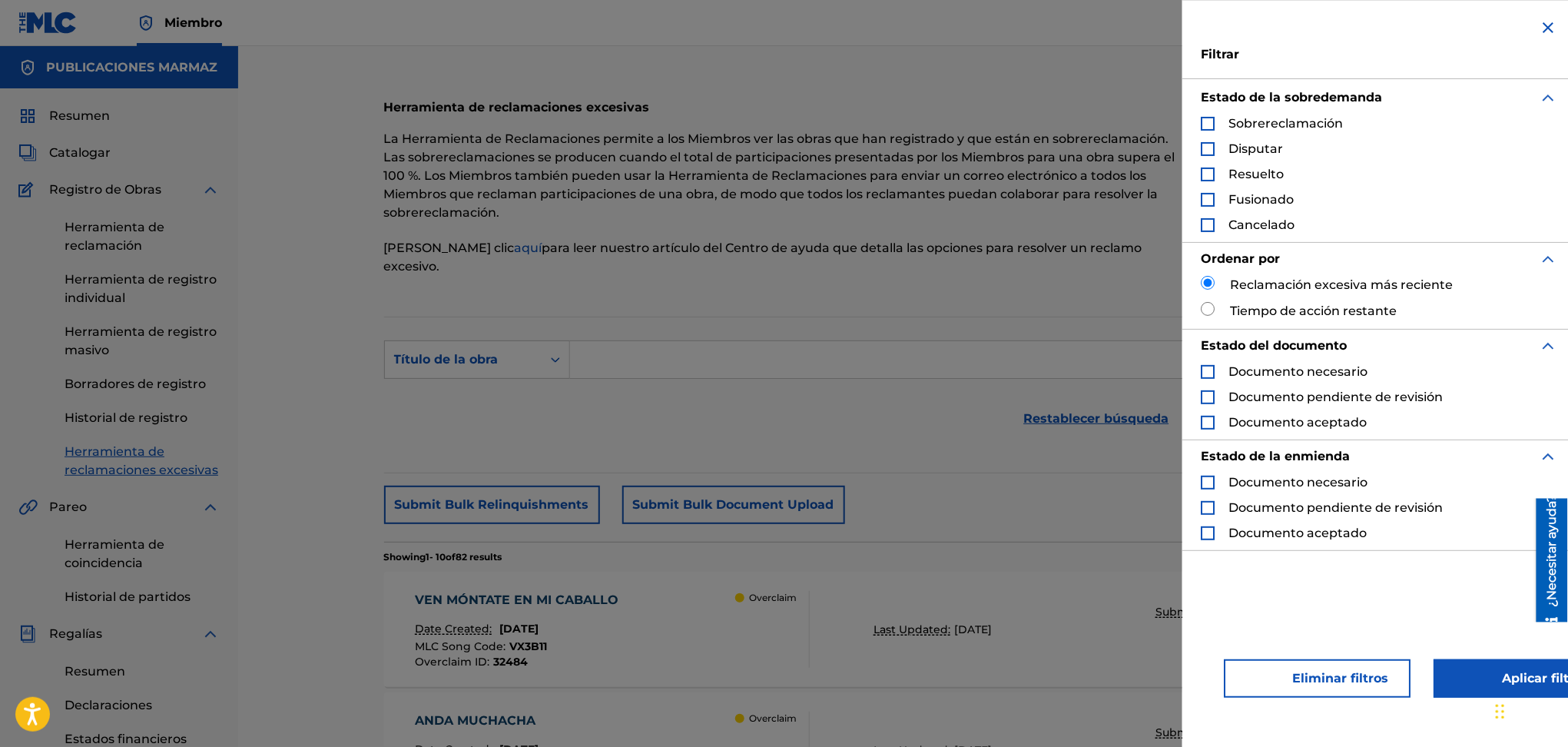
click at [1212, 123] on div "Formulario de búsqueda" at bounding box center [1208, 123] width 14 height 14
click at [1455, 677] on button "Aplicar filtros" at bounding box center [1522, 678] width 177 height 38
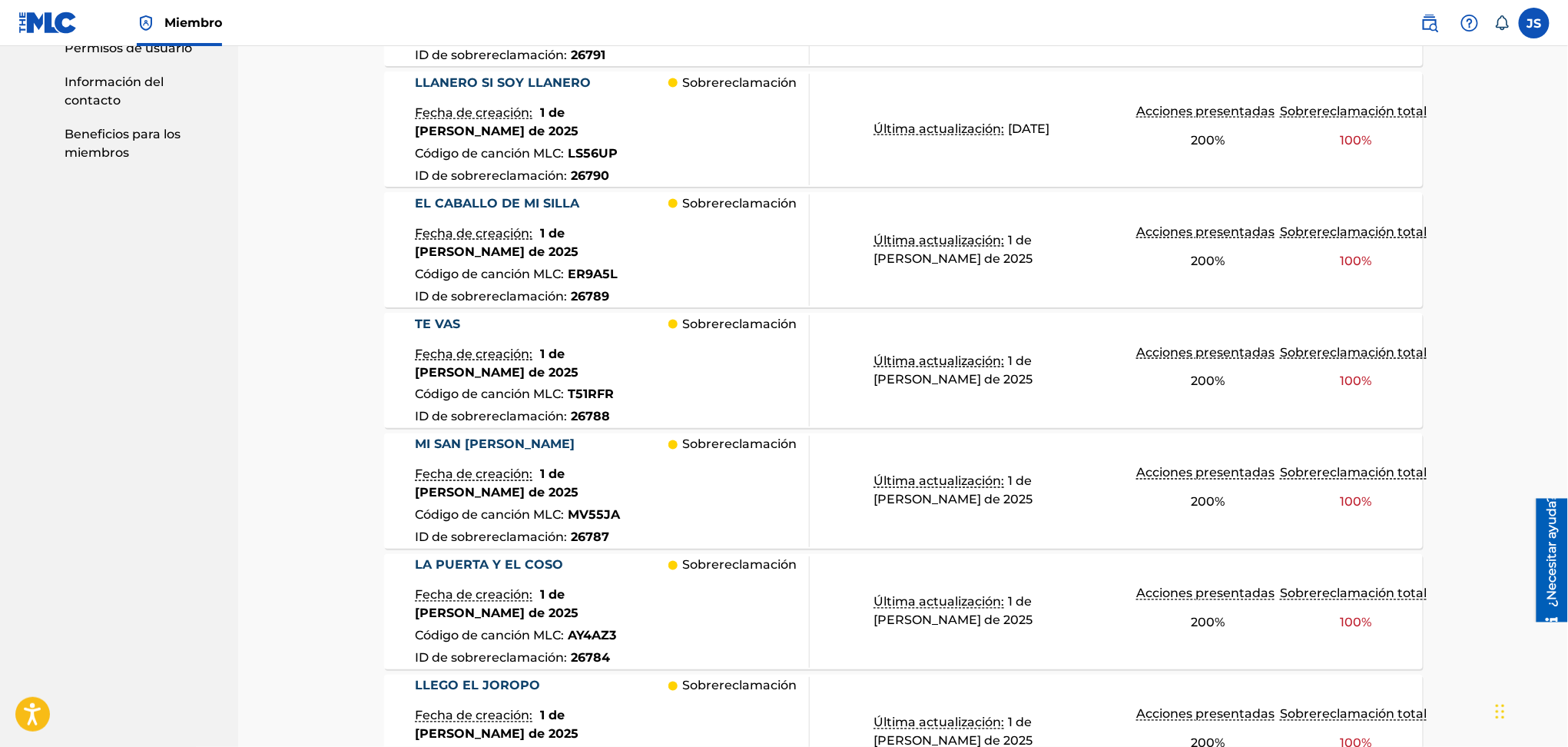
scroll to position [1220, 0]
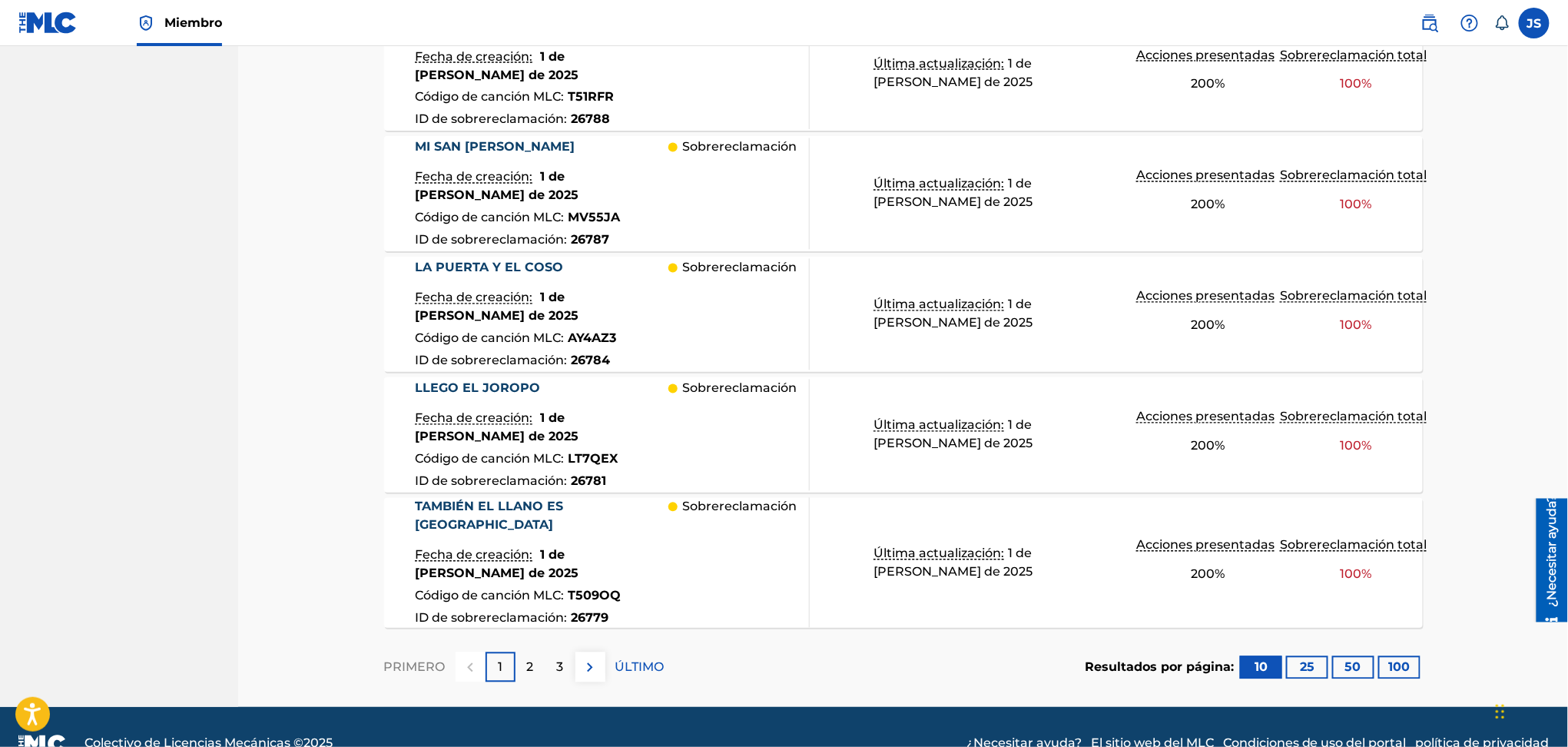
click at [528, 660] on font "2" at bounding box center [531, 667] width 7 height 15
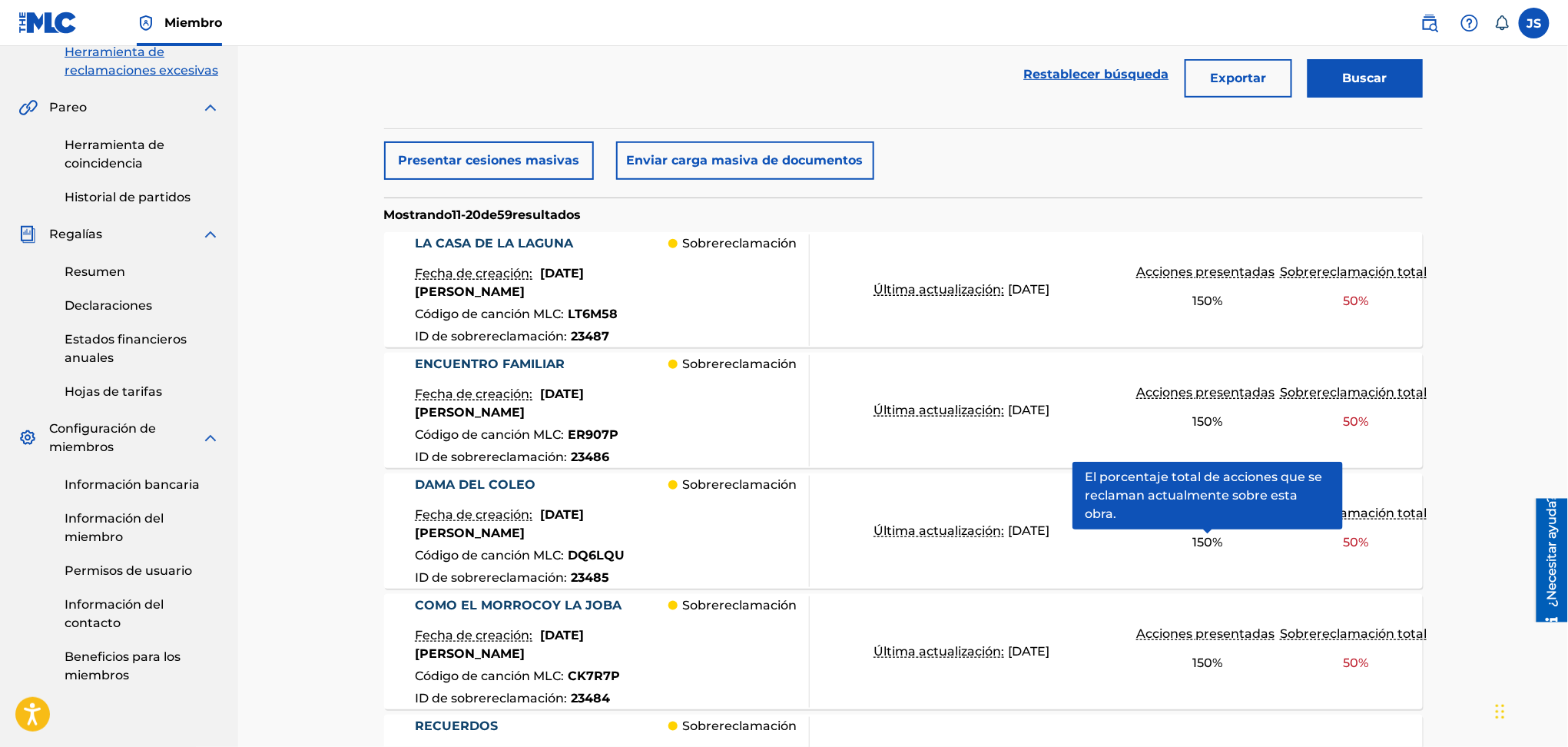
scroll to position [0, 0]
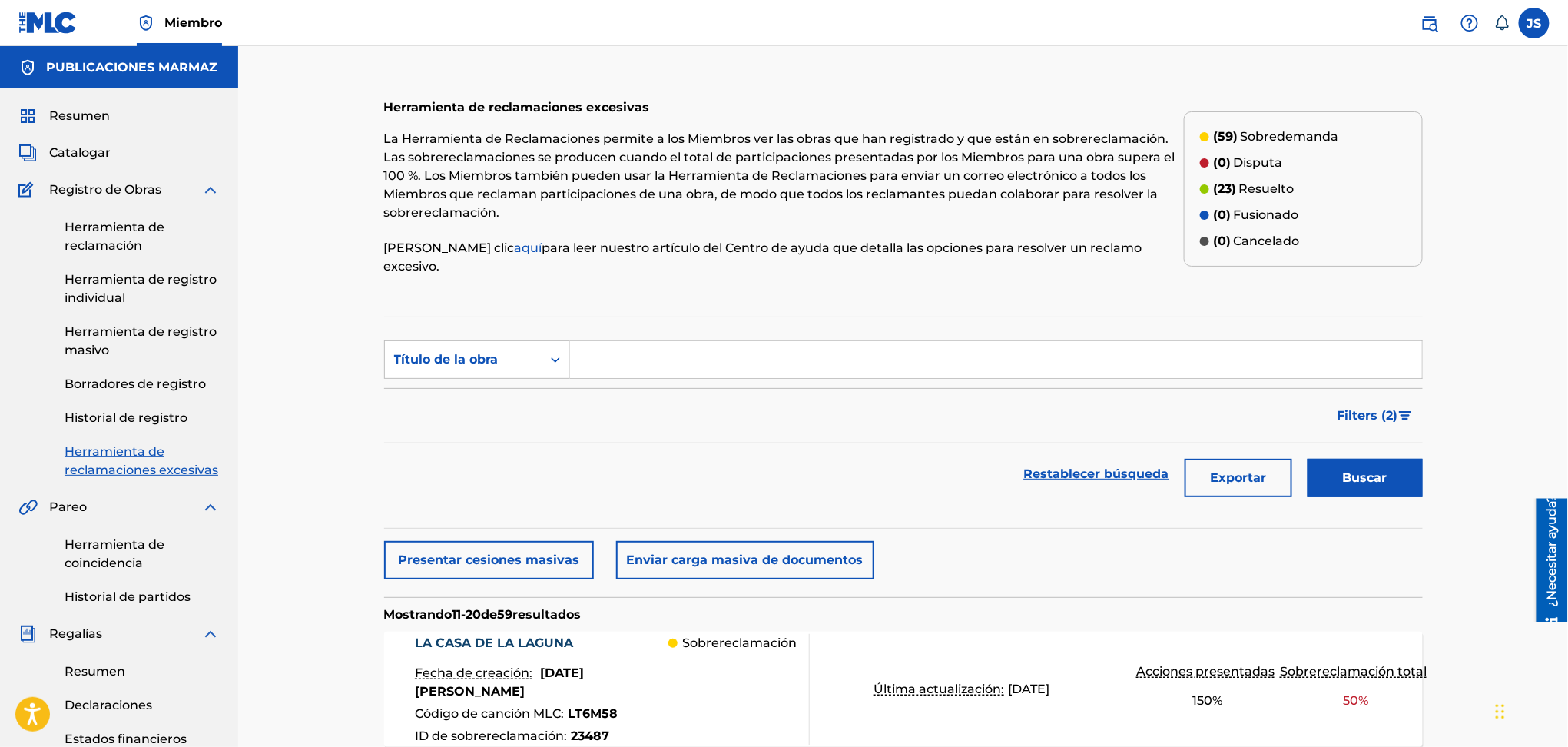
click at [741, 341] on input "Formulario de búsqueda" at bounding box center [997, 359] width 852 height 37
paste input "[PERSON_NAME] DEL AMOR"
type input "[PERSON_NAME] DEL AMOR"
click at [863, 417] on div "Filters ( 2 )" at bounding box center [903, 415] width 1039 height 56
click at [1388, 459] on button "Buscar" at bounding box center [1365, 478] width 115 height 38
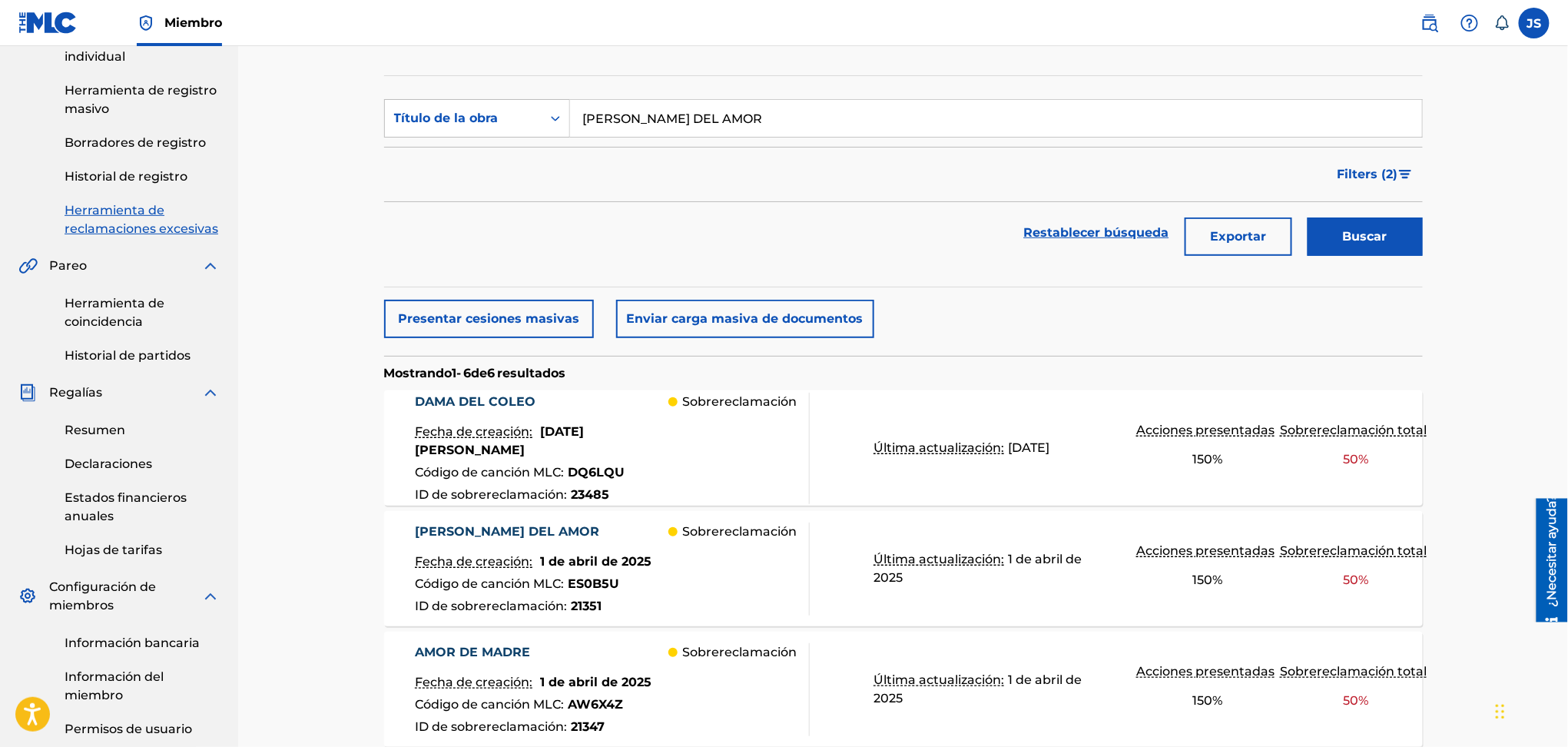
scroll to position [307, 0]
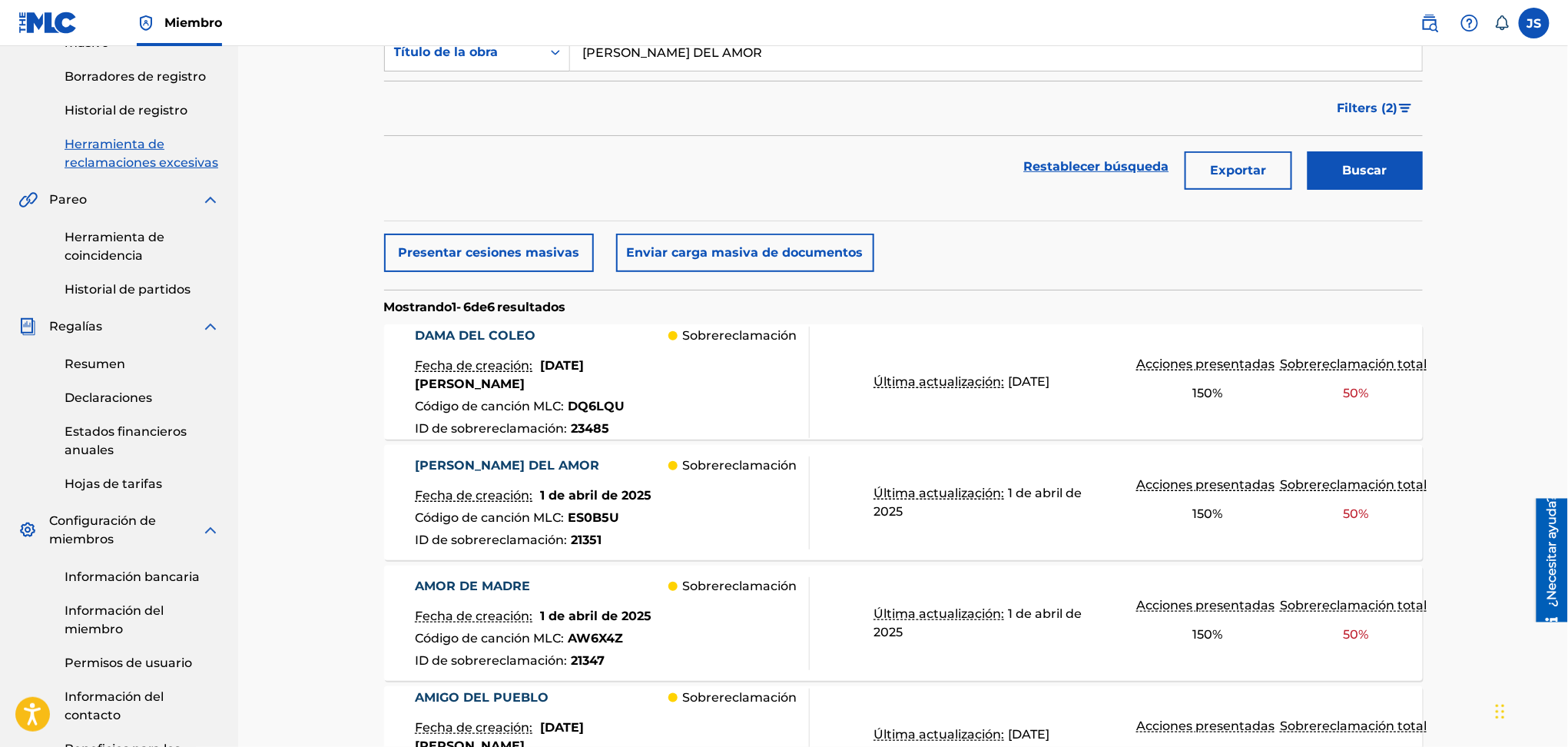
click at [512, 458] on font "[PERSON_NAME] DEL AMOR" at bounding box center [507, 465] width 185 height 15
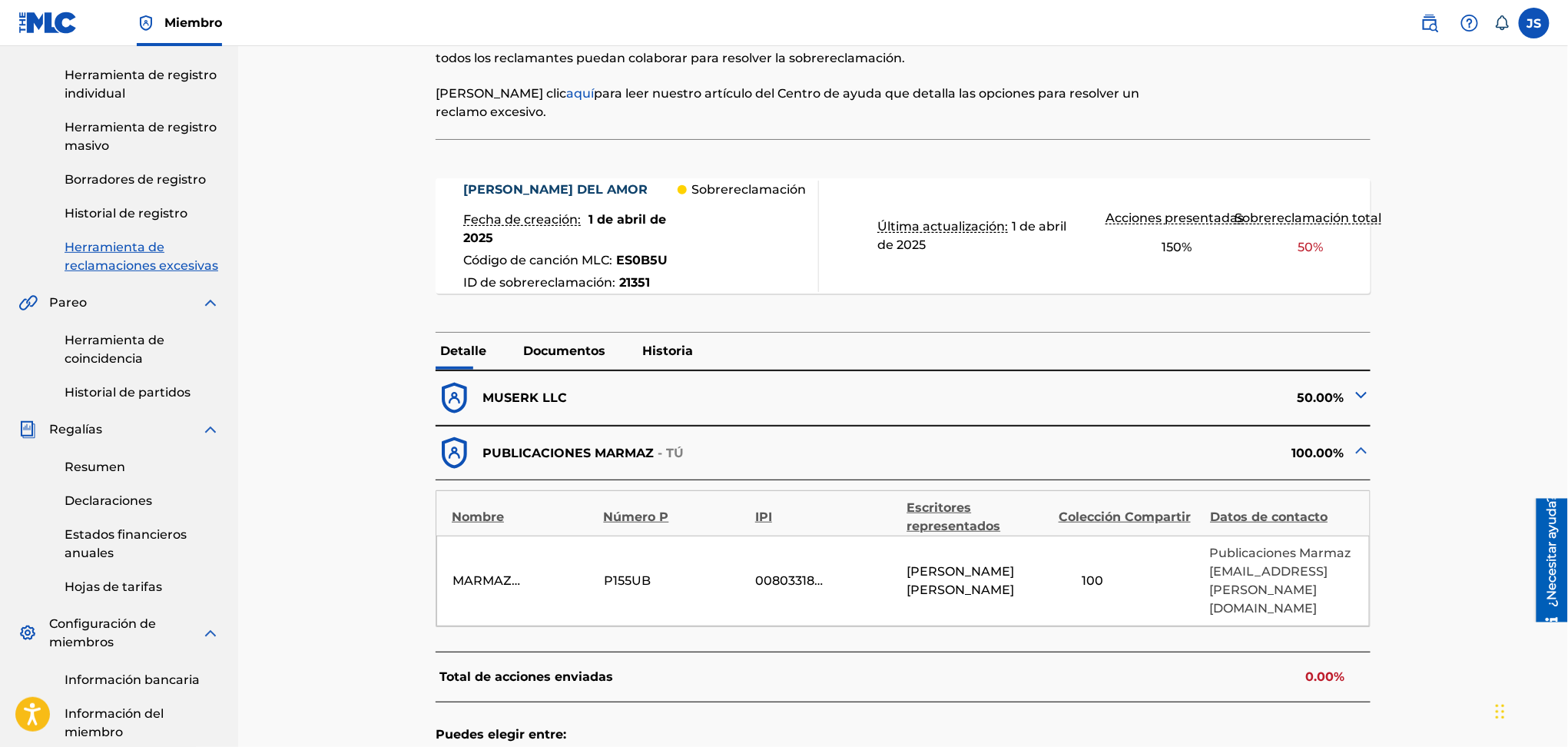
scroll to position [512, 0]
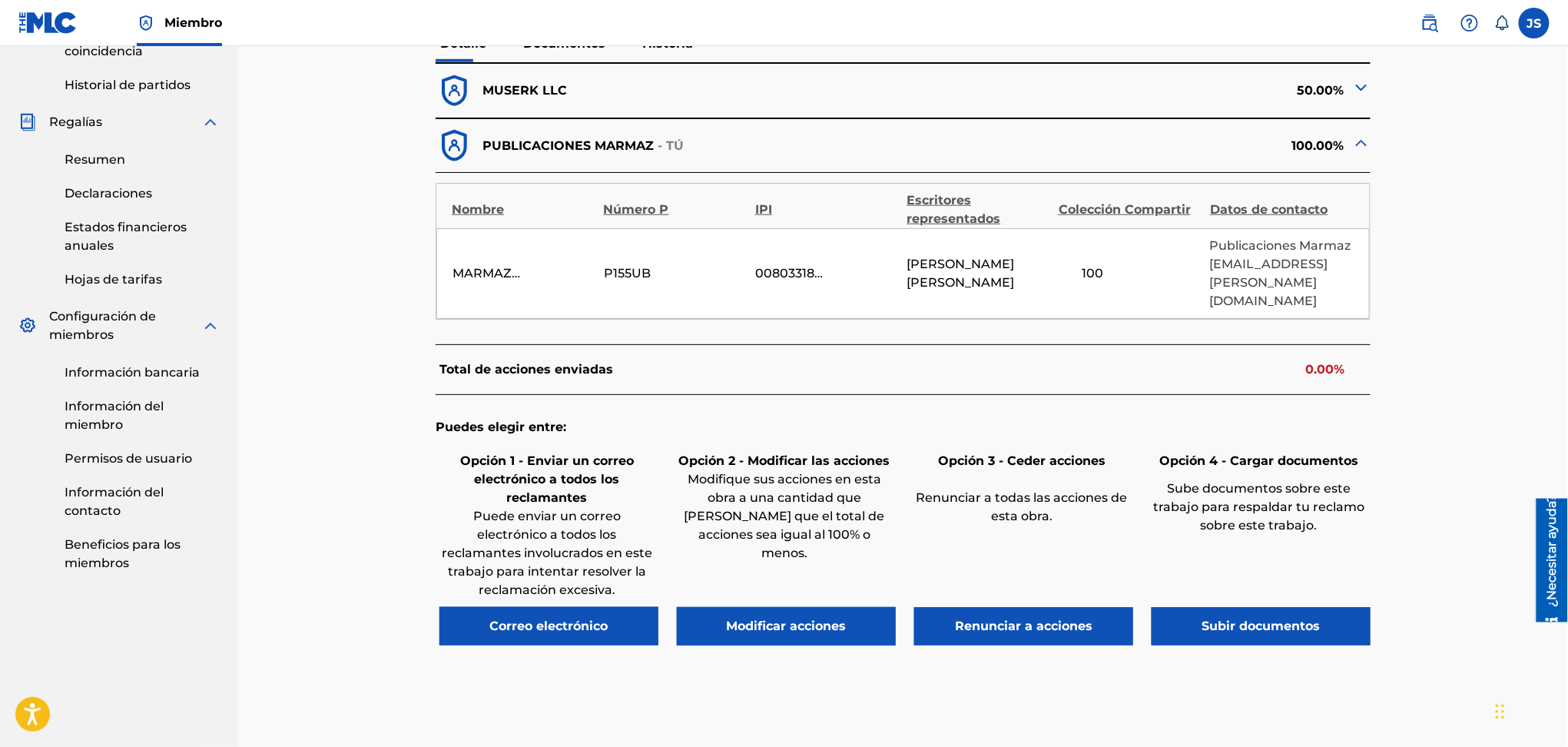
click at [559, 619] on font "Correo electrónico" at bounding box center [549, 626] width 118 height 15
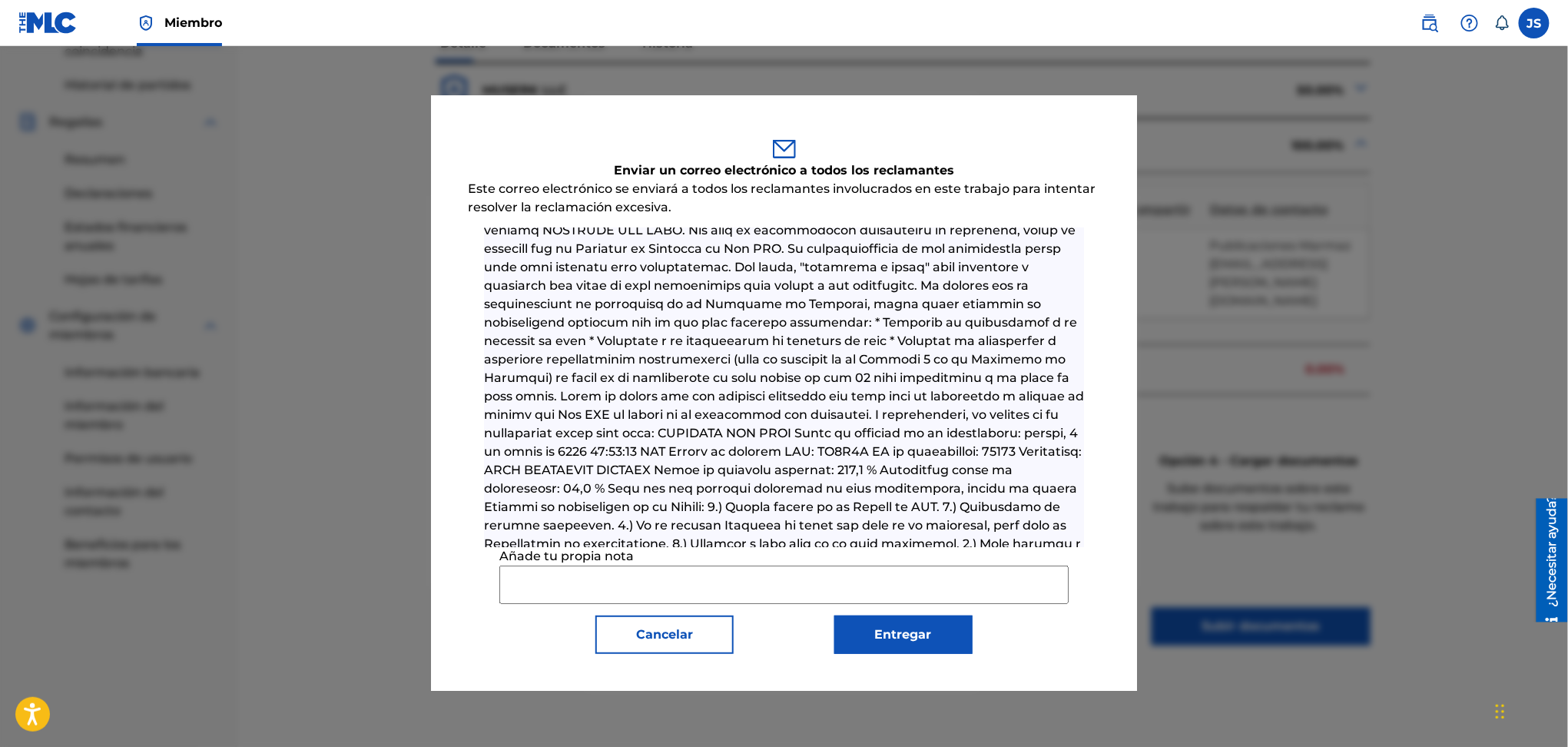
scroll to position [194, 0]
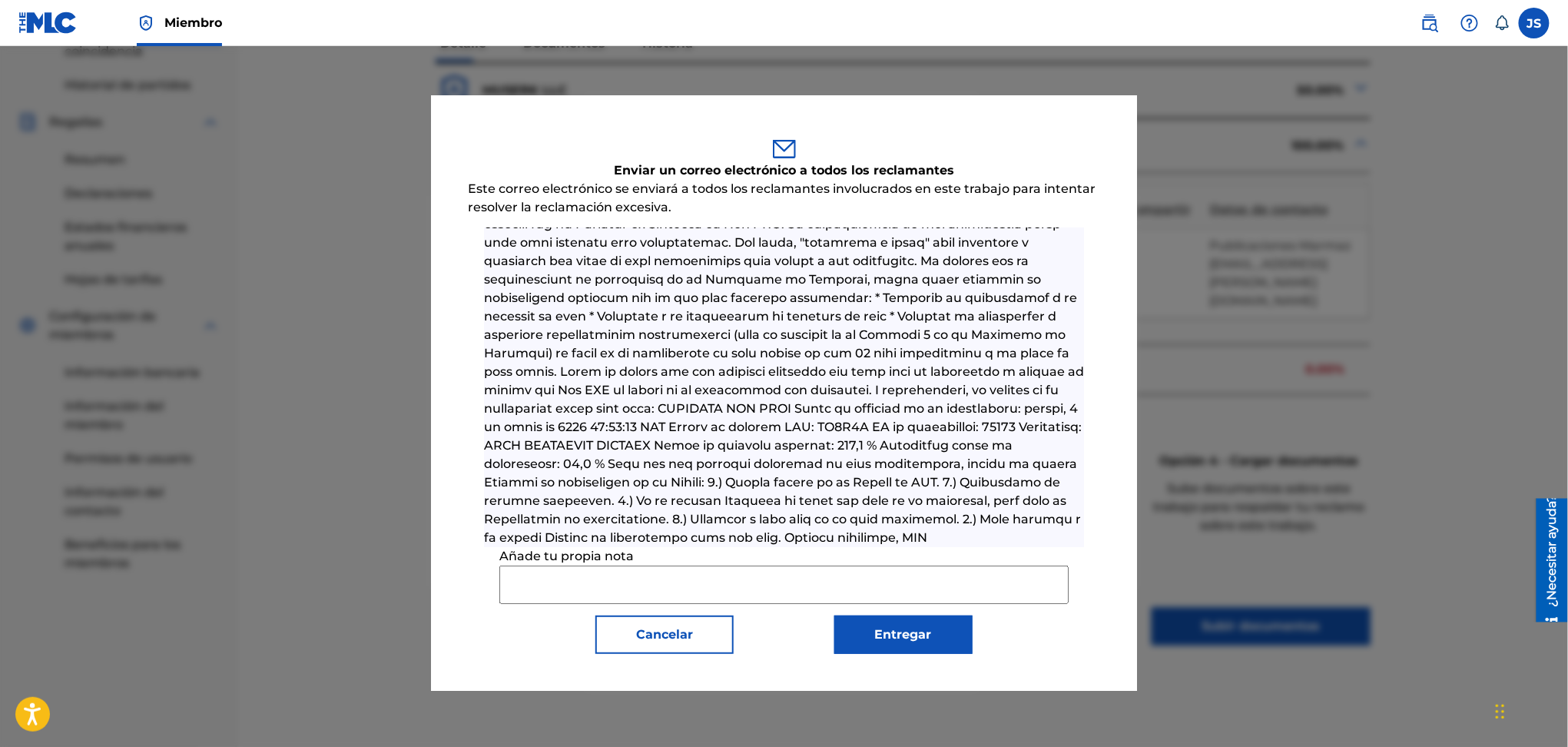
click at [1515, 514] on div at bounding box center [784, 419] width 1568 height 747
click at [890, 580] on input "Añade tu propia nota" at bounding box center [784, 585] width 569 height 38
click at [689, 634] on font "Cancelar" at bounding box center [665, 635] width 57 height 15
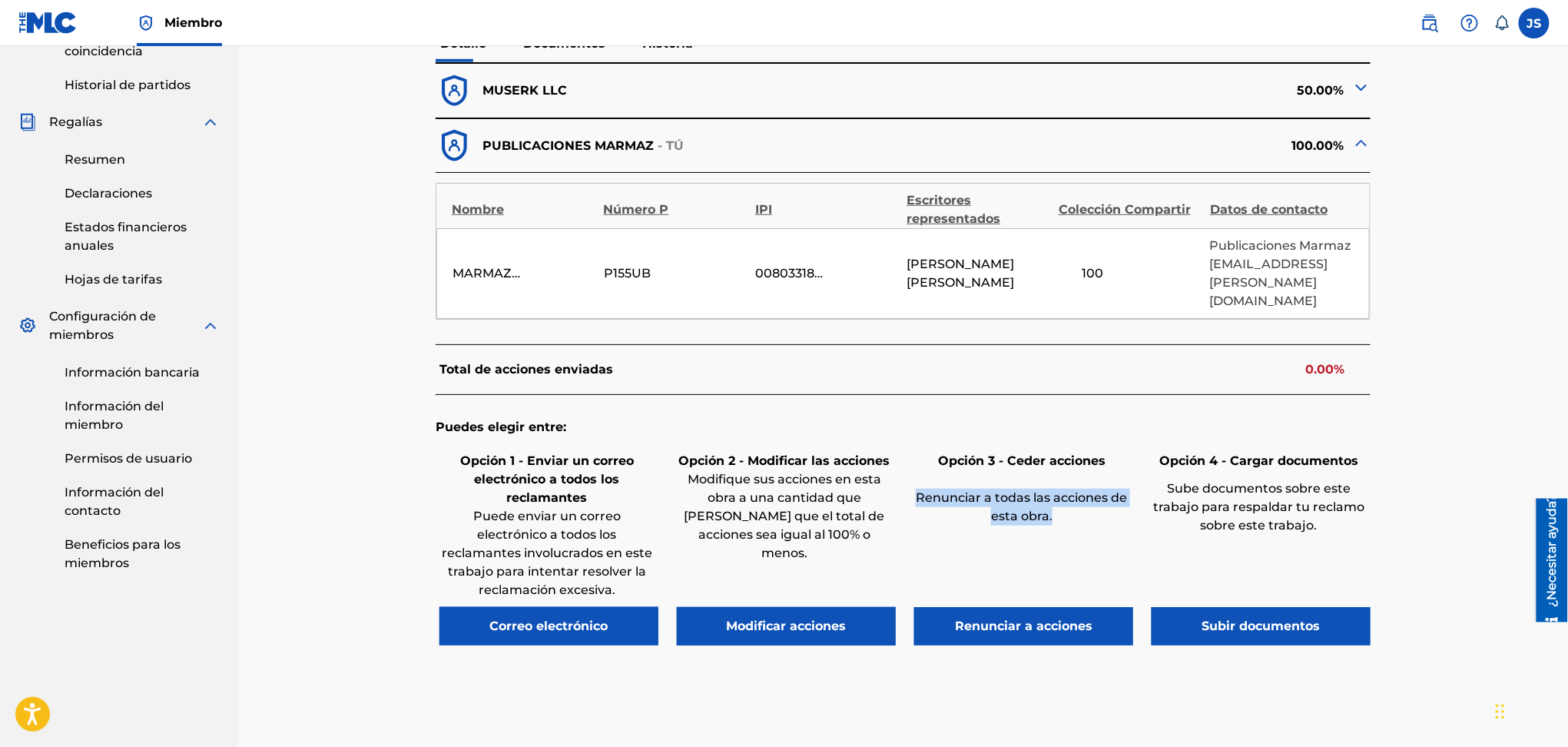
drag, startPoint x: 1063, startPoint y: 505, endPoint x: 919, endPoint y: 481, distance: 146.0
click at [919, 489] on p "Renunciar a todas las acciones de esta obra." at bounding box center [1021, 507] width 215 height 37
copy font "Renunciar a todas las acciones de esta obra."
click at [585, 607] on button "Correo electrónico" at bounding box center [549, 626] width 219 height 38
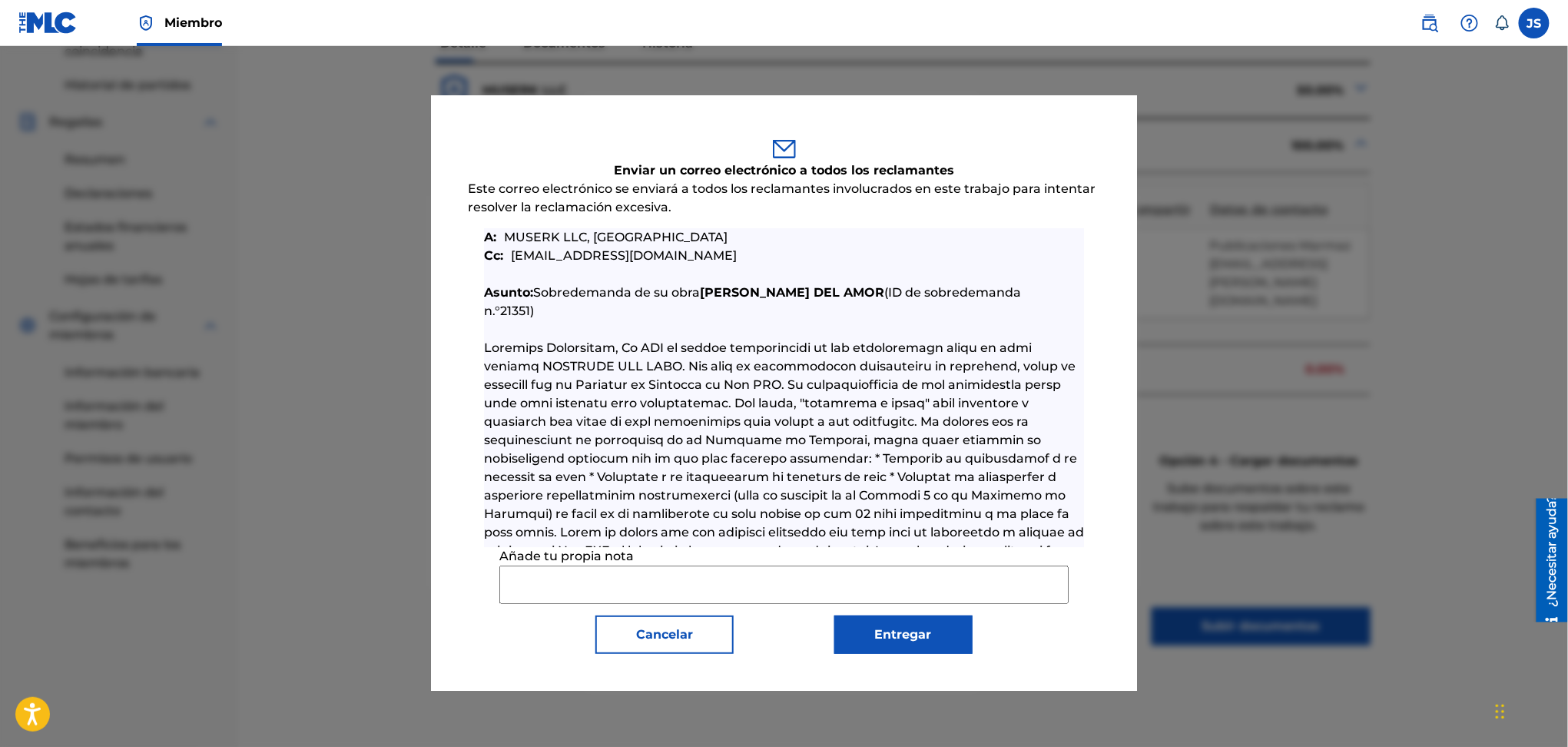
click at [702, 582] on input "Añade tu propia nota" at bounding box center [784, 585] width 569 height 38
paste input "I REQUEST YOUR KIND COLLABORATION WITH MARMAZ RECORDS, the label that represent…"
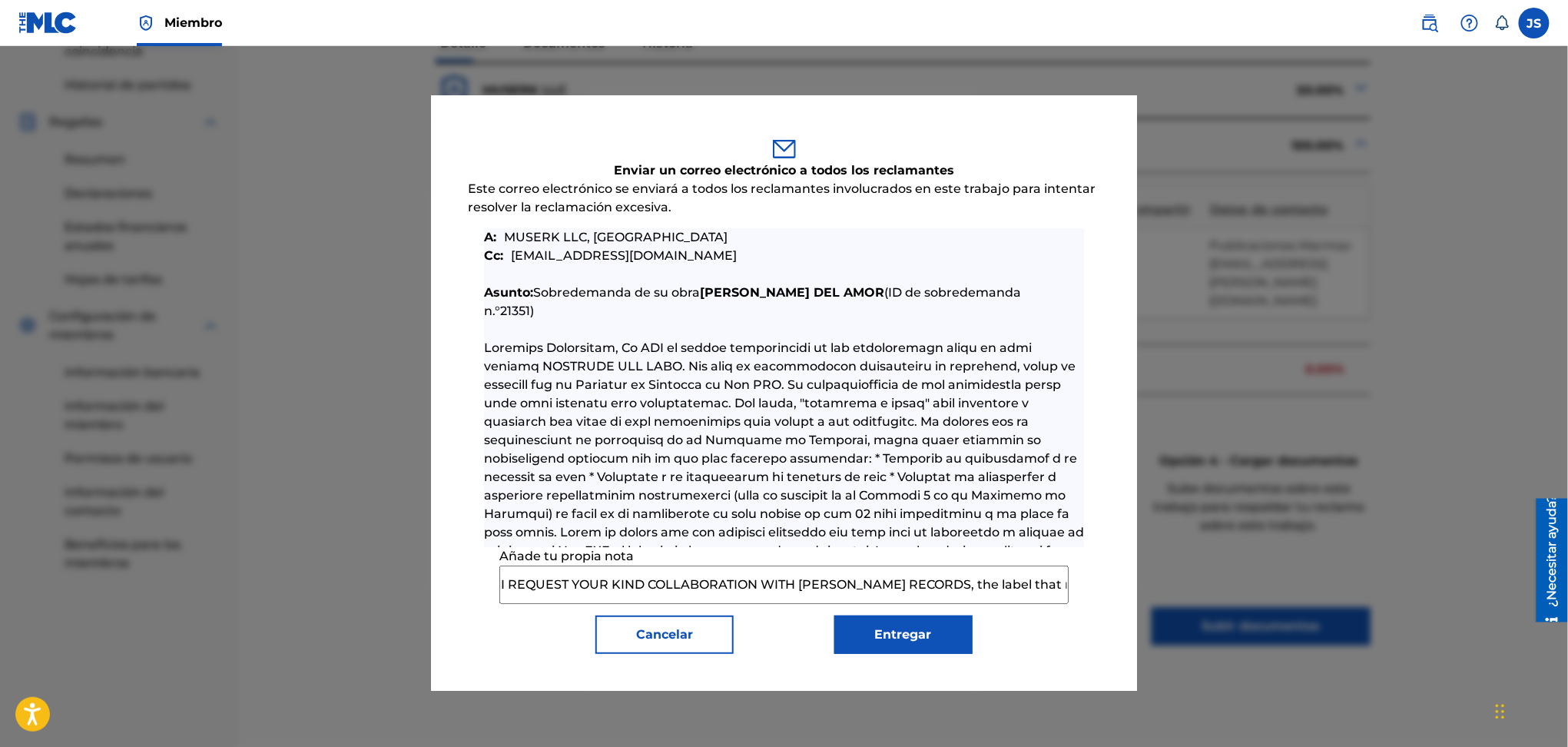
scroll to position [0, 296]
type input "I REQUEST YOUR KIND COLLABORATION WITH MARMAZ RECORDS, the label that represent…"
click at [925, 644] on font "Entregar" at bounding box center [903, 635] width 57 height 18
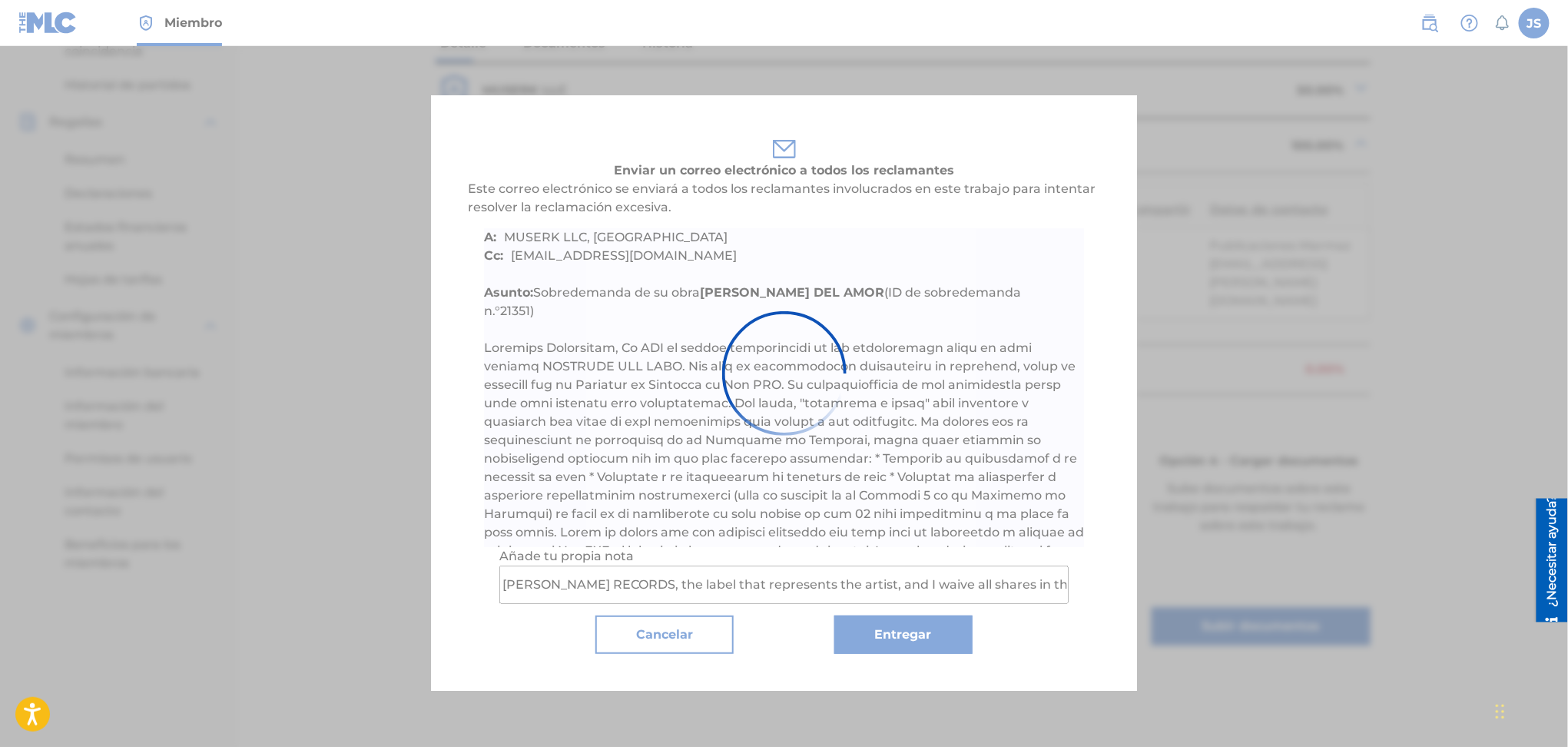
scroll to position [0, 0]
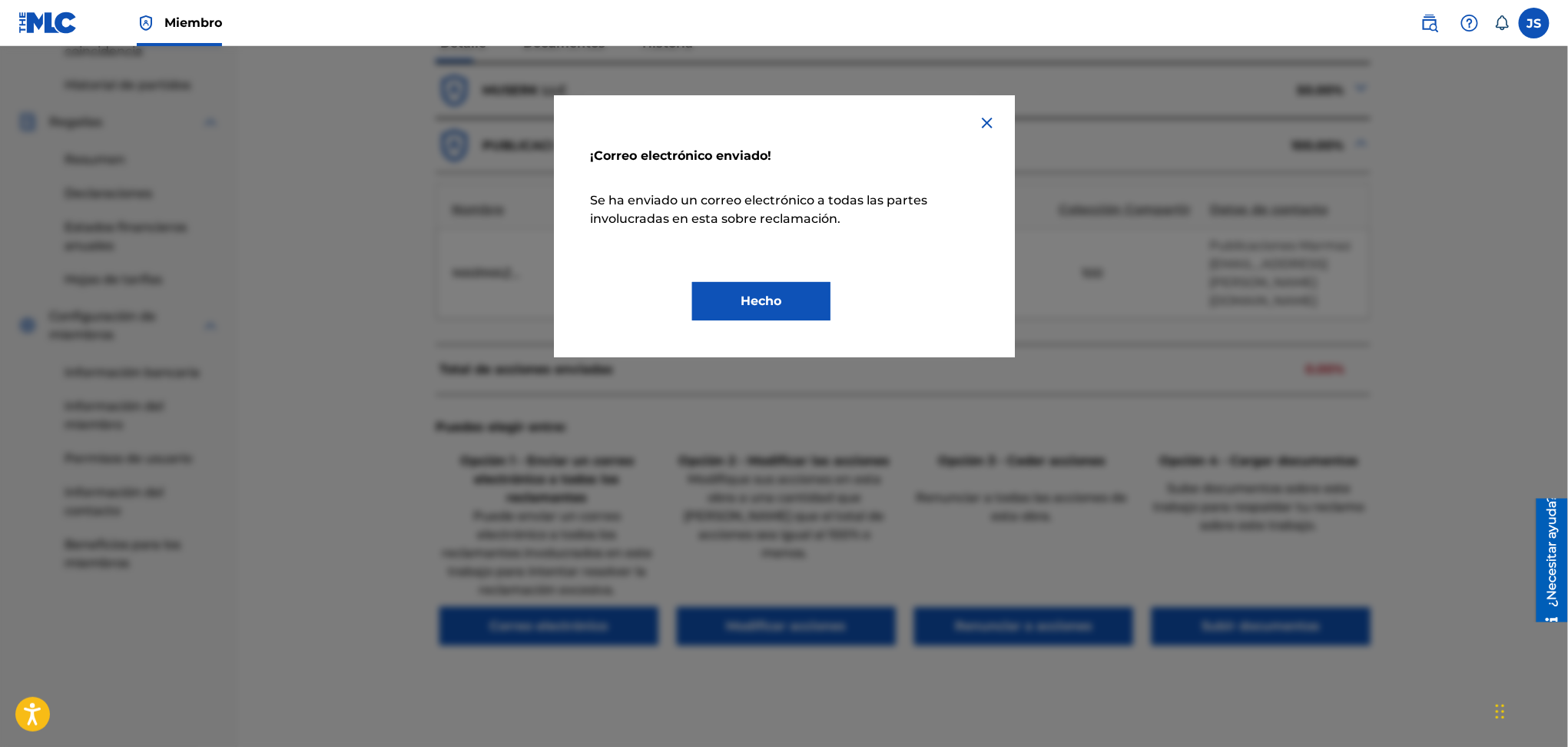
click at [796, 310] on button "Hecho" at bounding box center [761, 301] width 138 height 38
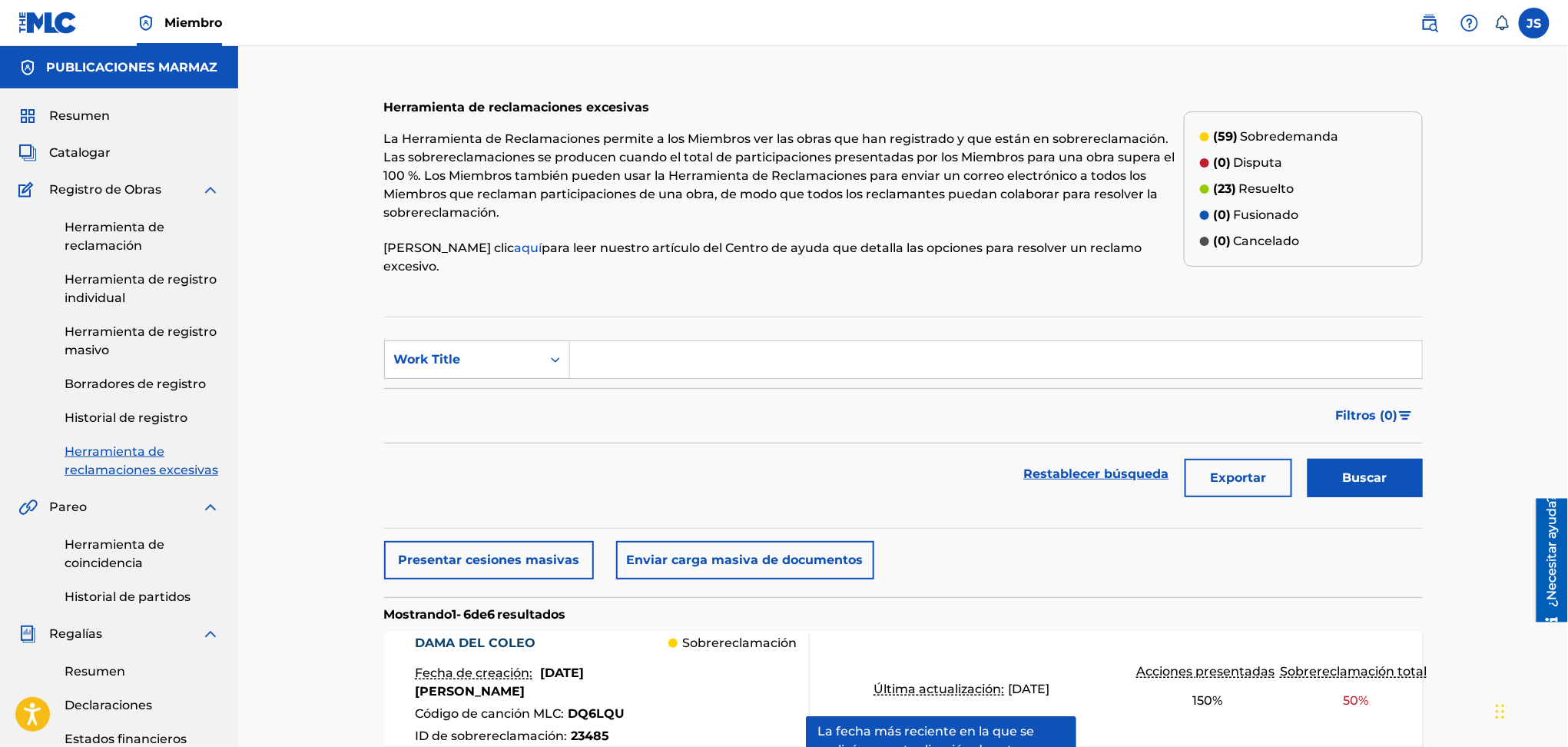
click at [697, 349] on input "Formulario de búsqueda" at bounding box center [997, 359] width 852 height 37
paste input "PEDACITO ORIENTAL"
type input "PEDACITO ORIENTAL"
click at [1330, 459] on button "Buscar" at bounding box center [1365, 478] width 115 height 38
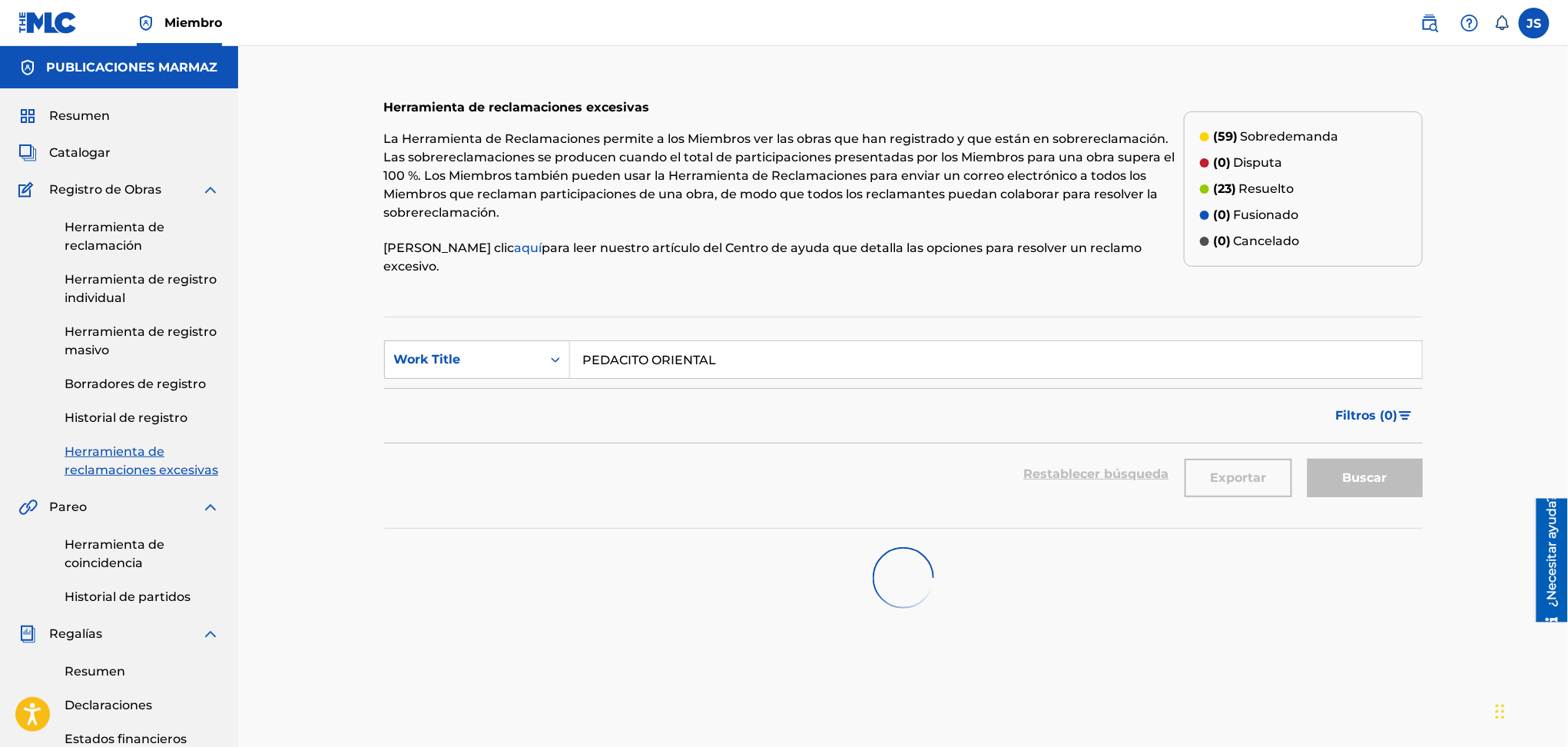
scroll to position [205, 0]
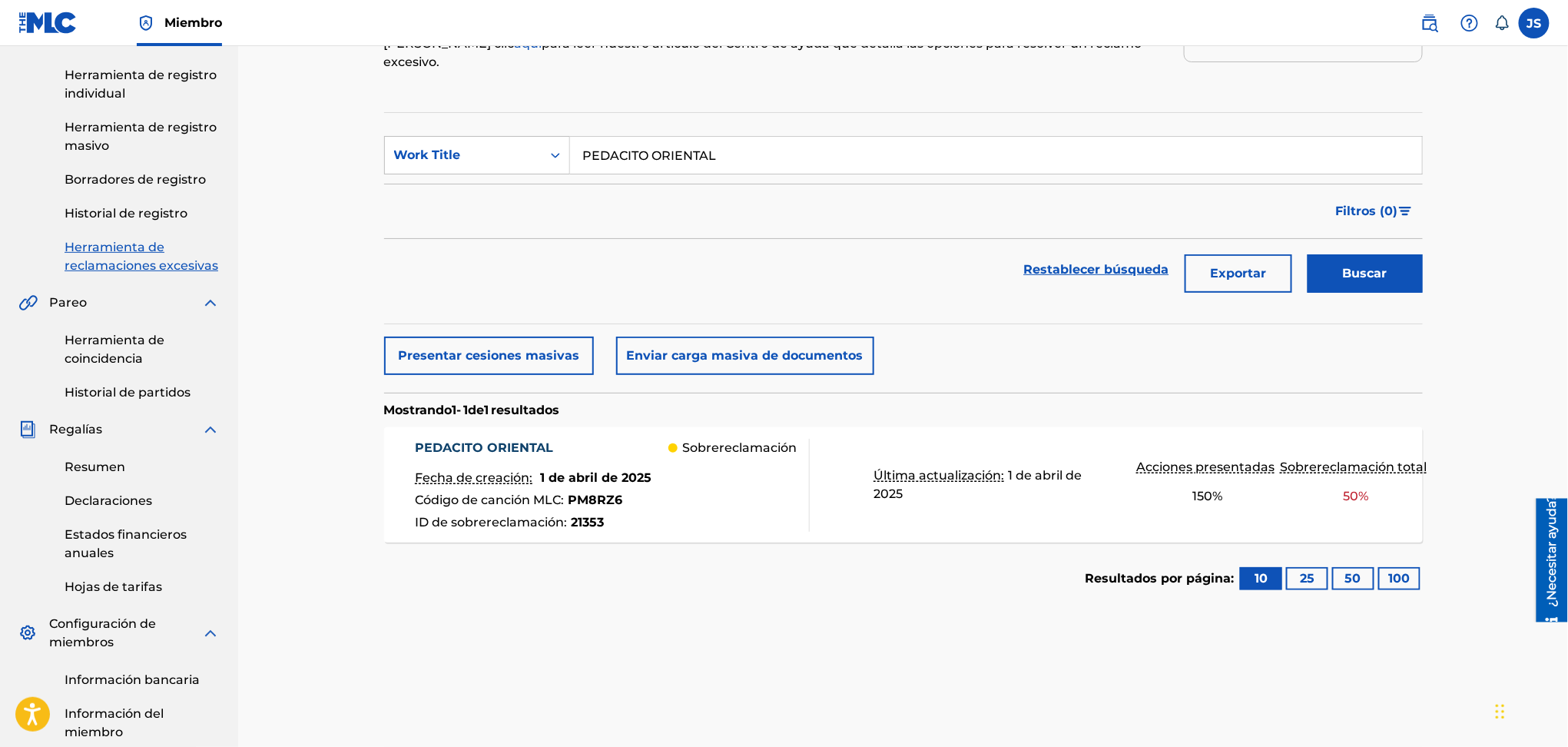
click at [489, 441] on font "PEDACITO ORIENTAL" at bounding box center [484, 448] width 138 height 15
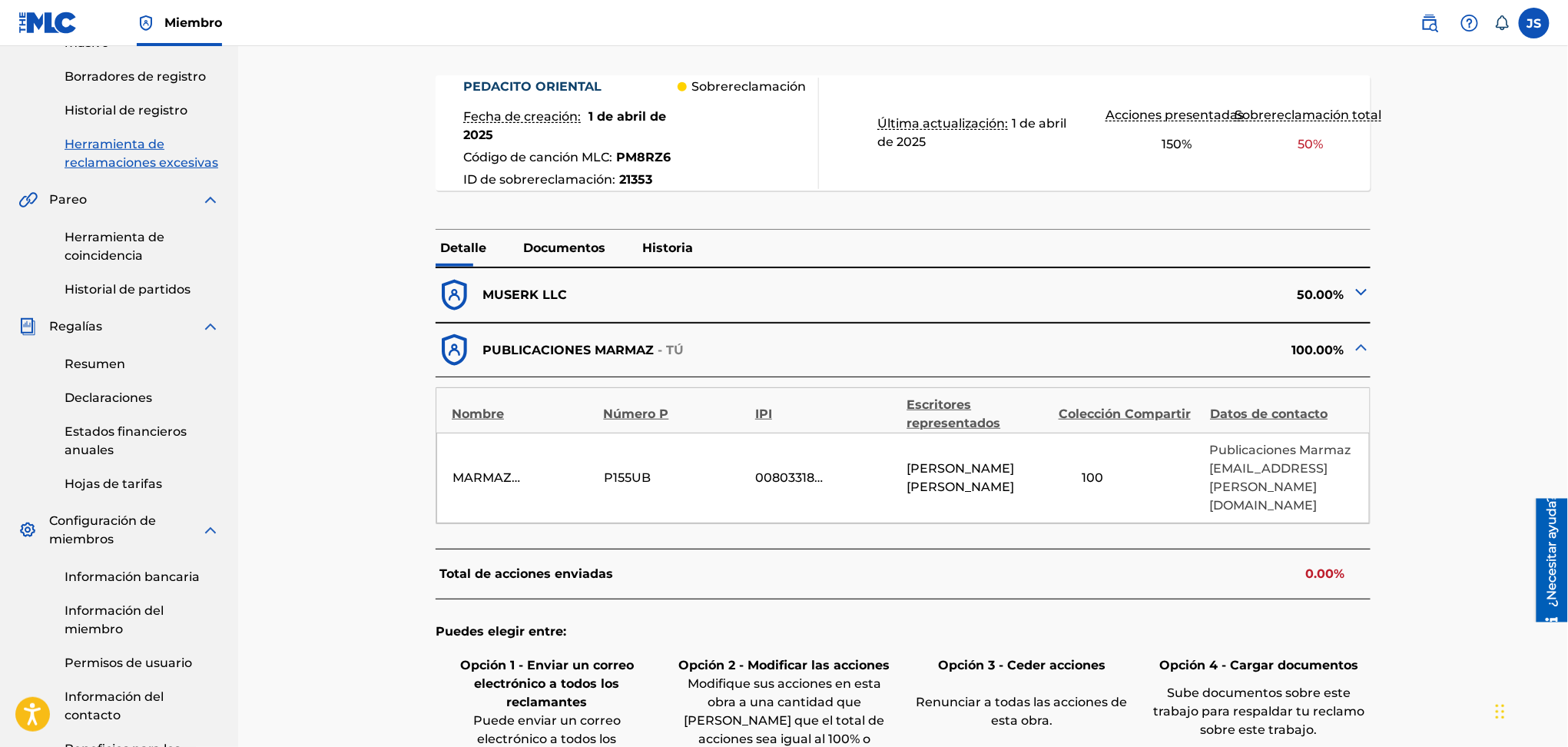
scroll to position [581, 0]
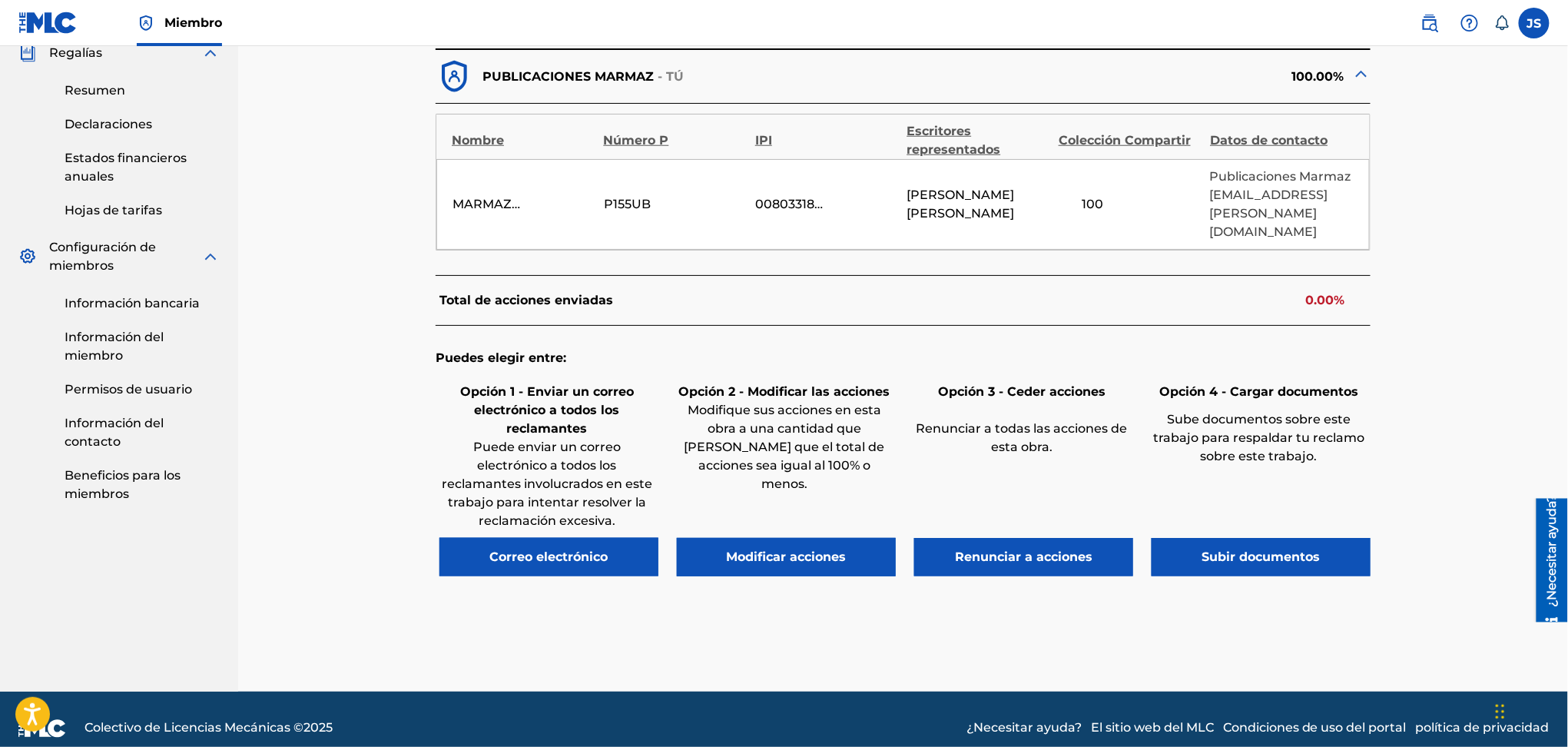
click at [622, 554] on button "Correo electrónico" at bounding box center [549, 557] width 219 height 38
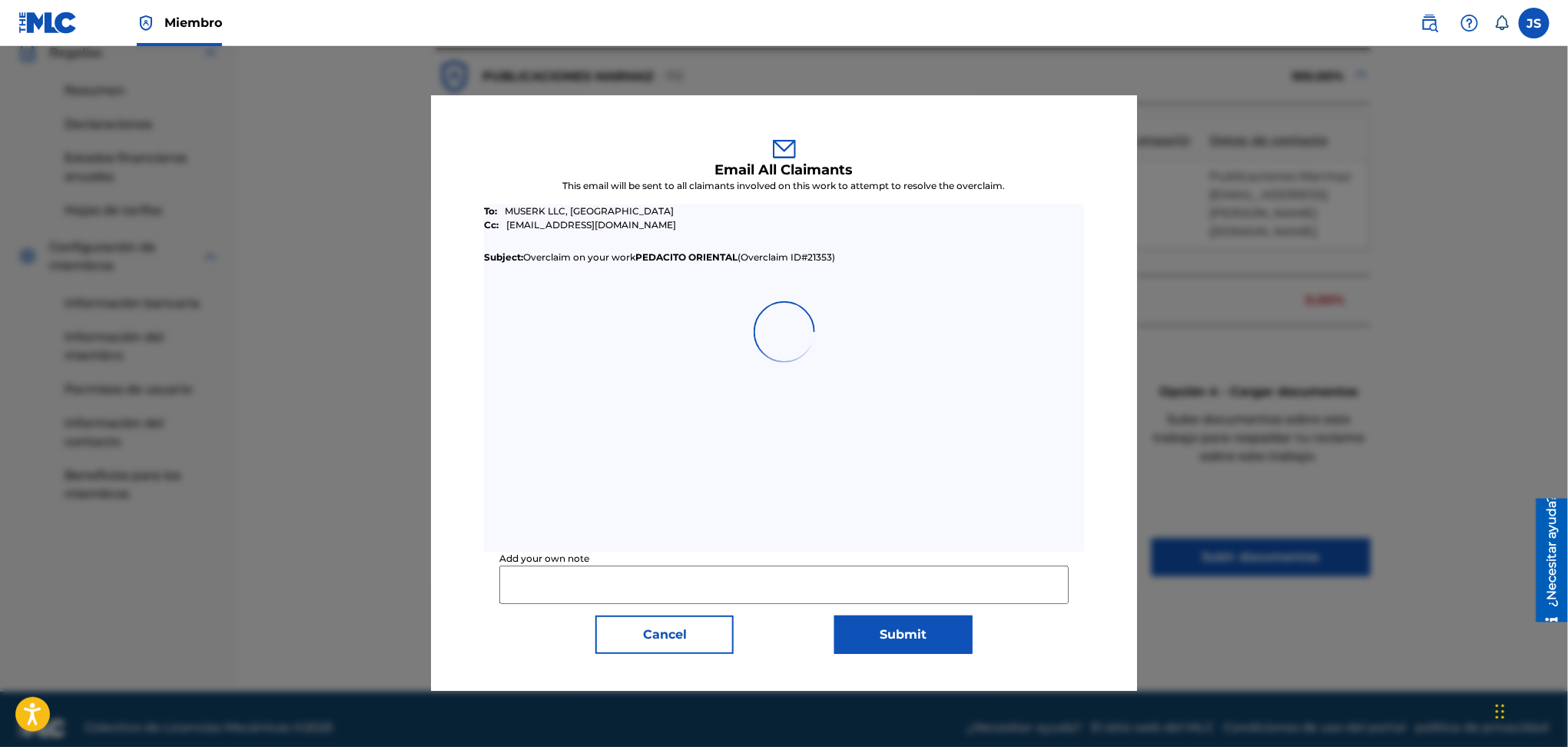
click at [725, 579] on input "Add your own note" at bounding box center [784, 585] width 569 height 38
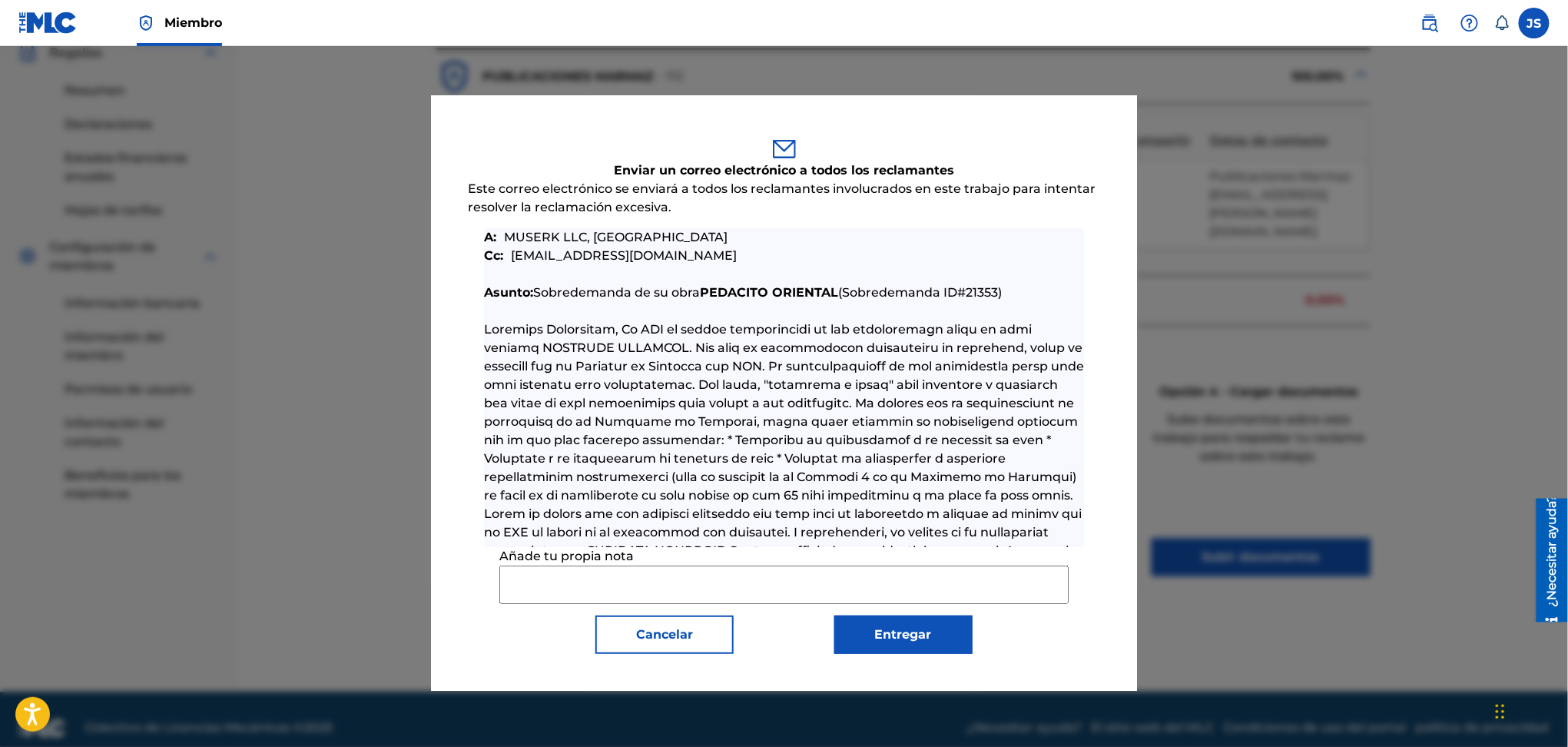
paste input "PEDACITO ORIENTAL"
type input "PEDACITO ORIENTAL"
paste input "I REQUEST YOUR KIND COLLABORATION WITH MARMAZ RECORDS, the label that represent…"
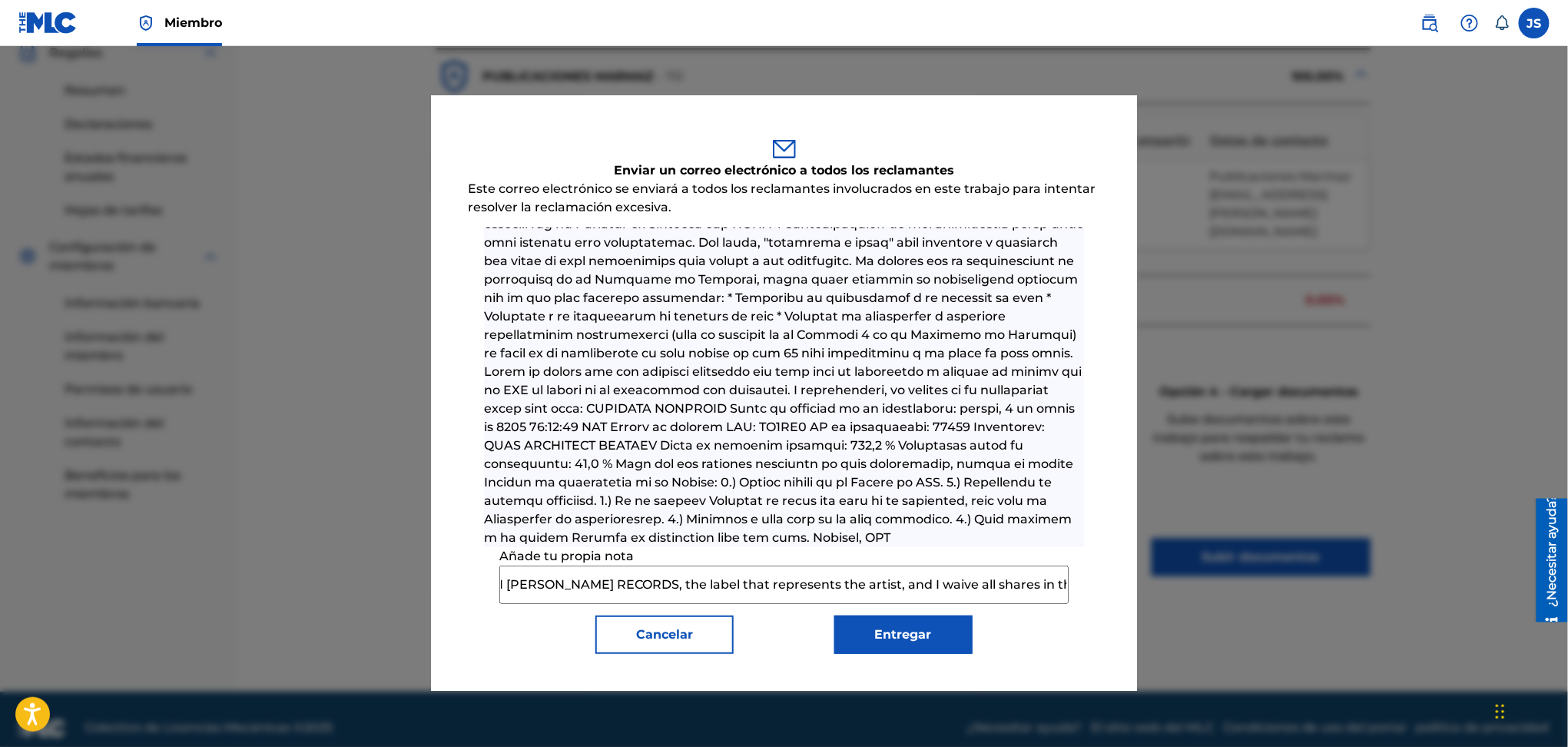
scroll to position [176, 0]
type input "I REQUEST YOUR KIND COLLABORATION WITH MARMAZ RECORDS, the label that represent…"
click at [886, 628] on font "Entregar" at bounding box center [903, 635] width 57 height 15
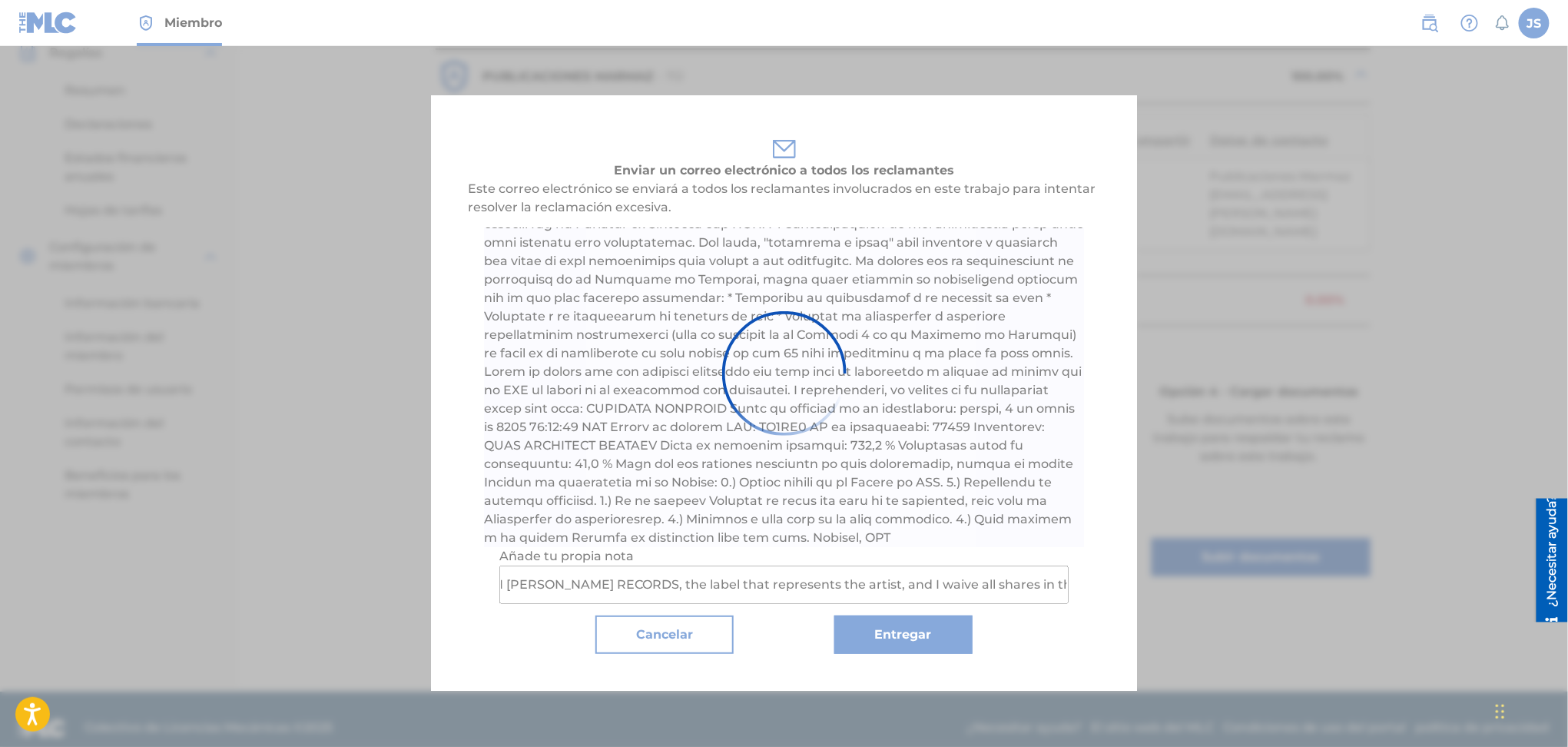
scroll to position [0, 0]
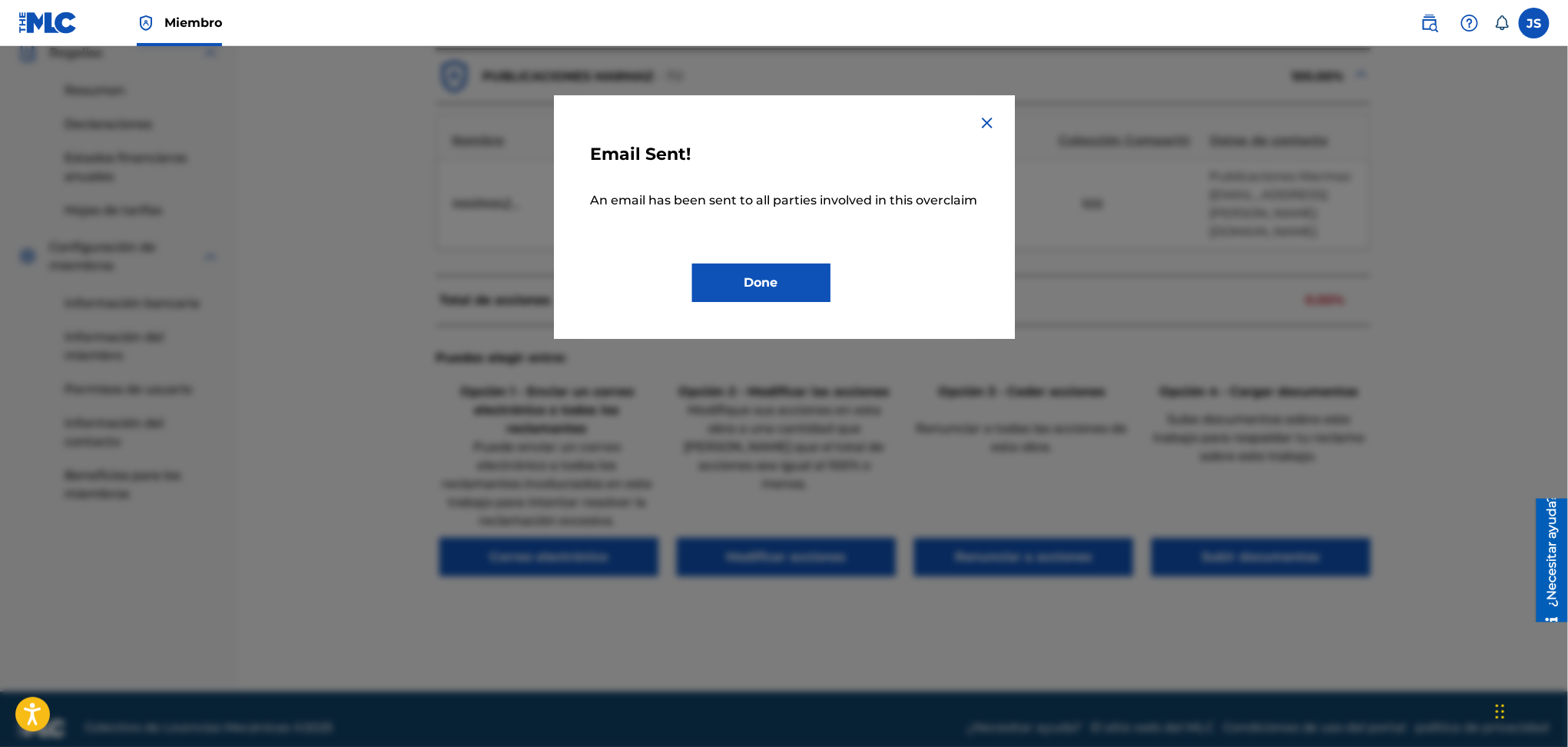
click at [768, 303] on div "Email Sent! An email has been sent to all parties involved in this overclaim Do…" at bounding box center [784, 217] width 461 height 243
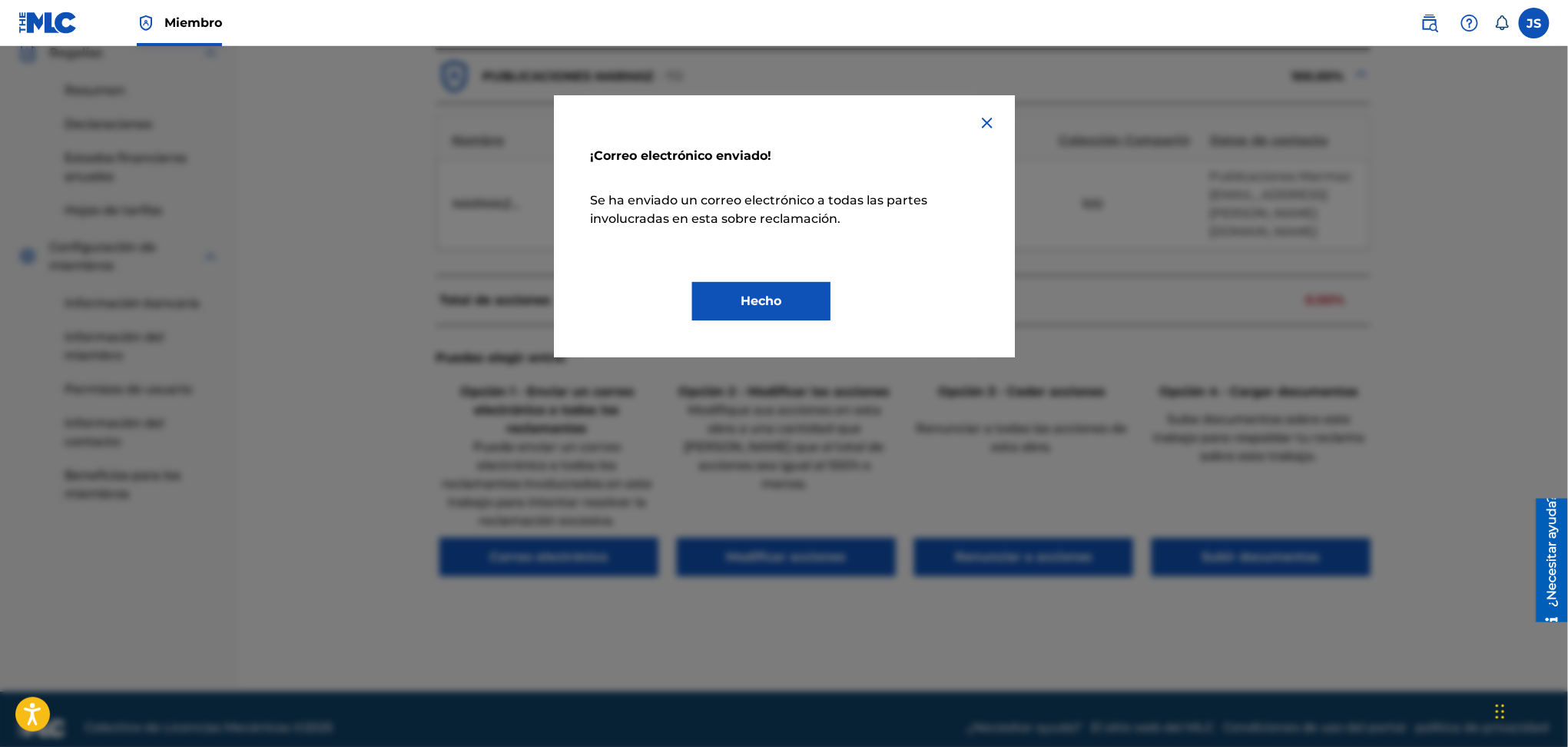
click at [759, 282] on div "¡Correo electrónico enviado! Se ha enviado un correo electrónico a todas las pa…" at bounding box center [784, 227] width 388 height 188
click at [763, 312] on button "Hecho" at bounding box center [761, 301] width 138 height 38
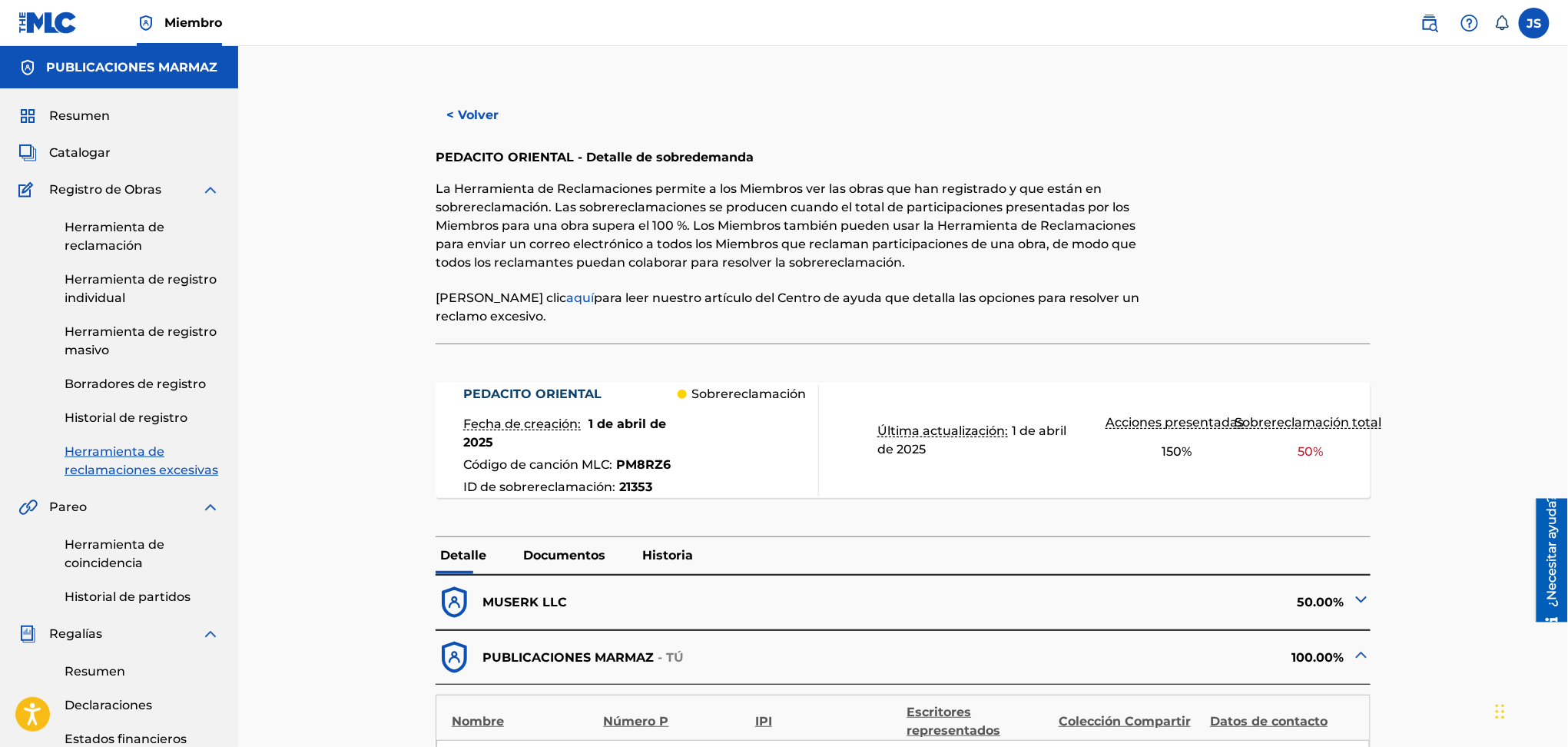
click at [455, 113] on font "< Volver" at bounding box center [472, 115] width 52 height 15
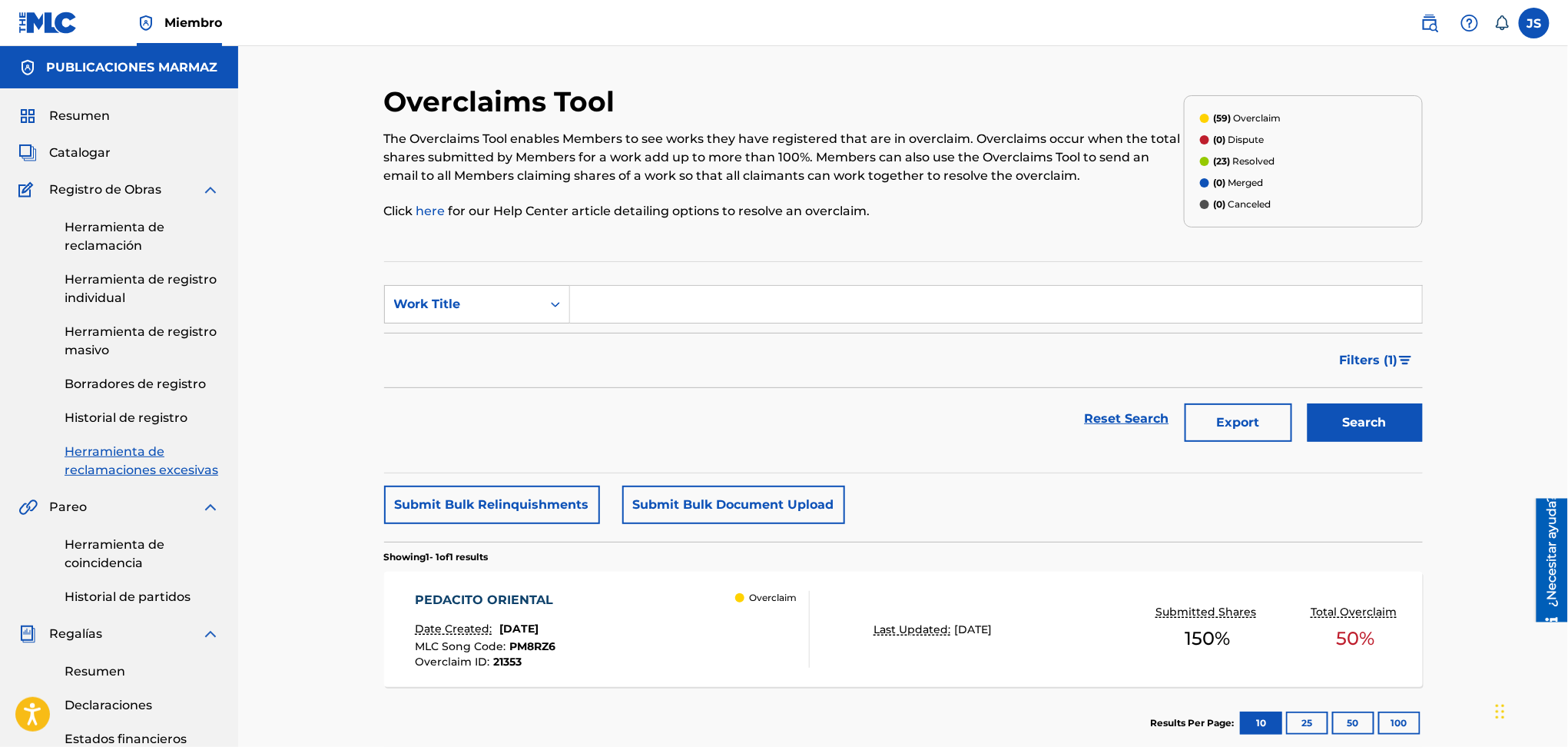
scroll to position [205, 0]
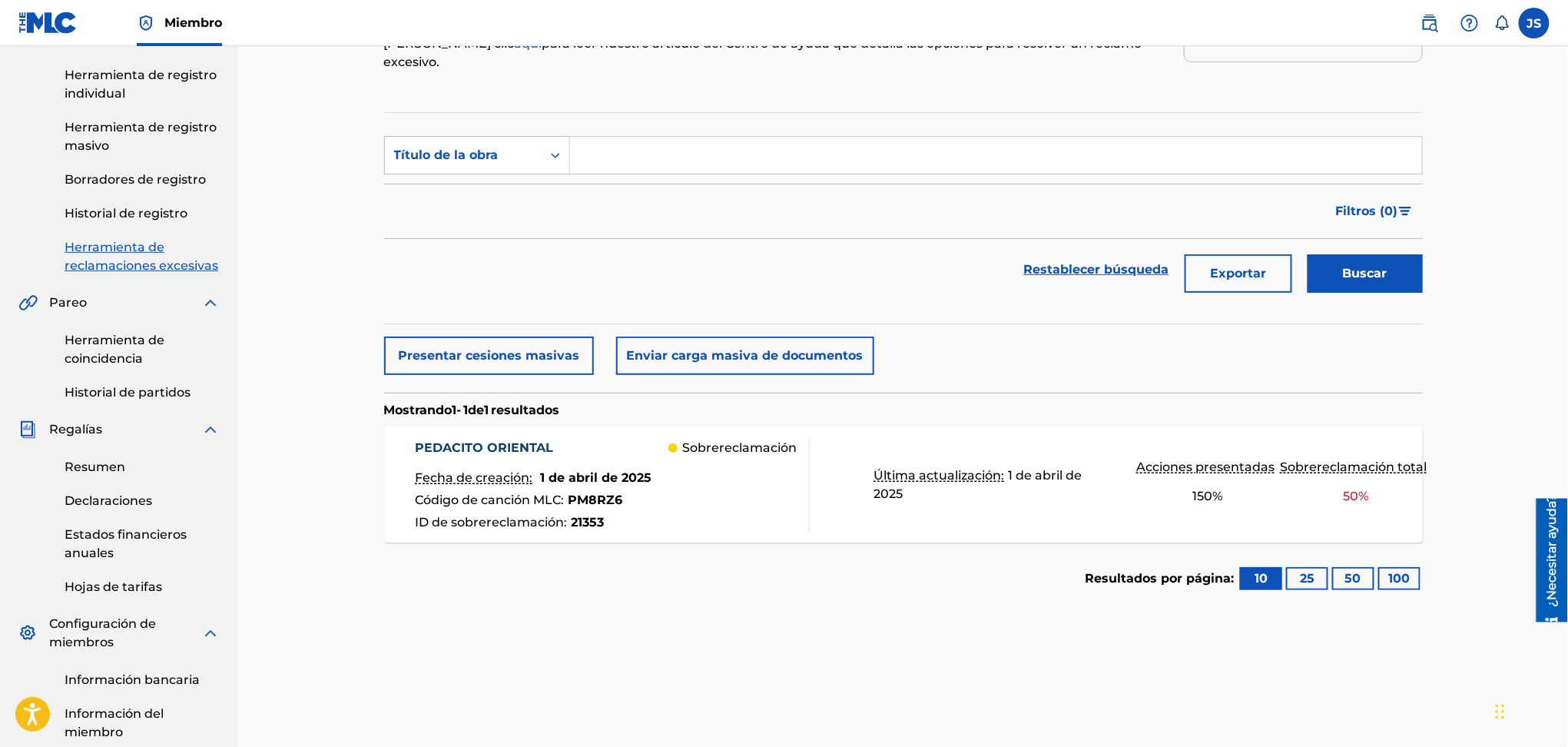
click at [643, 137] on input "Formulario de búsqueda" at bounding box center [997, 155] width 852 height 37
paste input "LA SOMBRA DE UN MAMON"
click at [801, 250] on div "Restablecer búsqueda Exportar Buscar" at bounding box center [903, 269] width 1039 height 61
click at [1349, 266] on font "Buscar" at bounding box center [1365, 273] width 45 height 15
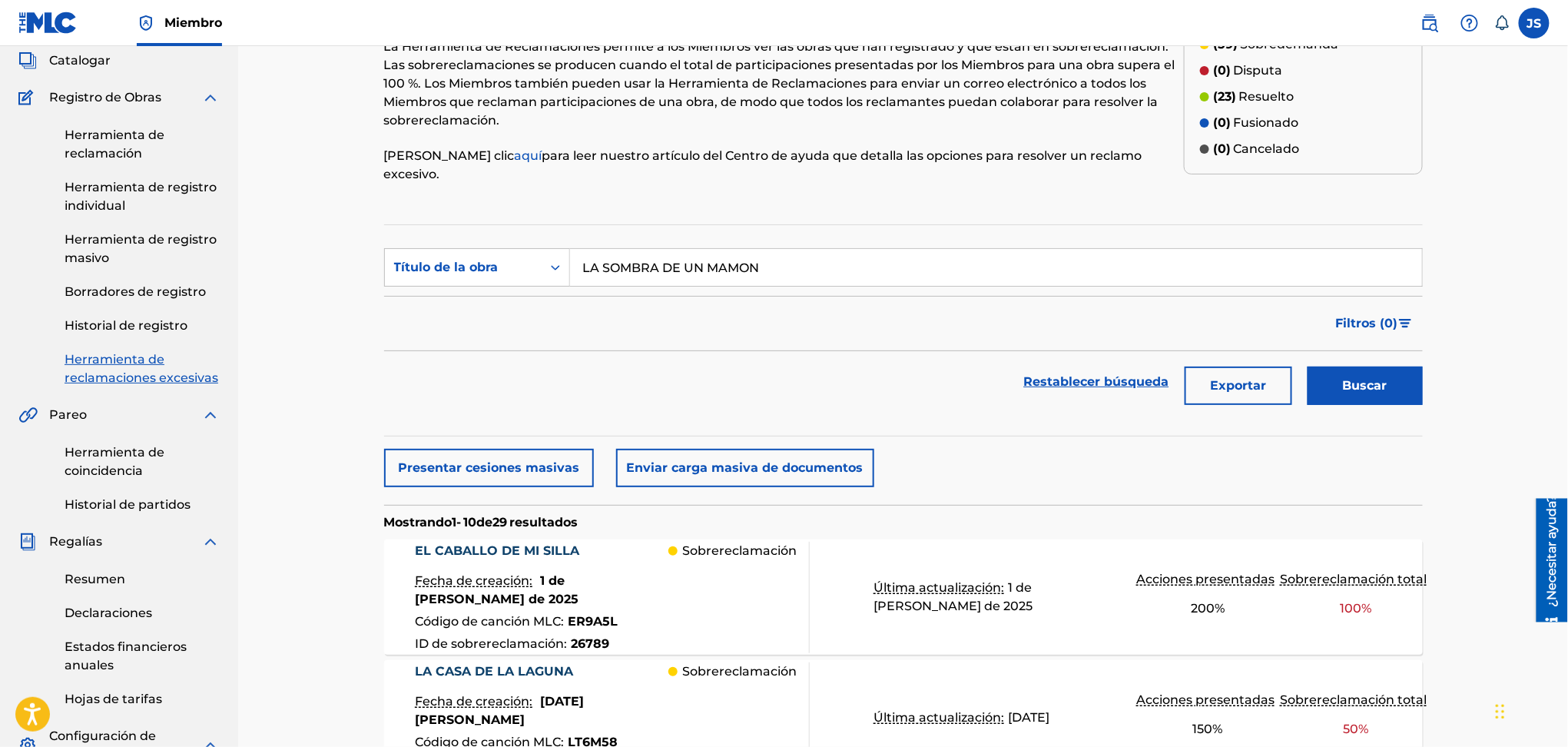
scroll to position [0, 0]
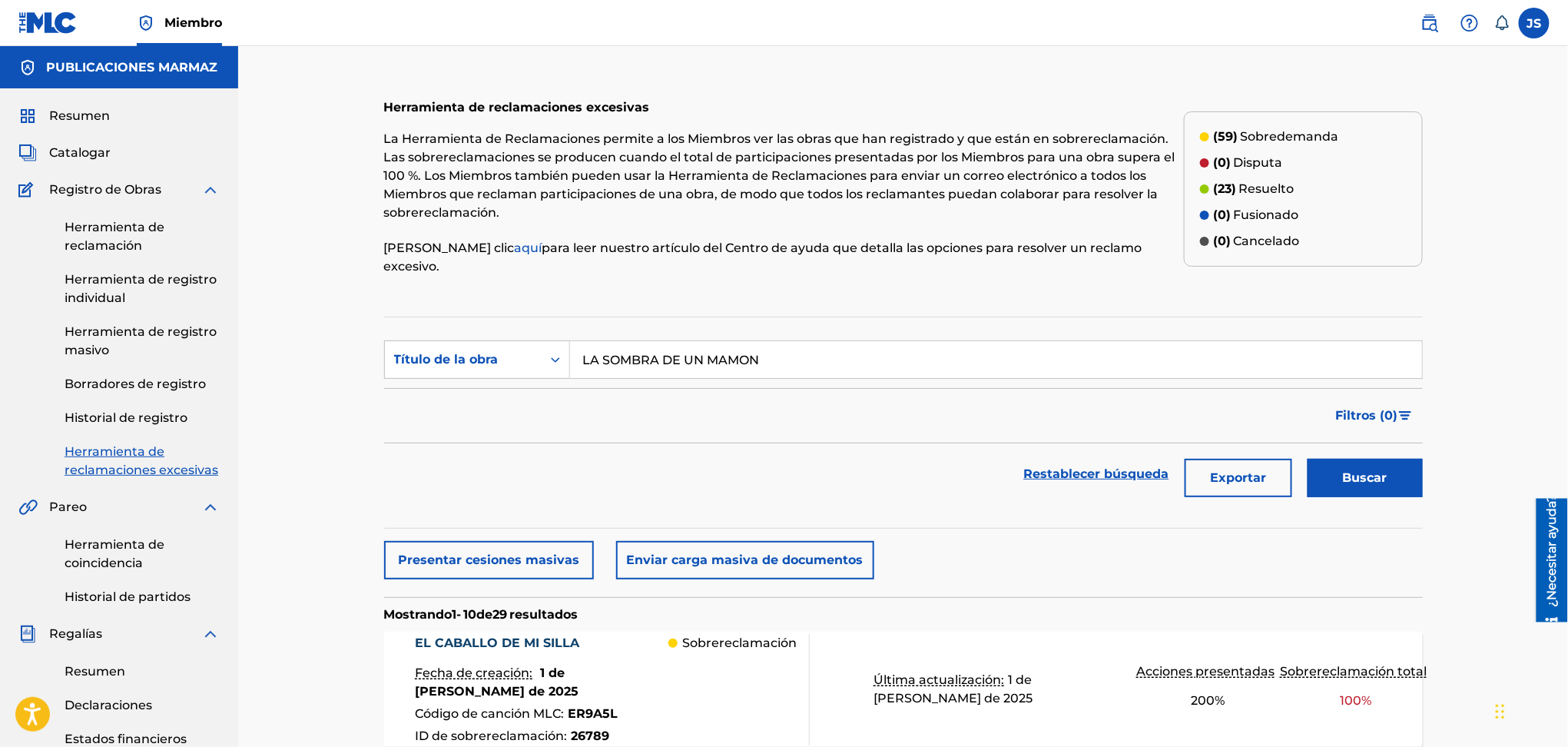
drag, startPoint x: 320, startPoint y: 339, endPoint x: 288, endPoint y: 337, distance: 32.1
click at [1307, 459] on button "Buscar" at bounding box center [1365, 478] width 115 height 38
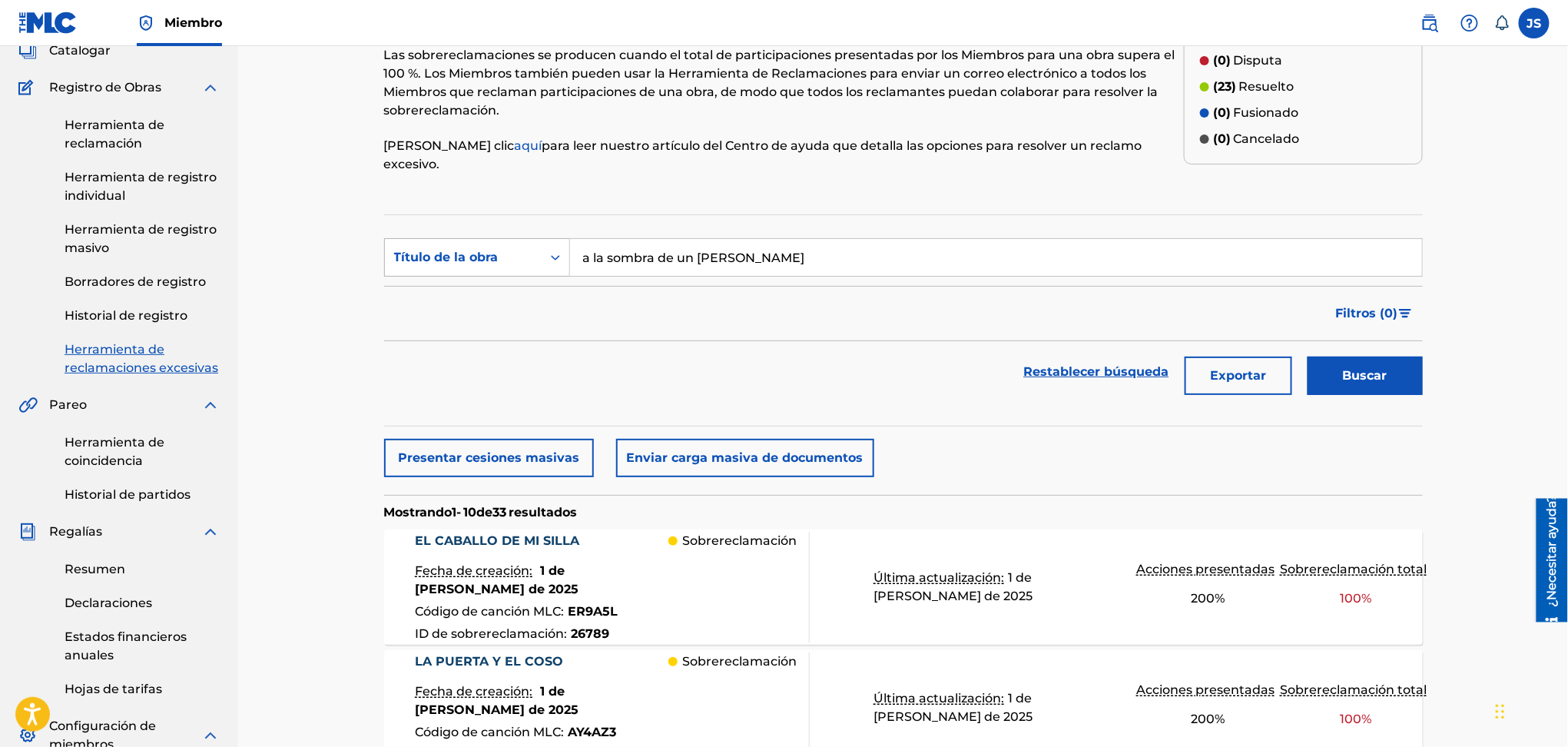
click at [500, 239] on div "Título de la obra" at bounding box center [476, 258] width 186 height 38
click at [685, 307] on div "Filtros ( 0 )" at bounding box center [903, 314] width 1039 height 56
click at [587, 244] on input "a la sombra de un mamon" at bounding box center [997, 257] width 852 height 37
click at [1307, 357] on button "Buscar" at bounding box center [1365, 376] width 115 height 38
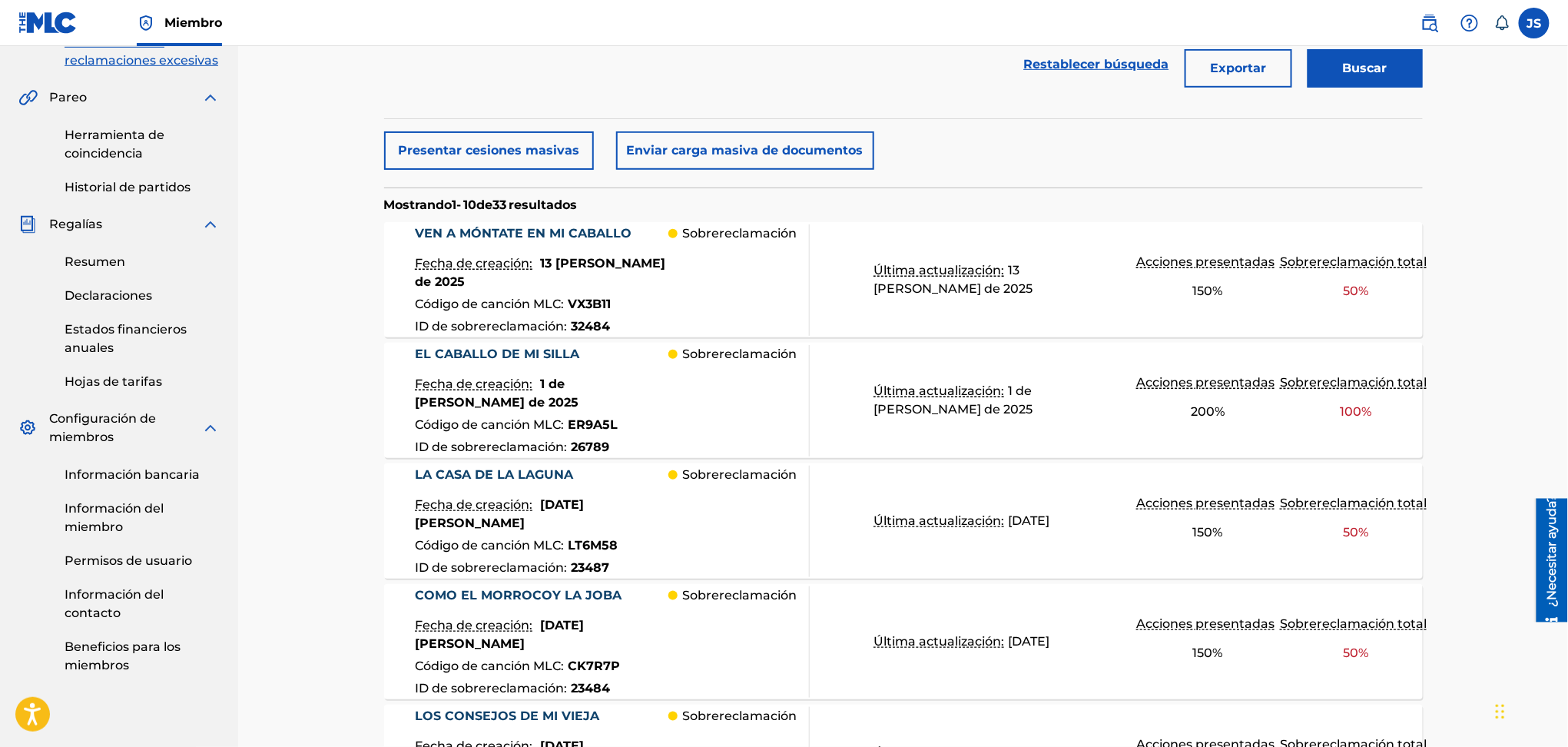
scroll to position [0, 0]
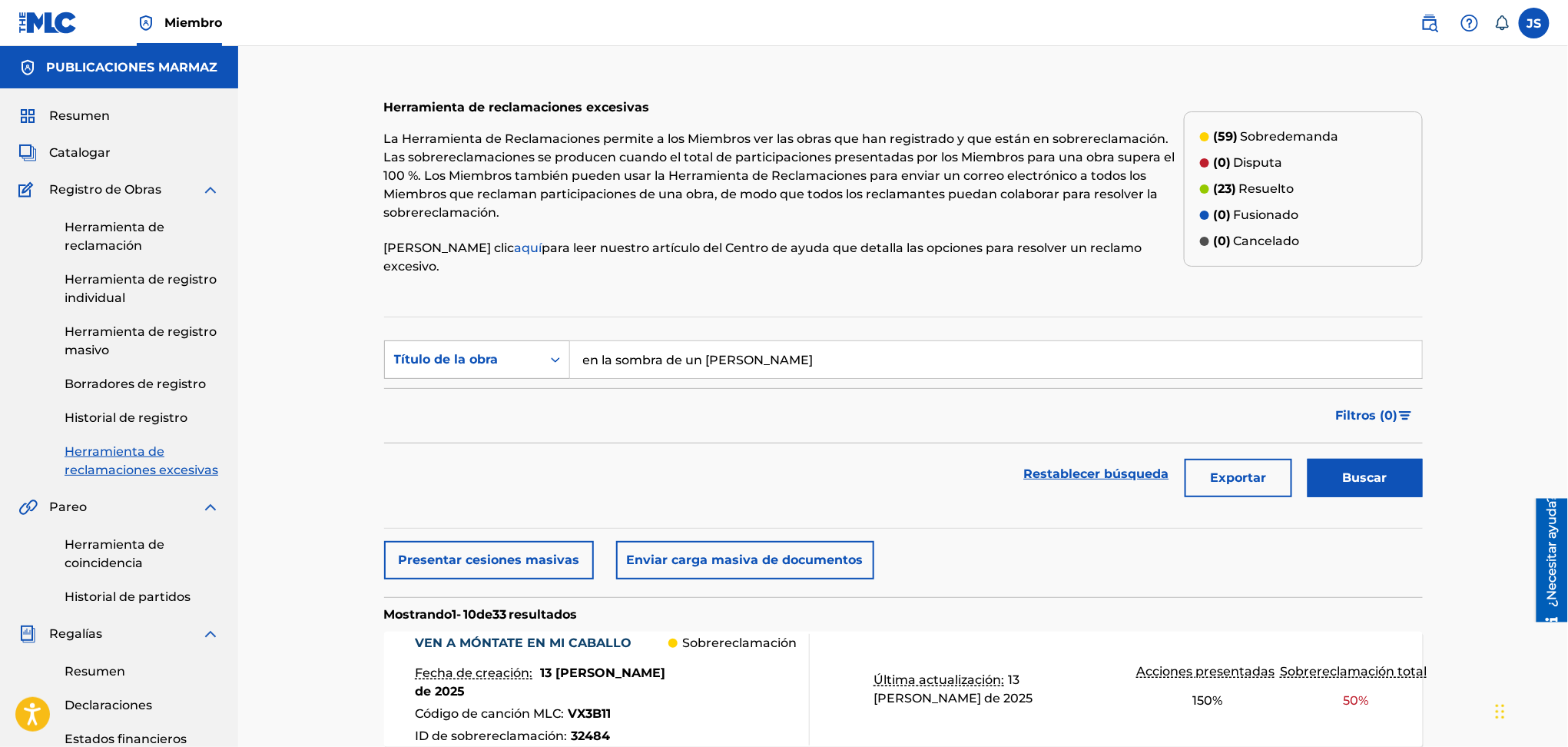
drag, startPoint x: 665, startPoint y: 342, endPoint x: 470, endPoint y: 338, distance: 195.0
click at [506, 350] on div "BuscarConCriteriac3526f0f-3eed-4315-b799-aaf0c5e0c2d1 Título de la obra en la s…" at bounding box center [903, 359] width 1039 height 38
click at [1307, 459] on button "Buscar" at bounding box center [1365, 478] width 115 height 38
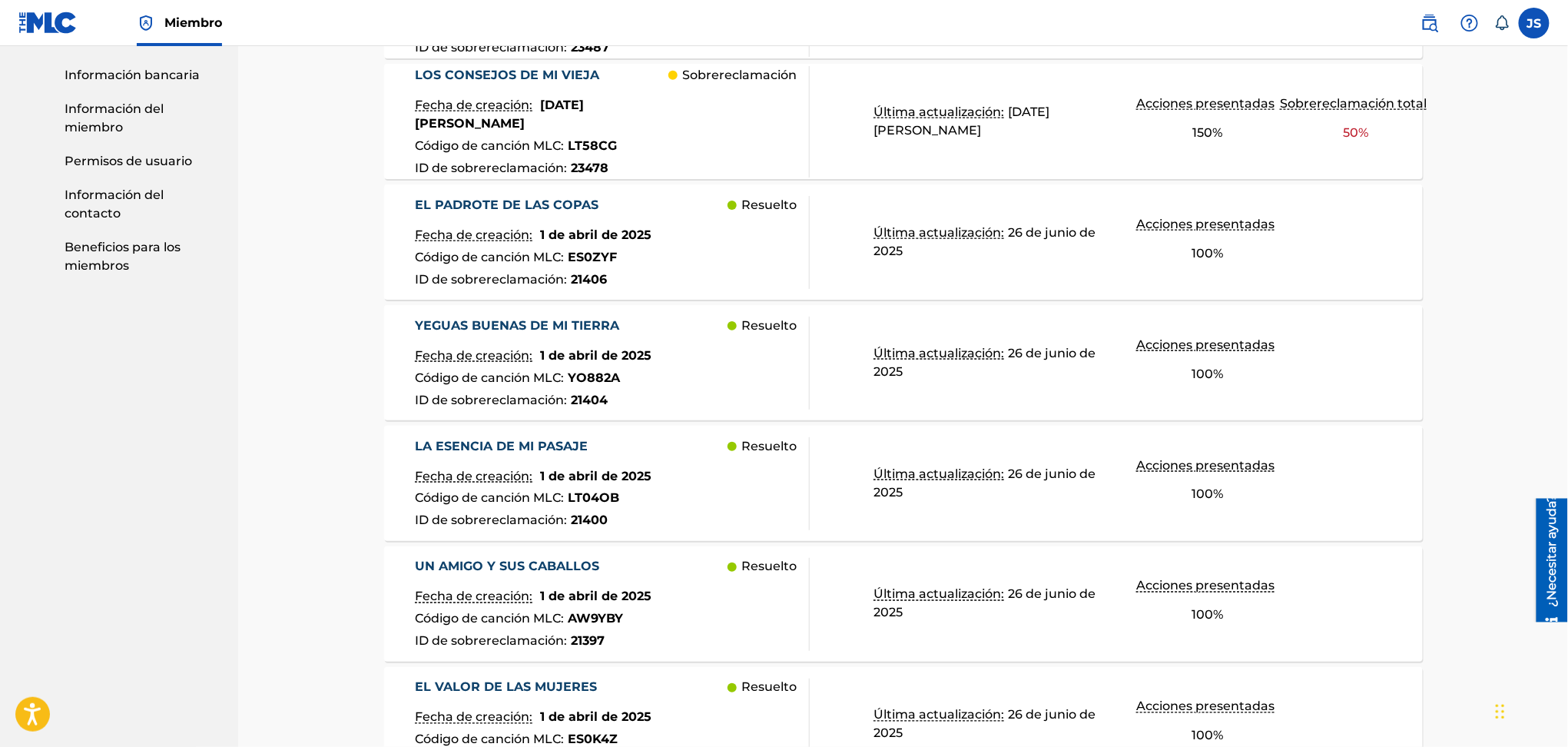
scroll to position [1220, 0]
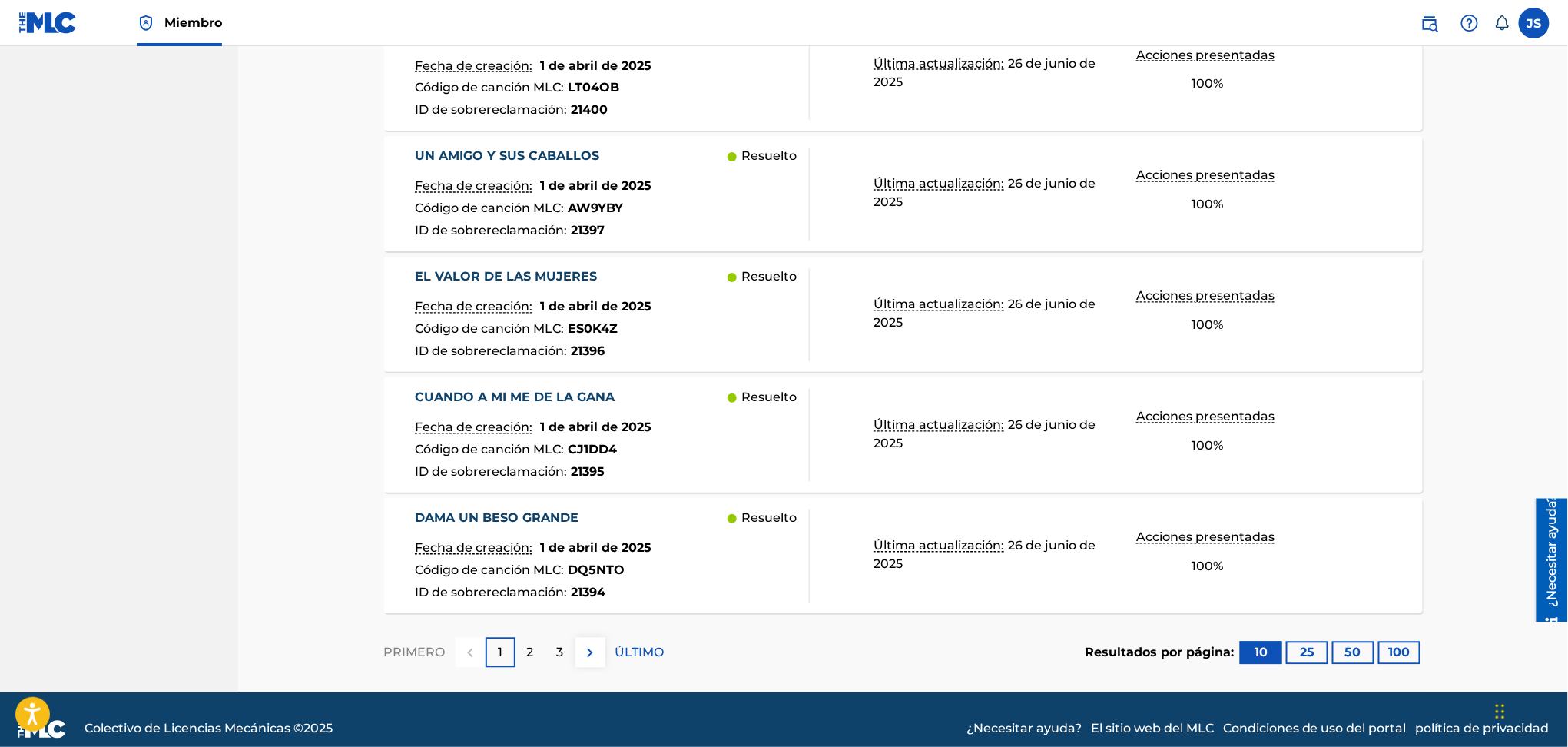
click at [534, 638] on div "2" at bounding box center [530, 653] width 30 height 30
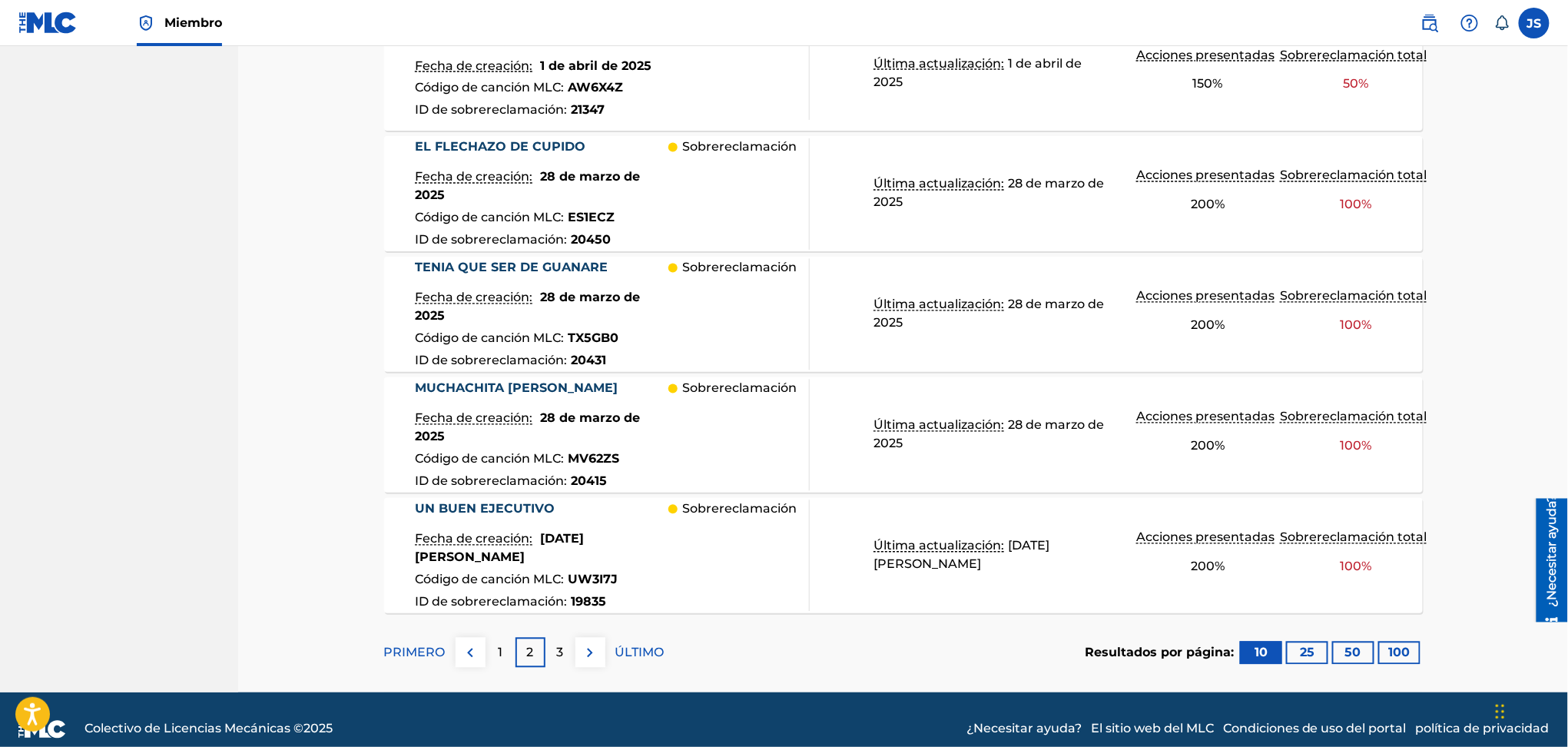
drag, startPoint x: 1390, startPoint y: 633, endPoint x: 1378, endPoint y: 642, distance: 15.0
click at [1390, 646] on font "100" at bounding box center [1401, 653] width 22 height 15
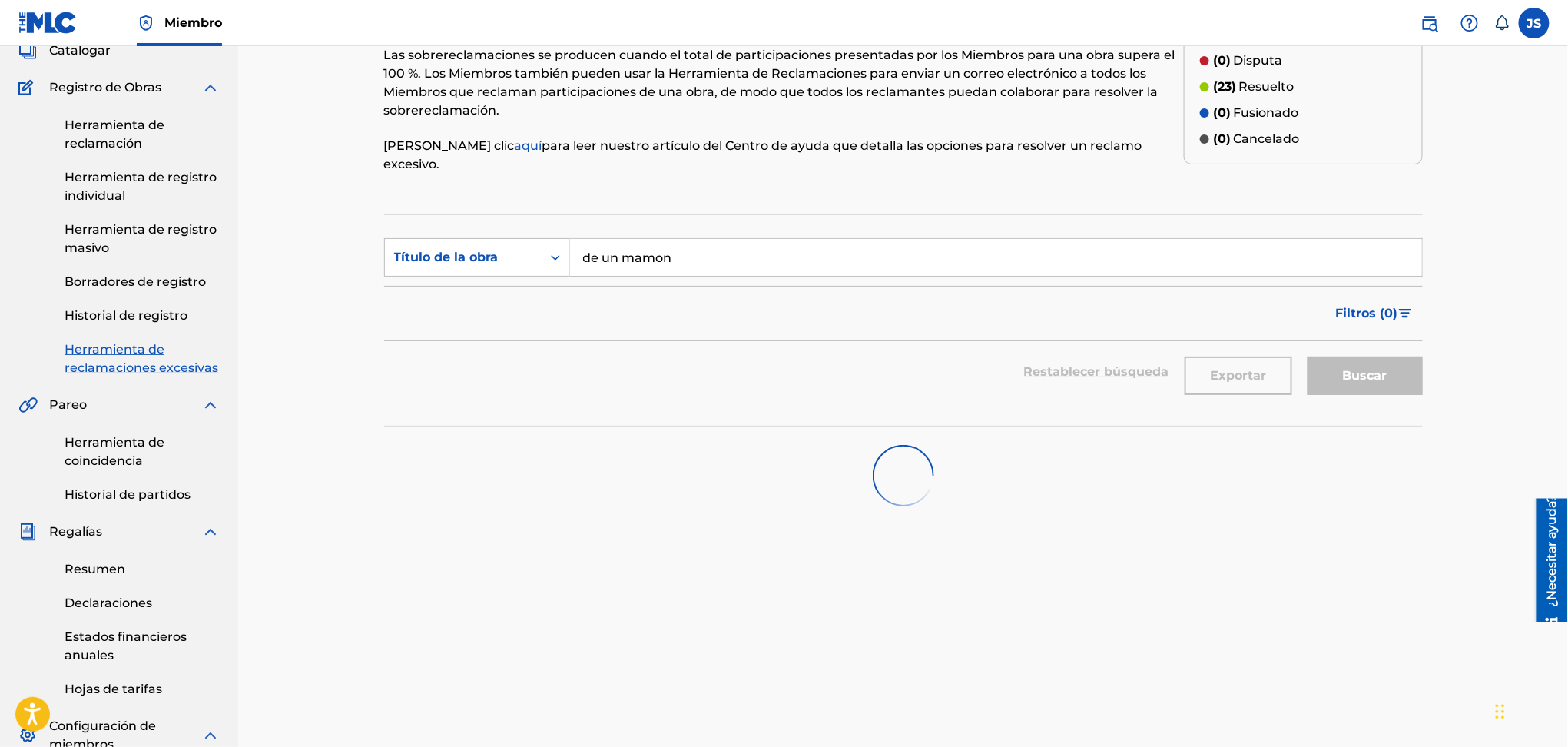
scroll to position [0, 0]
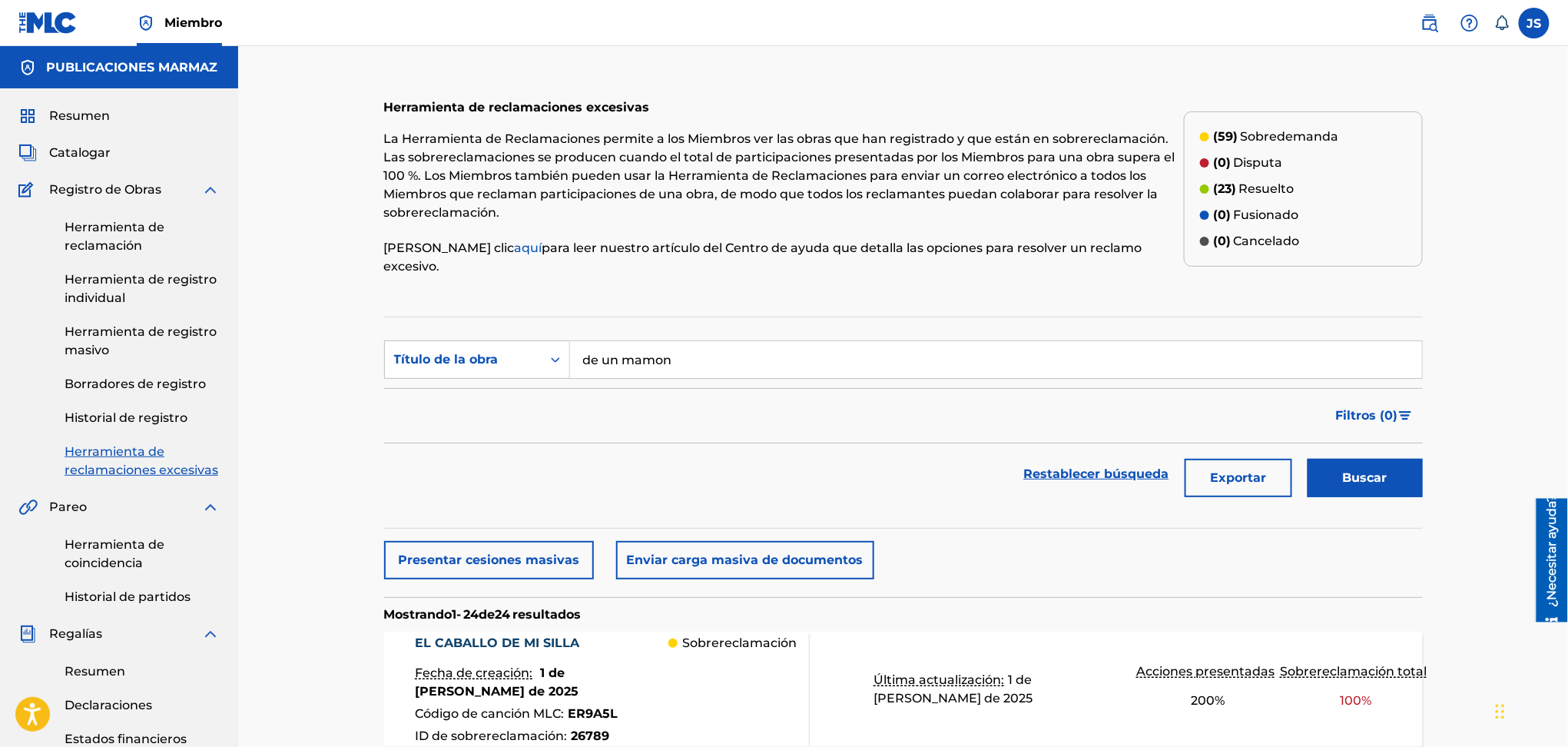
drag, startPoint x: 710, startPoint y: 351, endPoint x: 590, endPoint y: 363, distance: 120.6
click at [398, 358] on div "BuscarConCriteriac3526f0f-3eed-4315-b799-aaf0c5e0c2d1 Título de la obra de un m…" at bounding box center [903, 359] width 1039 height 38
paste input "EN LA SOMBRA DEL MAMON"
click at [825, 398] on div "Filtros ( 0 )" at bounding box center [903, 415] width 1039 height 56
click at [1328, 468] on button "Buscar" at bounding box center [1365, 478] width 115 height 38
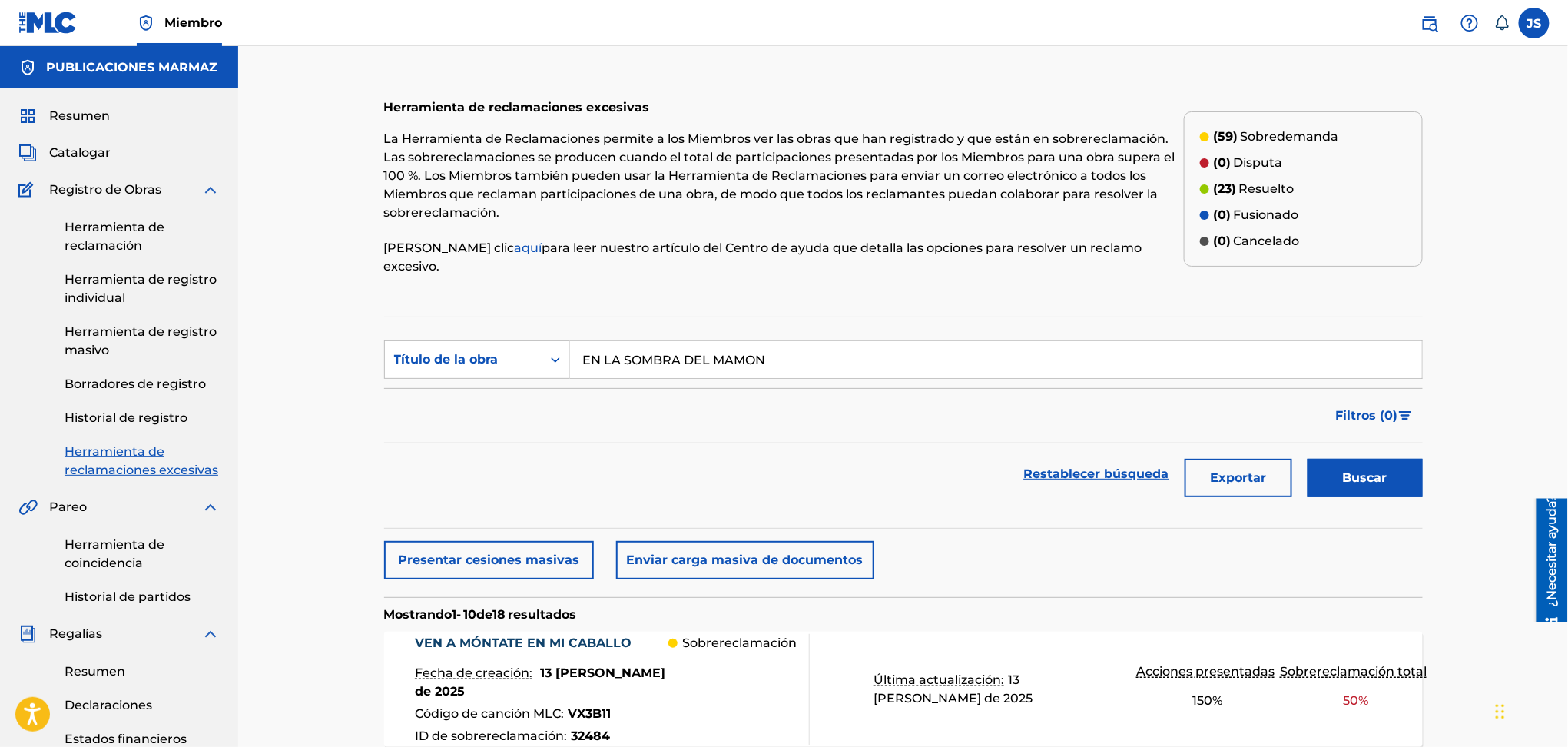
drag, startPoint x: 697, startPoint y: 346, endPoint x: 572, endPoint y: 345, distance: 125.0
click at [572, 345] on input "EN LA SOMBRA DEL MAMON" at bounding box center [997, 359] width 852 height 37
paste input "LA CANCION QUE ME PEDISTE"
drag, startPoint x: 817, startPoint y: 443, endPoint x: 1121, endPoint y: 489, distance: 307.5
click at [825, 443] on div "Restablecer búsqueda Exportar Buscar" at bounding box center [903, 474] width 1039 height 61
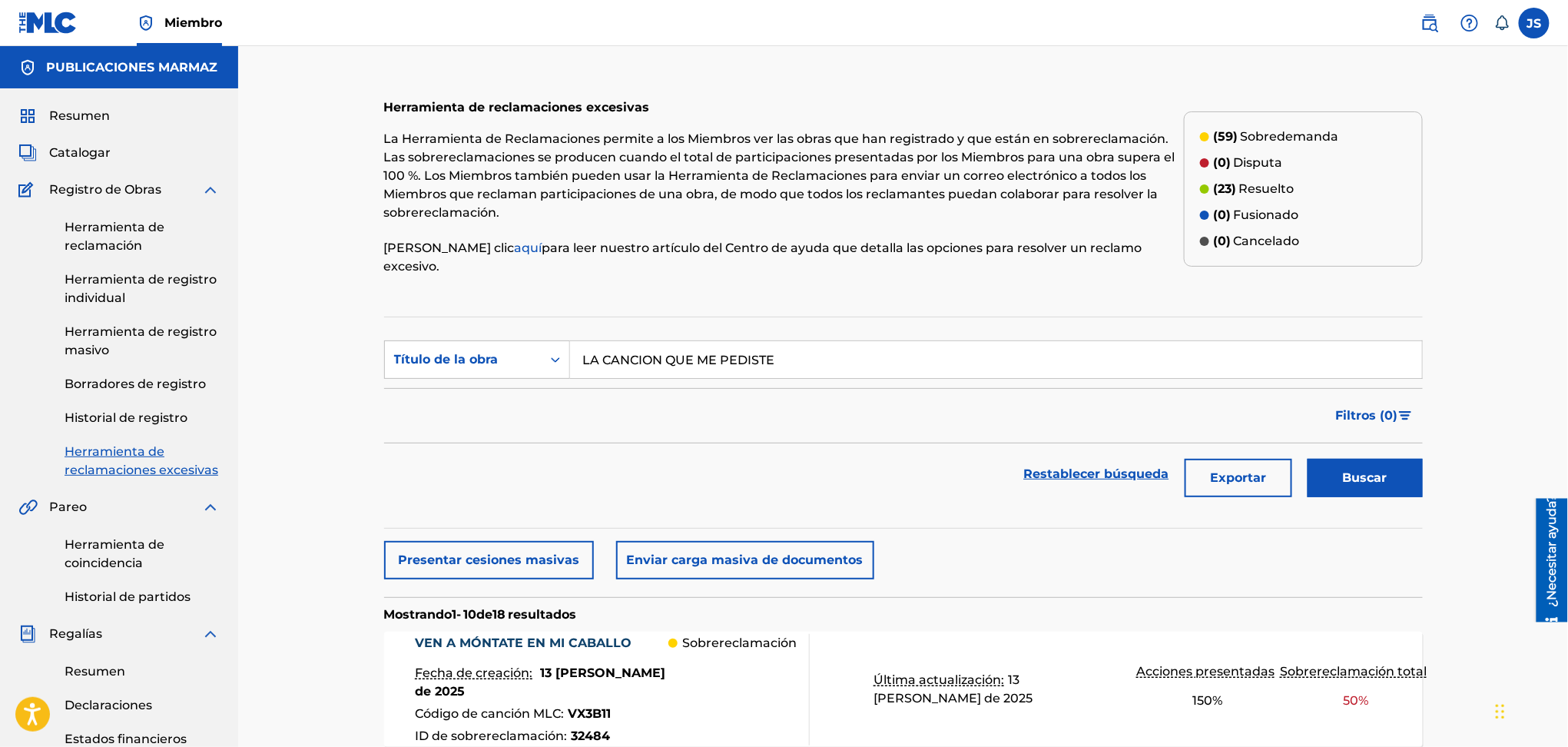
drag, startPoint x: 1382, startPoint y: 459, endPoint x: 1207, endPoint y: 471, distance: 175.4
click at [1381, 470] on font "Buscar" at bounding box center [1365, 477] width 45 height 15
click at [531, 345] on div "Título de la obra" at bounding box center [463, 359] width 156 height 29
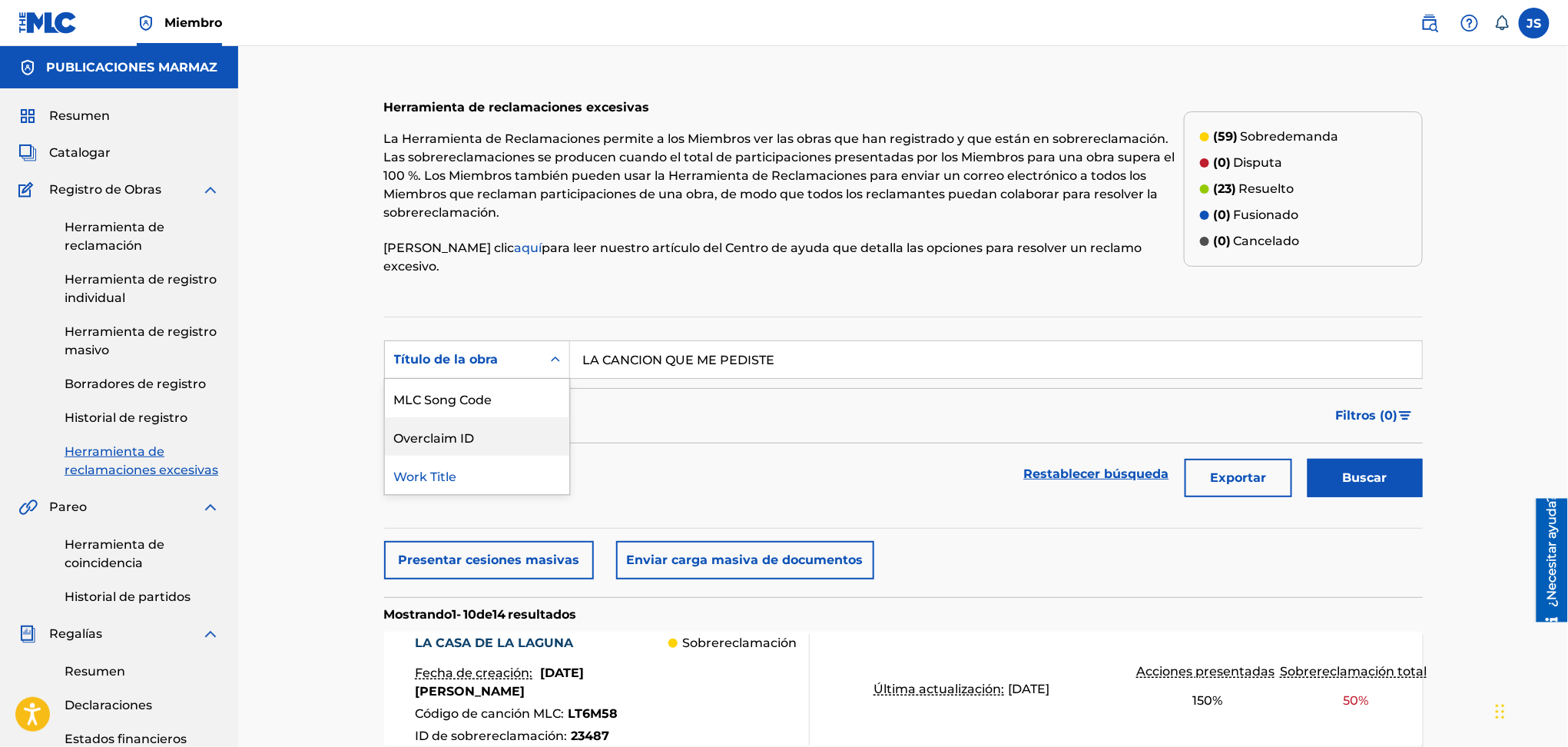
click at [831, 472] on div "Restablecer búsqueda Exportar Buscar" at bounding box center [903, 474] width 1039 height 61
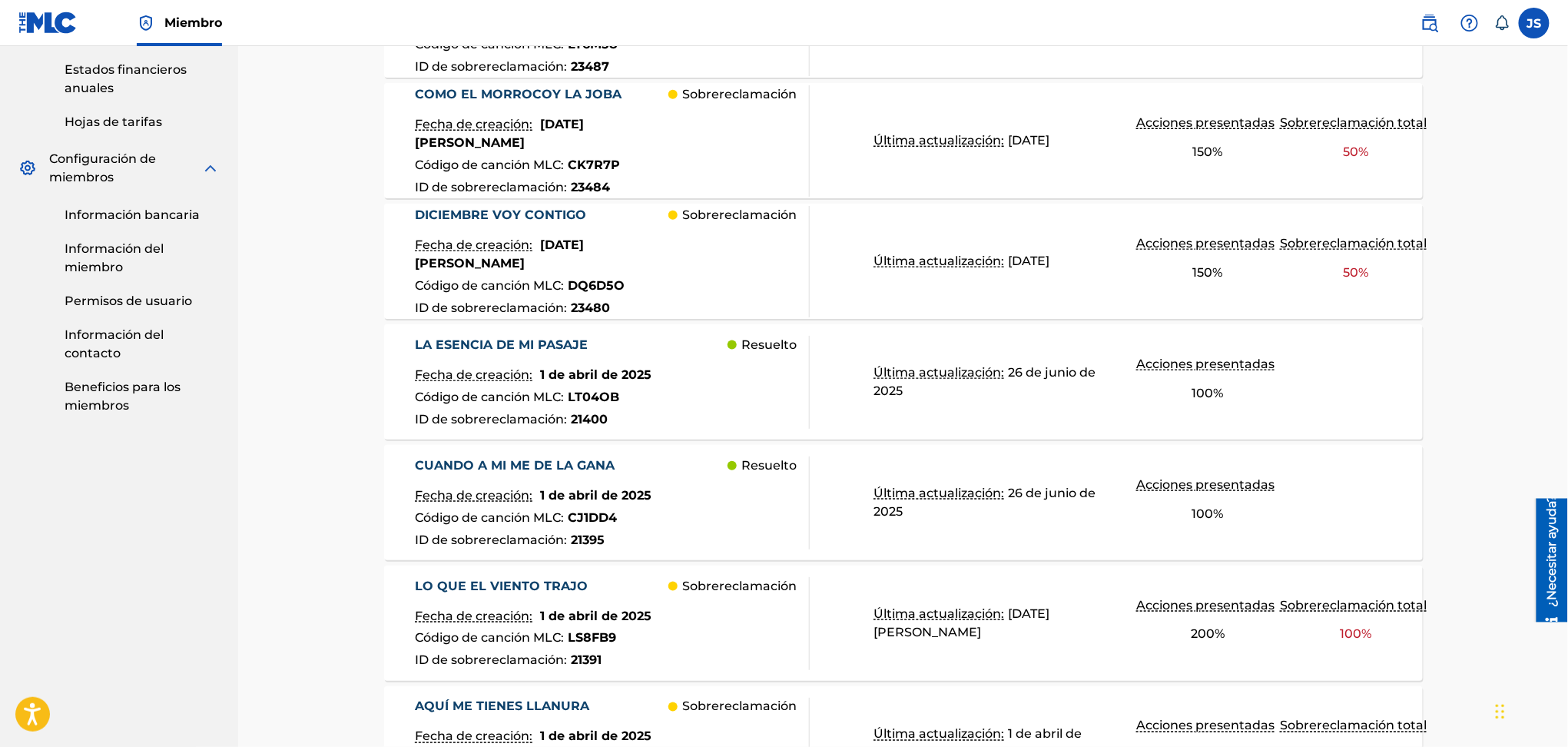
scroll to position [512, 0]
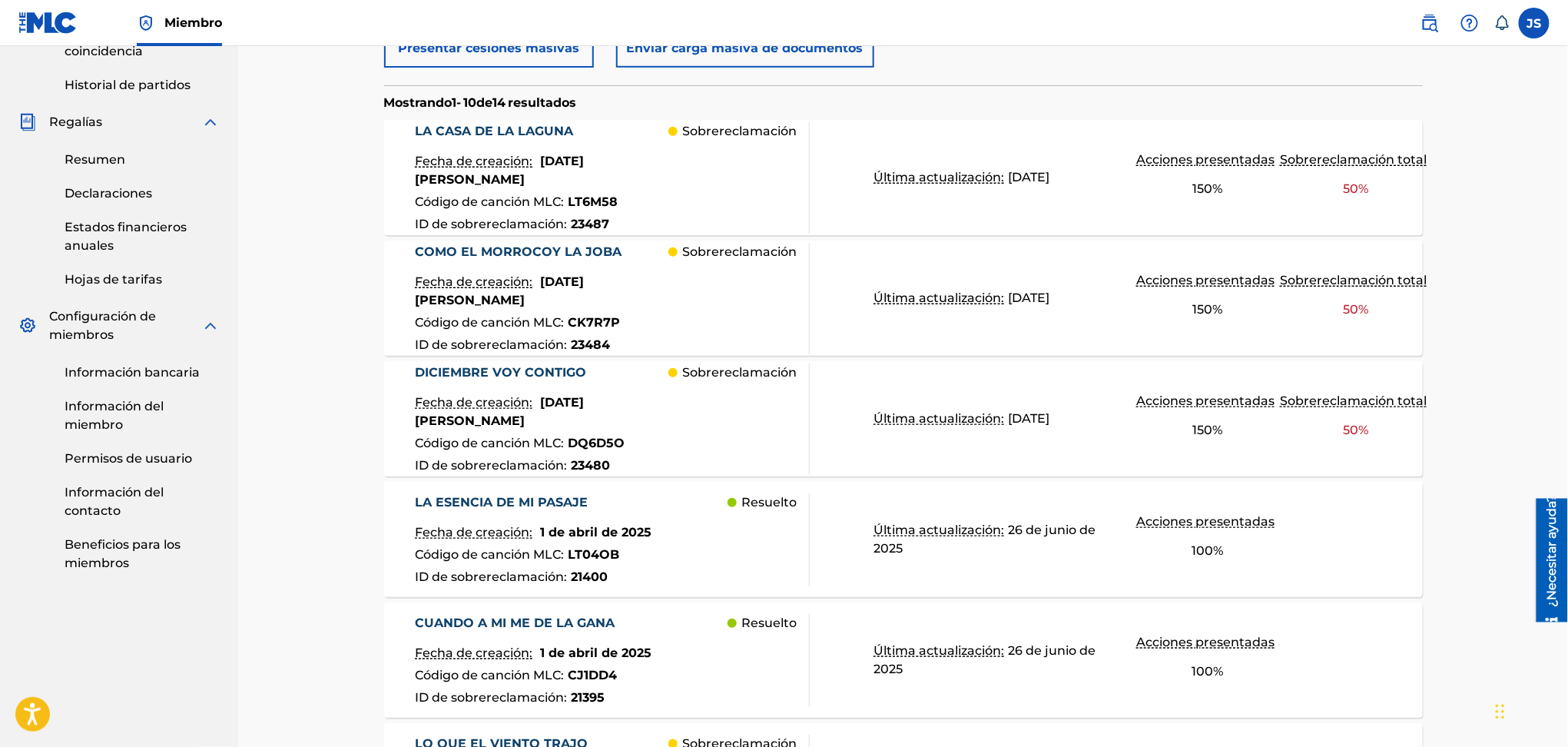
drag, startPoint x: 571, startPoint y: 350, endPoint x: 487, endPoint y: 349, distance: 84.0
paste input "EN LA SOMBRA DEL MAMON"
type input "EN LA SOMBRA DEL MAMON"
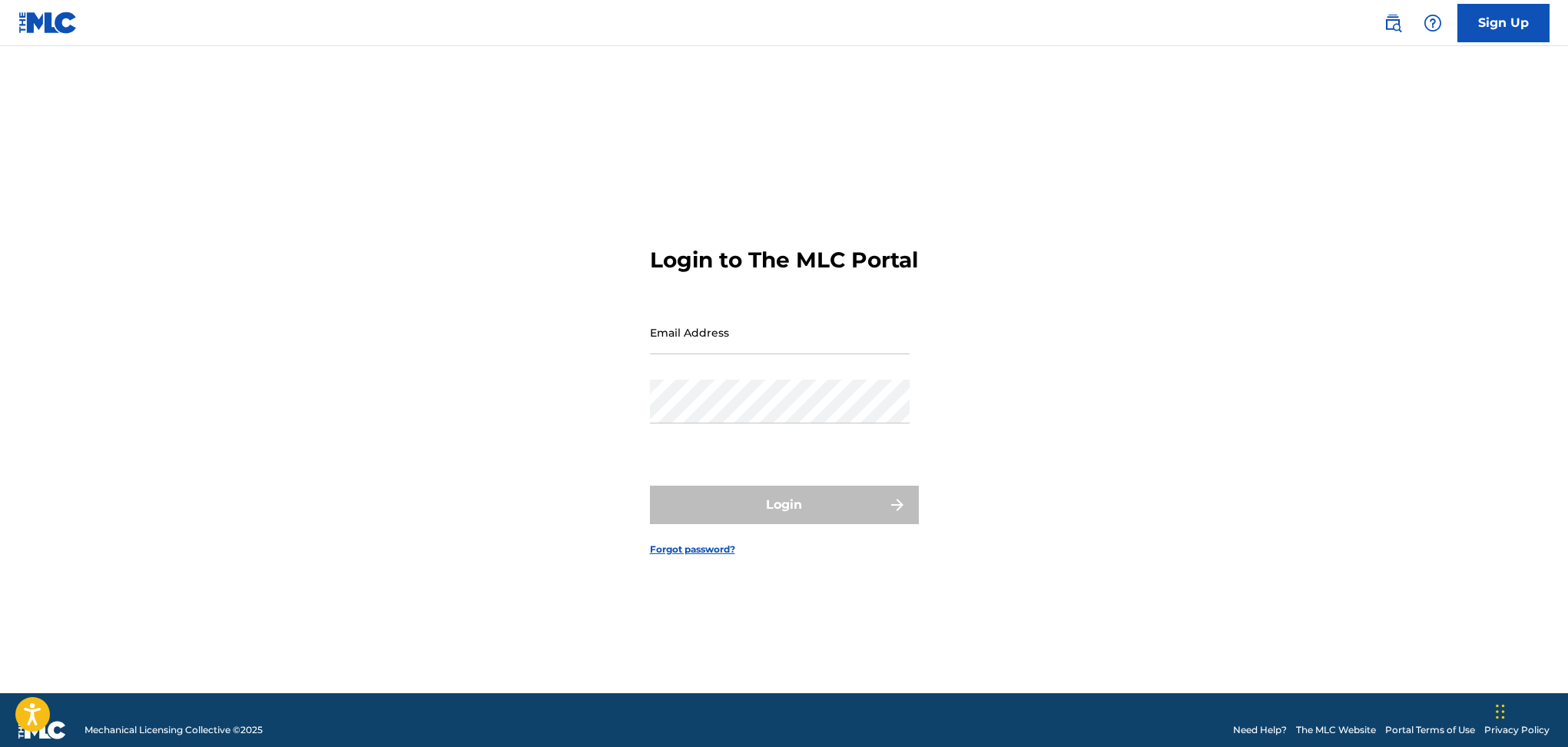
click at [808, 349] on input "Email Address" at bounding box center [780, 333] width 260 height 44
type input "[EMAIL_ADDRESS][DOMAIN_NAME]"
click at [802, 508] on div "Login" at bounding box center [784, 505] width 269 height 38
click at [809, 517] on div "Login" at bounding box center [784, 505] width 269 height 38
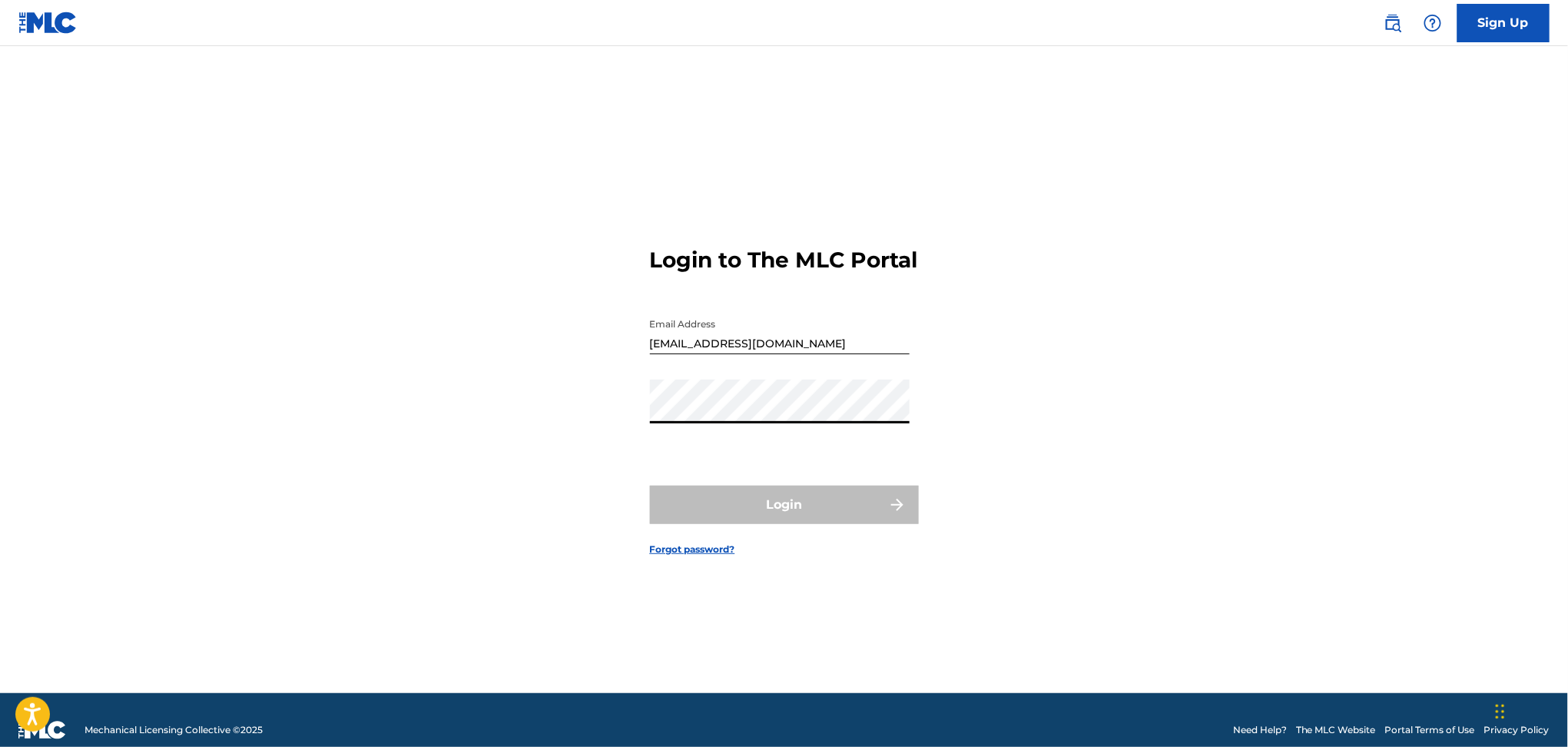
click at [809, 517] on div "Login" at bounding box center [784, 505] width 269 height 38
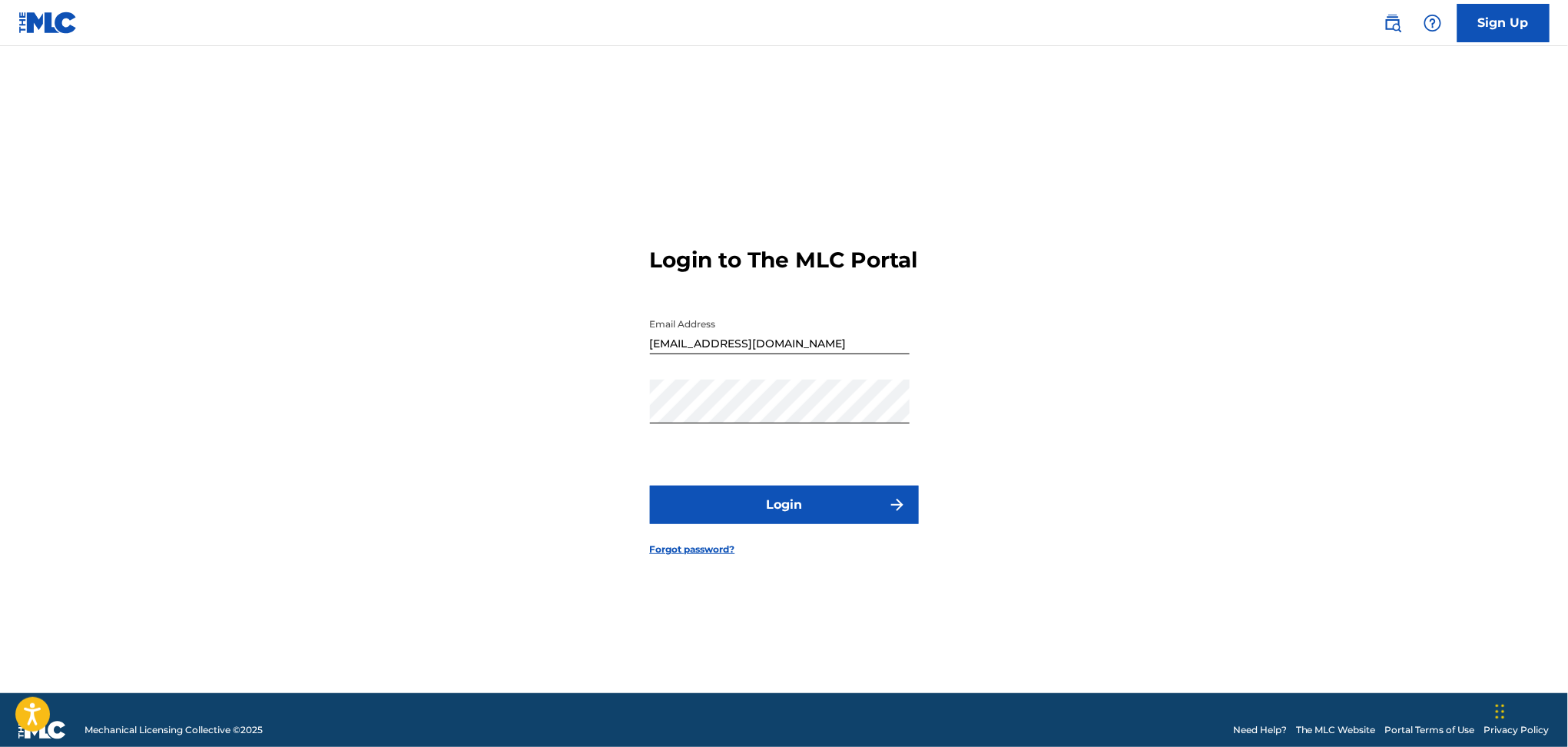
click at [422, 431] on div "Login to The MLC Portal Email Address [EMAIL_ADDRESS][DOMAIN_NAME] Password Log…" at bounding box center [784, 389] width 1076 height 609
click at [827, 515] on button "Login" at bounding box center [784, 505] width 269 height 38
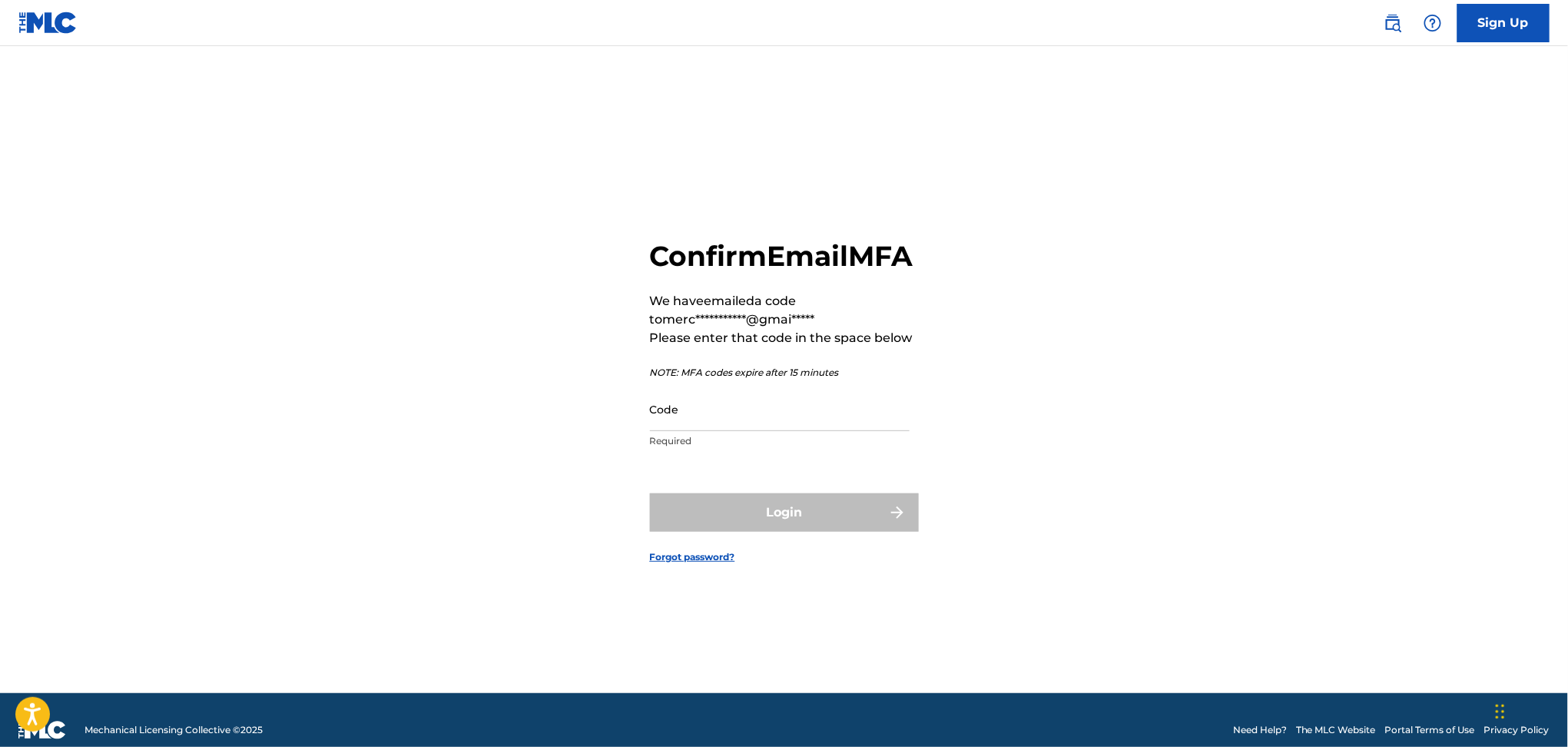
click at [812, 431] on input "Code" at bounding box center [780, 410] width 260 height 44
paste input "243241"
type input "243241"
click at [1085, 411] on div "**********" at bounding box center [784, 389] width 1076 height 609
click at [893, 522] on img "submit" at bounding box center [898, 512] width 18 height 18
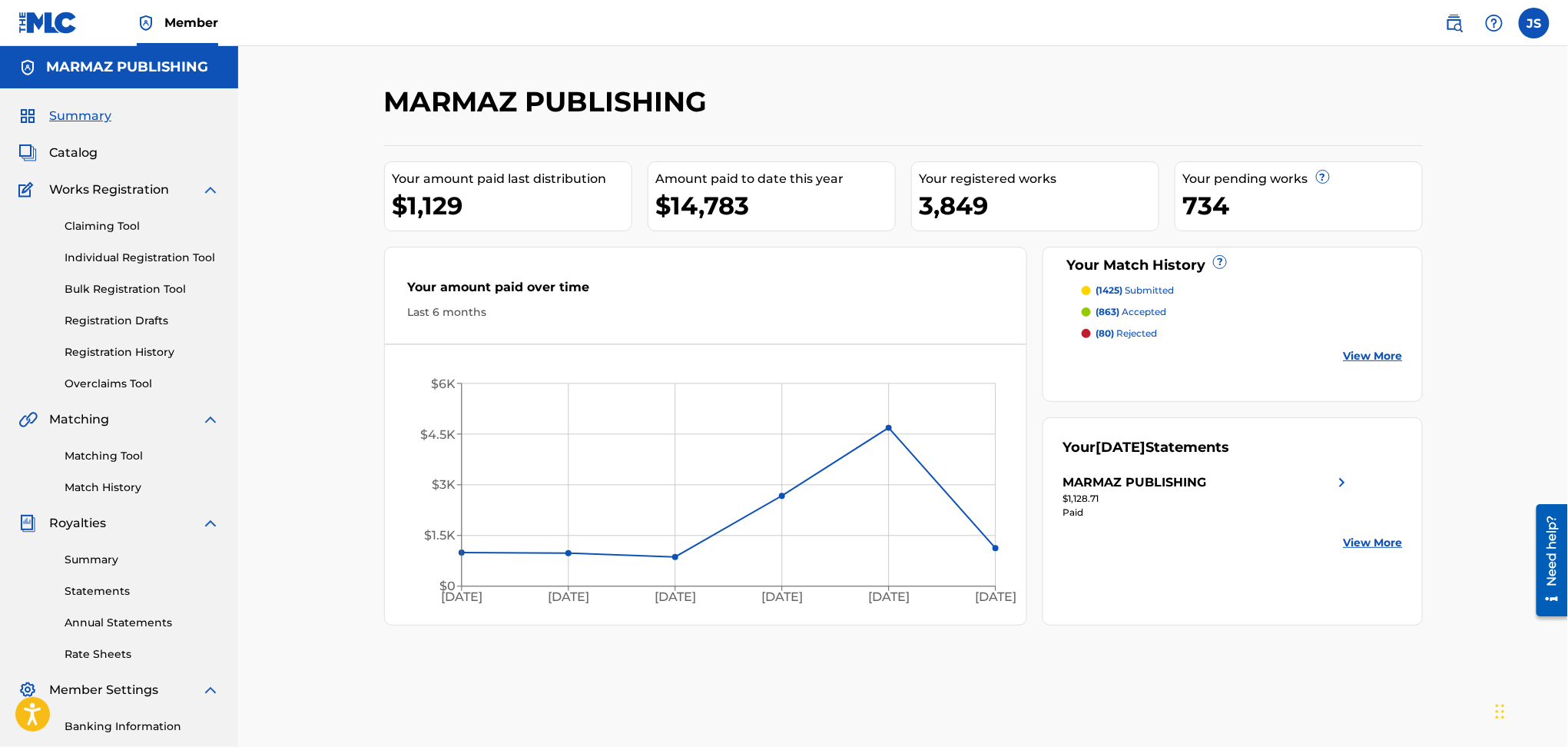
click at [118, 229] on link "Claiming Tool" at bounding box center [143, 227] width 155 height 16
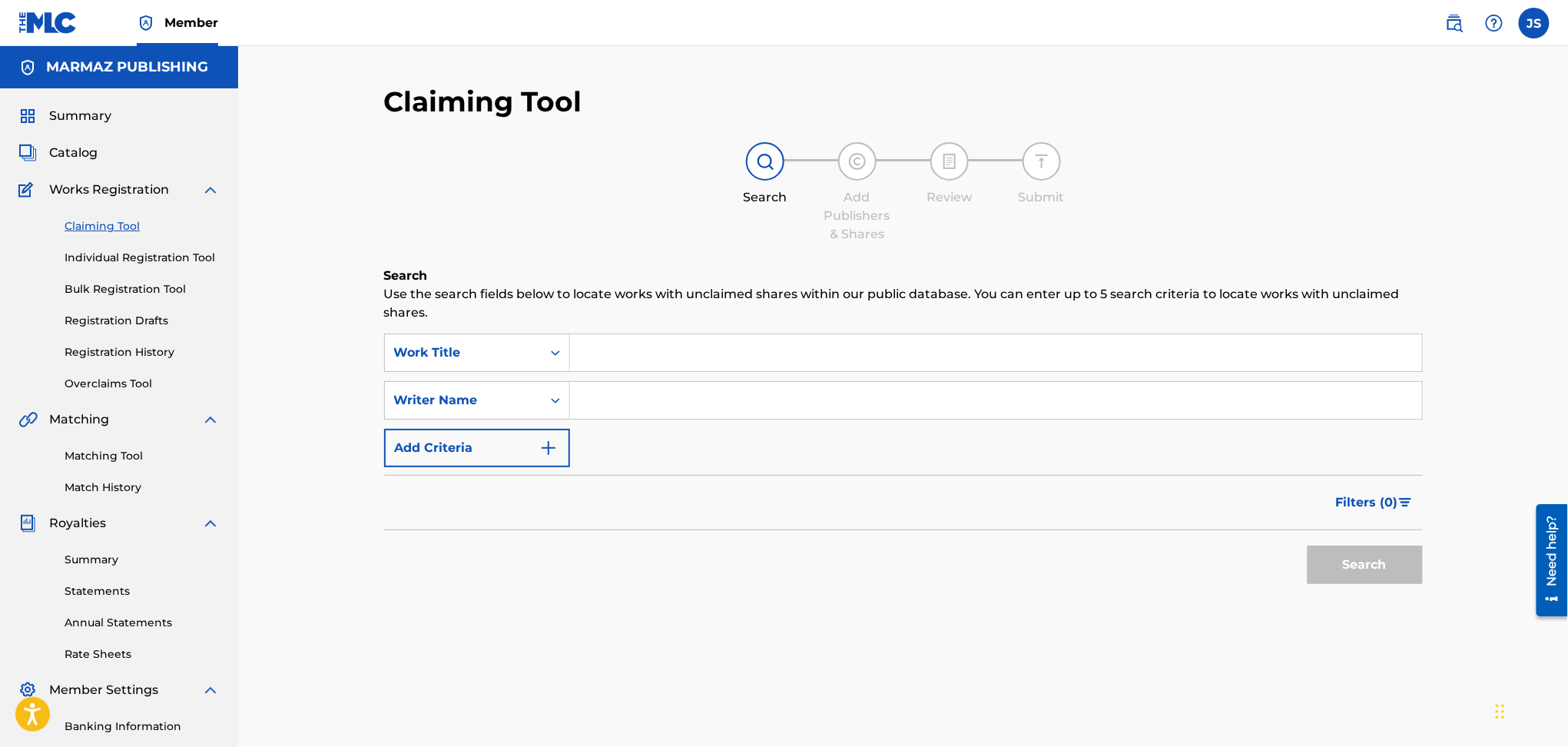
click at [706, 348] on input "Search Form" at bounding box center [997, 353] width 852 height 37
paste input "243241"
drag, startPoint x: 716, startPoint y: 345, endPoint x: 403, endPoint y: 352, distance: 313.1
click at [403, 352] on div "SearchWithCriteriac9c76518-4ad4-40ec-bcb6-608732d4bd16 Work Title 243241" at bounding box center [903, 353] width 1039 height 38
paste input "EN LA SOMBRA DEL MAMON"
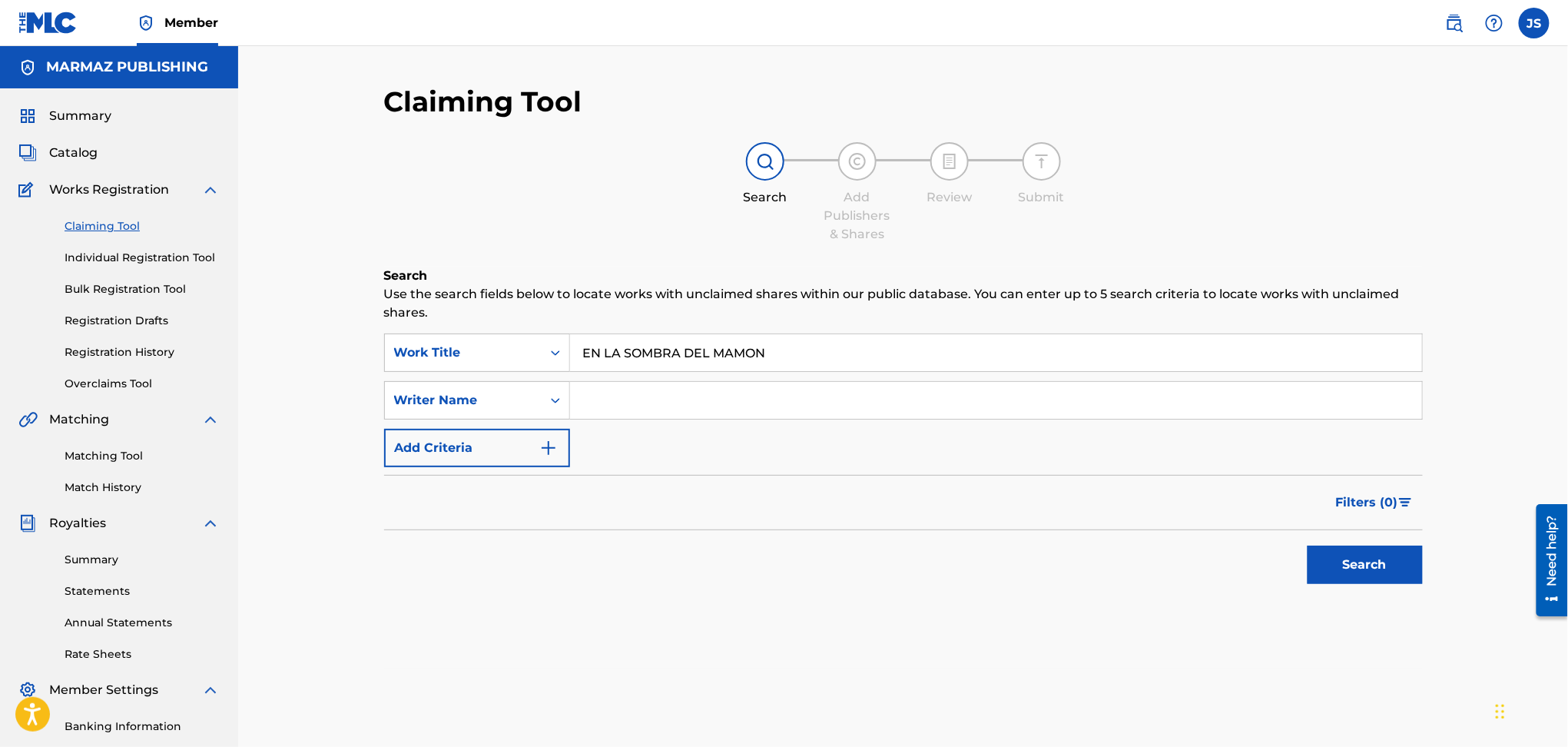
type input "EN LA SOMBRA DEL MAMON"
click at [1073, 607] on div "Search Use the search fields below to locate works with unclaimed shares within…" at bounding box center [903, 468] width 1039 height 402
click at [1345, 550] on button "Search" at bounding box center [1365, 565] width 115 height 38
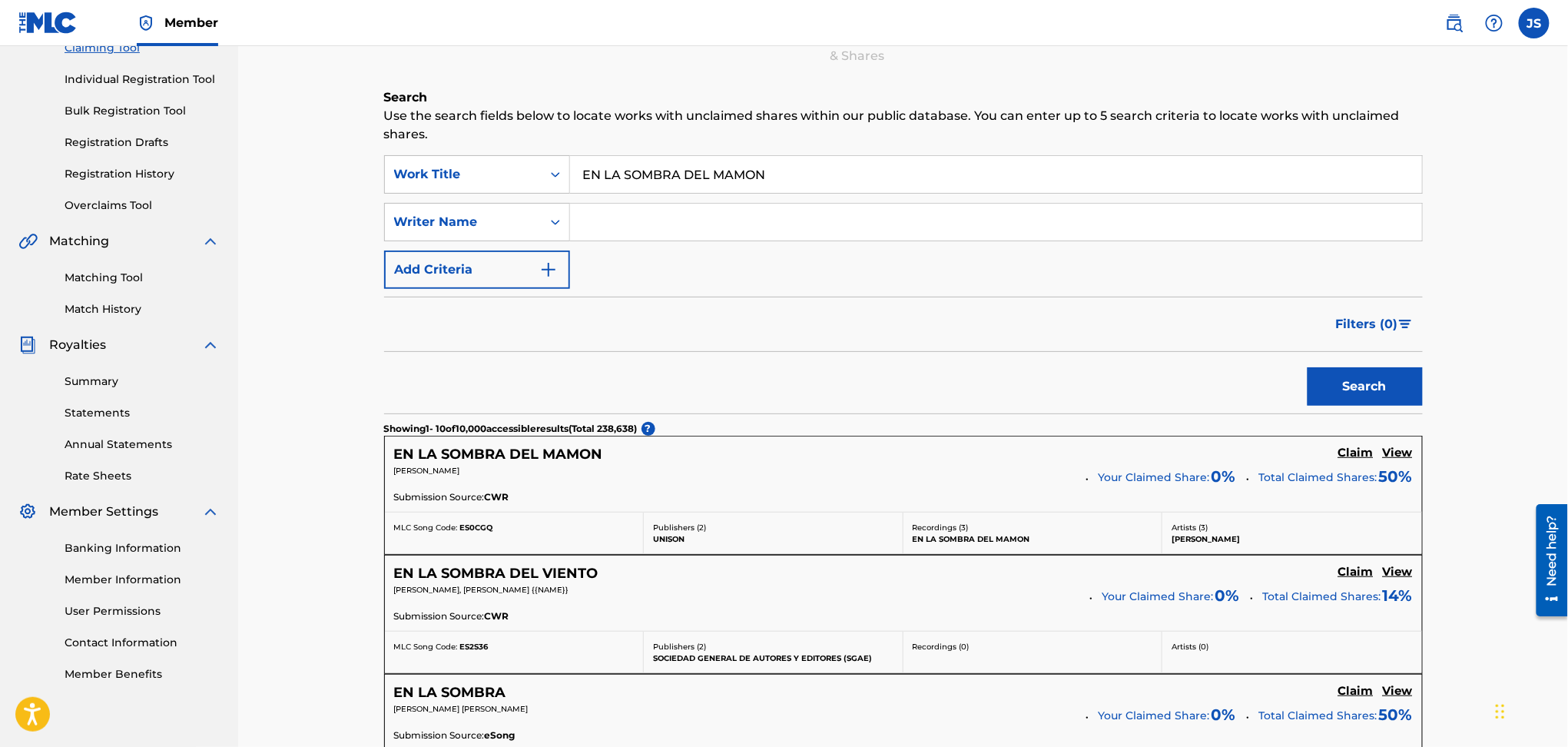
scroll to position [205, 0]
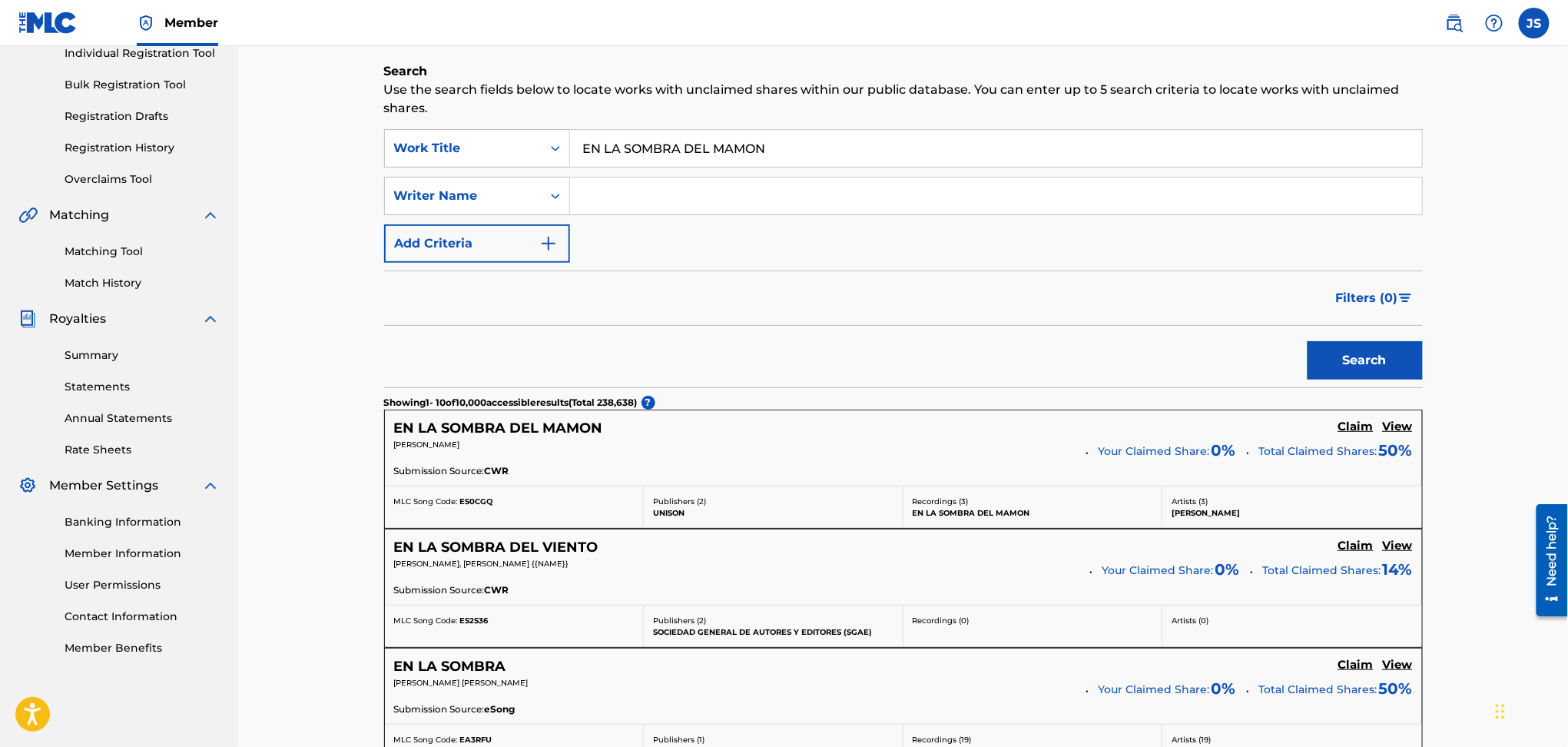
click at [532, 422] on h5 "EN LA SOMBRA DEL MAMON" at bounding box center [498, 428] width 209 height 17
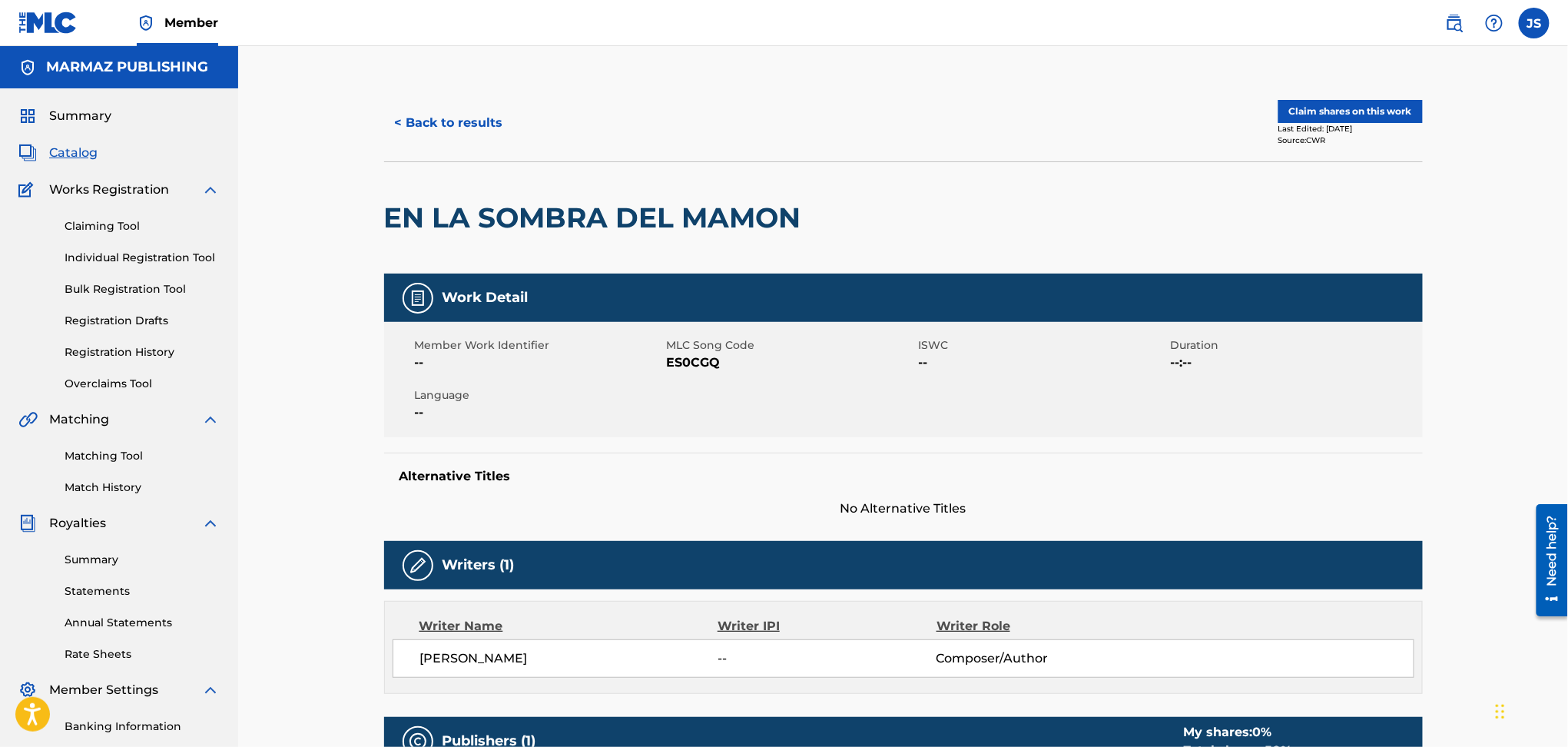
click at [436, 113] on button "< Back to results" at bounding box center [449, 123] width 130 height 38
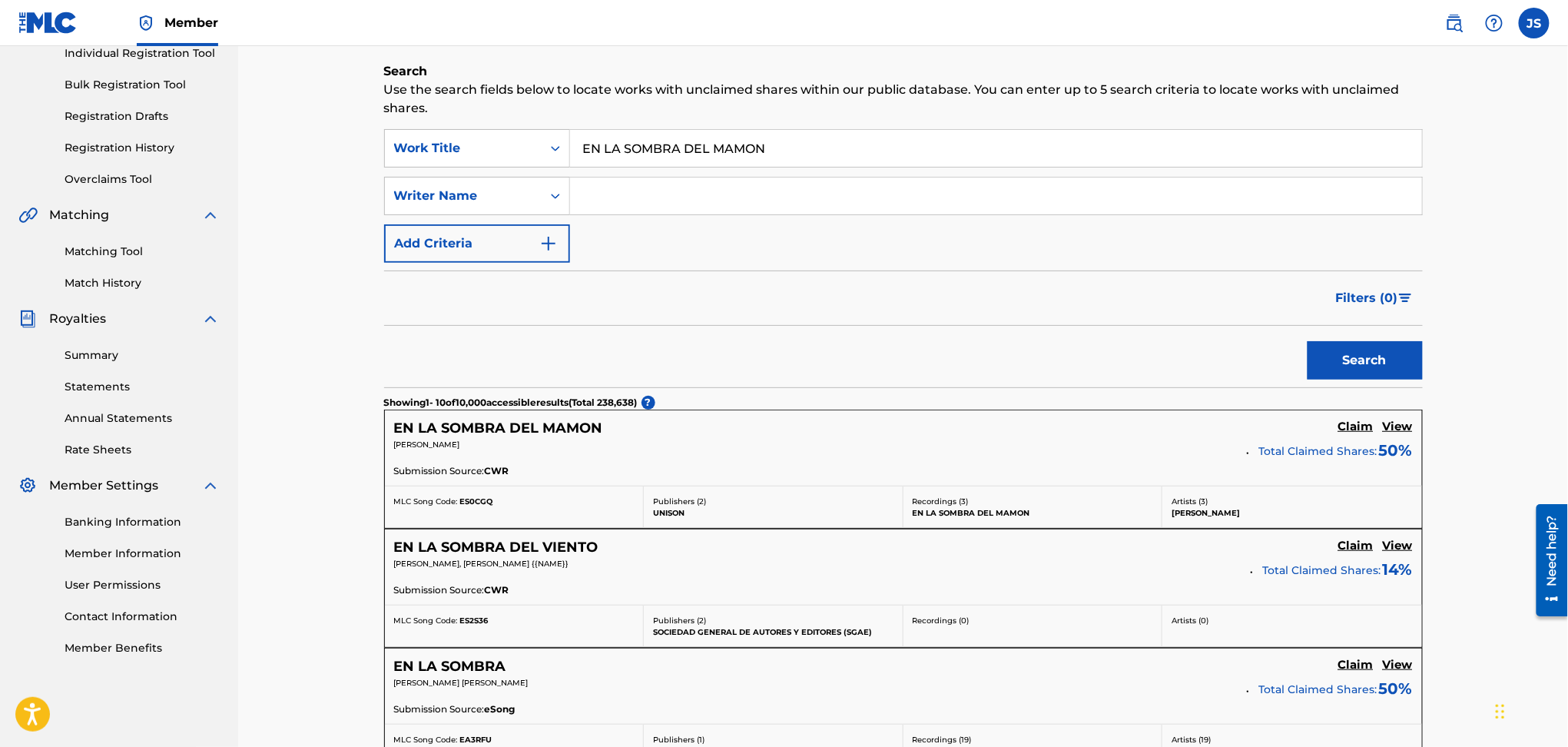
click at [1393, 431] on h5 "View" at bounding box center [1398, 427] width 30 height 15
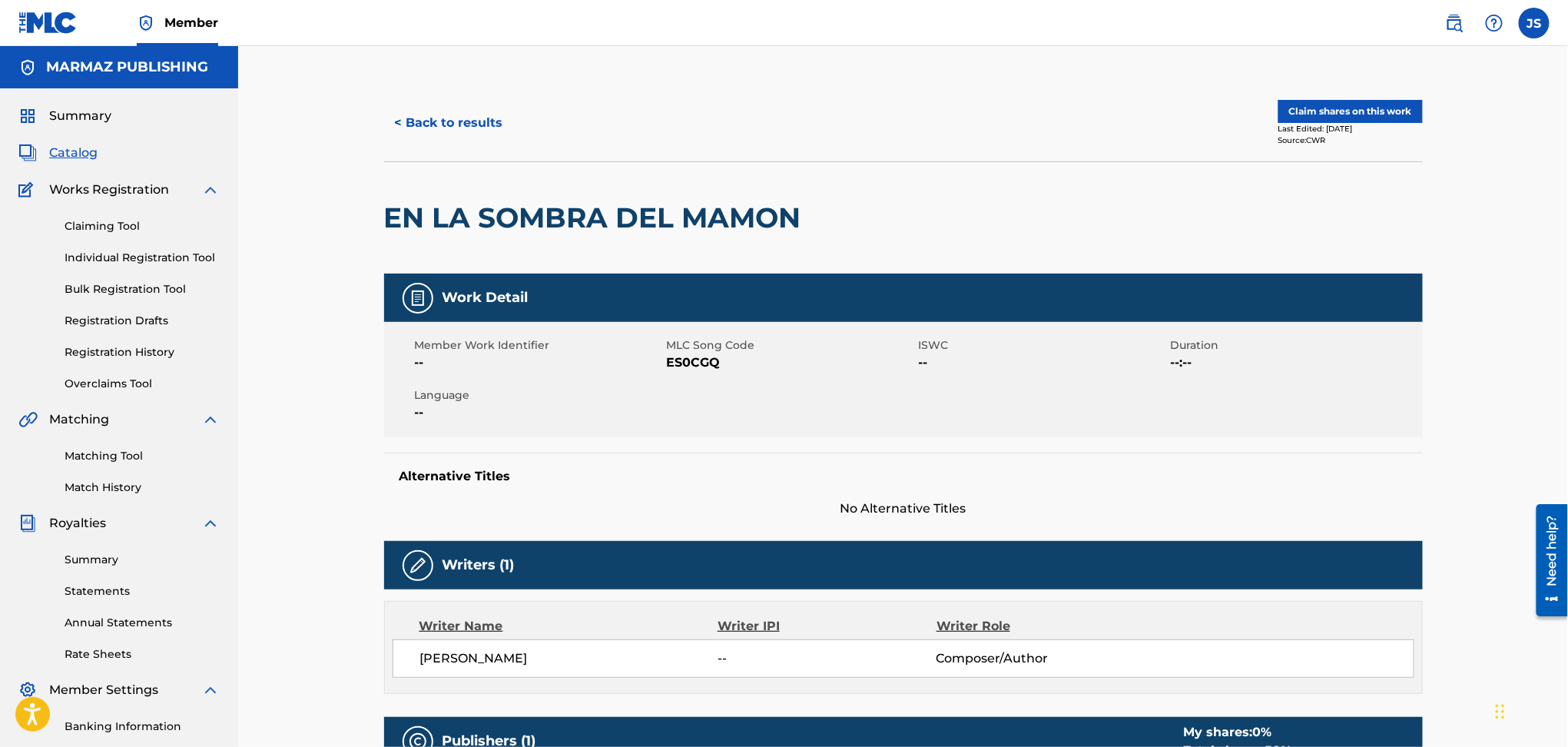
click at [1327, 101] on button "Claim shares on this work" at bounding box center [1351, 111] width 144 height 23
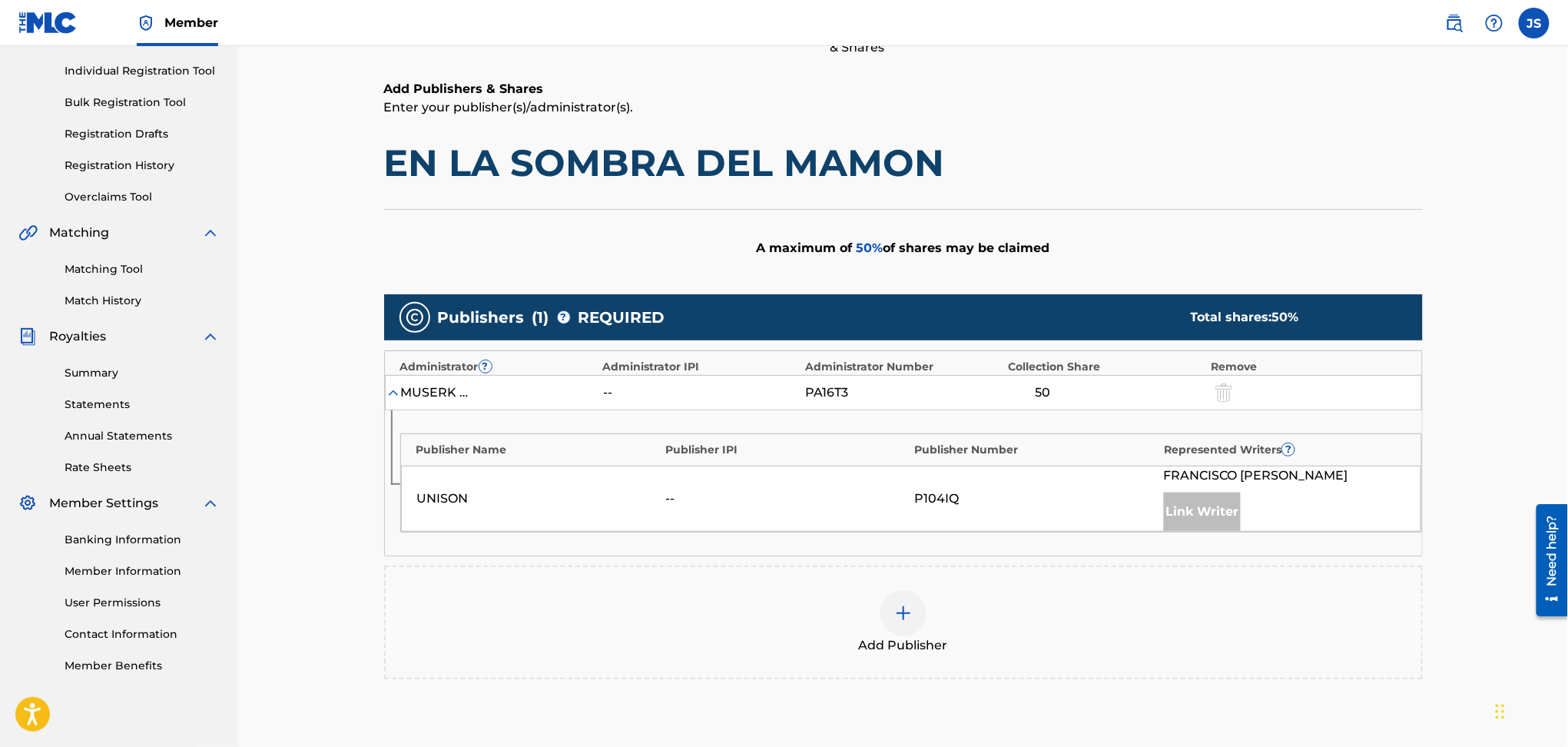
scroll to position [205, 0]
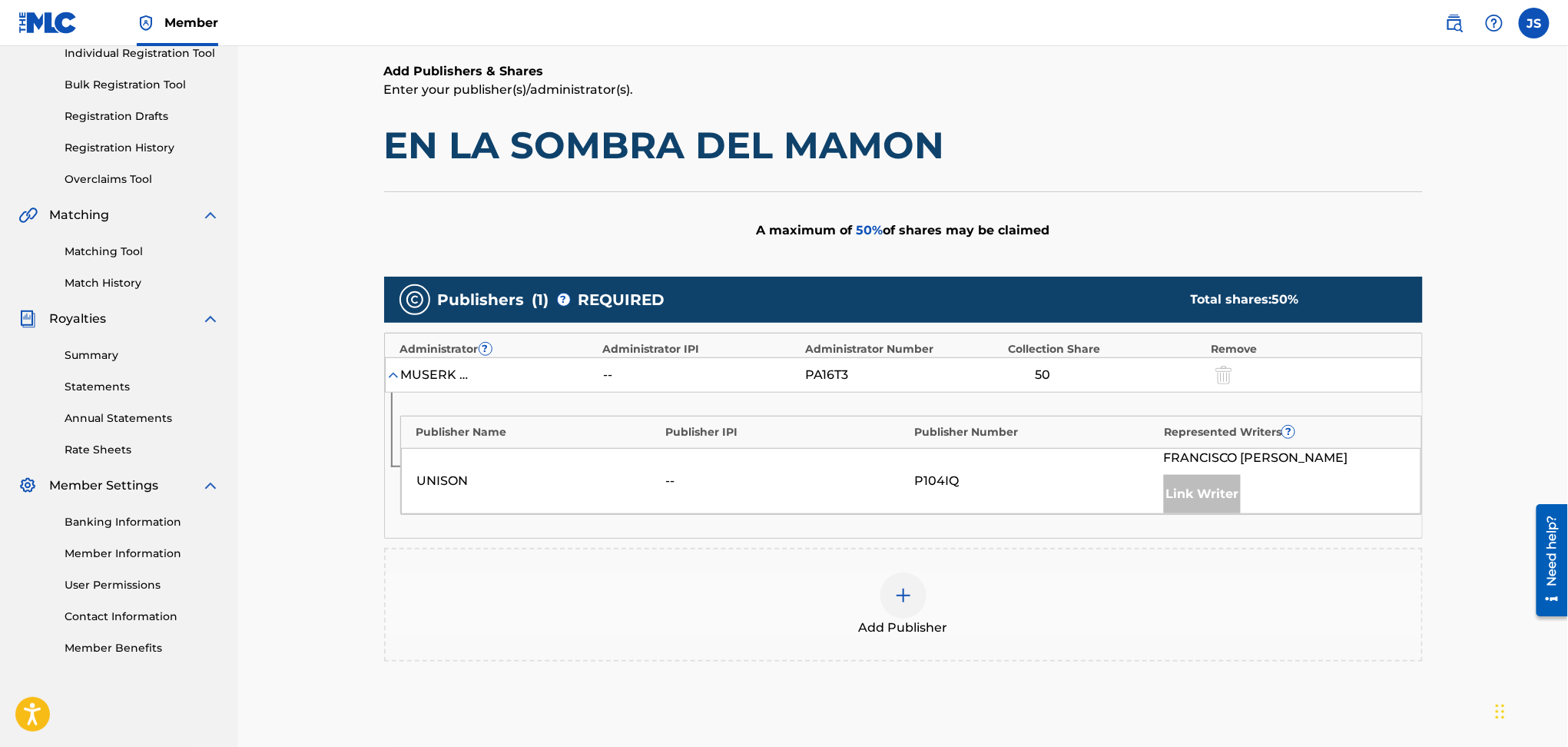
drag, startPoint x: 1050, startPoint y: 371, endPoint x: 1039, endPoint y: 371, distance: 11.0
click at [1047, 371] on div "50" at bounding box center [1043, 375] width 69 height 18
click at [1031, 371] on div "50" at bounding box center [1043, 375] width 69 height 18
drag, startPoint x: 1057, startPoint y: 371, endPoint x: 1042, endPoint y: 375, distance: 15.5
click at [1041, 375] on div "50" at bounding box center [1043, 375] width 69 height 18
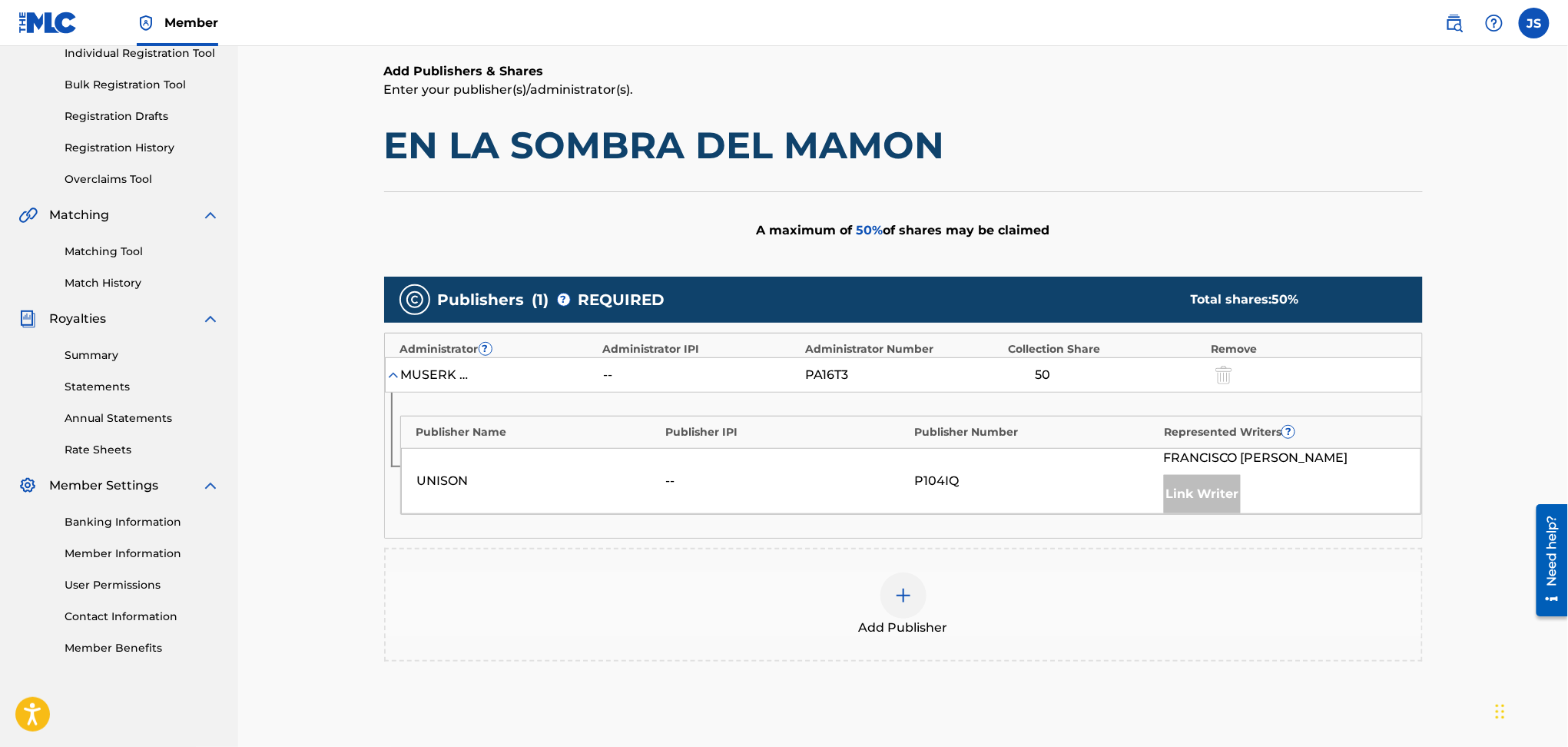
click at [1038, 377] on div "50" at bounding box center [1043, 375] width 69 height 18
click at [898, 586] on img at bounding box center [903, 595] width 18 height 18
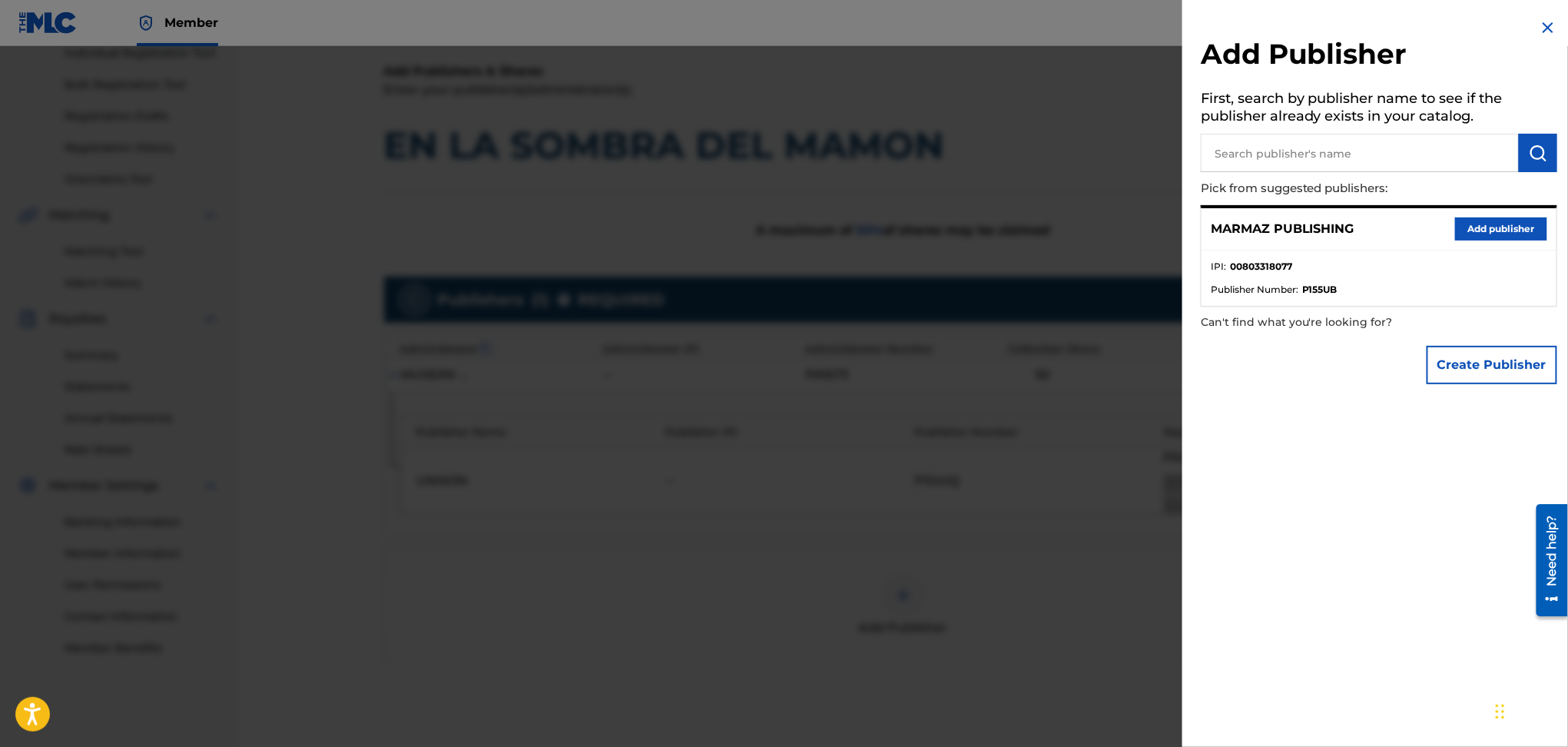
click at [1484, 227] on button "Add publisher" at bounding box center [1501, 229] width 92 height 23
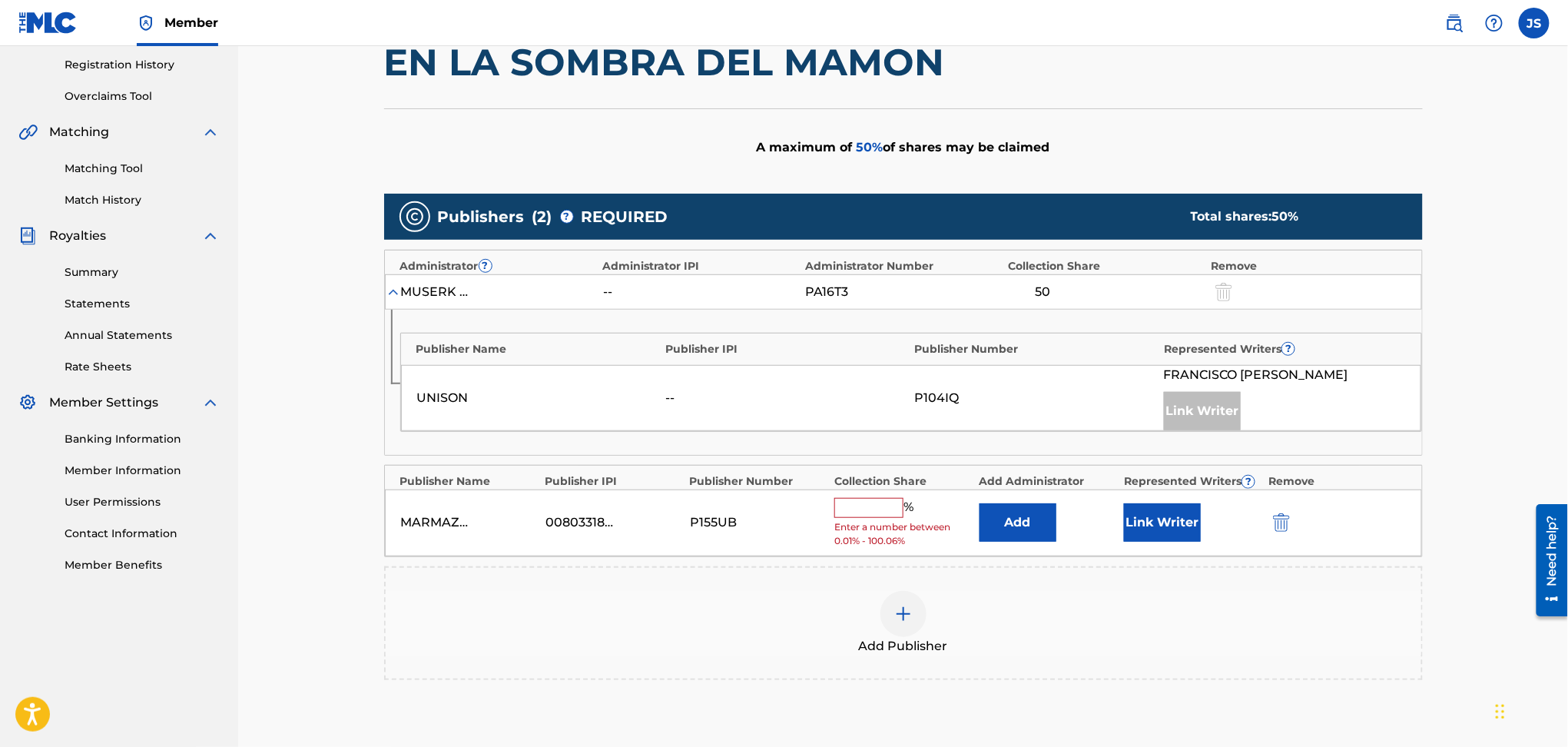
scroll to position [410, 0]
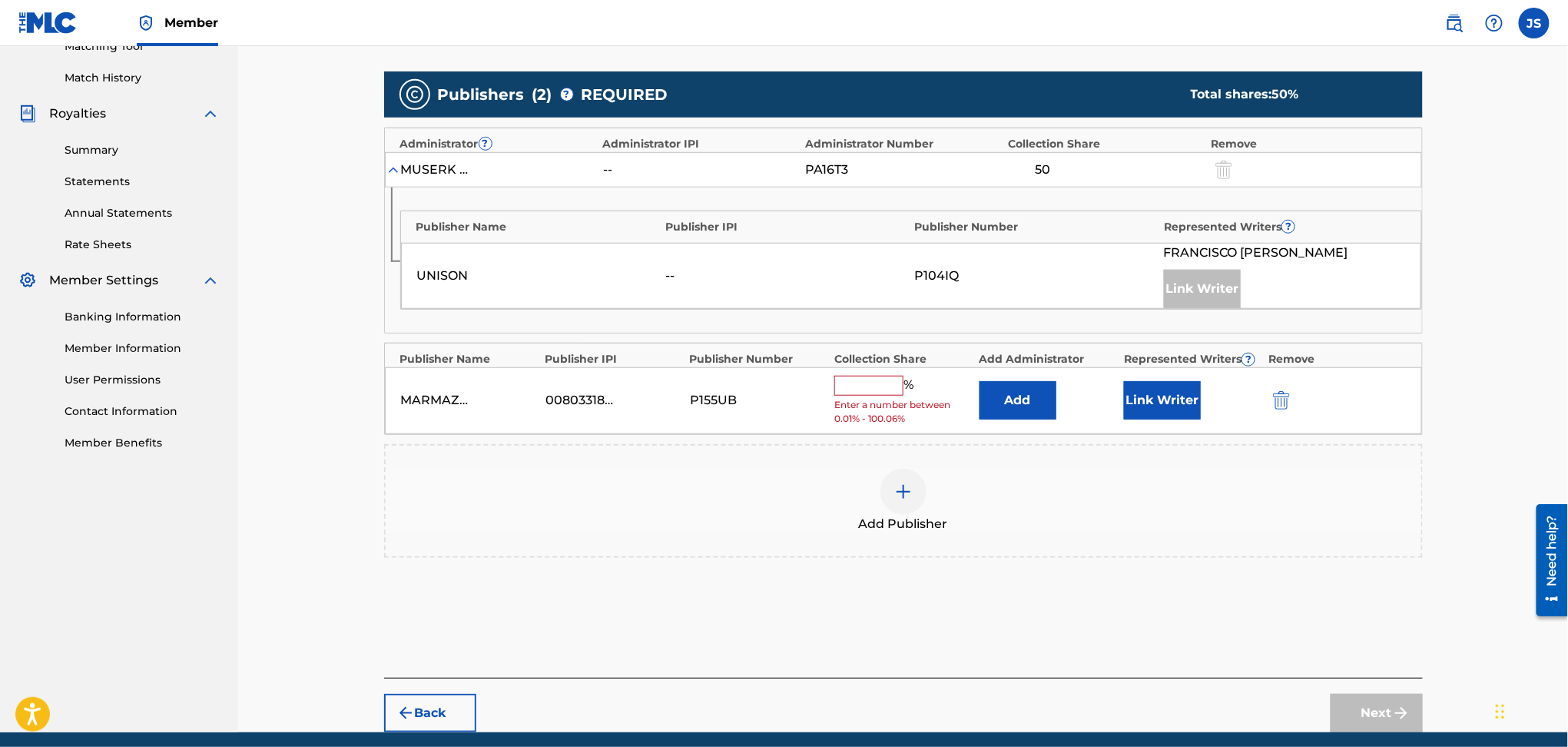
click at [881, 388] on input "text" at bounding box center [869, 386] width 69 height 20
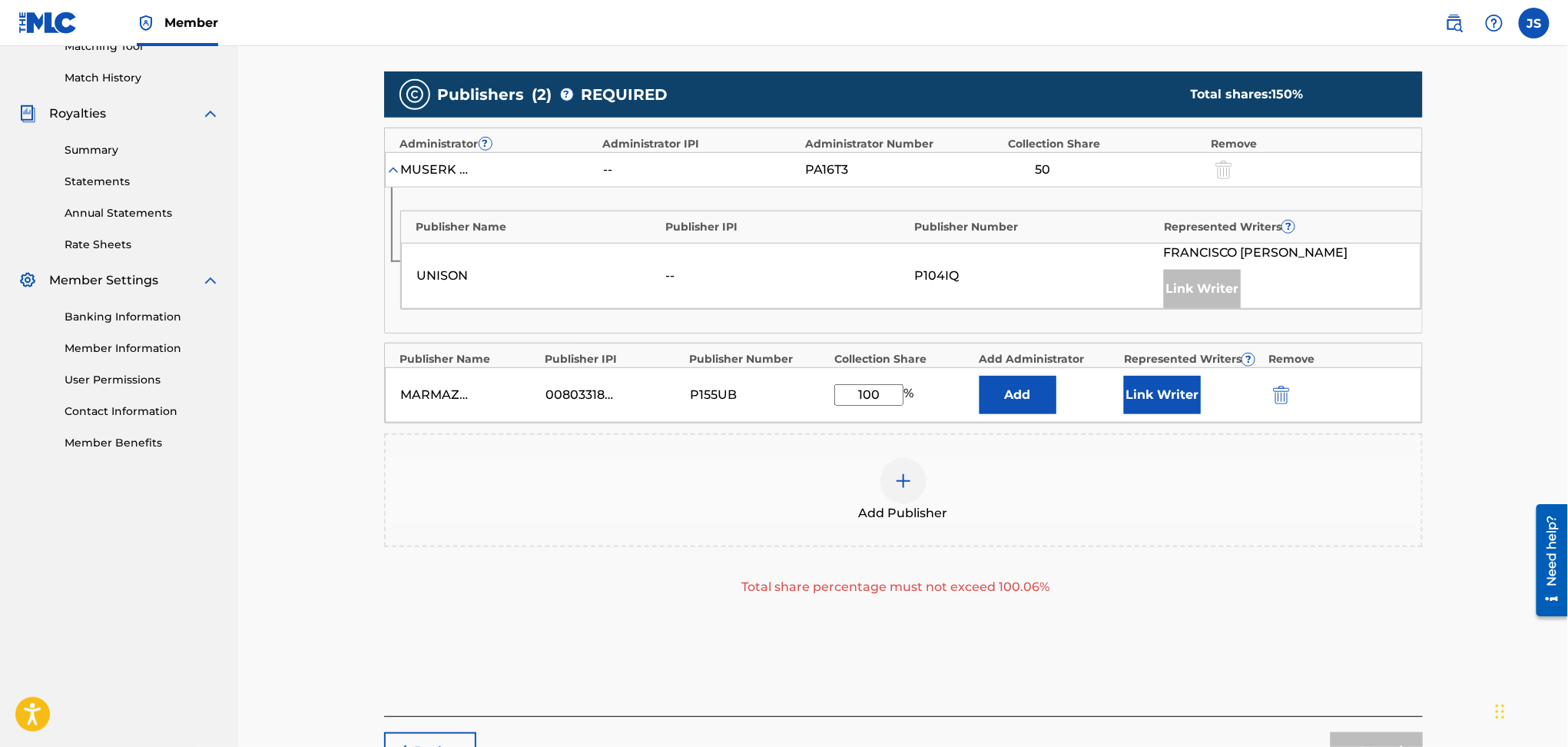
click at [1346, 591] on div "Total share percentage must not exceed 100.06%" at bounding box center [895, 587] width 1023 height 18
click at [1157, 400] on button "Link Writer" at bounding box center [1163, 395] width 77 height 38
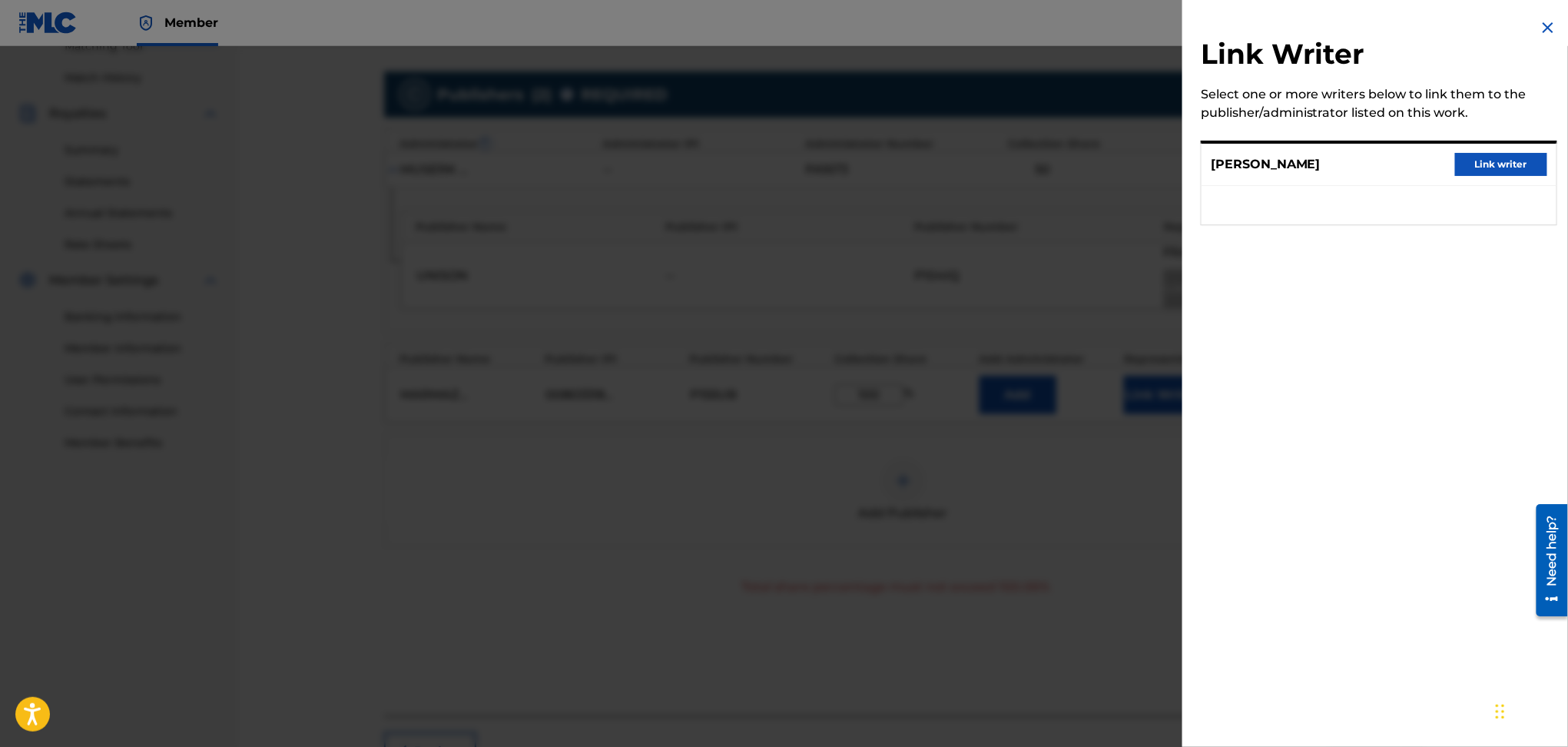
click at [1507, 175] on button "Link writer" at bounding box center [1501, 164] width 92 height 23
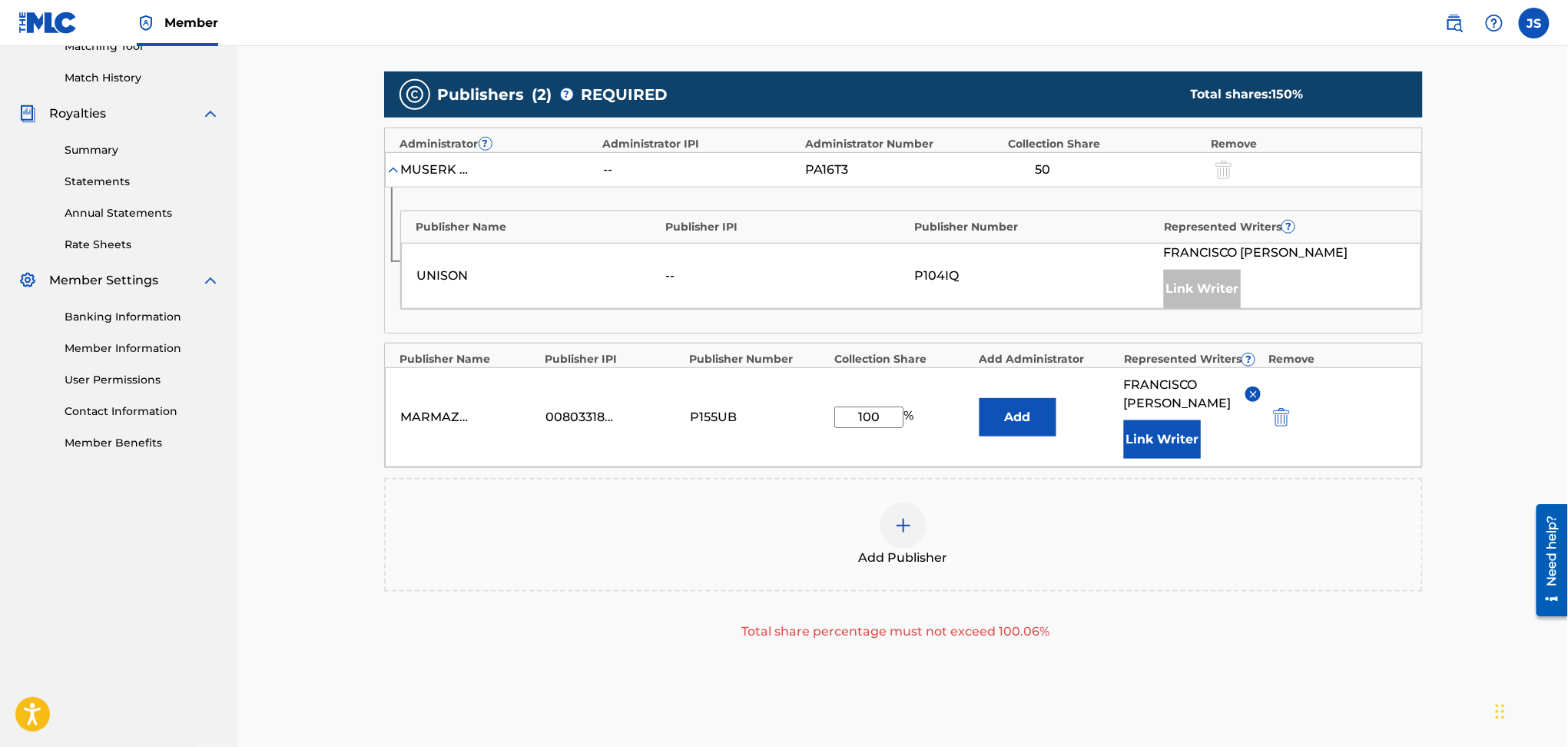
click at [1339, 547] on div "Add Publisher" at bounding box center [903, 535] width 1036 height 65
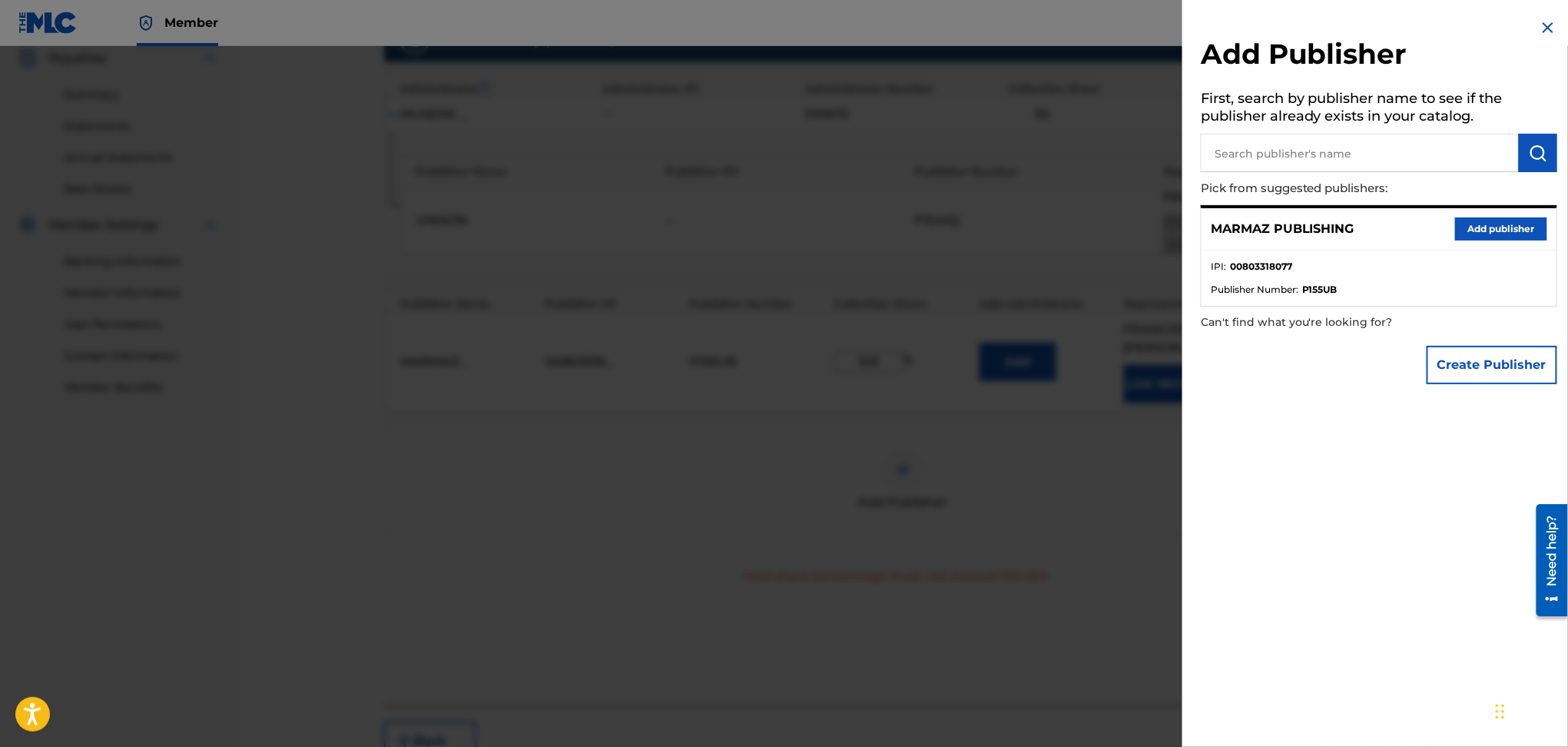
scroll to position [550, 0]
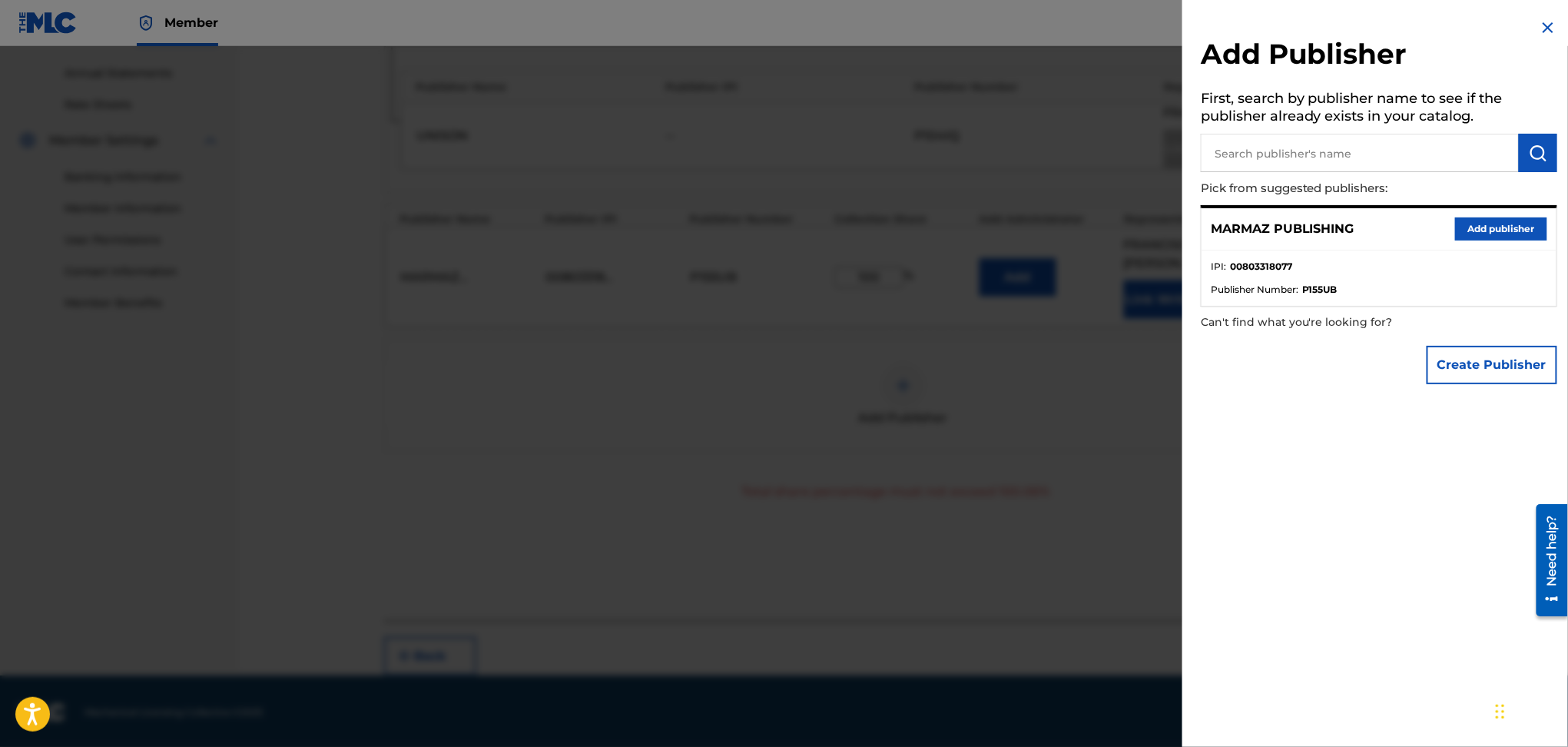
click at [1070, 608] on div at bounding box center [784, 419] width 1568 height 747
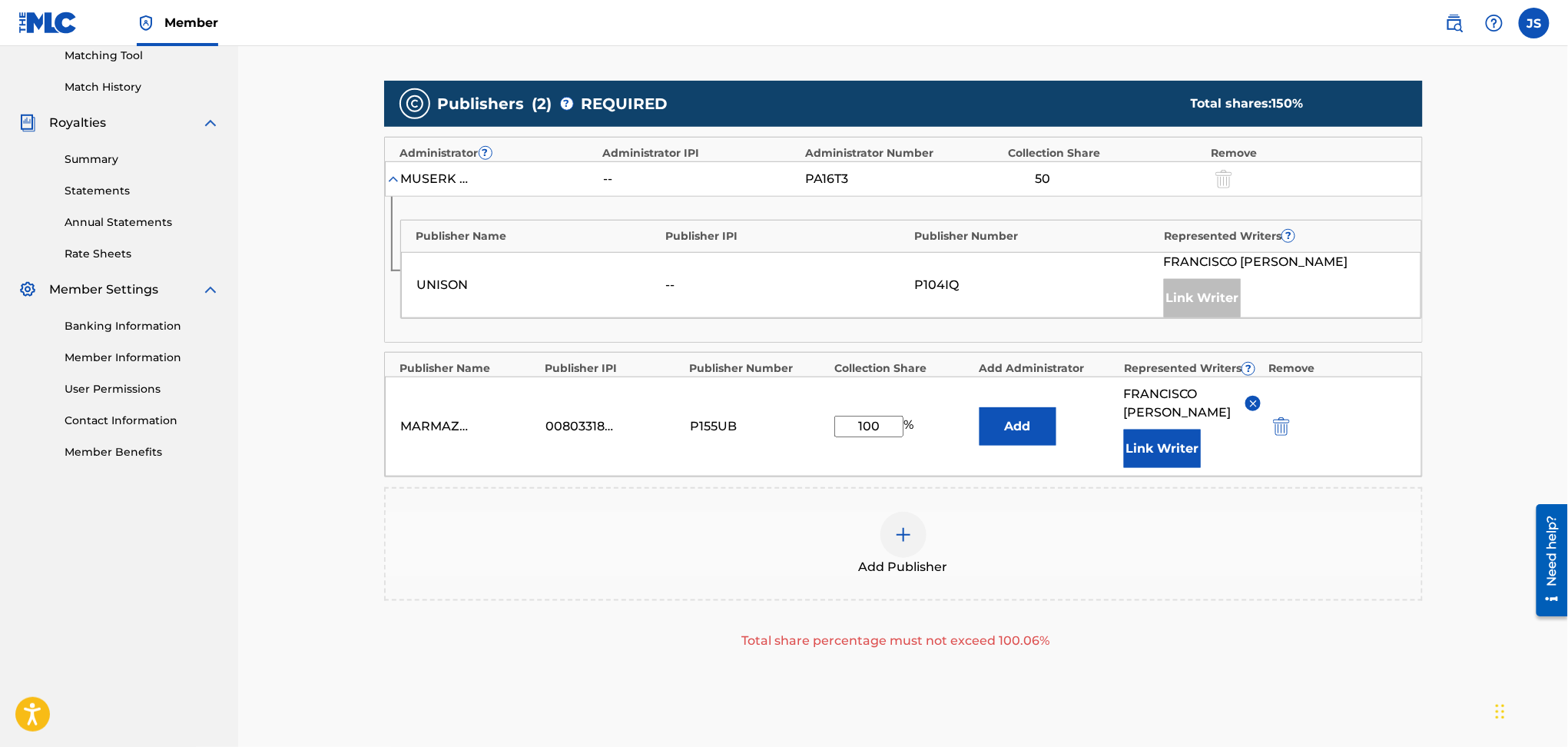
scroll to position [242, 0]
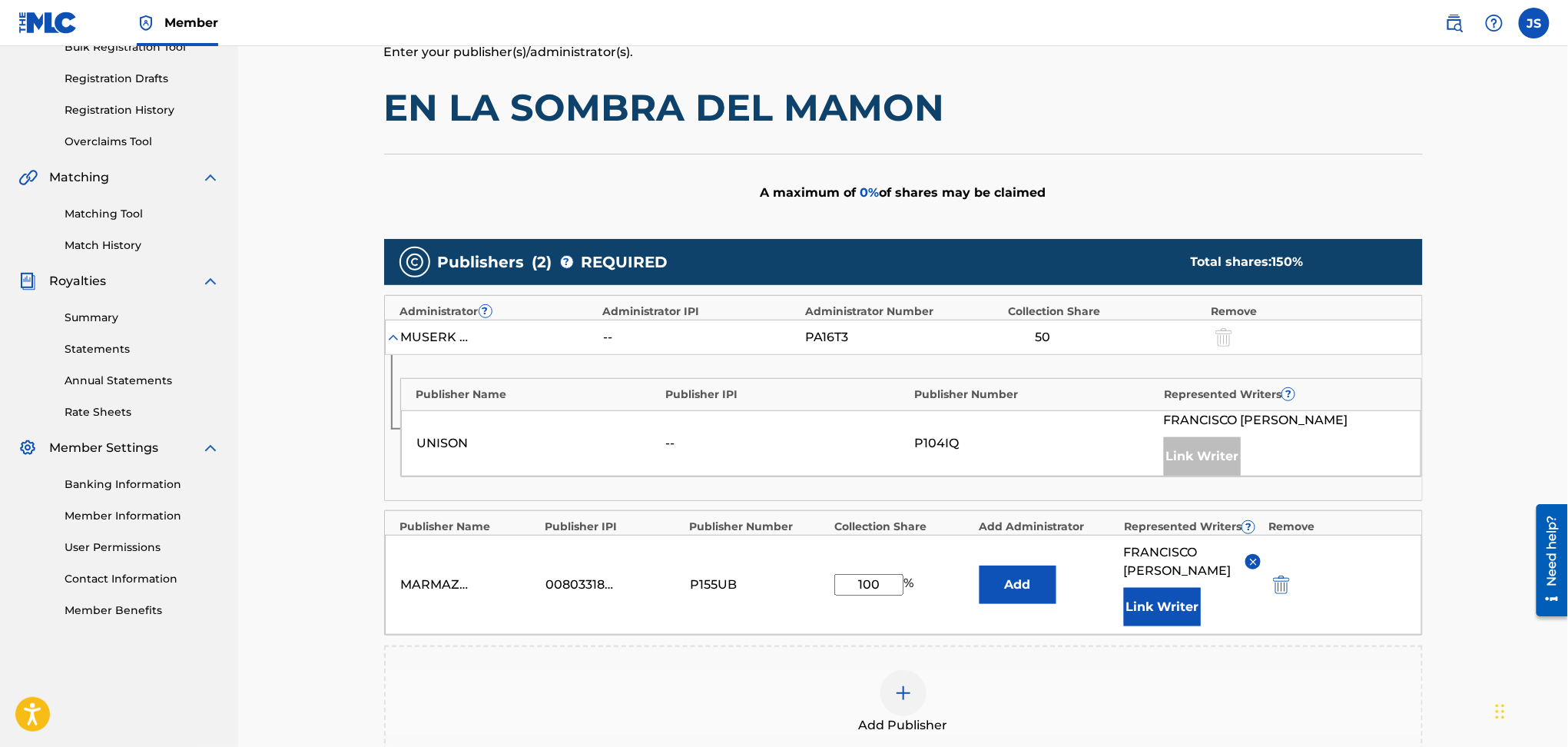
click at [1049, 333] on div "50" at bounding box center [1043, 337] width 69 height 18
click at [391, 337] on img at bounding box center [393, 337] width 16 height 16
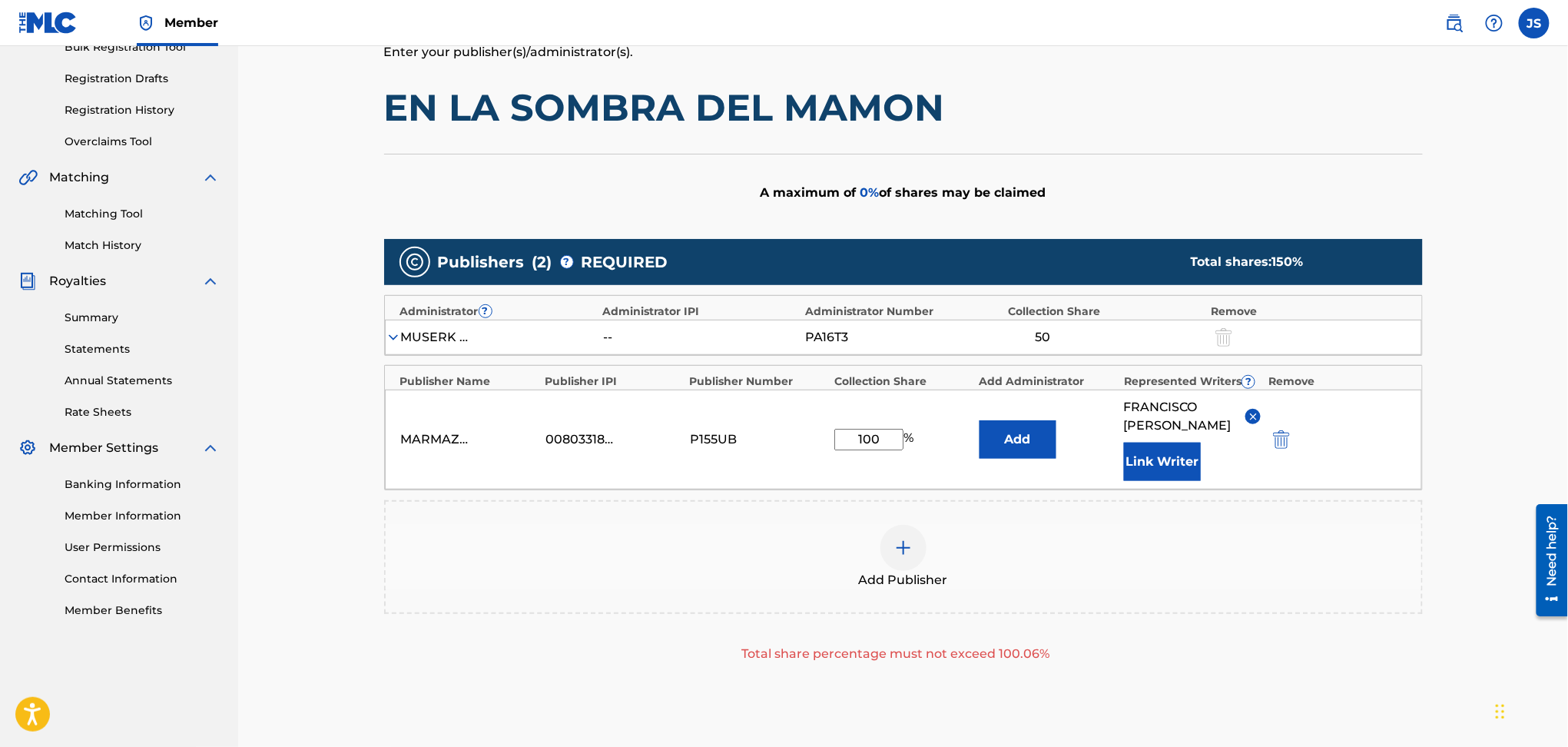
drag, startPoint x: 886, startPoint y: 436, endPoint x: 738, endPoint y: 436, distance: 148.0
click at [738, 436] on div "MARMAZ PUBLISHING 00803318077 P155UB 100 % Add [PERSON_NAME] Writer" at bounding box center [903, 439] width 1038 height 100
drag, startPoint x: 882, startPoint y: 442, endPoint x: 645, endPoint y: 430, distance: 237.3
click at [645, 430] on div "MARMAZ PUBLISHING 00803318077 P155UB 80 % Add [PERSON_NAME] Writer" at bounding box center [903, 439] width 1038 height 100
type input "50"
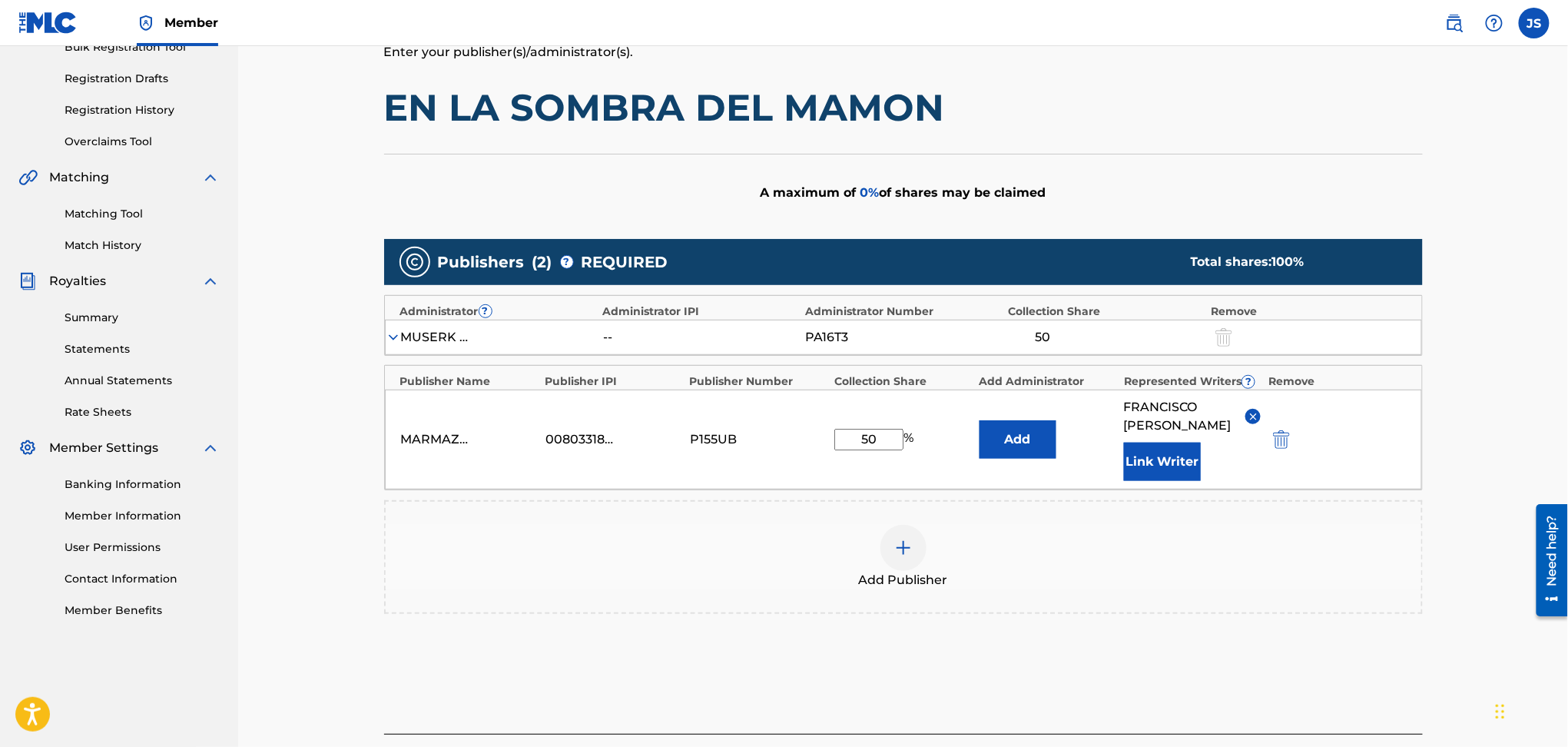
click at [700, 591] on div "Add Publisher" at bounding box center [903, 557] width 1039 height 113
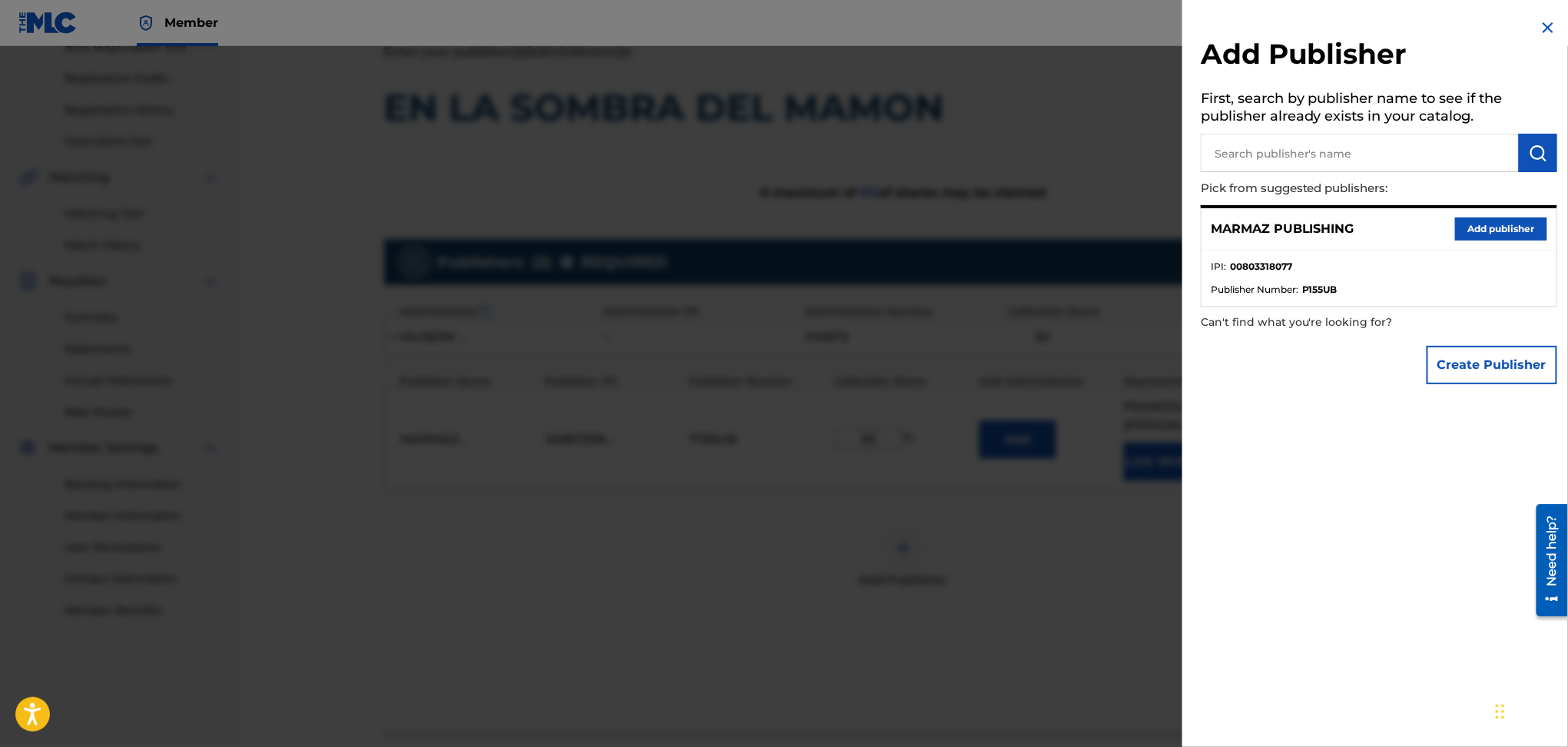
click at [1524, 224] on button "Add publisher" at bounding box center [1501, 229] width 92 height 23
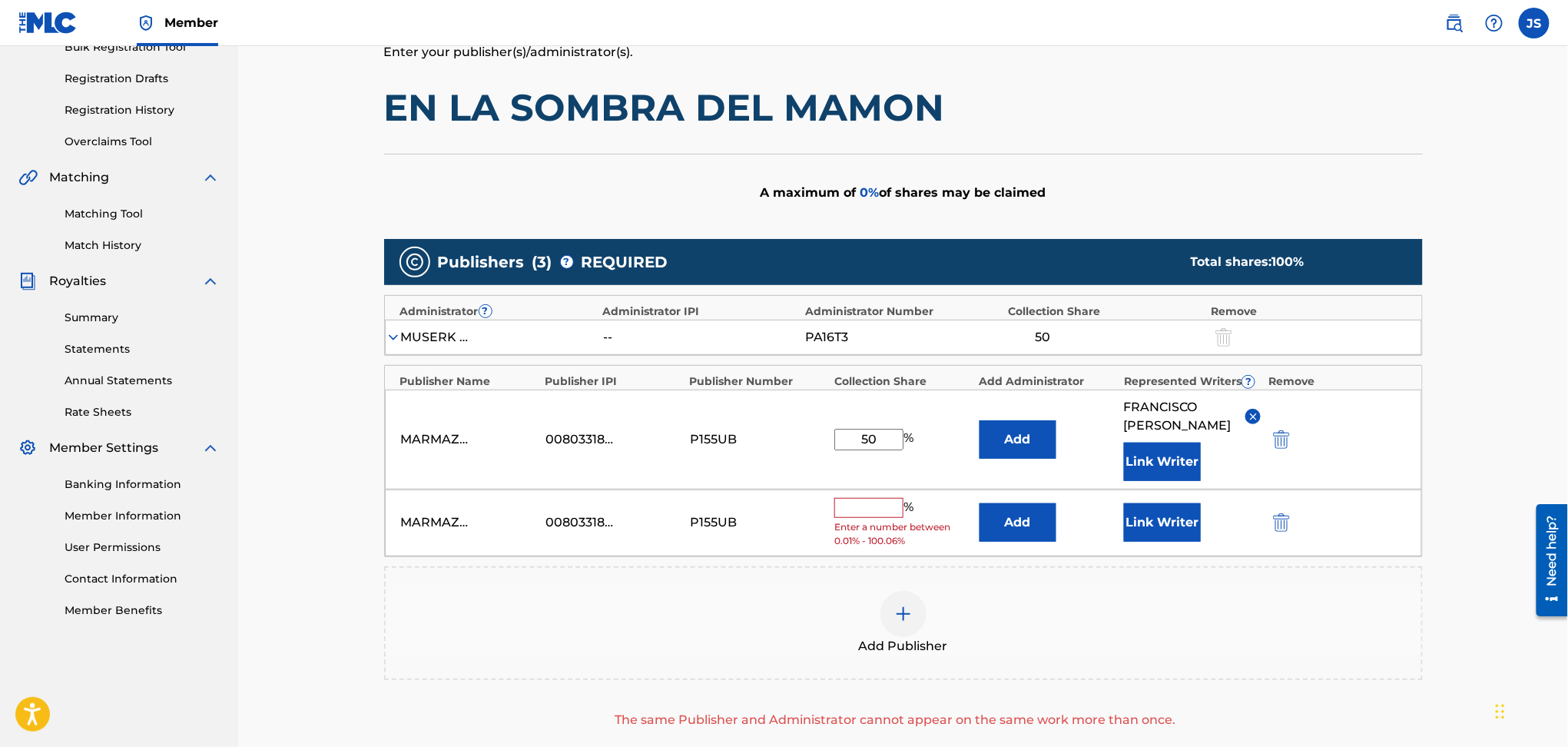
click at [1279, 522] on img "submit" at bounding box center [1282, 522] width 16 height 18
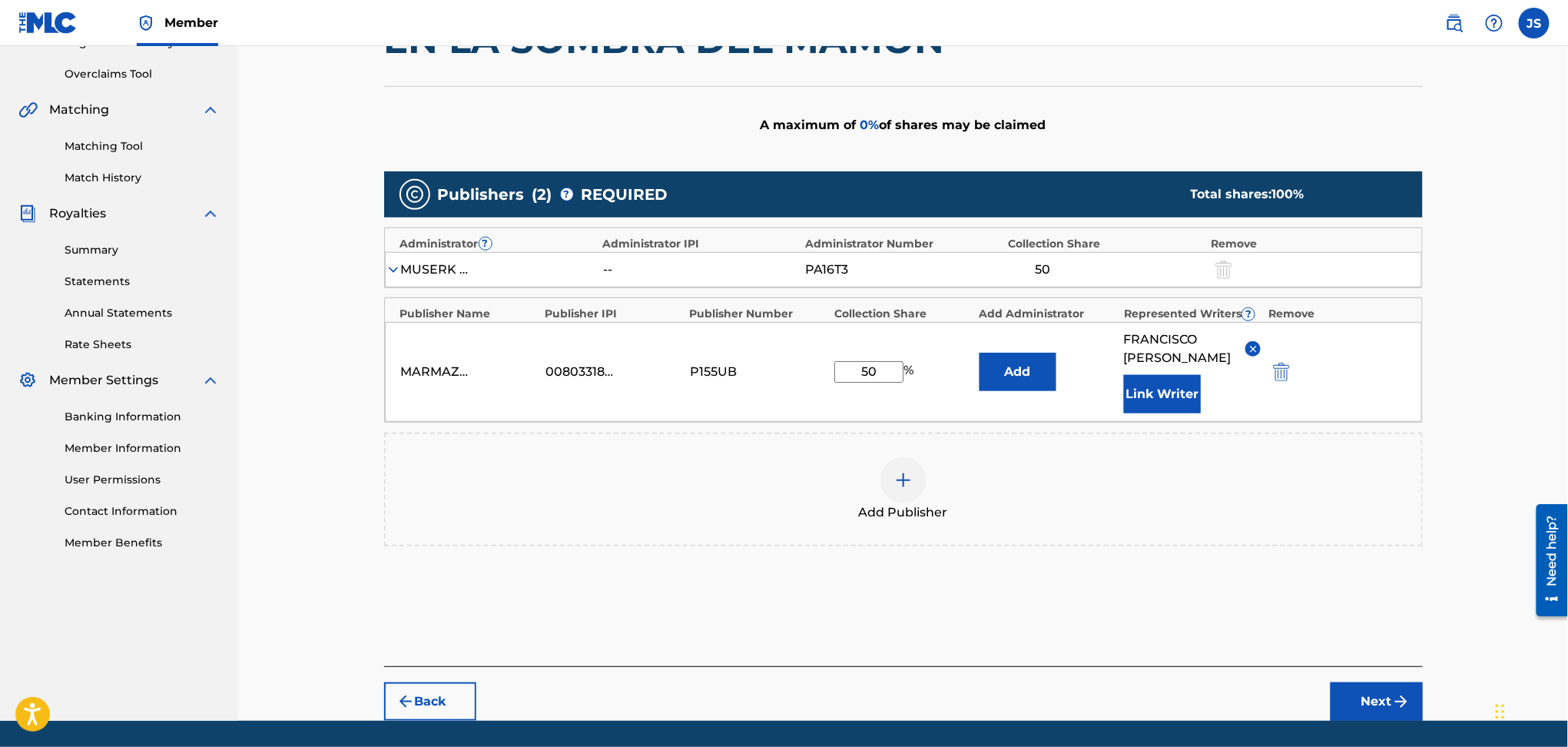
scroll to position [345, 0]
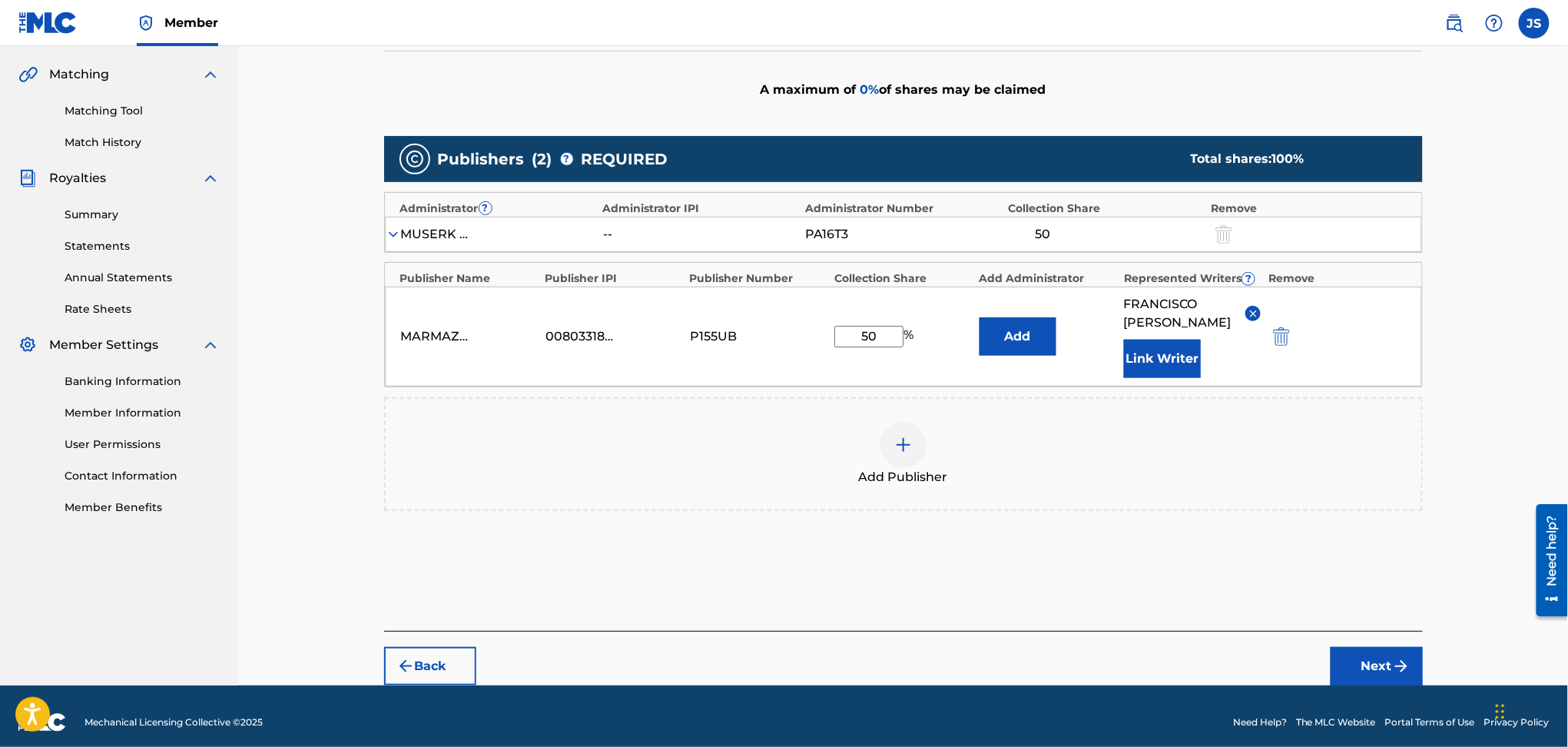
click at [1381, 669] on button "Next" at bounding box center [1377, 667] width 92 height 38
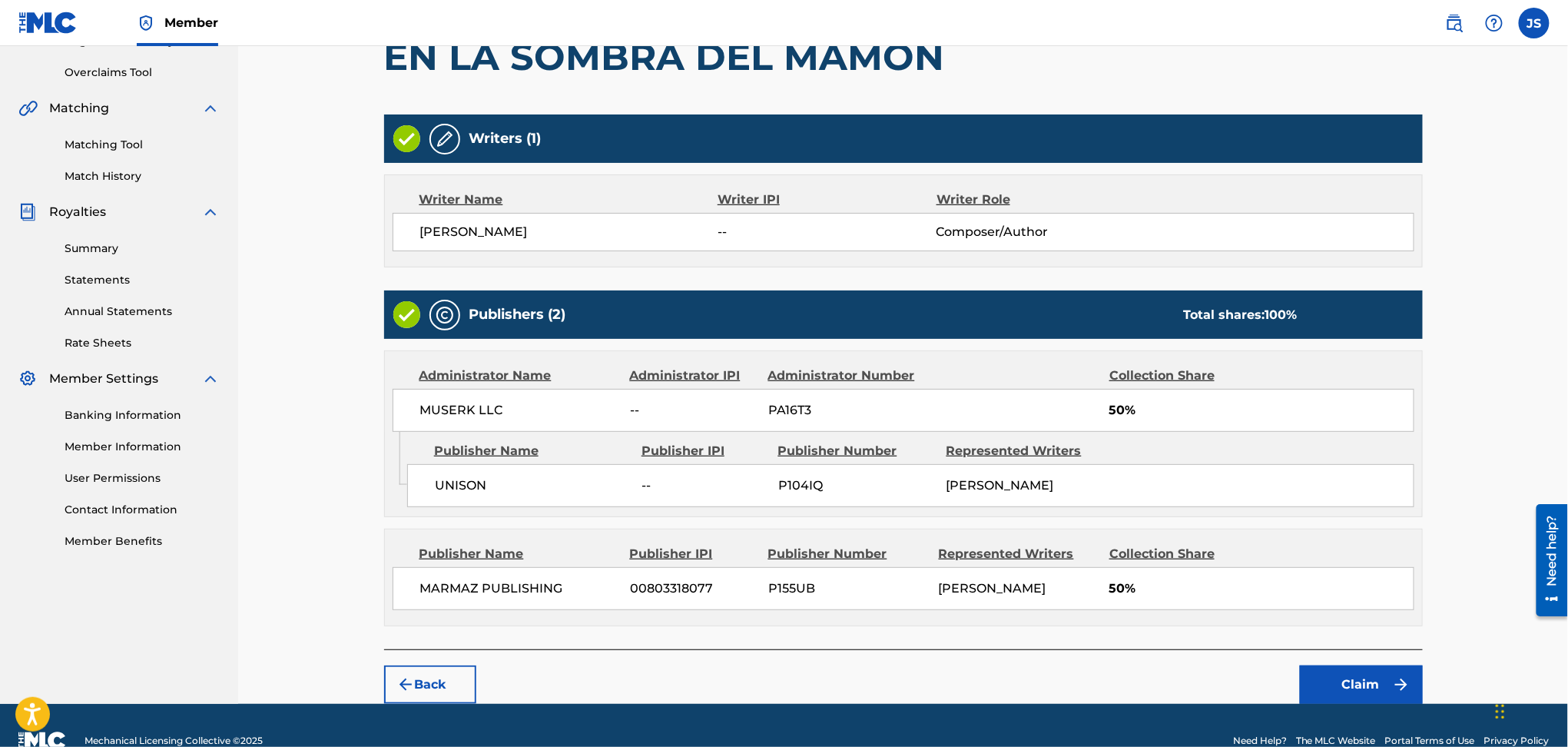
scroll to position [341, 0]
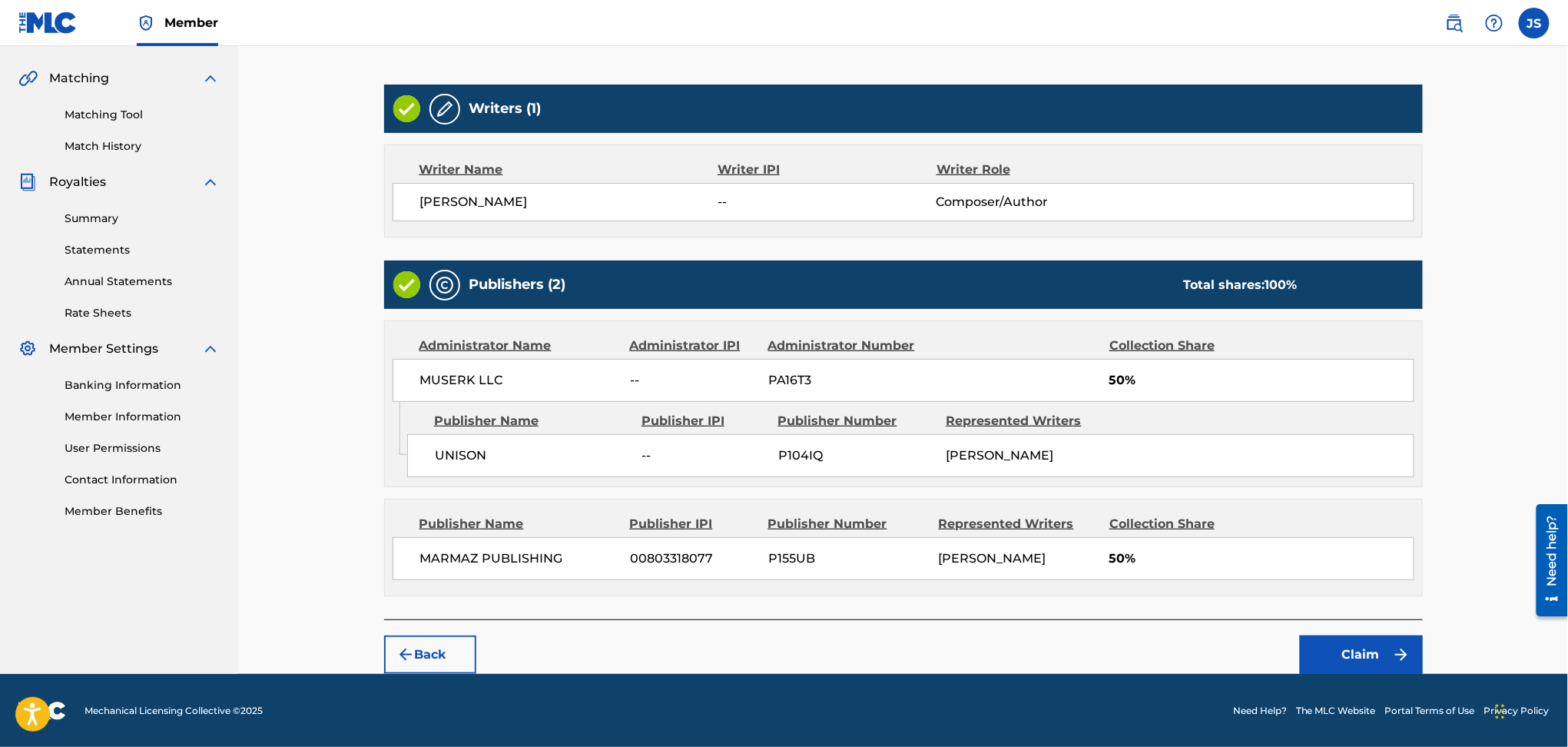
click at [1317, 644] on button "Claim" at bounding box center [1361, 655] width 123 height 38
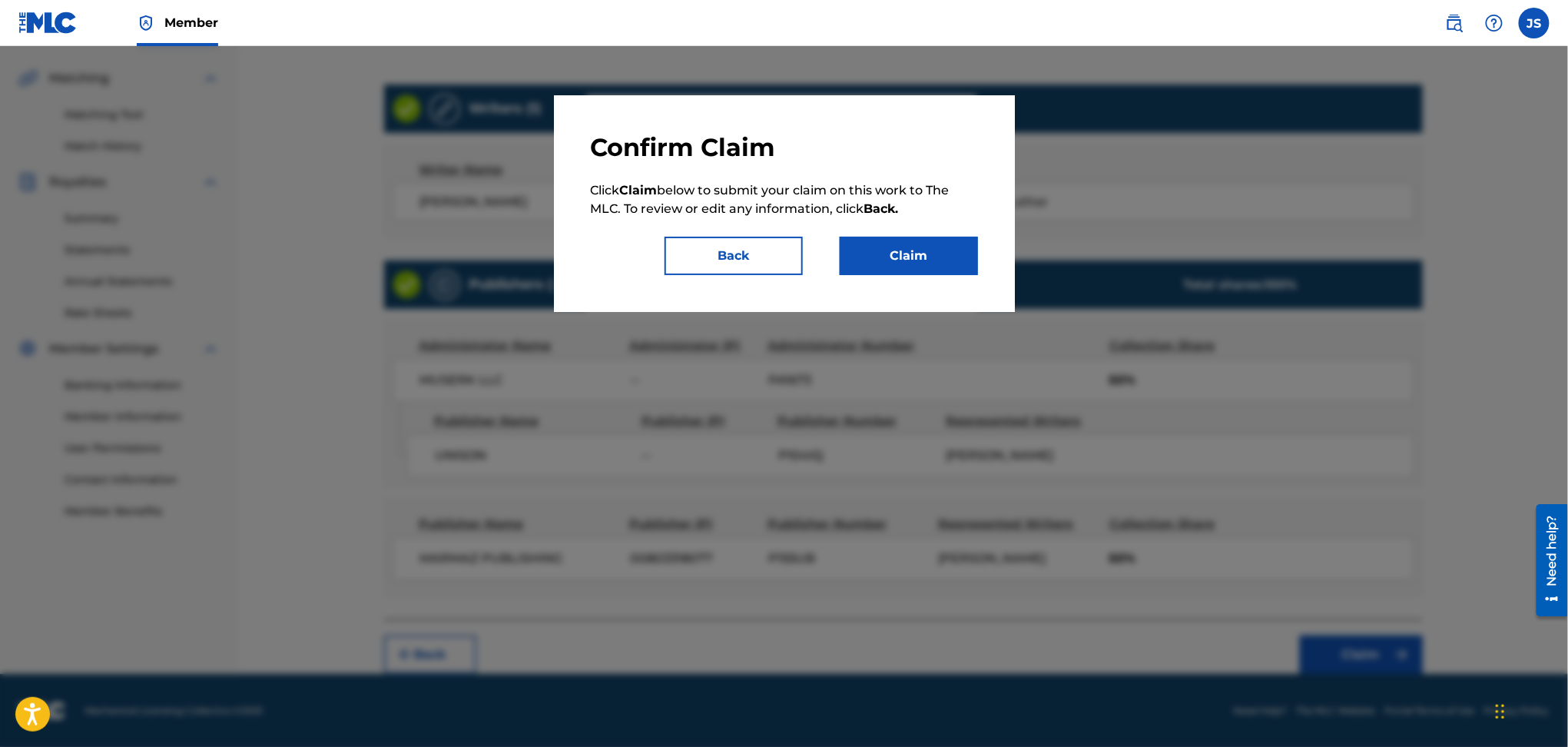
click at [902, 253] on button "Claim" at bounding box center [909, 256] width 138 height 38
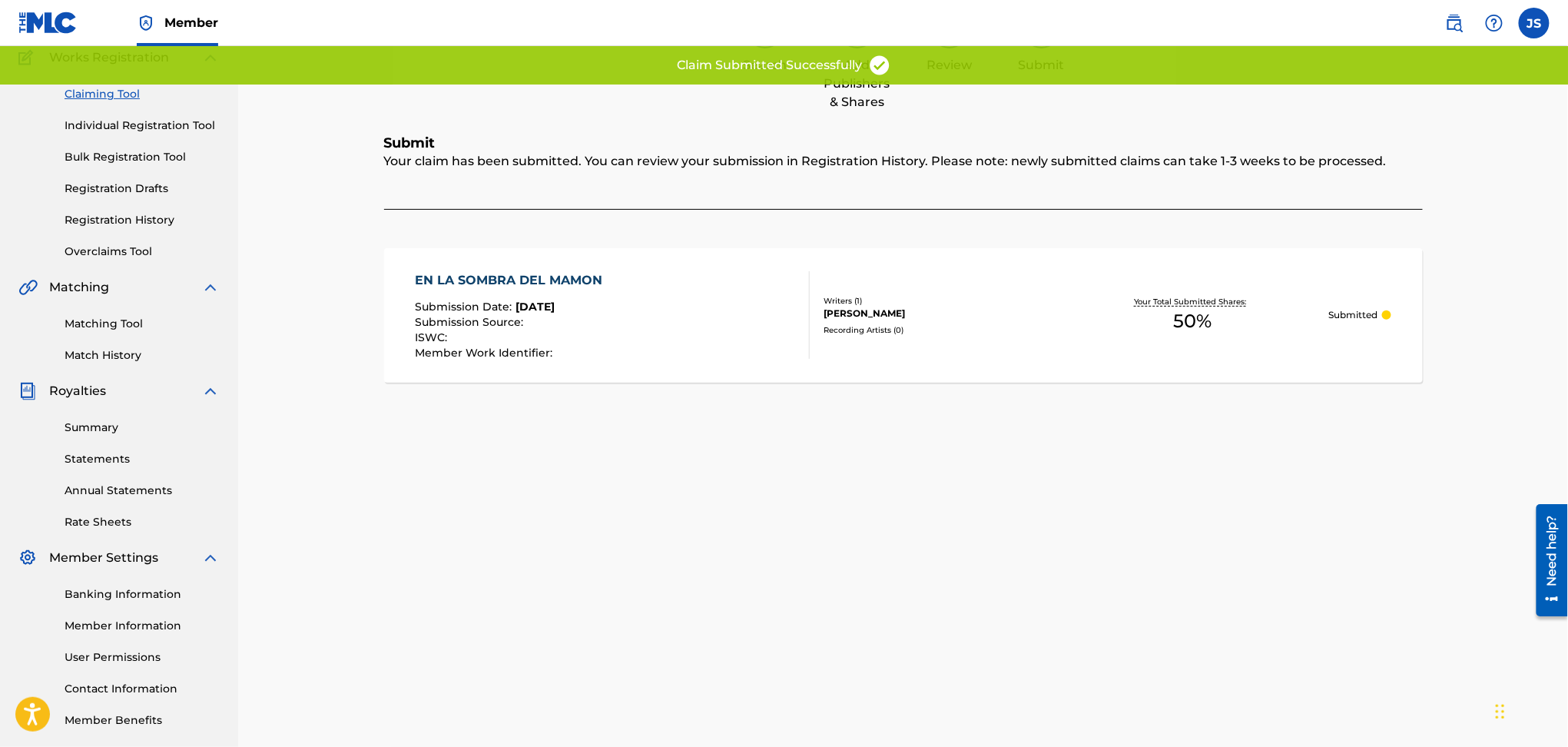
scroll to position [1, 0]
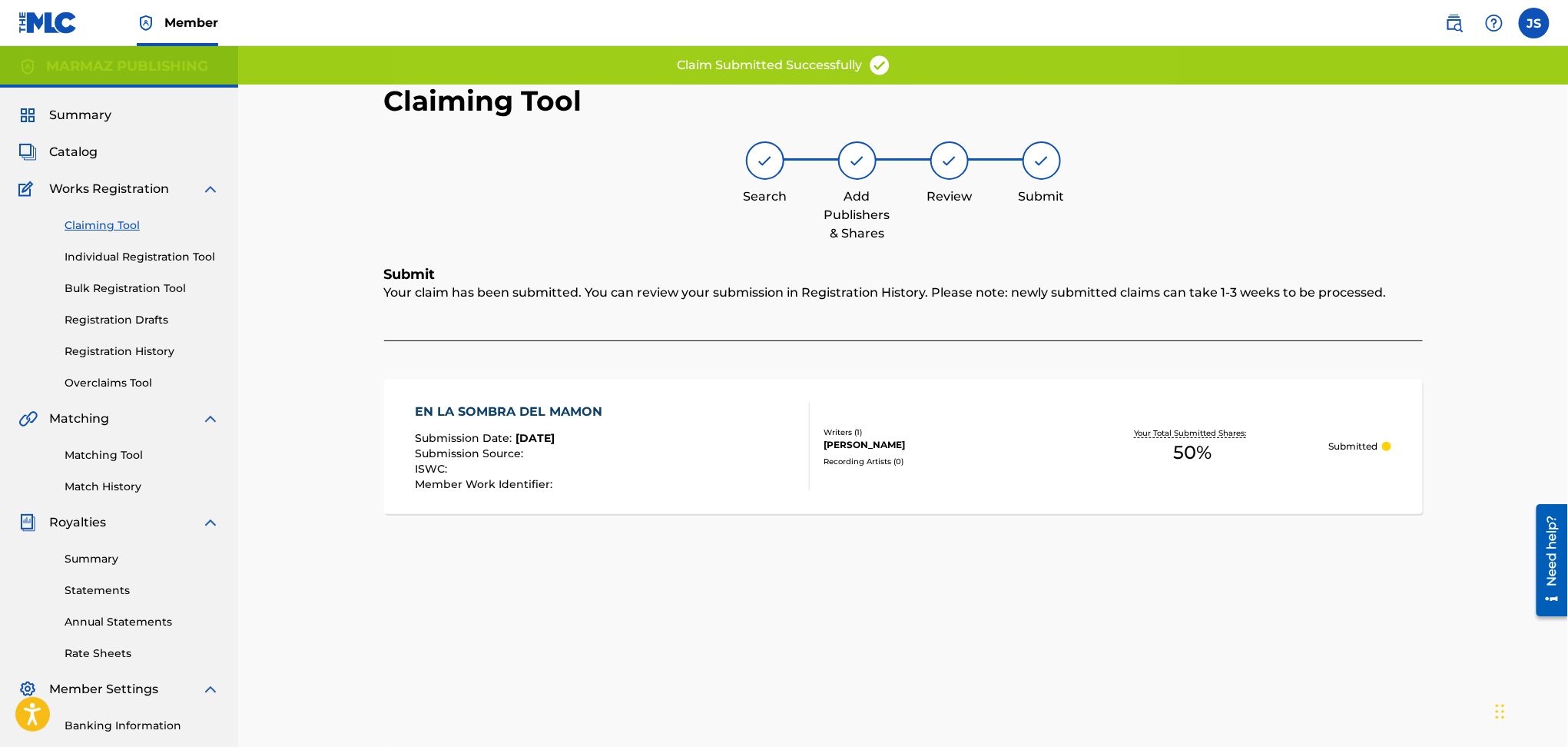
click at [547, 409] on div "EN LA SOMBRA DEL MAMON" at bounding box center [512, 411] width 195 height 18
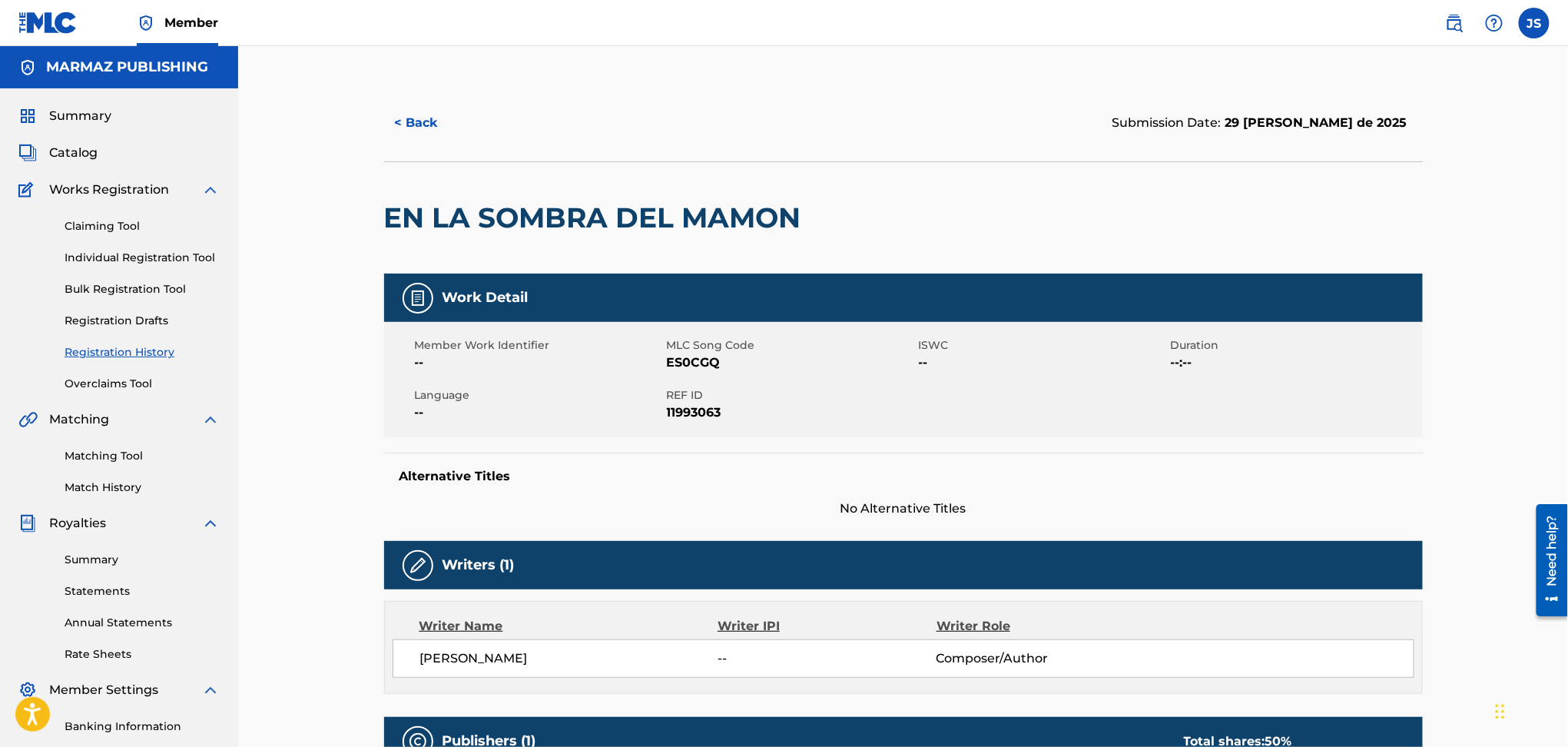
click at [407, 135] on button "< Back" at bounding box center [430, 123] width 92 height 38
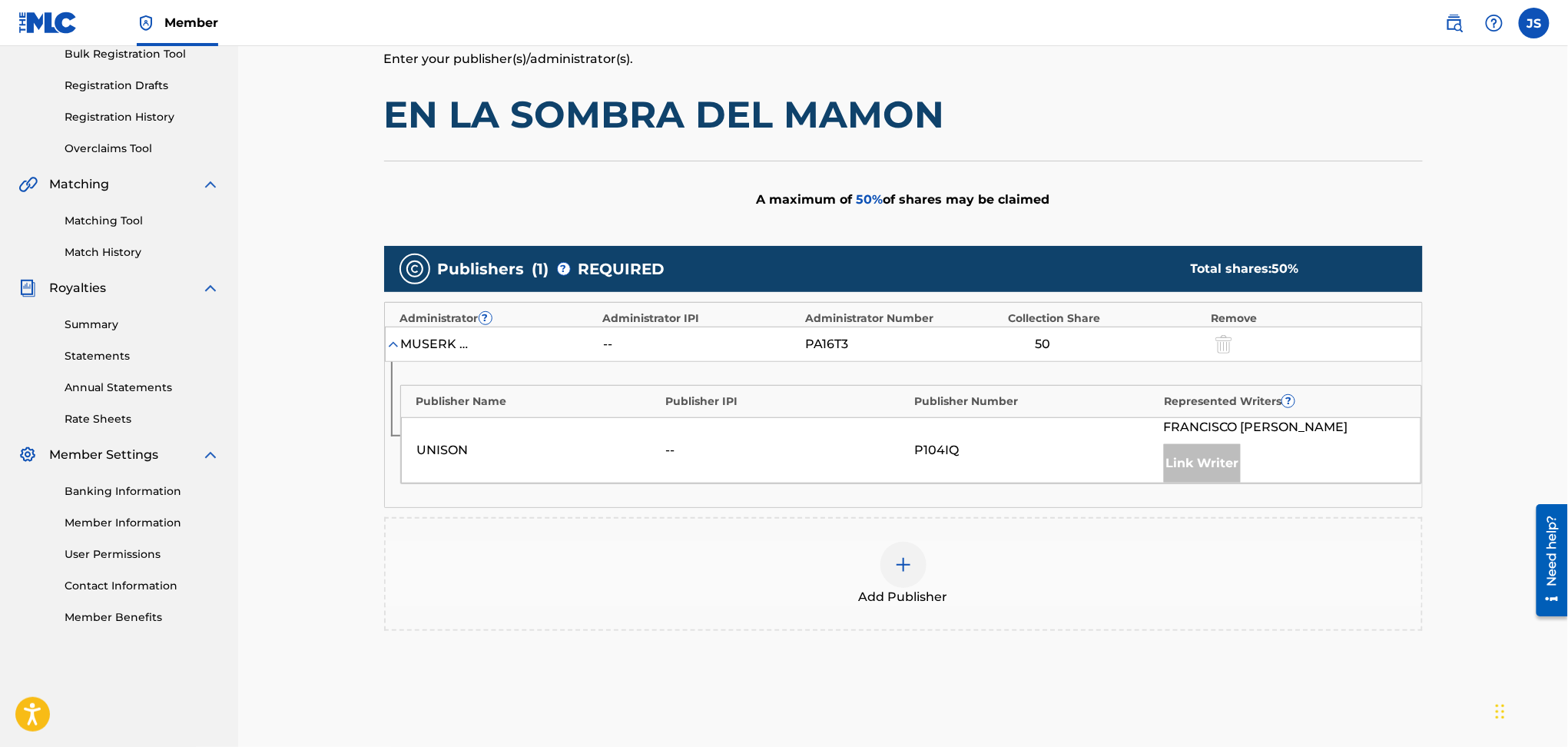
scroll to position [365, 0]
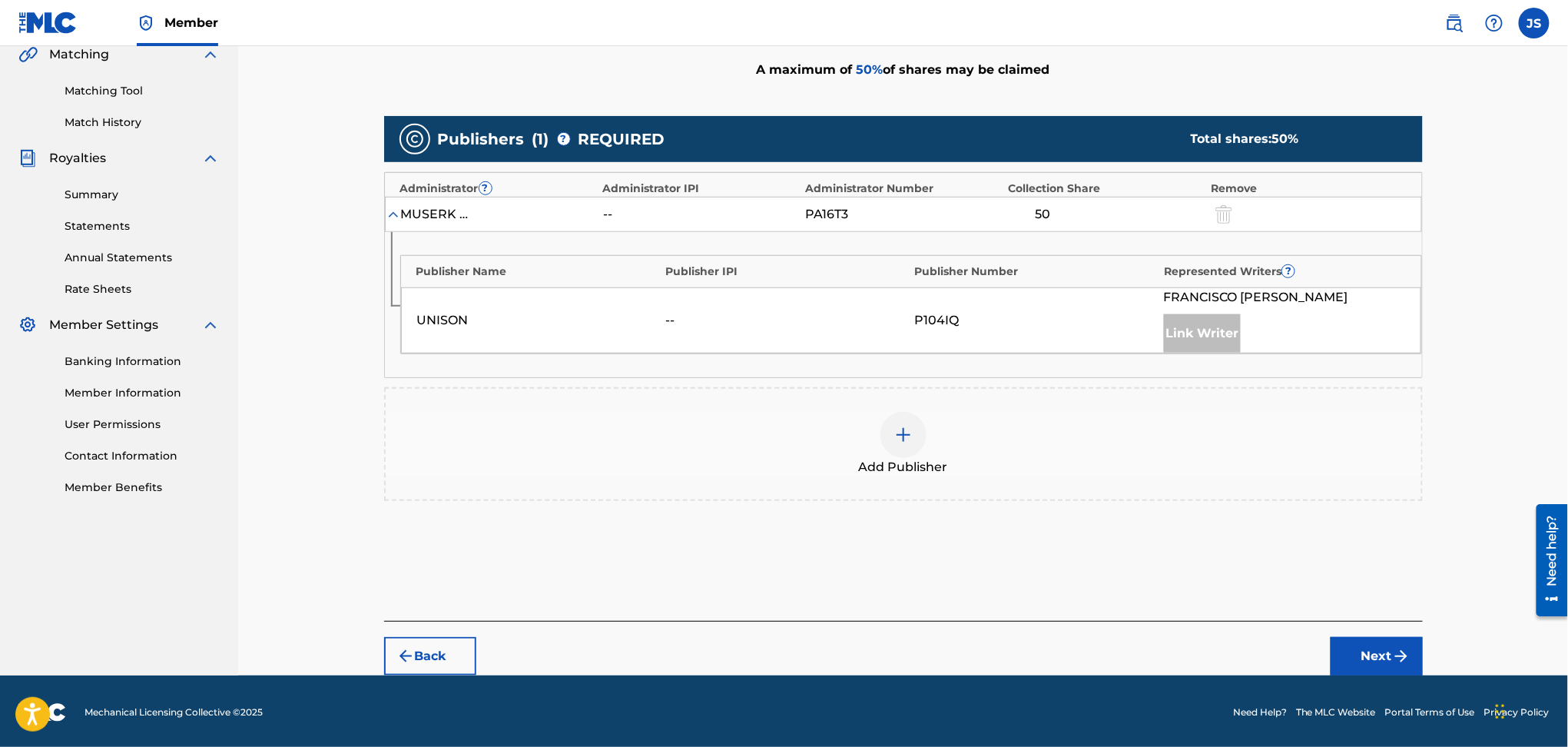
drag, startPoint x: 678, startPoint y: 300, endPoint x: 718, endPoint y: 319, distance: 44.3
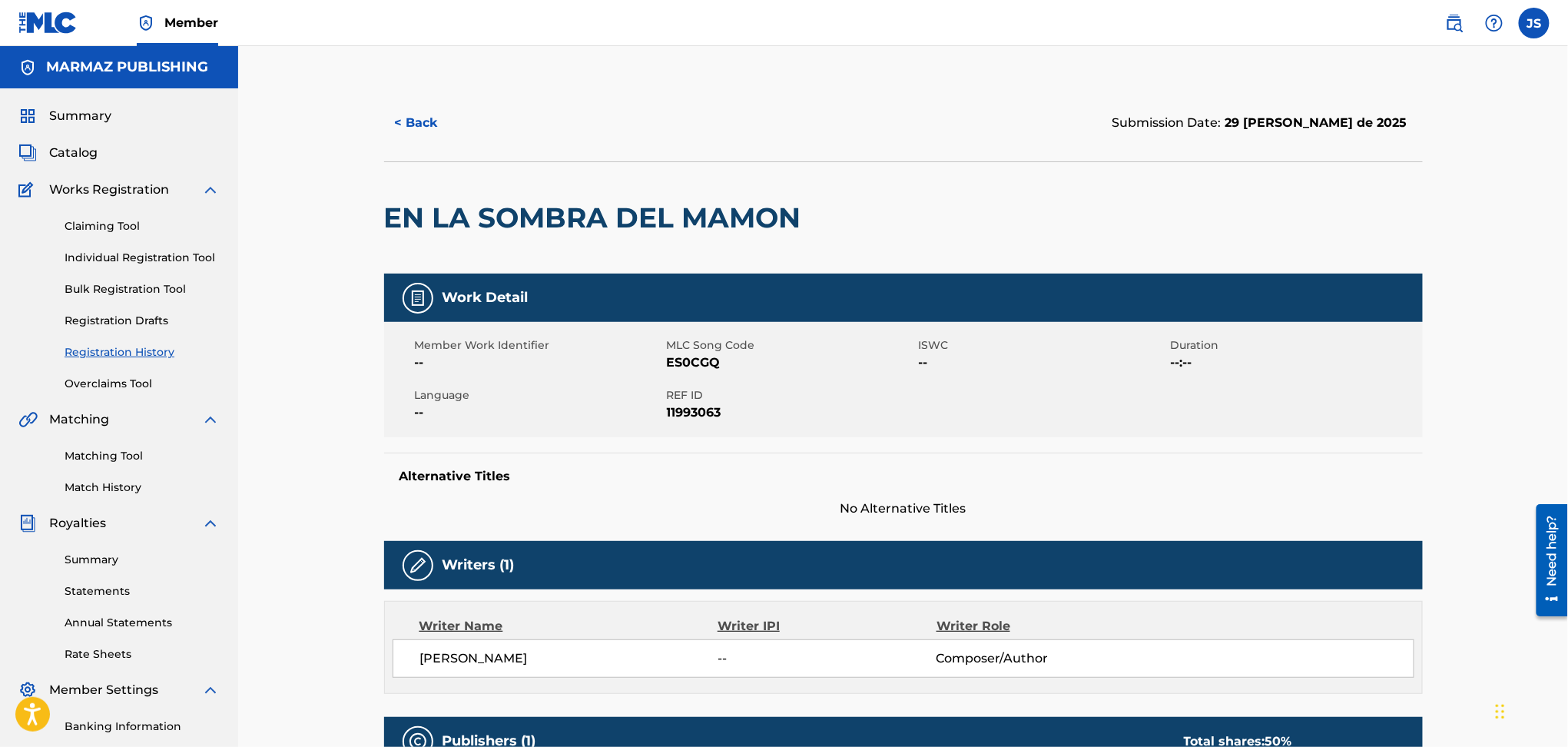
click at [411, 115] on button "< Back" at bounding box center [430, 123] width 92 height 38
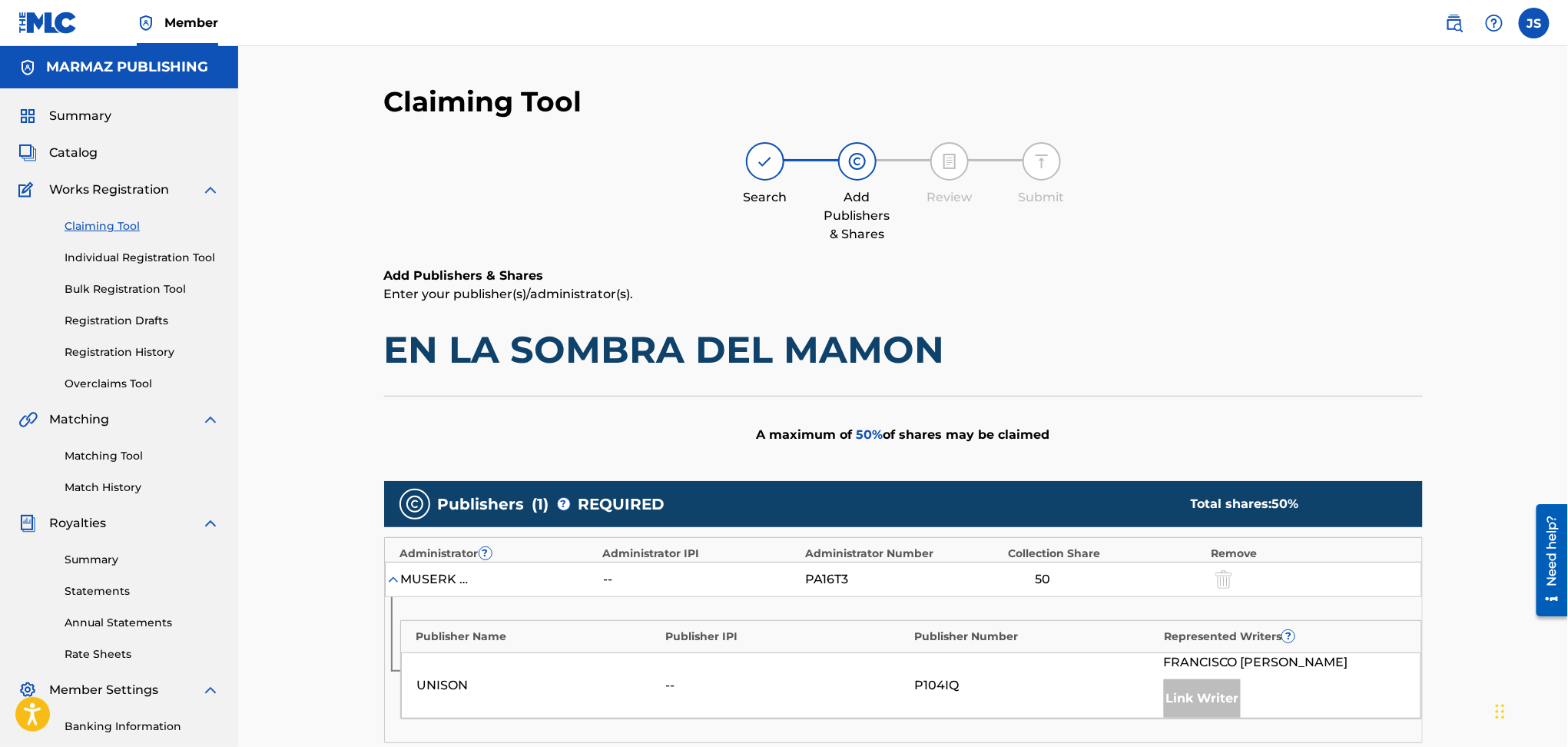
click at [111, 230] on link "Claiming Tool" at bounding box center [143, 227] width 155 height 16
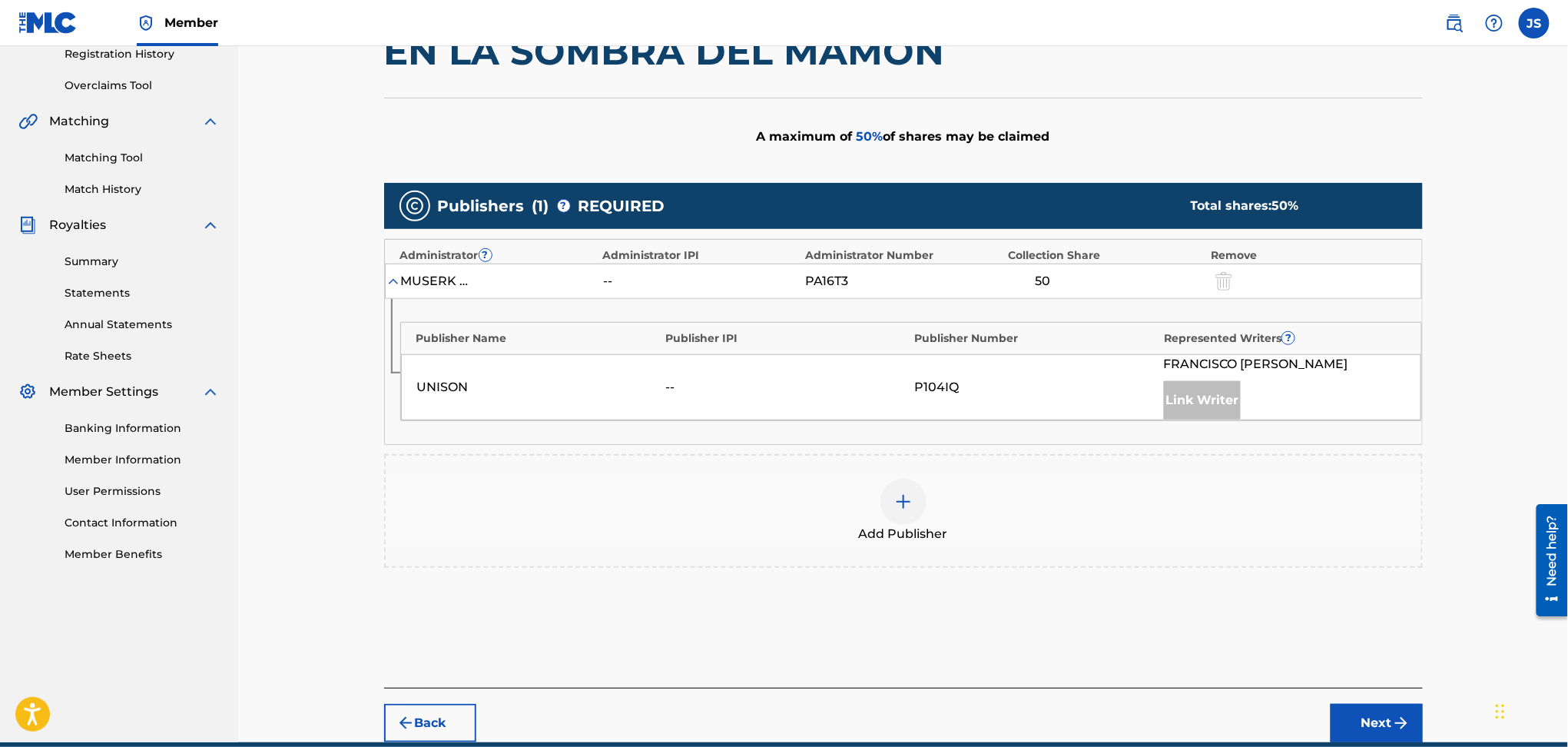
scroll to position [307, 0]
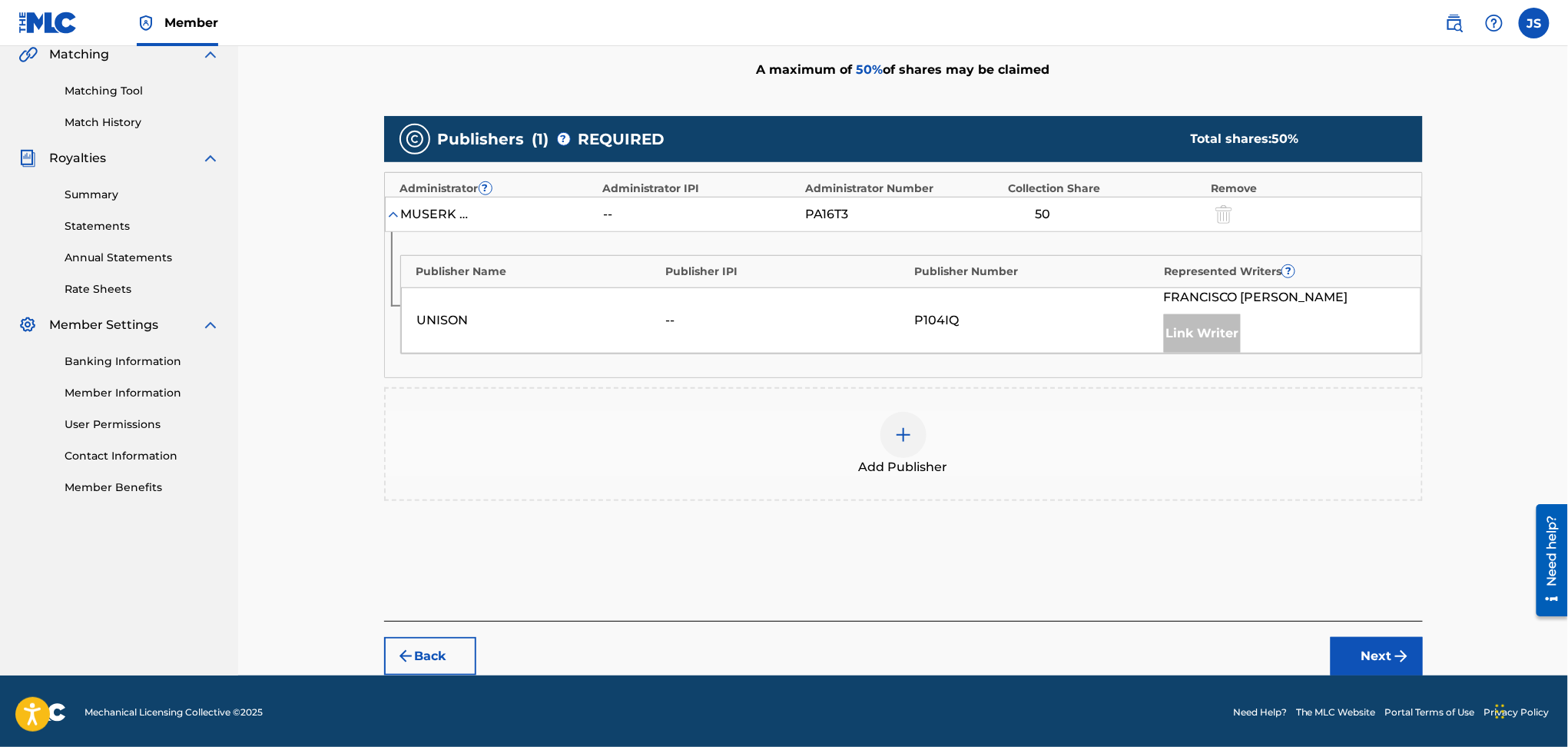
click at [451, 656] on button "Back" at bounding box center [430, 656] width 92 height 38
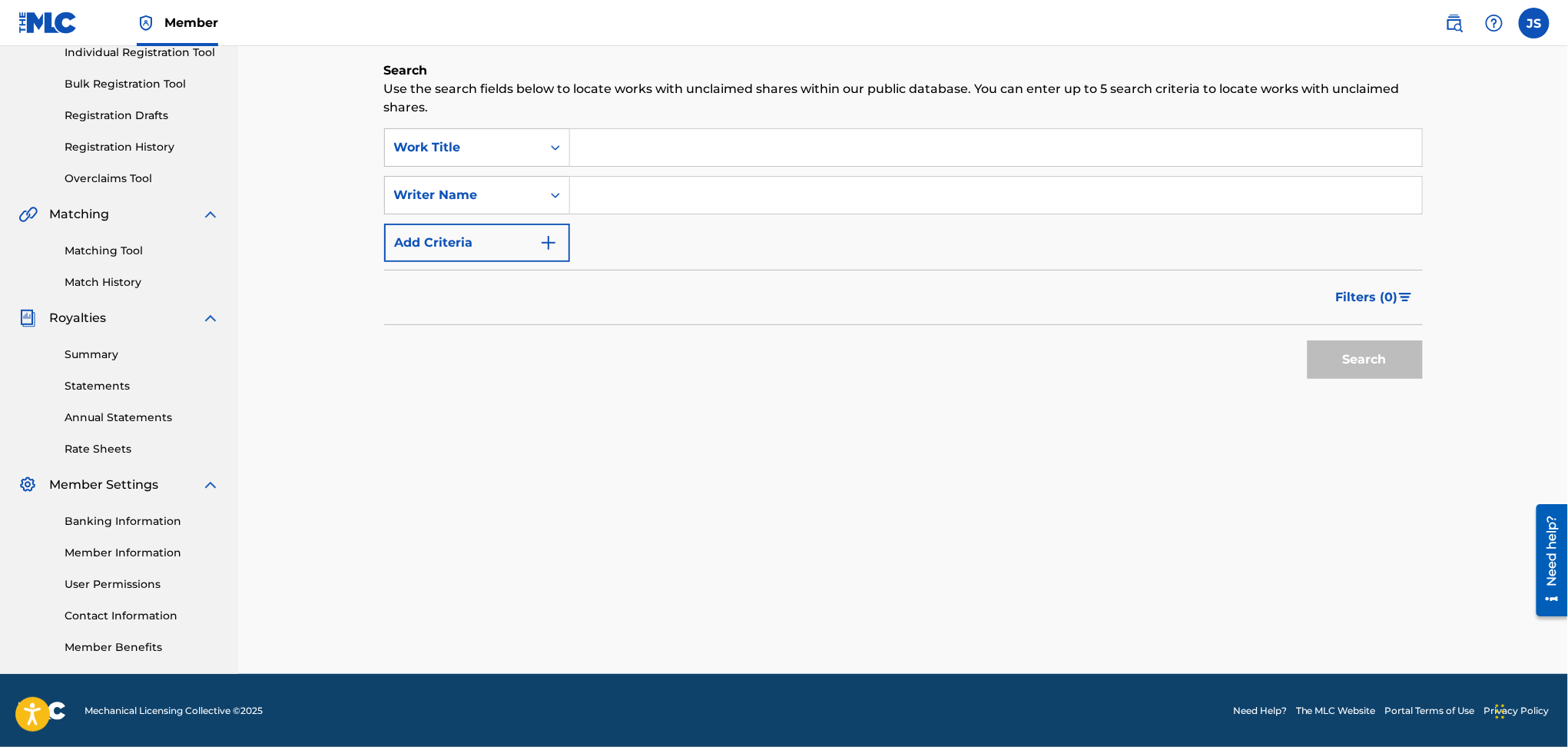
click at [638, 152] on input "Search Form" at bounding box center [997, 147] width 852 height 37
paste input "LA CANCION QUE ME PEDISTE"
type input "LA CANCION QUE ME PEDISTE"
drag, startPoint x: 1047, startPoint y: 383, endPoint x: 1065, endPoint y: 396, distance: 22.2
click at [1048, 399] on div "Search Use the search fields below to locate works with unclaimed shares within…" at bounding box center [903, 262] width 1039 height 402
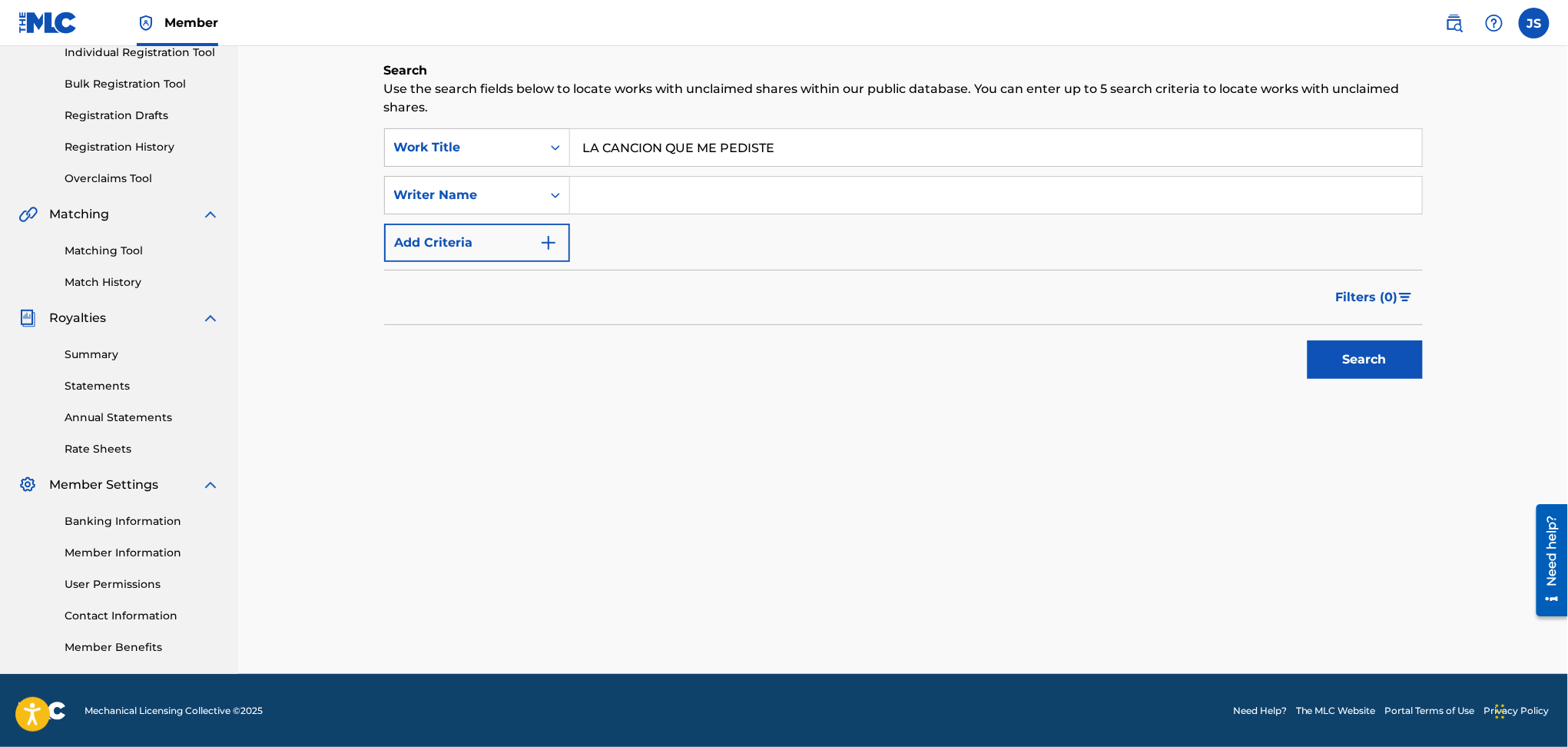
click at [1417, 349] on button "Search" at bounding box center [1365, 359] width 115 height 38
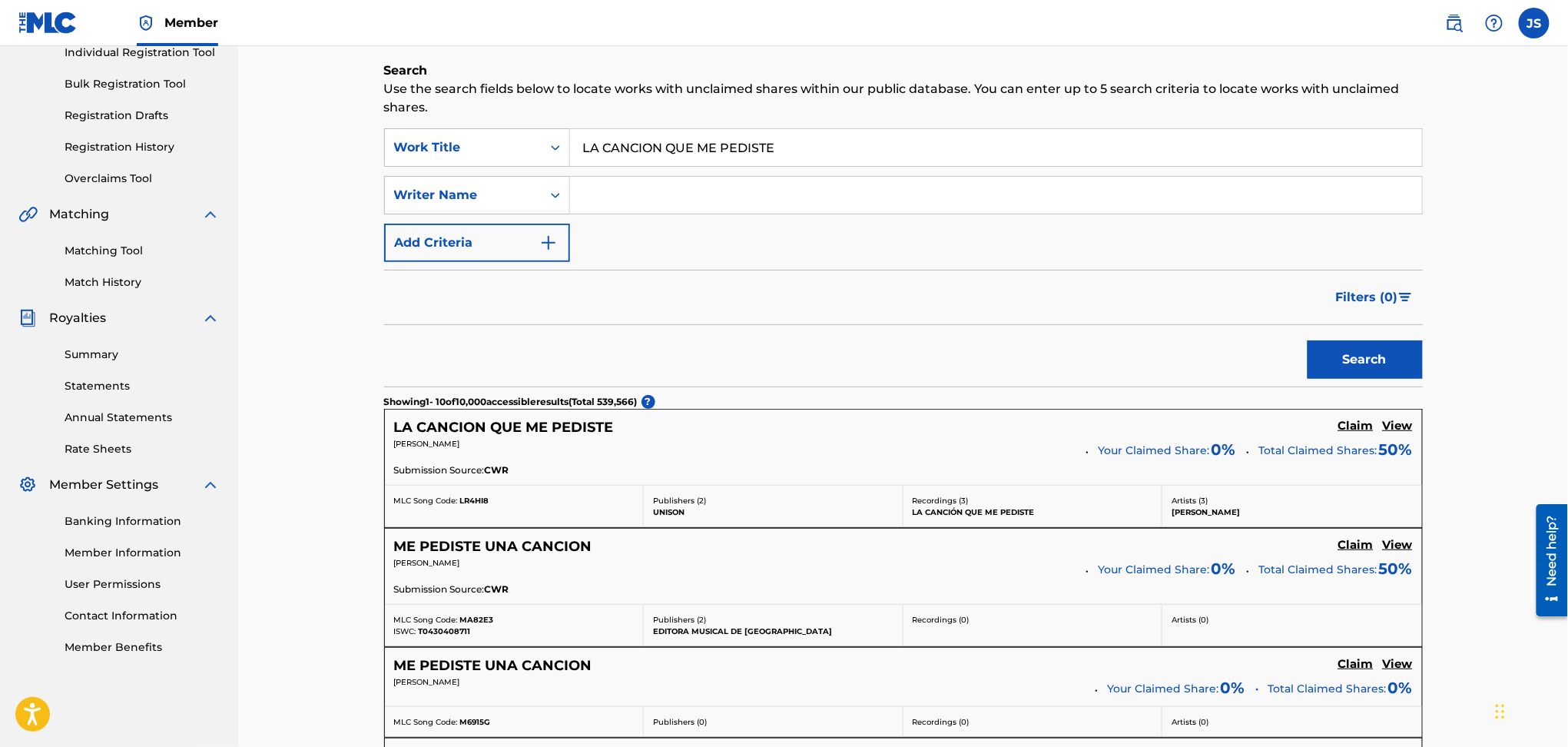
click at [539, 431] on h5 "LA CANCION QUE ME PEDISTE" at bounding box center [504, 427] width 219 height 17
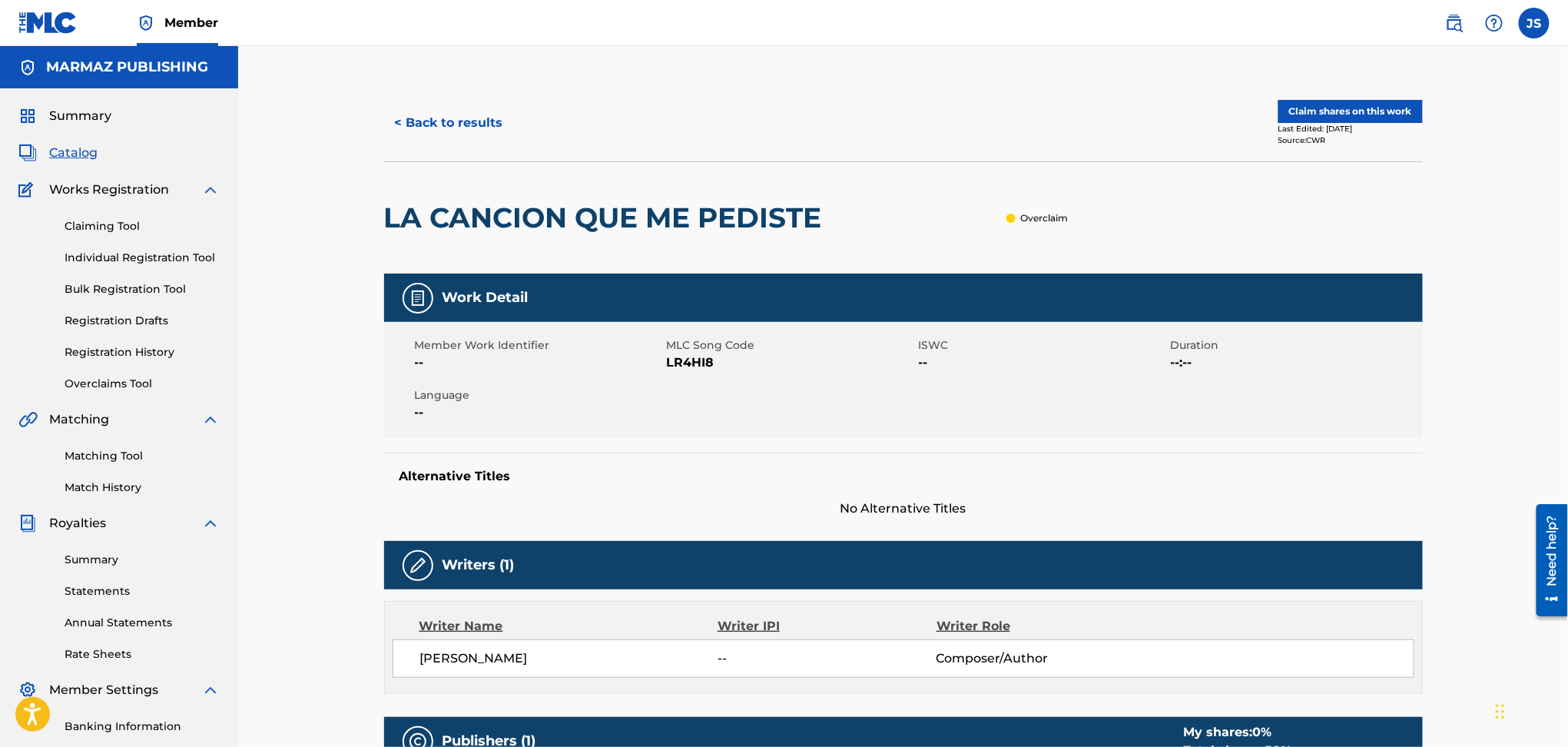
click at [1332, 121] on button "Claim shares on this work" at bounding box center [1351, 111] width 144 height 23
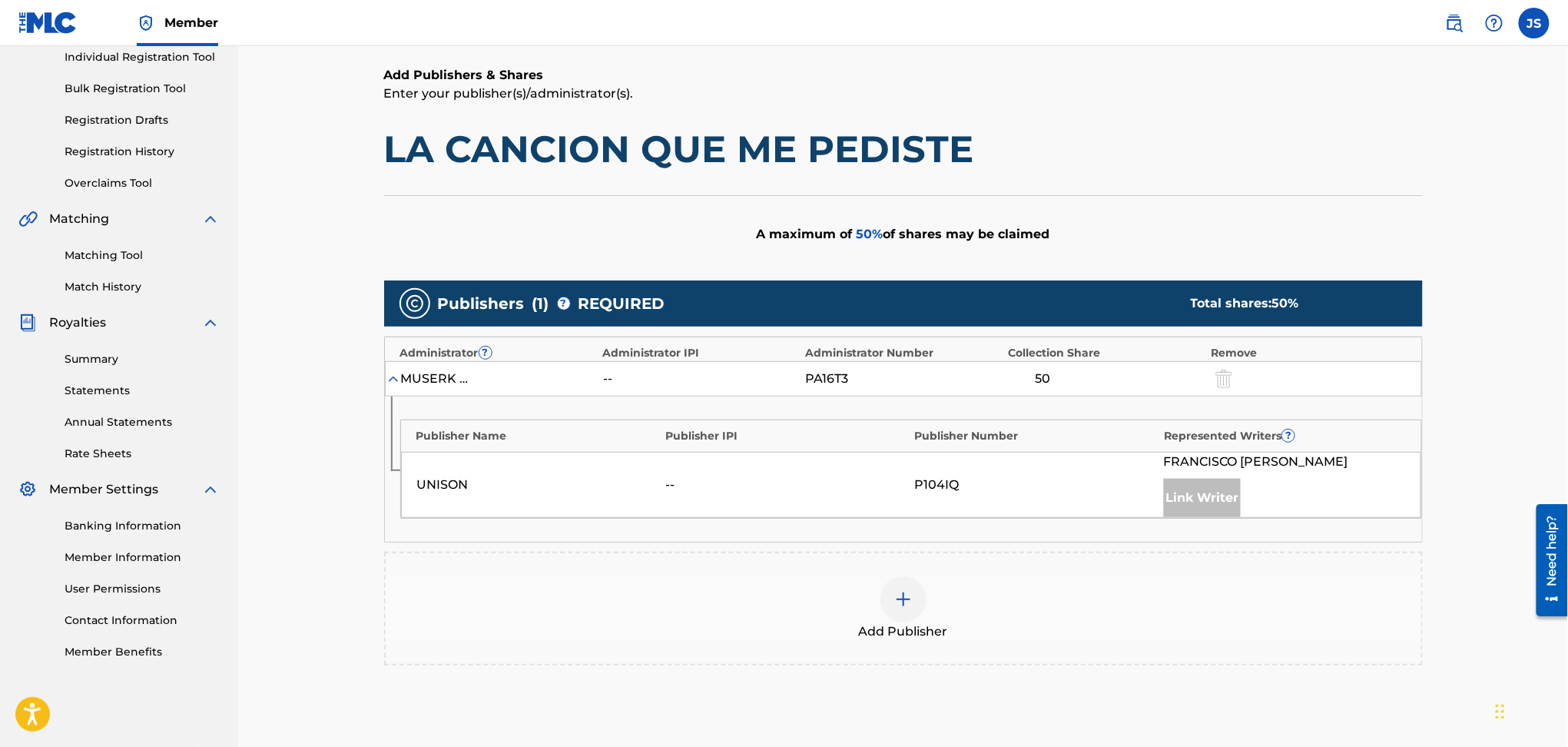
scroll to position [205, 0]
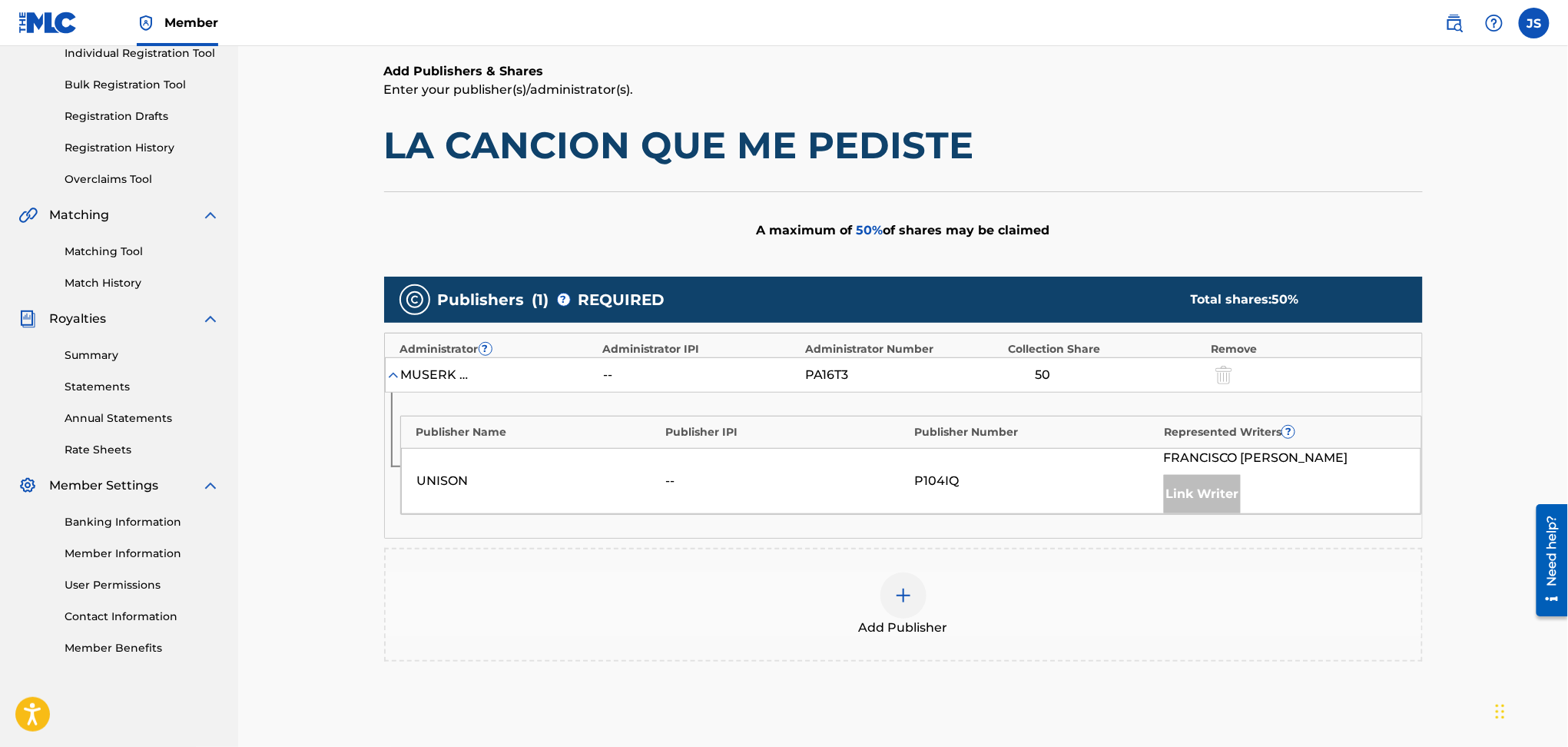
click at [907, 600] on img at bounding box center [903, 595] width 18 height 18
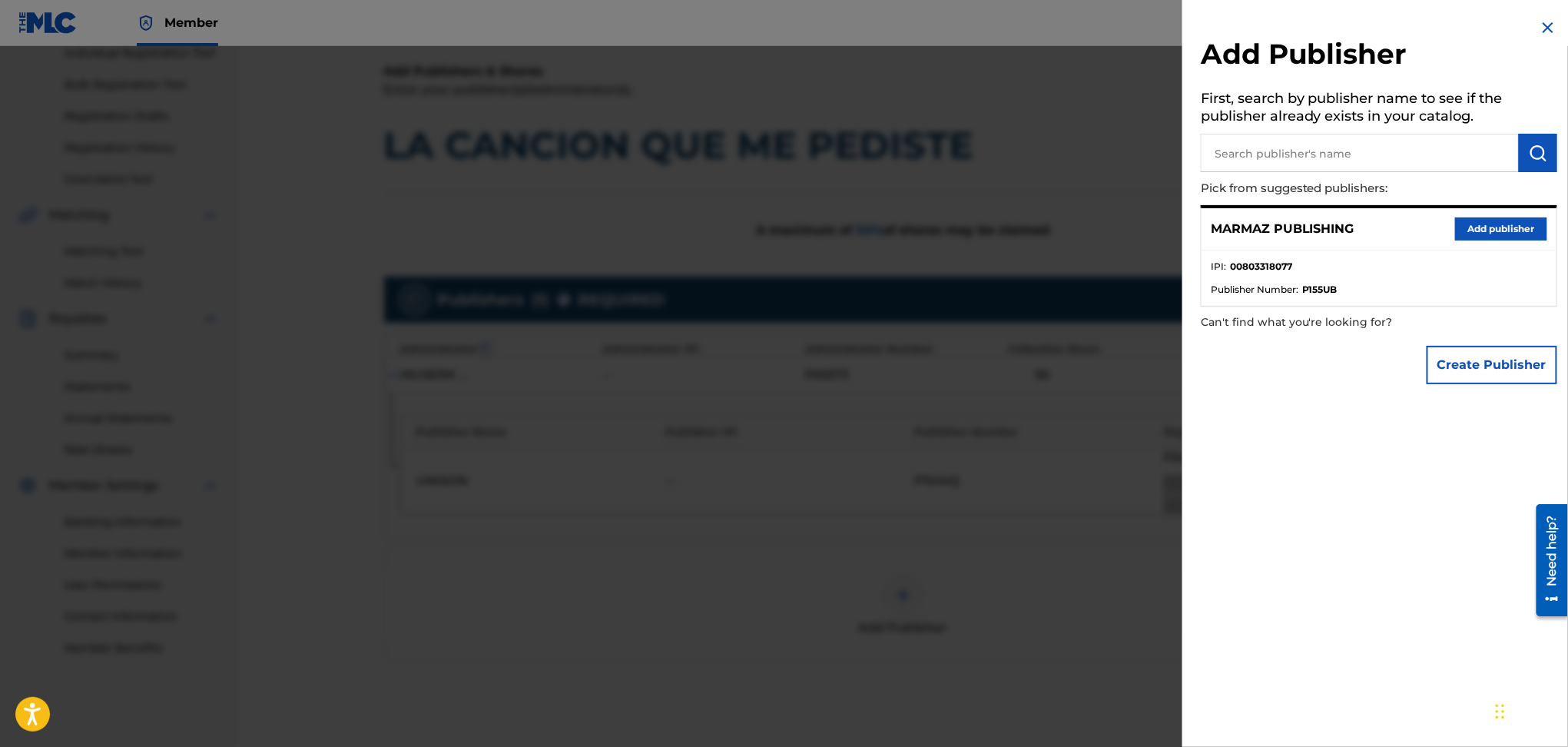
click at [1461, 227] on button "Add publisher" at bounding box center [1501, 229] width 92 height 23
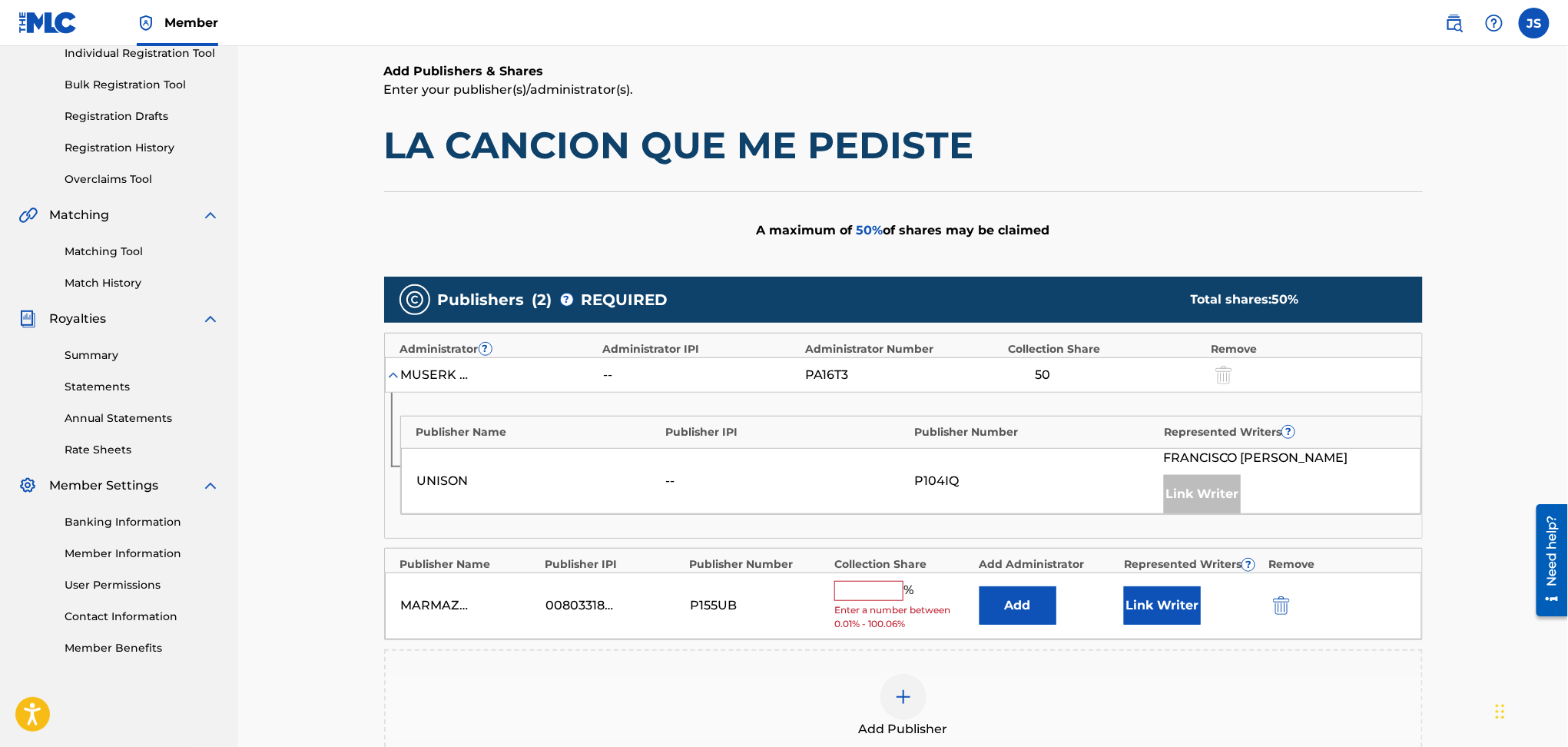
click at [890, 592] on input "text" at bounding box center [869, 591] width 69 height 20
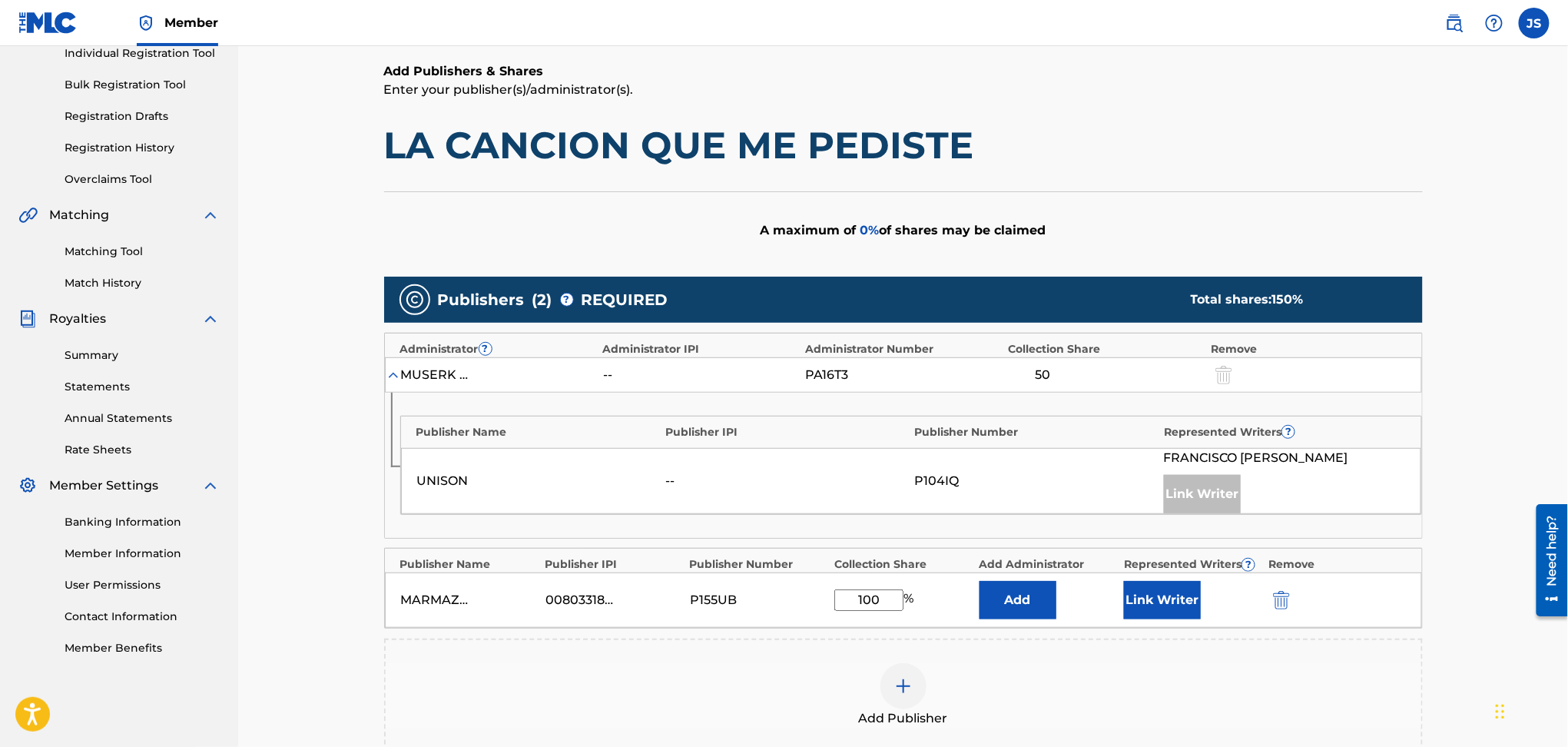
click at [1322, 700] on div "Add Publisher" at bounding box center [903, 695] width 1036 height 65
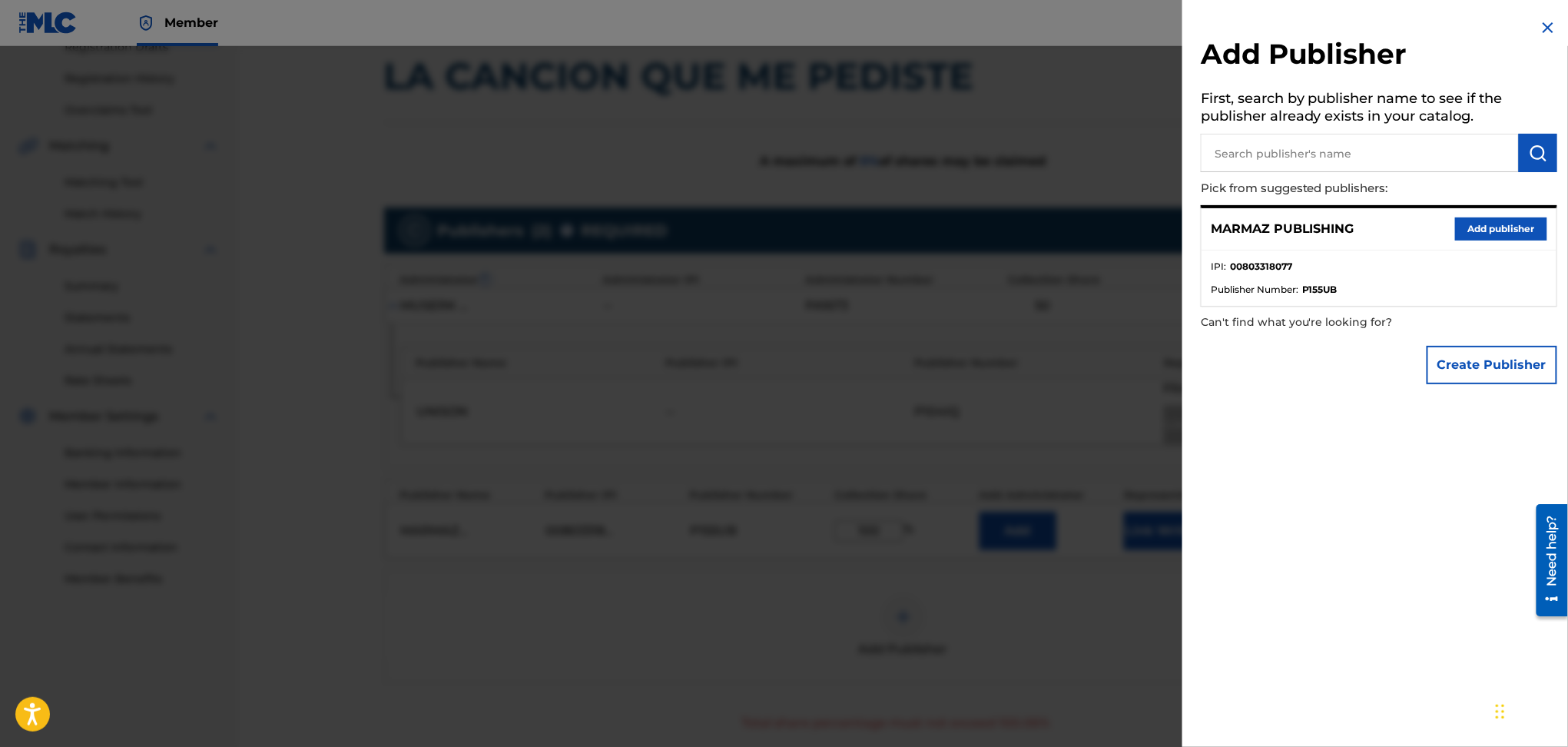
scroll to position [307, 0]
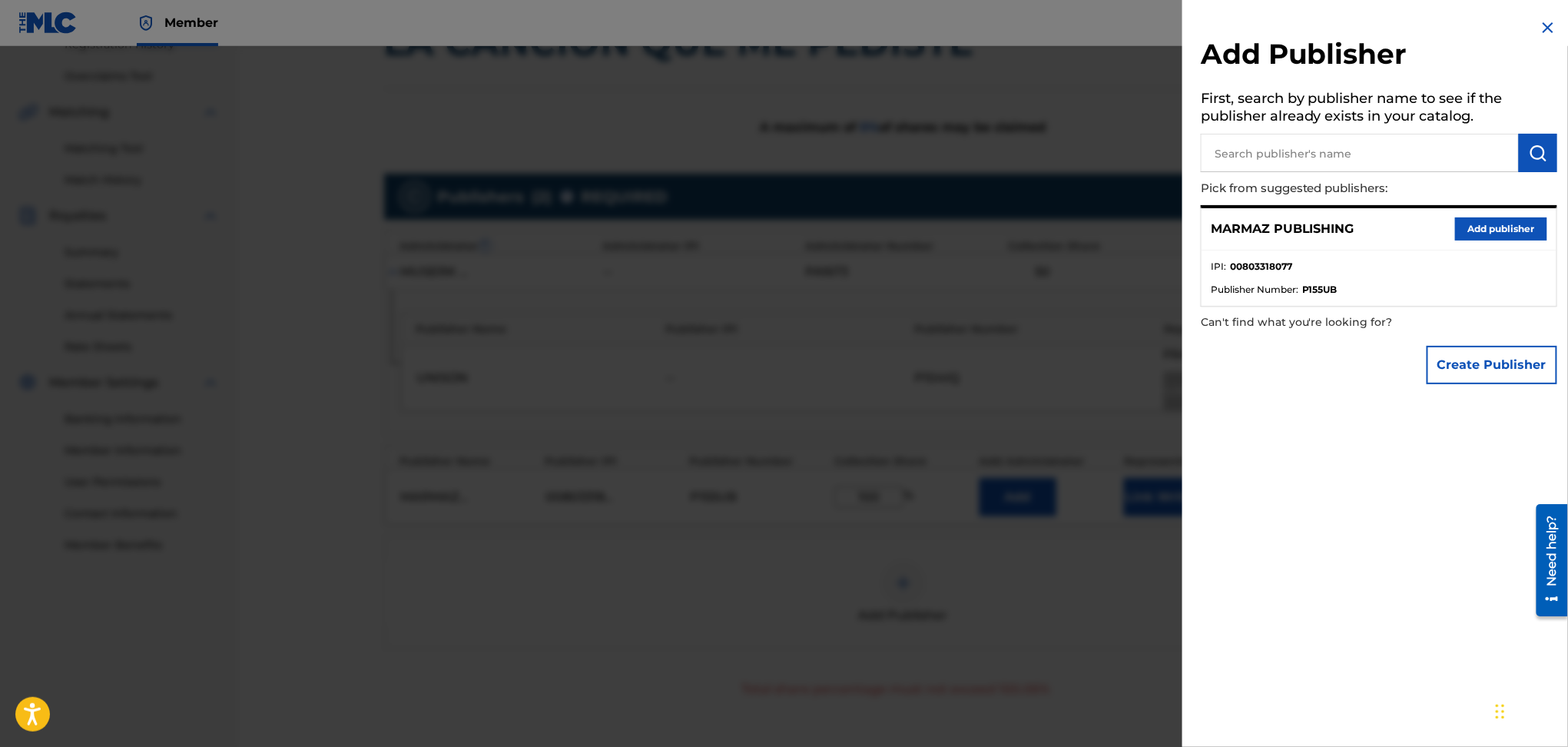
click at [1004, 710] on div at bounding box center [784, 419] width 1568 height 747
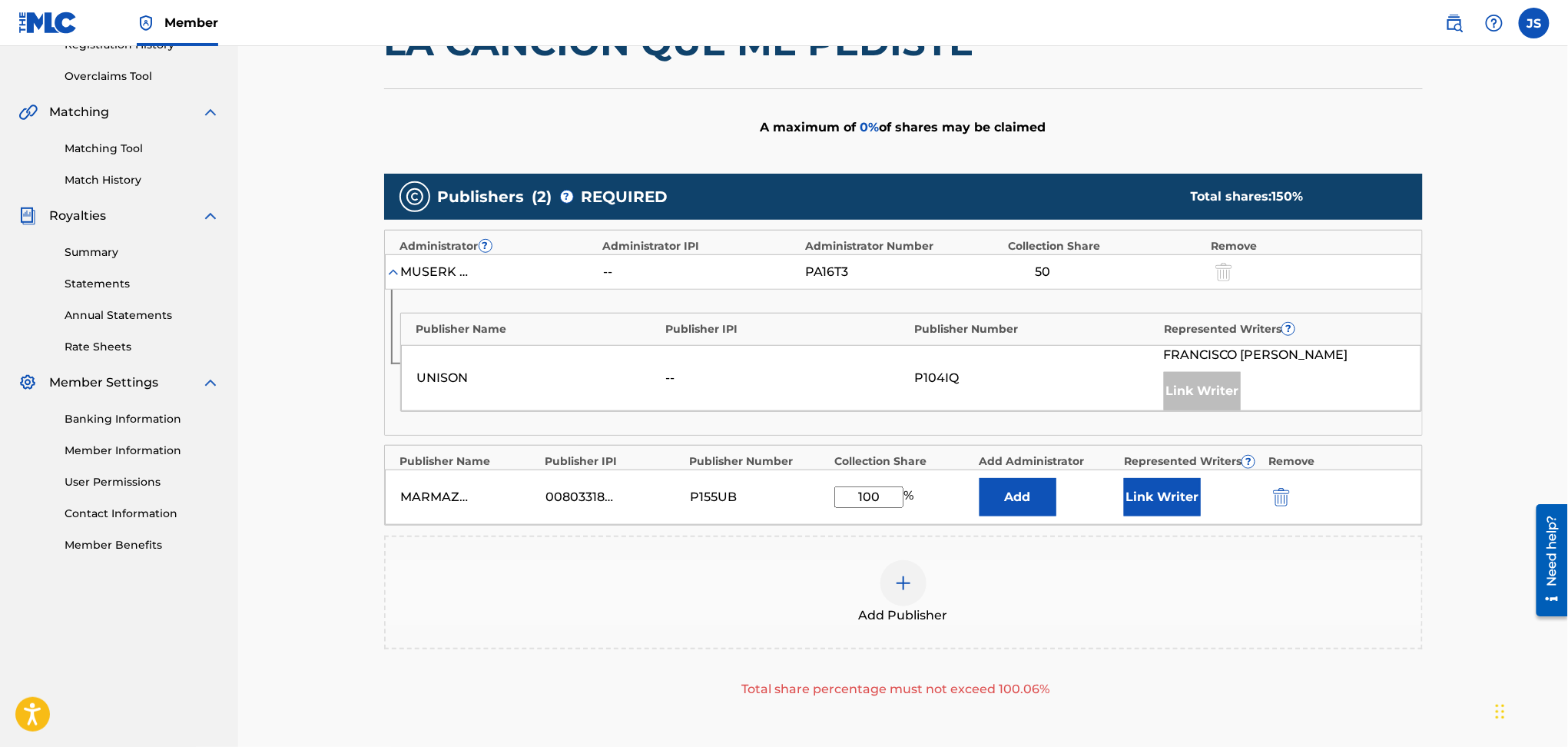
click at [1171, 511] on button "Link Writer" at bounding box center [1163, 497] width 77 height 38
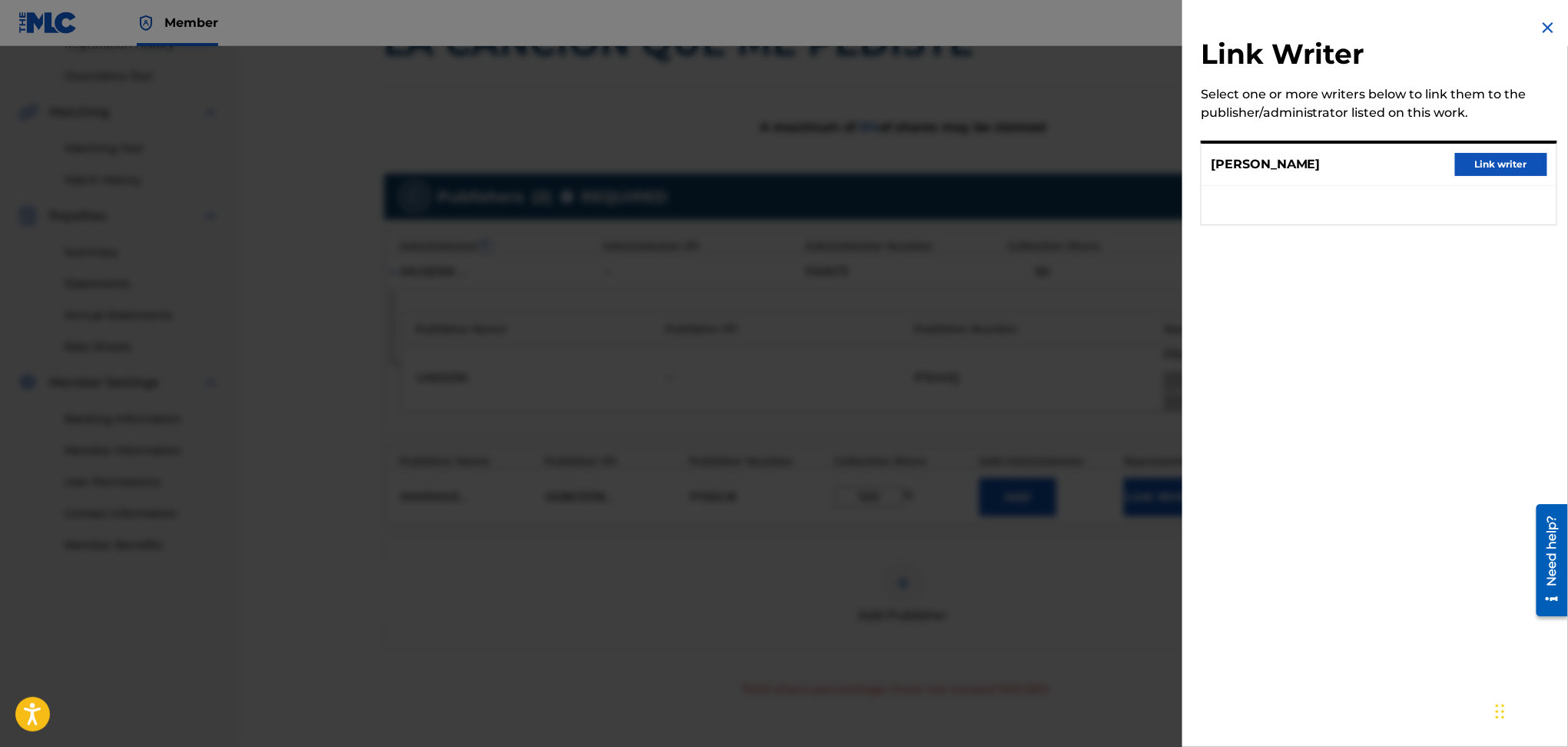
click at [1467, 153] on button "Link writer" at bounding box center [1501, 164] width 92 height 23
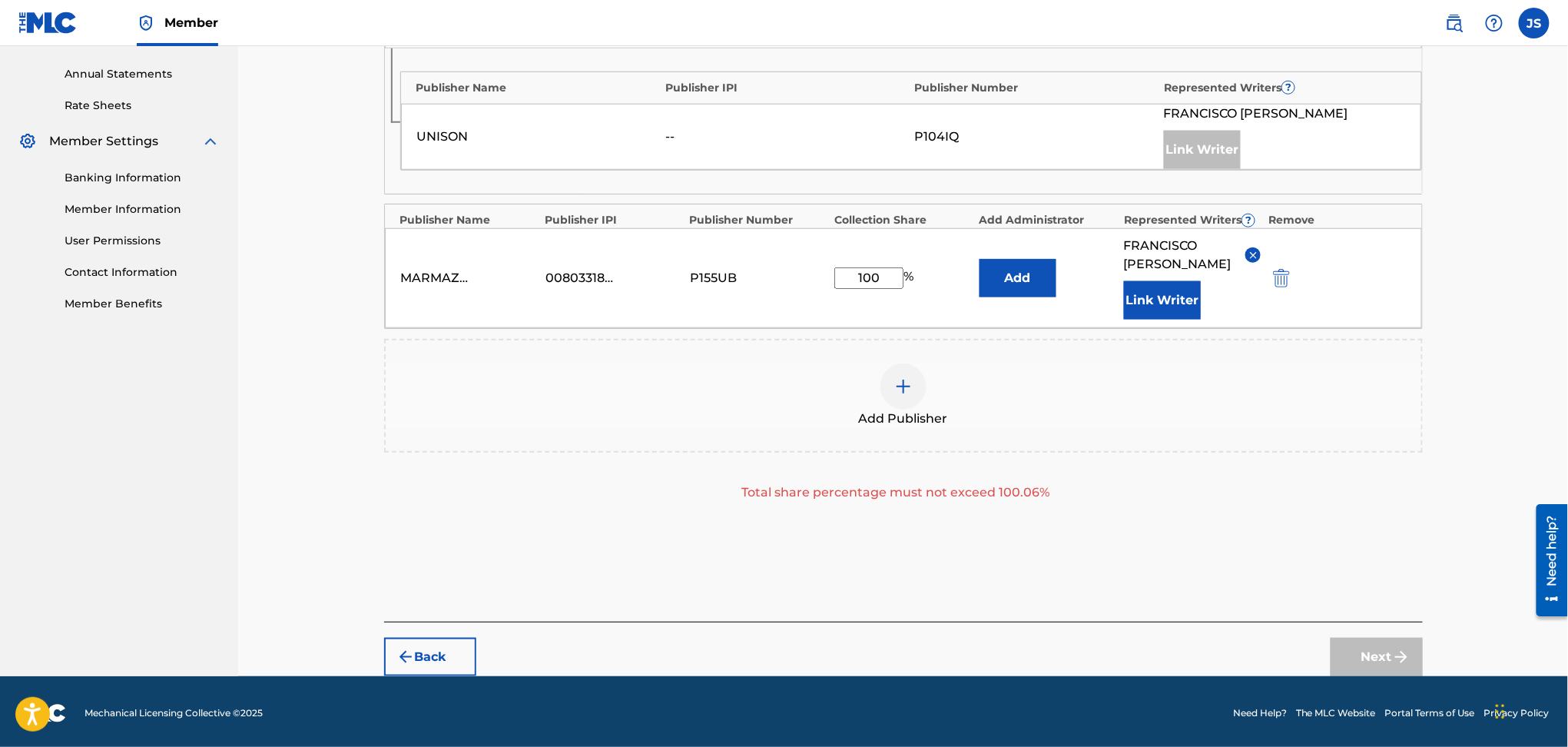
scroll to position [550, 0]
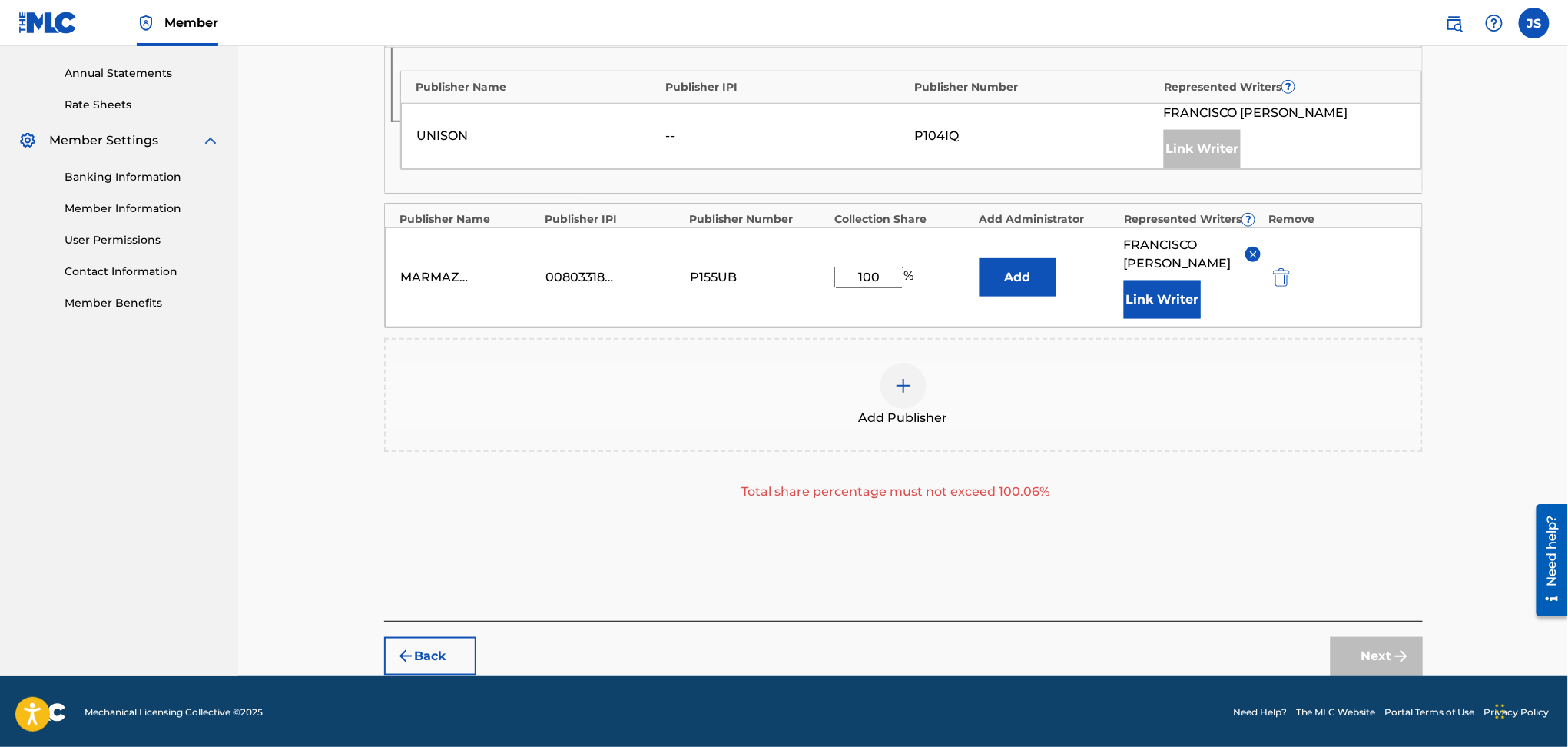
drag, startPoint x: 881, startPoint y: 284, endPoint x: 778, endPoint y: 297, distance: 103.8
click at [781, 297] on div "MARMAZ PUBLISHING 00803318077 P155UB 100 % Add [PERSON_NAME] Writer" at bounding box center [903, 277] width 1038 height 100
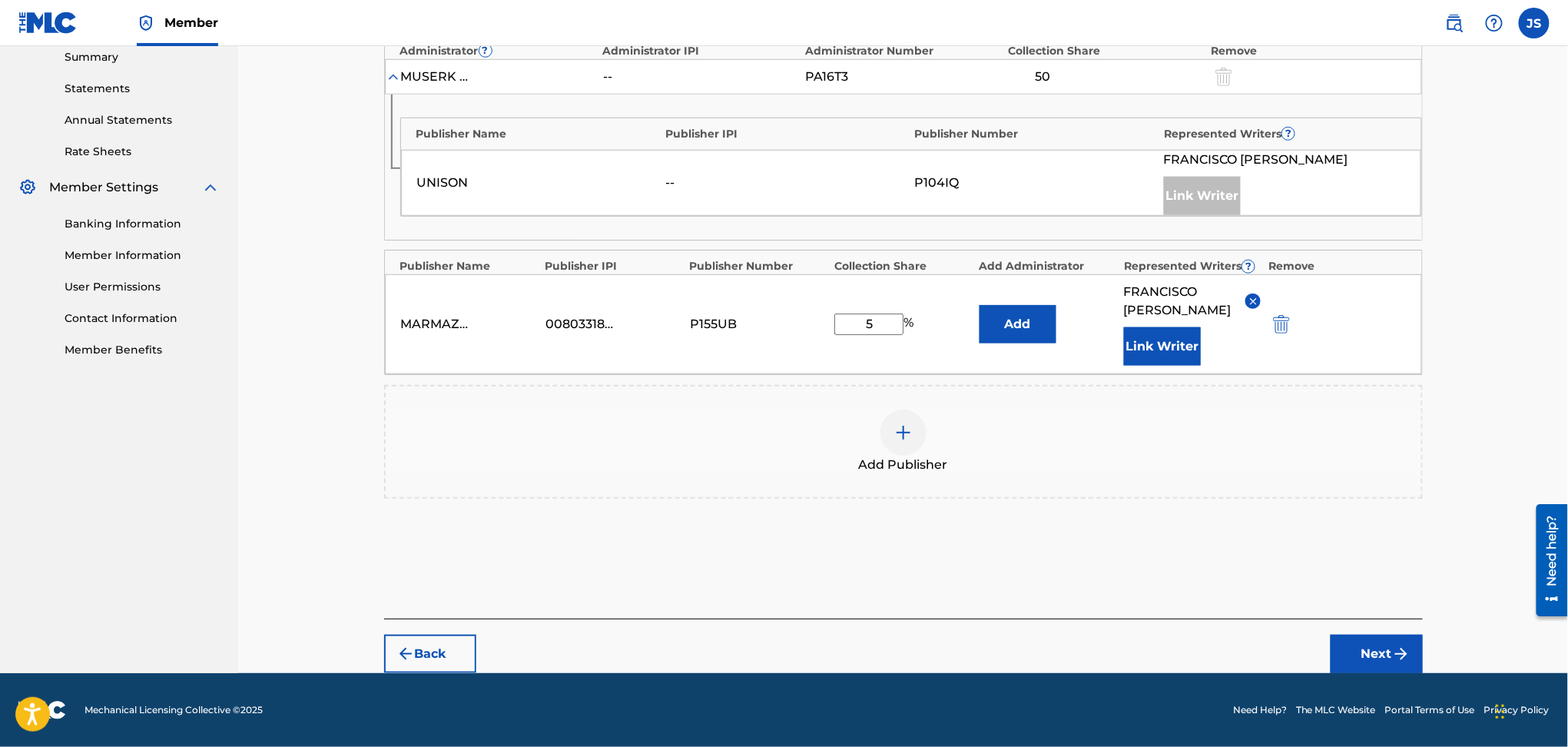
scroll to position [500, 0]
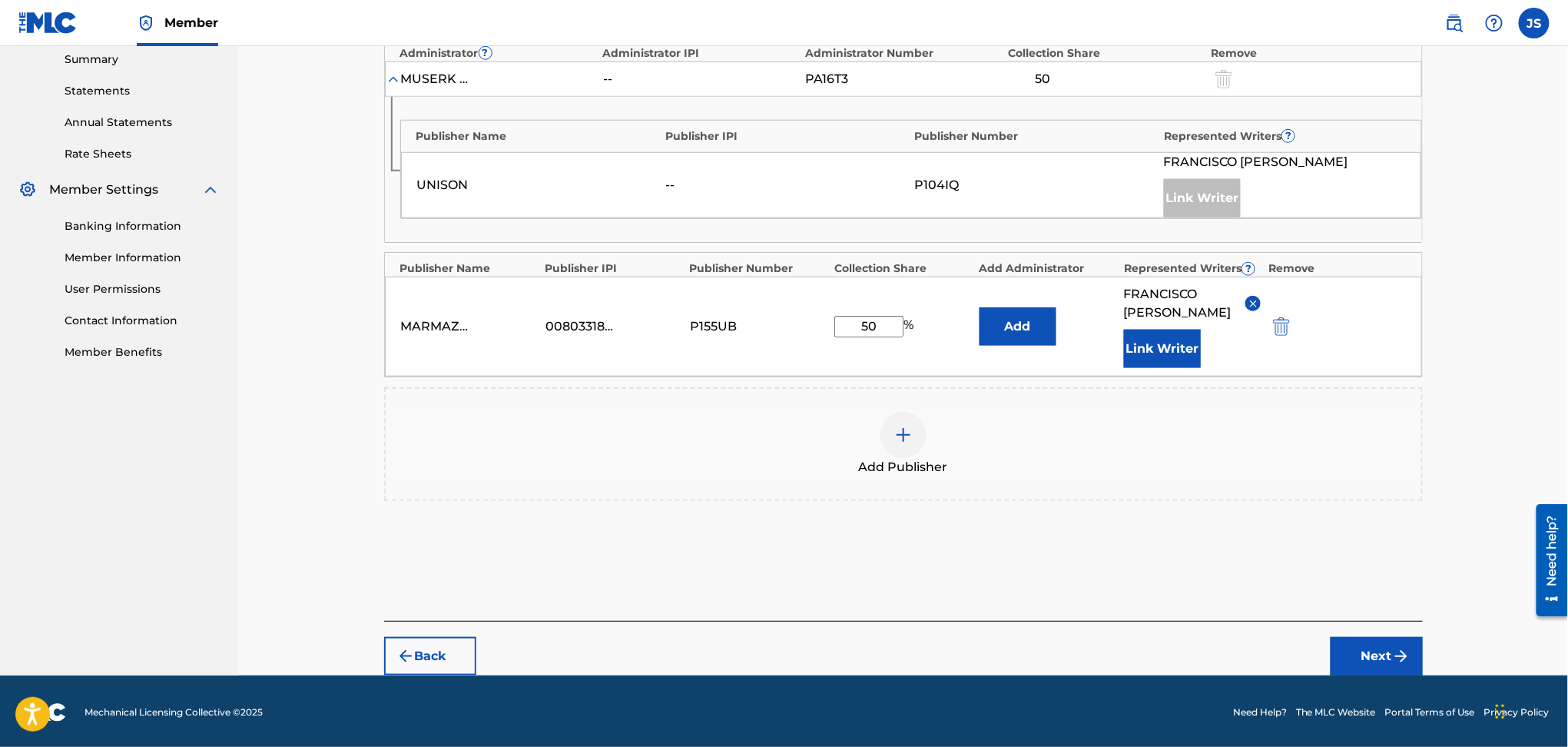
type input "50"
click at [1343, 516] on div "Publishers ( 2 ) ? REQUIRED Total shares: 100 % Administrator ? Administrator I…" at bounding box center [903, 263] width 1039 height 581
click at [1380, 640] on button "Next" at bounding box center [1377, 656] width 92 height 38
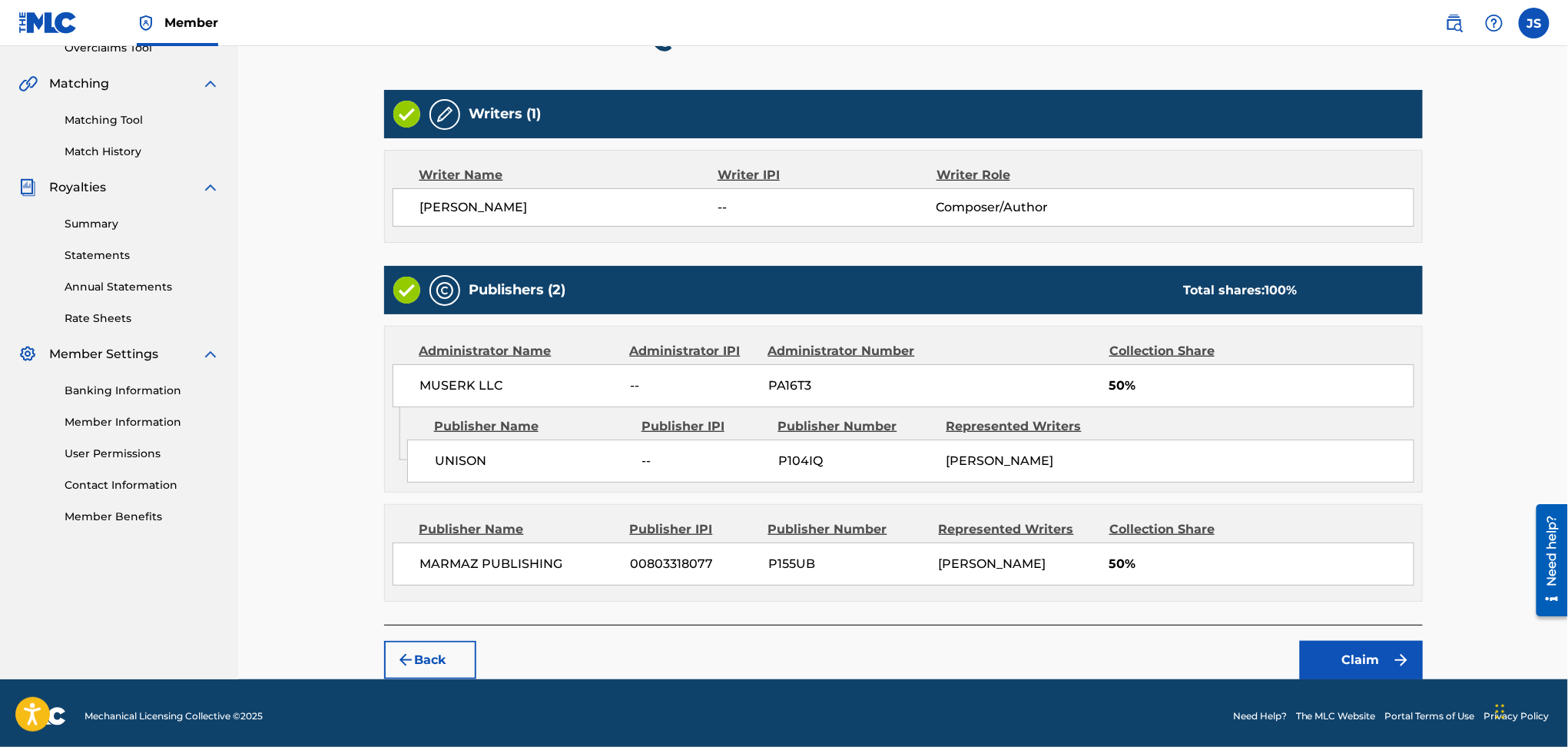
scroll to position [341, 0]
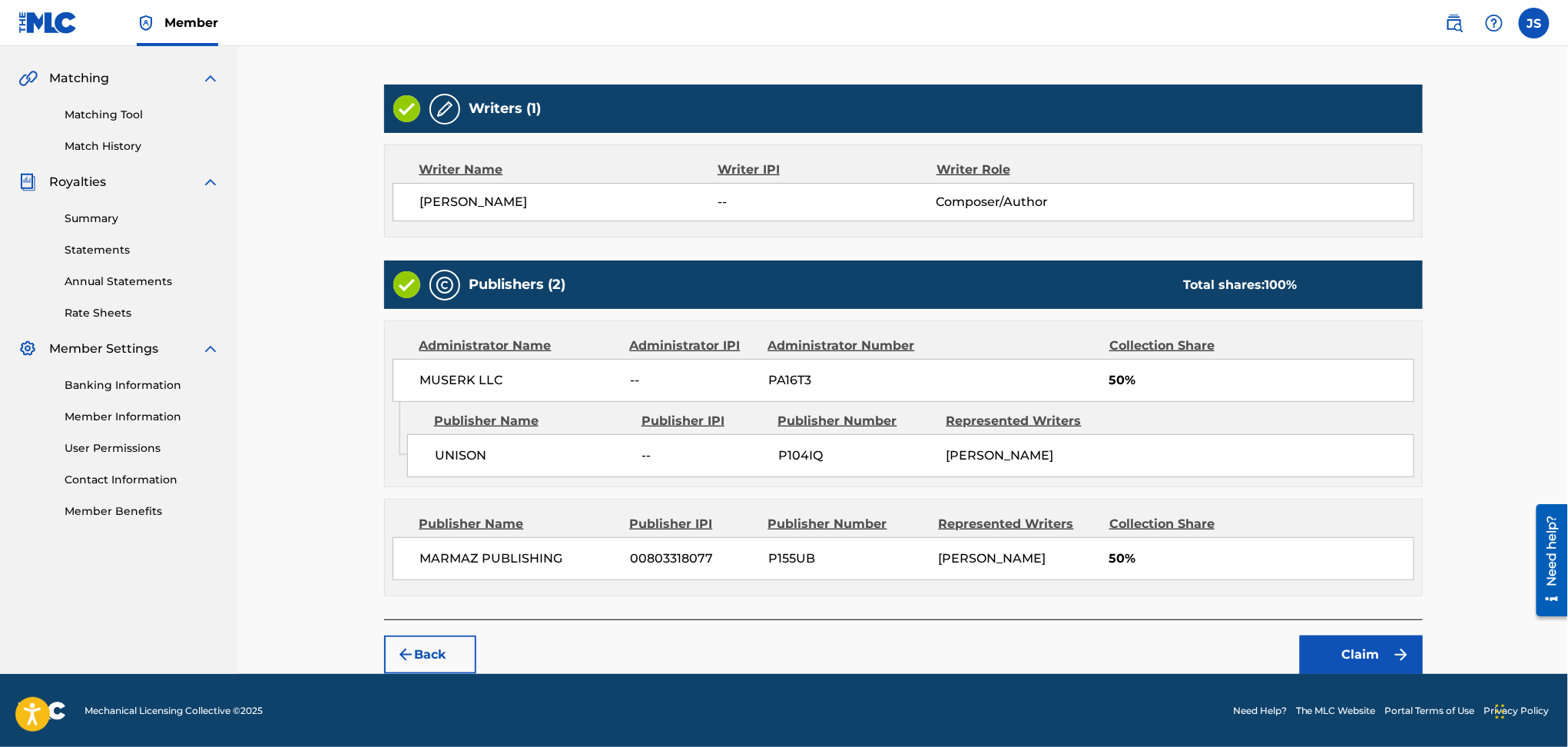
click at [1371, 652] on button "Claim" at bounding box center [1361, 655] width 123 height 38
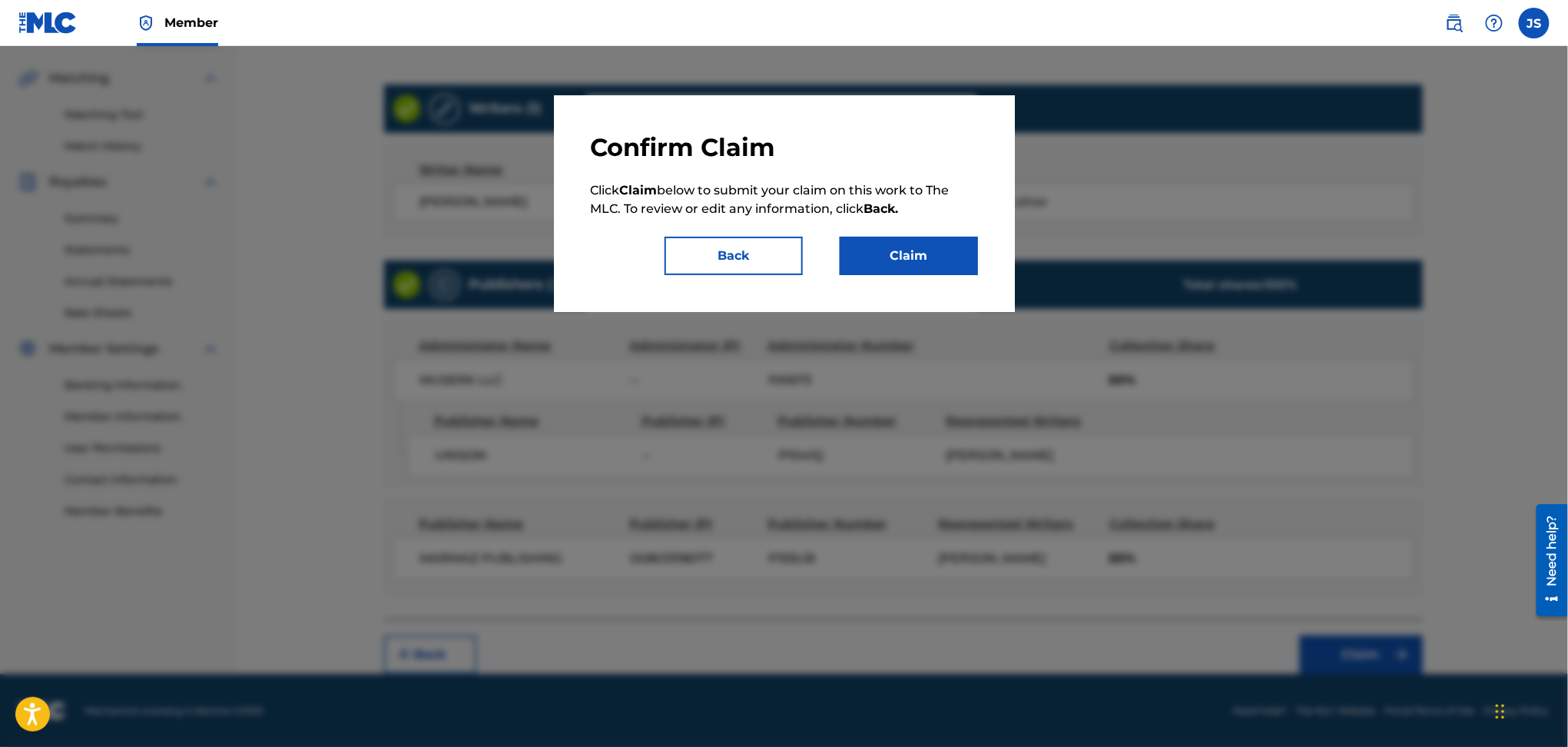
click at [913, 261] on button "Claim" at bounding box center [909, 256] width 138 height 38
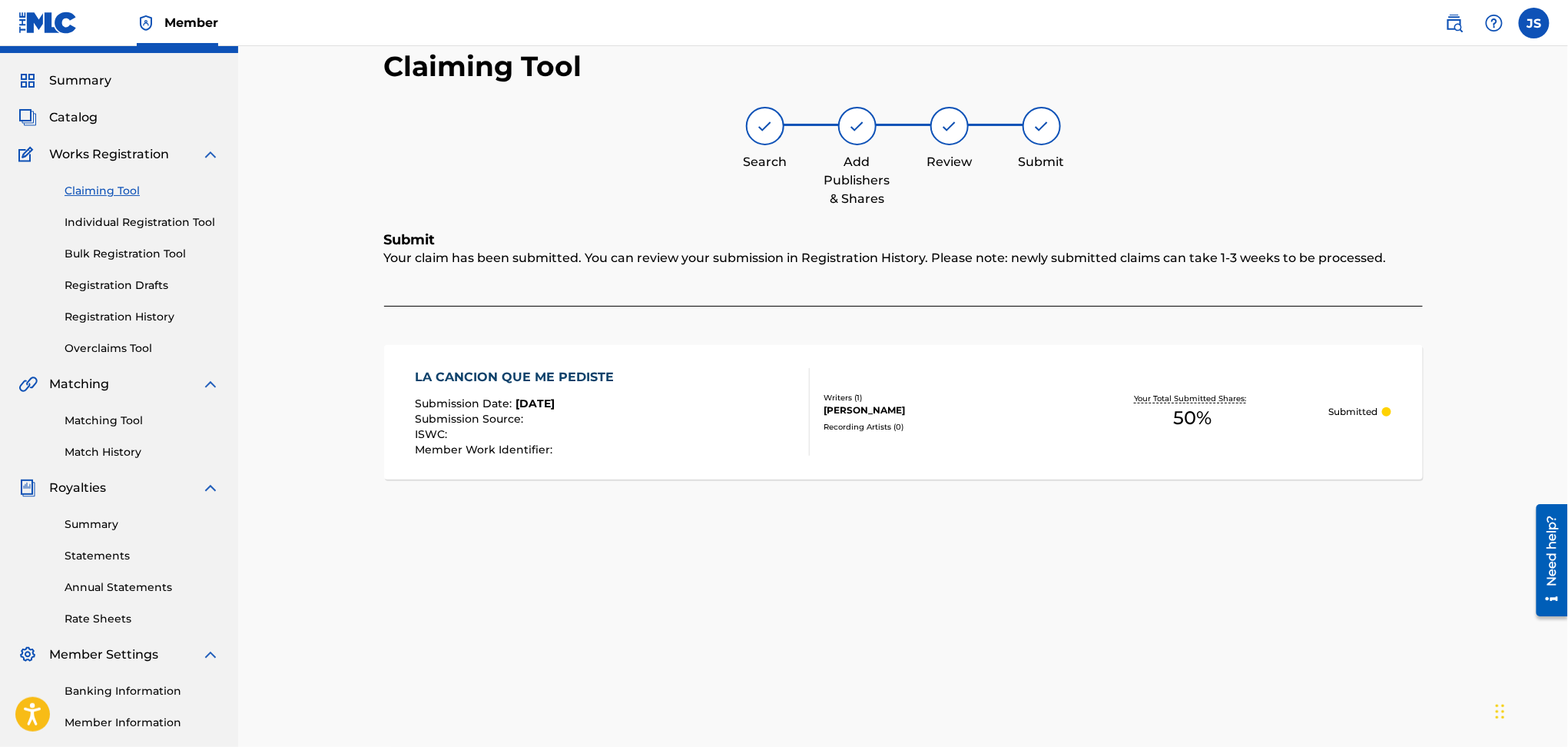
scroll to position [0, 0]
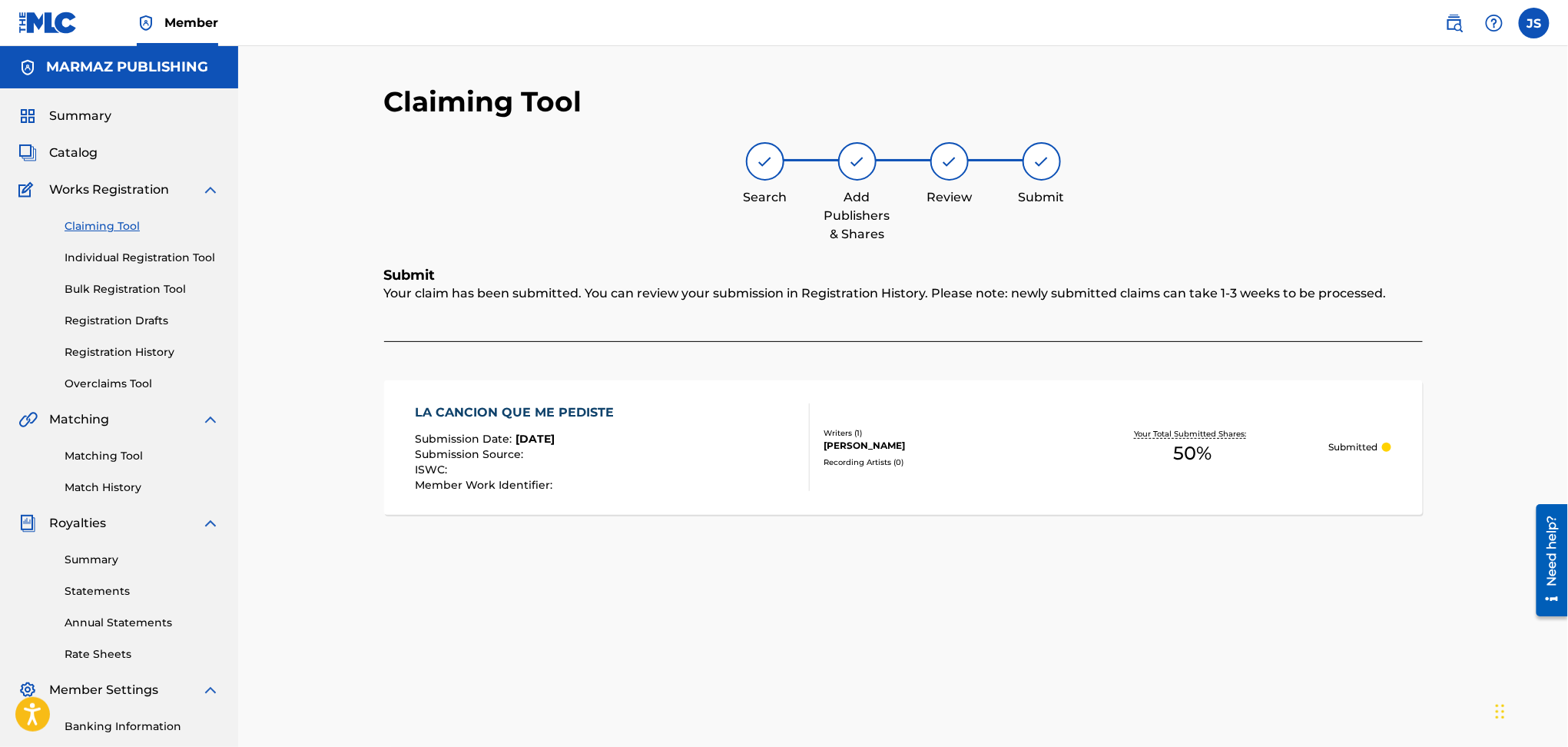
drag, startPoint x: 759, startPoint y: 447, endPoint x: 656, endPoint y: 432, distance: 104.1
click at [757, 447] on div "LA CANCION QUE ME PEDISTE Submission Date : [DATE] Submission Source : ISWC : M…" at bounding box center [613, 447] width 395 height 88
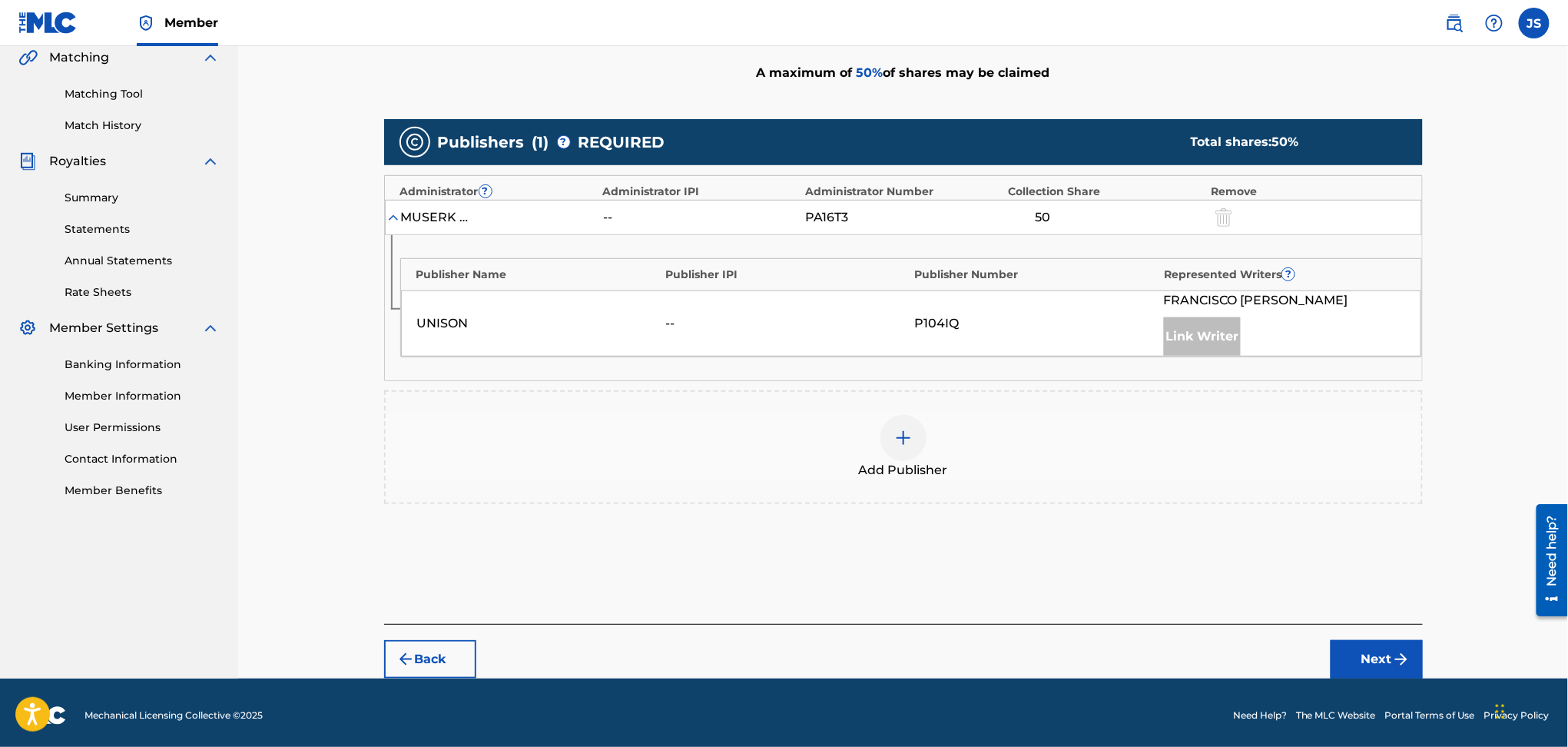
scroll to position [365, 0]
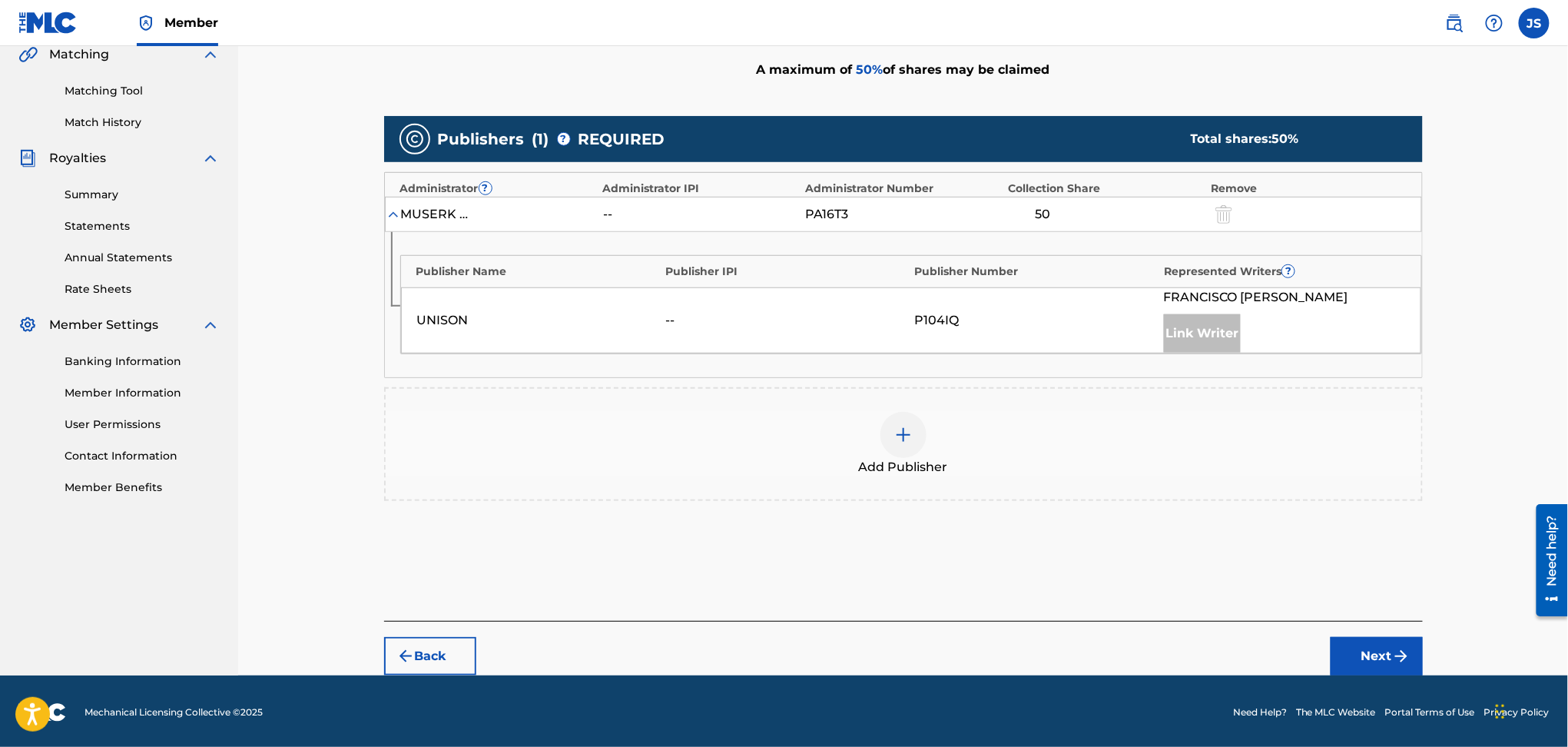
click at [1395, 656] on img "submit" at bounding box center [1402, 656] width 18 height 18
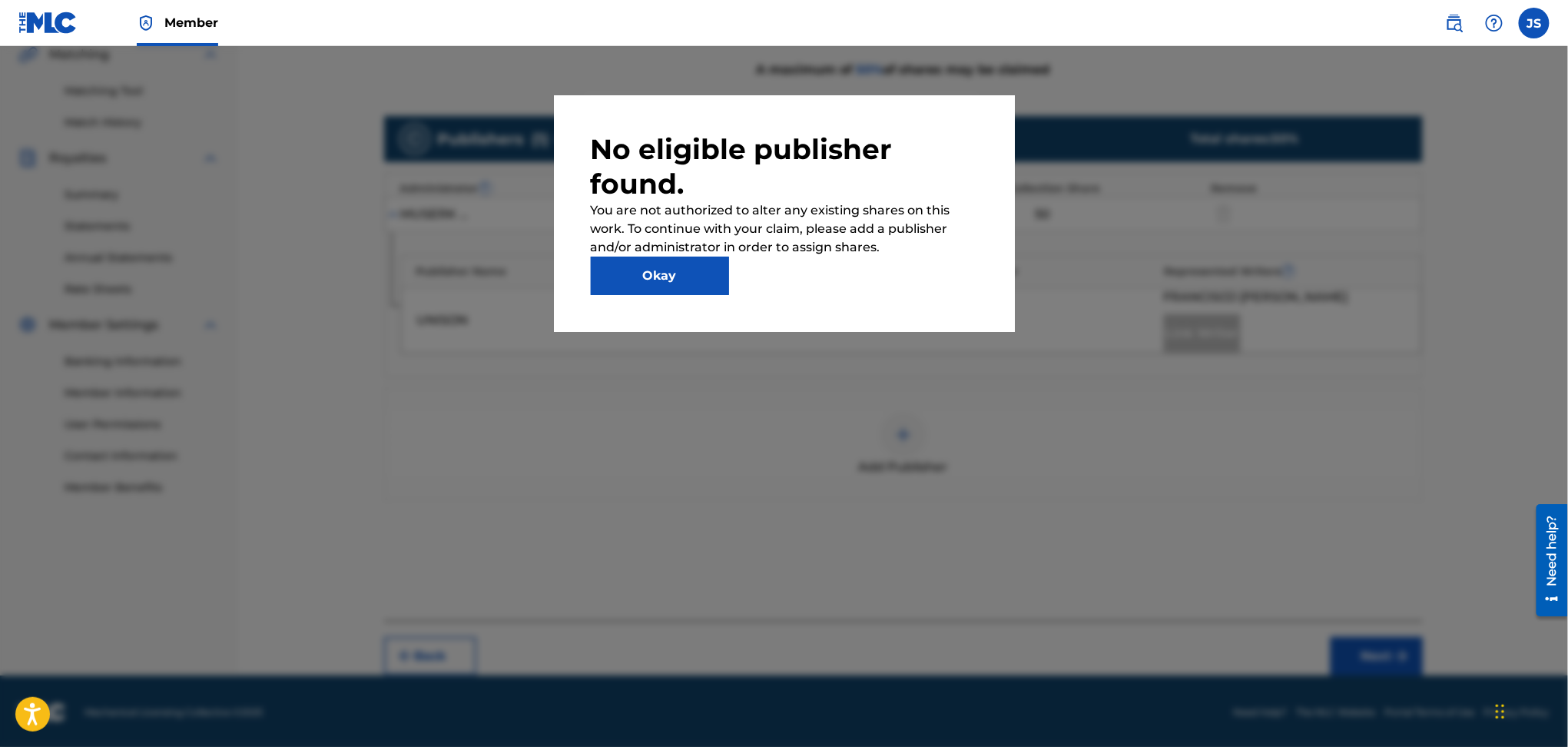
click at [691, 267] on button "Okay" at bounding box center [659, 276] width 138 height 38
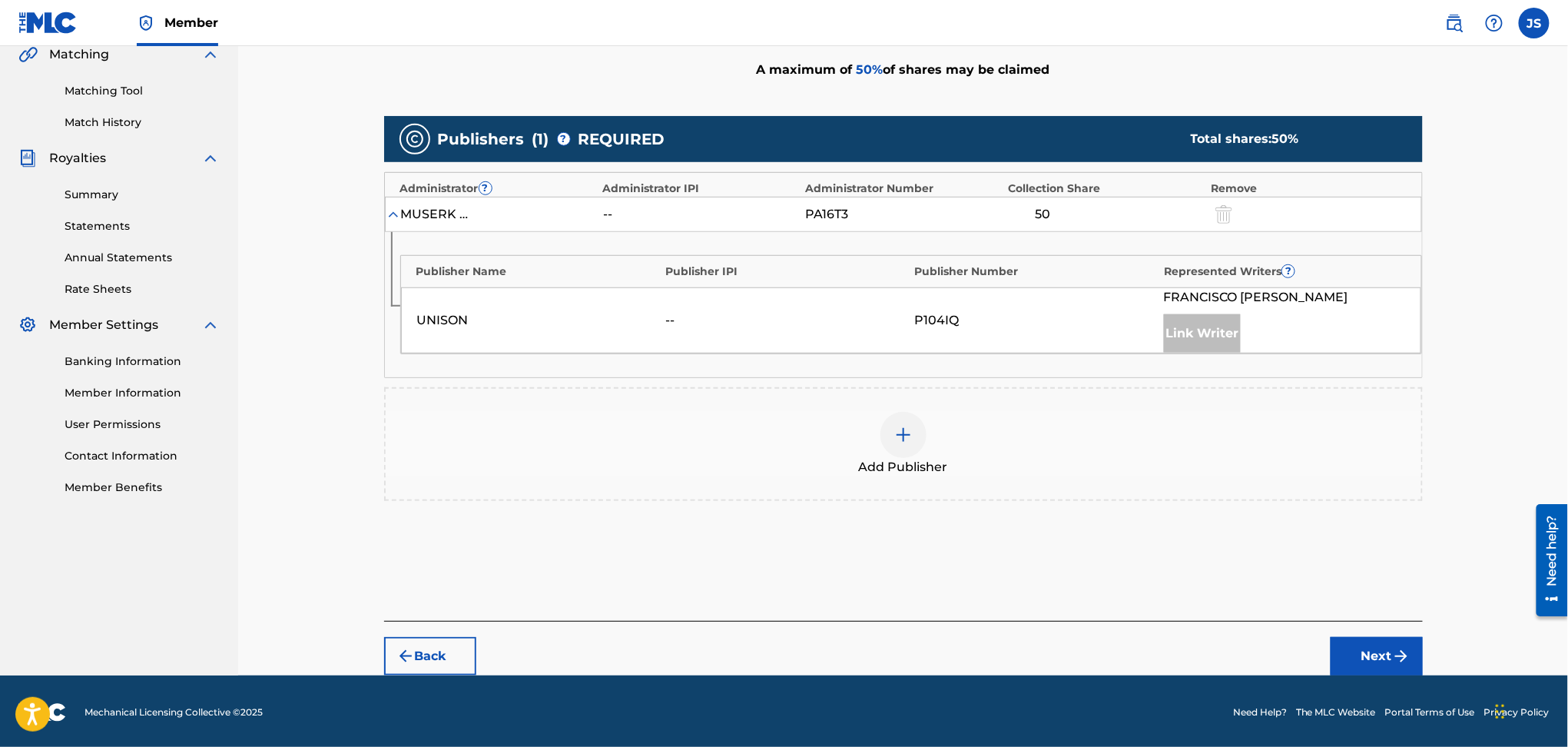
click at [891, 432] on div at bounding box center [903, 434] width 46 height 46
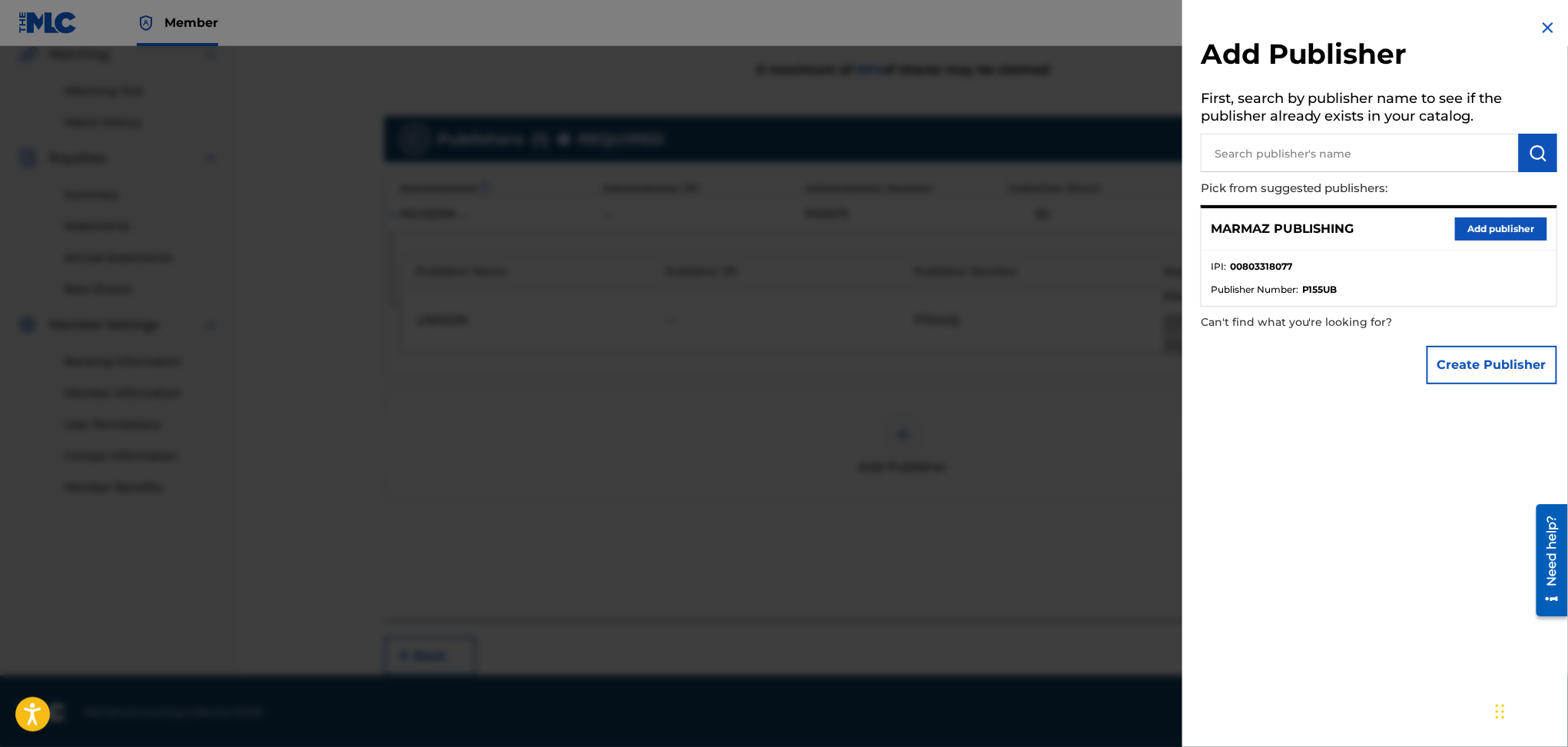
click at [1537, 233] on button "Add publisher" at bounding box center [1501, 229] width 92 height 23
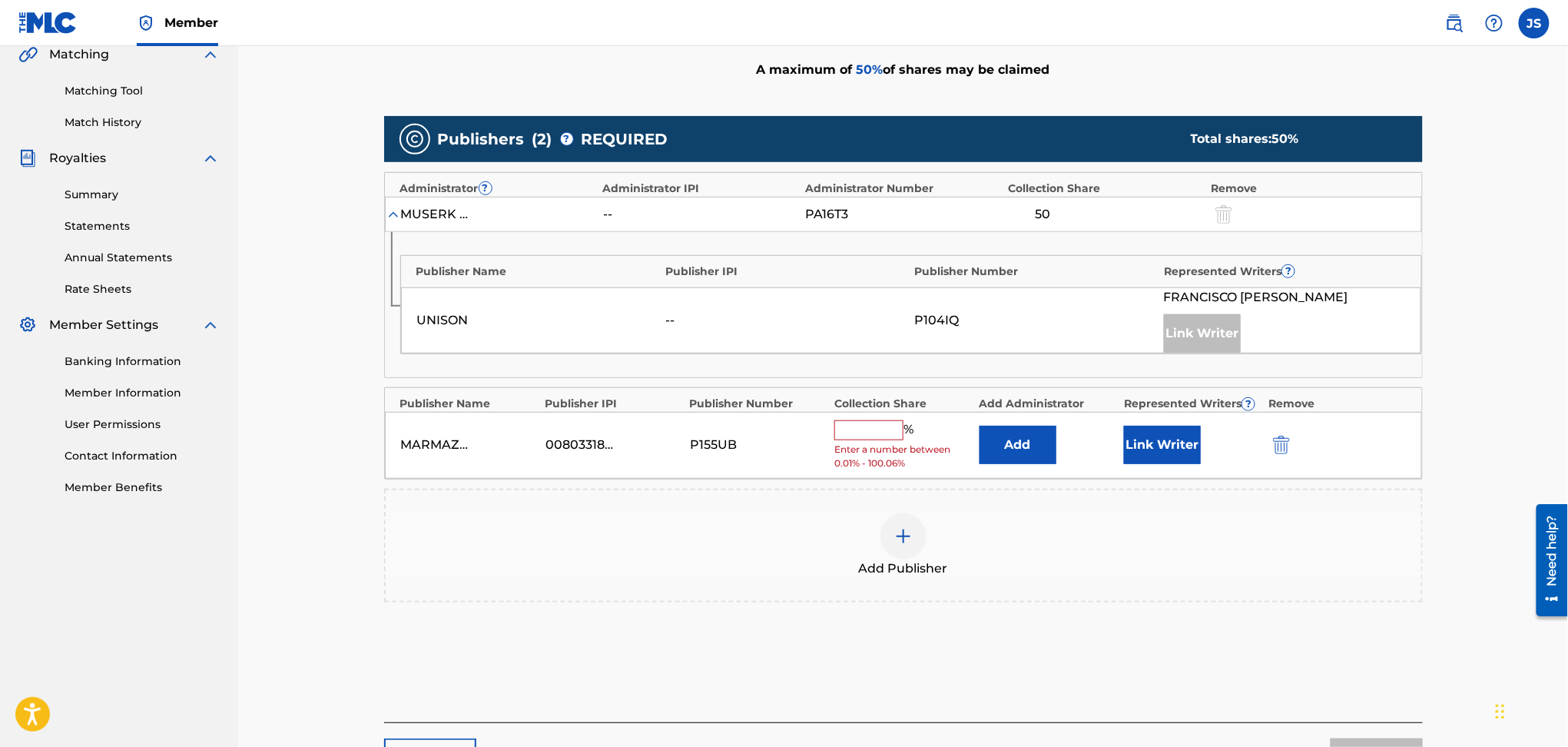
drag, startPoint x: 1517, startPoint y: 232, endPoint x: 1459, endPoint y: 240, distance: 58.5
click at [1515, 232] on div "Claiming Tool Search Add Publishers & Shares Review Submit Add Publishers & Sha…" at bounding box center [903, 229] width 1330 height 1095
click at [842, 431] on input "text" at bounding box center [869, 431] width 69 height 20
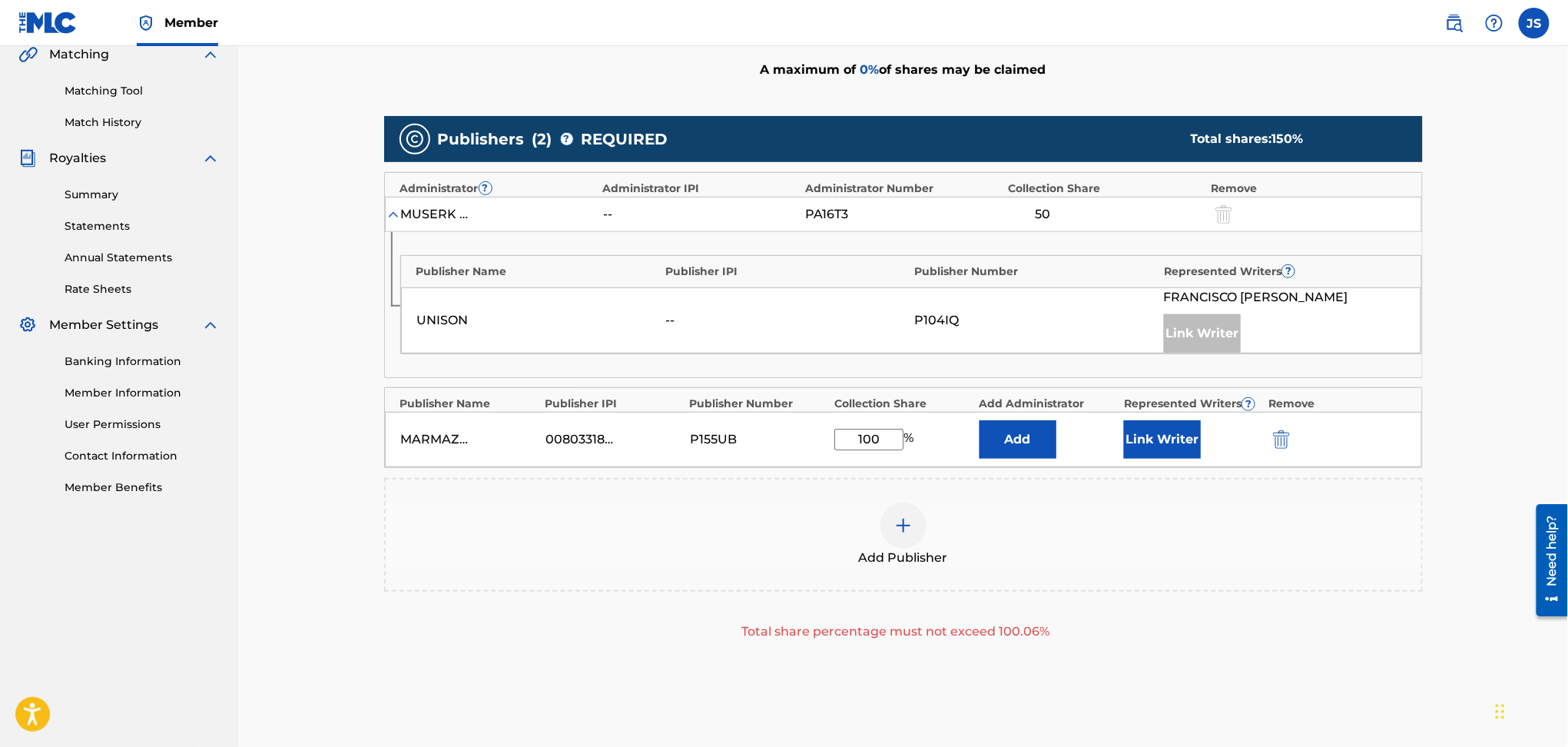
type input "100"
click at [1367, 637] on div "Total share percentage must not exceed 100.06%" at bounding box center [895, 632] width 1023 height 18
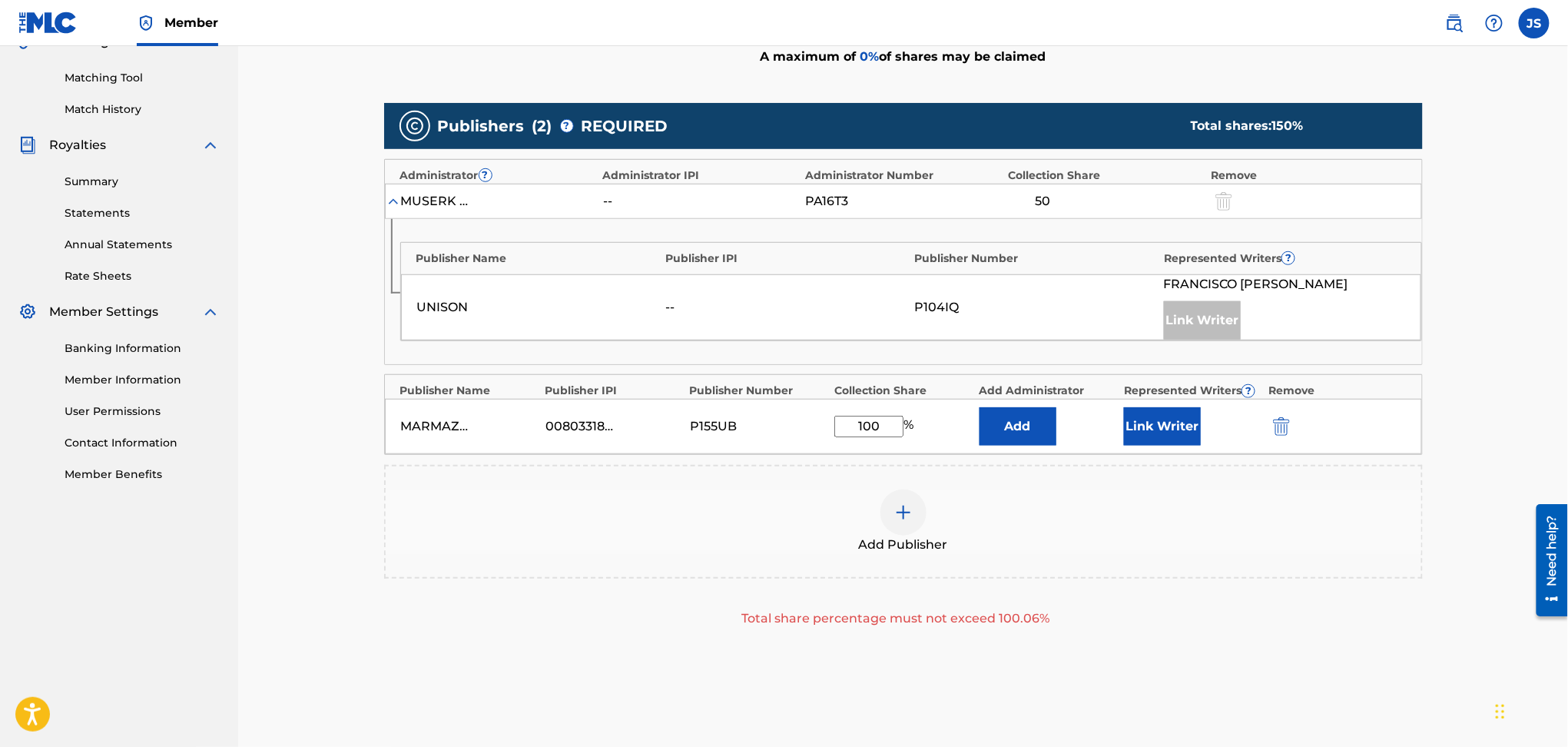
scroll to position [506, 0]
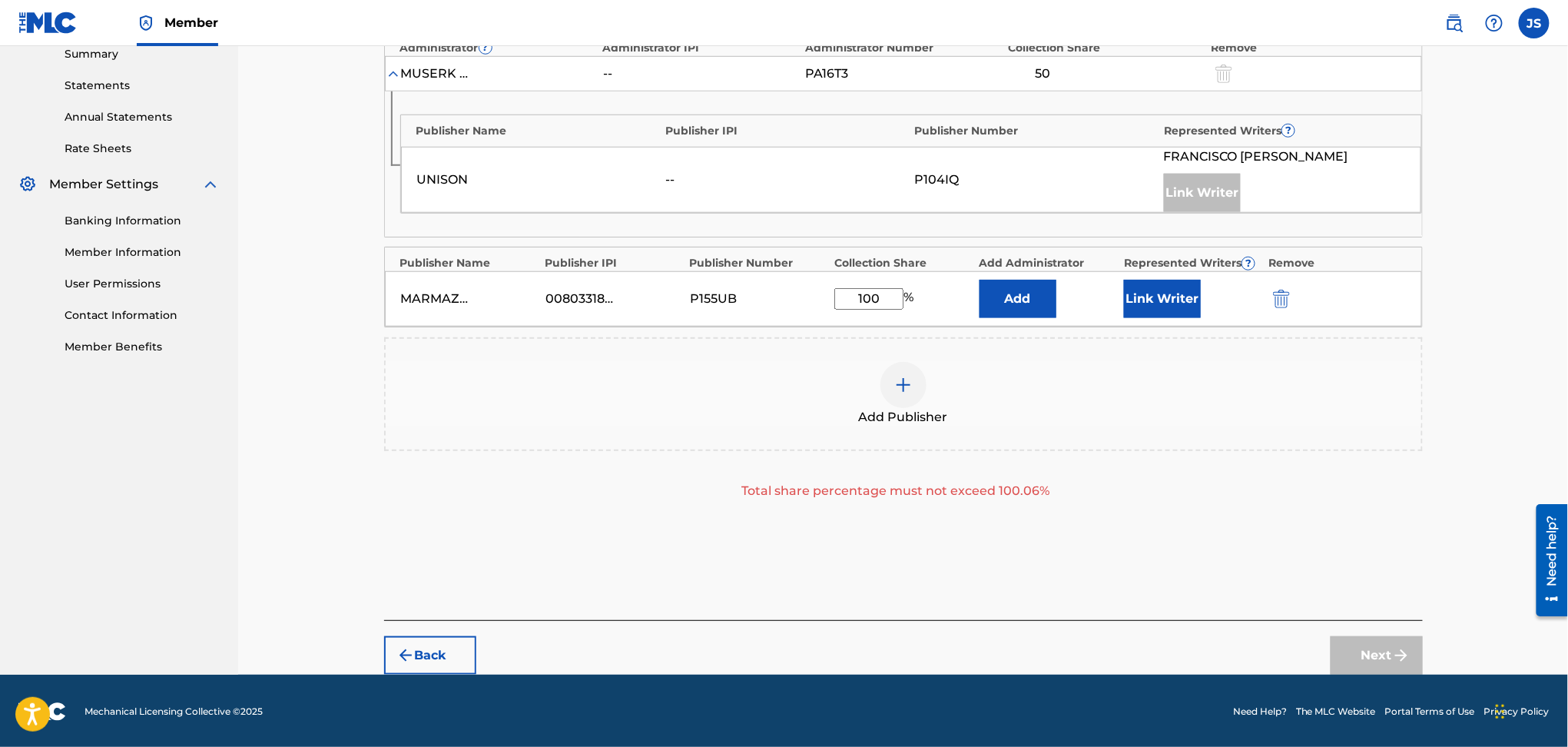
click at [1172, 299] on button "Link Writer" at bounding box center [1163, 299] width 77 height 38
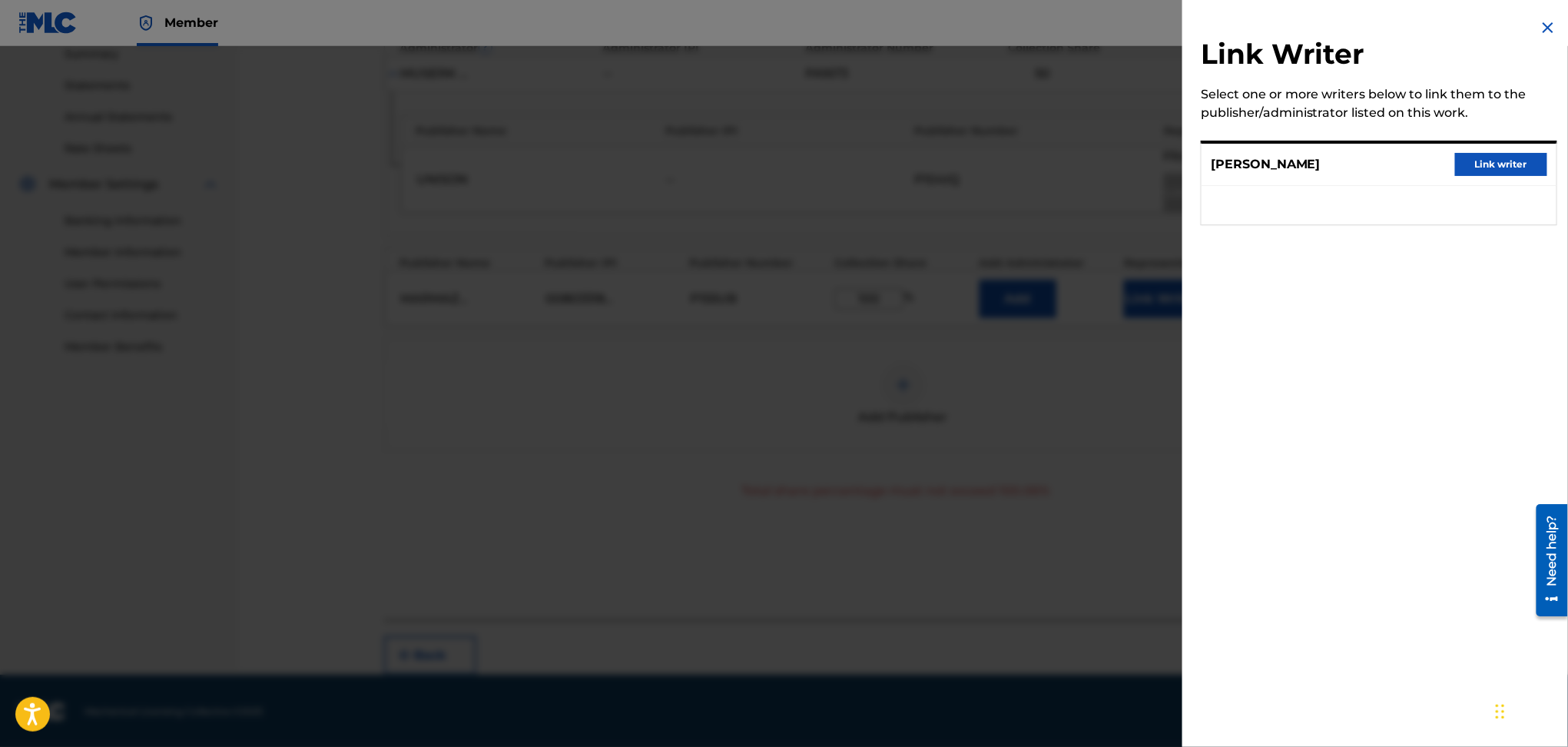
click at [1501, 162] on button "Link writer" at bounding box center [1501, 164] width 92 height 23
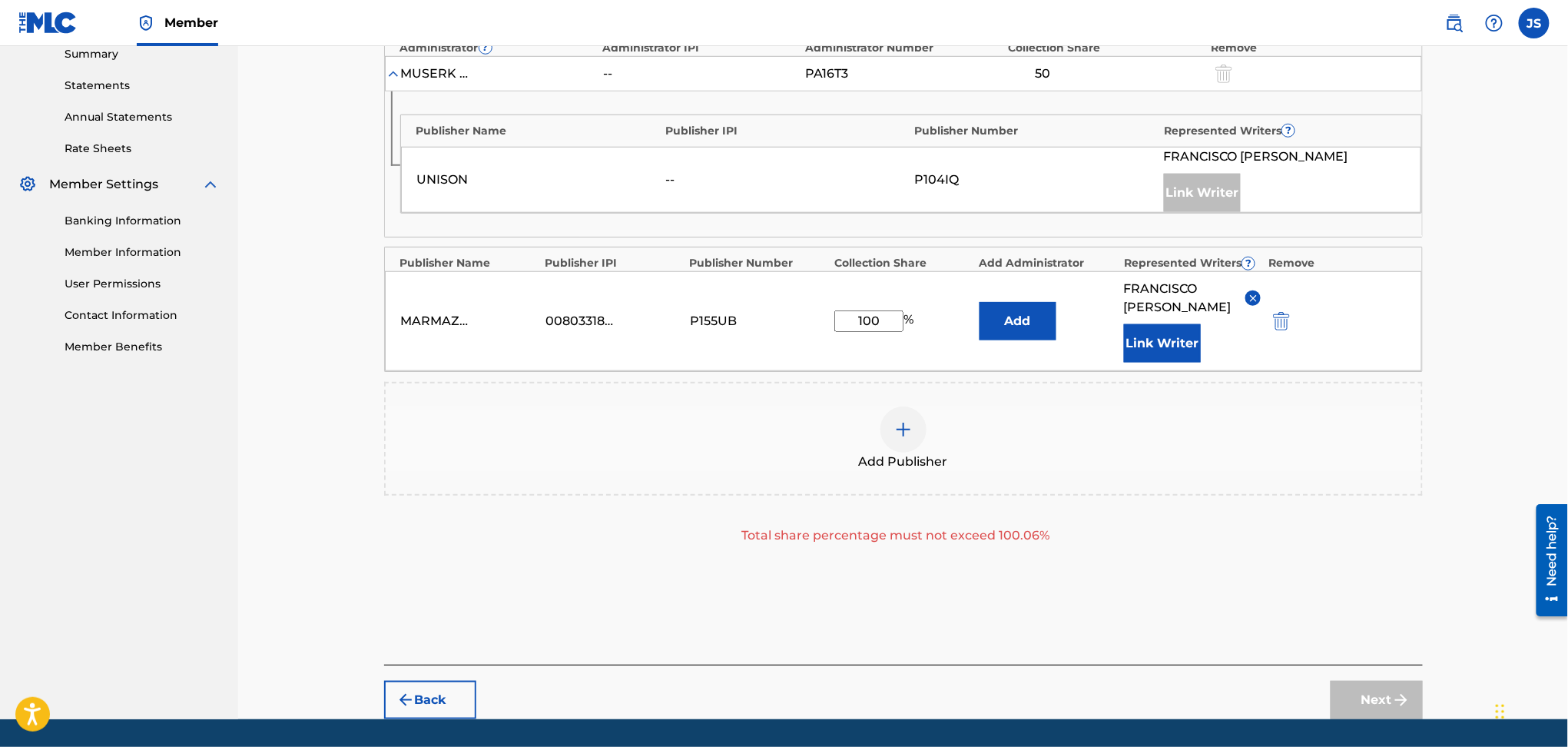
click at [1178, 511] on div "Add Publisher Total share percentage must not exceed 100.06%" at bounding box center [903, 464] width 1039 height 163
click at [1385, 700] on div "Next" at bounding box center [1377, 700] width 92 height 38
click at [1030, 314] on button "Add" at bounding box center [1019, 321] width 77 height 38
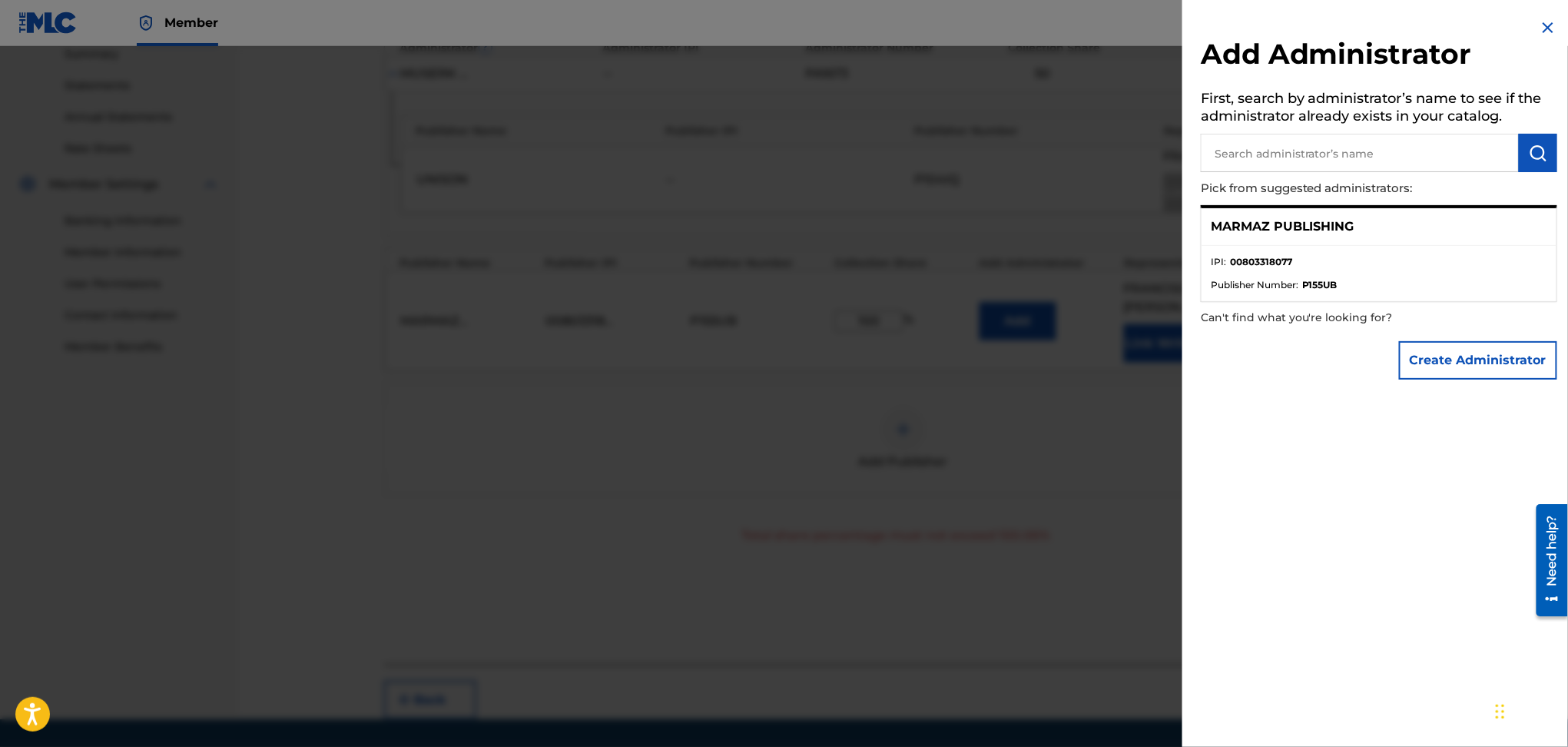
click at [1340, 147] on input "text" at bounding box center [1360, 153] width 318 height 38
type input "marmaz"
click at [1394, 243] on div "MARMAZ PUBLISHING" at bounding box center [1379, 227] width 355 height 37
click at [1395, 239] on div "MARMAZ PUBLISHING" at bounding box center [1379, 227] width 355 height 37
click at [1402, 241] on div "MARMAZ PUBLISHING" at bounding box center [1379, 227] width 355 height 37
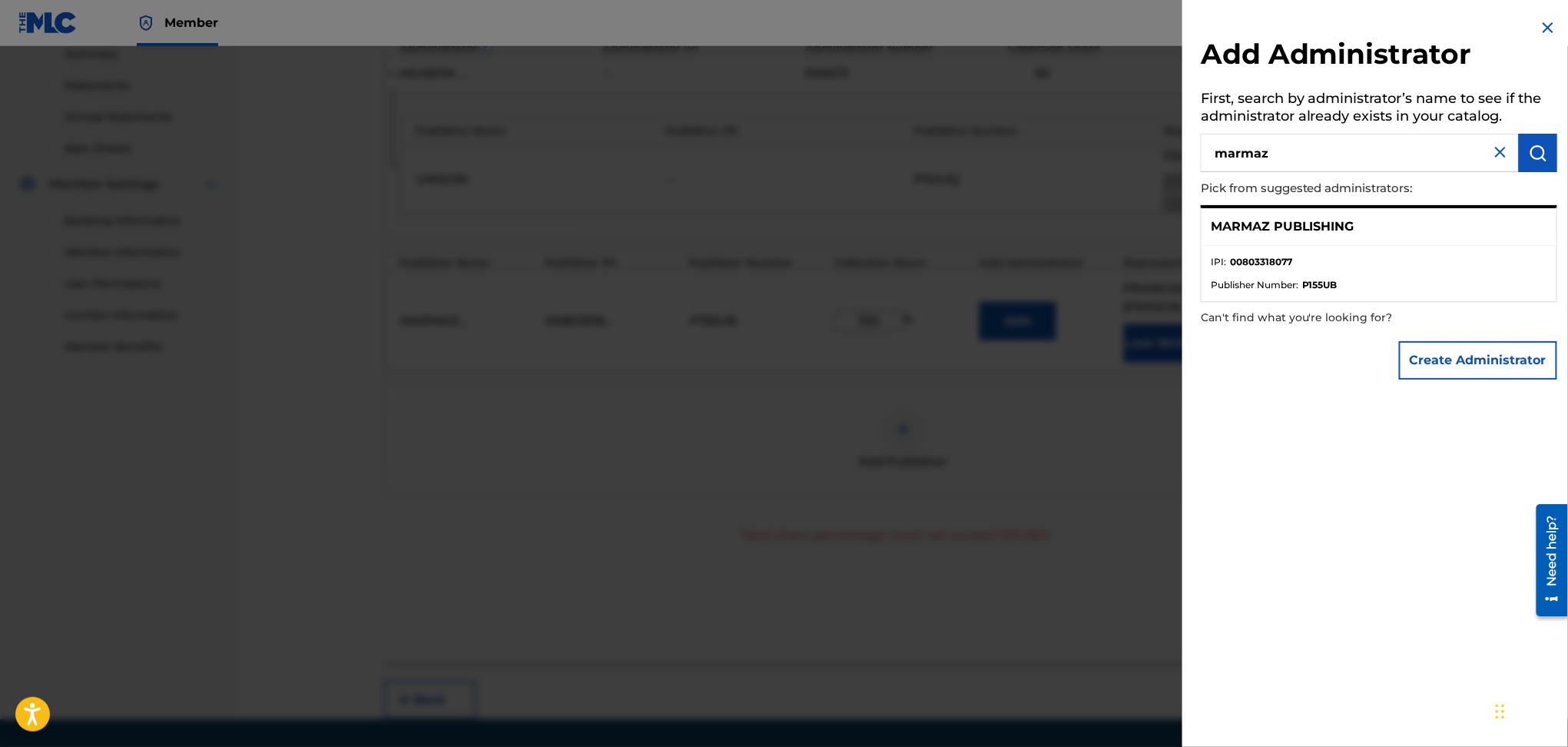
click at [1402, 243] on div "MARMAZ PUBLISHING" at bounding box center [1379, 227] width 355 height 37
click at [1467, 357] on button "Create Administrator" at bounding box center [1477, 360] width 158 height 38
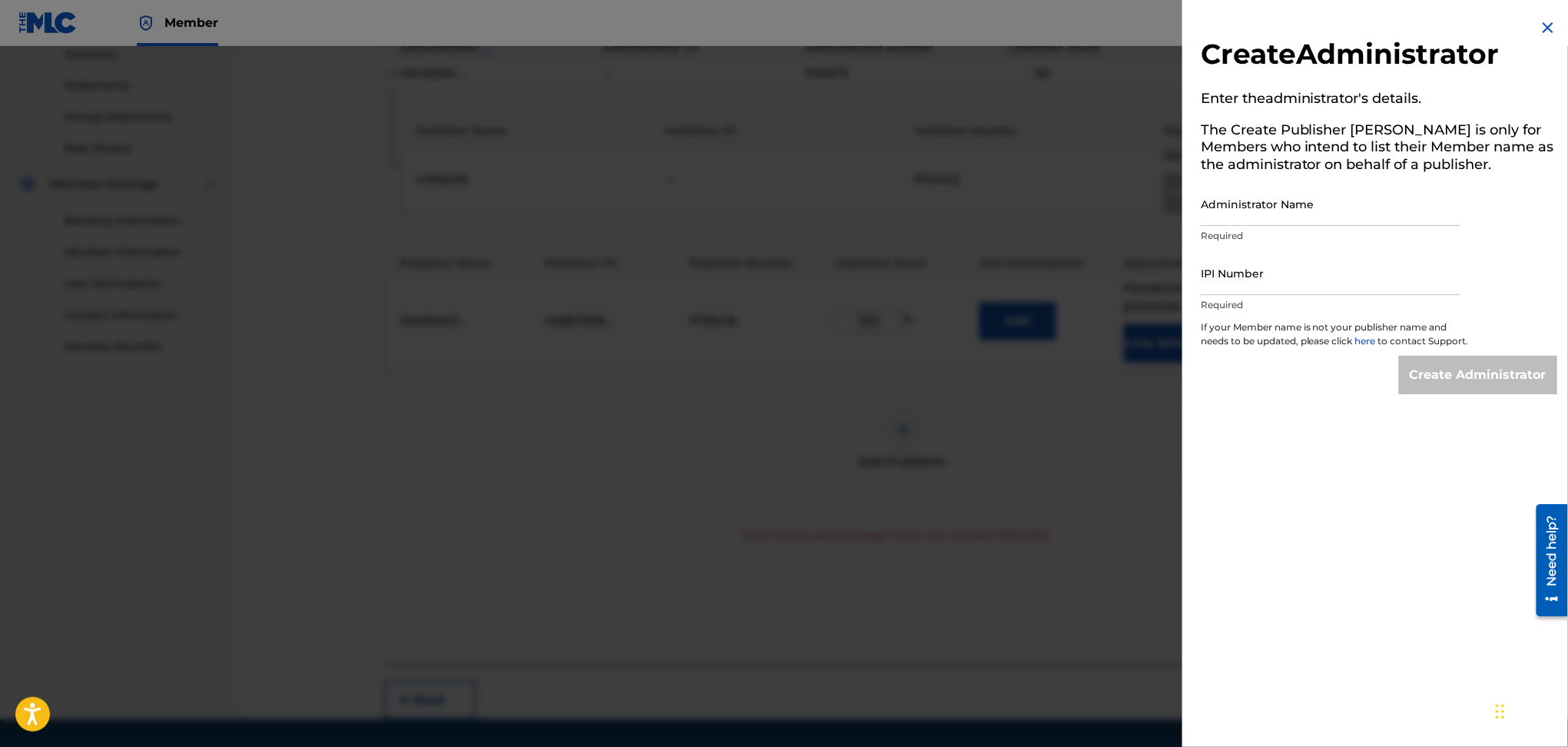
click at [1105, 476] on div at bounding box center [784, 419] width 1568 height 747
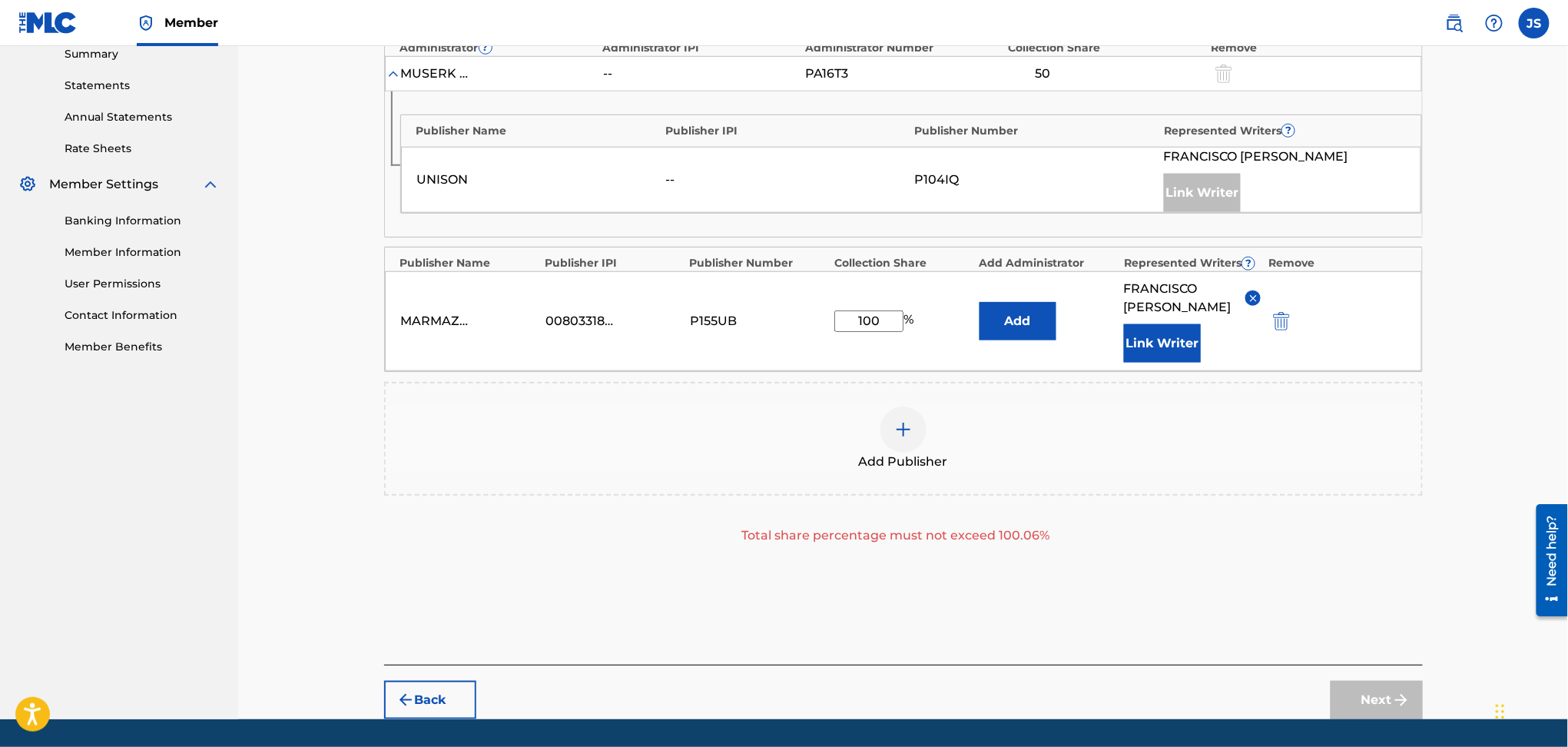
click at [1367, 687] on div "Next" at bounding box center [1377, 700] width 92 height 38
click at [1363, 686] on div "Next" at bounding box center [1377, 700] width 92 height 38
drag, startPoint x: 874, startPoint y: 317, endPoint x: 732, endPoint y: 330, distance: 142.6
click at [732, 330] on div "MARMAZ PUBLISHING 00803318077 P155UB 100 % Add [PERSON_NAME] Writer" at bounding box center [903, 321] width 1038 height 100
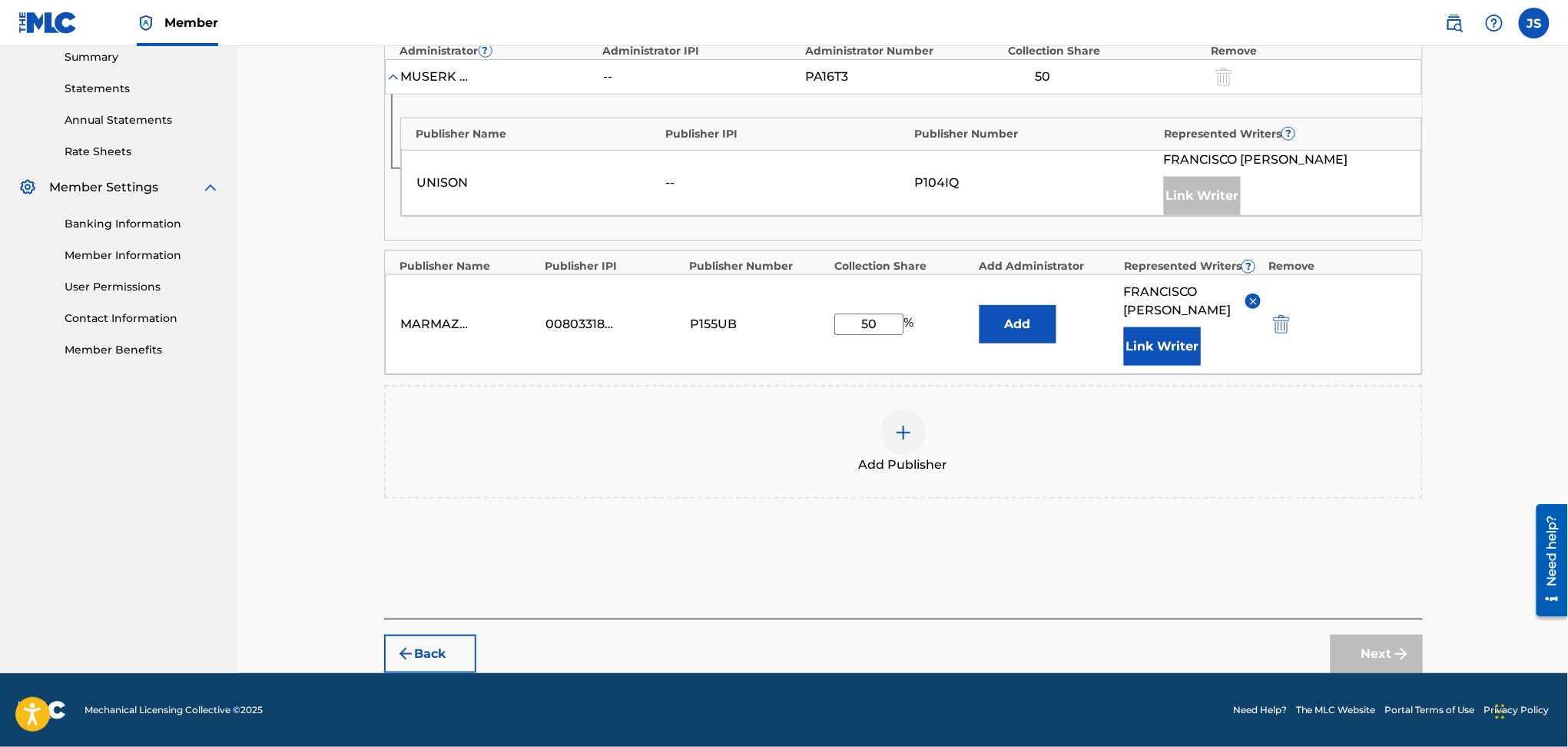
scroll to position [500, 0]
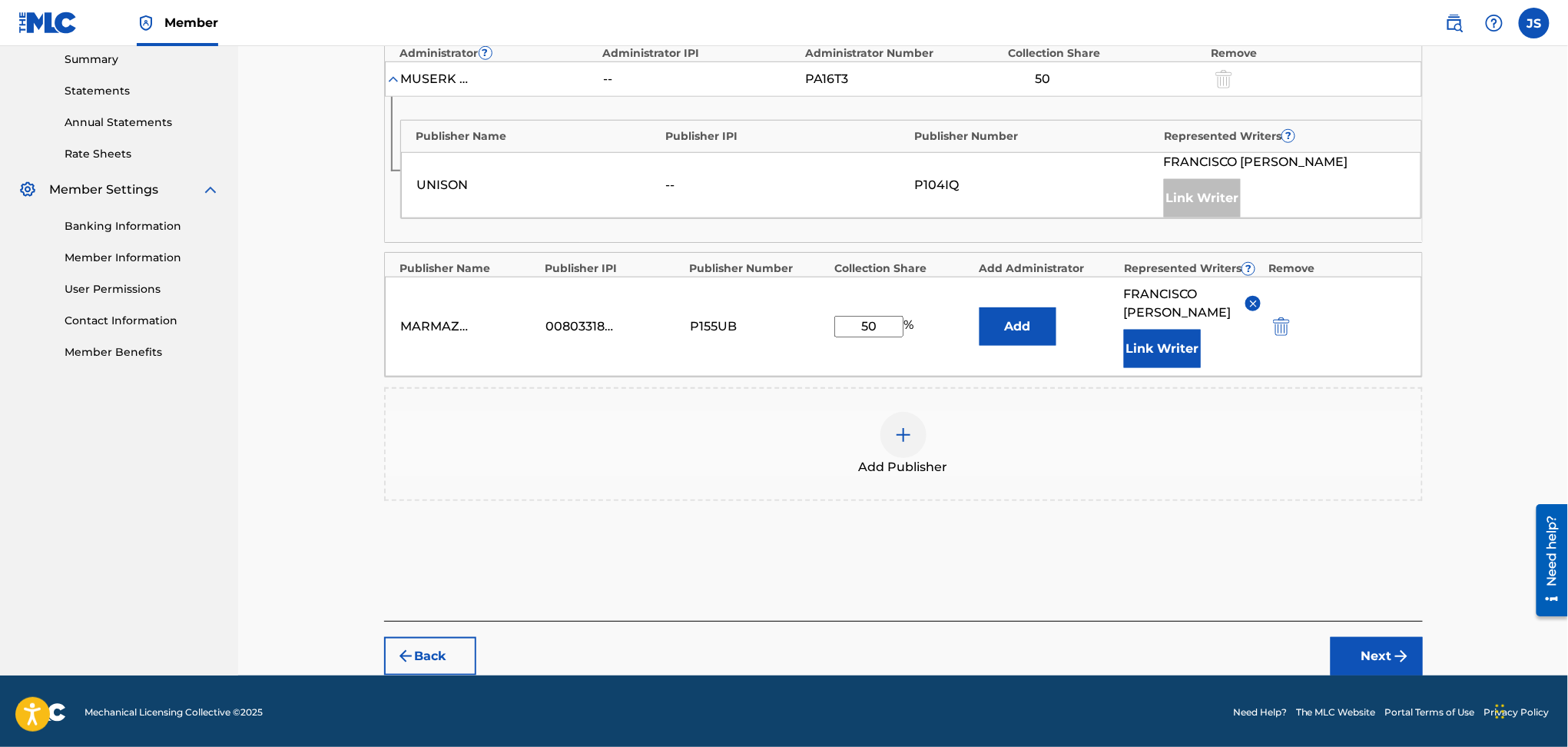
type input "50"
click at [1385, 539] on div "Publishers ( 2 ) ? REQUIRED Total shares: 100 % Administrator ? Administrator I…" at bounding box center [903, 263] width 1039 height 581
click at [1396, 648] on img "submit" at bounding box center [1402, 656] width 18 height 18
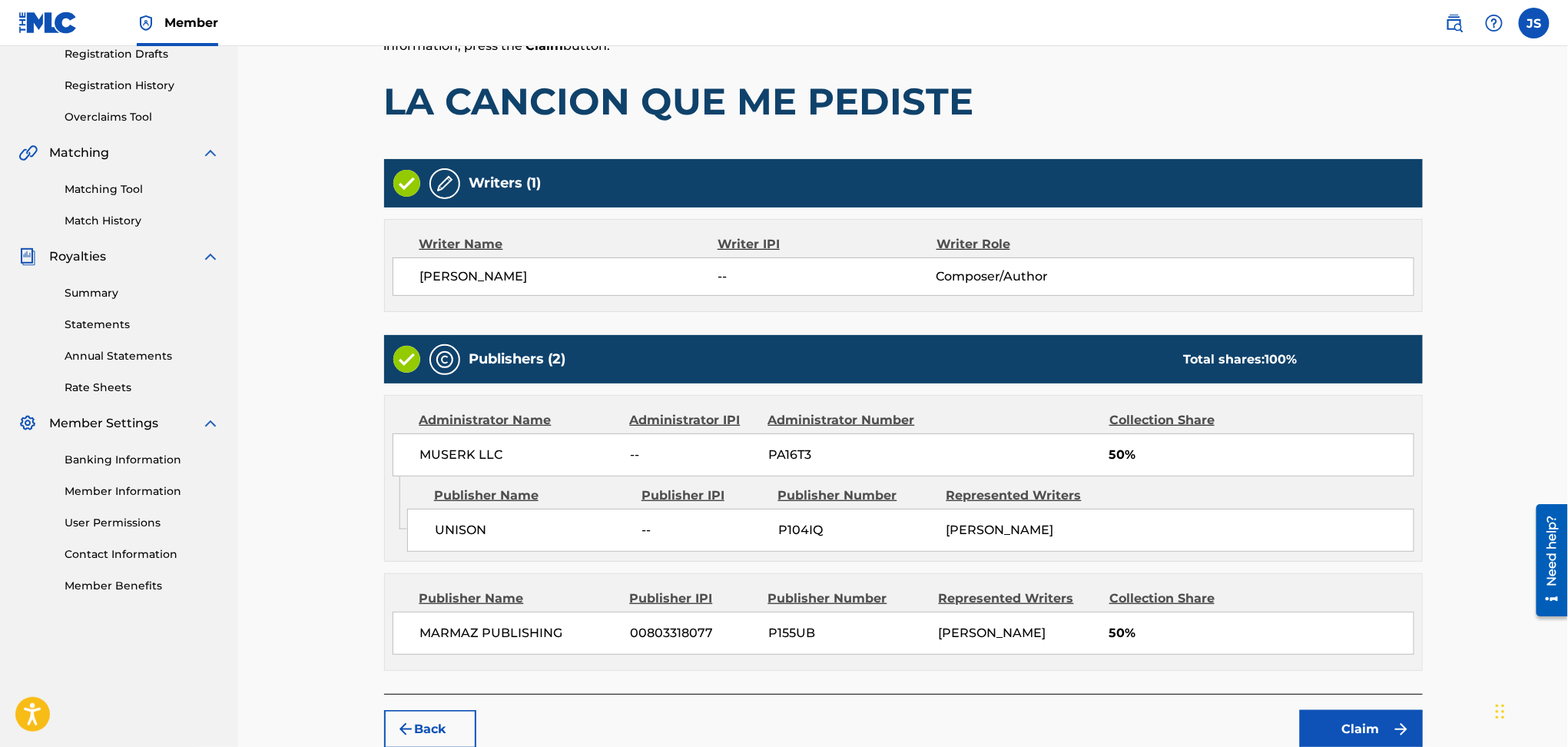
scroll to position [341, 0]
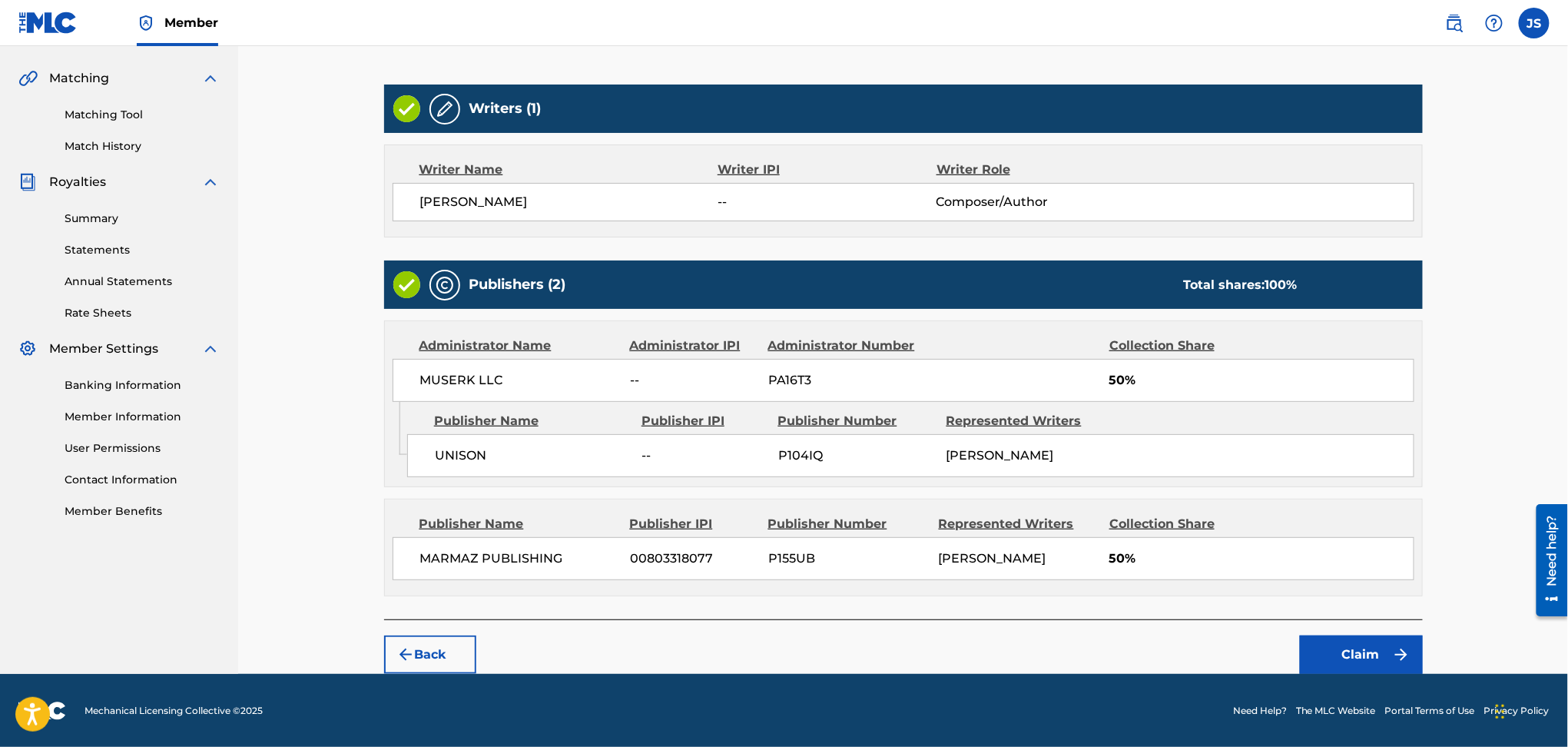
click at [1385, 650] on button "Claim" at bounding box center [1361, 655] width 123 height 38
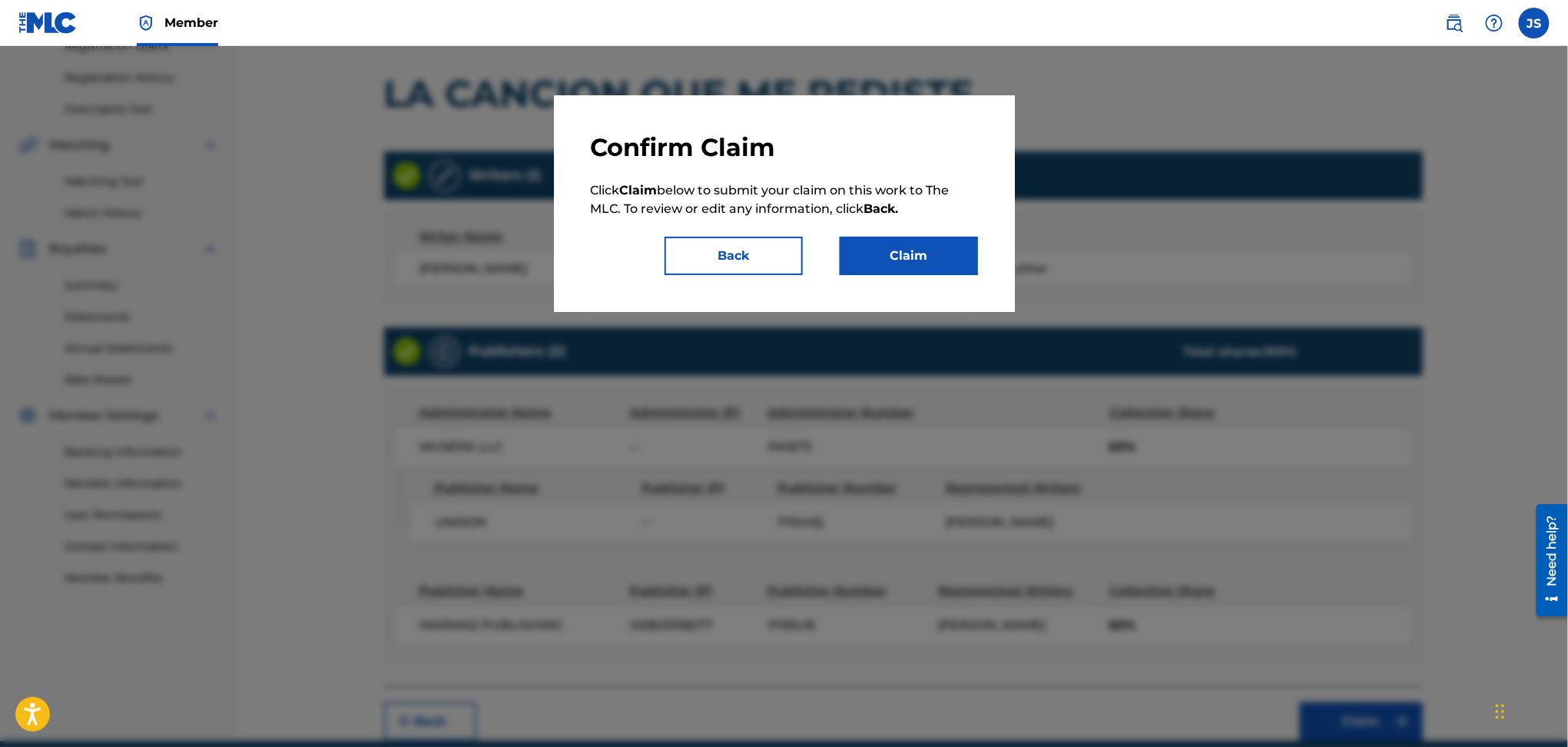
scroll to position [239, 0]
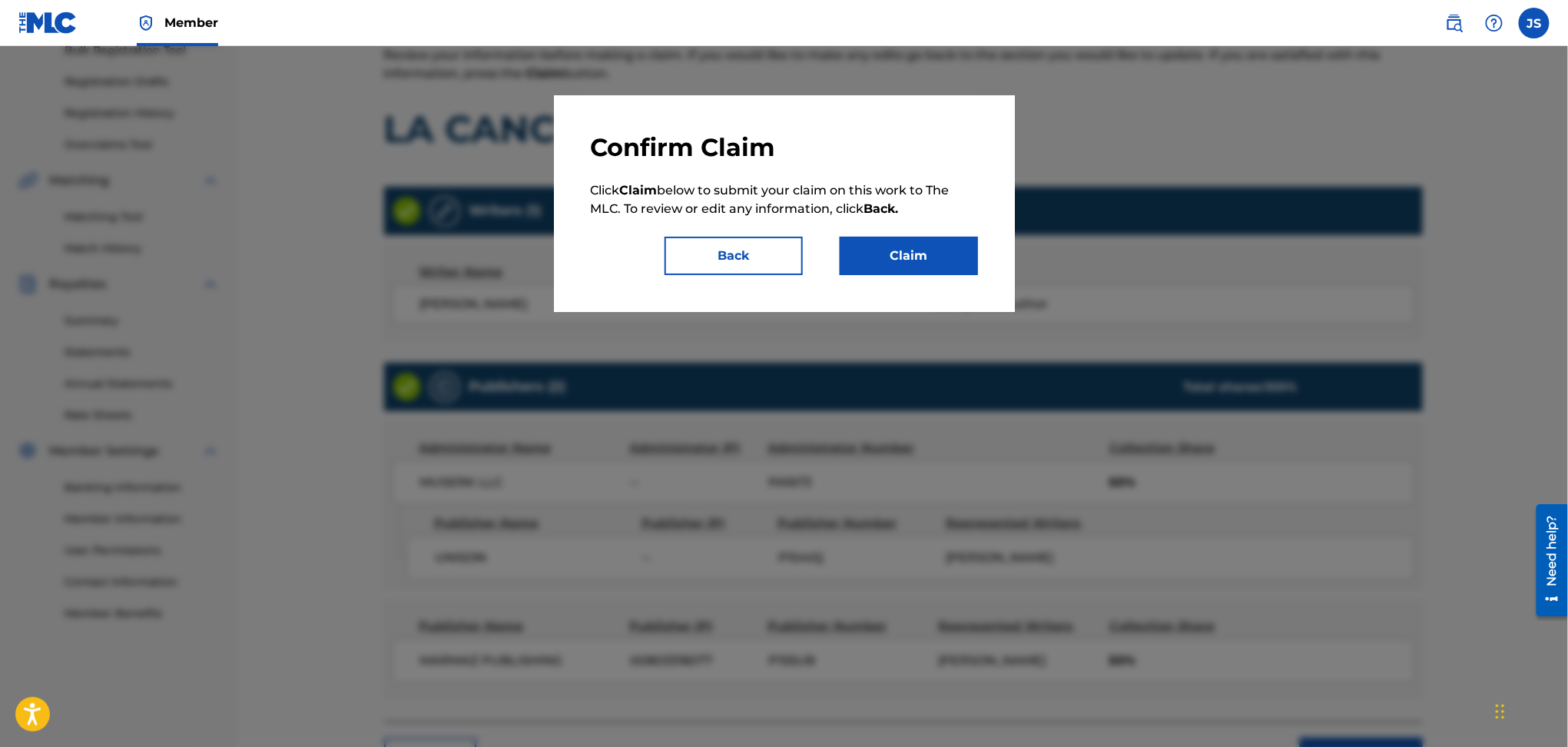
click at [936, 258] on button "Claim" at bounding box center [909, 256] width 138 height 38
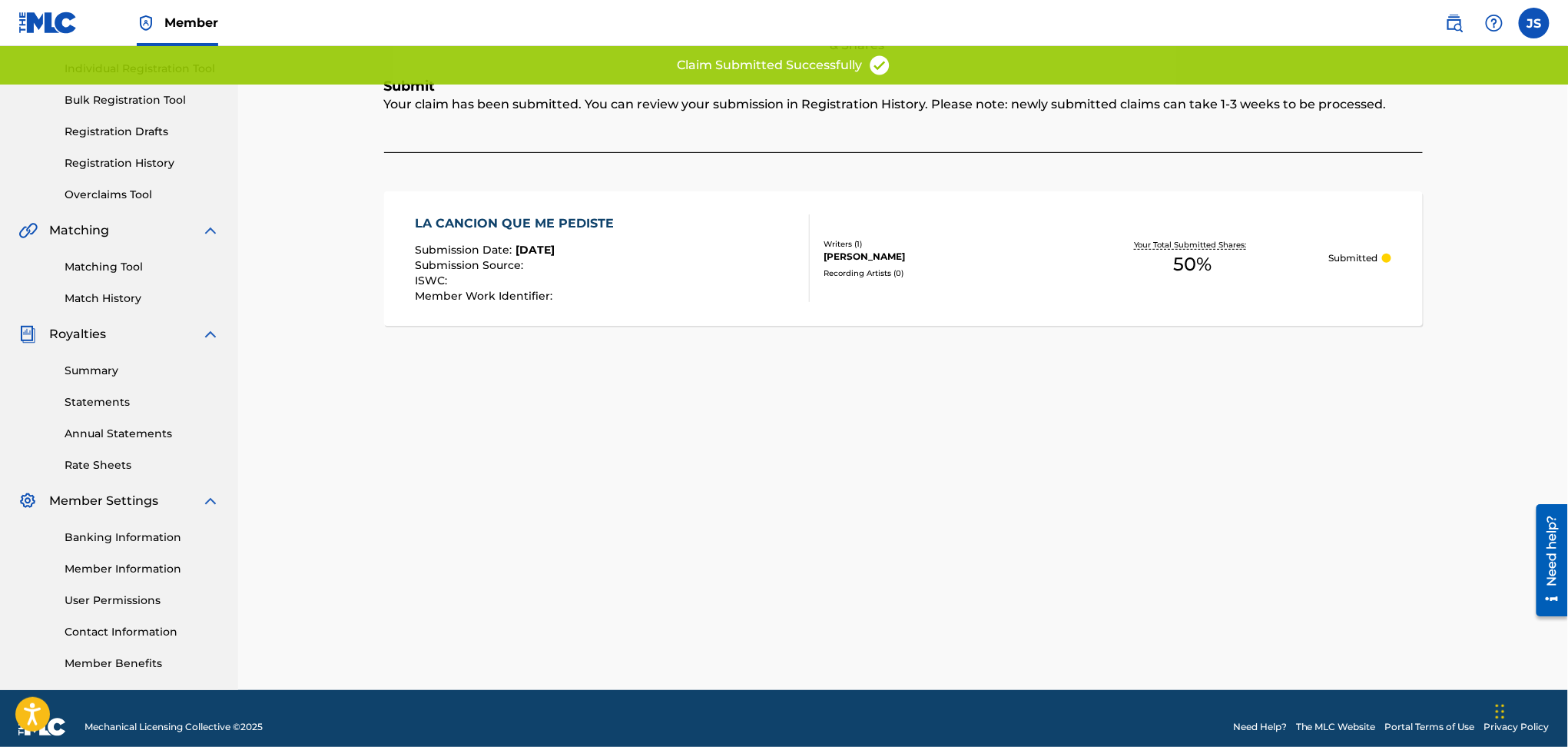
scroll to position [0, 0]
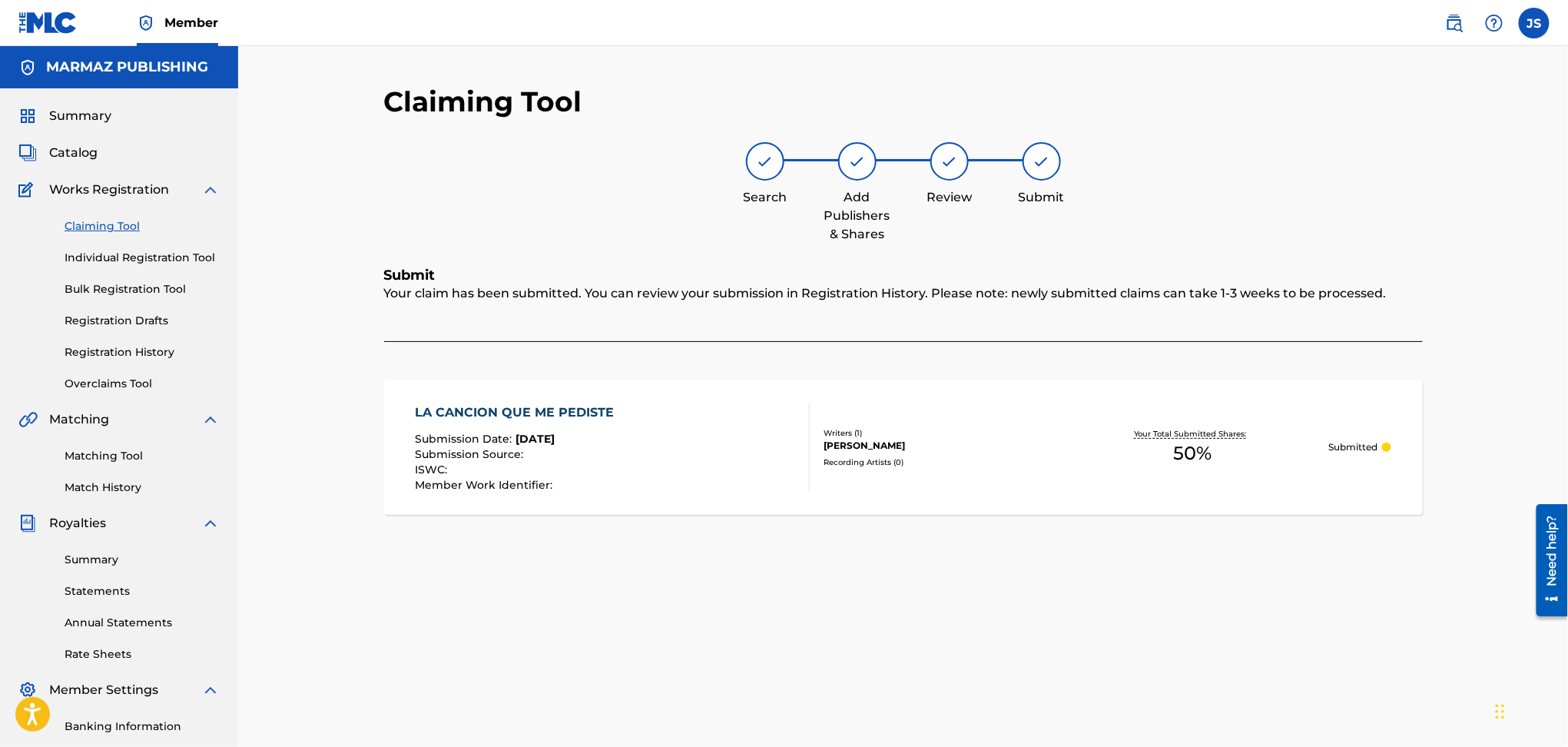
click at [108, 226] on link "Claiming Tool" at bounding box center [143, 227] width 155 height 16
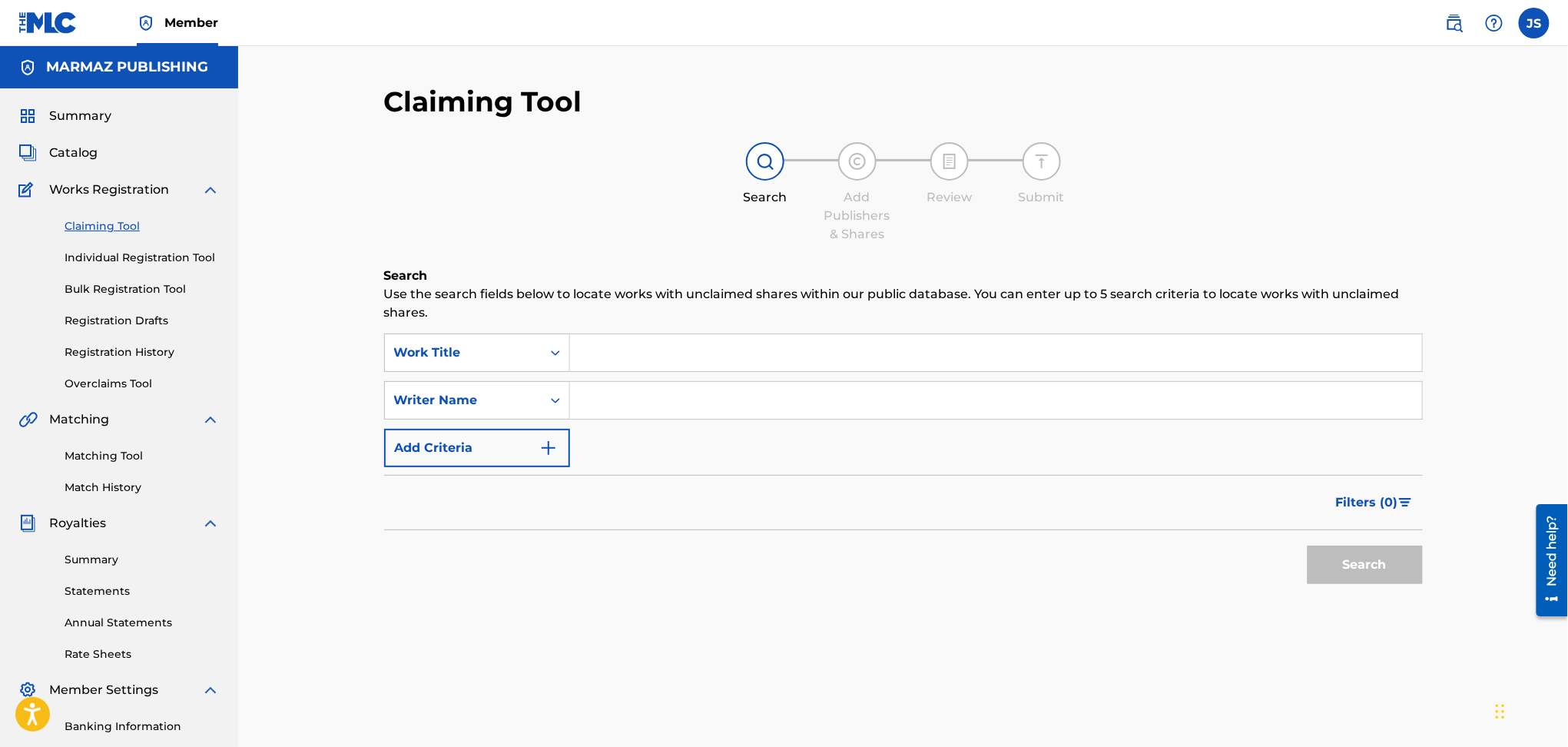
click at [628, 350] on input "Search Form" at bounding box center [997, 353] width 852 height 37
paste input "DOS DECADAS"
type input "DOS DECADAS"
click at [1391, 571] on button "Search" at bounding box center [1365, 565] width 115 height 38
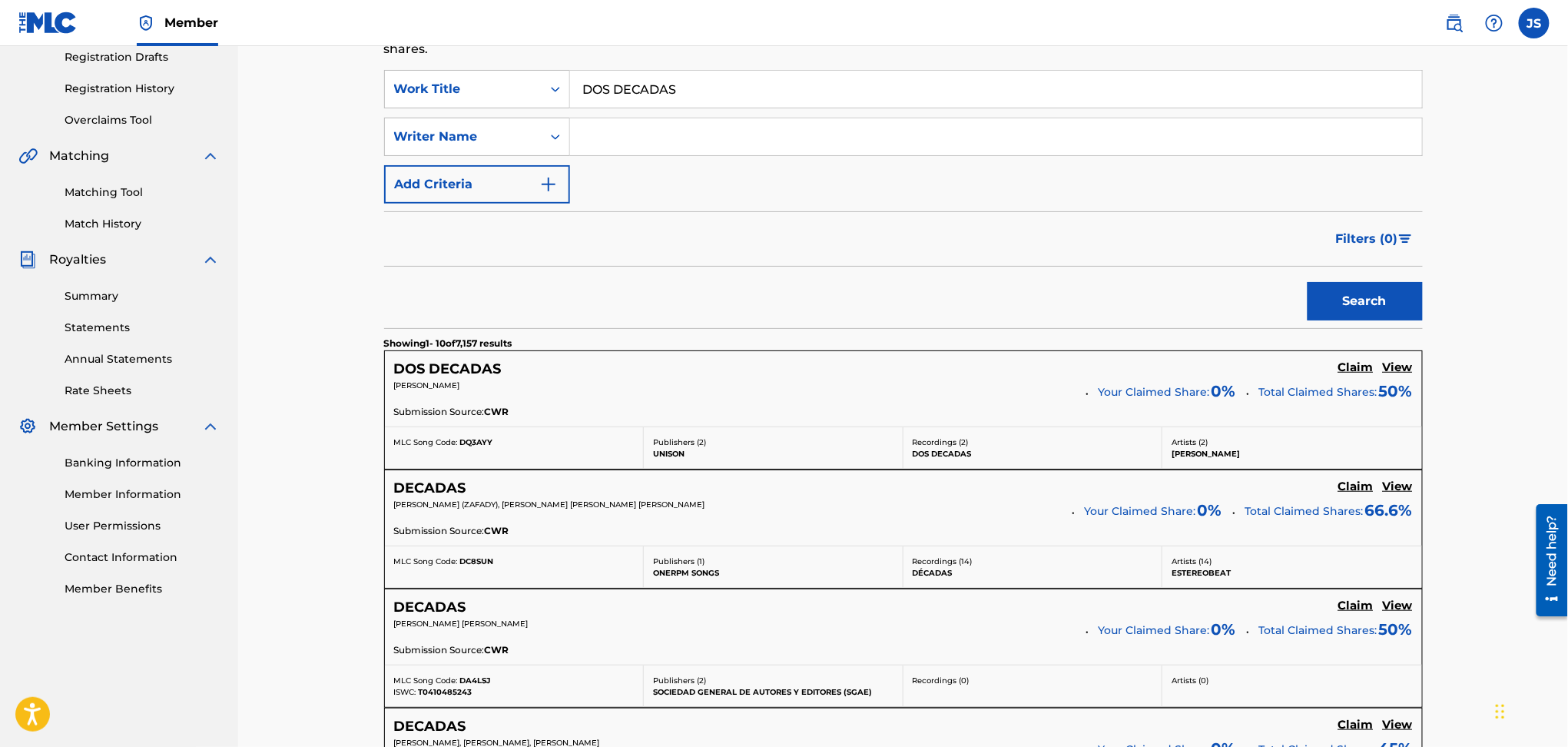
scroll to position [410, 0]
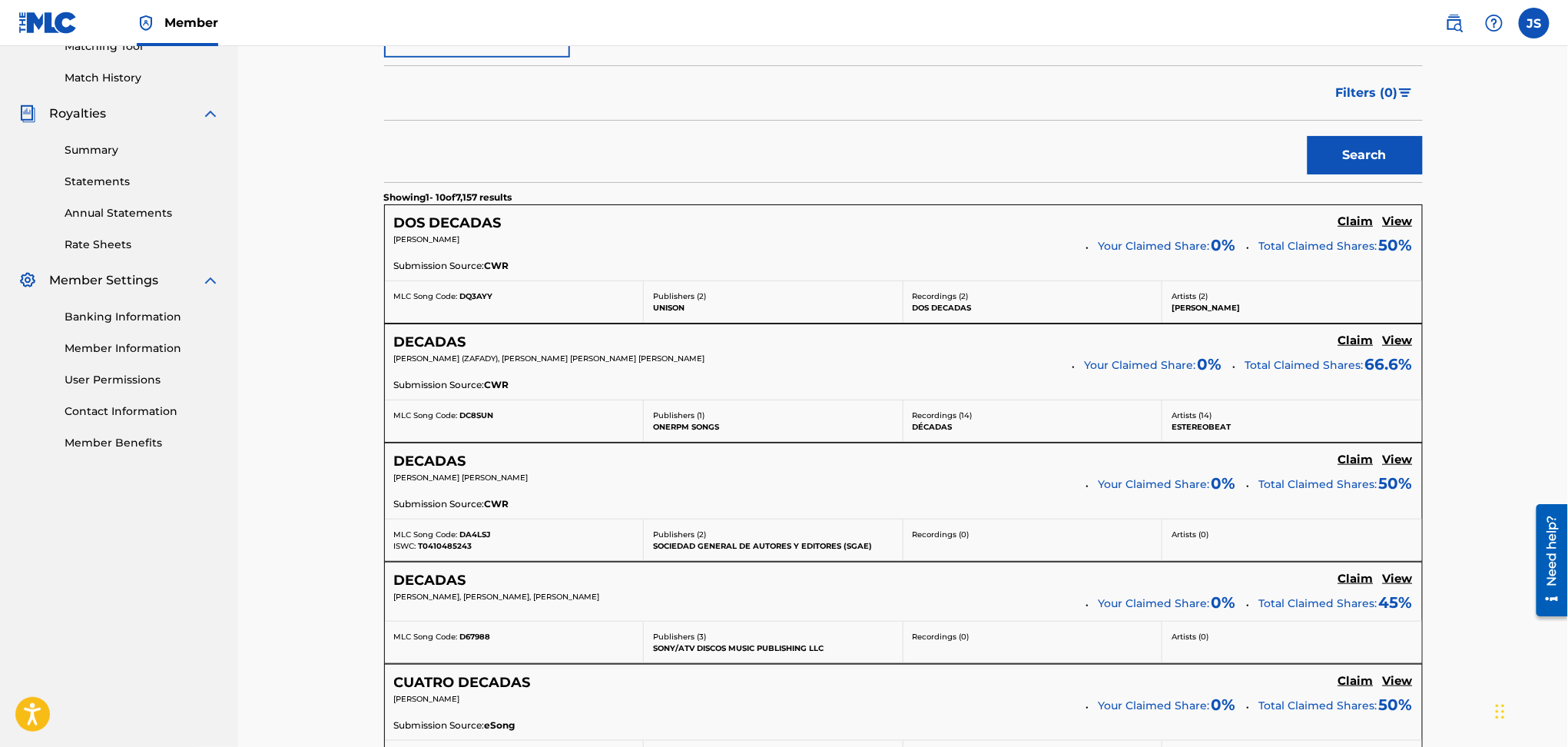
click at [1356, 227] on h5 "Claim" at bounding box center [1356, 221] width 36 height 15
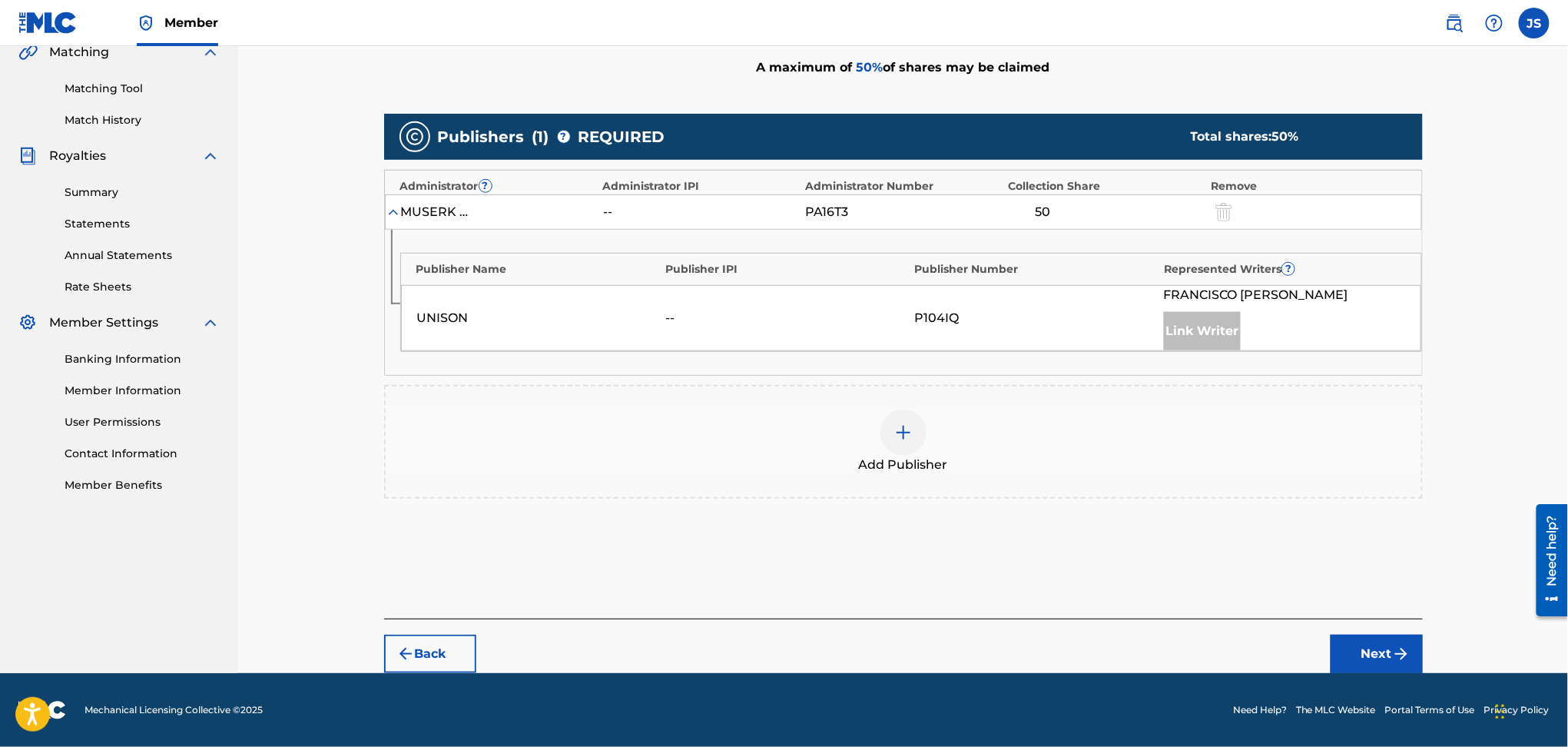
scroll to position [365, 0]
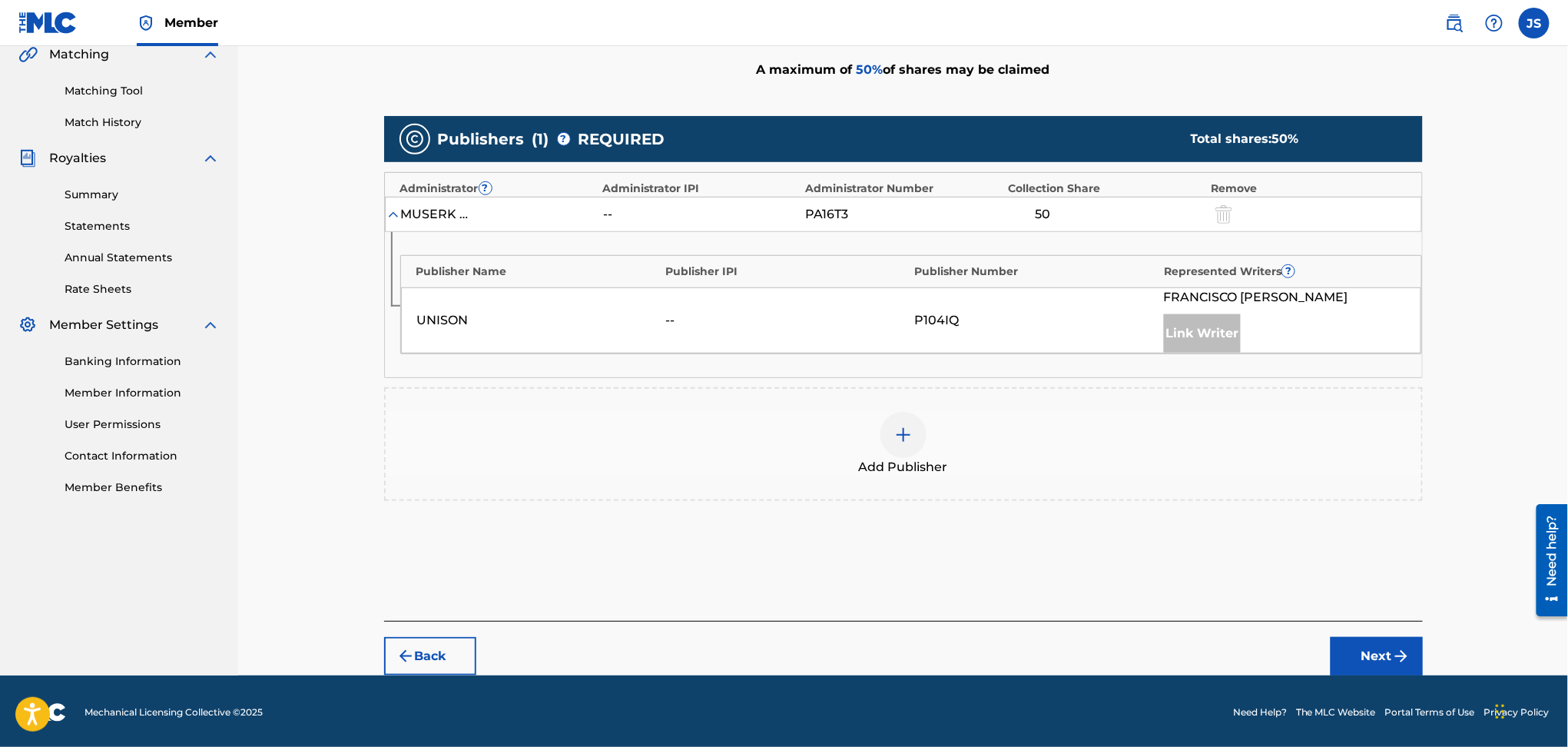
click at [887, 442] on div at bounding box center [903, 434] width 46 height 46
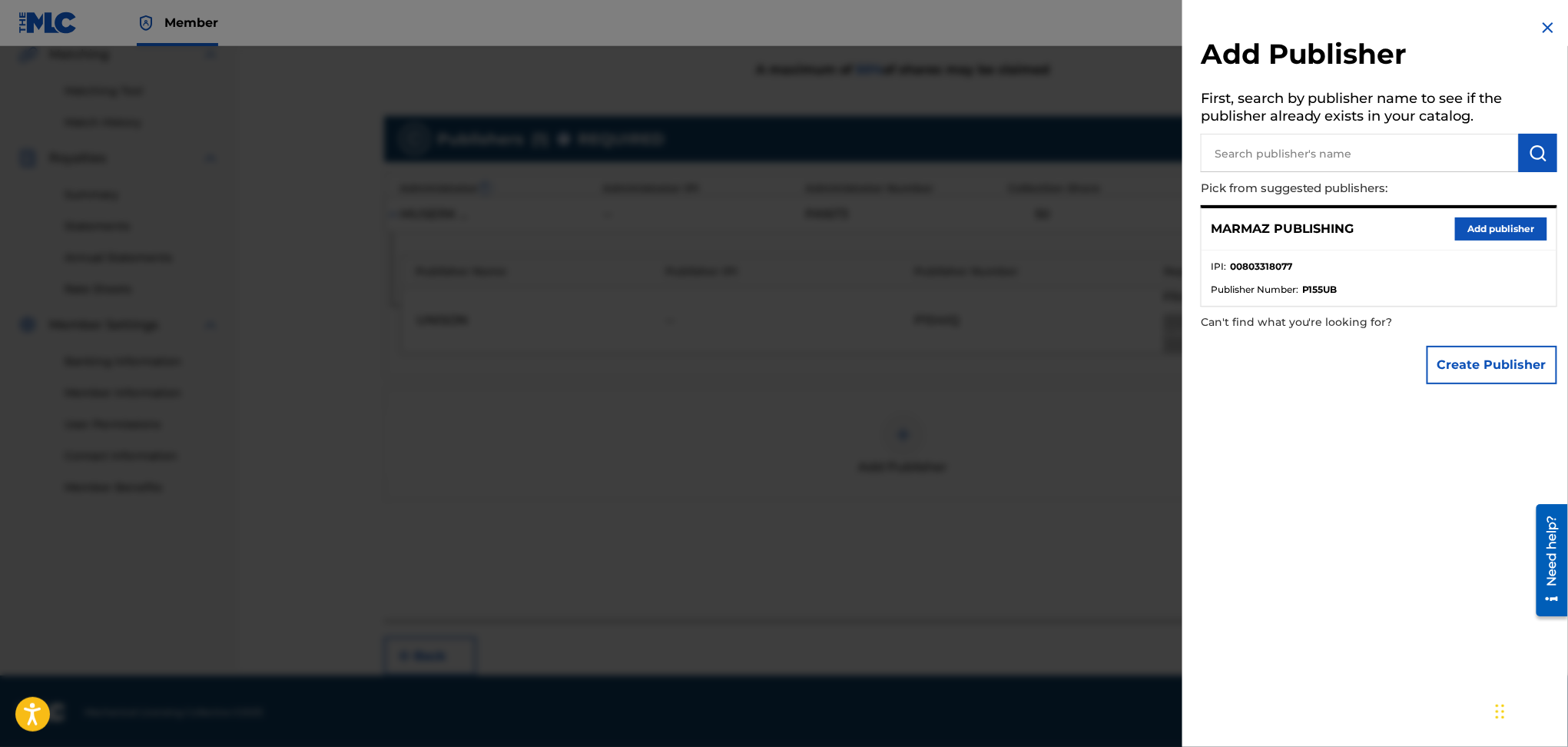
click at [1479, 223] on button "Add publisher" at bounding box center [1501, 229] width 92 height 23
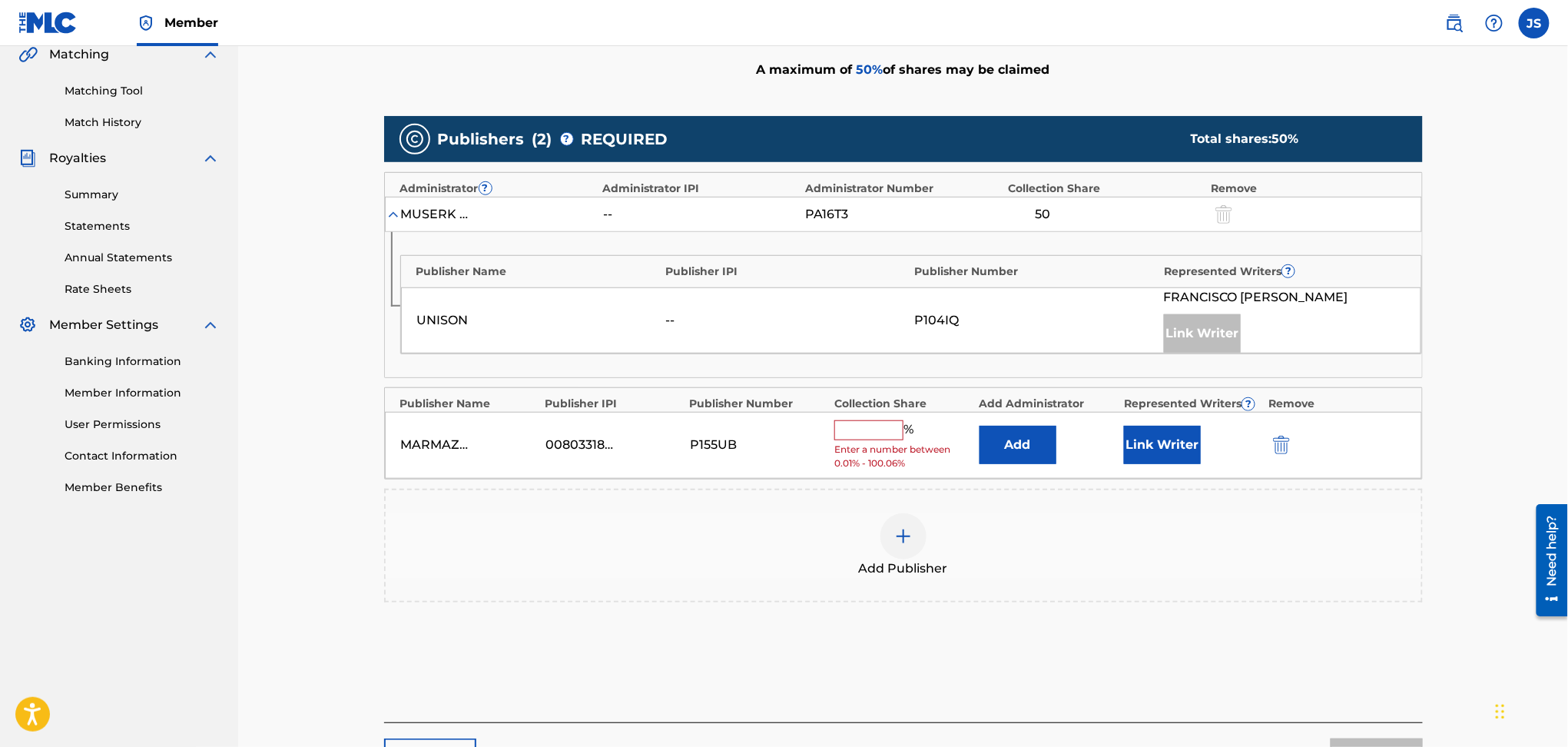
click at [858, 430] on input "text" at bounding box center [869, 431] width 69 height 20
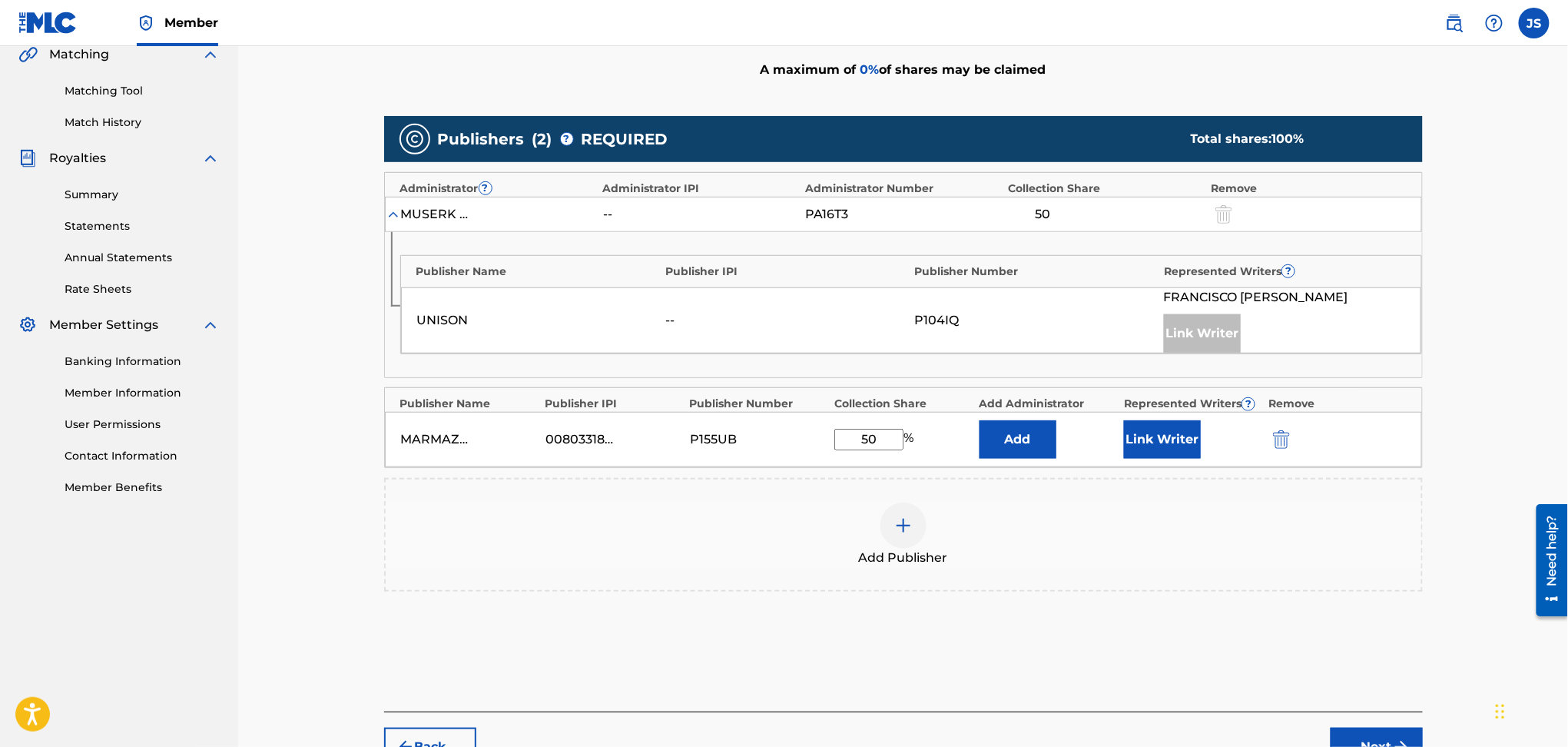
type input "50"
click at [1409, 604] on div "Publishers ( 2 ) ? REQUIRED Total shares: 100 % Administrator ? Administrator I…" at bounding box center [903, 361] width 1039 height 491
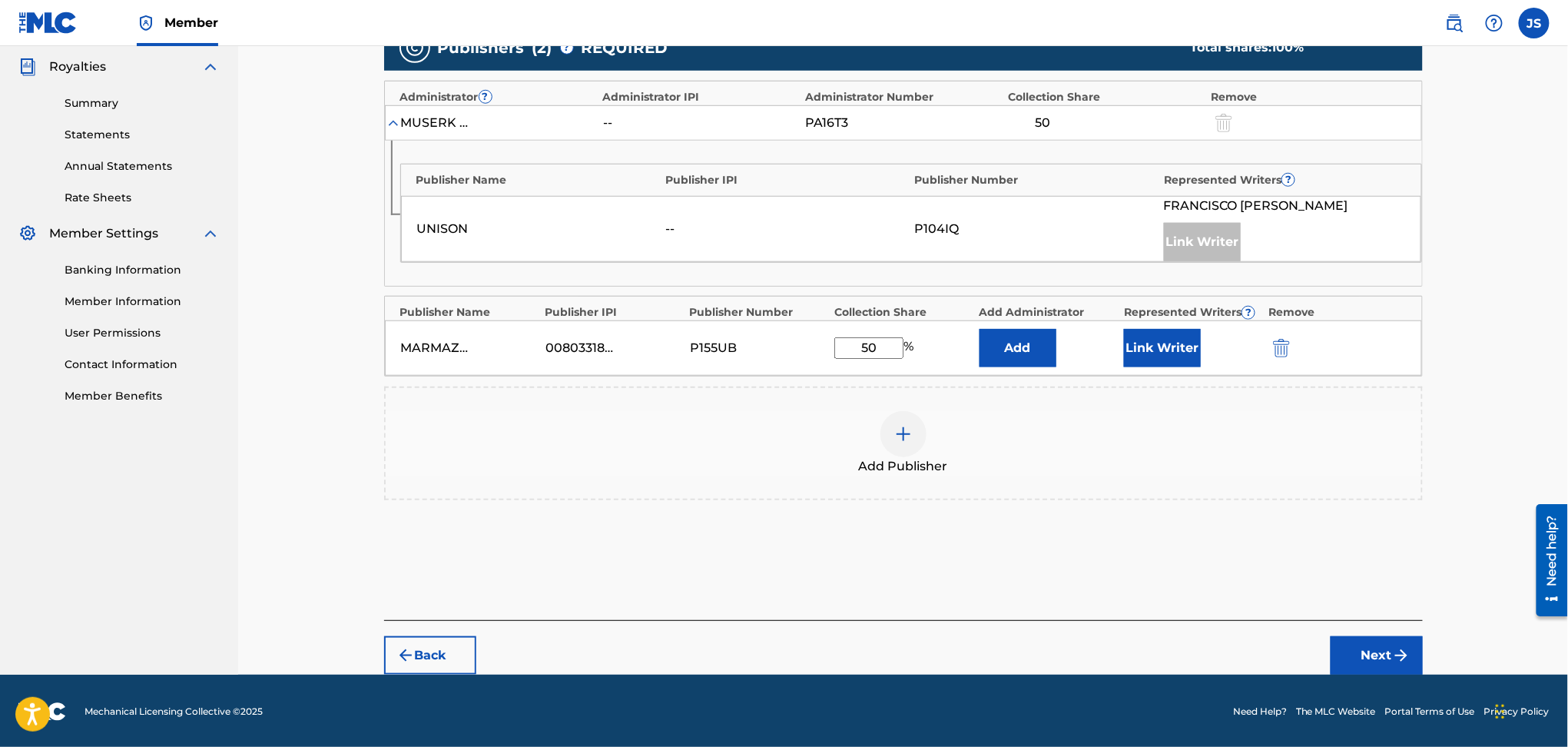
click at [1404, 646] on img "submit" at bounding box center [1402, 656] width 18 height 18
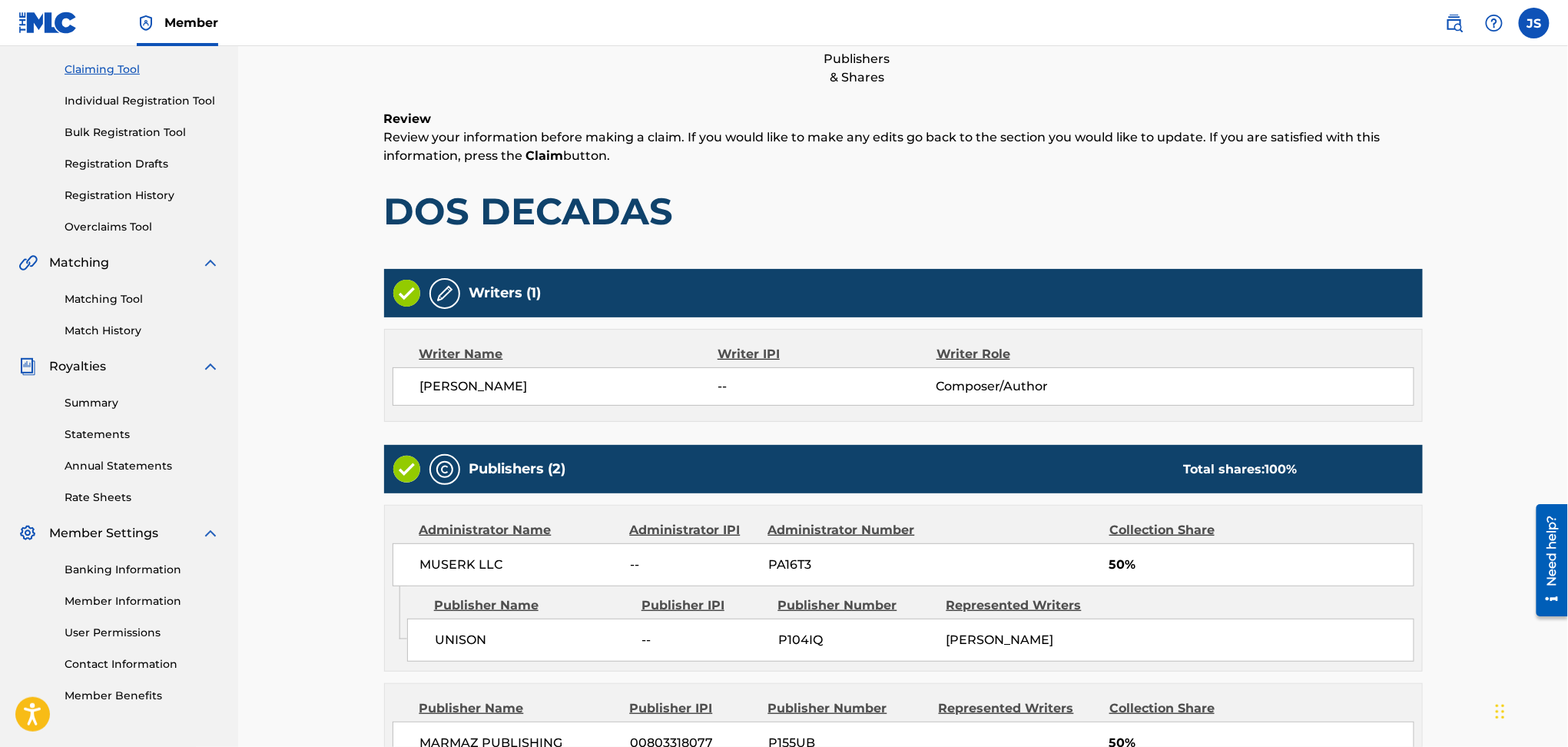
scroll to position [341, 0]
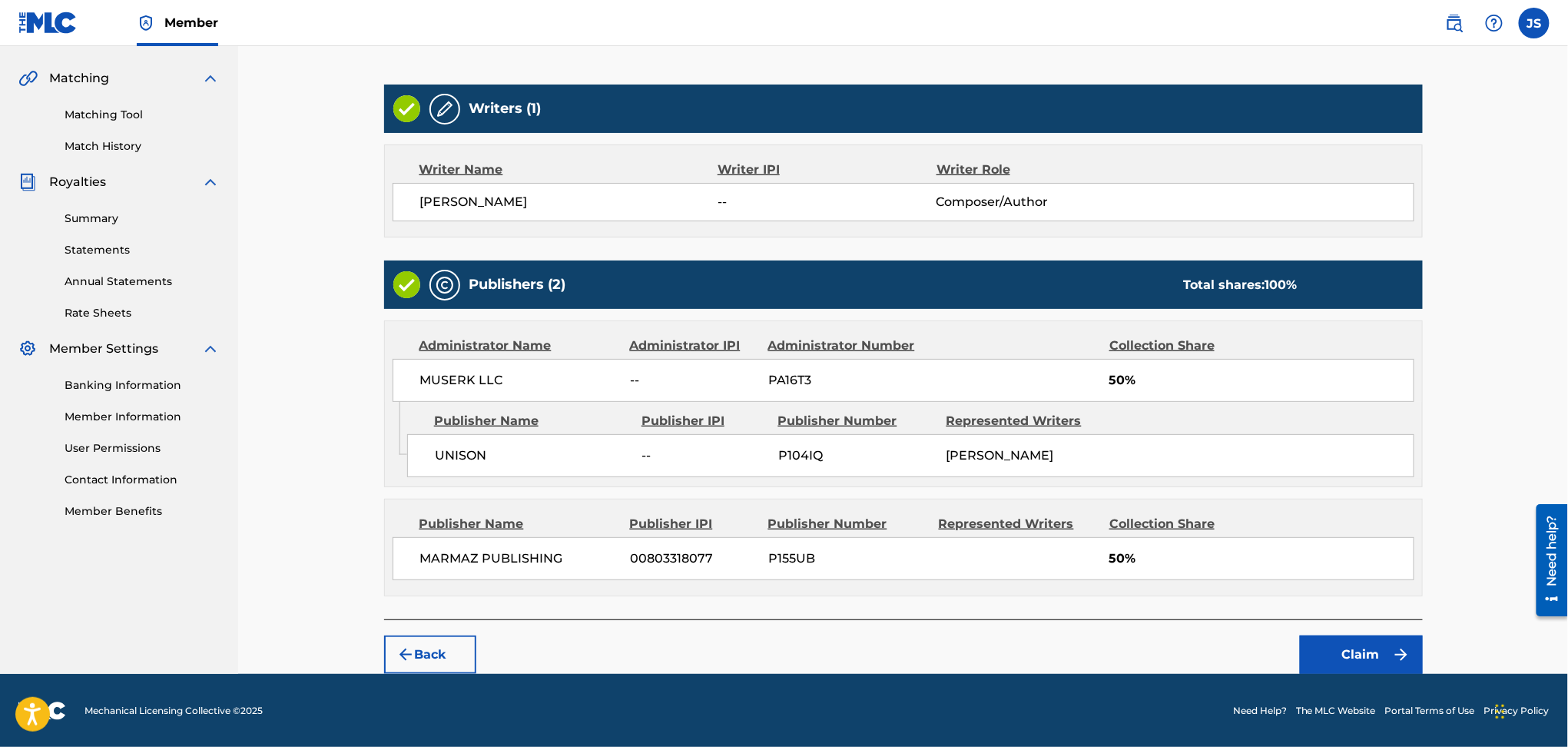
click at [1407, 667] on button "Claim" at bounding box center [1361, 655] width 123 height 38
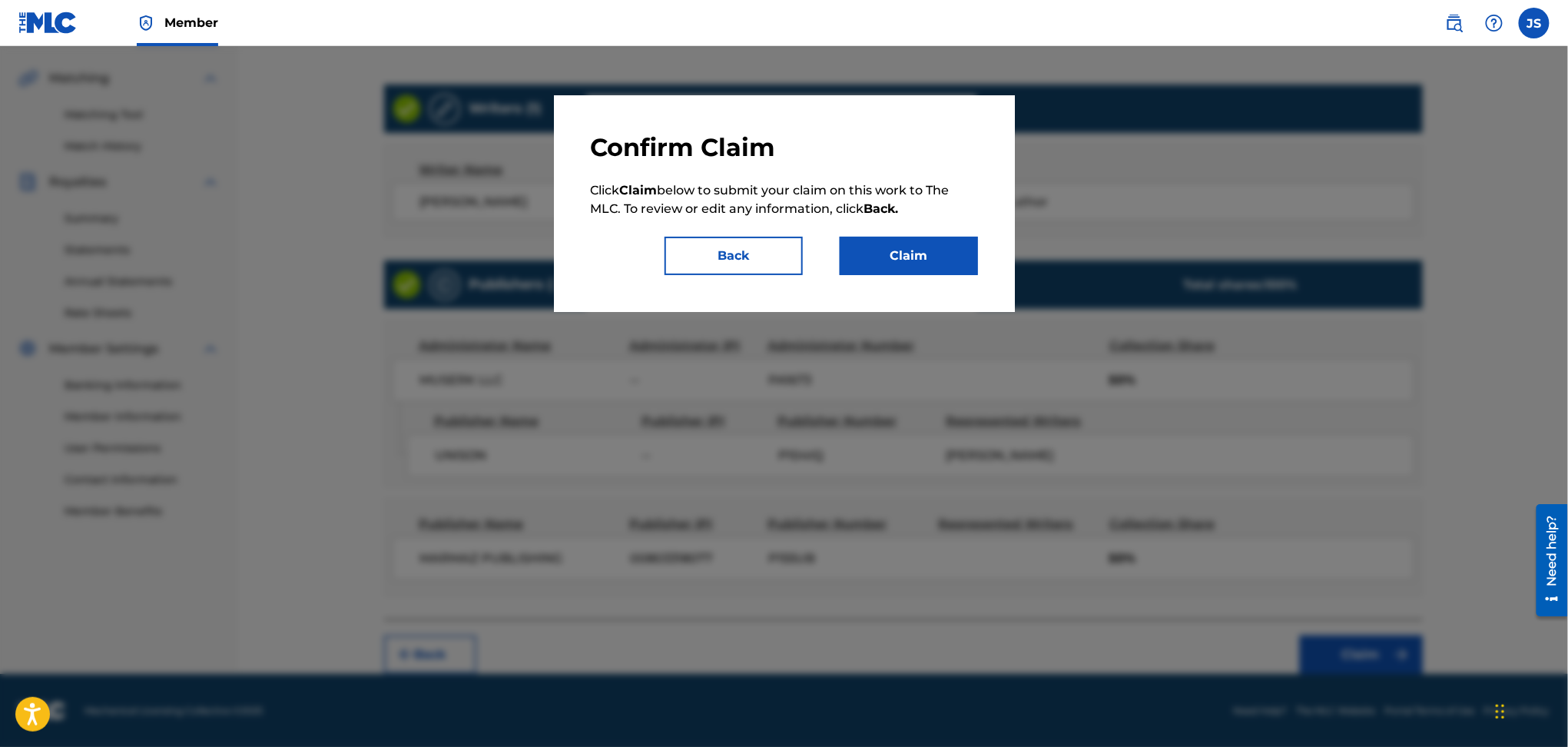
click at [918, 251] on button "Claim" at bounding box center [909, 256] width 138 height 38
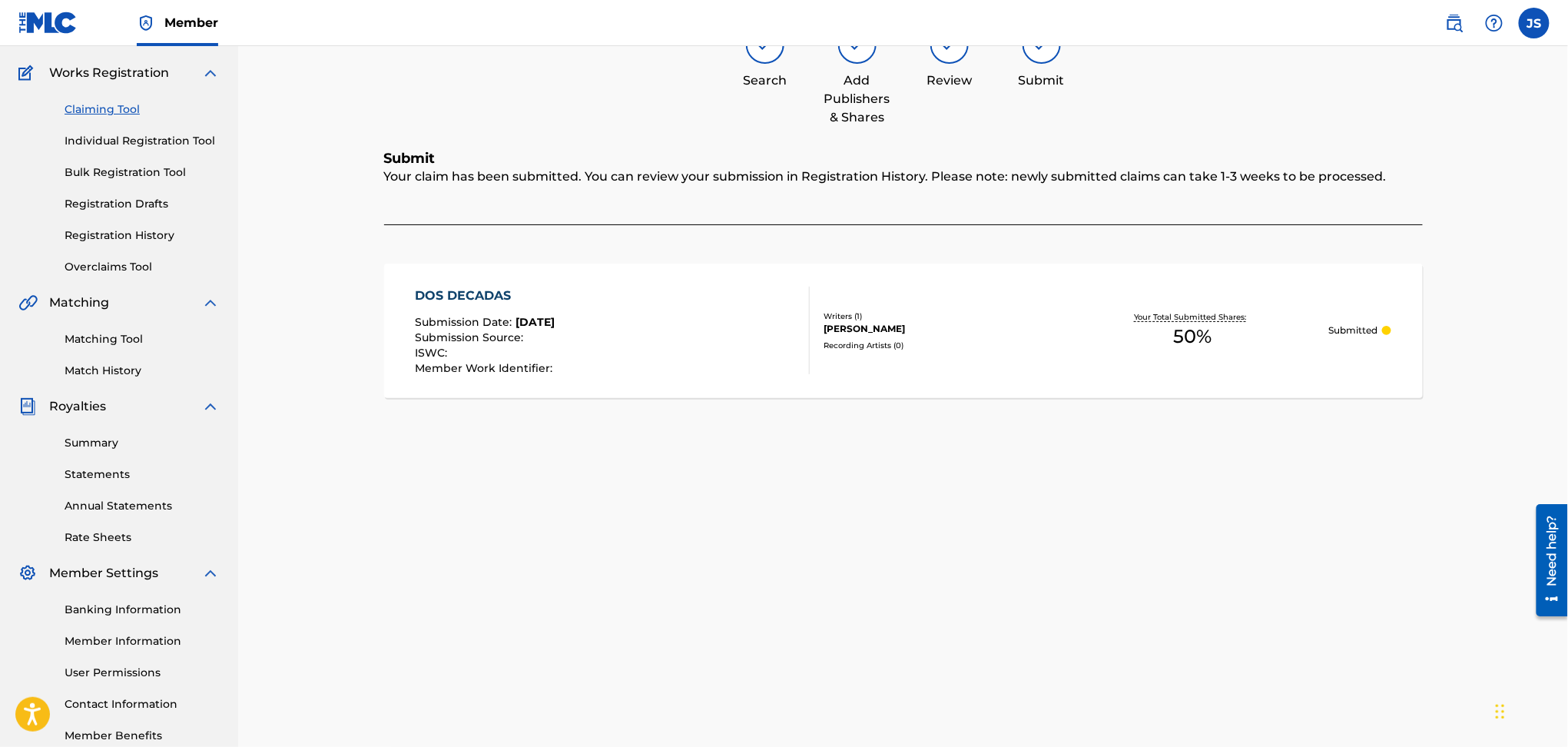
scroll to position [205, 0]
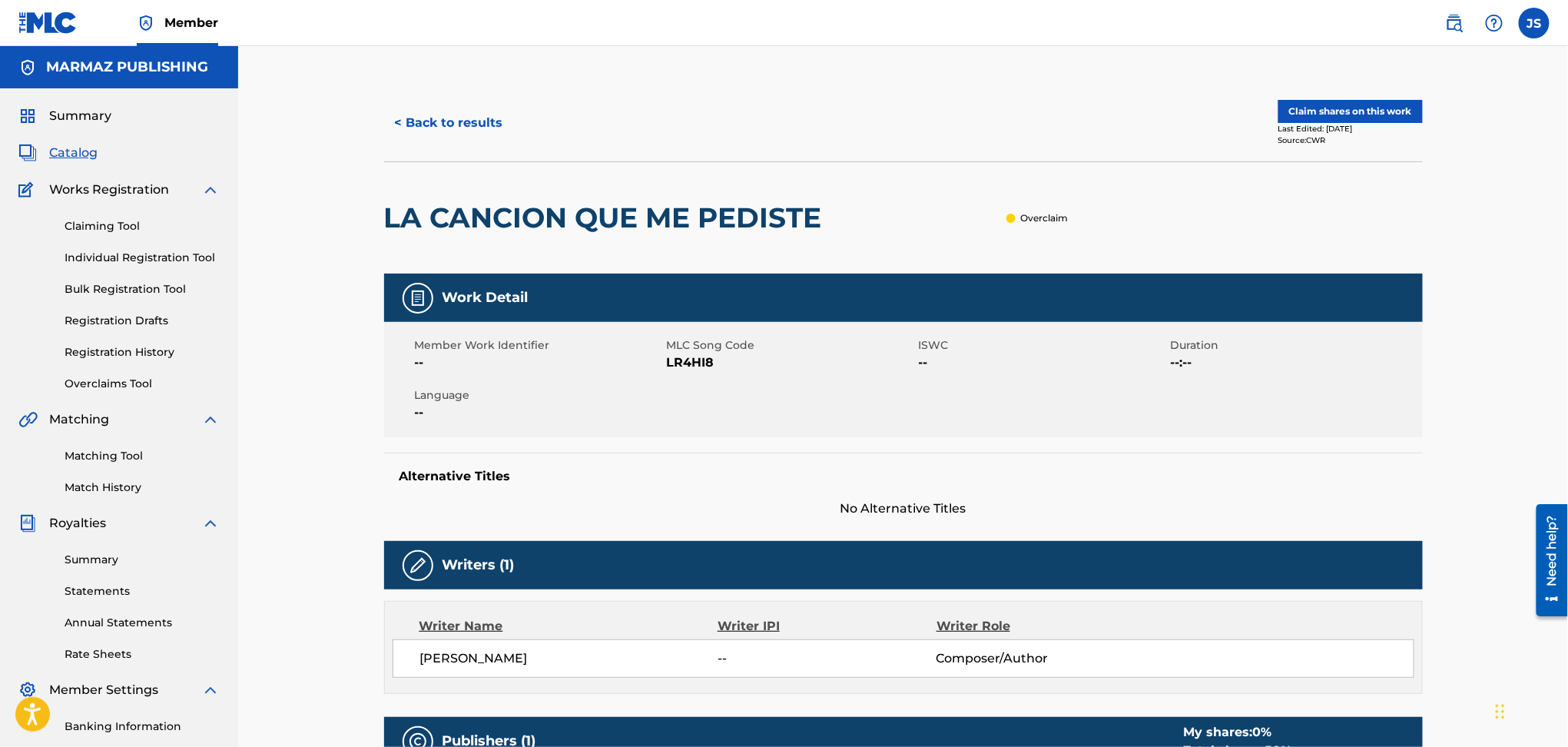
click at [503, 137] on div "< Back to results" at bounding box center [644, 123] width 519 height 38
click at [1354, 112] on button "Claim shares on this work" at bounding box center [1351, 111] width 144 height 23
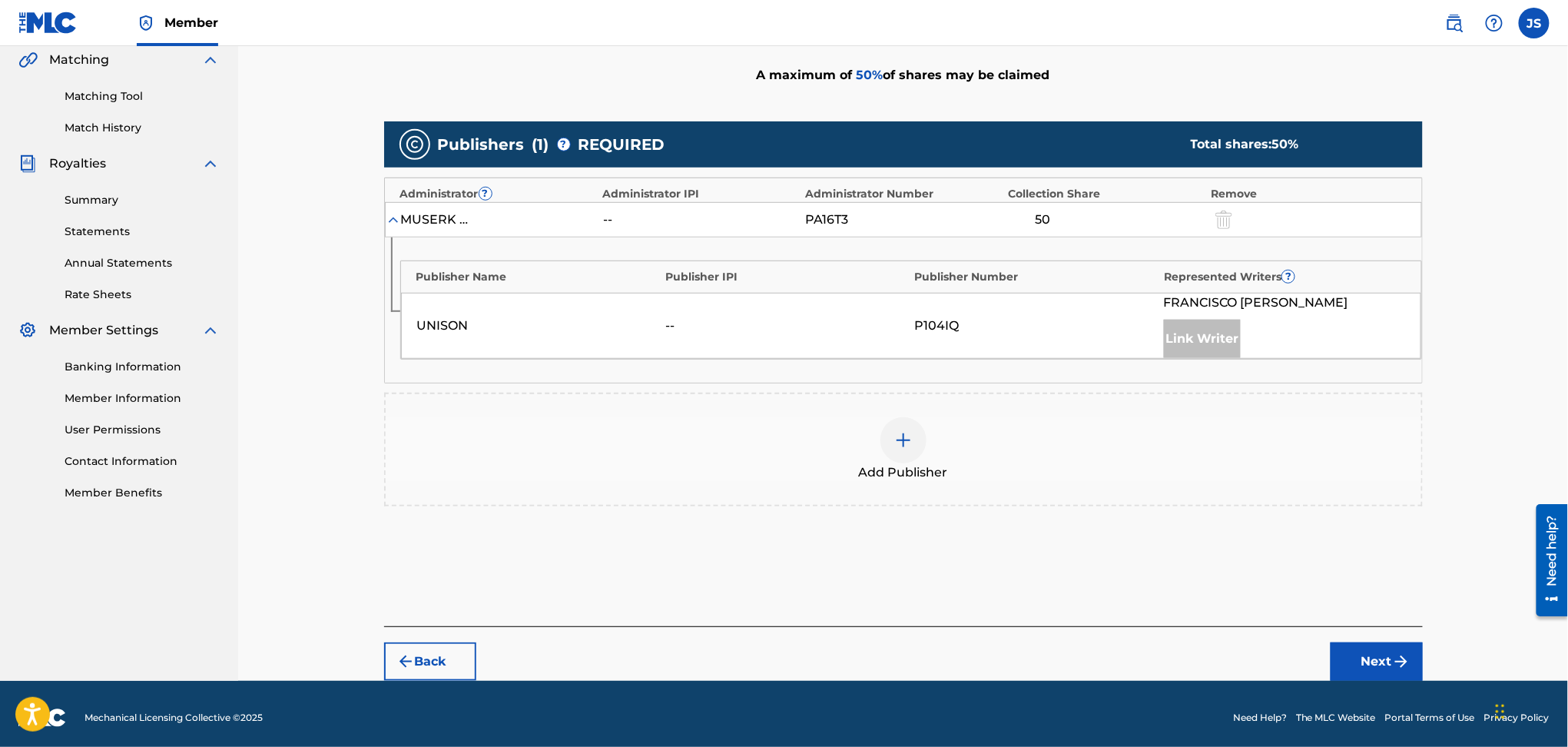
scroll to position [365, 0]
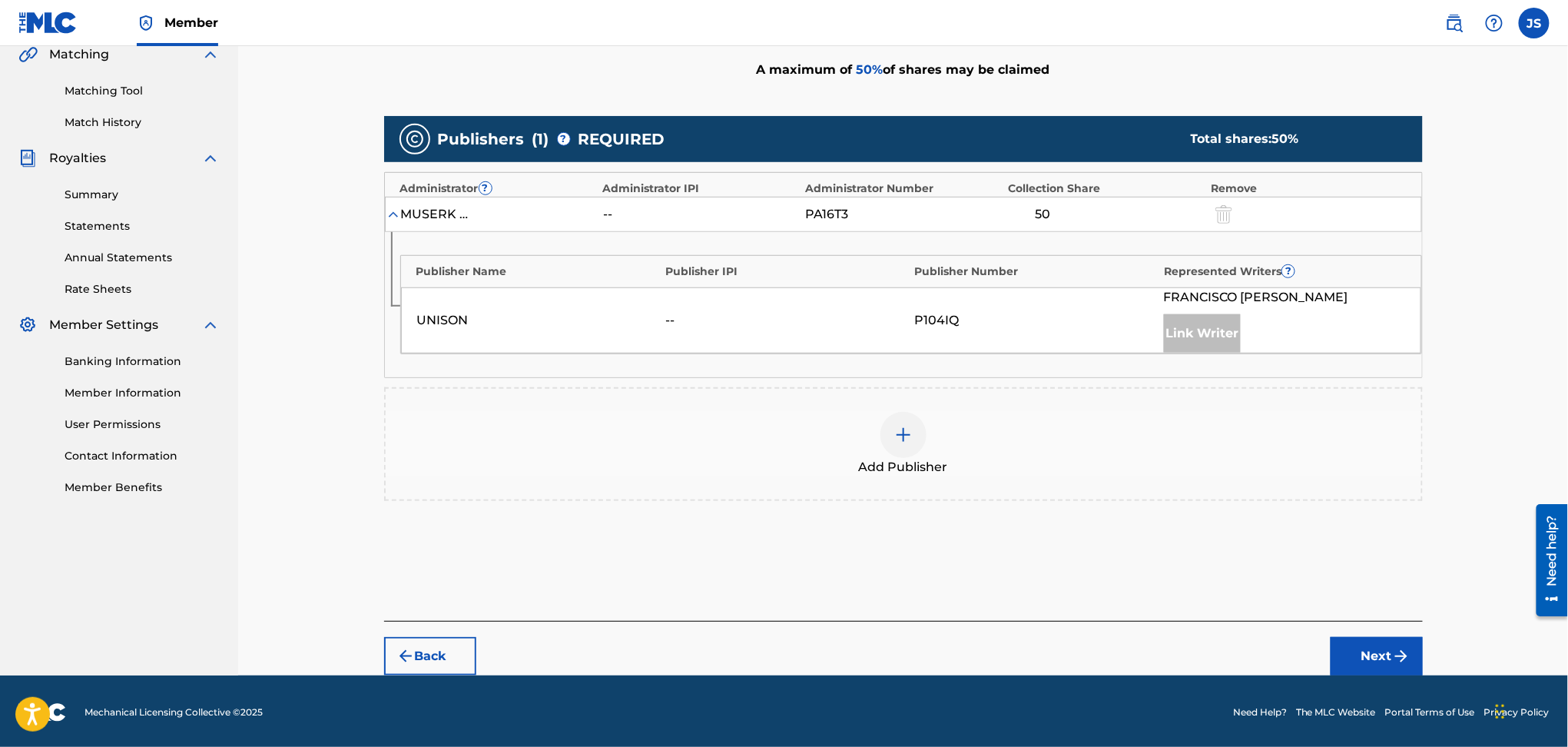
click at [893, 455] on div at bounding box center [903, 434] width 46 height 46
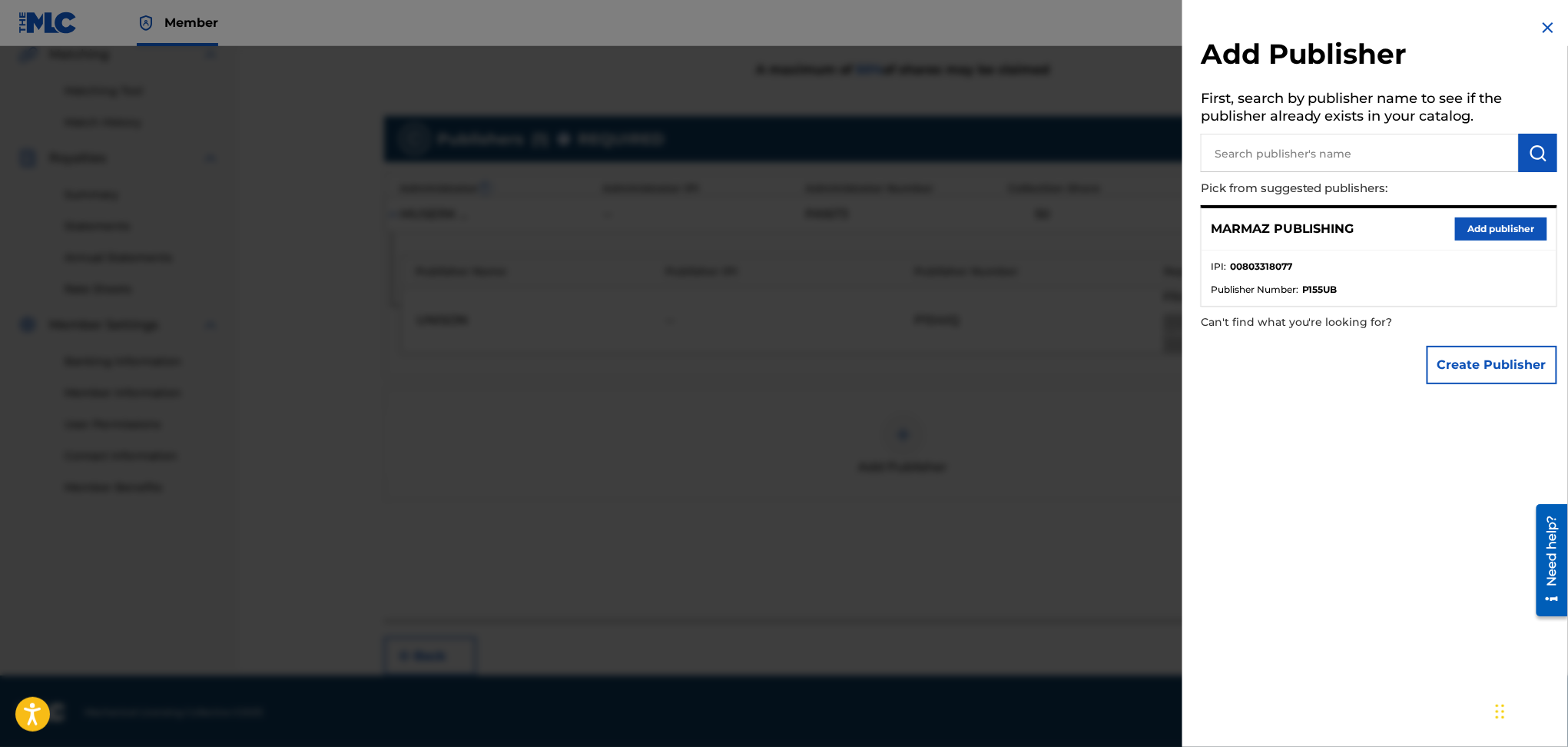
click at [1501, 227] on button "Add publisher" at bounding box center [1501, 229] width 92 height 23
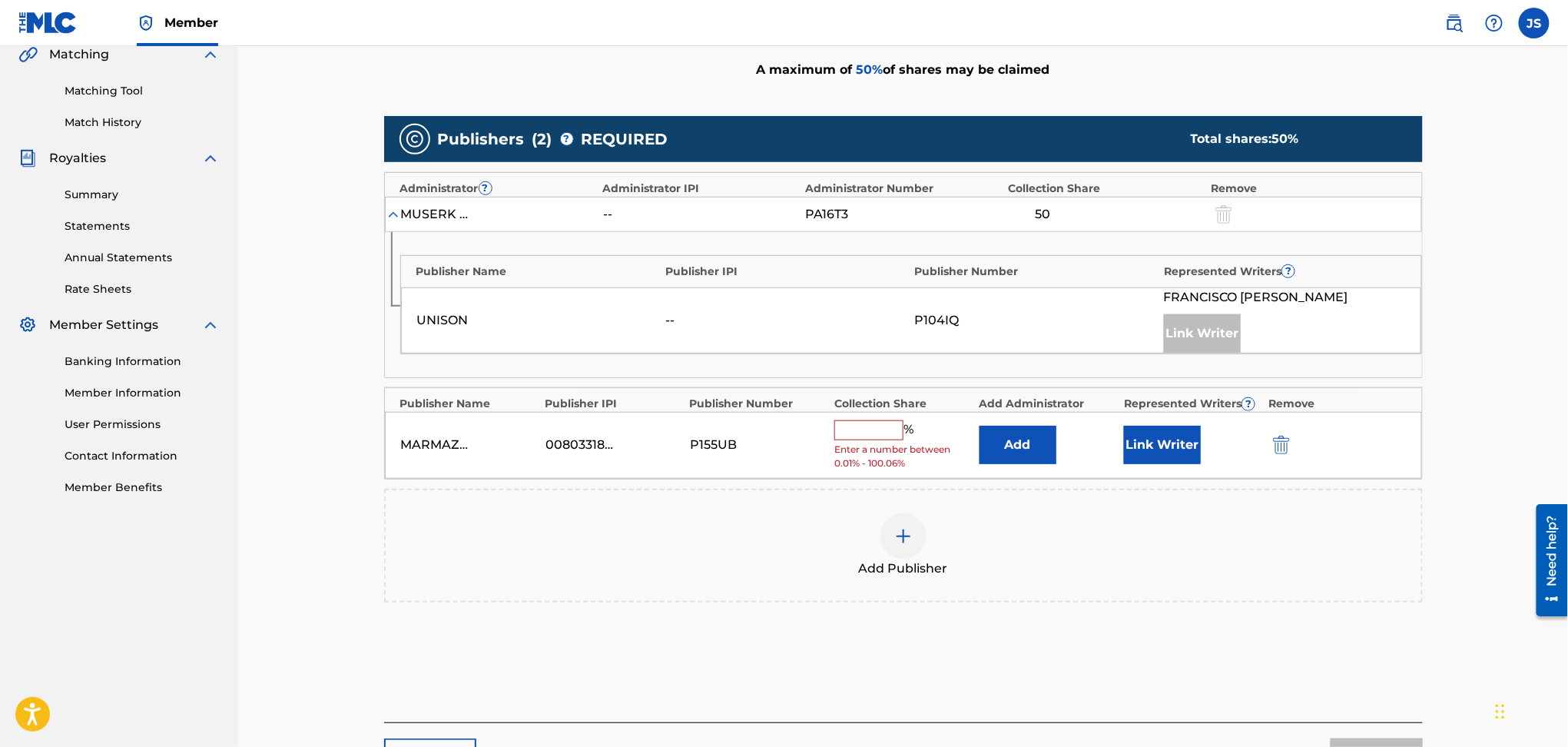
click at [869, 438] on input "text" at bounding box center [869, 431] width 69 height 20
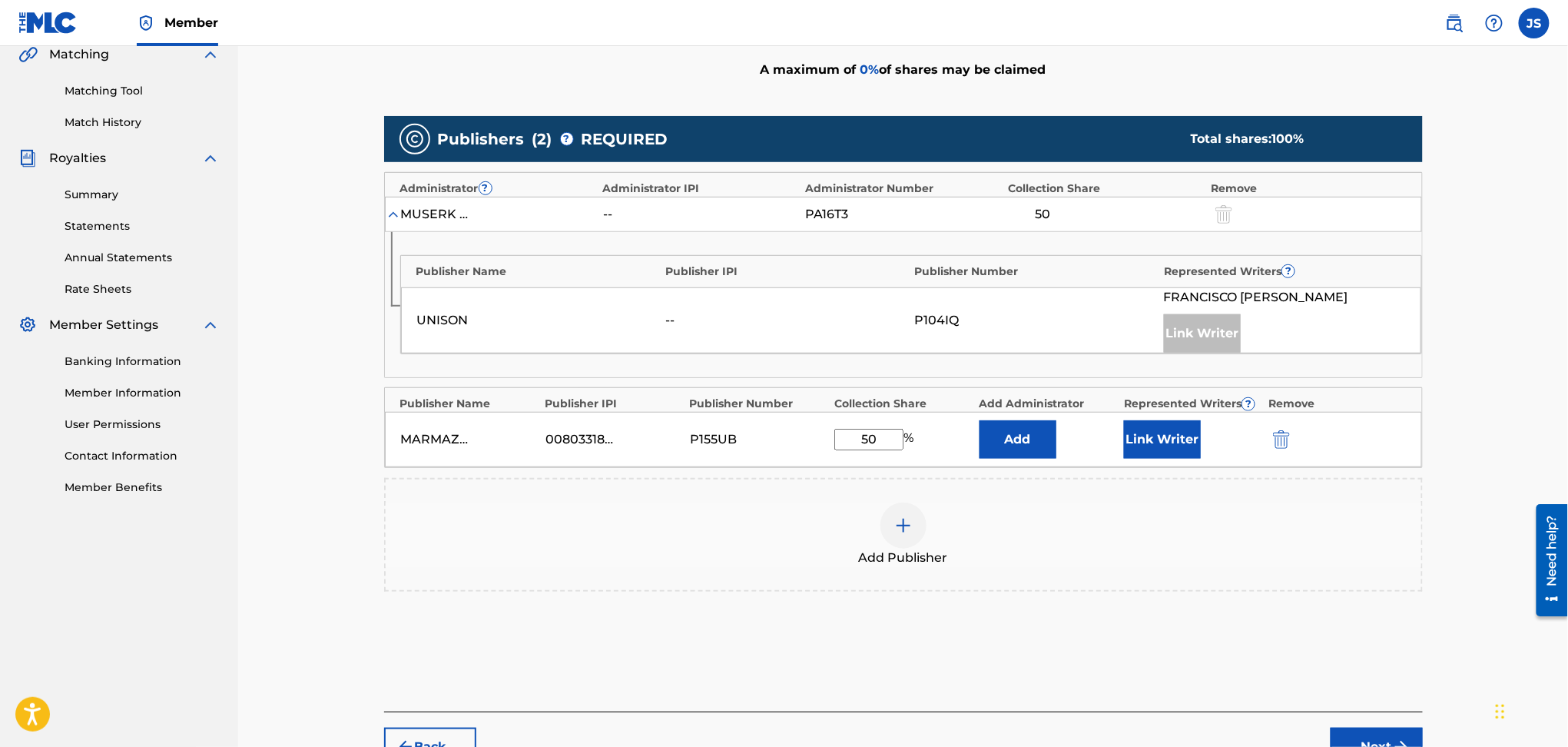
type input "50"
click at [1288, 622] on div "Publishers ( 2 ) ? REQUIRED Total shares: 100 % Administrator ? Administrator I…" at bounding box center [903, 377] width 1039 height 536
click at [1149, 438] on button "Link Writer" at bounding box center [1163, 440] width 77 height 38
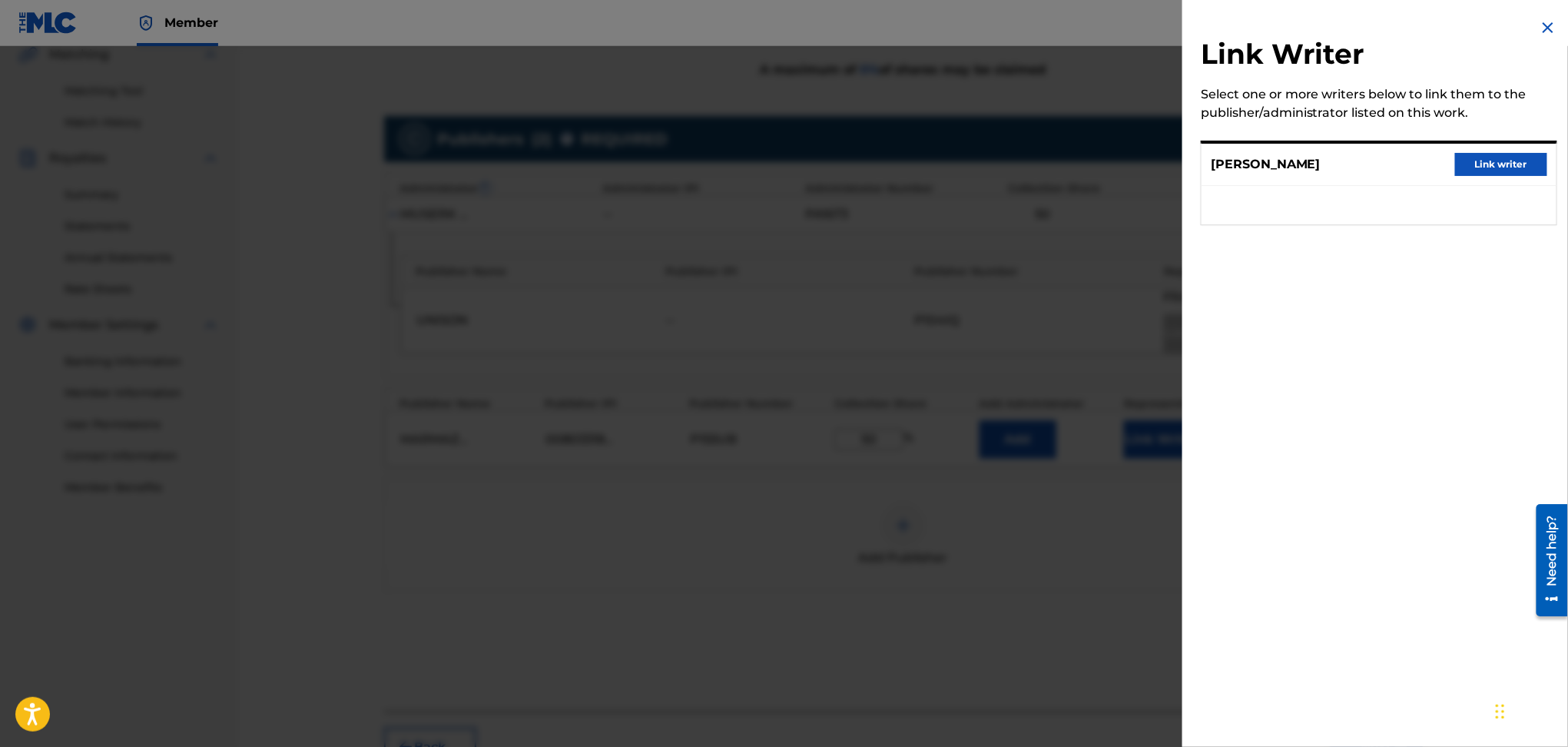
click at [1468, 165] on button "Link writer" at bounding box center [1501, 164] width 92 height 23
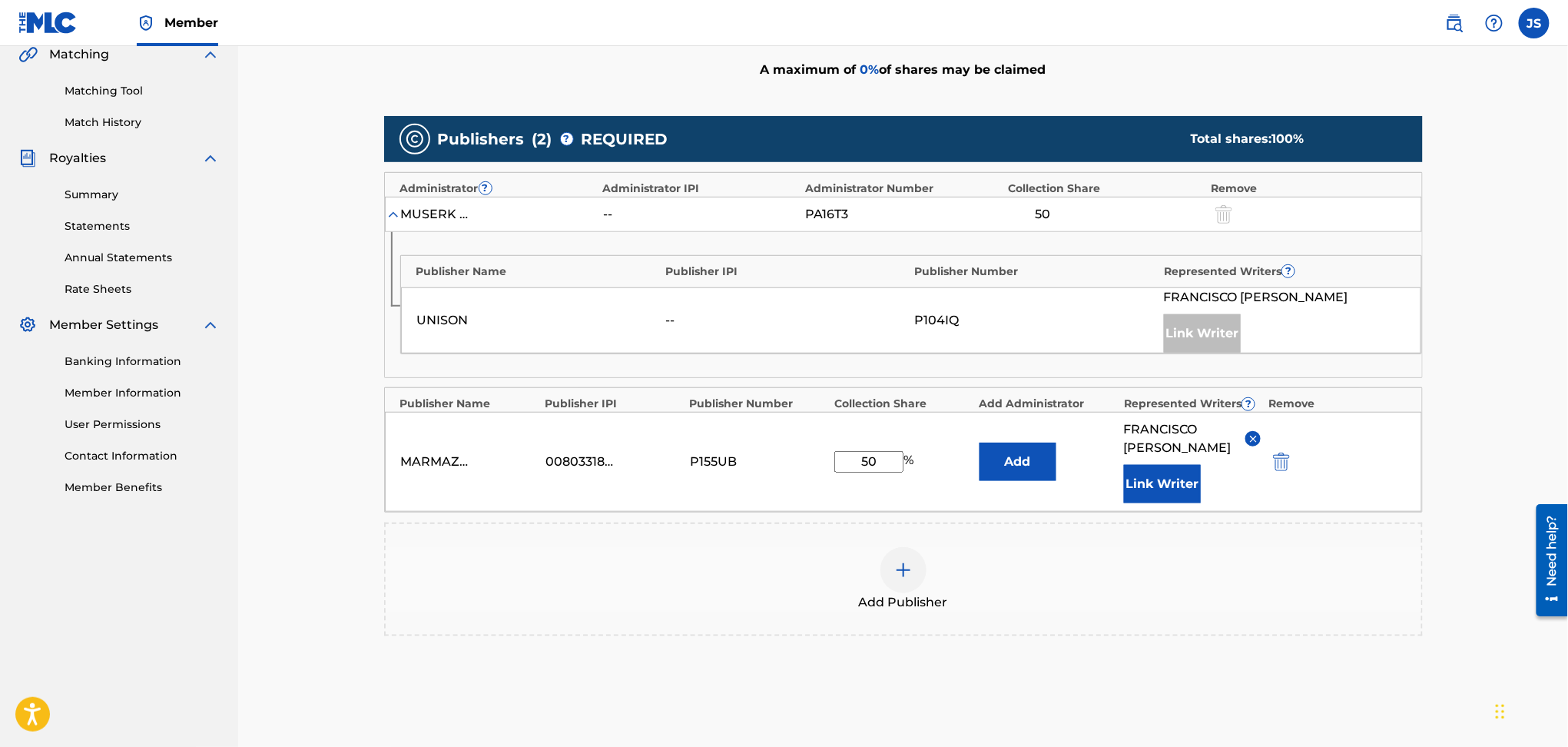
click at [1215, 644] on div "Publishers ( 2 ) ? REQUIRED Total shares: 100 % Administrator ? Administrator I…" at bounding box center [903, 384] width 1039 height 536
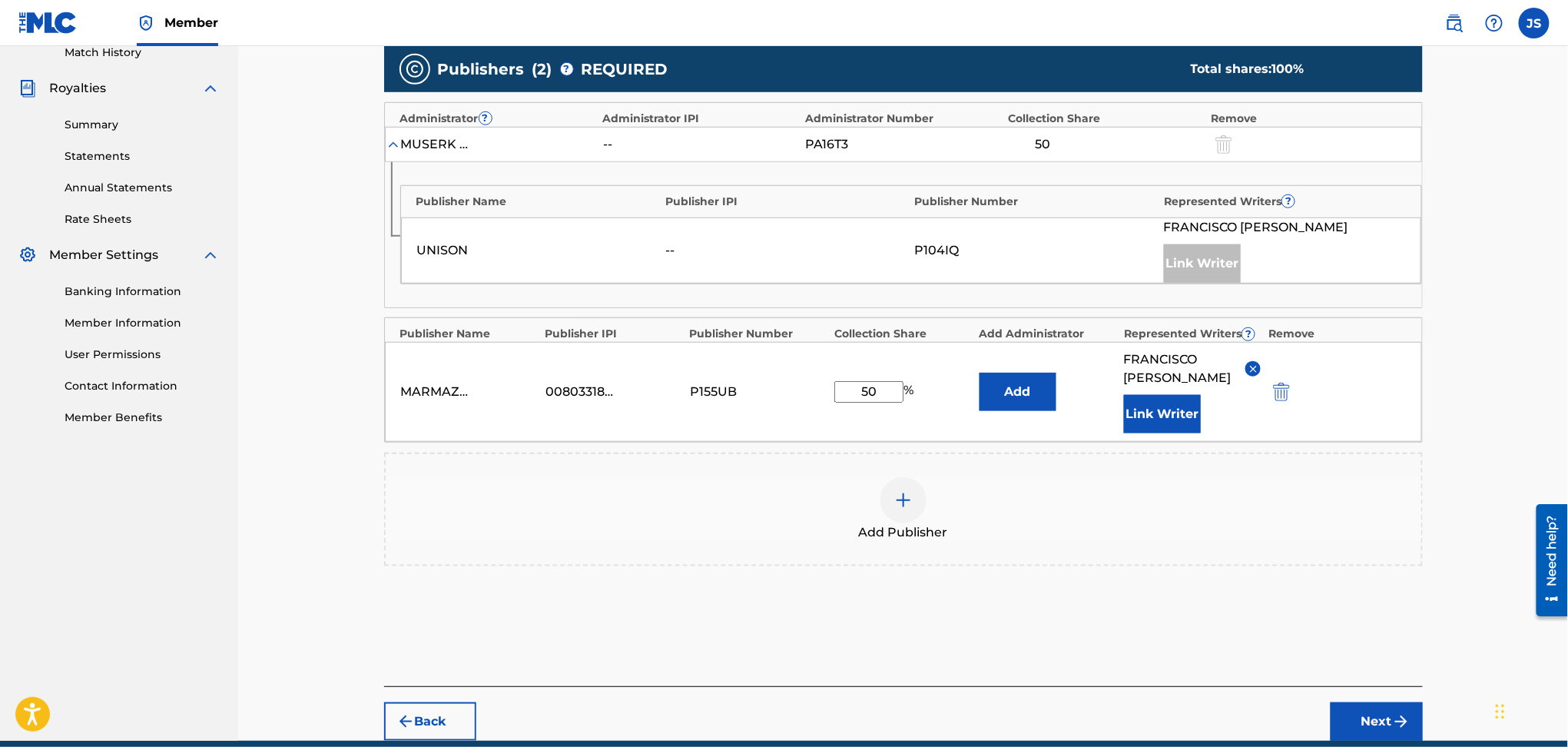
scroll to position [500, 0]
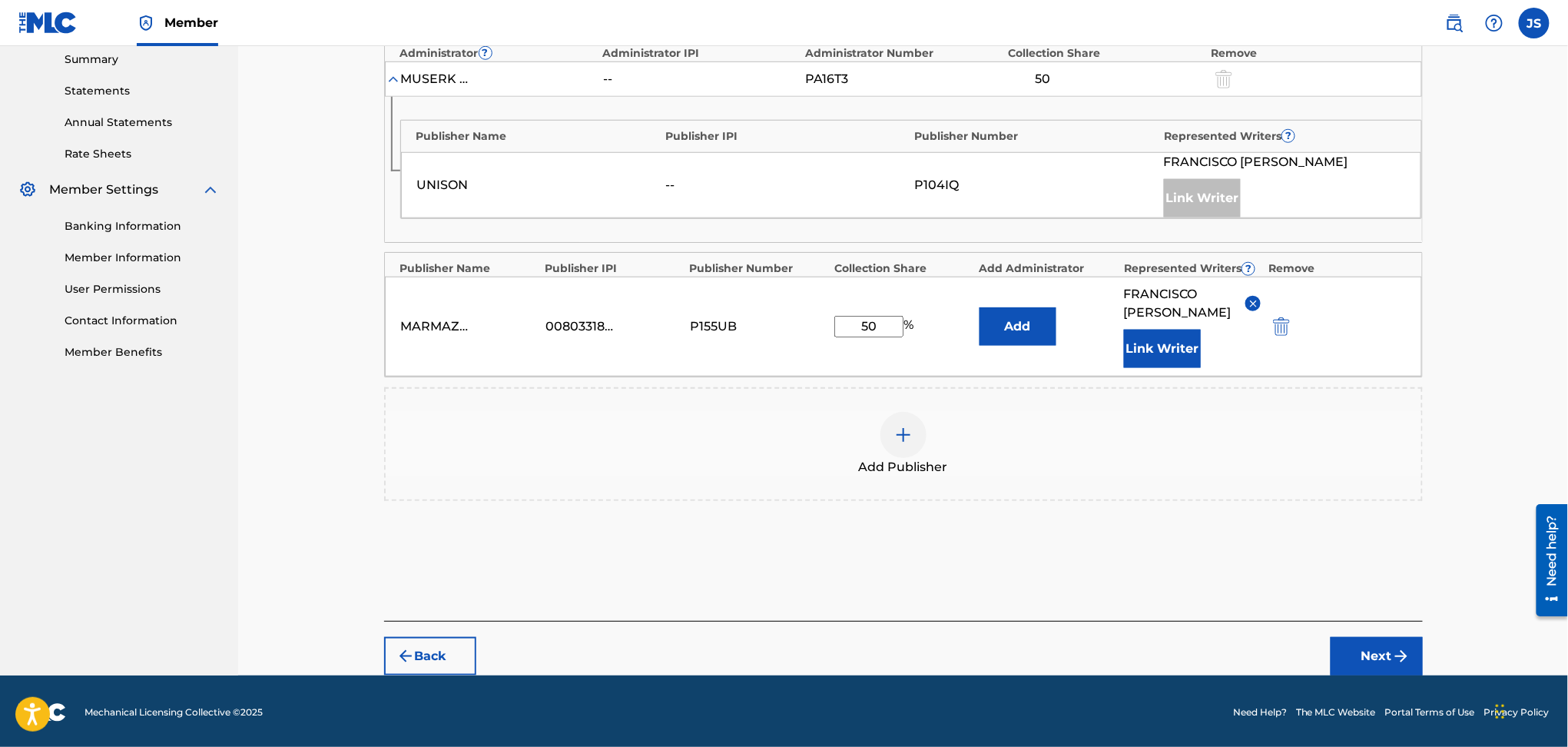
click at [1394, 653] on img "submit" at bounding box center [1402, 656] width 18 height 18
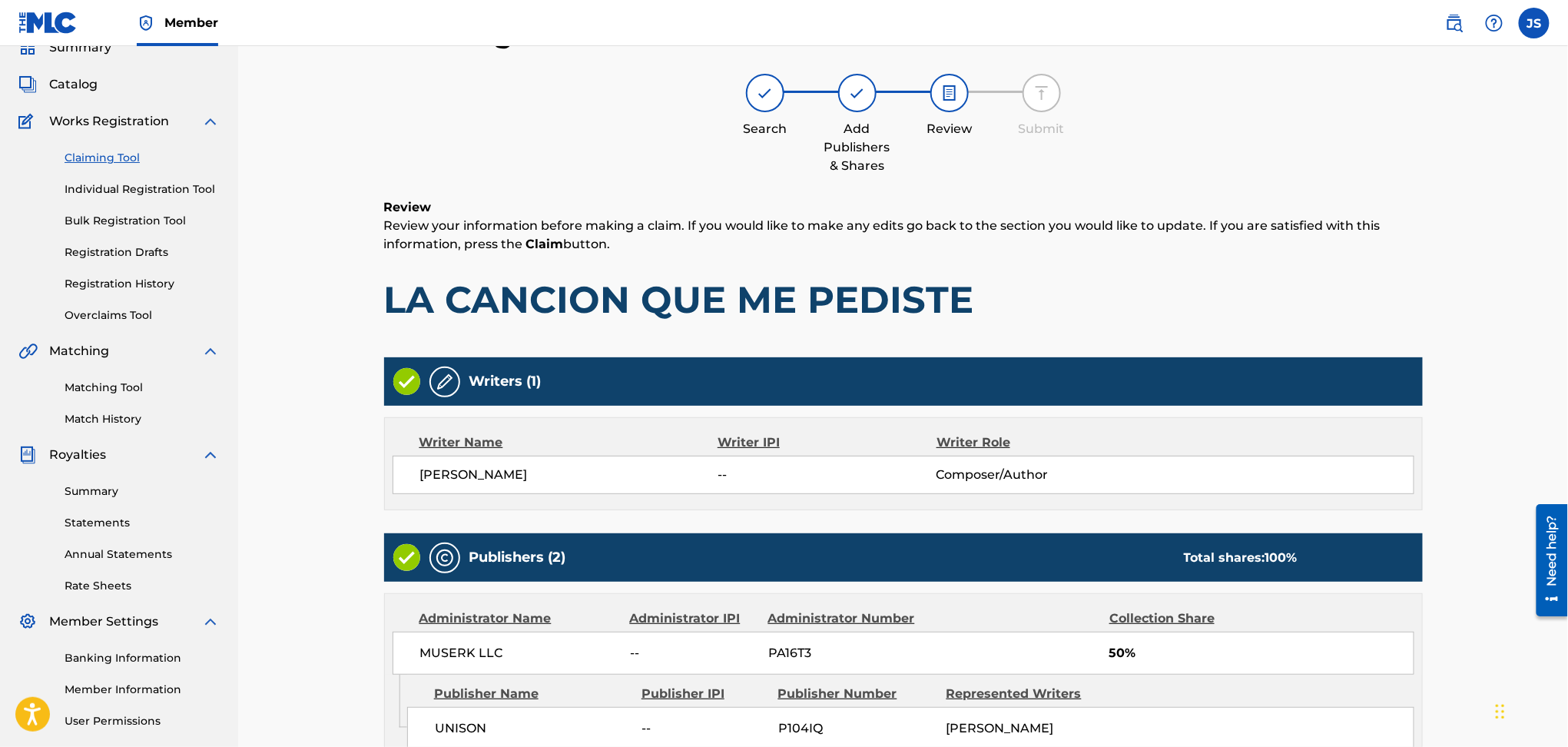
scroll to position [341, 0]
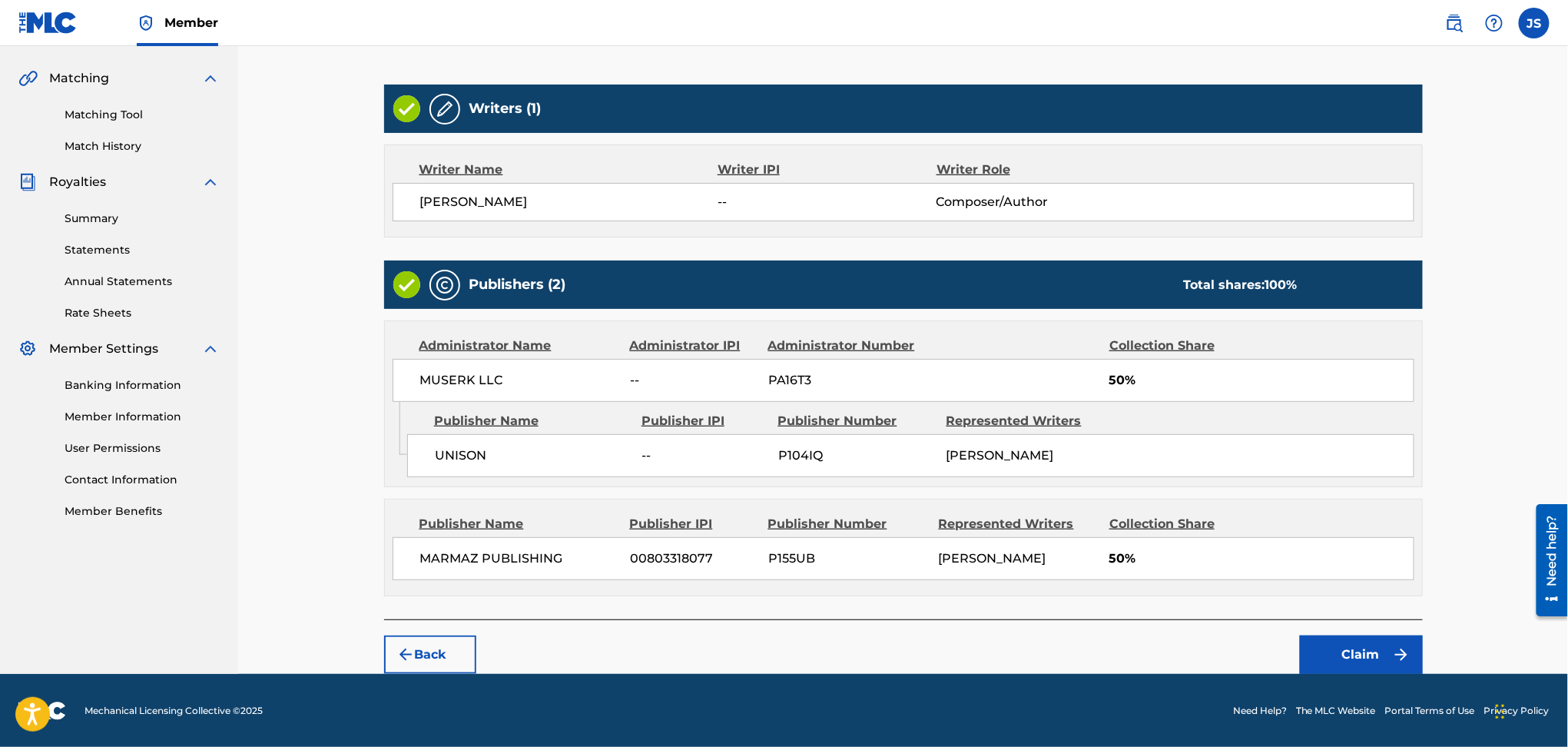
click at [1342, 643] on button "Claim" at bounding box center [1361, 655] width 123 height 38
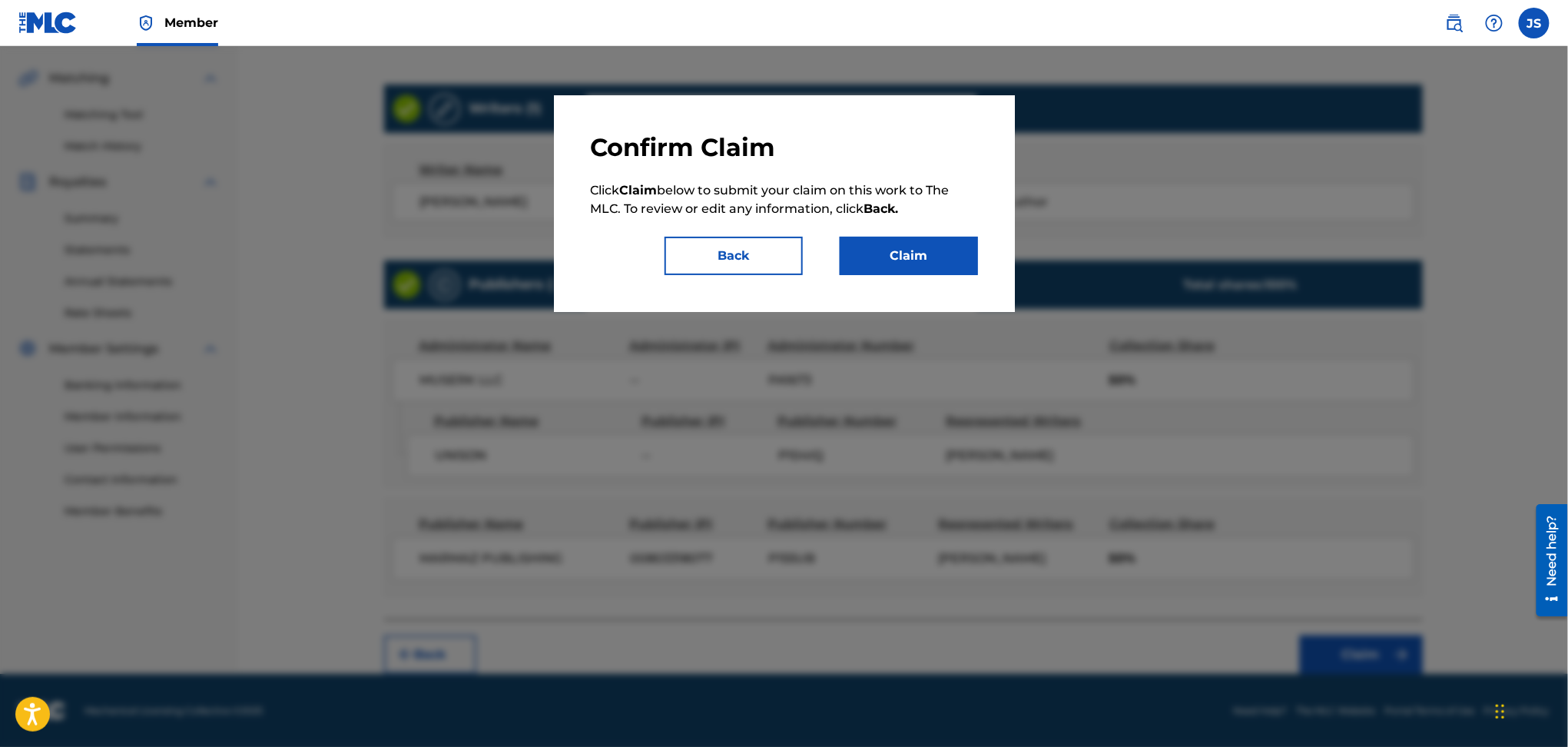
click at [868, 251] on button "Claim" at bounding box center [909, 256] width 138 height 38
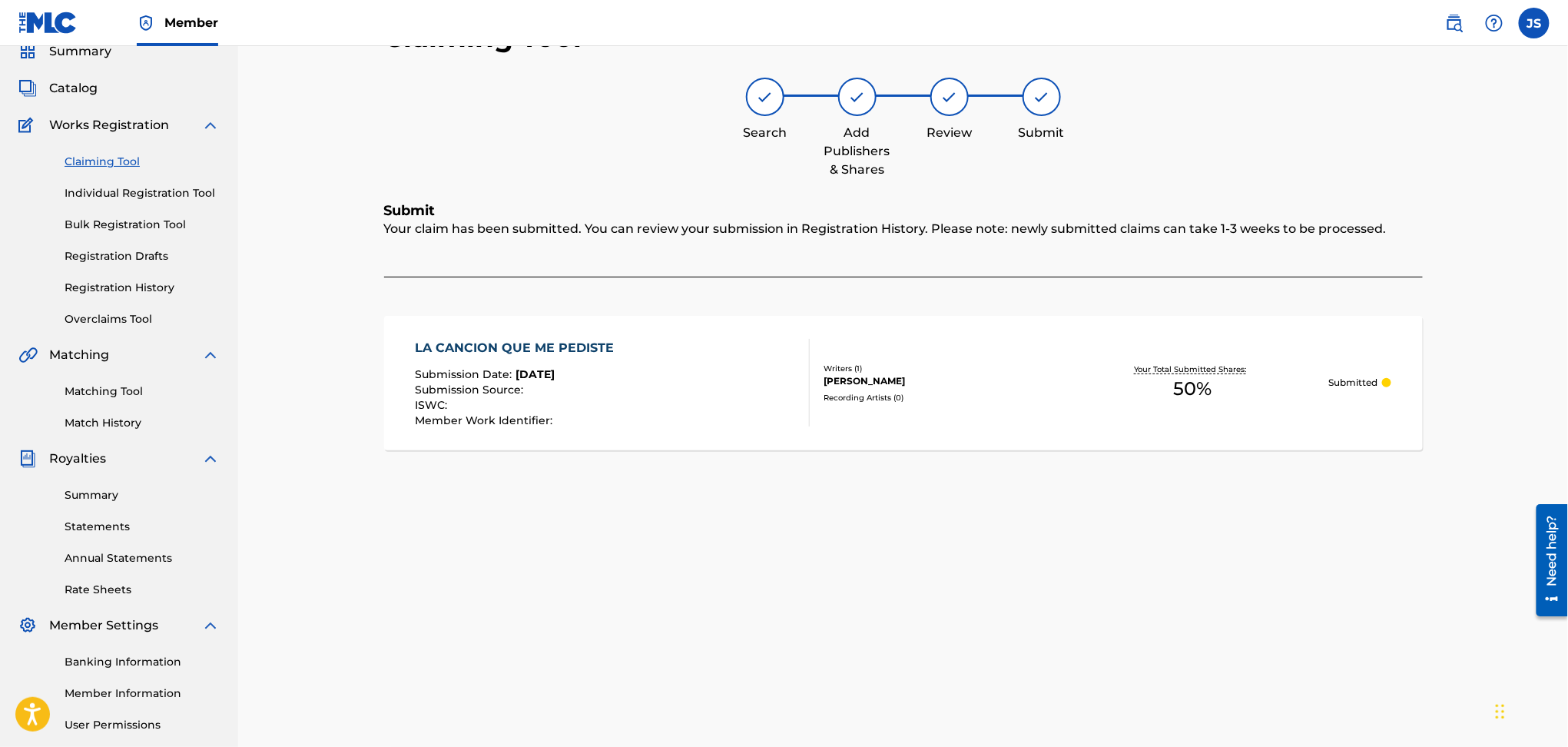
scroll to position [0, 0]
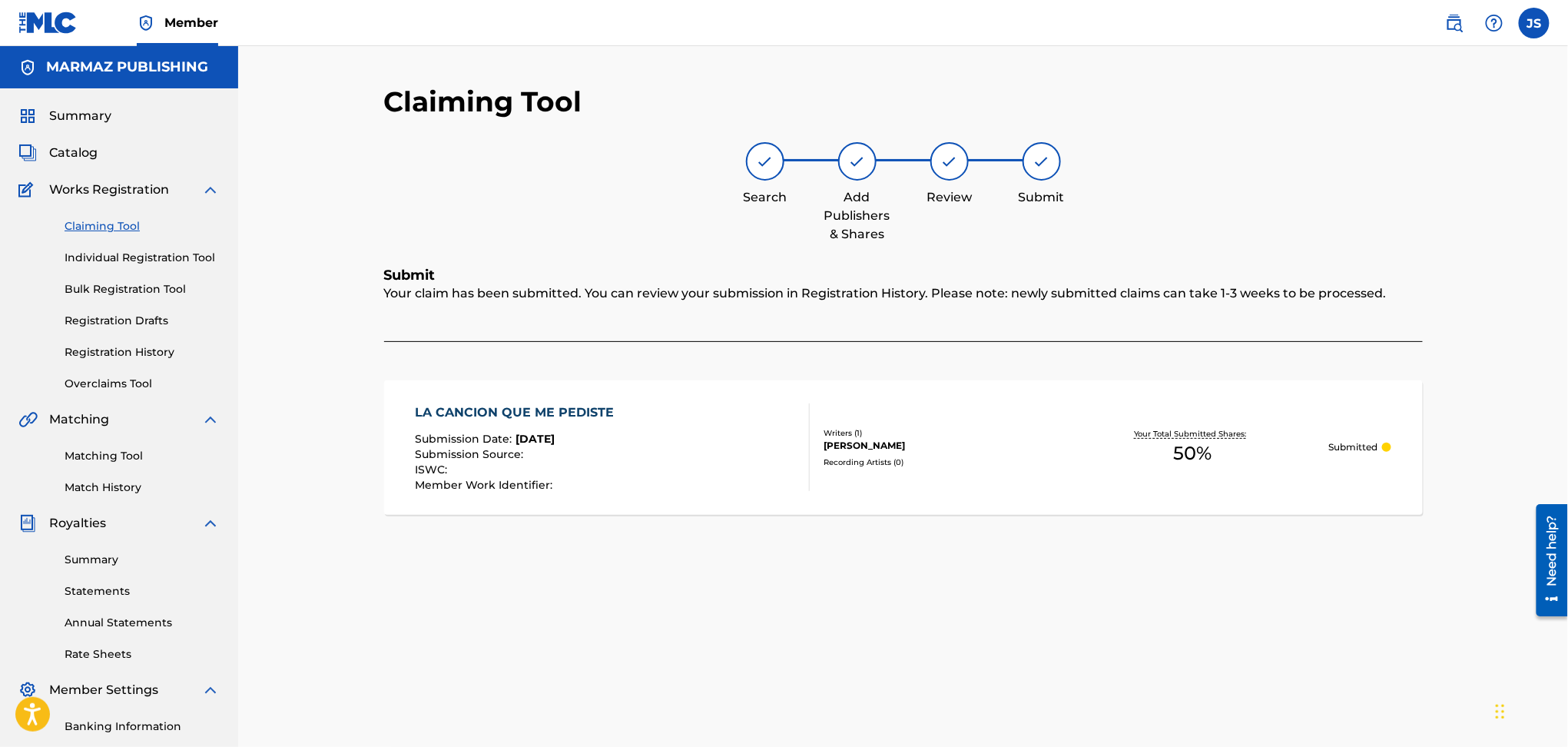
click at [91, 224] on link "Claiming Tool" at bounding box center [143, 227] width 155 height 16
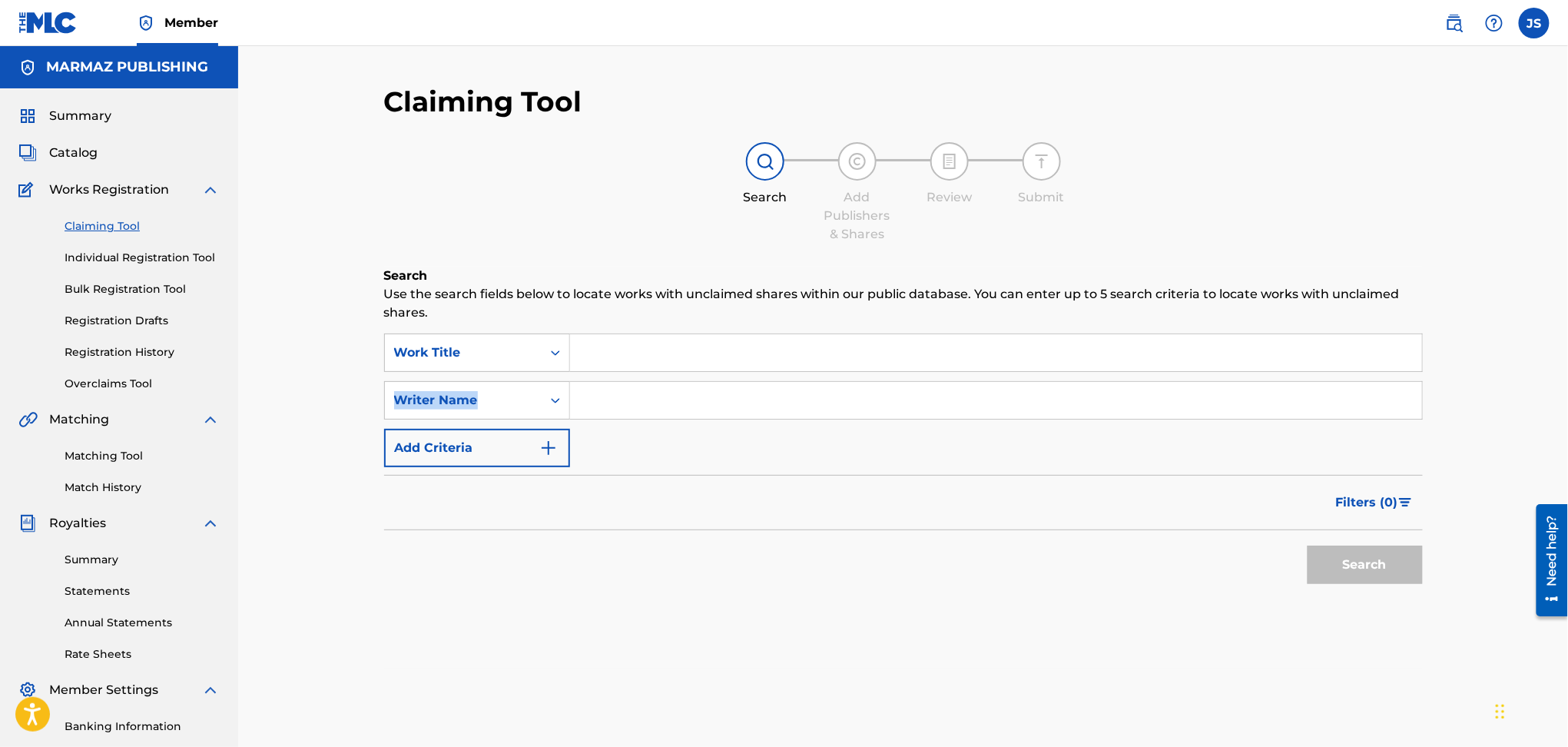
click at [654, 359] on div "SearchWithCriteriac9c76518-4ad4-40ec-bcb6-608732d4bd16 Work Title SearchWithCri…" at bounding box center [903, 400] width 1039 height 133
click at [654, 359] on input "Search Form" at bounding box center [997, 353] width 852 height 37
paste input "AMOR DE MADRE"
type input "AMOR DE MADRE"
click at [1351, 553] on button "Search" at bounding box center [1365, 565] width 115 height 38
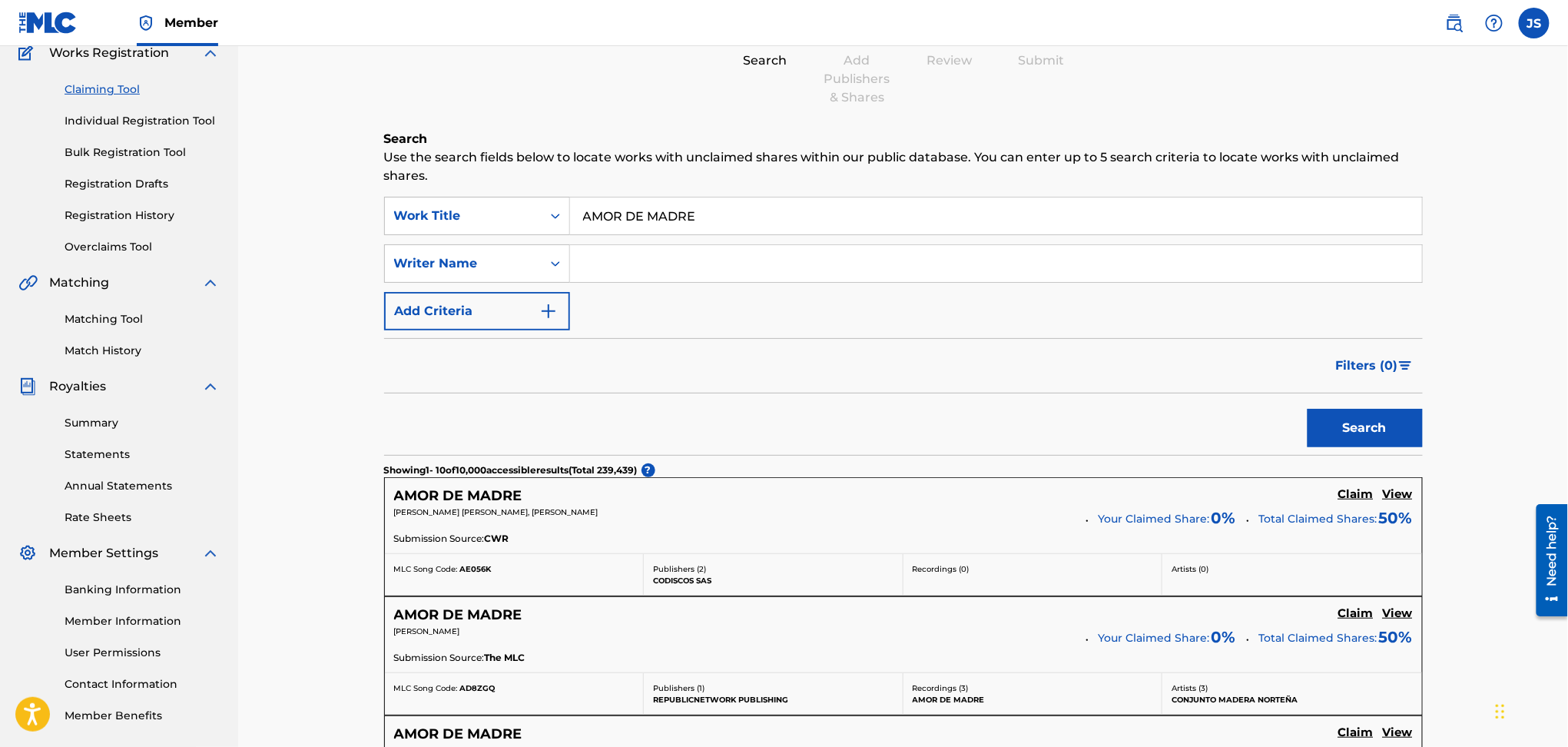
scroll to position [102, 0]
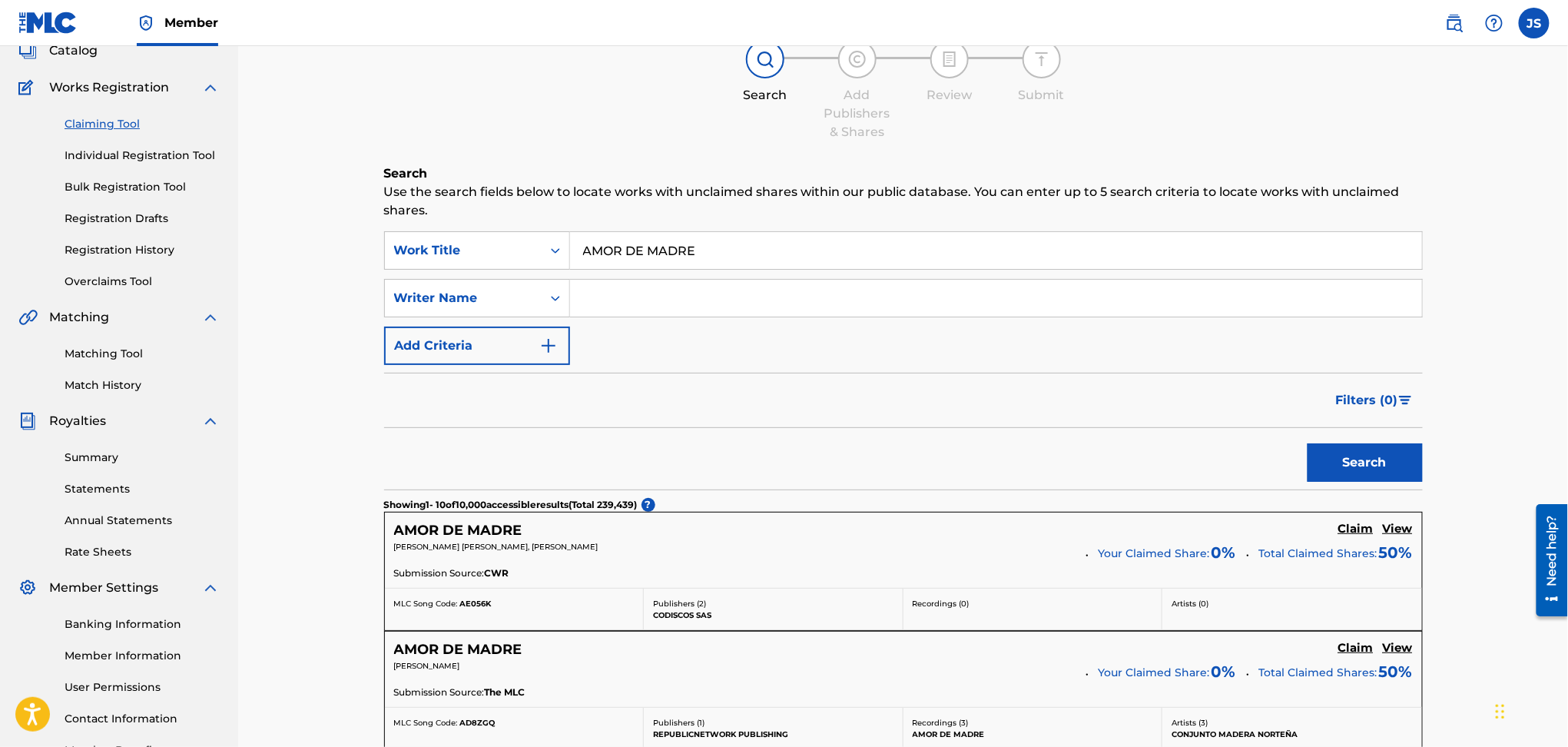
click at [635, 292] on input "Search Form" at bounding box center [997, 298] width 852 height 37
type input "[PERSON_NAME]"
click at [1332, 454] on button "Search" at bounding box center [1365, 463] width 115 height 38
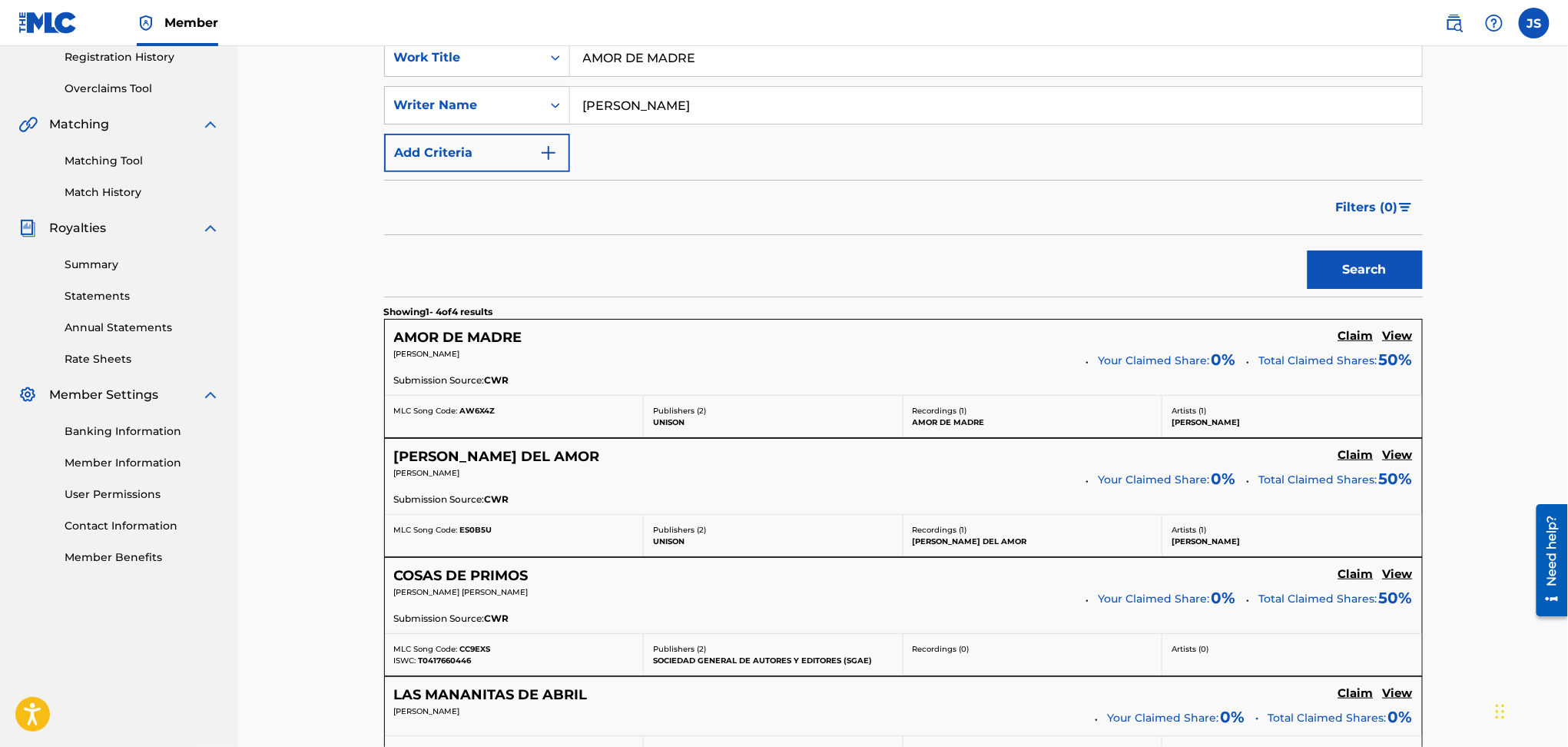
scroll to position [307, 0]
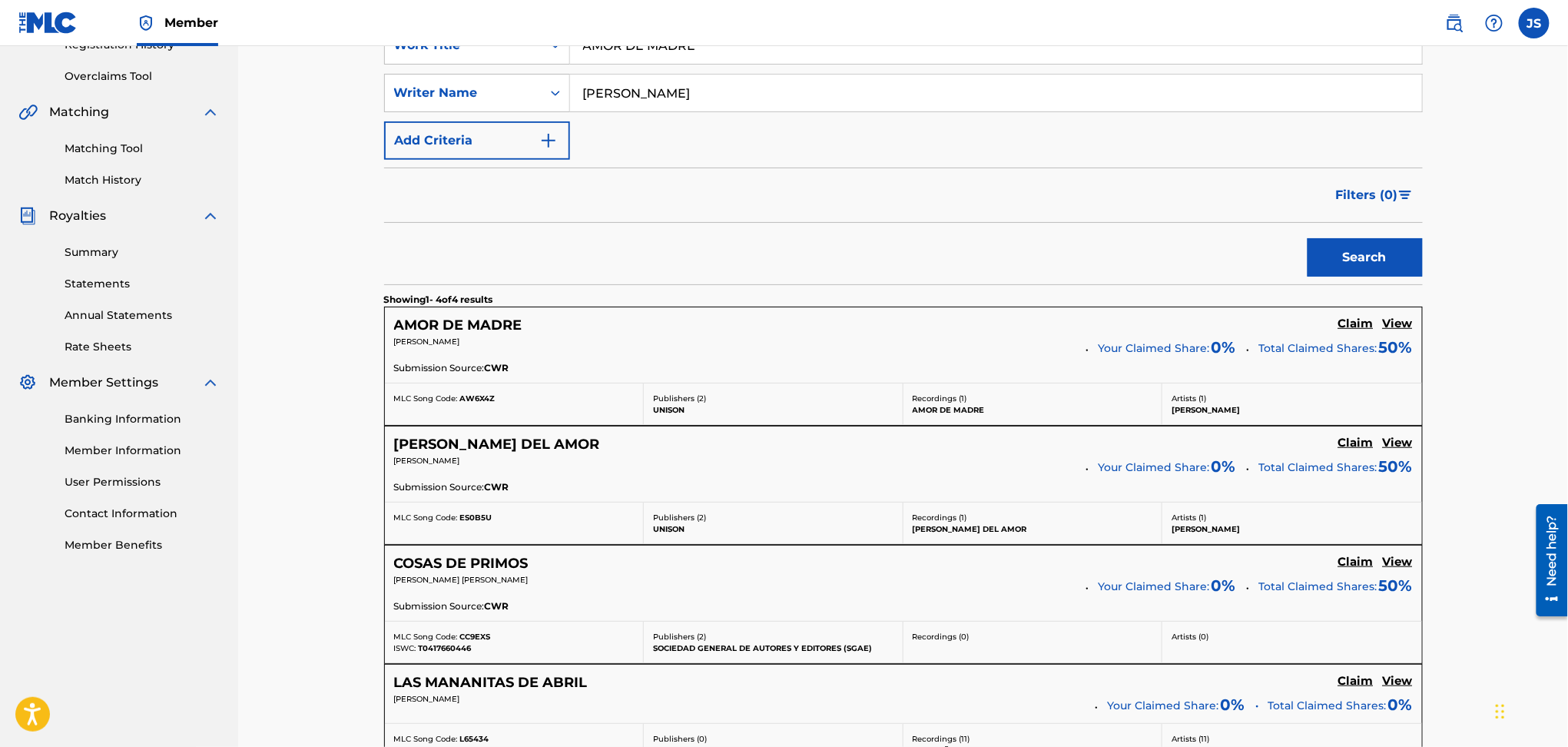
click at [1353, 325] on h5 "Claim" at bounding box center [1356, 324] width 36 height 15
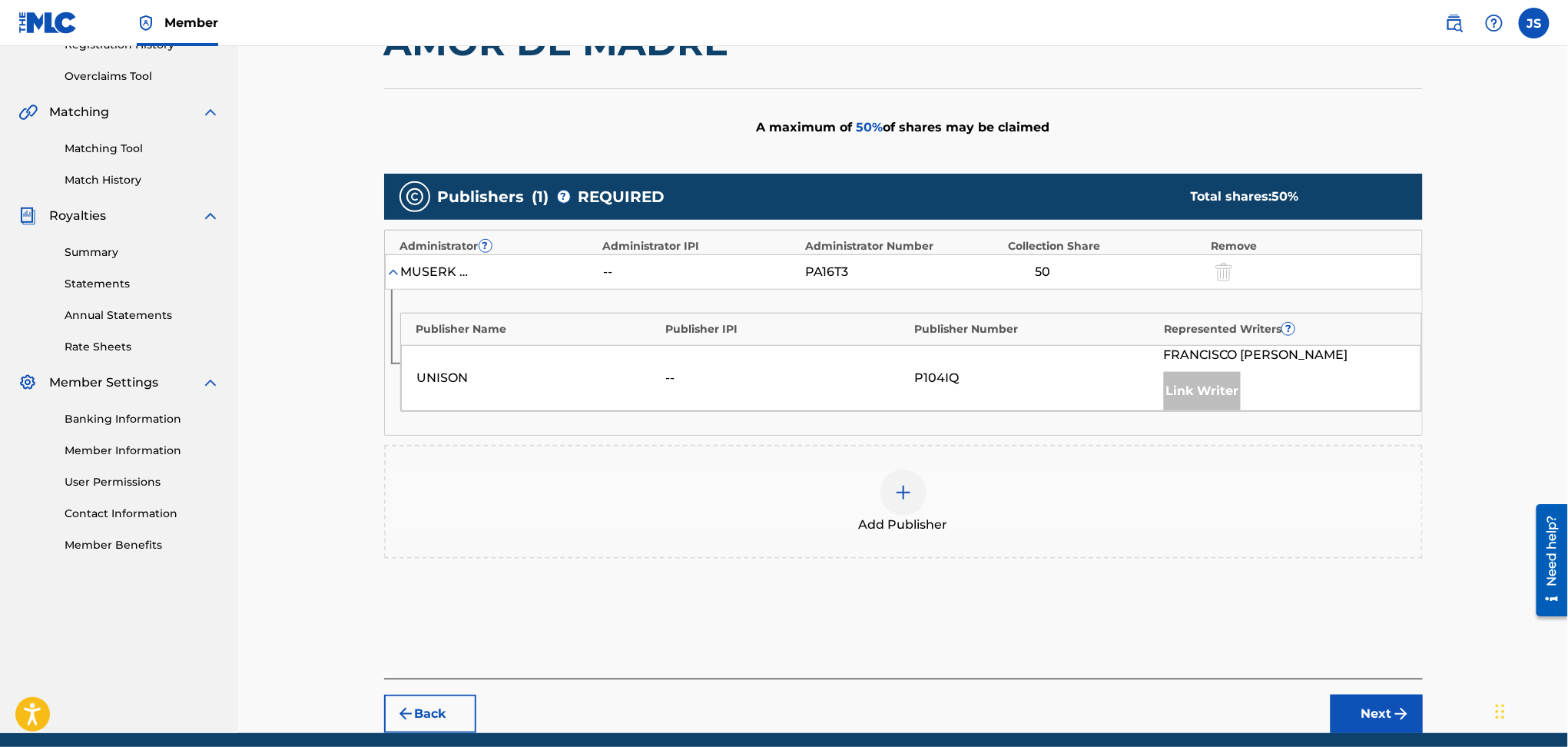
click at [908, 486] on img at bounding box center [903, 493] width 18 height 18
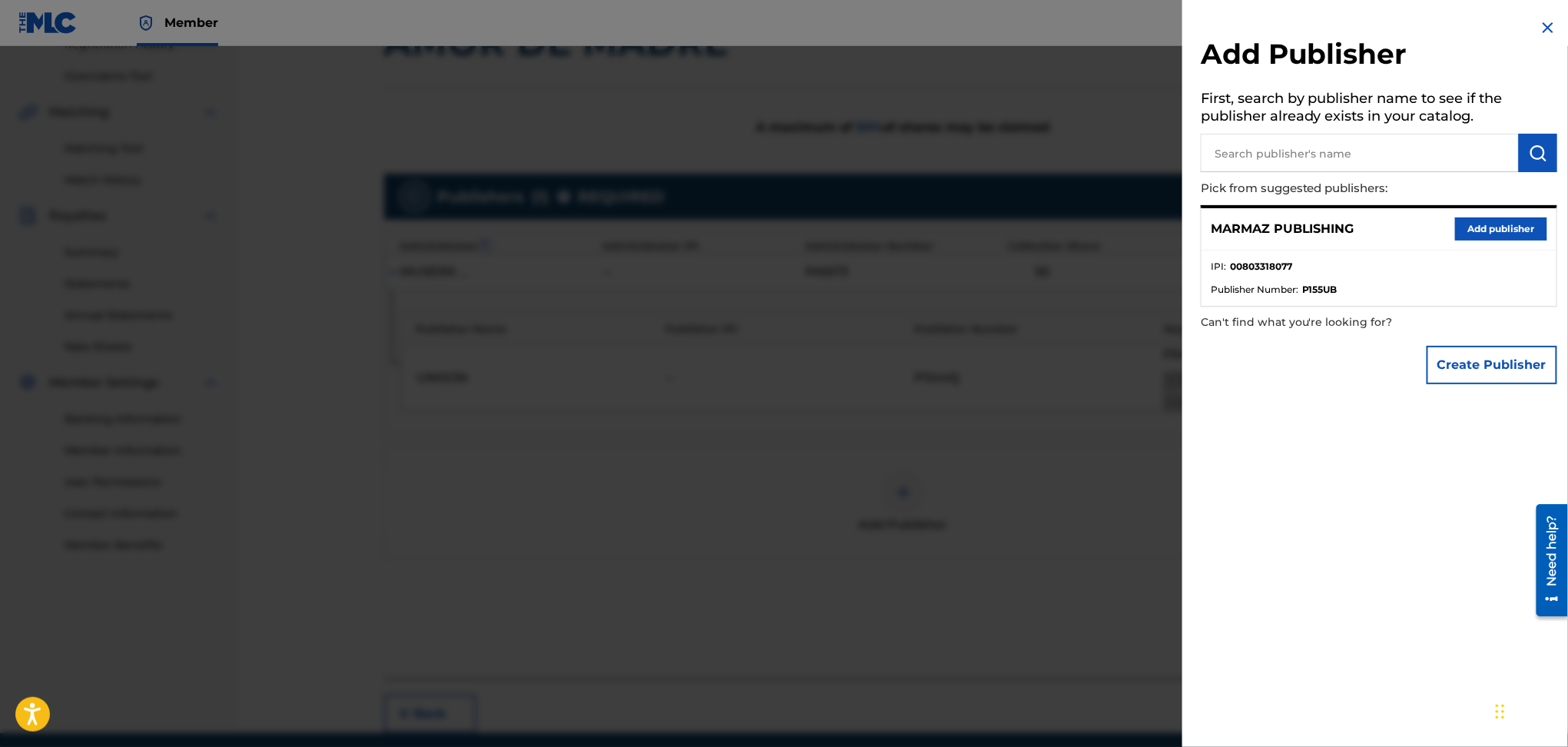
click at [1128, 427] on div at bounding box center [784, 419] width 1568 height 747
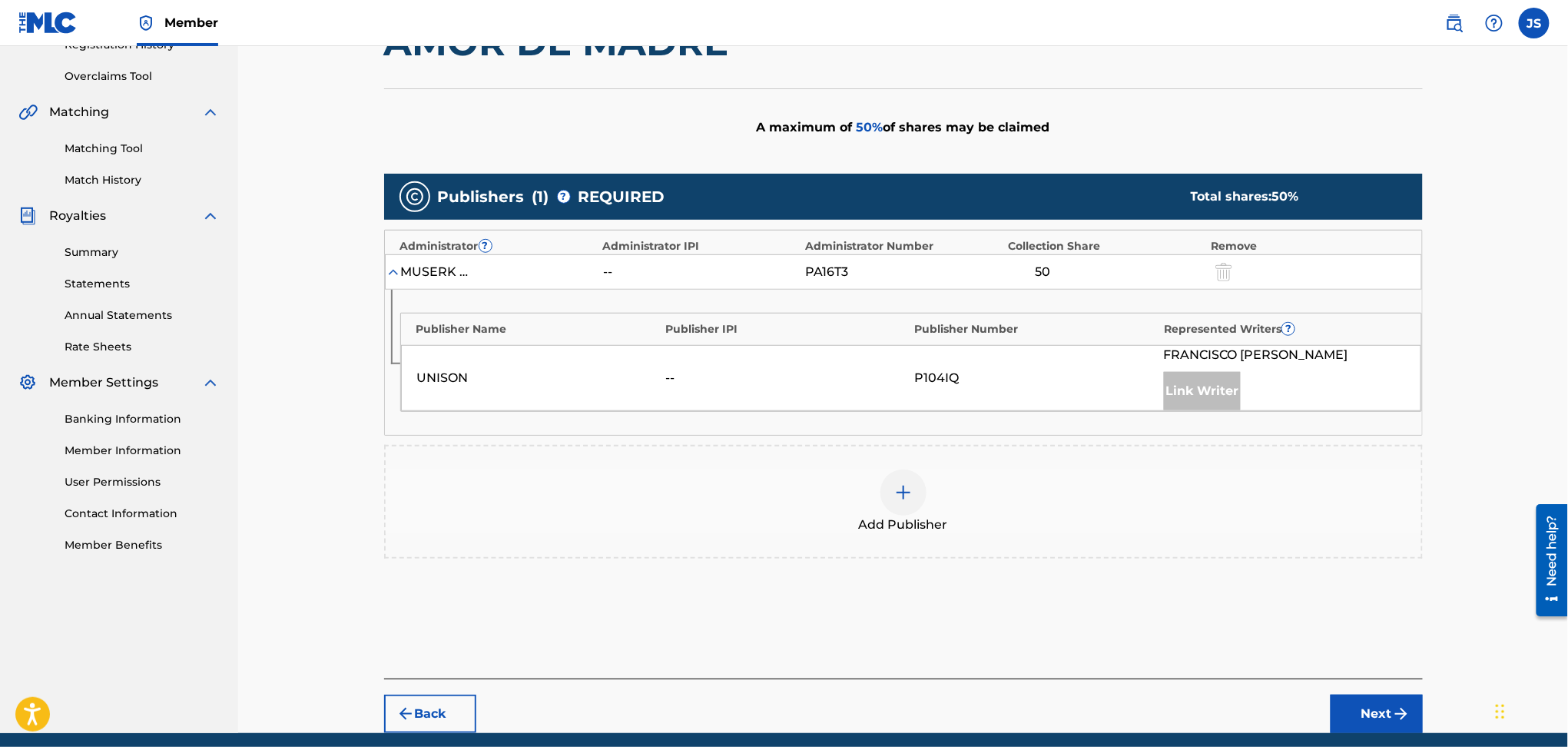
click at [903, 499] on img at bounding box center [903, 493] width 18 height 18
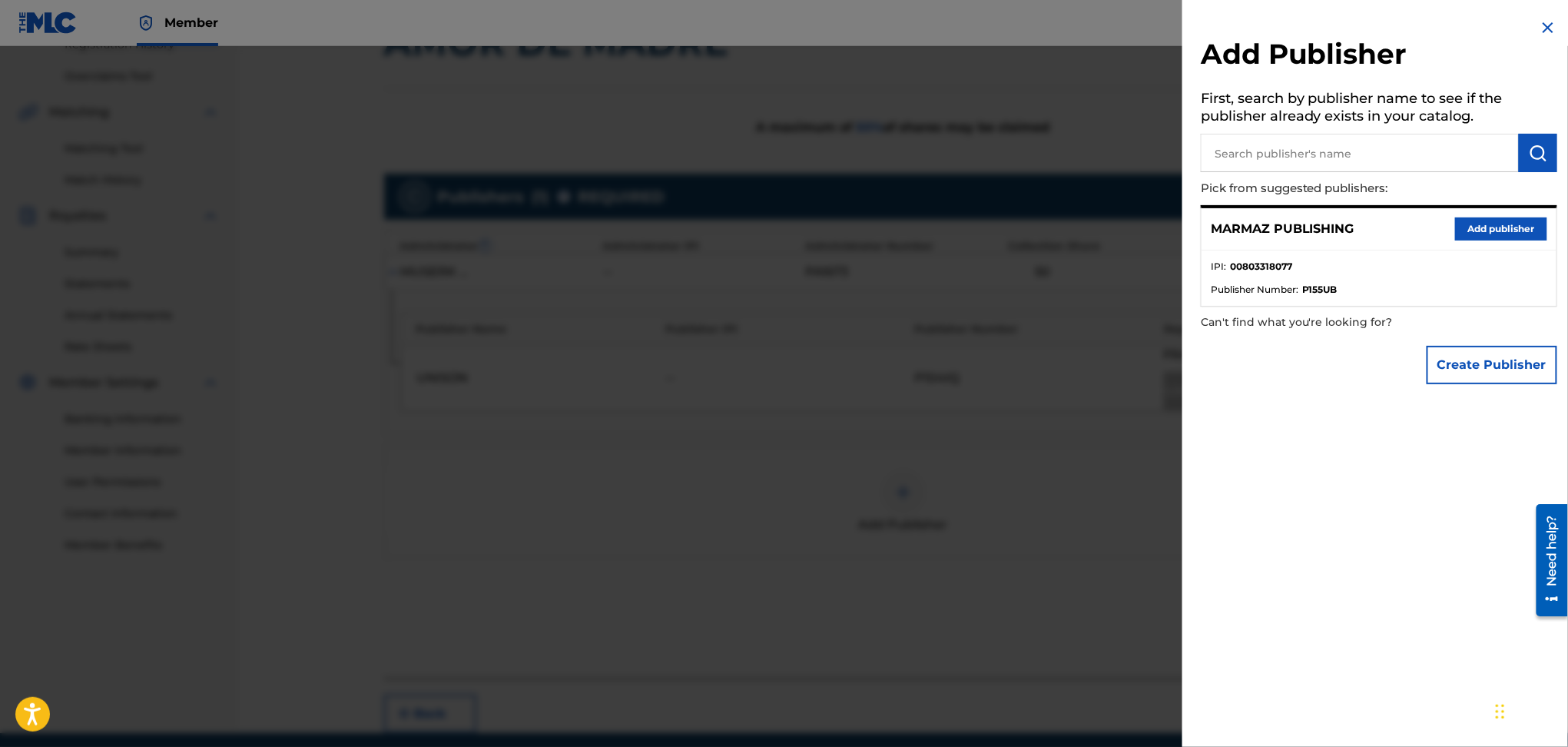
drag, startPoint x: 1473, startPoint y: 224, endPoint x: 1411, endPoint y: 275, distance: 80.3
click at [1474, 224] on button "Add publisher" at bounding box center [1501, 229] width 92 height 23
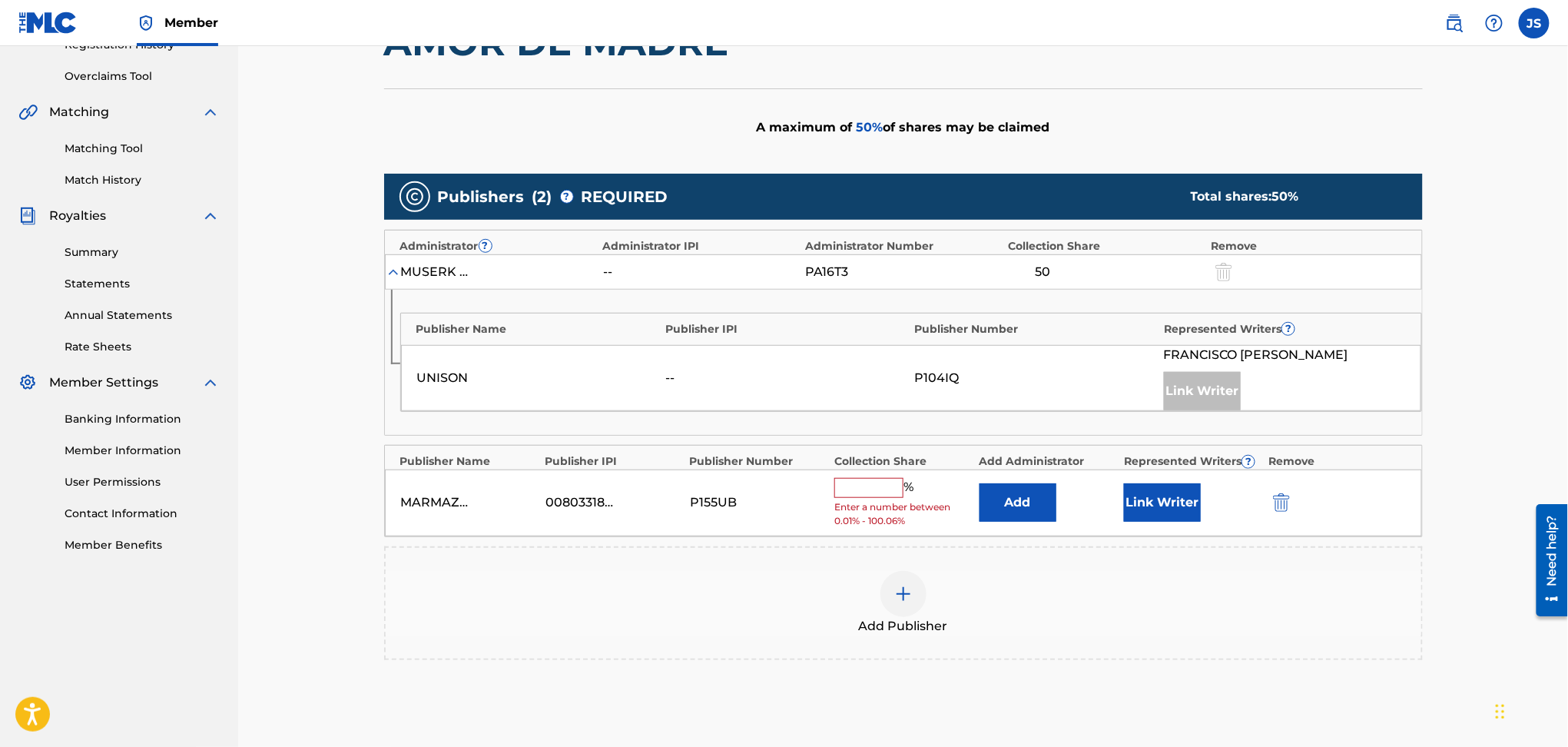
click at [874, 497] on input "text" at bounding box center [869, 488] width 69 height 20
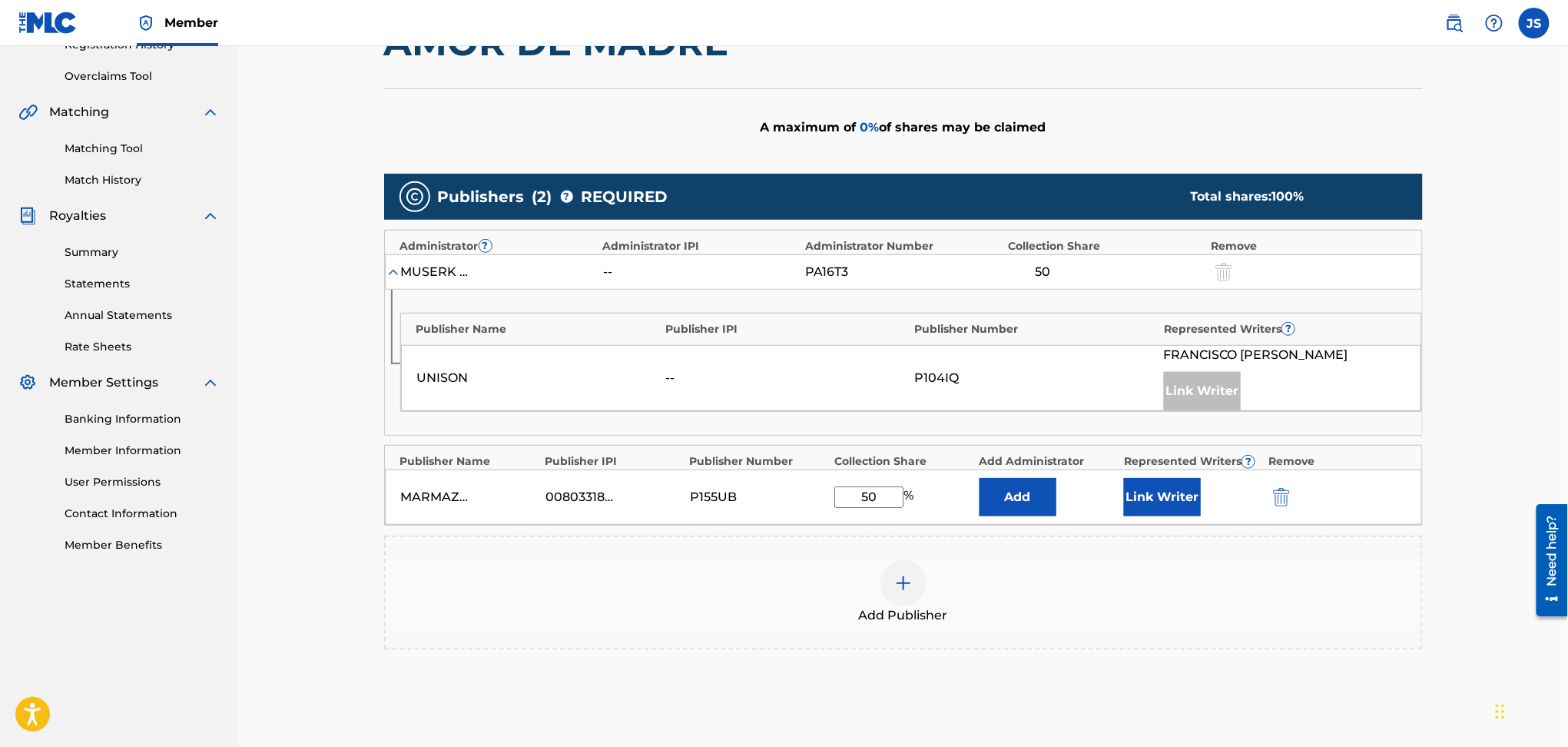
type input "50"
click at [1292, 600] on div "Add Publisher" at bounding box center [903, 592] width 1036 height 65
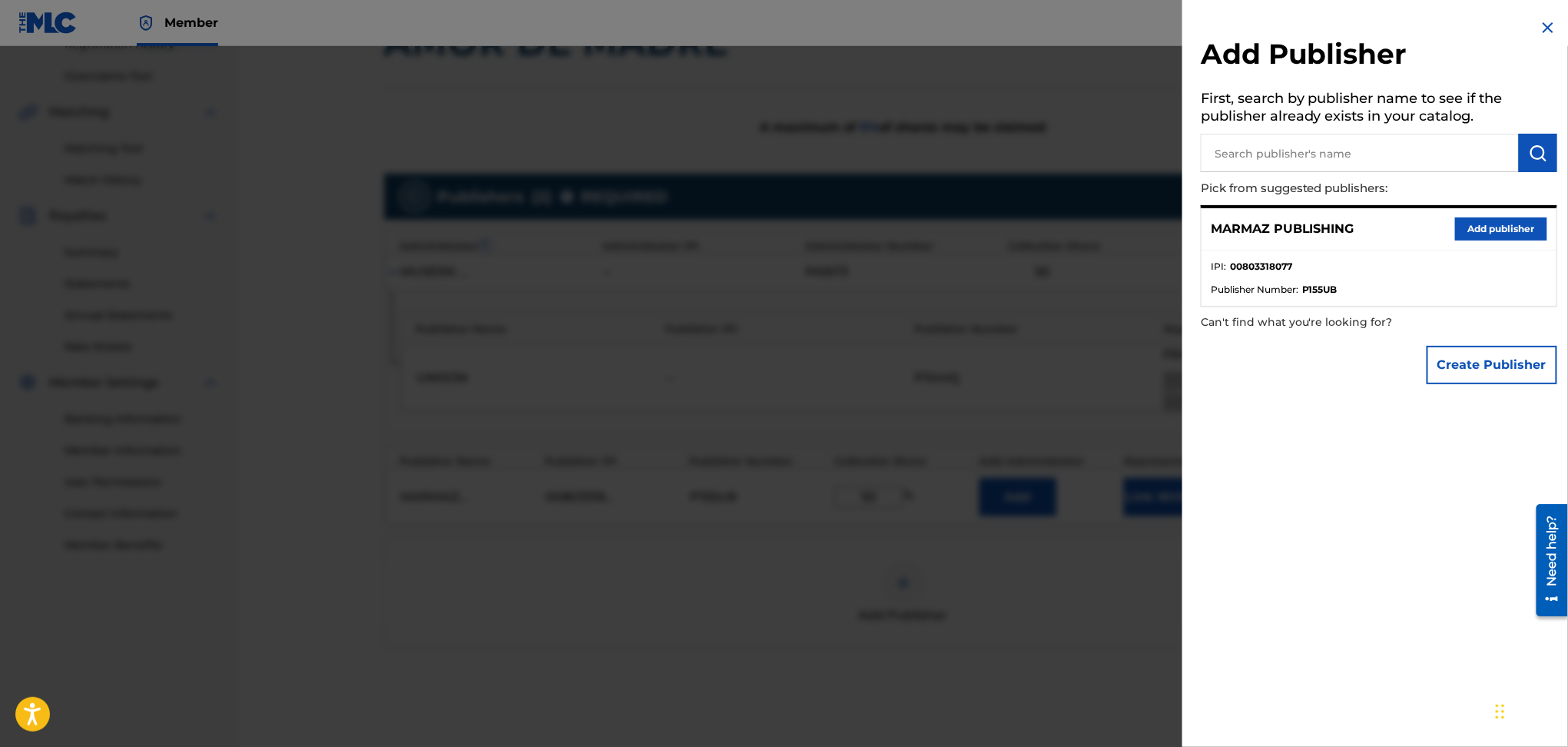
click at [1017, 464] on div at bounding box center [784, 419] width 1568 height 747
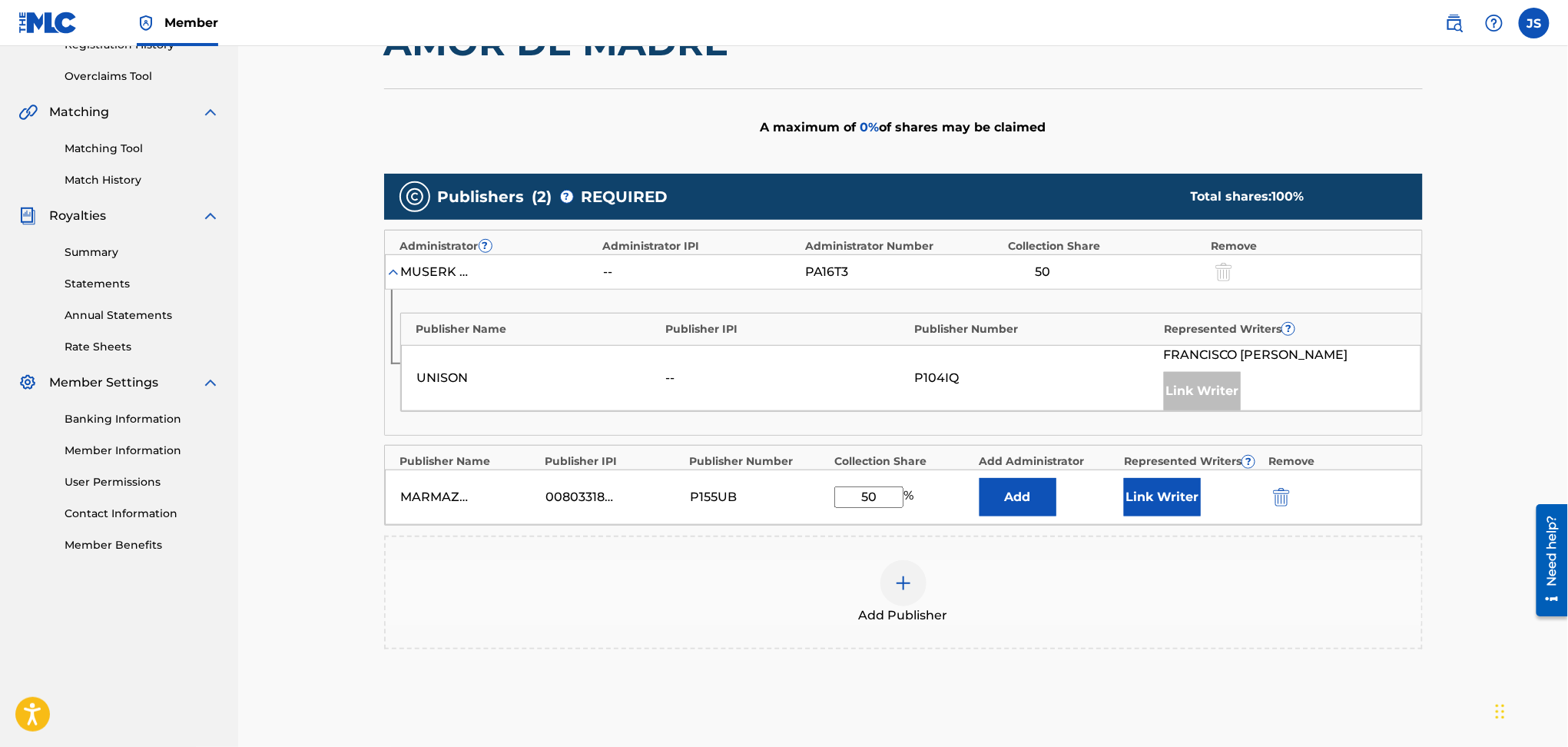
click at [1189, 503] on button "Link Writer" at bounding box center [1163, 497] width 77 height 38
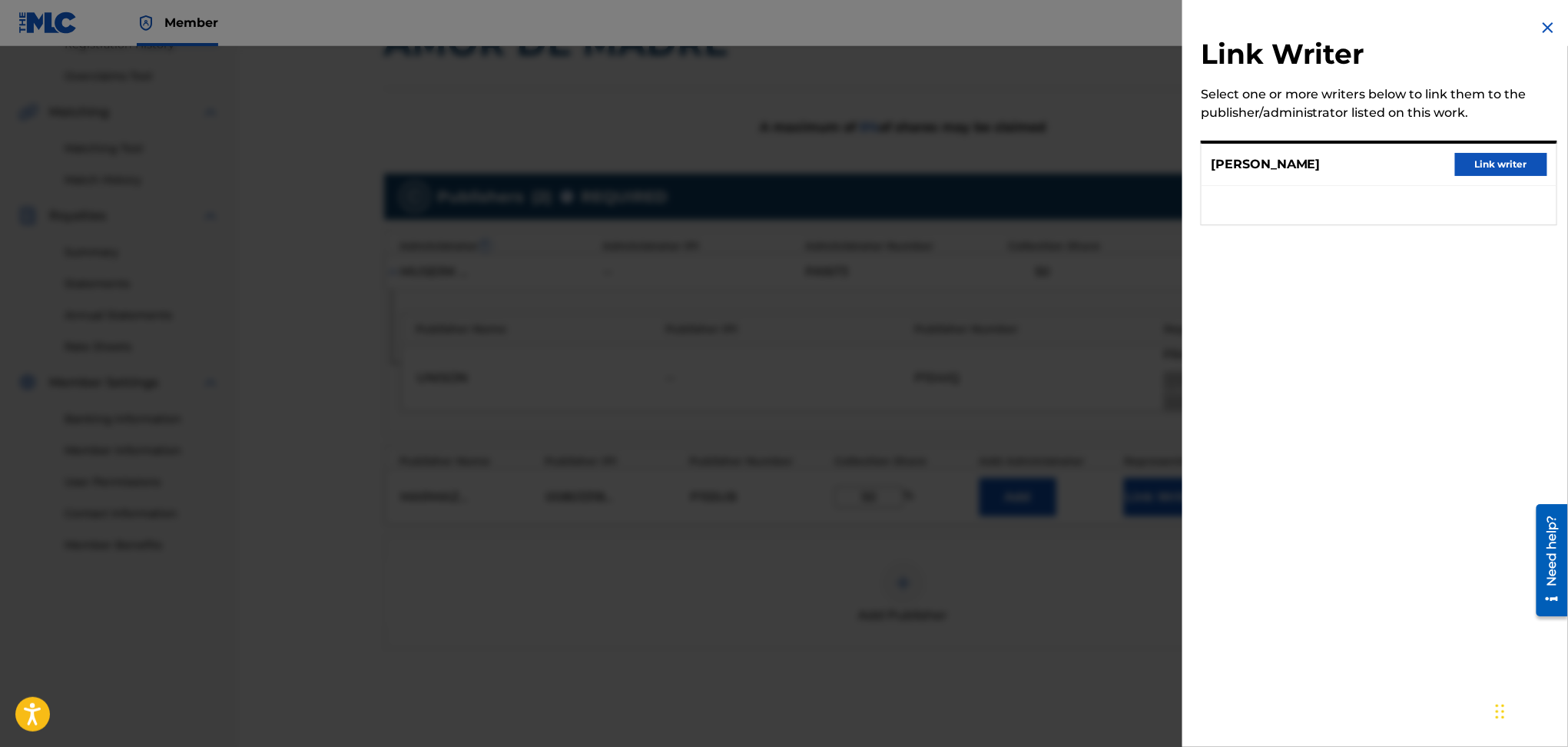
click at [1497, 166] on button "Link writer" at bounding box center [1501, 164] width 92 height 23
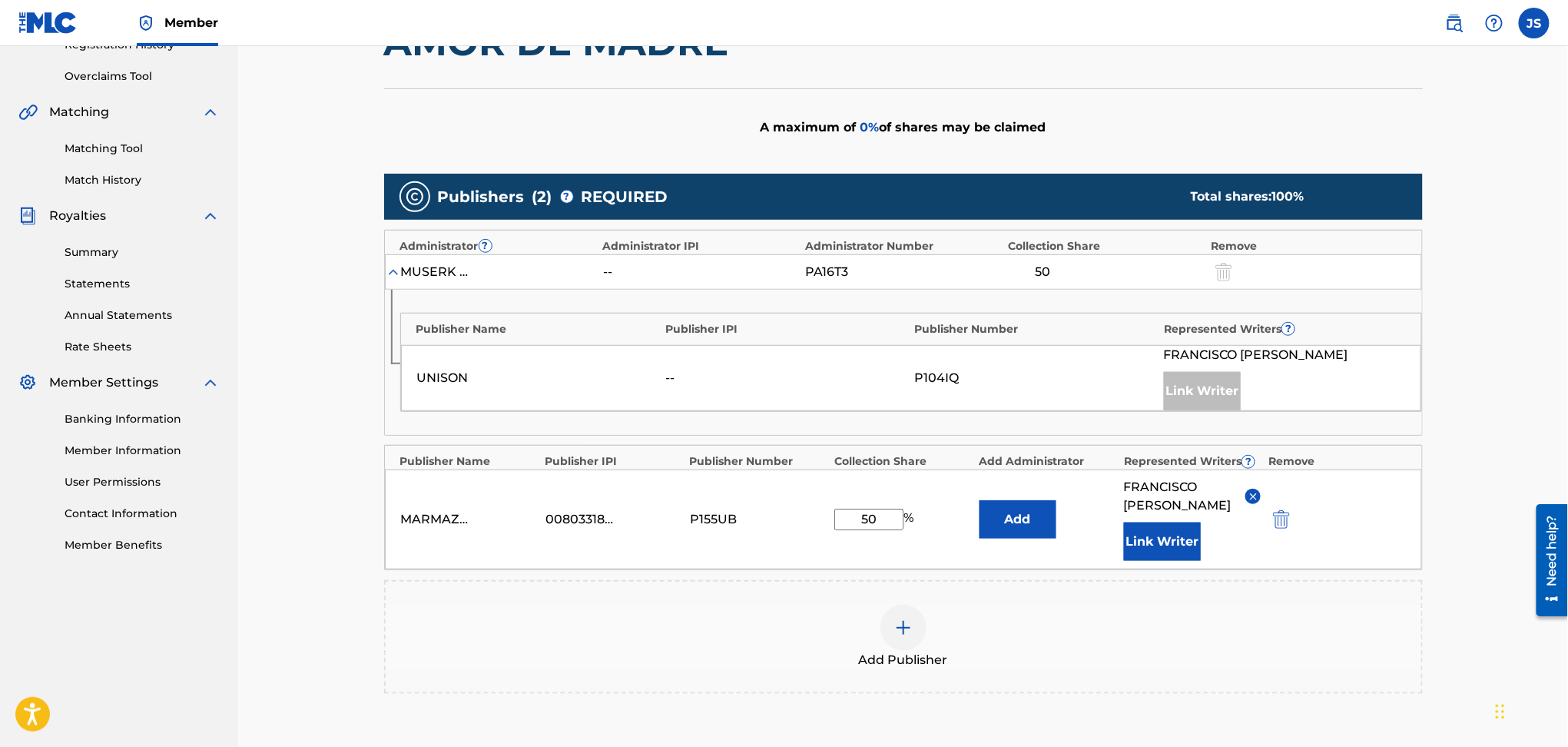
click at [388, 670] on div "Add Publisher" at bounding box center [903, 637] width 1039 height 113
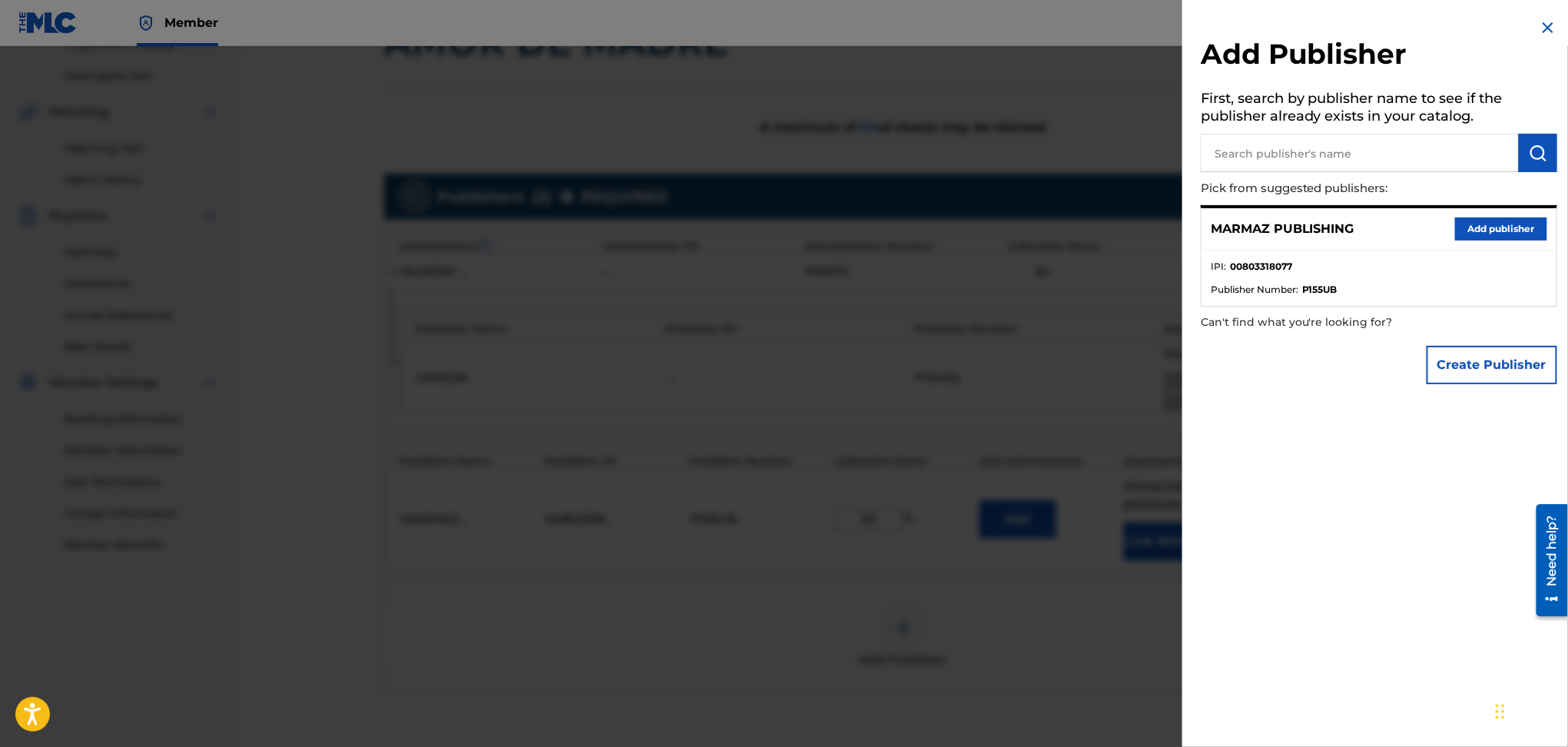
click at [1267, 662] on div "Add Publisher First, search by publisher name to see if the publisher already e…" at bounding box center [1379, 373] width 393 height 747
click at [1067, 458] on div at bounding box center [784, 419] width 1568 height 747
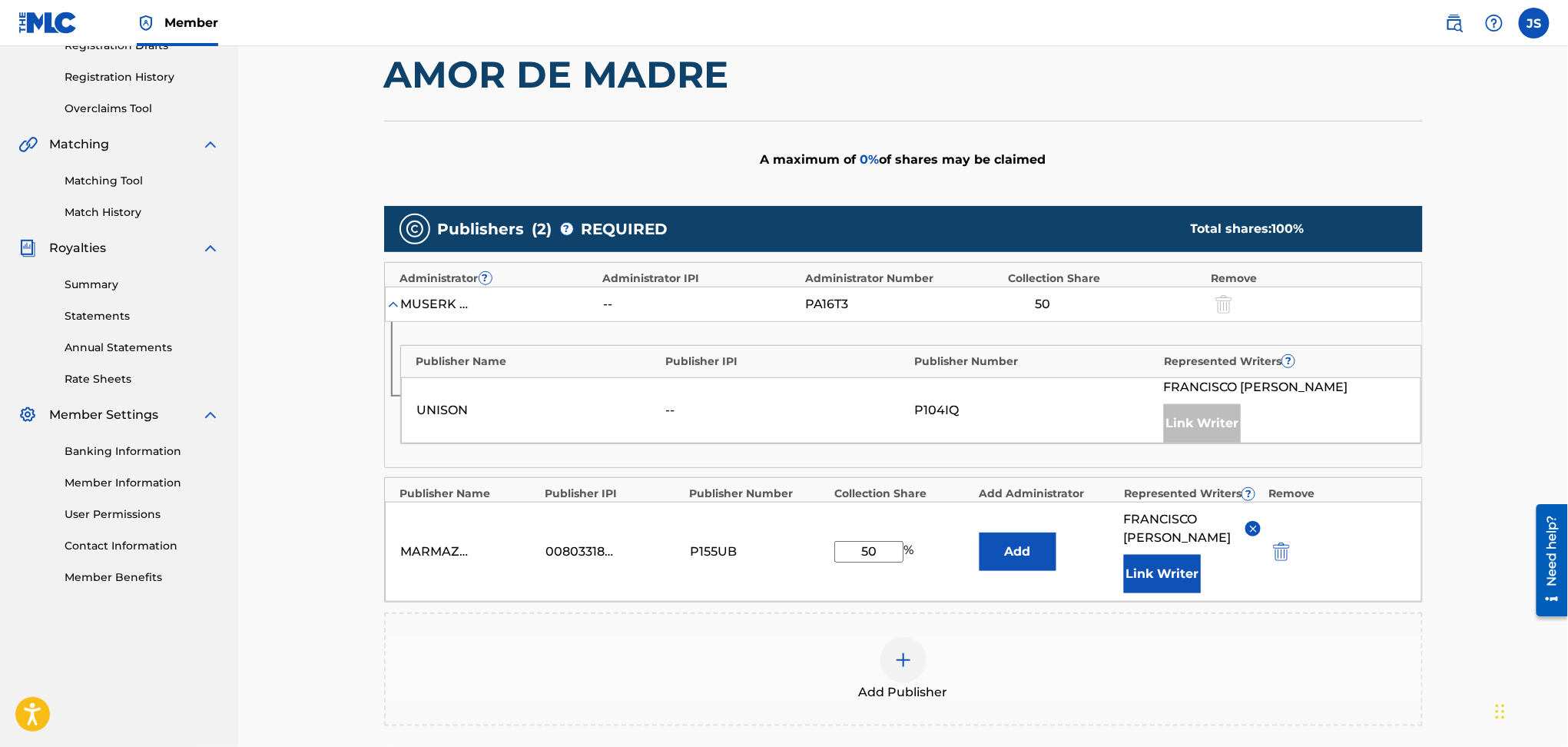
scroll to position [398, 0]
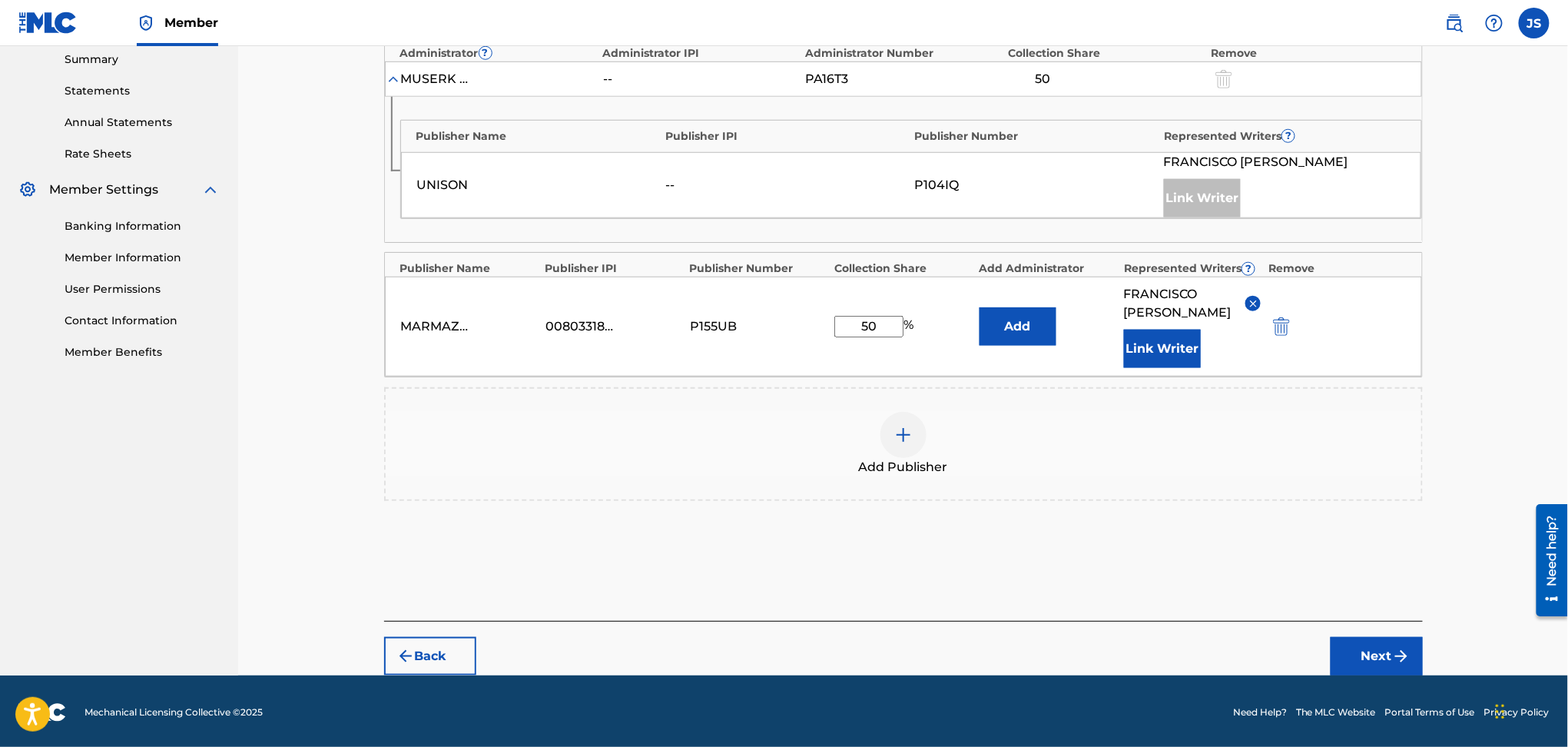
click at [1370, 650] on button "Next" at bounding box center [1377, 656] width 92 height 38
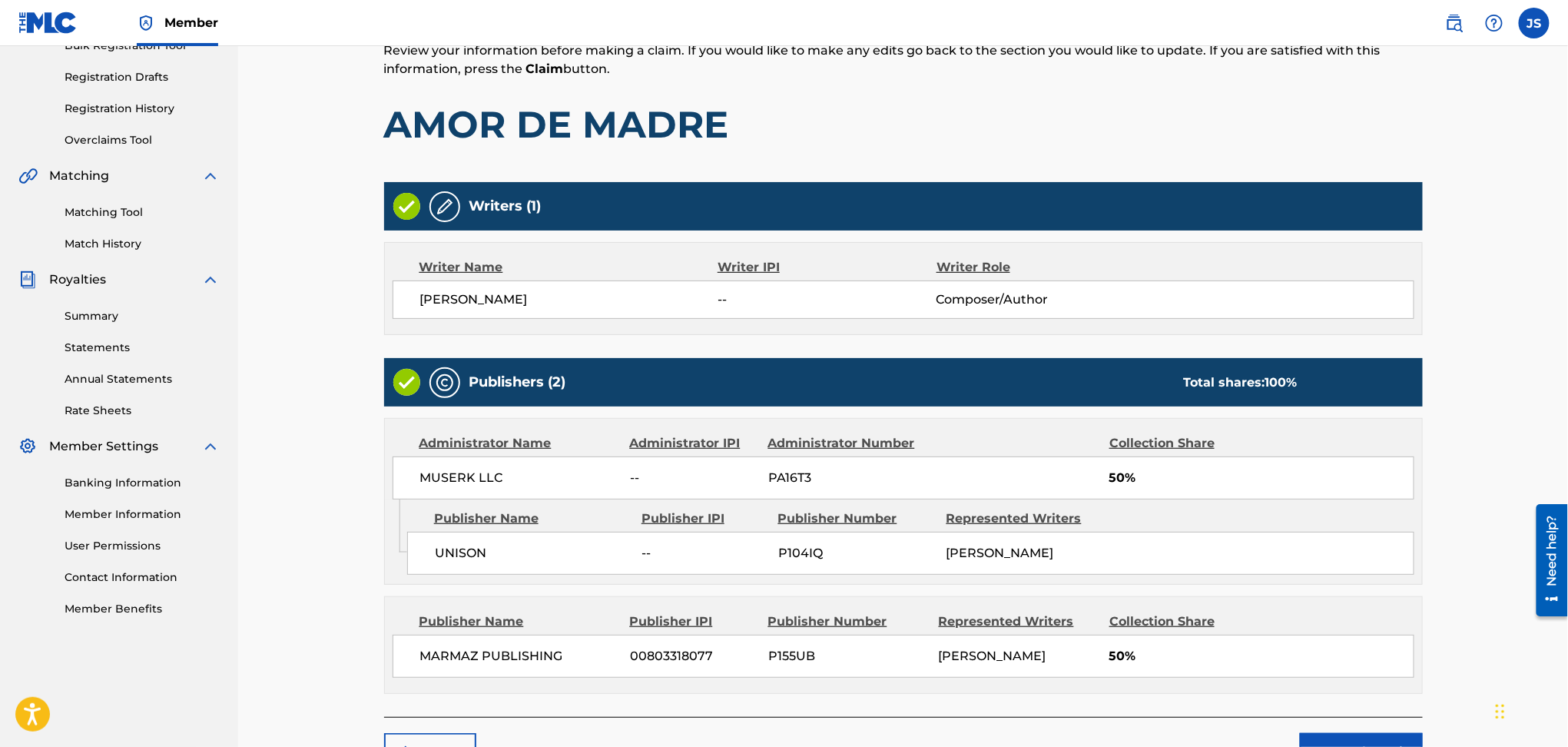
scroll to position [341, 0]
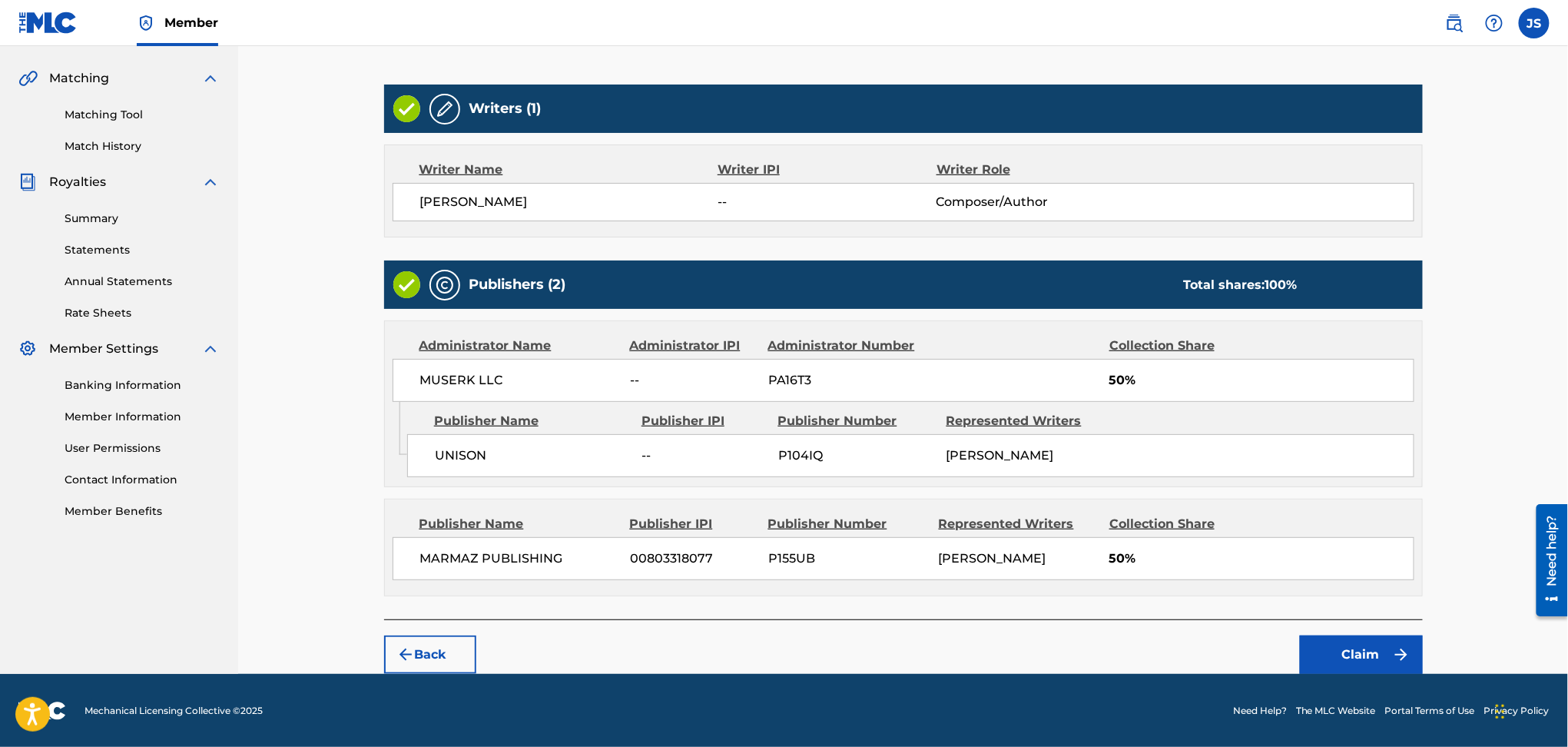
click at [1390, 647] on button "Claim" at bounding box center [1361, 655] width 123 height 38
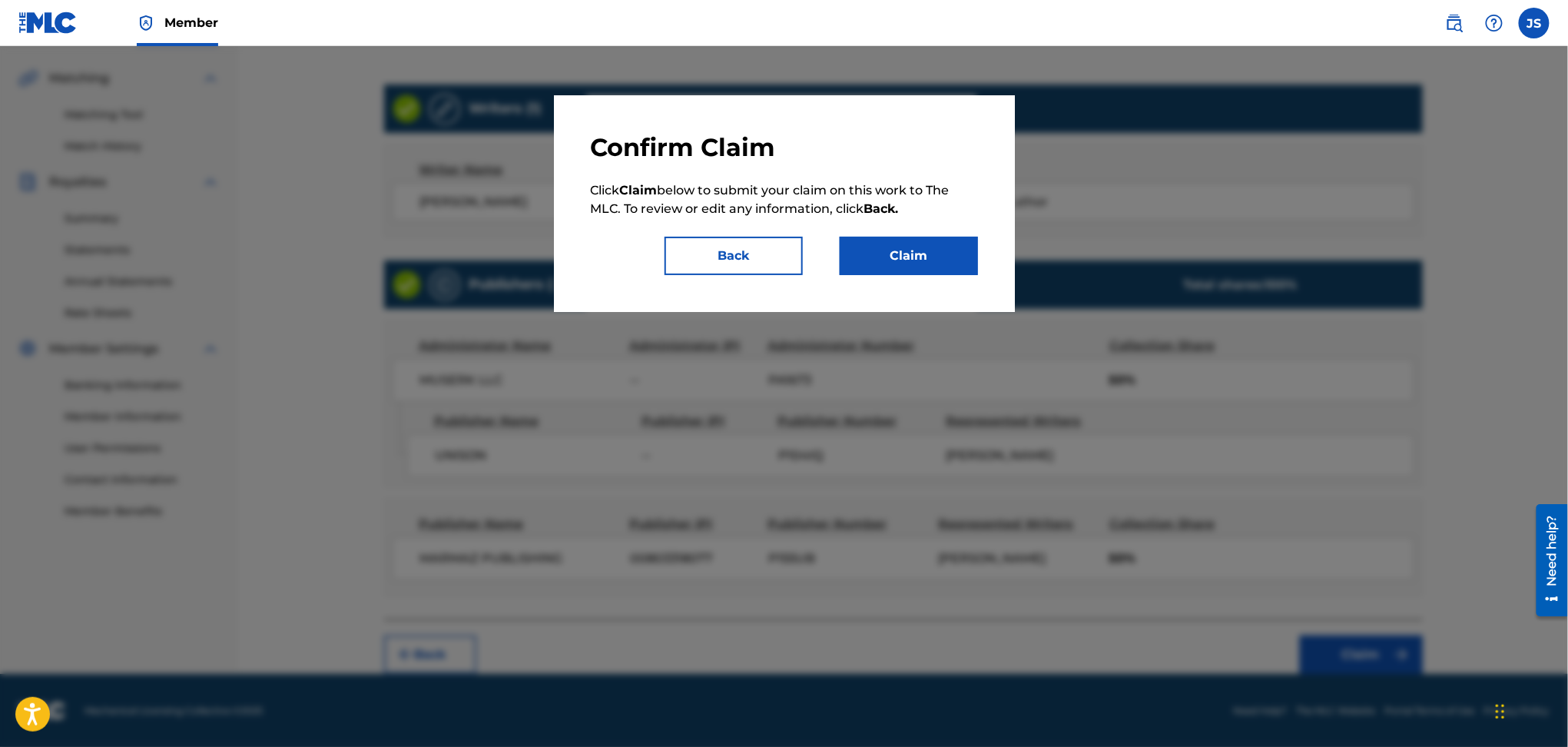
click at [763, 257] on button "Back" at bounding box center [733, 256] width 138 height 38
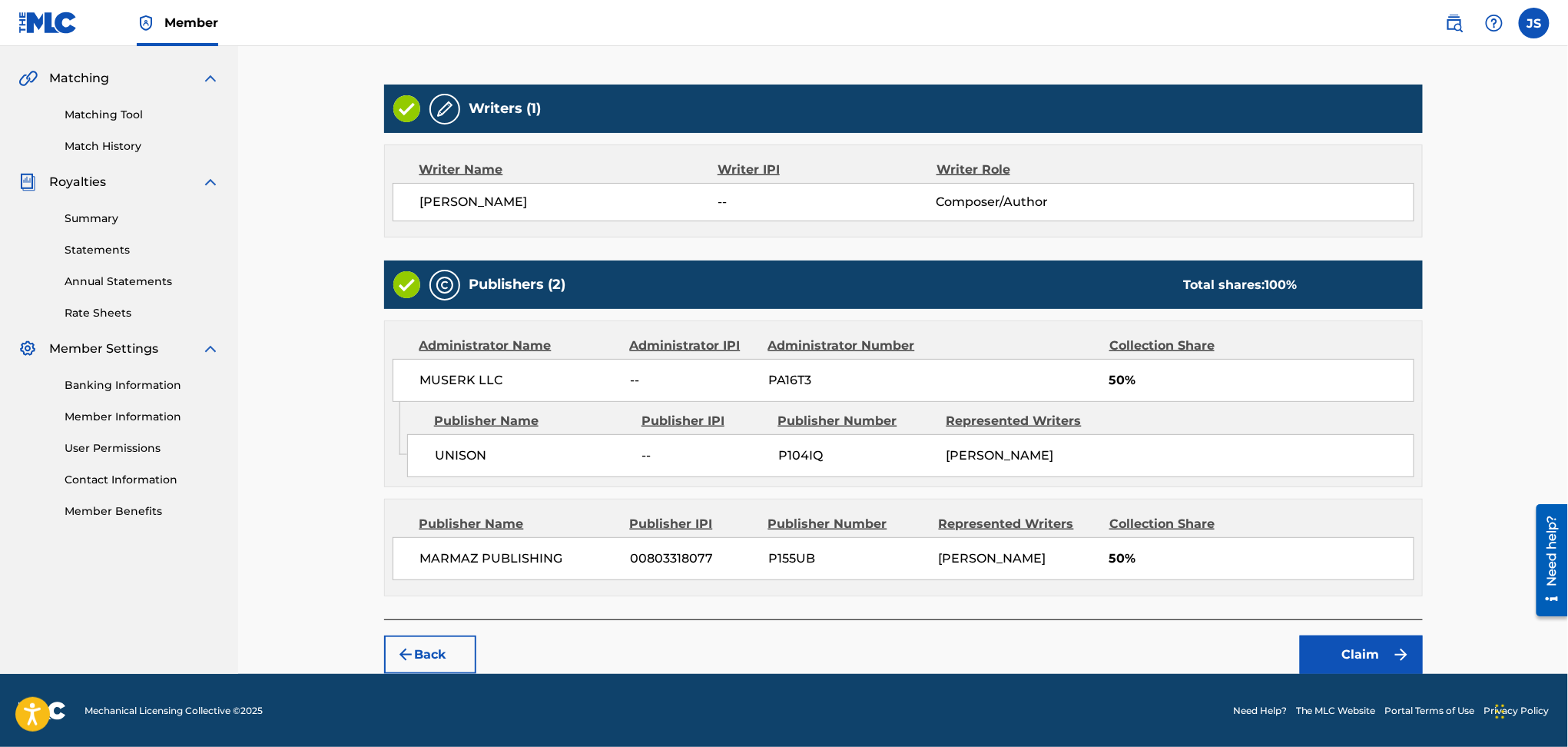
click at [431, 657] on button "Back" at bounding box center [430, 655] width 92 height 38
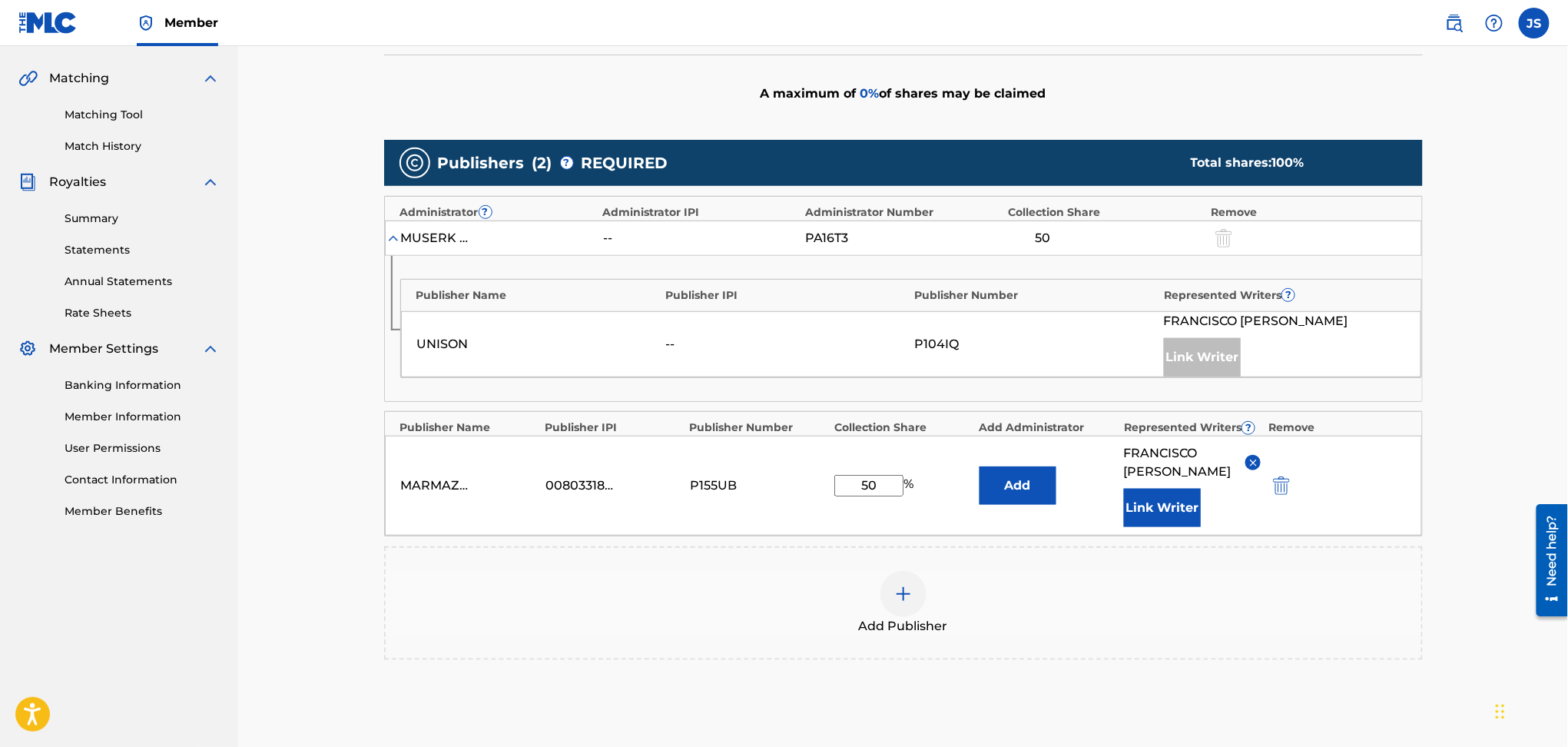
drag, startPoint x: 880, startPoint y: 484, endPoint x: 816, endPoint y: 493, distance: 64.6
click at [816, 493] on div "MARMAZ PUBLISHING 00803318077 P155UB 50 % Add [PERSON_NAME] Writer" at bounding box center [903, 486] width 1038 height 100
click at [1137, 610] on div "Add Publisher" at bounding box center [903, 603] width 1036 height 65
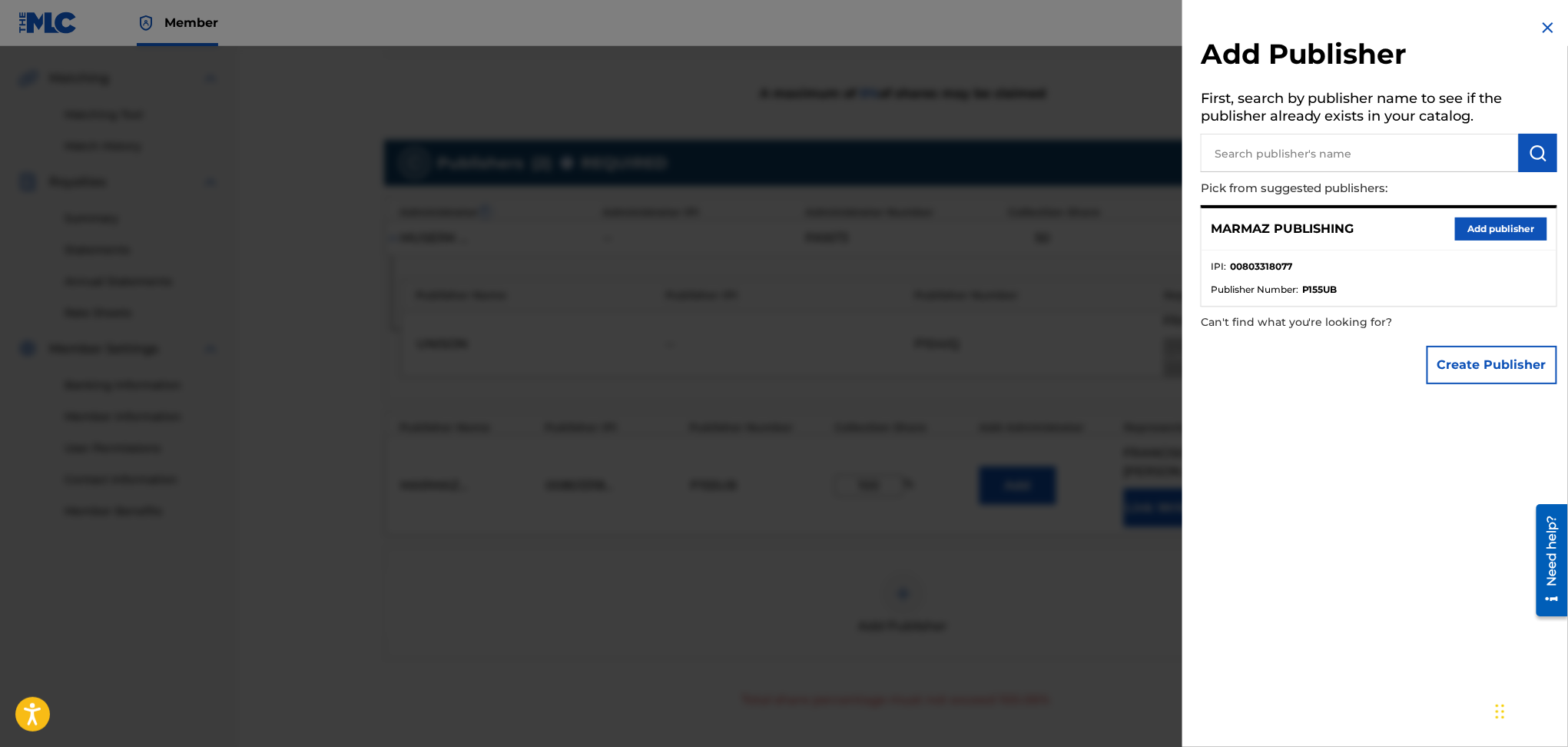
click at [1167, 360] on div at bounding box center [784, 419] width 1568 height 747
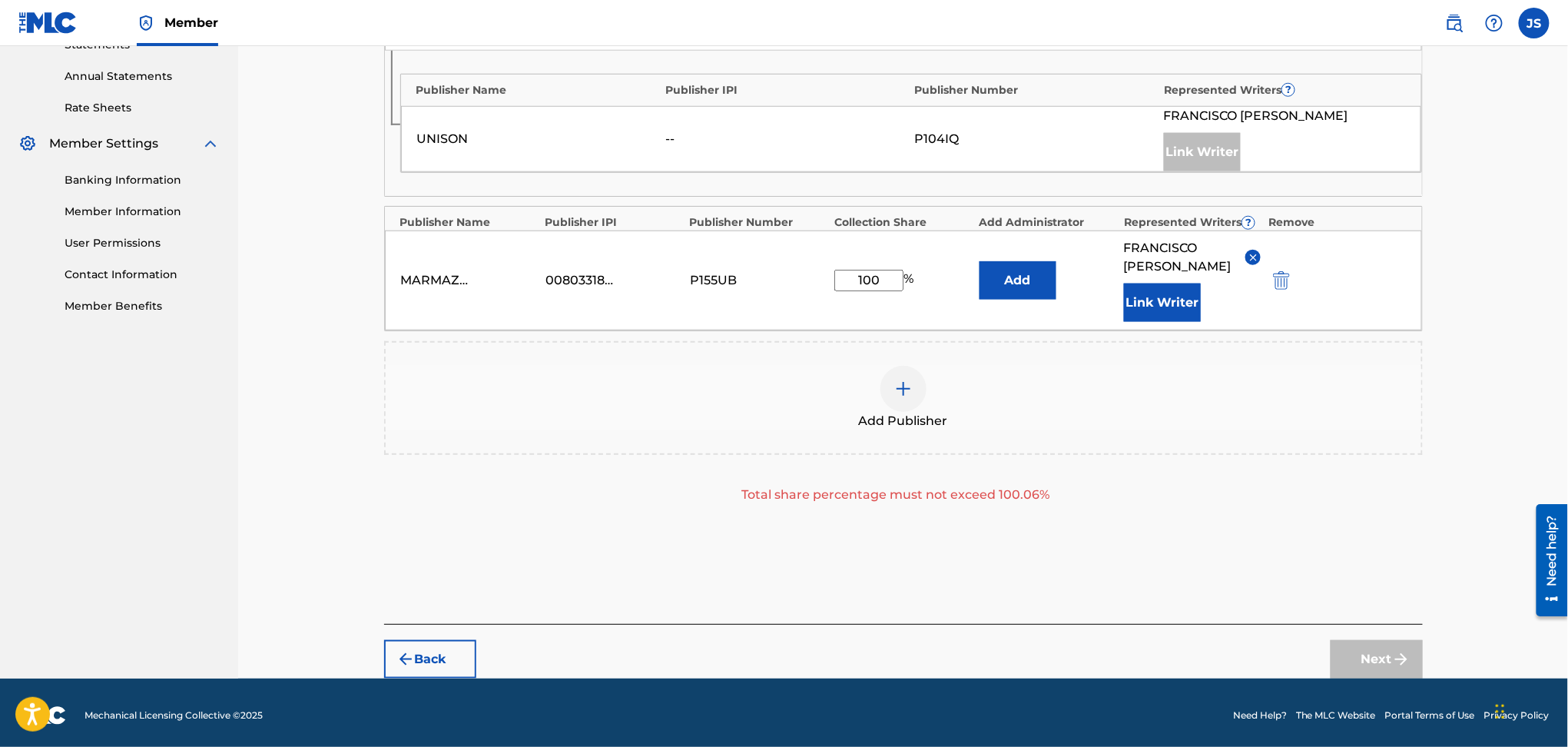
scroll to position [550, 0]
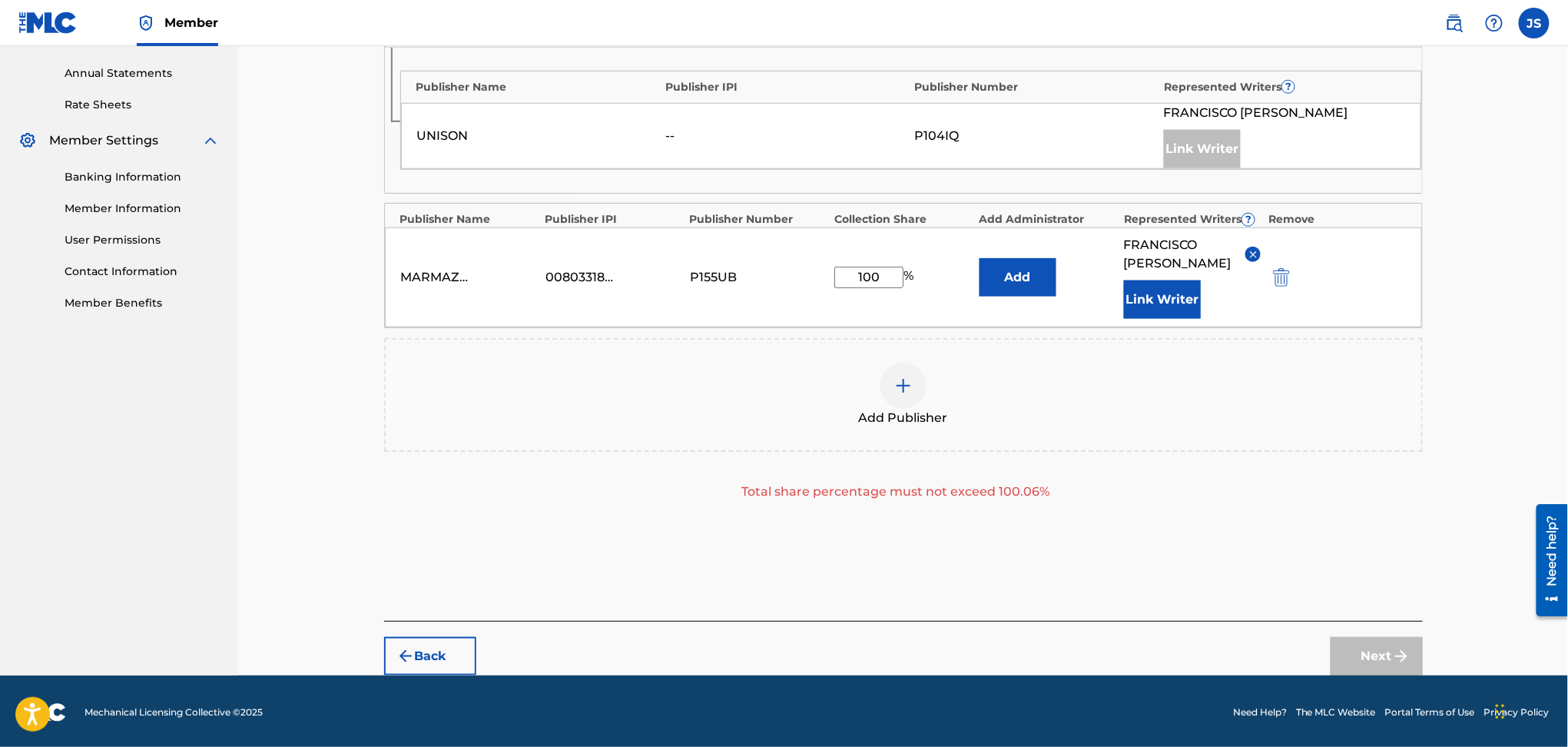
click at [1391, 625] on div "Back Next" at bounding box center [903, 648] width 1039 height 55
click at [1402, 648] on div "Next" at bounding box center [1377, 656] width 92 height 38
click at [1254, 252] on img at bounding box center [1253, 254] width 12 height 12
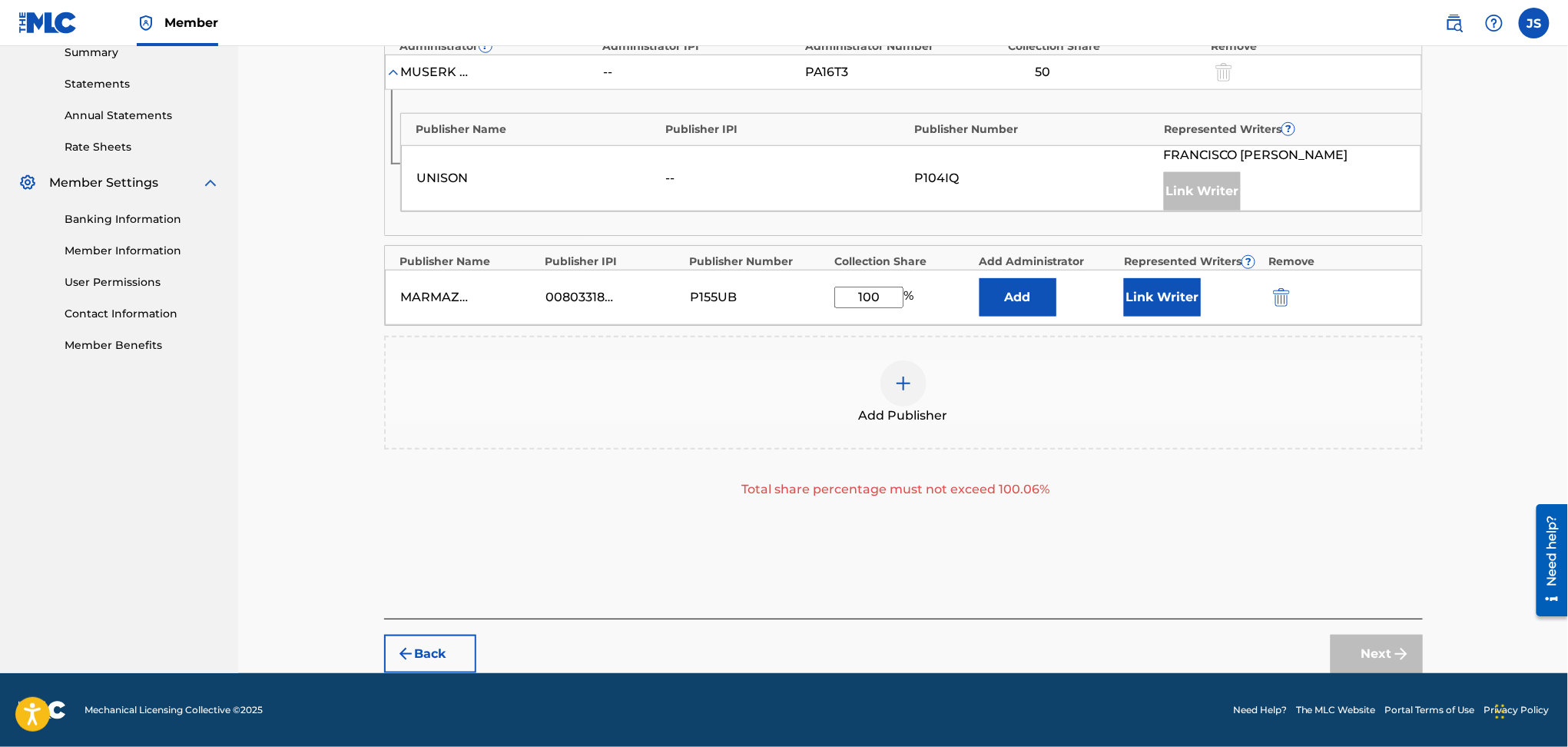
scroll to position [506, 0]
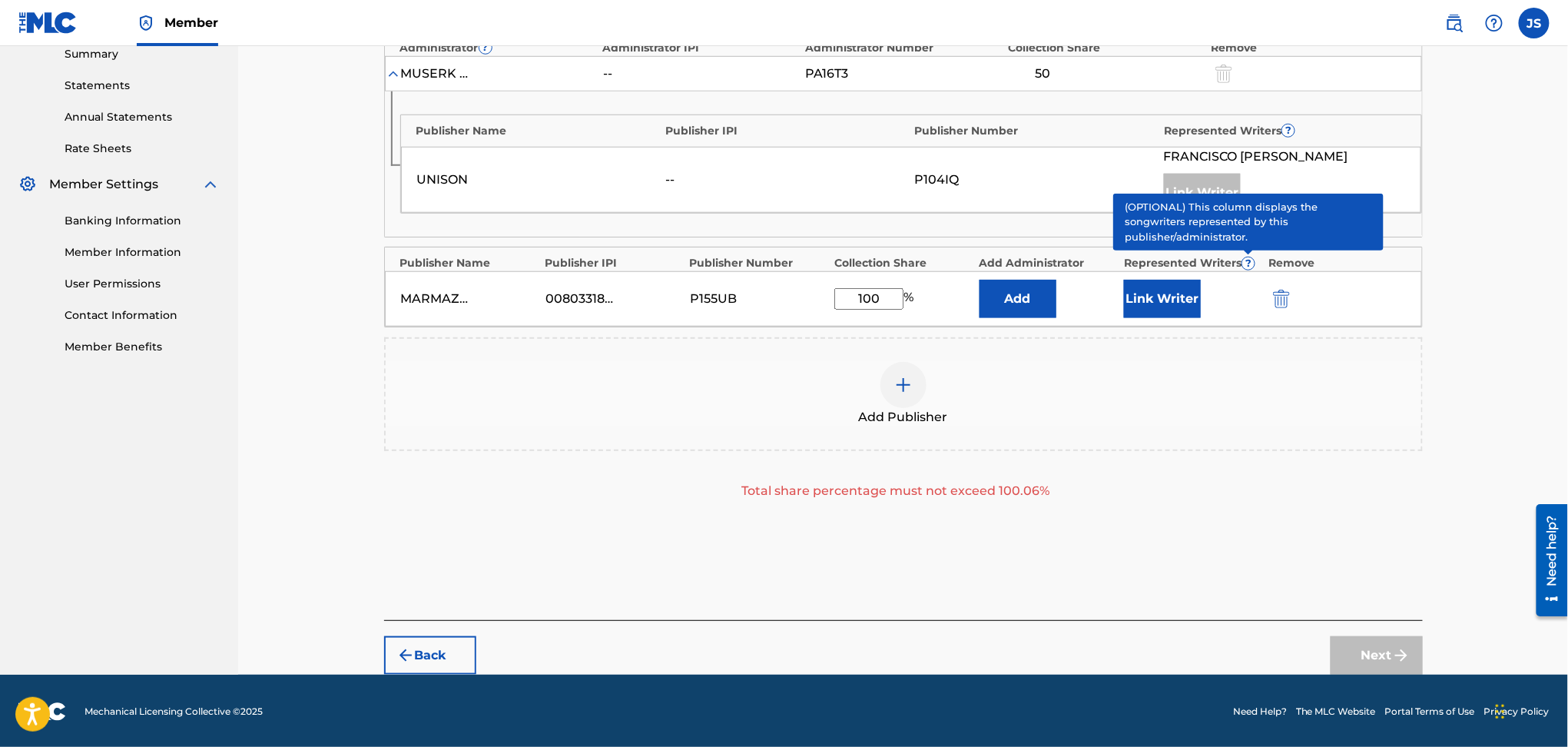
click at [1178, 301] on button "Link Writer" at bounding box center [1163, 299] width 77 height 38
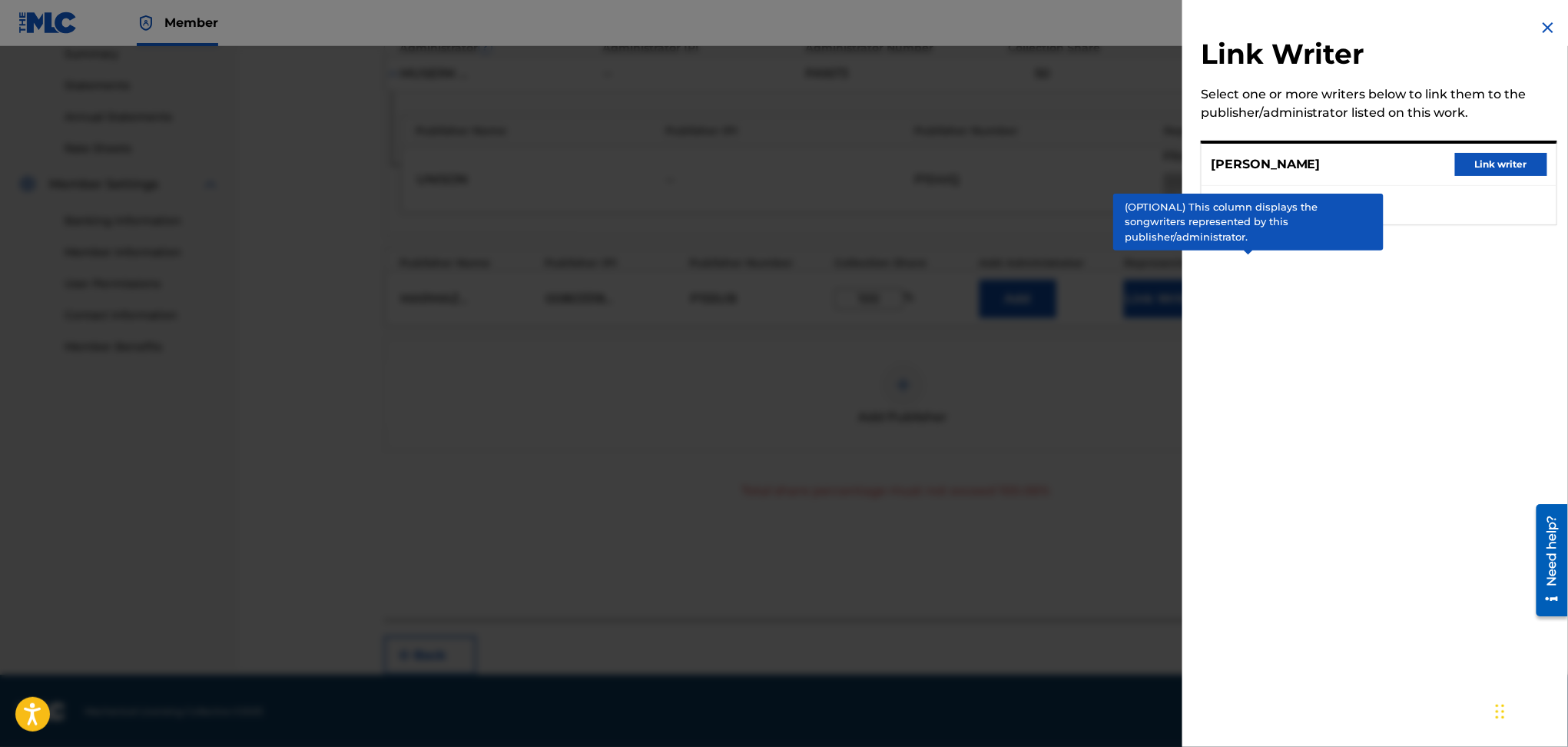
click at [1504, 160] on button "Link writer" at bounding box center [1501, 164] width 92 height 23
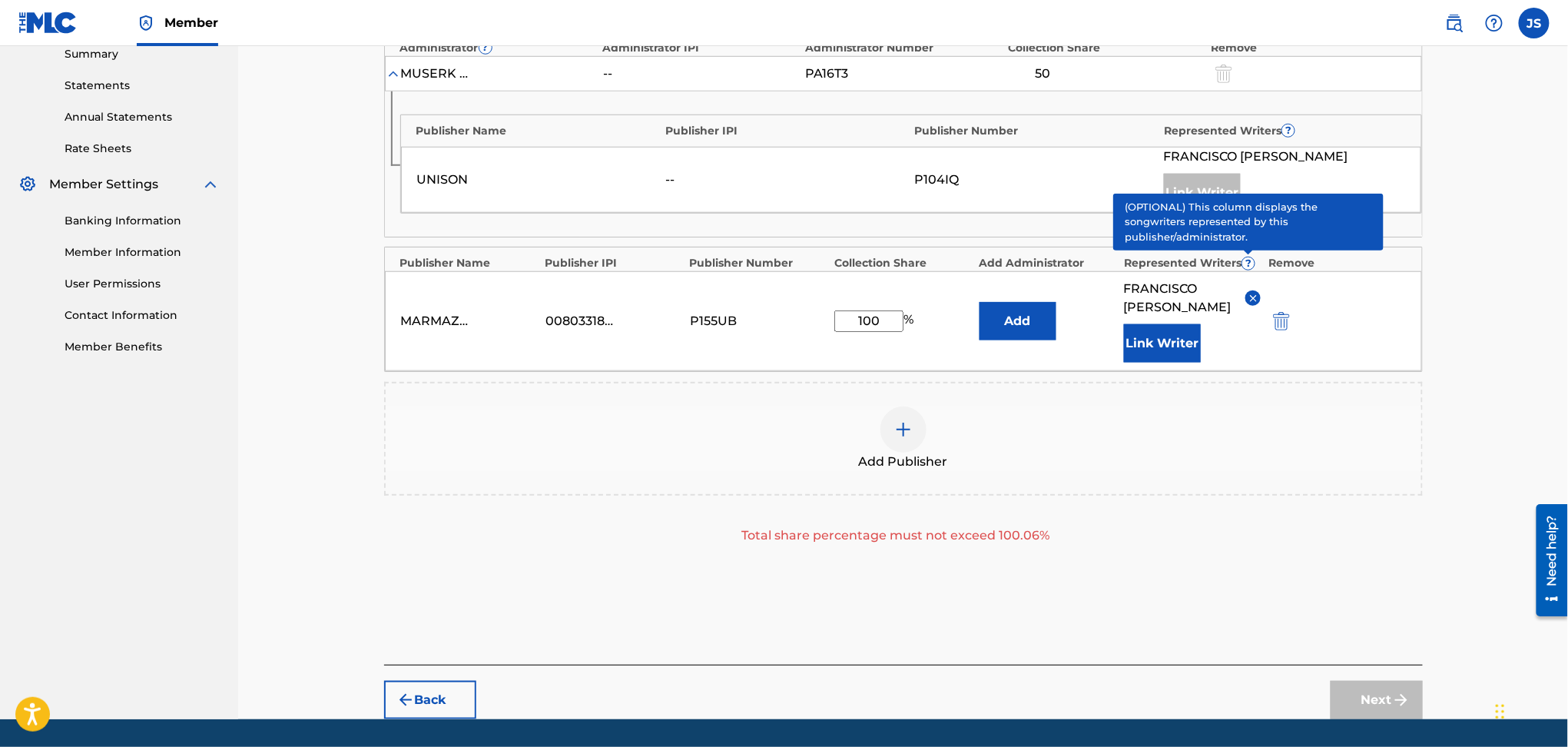
click at [985, 325] on button "Add" at bounding box center [1019, 321] width 77 height 38
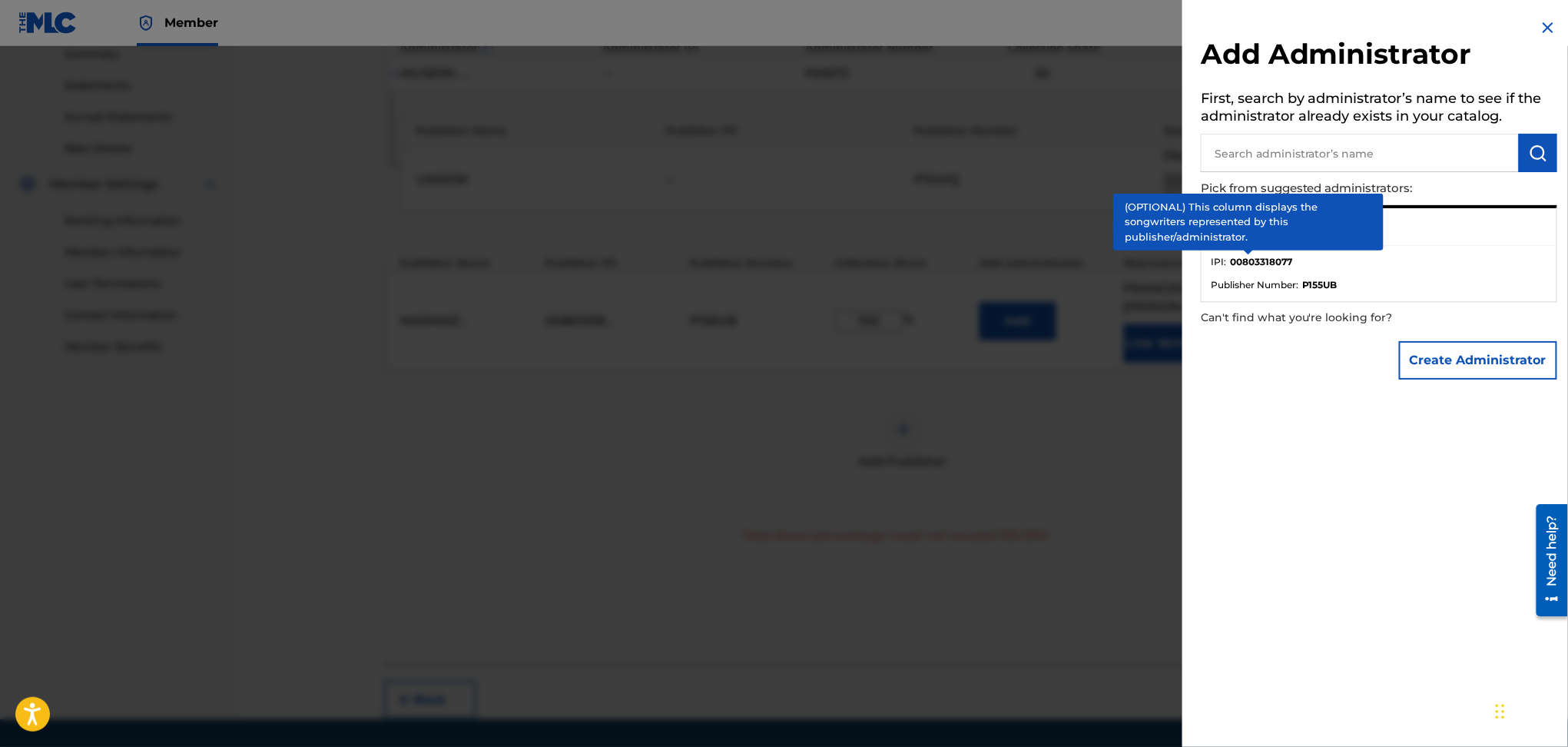
click at [1269, 278] on span "Publisher Number :" at bounding box center [1255, 284] width 88 height 14
click at [1394, 267] on li "IPI : 00803318077" at bounding box center [1380, 266] width 336 height 23
click at [1409, 261] on li "IPI : 00803318077" at bounding box center [1380, 266] width 336 height 23
drag, startPoint x: 1440, startPoint y: 243, endPoint x: 1457, endPoint y: 225, distance: 24.8
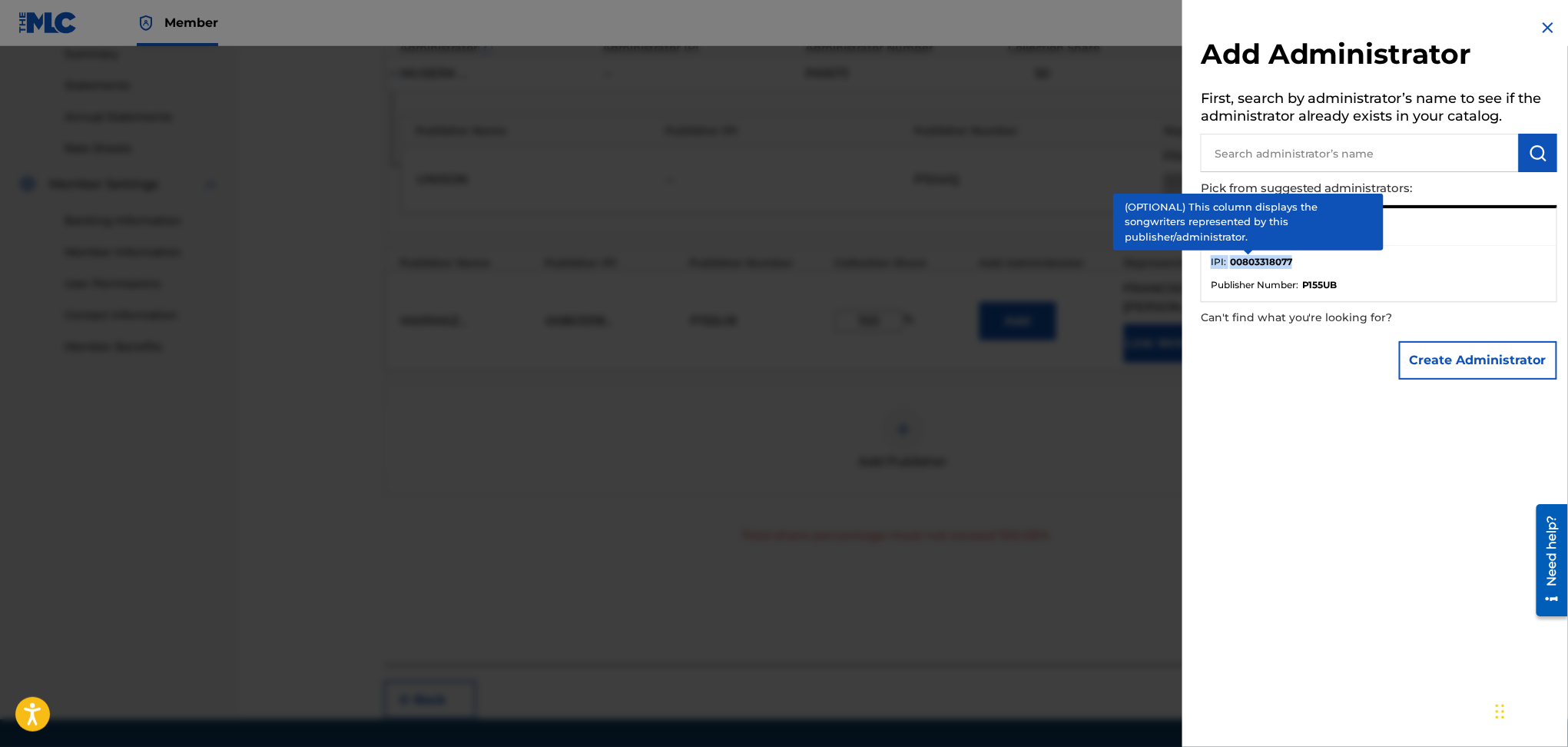
click at [1445, 239] on div "MARMAZ PUBLISHING IPI : 00803318077 Publisher Number : P155UB" at bounding box center [1380, 253] width 357 height 97
click at [1461, 219] on div "MARMAZ PUBLISHING" at bounding box center [1379, 227] width 355 height 37
drag, startPoint x: 1547, startPoint y: 27, endPoint x: 1527, endPoint y: 60, distance: 38.6
click at [1546, 27] on img at bounding box center [1548, 27] width 18 height 18
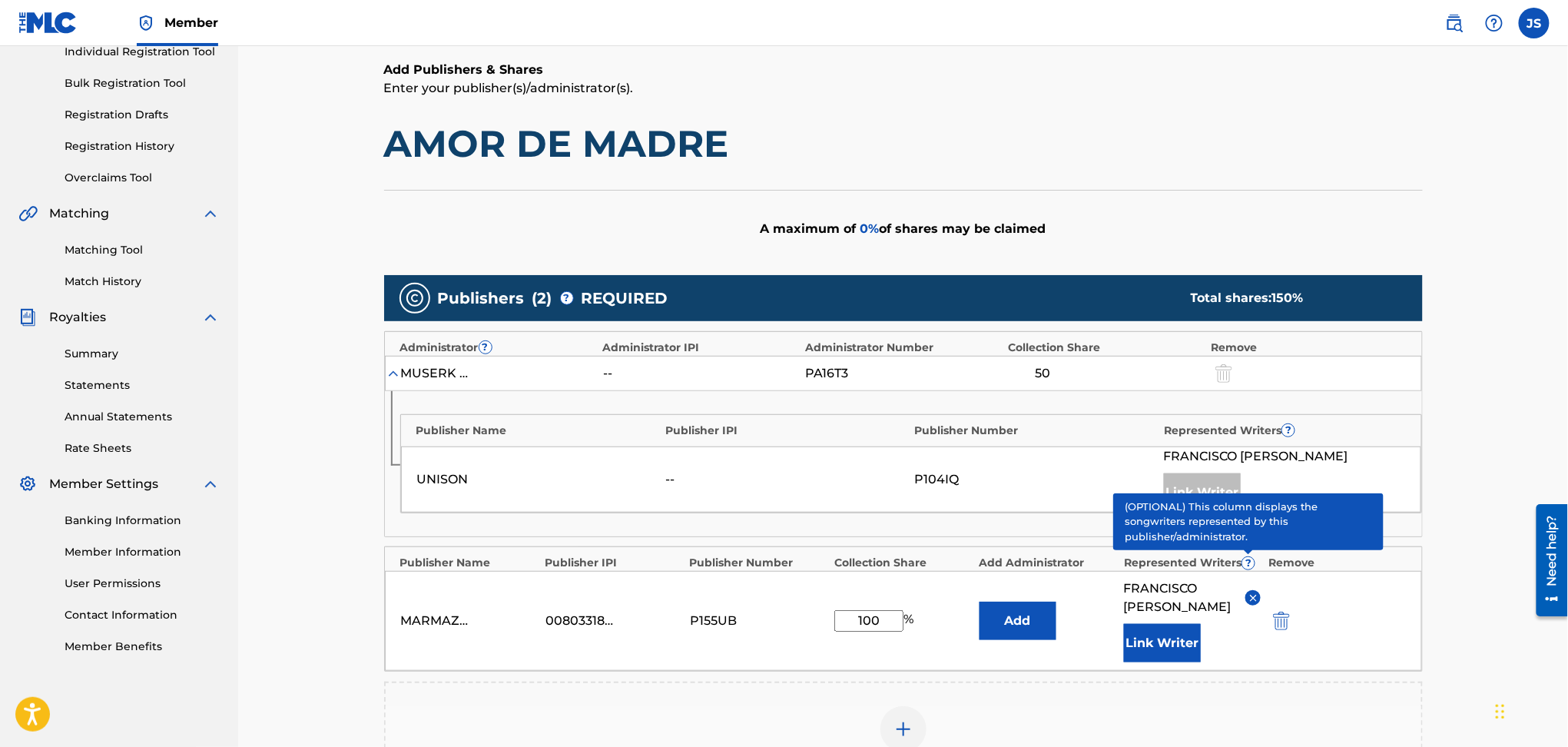
scroll to position [550, 0]
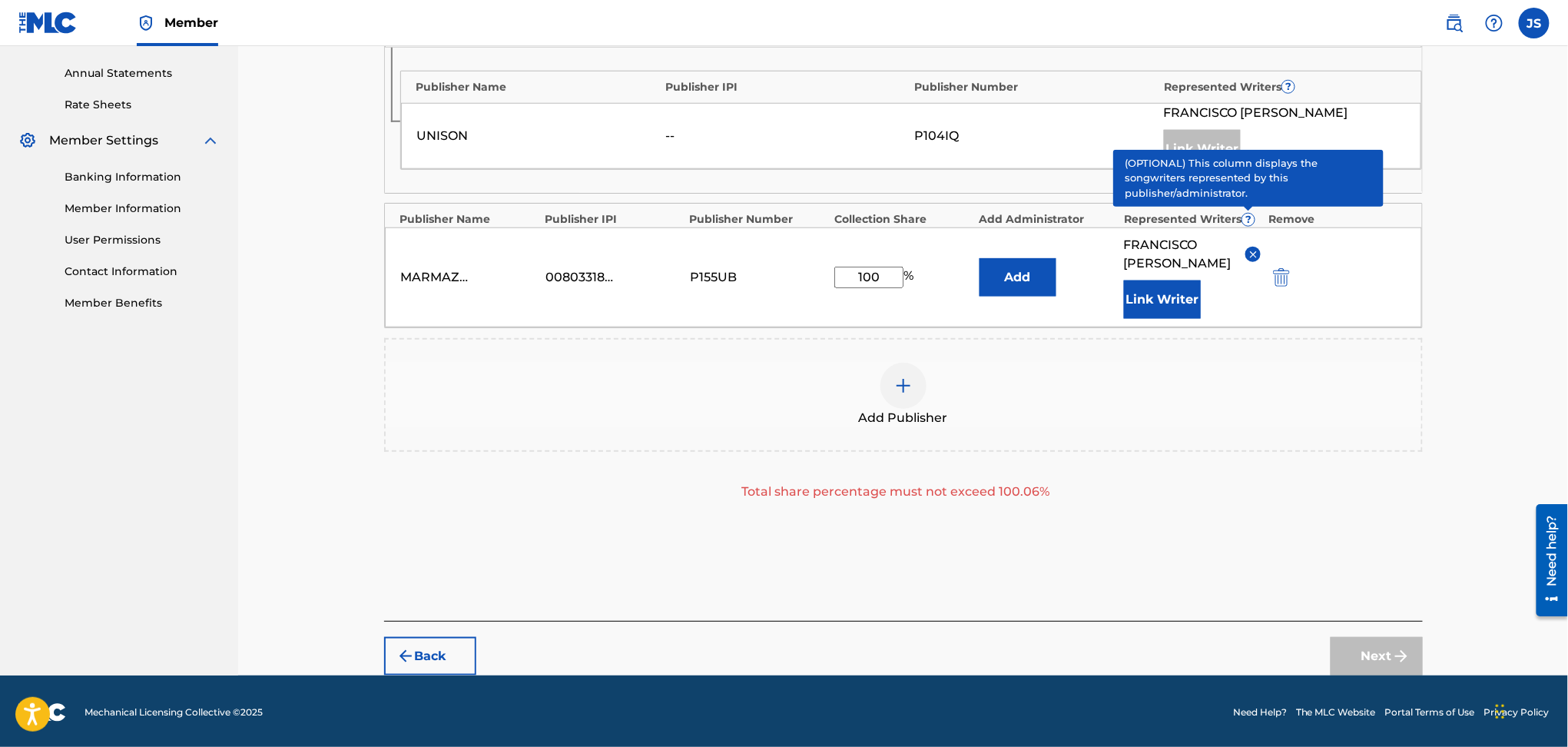
drag, startPoint x: 882, startPoint y: 274, endPoint x: 797, endPoint y: 280, distance: 85.2
click at [803, 278] on div "MARMAZ PUBLISHING 00803318077 P155UB 100 % Add [PERSON_NAME] Writer" at bounding box center [903, 277] width 1038 height 100
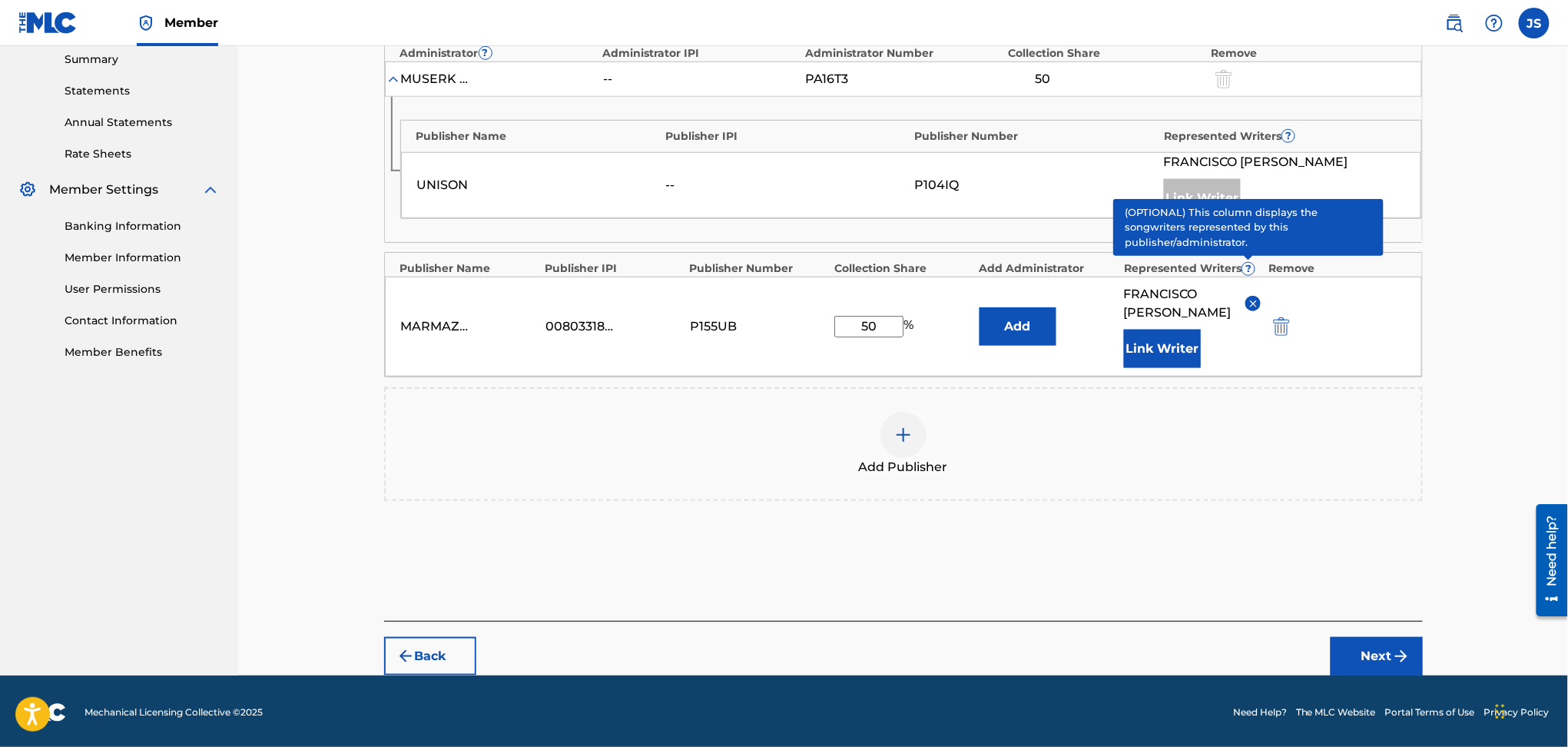
type input "50"
click at [1380, 475] on div "Add Publisher" at bounding box center [903, 444] width 1039 height 113
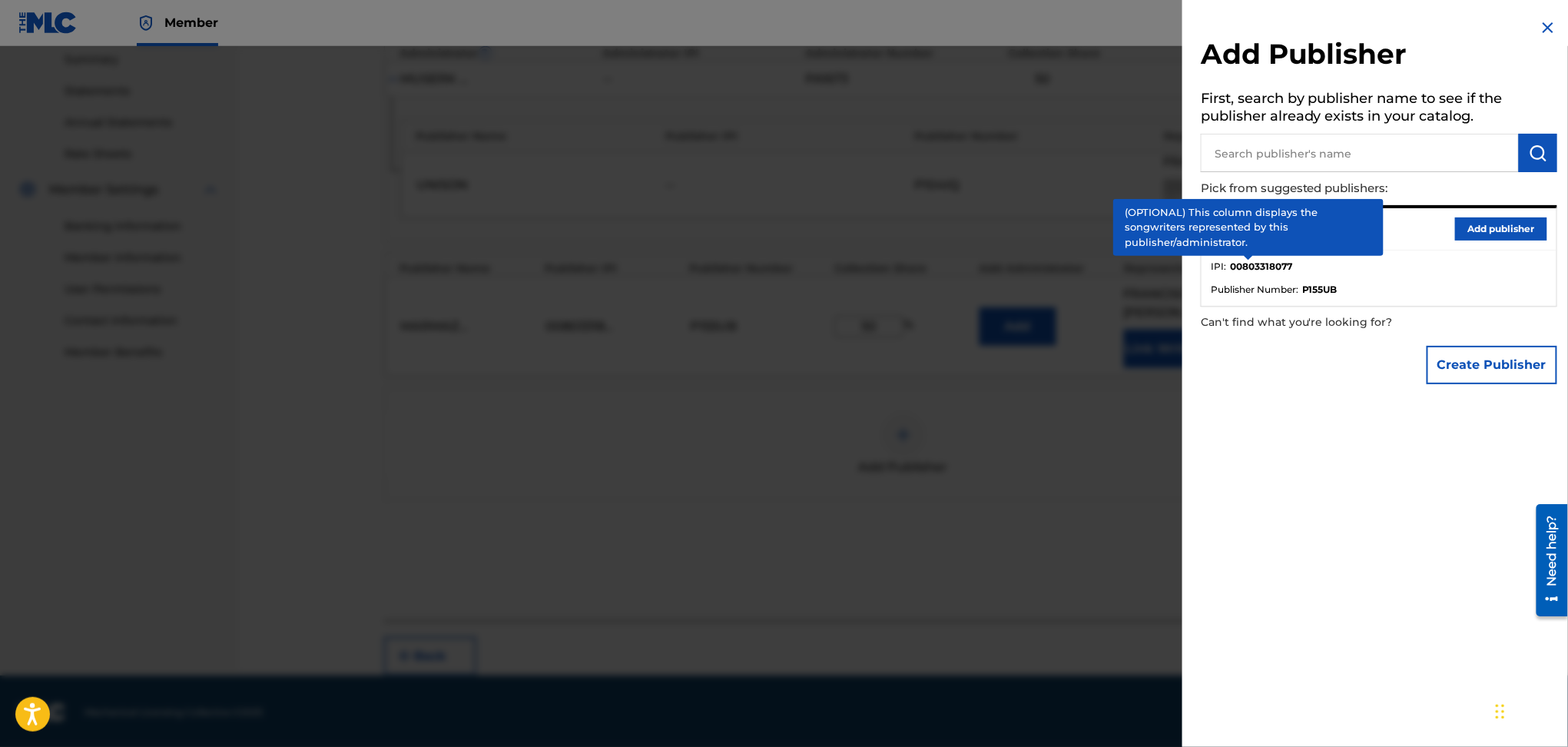
click at [1443, 263] on li "IPI : 00803318077" at bounding box center [1380, 271] width 336 height 23
click at [870, 572] on div at bounding box center [784, 419] width 1568 height 747
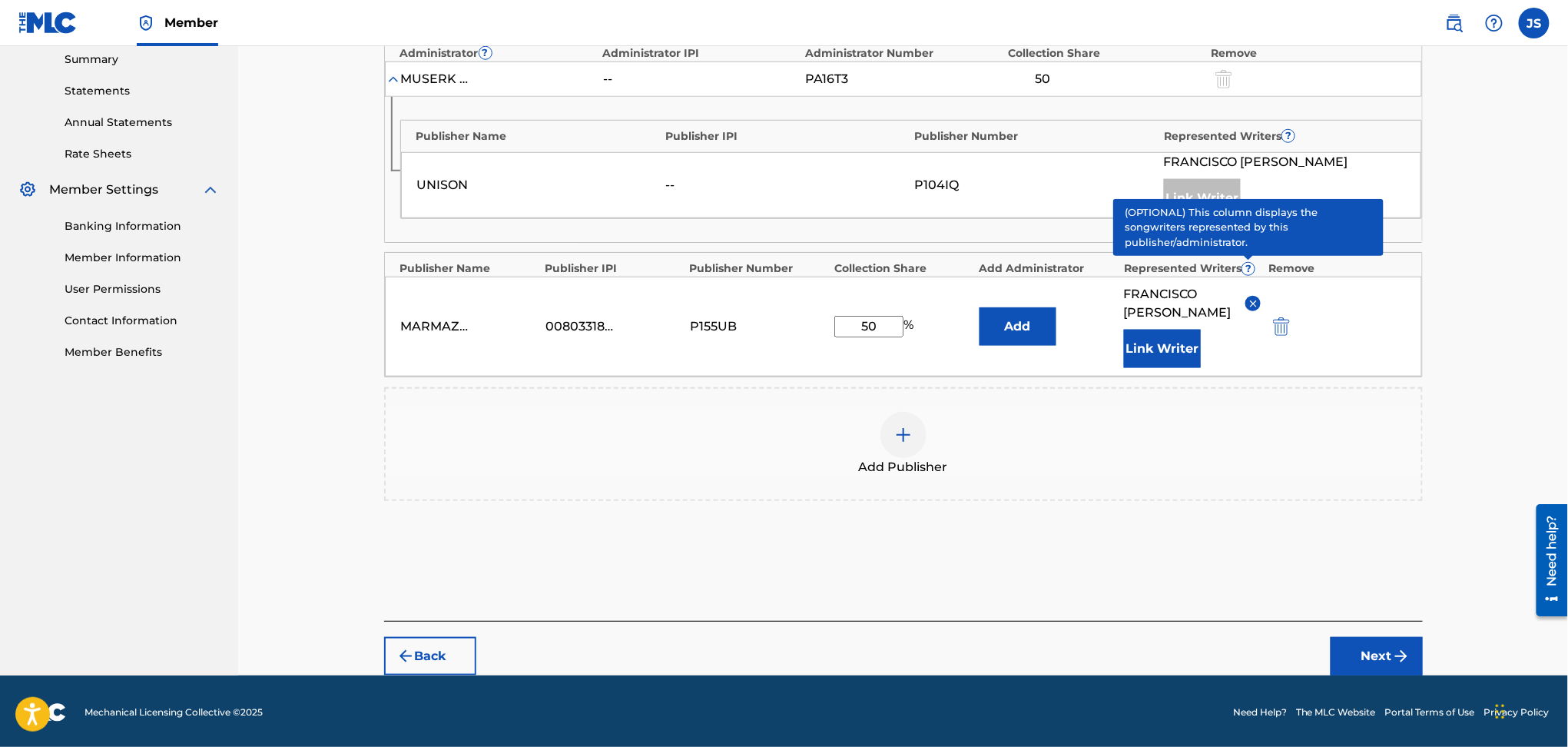
click at [1385, 658] on button "Next" at bounding box center [1377, 656] width 92 height 38
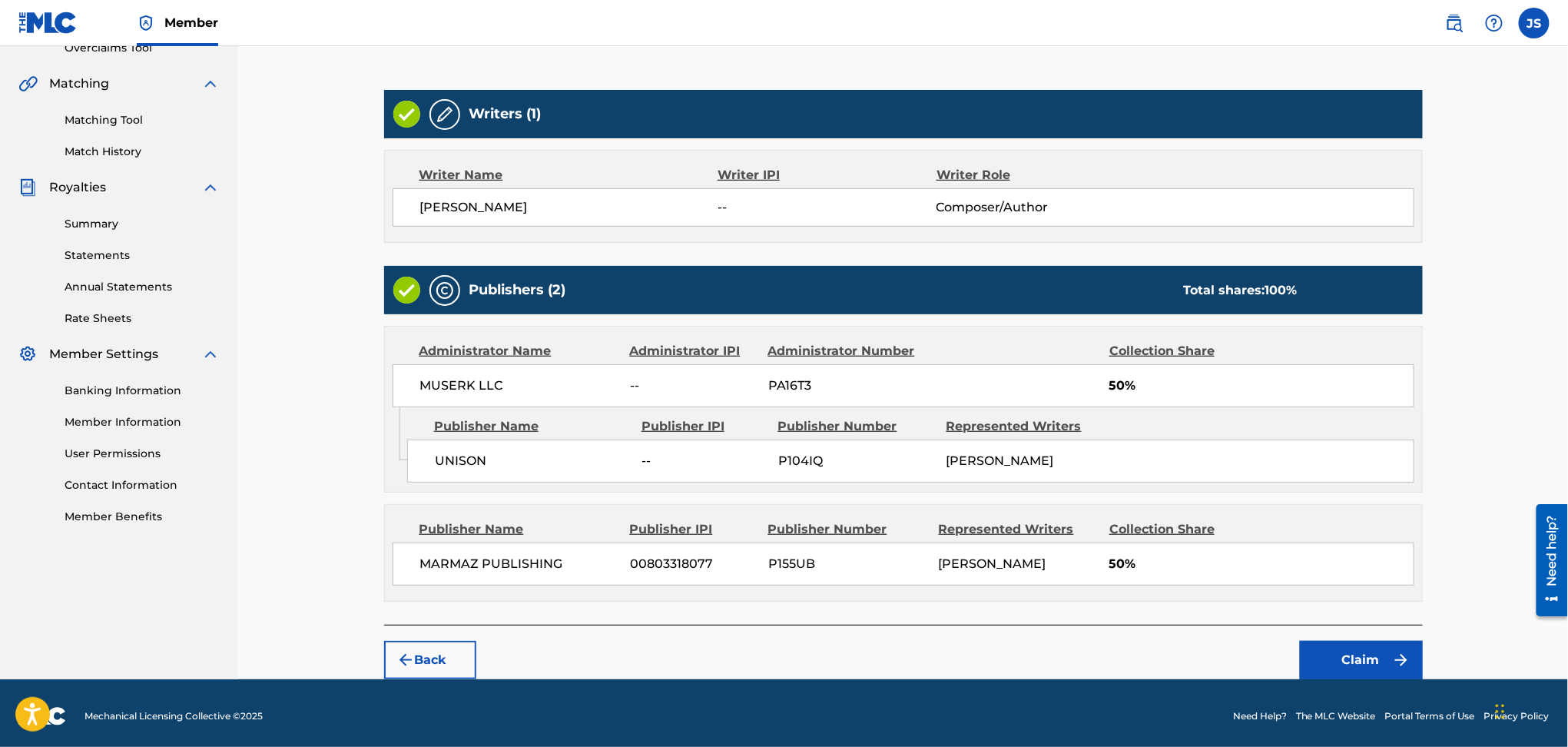
scroll to position [341, 0]
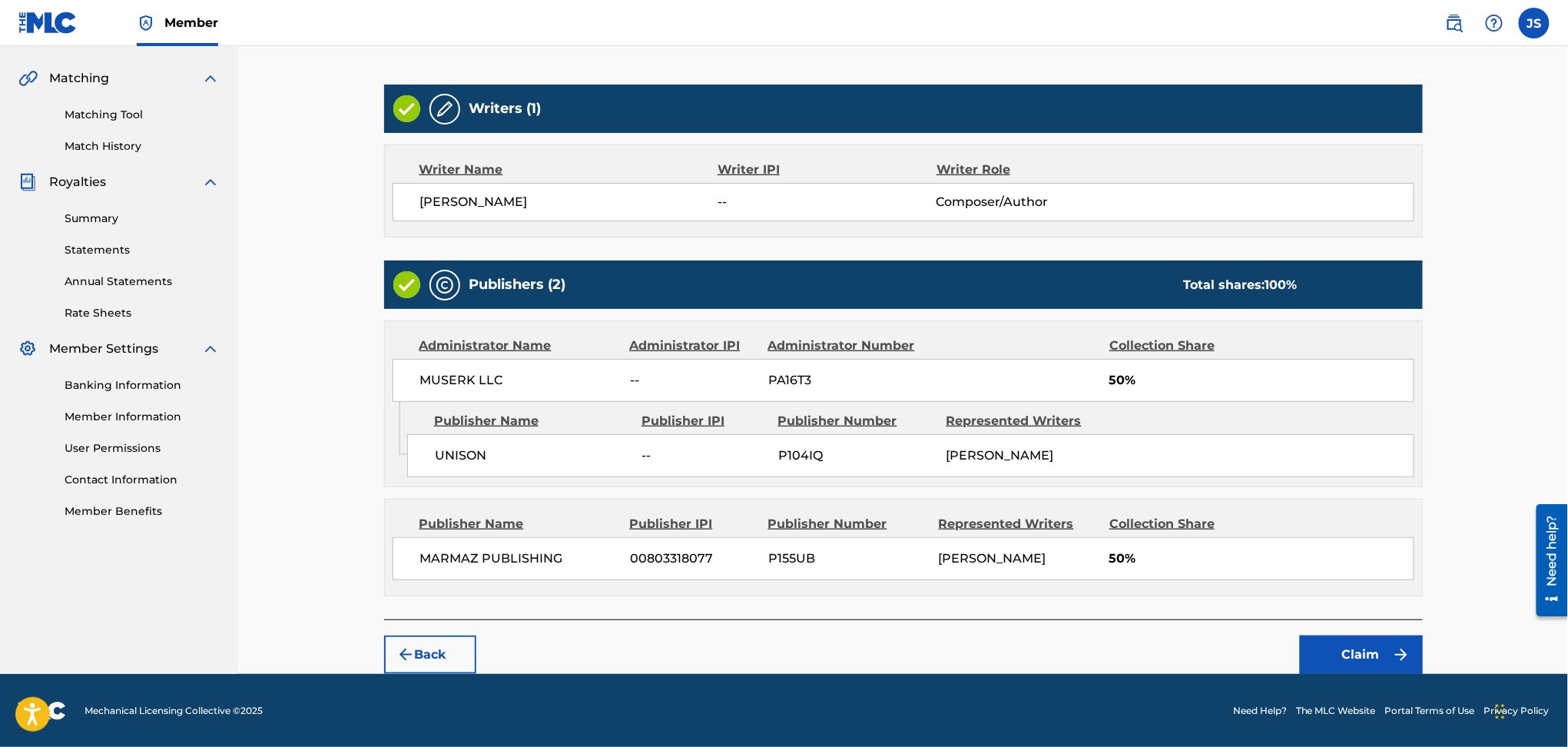
click at [1358, 653] on button "Claim" at bounding box center [1361, 655] width 123 height 38
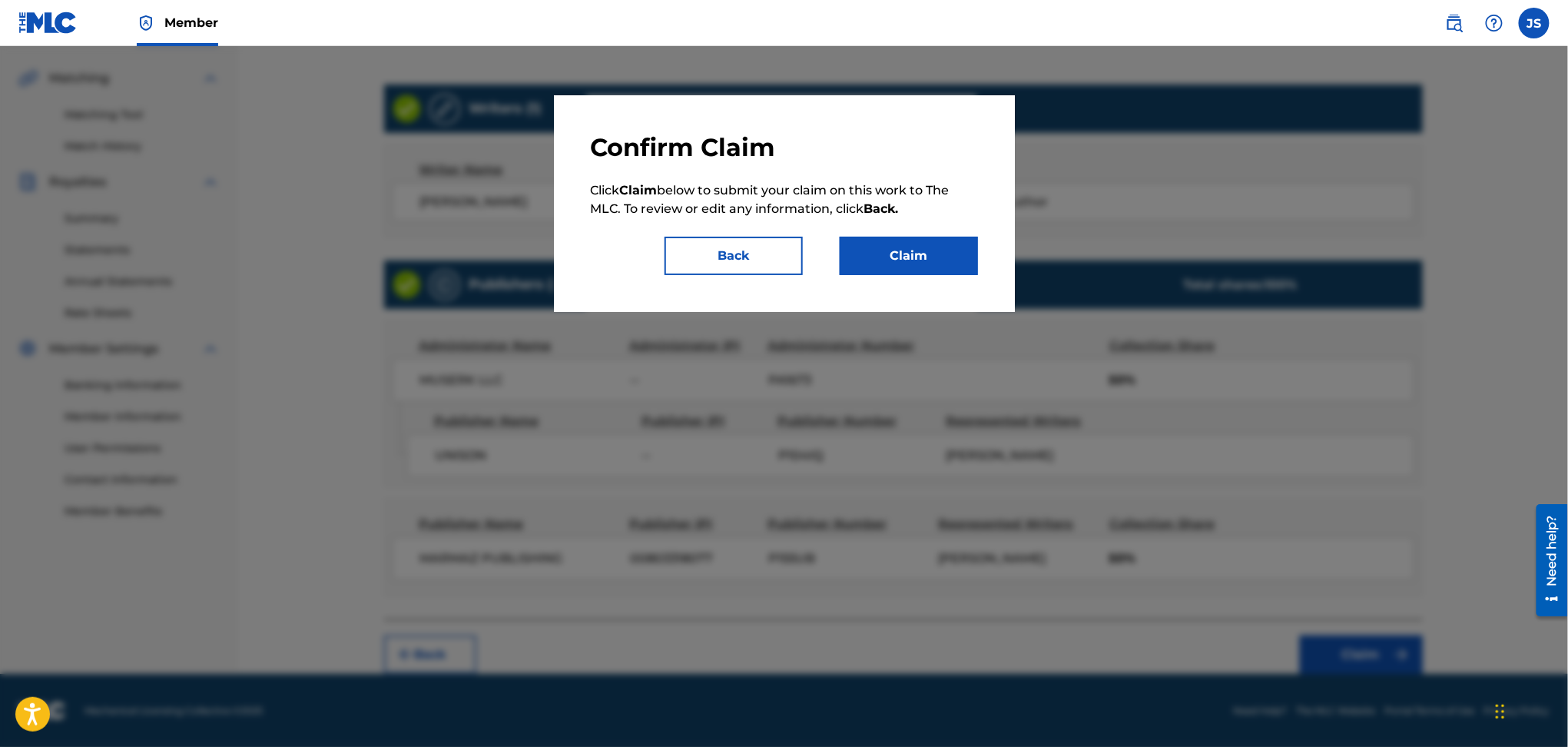
click at [932, 267] on button "Claim" at bounding box center [909, 256] width 138 height 38
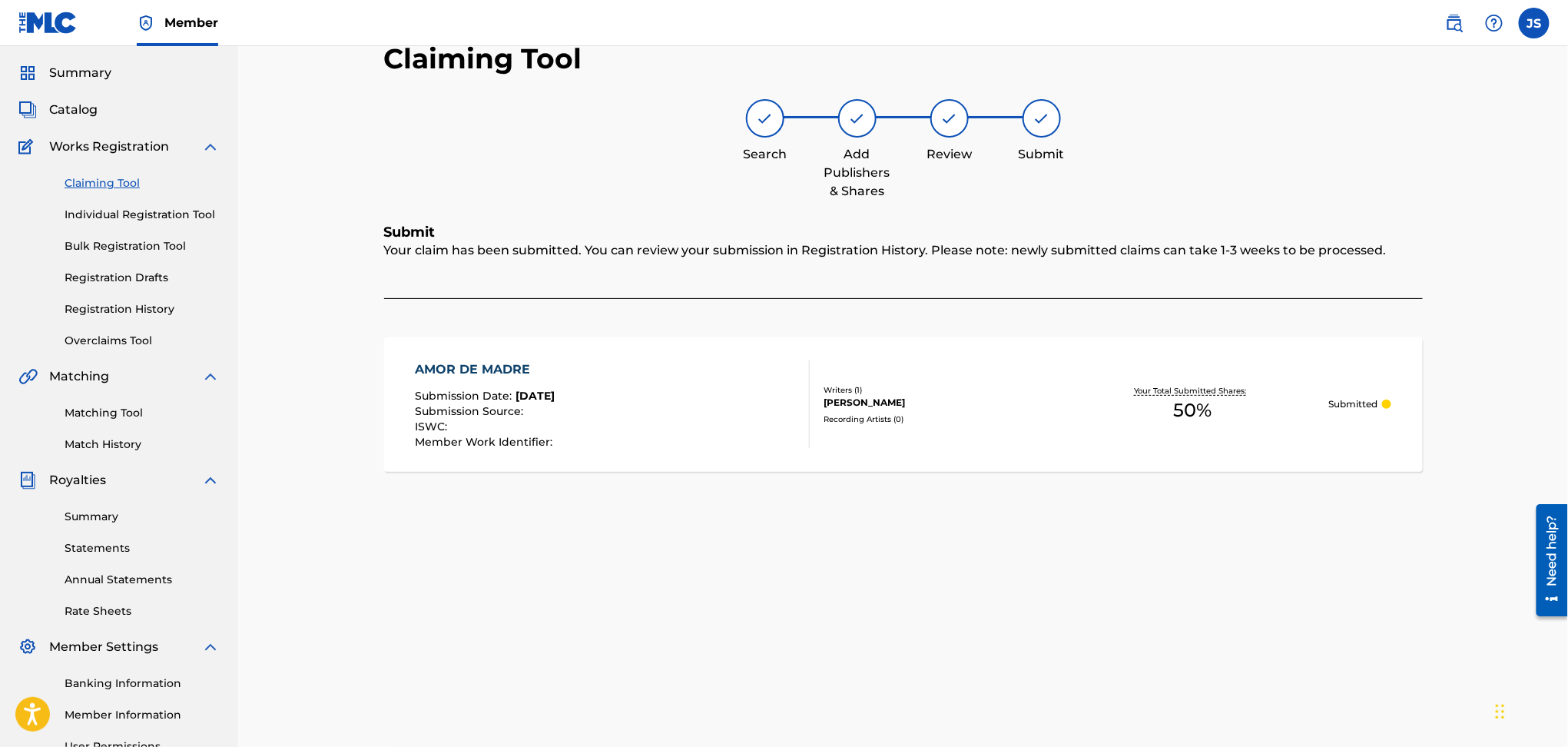
scroll to position [0, 0]
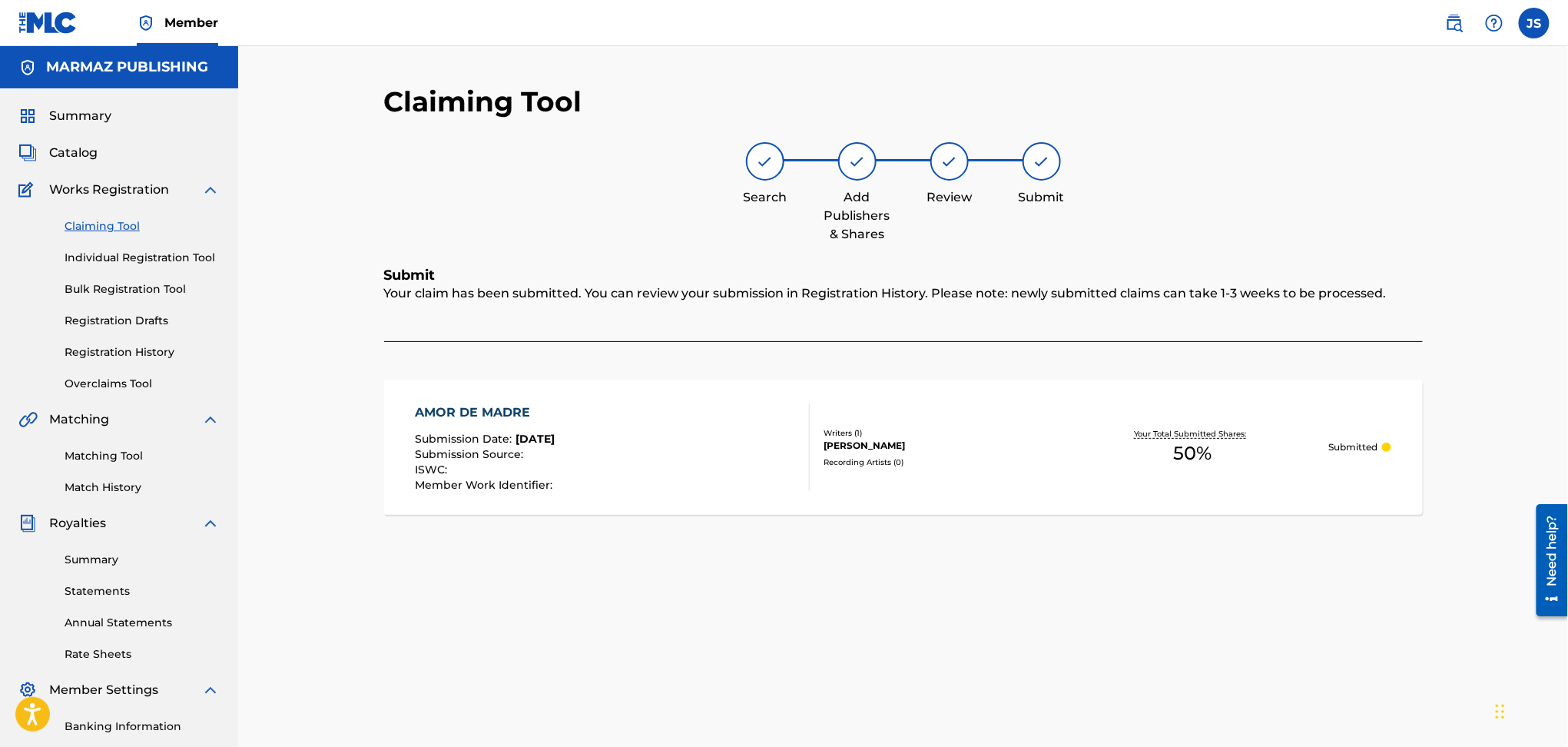
click at [108, 222] on link "Claiming Tool" at bounding box center [143, 227] width 155 height 16
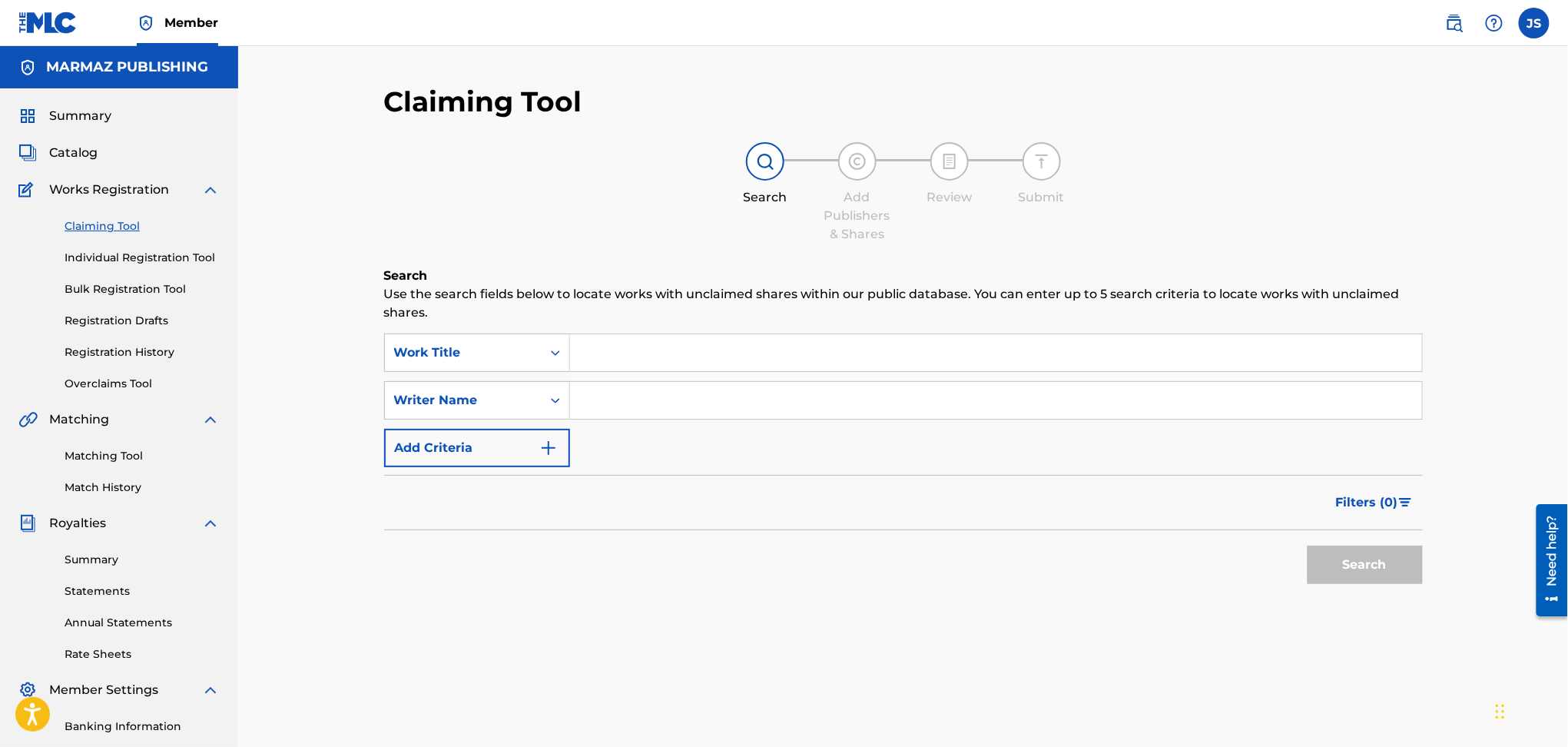
click at [638, 411] on input "Search Form" at bounding box center [997, 400] width 852 height 37
click at [653, 363] on input "Search Form" at bounding box center [997, 353] width 852 height 37
paste input "ECOS DE MI TIERRA"
type input "ECOS DE MI TIERRA"
click at [937, 492] on div "Filters ( 0 )" at bounding box center [903, 502] width 1039 height 56
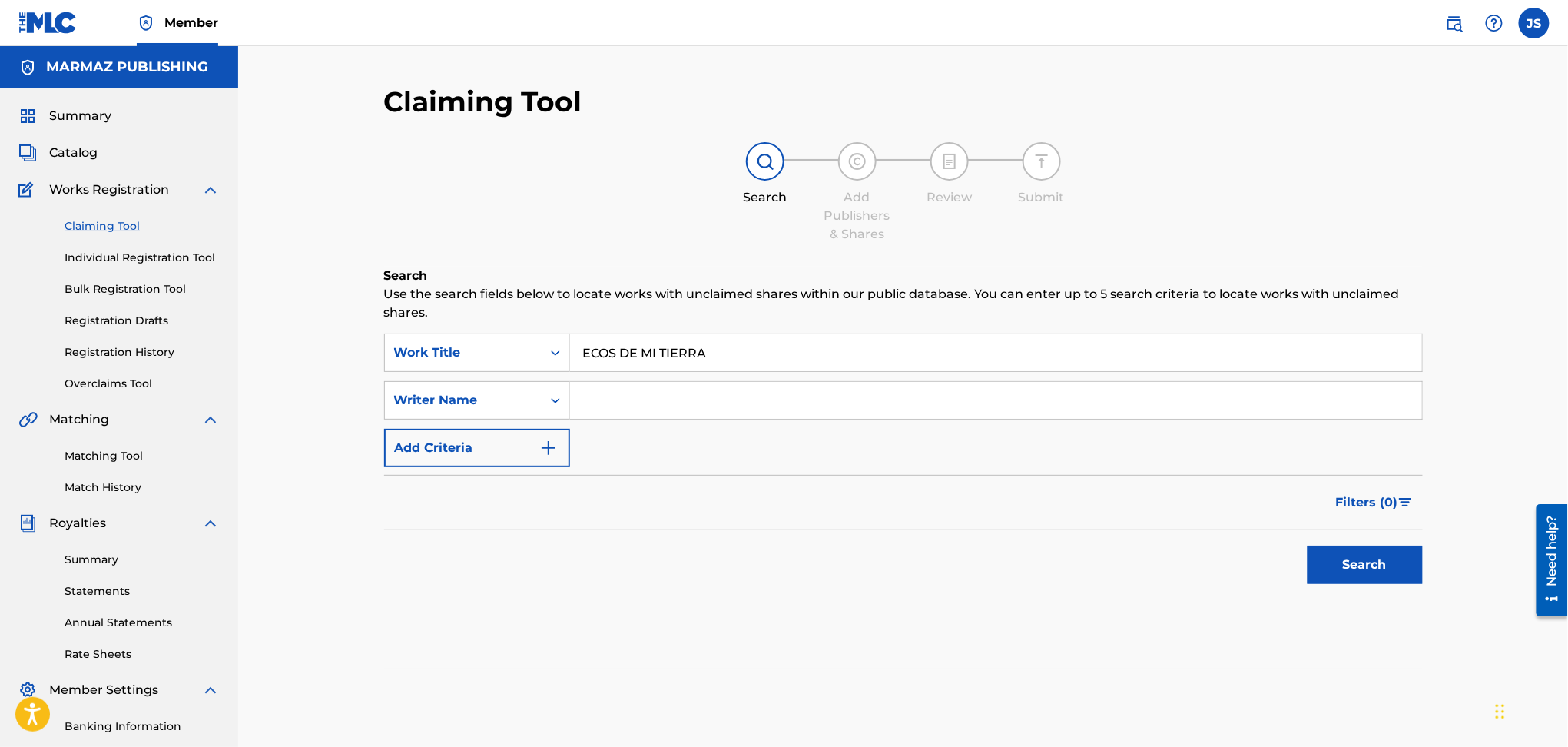
click at [1368, 568] on button "Search" at bounding box center [1365, 565] width 115 height 38
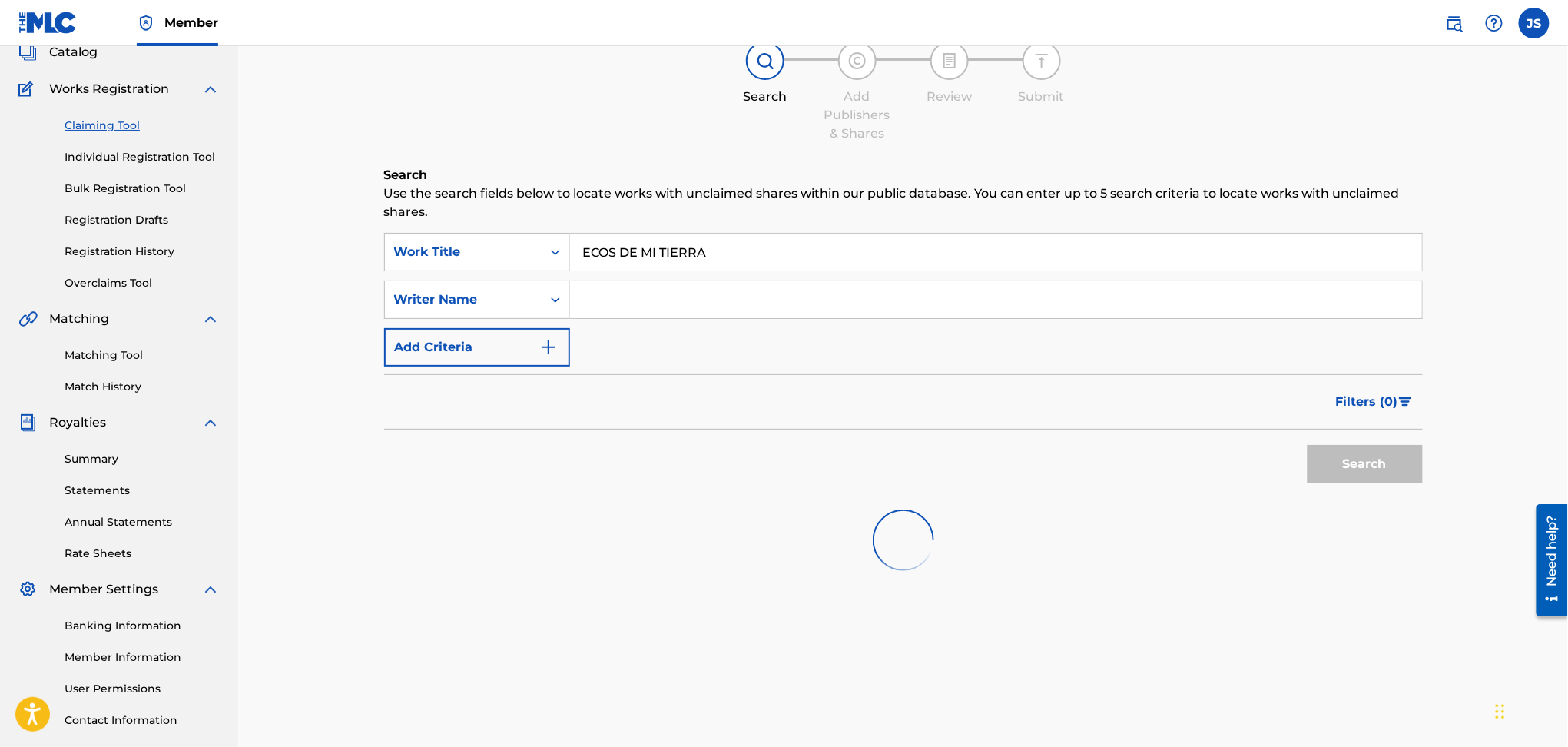
scroll to position [205, 0]
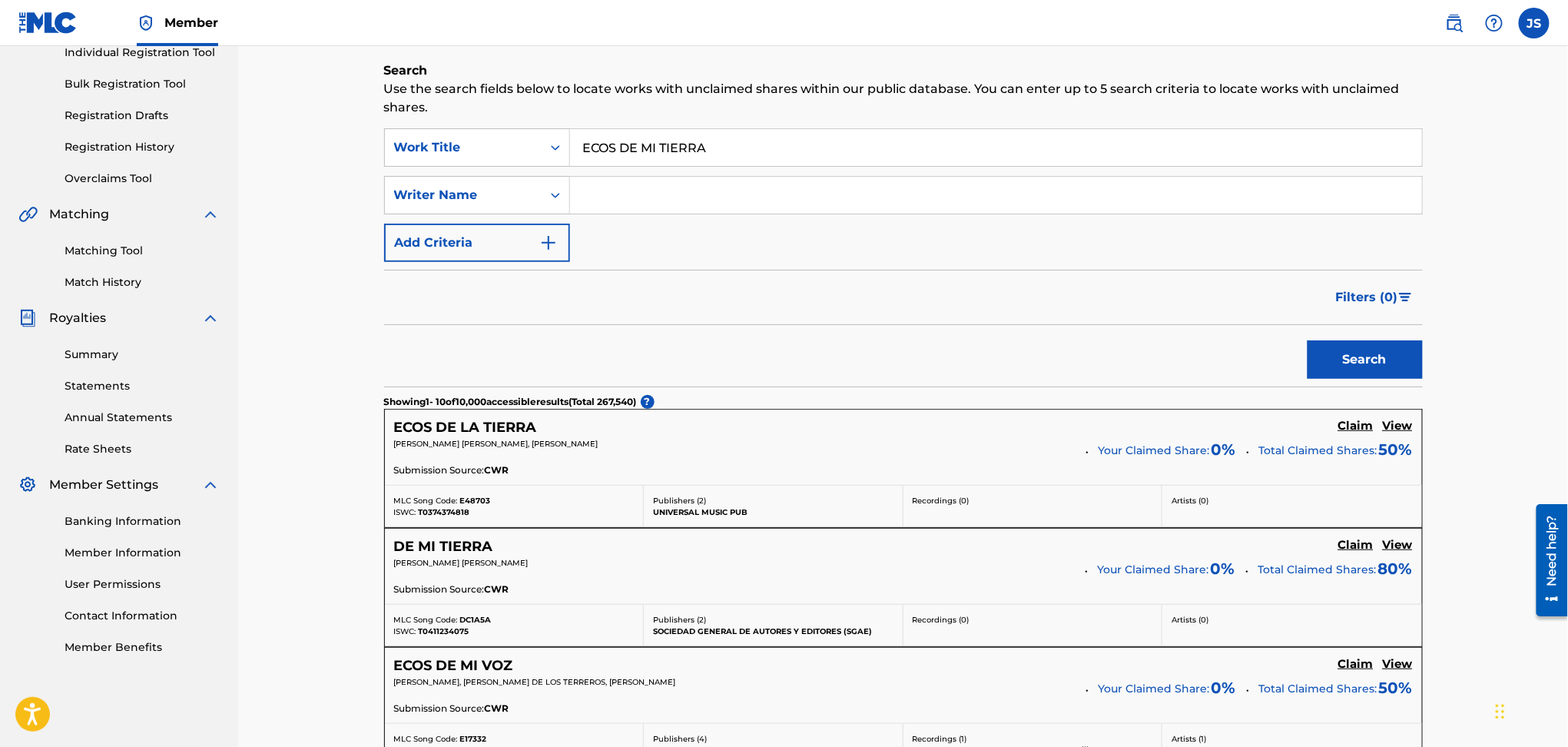
click at [673, 204] on input "Search Form" at bounding box center [997, 195] width 852 height 37
type input "[PERSON_NAME]"
click at [1307, 340] on button "Search" at bounding box center [1365, 359] width 115 height 38
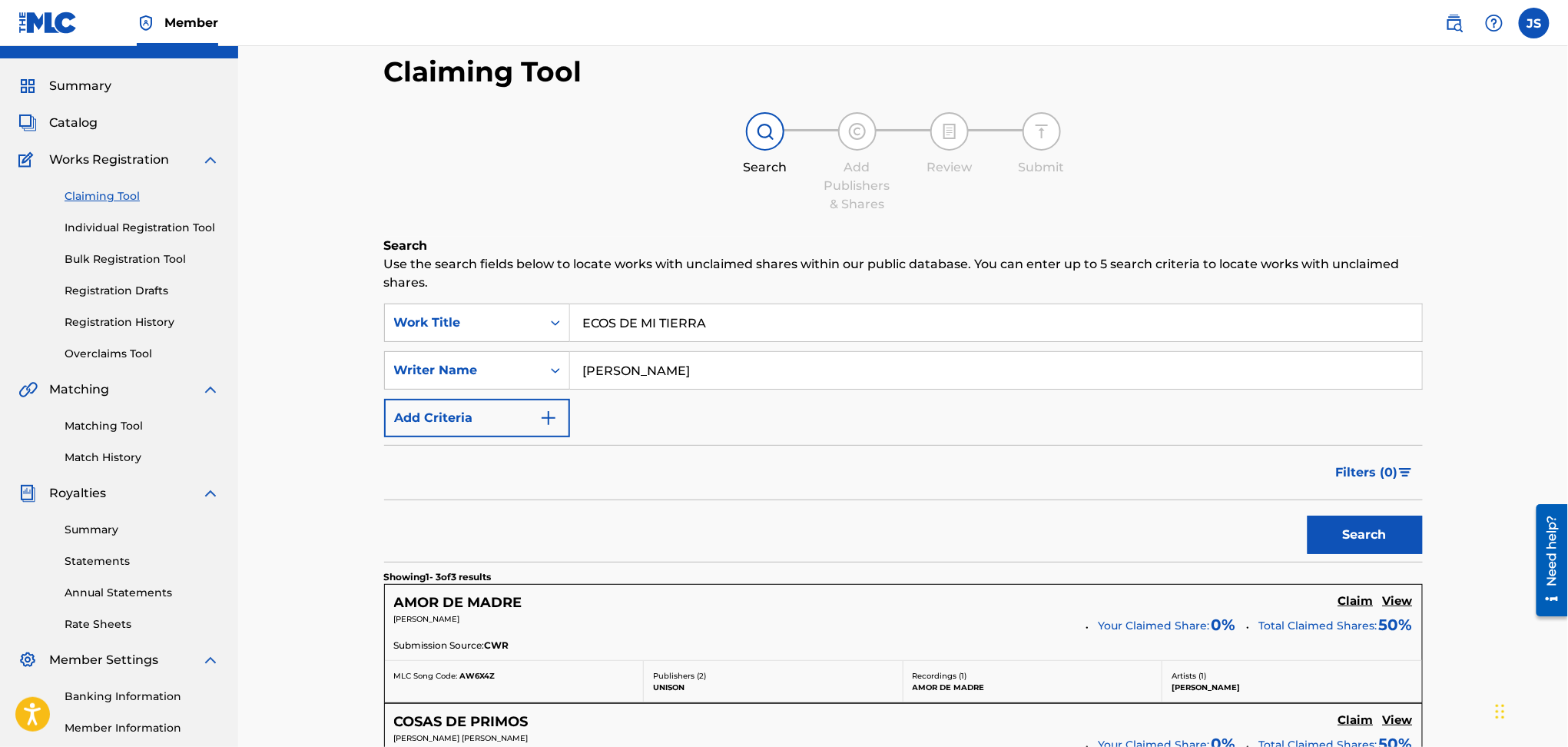
scroll to position [20, 0]
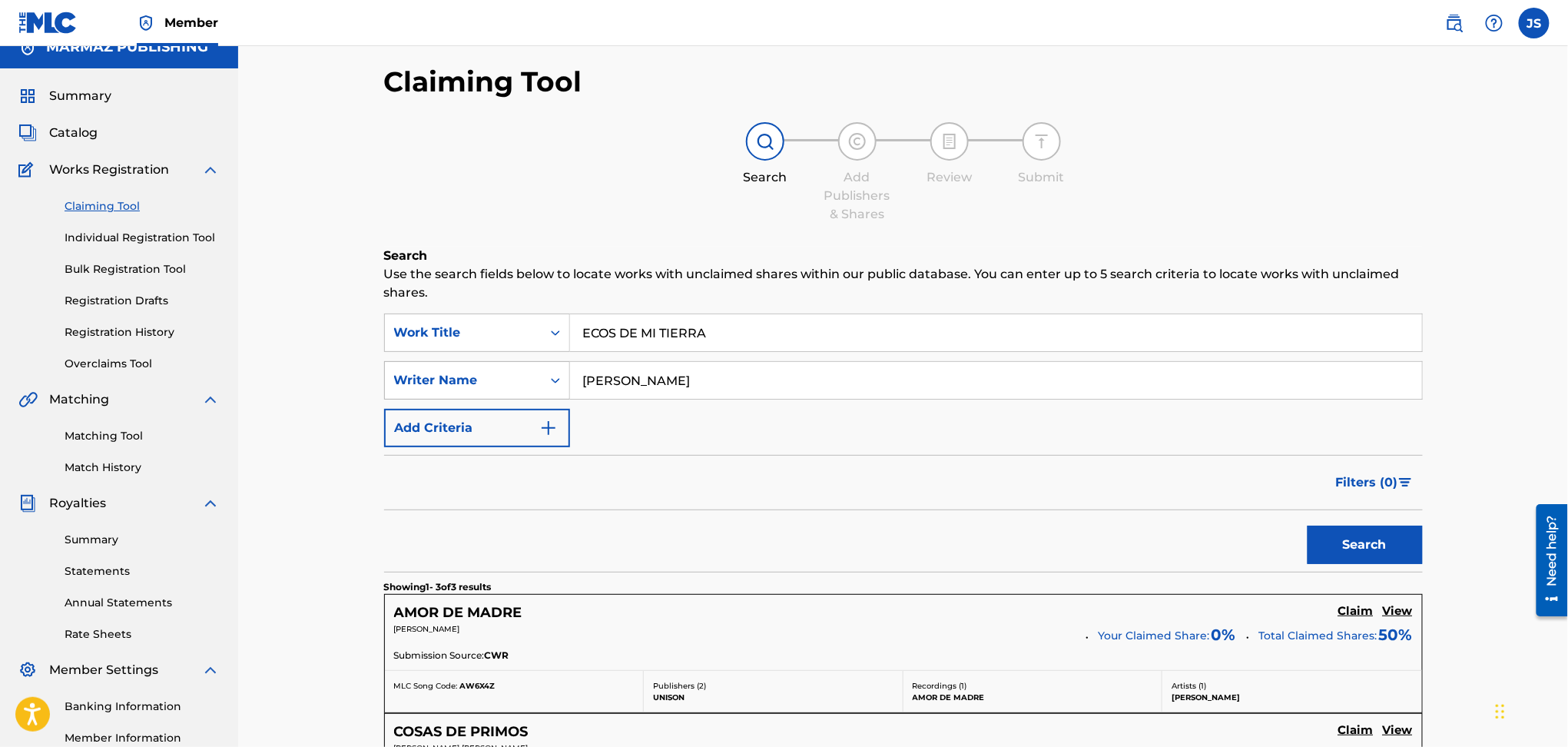
drag, startPoint x: 764, startPoint y: 384, endPoint x: 422, endPoint y: 364, distance: 342.6
click at [415, 368] on div "SearchWithCriteriae42095fd-cac6-4674-a1a2-d6a2be35098e Writer Name [PERSON_NAME]" at bounding box center [903, 380] width 1039 height 38
click at [1307, 526] on button "Search" at bounding box center [1365, 545] width 115 height 38
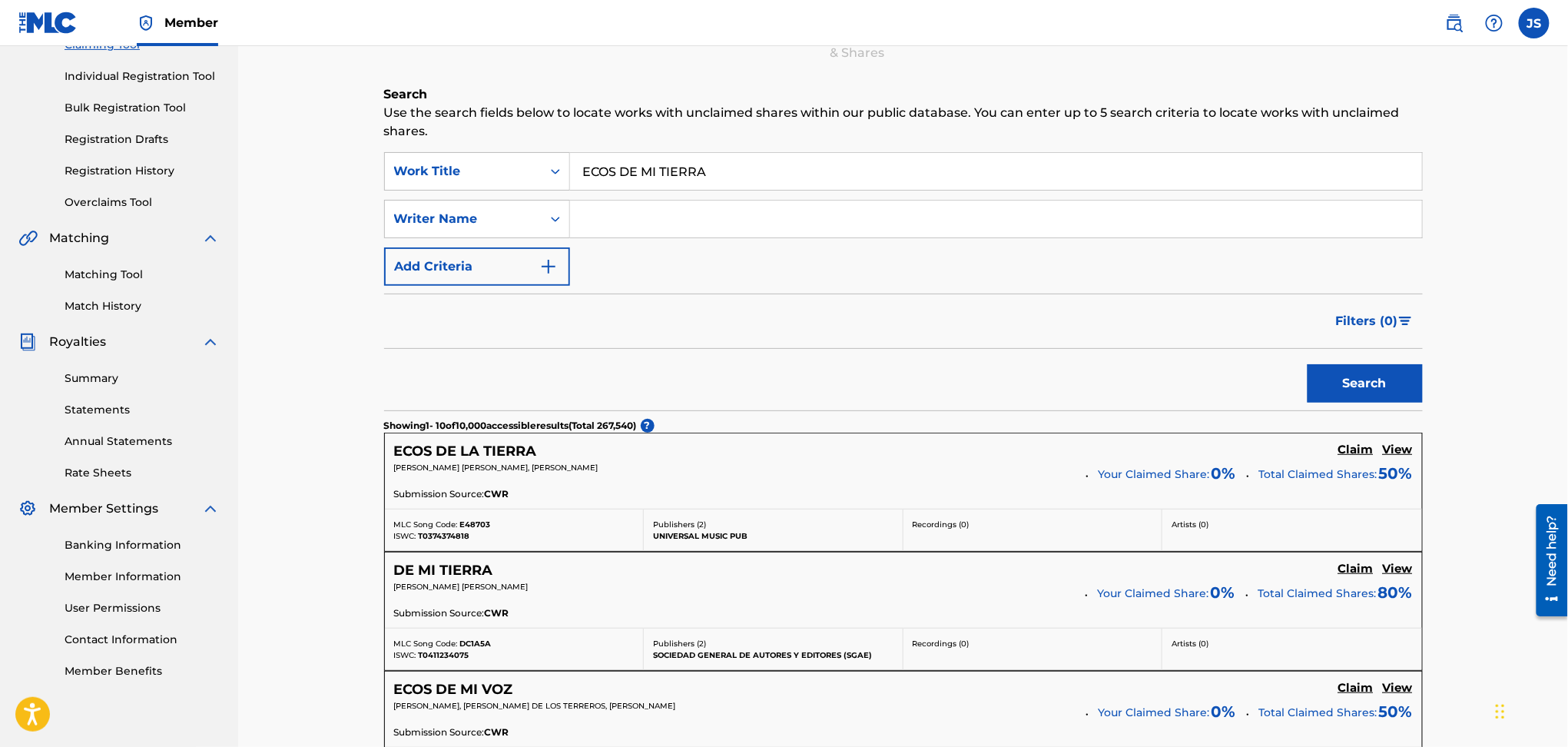
scroll to position [123, 0]
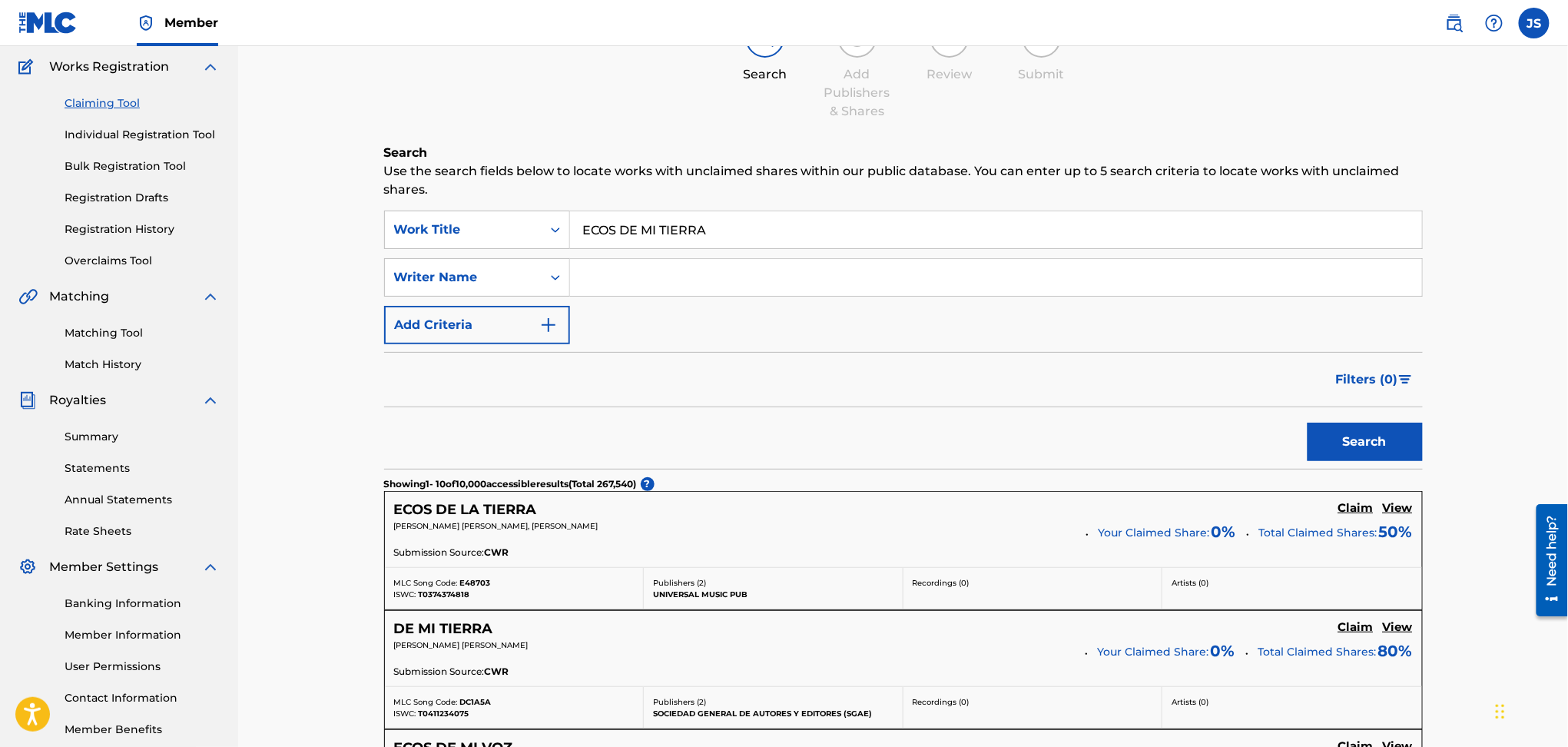
click at [152, 137] on link "Individual Registration Tool" at bounding box center [143, 135] width 155 height 16
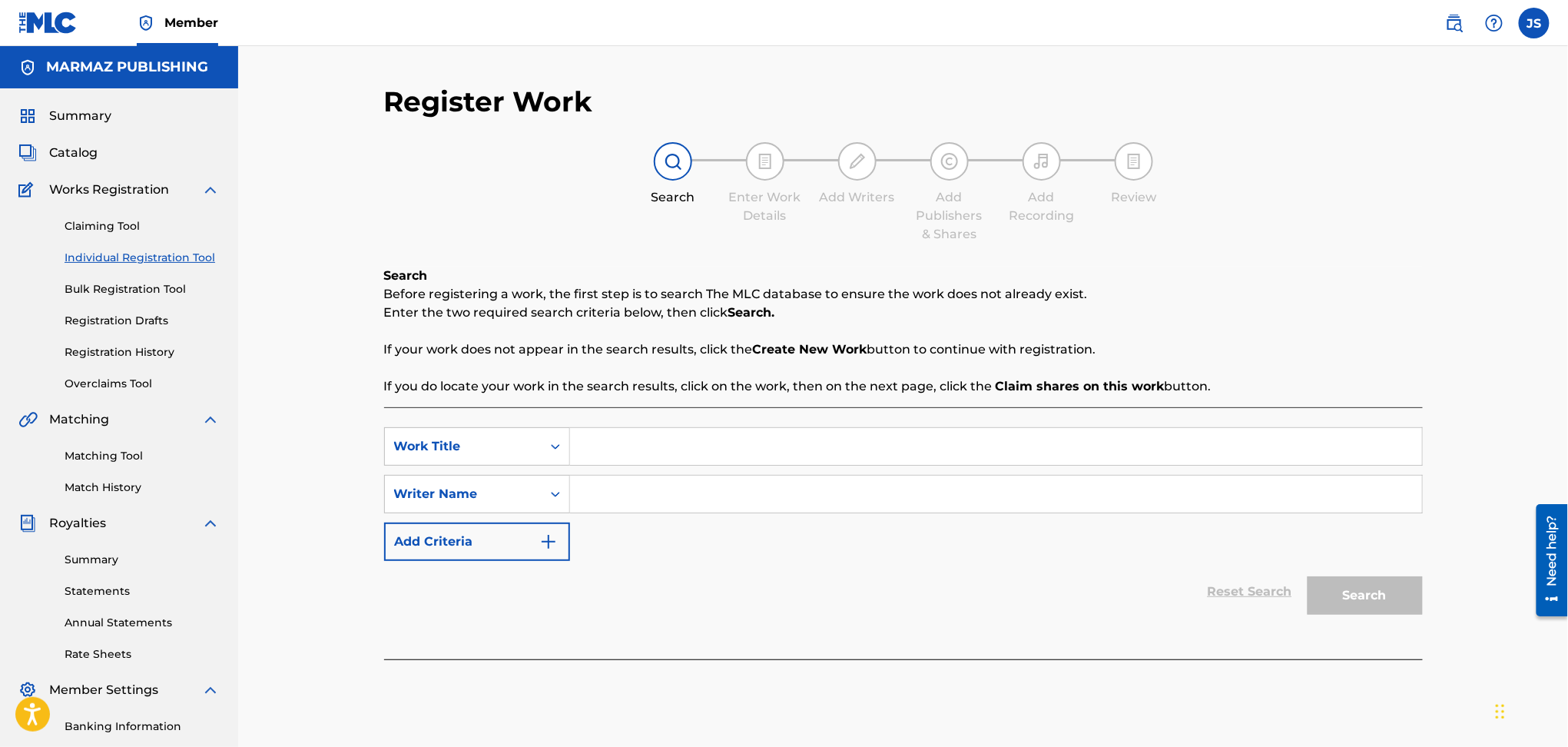
click at [613, 458] on input "Search Form" at bounding box center [997, 446] width 852 height 37
click at [637, 494] on input "Search Form" at bounding box center [997, 494] width 852 height 37
paste input "ECOS DE MI TIERRA"
type input "ECOS DE MI TIERRA"
drag, startPoint x: 728, startPoint y: 485, endPoint x: 437, endPoint y: 475, distance: 291.2
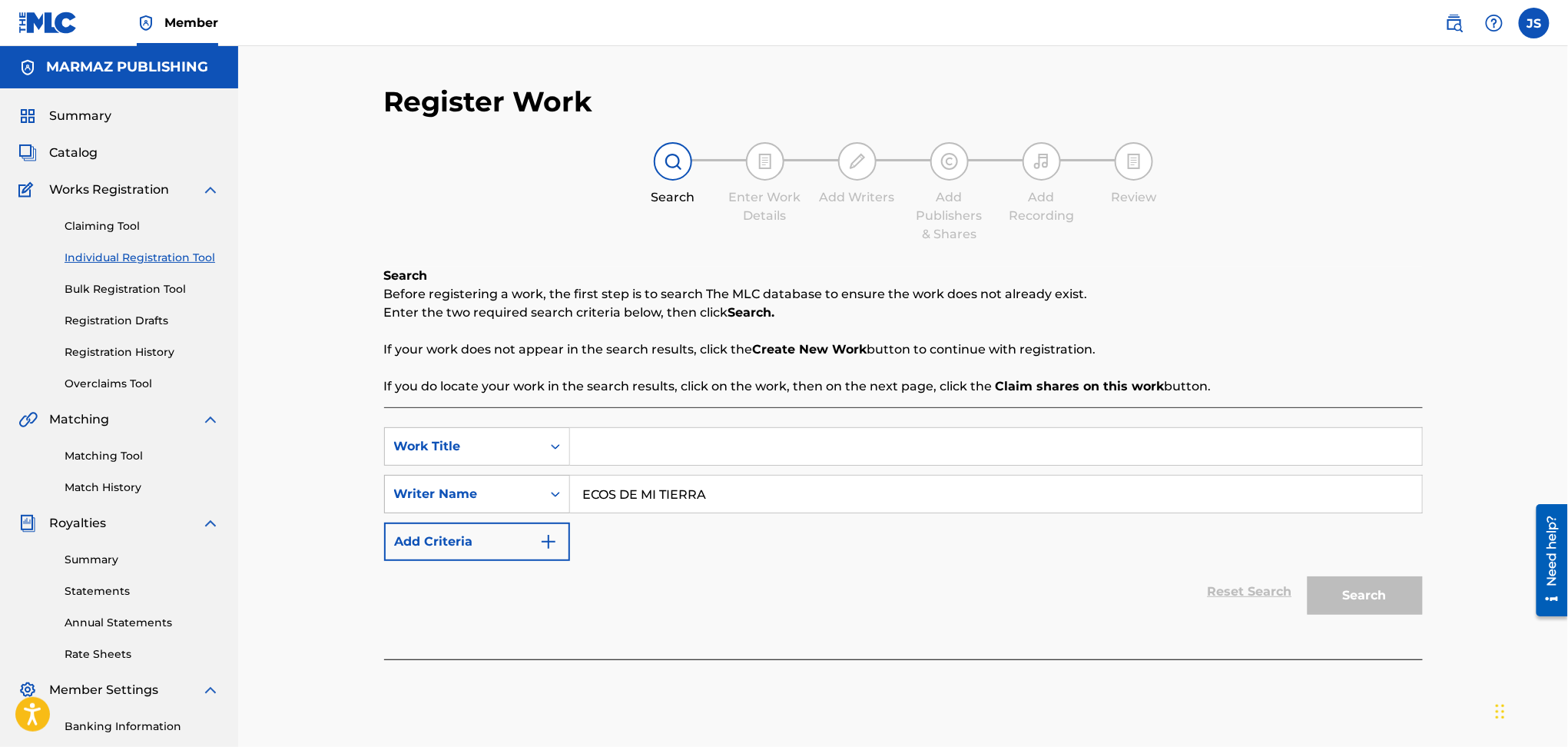
click at [437, 475] on div "SearchWithCriteria4fd125b4-ee36-4d90-97f8-d1ac6aedae1f Writer Name ECOS DE MI T…" at bounding box center [903, 494] width 1039 height 38
click at [731, 447] on input "Search Form" at bounding box center [997, 446] width 852 height 37
paste input "ECOS DE MI TIERRA"
type input "ECOS DE MI TIERRA"
click at [787, 567] on div "Reset Search Search" at bounding box center [903, 592] width 1039 height 61
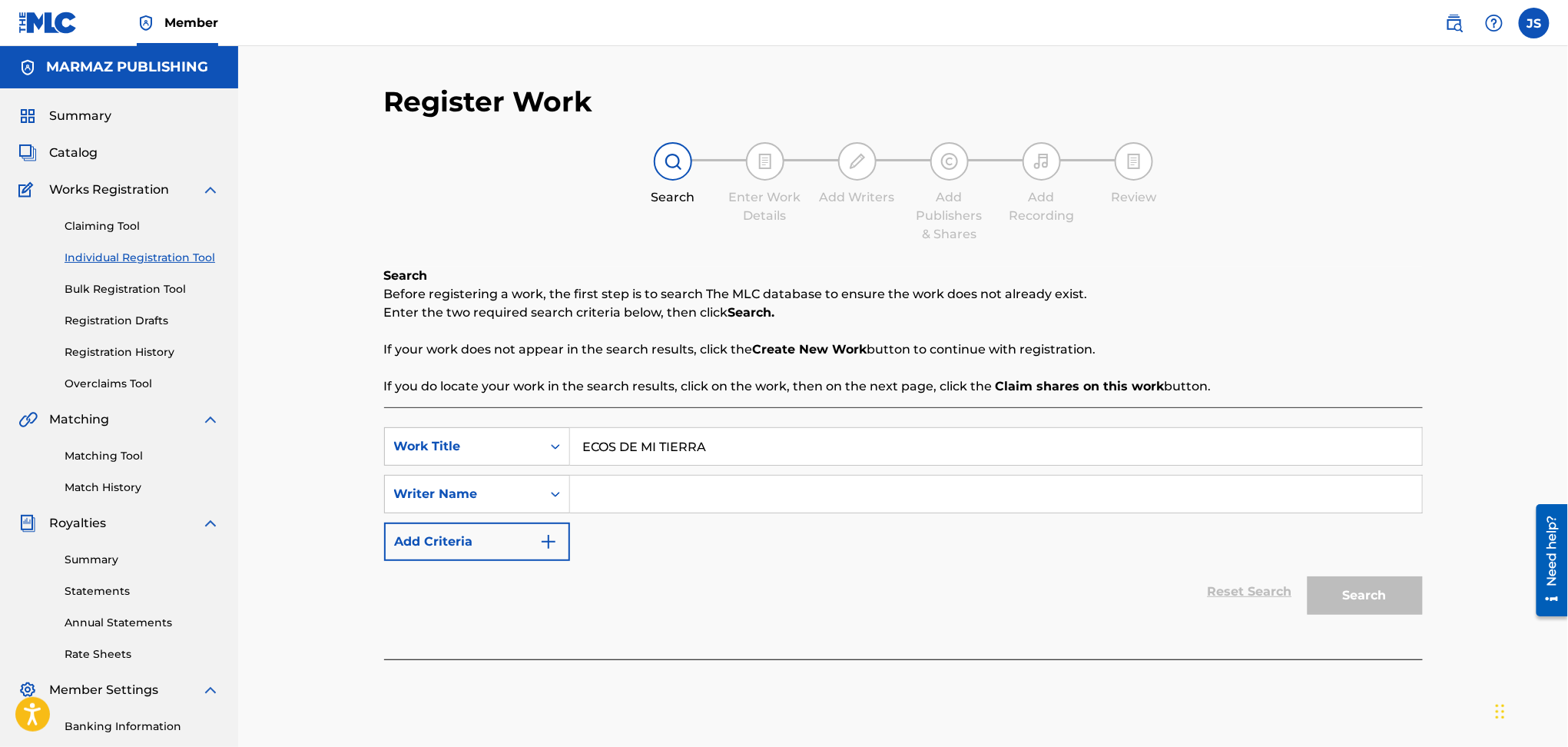
click at [1008, 454] on input "ECOS DE MI TIERRA" at bounding box center [997, 446] width 852 height 37
click at [120, 383] on link "Overclaims Tool" at bounding box center [143, 384] width 155 height 16
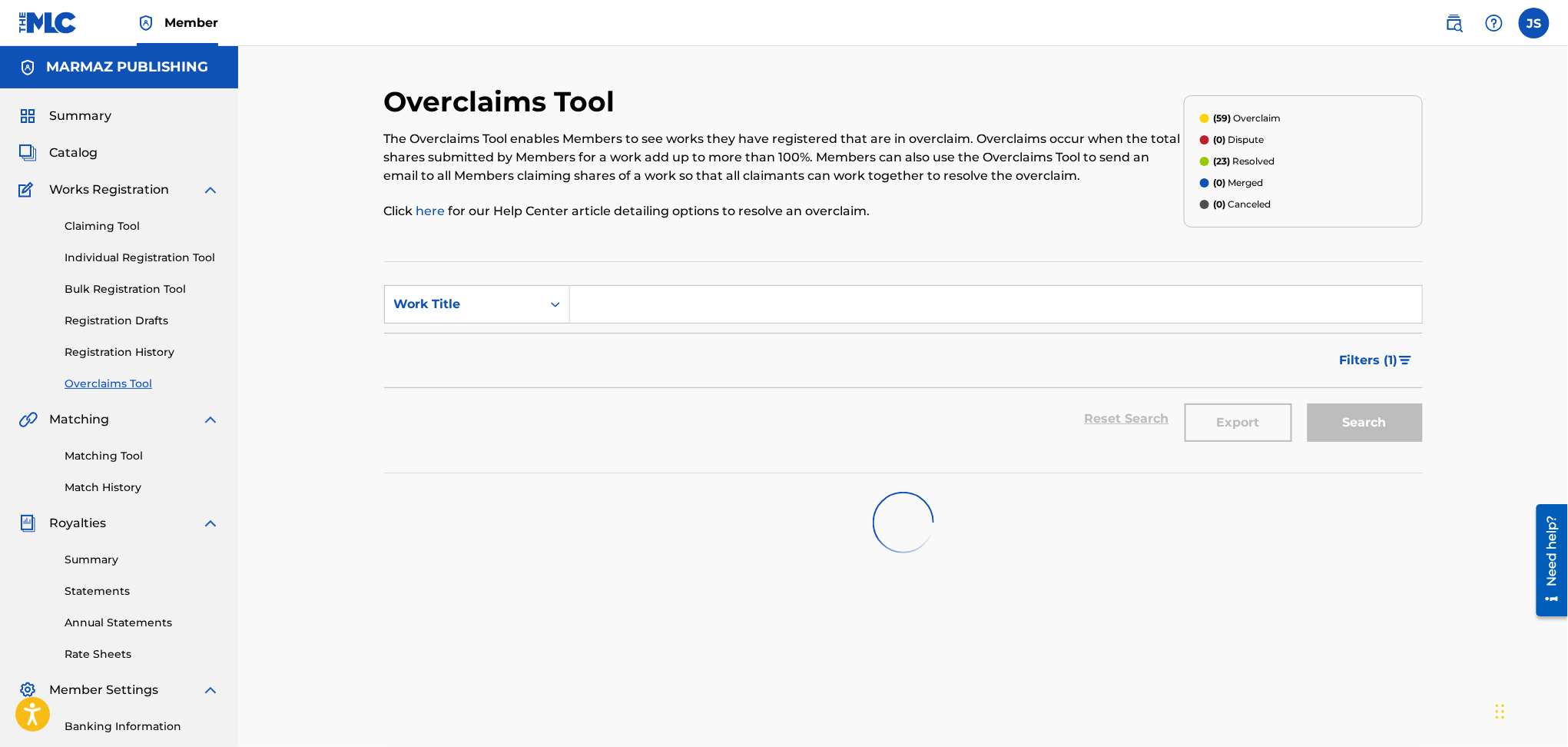
click at [756, 326] on form "SearchWithCriteria02740495-5cc9-4483-a8b7-2778e2102937 Work Title Filter Status…" at bounding box center [903, 368] width 1039 height 165
click at [765, 319] on input "Search Form" at bounding box center [997, 304] width 852 height 37
paste input "ECOS DE MI TIERRA"
click at [816, 443] on div "Reset Search Export Search" at bounding box center [903, 418] width 1039 height 61
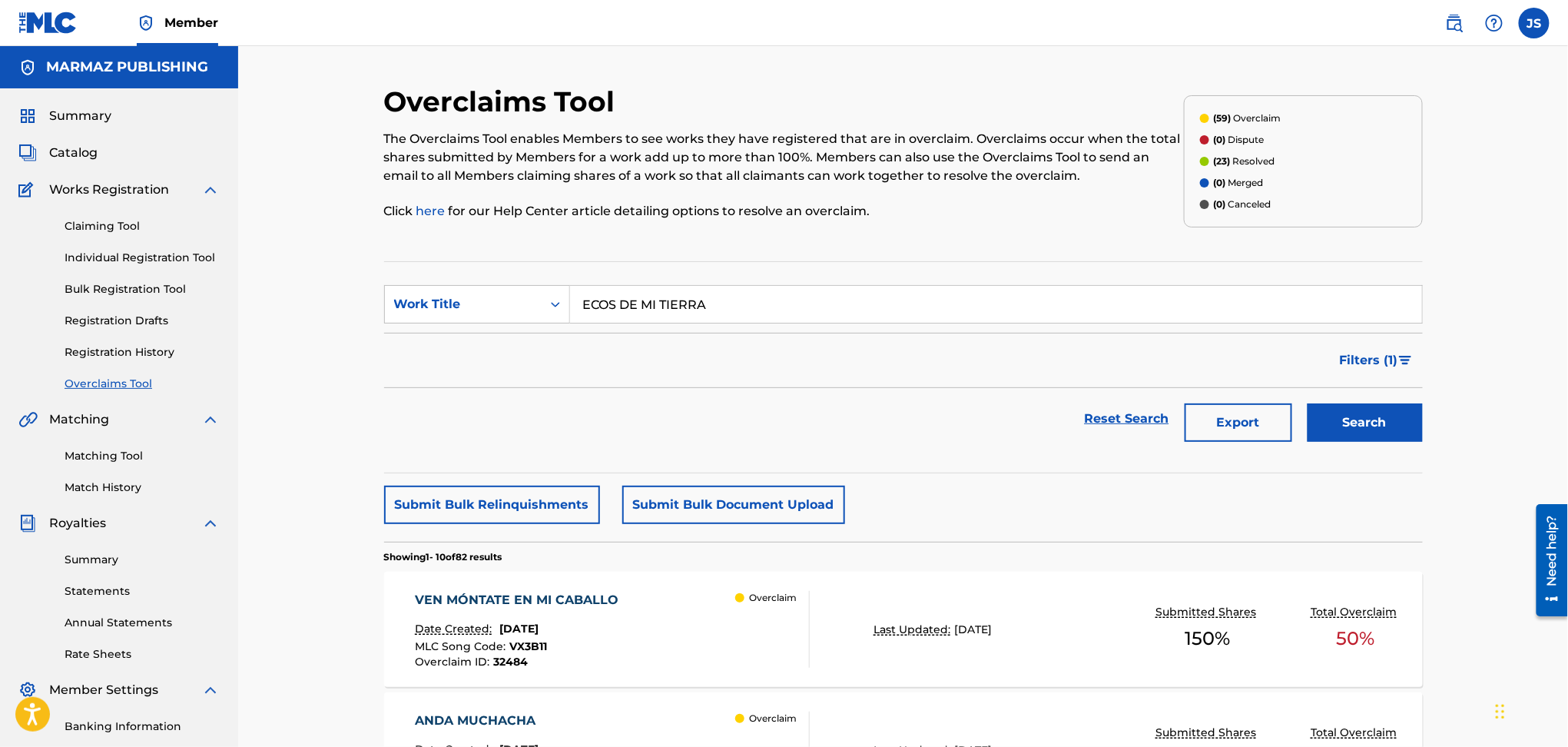
drag, startPoint x: 749, startPoint y: 316, endPoint x: 588, endPoint y: 315, distance: 161.0
click at [588, 315] on input "ECOS DE MI TIERRA" at bounding box center [997, 304] width 852 height 37
paste input "E"
drag, startPoint x: 795, startPoint y: 298, endPoint x: 716, endPoint y: 314, distance: 80.6
click at [716, 314] on input "EECOS DE MI TIERRA" at bounding box center [997, 304] width 852 height 37
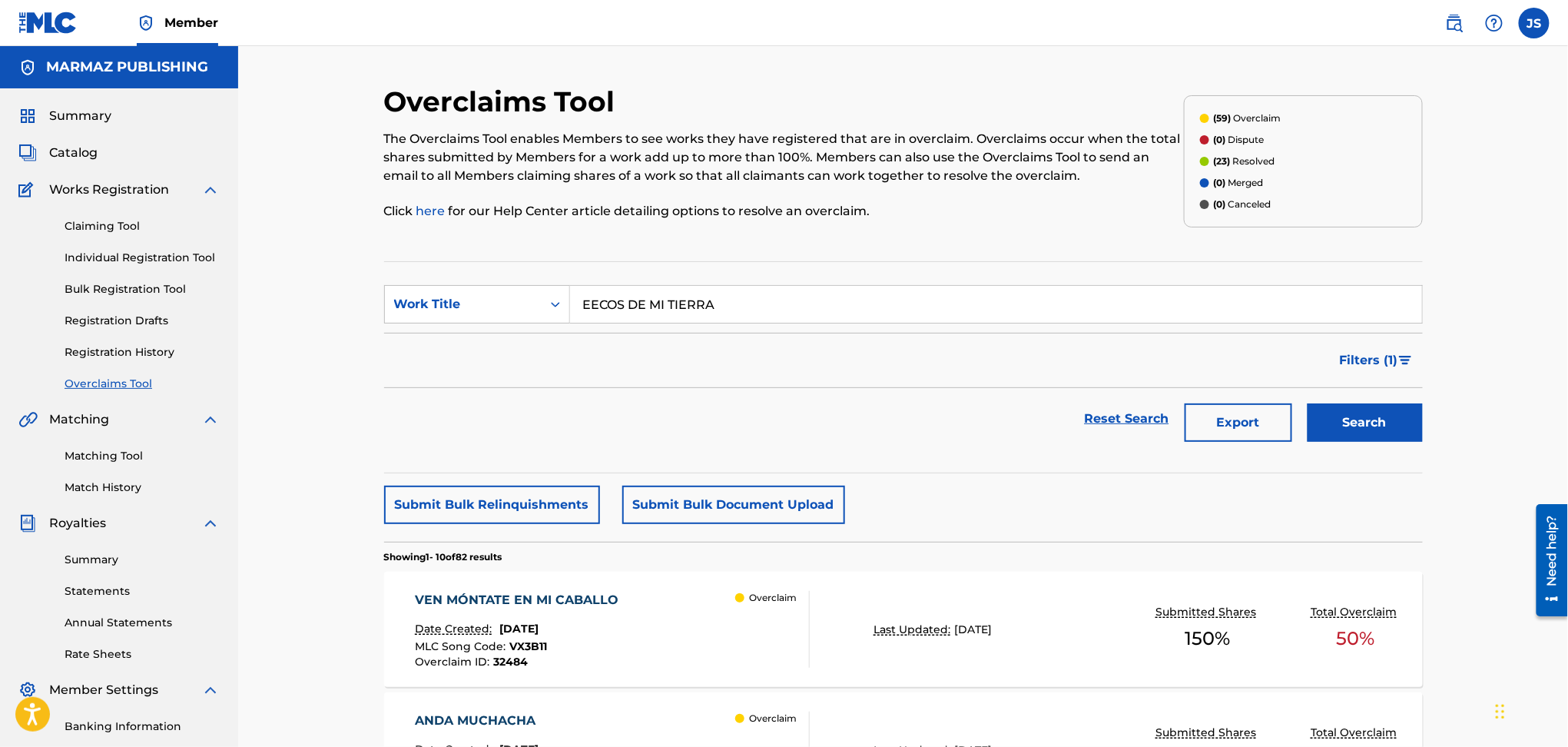
click at [1307, 403] on button "Search" at bounding box center [1365, 422] width 115 height 38
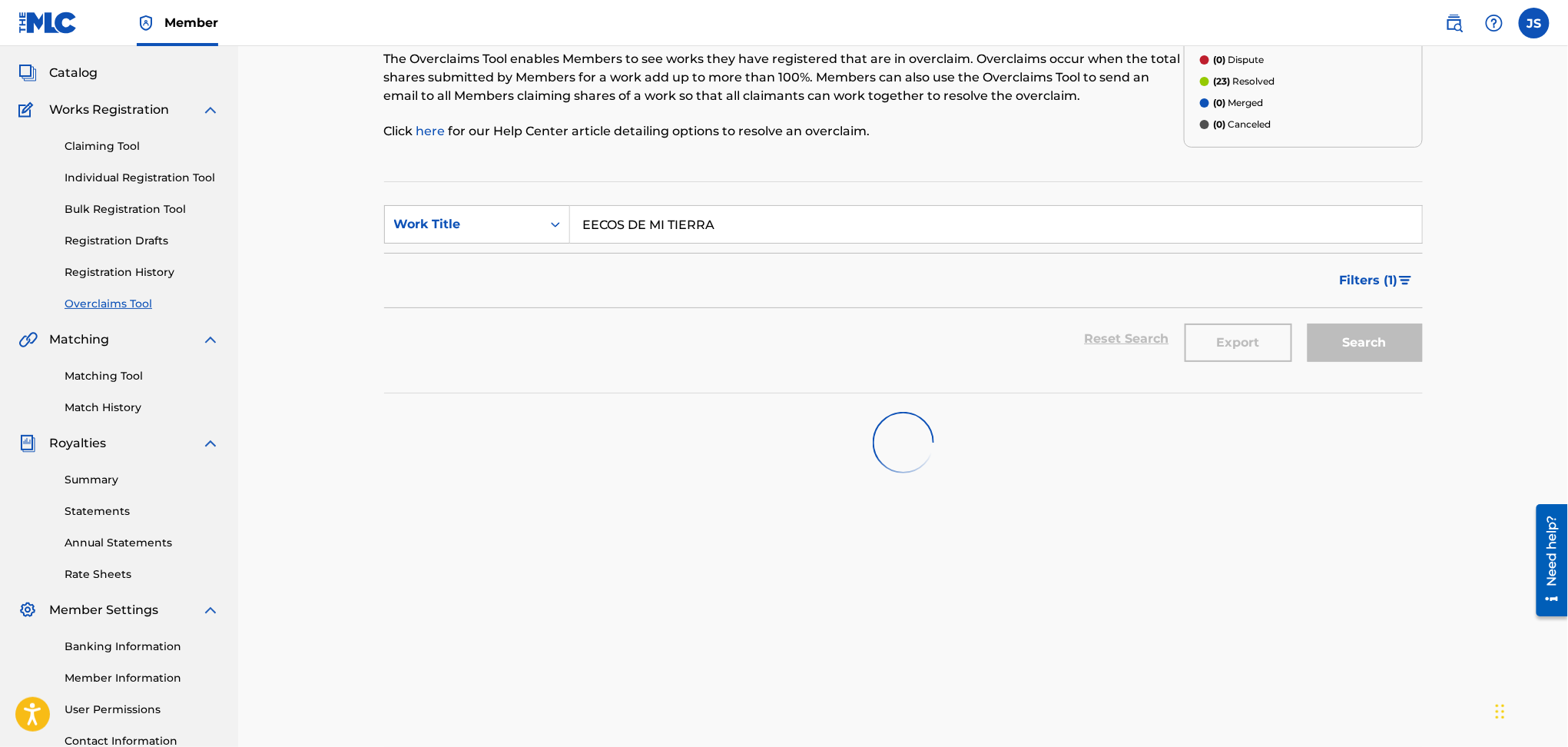
scroll to position [205, 0]
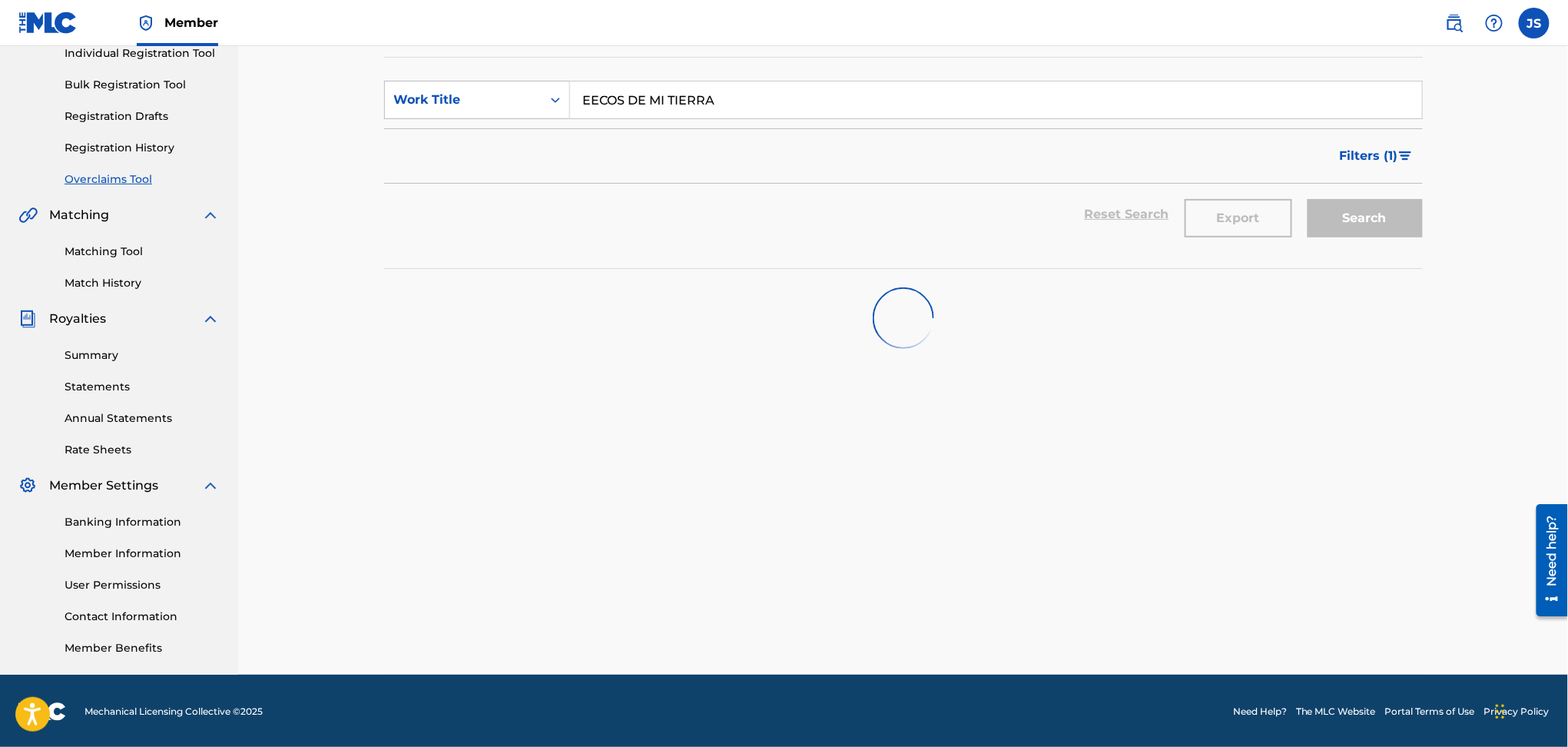
click at [587, 99] on input "EECOS DE MI TIERRA" at bounding box center [997, 100] width 852 height 37
type input "ECOS DE MI TIERRA"
click at [1356, 131] on div "Filters ( 1 )" at bounding box center [1377, 152] width 92 height 46
click at [1371, 149] on span "Filters ( 1 )" at bounding box center [1370, 156] width 59 height 18
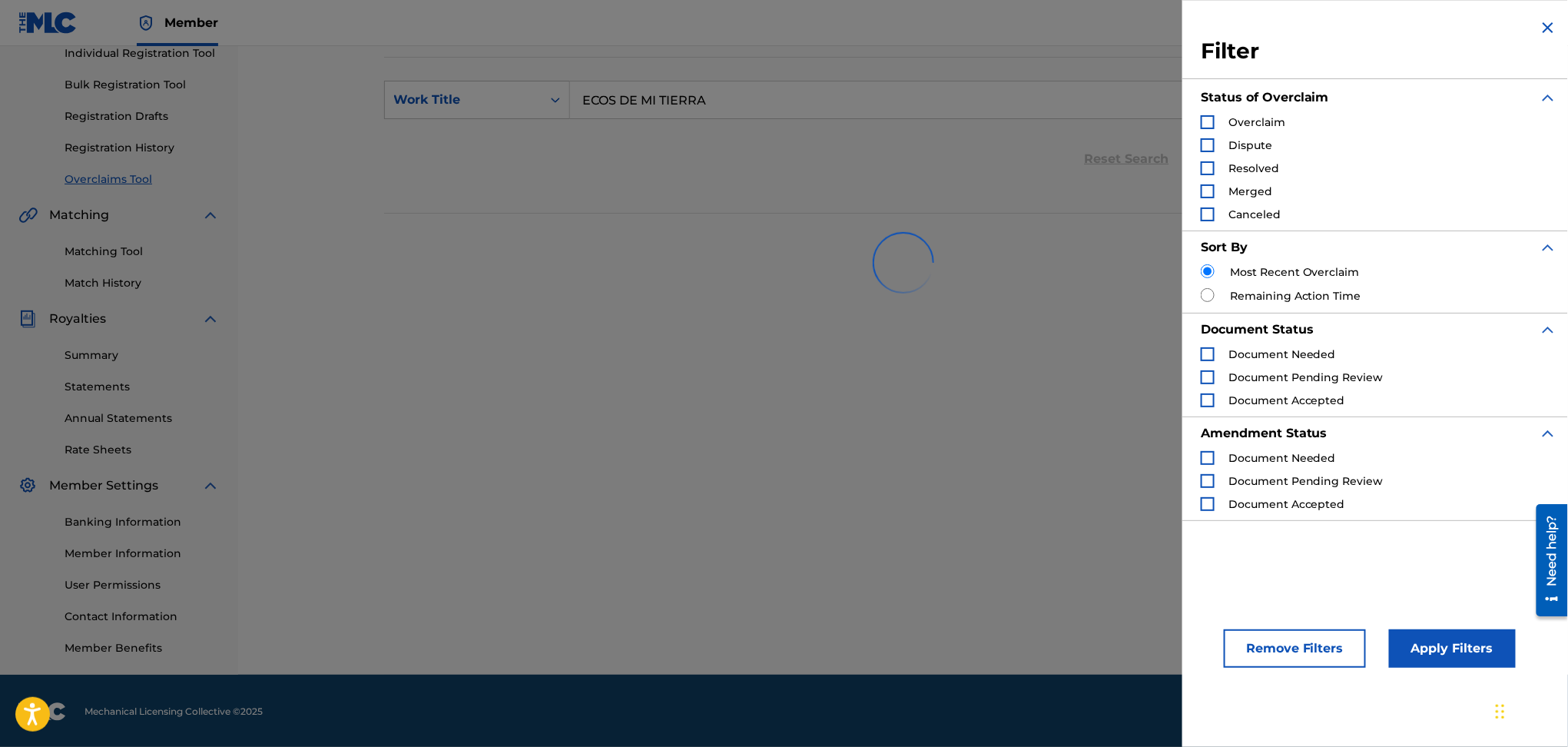
click at [1288, 649] on button "Remove Filters" at bounding box center [1295, 648] width 142 height 38
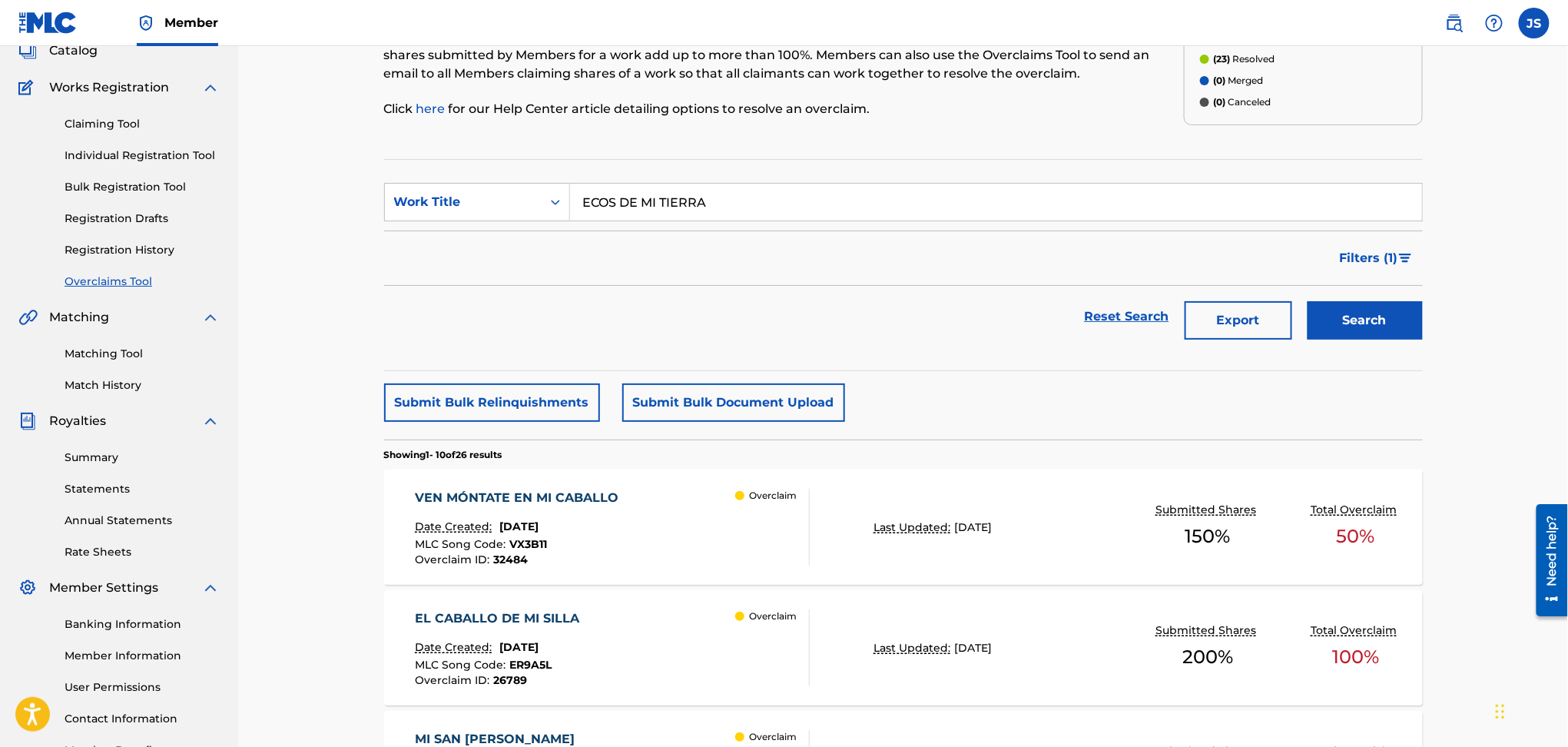
scroll to position [0, 0]
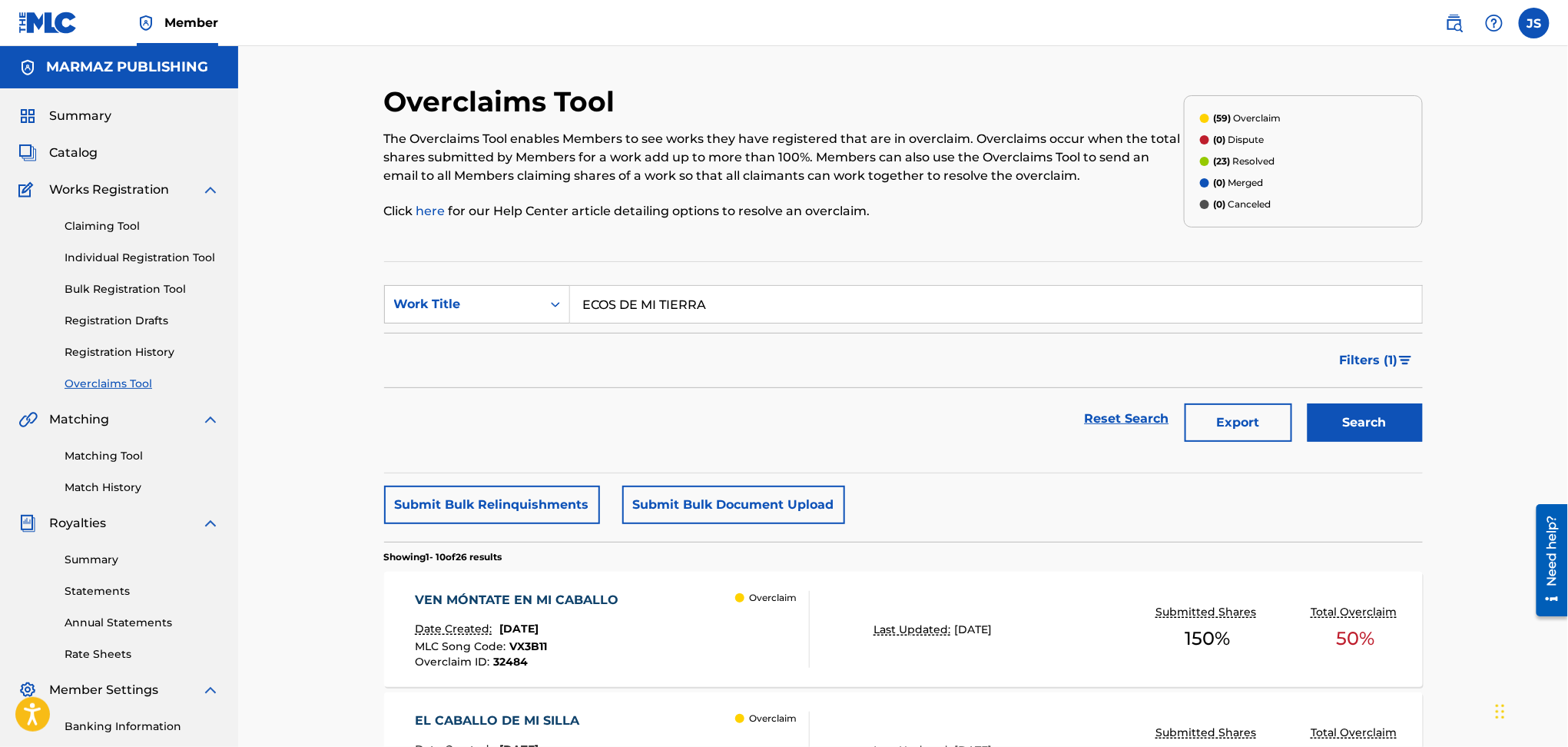
click at [432, 214] on link "here" at bounding box center [432, 211] width 32 height 15
